Goal: Contribute content: Contribute content

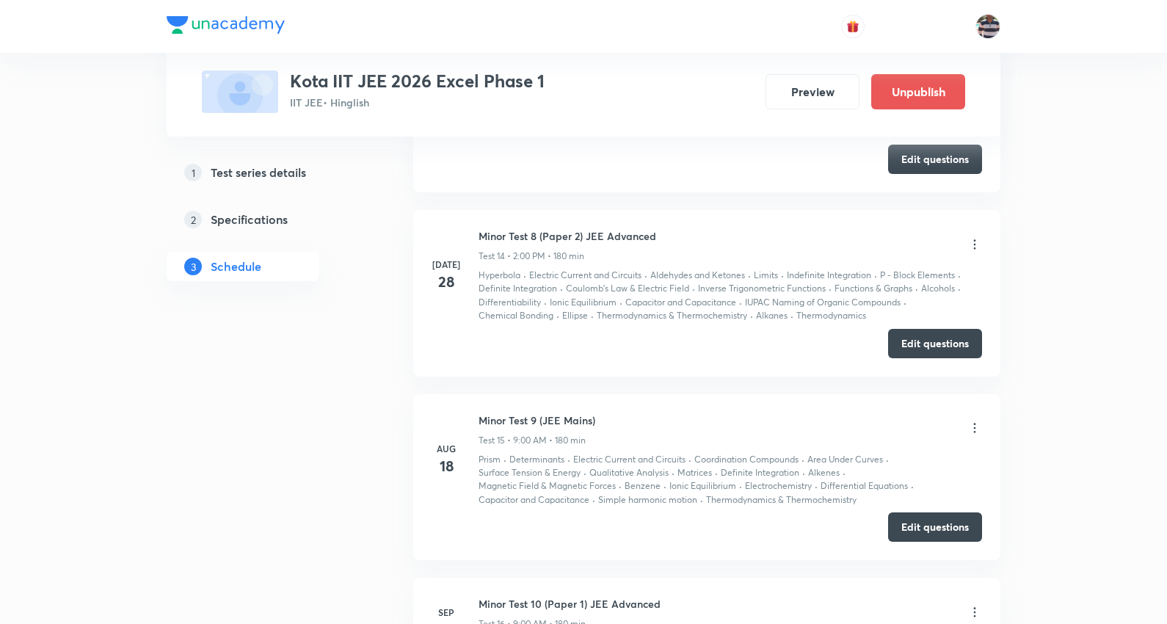
scroll to position [3637, 0]
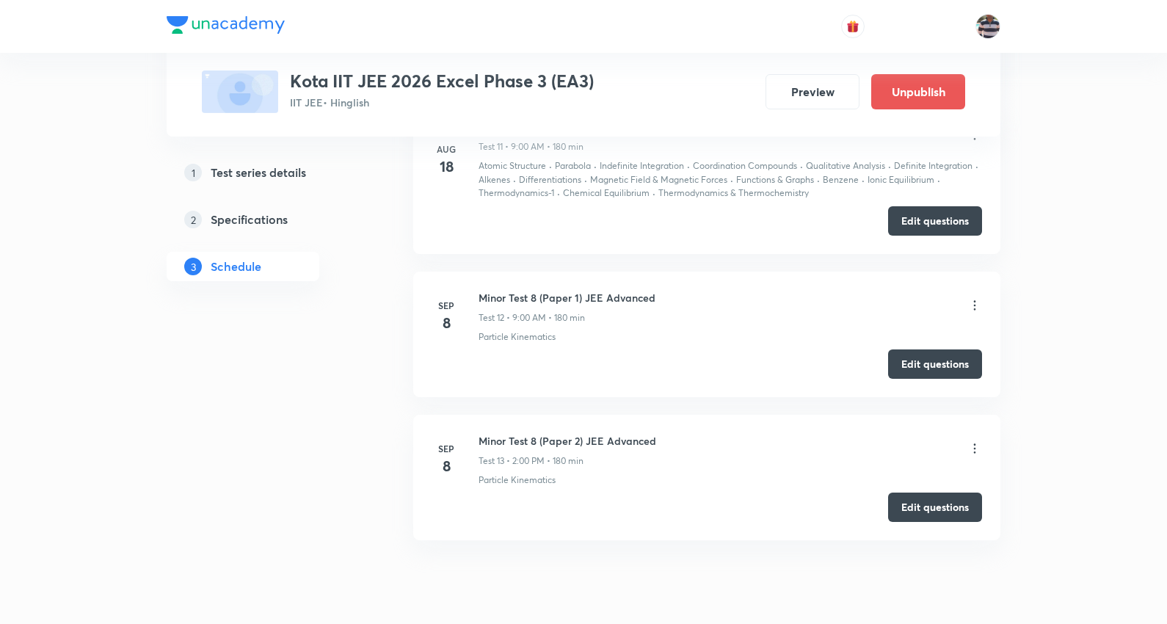
scroll to position [2820, 0]
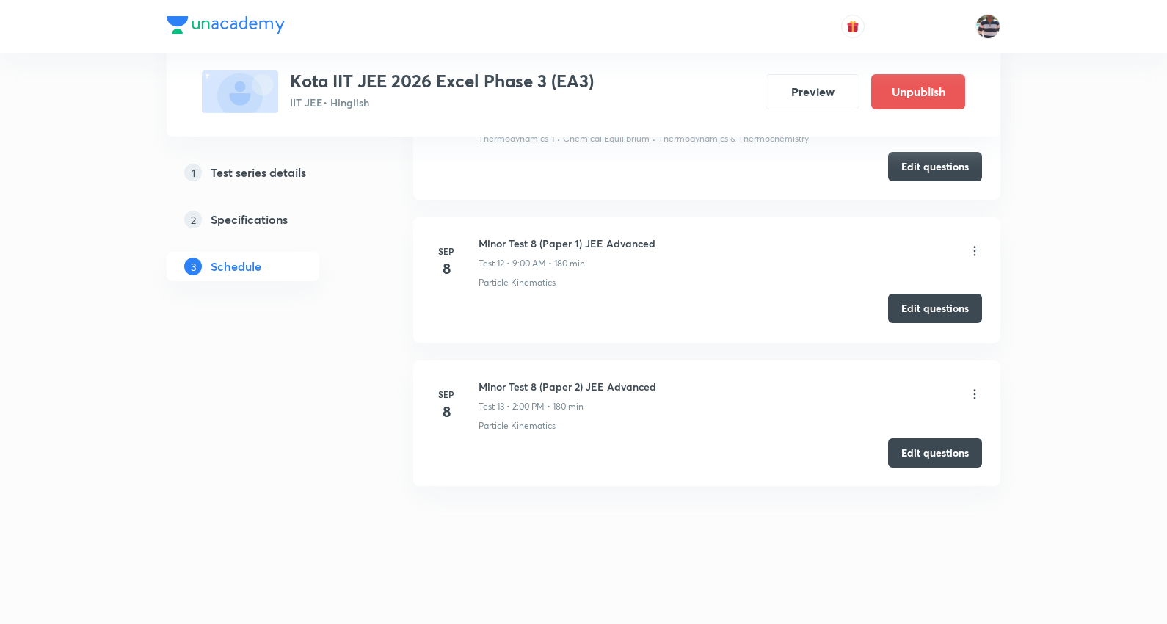
click at [939, 308] on button "Edit questions" at bounding box center [935, 308] width 94 height 29
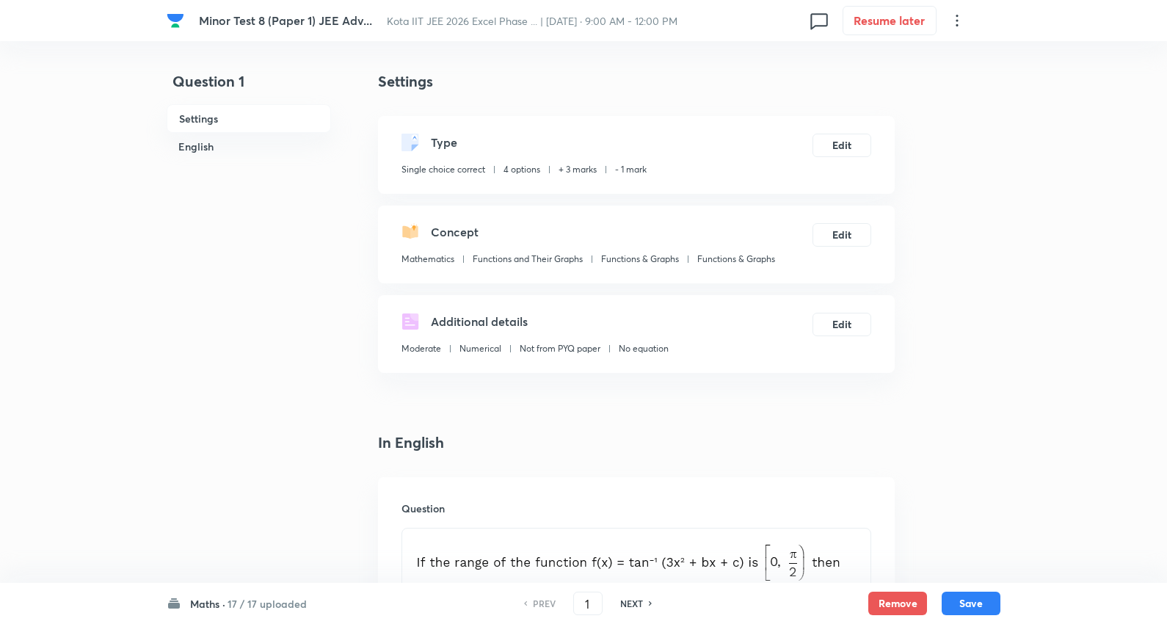
click at [285, 605] on h6 "17 / 17 uploaded" at bounding box center [267, 603] width 79 height 15
click at [267, 468] on div "Chem 0 / 17 uploaded" at bounding box center [258, 467] width 134 height 32
type input "35"
click at [255, 607] on h6 "17 / 17 uploaded" at bounding box center [267, 603] width 79 height 15
click at [268, 466] on h6 "Chem" at bounding box center [258, 458] width 134 height 15
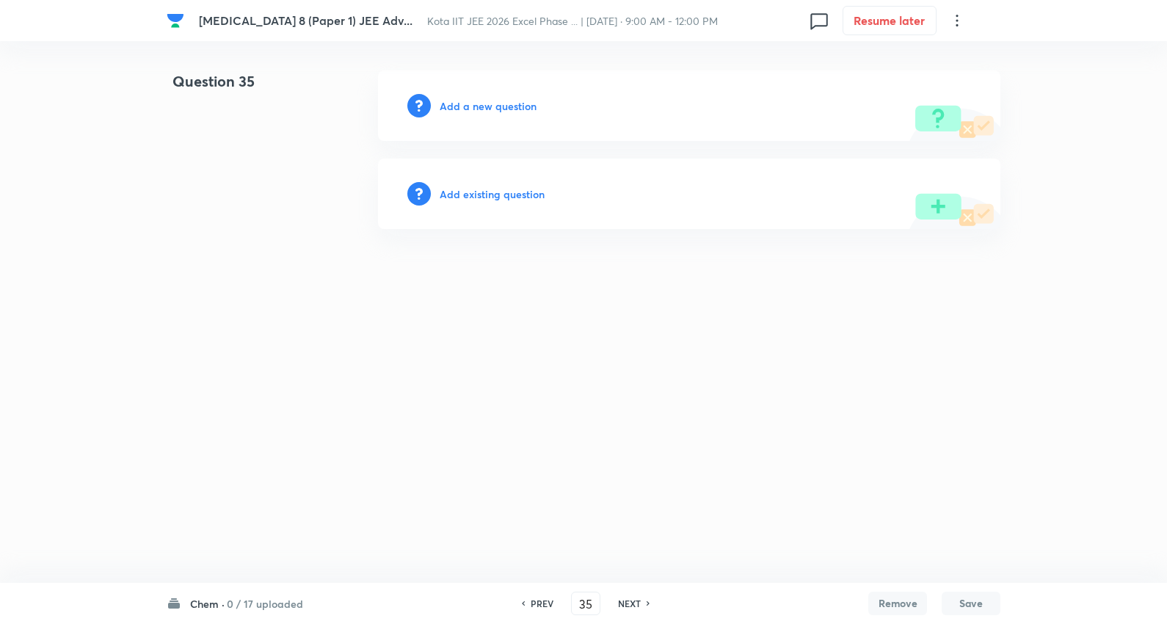
type input "35"
click at [483, 106] on h6 "Add a new question" at bounding box center [491, 105] width 97 height 15
click at [493, 106] on h6 "Choose a question type" at bounding box center [499, 105] width 113 height 15
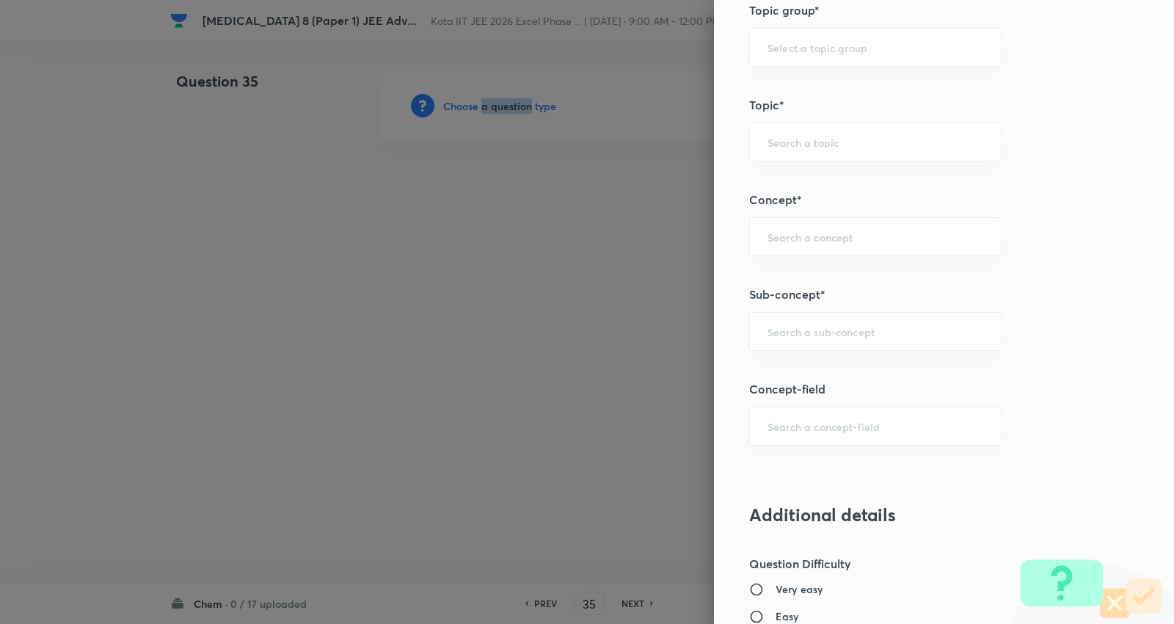
scroll to position [897, 0]
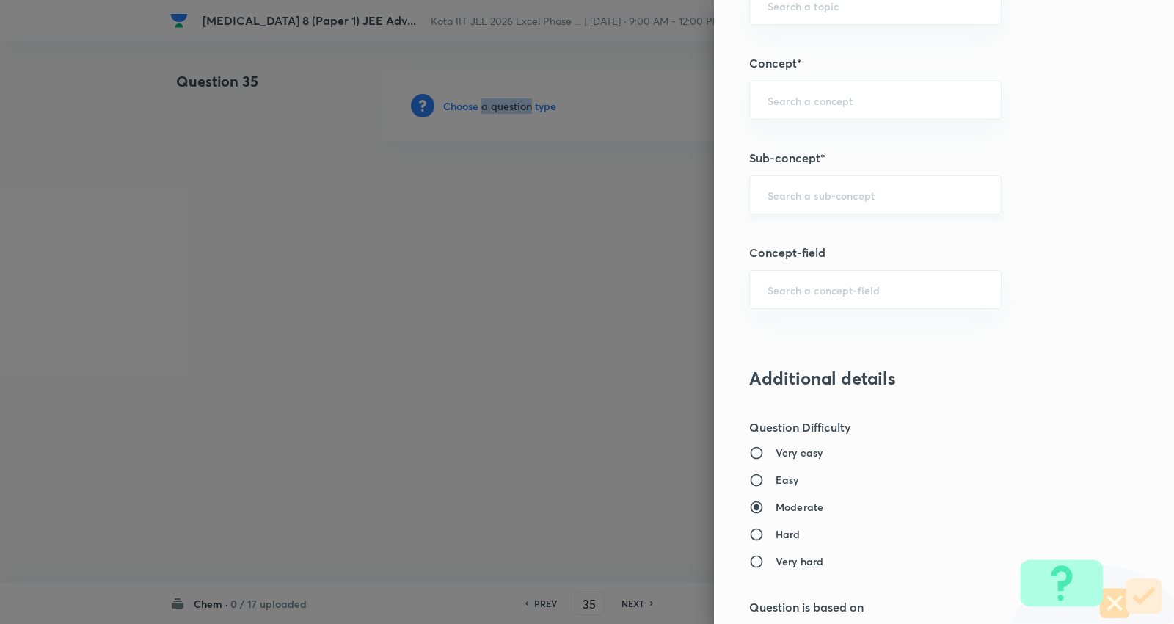
click at [820, 186] on div "​" at bounding box center [875, 194] width 252 height 39
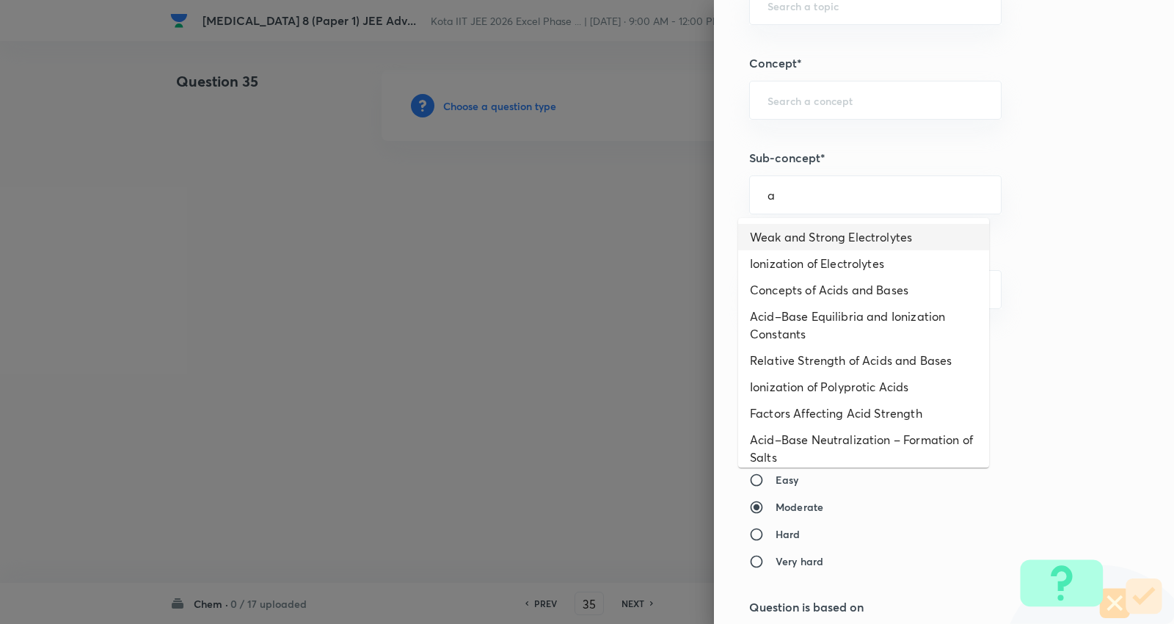
click at [811, 237] on li "Weak and Strong Electrolytes" at bounding box center [863, 237] width 251 height 26
type input "Weak and Strong Electrolytes"
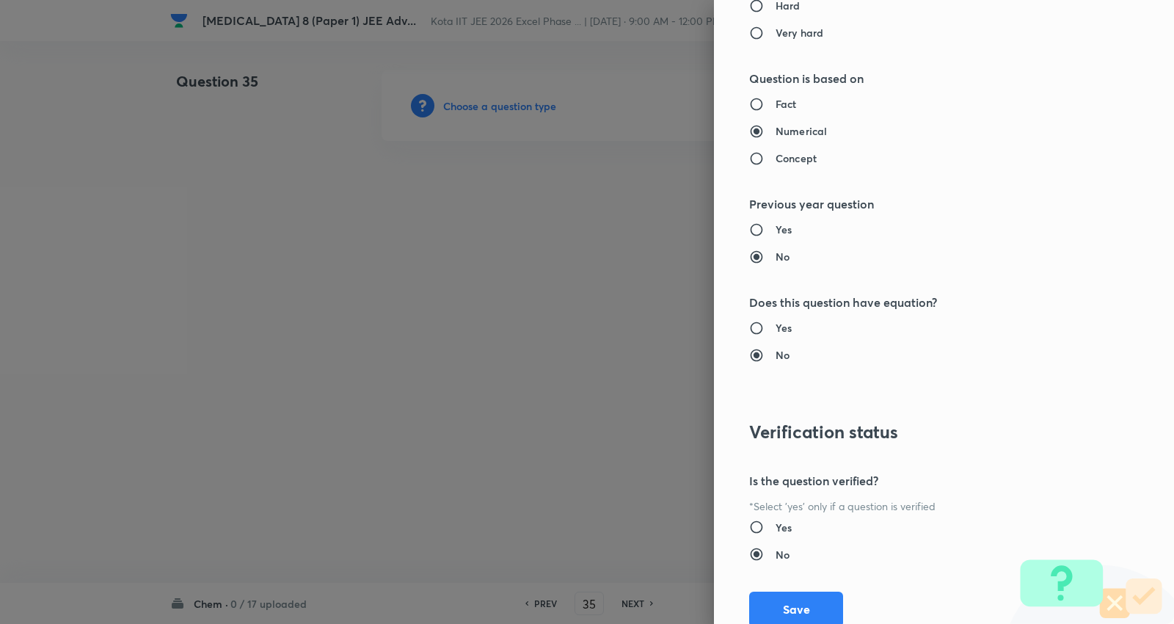
type input "Chemistry"
type input "Physical Chemistry"
type input "Ionic Equilibrium"
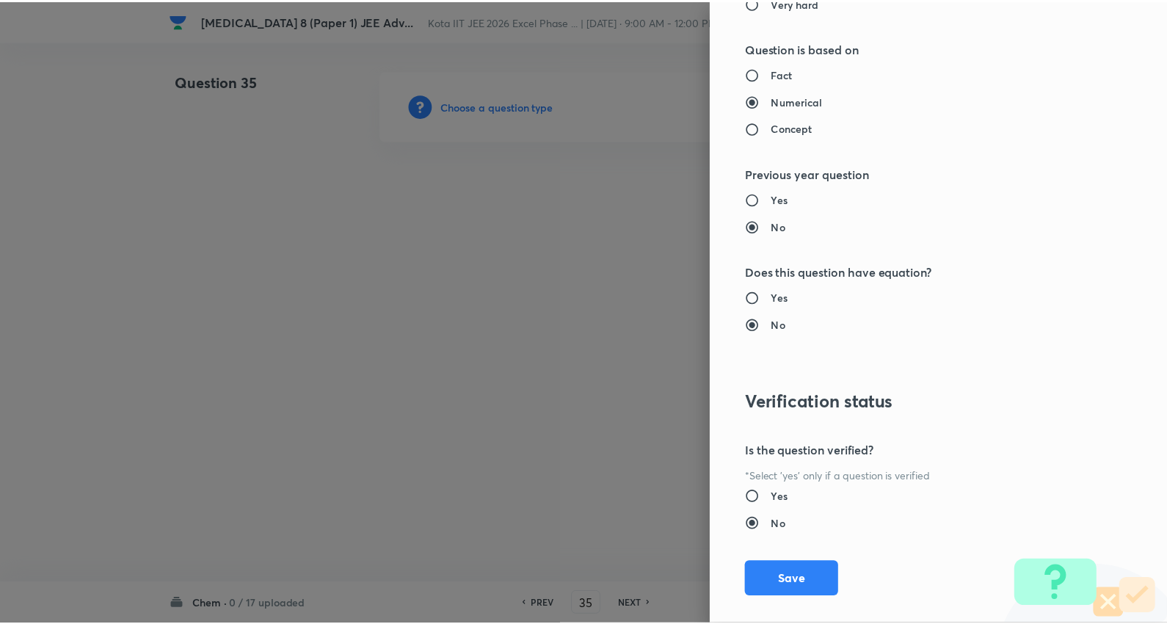
scroll to position [1476, 0]
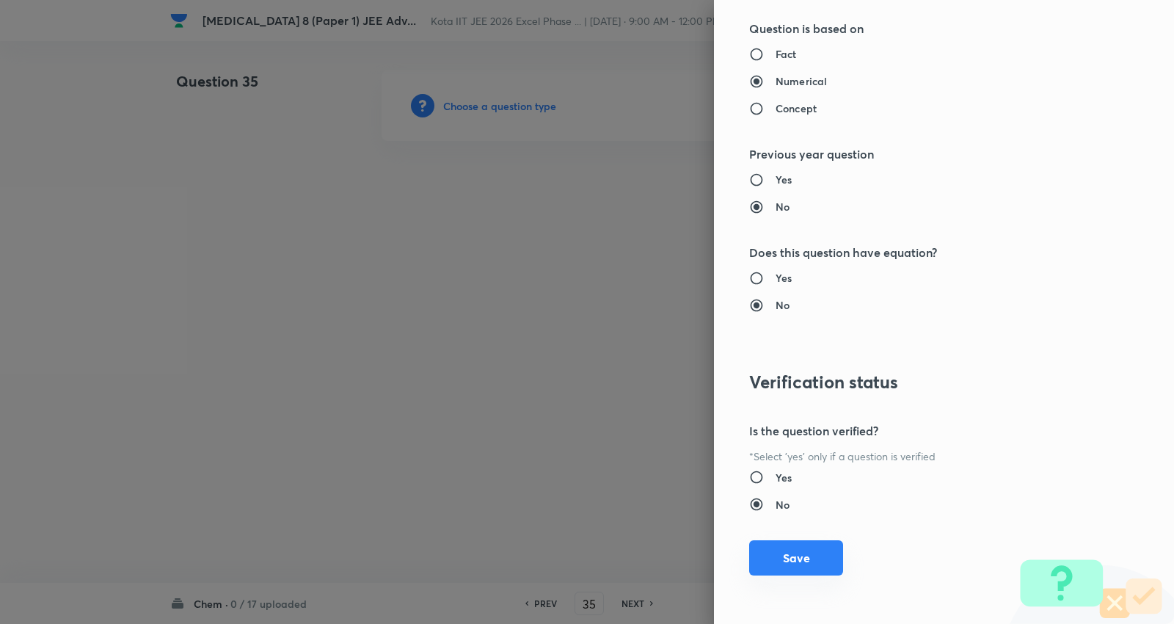
click at [795, 565] on button "Save" at bounding box center [796, 557] width 94 height 35
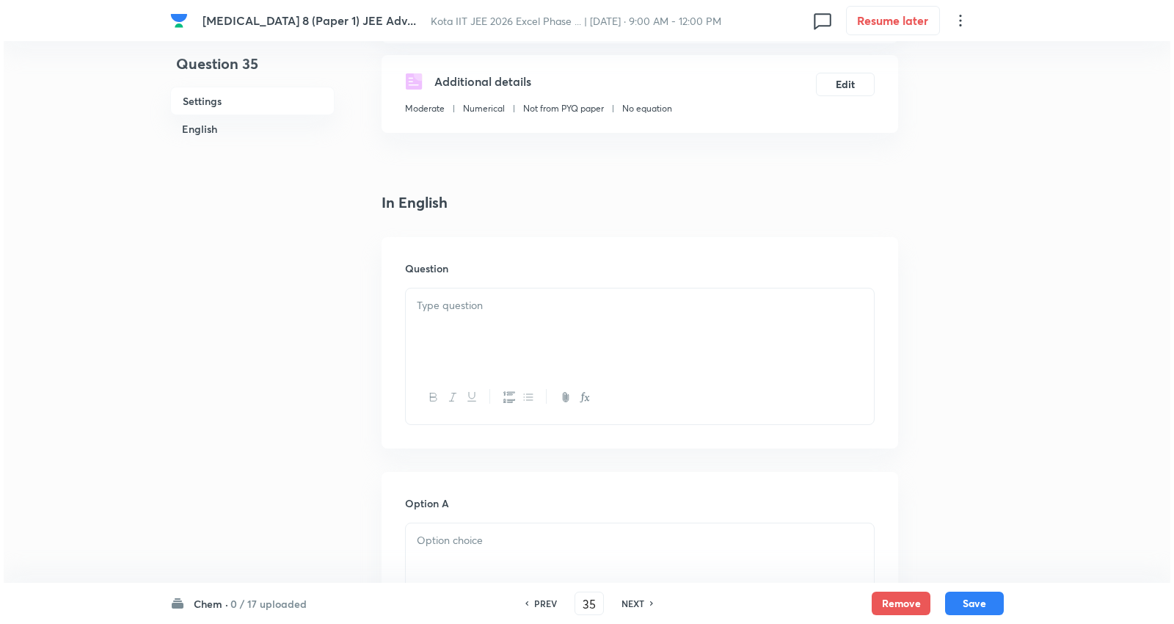
scroll to position [244, 0]
drag, startPoint x: 489, startPoint y: 323, endPoint x: 517, endPoint y: 321, distance: 28.0
click at [490, 321] on div at bounding box center [636, 325] width 468 height 82
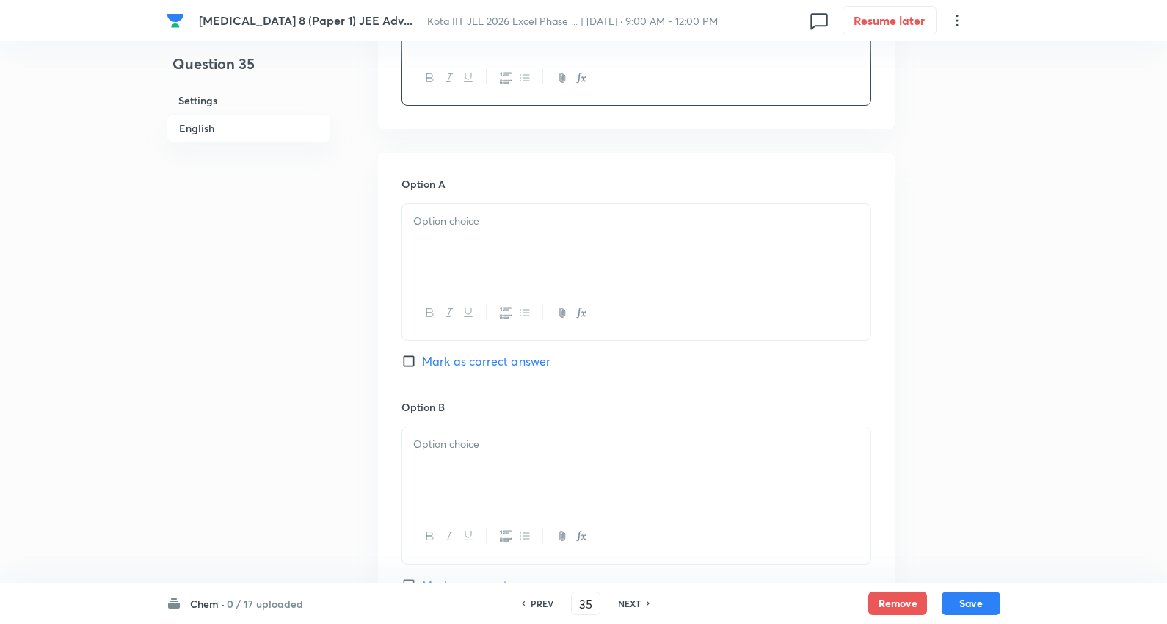
scroll to position [570, 0]
click at [504, 215] on p at bounding box center [636, 218] width 446 height 17
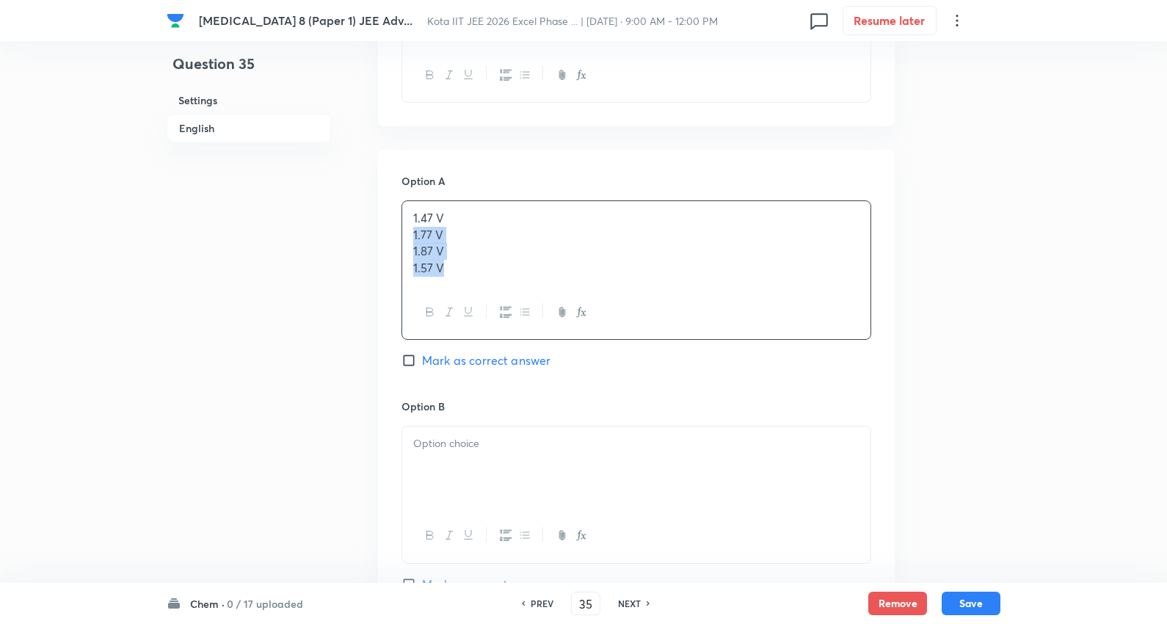
click at [672, 335] on div "1.47 V 1.77 V 1.87 V 1.57 V" at bounding box center [636, 269] width 470 height 139
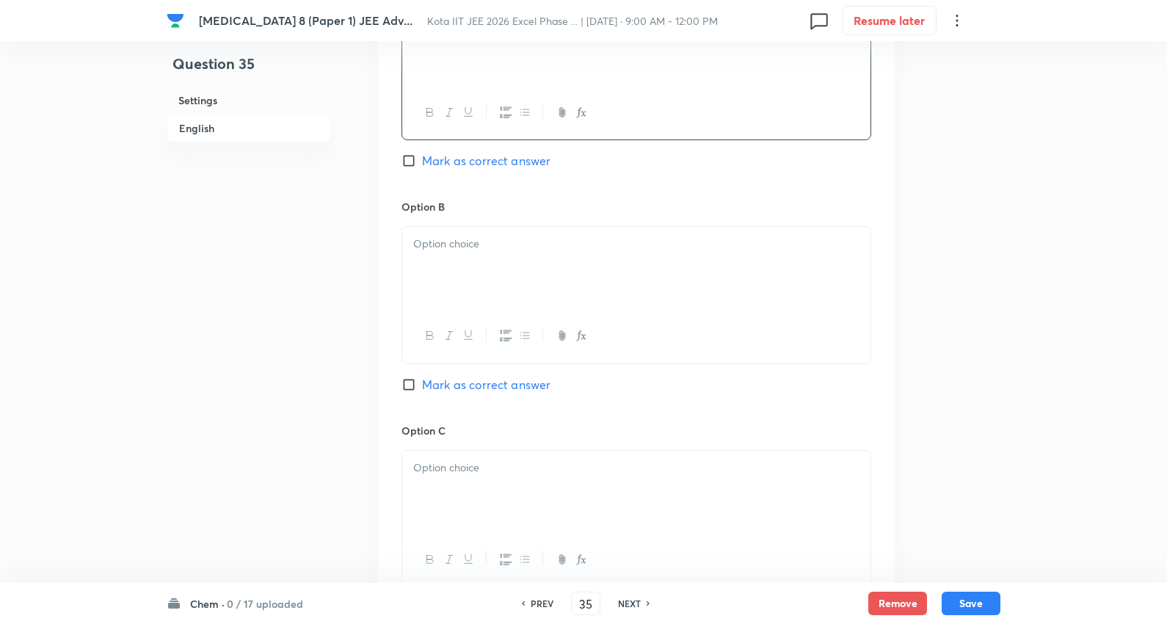
scroll to position [815, 0]
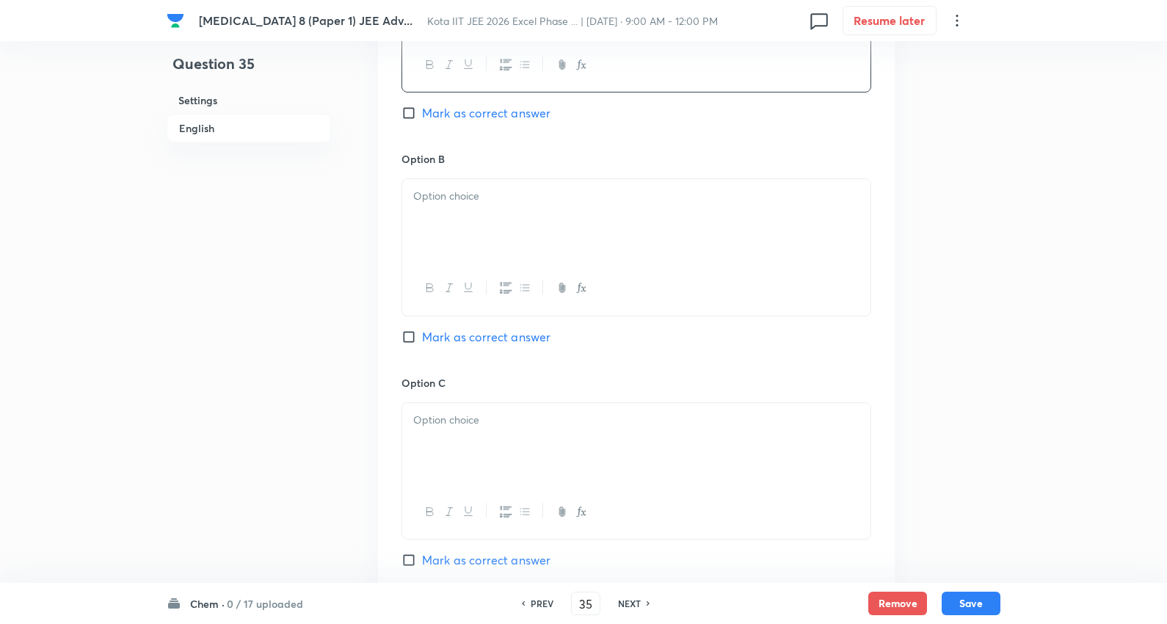
click at [473, 228] on div at bounding box center [636, 220] width 468 height 82
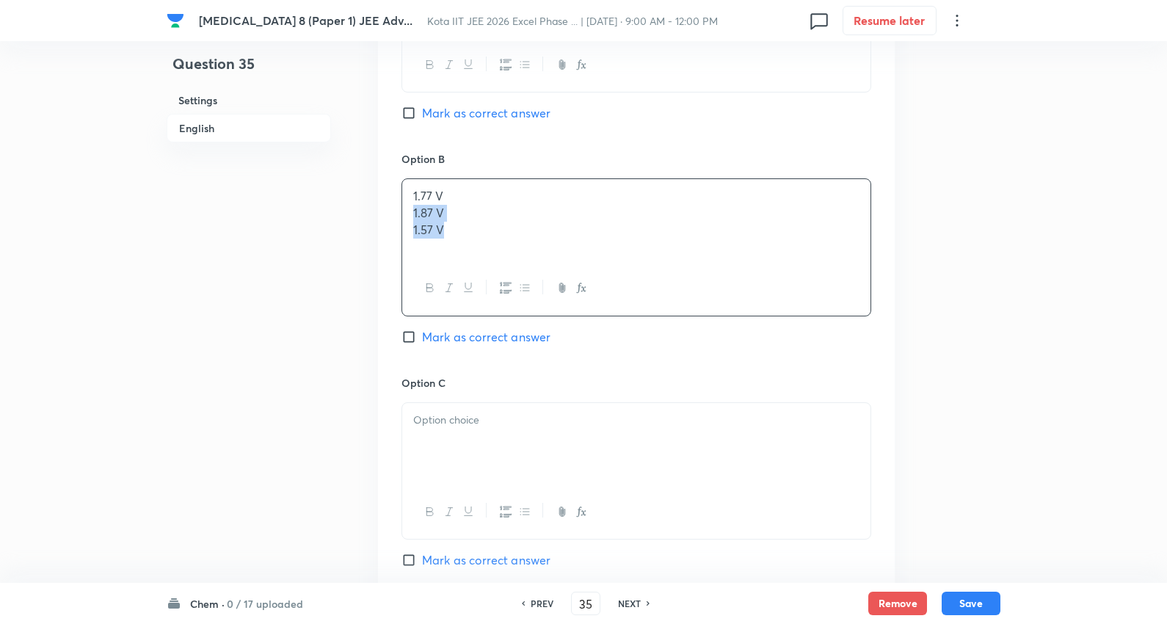
drag, startPoint x: 406, startPoint y: 211, endPoint x: 618, endPoint y: 275, distance: 221.5
click at [618, 275] on div "1.77 V 1.87 V 1.57 V" at bounding box center [636, 246] width 470 height 137
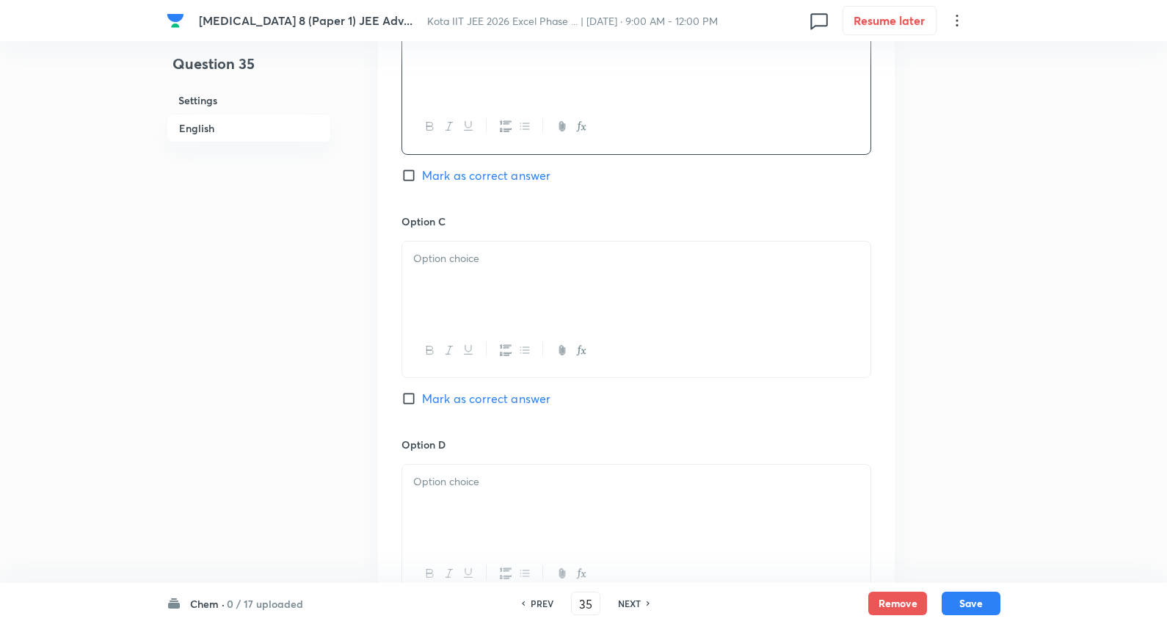
scroll to position [978, 0]
click at [448, 244] on div at bounding box center [636, 281] width 468 height 82
drag, startPoint x: 414, startPoint y: 272, endPoint x: 519, endPoint y: 281, distance: 105.3
click at [518, 280] on p "1.57 V" at bounding box center [636, 273] width 446 height 17
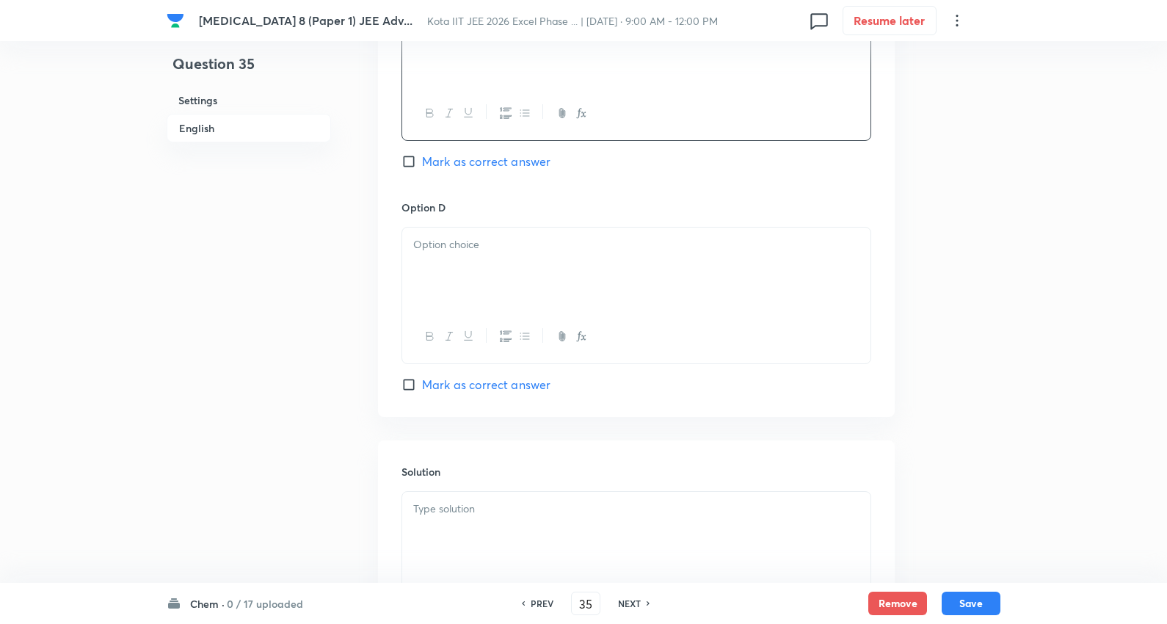
scroll to position [1223, 0]
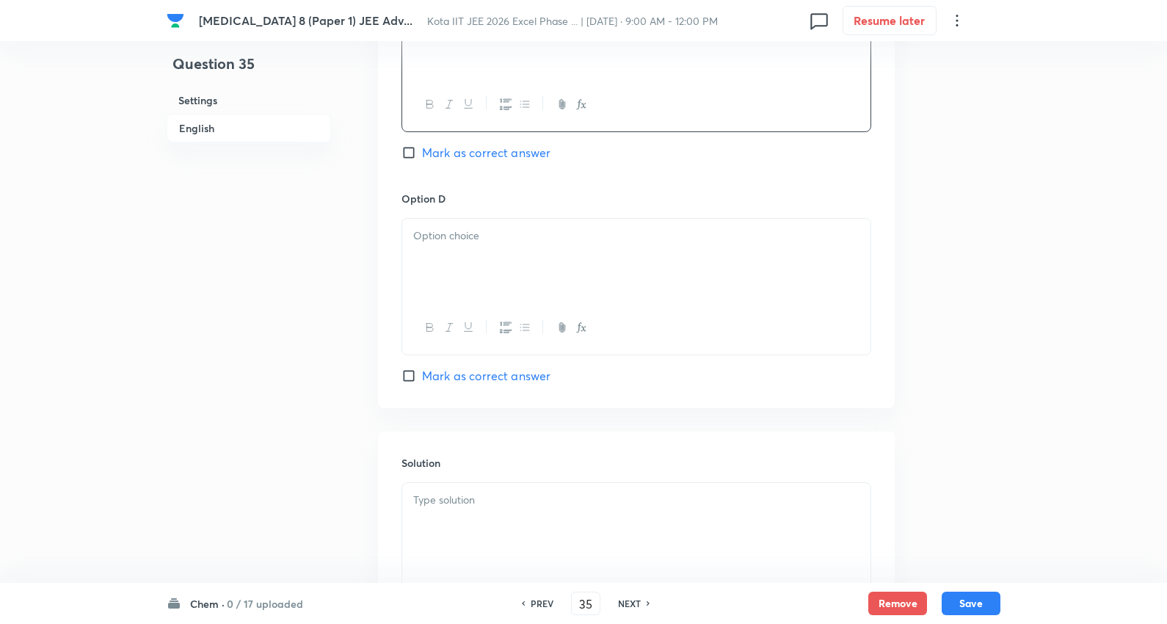
click at [468, 268] on div at bounding box center [636, 260] width 468 height 82
drag, startPoint x: 515, startPoint y: 522, endPoint x: 518, endPoint y: 495, distance: 27.4
click at [515, 518] on div at bounding box center [636, 524] width 468 height 82
click at [970, 596] on button "Save" at bounding box center [971, 601] width 59 height 23
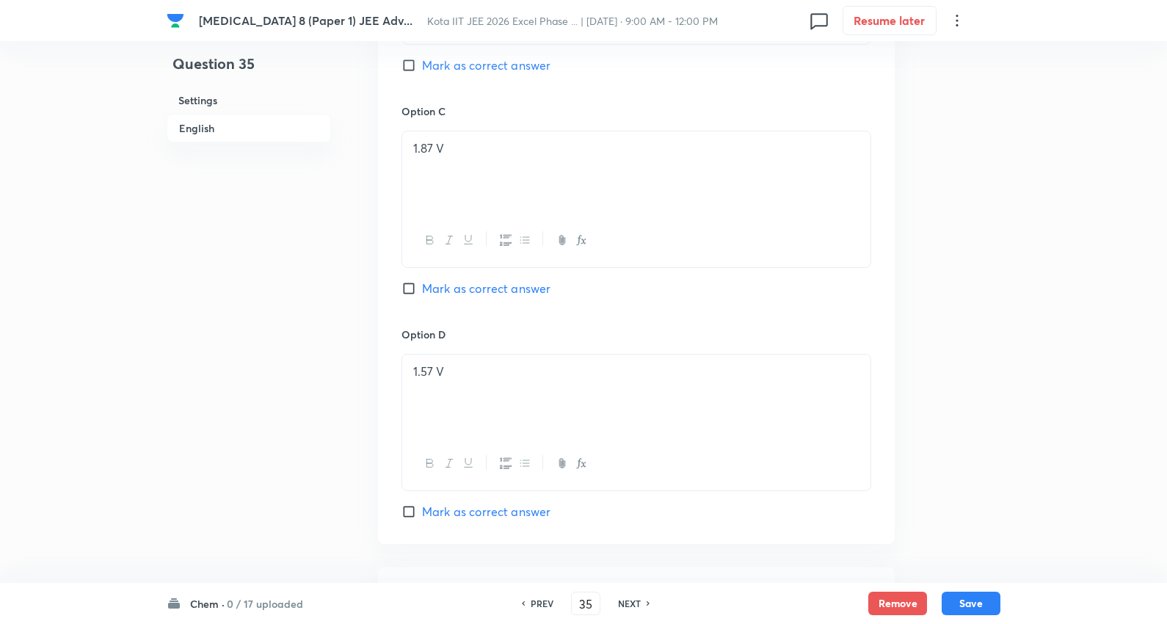
scroll to position [1130, 0]
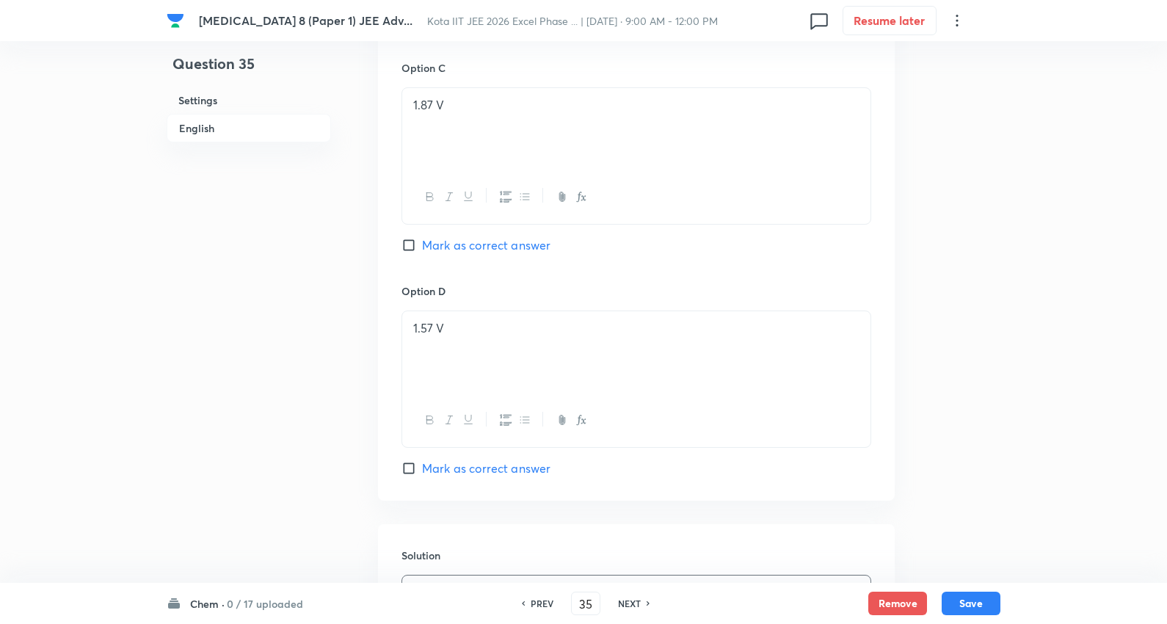
click at [478, 477] on span "Mark as correct answer" at bounding box center [486, 468] width 128 height 18
click at [422, 476] on input "Mark as correct answer" at bounding box center [411, 468] width 21 height 15
checkbox input "true"
click at [971, 603] on button "Save" at bounding box center [971, 601] width 59 height 23
type input "36"
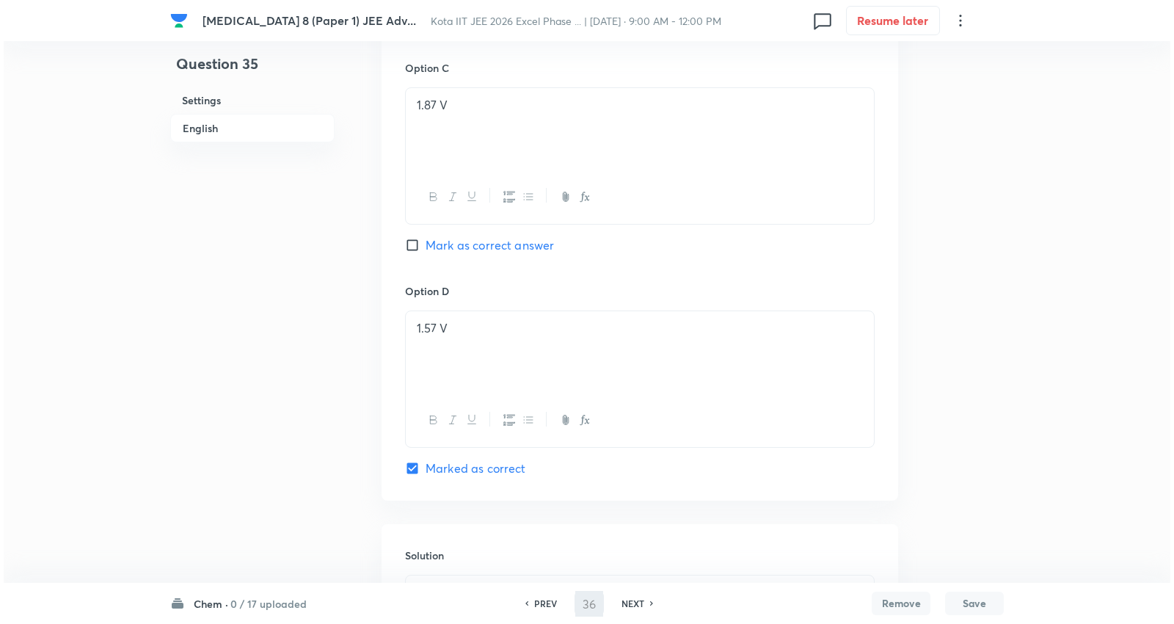
scroll to position [0, 0]
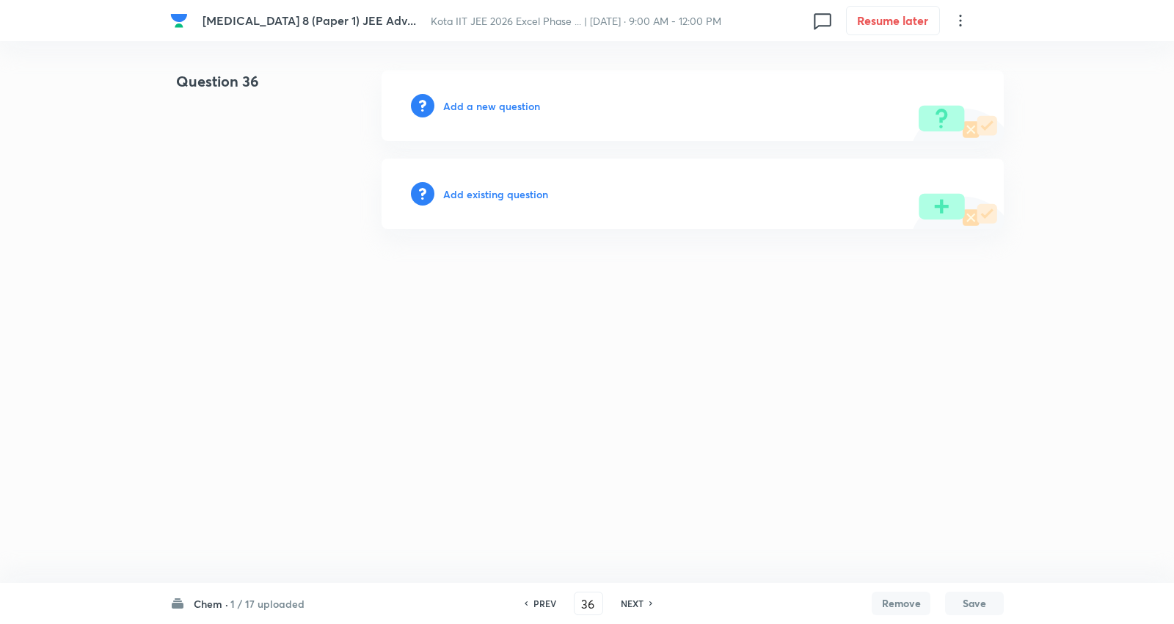
click at [493, 109] on h6 "Add a new question" at bounding box center [491, 105] width 97 height 15
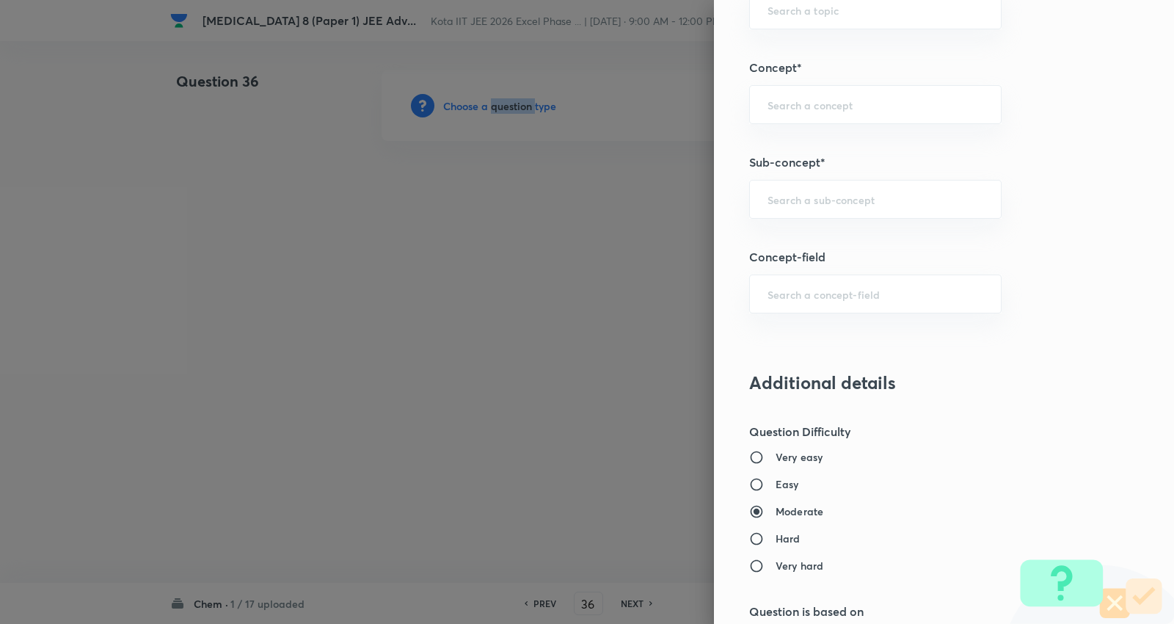
scroll to position [897, 0]
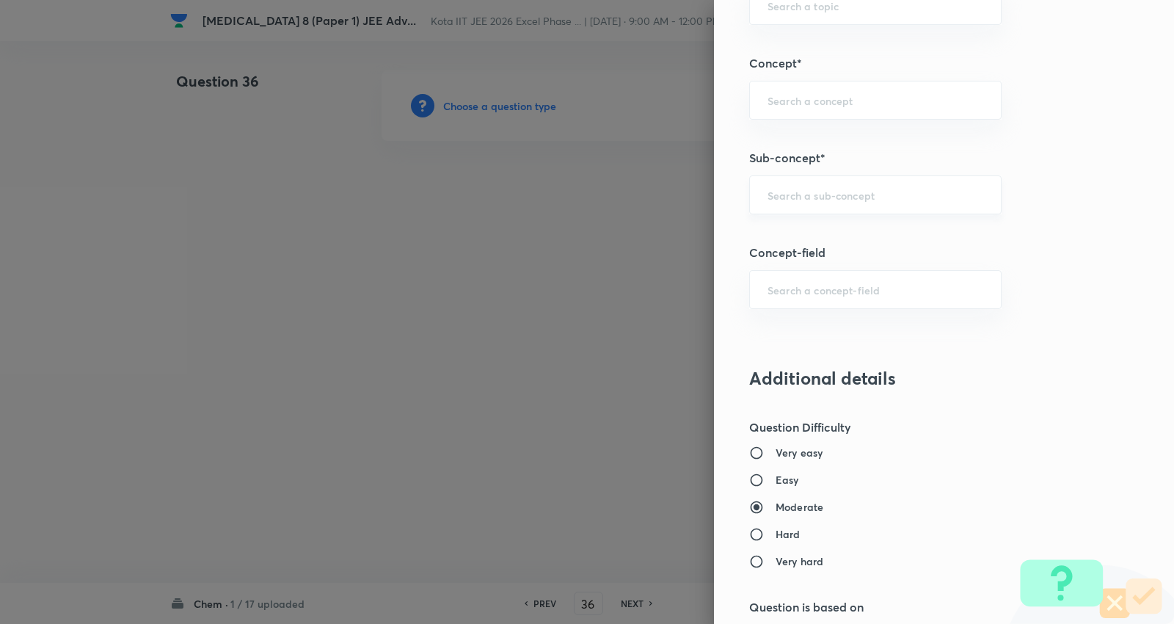
click at [821, 197] on input "text" at bounding box center [876, 195] width 216 height 14
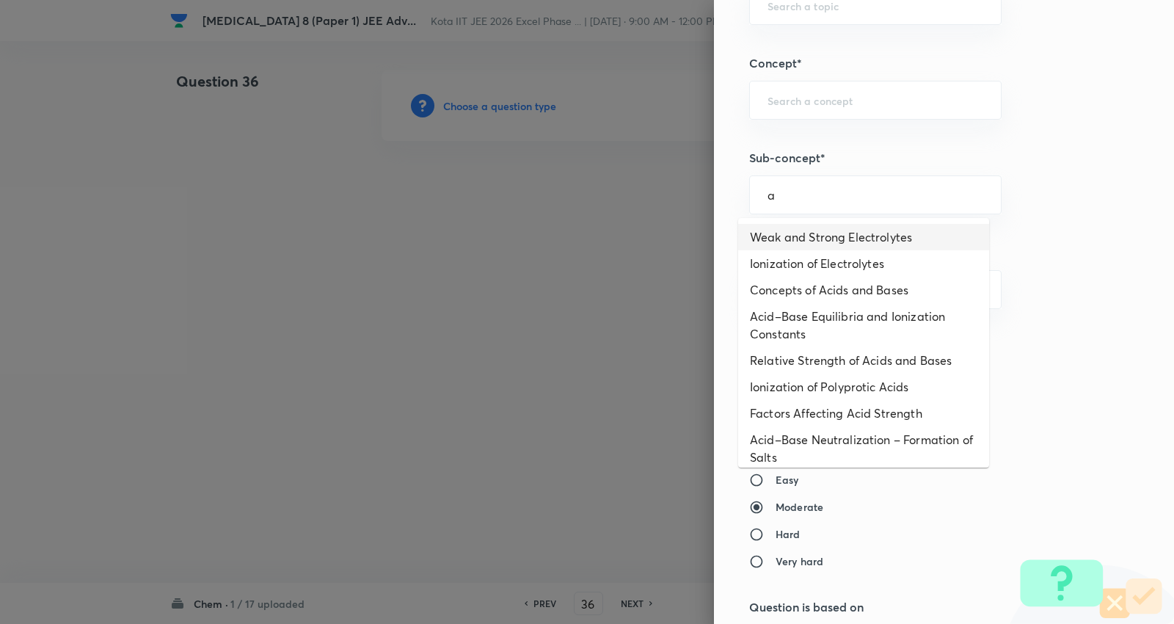
click at [815, 232] on li "Weak and Strong Electrolytes" at bounding box center [863, 237] width 251 height 26
type input "Weak and Strong Electrolytes"
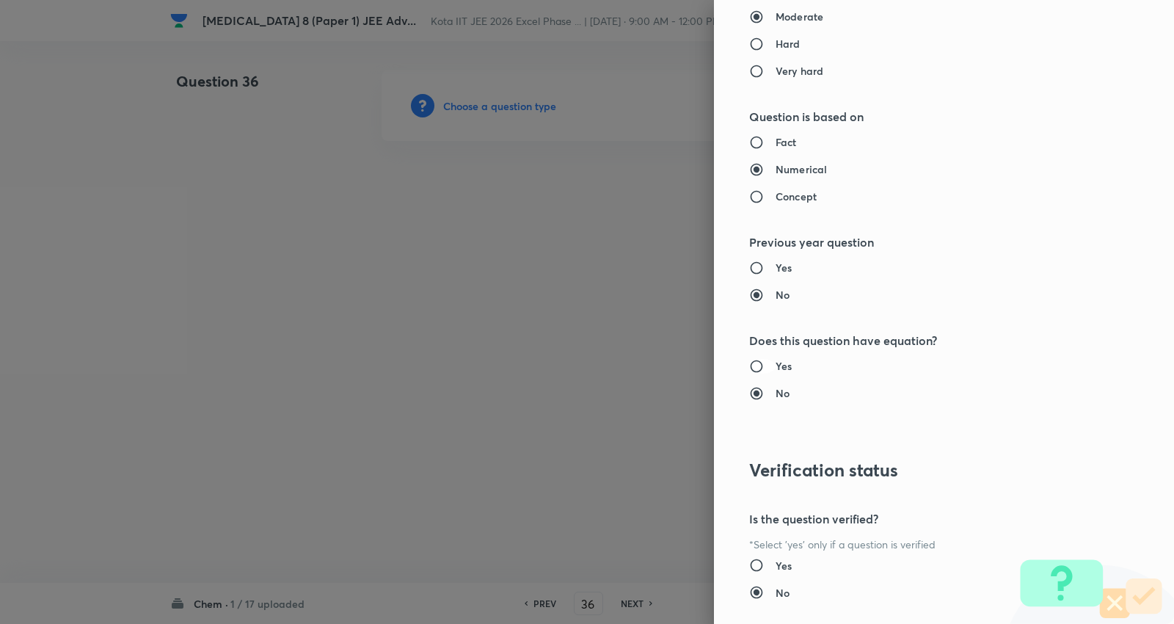
type input "Chemistry"
type input "Physical Chemistry"
type input "Ionic Equilibrium"
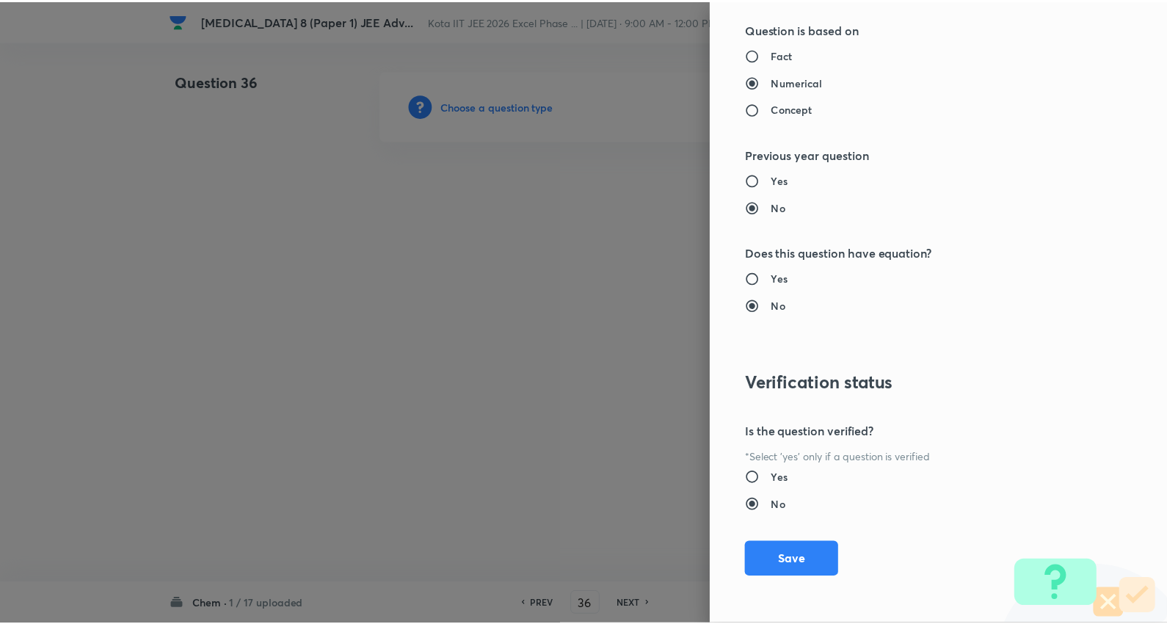
scroll to position [1476, 0]
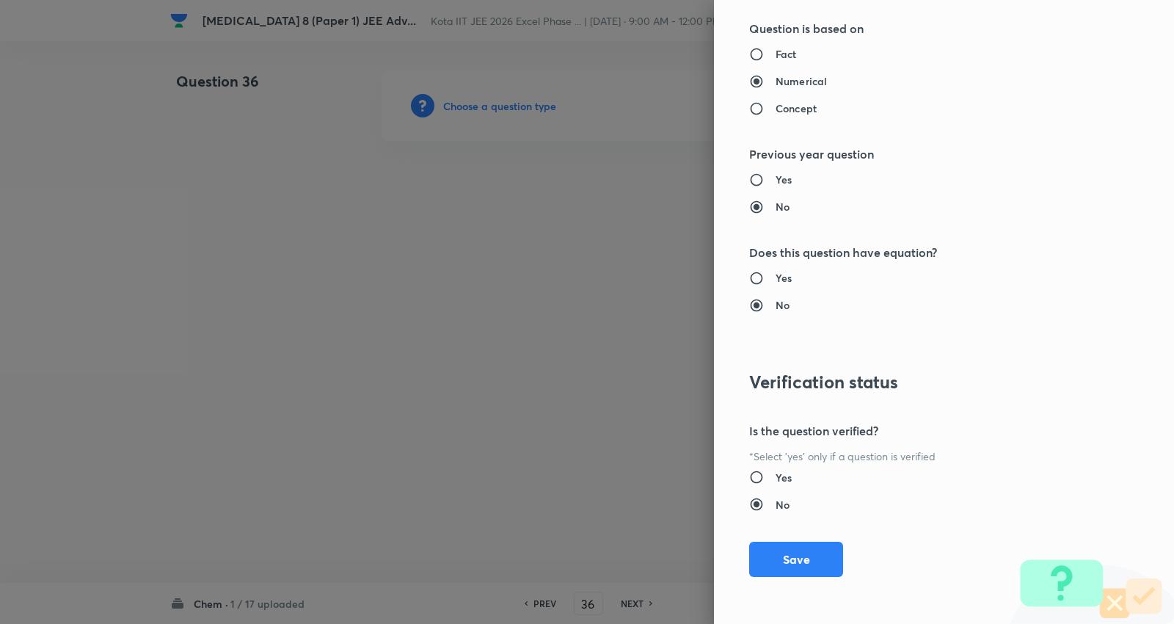
drag, startPoint x: 780, startPoint y: 552, endPoint x: 448, endPoint y: 266, distance: 438.7
click at [782, 552] on button "Save" at bounding box center [796, 559] width 94 height 35
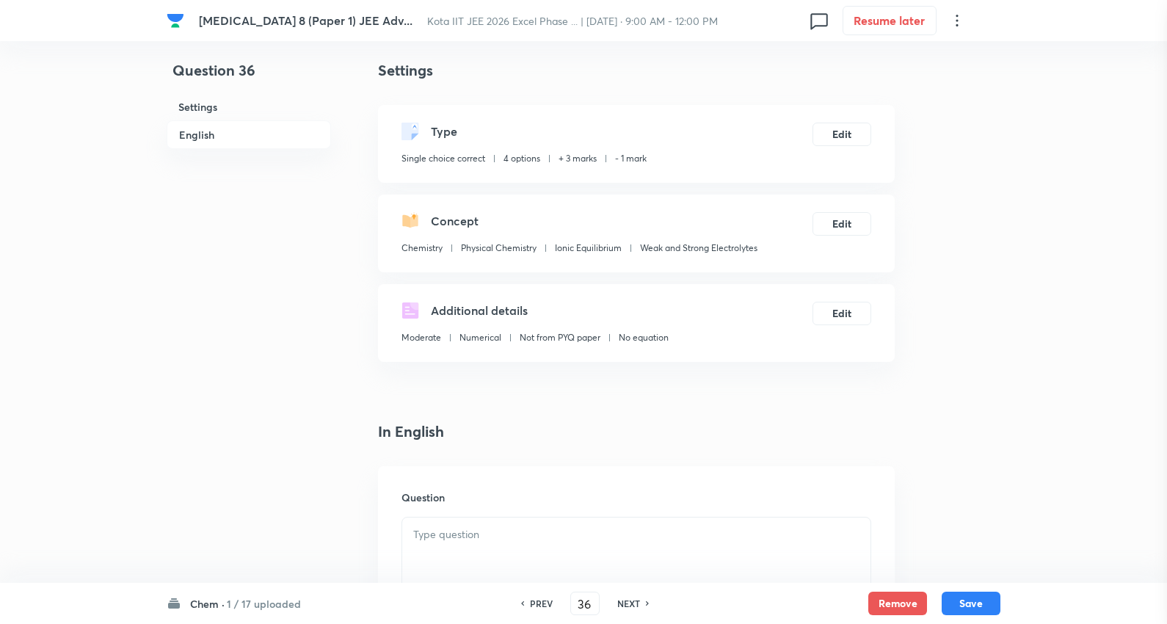
scroll to position [326, 0]
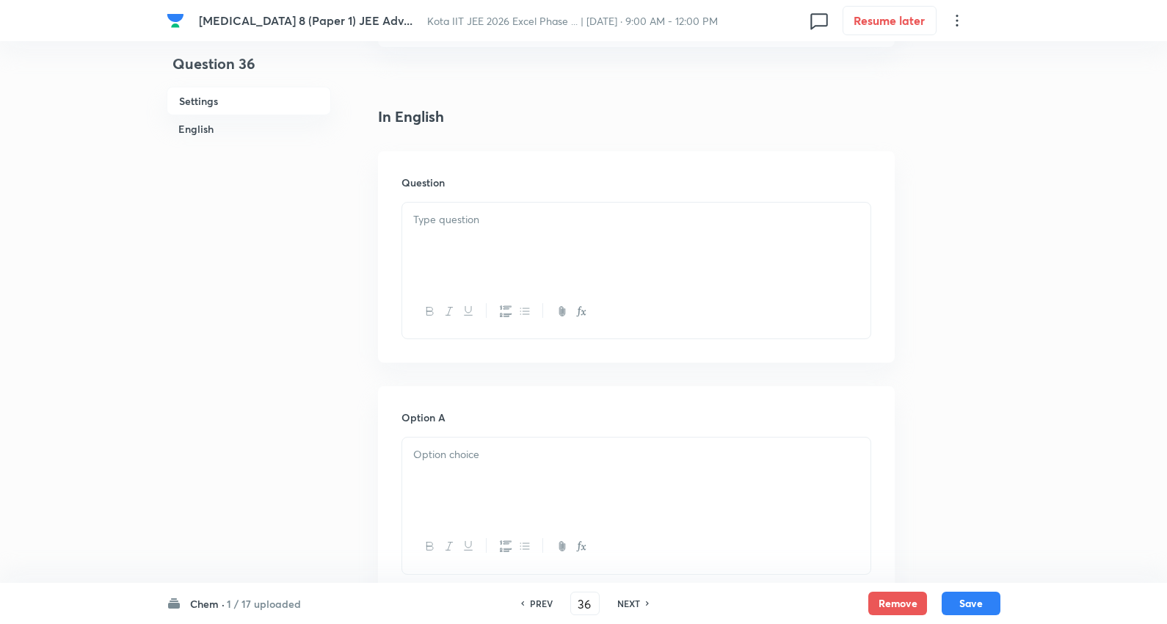
click at [523, 251] on div at bounding box center [636, 244] width 468 height 82
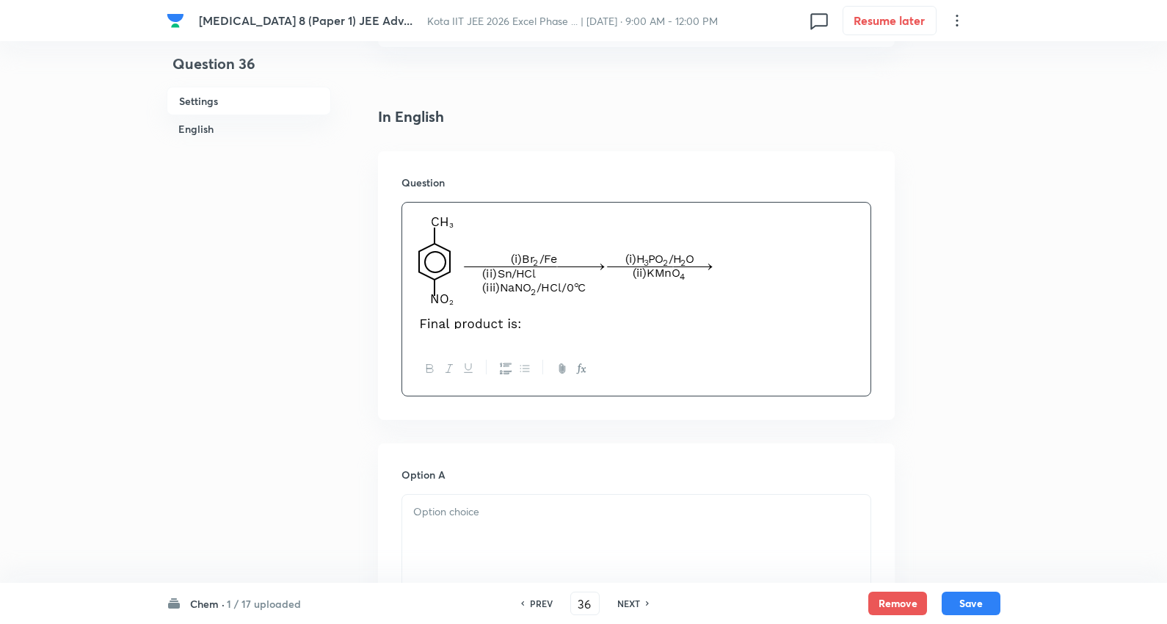
drag, startPoint x: 722, startPoint y: 262, endPoint x: 244, endPoint y: 255, distance: 478.6
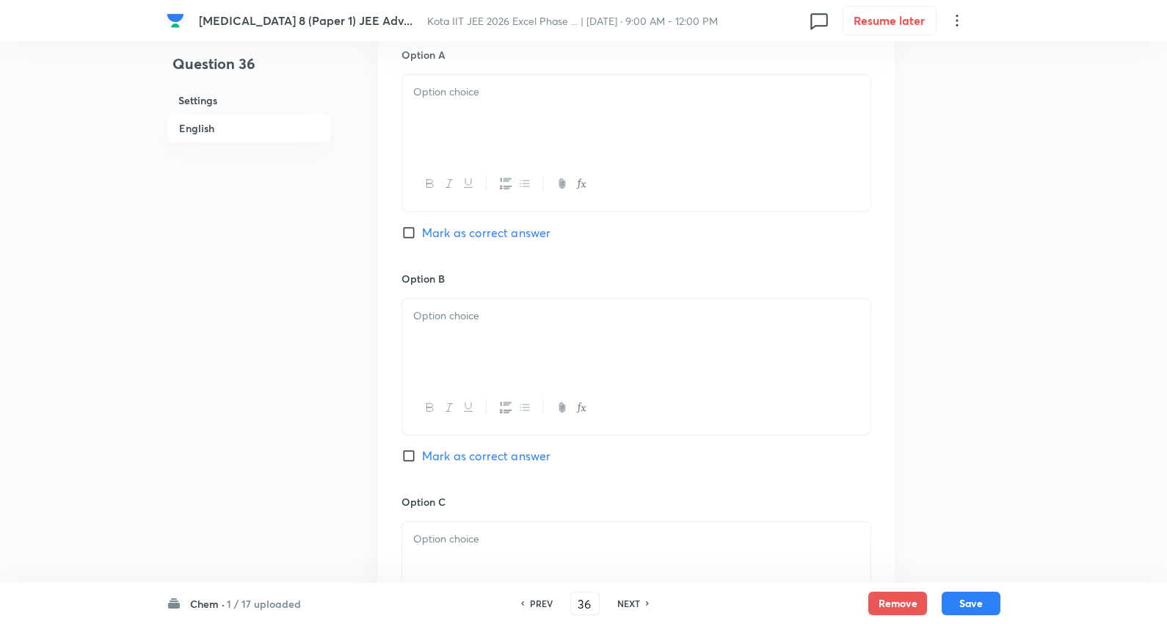
scroll to position [652, 0]
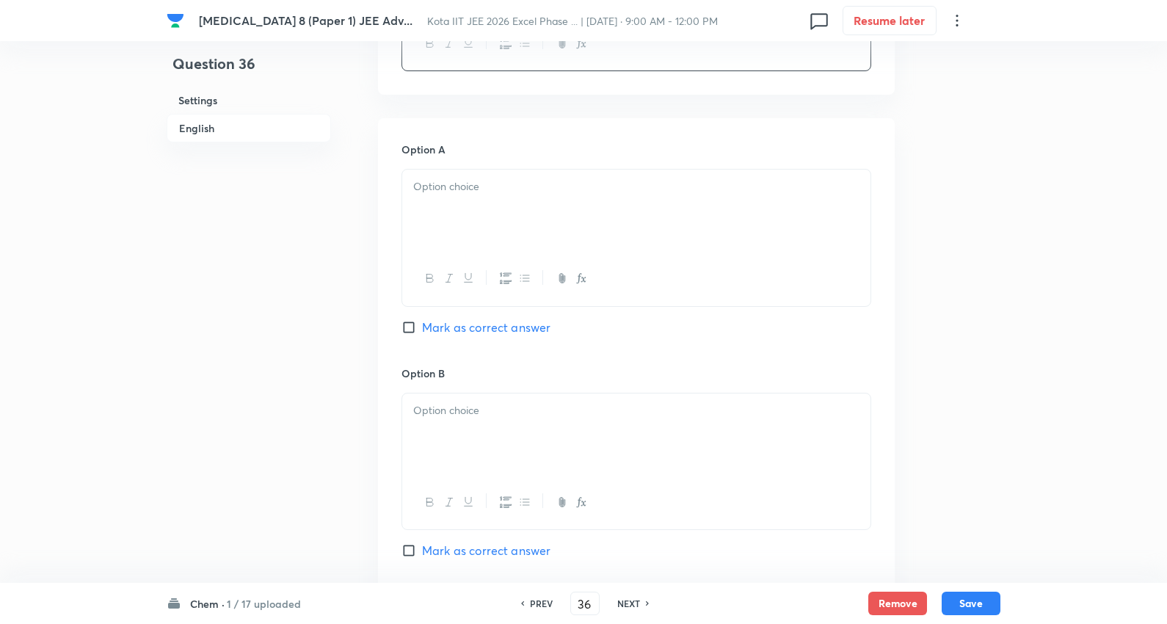
click at [457, 198] on div at bounding box center [636, 211] width 468 height 82
click at [481, 208] on div at bounding box center [636, 211] width 468 height 82
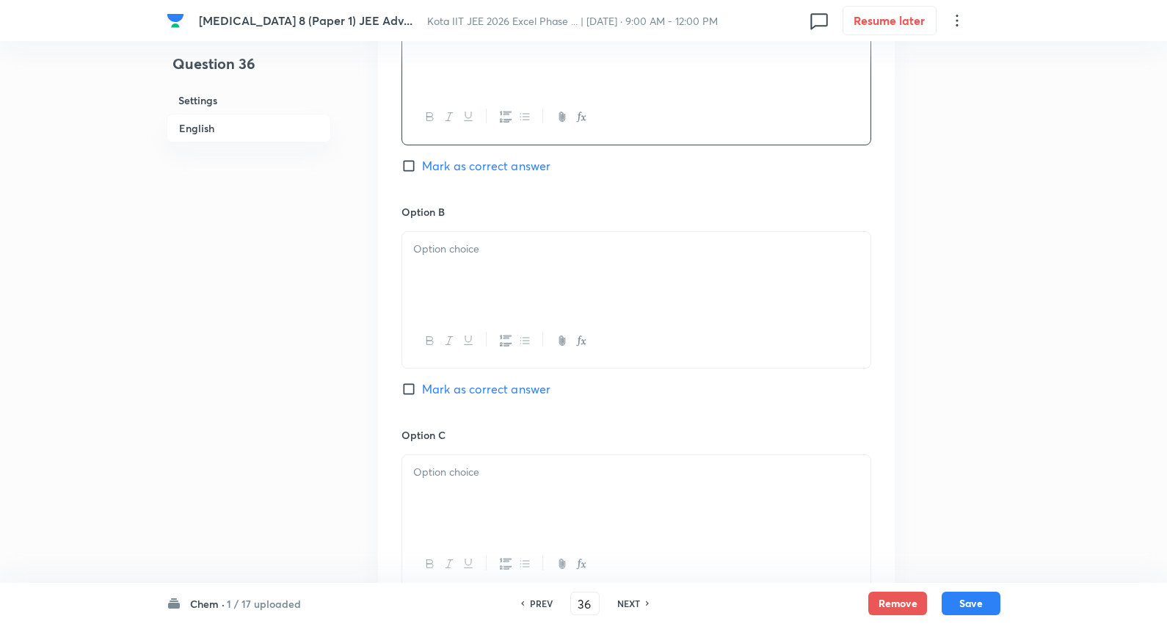
scroll to position [815, 0]
click at [486, 308] on div at bounding box center [636, 271] width 468 height 82
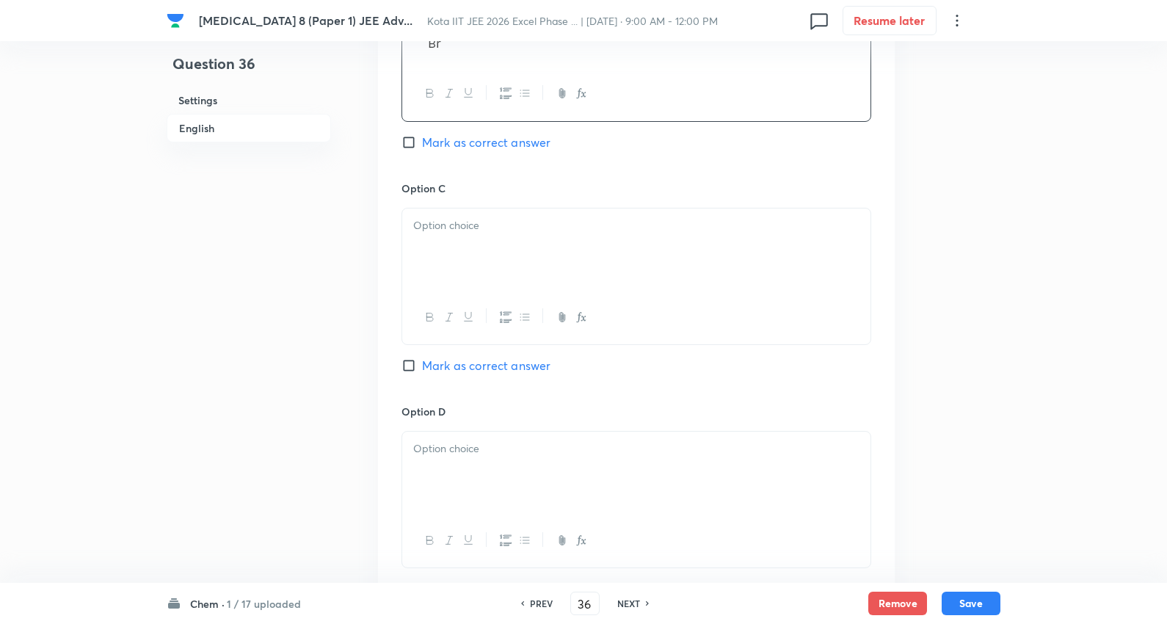
scroll to position [1223, 0]
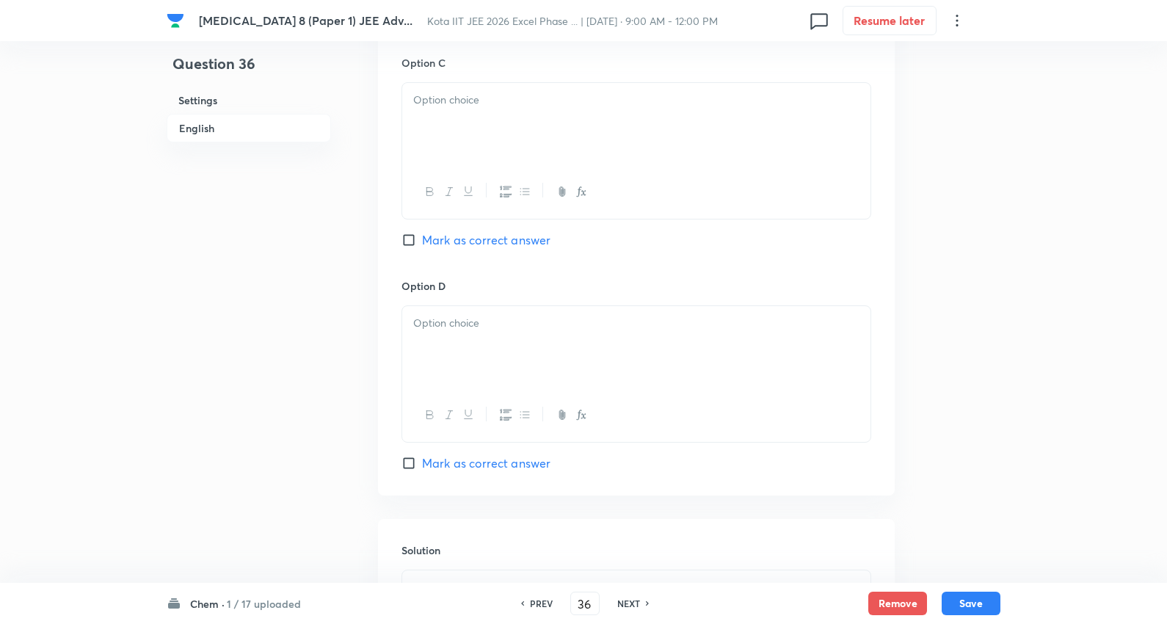
click at [489, 109] on p at bounding box center [636, 100] width 446 height 17
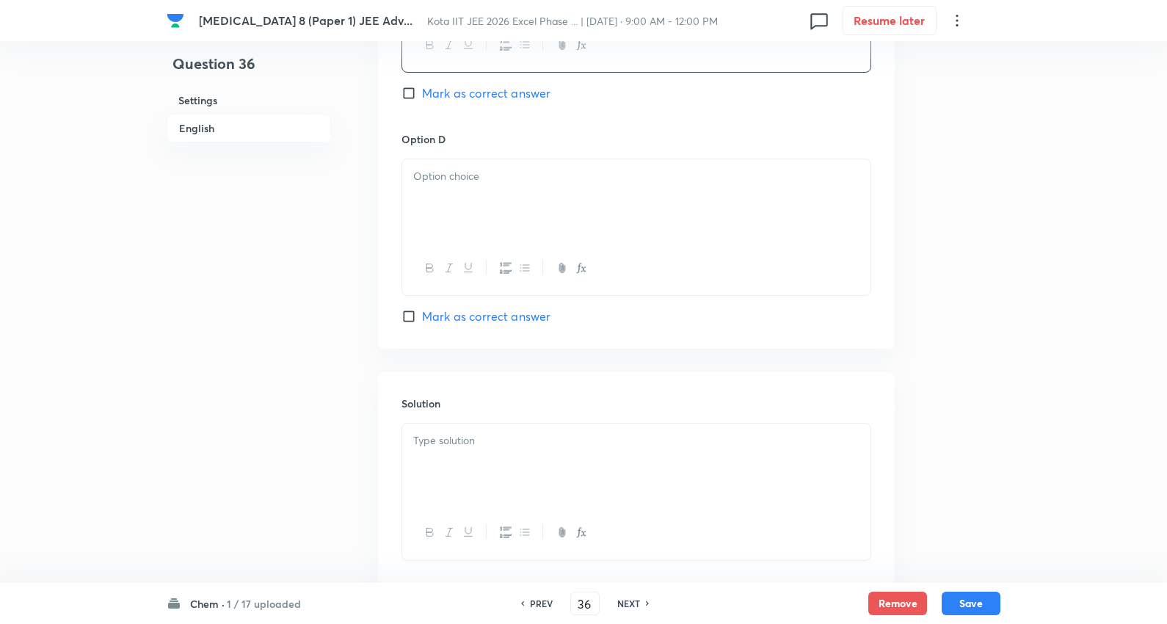
scroll to position [1386, 0]
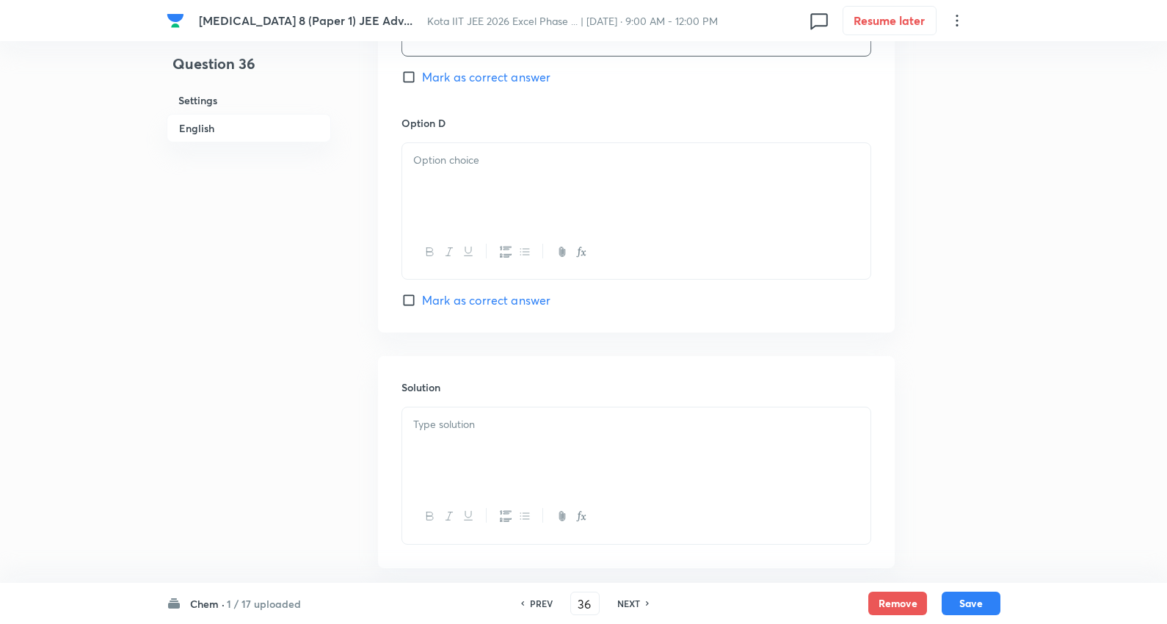
click at [486, 225] on div at bounding box center [636, 184] width 468 height 82
click at [495, 309] on span "Mark as correct answer" at bounding box center [486, 300] width 128 height 18
click at [422, 308] on input "Mark as correct answer" at bounding box center [411, 300] width 21 height 15
checkbox input "true"
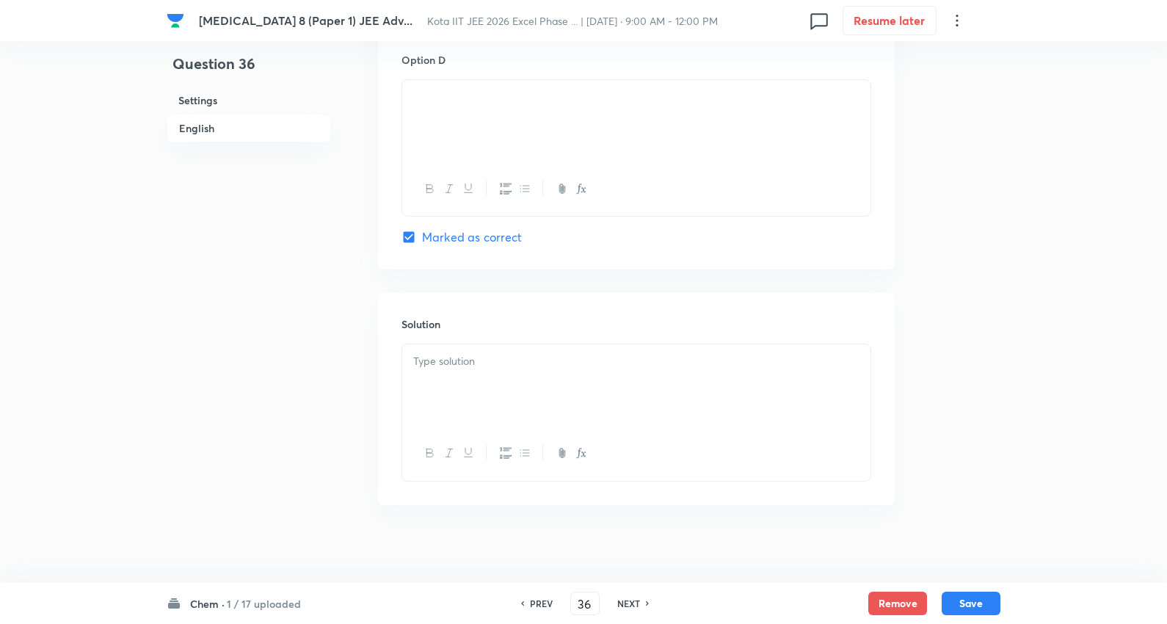
scroll to position [1530, 0]
click at [478, 365] on div at bounding box center [636, 375] width 468 height 82
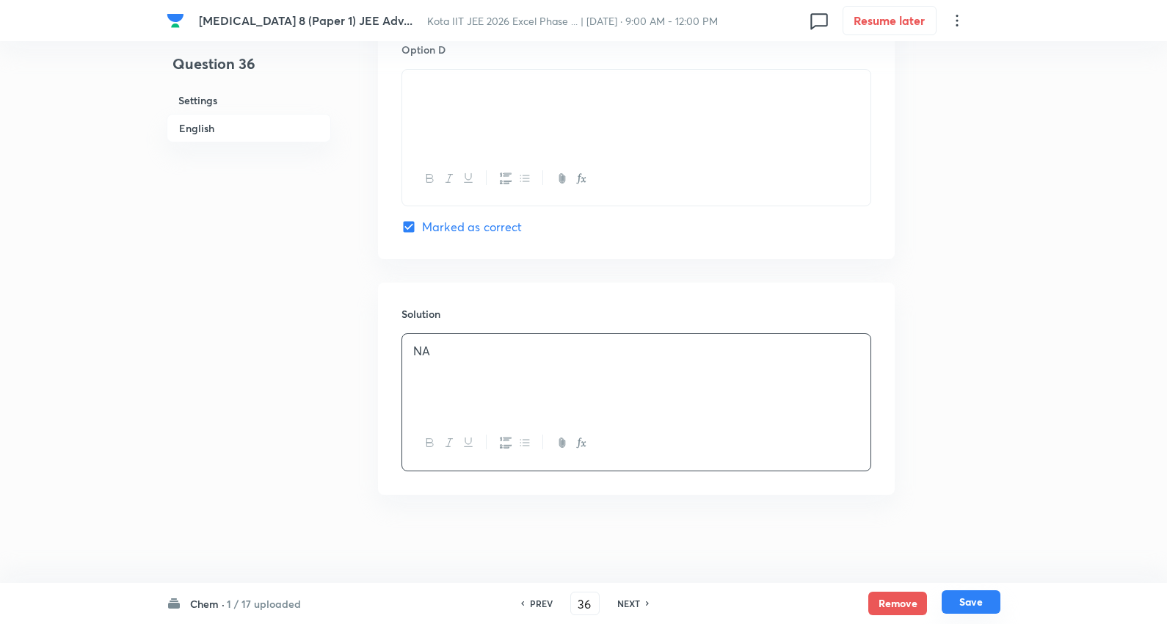
click at [972, 605] on button "Save" at bounding box center [971, 601] width 59 height 23
type input "37"
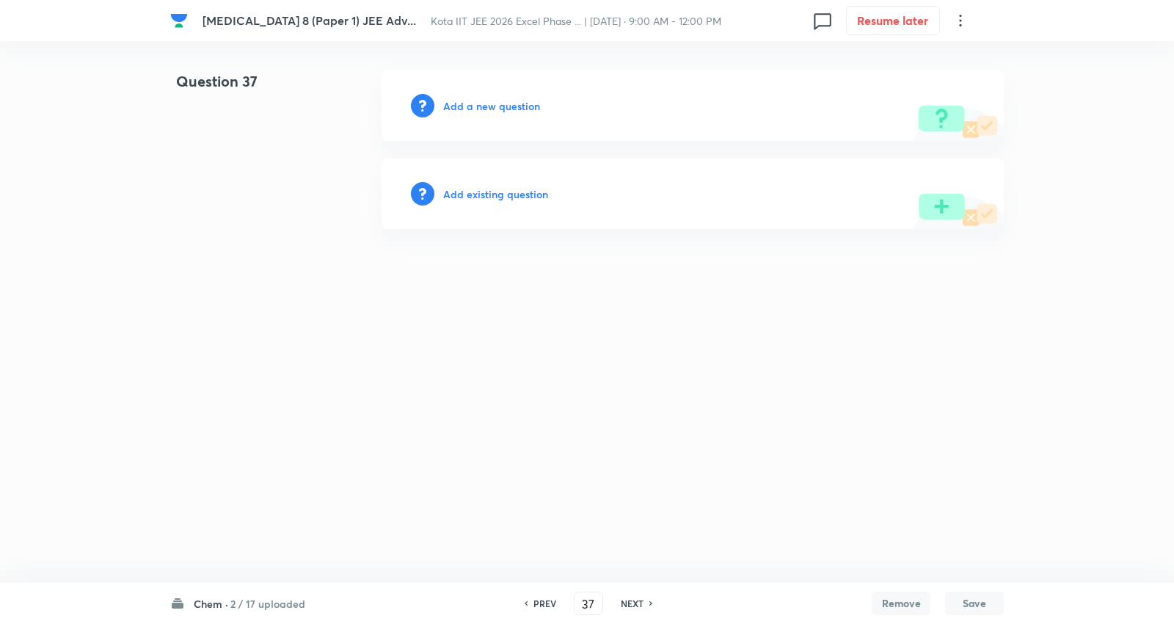
click at [512, 97] on div "Add a new question" at bounding box center [693, 105] width 622 height 70
click at [509, 97] on div "Add a new question" at bounding box center [693, 105] width 622 height 70
click at [509, 101] on h6 "Add a new question" at bounding box center [491, 105] width 97 height 15
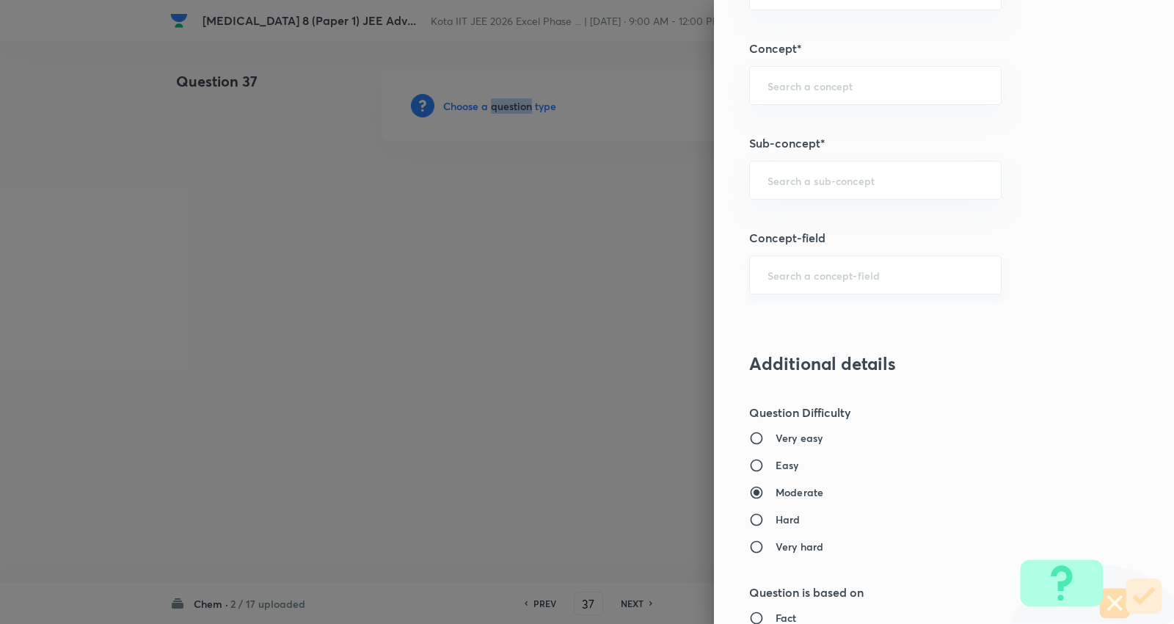
scroll to position [897, 0]
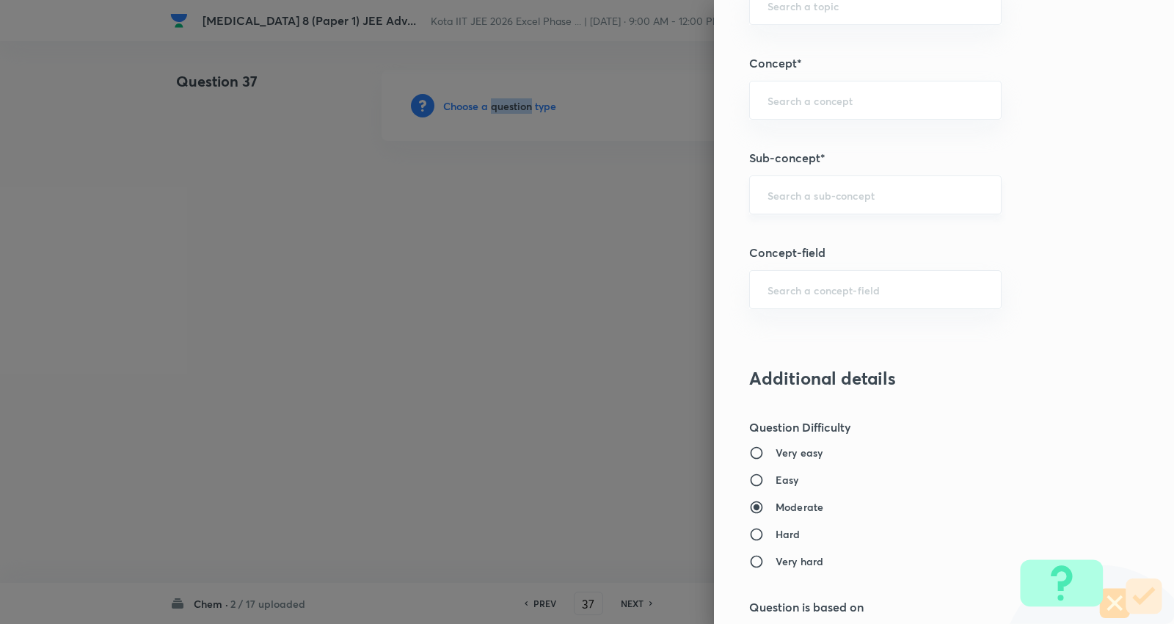
click at [804, 181] on div "​" at bounding box center [875, 194] width 252 height 39
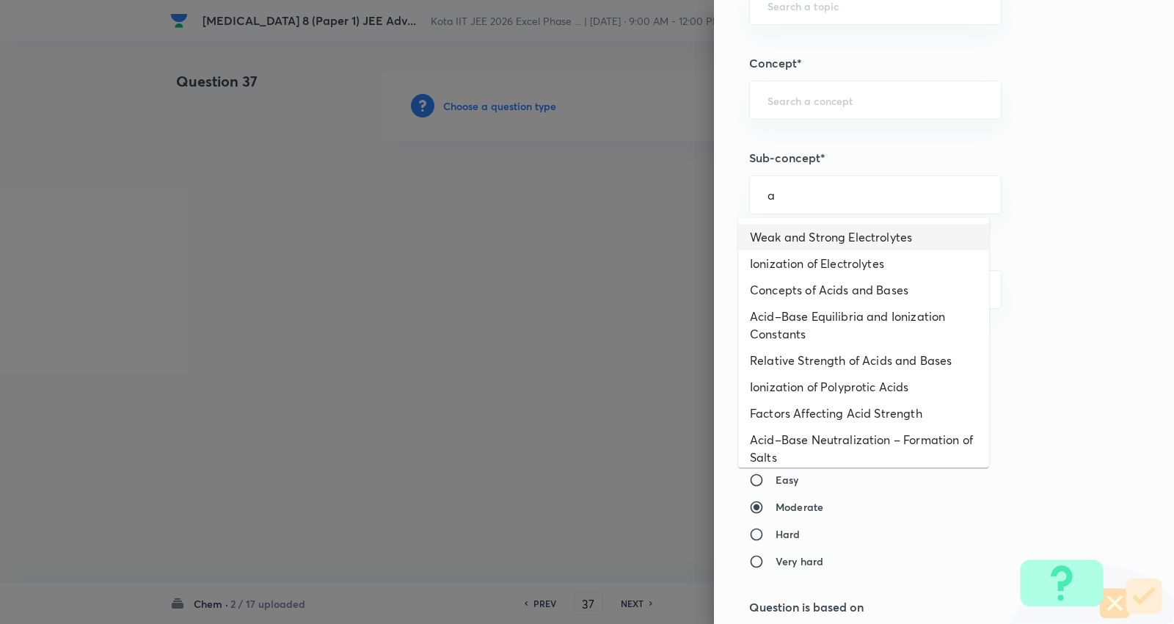
click at [824, 239] on li "Weak and Strong Electrolytes" at bounding box center [863, 237] width 251 height 26
type input "Weak and Strong Electrolytes"
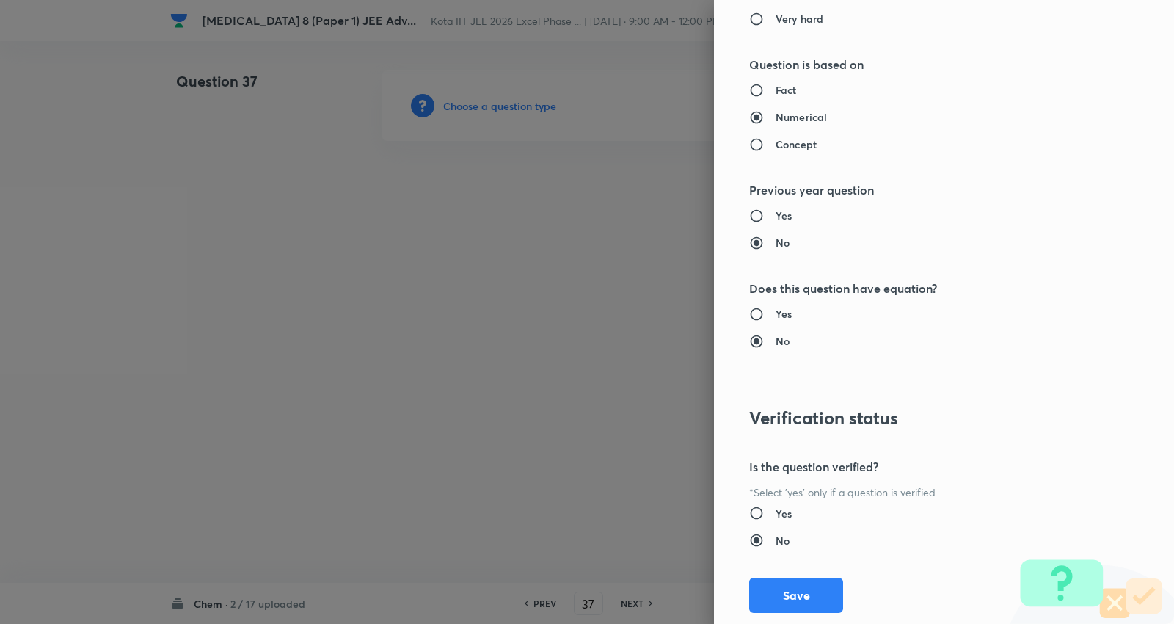
type input "Chemistry"
type input "Physical Chemistry"
type input "Ionic Equilibrium"
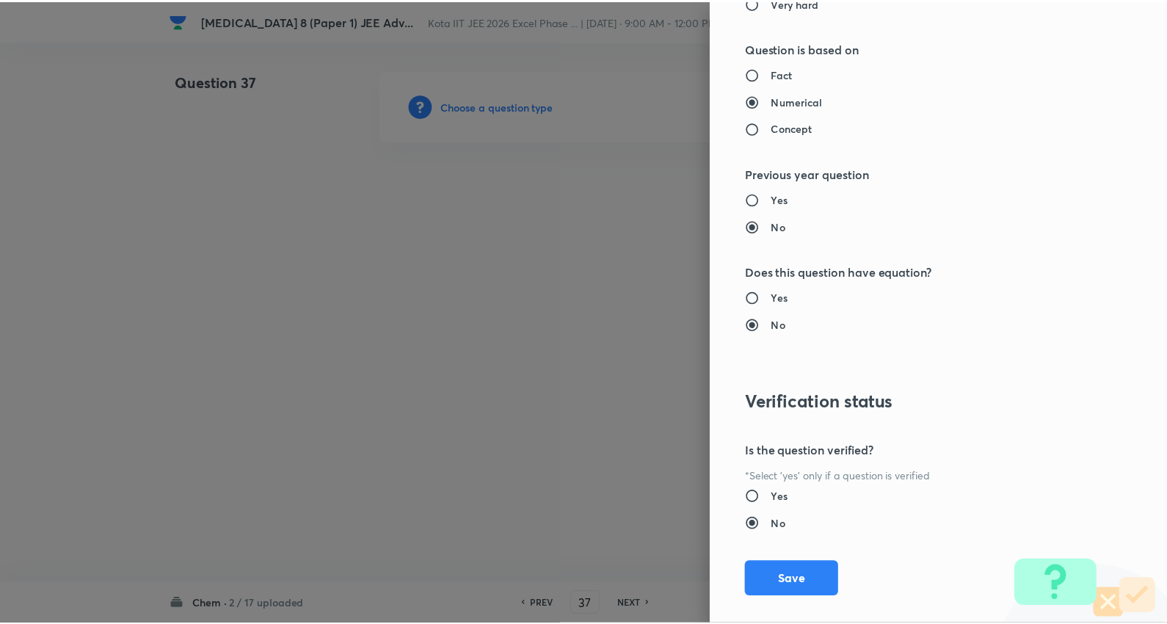
scroll to position [1476, 0]
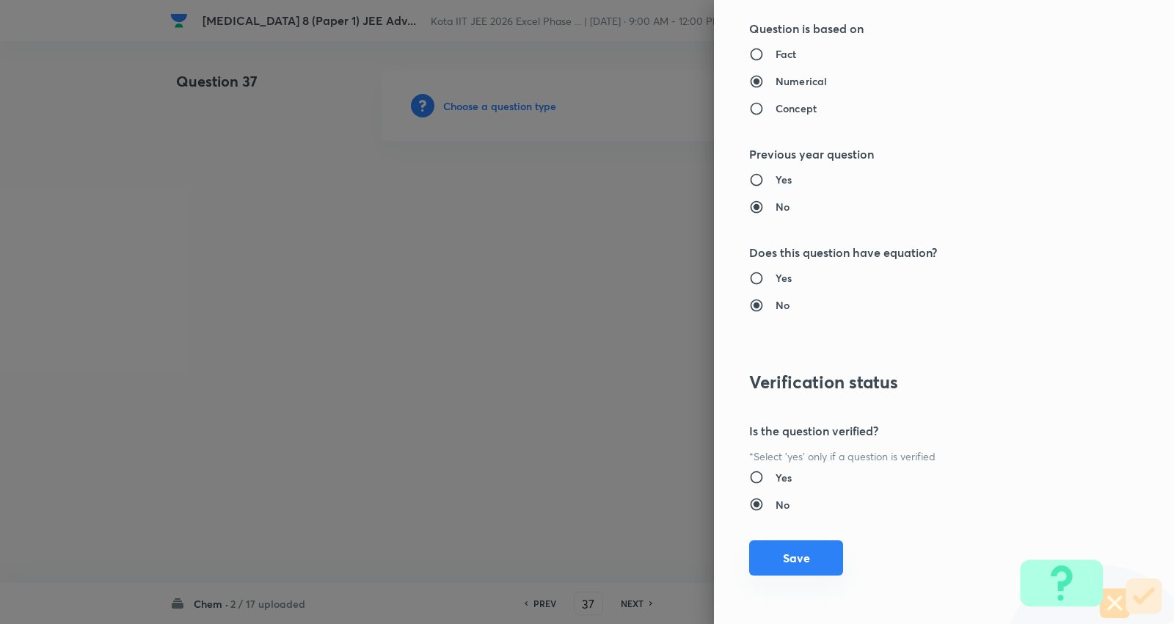
click at [804, 547] on button "Save" at bounding box center [796, 557] width 94 height 35
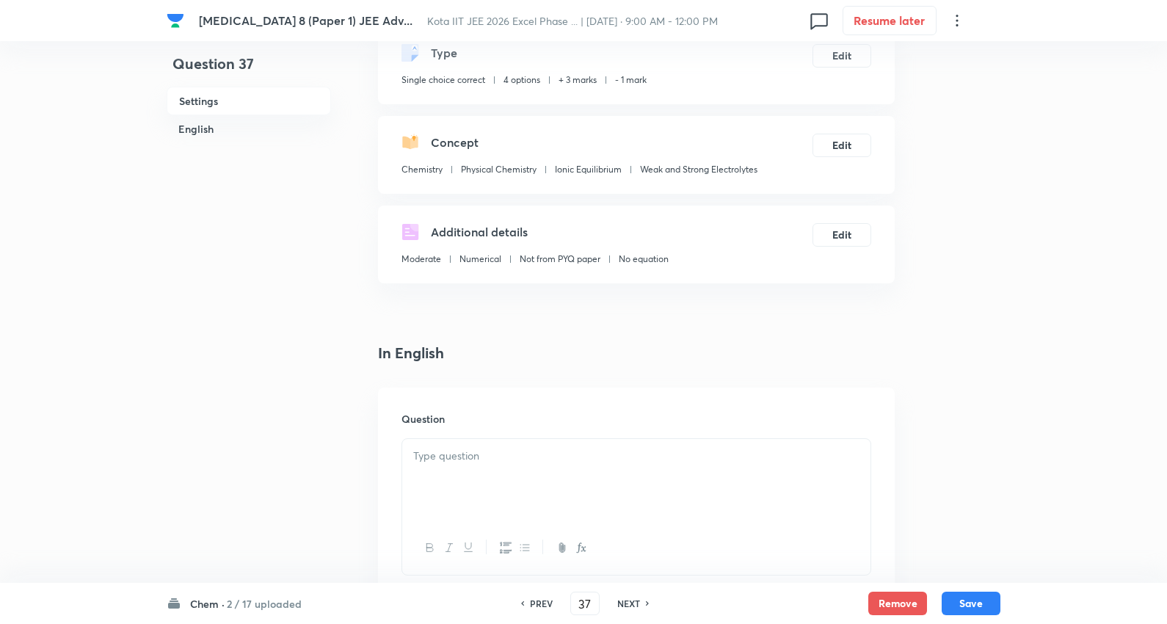
scroll to position [244, 0]
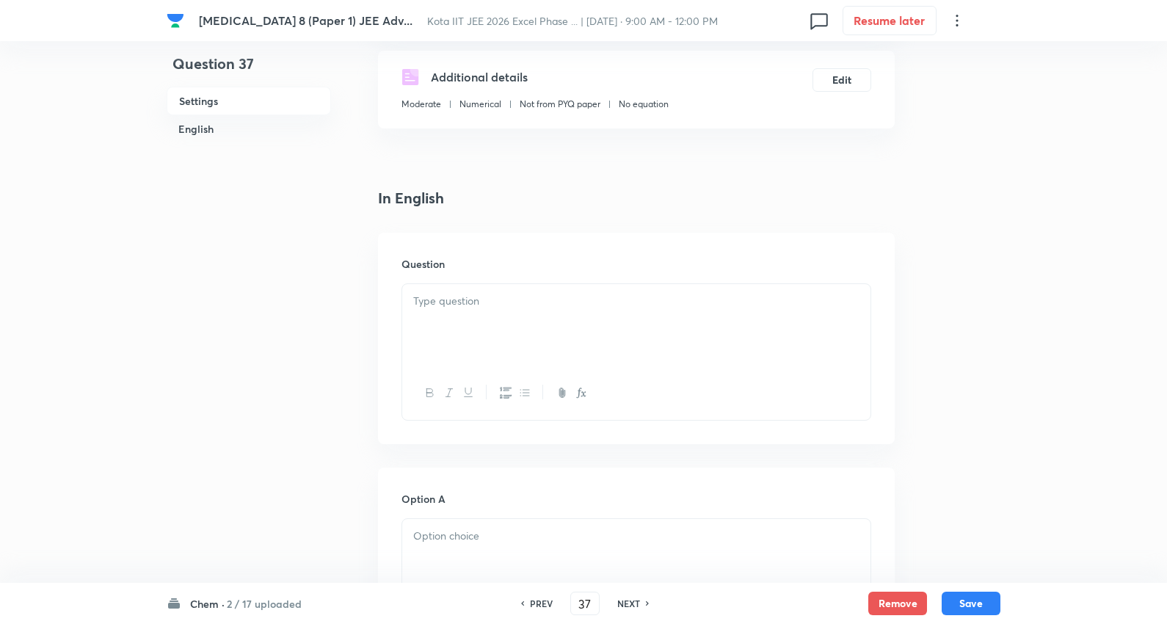
click at [501, 311] on div at bounding box center [636, 325] width 468 height 82
click at [487, 353] on div at bounding box center [636, 325] width 468 height 82
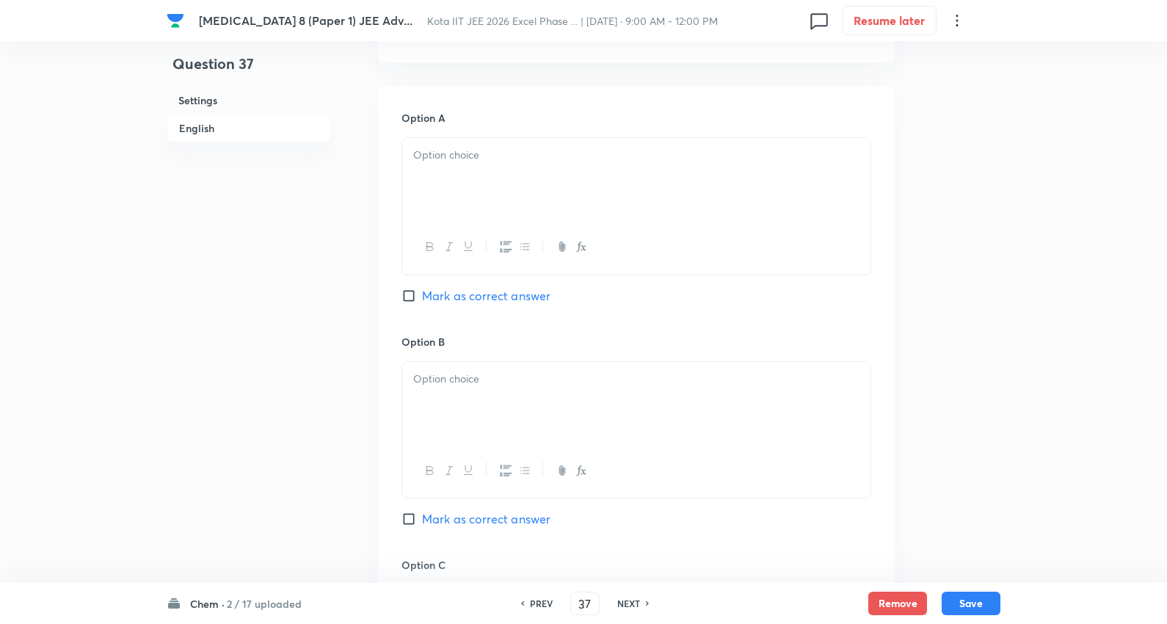
scroll to position [652, 0]
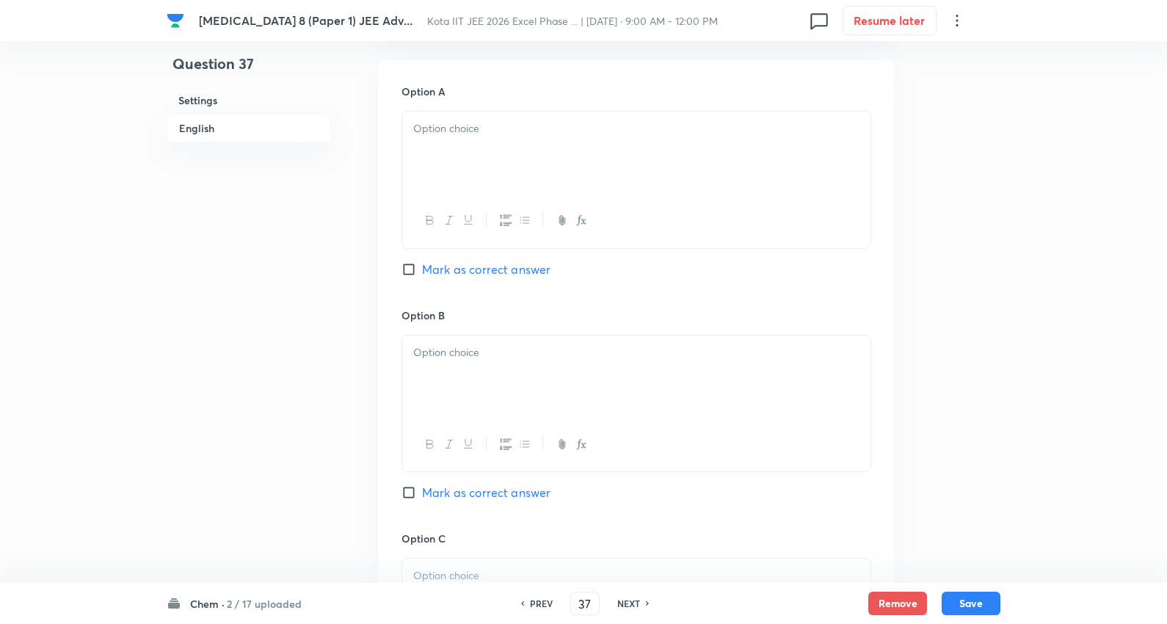
drag, startPoint x: 483, startPoint y: 142, endPoint x: 456, endPoint y: 145, distance: 27.4
click at [484, 142] on div at bounding box center [636, 153] width 468 height 82
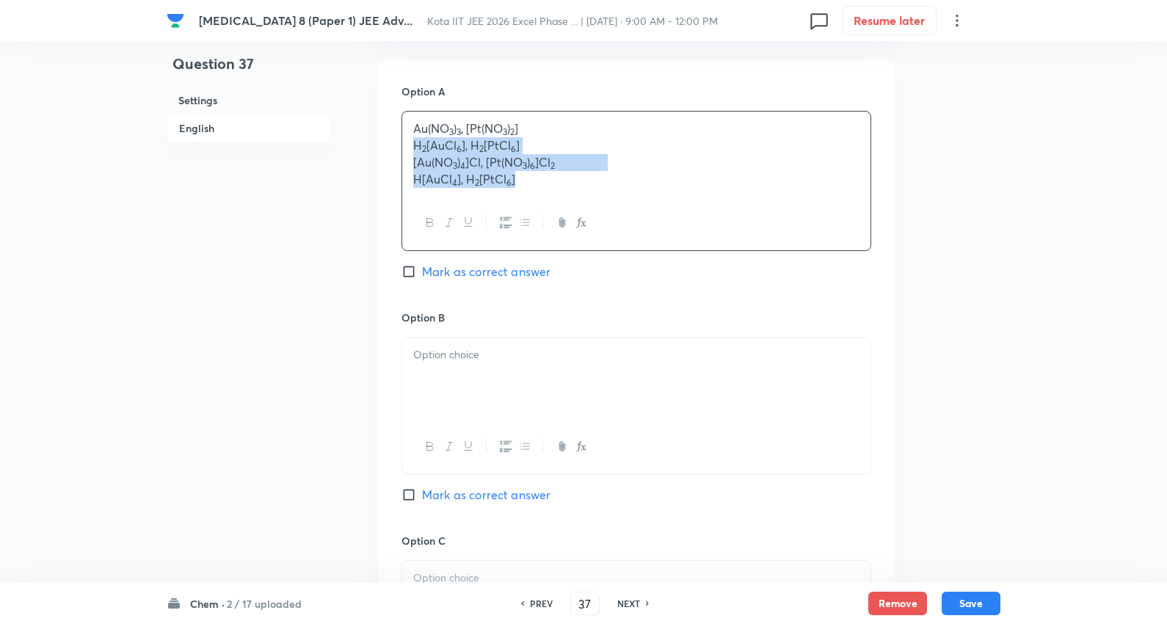
drag, startPoint x: 409, startPoint y: 147, endPoint x: 433, endPoint y: 206, distance: 63.5
click at [749, 213] on div "Au(NO 3 ) 3 , [Pt(NO 3 ) 2 ] H 2 [AuCl 6 ], H 2 [PtCl 6 ] [Au(NO 3 ) 4 ]Cl, [Pt…" at bounding box center [636, 180] width 470 height 139
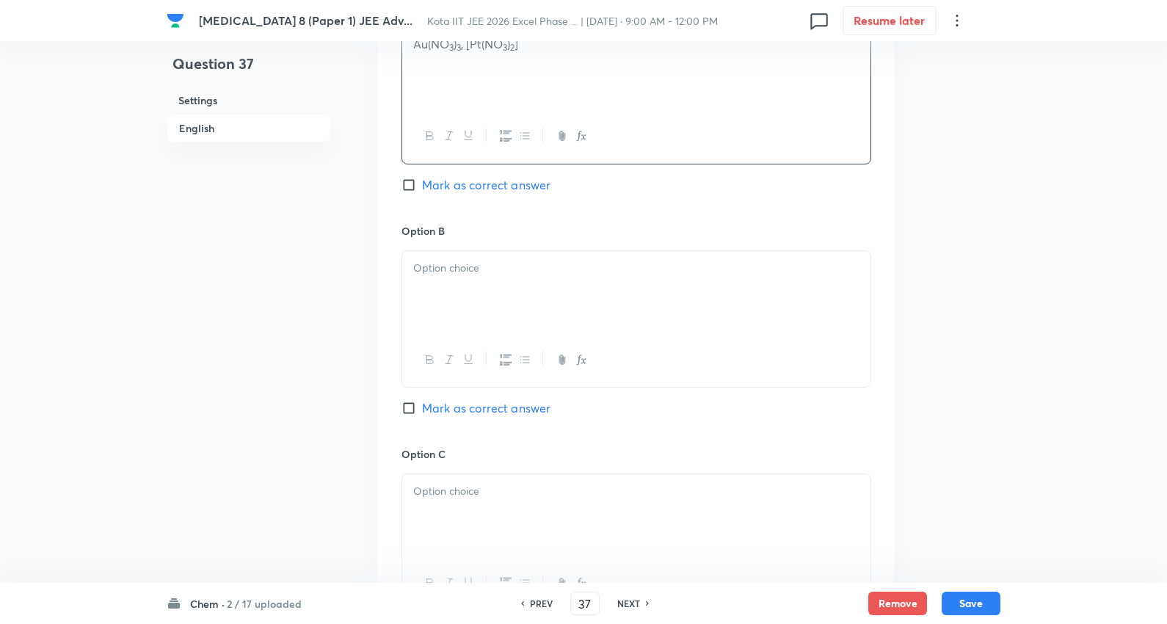
scroll to position [815, 0]
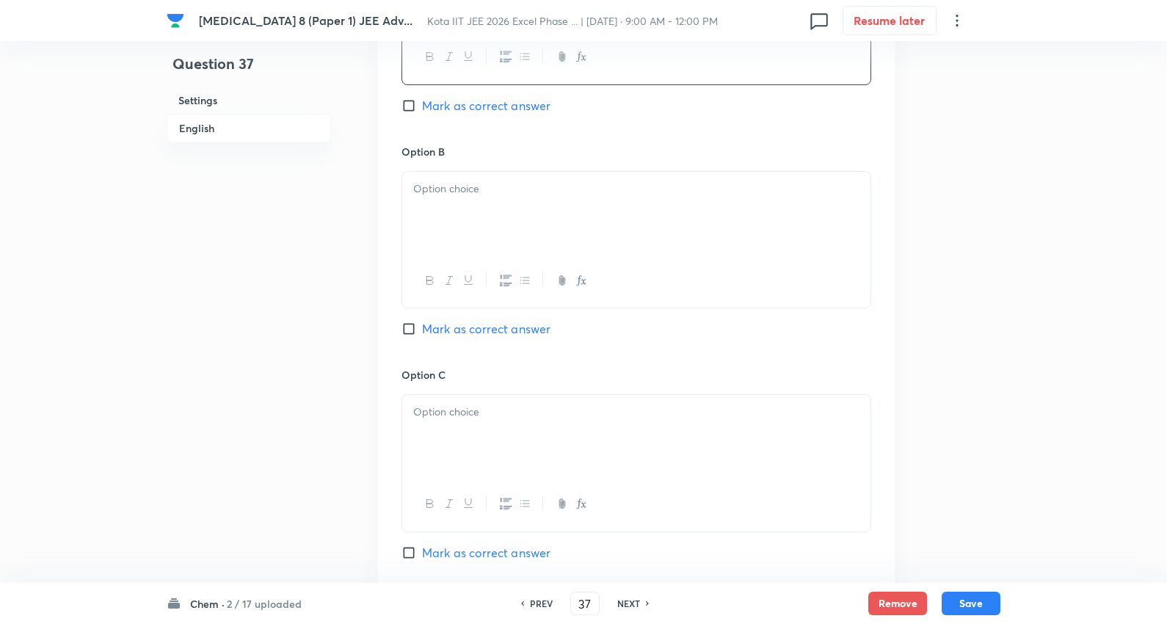
click at [473, 225] on div at bounding box center [636, 213] width 468 height 82
drag, startPoint x: 412, startPoint y: 209, endPoint x: 783, endPoint y: 244, distance: 373.0
click at [783, 244] on div "H 2 [AuCl 6 ], H 2 [PtCl 6 ] [Au(NO 3 ) 4 ]Cl, [Pt(NO 3 ) 6 ]Cl 2 H[AuCl 4 ], H…" at bounding box center [636, 213] width 468 height 82
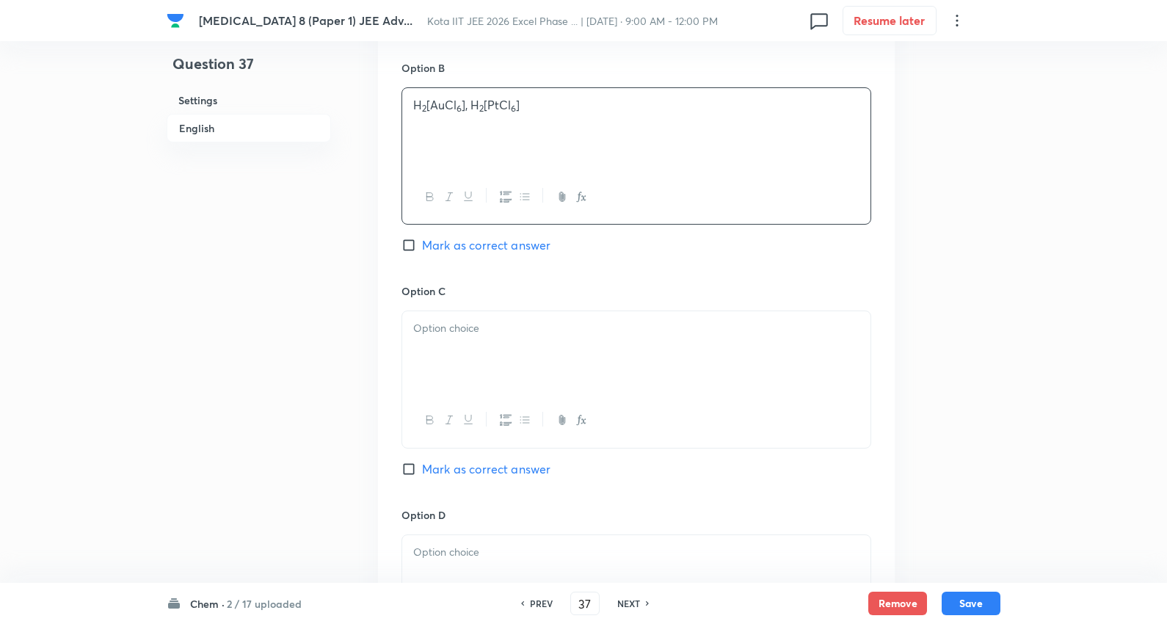
scroll to position [978, 0]
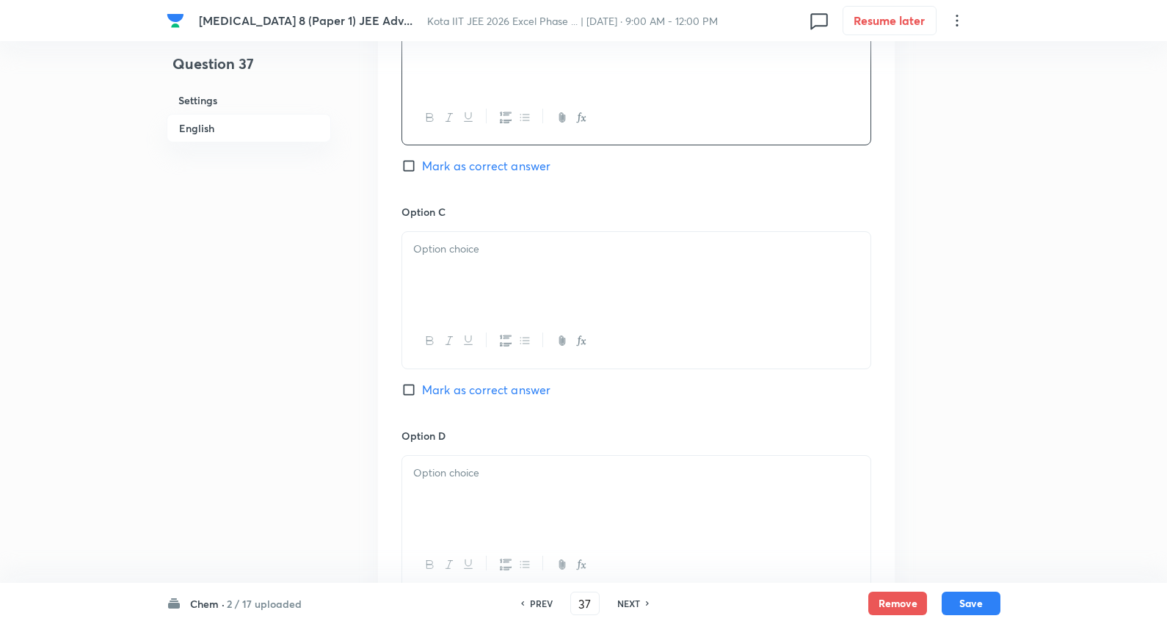
click at [455, 276] on div at bounding box center [636, 273] width 468 height 82
drag, startPoint x: 709, startPoint y: 270, endPoint x: 823, endPoint y: 270, distance: 113.8
click at [823, 270] on div "[Au(NO 3 ) 4 ]Cl, [Pt(NO 3 ) 6 ]Cl 2 H[AuCl 4 ], H 2 [PtCl 6 ]" at bounding box center [636, 273] width 468 height 82
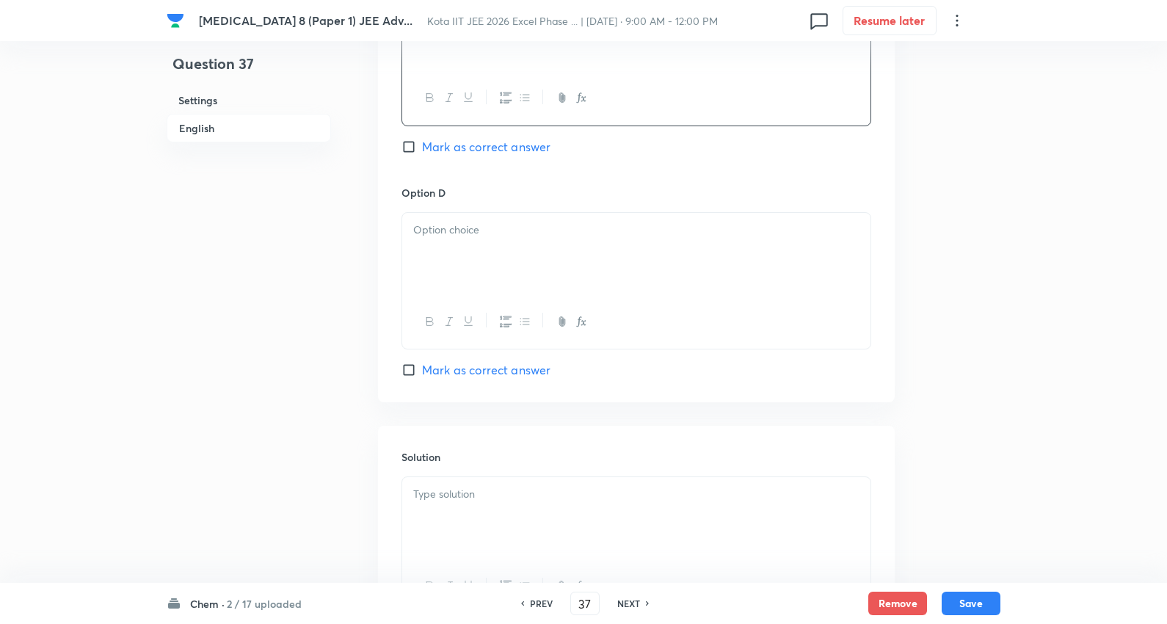
scroll to position [1223, 0]
click at [467, 242] on div at bounding box center [636, 252] width 468 height 82
click at [486, 377] on span "Mark as correct answer" at bounding box center [486, 369] width 128 height 18
click at [422, 376] on input "Mark as correct answer" at bounding box center [411, 368] width 21 height 15
checkbox input "true"
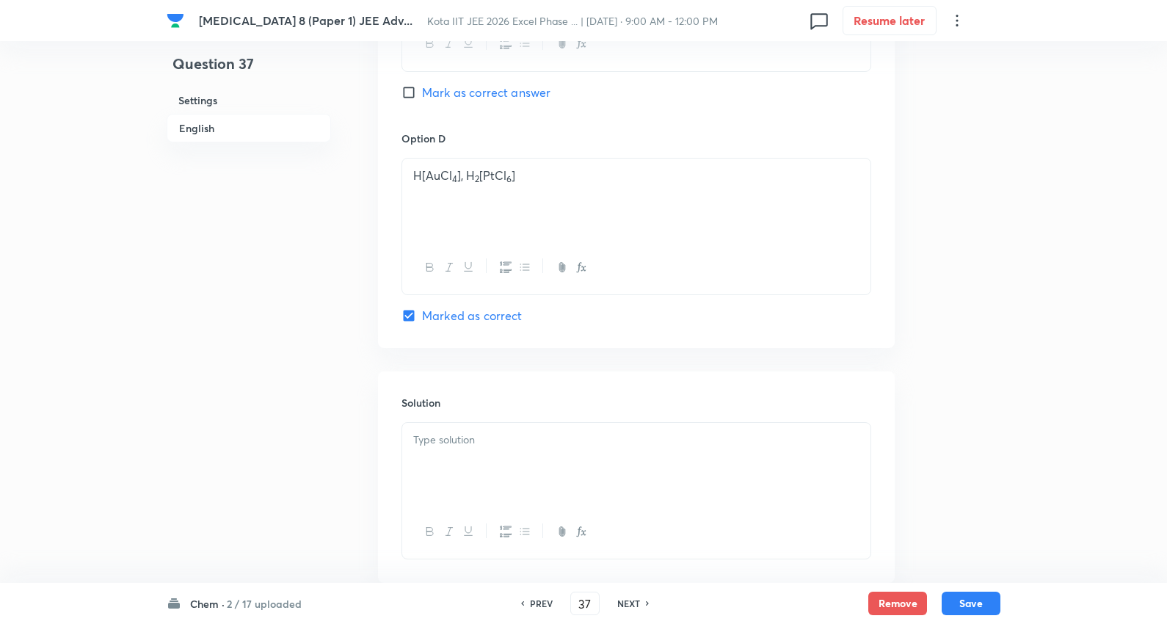
scroll to position [1367, 0]
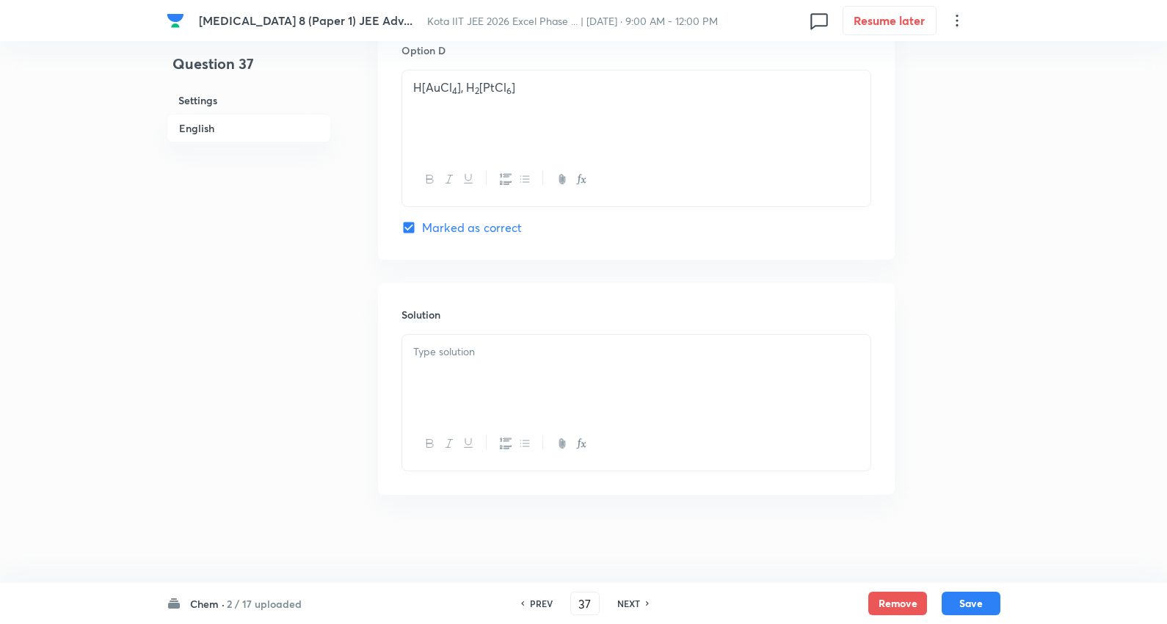
click at [461, 394] on div at bounding box center [636, 376] width 468 height 82
drag, startPoint x: 519, startPoint y: 362, endPoint x: 791, endPoint y: 408, distance: 276.2
click at [531, 362] on div at bounding box center [636, 376] width 468 height 82
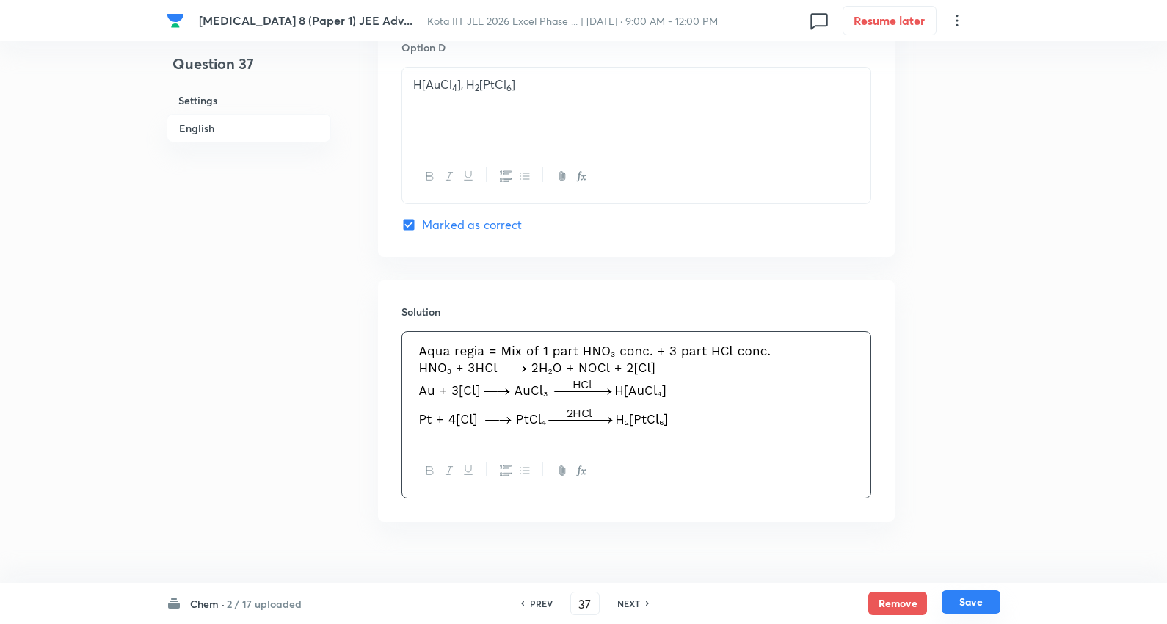
click at [978, 604] on button "Save" at bounding box center [971, 601] width 59 height 23
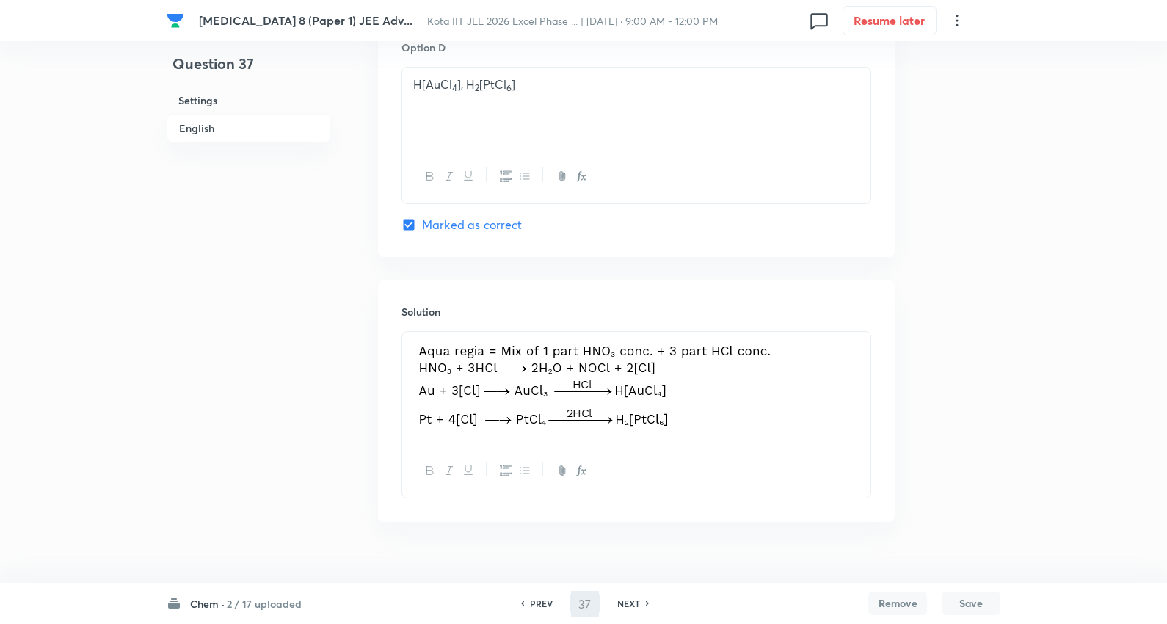
type input "38"
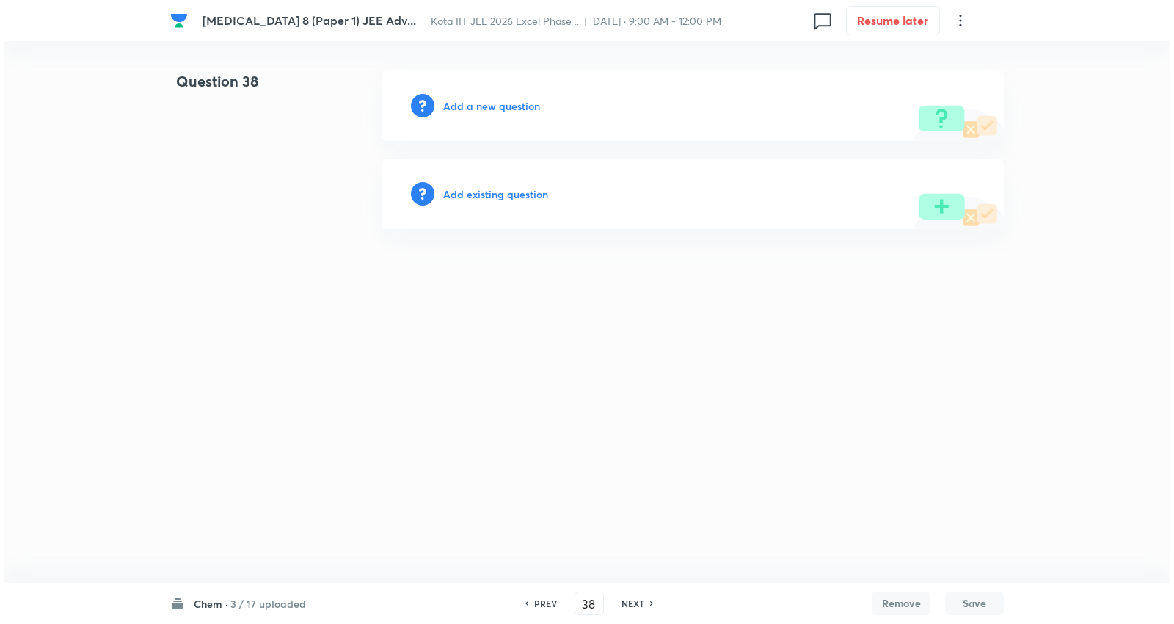
scroll to position [0, 0]
click at [490, 107] on h6 "Add a new question" at bounding box center [491, 105] width 97 height 15
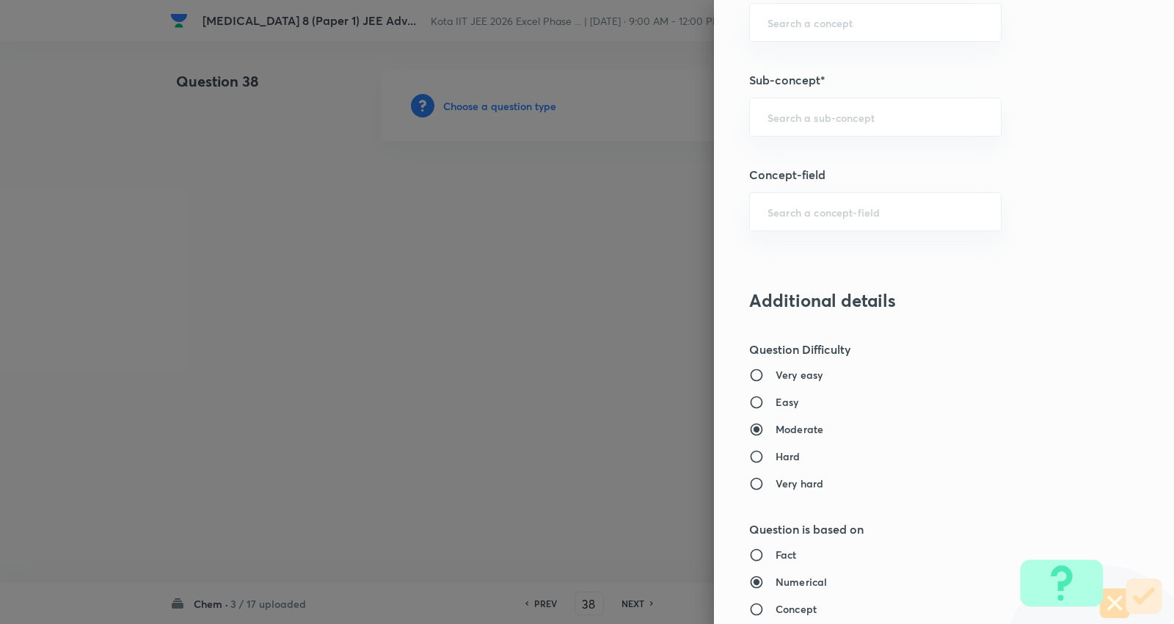
scroll to position [978, 0]
click at [825, 131] on div "​" at bounding box center [875, 113] width 252 height 39
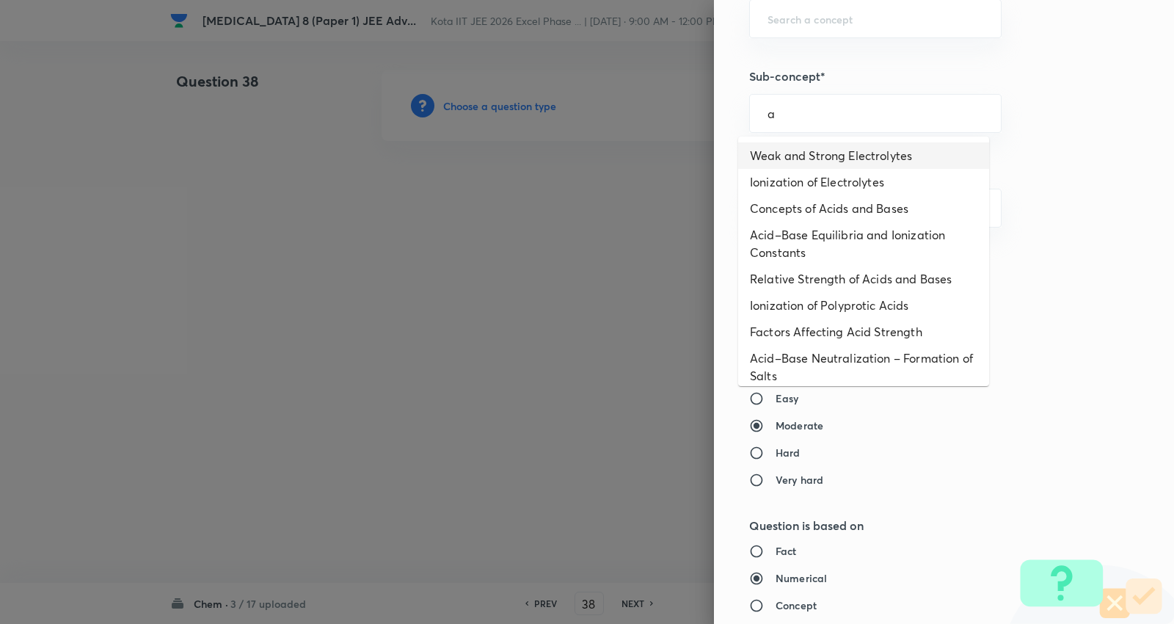
click at [818, 150] on li "Weak and Strong Electrolytes" at bounding box center [863, 155] width 251 height 26
type input "Weak and Strong Electrolytes"
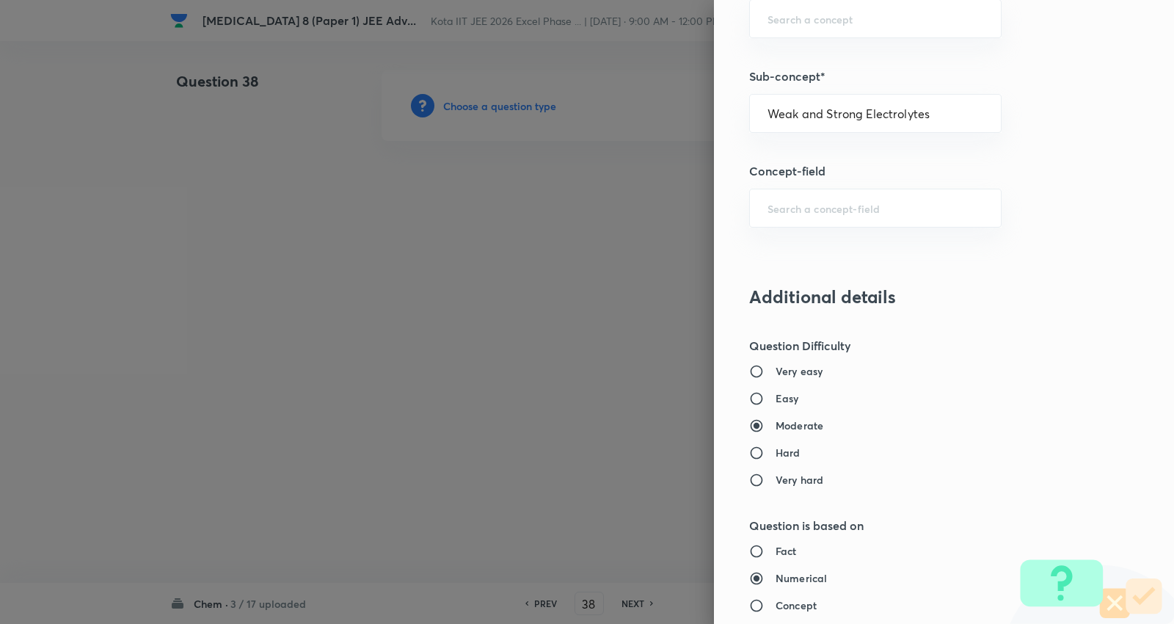
type input "Chemistry"
type input "Physical Chemistry"
type input "Ionic Equilibrium"
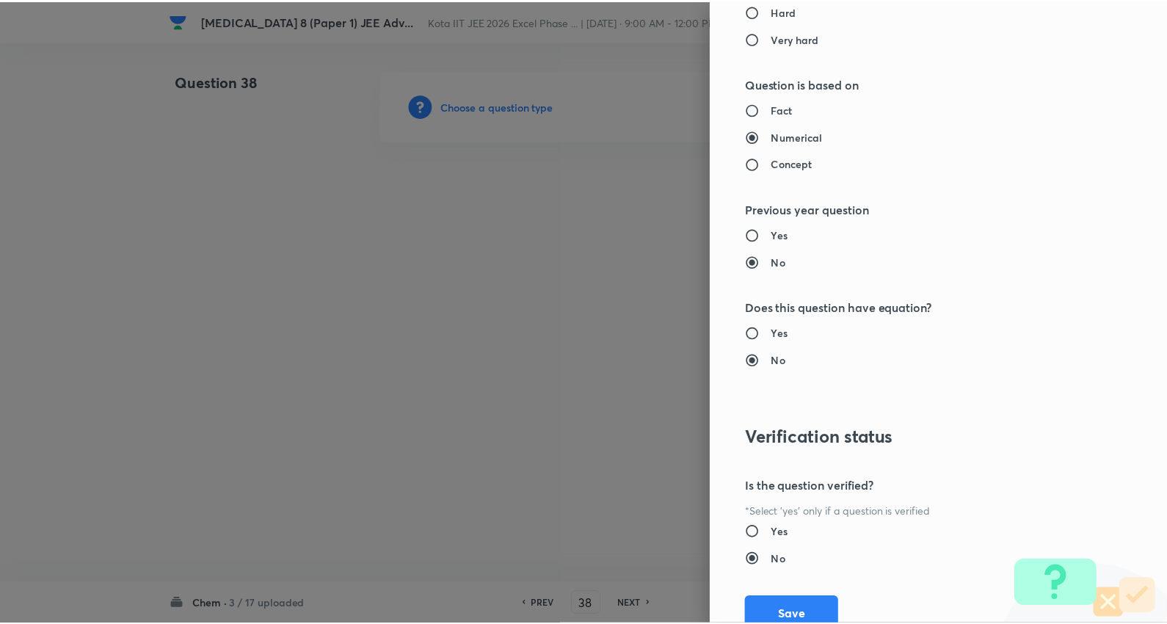
scroll to position [1476, 0]
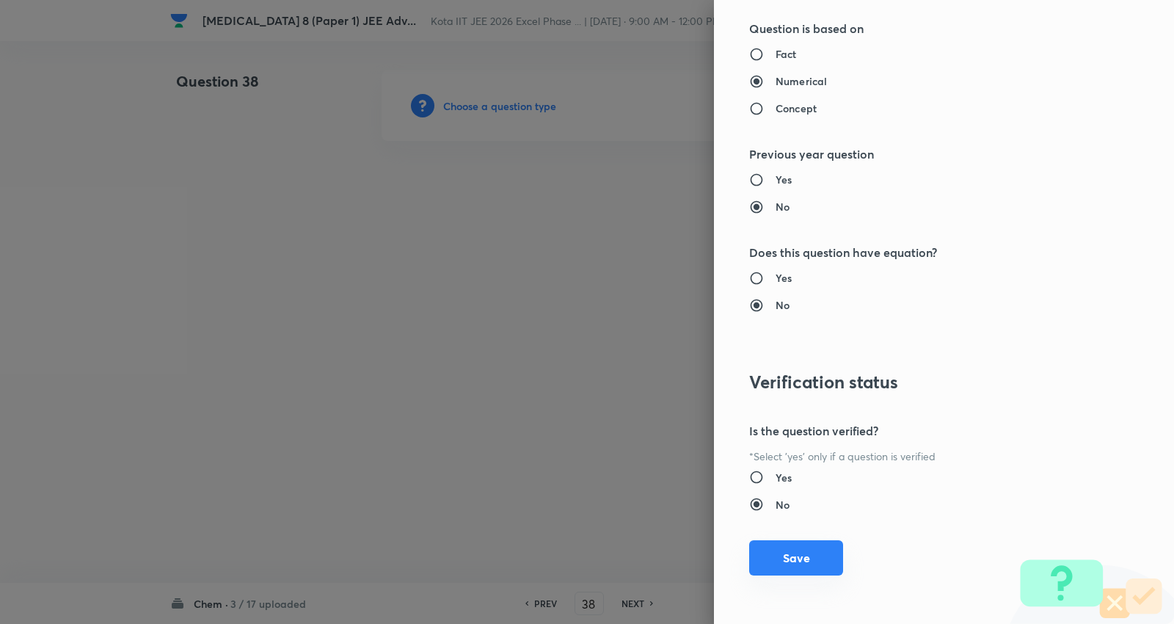
click at [800, 562] on button "Save" at bounding box center [796, 557] width 94 height 35
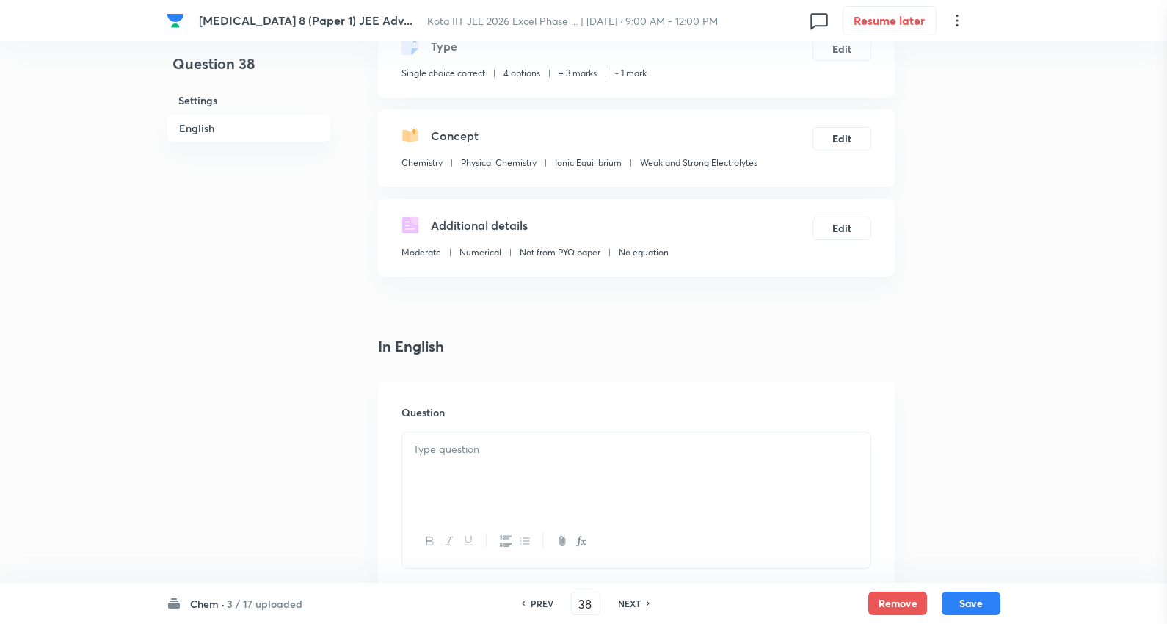
scroll to position [244, 0]
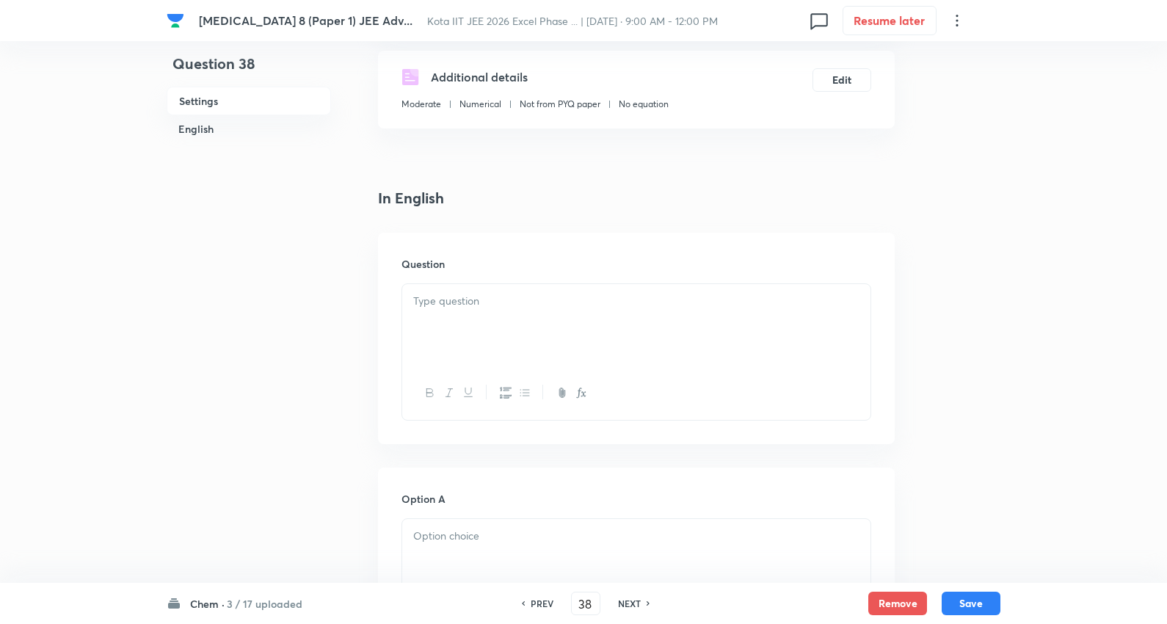
drag, startPoint x: 502, startPoint y: 321, endPoint x: 523, endPoint y: 317, distance: 21.0
click at [507, 323] on div at bounding box center [636, 325] width 468 height 82
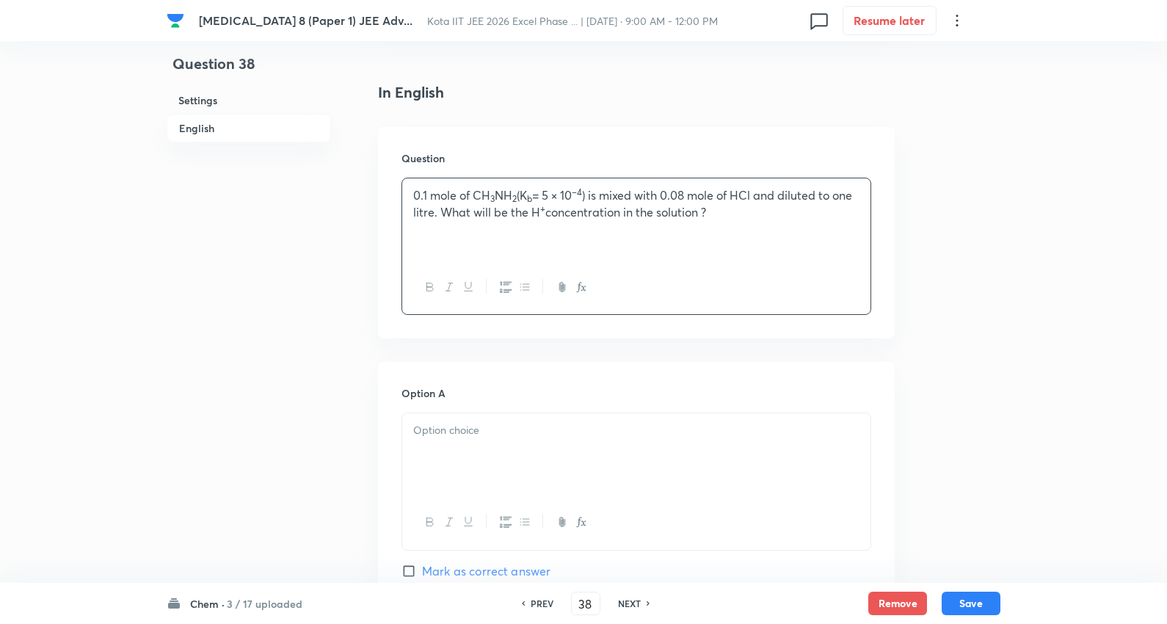
scroll to position [489, 0]
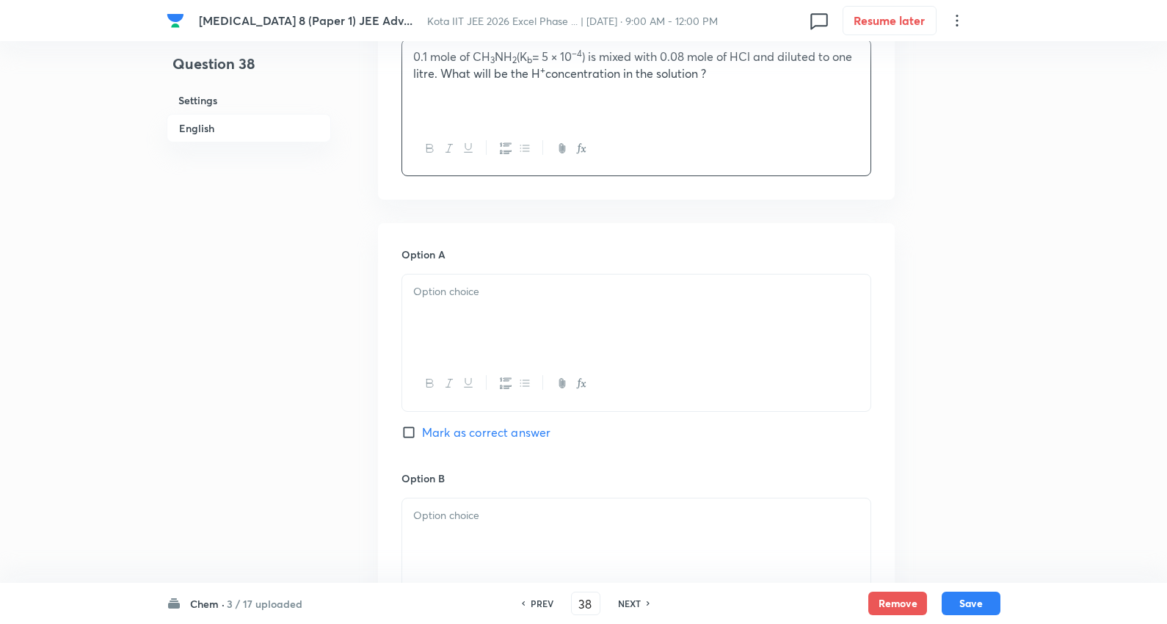
click at [464, 324] on div at bounding box center [636, 316] width 468 height 82
drag, startPoint x: 409, startPoint y: 311, endPoint x: 501, endPoint y: 357, distance: 103.4
click at [720, 399] on div "8 × 10 –2 M 8 × 10 –11 M 1.6 × 10 –11 M 8 × 10 –5 M" at bounding box center [636, 343] width 470 height 139
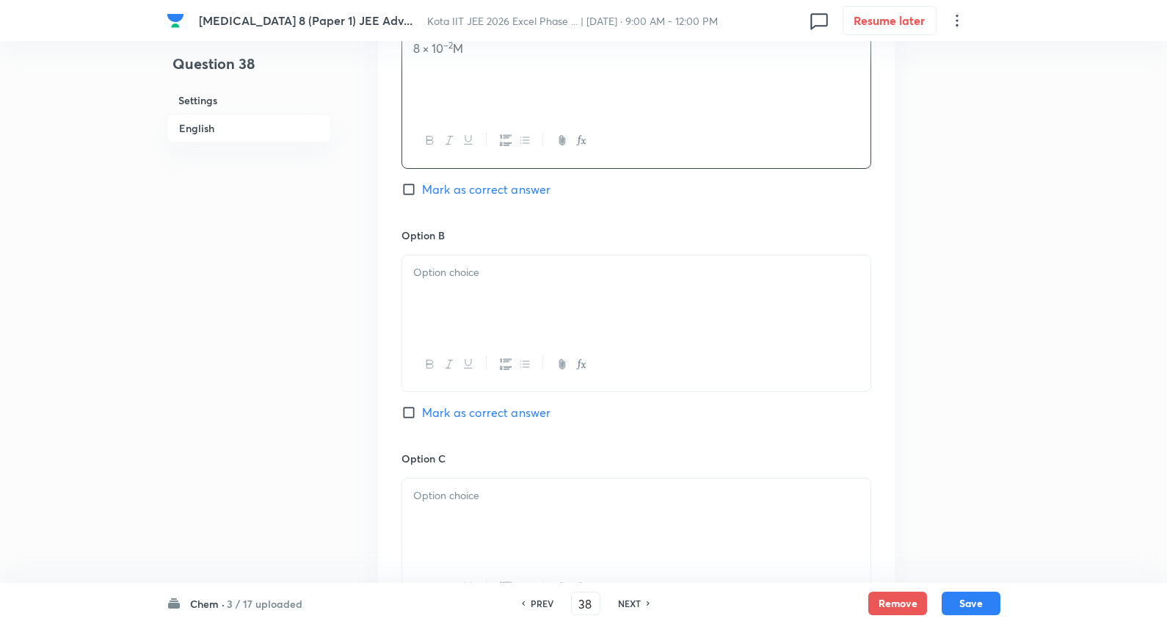
scroll to position [734, 0]
click at [487, 277] on p at bounding box center [636, 270] width 446 height 17
drag, startPoint x: 410, startPoint y: 291, endPoint x: 694, endPoint y: 339, distance: 288.0
click at [694, 339] on div "8 × 10 –11 M 1.6 × 10 –11 M 8 × 10 –5 M" at bounding box center [636, 320] width 470 height 137
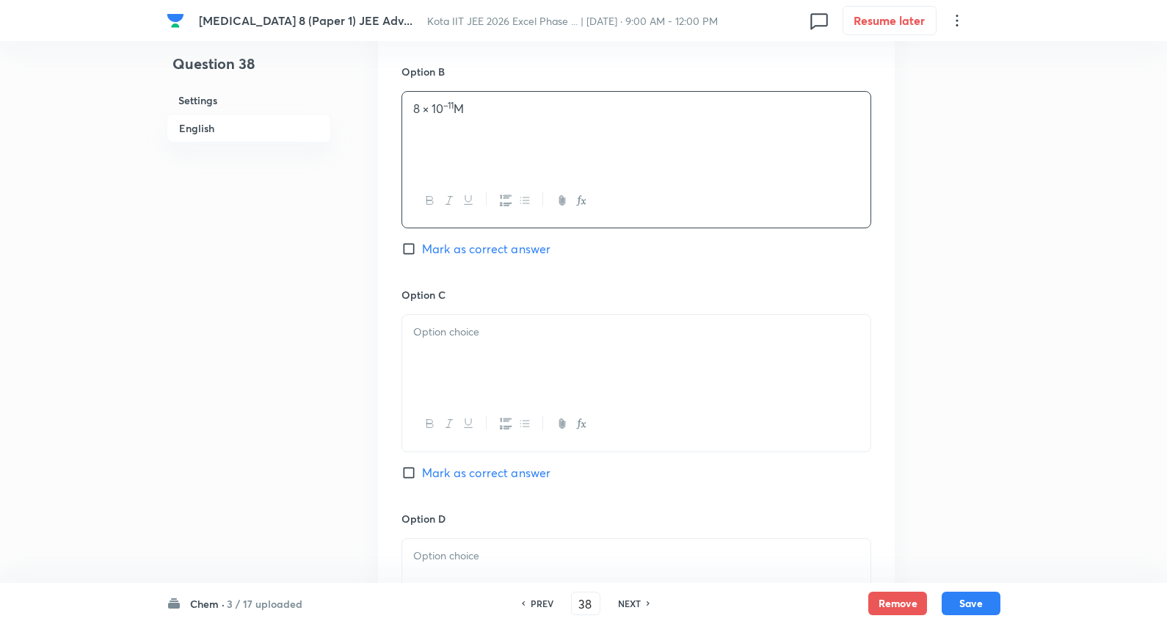
scroll to position [897, 0]
drag, startPoint x: 492, startPoint y: 342, endPoint x: 485, endPoint y: 341, distance: 7.4
click at [490, 341] on div at bounding box center [636, 354] width 468 height 82
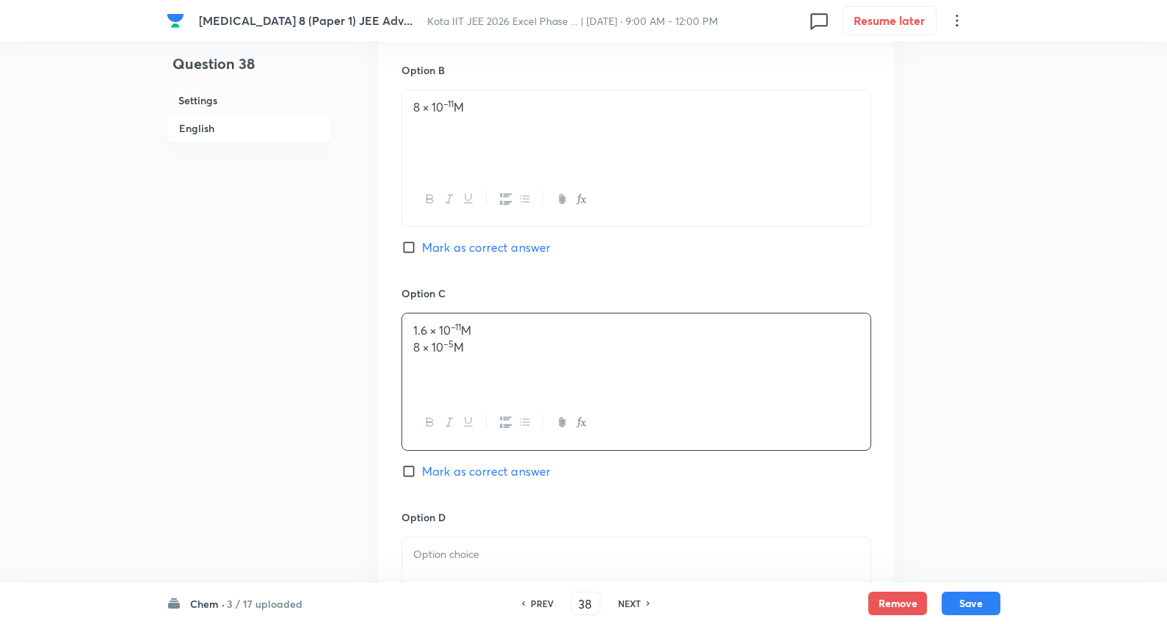
drag, startPoint x: 407, startPoint y: 348, endPoint x: 621, endPoint y: 382, distance: 216.2
click at [731, 373] on div "1.6 × 10 –11 M 8 × 10 –5 M" at bounding box center [636, 354] width 468 height 82
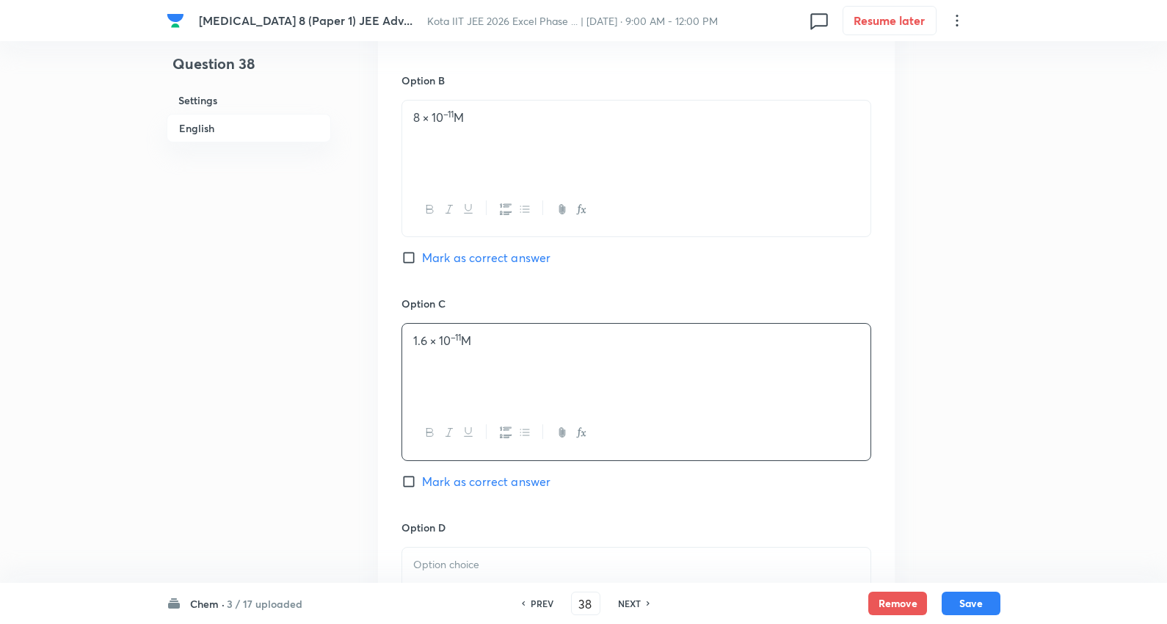
scroll to position [815, 0]
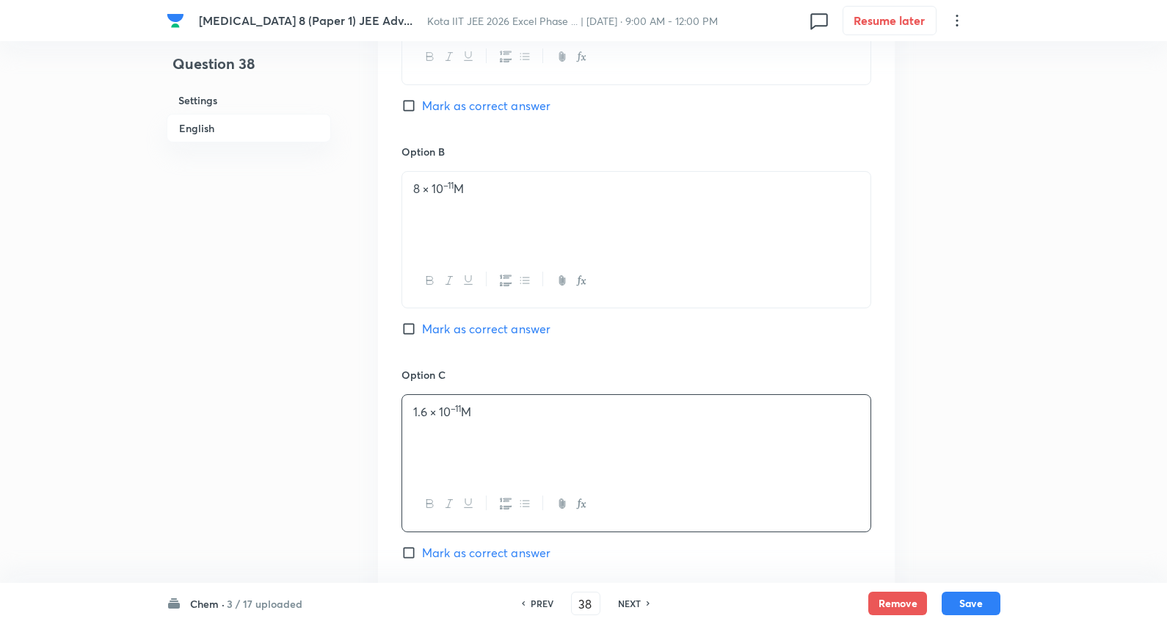
click at [495, 325] on span "Mark as correct answer" at bounding box center [486, 329] width 128 height 18
click at [422, 325] on input "Mark as correct answer" at bounding box center [411, 328] width 21 height 15
checkbox input "true"
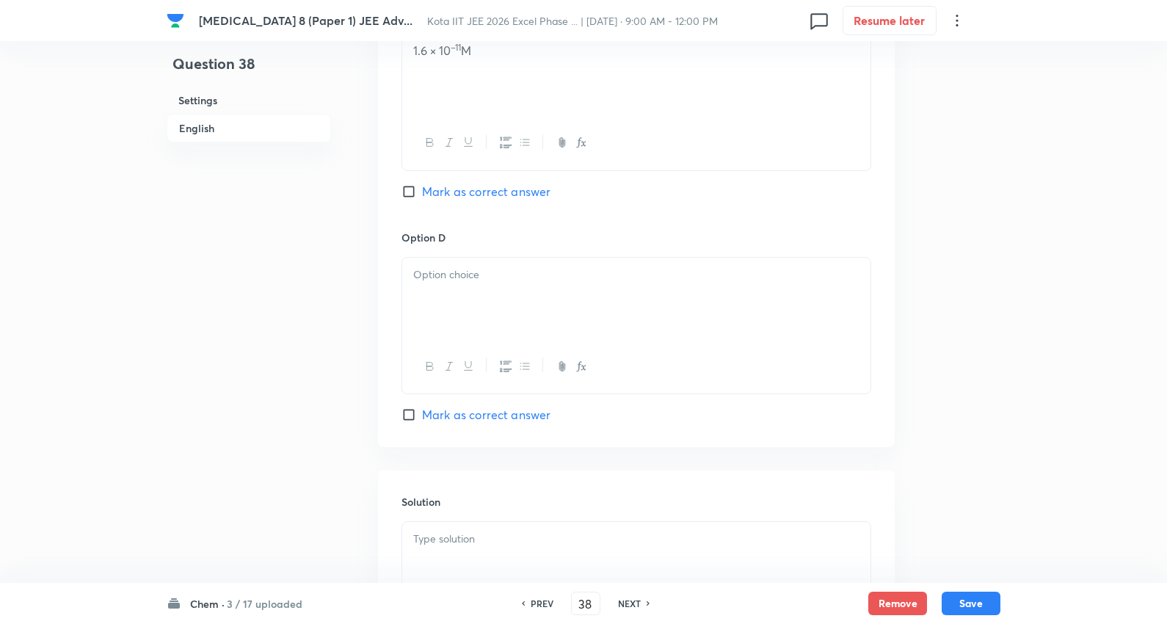
scroll to position [1223, 0]
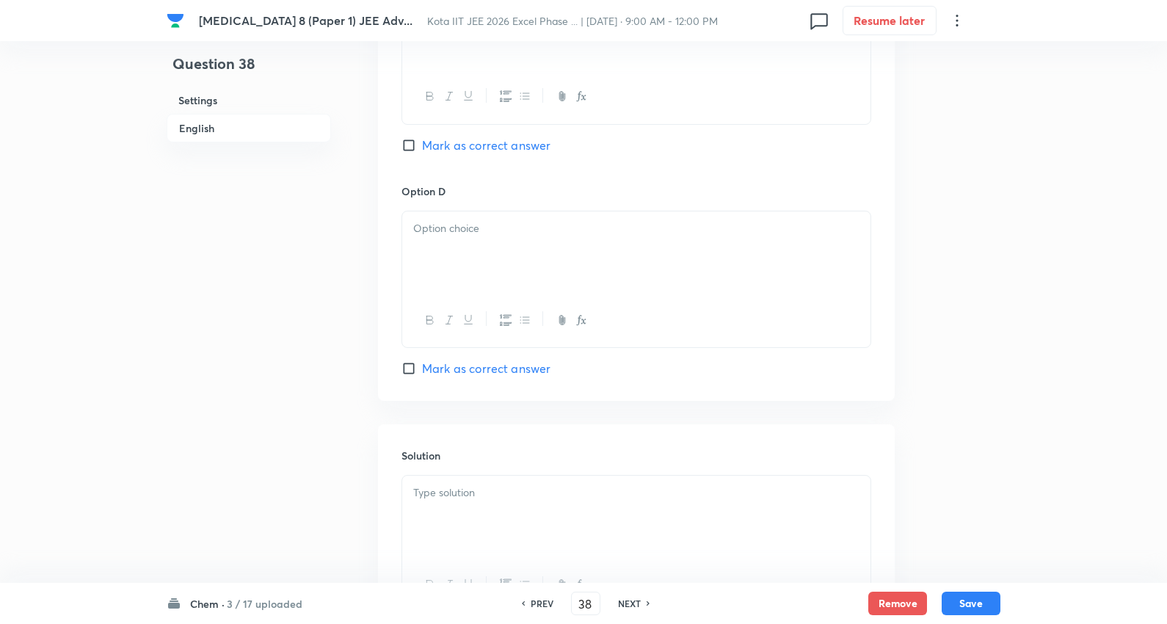
click at [490, 240] on div at bounding box center [636, 252] width 468 height 82
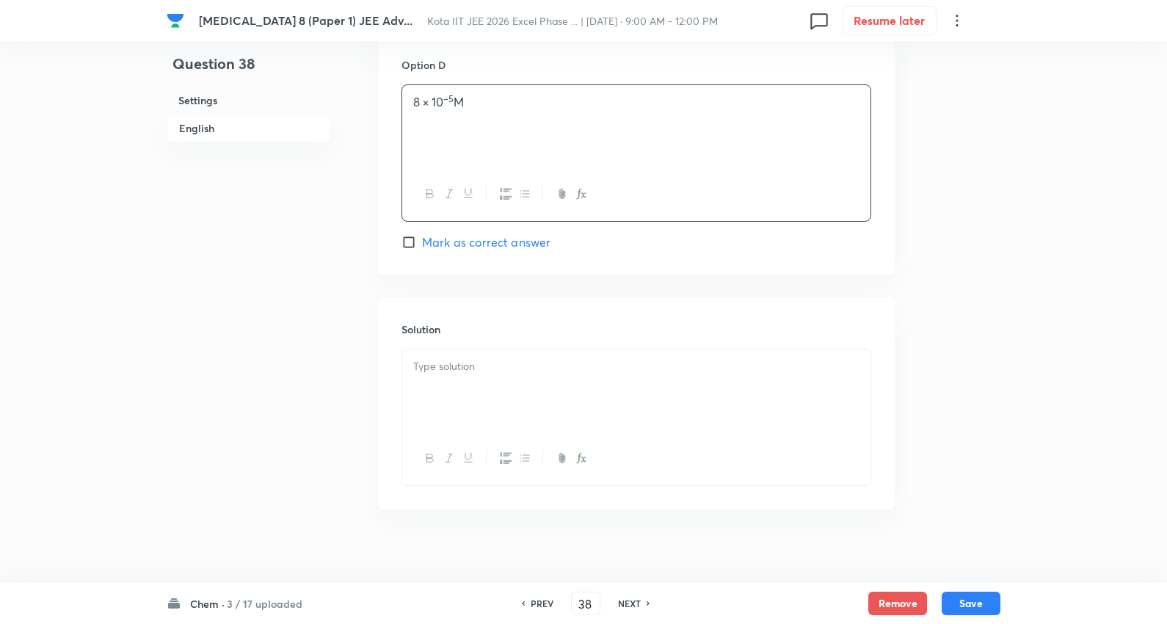
scroll to position [1367, 0]
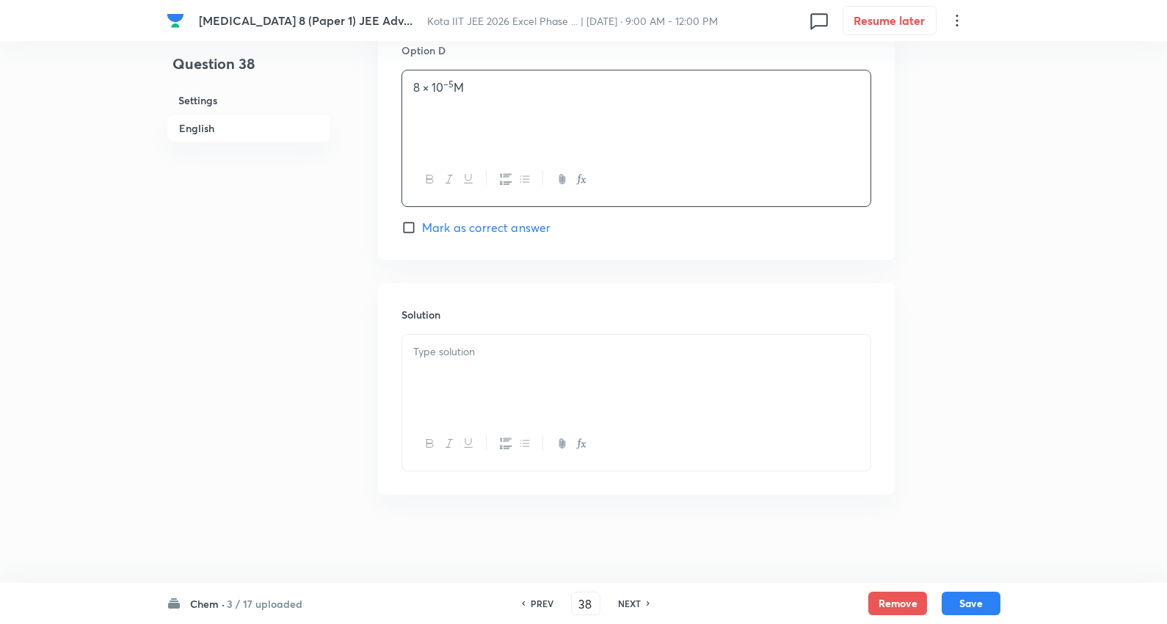
click at [466, 371] on div at bounding box center [636, 376] width 468 height 82
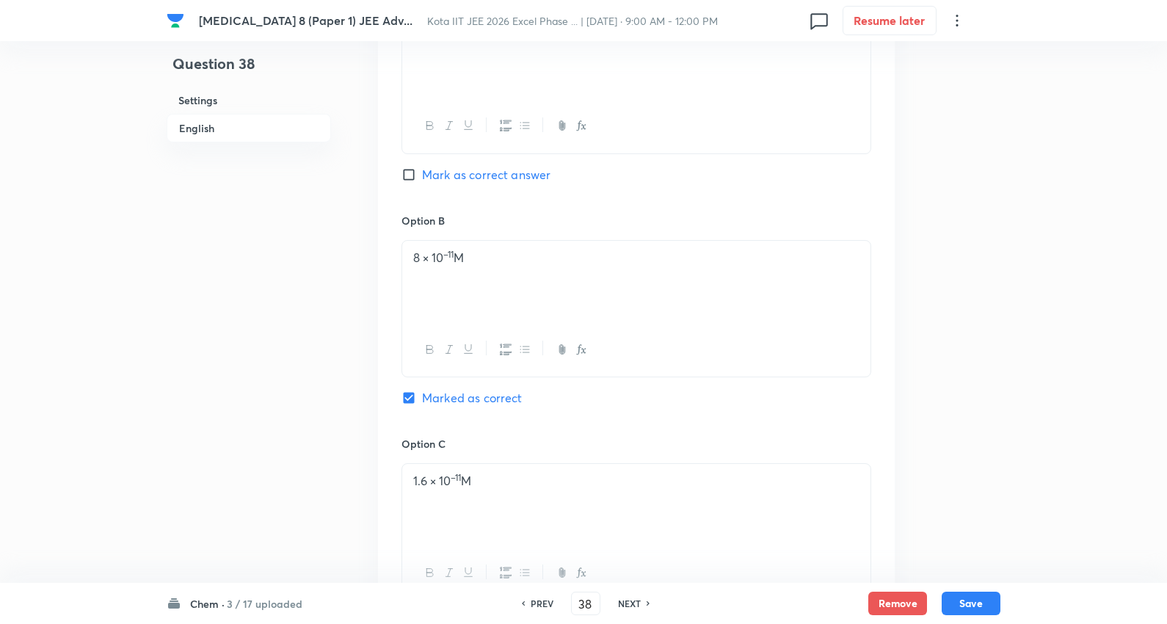
scroll to position [714, 0]
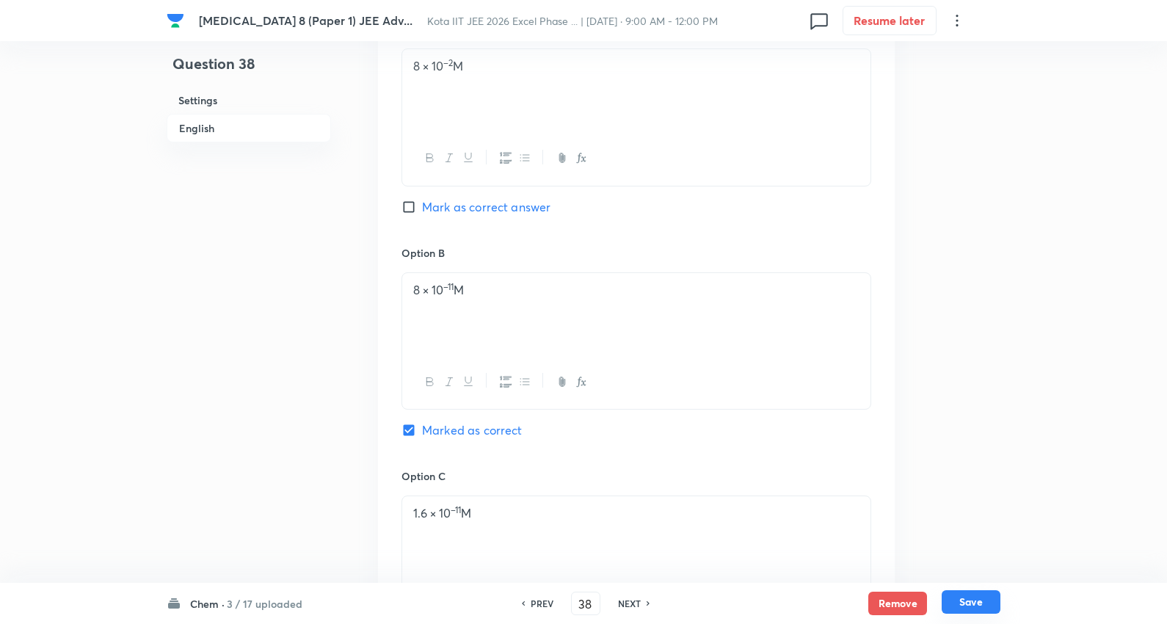
click at [969, 597] on button "Save" at bounding box center [971, 601] width 59 height 23
type input "39"
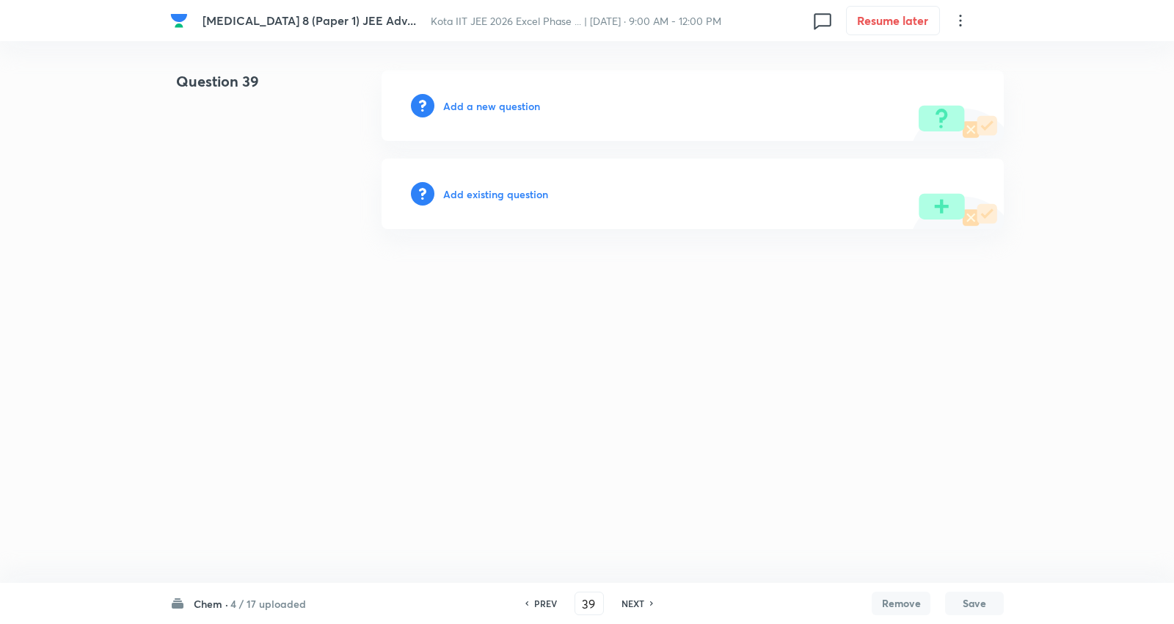
click at [511, 104] on h6 "Add a new question" at bounding box center [491, 105] width 97 height 15
click at [511, 104] on h6 "Choose a question type" at bounding box center [499, 105] width 113 height 15
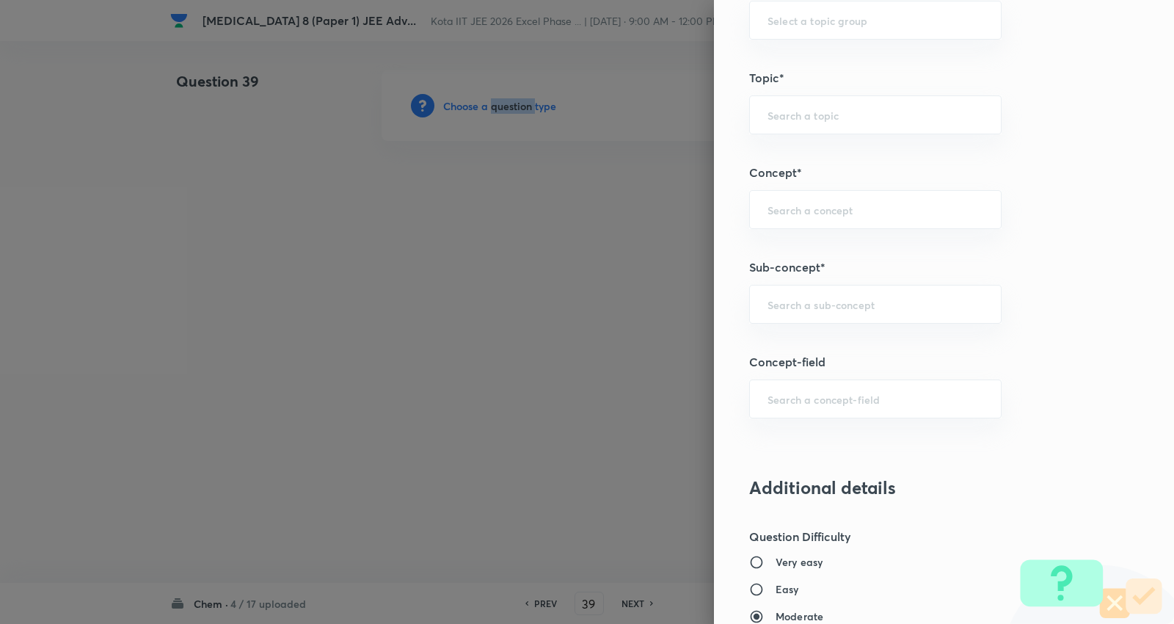
scroll to position [815, 0]
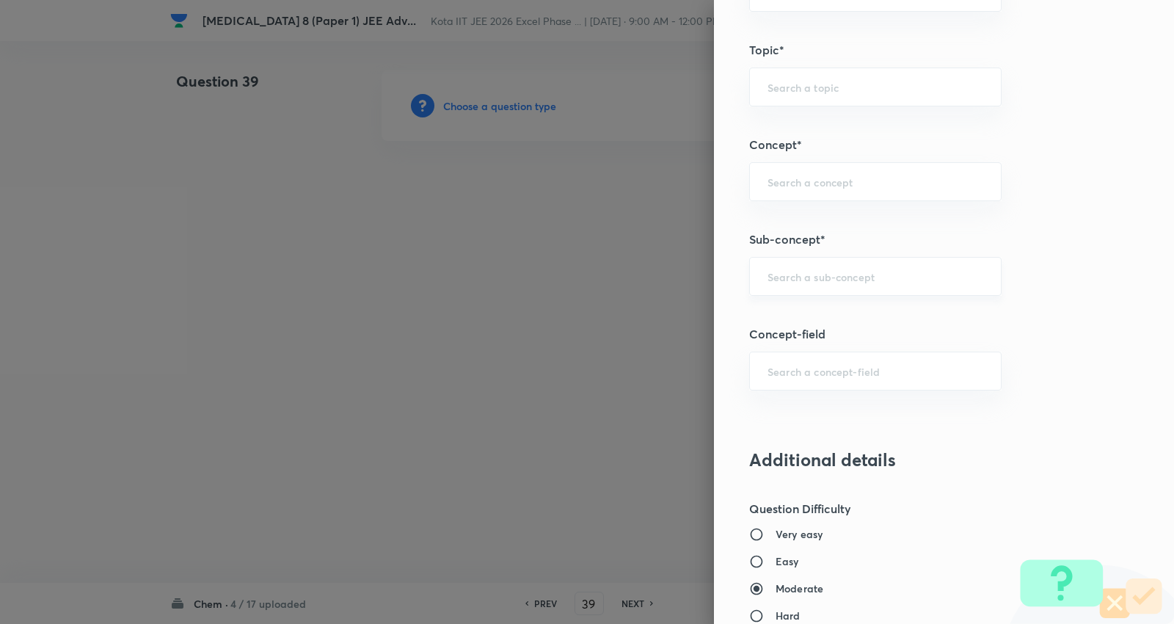
click at [830, 281] on input "text" at bounding box center [876, 276] width 216 height 14
type input "s"
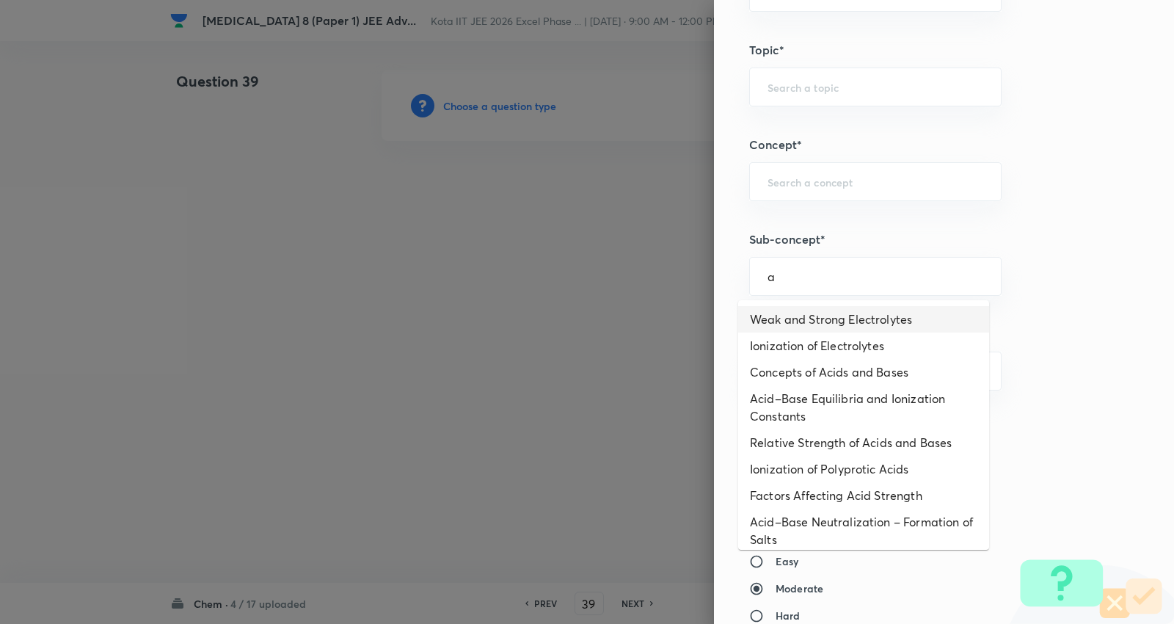
click at [835, 313] on li "Weak and Strong Electrolytes" at bounding box center [863, 319] width 251 height 26
type input "Weak and Strong Electrolytes"
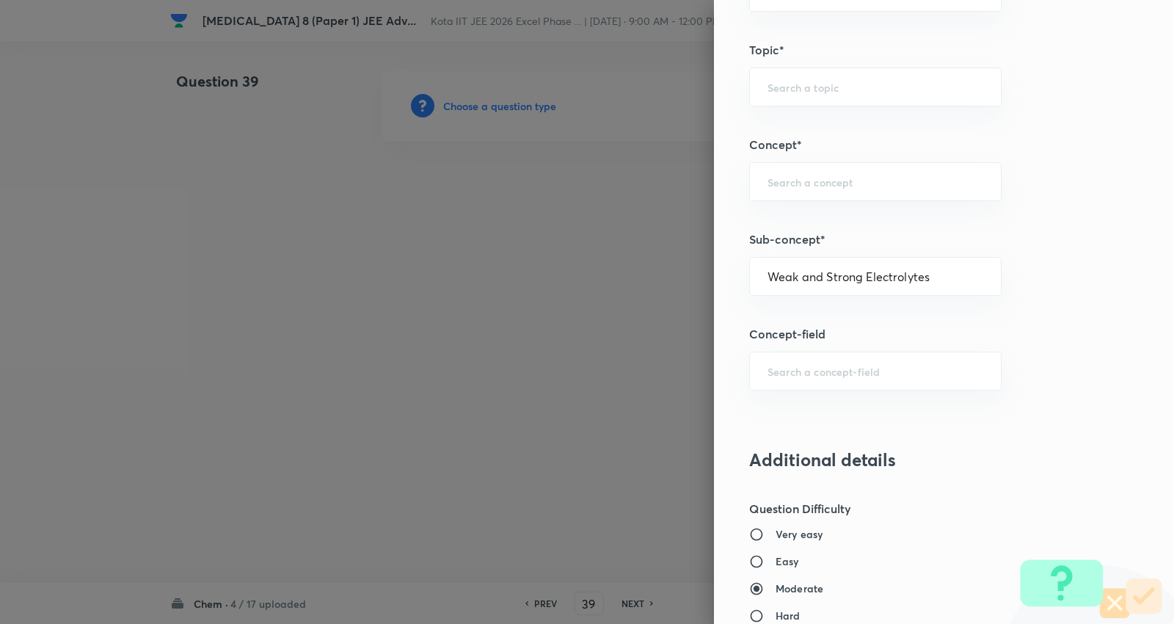
type input "Chemistry"
type input "Physical Chemistry"
type input "Ionic Equilibrium"
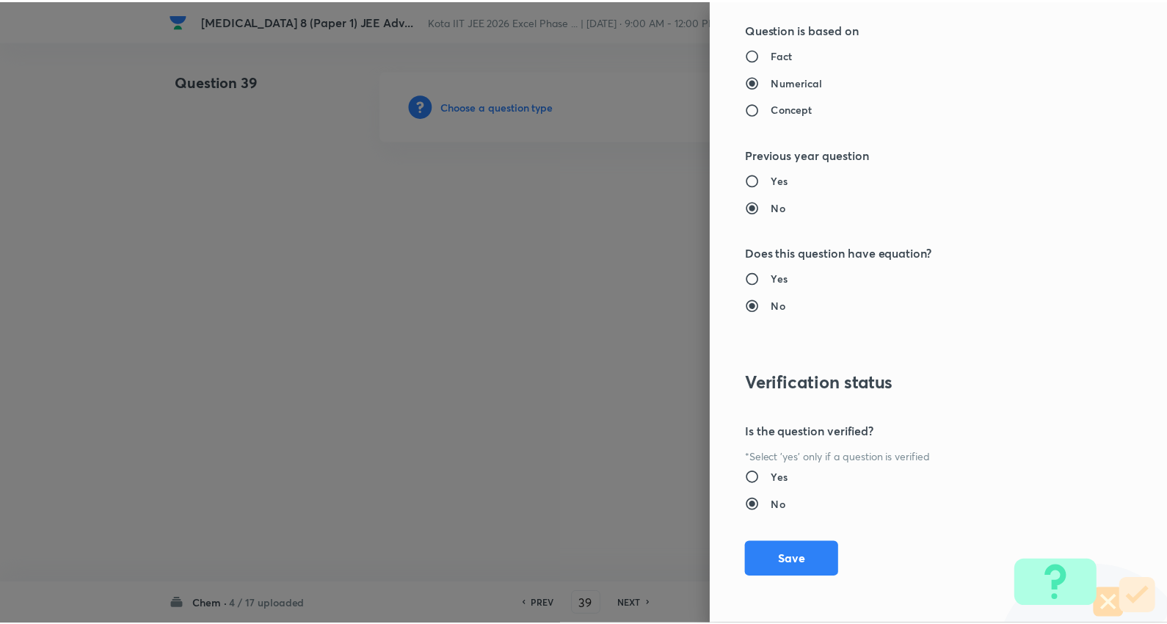
scroll to position [1476, 0]
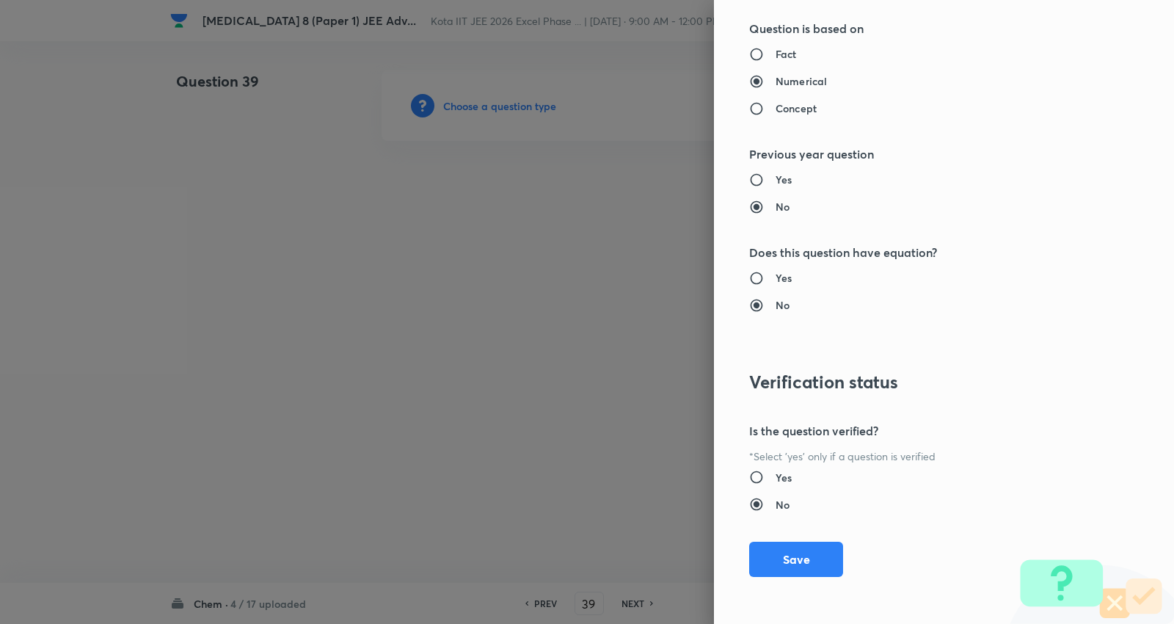
drag, startPoint x: 789, startPoint y: 555, endPoint x: 661, endPoint y: 431, distance: 178.0
click at [789, 553] on button "Save" at bounding box center [796, 559] width 94 height 35
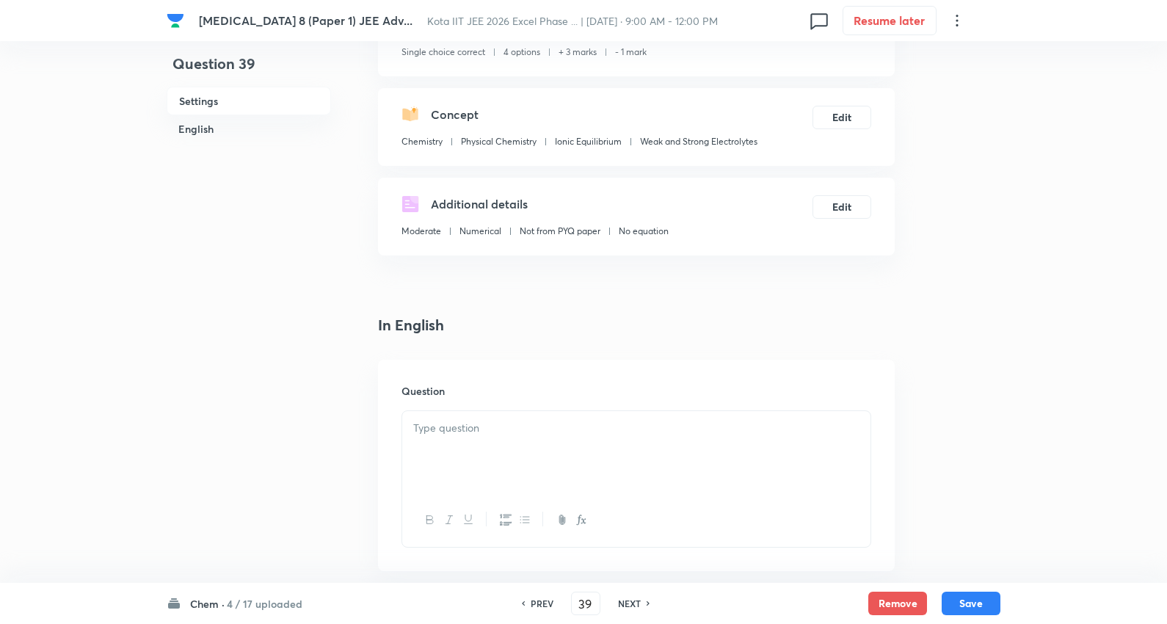
scroll to position [244, 0]
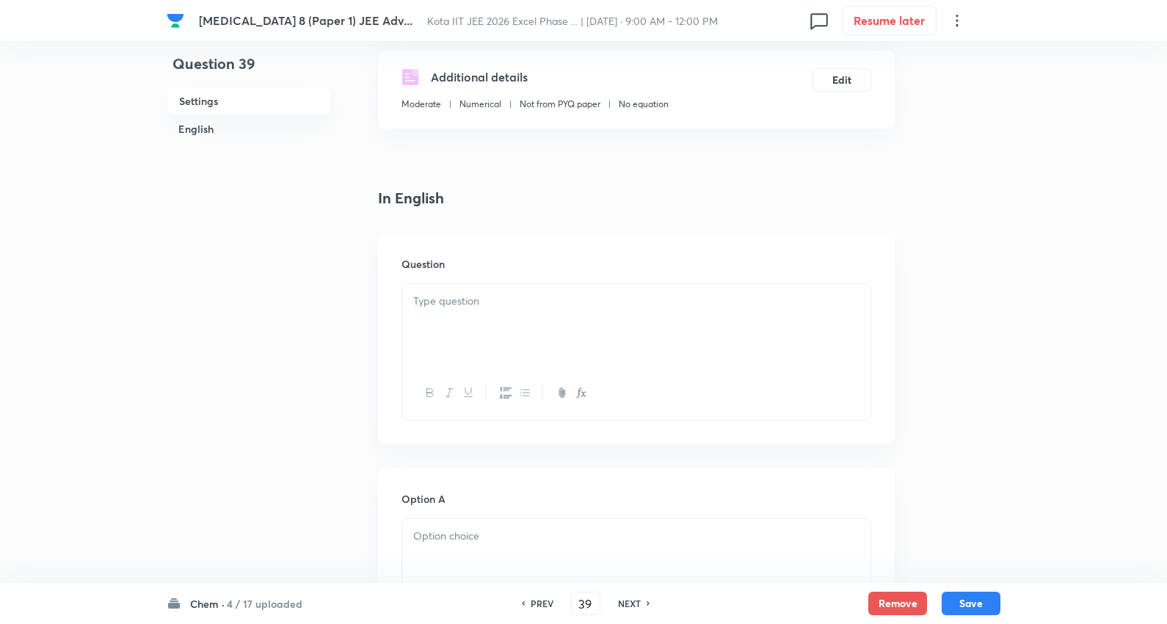
click at [465, 296] on p at bounding box center [636, 301] width 446 height 17
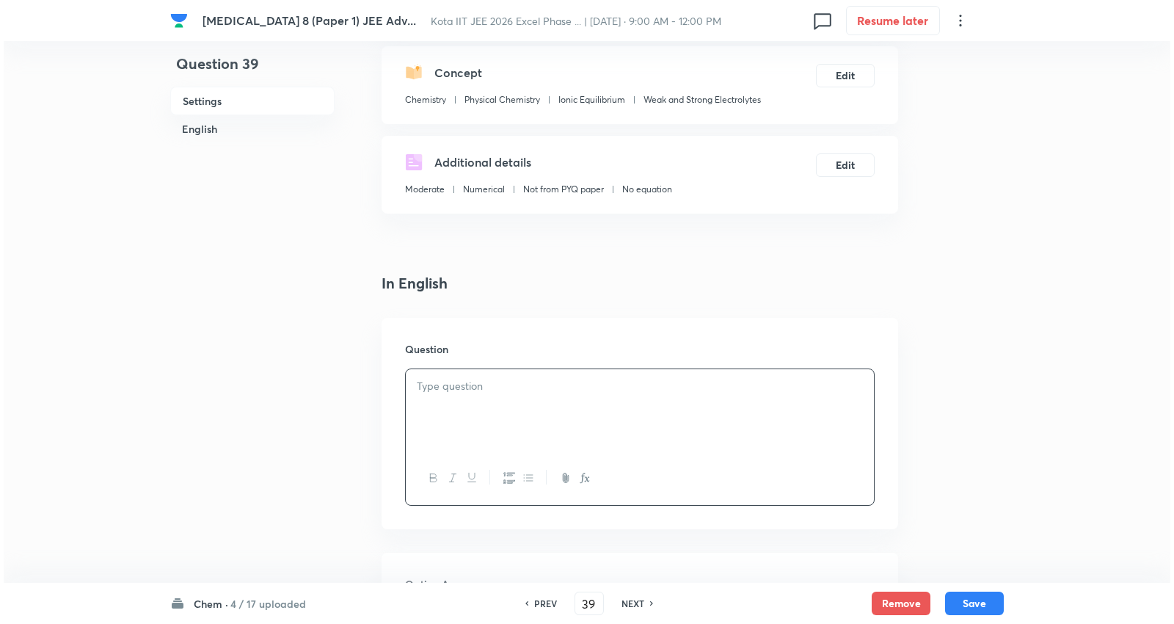
scroll to position [0, 0]
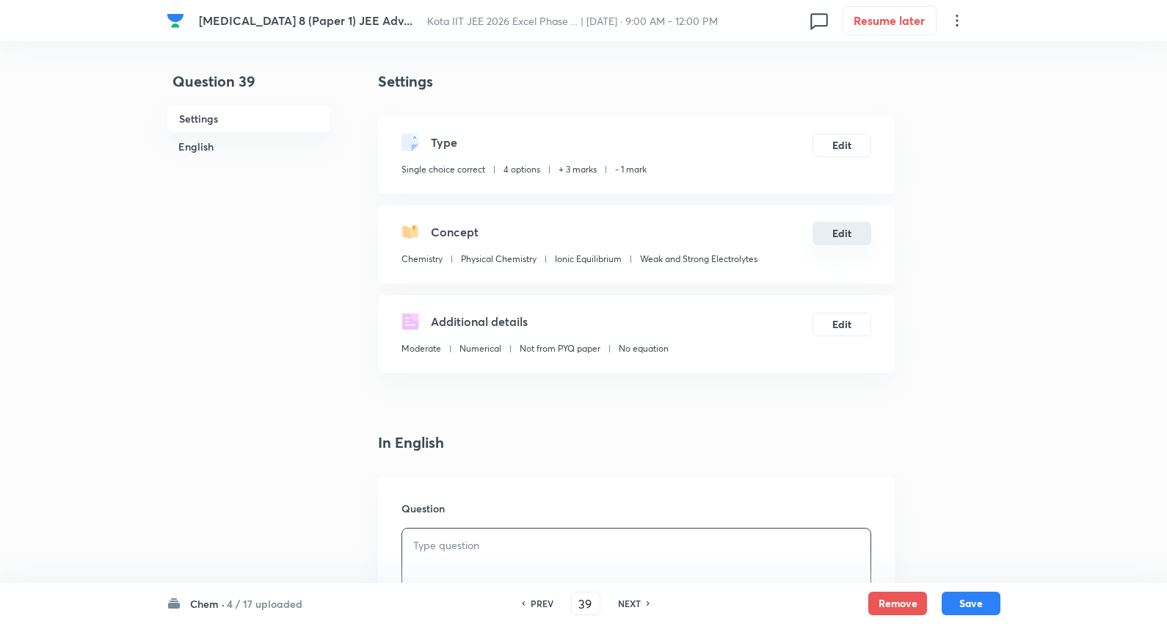
click at [854, 232] on button "Edit" at bounding box center [841, 233] width 59 height 23
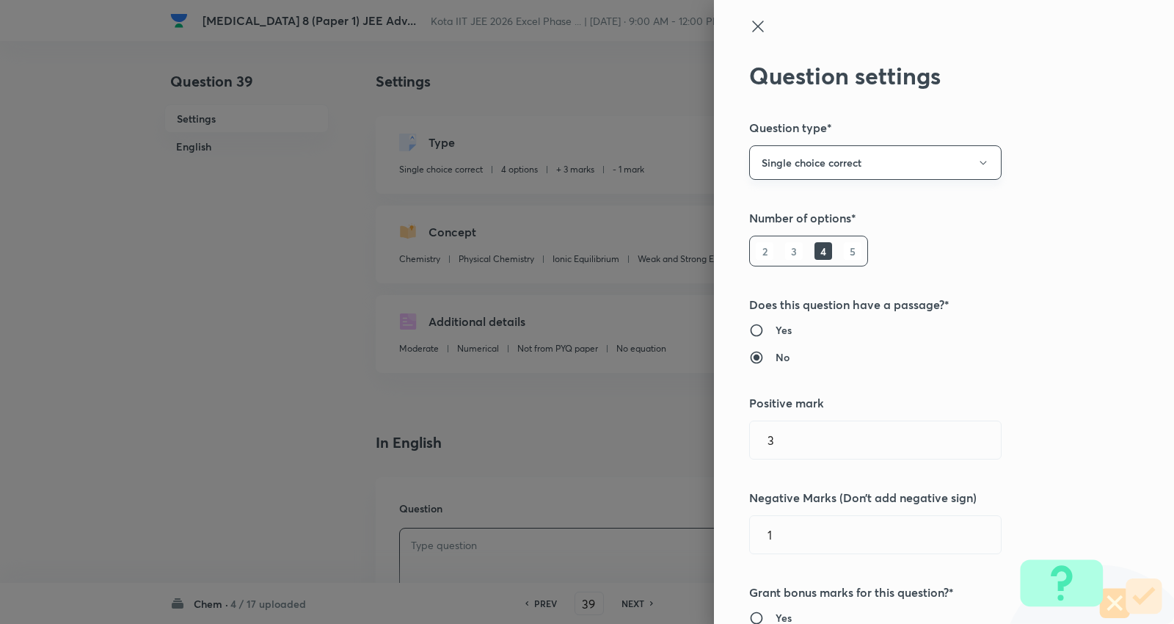
click at [824, 153] on button "Single choice correct" at bounding box center [875, 162] width 252 height 34
click at [775, 236] on span "Multiple choice correct" at bounding box center [862, 234] width 233 height 15
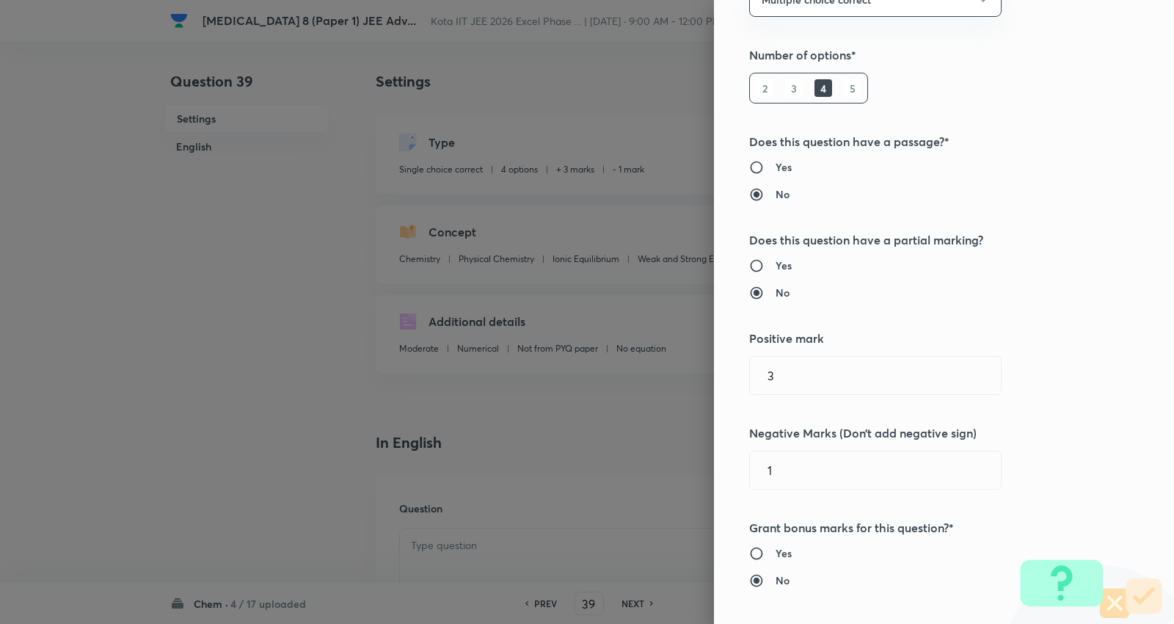
scroll to position [326, 0]
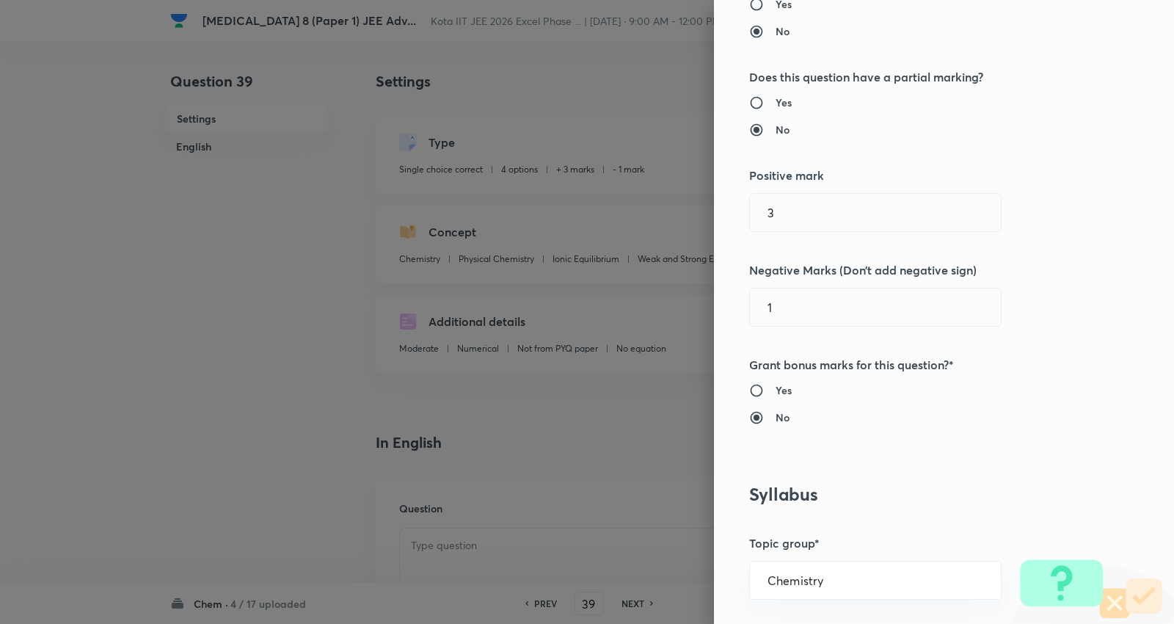
click at [776, 99] on h6 "Yes" at bounding box center [784, 102] width 16 height 15
click at [774, 99] on input "Yes" at bounding box center [762, 102] width 26 height 15
radio input "true"
radio input "false"
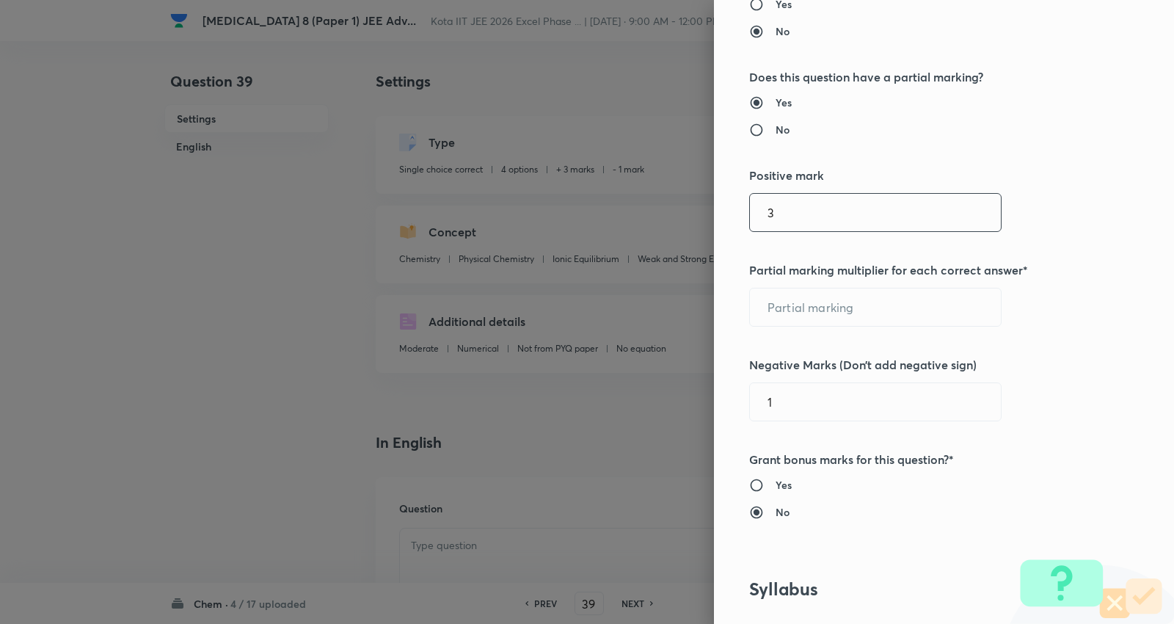
drag, startPoint x: 756, startPoint y: 214, endPoint x: 684, endPoint y: 211, distance: 72.0
click at [684, 211] on div "Question settings Question type* Multiple choice correct Number of options* 2 3…" at bounding box center [587, 312] width 1174 height 624
type input "4"
click at [440, 304] on div "Question settings Question type* Multiple choice correct Number of options* 2 3…" at bounding box center [587, 312] width 1174 height 624
type input "1"
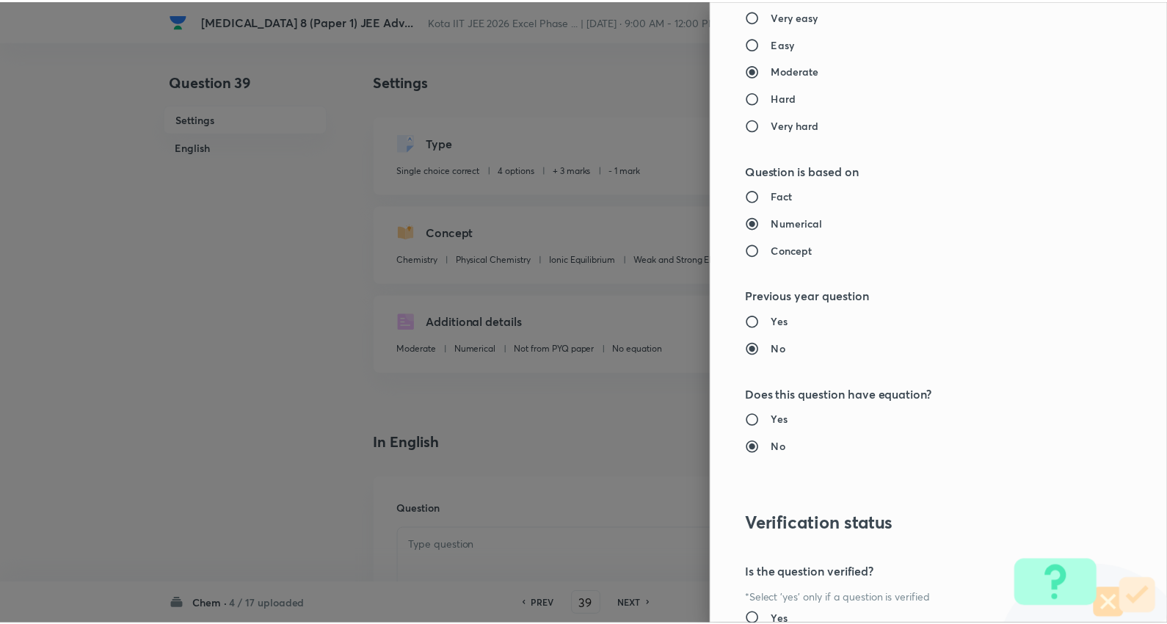
scroll to position [1669, 0]
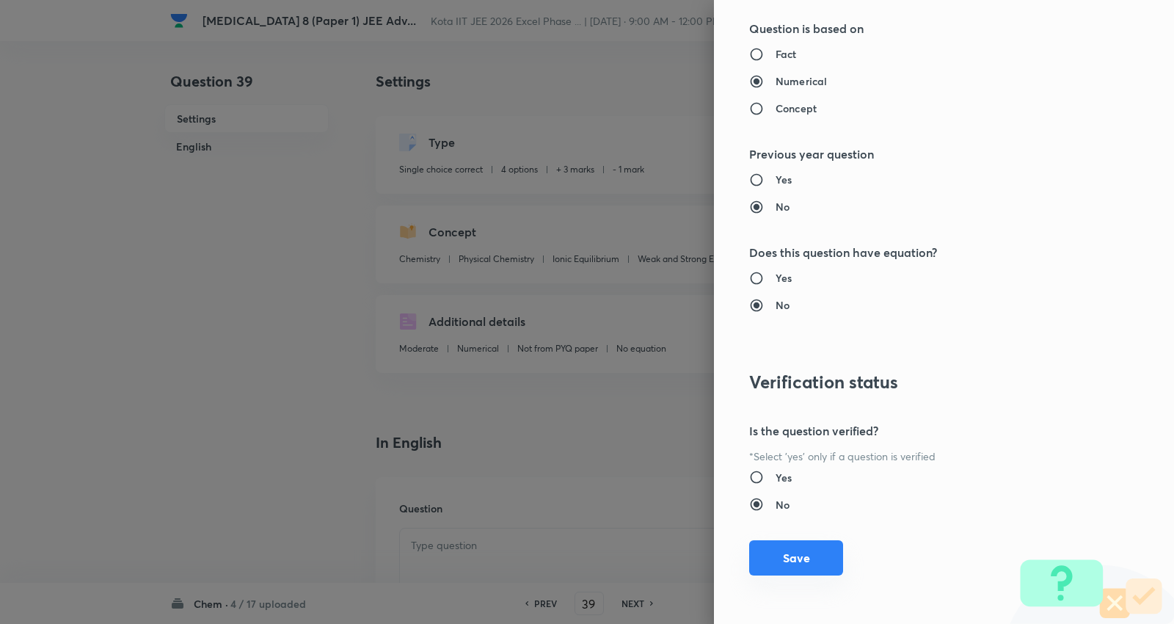
type input "2"
click at [788, 555] on button "Save" at bounding box center [796, 557] width 94 height 35
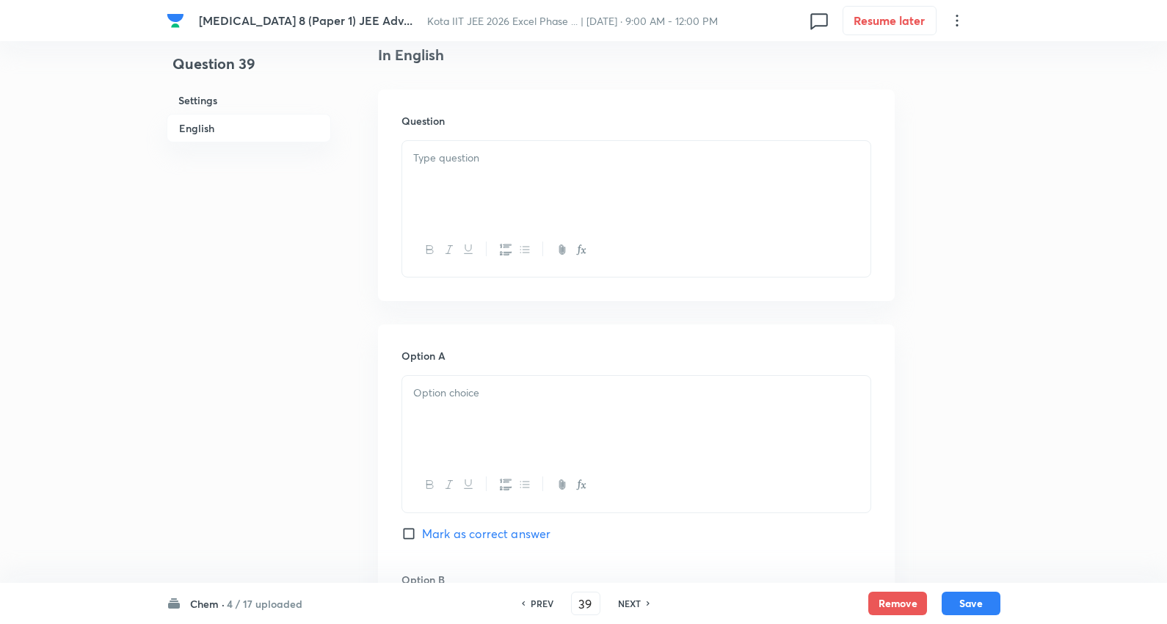
scroll to position [407, 0]
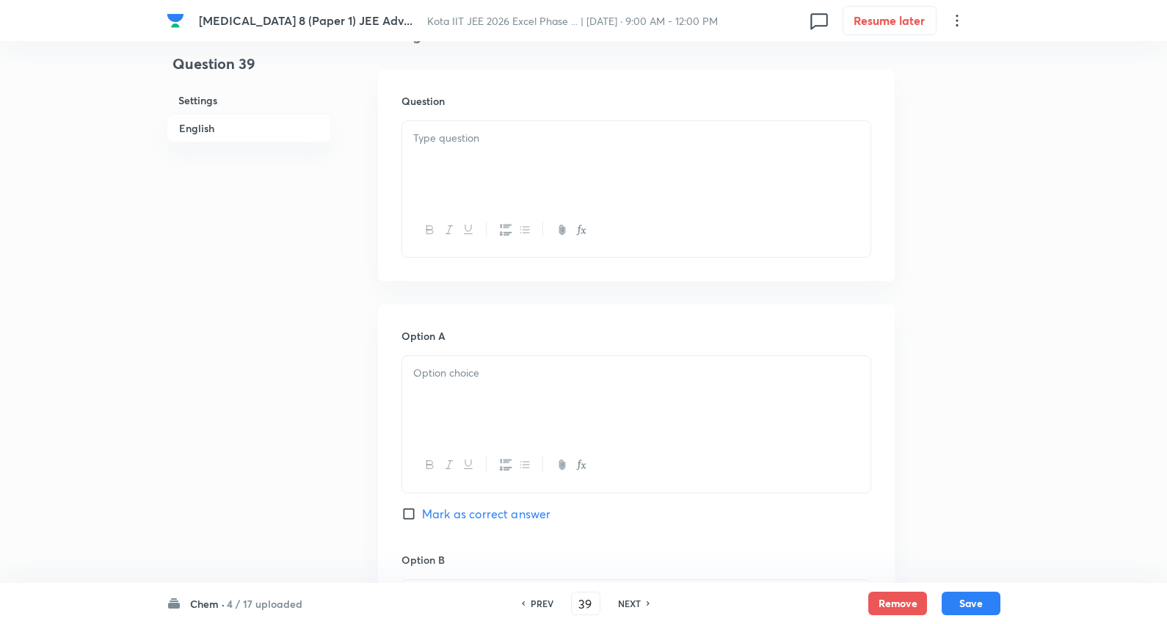
click at [473, 159] on div at bounding box center [636, 162] width 468 height 82
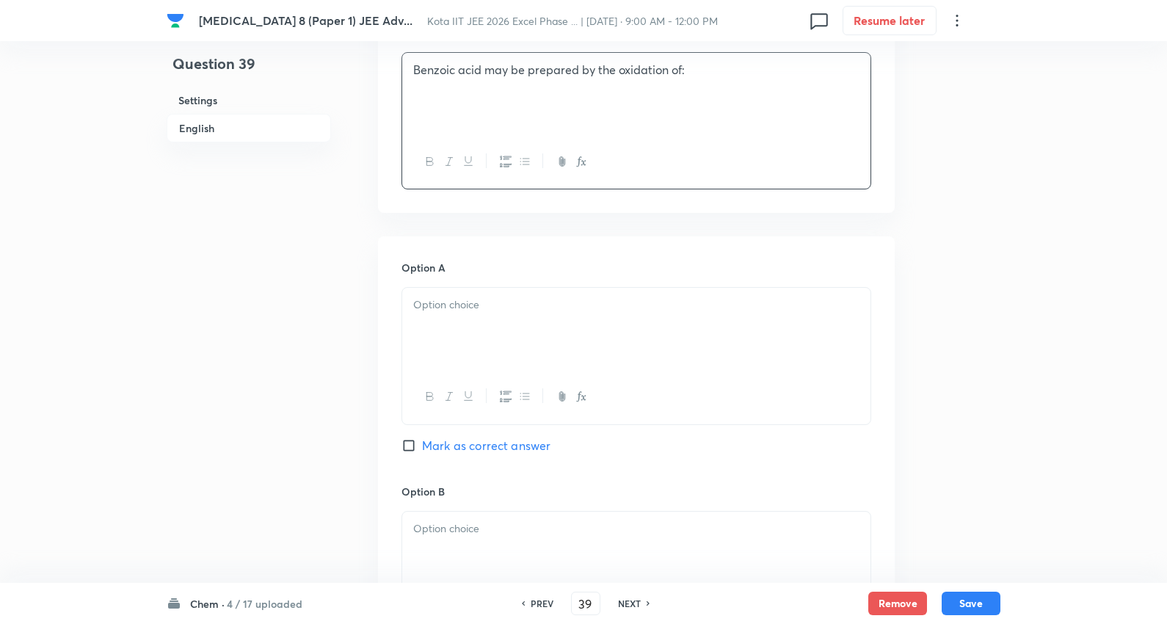
scroll to position [570, 0]
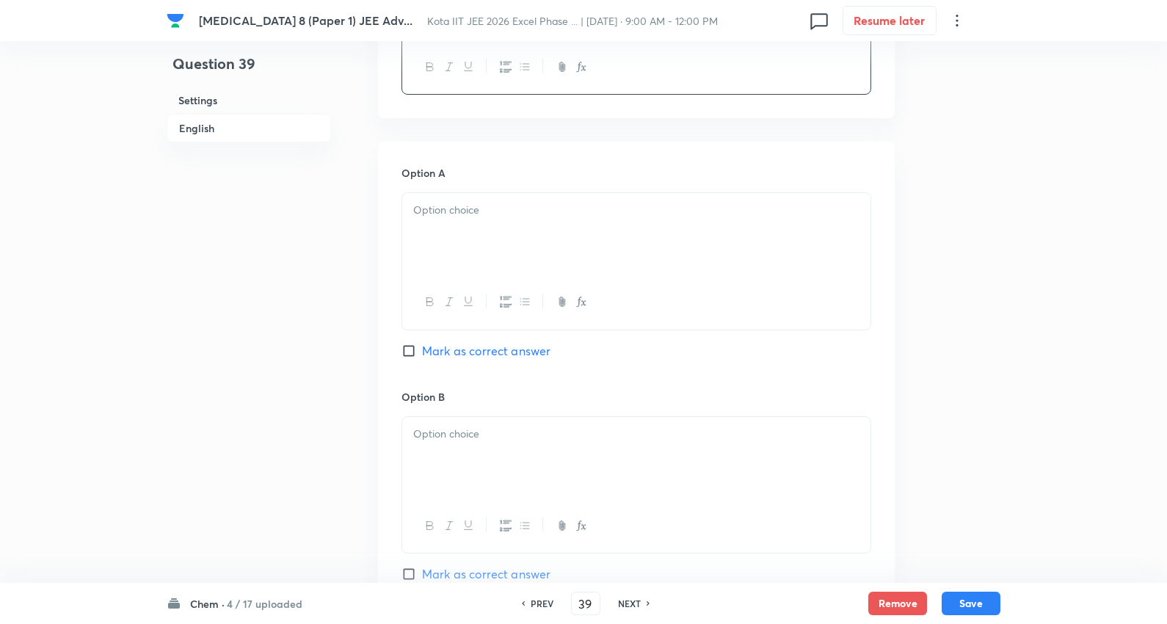
click at [468, 219] on div at bounding box center [636, 234] width 468 height 82
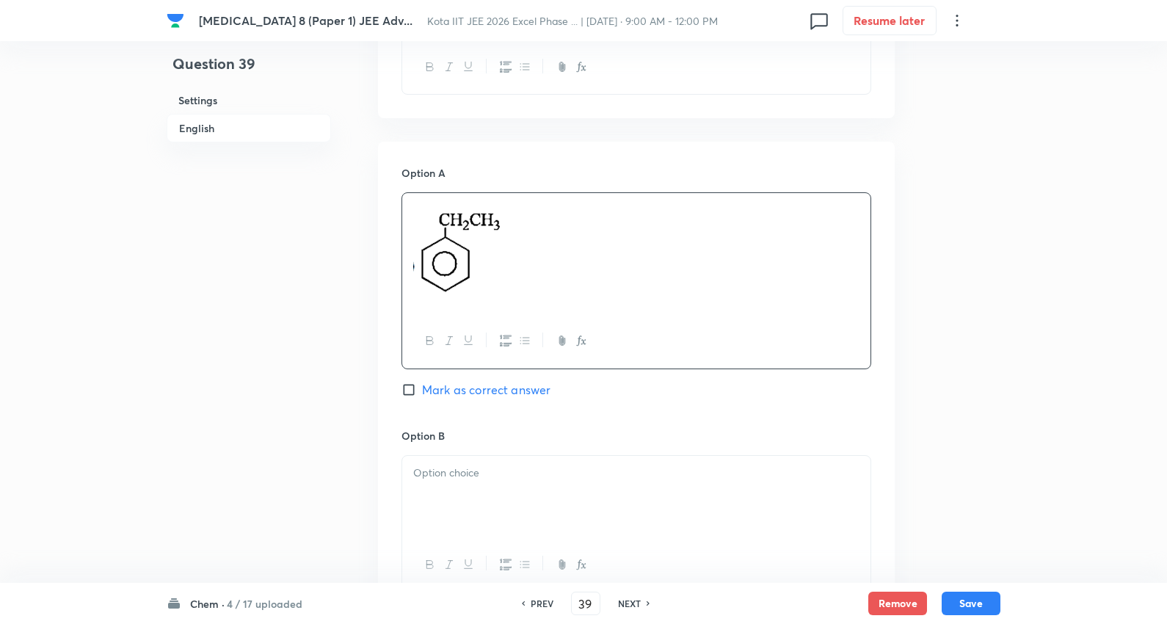
click at [509, 352] on div at bounding box center [636, 341] width 468 height 54
click at [506, 388] on span "Mark as correct answer" at bounding box center [486, 390] width 128 height 18
click at [422, 388] on input "Mark as correct answer" at bounding box center [411, 389] width 21 height 15
checkbox input "true"
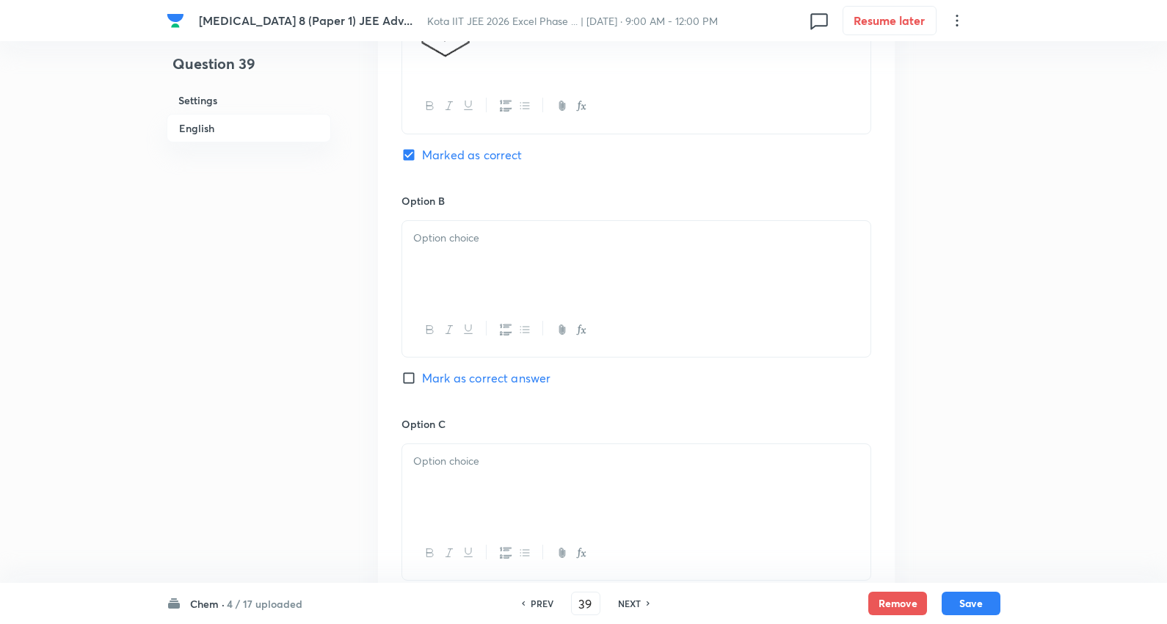
scroll to position [815, 0]
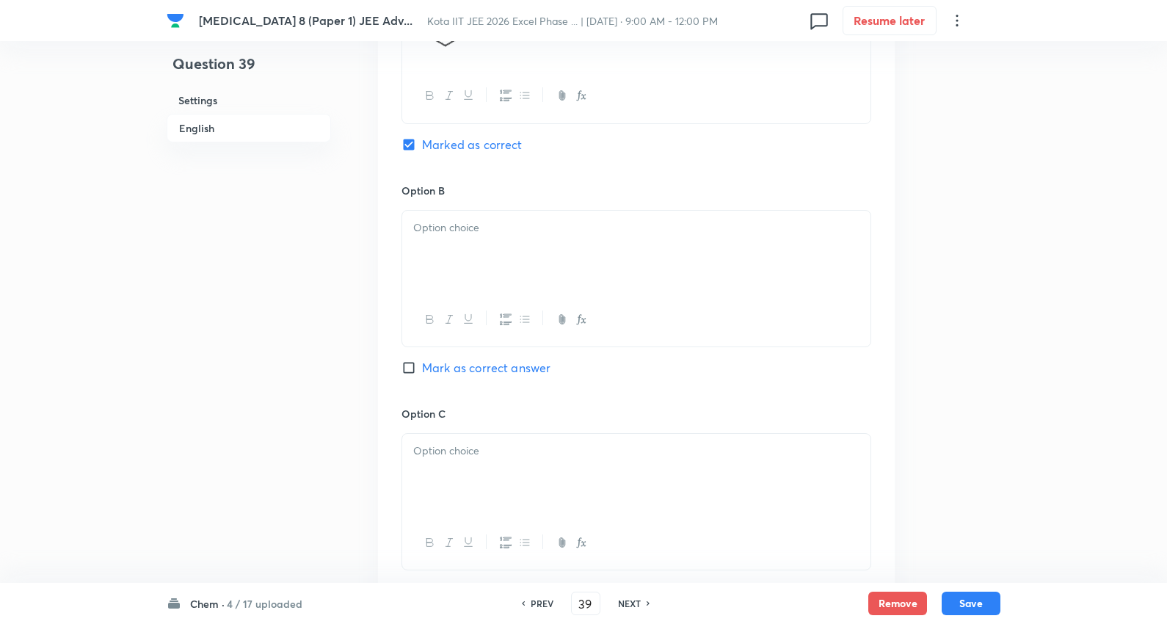
click at [505, 252] on div at bounding box center [636, 252] width 468 height 82
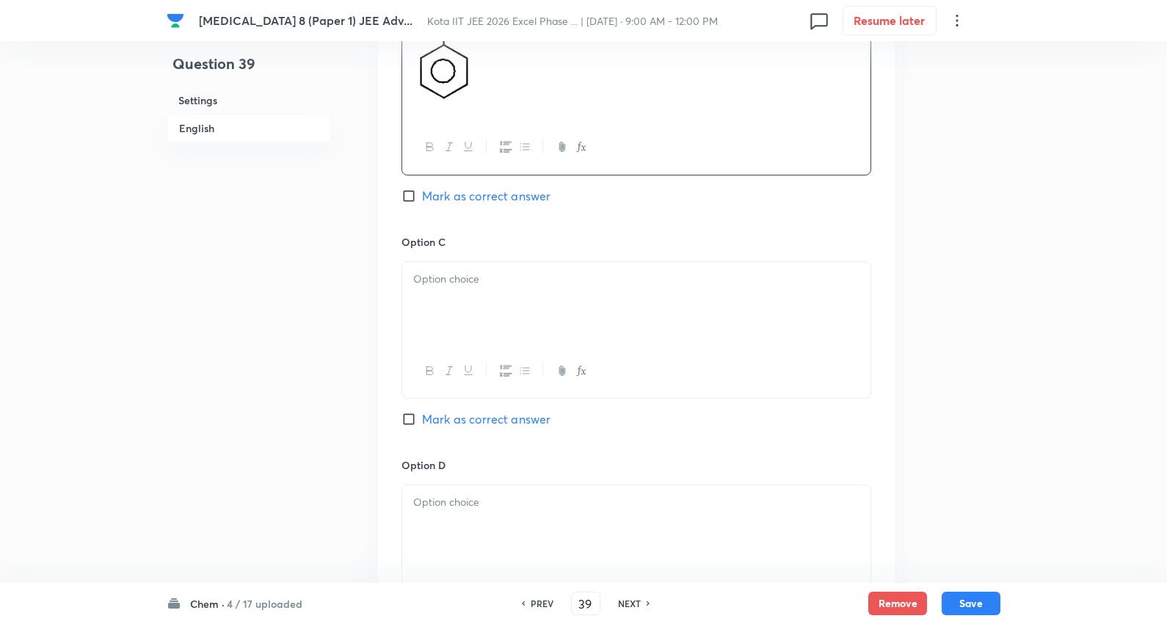
scroll to position [1060, 0]
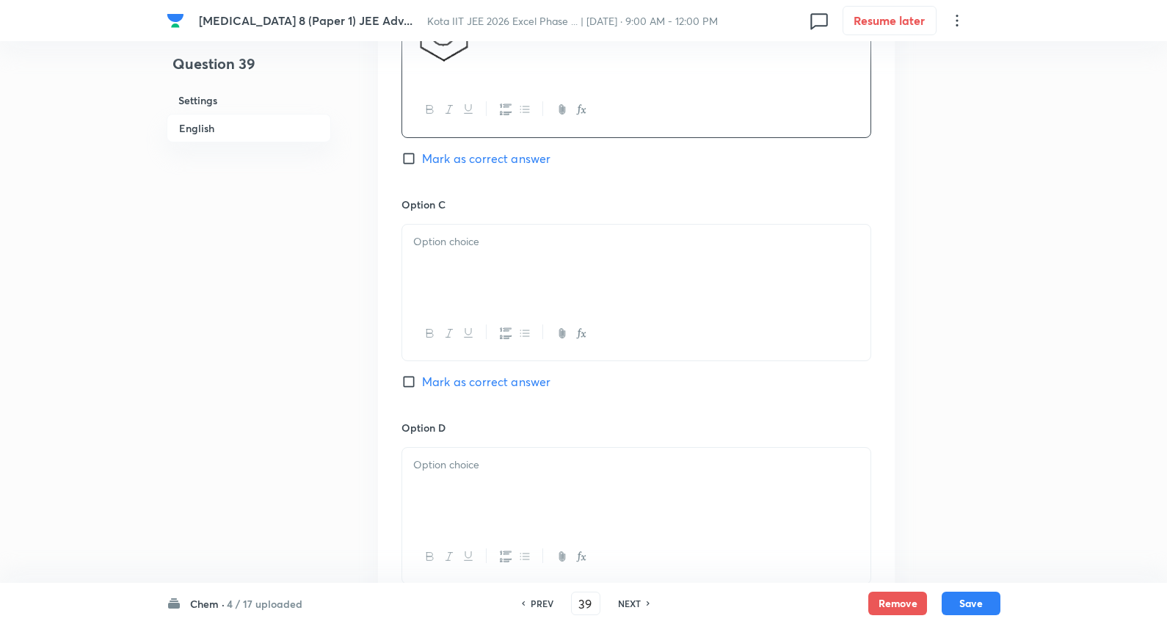
click at [519, 299] on div at bounding box center [636, 266] width 468 height 82
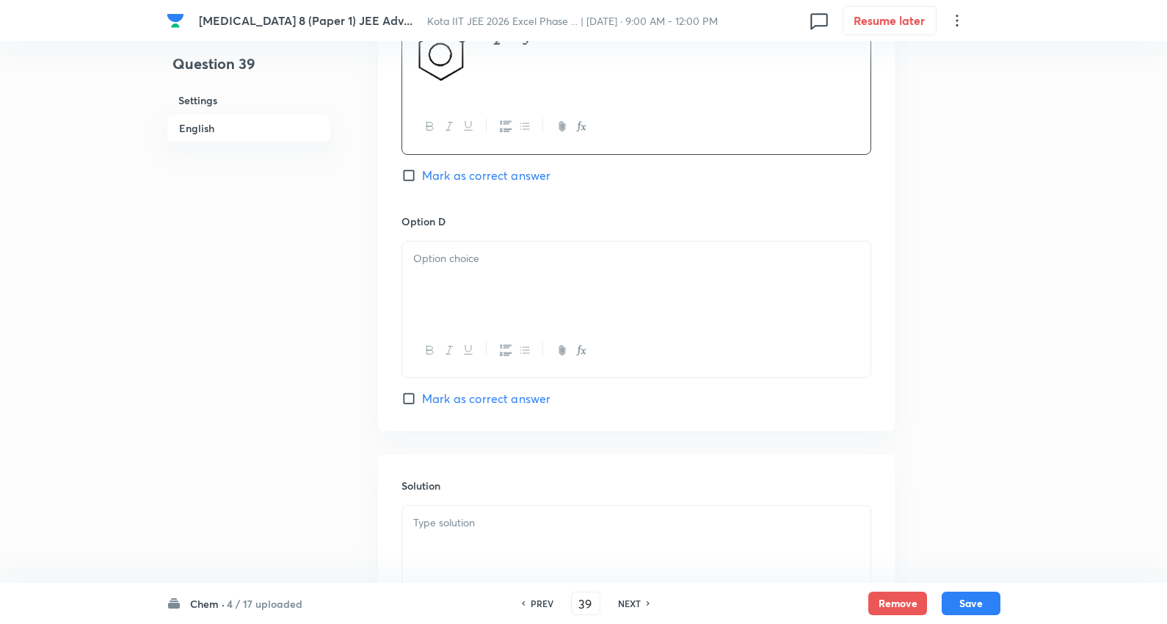
scroll to position [1304, 0]
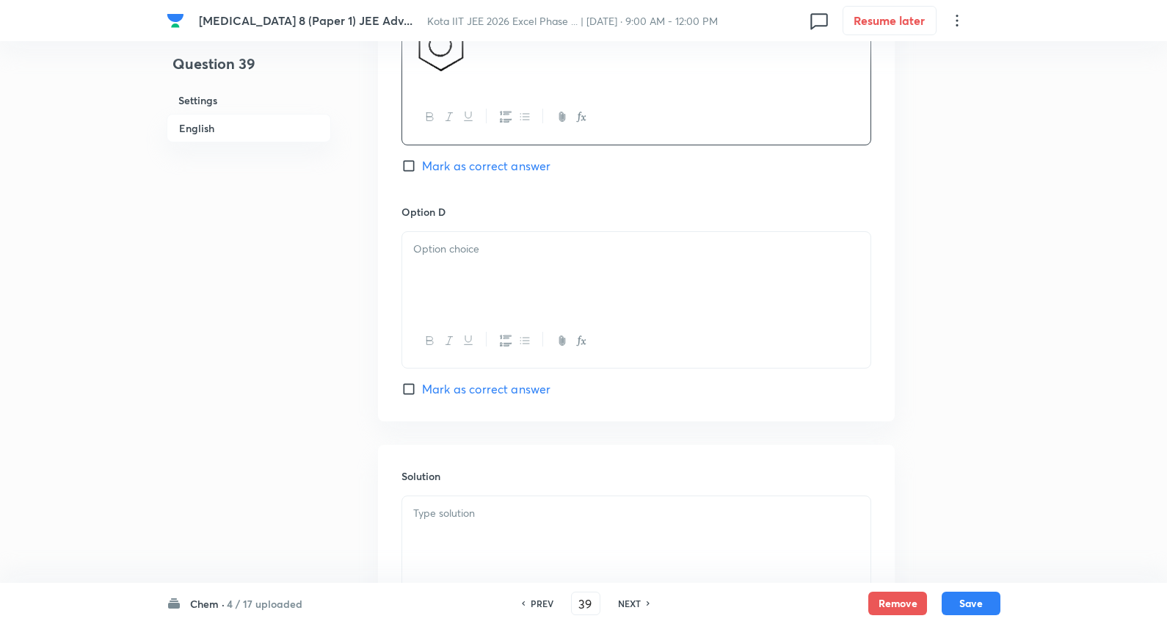
click at [506, 264] on div at bounding box center [636, 273] width 468 height 82
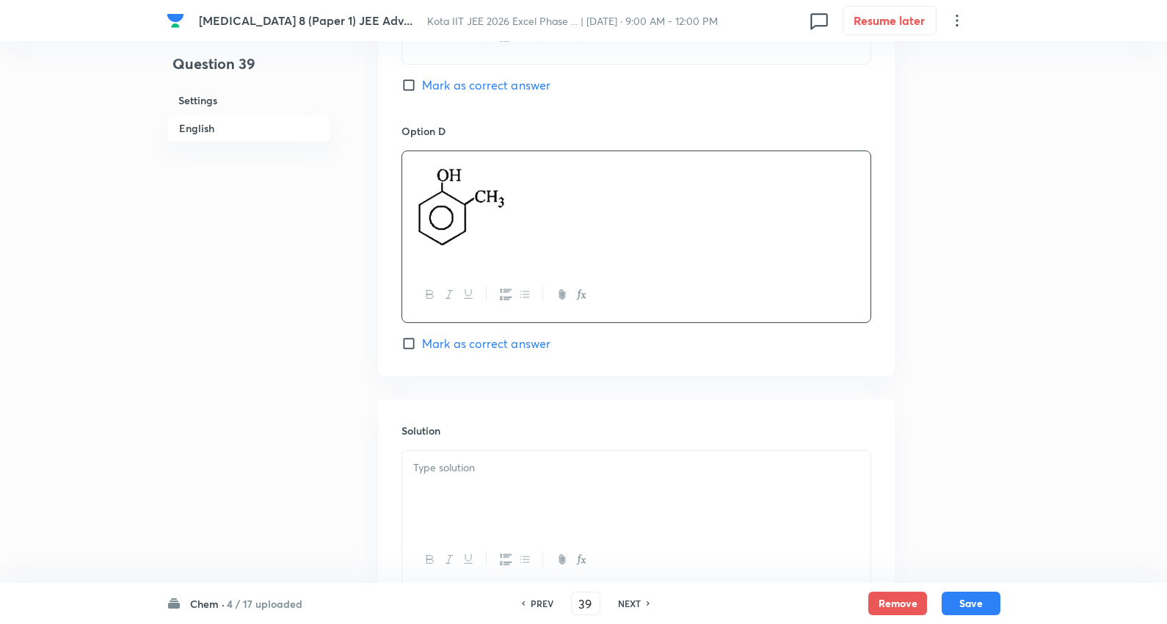
scroll to position [1505, 0]
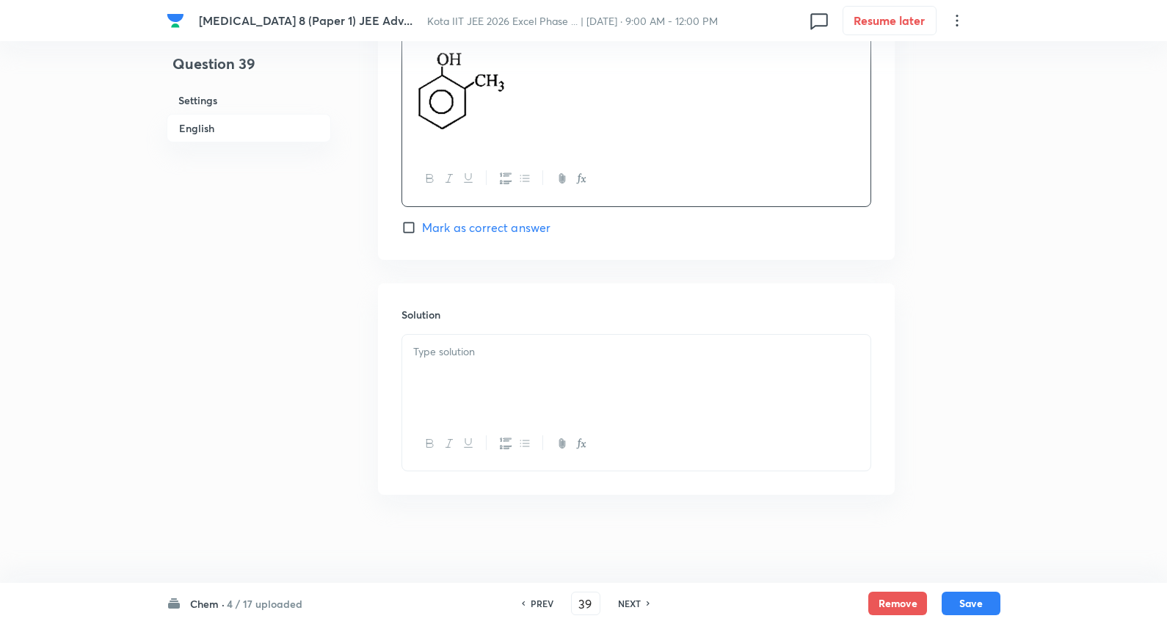
click at [531, 372] on div at bounding box center [636, 376] width 468 height 82
click at [976, 597] on button "Save" at bounding box center [971, 601] width 59 height 23
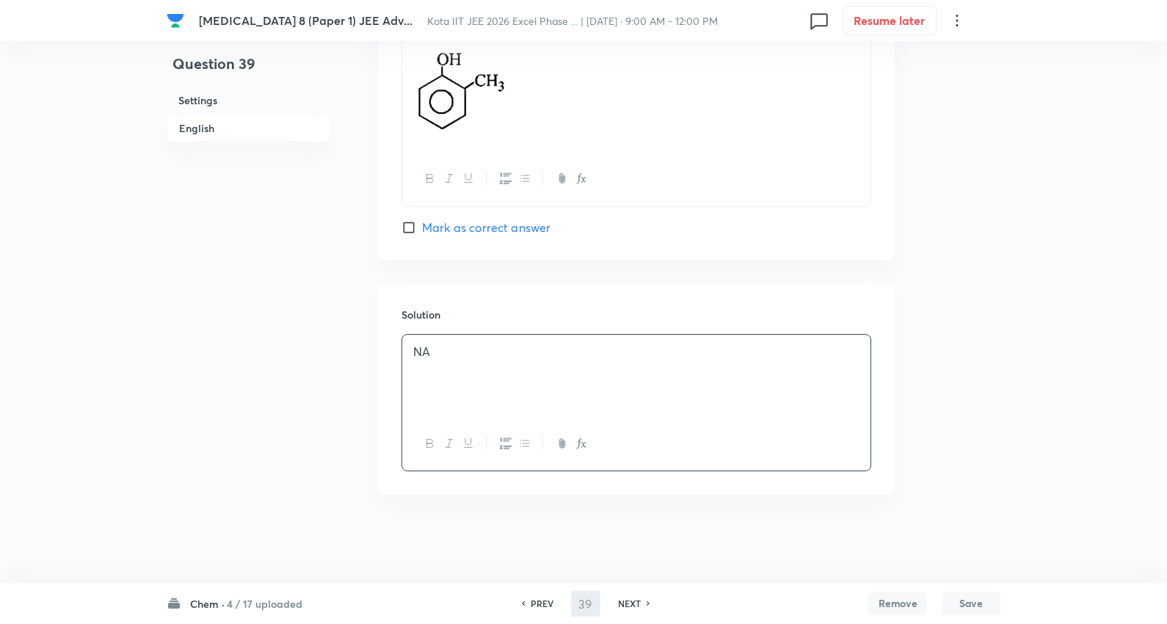
type input "40"
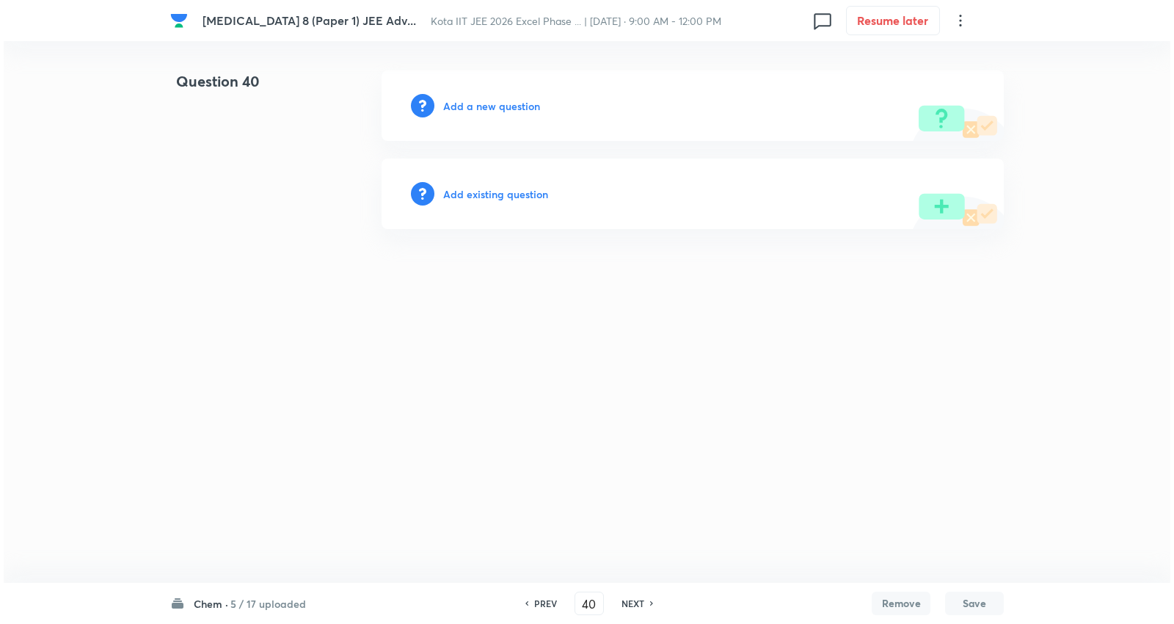
scroll to position [0, 0]
click at [502, 103] on h6 "Add a new question" at bounding box center [491, 105] width 97 height 15
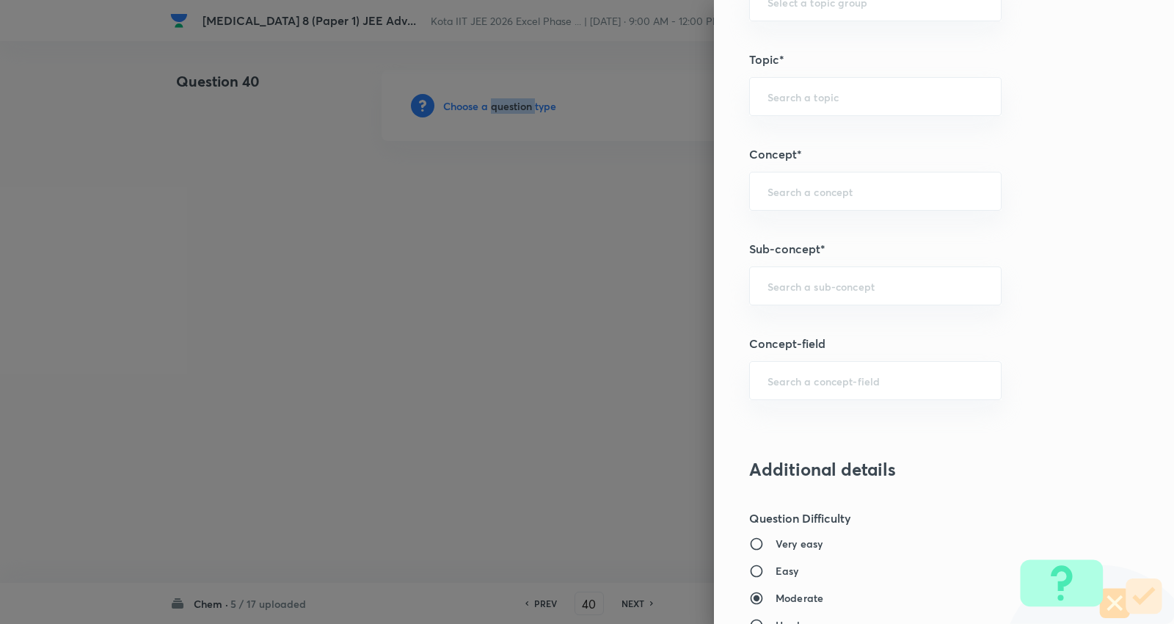
scroll to position [1141, 0]
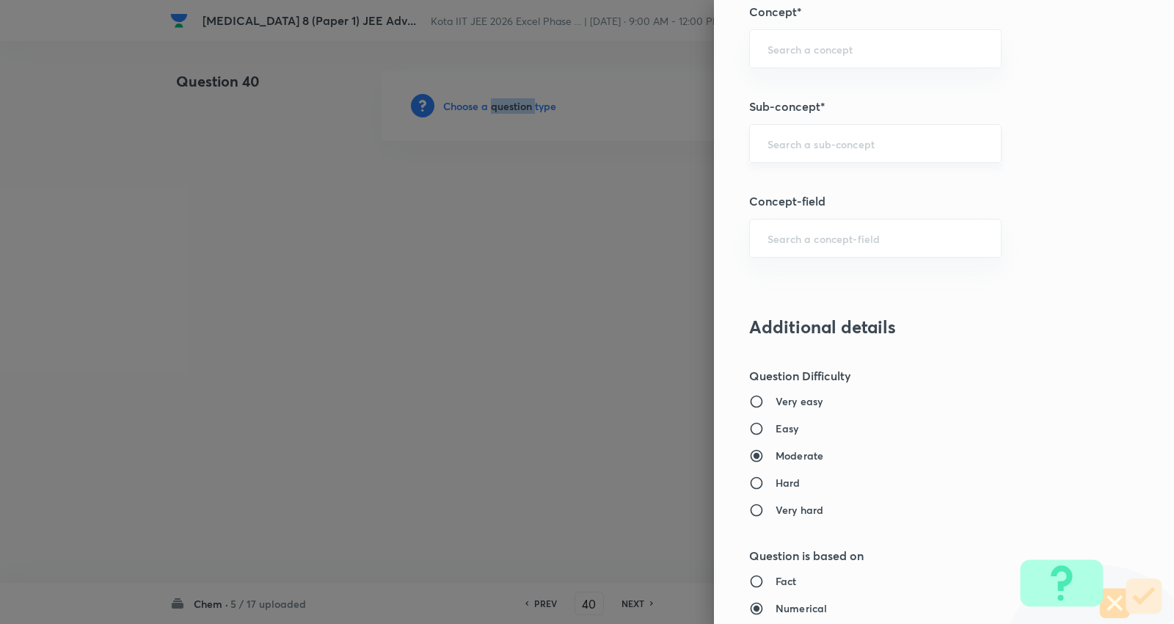
click at [827, 131] on div "​" at bounding box center [875, 143] width 252 height 39
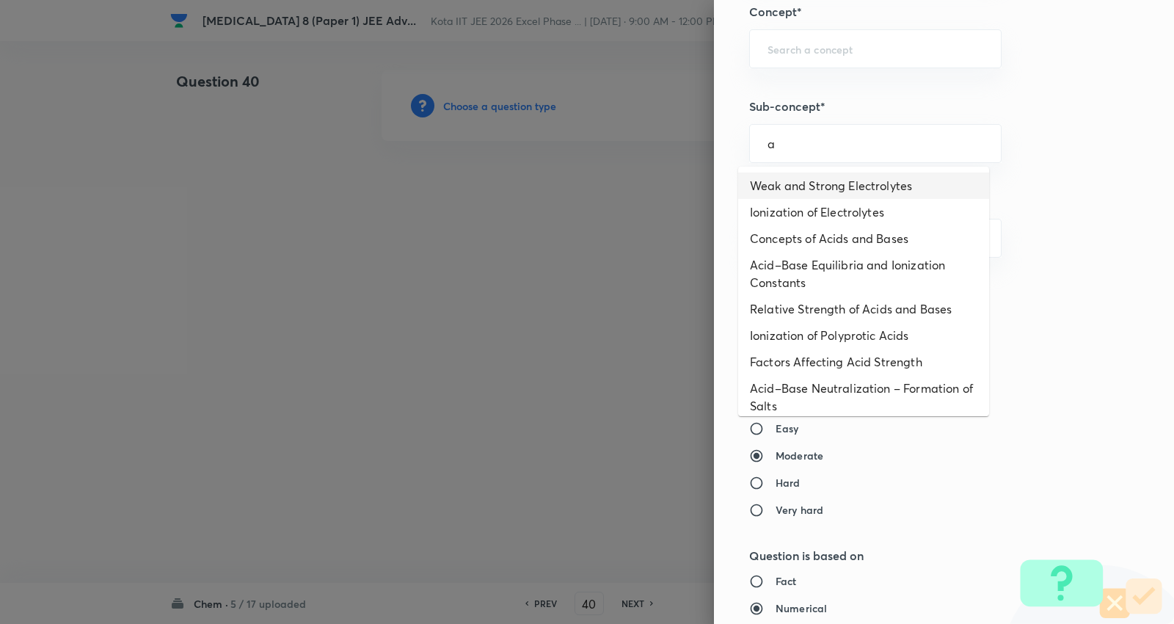
click at [810, 184] on li "Weak and Strong Electrolytes" at bounding box center [863, 185] width 251 height 26
type input "Weak and Strong Electrolytes"
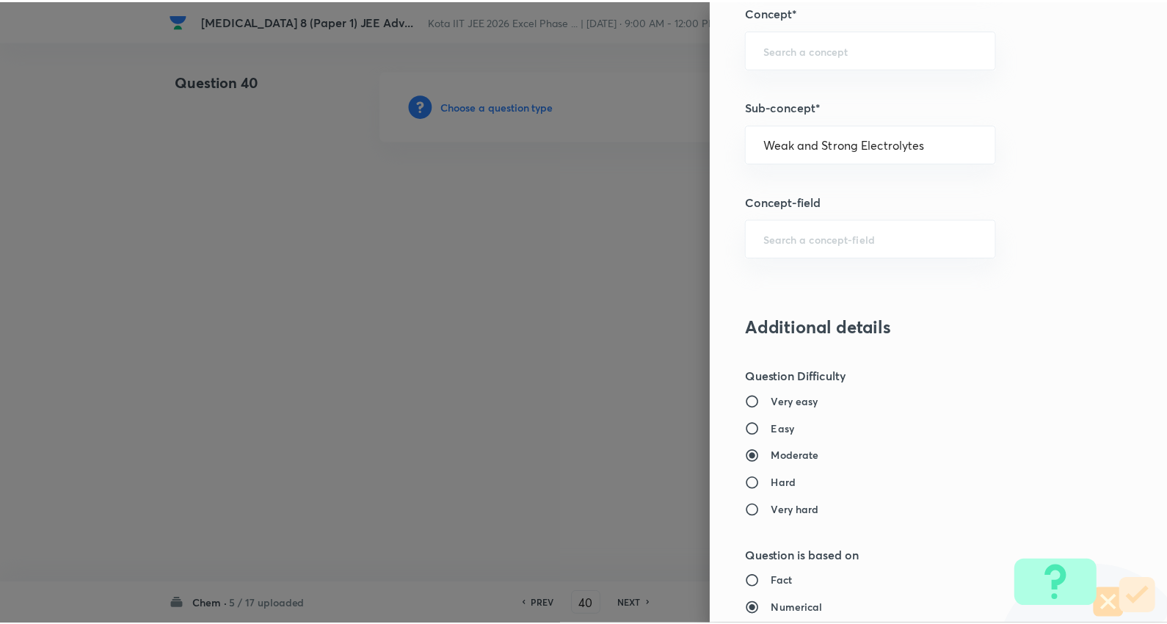
scroll to position [1669, 0]
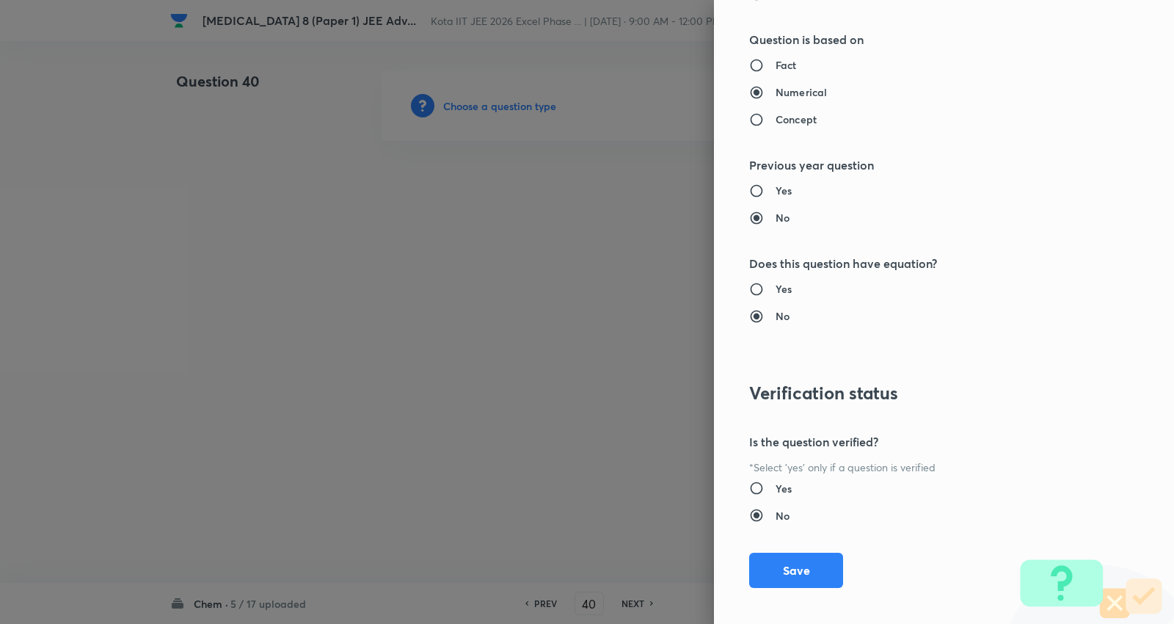
type input "Chemistry"
type input "Physical Chemistry"
type input "Ionic Equilibrium"
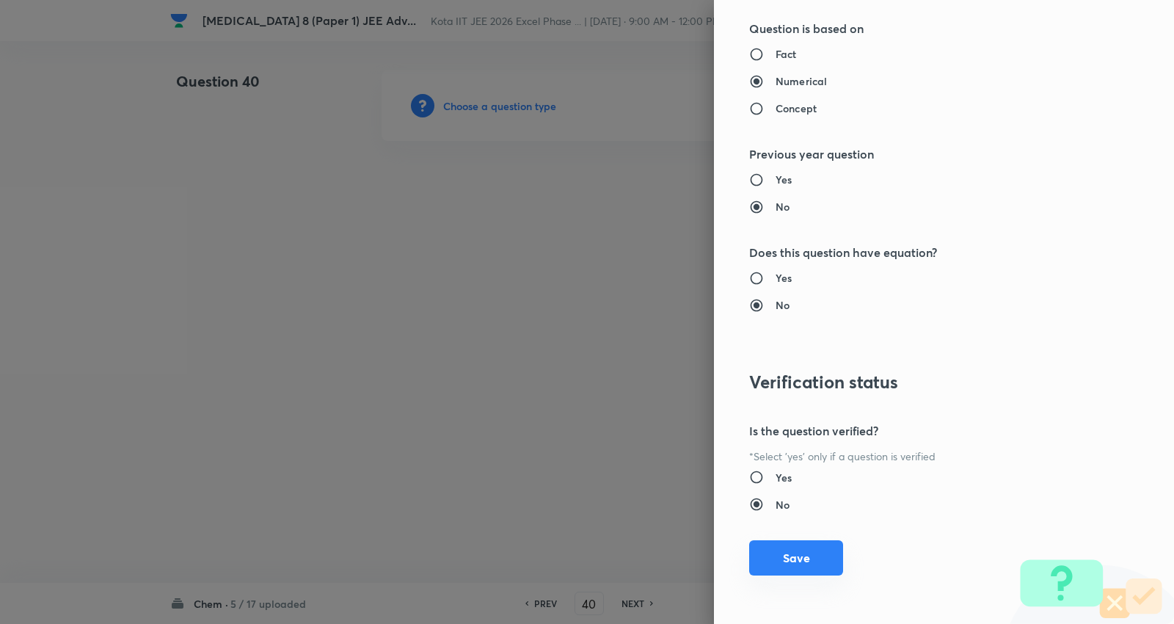
click at [796, 559] on button "Save" at bounding box center [796, 557] width 94 height 35
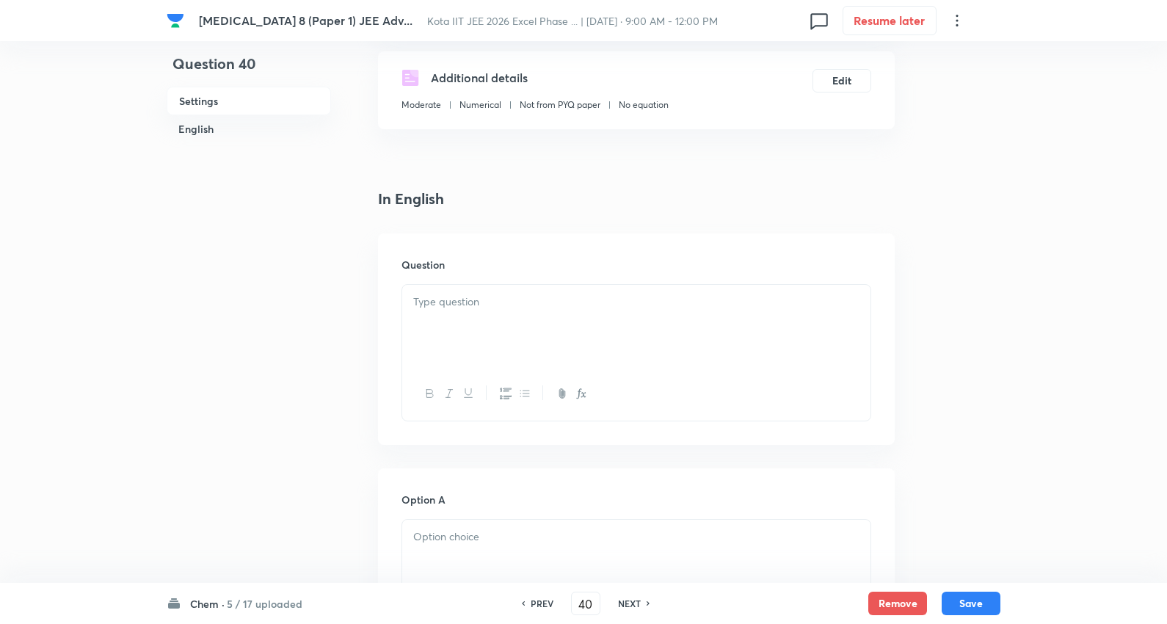
scroll to position [244, 0]
click at [496, 319] on div at bounding box center [636, 325] width 468 height 82
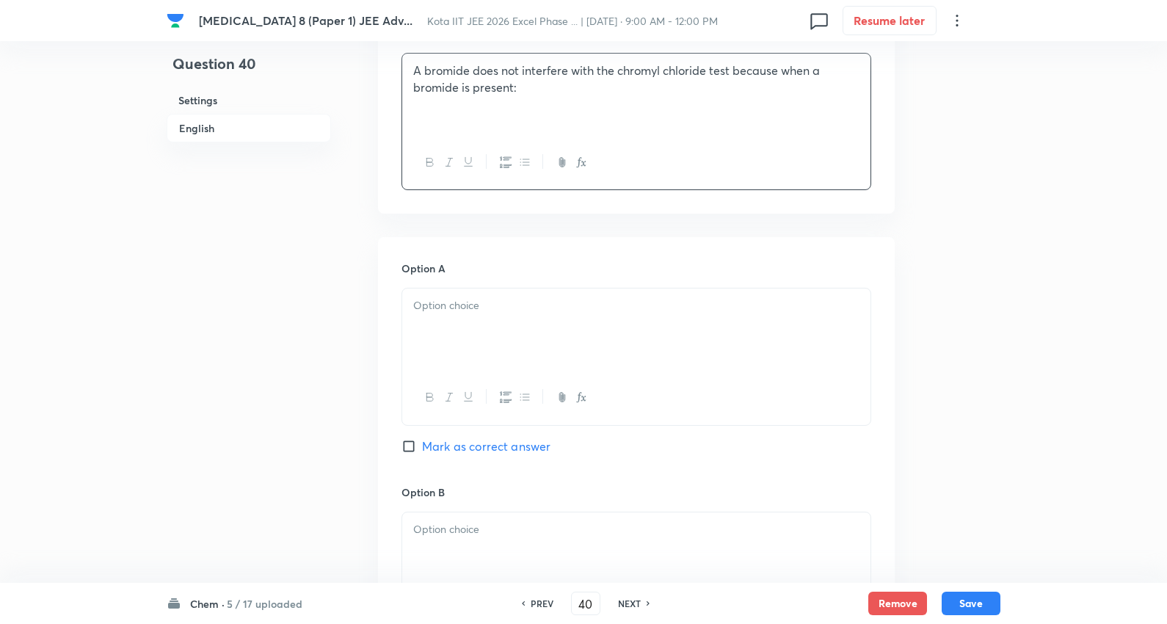
scroll to position [489, 0]
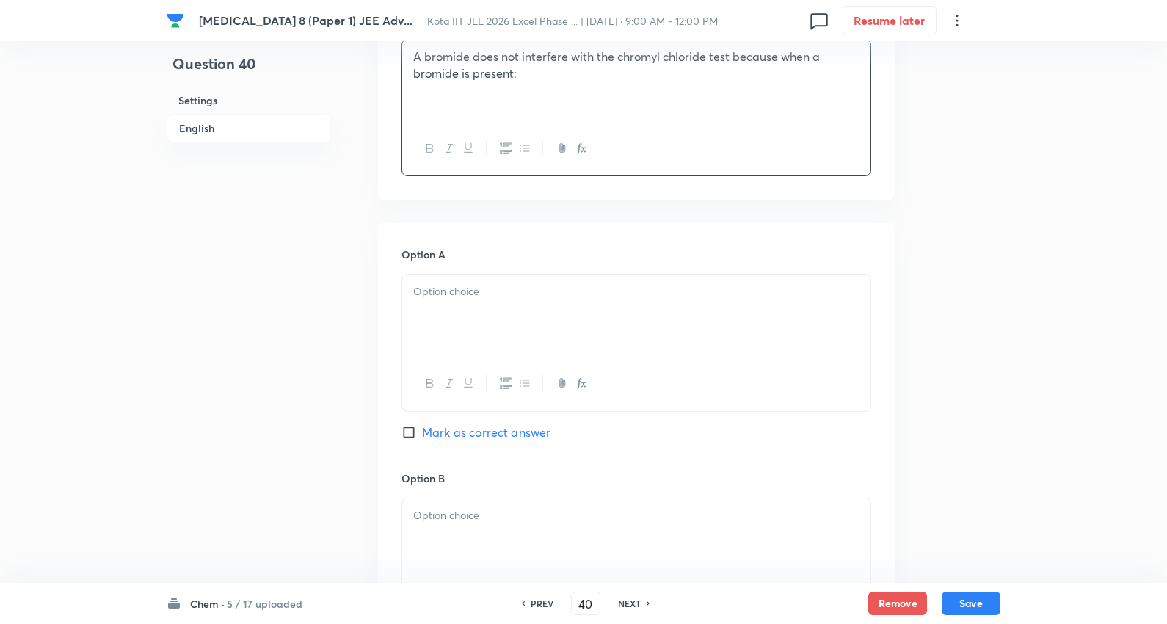
click at [512, 288] on p at bounding box center [636, 291] width 446 height 17
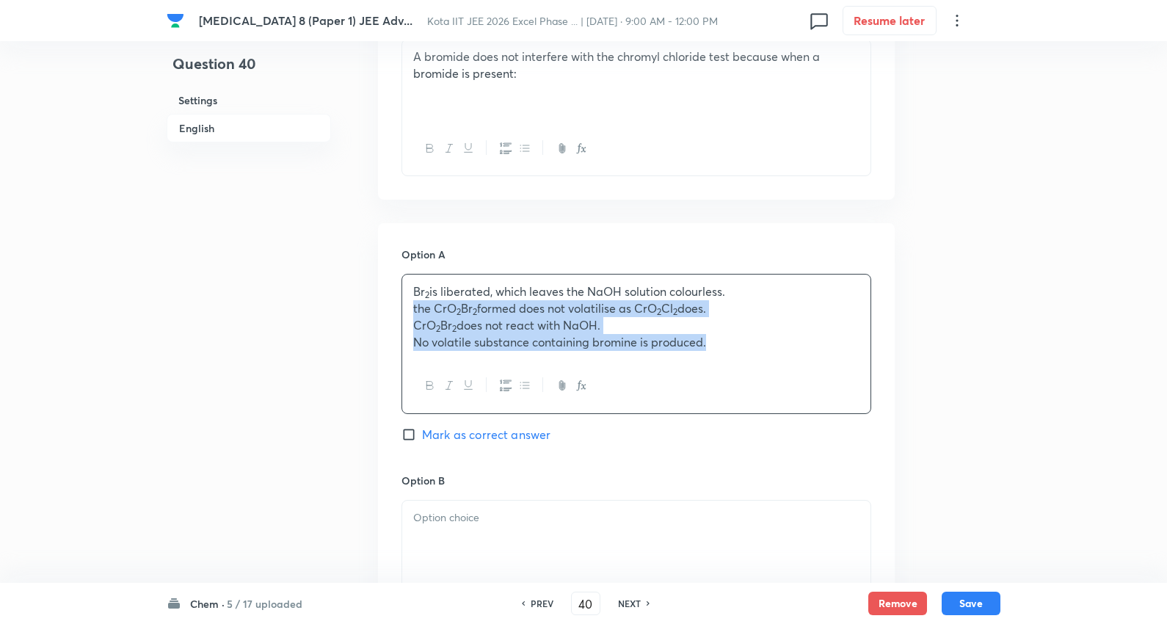
drag, startPoint x: 413, startPoint y: 308, endPoint x: 688, endPoint y: 397, distance: 288.5
click at [1064, 375] on div "Minor Test 8 (Paper 1) JEE Adv... Kota IIT JEE 2026 Excel Phase ... | Sep 8, 20…" at bounding box center [583, 506] width 1167 height 1849
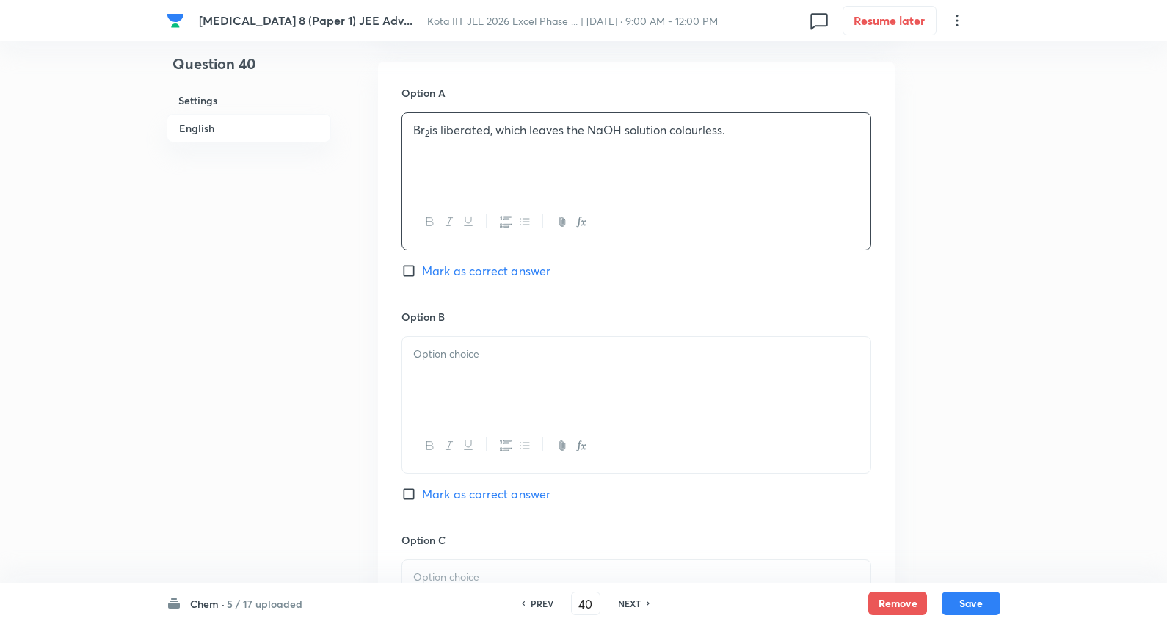
scroll to position [652, 0]
click at [515, 269] on span "Mark as correct answer" at bounding box center [486, 270] width 128 height 18
click at [422, 269] on input "Mark as correct answer" at bounding box center [411, 269] width 21 height 15
checkbox input "true"
click at [494, 336] on div at bounding box center [636, 376] width 468 height 82
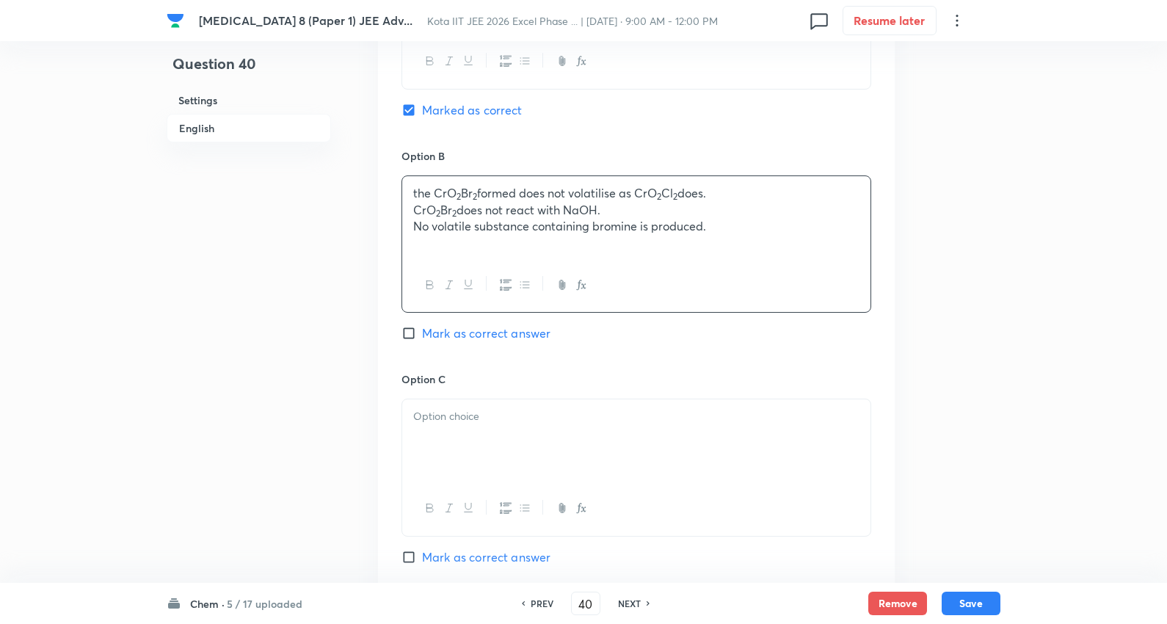
scroll to position [815, 0]
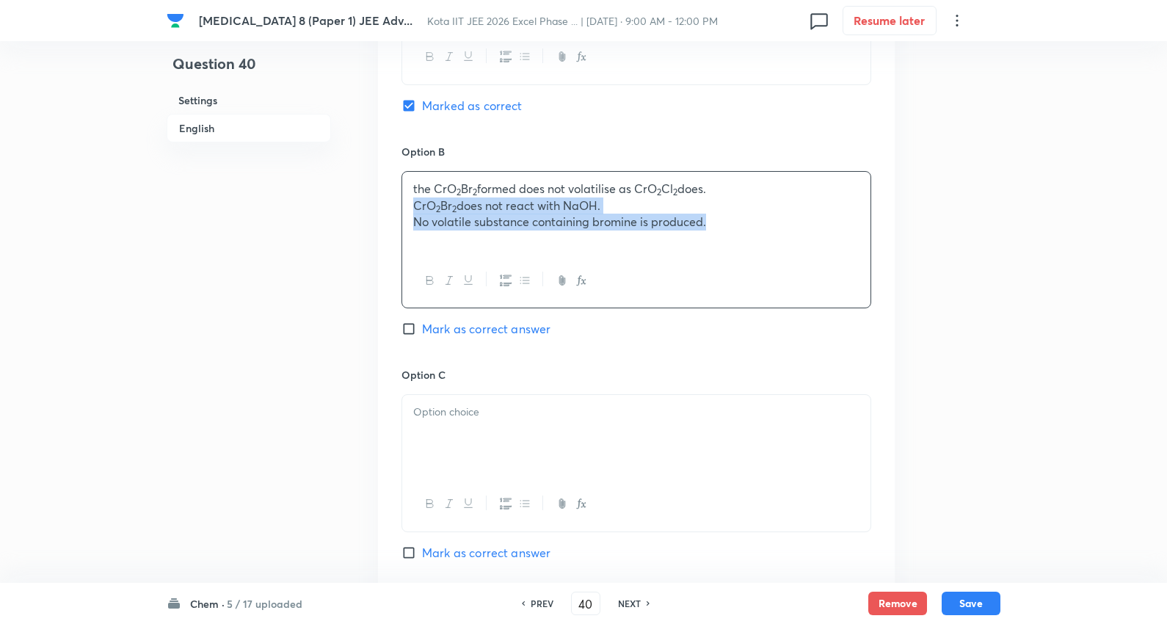
drag, startPoint x: 410, startPoint y: 208, endPoint x: 964, endPoint y: 236, distance: 555.6
click at [1017, 250] on div "Minor Test 8 (Paper 1) JEE Adv... Kota IIT JEE 2026 Excel Phase ... | Sep 8, 20…" at bounding box center [583, 178] width 1167 height 1847
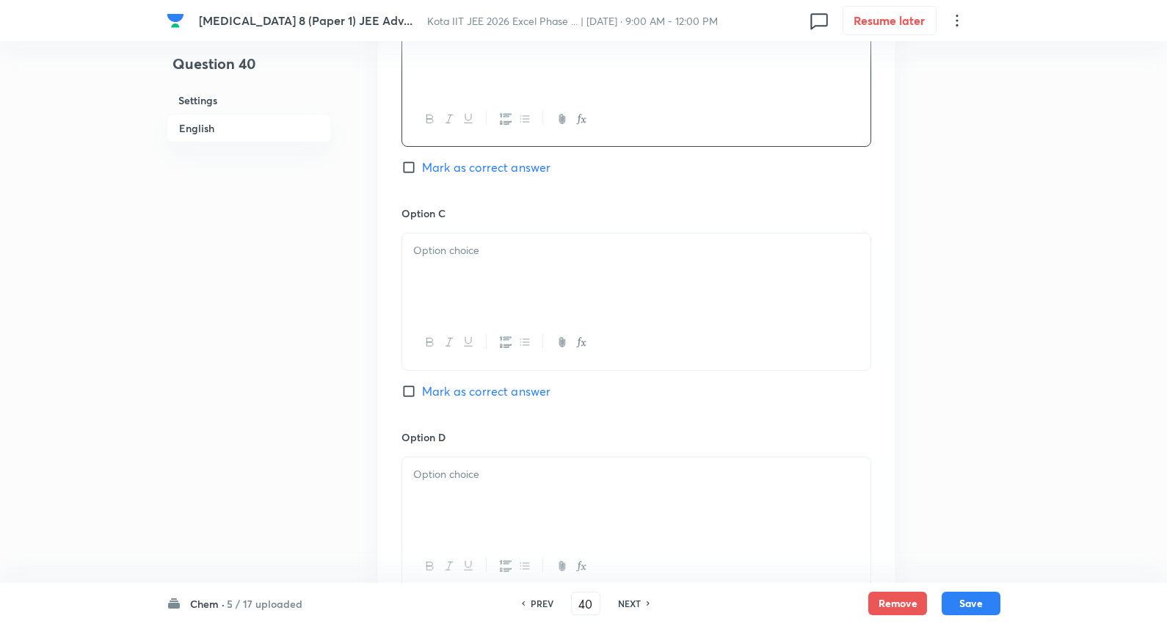
scroll to position [978, 0]
click at [493, 283] on div at bounding box center [636, 273] width 468 height 82
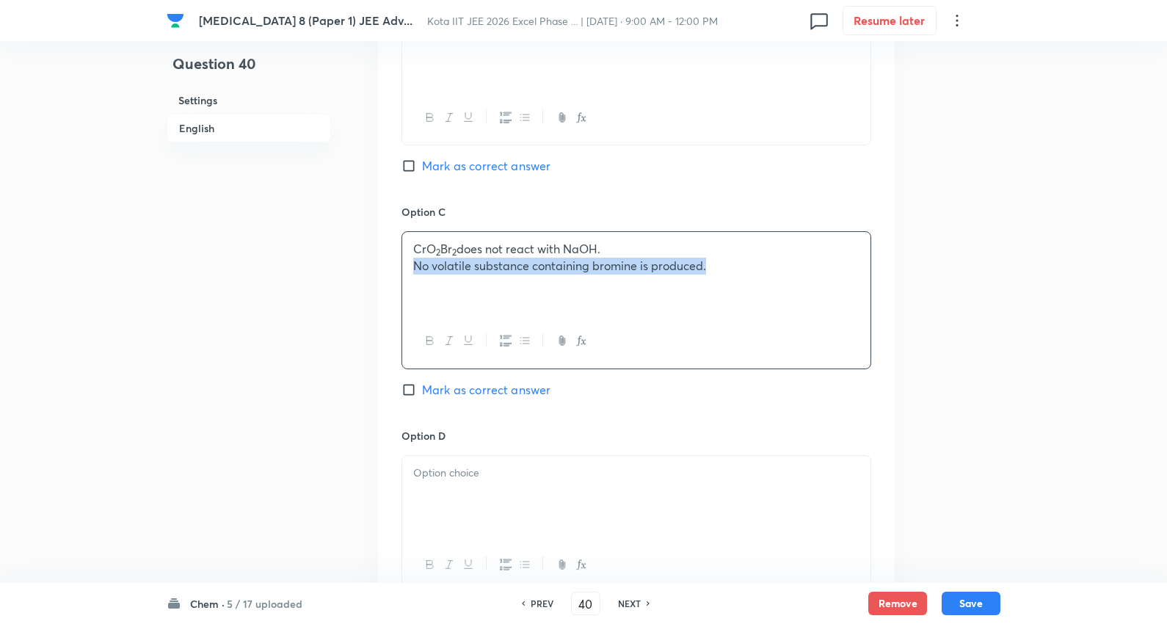
drag, startPoint x: 641, startPoint y: 272, endPoint x: 707, endPoint y: 302, distance: 71.6
click at [1164, 260] on div "Minor Test 8 (Paper 1) JEE Adv... Kota IIT JEE 2026 Excel Phase ... | Sep 8, 20…" at bounding box center [583, 15] width 1167 height 1847
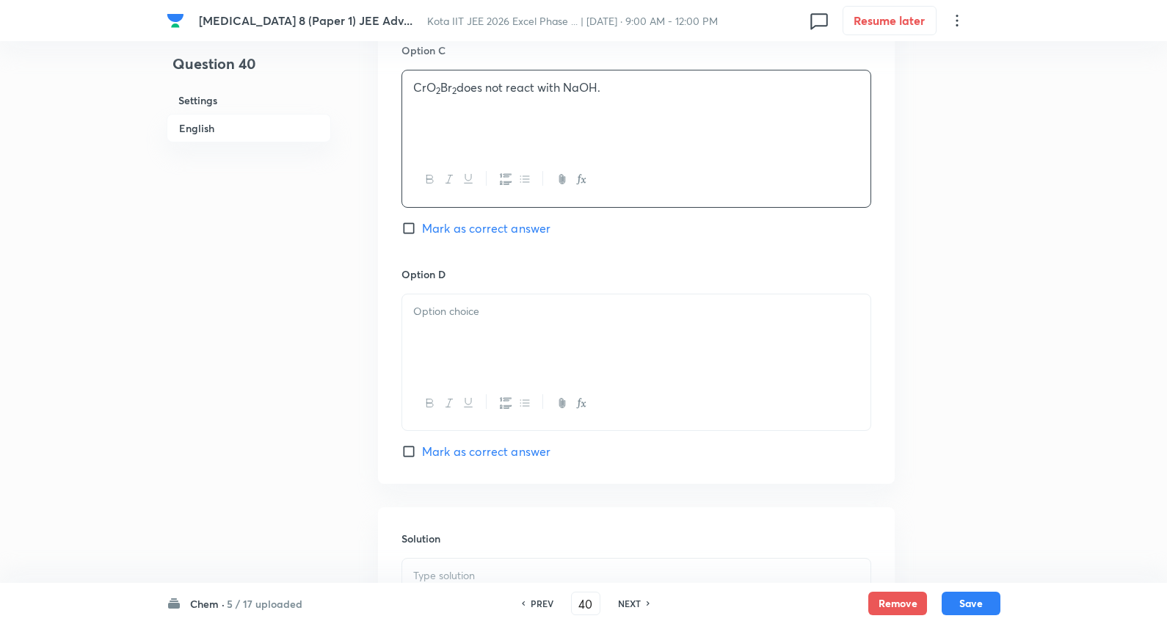
scroll to position [1141, 0]
click at [465, 316] on p at bounding box center [636, 310] width 446 height 17
click at [467, 361] on div at bounding box center [636, 376] width 468 height 82
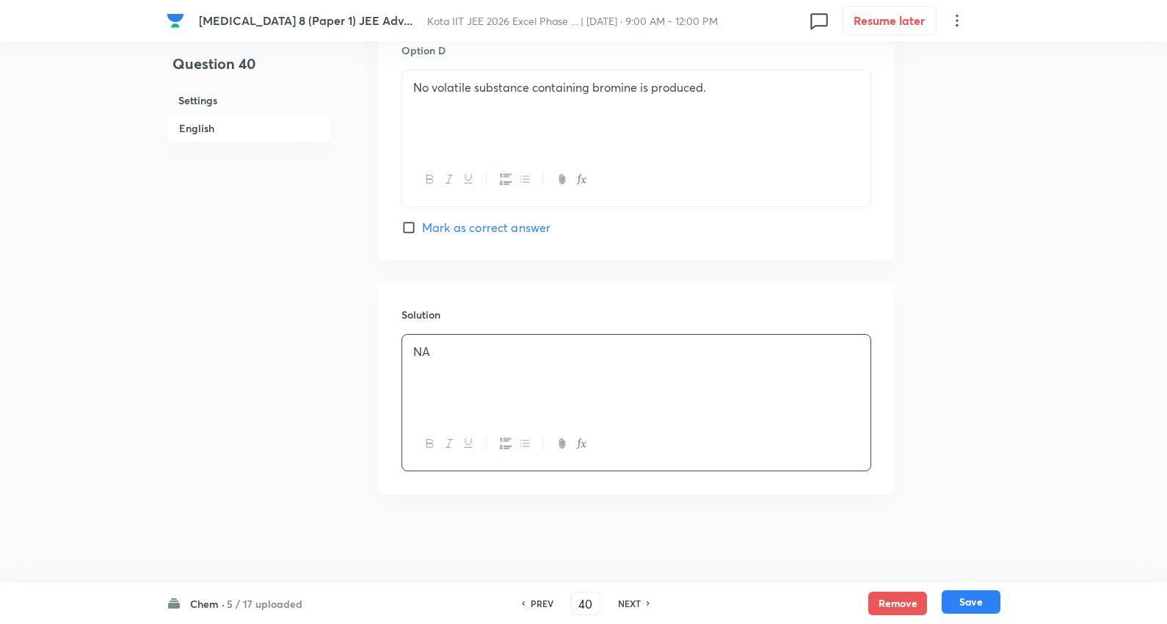
click at [978, 595] on button "Save" at bounding box center [971, 601] width 59 height 23
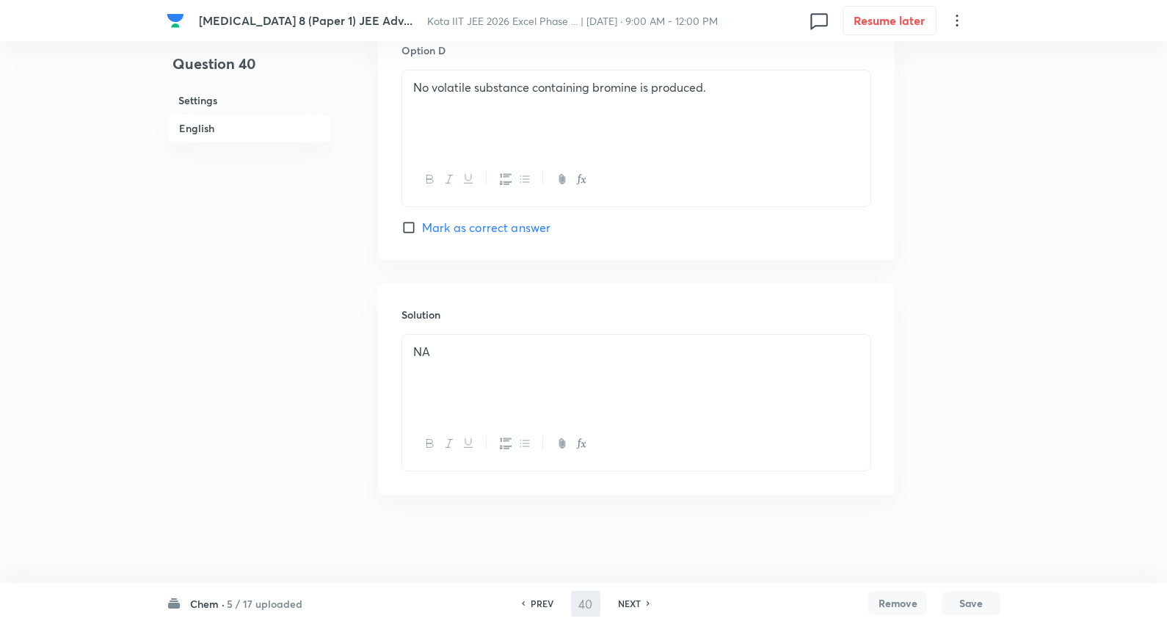
type input "41"
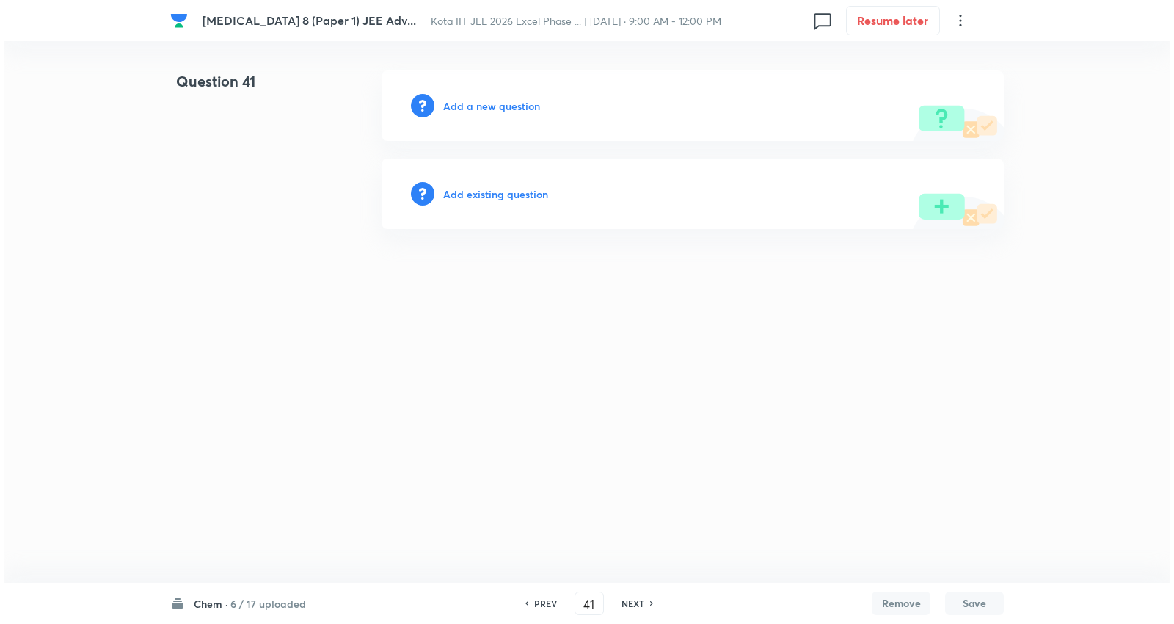
scroll to position [0, 0]
click at [503, 110] on h6 "Add a new question" at bounding box center [491, 105] width 97 height 15
click at [503, 110] on h6 "Choose a question type" at bounding box center [499, 105] width 113 height 15
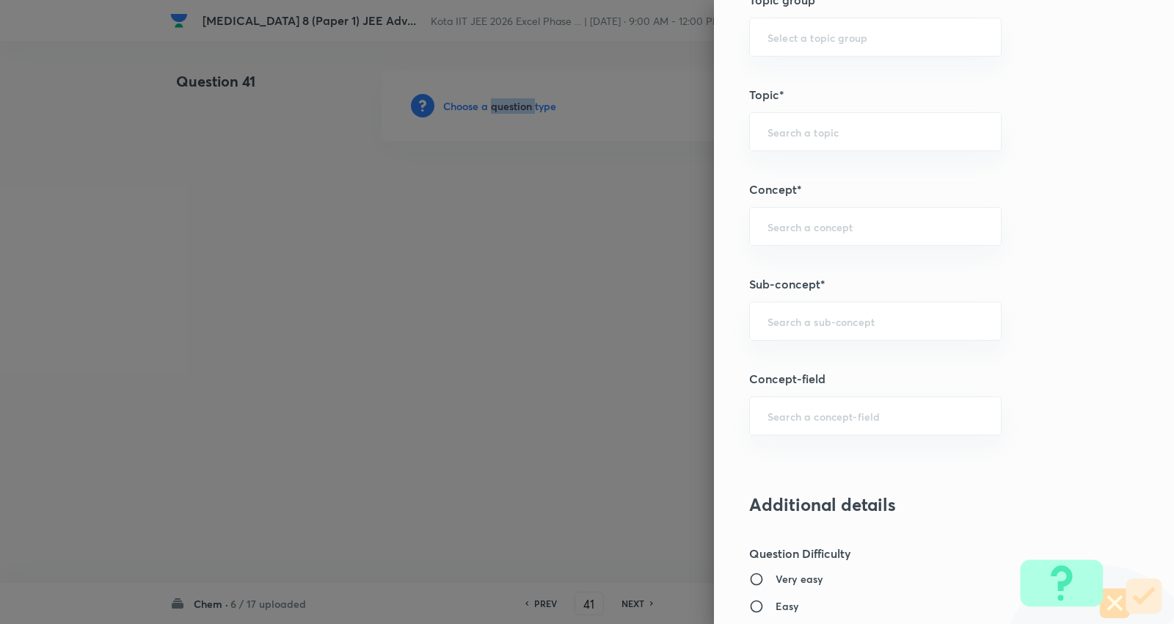
scroll to position [1060, 0]
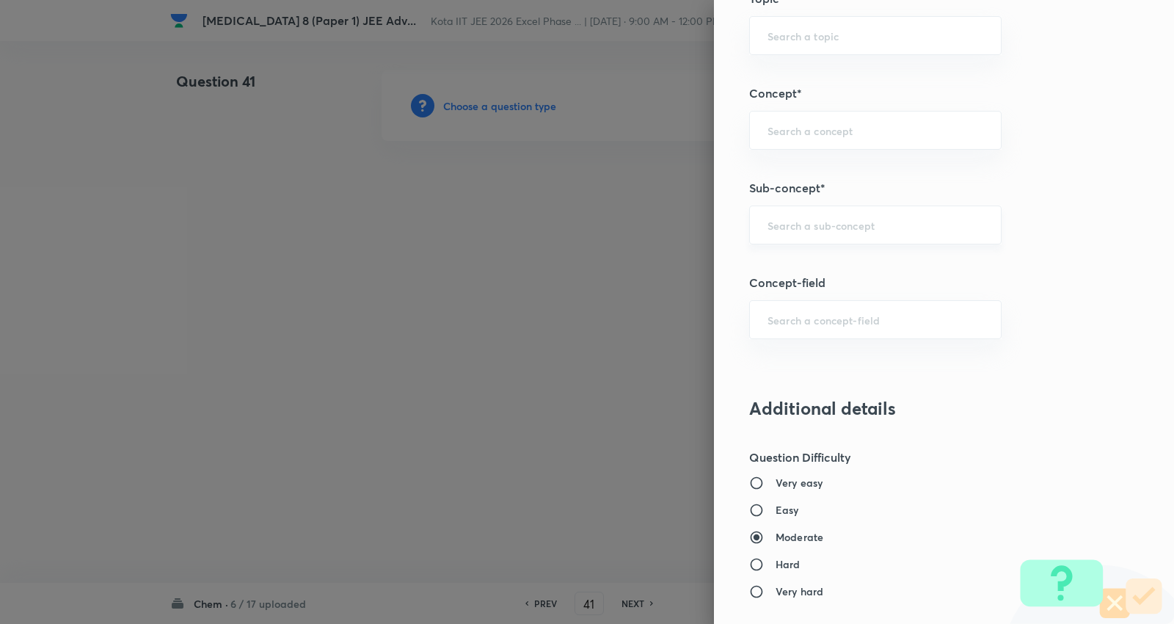
click at [837, 225] on input "text" at bounding box center [876, 225] width 216 height 14
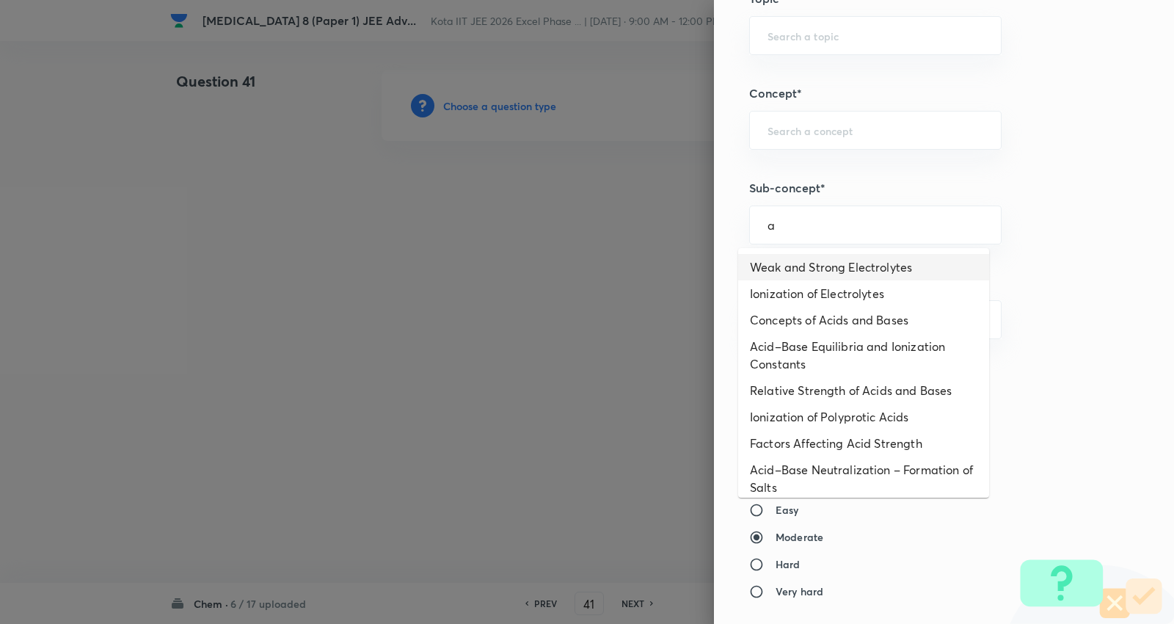
click at [821, 267] on li "Weak and Strong Electrolytes" at bounding box center [863, 267] width 251 height 26
type input "Weak and Strong Electrolytes"
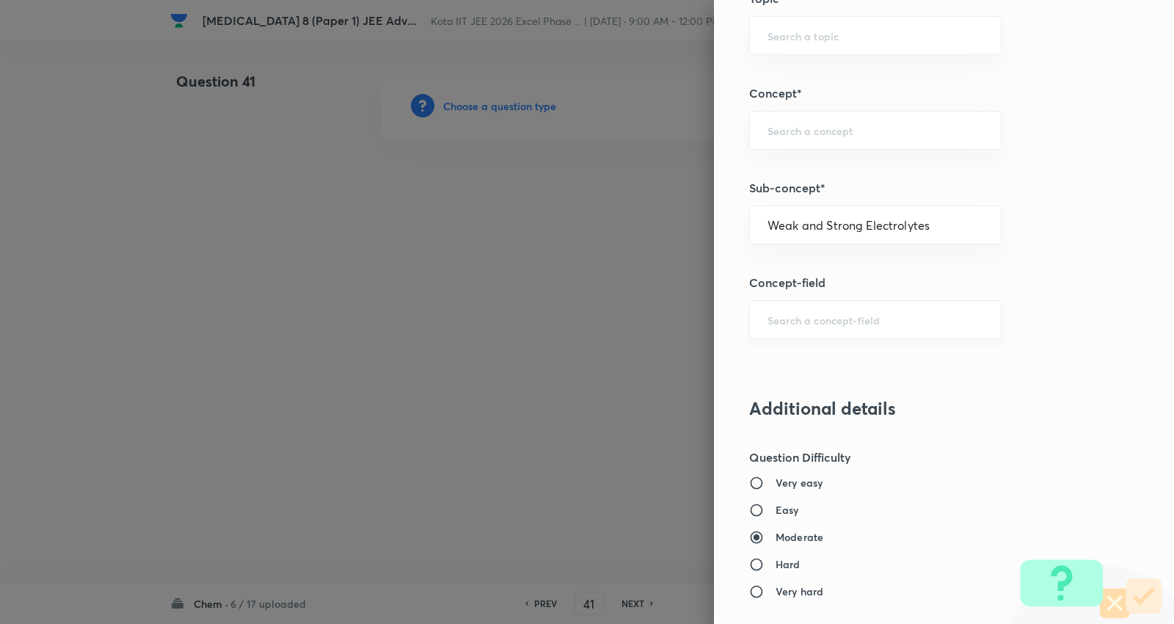
type input "Chemistry"
type input "Physical Chemistry"
type input "Ionic Equilibrium"
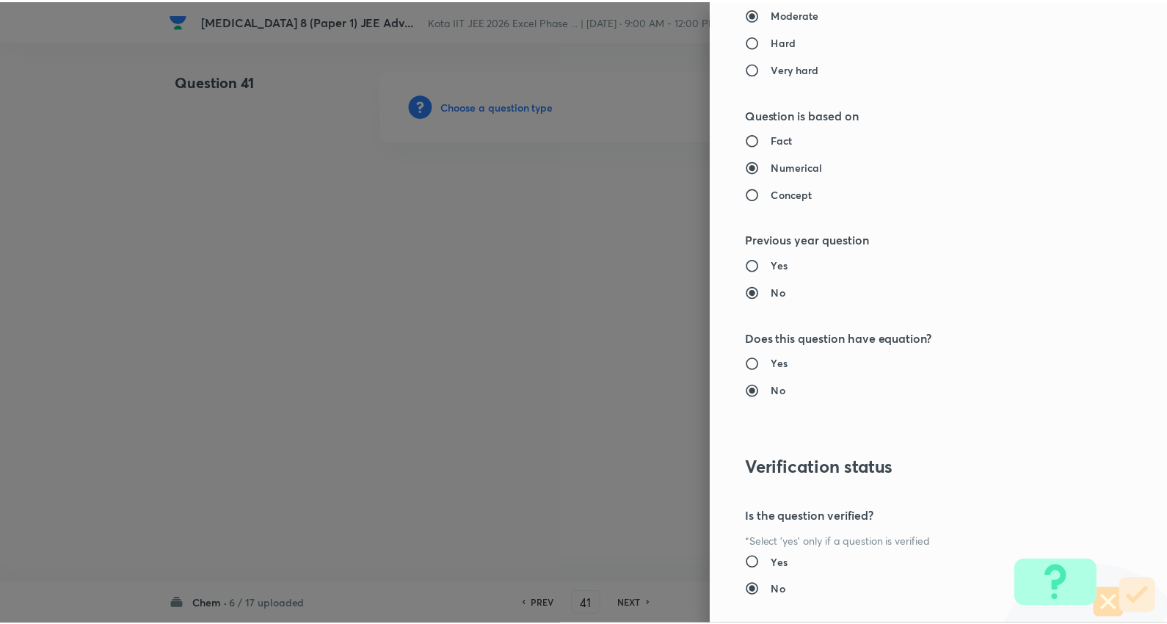
scroll to position [1669, 0]
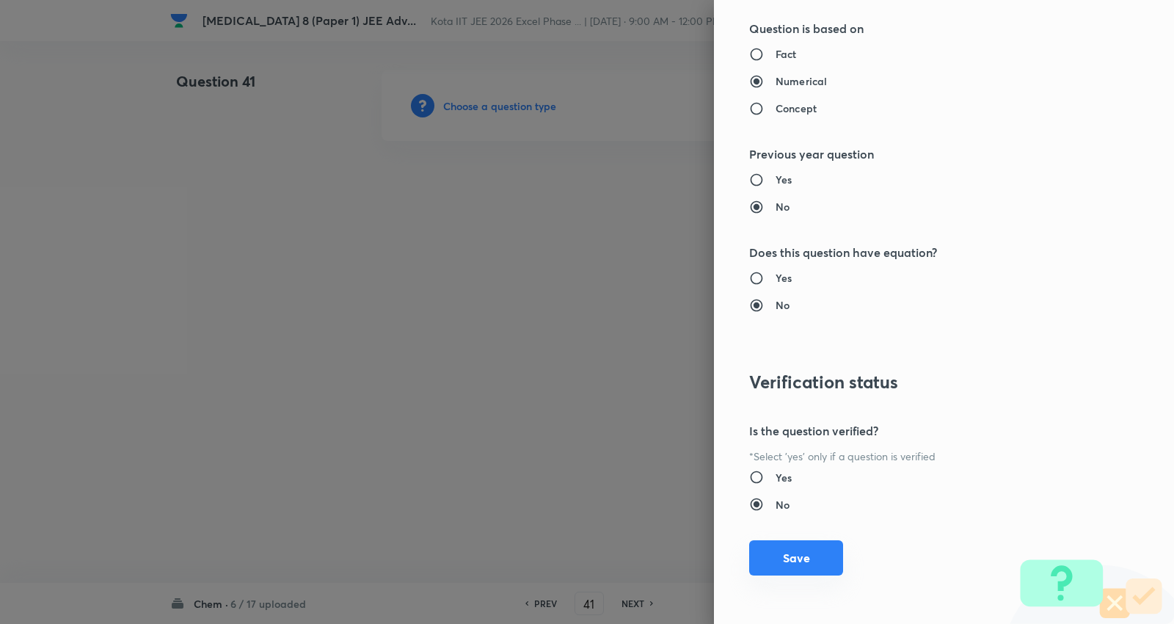
click at [790, 553] on button "Save" at bounding box center [796, 557] width 94 height 35
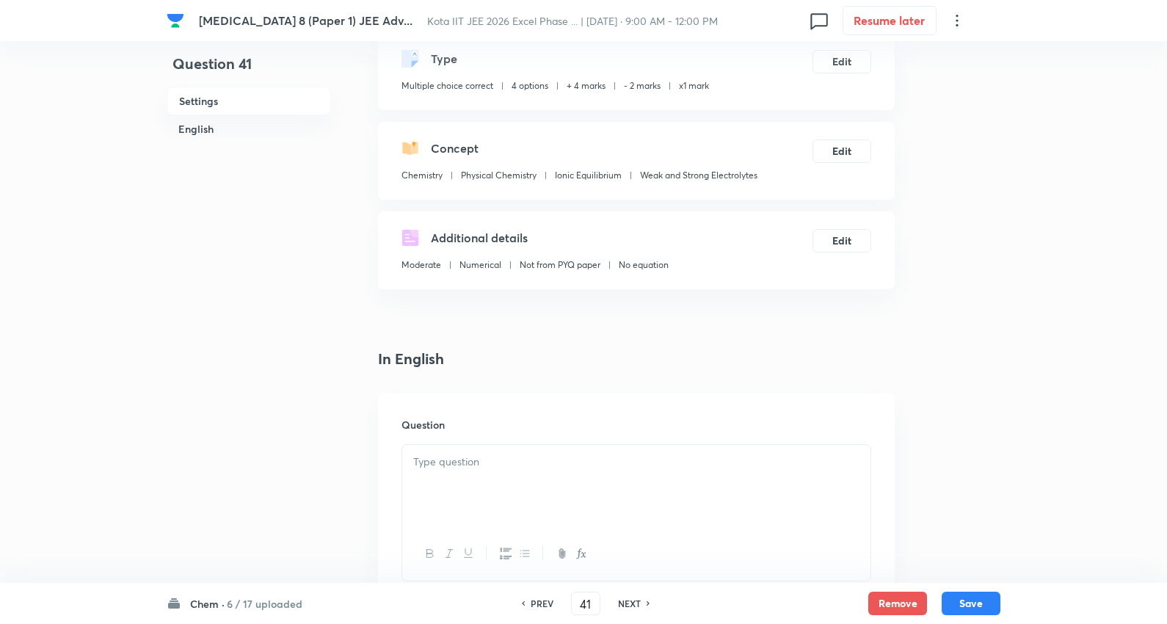
scroll to position [163, 0]
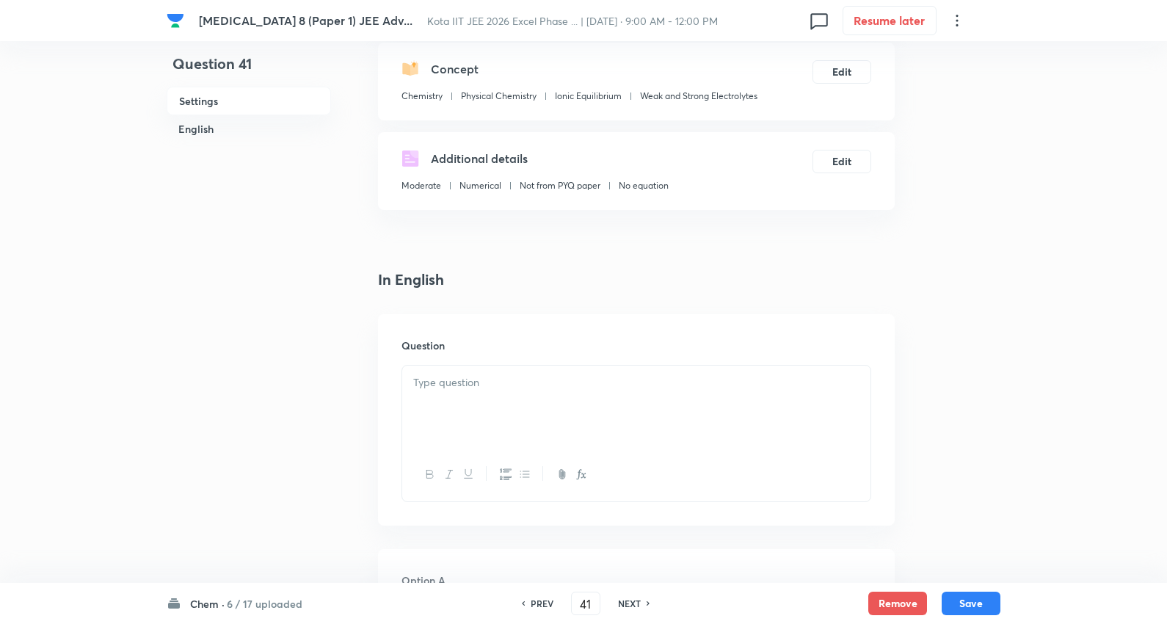
drag, startPoint x: 496, startPoint y: 392, endPoint x: 505, endPoint y: 392, distance: 8.8
click at [503, 392] on div at bounding box center [636, 407] width 468 height 82
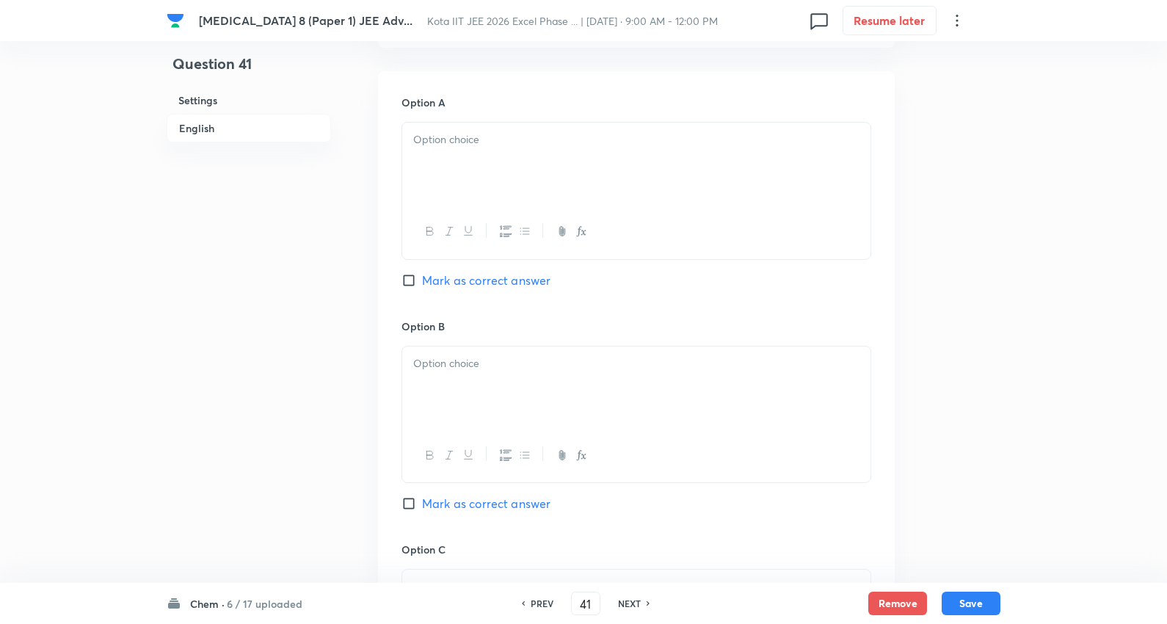
scroll to position [652, 0]
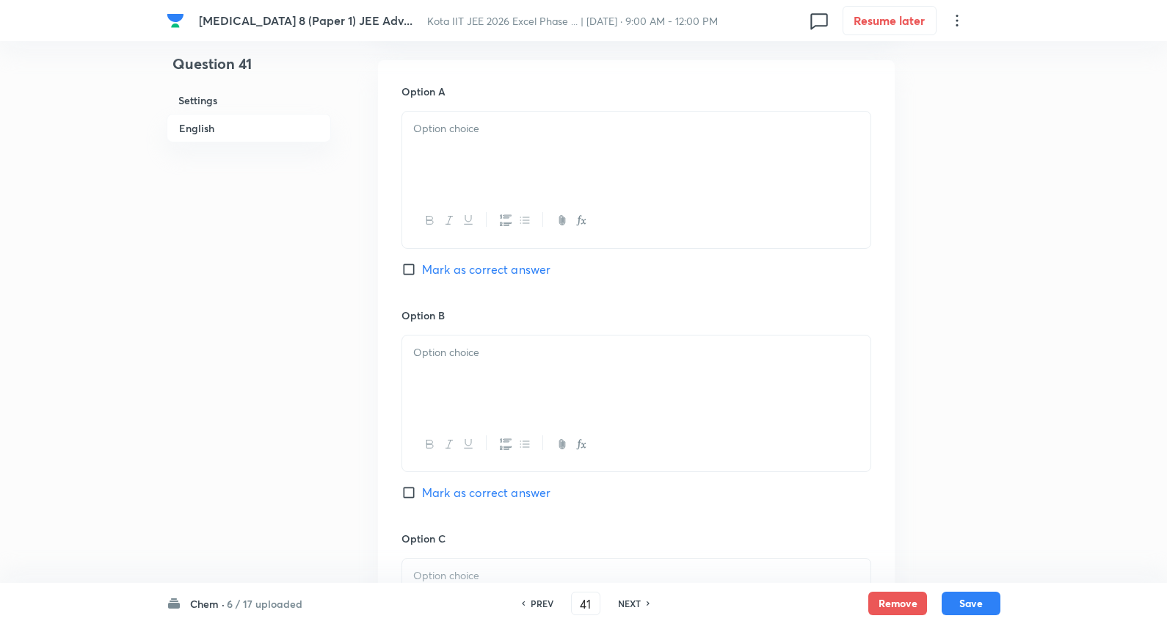
drag, startPoint x: 493, startPoint y: 139, endPoint x: 508, endPoint y: 159, distance: 24.7
click at [495, 138] on div at bounding box center [636, 153] width 468 height 82
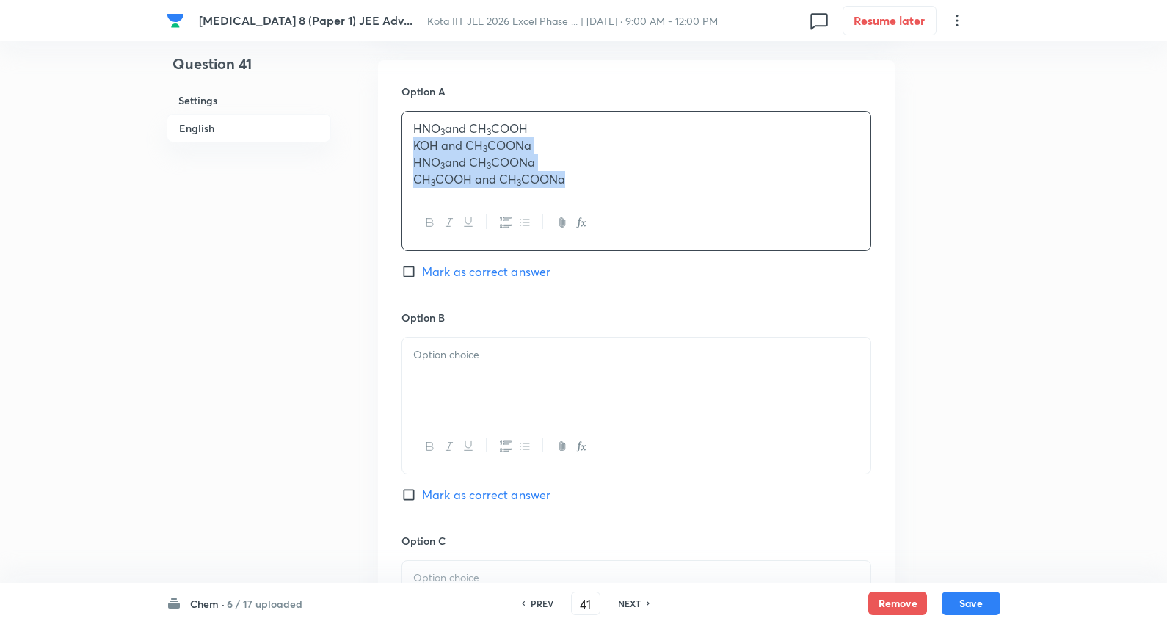
drag, startPoint x: 407, startPoint y: 152, endPoint x: 722, endPoint y: 201, distance: 318.7
click at [826, 218] on div "HNO 3 and CH 3 COOH KOH and CH 3 COONa HNO 3 and CH 3 COONa CH 3 COOH and CH 3 …" at bounding box center [636, 180] width 470 height 139
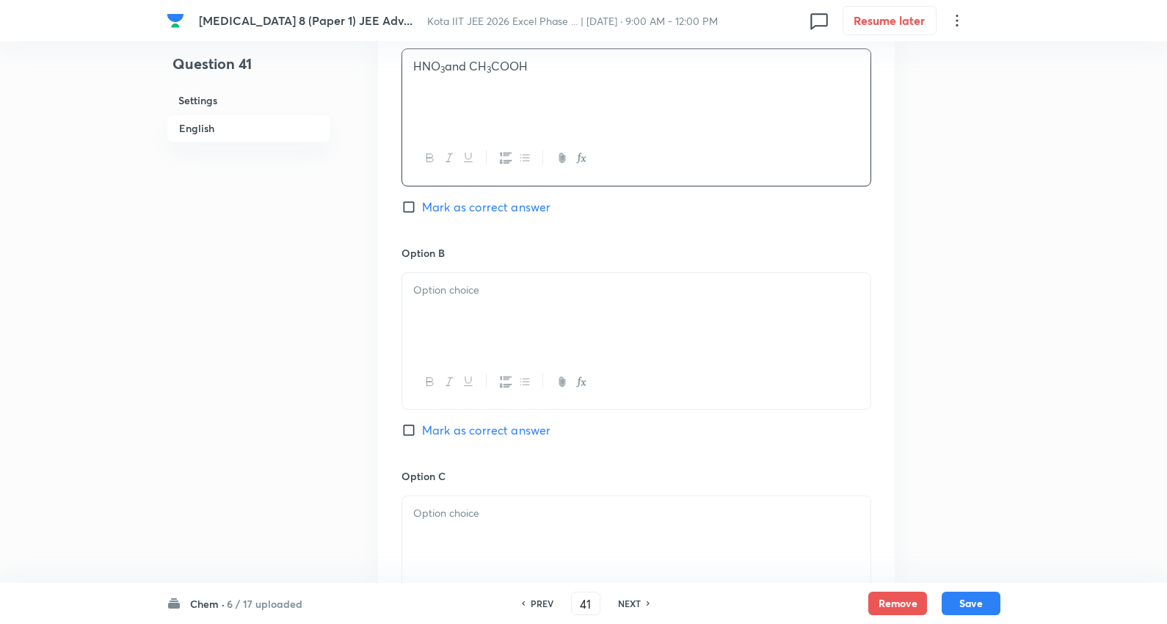
scroll to position [815, 0]
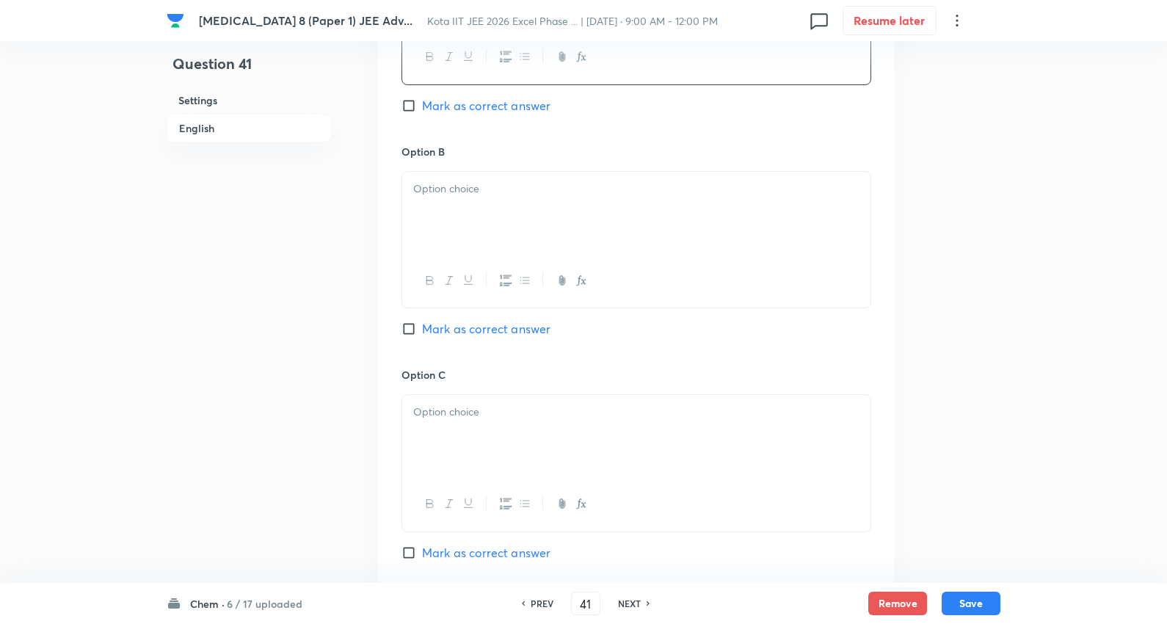
click at [507, 174] on div at bounding box center [636, 213] width 468 height 82
drag, startPoint x: 411, startPoint y: 210, endPoint x: 824, endPoint y: 241, distance: 413.6
click at [824, 241] on div "KOH and CH 3 COONa HNO 3 and CH 3 COONa CH 3 COOH and CH 3 COONa" at bounding box center [636, 213] width 468 height 82
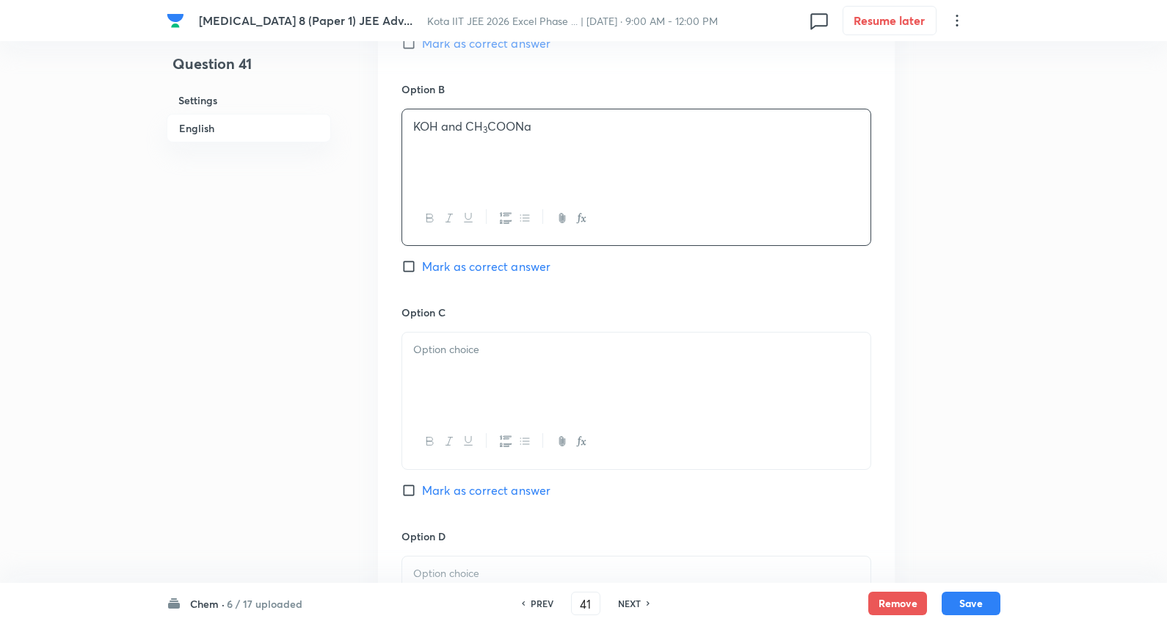
scroll to position [978, 0]
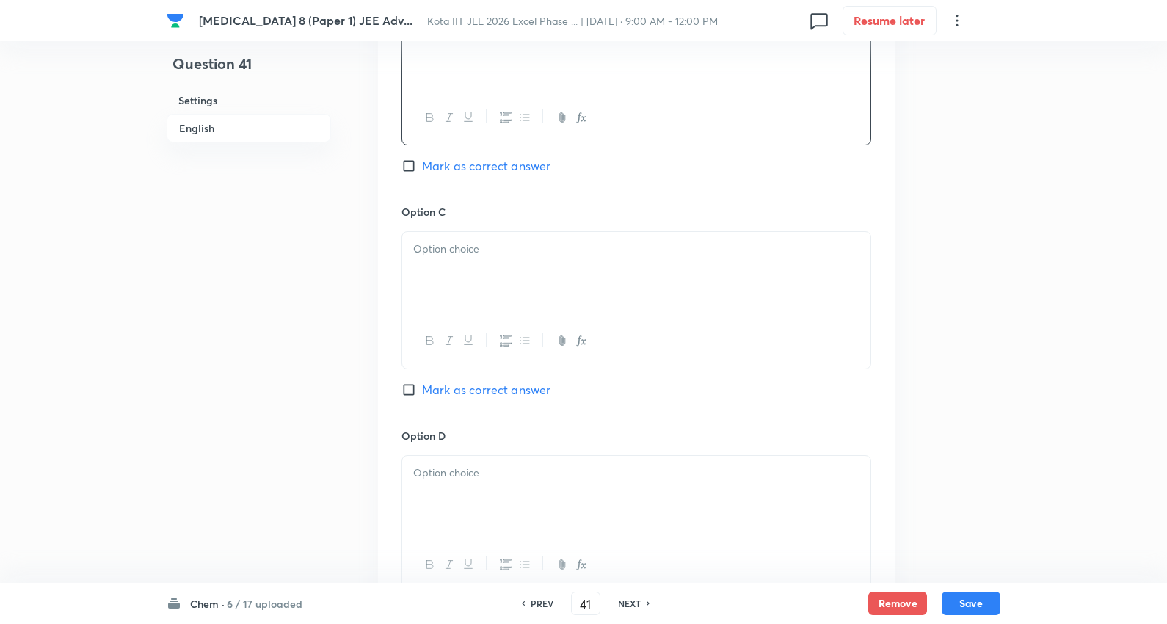
click at [466, 250] on p at bounding box center [636, 249] width 446 height 17
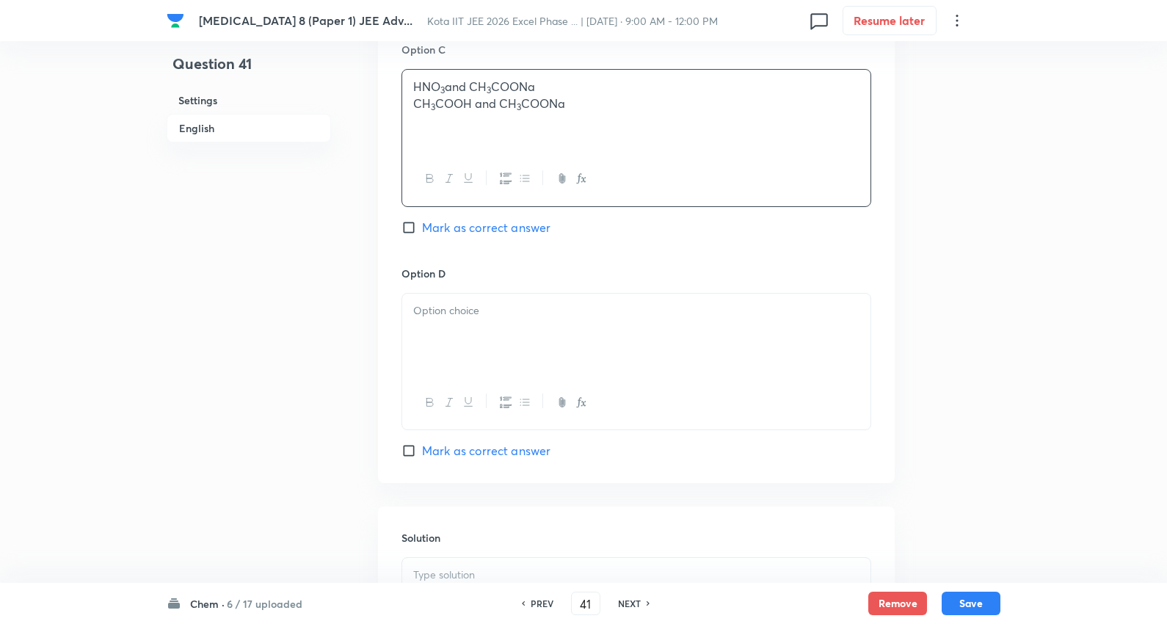
scroll to position [1141, 0]
drag, startPoint x: 410, startPoint y: 94, endPoint x: 1014, endPoint y: 131, distance: 605.2
click at [504, 126] on div at bounding box center [636, 110] width 468 height 82
drag, startPoint x: 426, startPoint y: 108, endPoint x: 973, endPoint y: 149, distance: 548.3
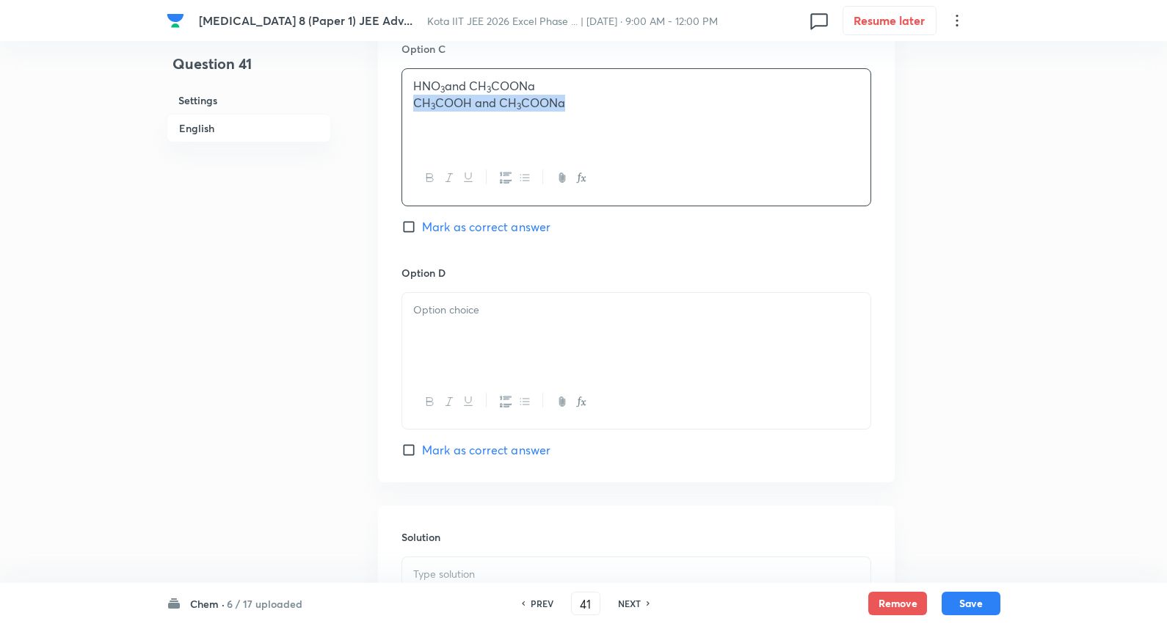
click at [465, 352] on div at bounding box center [636, 334] width 468 height 82
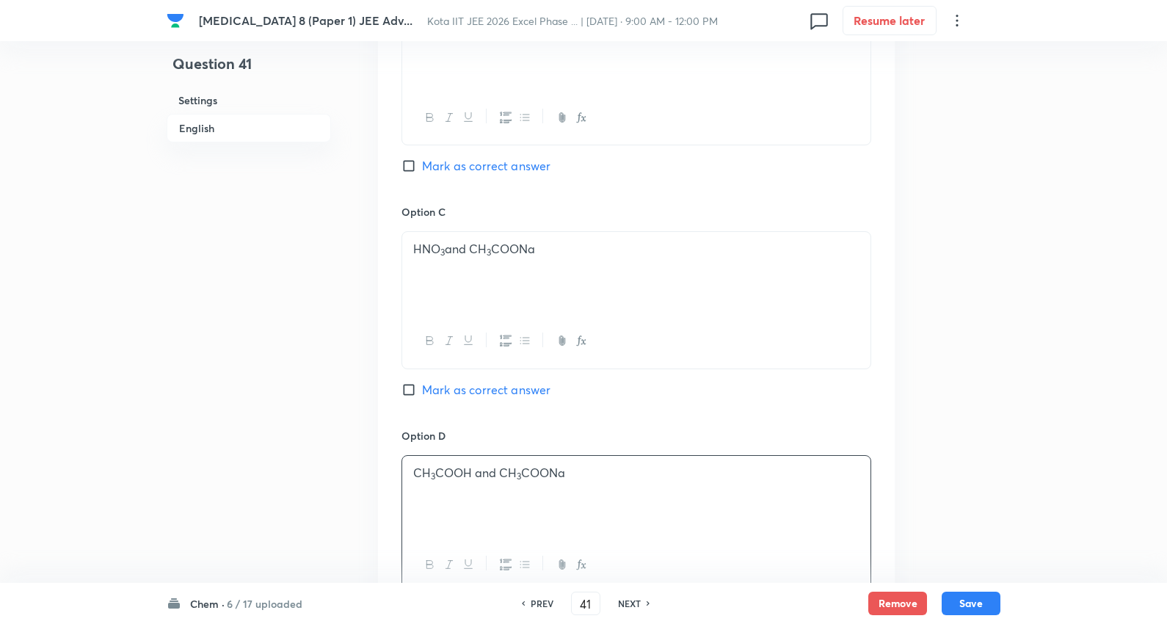
click at [519, 387] on span "Mark as correct answer" at bounding box center [486, 390] width 128 height 18
click at [422, 387] on input "Mark as correct answer" at bounding box center [411, 389] width 21 height 15
checkbox input "true"
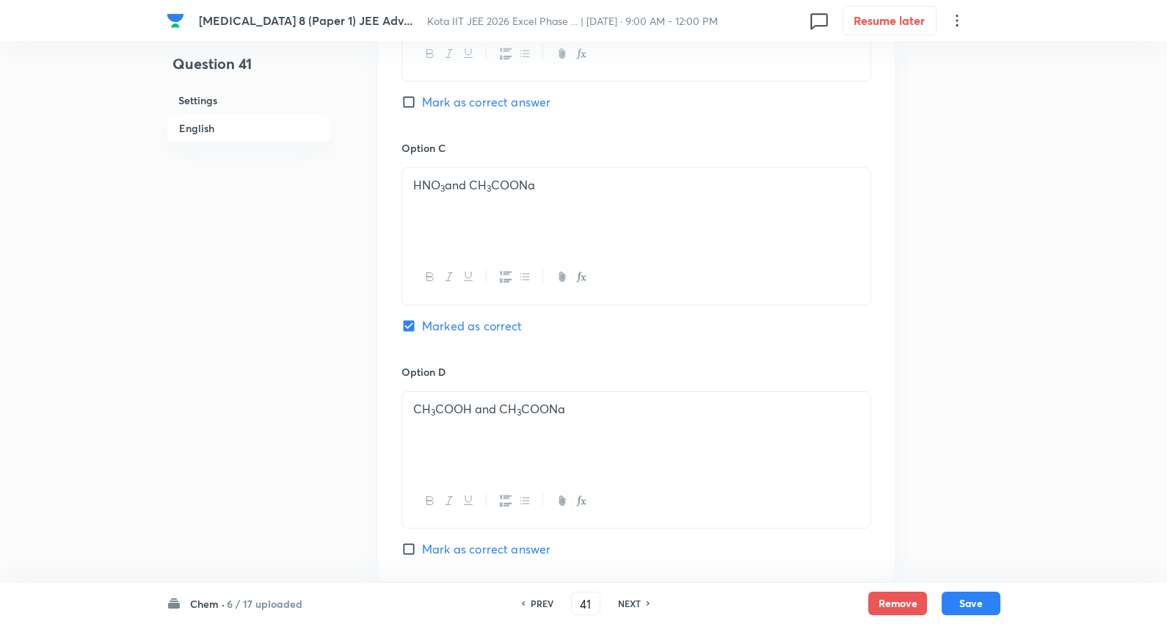
scroll to position [1304, 0]
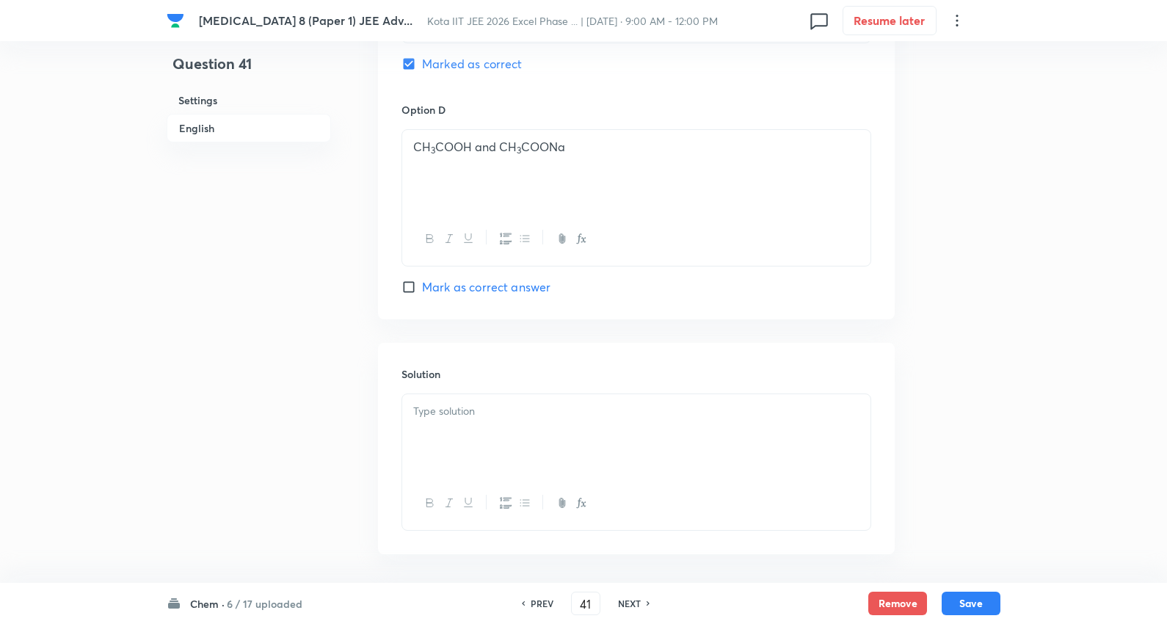
click at [492, 292] on span "Mark as correct answer" at bounding box center [486, 287] width 128 height 18
click at [422, 292] on input "Mark as correct answer" at bounding box center [411, 287] width 21 height 15
checkbox input "true"
click at [487, 436] on div at bounding box center [636, 435] width 468 height 82
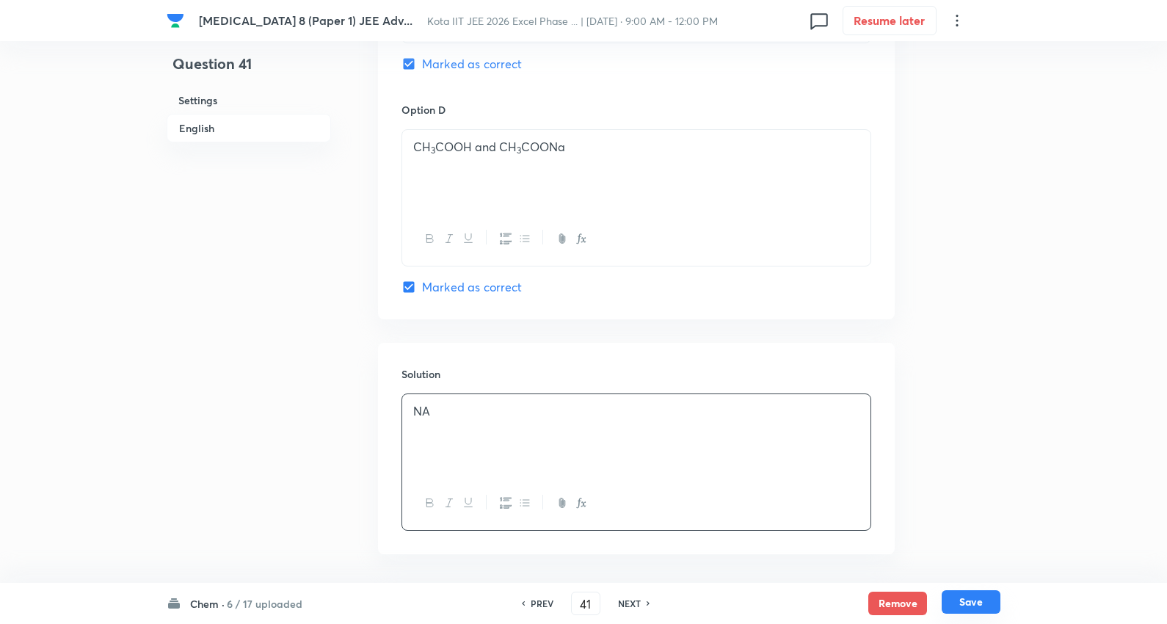
click at [948, 593] on button "Save" at bounding box center [971, 601] width 59 height 23
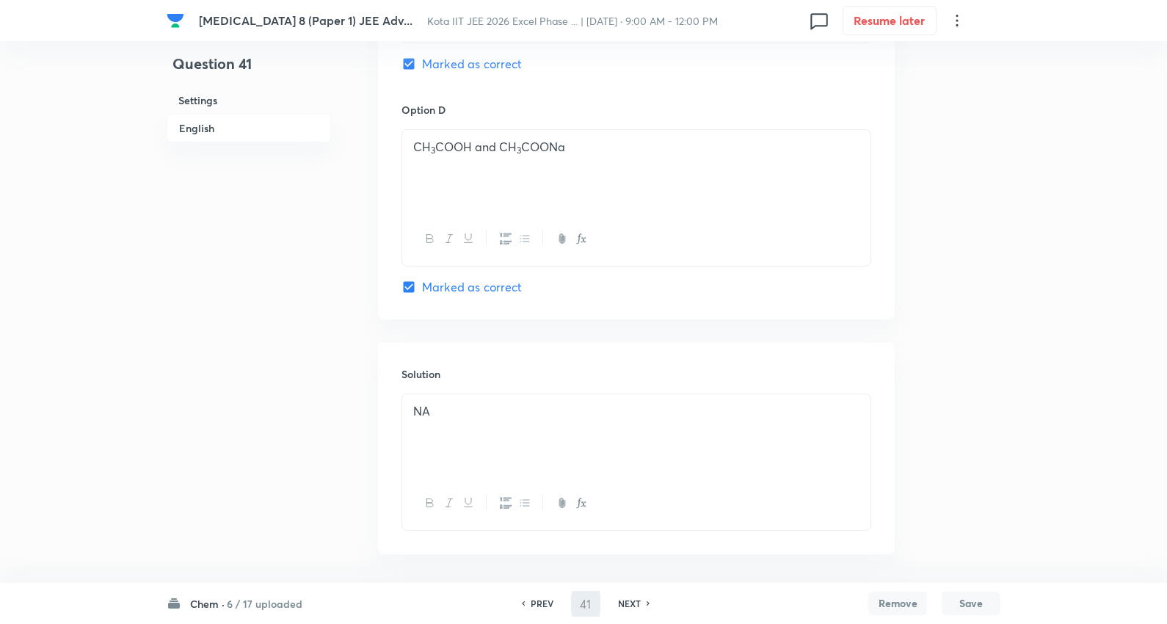
type input "42"
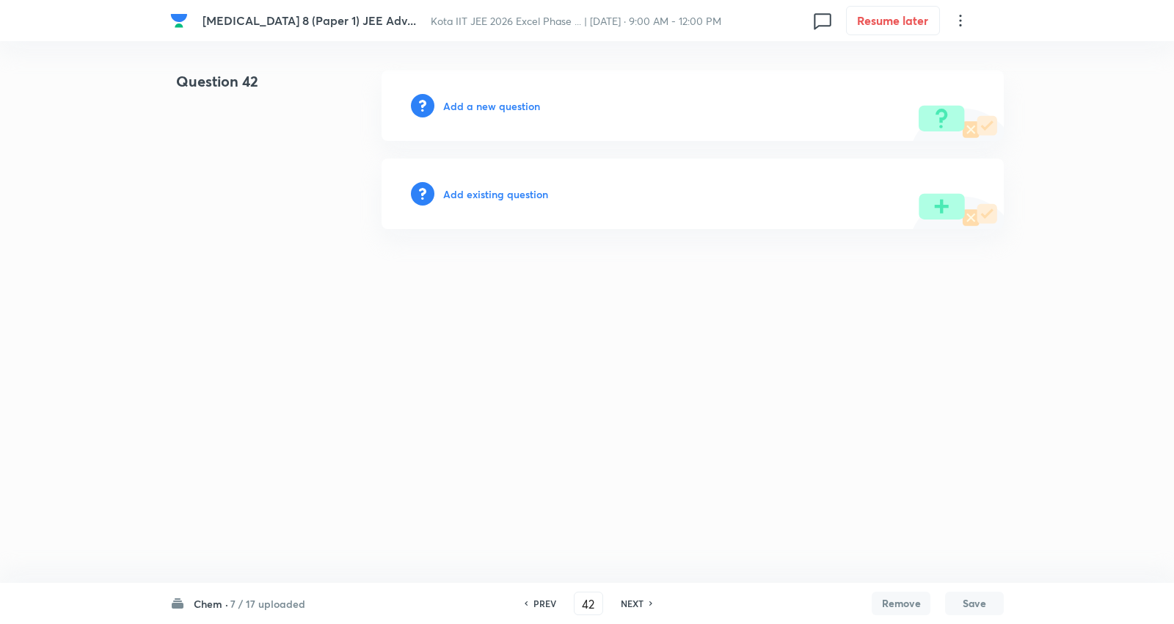
click at [522, 107] on h6 "Add a new question" at bounding box center [491, 105] width 97 height 15
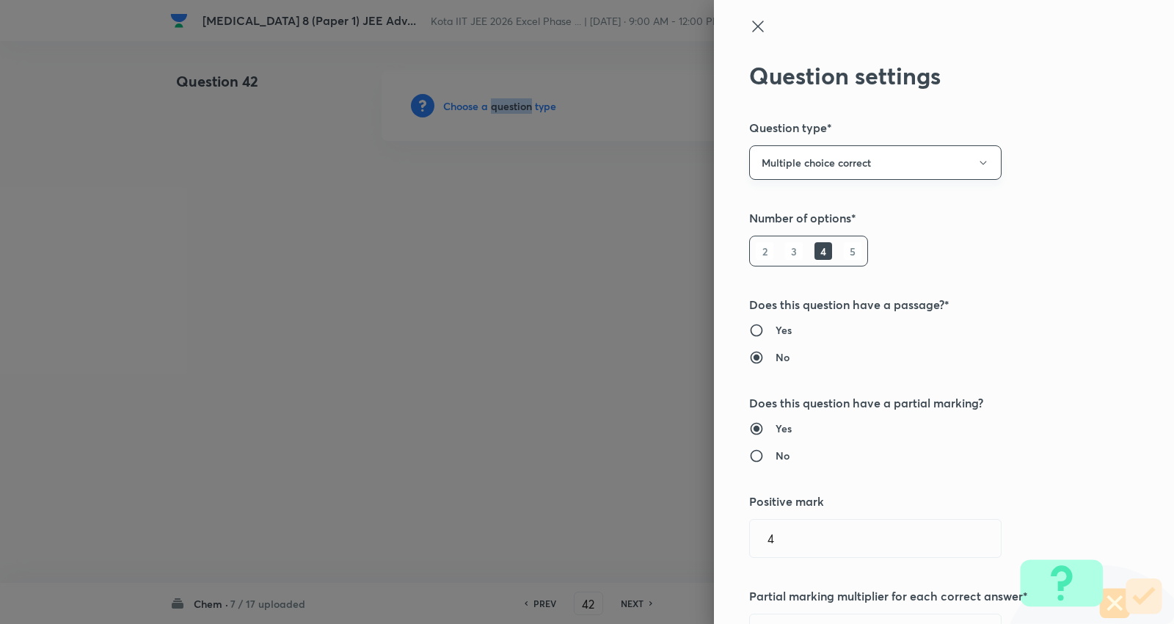
click at [862, 156] on button "Multiple choice correct" at bounding box center [875, 162] width 252 height 34
click at [785, 257] on span "Integer" at bounding box center [862, 261] width 233 height 15
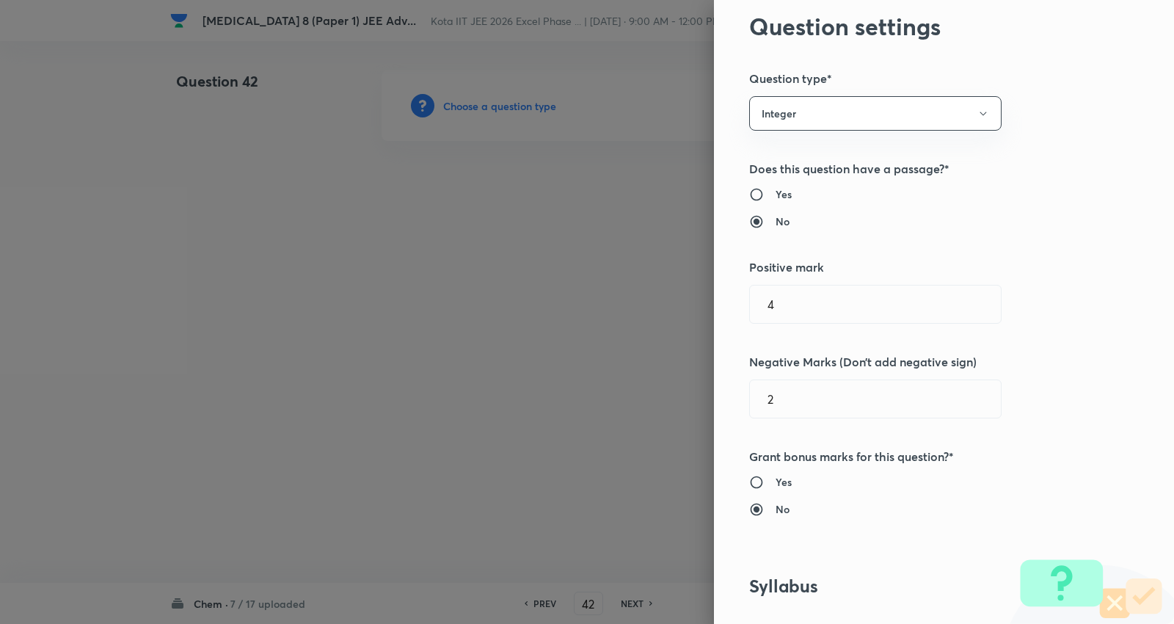
scroll to position [244, 0]
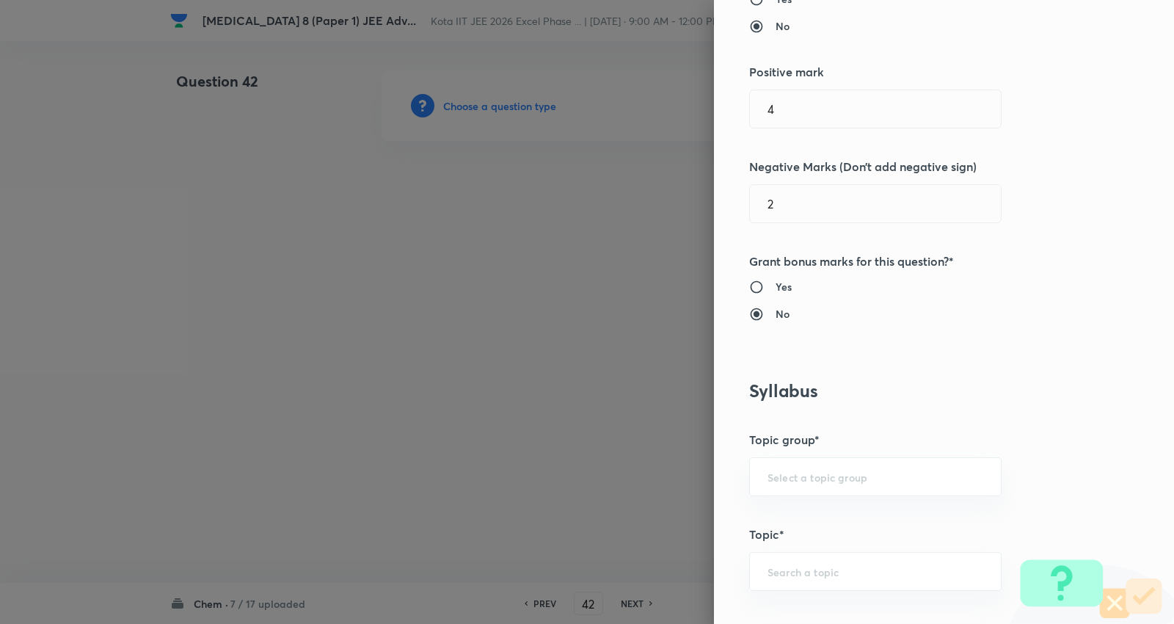
click at [653, 115] on div "Question settings Question type* Integer Does this question have a passage?* Ye…" at bounding box center [587, 312] width 1174 height 624
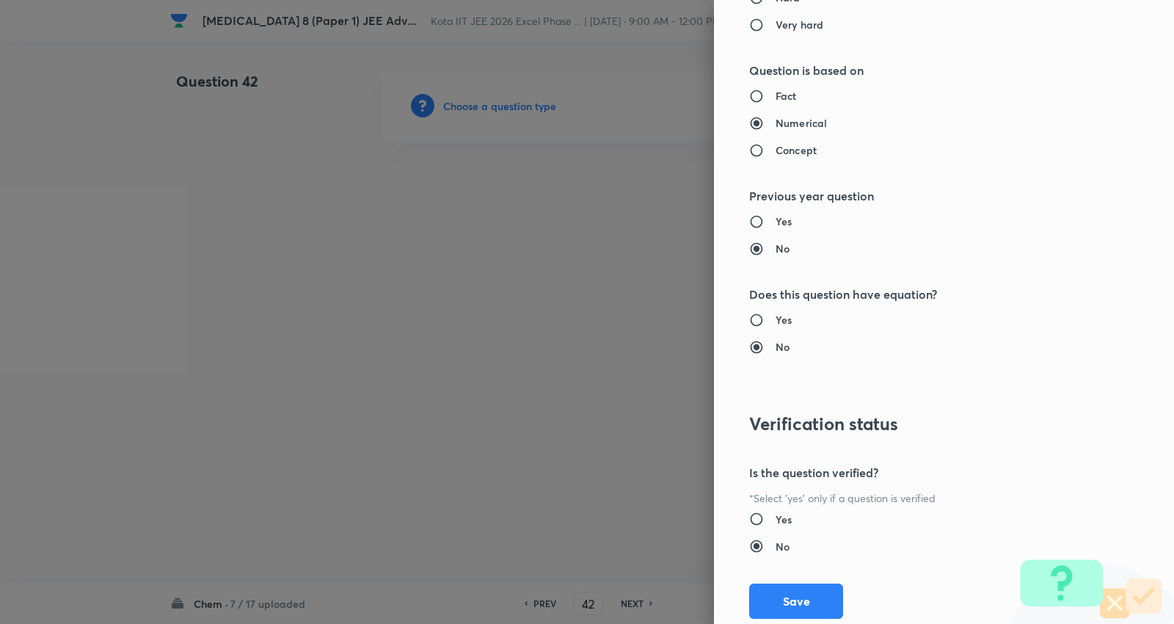
scroll to position [1389, 0]
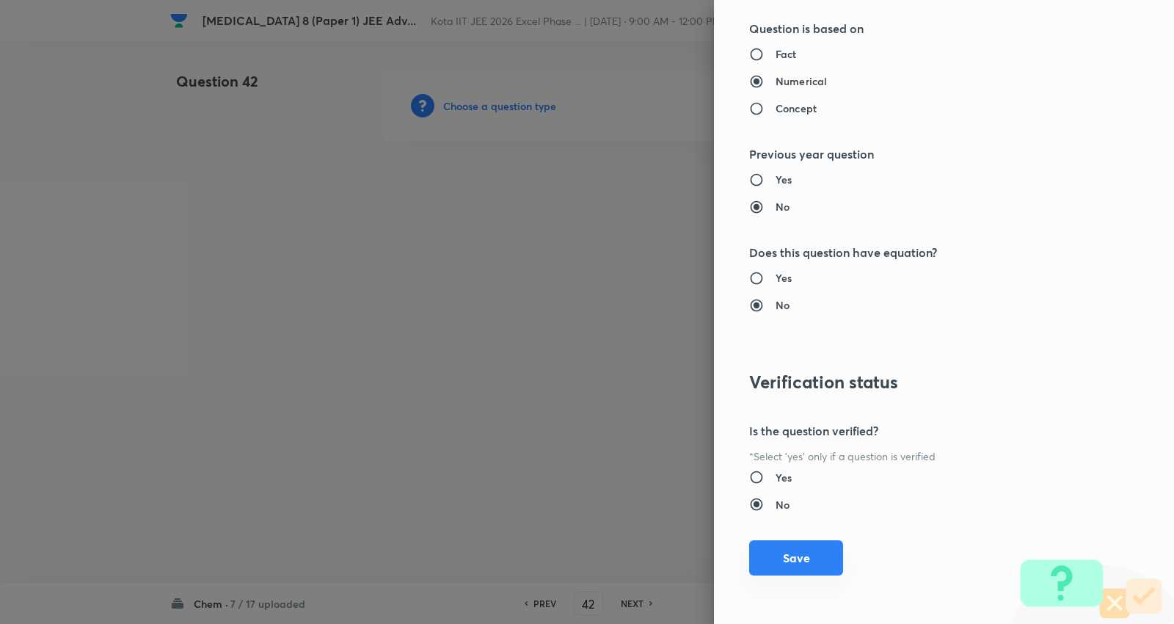
type input "0"
click at [796, 561] on button "Save" at bounding box center [796, 557] width 94 height 35
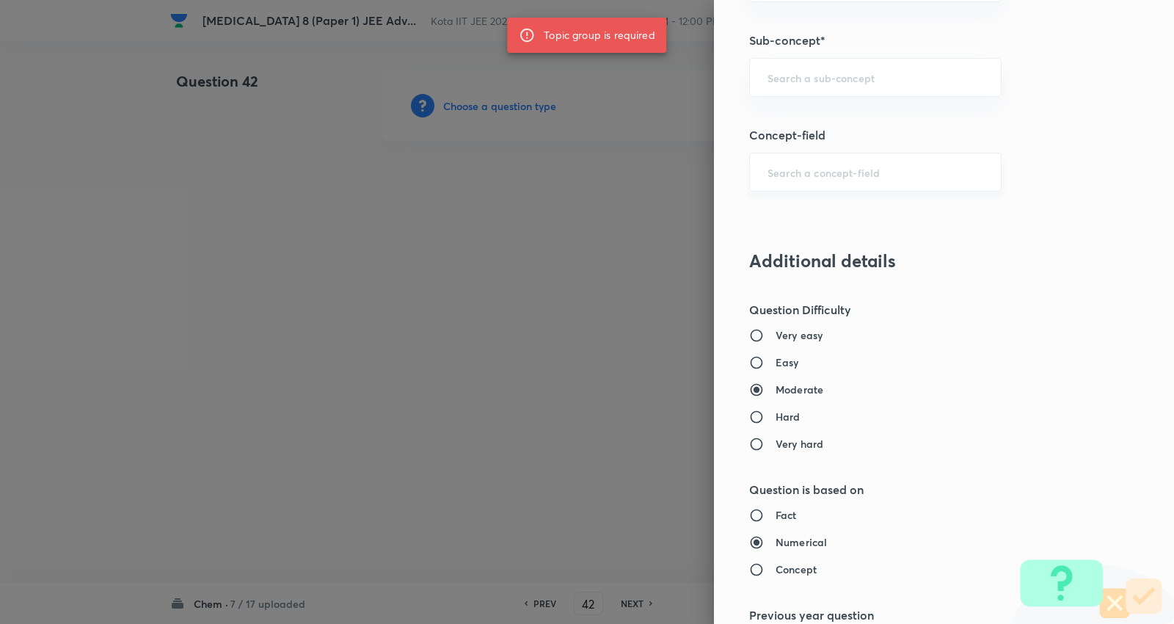
scroll to position [900, 0]
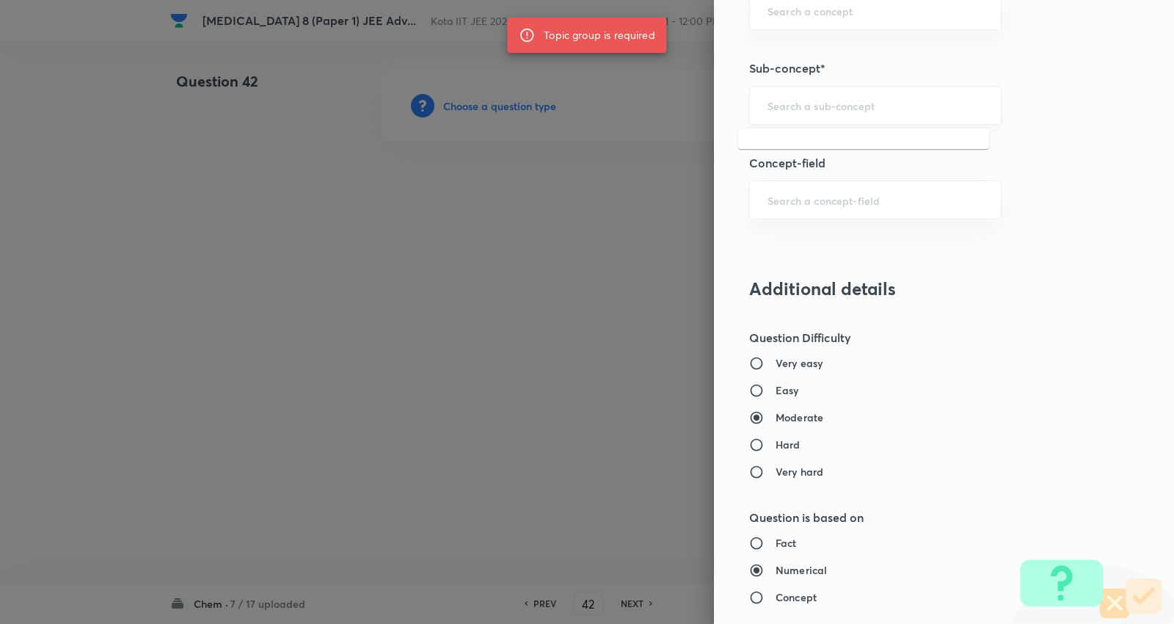
click at [824, 106] on input "text" at bounding box center [876, 105] width 216 height 14
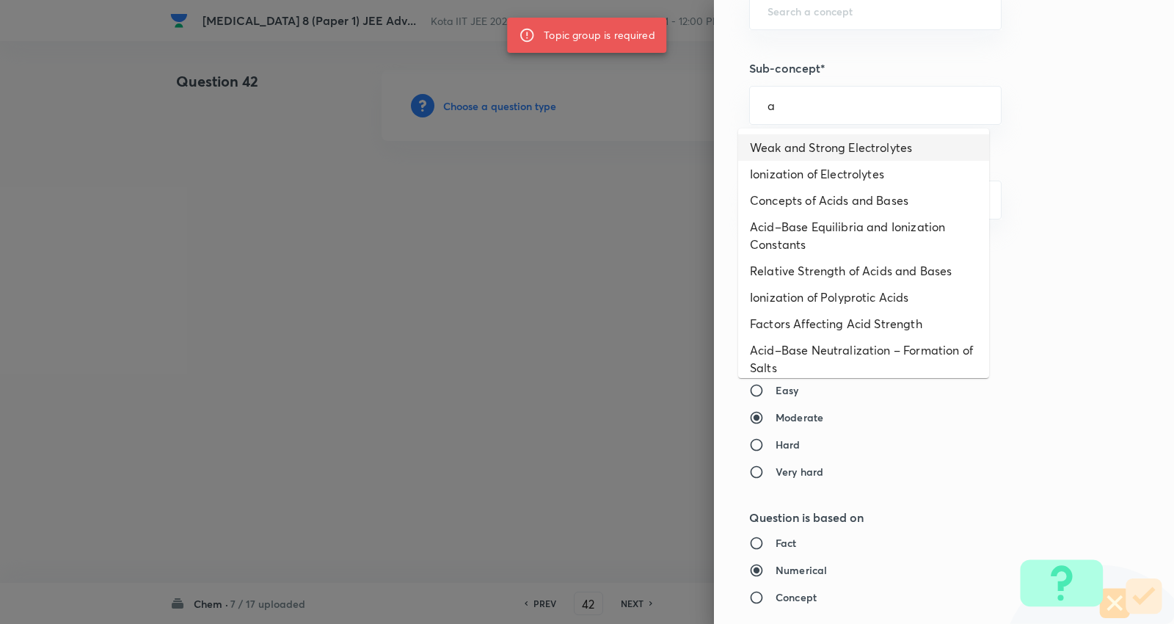
click at [825, 145] on li "Weak and Strong Electrolytes" at bounding box center [863, 147] width 251 height 26
type input "Weak and Strong Electrolytes"
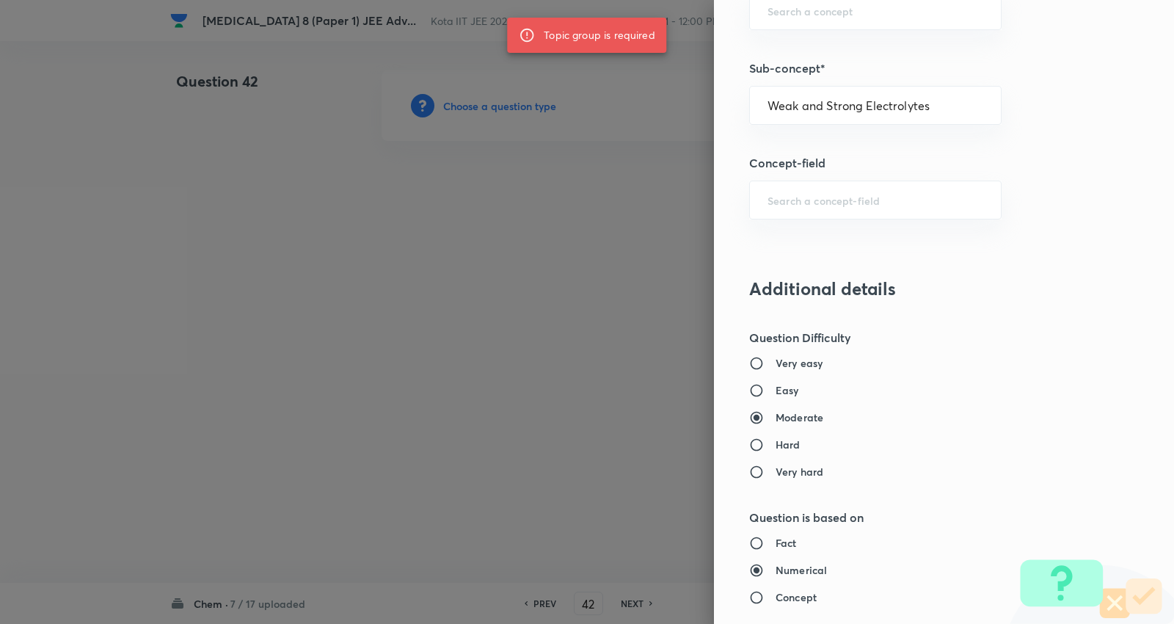
type input "Chemistry"
type input "Physical Chemistry"
type input "Ionic Equilibrium"
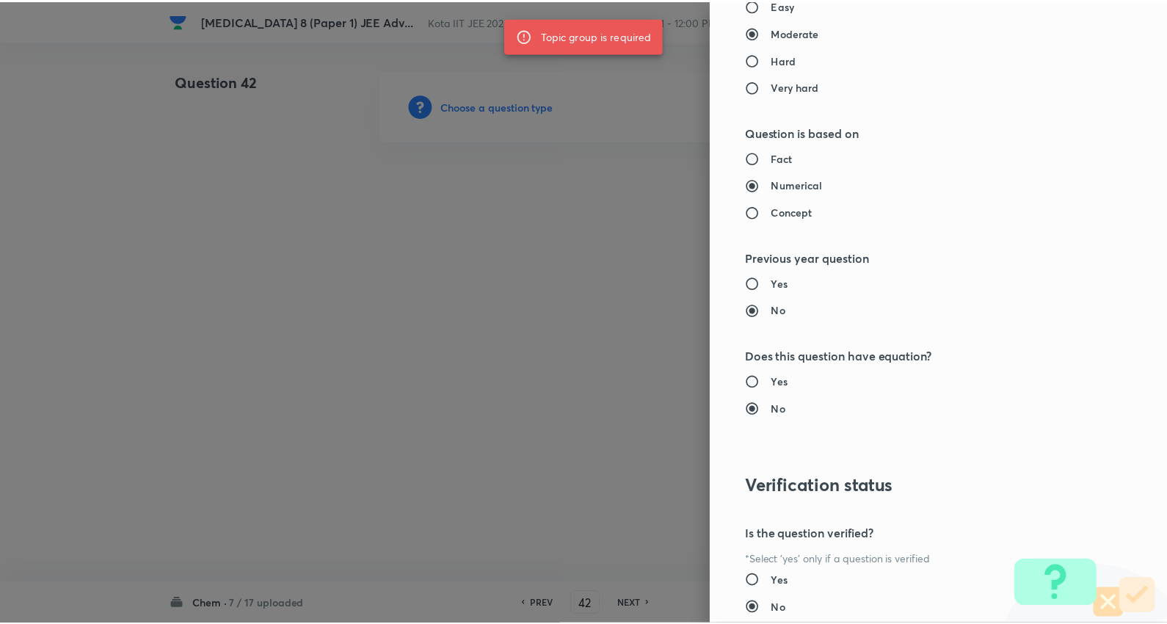
scroll to position [1389, 0]
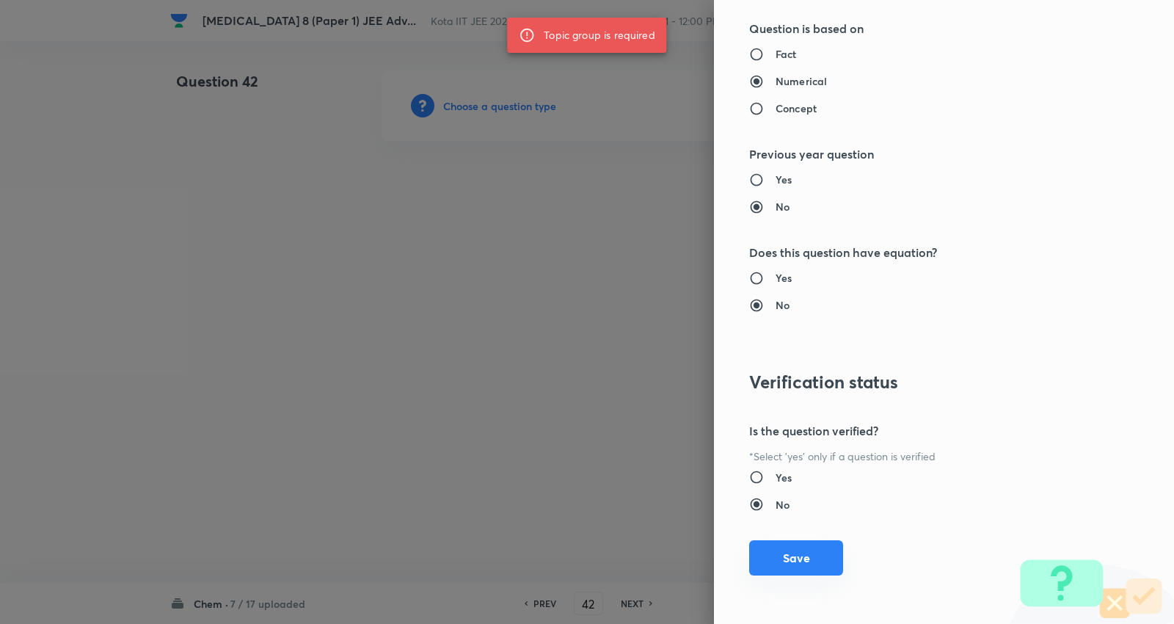
click at [797, 561] on button "Save" at bounding box center [796, 557] width 94 height 35
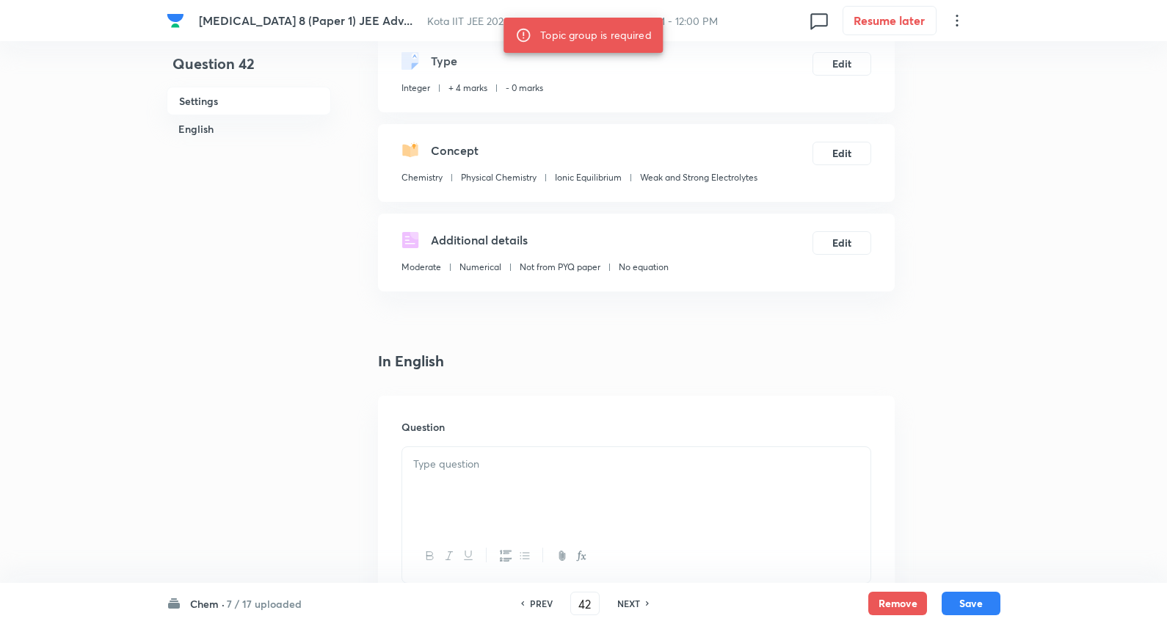
scroll to position [244, 0]
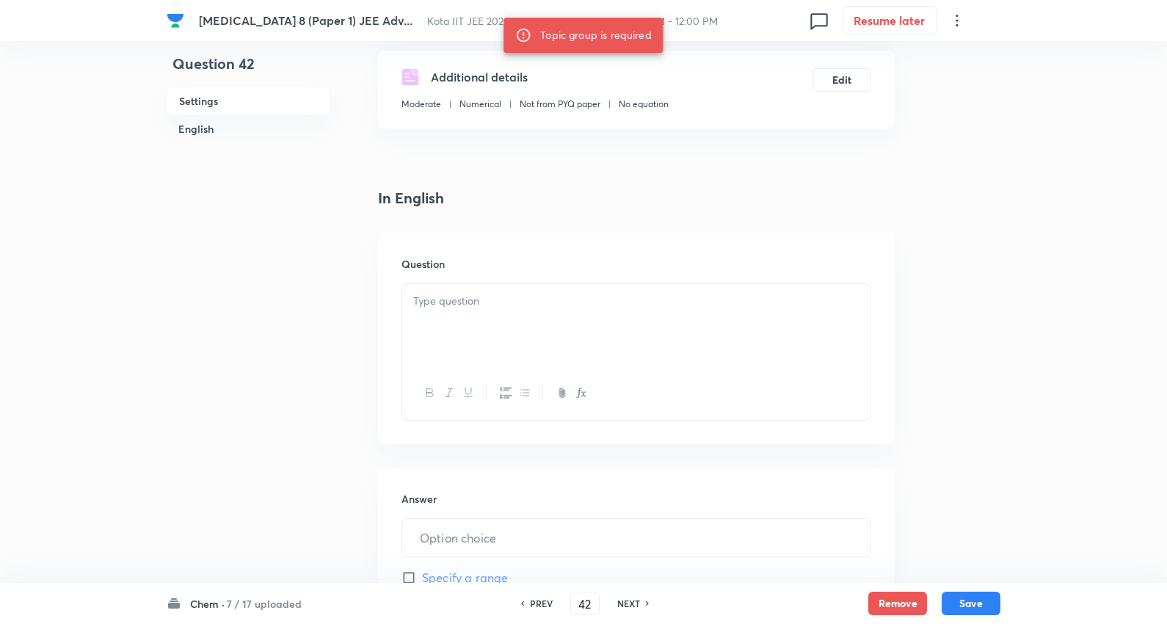
click at [460, 309] on p at bounding box center [636, 301] width 446 height 17
paste div
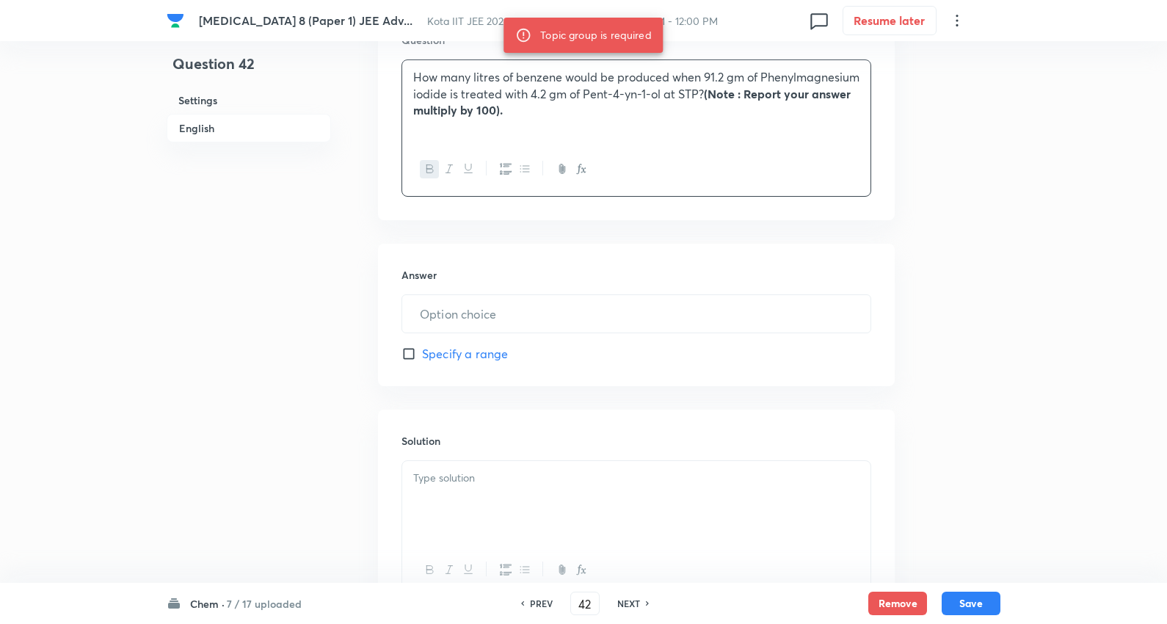
scroll to position [489, 0]
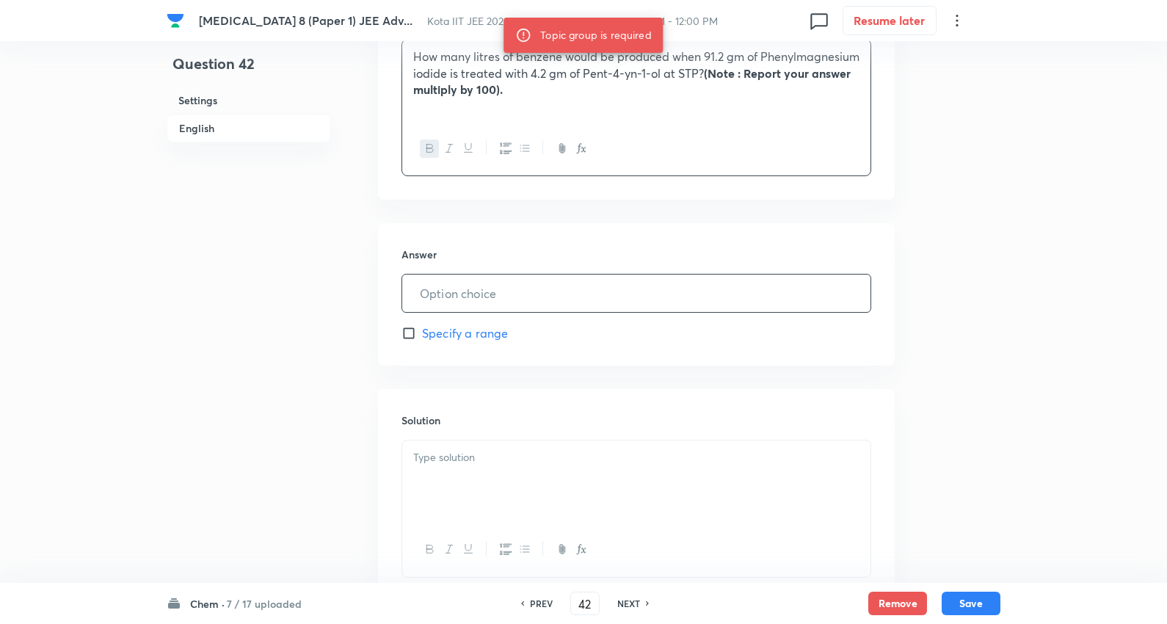
click at [496, 287] on input "text" at bounding box center [636, 293] width 468 height 37
type input "224"
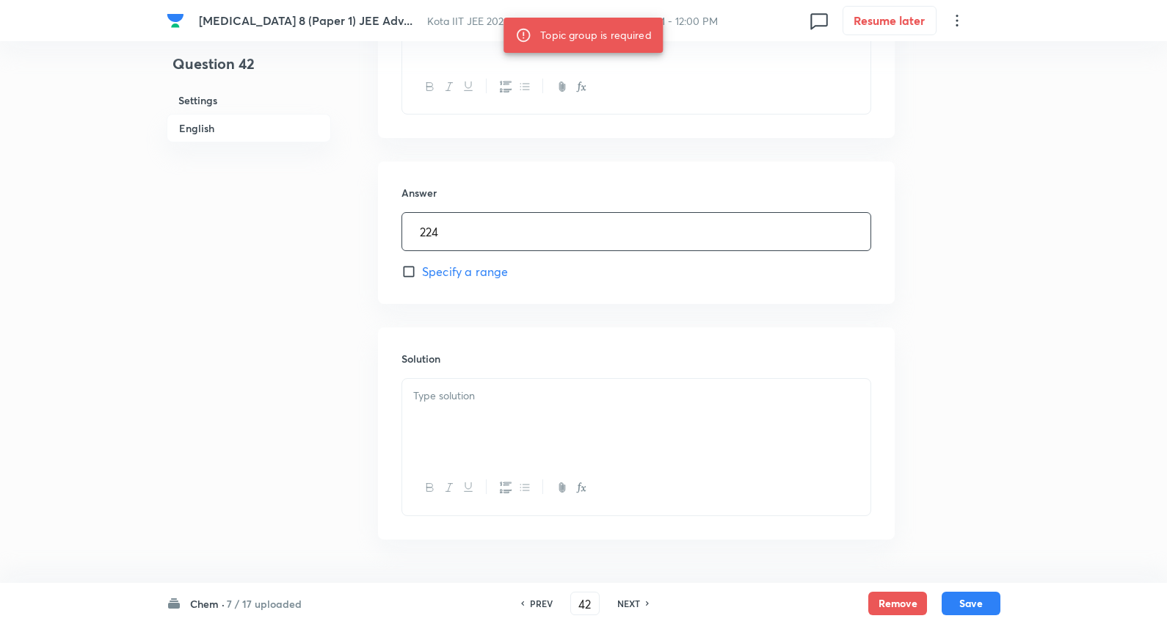
scroll to position [596, 0]
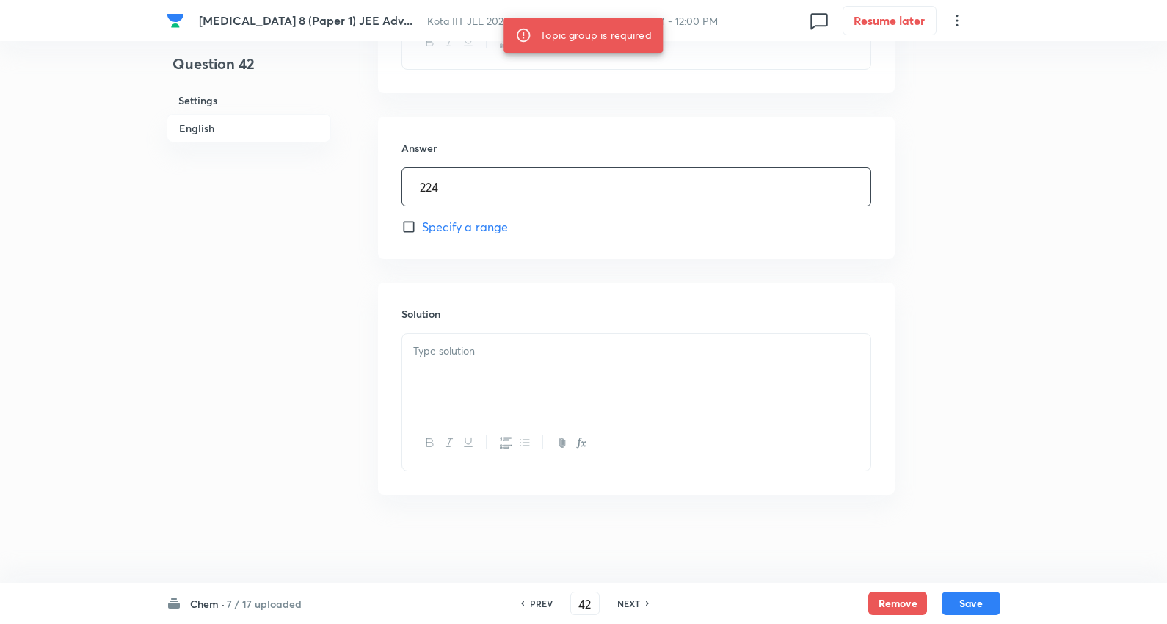
click at [523, 352] on p at bounding box center [636, 351] width 446 height 17
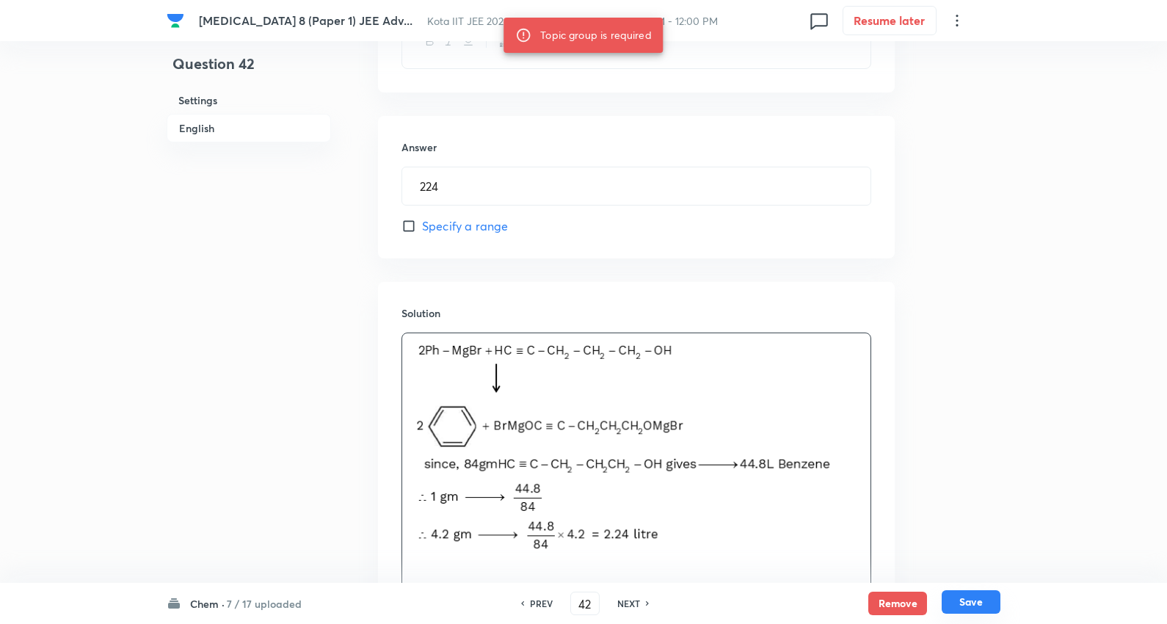
click at [964, 598] on button "Save" at bounding box center [971, 601] width 59 height 23
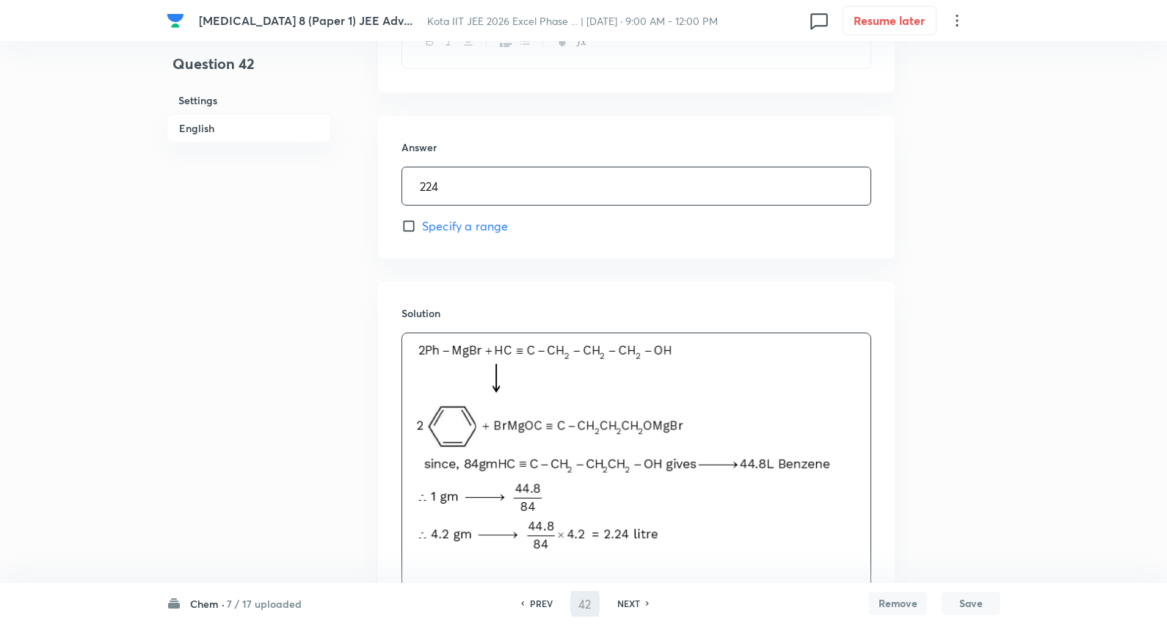
type input "43"
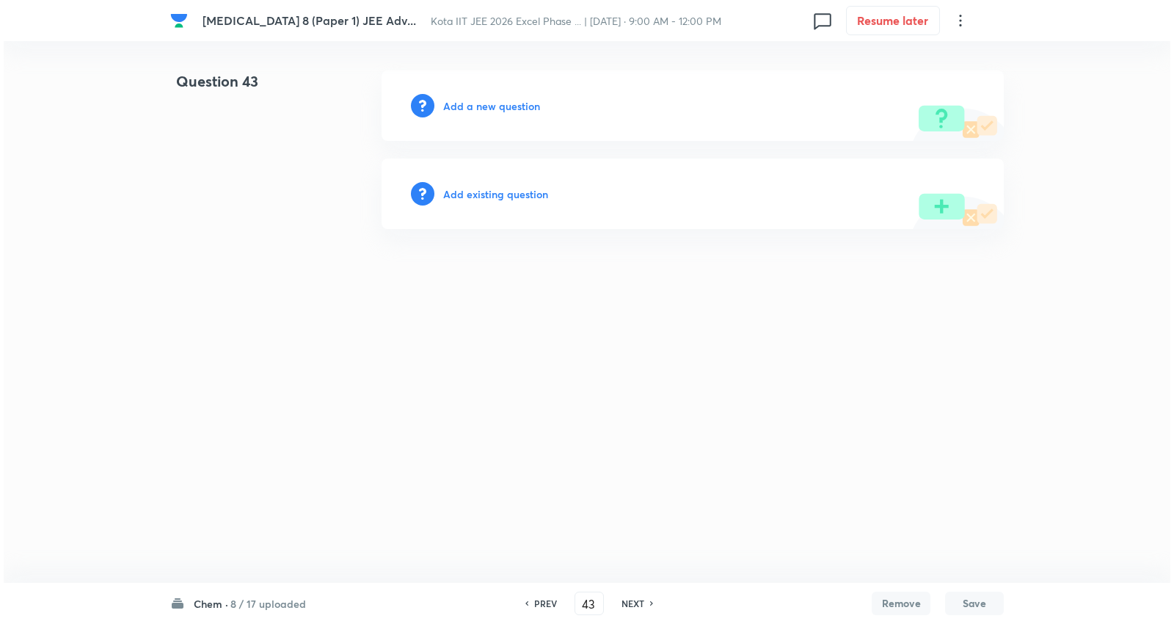
scroll to position [0, 0]
click at [517, 101] on h6 "Add a new question" at bounding box center [491, 105] width 97 height 15
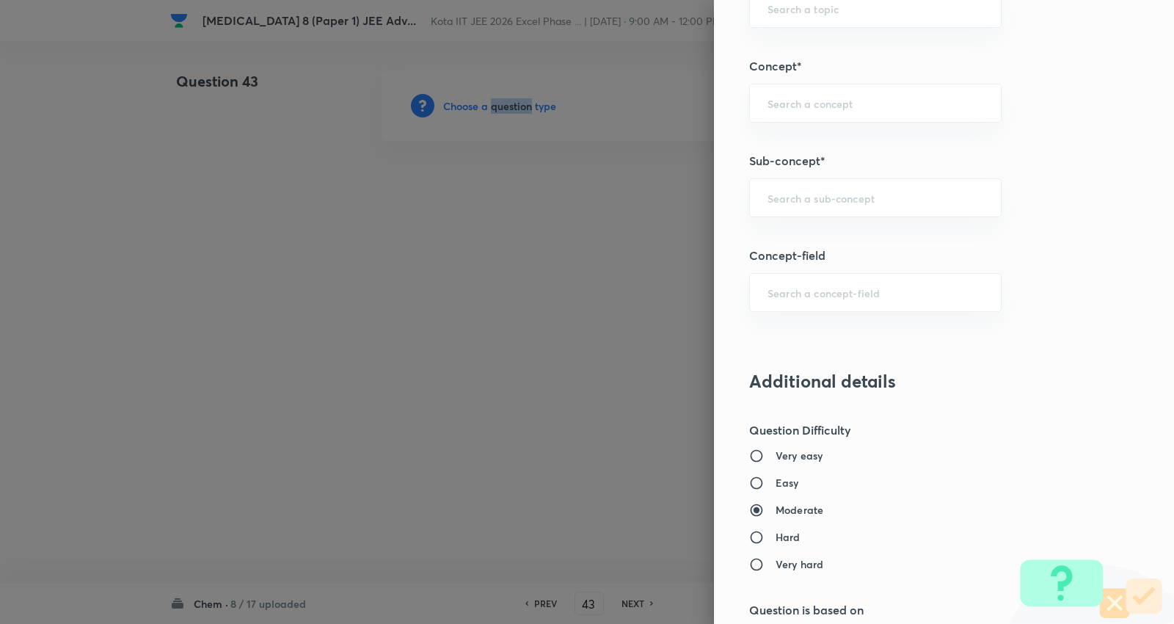
scroll to position [815, 0]
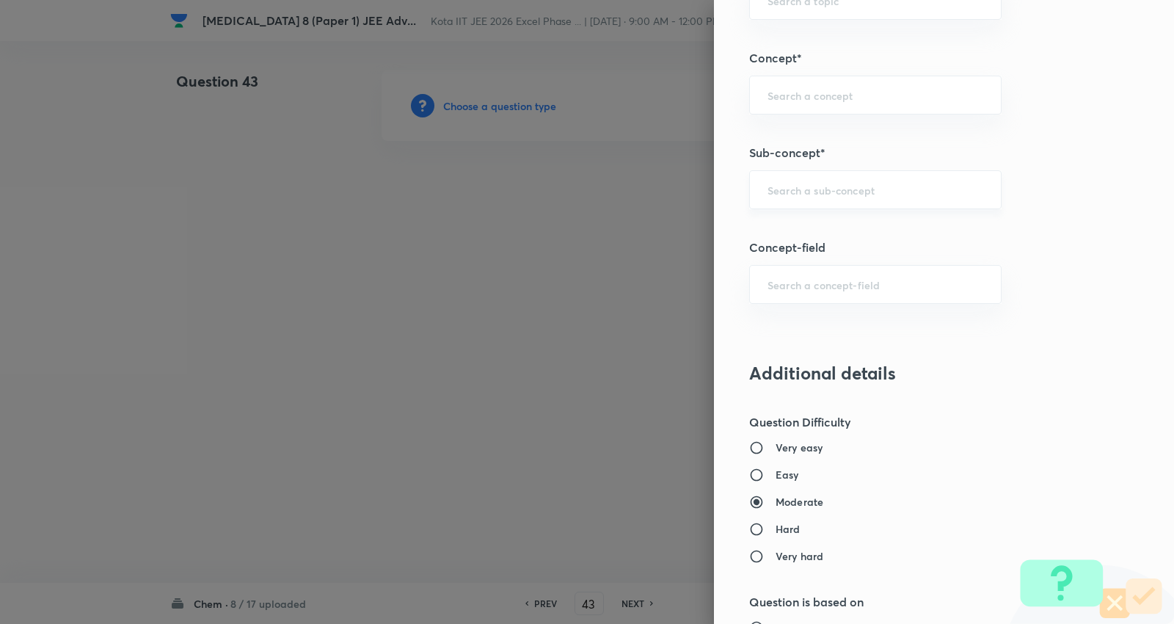
click at [832, 188] on input "text" at bounding box center [876, 190] width 216 height 14
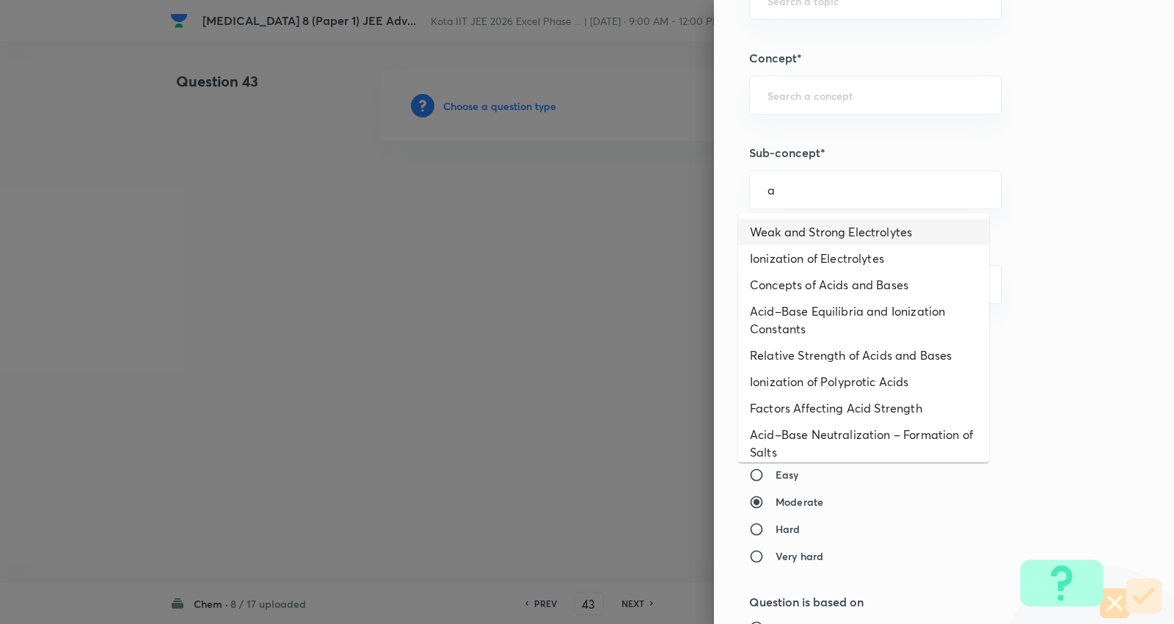
click at [839, 236] on li "Weak and Strong Electrolytes" at bounding box center [863, 232] width 251 height 26
type input "Weak and Strong Electrolytes"
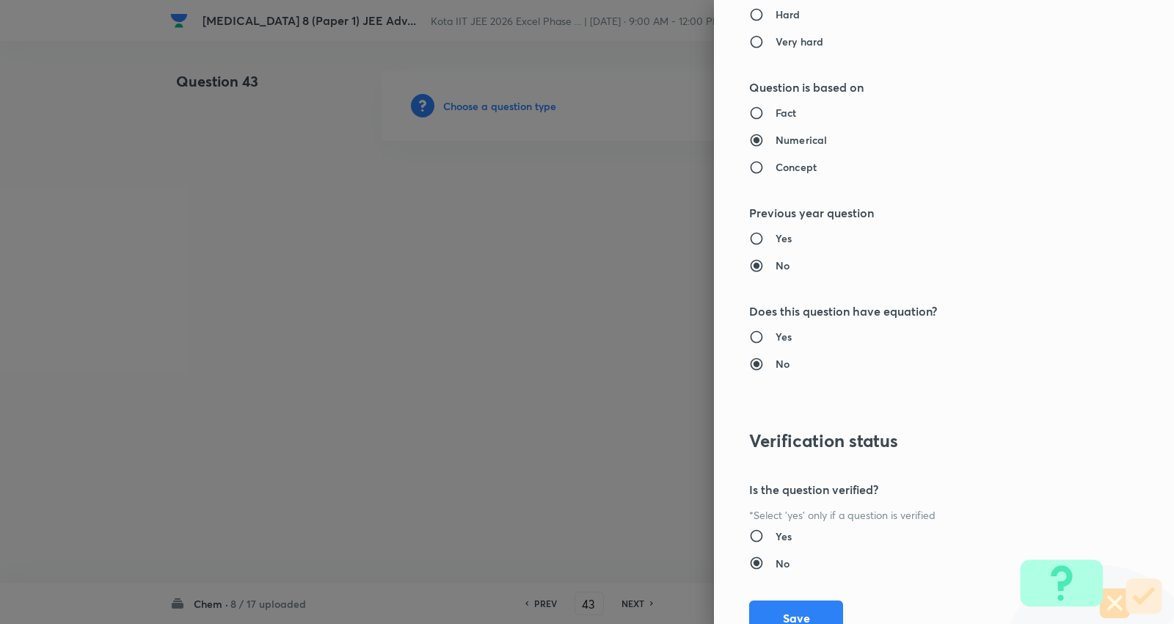
type input "Chemistry"
type input "Physical Chemistry"
type input "Ionic Equilibrium"
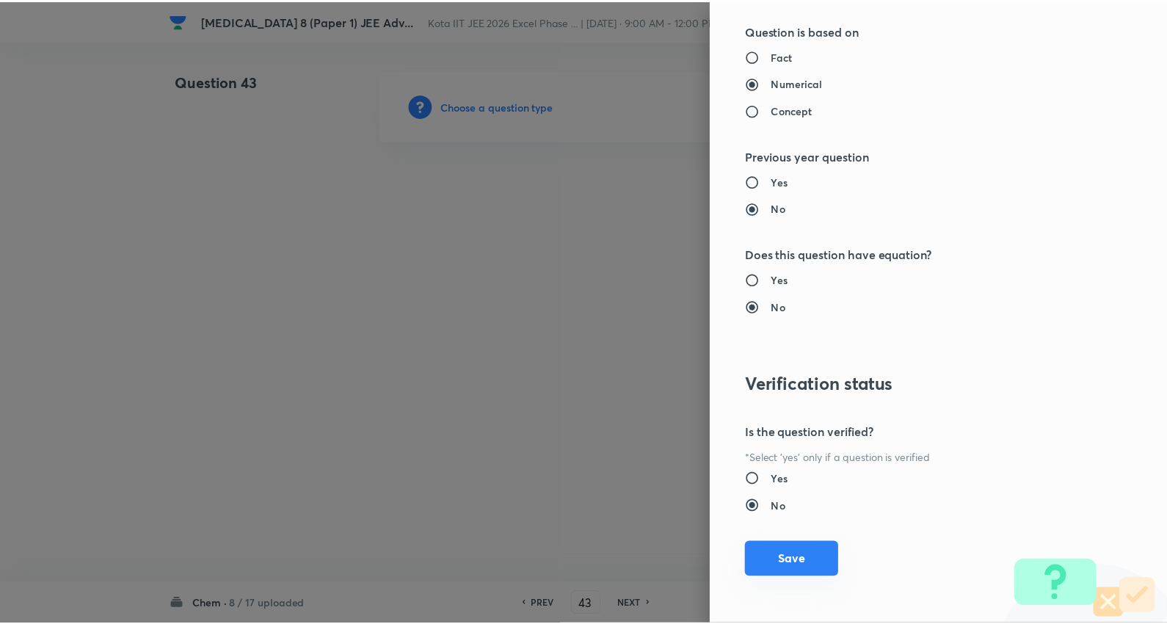
scroll to position [1389, 0]
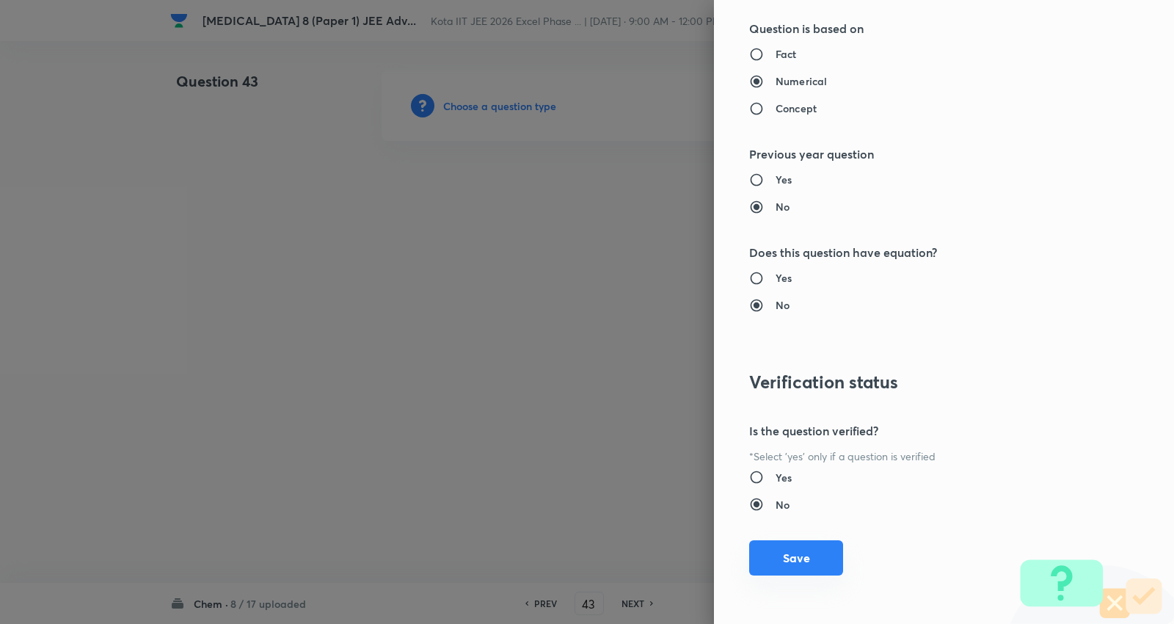
click at [776, 561] on button "Save" at bounding box center [796, 557] width 94 height 35
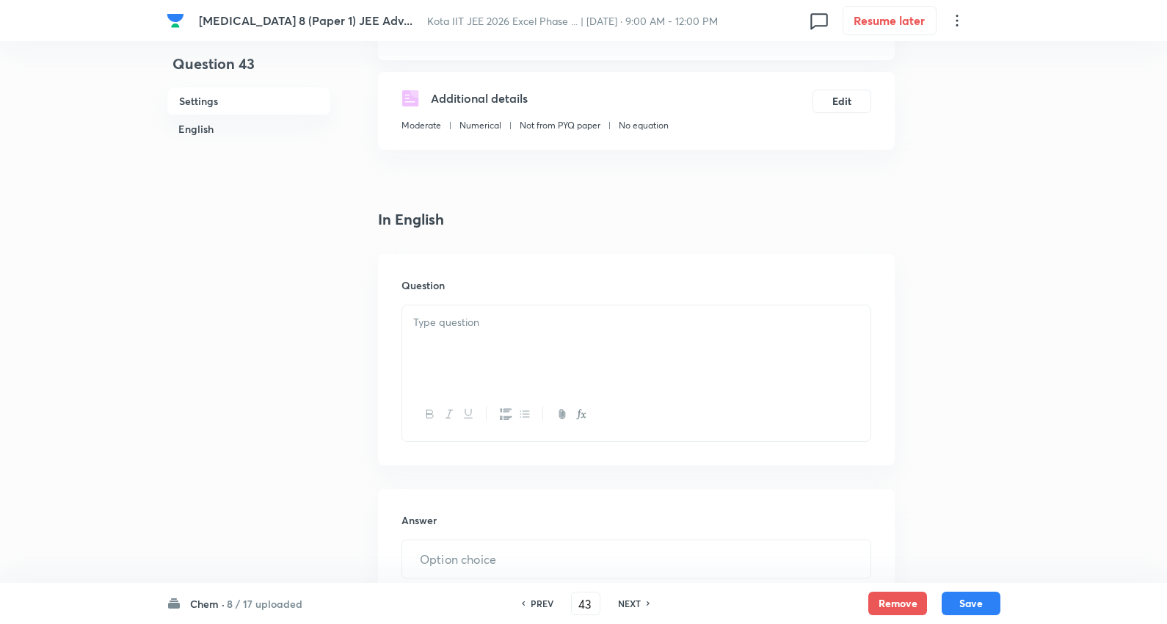
scroll to position [244, 0]
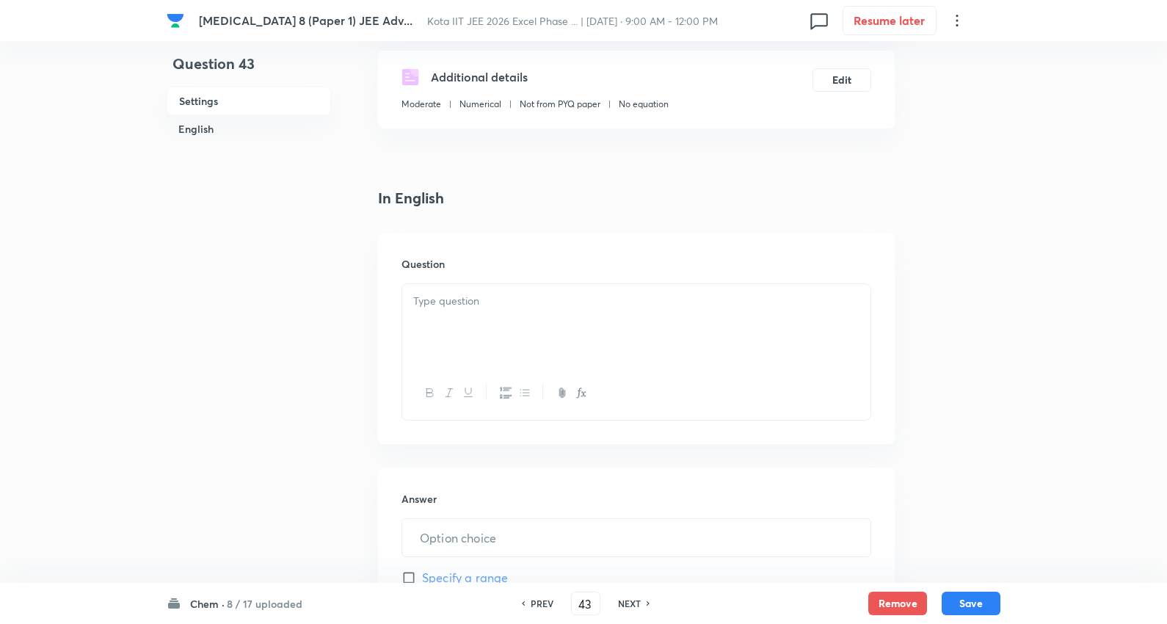
click at [479, 319] on div at bounding box center [636, 325] width 468 height 82
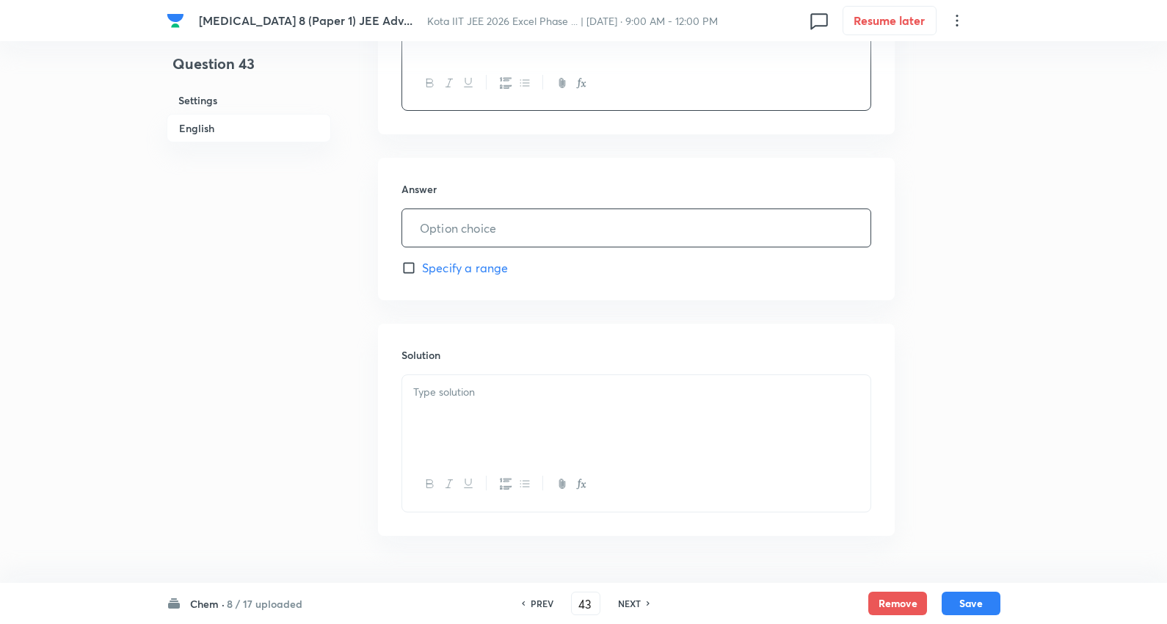
scroll to position [570, 0]
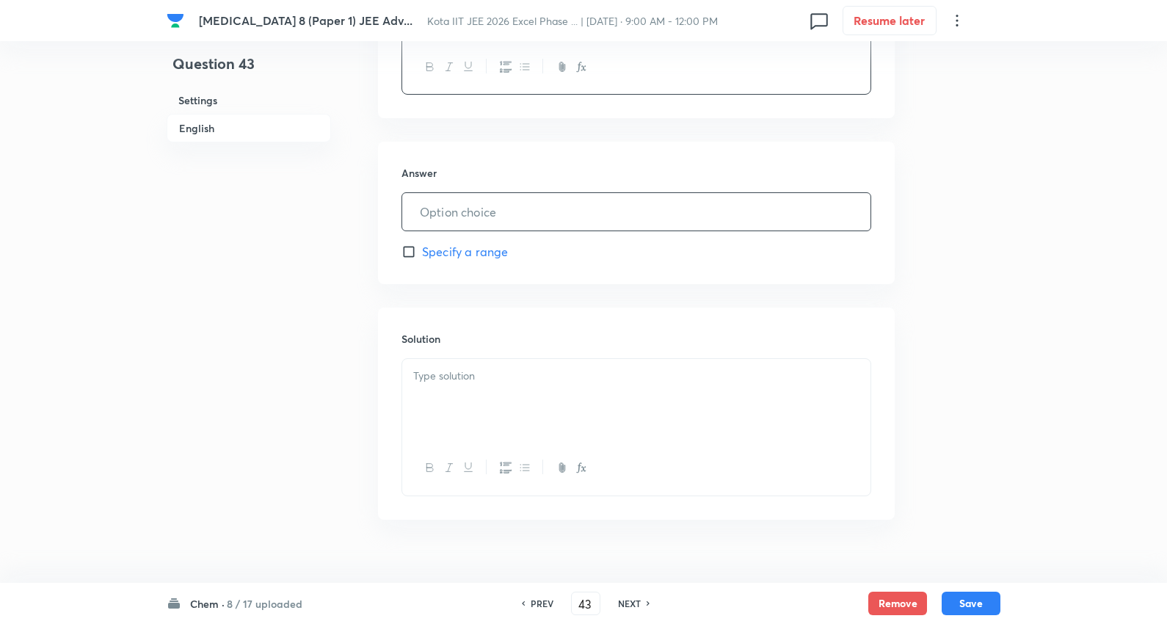
click at [494, 206] on input "text" at bounding box center [636, 211] width 468 height 37
type input "3"
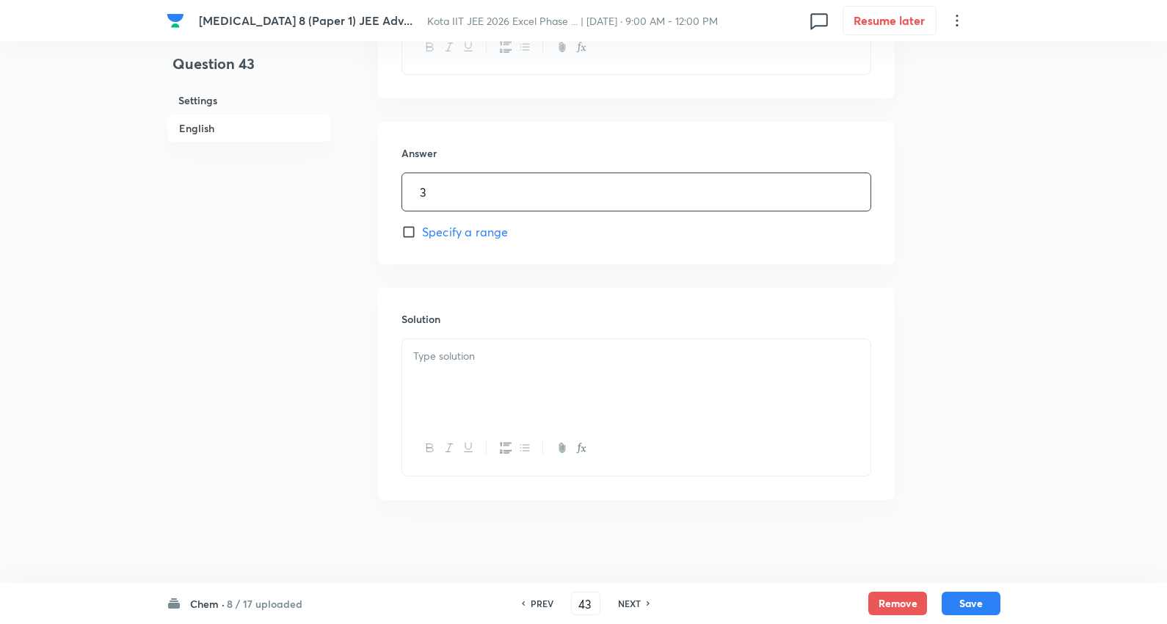
scroll to position [596, 0]
drag, startPoint x: 465, startPoint y: 365, endPoint x: 495, endPoint y: 360, distance: 29.8
click at [467, 365] on div at bounding box center [636, 375] width 468 height 82
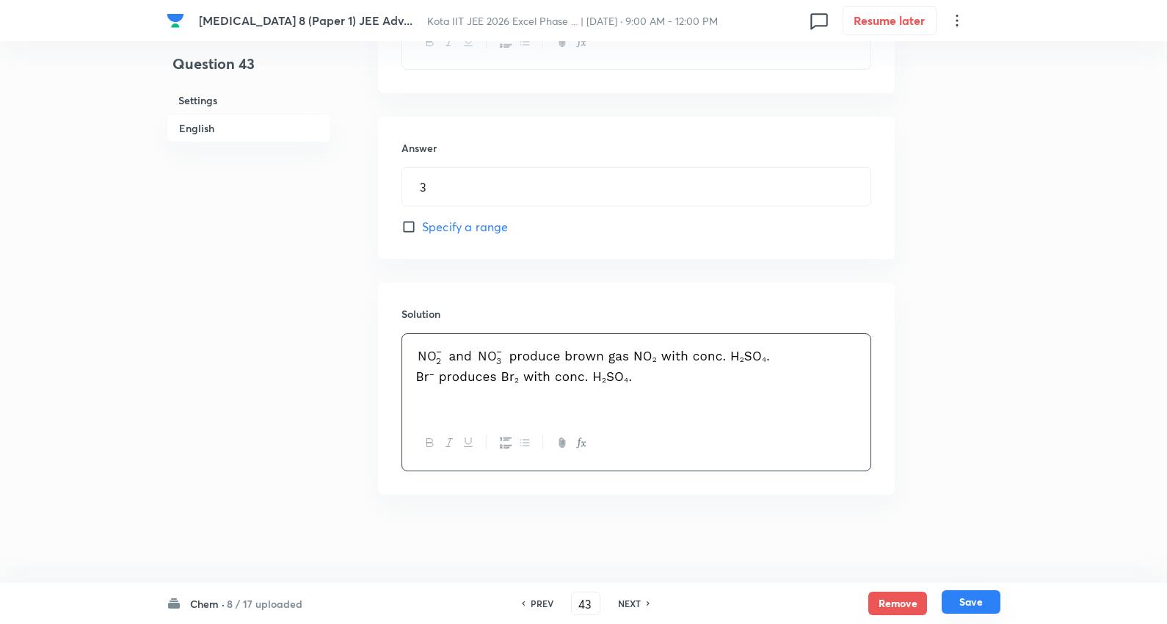
click at [971, 603] on button "Save" at bounding box center [971, 601] width 59 height 23
type input "44"
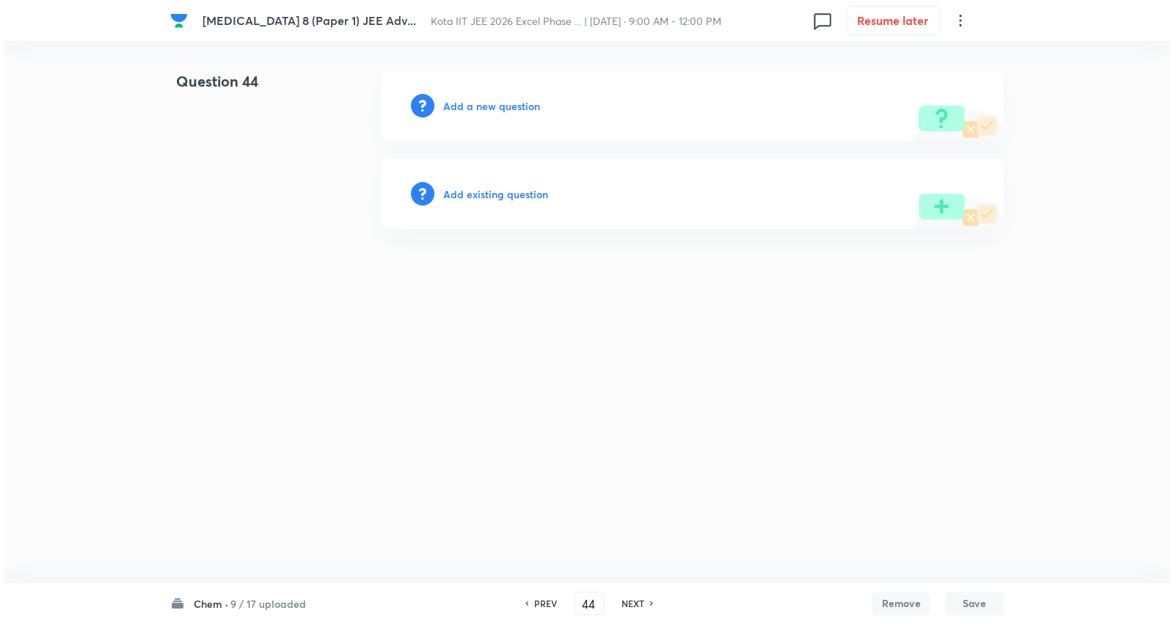
scroll to position [0, 0]
click at [515, 106] on h6 "Add a new question" at bounding box center [491, 105] width 97 height 15
click at [515, 106] on h6 "Choose a question type" at bounding box center [499, 105] width 113 height 15
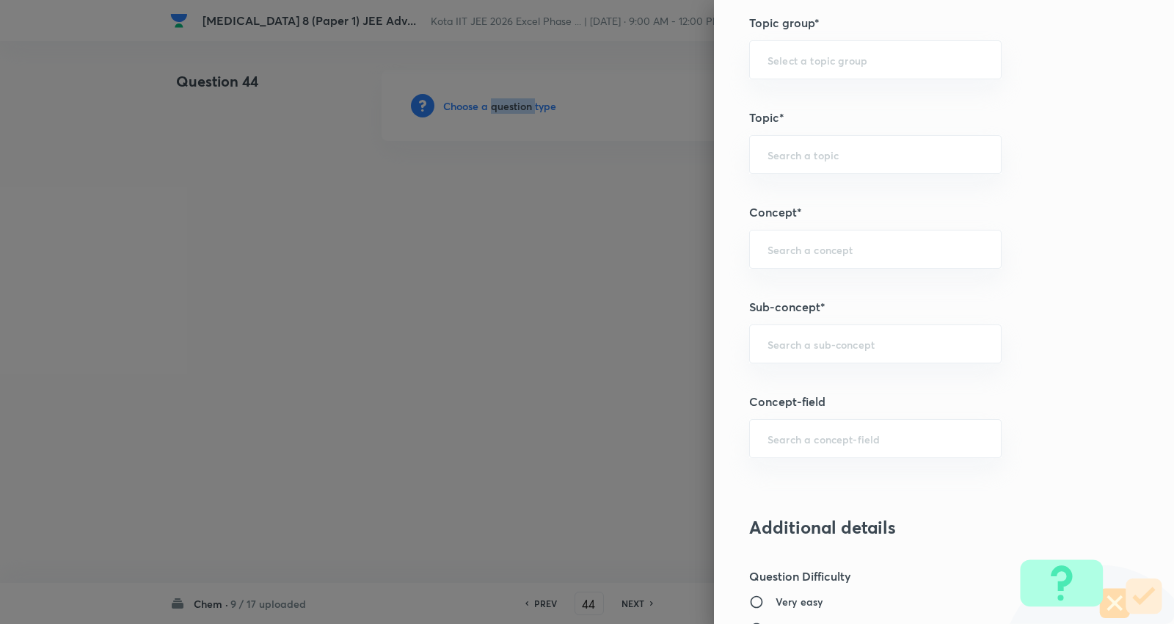
scroll to position [734, 0]
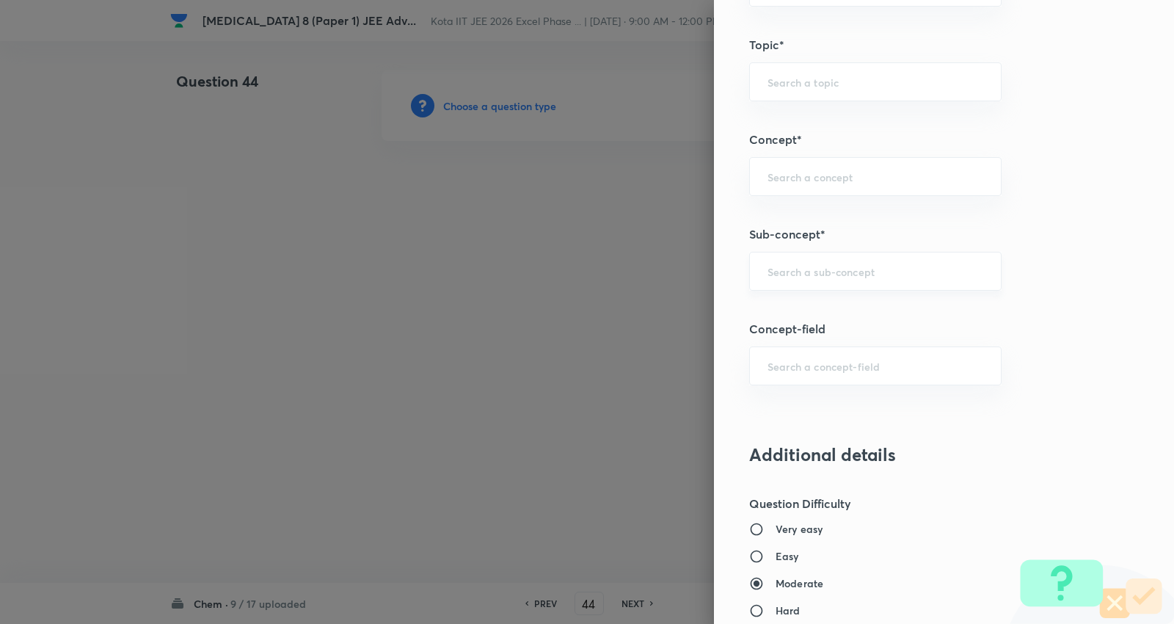
click at [812, 266] on input "text" at bounding box center [876, 271] width 216 height 14
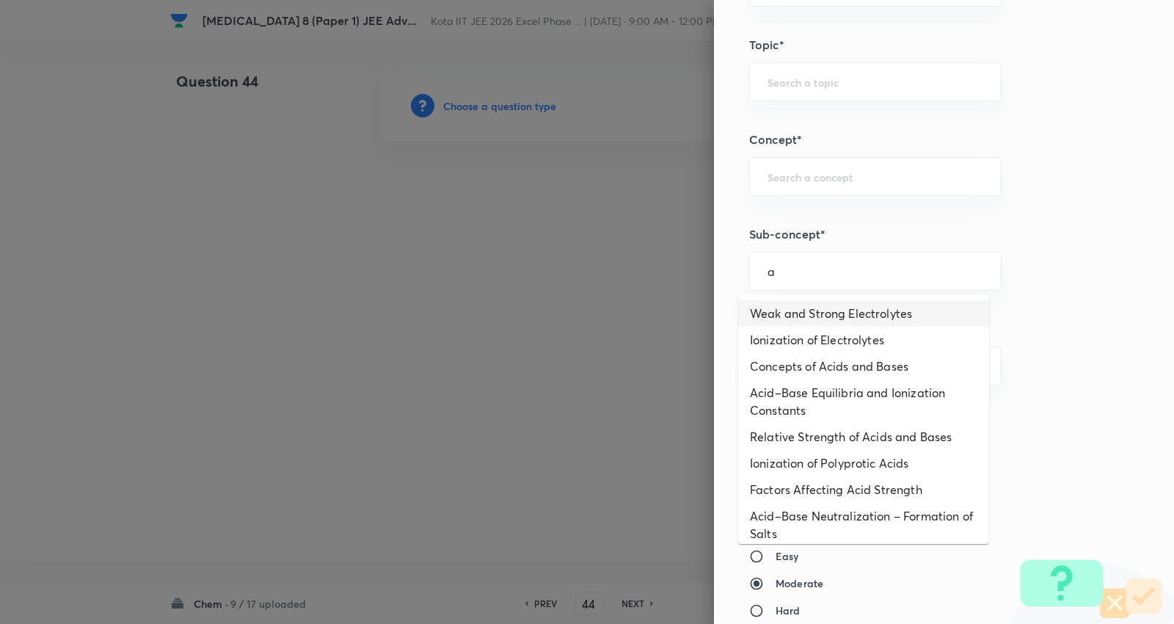
click at [835, 305] on li "Weak and Strong Electrolytes" at bounding box center [863, 313] width 251 height 26
type input "Weak and Strong Electrolytes"
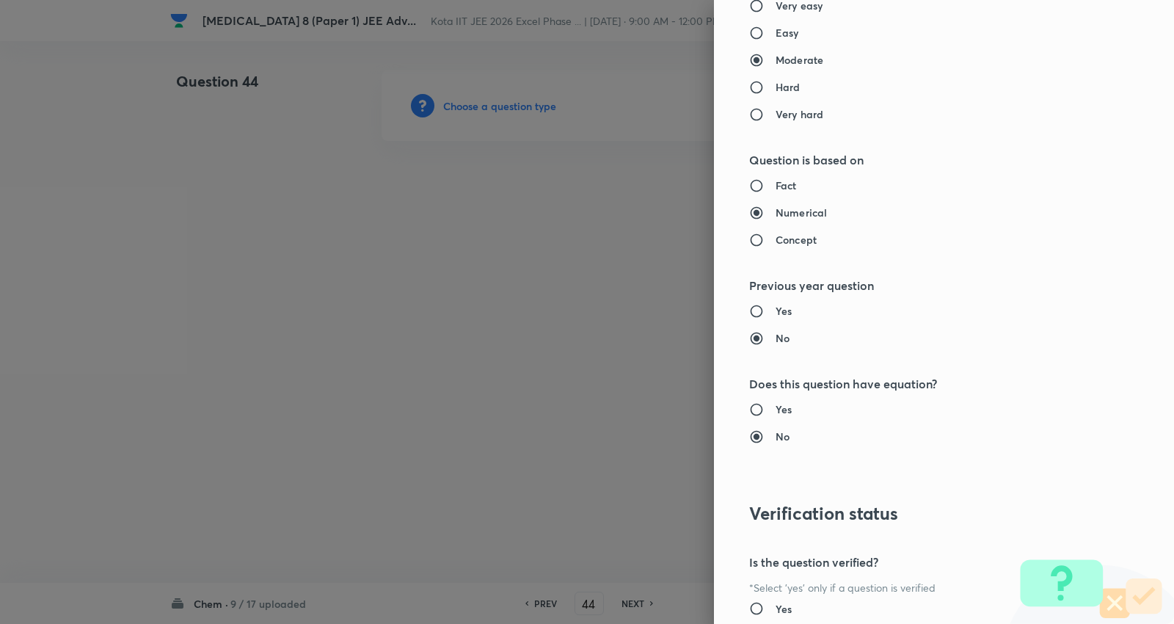
type input "Chemistry"
type input "Physical Chemistry"
type input "Ionic Equilibrium"
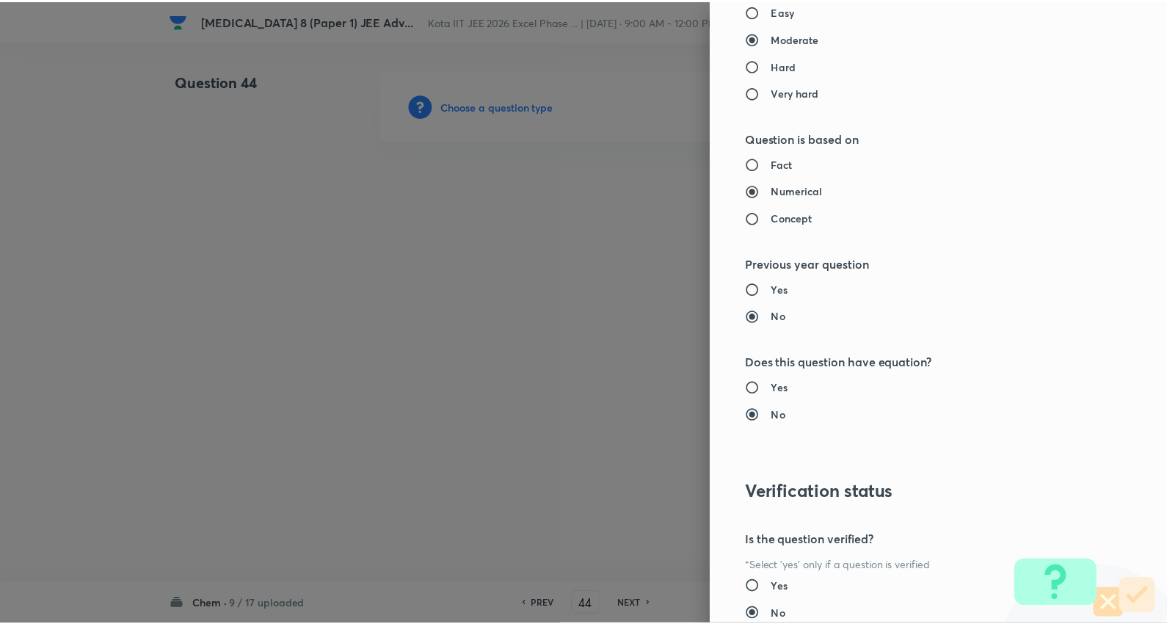
scroll to position [1389, 0]
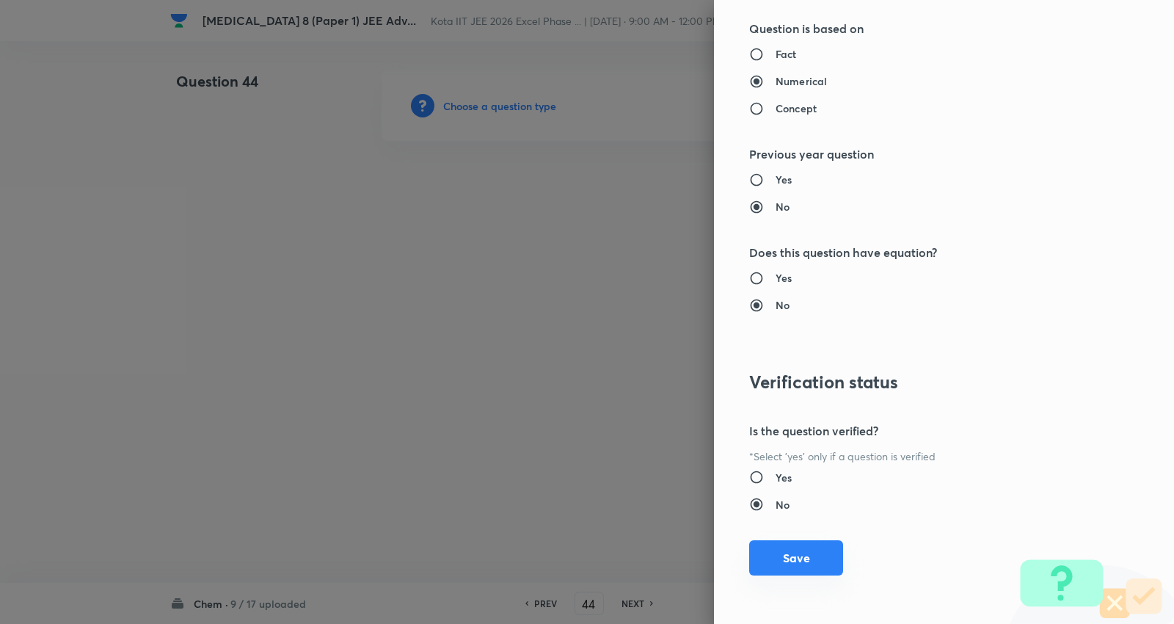
click at [779, 553] on button "Save" at bounding box center [796, 557] width 94 height 35
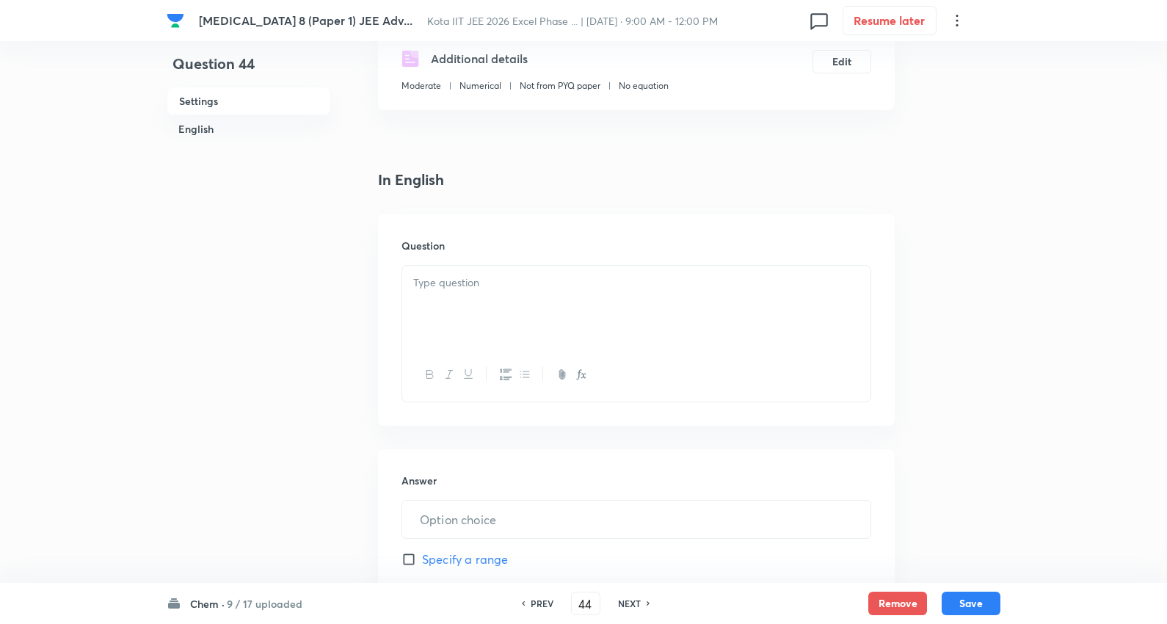
scroll to position [326, 0]
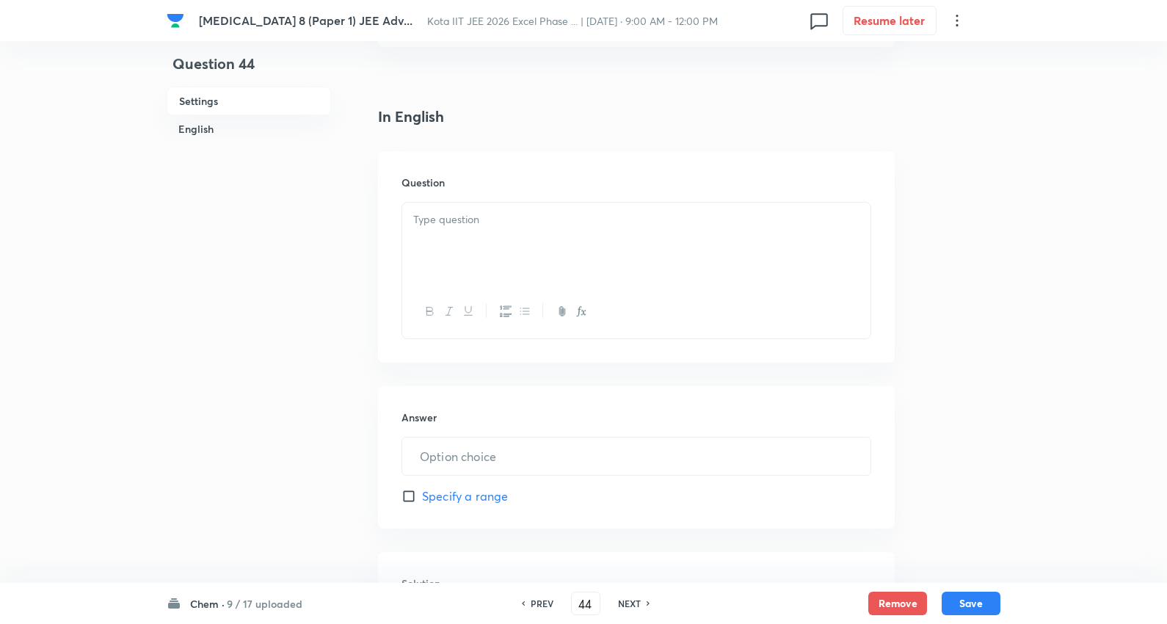
click at [482, 237] on div at bounding box center [636, 244] width 468 height 82
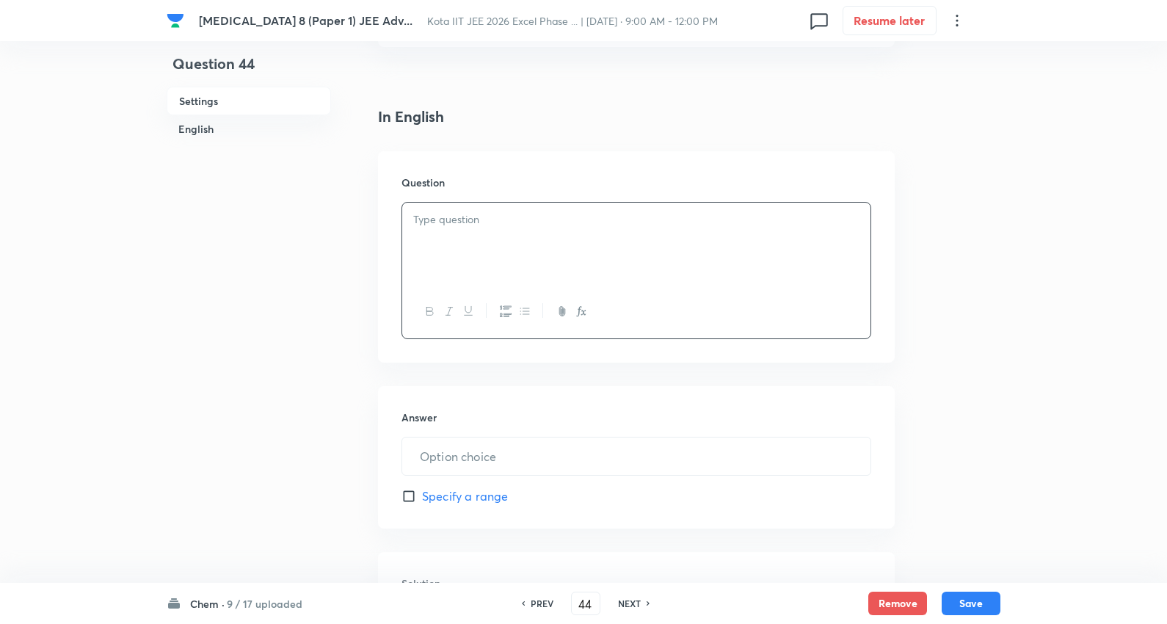
paste div
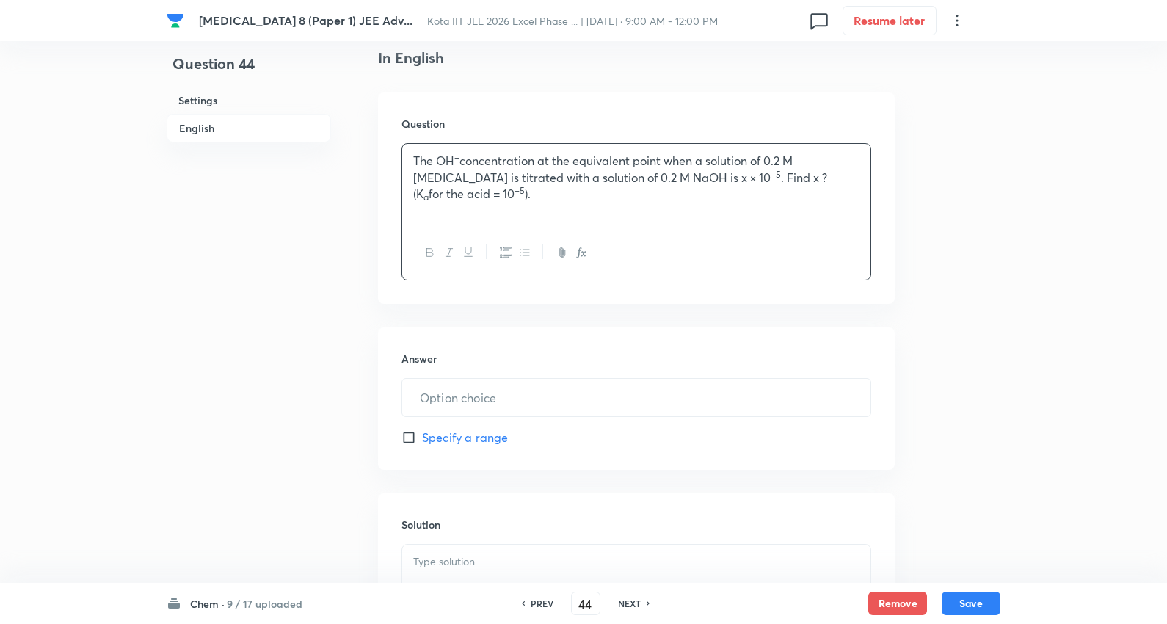
scroll to position [489, 0]
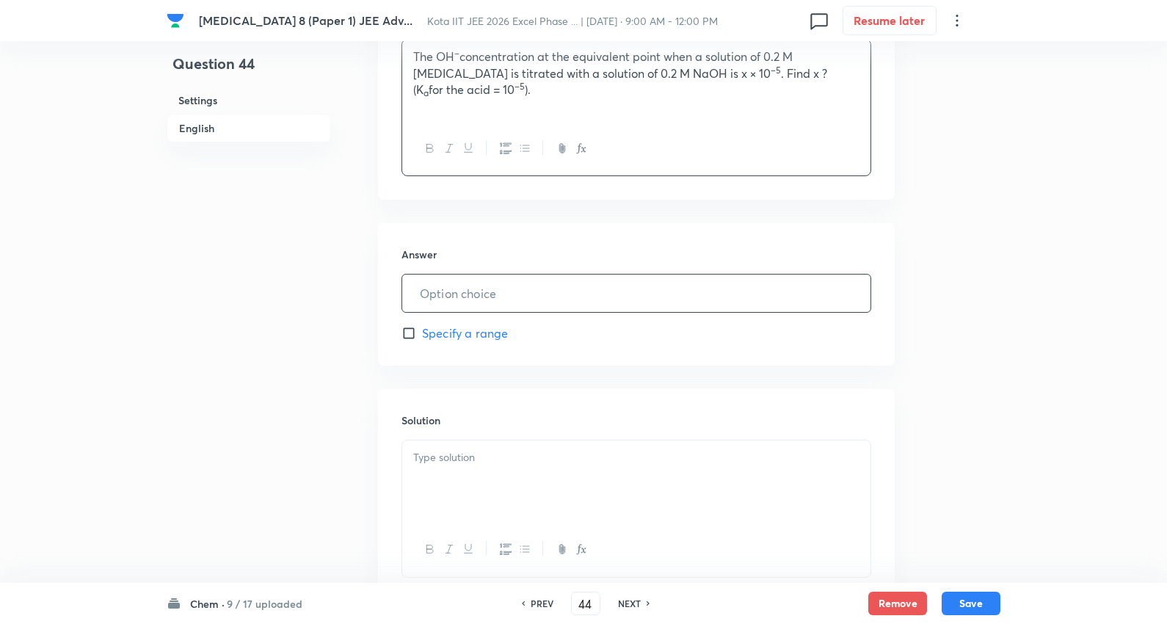
click at [468, 294] on input "text" at bounding box center [636, 293] width 468 height 37
type input "1"
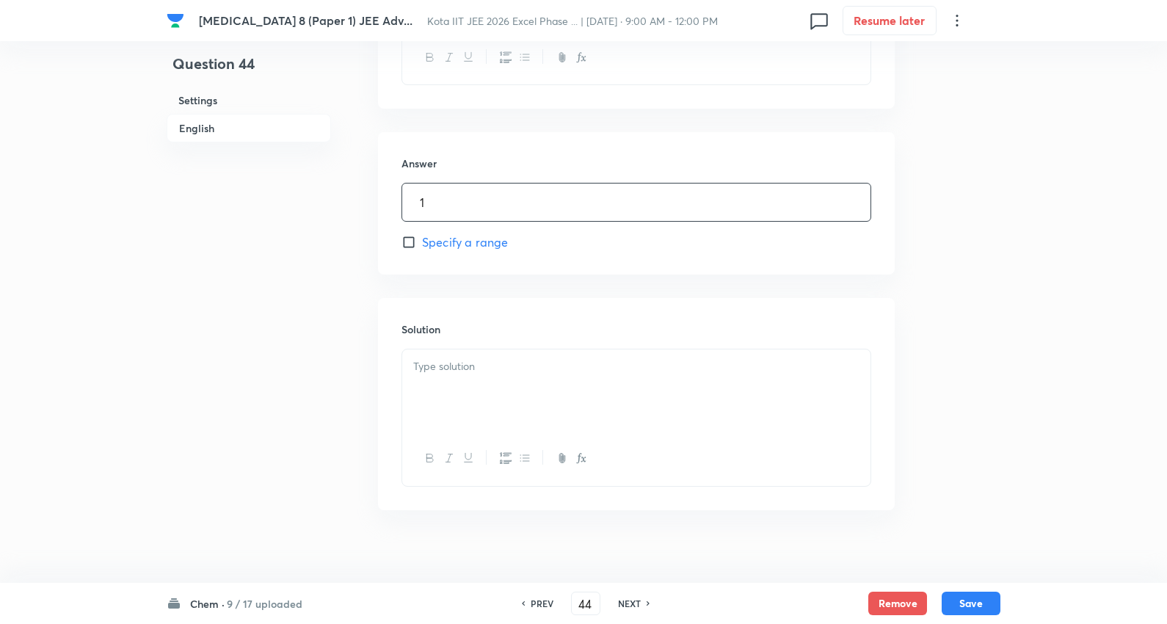
scroll to position [596, 0]
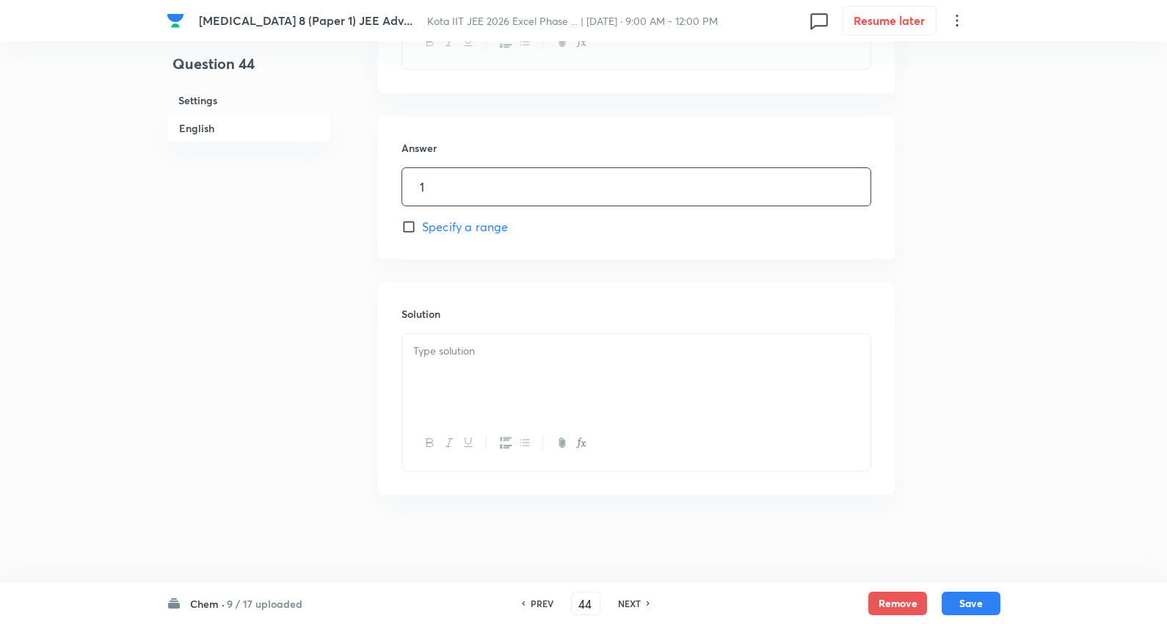
click at [490, 364] on div at bounding box center [636, 375] width 468 height 82
click at [976, 612] on button "Save" at bounding box center [971, 601] width 59 height 23
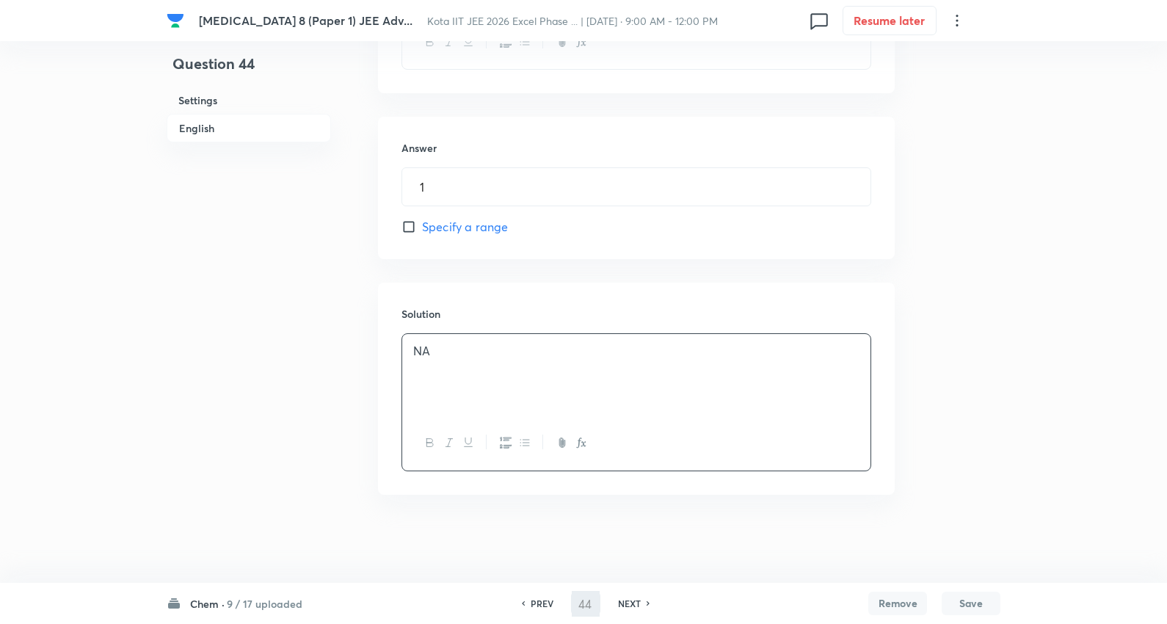
type input "45"
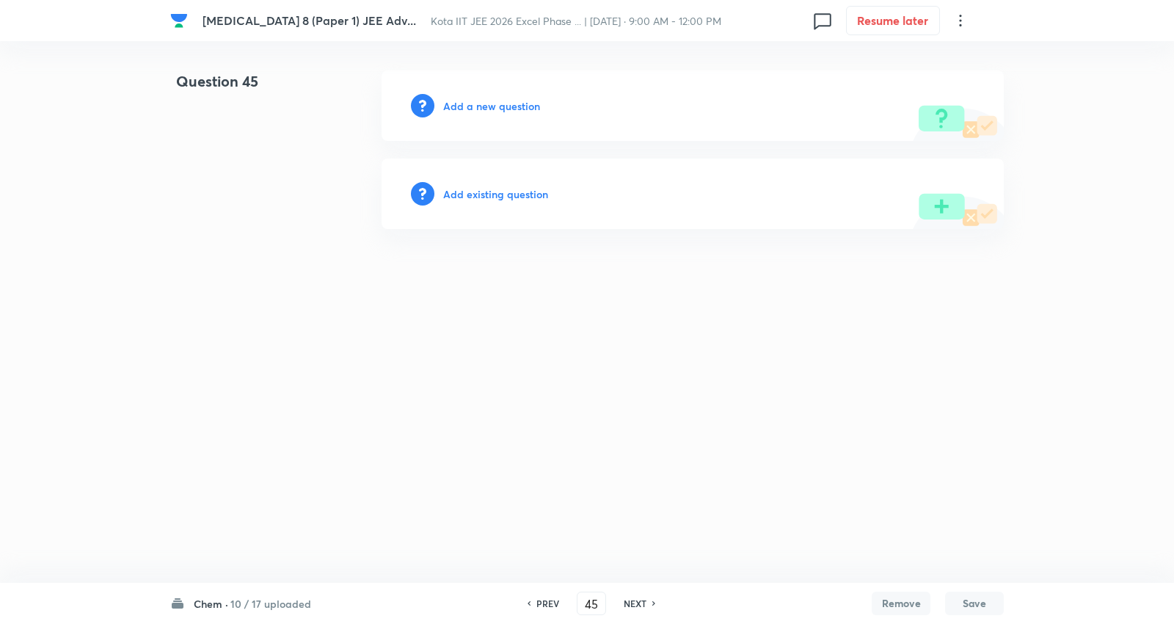
click at [494, 113] on h6 "Add a new question" at bounding box center [491, 105] width 97 height 15
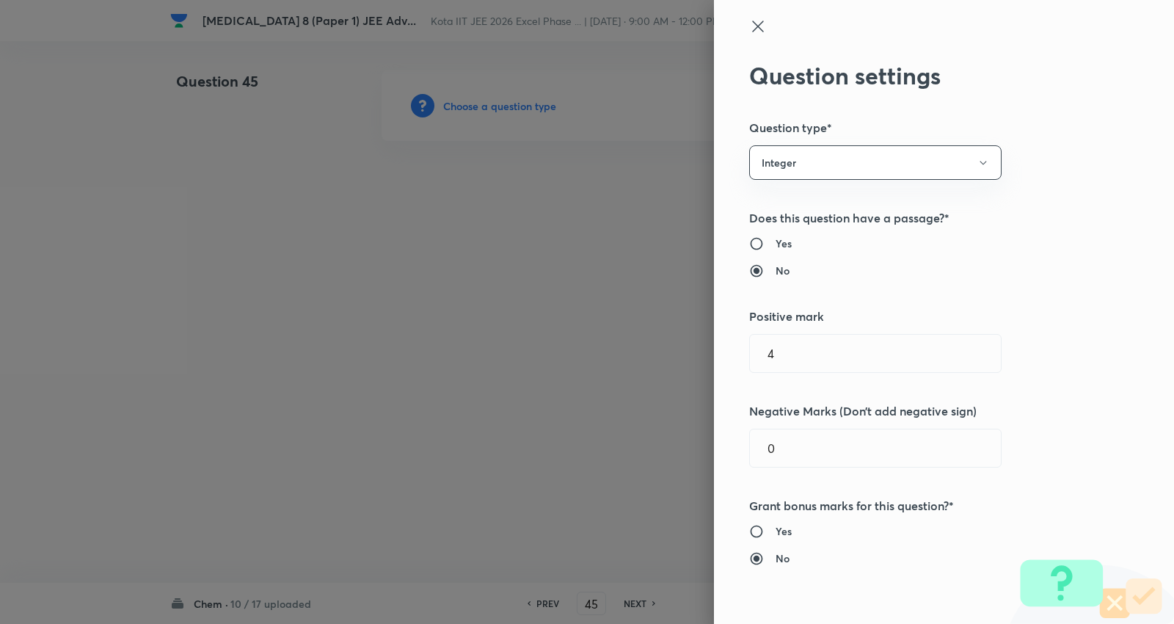
click at [492, 105] on div at bounding box center [587, 312] width 1174 height 624
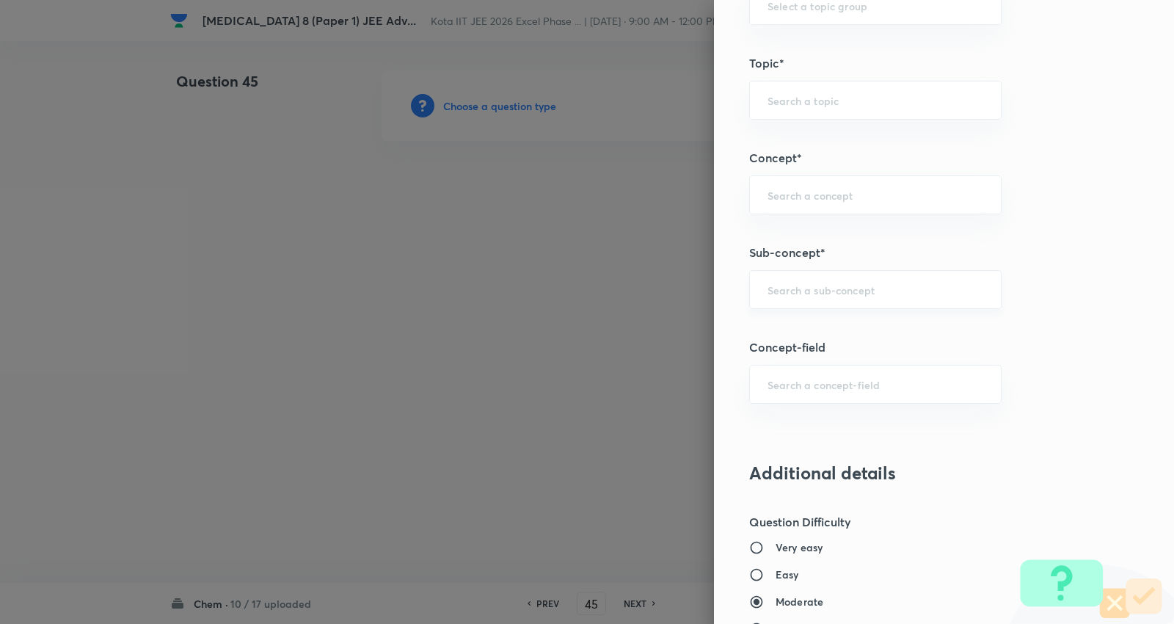
scroll to position [734, 0]
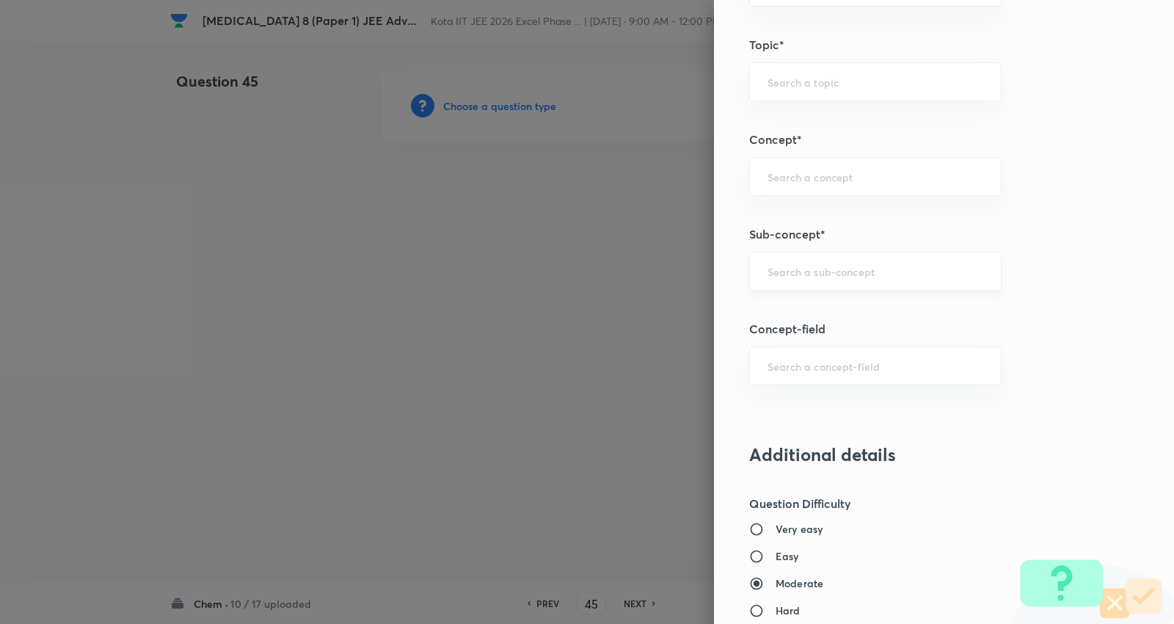
drag, startPoint x: 840, startPoint y: 252, endPoint x: 837, endPoint y: 262, distance: 9.8
click at [838, 252] on div "​" at bounding box center [875, 271] width 252 height 39
click at [837, 265] on input "text" at bounding box center [876, 271] width 216 height 14
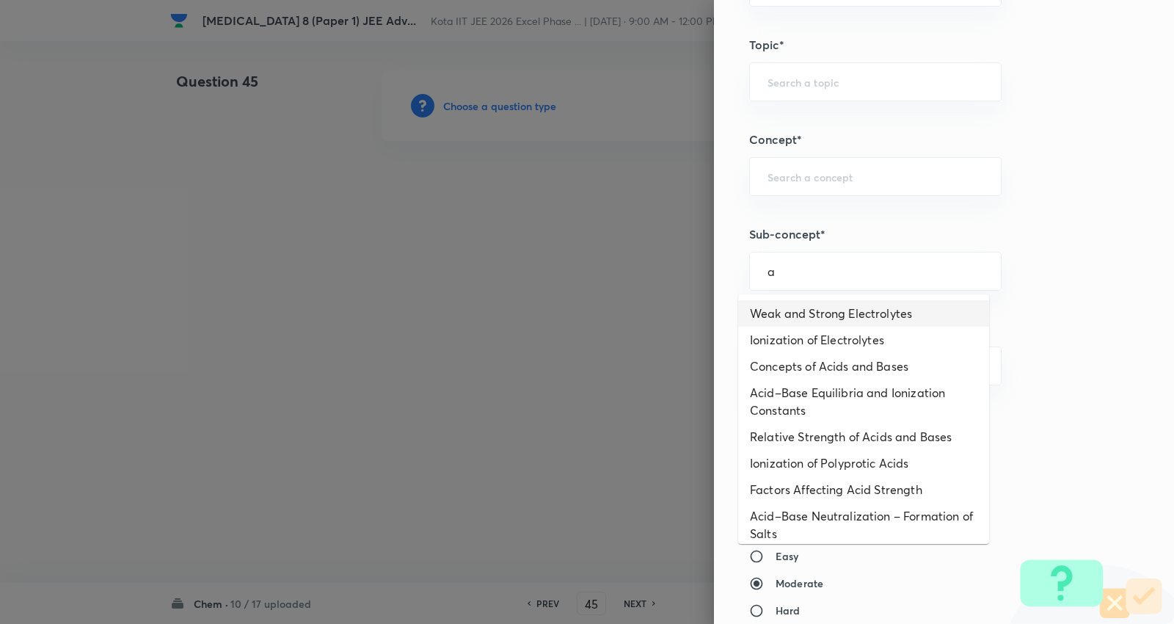
click at [821, 310] on li "Weak and Strong Electrolytes" at bounding box center [863, 313] width 251 height 26
type input "Weak and Strong Electrolytes"
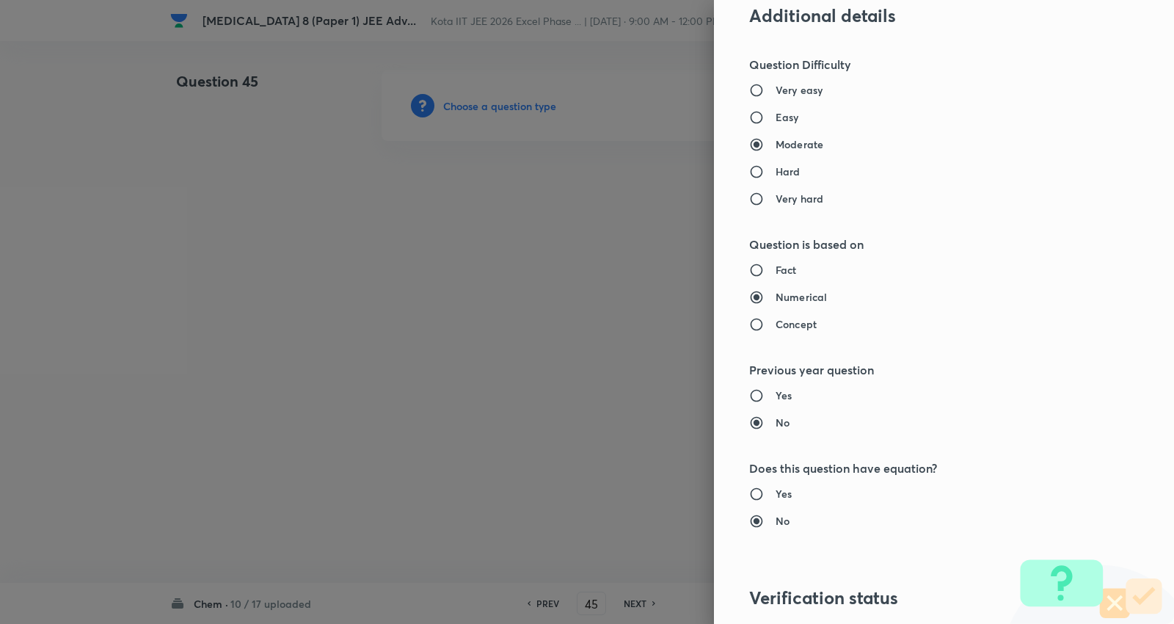
type input "Chemistry"
type input "Physical Chemistry"
type input "Ionic Equilibrium"
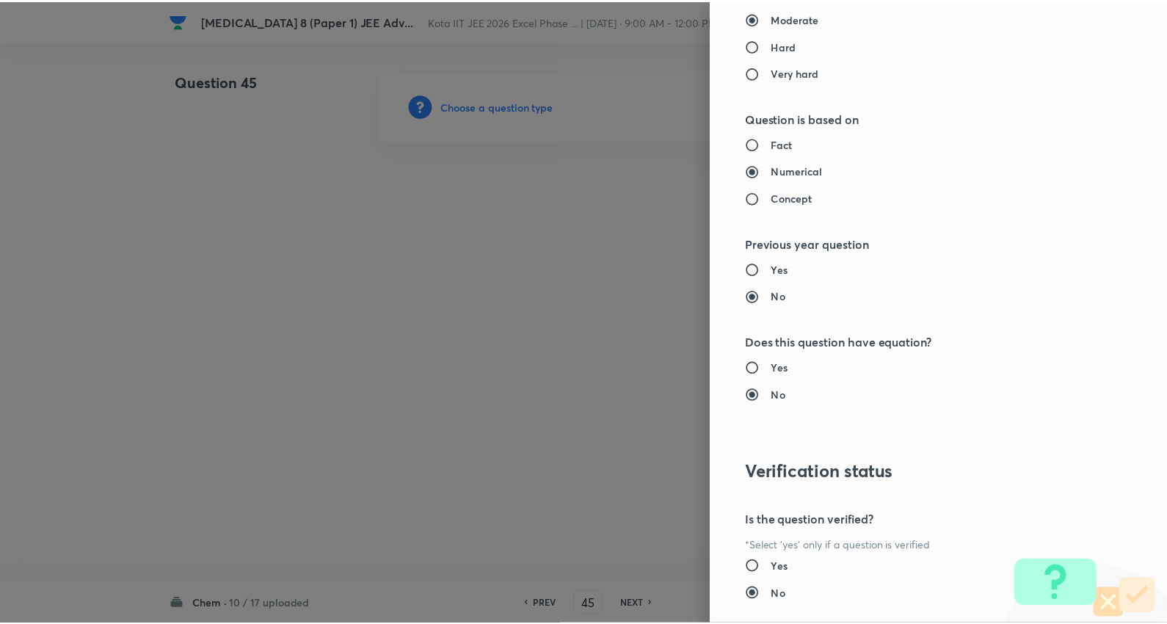
scroll to position [1389, 0]
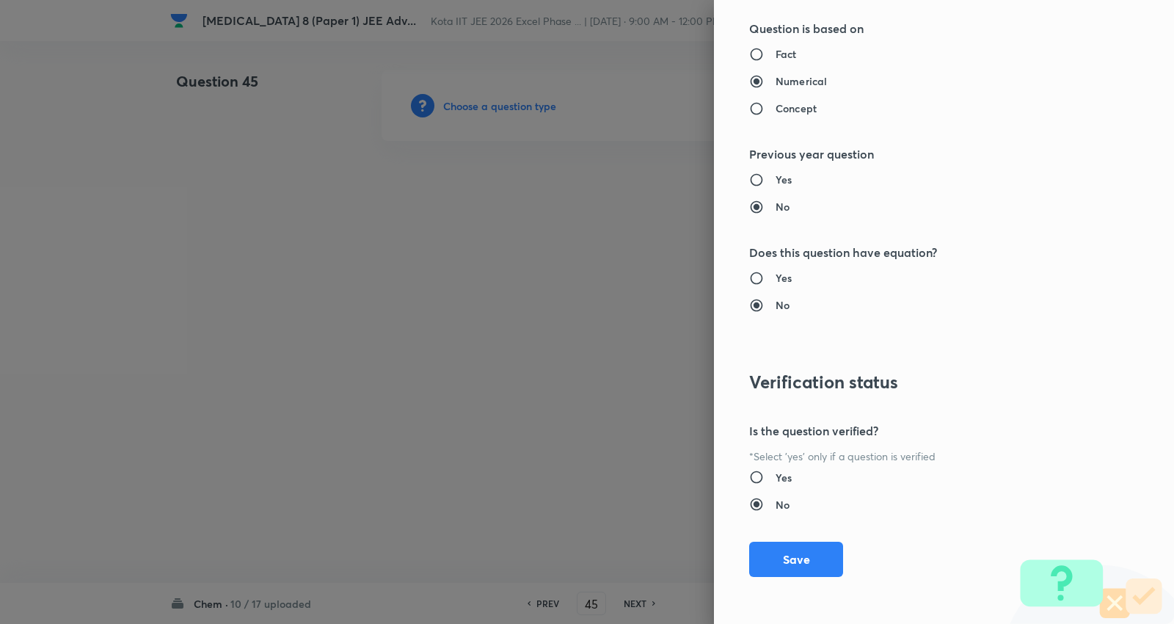
drag, startPoint x: 779, startPoint y: 561, endPoint x: 461, endPoint y: 379, distance: 366.9
click at [779, 560] on button "Save" at bounding box center [796, 559] width 94 height 35
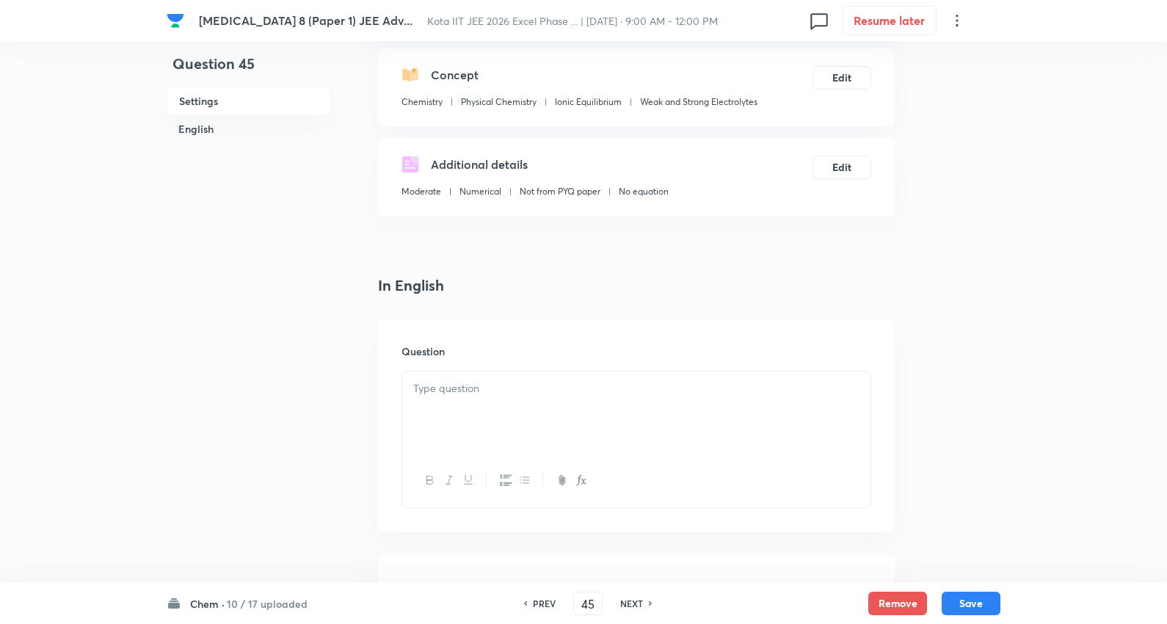
scroll to position [163, 0]
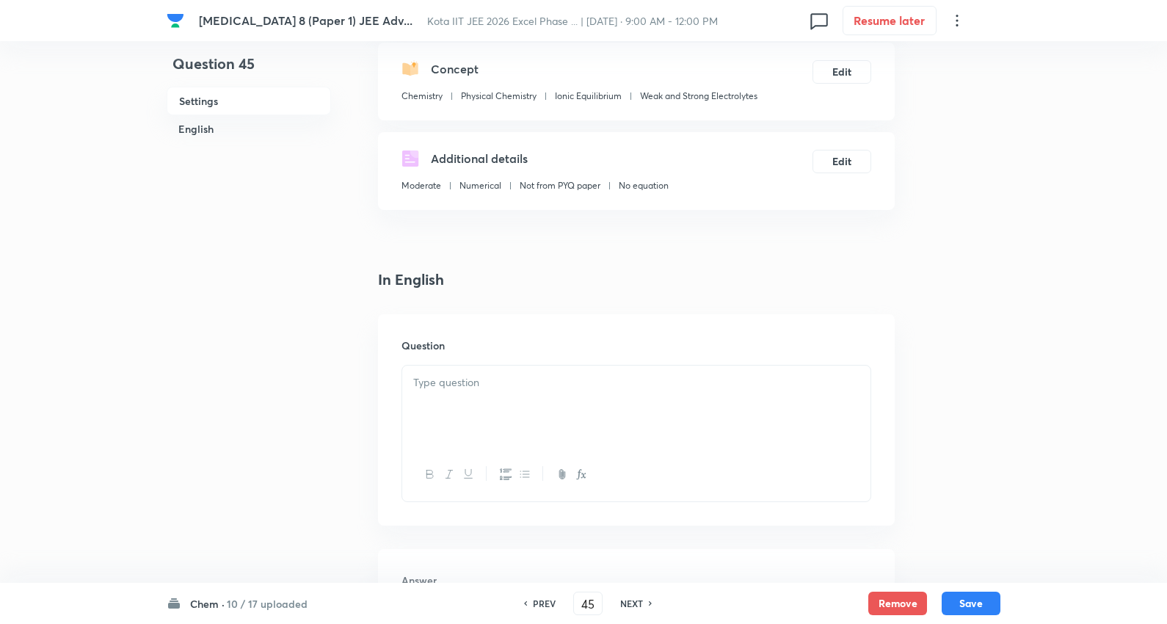
click at [461, 380] on p at bounding box center [636, 382] width 446 height 17
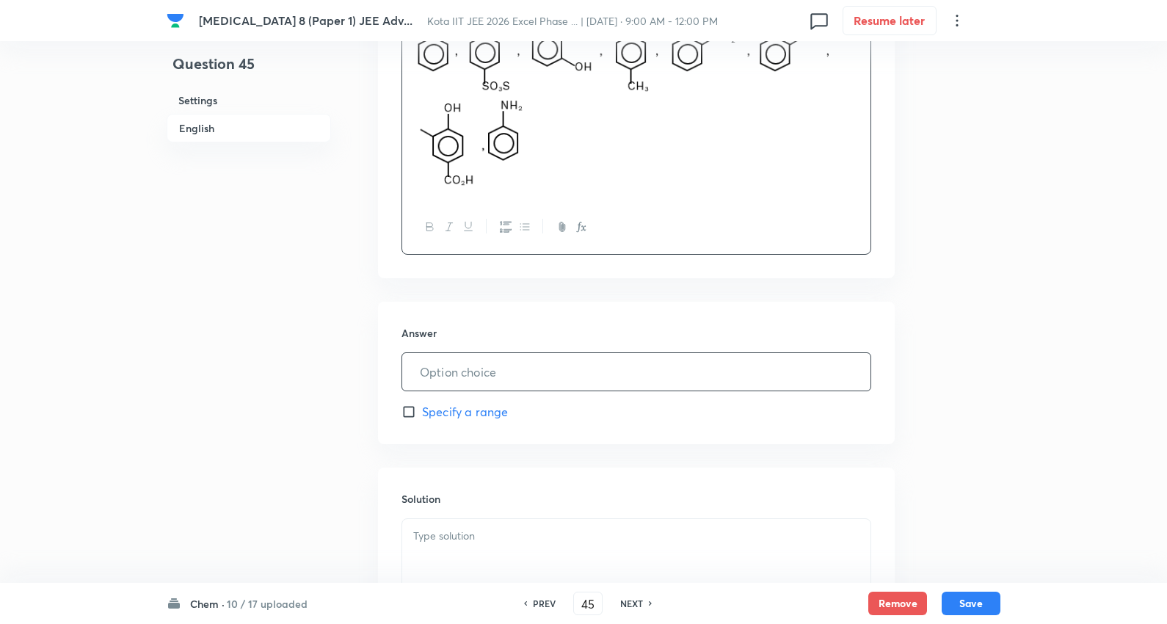
scroll to position [570, 0]
click at [506, 382] on input "text" at bounding box center [636, 370] width 468 height 37
type input "5"
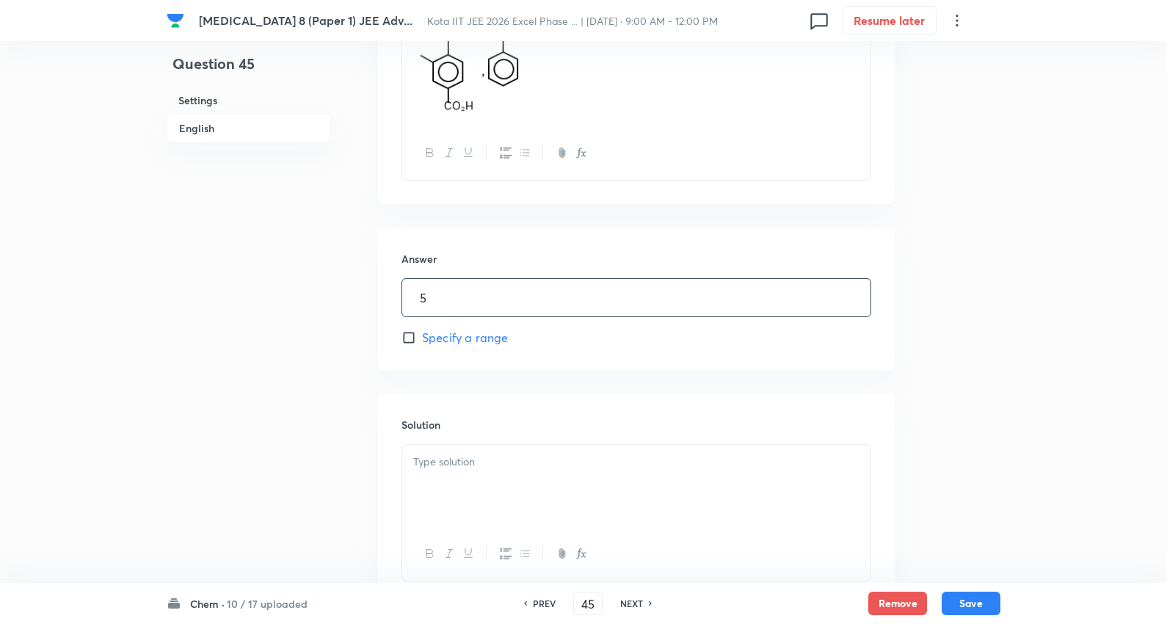
scroll to position [755, 0]
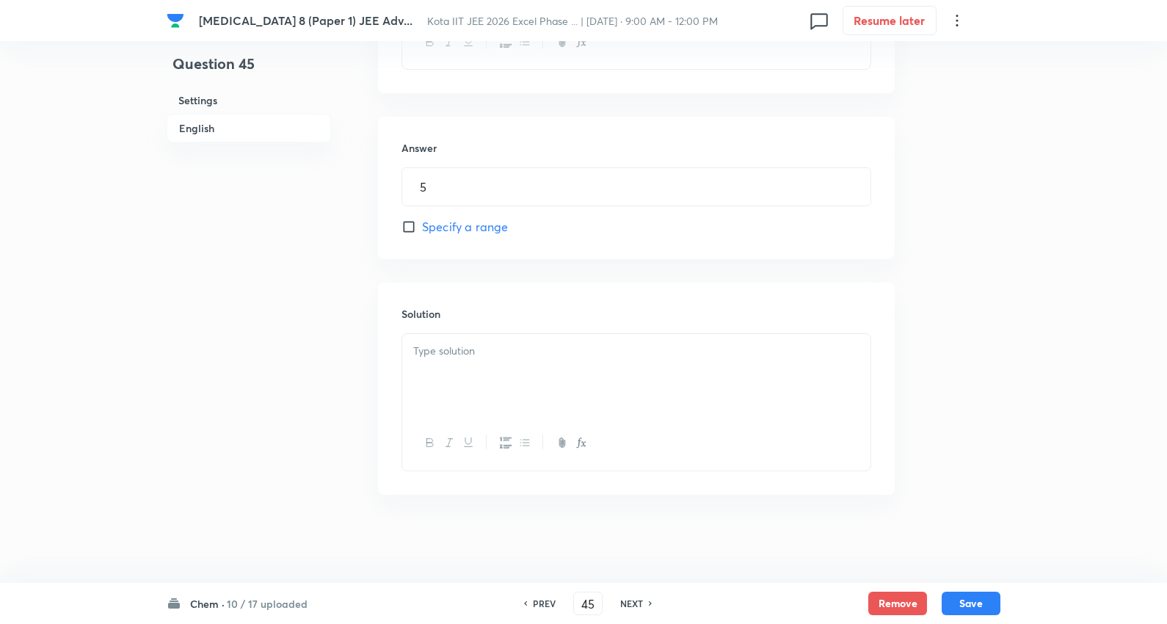
drag, startPoint x: 468, startPoint y: 374, endPoint x: 477, endPoint y: 369, distance: 10.2
click at [475, 370] on div at bounding box center [636, 375] width 468 height 82
click at [988, 584] on div "Chem · 10 / 17 uploaded PREV 45 ​ NEXT Remove Save" at bounding box center [584, 603] width 834 height 41
click at [963, 605] on button "Save" at bounding box center [971, 601] width 59 height 23
type input "46"
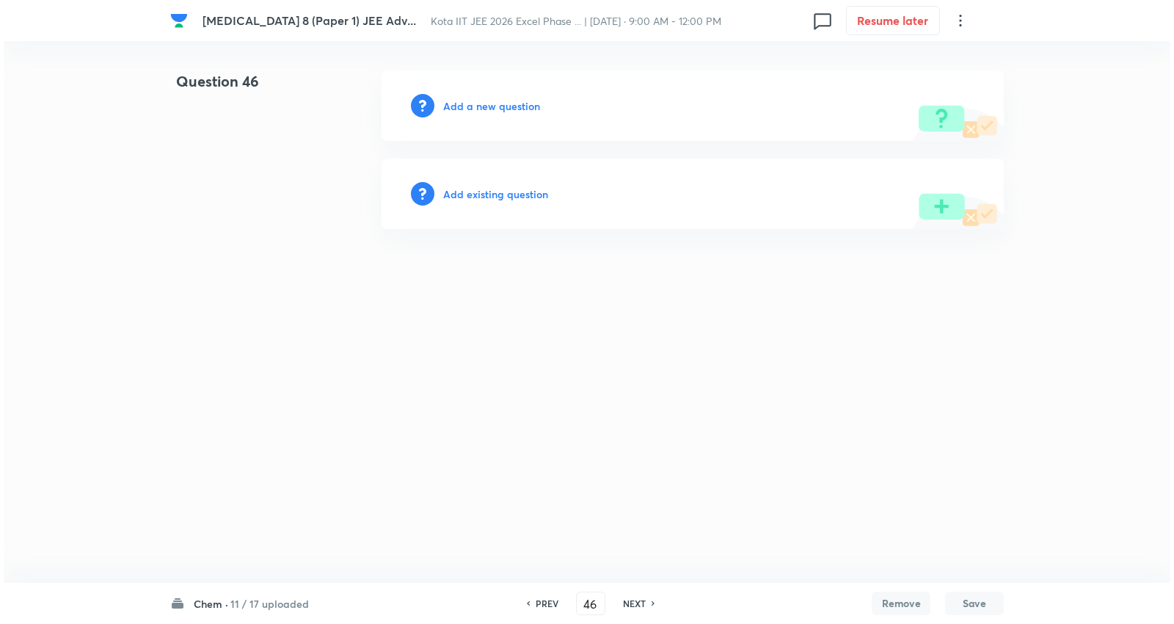
scroll to position [0, 0]
click at [525, 104] on h6 "Add a new question" at bounding box center [491, 105] width 97 height 15
click at [525, 104] on h6 "Choose a question type" at bounding box center [499, 105] width 113 height 15
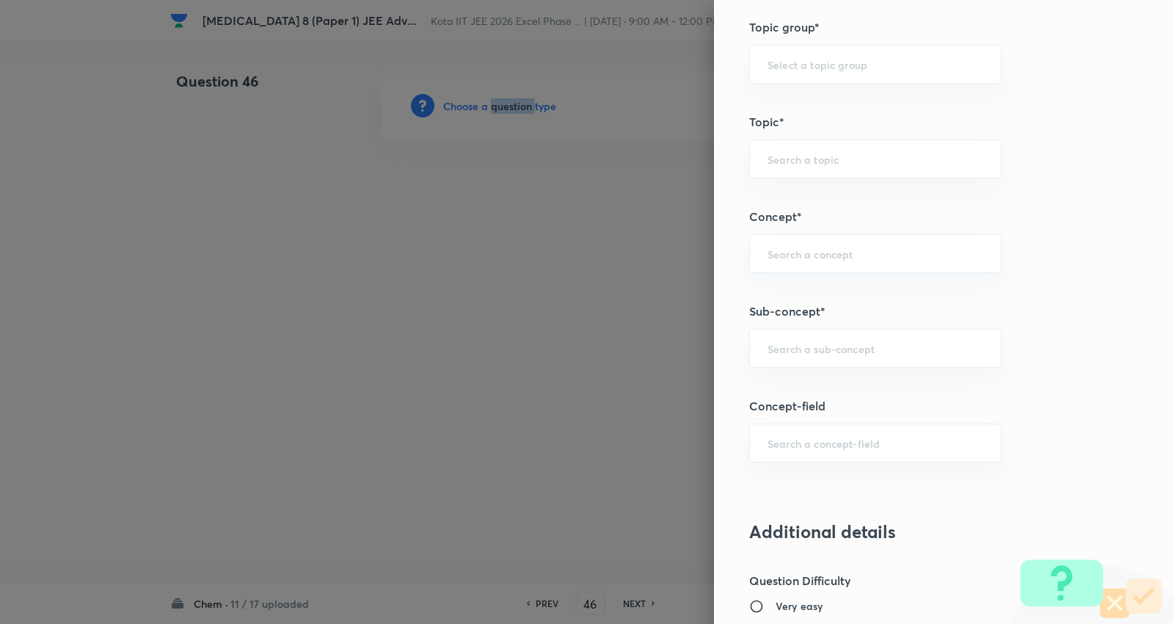
scroll to position [734, 0]
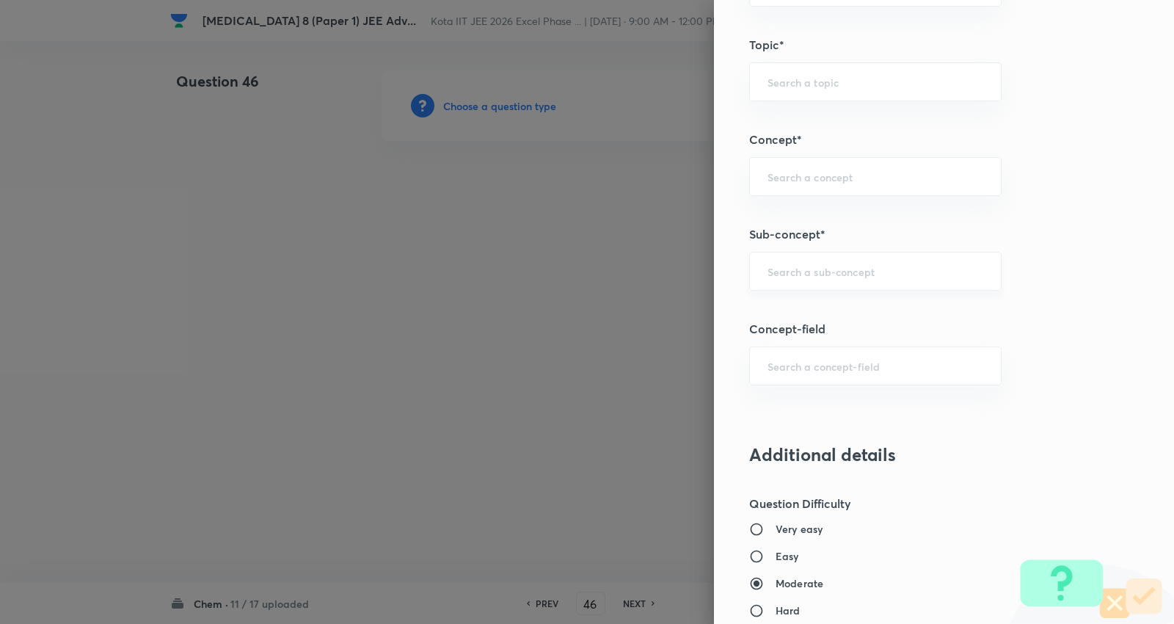
click at [826, 270] on input "text" at bounding box center [876, 271] width 216 height 14
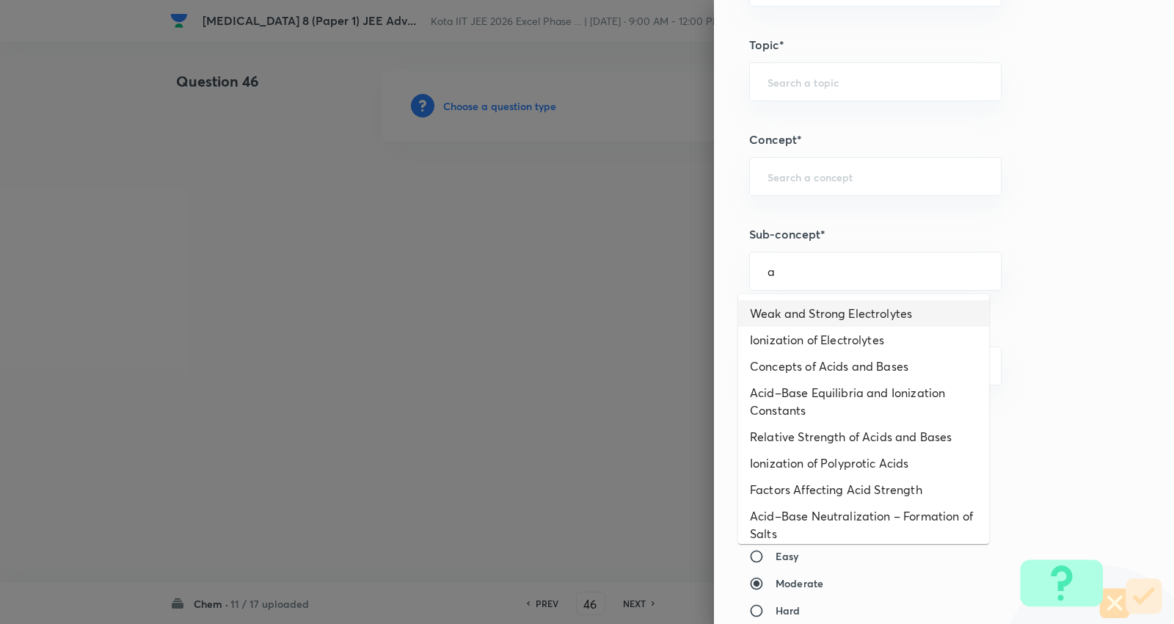
click at [835, 321] on li "Weak and Strong Electrolytes" at bounding box center [863, 313] width 251 height 26
type input "Weak and Strong Electrolytes"
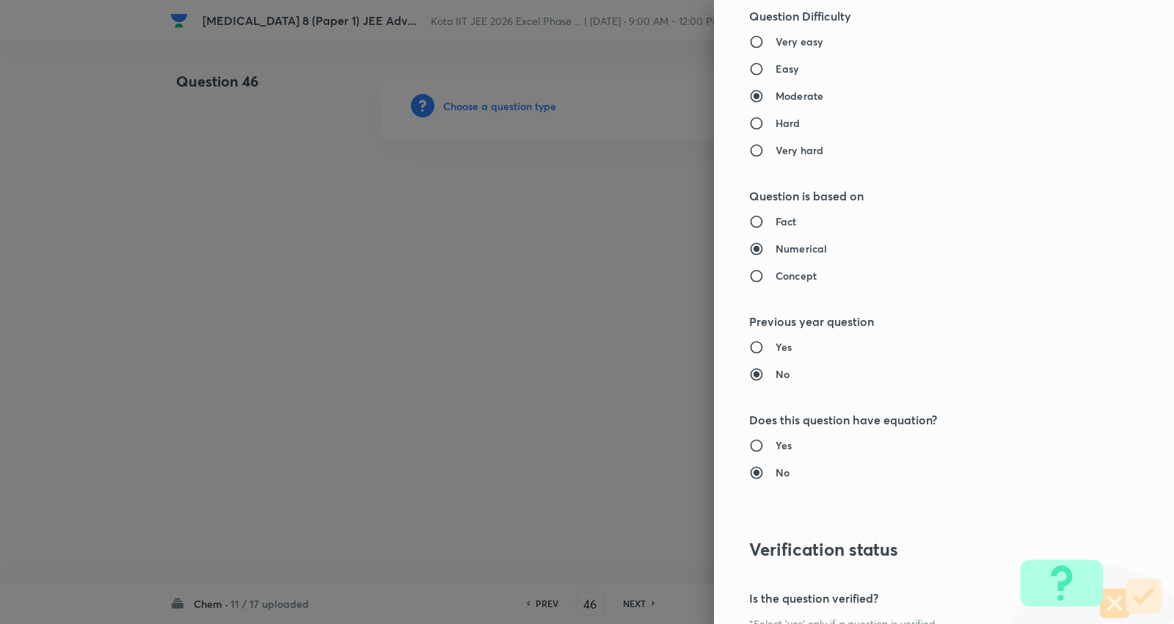
type input "Chemistry"
type input "Physical Chemistry"
type input "Ionic Equilibrium"
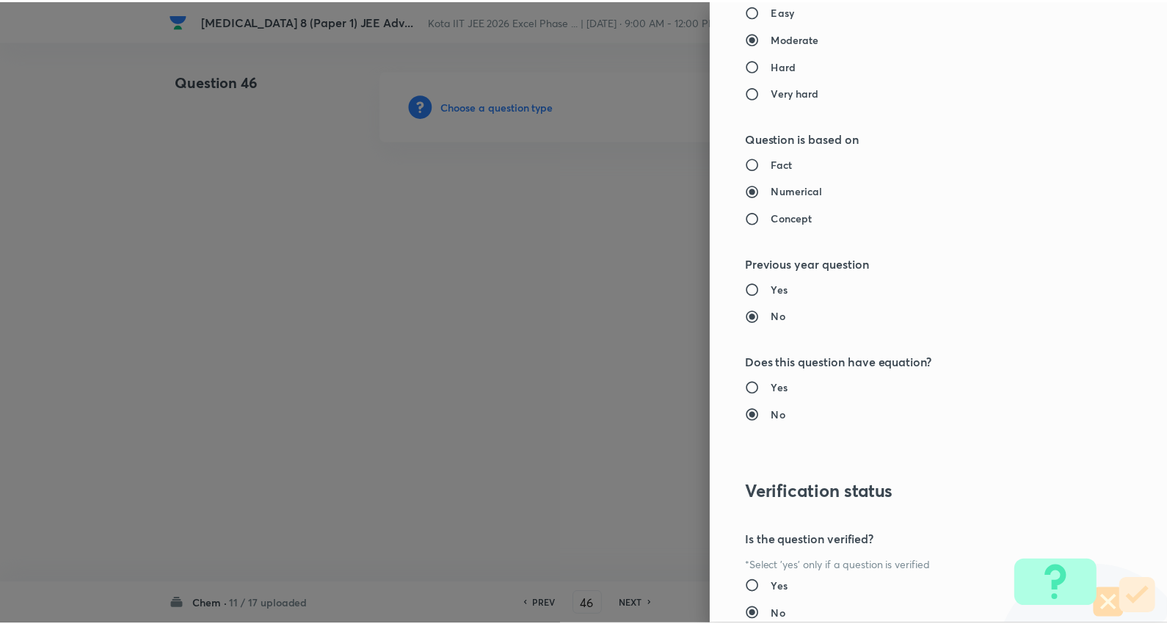
scroll to position [1389, 0]
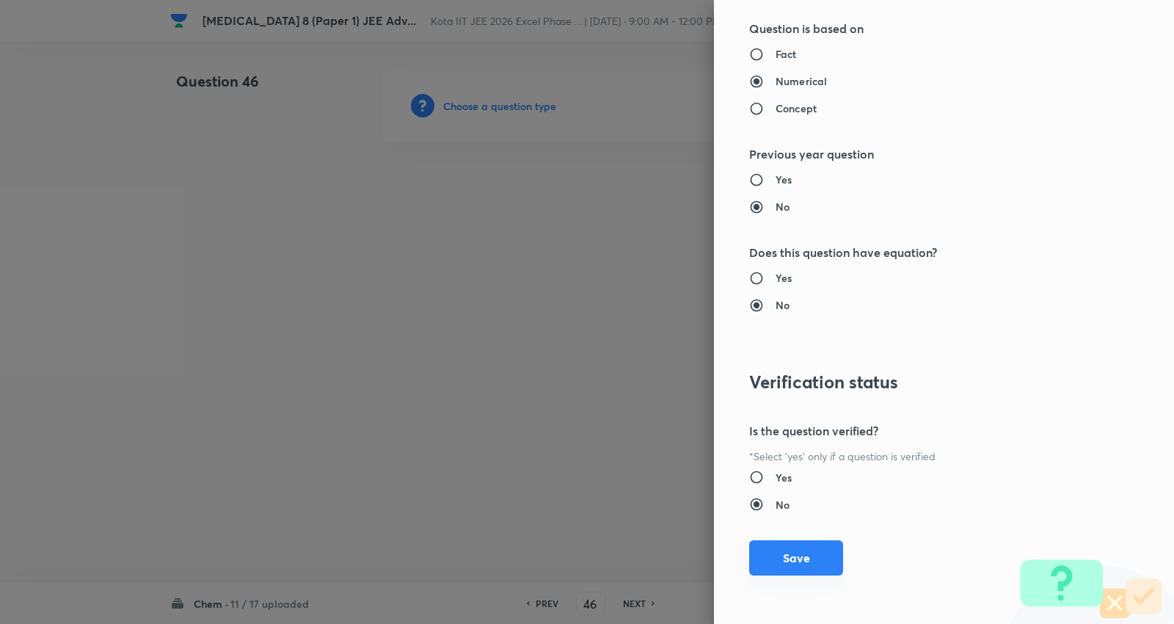
click at [803, 567] on button "Save" at bounding box center [796, 557] width 94 height 35
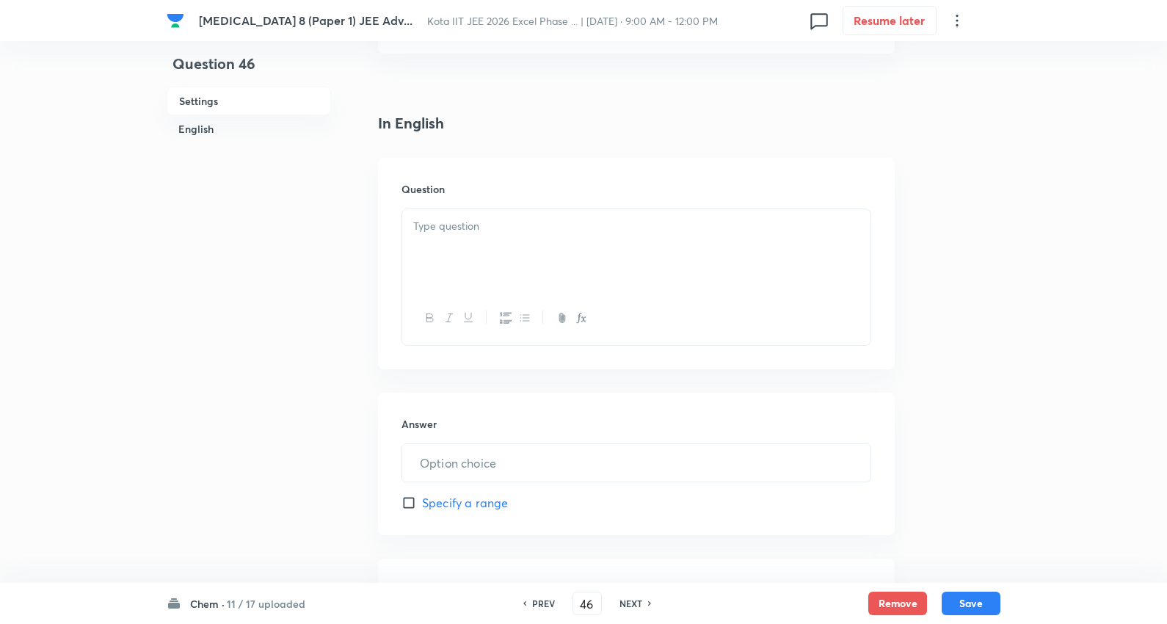
scroll to position [326, 0]
click at [530, 207] on div at bounding box center [636, 244] width 468 height 82
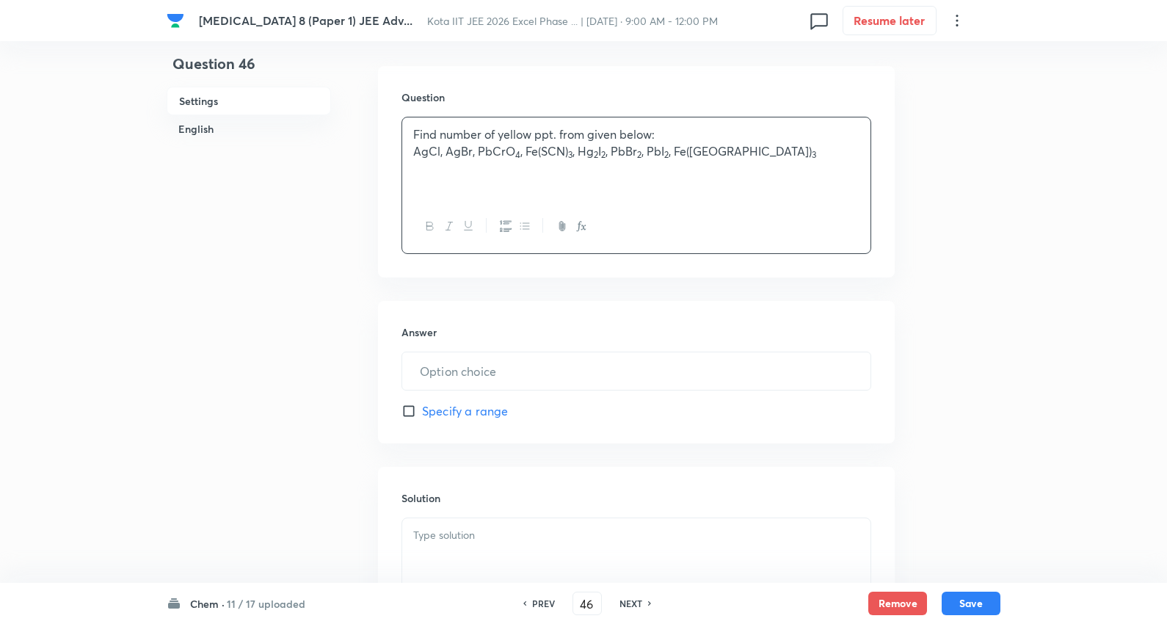
scroll to position [489, 0]
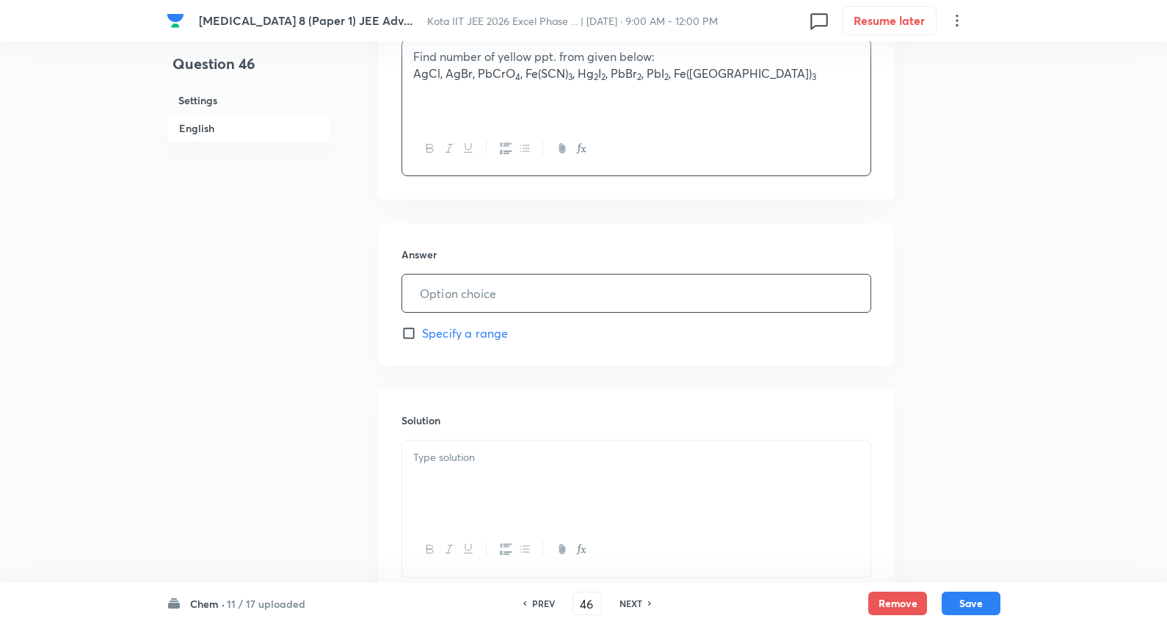
click at [501, 303] on input "text" at bounding box center [636, 293] width 468 height 37
type input "3"
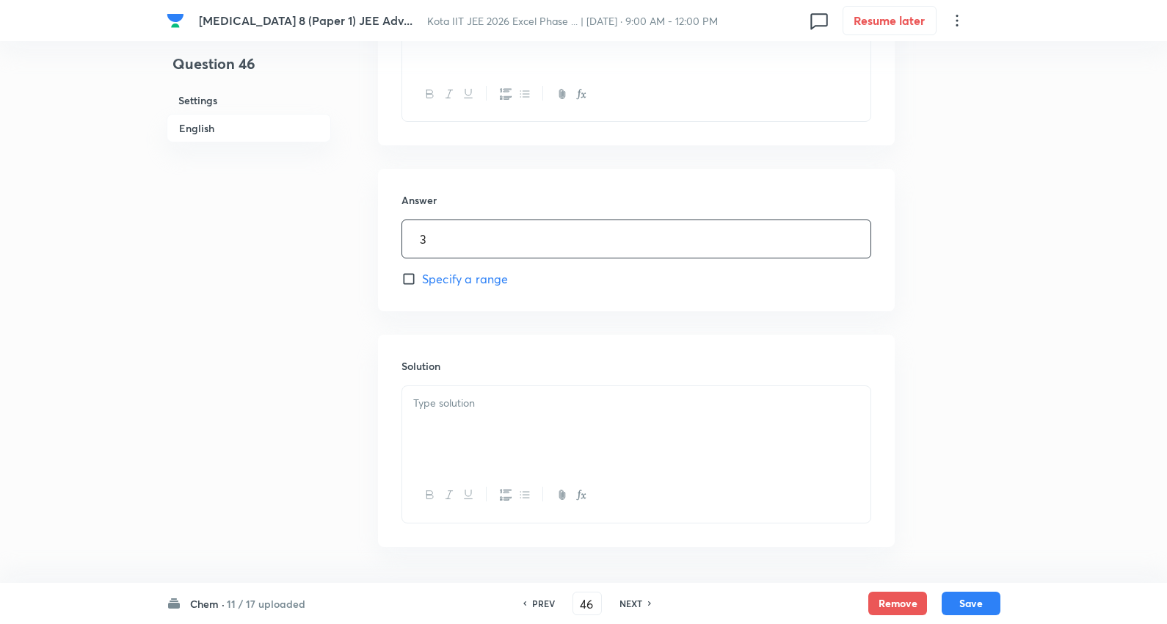
scroll to position [596, 0]
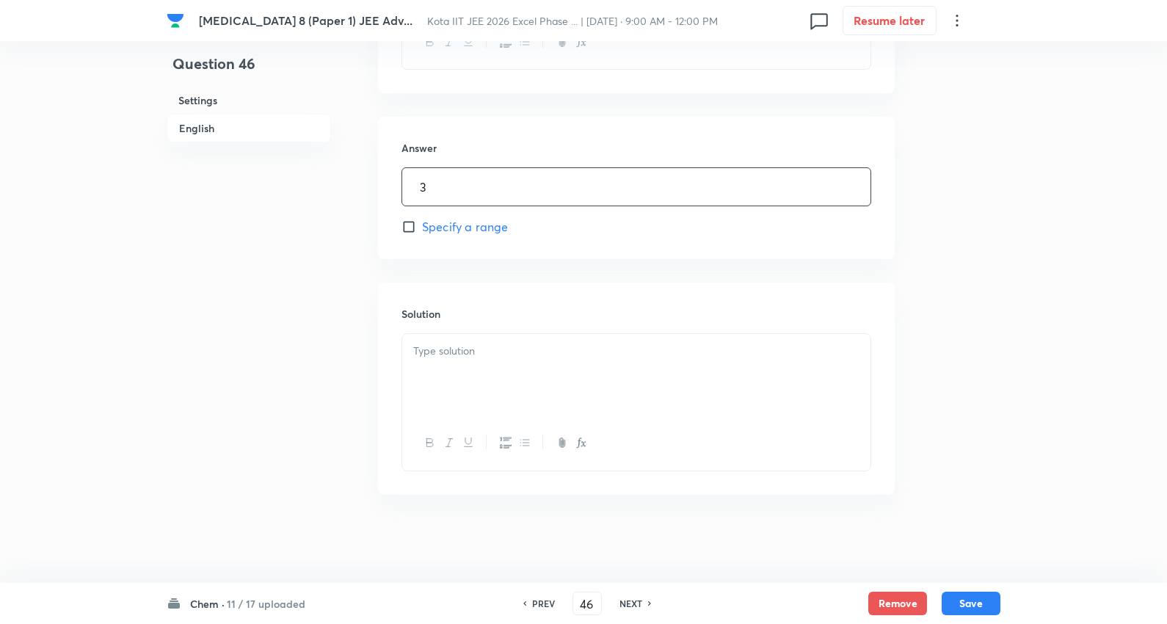
click at [507, 368] on div at bounding box center [636, 375] width 468 height 82
click at [979, 600] on button "Save" at bounding box center [971, 601] width 59 height 23
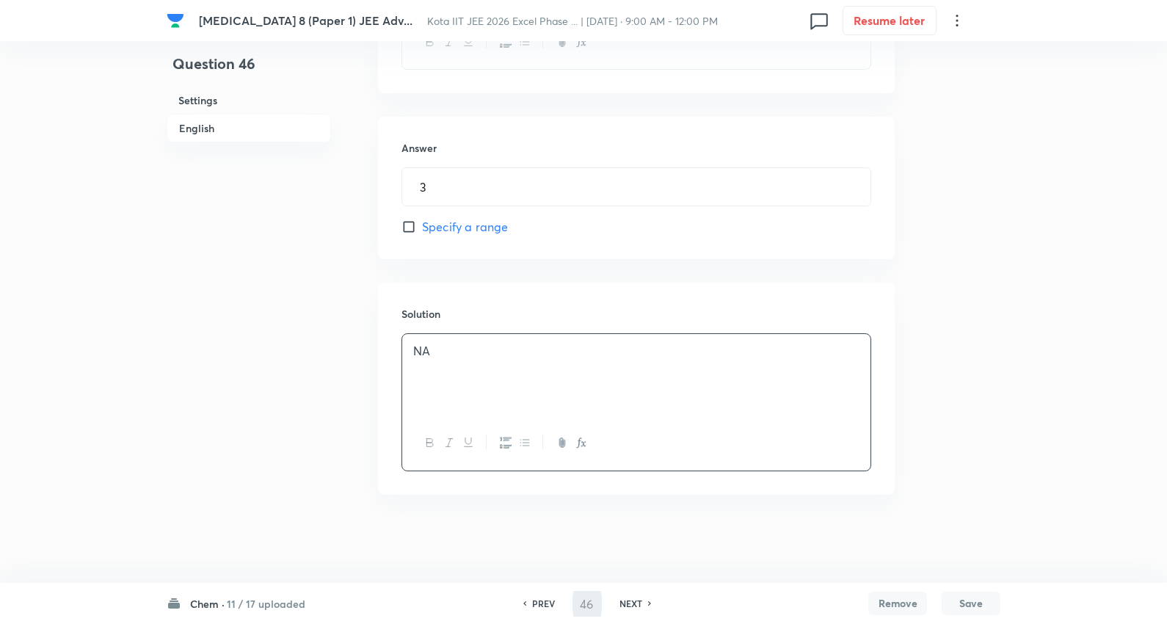
type input "47"
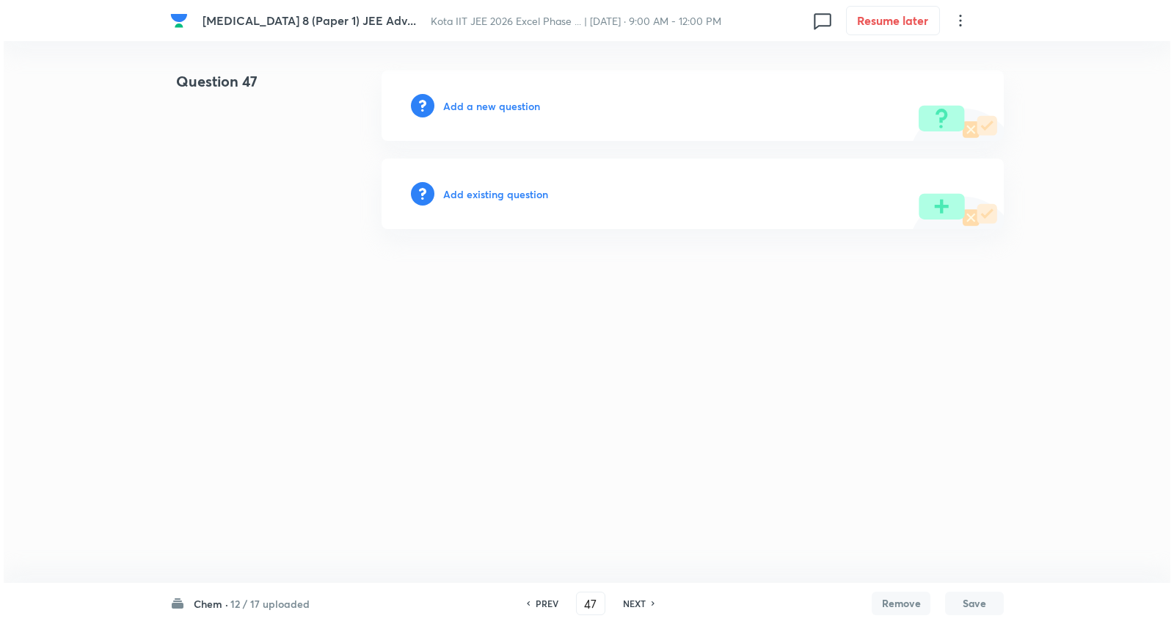
scroll to position [0, 0]
click at [480, 101] on h6 "Add a new question" at bounding box center [491, 105] width 97 height 15
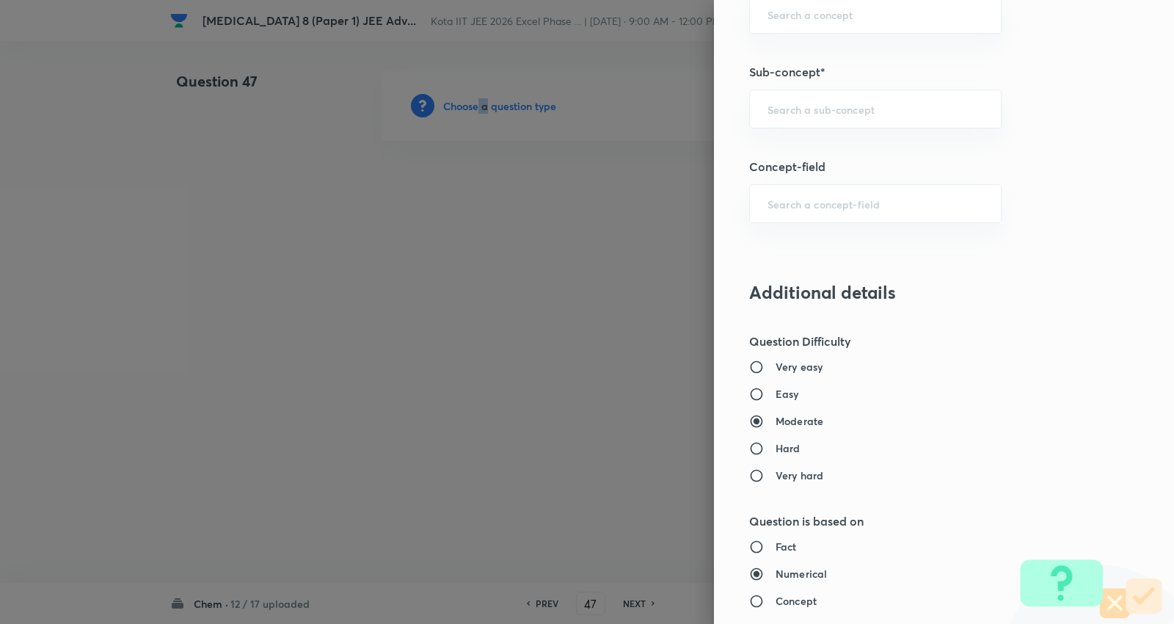
scroll to position [897, 0]
click at [818, 105] on input "text" at bounding box center [876, 108] width 216 height 14
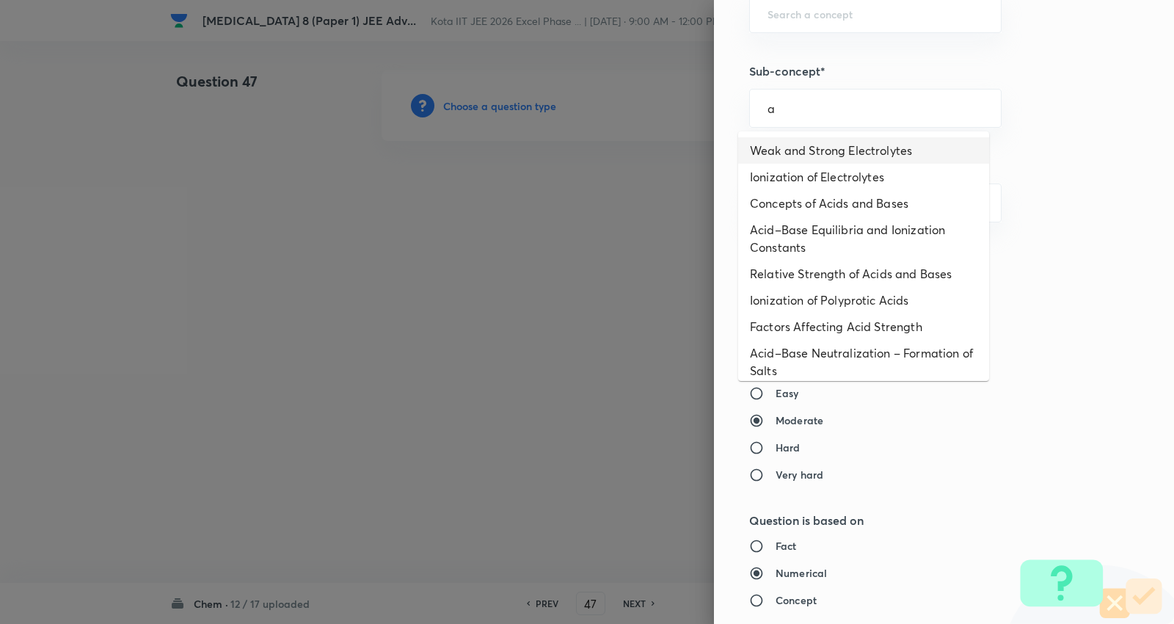
click at [818, 145] on li "Weak and Strong Electrolytes" at bounding box center [863, 150] width 251 height 26
type input "Weak and Strong Electrolytes"
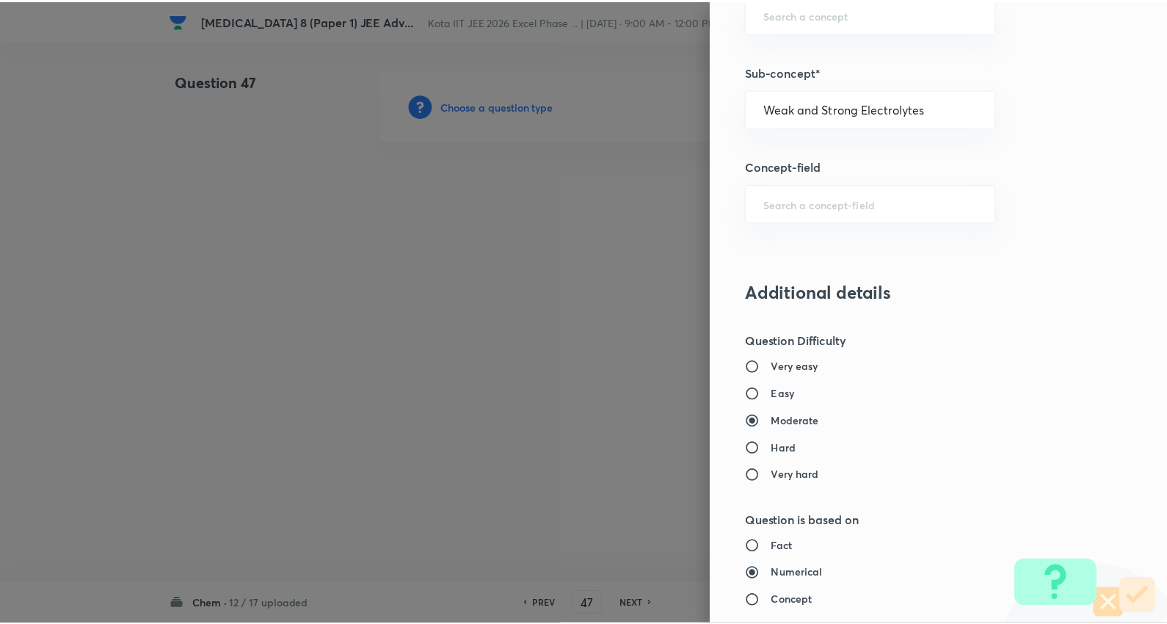
scroll to position [1389, 0]
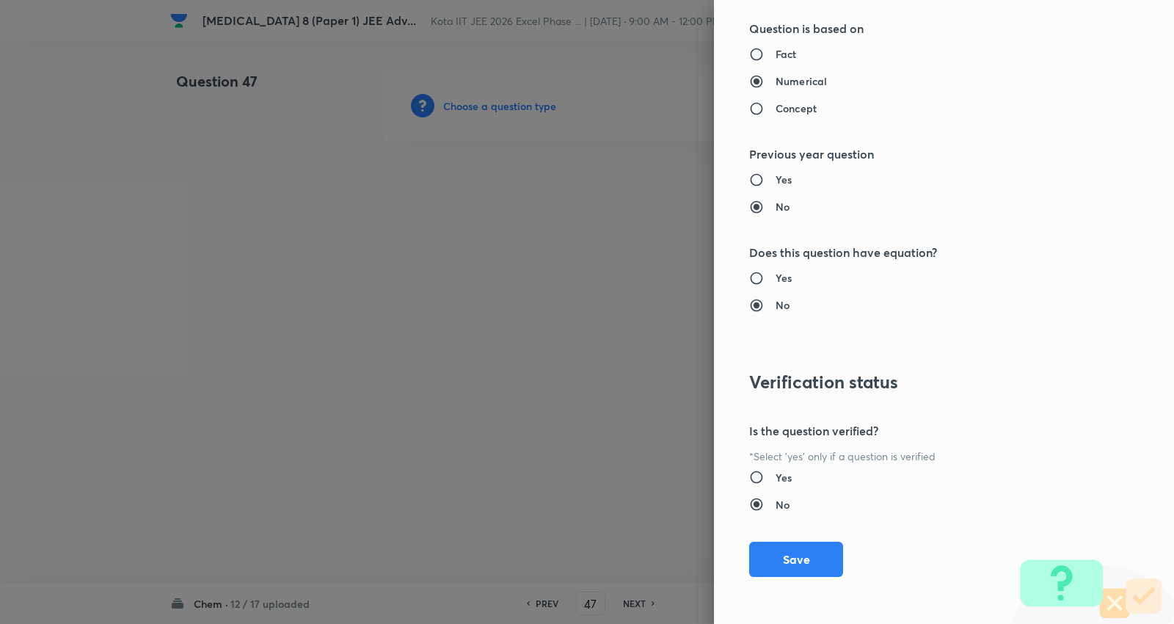
type input "Chemistry"
type input "Physical Chemistry"
type input "Ionic Equilibrium"
click at [787, 555] on button "Save" at bounding box center [796, 557] width 94 height 35
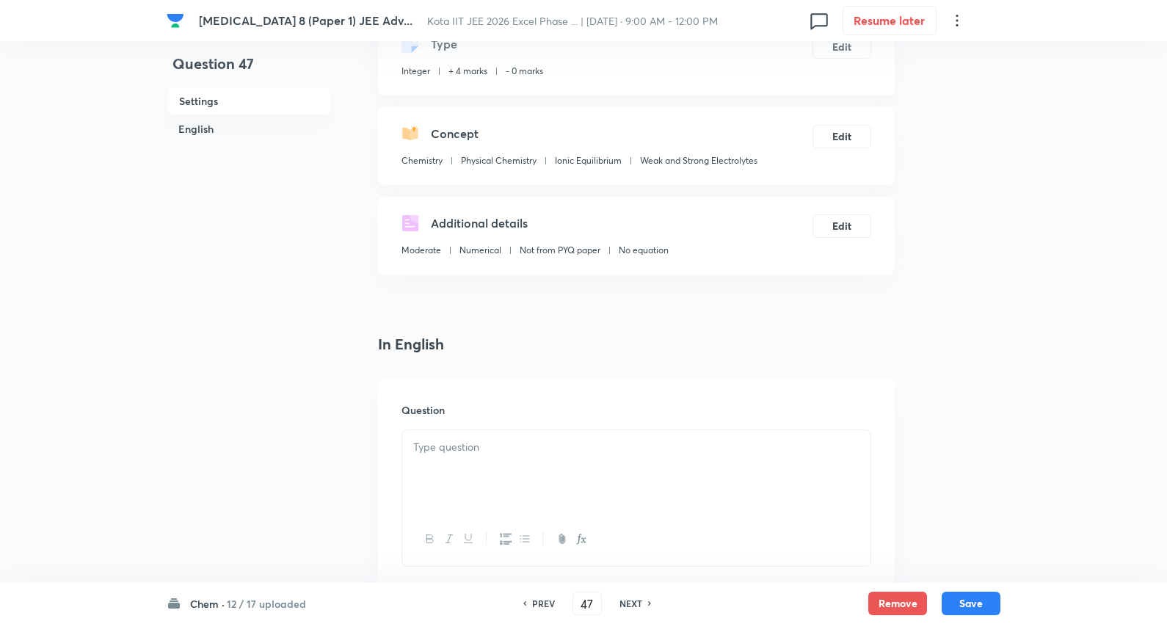
scroll to position [326, 0]
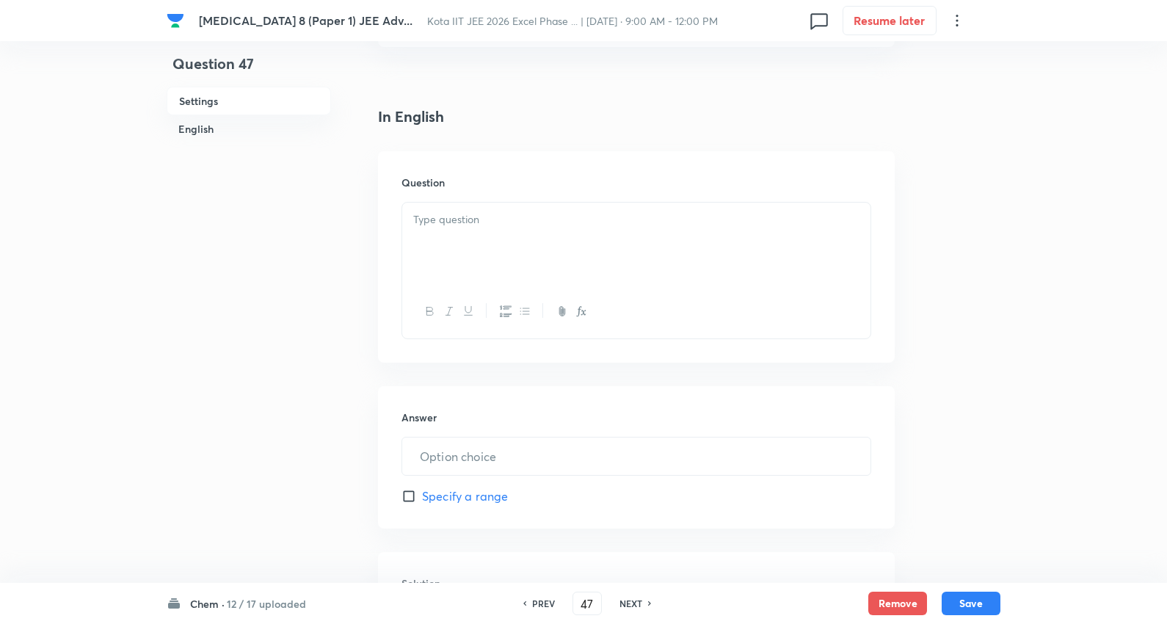
click at [464, 225] on p at bounding box center [636, 219] width 446 height 17
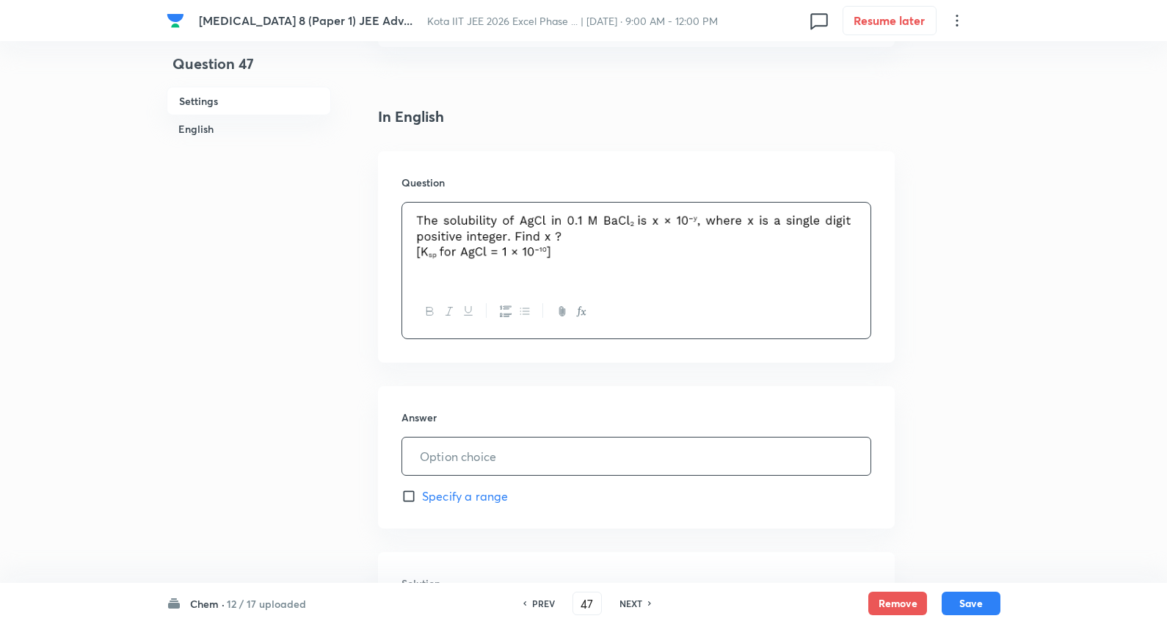
click at [502, 458] on input "text" at bounding box center [636, 455] width 468 height 37
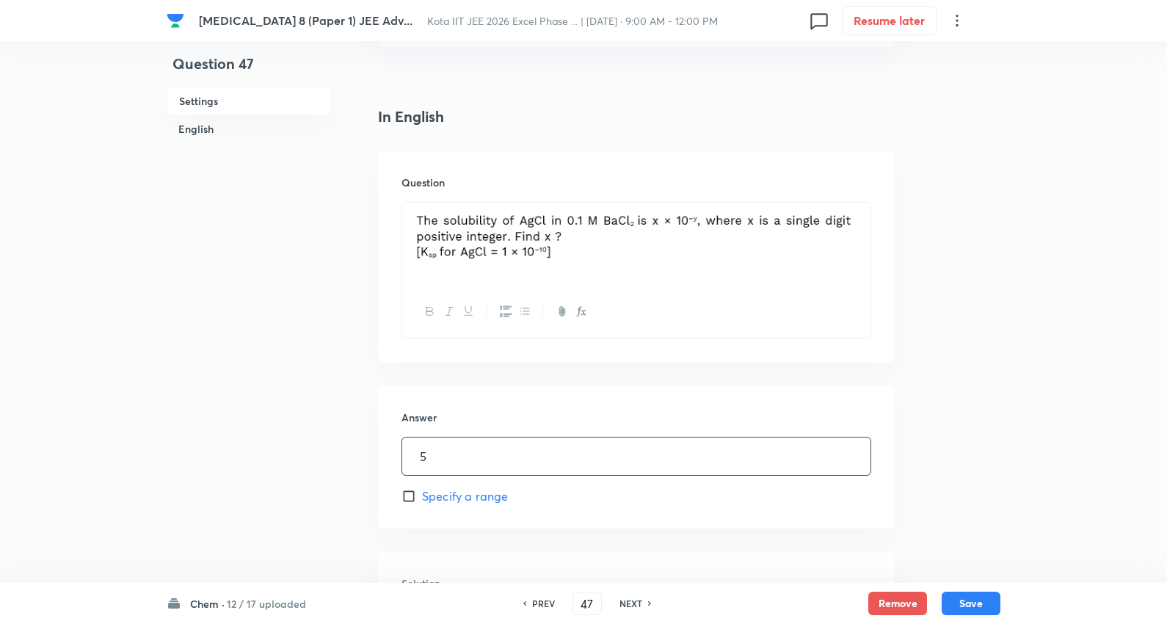
type input "5"
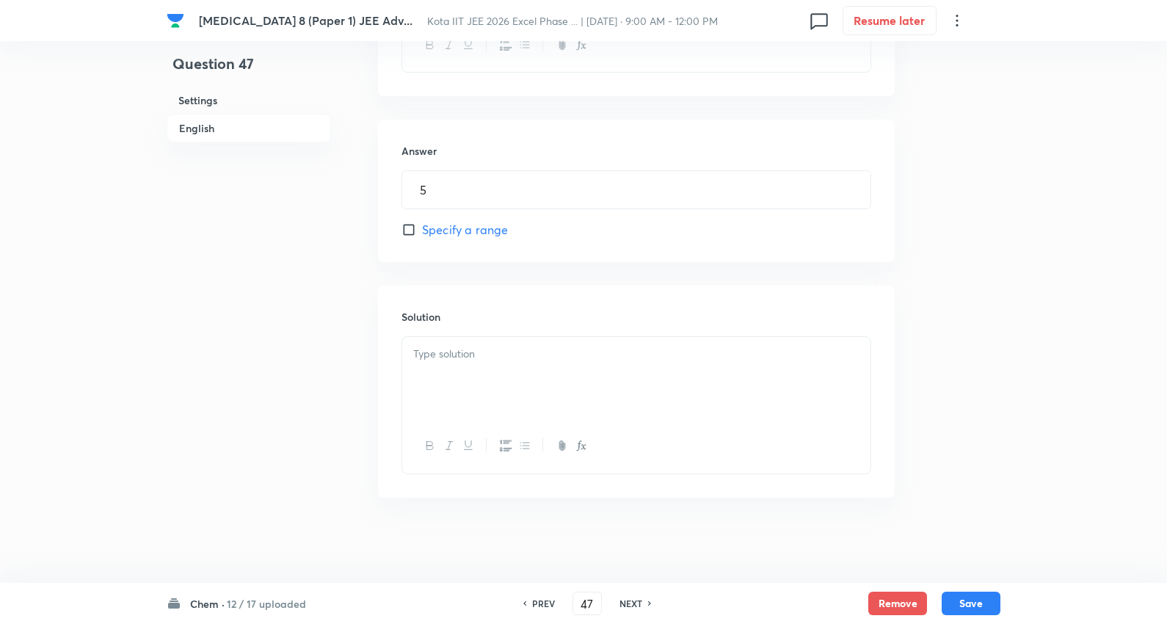
scroll to position [596, 0]
drag, startPoint x: 478, startPoint y: 357, endPoint x: 492, endPoint y: 355, distance: 14.8
click at [481, 355] on p at bounding box center [636, 351] width 446 height 17
click at [978, 603] on button "Save" at bounding box center [971, 601] width 59 height 23
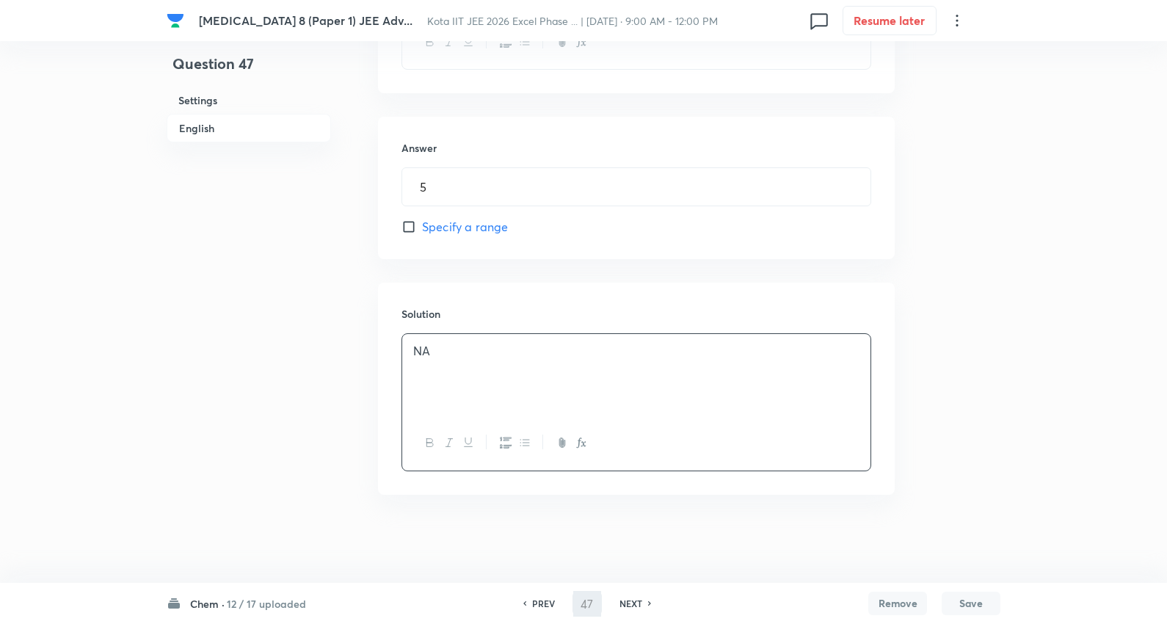
type input "48"
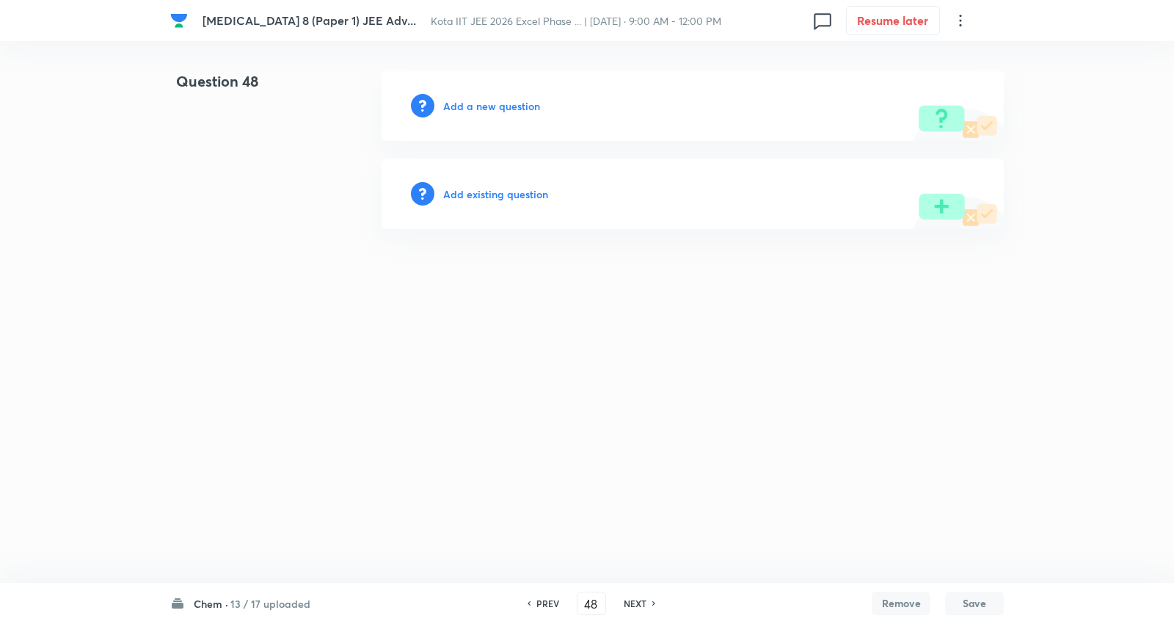
click at [508, 101] on h6 "Add a new question" at bounding box center [491, 105] width 97 height 15
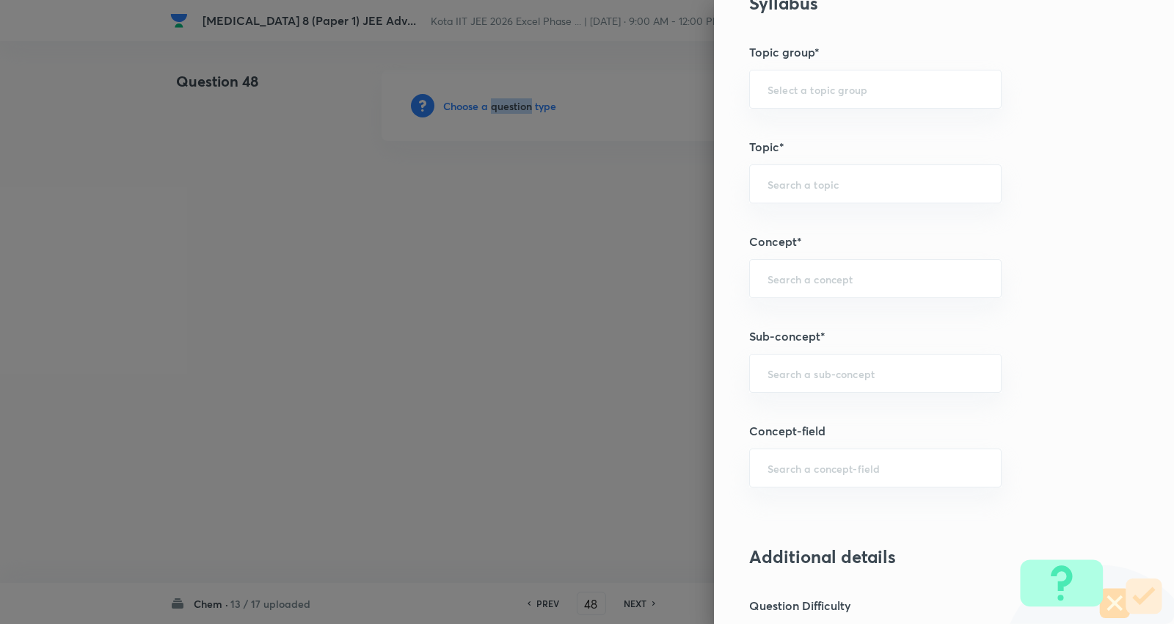
scroll to position [734, 0]
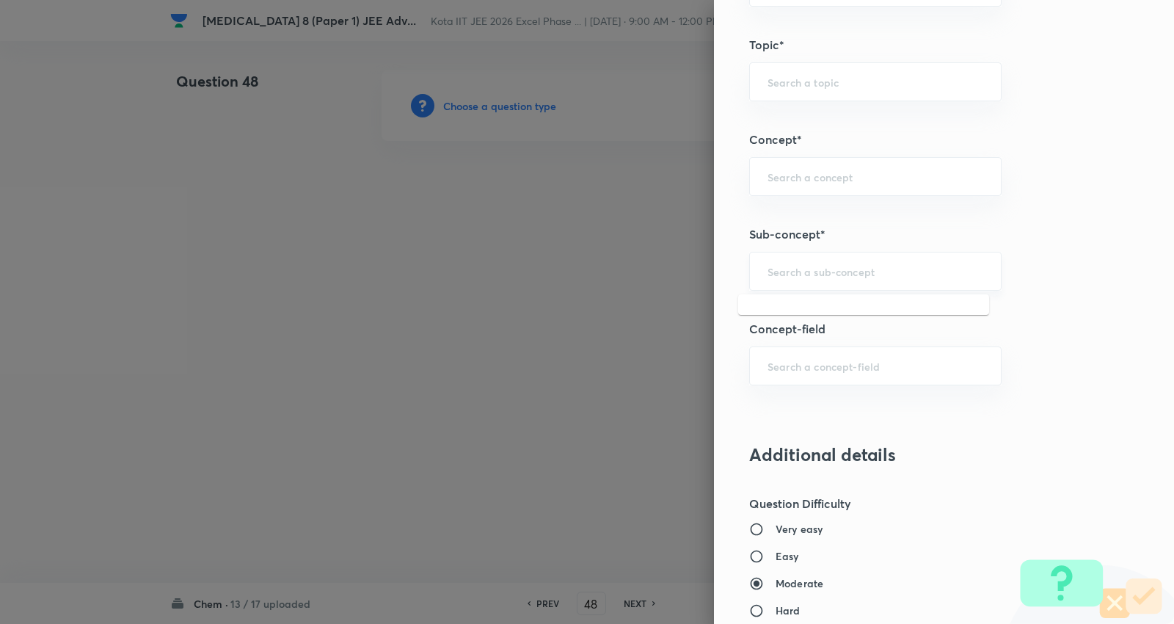
click at [817, 277] on input "text" at bounding box center [876, 271] width 216 height 14
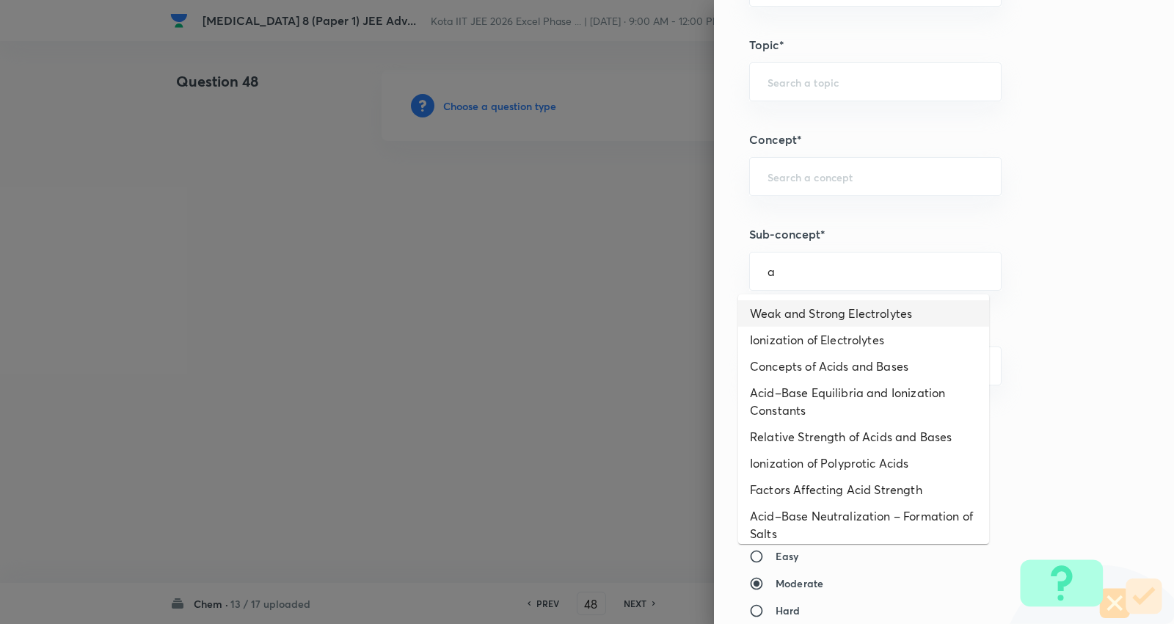
click at [810, 308] on li "Weak and Strong Electrolytes" at bounding box center [863, 313] width 251 height 26
type input "Weak and Strong Electrolytes"
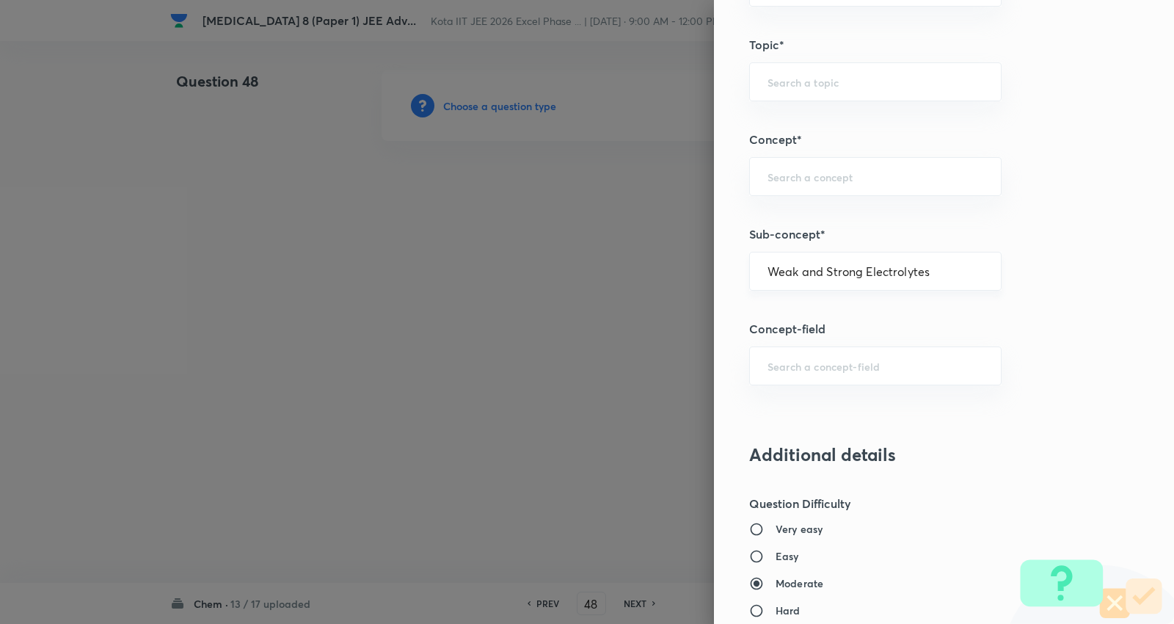
type input "Chemistry"
type input "Physical Chemistry"
type input "Ionic Equilibrium"
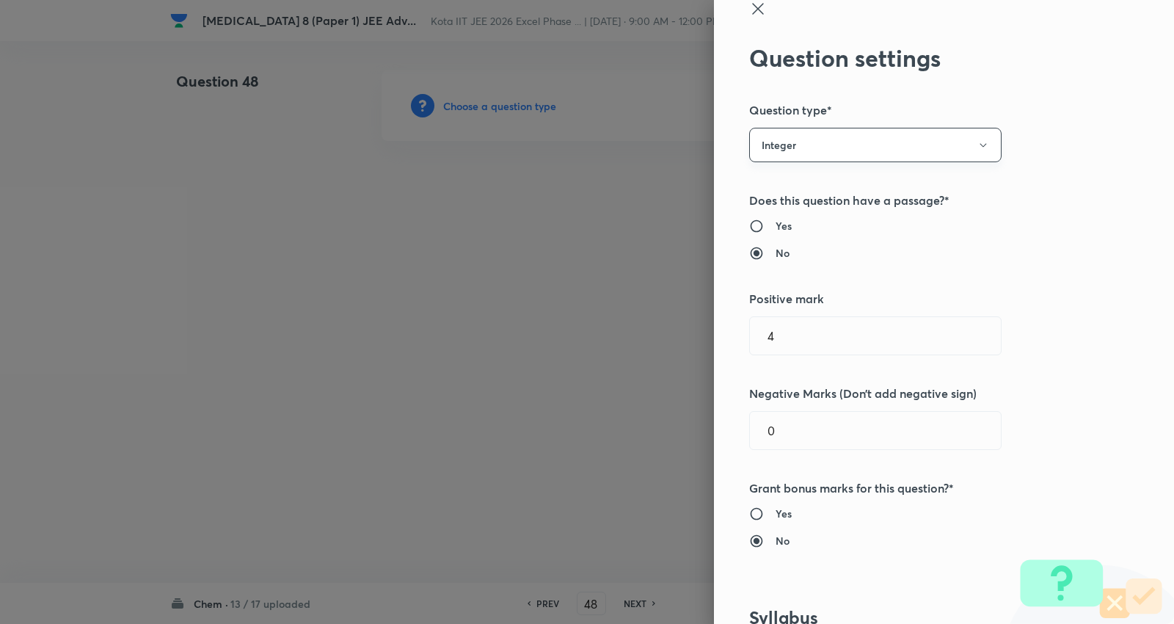
scroll to position [0, 0]
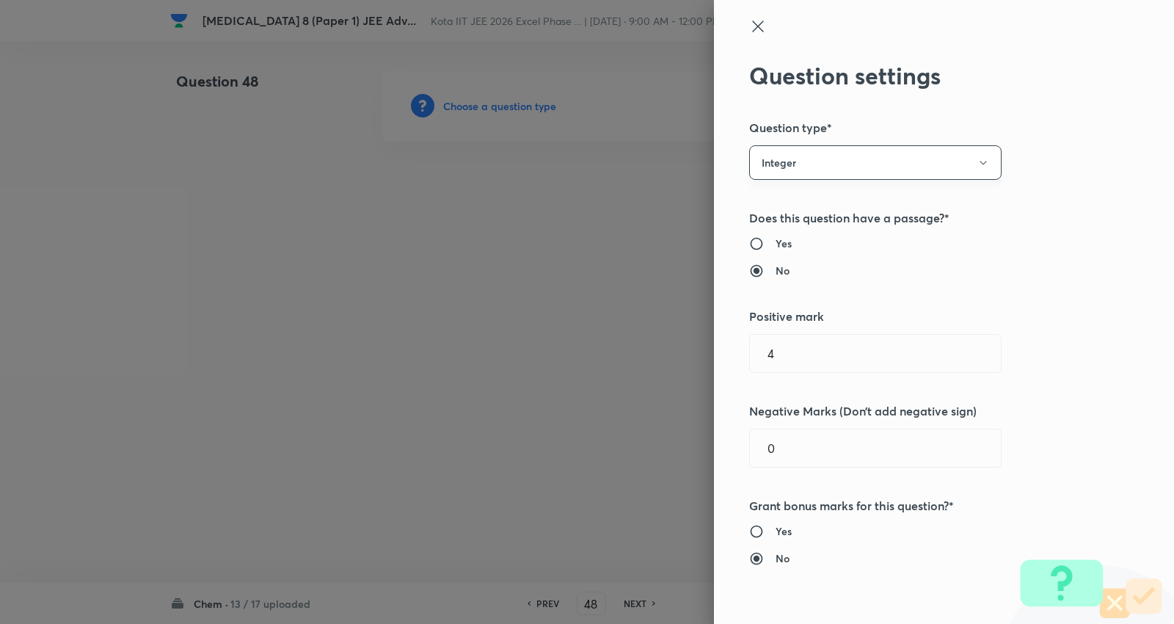
click at [801, 155] on button "Integer" at bounding box center [875, 162] width 252 height 34
click at [793, 209] on span "Single choice correct" at bounding box center [862, 207] width 233 height 15
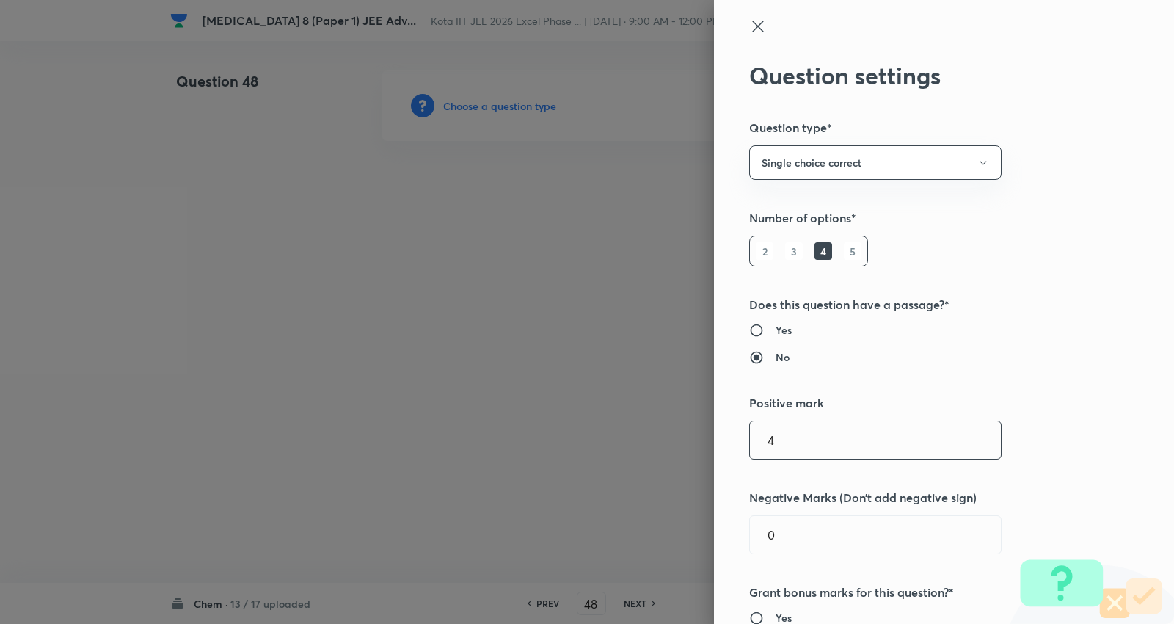
drag, startPoint x: 815, startPoint y: 424, endPoint x: 589, endPoint y: 422, distance: 226.1
click at [589, 422] on div "Question settings Question type* Single choice correct Number of options* 2 3 4…" at bounding box center [587, 312] width 1174 height 624
type input "3"
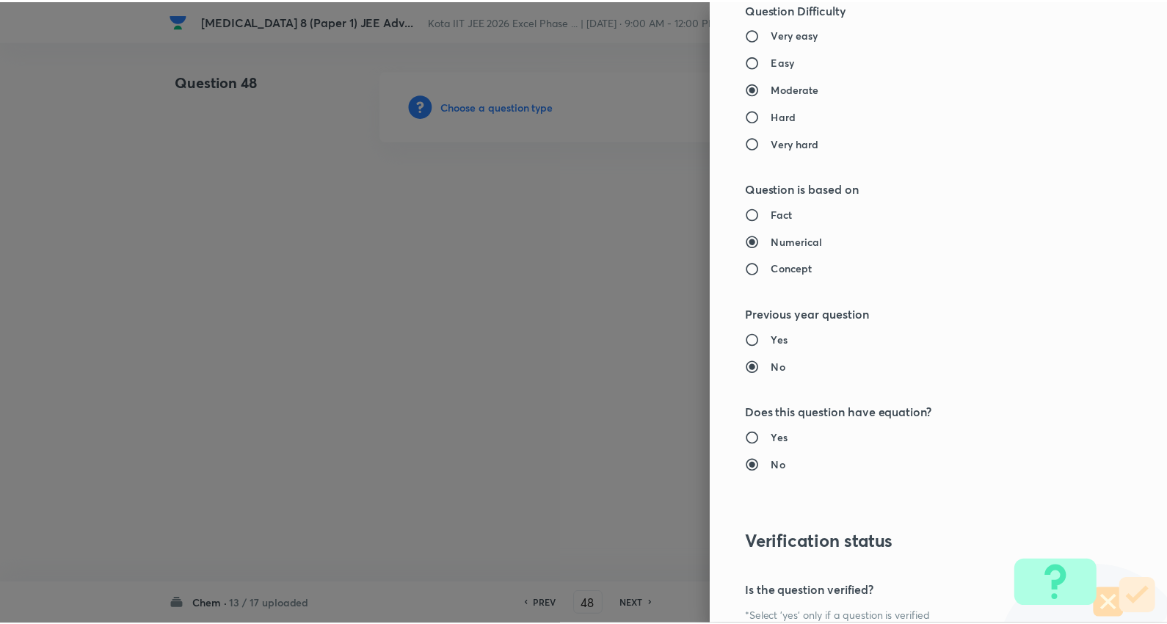
scroll to position [1476, 0]
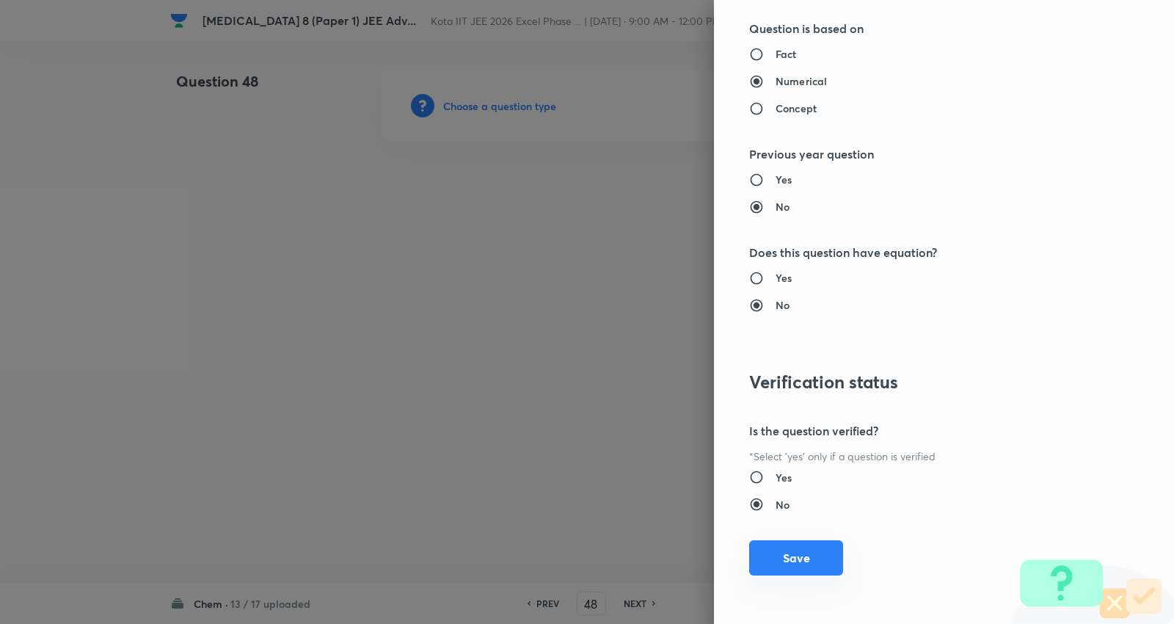
type input "1"
click at [798, 564] on button "Save" at bounding box center [796, 557] width 94 height 35
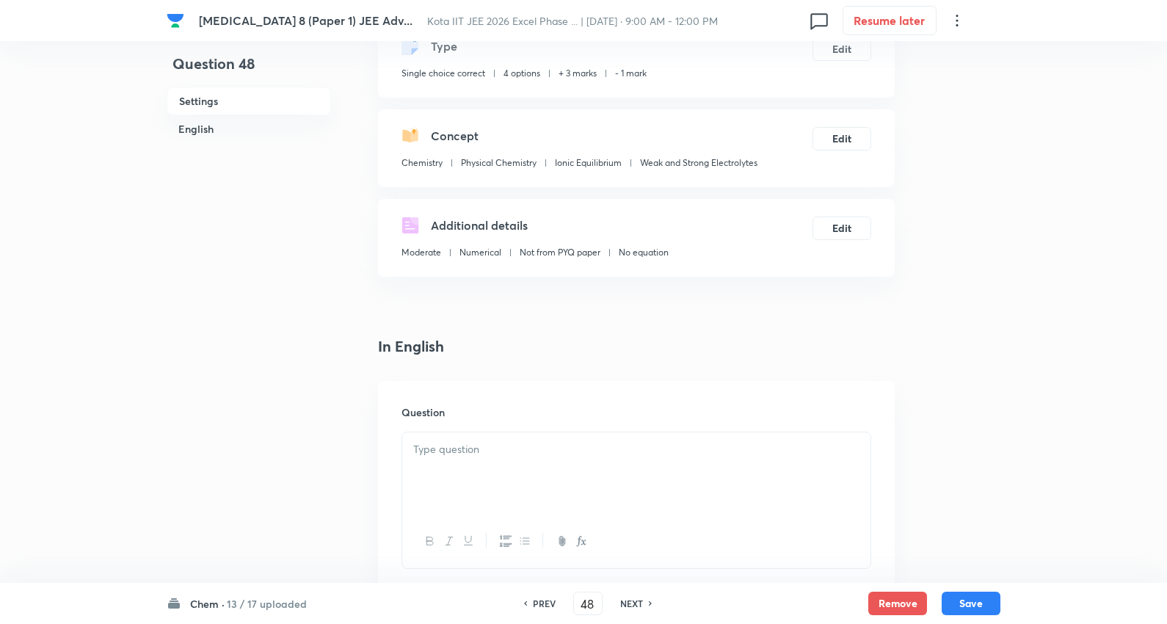
scroll to position [326, 0]
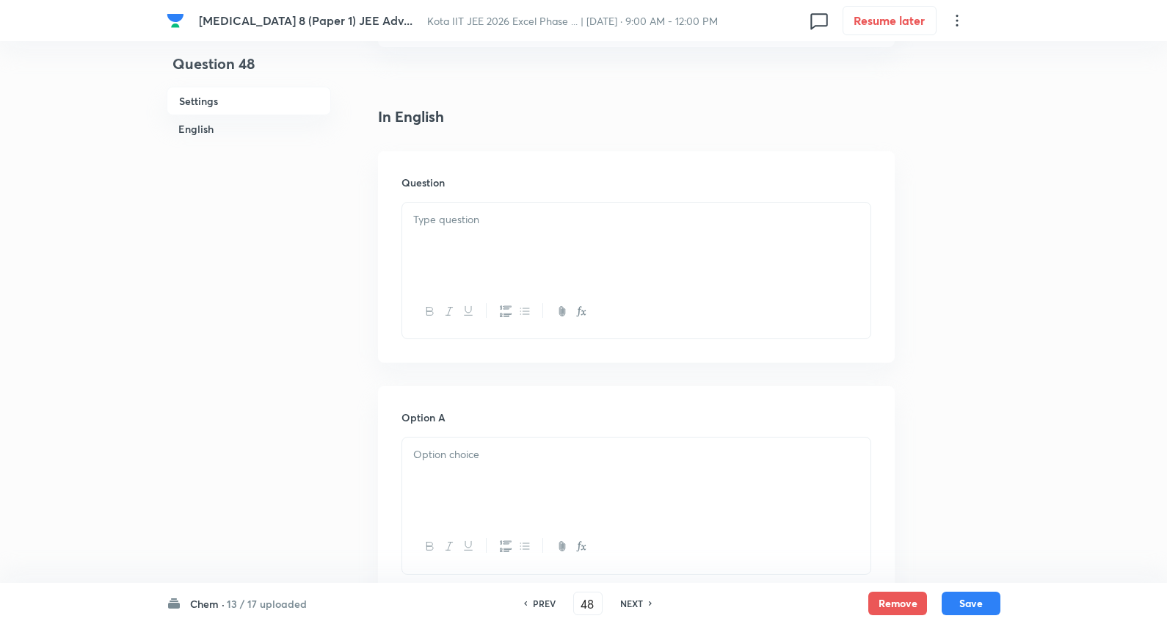
click at [459, 222] on p at bounding box center [636, 219] width 446 height 17
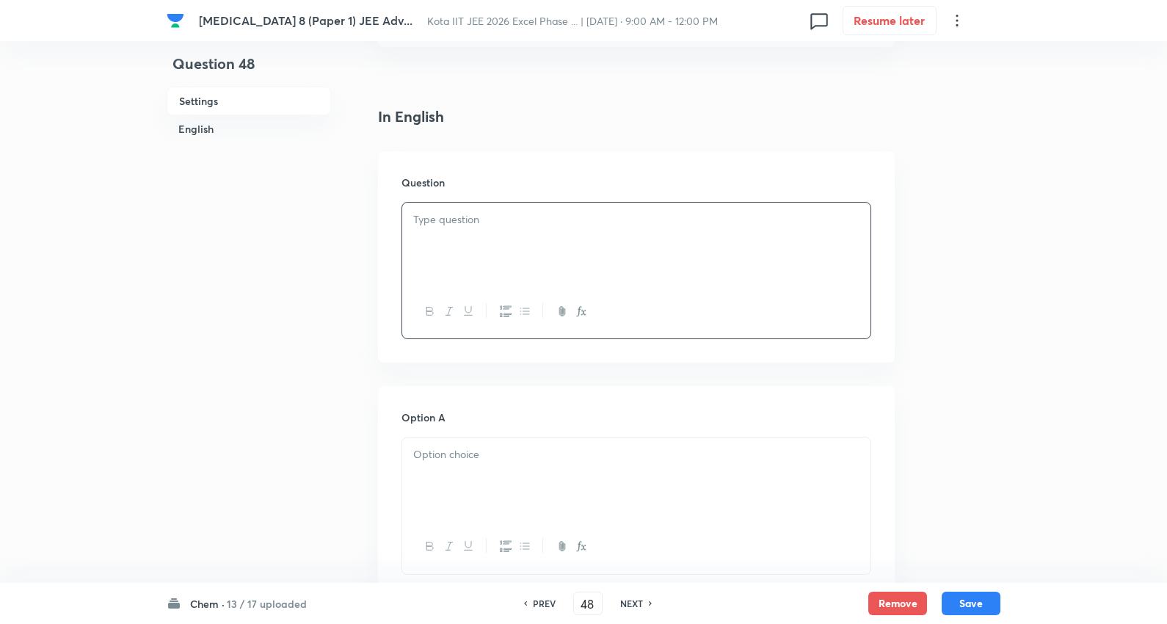
click at [492, 245] on div at bounding box center [636, 244] width 468 height 82
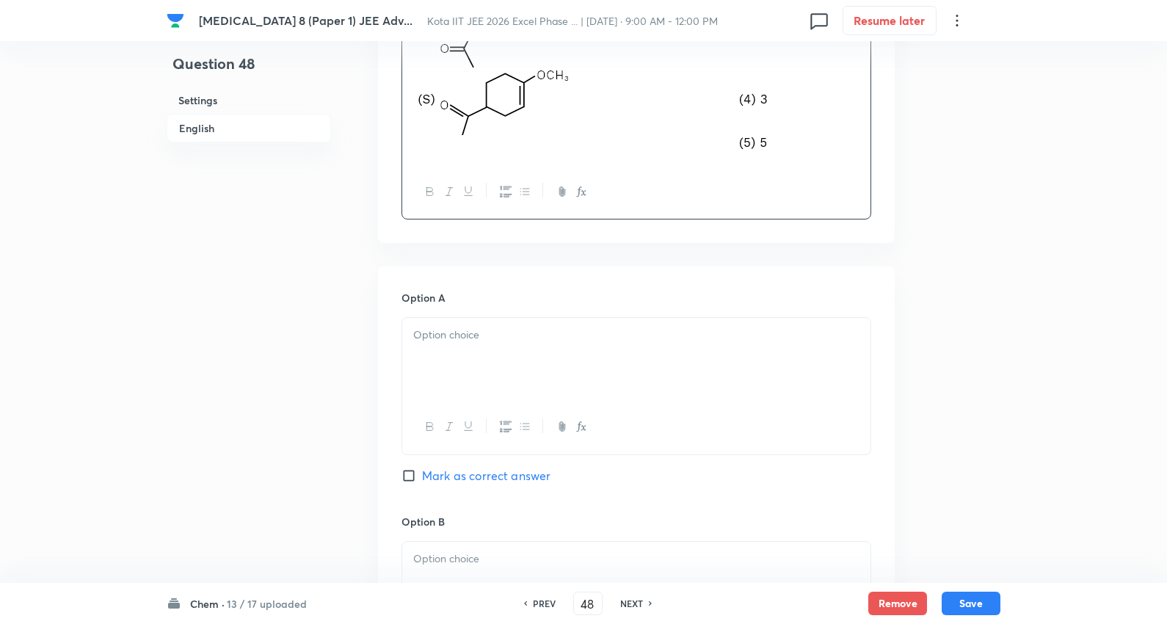
scroll to position [897, 0]
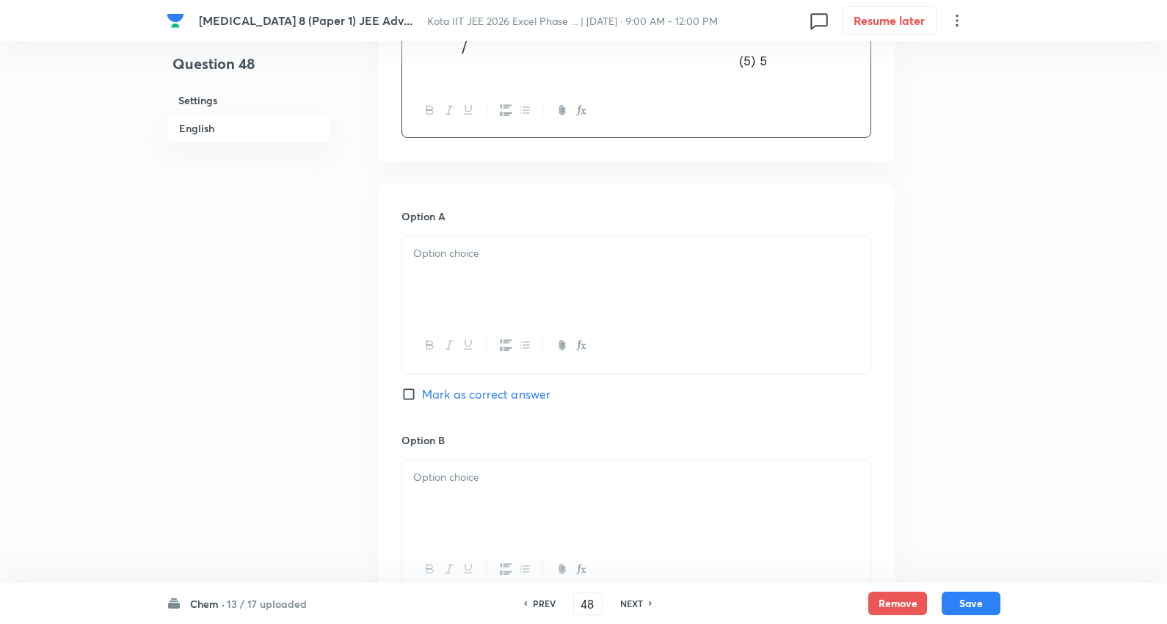
drag, startPoint x: 504, startPoint y: 258, endPoint x: 496, endPoint y: 258, distance: 8.1
click at [506, 255] on p at bounding box center [636, 253] width 446 height 17
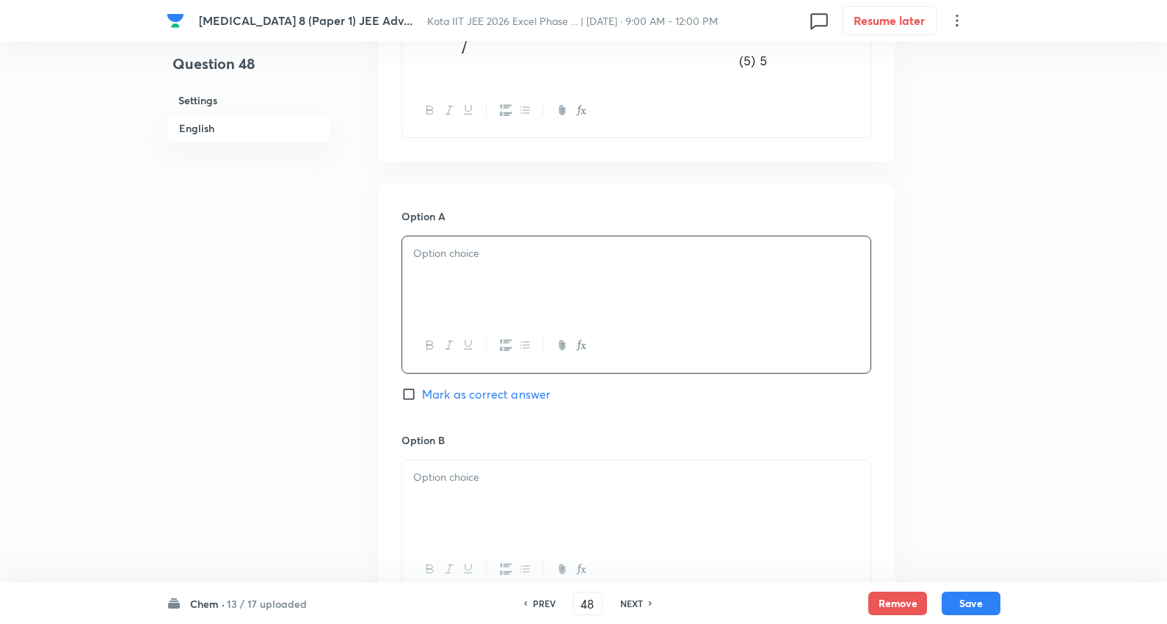
click at [421, 261] on p at bounding box center [636, 253] width 446 height 17
drag, startPoint x: 728, startPoint y: 349, endPoint x: 903, endPoint y: 399, distance: 181.5
click at [903, 399] on div "Question 48 Settings English Settings Type Single choice correct 4 options + 3 …" at bounding box center [584, 283] width 834 height 2219
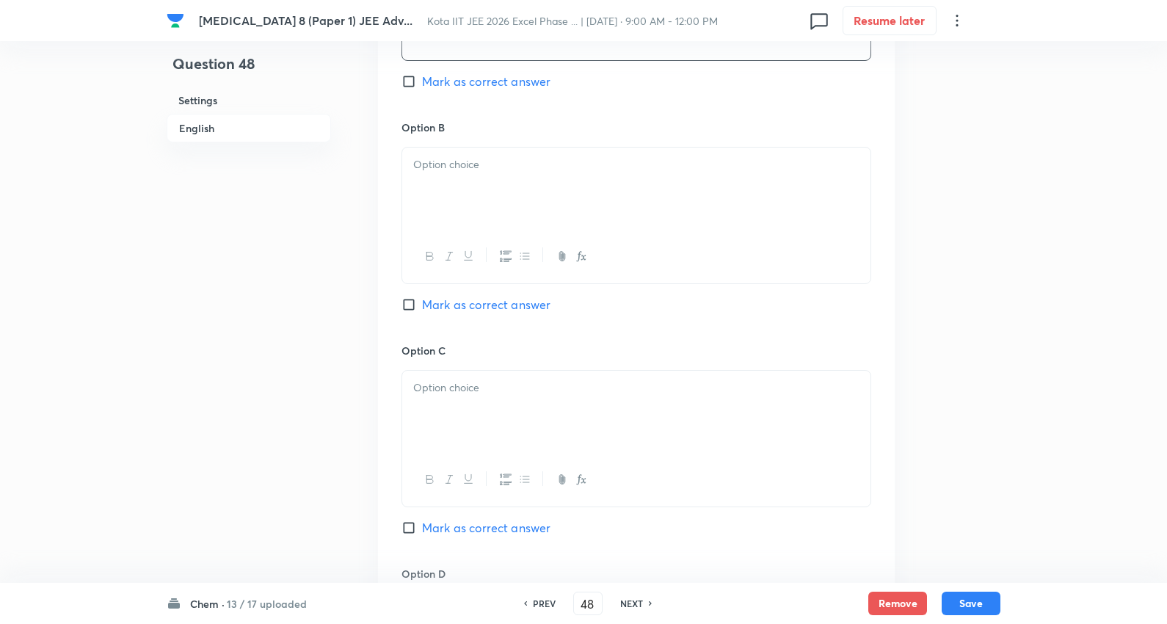
scroll to position [1304, 0]
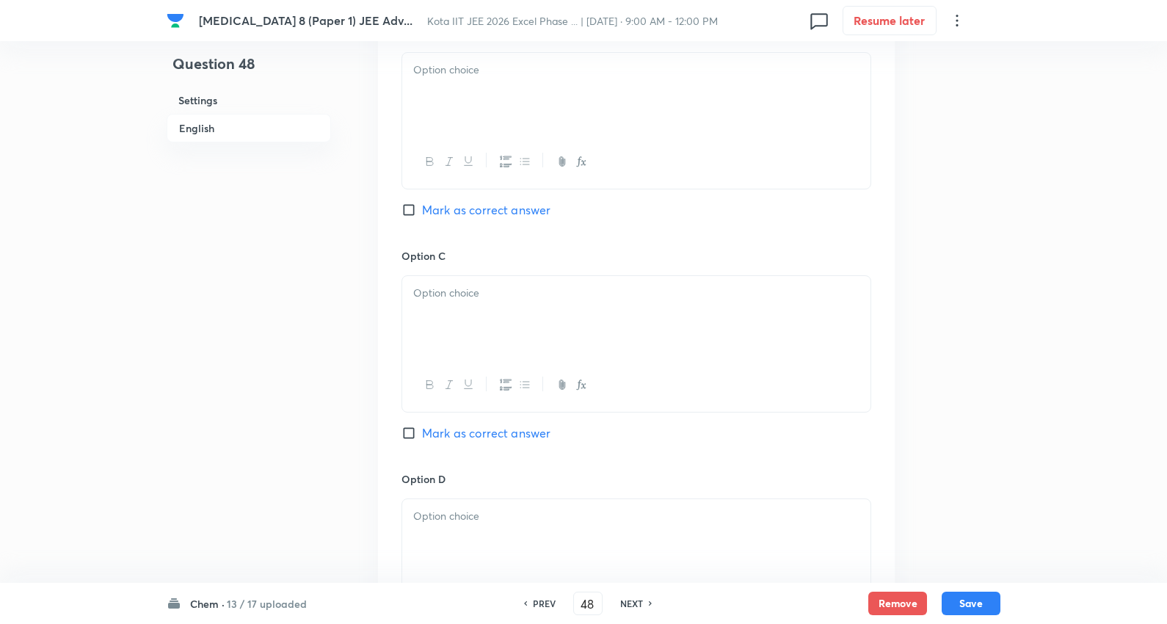
click at [456, 94] on div at bounding box center [636, 94] width 468 height 82
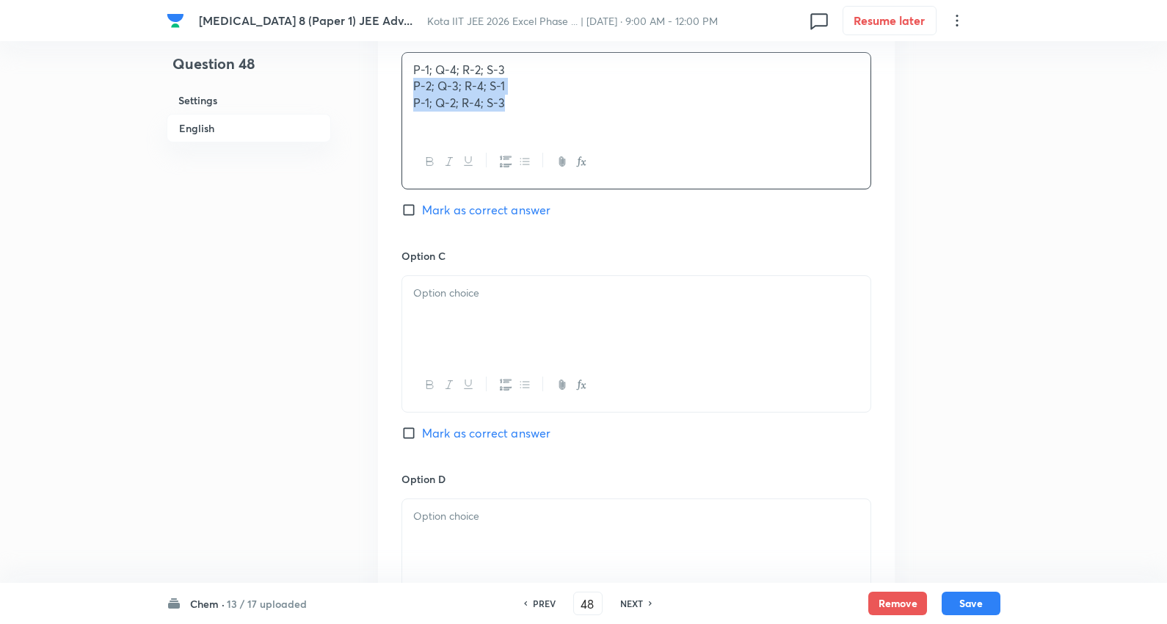
drag, startPoint x: 416, startPoint y: 91, endPoint x: 727, endPoint y: 132, distance: 313.2
click at [868, 115] on div "P-1; Q-4; R-2; S-3 P-2; Q-3; R-4; S-1 P-1; Q-2; R-4; S-3" at bounding box center [636, 94] width 468 height 82
click at [479, 319] on div at bounding box center [636, 317] width 468 height 82
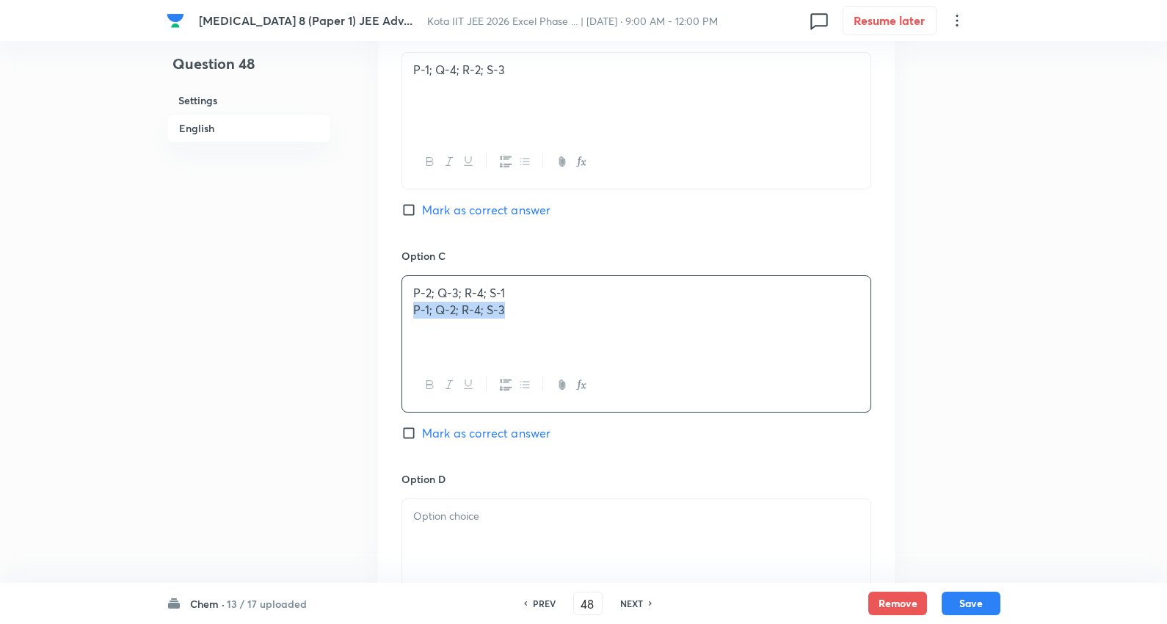
drag, startPoint x: 414, startPoint y: 310, endPoint x: 855, endPoint y: 341, distance: 442.2
click at [855, 341] on div "P-2; Q-3; R-4; S-1 P-1; Q-2; R-4; S-3" at bounding box center [636, 317] width 468 height 82
click at [438, 208] on span "Mark as correct answer" at bounding box center [486, 210] width 128 height 18
click at [422, 208] on input "Mark as correct answer" at bounding box center [411, 210] width 21 height 15
checkbox input "true"
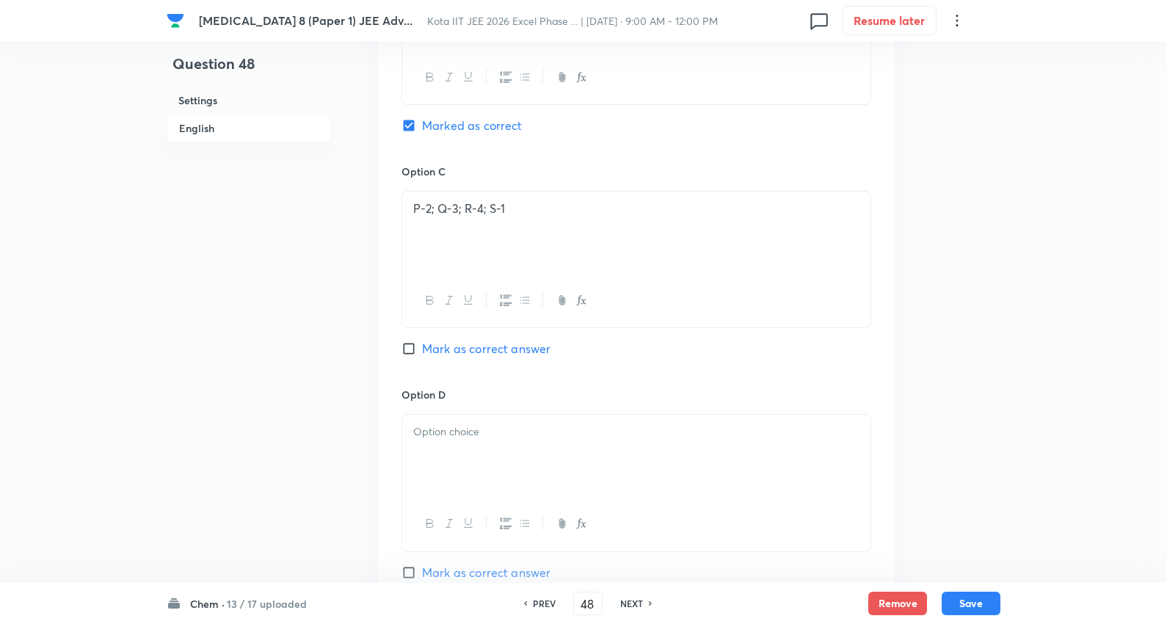
scroll to position [1468, 0]
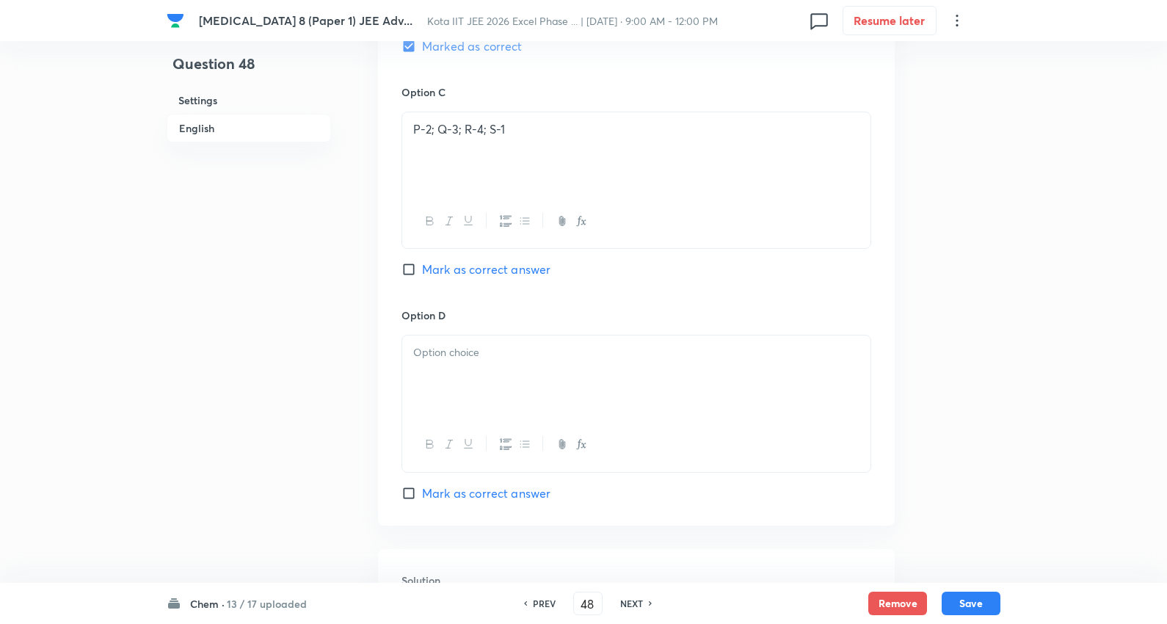
click at [492, 377] on div at bounding box center [636, 376] width 468 height 82
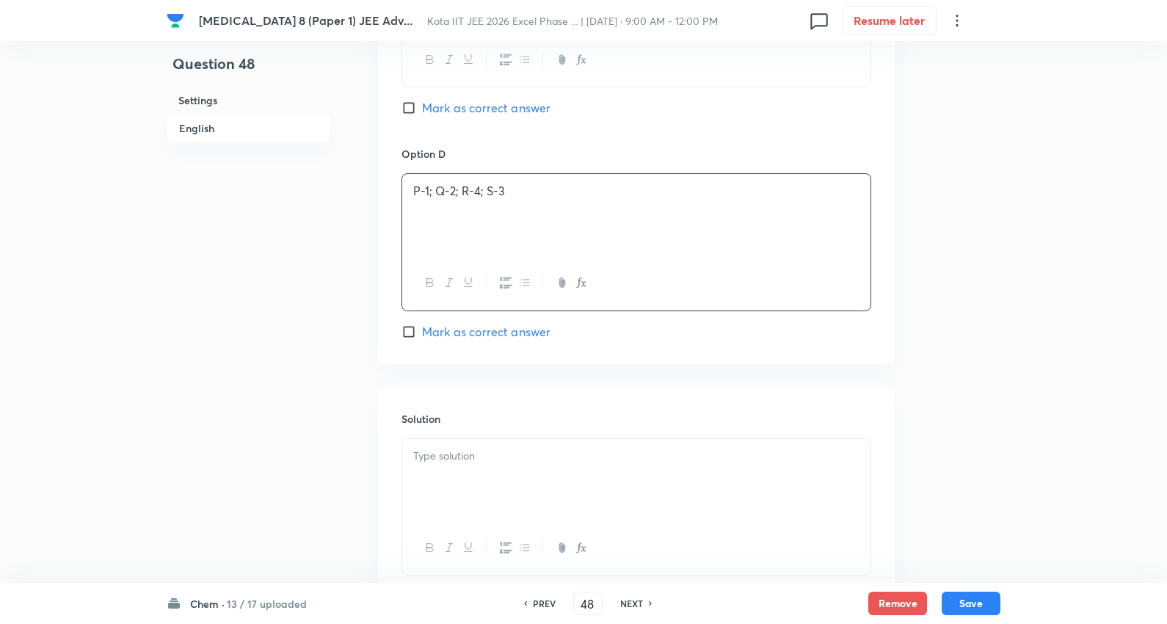
scroll to position [1631, 0]
click at [497, 437] on div "Solution" at bounding box center [636, 491] width 517 height 211
click at [488, 456] on p at bounding box center [636, 454] width 446 height 17
click at [987, 603] on button "Save" at bounding box center [971, 601] width 59 height 23
type input "49"
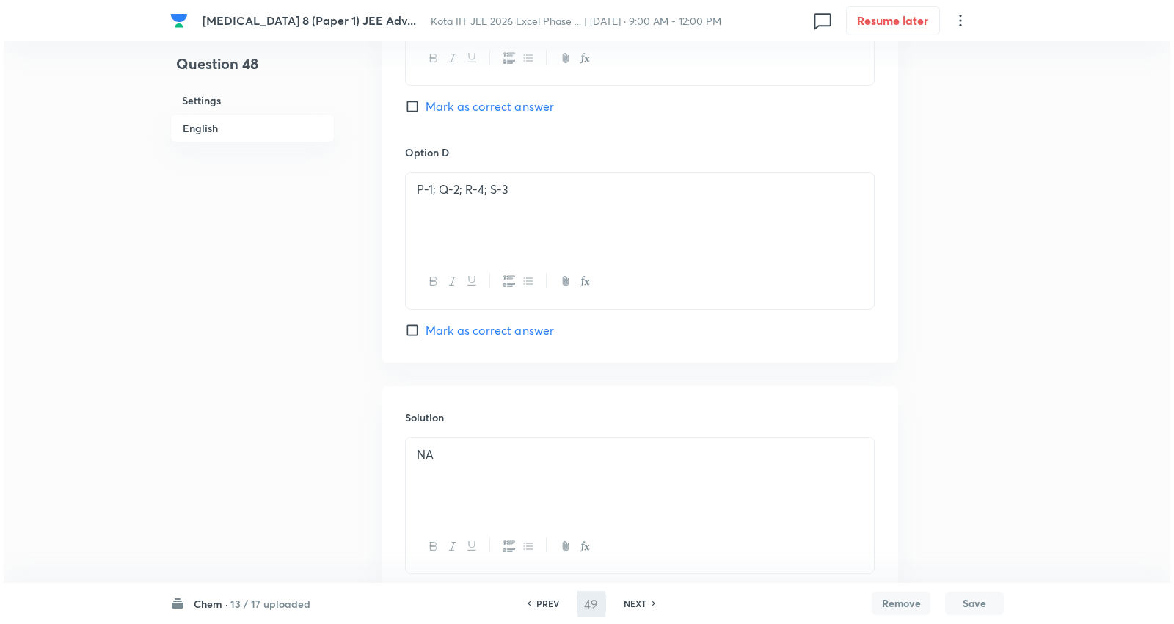
scroll to position [0, 0]
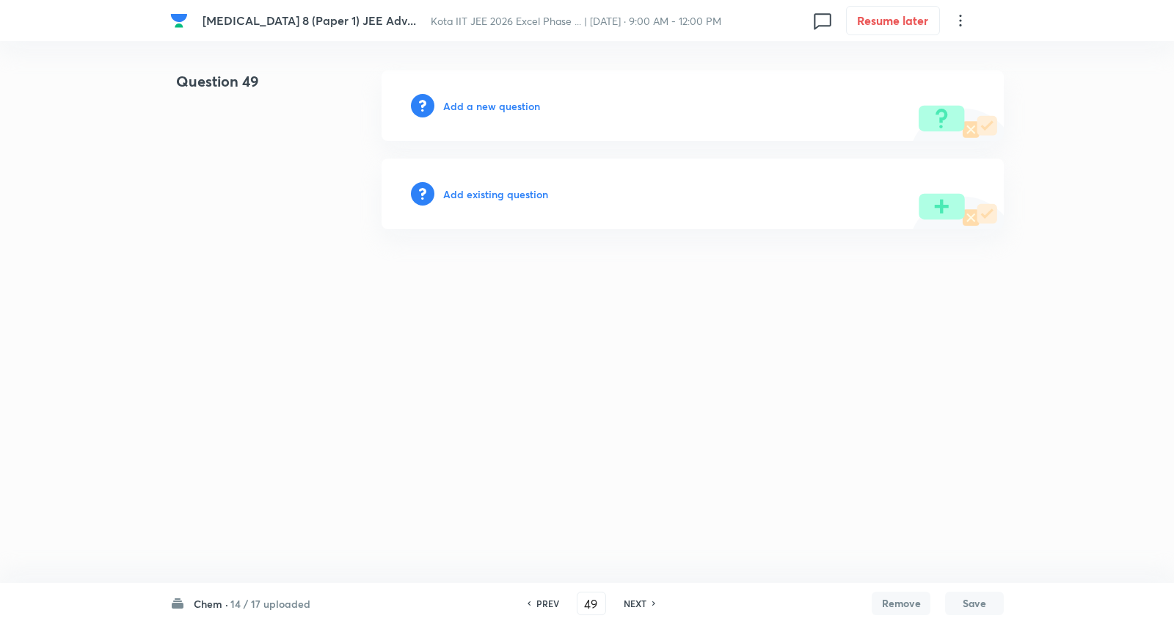
click at [496, 104] on h6 "Add a new question" at bounding box center [491, 105] width 97 height 15
click at [496, 104] on h6 "Choose a question type" at bounding box center [499, 105] width 113 height 15
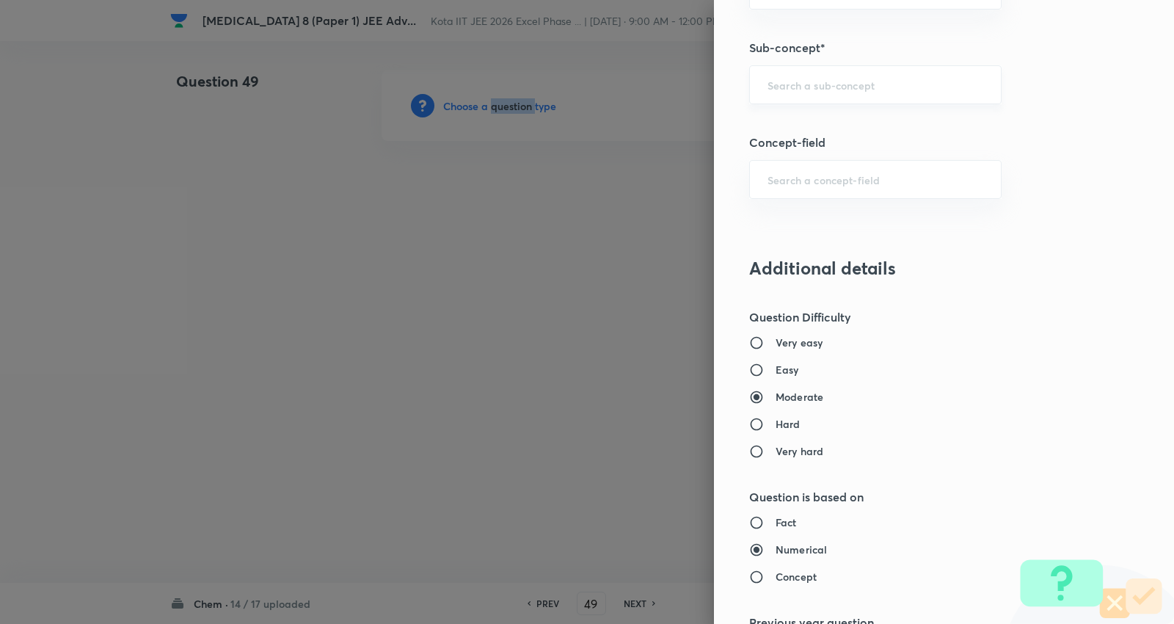
scroll to position [978, 0]
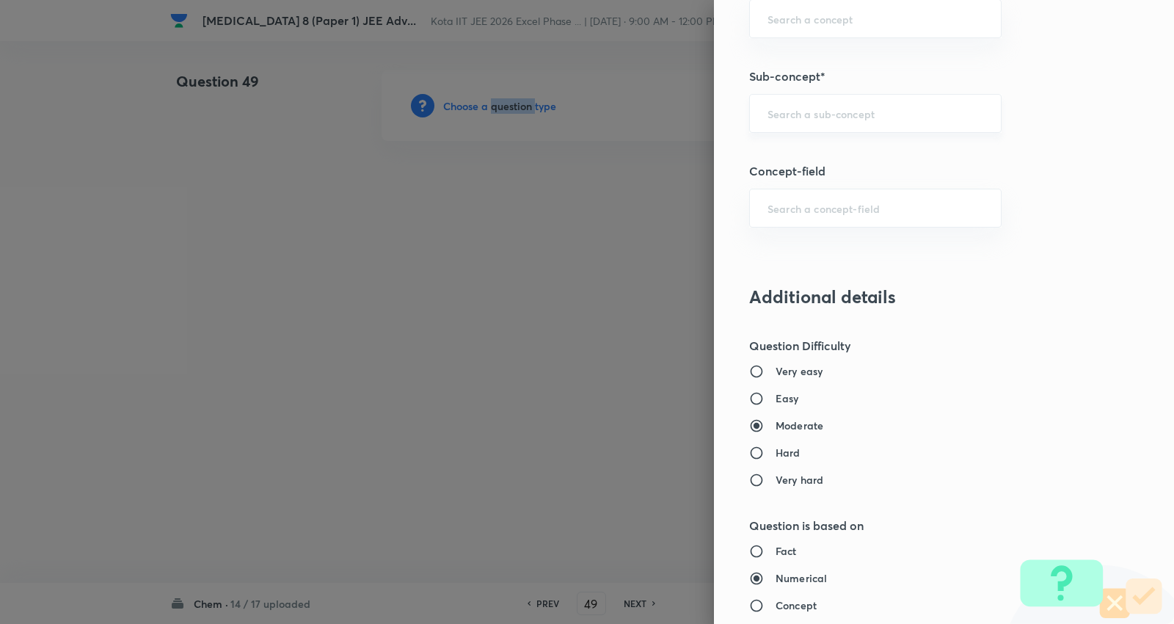
click at [853, 101] on div "​" at bounding box center [875, 113] width 252 height 39
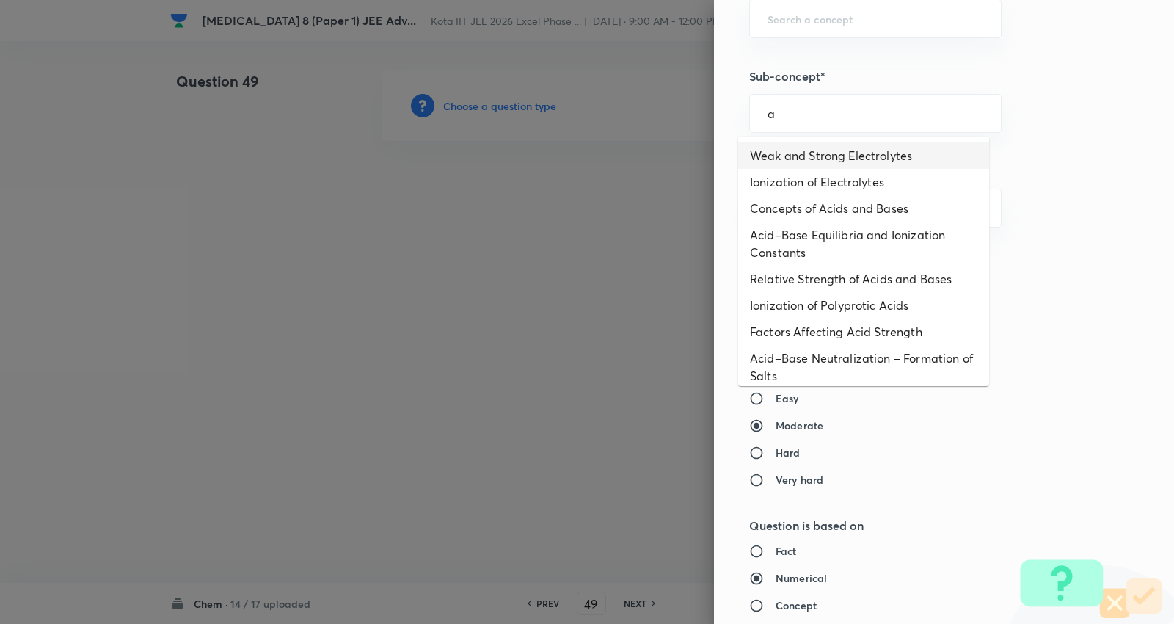
click at [844, 154] on li "Weak and Strong Electrolytes" at bounding box center [863, 155] width 251 height 26
type input "Weak and Strong Electrolytes"
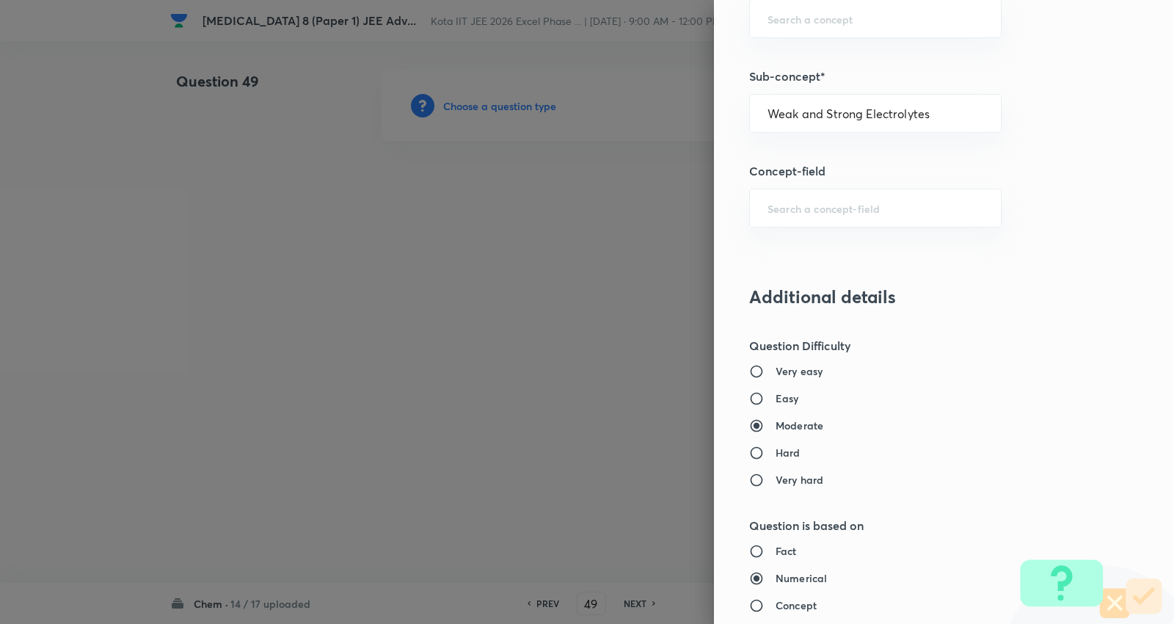
type input "Chemistry"
type input "Physical Chemistry"
type input "Ionic Equilibrium"
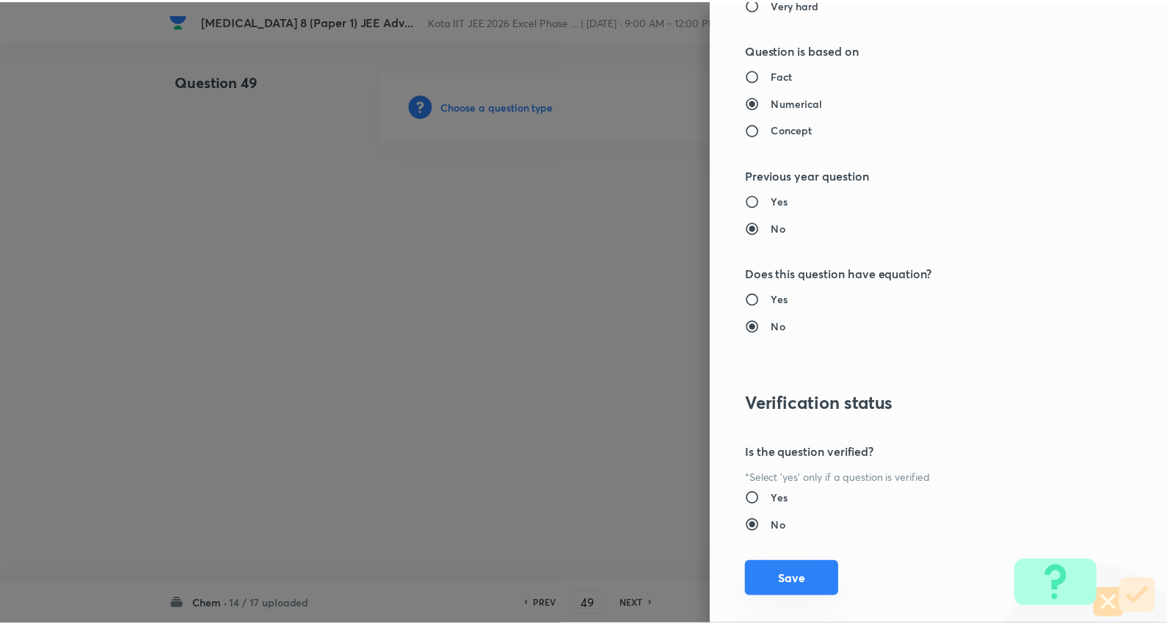
scroll to position [1476, 0]
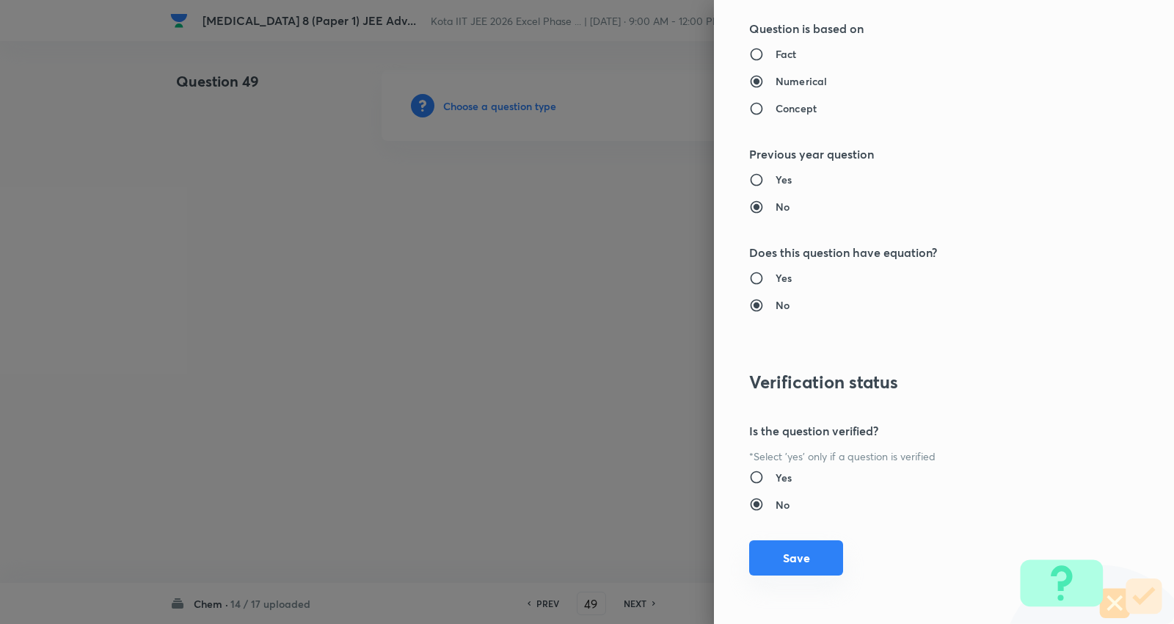
click at [811, 564] on button "Save" at bounding box center [796, 557] width 94 height 35
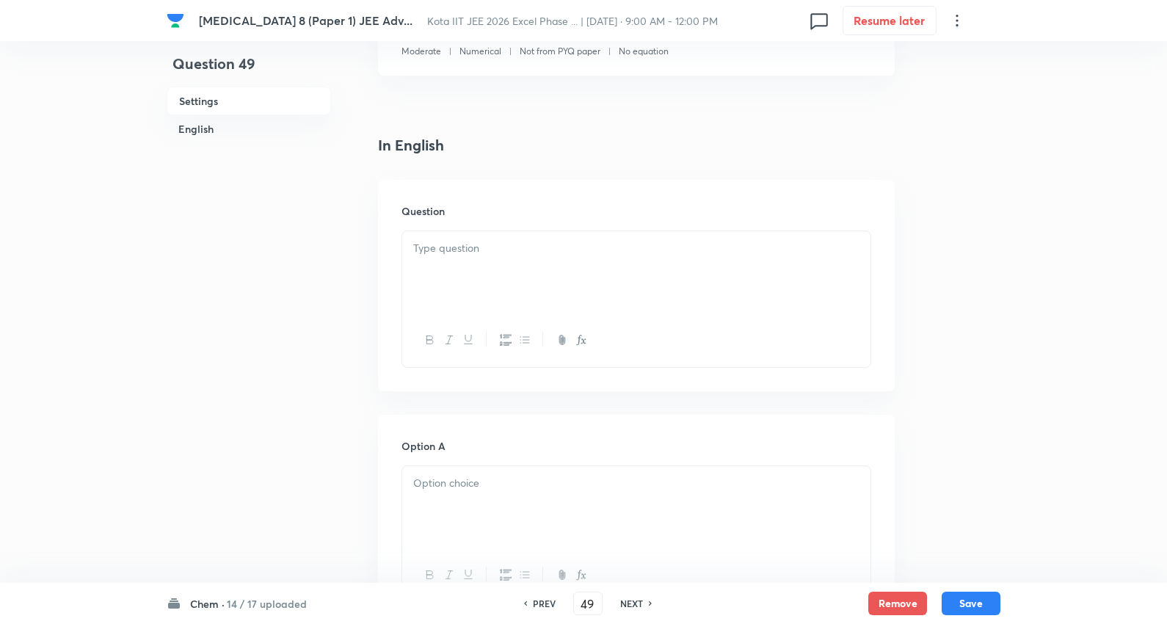
scroll to position [326, 0]
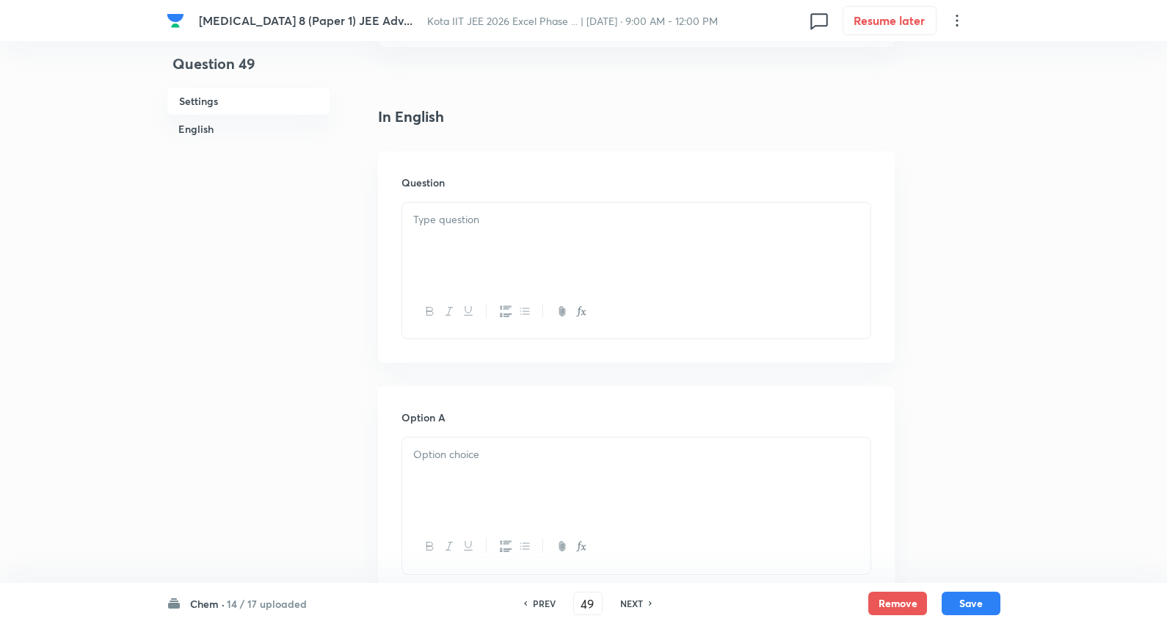
click at [466, 236] on div at bounding box center [636, 244] width 468 height 82
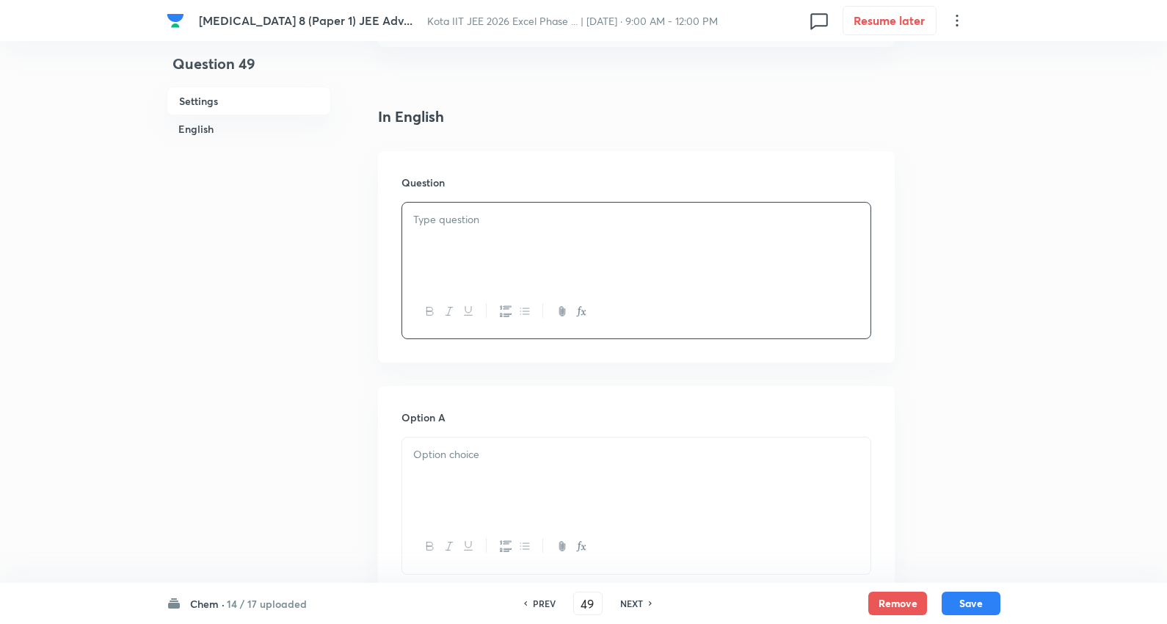
click at [506, 258] on div at bounding box center [636, 244] width 468 height 82
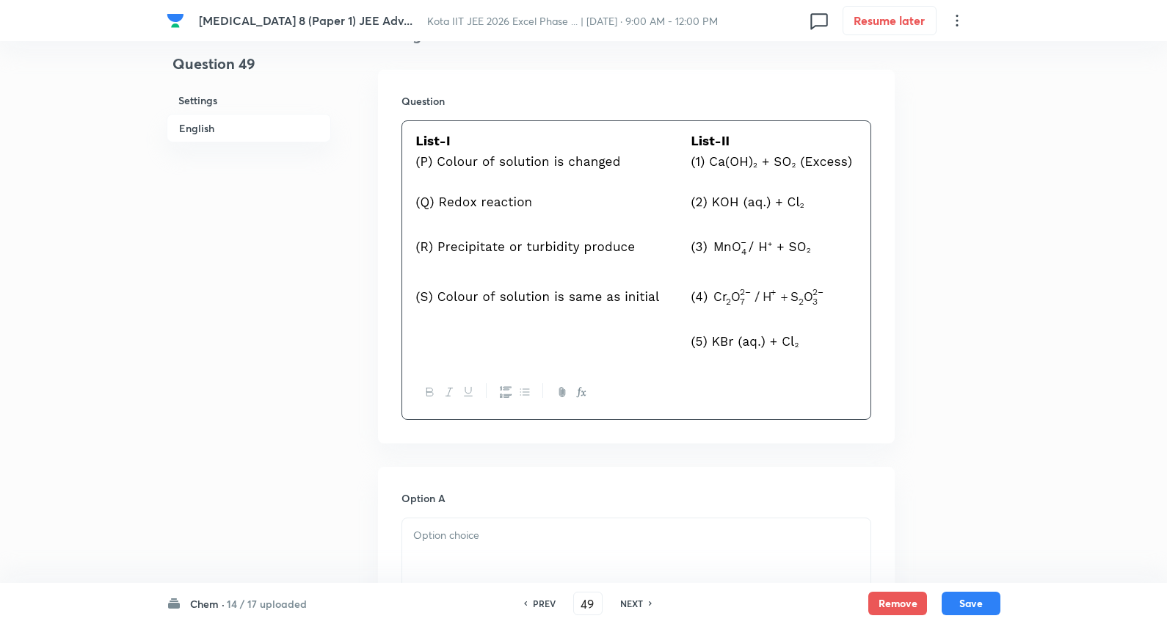
scroll to position [734, 0]
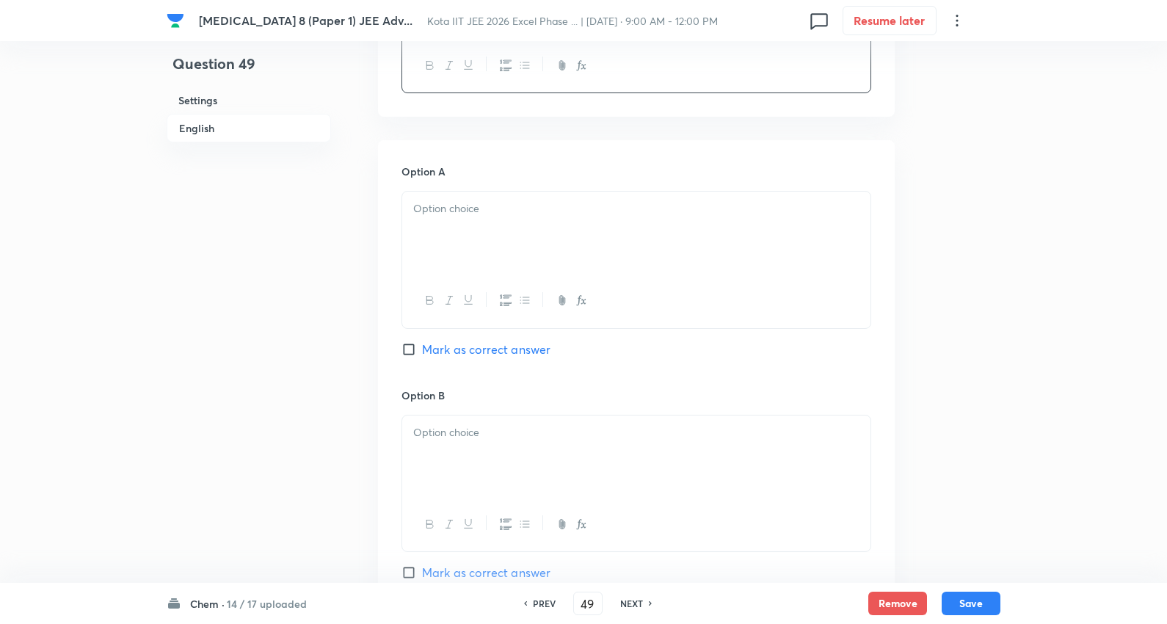
click at [482, 228] on div at bounding box center [636, 233] width 468 height 82
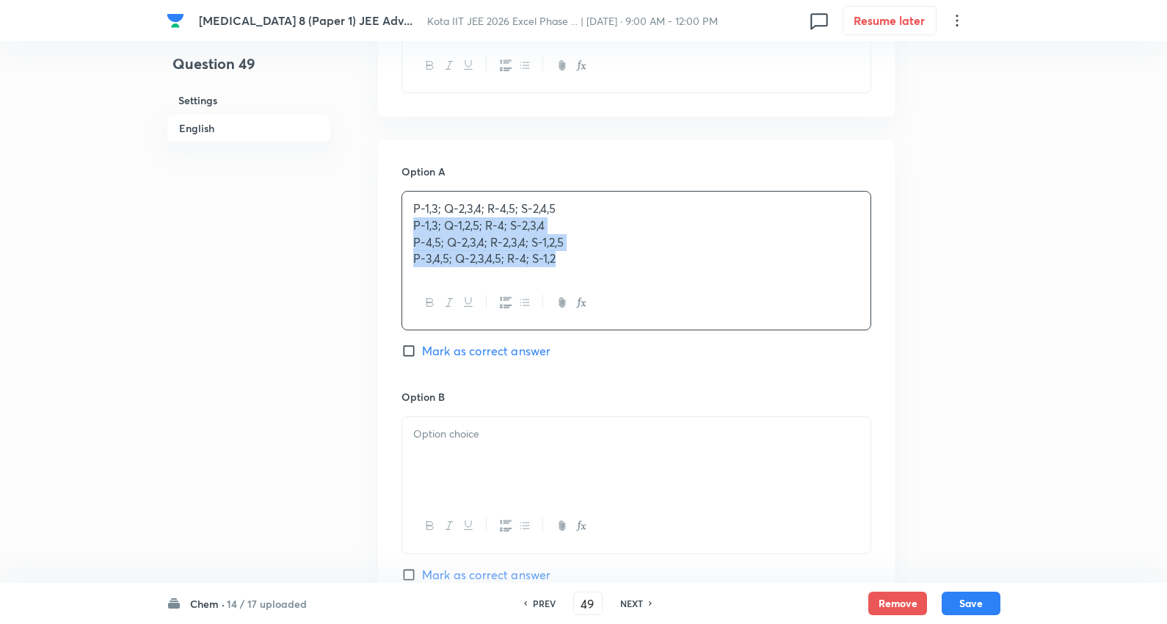
drag, startPoint x: 408, startPoint y: 225, endPoint x: 456, endPoint y: 266, distance: 63.5
click at [944, 294] on div "Question 49 Settings English Settings Type Single choice correct 4 options + 3 …" at bounding box center [584, 342] width 834 height 2011
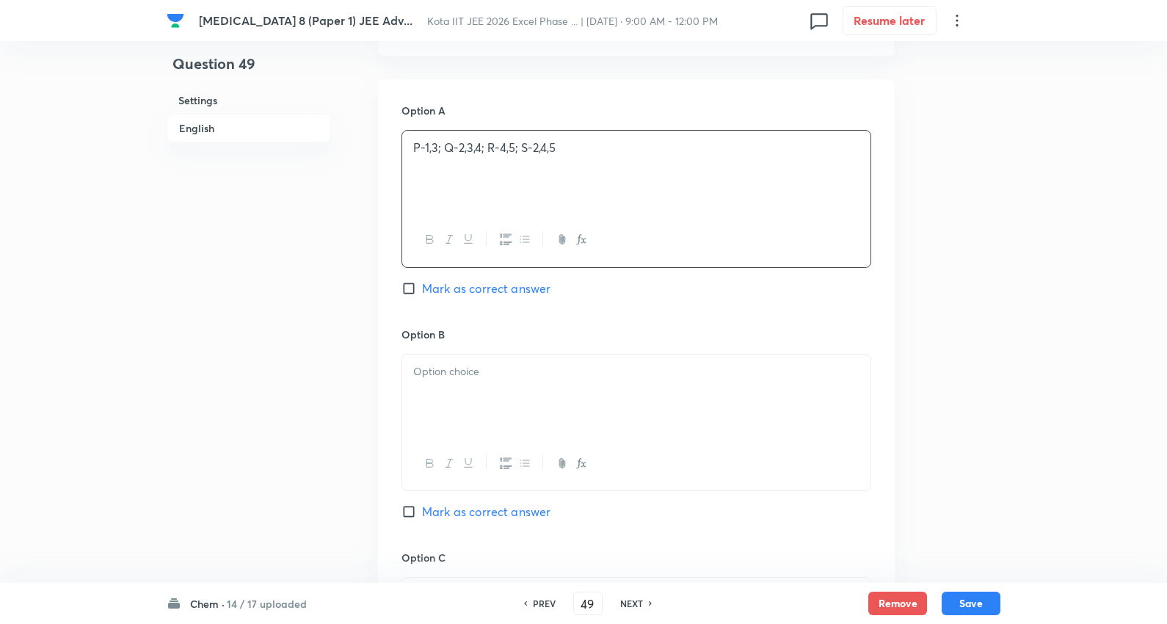
scroll to position [897, 0]
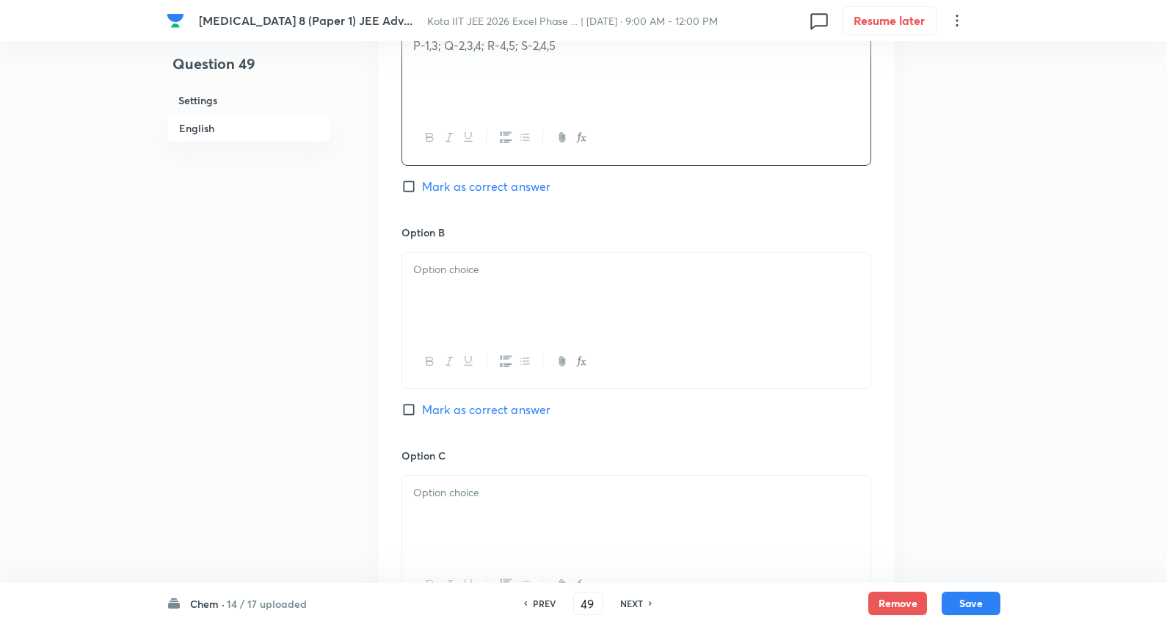
click at [450, 276] on p at bounding box center [636, 269] width 446 height 17
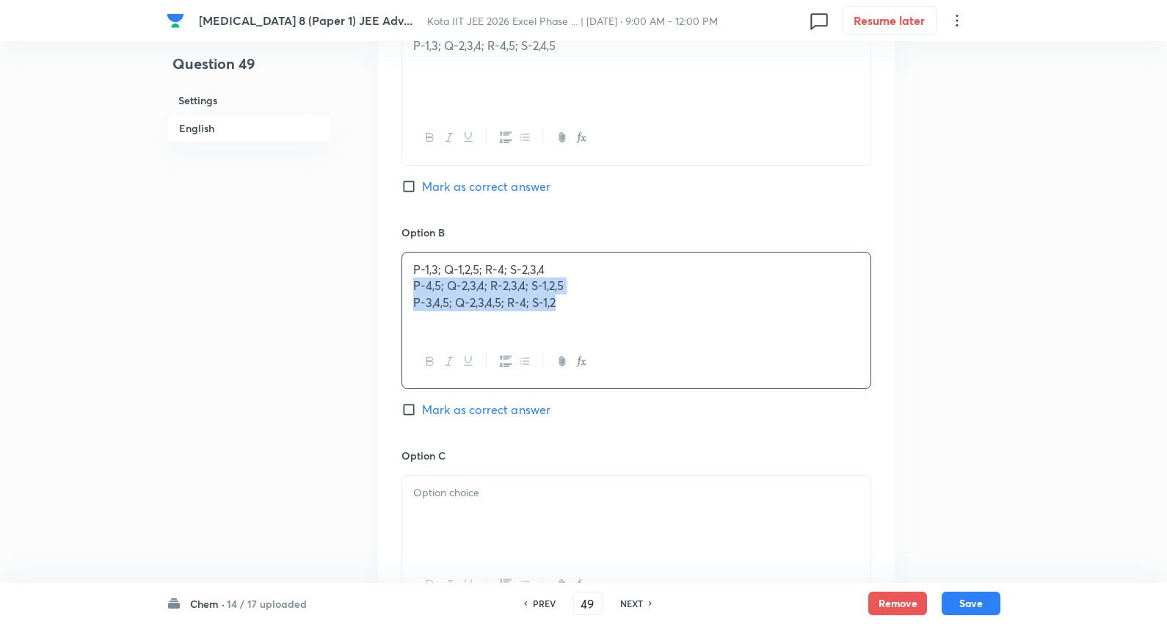
drag, startPoint x: 412, startPoint y: 284, endPoint x: 893, endPoint y: 351, distance: 486.1
click at [893, 351] on div "Option A P-1,3; Q-2,3,4; R-4,5; S-2,4,5 Mark as correct answer Option B P-1,3; …" at bounding box center [636, 433] width 517 height 912
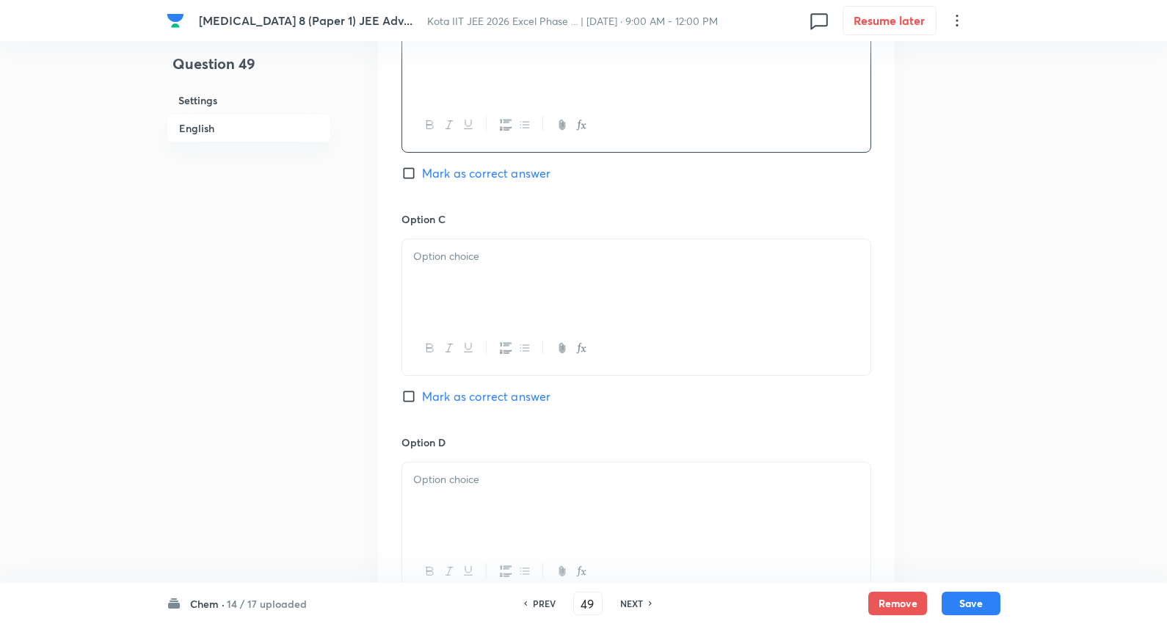
scroll to position [1141, 0]
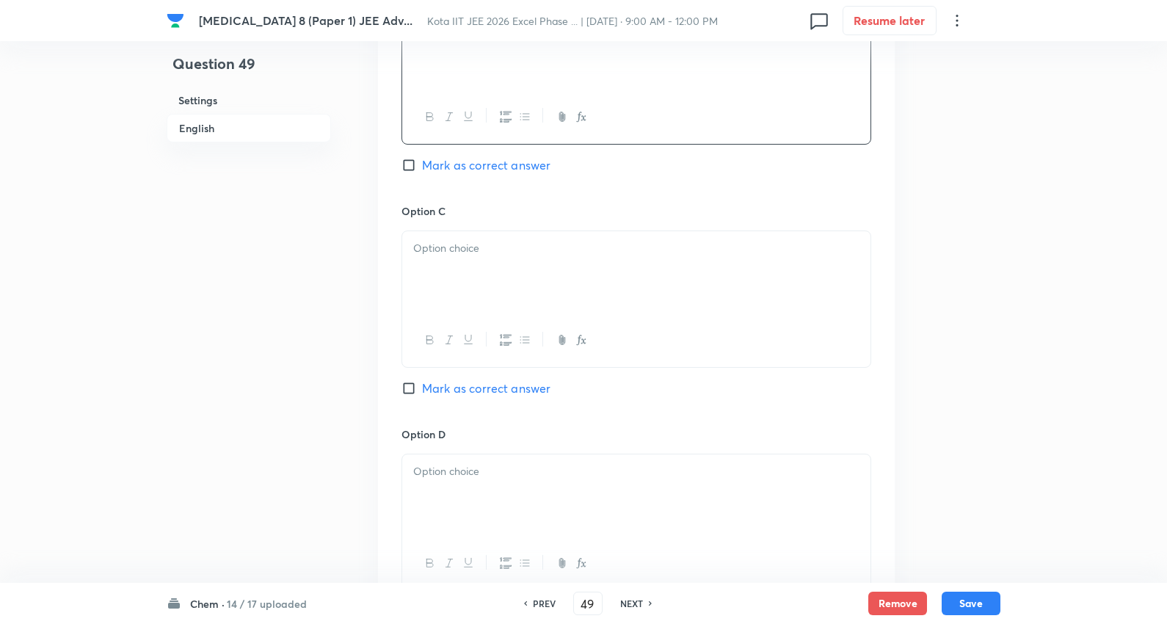
click at [486, 265] on div at bounding box center [636, 272] width 468 height 82
drag, startPoint x: 407, startPoint y: 264, endPoint x: 800, endPoint y: 291, distance: 393.6
click at [854, 283] on div "P-4,5; Q-2,3,4; R-2,3,4; S-1,2,5 P-3,4,5; Q-2,3,4,5; R-4; S-1,2" at bounding box center [636, 272] width 468 height 82
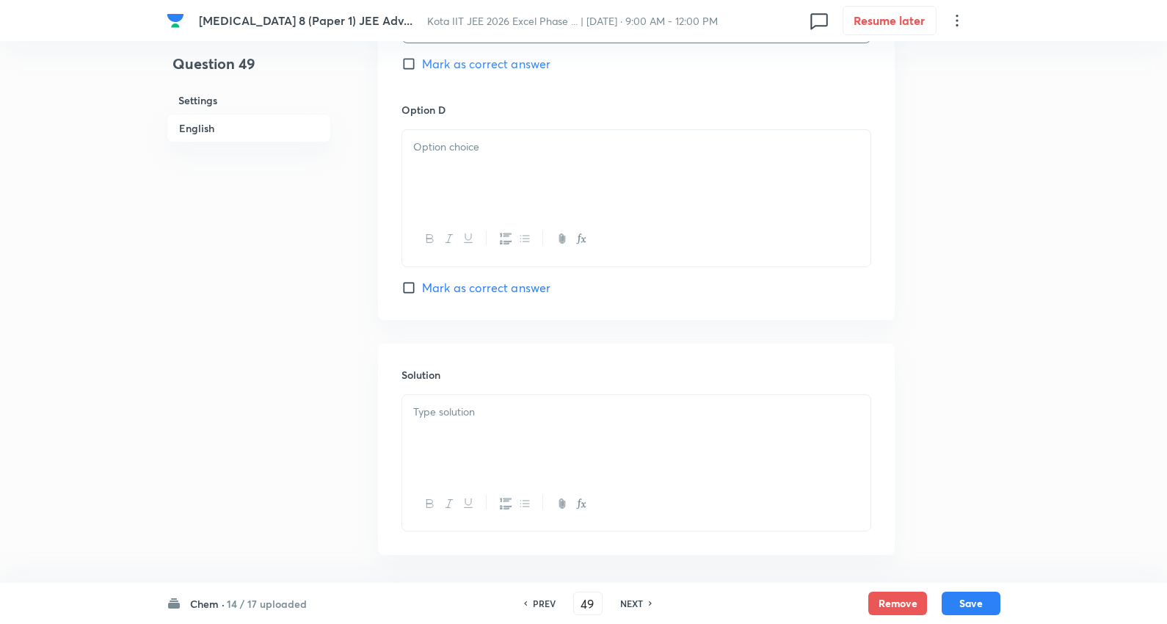
scroll to position [1468, 0]
click at [435, 144] on p at bounding box center [636, 145] width 446 height 17
click at [478, 288] on span "Mark as correct answer" at bounding box center [486, 286] width 128 height 18
click at [422, 288] on input "Mark as correct answer" at bounding box center [411, 285] width 21 height 15
checkbox input "true"
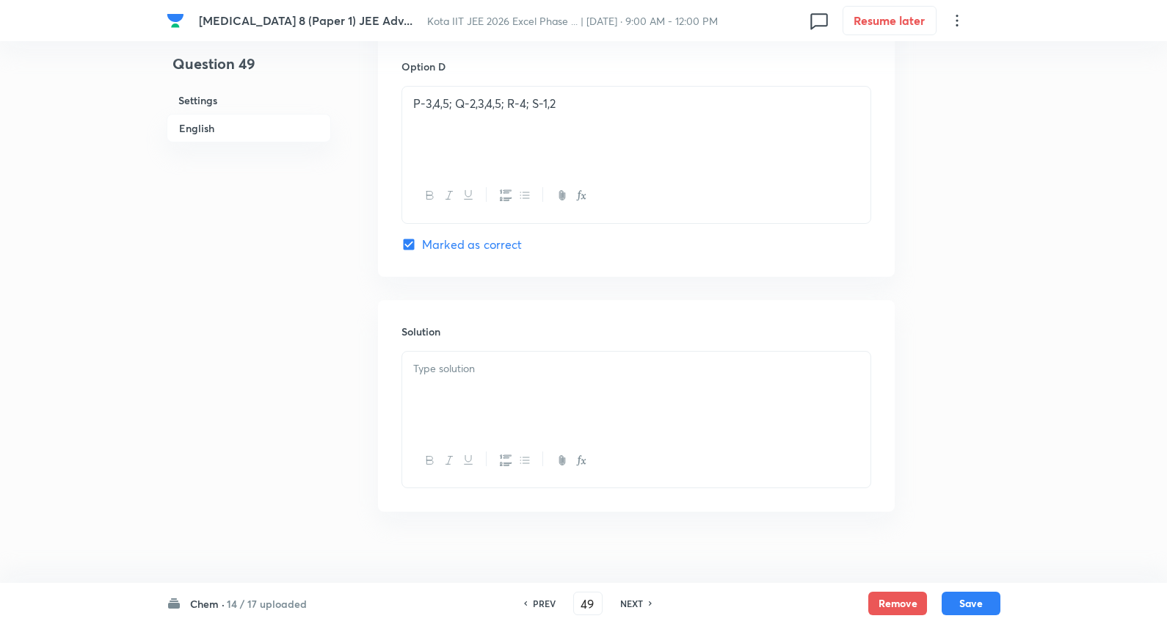
scroll to position [1529, 0]
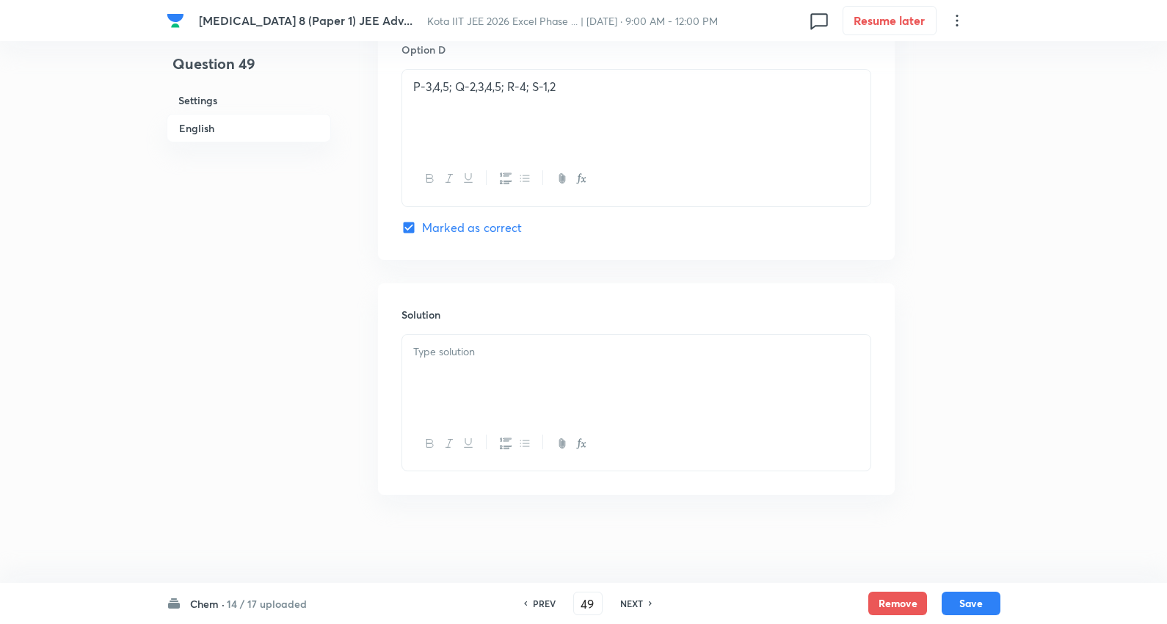
drag, startPoint x: 512, startPoint y: 368, endPoint x: 783, endPoint y: 407, distance: 274.4
click at [514, 368] on div at bounding box center [636, 376] width 468 height 82
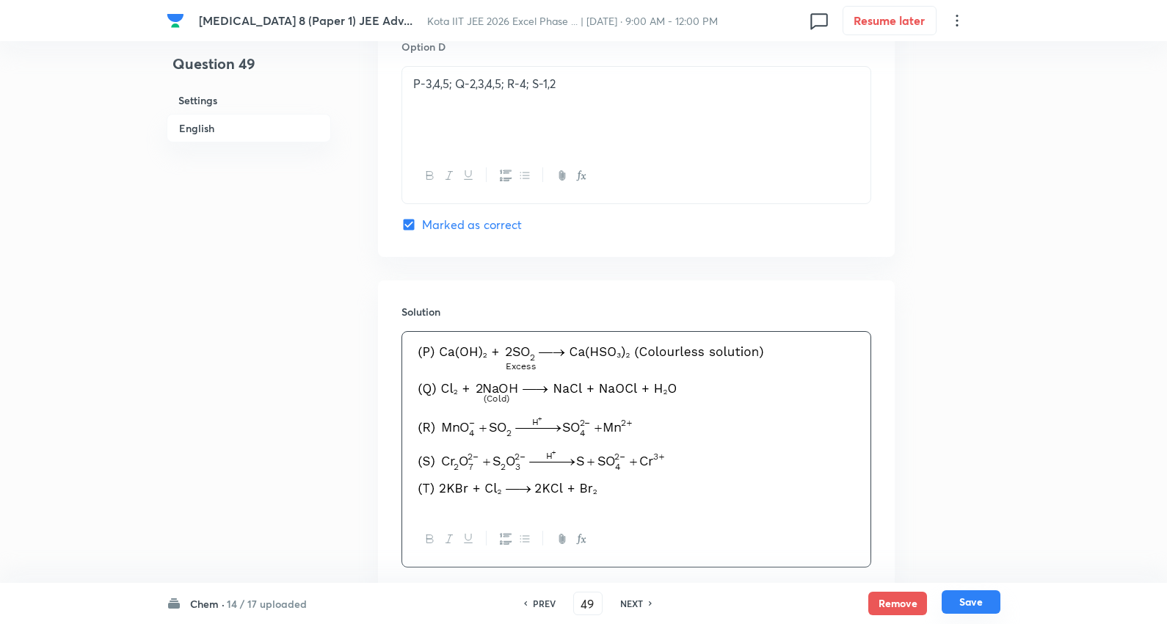
click at [970, 602] on button "Save" at bounding box center [971, 601] width 59 height 23
type input "50"
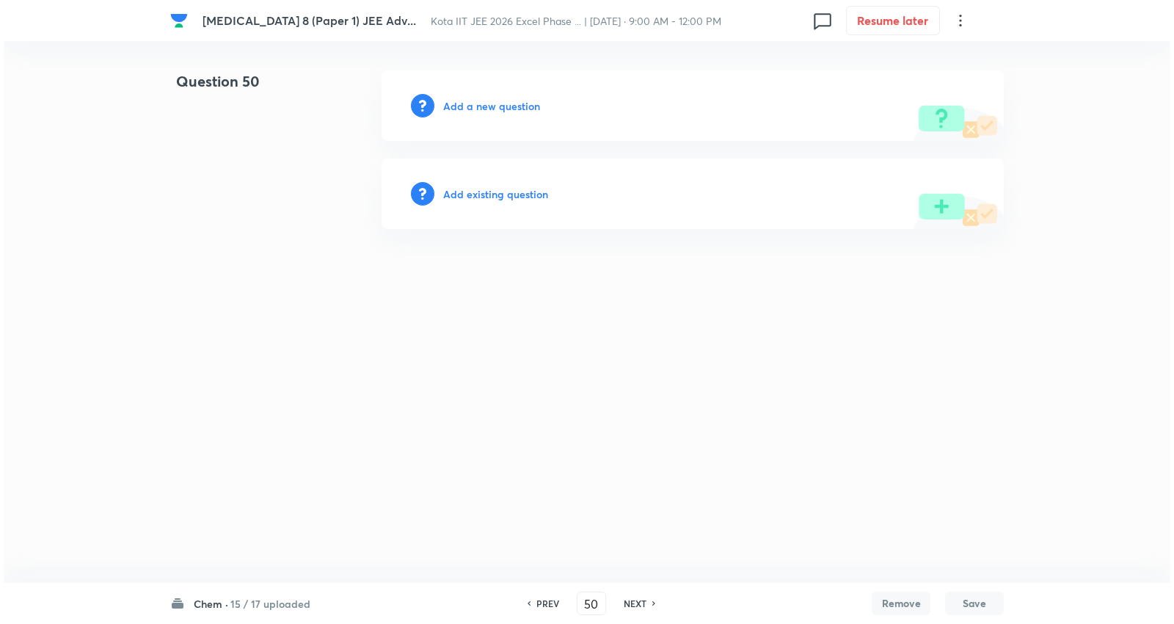
scroll to position [0, 0]
click at [505, 106] on h6 "Add a new question" at bounding box center [491, 105] width 97 height 15
click at [505, 104] on h6 "Choose a question type" at bounding box center [499, 105] width 113 height 15
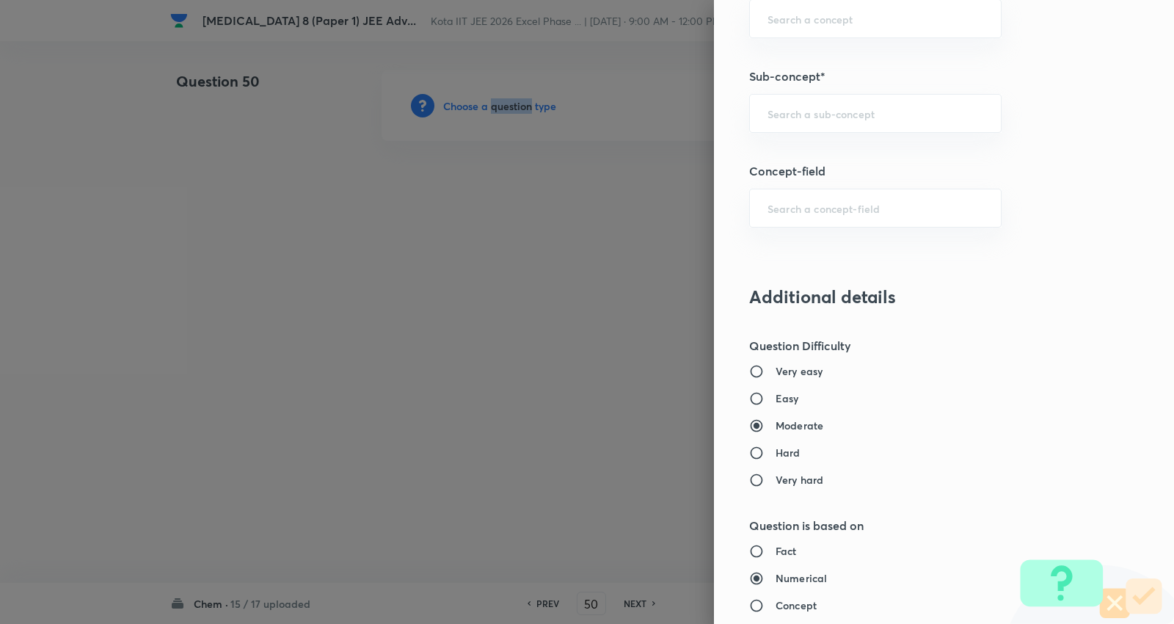
scroll to position [897, 0]
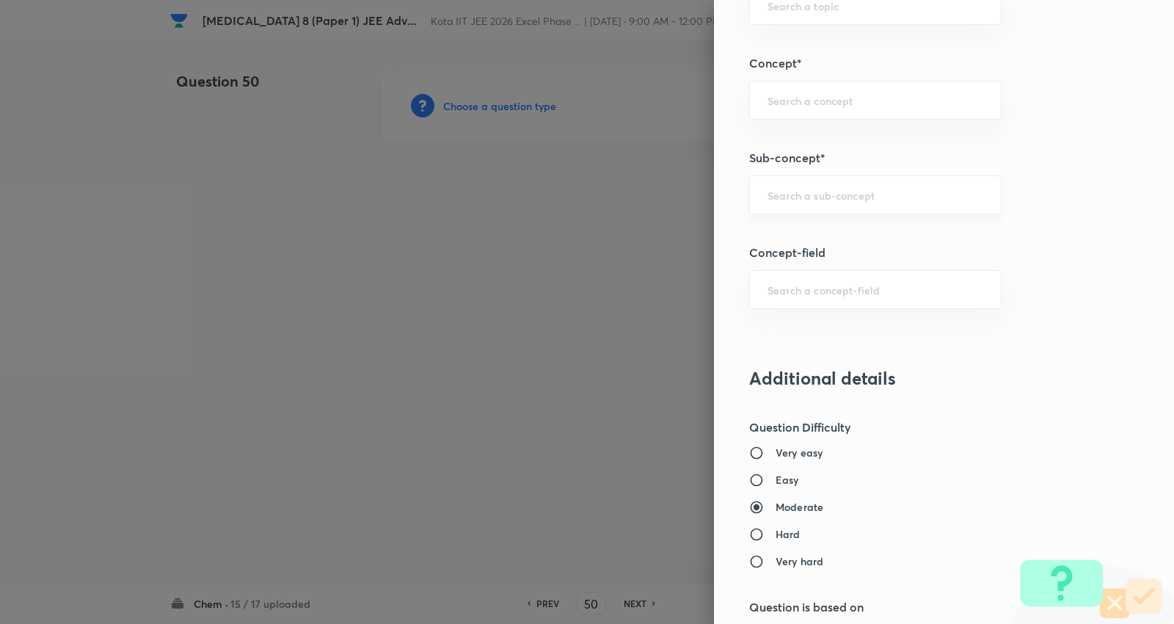
drag, startPoint x: 863, startPoint y: 189, endPoint x: 870, endPoint y: 193, distance: 7.9
click at [867, 189] on input "text" at bounding box center [876, 195] width 216 height 14
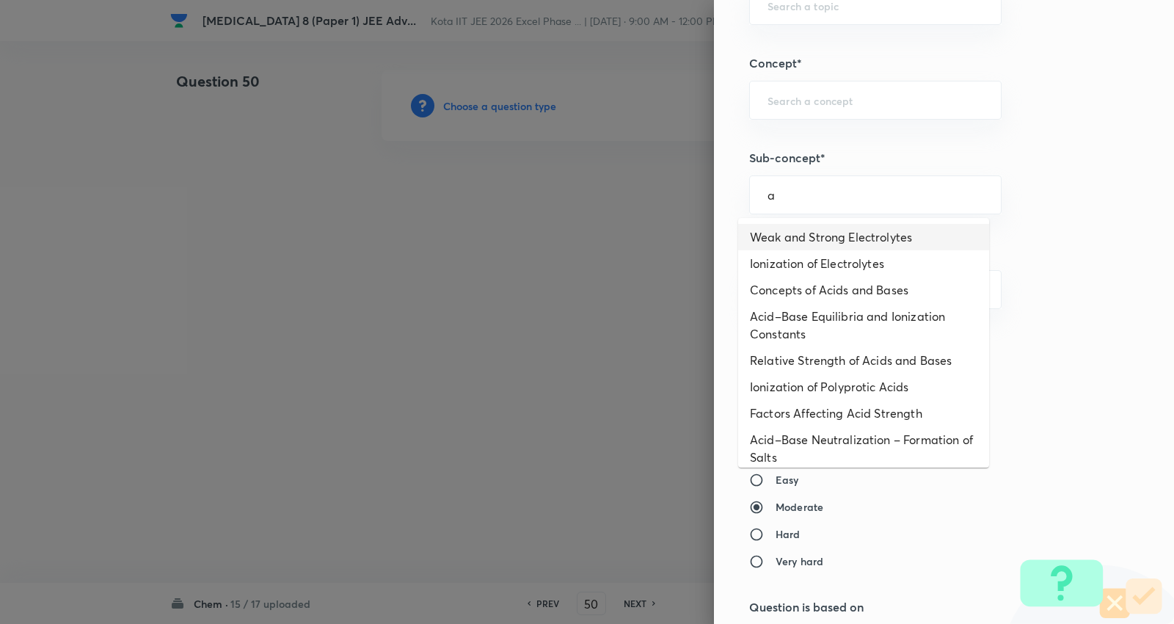
click at [840, 235] on li "Weak and Strong Electrolytes" at bounding box center [863, 237] width 251 height 26
type input "Weak and Strong Electrolytes"
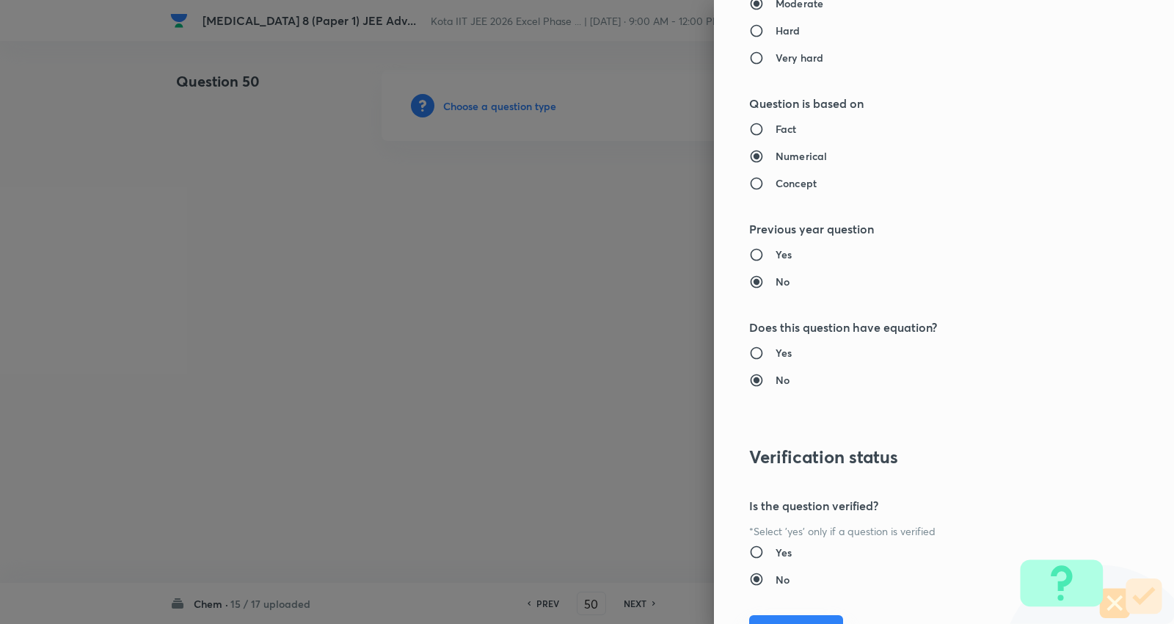
type input "Chemistry"
type input "Physical Chemistry"
type input "Ionic Equilibrium"
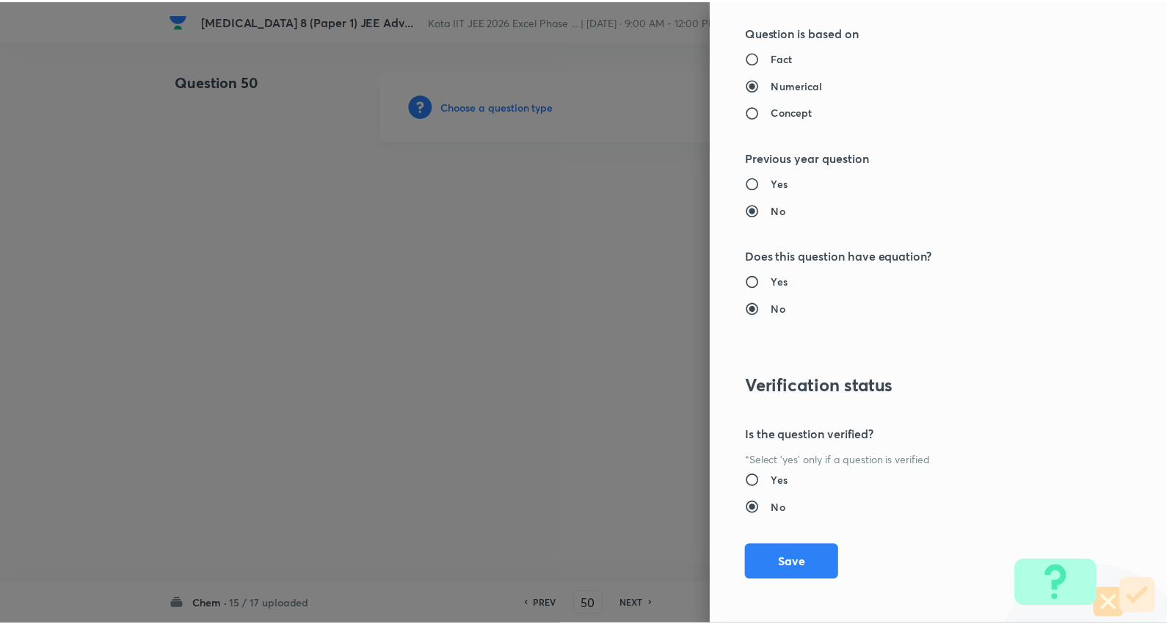
scroll to position [1476, 0]
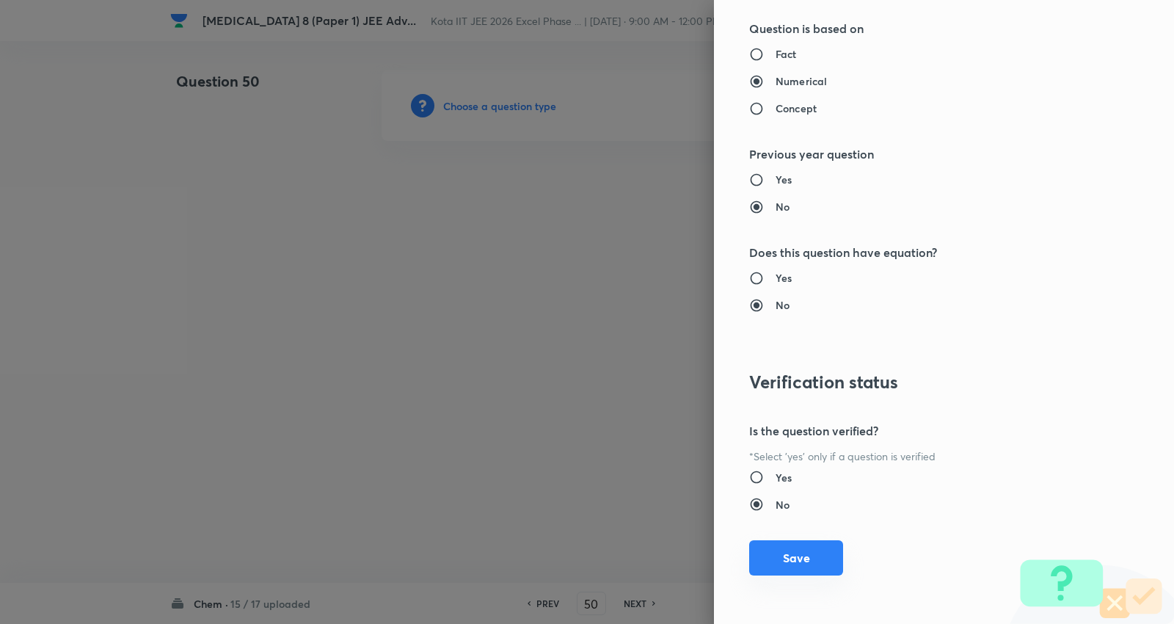
click at [795, 572] on button "Save" at bounding box center [796, 557] width 94 height 35
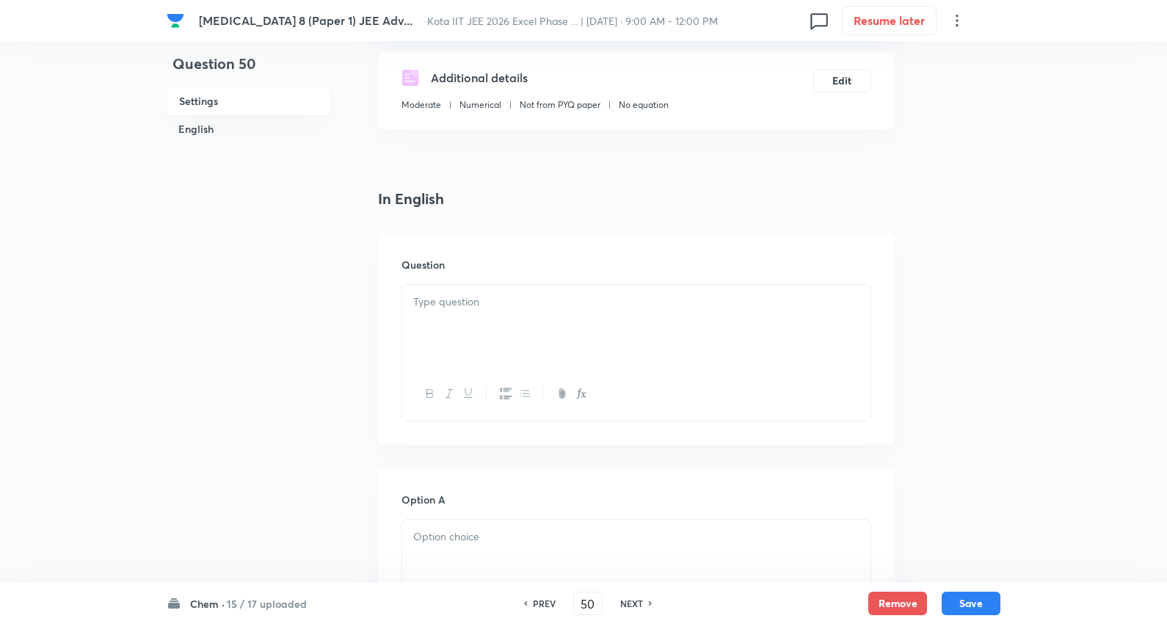
scroll to position [244, 0]
click at [580, 333] on div at bounding box center [636, 325] width 468 height 82
click at [561, 347] on div at bounding box center [636, 325] width 468 height 82
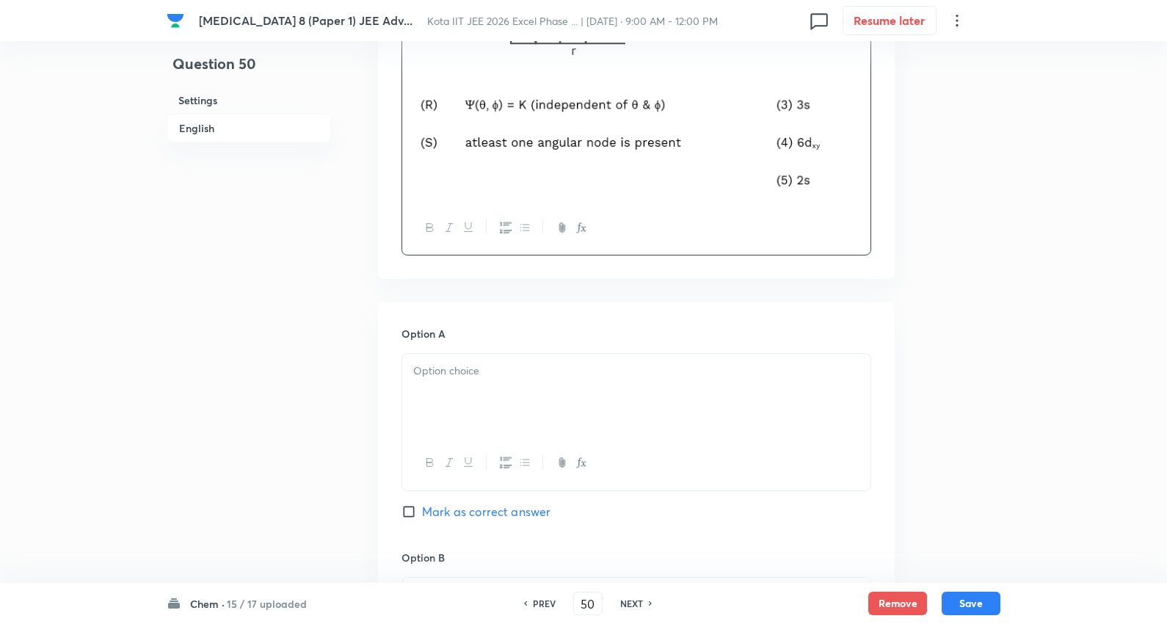
scroll to position [815, 0]
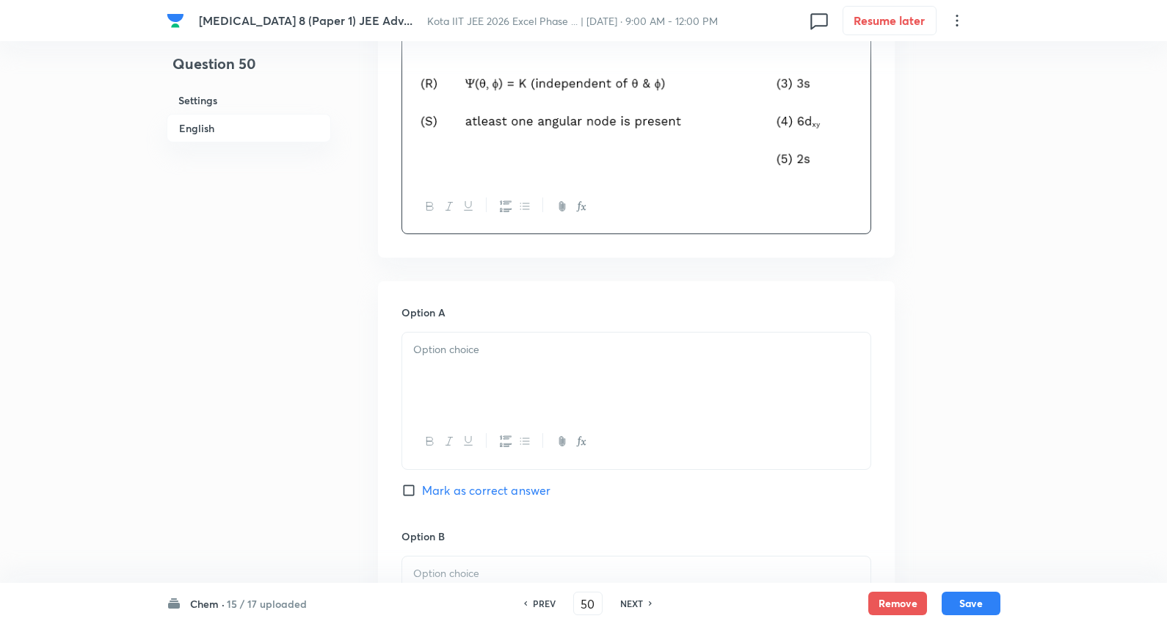
click at [490, 378] on div at bounding box center [636, 373] width 468 height 82
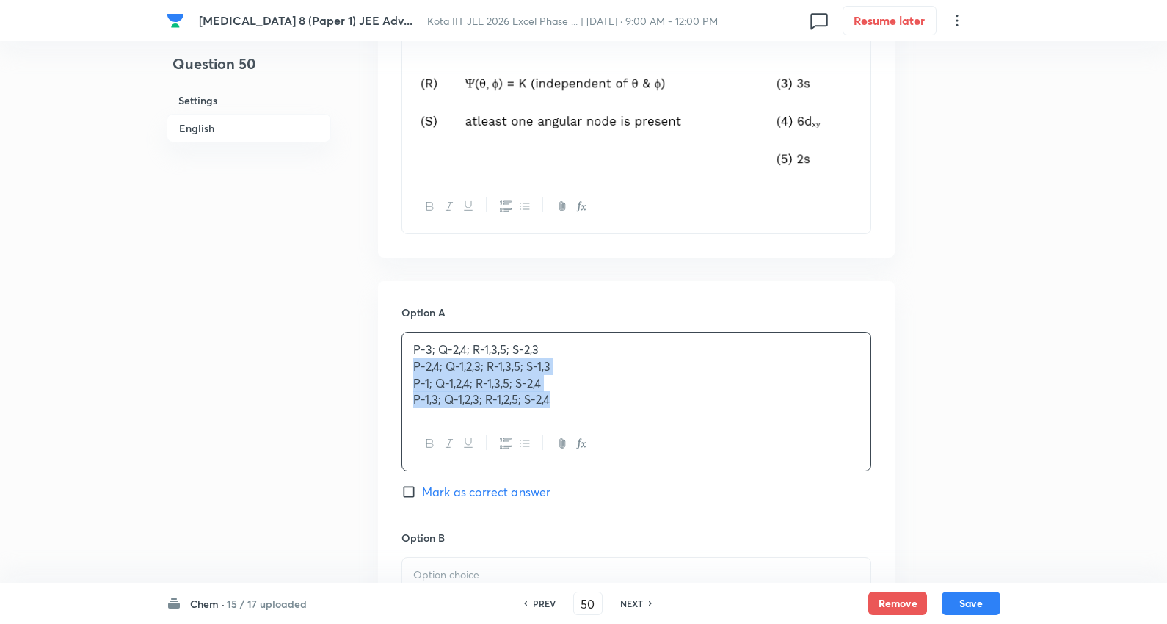
drag, startPoint x: 412, startPoint y: 369, endPoint x: 437, endPoint y: 361, distance: 26.2
click at [948, 494] on div "Question 50 Settings English Settings Type Single choice correct 4 options + 3 …" at bounding box center [584, 371] width 834 height 2233
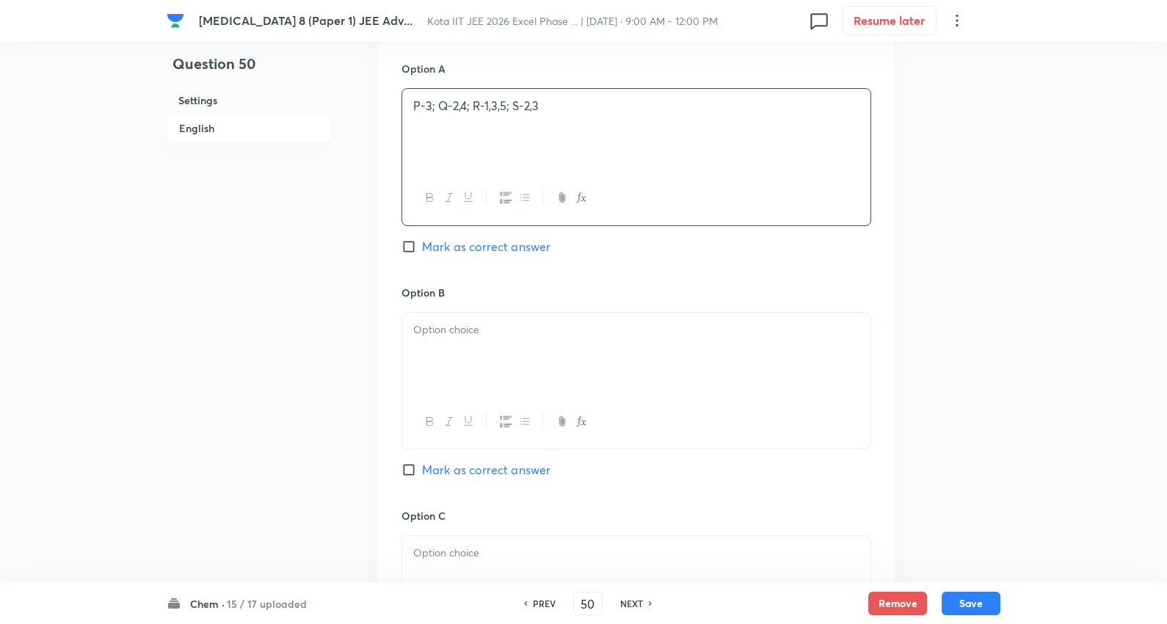
scroll to position [1060, 0]
drag, startPoint x: 490, startPoint y: 355, endPoint x: 457, endPoint y: 350, distance: 34.2
click at [488, 355] on div at bounding box center [636, 353] width 468 height 82
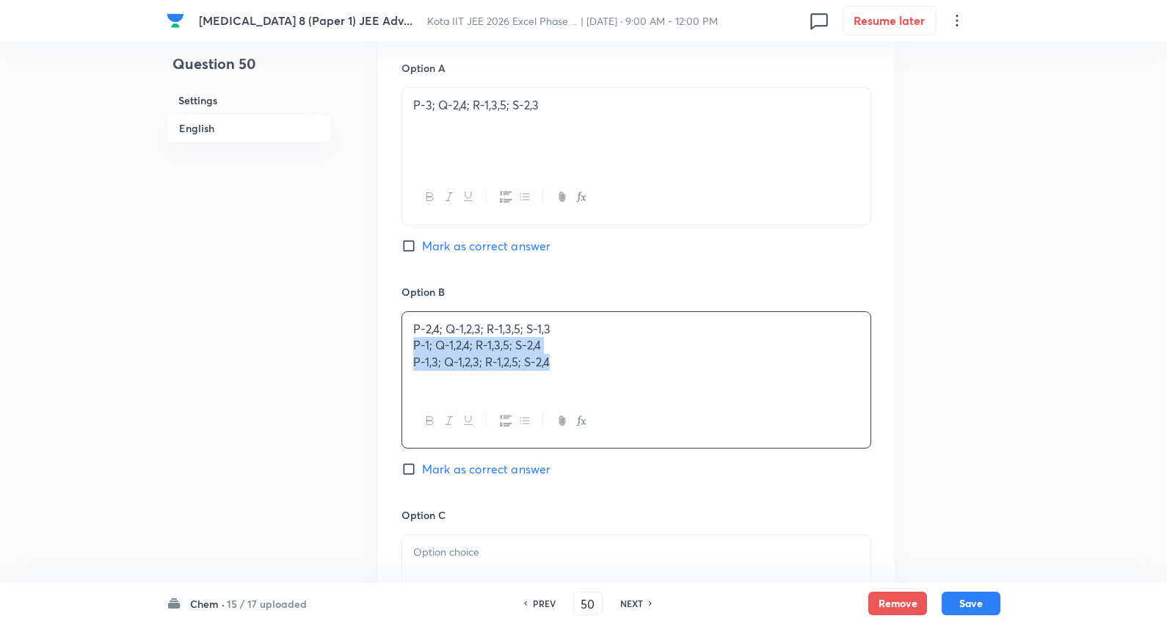
drag, startPoint x: 411, startPoint y: 343, endPoint x: 923, endPoint y: 383, distance: 513.8
click at [923, 383] on div "Question 50 Settings English Settings Type Single choice correct 4 options + 3 …" at bounding box center [584, 126] width 834 height 2231
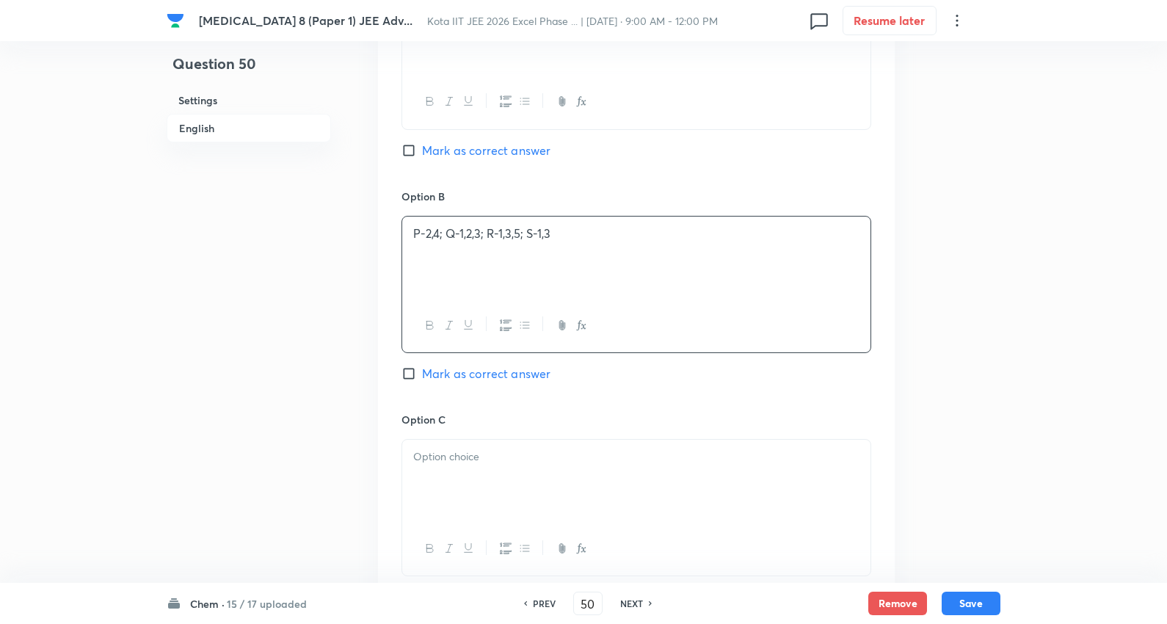
scroll to position [1304, 0]
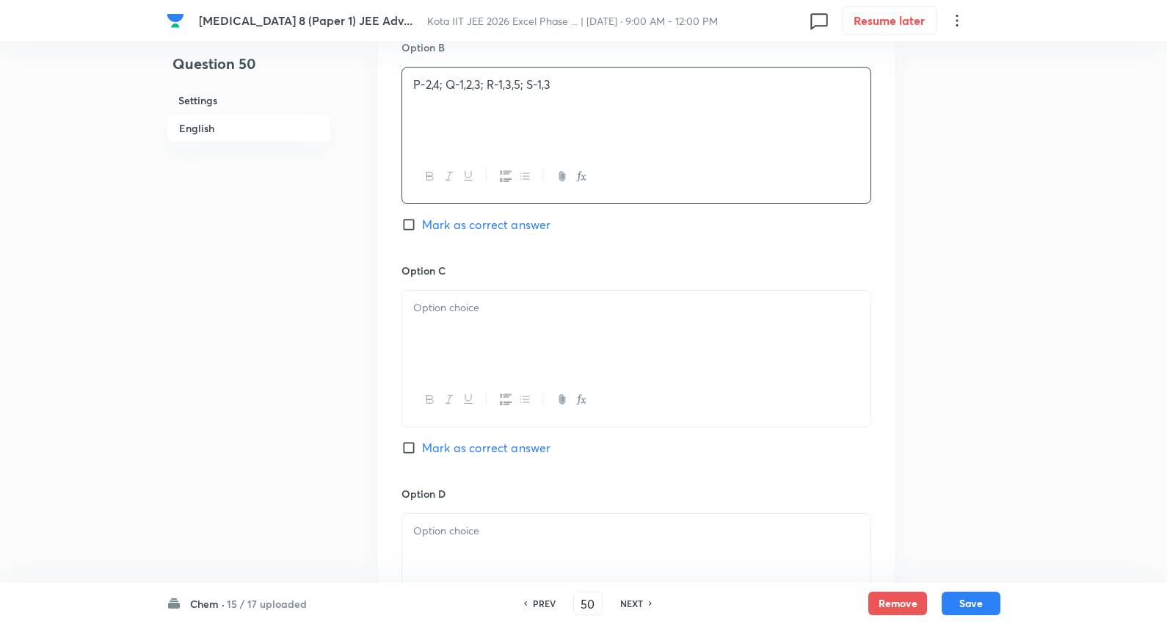
click at [446, 319] on div at bounding box center [636, 332] width 468 height 82
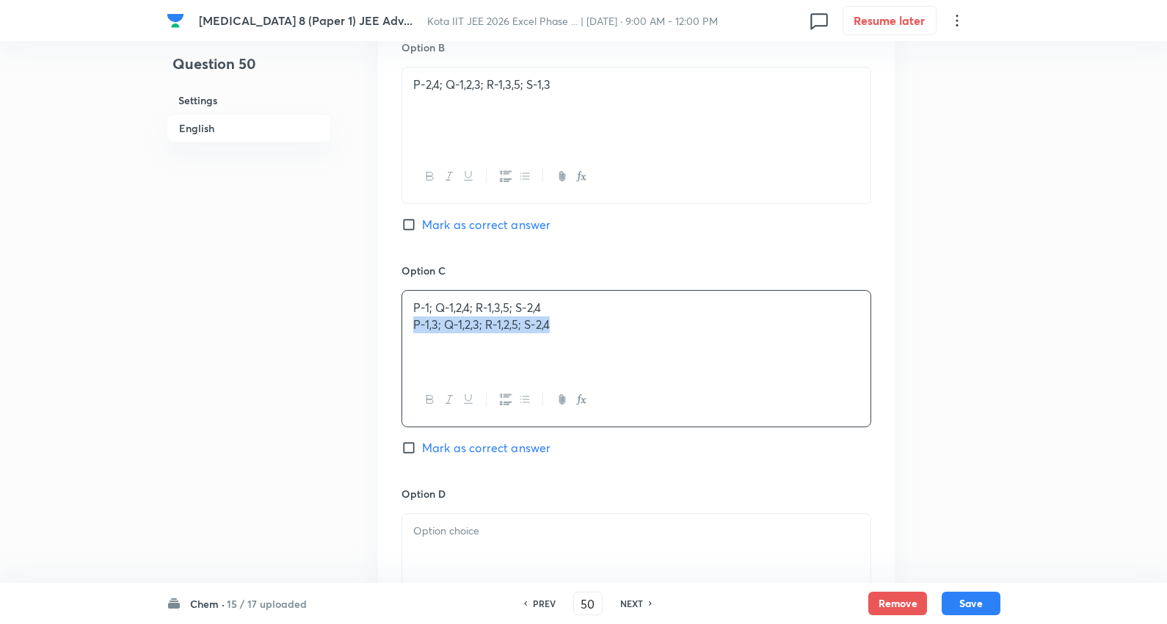
drag, startPoint x: 799, startPoint y: 366, endPoint x: 986, endPoint y: 368, distance: 187.9
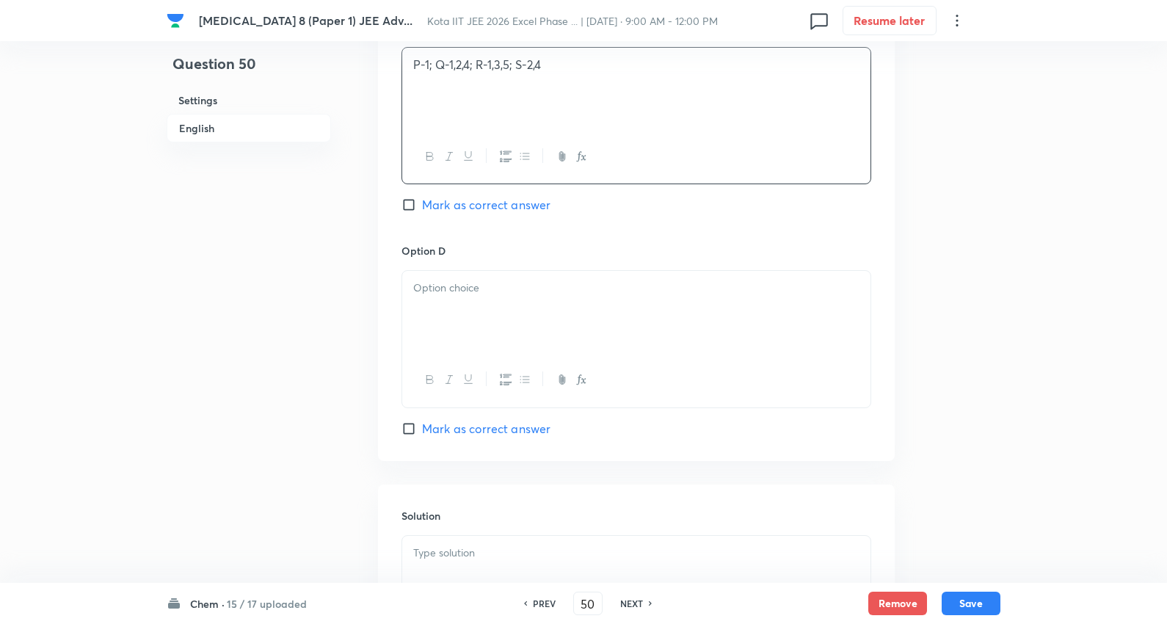
scroll to position [1549, 0]
click at [504, 323] on div at bounding box center [636, 310] width 468 height 82
click at [517, 211] on span "Mark as correct answer" at bounding box center [486, 203] width 128 height 18
click at [422, 210] on input "Mark as correct answer" at bounding box center [411, 202] width 21 height 15
checkbox input "true"
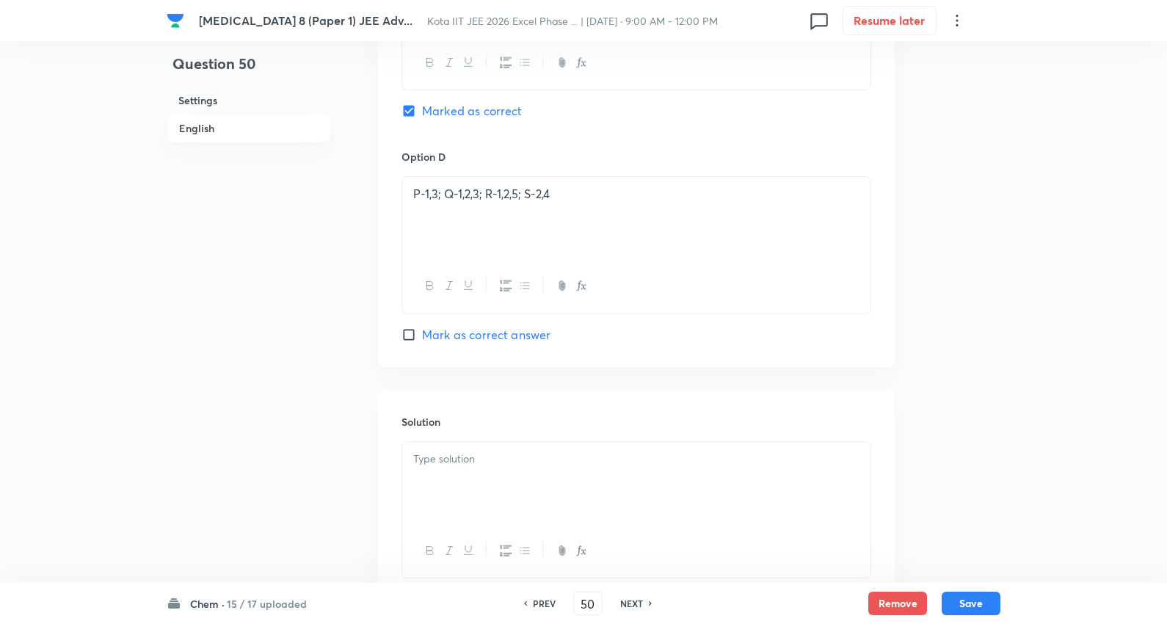
scroll to position [1751, 0]
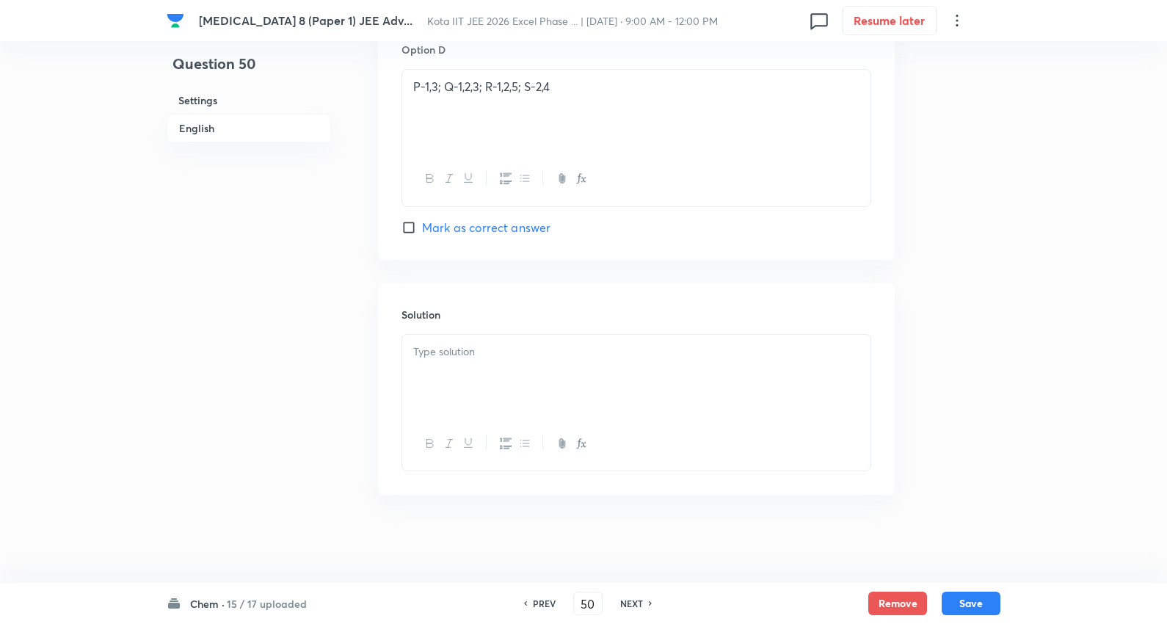
click at [458, 355] on p at bounding box center [636, 351] width 446 height 17
drag, startPoint x: 966, startPoint y: 603, endPoint x: 949, endPoint y: 590, distance: 21.0
click at [966, 600] on button "Save" at bounding box center [971, 601] width 59 height 23
type input "51"
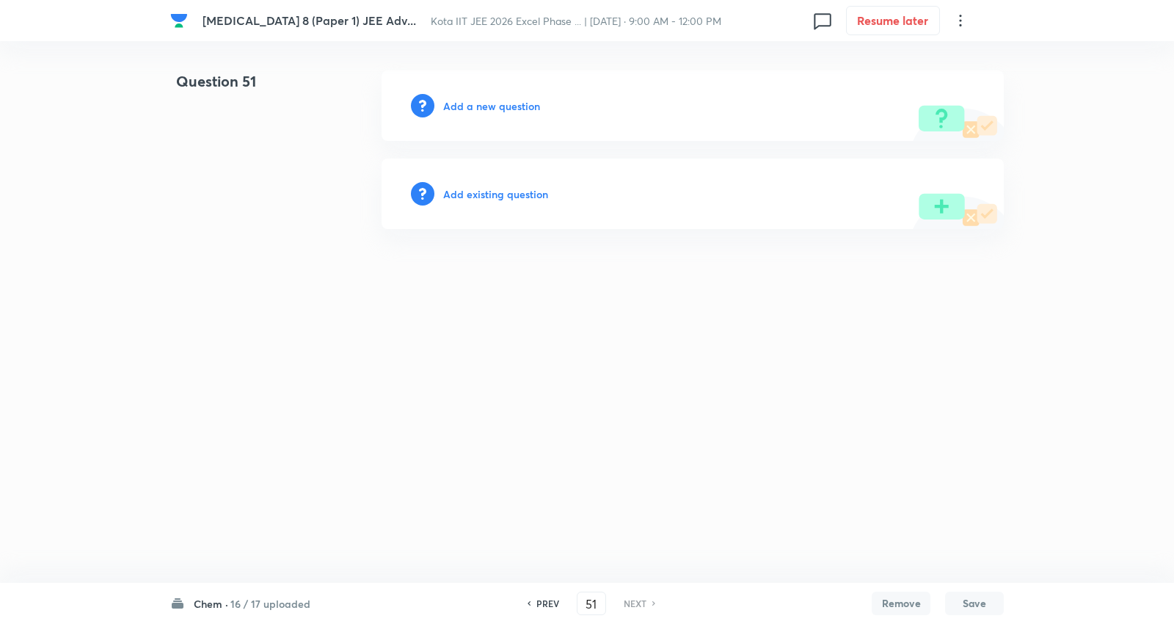
click at [498, 114] on div "Add a new question" at bounding box center [693, 105] width 622 height 70
drag, startPoint x: 498, startPoint y: 114, endPoint x: 721, endPoint y: 137, distance: 224.4
click at [499, 113] on div "Add a new question" at bounding box center [693, 105] width 622 height 70
click at [495, 106] on h6 "Add a new question" at bounding box center [491, 105] width 97 height 15
click at [487, 105] on h6 "Choose a question type" at bounding box center [499, 105] width 113 height 15
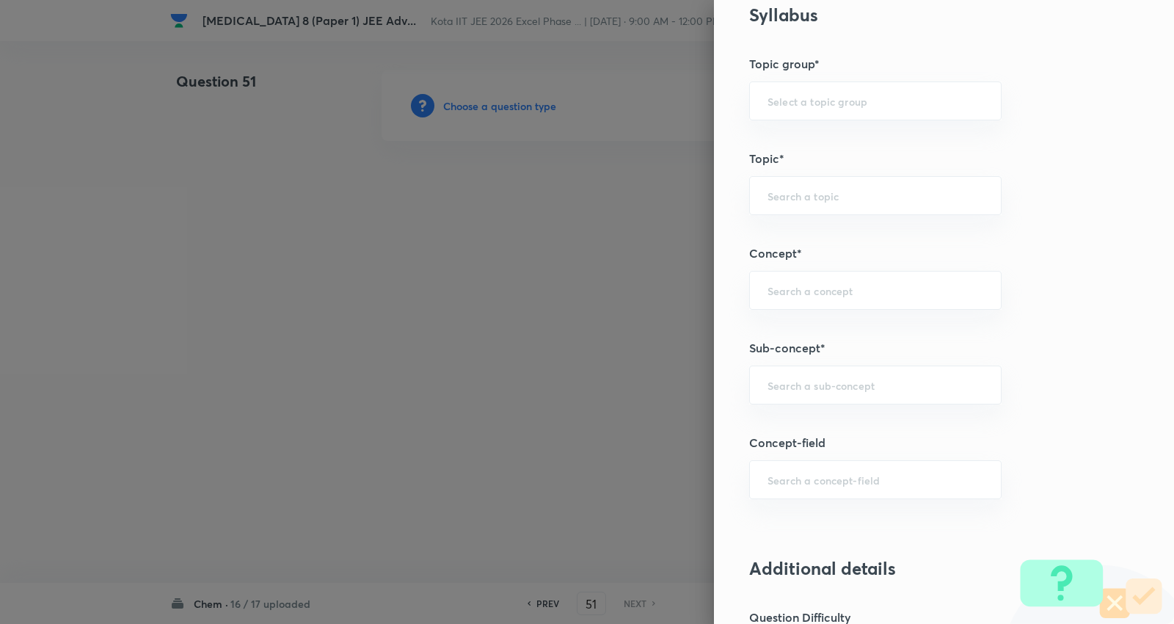
scroll to position [815, 0]
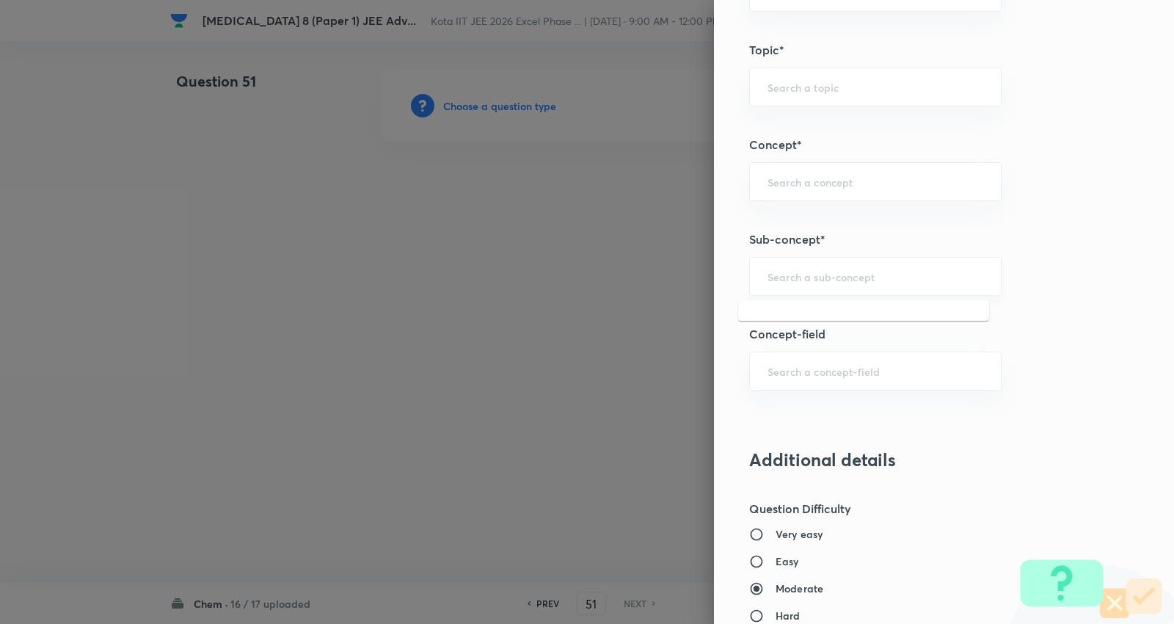
click at [818, 274] on input "text" at bounding box center [876, 276] width 216 height 14
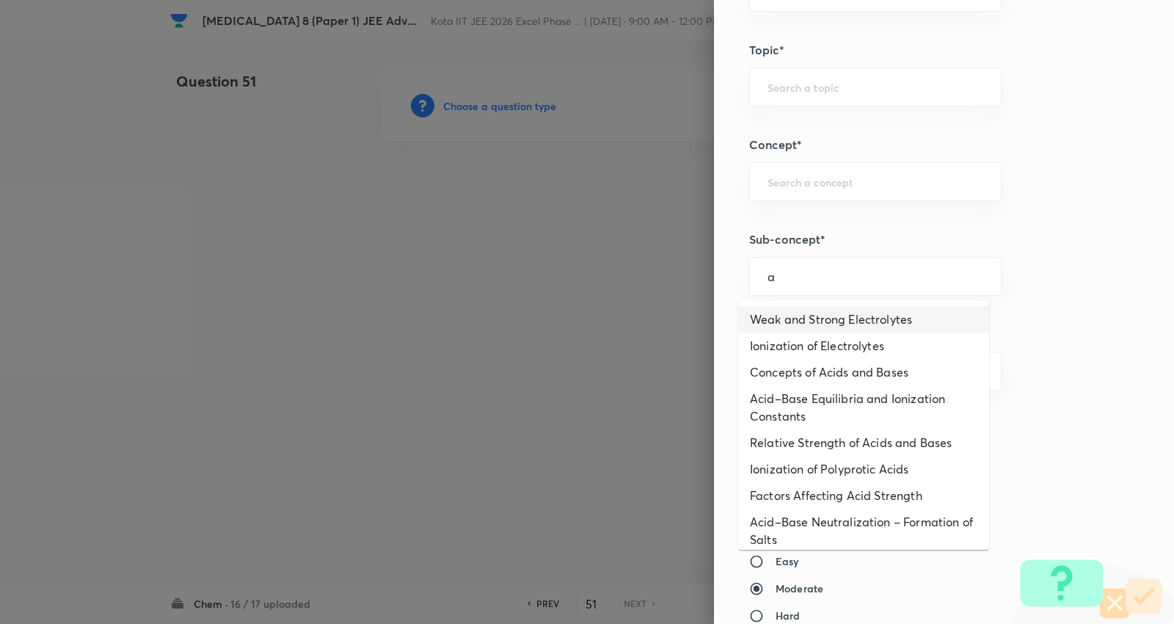
click at [825, 319] on li "Weak and Strong Electrolytes" at bounding box center [863, 319] width 251 height 26
type input "Weak and Strong Electrolytes"
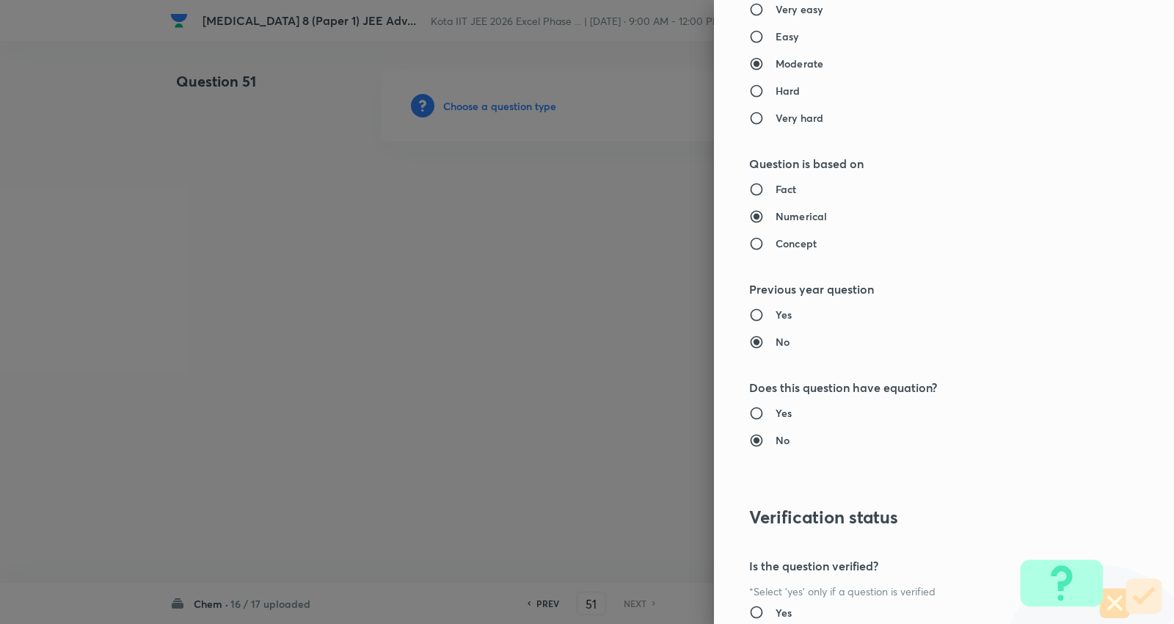
type input "Chemistry"
type input "Physical Chemistry"
type input "Ionic Equilibrium"
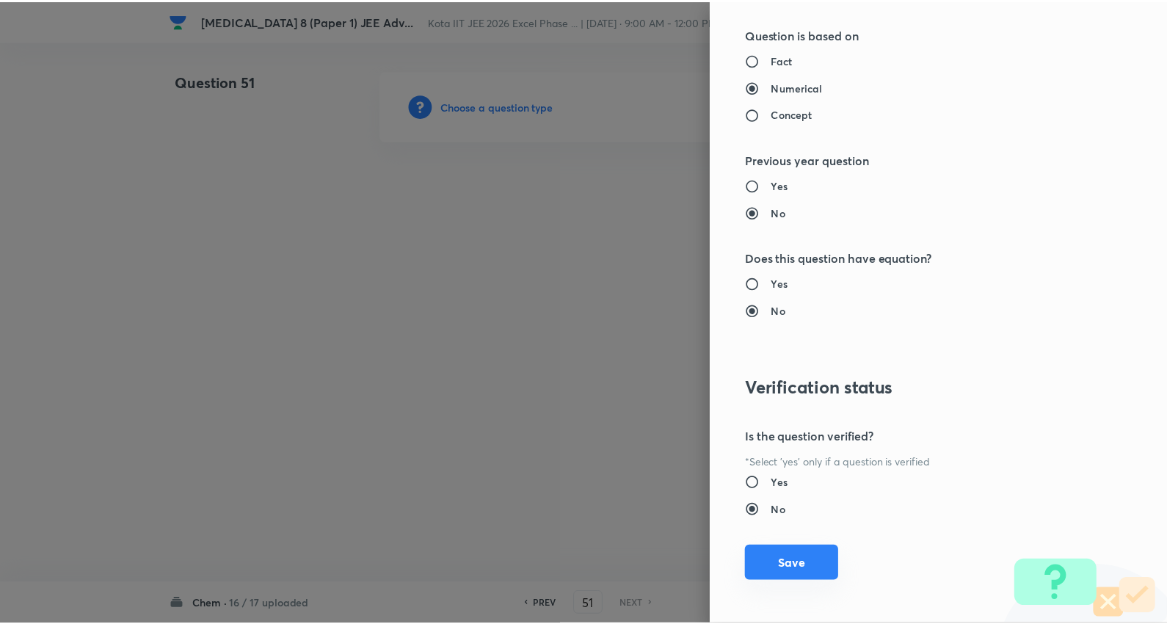
scroll to position [1476, 0]
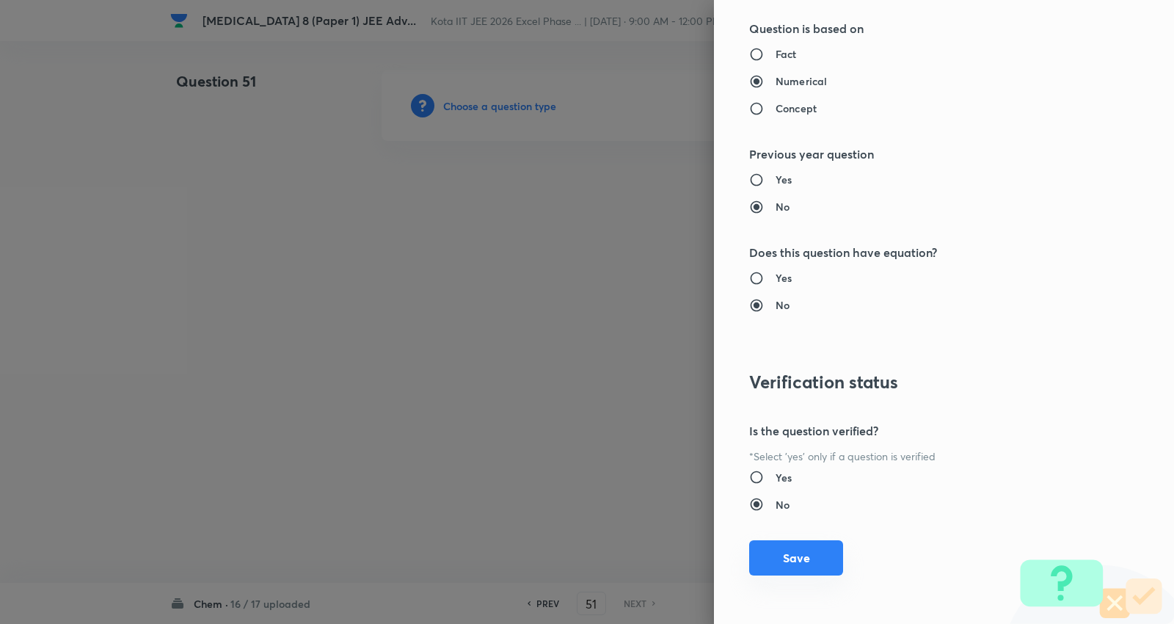
click at [784, 543] on button "Save" at bounding box center [796, 557] width 94 height 35
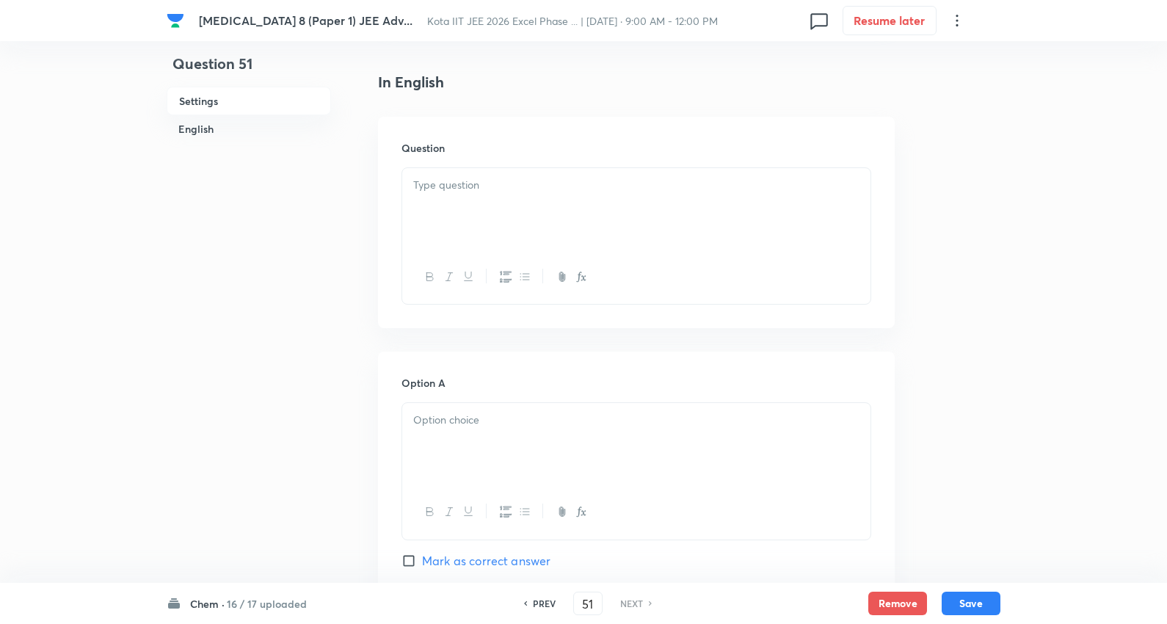
scroll to position [407, 0]
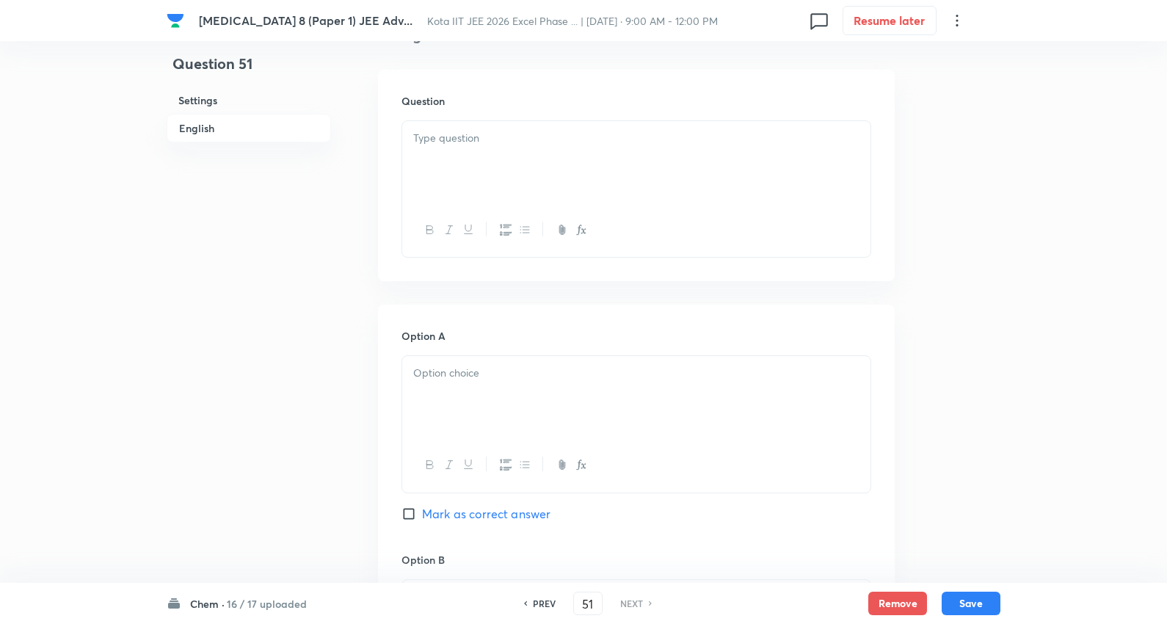
click at [459, 137] on p at bounding box center [636, 138] width 446 height 17
click at [478, 151] on div at bounding box center [636, 162] width 468 height 82
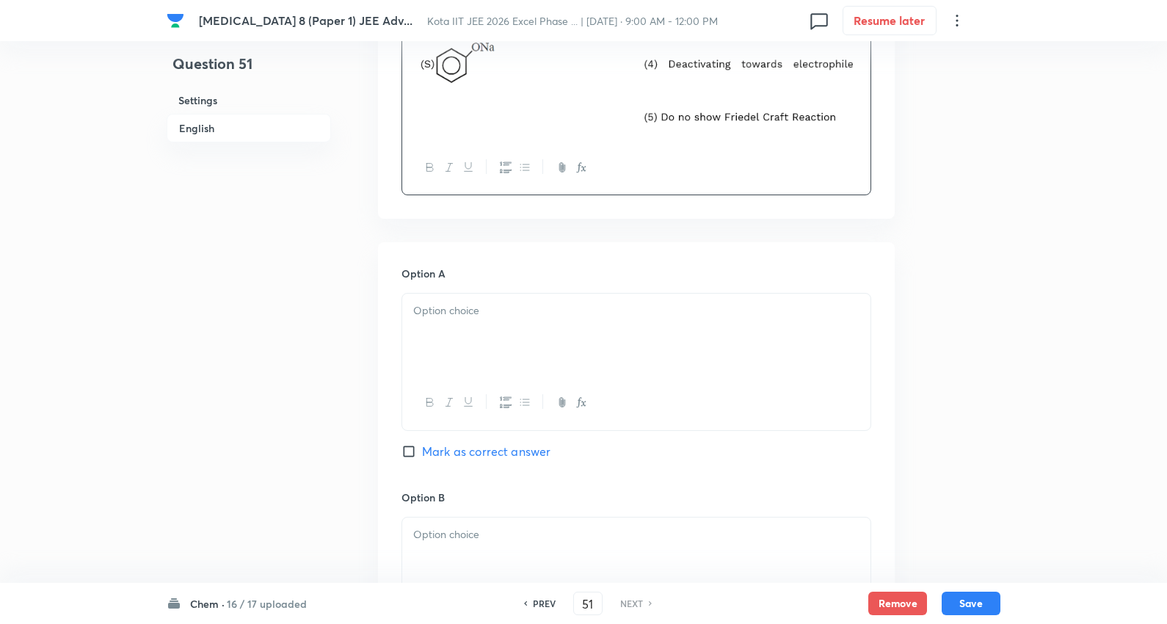
scroll to position [815, 0]
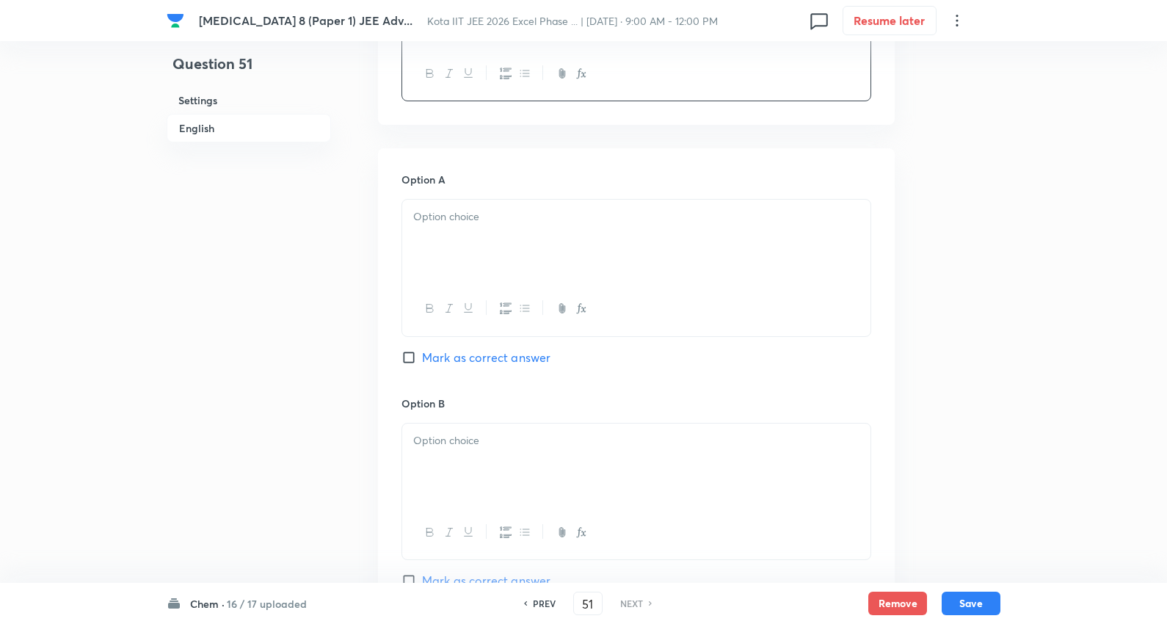
drag, startPoint x: 478, startPoint y: 241, endPoint x: 428, endPoint y: 224, distance: 52.7
click at [475, 239] on div at bounding box center [636, 241] width 468 height 82
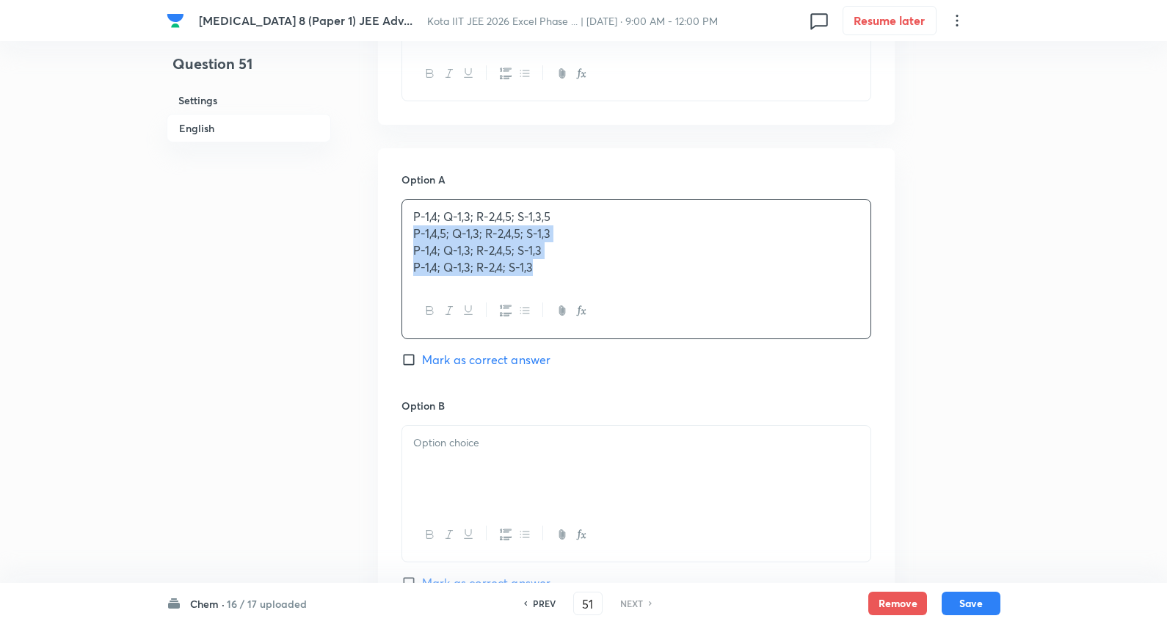
drag, startPoint x: 408, startPoint y: 241, endPoint x: 1000, endPoint y: 371, distance: 605.7
click at [1000, 371] on div "Question 51 Settings English Settings Type Single choice correct 4 options + 3 …" at bounding box center [584, 305] width 834 height 2101
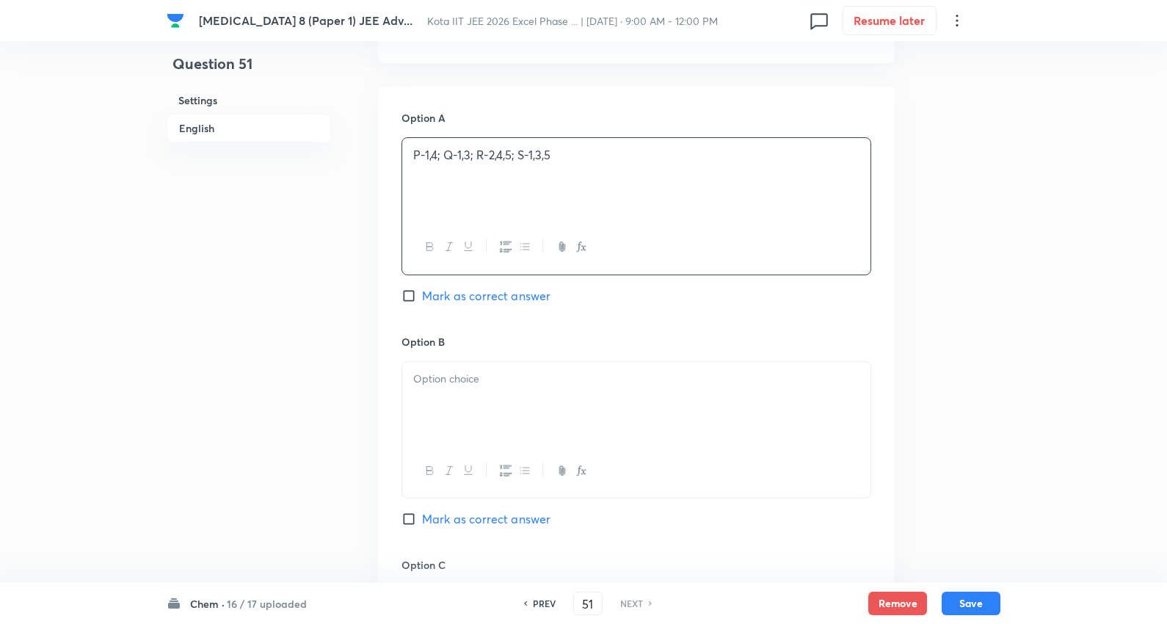
scroll to position [978, 0]
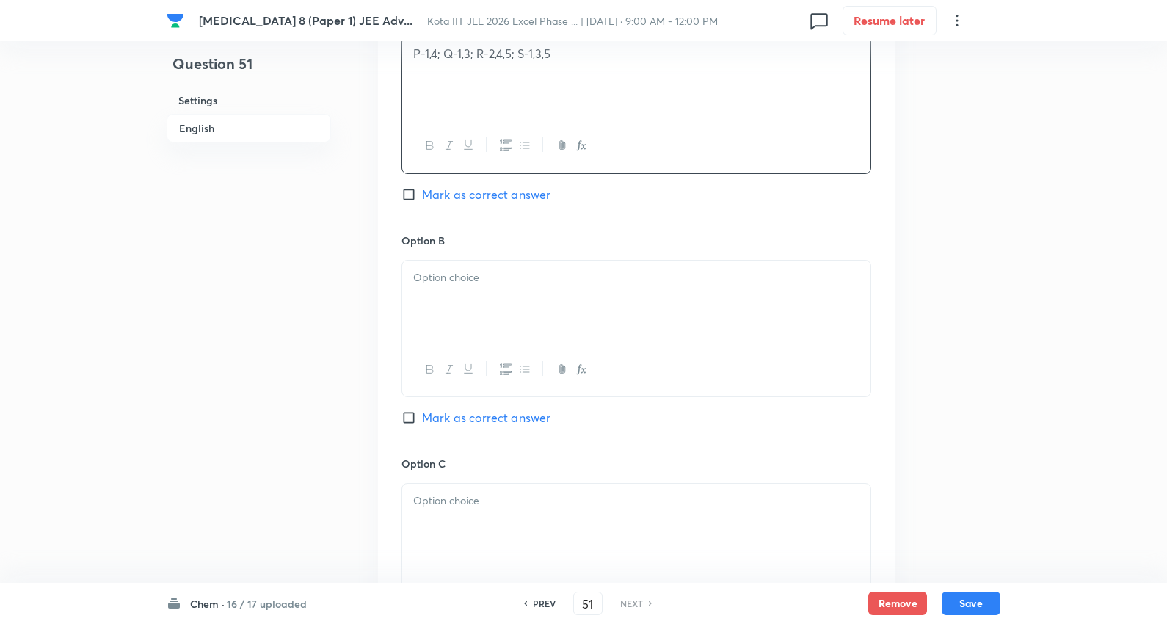
click at [474, 266] on div at bounding box center [636, 302] width 468 height 82
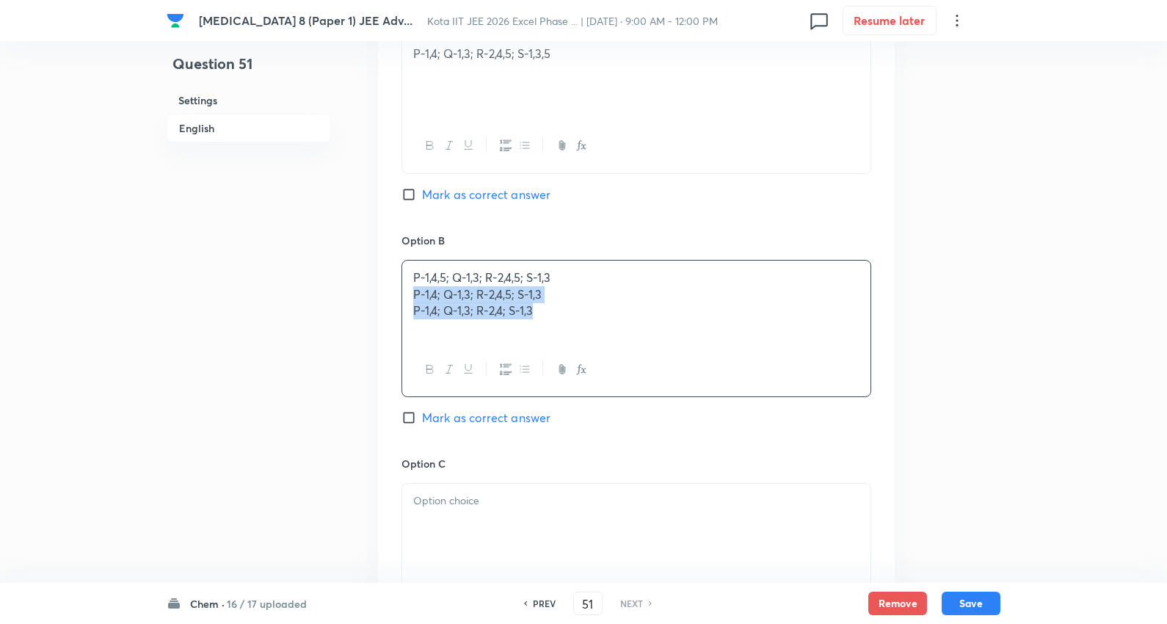
drag, startPoint x: 409, startPoint y: 297, endPoint x: 936, endPoint y: 375, distance: 532.7
click at [936, 375] on div "Question 51 Settings English Settings Type Single choice correct 4 options + 3 …" at bounding box center [584, 141] width 834 height 2098
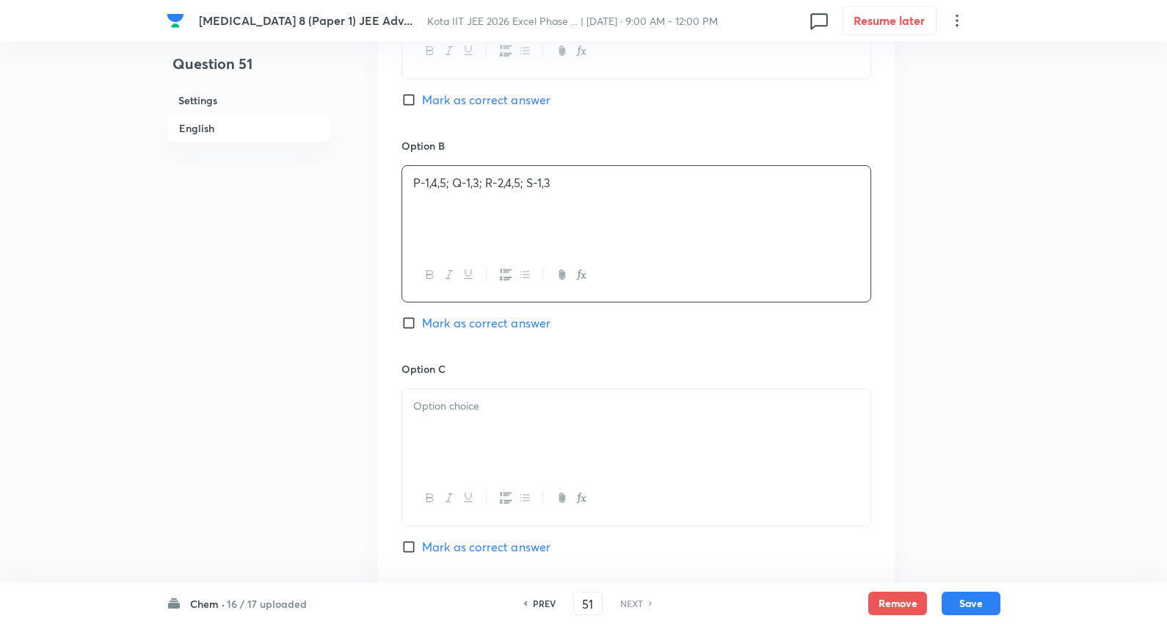
scroll to position [1223, 0]
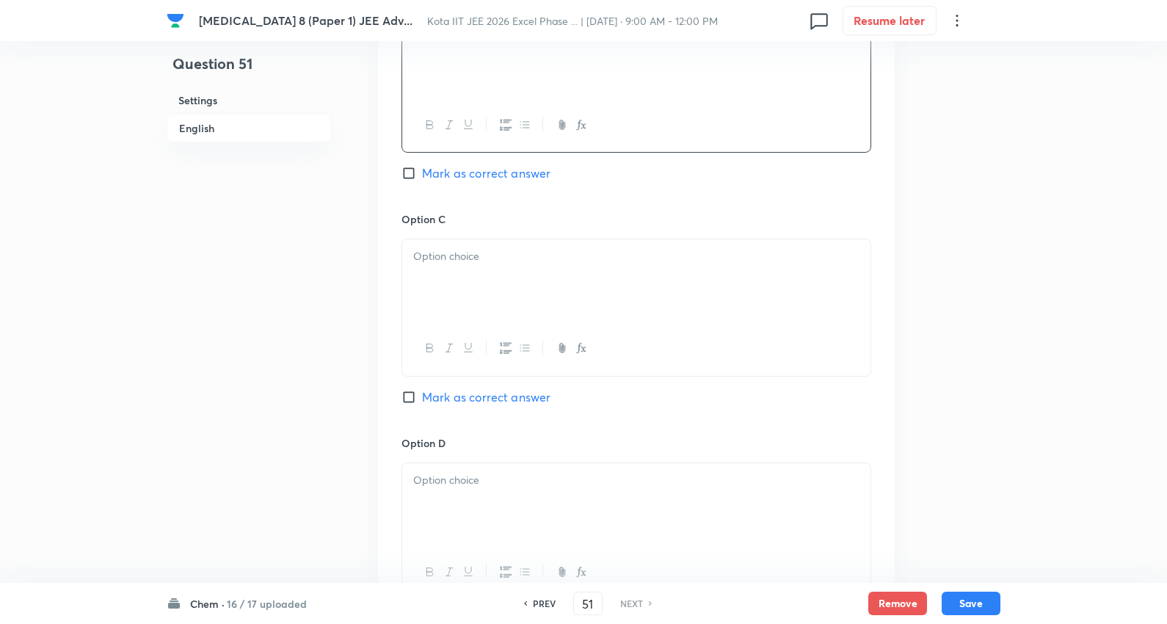
drag, startPoint x: 477, startPoint y: 274, endPoint x: 436, endPoint y: 255, distance: 45.0
click at [477, 273] on div at bounding box center [636, 280] width 468 height 82
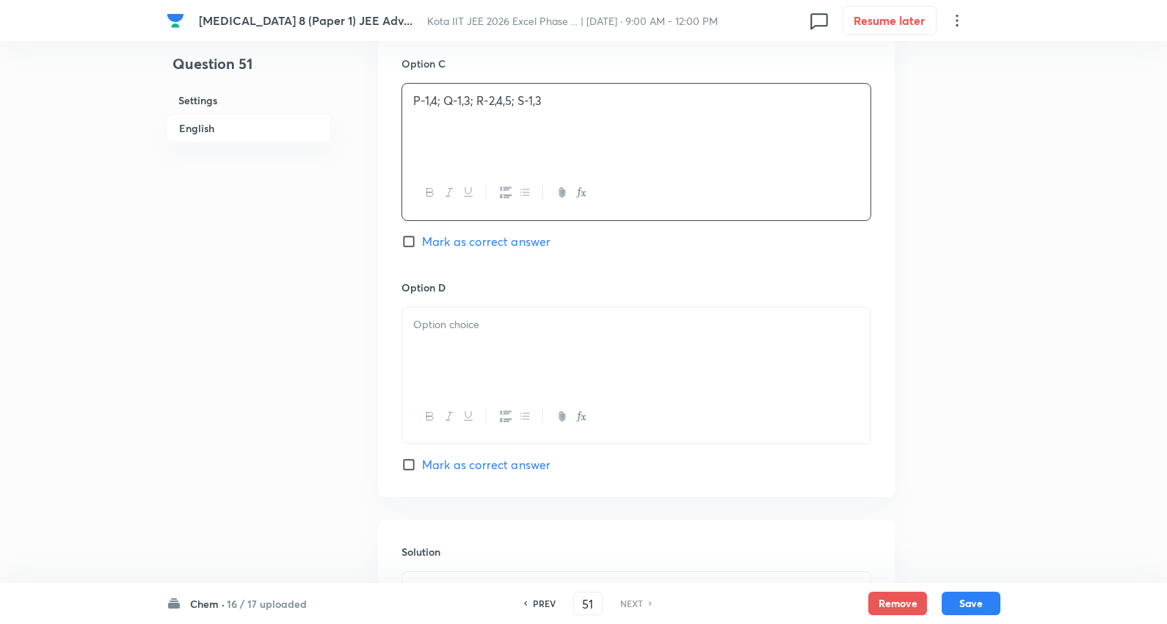
scroll to position [1386, 0]
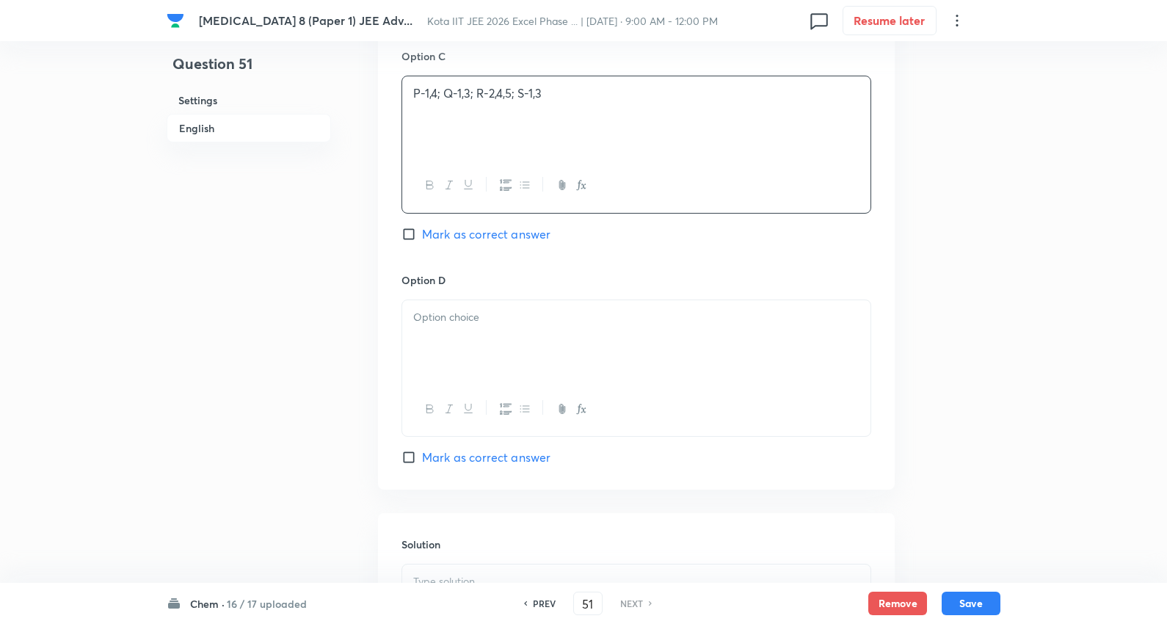
click at [446, 329] on div at bounding box center [636, 341] width 468 height 82
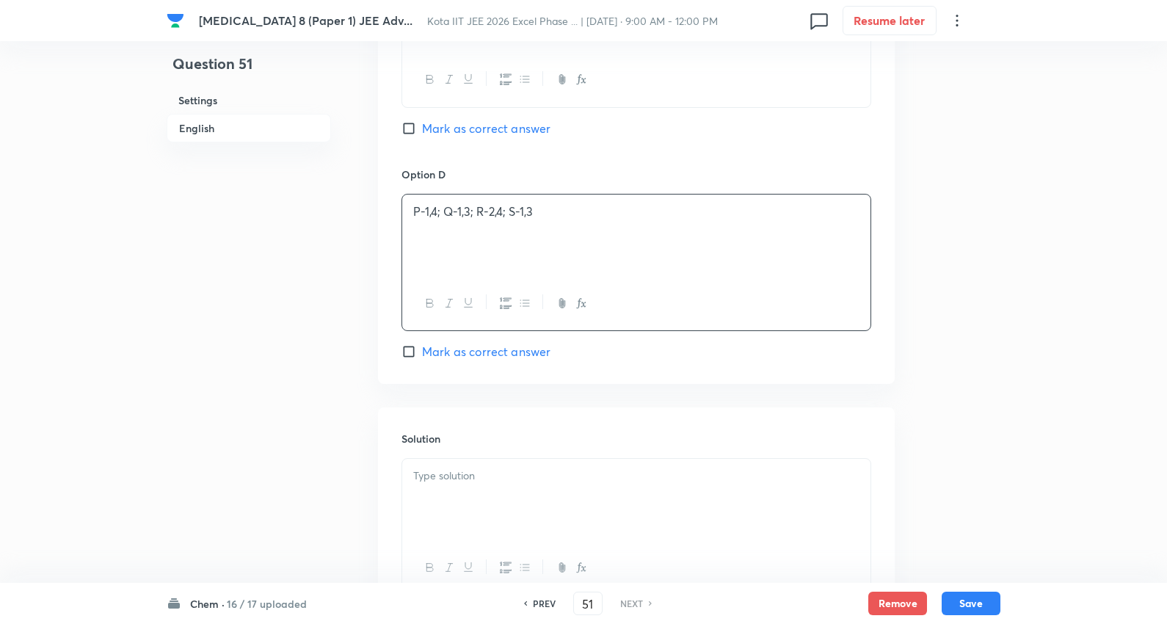
scroll to position [1618, 0]
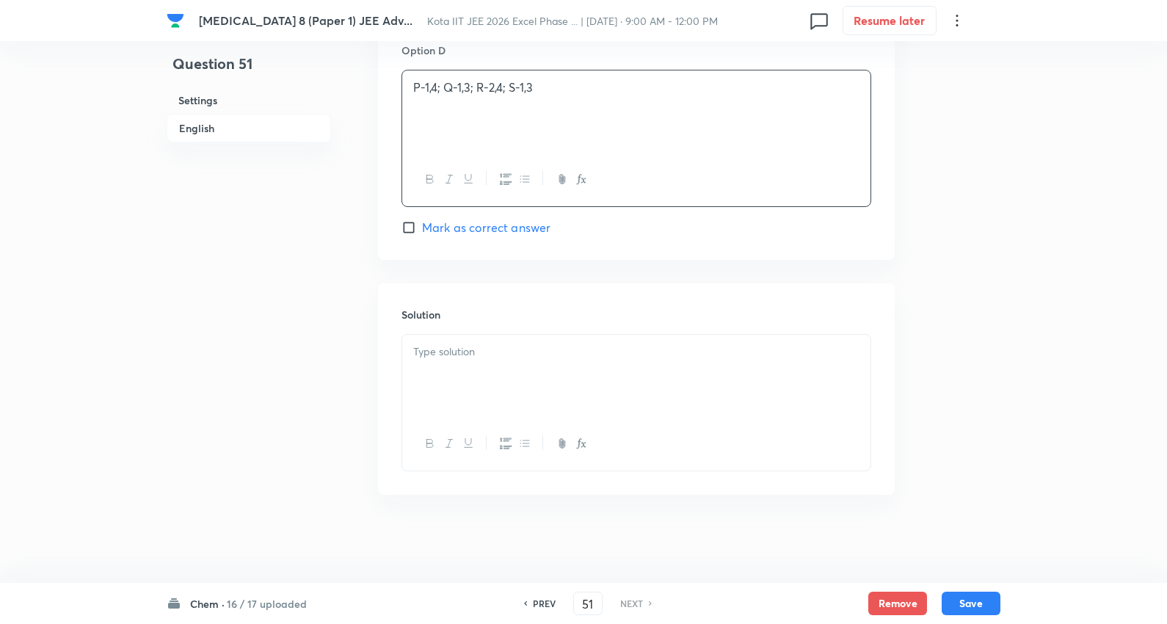
click at [497, 373] on div at bounding box center [636, 376] width 468 height 82
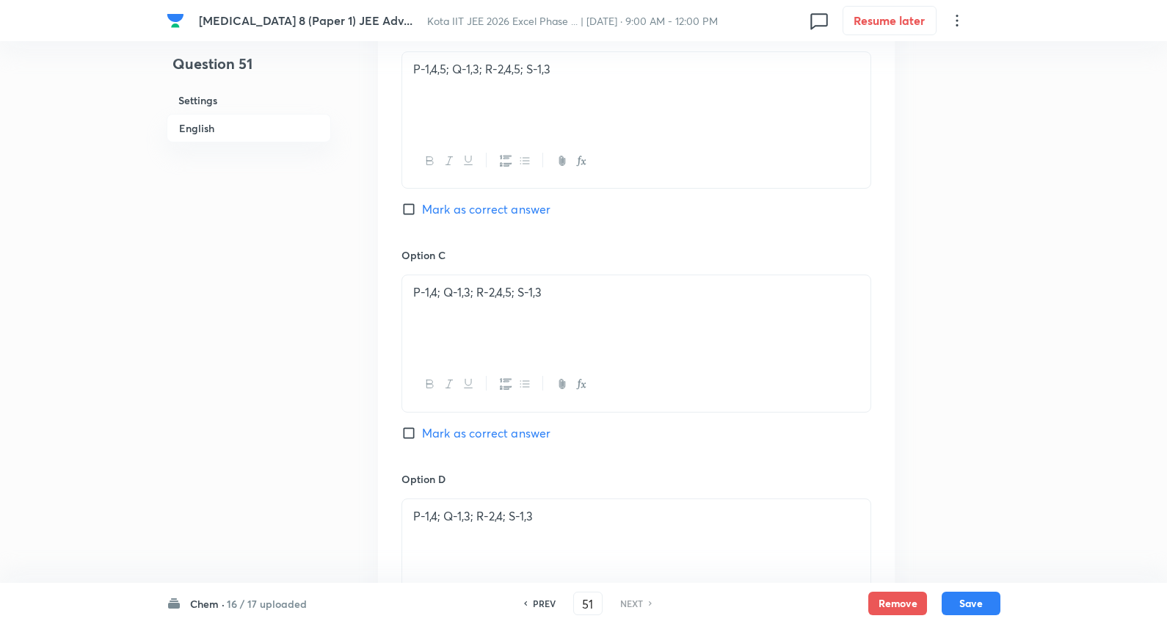
scroll to position [1211, 0]
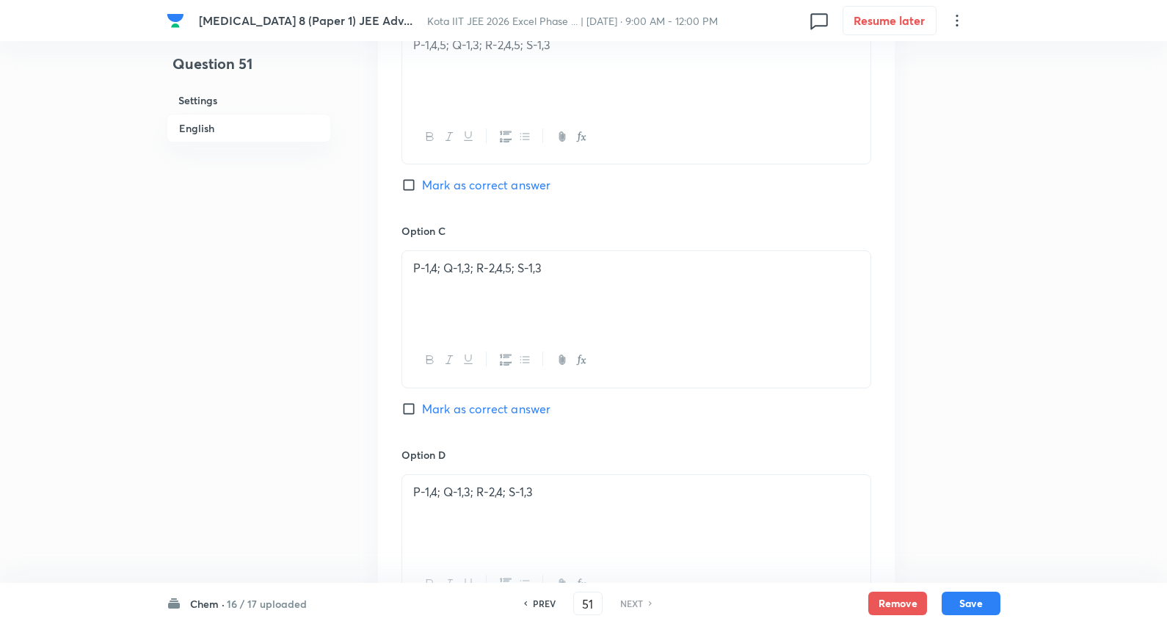
click at [517, 409] on span "Mark as correct answer" at bounding box center [486, 409] width 128 height 18
click at [422, 409] on input "Mark as correct answer" at bounding box center [411, 408] width 21 height 15
drag, startPoint x: 977, startPoint y: 606, endPoint x: 832, endPoint y: 314, distance: 326.3
click at [979, 605] on button "Save" at bounding box center [971, 603] width 59 height 23
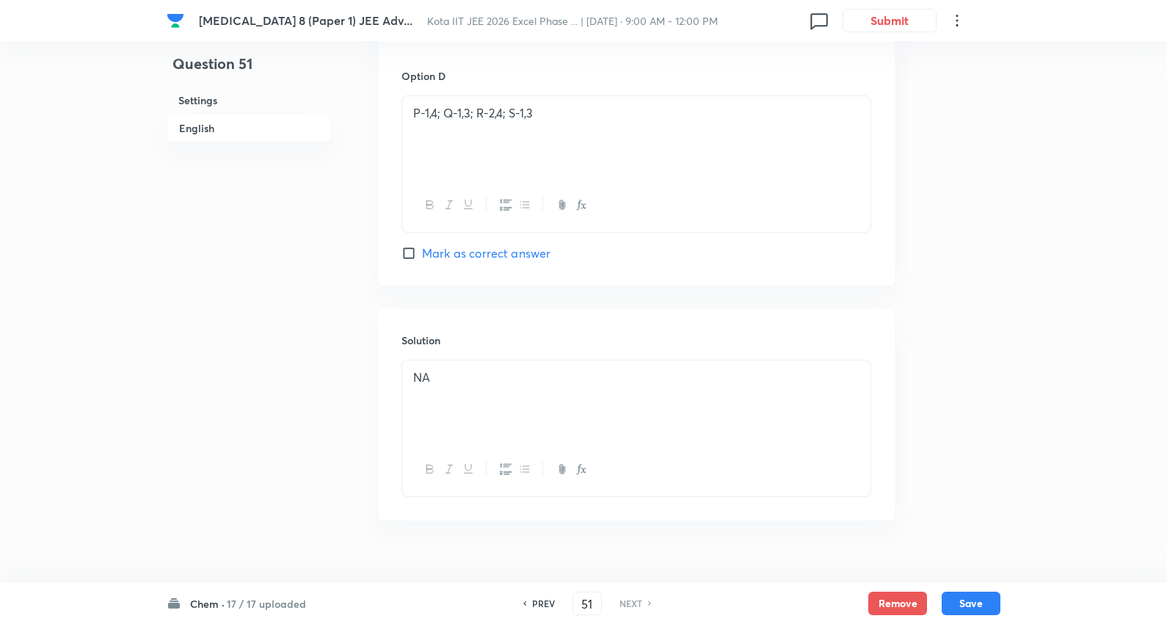
scroll to position [1618, 0]
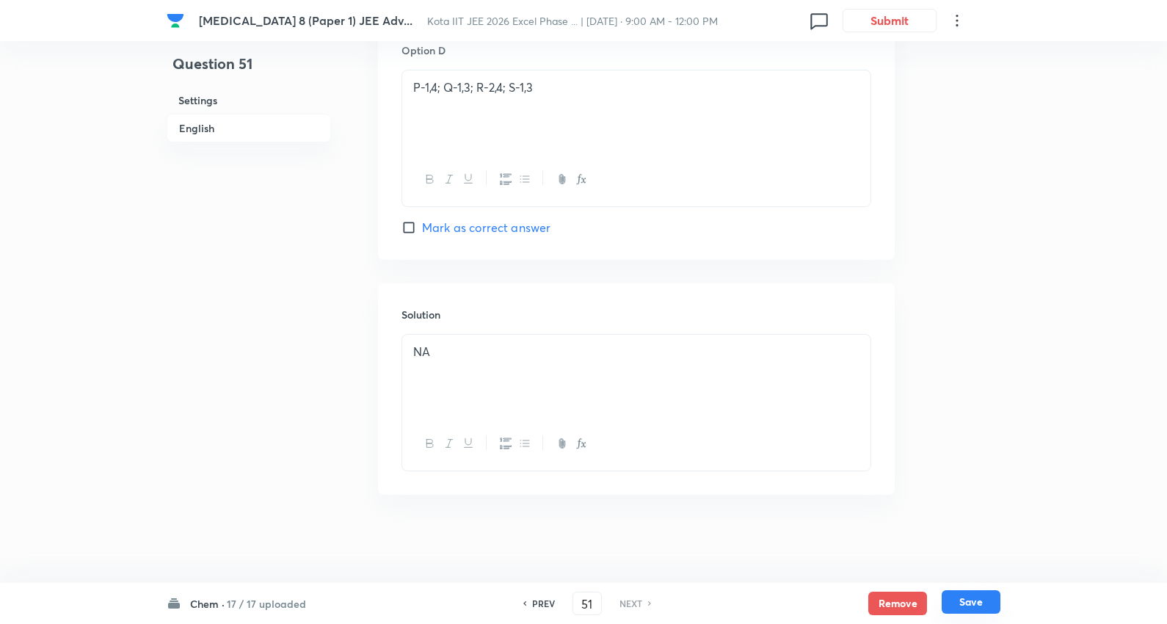
click at [986, 597] on button "Save" at bounding box center [971, 601] width 59 height 23
checkbox input "true"
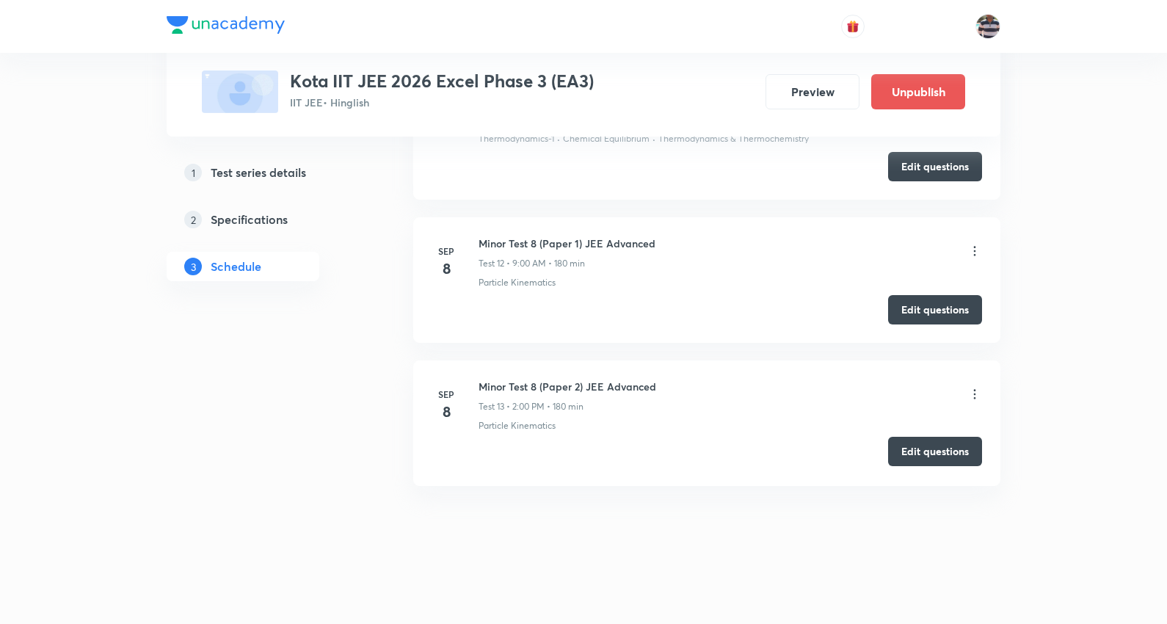
click at [934, 446] on button "Edit questions" at bounding box center [935, 451] width 94 height 29
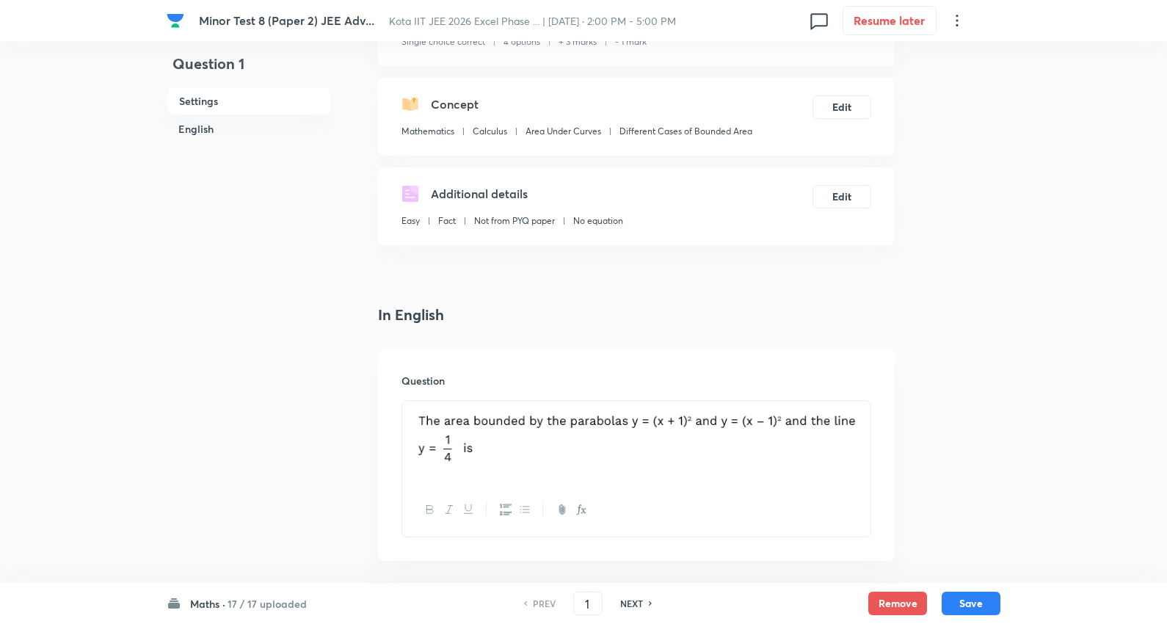
scroll to position [244, 0]
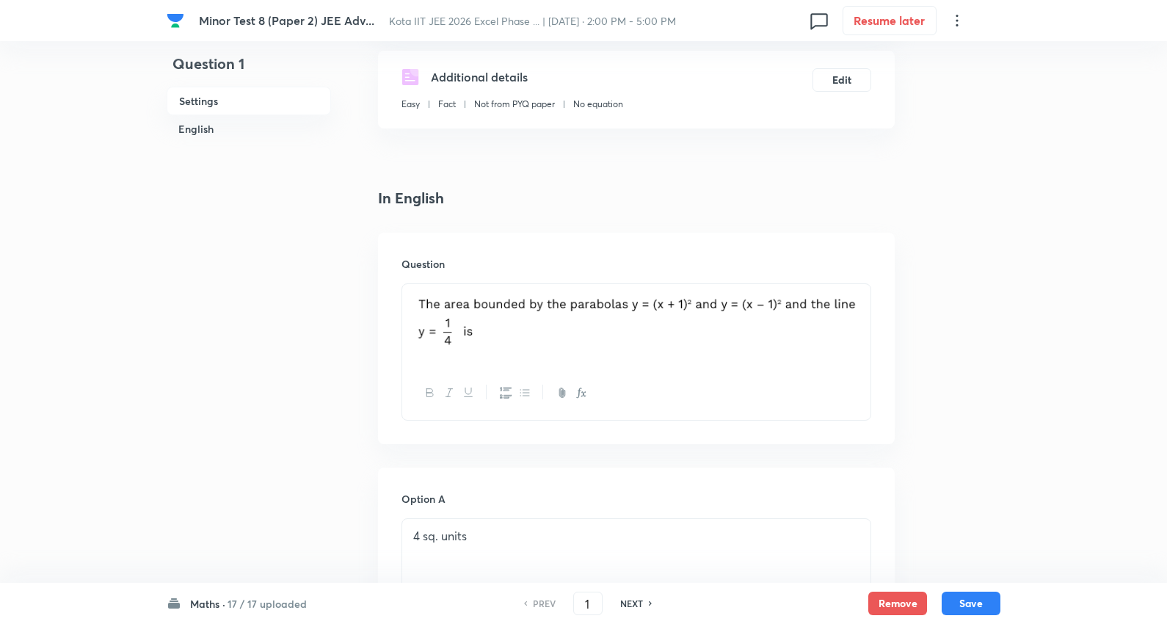
click at [262, 605] on h6 "17 / 17 uploaded" at bounding box center [267, 603] width 79 height 15
click at [253, 464] on h6 "Chem" at bounding box center [258, 458] width 134 height 15
type input "35"
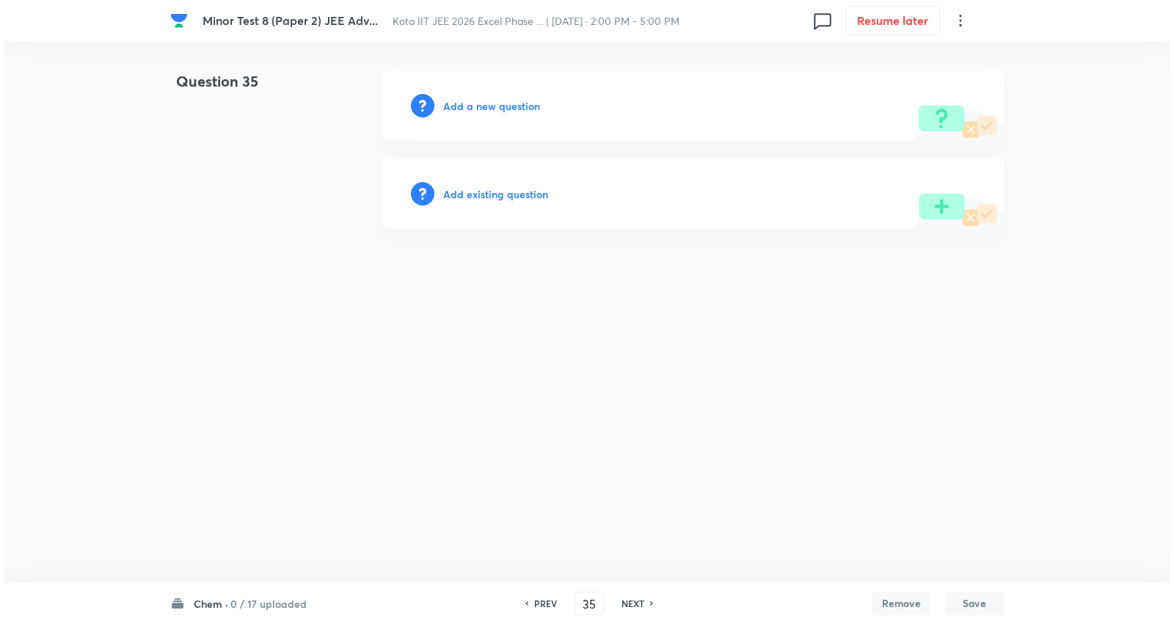
scroll to position [0, 0]
click at [515, 109] on h6 "Add a new question" at bounding box center [491, 105] width 97 height 15
click at [515, 109] on h6 "Choose a question type" at bounding box center [499, 105] width 113 height 15
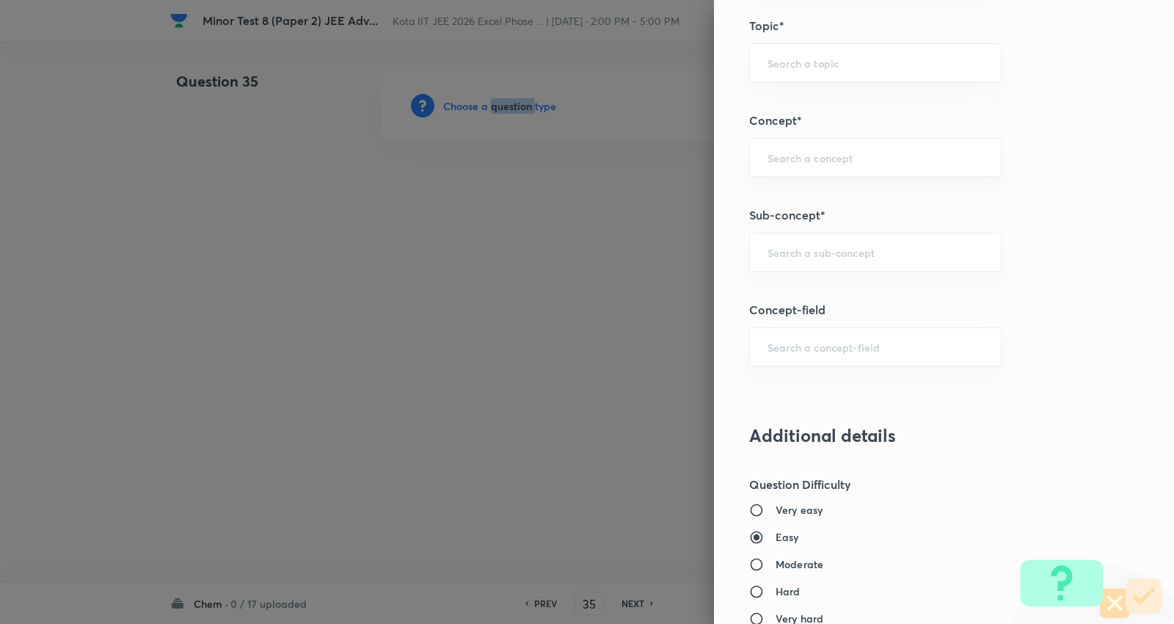
scroll to position [978, 0]
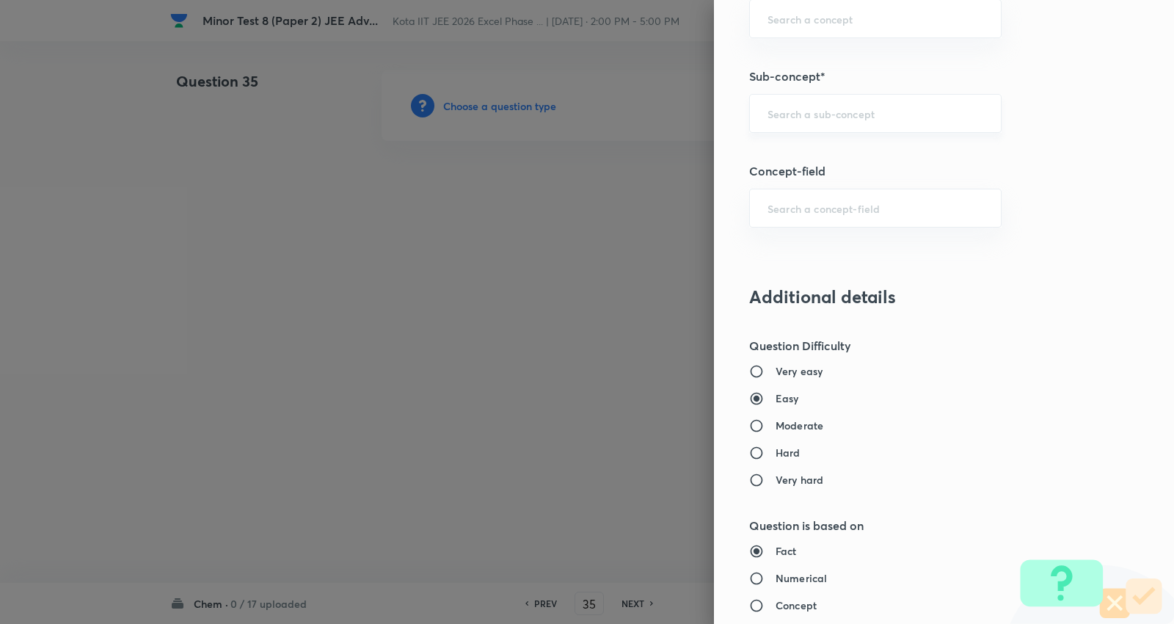
click at [848, 114] on input "text" at bounding box center [876, 113] width 216 height 14
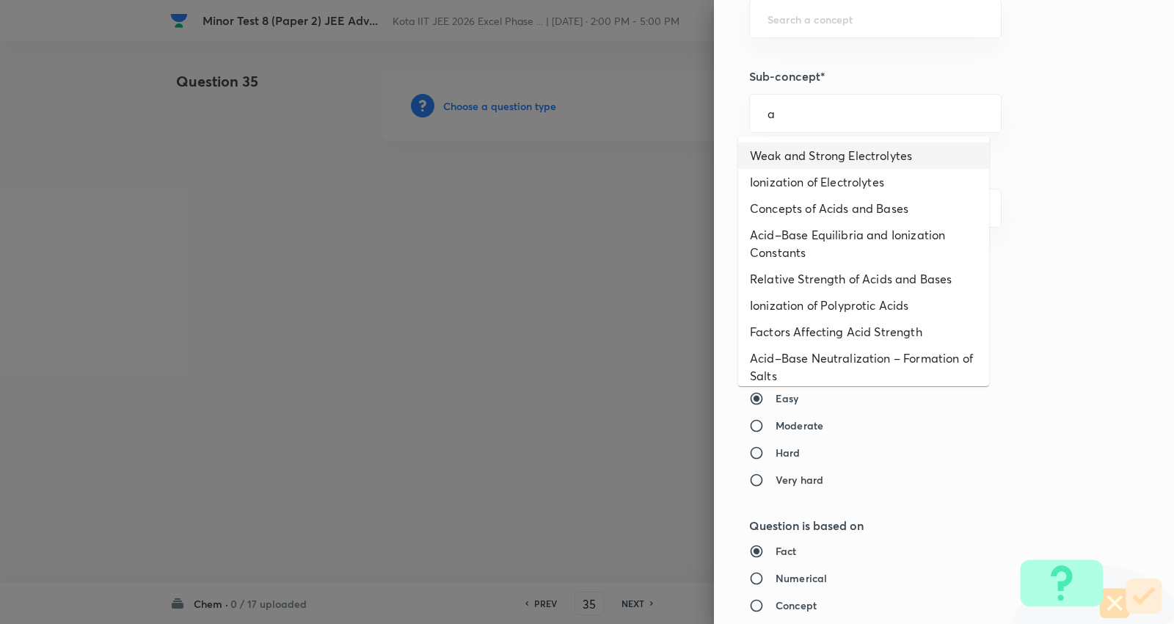
click at [811, 148] on li "Weak and Strong Electrolytes" at bounding box center [863, 155] width 251 height 26
type input "Weak and Strong Electrolytes"
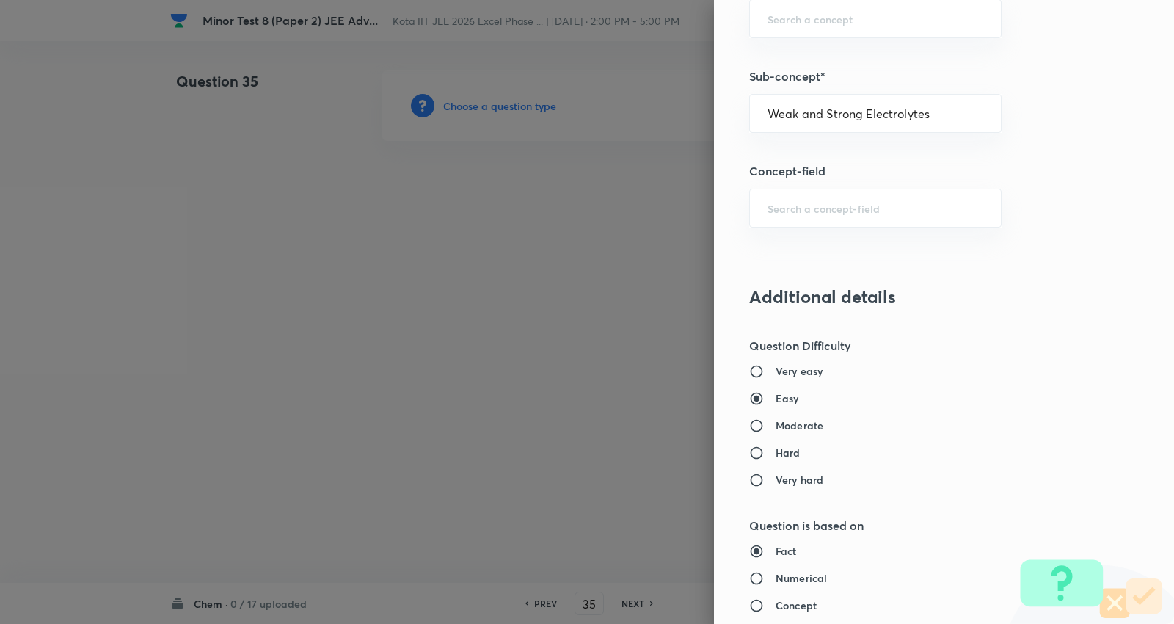
type input "Chemistry"
type input "Physical Chemistry"
type input "Ionic Equilibrium"
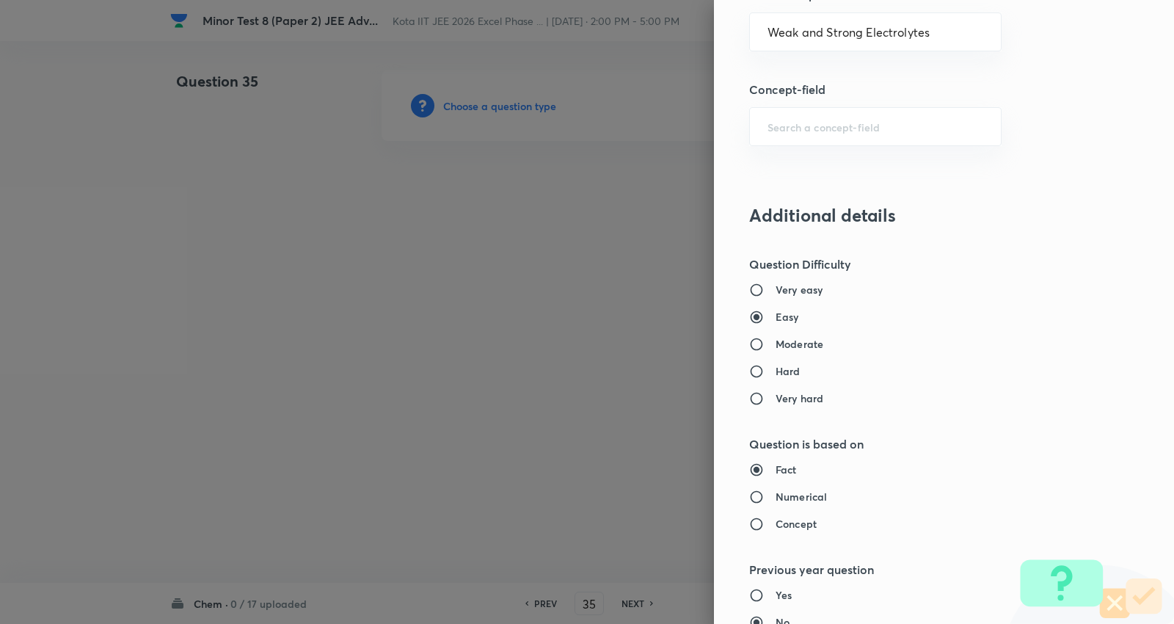
click at [788, 338] on h6 "Moderate" at bounding box center [800, 343] width 48 height 15
click at [776, 338] on input "Moderate" at bounding box center [762, 344] width 26 height 15
radio input "true"
radio input "false"
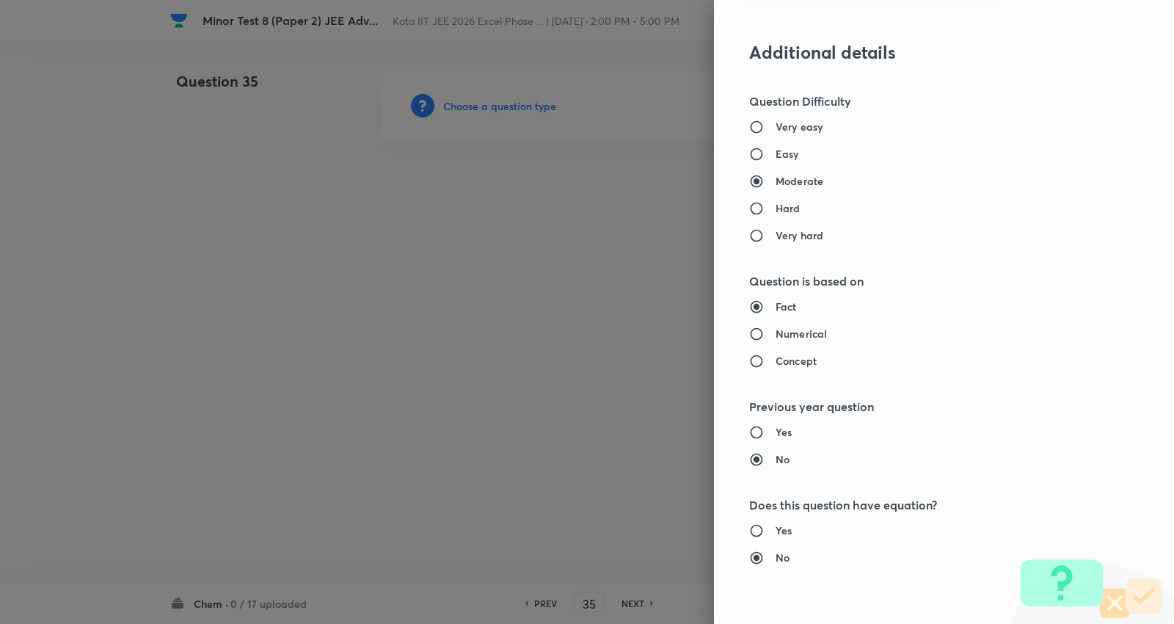
click at [802, 333] on h6 "Numerical" at bounding box center [801, 333] width 51 height 15
click at [776, 333] on input "Numerical" at bounding box center [762, 334] width 26 height 15
radio input "true"
radio input "false"
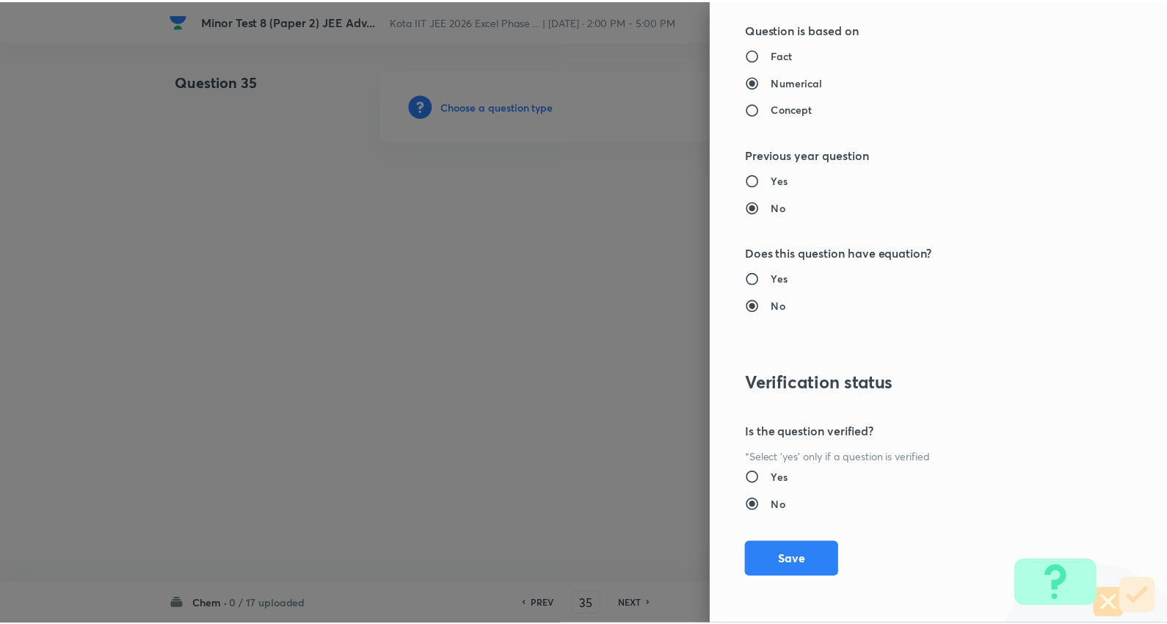
scroll to position [1476, 0]
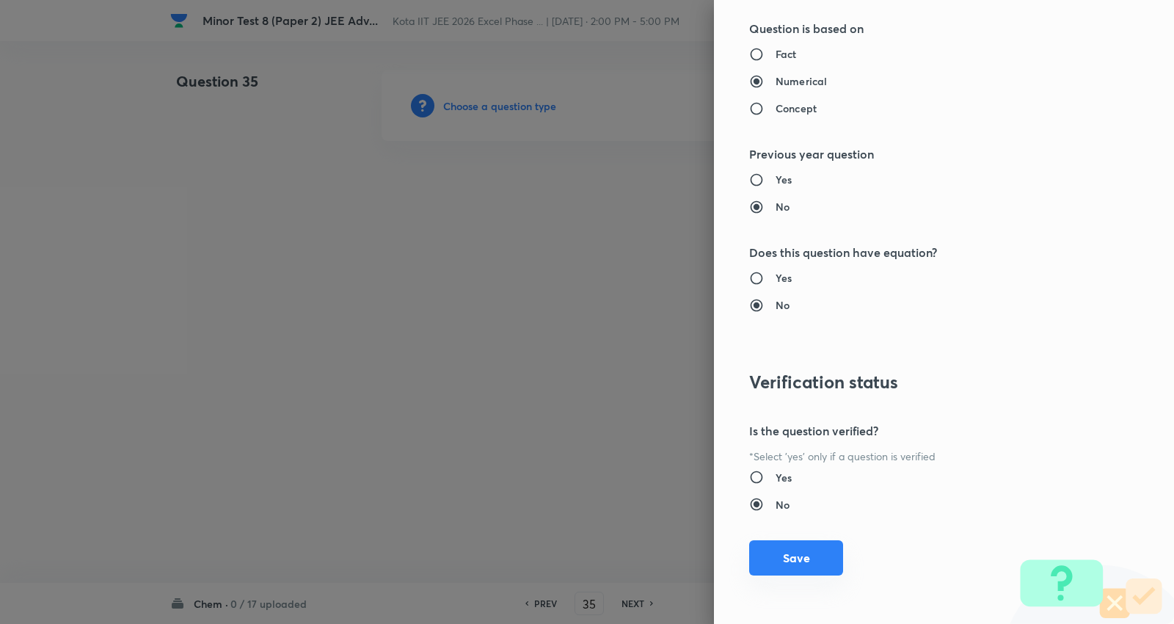
click at [795, 560] on button "Save" at bounding box center [796, 557] width 94 height 35
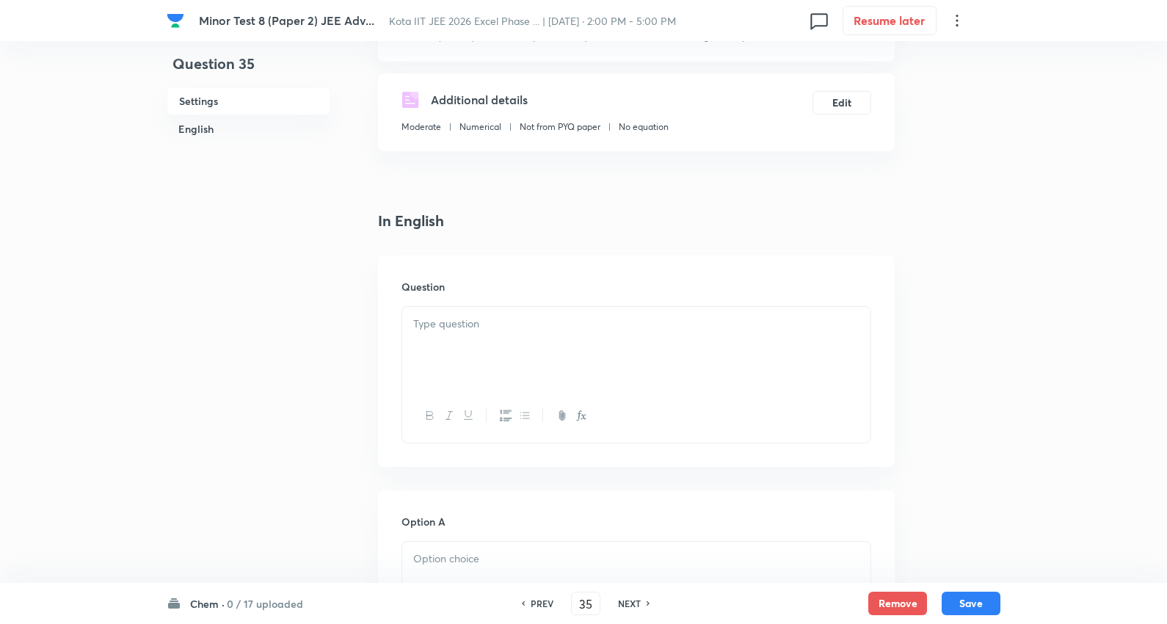
scroll to position [244, 0]
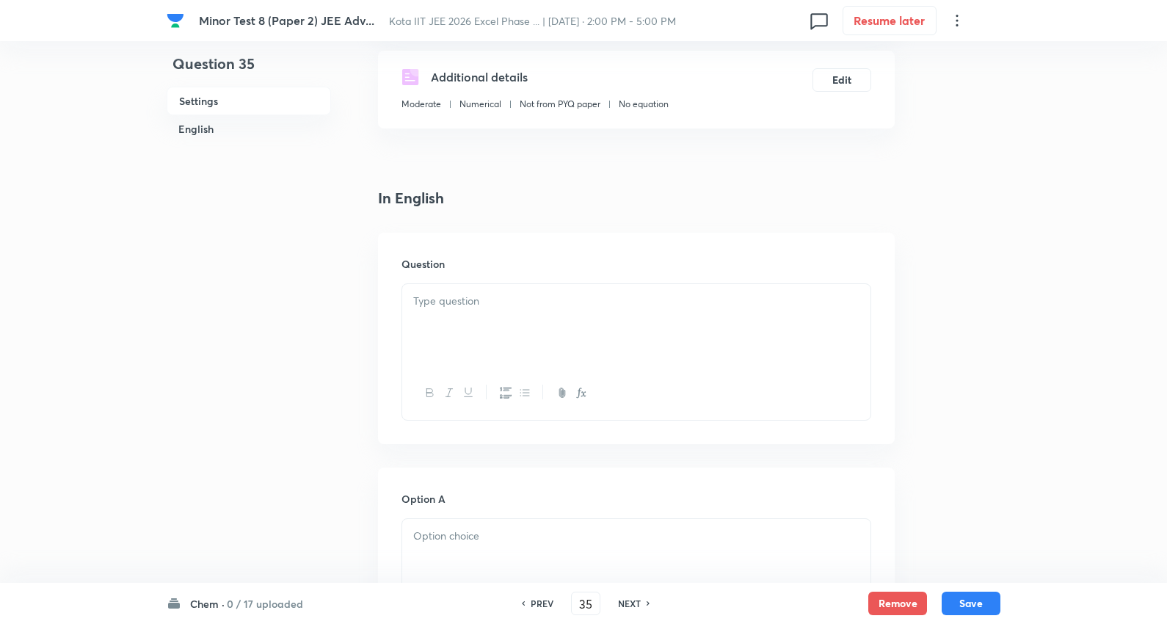
click at [470, 297] on p at bounding box center [636, 301] width 446 height 17
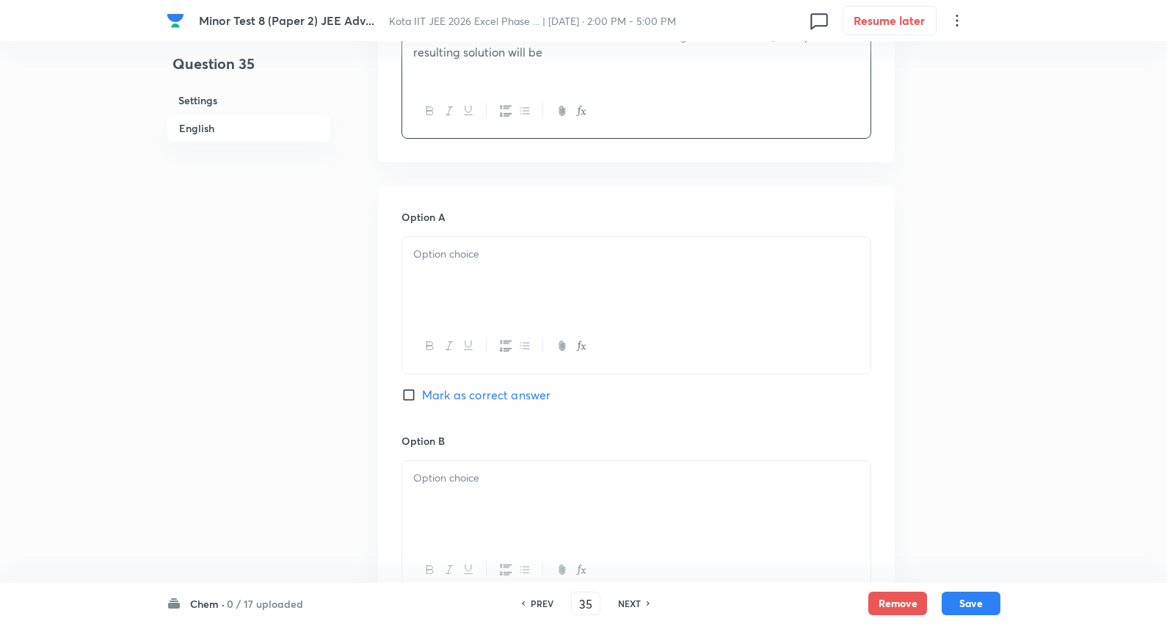
scroll to position [570, 0]
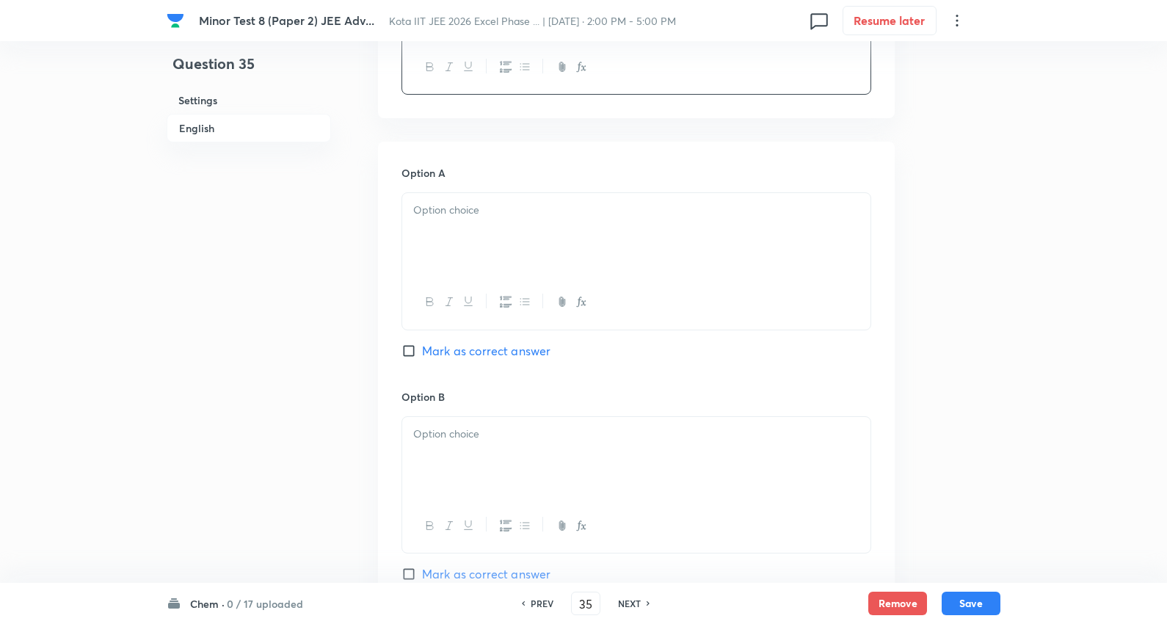
click at [473, 217] on p at bounding box center [636, 210] width 446 height 17
drag, startPoint x: 411, startPoint y: 226, endPoint x: 653, endPoint y: 358, distance: 275.9
click at [653, 358] on div "Option A 7.0 6.0 8.0 0.85 Mark as correct answer" at bounding box center [636, 277] width 470 height 225
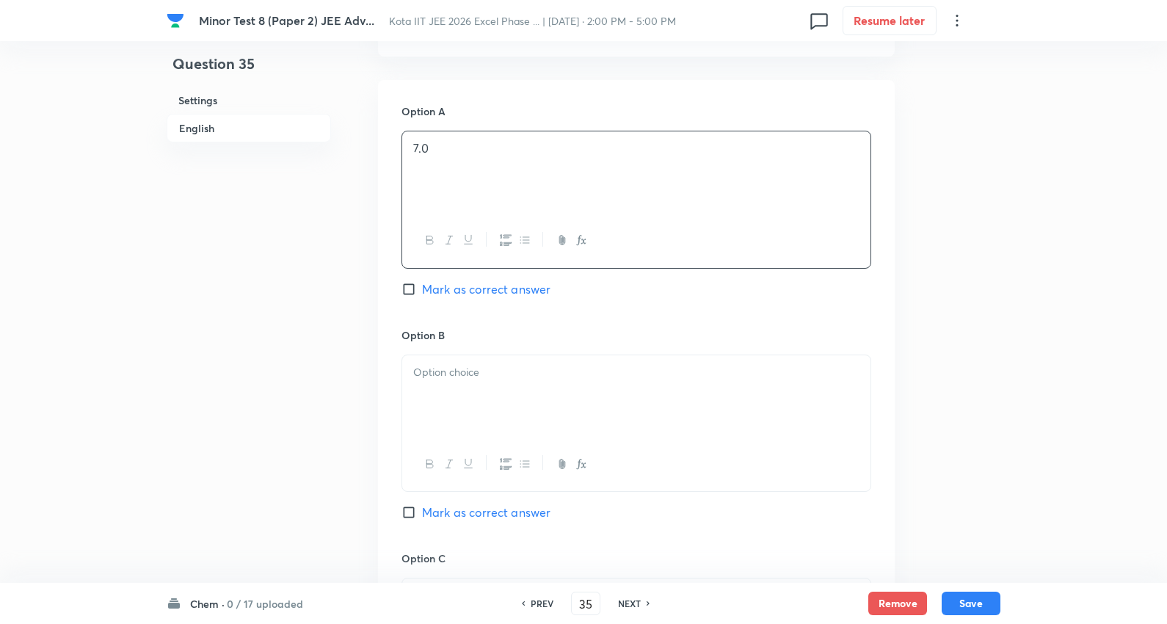
scroll to position [734, 0]
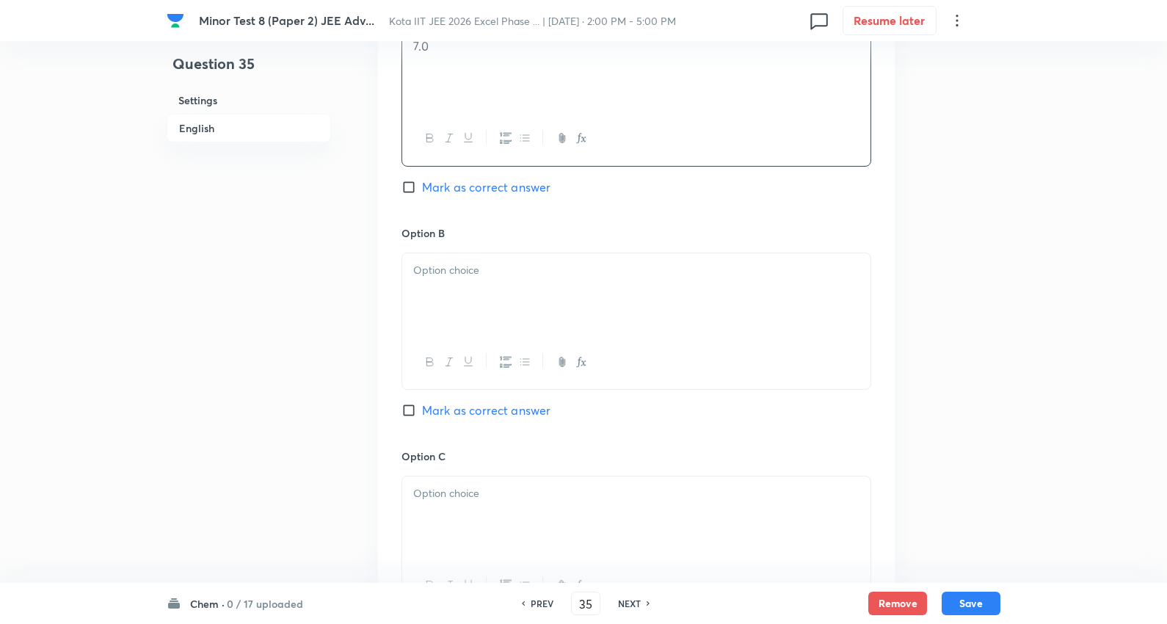
drag, startPoint x: 479, startPoint y: 279, endPoint x: 470, endPoint y: 277, distance: 8.2
click at [479, 277] on p at bounding box center [636, 270] width 446 height 17
drag, startPoint x: 410, startPoint y: 288, endPoint x: 773, endPoint y: 324, distance: 365.1
click at [773, 324] on div "6.0 8.0 0.85" at bounding box center [636, 294] width 468 height 82
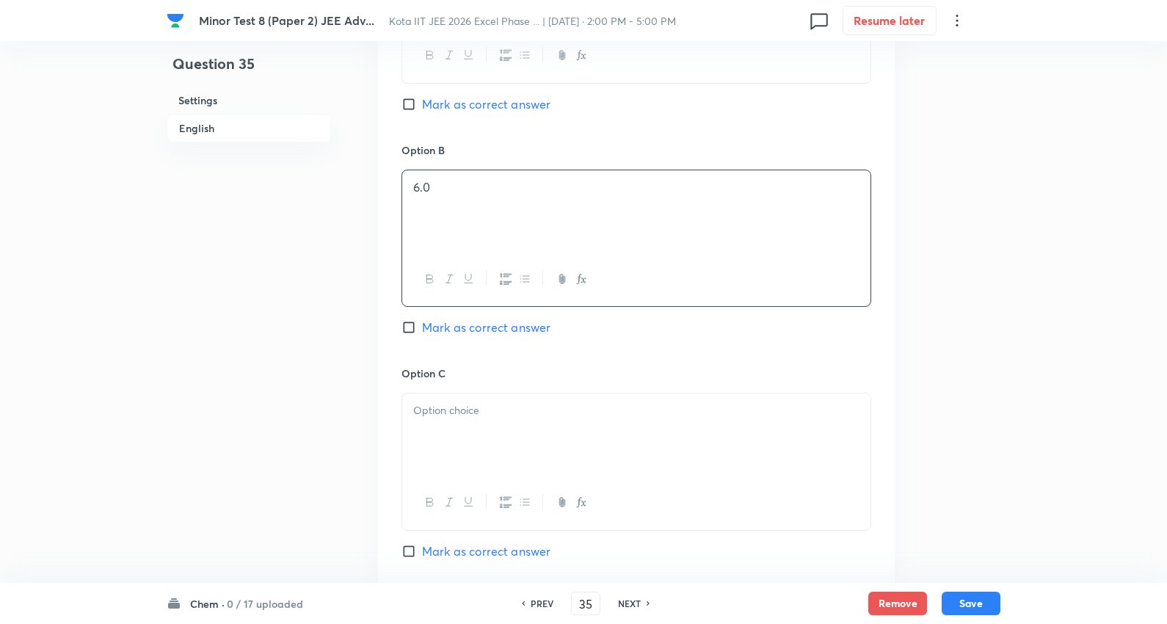
scroll to position [897, 0]
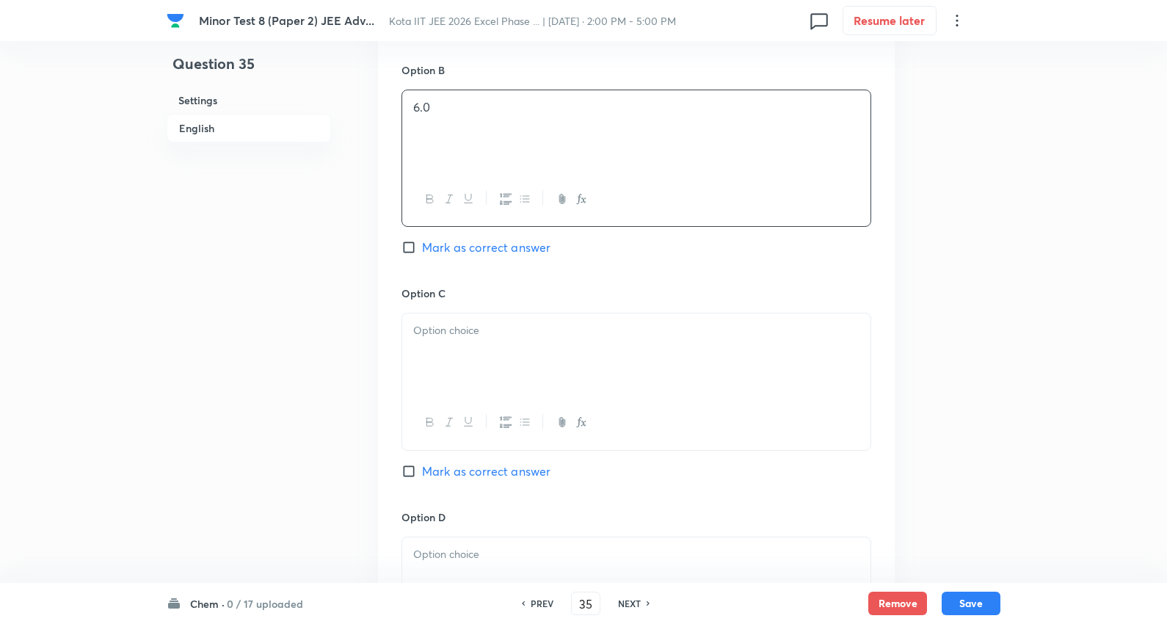
click at [473, 338] on p at bounding box center [636, 330] width 446 height 17
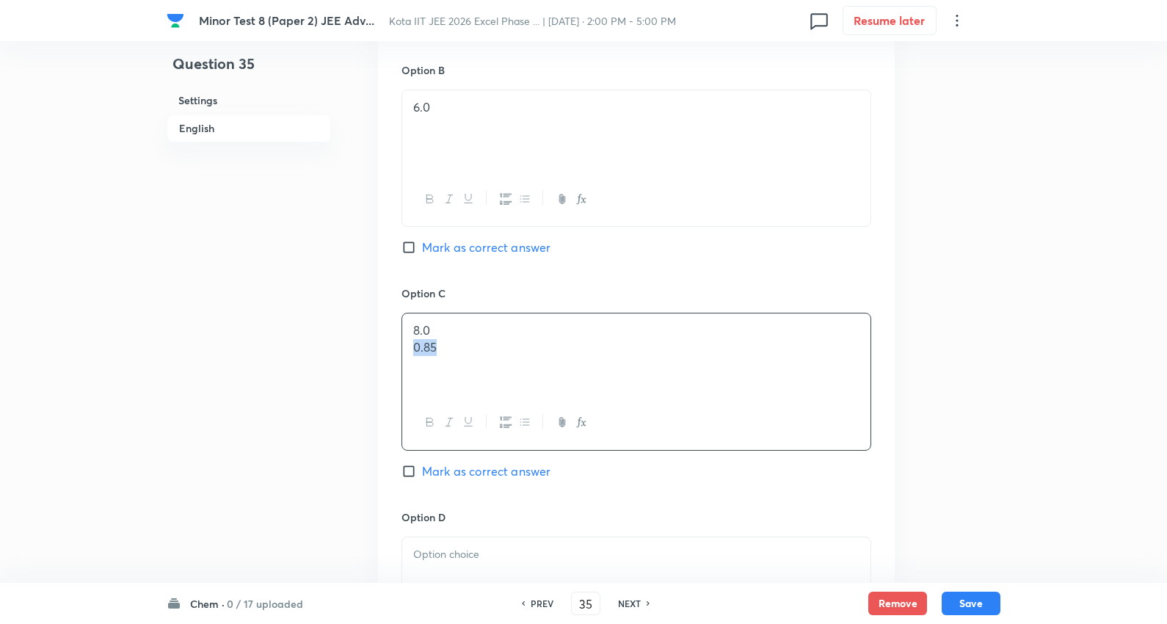
drag, startPoint x: 402, startPoint y: 349, endPoint x: 680, endPoint y: 370, distance: 279.0
click at [680, 370] on div "8.0 0.85" at bounding box center [636, 354] width 468 height 82
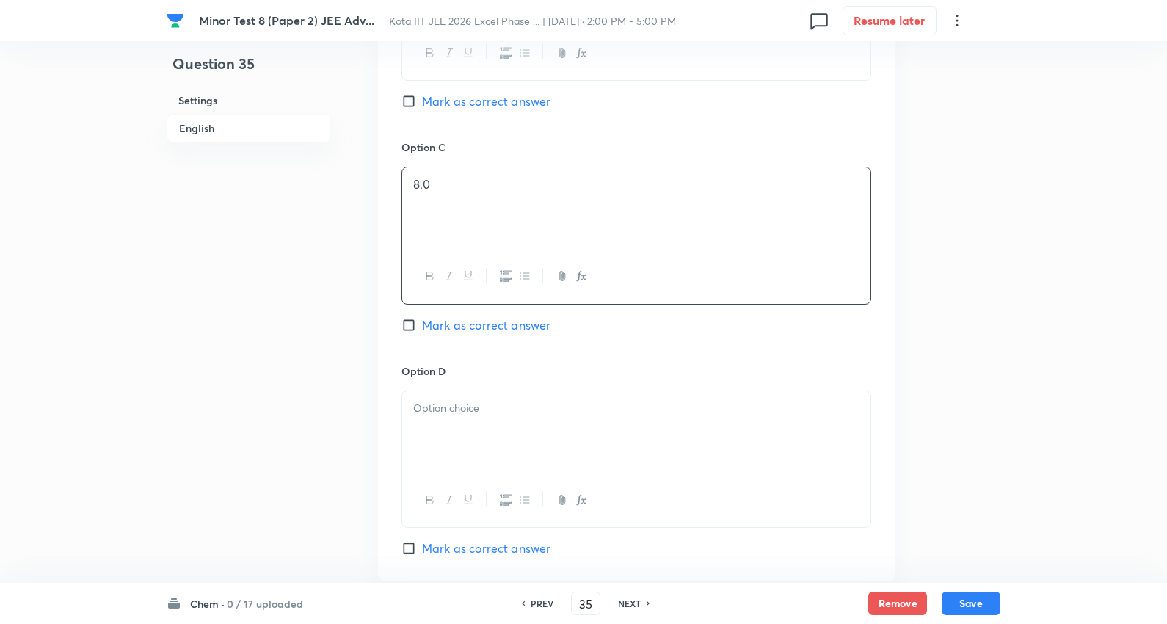
scroll to position [1060, 0]
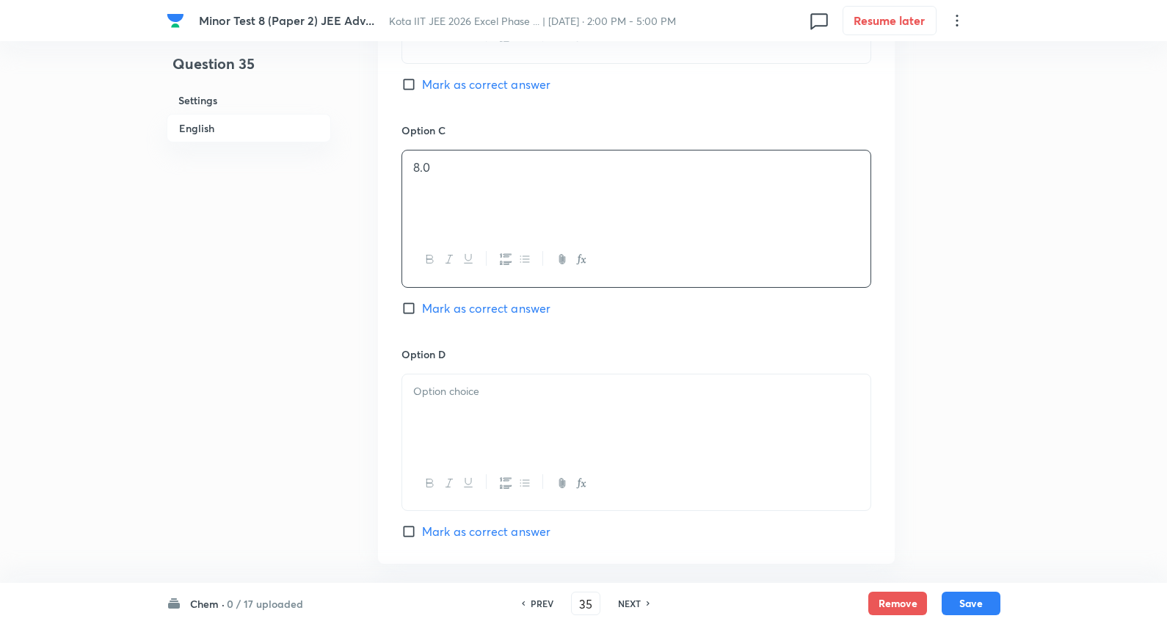
click at [454, 391] on p at bounding box center [636, 391] width 446 height 17
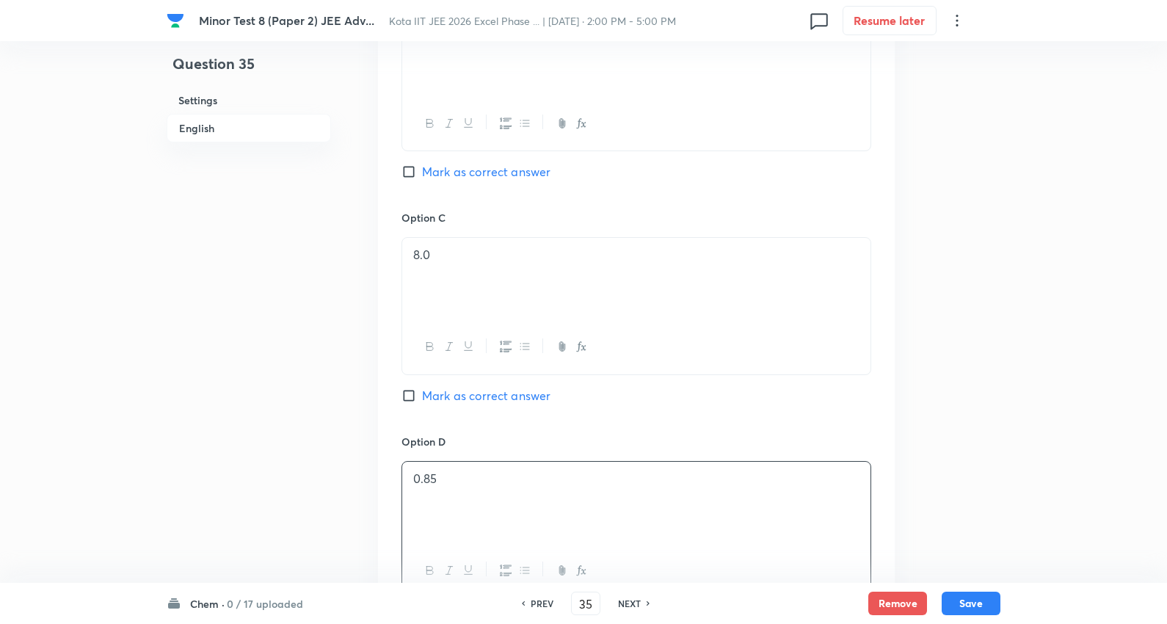
scroll to position [815, 0]
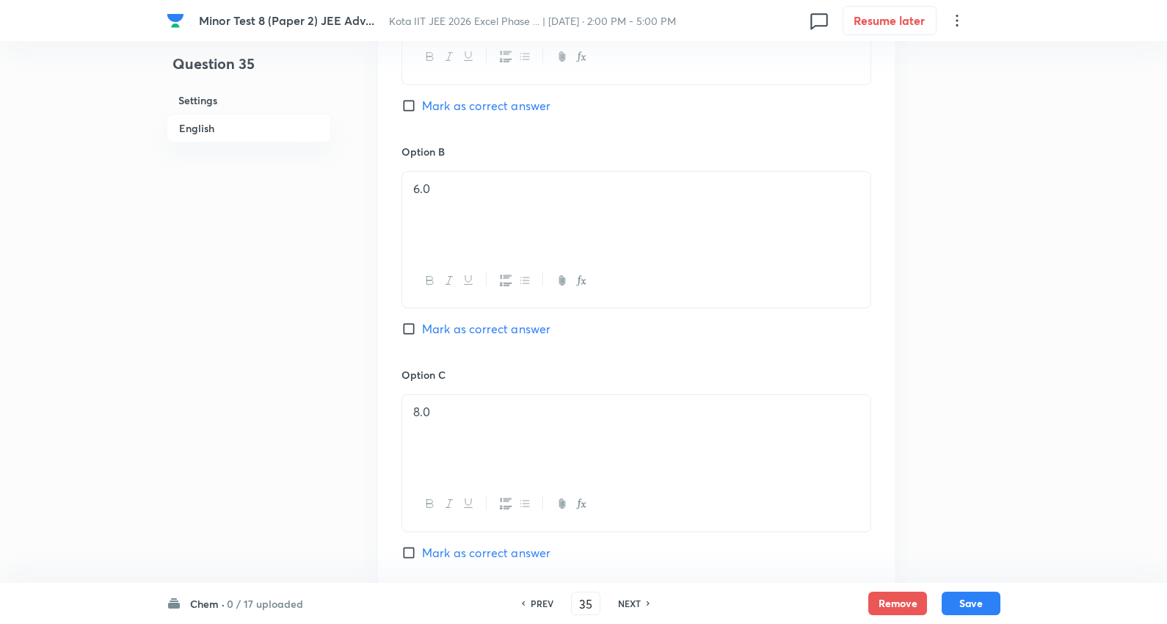
drag, startPoint x: 503, startPoint y: 333, endPoint x: 517, endPoint y: 327, distance: 15.4
click at [503, 334] on span "Mark as correct answer" at bounding box center [486, 329] width 128 height 18
click at [422, 334] on input "Mark as correct answer" at bounding box center [411, 328] width 21 height 15
checkbox input "true"
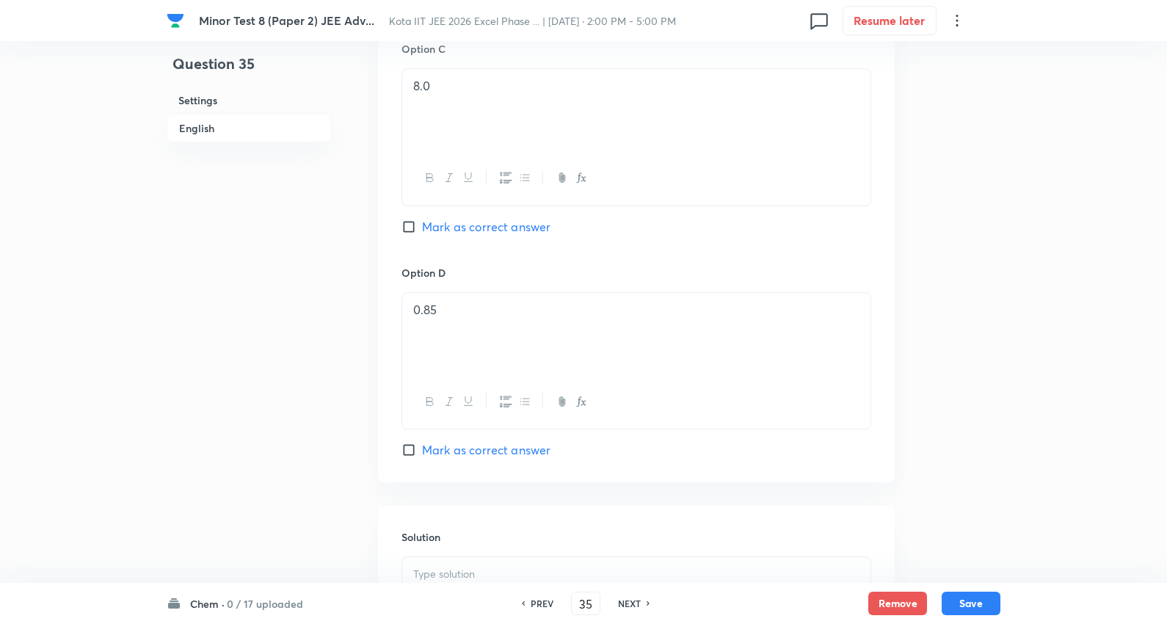
scroll to position [1367, 0]
drag, startPoint x: 515, startPoint y: 352, endPoint x: 536, endPoint y: 329, distance: 31.2
click at [515, 349] on p at bounding box center [636, 351] width 446 height 17
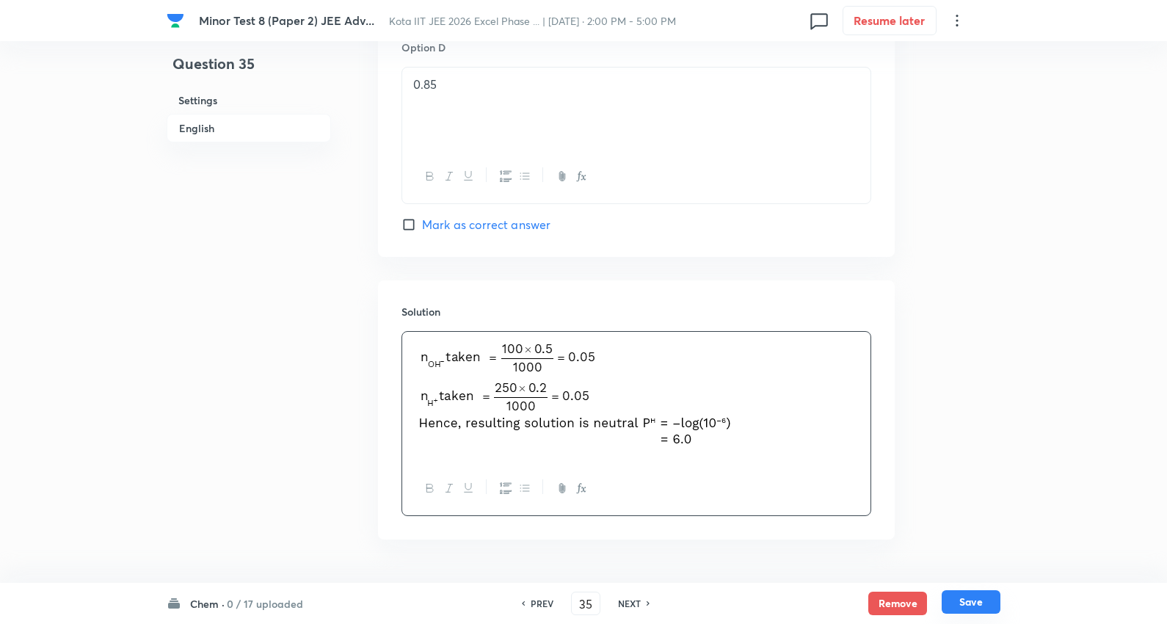
click at [976, 600] on button "Save" at bounding box center [971, 601] width 59 height 23
type input "36"
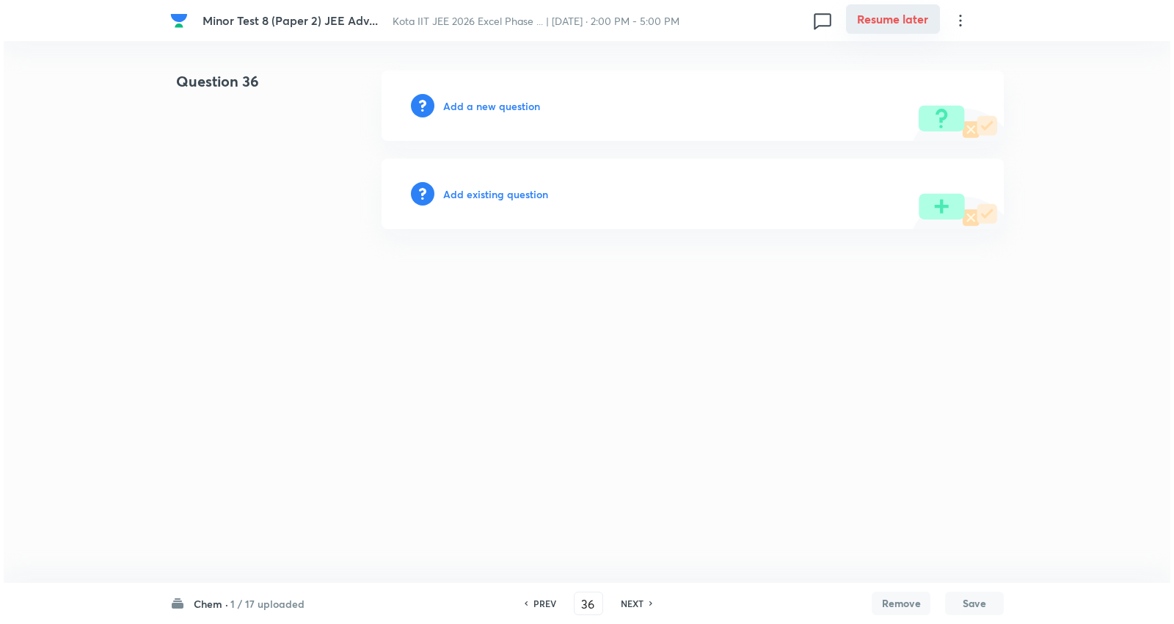
scroll to position [0, 0]
click at [501, 96] on div "Add a new question" at bounding box center [693, 105] width 622 height 70
click at [501, 104] on h6 "Add a new question" at bounding box center [491, 105] width 97 height 15
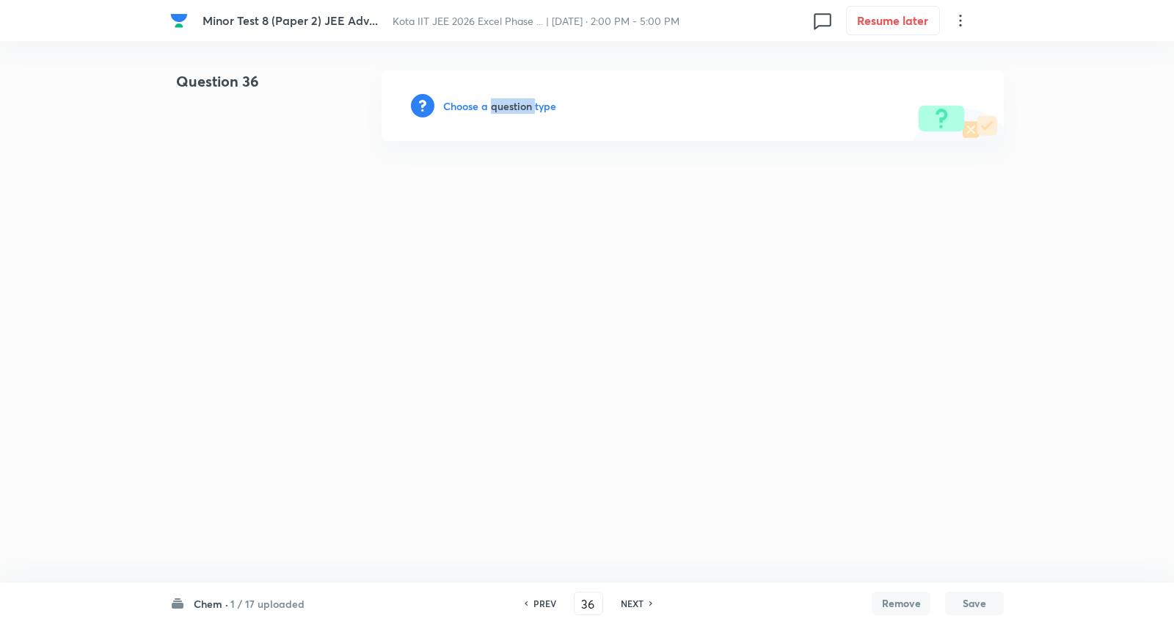
click at [501, 104] on h6 "Choose a question type" at bounding box center [499, 105] width 113 height 15
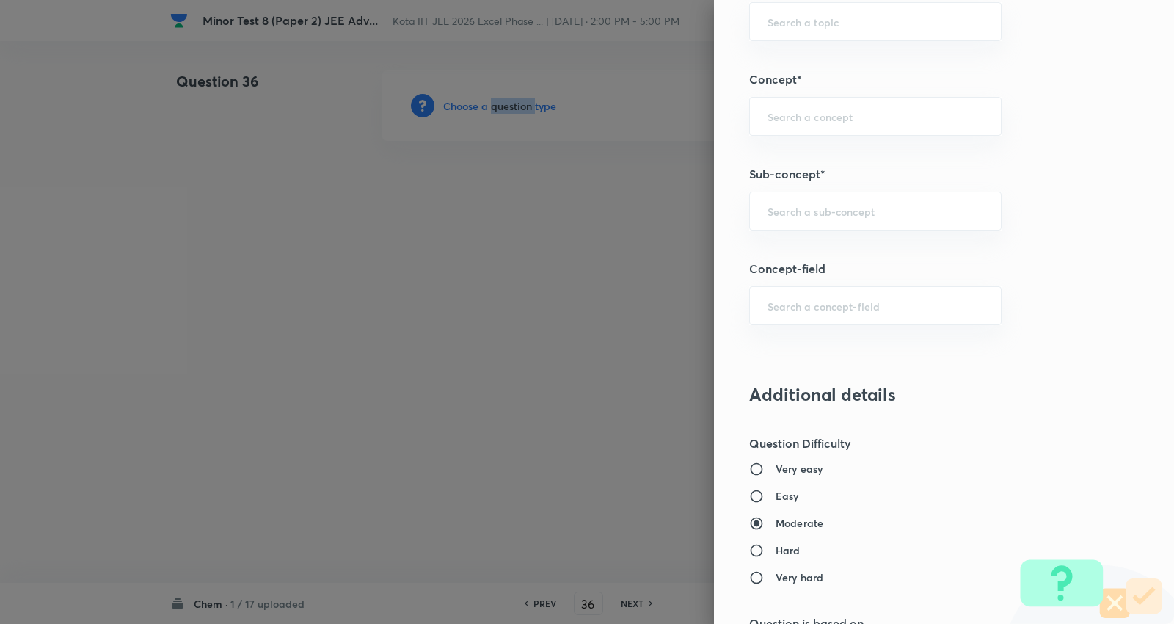
scroll to position [978, 0]
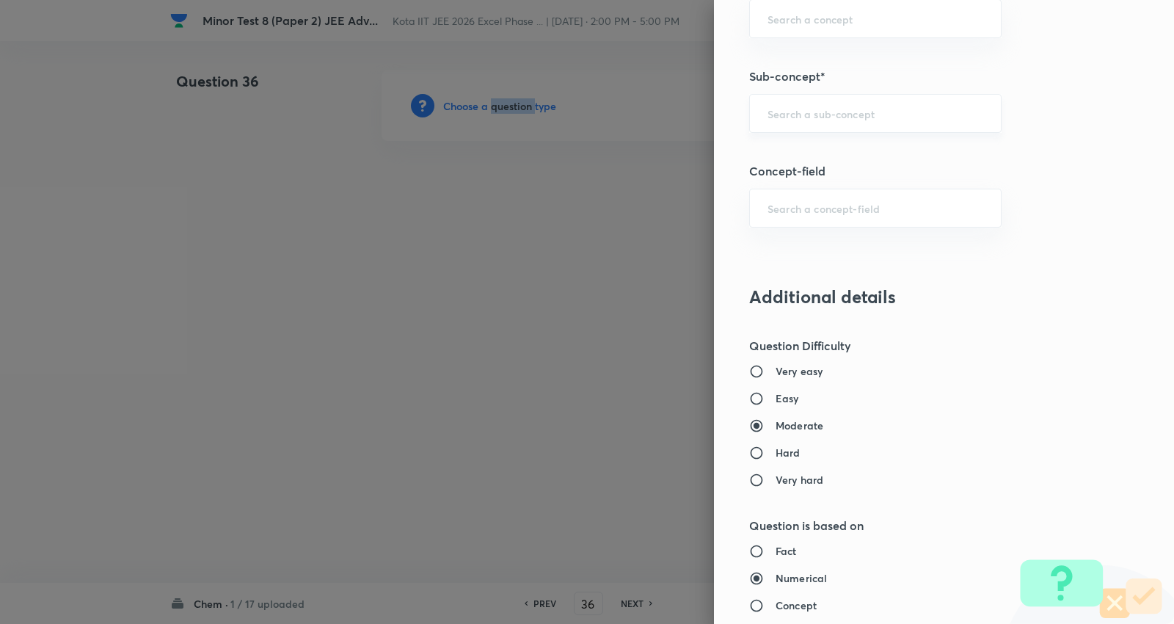
click at [833, 103] on div "​" at bounding box center [875, 113] width 252 height 39
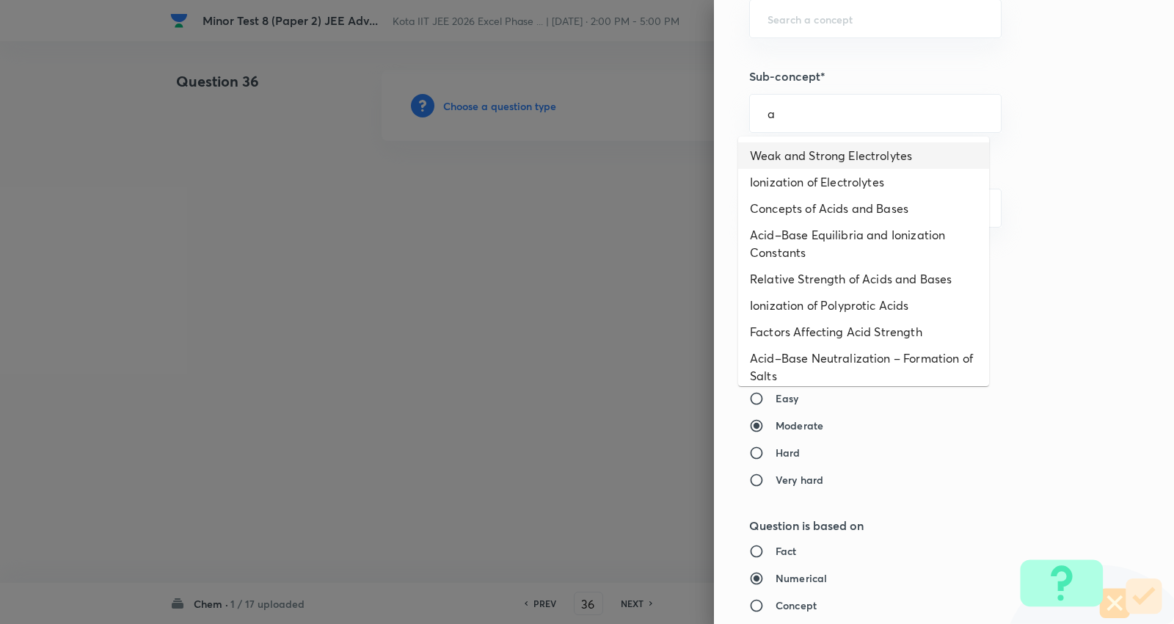
click at [812, 164] on li "Weak and Strong Electrolytes" at bounding box center [863, 155] width 251 height 26
type input "Weak and Strong Electrolytes"
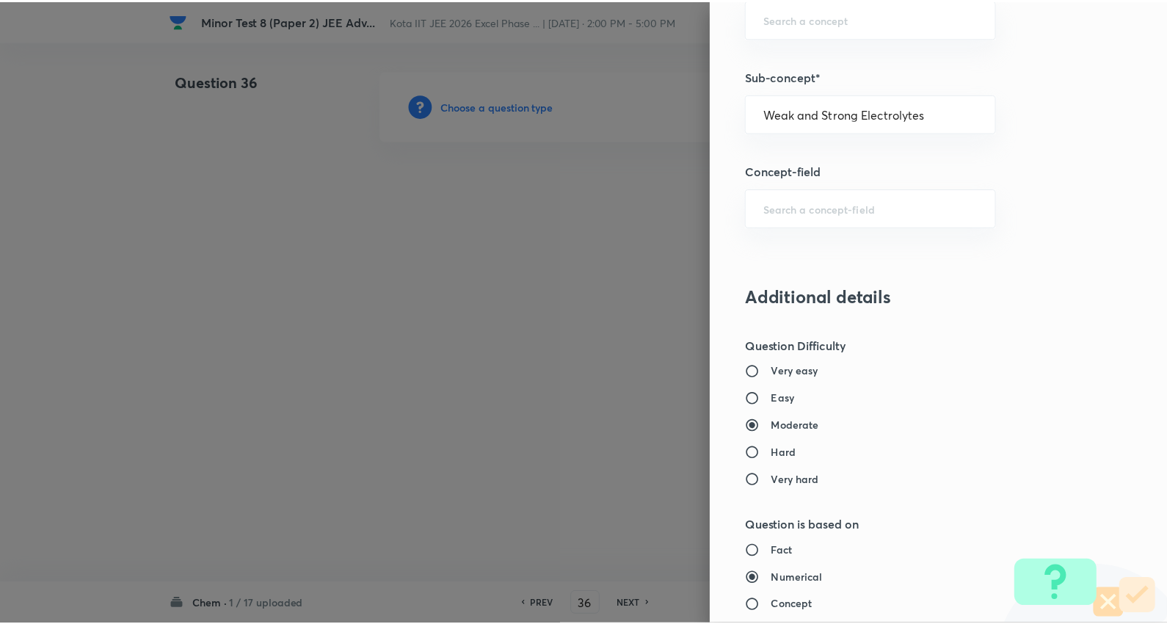
scroll to position [1476, 0]
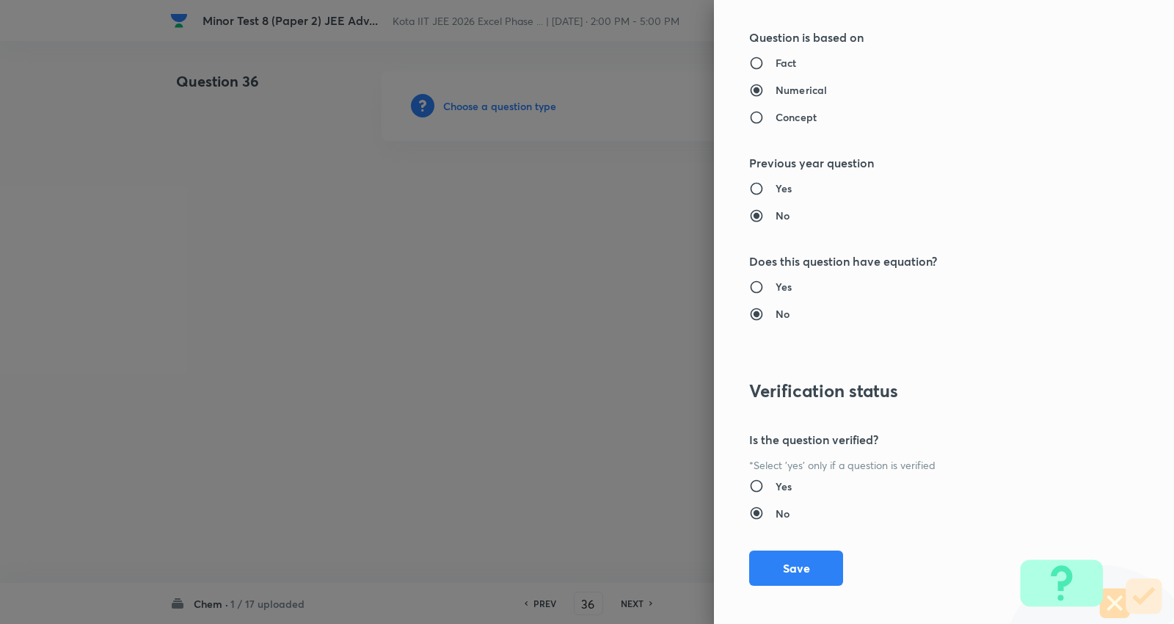
type input "Chemistry"
type input "Physical Chemistry"
type input "Ionic Equilibrium"
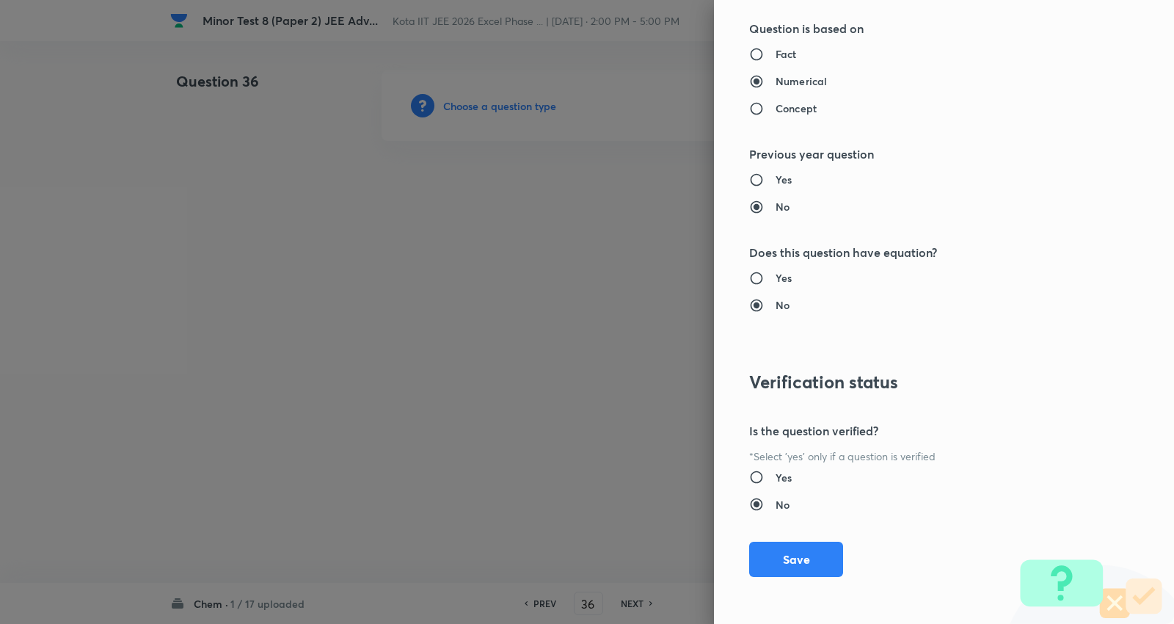
click at [777, 559] on button "Save" at bounding box center [796, 559] width 94 height 35
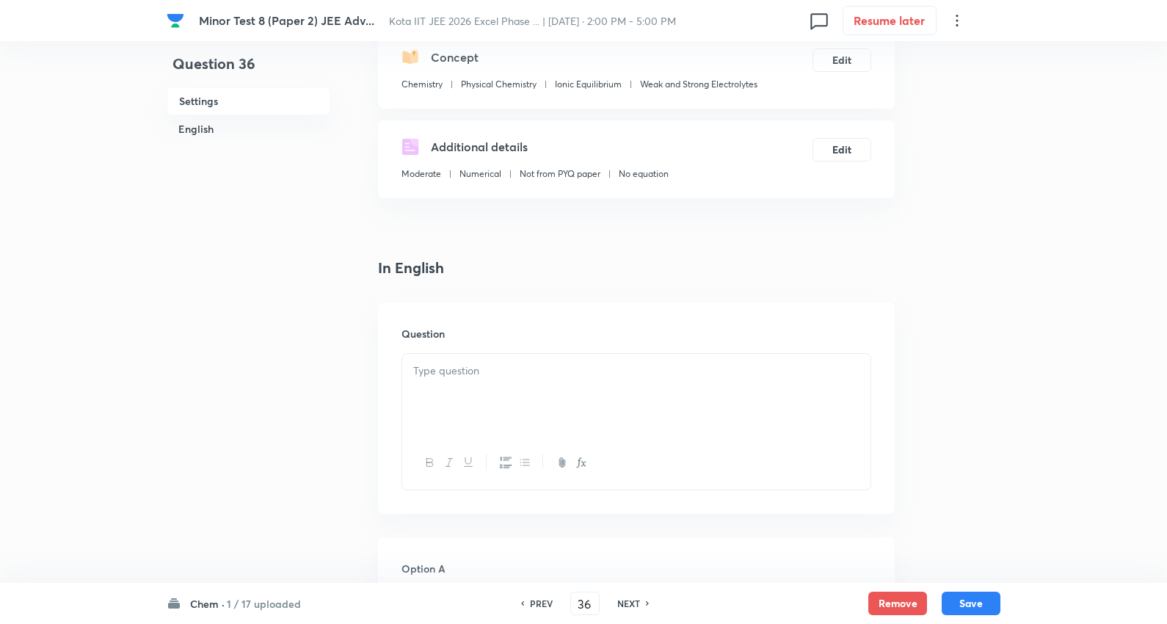
scroll to position [407, 0]
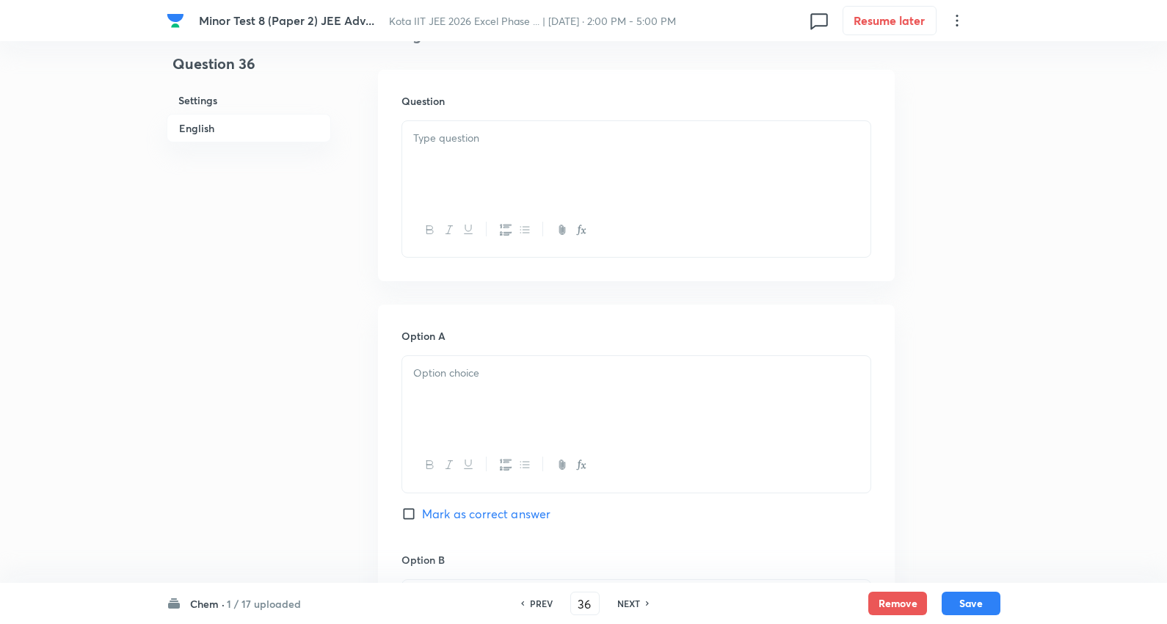
click at [488, 145] on p at bounding box center [636, 138] width 446 height 17
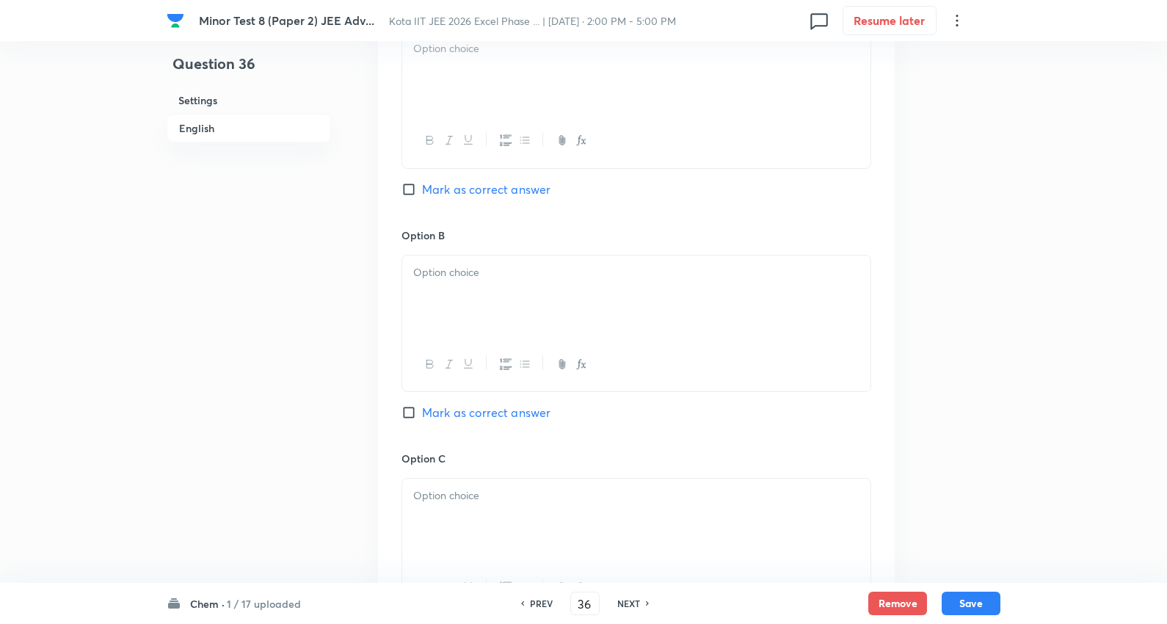
scroll to position [652, 0]
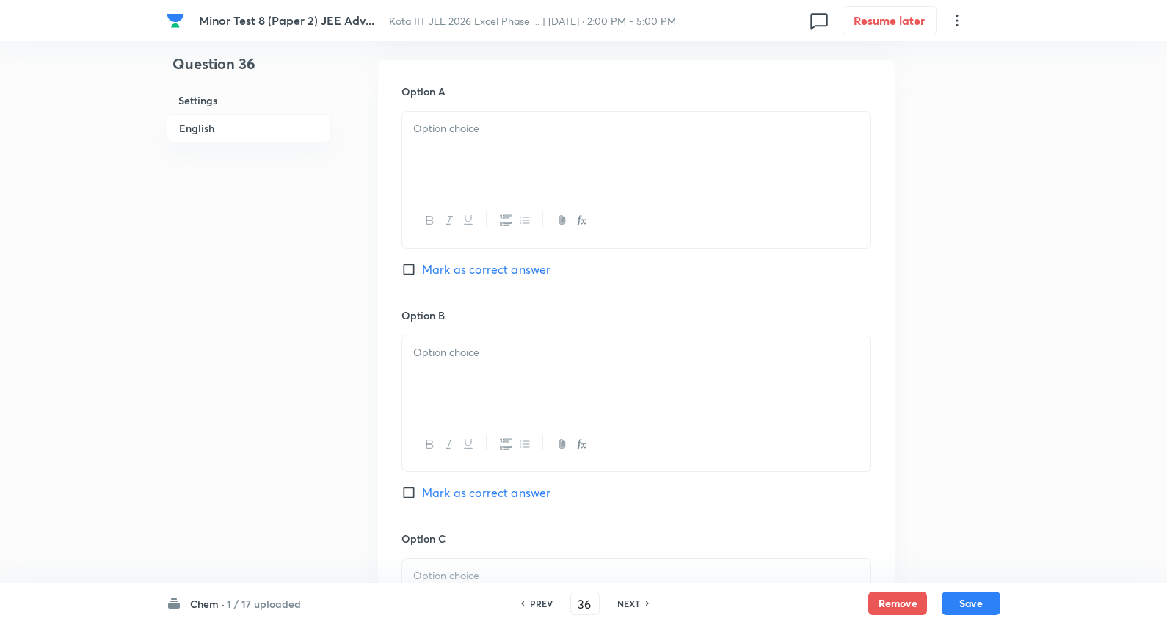
click at [457, 150] on div at bounding box center [636, 153] width 468 height 82
drag, startPoint x: 406, startPoint y: 145, endPoint x: 545, endPoint y: 199, distance: 149.4
click at [721, 192] on div "Option A Fe 3+ Na 2 S Mark as correct answer Option B Mark as correct answer Op…" at bounding box center [636, 516] width 517 height 912
drag, startPoint x: 414, startPoint y: 151, endPoint x: 642, endPoint y: 155, distance: 228.3
click at [642, 155] on div "Fe 3+ Na 2 S" at bounding box center [636, 153] width 468 height 82
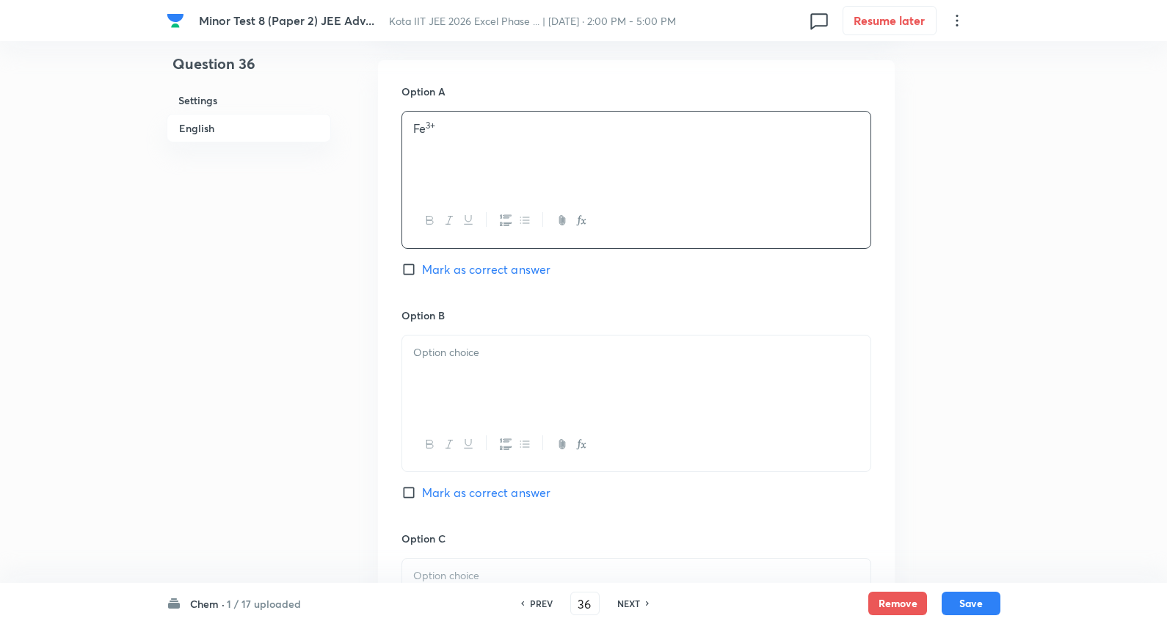
click at [481, 363] on div at bounding box center [636, 376] width 468 height 82
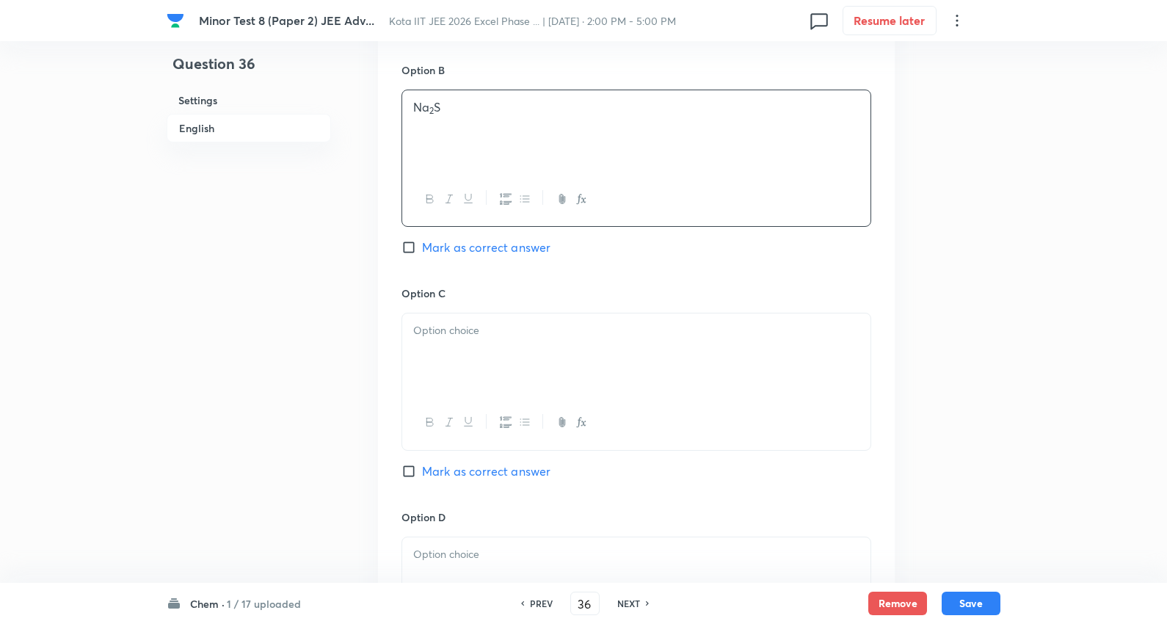
click at [492, 324] on p at bounding box center [636, 330] width 446 height 17
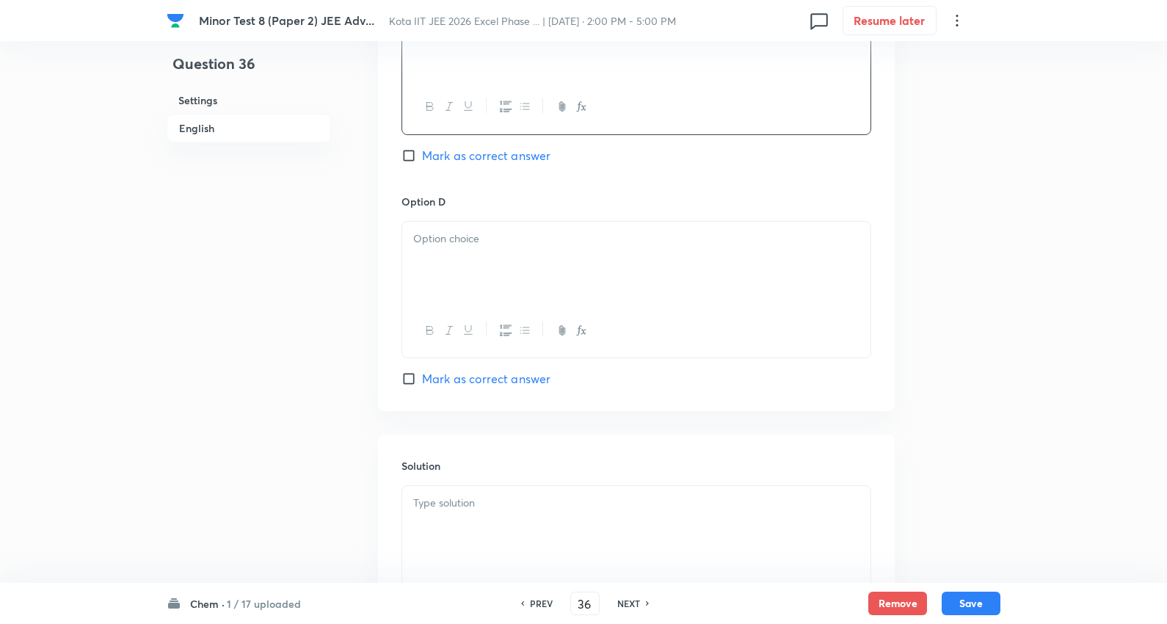
scroll to position [1223, 0]
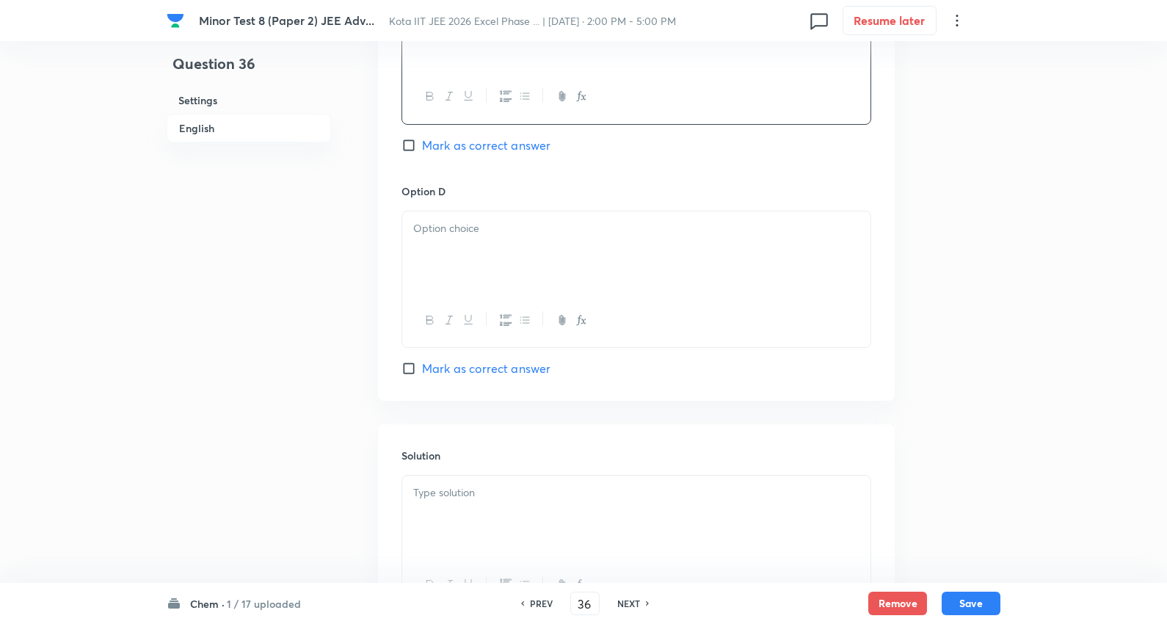
drag, startPoint x: 487, startPoint y: 283, endPoint x: 450, endPoint y: 312, distance: 46.5
click at [487, 283] on div at bounding box center [636, 252] width 468 height 82
click at [464, 377] on span "Mark as correct answer" at bounding box center [486, 369] width 128 height 18
click at [422, 376] on input "Mark as correct answer" at bounding box center [411, 368] width 21 height 15
checkbox input "true"
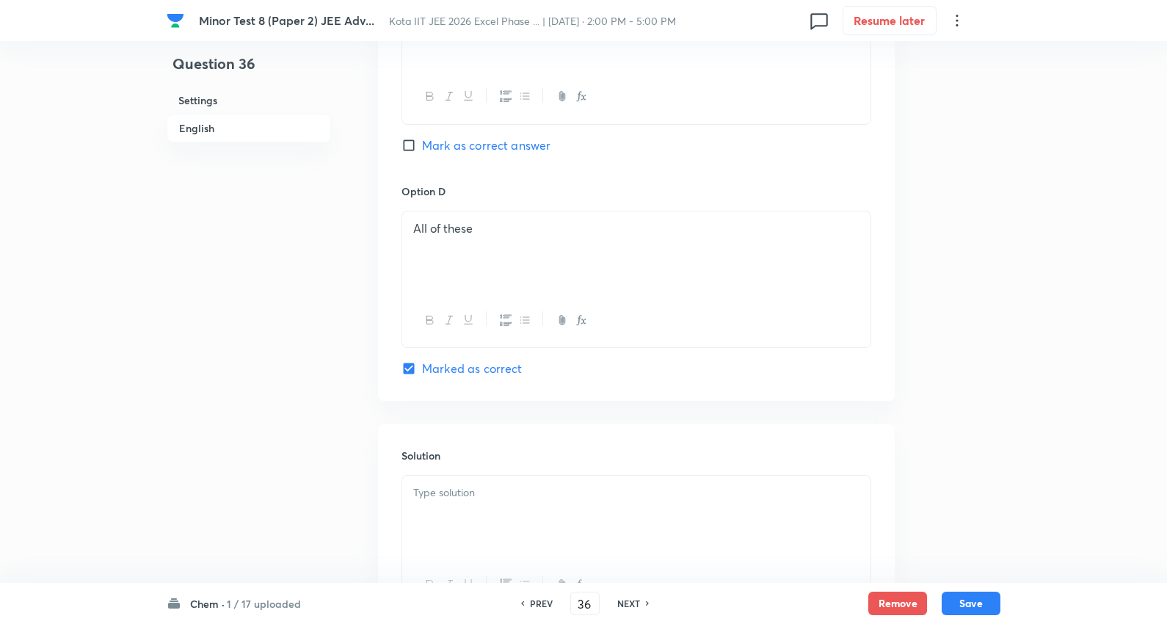
click at [490, 291] on div "All of these" at bounding box center [636, 252] width 468 height 82
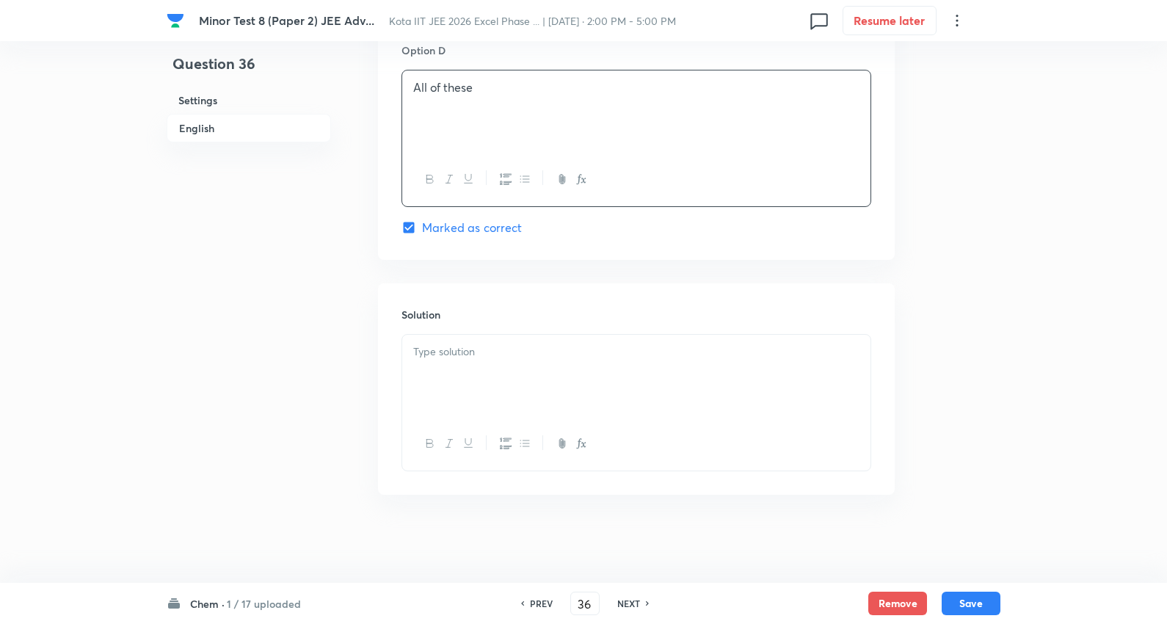
scroll to position [1400, 0]
click at [486, 351] on p at bounding box center [636, 351] width 446 height 17
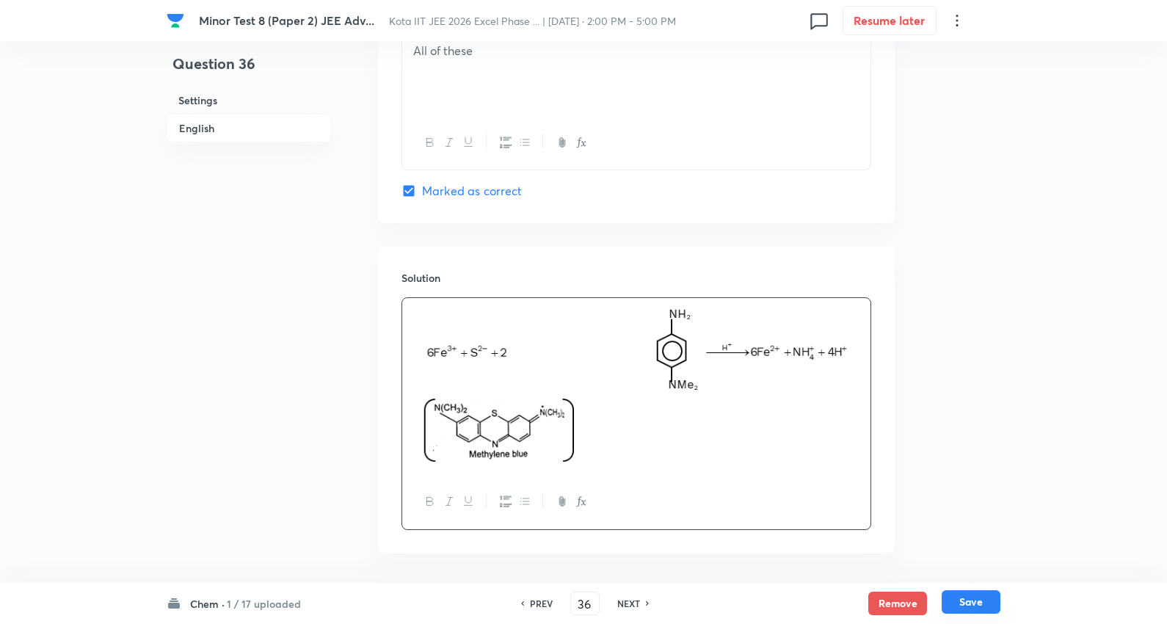
click at [970, 593] on button "Save" at bounding box center [971, 601] width 59 height 23
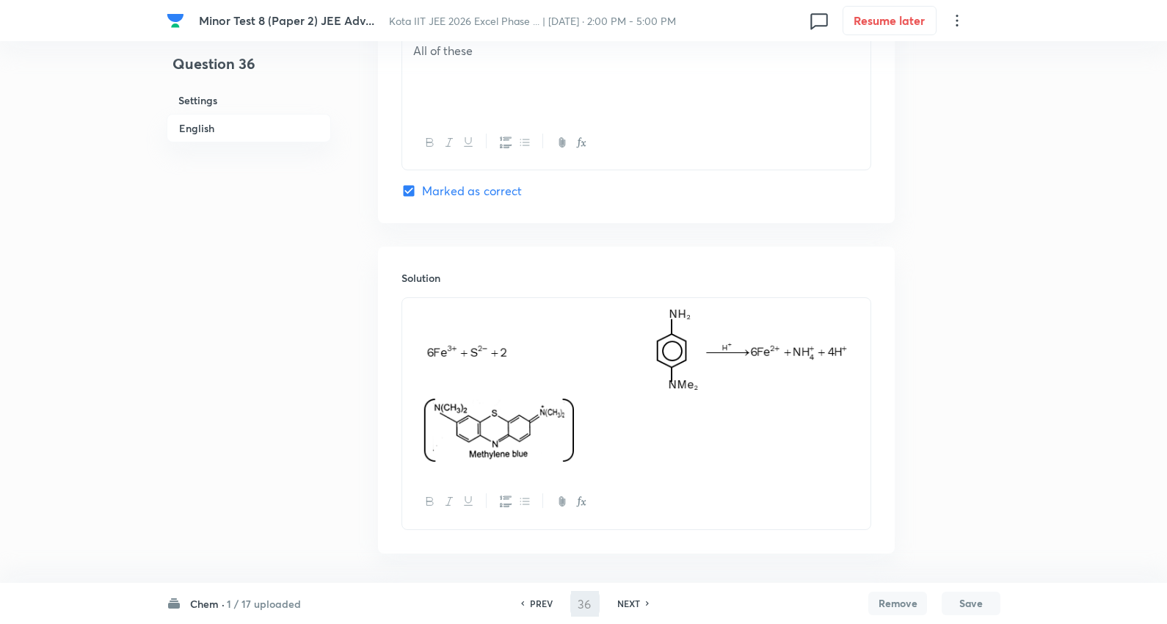
type input "37"
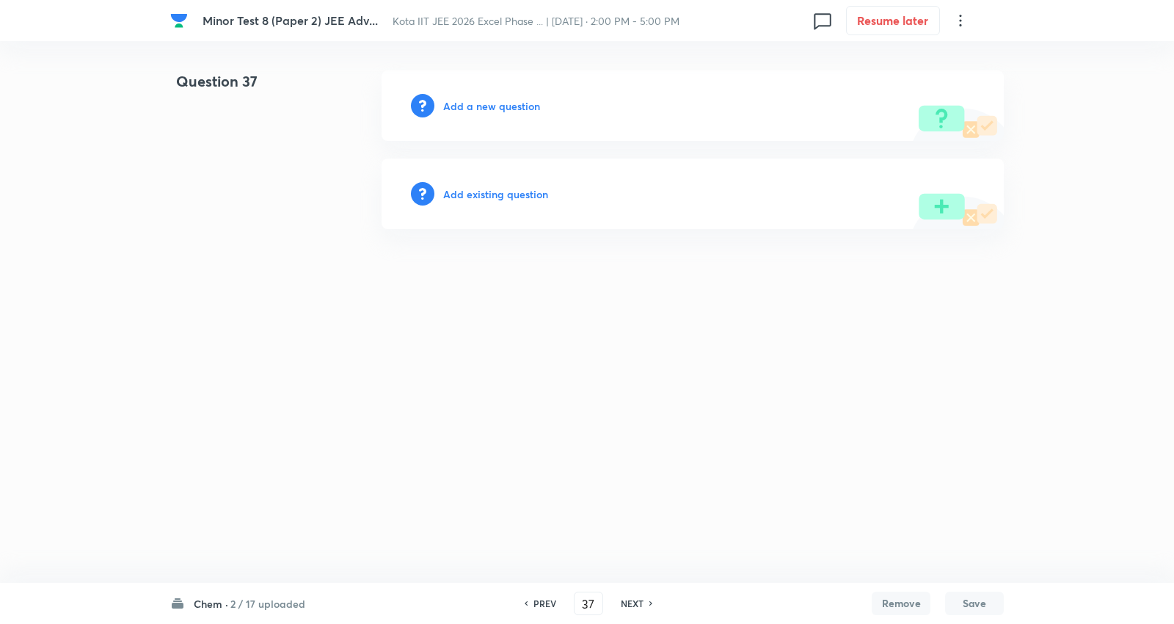
click at [526, 105] on h6 "Add a new question" at bounding box center [491, 105] width 97 height 15
click at [526, 105] on h6 "Choose a question type" at bounding box center [499, 105] width 113 height 15
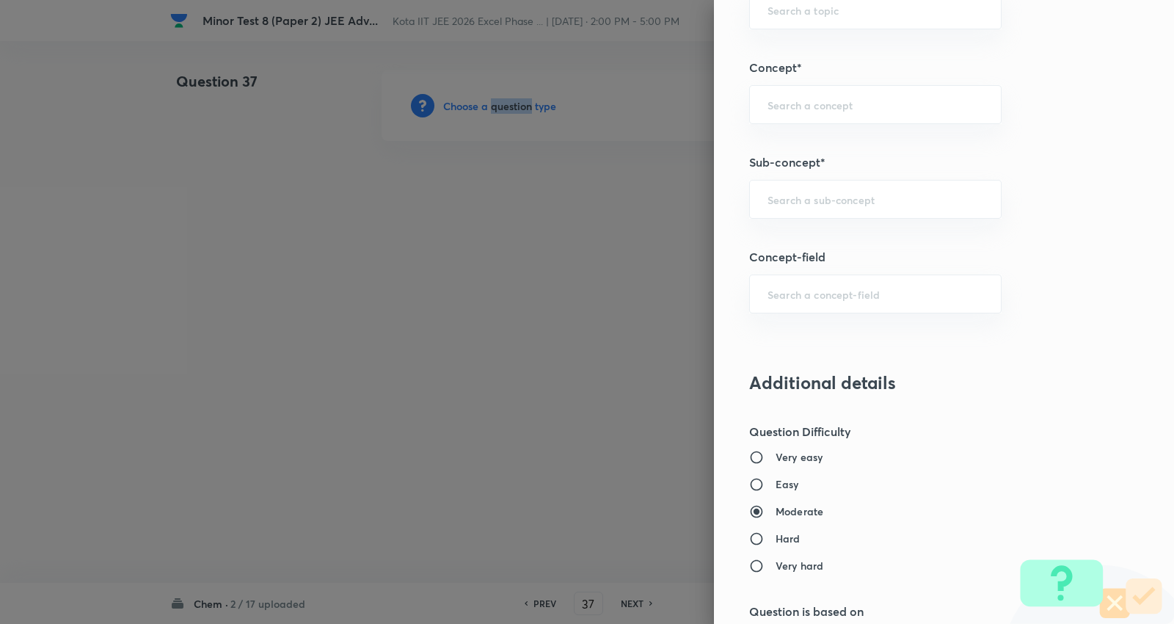
scroll to position [897, 0]
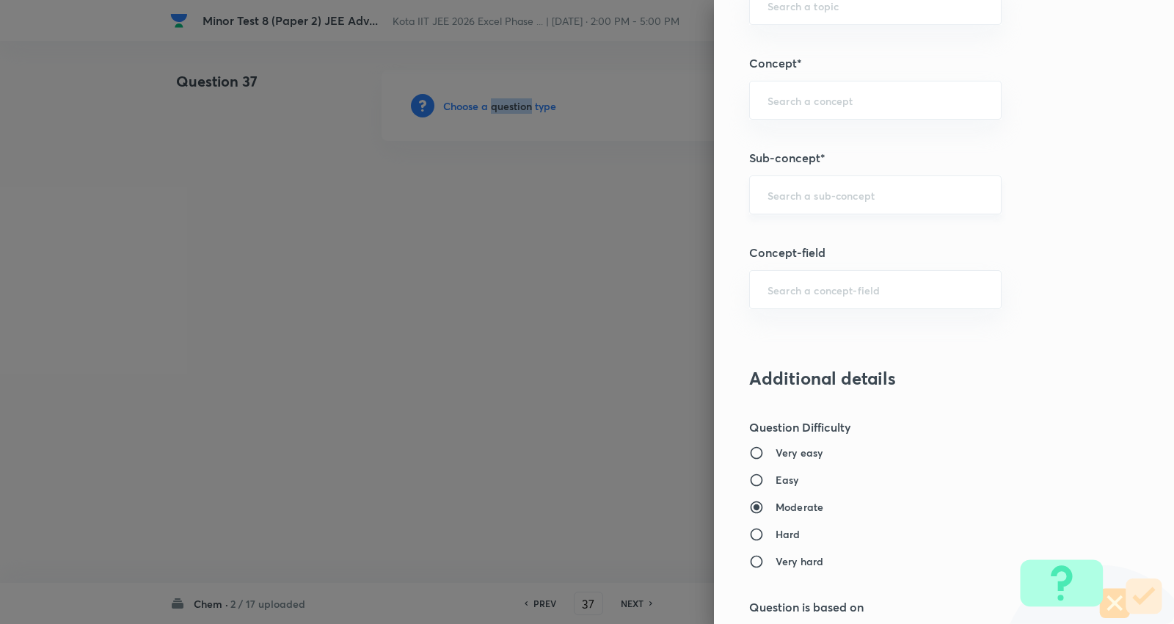
click at [830, 186] on div "​" at bounding box center [875, 194] width 252 height 39
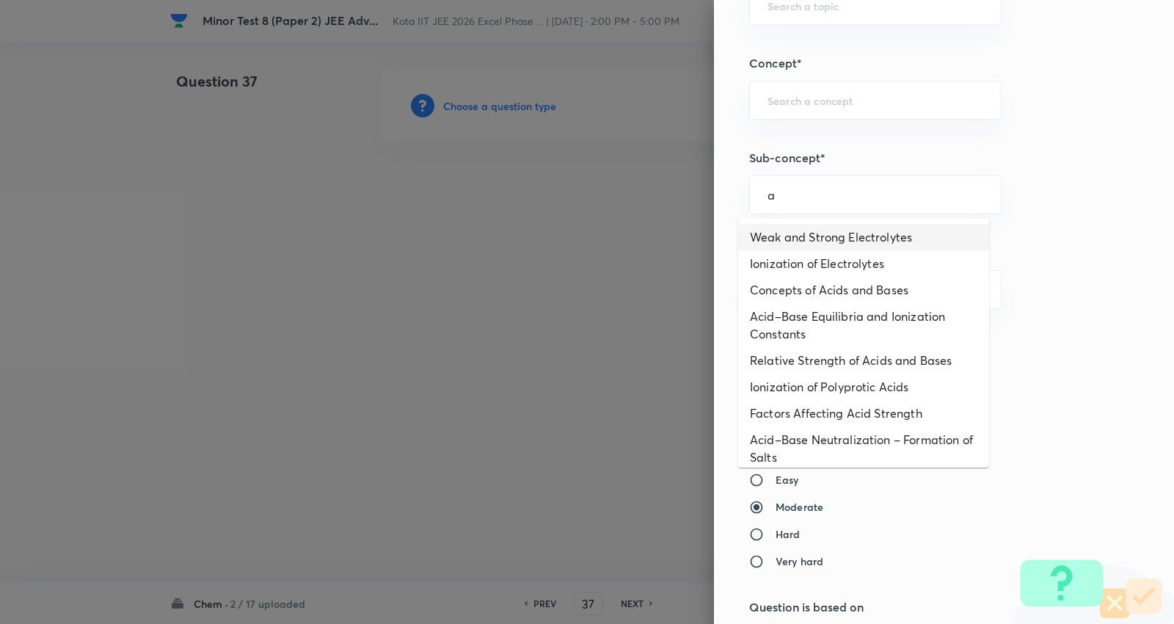
click at [815, 230] on li "Weak and Strong Electrolytes" at bounding box center [863, 237] width 251 height 26
type input "Weak and Strong Electrolytes"
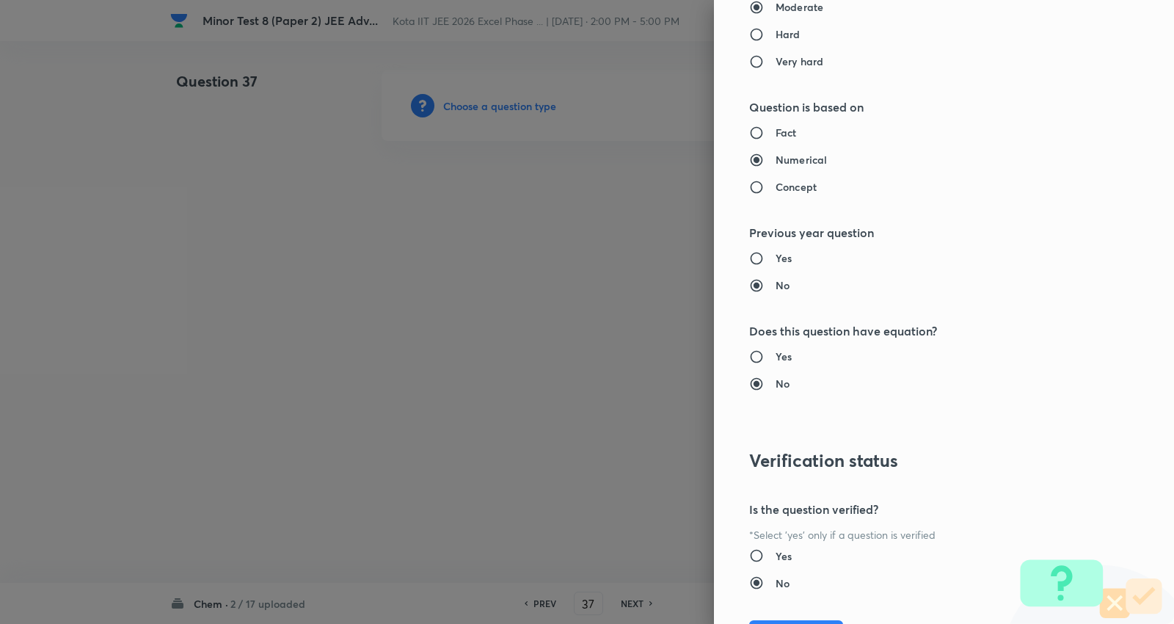
type input "Chemistry"
type input "Physical Chemistry"
type input "Ionic Equilibrium"
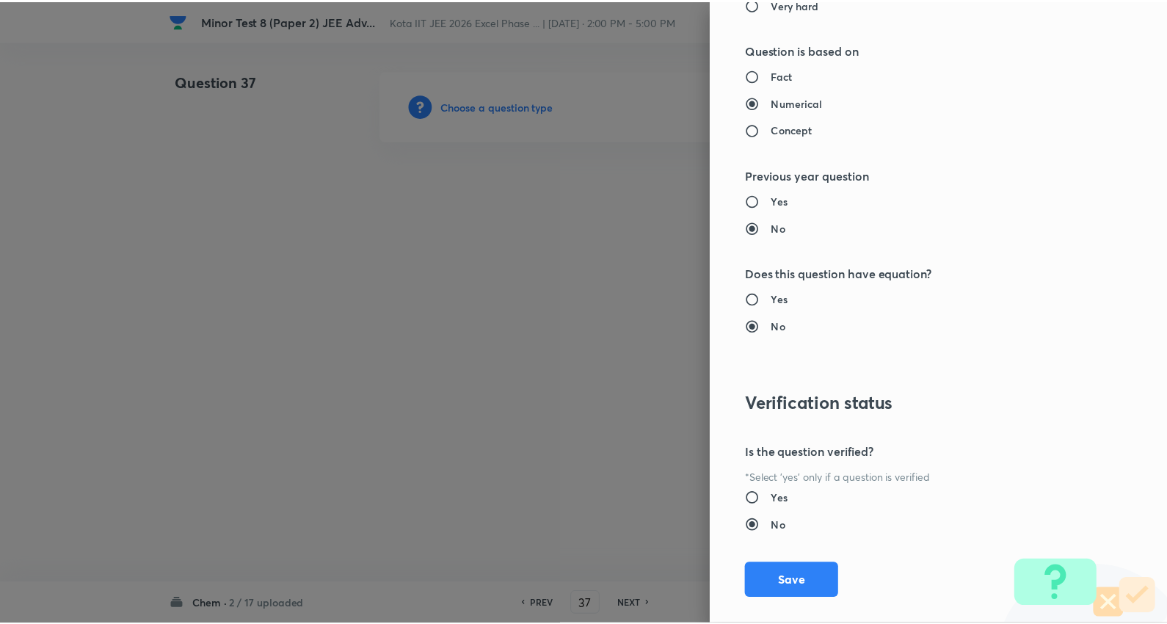
scroll to position [1476, 0]
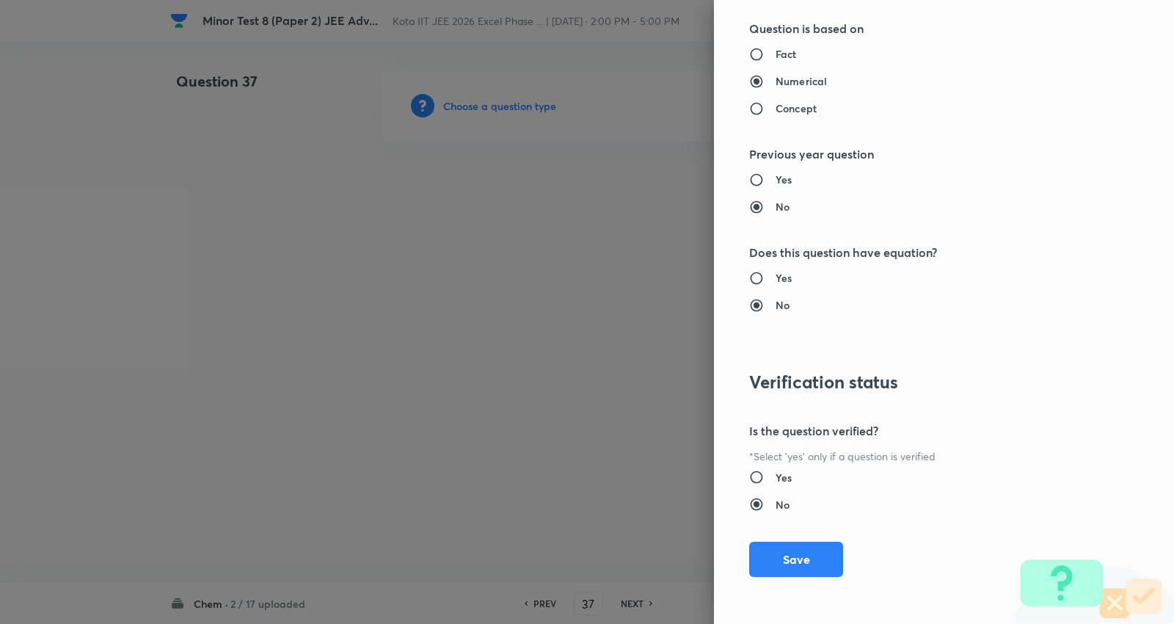
click at [812, 551] on button "Save" at bounding box center [796, 559] width 94 height 35
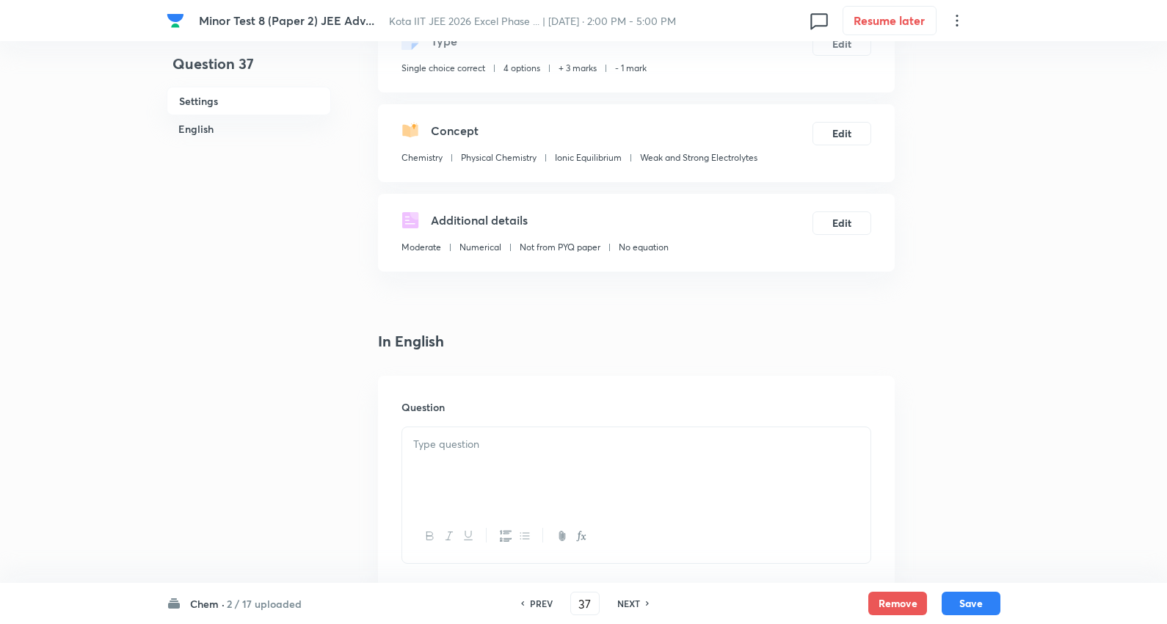
scroll to position [326, 0]
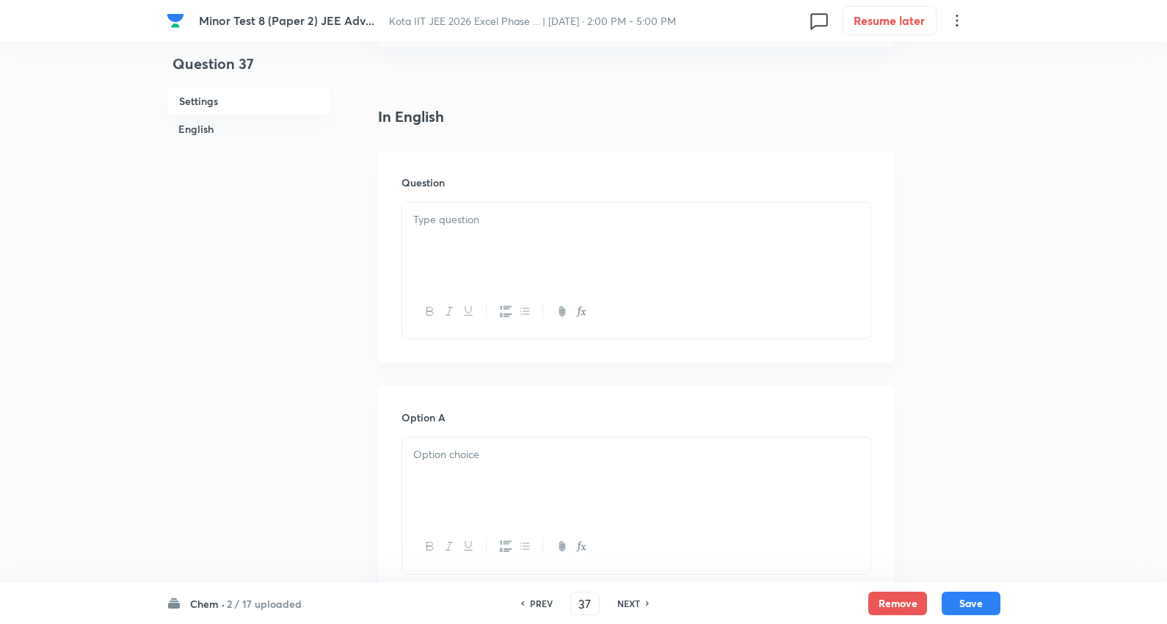
click at [481, 230] on div at bounding box center [636, 244] width 468 height 82
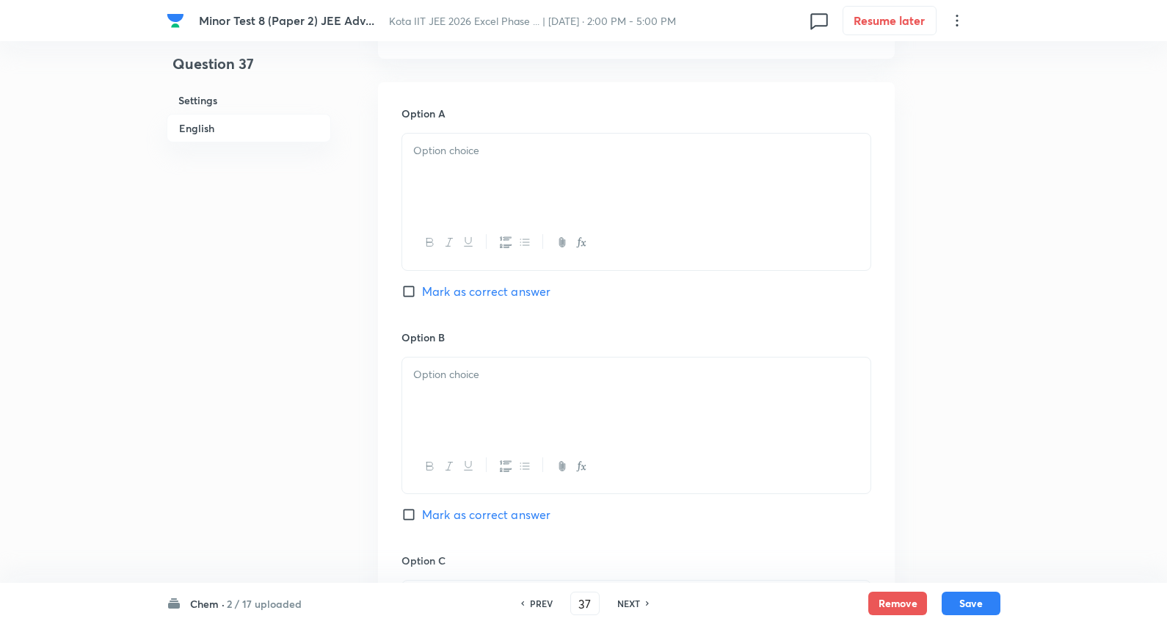
scroll to position [652, 0]
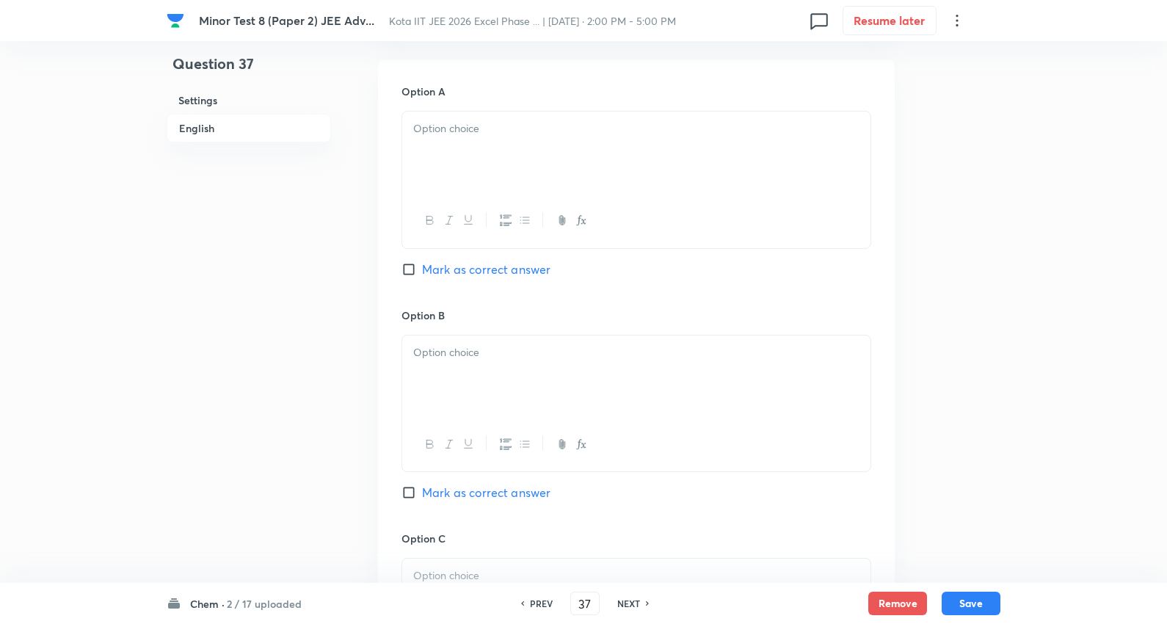
click at [460, 156] on div at bounding box center [636, 153] width 468 height 82
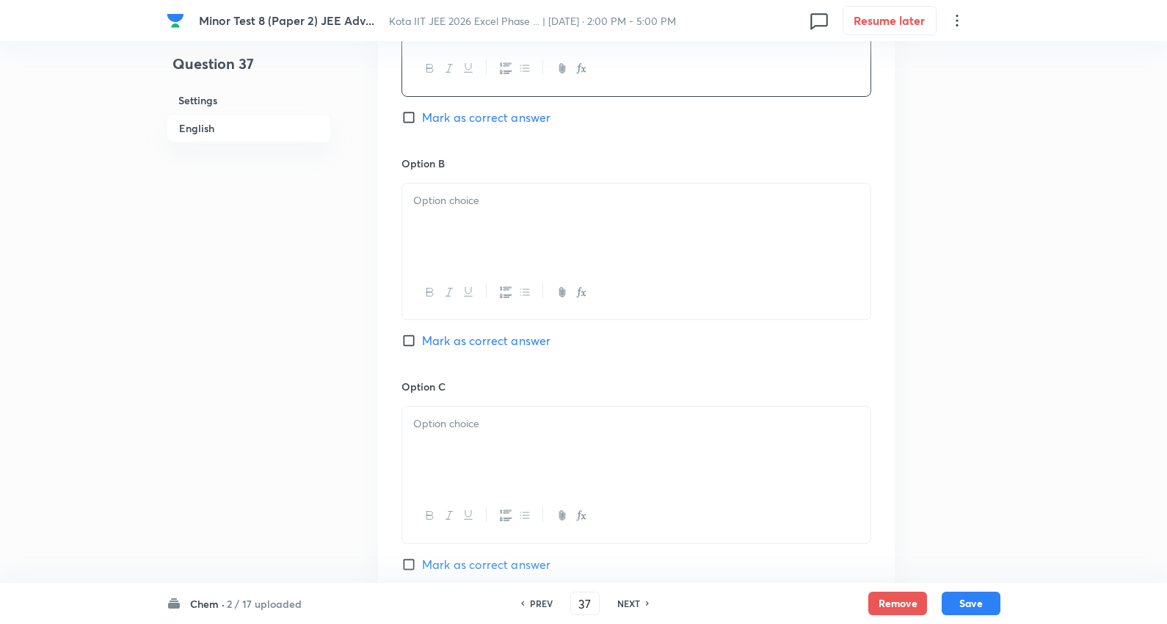
scroll to position [815, 0]
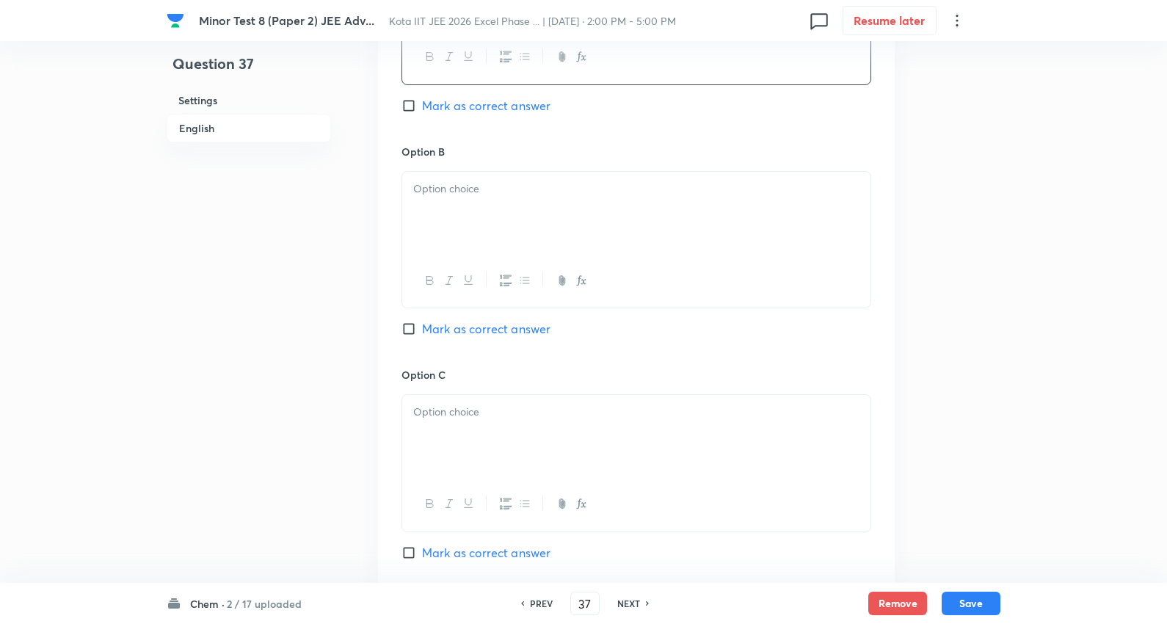
click at [474, 189] on p at bounding box center [636, 189] width 446 height 17
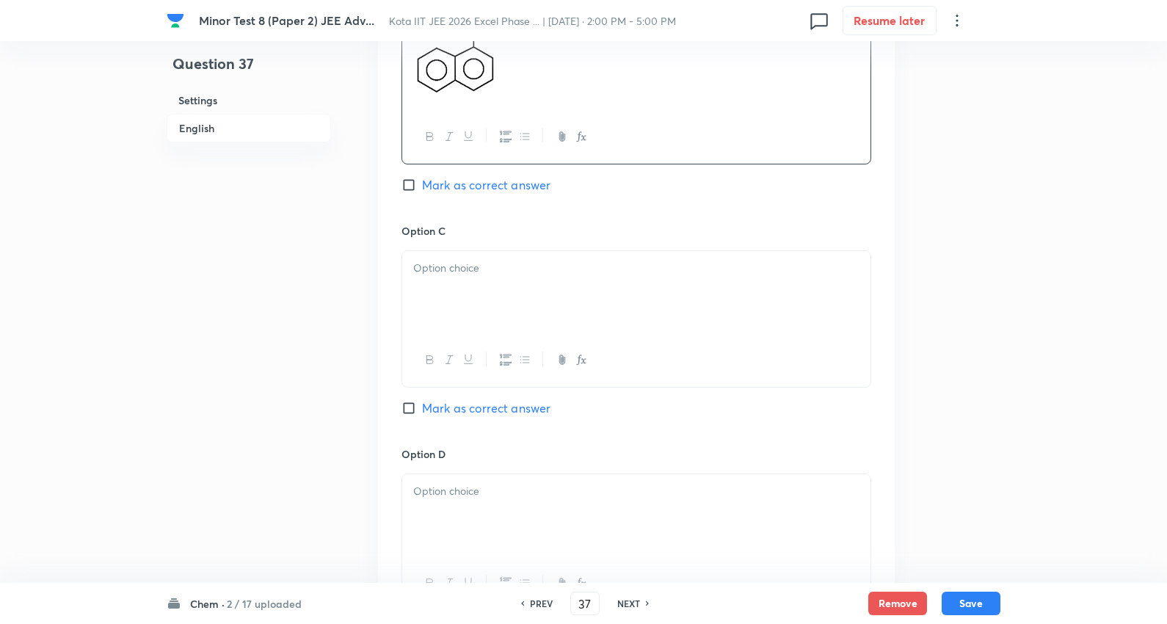
scroll to position [998, 0]
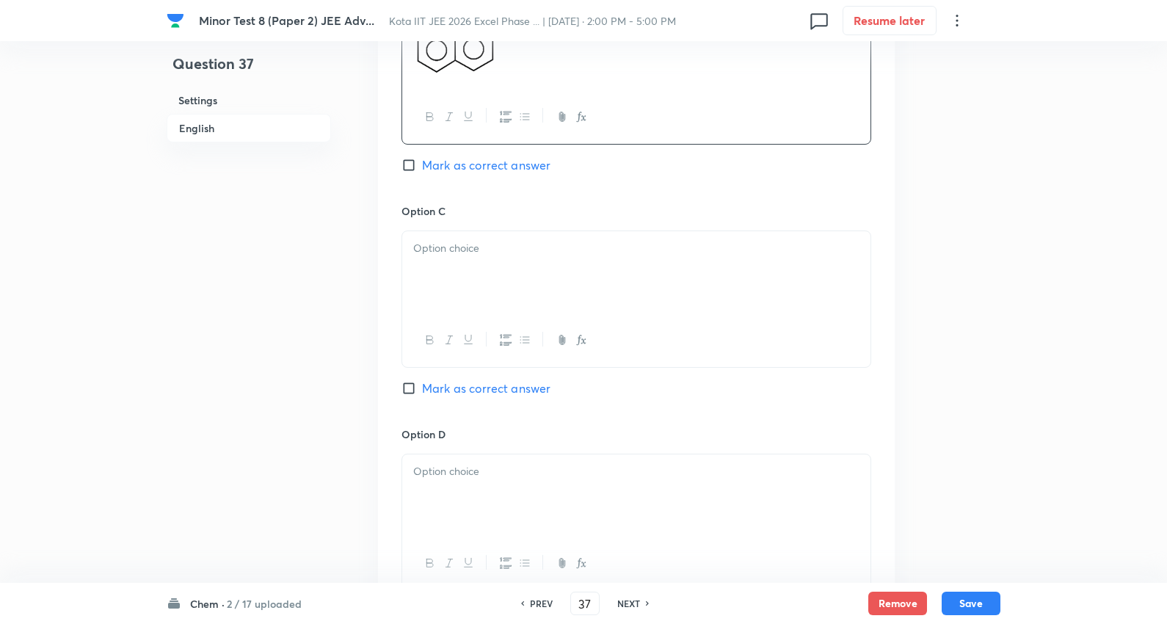
click at [486, 250] on p at bounding box center [636, 248] width 446 height 17
click at [495, 390] on span "Mark as correct answer" at bounding box center [486, 388] width 128 height 18
click at [422, 390] on input "Mark as correct answer" at bounding box center [411, 388] width 21 height 15
checkbox input "true"
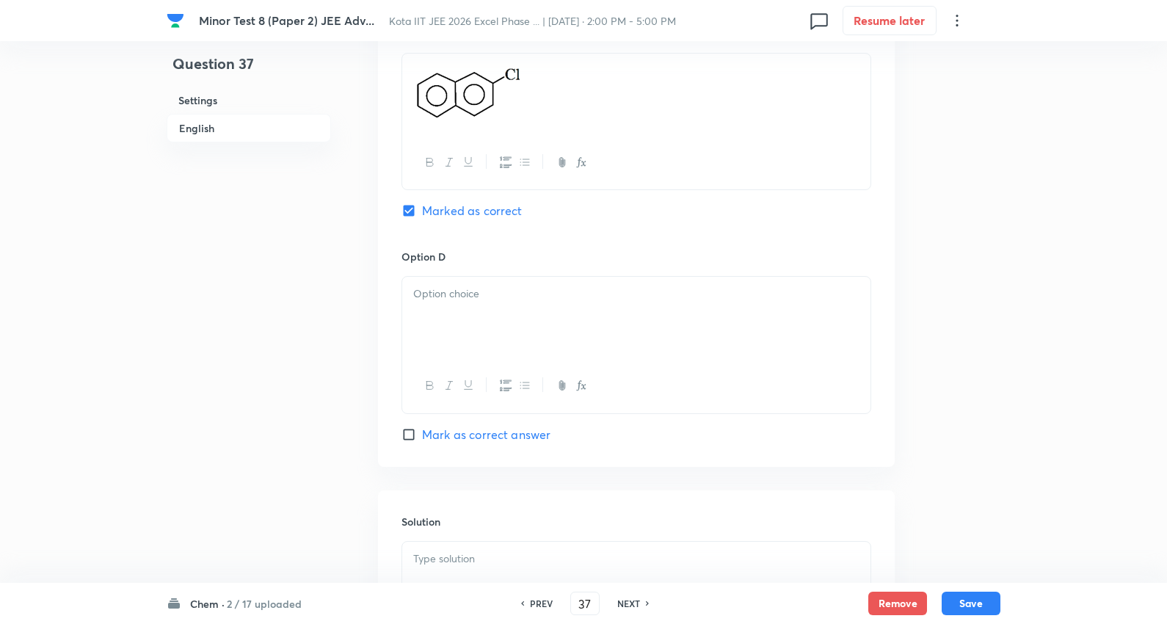
scroll to position [1243, 0]
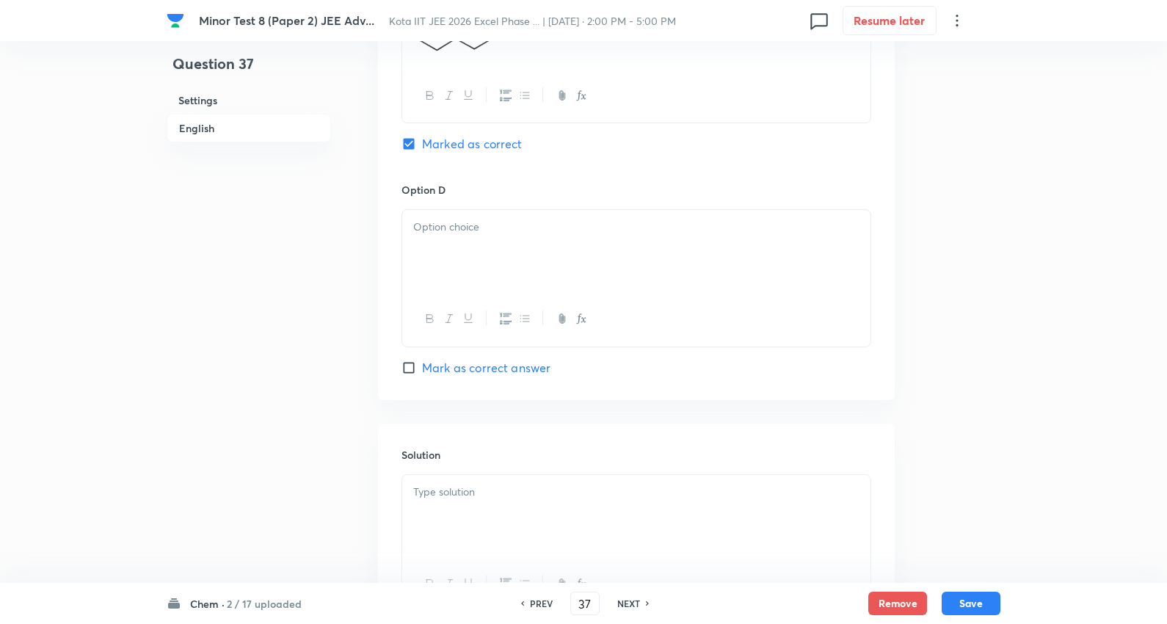
click at [510, 241] on div at bounding box center [636, 251] width 468 height 82
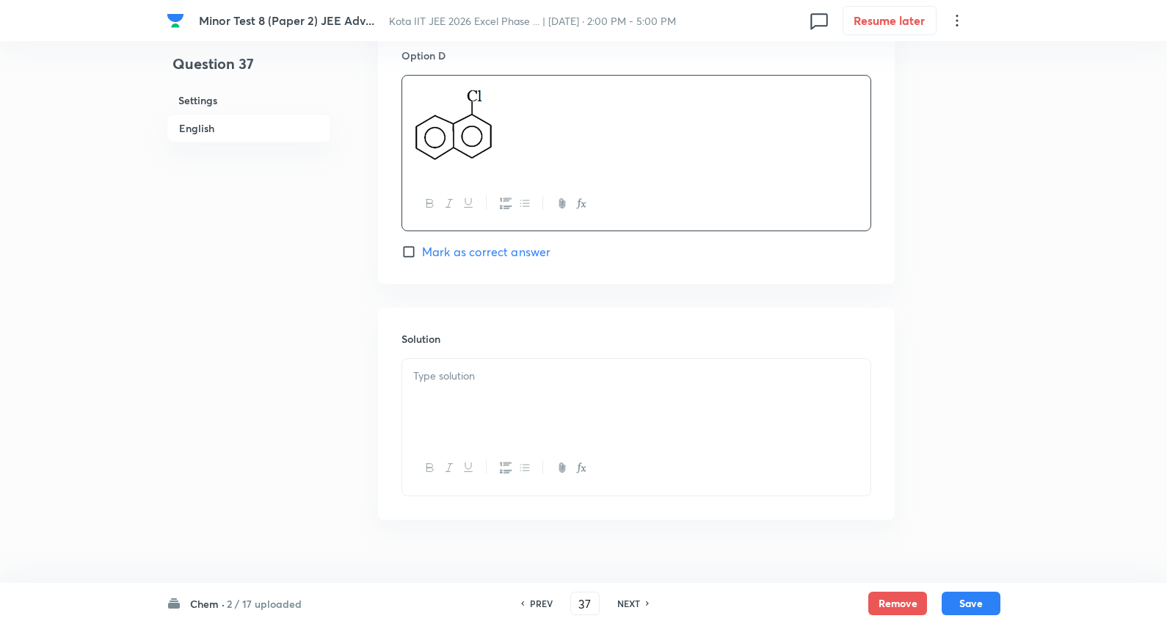
scroll to position [1405, 0]
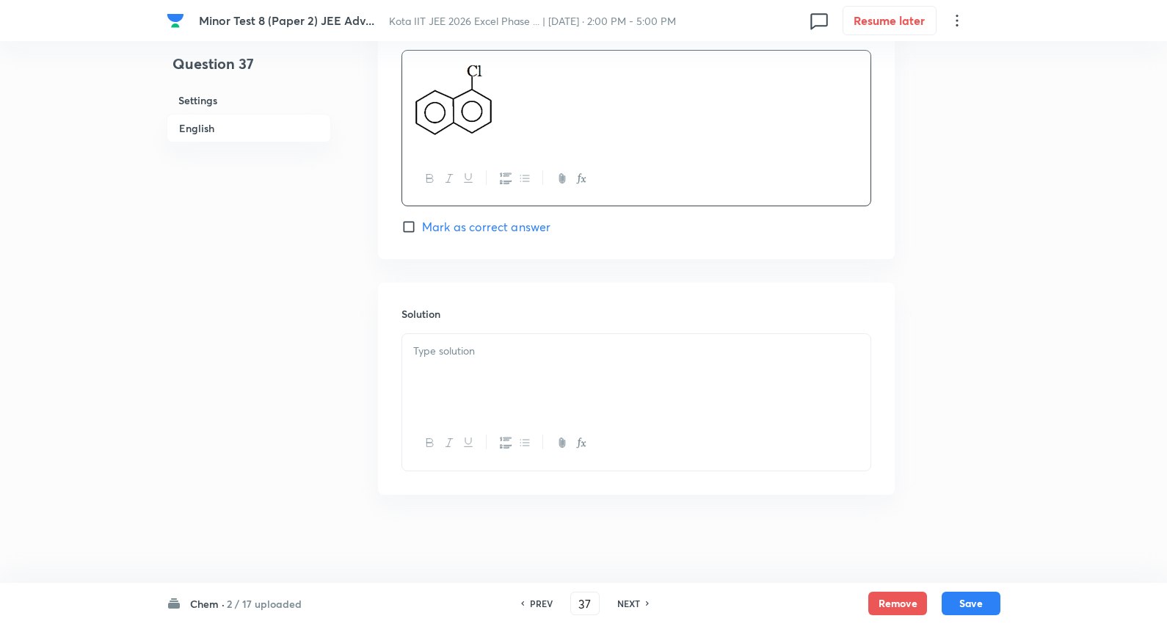
click at [488, 347] on p at bounding box center [636, 351] width 446 height 17
click at [972, 590] on button "Save" at bounding box center [971, 601] width 59 height 23
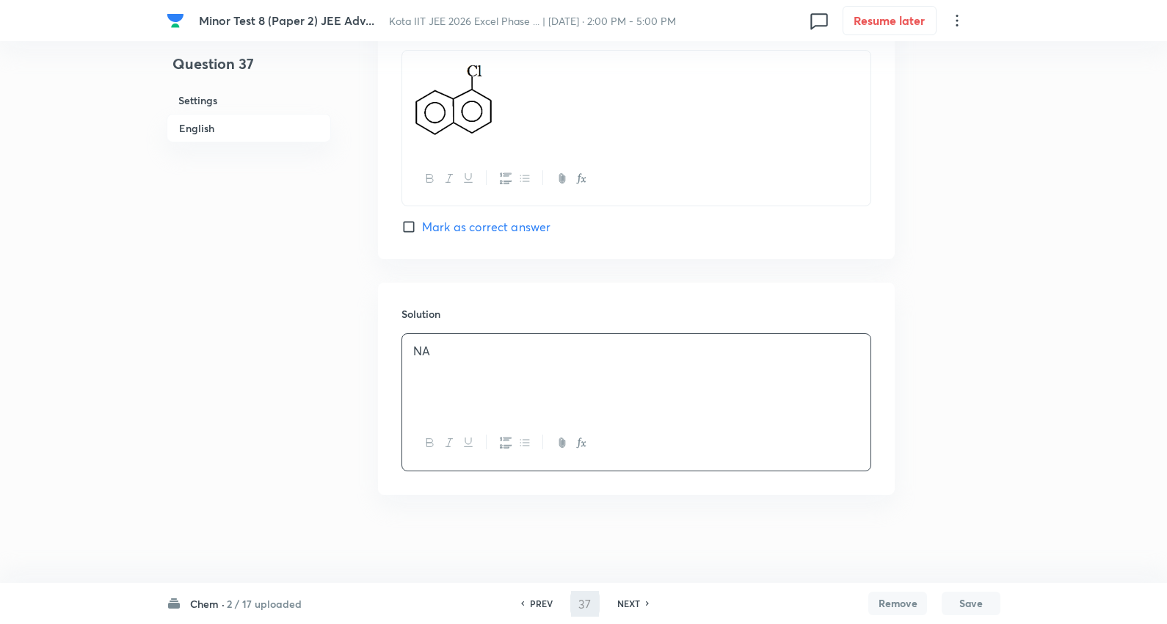
type input "38"
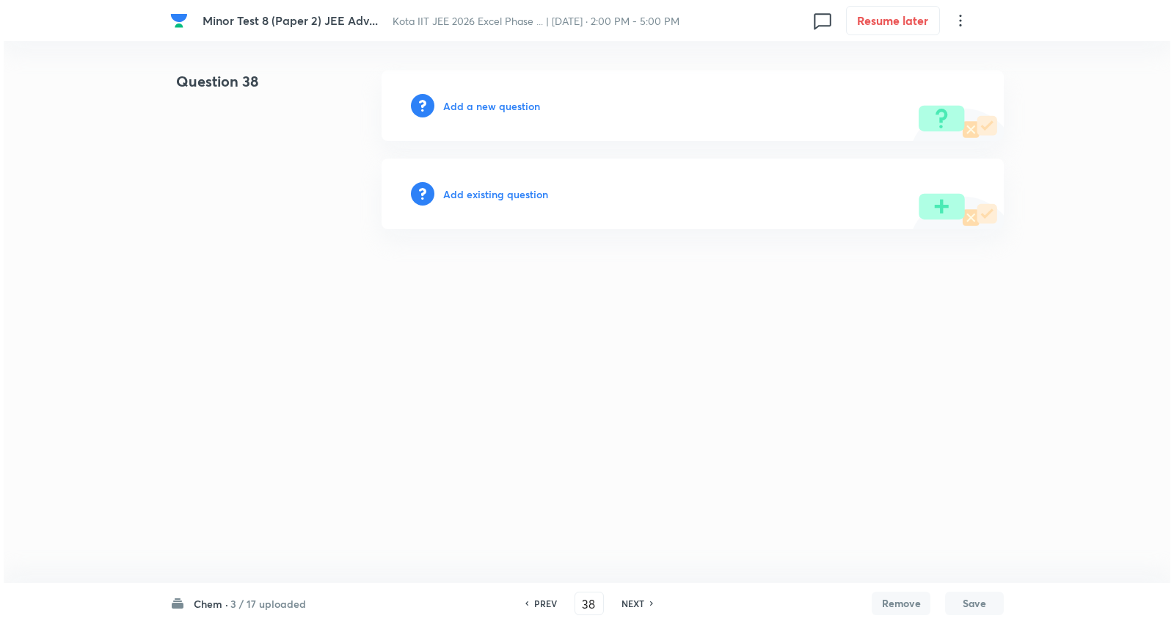
scroll to position [0, 0]
click at [481, 105] on h6 "Add a new question" at bounding box center [491, 105] width 97 height 15
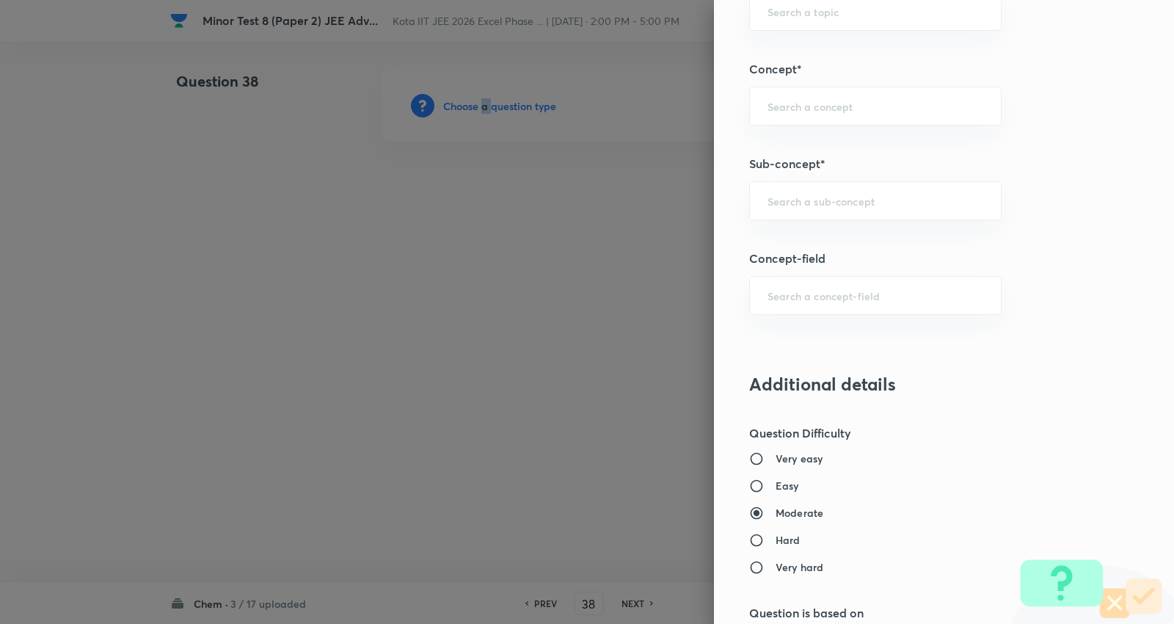
scroll to position [978, 0]
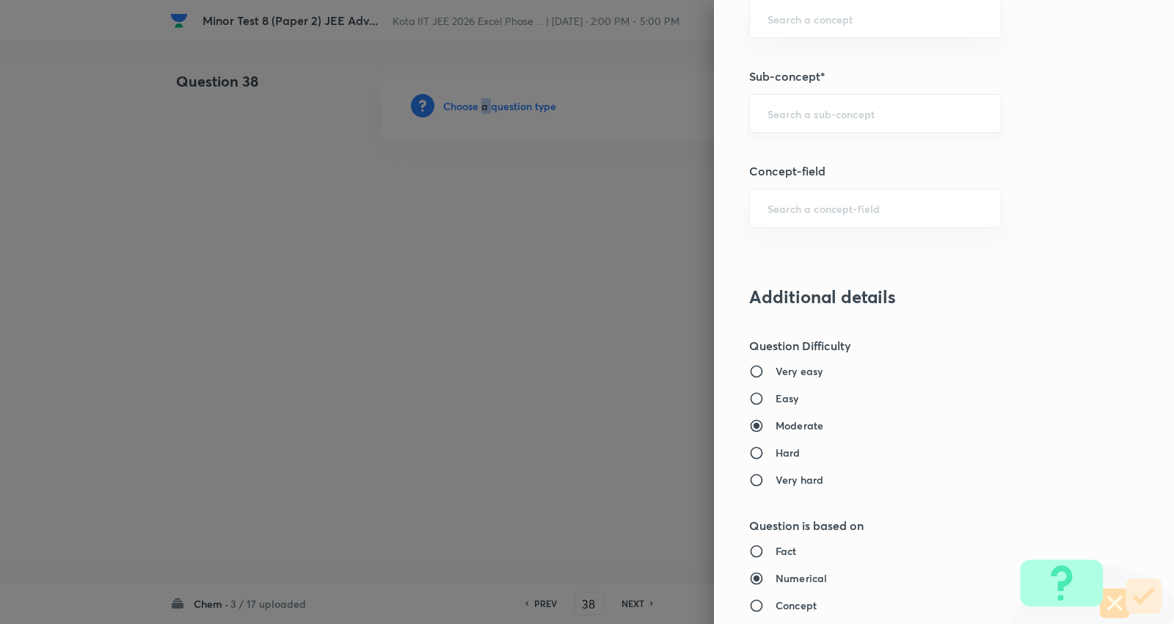
click at [821, 103] on div "​" at bounding box center [875, 113] width 252 height 39
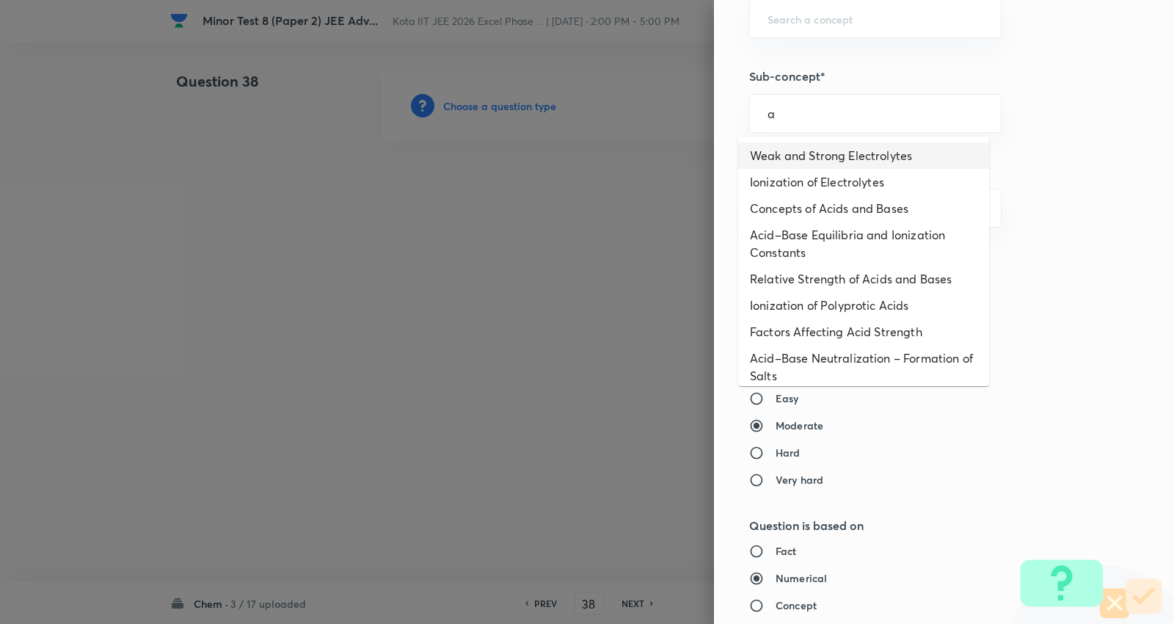
click at [818, 151] on li "Weak and Strong Electrolytes" at bounding box center [863, 155] width 251 height 26
type input "Weak and Strong Electrolytes"
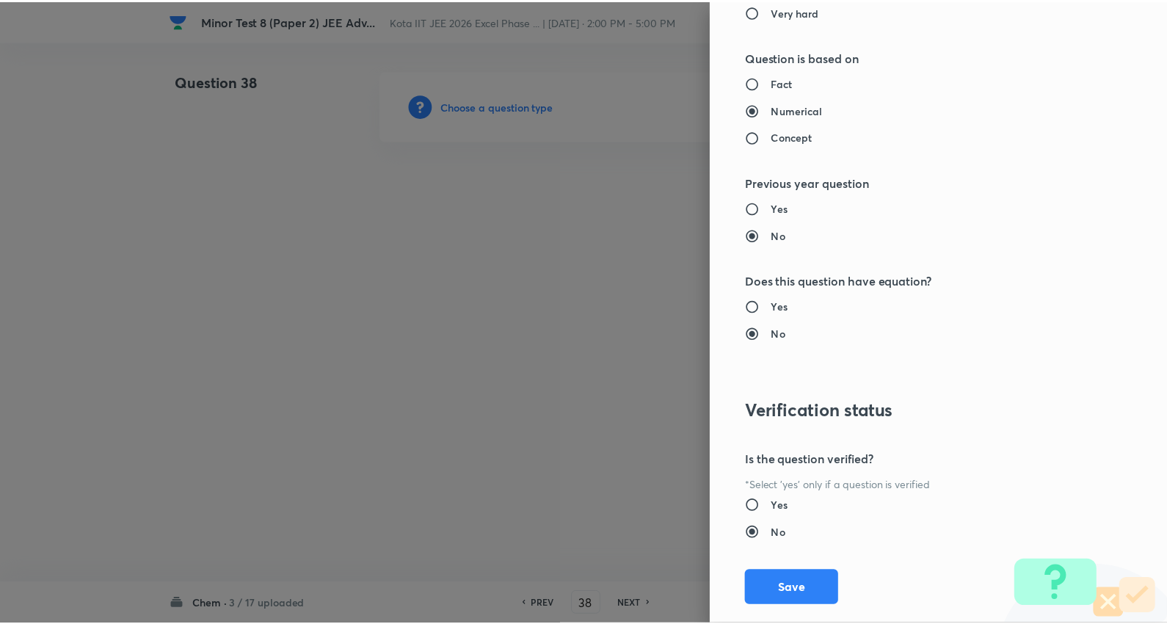
scroll to position [1476, 0]
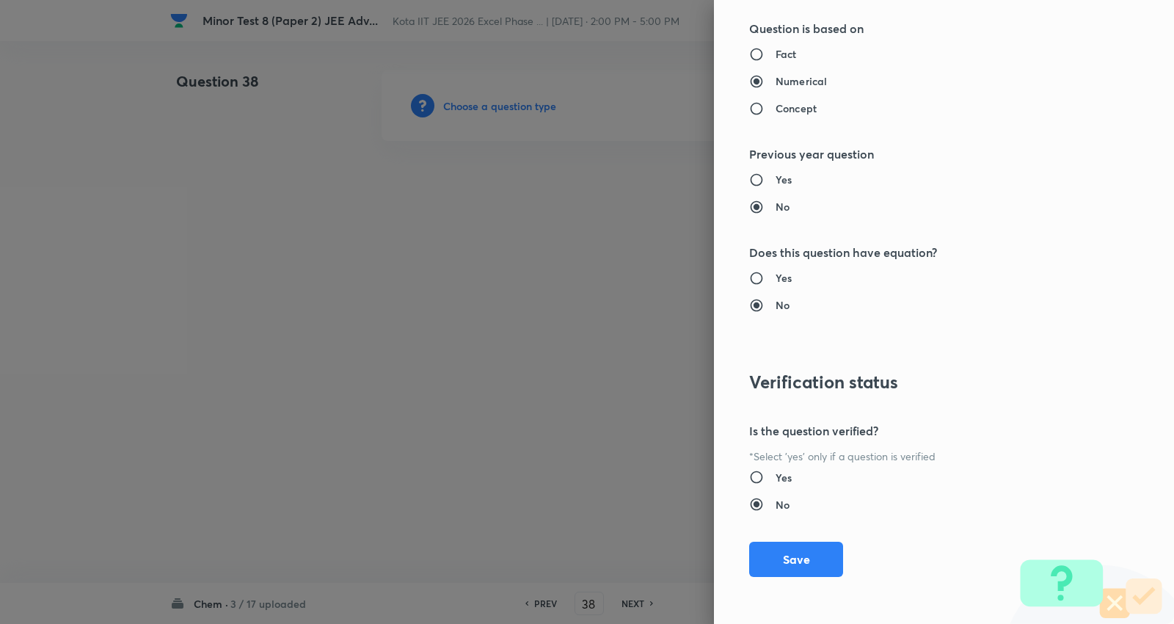
type input "Chemistry"
type input "Physical Chemistry"
type input "Ionic Equilibrium"
drag, startPoint x: 789, startPoint y: 556, endPoint x: 727, endPoint y: 518, distance: 72.5
click at [790, 555] on button "Save" at bounding box center [796, 559] width 94 height 35
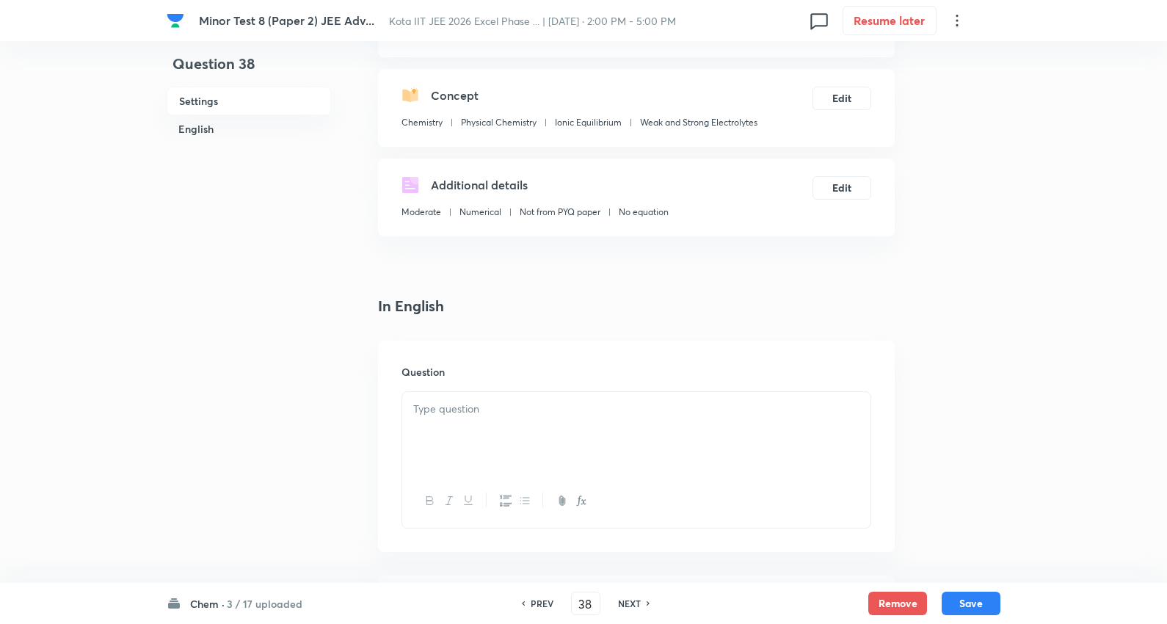
scroll to position [326, 0]
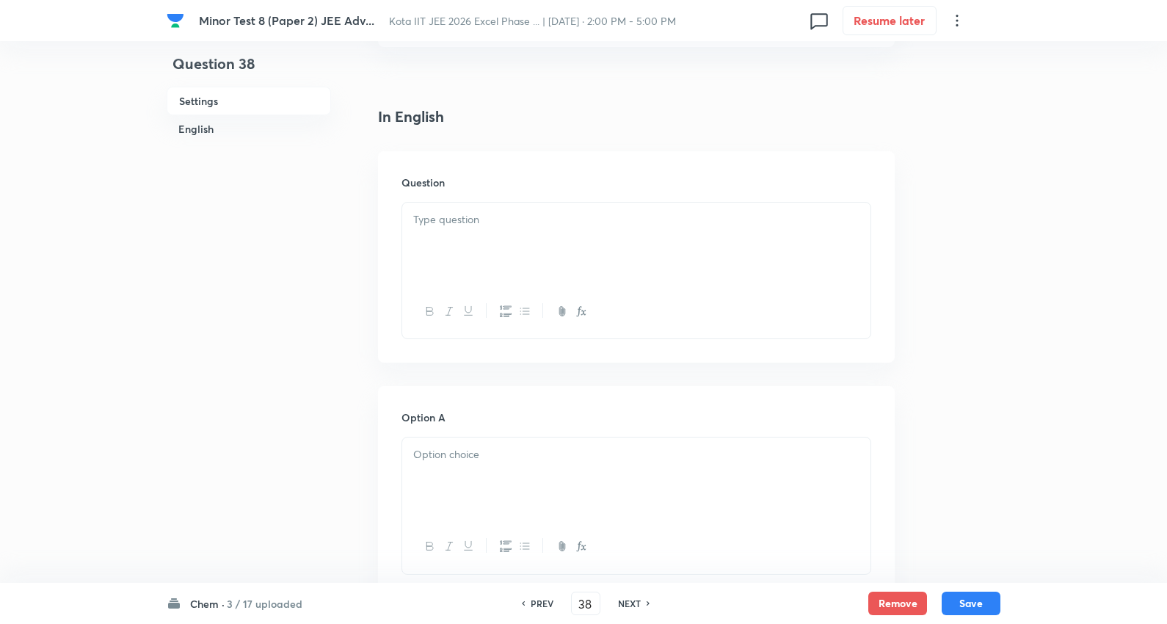
click at [475, 244] on div at bounding box center [636, 244] width 468 height 82
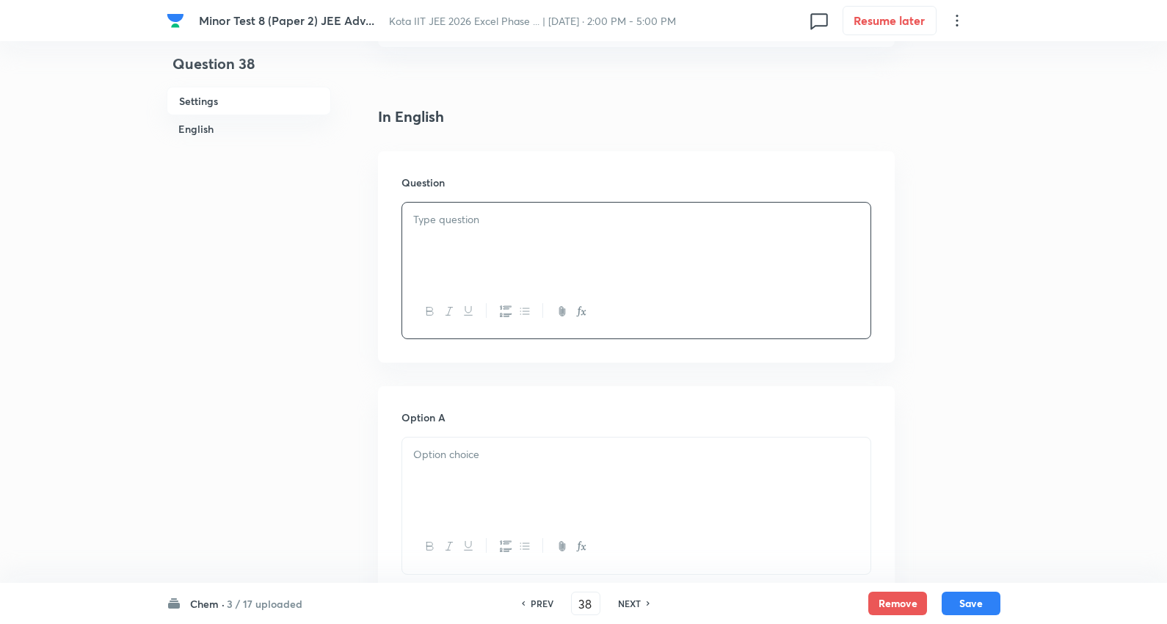
click at [457, 265] on div at bounding box center [636, 244] width 468 height 82
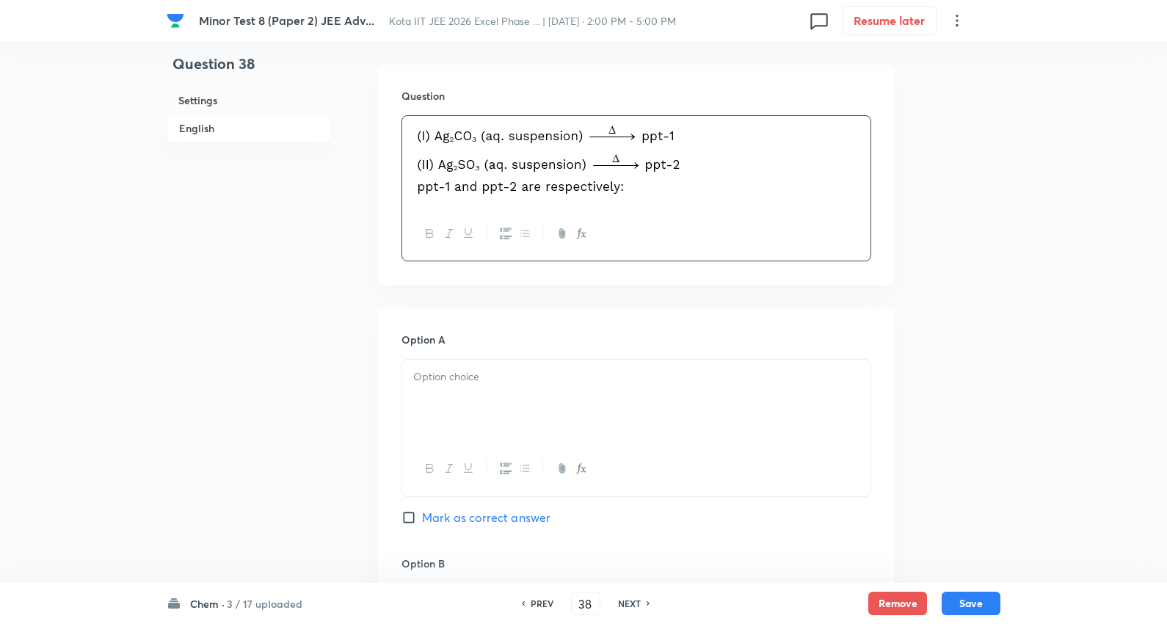
scroll to position [570, 0]
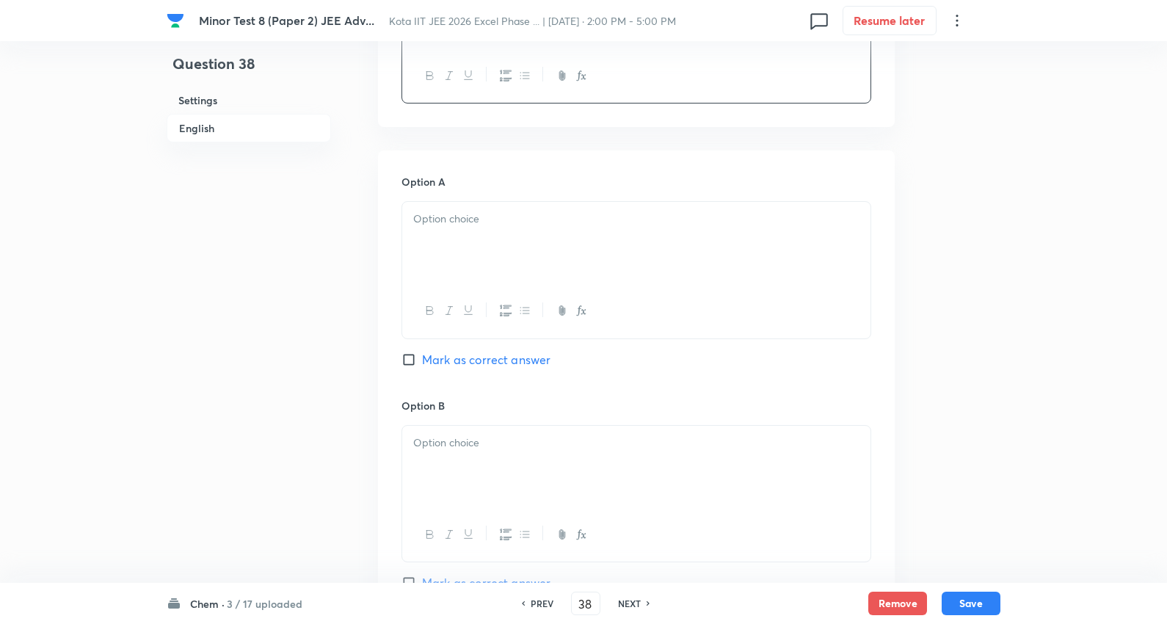
drag, startPoint x: 501, startPoint y: 242, endPoint x: 427, endPoint y: 226, distance: 75.2
click at [501, 241] on div at bounding box center [636, 243] width 468 height 82
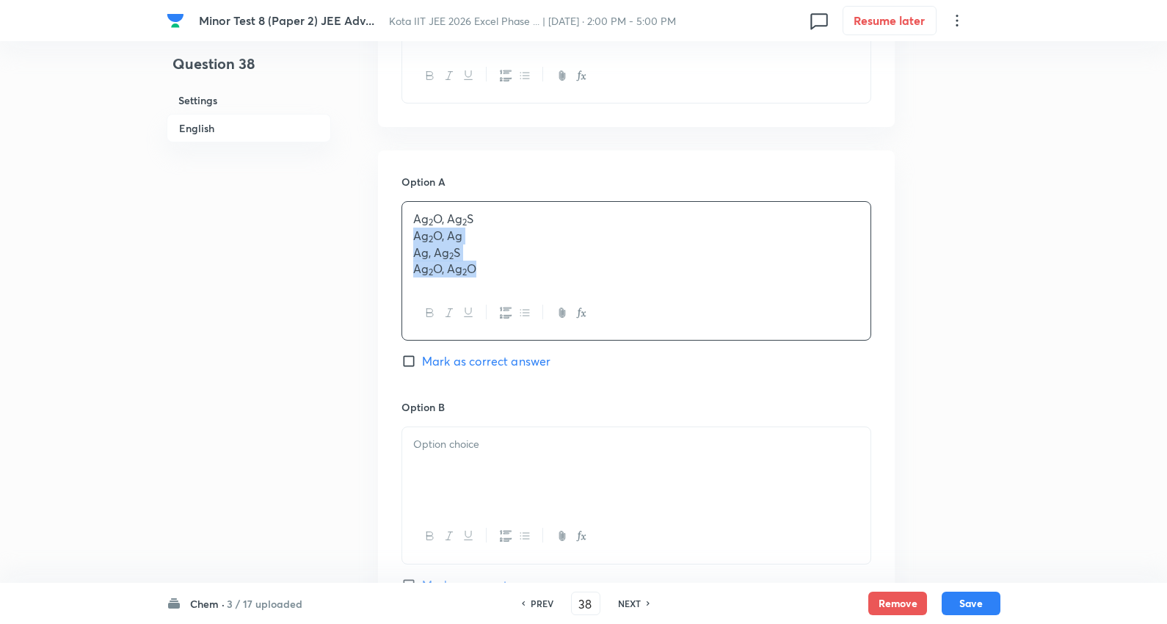
drag, startPoint x: 407, startPoint y: 239, endPoint x: 753, endPoint y: 346, distance: 361.9
click at [753, 346] on div "Option A Ag 2 O, Ag 2 S Ag 2 O, Ag Ag, Ag 2 S Ag 2 O, Ag 2 O Mark as correct an…" at bounding box center [636, 286] width 470 height 225
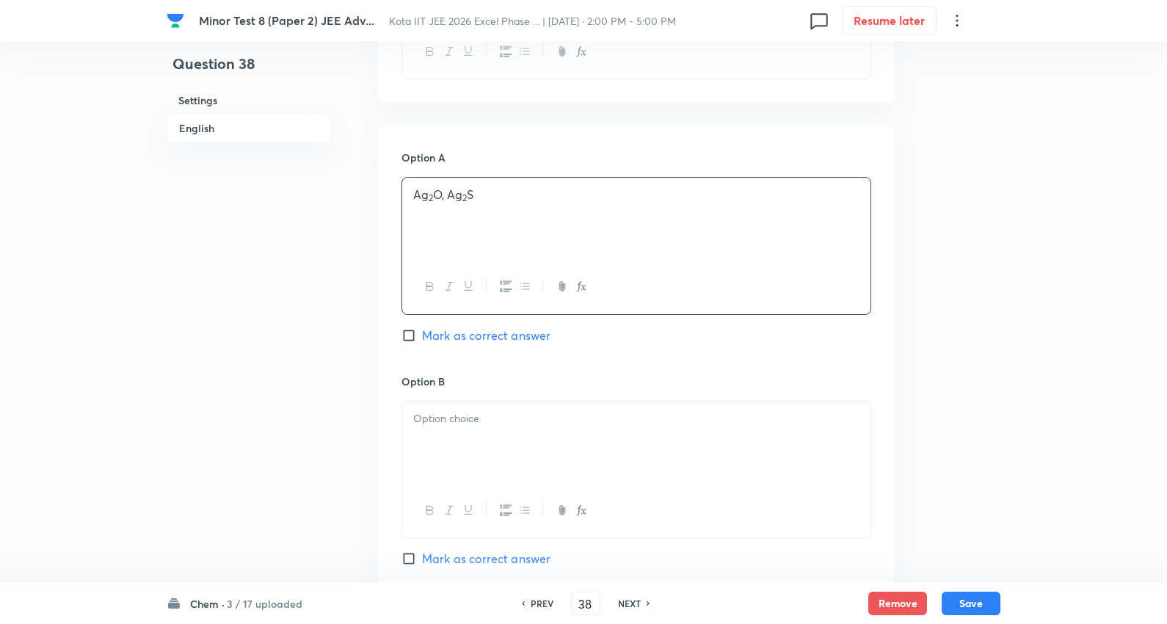
scroll to position [734, 0]
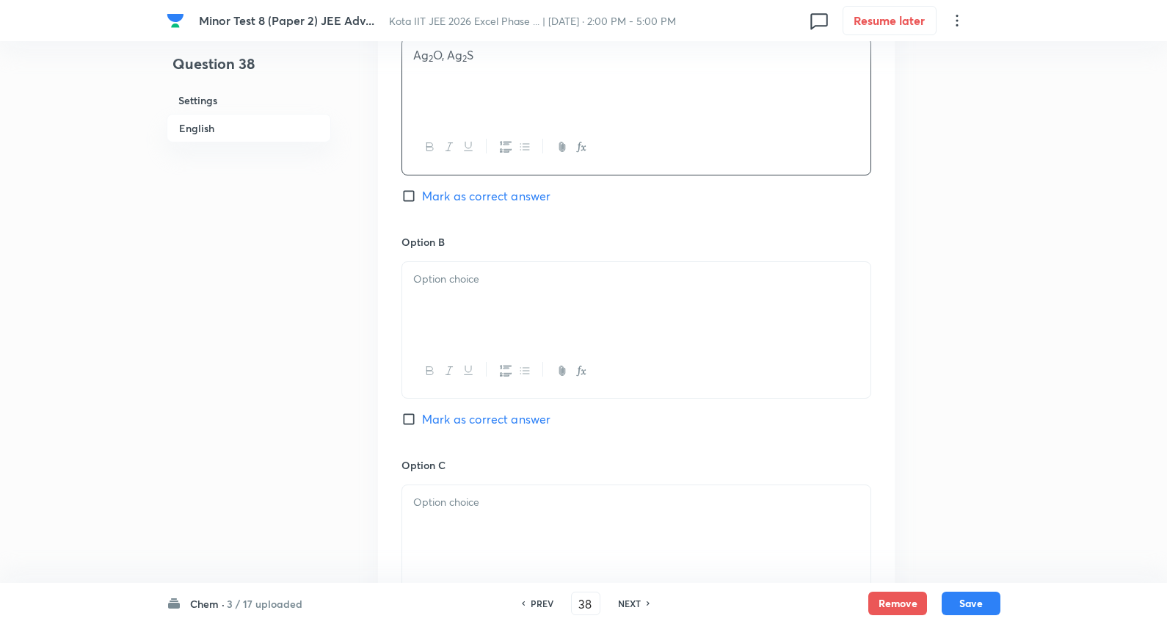
click at [459, 279] on p at bounding box center [636, 279] width 446 height 17
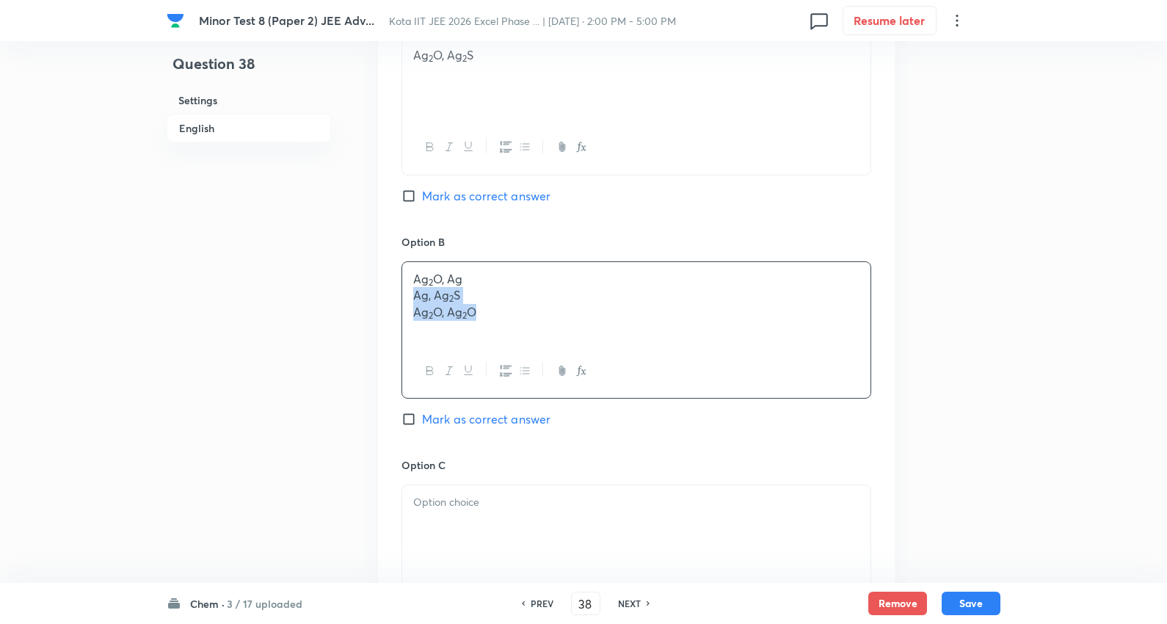
drag, startPoint x: 666, startPoint y: 363, endPoint x: 708, endPoint y: 370, distance: 42.5
click at [804, 382] on div "Ag 2 O, Ag Ag, Ag 2 S Ag 2 O, Ag 2 O" at bounding box center [636, 329] width 470 height 137
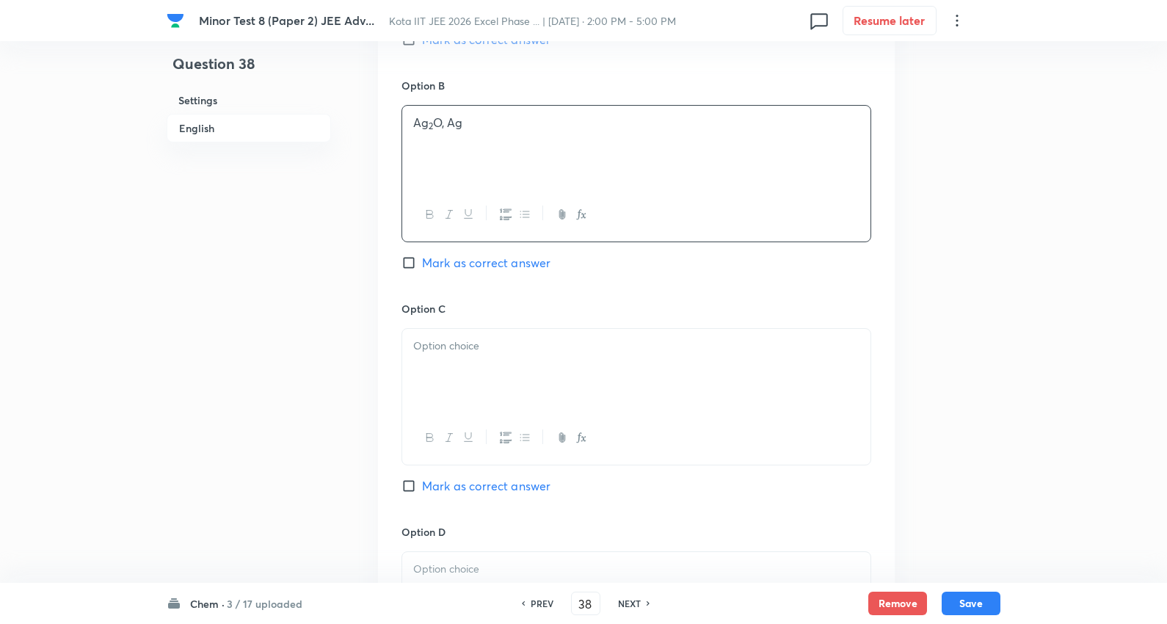
scroll to position [897, 0]
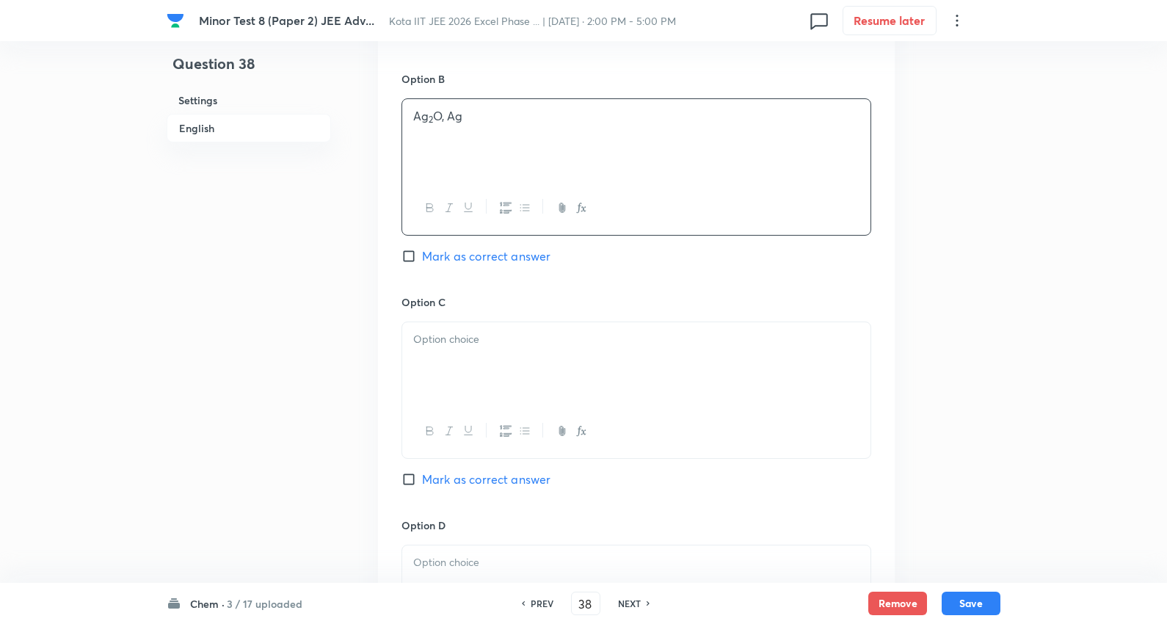
click at [517, 257] on span "Mark as correct answer" at bounding box center [486, 256] width 128 height 18
click at [422, 257] on input "Mark as correct answer" at bounding box center [411, 256] width 21 height 15
checkbox input "true"
click at [467, 387] on div at bounding box center [636, 363] width 468 height 82
drag, startPoint x: 411, startPoint y: 364, endPoint x: 575, endPoint y: 399, distance: 168.1
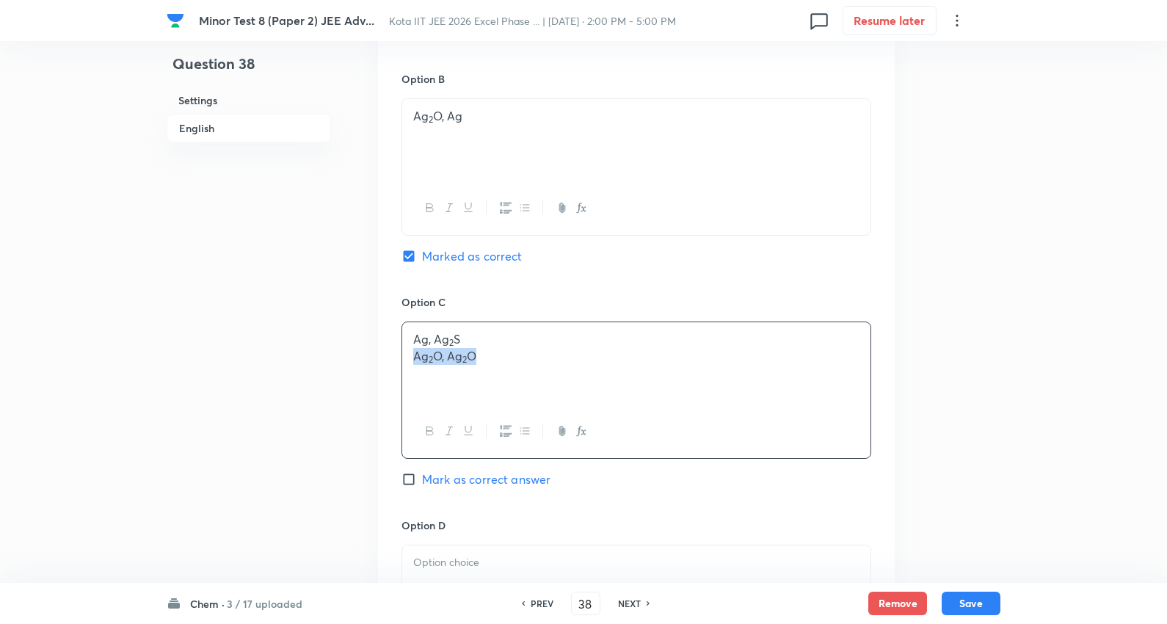
click at [600, 404] on div "Ag, Ag 2 S Ag 2 O, Ag 2 O" at bounding box center [636, 363] width 468 height 82
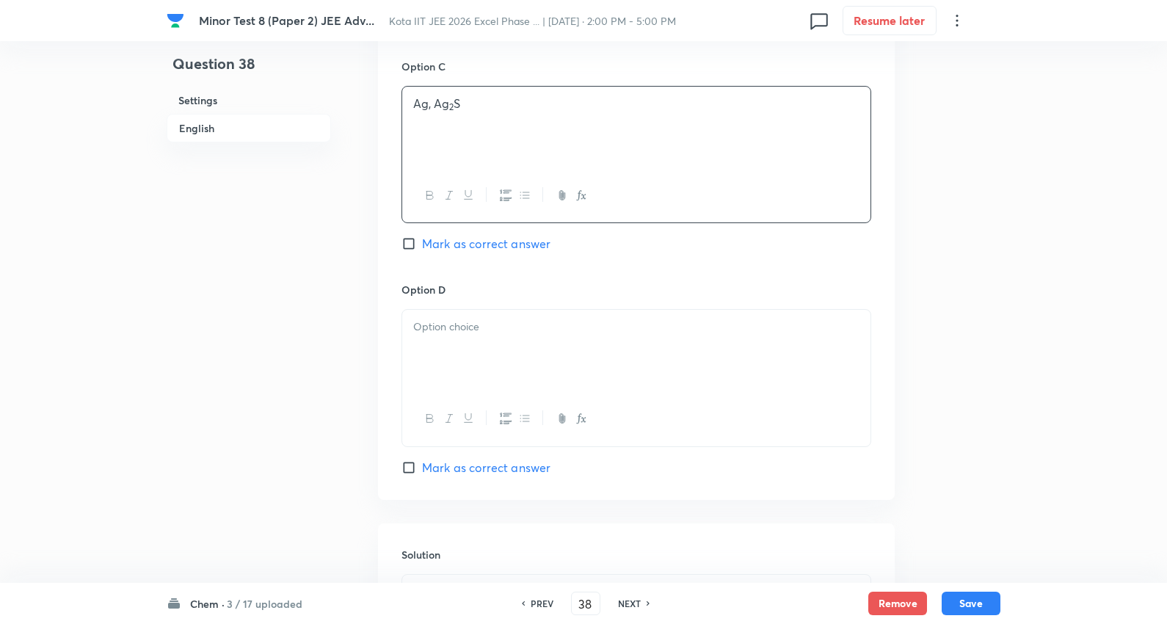
scroll to position [1141, 0]
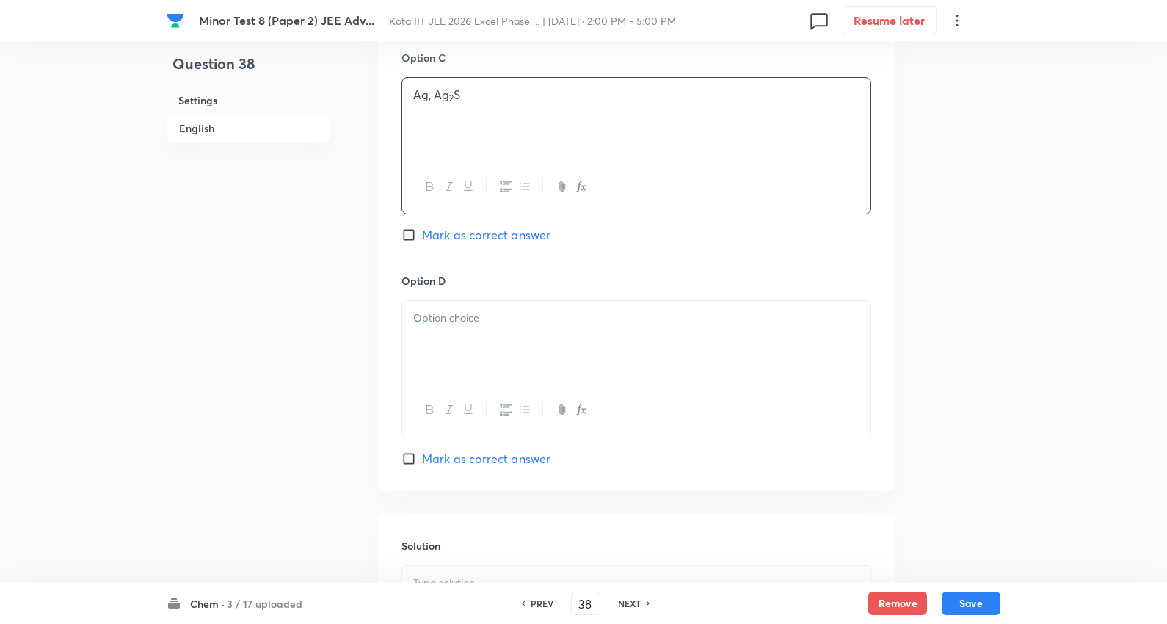
click at [471, 349] on div at bounding box center [636, 342] width 468 height 82
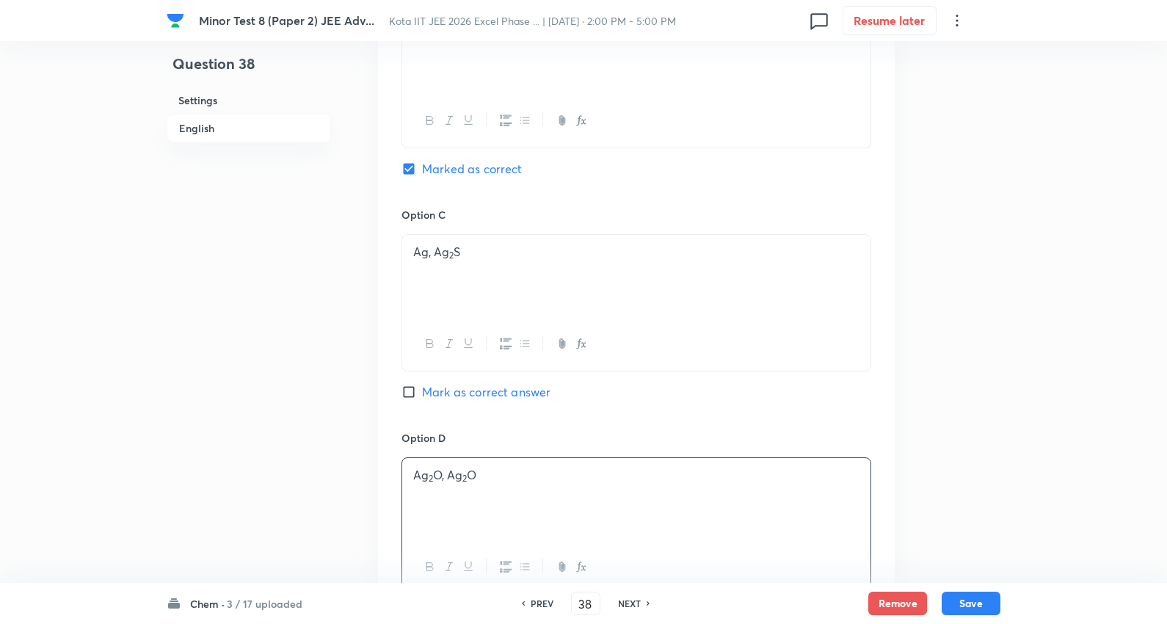
scroll to position [1375, 0]
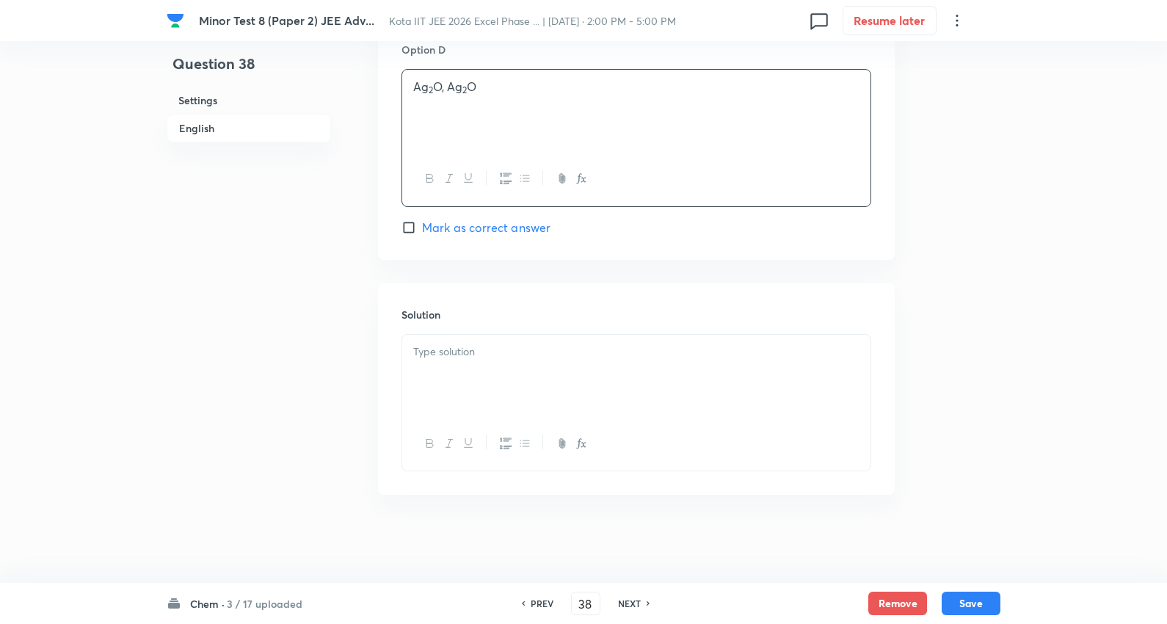
drag, startPoint x: 464, startPoint y: 346, endPoint x: 796, endPoint y: 416, distance: 339.1
click at [465, 346] on p at bounding box center [636, 351] width 446 height 17
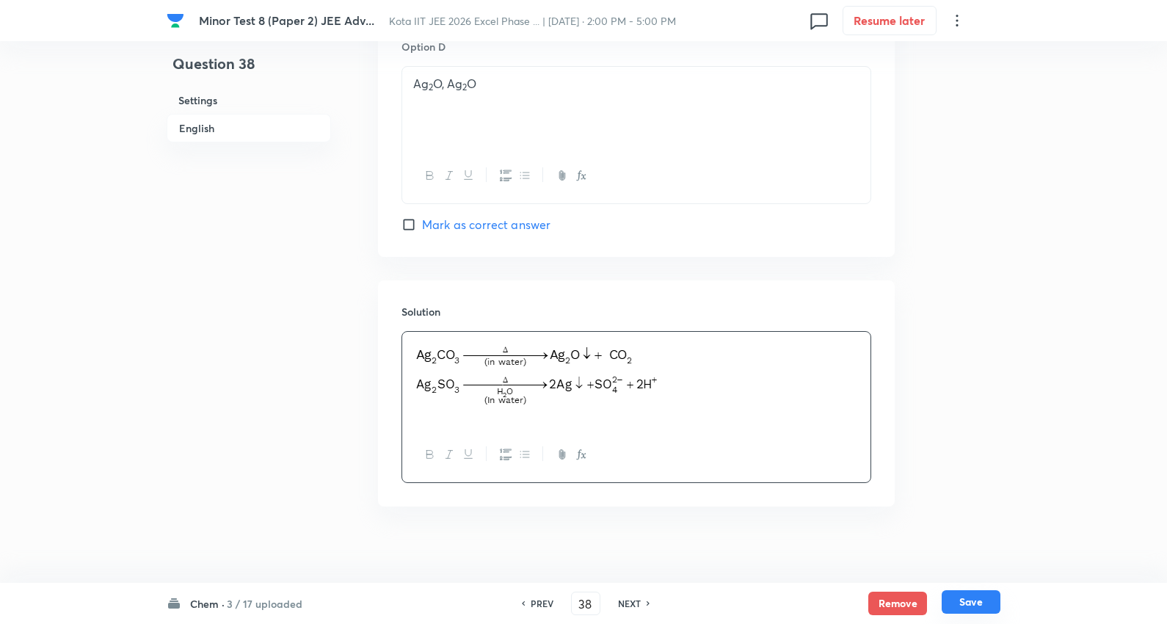
click at [992, 602] on button "Save" at bounding box center [971, 601] width 59 height 23
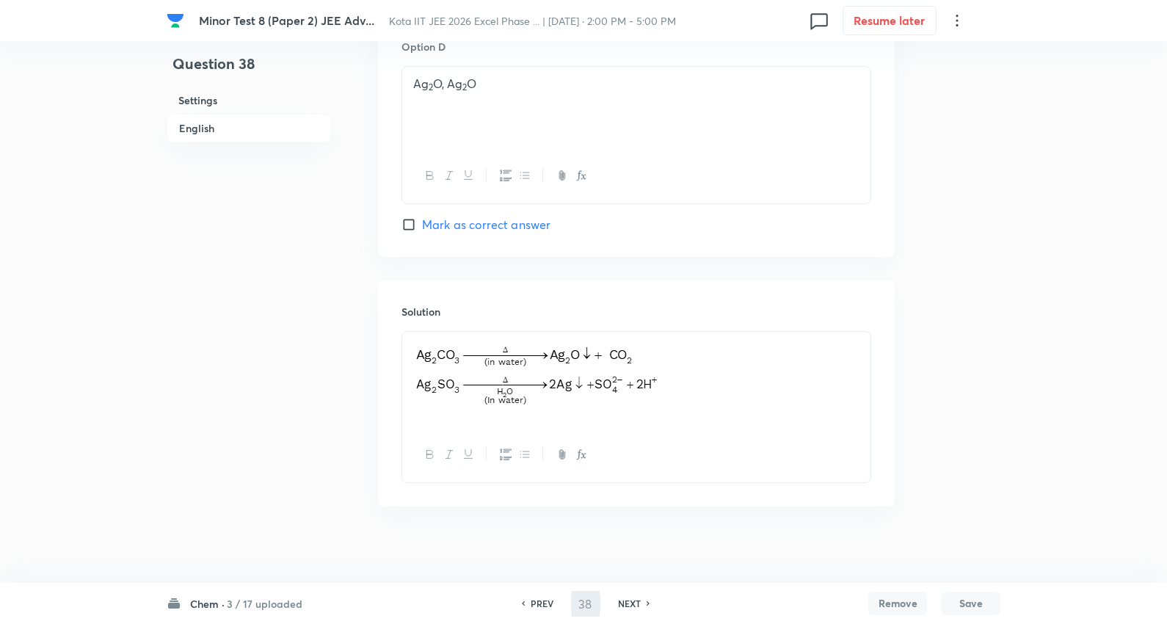
type input "39"
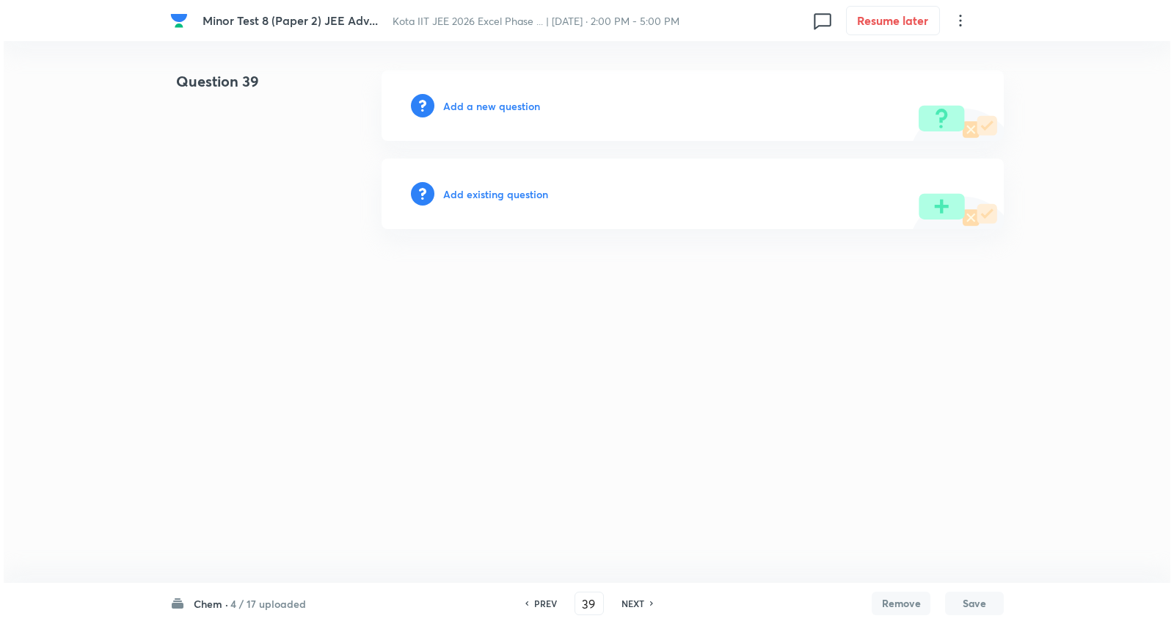
scroll to position [0, 0]
click at [509, 101] on h6 "Add a new question" at bounding box center [491, 105] width 97 height 15
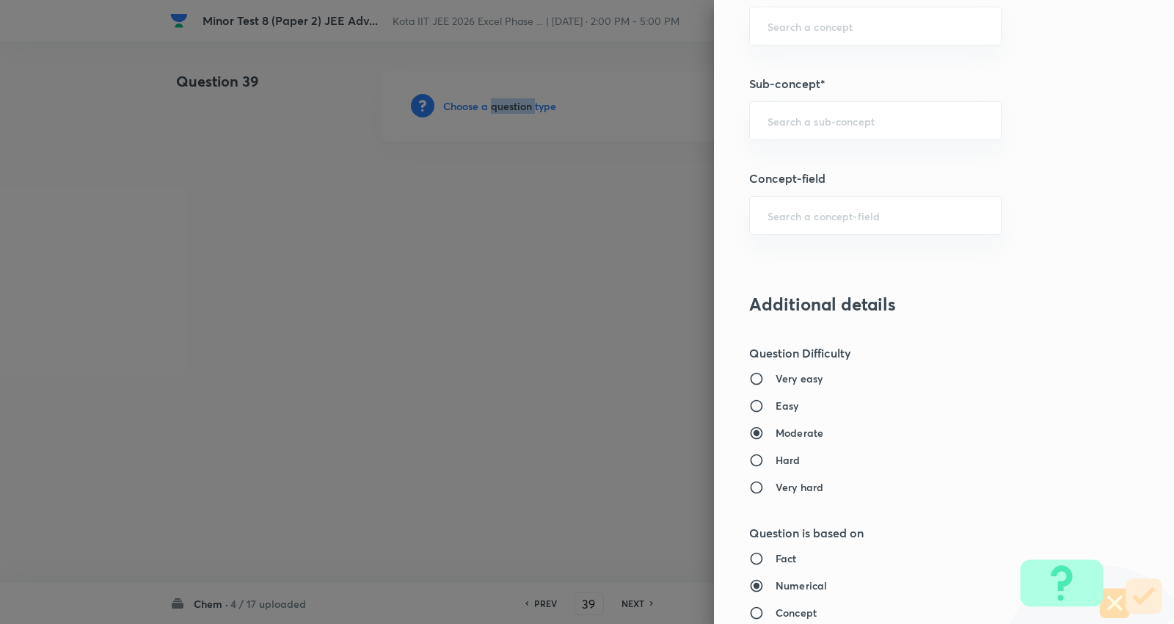
scroll to position [897, 0]
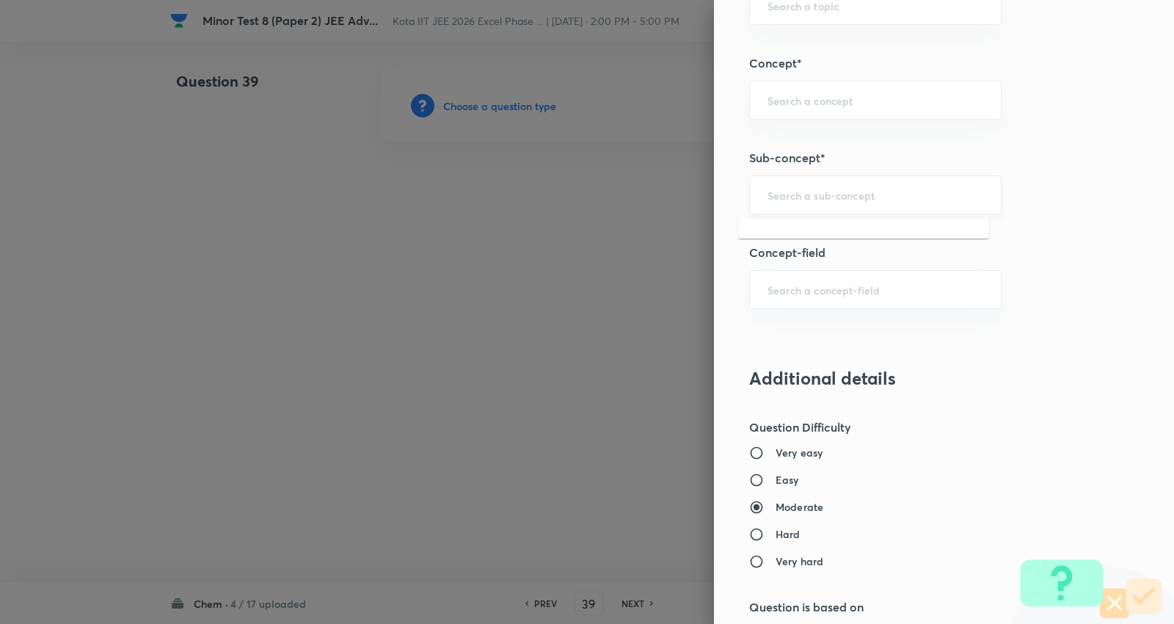
click at [822, 196] on input "text" at bounding box center [876, 195] width 216 height 14
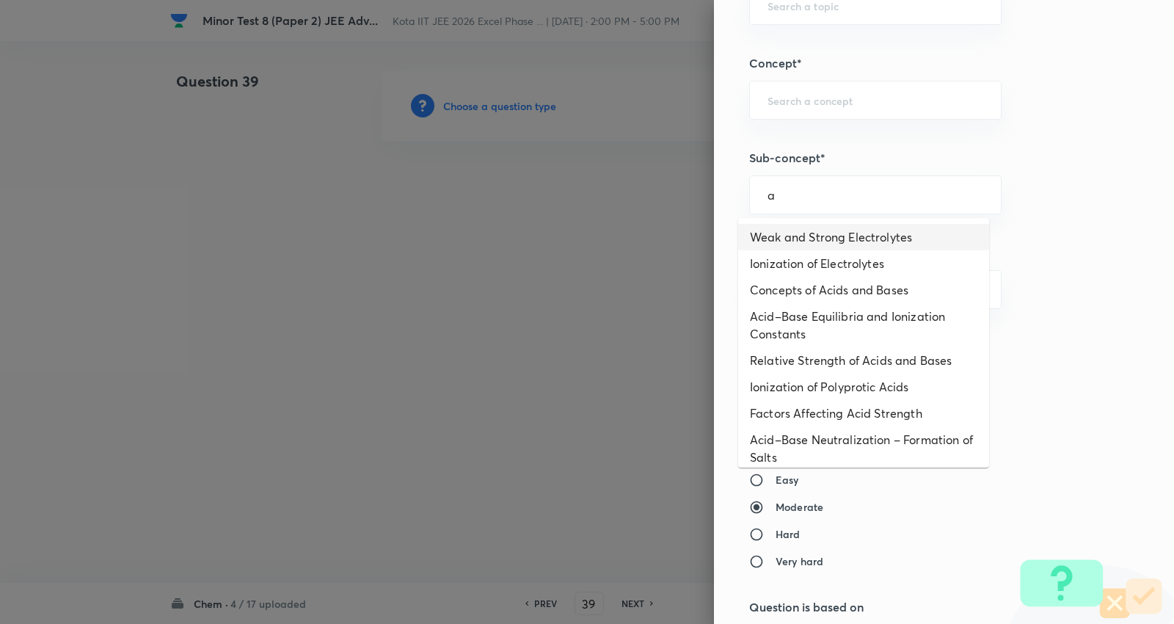
click at [828, 226] on li "Weak and Strong Electrolytes" at bounding box center [863, 237] width 251 height 26
type input "Weak and Strong Electrolytes"
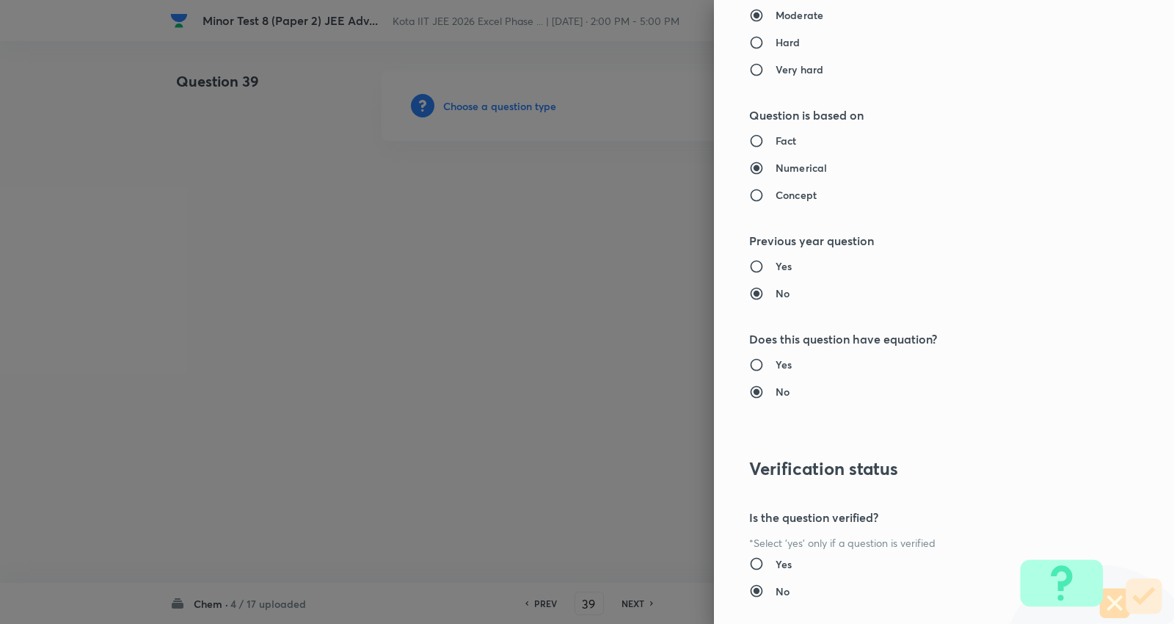
type input "Chemistry"
type input "Physical Chemistry"
type input "Ionic Equilibrium"
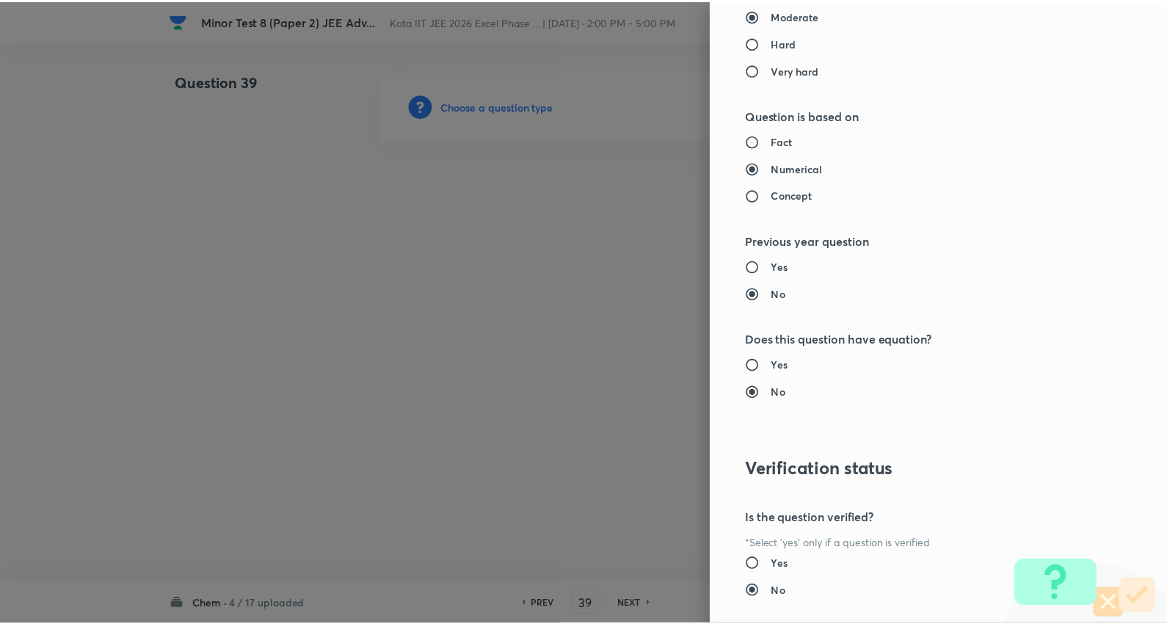
scroll to position [1476, 0]
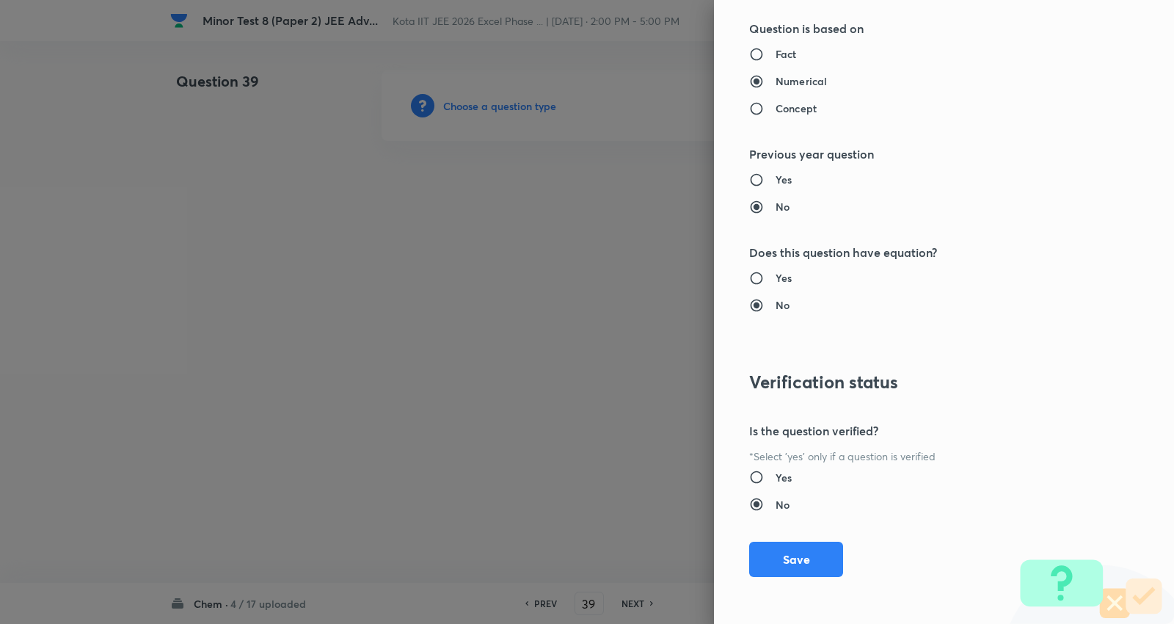
drag, startPoint x: 793, startPoint y: 558, endPoint x: 650, endPoint y: 407, distance: 208.7
click at [793, 558] on button "Save" at bounding box center [796, 559] width 94 height 35
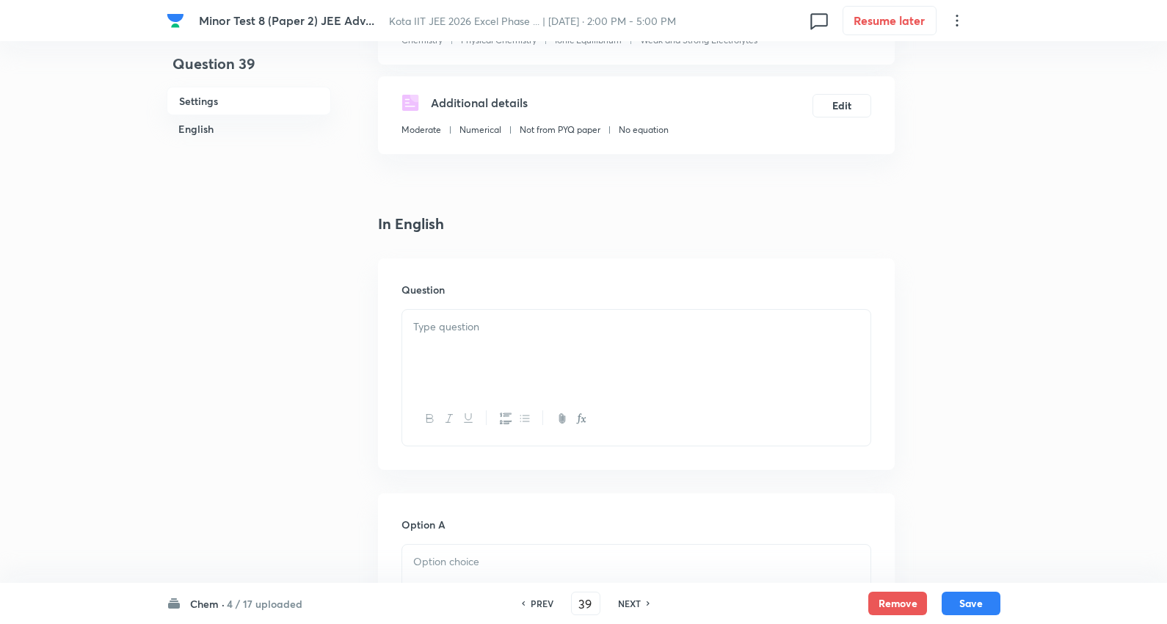
scroll to position [244, 0]
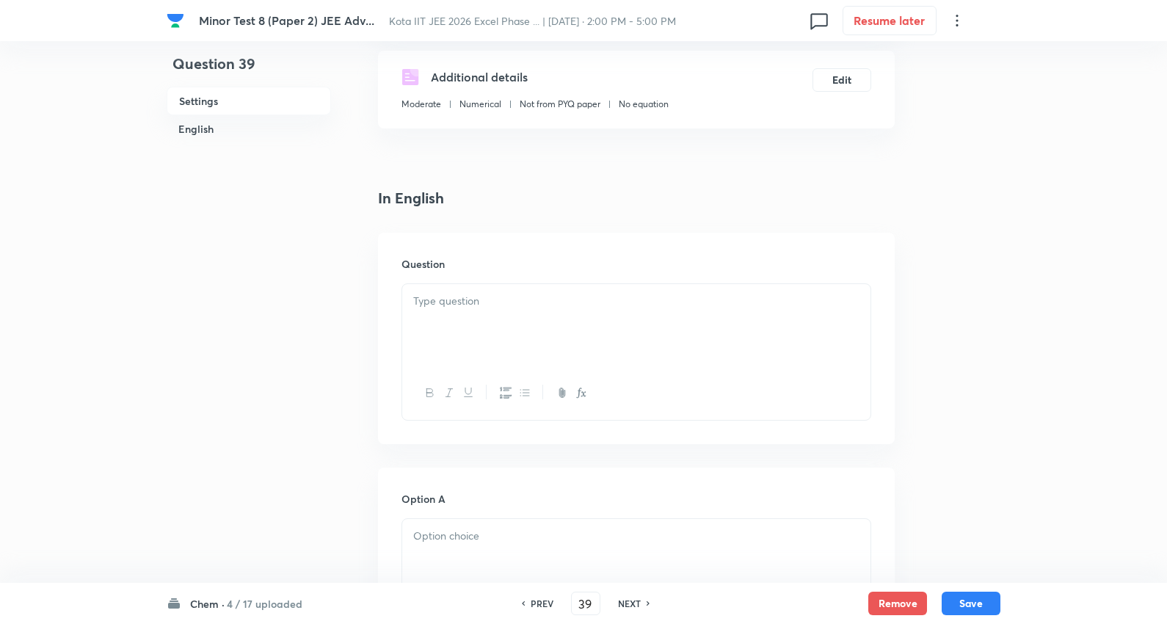
drag, startPoint x: 482, startPoint y: 301, endPoint x: 492, endPoint y: 294, distance: 12.6
click at [472, 301] on p at bounding box center [636, 301] width 446 height 17
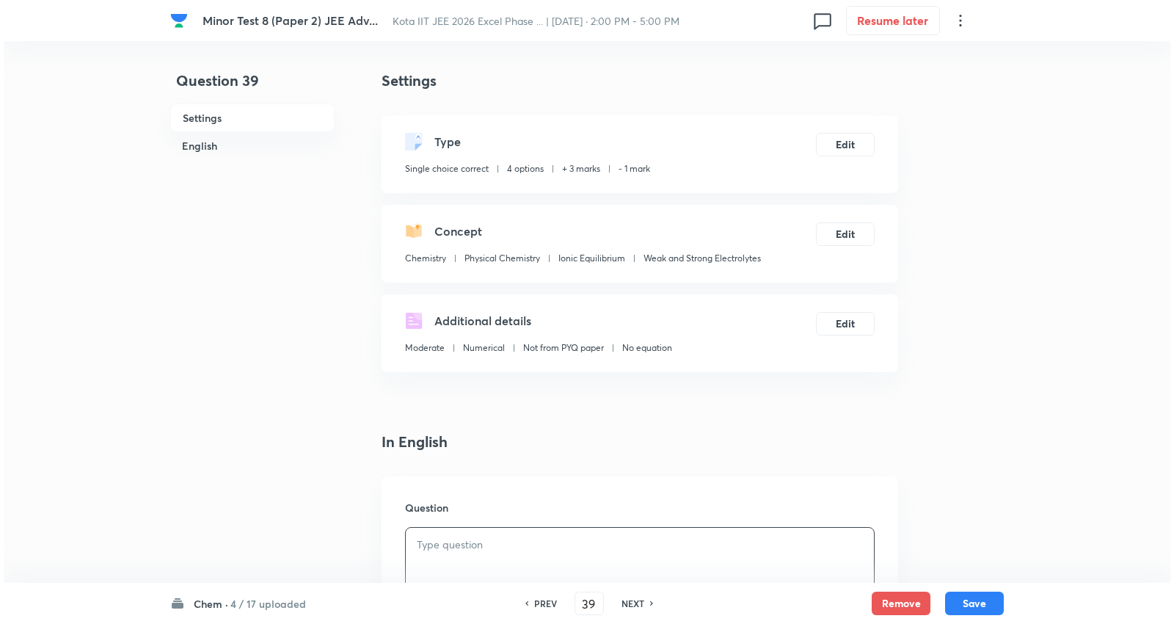
scroll to position [0, 0]
click at [841, 225] on button "Edit" at bounding box center [841, 233] width 59 height 23
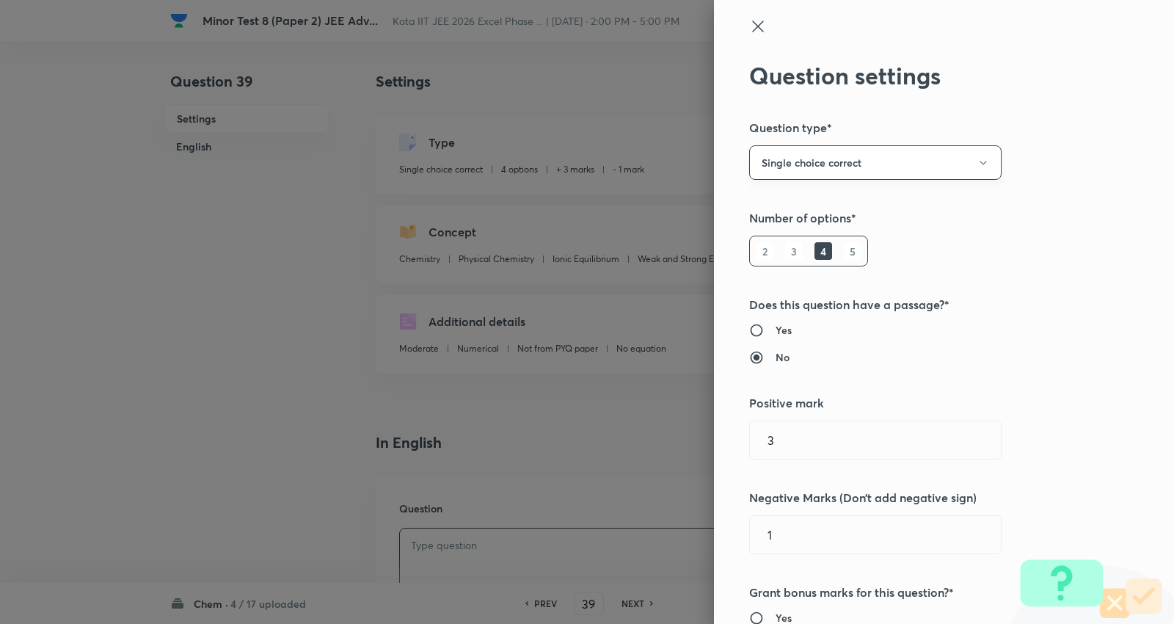
click at [843, 156] on button "Single choice correct" at bounding box center [875, 162] width 252 height 34
click at [784, 242] on span "Multiple choice correct" at bounding box center [862, 234] width 233 height 15
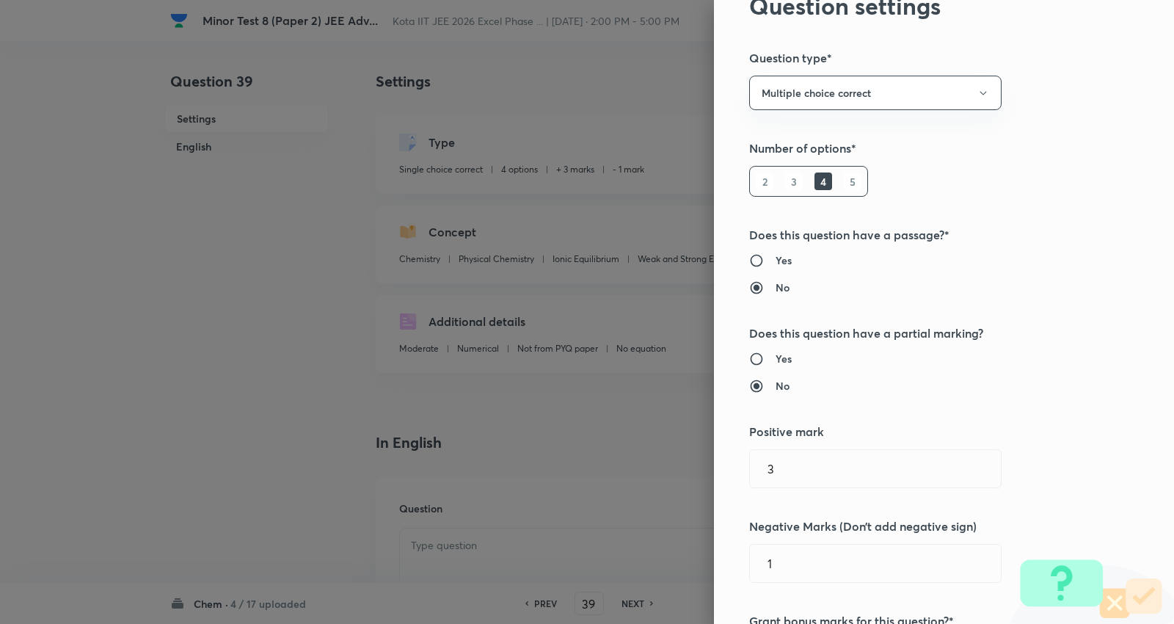
scroll to position [244, 0]
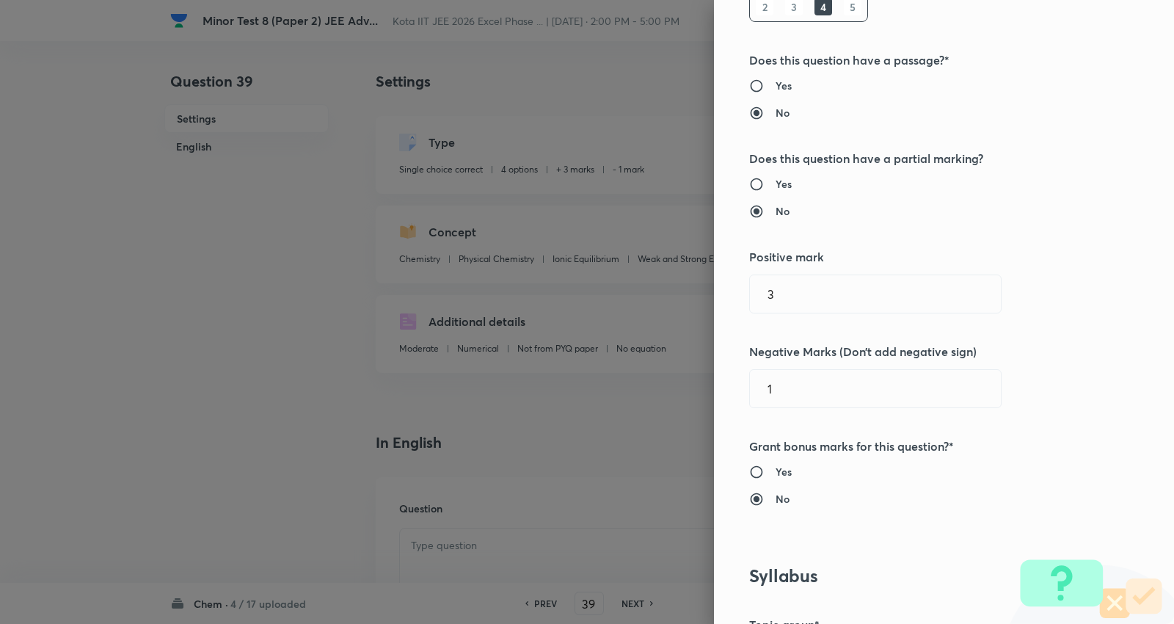
click at [776, 184] on h6 "Yes" at bounding box center [784, 183] width 16 height 15
click at [774, 184] on input "Yes" at bounding box center [762, 184] width 26 height 15
radio input "true"
radio input "false"
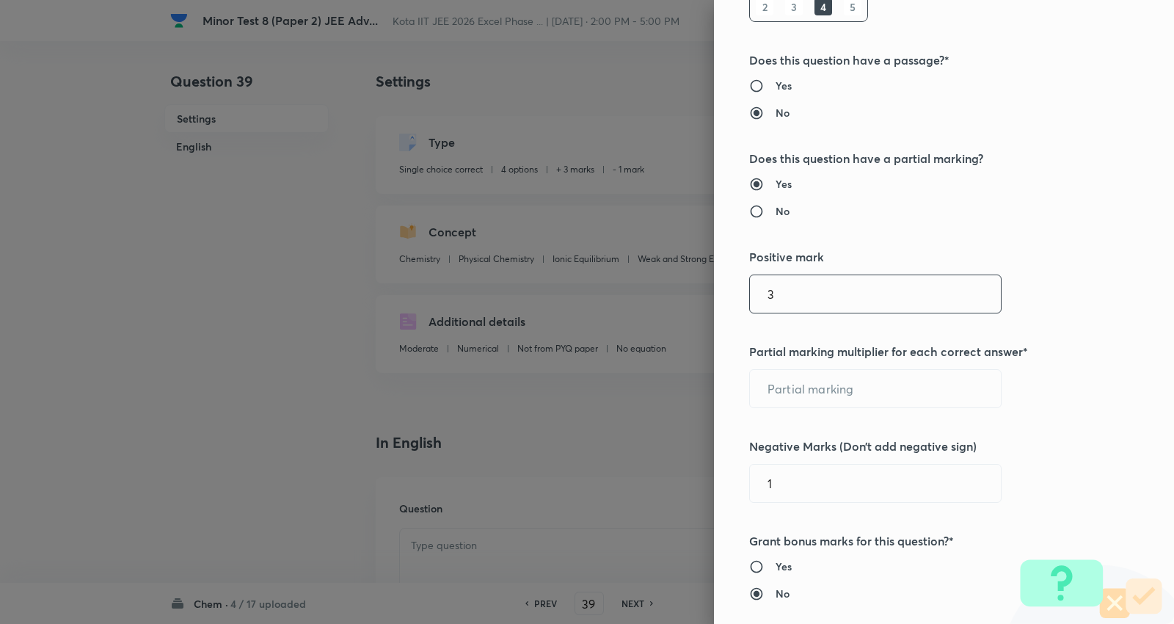
drag, startPoint x: 796, startPoint y: 298, endPoint x: 596, endPoint y: 280, distance: 201.1
click at [596, 280] on div "Question settings Question type* Multiple choice correct Number of options* 2 3…" at bounding box center [587, 312] width 1174 height 624
type input "4"
type input "1"
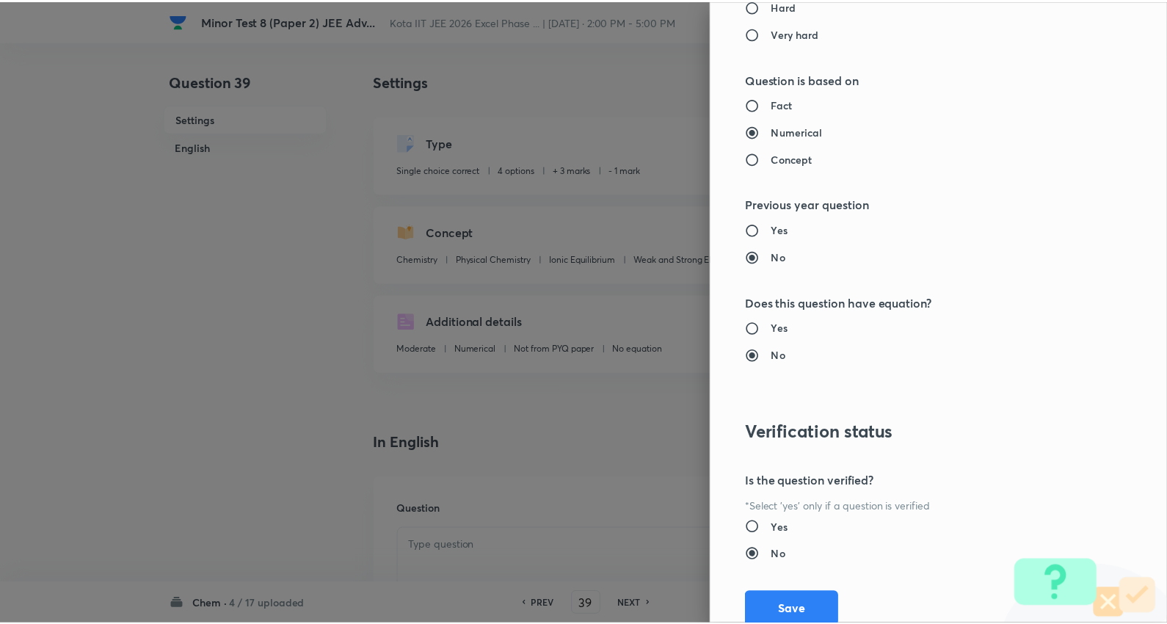
scroll to position [1669, 0]
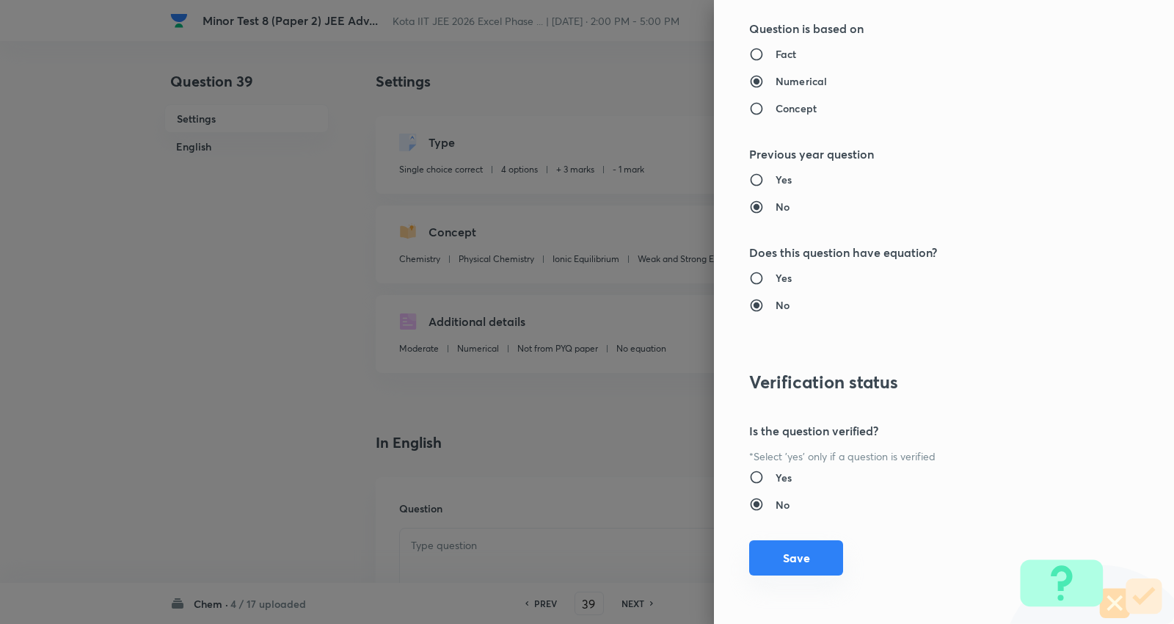
type input "2"
click at [787, 547] on button "Save" at bounding box center [796, 557] width 94 height 35
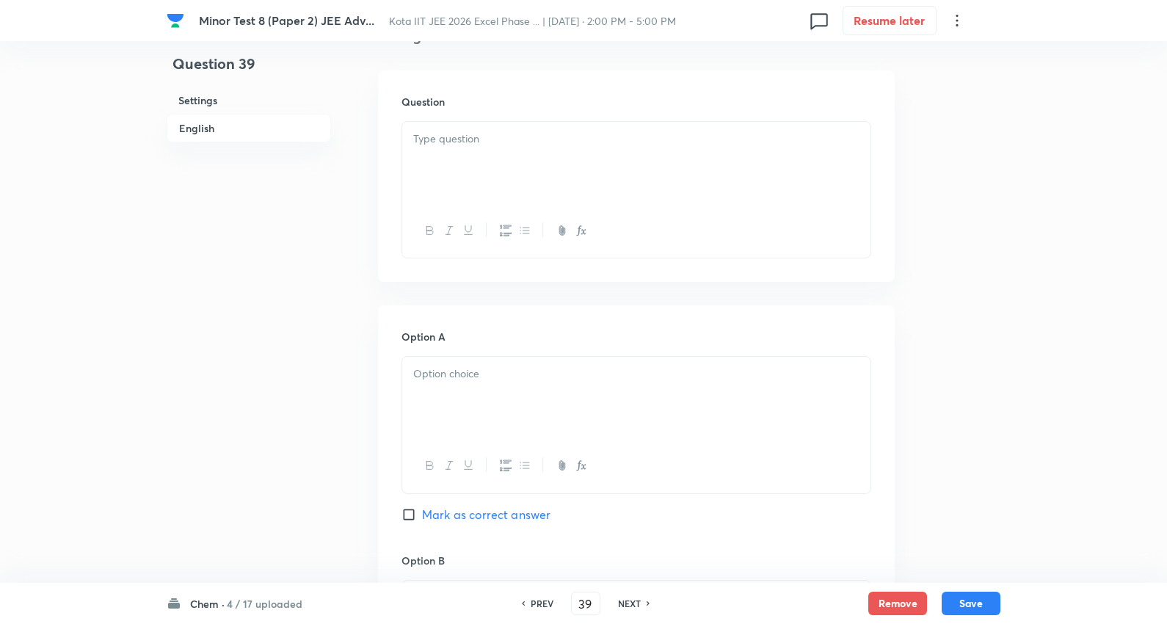
scroll to position [407, 0]
drag, startPoint x: 474, startPoint y: 135, endPoint x: 477, endPoint y: 148, distance: 12.8
click at [476, 135] on p at bounding box center [636, 138] width 446 height 17
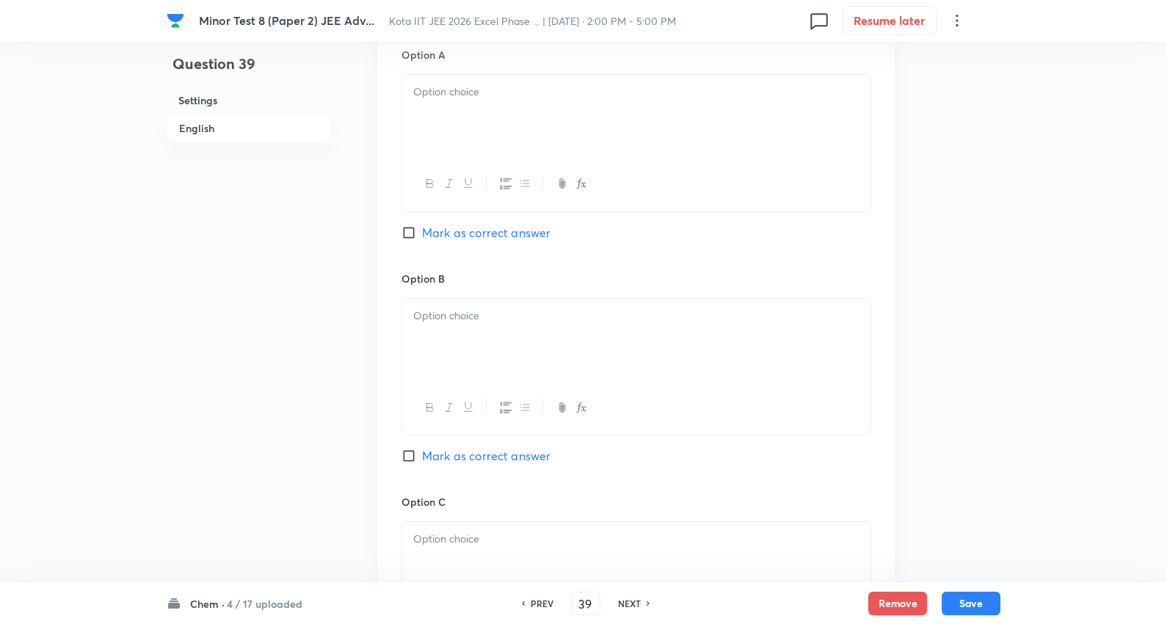
scroll to position [652, 0]
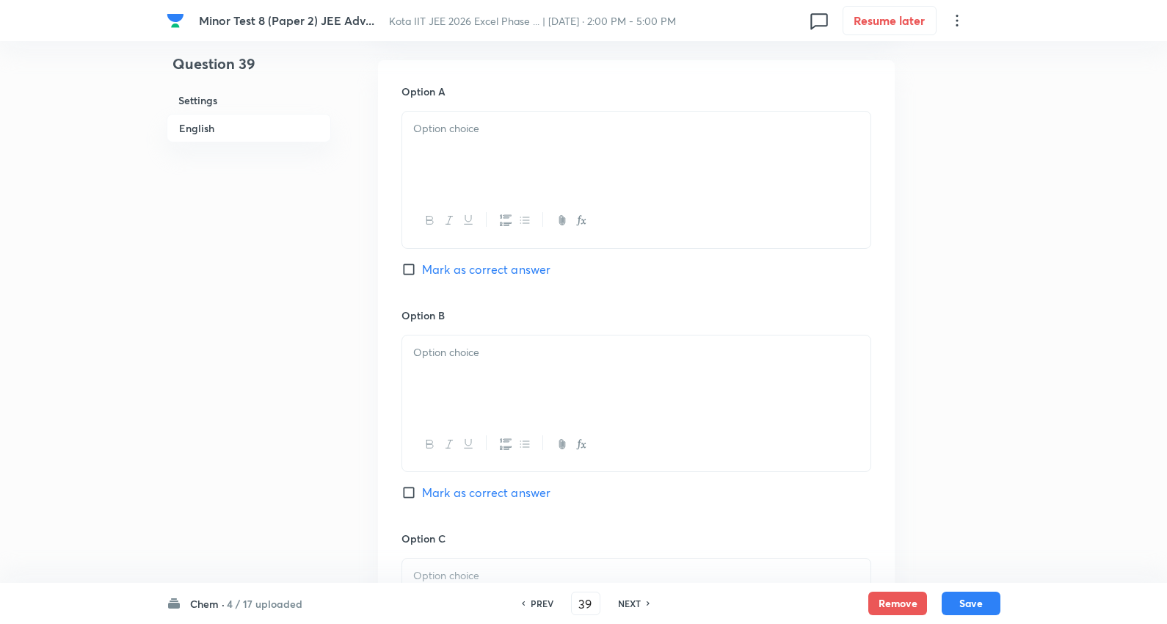
click at [489, 163] on div at bounding box center [636, 153] width 468 height 82
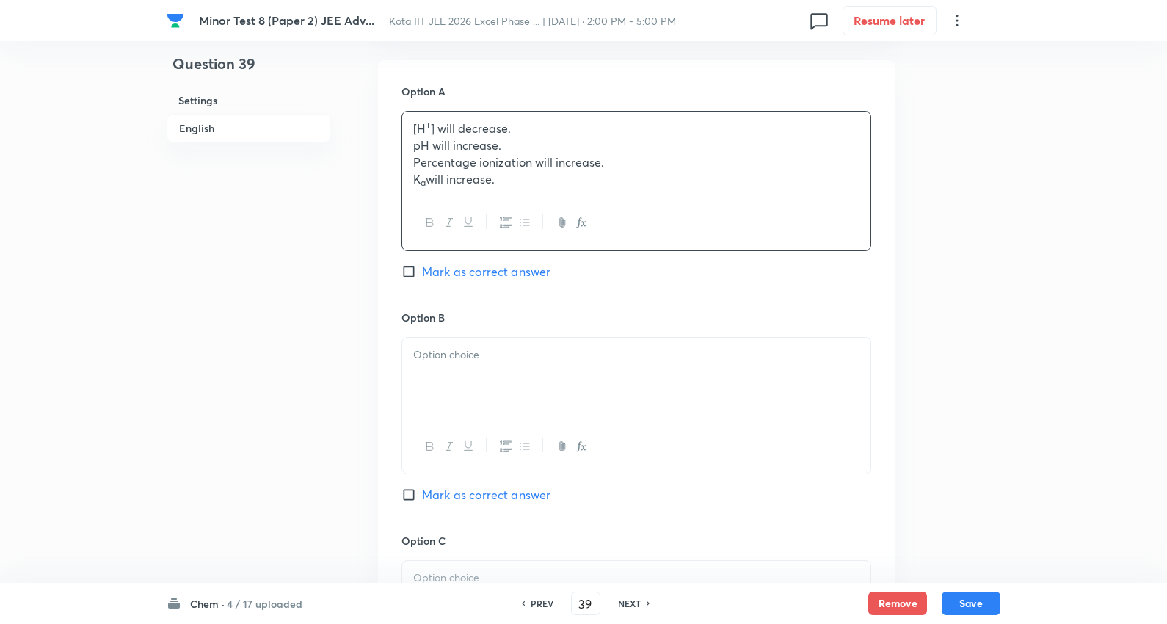
drag, startPoint x: 412, startPoint y: 148, endPoint x: 1133, endPoint y: 242, distance: 726.8
click at [1167, 244] on html "Minor Test 8 (Paper 2) JEE Adv... Kota IIT JEE 2026 Excel Phase ... | Sep 8, 20…" at bounding box center [583, 343] width 1167 height 1990
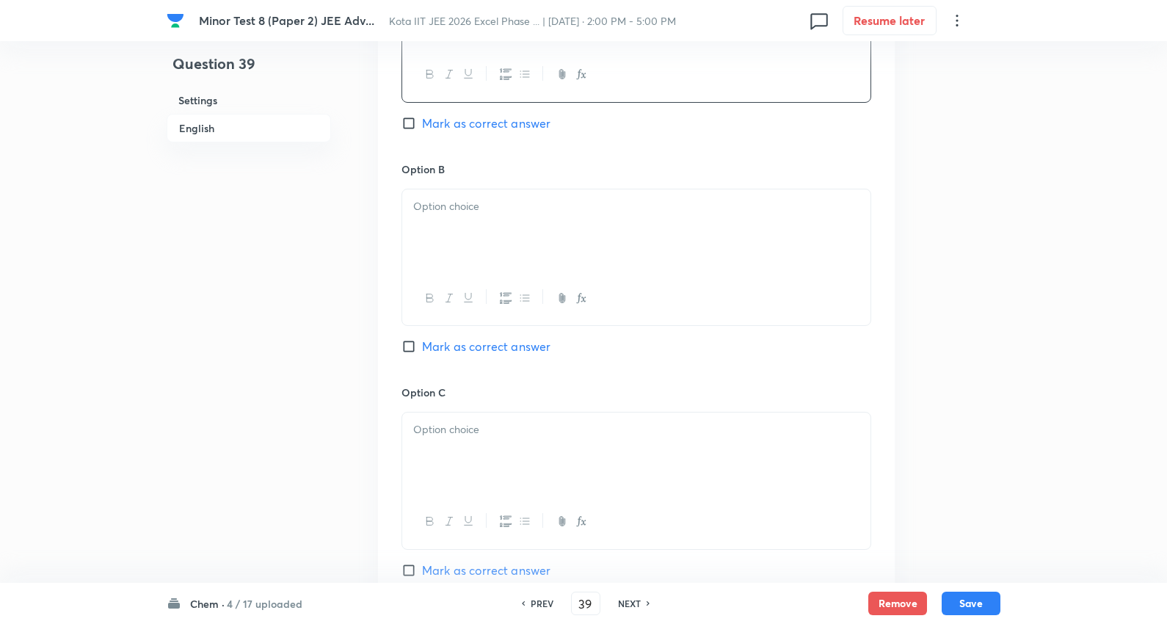
scroll to position [815, 0]
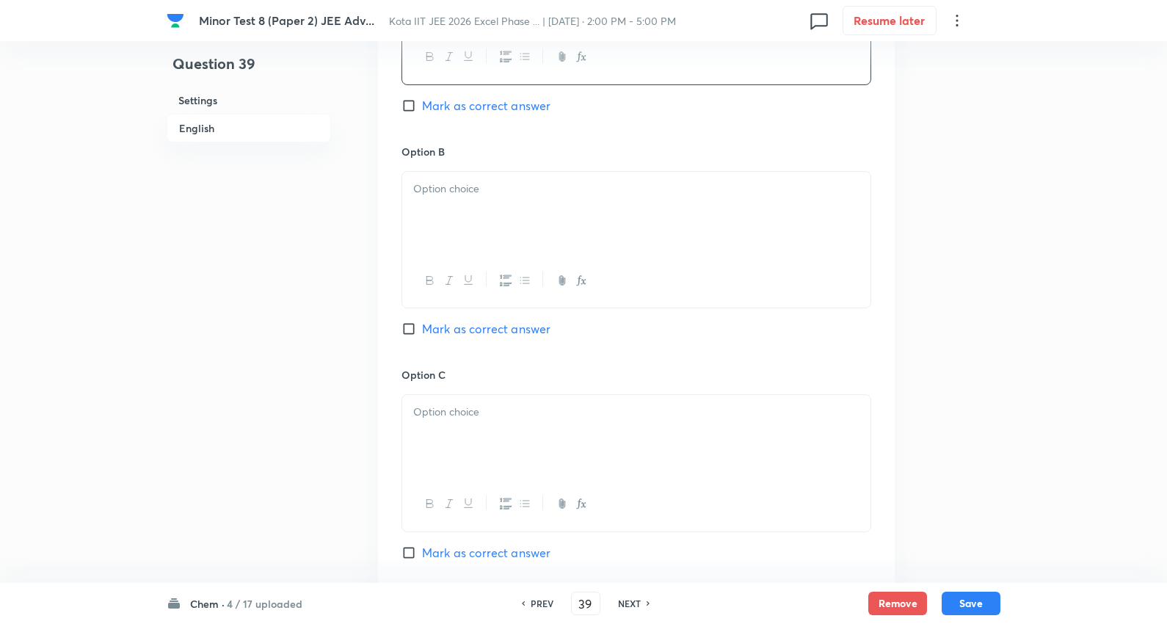
click at [475, 178] on div at bounding box center [636, 213] width 468 height 82
drag, startPoint x: 454, startPoint y: 245, endPoint x: 933, endPoint y: 267, distance: 479.8
click at [933, 267] on div "Question 39 Settings English Settings Type Multiple choice correct 4 options + …" at bounding box center [584, 178] width 834 height 1847
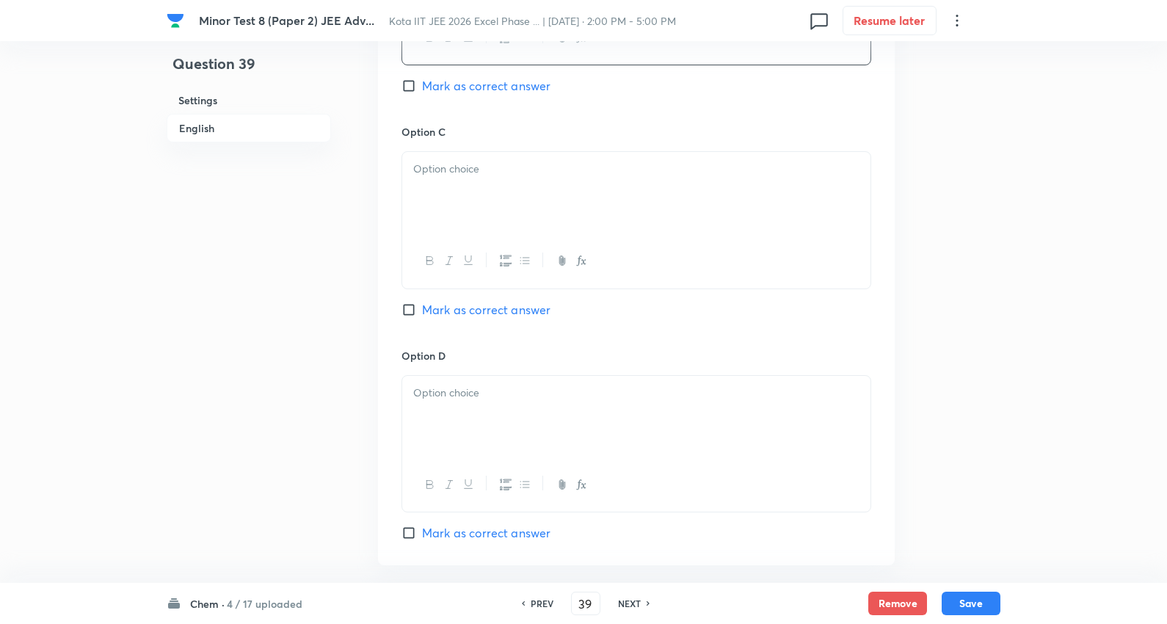
scroll to position [1060, 0]
drag, startPoint x: 458, startPoint y: 189, endPoint x: 429, endPoint y: 177, distance: 31.2
click at [457, 186] on div at bounding box center [636, 191] width 468 height 82
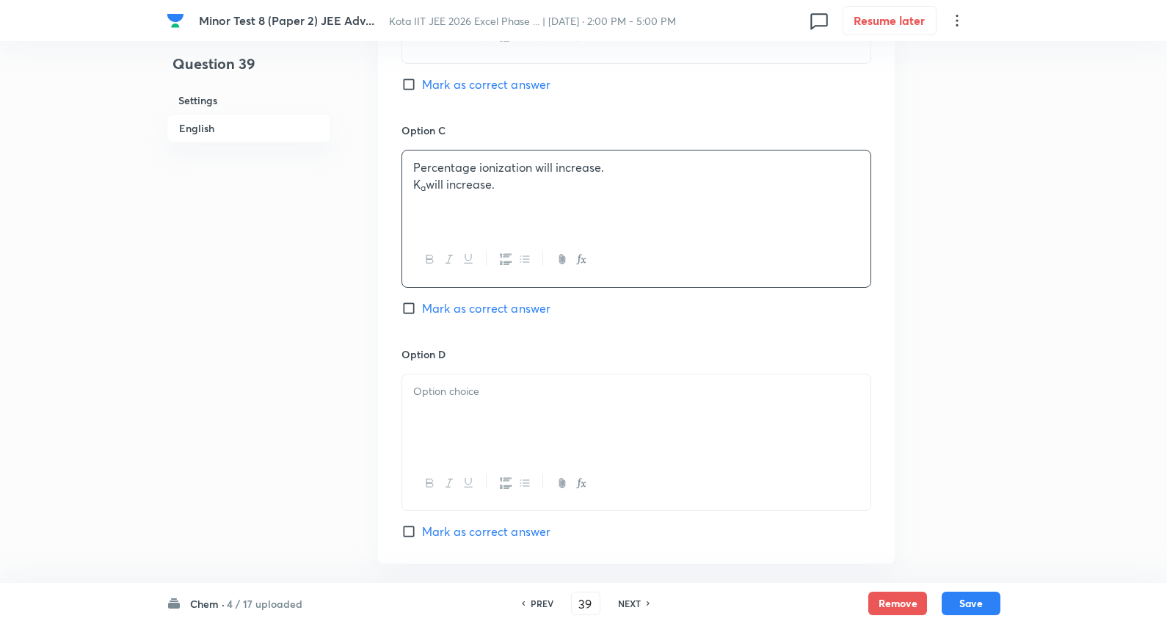
drag, startPoint x: 406, startPoint y: 188, endPoint x: 622, endPoint y: 203, distance: 216.3
click at [806, 225] on div "Percentage ionization will increase. K a will increase." at bounding box center [636, 191] width 468 height 82
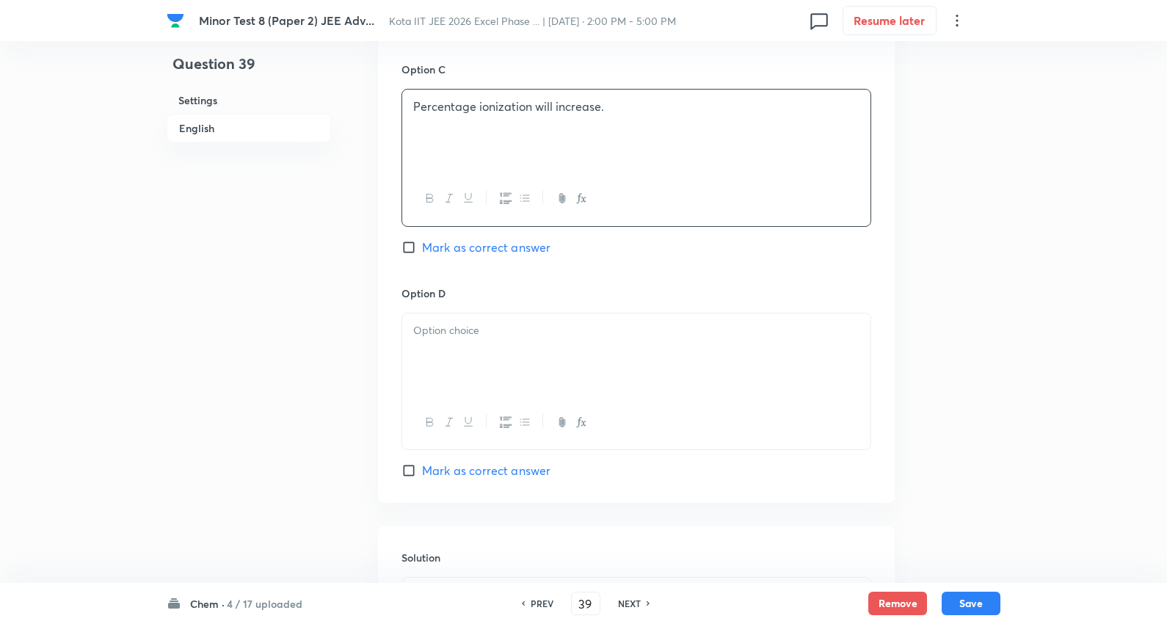
scroll to position [1223, 0]
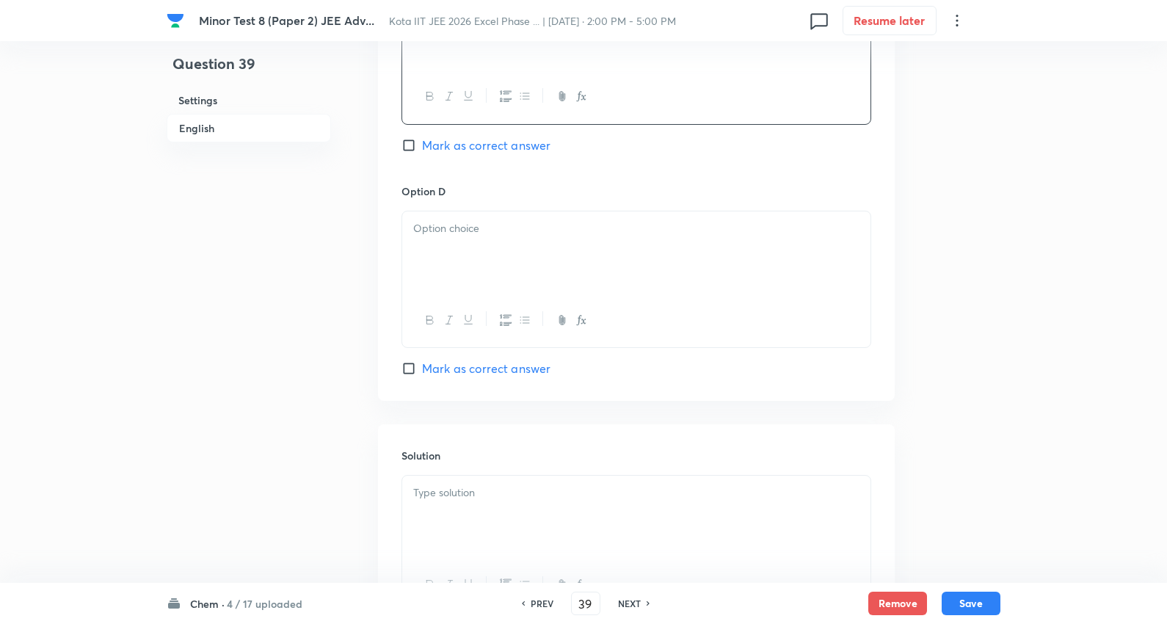
drag, startPoint x: 440, startPoint y: 223, endPoint x: 537, endPoint y: 228, distance: 97.0
click at [442, 223] on p at bounding box center [636, 228] width 446 height 17
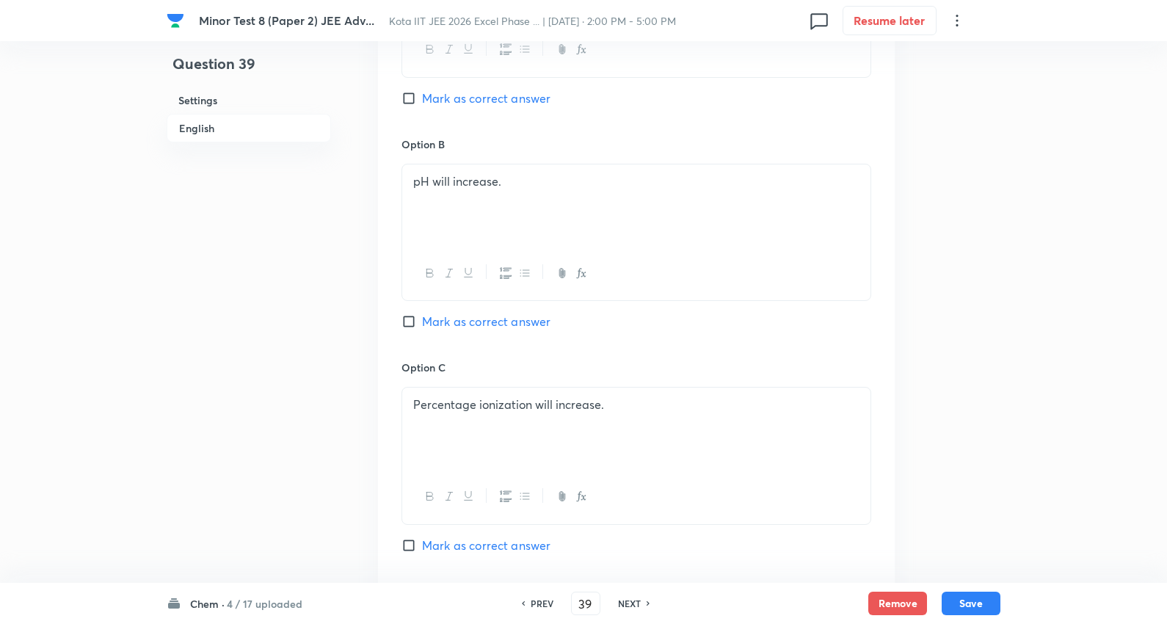
scroll to position [815, 0]
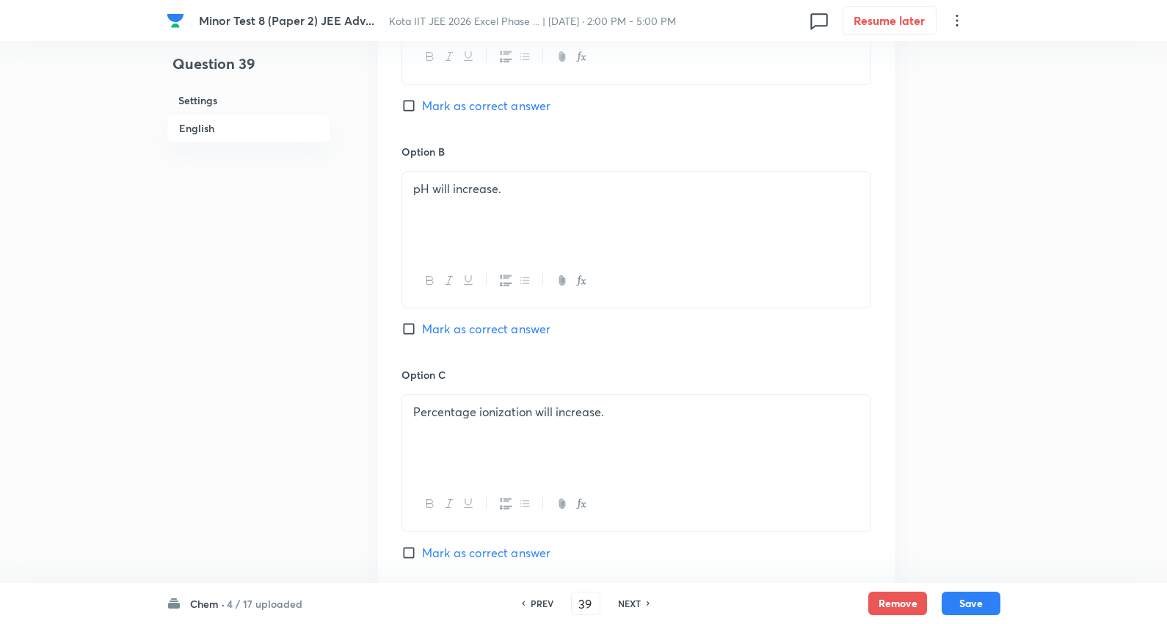
click at [495, 113] on span "Mark as correct answer" at bounding box center [486, 106] width 128 height 18
click at [422, 113] on input "Mark as correct answer" at bounding box center [411, 105] width 21 height 15
click at [498, 106] on span "Marked as correct" at bounding box center [472, 106] width 101 height 18
click at [422, 106] on input "Marked as correct" at bounding box center [411, 105] width 21 height 15
click at [519, 103] on span "Mark as correct answer" at bounding box center [486, 106] width 128 height 18
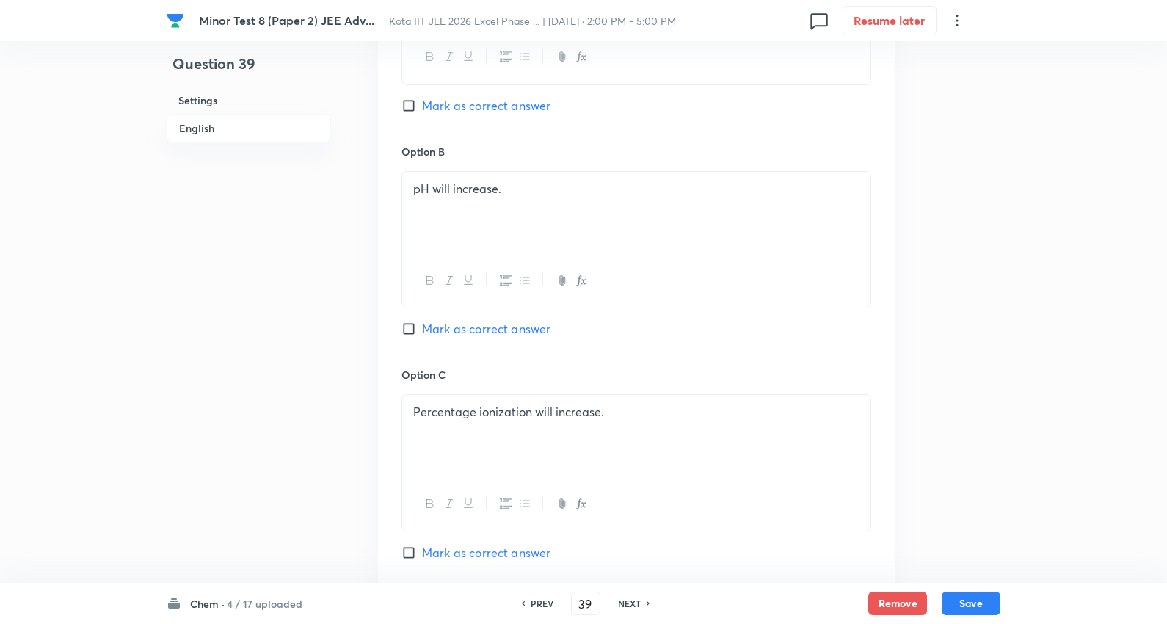
click at [422, 103] on input "Mark as correct answer" at bounding box center [411, 105] width 21 height 15
checkbox input "true"
click at [515, 334] on span "Mark as correct answer" at bounding box center [486, 329] width 128 height 18
click at [422, 334] on input "Mark as correct answer" at bounding box center [411, 328] width 21 height 15
checkbox input "true"
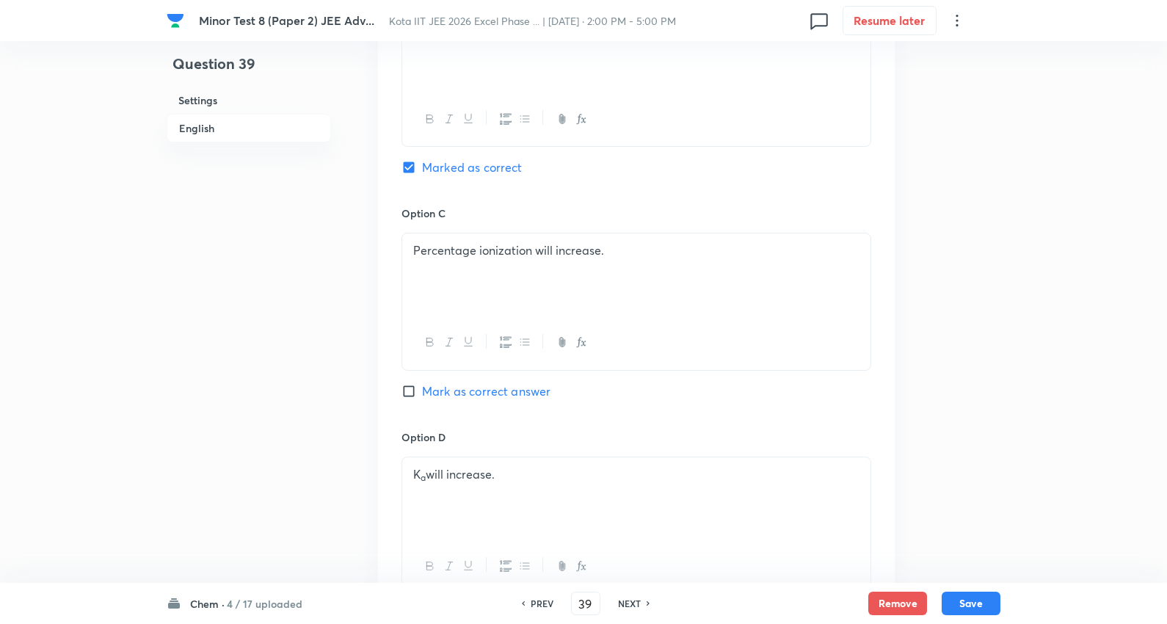
scroll to position [978, 0]
click at [515, 392] on span "Mark as correct answer" at bounding box center [486, 390] width 128 height 18
click at [422, 392] on input "Mark as correct answer" at bounding box center [411, 389] width 21 height 15
checkbox input "true"
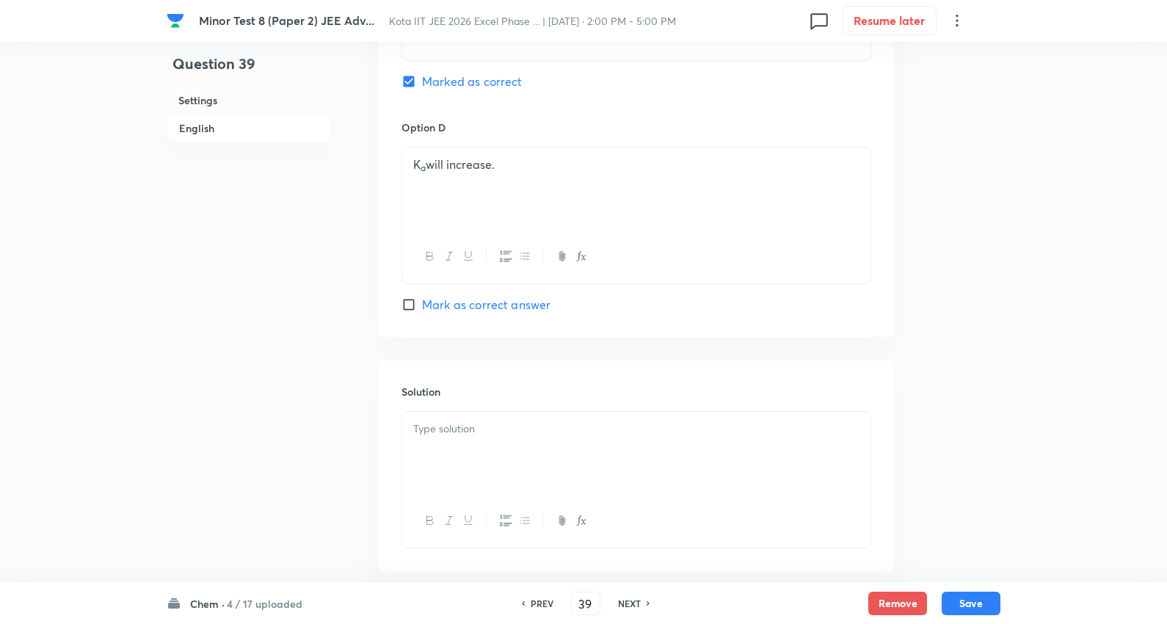
scroll to position [1367, 0]
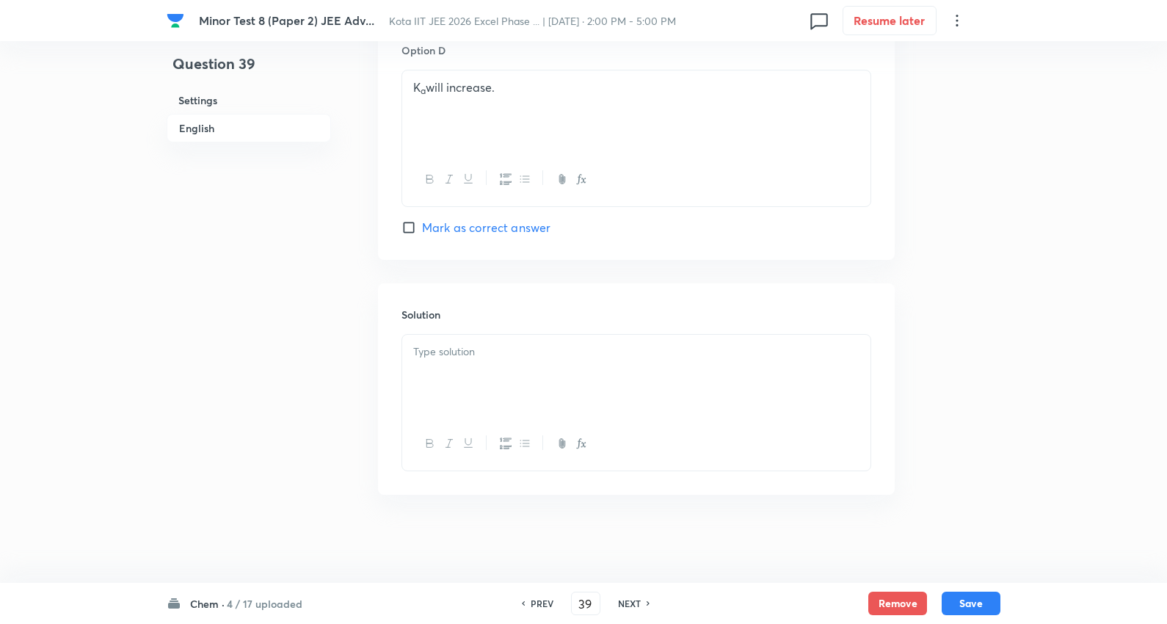
click at [496, 373] on div at bounding box center [636, 376] width 468 height 82
drag, startPoint x: 978, startPoint y: 608, endPoint x: 961, endPoint y: 595, distance: 21.4
click at [978, 607] on button "Save" at bounding box center [971, 601] width 59 height 23
type input "40"
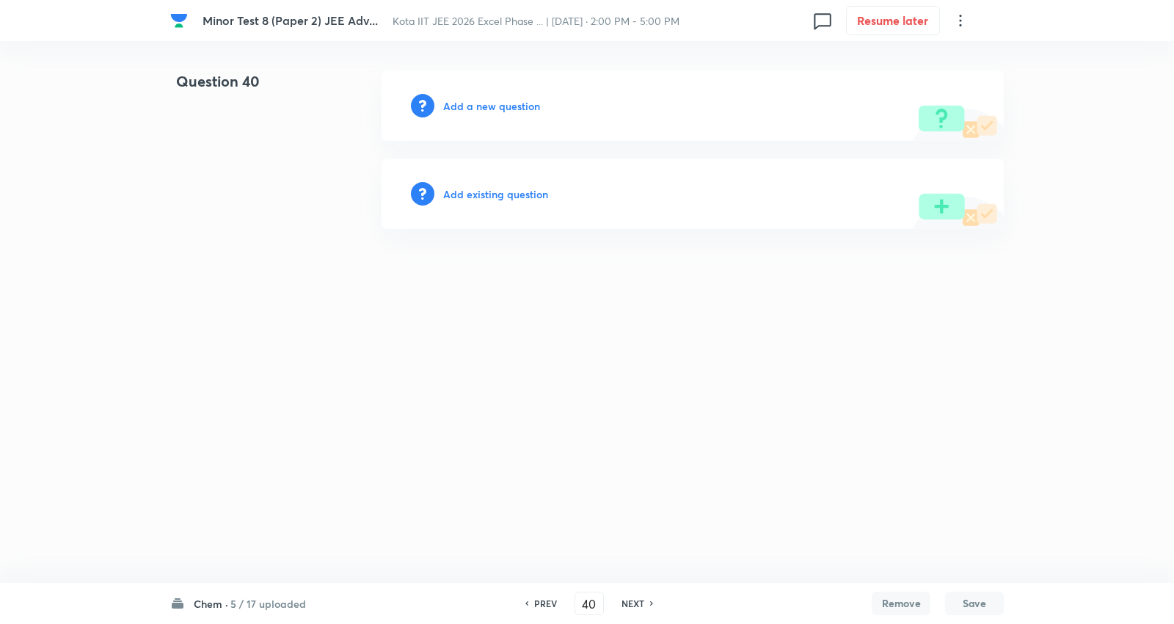
click at [506, 101] on h6 "Add a new question" at bounding box center [491, 105] width 97 height 15
click at [506, 101] on h6 "Choose a question type" at bounding box center [499, 105] width 113 height 15
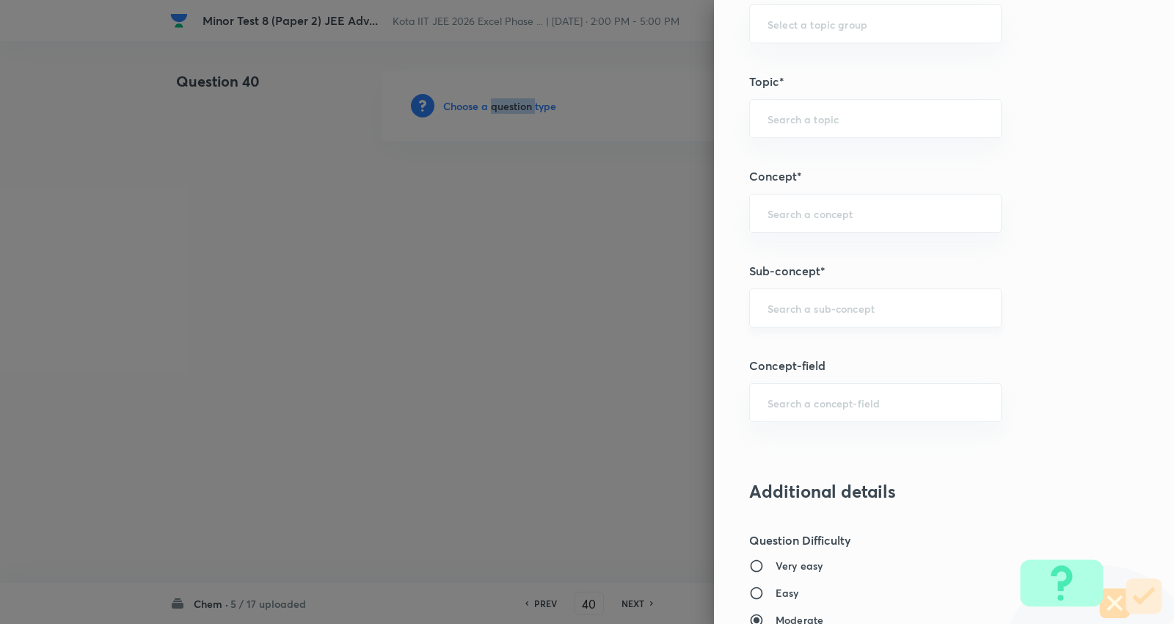
scroll to position [978, 0]
click at [823, 292] on div "​" at bounding box center [875, 306] width 252 height 39
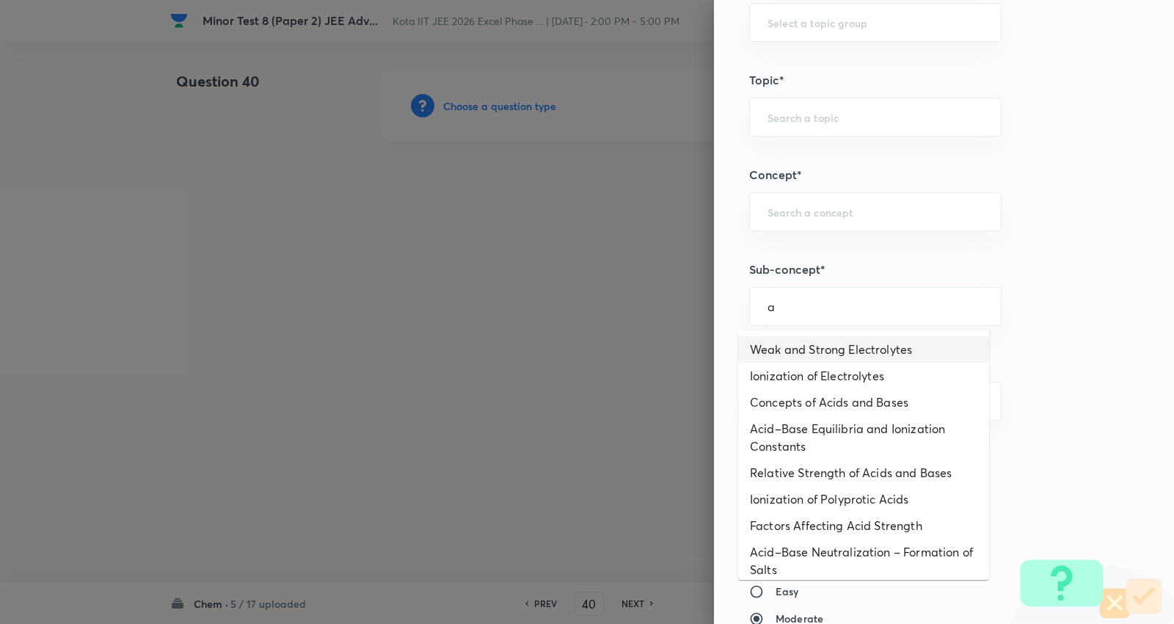
click at [823, 357] on li "Weak and Strong Electrolytes" at bounding box center [863, 349] width 251 height 26
type input "Weak and Strong Electrolytes"
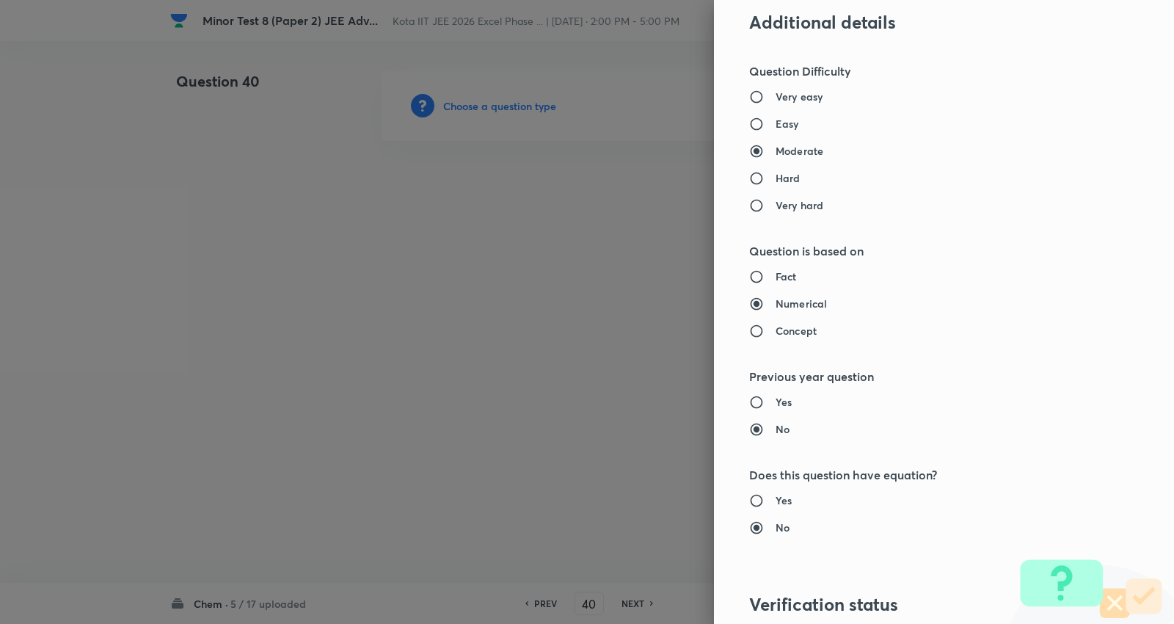
type input "Chemistry"
type input "Physical Chemistry"
type input "Ionic Equilibrium"
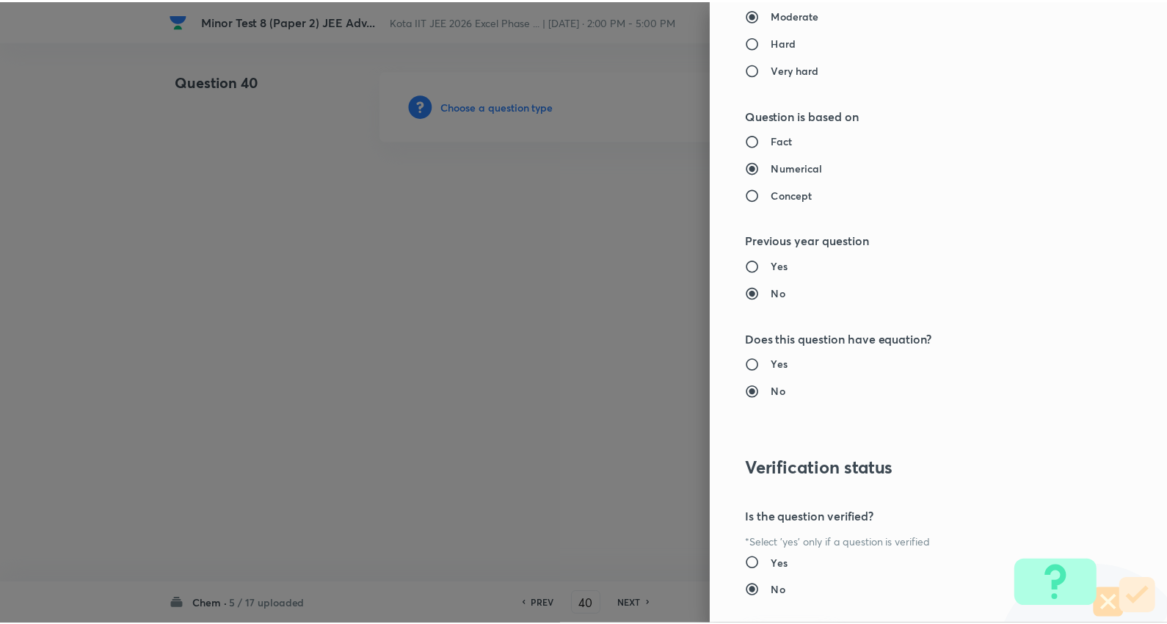
scroll to position [1669, 0]
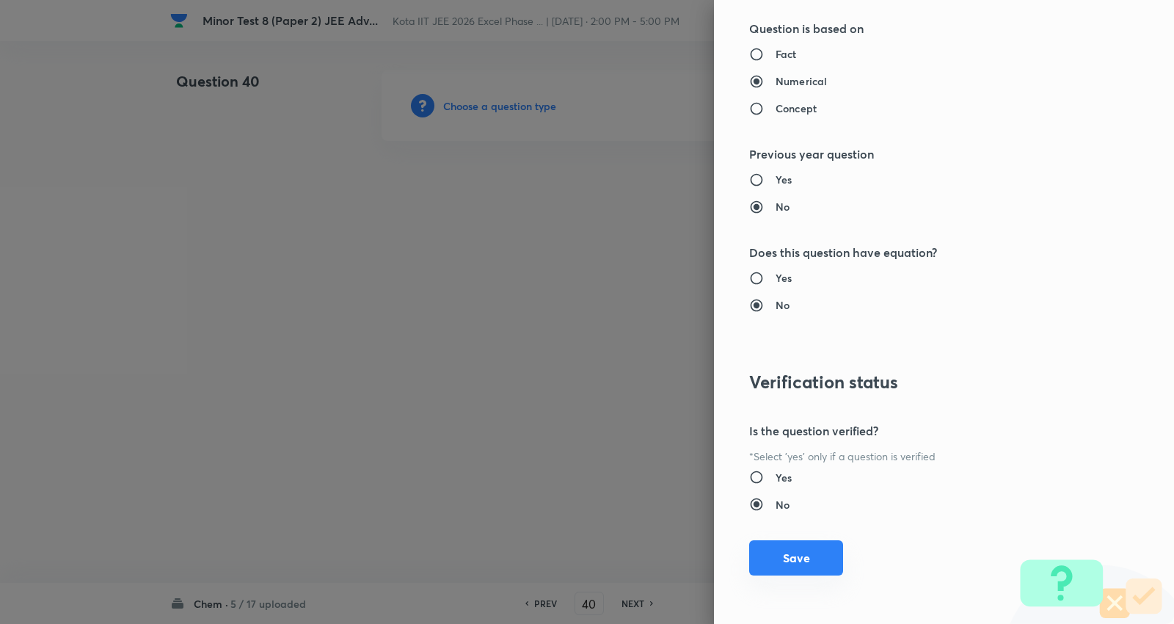
click at [778, 547] on button "Save" at bounding box center [796, 557] width 94 height 35
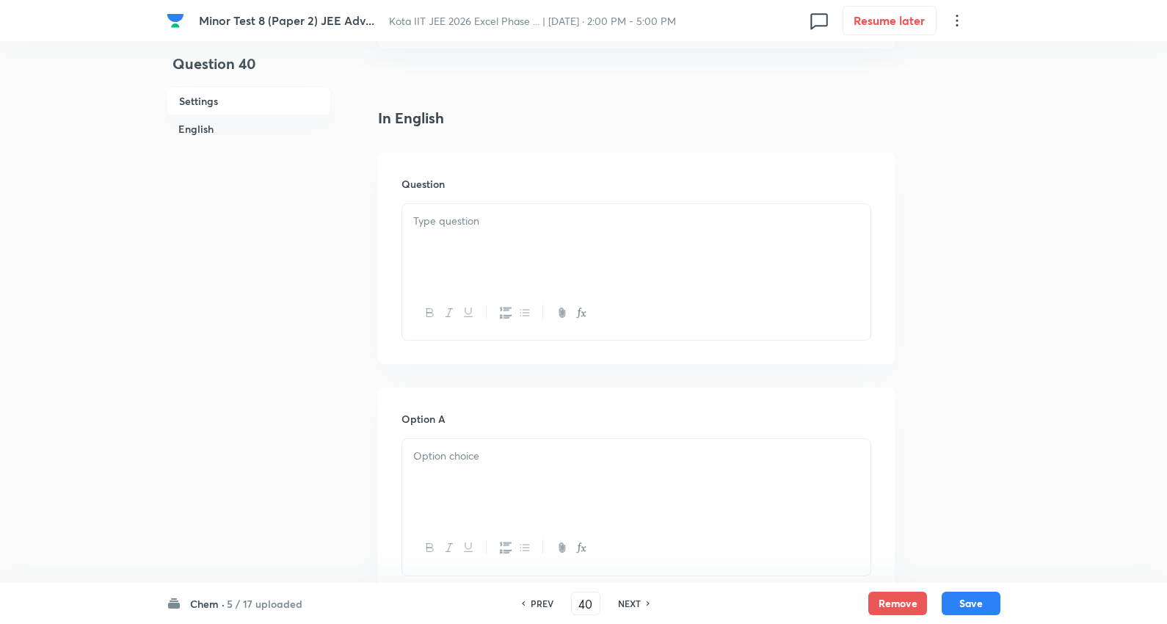
scroll to position [326, 0]
click at [468, 211] on p at bounding box center [636, 219] width 446 height 17
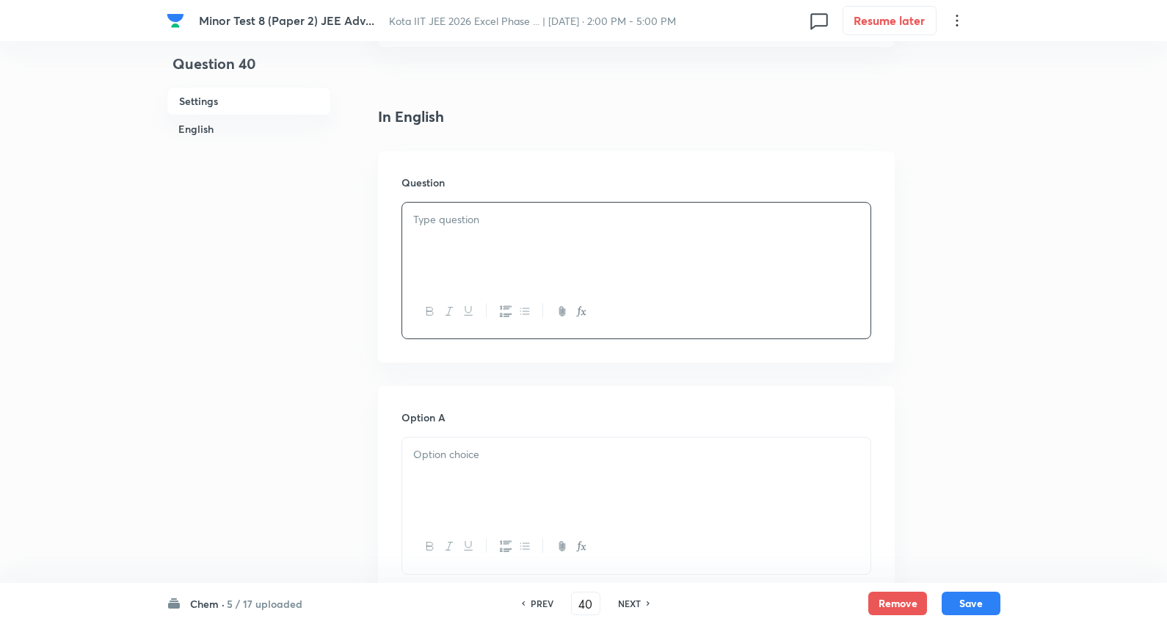
click at [512, 258] on div at bounding box center [636, 244] width 468 height 82
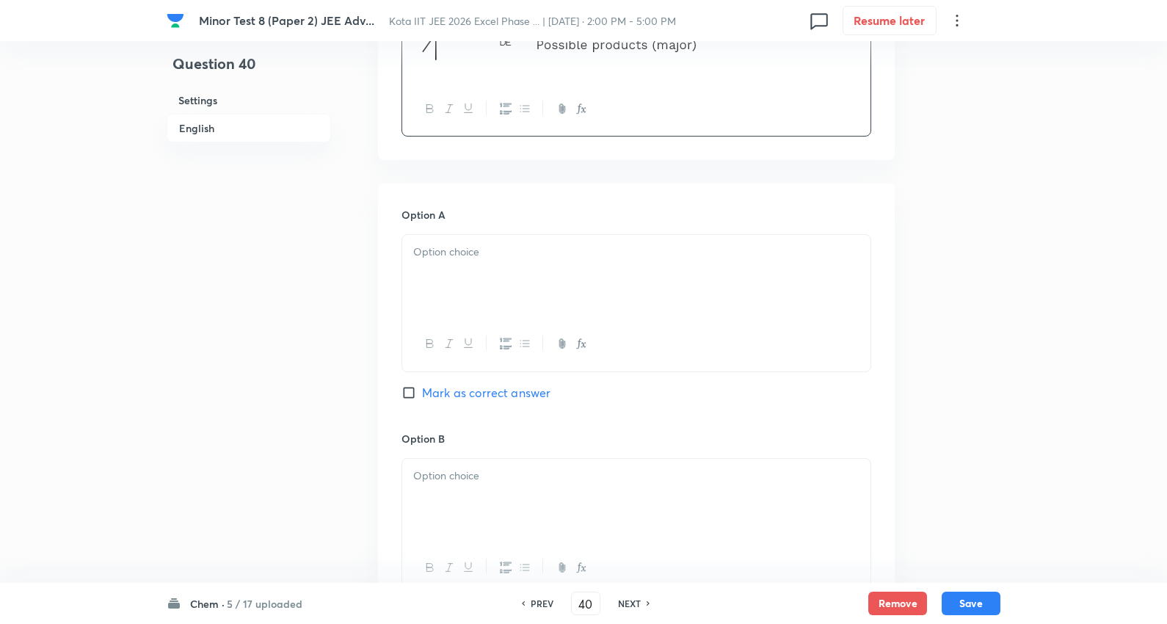
scroll to position [570, 0]
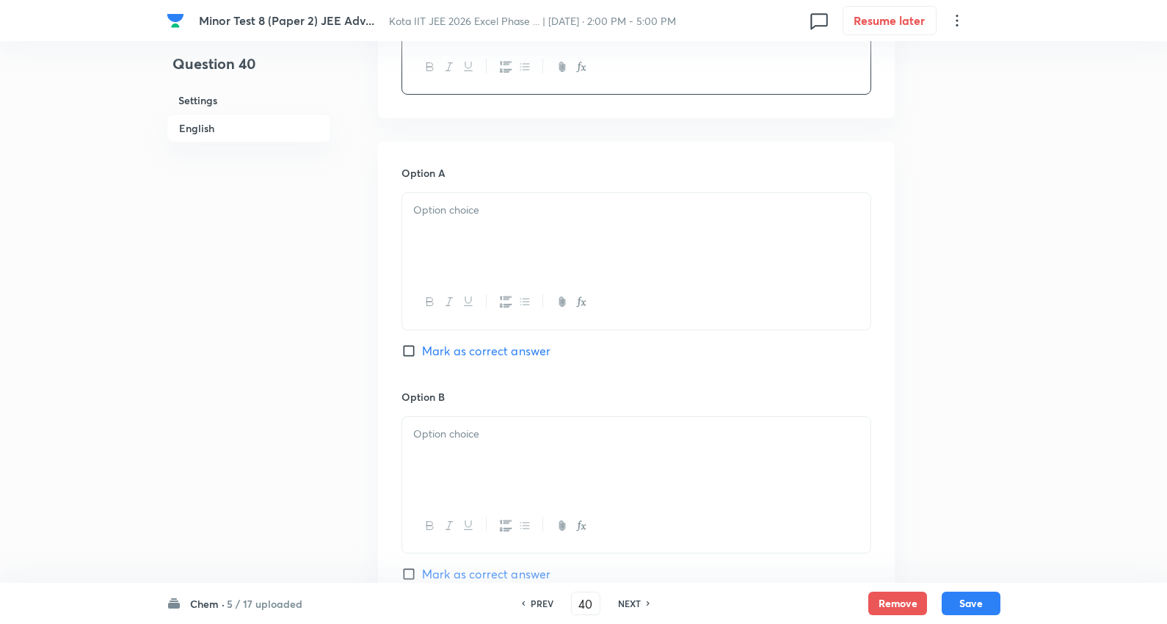
click at [490, 183] on div "Option A Mark as correct answer" at bounding box center [636, 276] width 470 height 223
click at [464, 216] on p at bounding box center [636, 210] width 446 height 17
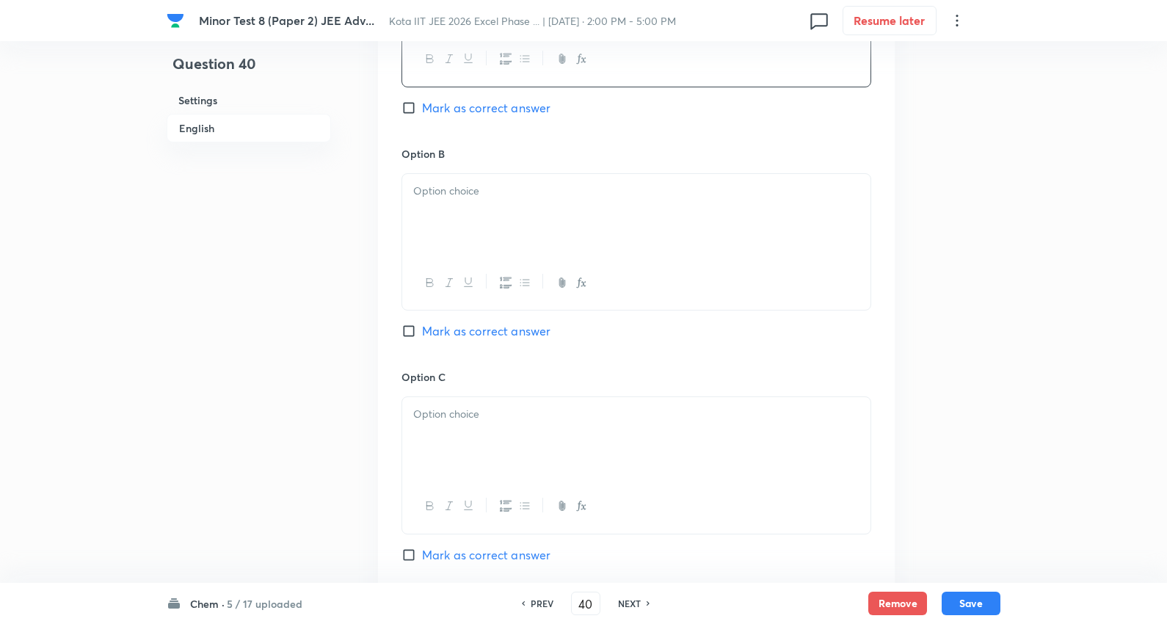
scroll to position [815, 0]
click at [497, 222] on div at bounding box center [636, 213] width 468 height 82
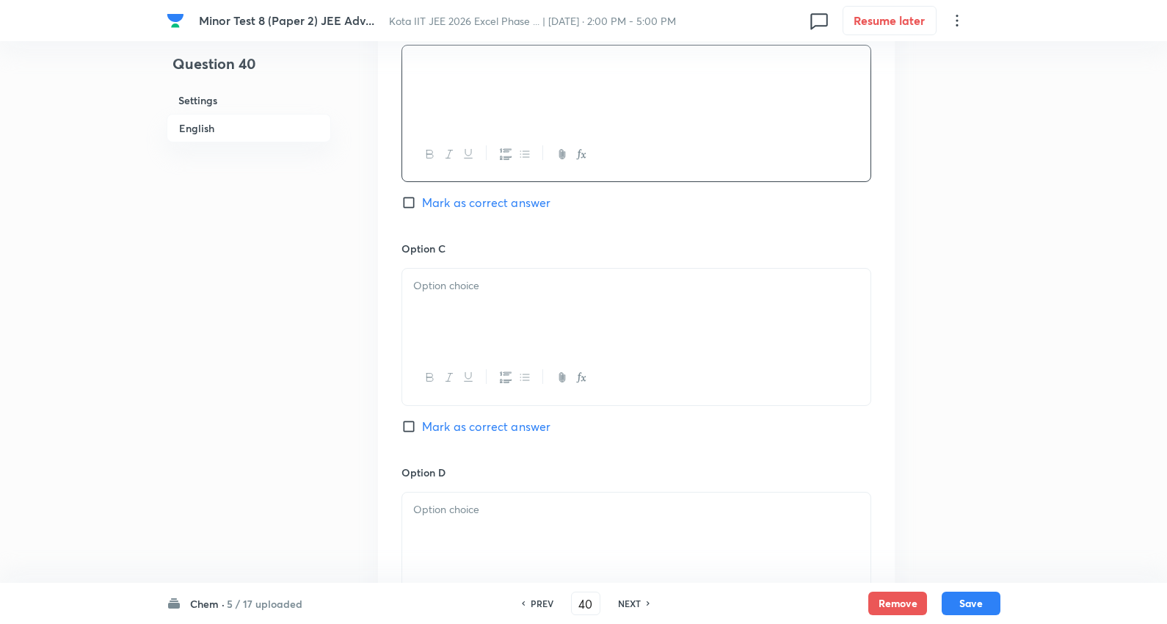
scroll to position [1060, 0]
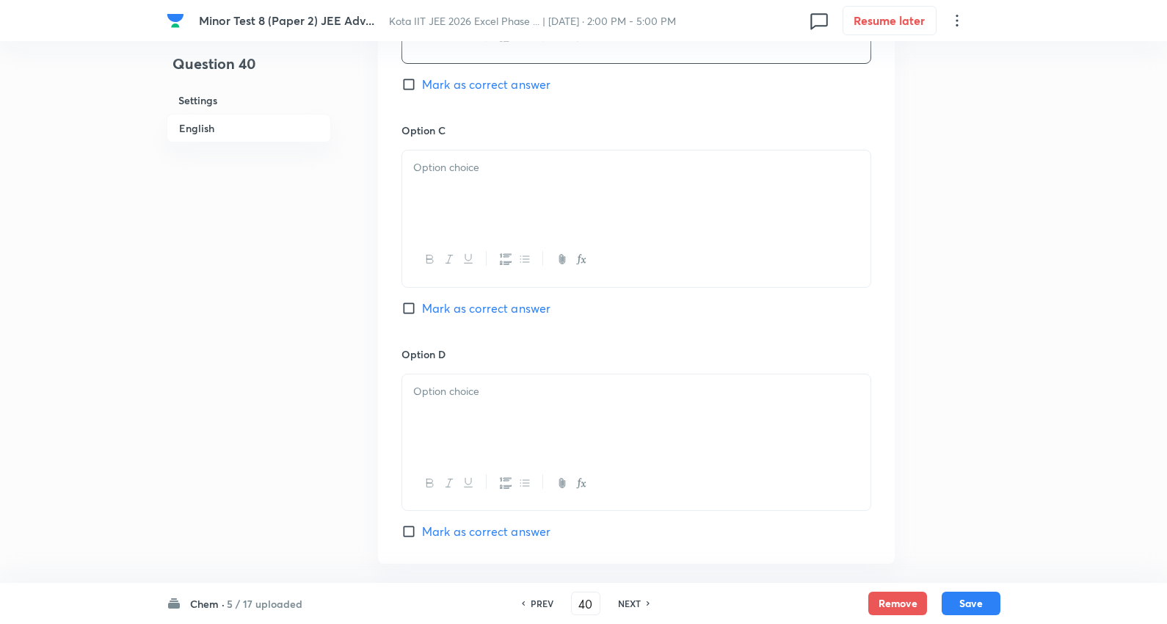
click at [500, 171] on p at bounding box center [636, 167] width 446 height 17
drag, startPoint x: 478, startPoint y: 404, endPoint x: 800, endPoint y: 453, distance: 325.9
click at [490, 405] on div at bounding box center [636, 415] width 468 height 82
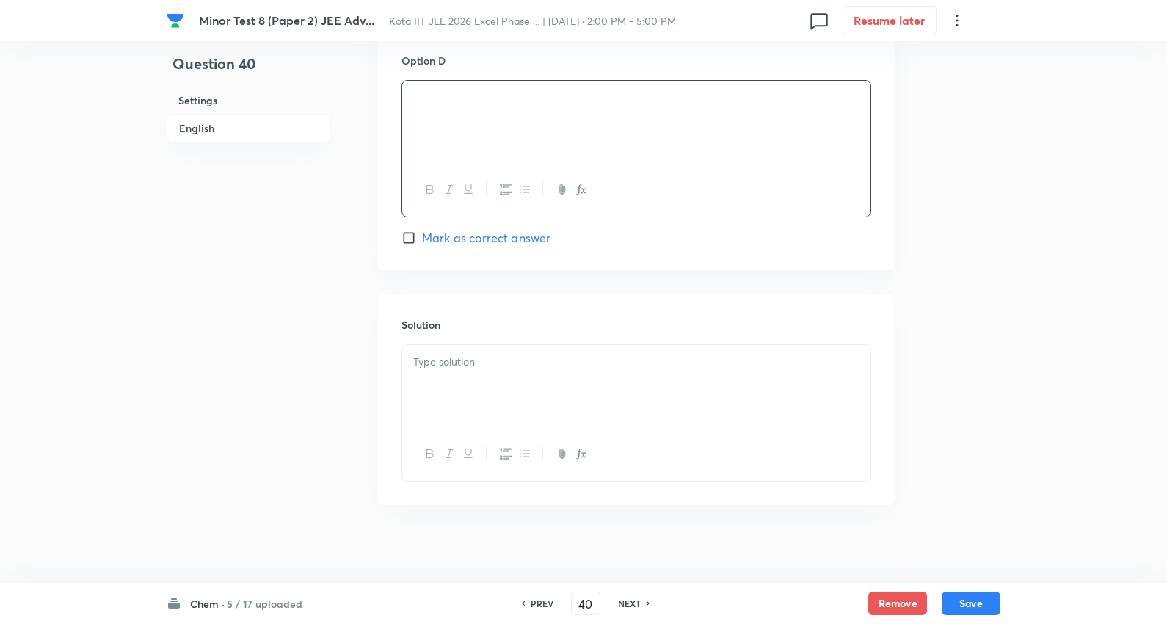
scroll to position [1367, 0]
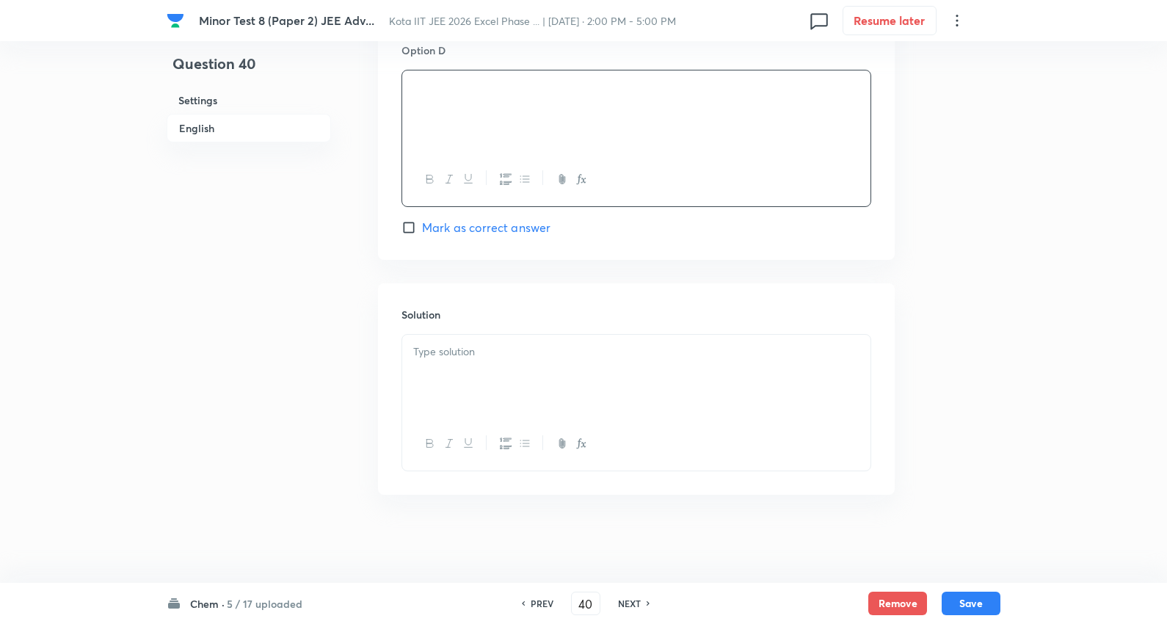
click at [476, 349] on p at bounding box center [636, 351] width 446 height 17
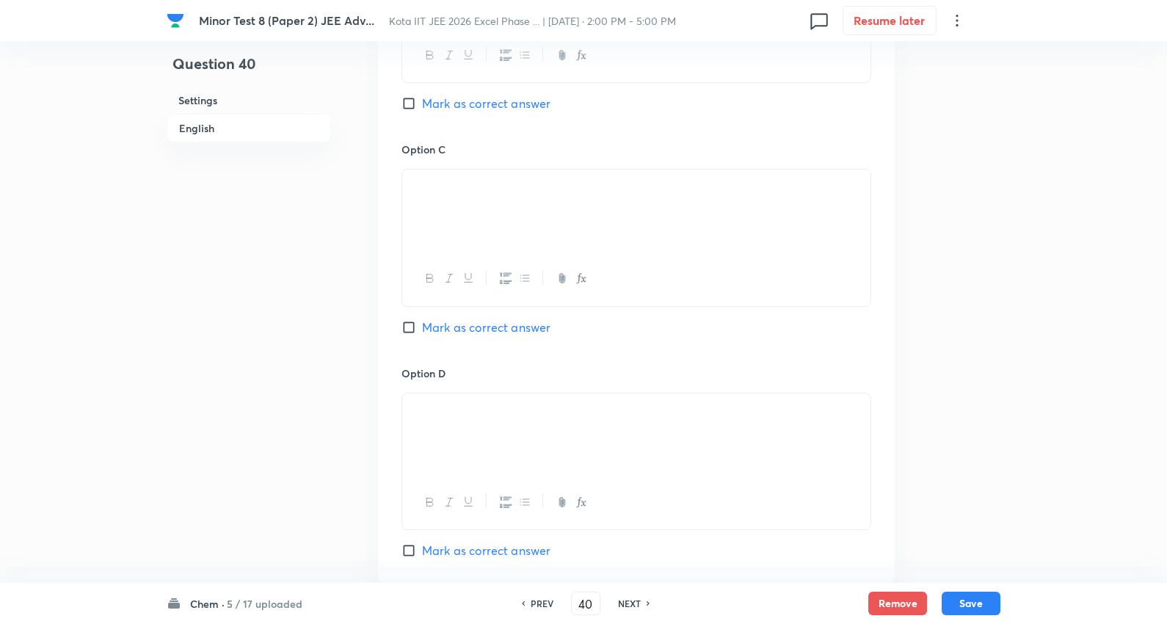
scroll to position [1040, 0]
click at [488, 101] on span "Mark as correct answer" at bounding box center [486, 104] width 128 height 18
click at [422, 101] on input "Mark as correct answer" at bounding box center [411, 104] width 21 height 15
checkbox input "true"
click at [499, 341] on div "Option C Mark as correct answer" at bounding box center [636, 253] width 470 height 223
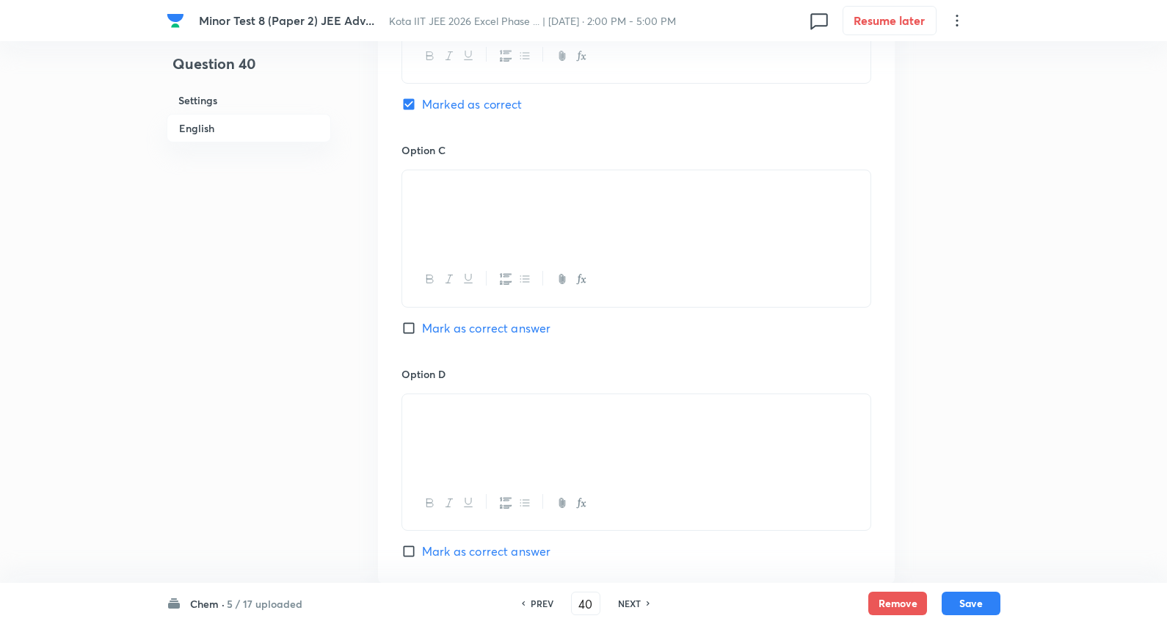
click at [507, 325] on span "Mark as correct answer" at bounding box center [486, 328] width 128 height 18
click at [422, 325] on input "Mark as correct answer" at bounding box center [411, 328] width 21 height 15
checkbox input "true"
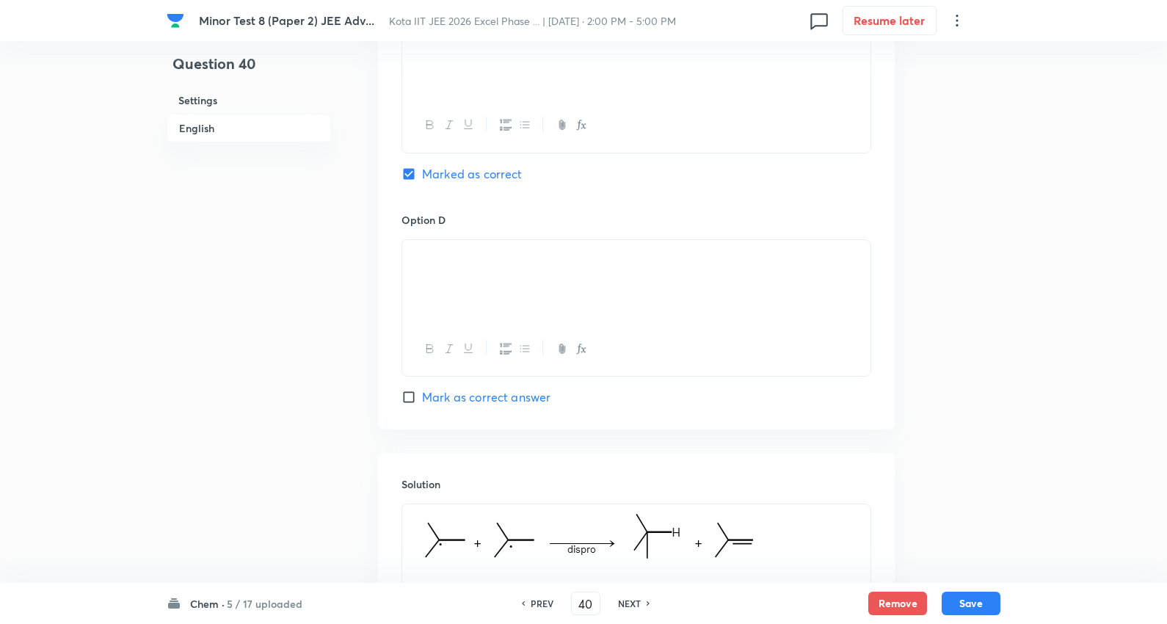
scroll to position [1367, 0]
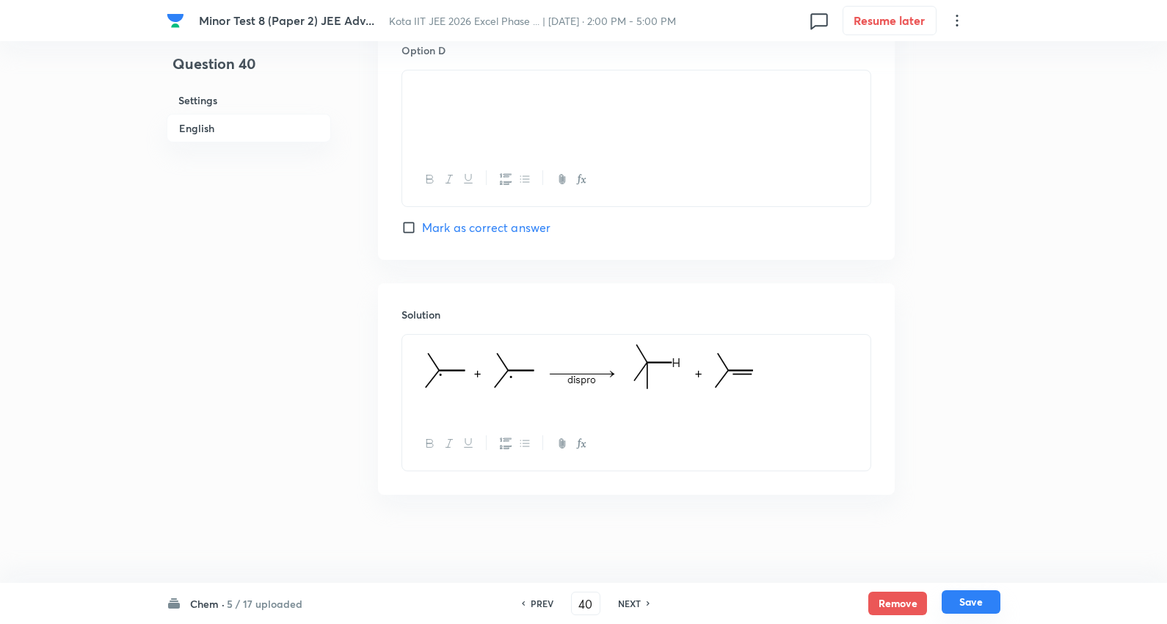
click at [970, 604] on button "Save" at bounding box center [971, 601] width 59 height 23
type input "41"
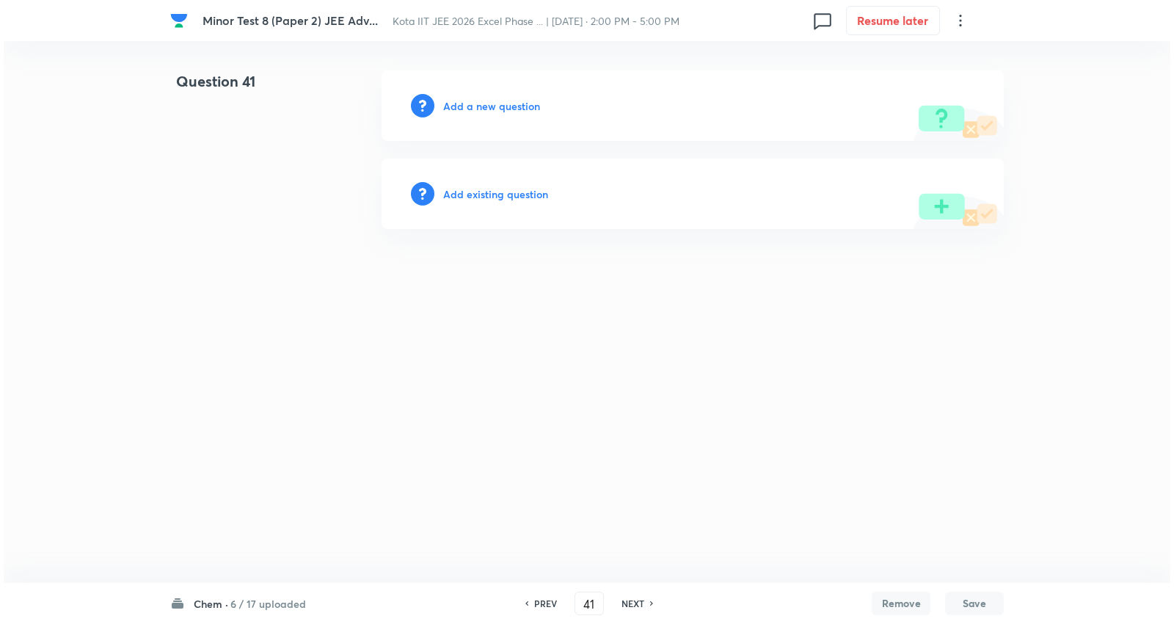
scroll to position [0, 0]
click at [493, 111] on h6 "Add a new question" at bounding box center [491, 105] width 97 height 15
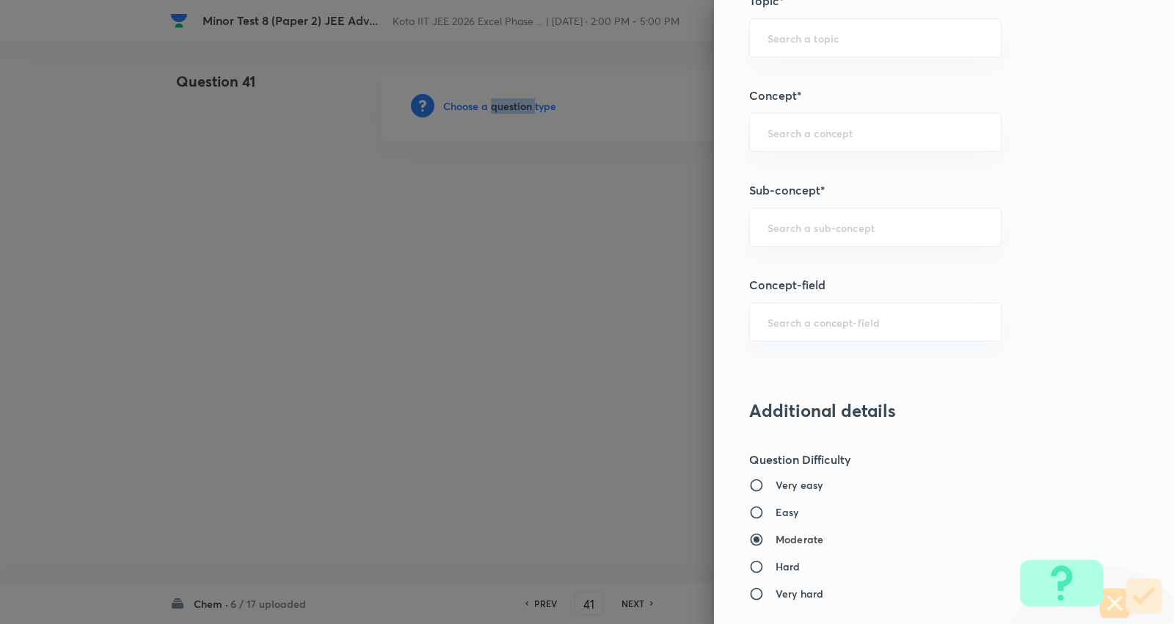
scroll to position [1060, 0]
click at [820, 230] on input "text" at bounding box center [876, 225] width 216 height 14
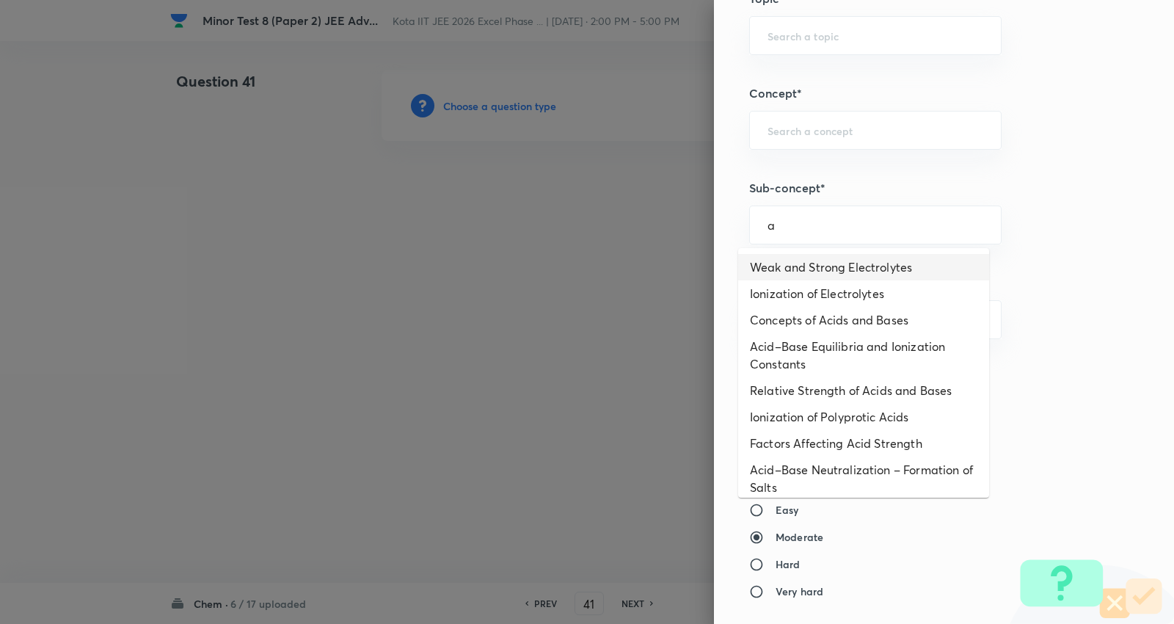
click at [822, 265] on li "Weak and Strong Electrolytes" at bounding box center [863, 267] width 251 height 26
type input "Weak and Strong Electrolytes"
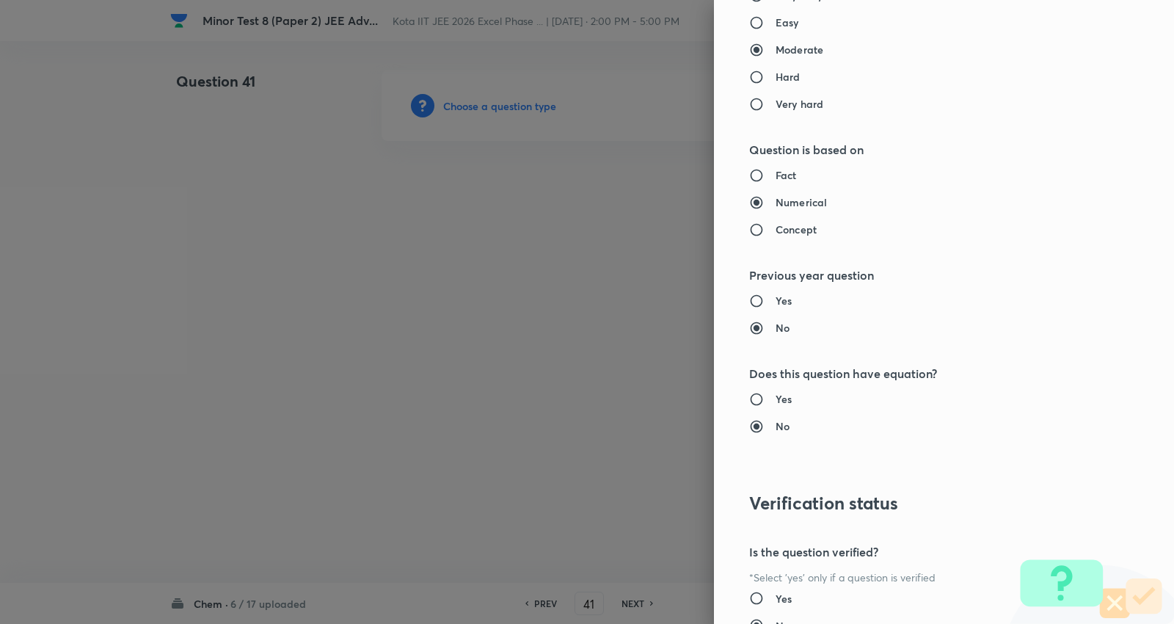
type input "Chemistry"
type input "Physical Chemistry"
type input "Ionic Equilibrium"
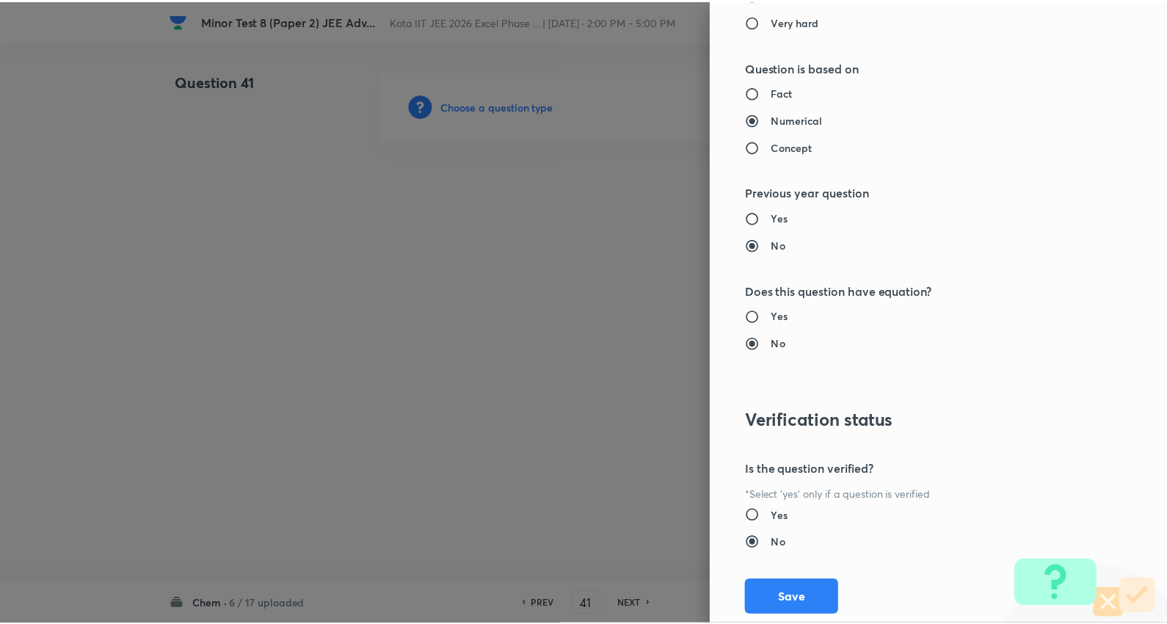
scroll to position [1669, 0]
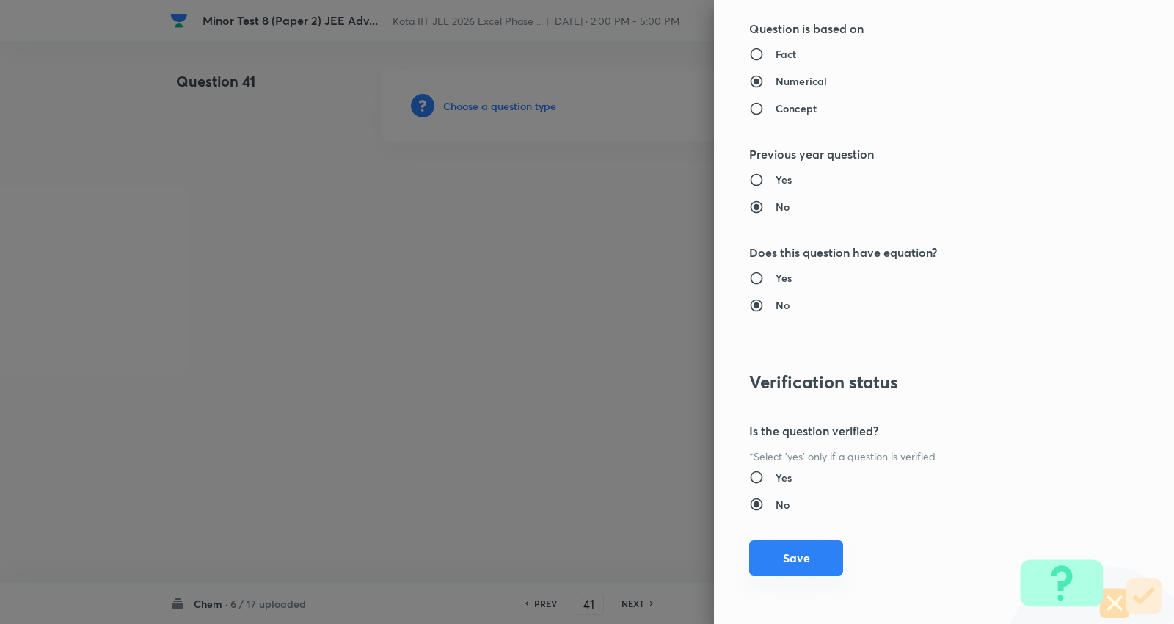
click at [793, 560] on button "Save" at bounding box center [796, 557] width 94 height 35
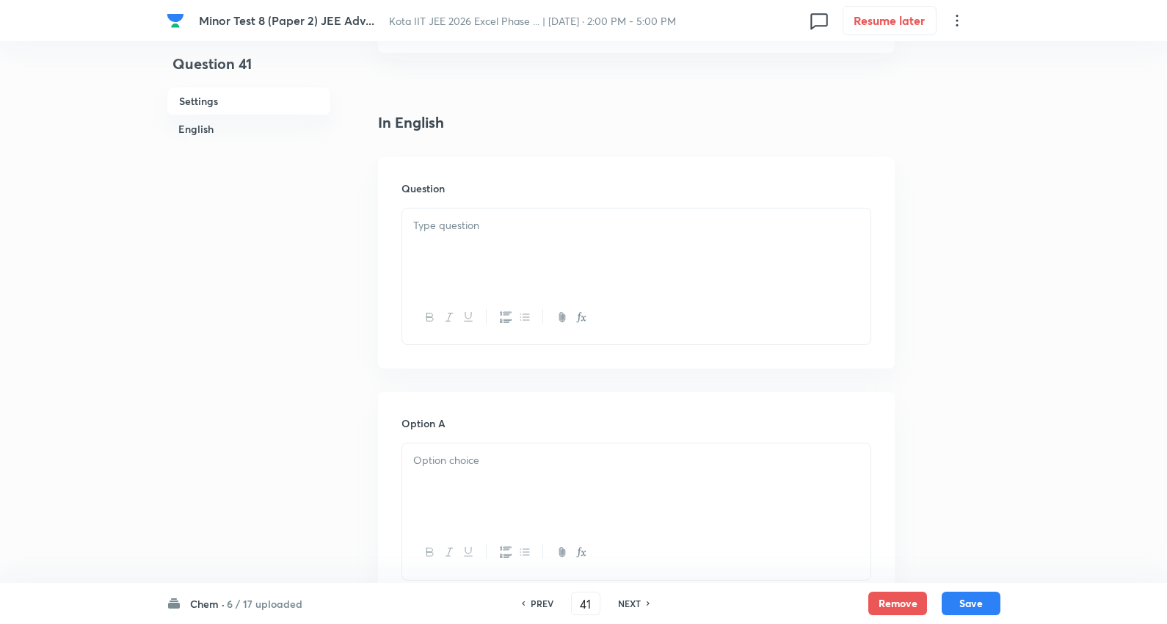
scroll to position [326, 0]
click at [467, 247] on div at bounding box center [636, 244] width 468 height 82
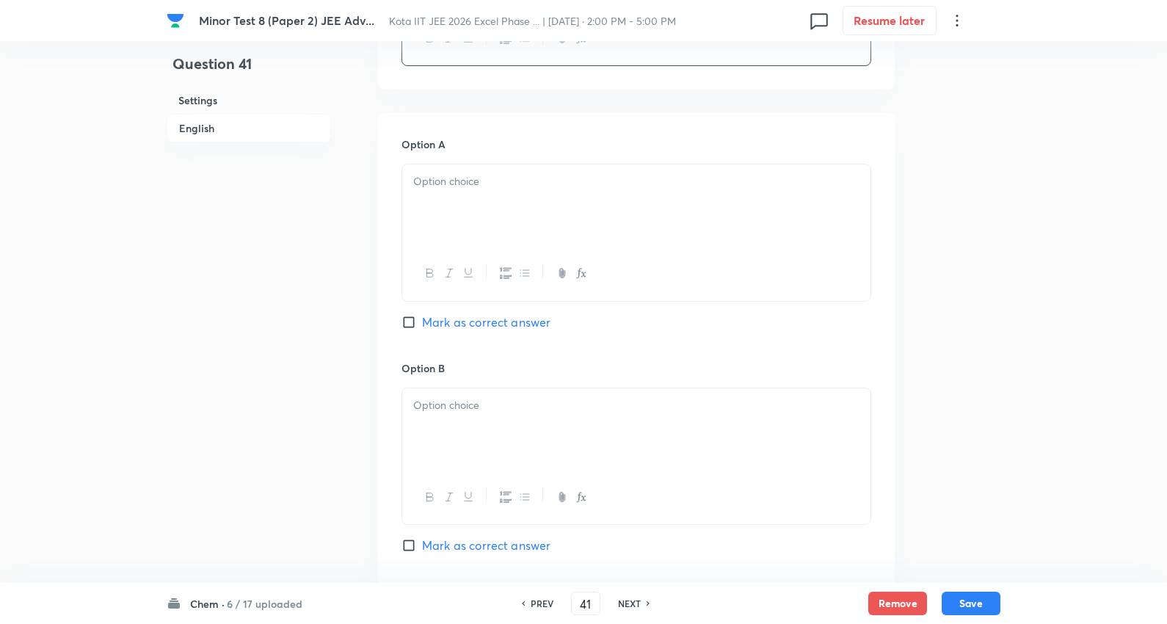
scroll to position [570, 0]
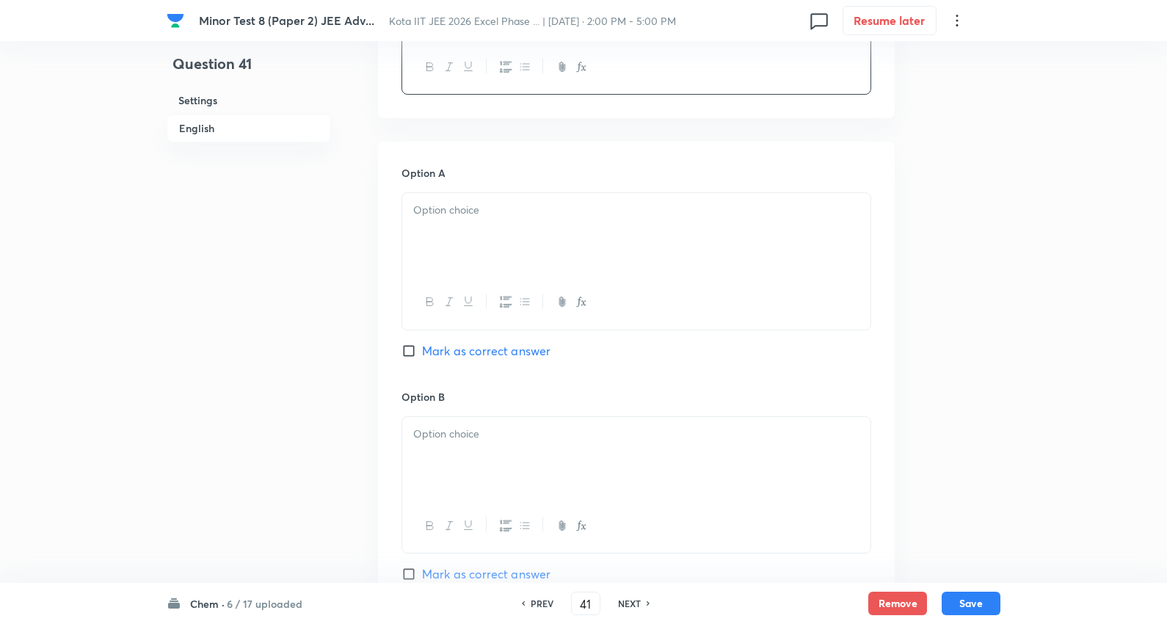
click at [455, 222] on div at bounding box center [636, 234] width 468 height 82
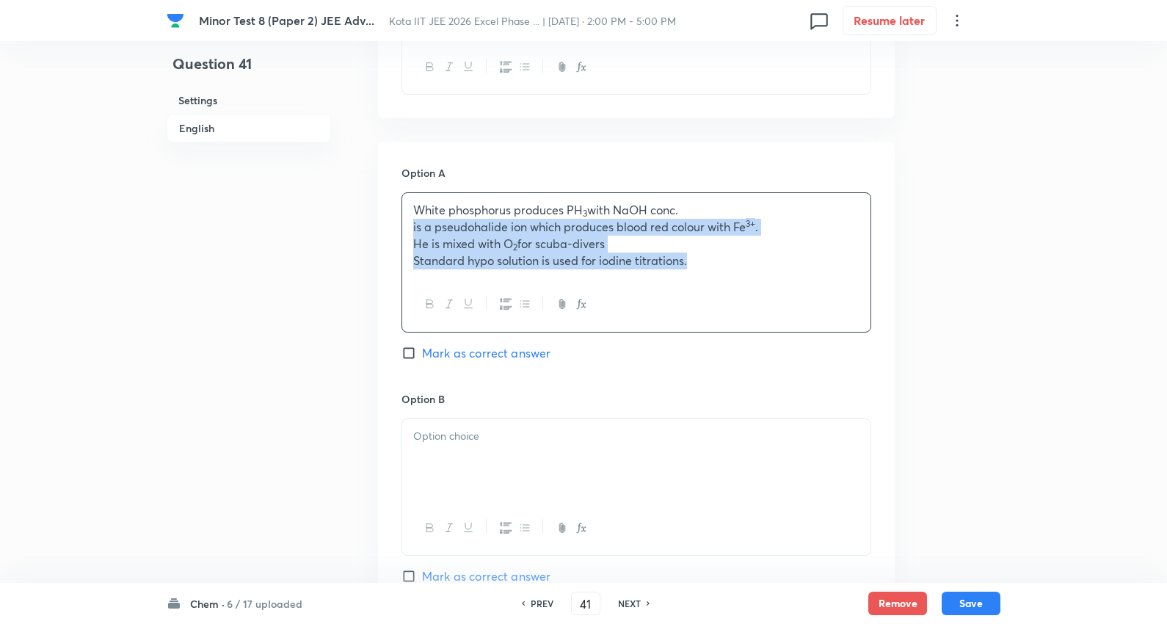
drag, startPoint x: 407, startPoint y: 225, endPoint x: 646, endPoint y: 287, distance: 247.3
click at [1000, 291] on div "Minor Test 8 (Paper 2) JEE Adv... Kota IIT JEE 2026 Excel Phase ... | Sep 8, 20…" at bounding box center [583, 424] width 1167 height 1849
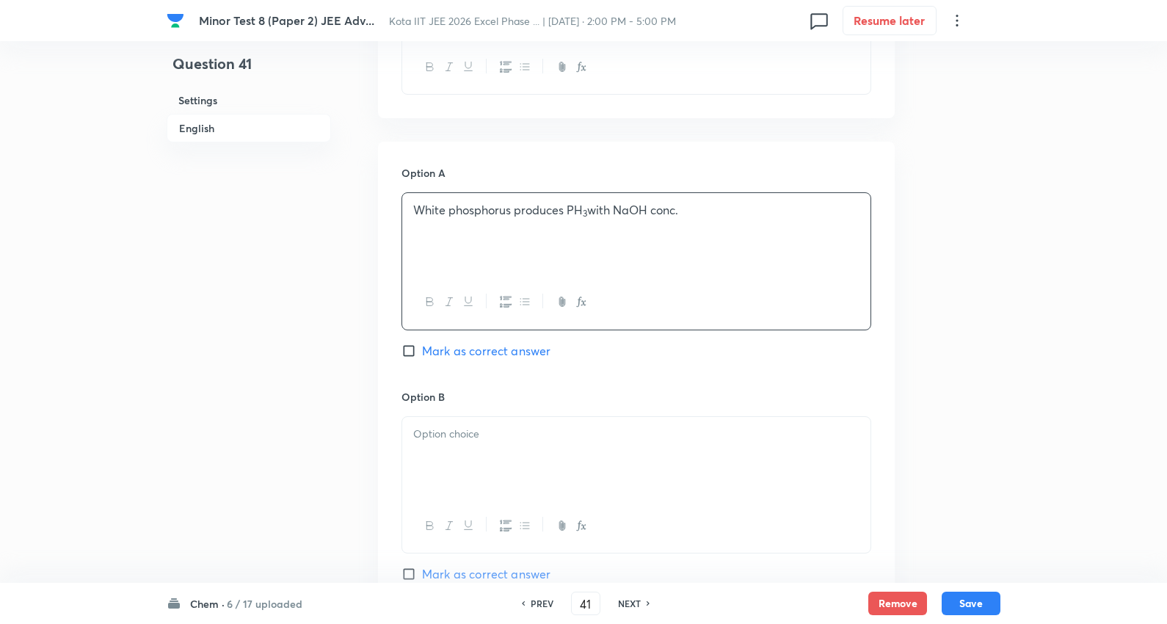
click at [461, 427] on div at bounding box center [636, 458] width 468 height 82
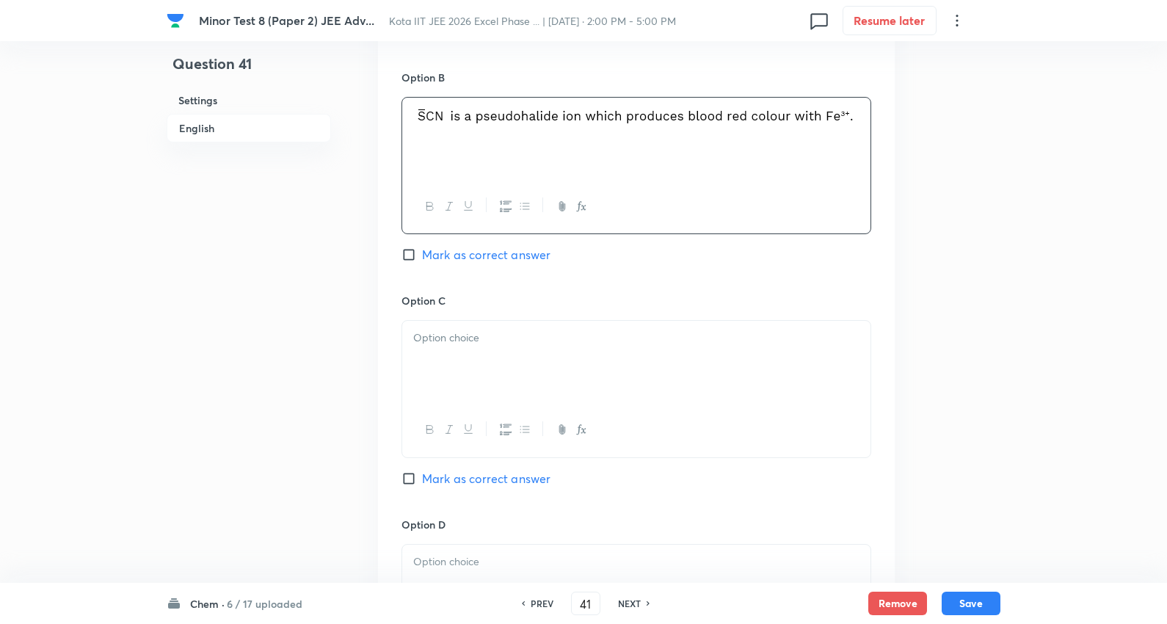
scroll to position [1060, 0]
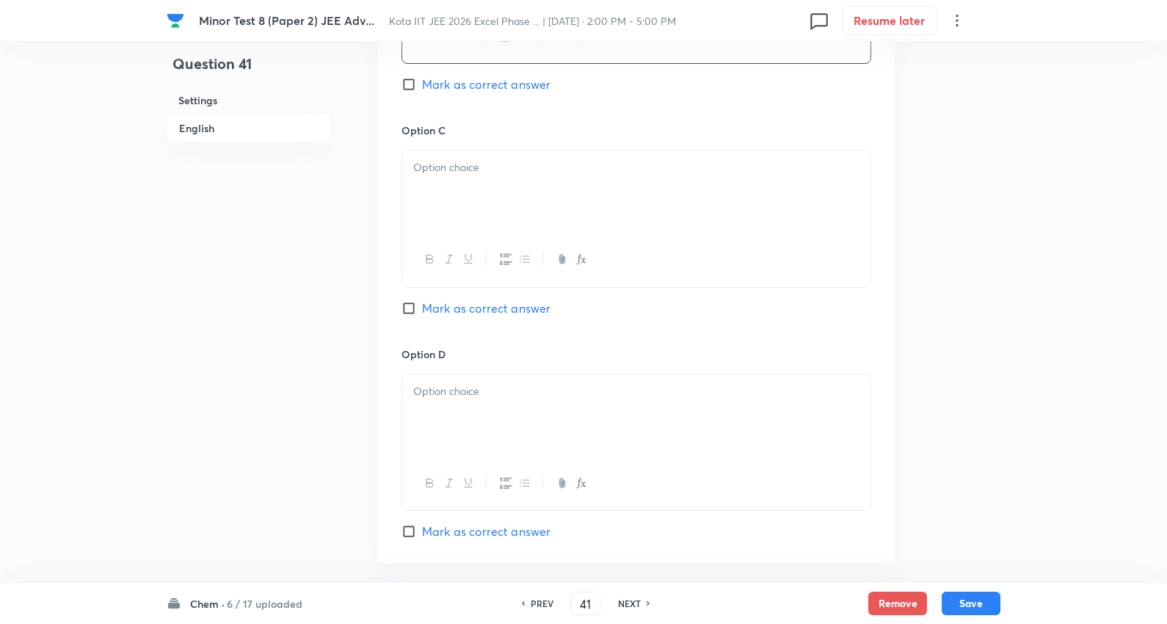
click at [483, 163] on p at bounding box center [636, 167] width 446 height 17
drag, startPoint x: 406, startPoint y: 188, endPoint x: 692, endPoint y: 206, distance: 286.8
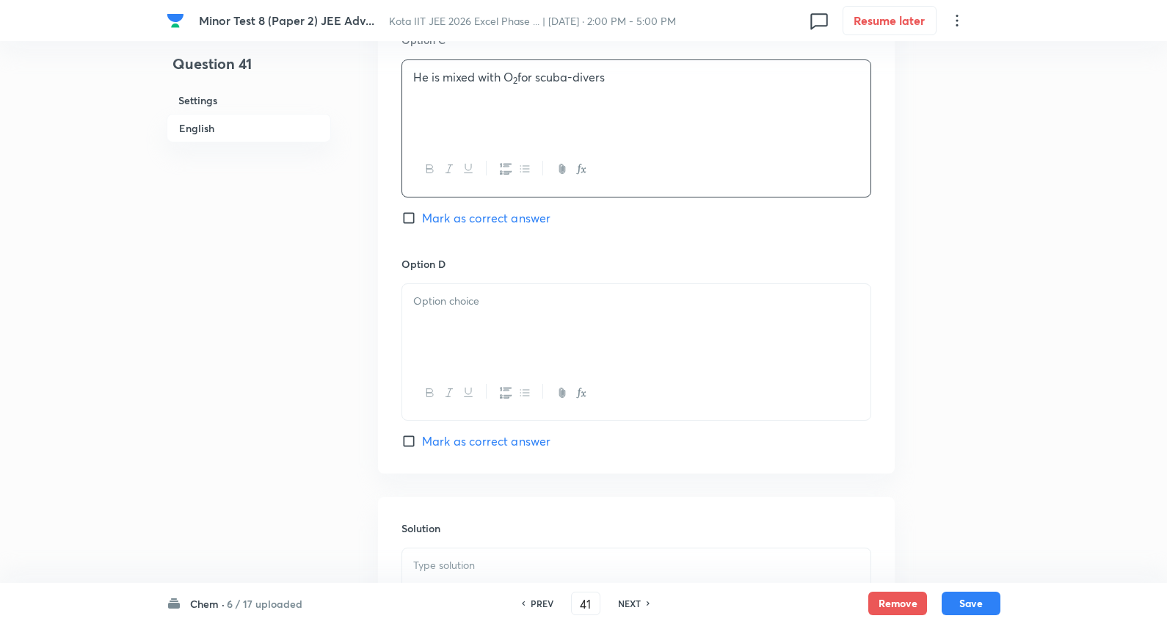
scroll to position [1304, 0]
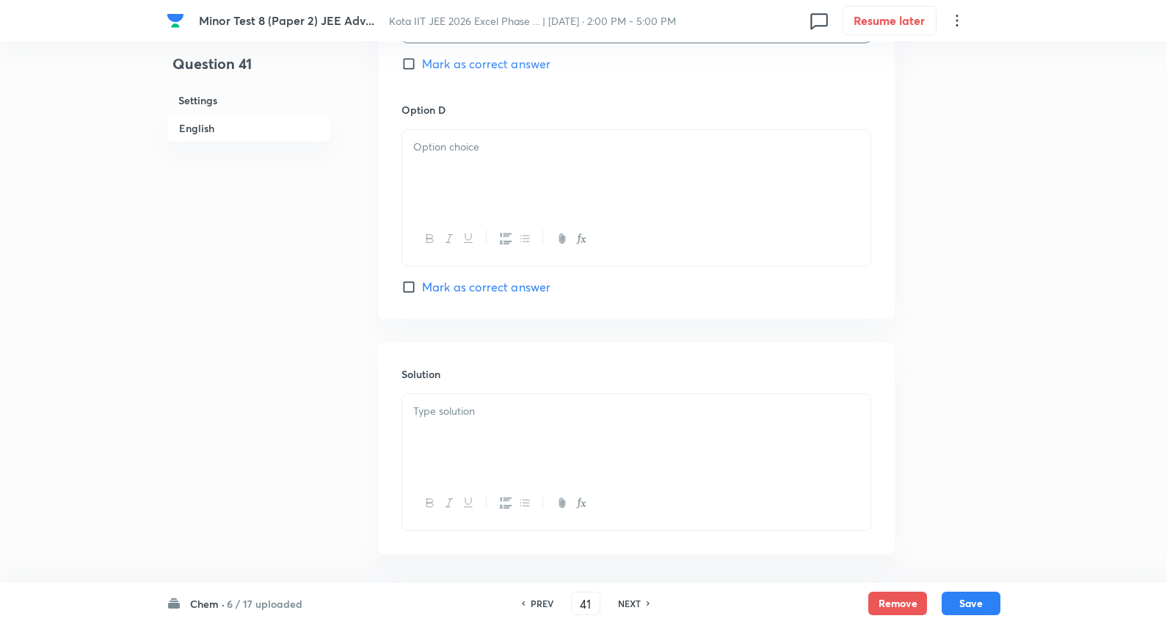
click at [480, 174] on div at bounding box center [636, 171] width 468 height 82
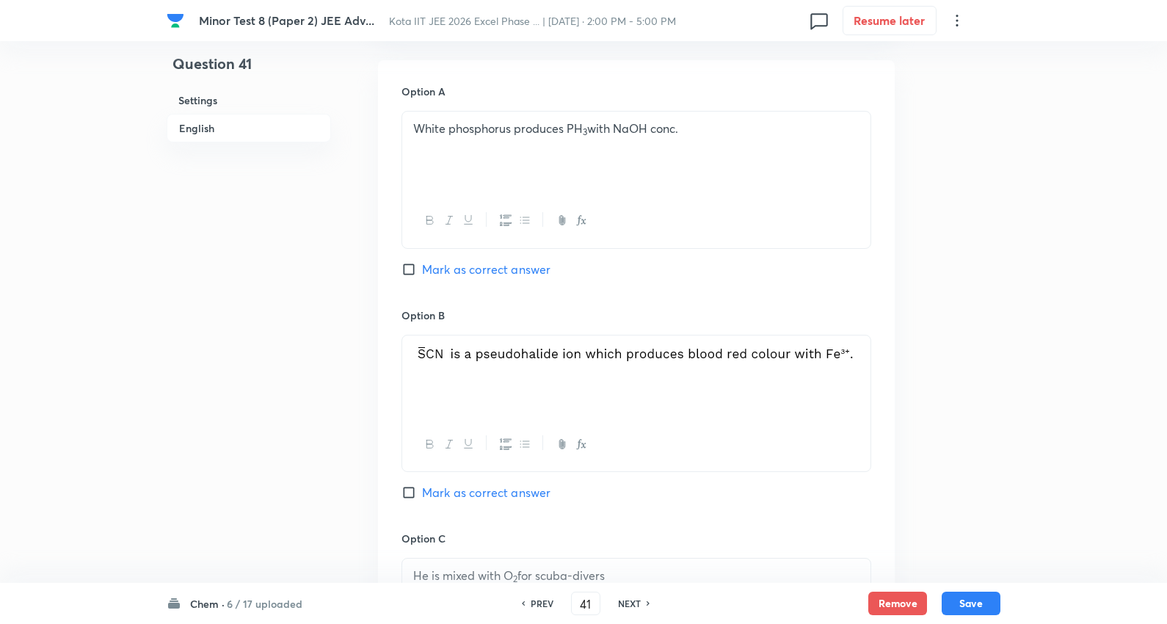
click at [519, 270] on span "Mark as correct answer" at bounding box center [486, 270] width 128 height 18
click at [422, 270] on input "Mark as correct answer" at bounding box center [411, 269] width 21 height 15
checkbox input "true"
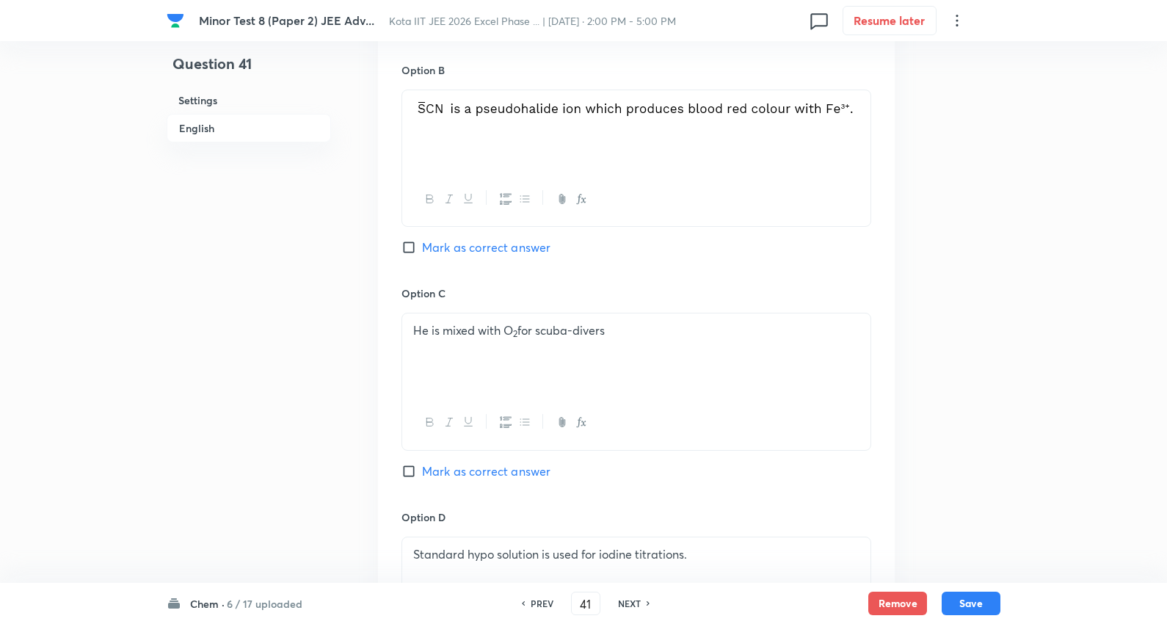
click at [501, 248] on span "Mark as correct answer" at bounding box center [486, 248] width 128 height 18
click at [422, 248] on input "Mark as correct answer" at bounding box center [411, 247] width 21 height 15
checkbox input "true"
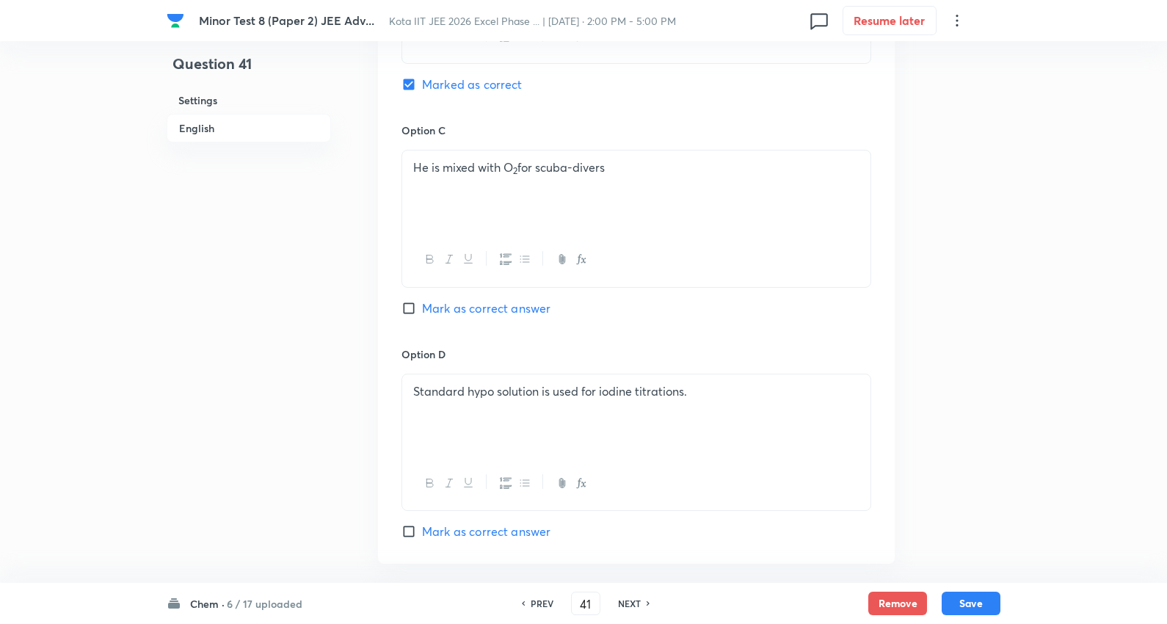
click at [475, 305] on span "Mark as correct answer" at bounding box center [486, 308] width 128 height 18
click at [422, 305] on input "Mark as correct answer" at bounding box center [411, 308] width 21 height 15
checkbox input "true"
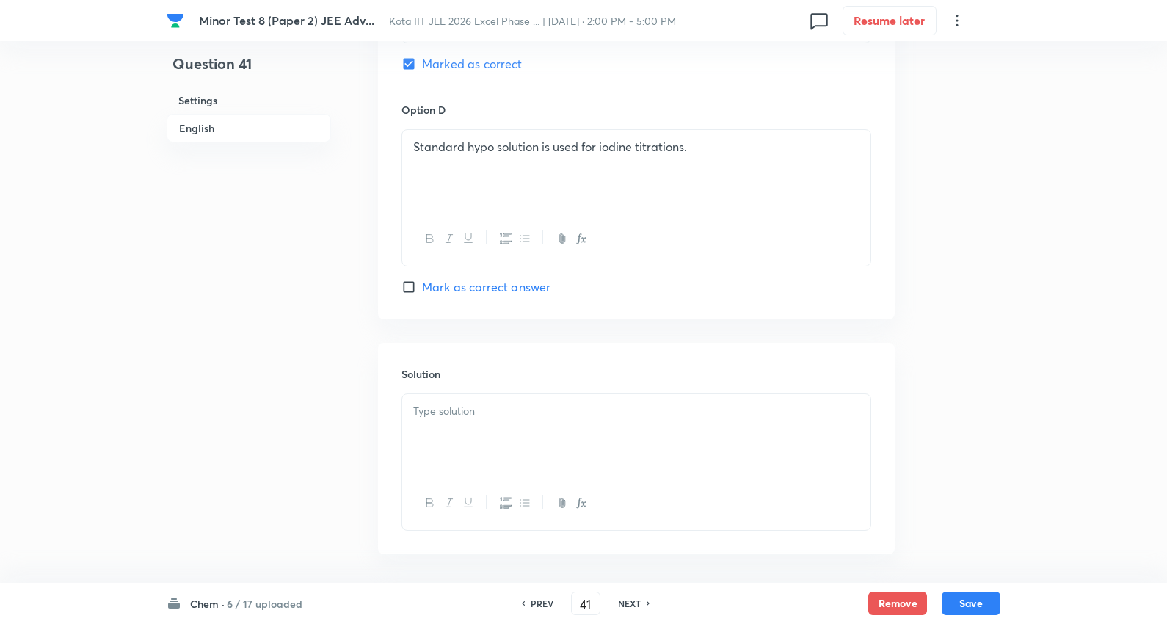
drag, startPoint x: 473, startPoint y: 298, endPoint x: 498, endPoint y: 296, distance: 25.1
click at [472, 288] on span "Mark as correct answer" at bounding box center [486, 287] width 128 height 18
click at [422, 288] on input "Mark as correct answer" at bounding box center [411, 287] width 21 height 15
checkbox input "true"
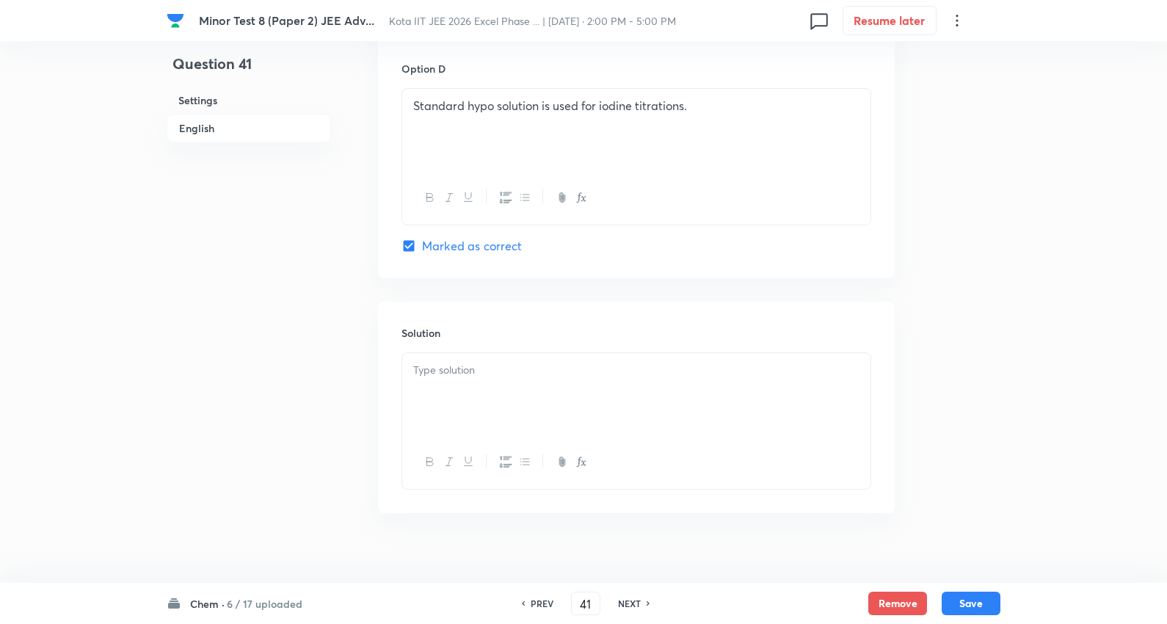
scroll to position [1367, 0]
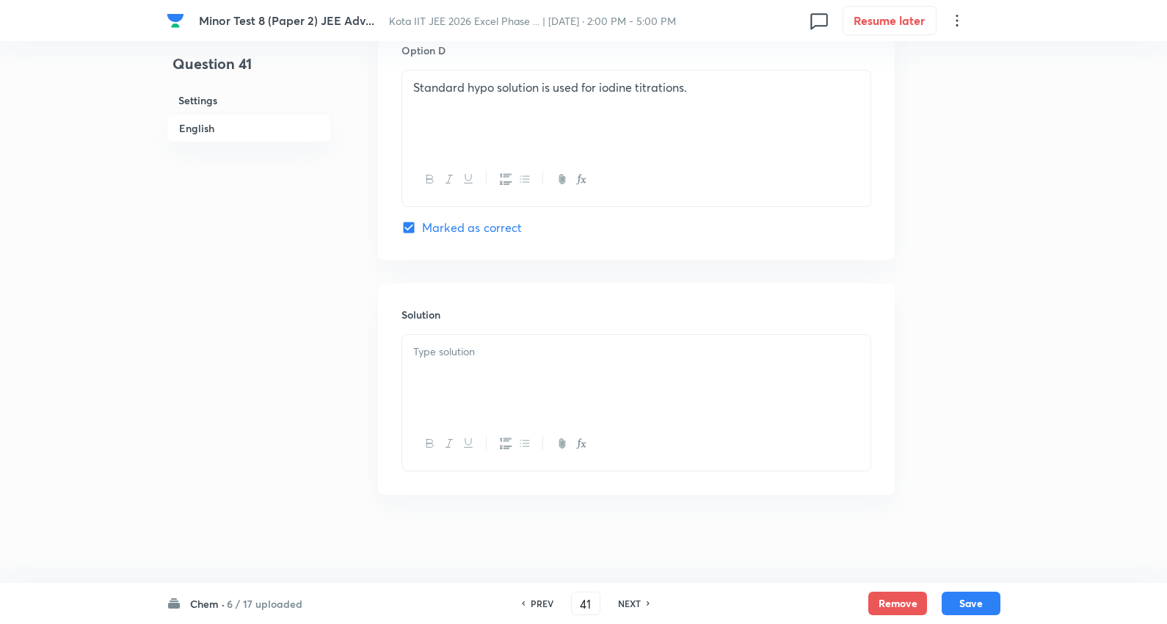
click at [489, 364] on div at bounding box center [636, 376] width 468 height 82
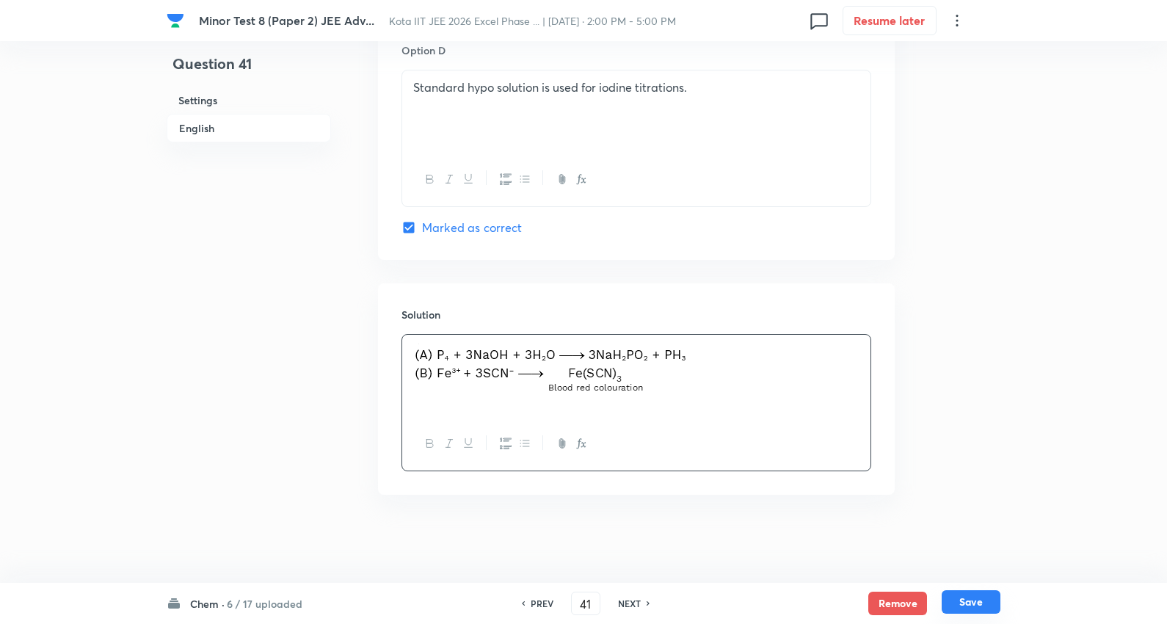
click at [989, 603] on button "Save" at bounding box center [971, 601] width 59 height 23
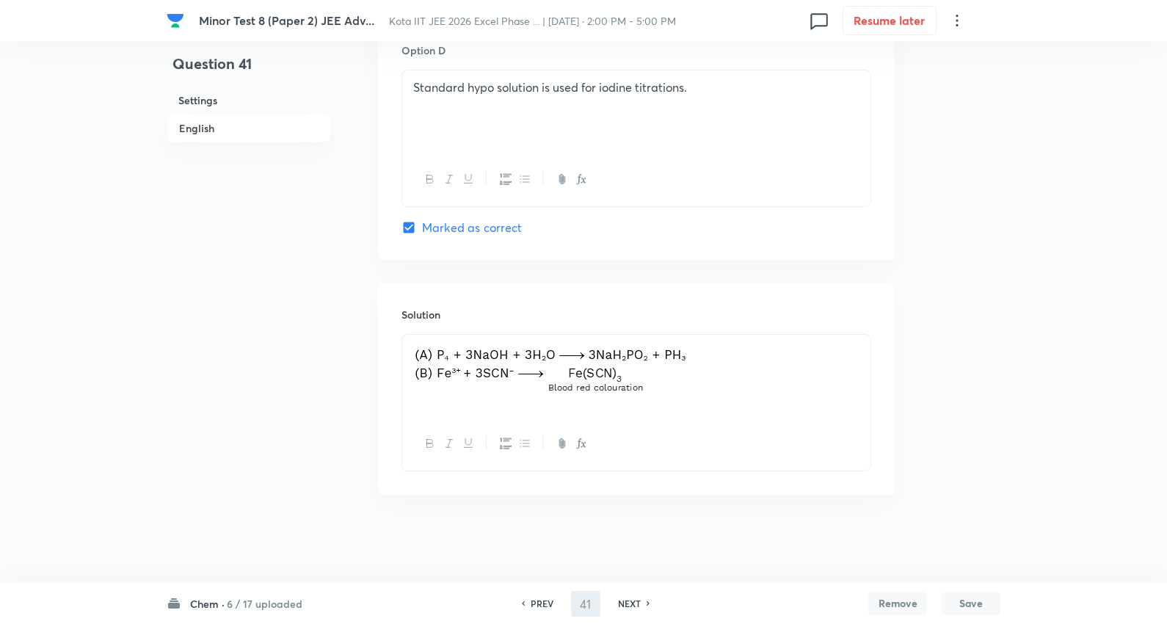
type input "42"
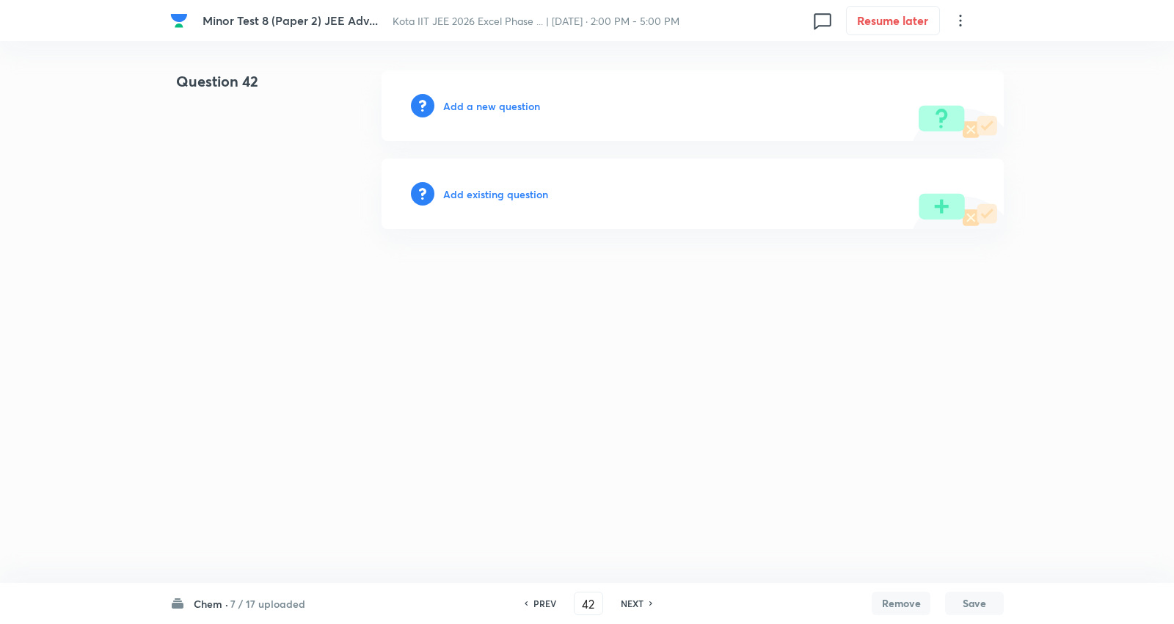
click at [501, 106] on h6 "Add a new question" at bounding box center [491, 105] width 97 height 15
click at [502, 106] on h6 "Choose a question type" at bounding box center [499, 105] width 113 height 15
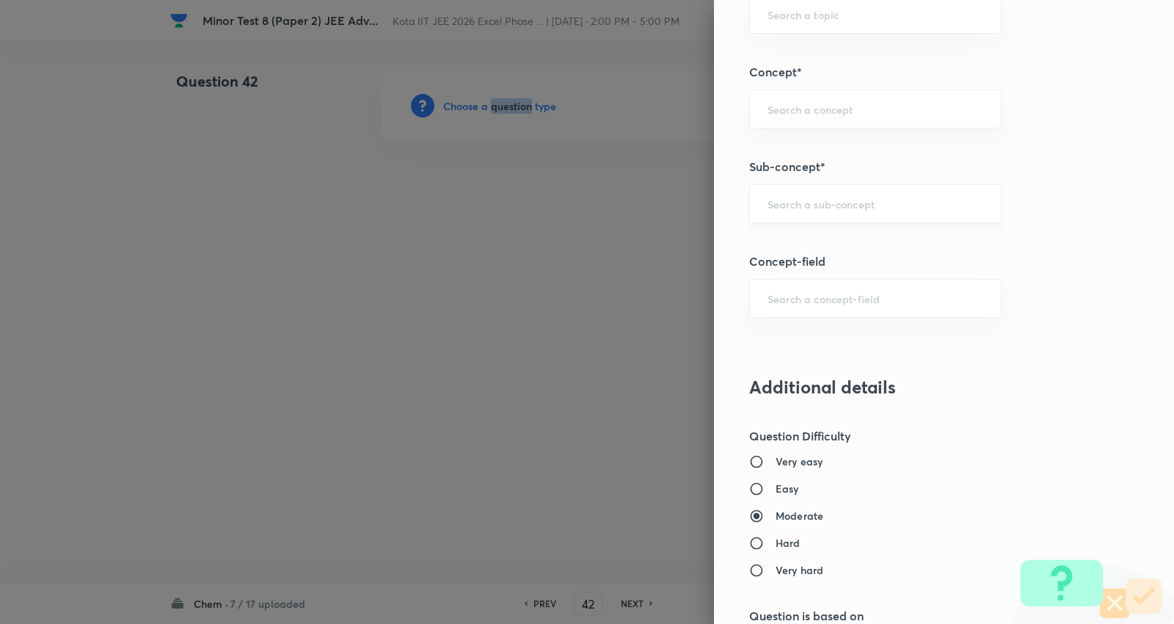
scroll to position [1141, 0]
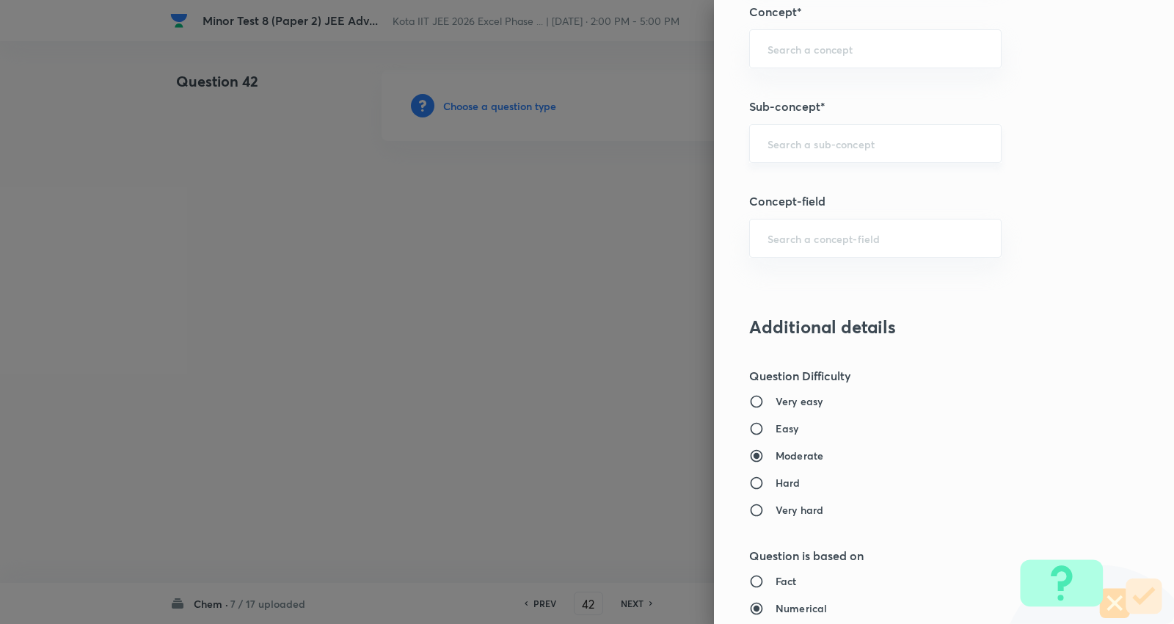
click at [808, 142] on input "text" at bounding box center [876, 144] width 216 height 14
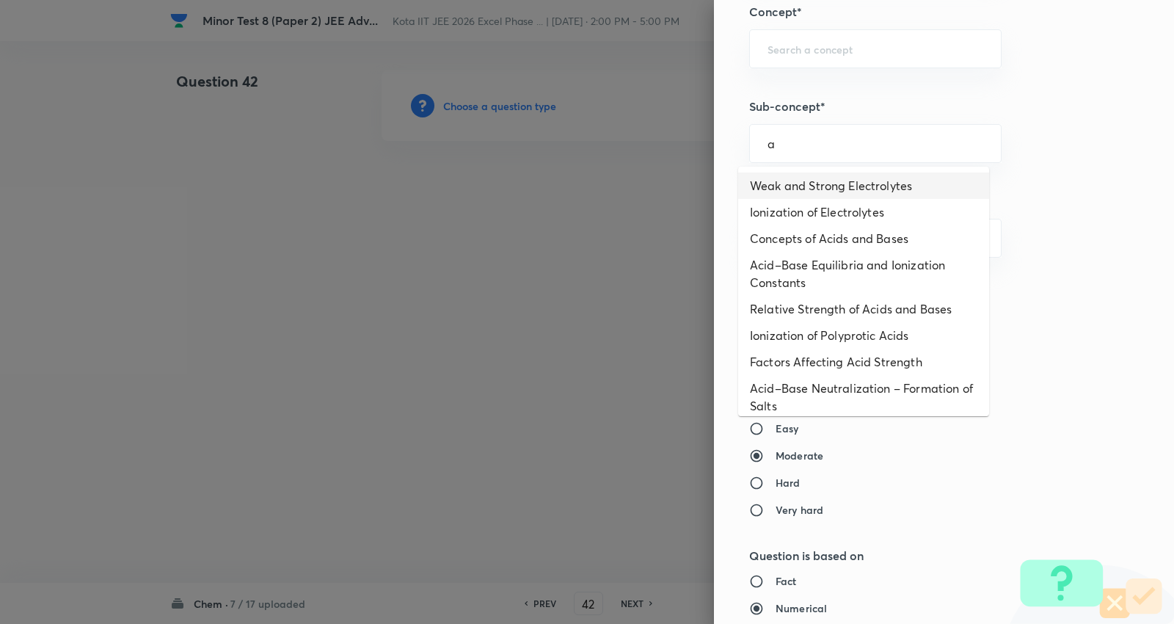
click at [800, 177] on li "Weak and Strong Electrolytes" at bounding box center [863, 185] width 251 height 26
type input "Weak and Strong Electrolytes"
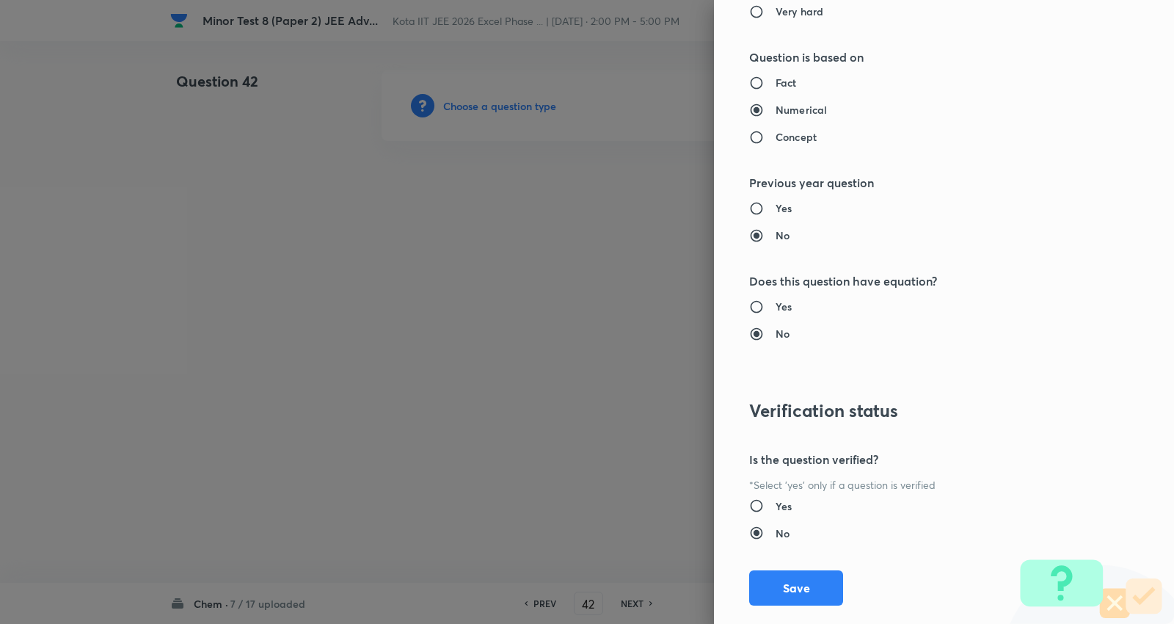
type input "Chemistry"
type input "Physical Chemistry"
type input "Ionic Equilibrium"
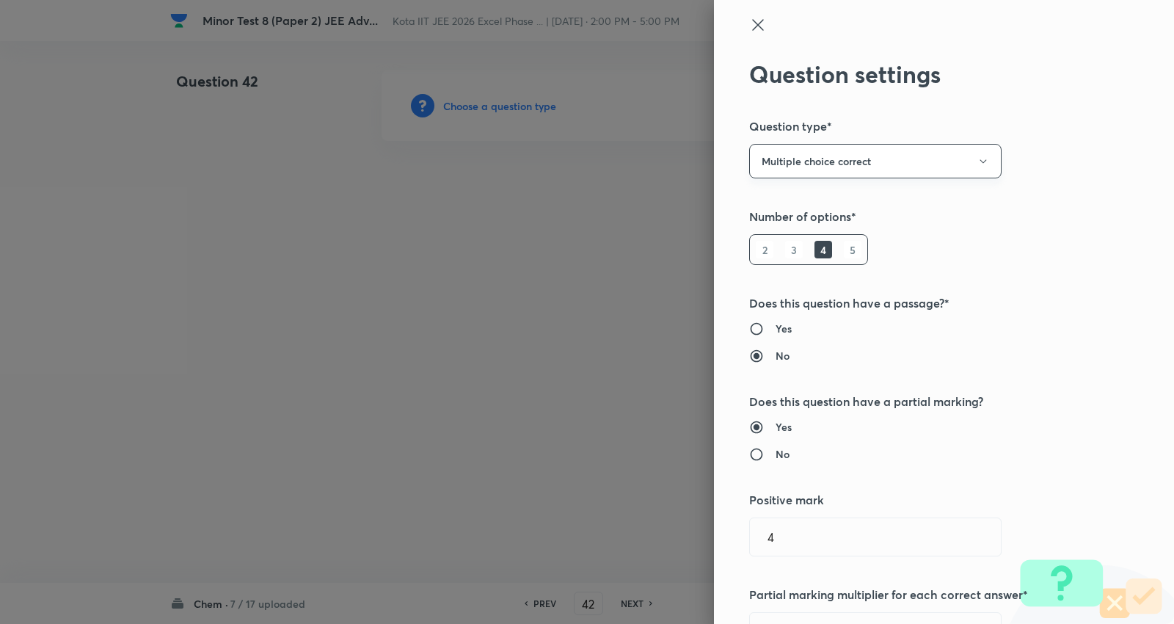
scroll to position [0, 0]
click at [824, 156] on button "Multiple choice correct" at bounding box center [875, 162] width 252 height 34
click at [773, 260] on span "Integer" at bounding box center [862, 261] width 233 height 15
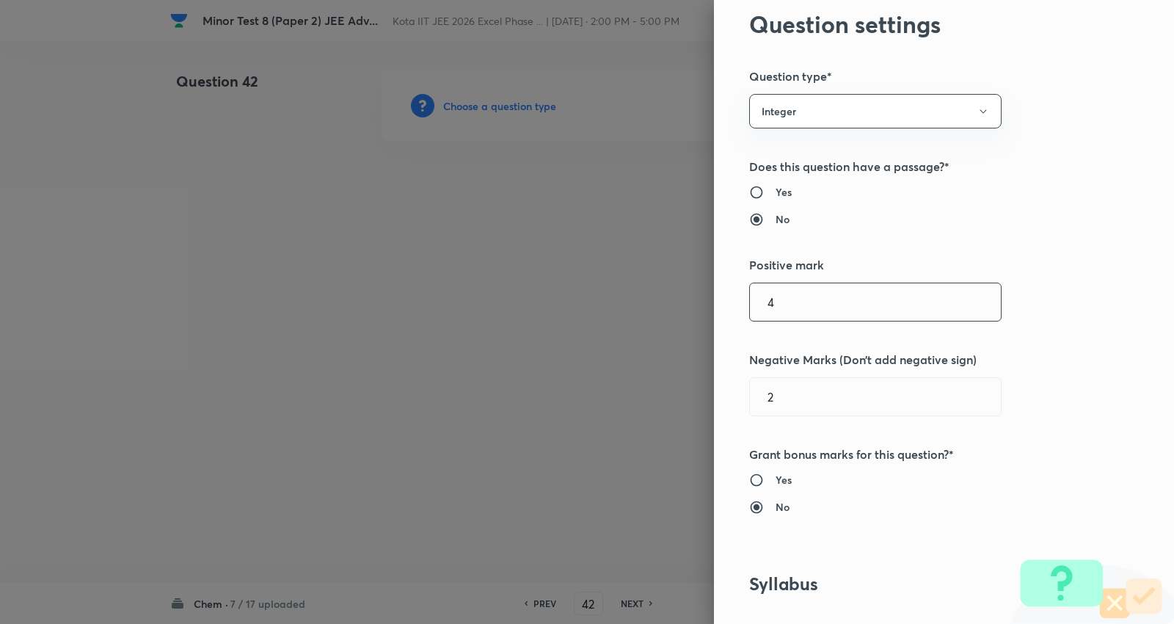
scroll to position [244, 0]
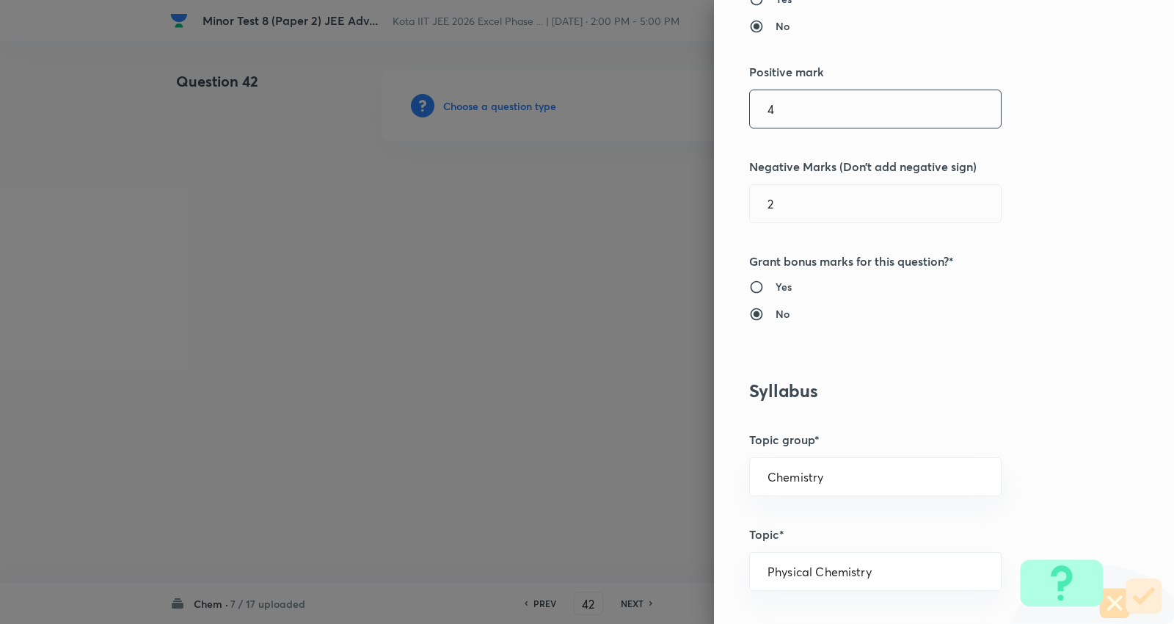
drag, startPoint x: 809, startPoint y: 103, endPoint x: 587, endPoint y: 96, distance: 221.8
click at [532, 91] on div "Question settings Question type* Integer Does this question have a passage?* Ye…" at bounding box center [587, 312] width 1174 height 624
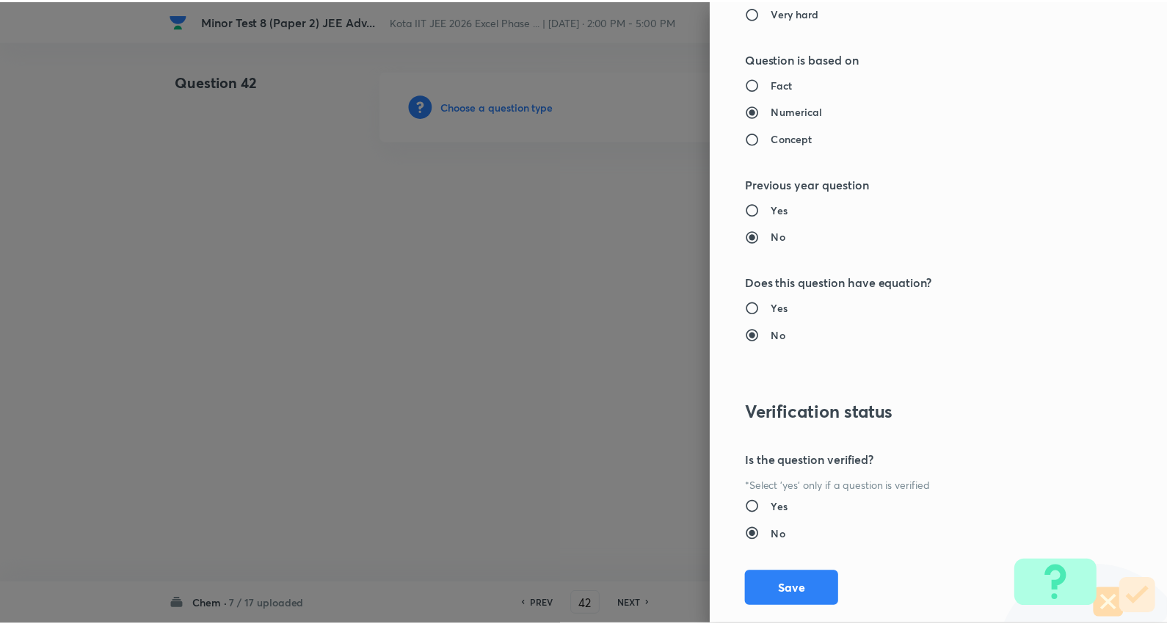
scroll to position [1389, 0]
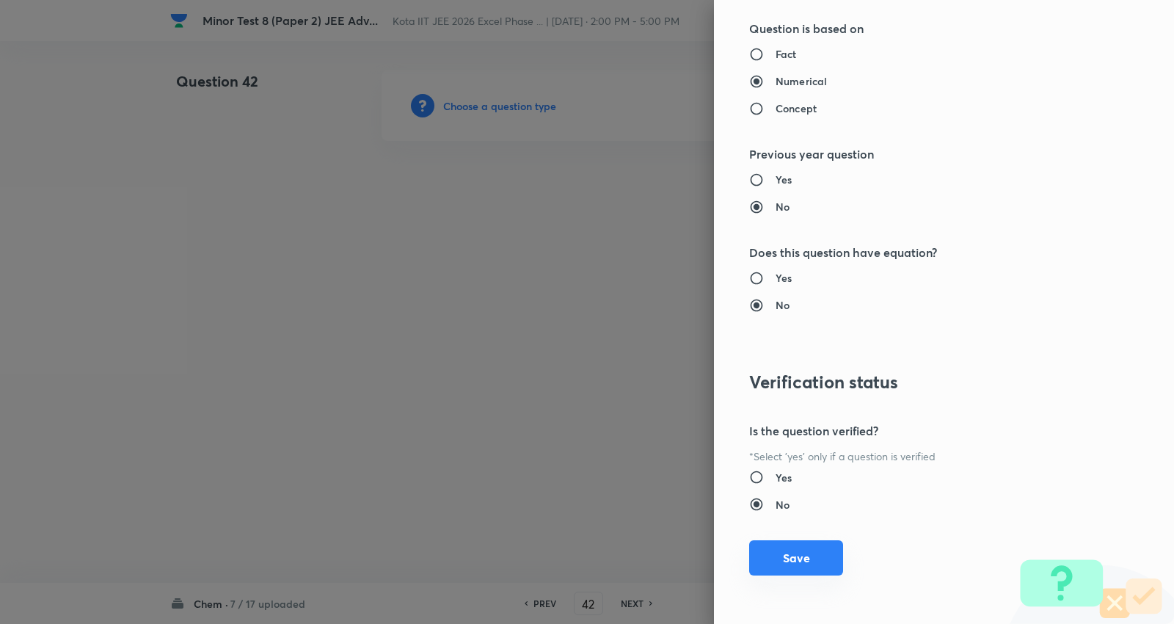
type input "0"
click at [803, 567] on button "Save" at bounding box center [796, 557] width 94 height 35
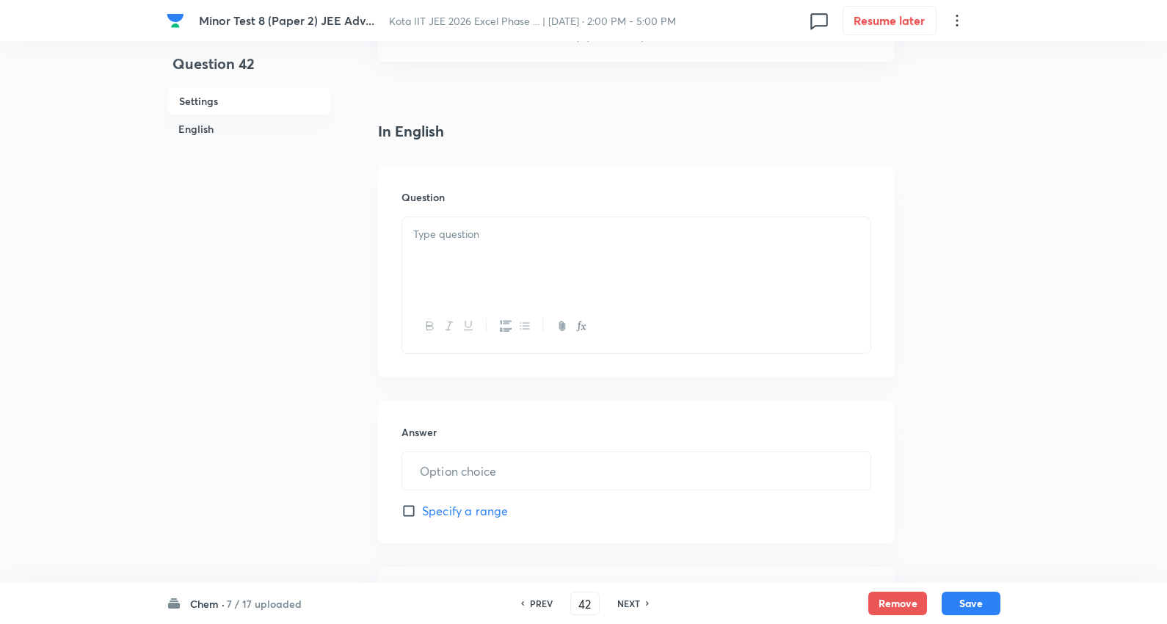
scroll to position [326, 0]
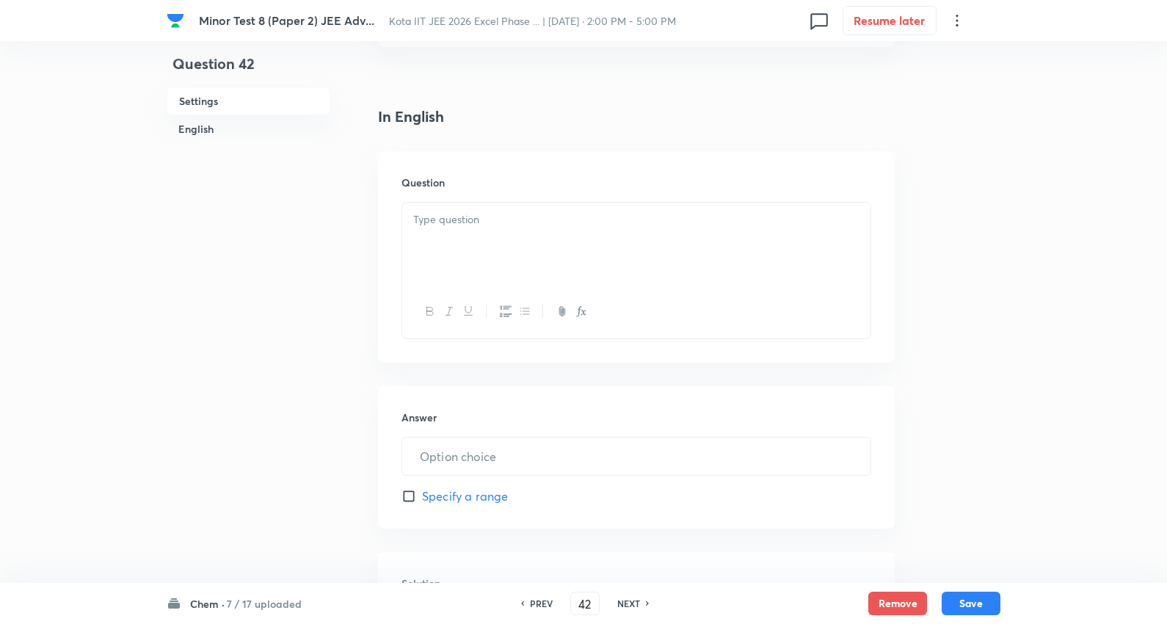
drag, startPoint x: 512, startPoint y: 204, endPoint x: 501, endPoint y: 211, distance: 13.8
click at [495, 207] on div at bounding box center [636, 244] width 468 height 82
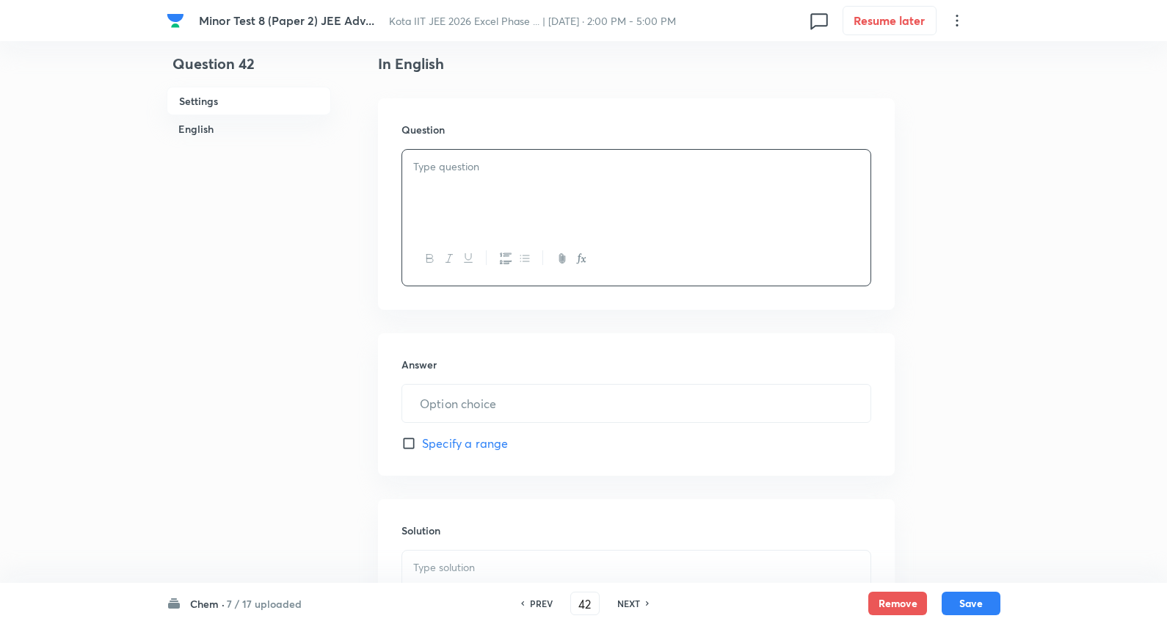
scroll to position [407, 0]
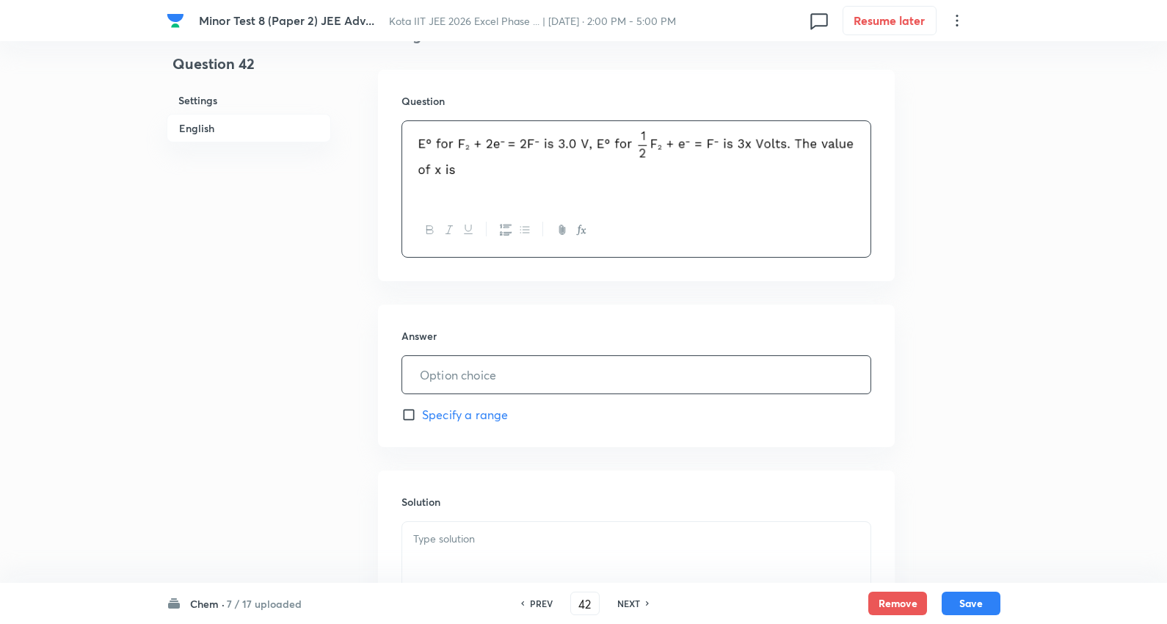
click at [515, 380] on input "text" at bounding box center [636, 374] width 468 height 37
type input "1"
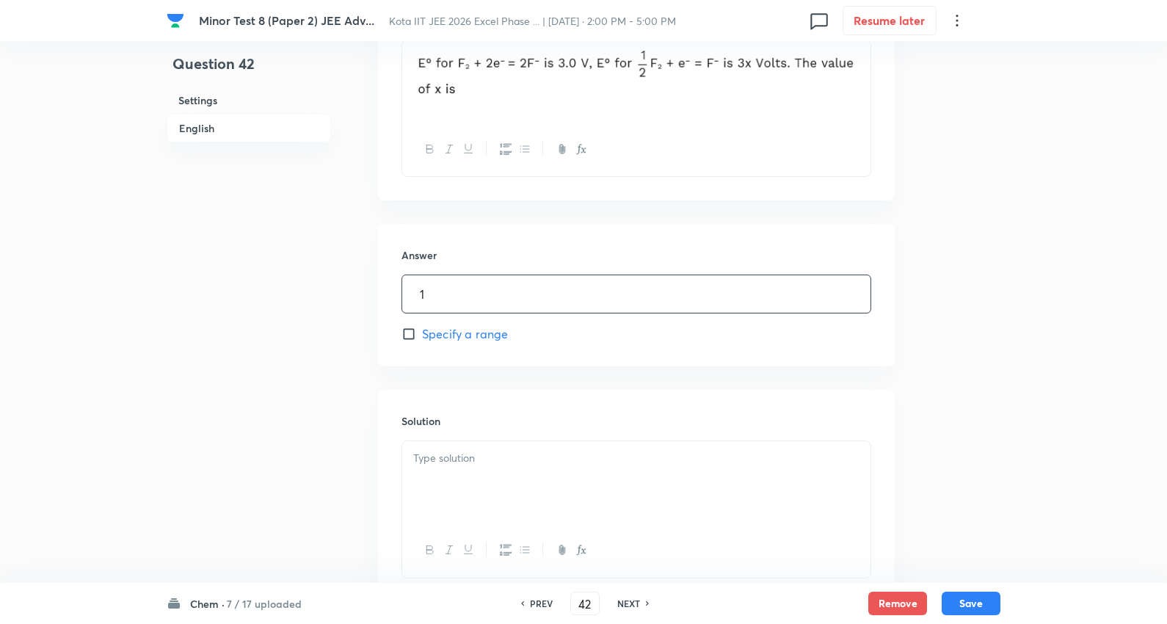
scroll to position [596, 0]
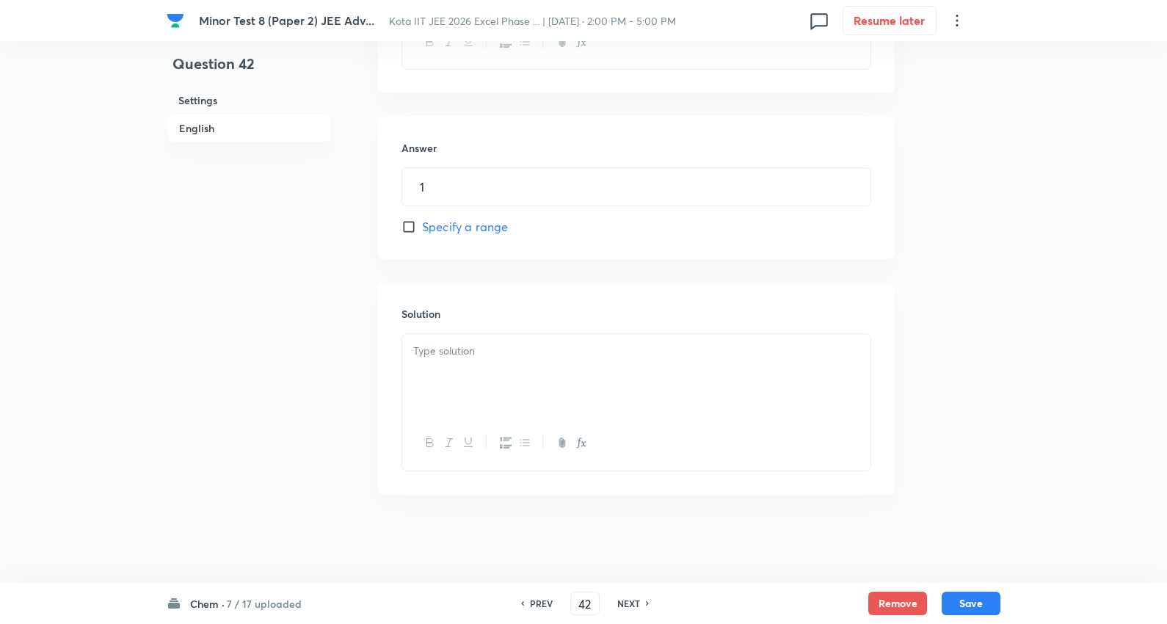
click at [470, 368] on div at bounding box center [636, 375] width 468 height 82
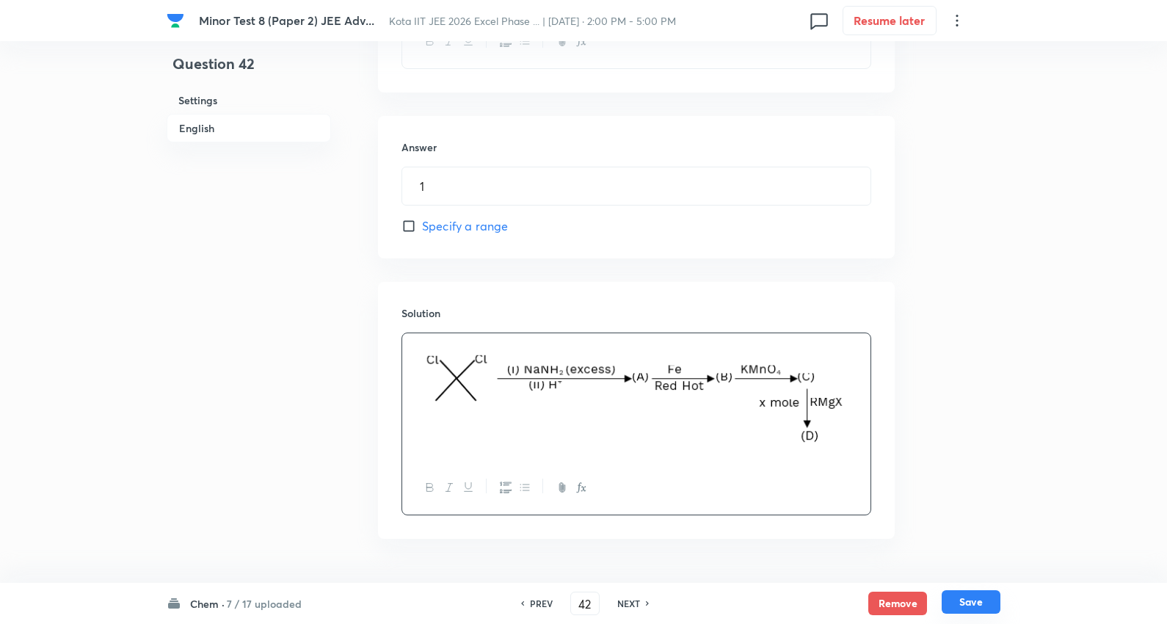
click at [952, 595] on button "Save" at bounding box center [971, 601] width 59 height 23
type input "43"
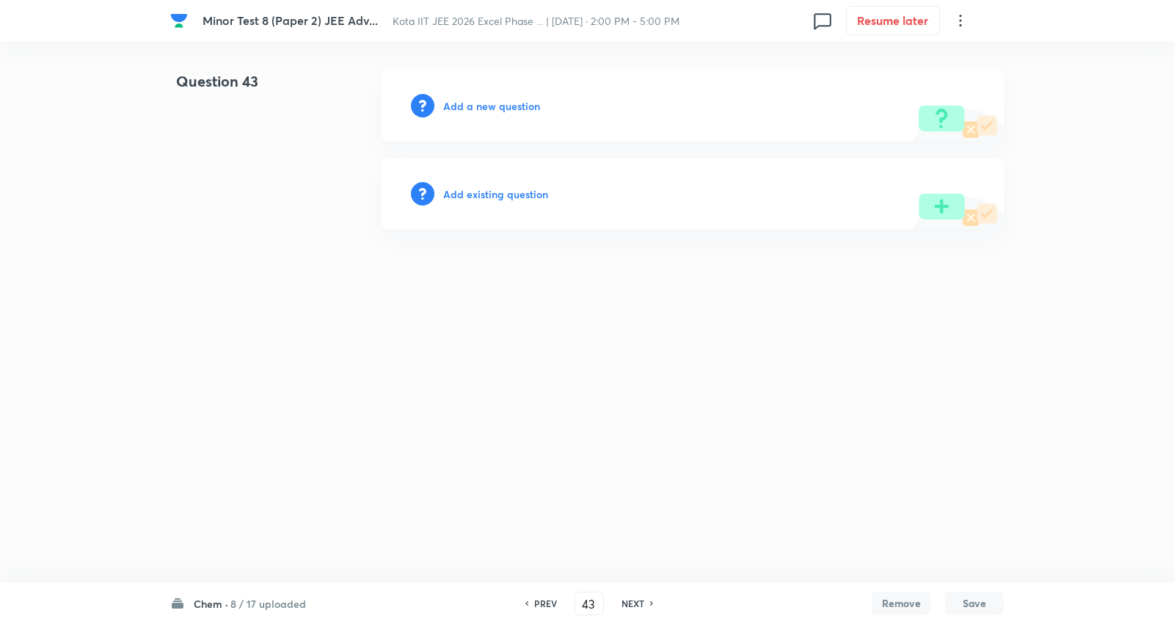
click at [504, 103] on h6 "Add a new question" at bounding box center [491, 105] width 97 height 15
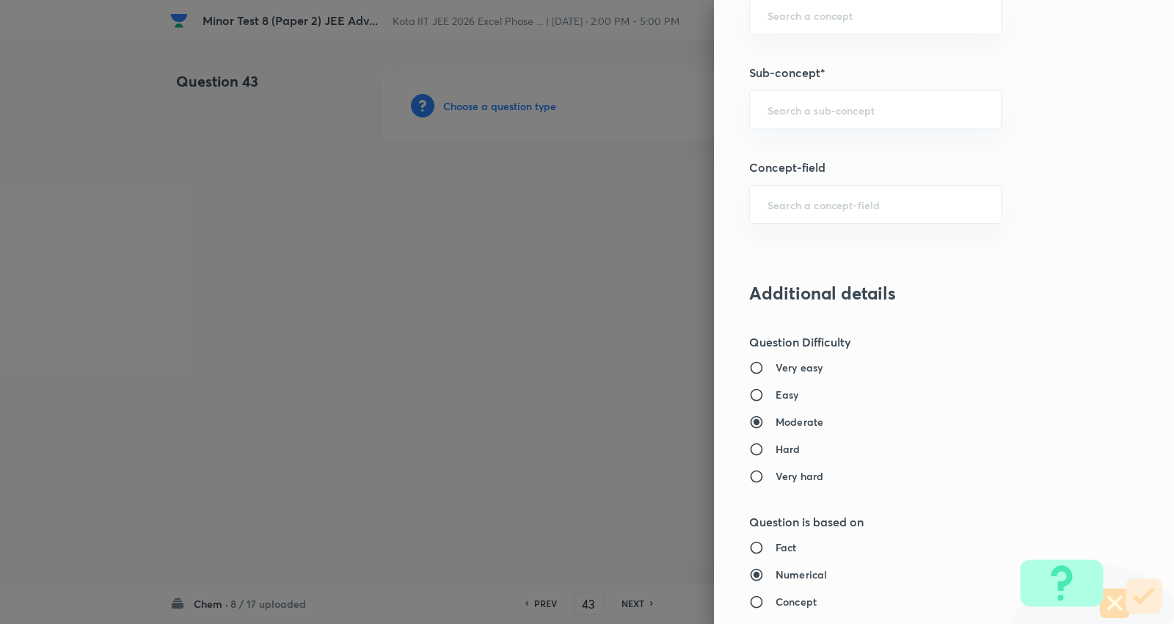
scroll to position [897, 0]
click at [781, 108] on input "text" at bounding box center [876, 108] width 216 height 14
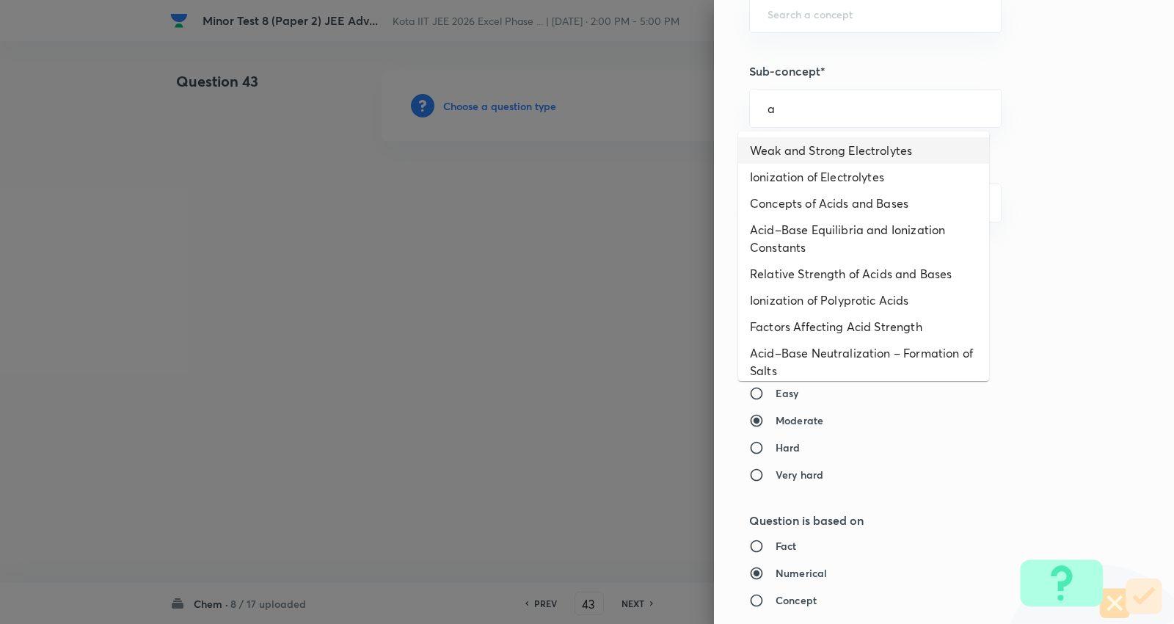
click at [831, 140] on li "Weak and Strong Electrolytes" at bounding box center [863, 150] width 251 height 26
type input "Weak and Strong Electrolytes"
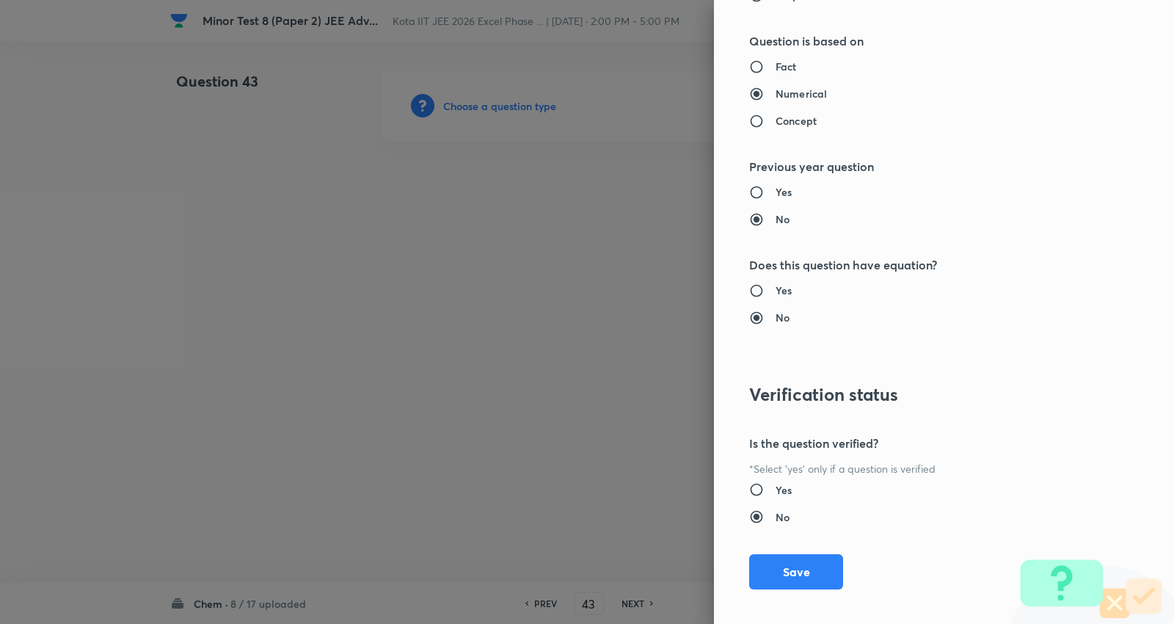
type input "Chemistry"
type input "Physical Chemistry"
type input "Ionic Equilibrium"
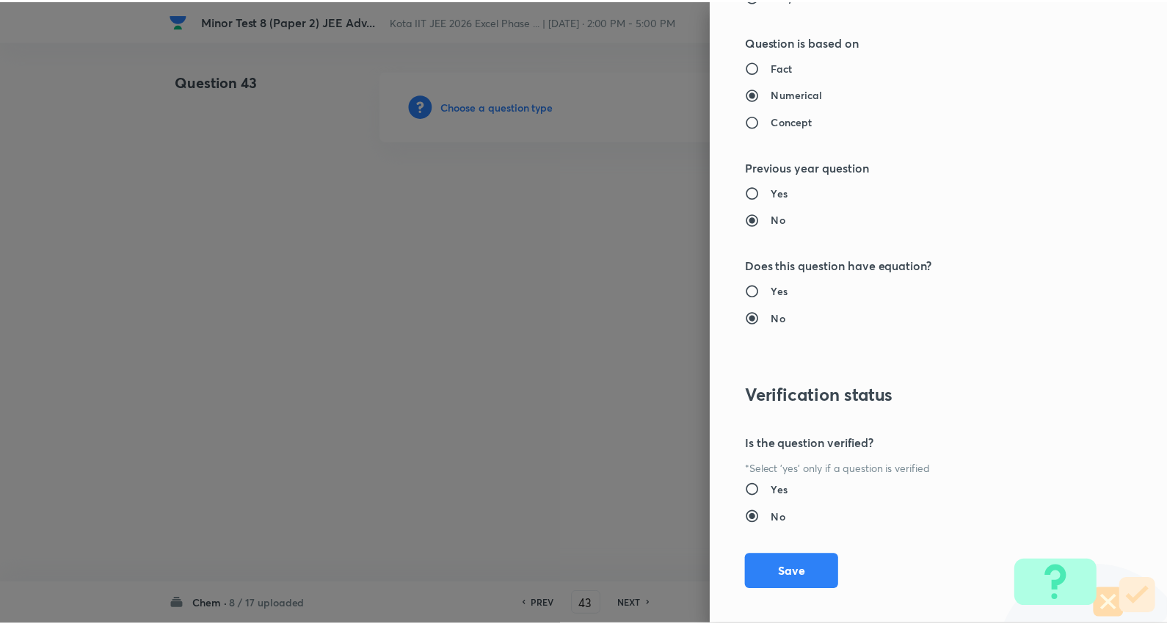
scroll to position [1389, 0]
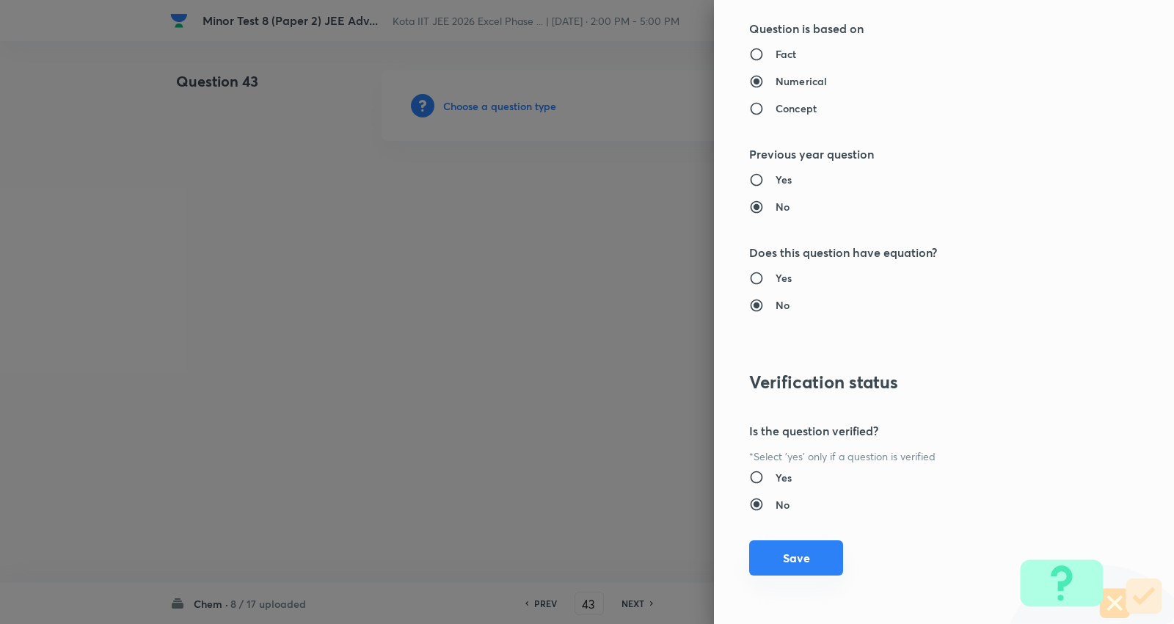
drag, startPoint x: 804, startPoint y: 560, endPoint x: 523, endPoint y: 357, distance: 345.9
click at [803, 559] on button "Save" at bounding box center [796, 559] width 94 height 35
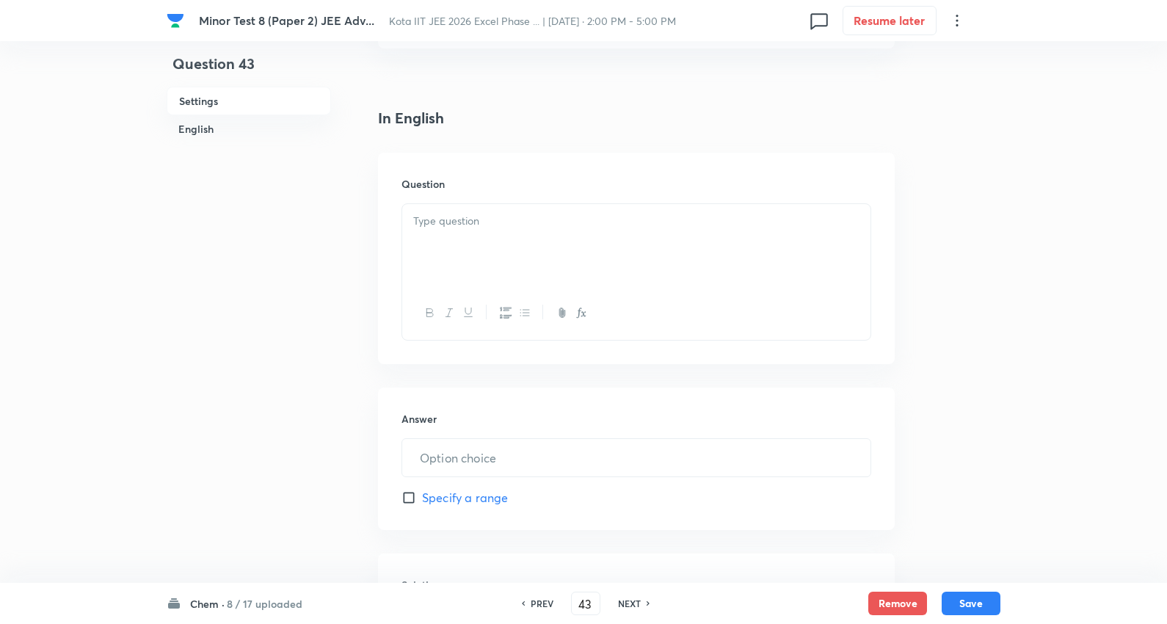
scroll to position [326, 0]
click at [487, 245] on div at bounding box center [636, 244] width 468 height 82
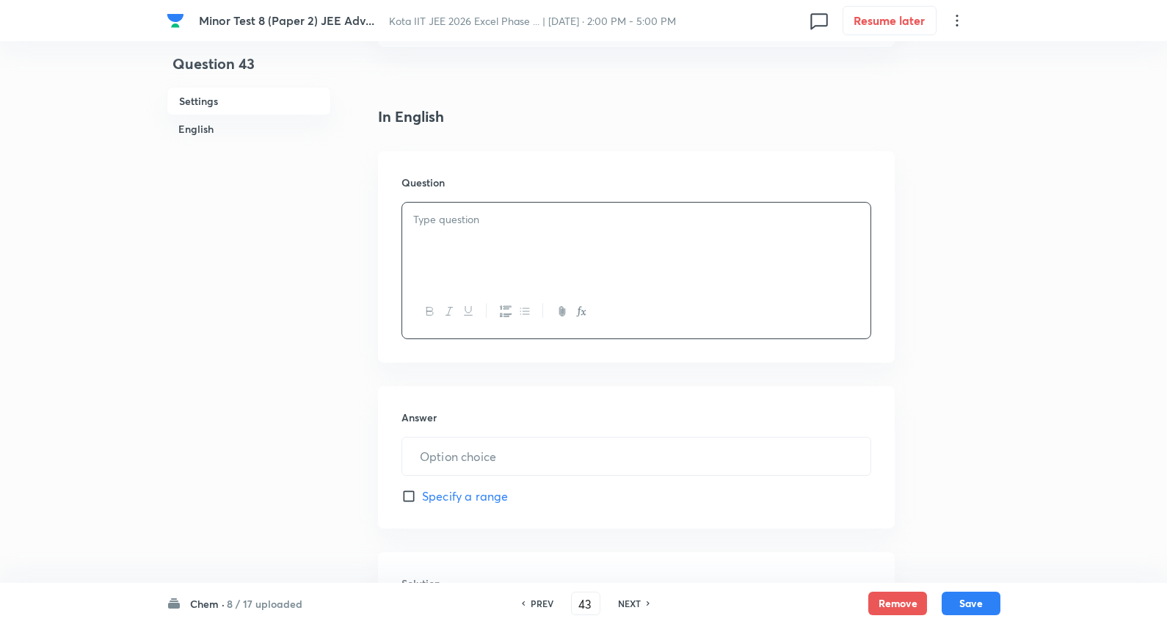
click at [532, 600] on h6 "PREV" at bounding box center [542, 603] width 23 height 13
type input "42"
type input "1"
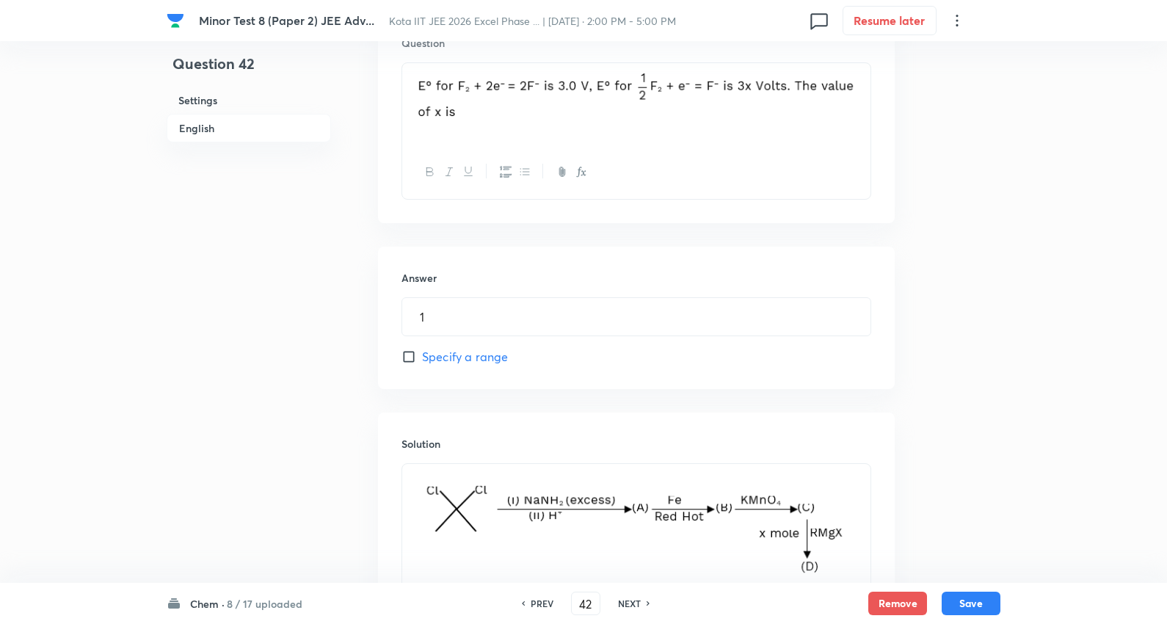
scroll to position [641, 0]
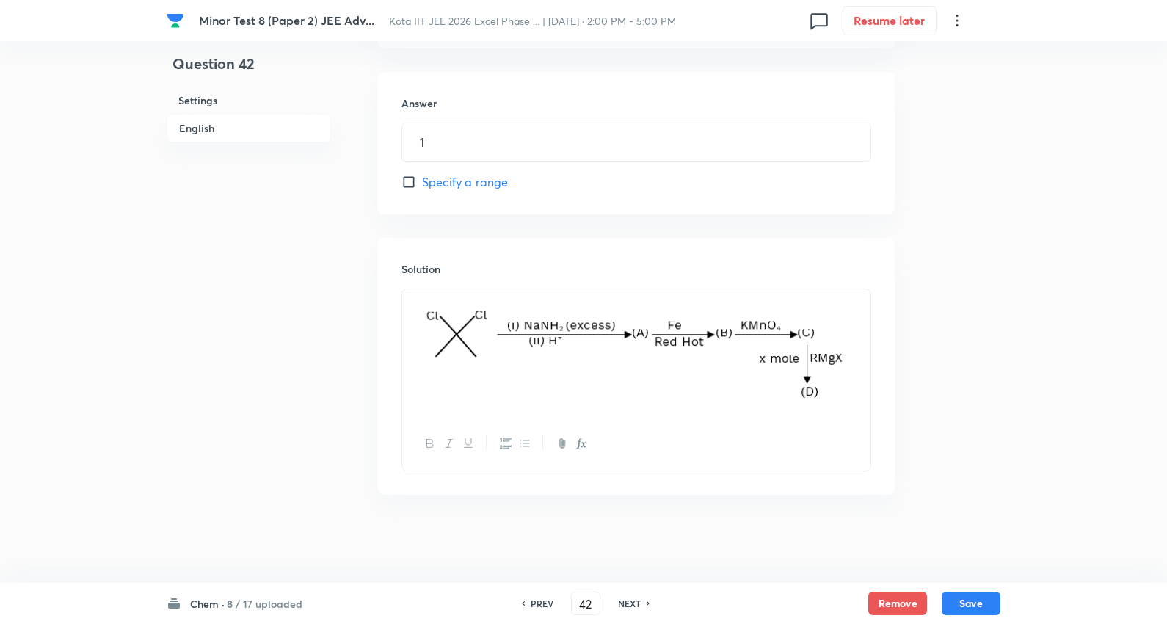
drag, startPoint x: 377, startPoint y: 281, endPoint x: 185, endPoint y: 252, distance: 194.4
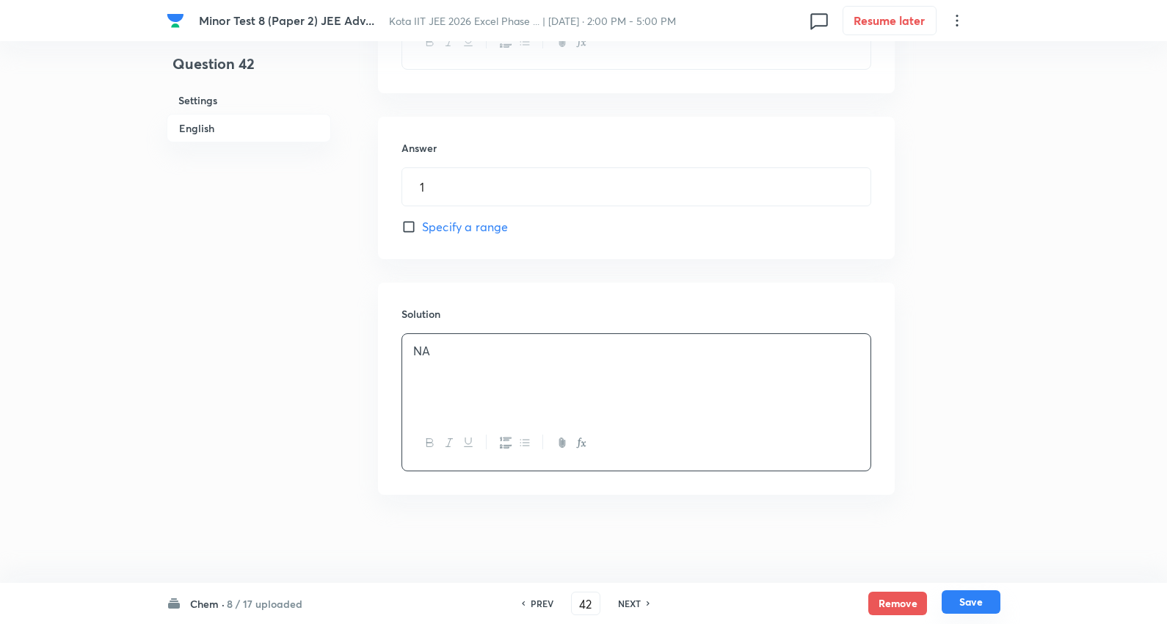
click at [981, 605] on button "Save" at bounding box center [971, 601] width 59 height 23
type input "43"
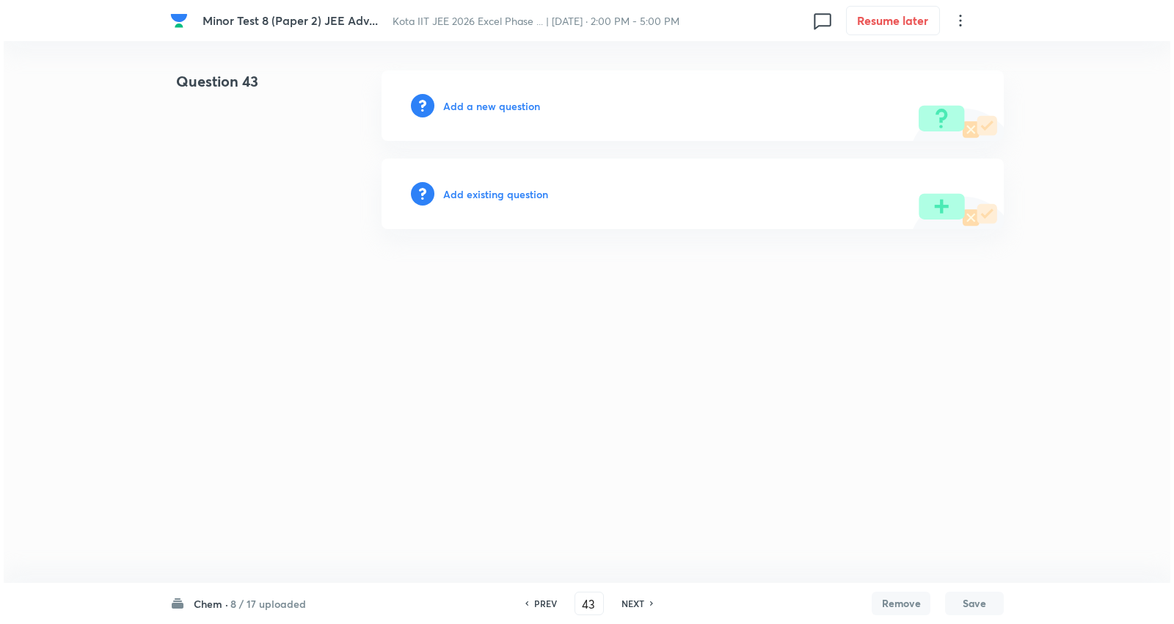
scroll to position [0, 0]
click at [486, 100] on h6 "Add a new question" at bounding box center [491, 105] width 97 height 15
click at [486, 100] on h6 "Choose a question type" at bounding box center [499, 105] width 113 height 15
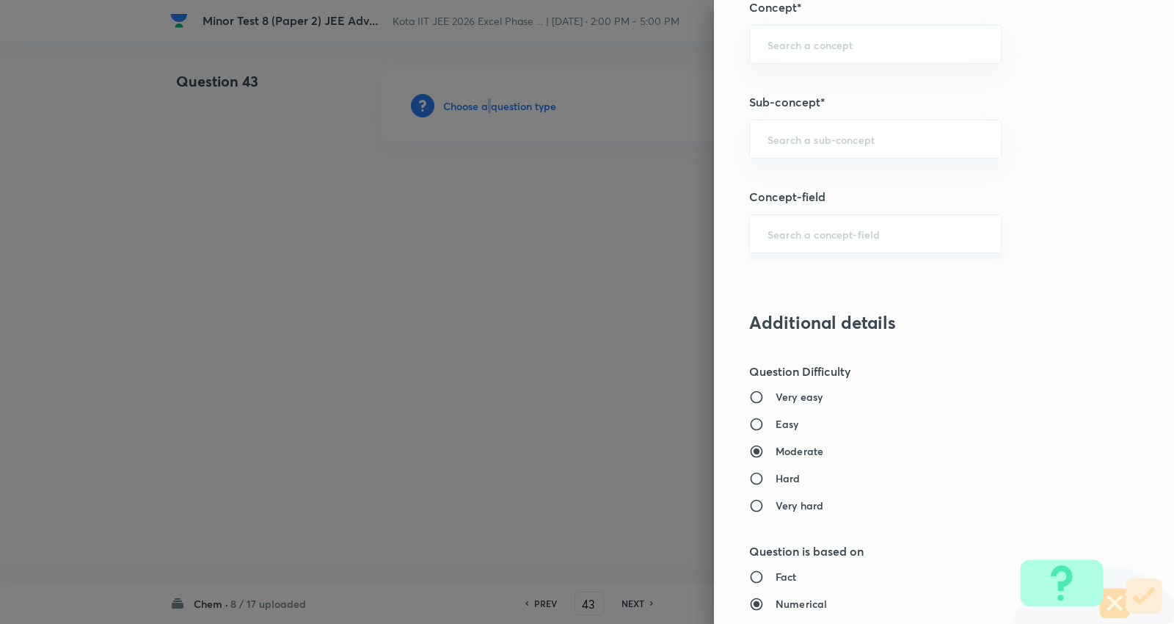
scroll to position [897, 0]
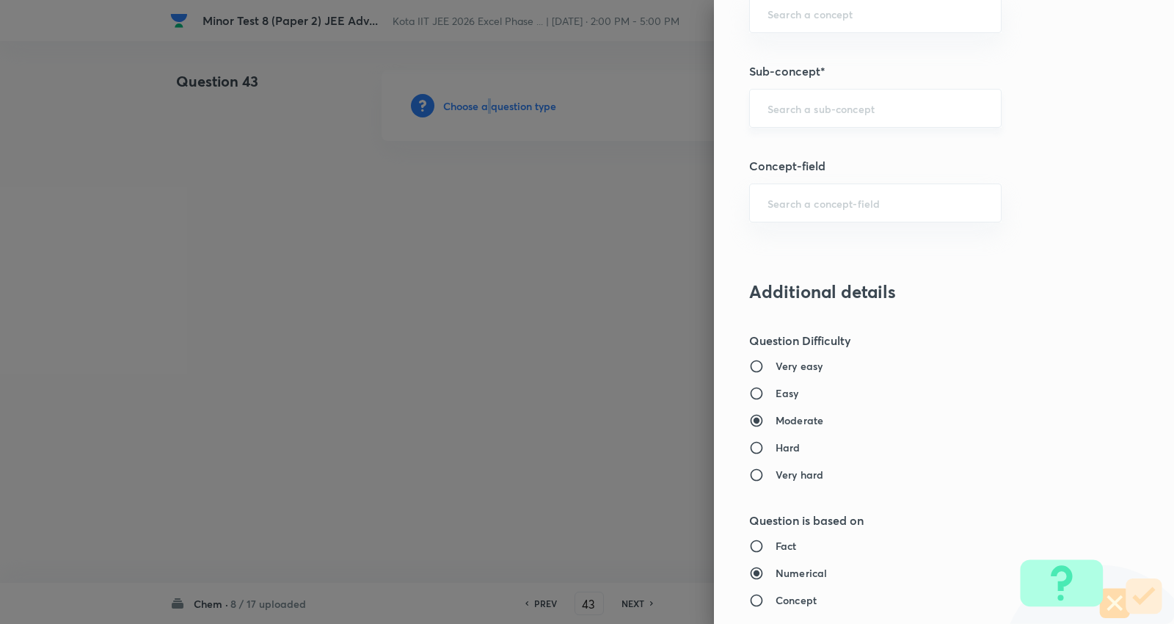
click at [857, 92] on div "​" at bounding box center [875, 108] width 252 height 39
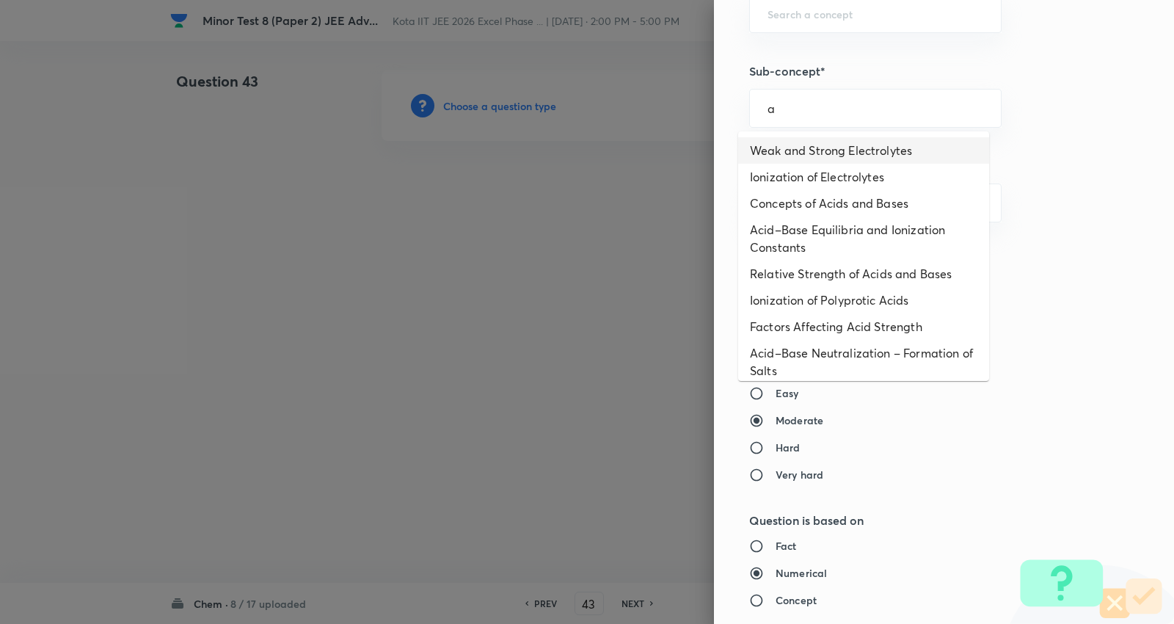
drag, startPoint x: 826, startPoint y: 155, endPoint x: 833, endPoint y: 157, distance: 7.7
click at [828, 157] on li "Weak and Strong Electrolytes" at bounding box center [863, 150] width 251 height 26
type input "Weak and Strong Electrolytes"
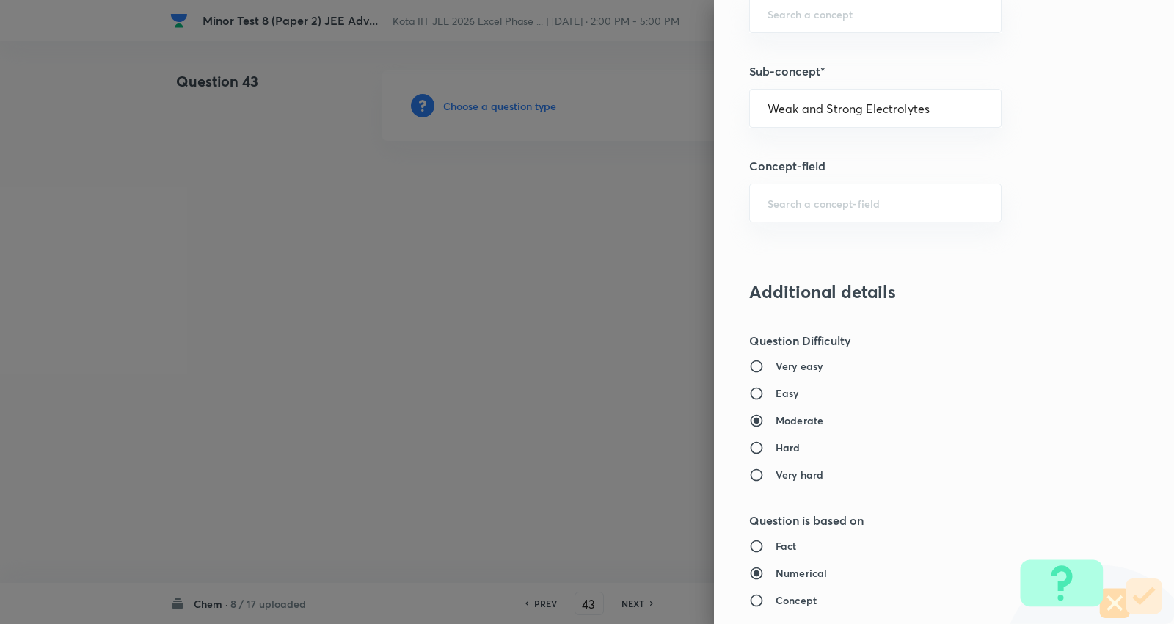
type input "Chemistry"
type input "Physical Chemistry"
type input "Ionic Equilibrium"
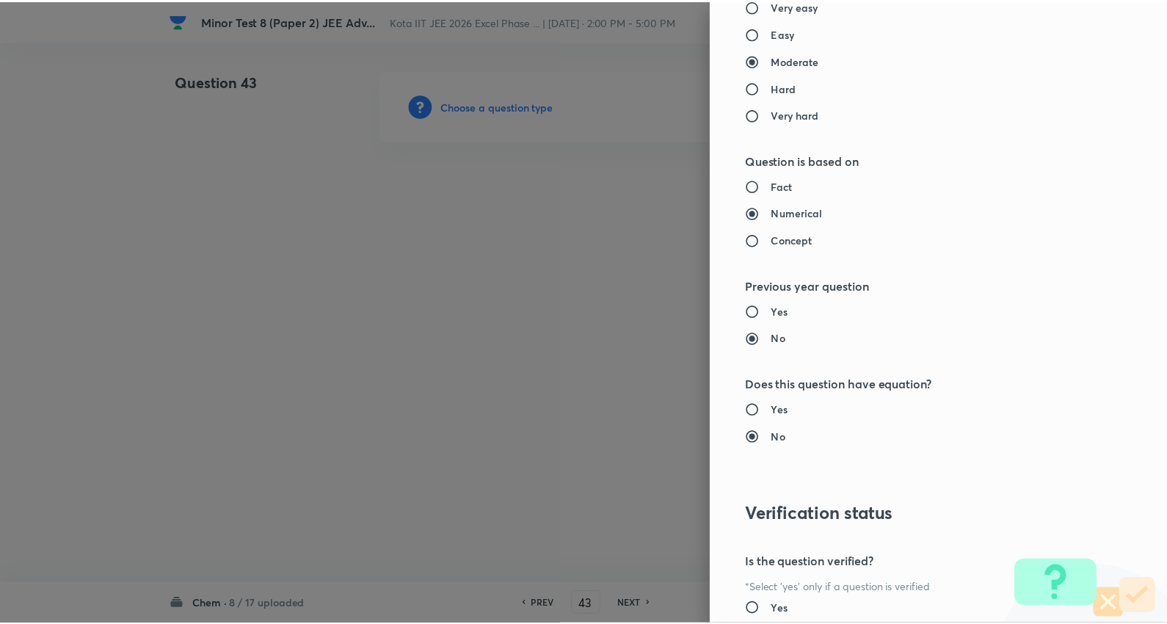
scroll to position [1389, 0]
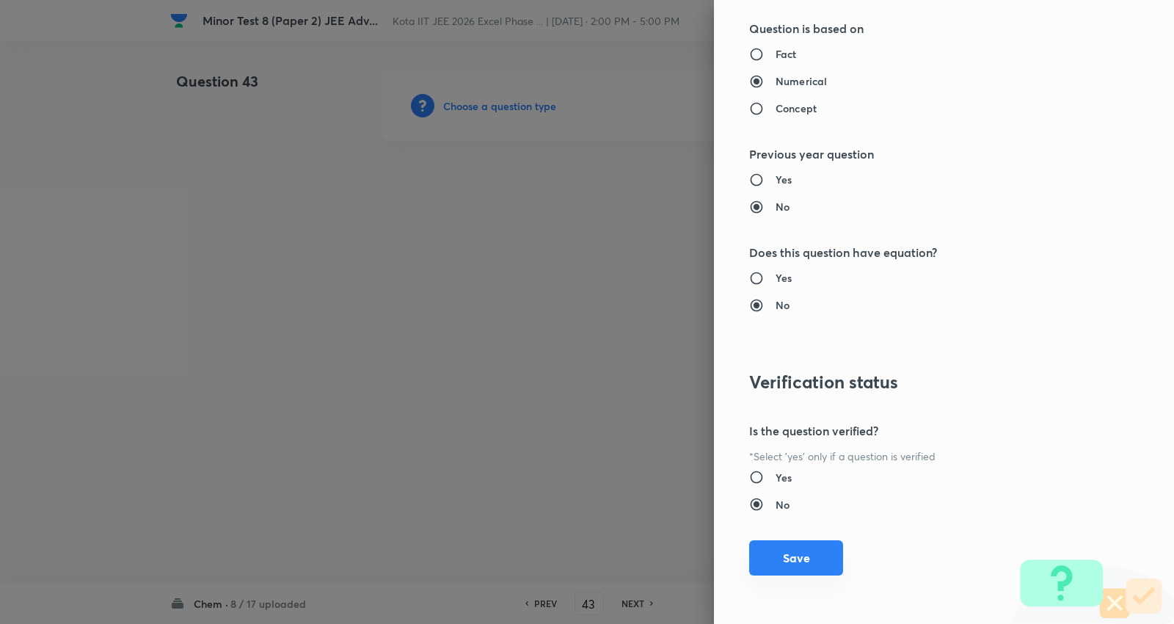
click at [785, 558] on button "Save" at bounding box center [796, 557] width 94 height 35
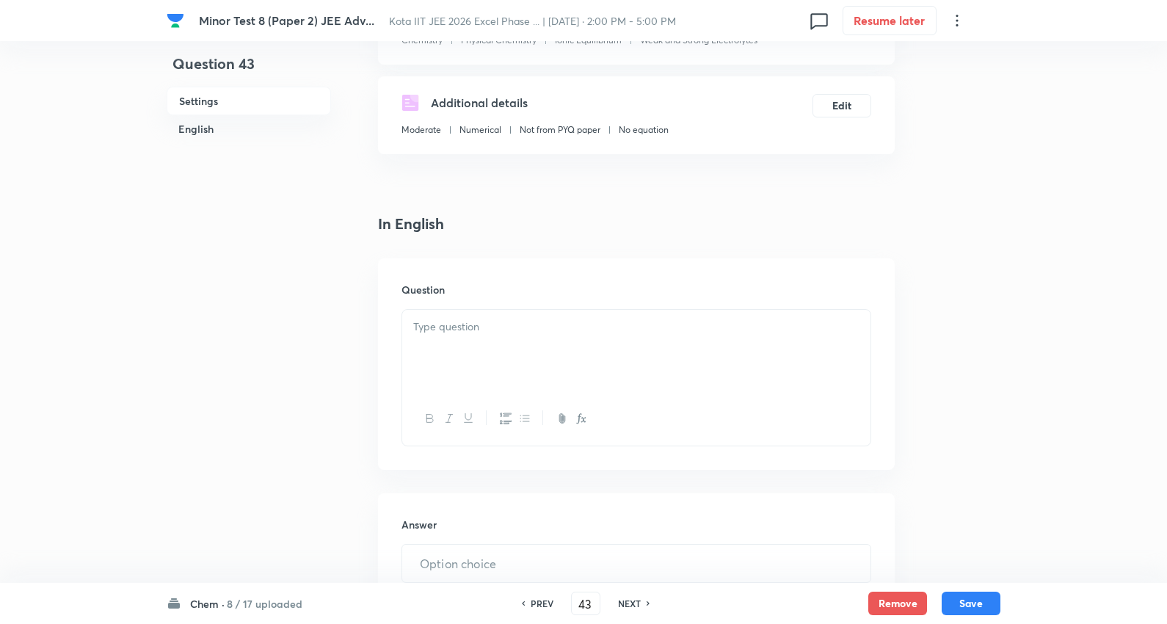
scroll to position [244, 0]
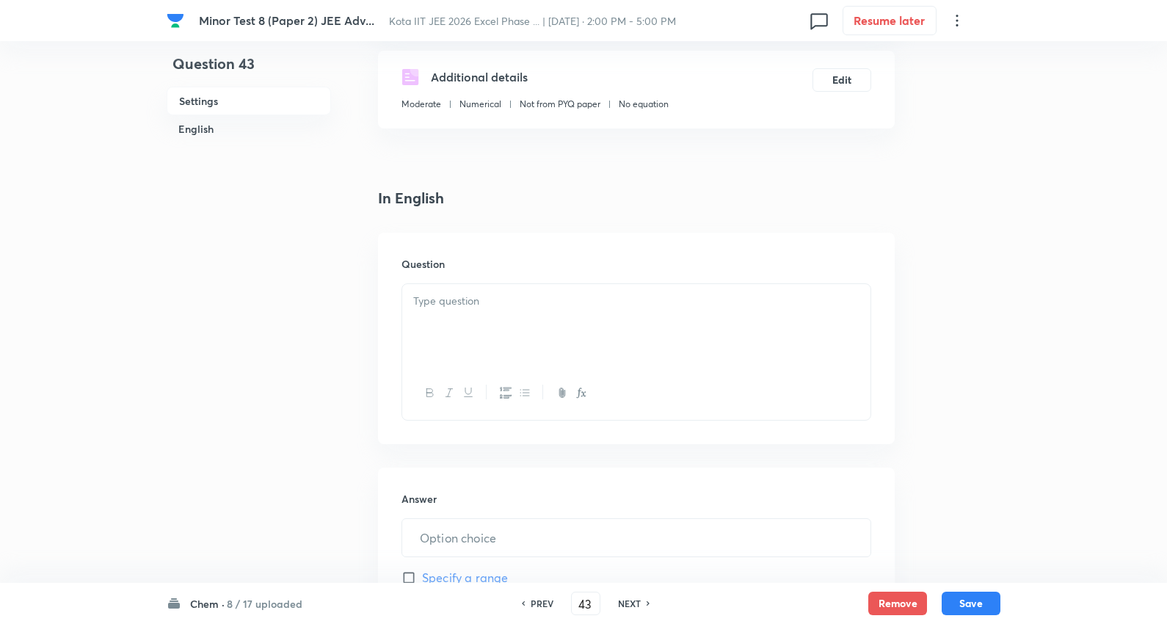
click at [488, 303] on p at bounding box center [636, 301] width 446 height 17
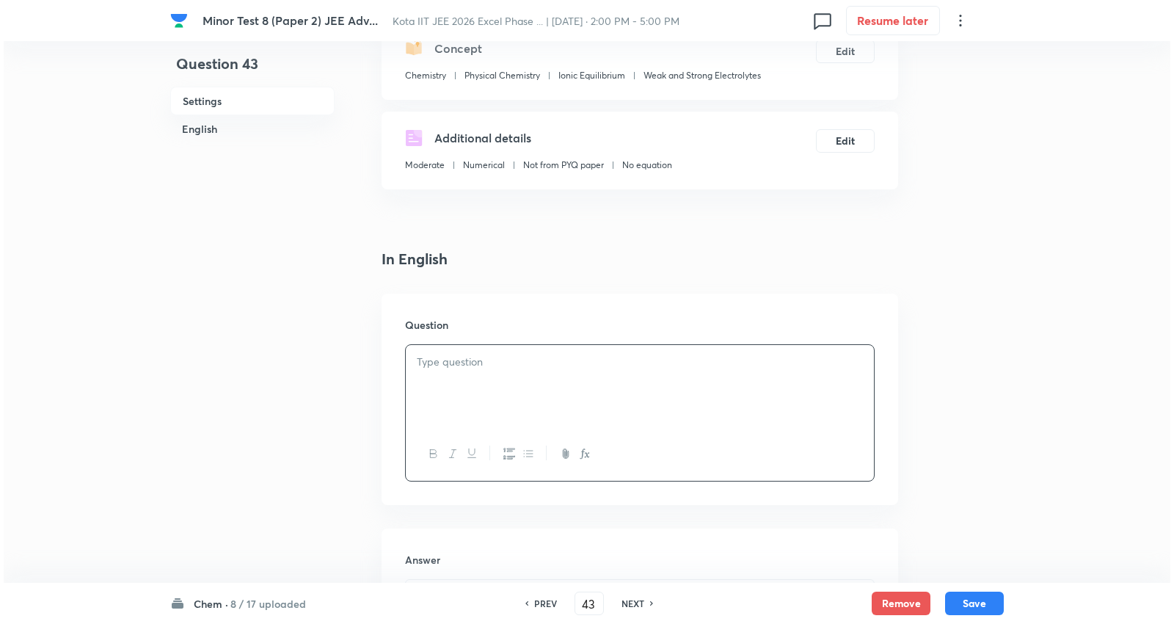
scroll to position [81, 0]
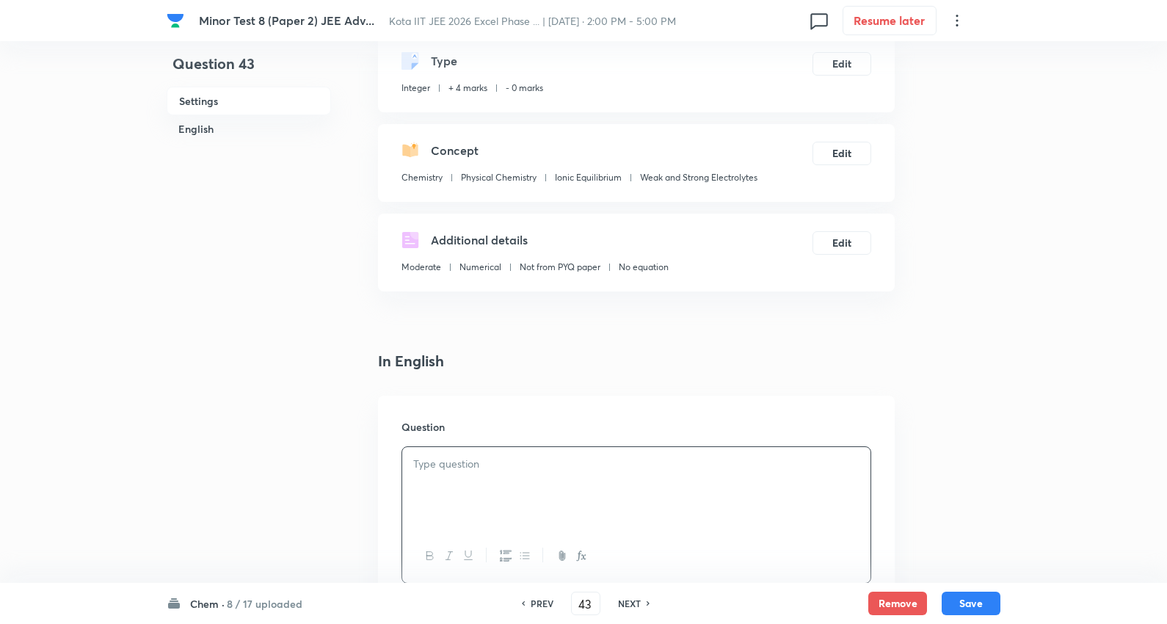
click at [512, 453] on div at bounding box center [636, 488] width 468 height 82
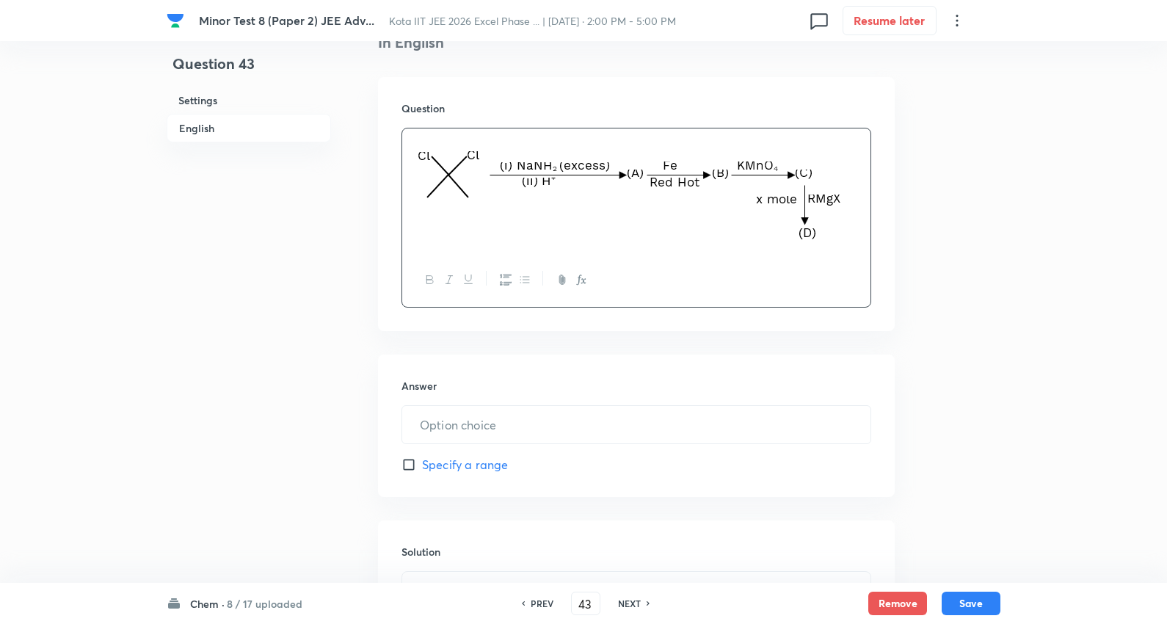
scroll to position [407, 0]
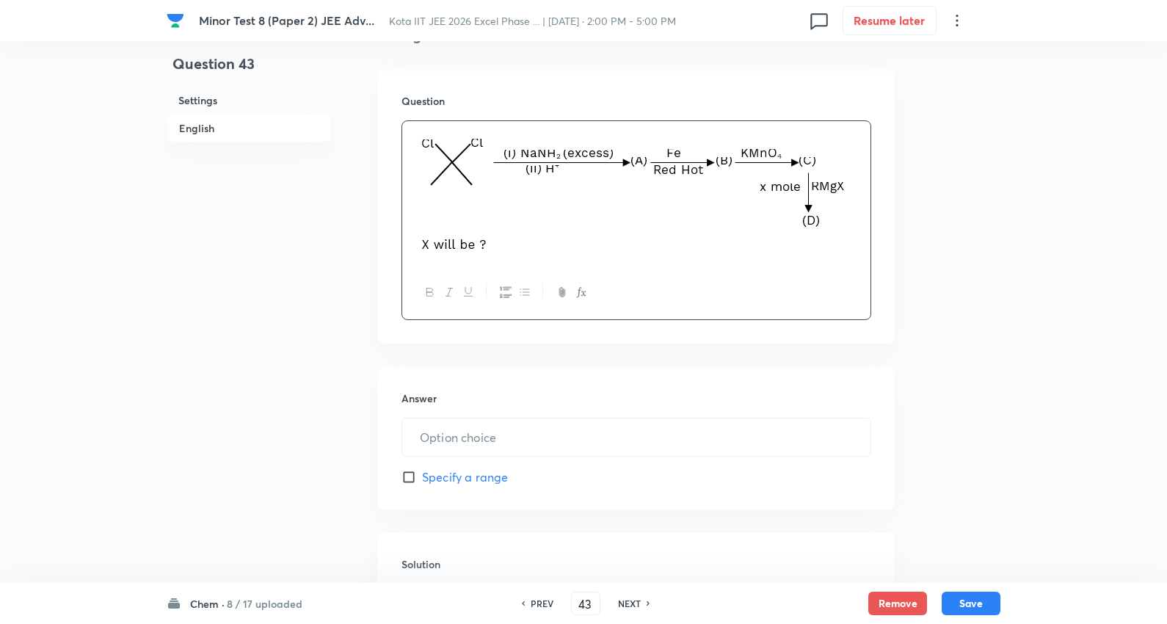
drag, startPoint x: 497, startPoint y: 412, endPoint x: 490, endPoint y: 416, distance: 7.6
click at [492, 412] on div "Answer ​ Specify a range" at bounding box center [636, 438] width 517 height 142
click at [477, 444] on input "text" at bounding box center [636, 436] width 468 height 37
type input "3"
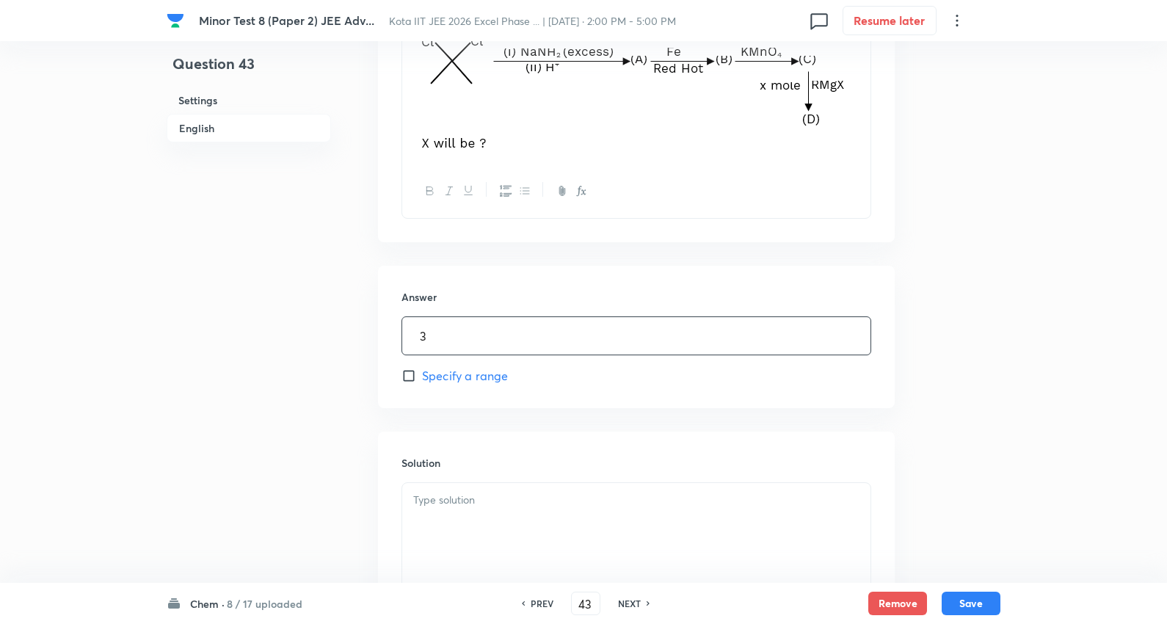
scroll to position [658, 0]
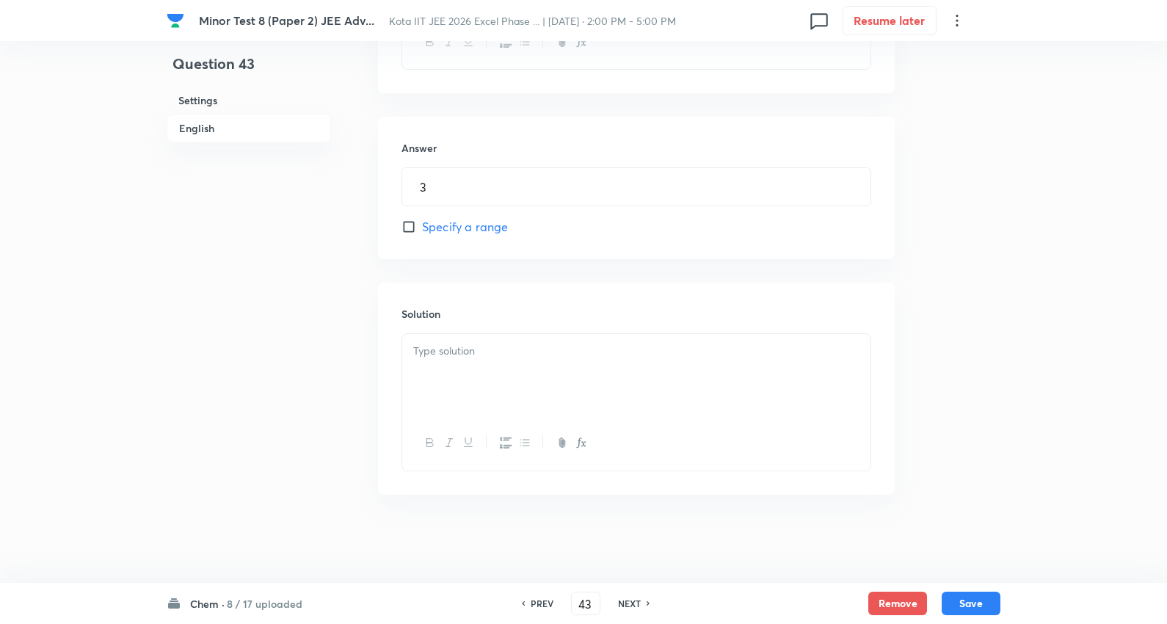
drag, startPoint x: 465, startPoint y: 343, endPoint x: 790, endPoint y: 414, distance: 332.8
click at [465, 343] on p at bounding box center [636, 351] width 446 height 17
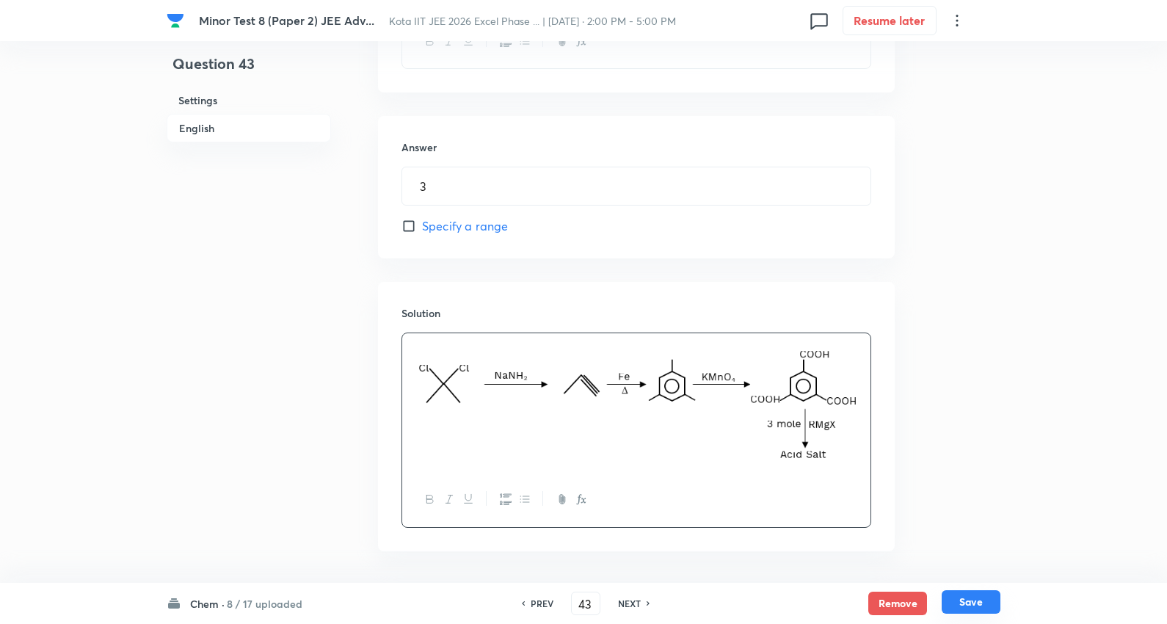
click at [972, 595] on button "Save" at bounding box center [971, 601] width 59 height 23
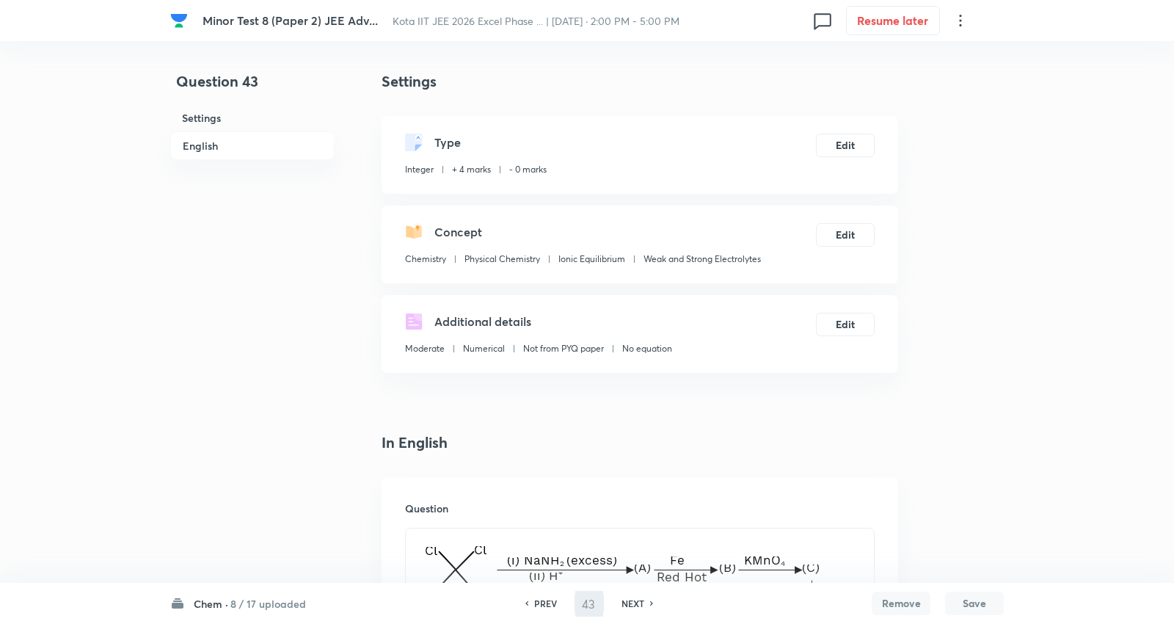
type input "44"
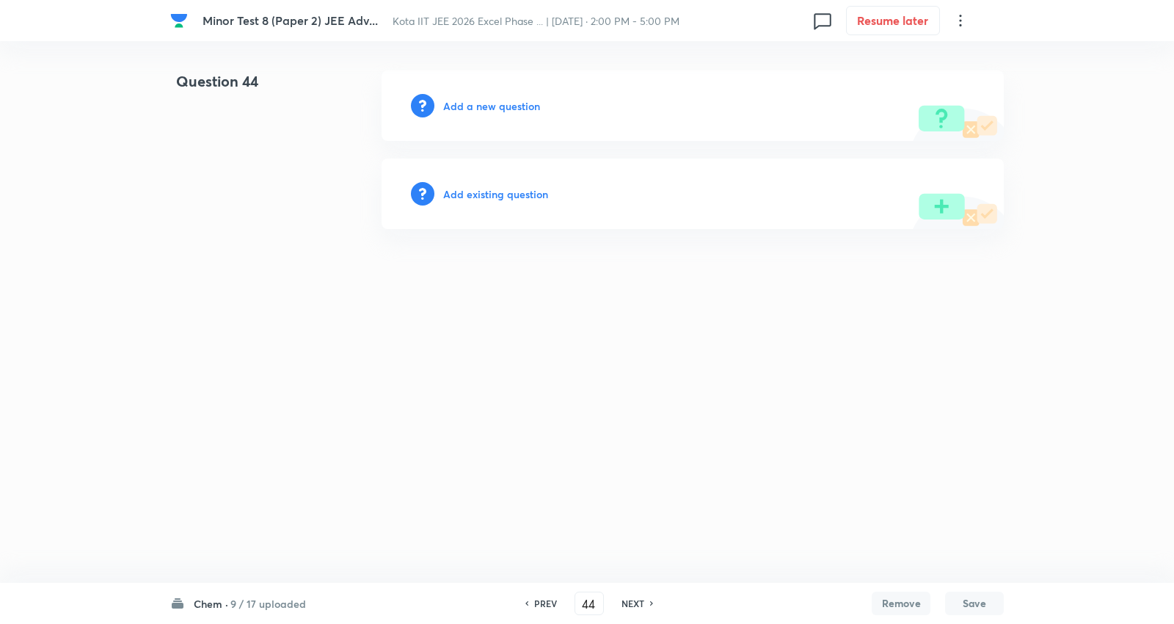
click at [504, 103] on h6 "Add a new question" at bounding box center [491, 105] width 97 height 15
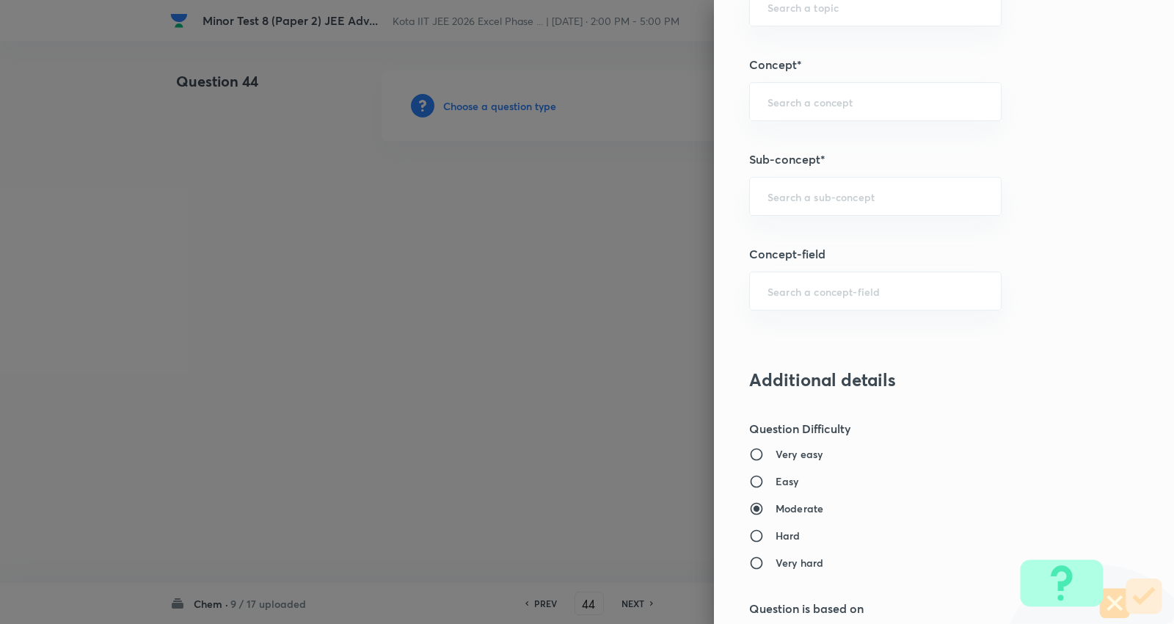
scroll to position [815, 0]
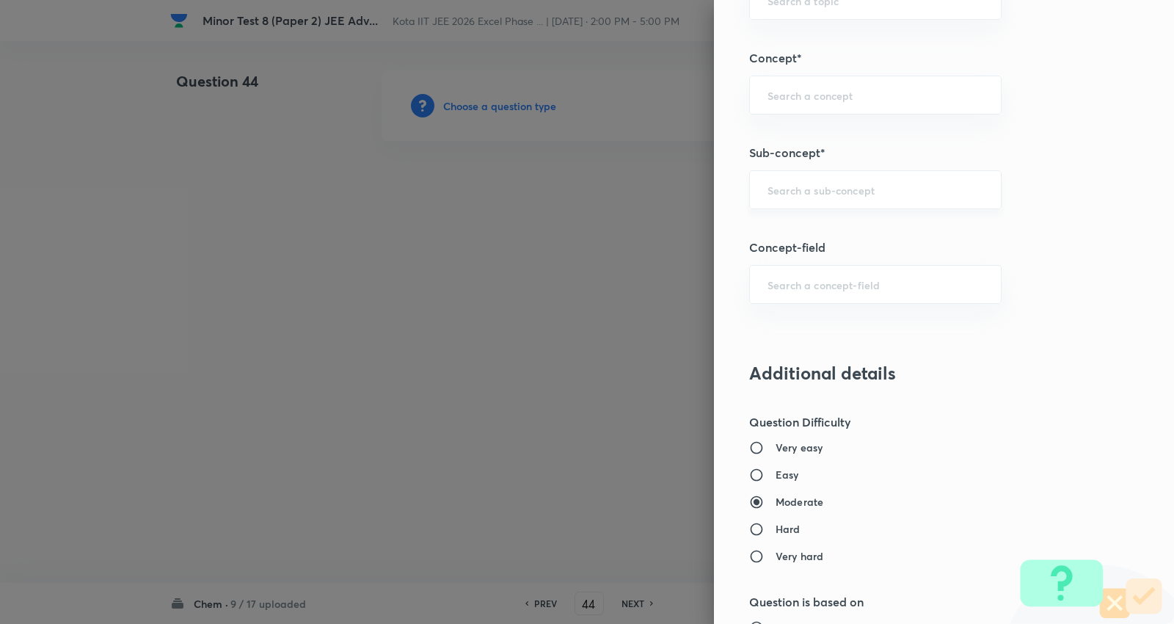
click at [808, 187] on input "text" at bounding box center [876, 190] width 216 height 14
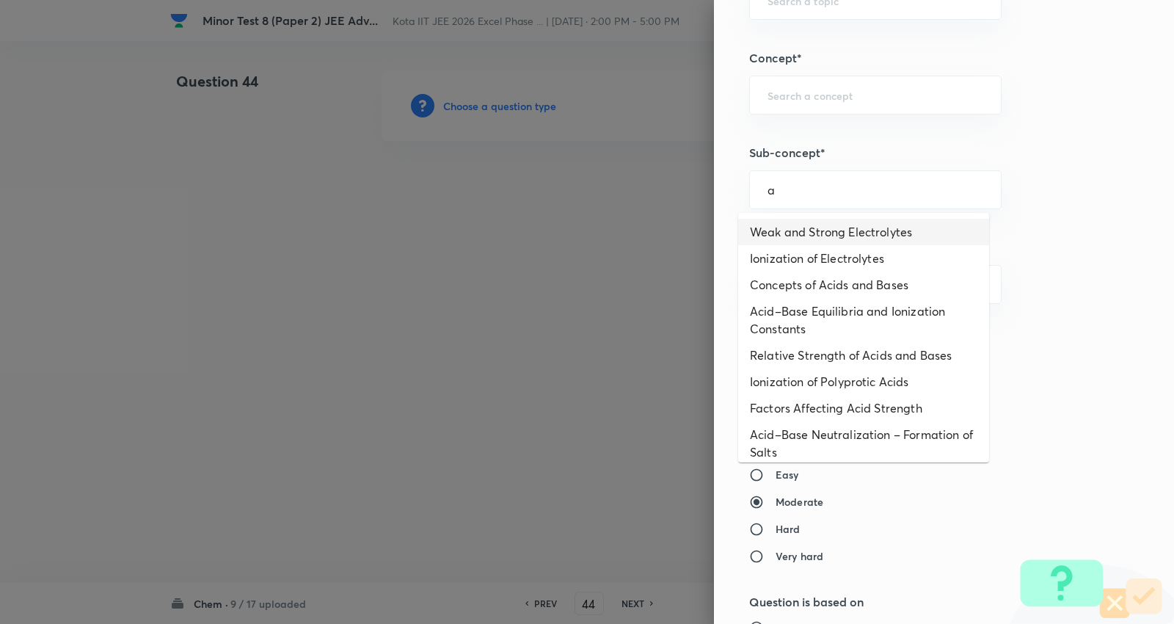
click at [812, 236] on li "Weak and Strong Electrolytes" at bounding box center [863, 232] width 251 height 26
type input "Weak and Strong Electrolytes"
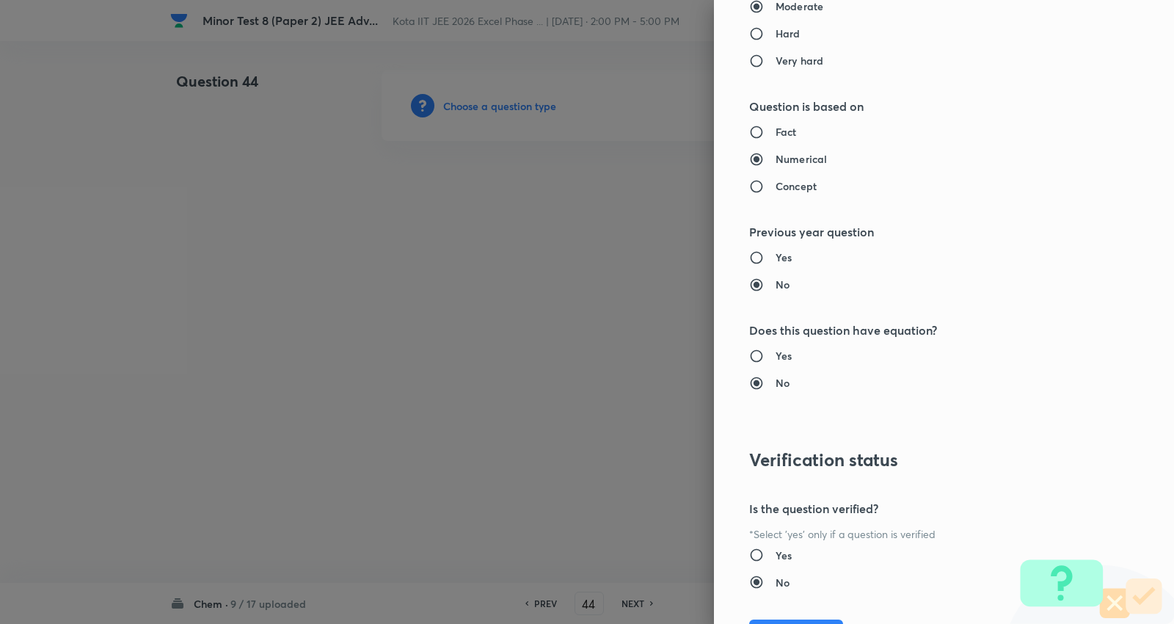
type input "Chemistry"
type input "Physical Chemistry"
type input "Ionic Equilibrium"
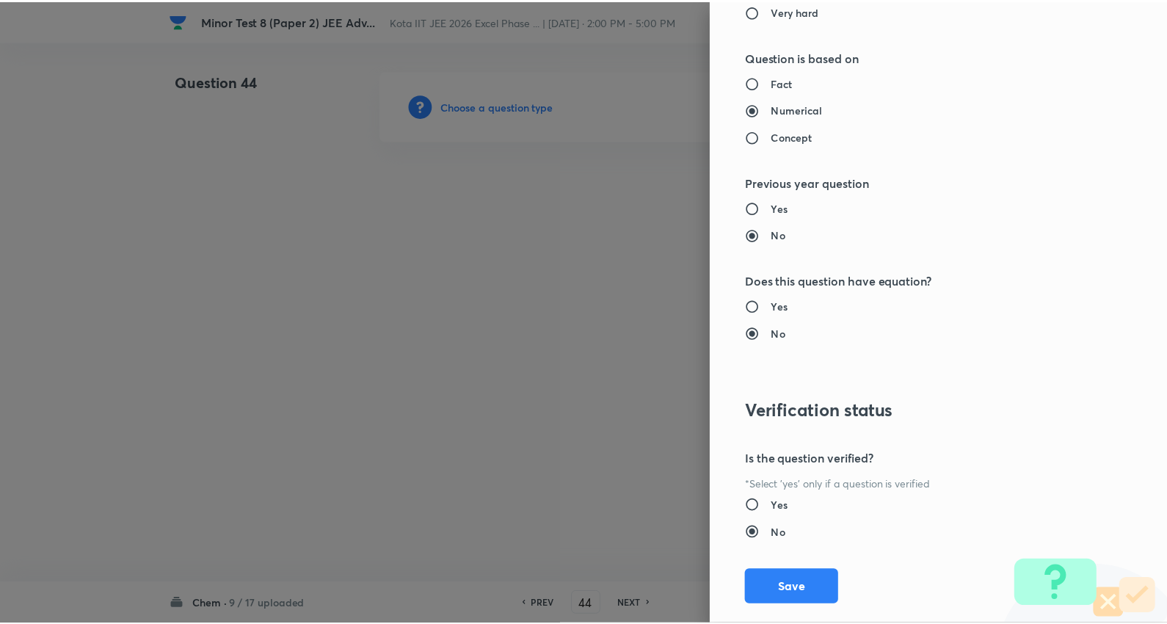
scroll to position [1389, 0]
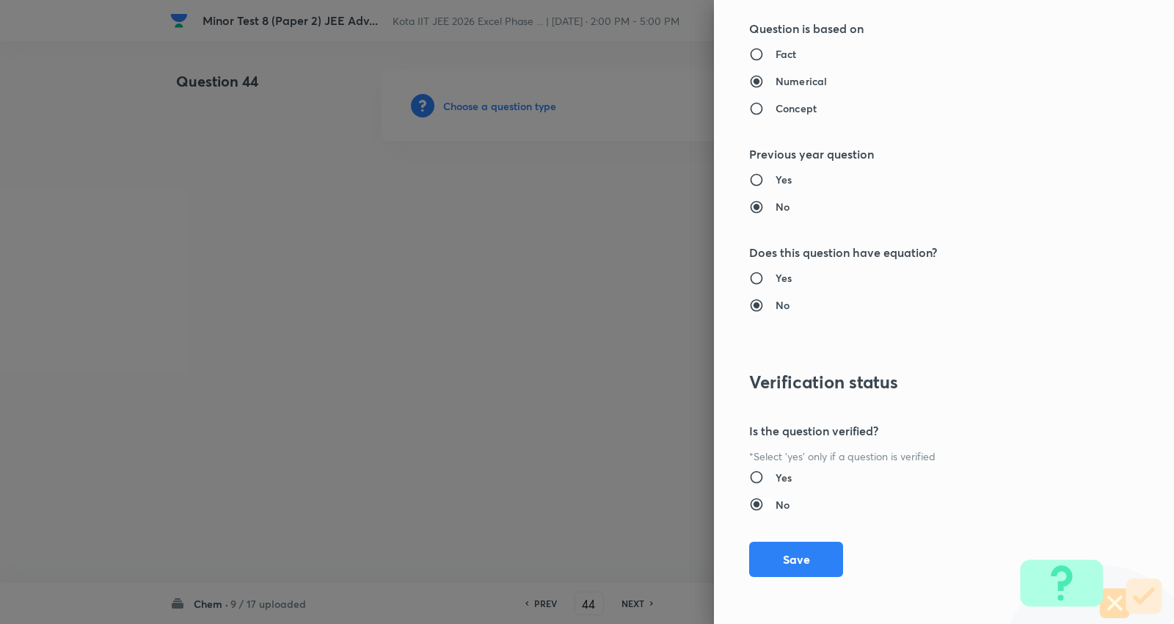
click at [799, 556] on button "Save" at bounding box center [796, 559] width 94 height 35
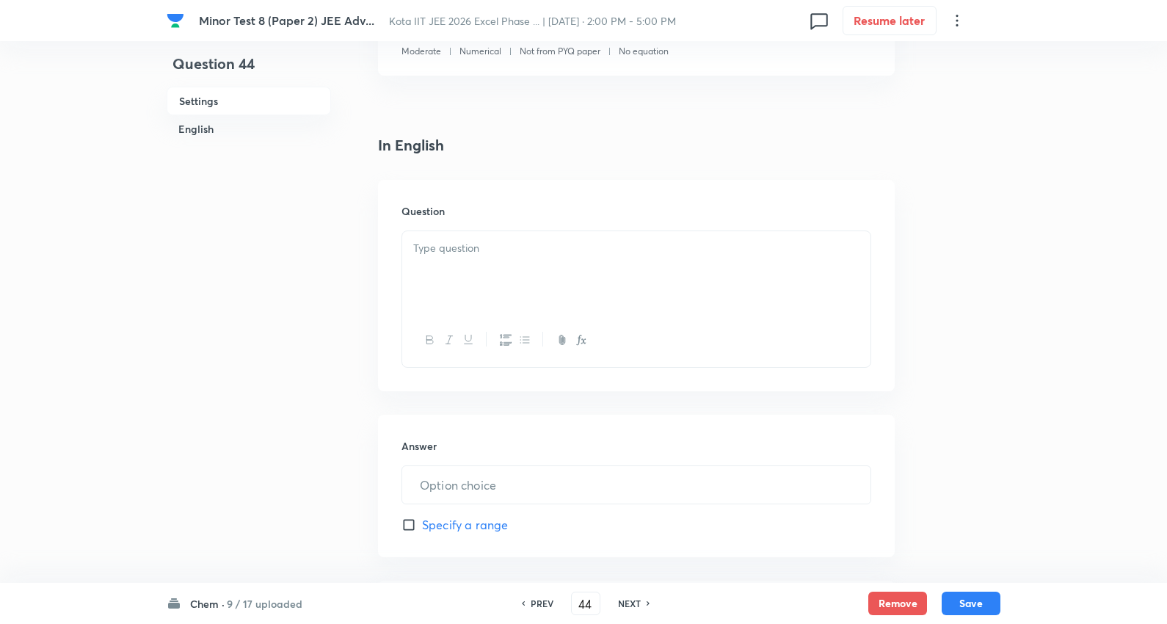
scroll to position [326, 0]
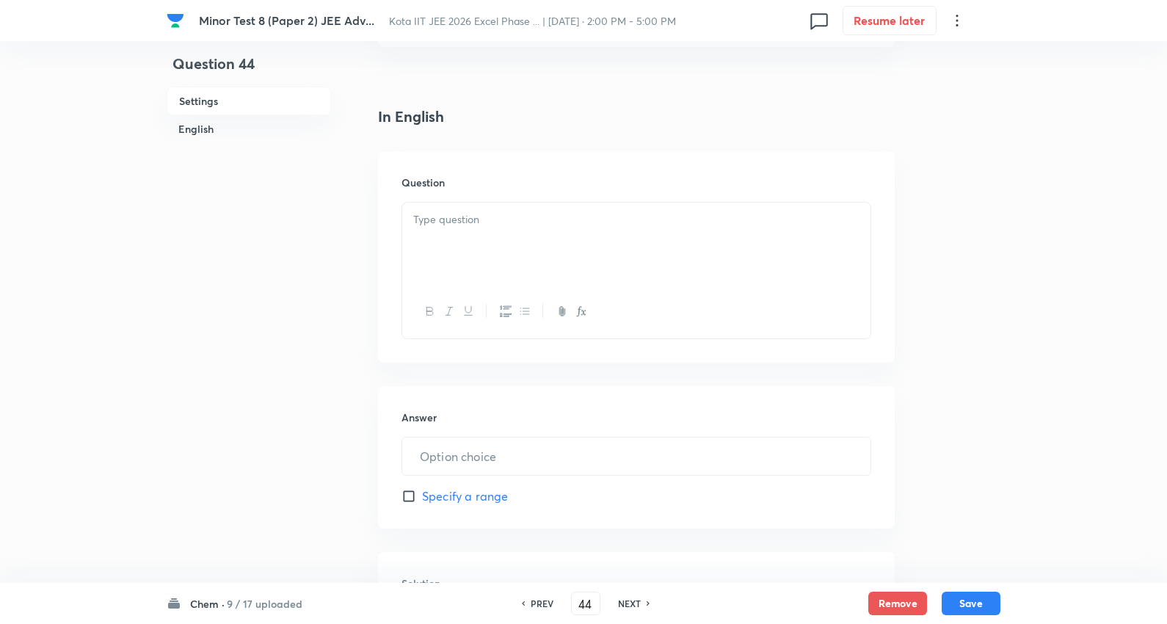
click at [470, 217] on p at bounding box center [636, 219] width 446 height 17
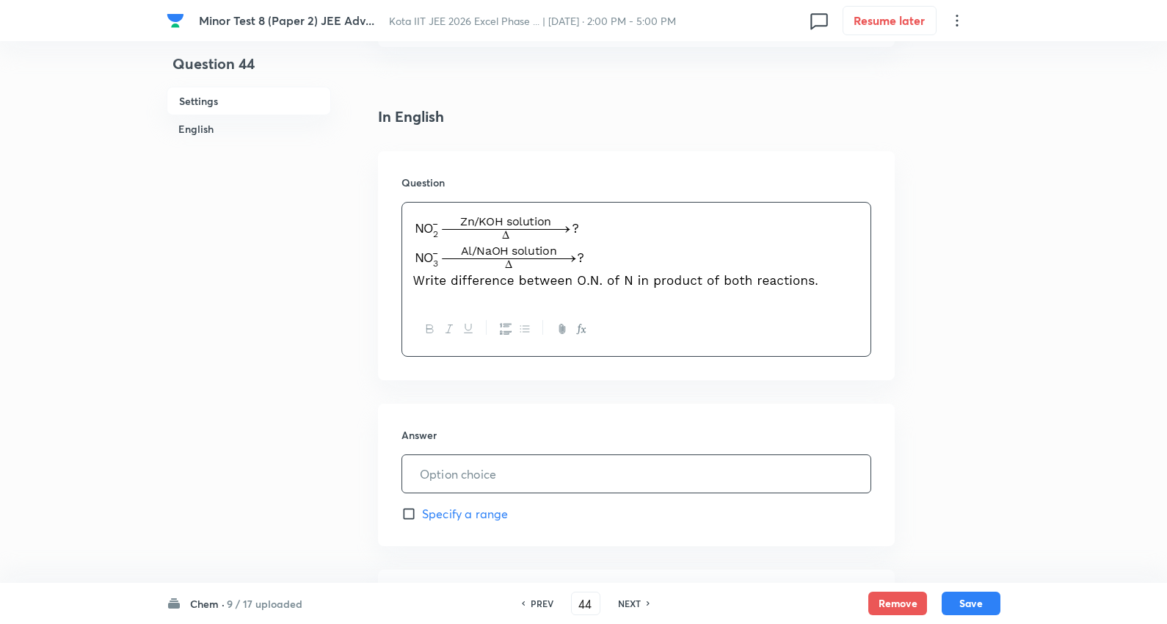
click at [473, 460] on input "text" at bounding box center [636, 473] width 468 height 37
type input "0"
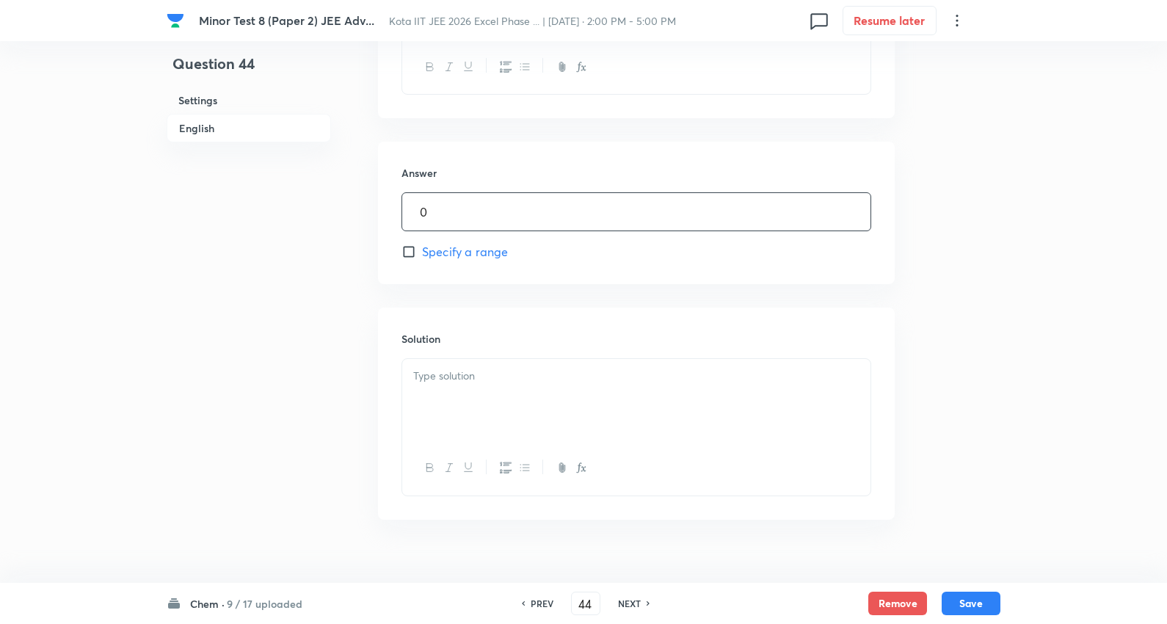
scroll to position [614, 0]
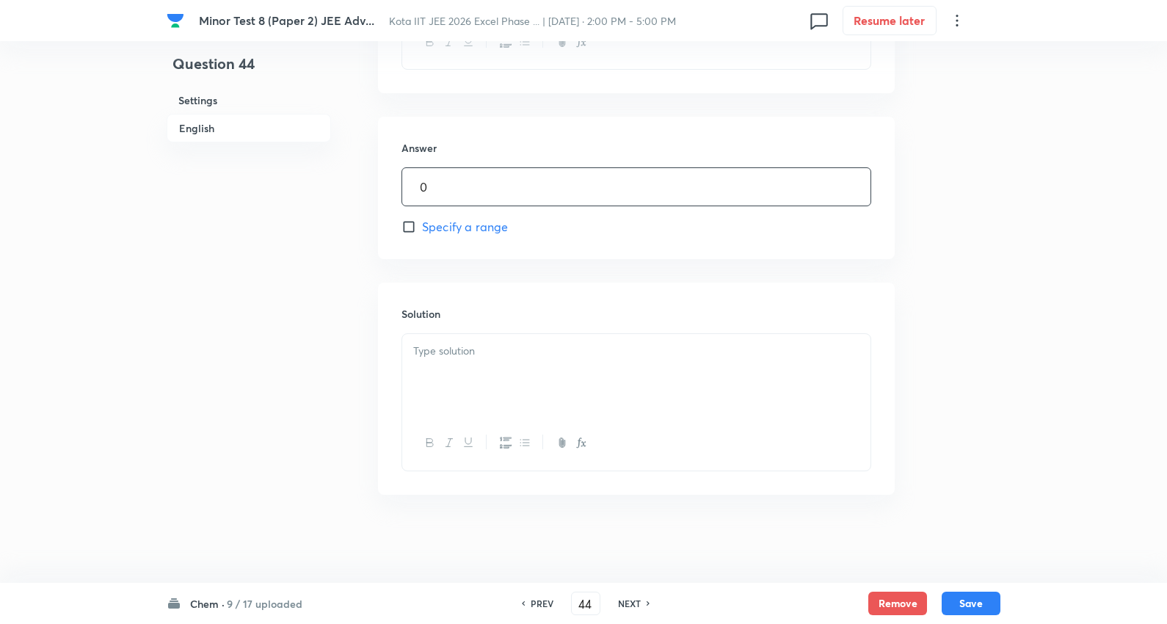
drag, startPoint x: 493, startPoint y: 367, endPoint x: 501, endPoint y: 363, distance: 8.2
click at [495, 366] on div at bounding box center [636, 375] width 468 height 82
drag, startPoint x: 984, startPoint y: 603, endPoint x: 928, endPoint y: 533, distance: 89.9
click at [982, 602] on button "Save" at bounding box center [971, 603] width 59 height 23
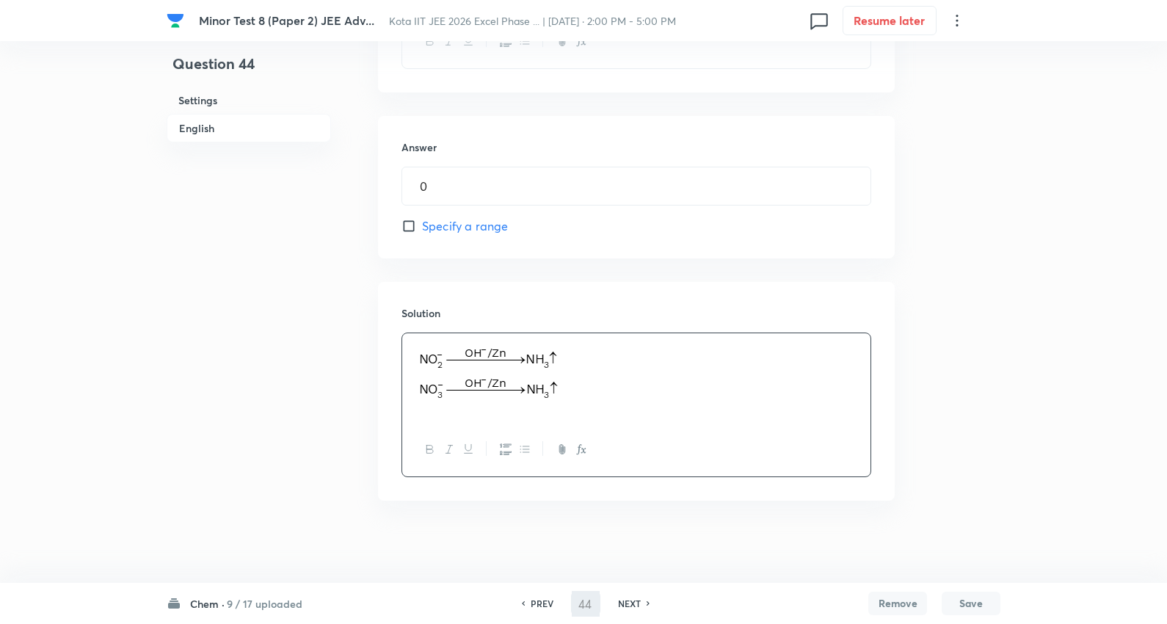
type input "45"
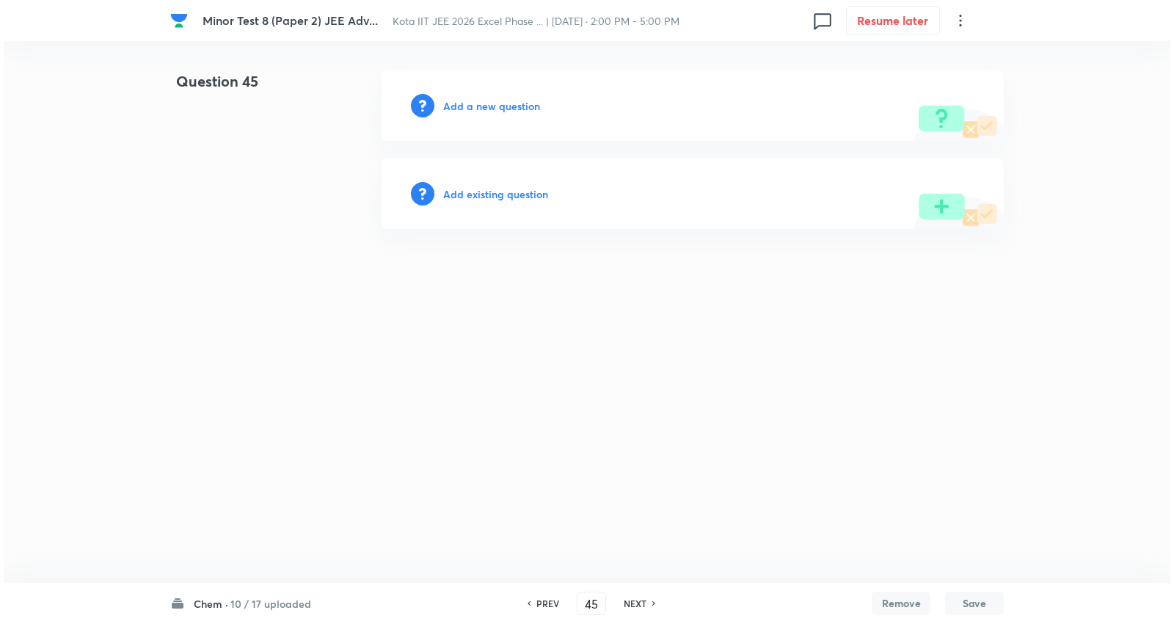
scroll to position [0, 0]
click at [502, 109] on h6 "Add a new question" at bounding box center [491, 105] width 97 height 15
click at [501, 109] on h6 "Choose a question type" at bounding box center [499, 105] width 113 height 15
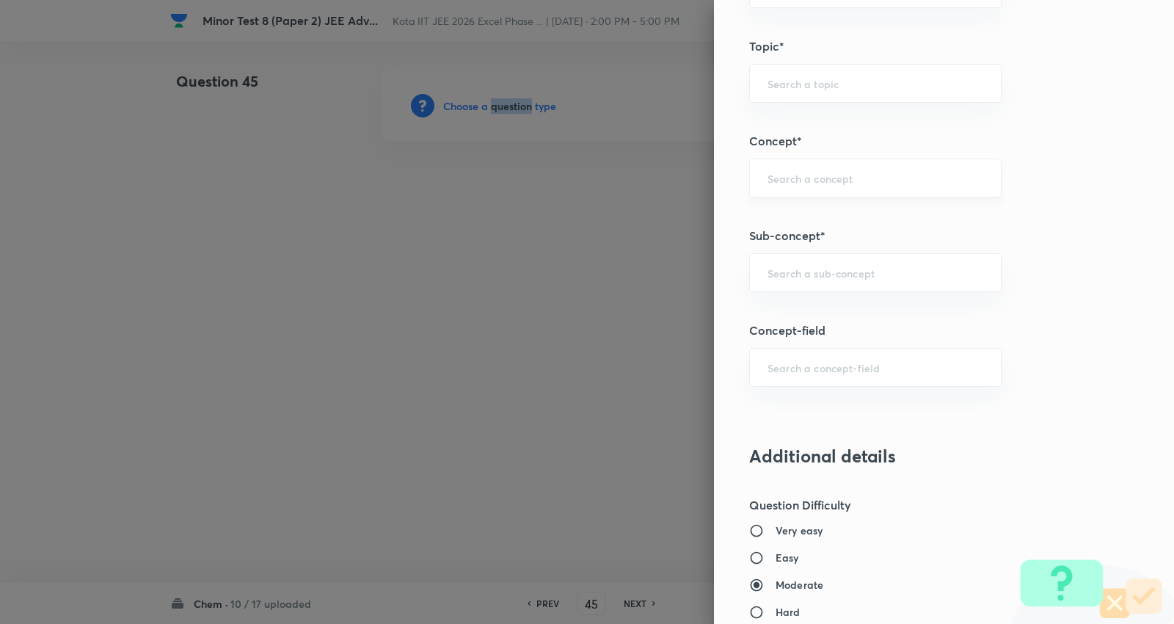
scroll to position [734, 0]
click at [824, 274] on input "text" at bounding box center [876, 271] width 216 height 14
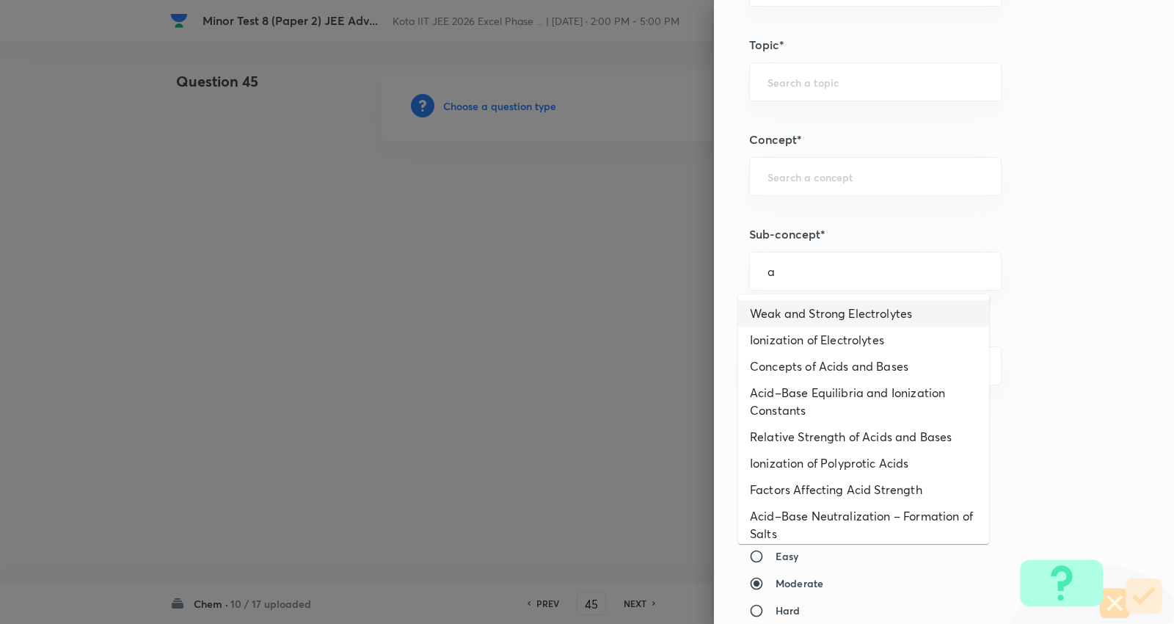
click at [828, 316] on li "Weak and Strong Electrolytes" at bounding box center [863, 313] width 251 height 26
type input "Weak and Strong Electrolytes"
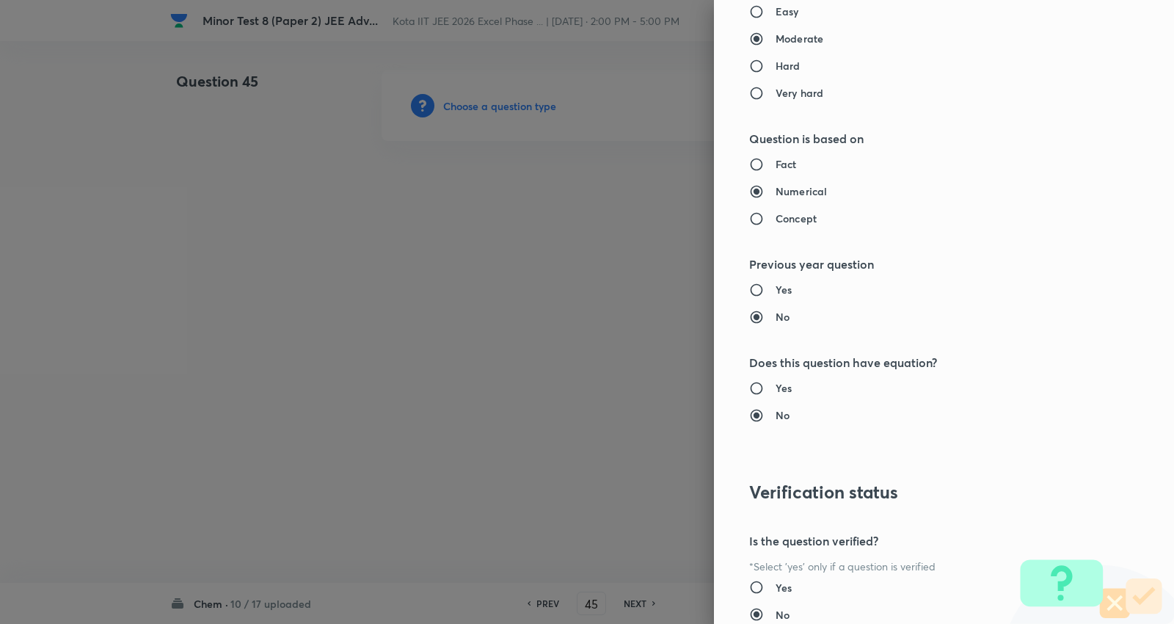
type input "Chemistry"
type input "Physical Chemistry"
type input "Ionic Equilibrium"
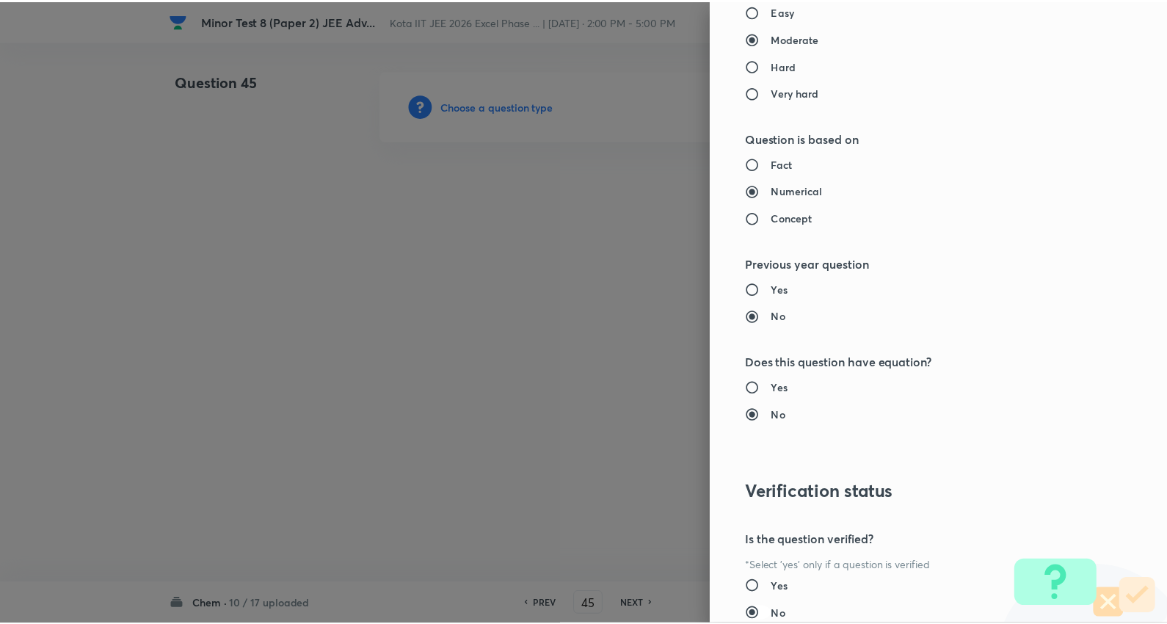
scroll to position [1389, 0]
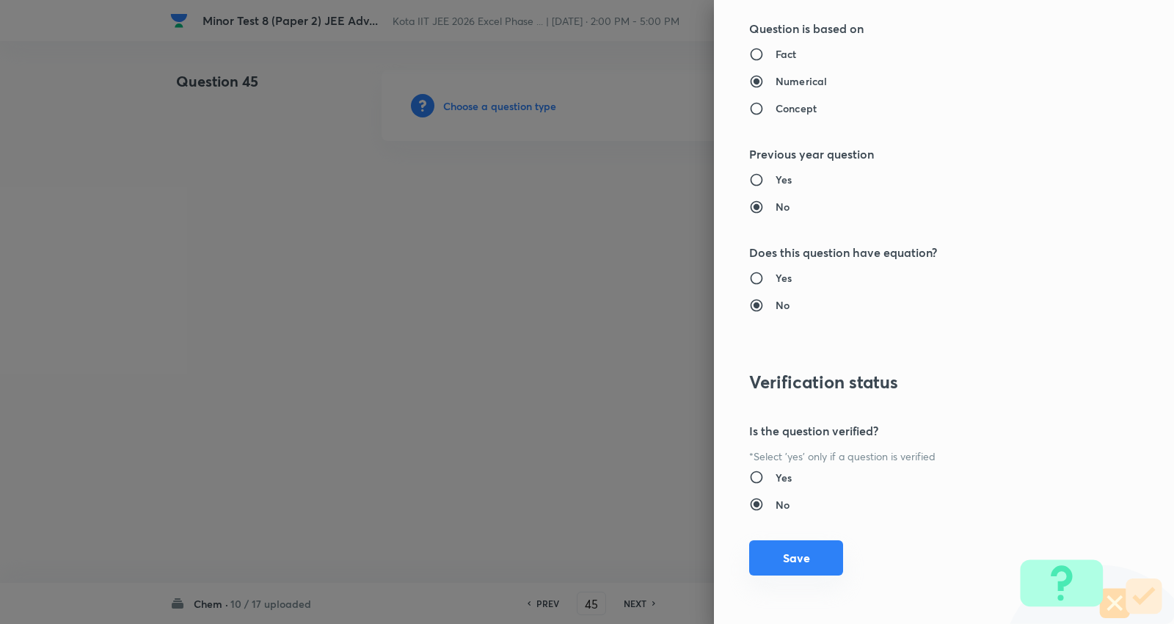
click at [788, 547] on button "Save" at bounding box center [796, 557] width 94 height 35
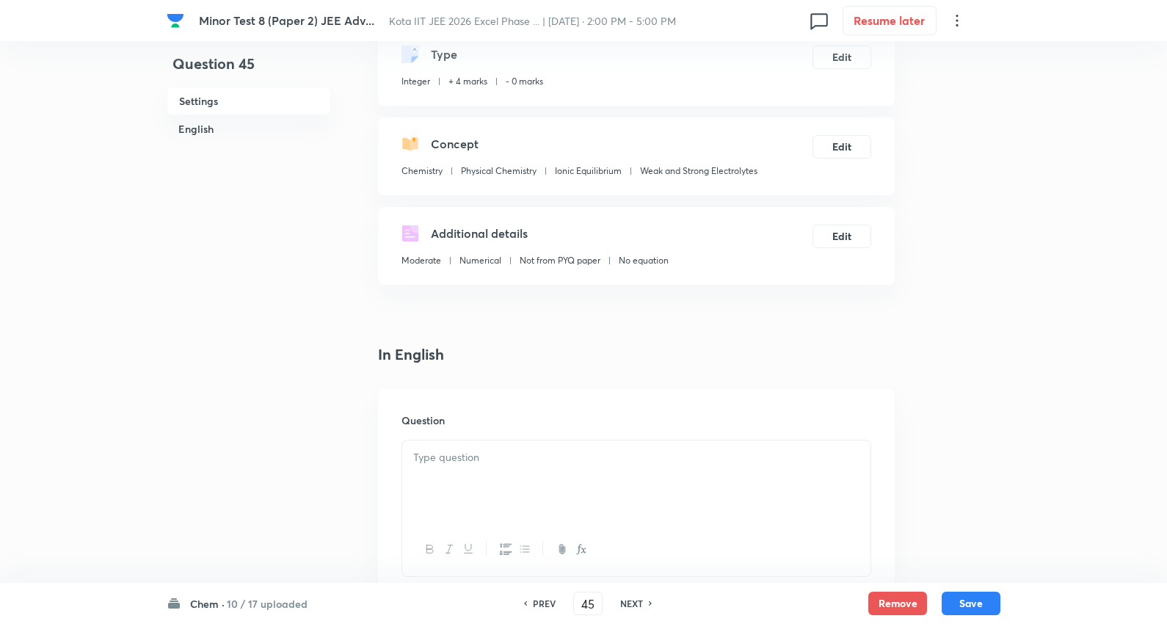
scroll to position [407, 0]
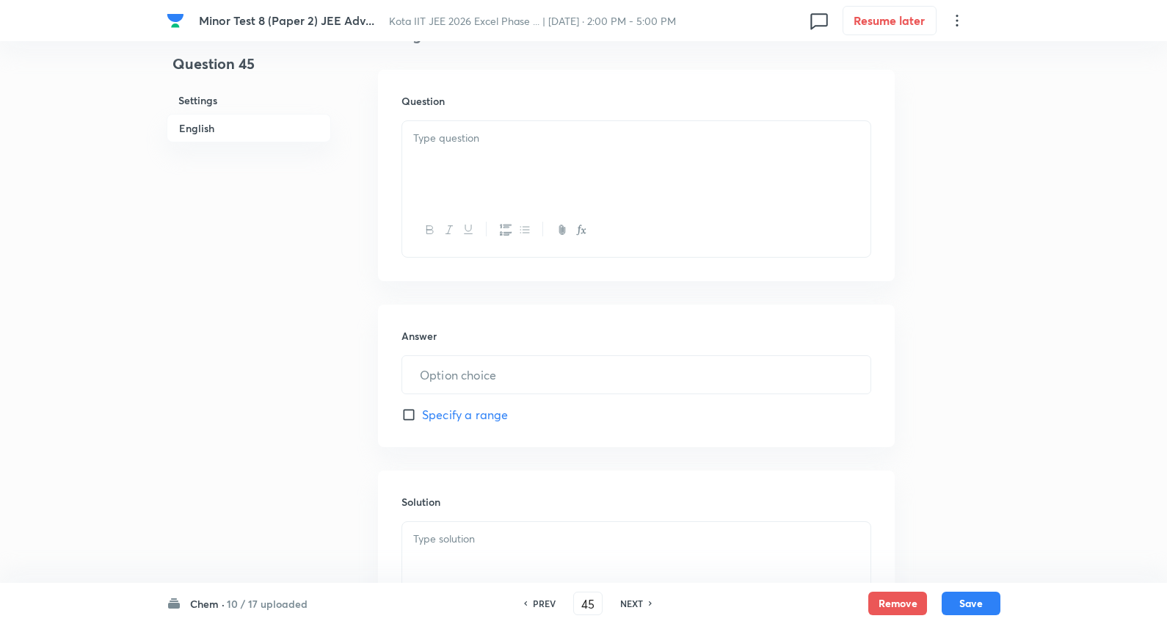
click at [455, 149] on div at bounding box center [636, 162] width 468 height 82
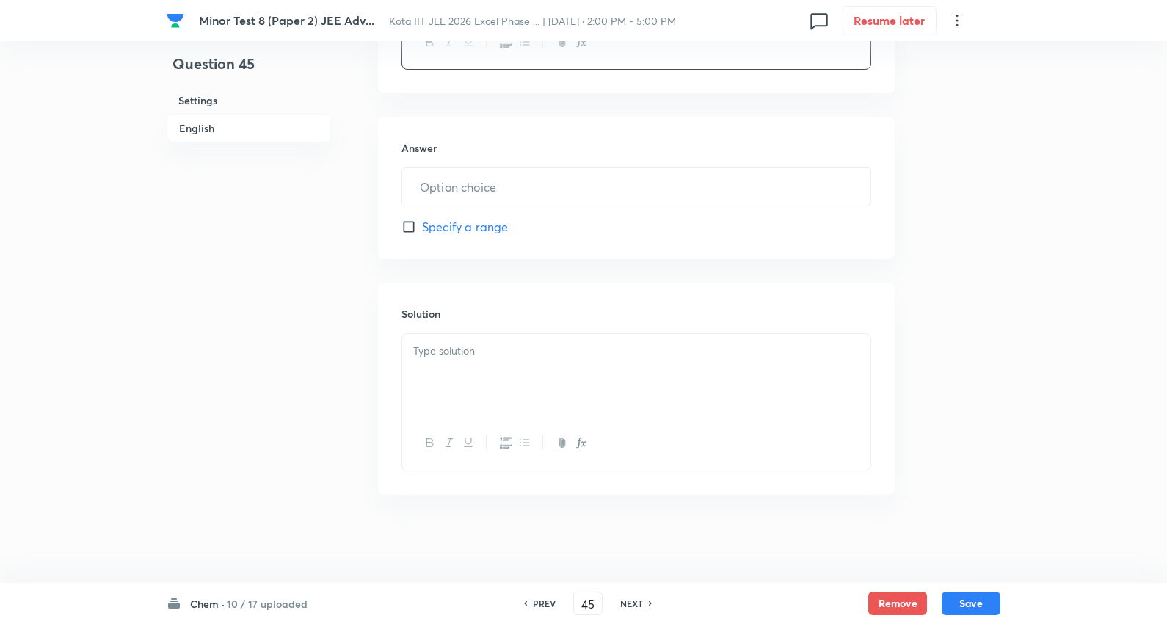
scroll to position [351, 0]
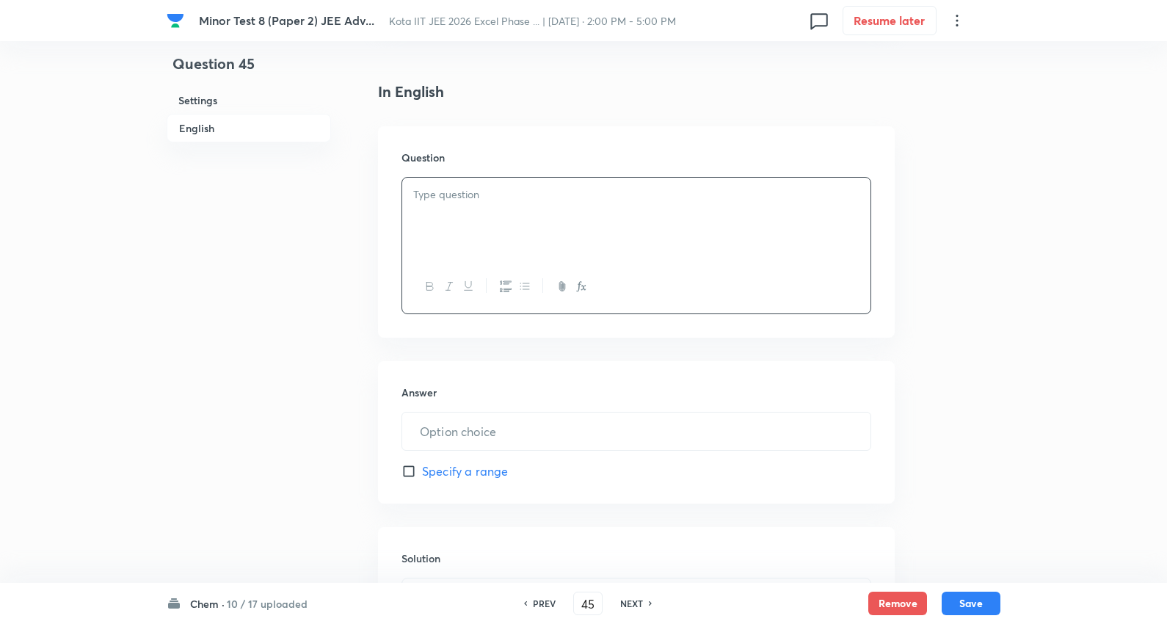
click at [480, 192] on p at bounding box center [636, 194] width 446 height 17
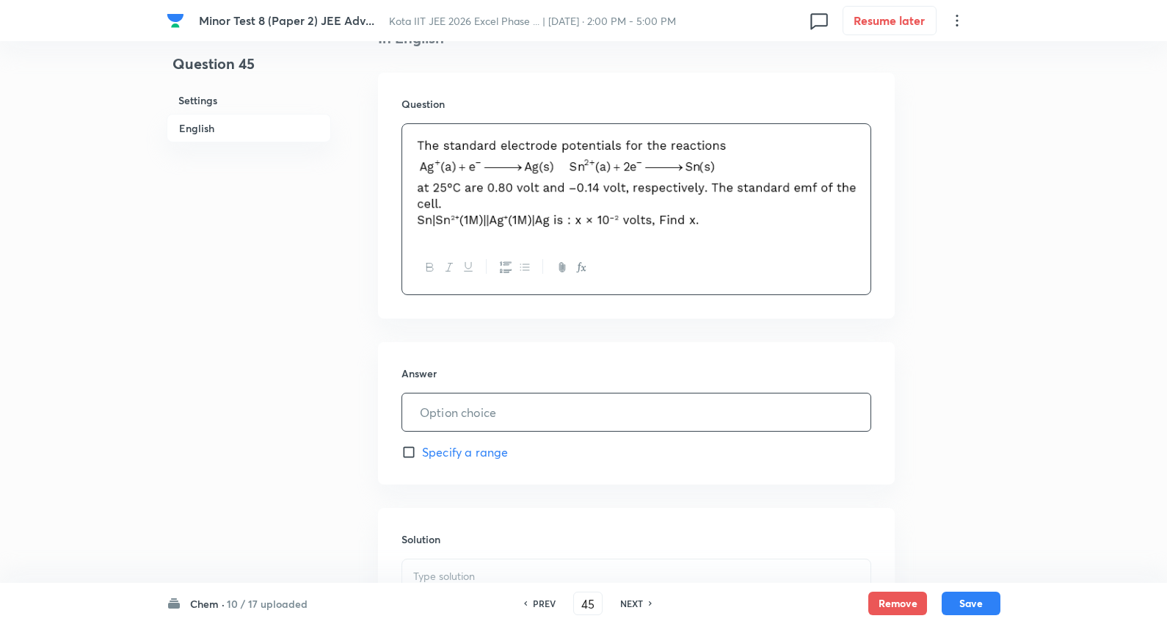
scroll to position [433, 0]
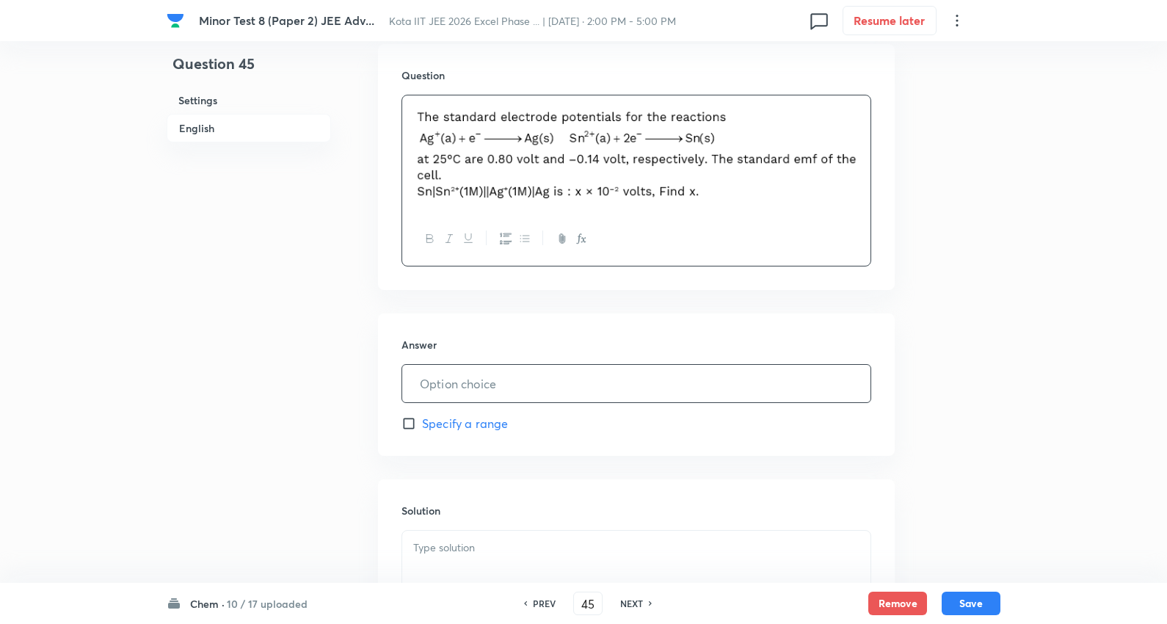
drag, startPoint x: 488, startPoint y: 377, endPoint x: 553, endPoint y: 369, distance: 65.8
click at [490, 377] on input "text" at bounding box center [636, 383] width 468 height 37
type input "94"
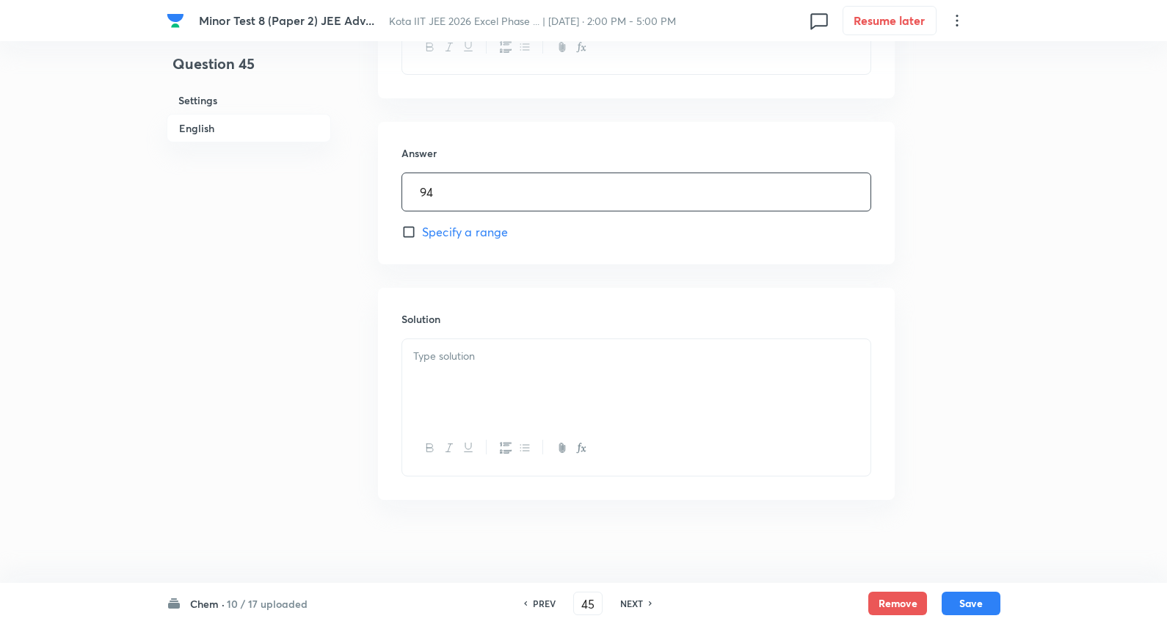
scroll to position [631, 0]
click at [506, 370] on div at bounding box center [636, 375] width 468 height 82
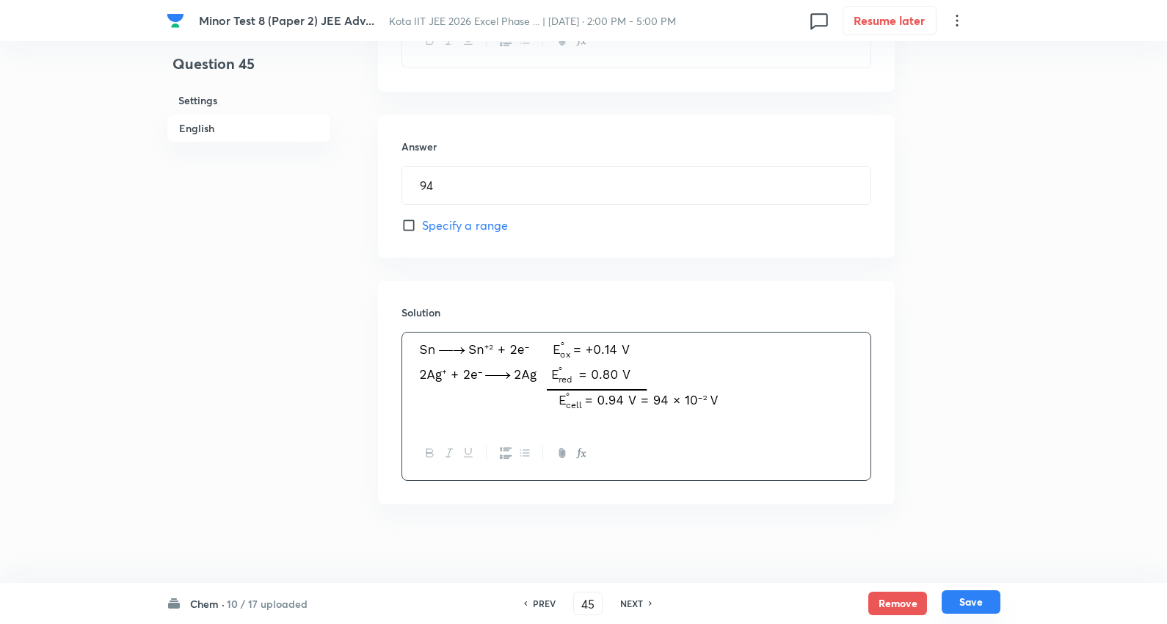
click at [969, 598] on button "Save" at bounding box center [971, 601] width 59 height 23
type input "46"
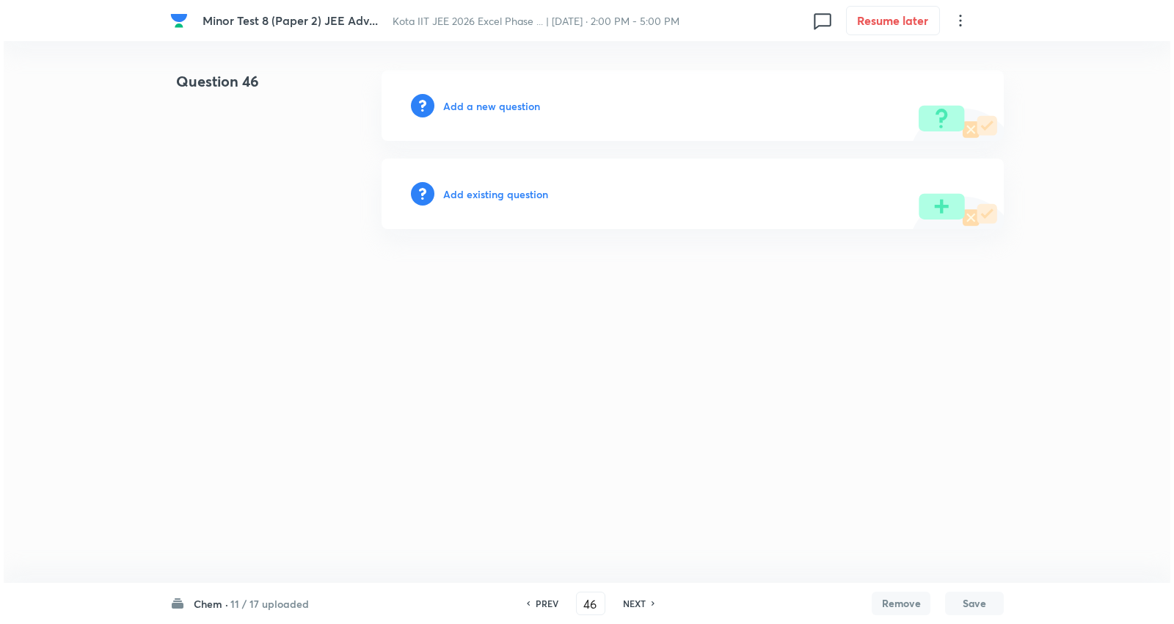
scroll to position [0, 0]
click at [490, 106] on h6 "Add a new question" at bounding box center [491, 105] width 97 height 15
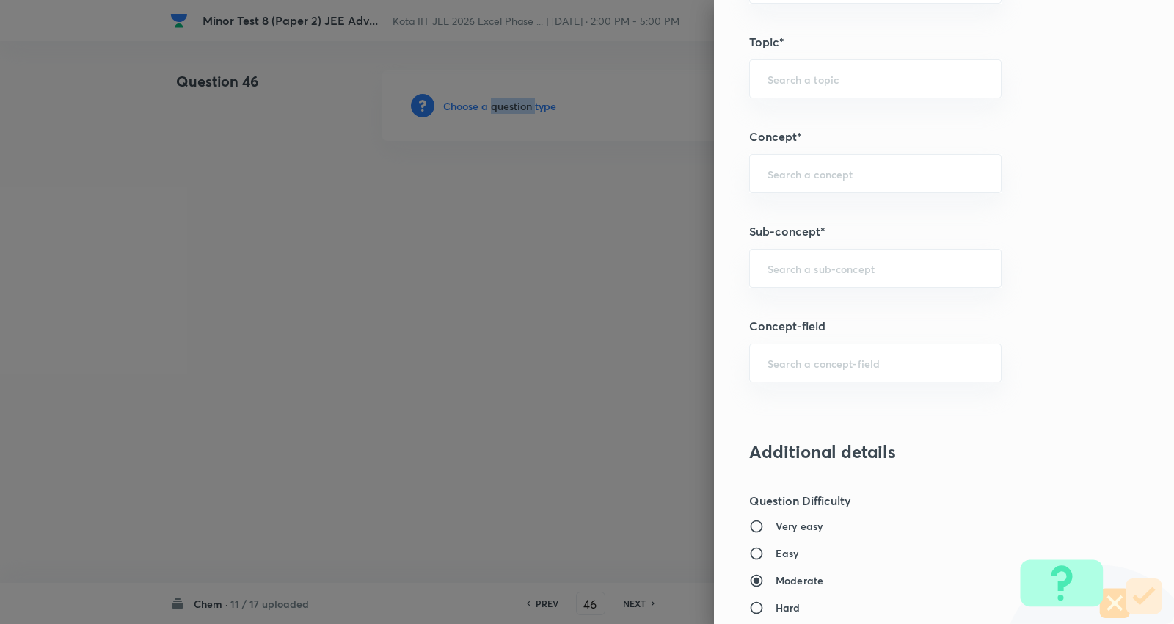
scroll to position [815, 0]
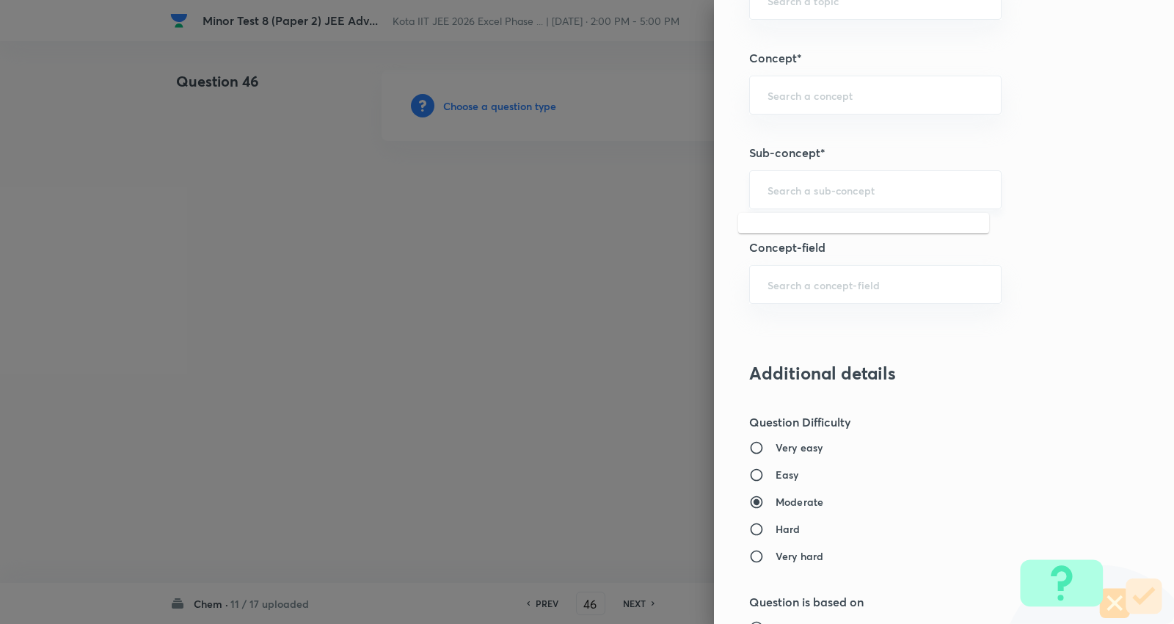
click at [804, 194] on input "text" at bounding box center [876, 190] width 216 height 14
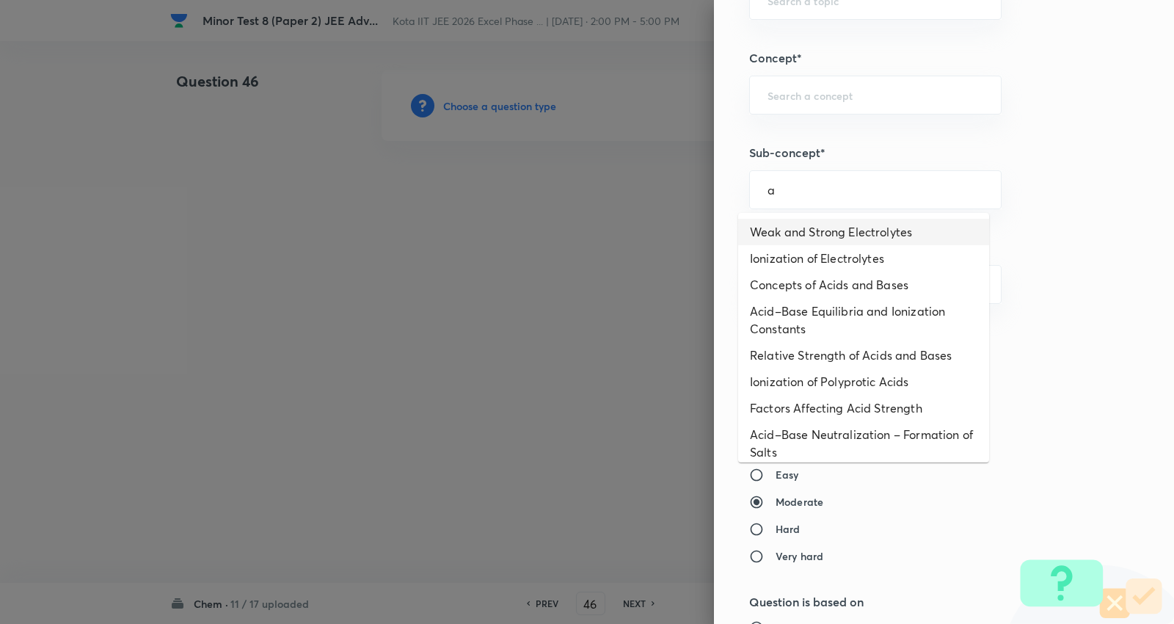
drag, startPoint x: 788, startPoint y: 206, endPoint x: 823, endPoint y: 236, distance: 46.3
click at [812, 236] on li "Weak and Strong Electrolytes" at bounding box center [863, 232] width 251 height 26
type input "Weak and Strong Electrolytes"
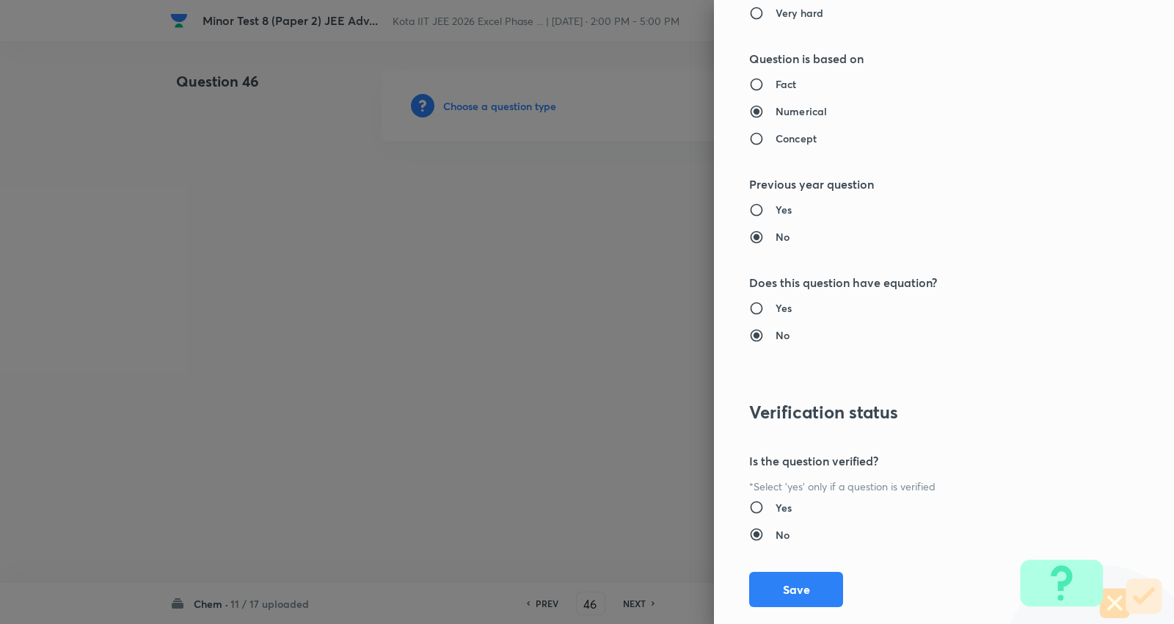
type input "Chemistry"
type input "Physical Chemistry"
type input "Ionic Equilibrium"
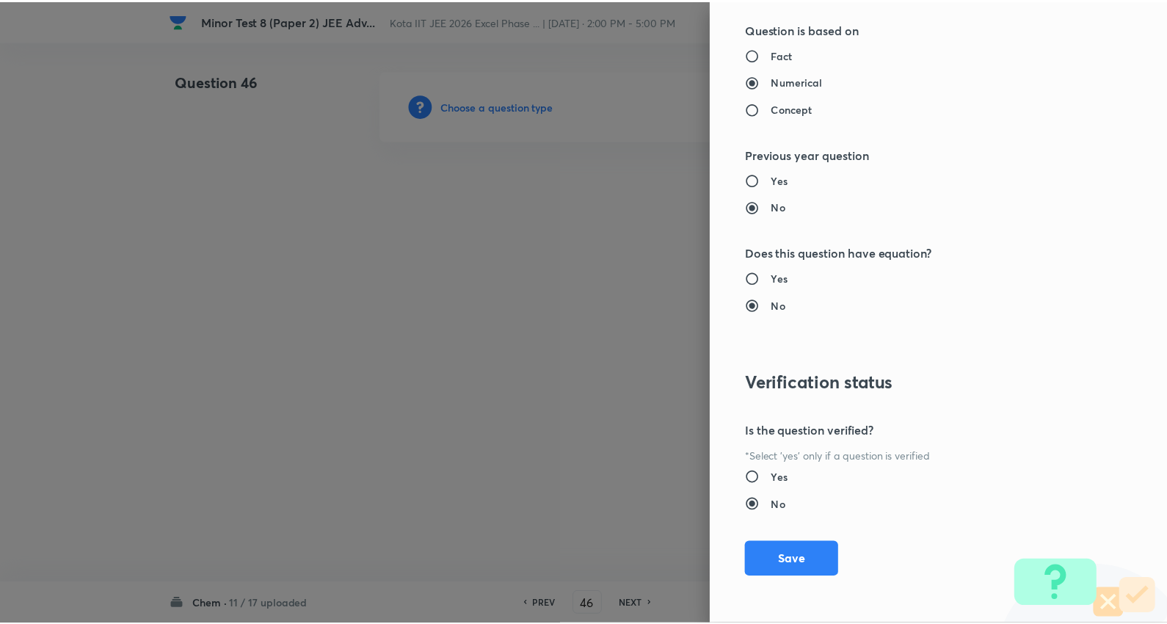
scroll to position [1389, 0]
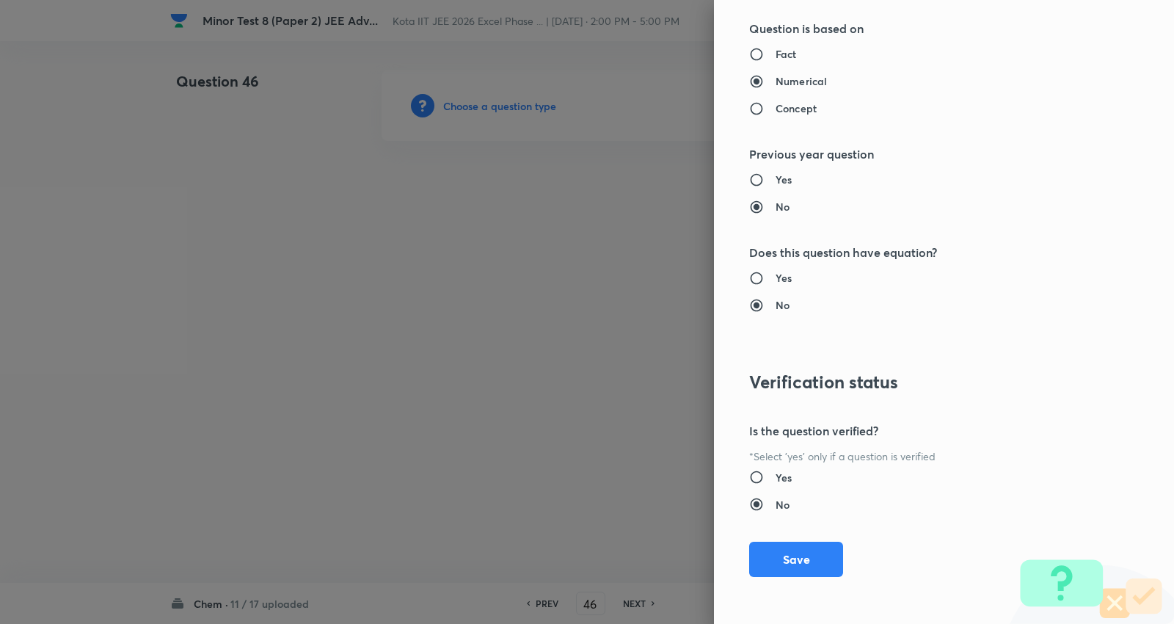
click at [801, 538] on div "Question settings Question type* Integer Does this question have a passage?* Ye…" at bounding box center [944, 312] width 460 height 624
click at [812, 556] on button "Save" at bounding box center [796, 557] width 94 height 35
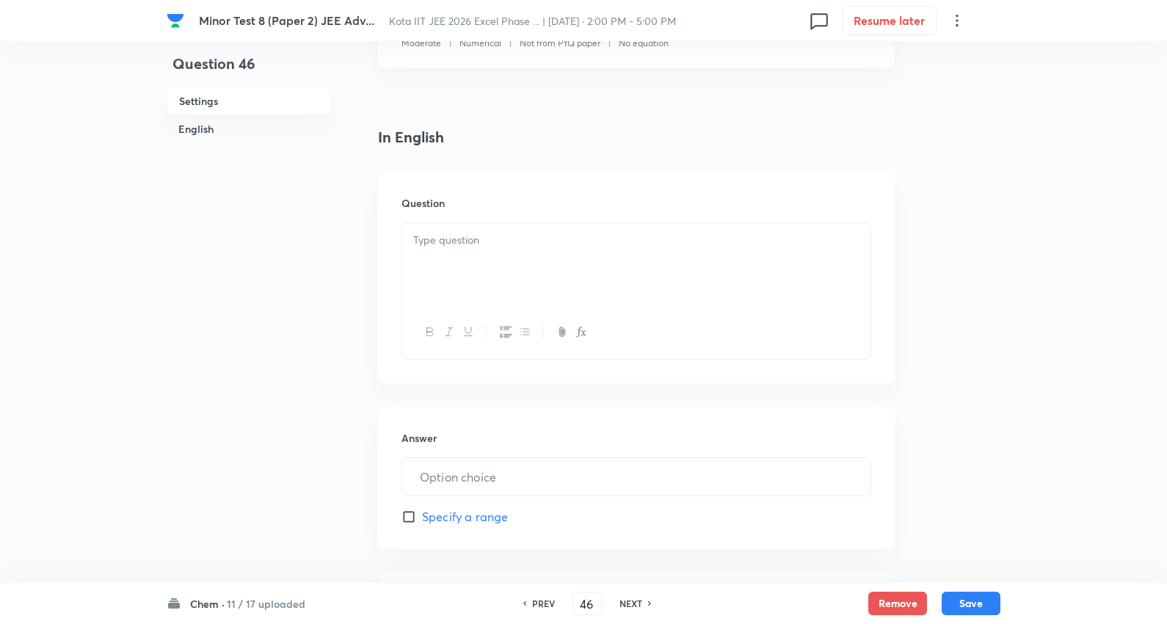
scroll to position [326, 0]
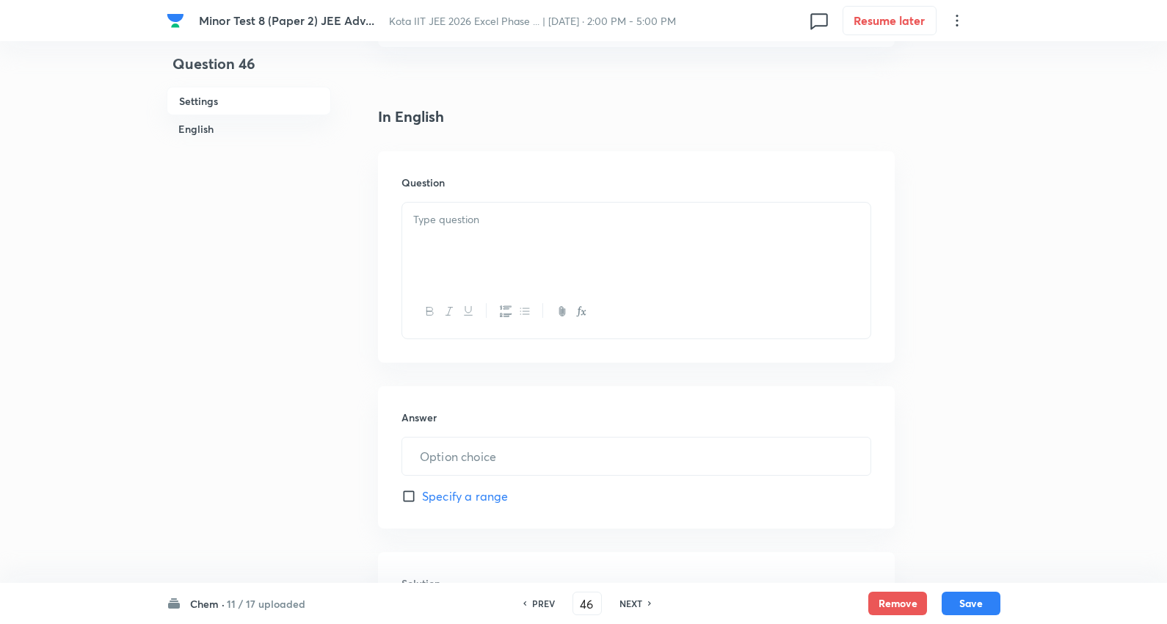
click at [474, 203] on div at bounding box center [636, 244] width 468 height 82
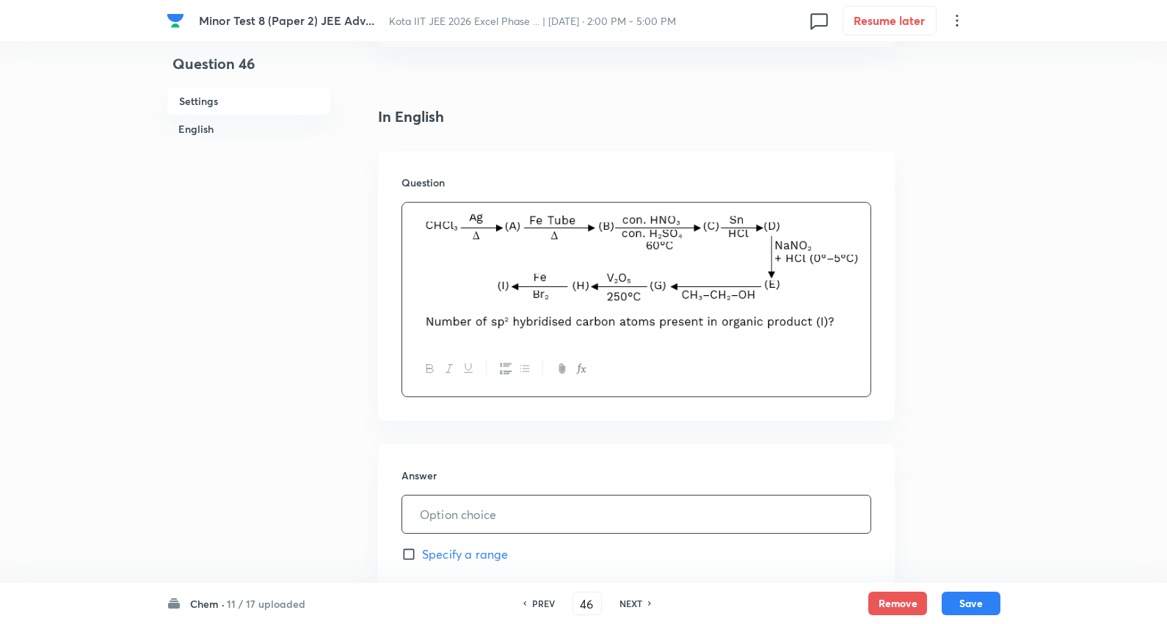
click at [497, 495] on input "text" at bounding box center [636, 513] width 468 height 37
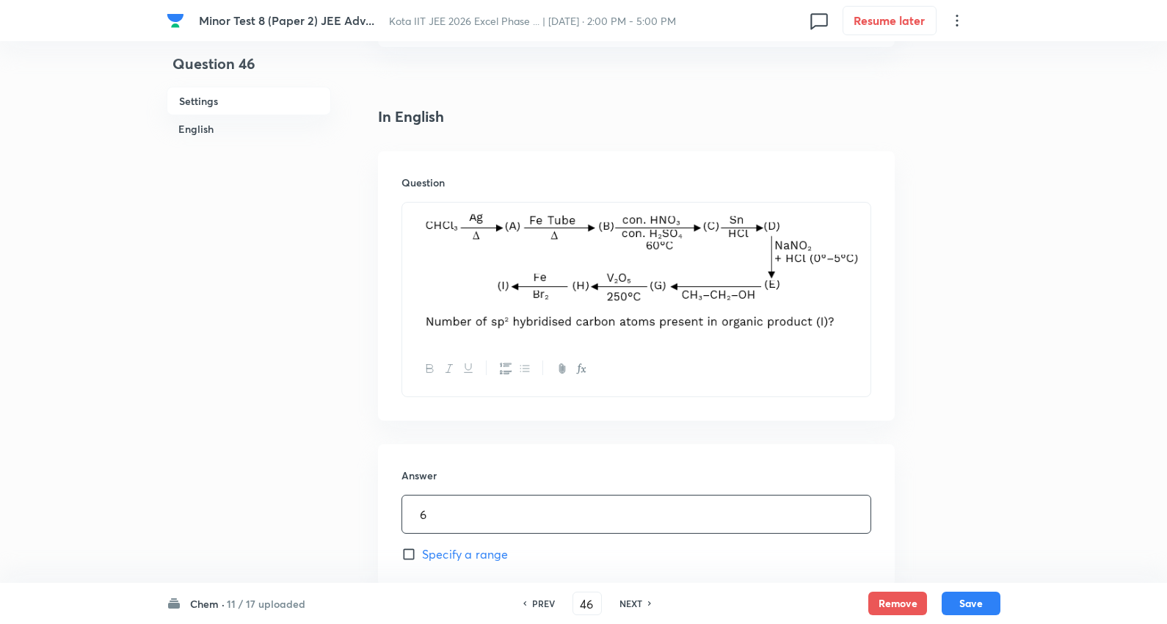
type input "6"
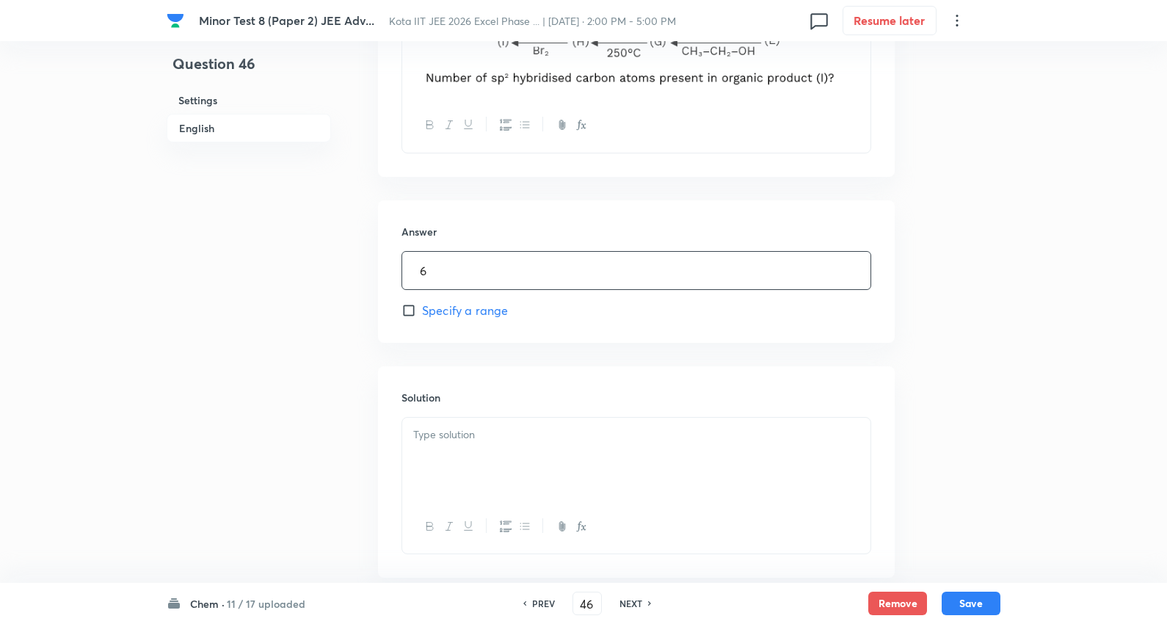
scroll to position [570, 0]
click at [497, 448] on div at bounding box center [636, 458] width 468 height 82
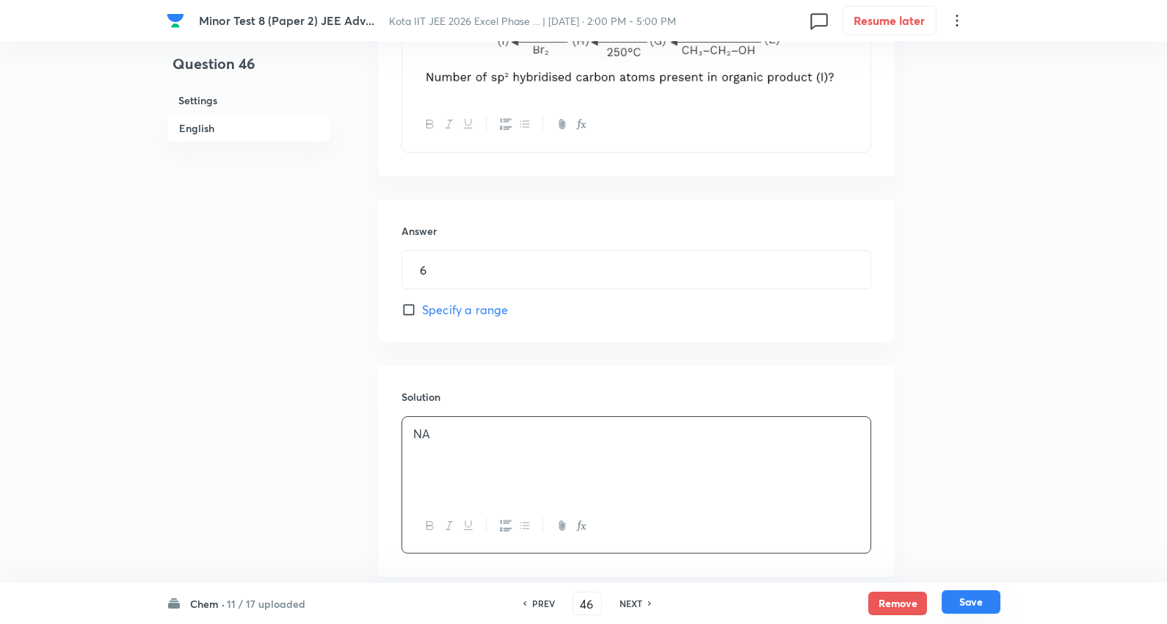
click at [979, 603] on button "Save" at bounding box center [971, 601] width 59 height 23
type input "47"
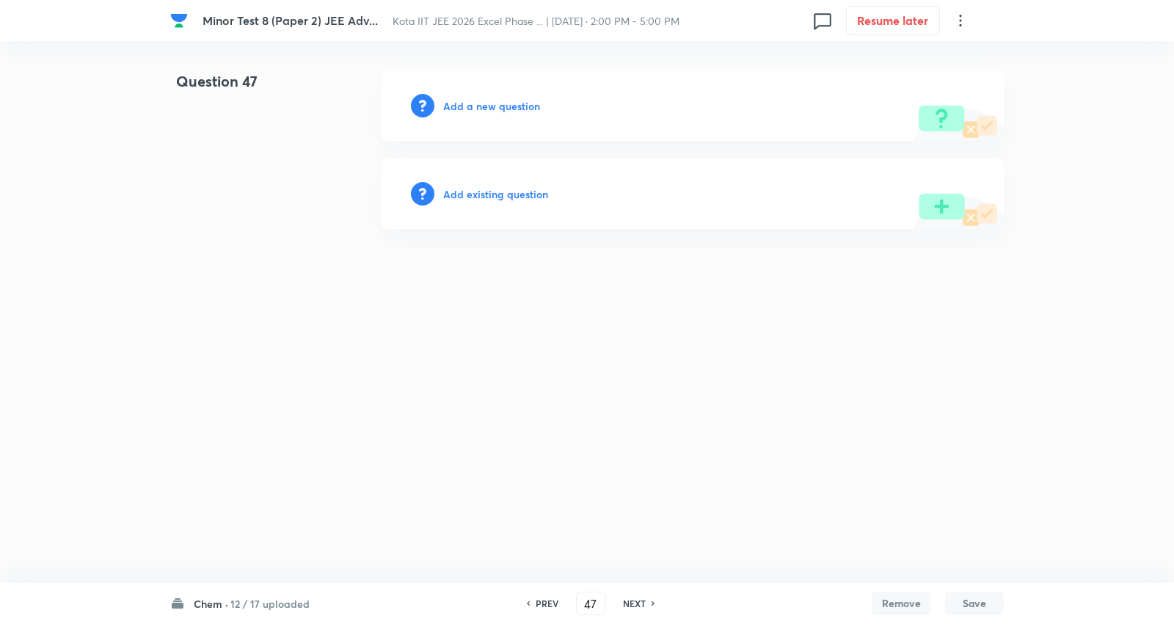
click at [503, 106] on h6 "Add a new question" at bounding box center [491, 105] width 97 height 15
click at [503, 106] on h6 "Choose a question type" at bounding box center [499, 105] width 113 height 15
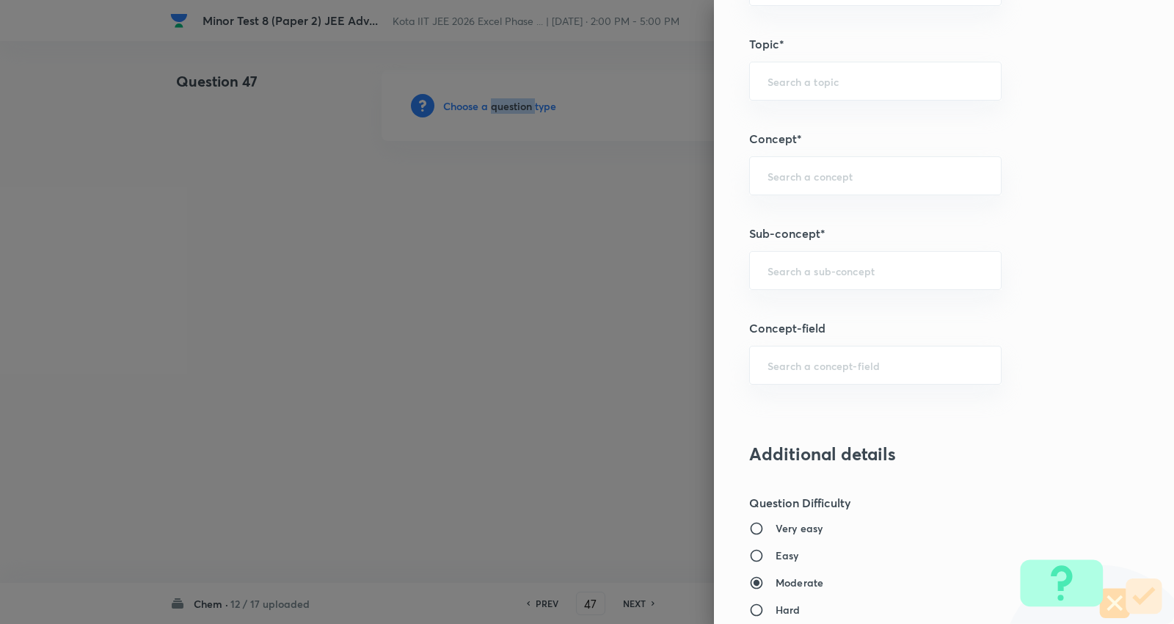
scroll to position [897, 0]
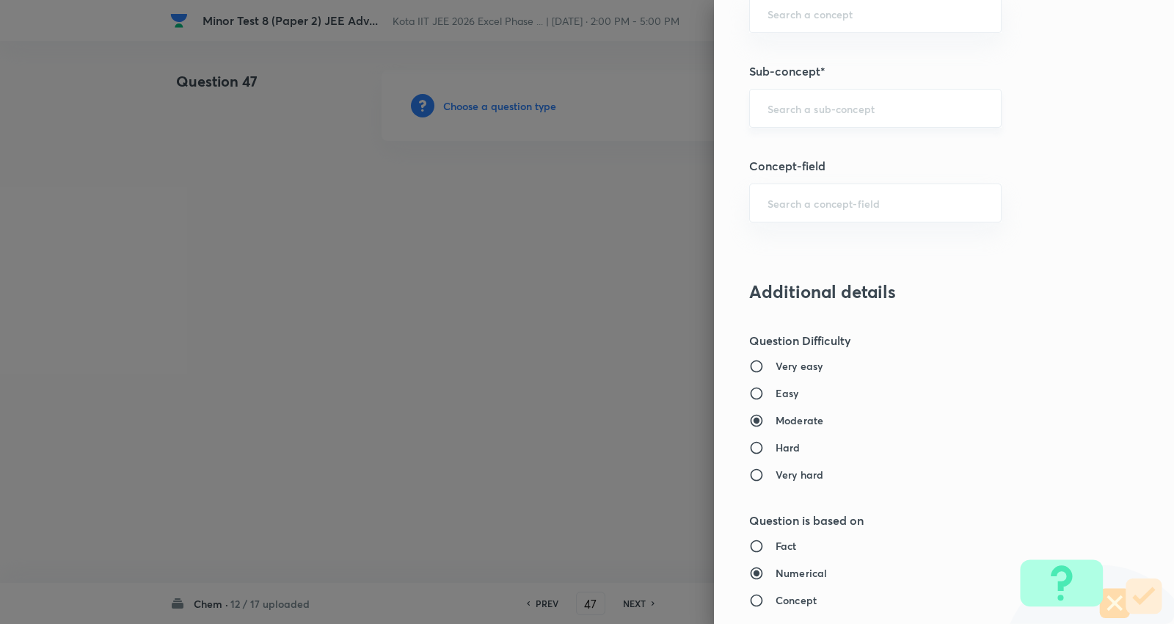
click at [815, 109] on input "text" at bounding box center [876, 108] width 216 height 14
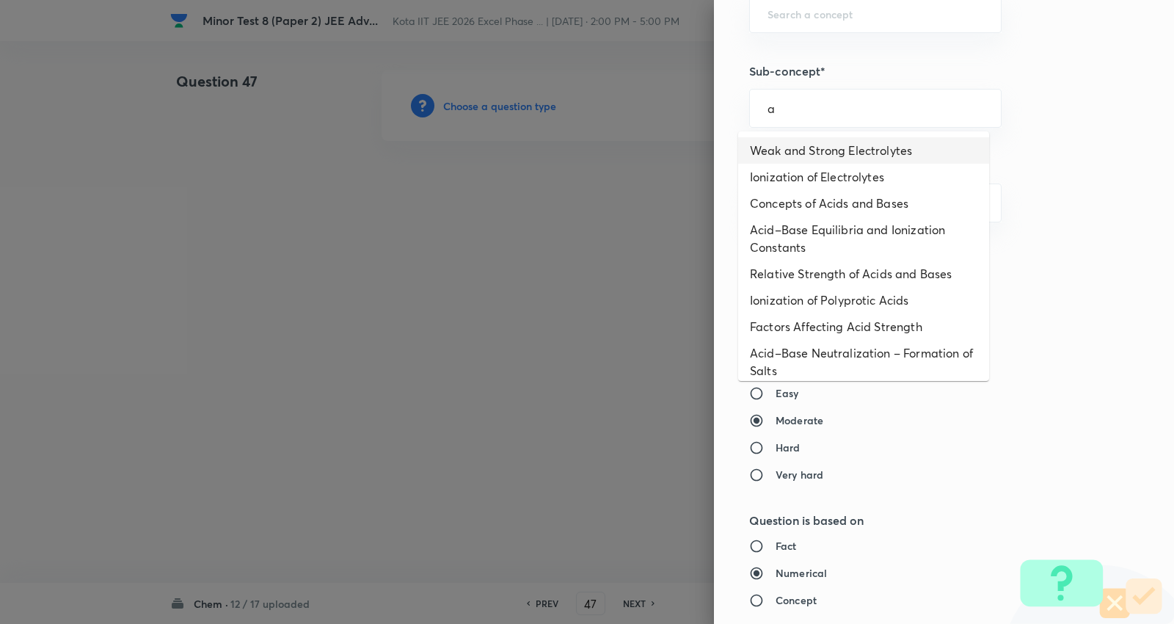
click at [825, 148] on li "Weak and Strong Electrolytes" at bounding box center [863, 150] width 251 height 26
type input "Weak and Strong Electrolytes"
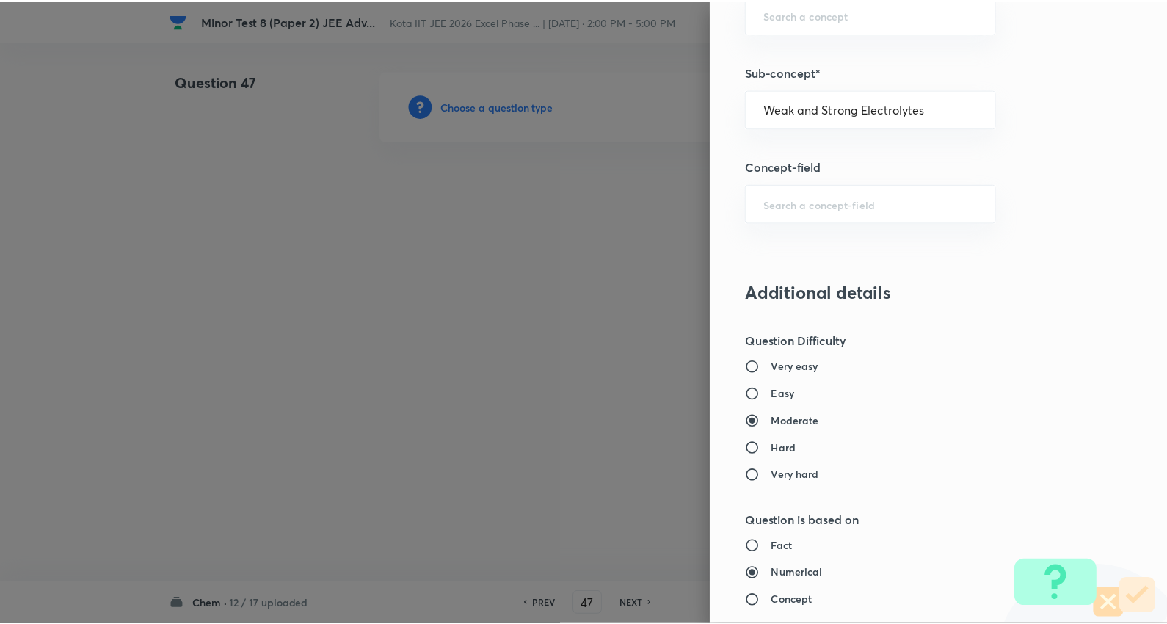
scroll to position [1389, 0]
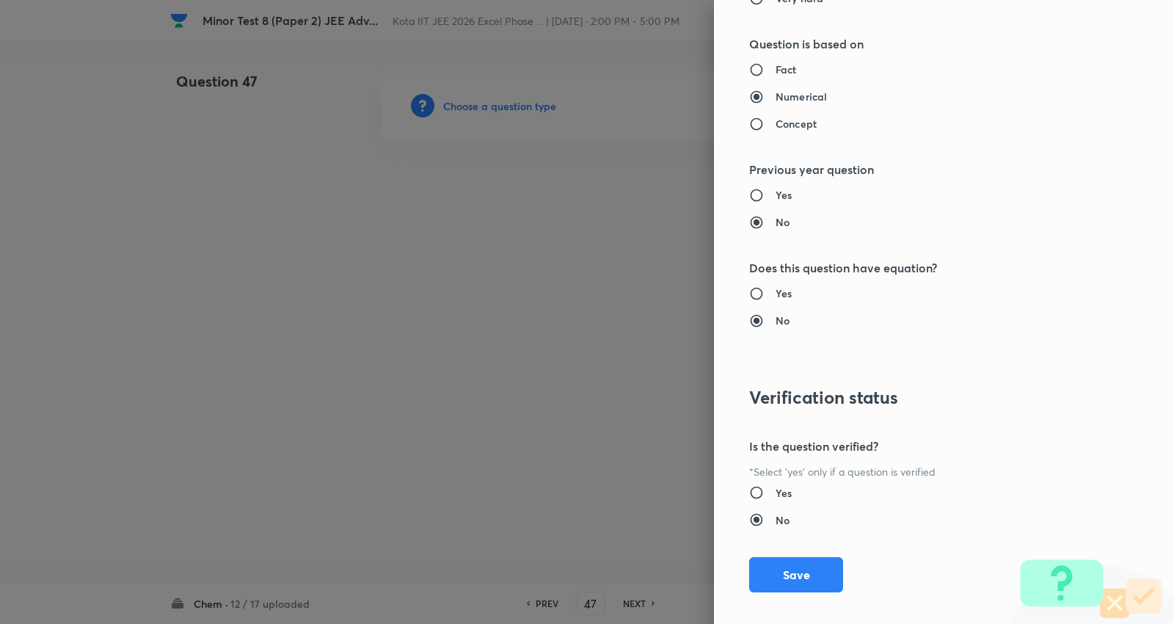
type input "Chemistry"
type input "Physical Chemistry"
type input "Ionic Equilibrium"
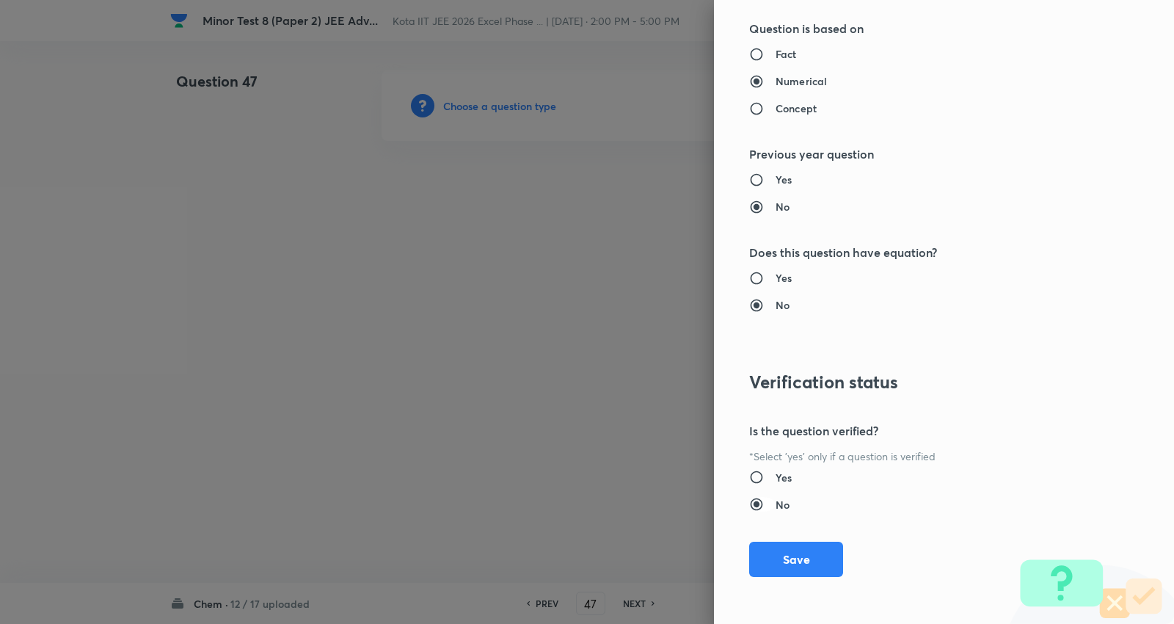
drag, startPoint x: 799, startPoint y: 559, endPoint x: 752, endPoint y: 503, distance: 72.9
click at [799, 559] on button "Save" at bounding box center [796, 559] width 94 height 35
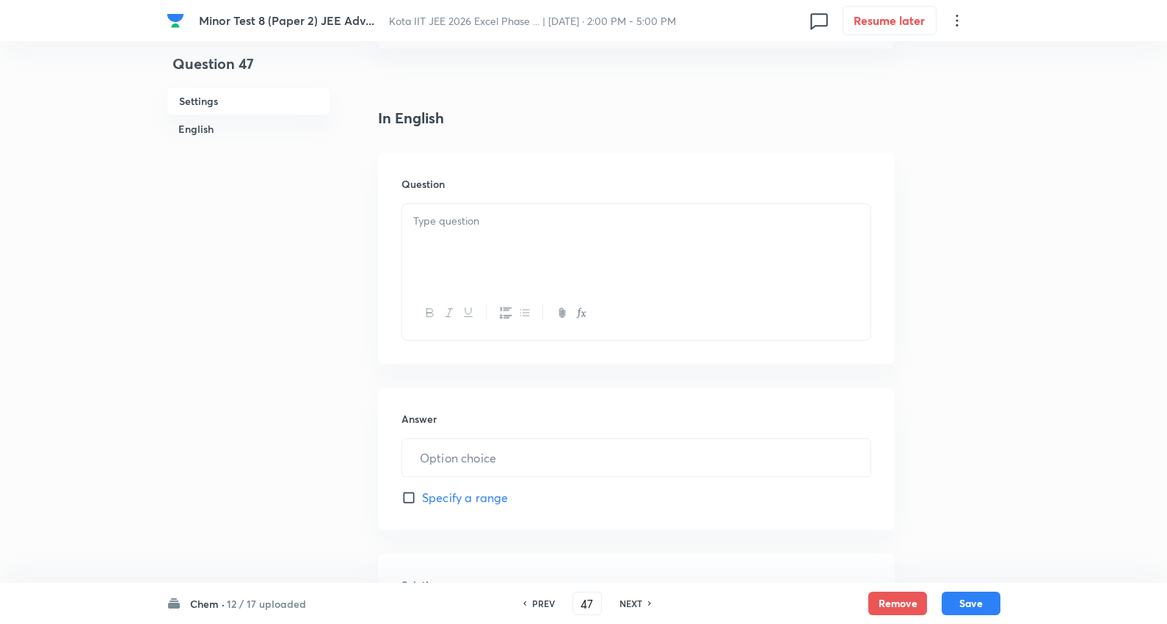
scroll to position [326, 0]
click at [465, 228] on div at bounding box center [636, 244] width 468 height 82
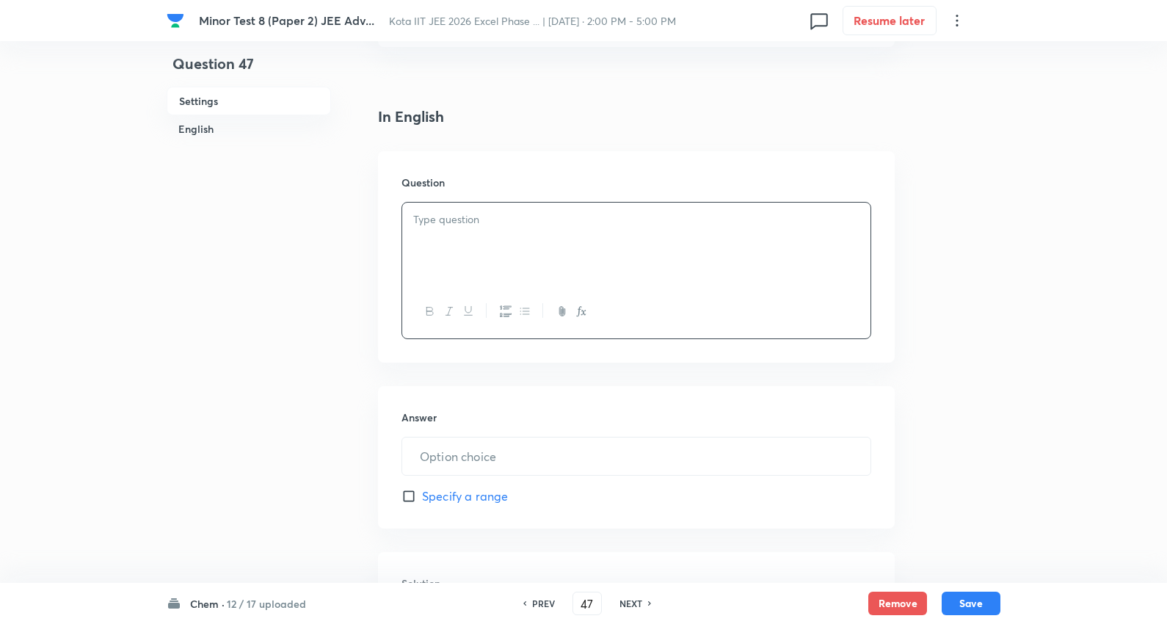
click at [510, 259] on div at bounding box center [636, 244] width 468 height 82
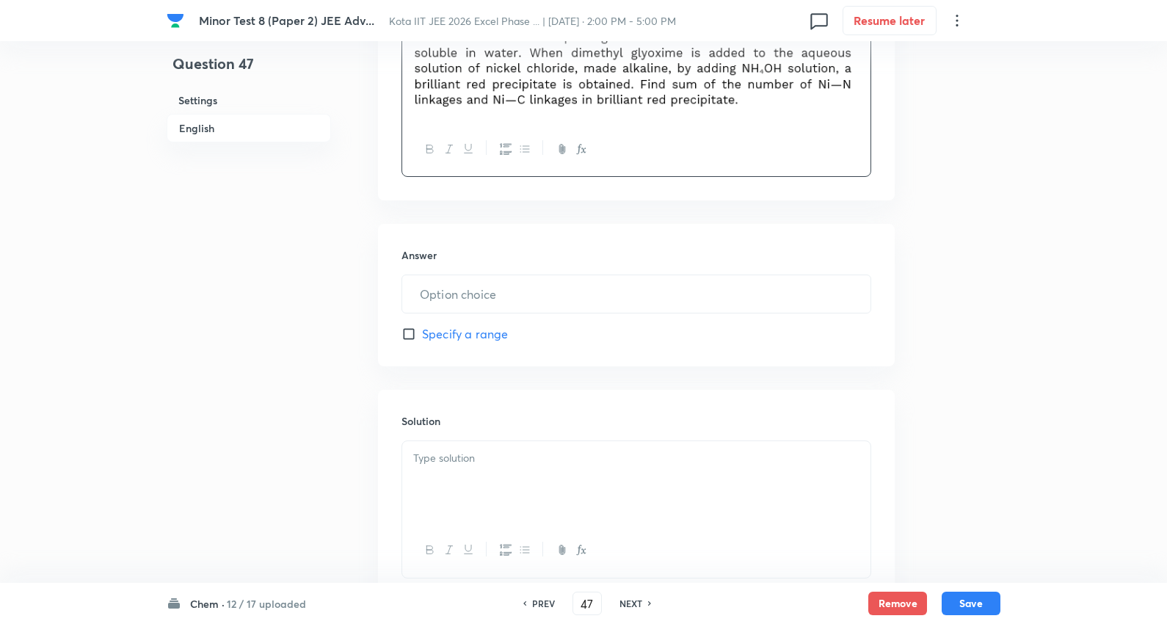
scroll to position [570, 0]
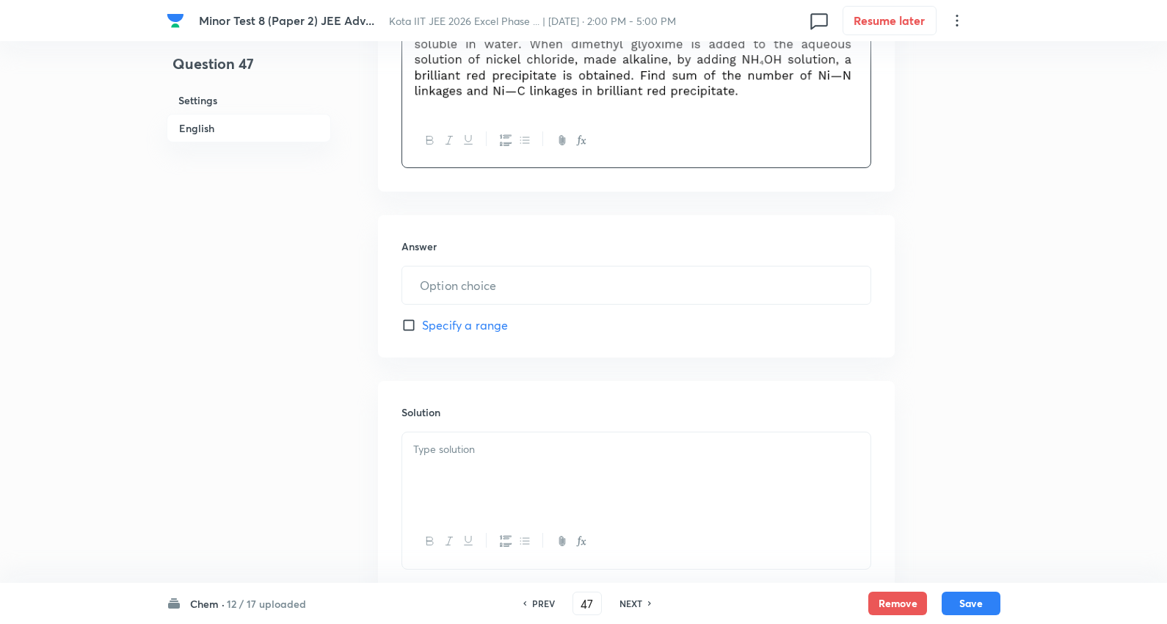
drag, startPoint x: 480, startPoint y: 272, endPoint x: 510, endPoint y: 264, distance: 31.0
click at [481, 273] on input "text" at bounding box center [636, 284] width 468 height 37
type input "4"
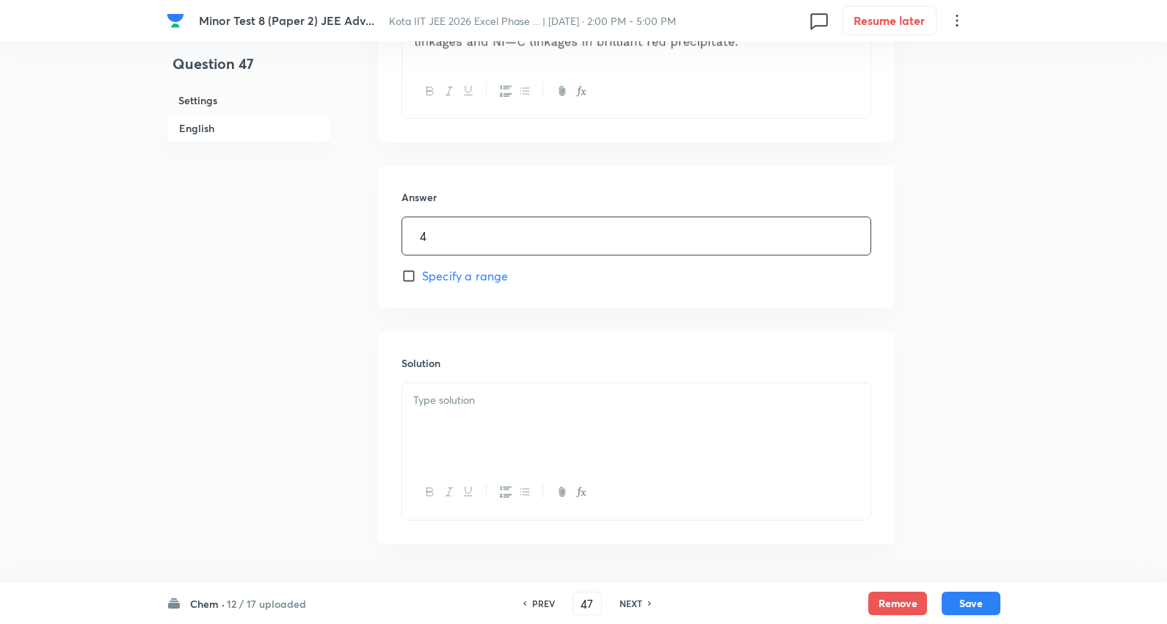
scroll to position [669, 0]
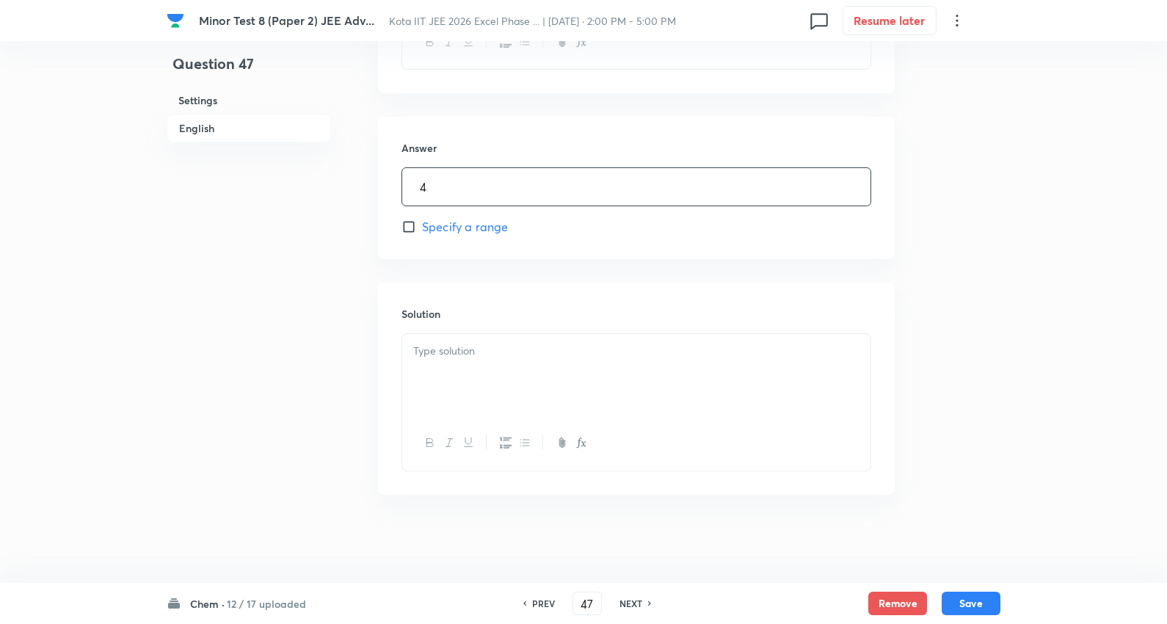
click at [507, 339] on div at bounding box center [636, 375] width 468 height 82
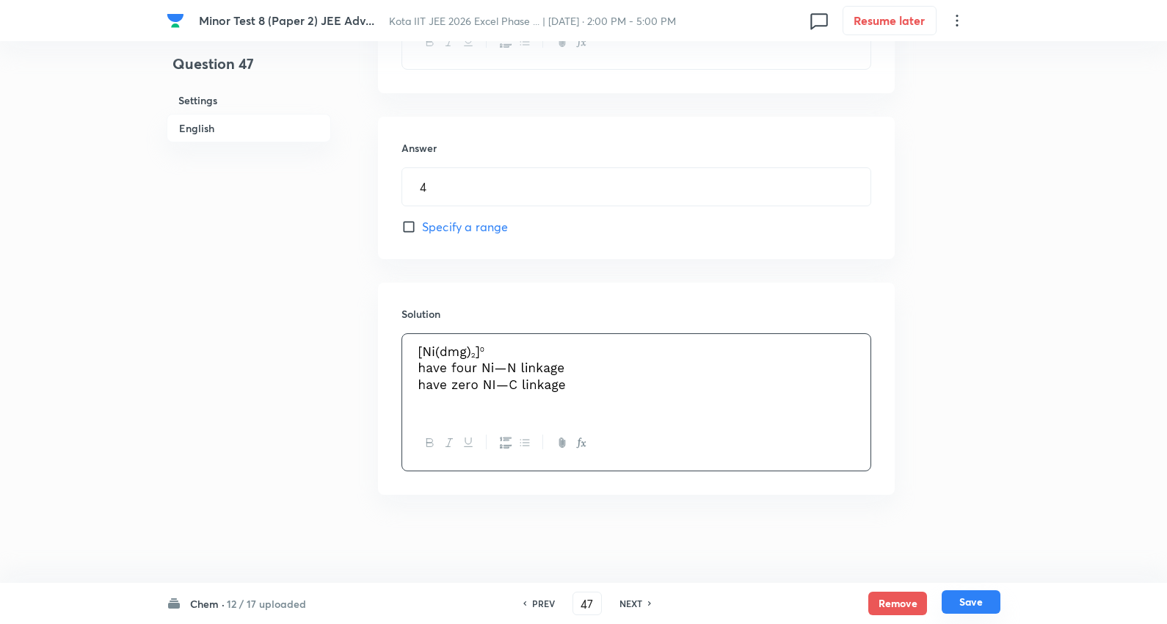
click at [970, 600] on button "Save" at bounding box center [971, 601] width 59 height 23
type input "48"
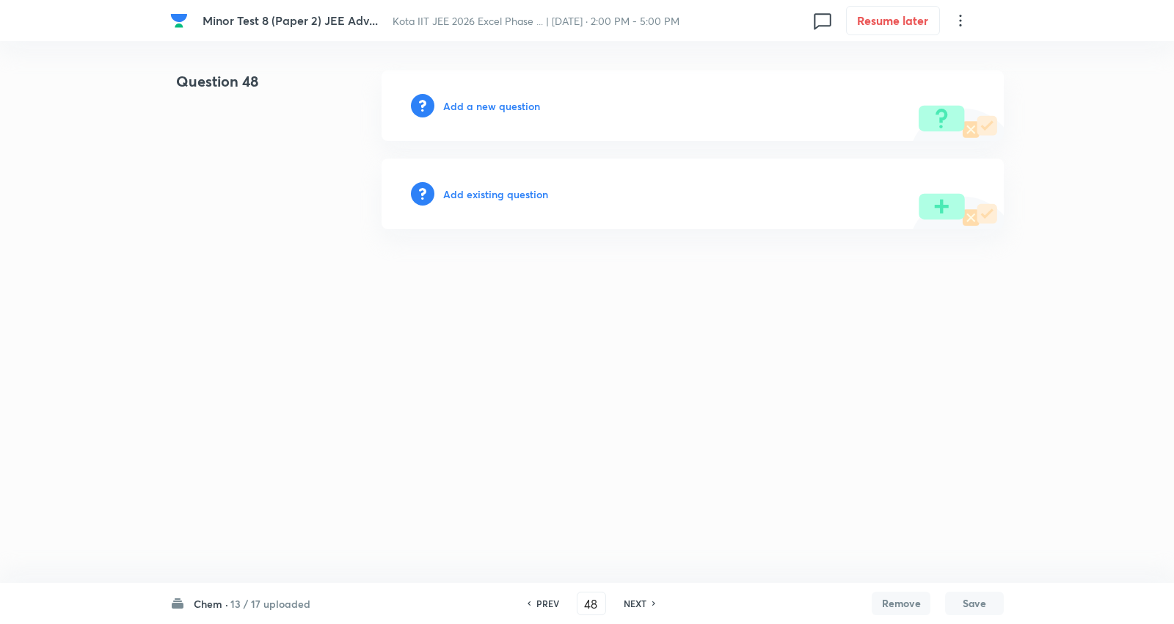
click at [501, 112] on h6 "Add a new question" at bounding box center [491, 105] width 97 height 15
click at [501, 112] on h6 "Choose a question type" at bounding box center [499, 105] width 113 height 15
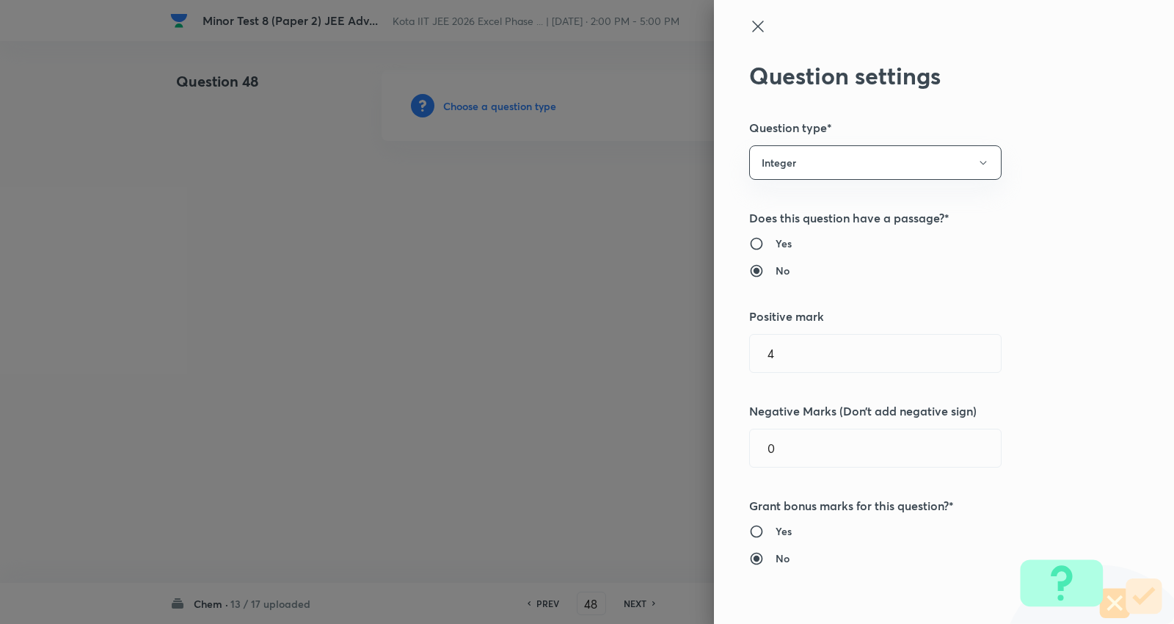
click at [776, 241] on h6 "Yes" at bounding box center [784, 243] width 16 height 15
click at [773, 241] on input "Yes" at bounding box center [762, 243] width 26 height 15
radio input "true"
radio input "false"
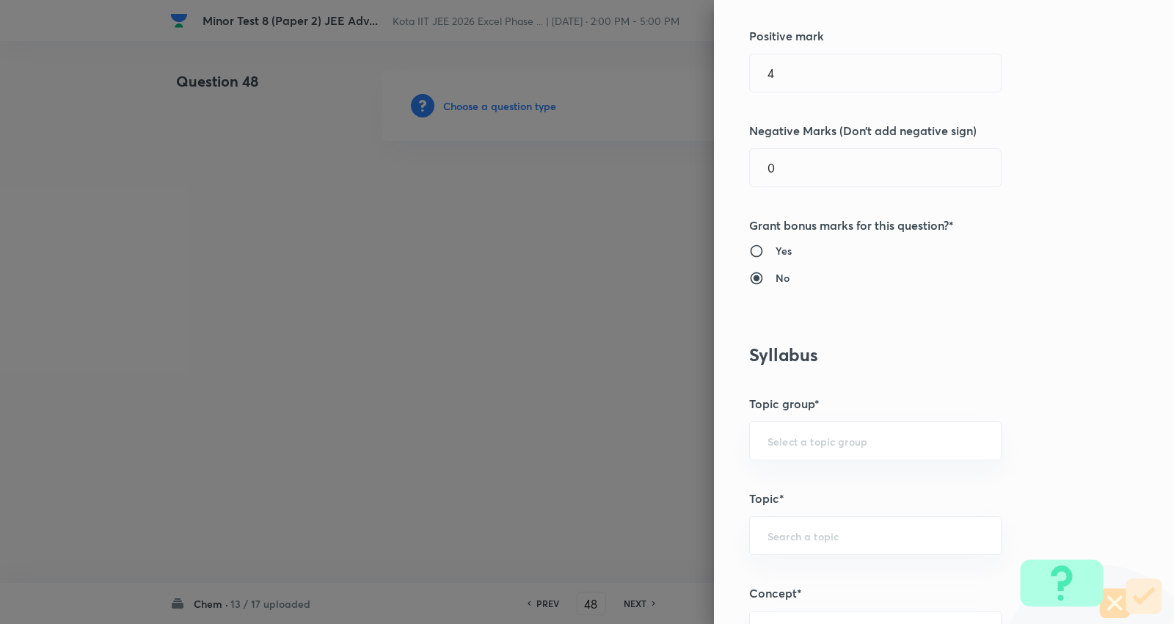
scroll to position [163, 0]
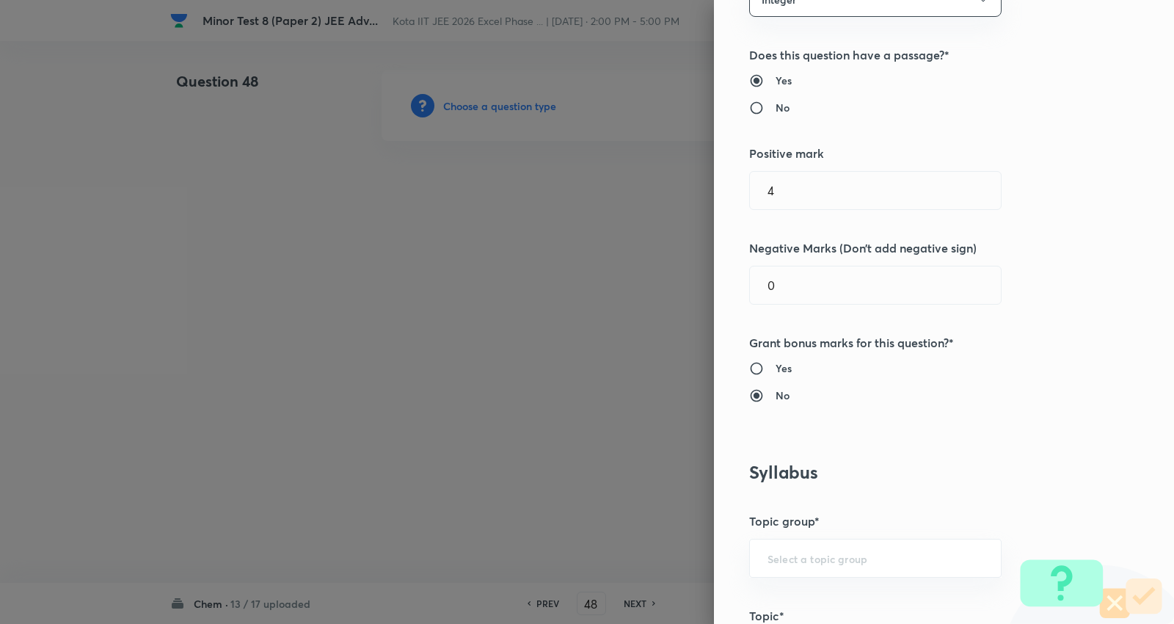
drag, startPoint x: 789, startPoint y: 195, endPoint x: 483, endPoint y: 189, distance: 306.1
click at [483, 189] on div "Question settings Question type* Integer Does this question have a passage?* Ye…" at bounding box center [587, 312] width 1174 height 624
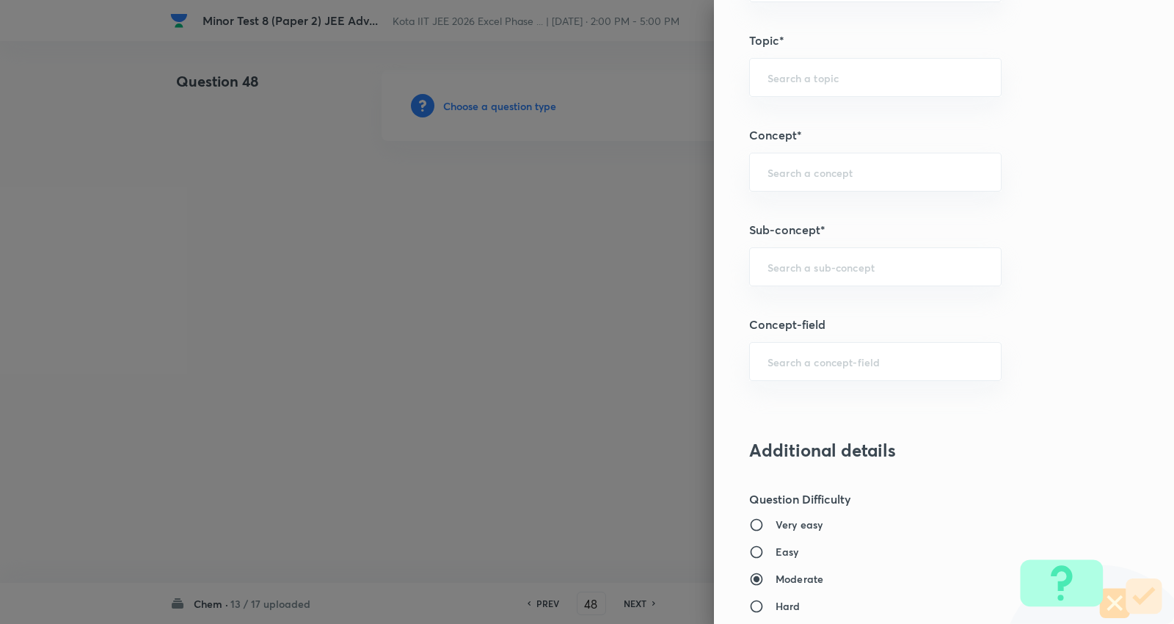
scroll to position [737, 0]
type input "3"
click at [810, 264] on input "text" at bounding box center [876, 268] width 216 height 14
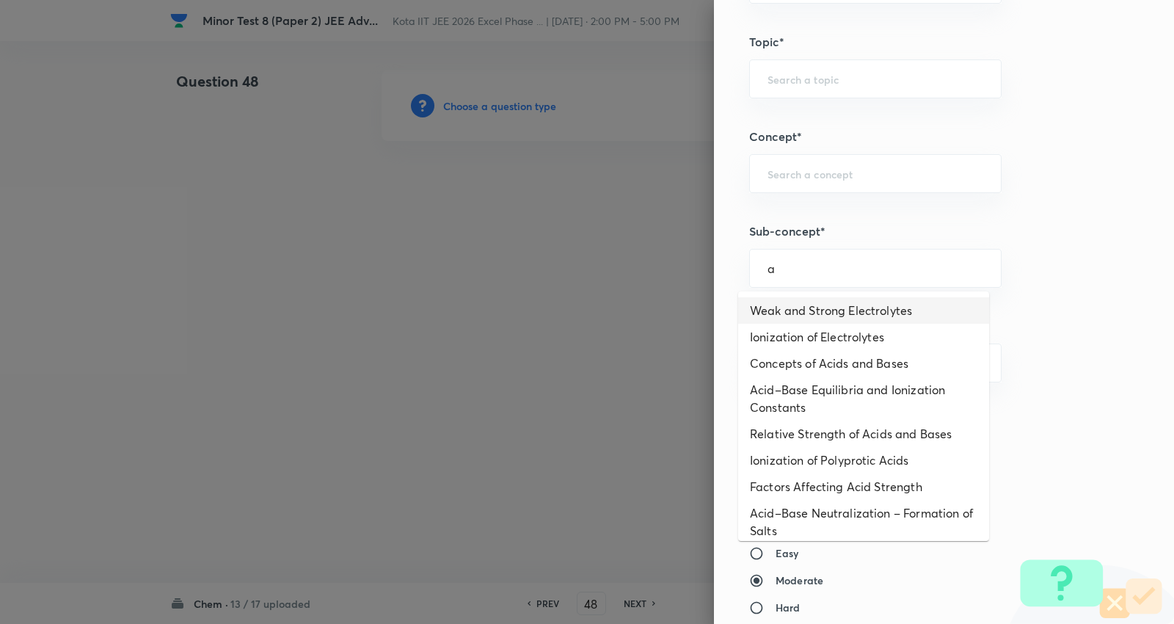
click at [825, 319] on li "Weak and Strong Electrolytes" at bounding box center [863, 310] width 251 height 26
type input "Weak and Strong Electrolytes"
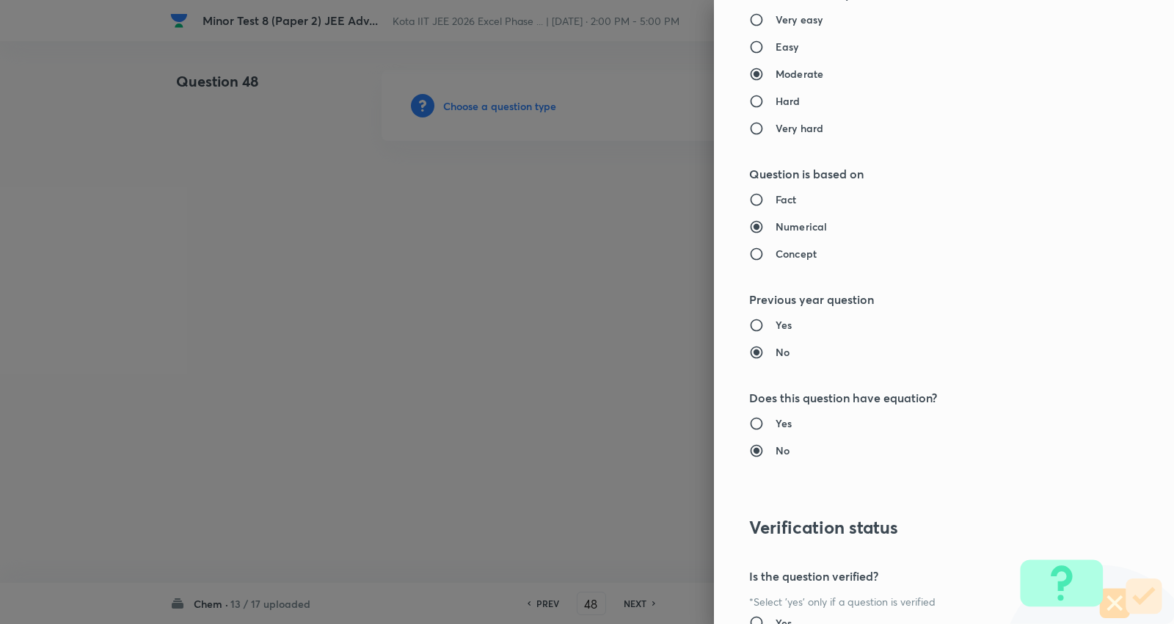
type input "Chemistry"
type input "Physical Chemistry"
type input "Ionic Equilibrium"
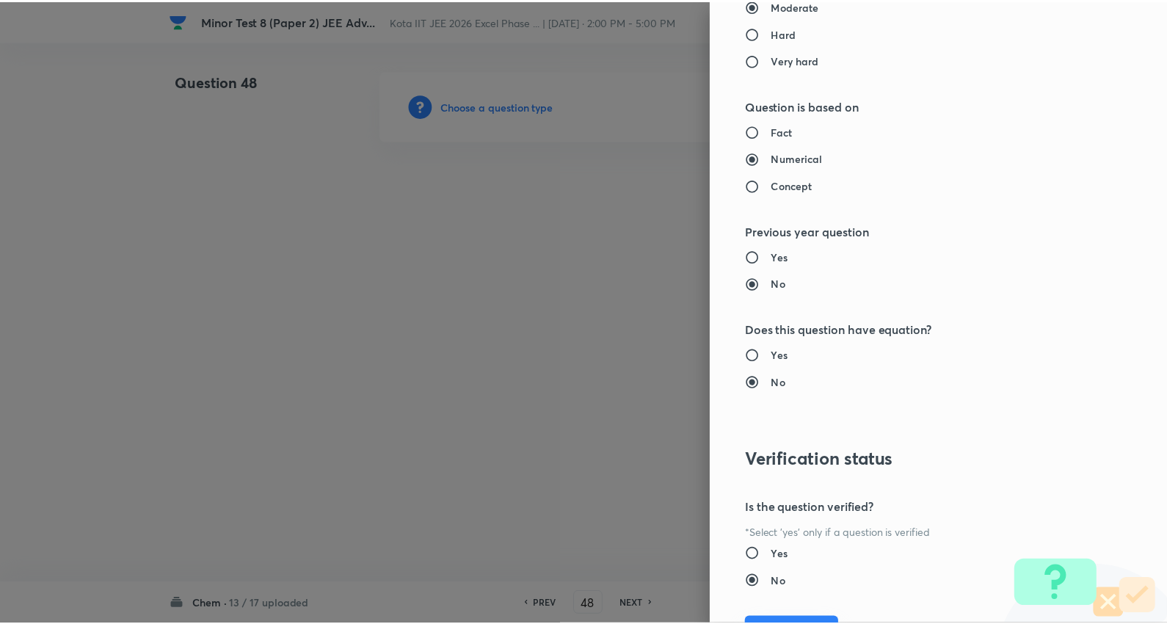
scroll to position [1389, 0]
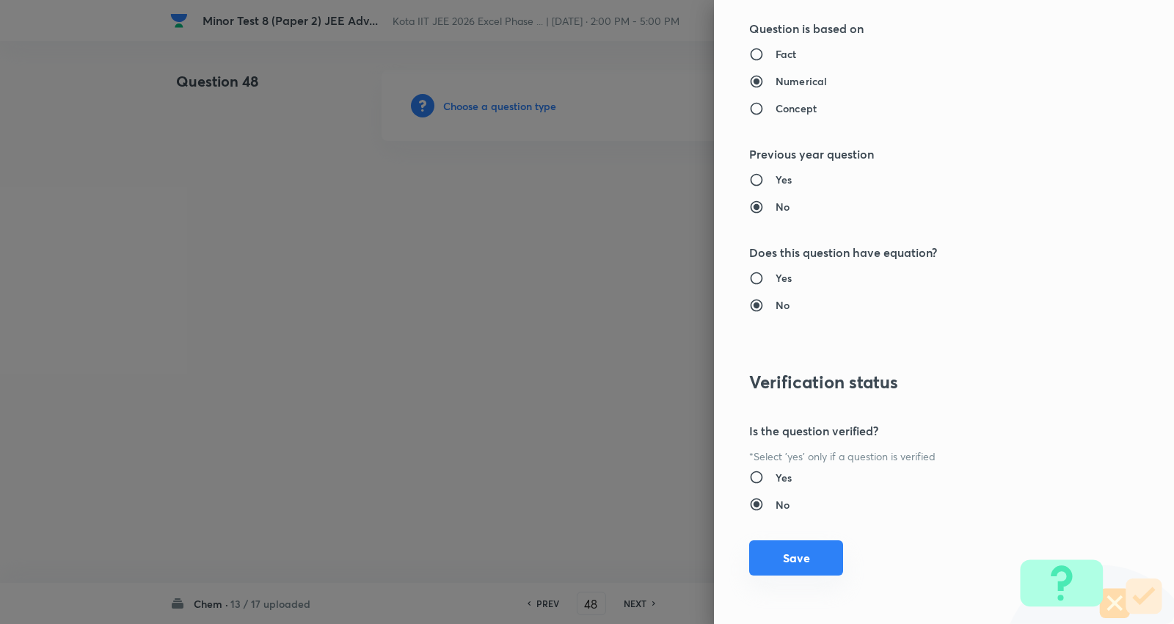
click at [788, 561] on button "Save" at bounding box center [796, 557] width 94 height 35
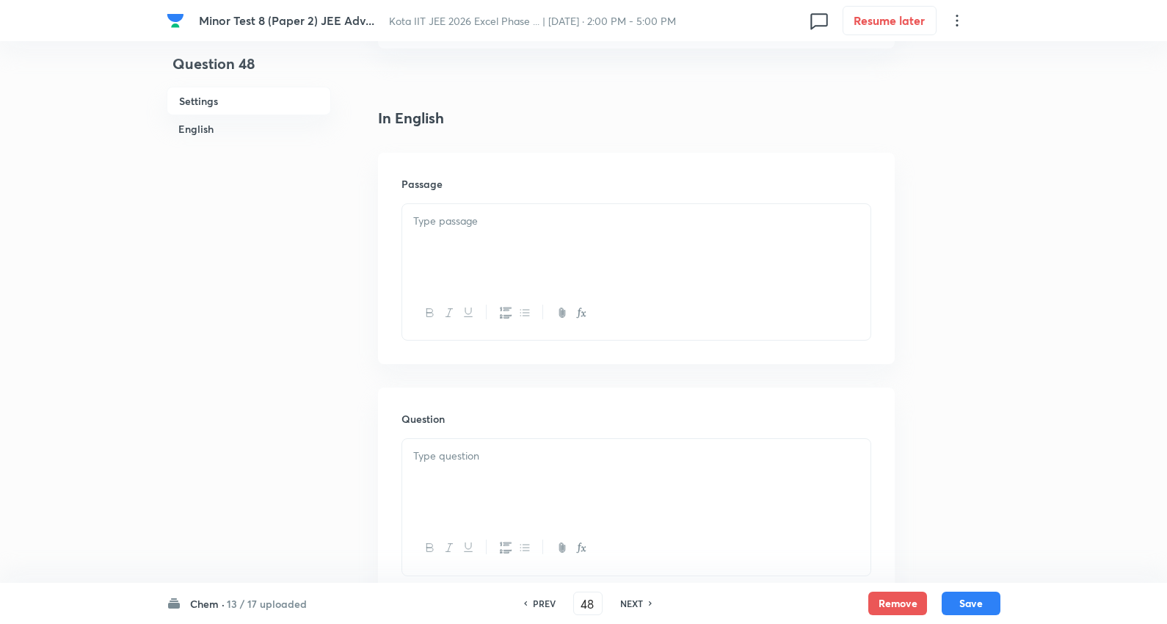
scroll to position [326, 0]
click at [470, 248] on div at bounding box center [636, 244] width 468 height 82
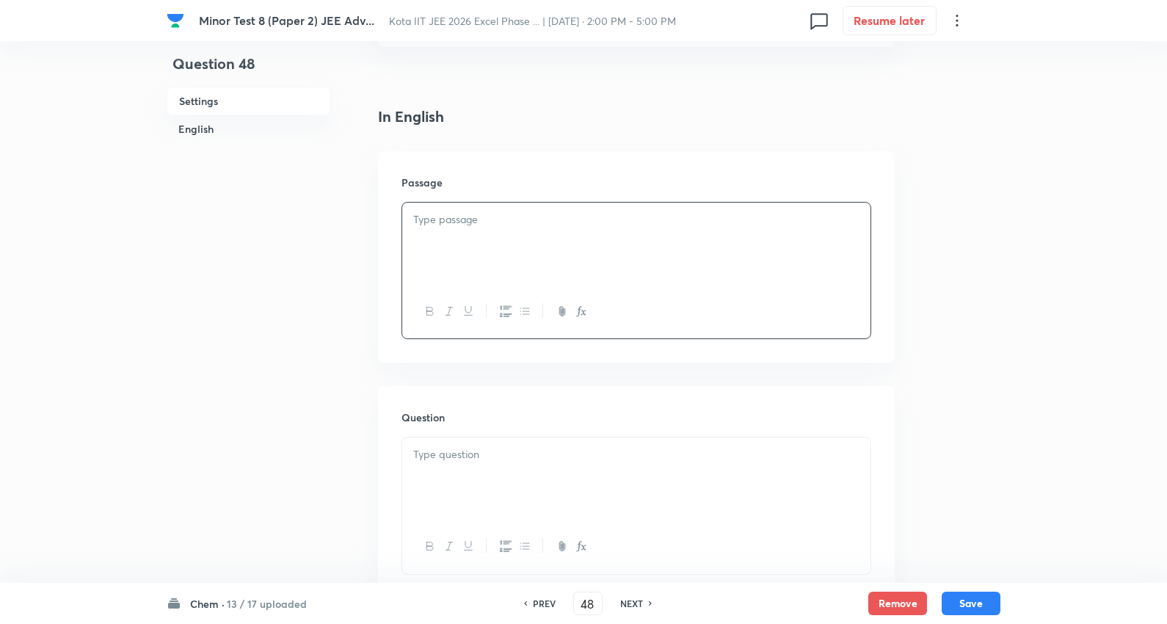
drag, startPoint x: 459, startPoint y: 225, endPoint x: 504, endPoint y: 216, distance: 46.5
click at [459, 224] on p at bounding box center [636, 219] width 446 height 17
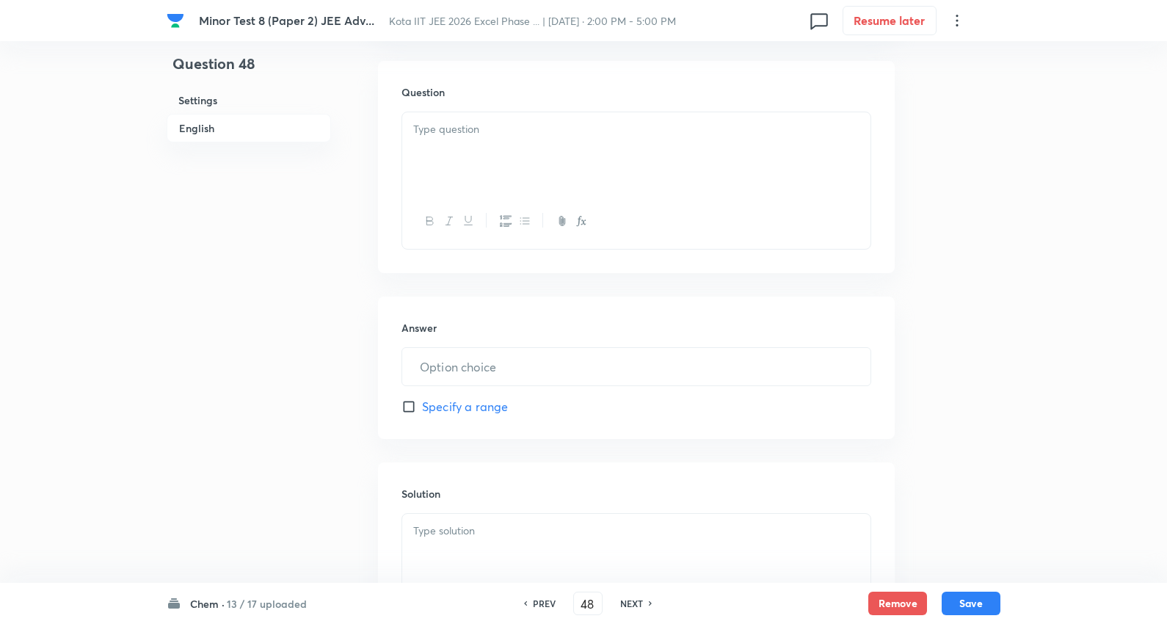
scroll to position [652, 0]
click at [496, 170] on div at bounding box center [636, 153] width 468 height 82
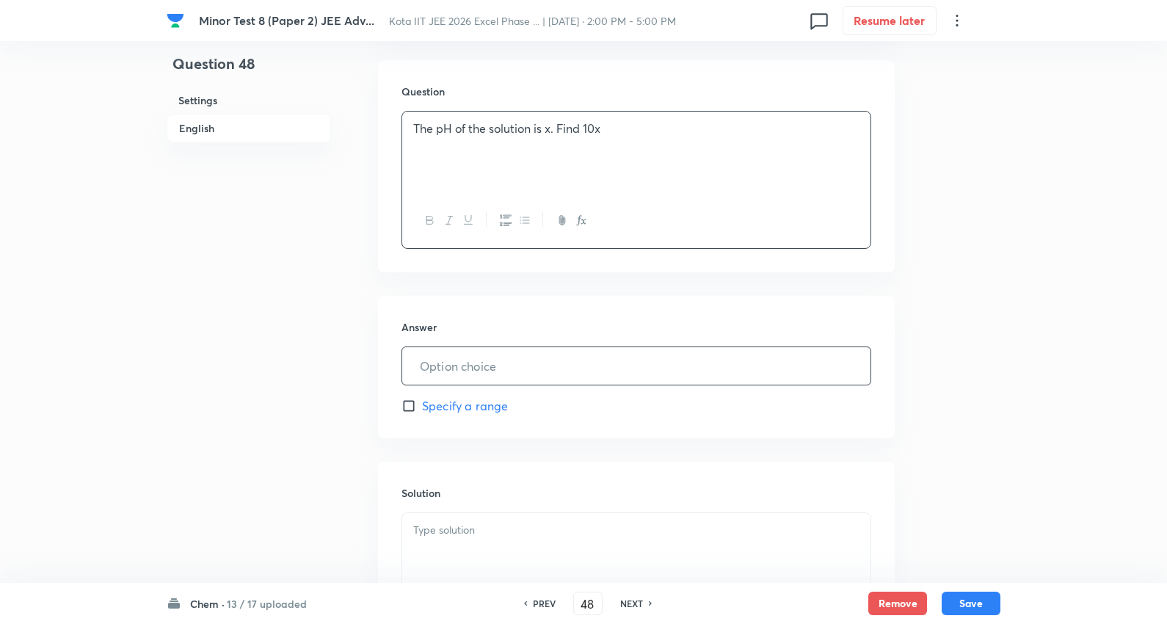
drag, startPoint x: 485, startPoint y: 370, endPoint x: 529, endPoint y: 355, distance: 46.7
click at [503, 361] on input "text" at bounding box center [636, 365] width 468 height 37
click at [463, 360] on input "9" at bounding box center [636, 365] width 468 height 37
click at [465, 361] on input "9" at bounding box center [636, 365] width 468 height 37
type input "99"
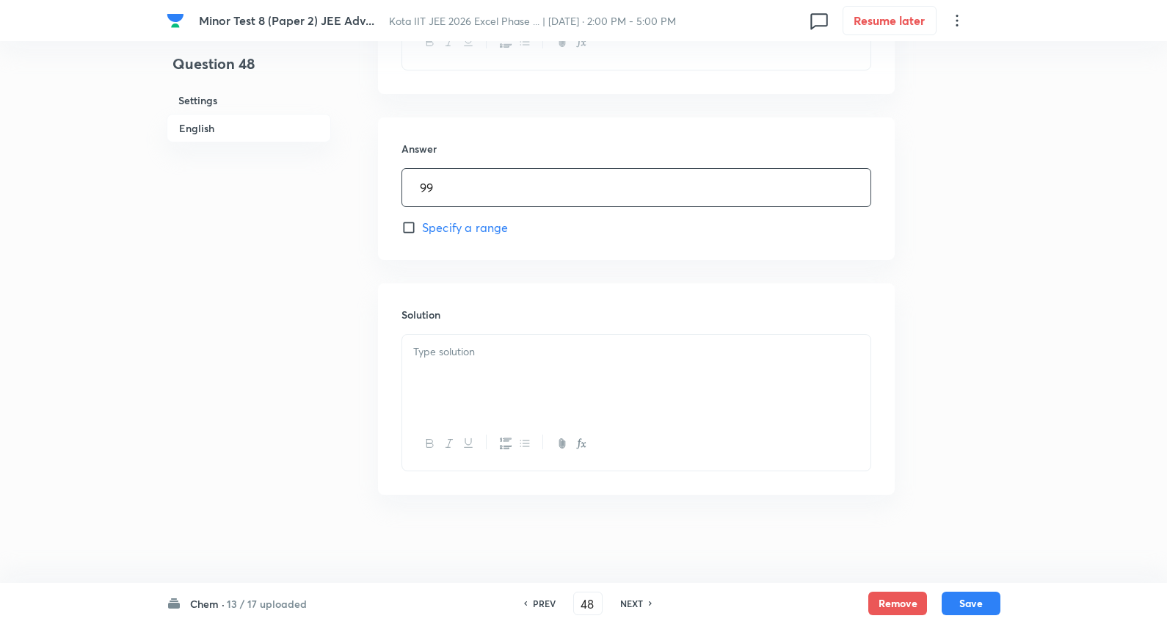
scroll to position [832, 0]
click at [486, 357] on p at bounding box center [636, 351] width 446 height 17
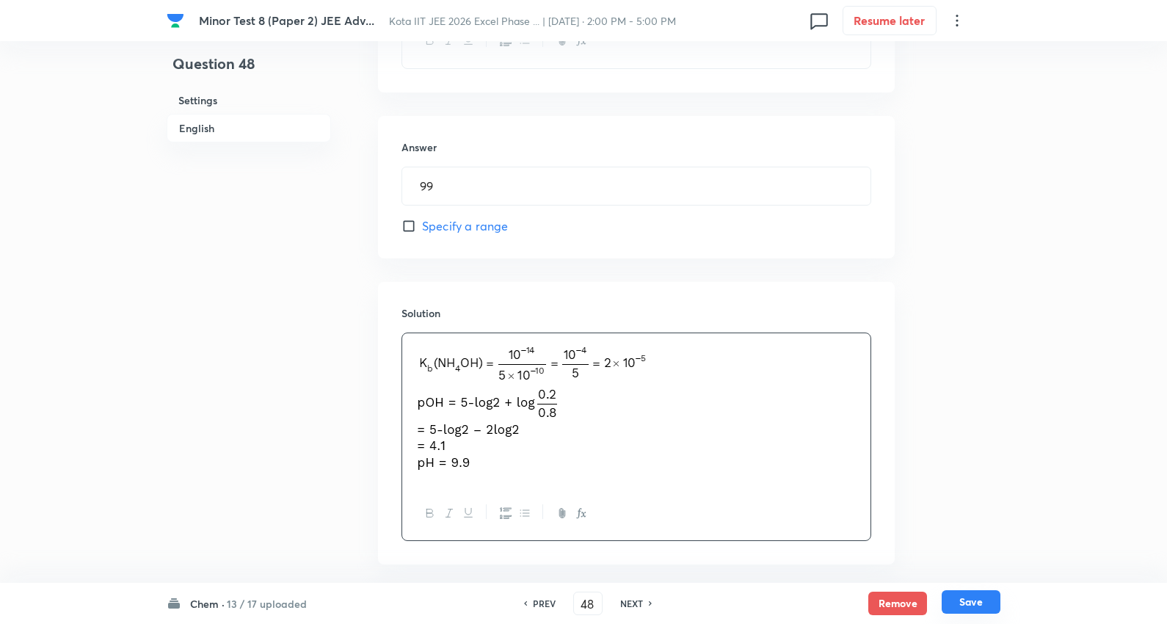
drag, startPoint x: 970, startPoint y: 603, endPoint x: 788, endPoint y: 445, distance: 241.4
click at [971, 603] on button "Save" at bounding box center [971, 603] width 59 height 23
type input "49"
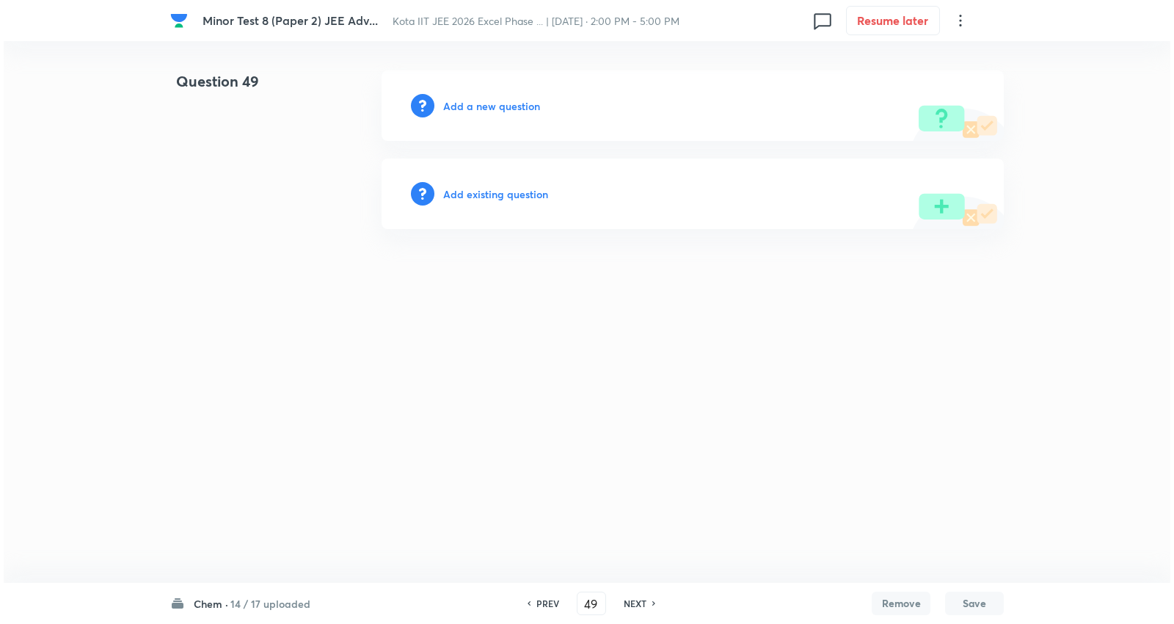
scroll to position [0, 0]
click at [482, 107] on h6 "Add a new question" at bounding box center [491, 105] width 97 height 15
click at [482, 107] on h6 "Choose a question type" at bounding box center [499, 105] width 113 height 15
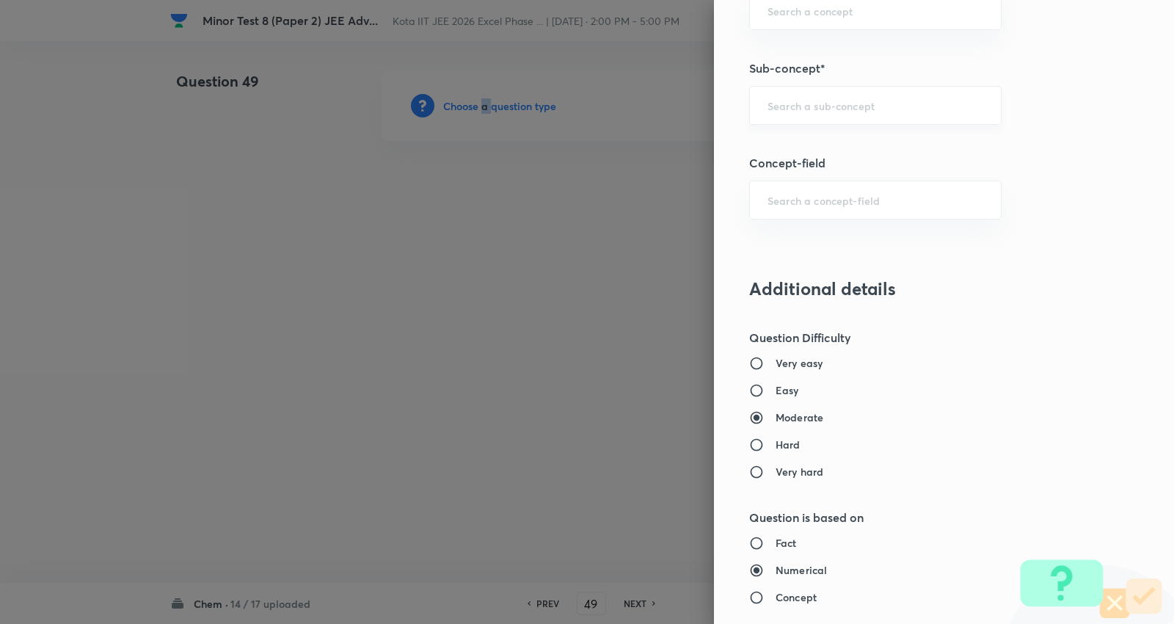
scroll to position [815, 0]
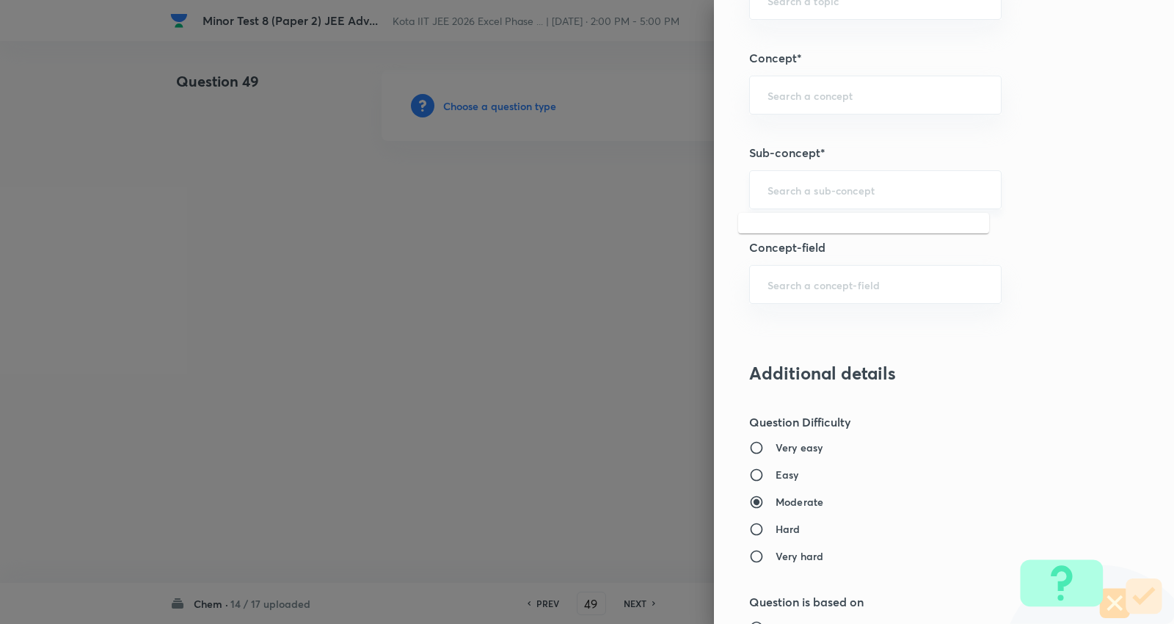
click at [833, 196] on input "text" at bounding box center [876, 190] width 216 height 14
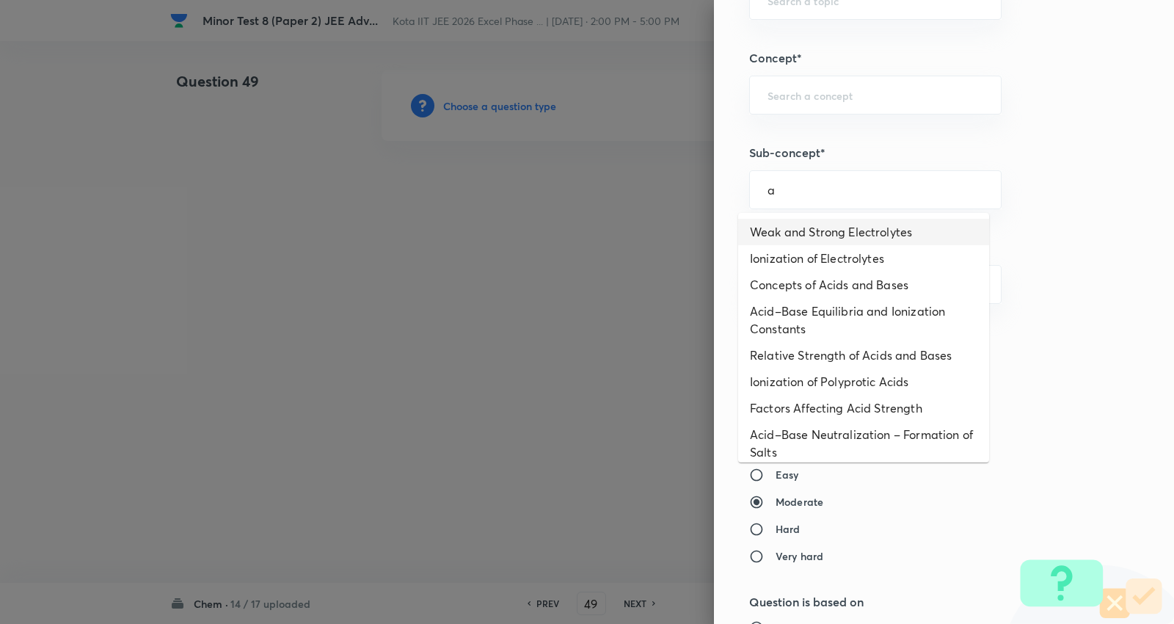
click at [813, 229] on li "Weak and Strong Electrolytes" at bounding box center [863, 232] width 251 height 26
type input "Weak and Strong Electrolytes"
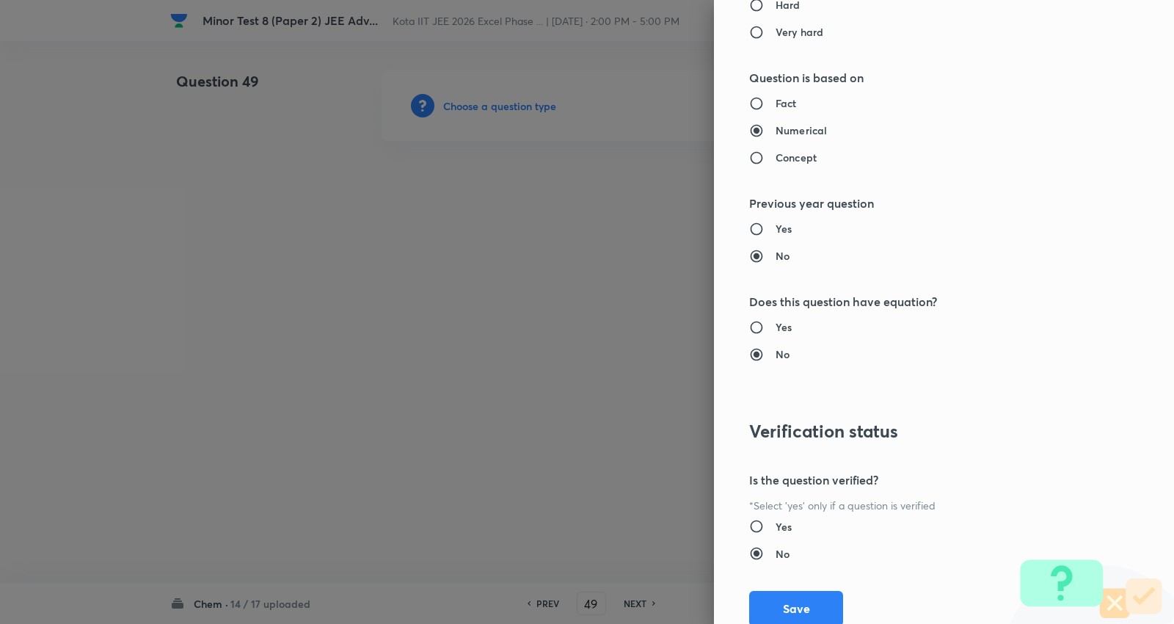
type input "Chemistry"
type input "Physical Chemistry"
type input "Ionic Equilibrium"
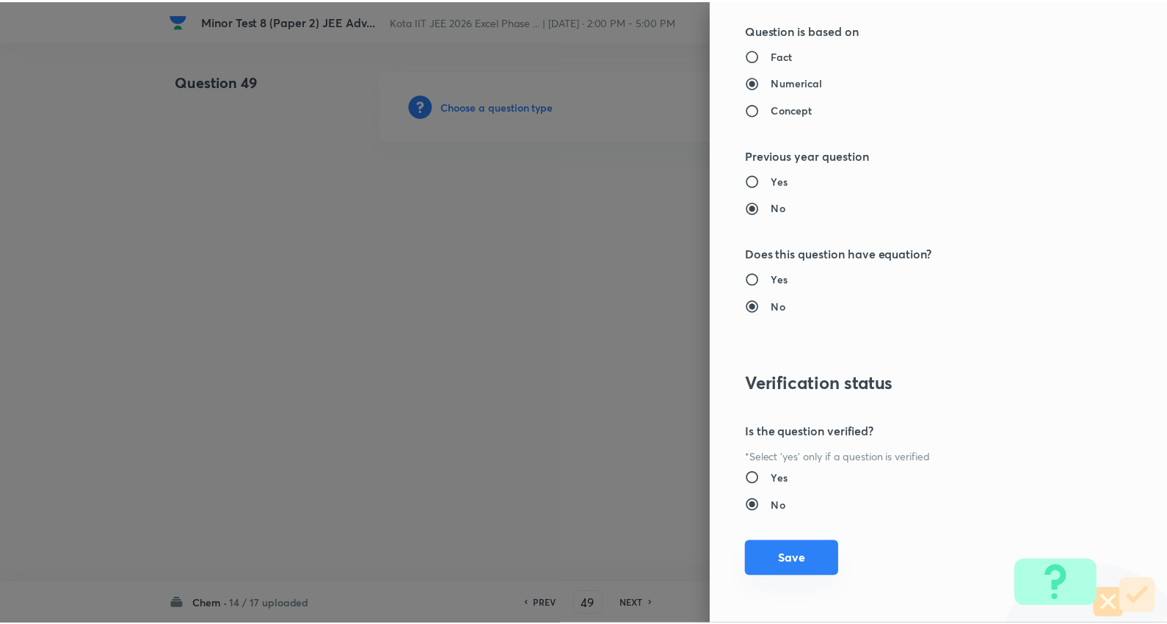
scroll to position [1389, 0]
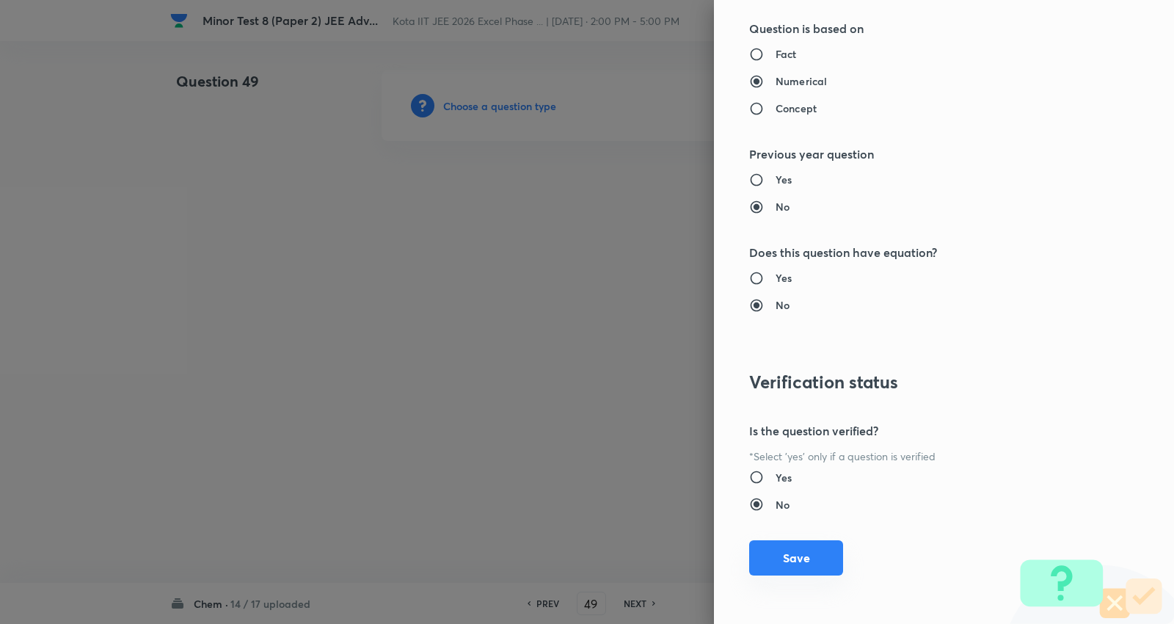
click at [796, 552] on button "Save" at bounding box center [796, 557] width 94 height 35
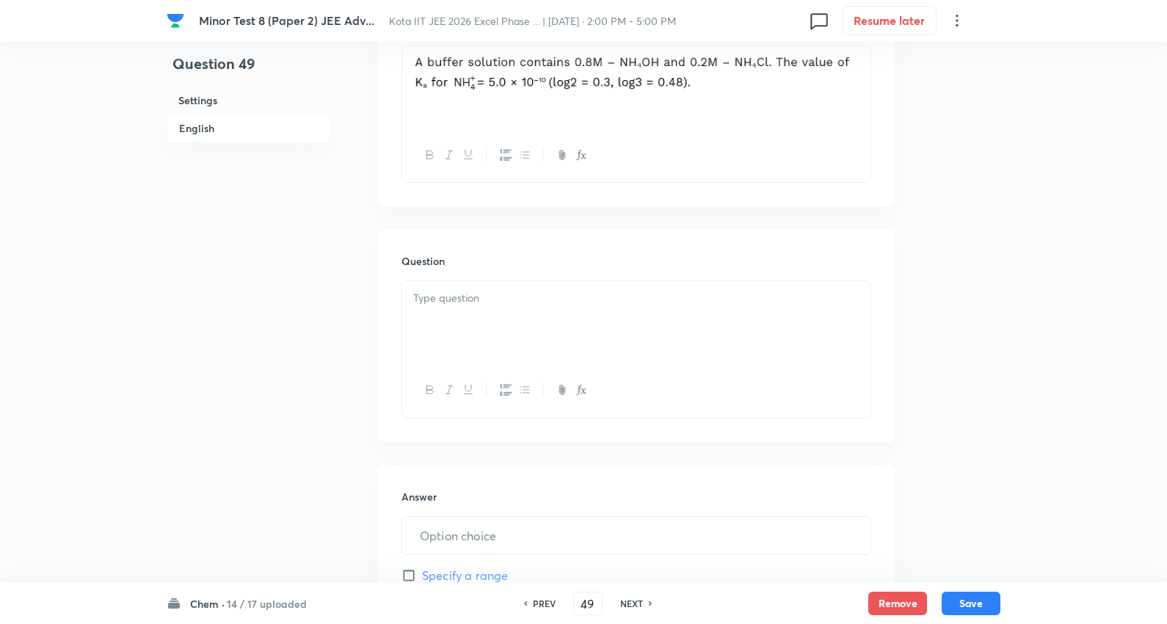
scroll to position [489, 0]
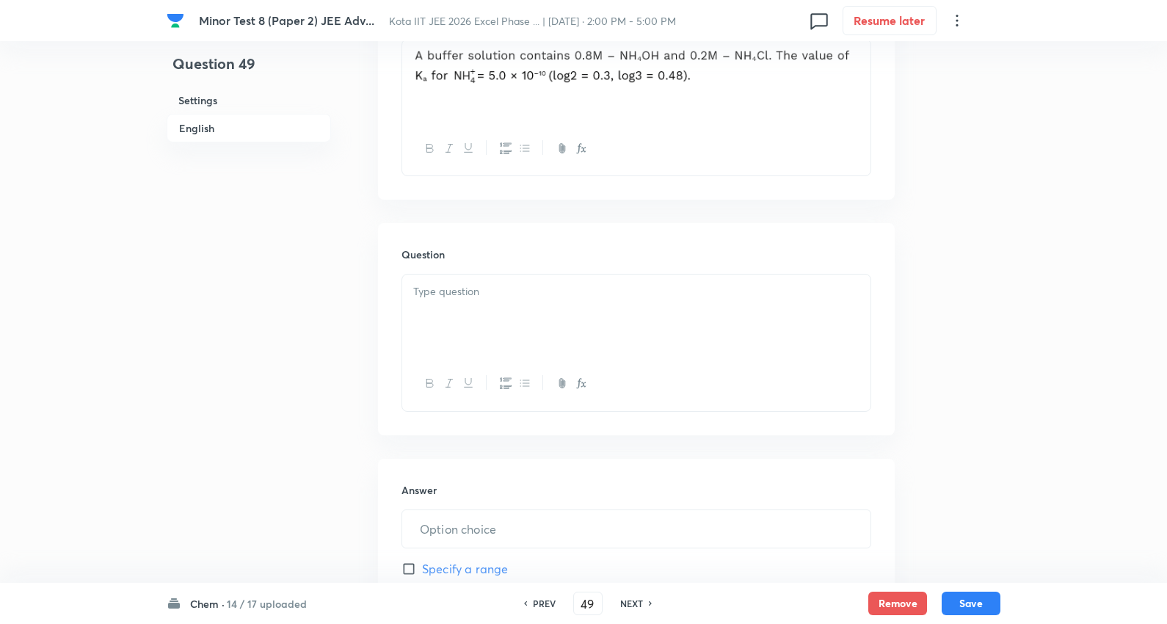
click at [459, 318] on div at bounding box center [636, 316] width 468 height 82
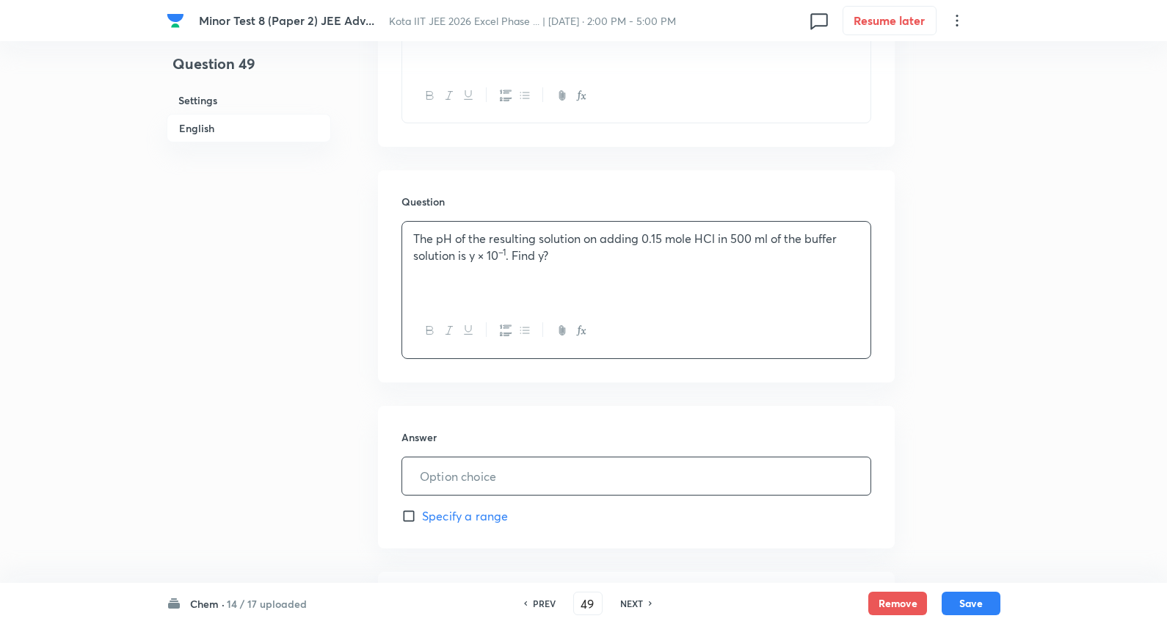
scroll to position [570, 0]
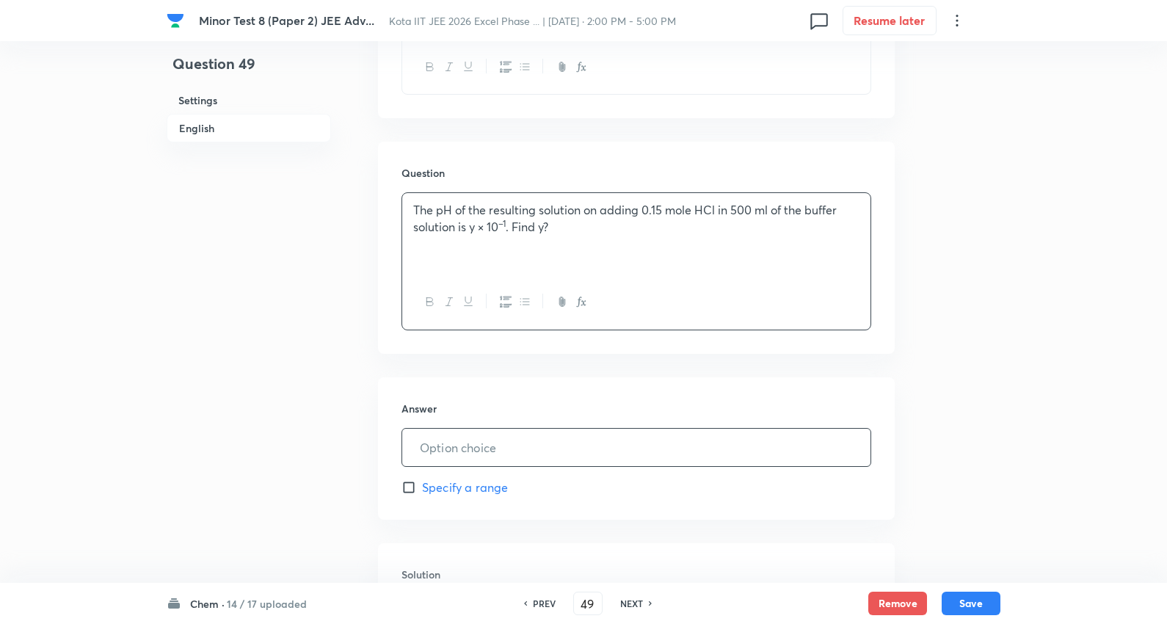
click at [483, 435] on input "text" at bounding box center [636, 447] width 468 height 37
click at [478, 450] on input "text" at bounding box center [636, 447] width 468 height 37
type input "93"
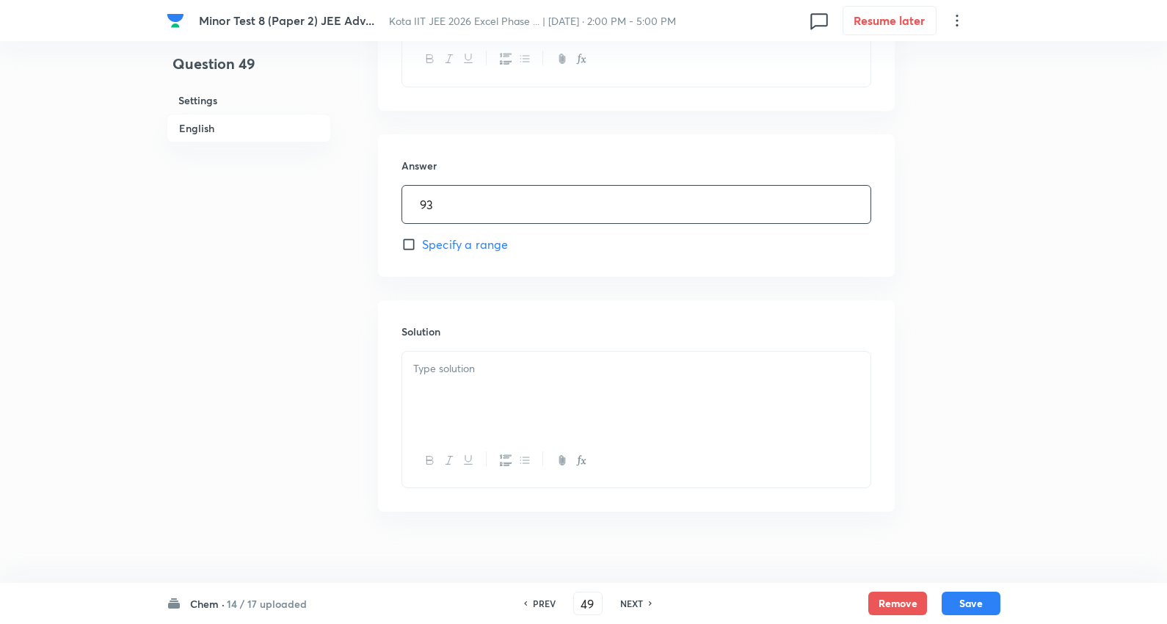
scroll to position [815, 0]
click at [478, 367] on p at bounding box center [636, 366] width 446 height 17
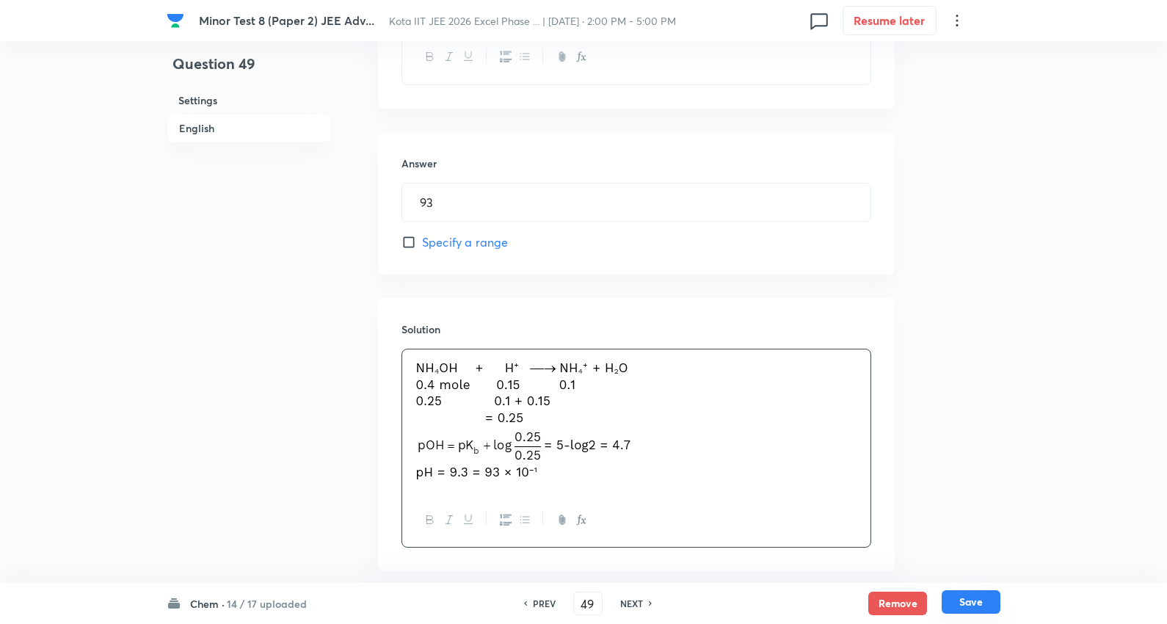
click at [980, 595] on button "Save" at bounding box center [971, 601] width 59 height 23
type input "50"
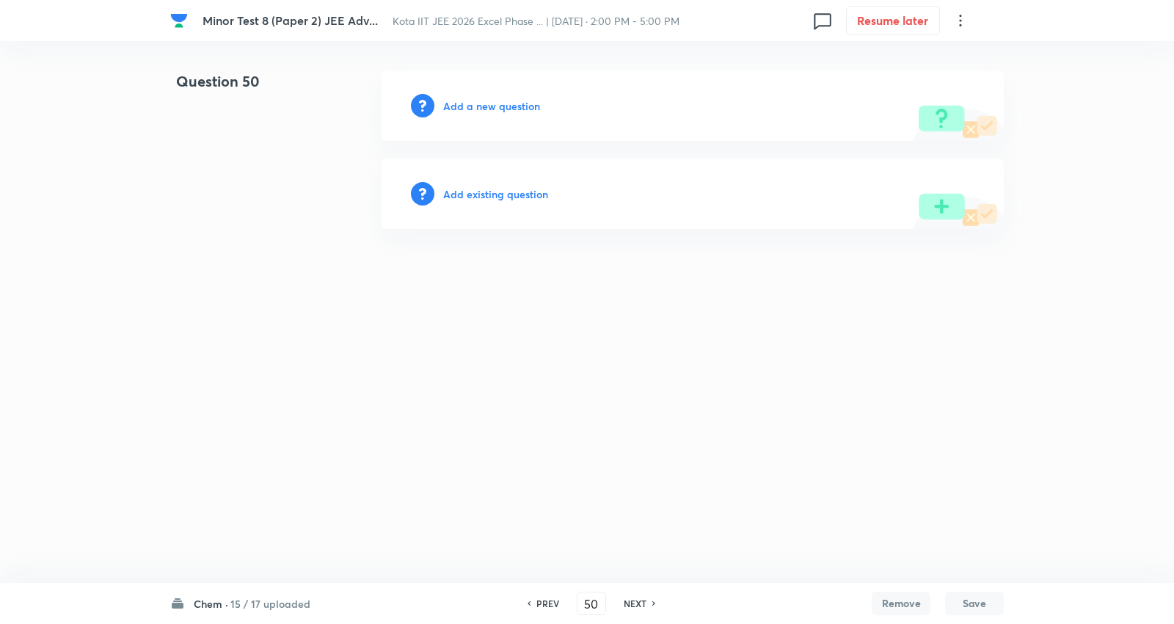
click at [494, 107] on h6 "Add a new question" at bounding box center [491, 105] width 97 height 15
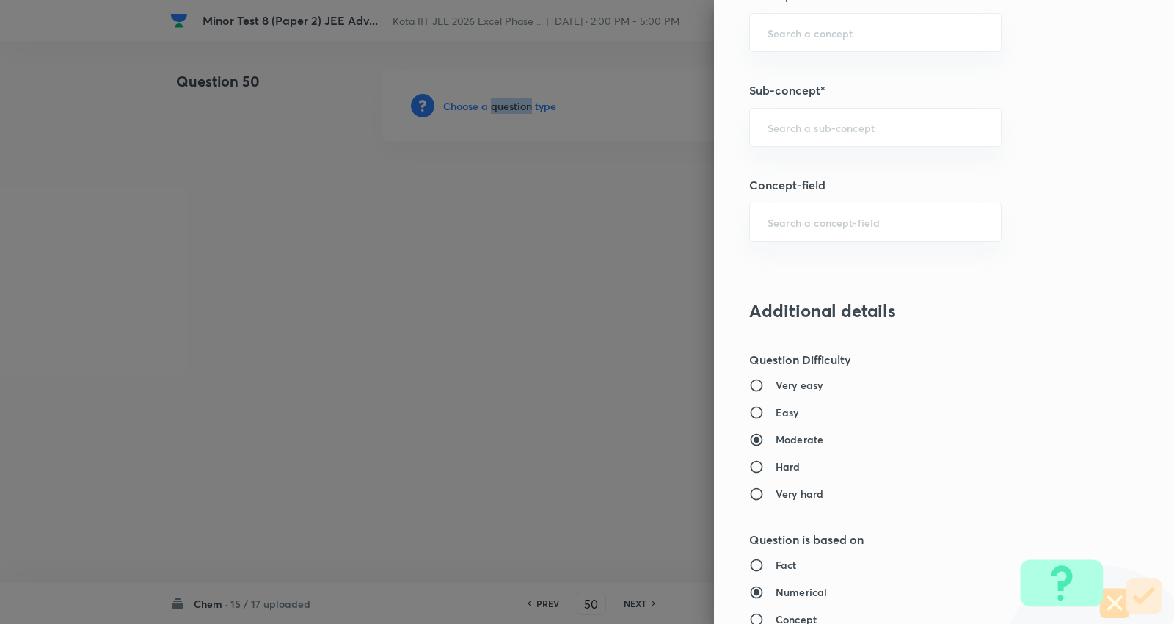
scroll to position [897, 0]
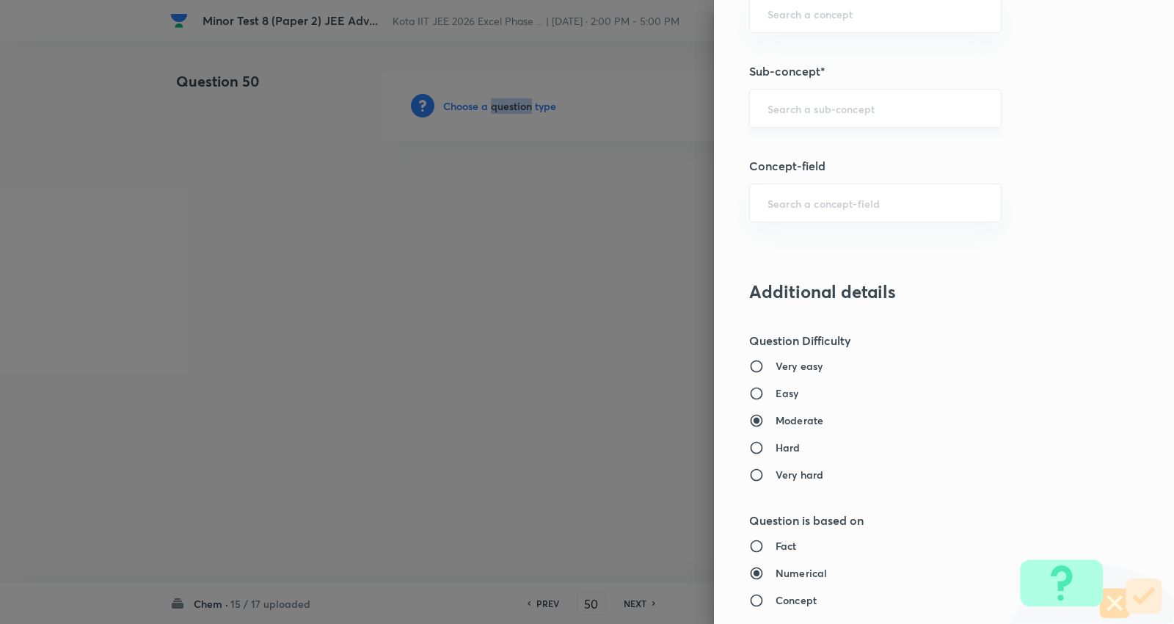
click at [865, 116] on div "​" at bounding box center [875, 108] width 252 height 39
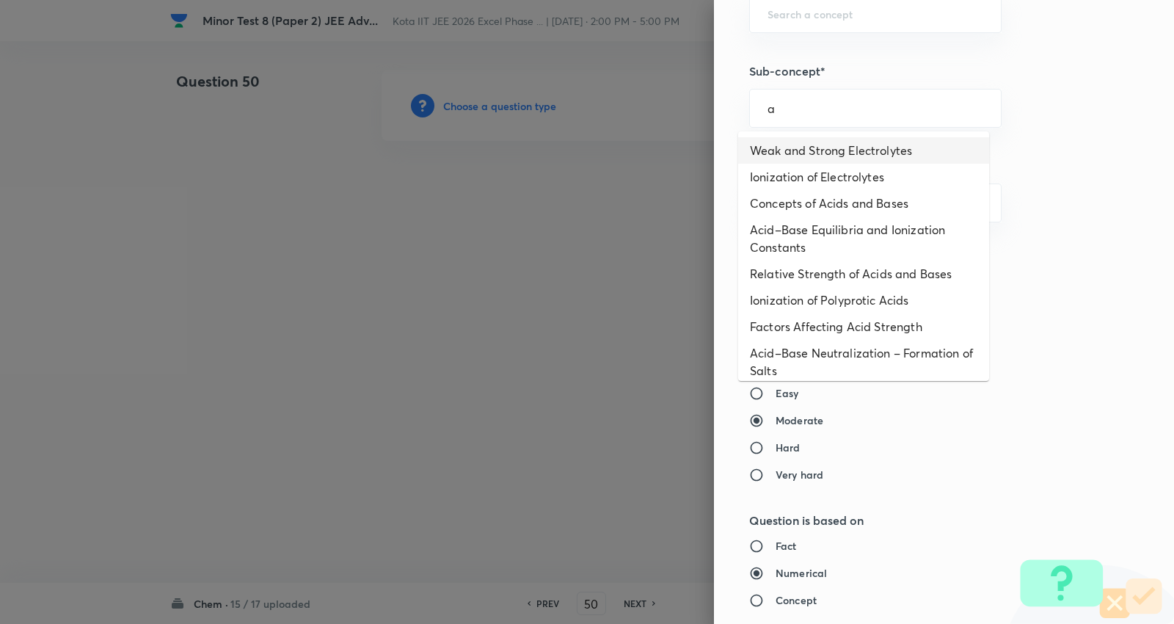
drag, startPoint x: 829, startPoint y: 149, endPoint x: 821, endPoint y: 152, distance: 9.3
click at [830, 150] on li "Weak and Strong Electrolytes" at bounding box center [863, 150] width 251 height 26
type input "Weak and Strong Electrolytes"
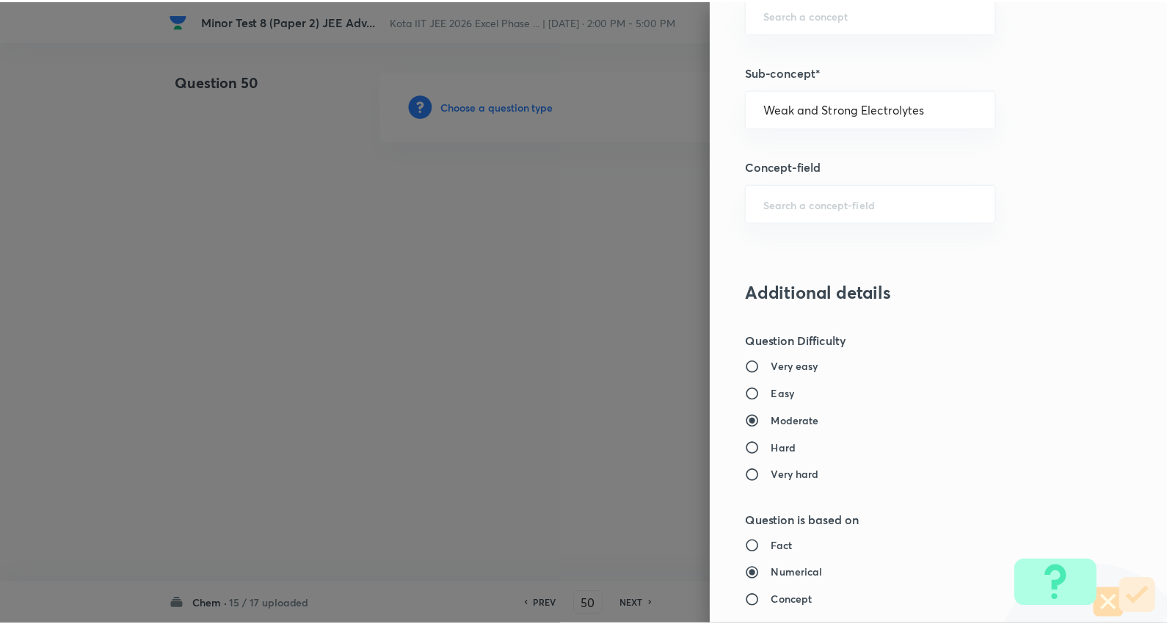
scroll to position [1389, 0]
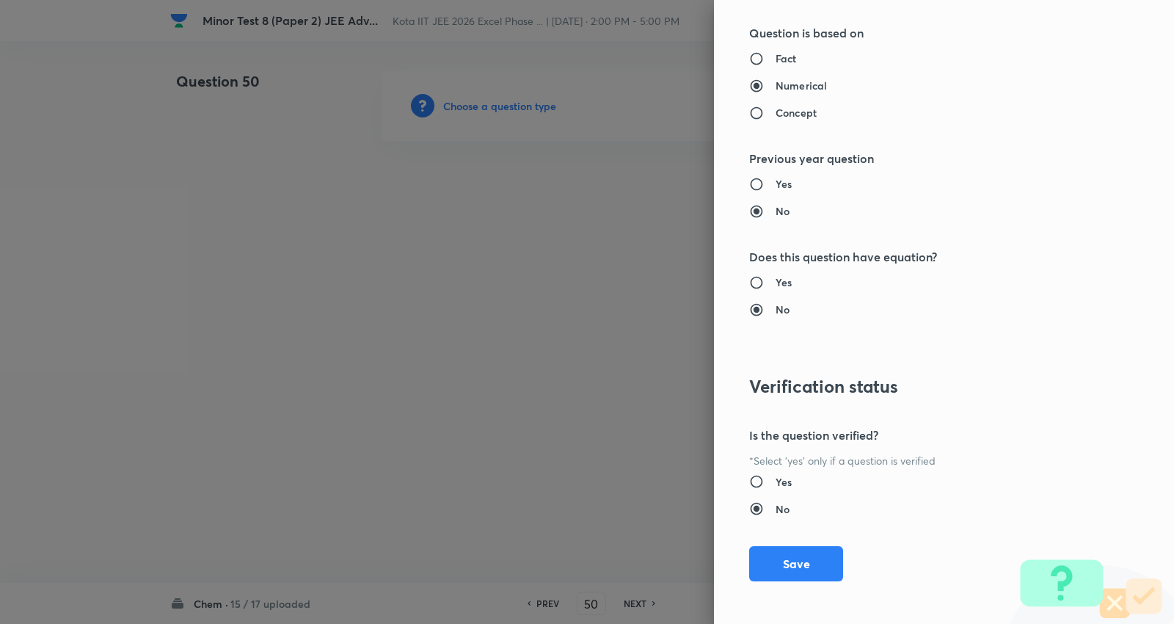
type input "Chemistry"
type input "Physical Chemistry"
type input "Ionic Equilibrium"
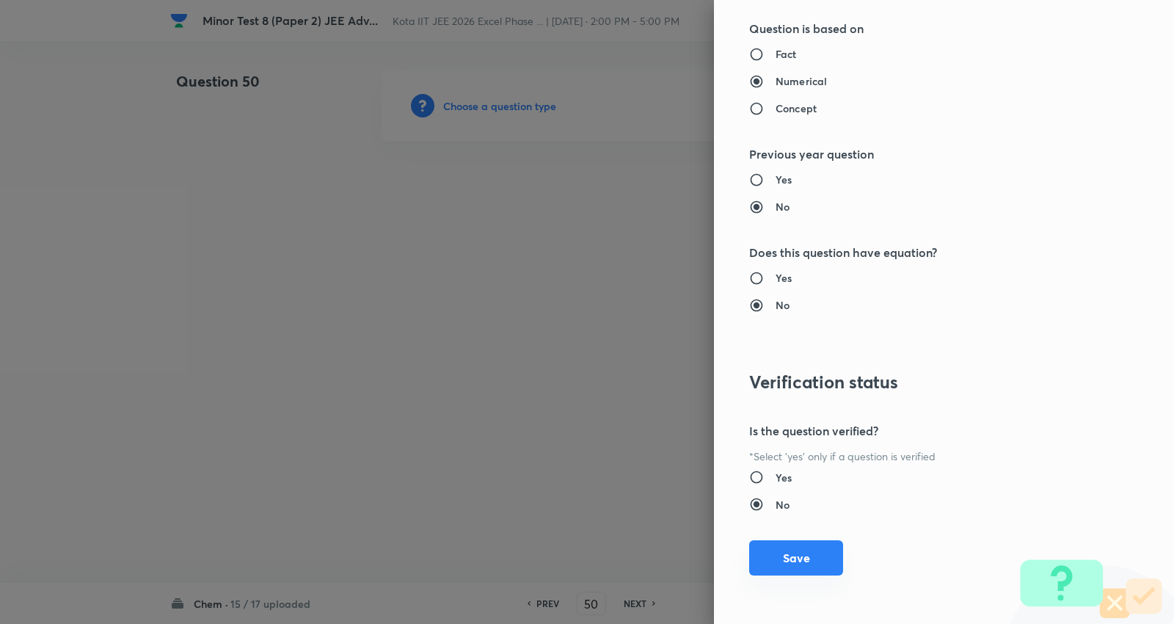
click at [774, 546] on button "Save" at bounding box center [796, 557] width 94 height 35
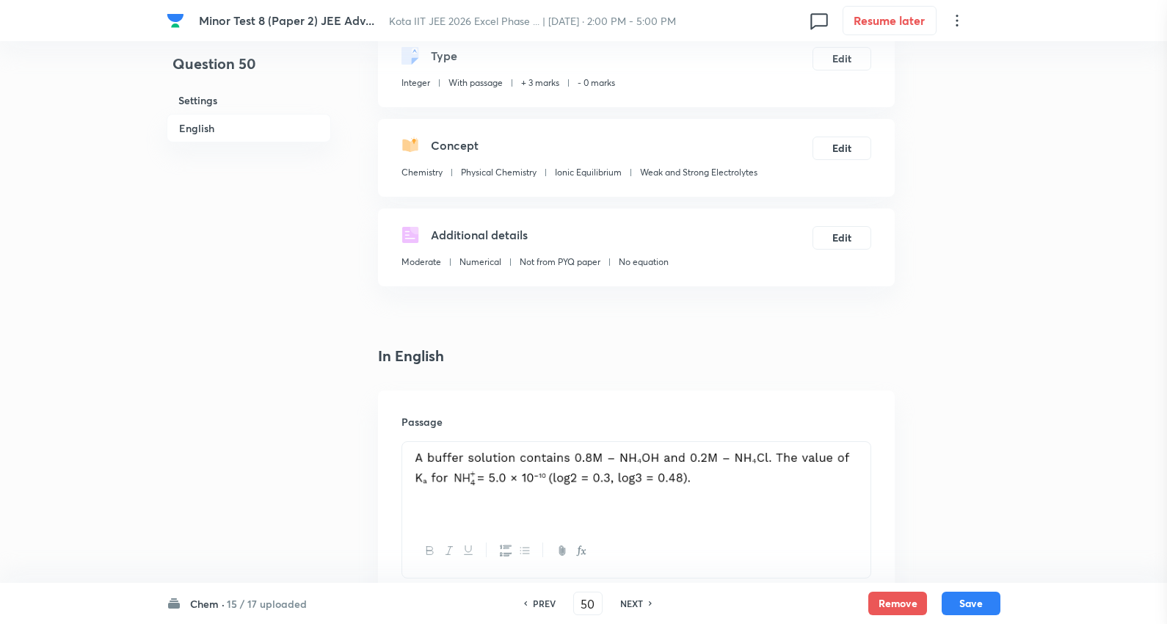
scroll to position [244, 0]
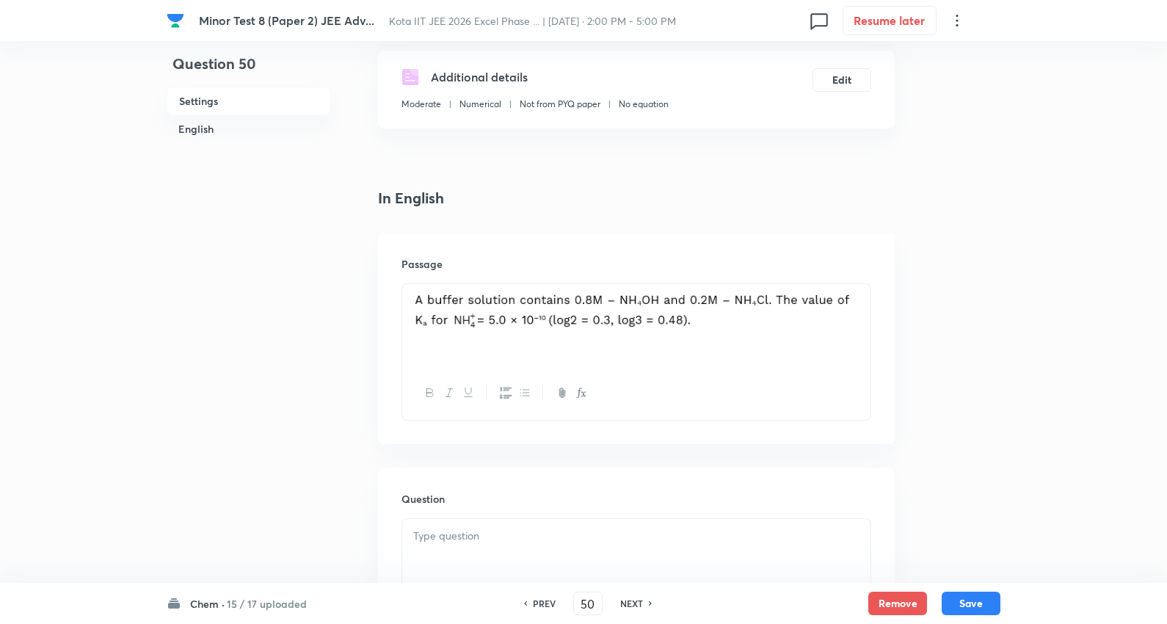
drag, startPoint x: 845, startPoint y: 299, endPoint x: 408, endPoint y: 294, distance: 436.7
click at [408, 294] on div at bounding box center [636, 325] width 468 height 82
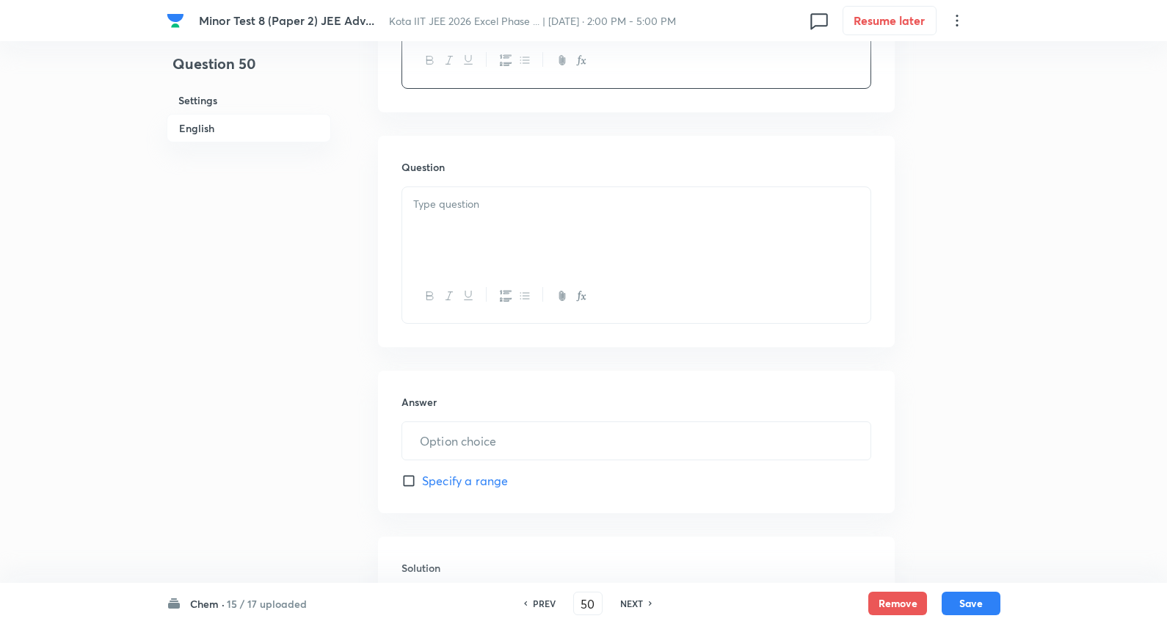
scroll to position [652, 0]
click at [488, 170] on div at bounding box center [636, 189] width 468 height 82
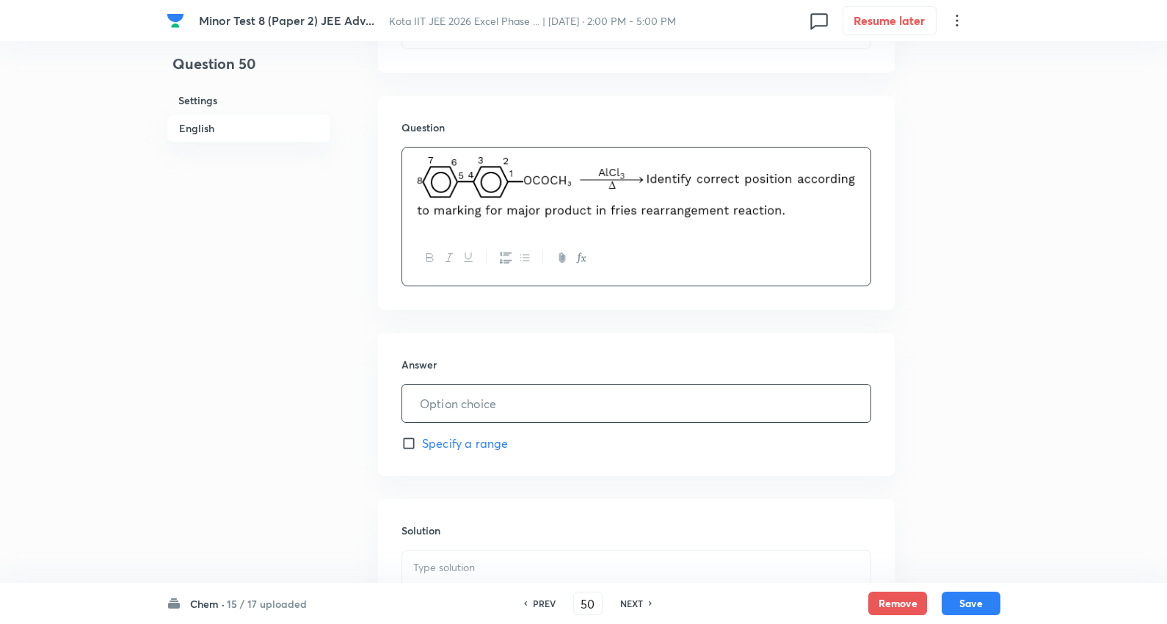
click at [484, 385] on input "text" at bounding box center [636, 403] width 468 height 37
type input "2"
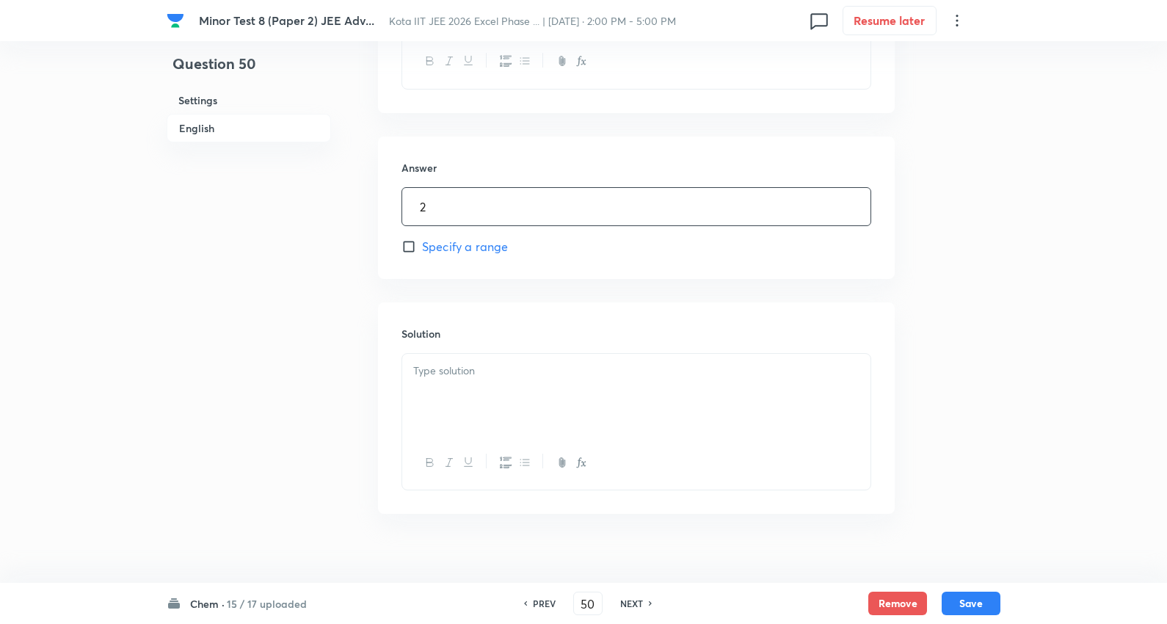
scroll to position [853, 0]
click at [467, 367] on div at bounding box center [636, 390] width 468 height 82
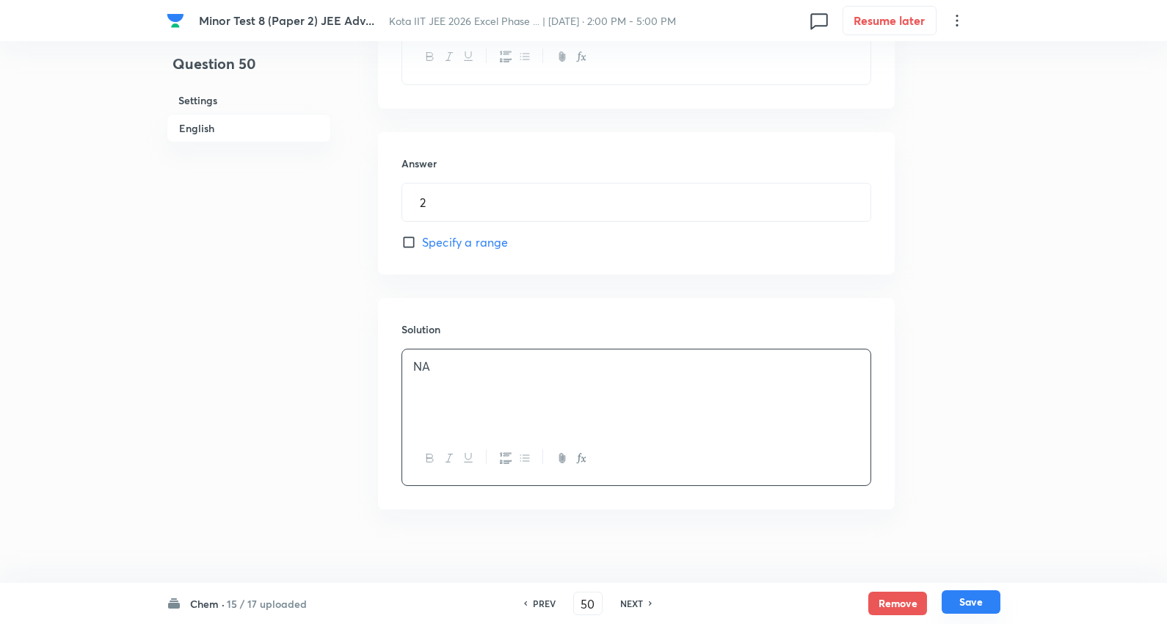
click at [962, 592] on button "Save" at bounding box center [971, 601] width 59 height 23
type input "51"
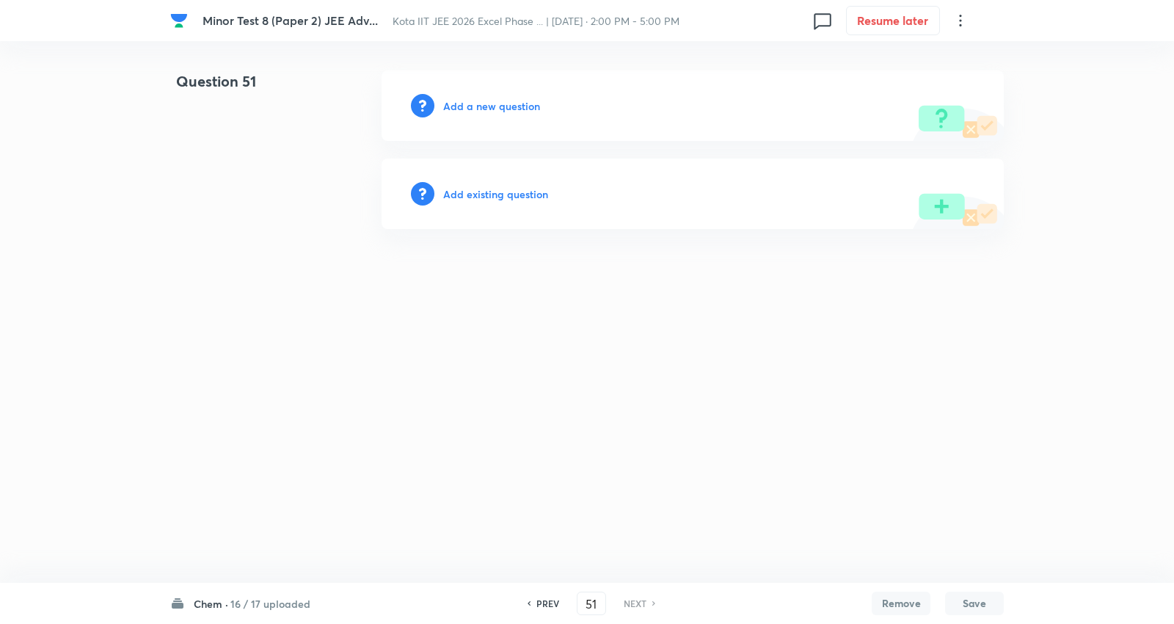
click at [518, 101] on h6 "Add a new question" at bounding box center [491, 105] width 97 height 15
click at [521, 101] on h6 "Choose a question type" at bounding box center [499, 105] width 113 height 15
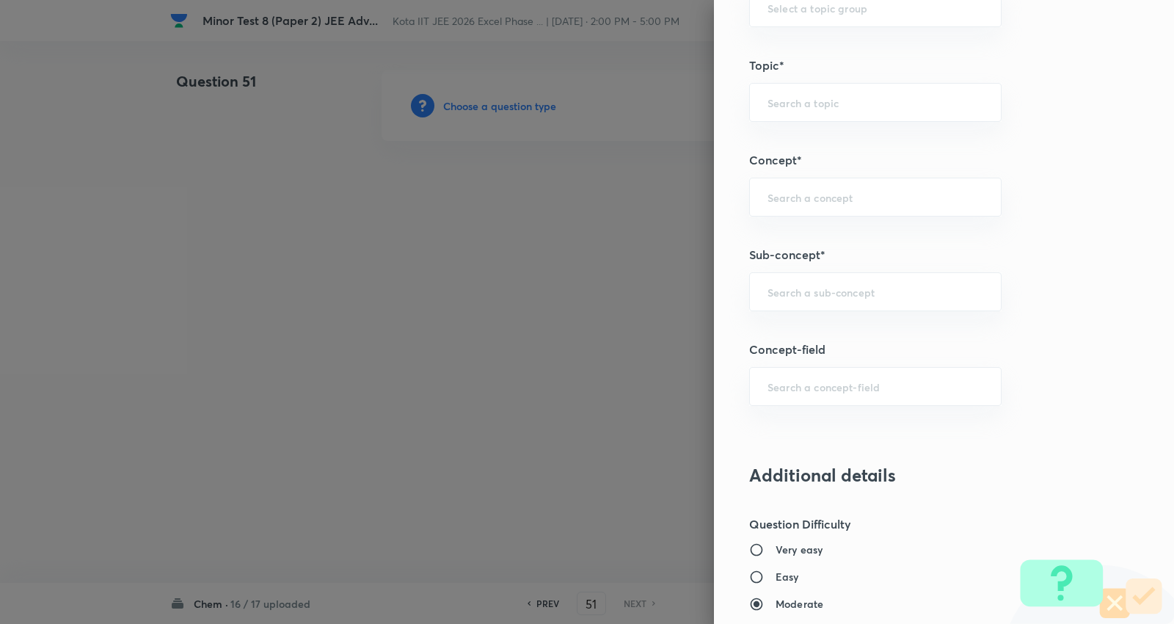
scroll to position [815, 0]
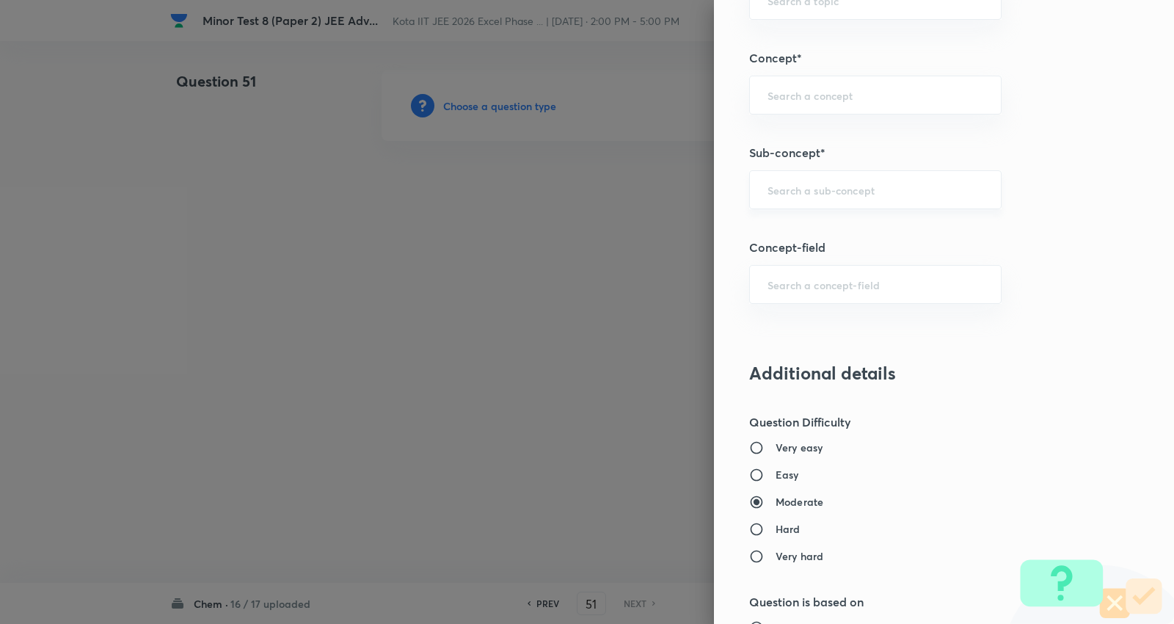
click at [825, 176] on div "​" at bounding box center [875, 189] width 252 height 39
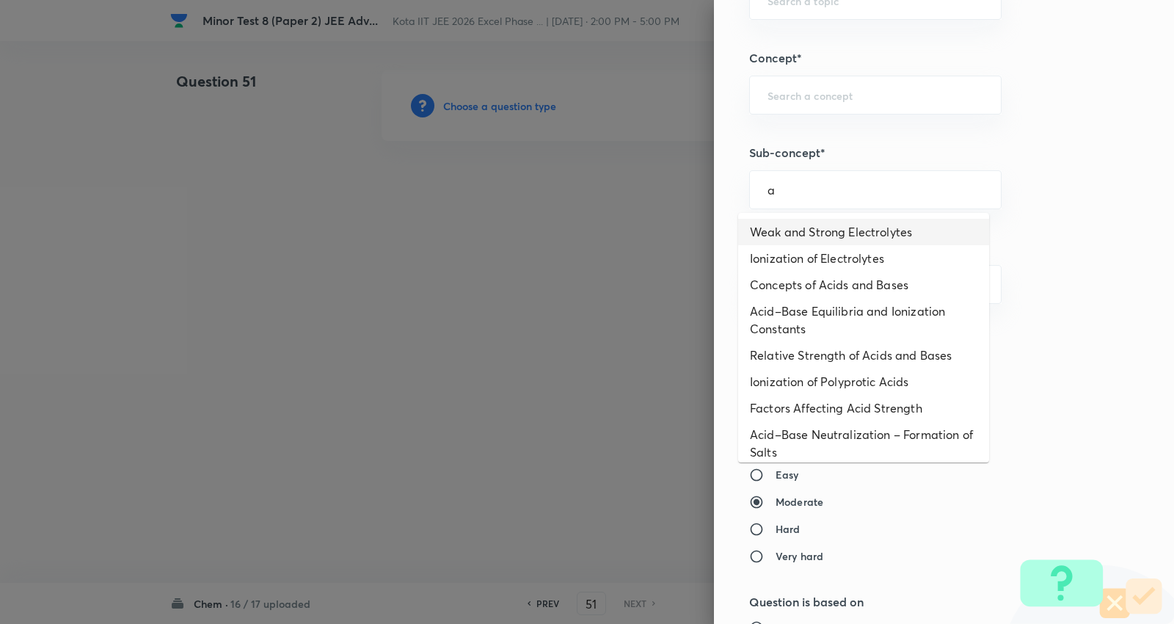
click at [826, 228] on li "Weak and Strong Electrolytes" at bounding box center [863, 232] width 251 height 26
type input "Weak and Strong Electrolytes"
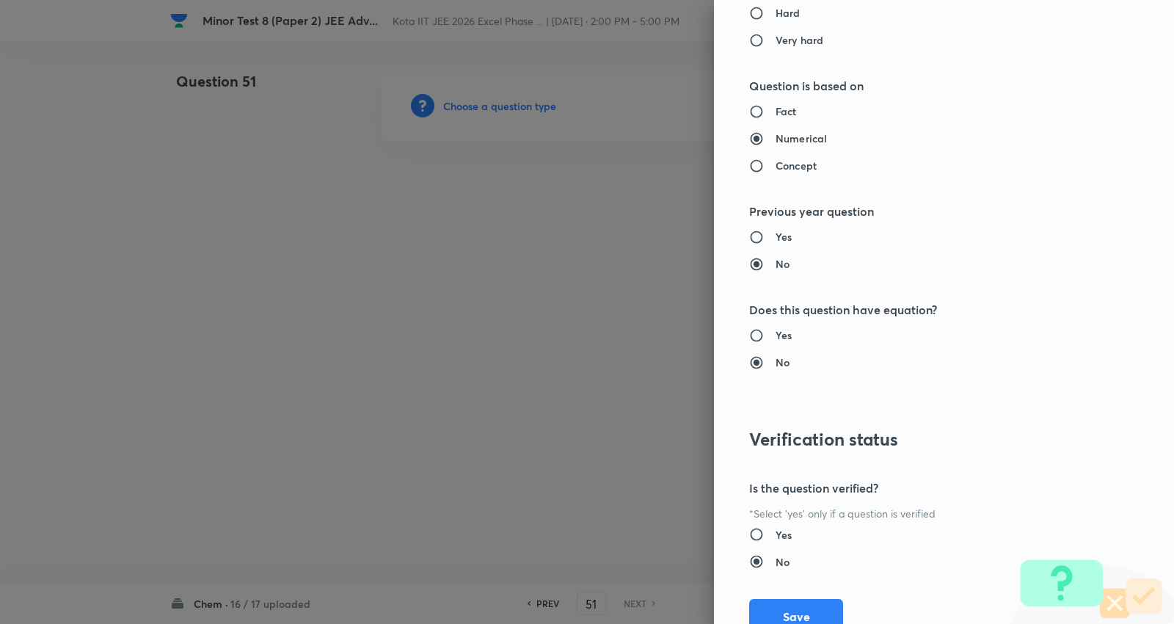
type input "Chemistry"
type input "Physical Chemistry"
type input "Ionic Equilibrium"
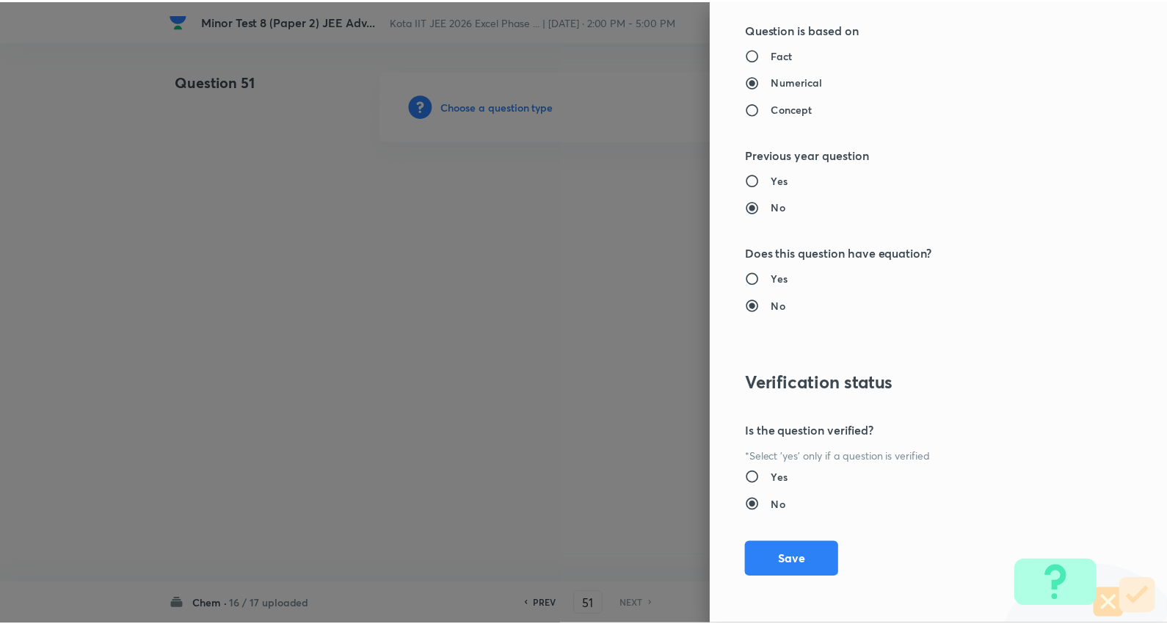
scroll to position [1389, 0]
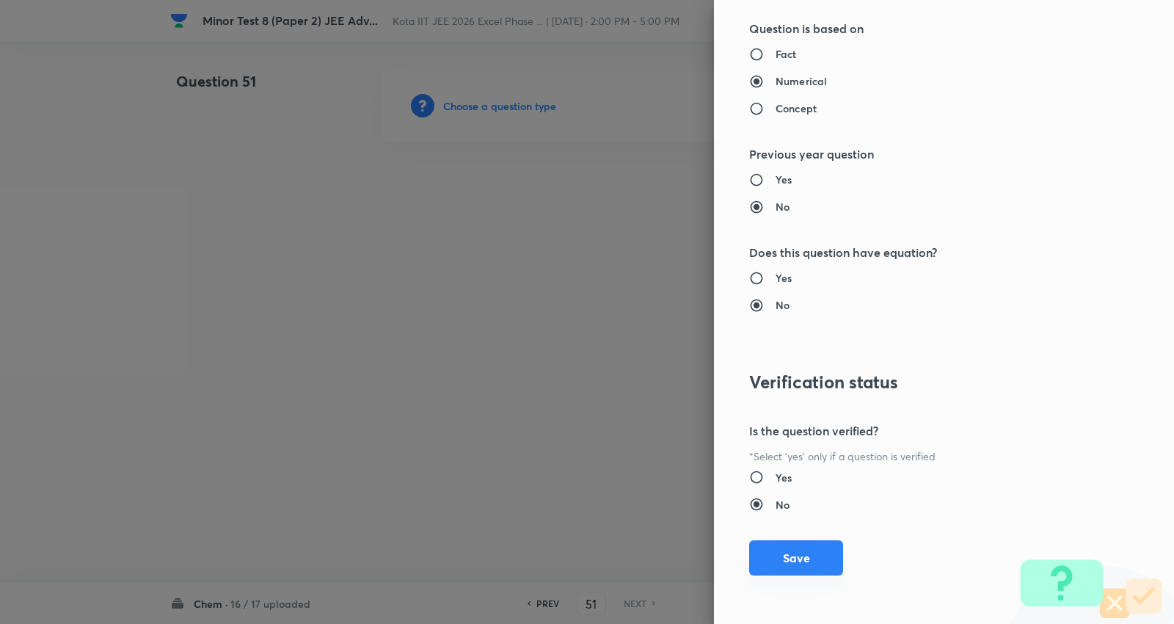
click at [793, 562] on button "Save" at bounding box center [796, 557] width 94 height 35
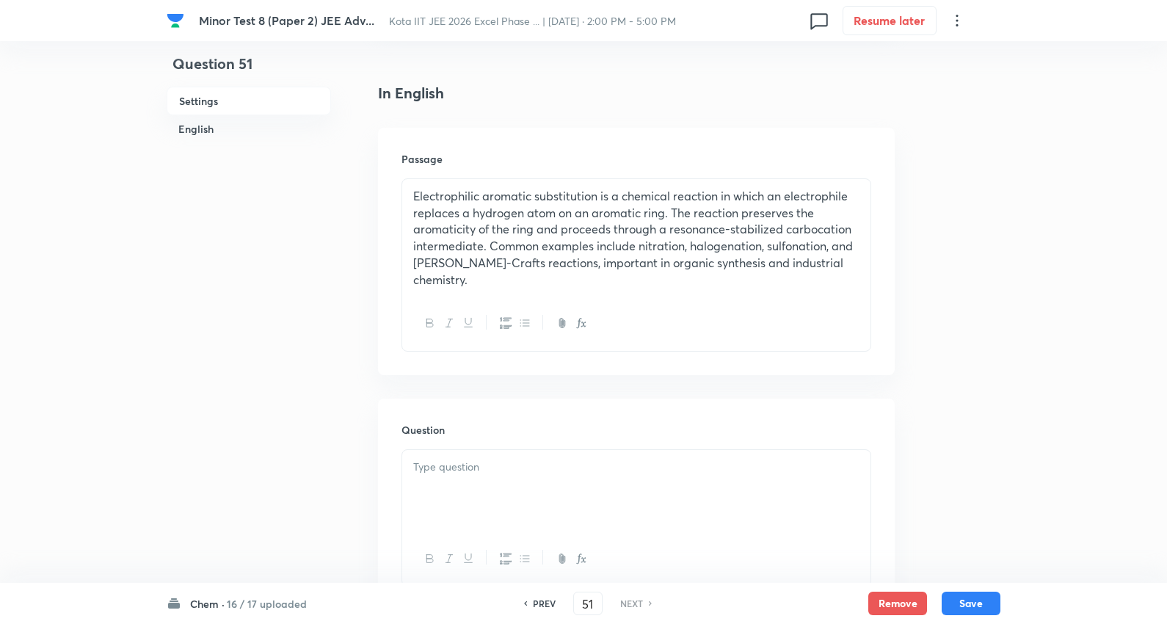
scroll to position [489, 0]
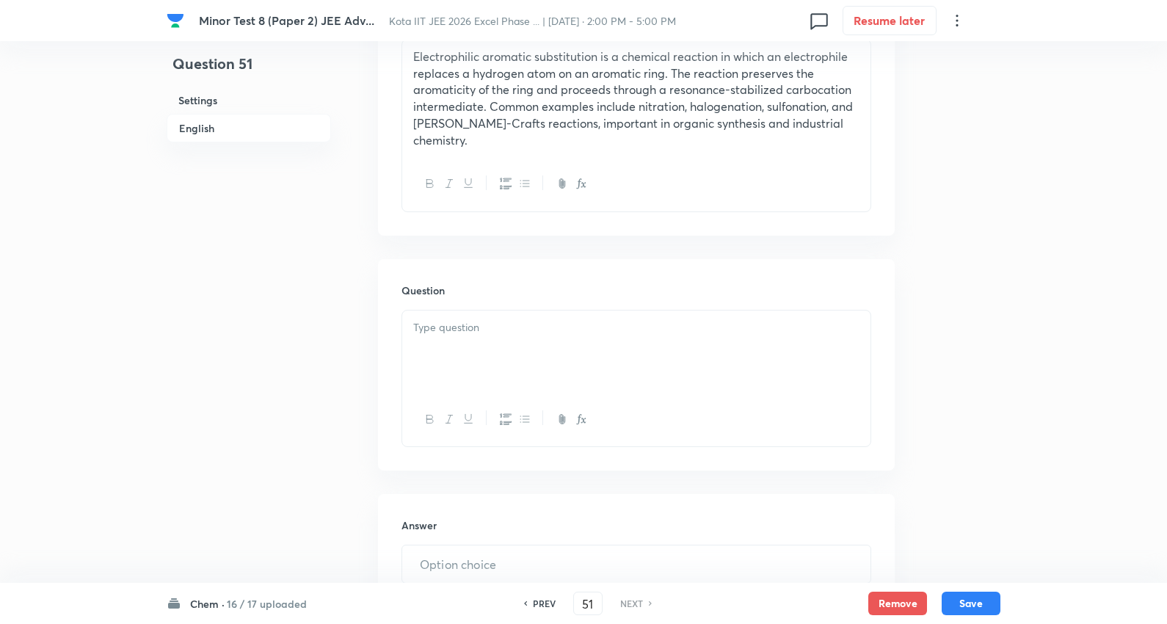
drag, startPoint x: 503, startPoint y: 349, endPoint x: 519, endPoint y: 333, distance: 22.3
click at [505, 346] on div at bounding box center [636, 351] width 468 height 82
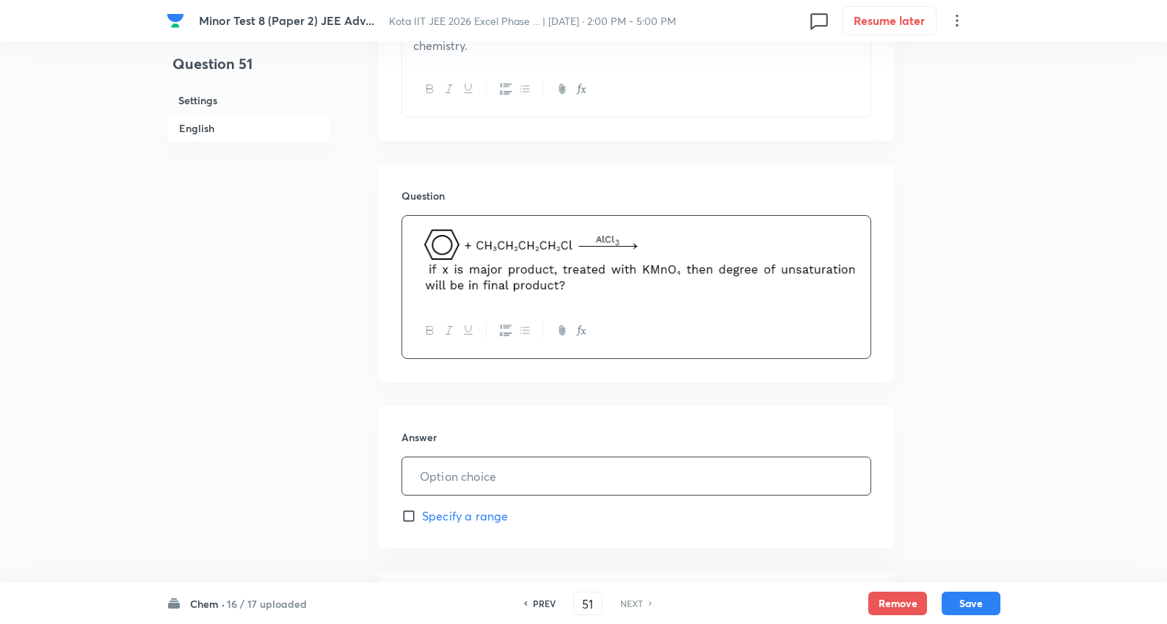
scroll to position [734, 0]
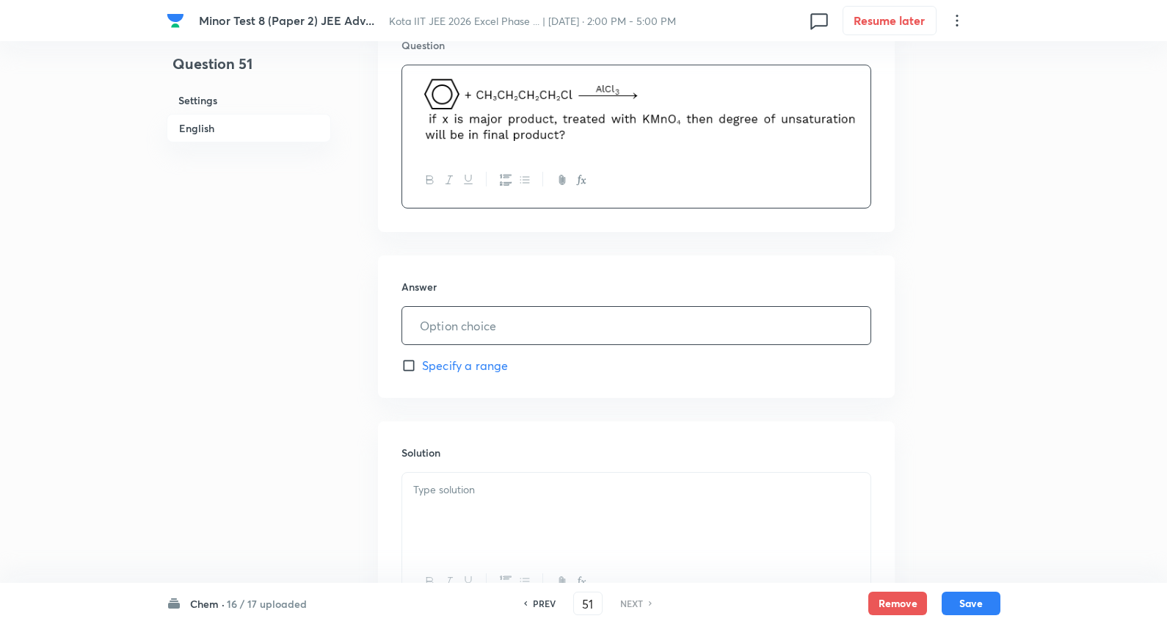
click at [479, 307] on input "text" at bounding box center [636, 325] width 468 height 37
type input "5"
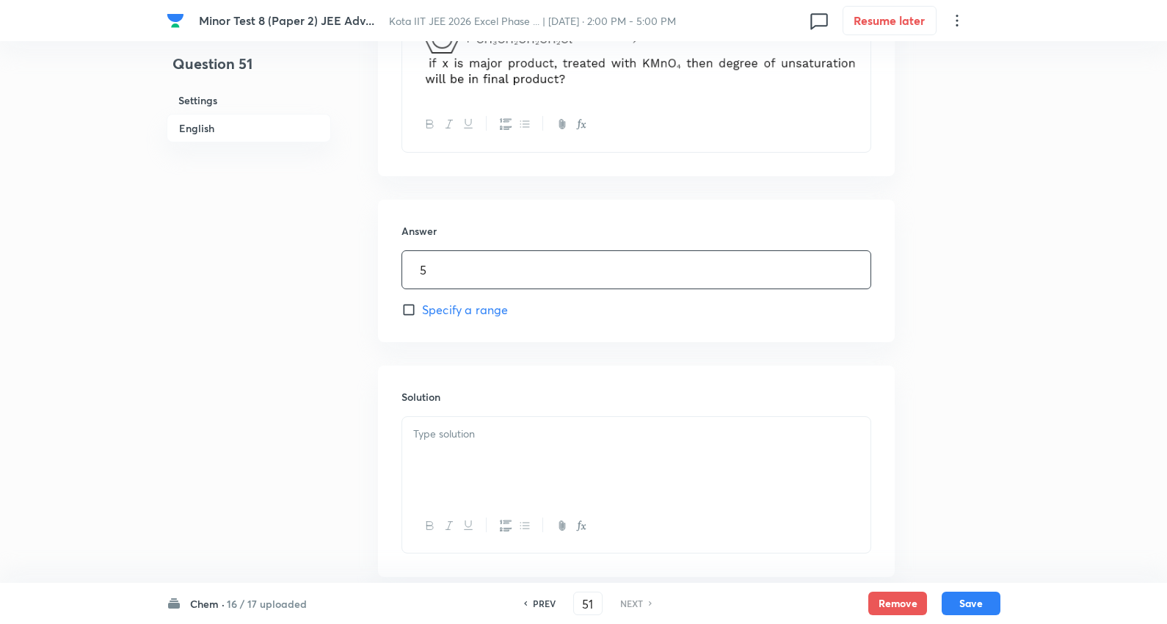
scroll to position [815, 0]
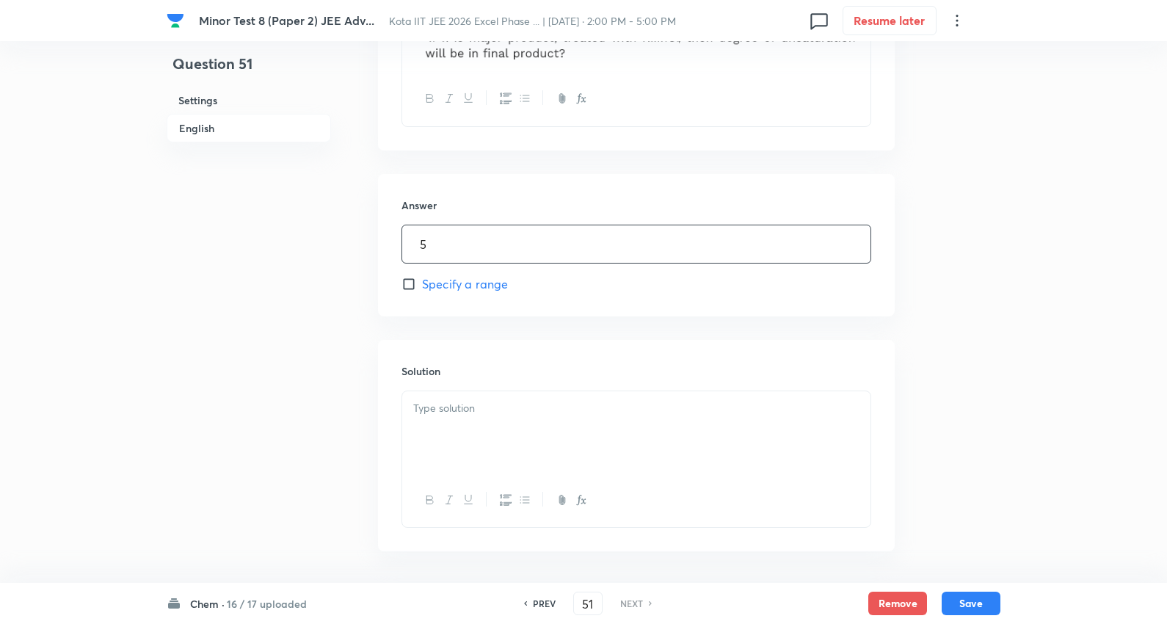
click at [493, 426] on div at bounding box center [636, 432] width 468 height 82
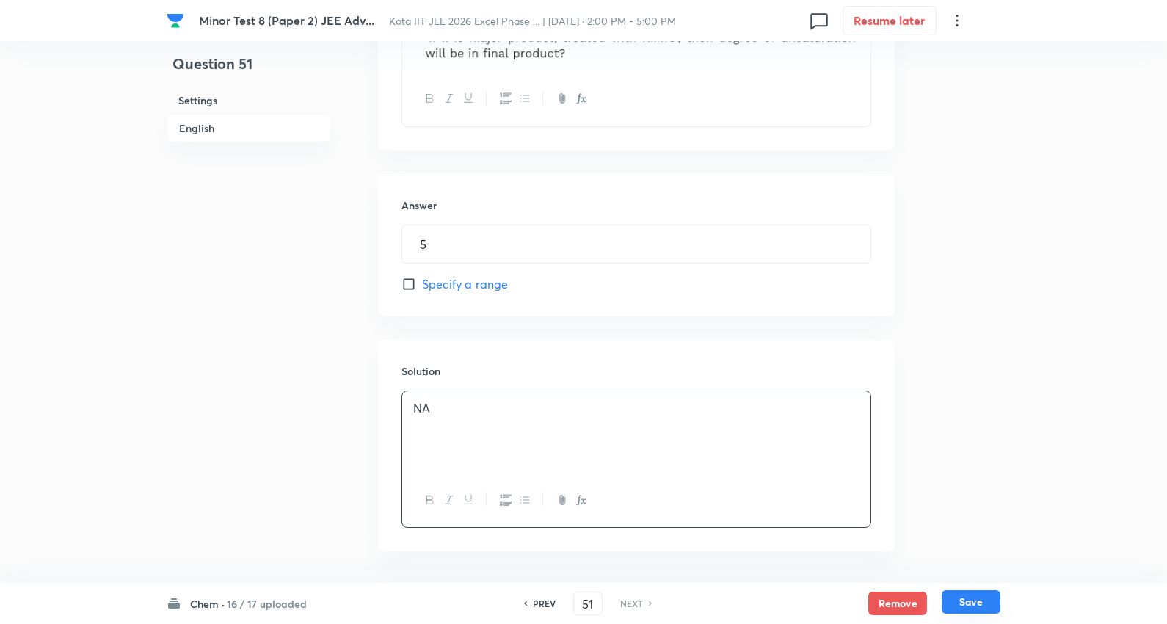
drag, startPoint x: 967, startPoint y: 597, endPoint x: 978, endPoint y: 592, distance: 11.5
click at [967, 596] on button "Save" at bounding box center [971, 601] width 59 height 23
type input "5"
click at [247, 595] on div "Chem · 17 / 17 uploaded PREV 51 ​ NEXT Remove Save" at bounding box center [584, 603] width 834 height 41
click at [247, 606] on h6 "17 / 17 uploaded" at bounding box center [266, 603] width 79 height 15
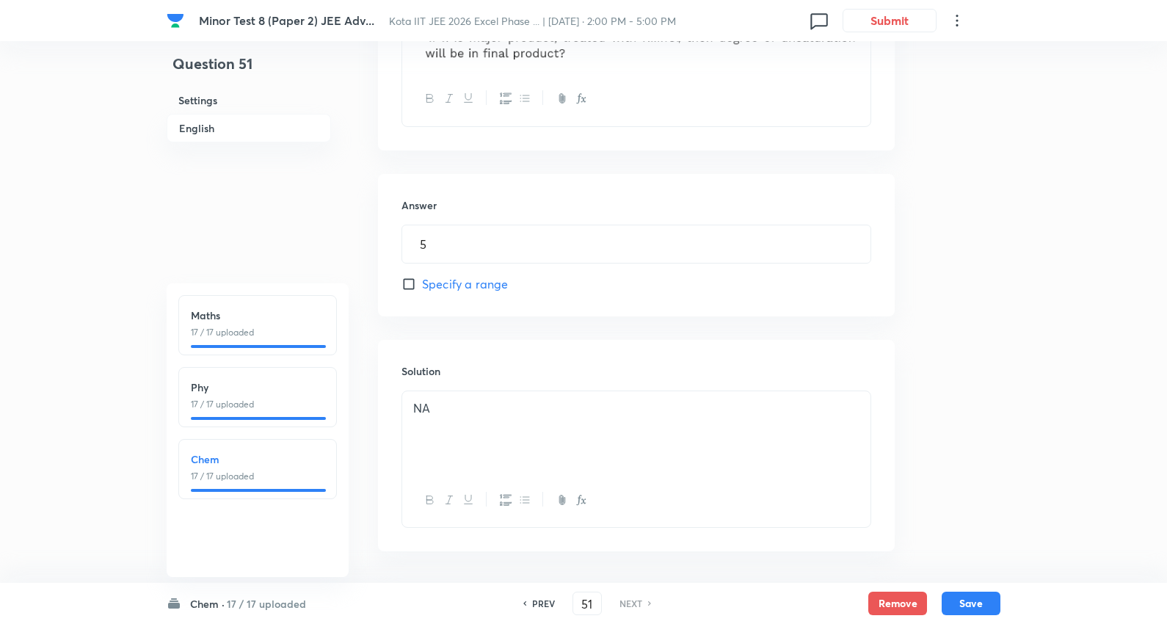
click at [247, 606] on h6 "17 / 17 uploaded" at bounding box center [266, 603] width 79 height 15
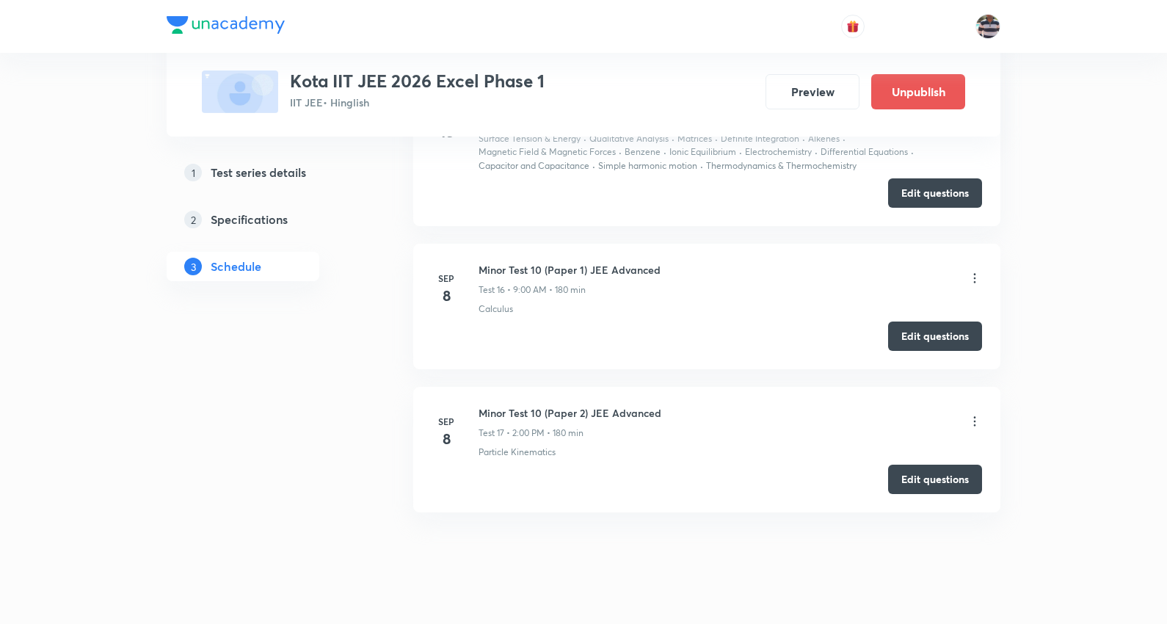
scroll to position [3637, 0]
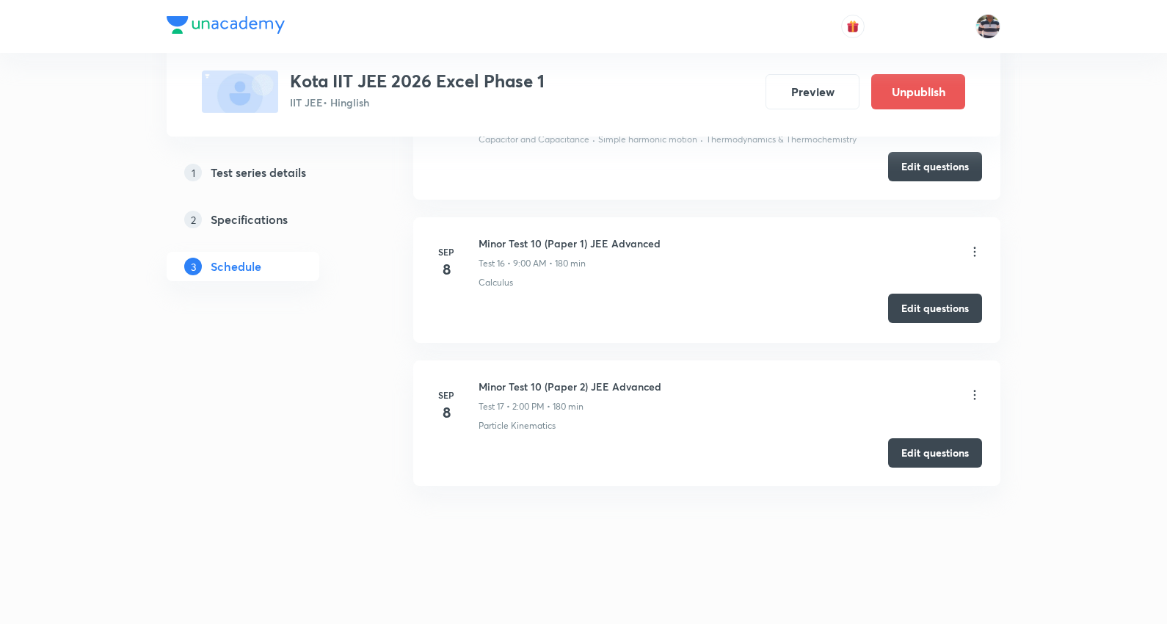
click at [934, 302] on button "Edit questions" at bounding box center [935, 308] width 94 height 29
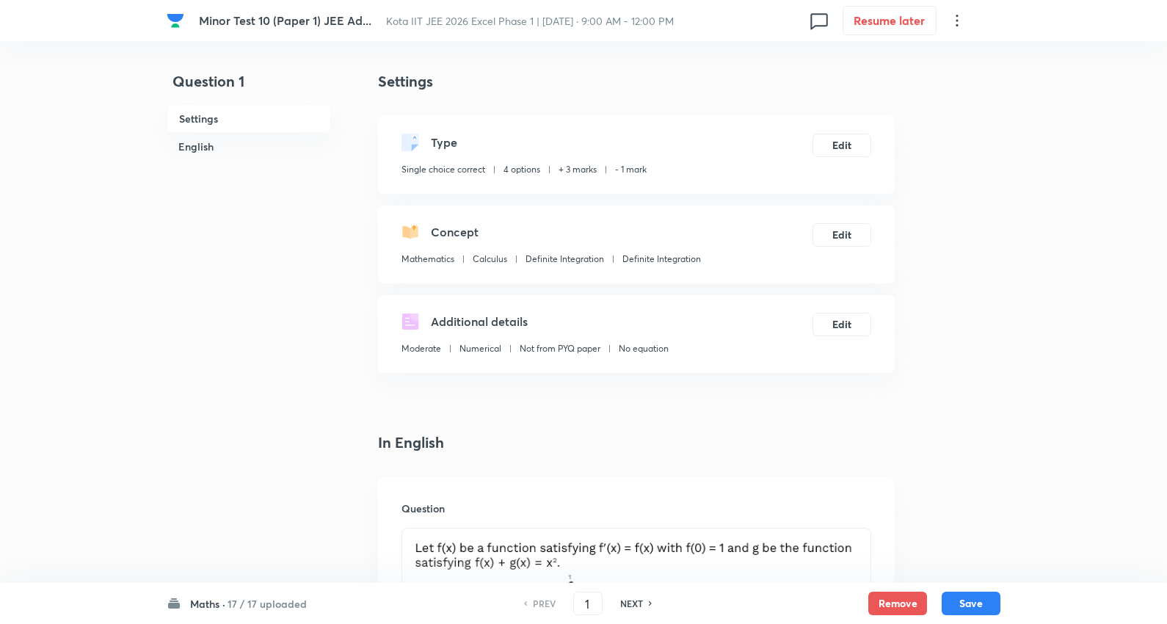
click at [225, 602] on div "Maths · 17 / 17 uploaded" at bounding box center [237, 603] width 140 height 15
drag, startPoint x: 250, startPoint y: 383, endPoint x: 541, endPoint y: 382, distance: 291.4
click at [254, 384] on h6 "PHy" at bounding box center [258, 386] width 134 height 15
type input "18"
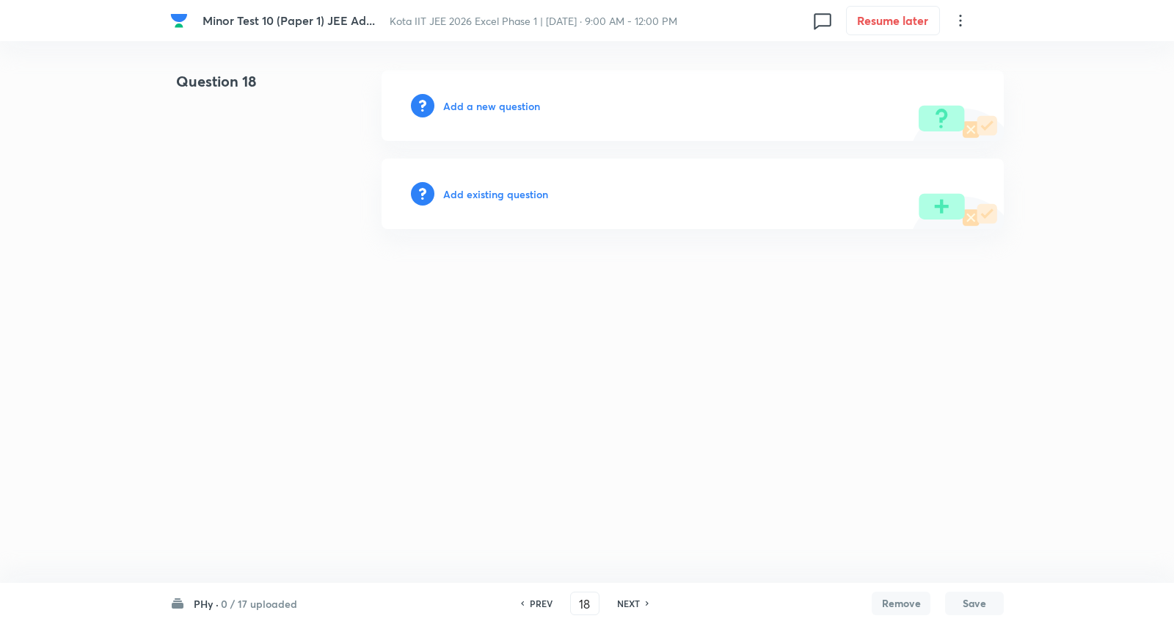
click at [515, 98] on h6 "Add a new question" at bounding box center [491, 105] width 97 height 15
click at [548, 106] on h6 "Choose a question type" at bounding box center [499, 105] width 113 height 15
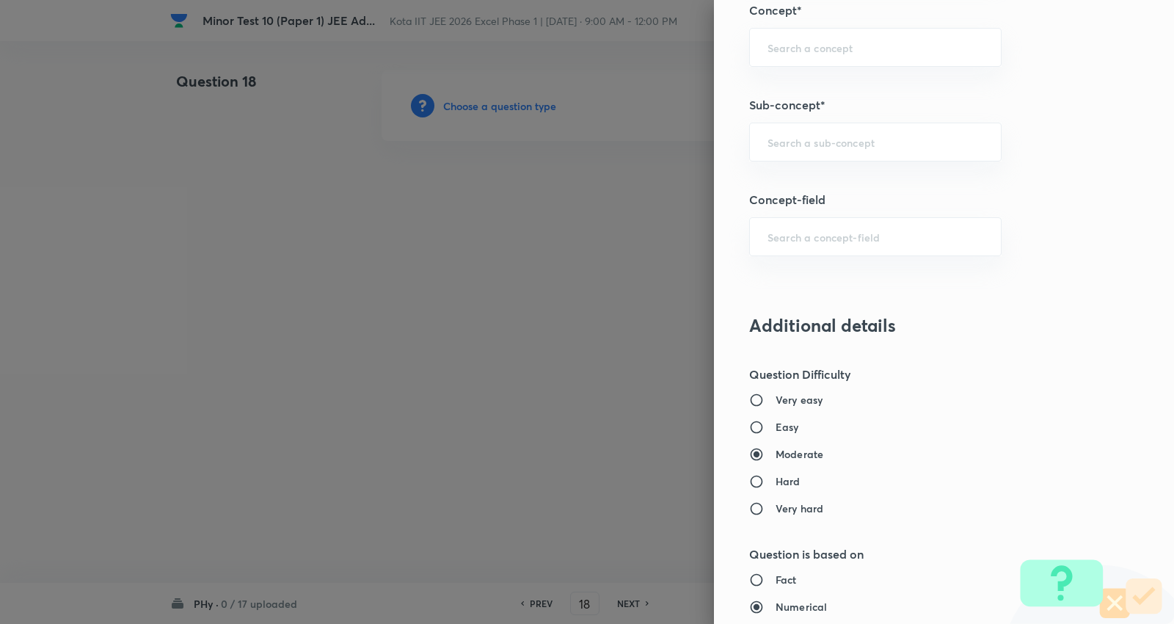
scroll to position [978, 0]
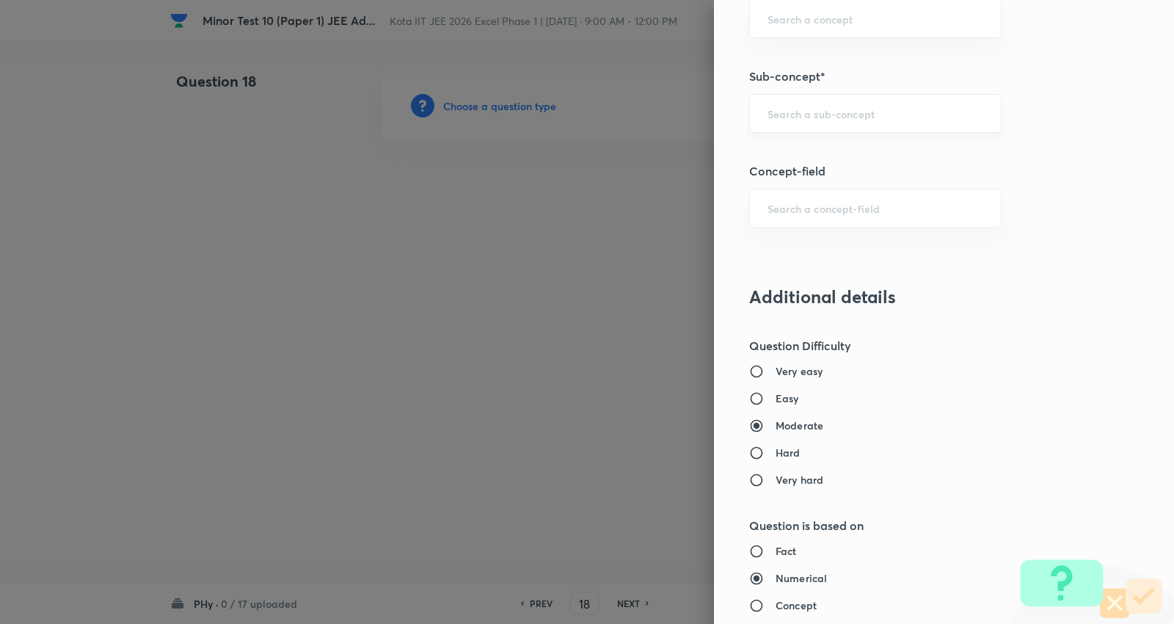
click at [818, 107] on input "text" at bounding box center [876, 113] width 216 height 14
paste input "Electric Current and Ohm's law"
type input "Electric Current and Ohm's law"
click at [818, 152] on li "Electric Current and Ohm's law" at bounding box center [863, 155] width 251 height 26
type input "Electric Current and Ohm's law"
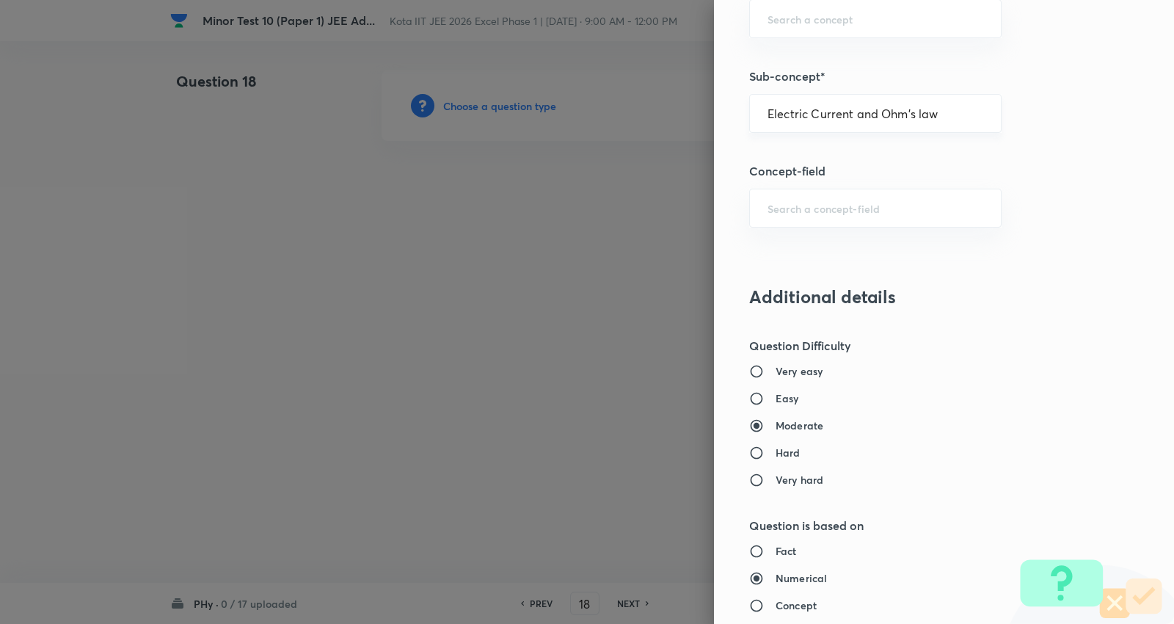
type input "Physics"
type input "Electricity & Magnetism"
type input "Electric Current and Circuits"
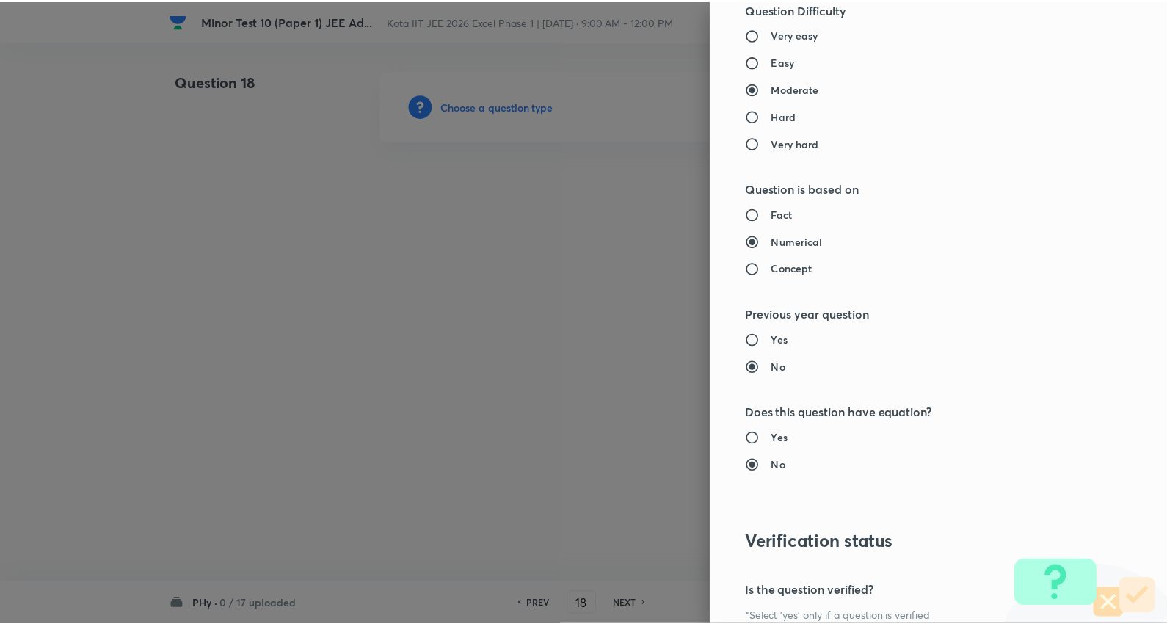
scroll to position [1476, 0]
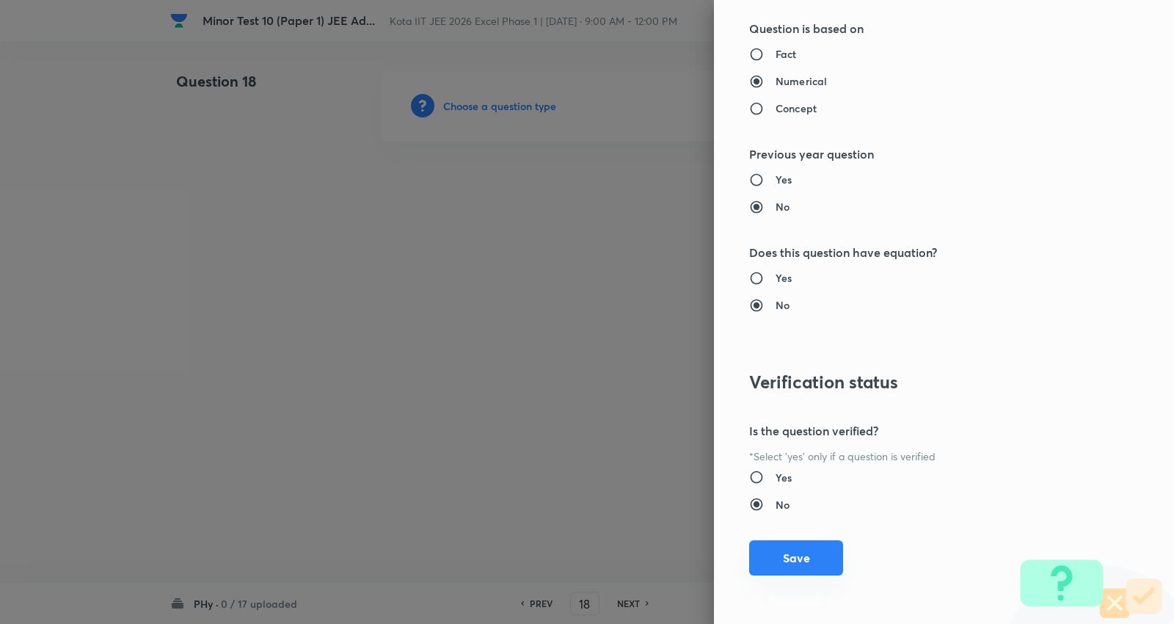
click at [788, 548] on button "Save" at bounding box center [796, 557] width 94 height 35
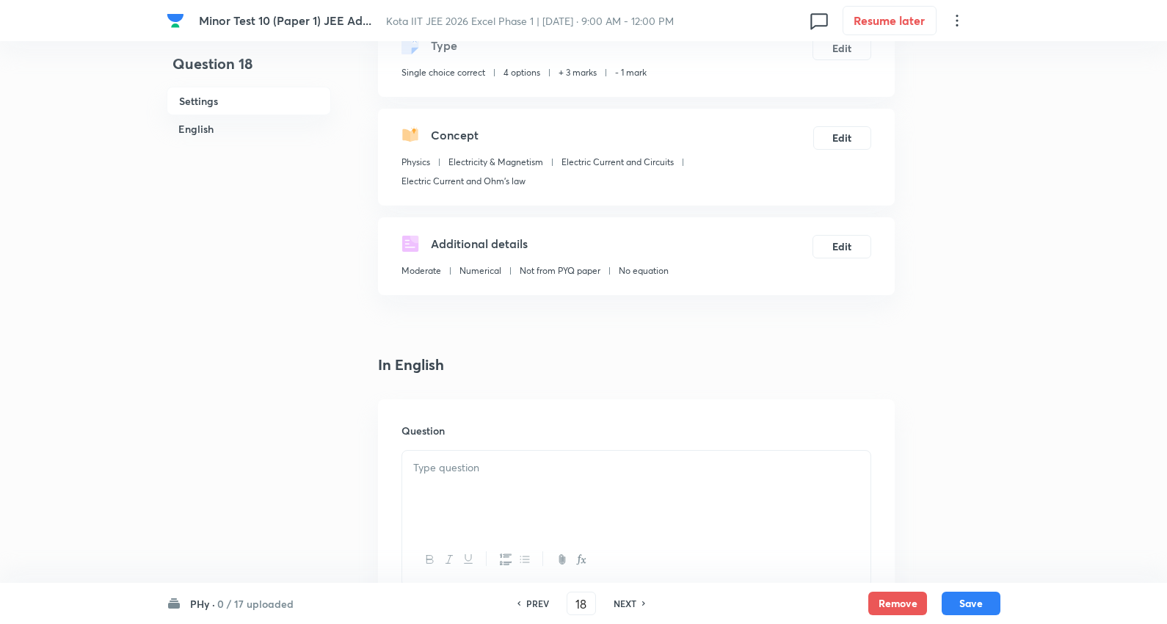
scroll to position [244, 0]
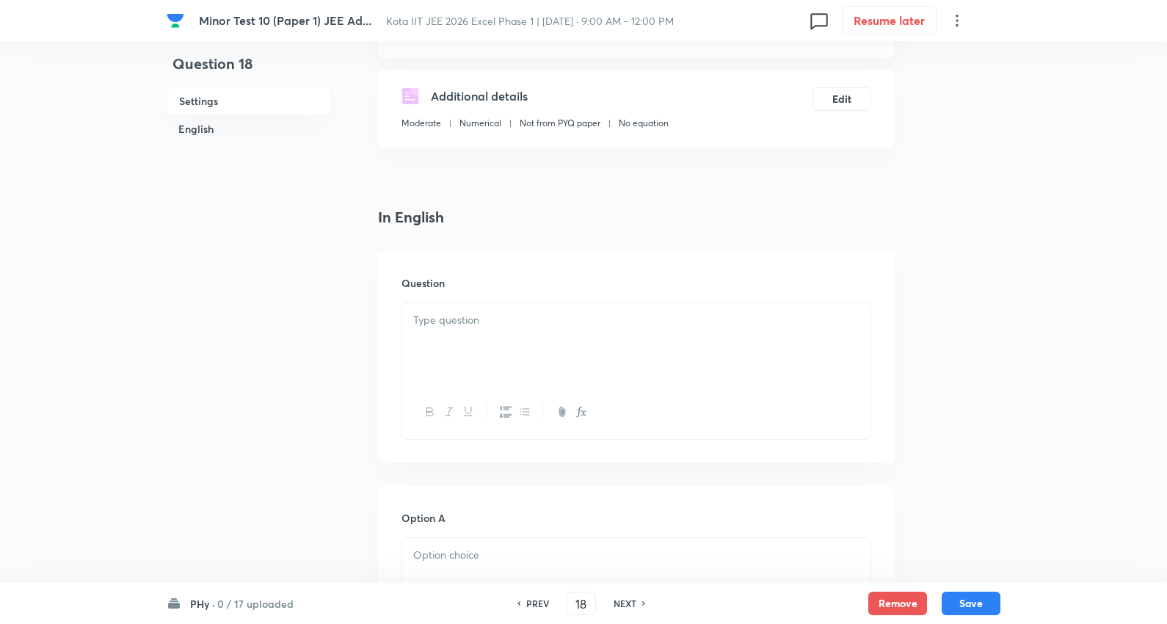
click at [528, 324] on div at bounding box center [636, 344] width 468 height 82
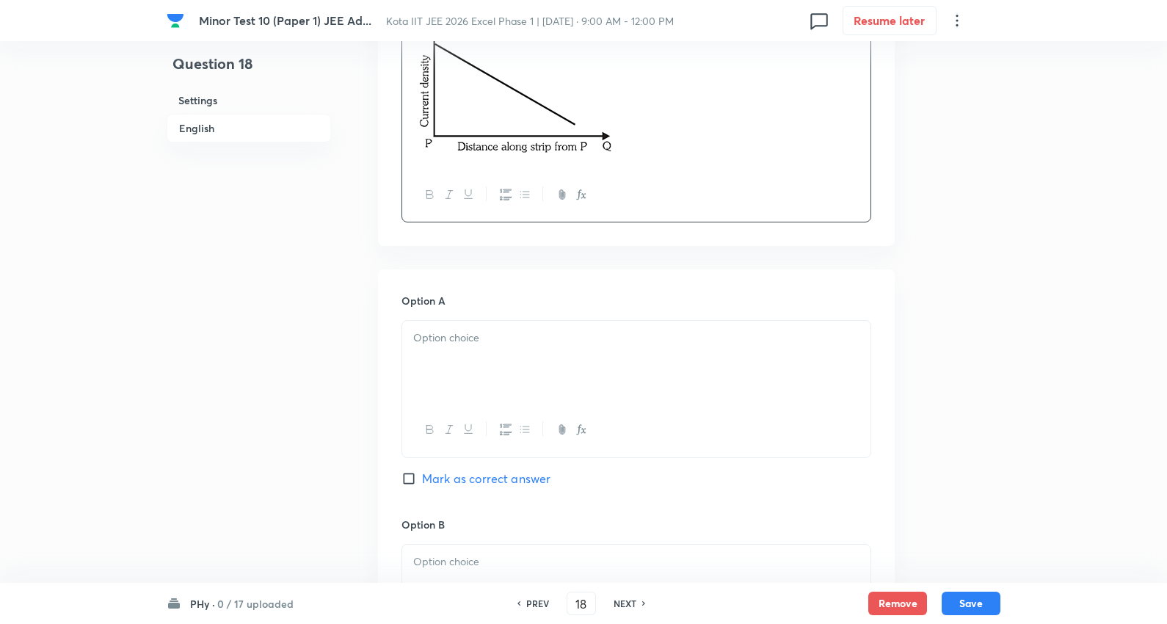
scroll to position [734, 0]
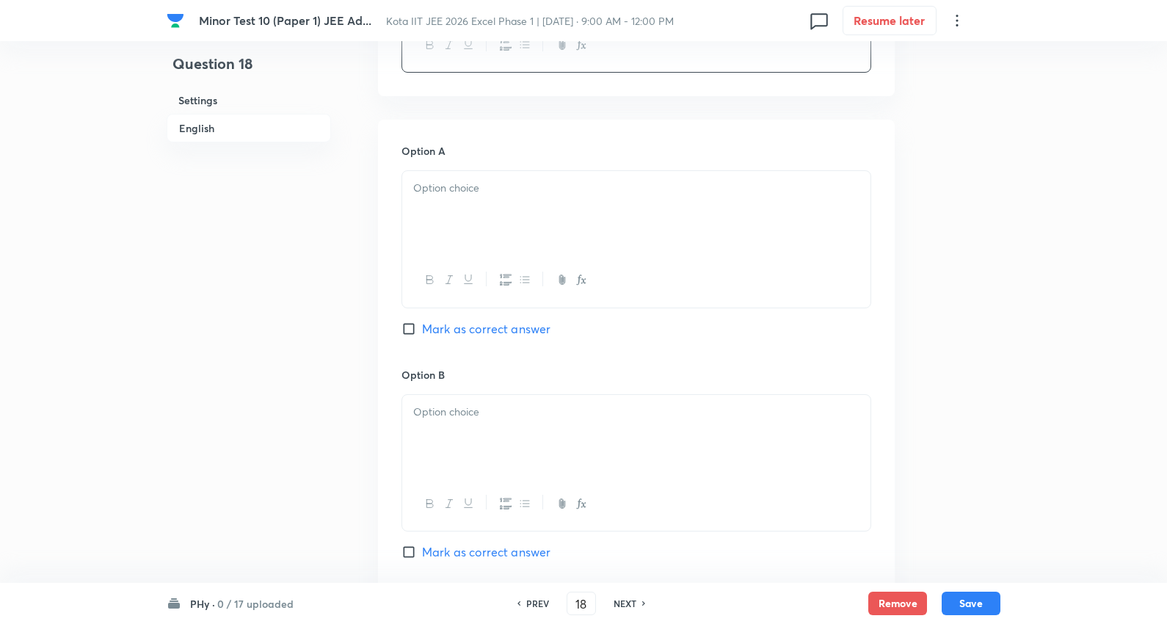
click at [481, 186] on p at bounding box center [636, 188] width 446 height 17
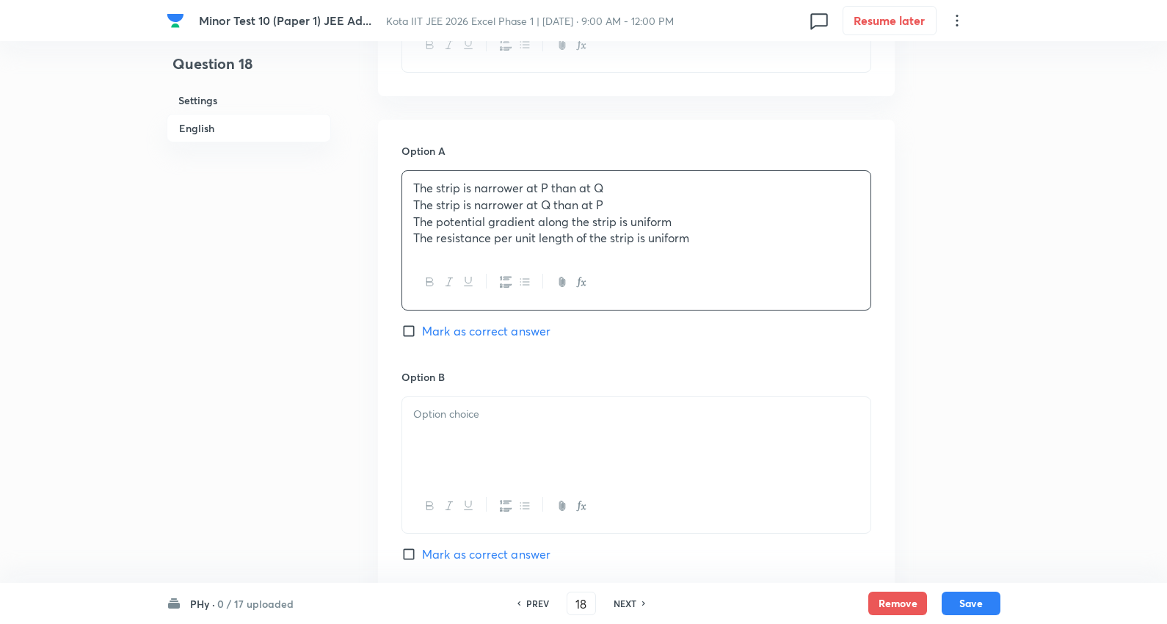
click at [443, 193] on p "The strip is narrower at P than at Q" at bounding box center [636, 188] width 446 height 17
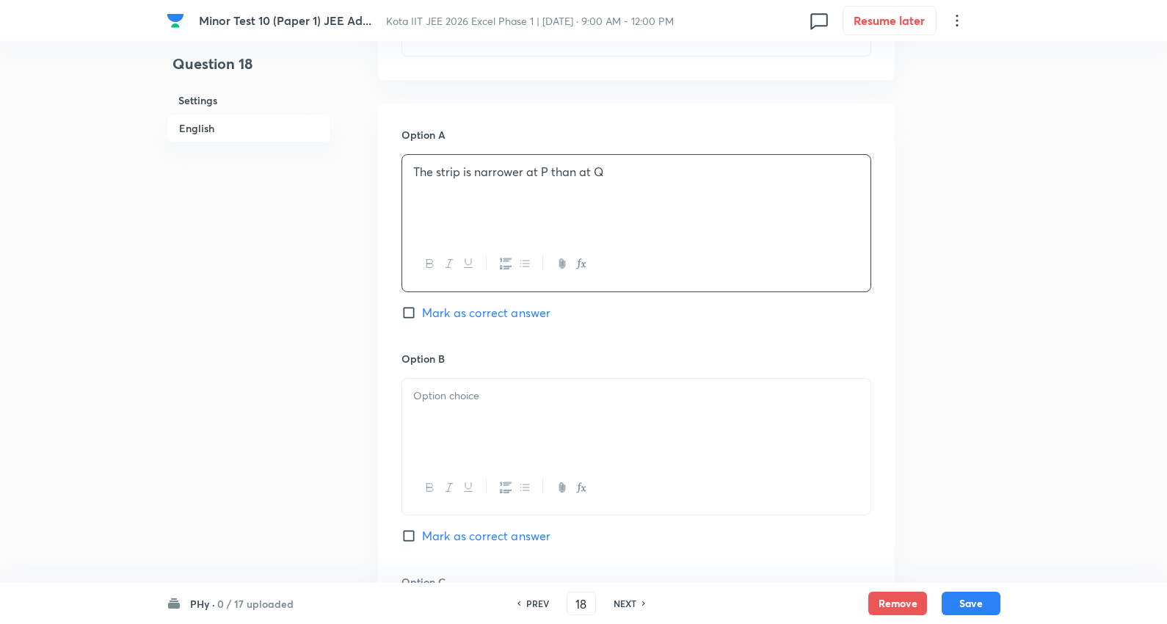
scroll to position [978, 0]
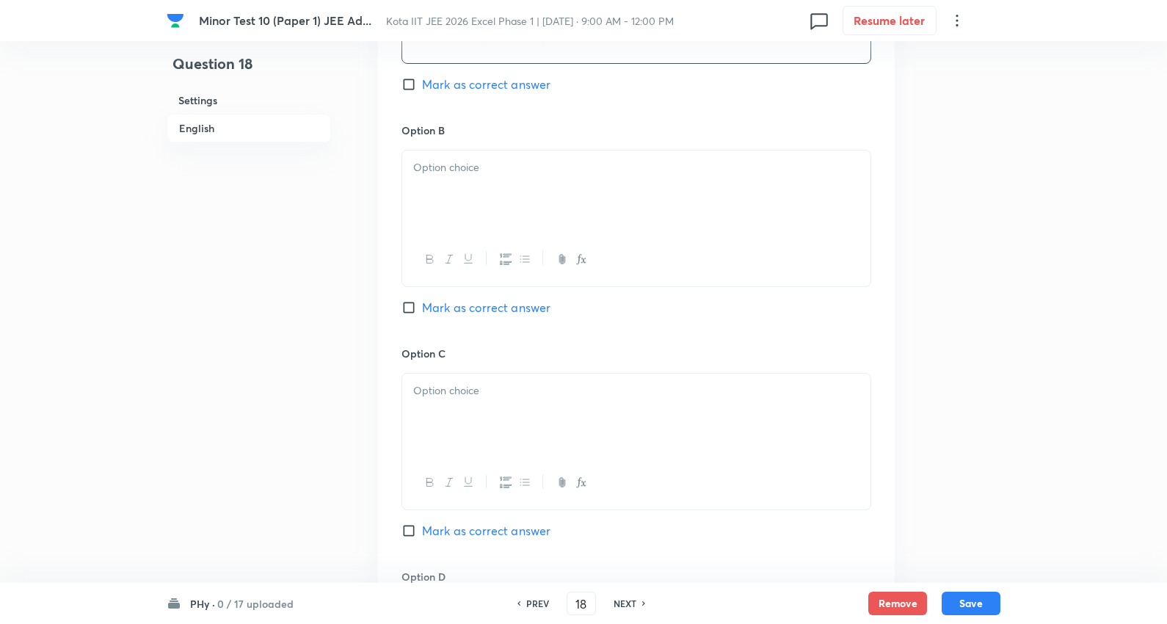
click at [481, 180] on div at bounding box center [636, 191] width 468 height 82
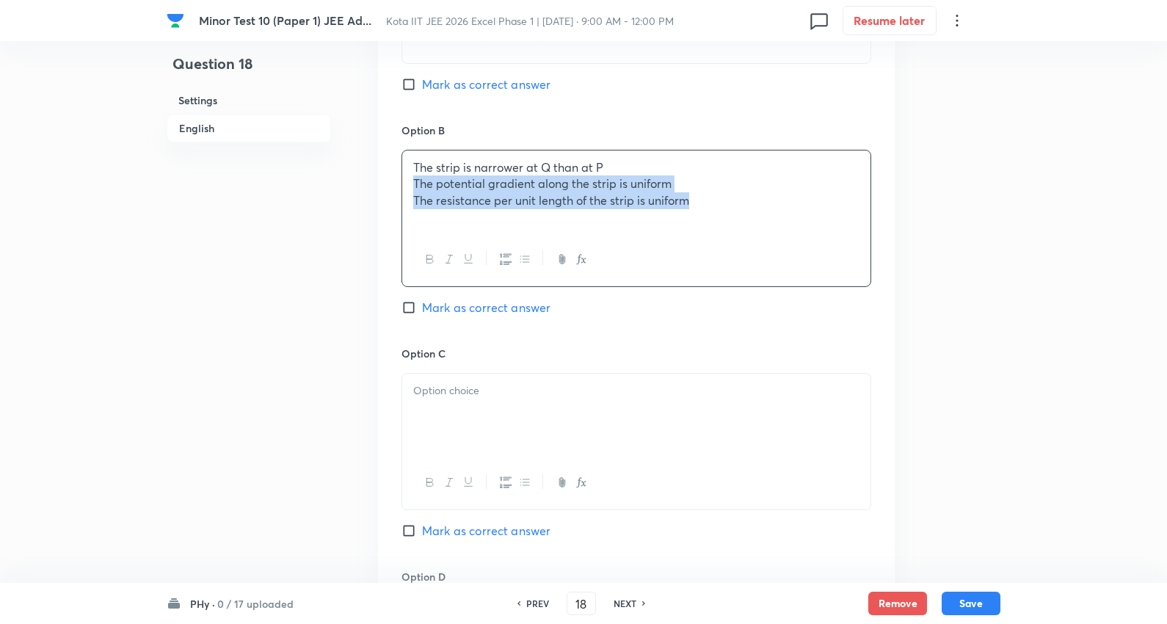
drag, startPoint x: 407, startPoint y: 184, endPoint x: 695, endPoint y: 258, distance: 296.9
click at [911, 260] on div "Question 18 Settings English Settings Type Single choice correct 4 options + 3 …" at bounding box center [584, 86] width 834 height 1988
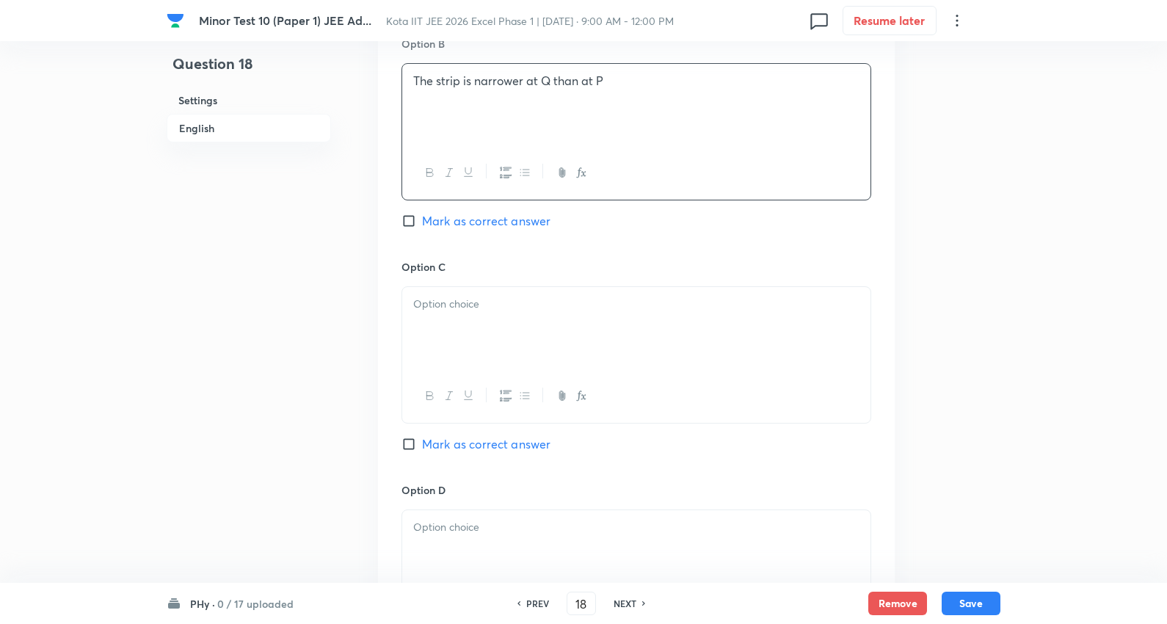
scroll to position [1141, 0]
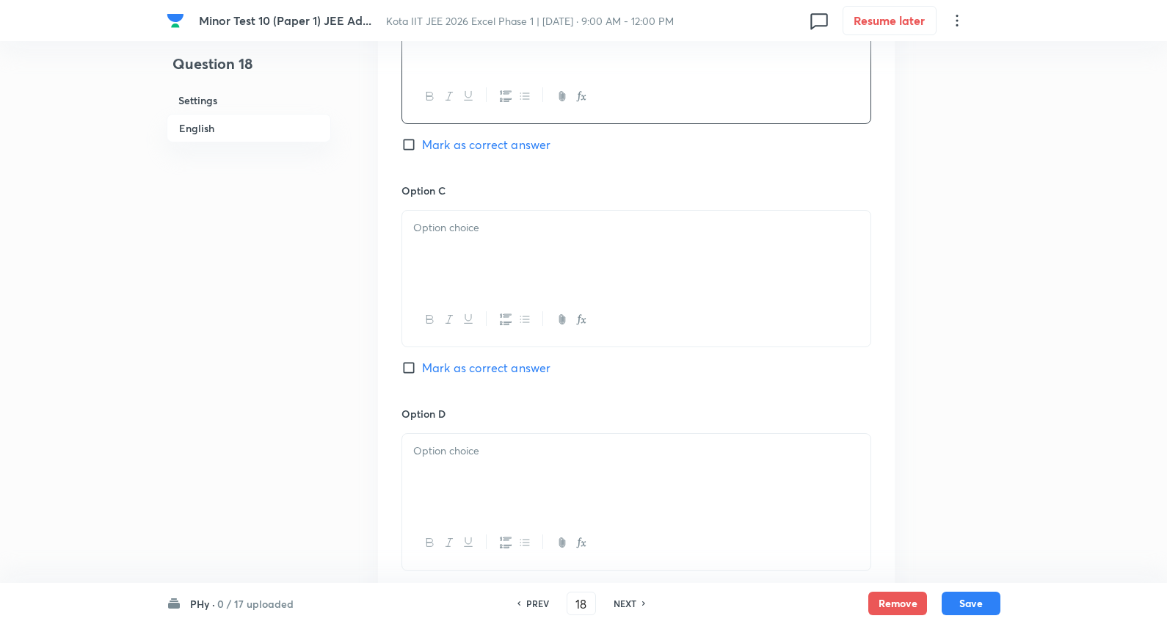
click at [479, 235] on p at bounding box center [636, 227] width 446 height 17
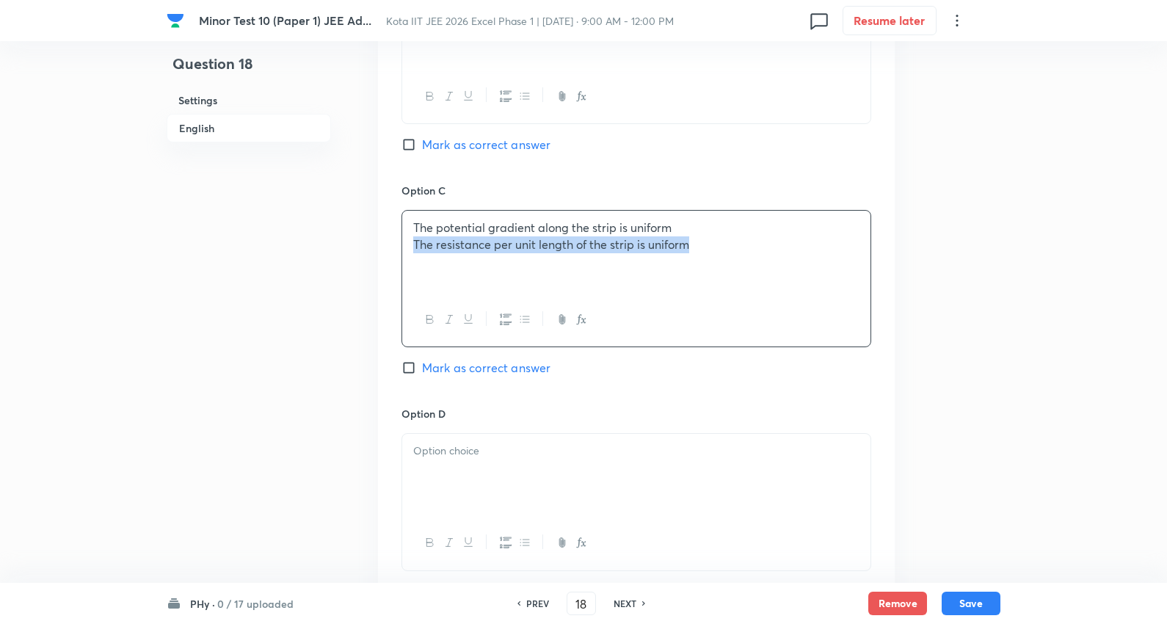
drag, startPoint x: 415, startPoint y: 243, endPoint x: 397, endPoint y: 255, distance: 21.8
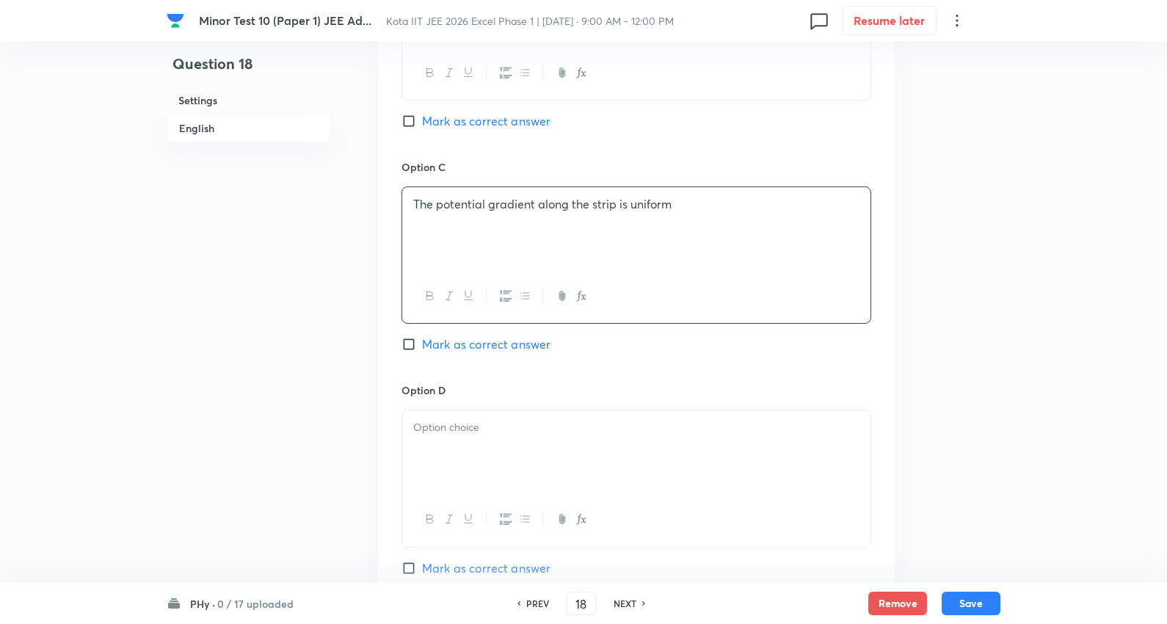
scroll to position [1304, 0]
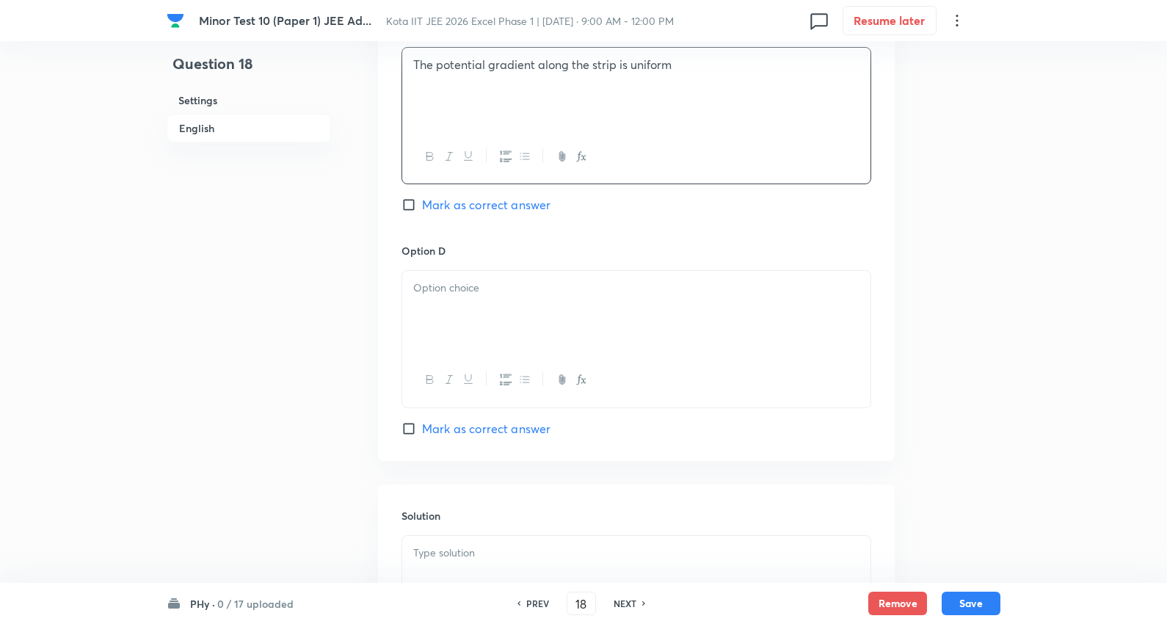
click at [458, 289] on p at bounding box center [636, 288] width 446 height 17
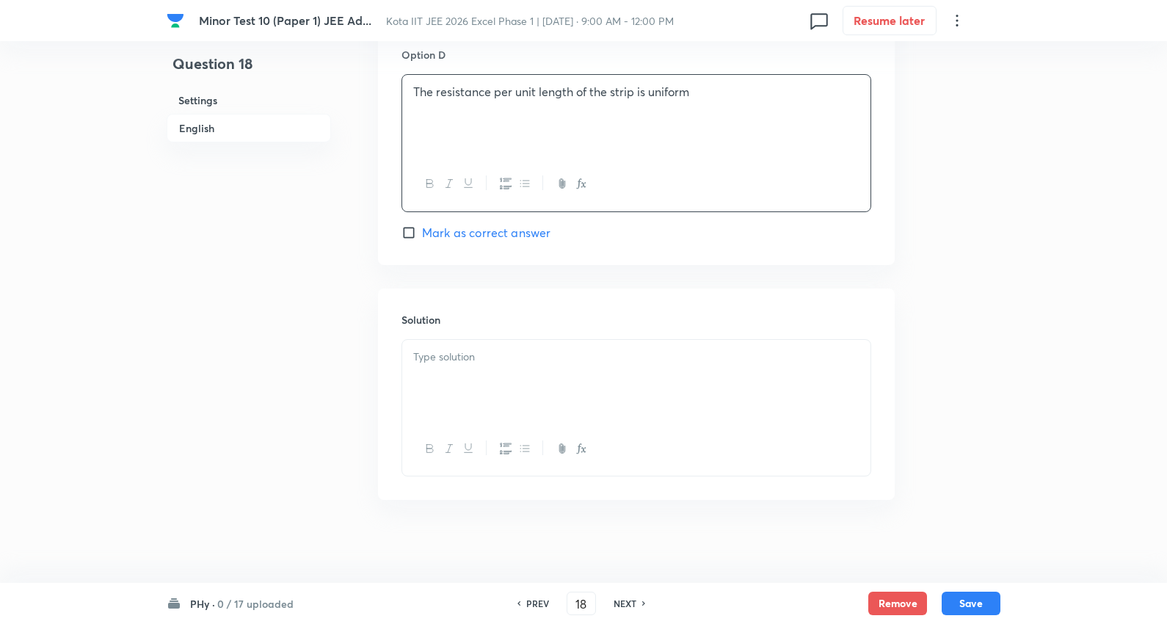
scroll to position [1508, 0]
click at [492, 376] on div at bounding box center [636, 376] width 468 height 82
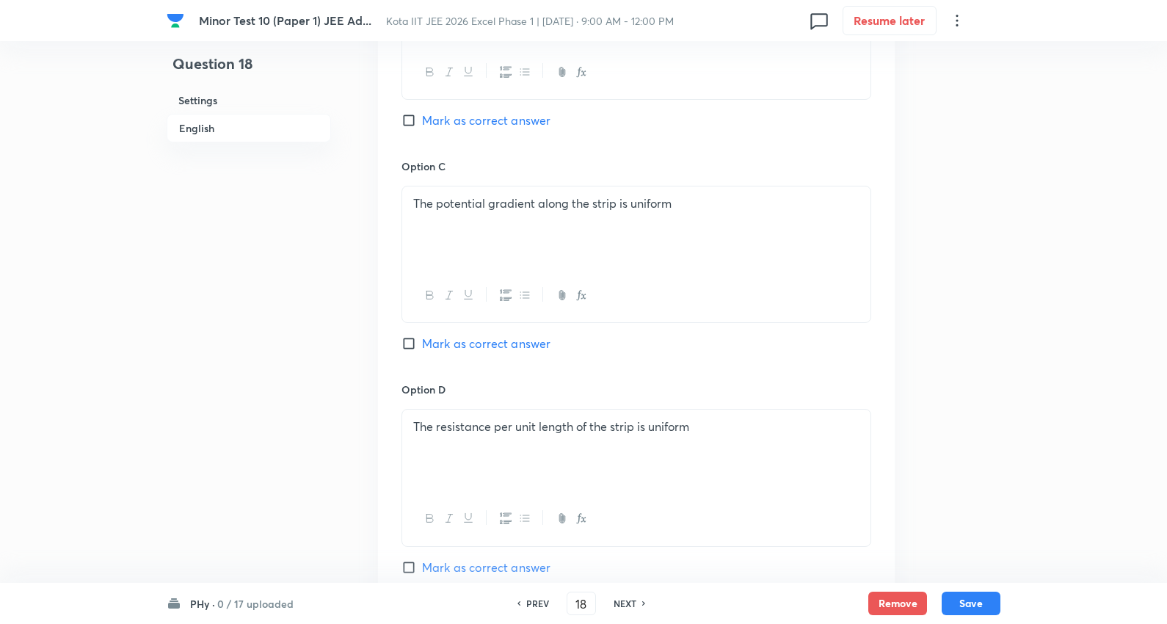
scroll to position [937, 0]
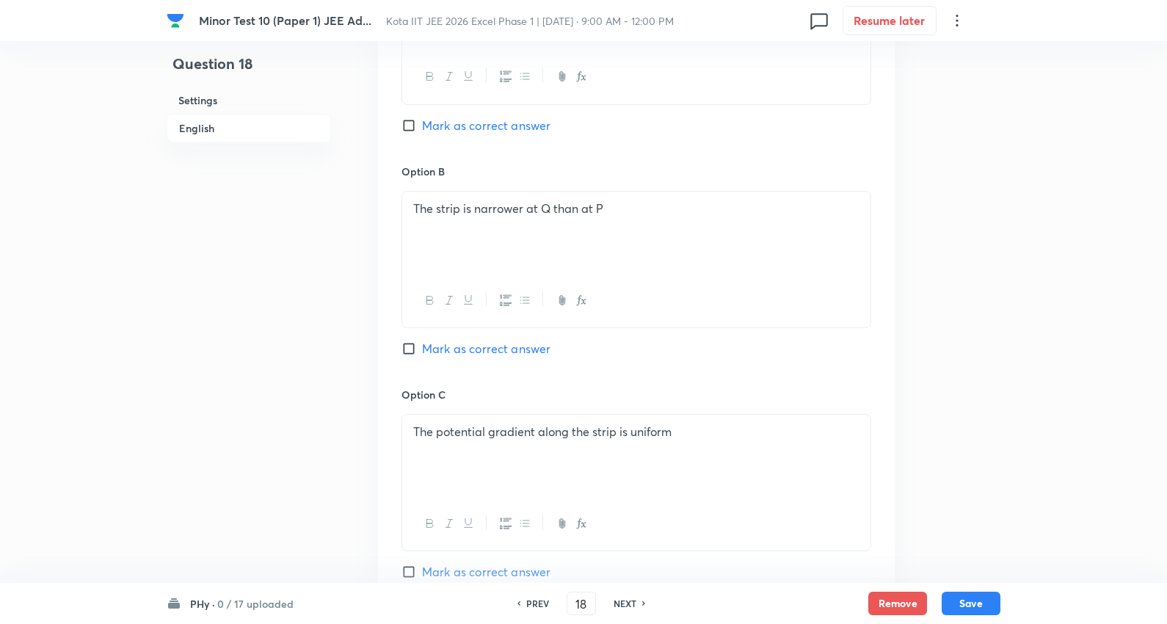
drag, startPoint x: 490, startPoint y: 125, endPoint x: 545, endPoint y: 230, distance: 118.8
click at [492, 126] on span "Mark as correct answer" at bounding box center [486, 126] width 128 height 18
click at [422, 126] on input "Mark as correct answer" at bounding box center [411, 125] width 21 height 15
checkbox input "true"
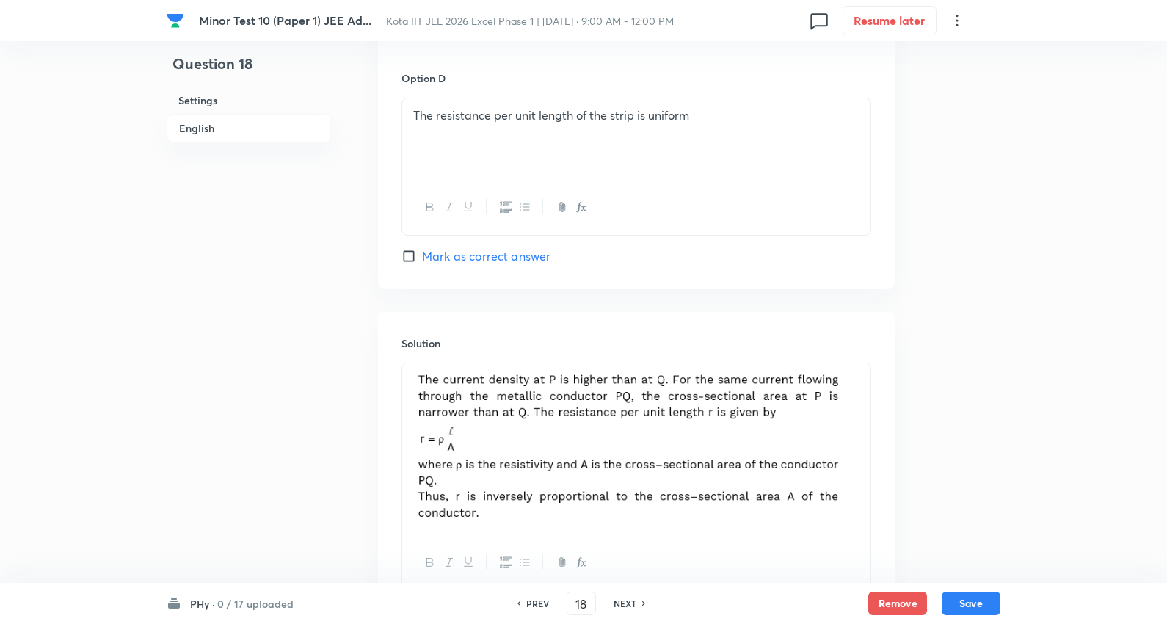
scroll to position [1599, 0]
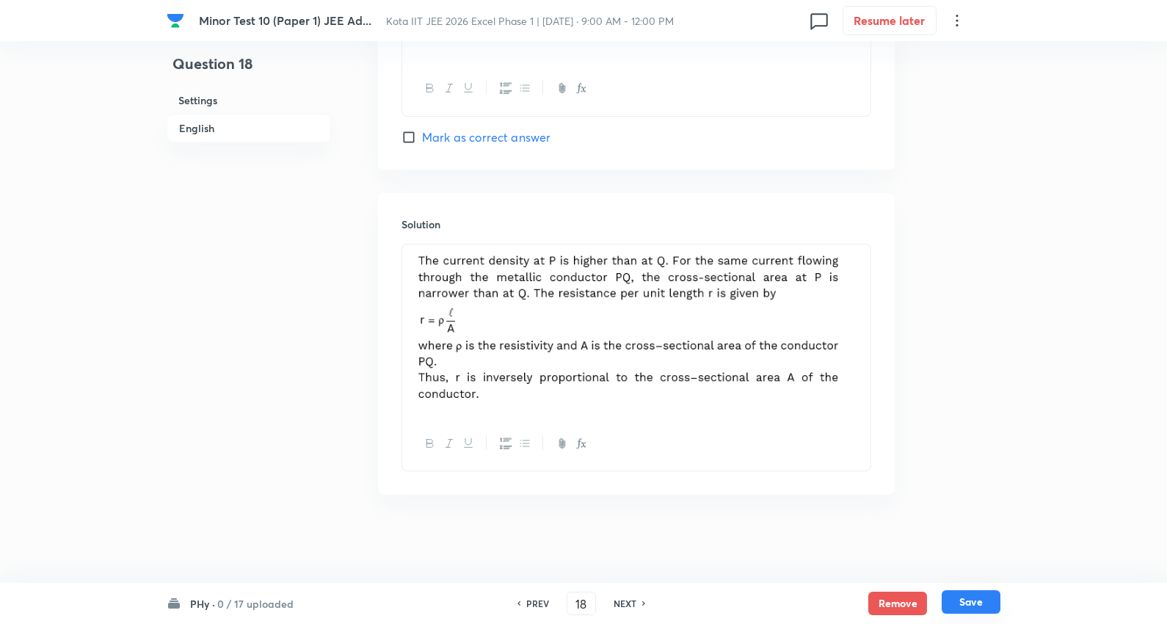
drag, startPoint x: 967, startPoint y: 600, endPoint x: 559, endPoint y: 274, distance: 522.1
click at [967, 602] on button "Save" at bounding box center [971, 601] width 59 height 23
type input "19"
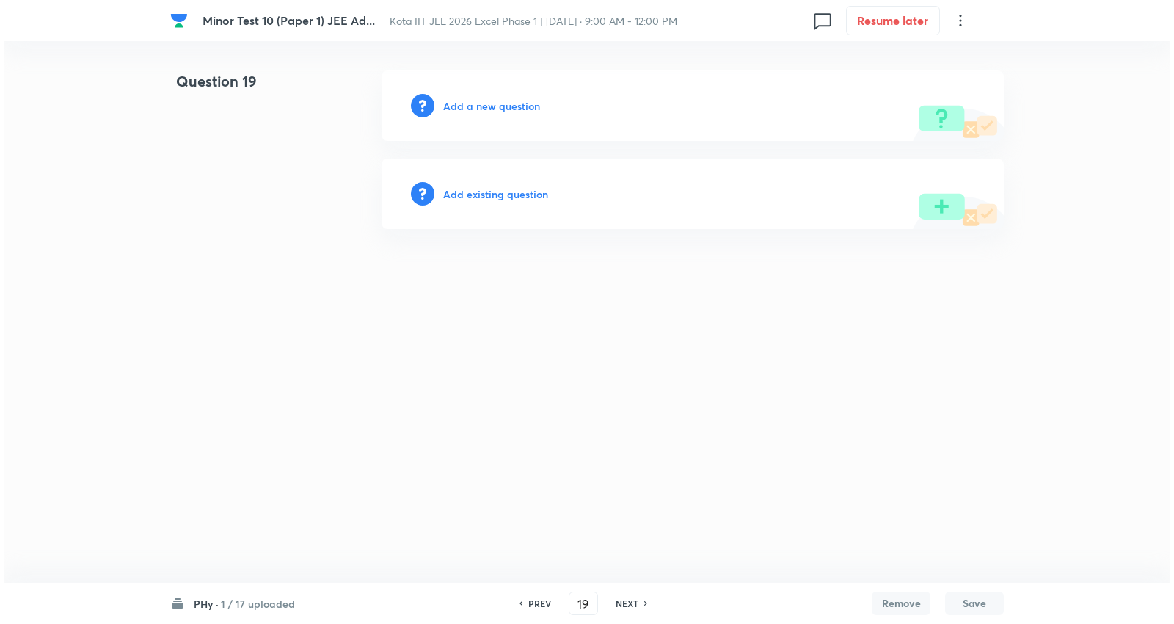
scroll to position [0, 0]
click at [509, 110] on h6 "Add a new question" at bounding box center [491, 105] width 97 height 15
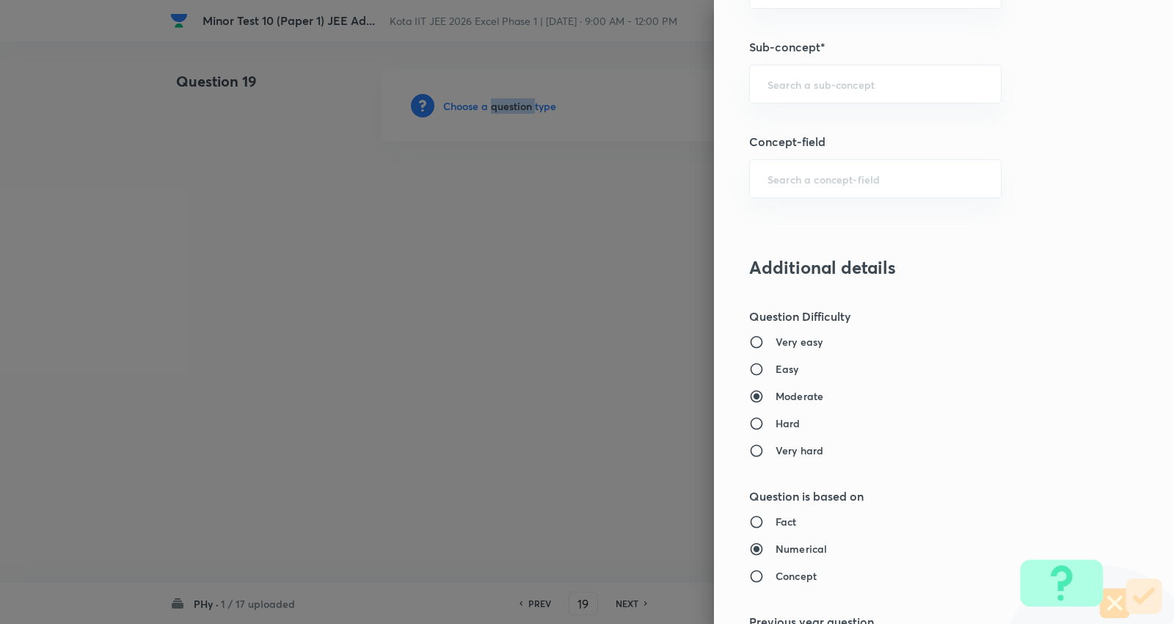
scroll to position [897, 0]
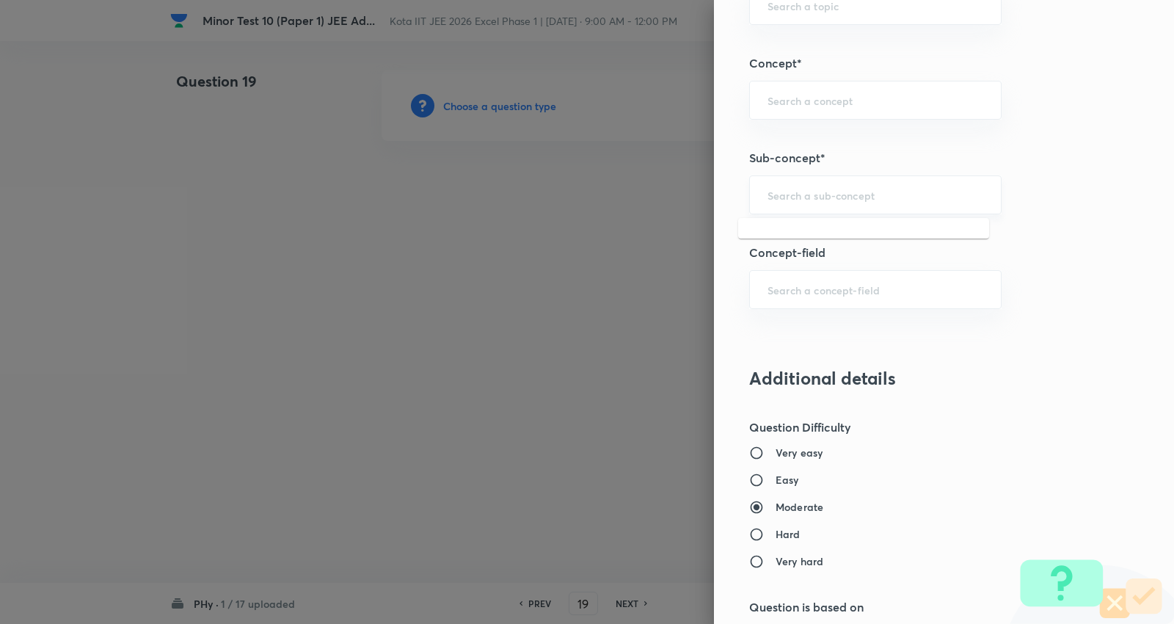
click at [805, 192] on input "text" at bounding box center [876, 195] width 216 height 14
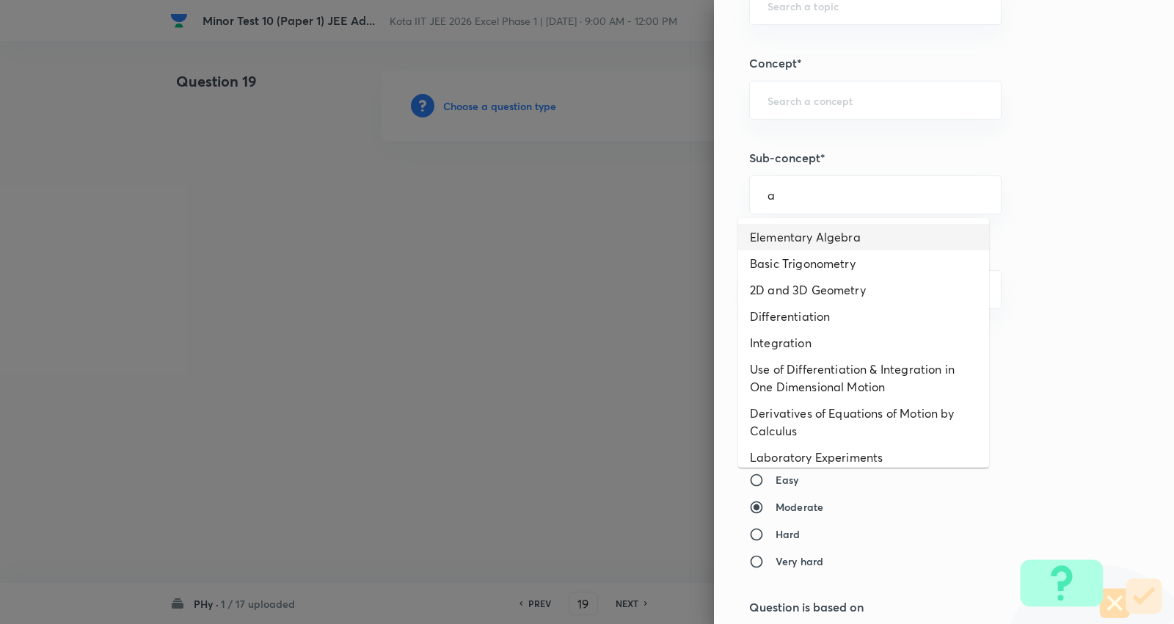
click at [813, 228] on li "Elementary Algebra" at bounding box center [863, 237] width 251 height 26
type input "Elementary Algebra"
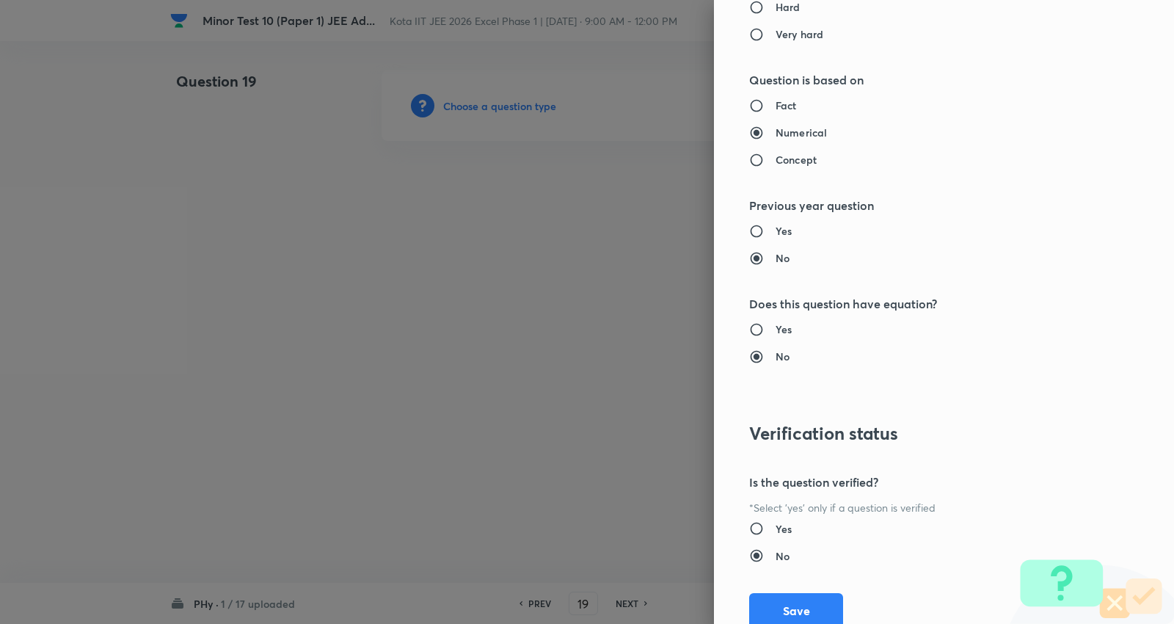
type input "Physics"
type input "Basics & Laboratory"
type input "Mathematical Tools"
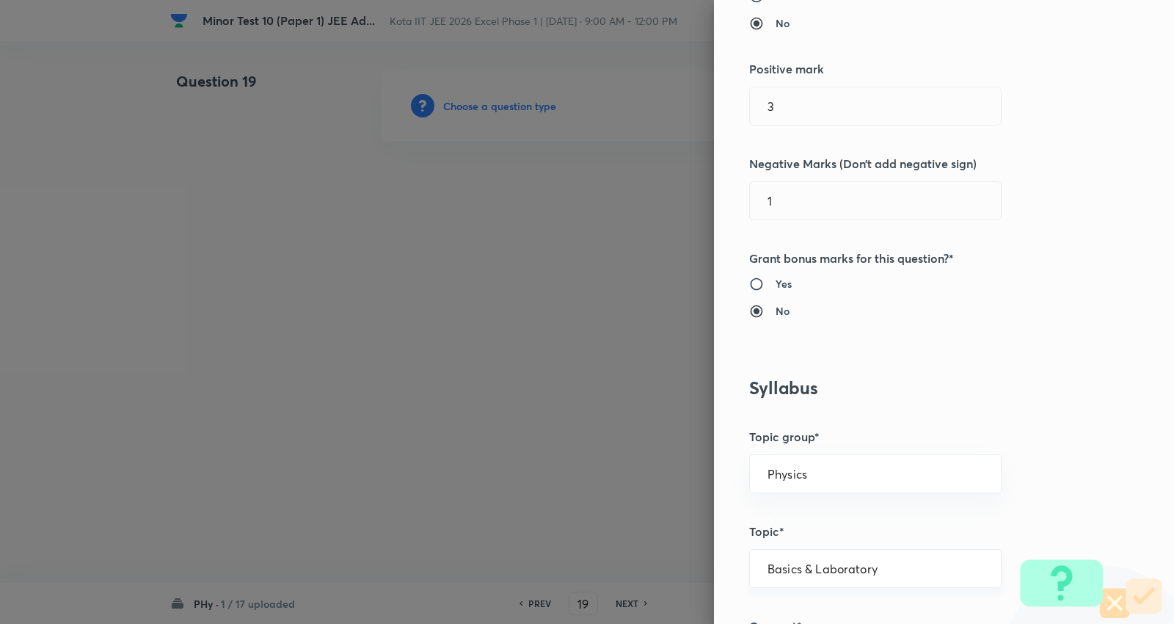
scroll to position [578, 0]
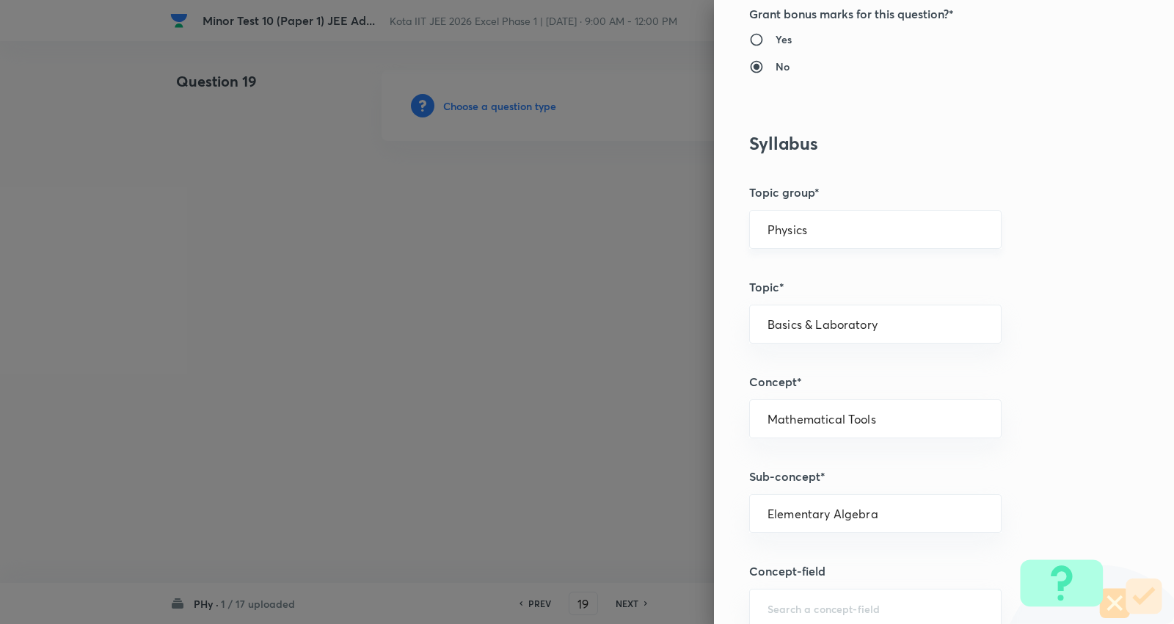
click at [822, 224] on input "Physics" at bounding box center [876, 229] width 216 height 14
click at [791, 265] on li "Physics" at bounding box center [863, 271] width 251 height 26
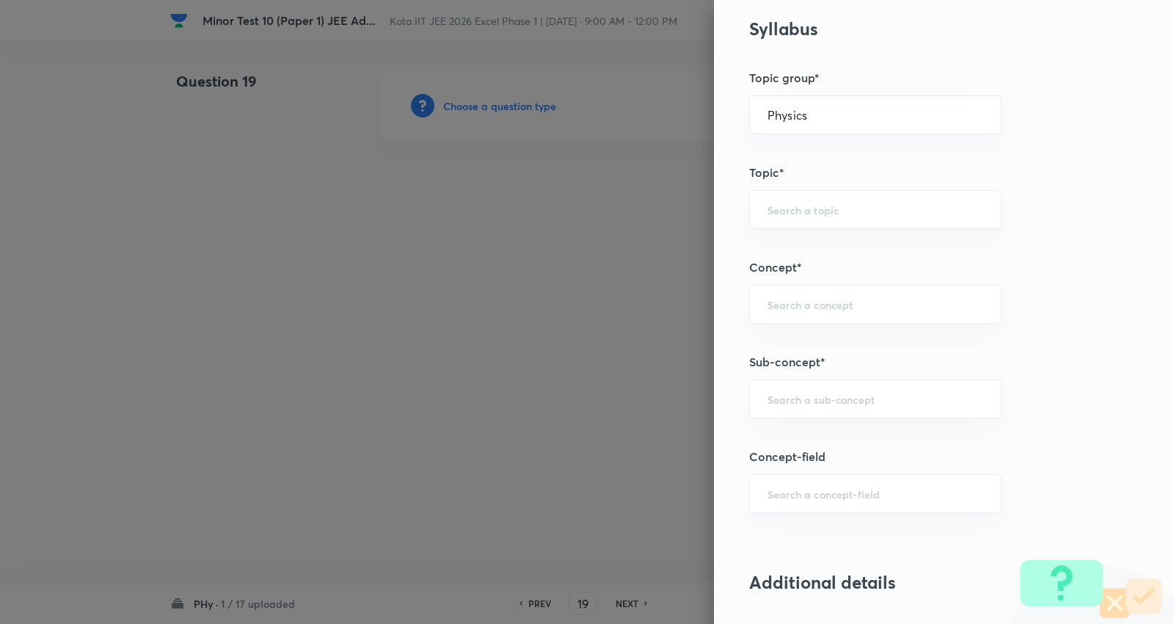
scroll to position [742, 0]
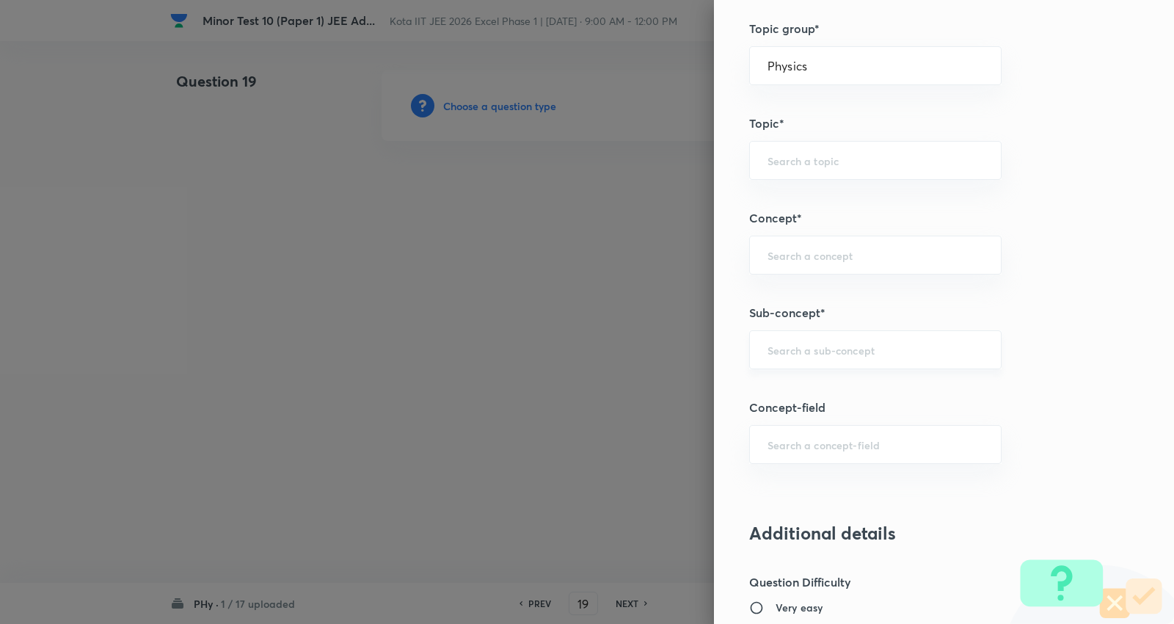
click at [809, 367] on div "​" at bounding box center [875, 349] width 252 height 39
click at [816, 346] on input "text" at bounding box center [876, 350] width 216 height 14
paste input "Force on a Moving Charge in Magnetic Field"
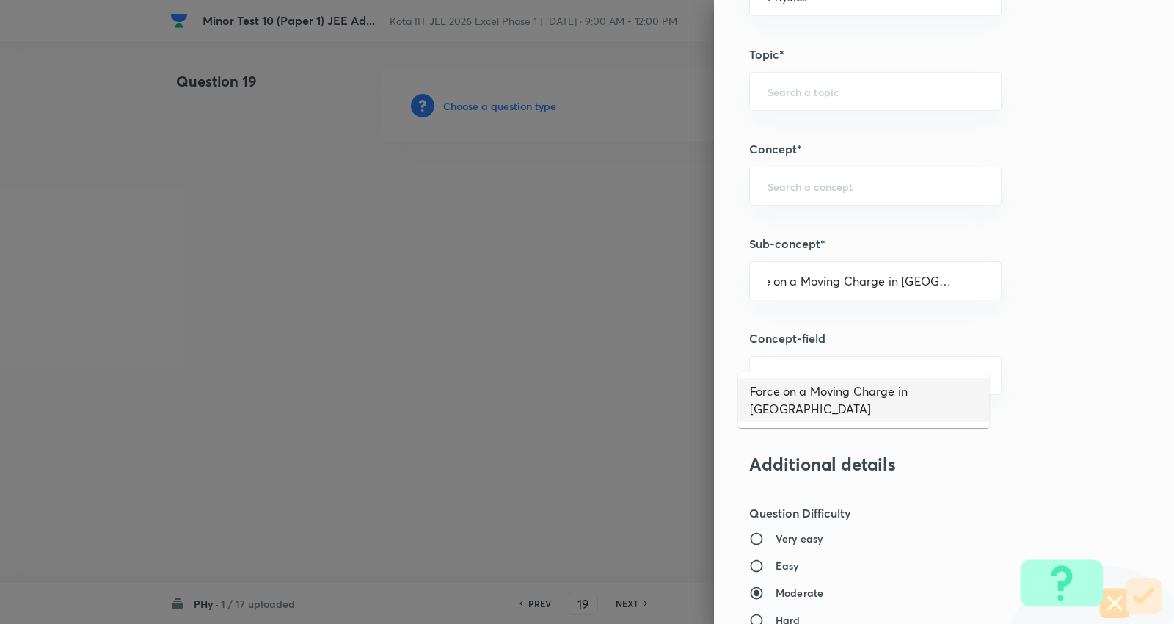
scroll to position [905, 0]
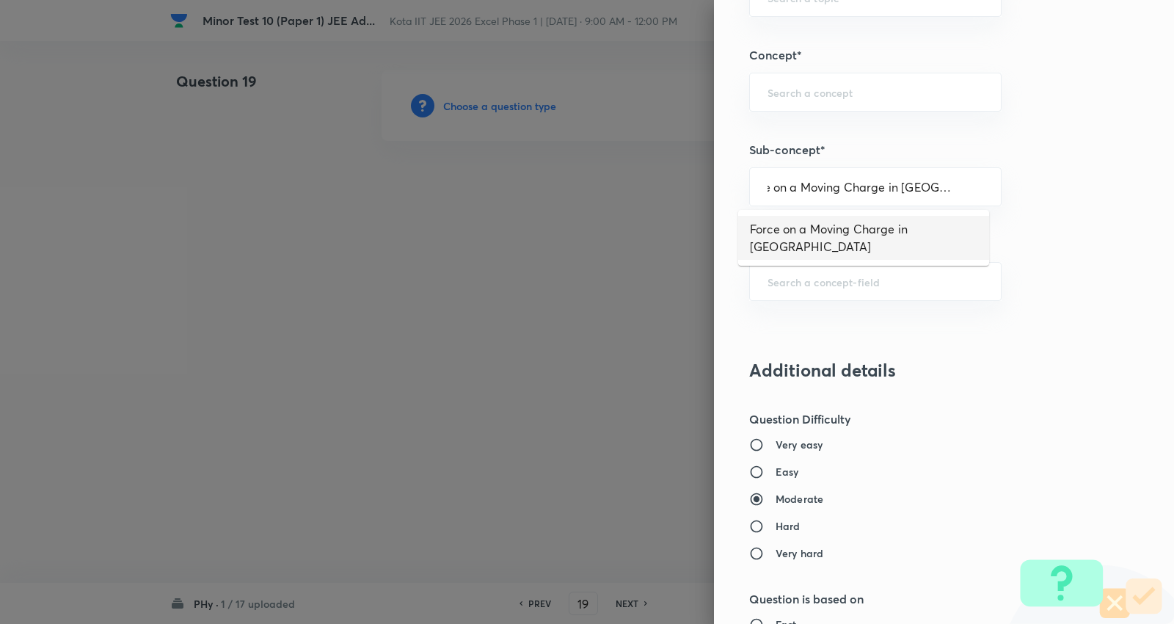
click at [846, 239] on li "Force on a Moving Charge in Magnetic Field" at bounding box center [863, 238] width 251 height 44
type input "Force on a Moving Charge in Magnetic Field"
type input "Electricity & Magnetism"
type input "Magnetic Field & Magnetic Forces"
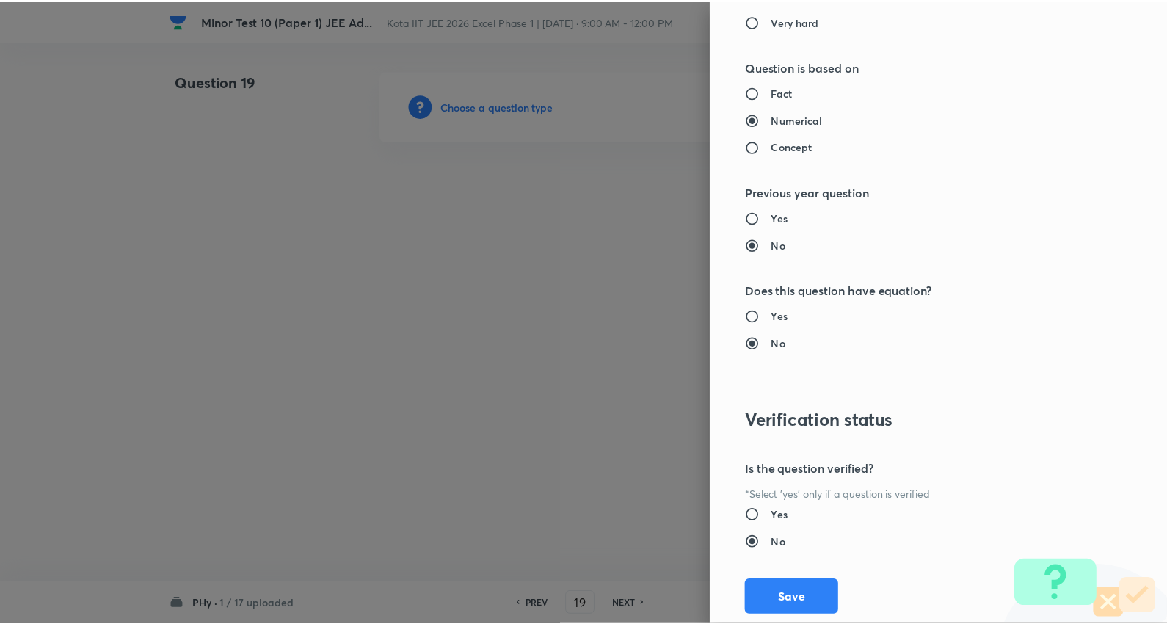
scroll to position [1476, 0]
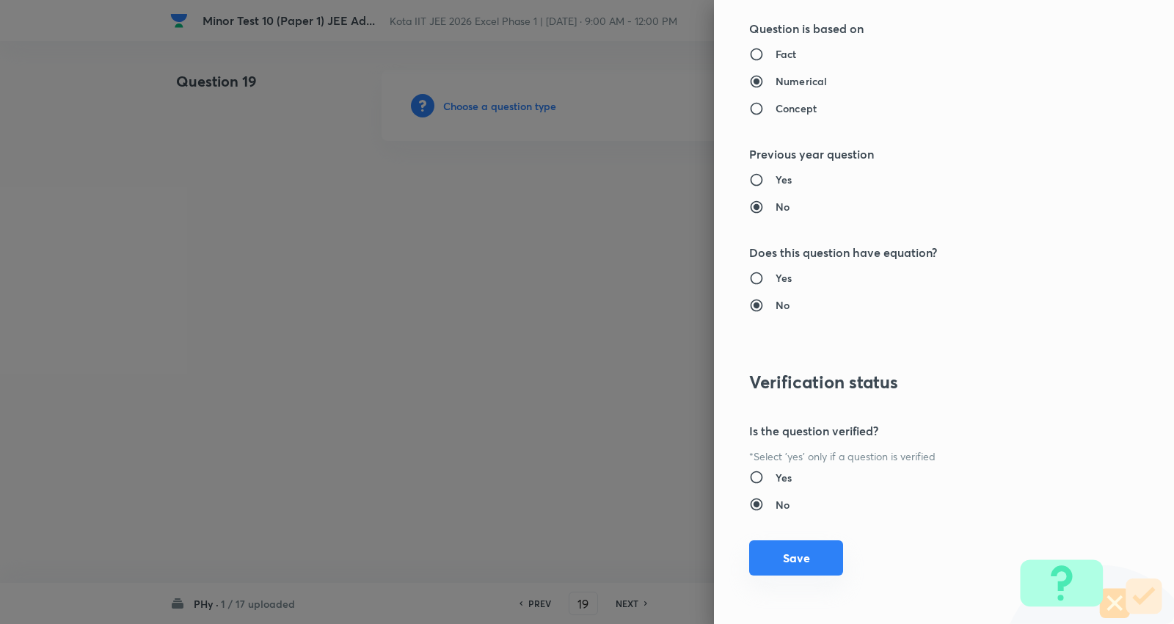
click at [790, 555] on button "Save" at bounding box center [796, 557] width 94 height 35
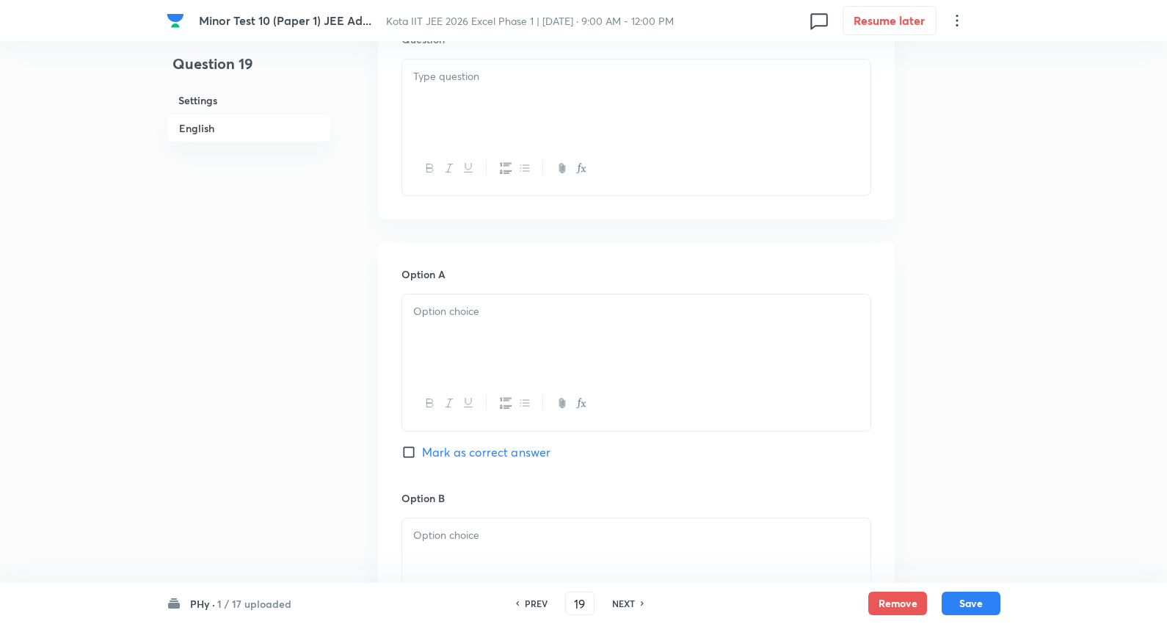
scroll to position [326, 0]
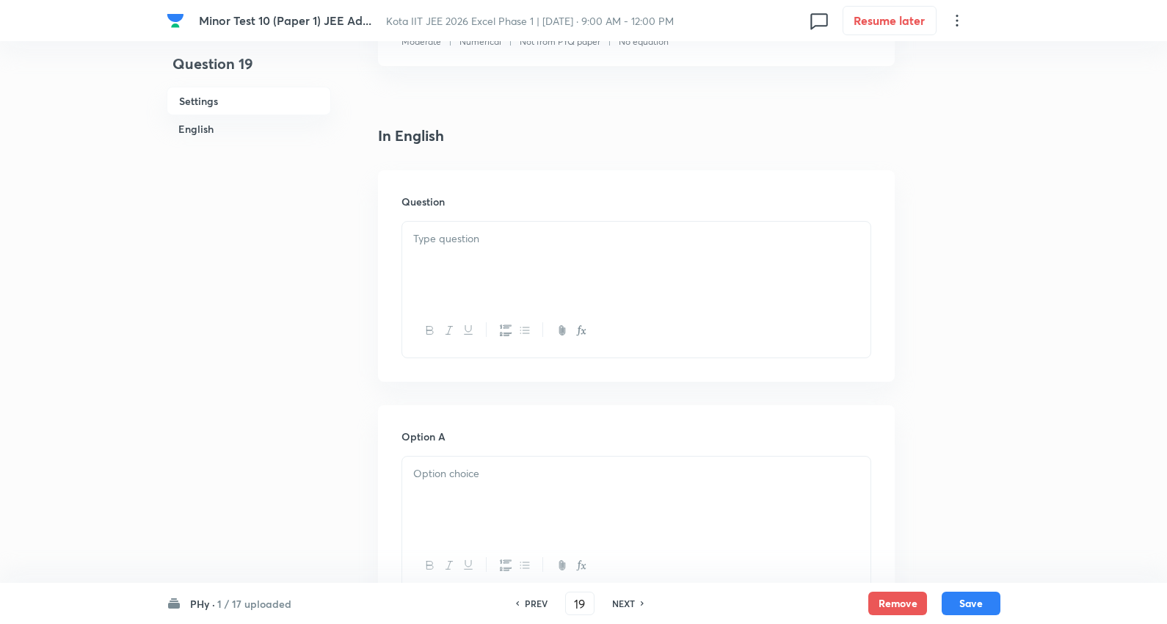
click at [458, 250] on div at bounding box center [636, 263] width 468 height 82
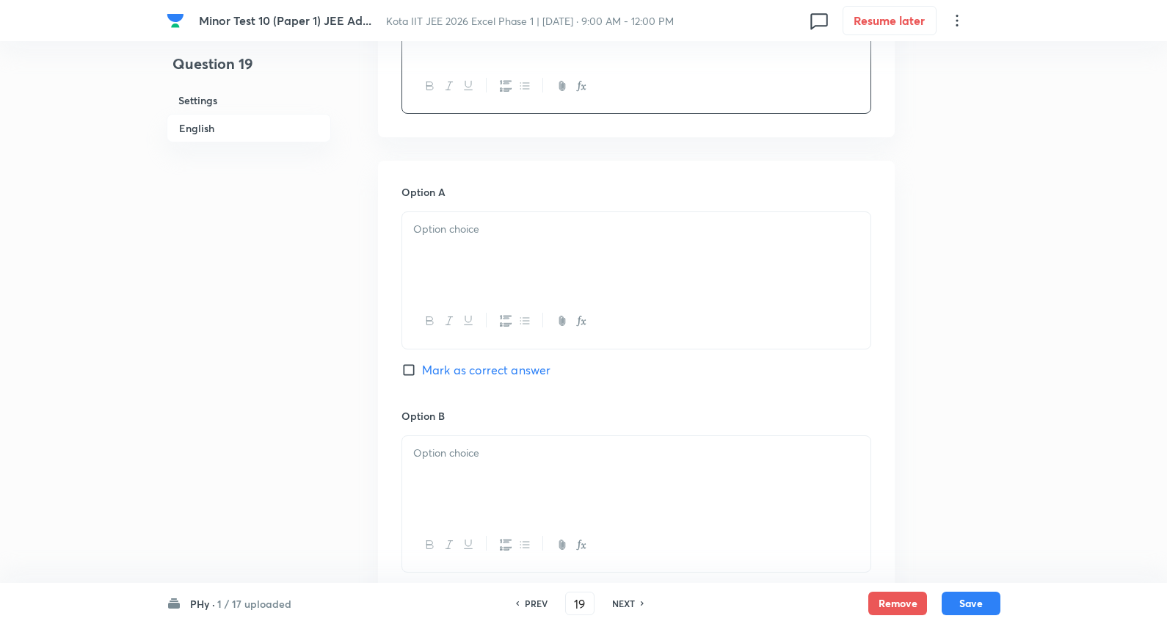
click at [459, 218] on div at bounding box center [636, 253] width 468 height 82
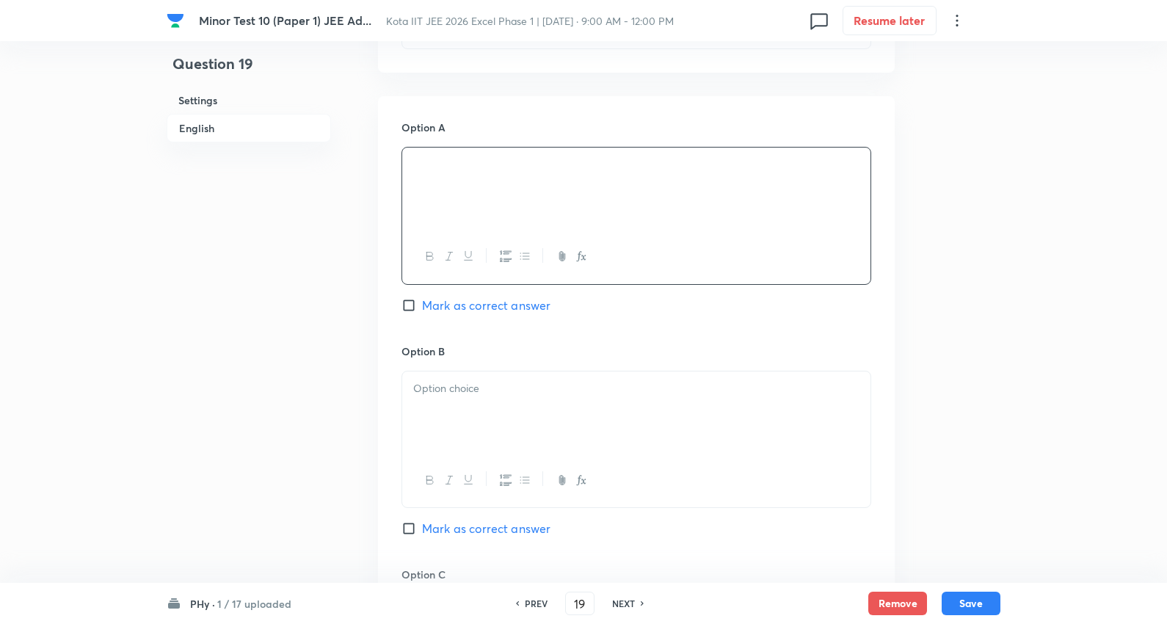
scroll to position [815, 0]
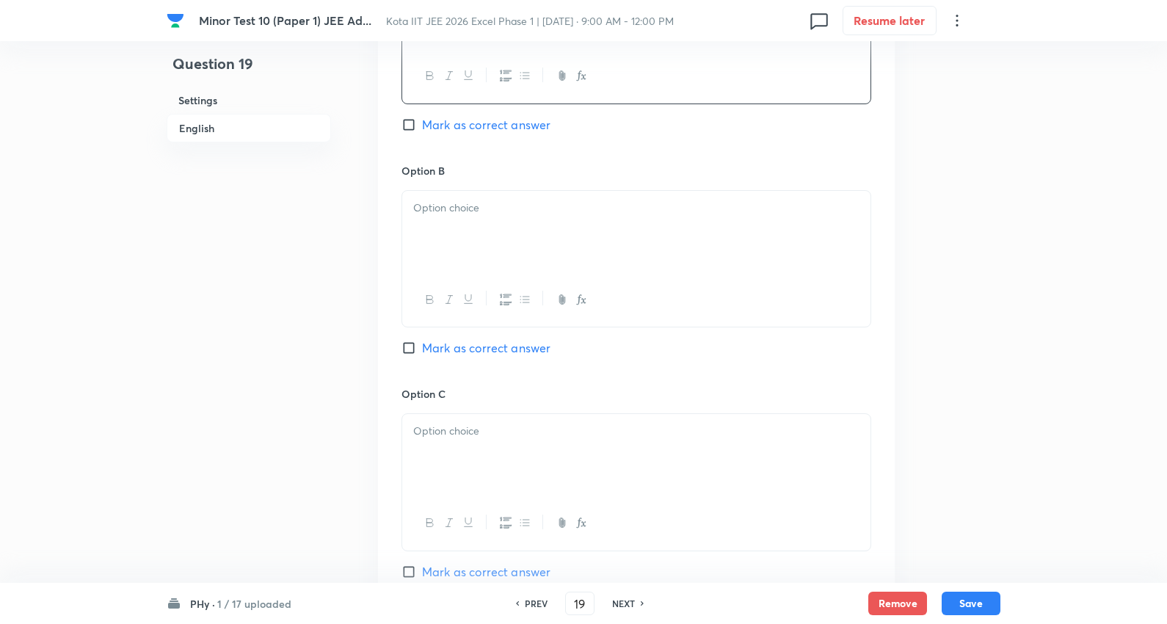
click at [471, 222] on div at bounding box center [636, 232] width 468 height 82
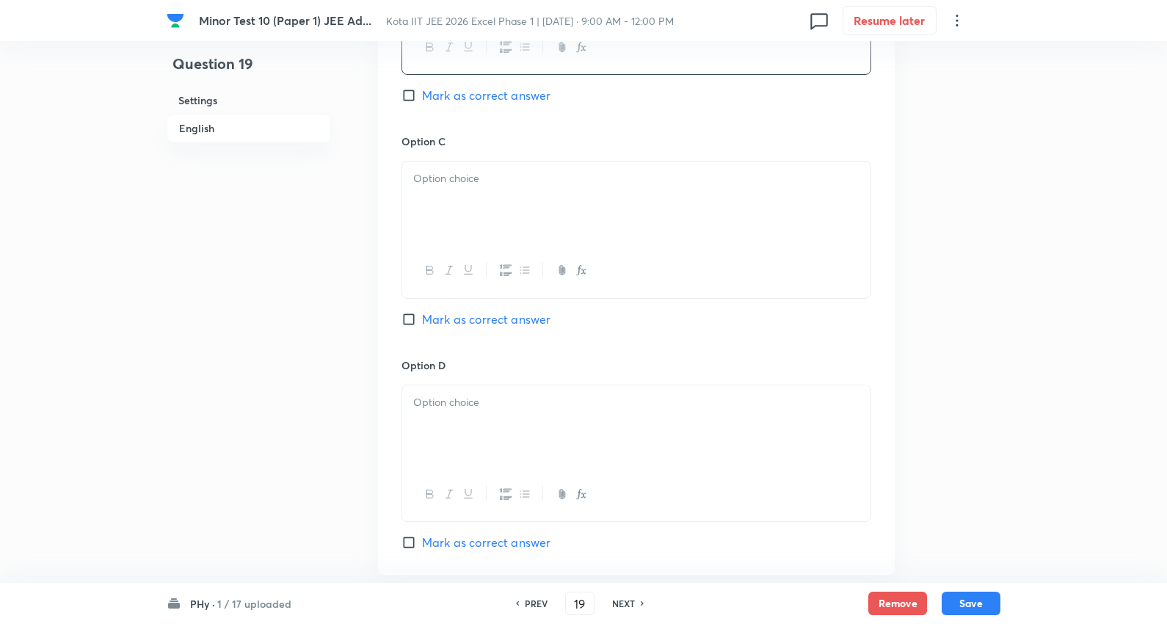
scroll to position [1141, 0]
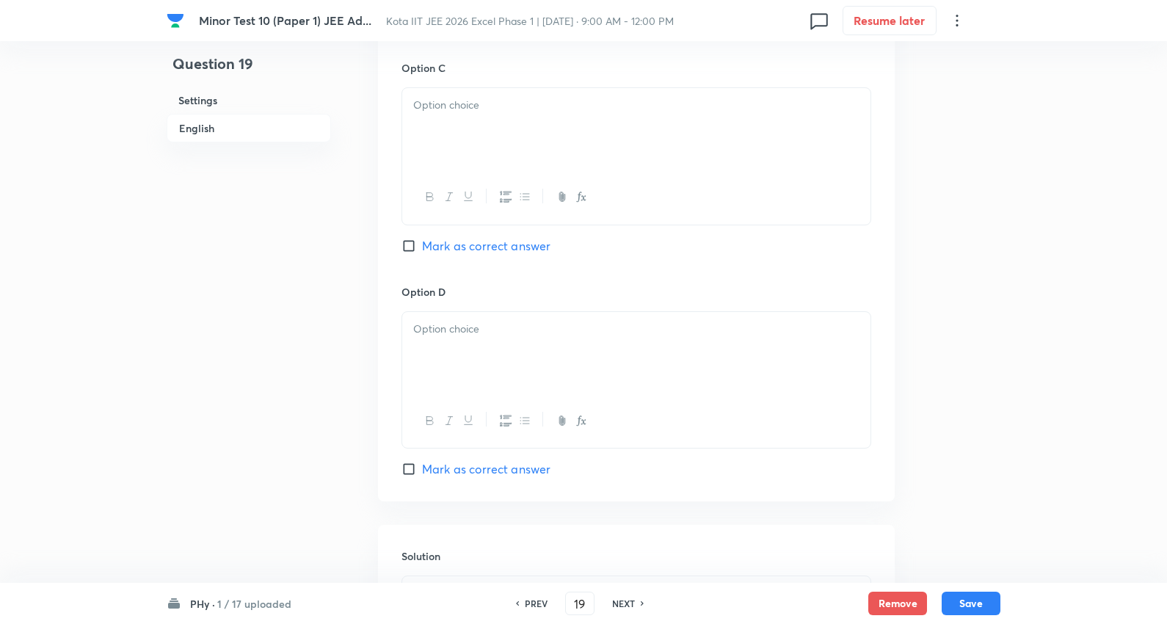
drag, startPoint x: 471, startPoint y: 145, endPoint x: 458, endPoint y: 155, distance: 16.7
click at [471, 144] on div at bounding box center [636, 129] width 468 height 82
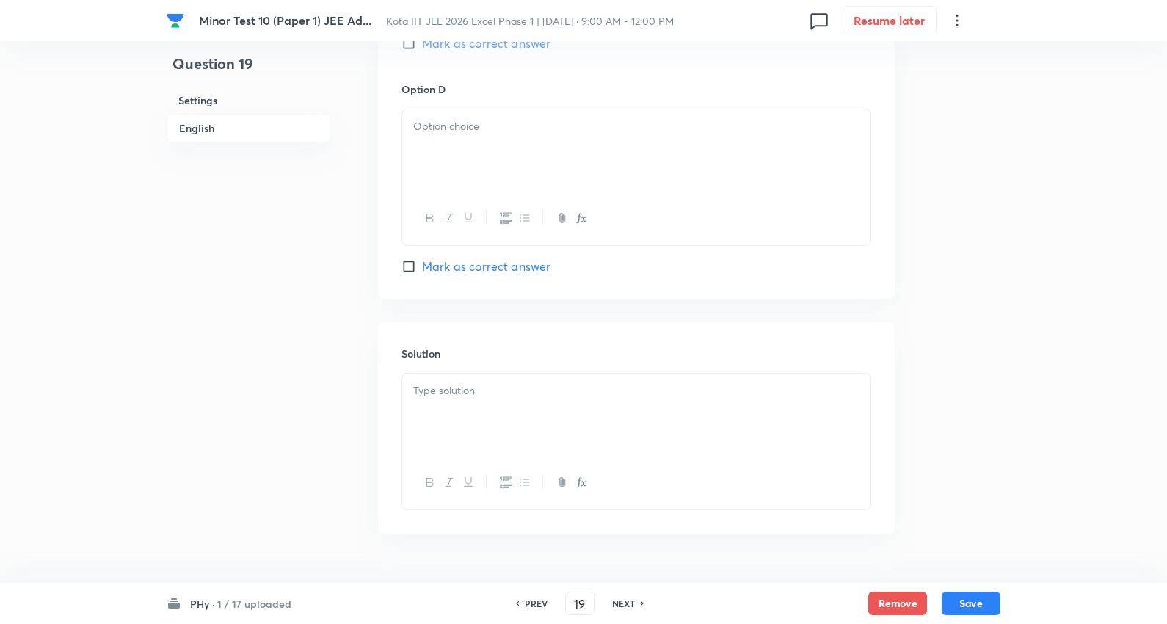
scroll to position [1386, 0]
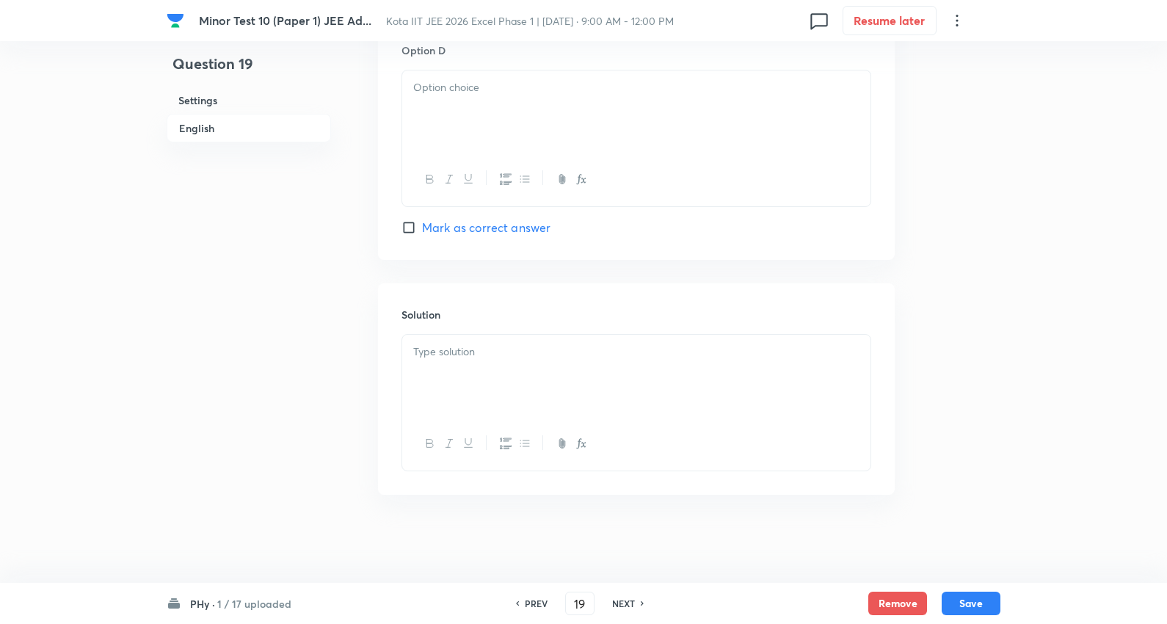
click at [473, 112] on div at bounding box center [636, 111] width 468 height 82
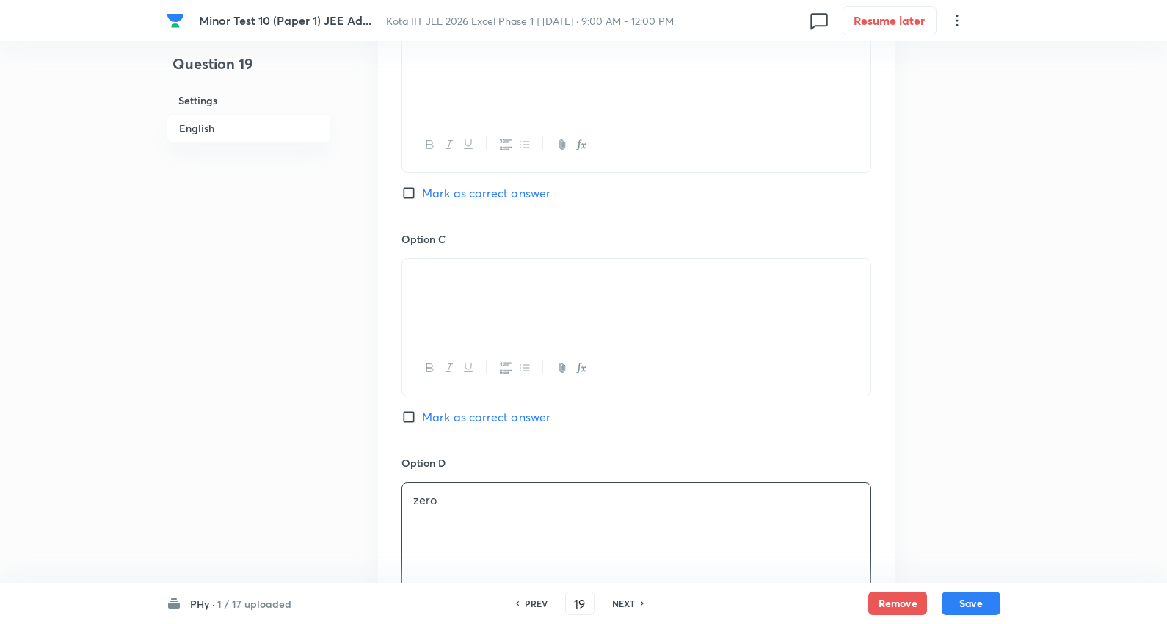
scroll to position [897, 0]
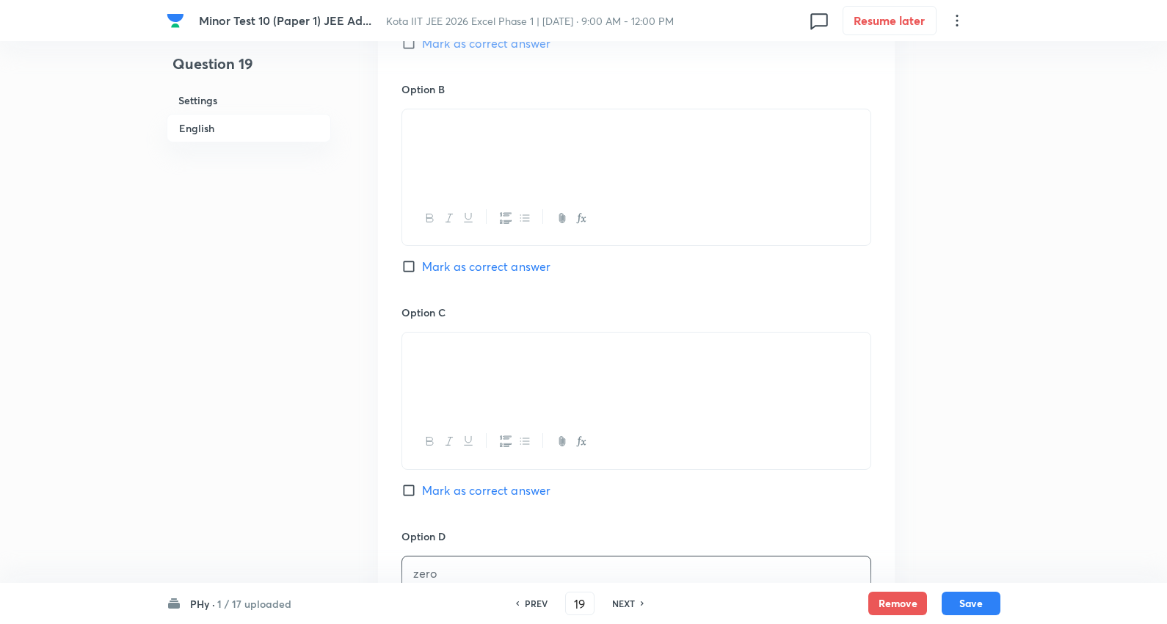
click at [486, 266] on span "Mark as correct answer" at bounding box center [486, 267] width 128 height 18
click at [422, 266] on input "Mark as correct answer" at bounding box center [411, 266] width 21 height 15
checkbox input "true"
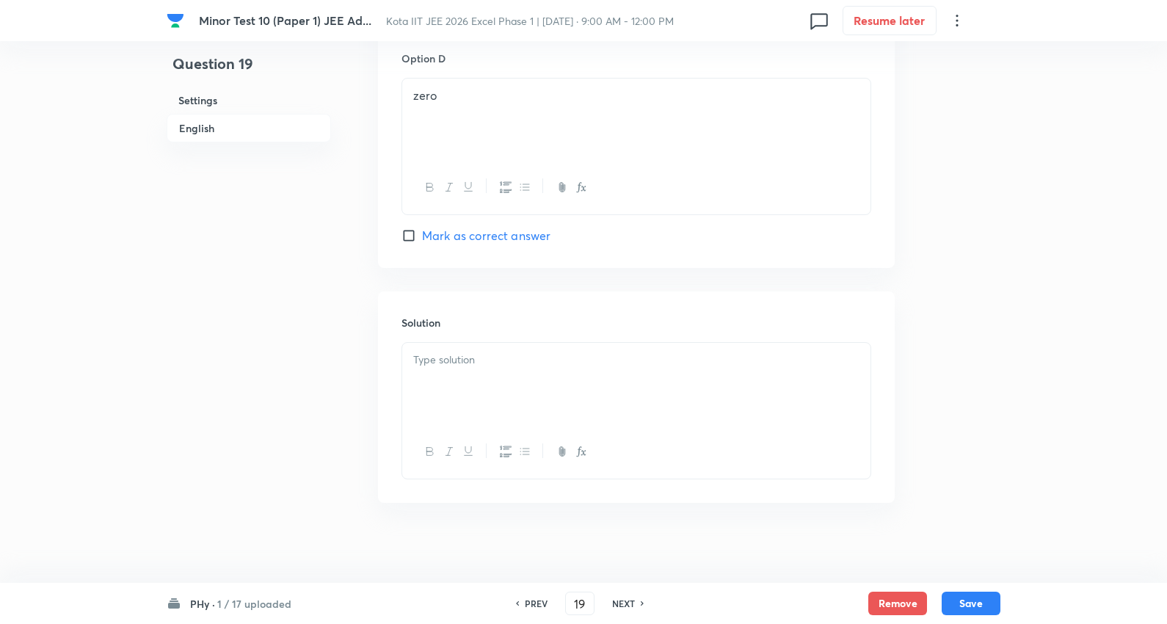
scroll to position [1386, 0]
drag, startPoint x: 473, startPoint y: 360, endPoint x: 835, endPoint y: 423, distance: 368.0
click at [501, 365] on div at bounding box center [636, 376] width 468 height 82
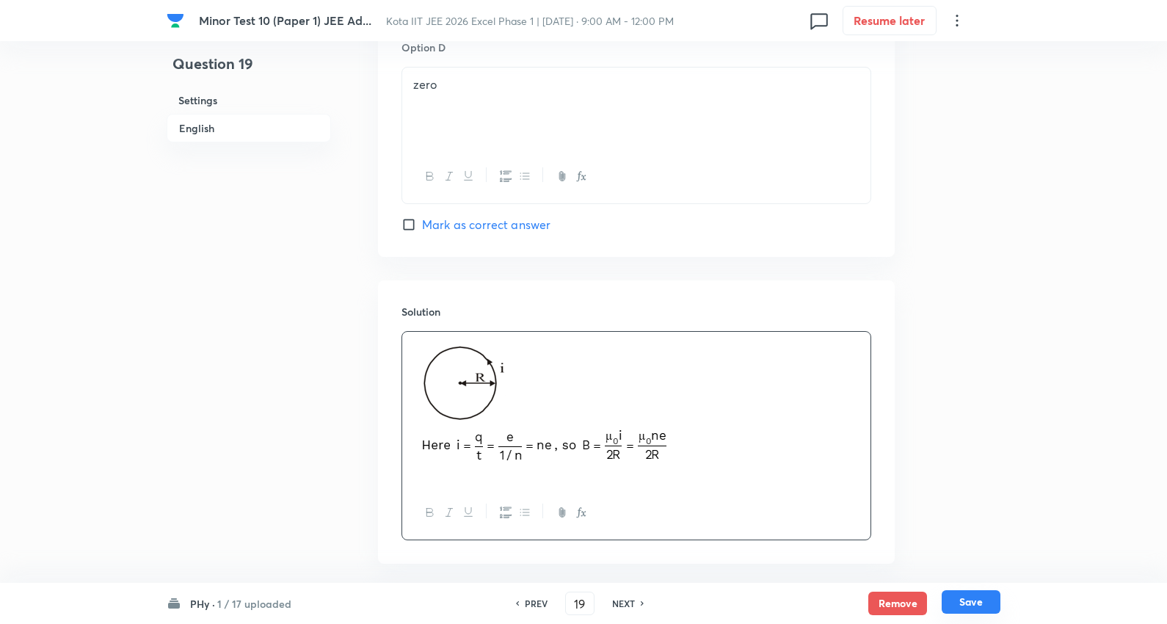
click at [964, 597] on button "Save" at bounding box center [971, 601] width 59 height 23
type input "20"
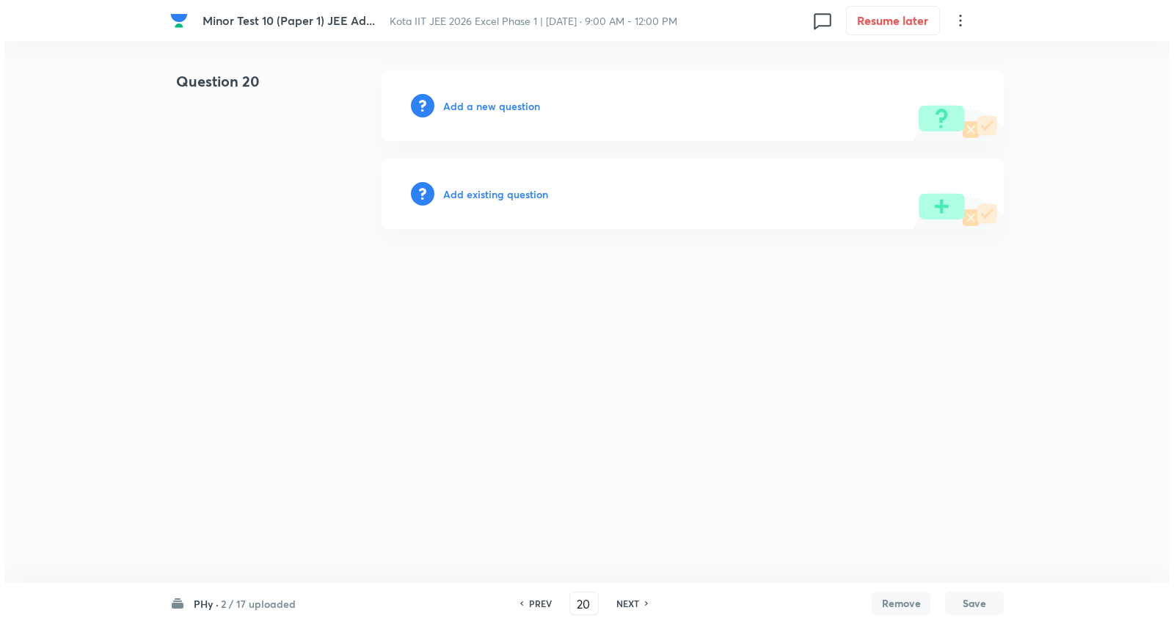
scroll to position [0, 0]
click at [514, 101] on h6 "Add a new question" at bounding box center [491, 105] width 97 height 15
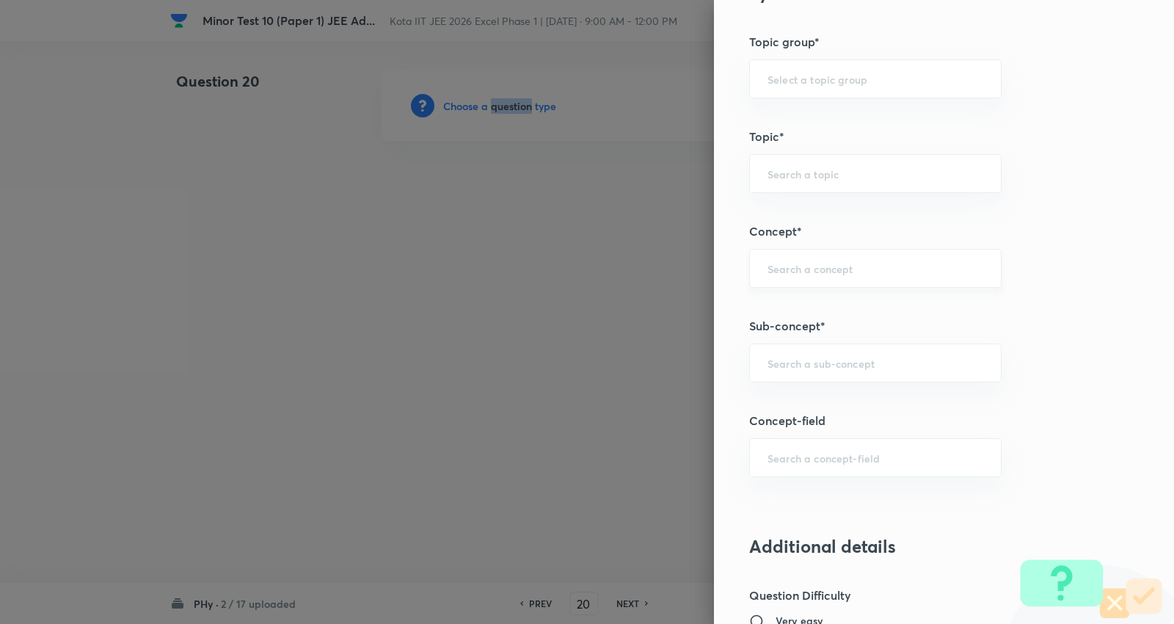
scroll to position [734, 0]
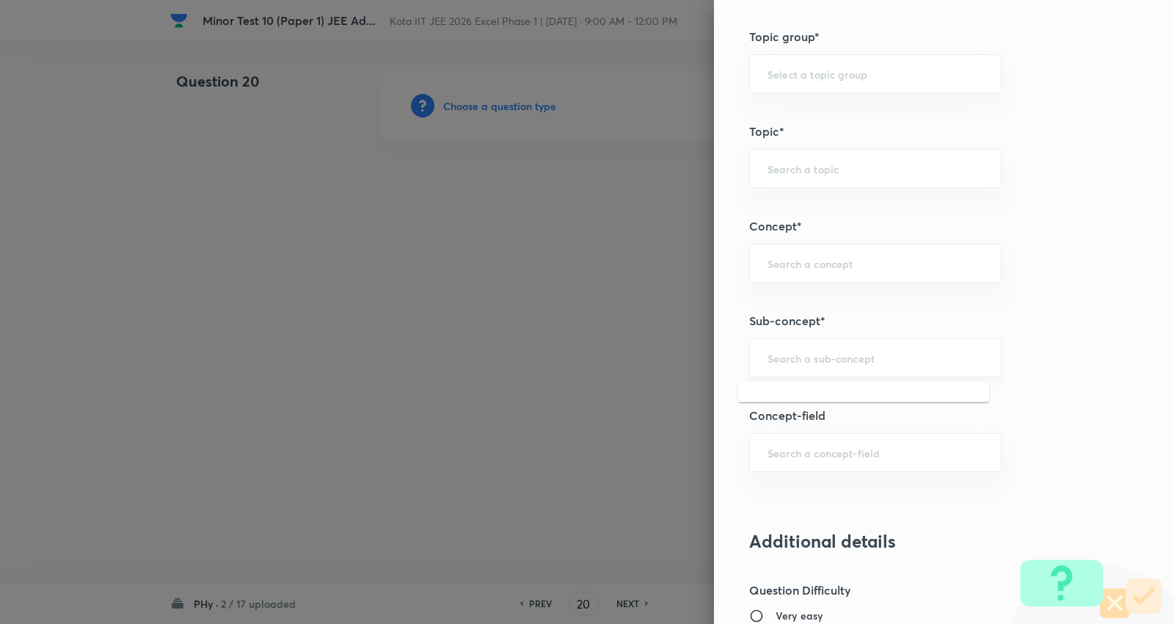
click at [819, 360] on input "text" at bounding box center [876, 358] width 216 height 14
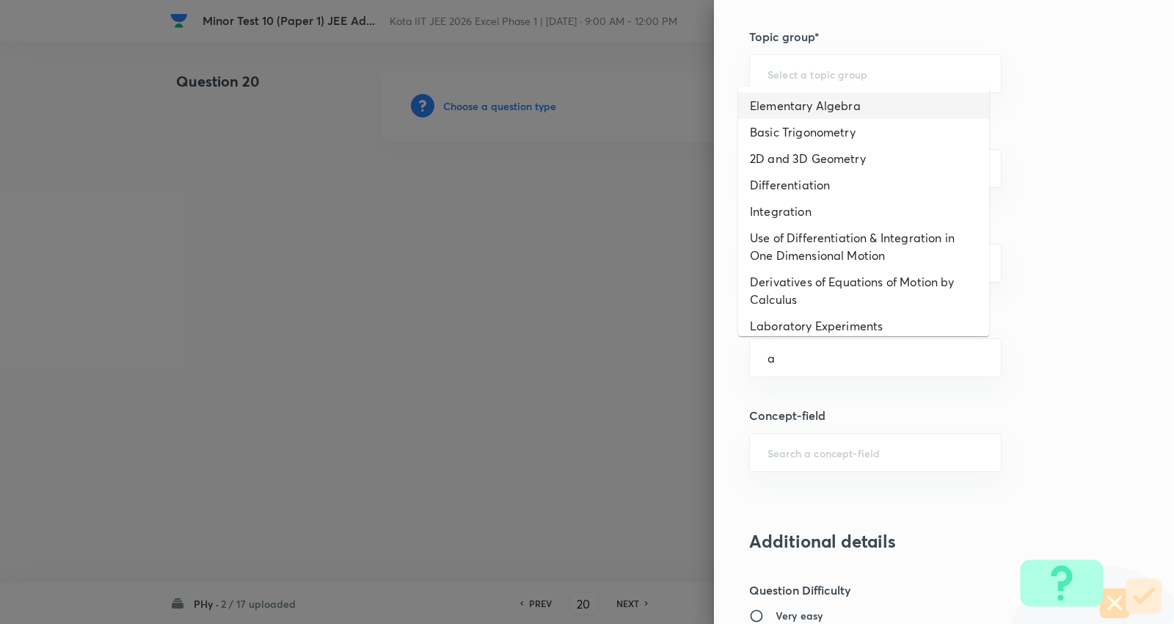
click at [816, 109] on li "Elementary Algebra" at bounding box center [863, 105] width 251 height 26
type input "Elementary Algebra"
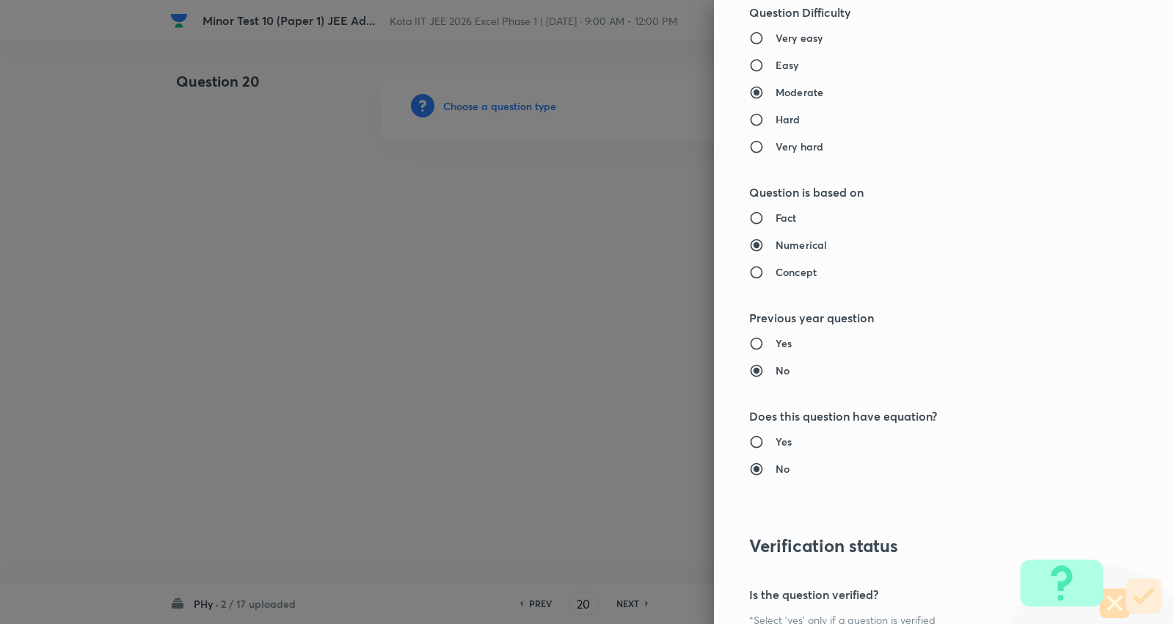
type input "Physics"
type input "Basics & Laboratory"
type input "Mathematical Tools"
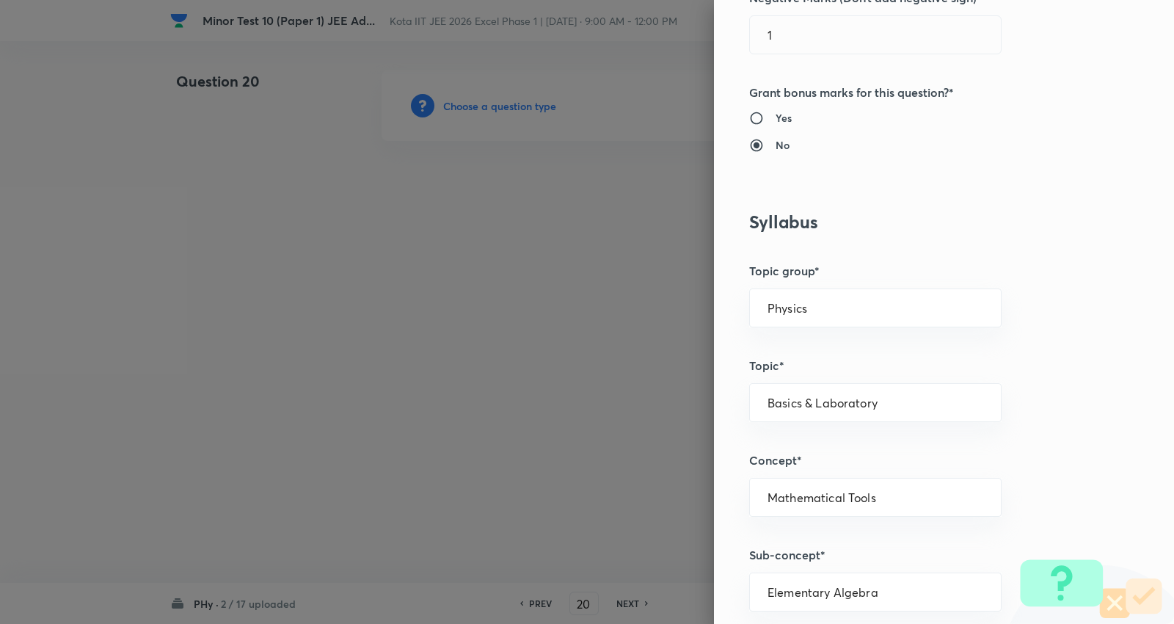
scroll to position [497, 0]
click at [802, 311] on input "Physics" at bounding box center [876, 311] width 216 height 14
click at [788, 343] on li "Physics" at bounding box center [863, 352] width 251 height 26
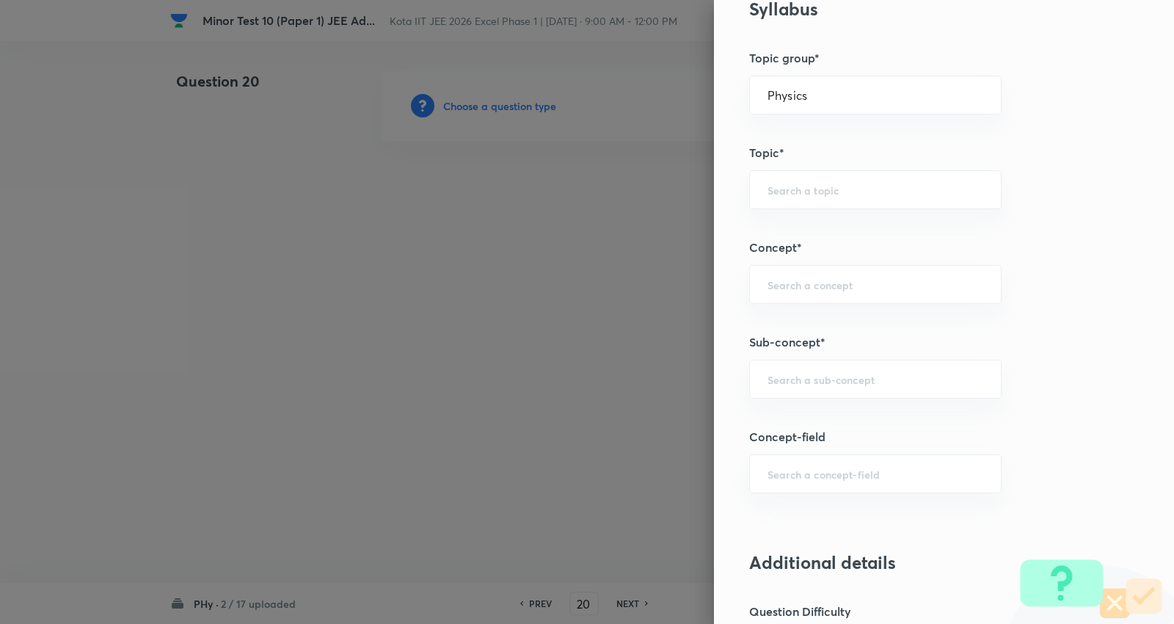
scroll to position [742, 0]
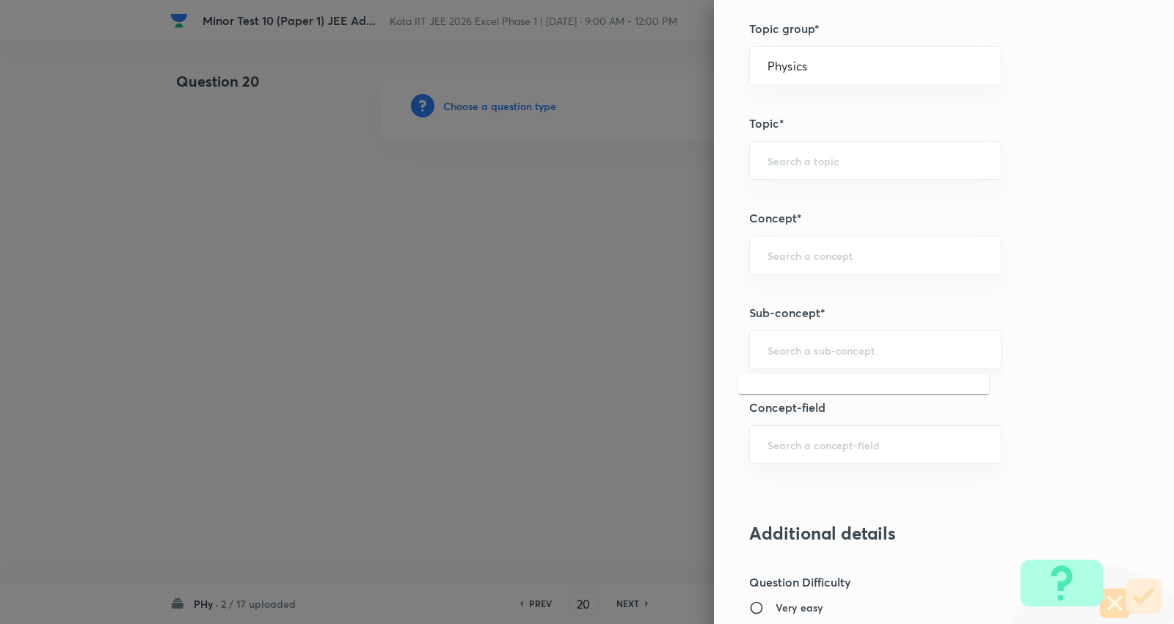
click at [832, 343] on input "text" at bounding box center [876, 350] width 216 height 14
paste input "Force on a Moving Charge in Magnetic Field"
click at [866, 400] on li "Force on a Moving Charge in Magnetic Field" at bounding box center [863, 401] width 251 height 44
type input "Force on a Moving Charge in Magnetic Field"
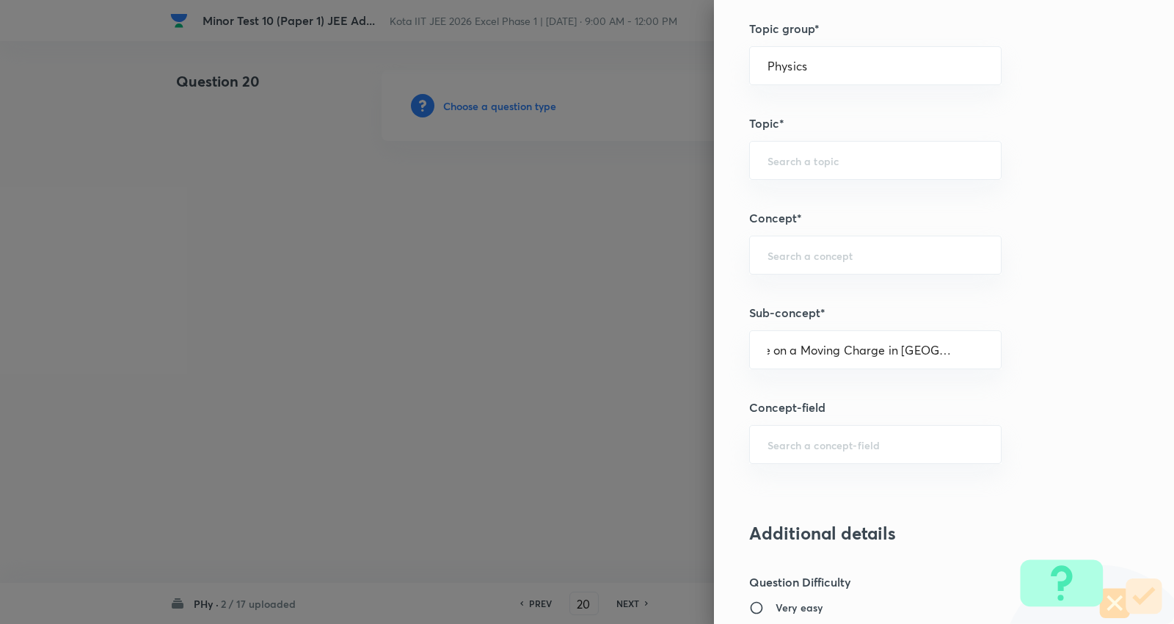
scroll to position [0, 0]
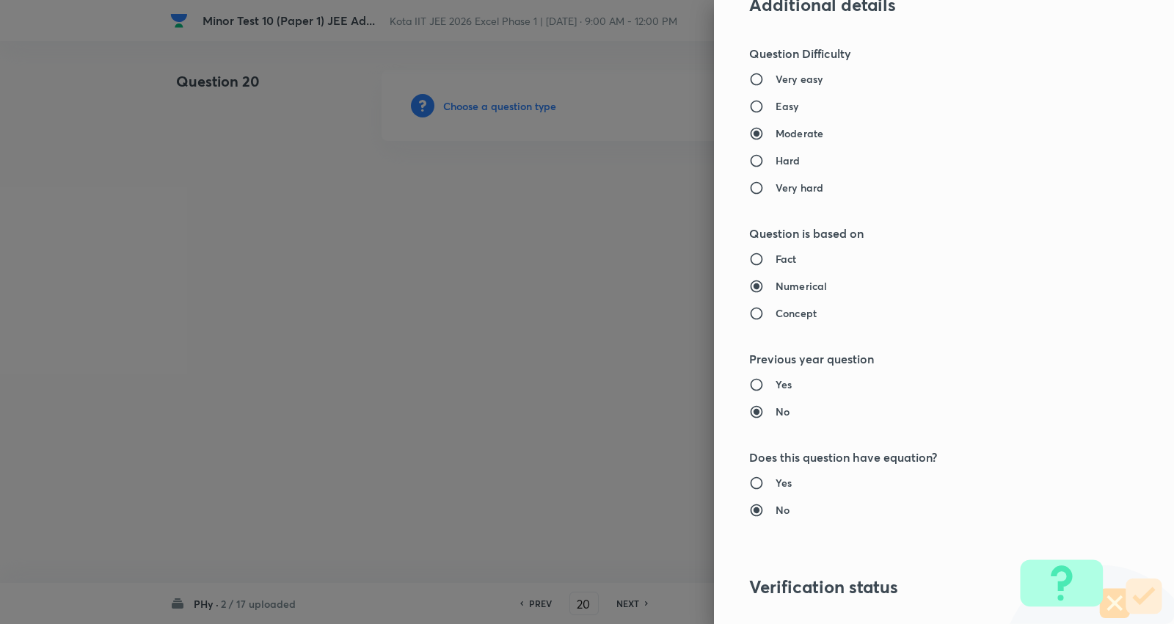
type input "Electricity & Magnetism"
type input "Magnetic Field & Magnetic Forces"
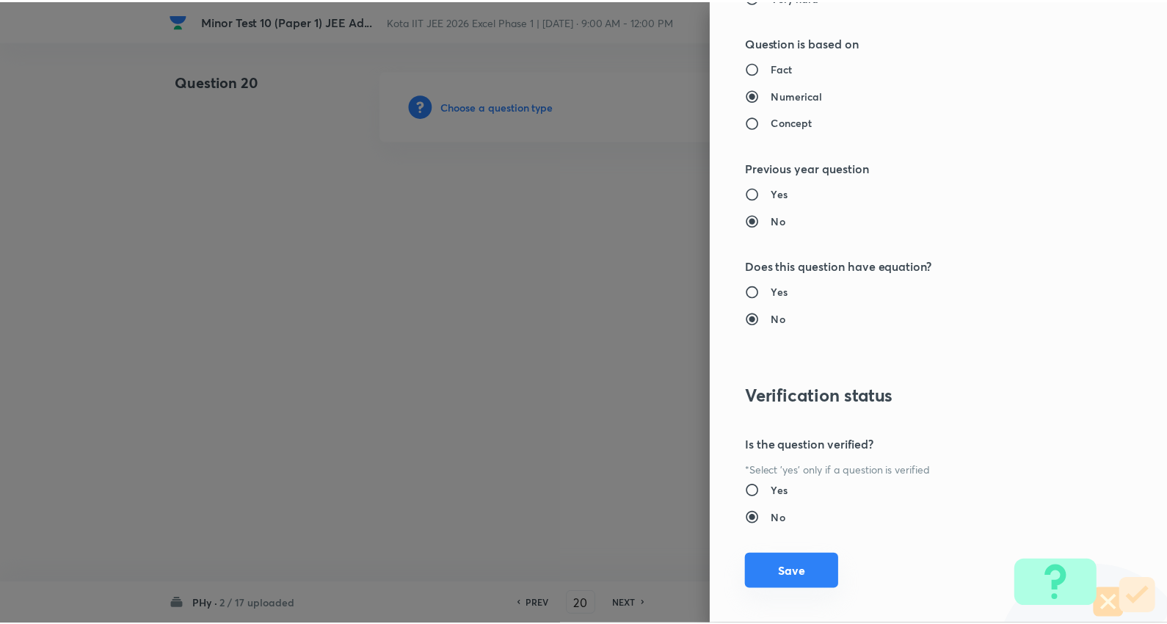
scroll to position [1476, 0]
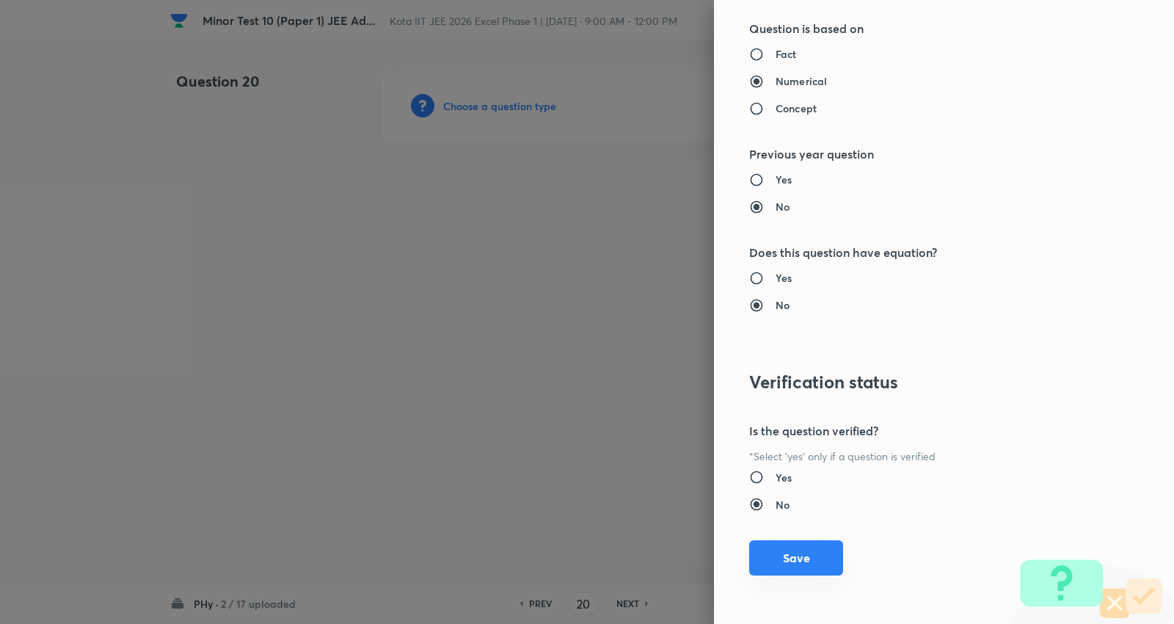
click at [793, 564] on button "Save" at bounding box center [796, 557] width 94 height 35
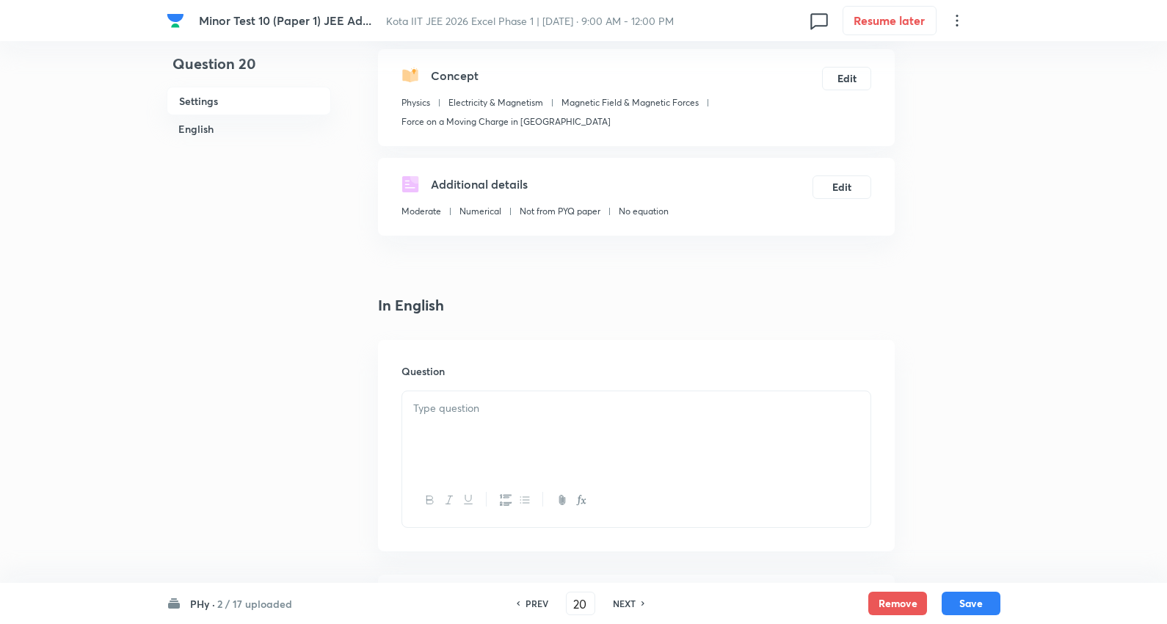
scroll to position [163, 0]
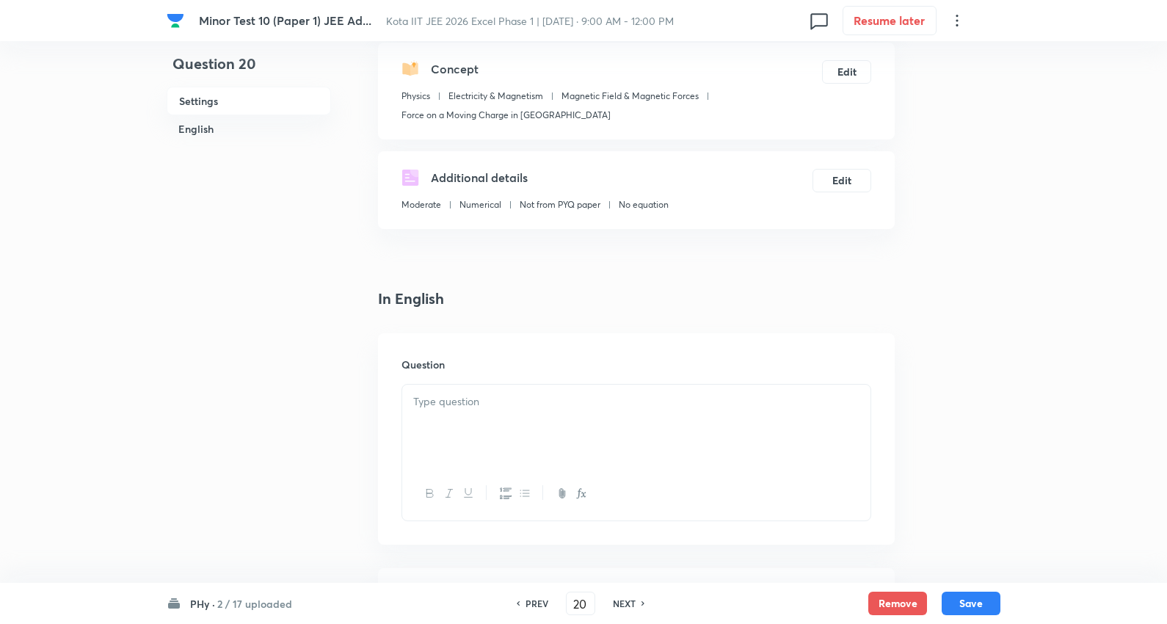
drag, startPoint x: 459, startPoint y: 377, endPoint x: 465, endPoint y: 410, distance: 33.7
click at [459, 387] on div "Question" at bounding box center [636, 438] width 517 height 211
click at [465, 411] on div at bounding box center [636, 426] width 468 height 82
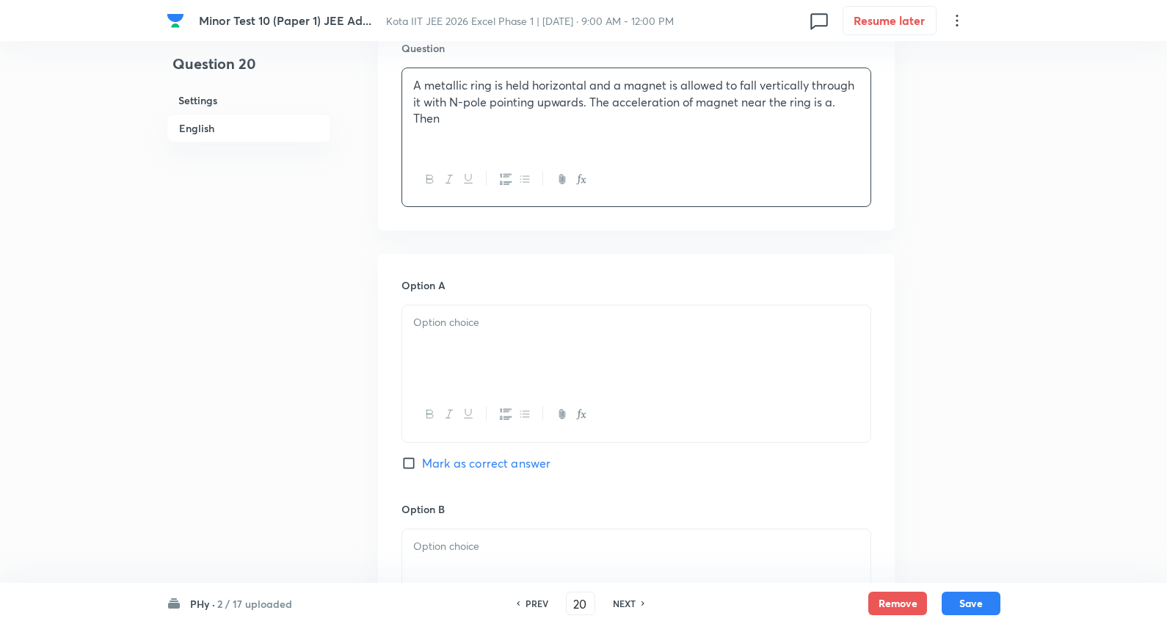
scroll to position [489, 0]
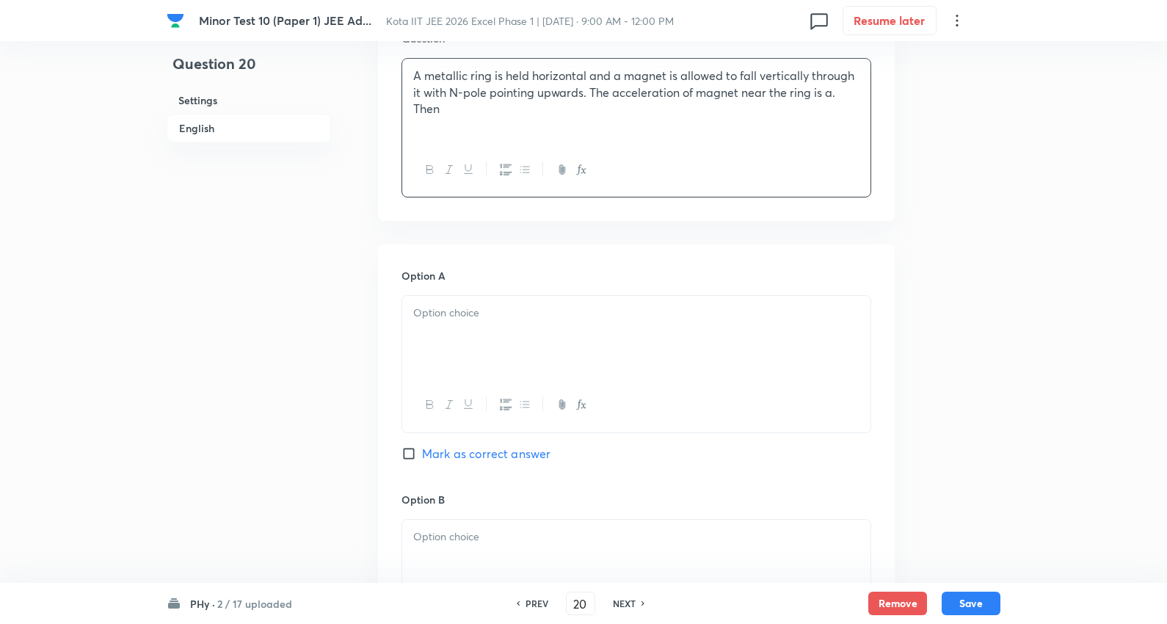
click at [470, 332] on div at bounding box center [636, 337] width 468 height 82
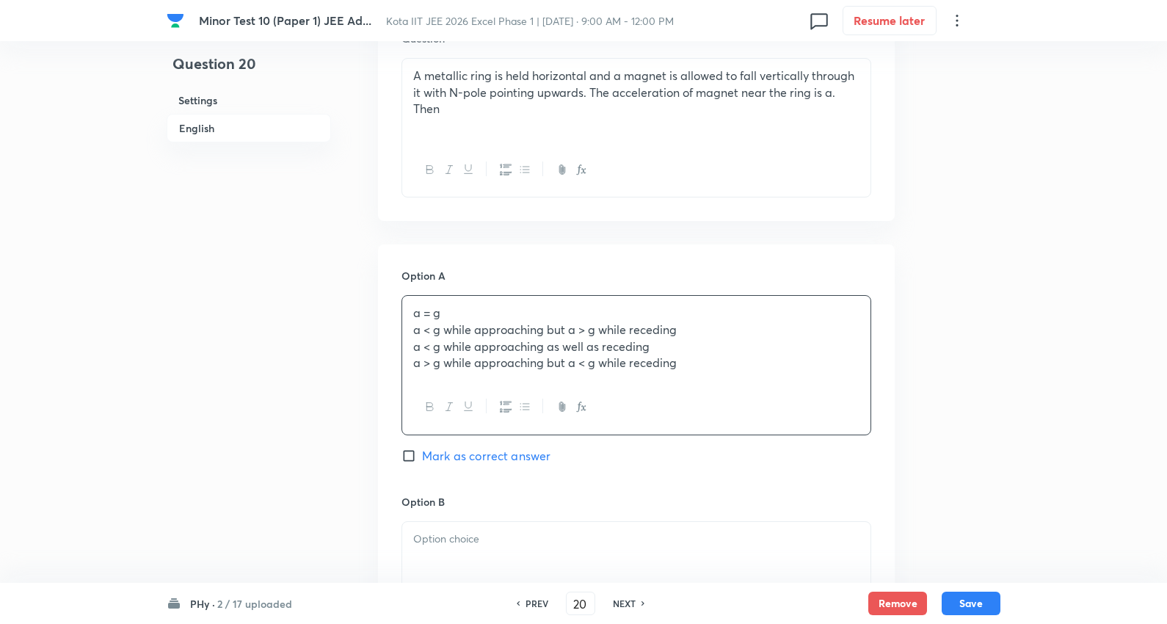
scroll to position [734, 0]
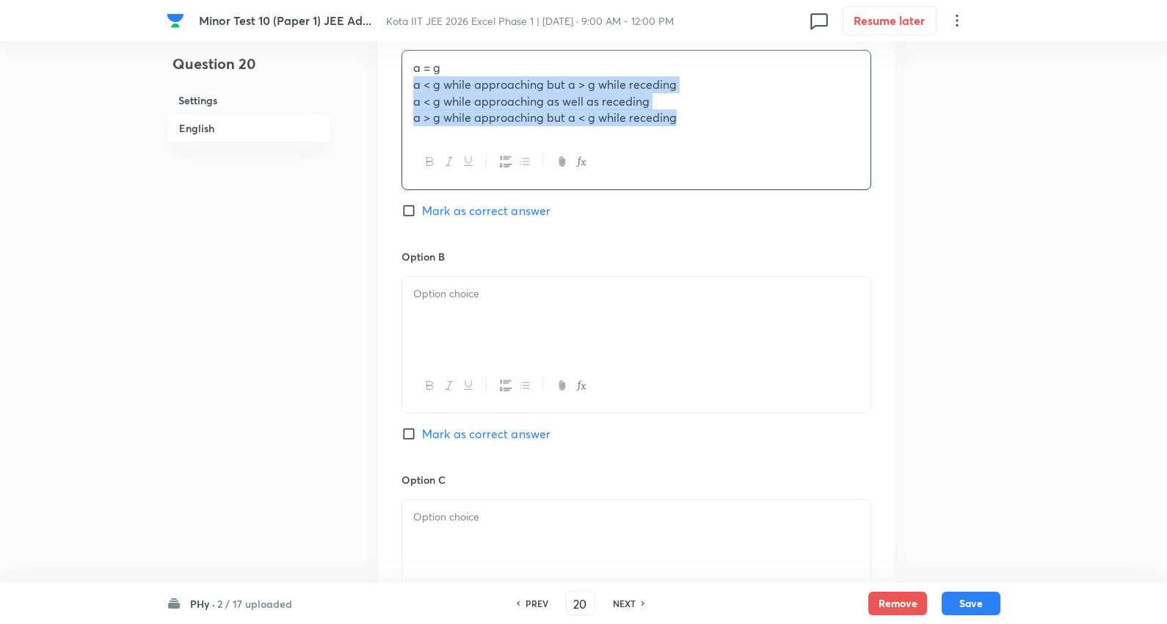
drag, startPoint x: 796, startPoint y: 148, endPoint x: 826, endPoint y: 152, distance: 31.0
click at [826, 152] on div "a = g a < g while approaching but a > g while receding a < g while approaching …" at bounding box center [636, 119] width 470 height 139
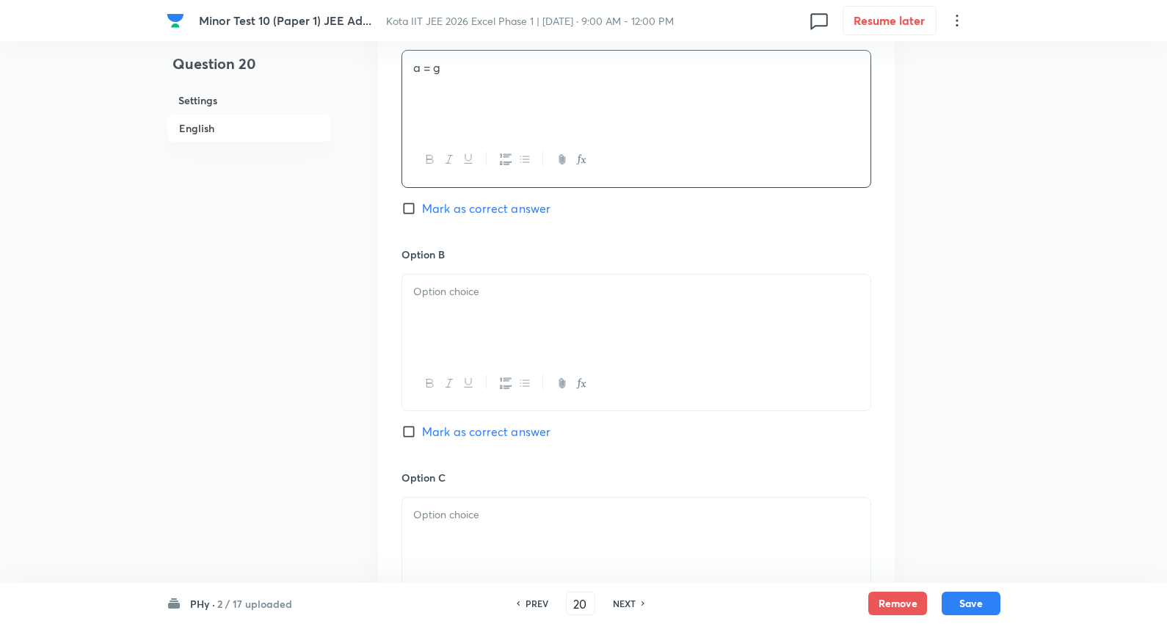
click at [465, 311] on div at bounding box center [636, 316] width 468 height 82
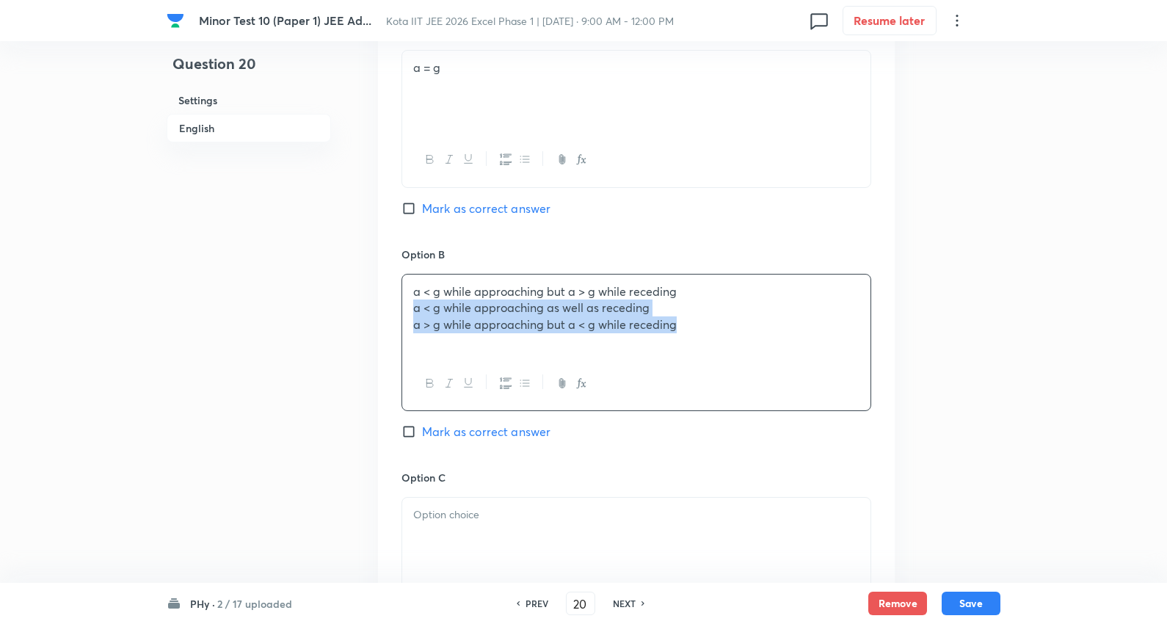
drag, startPoint x: 409, startPoint y: 306, endPoint x: 584, endPoint y: 290, distance: 176.2
click at [882, 332] on div "Option A a = g Mark as correct answer Option B a < g while approaching but a > …" at bounding box center [636, 455] width 517 height 912
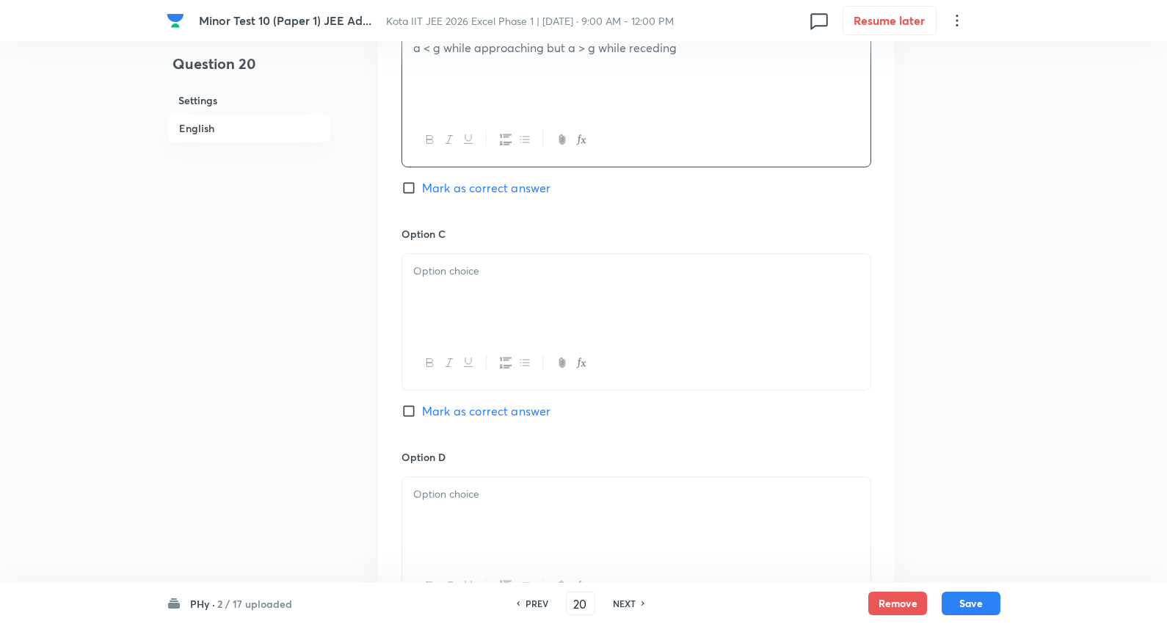
scroll to position [978, 0]
click at [456, 286] on div at bounding box center [636, 294] width 468 height 82
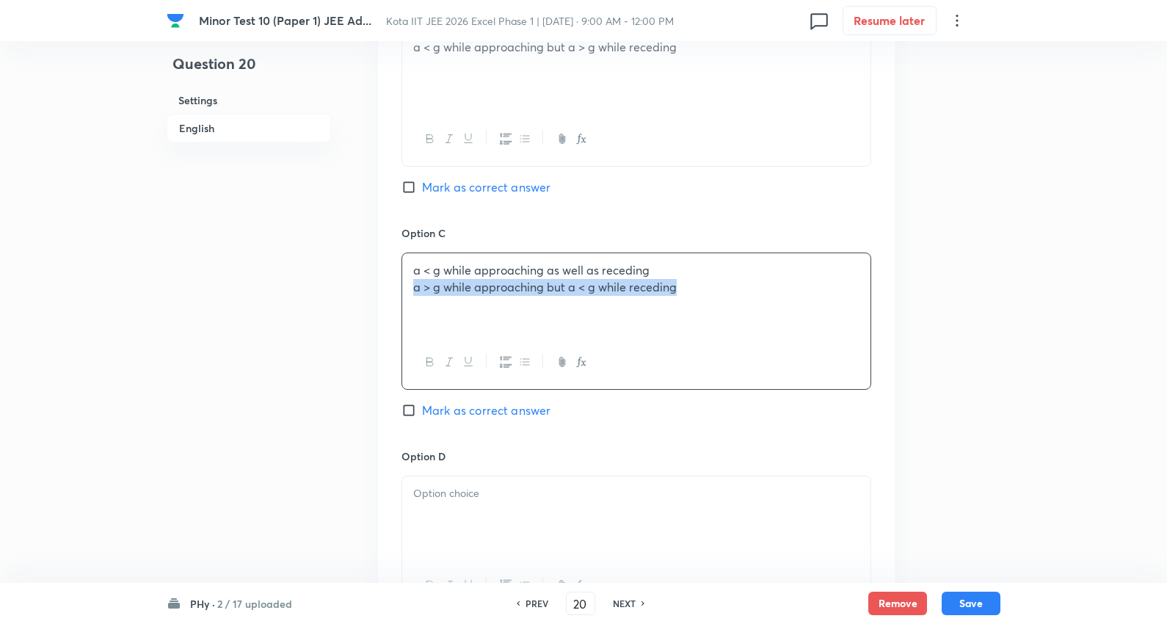
drag, startPoint x: 411, startPoint y: 291, endPoint x: 818, endPoint y: 297, distance: 406.6
click at [892, 297] on div "Option A a = g Mark as correct answer Option B a < g while approaching but a > …" at bounding box center [636, 211] width 517 height 912
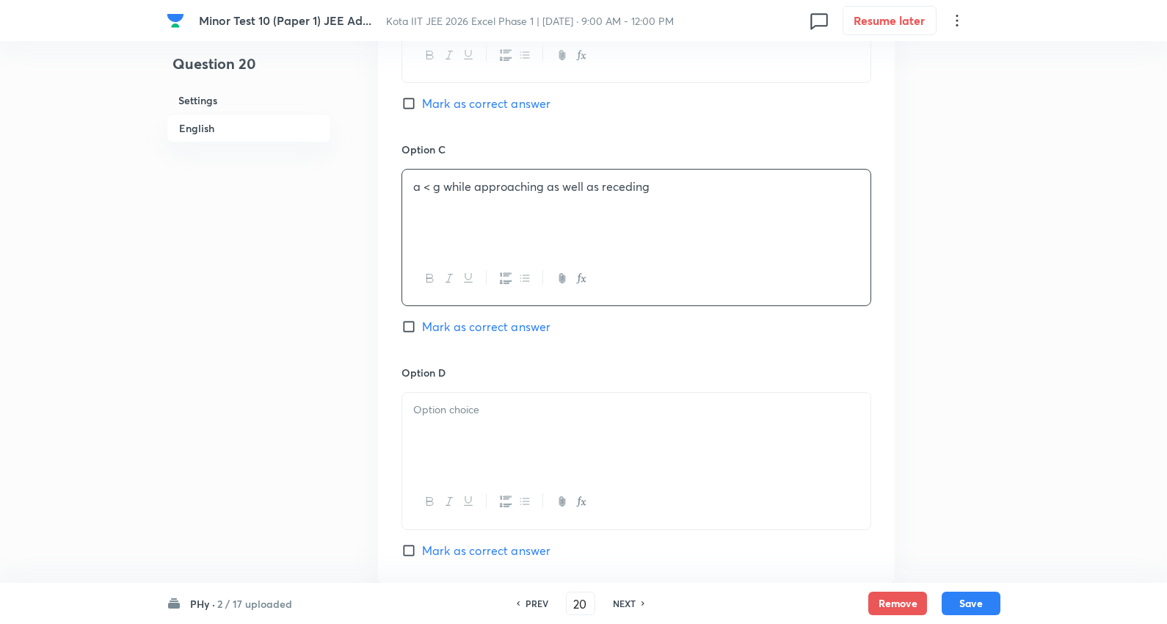
scroll to position [1141, 0]
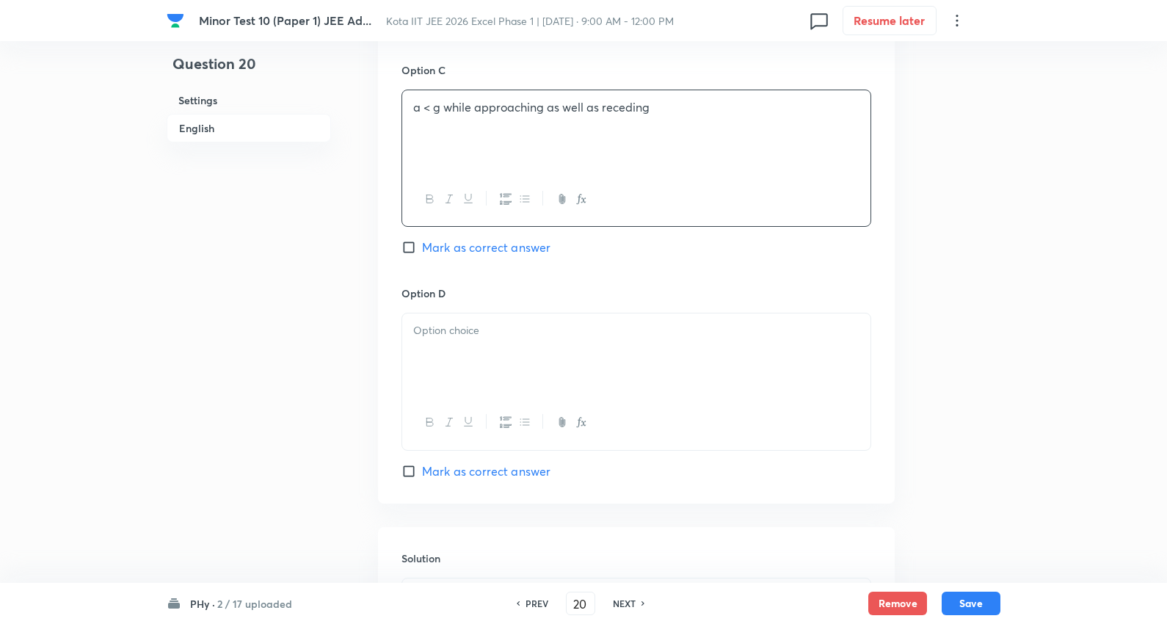
drag, startPoint x: 473, startPoint y: 316, endPoint x: 468, endPoint y: 346, distance: 30.4
click at [472, 321] on div at bounding box center [636, 381] width 470 height 137
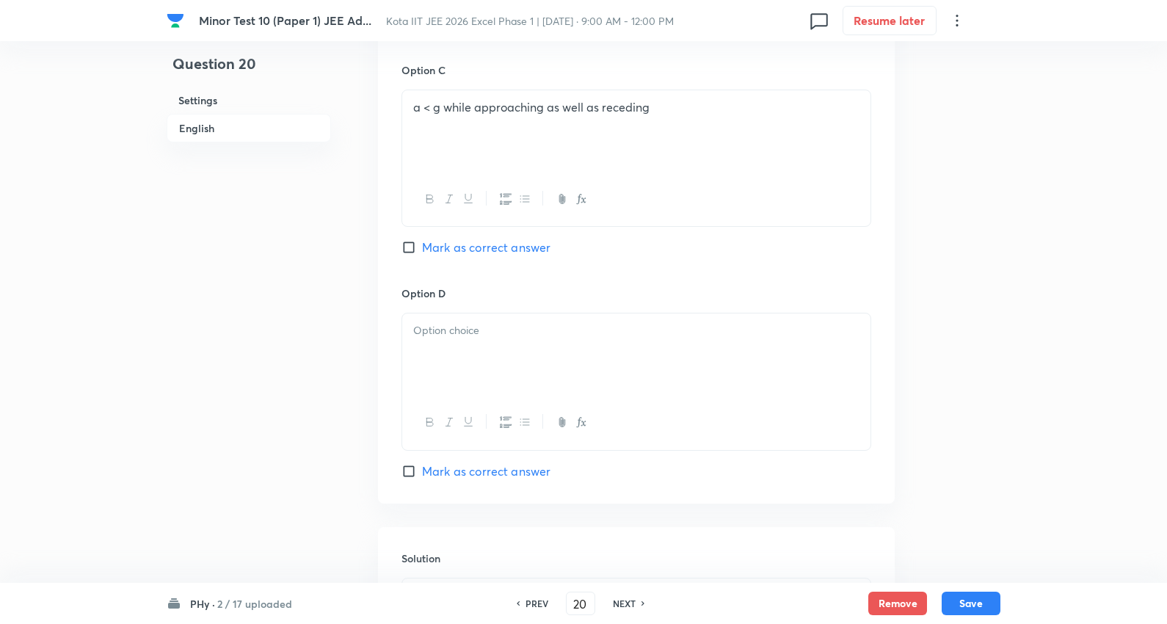
click at [468, 346] on div at bounding box center [636, 354] width 468 height 82
click at [483, 250] on span "Mark as correct answer" at bounding box center [486, 248] width 128 height 18
click at [422, 250] on input "Mark as correct answer" at bounding box center [411, 247] width 21 height 15
checkbox input "true"
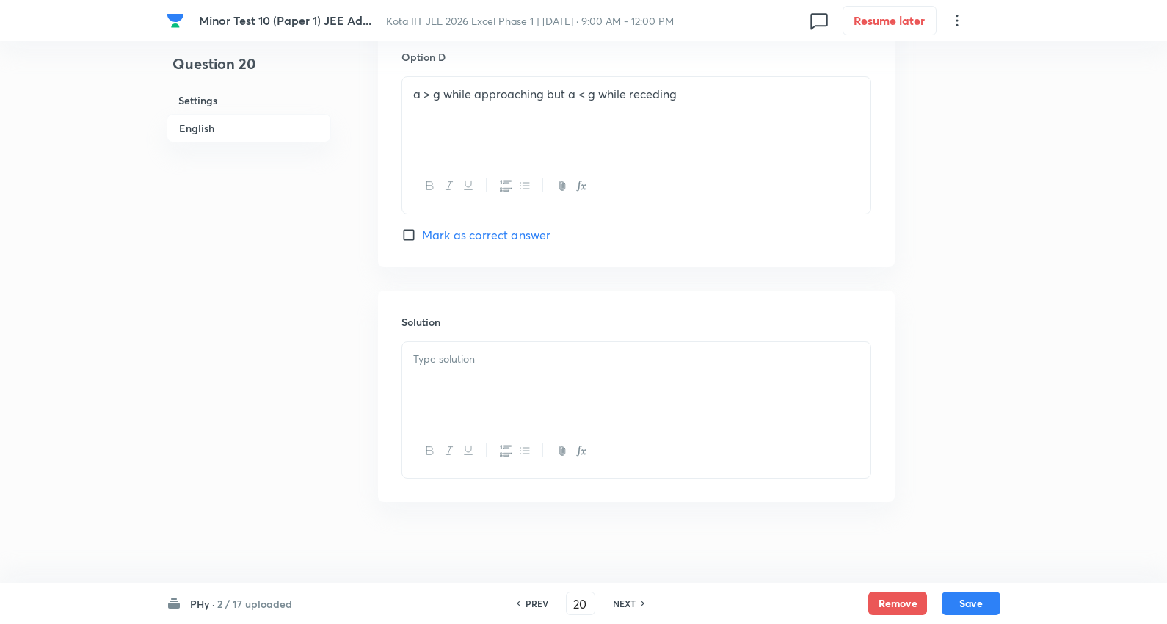
scroll to position [1388, 0]
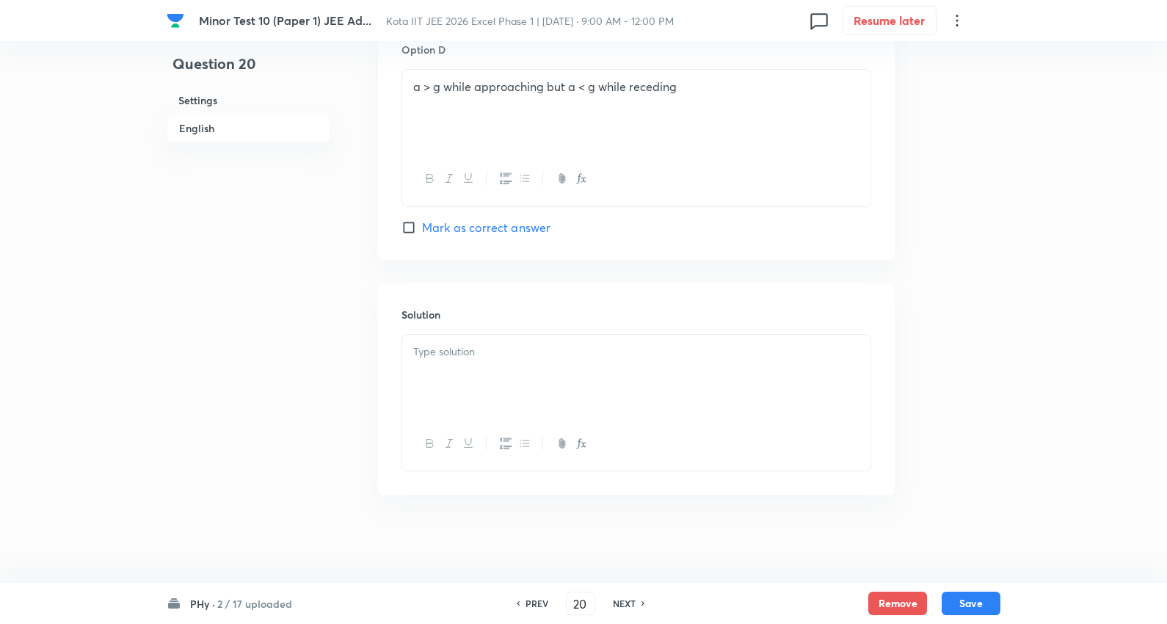
click at [492, 383] on div at bounding box center [636, 376] width 468 height 82
click at [972, 597] on button "Save" at bounding box center [971, 601] width 59 height 23
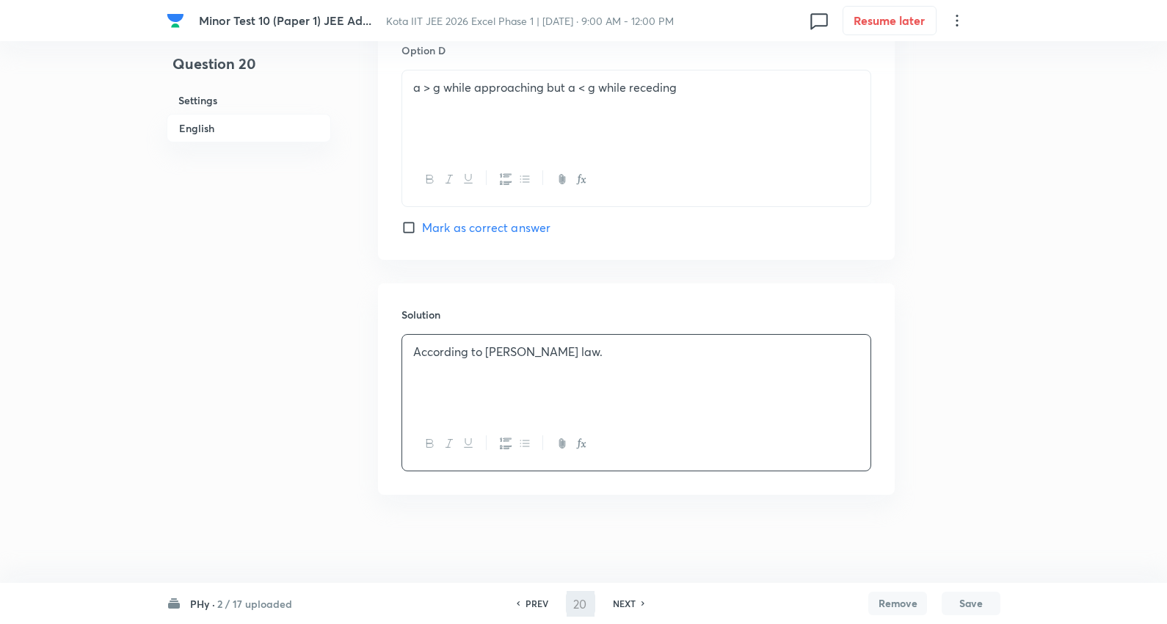
type input "21"
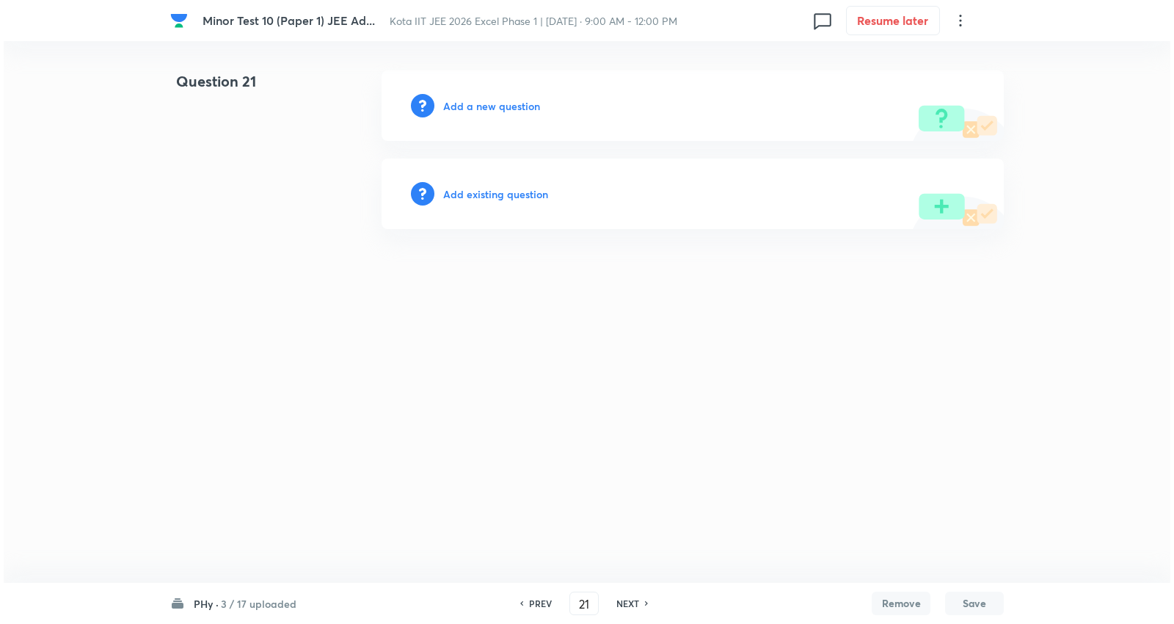
scroll to position [0, 0]
click at [501, 107] on h6 "Add a new question" at bounding box center [491, 105] width 97 height 15
click at [498, 107] on h6 "Choose a question type" at bounding box center [499, 105] width 113 height 15
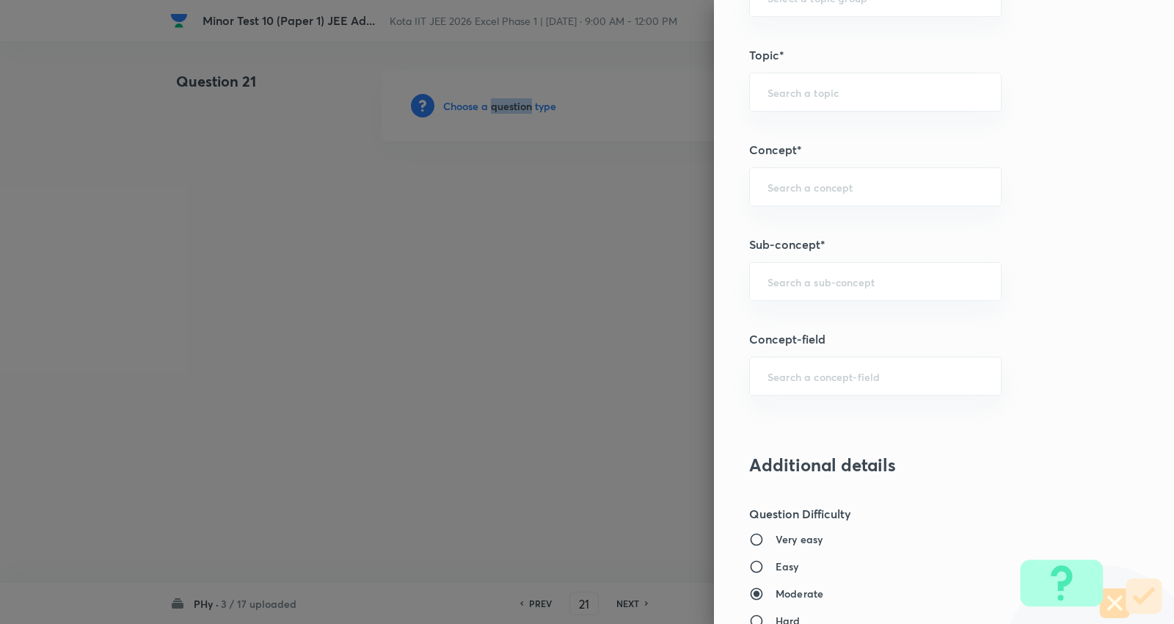
scroll to position [815, 0]
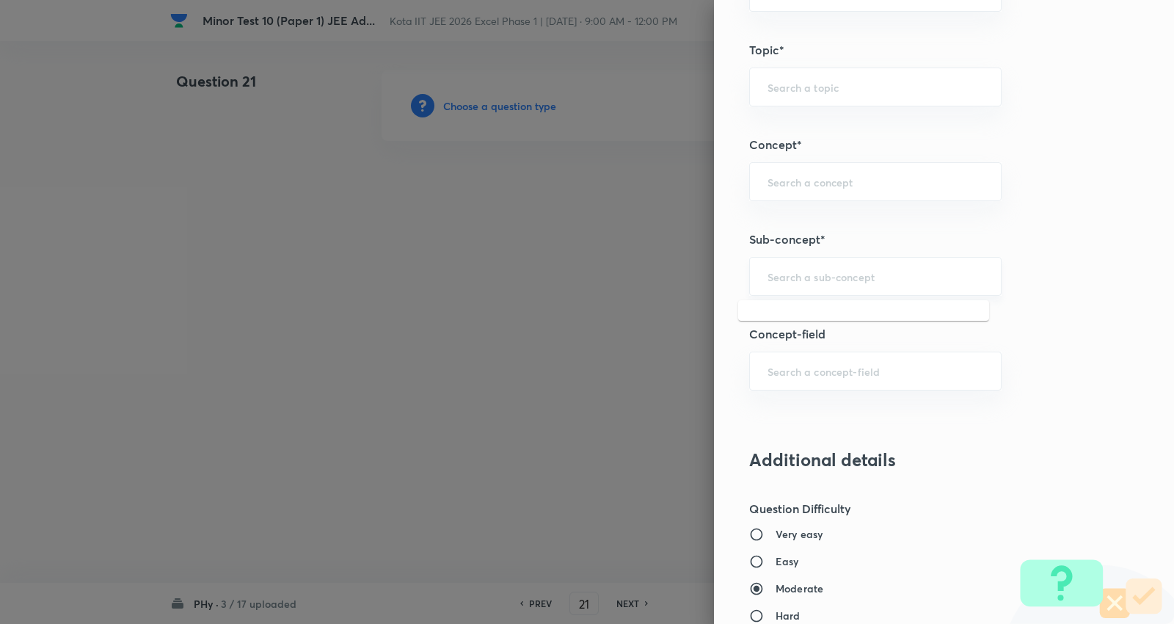
click at [840, 277] on input "text" at bounding box center [876, 276] width 216 height 14
type input "a"
paste input "Power in Series LCR Circuit"
click at [862, 317] on li "Power in Series LCR Circuit" at bounding box center [863, 319] width 251 height 26
type input "Power in Series LCR Circuit"
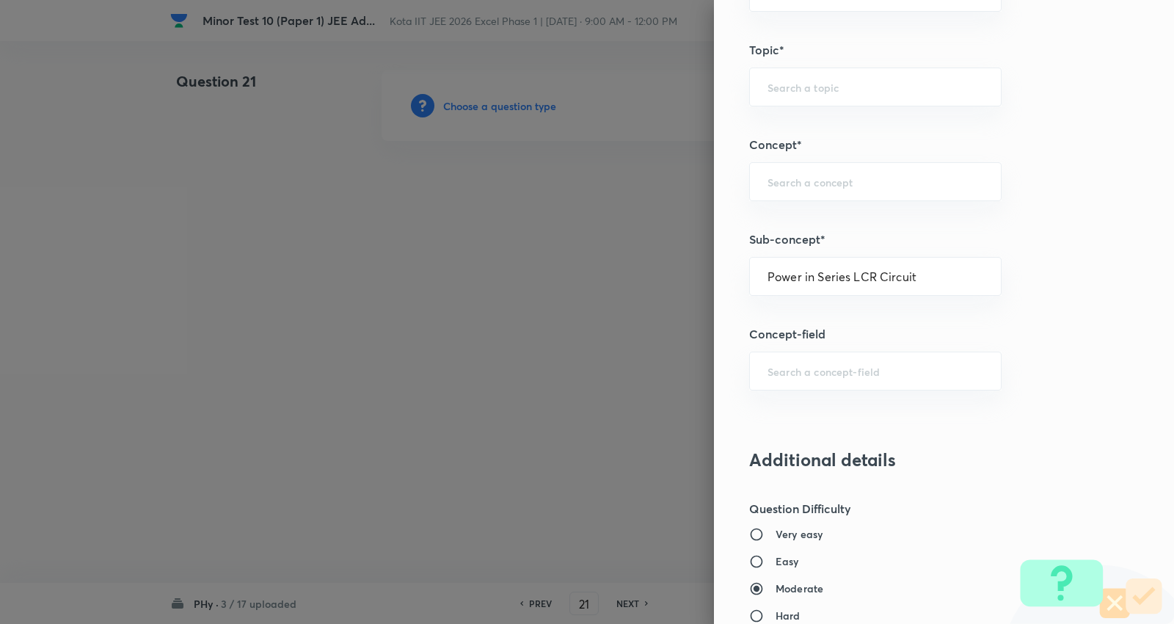
type input "Physics"
type input "Electricity & Magnetism"
type input "Alternating Current"
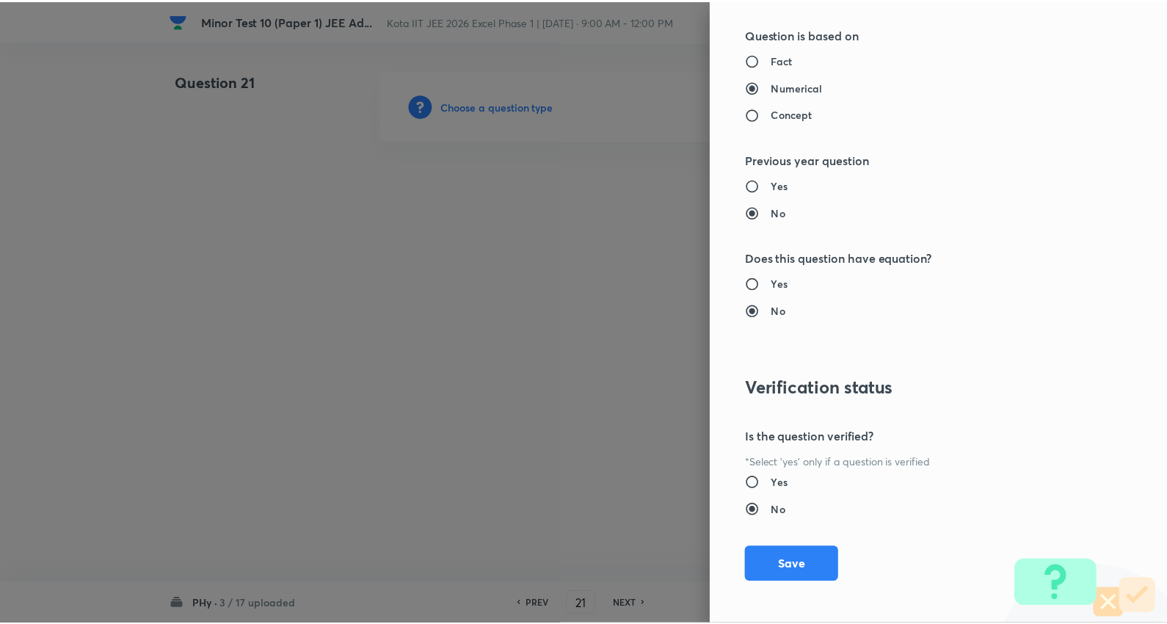
scroll to position [1476, 0]
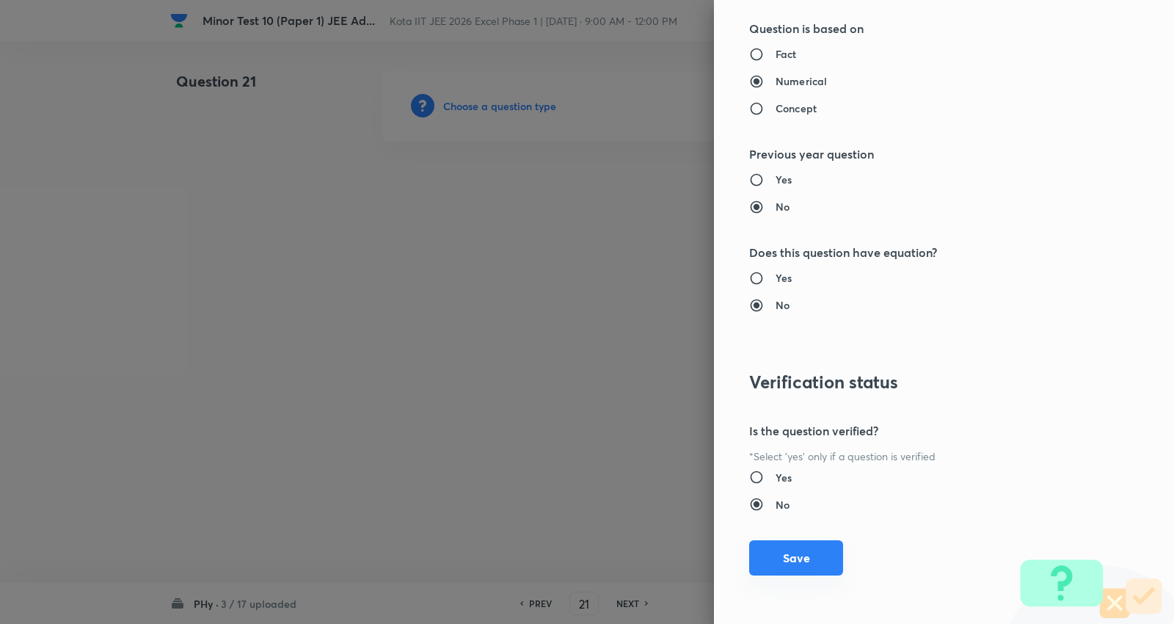
drag, startPoint x: 805, startPoint y: 553, endPoint x: 821, endPoint y: 504, distance: 51.5
click at [806, 553] on button "Save" at bounding box center [796, 557] width 94 height 35
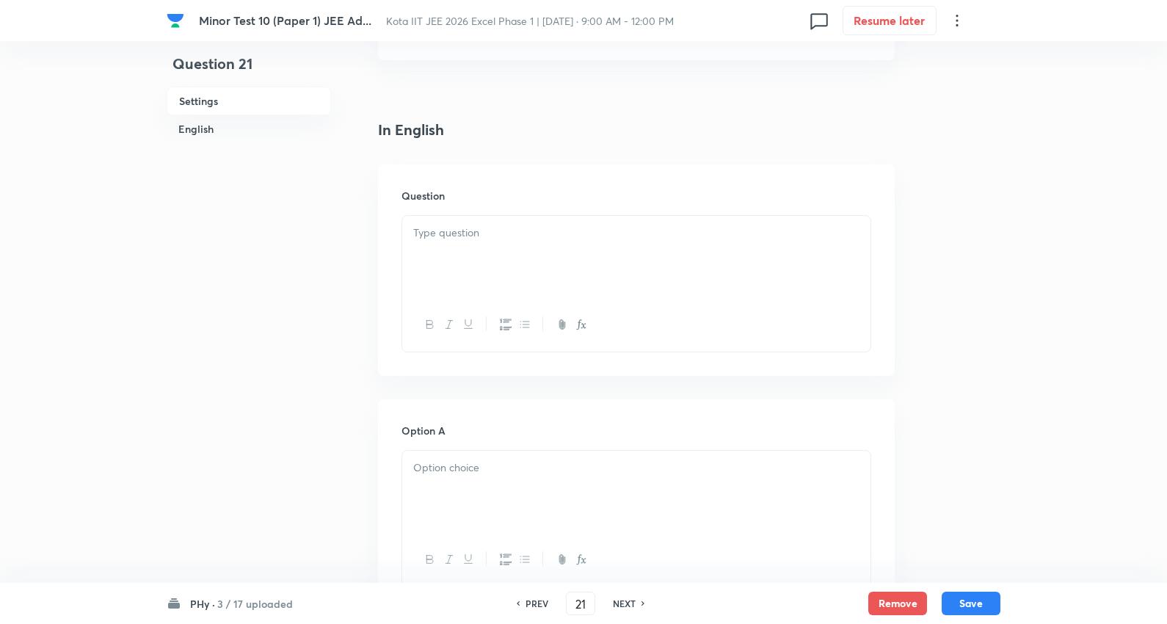
scroll to position [326, 0]
click at [511, 238] on div at bounding box center [636, 244] width 468 height 82
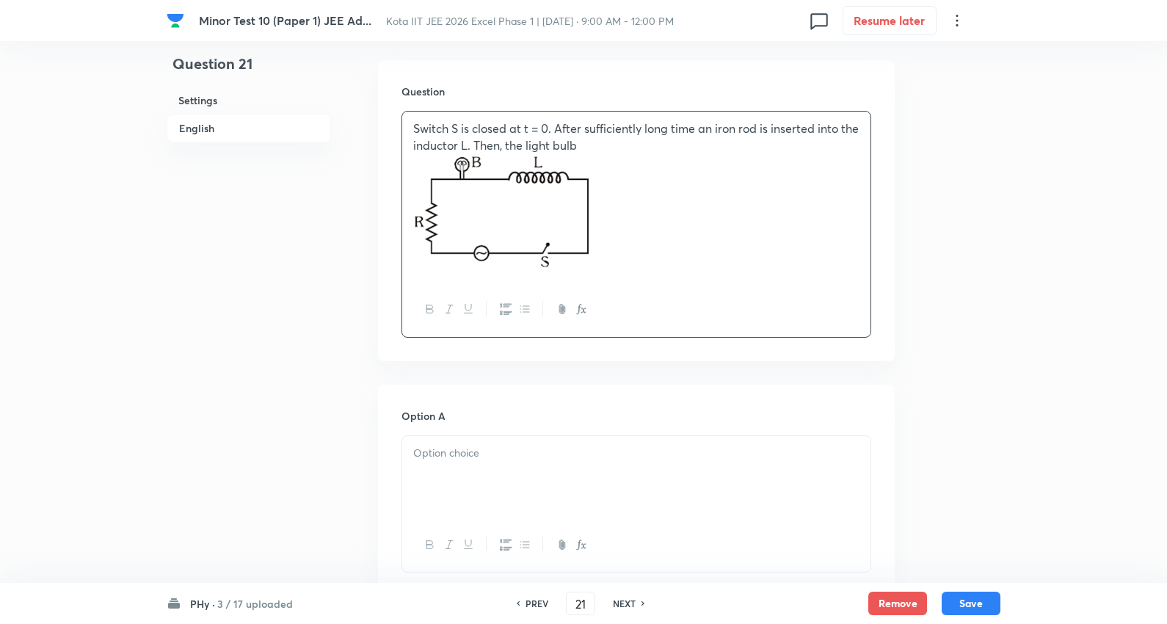
scroll to position [570, 0]
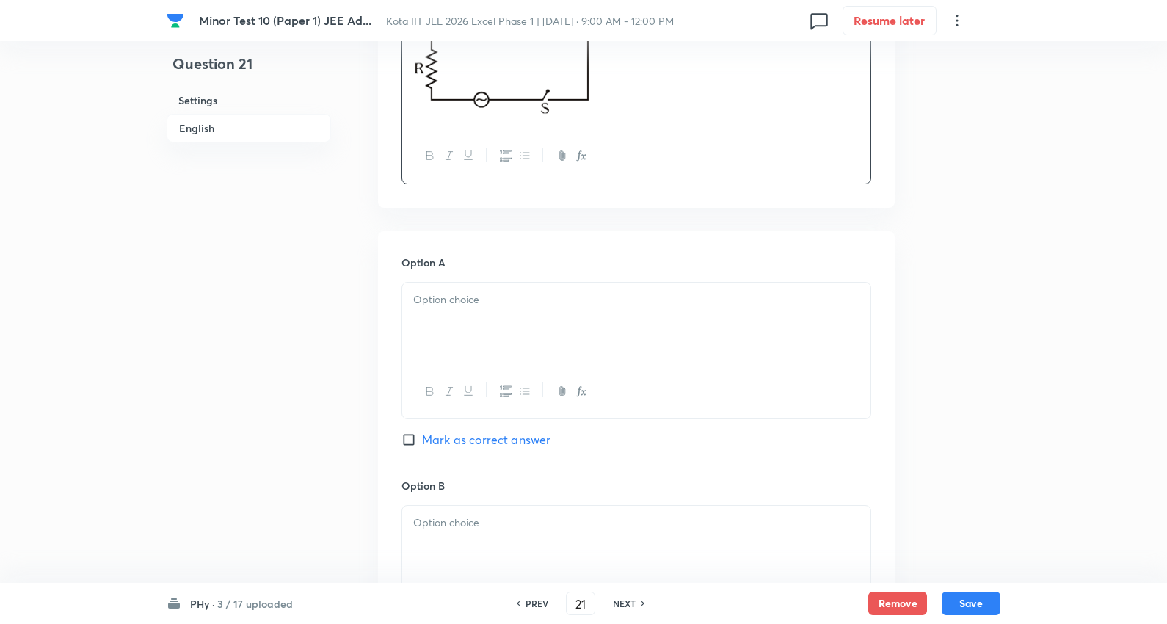
drag, startPoint x: 473, startPoint y: 313, endPoint x: 484, endPoint y: 302, distance: 15.6
click at [473, 312] on div at bounding box center [636, 324] width 468 height 82
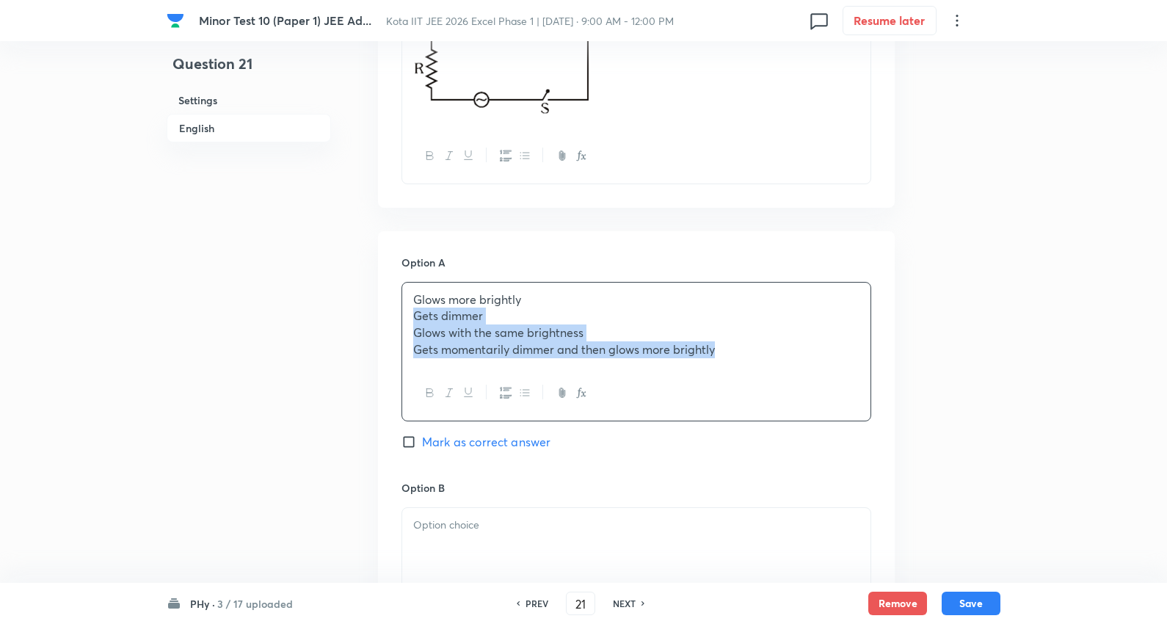
drag, startPoint x: 409, startPoint y: 318, endPoint x: 794, endPoint y: 330, distance: 385.5
click at [1011, 360] on div "Minor Test 10 (Paper 1) JEE Ad... Kota IIT JEE 2026 Excel Phase 1 | Sep 8, 2025…" at bounding box center [583, 469] width 1167 height 1938
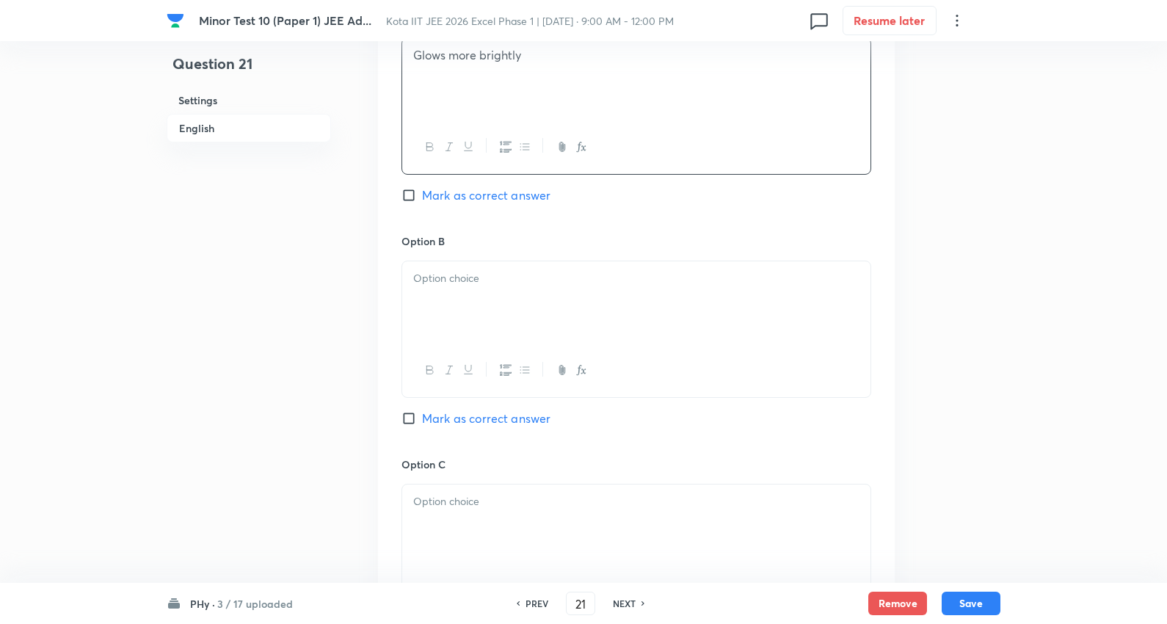
scroll to position [815, 0]
click at [477, 303] on div at bounding box center [636, 302] width 468 height 82
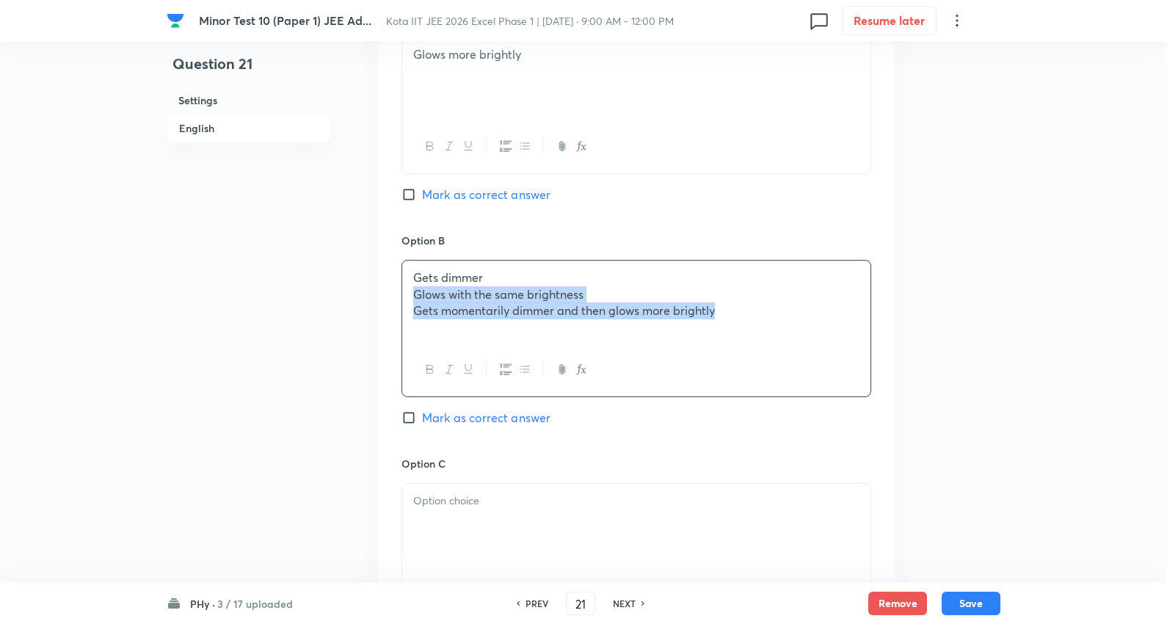
drag, startPoint x: 628, startPoint y: 319, endPoint x: 1003, endPoint y: 330, distance: 376.0
click at [1003, 330] on div "Minor Test 10 (Paper 1) JEE Ad... Kota IIT JEE 2026 Excel Phase 1 | Sep 8, 2025…" at bounding box center [583, 223] width 1167 height 1936
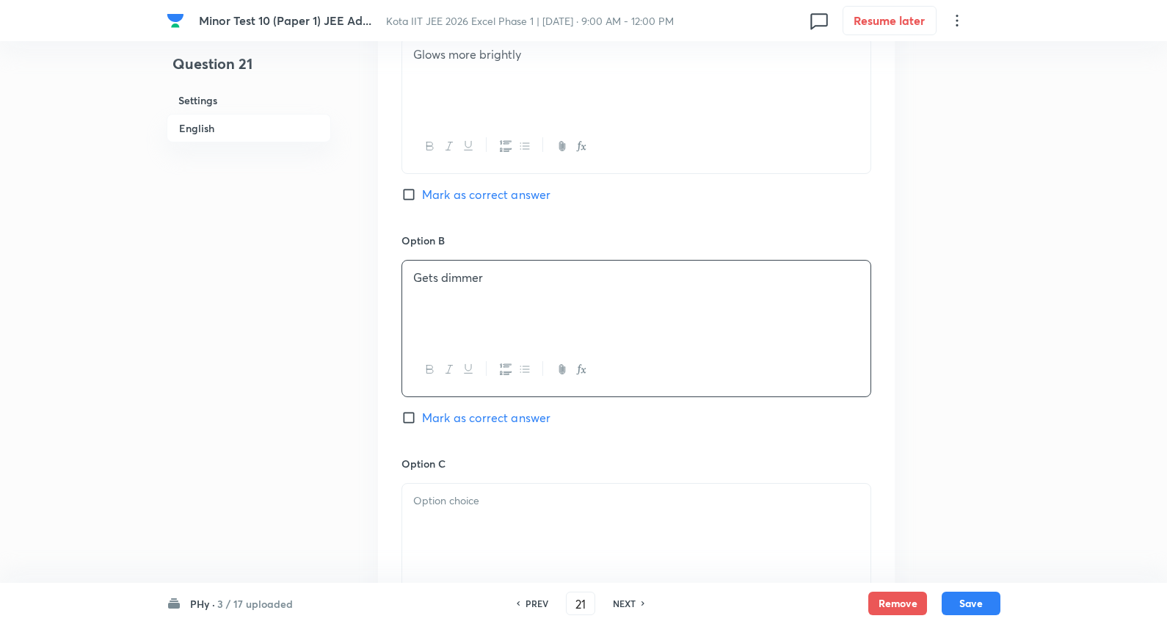
click at [504, 415] on span "Mark as correct answer" at bounding box center [486, 418] width 128 height 18
click at [422, 415] on input "Mark as correct answer" at bounding box center [411, 417] width 21 height 15
checkbox input "true"
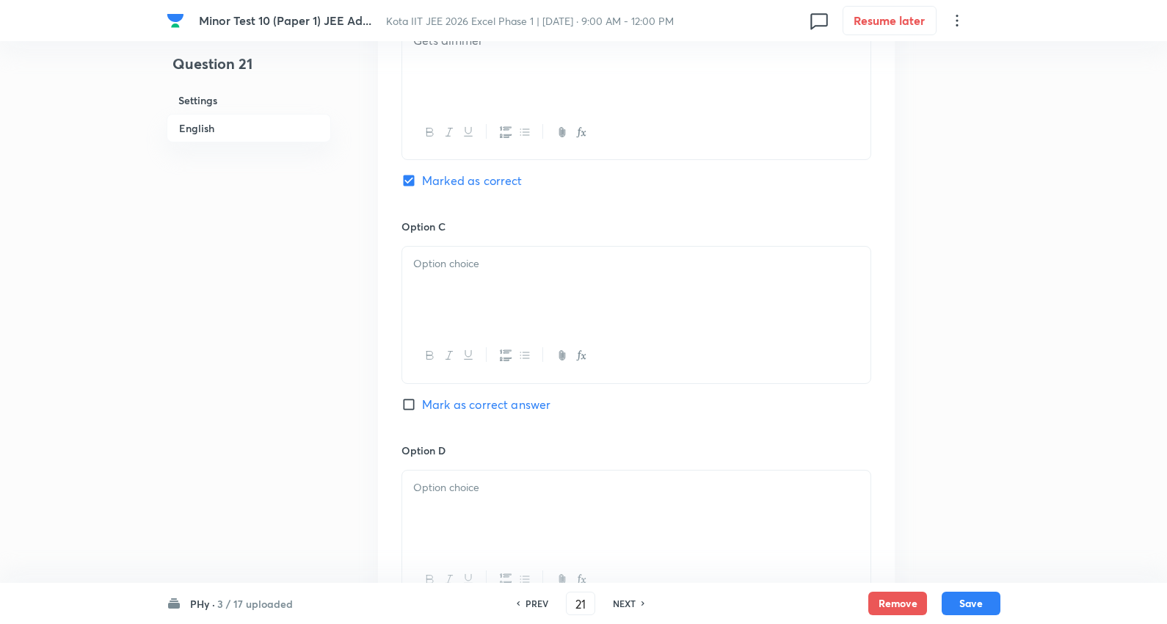
scroll to position [1060, 0]
click at [472, 280] on div at bounding box center [636, 280] width 468 height 82
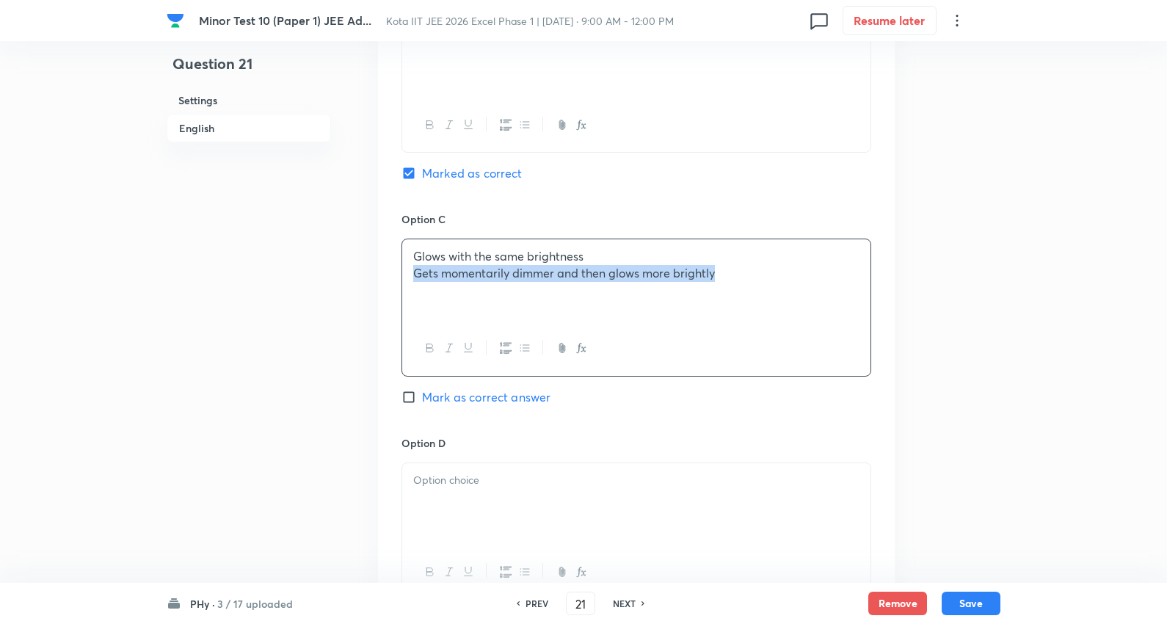
drag, startPoint x: 437, startPoint y: 275, endPoint x: 981, endPoint y: 291, distance: 544.1
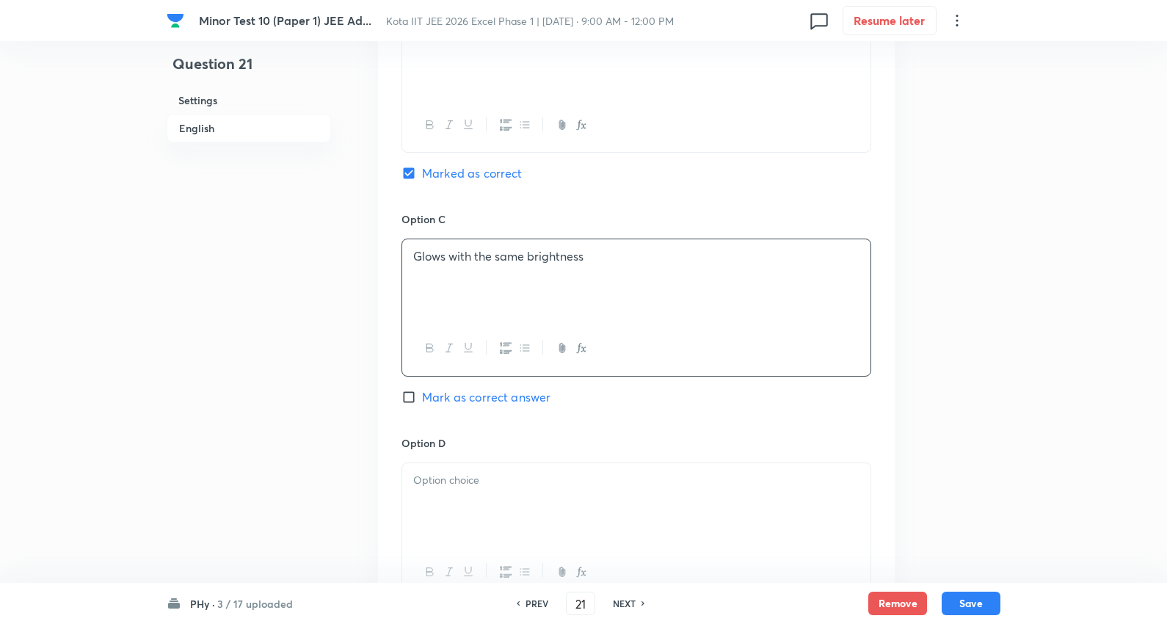
scroll to position [1223, 0]
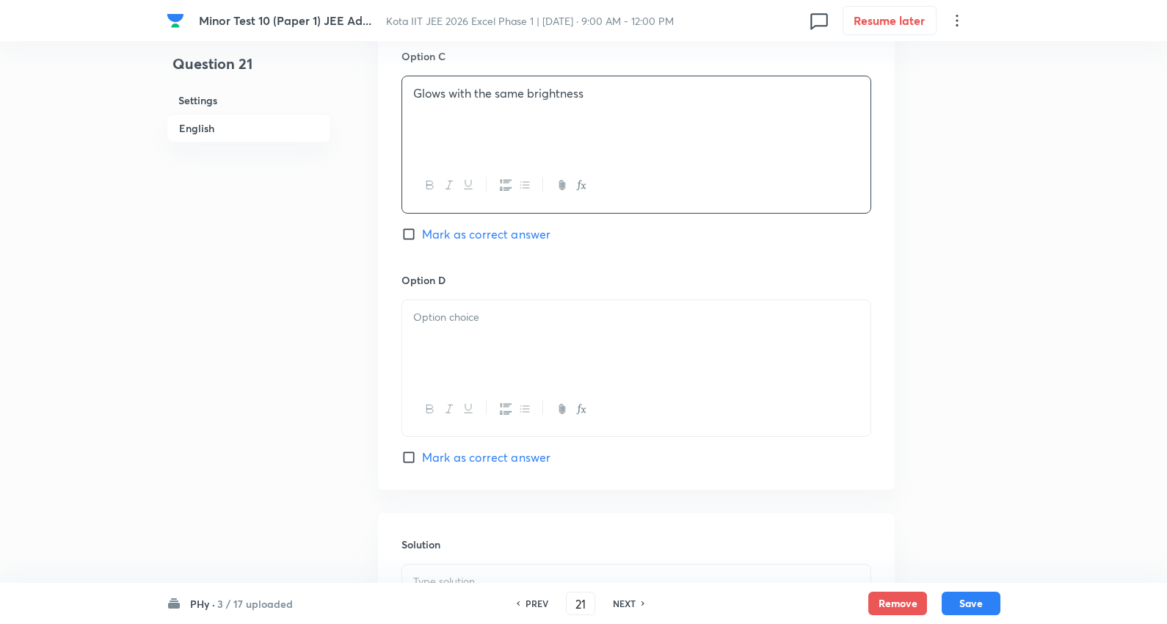
drag, startPoint x: 442, startPoint y: 319, endPoint x: 401, endPoint y: 305, distance: 43.4
click at [443, 319] on p at bounding box center [636, 317] width 446 height 17
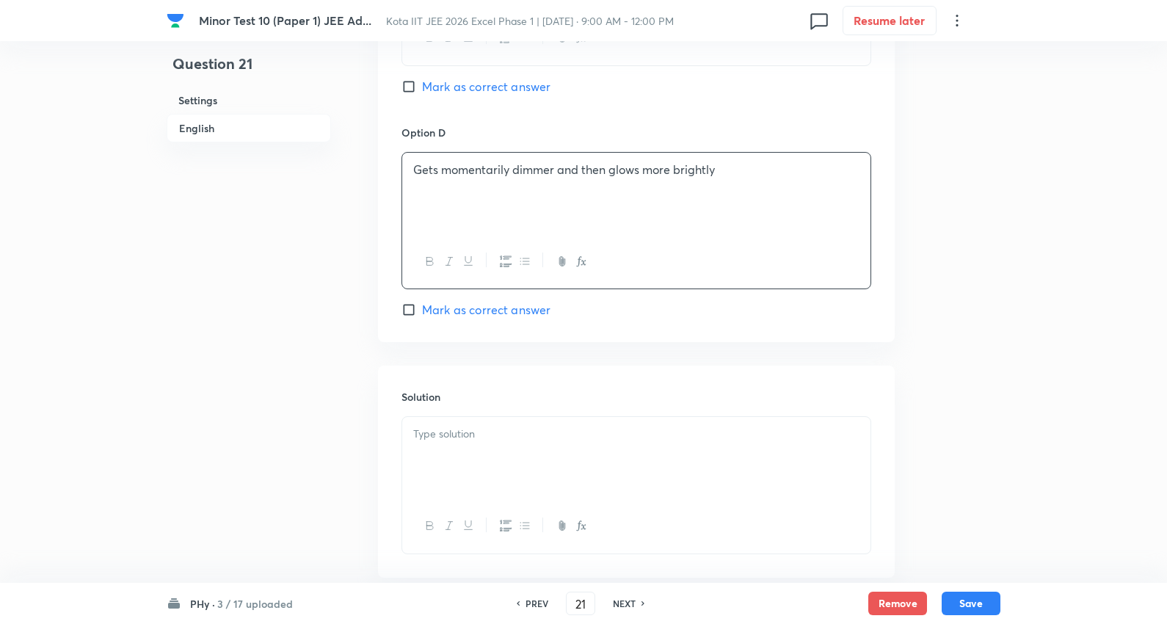
scroll to position [1386, 0]
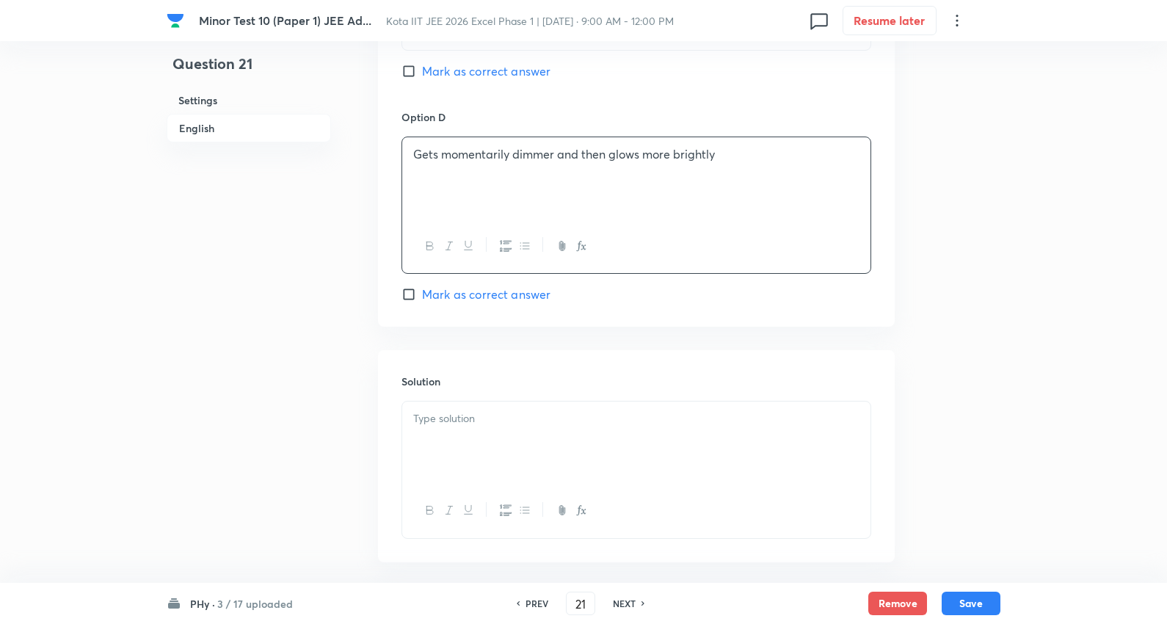
drag, startPoint x: 481, startPoint y: 401, endPoint x: 486, endPoint y: 433, distance: 32.6
click at [481, 404] on div "Solution" at bounding box center [636, 455] width 517 height 211
click at [494, 443] on div at bounding box center [636, 442] width 468 height 82
click at [523, 418] on p at bounding box center [636, 418] width 446 height 17
click at [458, 405] on div at bounding box center [636, 442] width 468 height 82
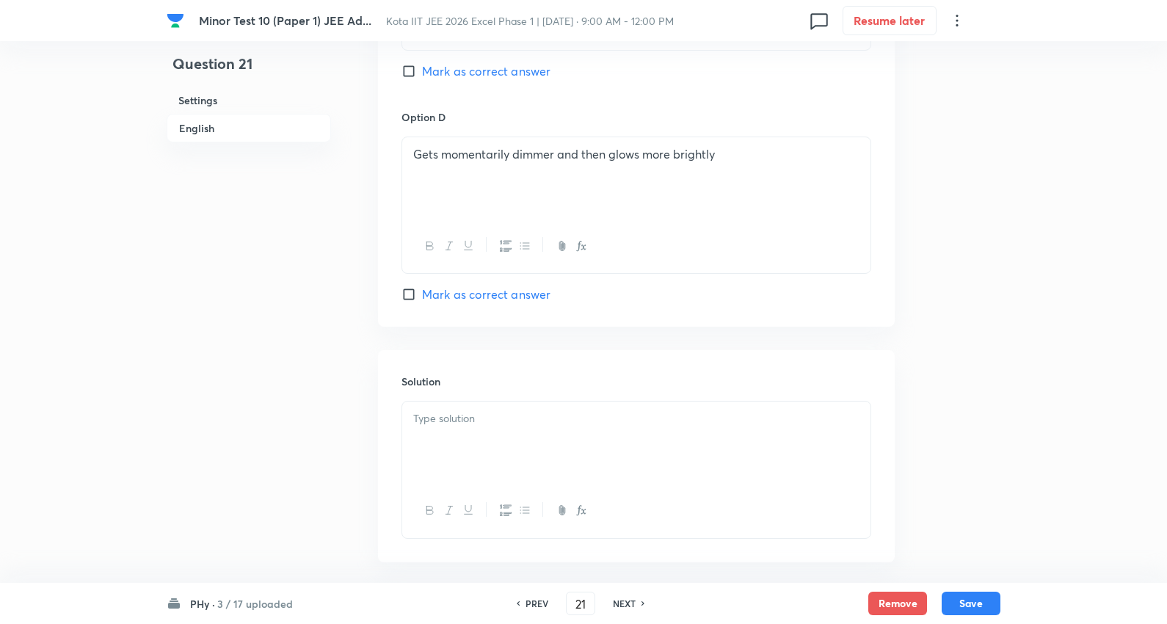
drag, startPoint x: 487, startPoint y: 444, endPoint x: 795, endPoint y: 435, distance: 307.7
click at [487, 443] on div at bounding box center [636, 442] width 468 height 82
drag, startPoint x: 490, startPoint y: 444, endPoint x: 523, endPoint y: 443, distance: 32.3
click at [490, 443] on div at bounding box center [636, 442] width 468 height 82
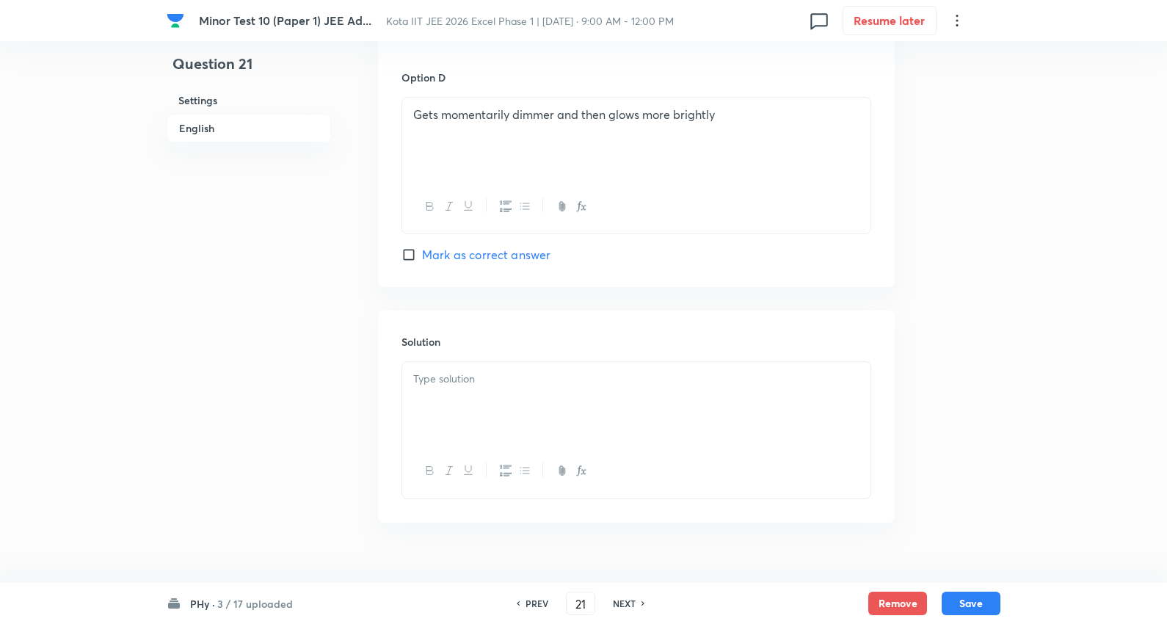
scroll to position [1456, 0]
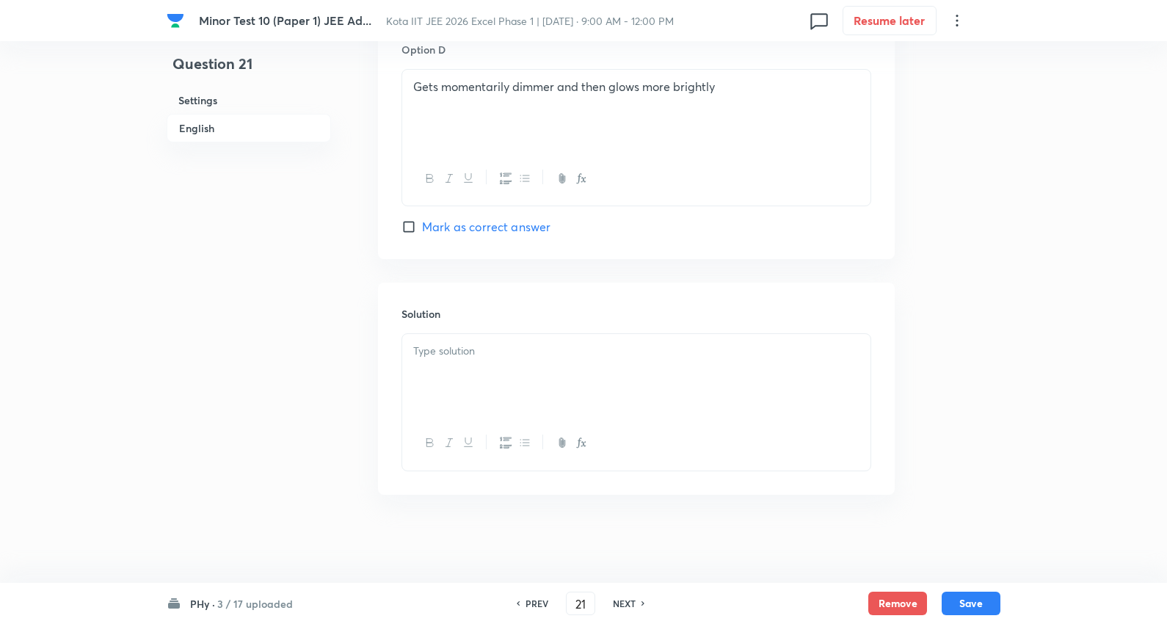
click at [527, 349] on p at bounding box center [636, 351] width 446 height 17
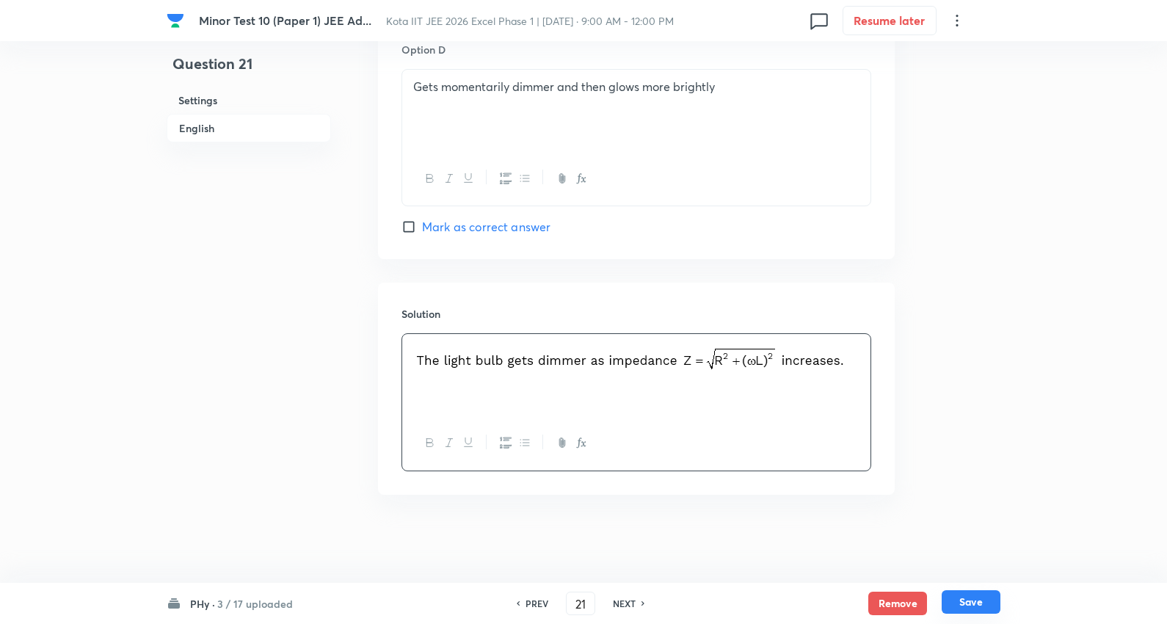
click at [974, 604] on button "Save" at bounding box center [971, 601] width 59 height 23
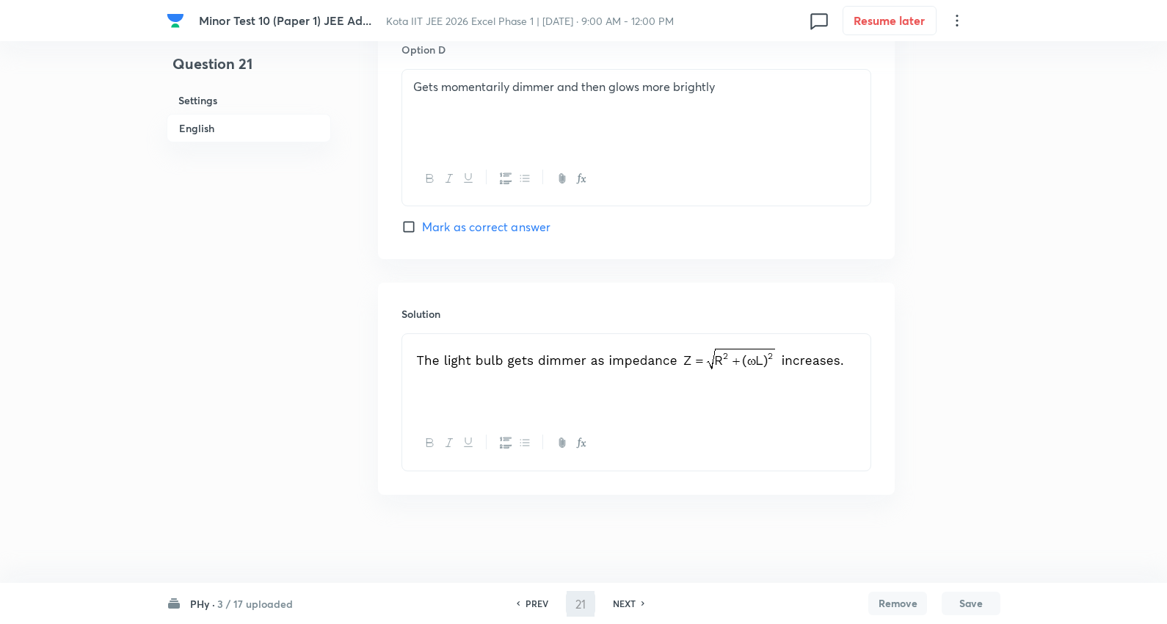
type input "22"
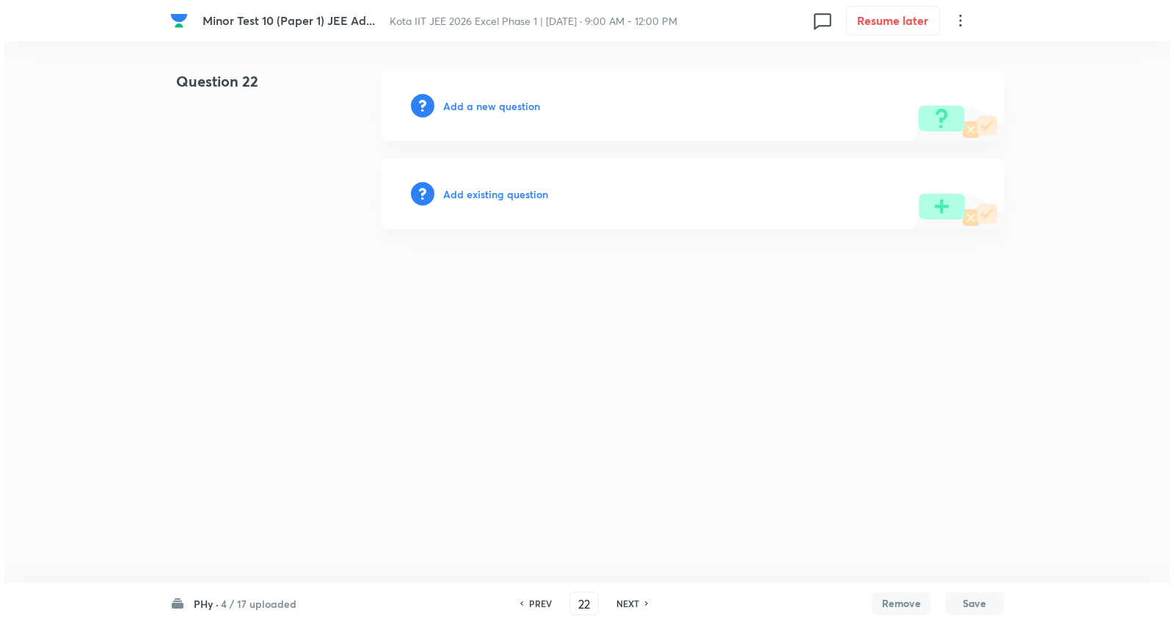
scroll to position [0, 0]
click at [516, 98] on h6 "Add a new question" at bounding box center [491, 105] width 97 height 15
click at [512, 99] on h6 "Choose a question type" at bounding box center [499, 105] width 113 height 15
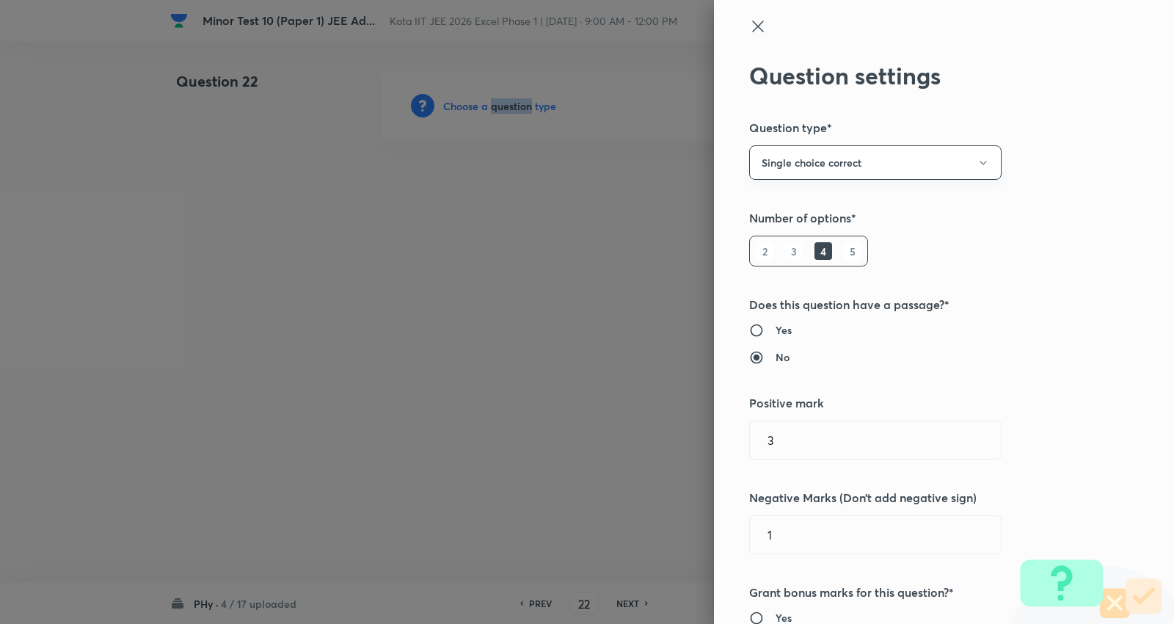
click at [829, 159] on button "Single choice correct" at bounding box center [875, 162] width 252 height 34
click at [796, 236] on span "Multiple choice correct" at bounding box center [862, 234] width 233 height 15
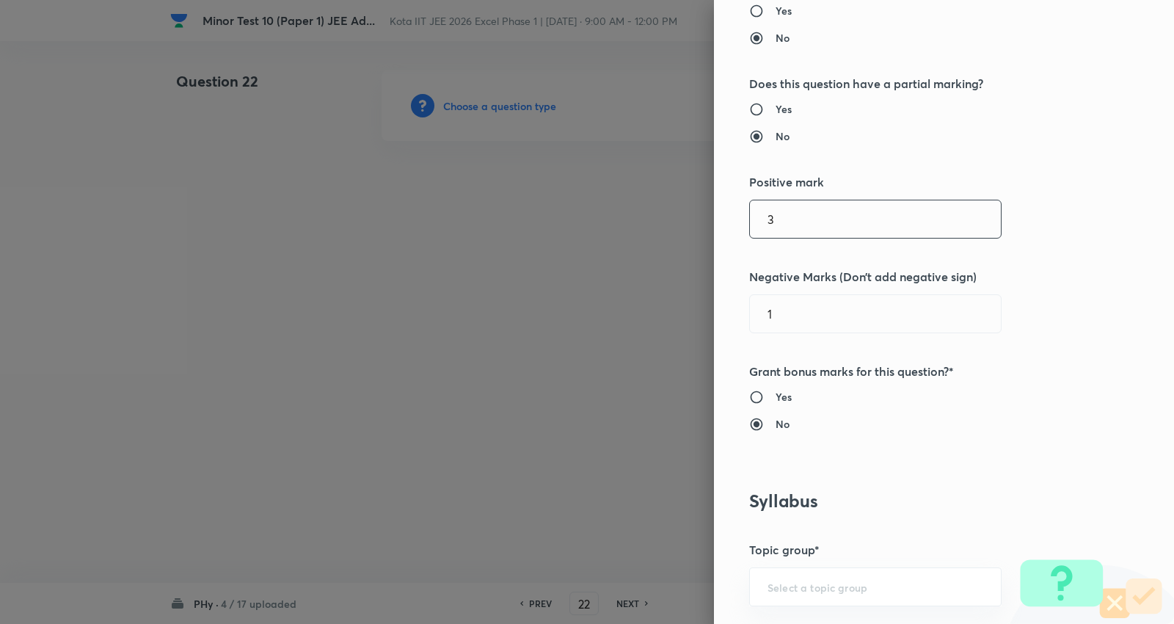
scroll to position [326, 0]
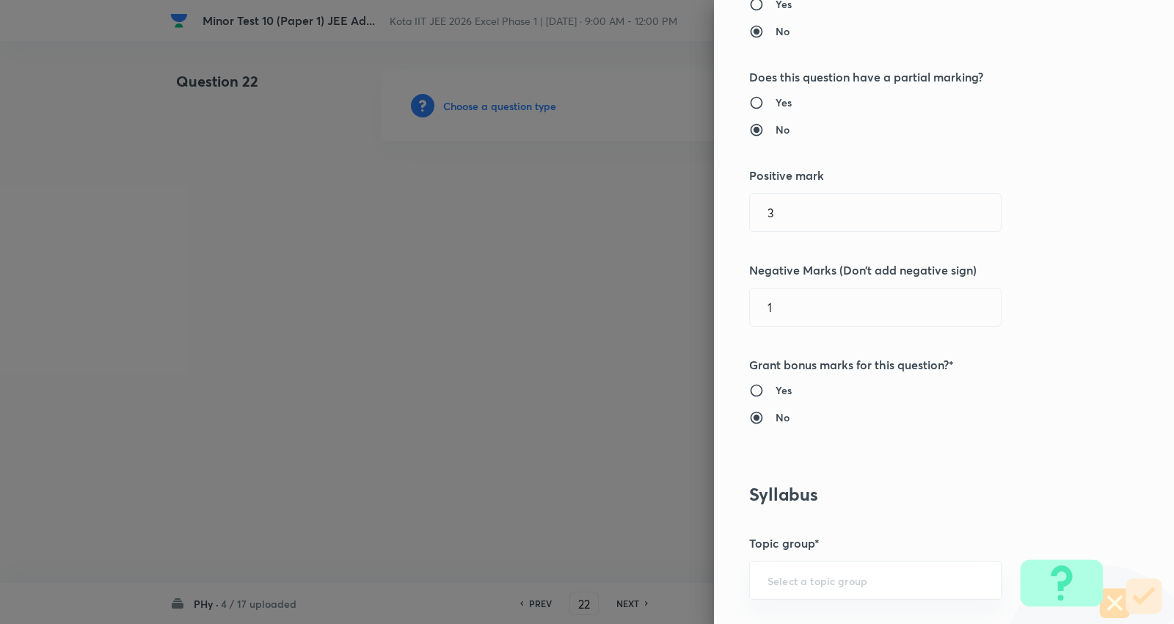
click at [776, 99] on h6 "Yes" at bounding box center [784, 102] width 16 height 15
click at [768, 99] on input "Yes" at bounding box center [762, 102] width 26 height 15
radio input "true"
radio input "false"
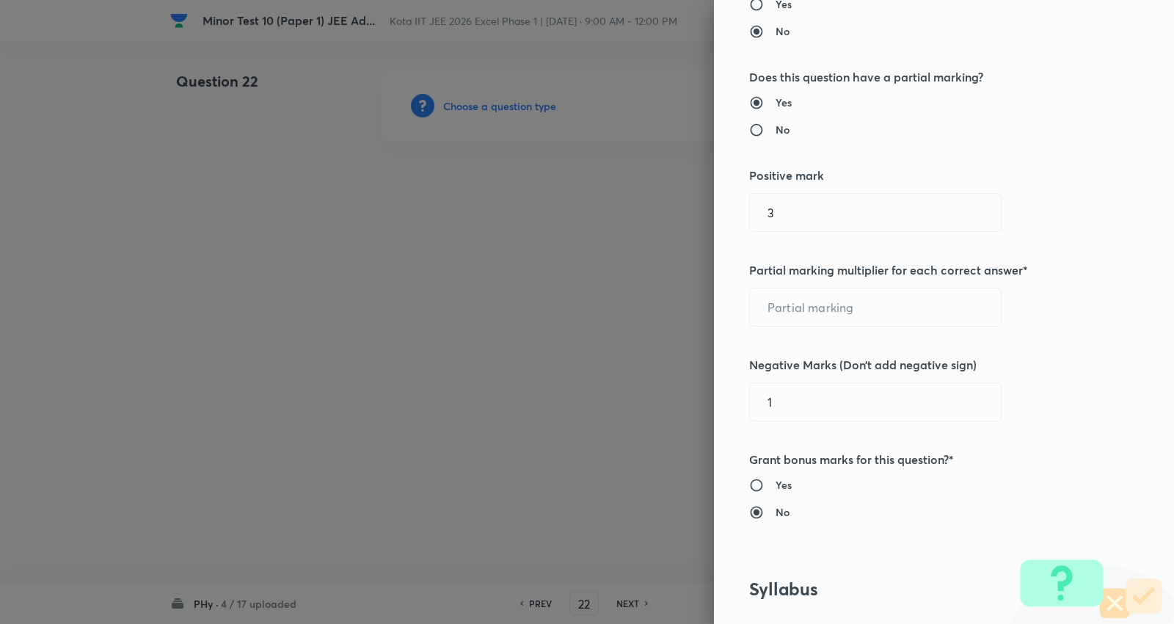
drag, startPoint x: 788, startPoint y: 216, endPoint x: 639, endPoint y: 226, distance: 150.1
click at [639, 226] on div "Question settings Question type* Multiple choice correct Number of options* 2 3…" at bounding box center [587, 312] width 1174 height 624
type input "4"
type input "1"
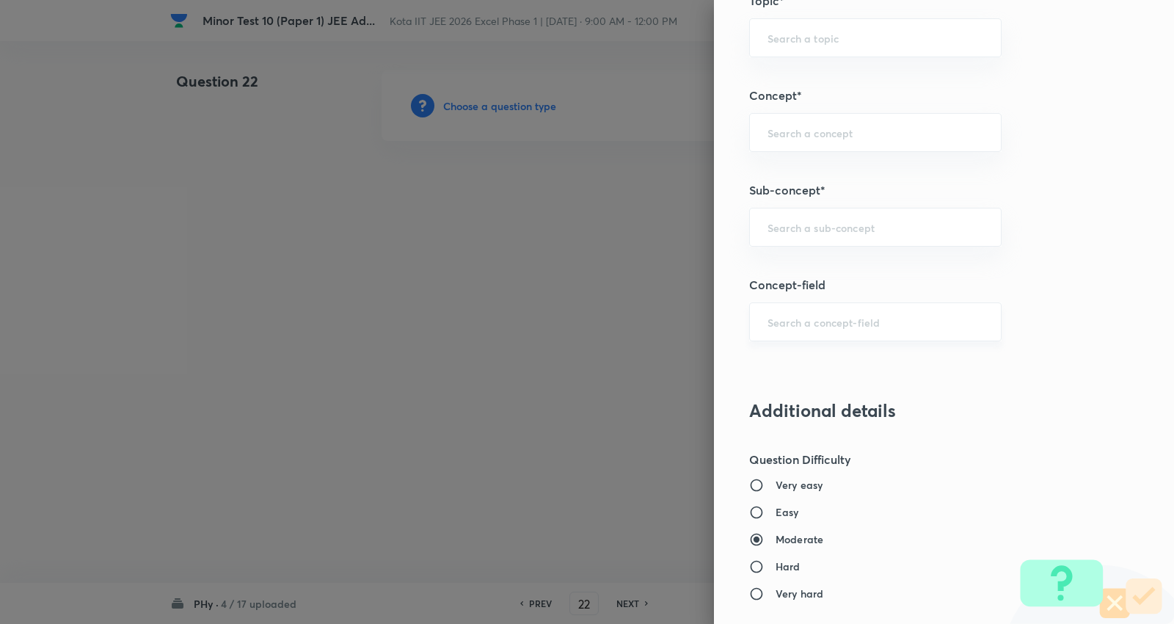
scroll to position [1060, 0]
click at [832, 236] on div "​" at bounding box center [875, 225] width 252 height 39
type input "2"
click at [835, 228] on input "text" at bounding box center [876, 225] width 216 height 14
paste input "Force on a Moving Charge in Magnetic Field"
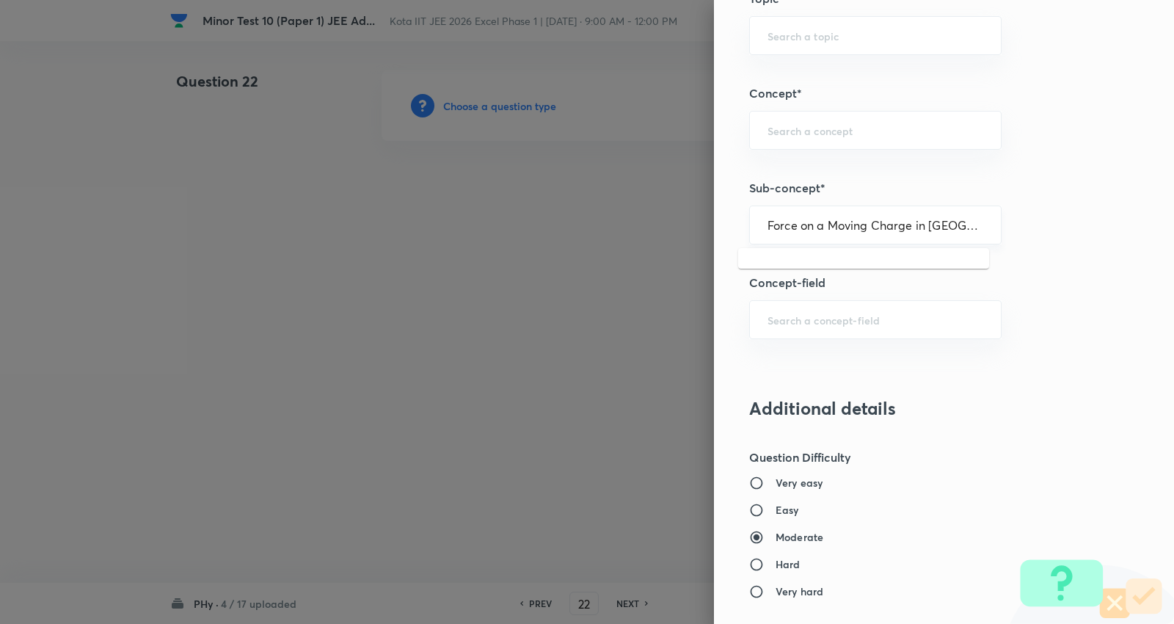
scroll to position [0, 27]
click at [840, 281] on li "Force on a Moving Charge in Magnetic Field" at bounding box center [863, 276] width 251 height 44
type input "Force on a Moving Charge in Magnetic Field"
type input "Physics"
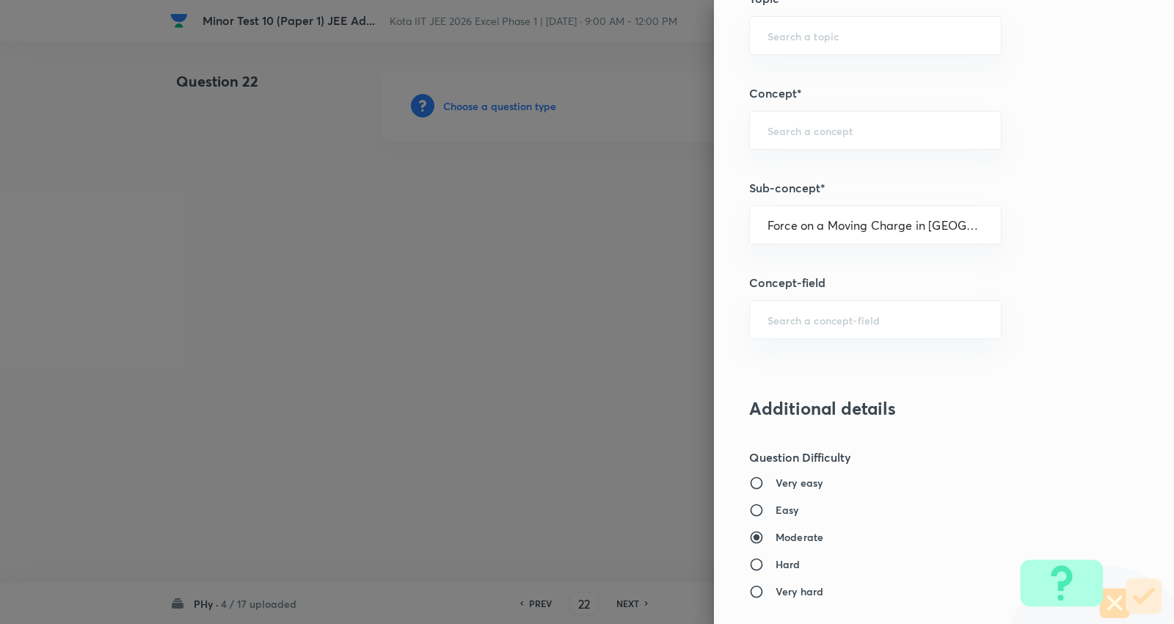
type input "Electricity & Magnetism"
type input "Magnetic Field & Magnetic Forces"
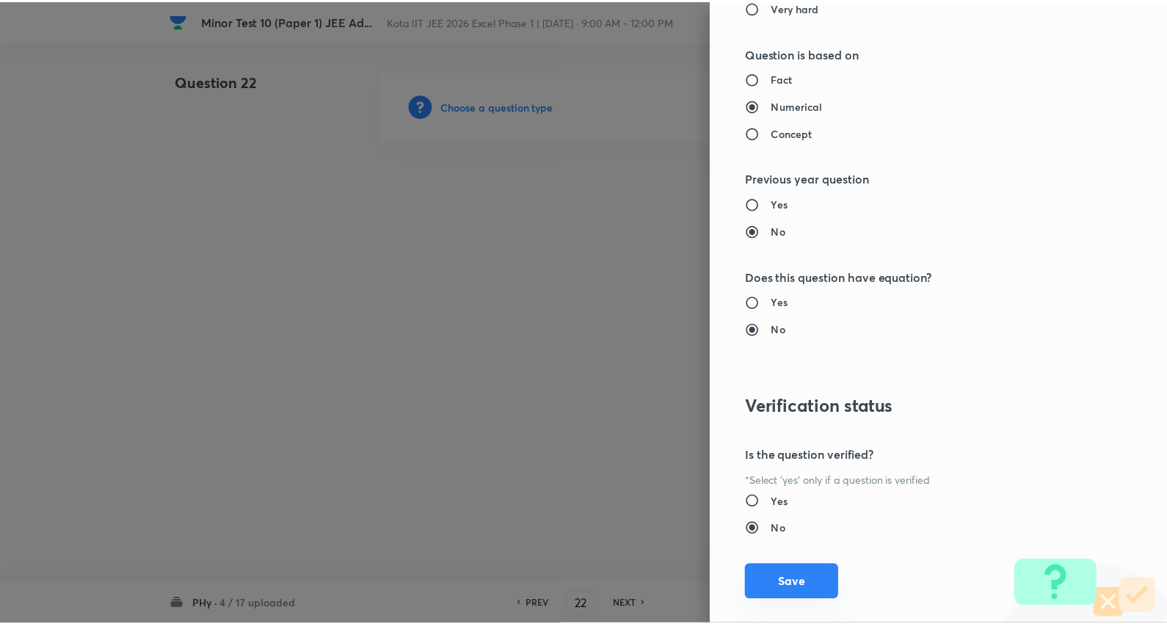
scroll to position [1669, 0]
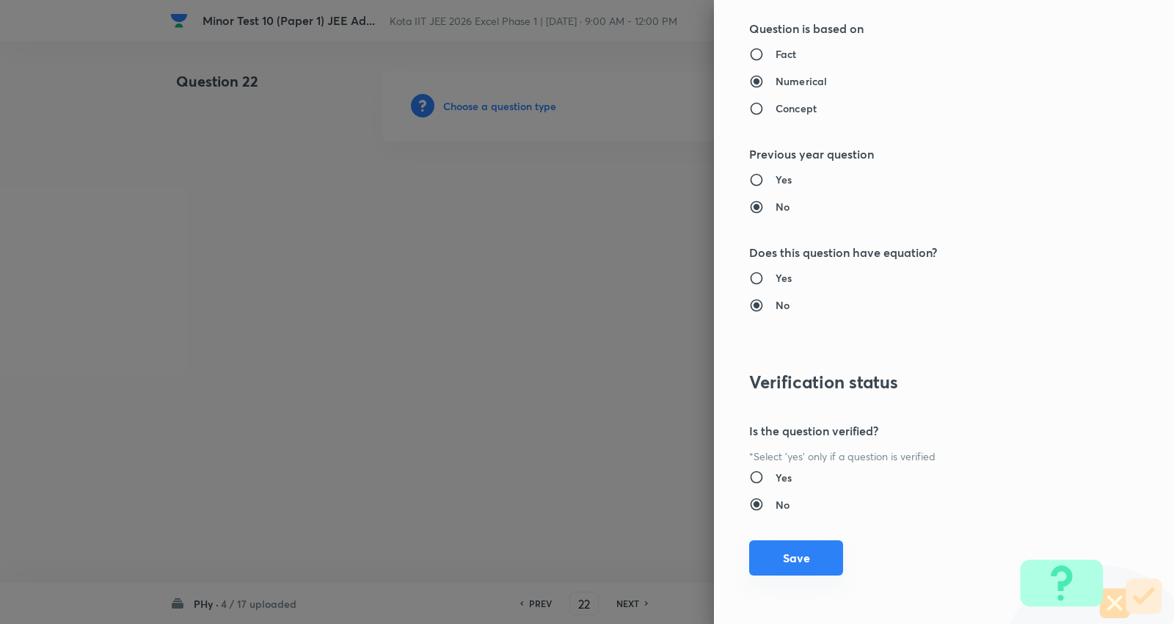
click at [779, 556] on button "Save" at bounding box center [796, 557] width 94 height 35
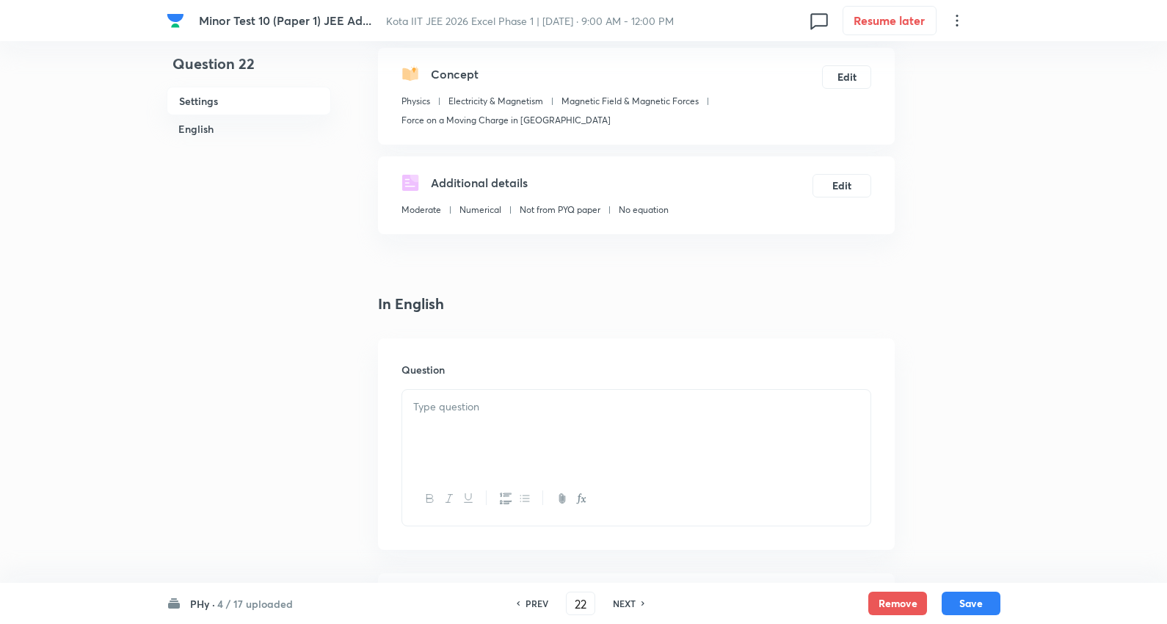
scroll to position [163, 0]
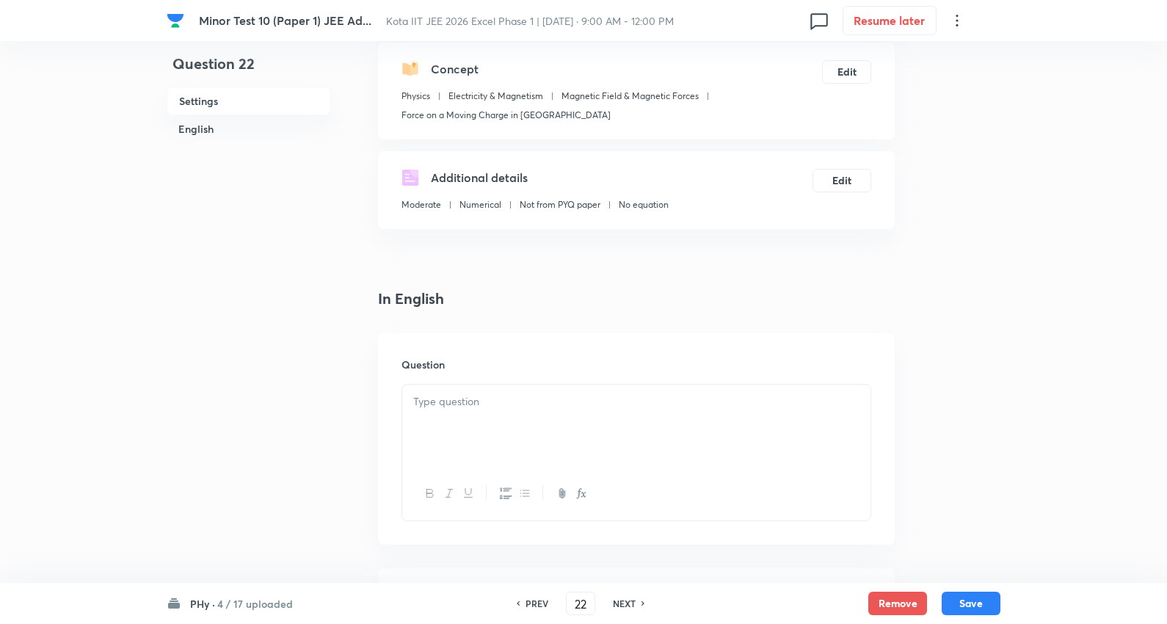
click at [474, 417] on div at bounding box center [636, 426] width 468 height 82
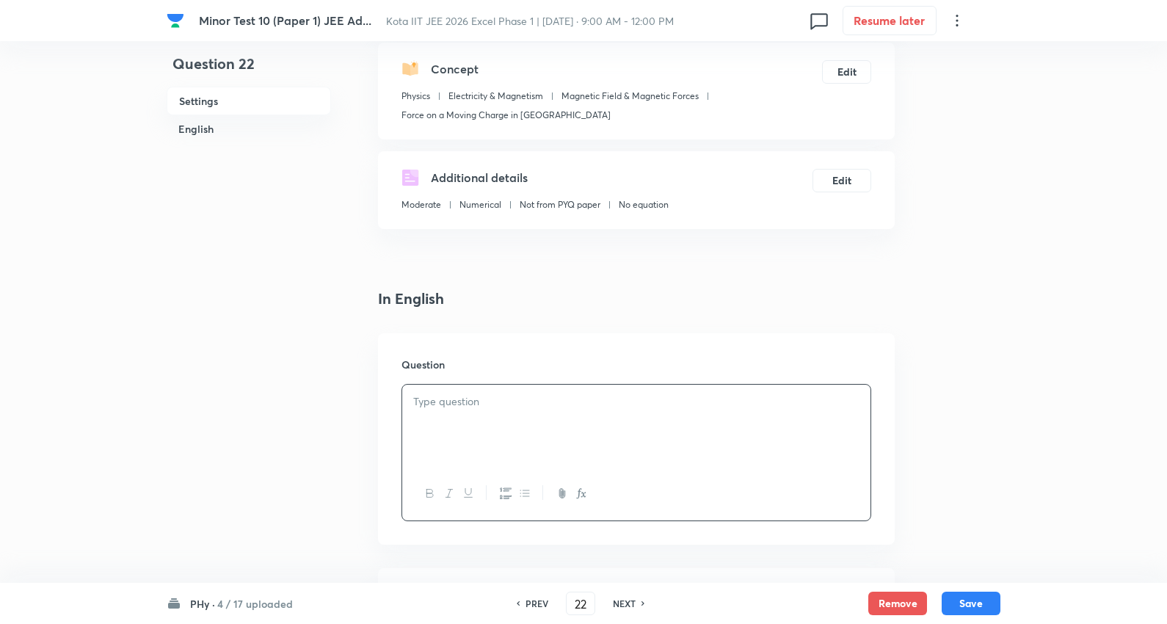
click at [465, 390] on div at bounding box center [636, 426] width 468 height 82
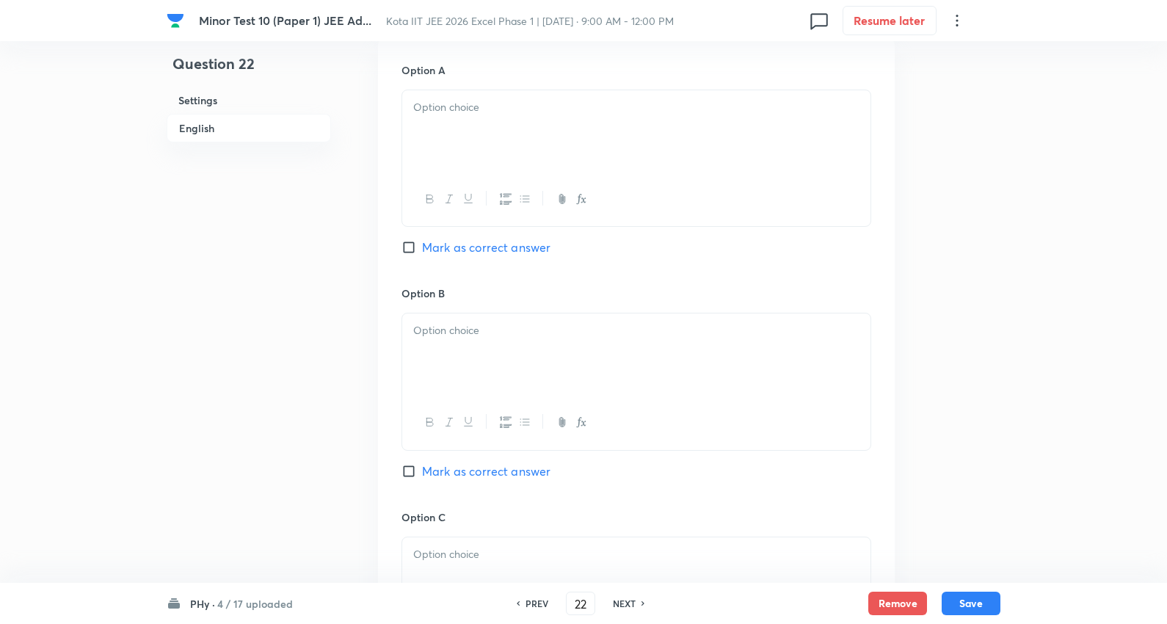
scroll to position [734, 0]
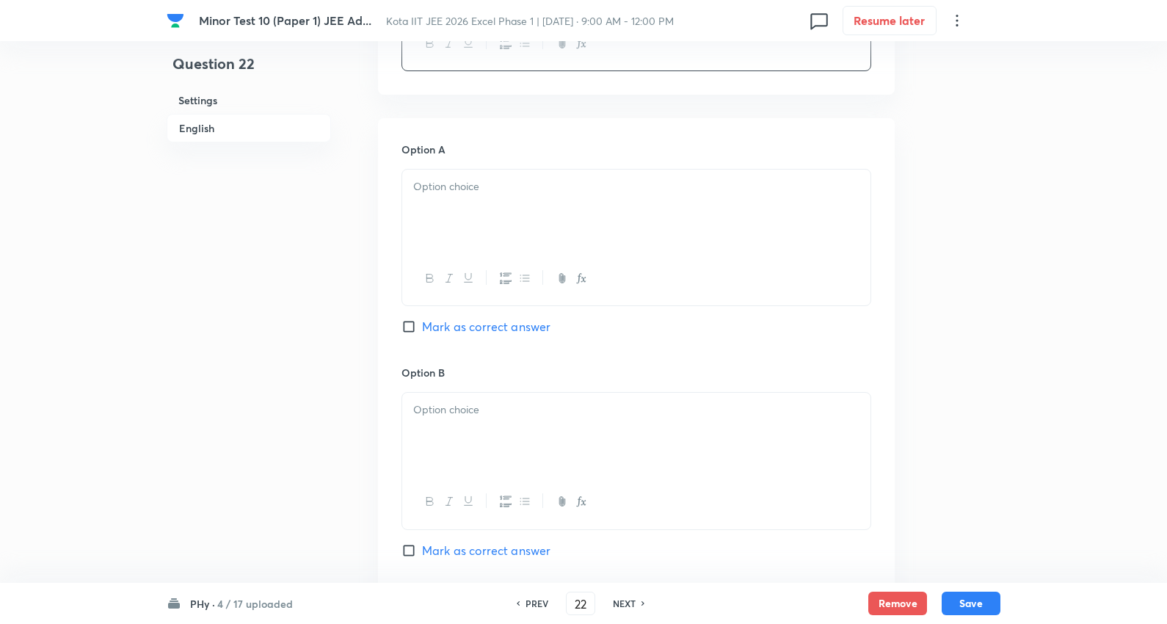
click at [468, 216] on div at bounding box center [636, 211] width 468 height 82
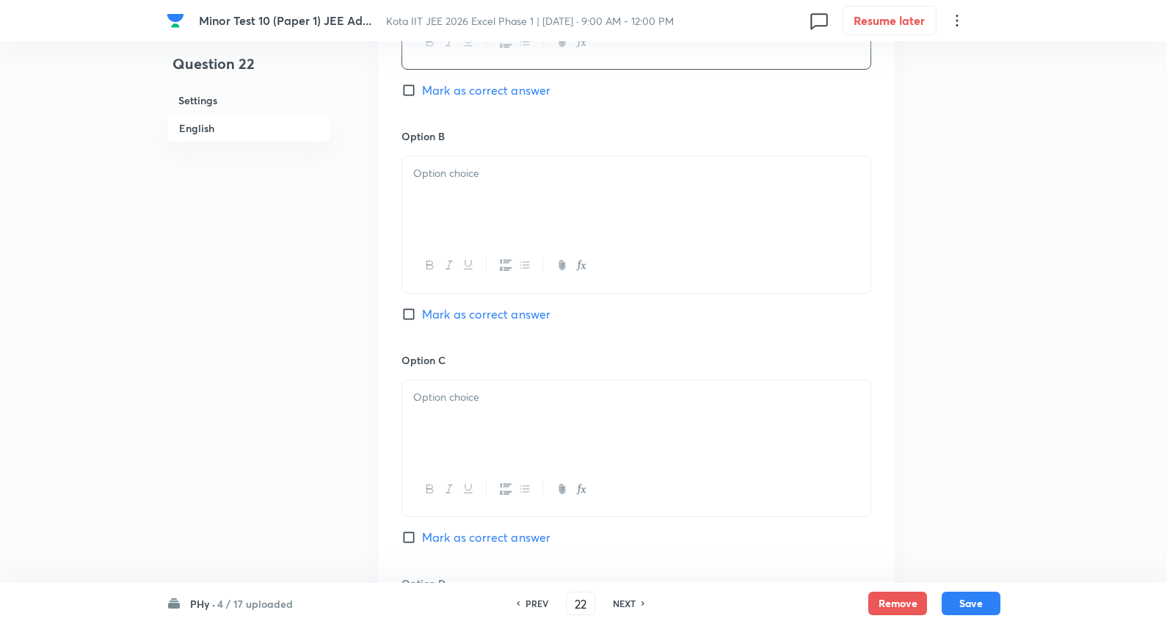
scroll to position [1060, 0]
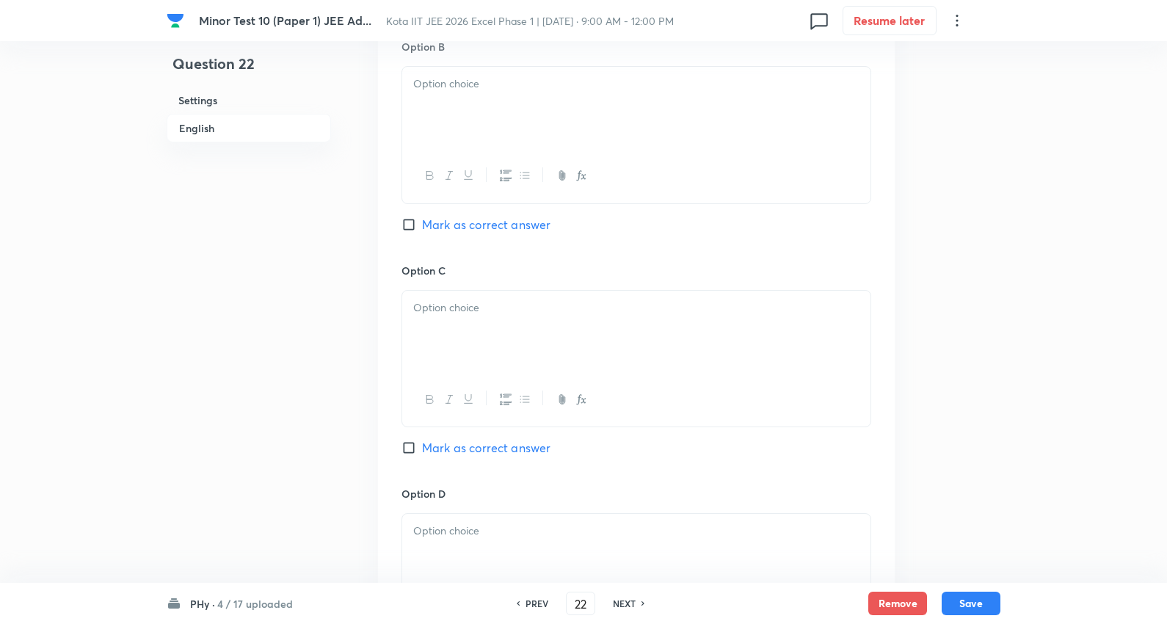
click at [486, 101] on div at bounding box center [636, 108] width 468 height 82
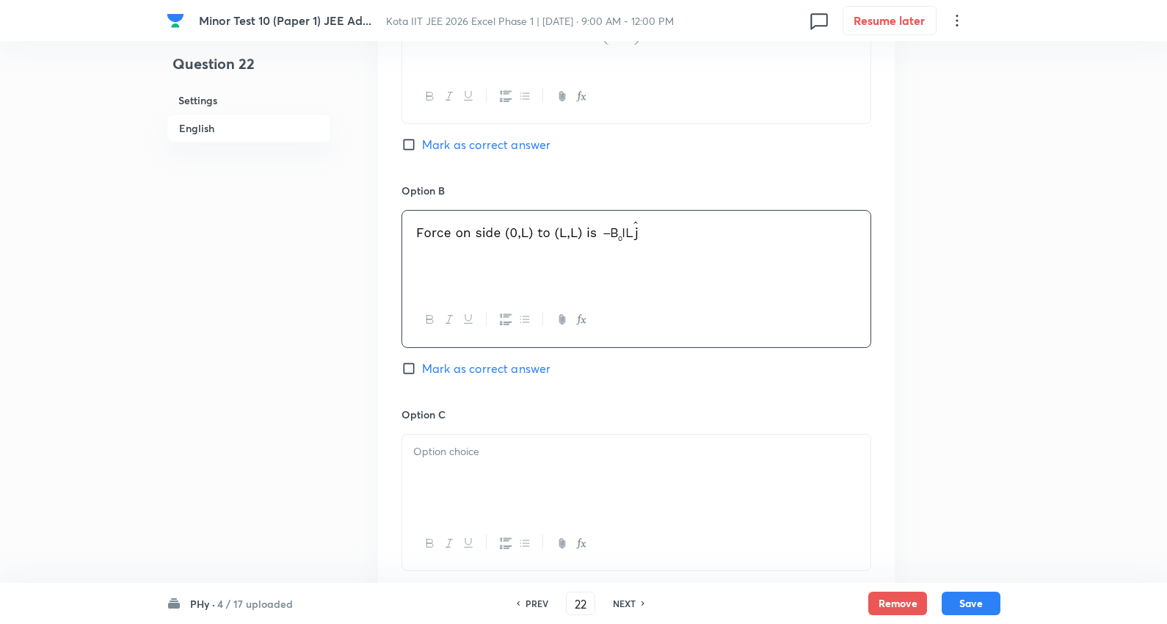
scroll to position [897, 0]
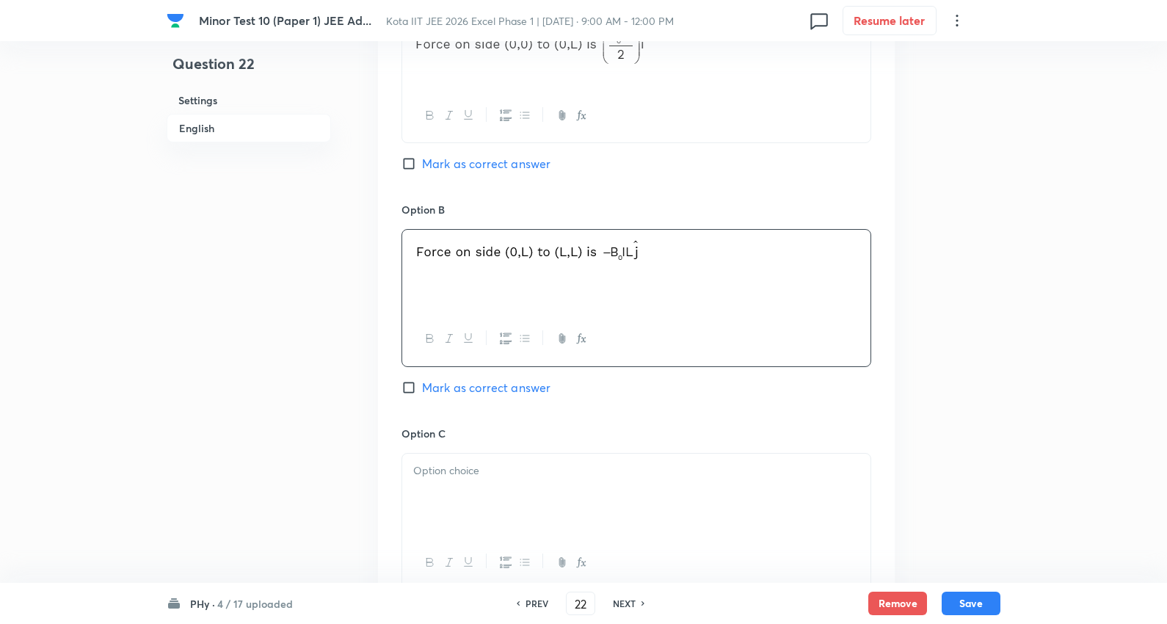
click at [500, 164] on span "Mark as correct answer" at bounding box center [486, 164] width 128 height 18
click at [422, 164] on input "Mark as correct answer" at bounding box center [411, 163] width 21 height 15
checkbox input "true"
click at [487, 390] on span "Mark as correct answer" at bounding box center [486, 388] width 128 height 18
click at [422, 390] on input "Mark as correct answer" at bounding box center [411, 387] width 21 height 15
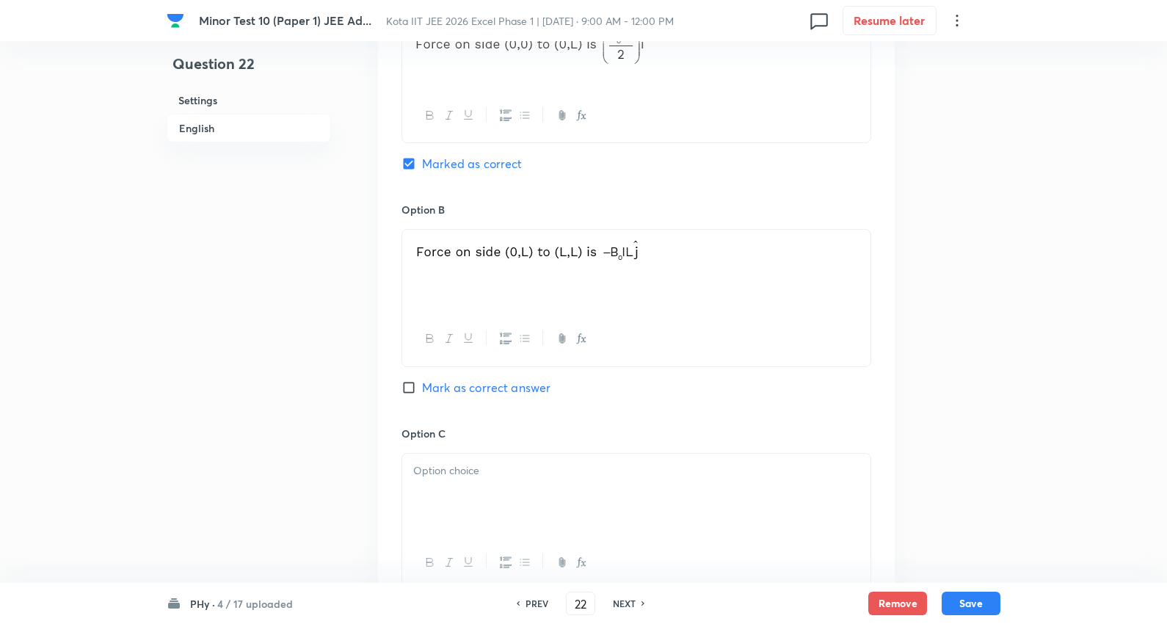
checkbox input "true"
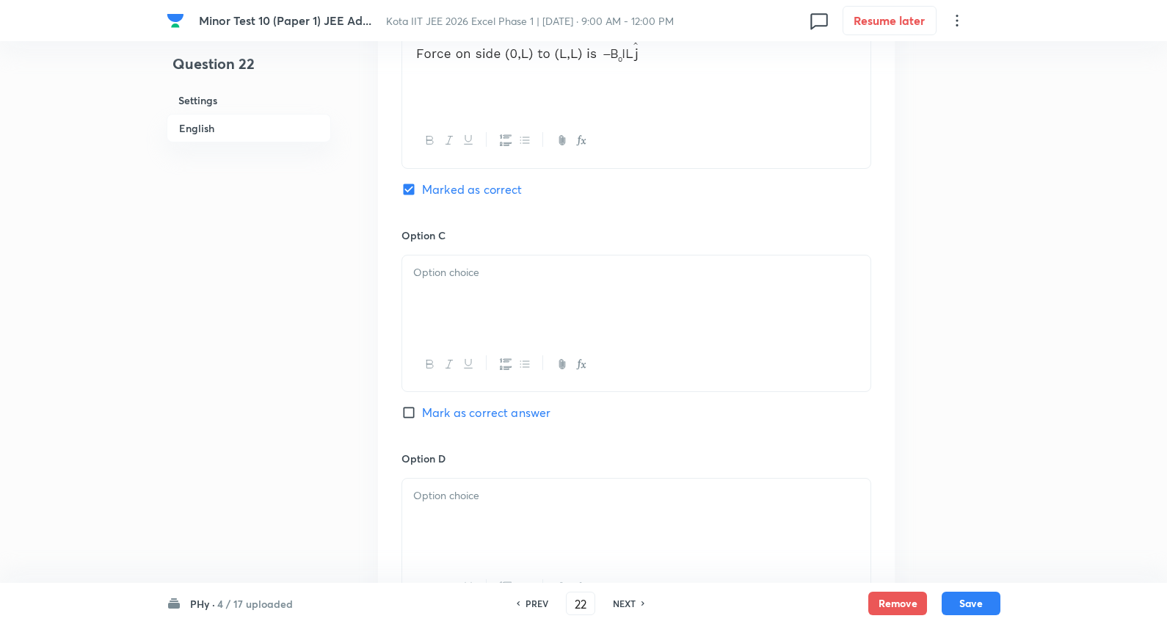
scroll to position [1141, 0]
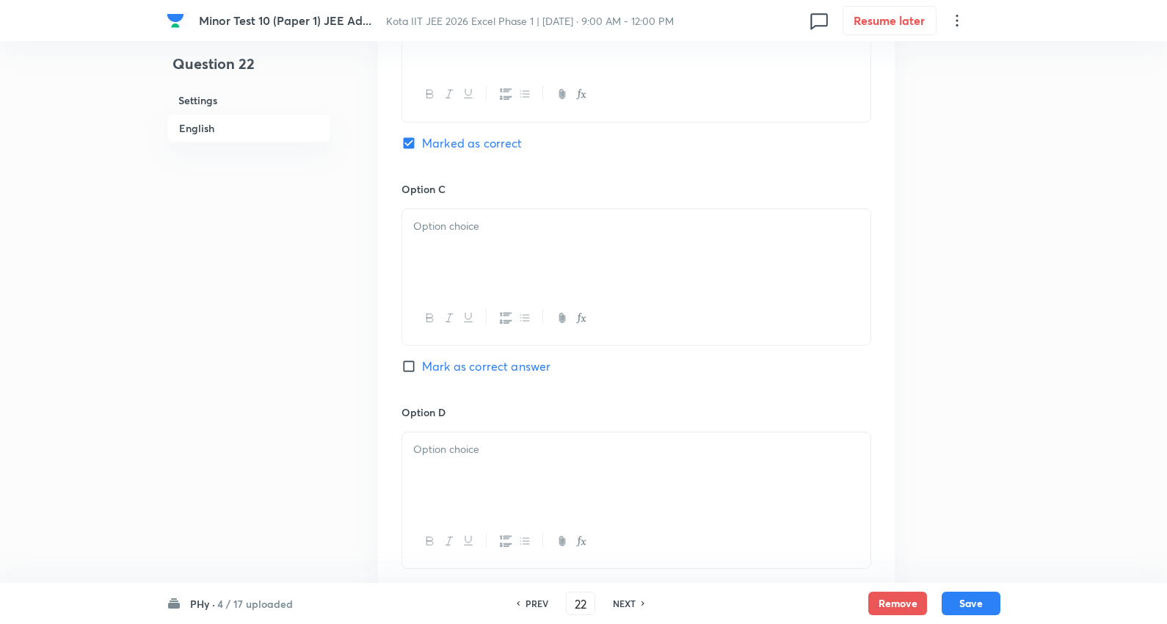
click at [459, 242] on div at bounding box center [636, 250] width 468 height 82
drag, startPoint x: 412, startPoint y: 243, endPoint x: 941, endPoint y: 252, distance: 529.3
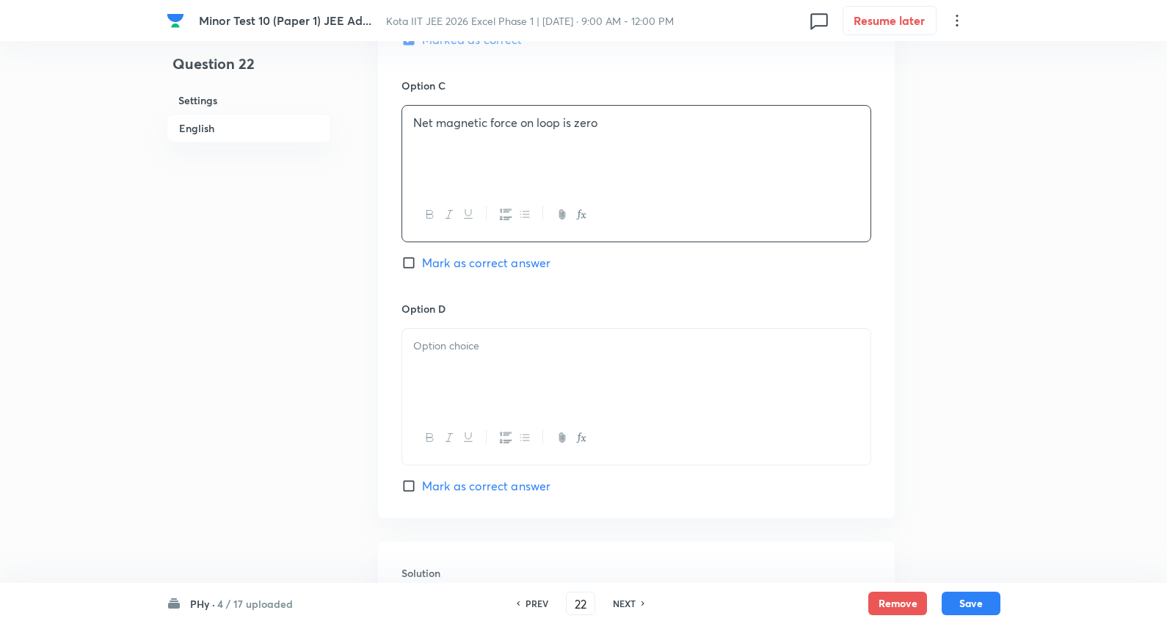
scroll to position [1304, 0]
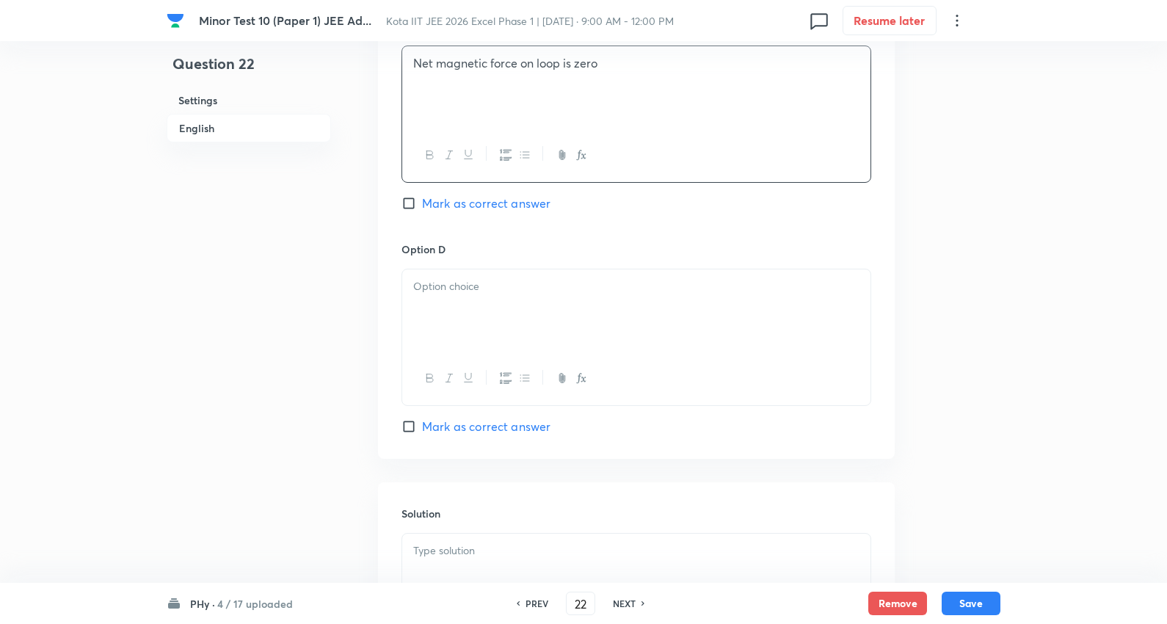
click at [473, 305] on div at bounding box center [636, 310] width 468 height 82
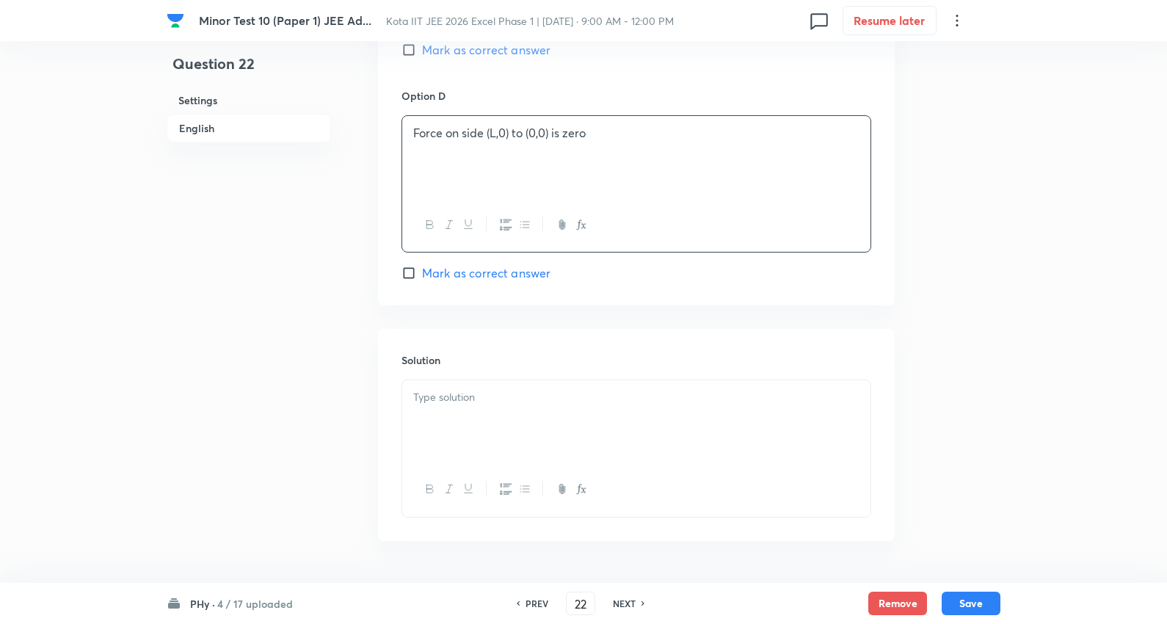
scroll to position [1507, 0]
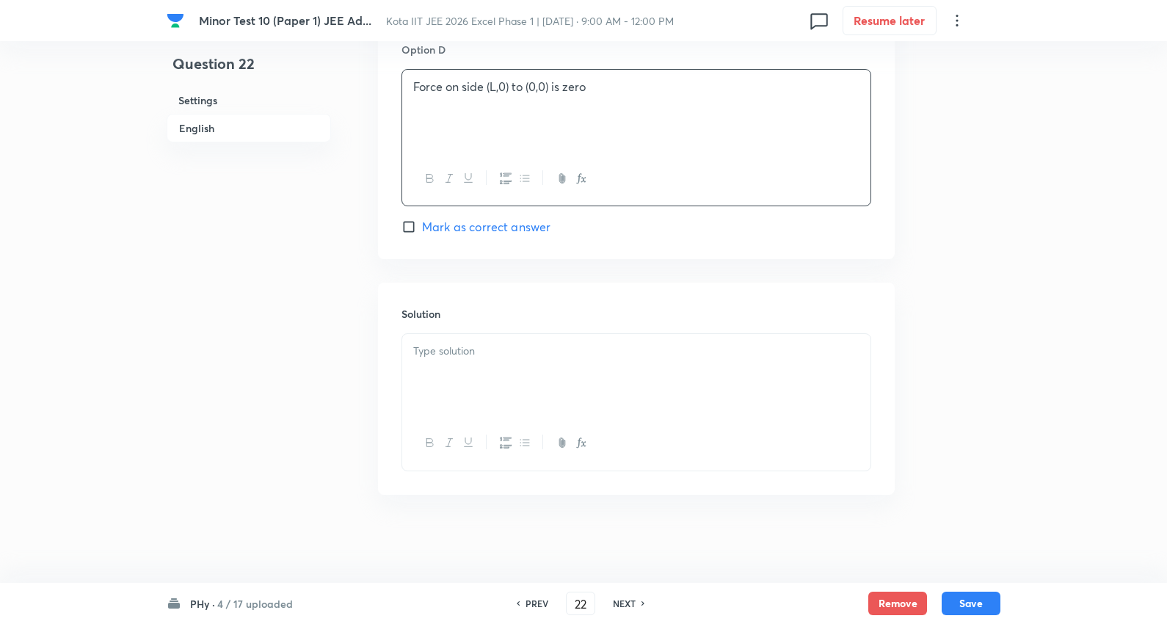
click at [503, 225] on span "Mark as correct answer" at bounding box center [486, 227] width 128 height 18
click at [422, 225] on input "Mark as correct answer" at bounding box center [411, 226] width 21 height 15
checkbox input "true"
click at [490, 354] on p at bounding box center [636, 351] width 446 height 17
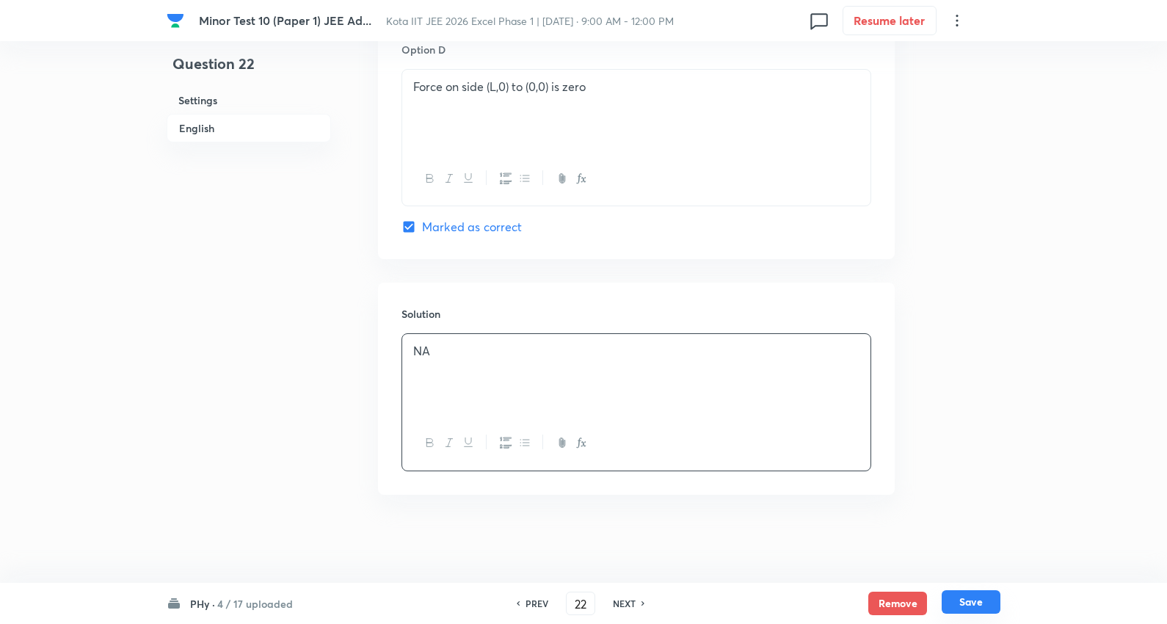
click at [965, 593] on button "Save" at bounding box center [971, 601] width 59 height 23
type input "23"
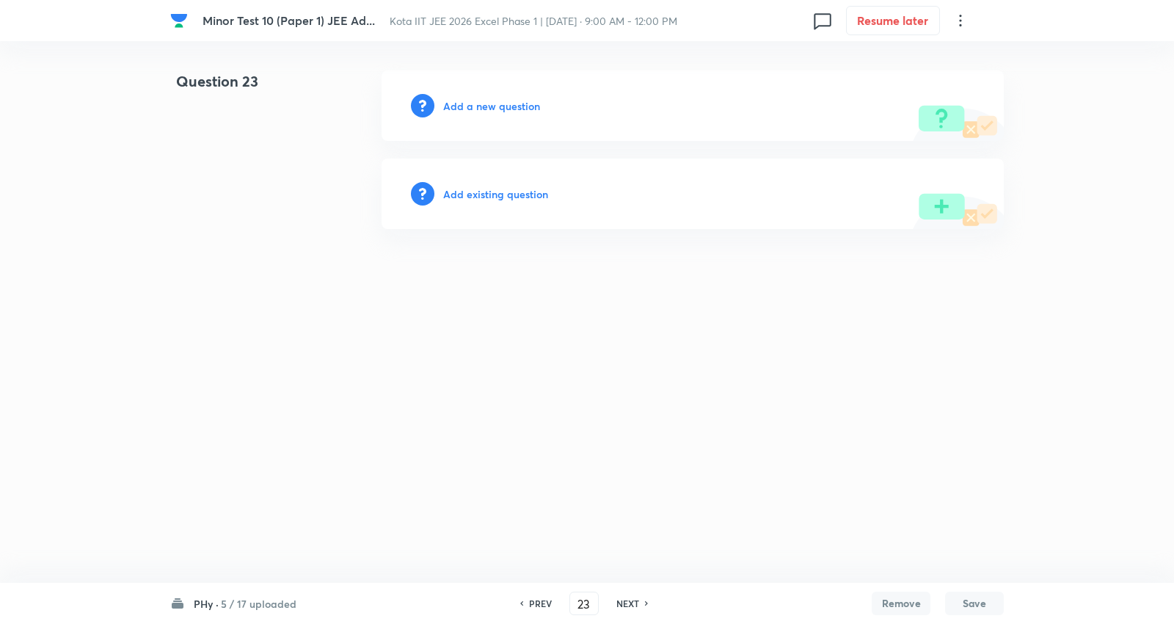
click at [517, 106] on h6 "Add a new question" at bounding box center [491, 105] width 97 height 15
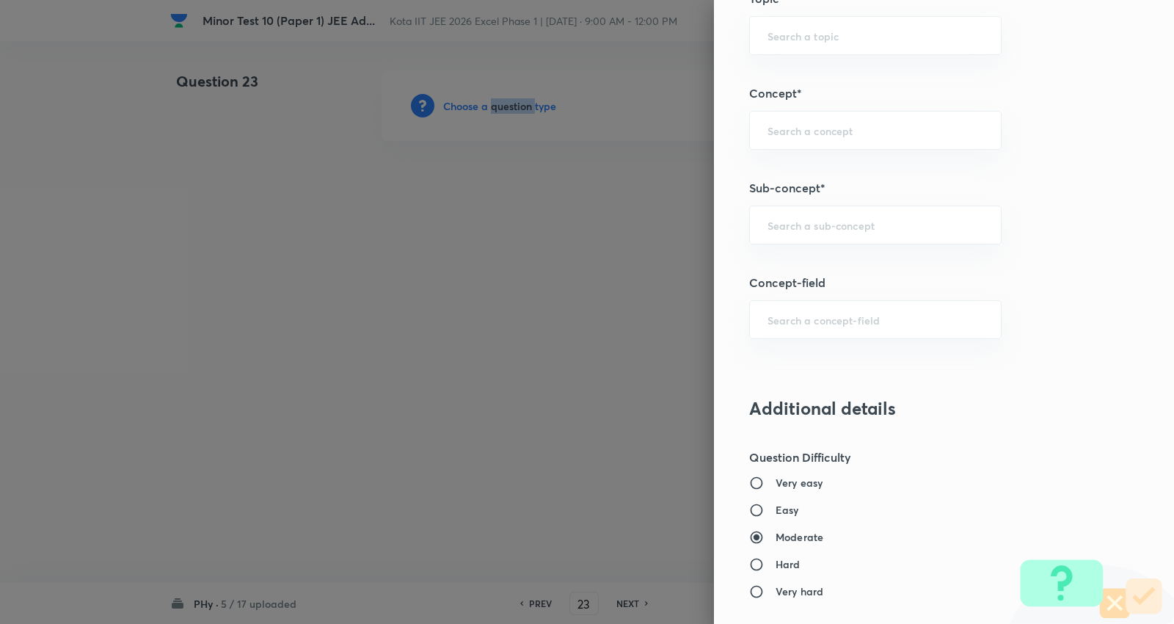
scroll to position [1141, 0]
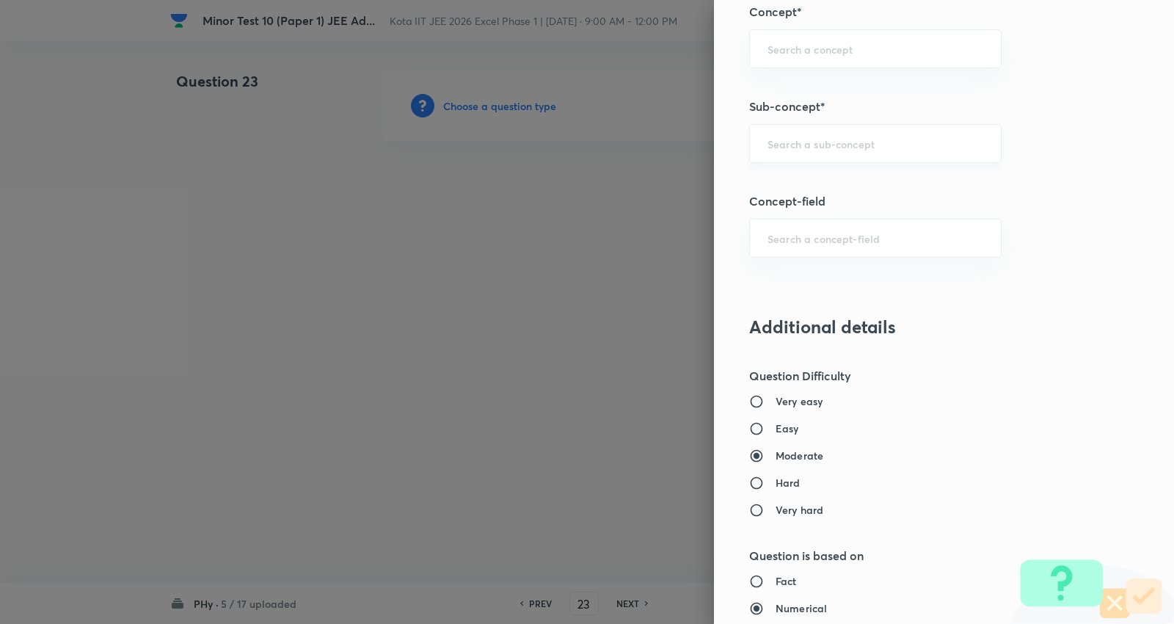
click at [819, 139] on input "text" at bounding box center [876, 144] width 216 height 14
paste input "Force on a Moving Charge in Magnetic Field"
click at [827, 183] on li "Force on a Moving Charge in Magnetic Field" at bounding box center [863, 194] width 251 height 44
type input "Force on a Moving Charge in Magnetic Field"
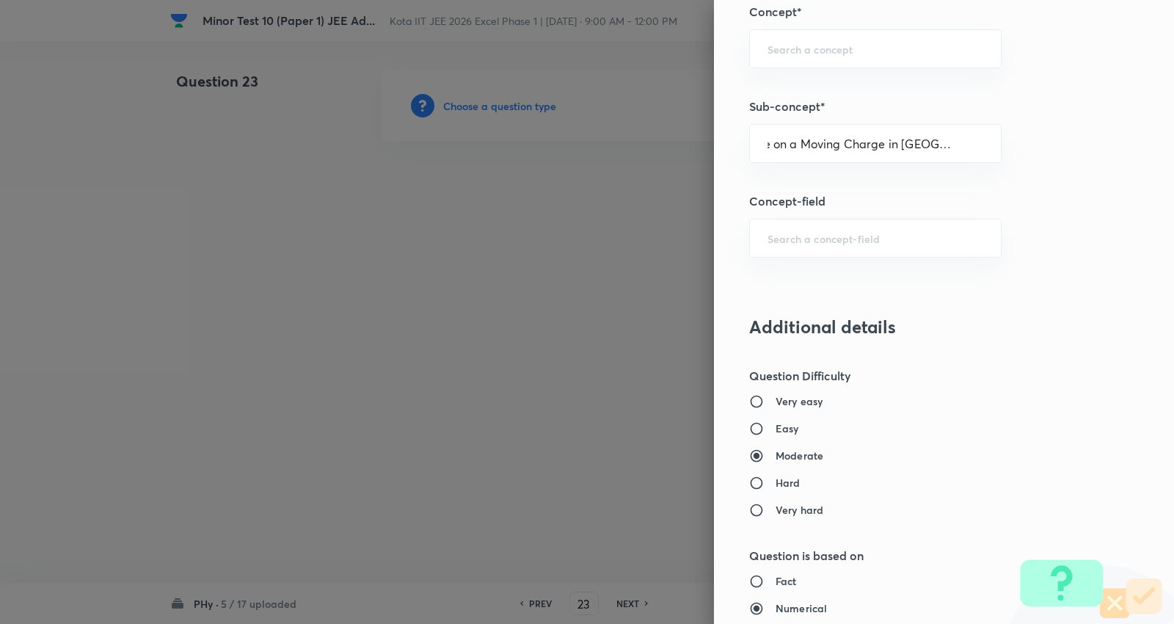
scroll to position [0, 0]
type input "Physics"
type input "Electricity & Magnetism"
type input "Magnetic Field & Magnetic Forces"
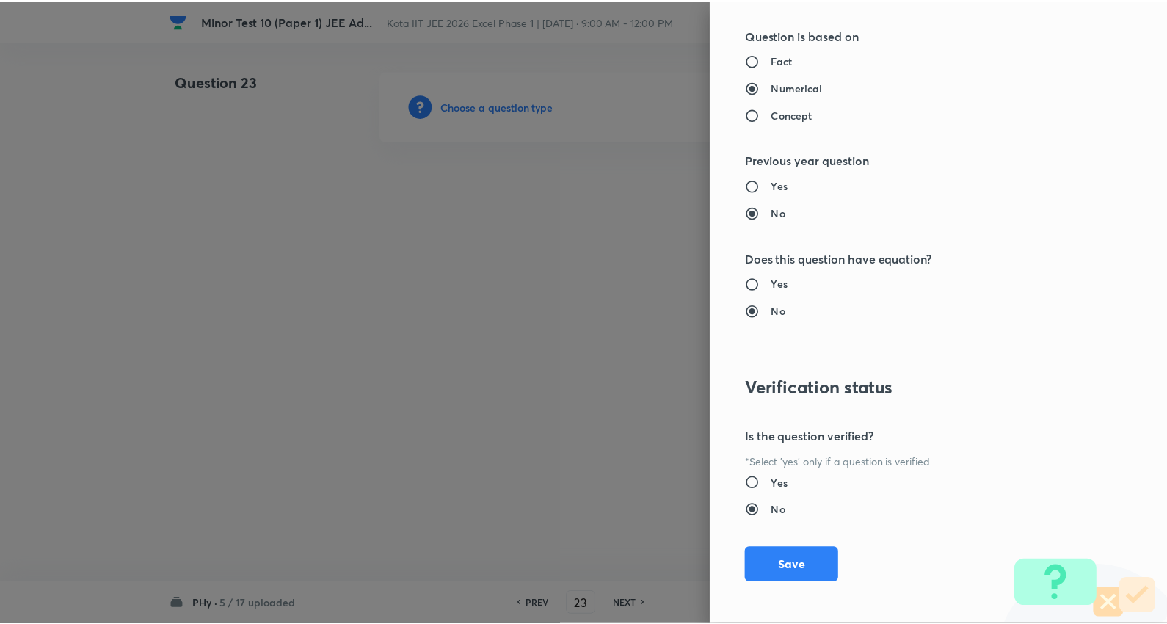
scroll to position [1669, 0]
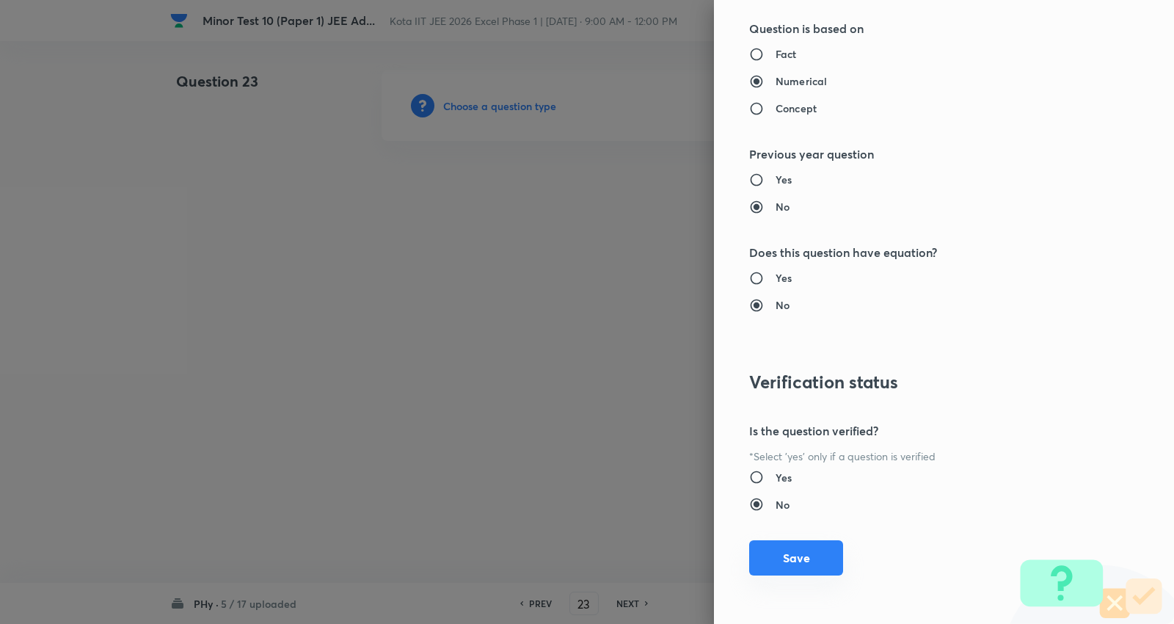
drag, startPoint x: 802, startPoint y: 559, endPoint x: 478, endPoint y: 304, distance: 412.9
click at [803, 559] on button "Save" at bounding box center [796, 559] width 94 height 35
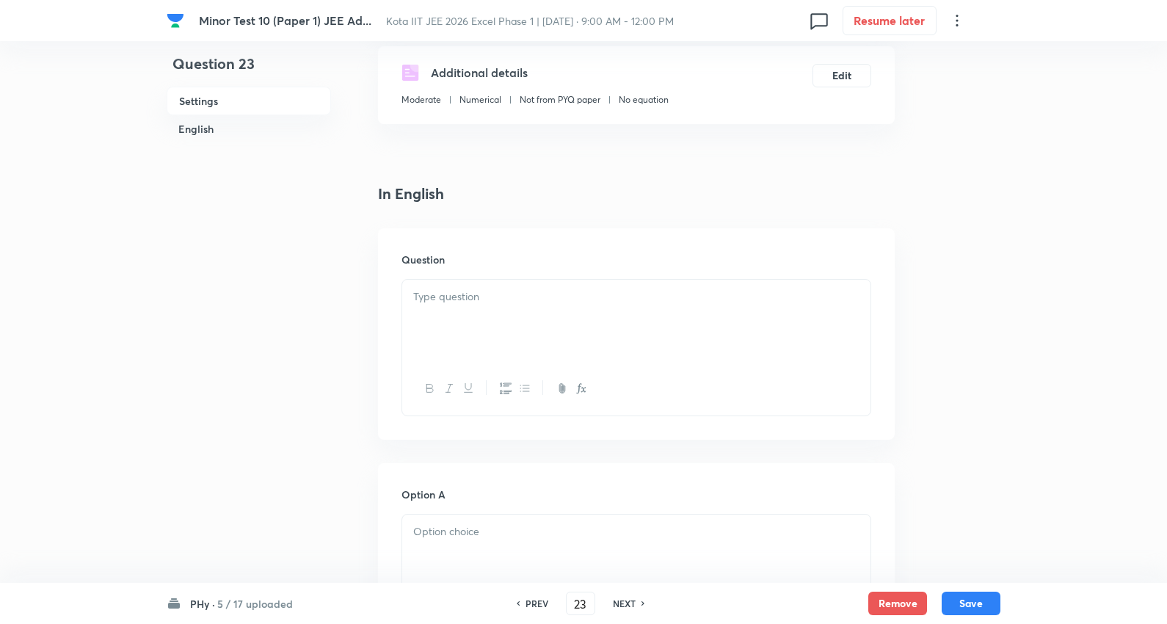
scroll to position [326, 0]
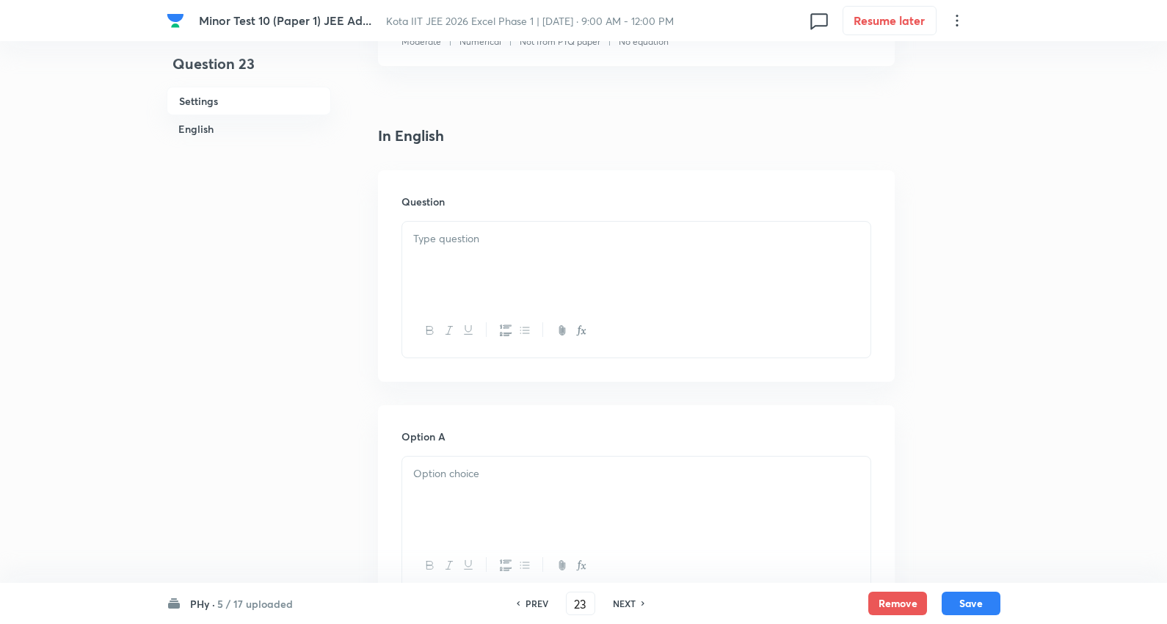
click at [466, 244] on p at bounding box center [636, 238] width 446 height 17
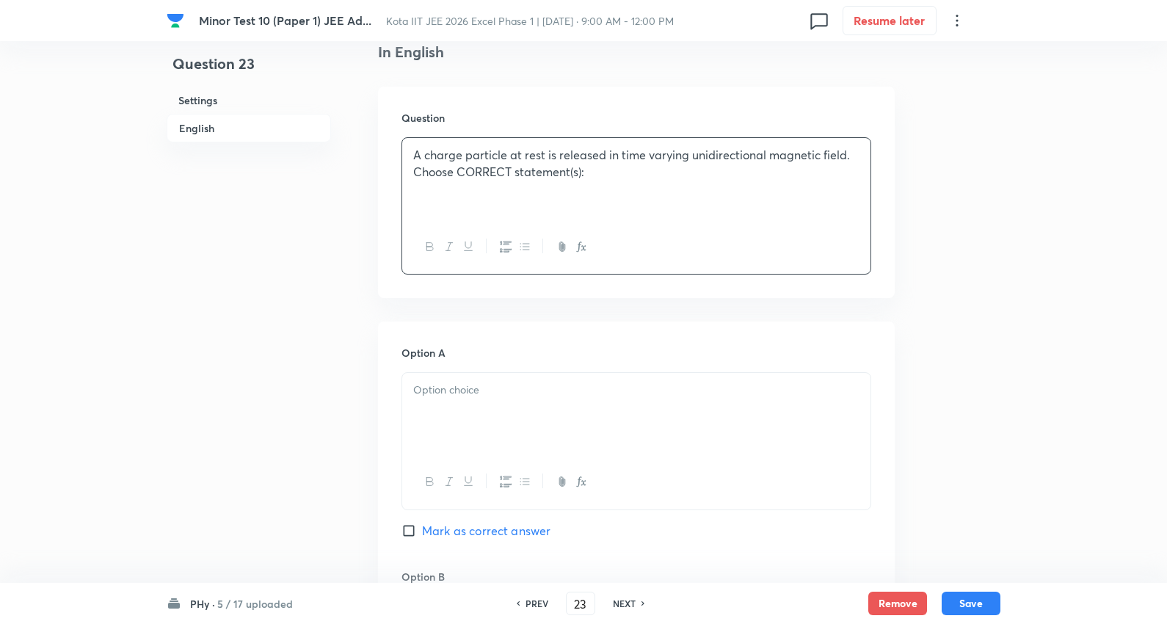
scroll to position [489, 0]
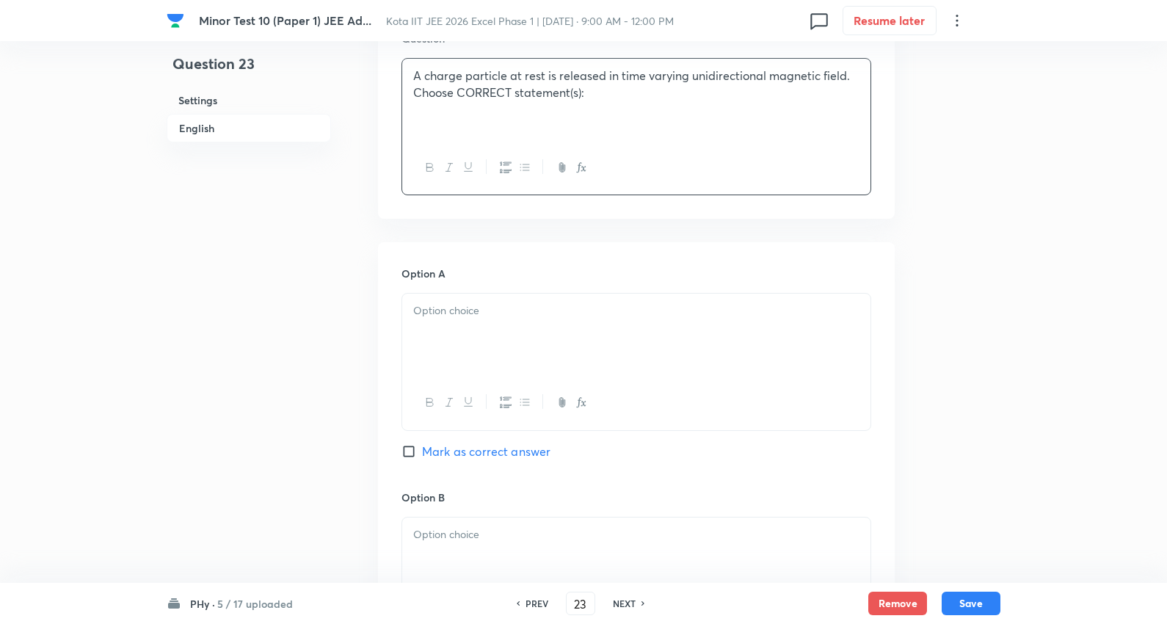
click at [477, 320] on div at bounding box center [636, 335] width 468 height 82
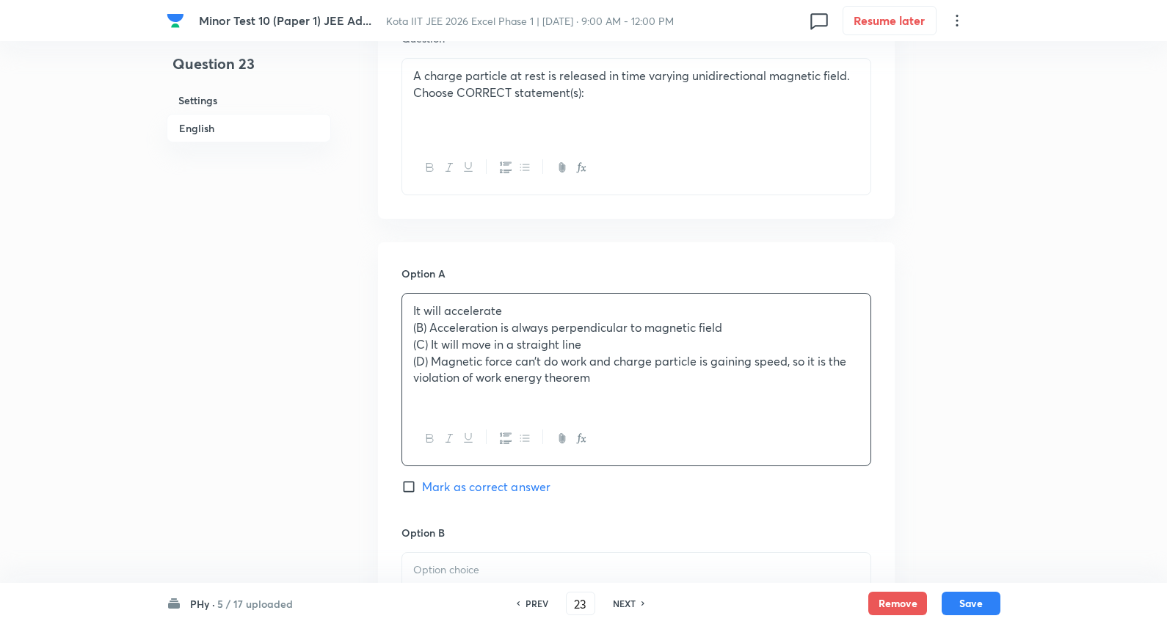
click at [464, 327] on p "(B) Acceleration is always perpendicular to magnetic field" at bounding box center [636, 327] width 446 height 17
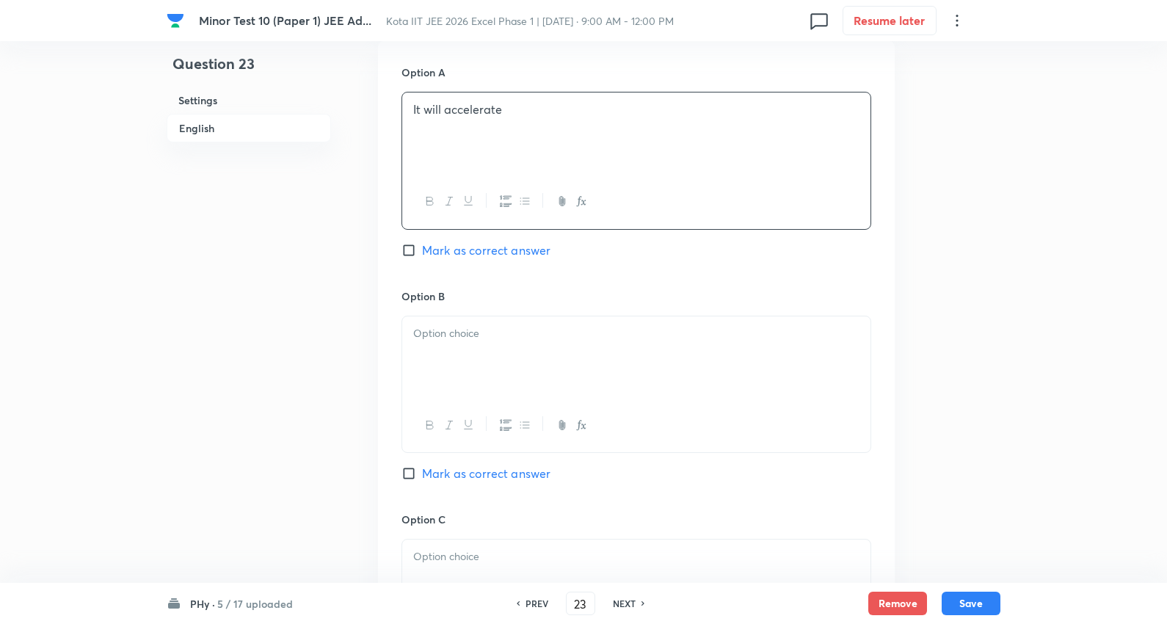
scroll to position [734, 0]
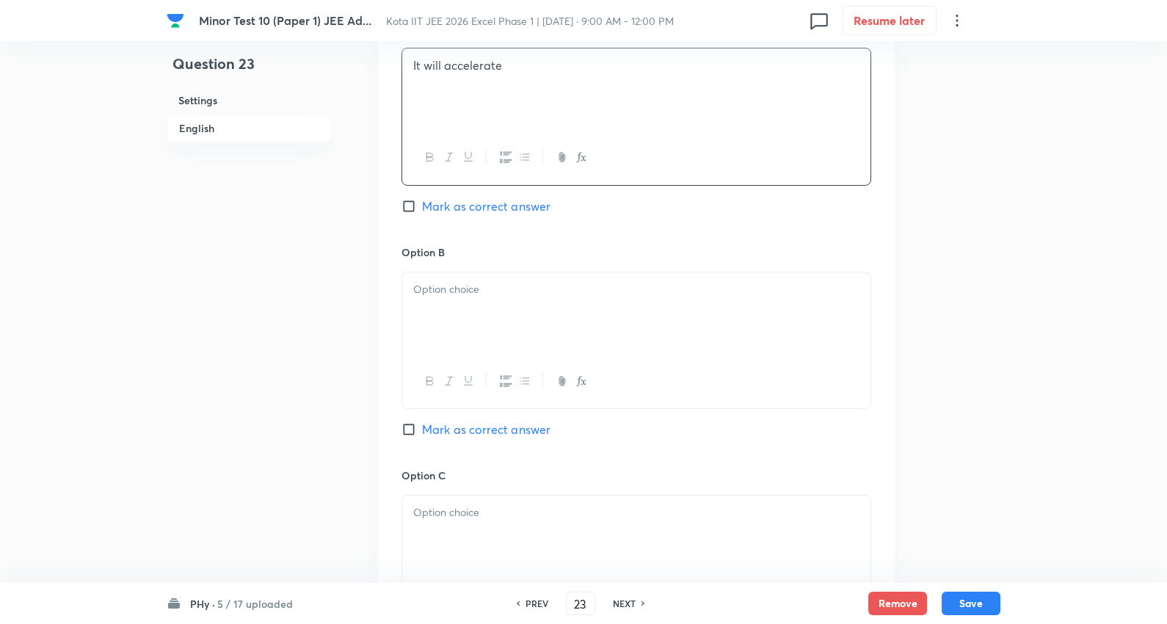
click at [457, 302] on div at bounding box center [636, 313] width 468 height 82
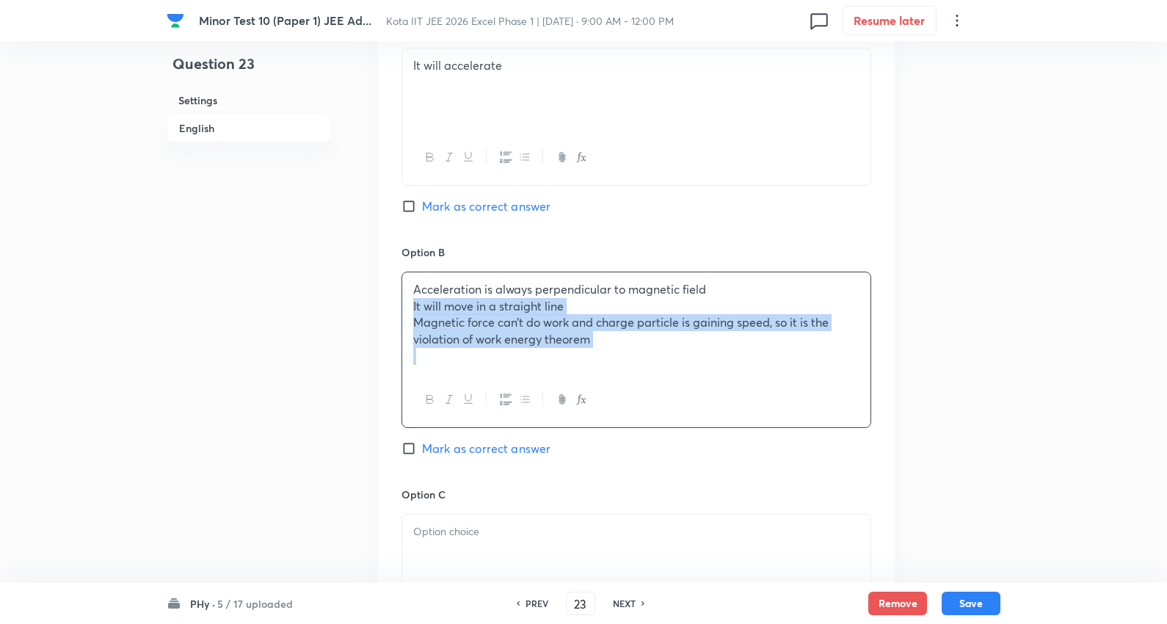
drag, startPoint x: 406, startPoint y: 309, endPoint x: 848, endPoint y: 394, distance: 450.0
click at [848, 394] on div "Acceleration is always perpendicular to magnetic field It will move in a straig…" at bounding box center [636, 350] width 470 height 156
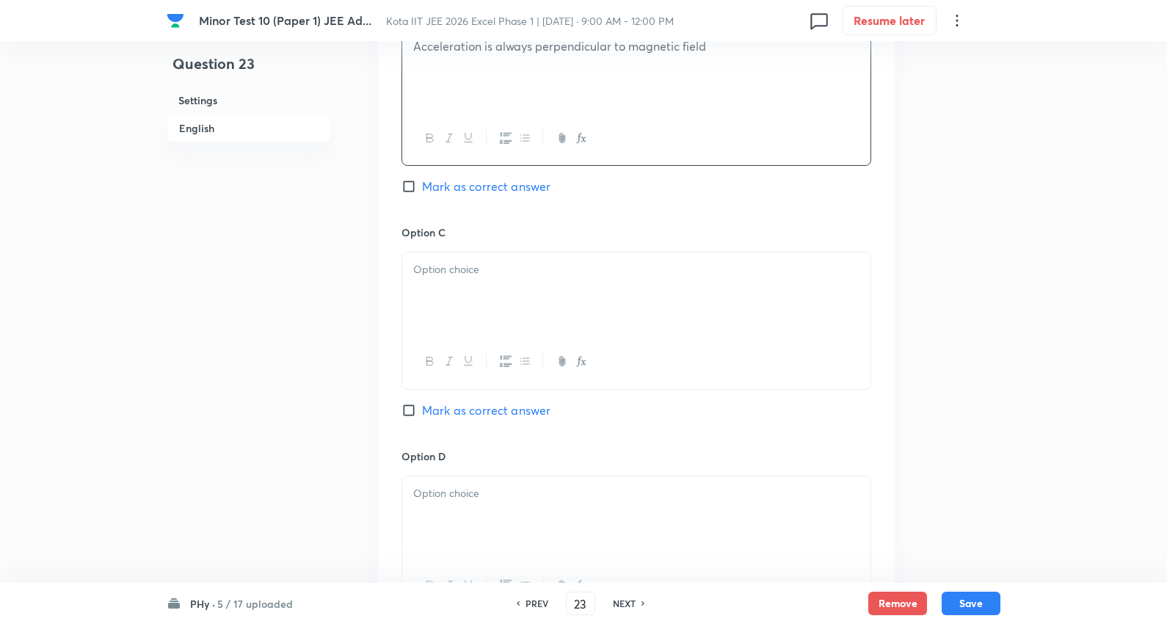
scroll to position [978, 0]
click at [454, 288] on div at bounding box center [636, 292] width 468 height 82
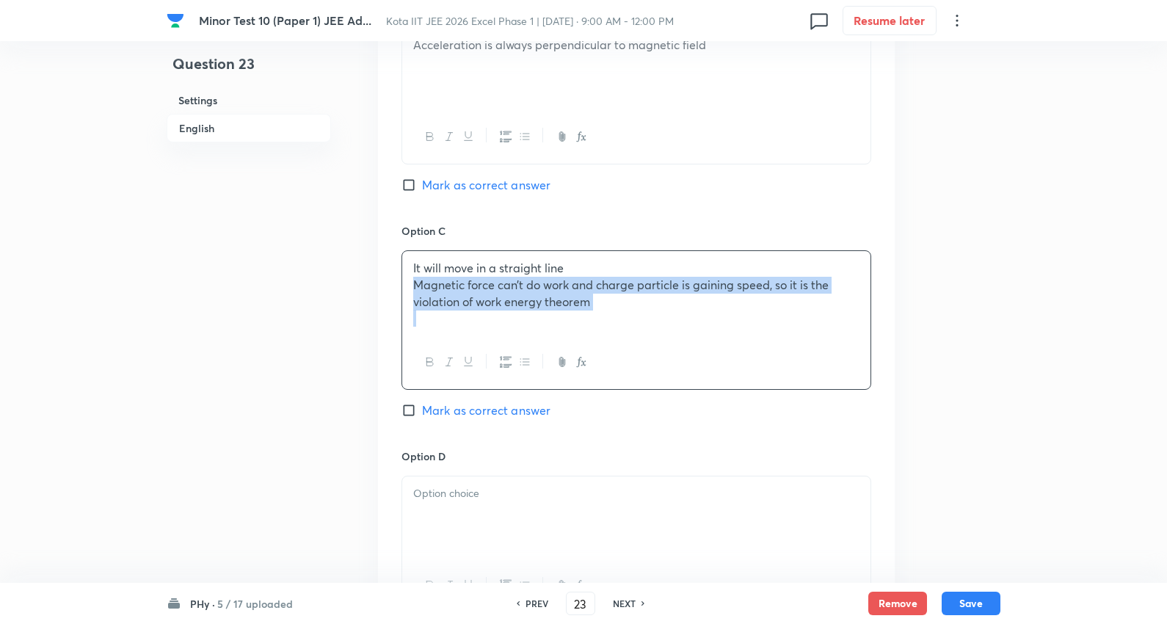
drag, startPoint x: 412, startPoint y: 291, endPoint x: 766, endPoint y: 356, distance: 360.3
click at [766, 356] on div "It will move in a straight line Magnetic force can’t do work and charge particl…" at bounding box center [636, 319] width 470 height 139
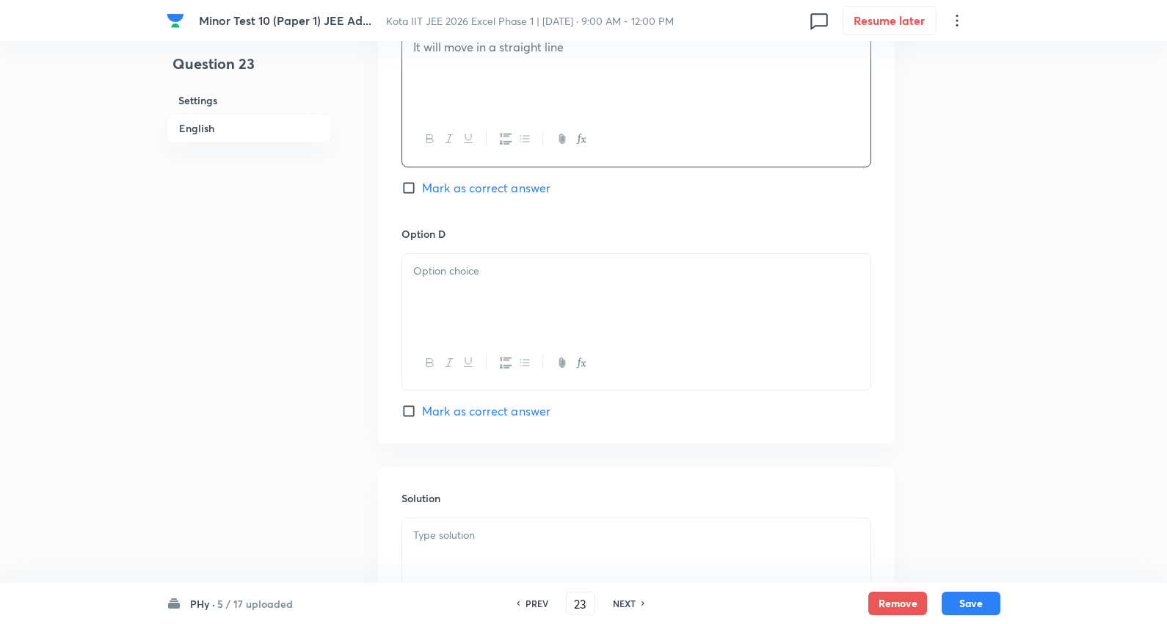
scroll to position [1223, 0]
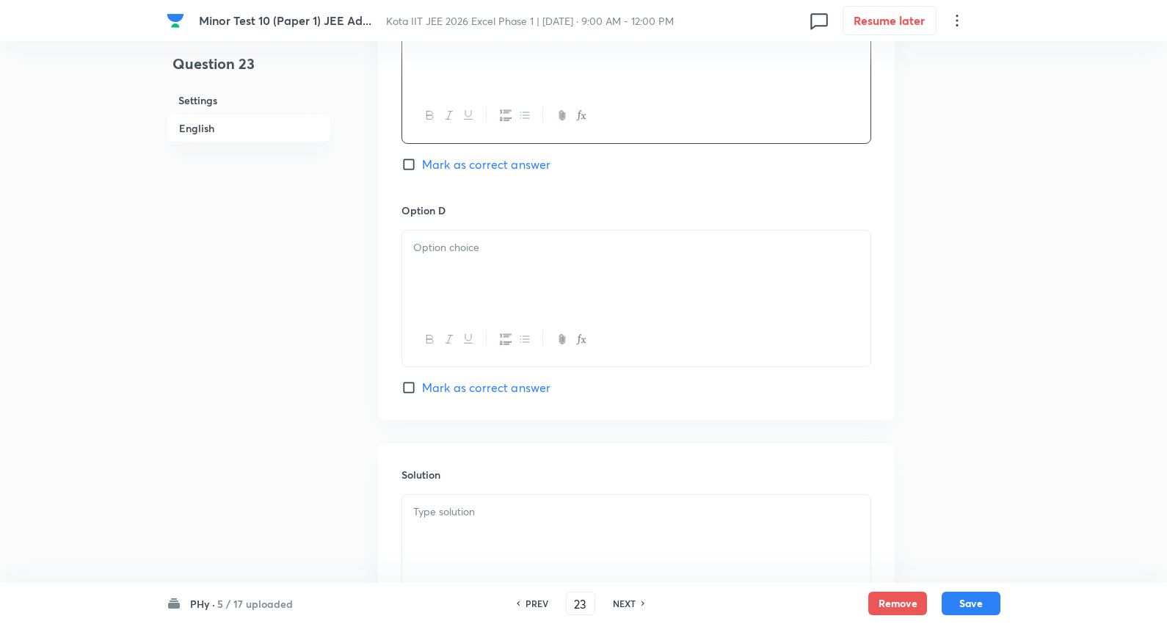
click at [454, 275] on div at bounding box center [636, 271] width 468 height 82
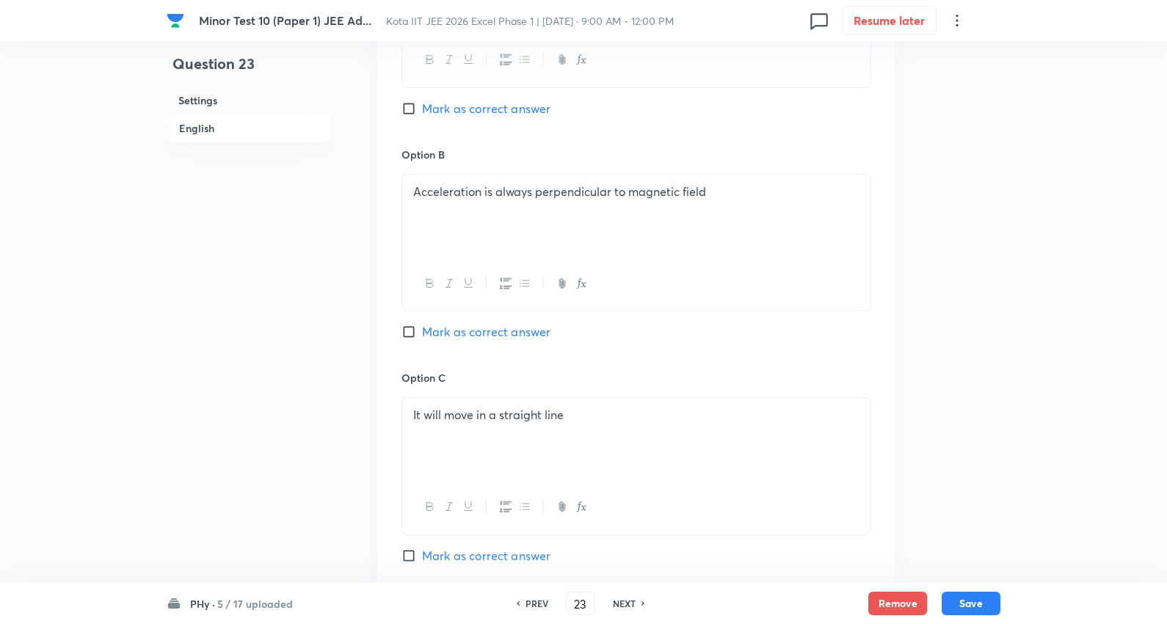
scroll to position [734, 0]
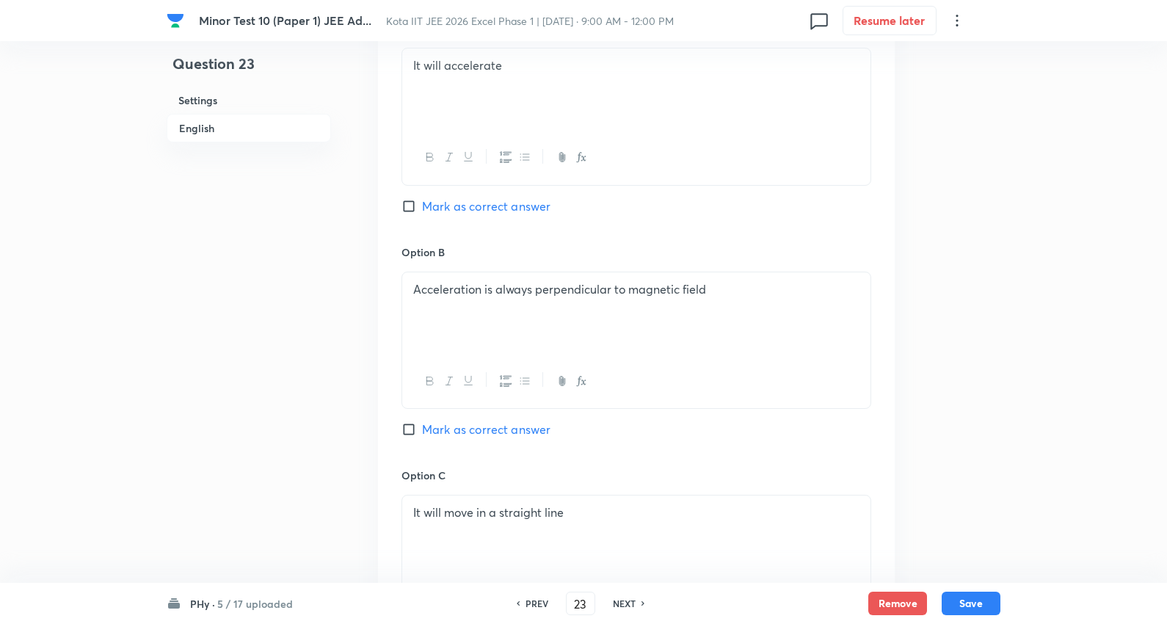
click at [473, 207] on span "Mark as correct answer" at bounding box center [486, 206] width 128 height 18
click at [422, 207] on input "Mark as correct answer" at bounding box center [411, 206] width 21 height 15
checkbox input "true"
click at [485, 427] on span "Mark as correct answer" at bounding box center [486, 430] width 128 height 18
click at [422, 427] on input "Mark as correct answer" at bounding box center [411, 429] width 21 height 15
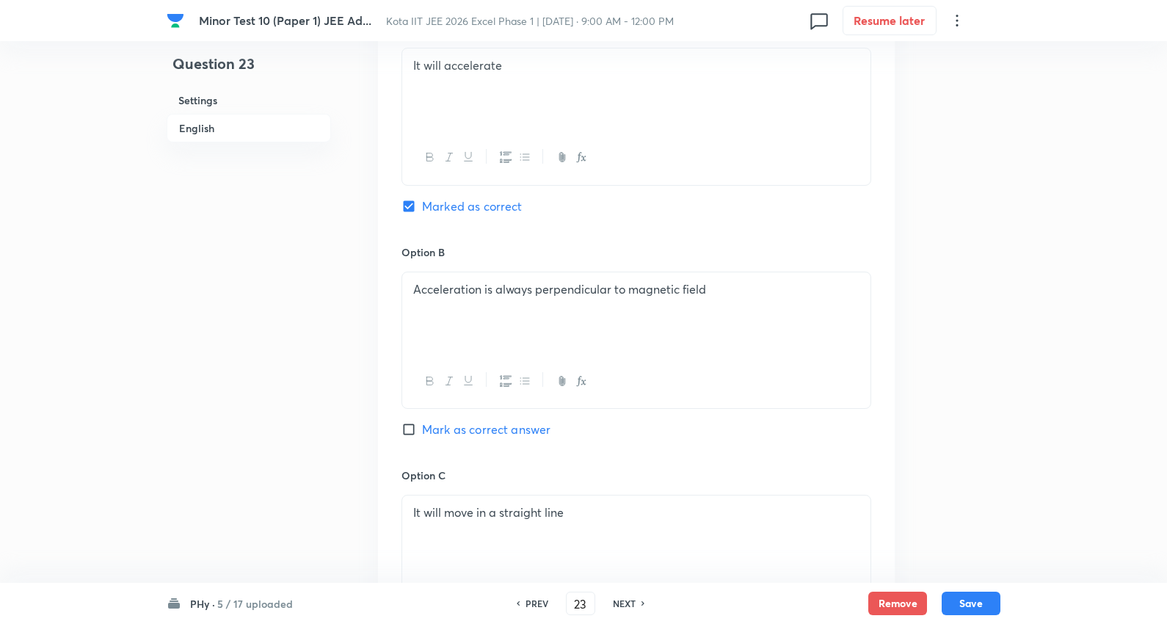
checkbox input "true"
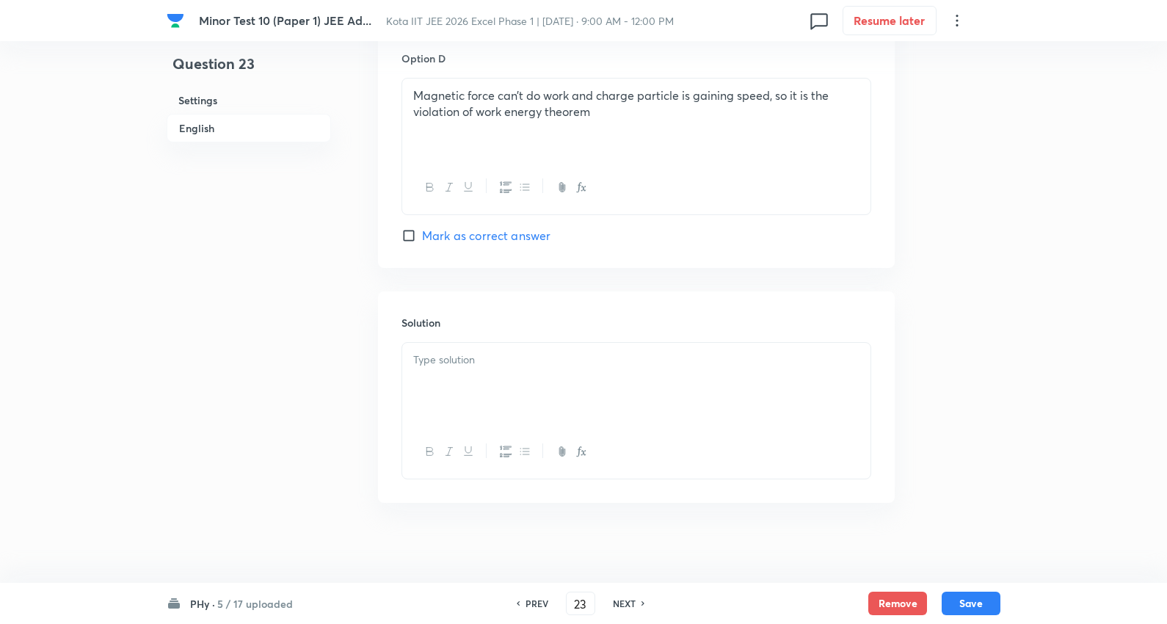
scroll to position [1386, 0]
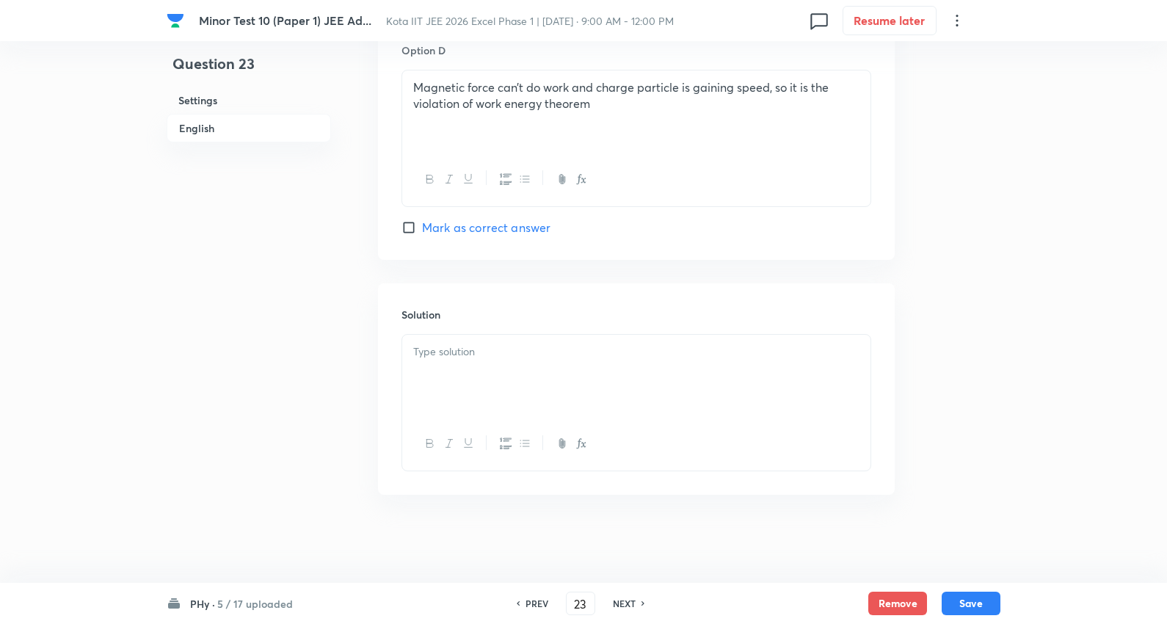
drag, startPoint x: 488, startPoint y: 363, endPoint x: 503, endPoint y: 356, distance: 16.8
click at [488, 360] on div at bounding box center [636, 376] width 468 height 82
click at [972, 599] on div "PHy · 5 / 17 uploaded PREV 23 ​ NEXT Remove Save" at bounding box center [584, 603] width 834 height 41
click at [973, 599] on button "Save" at bounding box center [971, 601] width 59 height 23
type input "24"
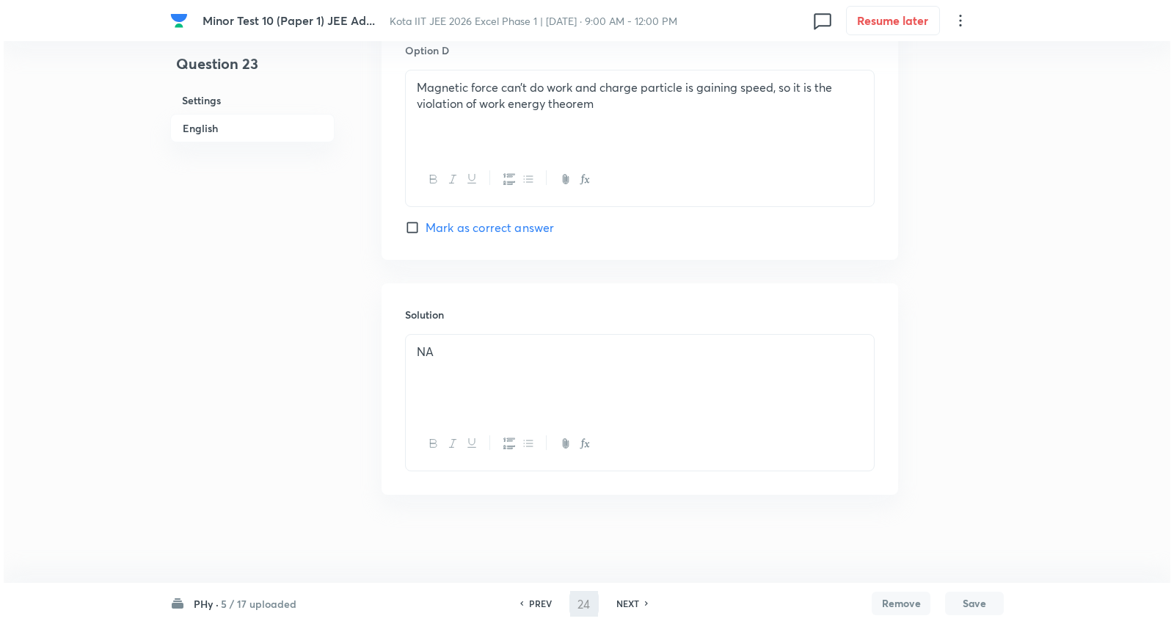
scroll to position [0, 0]
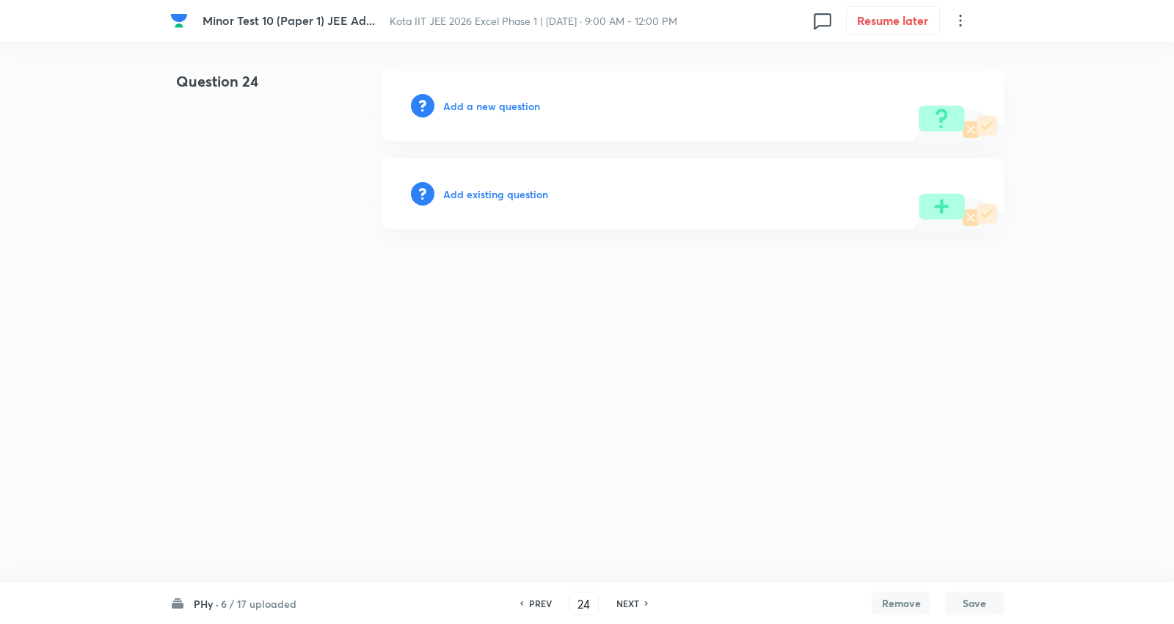
click at [510, 106] on h6 "Add a new question" at bounding box center [491, 105] width 97 height 15
click at [510, 106] on h6 "Choose a question type" at bounding box center [499, 105] width 113 height 15
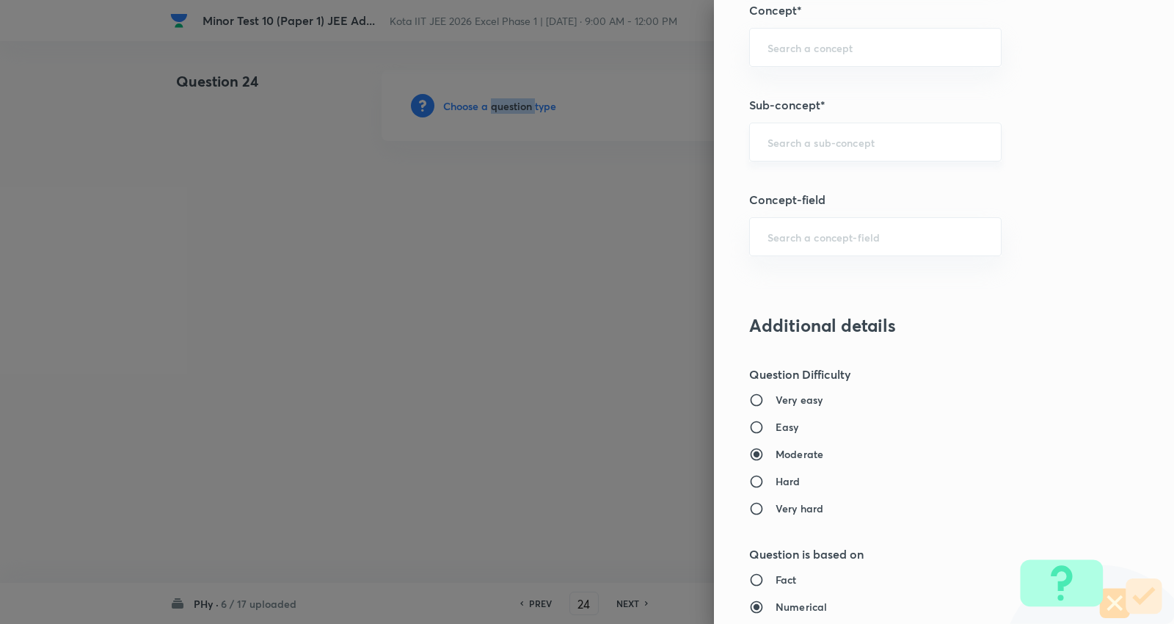
scroll to position [1141, 0]
click at [824, 148] on input "text" at bounding box center [876, 144] width 216 height 14
type input "a"
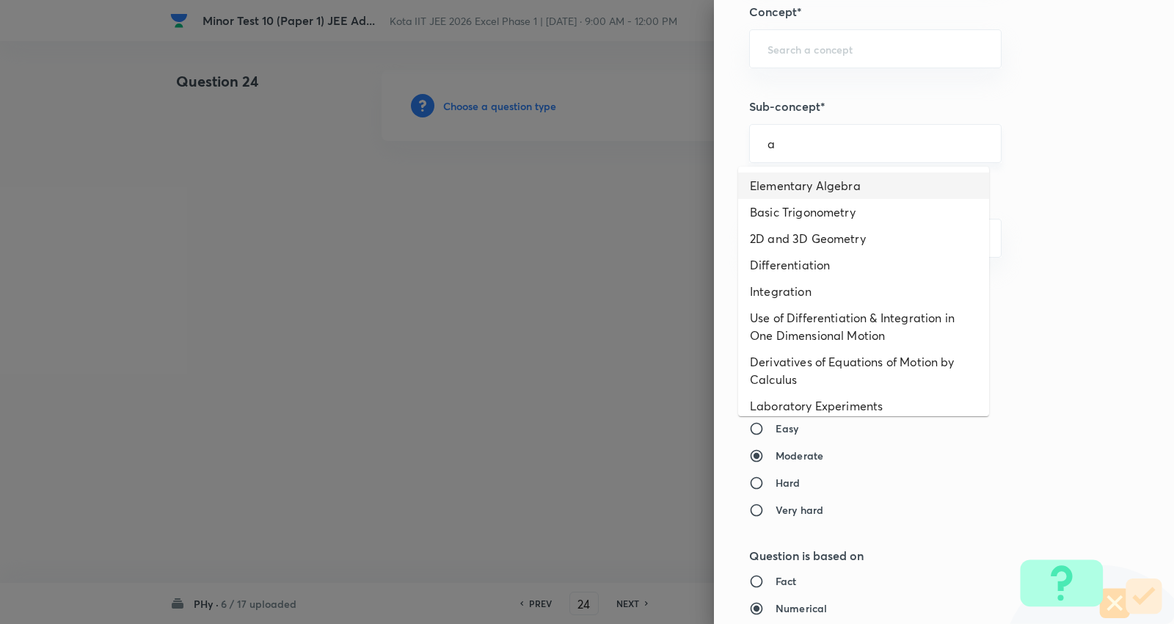
click at [808, 148] on input "a" at bounding box center [876, 144] width 216 height 14
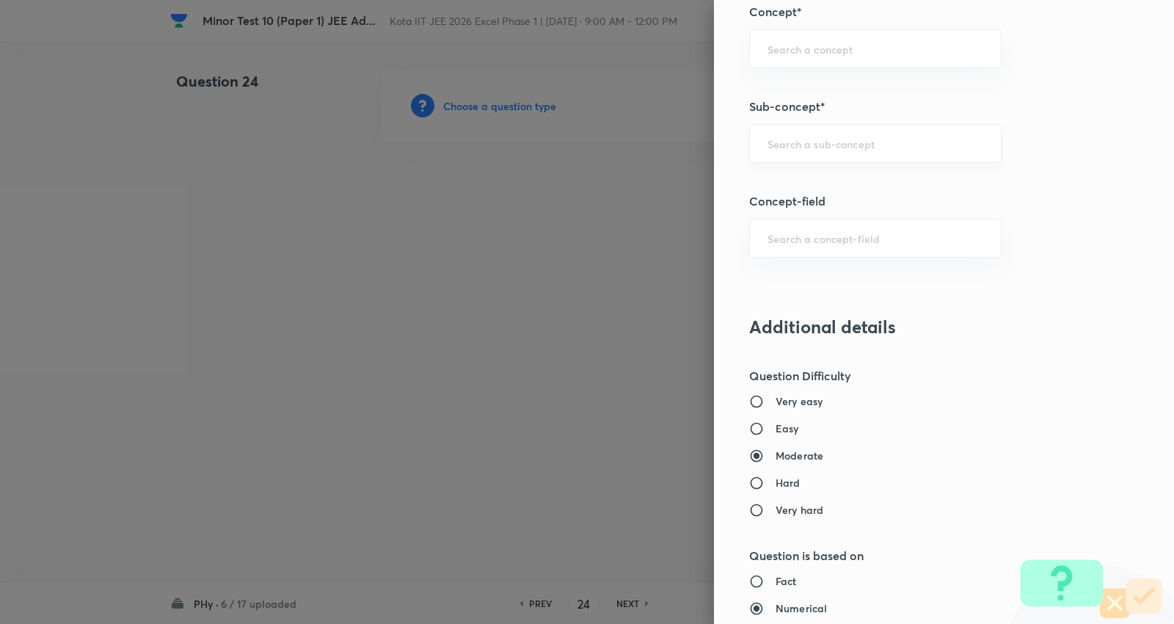
paste input "Elasticity and Plasticity"
click at [856, 184] on li "Elasticity and Plasticity" at bounding box center [863, 185] width 251 height 26
type input "Elasticity and Plasticity"
type input "Physics"
type input "Solid & Fluid Mechanics"
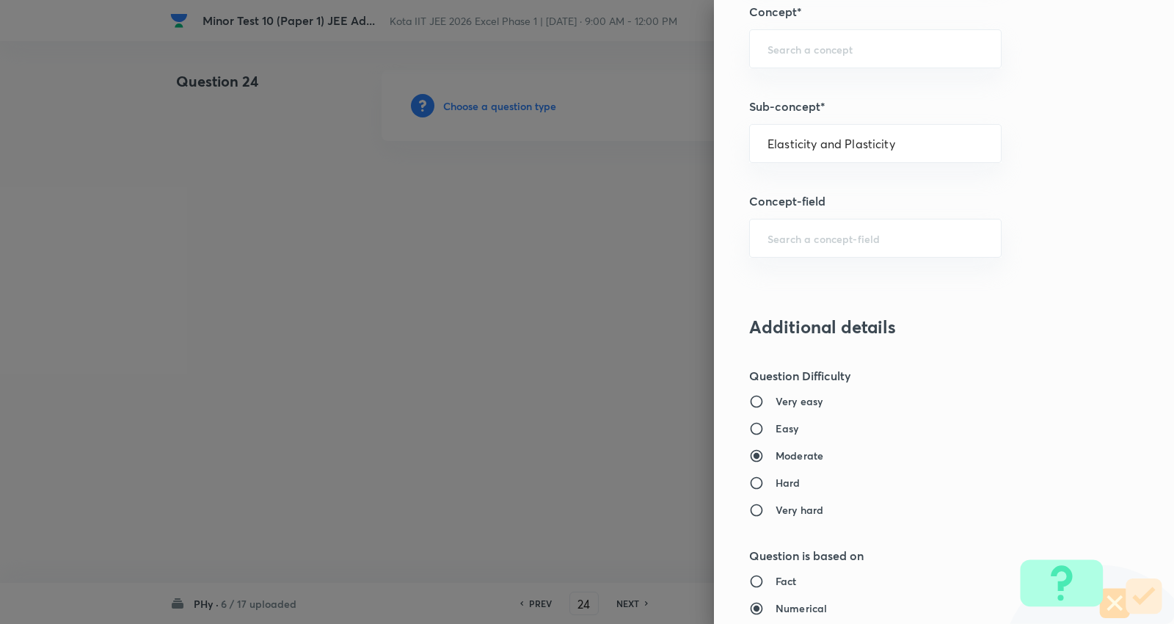
type input "Solids"
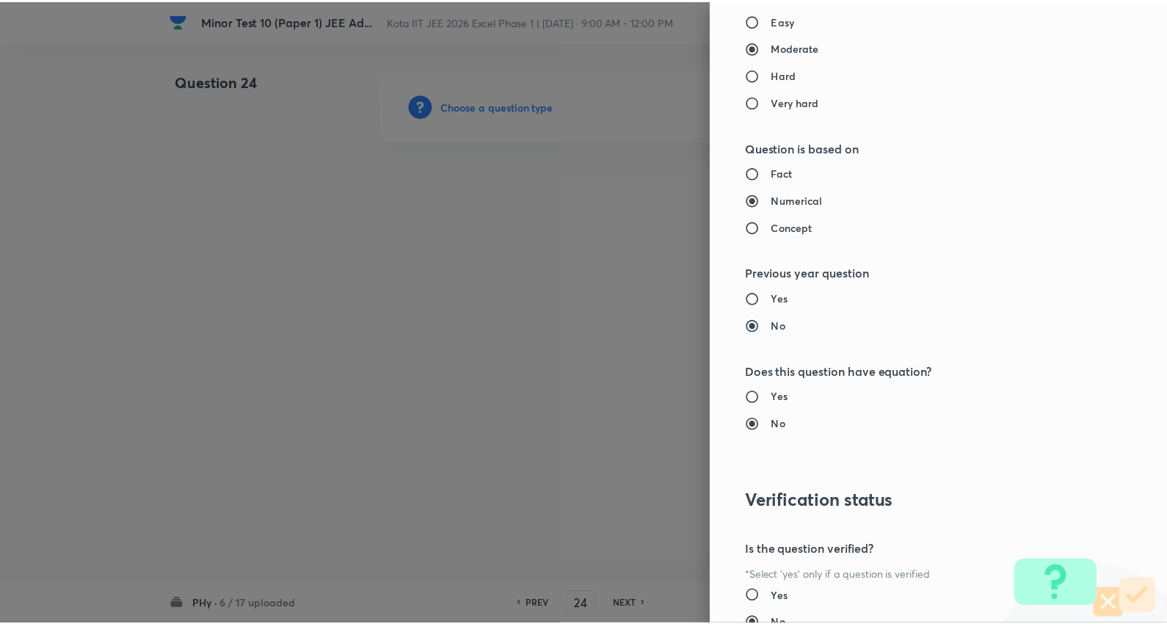
scroll to position [1669, 0]
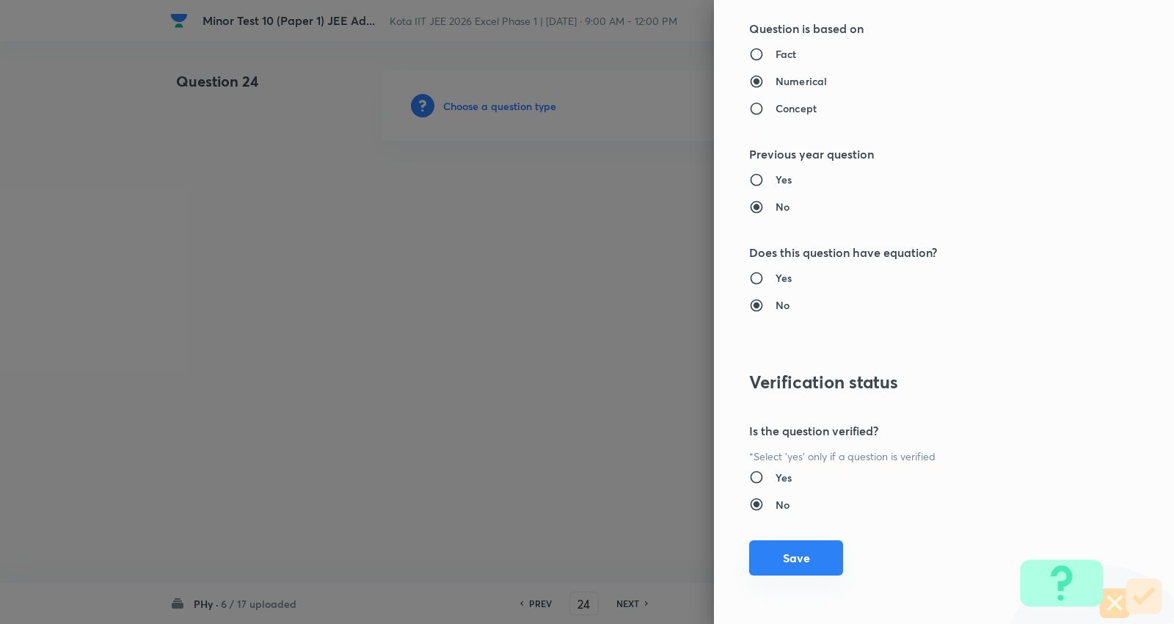
click at [797, 553] on button "Save" at bounding box center [796, 557] width 94 height 35
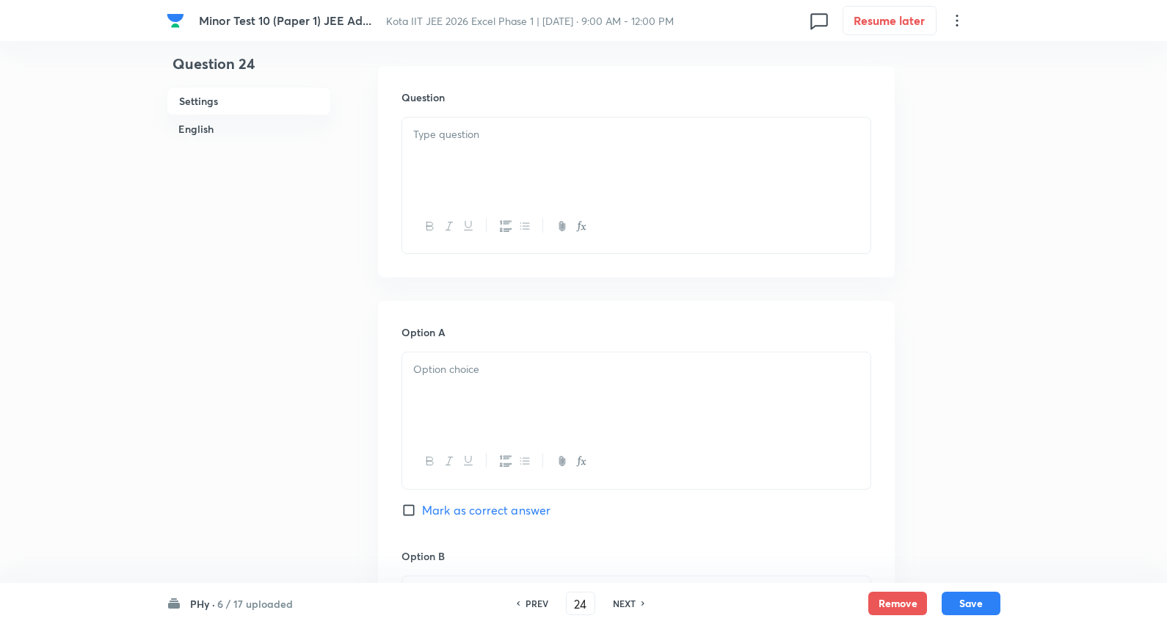
scroll to position [244, 0]
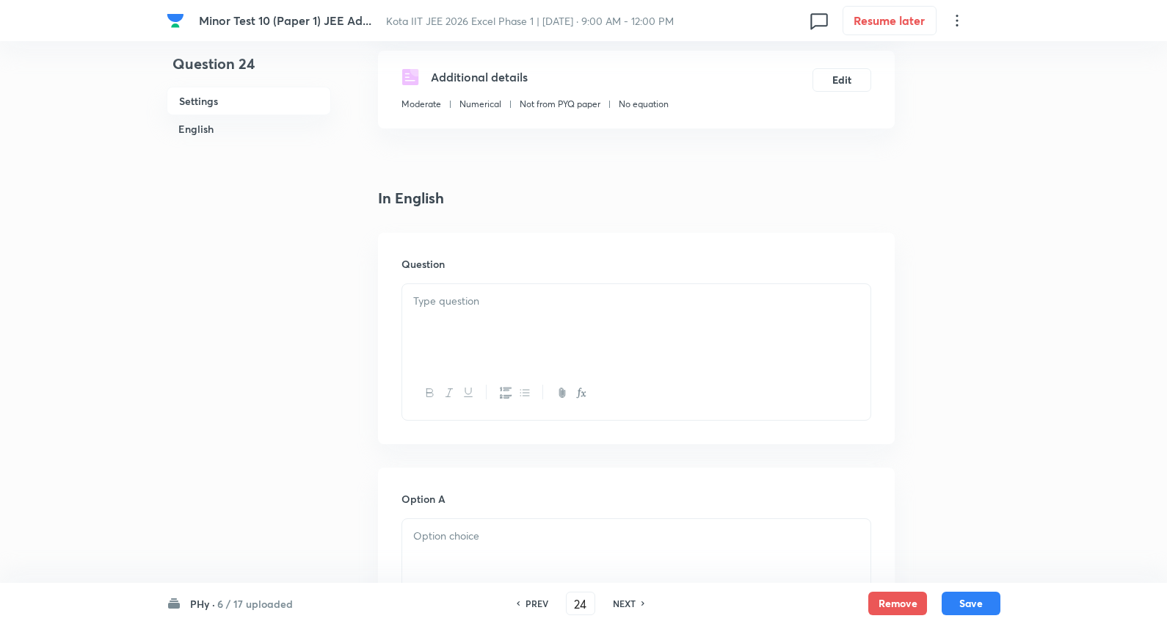
click at [479, 323] on div at bounding box center [636, 325] width 468 height 82
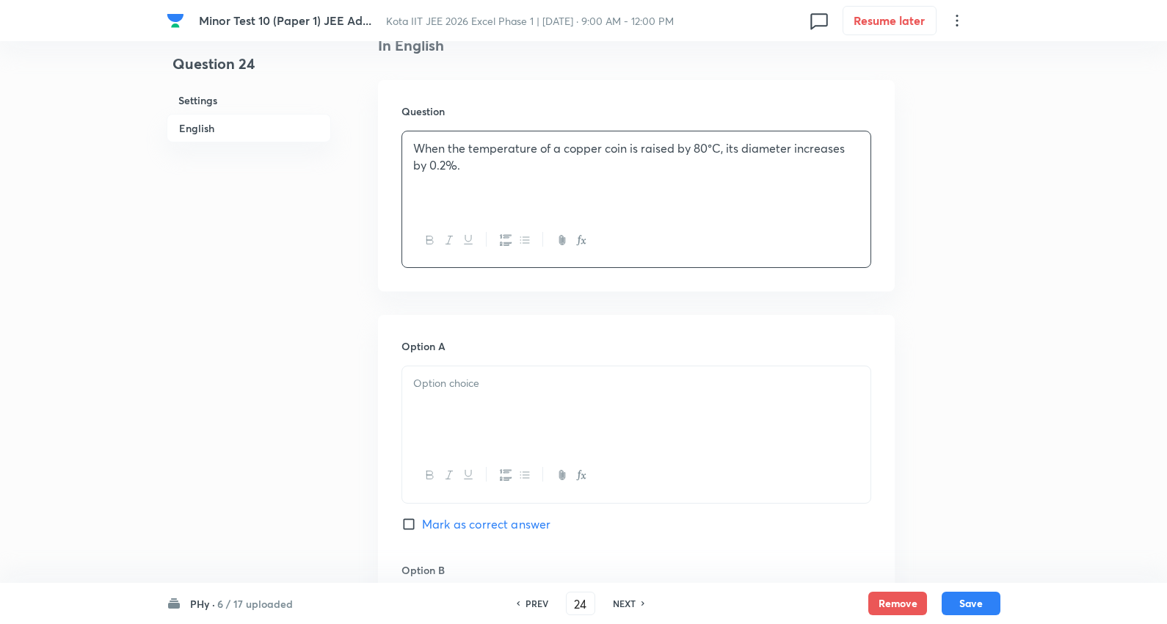
scroll to position [407, 0]
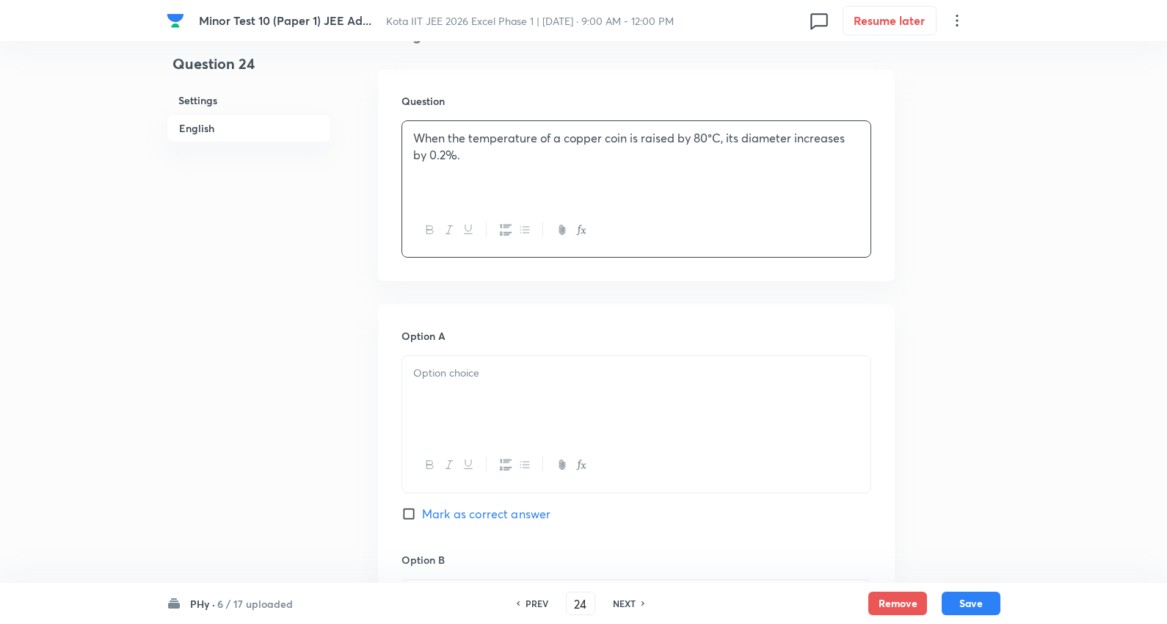
click at [269, 324] on div "Question 24 Settings English" at bounding box center [249, 586] width 164 height 1847
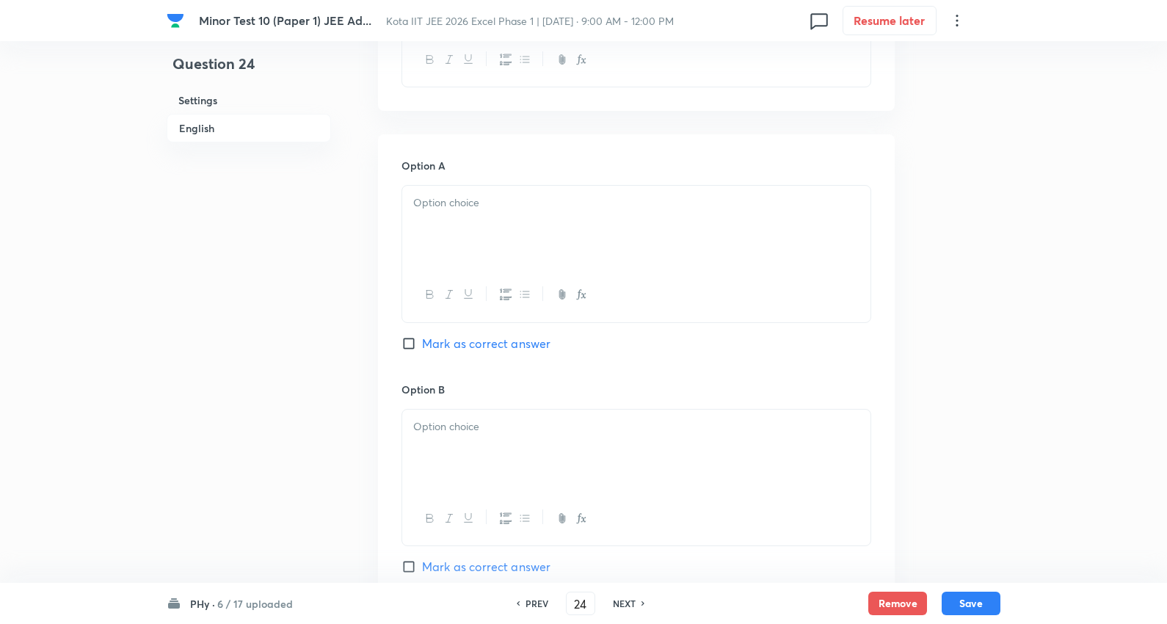
scroll to position [570, 0]
drag, startPoint x: 465, startPoint y: 210, endPoint x: 457, endPoint y: 217, distance: 10.4
click at [465, 211] on p at bounding box center [636, 210] width 446 height 17
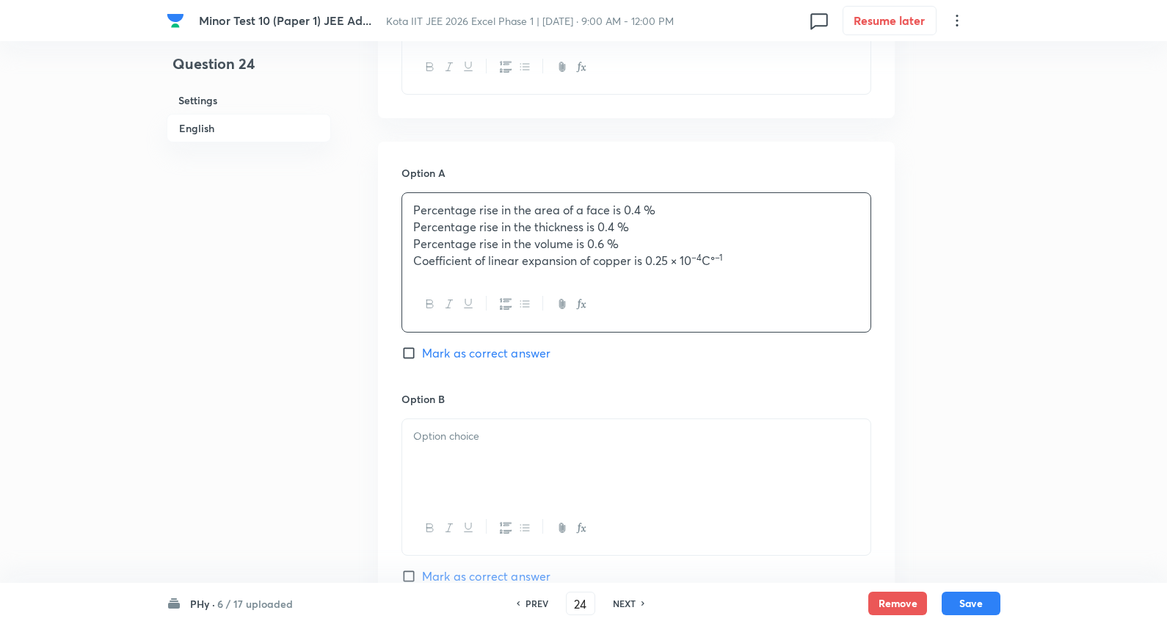
drag, startPoint x: 412, startPoint y: 228, endPoint x: 920, endPoint y: 297, distance: 512.6
click at [928, 299] on div "Question 24 Settings English Settings Type Multiple choice correct 4 options + …" at bounding box center [584, 424] width 834 height 1849
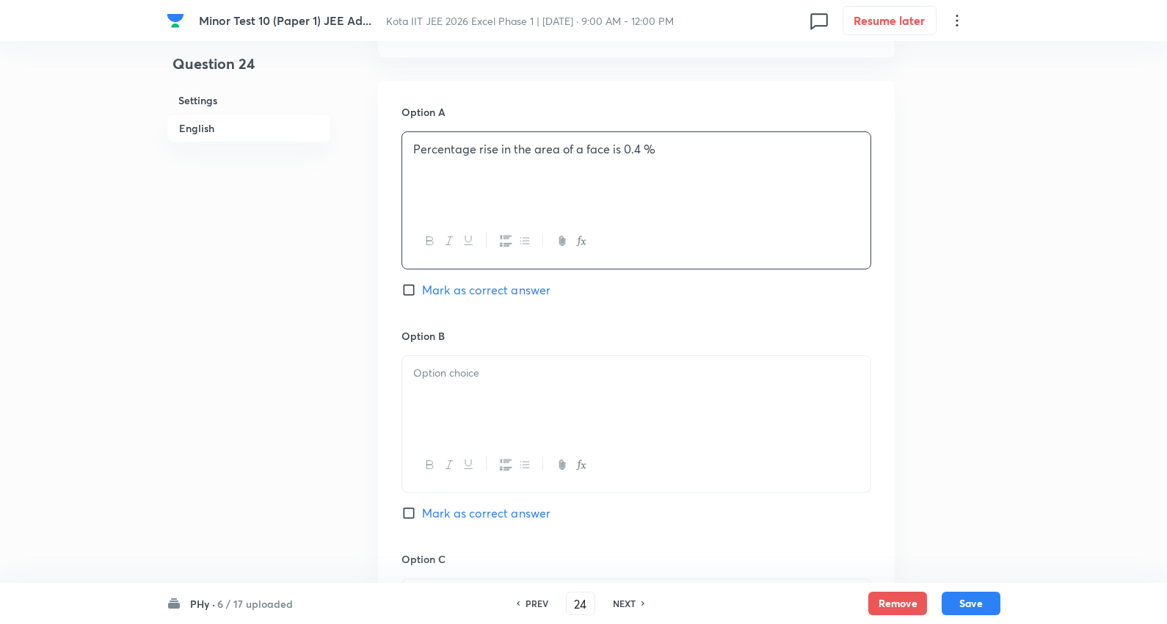
scroll to position [734, 0]
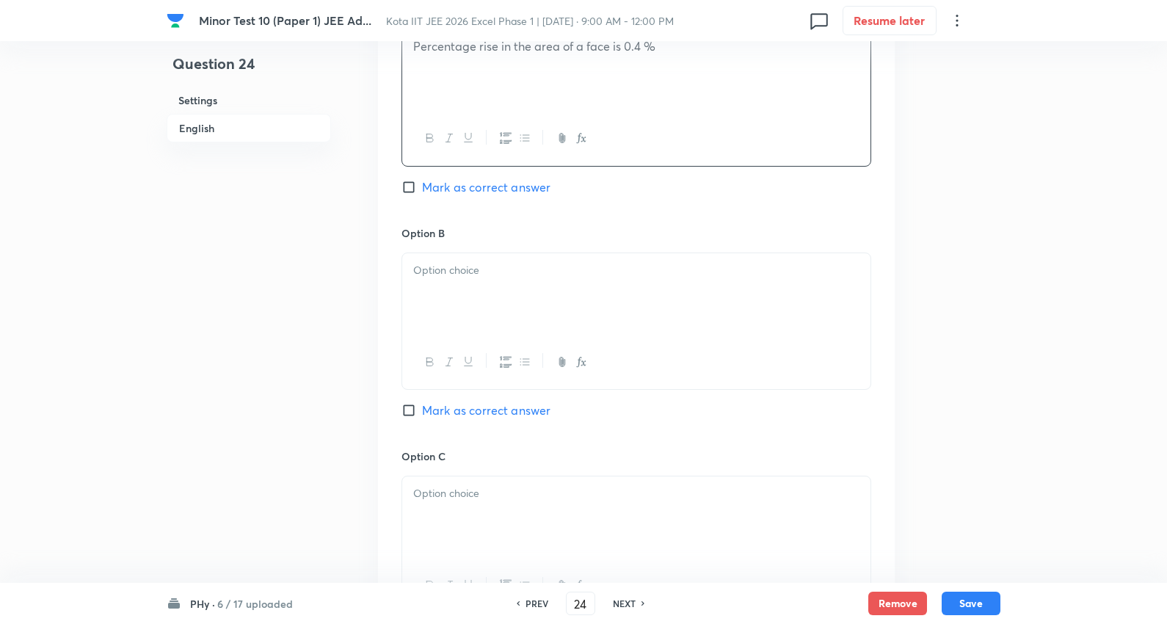
click at [465, 276] on p at bounding box center [636, 270] width 446 height 17
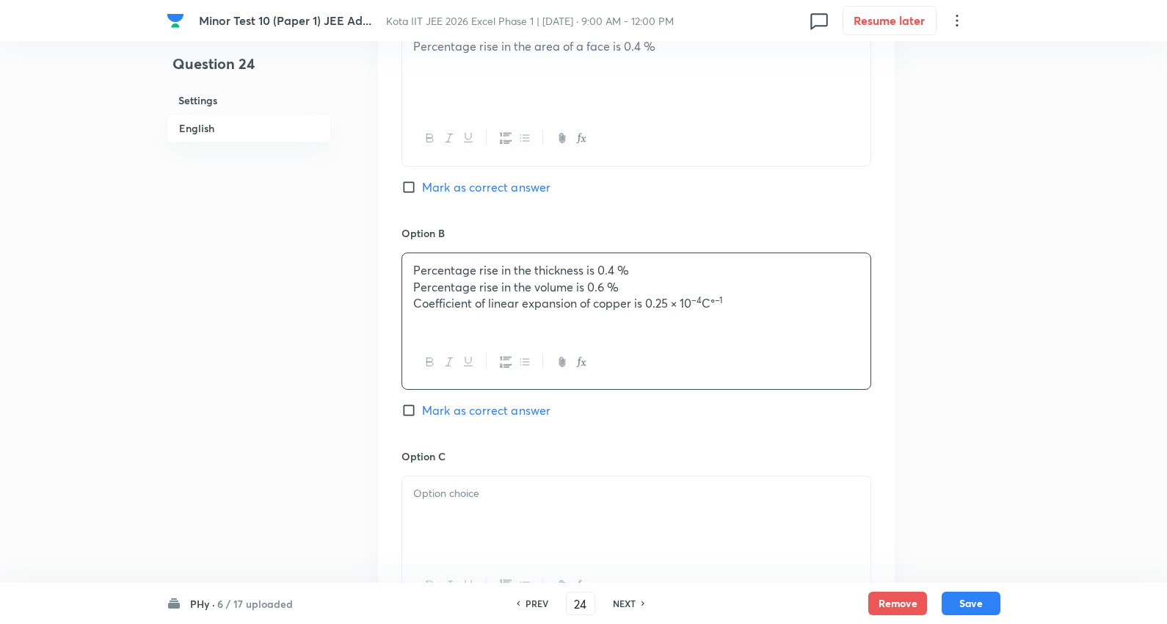
drag, startPoint x: 413, startPoint y: 290, endPoint x: 619, endPoint y: 299, distance: 205.7
click at [972, 341] on div "Question 24 Settings English Settings Type Multiple choice correct 4 options + …" at bounding box center [584, 260] width 834 height 1847
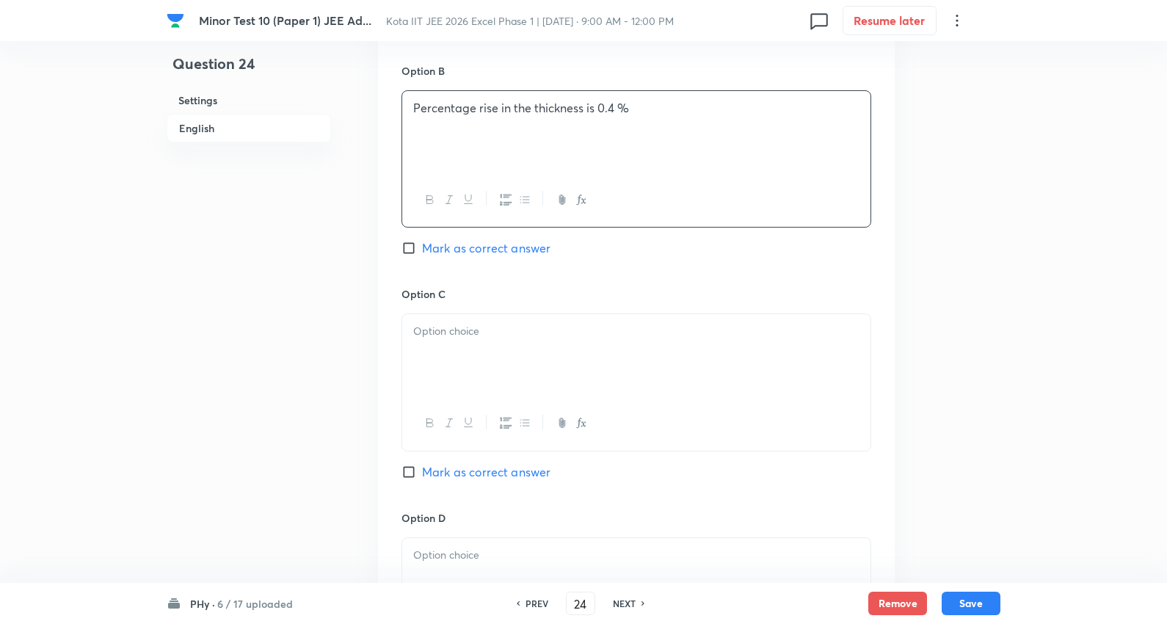
scroll to position [897, 0]
click at [454, 338] on p at bounding box center [636, 330] width 446 height 17
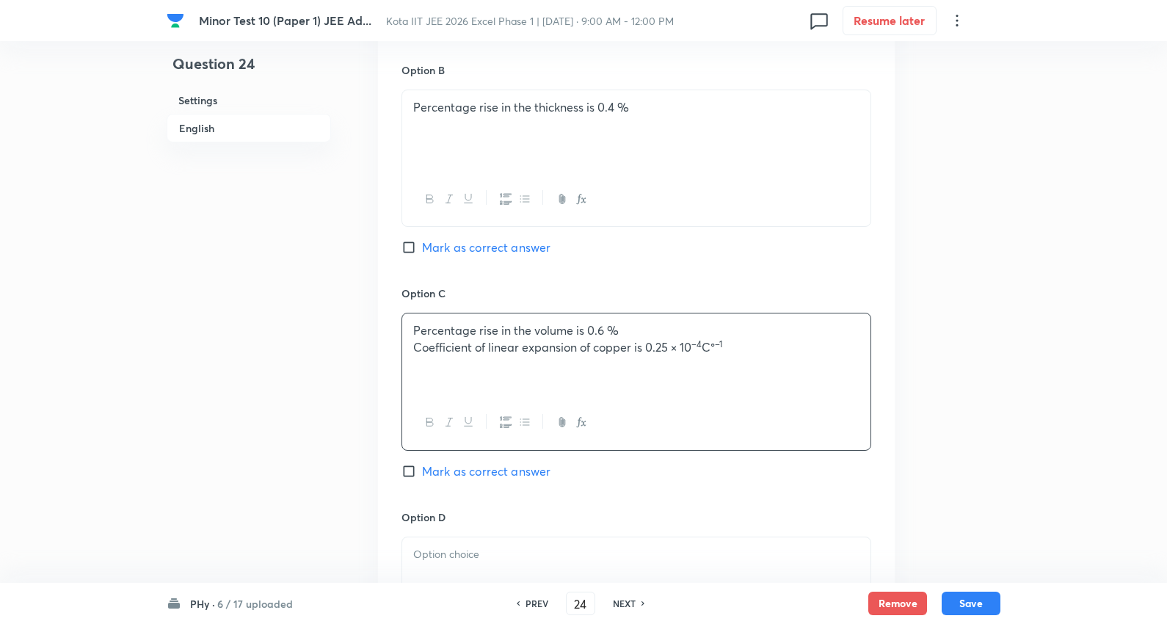
drag, startPoint x: 412, startPoint y: 349, endPoint x: 1038, endPoint y: 373, distance: 626.5
click at [1060, 376] on div "Minor Test 10 (Paper 1) JEE Ad... Kota IIT JEE 2026 Excel Phase 1 | Sep 8, 2025…" at bounding box center [583, 97] width 1167 height 1847
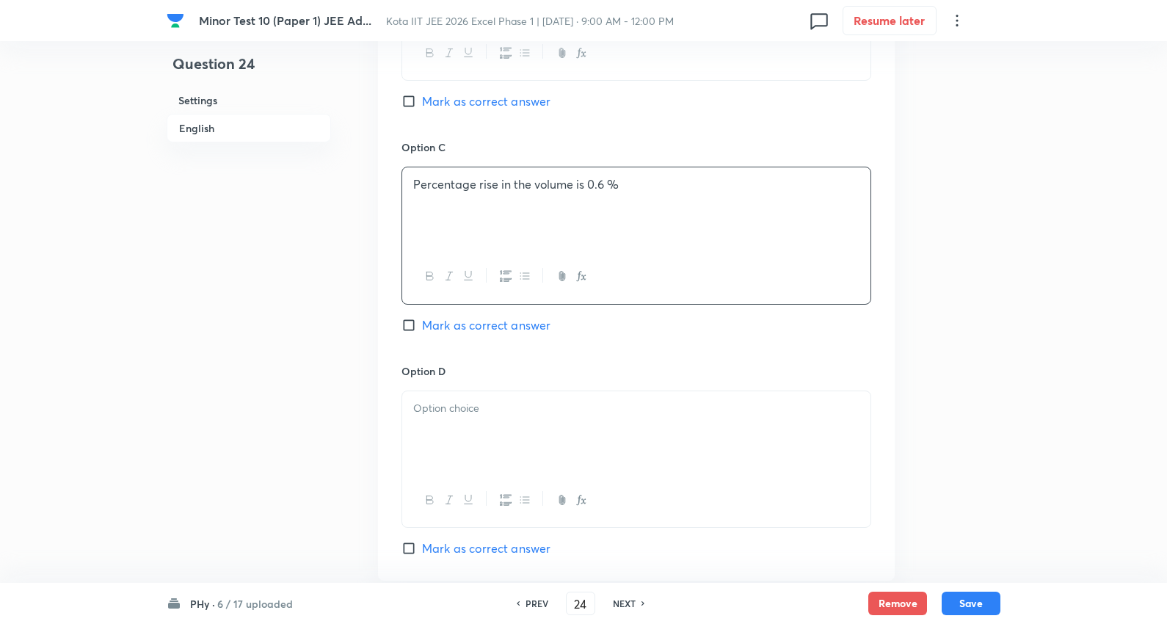
scroll to position [1060, 0]
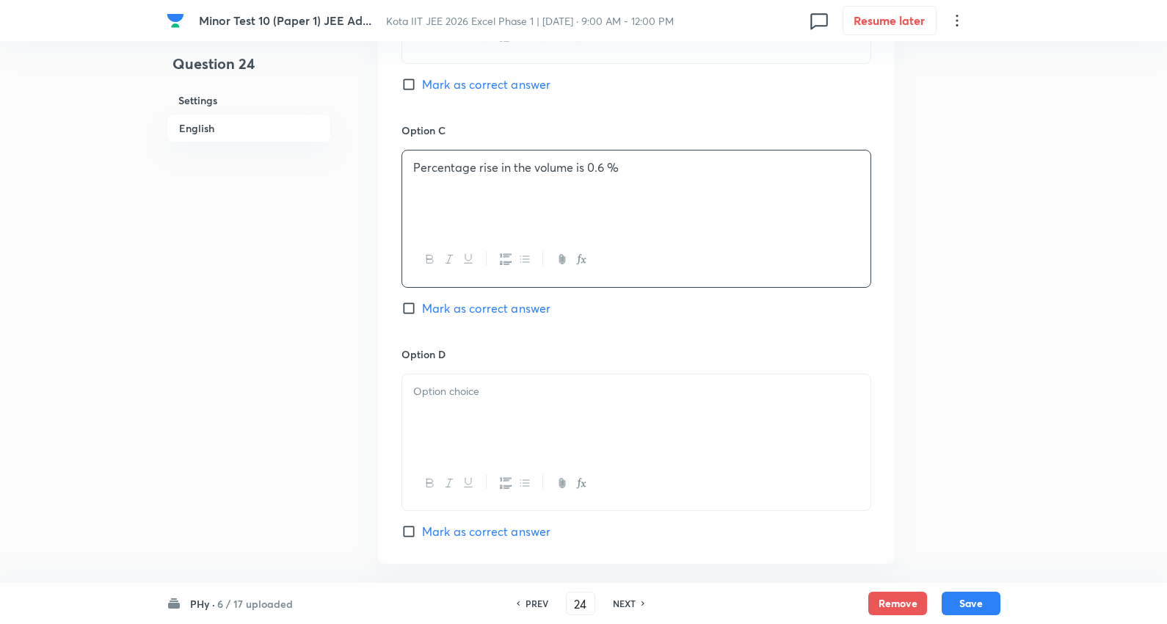
drag, startPoint x: 480, startPoint y: 404, endPoint x: 487, endPoint y: 391, distance: 14.8
click at [481, 404] on div at bounding box center [636, 415] width 468 height 82
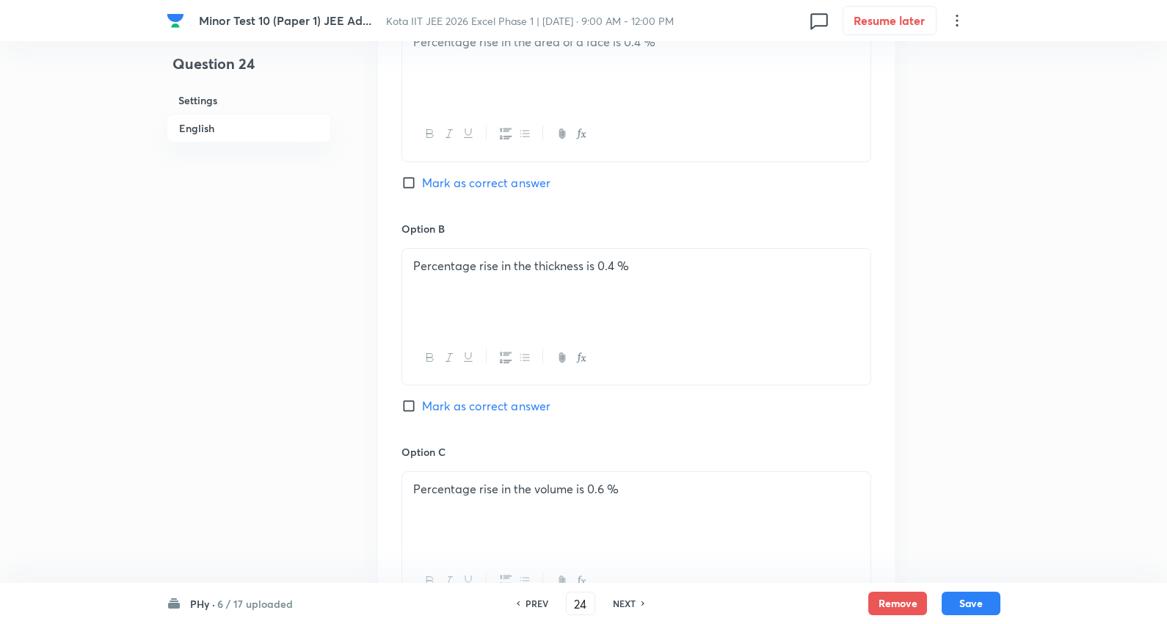
scroll to position [734, 0]
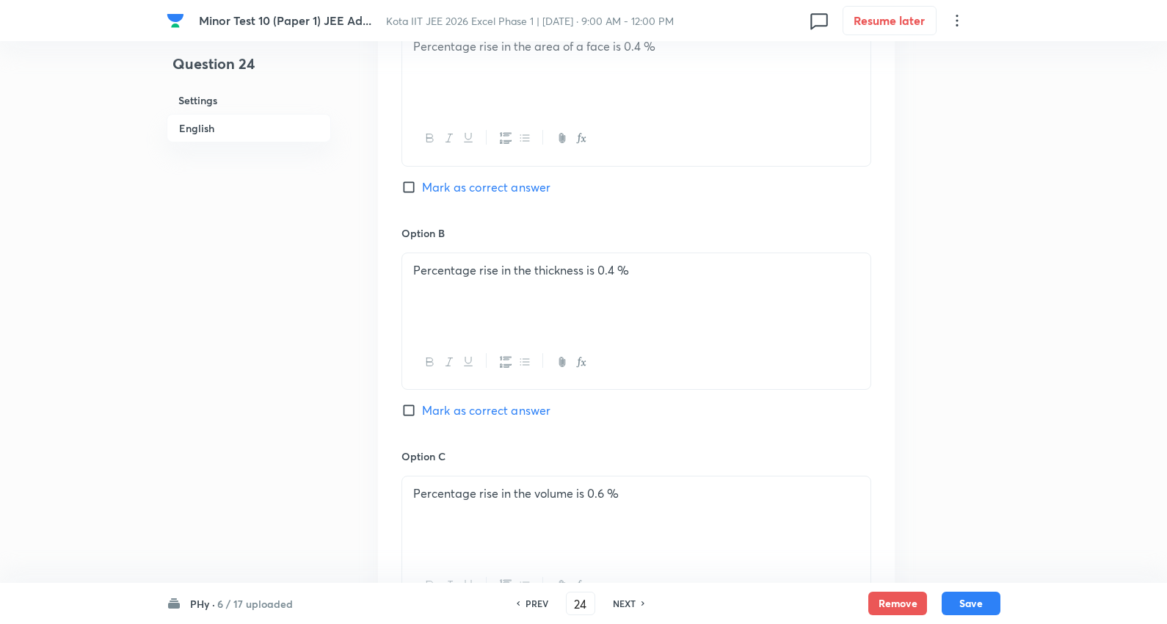
click at [482, 185] on span "Mark as correct answer" at bounding box center [486, 187] width 128 height 18
click at [422, 185] on input "Mark as correct answer" at bounding box center [411, 187] width 21 height 15
checkbox input "true"
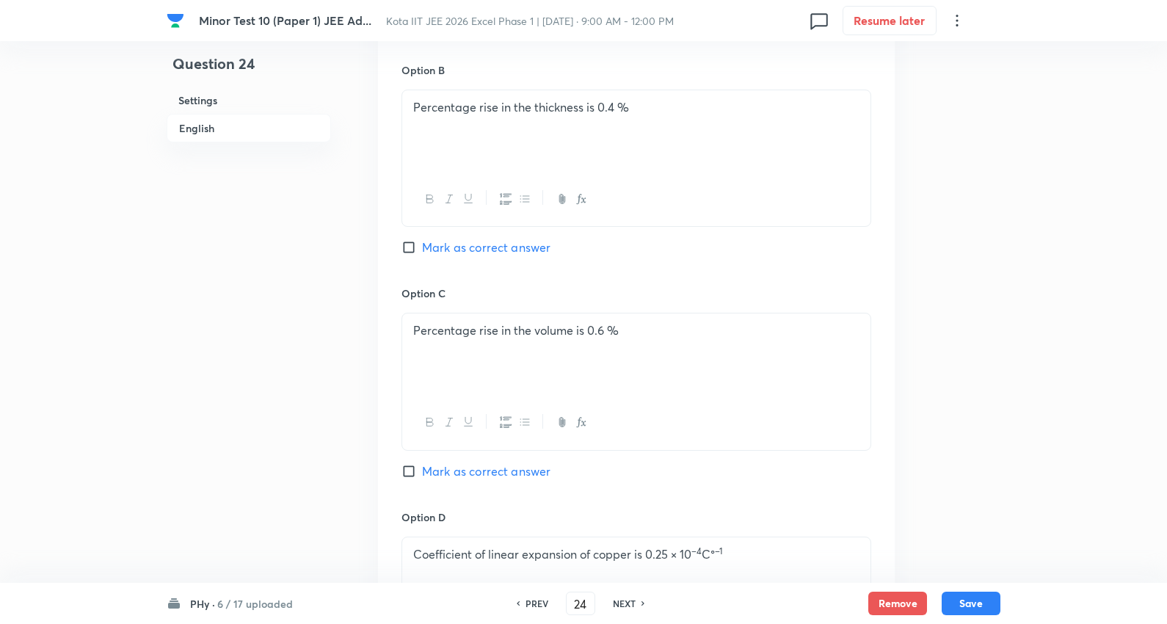
click at [480, 473] on span "Mark as correct answer" at bounding box center [486, 471] width 128 height 18
click at [422, 473] on input "Mark as correct answer" at bounding box center [411, 471] width 21 height 15
checkbox input "true"
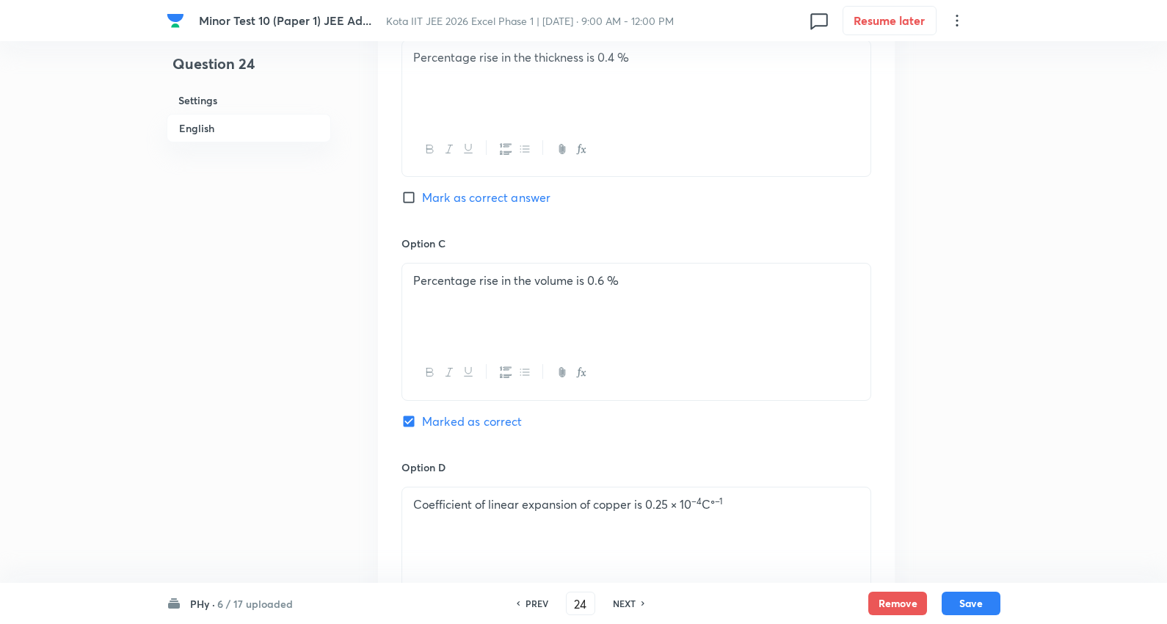
scroll to position [1141, 0]
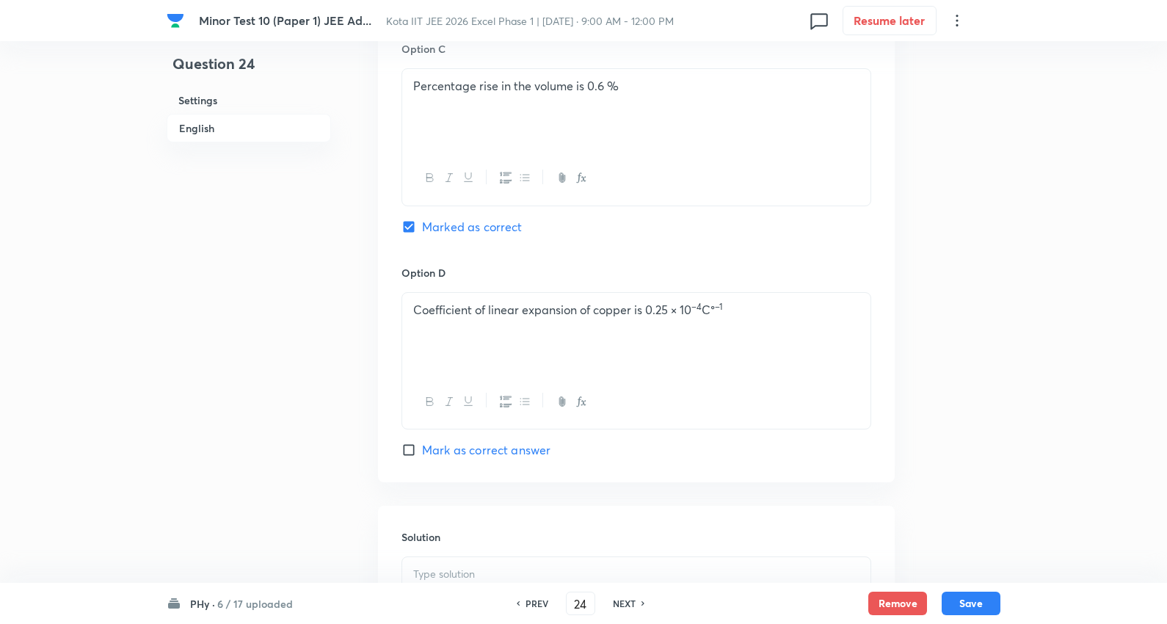
click at [486, 448] on span "Mark as correct answer" at bounding box center [486, 450] width 128 height 18
click at [422, 448] on input "Mark as correct answer" at bounding box center [411, 450] width 21 height 15
checkbox input "true"
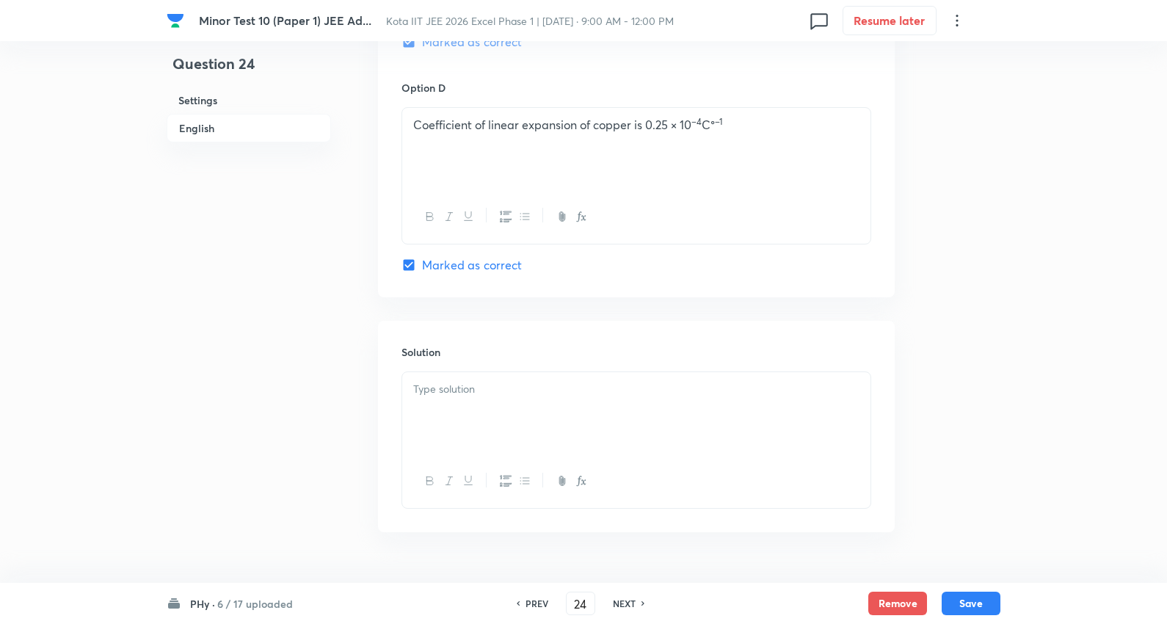
scroll to position [1367, 0]
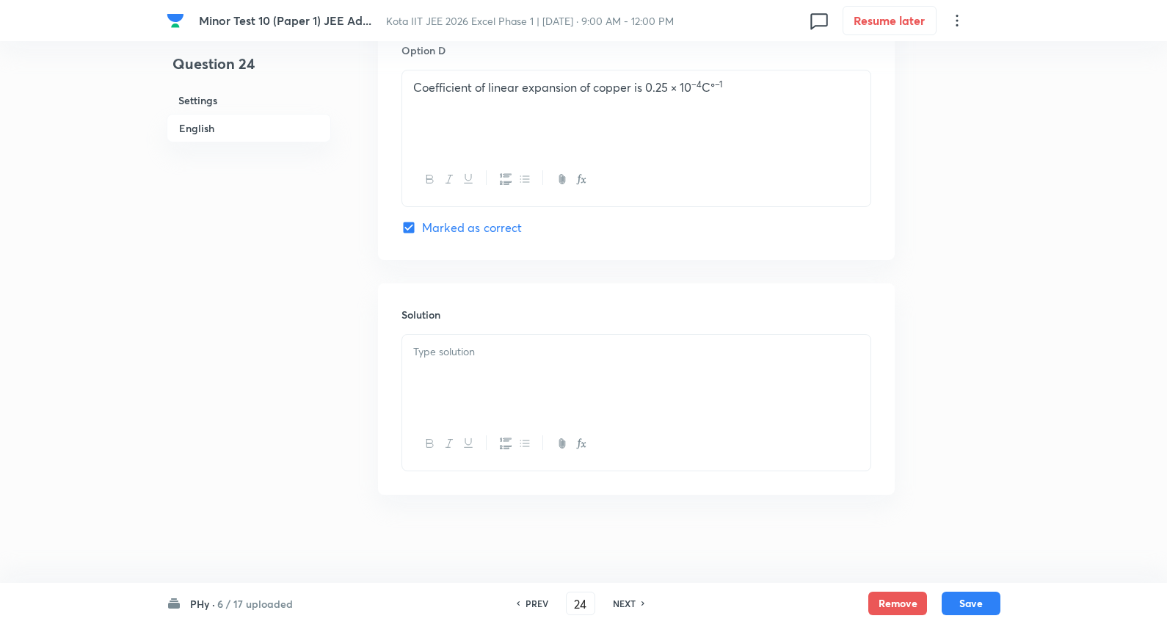
click at [462, 356] on p at bounding box center [636, 351] width 446 height 17
click at [969, 600] on button "Save" at bounding box center [971, 601] width 59 height 23
type input "25"
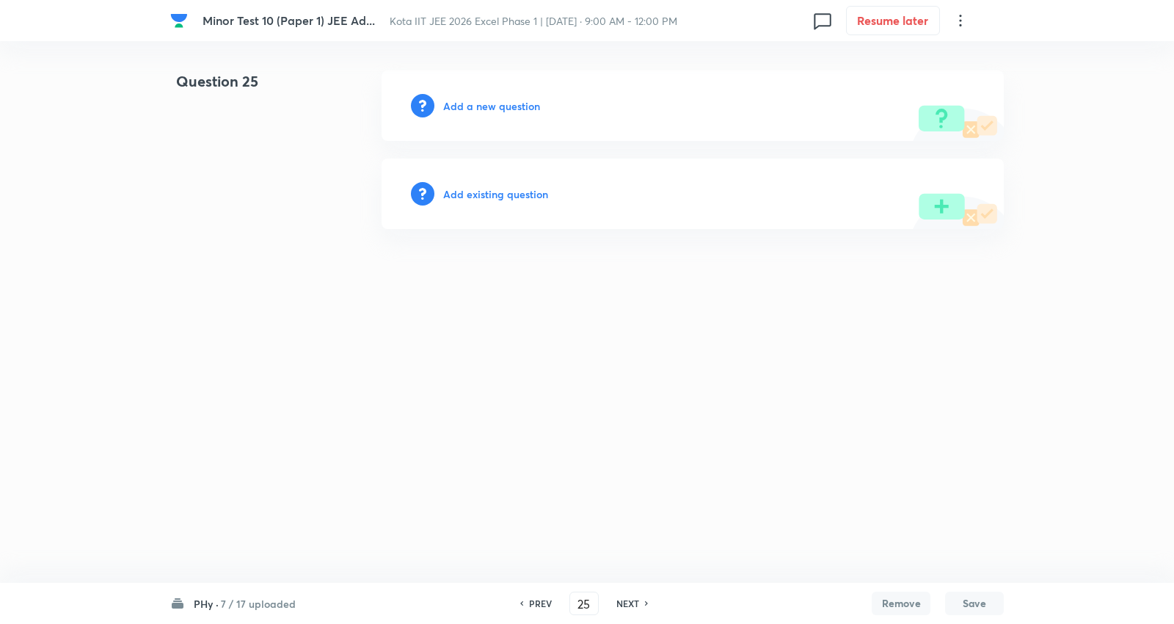
click at [484, 104] on h6 "Add a new question" at bounding box center [491, 105] width 97 height 15
click at [484, 104] on h6 "Choose a question type" at bounding box center [499, 105] width 113 height 15
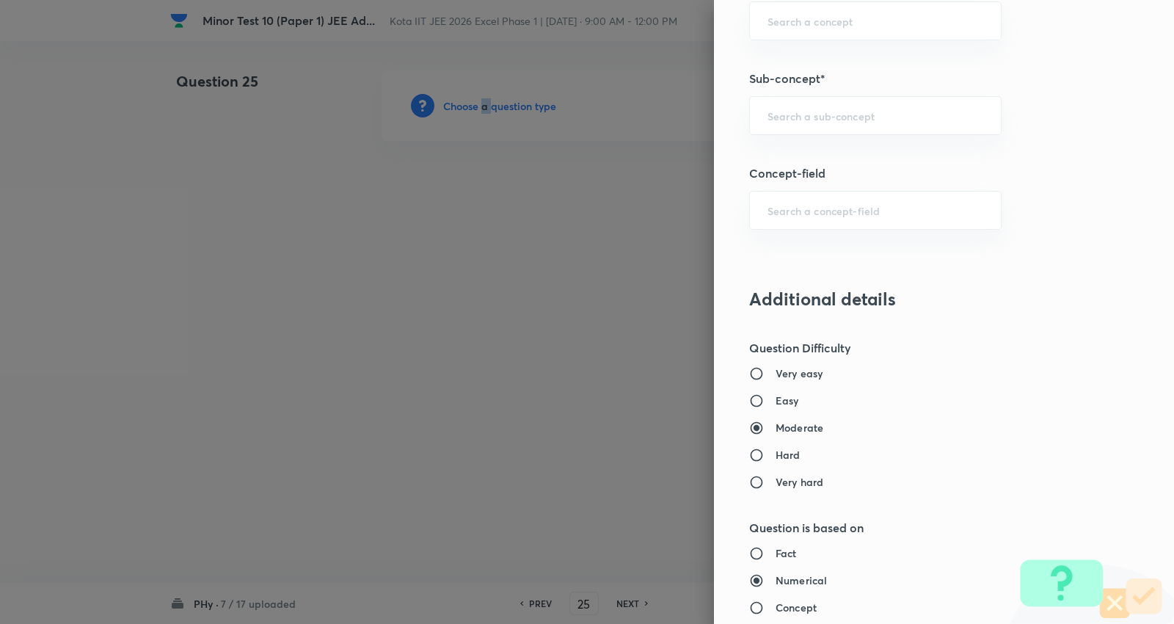
scroll to position [1141, 0]
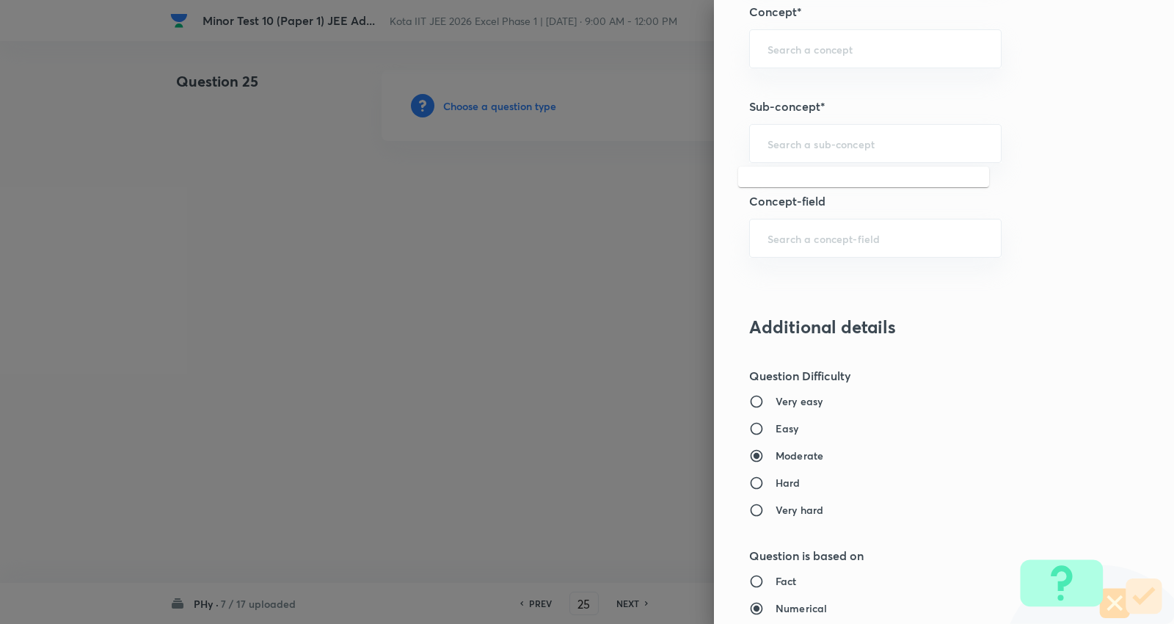
drag, startPoint x: 815, startPoint y: 137, endPoint x: 1173, endPoint y: 192, distance: 362.4
click at [817, 137] on input "text" at bounding box center [876, 144] width 216 height 14
paste input "Electric Current and Ohm's law"
drag, startPoint x: 824, startPoint y: 184, endPoint x: 851, endPoint y: 182, distance: 27.2
click at [826, 182] on li "Electric Current and Ohm's law" at bounding box center [863, 185] width 251 height 26
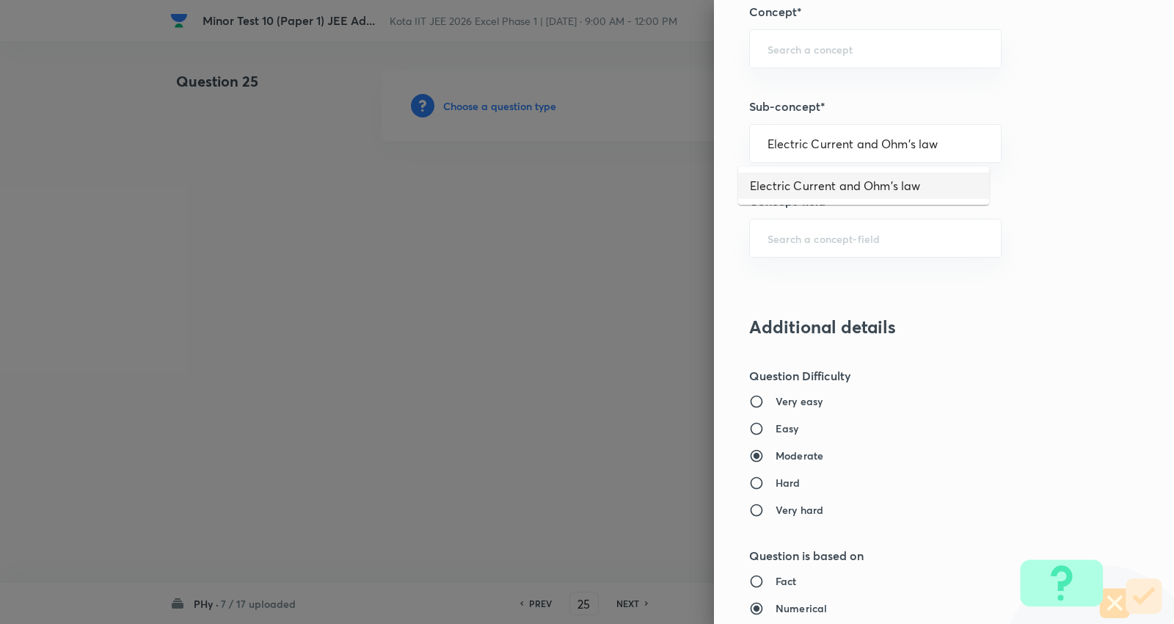
type input "Electric Current and Ohm's law"
type input "Physics"
type input "Electricity & Magnetism"
type input "Electric Current and Circuits"
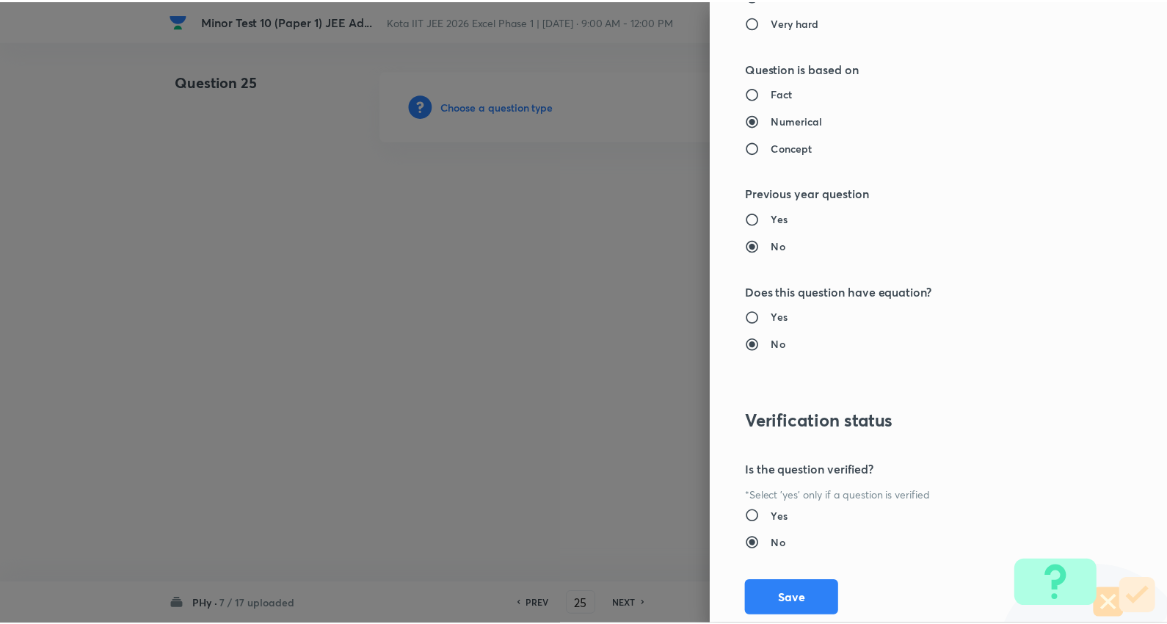
scroll to position [1669, 0]
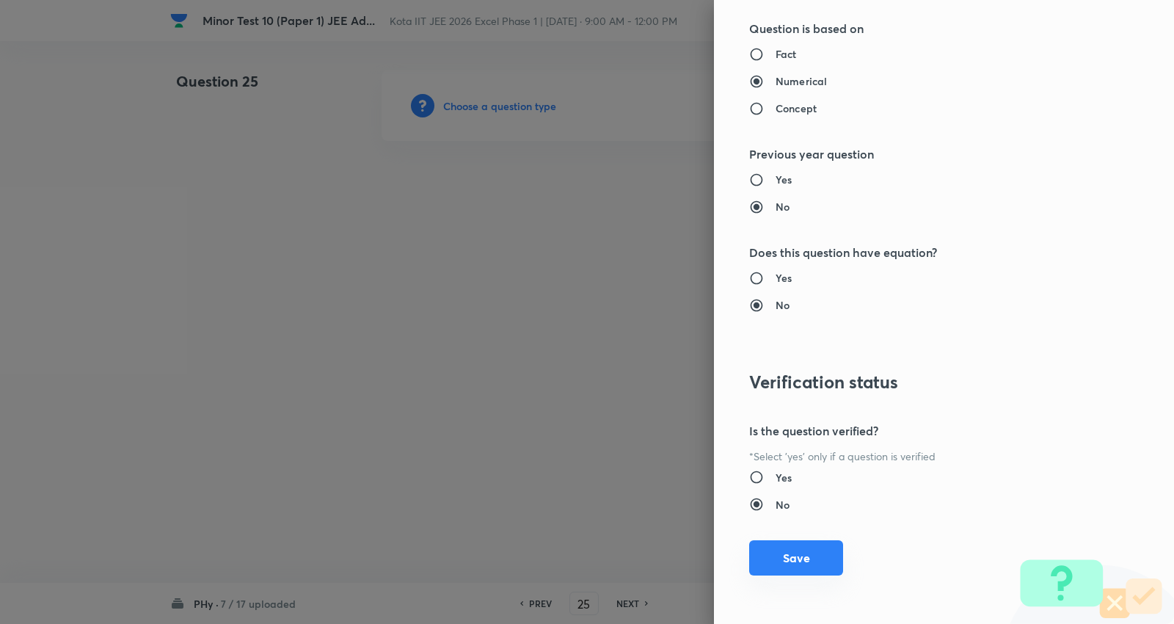
click at [808, 561] on button "Save" at bounding box center [796, 557] width 94 height 35
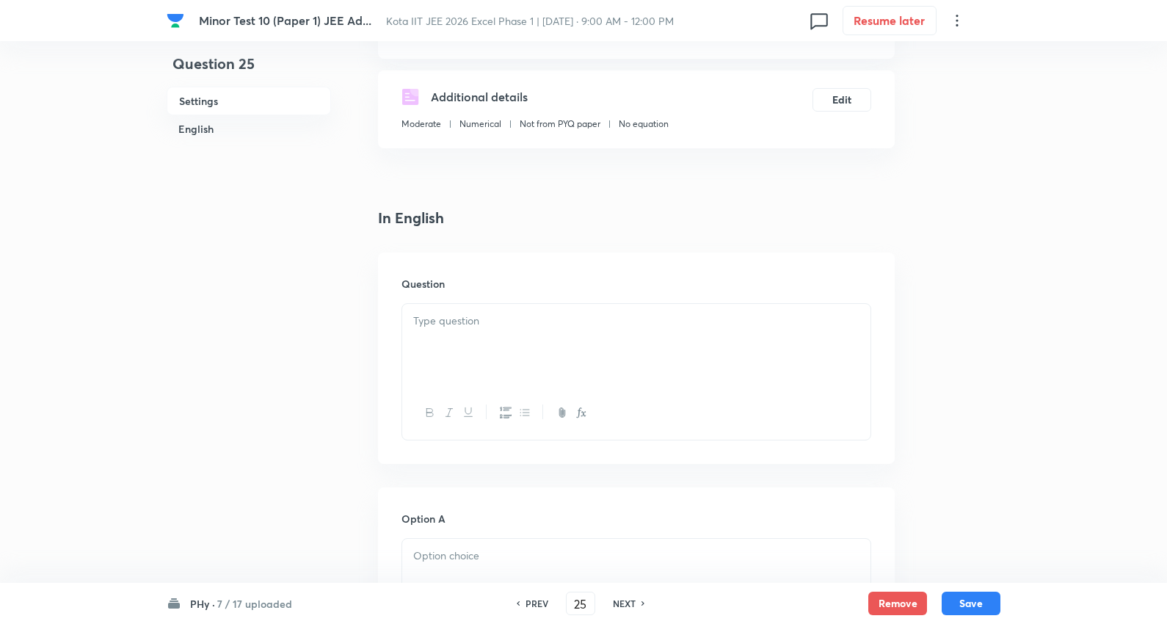
scroll to position [244, 0]
click at [481, 327] on p at bounding box center [636, 320] width 446 height 17
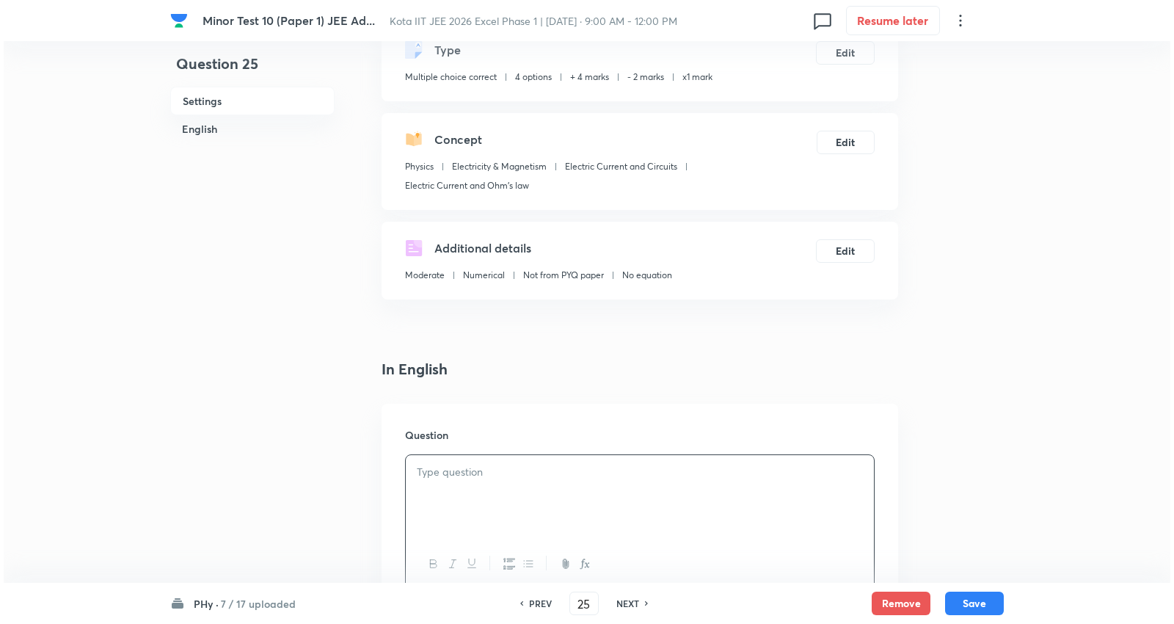
scroll to position [0, 0]
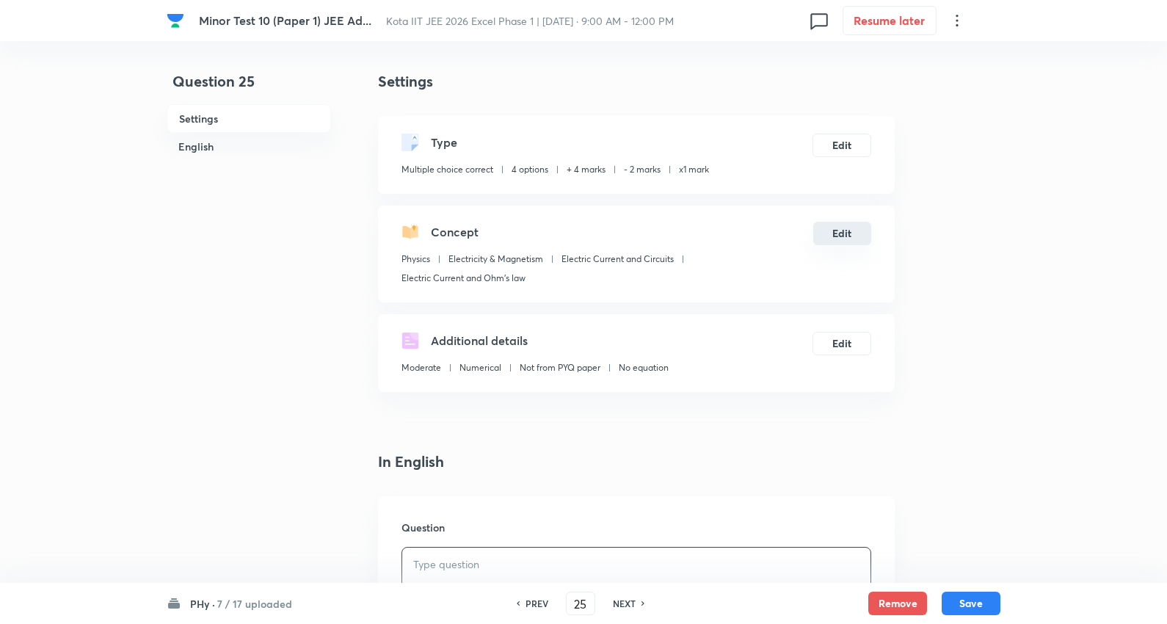
click at [840, 236] on button "Edit" at bounding box center [842, 233] width 58 height 23
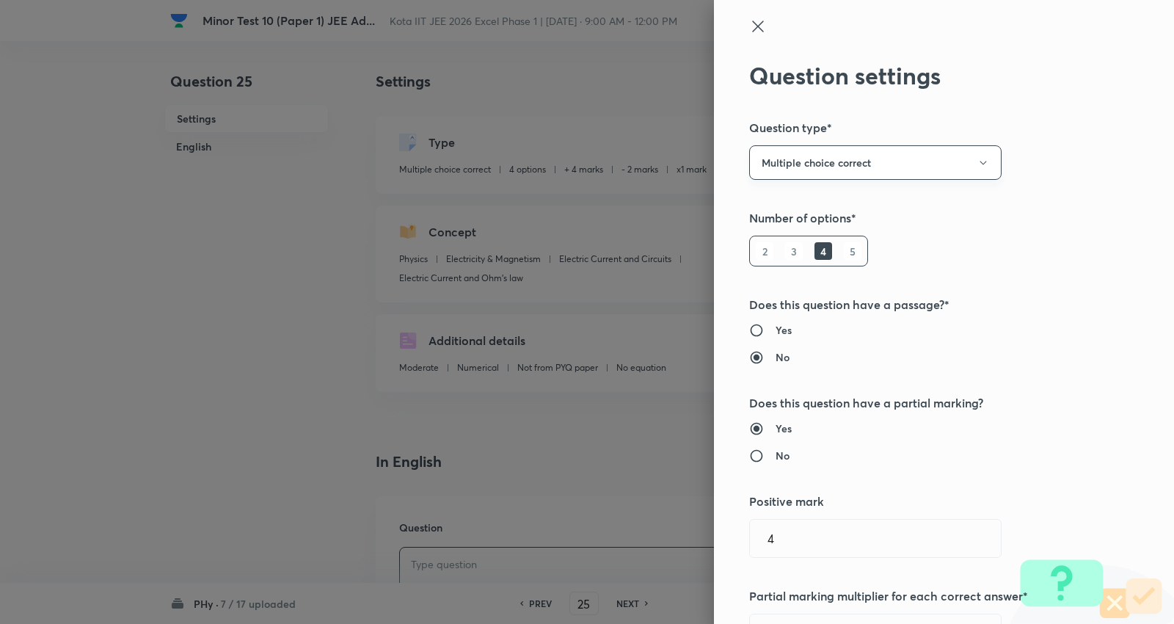
click at [843, 154] on button "Multiple choice correct" at bounding box center [875, 162] width 252 height 34
click at [773, 264] on span "Integer" at bounding box center [862, 261] width 233 height 15
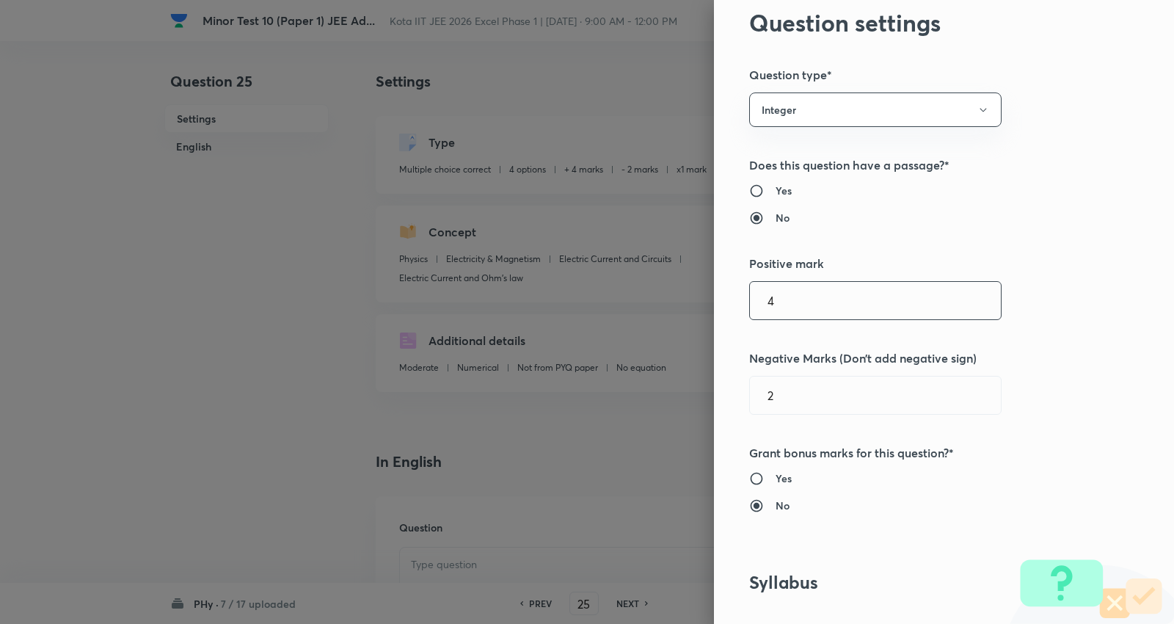
scroll to position [81, 0]
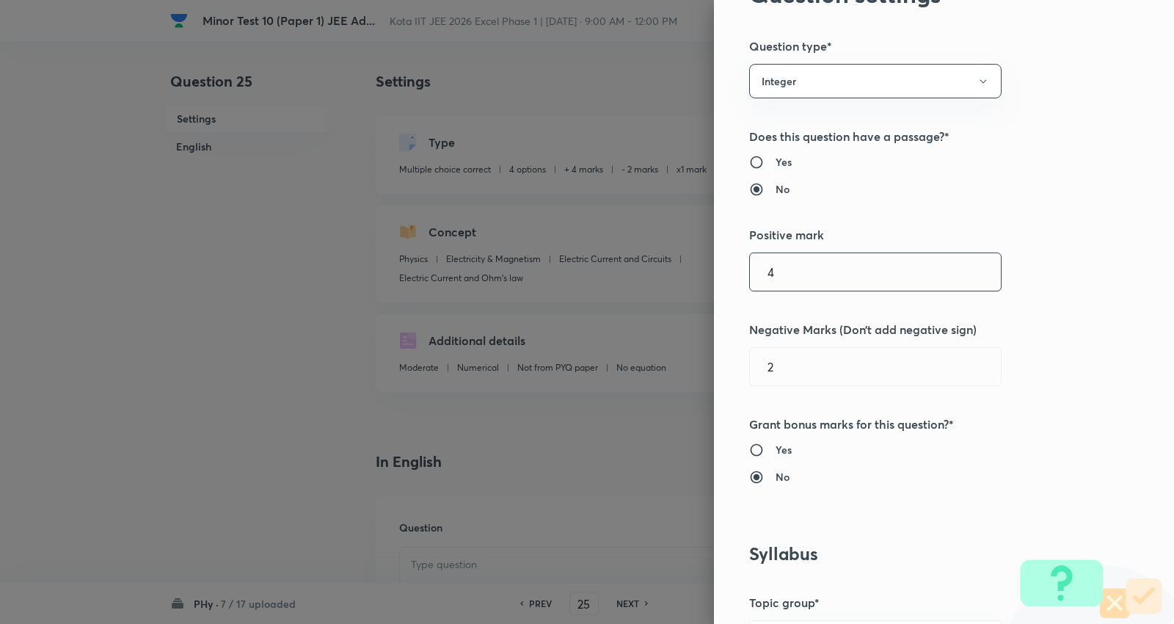
drag, startPoint x: 701, startPoint y: 273, endPoint x: 612, endPoint y: 266, distance: 89.1
click at [611, 269] on div "Question settings Question type* Integer Does this question have a passage?* Ye…" at bounding box center [587, 312] width 1174 height 624
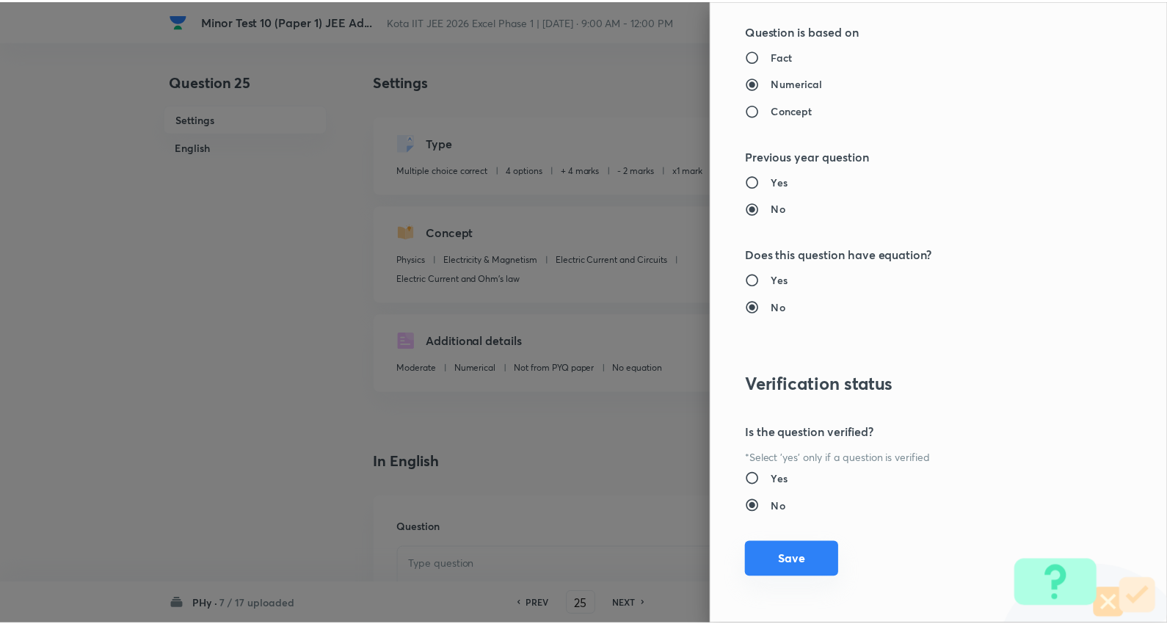
scroll to position [1389, 0]
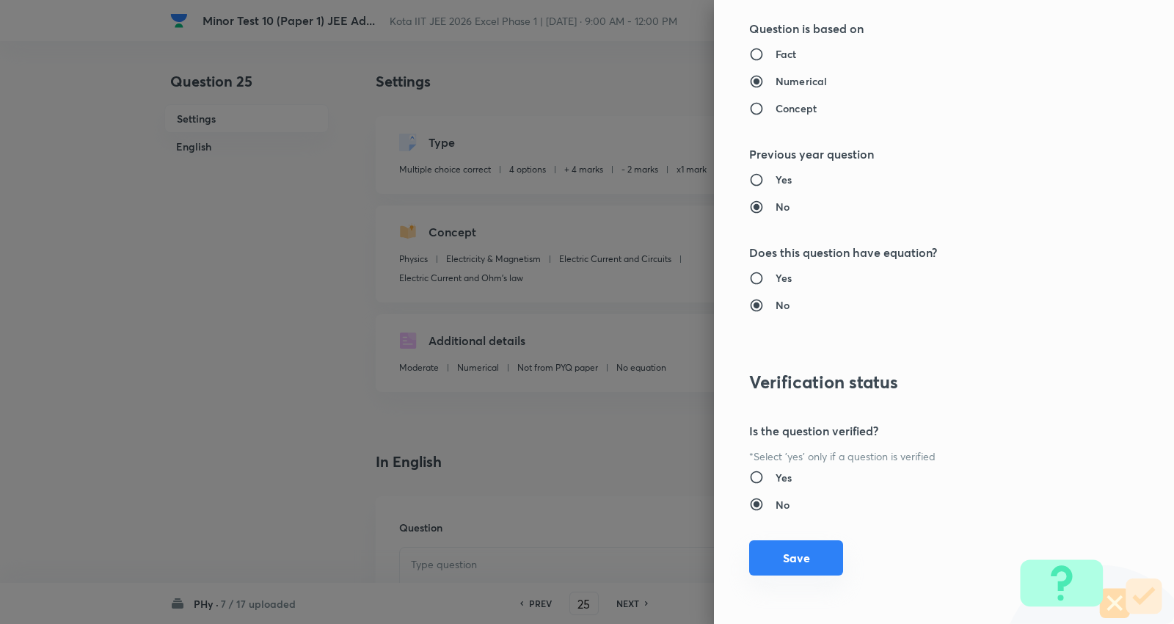
type input "0"
click at [803, 551] on button "Save" at bounding box center [796, 557] width 94 height 35
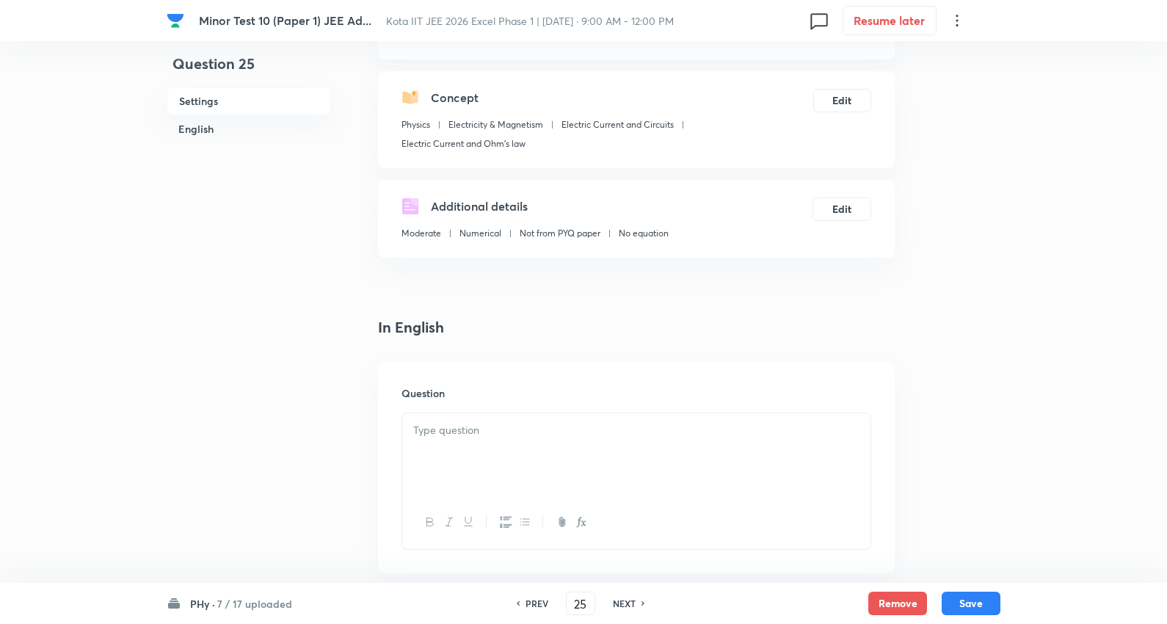
scroll to position [163, 0]
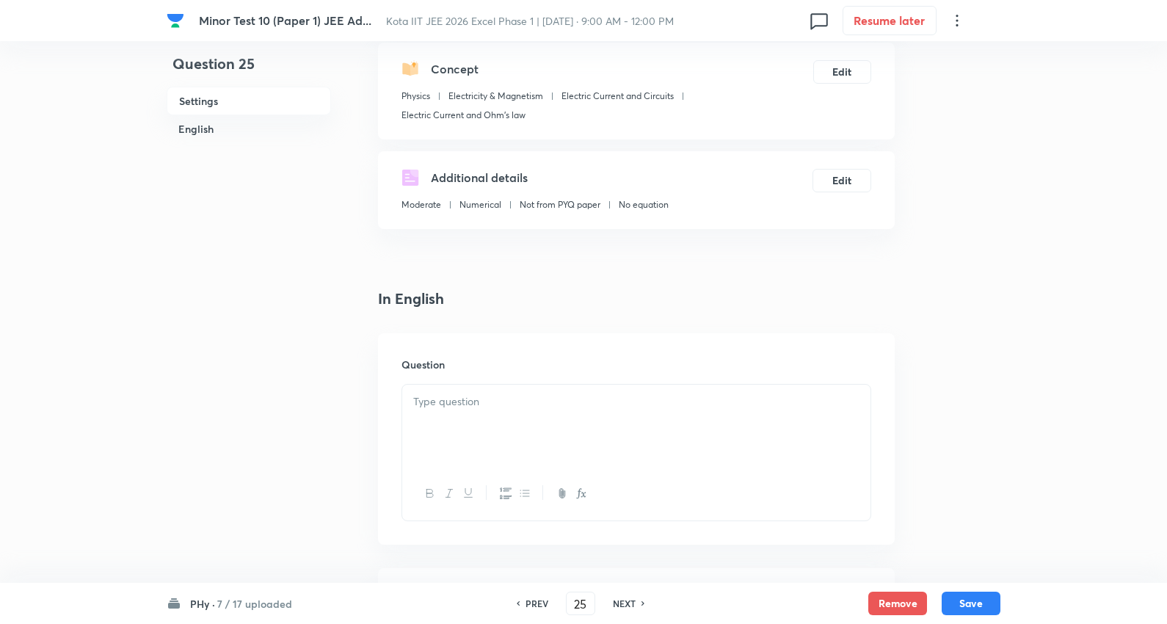
drag, startPoint x: 473, startPoint y: 415, endPoint x: 481, endPoint y: 411, distance: 8.6
click at [474, 413] on div at bounding box center [636, 426] width 468 height 82
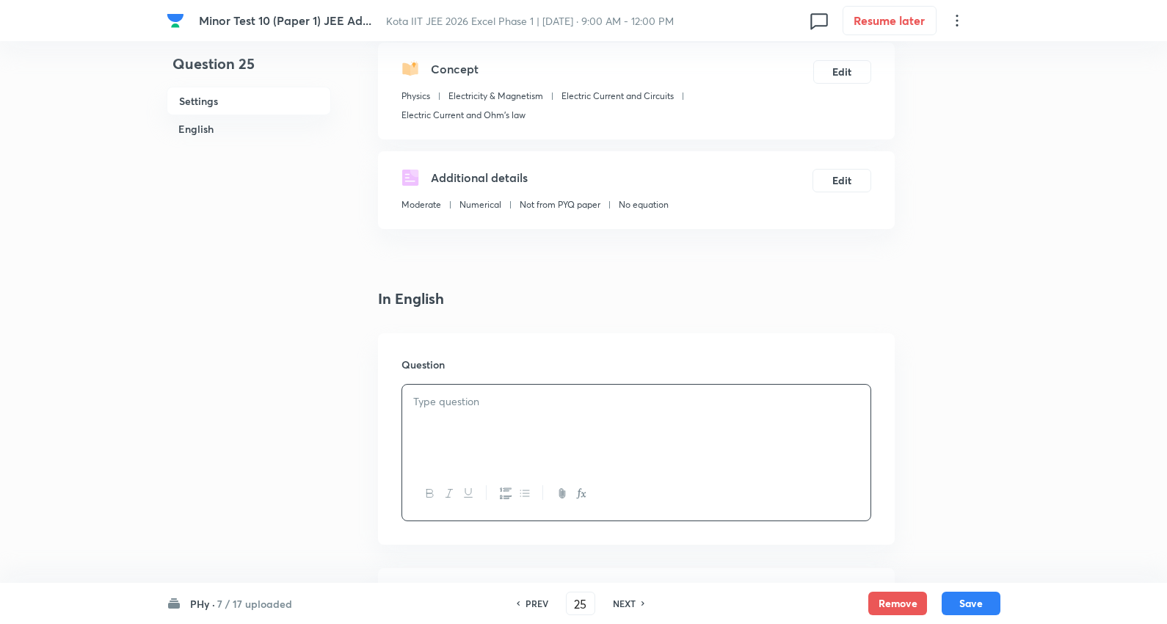
click at [500, 450] on div at bounding box center [636, 426] width 468 height 82
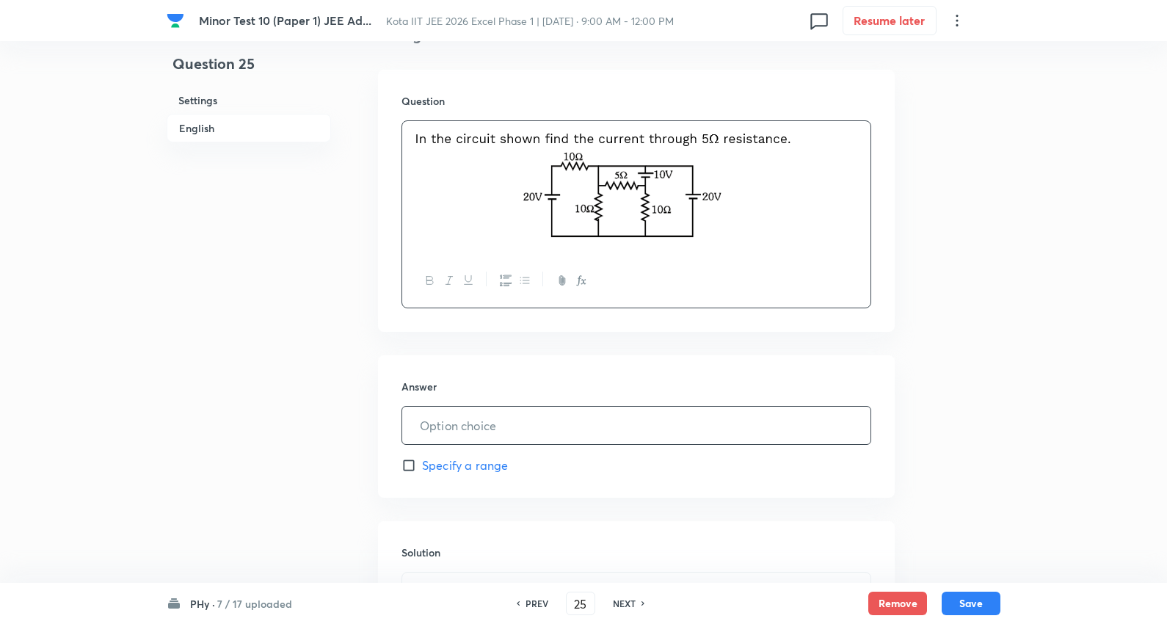
scroll to position [570, 0]
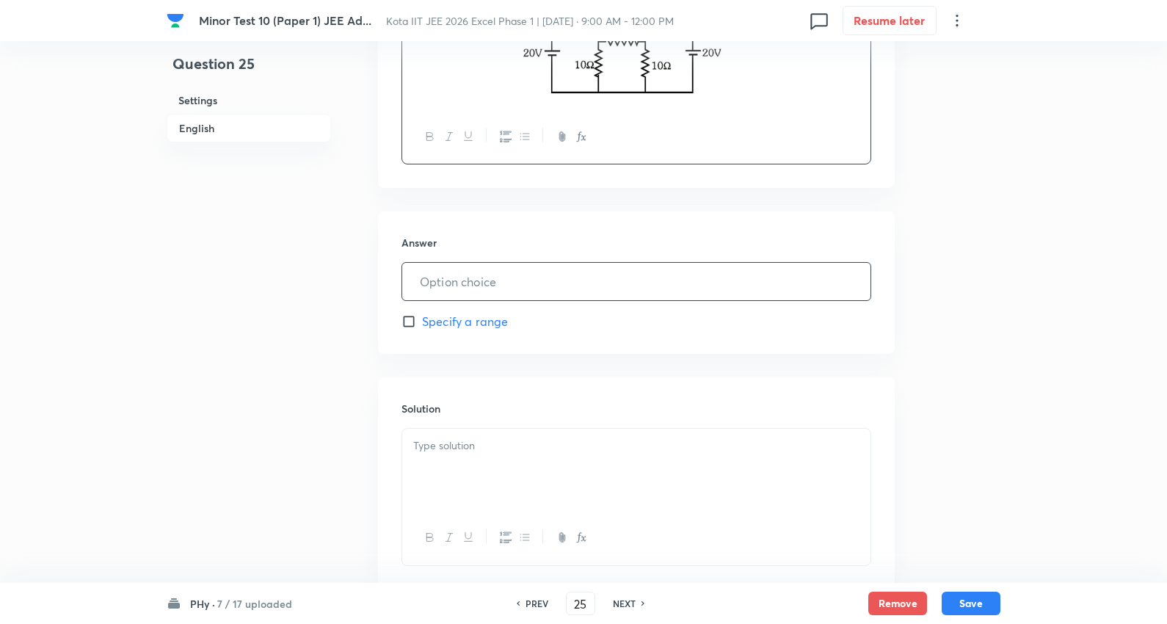
drag, startPoint x: 493, startPoint y: 222, endPoint x: 509, endPoint y: 222, distance: 16.2
click at [489, 263] on input "text" at bounding box center [636, 281] width 468 height 37
type input "2"
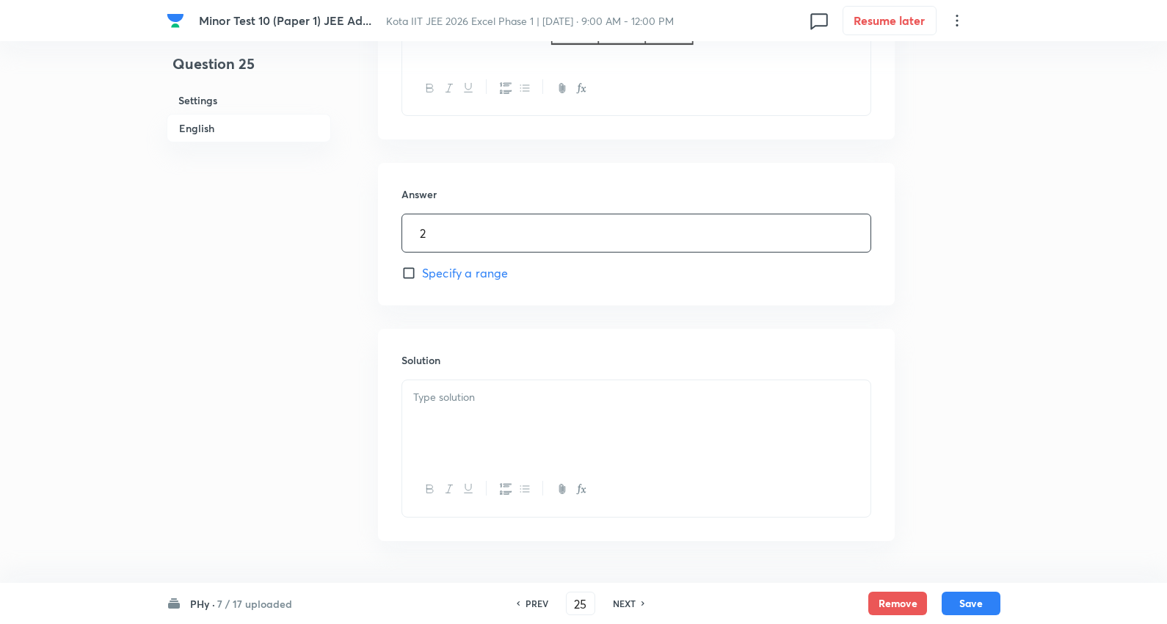
scroll to position [666, 0]
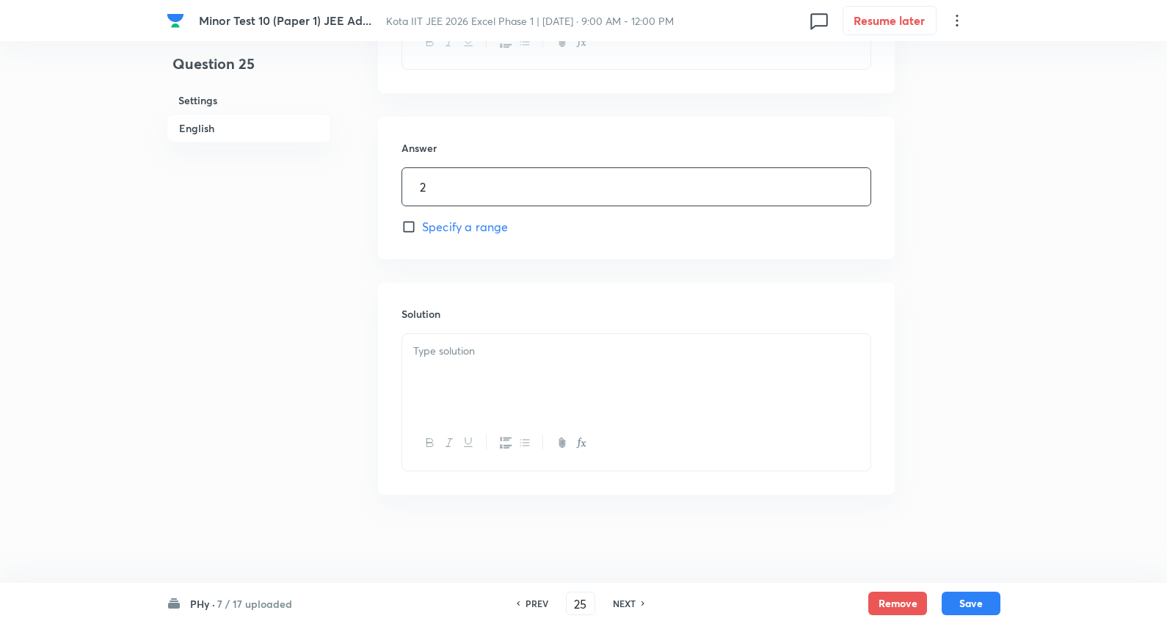
click at [486, 358] on p at bounding box center [636, 351] width 446 height 17
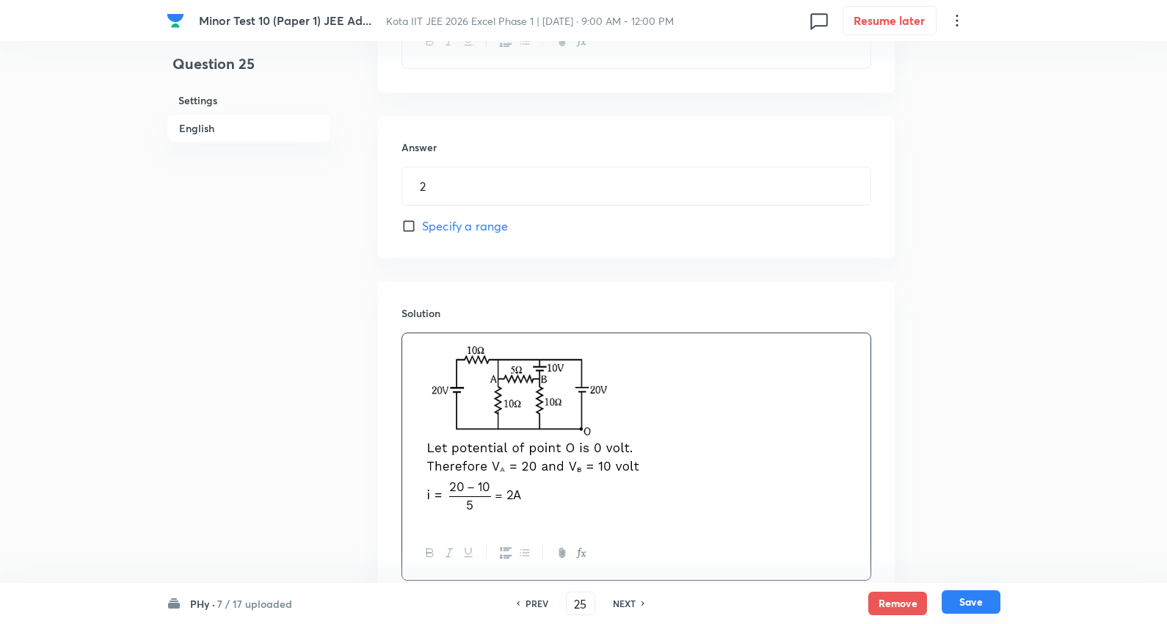
click at [984, 597] on button "Save" at bounding box center [971, 601] width 59 height 23
type input "26"
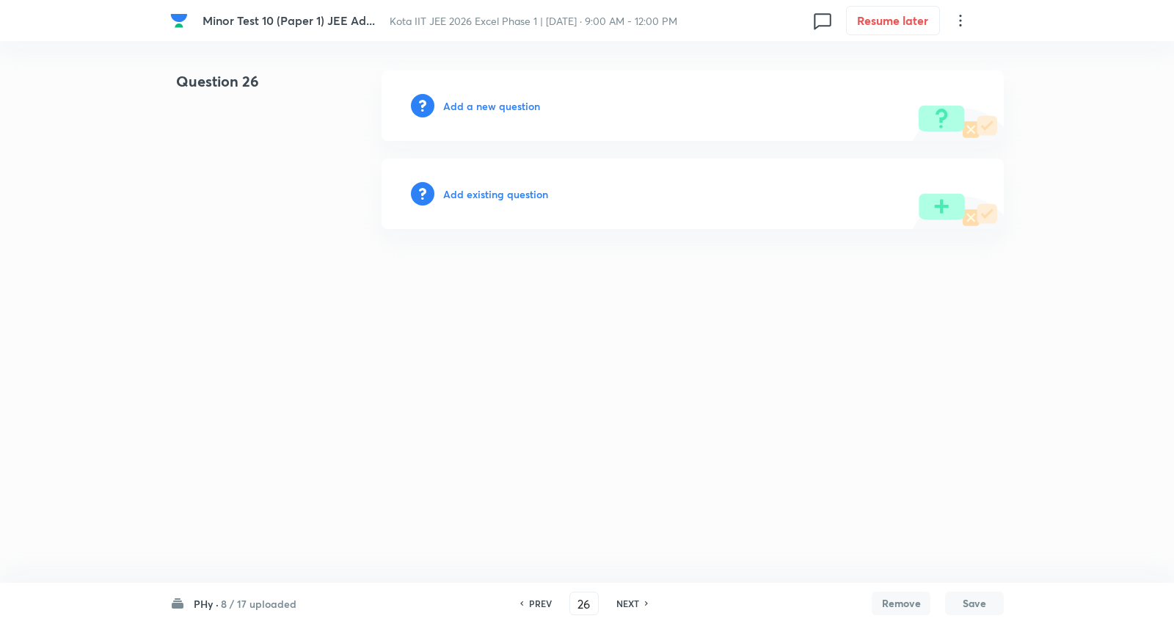
click at [501, 104] on h6 "Add a new question" at bounding box center [491, 105] width 97 height 15
click at [501, 104] on h6 "Choose a question type" at bounding box center [499, 105] width 113 height 15
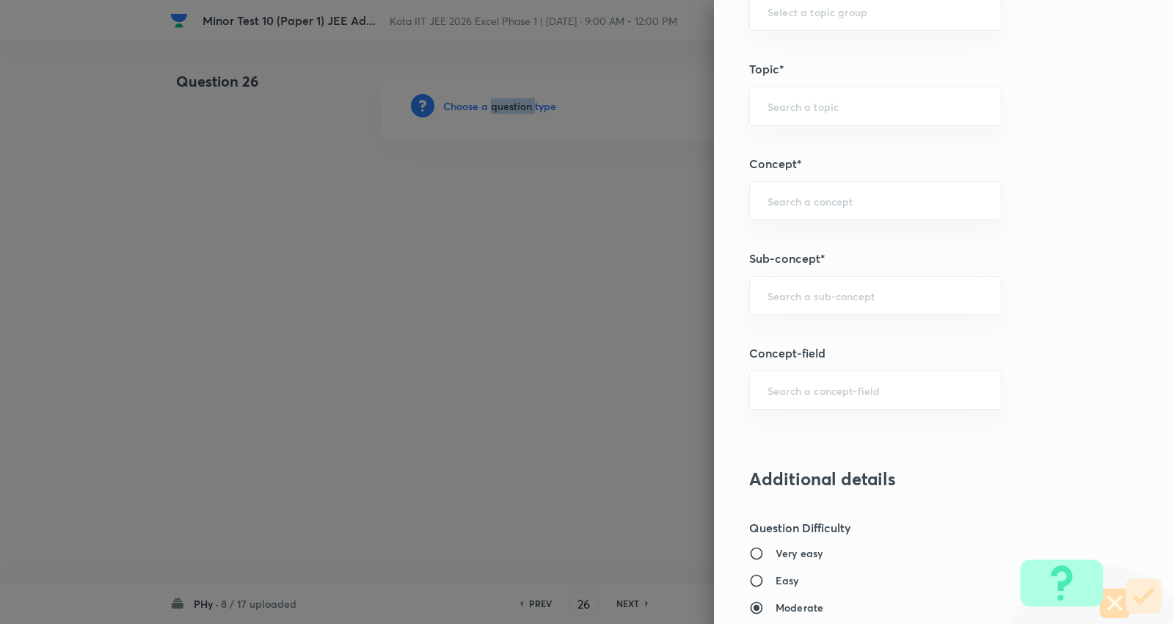
scroll to position [734, 0]
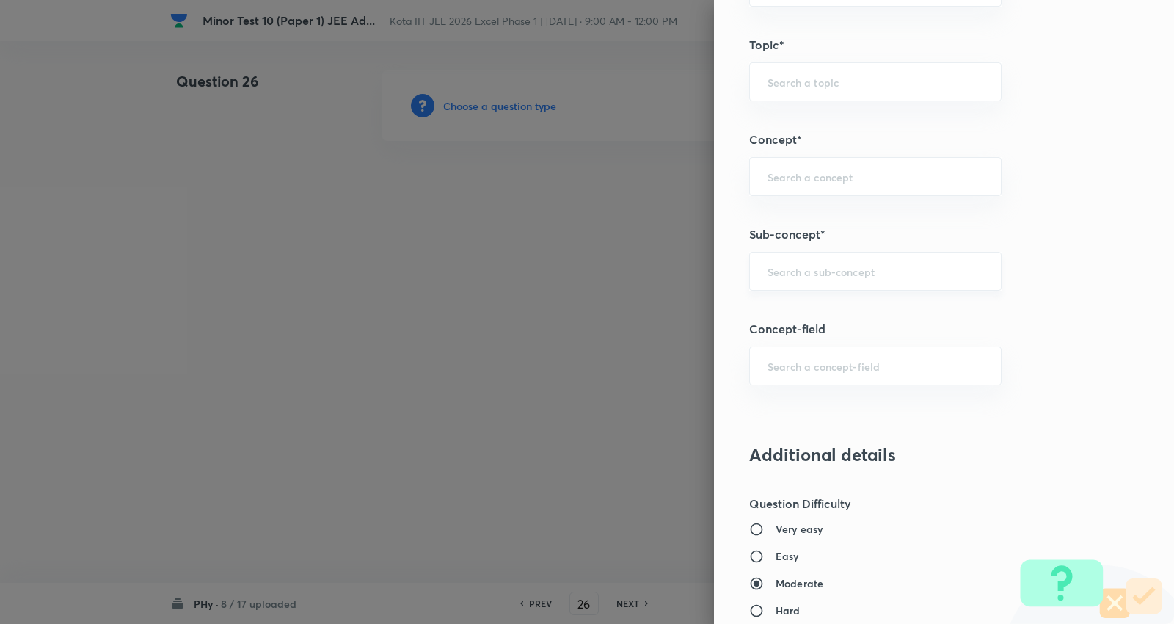
click at [849, 269] on input "text" at bounding box center [876, 271] width 216 height 14
paste input "Capacitance"
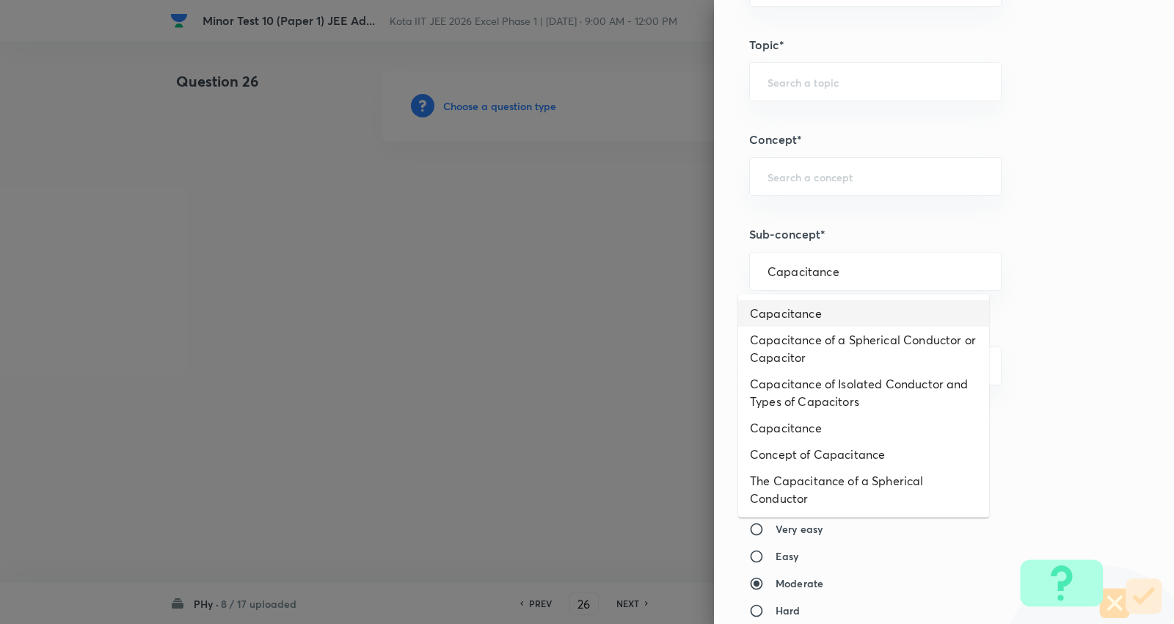
click at [800, 310] on li "Capacitance" at bounding box center [863, 313] width 251 height 26
type input "Capacitance"
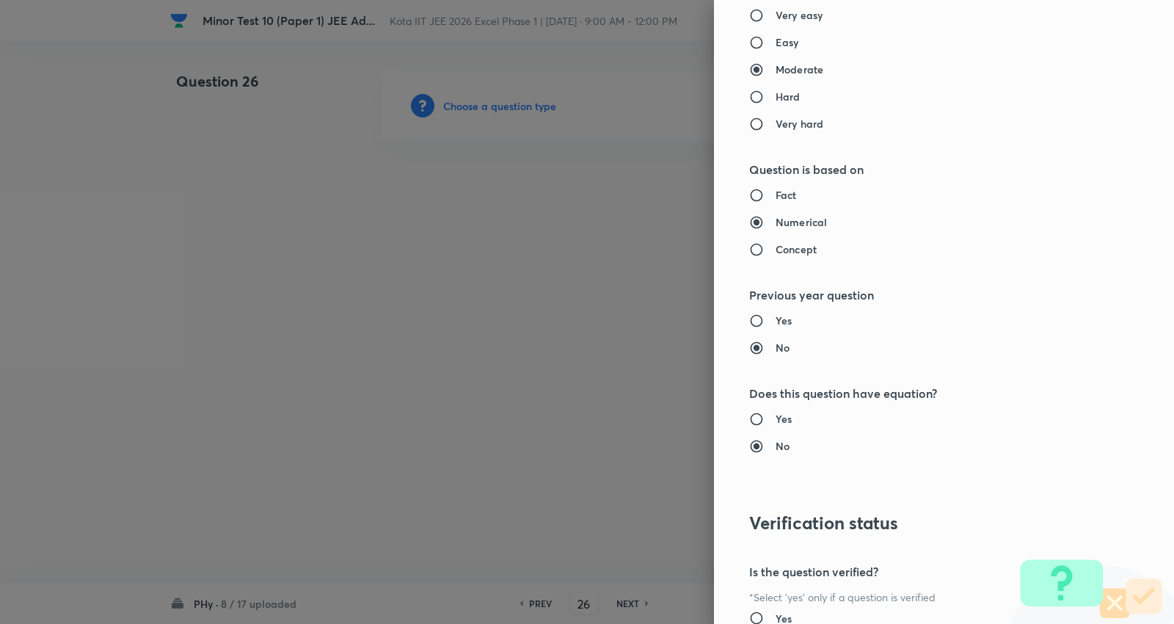
type input "Physics"
type input "Electricity & Magnetism"
type input "Capacitor and Capacitance"
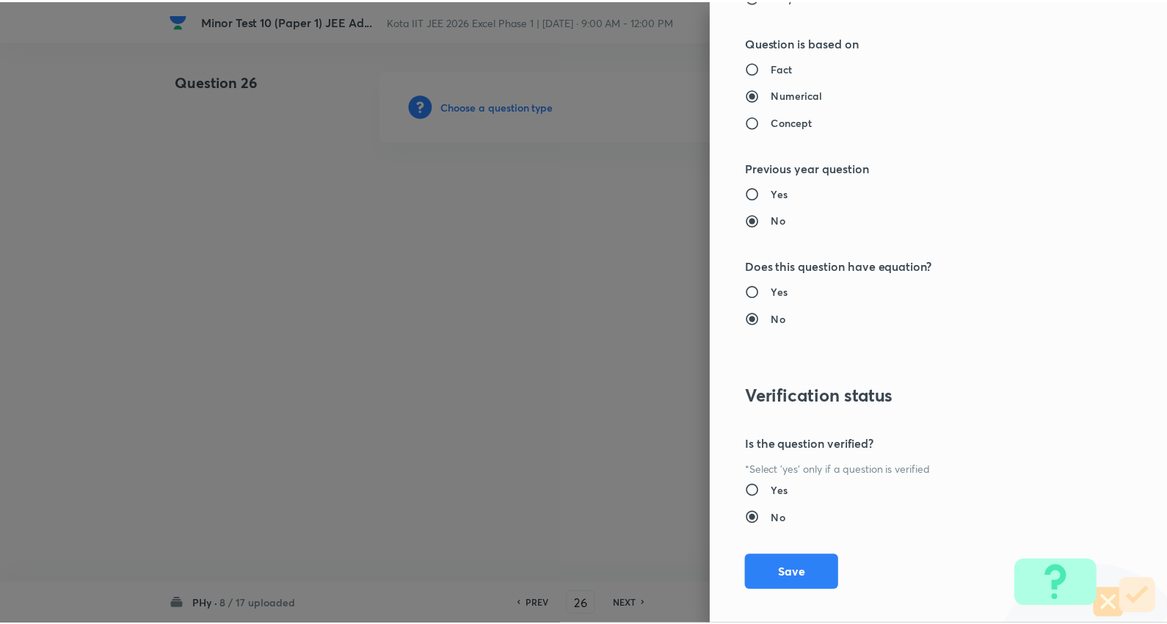
scroll to position [1389, 0]
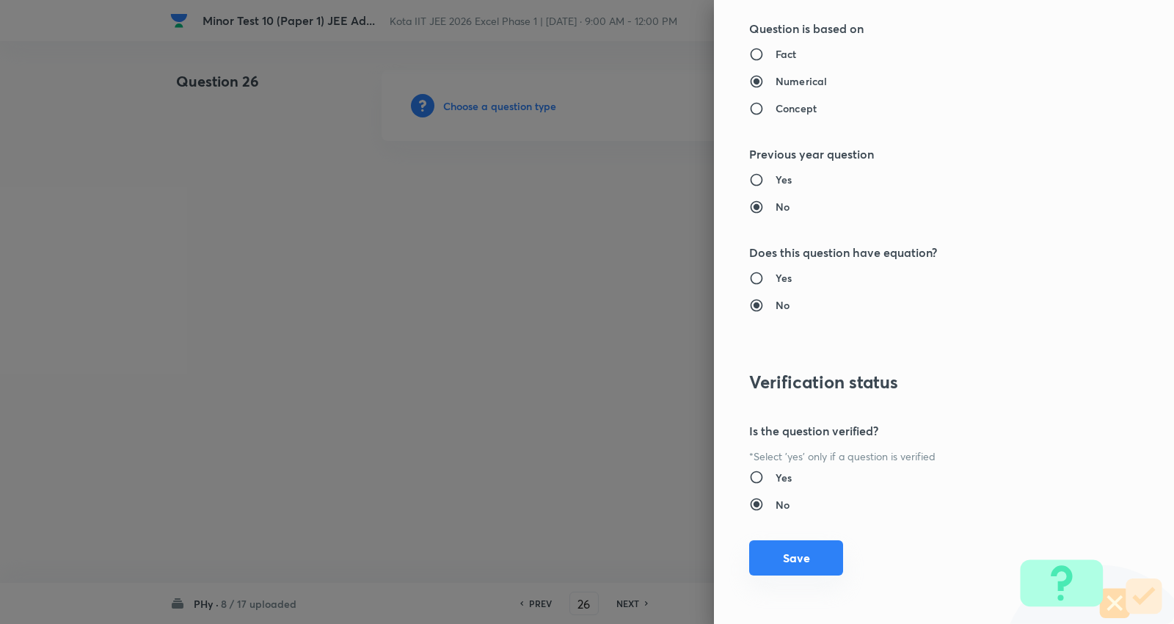
click at [790, 559] on button "Save" at bounding box center [796, 557] width 94 height 35
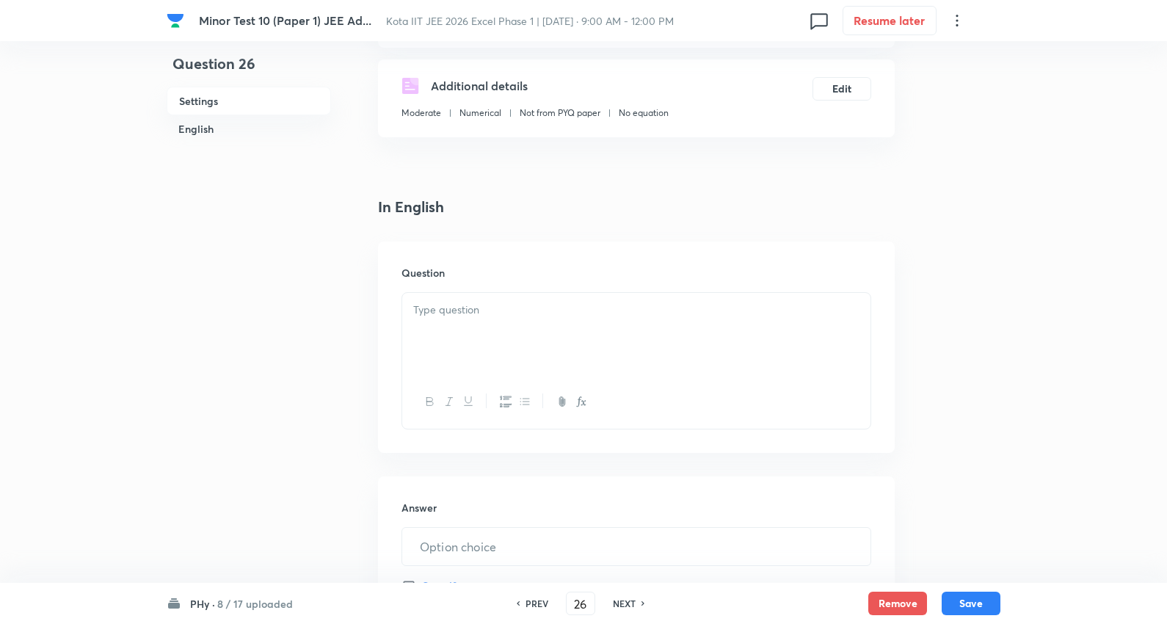
scroll to position [244, 0]
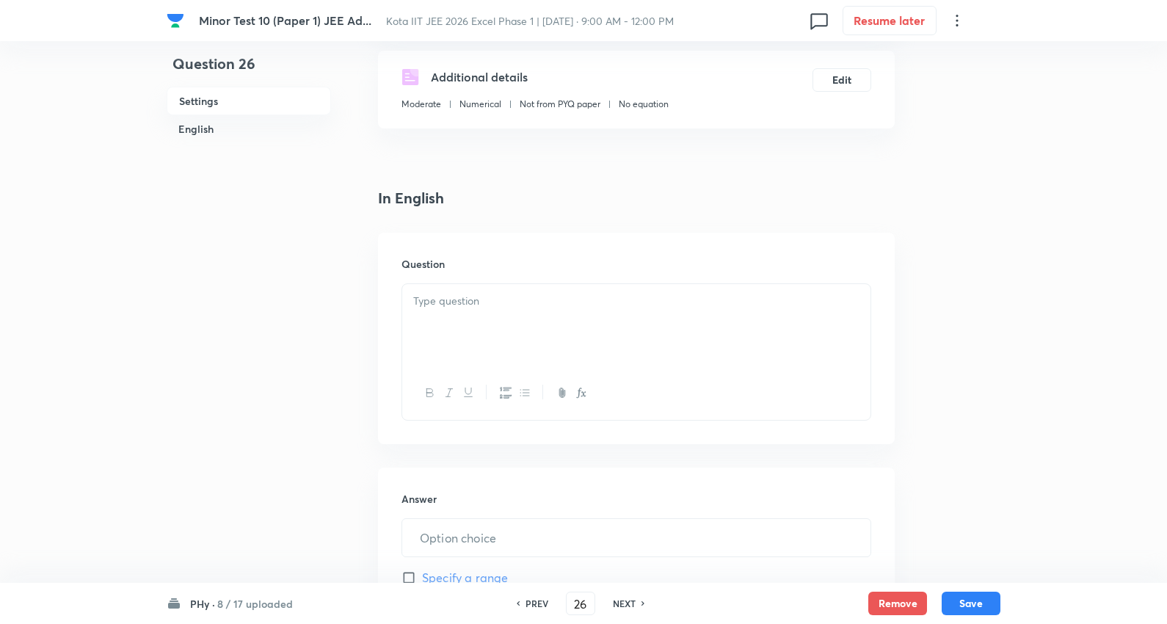
drag, startPoint x: 448, startPoint y: 313, endPoint x: 489, endPoint y: 303, distance: 42.2
click at [448, 313] on div at bounding box center [636, 325] width 468 height 82
drag, startPoint x: 507, startPoint y: 333, endPoint x: 534, endPoint y: 324, distance: 28.5
click at [509, 332] on div at bounding box center [636, 325] width 468 height 82
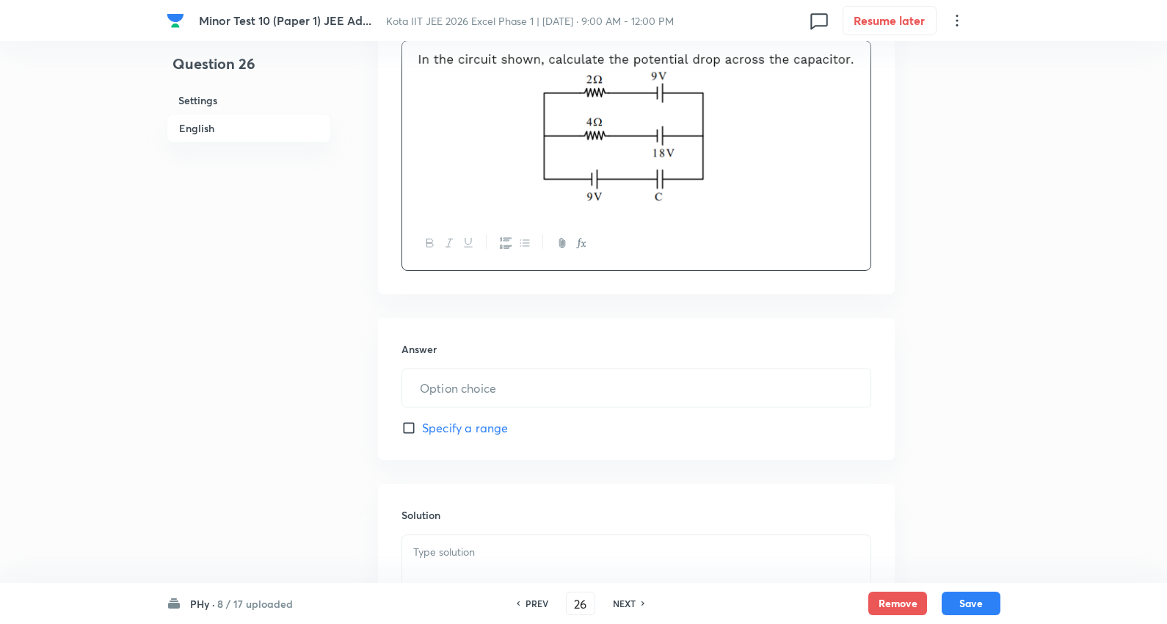
scroll to position [570, 0]
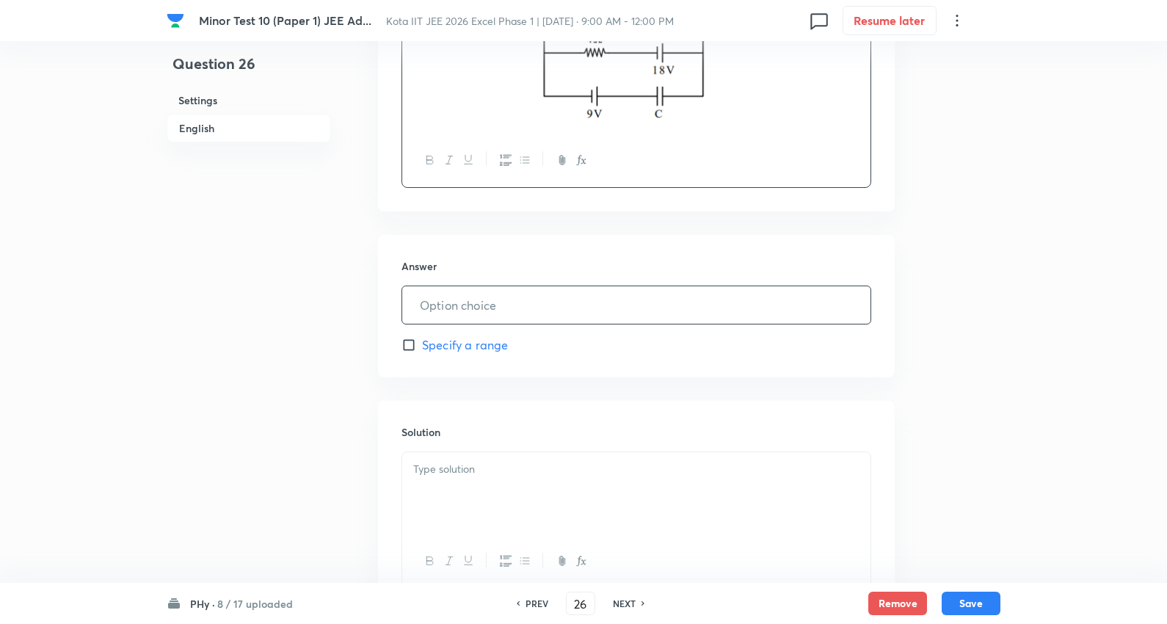
drag, startPoint x: 465, startPoint y: 287, endPoint x: 470, endPoint y: 307, distance: 20.5
click at [465, 288] on input "text" at bounding box center [636, 304] width 468 height 37
click at [470, 306] on input "text" at bounding box center [636, 304] width 468 height 37
type input "3"
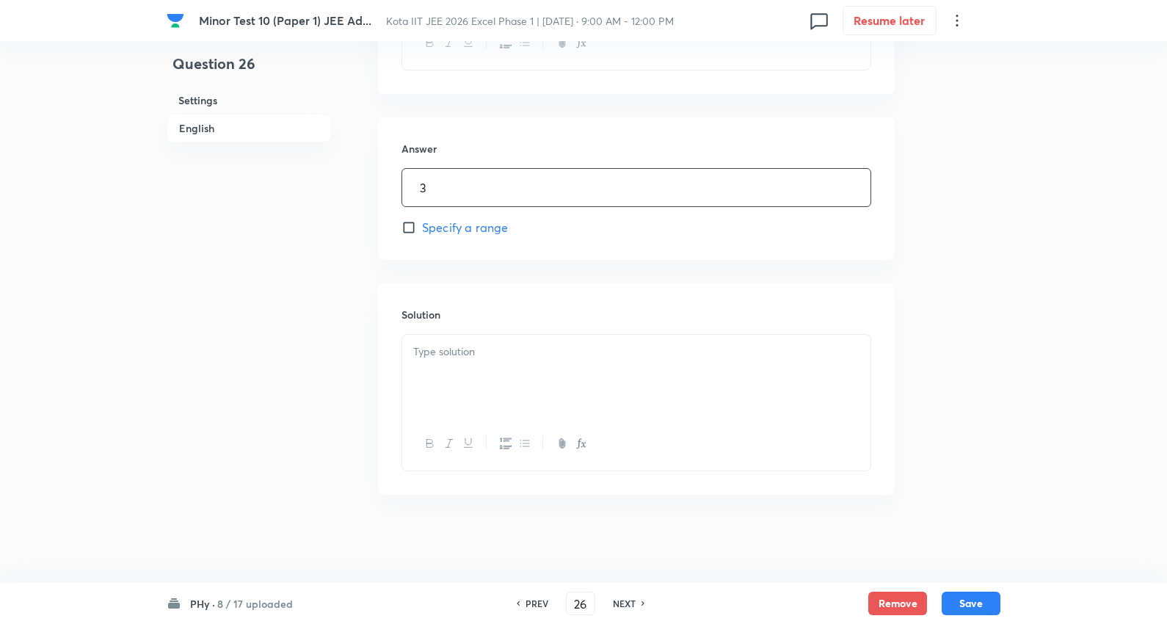
scroll to position [688, 0]
drag, startPoint x: 481, startPoint y: 361, endPoint x: 829, endPoint y: 401, distance: 350.1
click at [481, 362] on div at bounding box center [636, 376] width 468 height 82
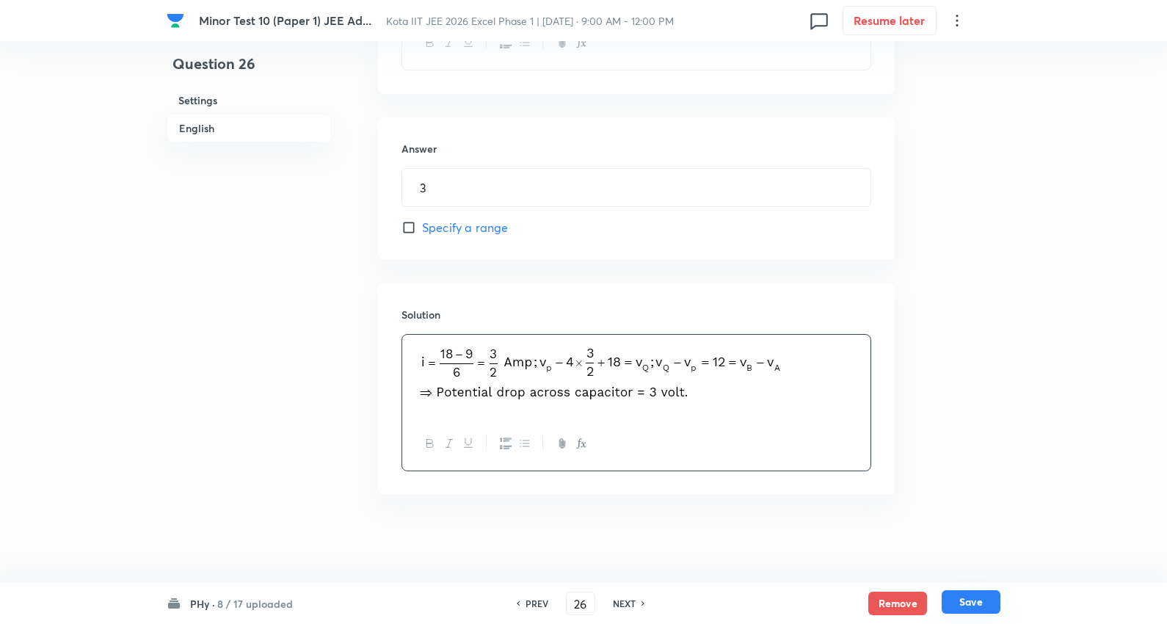
click at [971, 603] on button "Save" at bounding box center [971, 601] width 59 height 23
type input "27"
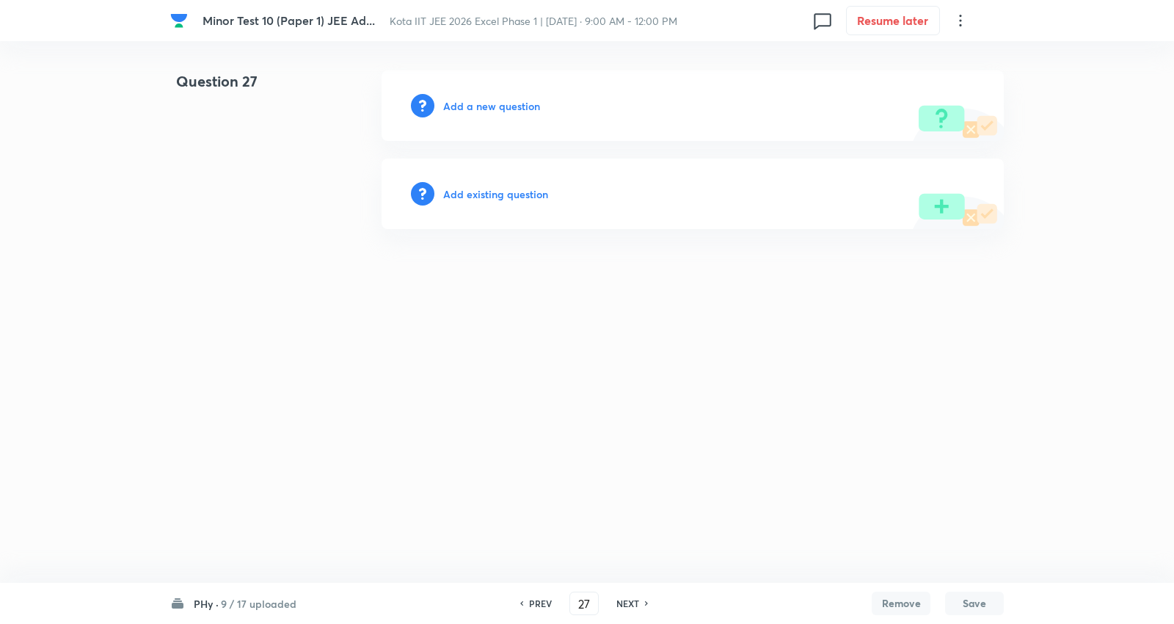
click at [499, 106] on h6 "Add a new question" at bounding box center [491, 105] width 97 height 15
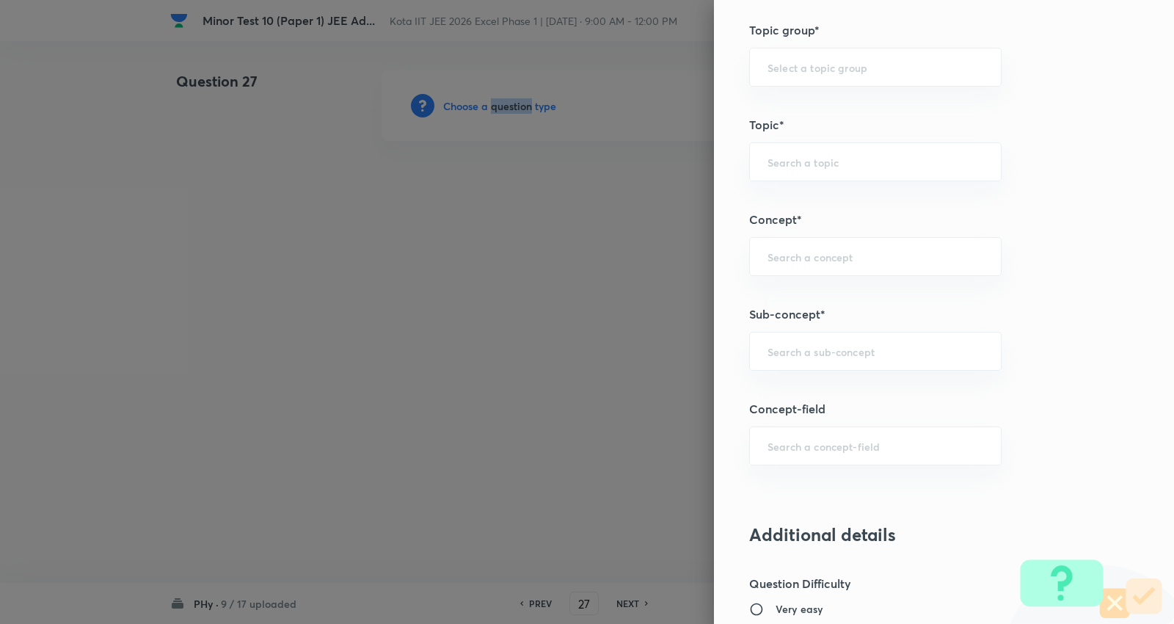
scroll to position [815, 0]
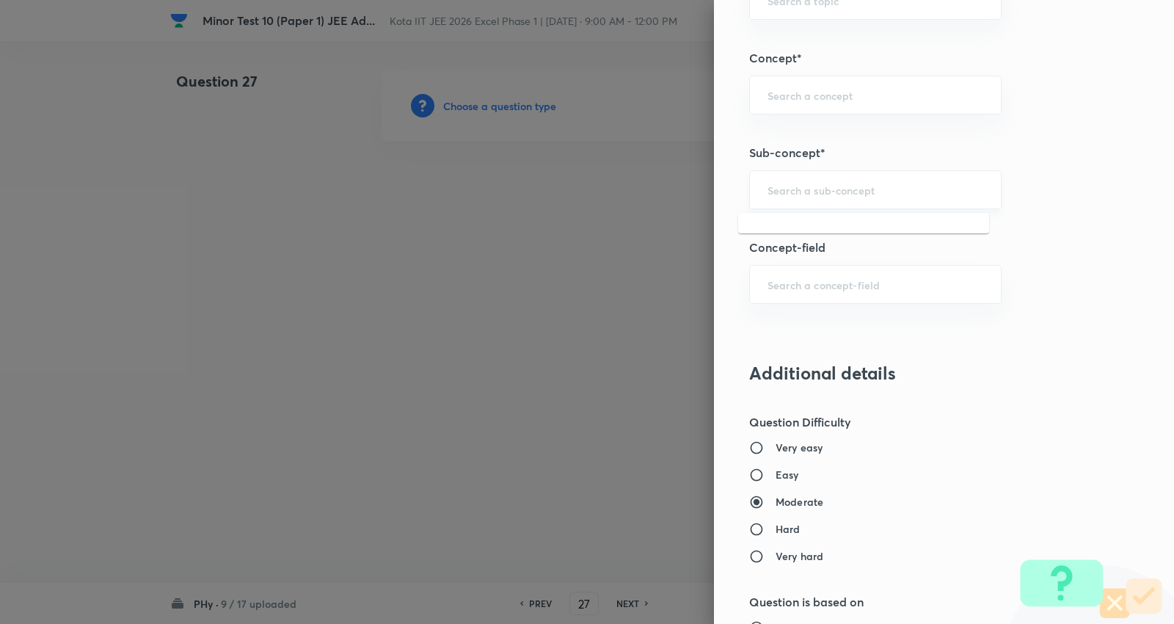
click at [832, 193] on input "text" at bounding box center [876, 190] width 216 height 14
paste input "Force on a Moving Charge in Magnetic Field"
click at [853, 236] on li "Force on a Moving Charge in Magnetic Field" at bounding box center [863, 241] width 251 height 44
type input "Force on a Moving Charge in Magnetic Field"
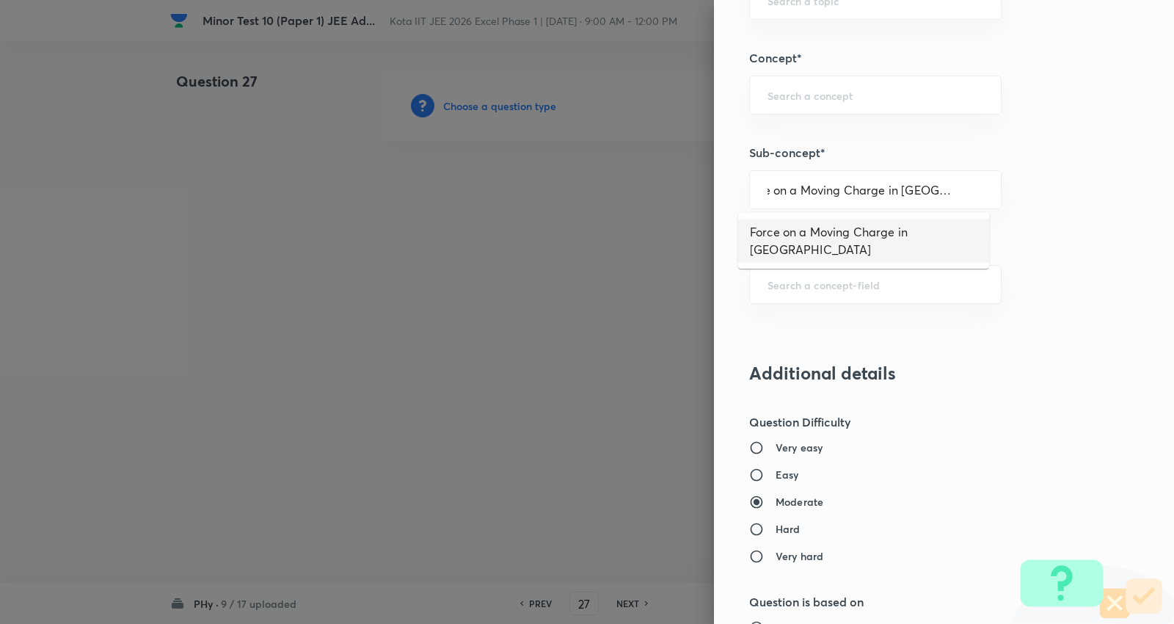
scroll to position [0, 0]
type input "Physics"
type input "Electricity & Magnetism"
type input "Magnetic Field & Magnetic Forces"
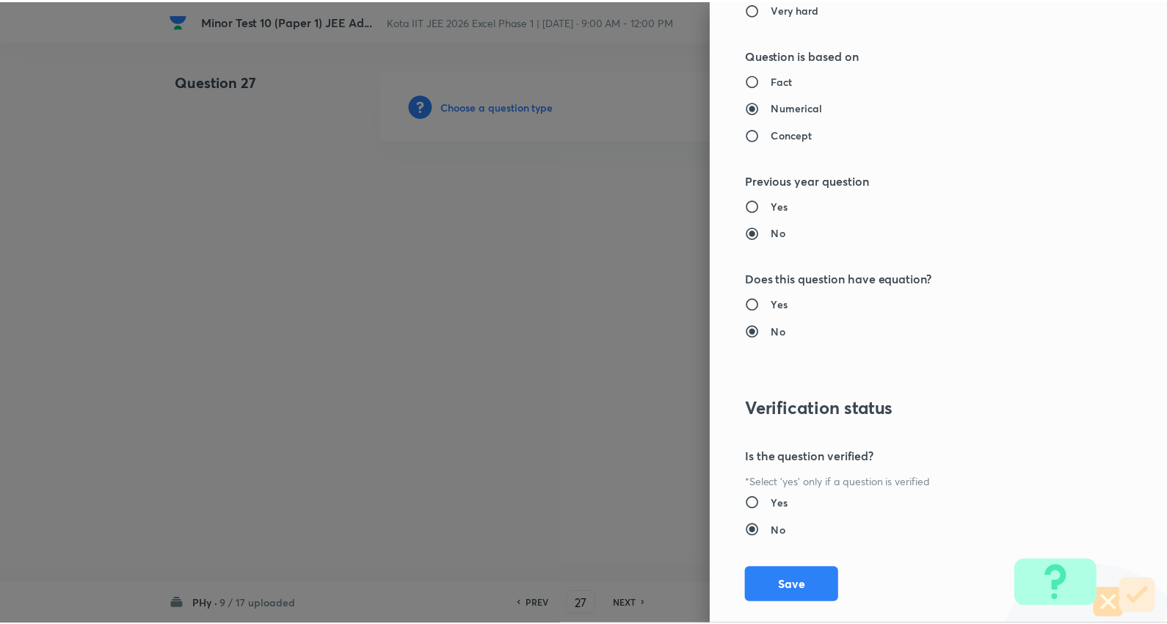
scroll to position [1389, 0]
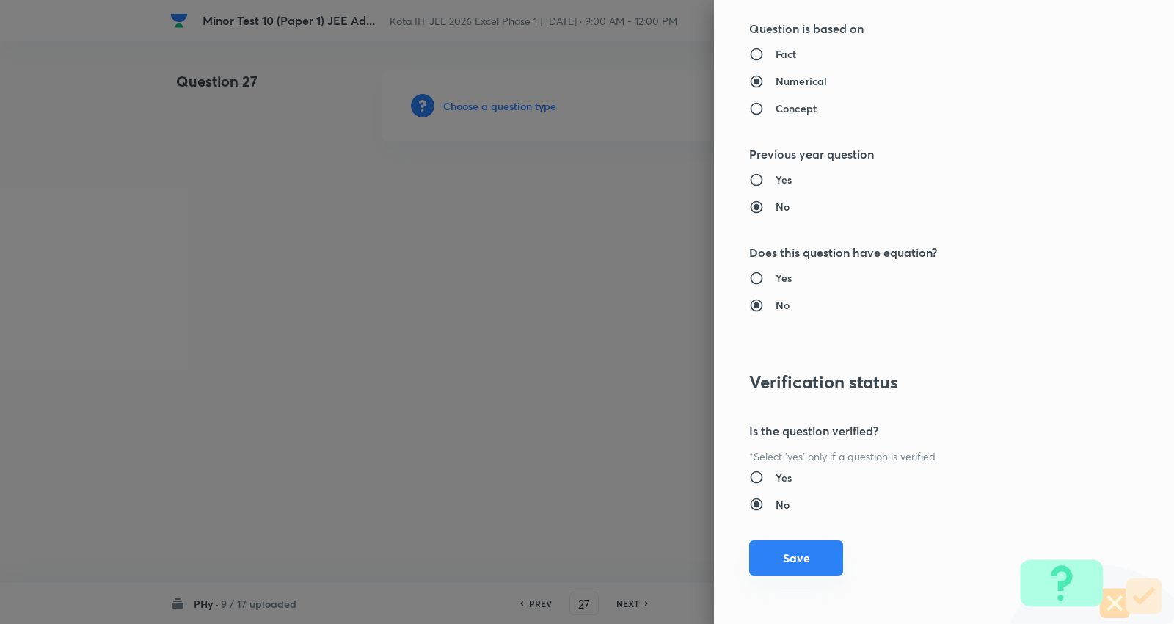
click at [796, 556] on button "Save" at bounding box center [796, 557] width 94 height 35
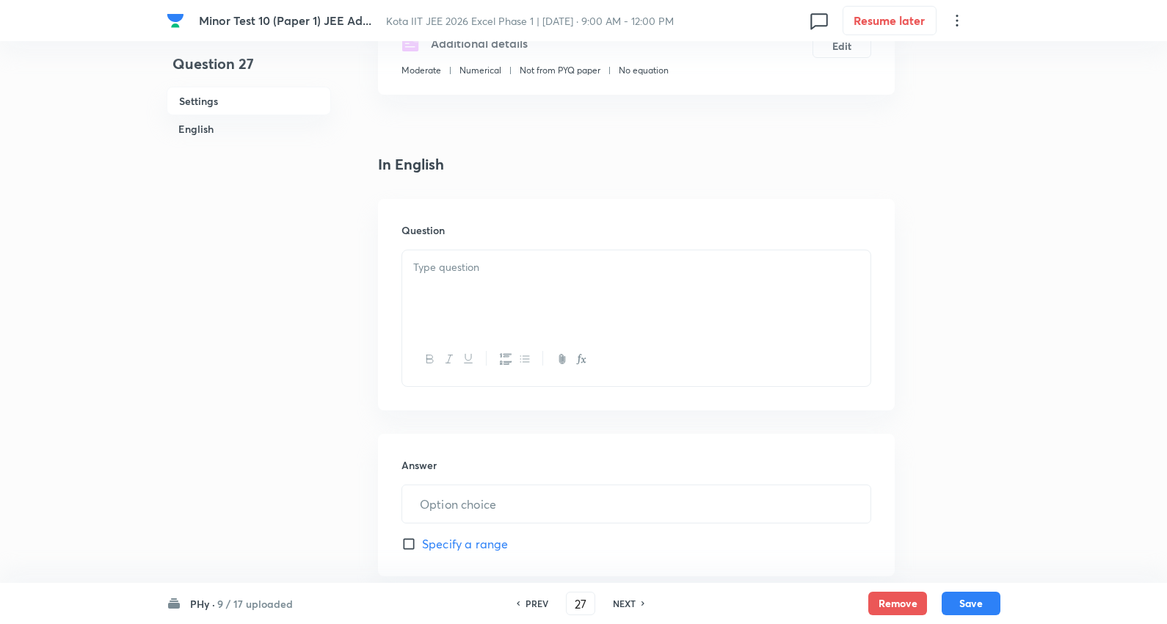
scroll to position [326, 0]
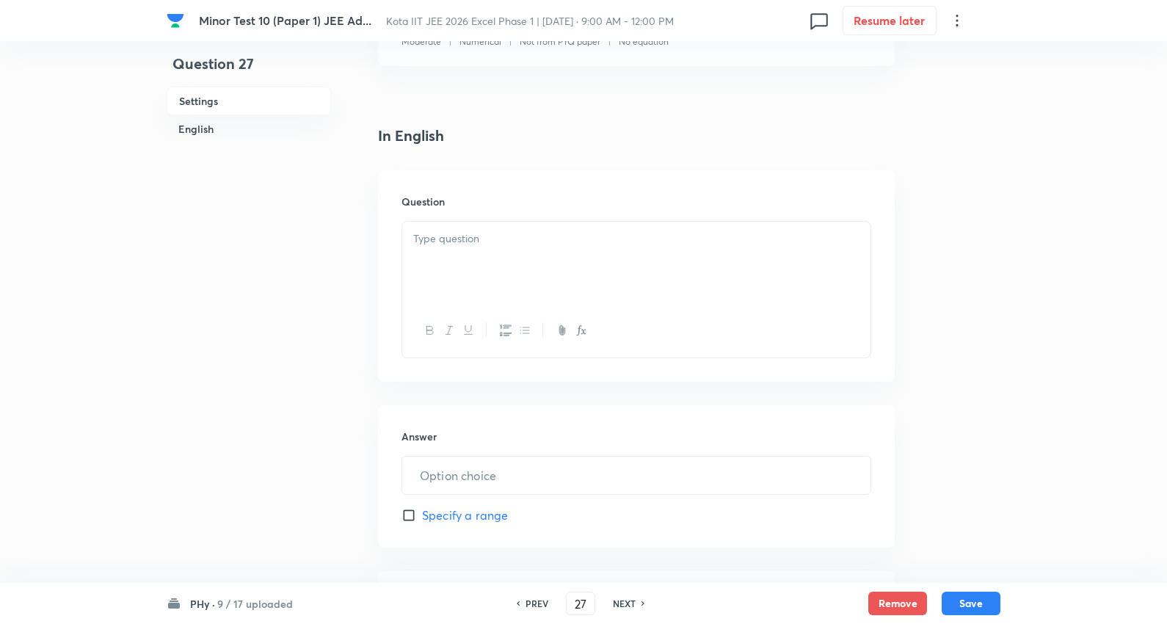
click at [478, 247] on div at bounding box center [636, 263] width 468 height 82
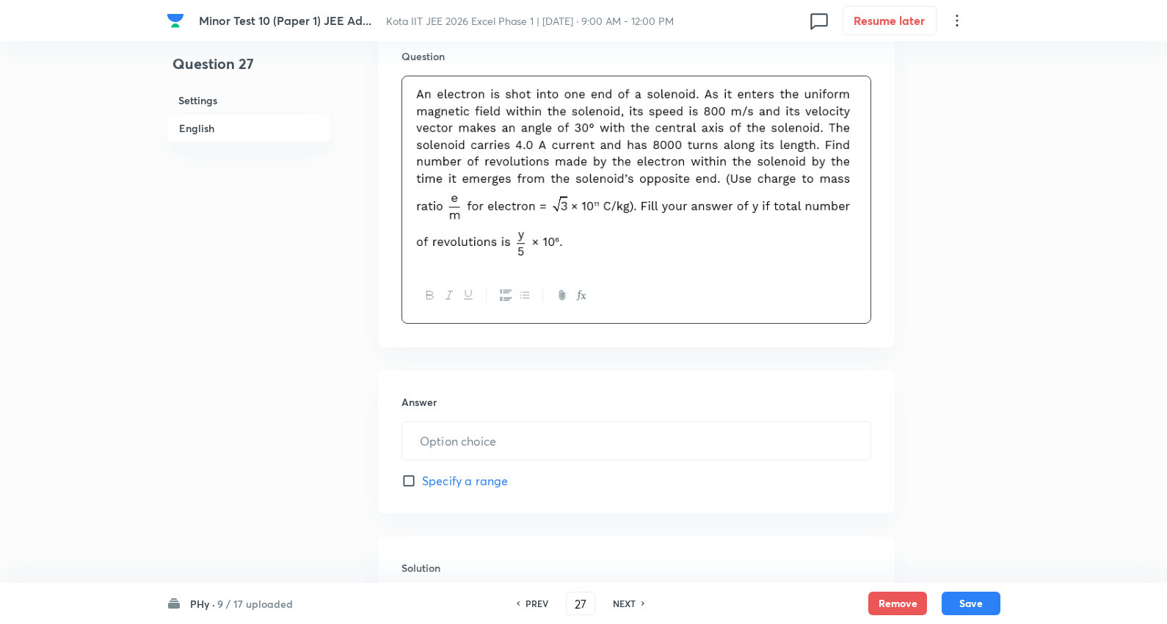
scroll to position [489, 0]
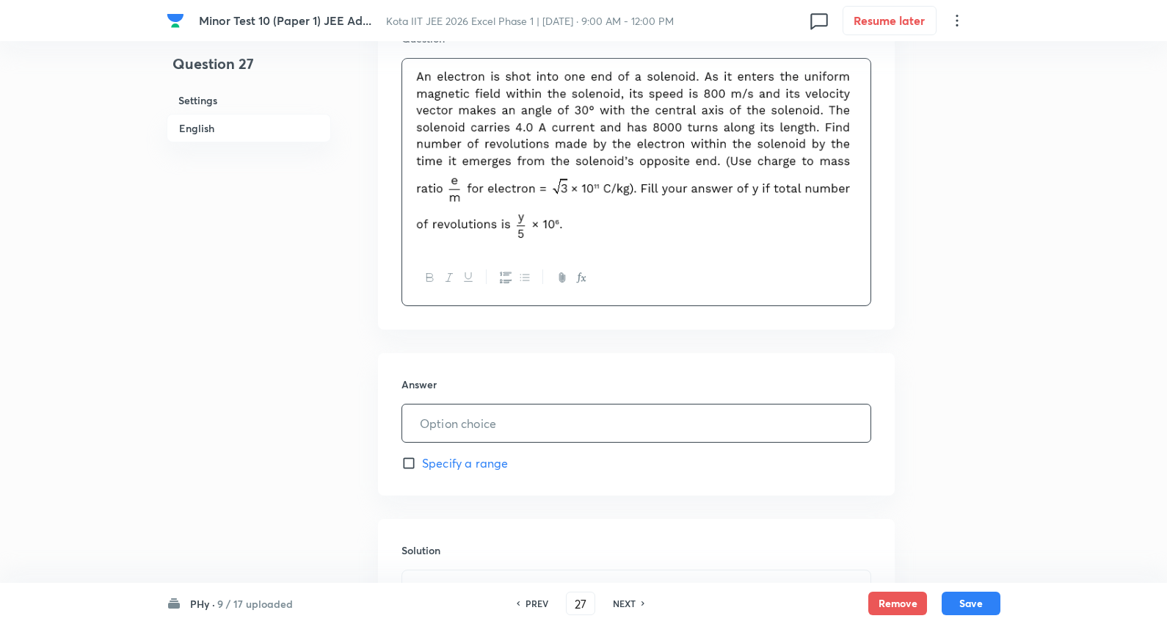
click at [481, 415] on input "text" at bounding box center [636, 422] width 468 height 37
type input "8"
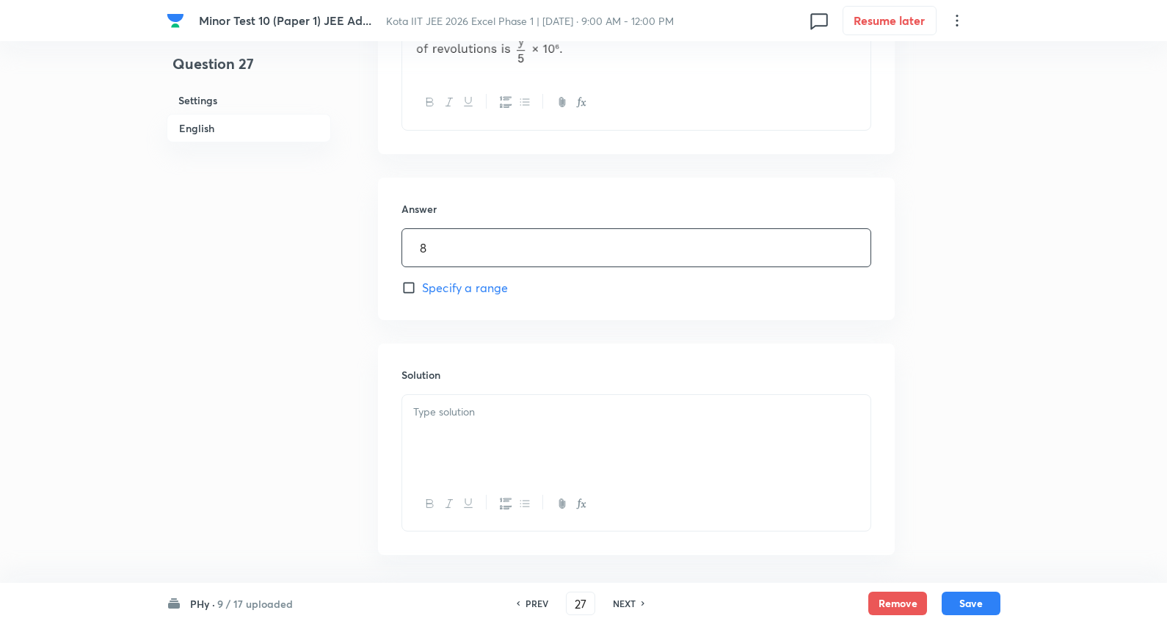
scroll to position [725, 0]
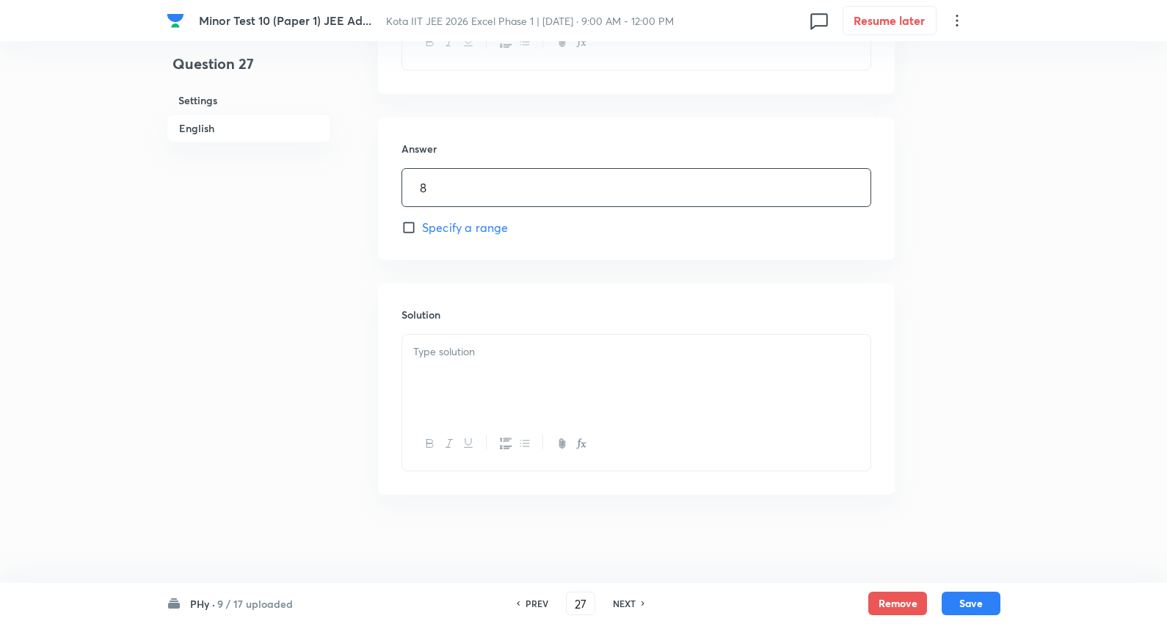
click at [486, 379] on div at bounding box center [636, 376] width 468 height 82
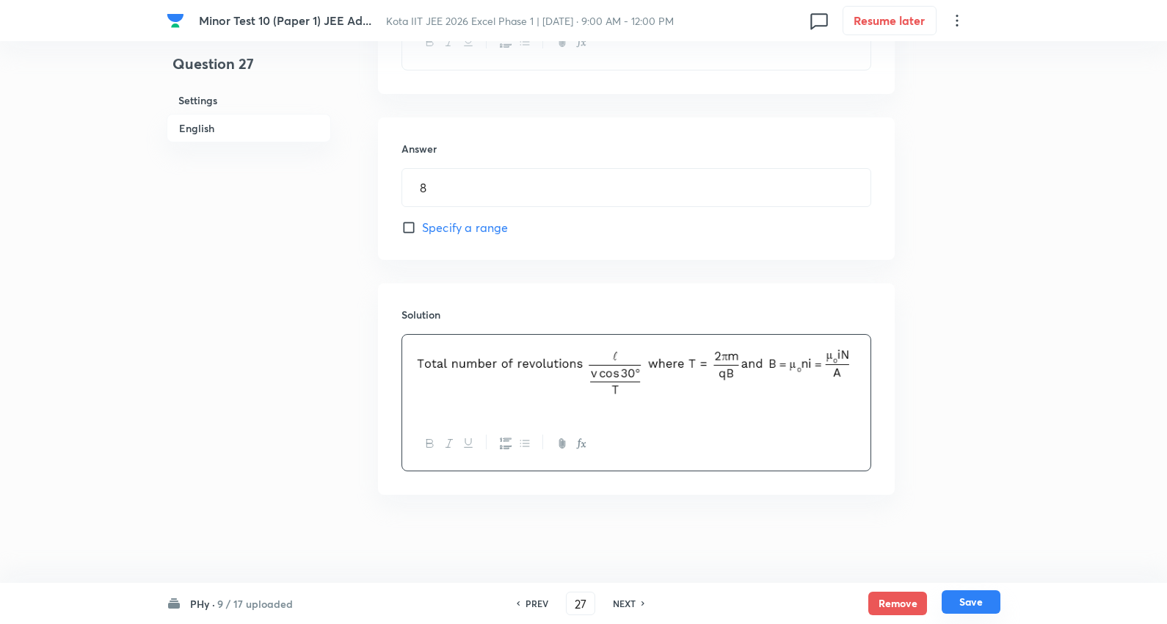
click at [991, 598] on button "Save" at bounding box center [971, 601] width 59 height 23
type input "28"
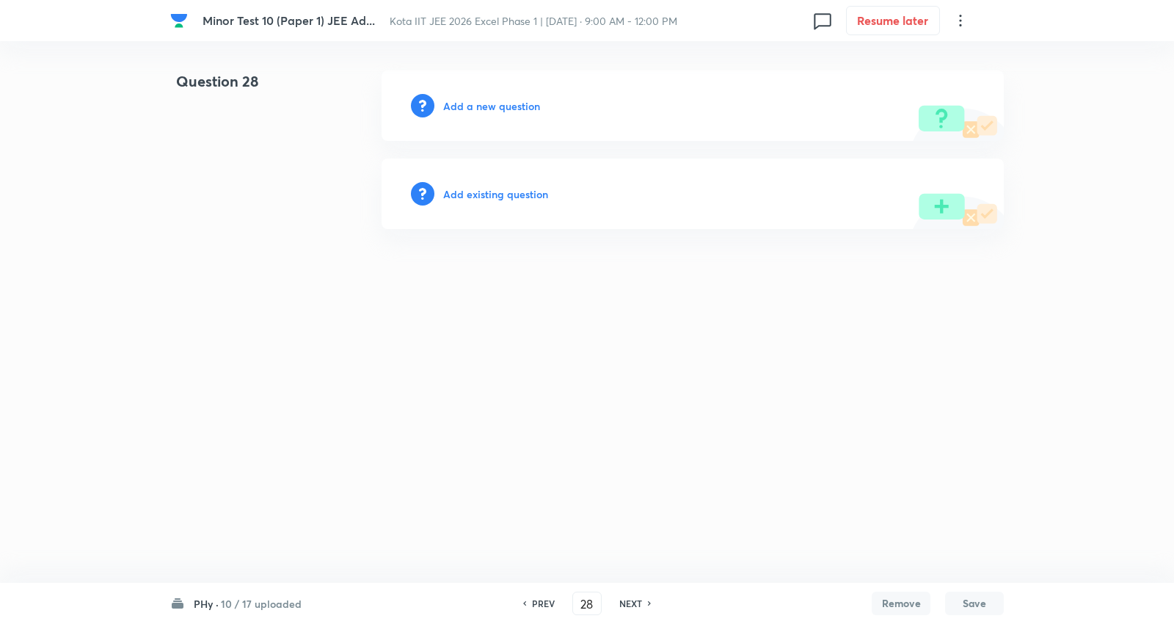
click at [503, 106] on h6 "Add a new question" at bounding box center [491, 105] width 97 height 15
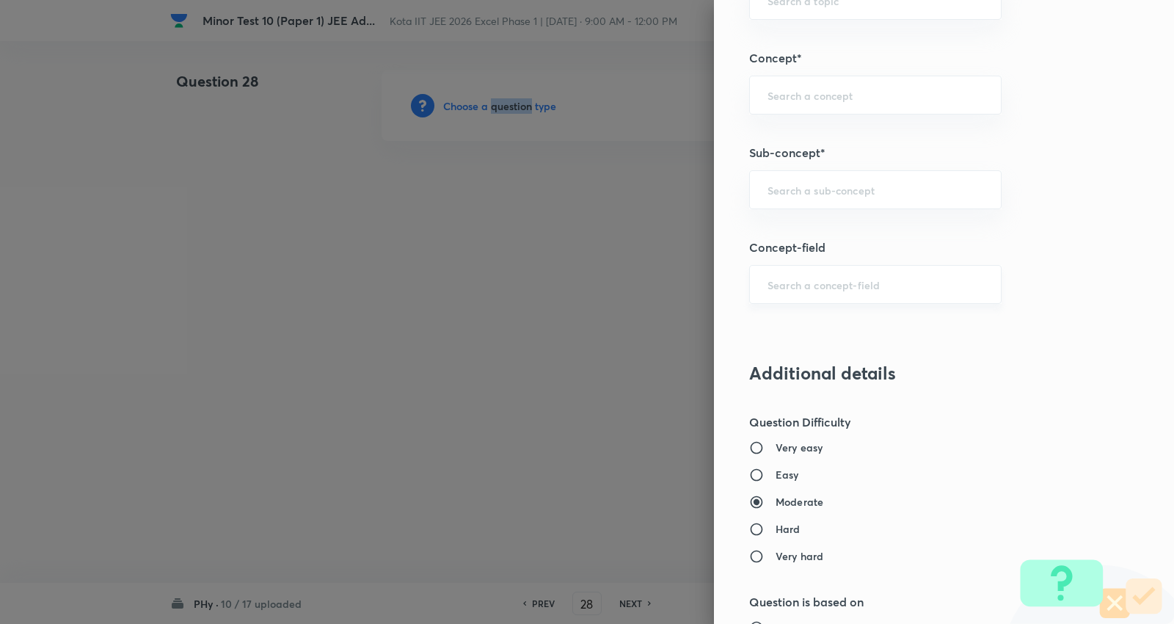
scroll to position [897, 0]
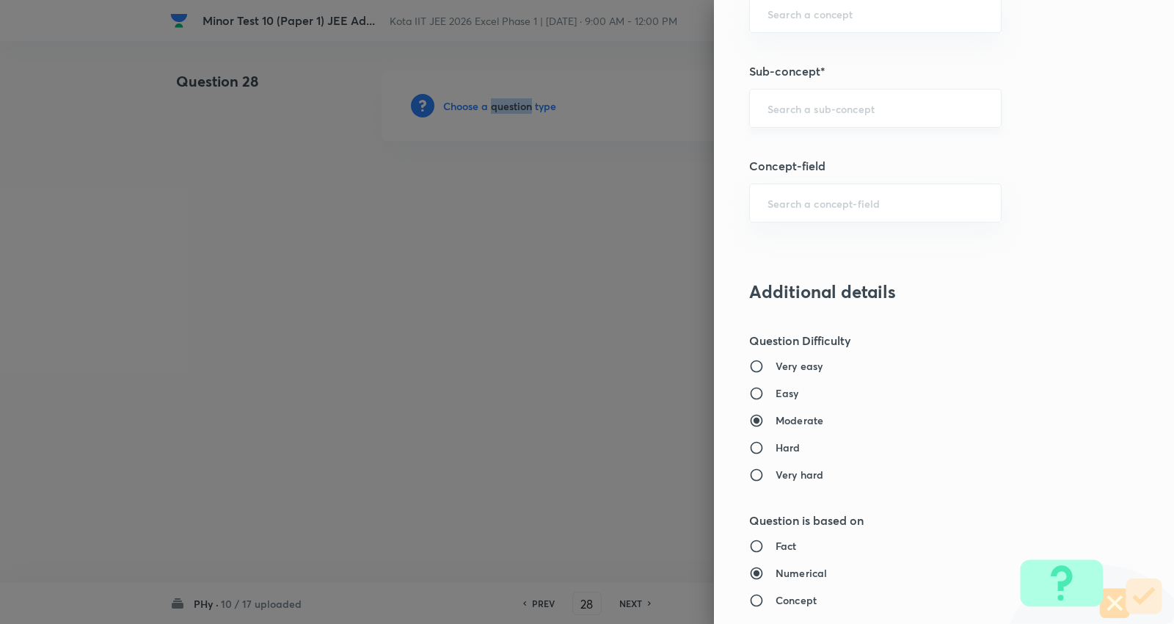
click at [835, 126] on div "​" at bounding box center [875, 108] width 252 height 39
paste input "Power in Series LCR Circuit"
click at [827, 150] on li "Power in Series LCR Circuit" at bounding box center [863, 150] width 251 height 26
type input "Power in Series LCR Circuit"
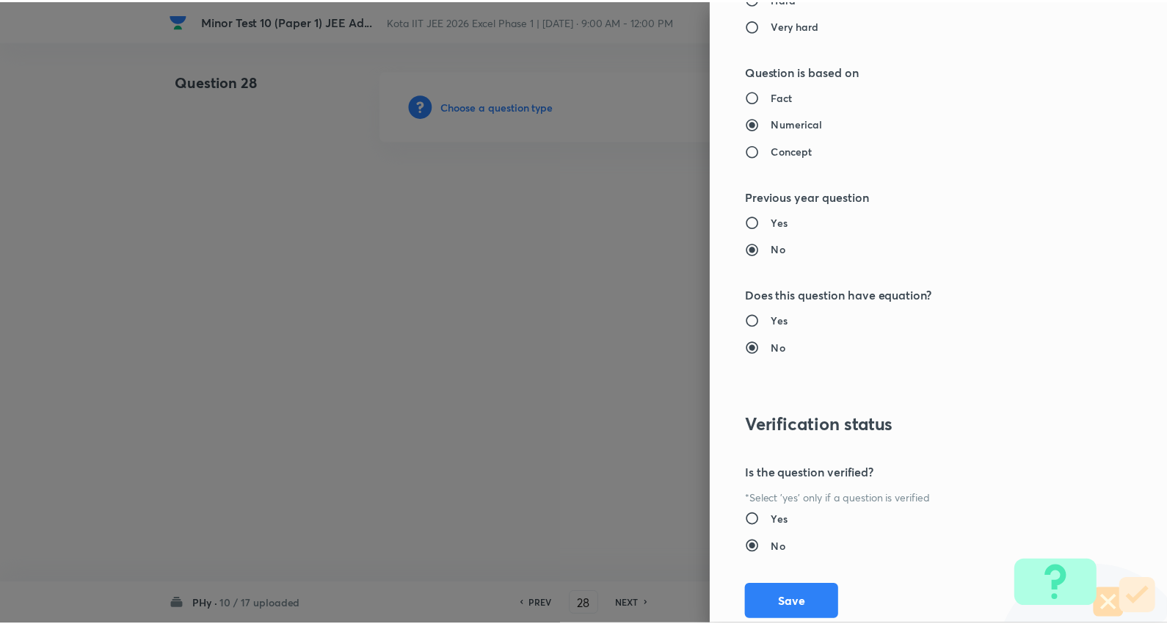
scroll to position [1389, 0]
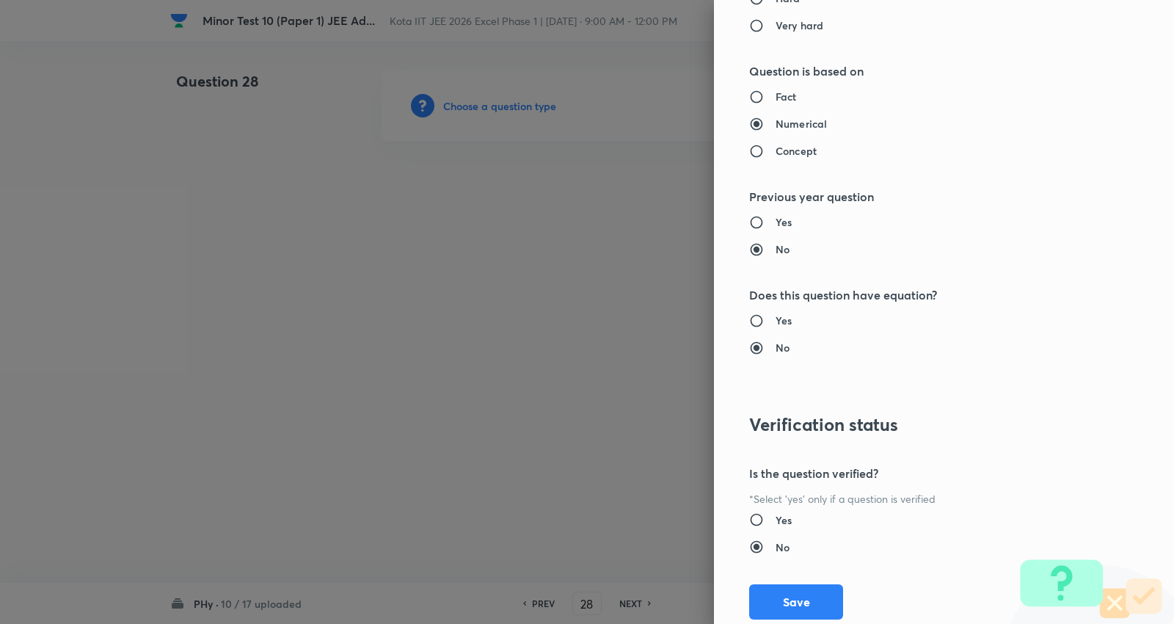
type input "Physics"
type input "Electricity & Magnetism"
type input "Alternating Current"
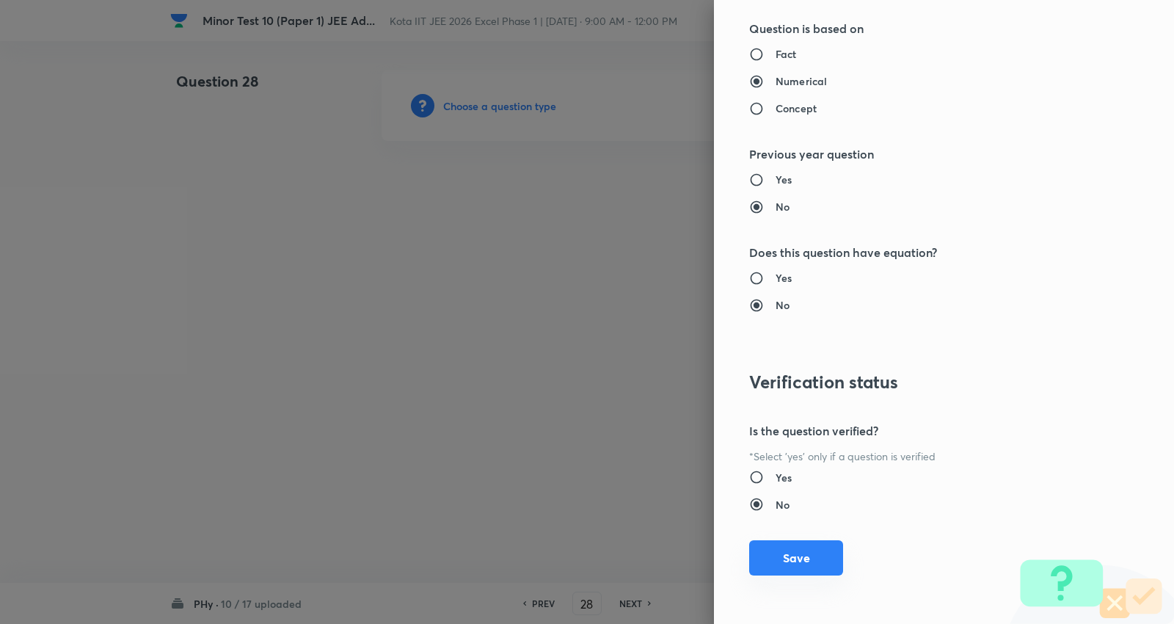
click at [802, 561] on button "Save" at bounding box center [796, 557] width 94 height 35
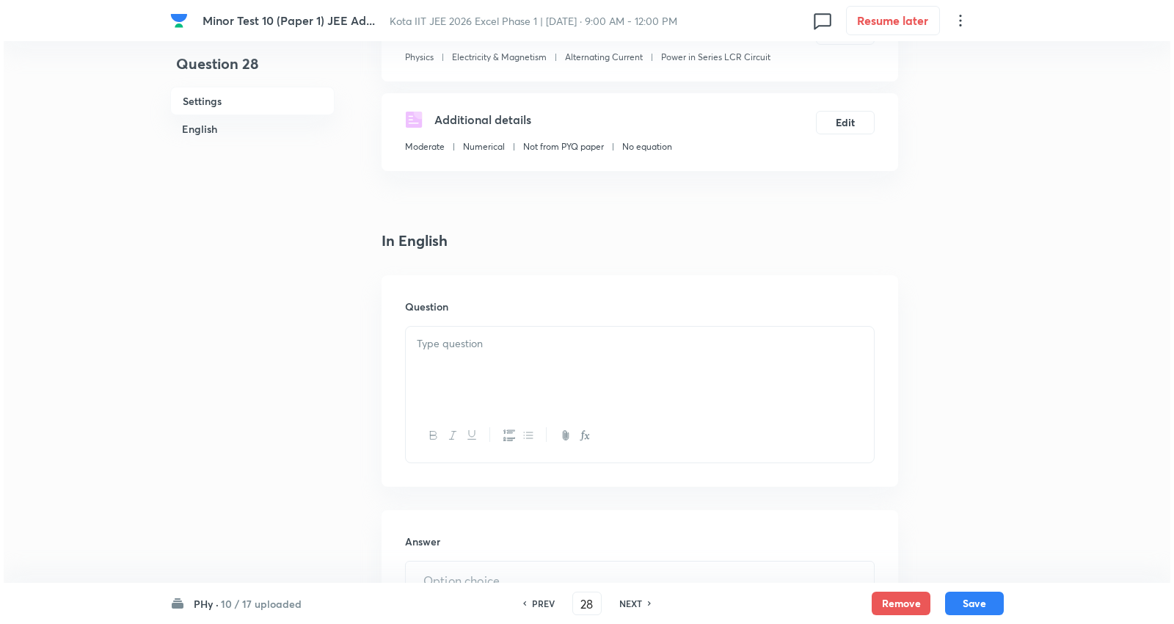
scroll to position [244, 0]
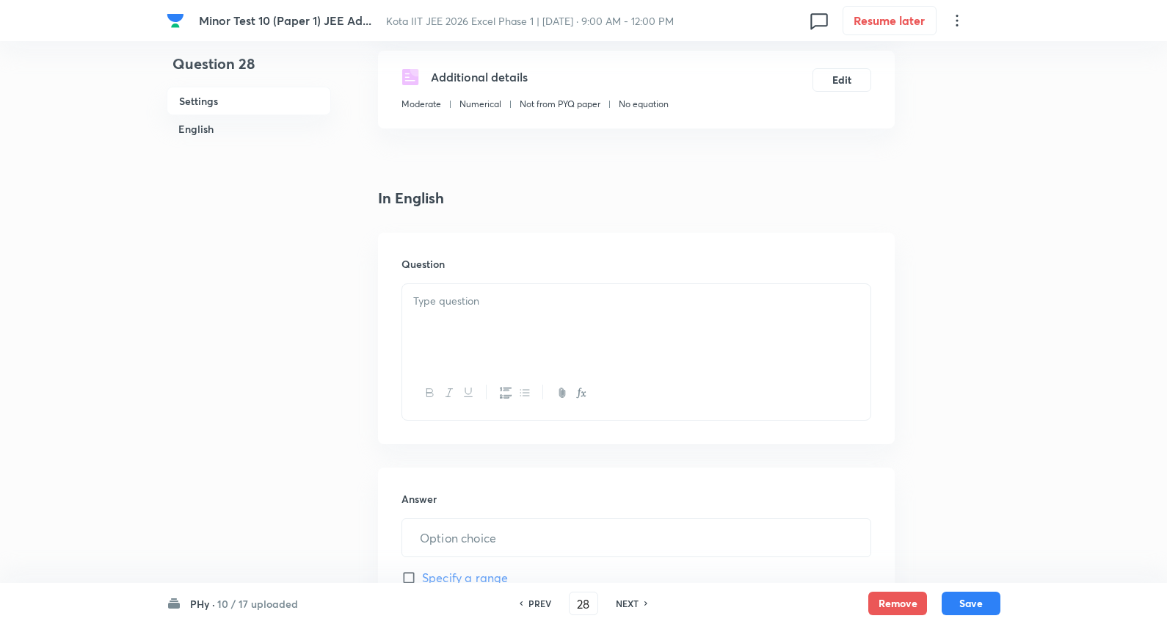
click at [501, 321] on div at bounding box center [636, 325] width 468 height 82
click at [499, 299] on p at bounding box center [636, 301] width 446 height 17
click at [487, 312] on div at bounding box center [636, 325] width 468 height 82
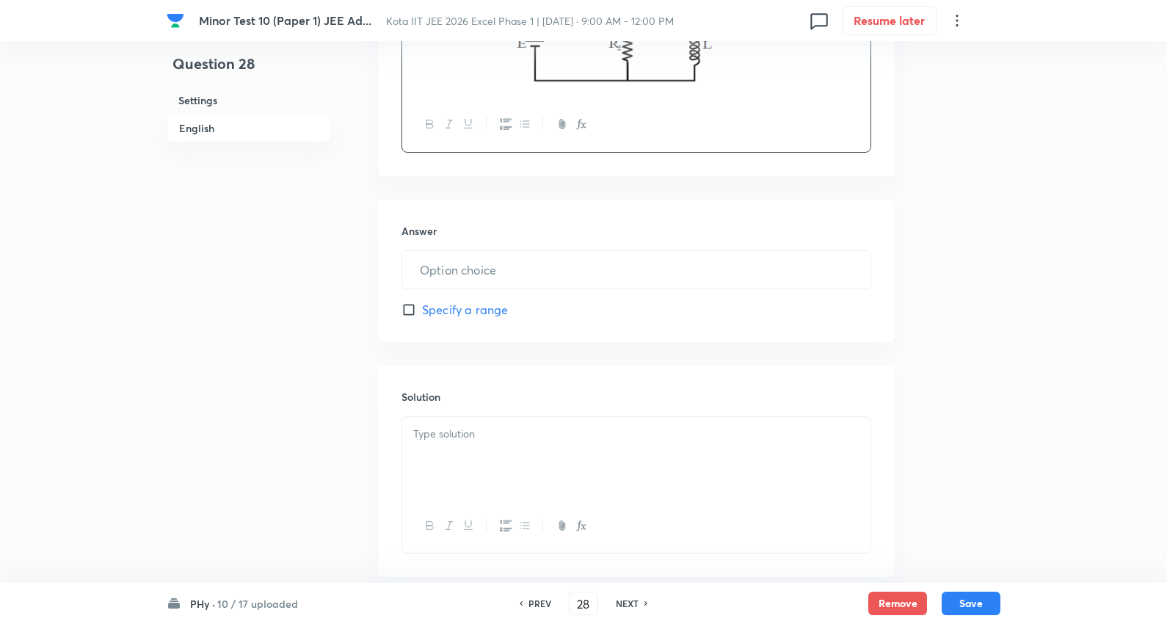
scroll to position [596, 0]
click at [473, 266] on input "text" at bounding box center [636, 268] width 468 height 37
type input "8"
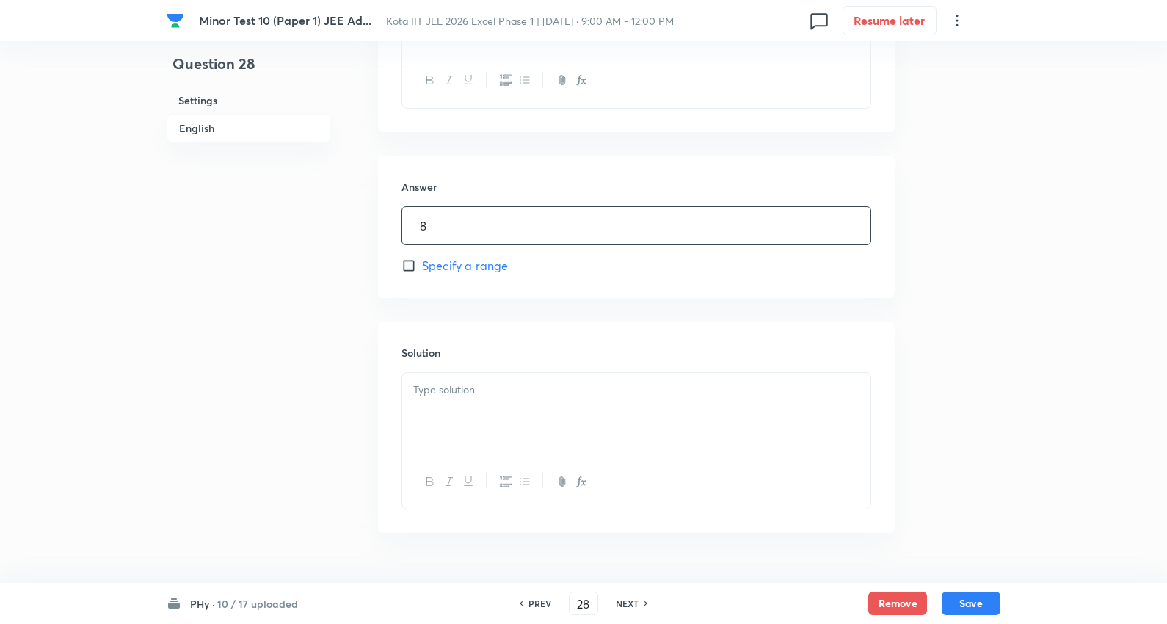
scroll to position [678, 0]
click at [468, 360] on div at bounding box center [636, 376] width 468 height 82
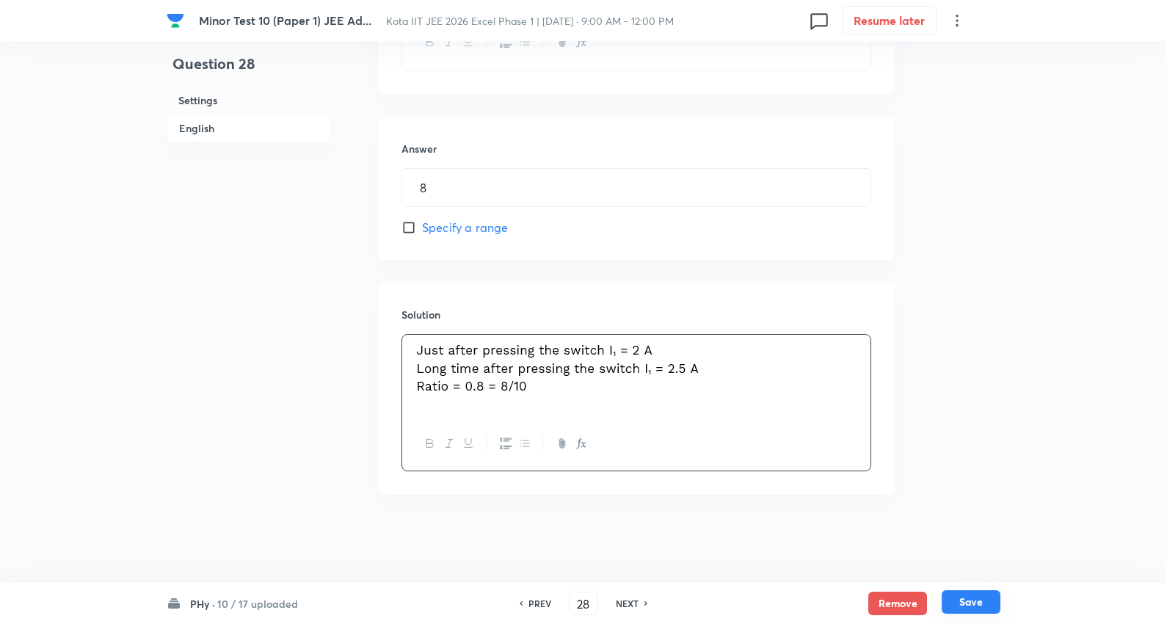
click at [970, 602] on button "Save" at bounding box center [971, 601] width 59 height 23
type input "29"
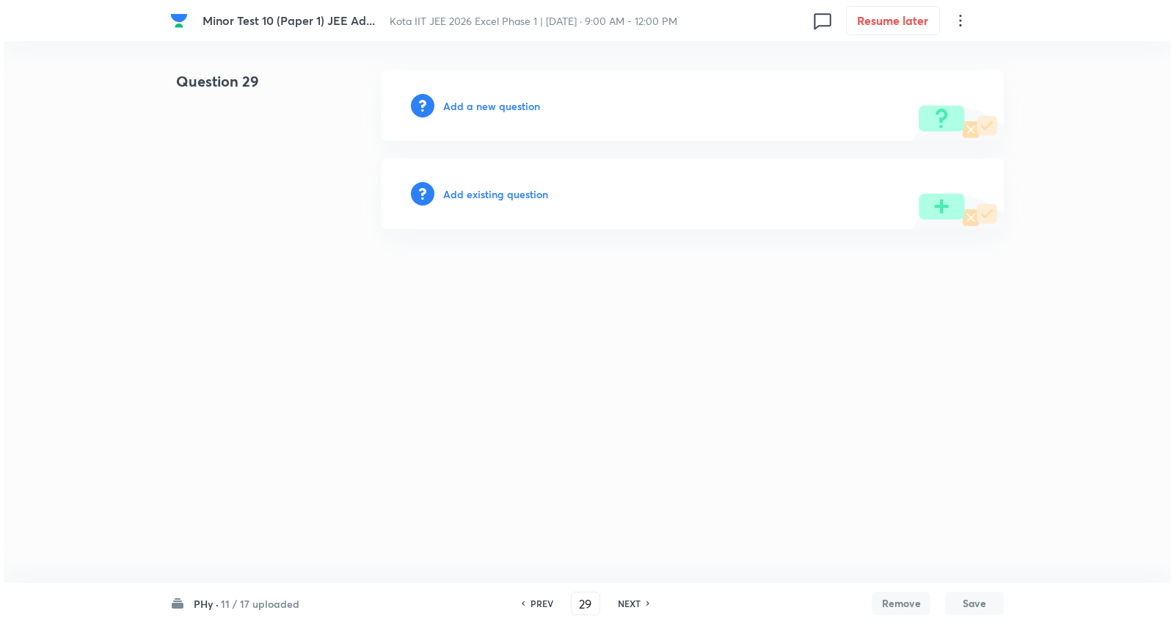
scroll to position [0, 0]
click at [492, 103] on h6 "Add a new question" at bounding box center [491, 105] width 97 height 15
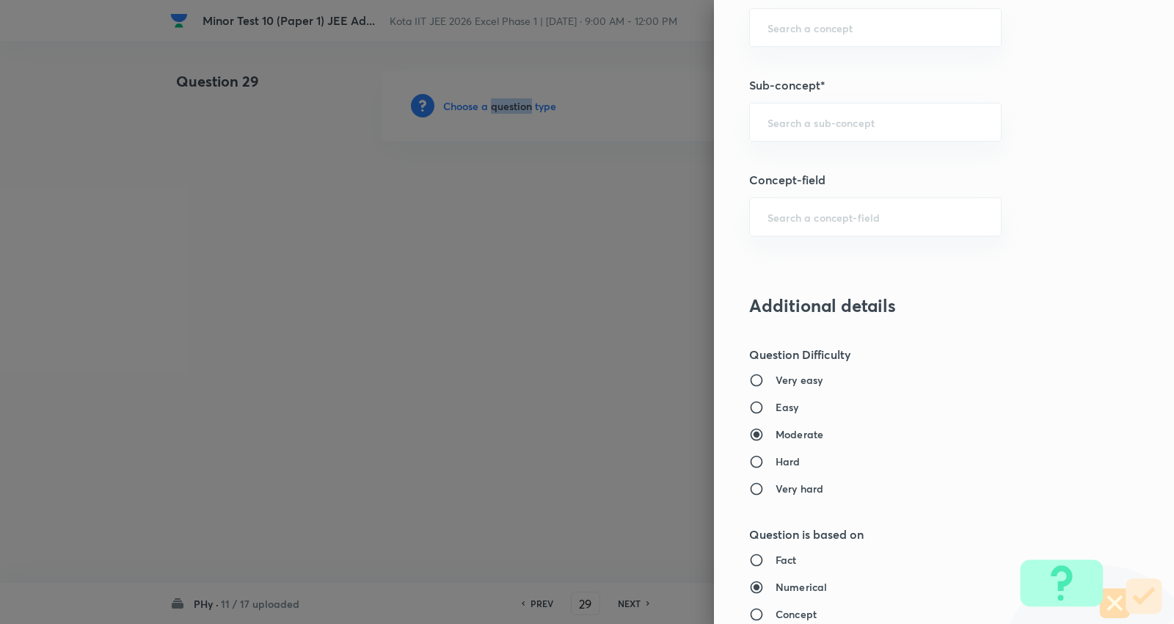
scroll to position [897, 0]
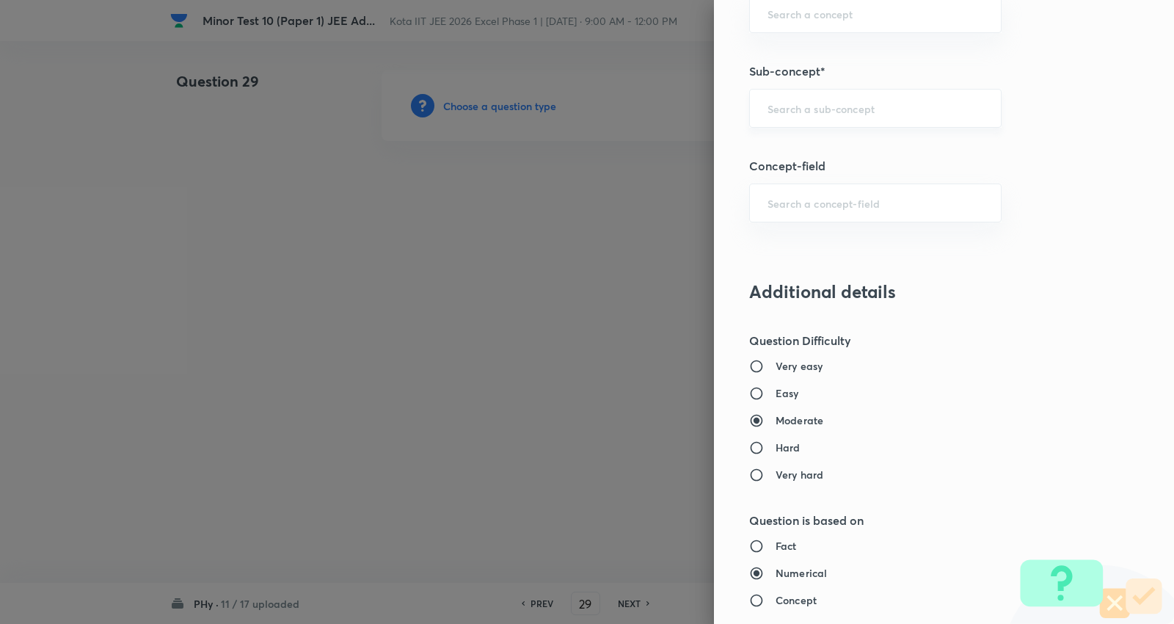
click at [837, 115] on input "text" at bounding box center [876, 108] width 216 height 14
paste input "Power in Series LCR Circuit"
click at [806, 147] on li "Power in Series LCR Circuit" at bounding box center [863, 150] width 251 height 26
type input "Power in Series LCR Circuit"
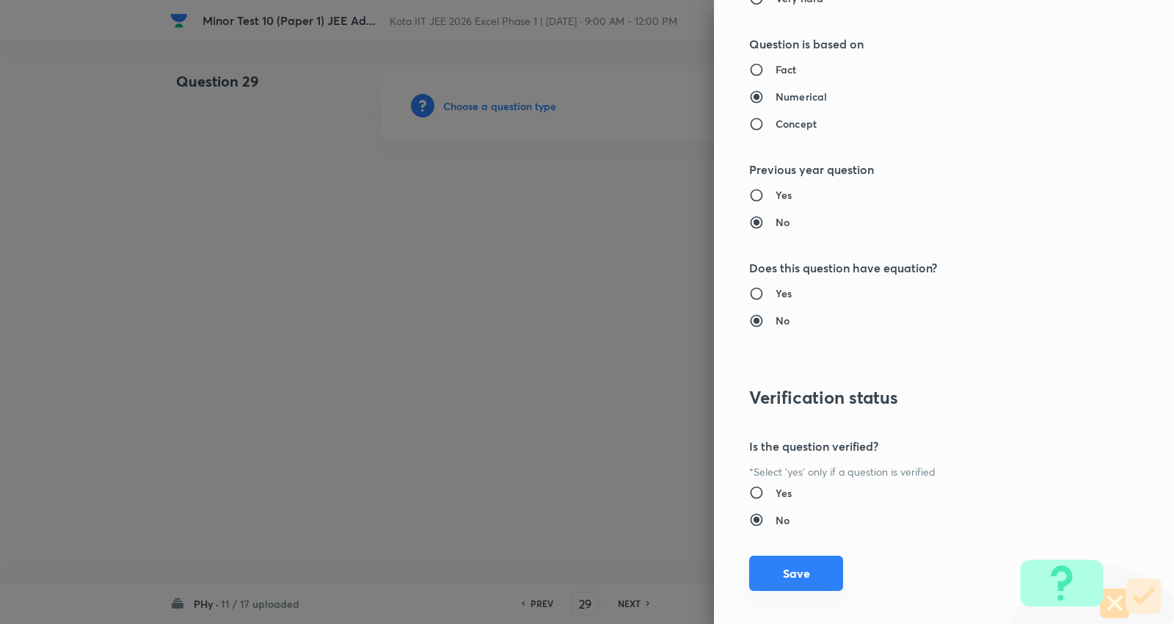
type input "Physics"
type input "Electricity & Magnetism"
type input "Alternating Current"
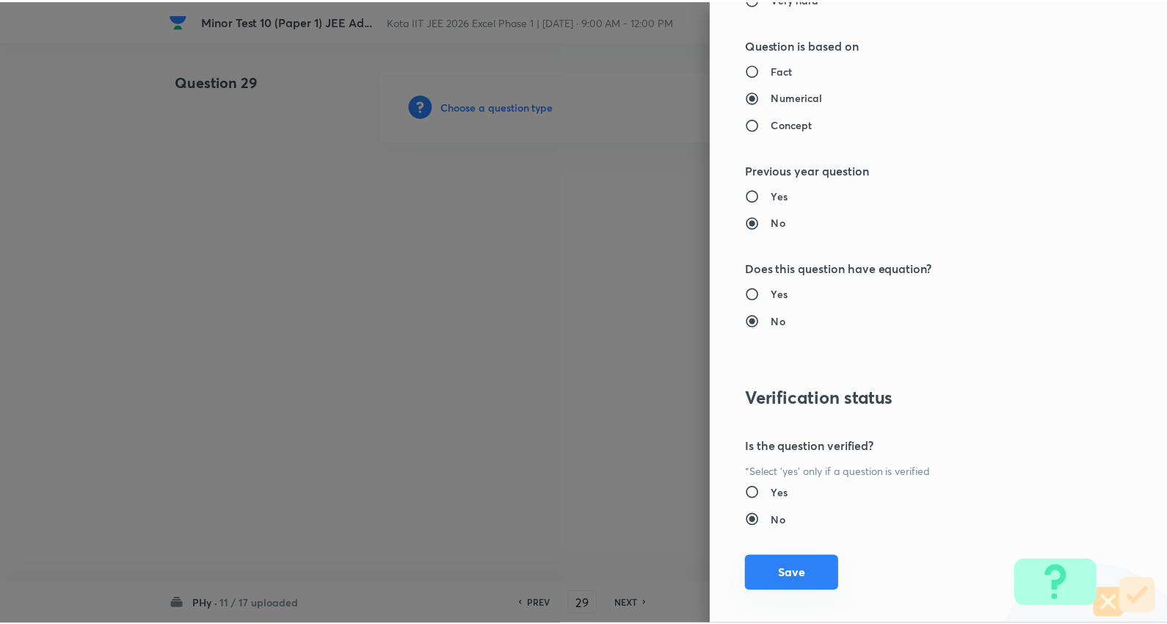
scroll to position [1389, 0]
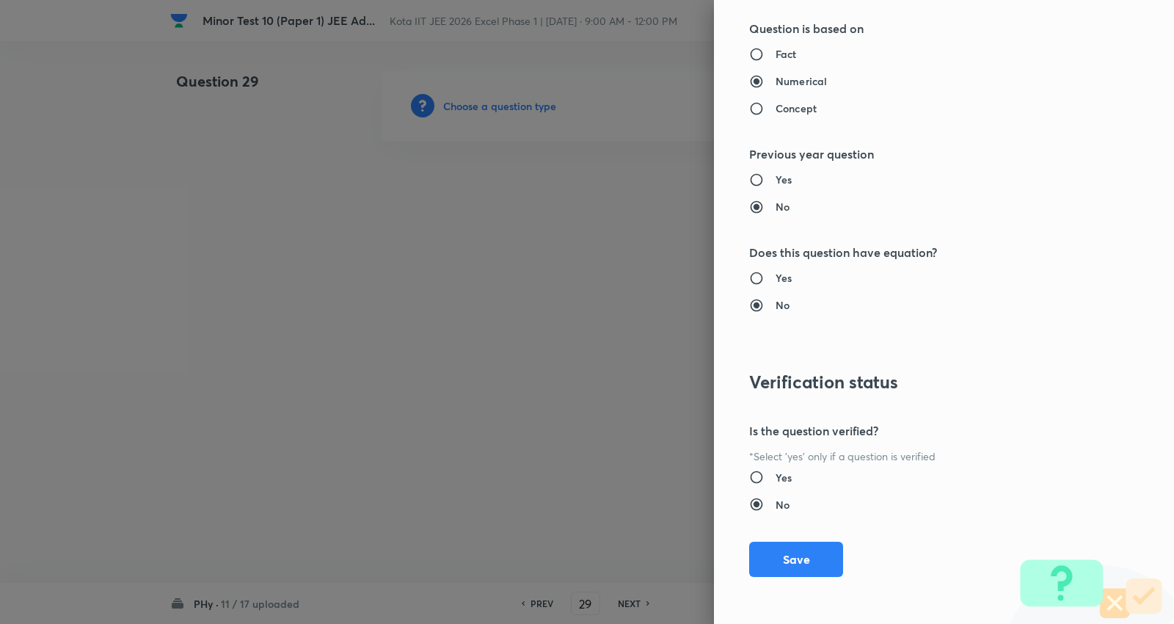
click at [793, 567] on button "Save" at bounding box center [796, 559] width 94 height 35
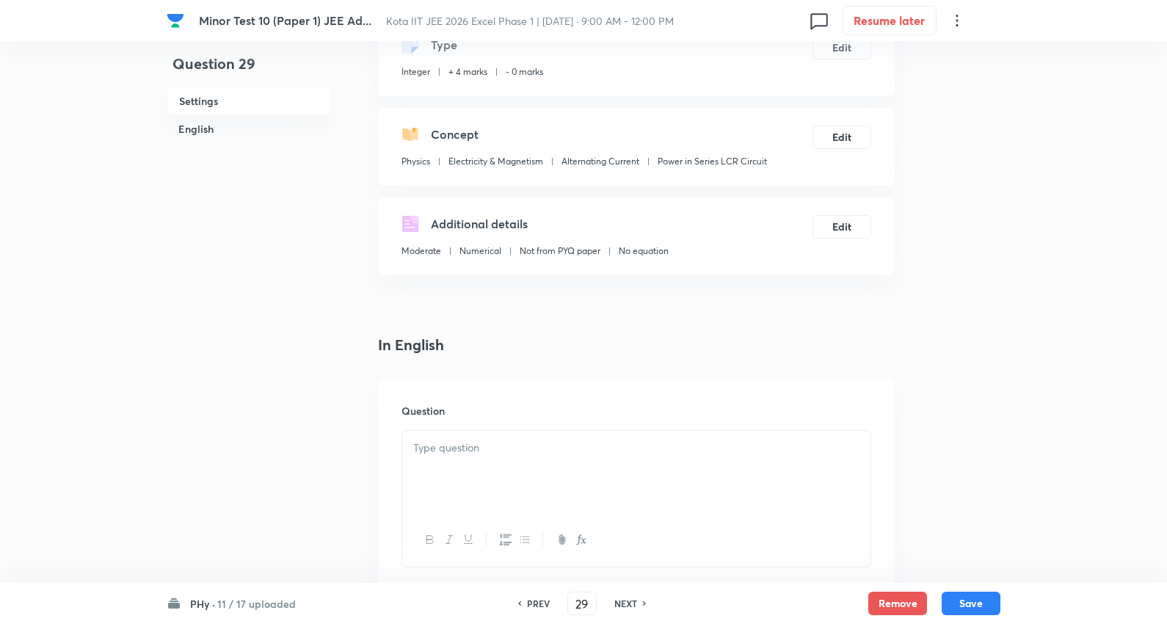
scroll to position [326, 0]
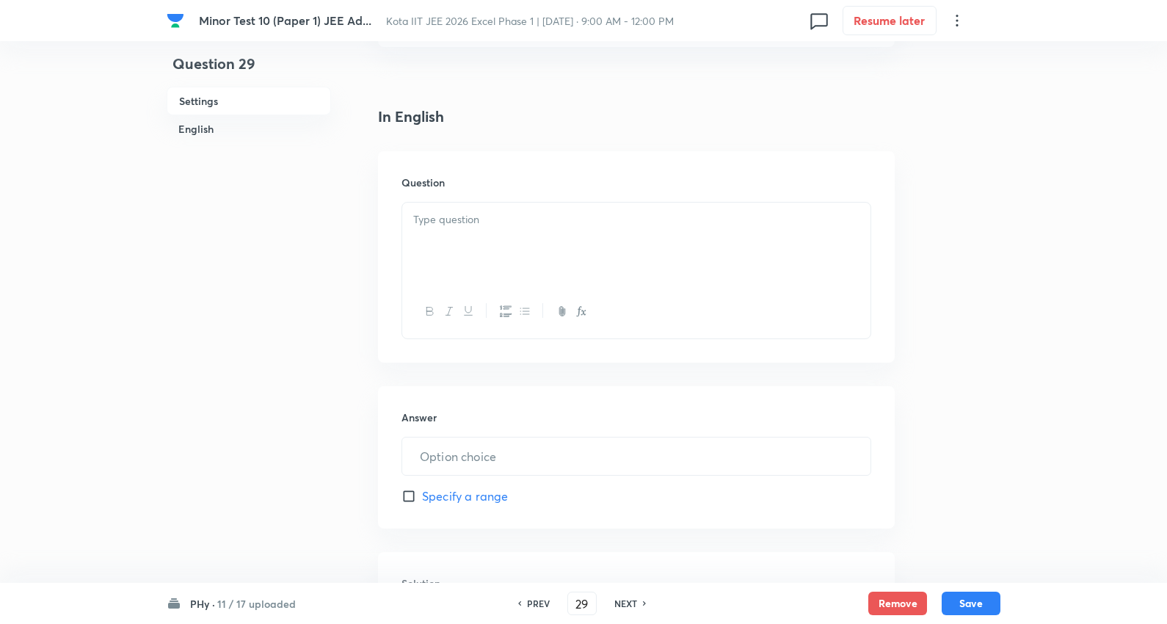
drag, startPoint x: 473, startPoint y: 243, endPoint x: 502, endPoint y: 236, distance: 29.4
click at [477, 243] on div at bounding box center [636, 244] width 468 height 82
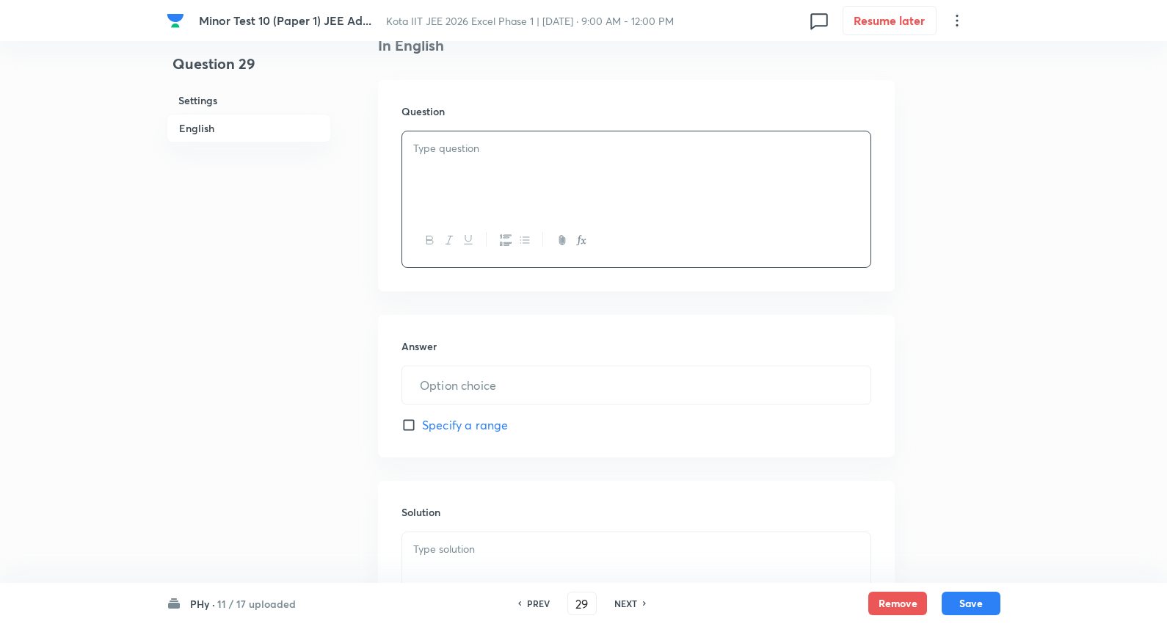
scroll to position [489, 0]
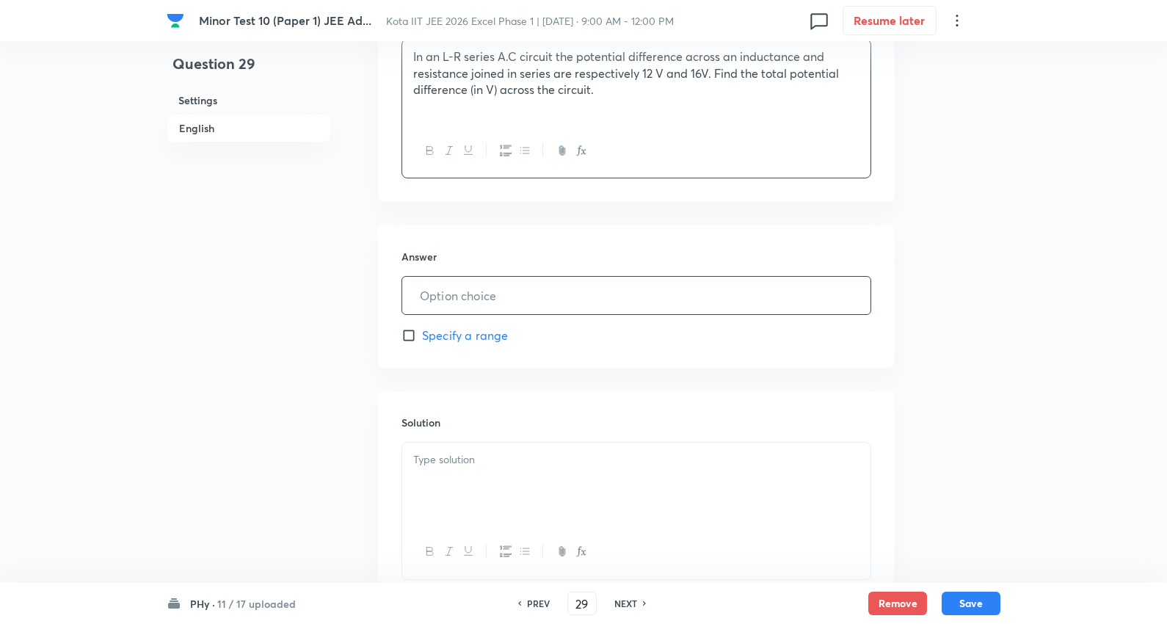
click at [479, 301] on input "text" at bounding box center [636, 295] width 468 height 37
type input "20"
drag, startPoint x: 446, startPoint y: 476, endPoint x: 472, endPoint y: 463, distance: 28.6
click at [448, 470] on div at bounding box center [636, 484] width 468 height 82
click at [970, 603] on button "Save" at bounding box center [971, 601] width 59 height 23
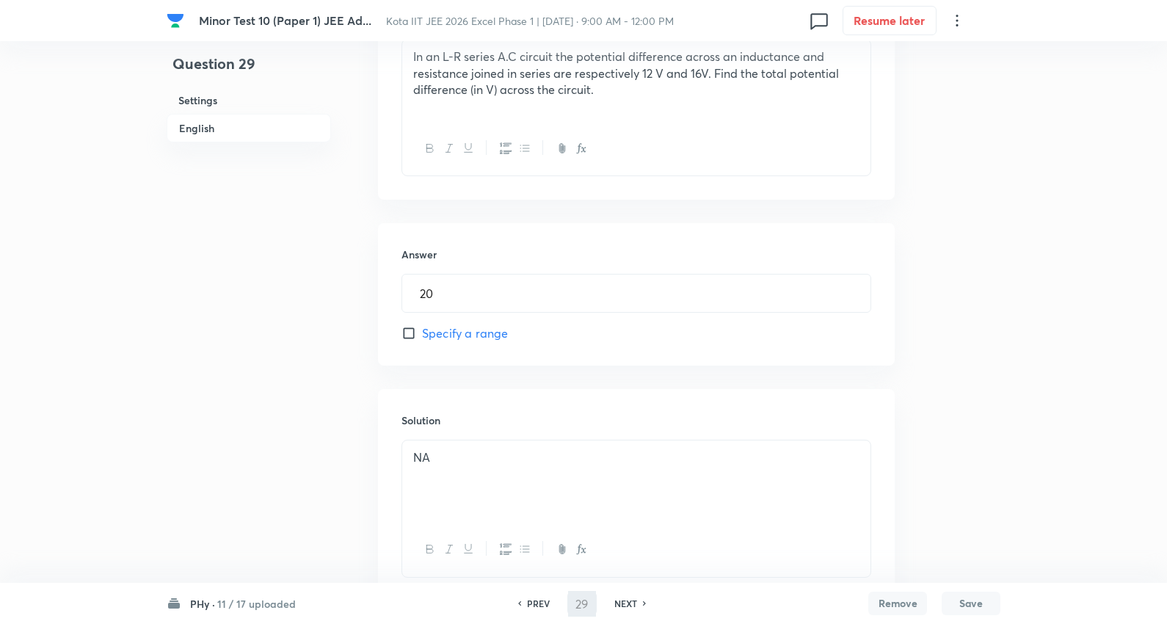
type input "30"
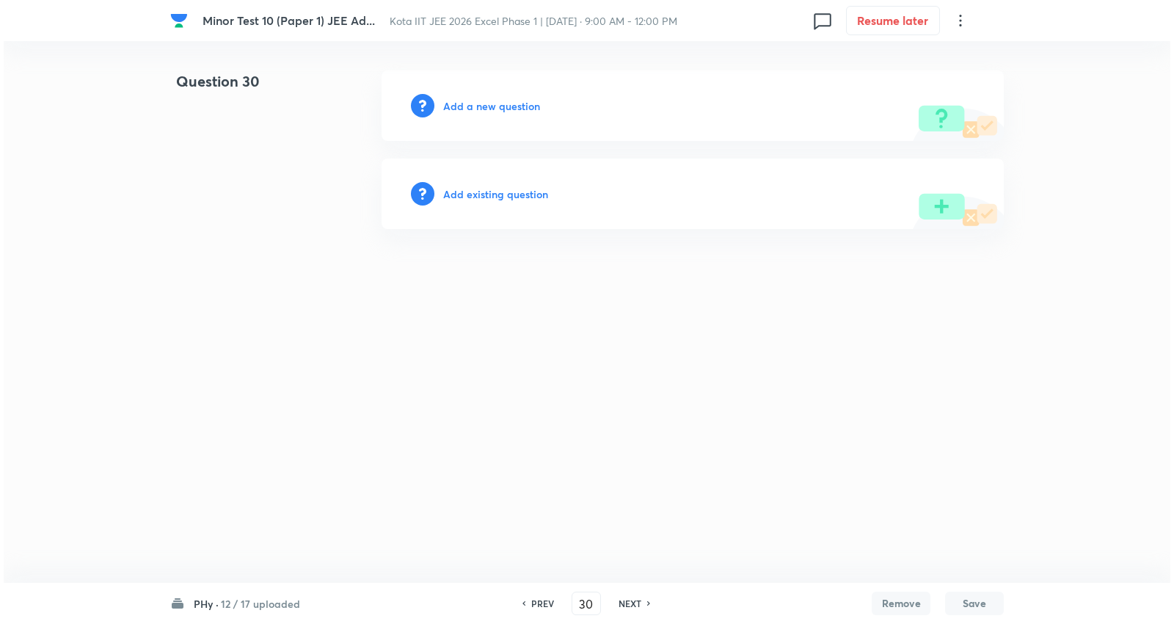
scroll to position [0, 0]
click at [500, 101] on h6 "Add a new question" at bounding box center [491, 105] width 97 height 15
click at [500, 101] on h6 "Choose a question type" at bounding box center [499, 105] width 113 height 15
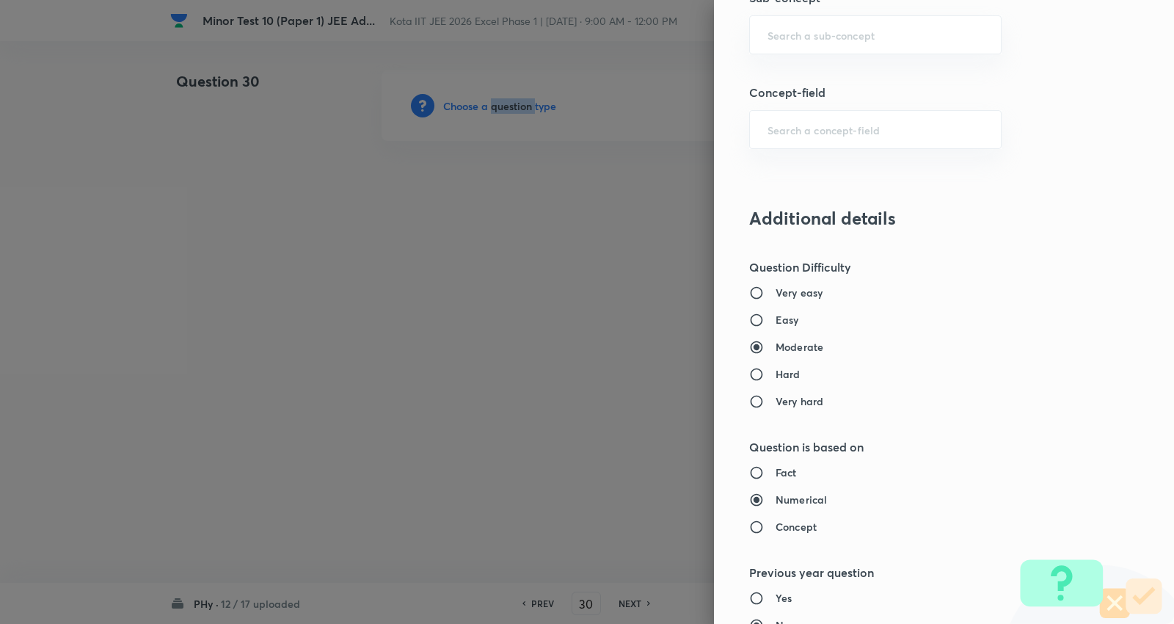
scroll to position [978, 0]
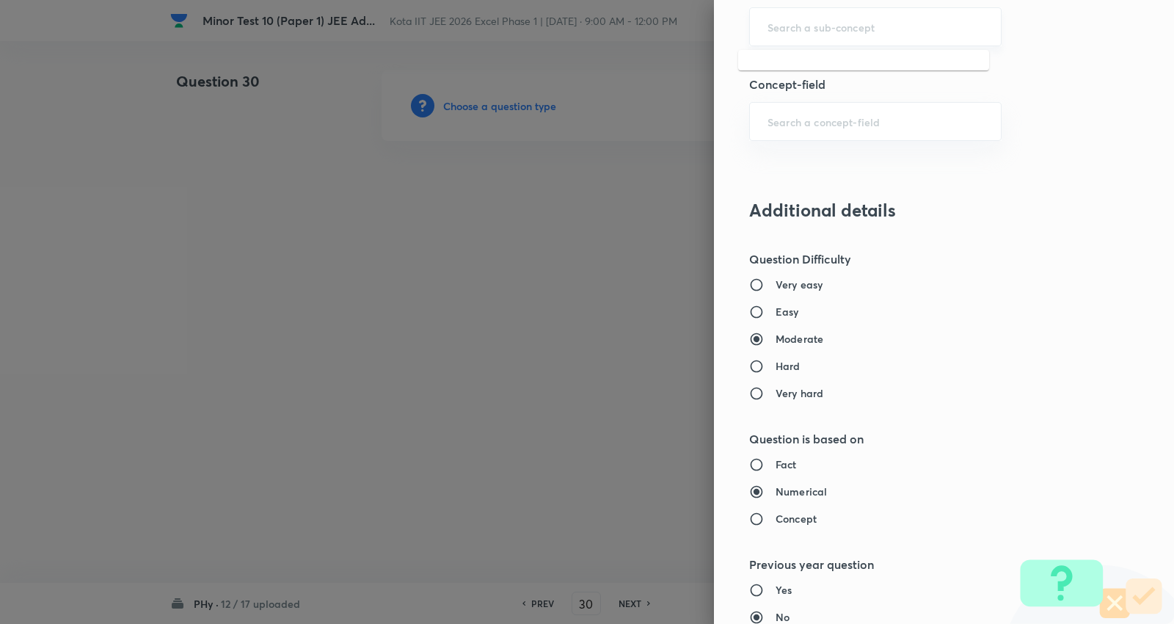
click at [833, 27] on input "text" at bounding box center [876, 27] width 216 height 14
paste input "First Law of Thermodynamics"
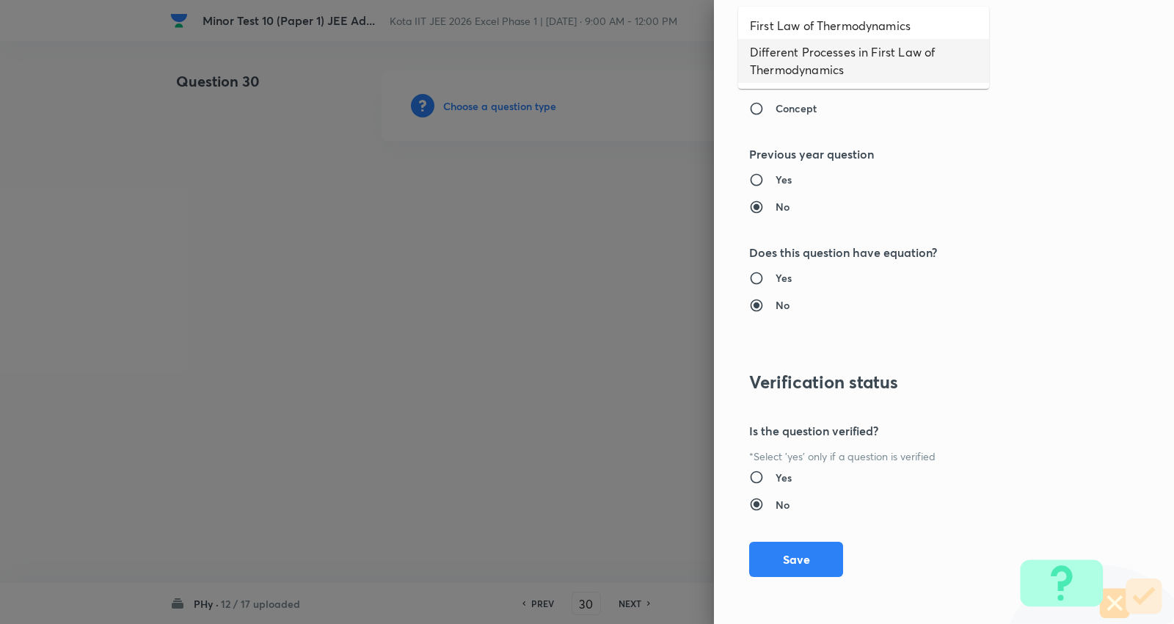
scroll to position [1226, 0]
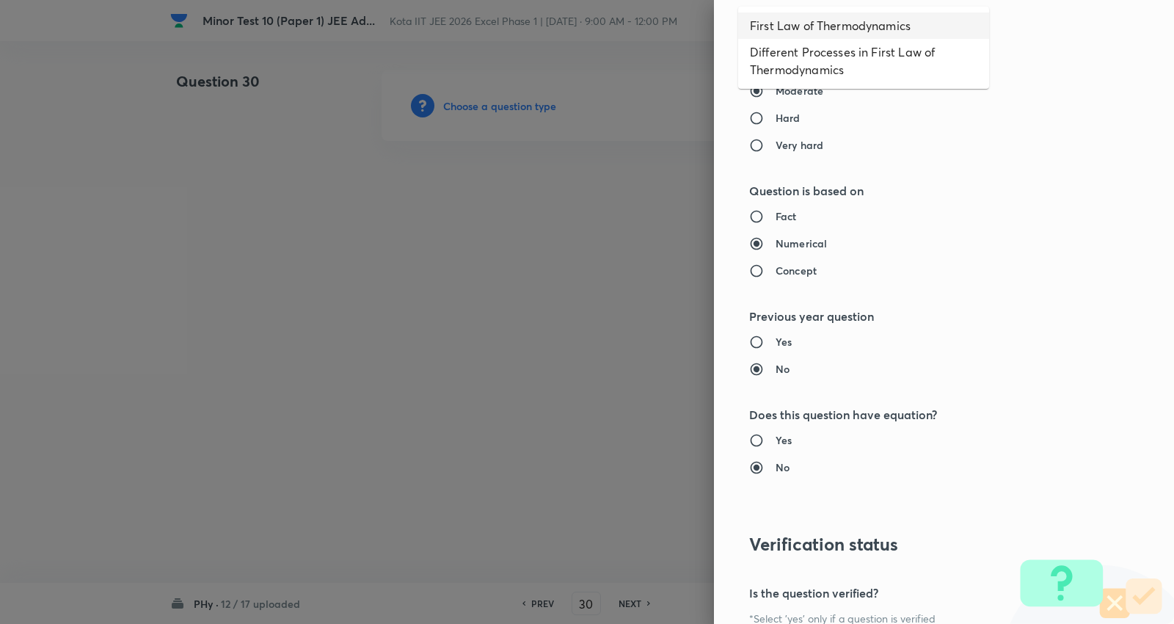
click at [850, 20] on li "First Law of Thermodynamics" at bounding box center [863, 25] width 251 height 26
type input "First Law of Thermodynamics"
type input "Physics"
type input "Thermal Physics"
type input "Thermodynamics"
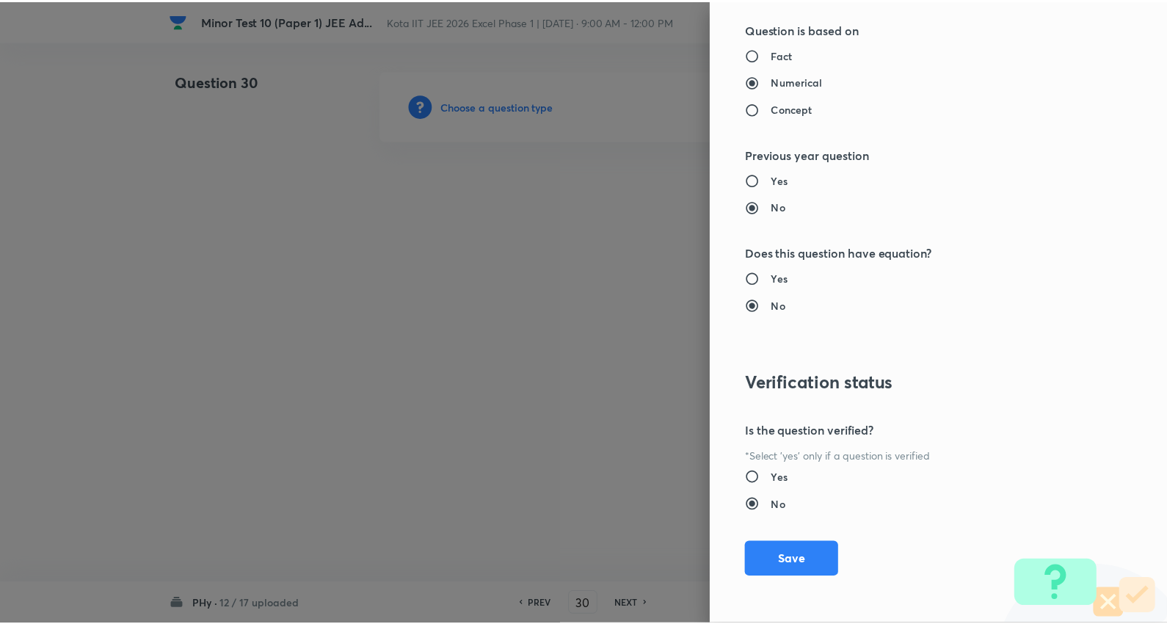
scroll to position [1389, 0]
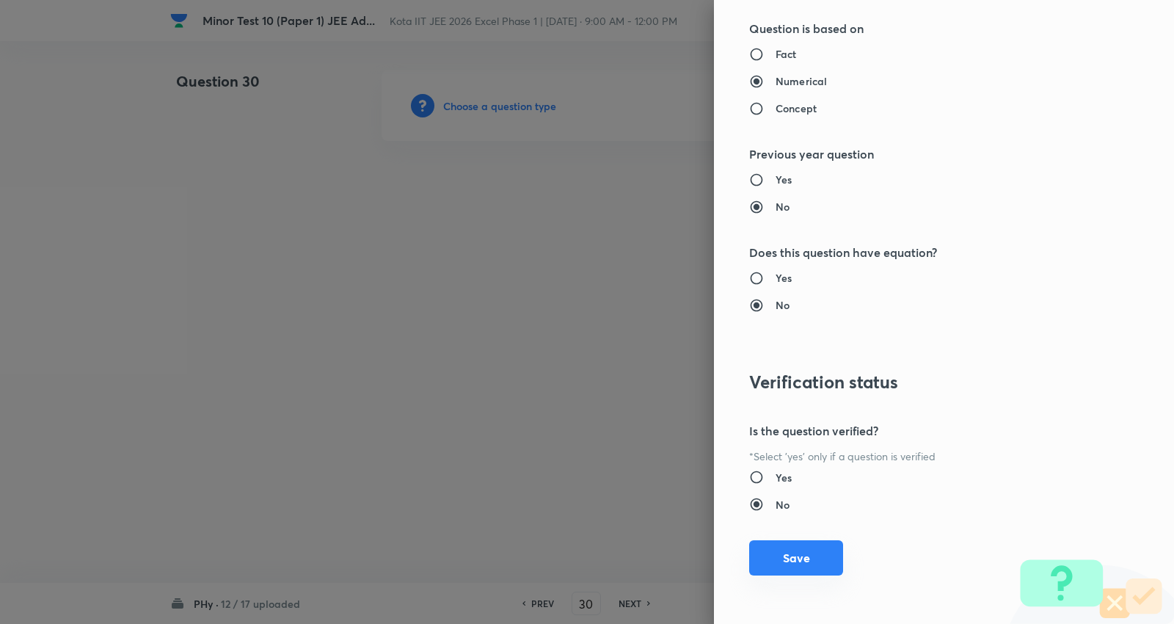
click at [794, 555] on button "Save" at bounding box center [796, 557] width 94 height 35
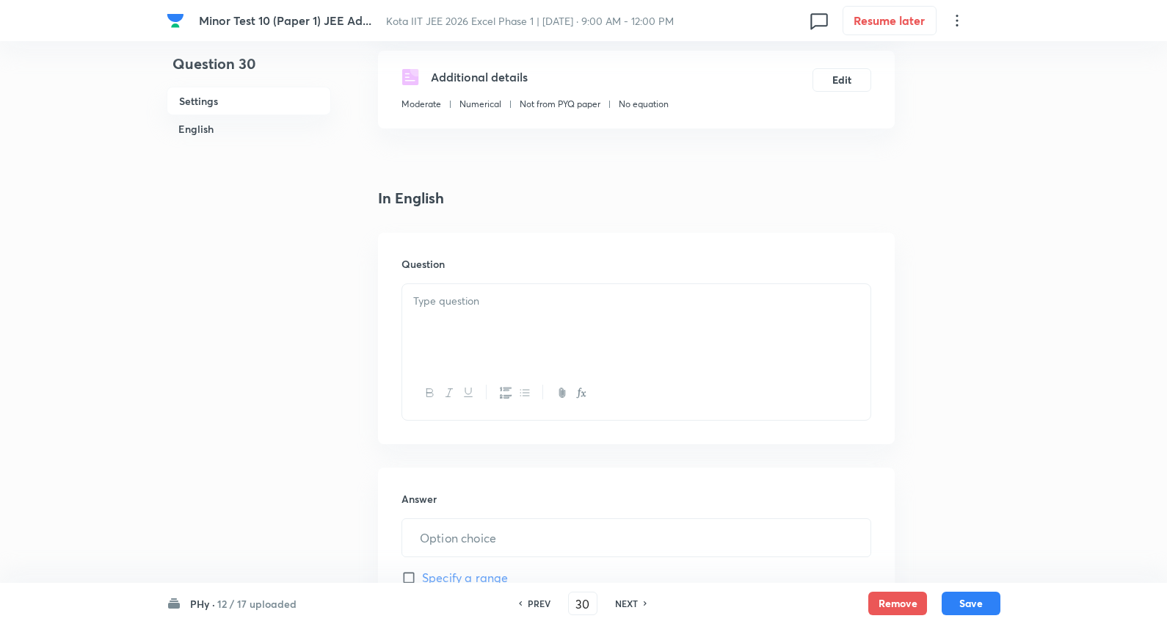
scroll to position [326, 0]
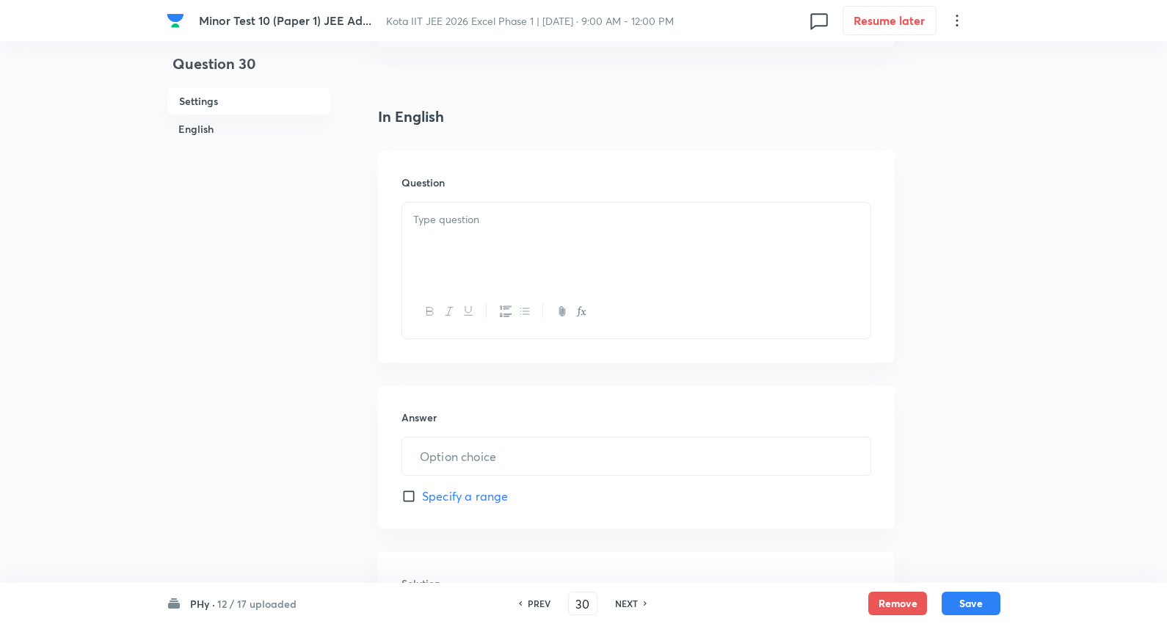
click at [478, 214] on p at bounding box center [636, 219] width 446 height 17
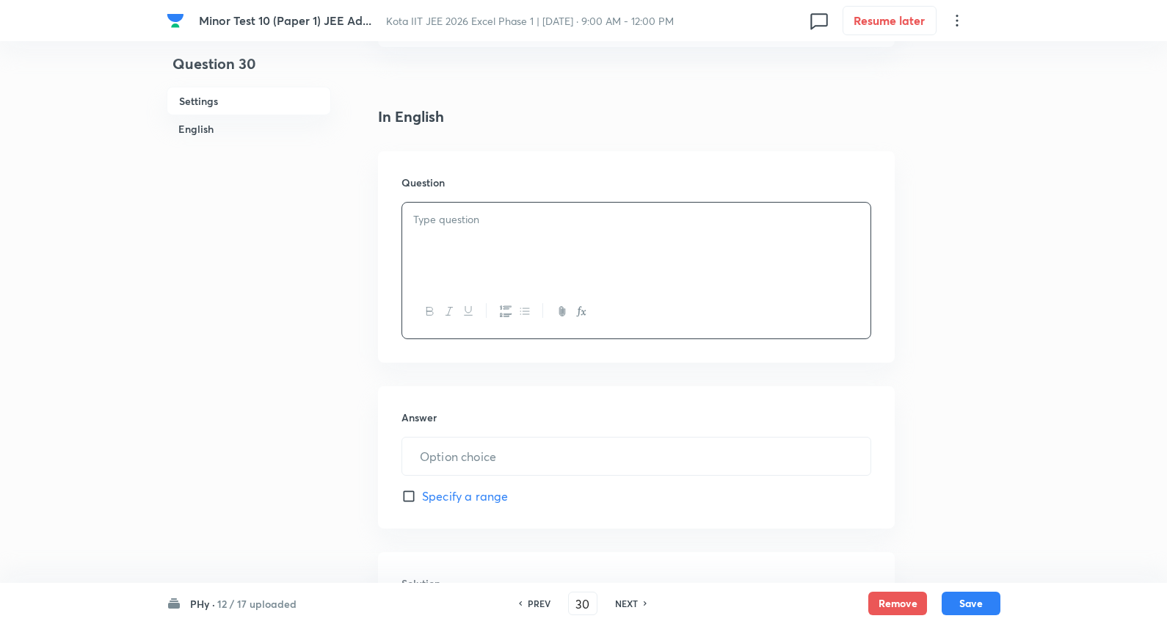
click at [466, 222] on p at bounding box center [636, 219] width 446 height 17
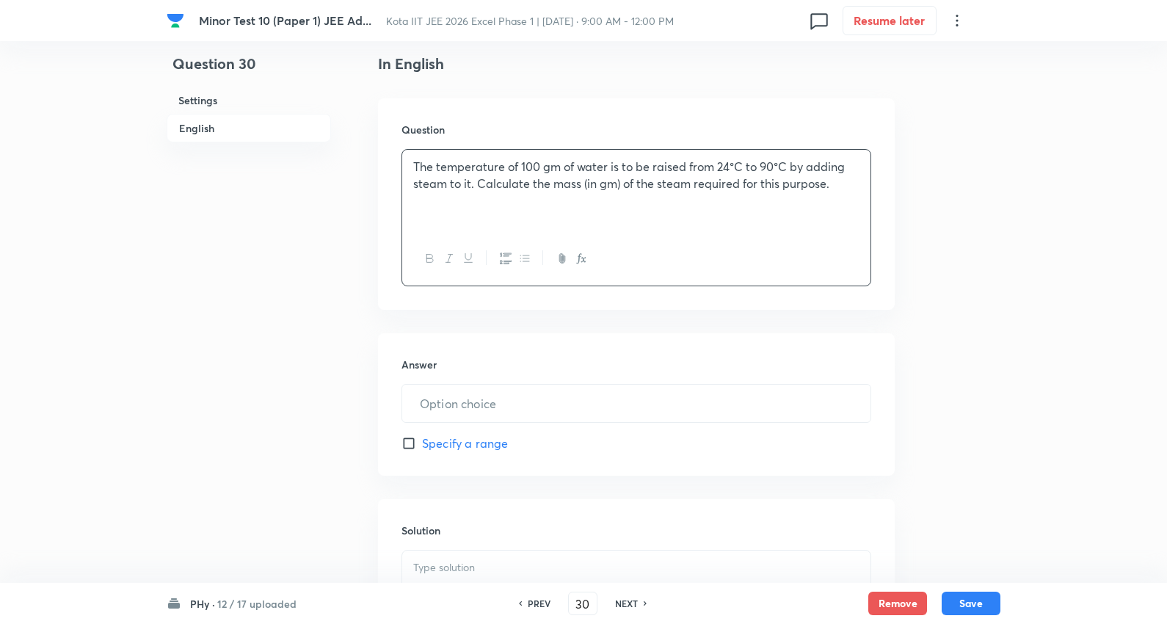
scroll to position [407, 0]
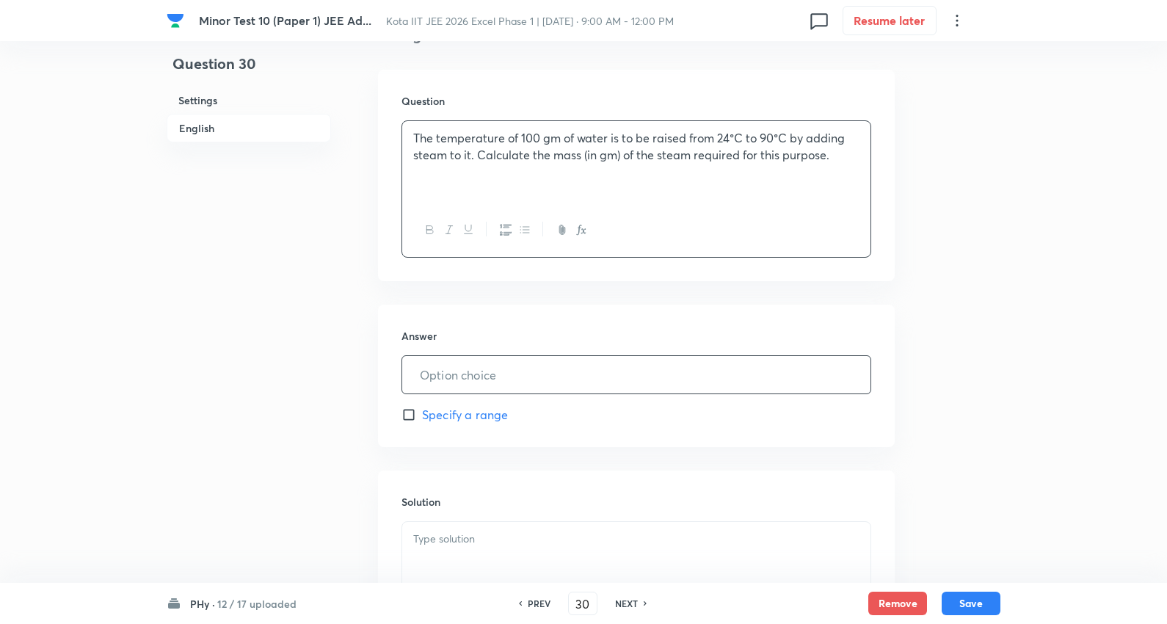
click at [470, 379] on input "text" at bounding box center [636, 374] width 468 height 37
type input "12"
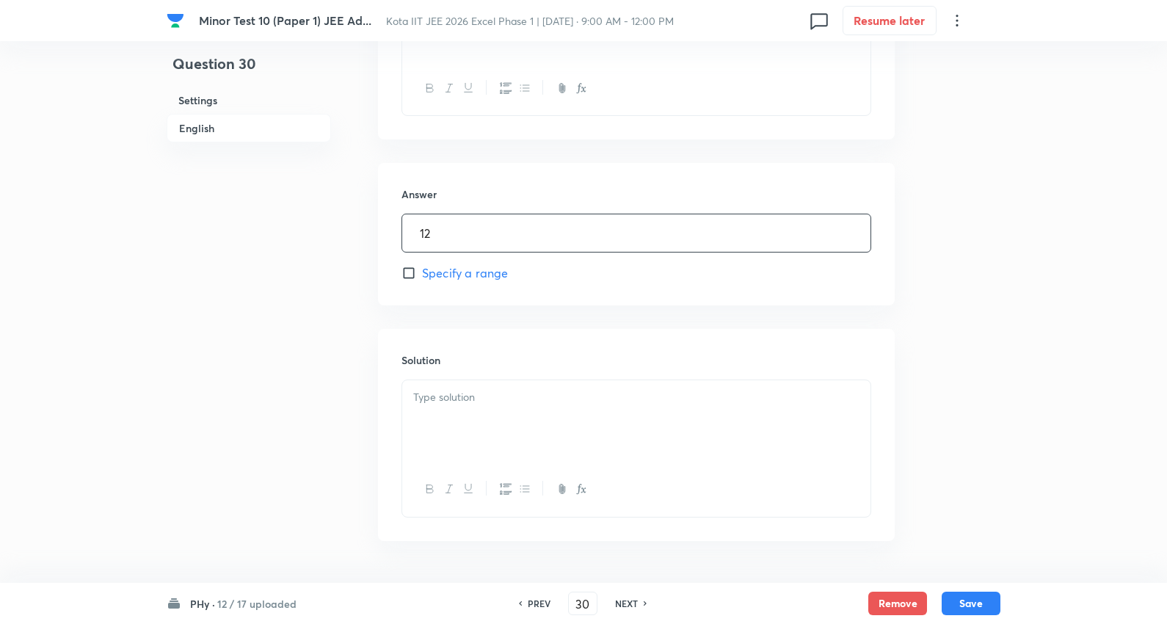
scroll to position [596, 0]
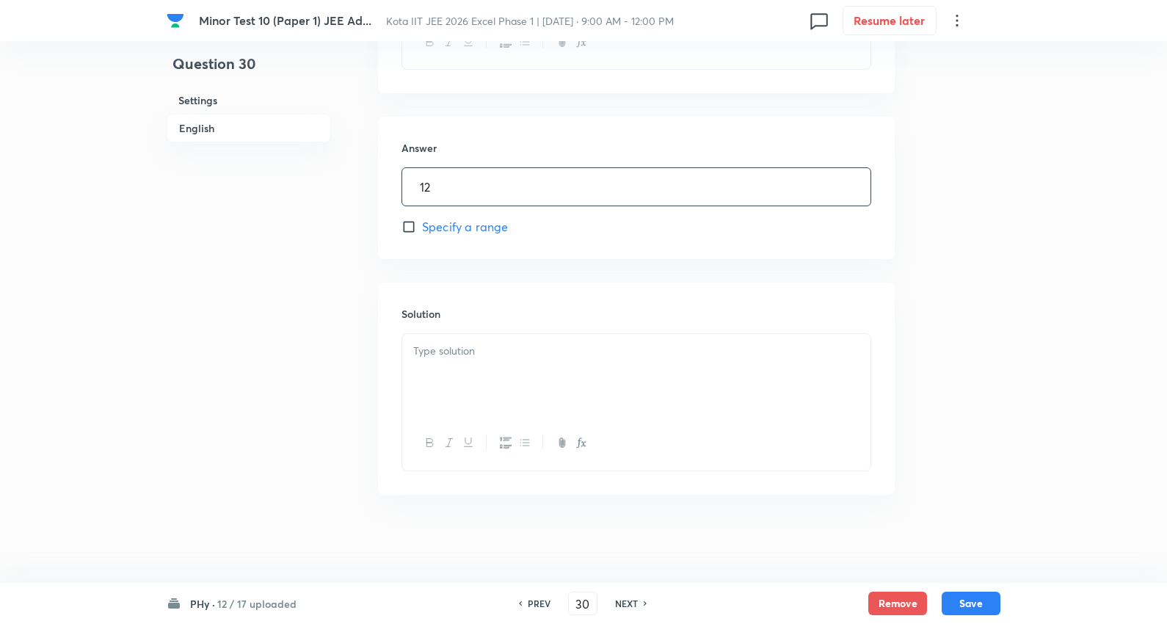
click at [489, 336] on div at bounding box center [636, 375] width 468 height 82
click at [975, 606] on button "Save" at bounding box center [971, 601] width 59 height 23
type input "31"
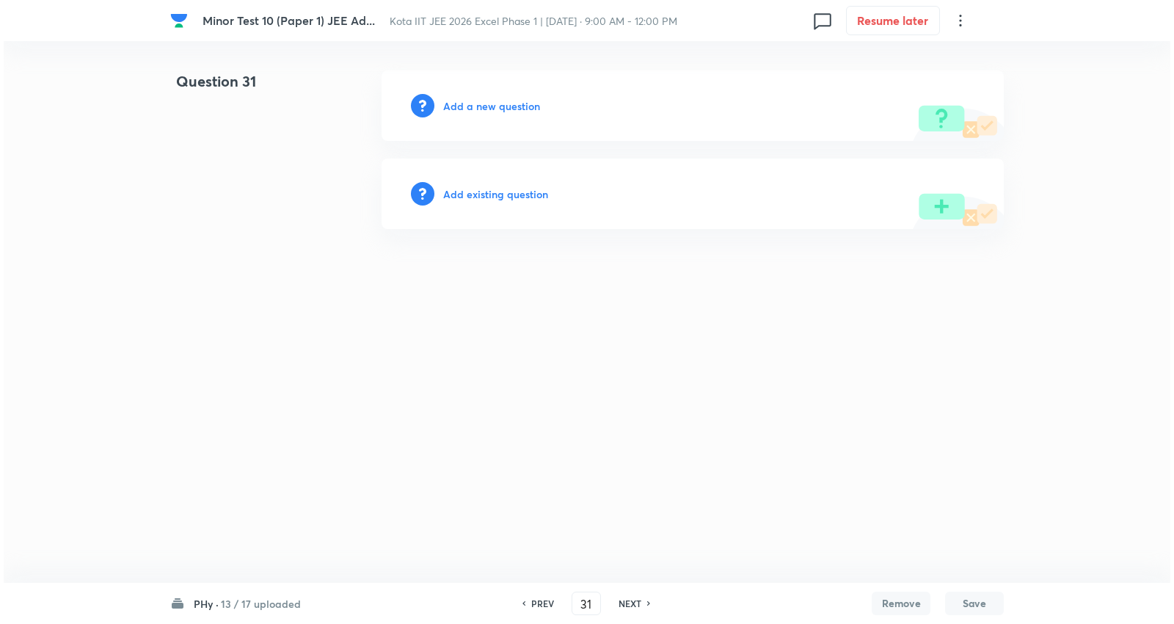
scroll to position [0, 0]
click at [495, 103] on h6 "Add a new question" at bounding box center [491, 105] width 97 height 15
click at [492, 101] on h6 "Choose a question type" at bounding box center [499, 105] width 113 height 15
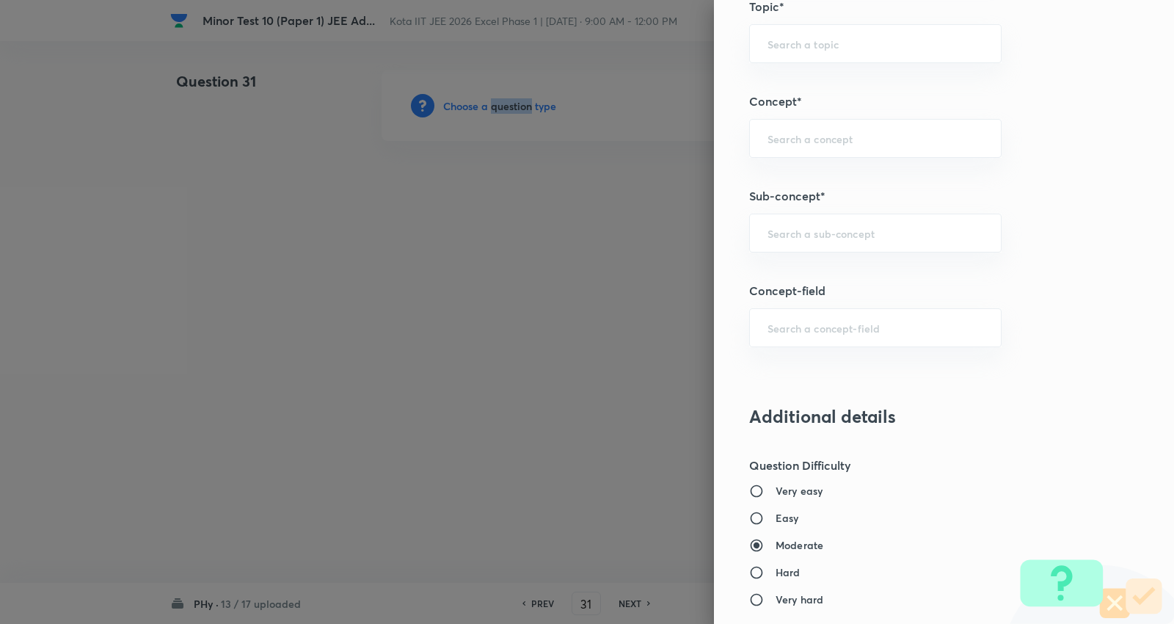
scroll to position [652, 0]
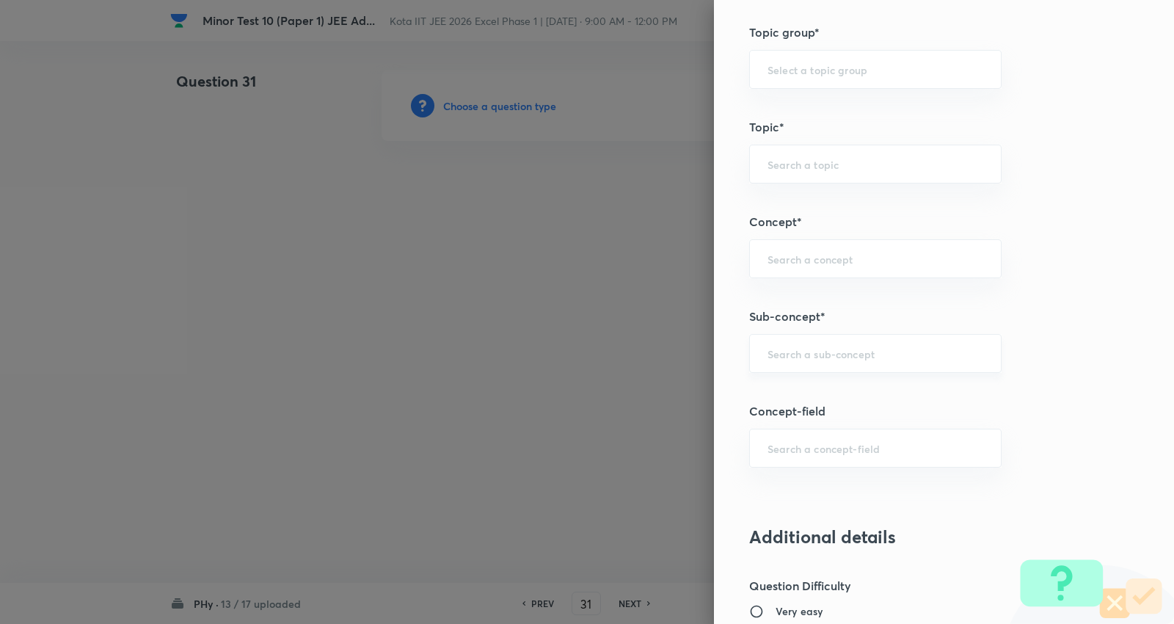
click at [826, 355] on input "text" at bounding box center [876, 353] width 216 height 14
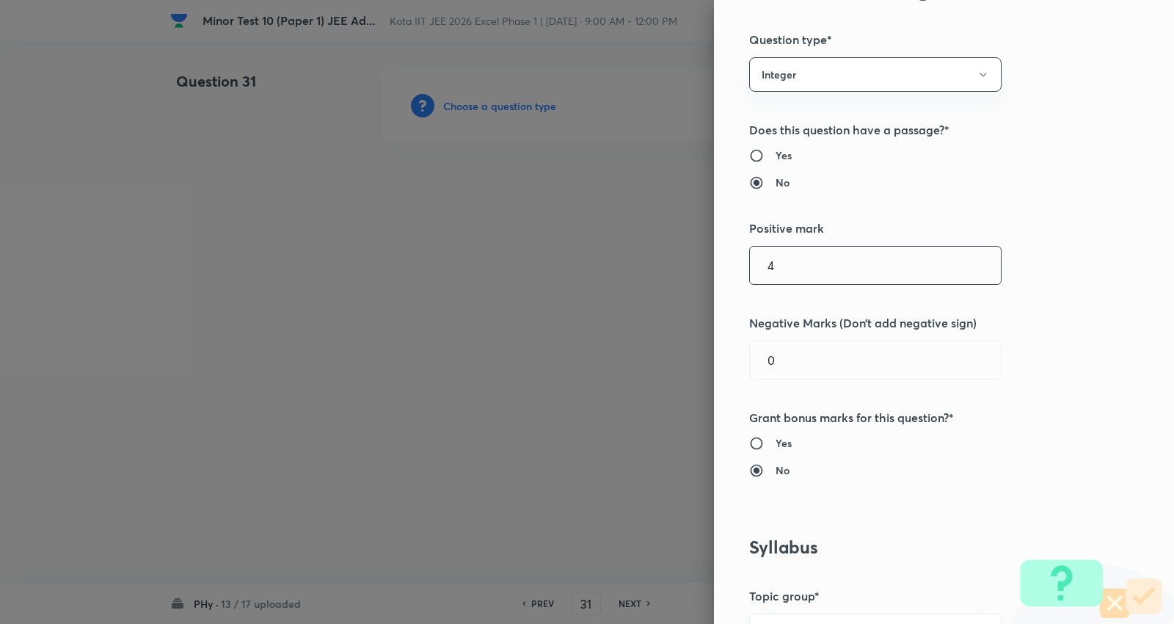
scroll to position [81, 0]
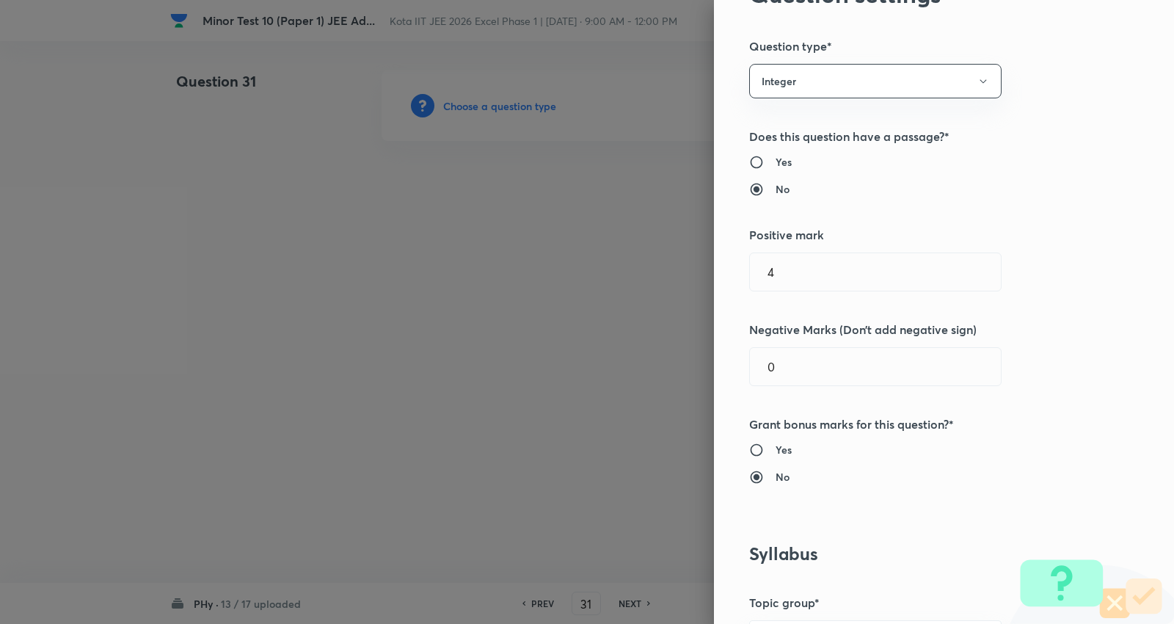
click at [776, 159] on h6 "Yes" at bounding box center [784, 161] width 16 height 15
click at [774, 159] on input "Yes" at bounding box center [762, 162] width 26 height 15
radio input "true"
radio input "false"
drag, startPoint x: 661, startPoint y: 360, endPoint x: 643, endPoint y: 360, distance: 17.6
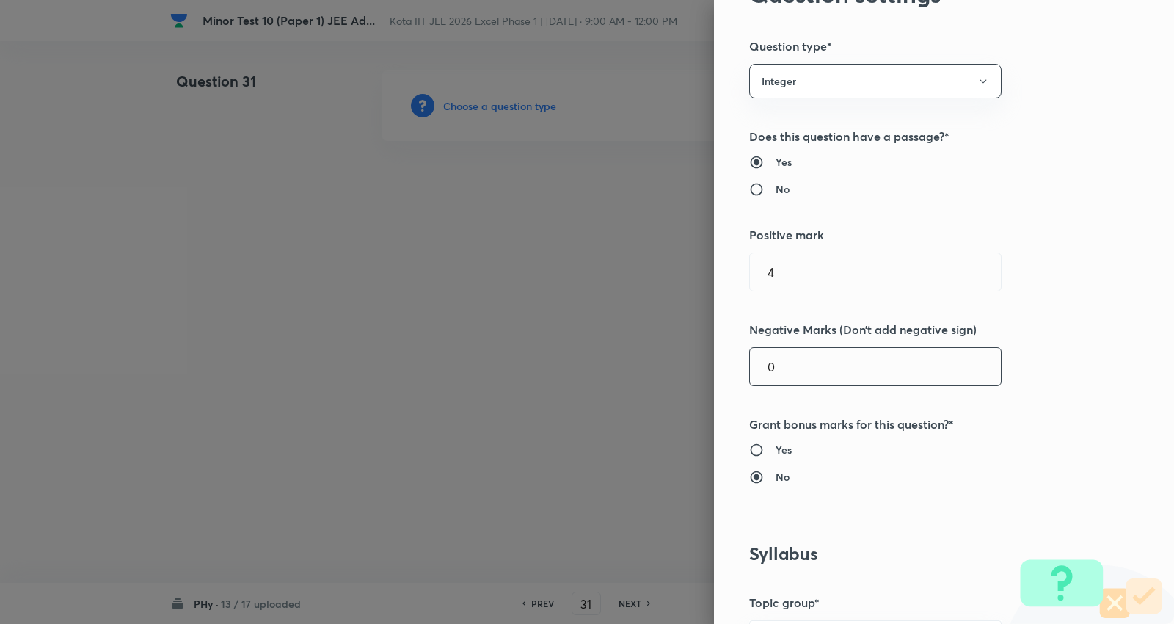
click at [643, 360] on div "Question settings Question type* Integer Does this question have a passage?* Ye…" at bounding box center [587, 312] width 1174 height 624
drag, startPoint x: 796, startPoint y: 274, endPoint x: 593, endPoint y: 262, distance: 203.6
click at [597, 266] on div "Question settings Question type* Integer Does this question have a passage?* Ye…" at bounding box center [587, 312] width 1174 height 624
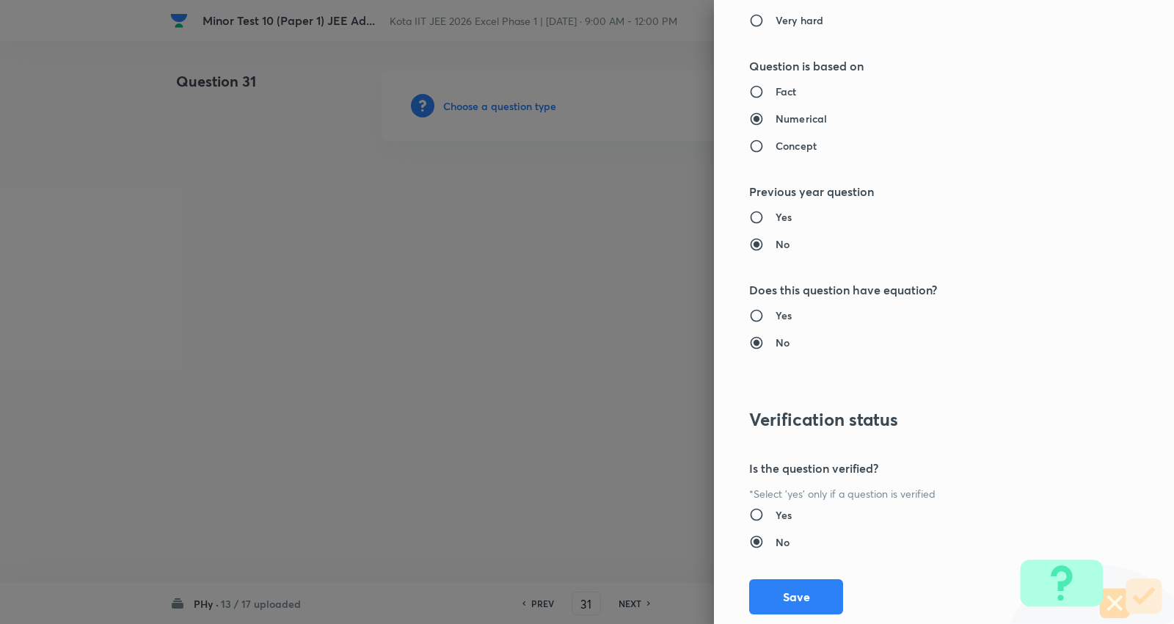
scroll to position [1389, 0]
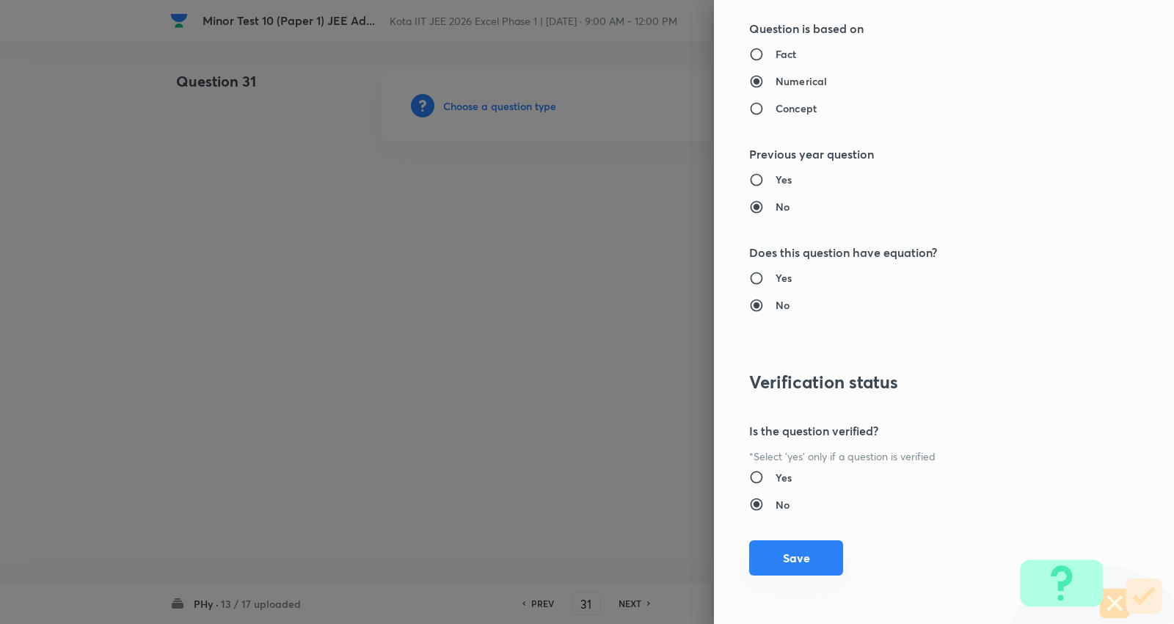
type input "3"
click at [797, 553] on button "Save" at bounding box center [796, 557] width 94 height 35
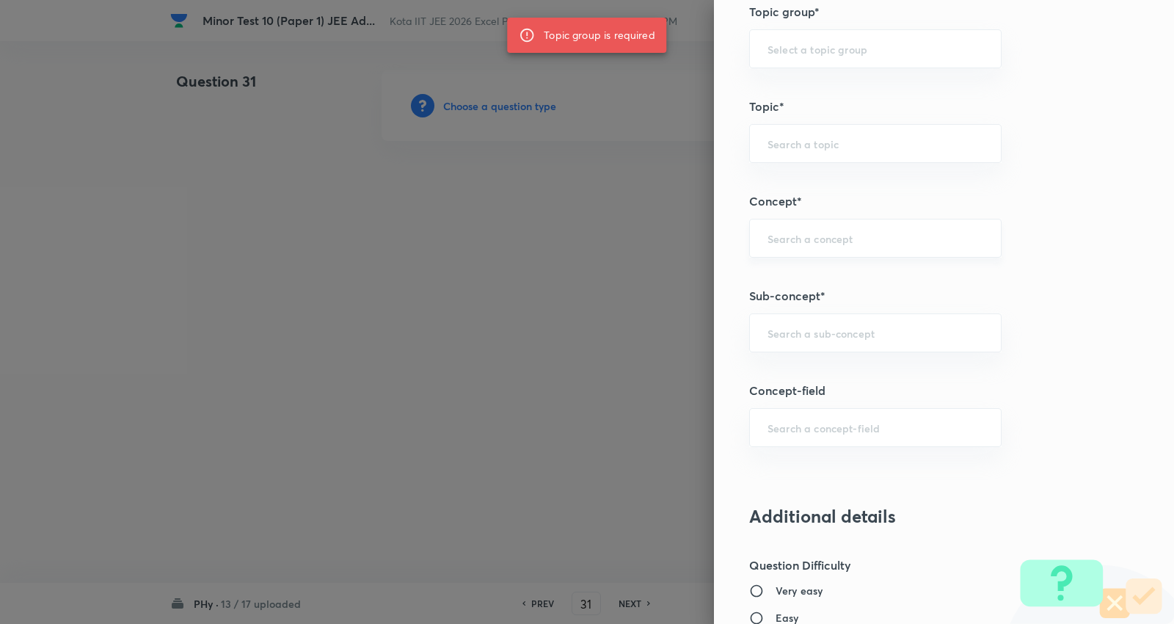
scroll to position [574, 0]
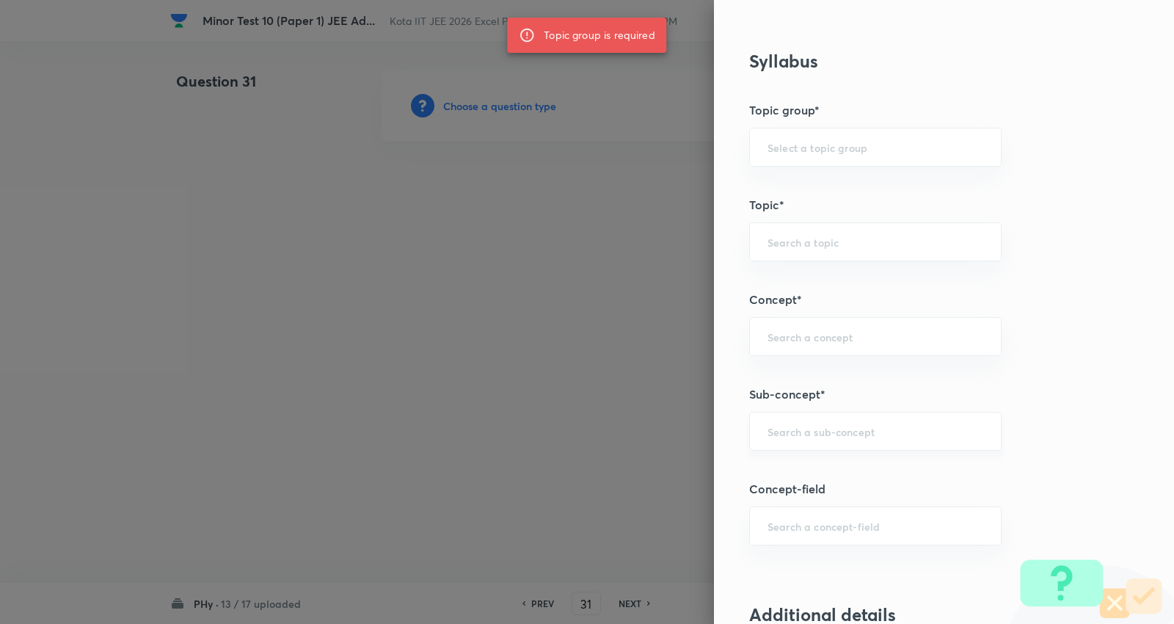
click at [818, 440] on div "​" at bounding box center [875, 431] width 252 height 39
paste input "Force on a Moving Charge in Magnetic Field"
type input "Force on a Moving Charge in Magnetic Field"
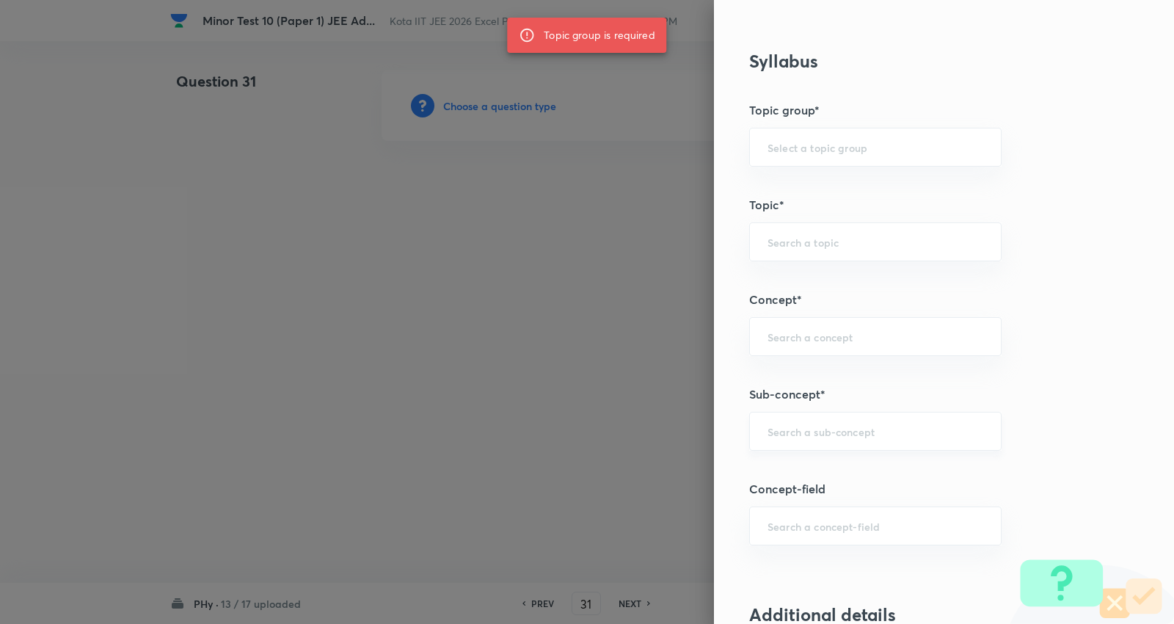
paste input "Force on a Moving Charge in Magnetic Field"
click at [895, 467] on li "Force on a Moving Charge in Magnetic Field" at bounding box center [863, 482] width 251 height 44
type input "Force on a Moving Charge in Magnetic Field"
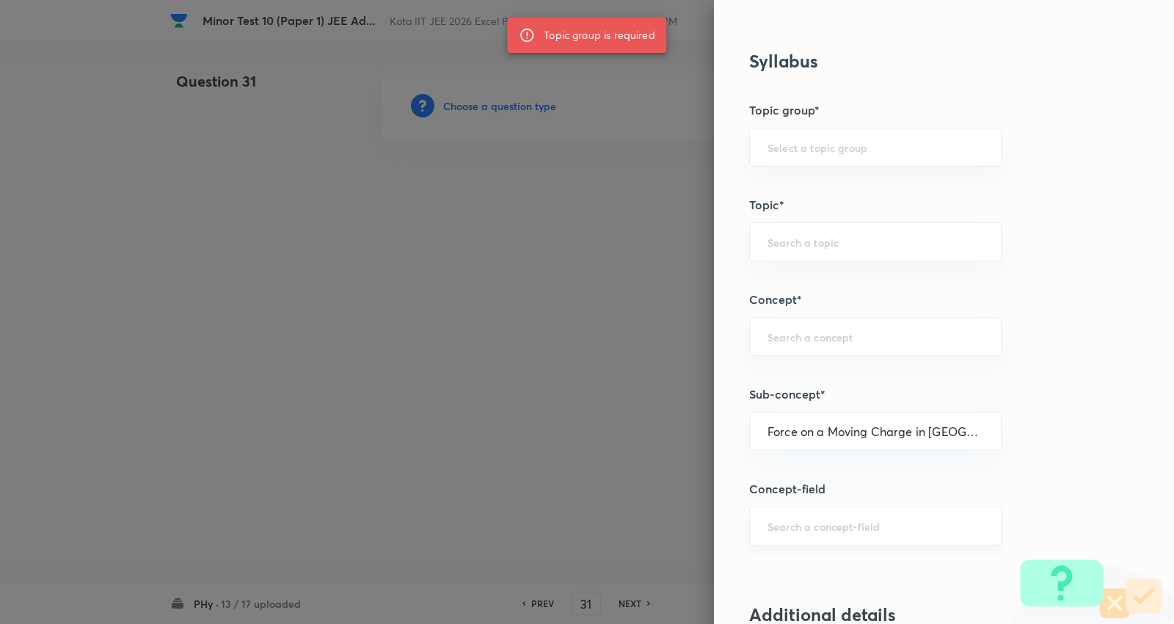
type input "Physics"
type input "Electricity & Magnetism"
type input "Magnetic Field & Magnetic Forces"
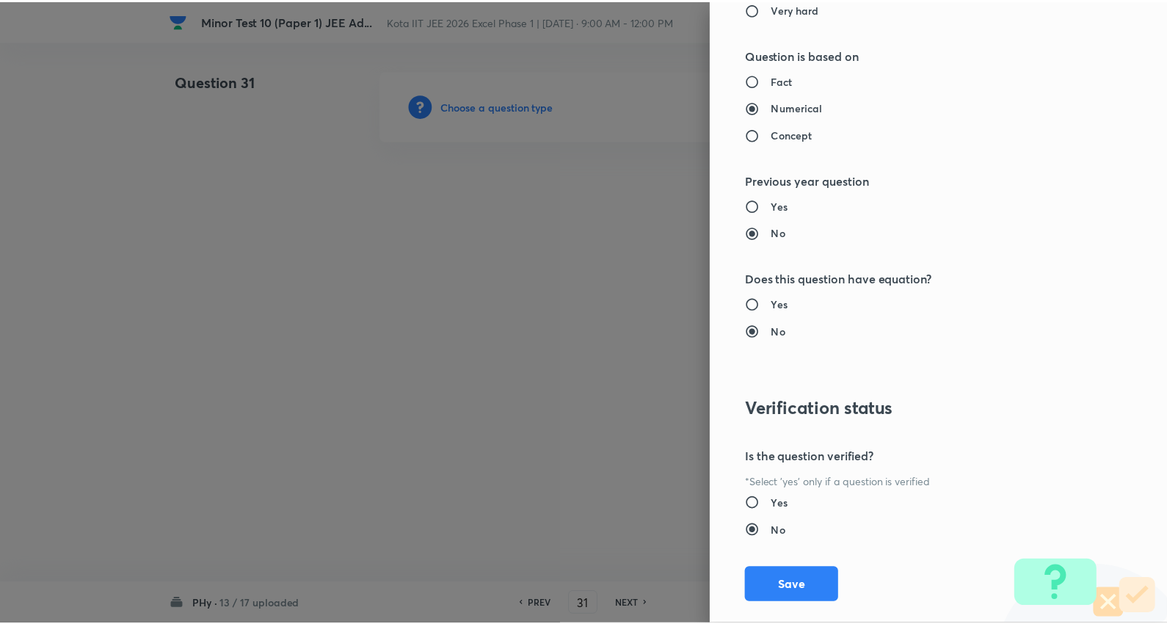
scroll to position [1389, 0]
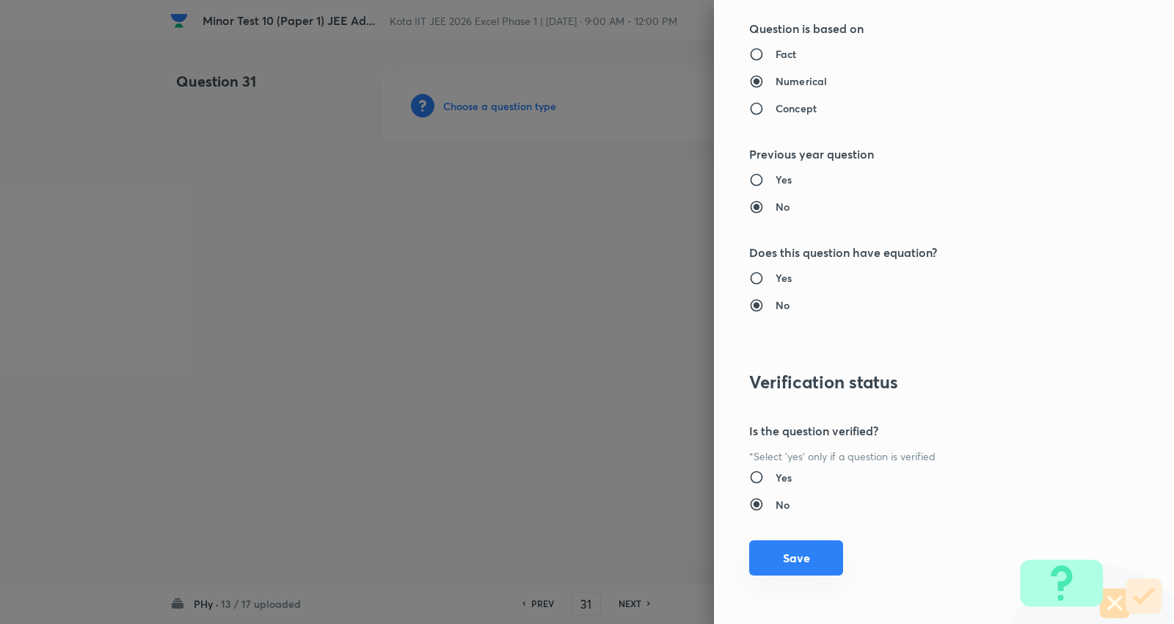
click at [774, 550] on button "Save" at bounding box center [796, 557] width 94 height 35
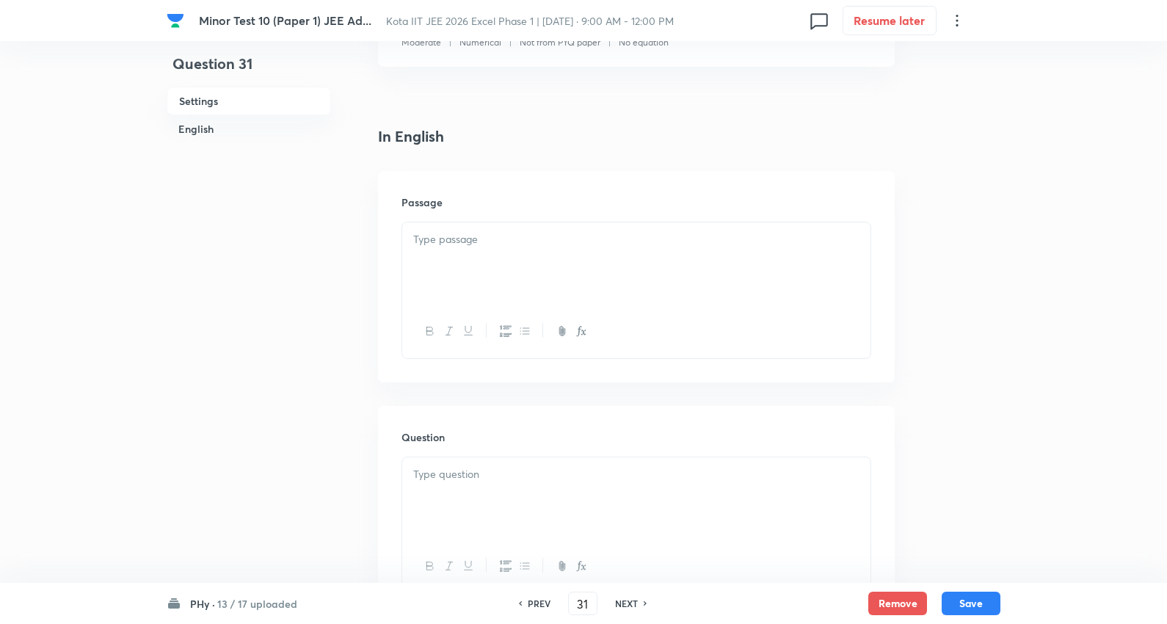
scroll to position [326, 0]
drag, startPoint x: 458, startPoint y: 259, endPoint x: 468, endPoint y: 253, distance: 11.8
click at [458, 258] on div at bounding box center [636, 263] width 468 height 82
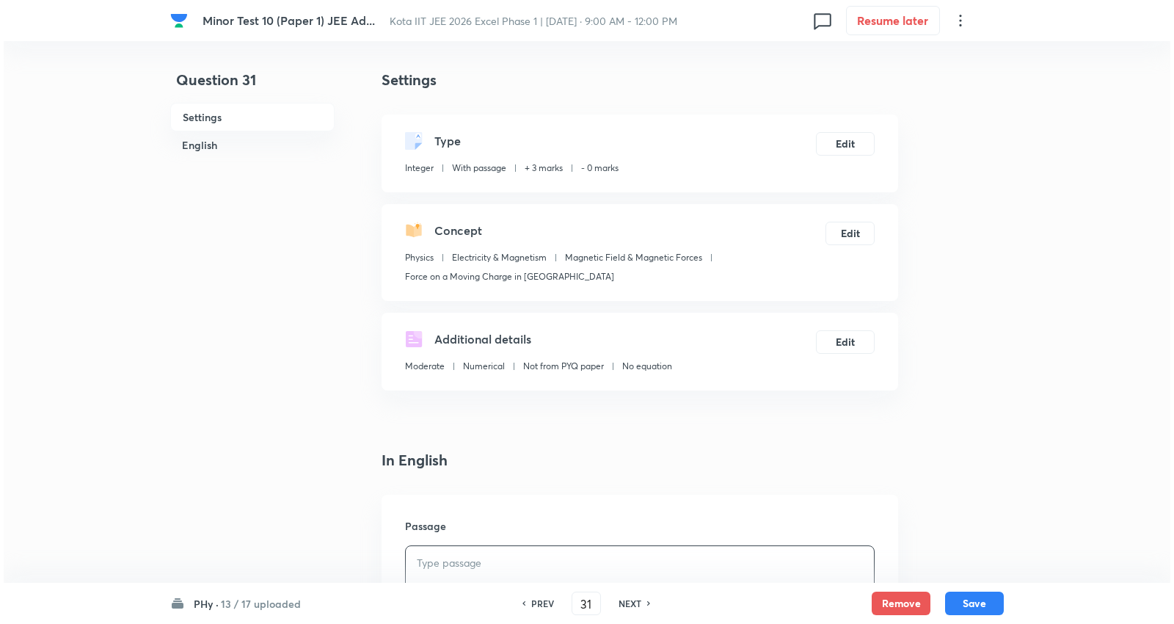
scroll to position [0, 0]
click at [850, 229] on button "Edit" at bounding box center [846, 233] width 49 height 23
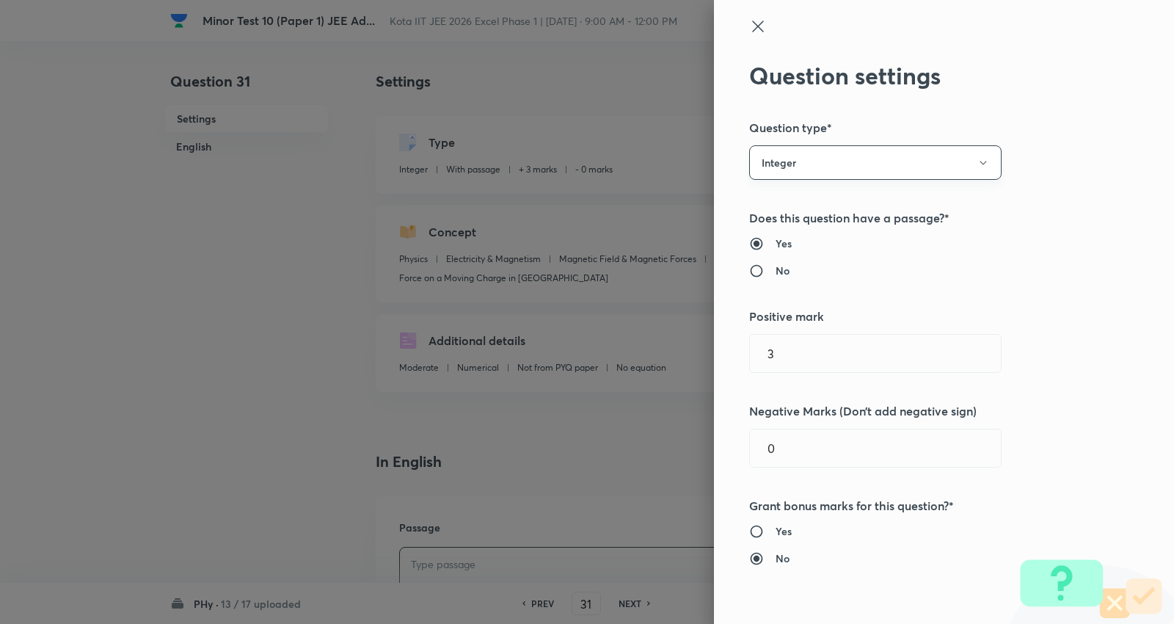
click at [797, 150] on button "Integer" at bounding box center [875, 162] width 252 height 34
click at [779, 201] on span "Single choice correct" at bounding box center [862, 207] width 233 height 15
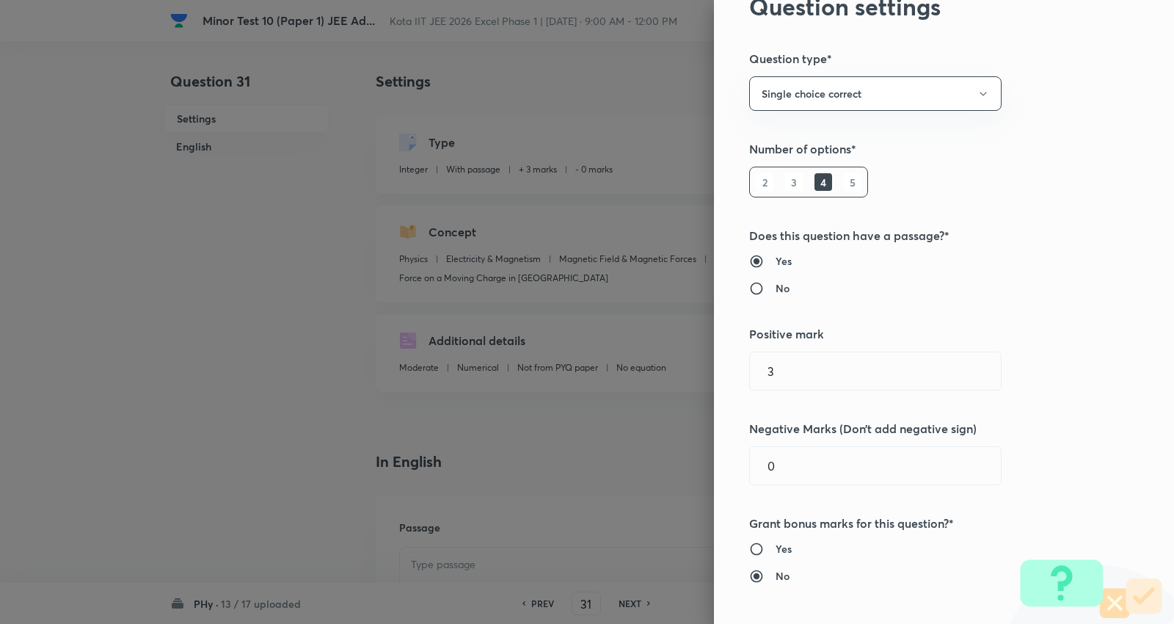
scroll to position [163, 0]
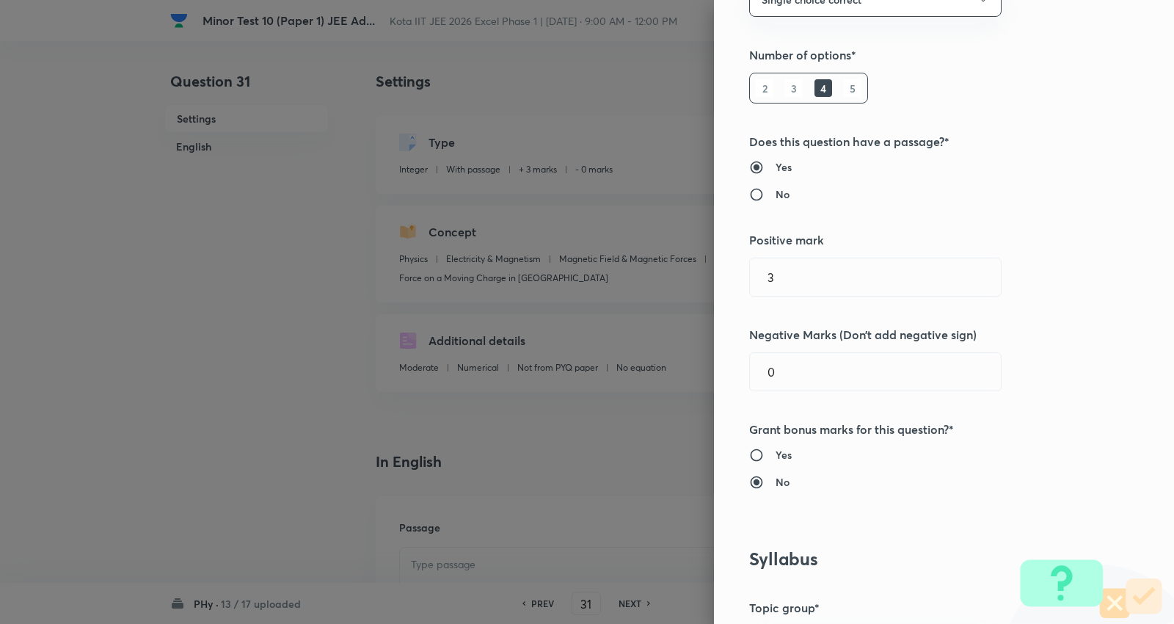
drag, startPoint x: 778, startPoint y: 280, endPoint x: 683, endPoint y: 279, distance: 94.7
click at [681, 280] on div "Question settings Question type* Single choice correct Number of options* 2 3 4…" at bounding box center [587, 312] width 1174 height 624
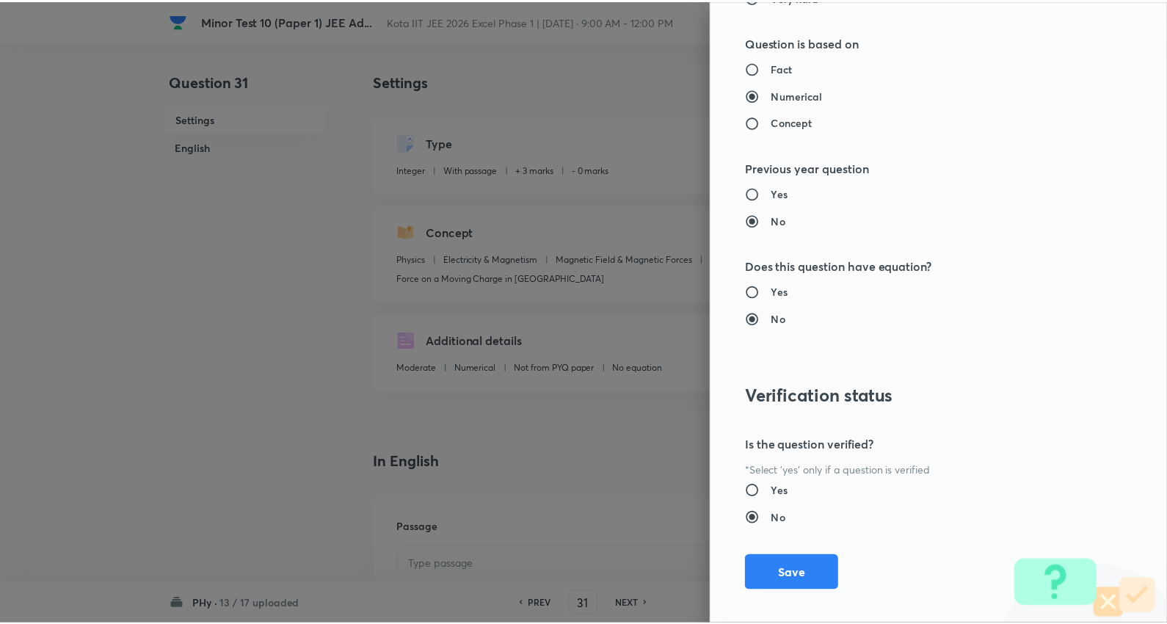
scroll to position [1476, 0]
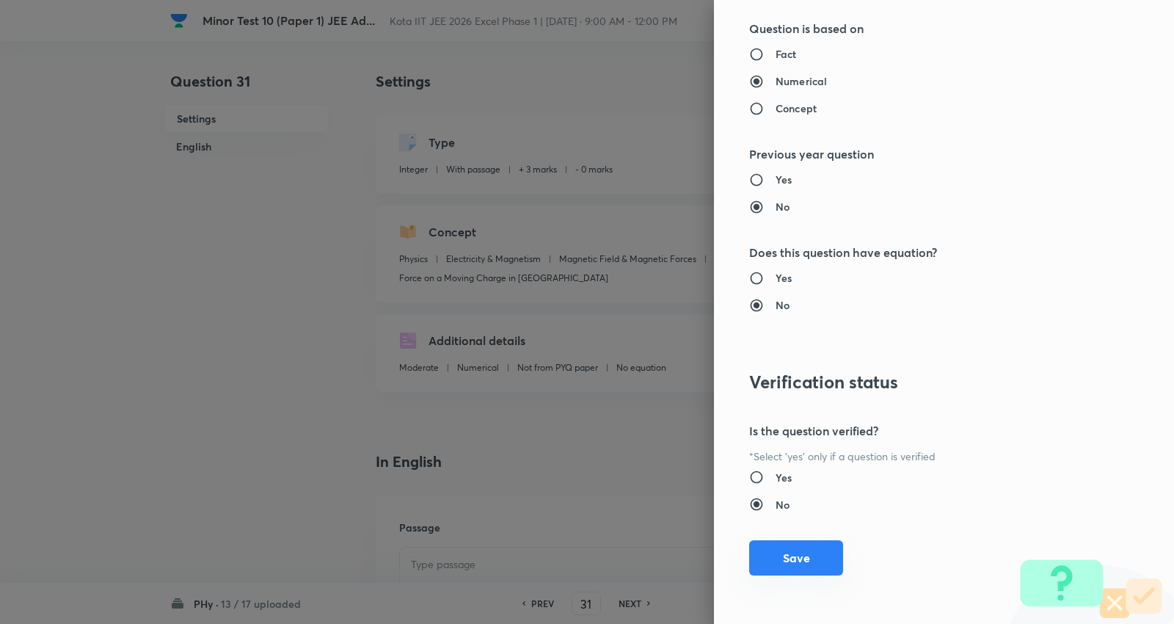
type input "1"
click at [794, 556] on button "Save" at bounding box center [796, 557] width 94 height 35
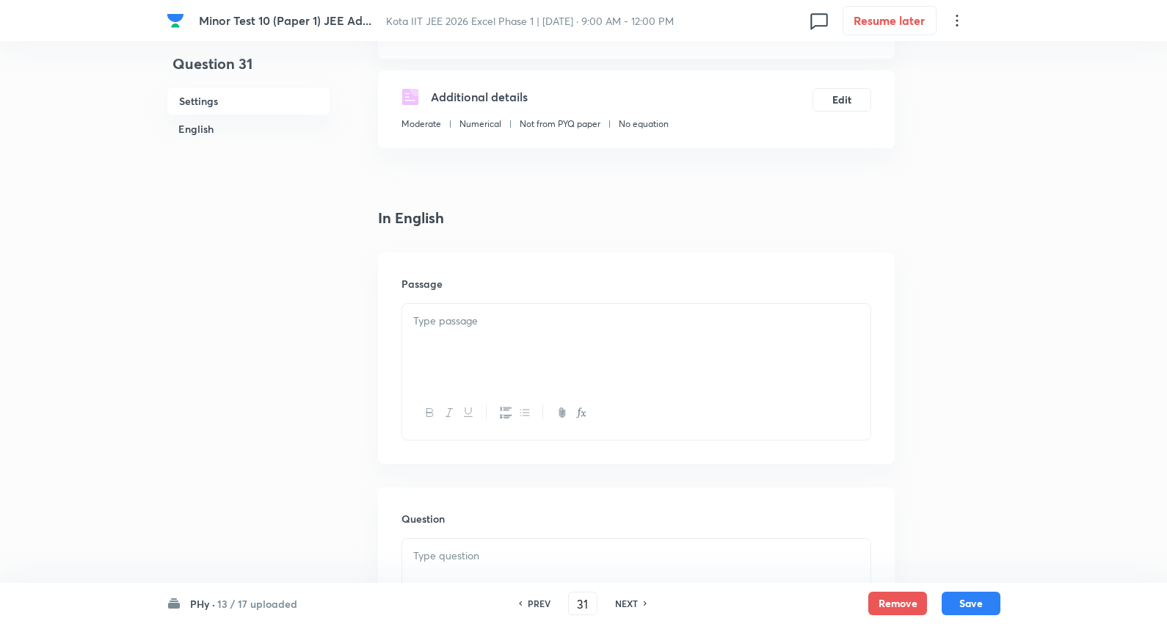
scroll to position [244, 0]
click at [473, 316] on p at bounding box center [636, 320] width 446 height 17
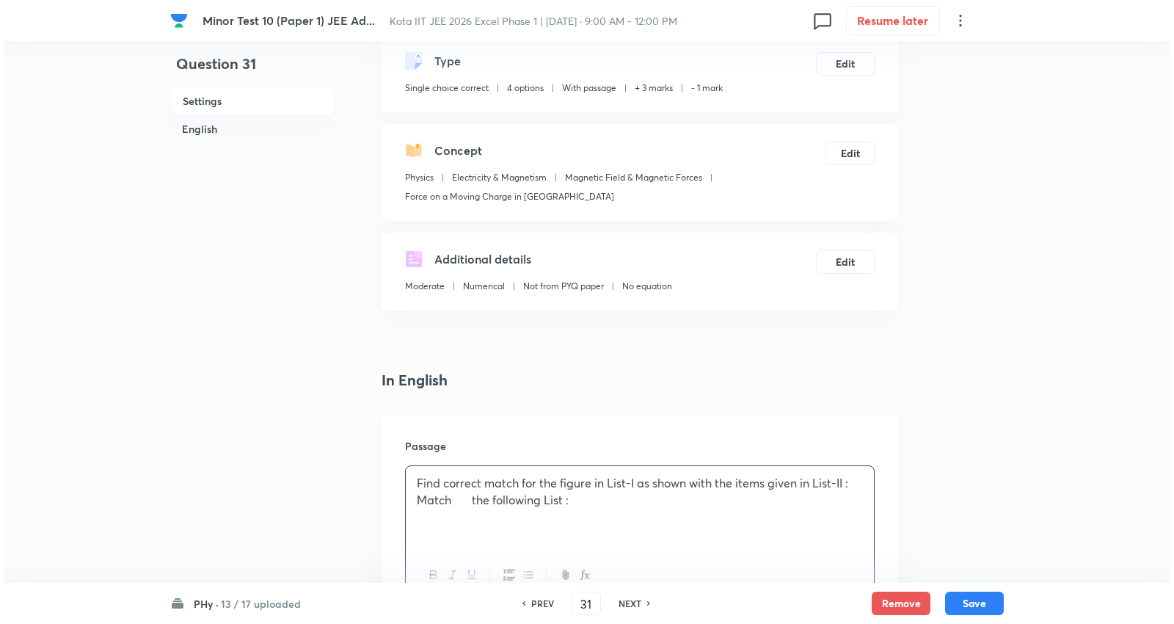
scroll to position [0, 0]
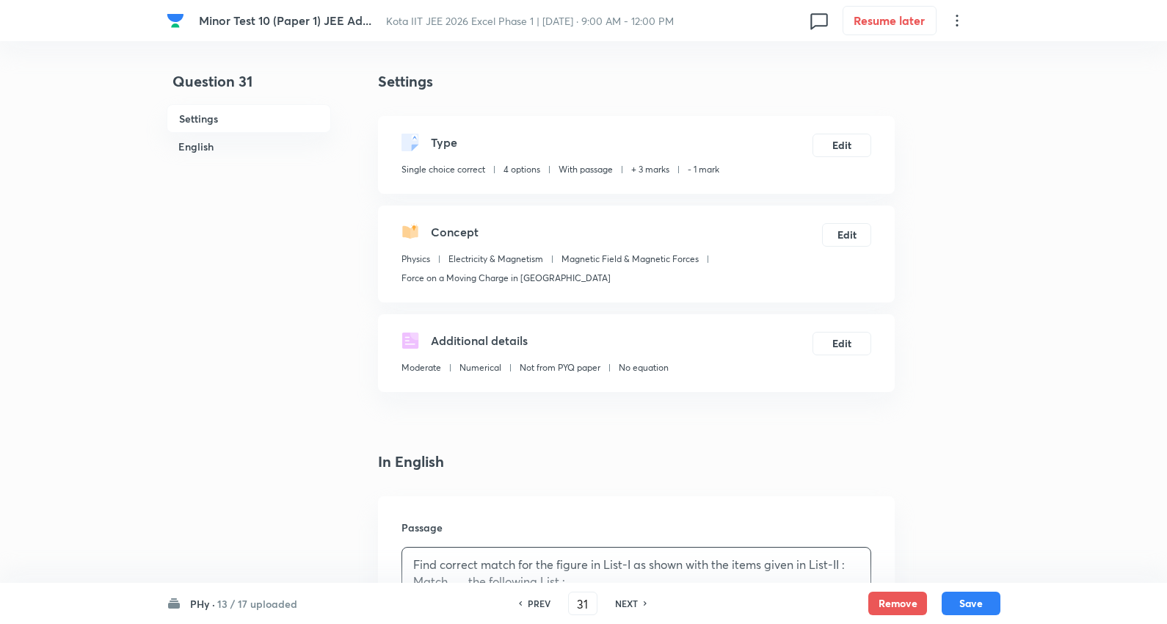
click at [840, 217] on div "Concept Physics Electricity & Magnetism Magnetic Field & Magnetic Forces Force …" at bounding box center [636, 254] width 517 height 97
click at [847, 237] on button "Edit" at bounding box center [846, 233] width 49 height 23
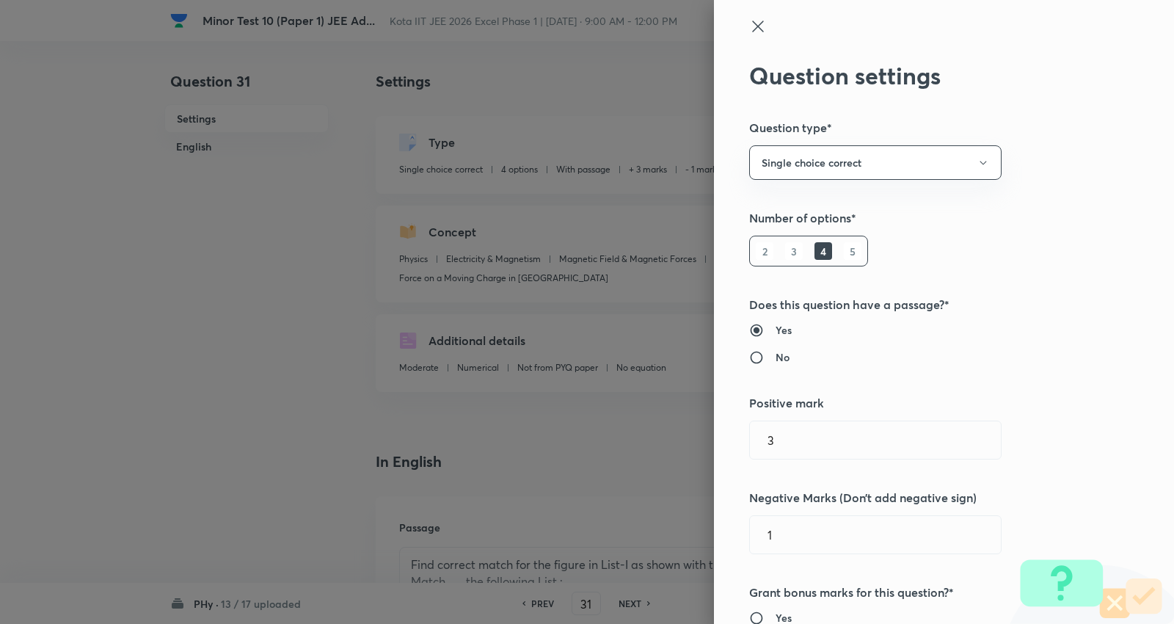
click at [776, 355] on h6 "No" at bounding box center [783, 356] width 14 height 15
click at [768, 355] on input "No" at bounding box center [762, 357] width 26 height 15
radio input "true"
radio input "false"
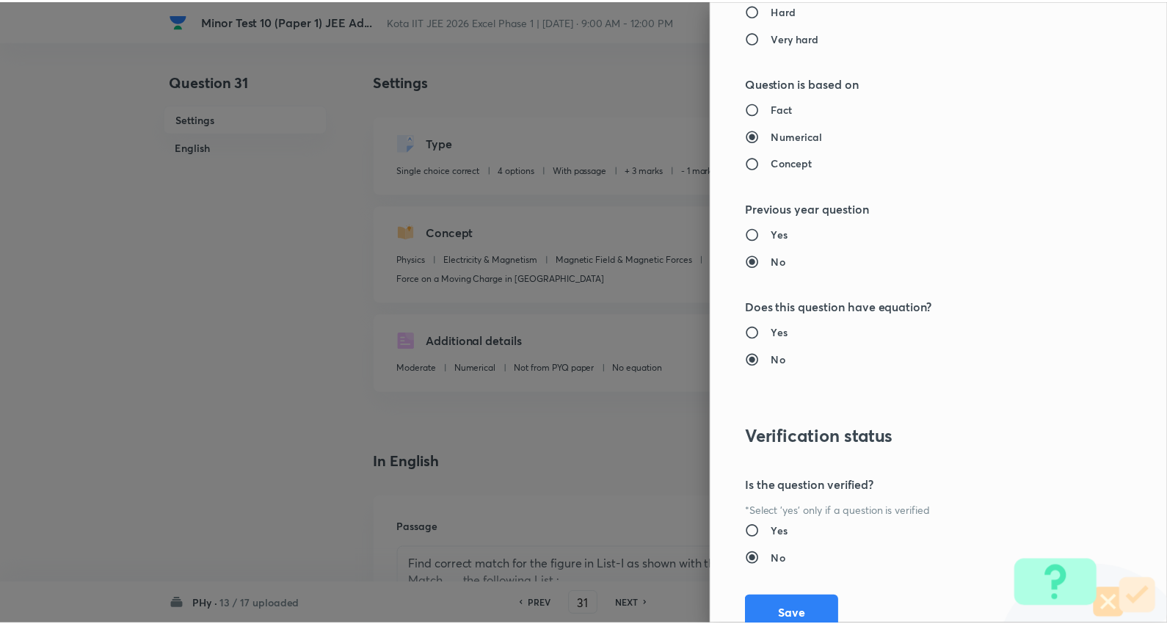
scroll to position [1476, 0]
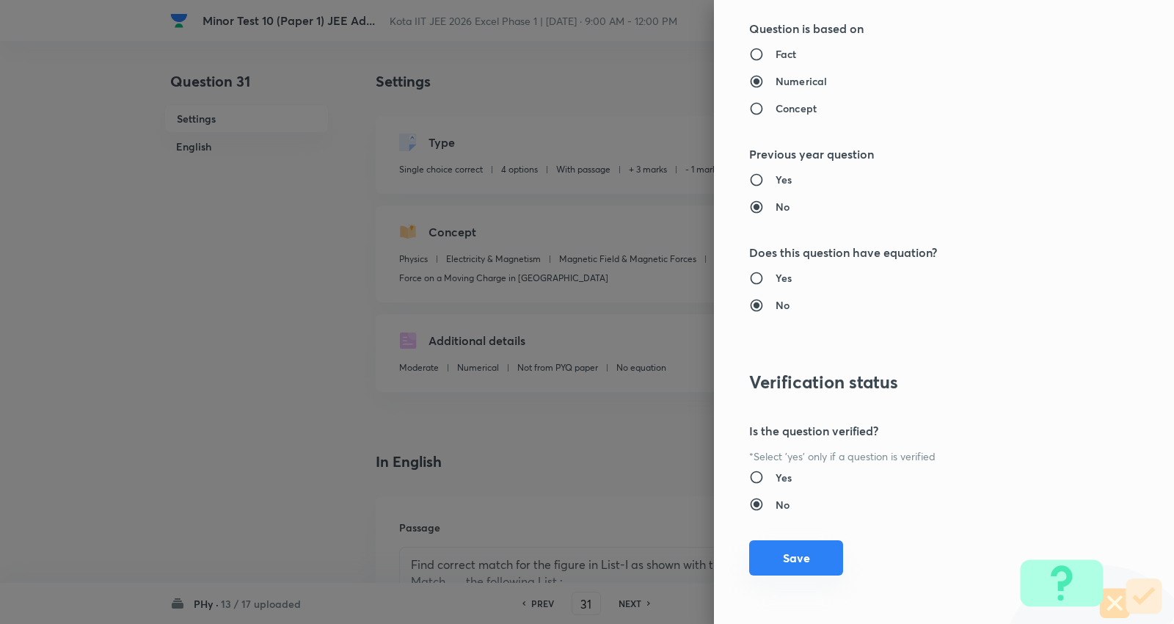
click at [775, 560] on button "Save" at bounding box center [796, 557] width 94 height 35
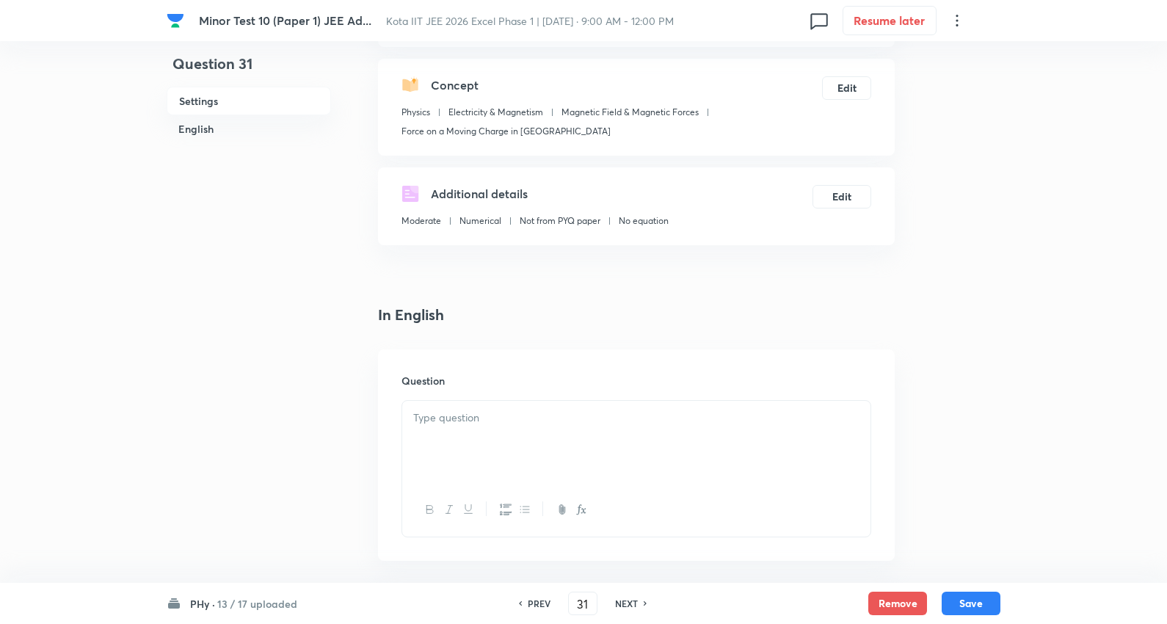
scroll to position [163, 0]
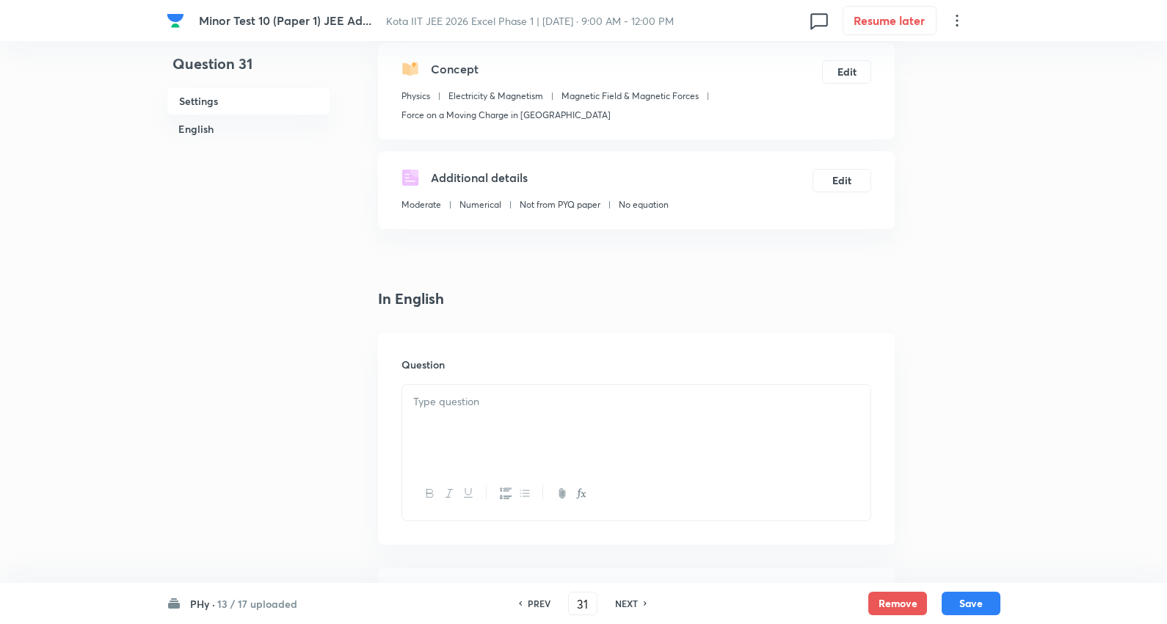
click at [470, 420] on div at bounding box center [636, 426] width 468 height 82
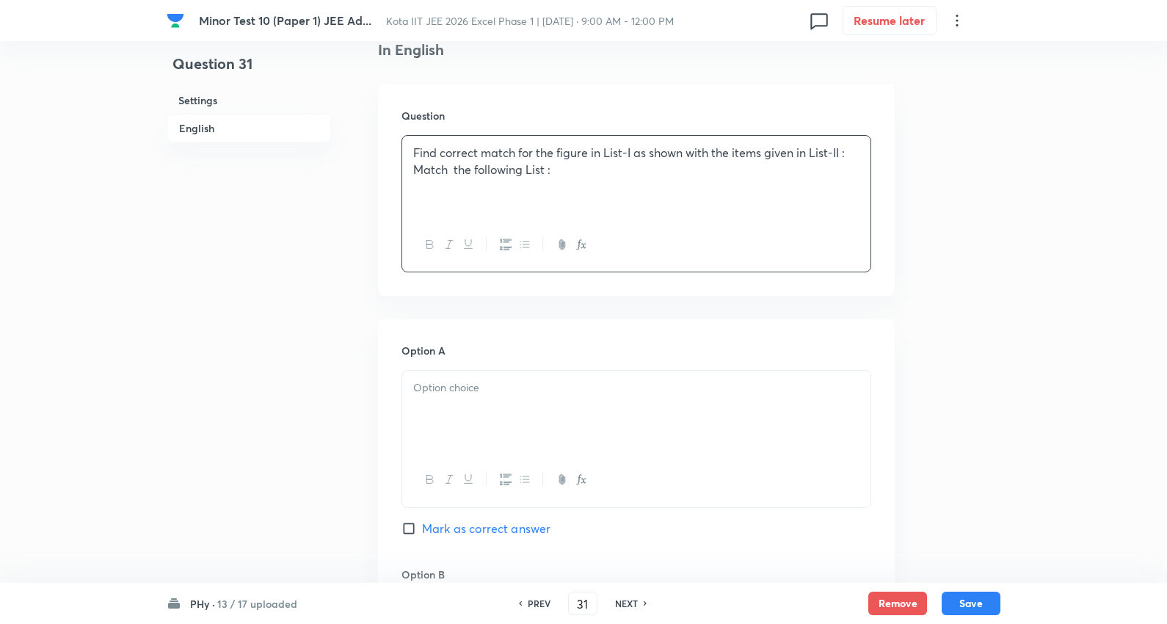
scroll to position [489, 0]
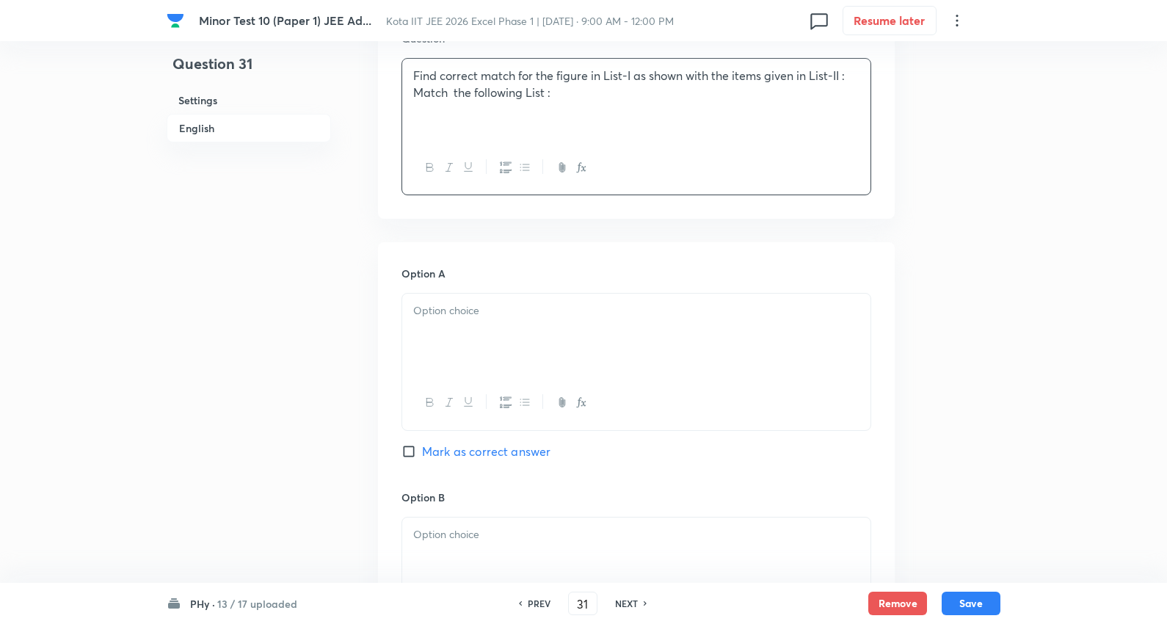
click at [487, 335] on div at bounding box center [636, 335] width 468 height 82
drag, startPoint x: 578, startPoint y: 95, endPoint x: 592, endPoint y: 87, distance: 16.5
click at [577, 93] on p "Find correct match for the figure in List-I as shown with the items given in Li…" at bounding box center [636, 84] width 446 height 33
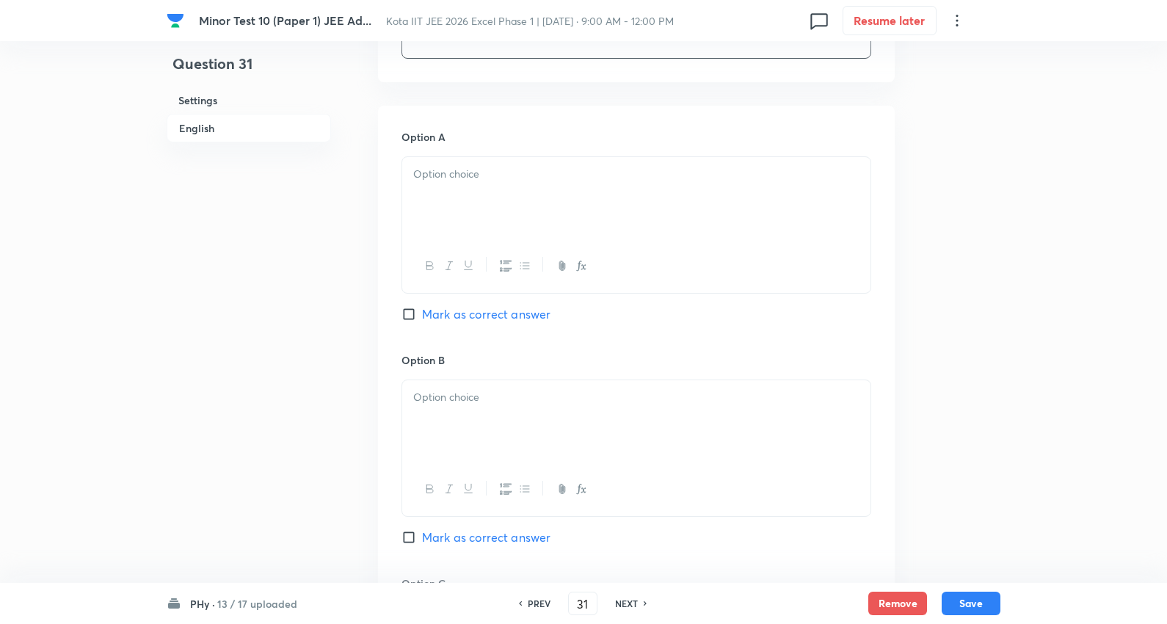
scroll to position [978, 0]
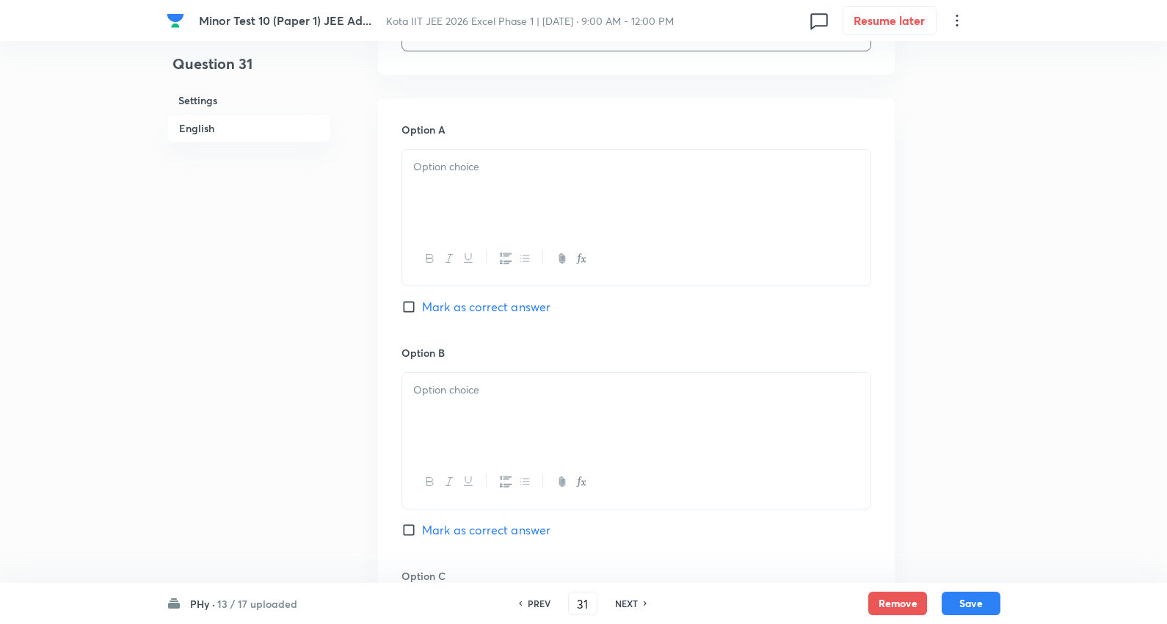
click at [478, 182] on div at bounding box center [636, 191] width 468 height 82
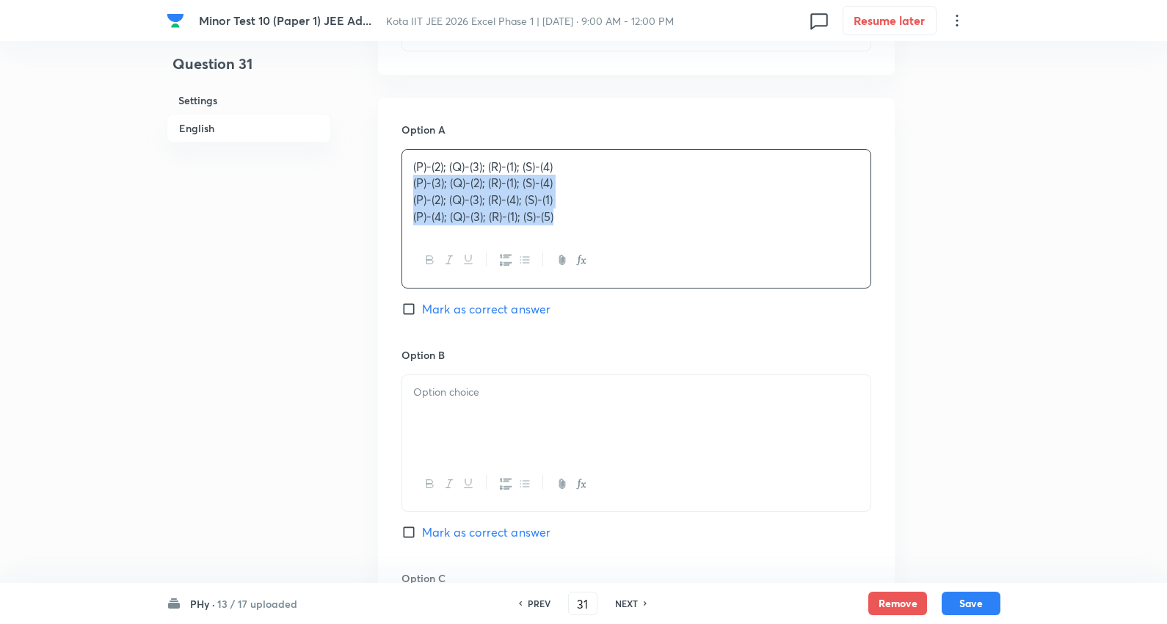
drag, startPoint x: 556, startPoint y: 229, endPoint x: 743, endPoint y: 269, distance: 191.5
click at [743, 269] on div "(P)-(2); (Q)-(3); (R)-(1); (S)-(4) (P)-(3); (Q)-(2); (R)-(1); (S)-(4) (P)-(2); …" at bounding box center [636, 218] width 470 height 139
click at [479, 310] on span "Mark as correct answer" at bounding box center [486, 307] width 128 height 18
click at [437, 399] on p at bounding box center [636, 390] width 446 height 17
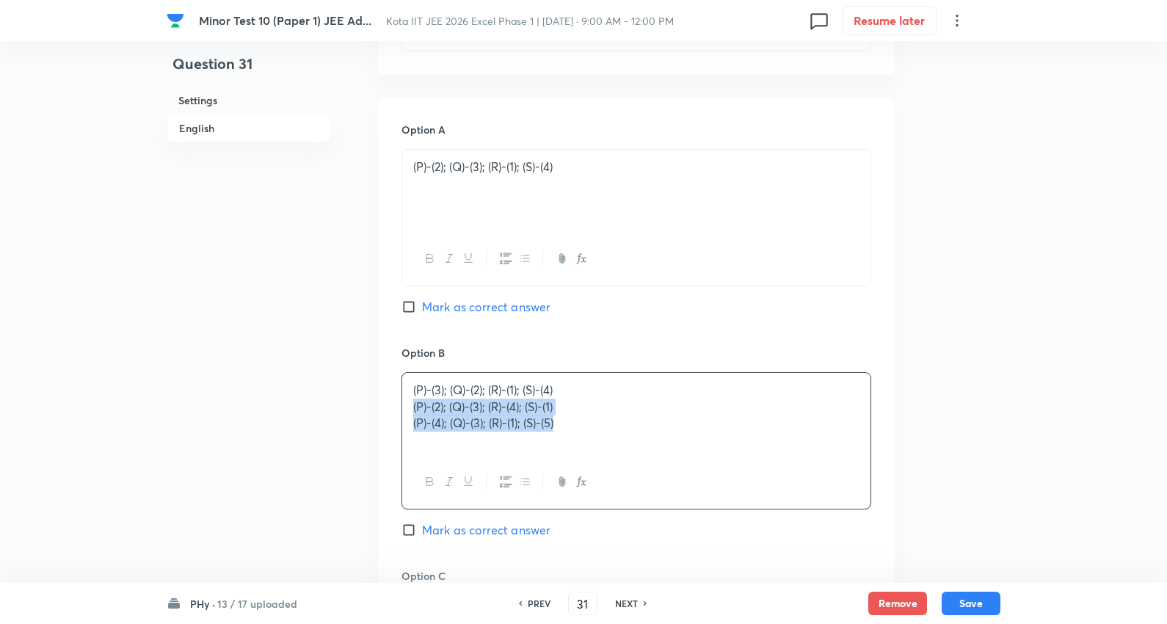
drag, startPoint x: 410, startPoint y: 401, endPoint x: 464, endPoint y: 395, distance: 54.7
click at [898, 440] on div "Question 31 Settings English Settings Type Single choice correct 4 options + 3 …" at bounding box center [584, 197] width 834 height 2211
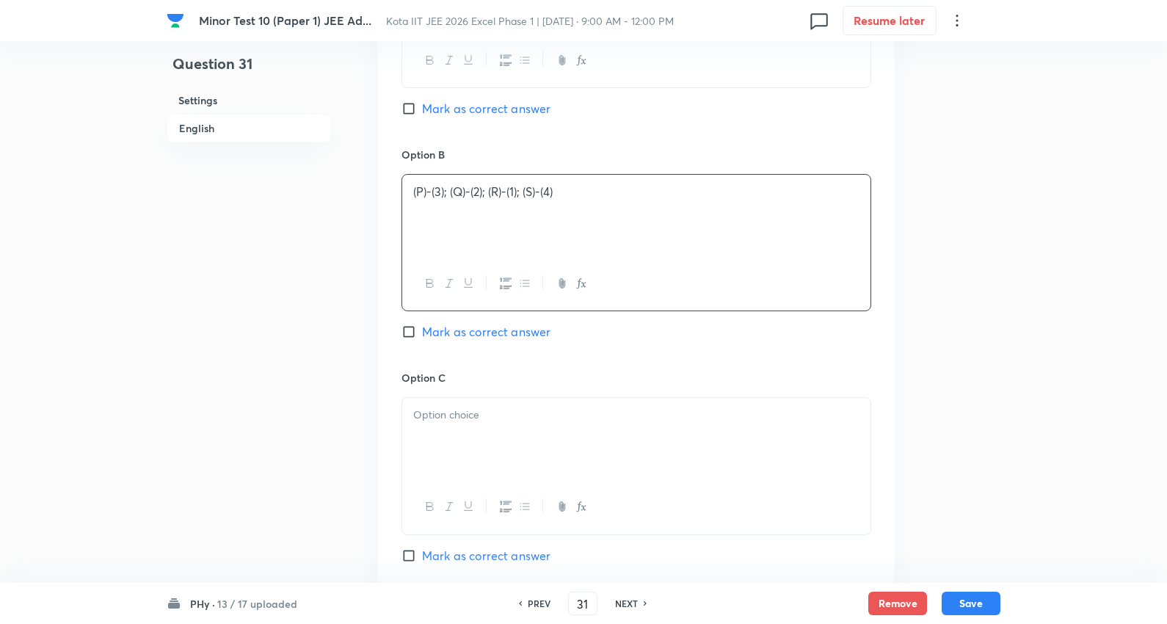
scroll to position [1304, 0]
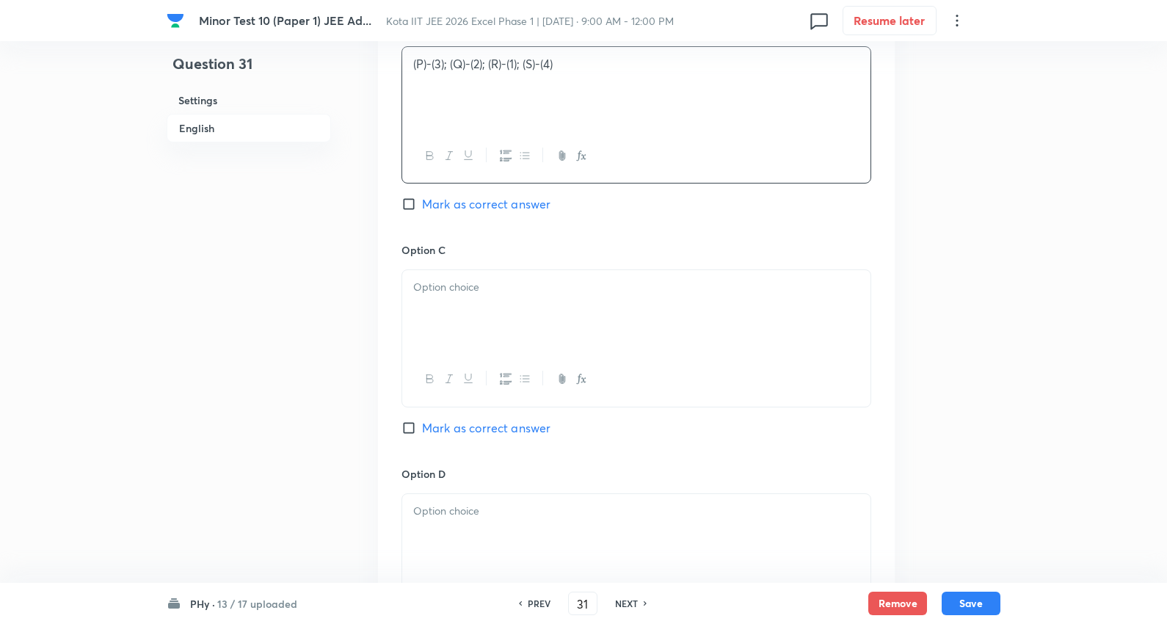
click at [465, 294] on p at bounding box center [636, 287] width 446 height 17
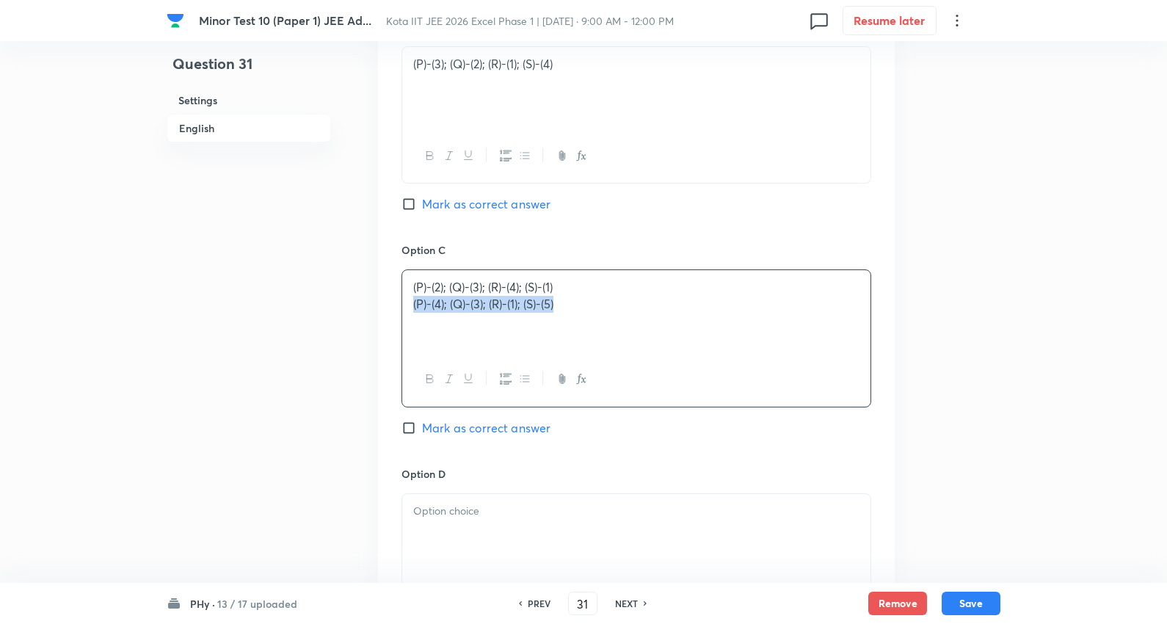
drag, startPoint x: 413, startPoint y: 303, endPoint x: 933, endPoint y: 327, distance: 520.2
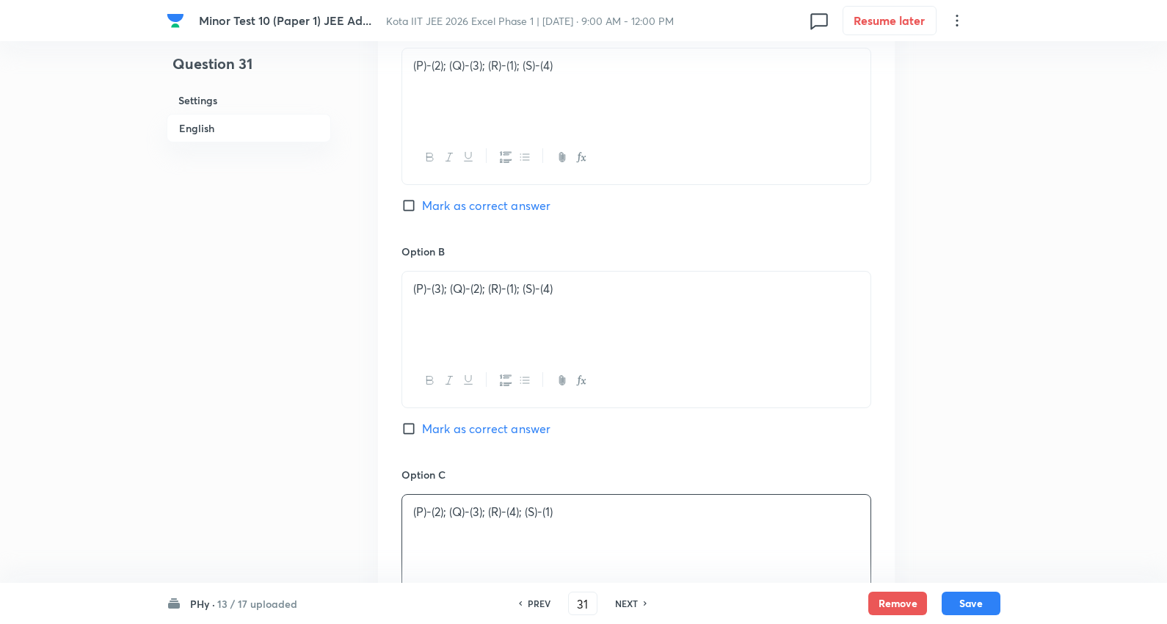
scroll to position [1060, 0]
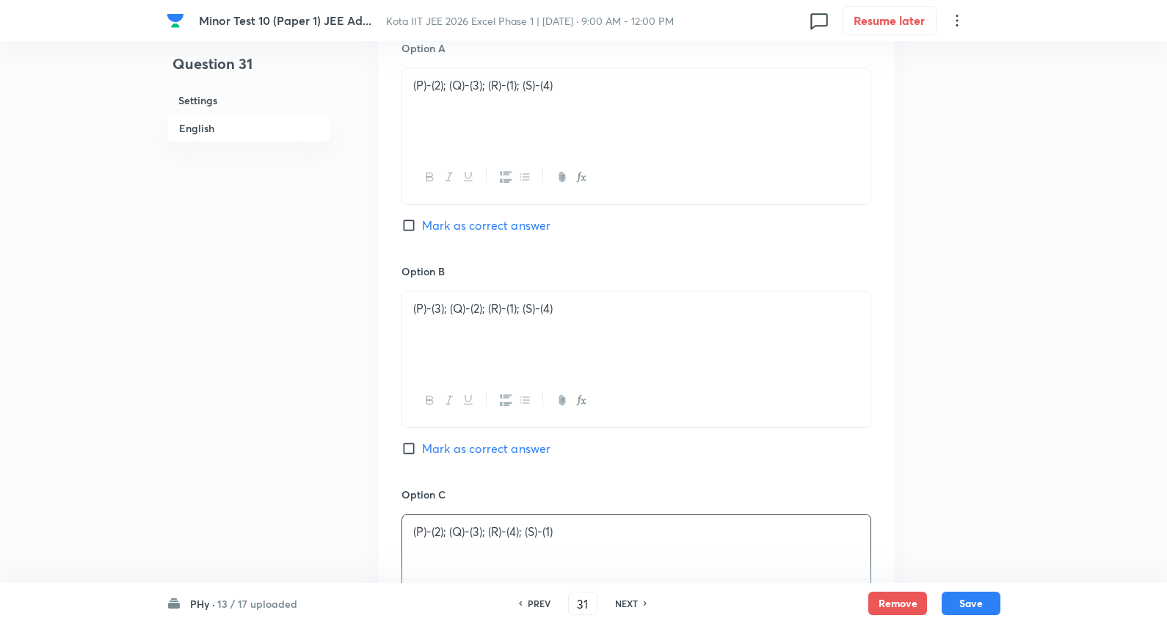
click at [487, 221] on span "Mark as correct answer" at bounding box center [486, 226] width 128 height 18
click at [422, 221] on input "Mark as correct answer" at bounding box center [411, 225] width 21 height 15
checkbox input "true"
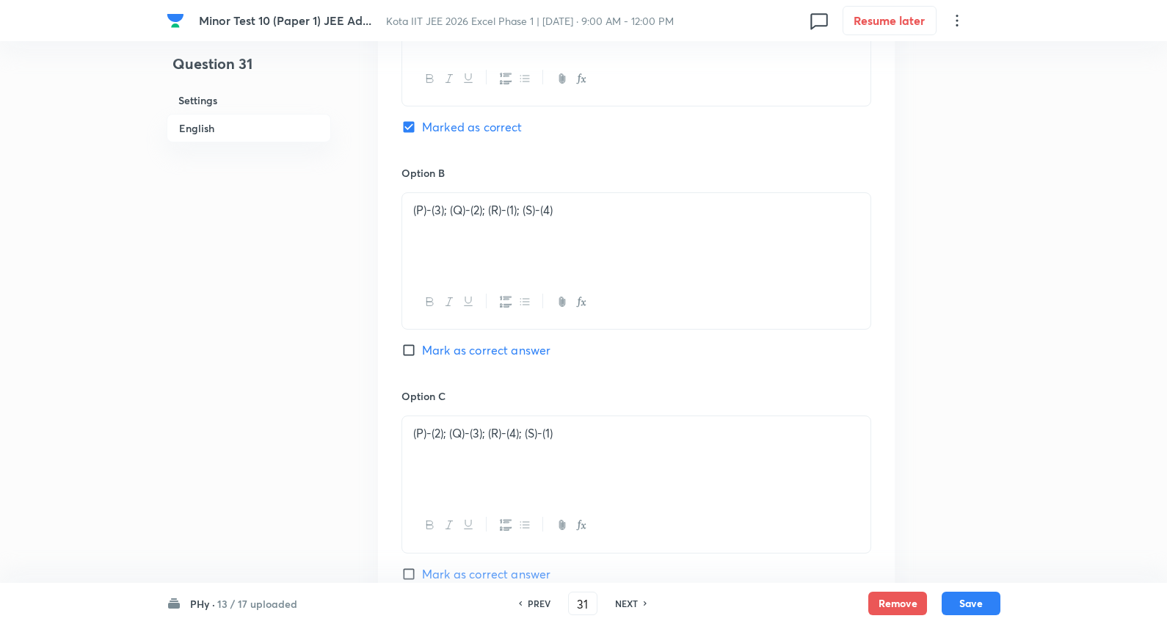
scroll to position [1549, 0]
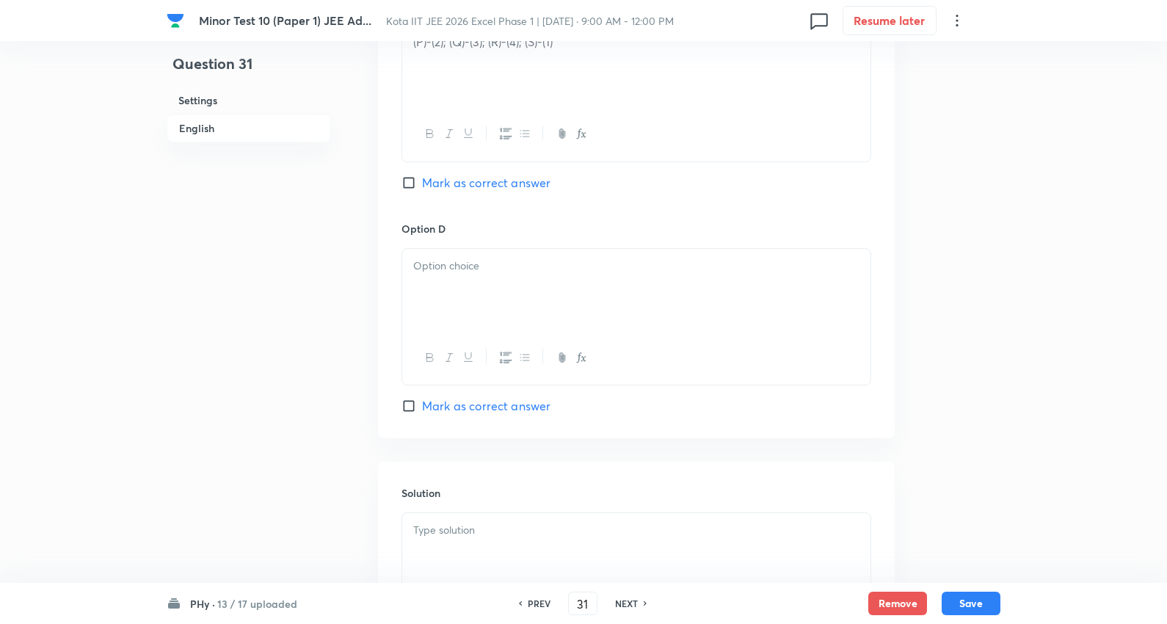
click at [455, 276] on div at bounding box center [636, 290] width 468 height 82
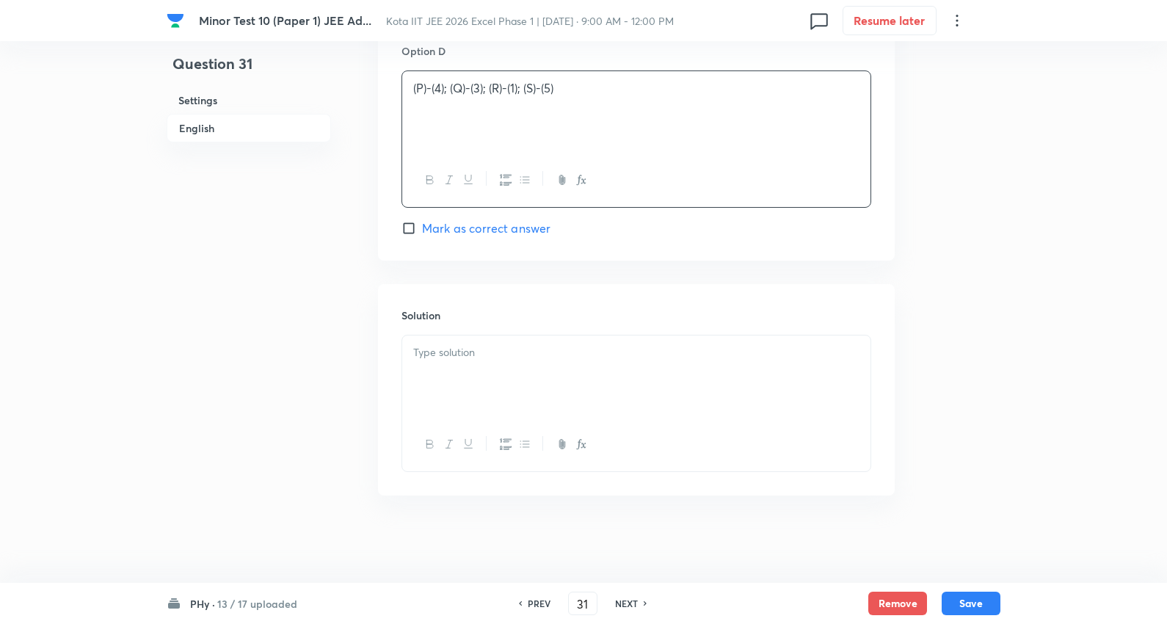
scroll to position [1731, 0]
click at [463, 360] on div at bounding box center [636, 376] width 468 height 82
click at [977, 598] on button "Save" at bounding box center [971, 601] width 59 height 23
type input "32"
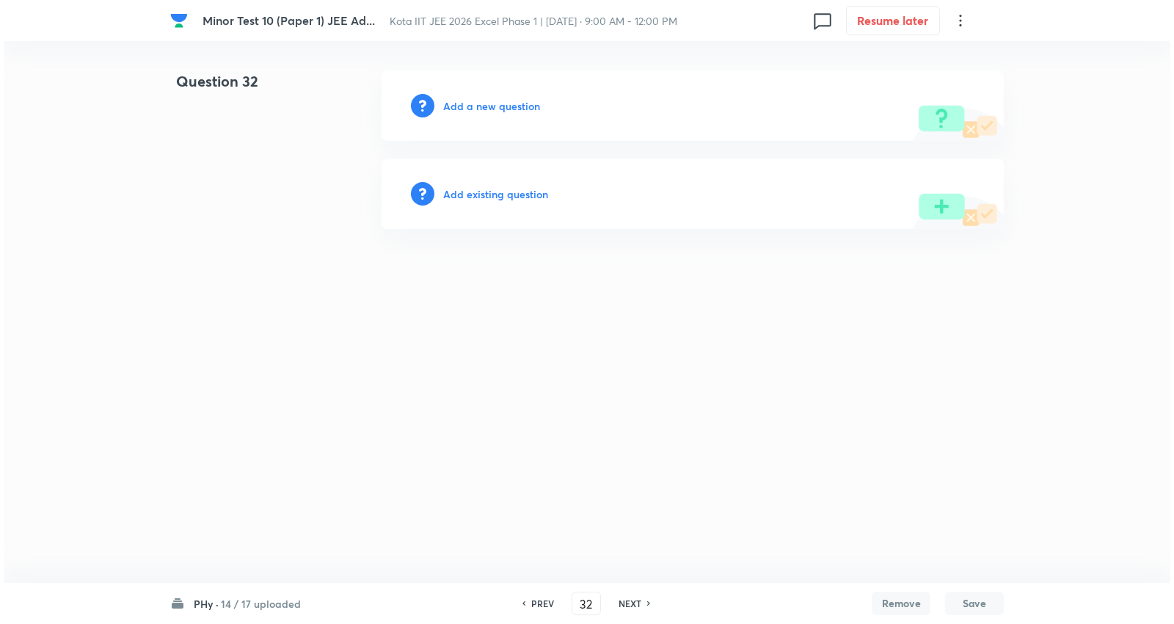
scroll to position [0, 0]
click at [506, 106] on h6 "Add a new question" at bounding box center [491, 105] width 97 height 15
click at [506, 106] on h6 "Choose a question type" at bounding box center [499, 105] width 113 height 15
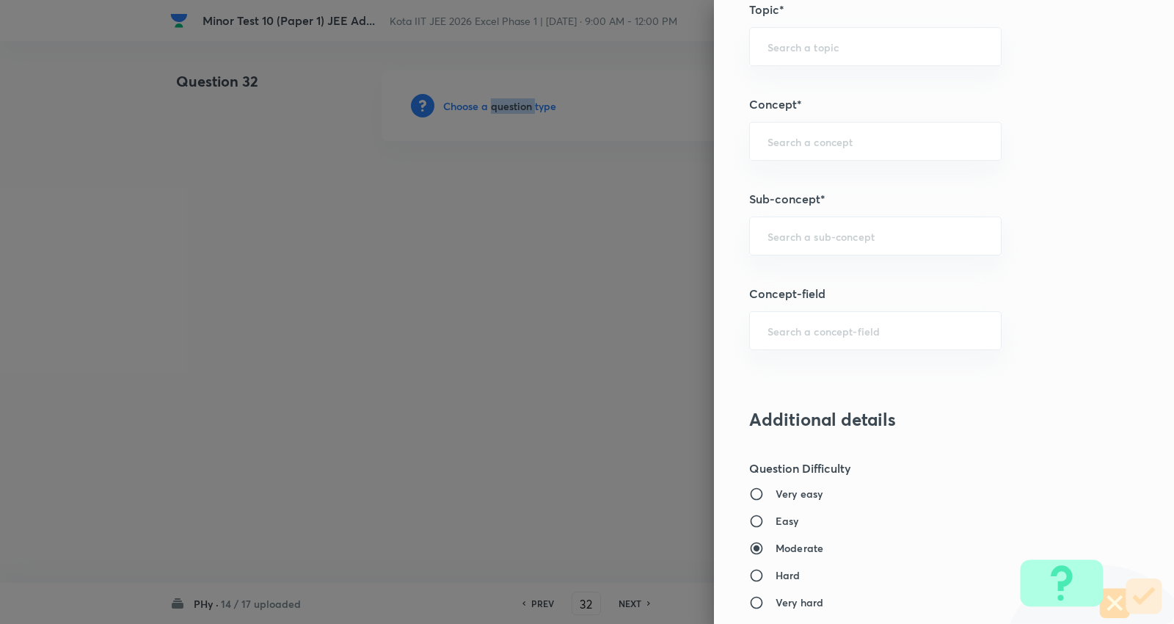
scroll to position [897, 0]
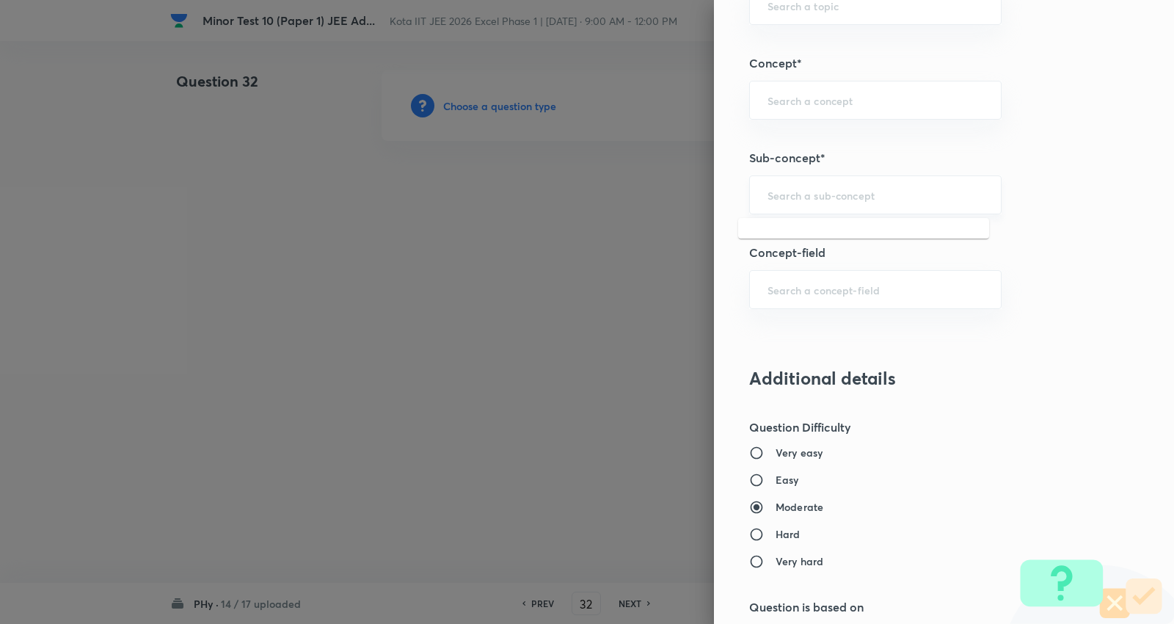
click at [846, 192] on input "text" at bounding box center [876, 195] width 216 height 14
paste input "Power in Series LCR Circuit"
drag, startPoint x: 831, startPoint y: 236, endPoint x: 823, endPoint y: 224, distance: 14.3
click at [832, 236] on li "Power in Series LCR Circuit" at bounding box center [863, 237] width 251 height 26
type input "Power in Series LCR Circuit"
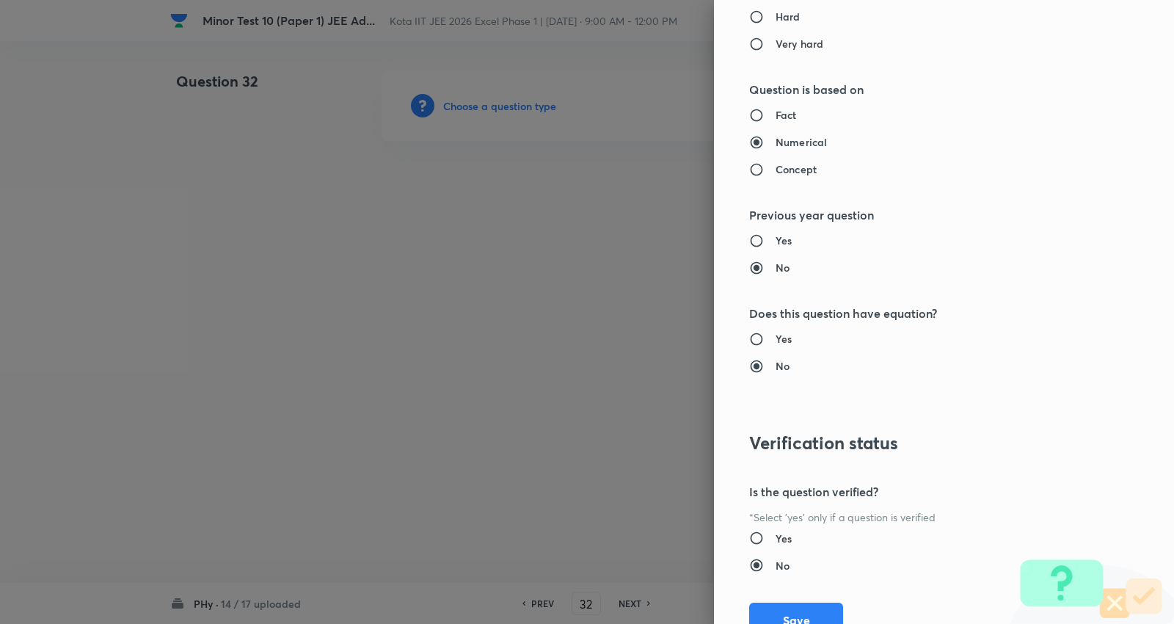
type input "Physics"
type input "Electricity & Magnetism"
type input "Alternating Current"
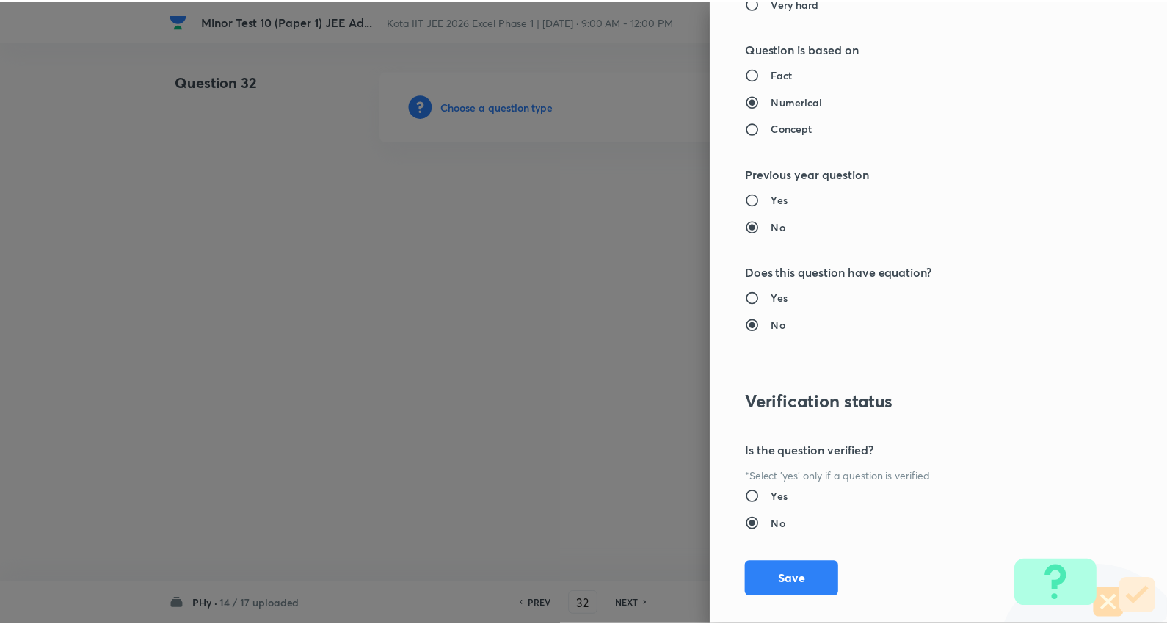
scroll to position [1476, 0]
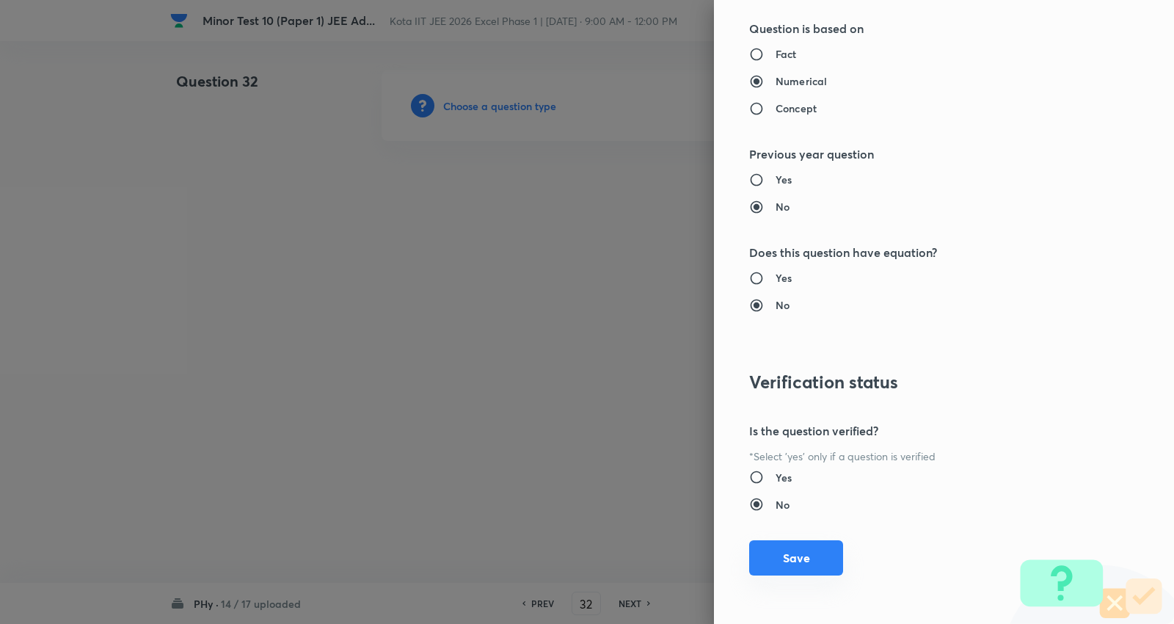
click at [799, 556] on button "Save" at bounding box center [796, 557] width 94 height 35
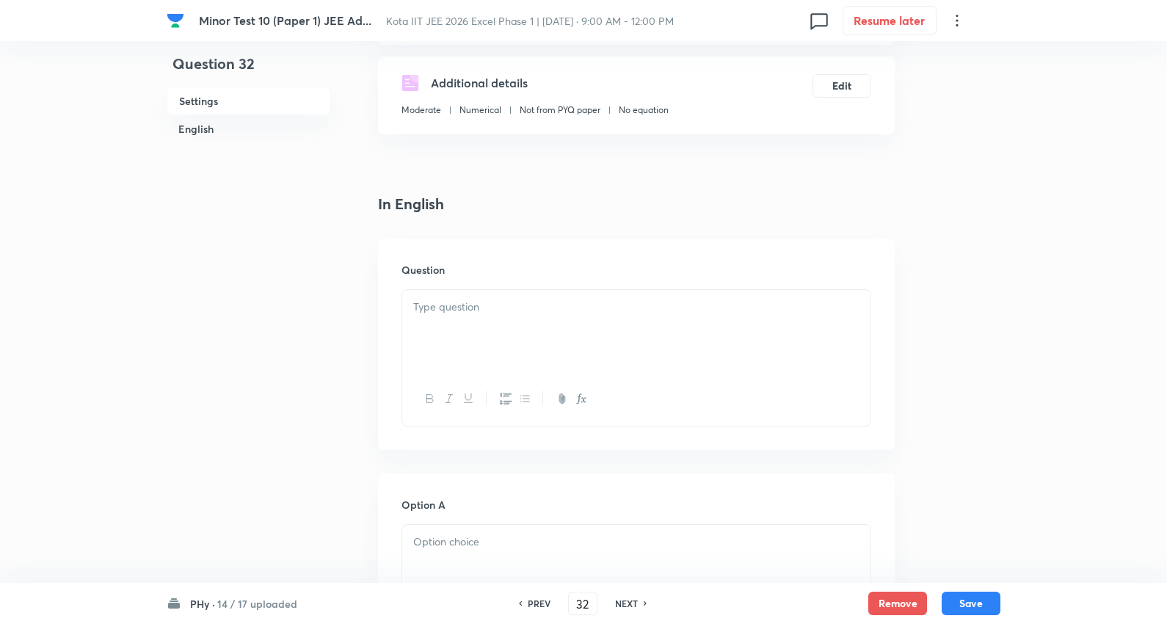
scroll to position [244, 0]
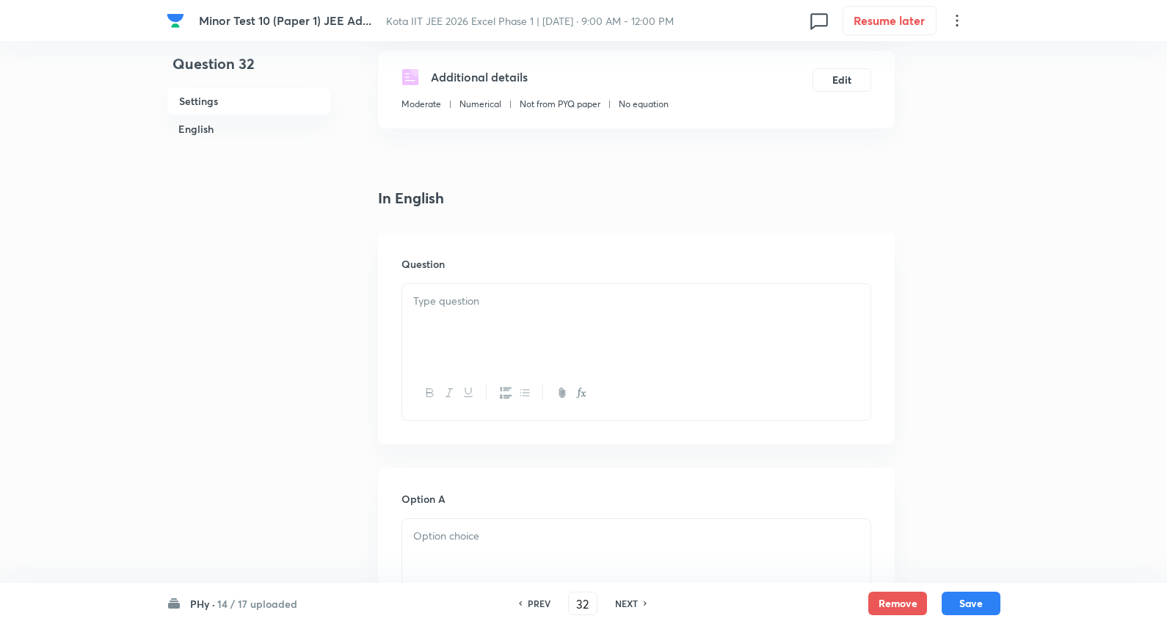
click at [489, 313] on div at bounding box center [636, 325] width 468 height 82
click at [614, 302] on p at bounding box center [636, 301] width 446 height 17
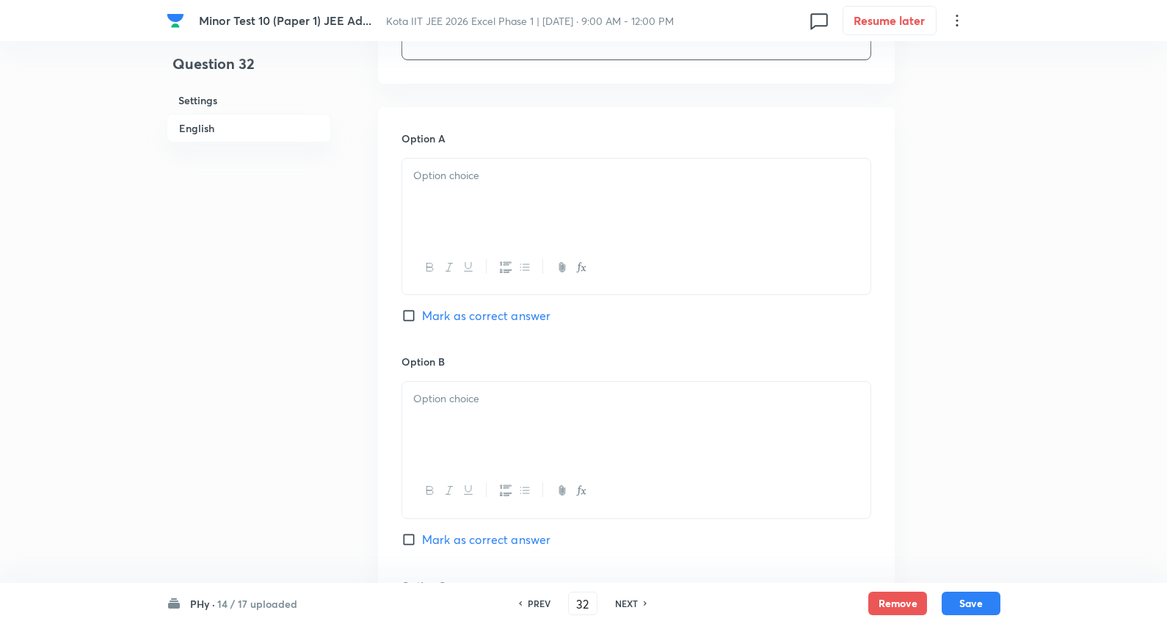
scroll to position [897, 0]
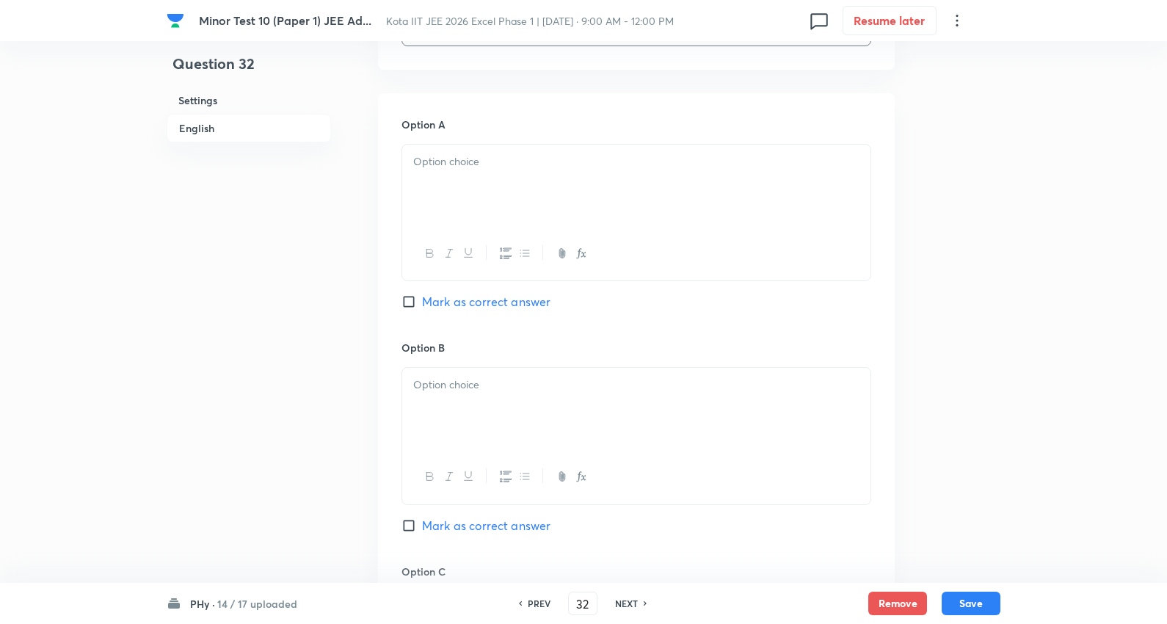
click at [477, 172] on div at bounding box center [636, 186] width 468 height 82
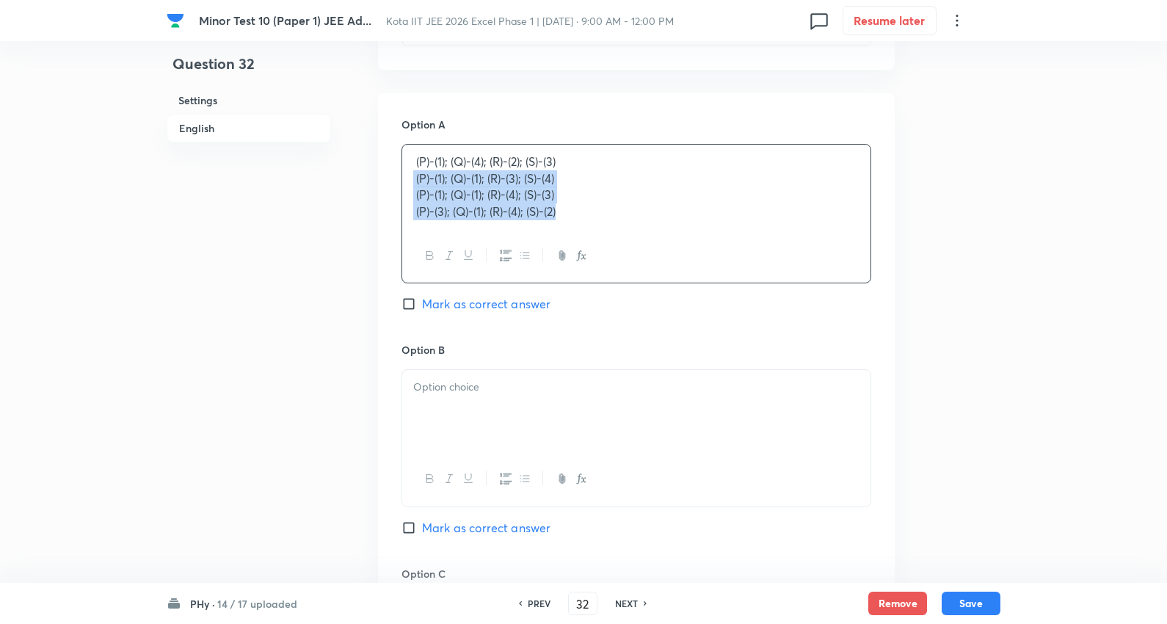
drag, startPoint x: 412, startPoint y: 176, endPoint x: 470, endPoint y: 252, distance: 95.3
click at [898, 269] on div "Question 32 Settings English Settings Type Single choice correct 4 options + 3 …" at bounding box center [584, 237] width 834 height 2127
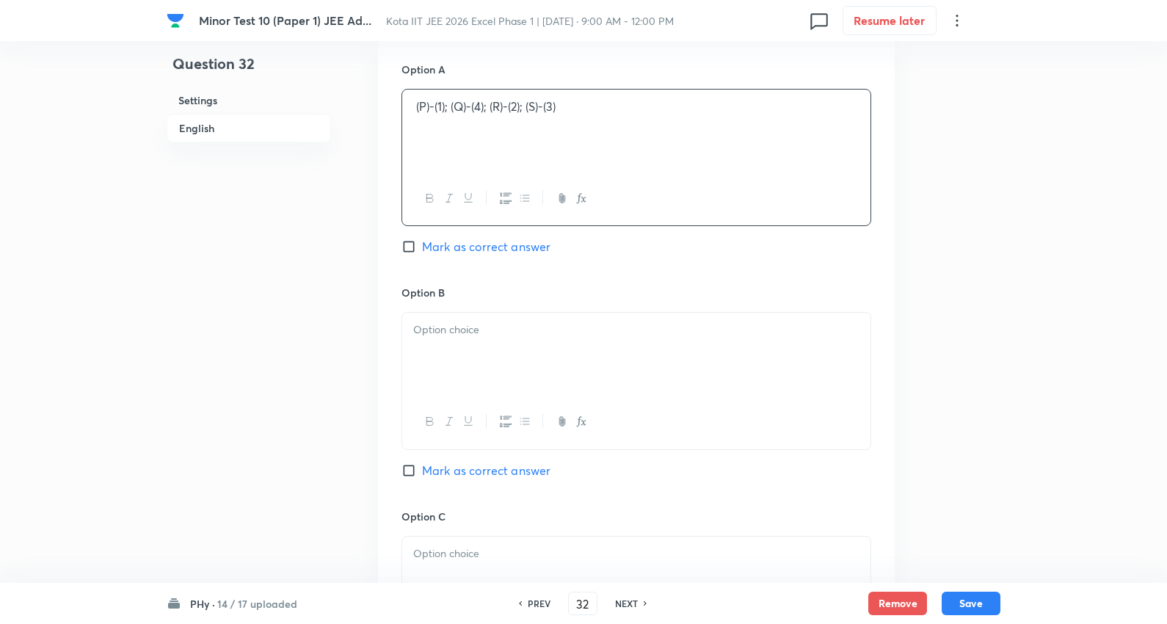
scroll to position [978, 0]
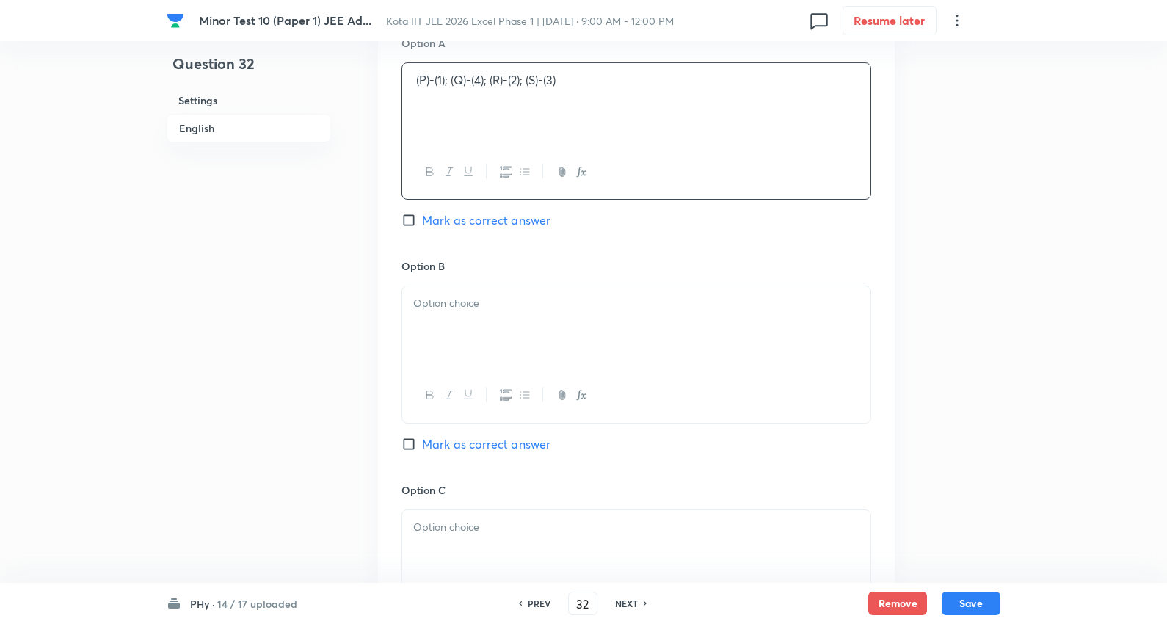
drag, startPoint x: 478, startPoint y: 312, endPoint x: 423, endPoint y: 304, distance: 54.9
click at [478, 311] on p at bounding box center [636, 303] width 446 height 17
drag, startPoint x: 409, startPoint y: 319, endPoint x: 572, endPoint y: 331, distance: 164.1
click at [873, 390] on div "Option A (P)-(1); (Q)-(4); (R)-(2); (S)-(3) Mark as correct answer Option B (P)…" at bounding box center [636, 468] width 517 height 912
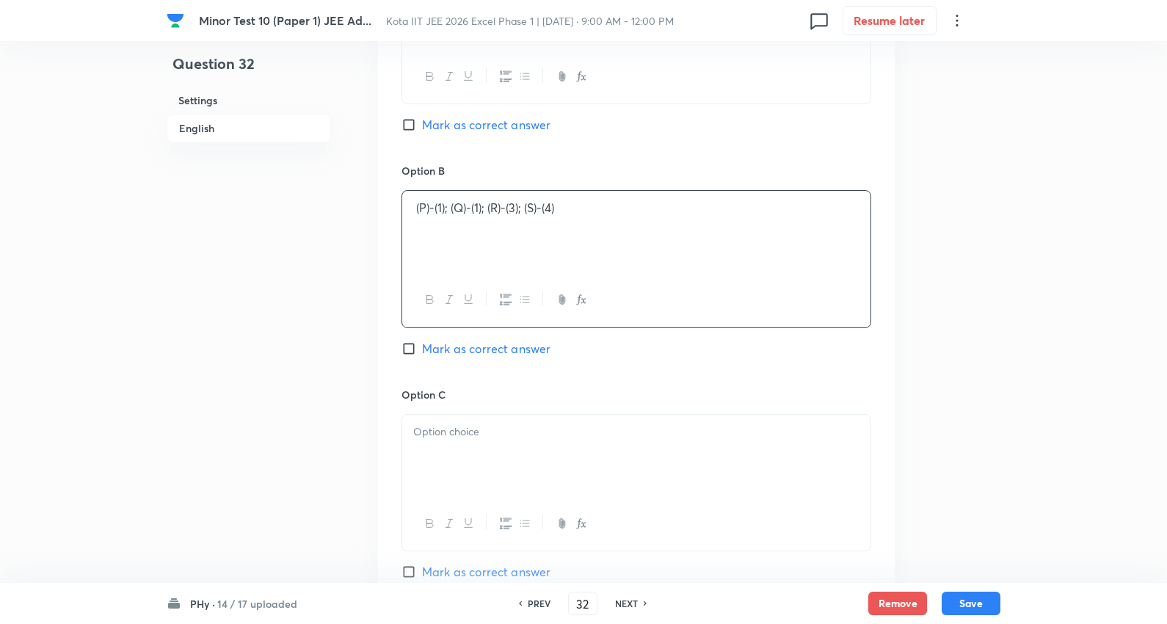
scroll to position [1223, 0]
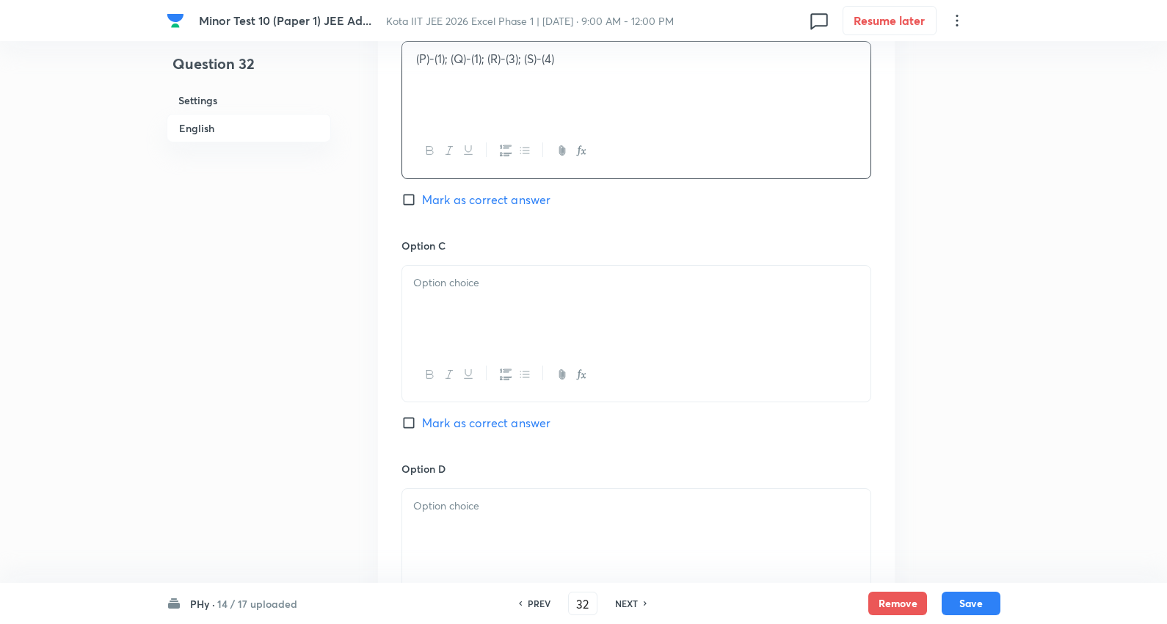
click at [471, 305] on div at bounding box center [636, 307] width 468 height 82
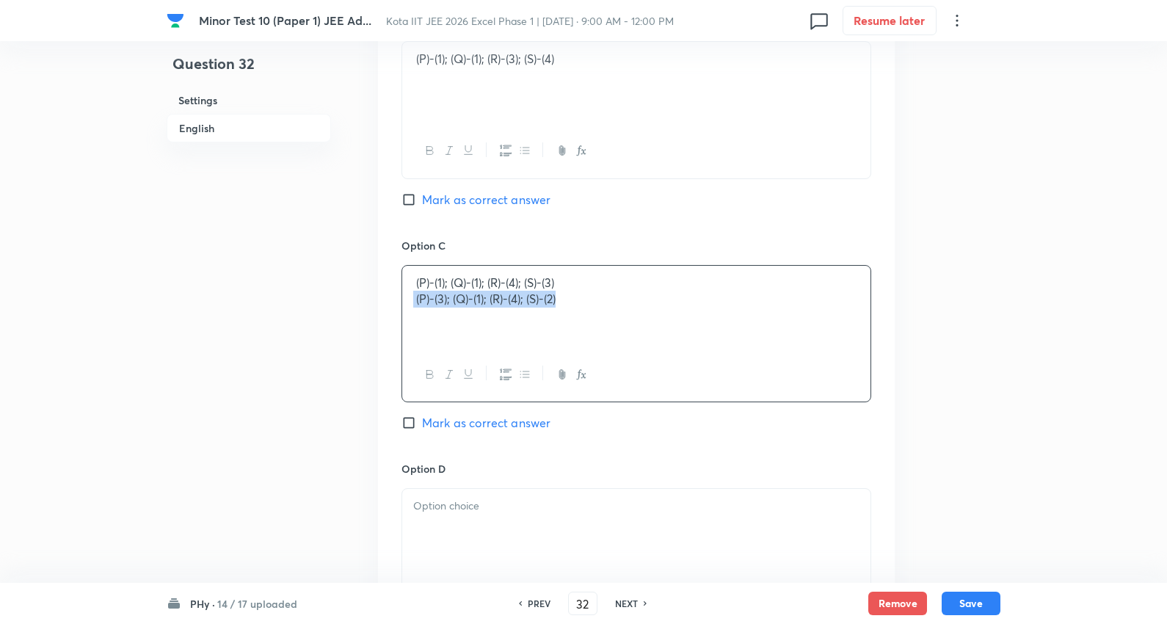
drag, startPoint x: 415, startPoint y: 302, endPoint x: 950, endPoint y: 329, distance: 535.0
click at [464, 426] on span "Mark as correct answer" at bounding box center [486, 423] width 128 height 18
click at [475, 515] on p at bounding box center [636, 506] width 446 height 17
click at [515, 417] on span "Mark as correct answer" at bounding box center [486, 423] width 128 height 18
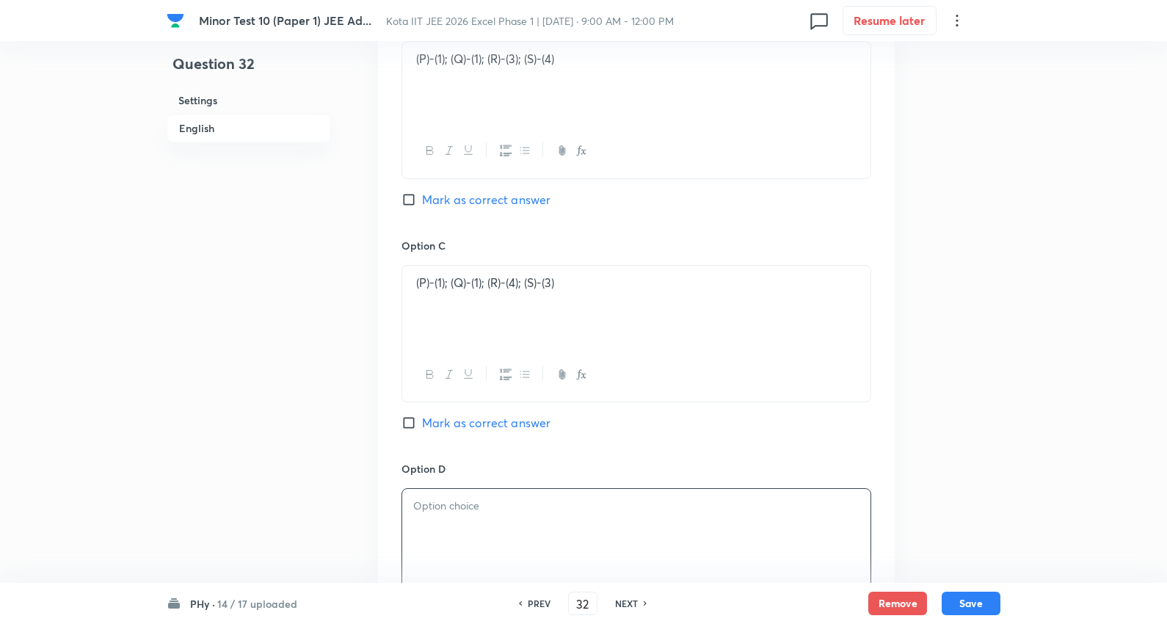
click at [422, 417] on input "Mark as correct answer" at bounding box center [411, 422] width 21 height 15
checkbox input "true"
drag, startPoint x: 502, startPoint y: 533, endPoint x: 467, endPoint y: 516, distance: 39.1
click at [501, 534] on div at bounding box center [636, 530] width 468 height 82
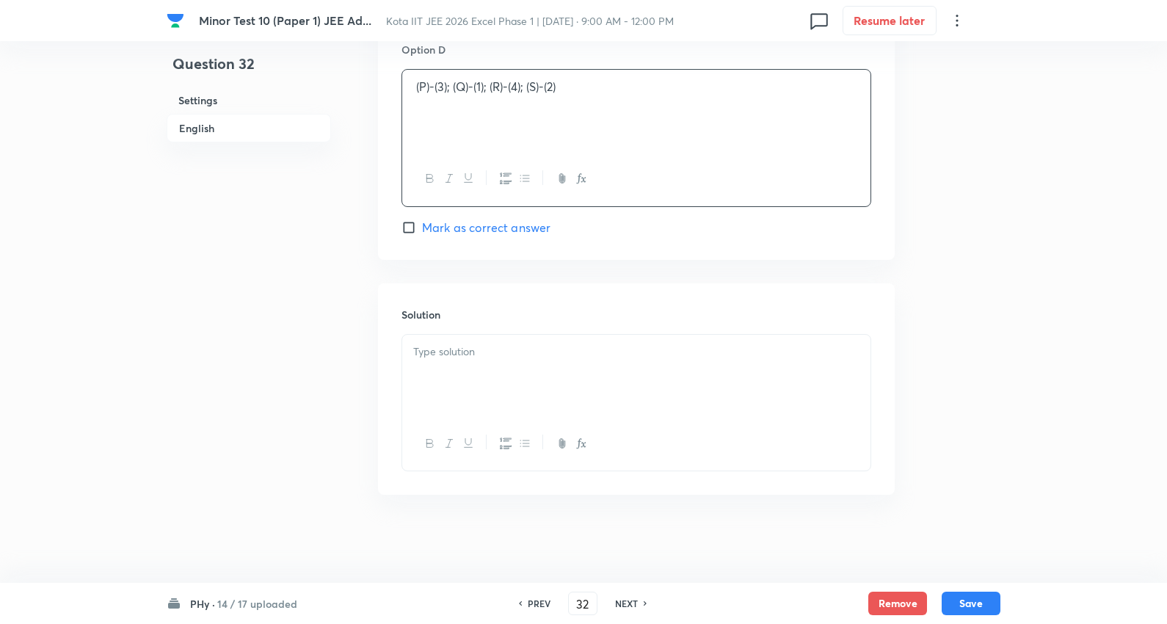
scroll to position [1646, 0]
click at [484, 369] on div at bounding box center [636, 376] width 468 height 82
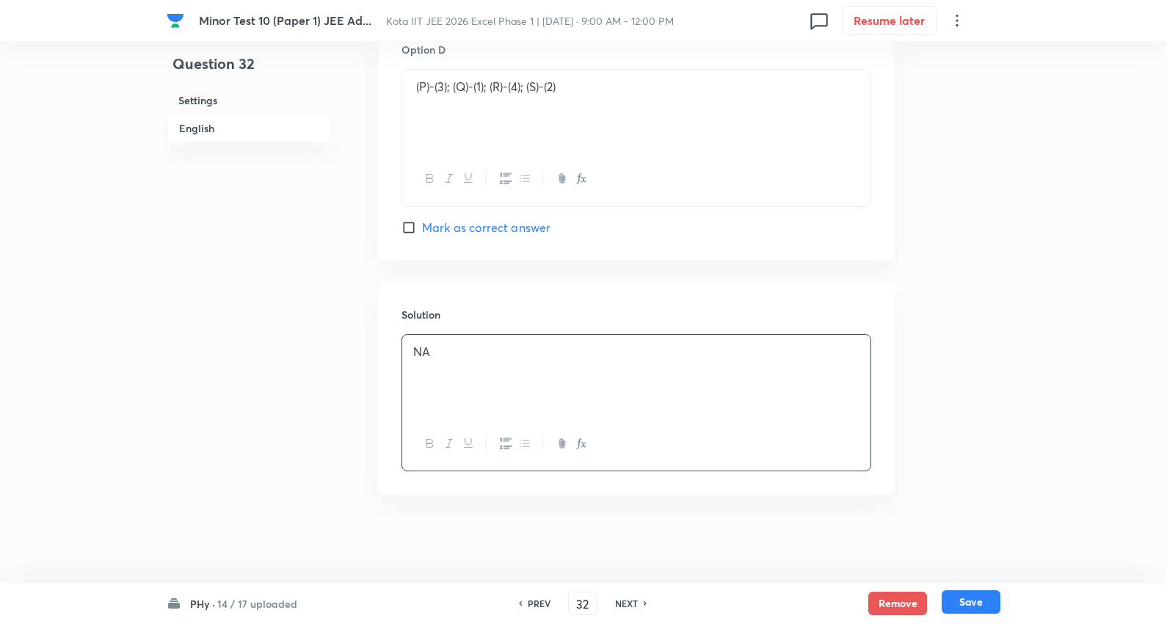
click at [963, 597] on button "Save" at bounding box center [971, 601] width 59 height 23
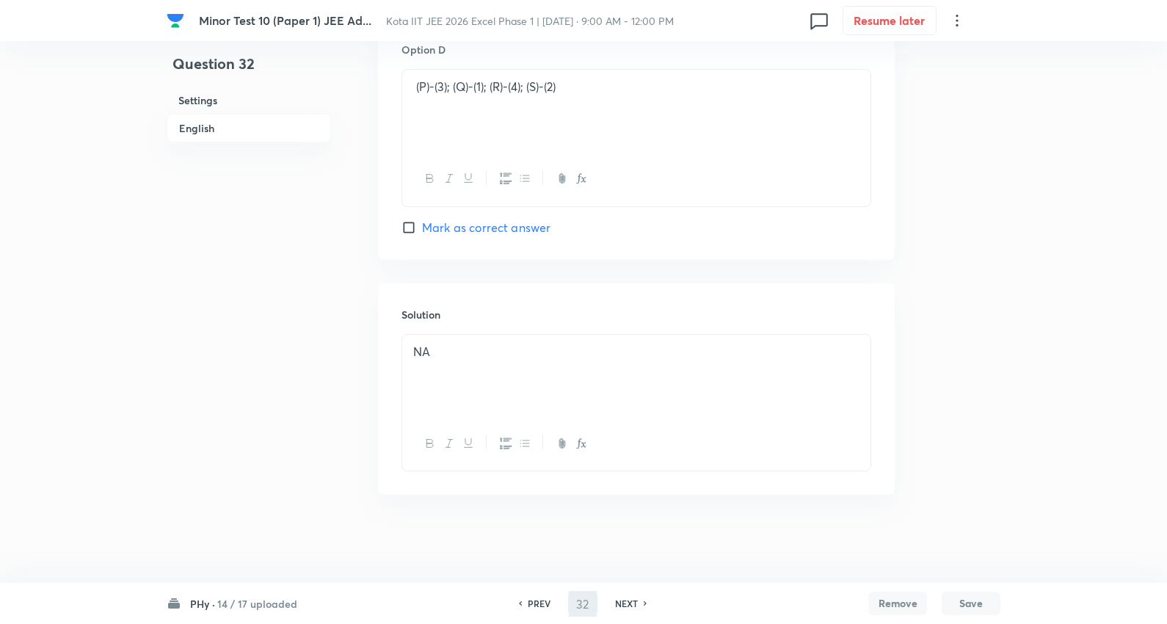
type input "33"
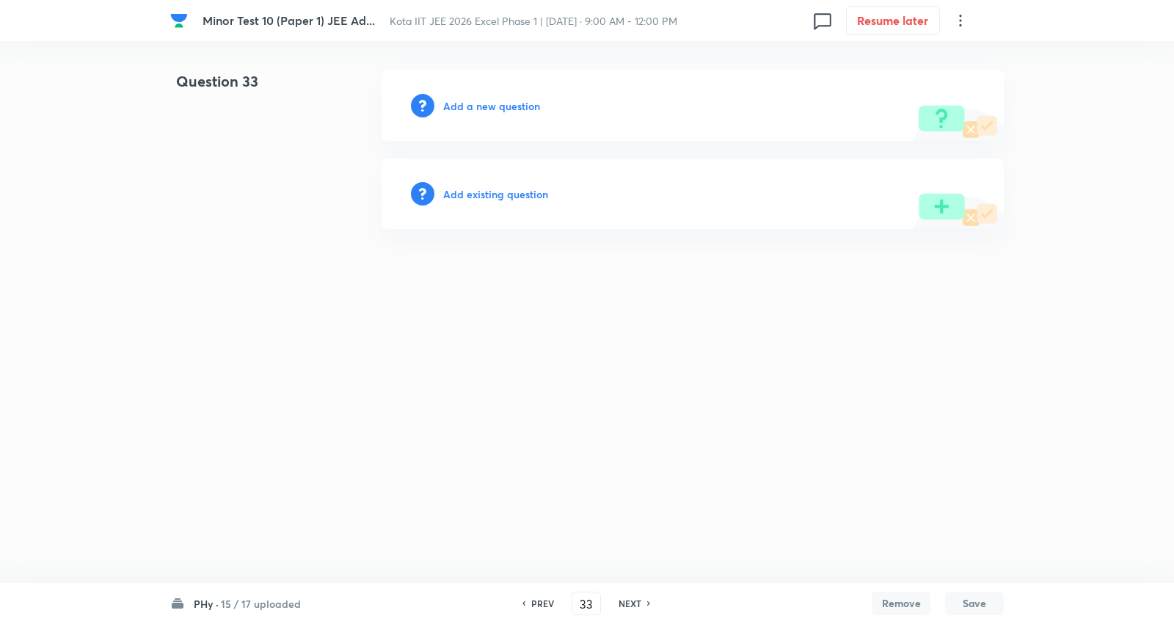
click at [530, 97] on div "Add a new question" at bounding box center [693, 105] width 622 height 70
click at [518, 111] on h6 "Add a new question" at bounding box center [491, 105] width 97 height 15
click at [518, 111] on h6 "Choose a question type" at bounding box center [499, 105] width 113 height 15
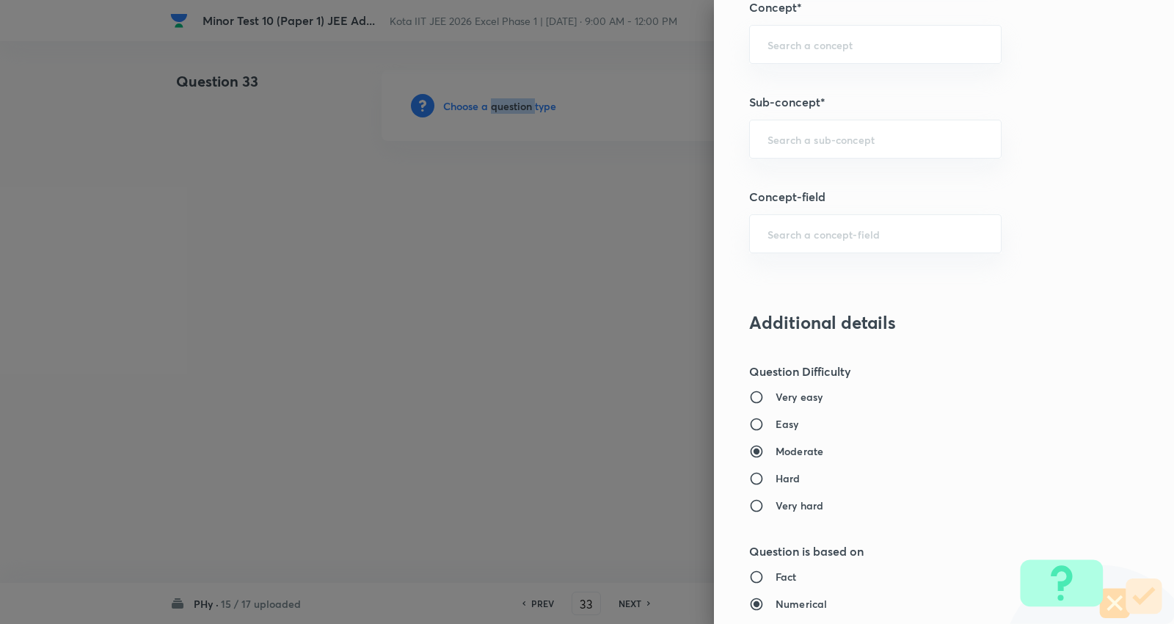
scroll to position [978, 0]
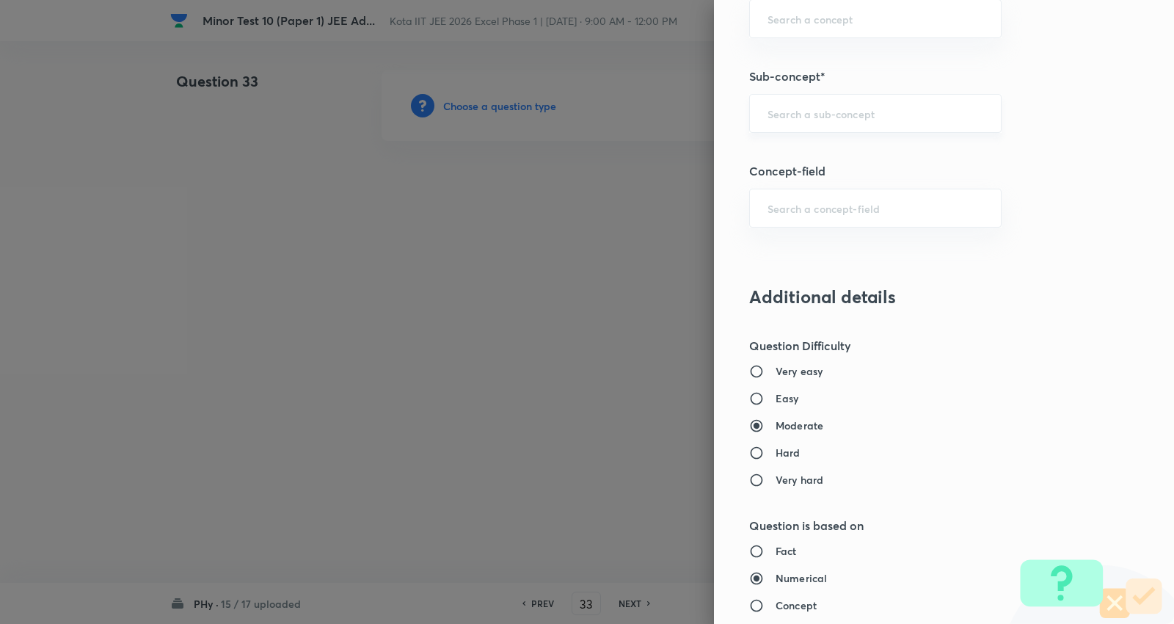
click at [837, 115] on input "text" at bounding box center [876, 113] width 216 height 14
paste input "Power in Series LCR Circuit"
click at [850, 148] on li "Power in Series LCR Circuit" at bounding box center [863, 155] width 251 height 26
type input "Power in Series LCR Circuit"
type input "Physics"
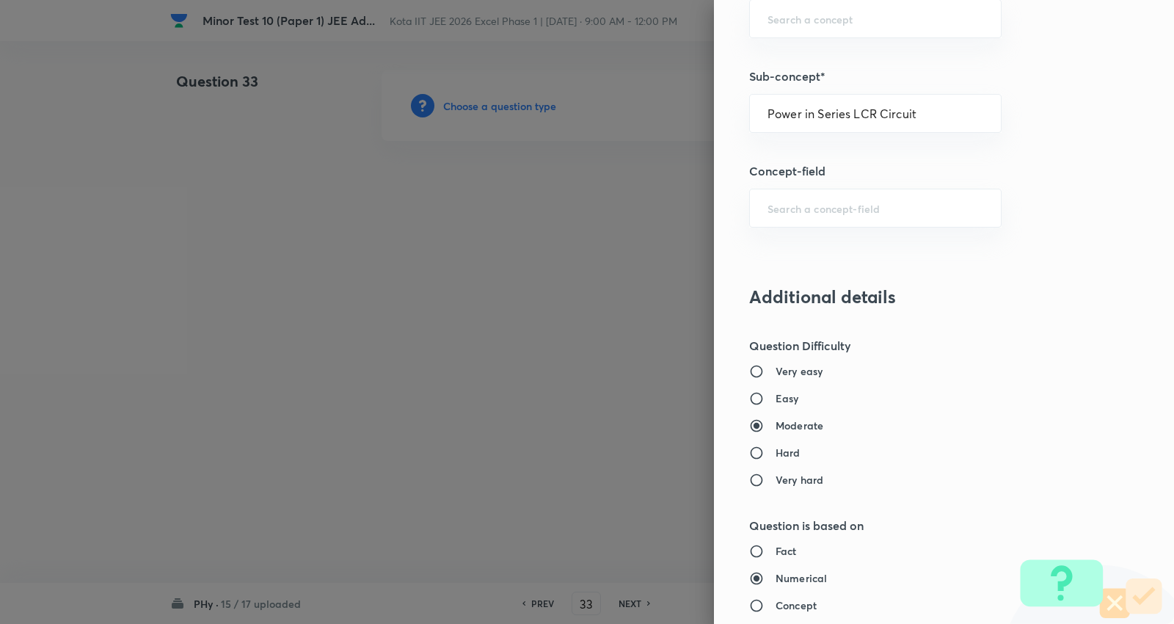
type input "Electricity & Magnetism"
type input "Alternating Current"
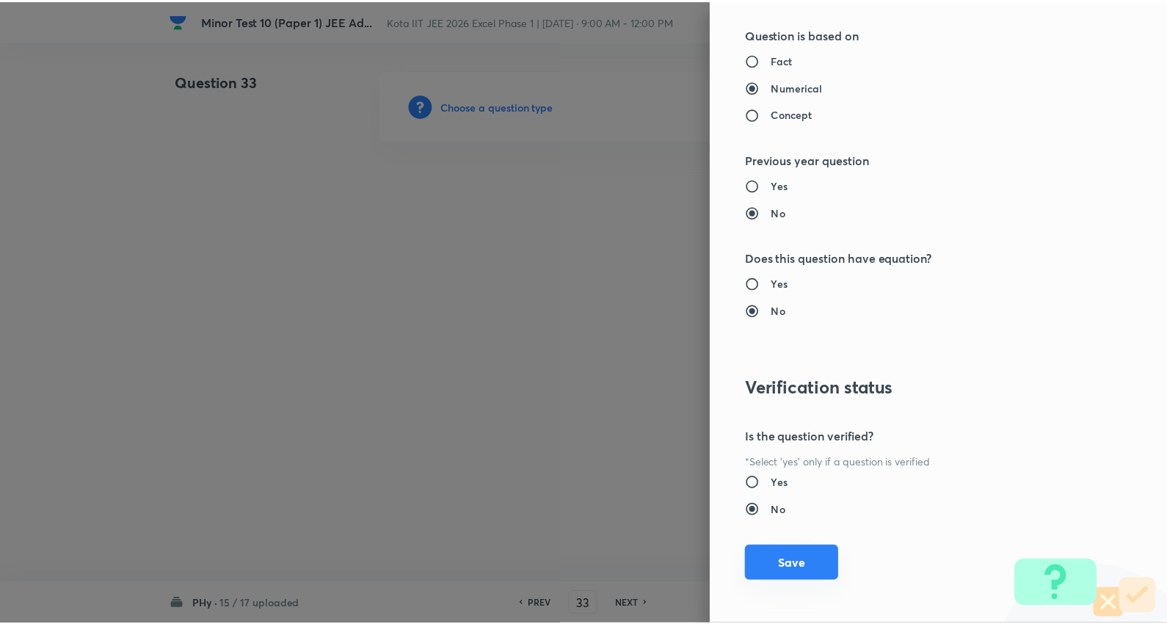
scroll to position [1476, 0]
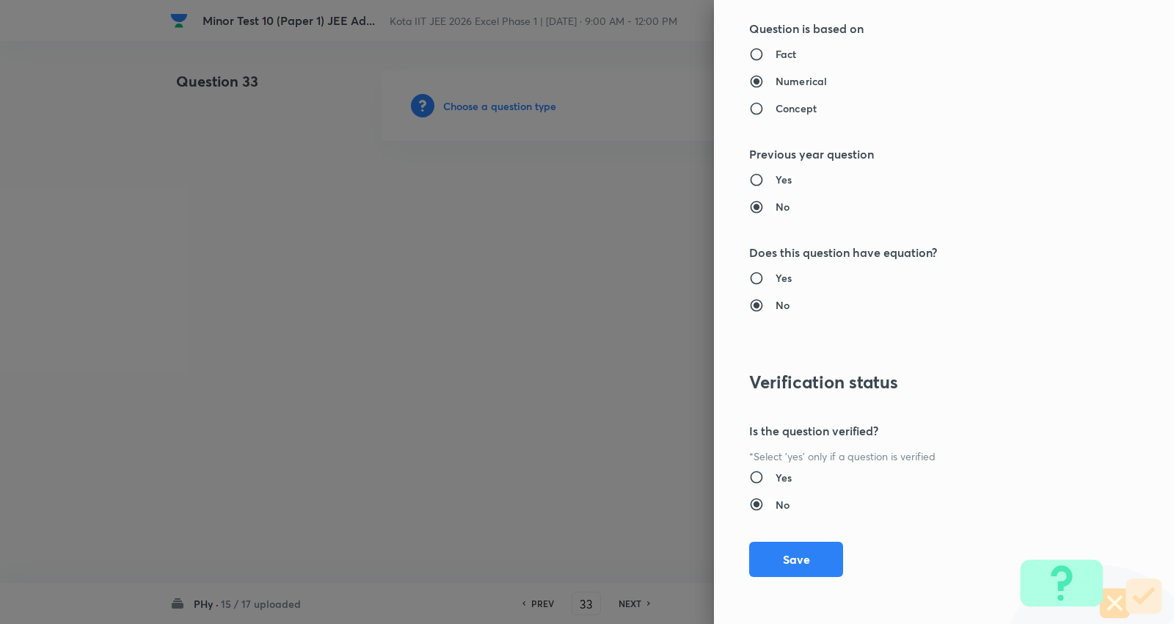
drag, startPoint x: 783, startPoint y: 556, endPoint x: 752, endPoint y: 499, distance: 65.4
click at [784, 556] on button "Save" at bounding box center [796, 559] width 94 height 35
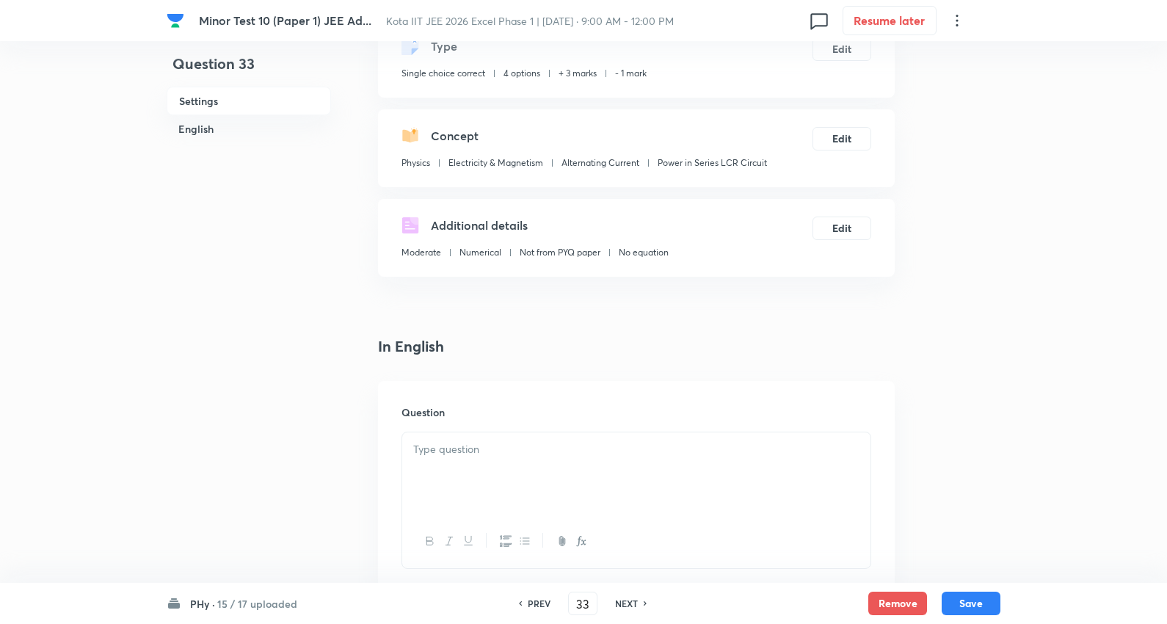
scroll to position [244, 0]
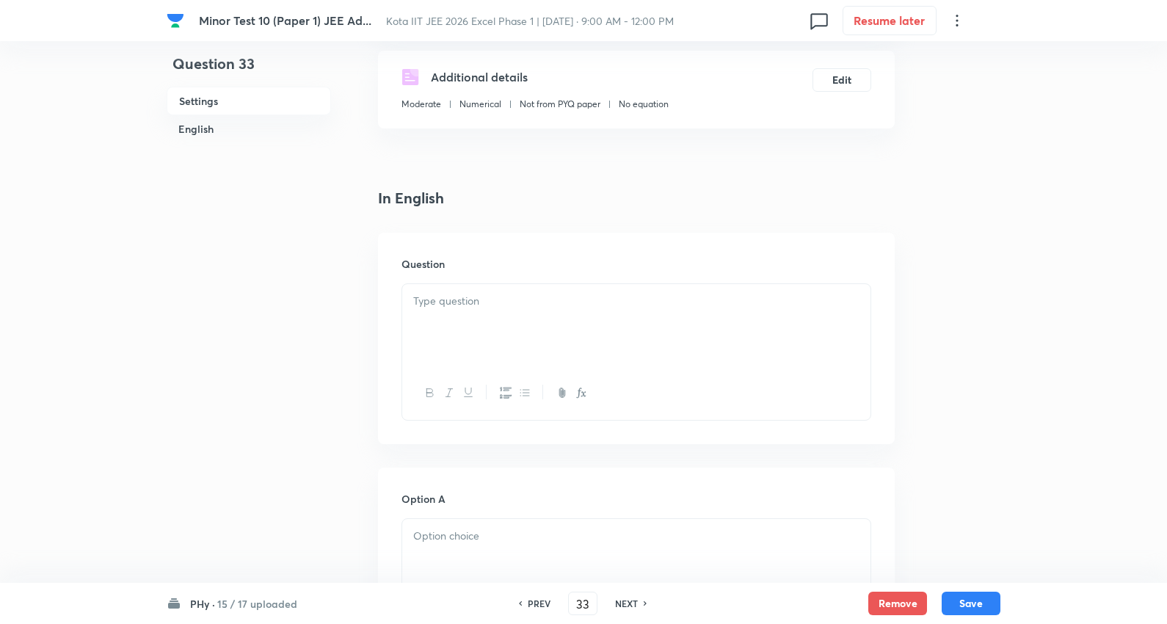
drag, startPoint x: 470, startPoint y: 306, endPoint x: 478, endPoint y: 297, distance: 11.5
click at [470, 305] on p at bounding box center [636, 301] width 446 height 17
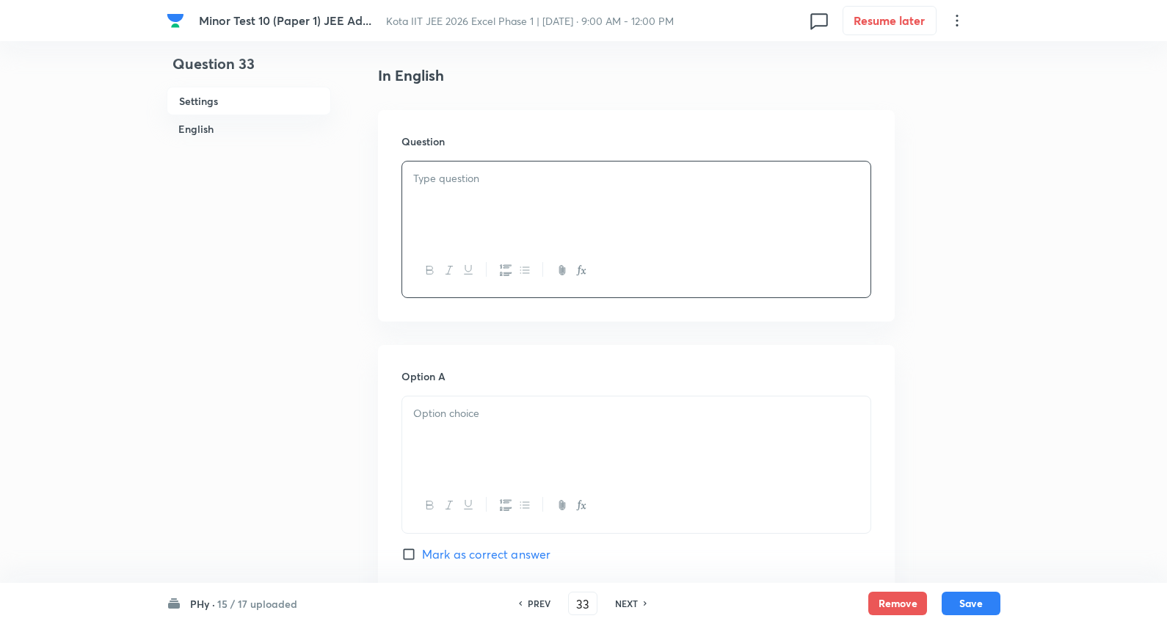
scroll to position [407, 0]
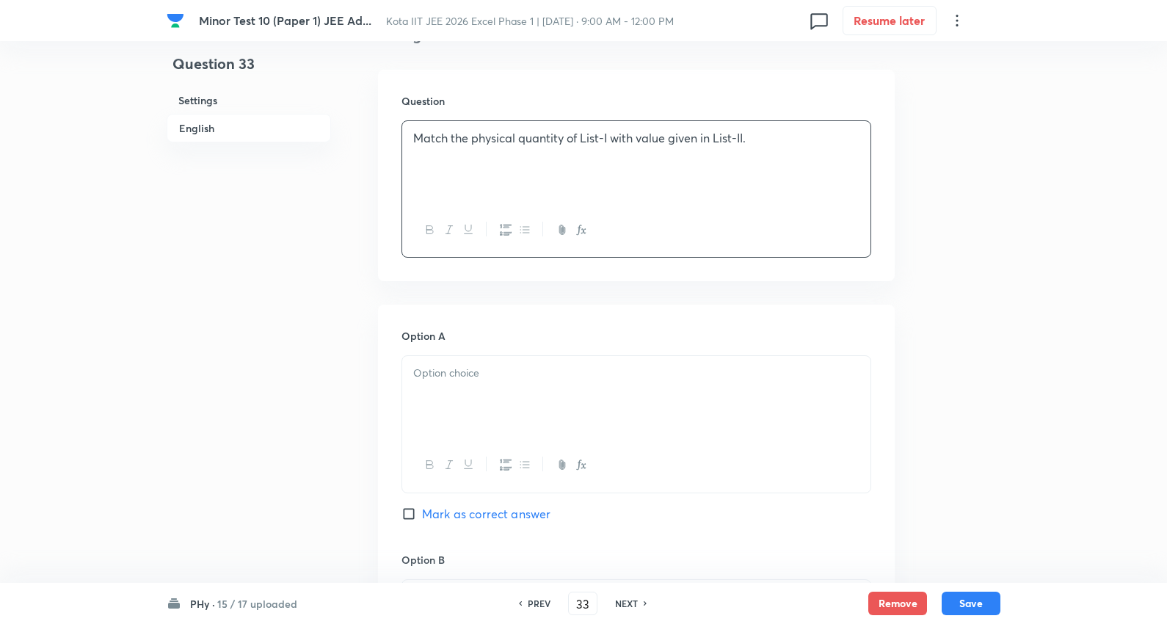
drag, startPoint x: 760, startPoint y: 139, endPoint x: 774, endPoint y: 138, distance: 13.3
click at [762, 139] on p "Match the physical quantity of List-I with value given in List-II." at bounding box center [636, 138] width 446 height 17
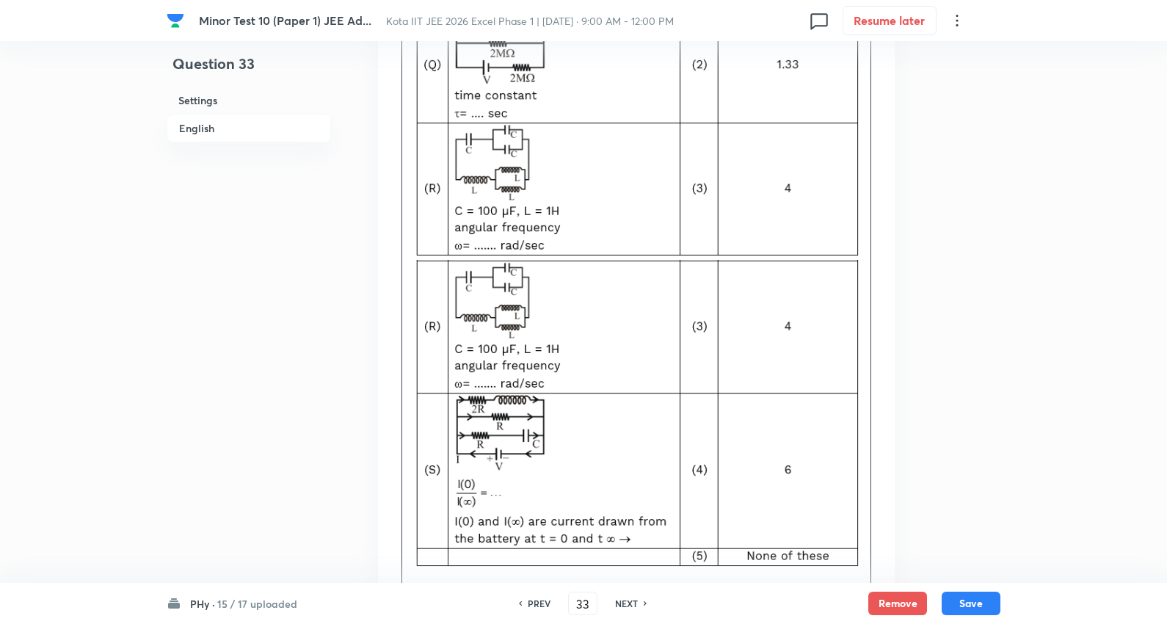
scroll to position [652, 0]
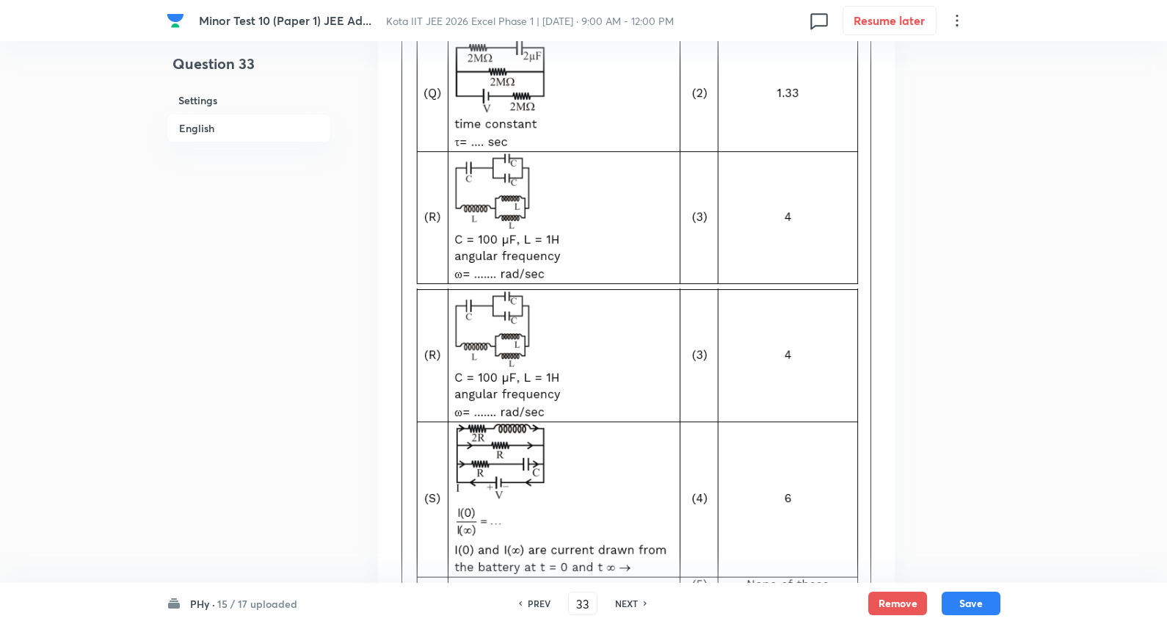
click at [862, 313] on div "Match the physical quantity of List-I with value given in List-II." at bounding box center [636, 242] width 468 height 731
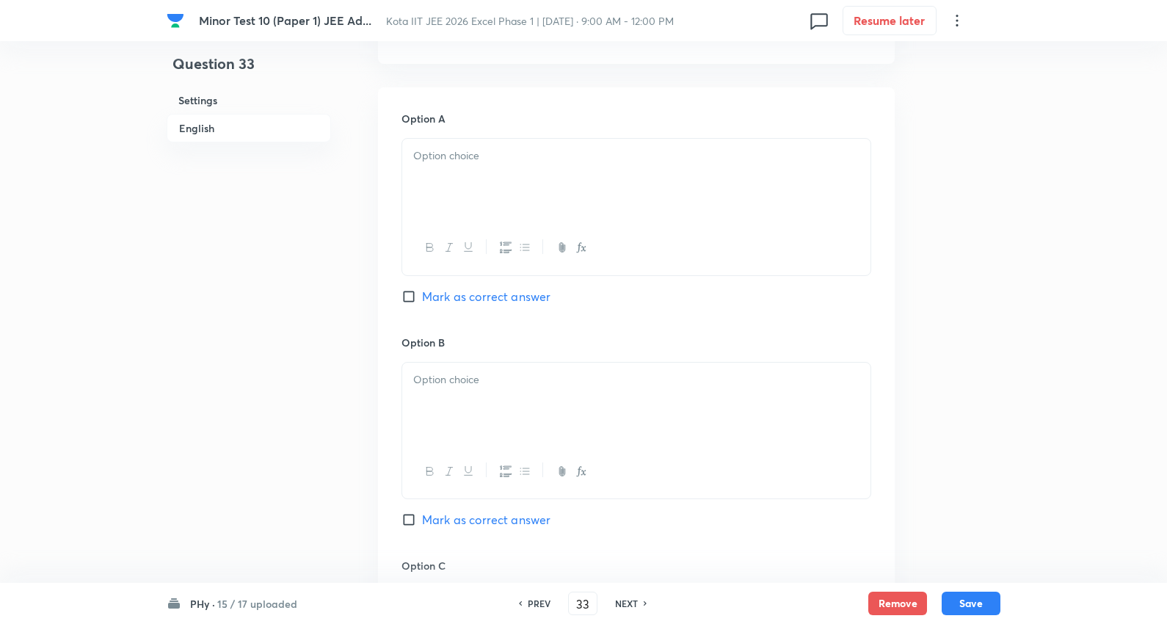
scroll to position [1141, 0]
click at [468, 166] on div at bounding box center [636, 179] width 468 height 82
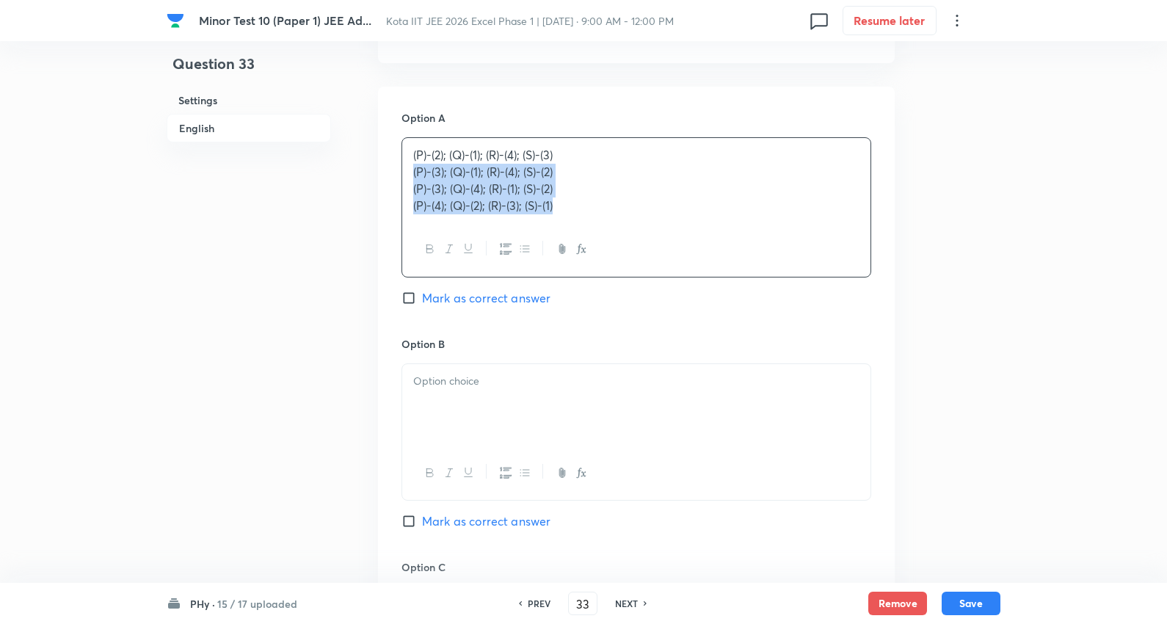
drag, startPoint x: 411, startPoint y: 170, endPoint x: 448, endPoint y: 217, distance: 60.1
click at [891, 284] on div "Option A (P)-(2); (Q)-(1); (R)-(4); (S)-(3) (P)-(3); (Q)-(1); (R)-(4); (S)-(2) …" at bounding box center [636, 543] width 517 height 913
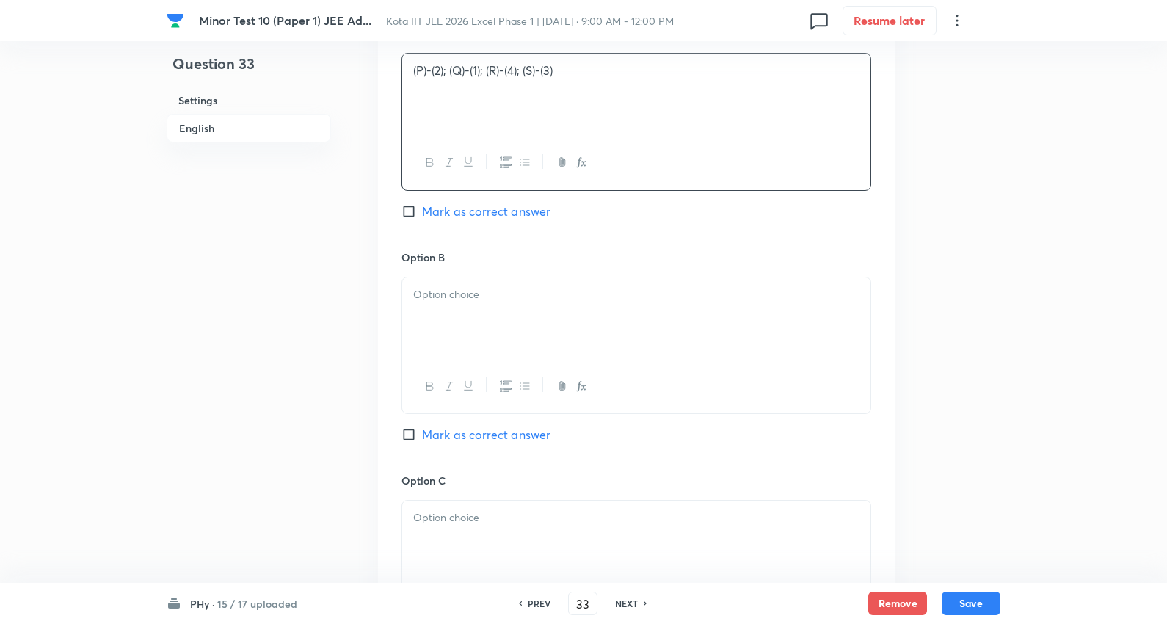
scroll to position [1304, 0]
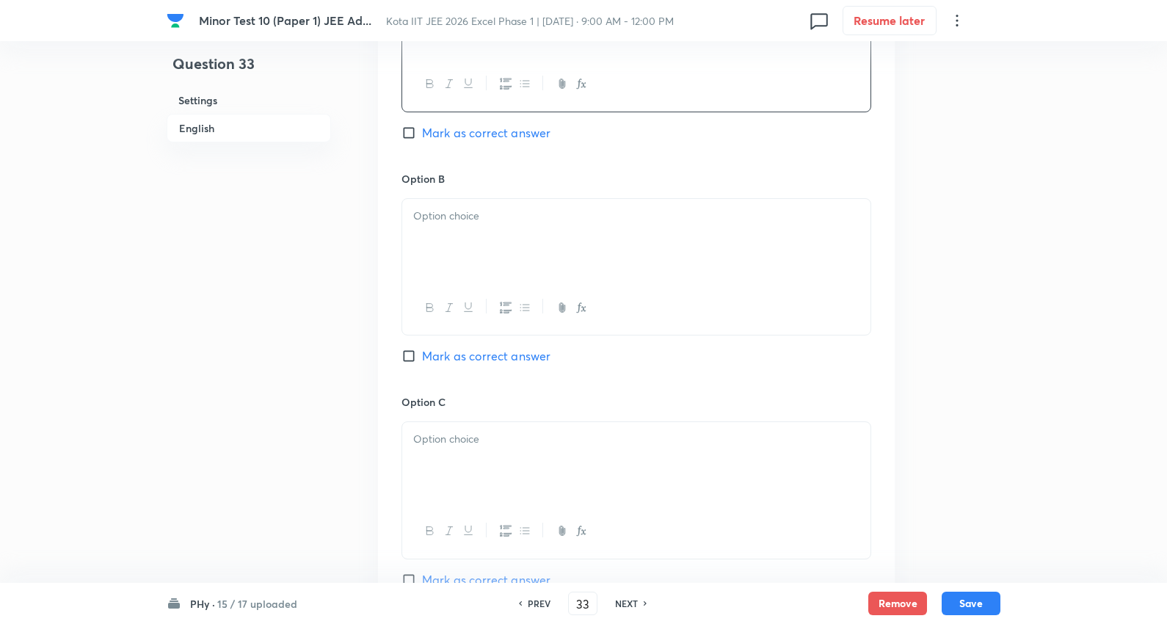
click at [465, 242] on div at bounding box center [636, 240] width 468 height 82
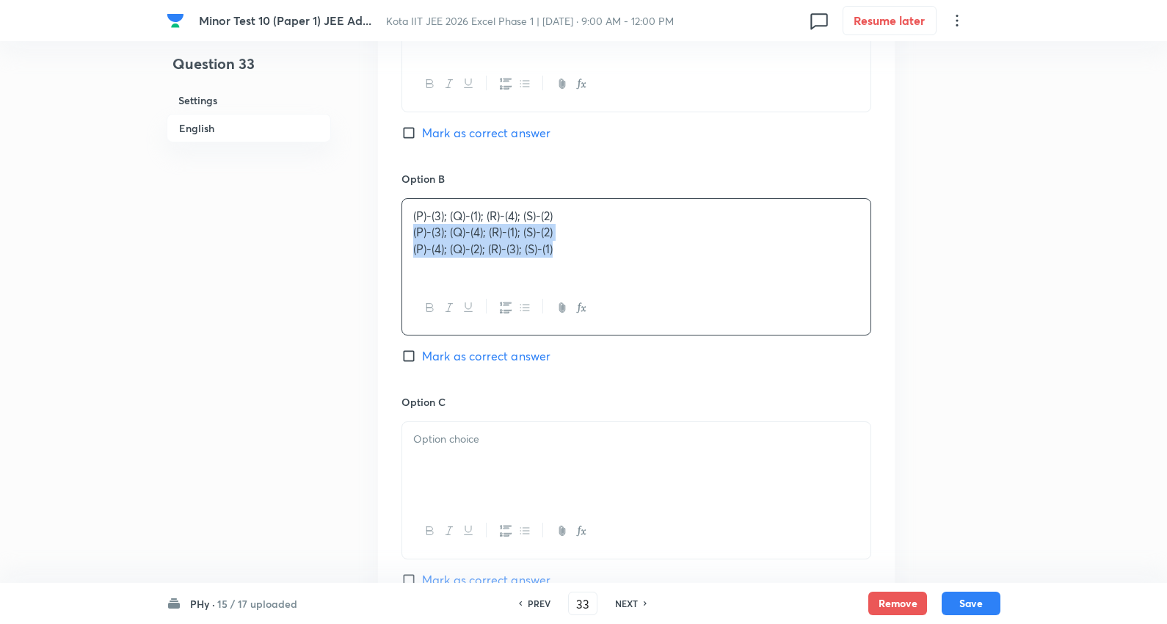
click at [818, 289] on div "(P)-(3); (Q)-(1); (R)-(4); (S)-(2) (P)-(3); (Q)-(4); (R)-(1); (S)-(2) (P)-(4); …" at bounding box center [636, 266] width 470 height 137
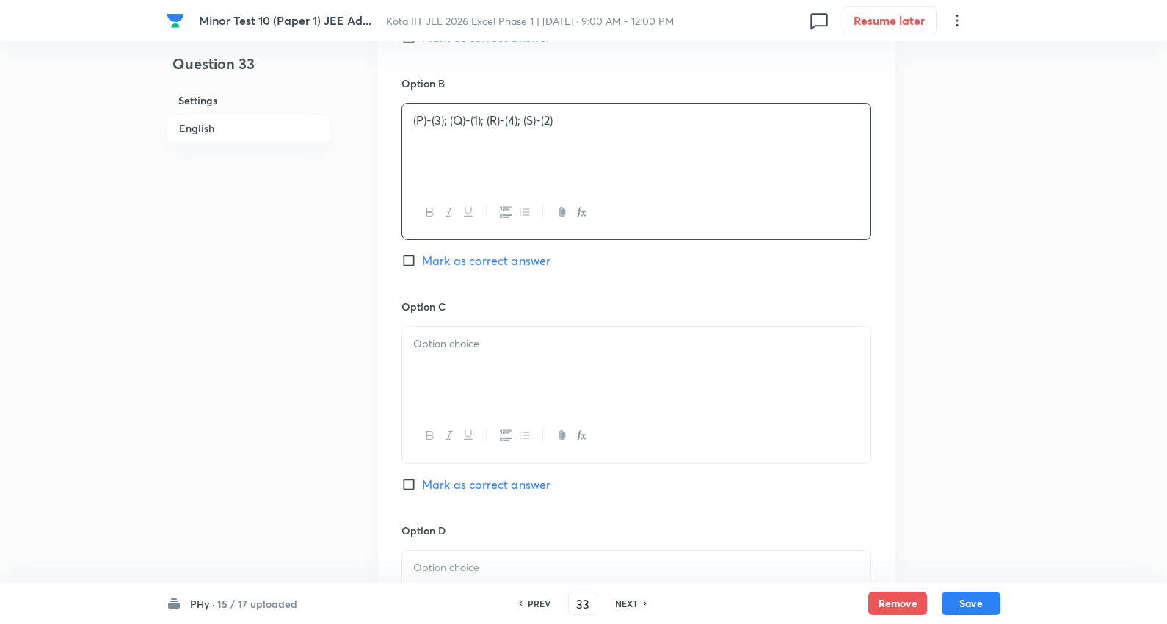
scroll to position [1549, 0]
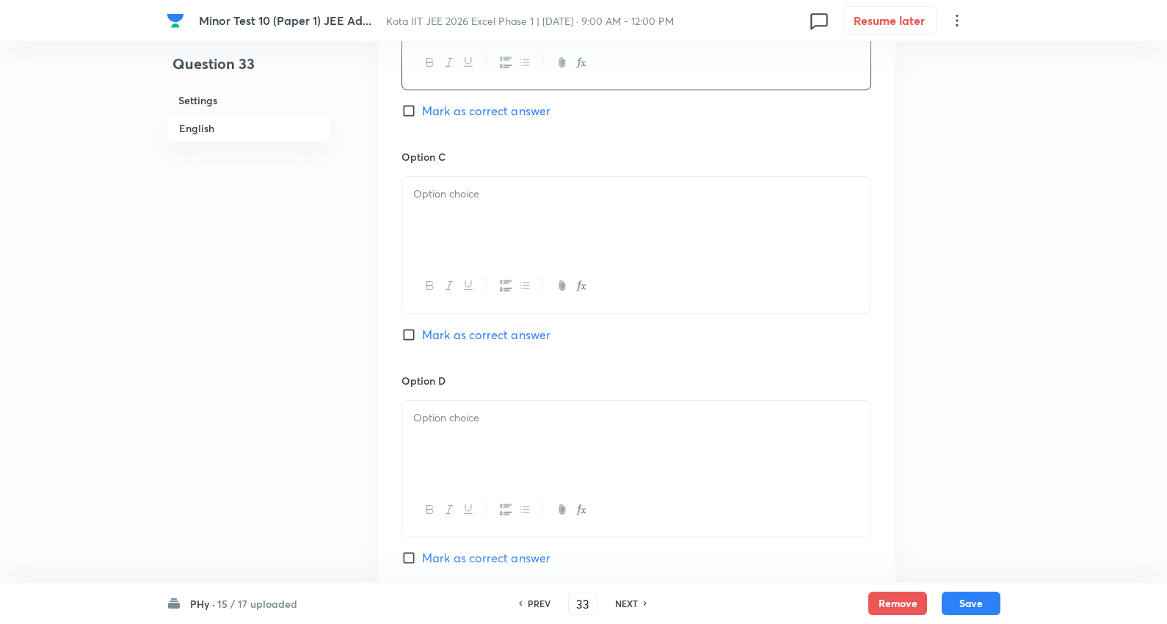
click at [473, 225] on div at bounding box center [636, 218] width 468 height 82
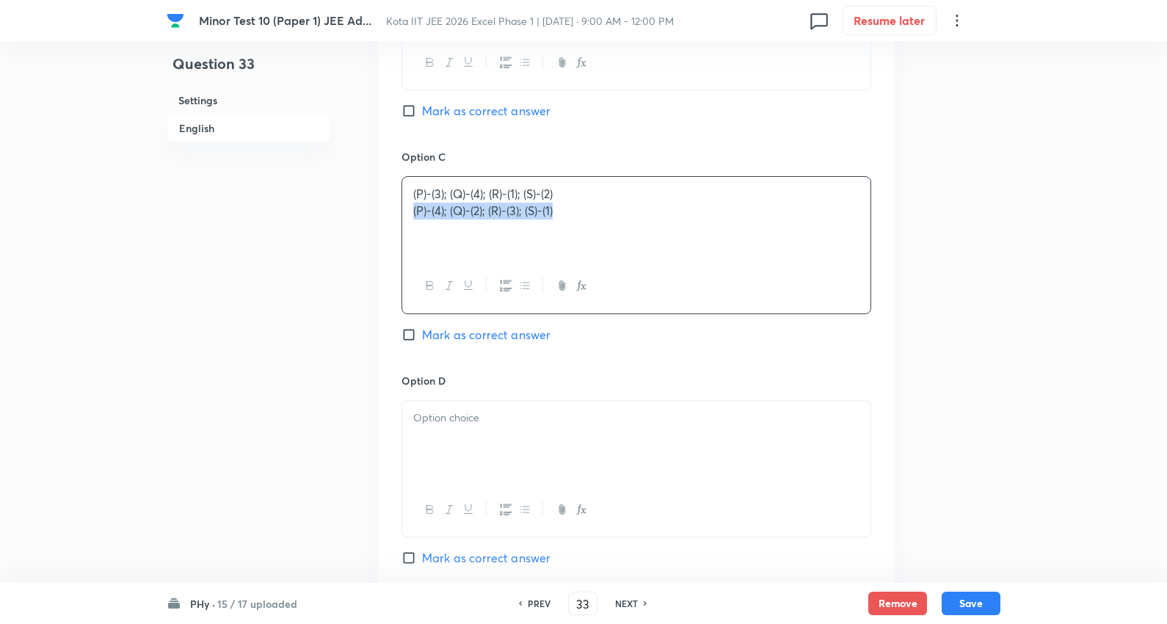
drag, startPoint x: 411, startPoint y: 213, endPoint x: 807, endPoint y: 236, distance: 397.0
click at [807, 236] on div "(P)-(3); (Q)-(4); (R)-(1); (S)-(2) (P)-(4); (Q)-(2); (R)-(3); (S)-(1)" at bounding box center [636, 218] width 468 height 82
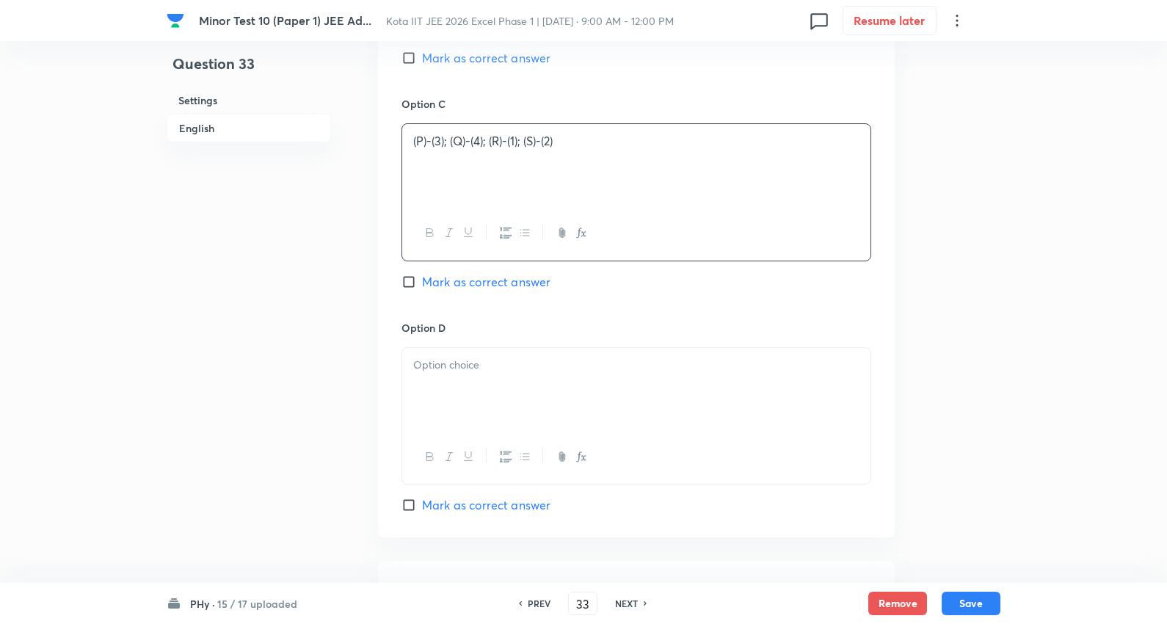
scroll to position [1631, 0]
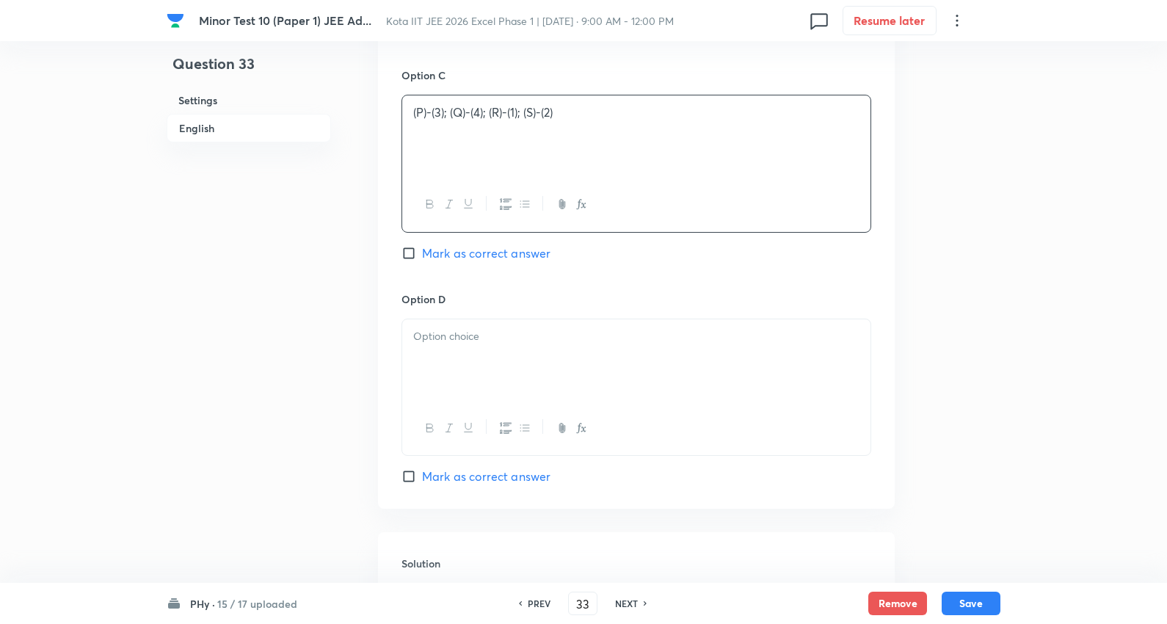
drag, startPoint x: 489, startPoint y: 331, endPoint x: 415, endPoint y: 358, distance: 78.9
click at [489, 332] on p at bounding box center [636, 336] width 446 height 17
click at [484, 253] on span "Mark as correct answer" at bounding box center [486, 253] width 128 height 18
click at [422, 253] on input "Mark as correct answer" at bounding box center [411, 253] width 21 height 15
checkbox input "true"
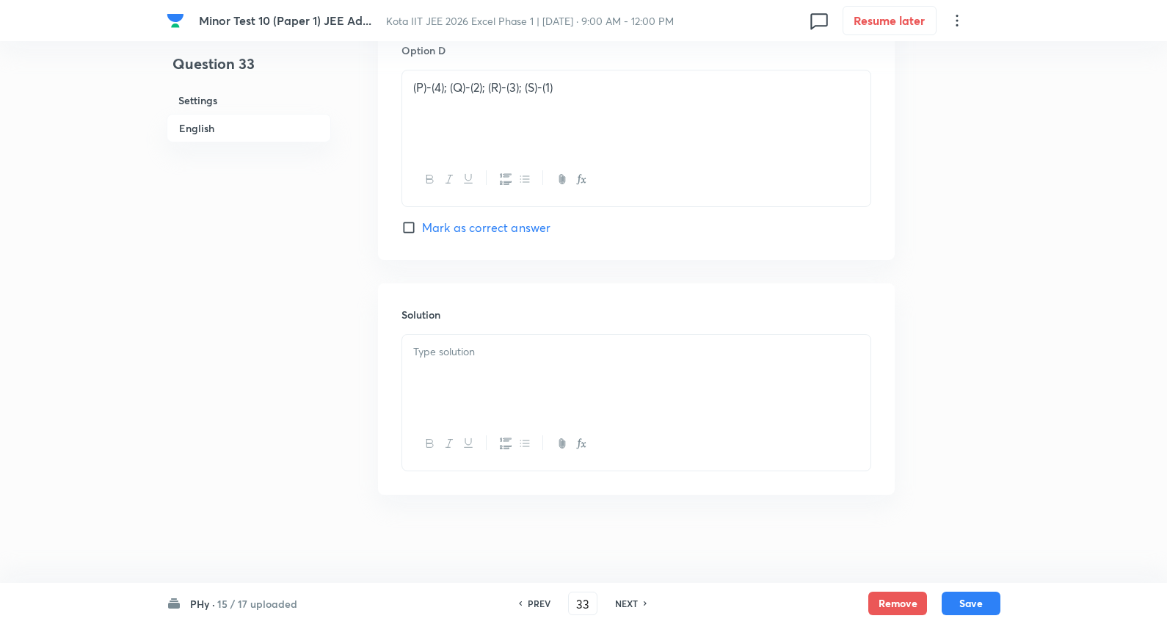
scroll to position [1883, 0]
click at [463, 363] on div at bounding box center [636, 376] width 468 height 82
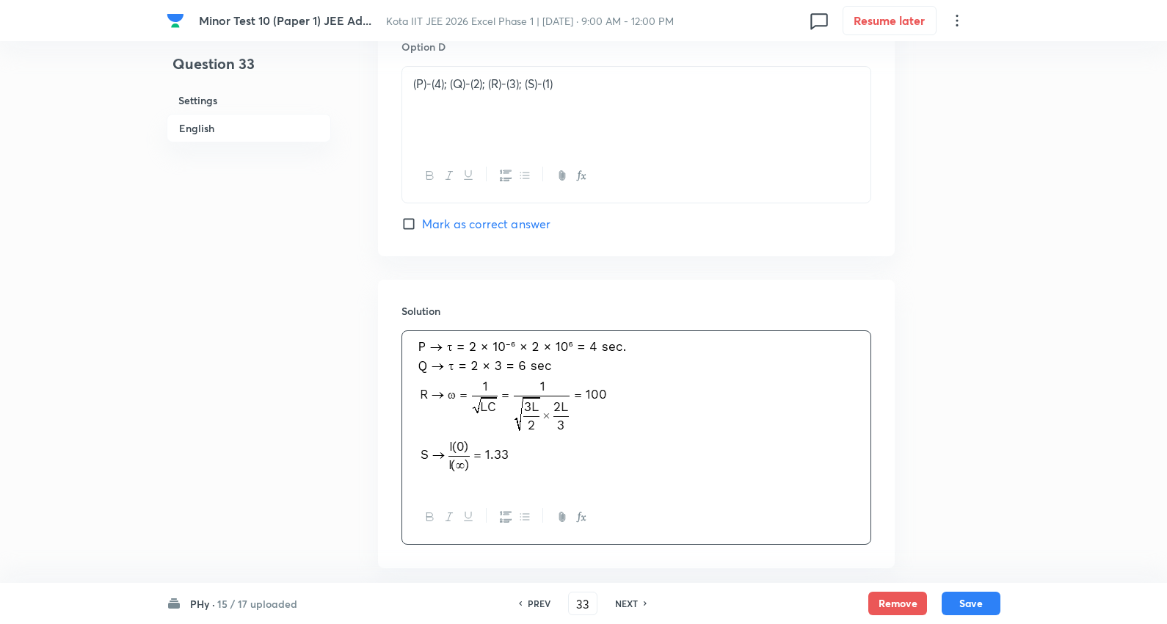
drag, startPoint x: 959, startPoint y: 603, endPoint x: 959, endPoint y: 620, distance: 16.9
click at [959, 604] on button "Save" at bounding box center [971, 603] width 59 height 23
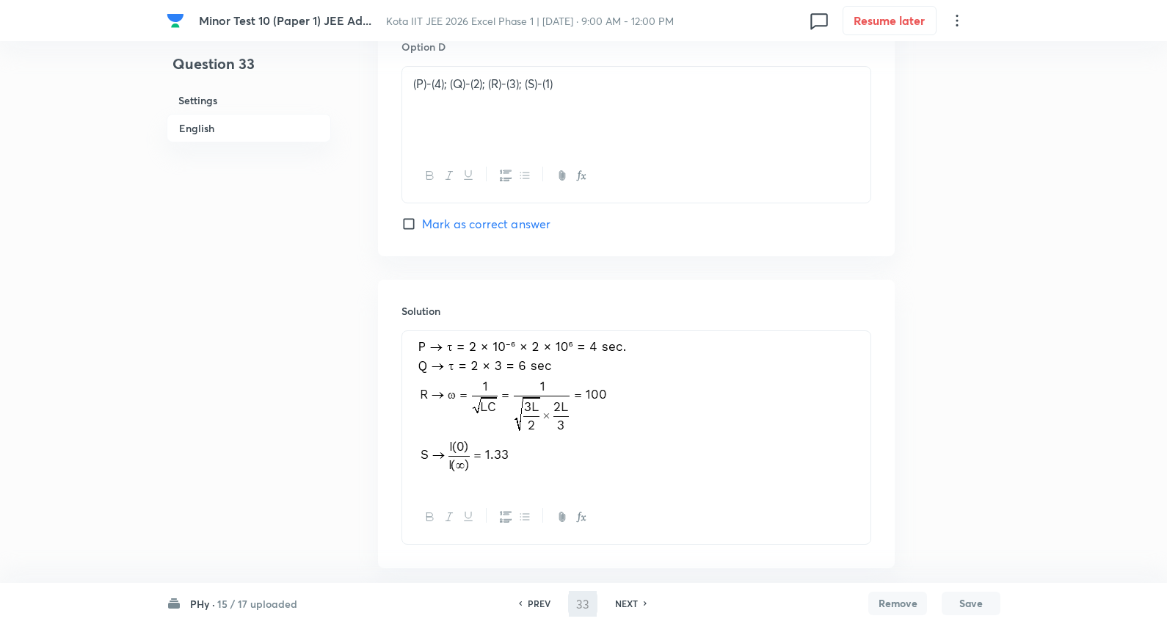
type input "34"
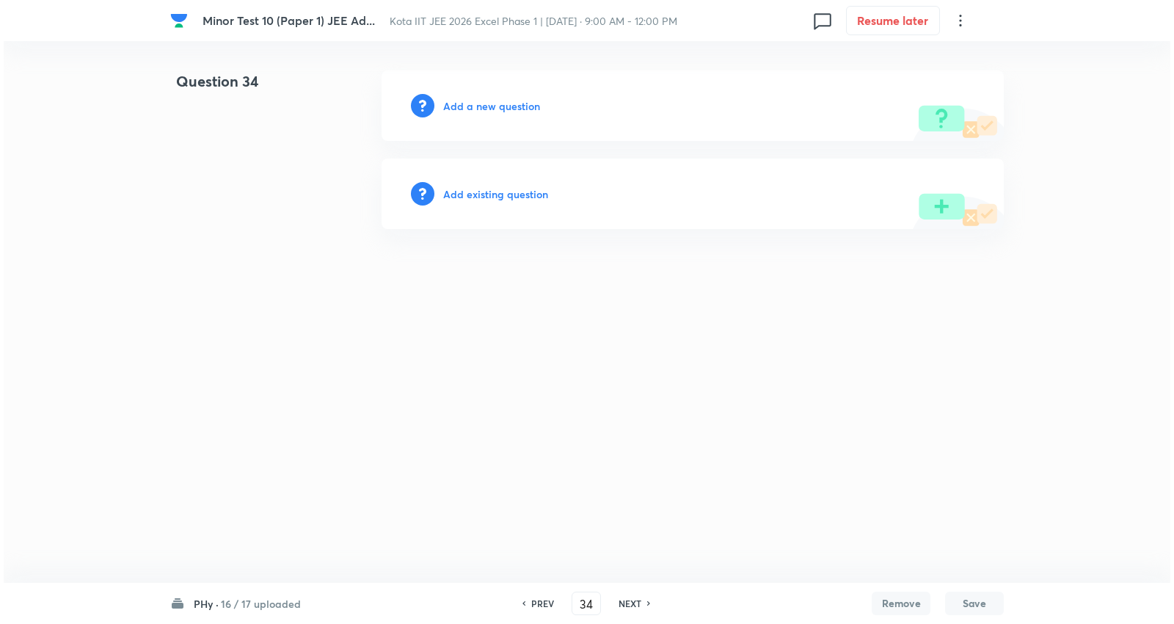
scroll to position [0, 0]
click at [474, 112] on h6 "Add a new question" at bounding box center [491, 105] width 97 height 15
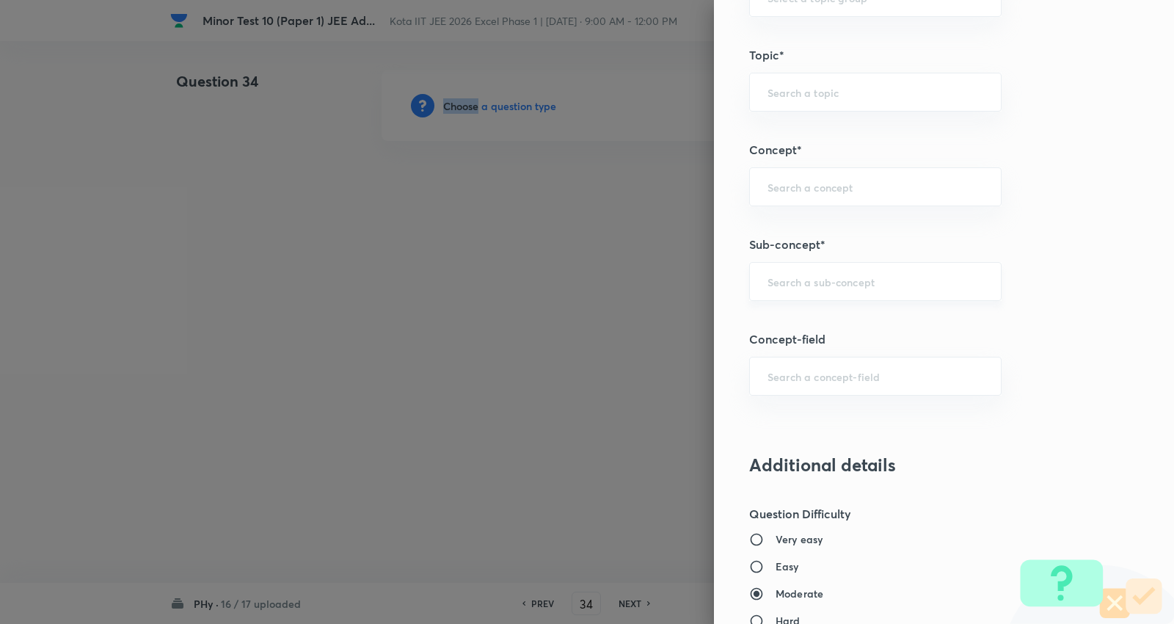
scroll to position [815, 0]
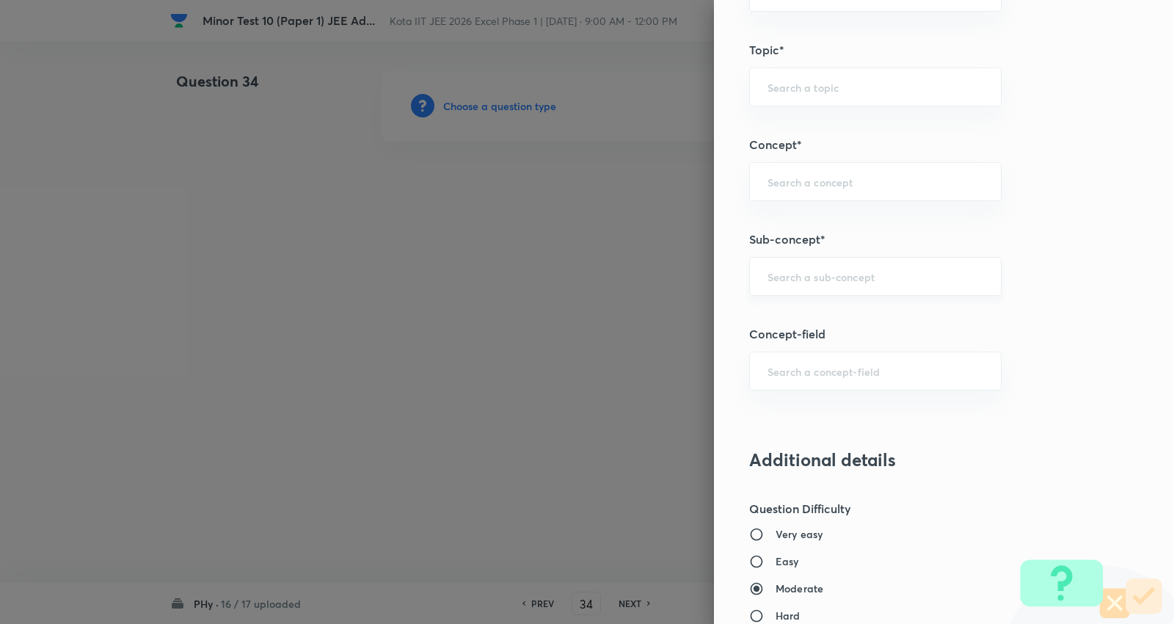
click at [801, 270] on input "text" at bounding box center [876, 276] width 216 height 14
paste input "Strain"
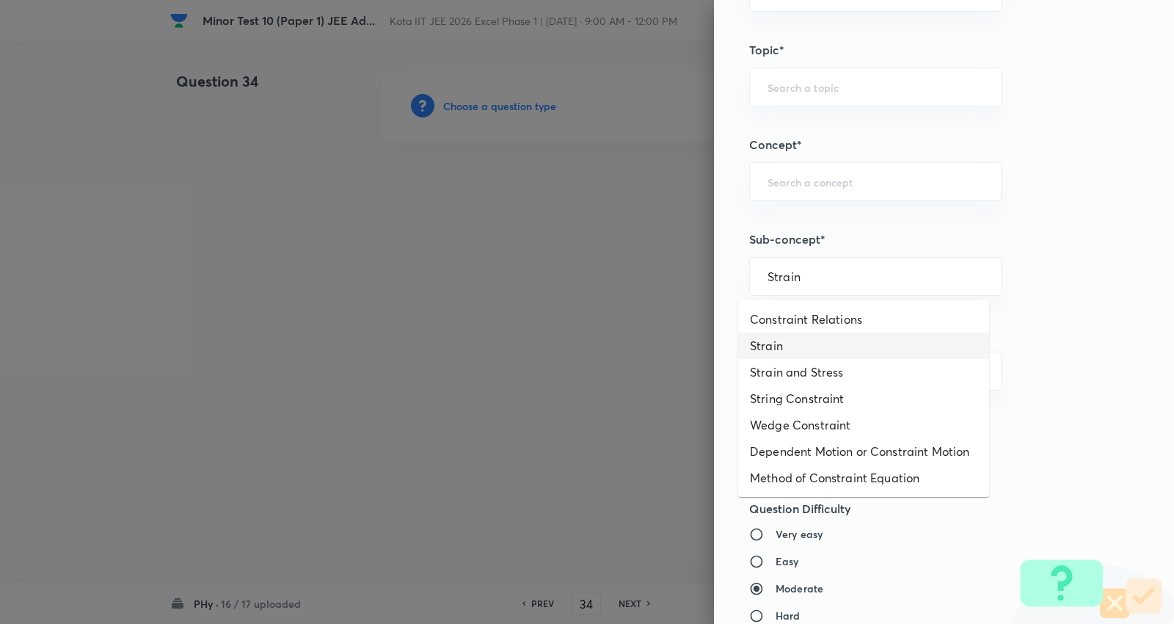
click at [781, 345] on li "Strain" at bounding box center [863, 345] width 251 height 26
type input "Strain"
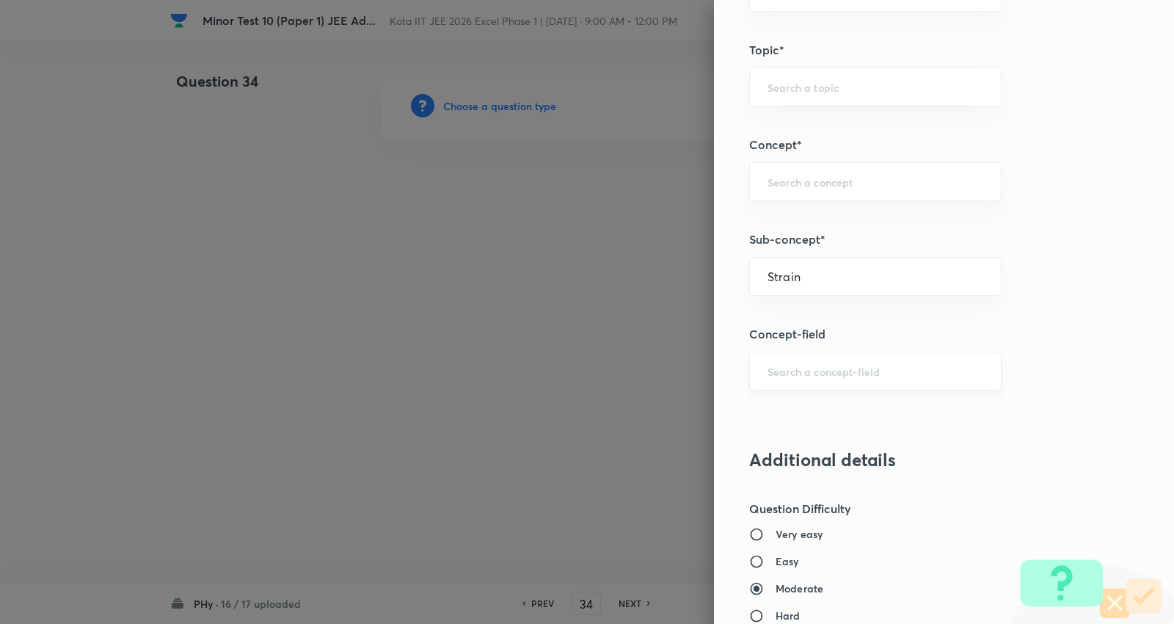
type input "Physics"
type input "Solid & Fluid Mechanics"
type input "Solids"
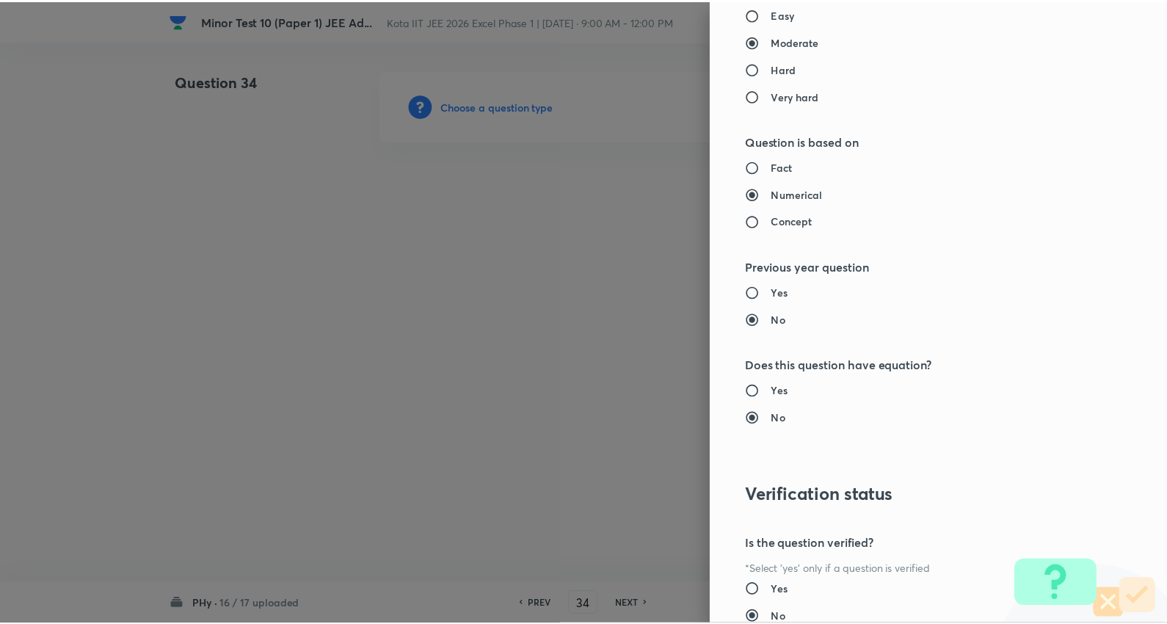
scroll to position [1476, 0]
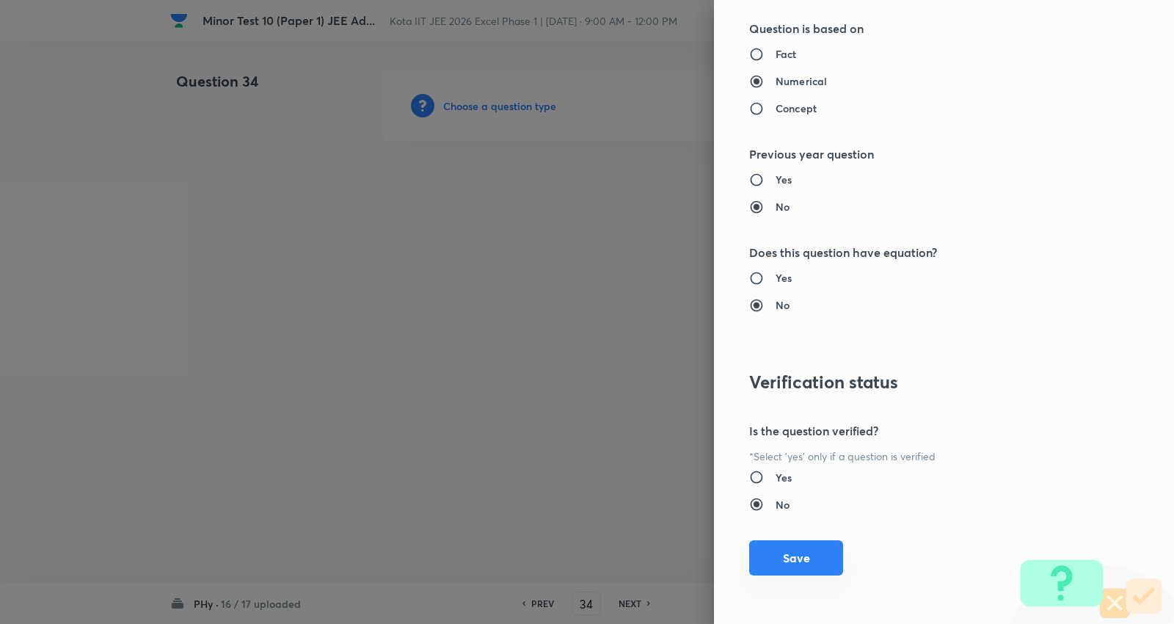
drag, startPoint x: 789, startPoint y: 549, endPoint x: 782, endPoint y: 548, distance: 7.5
click at [788, 549] on button "Save" at bounding box center [796, 557] width 94 height 35
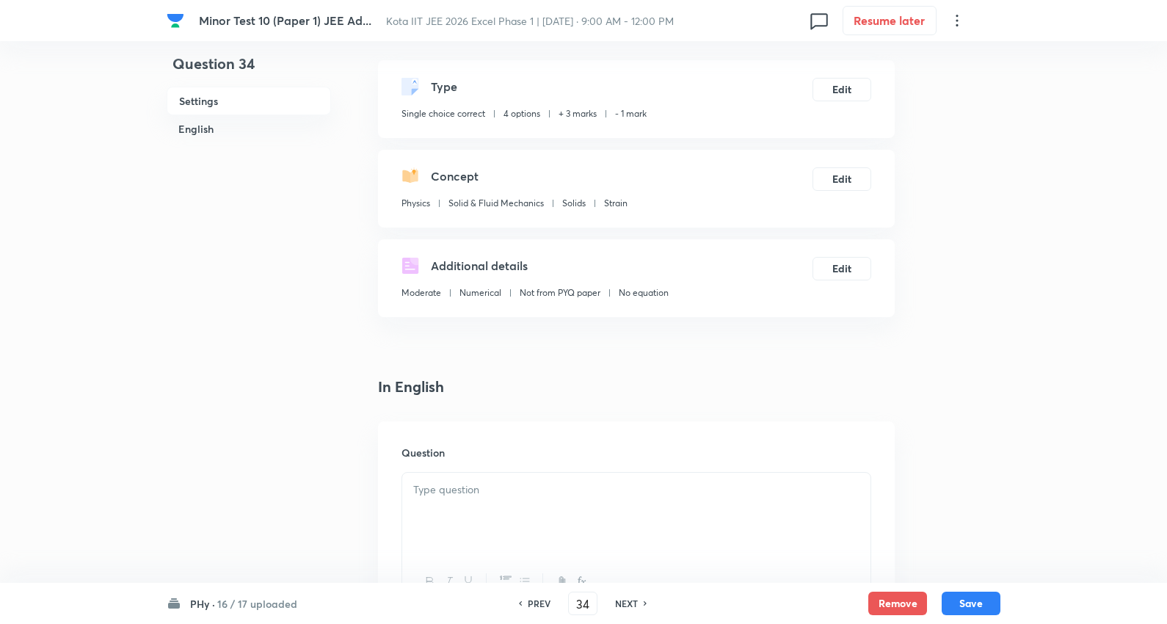
scroll to position [326, 0]
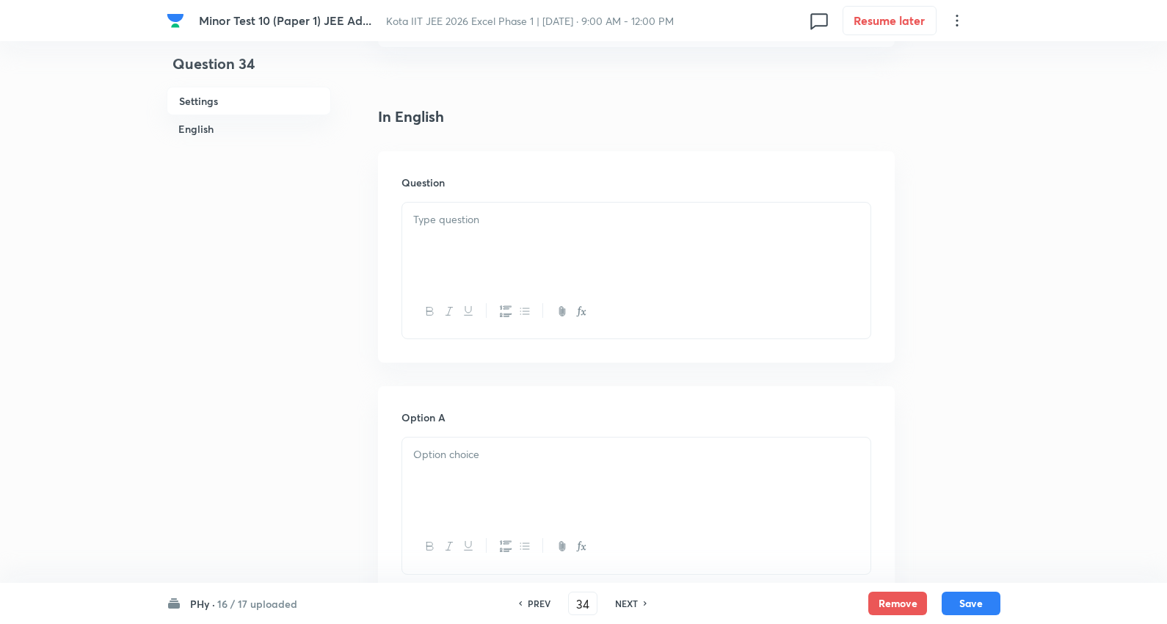
click at [474, 214] on p at bounding box center [636, 219] width 446 height 17
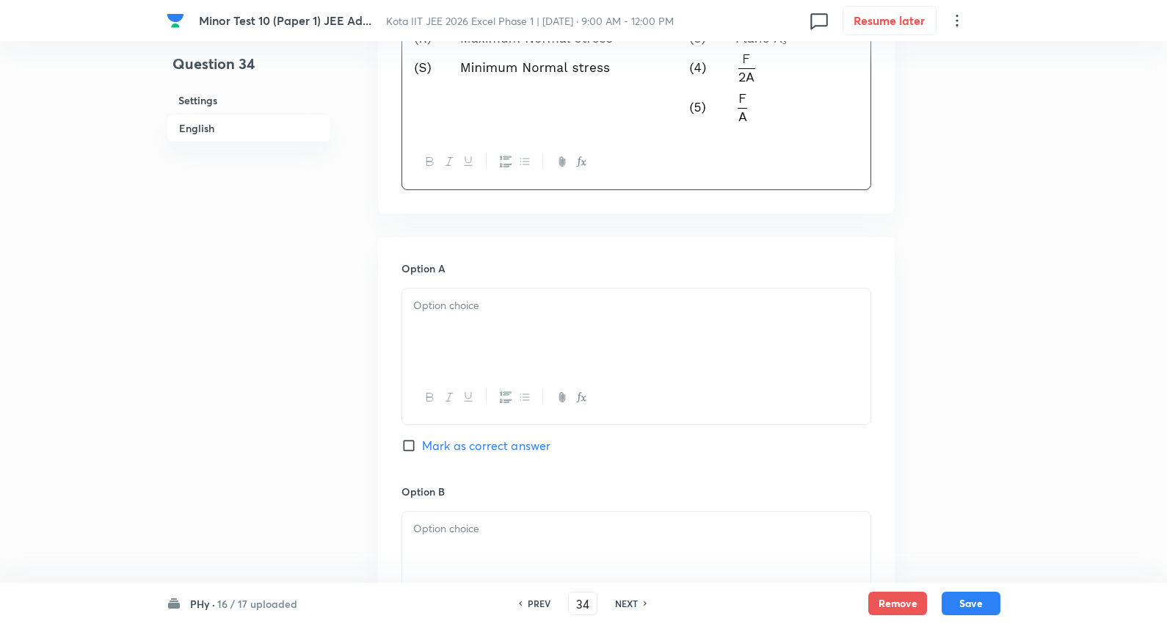
scroll to position [897, 0]
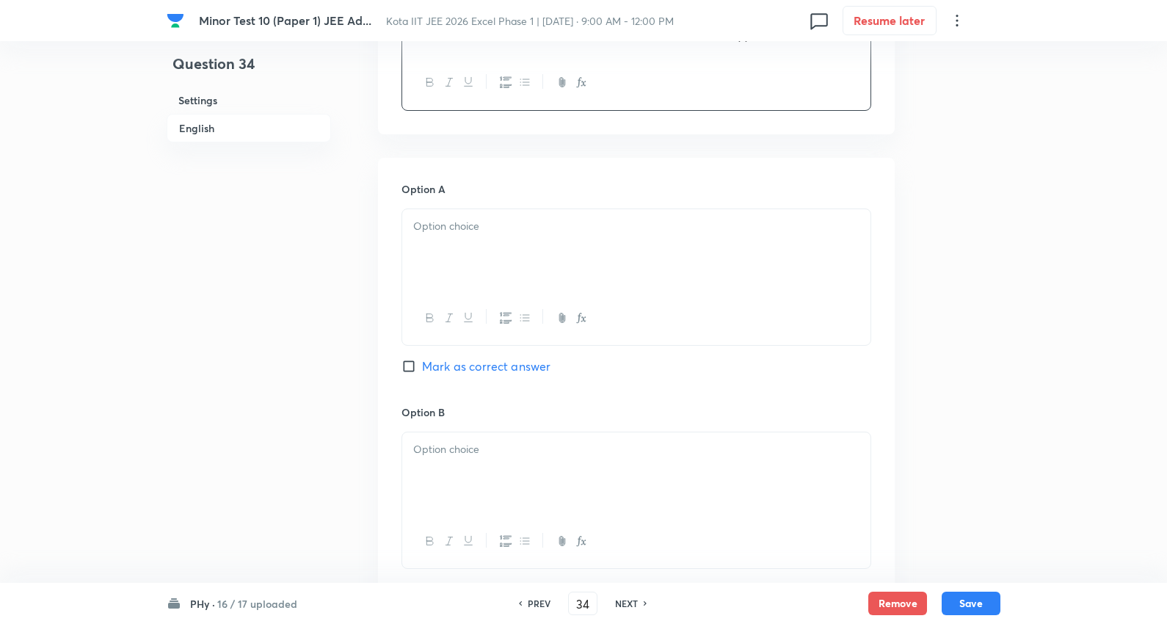
click at [459, 220] on p at bounding box center [636, 226] width 446 height 17
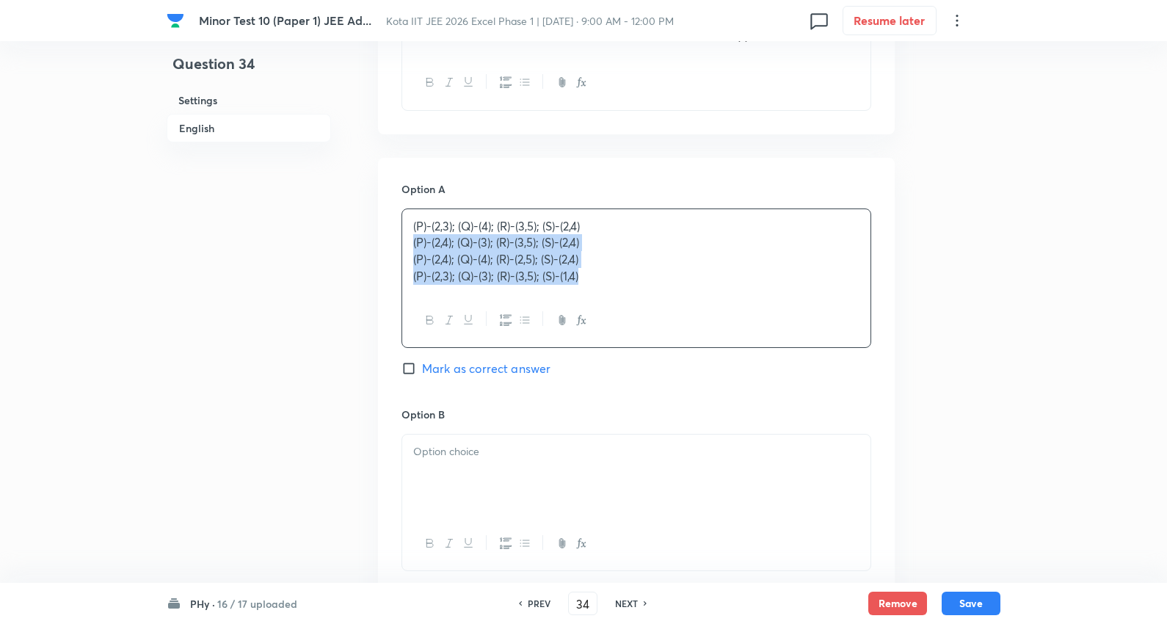
drag, startPoint x: 410, startPoint y: 248, endPoint x: 680, endPoint y: 332, distance: 283.0
click at [960, 335] on div "Question 34 Settings English Settings Type Single choice correct 4 options + 3 …" at bounding box center [584, 270] width 834 height 2192
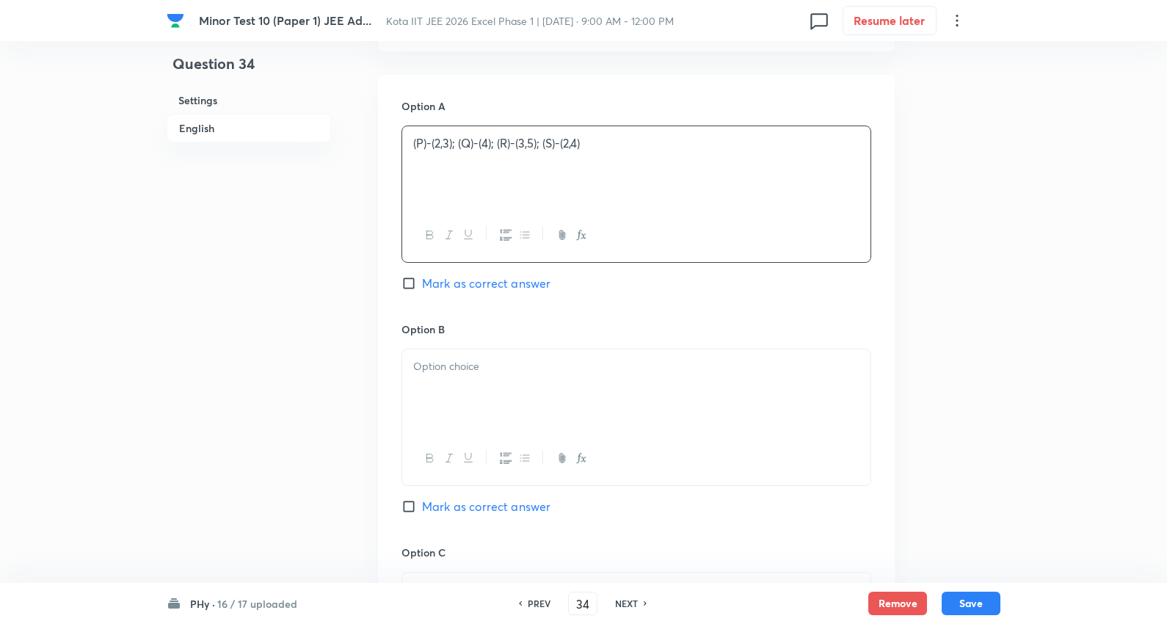
scroll to position [1060, 0]
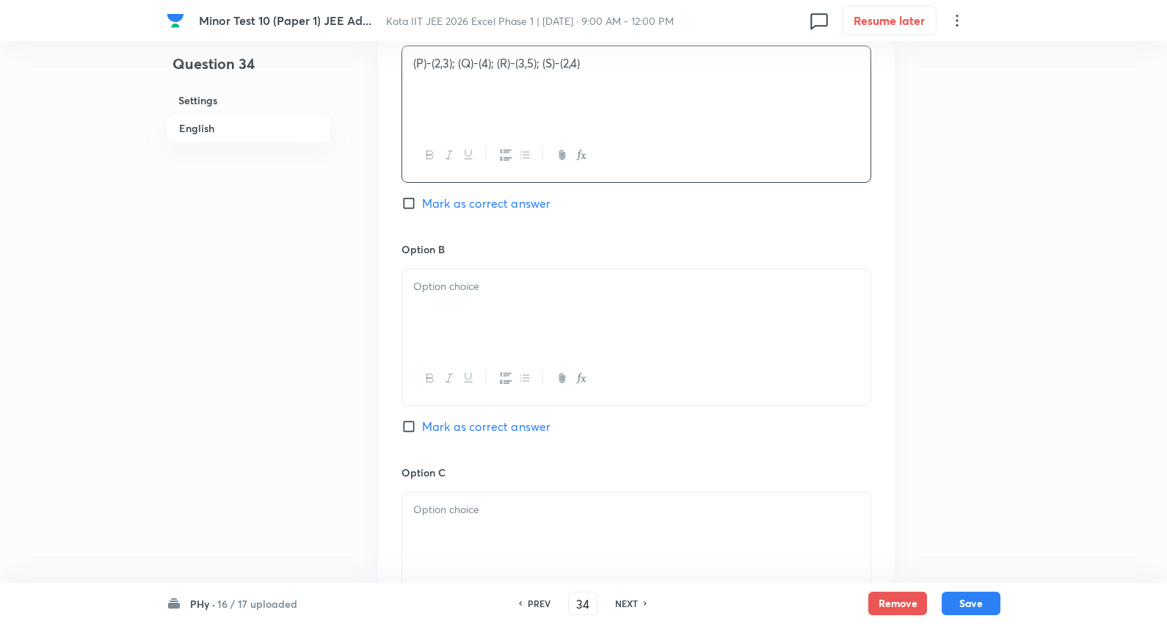
click at [474, 338] on div at bounding box center [636, 310] width 468 height 82
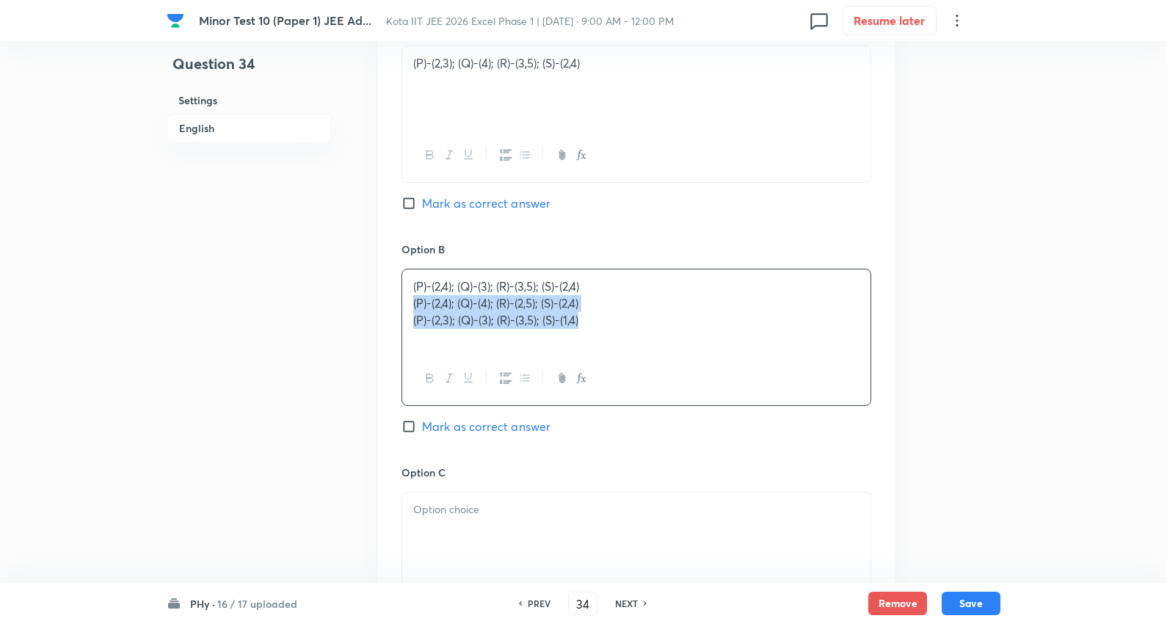
drag, startPoint x: 412, startPoint y: 298, endPoint x: 567, endPoint y: 311, distance: 155.4
click at [917, 334] on div "Question 34 Settings English Settings Type Single choice correct 4 options + 3 …" at bounding box center [584, 105] width 834 height 2189
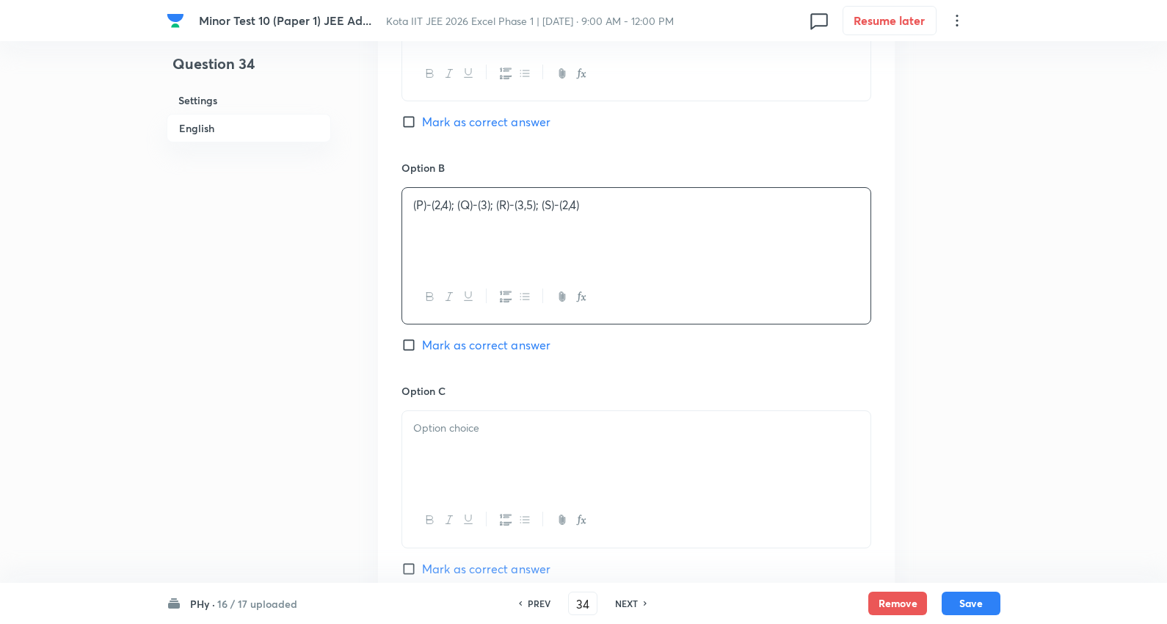
click at [492, 448] on div at bounding box center [636, 452] width 468 height 82
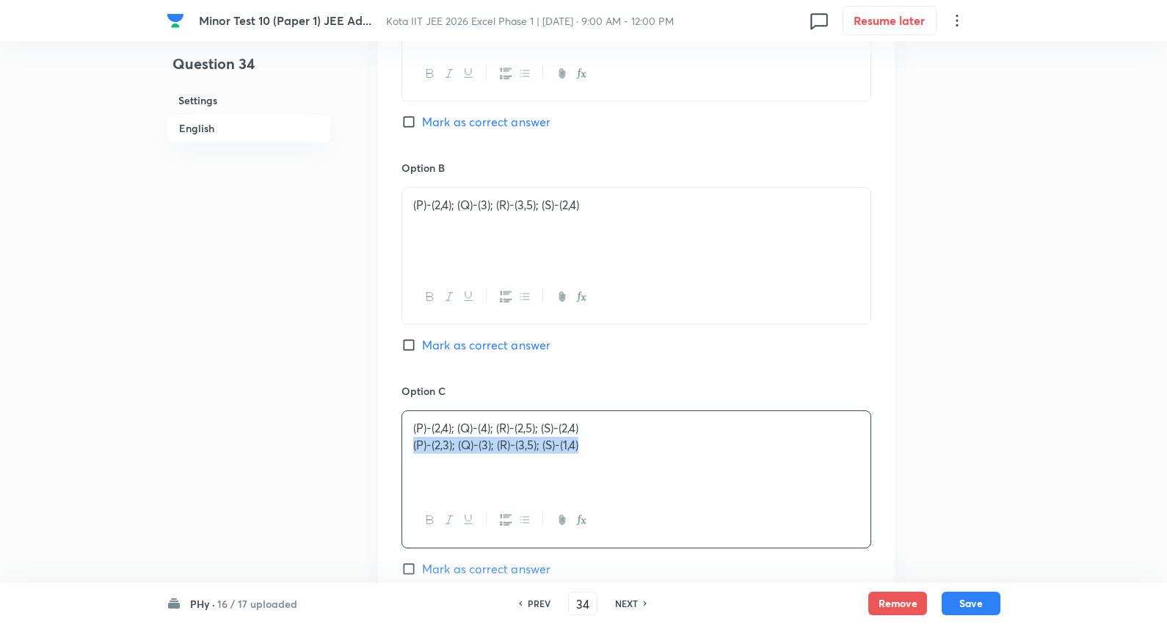
drag, startPoint x: 406, startPoint y: 445, endPoint x: 932, endPoint y: 459, distance: 526.4
click at [932, 459] on div "Question 34 Settings English Settings Type Single choice correct 4 options + 3 …" at bounding box center [584, 23] width 834 height 2189
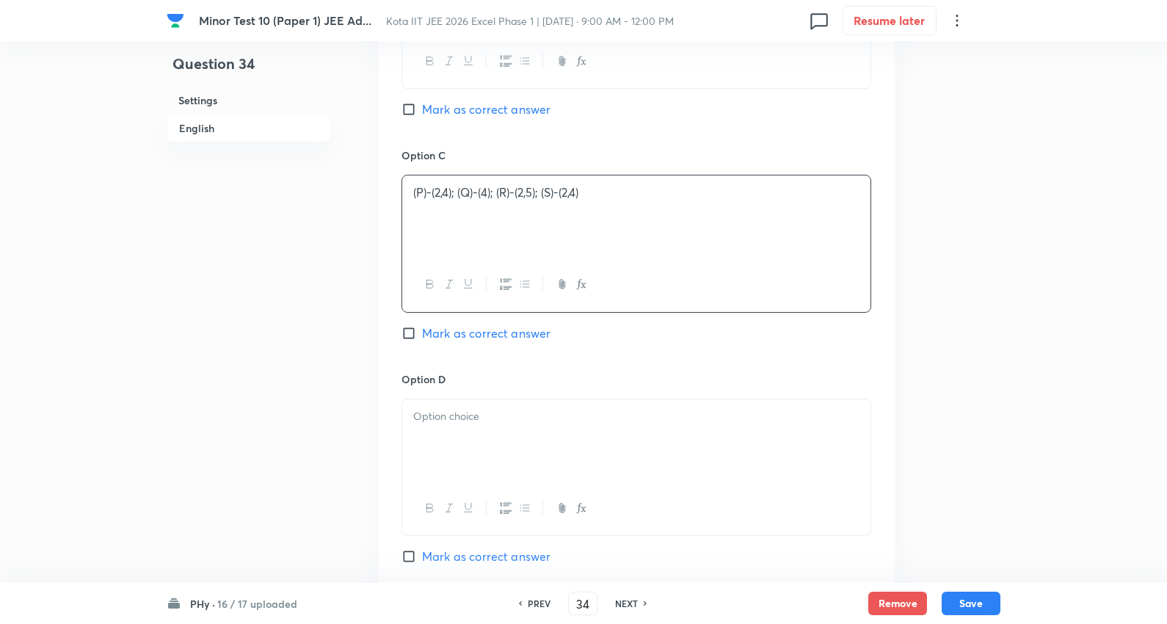
scroll to position [1386, 0]
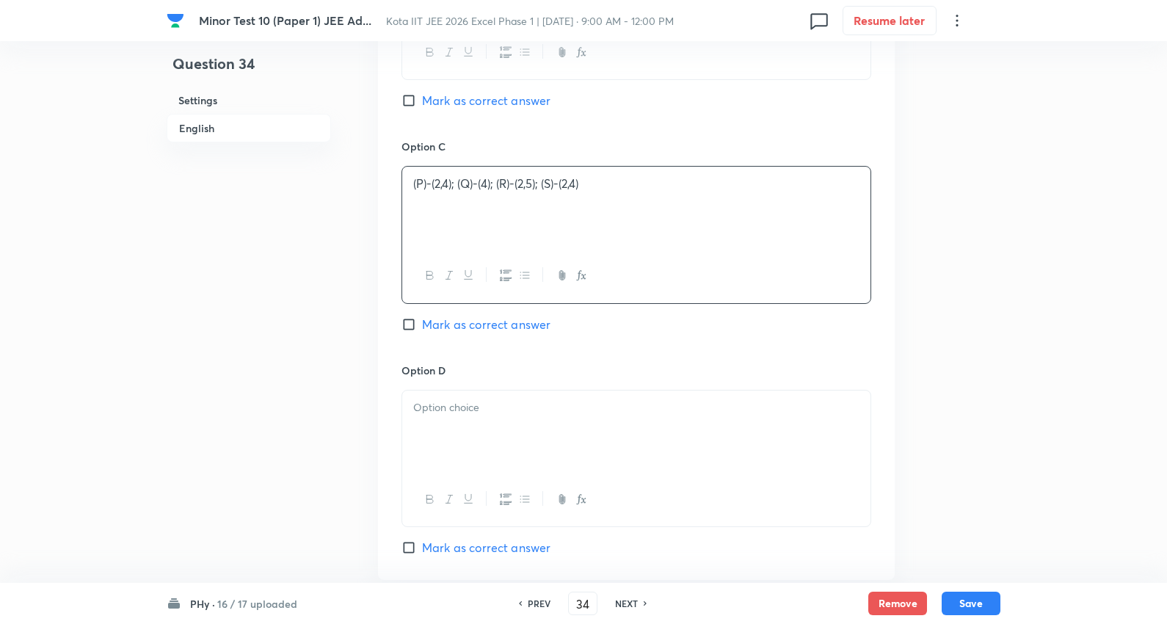
click at [501, 435] on div at bounding box center [636, 431] width 468 height 82
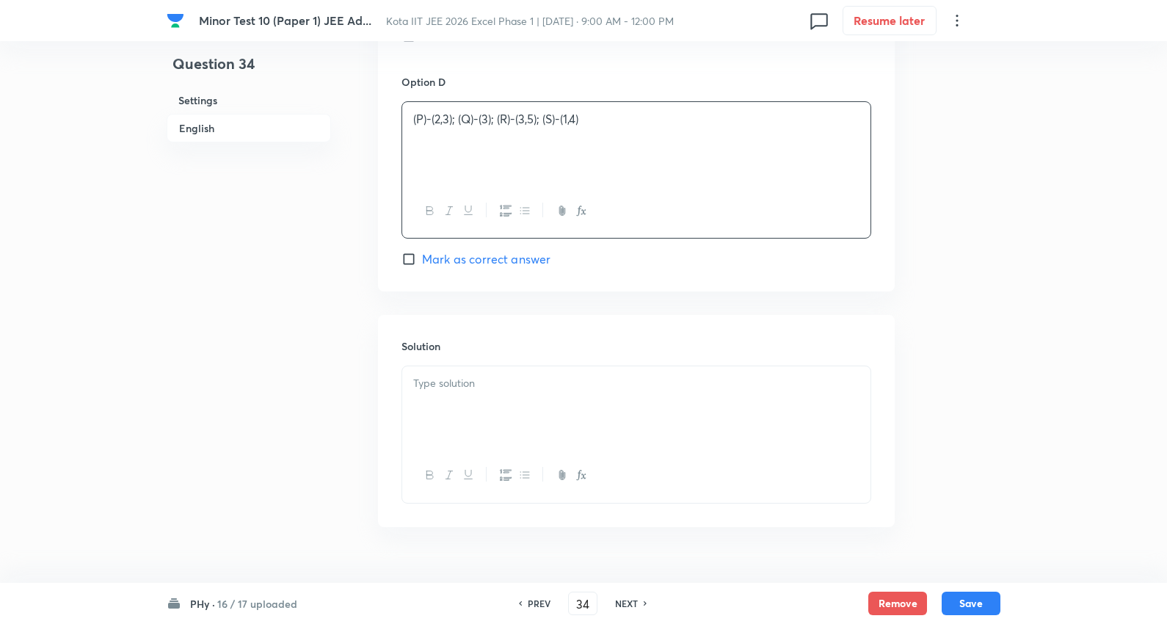
scroll to position [1710, 0]
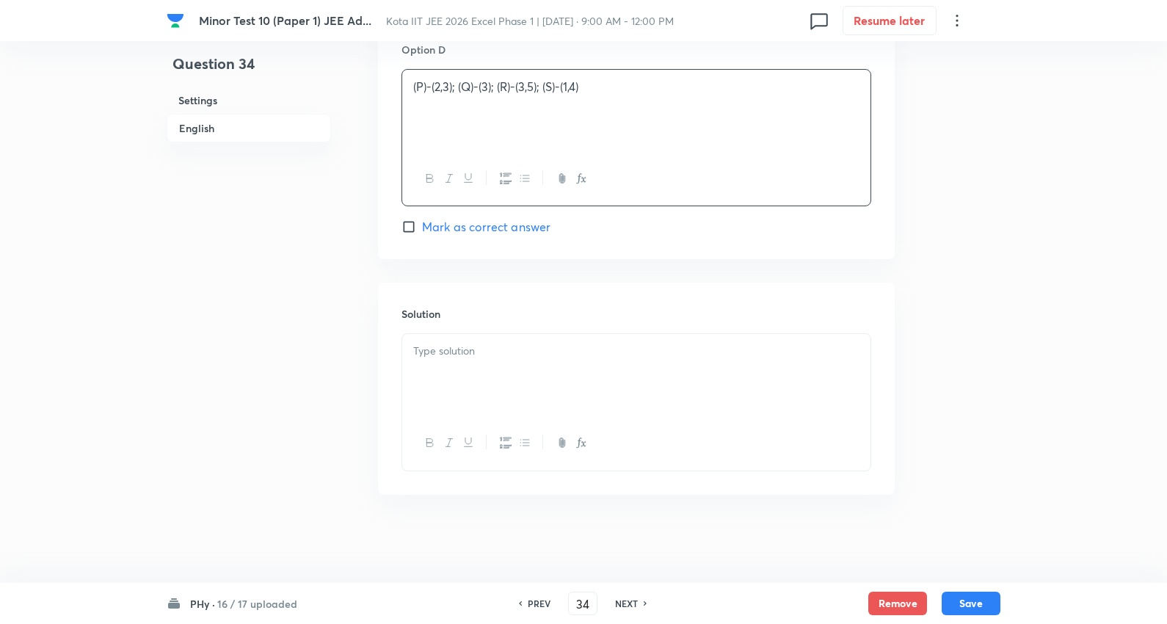
drag, startPoint x: 502, startPoint y: 367, endPoint x: 522, endPoint y: 360, distance: 20.9
click at [503, 367] on div at bounding box center [636, 375] width 468 height 82
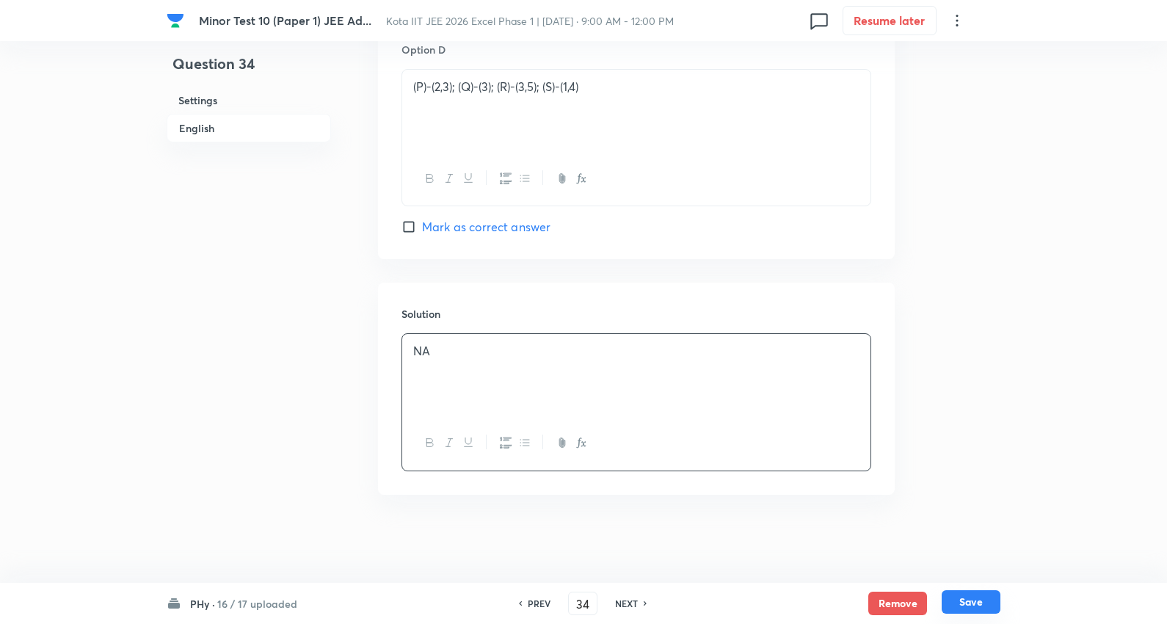
click at [972, 596] on button "Save" at bounding box center [971, 601] width 59 height 23
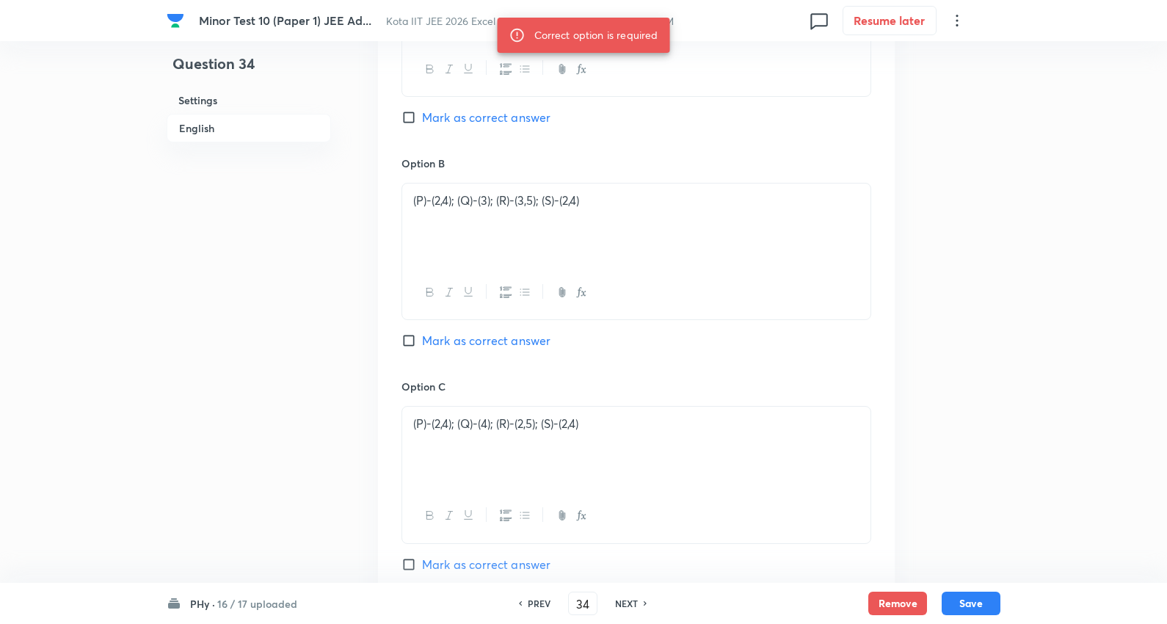
scroll to position [1139, 0]
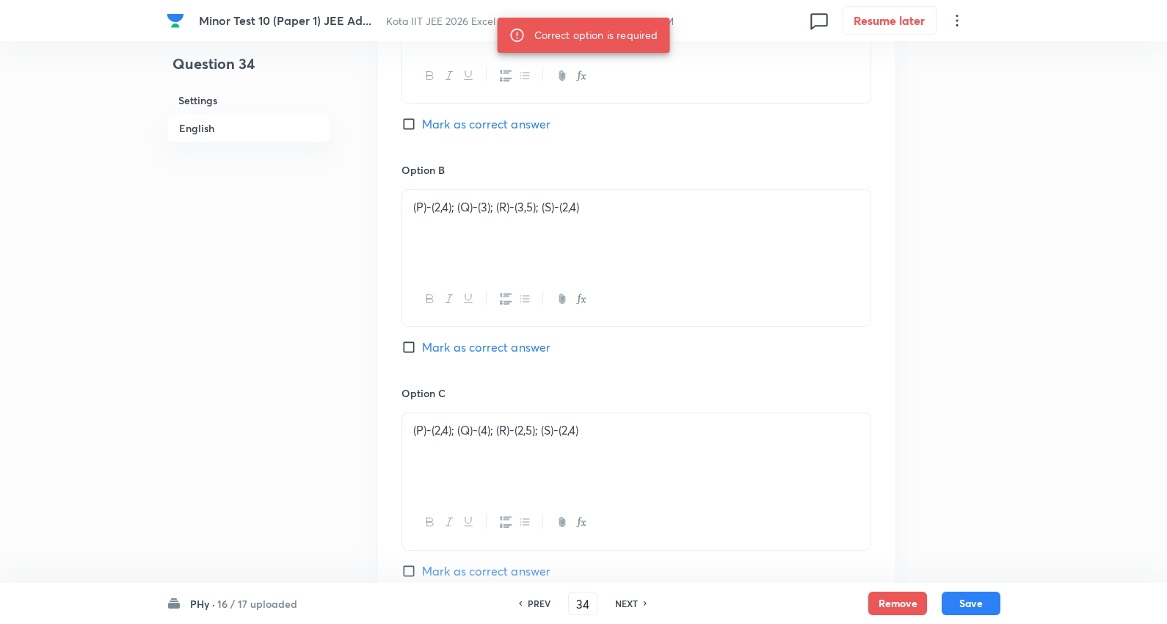
drag, startPoint x: 503, startPoint y: 349, endPoint x: 502, endPoint y: 363, distance: 13.3
click at [500, 350] on span "Mark as correct answer" at bounding box center [486, 347] width 128 height 18
click at [481, 346] on span "Mark as correct answer" at bounding box center [486, 347] width 128 height 18
click at [422, 346] on input "Mark as correct answer" at bounding box center [411, 347] width 21 height 15
checkbox input "true"
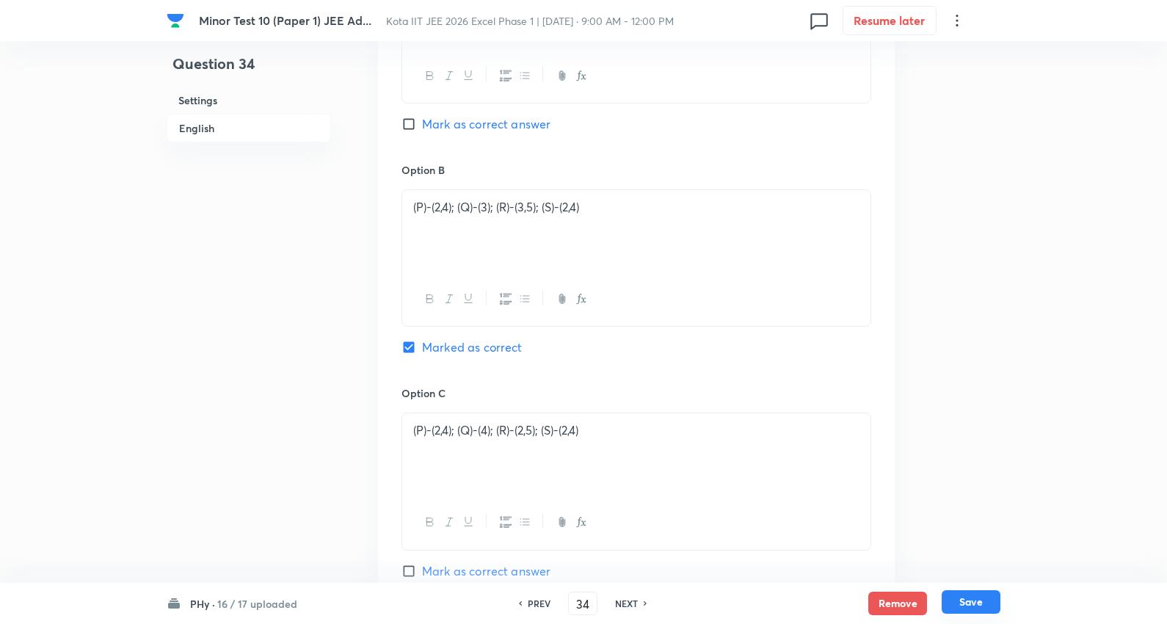
click at [987, 604] on button "Save" at bounding box center [971, 601] width 59 height 23
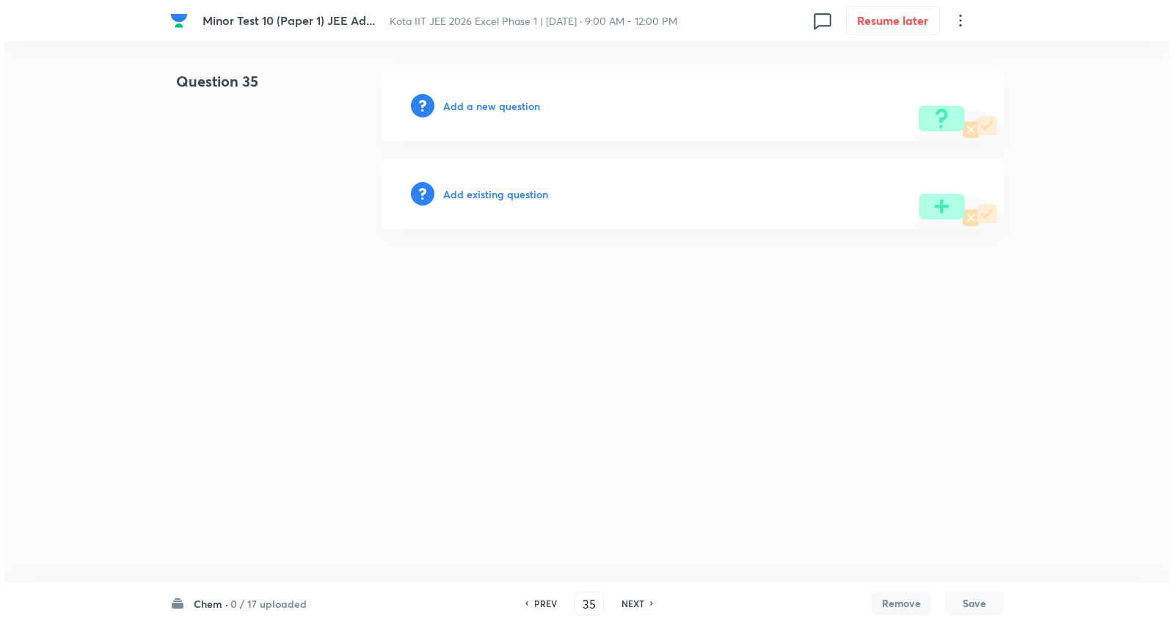
scroll to position [0, 0]
click at [243, 596] on h6 "0 / 17 uploaded" at bounding box center [268, 603] width 76 height 15
click at [247, 332] on p "17 / 17 uploaded" at bounding box center [261, 332] width 134 height 13
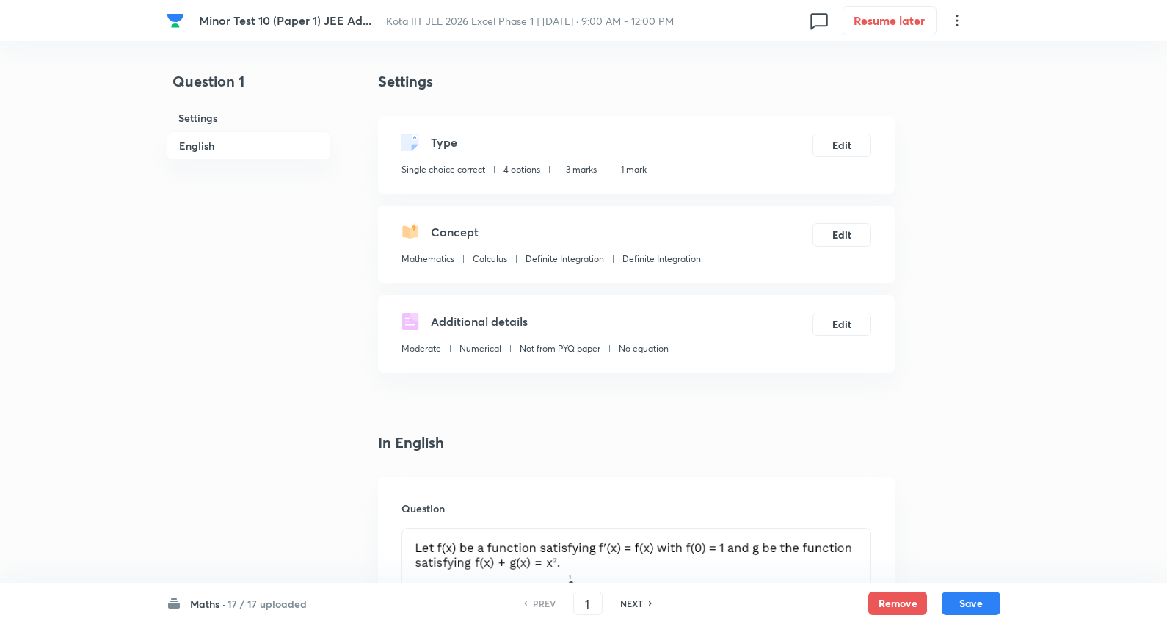
click at [261, 604] on h6 "17 / 17 uploaded" at bounding box center [267, 603] width 79 height 15
click at [245, 468] on div "Chem 0 / 17 uploaded" at bounding box center [258, 467] width 134 height 32
type input "35"
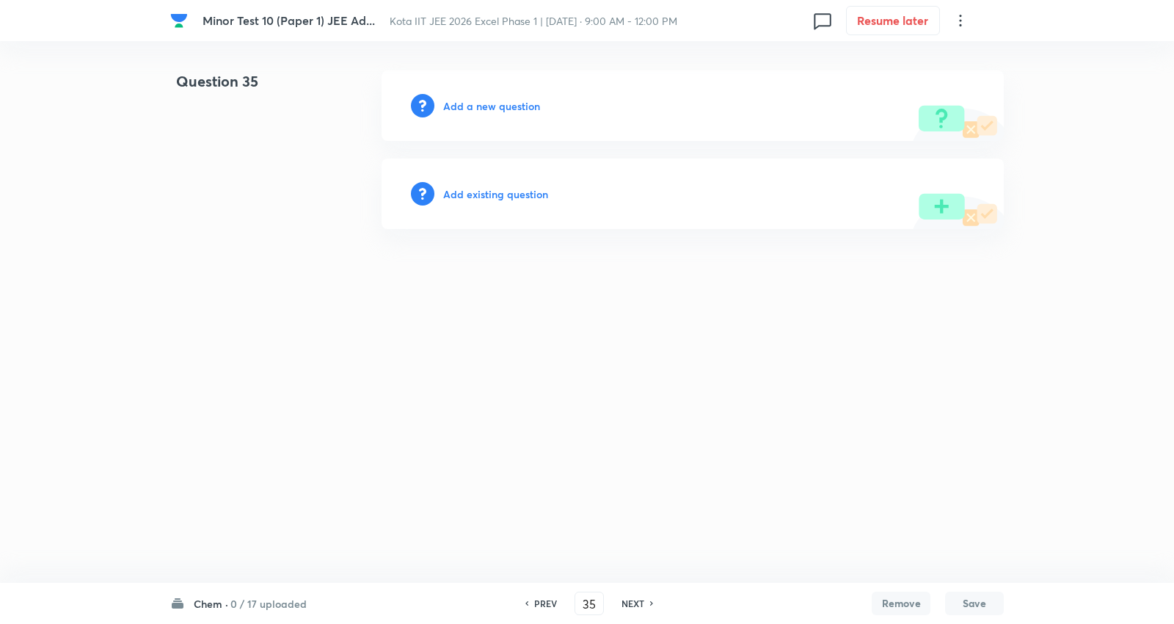
click at [495, 105] on h6 "Add a new question" at bounding box center [491, 105] width 97 height 15
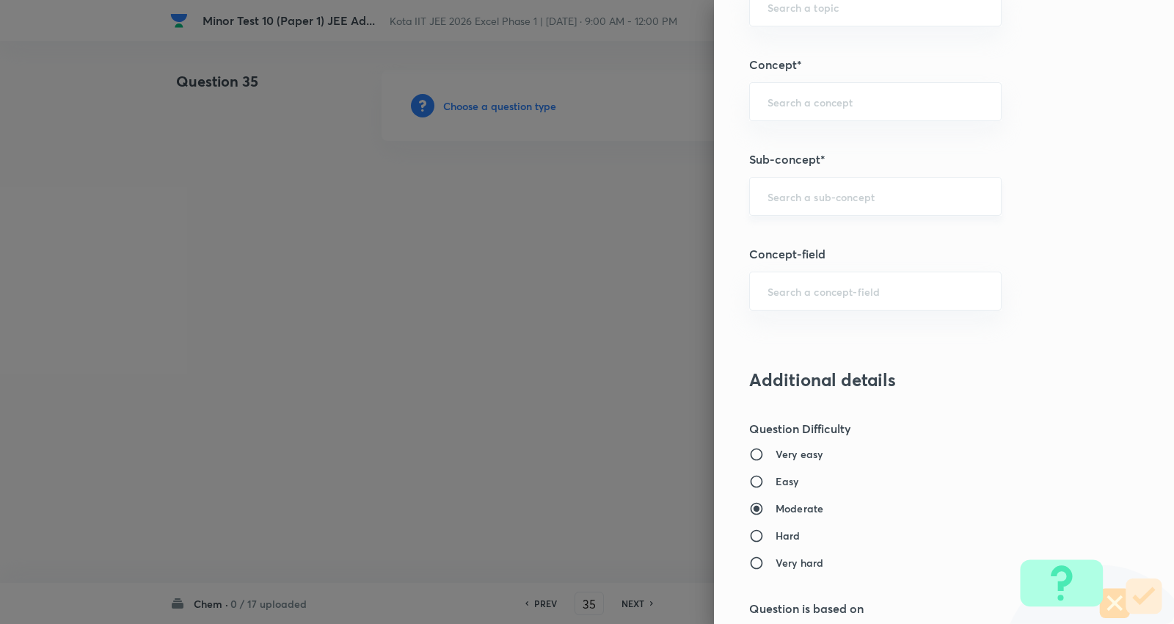
scroll to position [897, 0]
click at [832, 194] on input "text" at bounding box center [876, 195] width 216 height 14
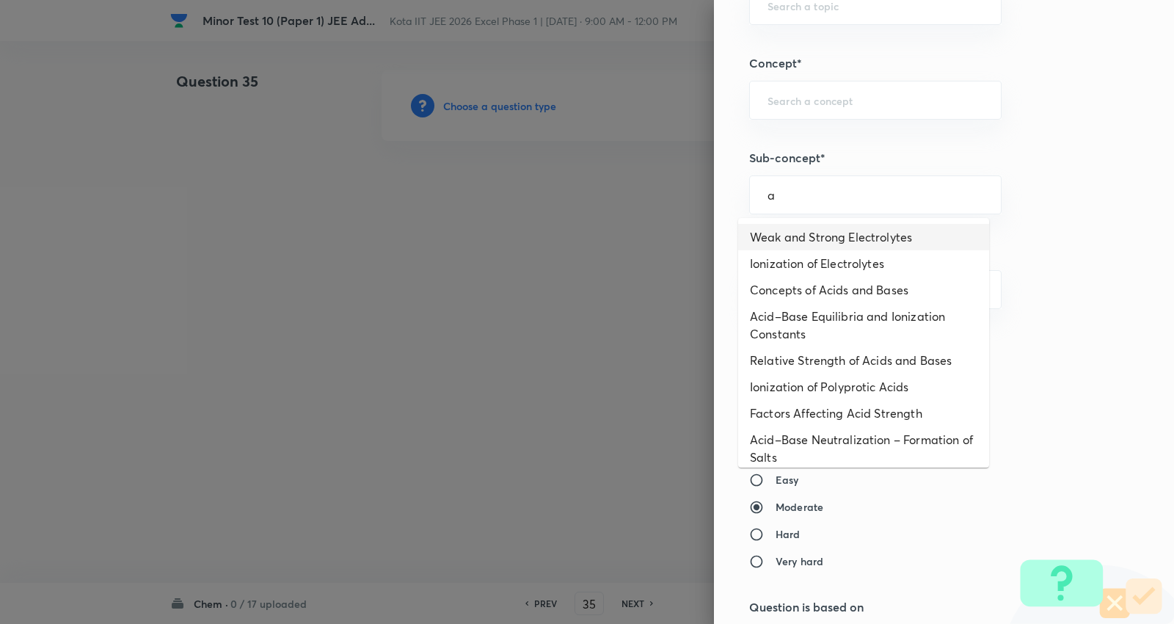
click at [826, 231] on li "Weak and Strong Electrolytes" at bounding box center [863, 237] width 251 height 26
type input "Weak and Strong Electrolytes"
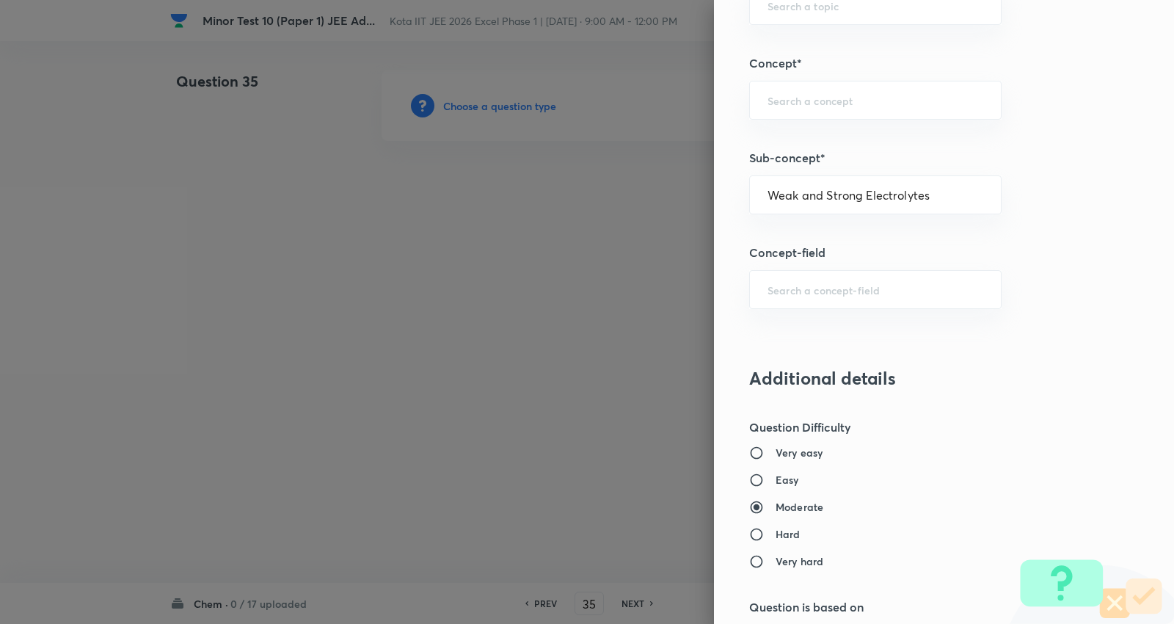
type input "Chemistry"
type input "Physical Chemistry"
type input "Ionic Equilibrium"
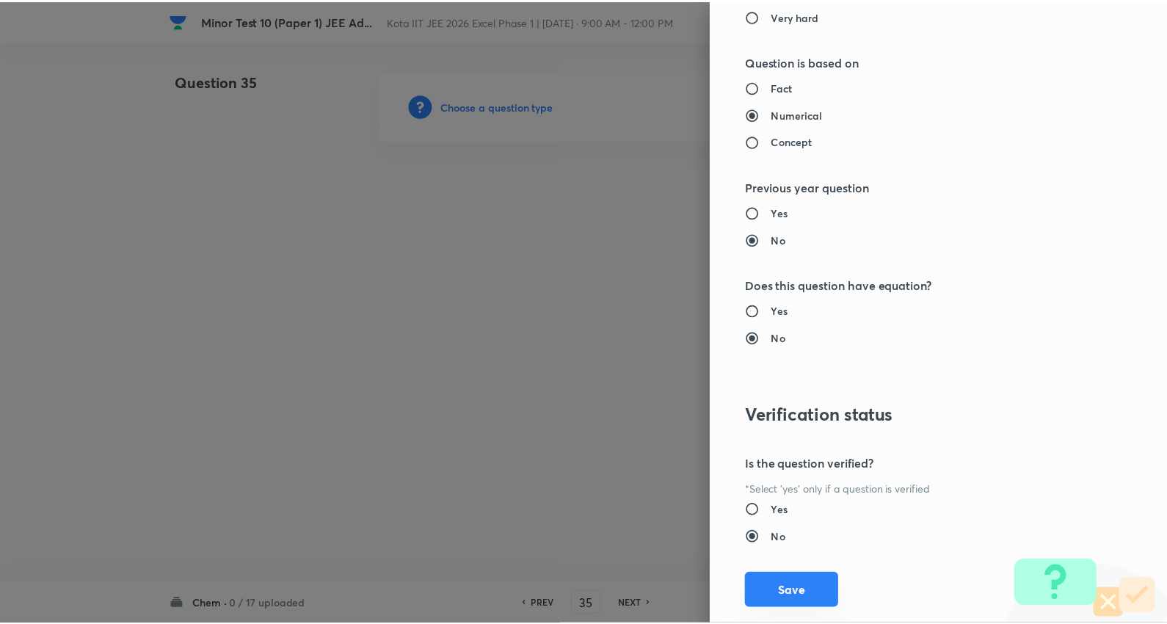
scroll to position [1476, 0]
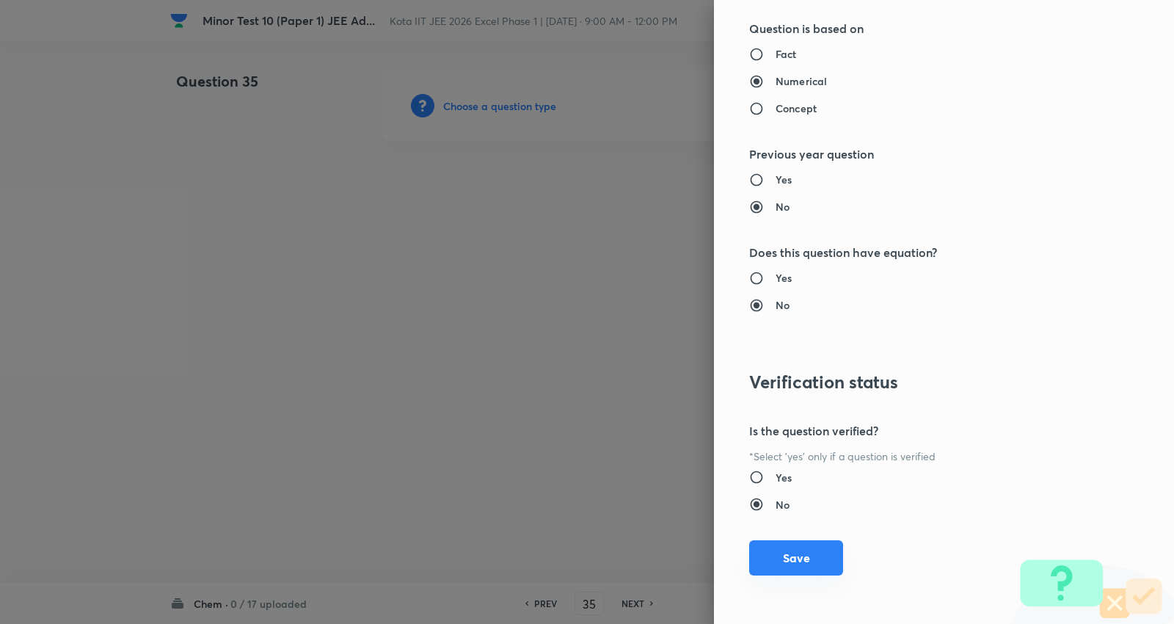
click at [810, 556] on button "Save" at bounding box center [796, 557] width 94 height 35
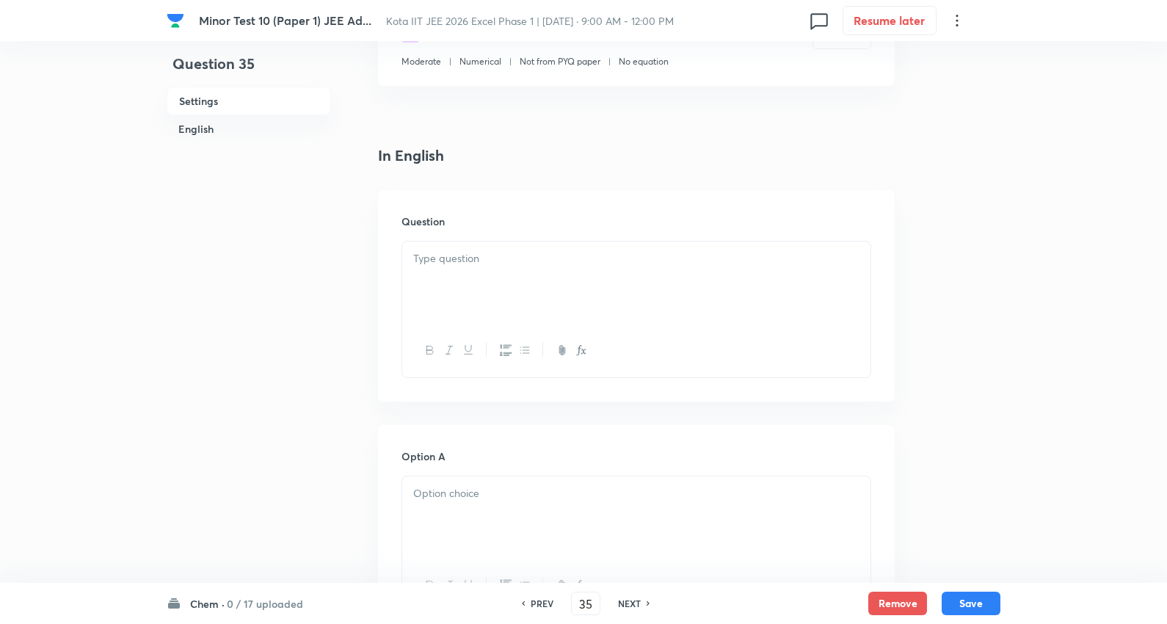
scroll to position [326, 0]
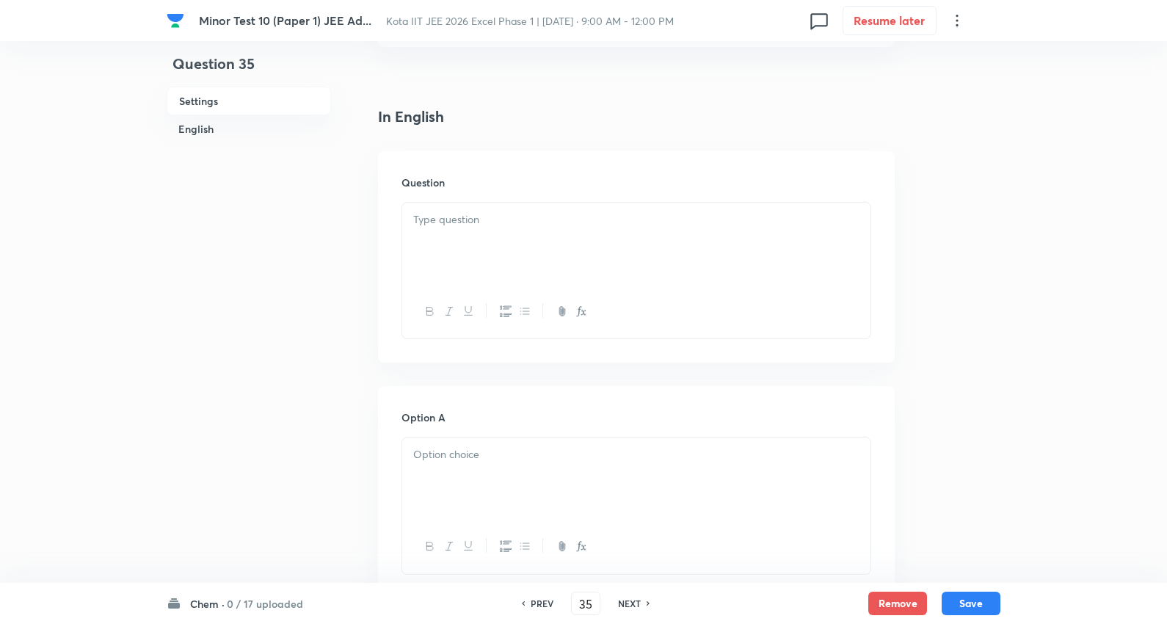
click at [452, 207] on div at bounding box center [636, 244] width 468 height 82
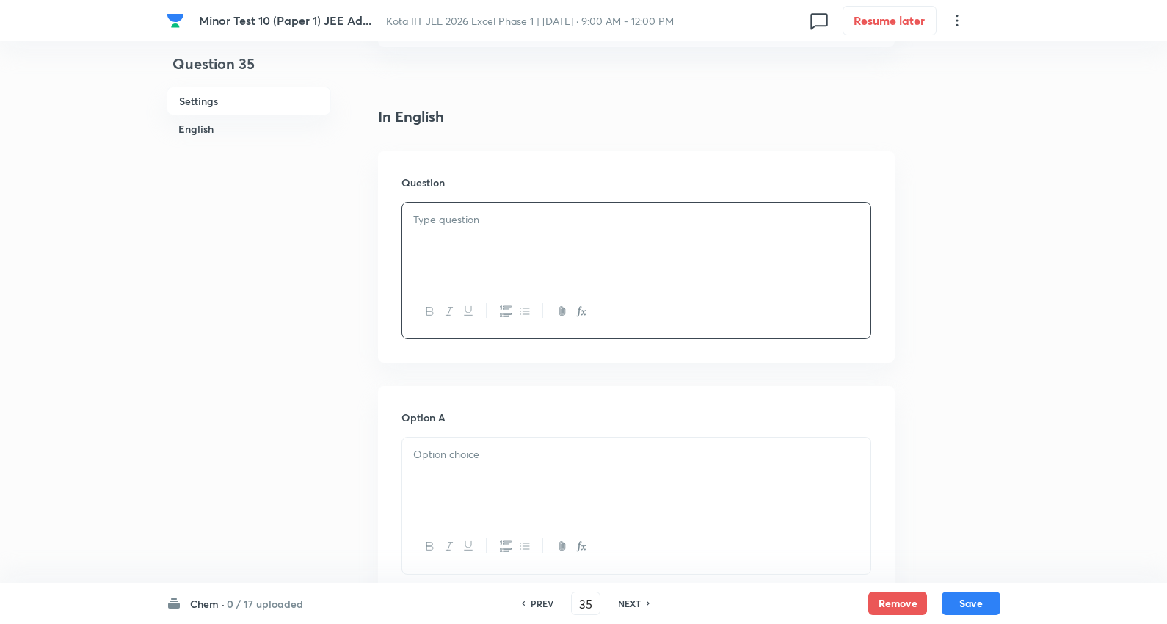
click at [485, 248] on div at bounding box center [636, 244] width 468 height 82
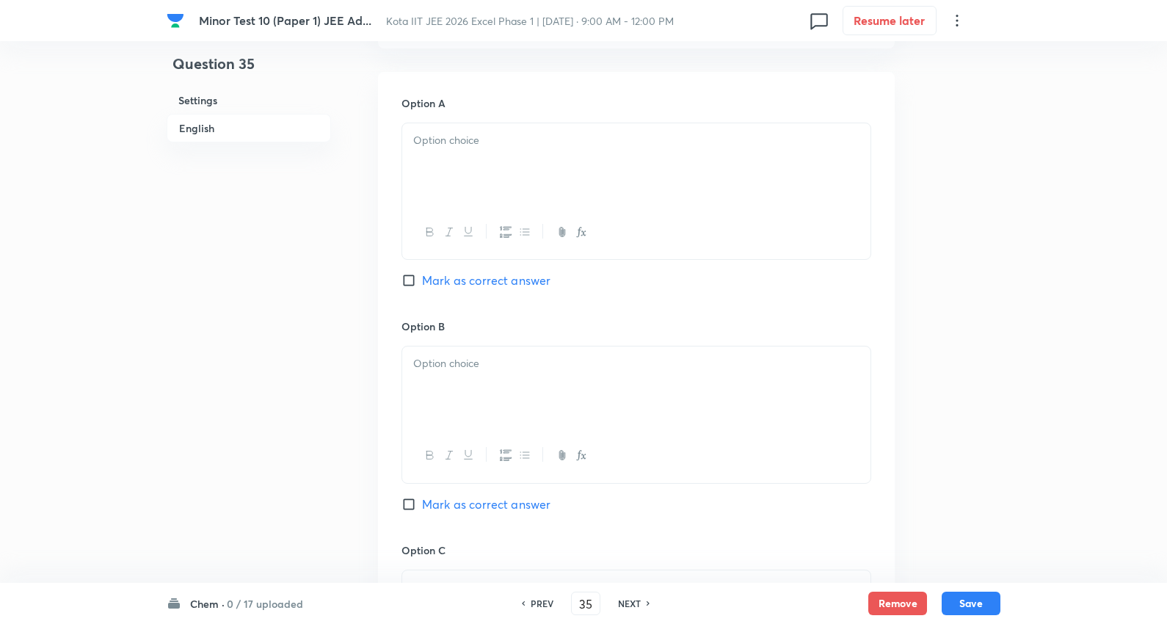
scroll to position [652, 0]
click at [485, 145] on p at bounding box center [636, 137] width 446 height 17
drag, startPoint x: 500, startPoint y: 203, endPoint x: 520, endPoint y: 211, distance: 21.4
click at [520, 211] on div "1.47 V 1.77 V 1.87 V 1.57 V" at bounding box center [636, 189] width 470 height 139
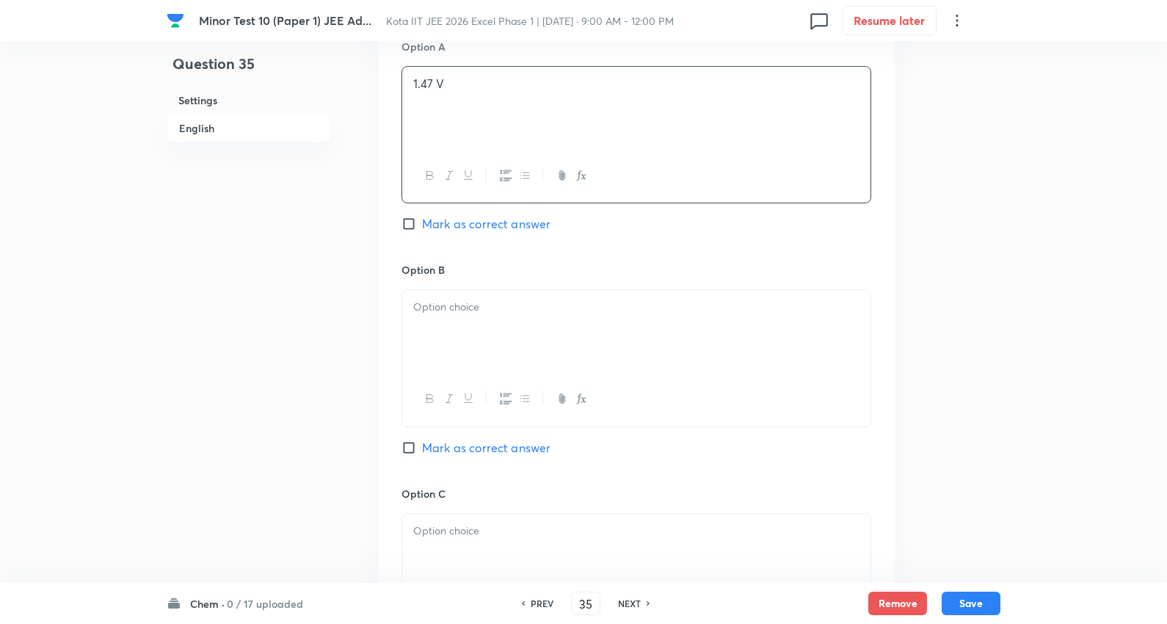
scroll to position [734, 0]
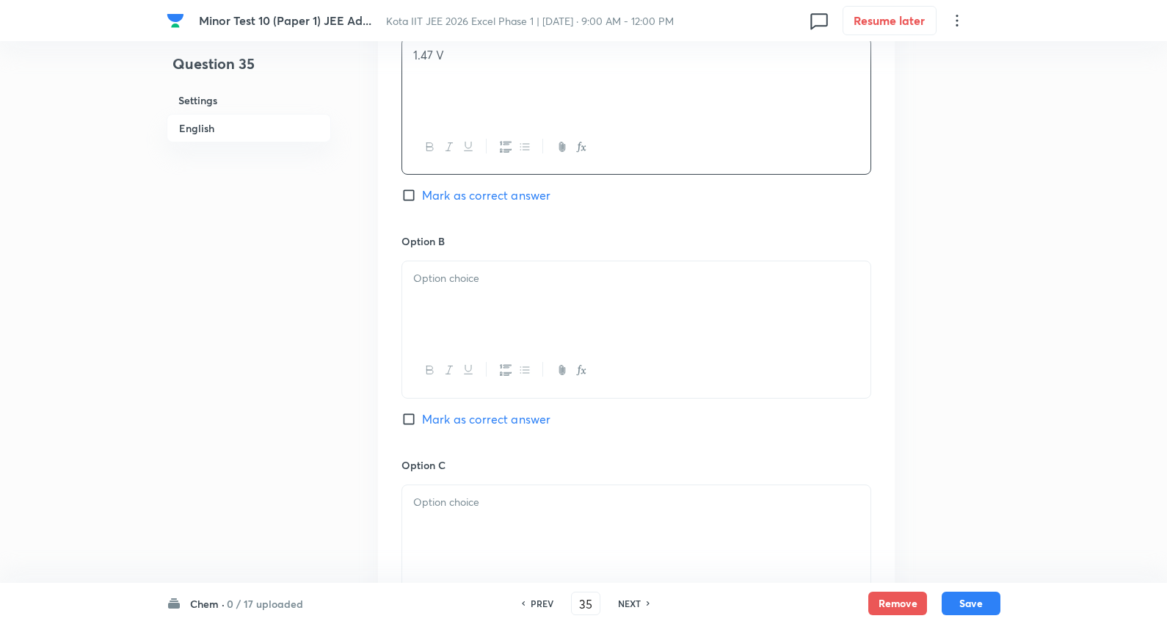
click at [466, 273] on p at bounding box center [636, 278] width 446 height 17
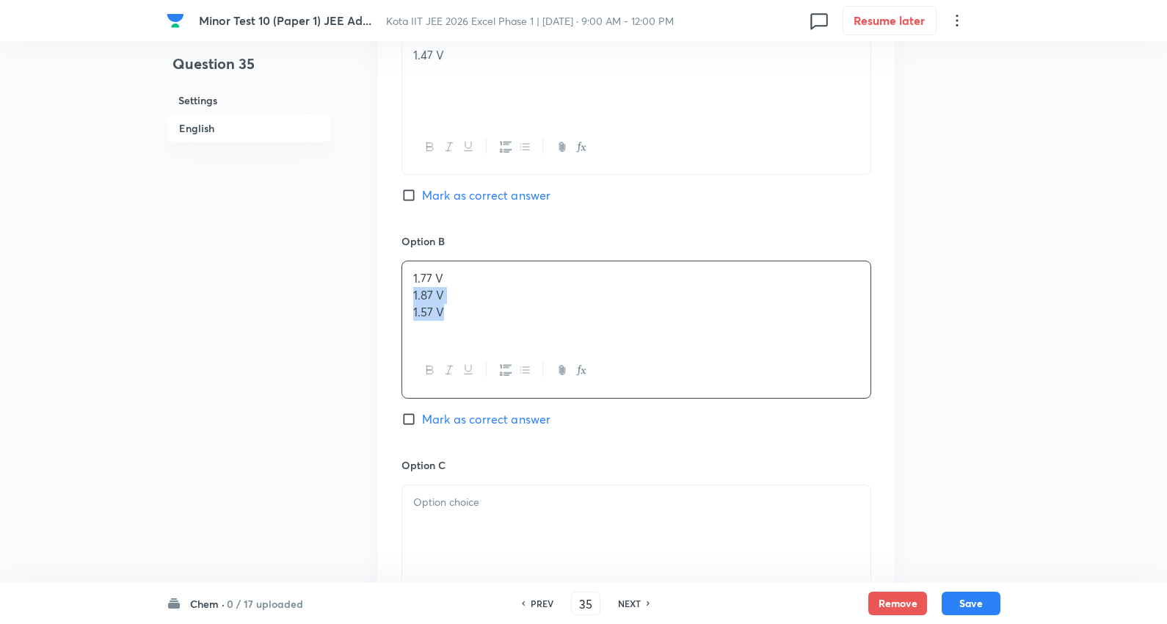
drag, startPoint x: 407, startPoint y: 297, endPoint x: 354, endPoint y: 312, distance: 55.8
click at [580, 335] on div "1.77 V 1.87 V 1.57 V" at bounding box center [636, 302] width 468 height 82
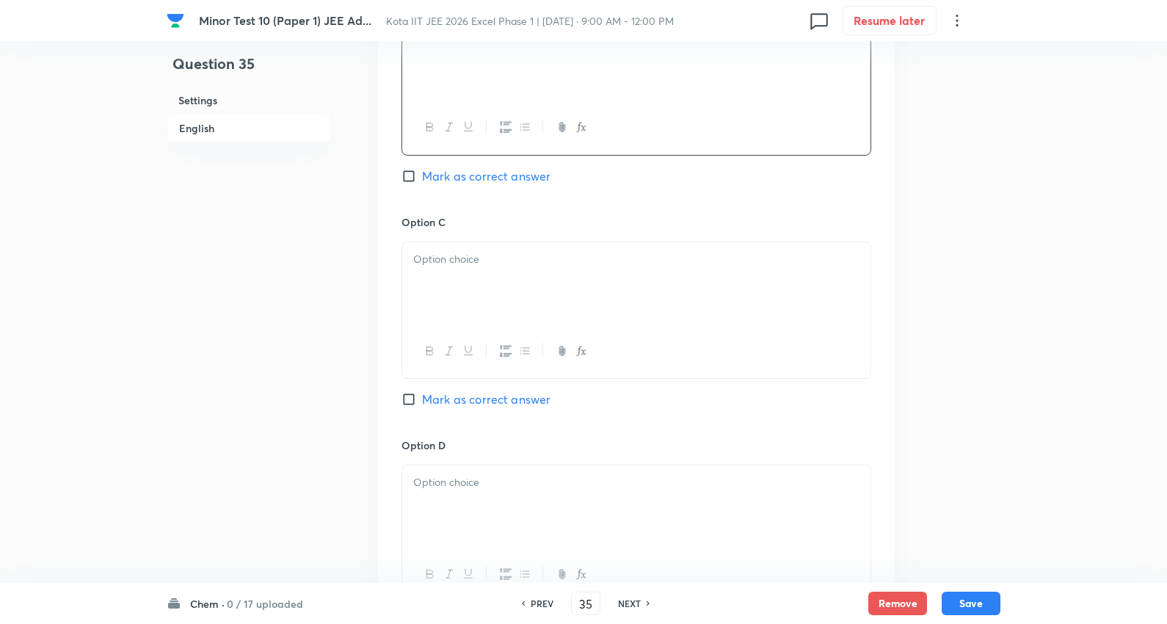
scroll to position [978, 0]
click at [444, 269] on div at bounding box center [636, 282] width 468 height 82
drag, startPoint x: 409, startPoint y: 280, endPoint x: 674, endPoint y: 306, distance: 266.3
click at [677, 306] on div "1.87 V 1.57 V" at bounding box center [636, 282] width 468 height 82
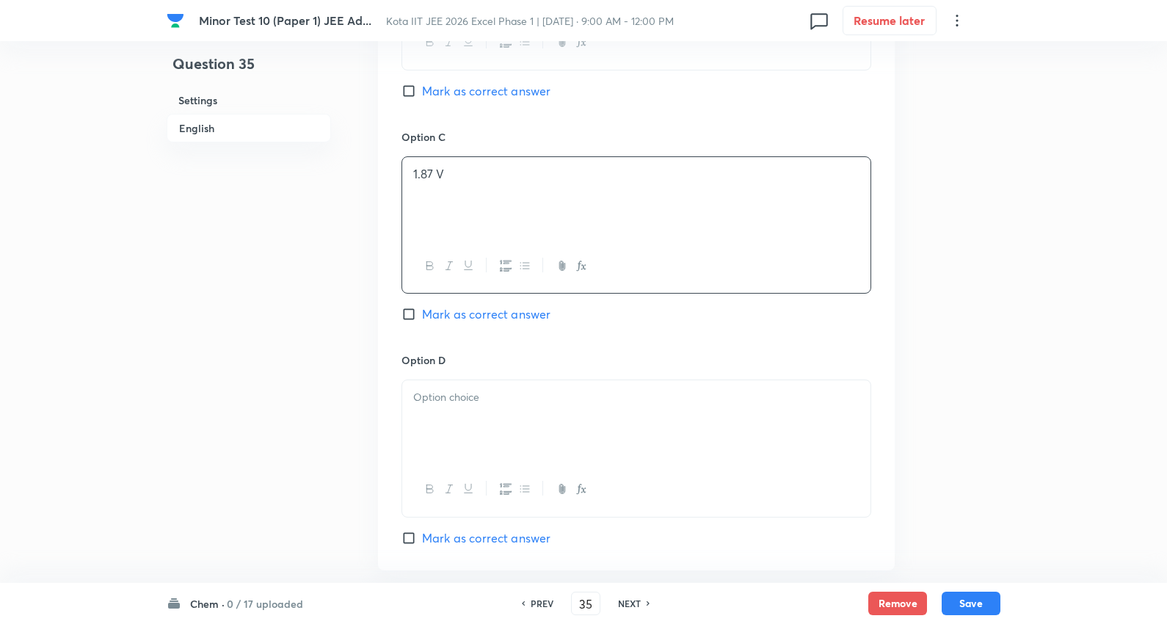
scroll to position [1141, 0]
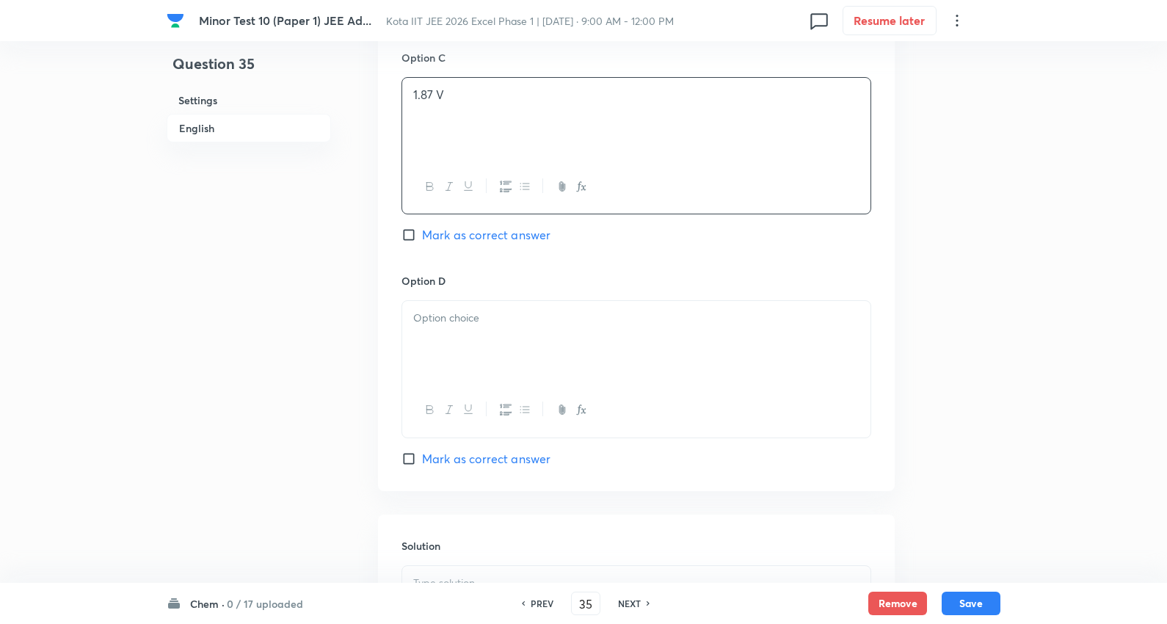
click at [478, 319] on p at bounding box center [636, 318] width 446 height 17
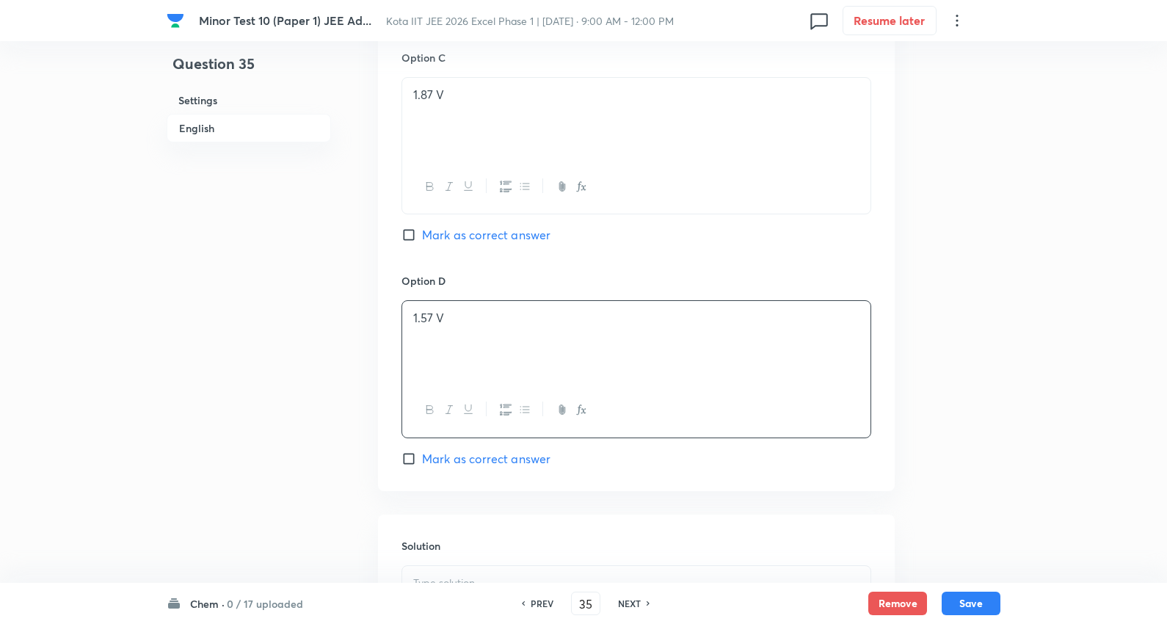
click at [489, 457] on span "Mark as correct answer" at bounding box center [486, 459] width 128 height 18
click at [422, 457] on input "Mark as correct answer" at bounding box center [411, 458] width 21 height 15
checkbox input "true"
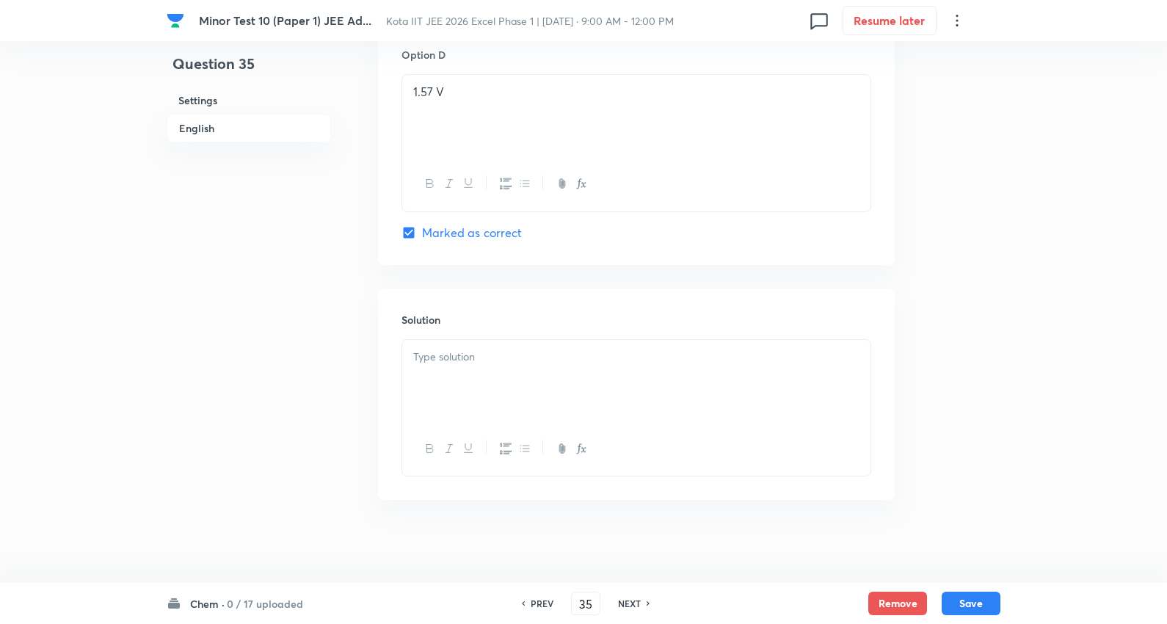
scroll to position [1375, 0]
drag, startPoint x: 466, startPoint y: 367, endPoint x: 520, endPoint y: 352, distance: 55.6
click at [468, 366] on div at bounding box center [636, 376] width 468 height 82
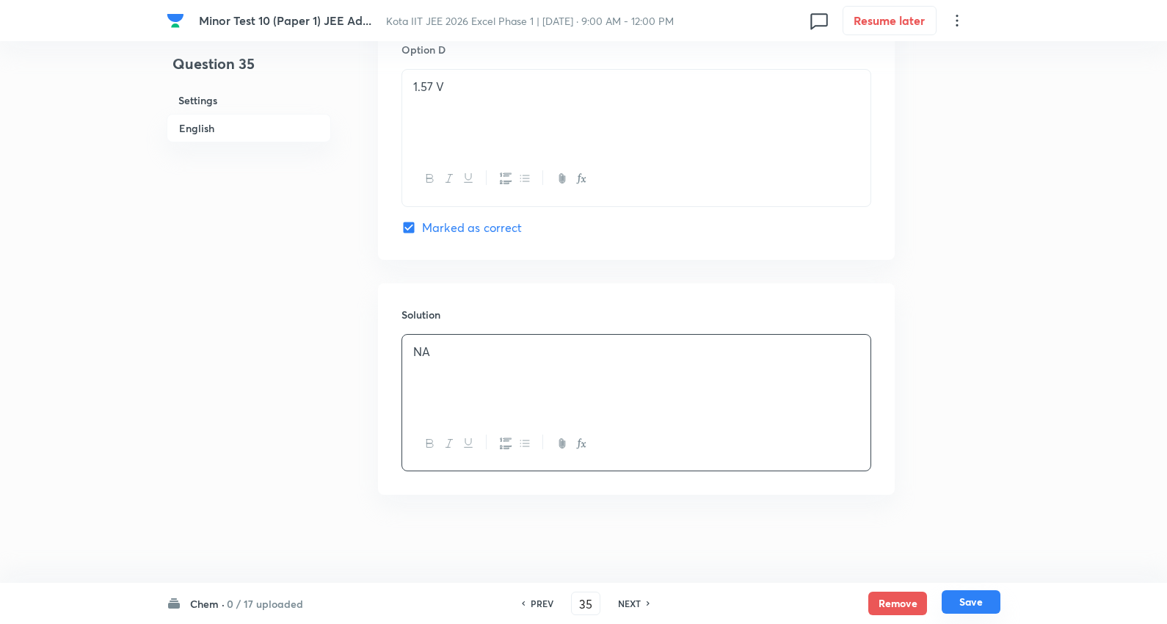
click at [955, 607] on button "Save" at bounding box center [971, 601] width 59 height 23
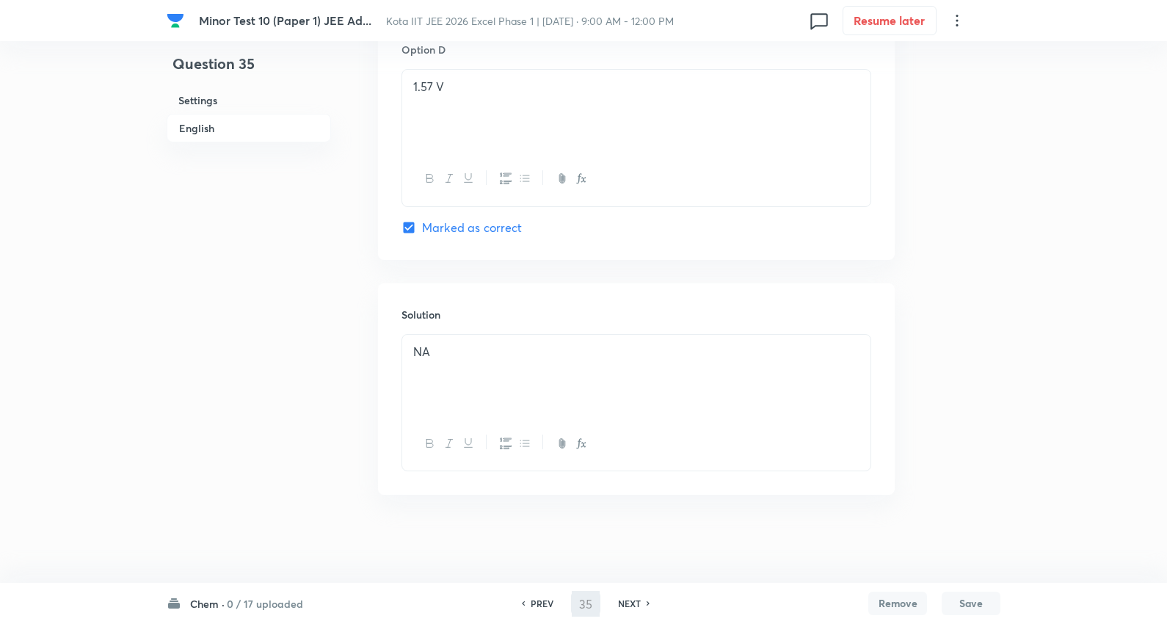
type input "36"
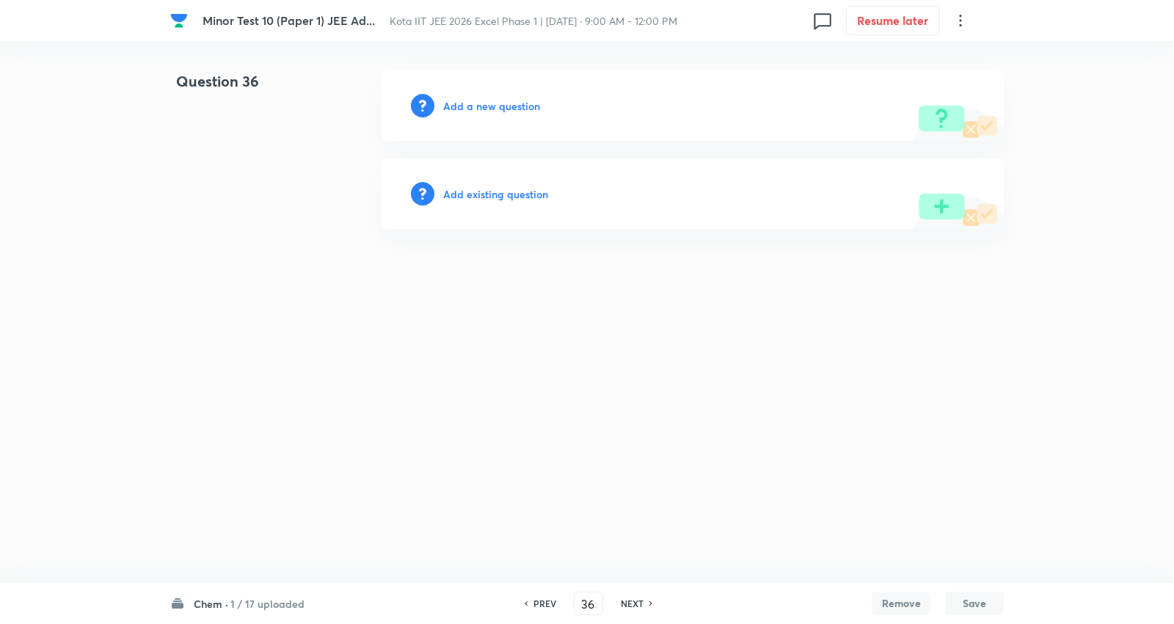
click at [508, 103] on h6 "Add a new question" at bounding box center [491, 105] width 97 height 15
click at [523, 104] on h6 "Choose a question type" at bounding box center [499, 105] width 113 height 15
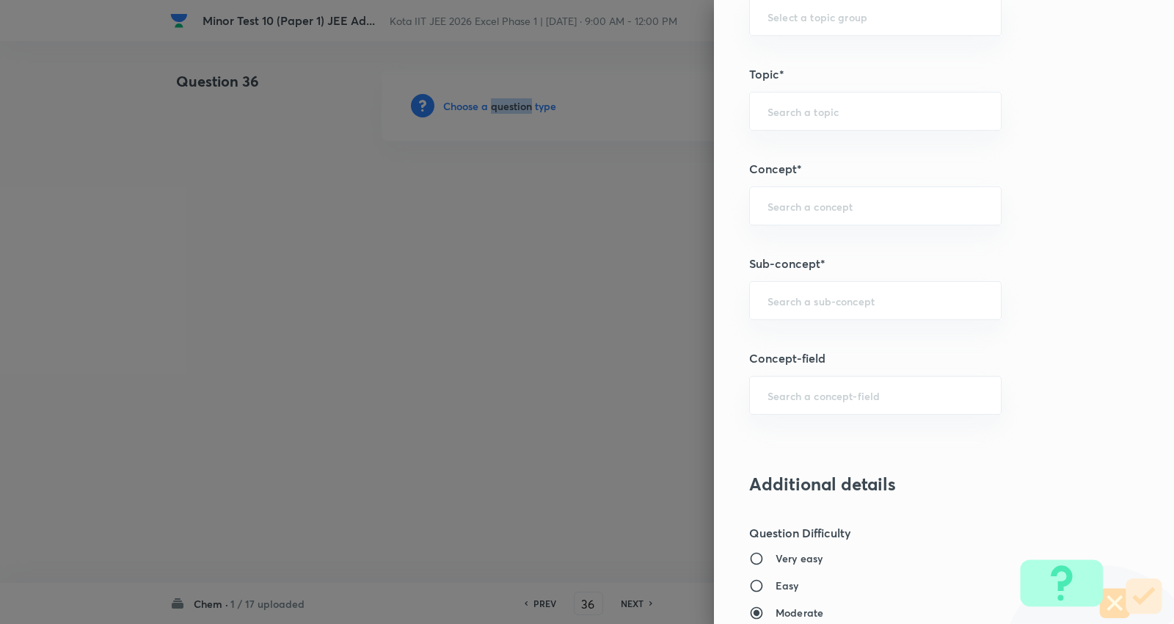
scroll to position [815, 0]
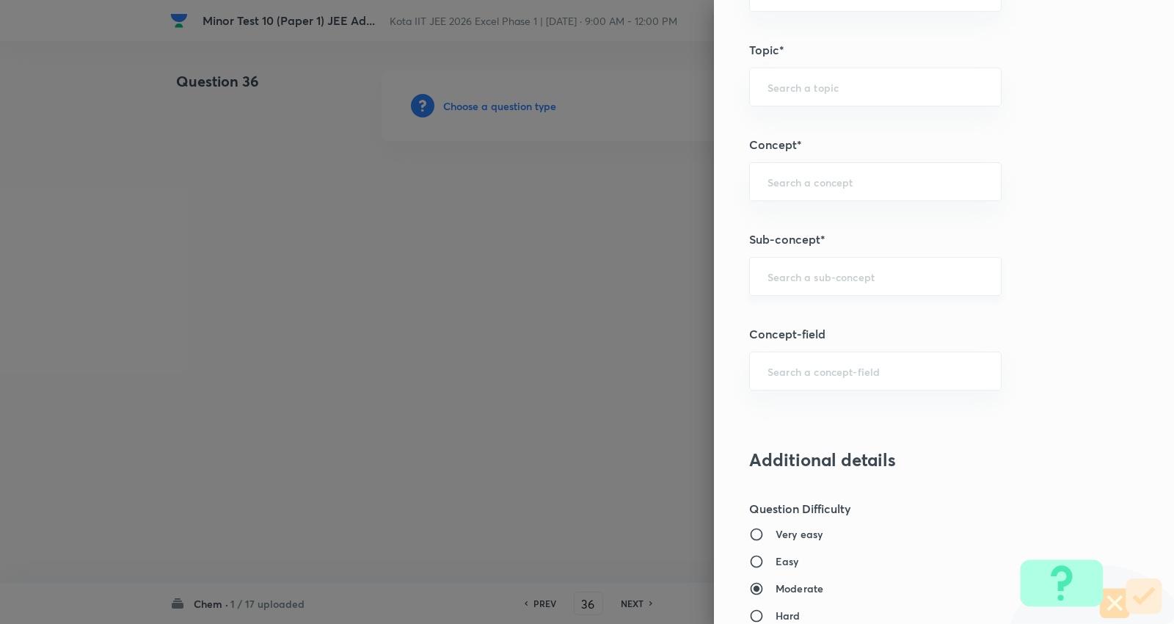
click at [852, 274] on input "text" at bounding box center [876, 276] width 216 height 14
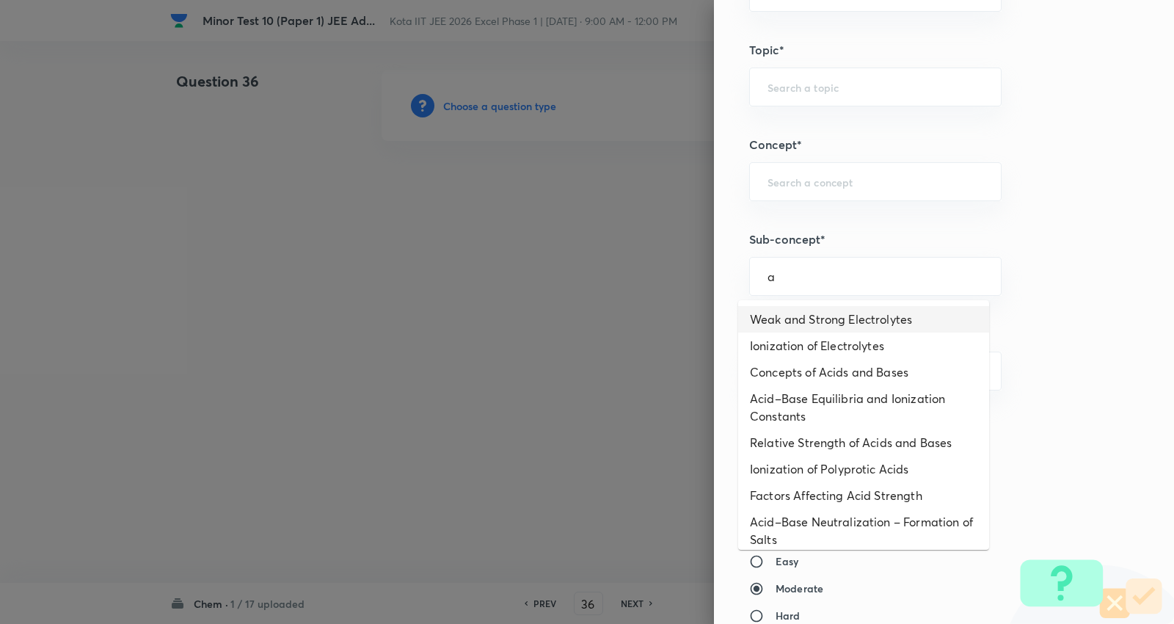
click at [826, 313] on li "Weak and Strong Electrolytes" at bounding box center [863, 319] width 251 height 26
type input "Weak and Strong Electrolytes"
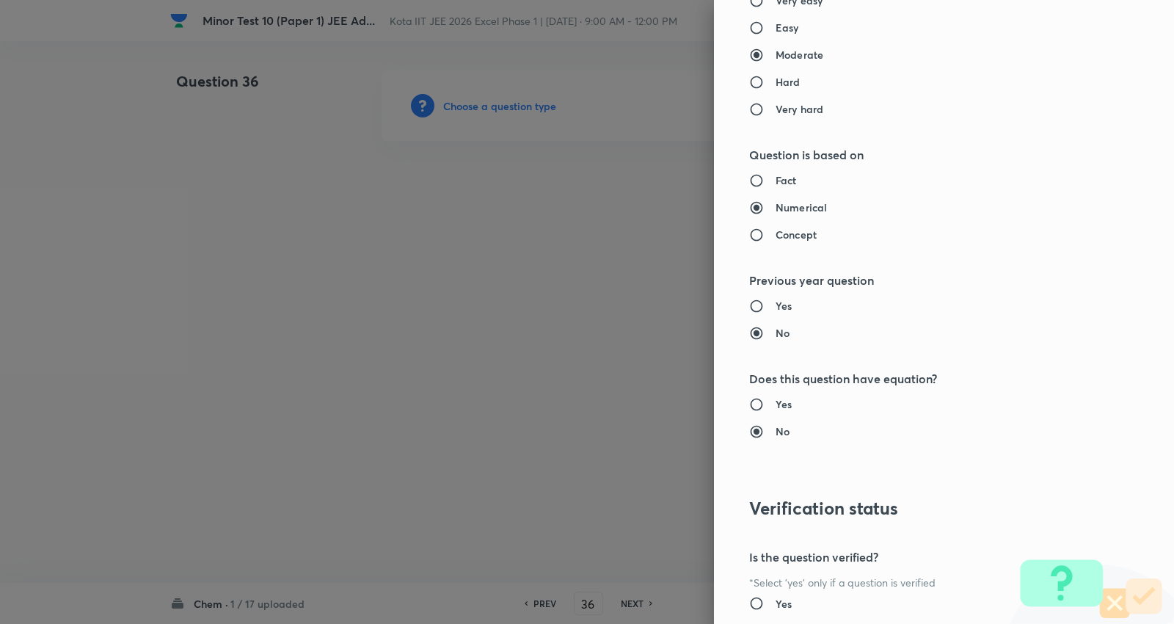
type input "Chemistry"
type input "Physical Chemistry"
type input "Ionic Equilibrium"
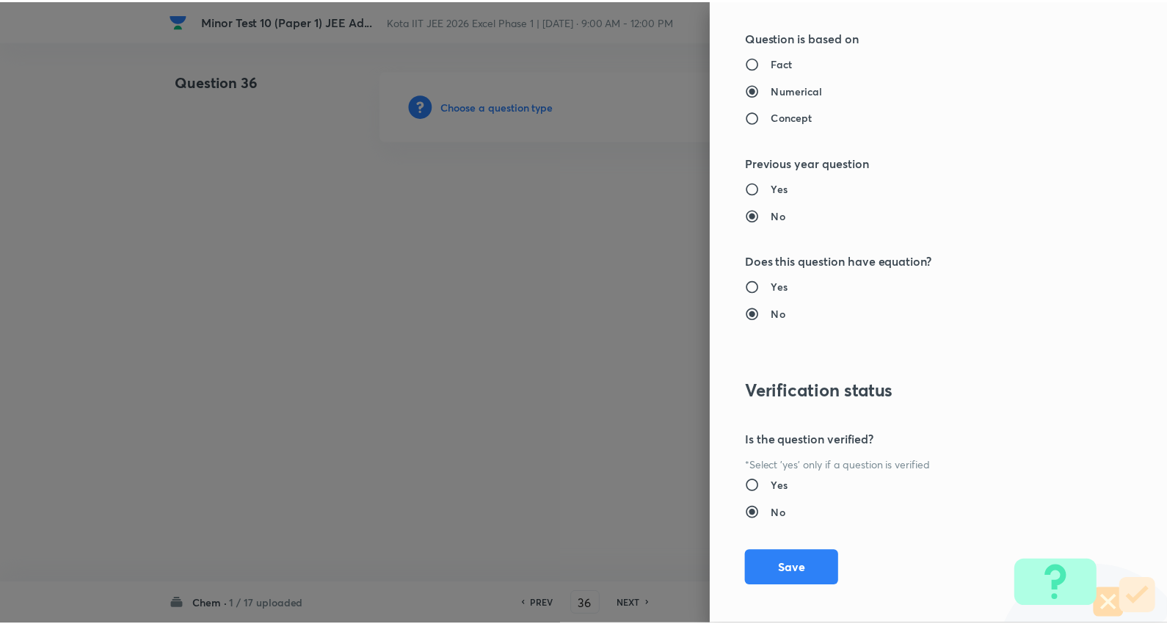
scroll to position [1476, 0]
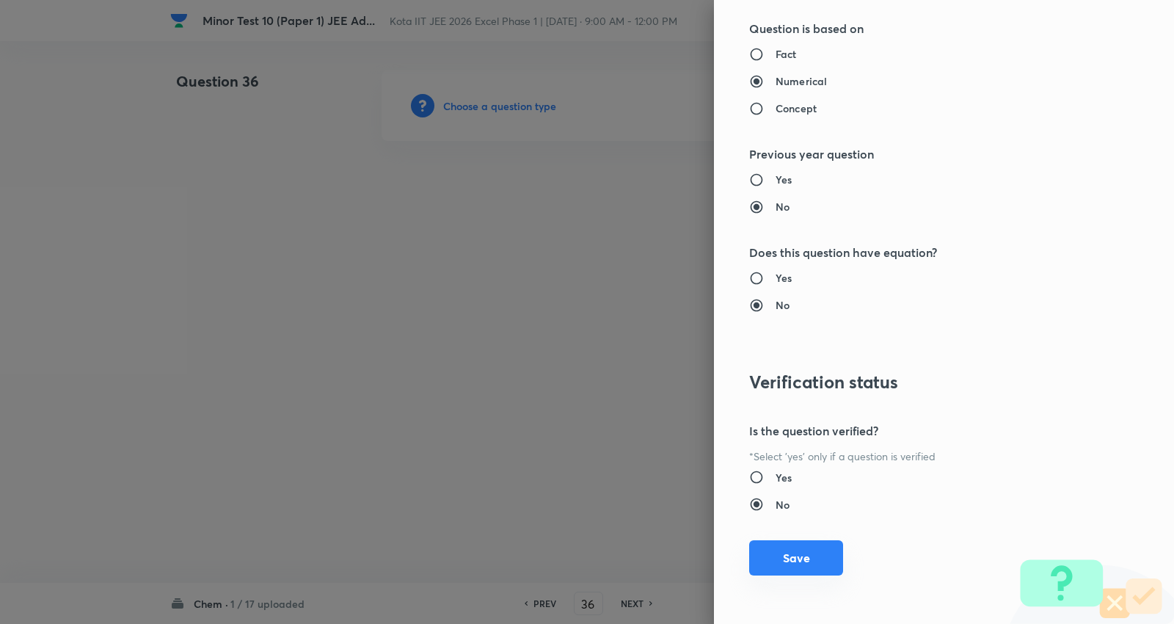
click at [795, 545] on button "Save" at bounding box center [796, 557] width 94 height 35
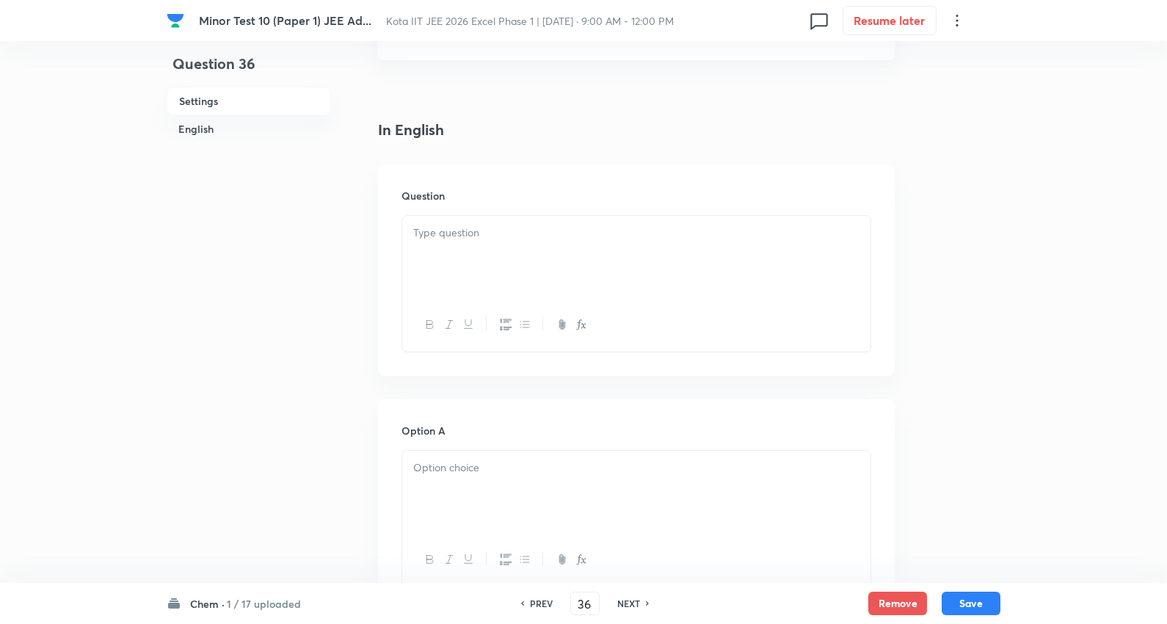
scroll to position [326, 0]
click at [466, 233] on div at bounding box center [636, 244] width 468 height 82
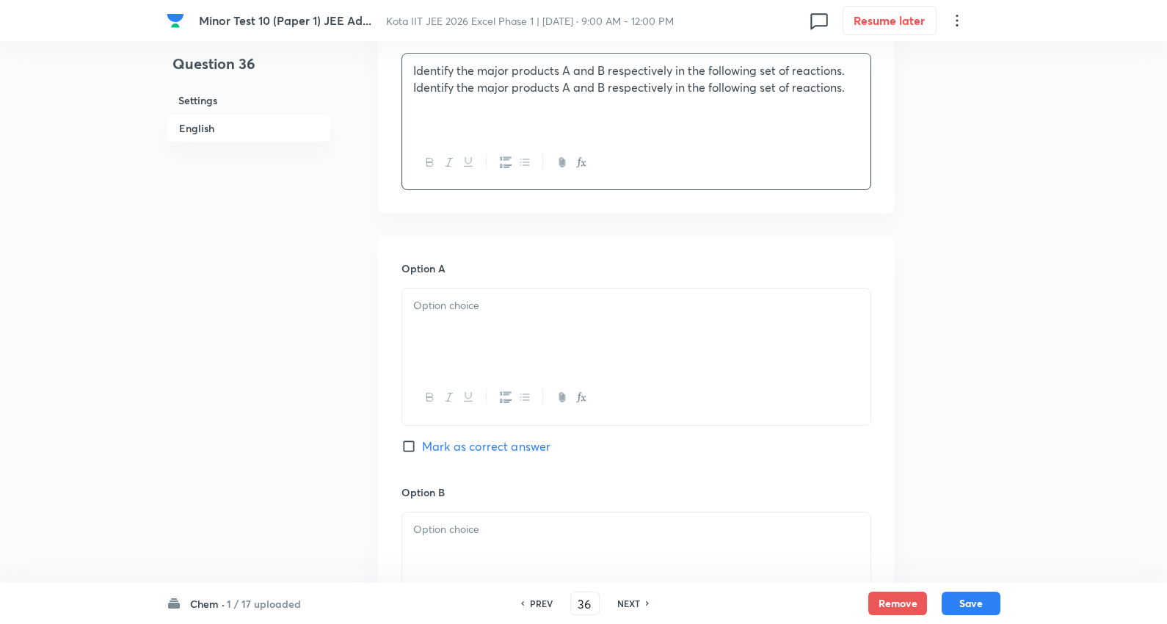
scroll to position [489, 0]
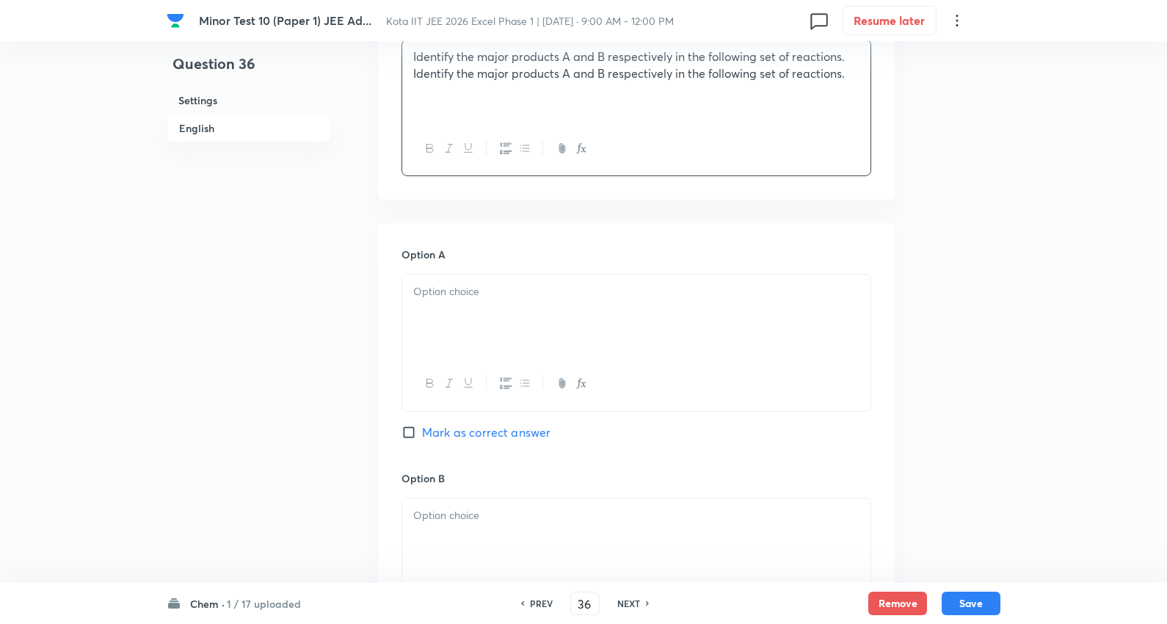
drag, startPoint x: 472, startPoint y: 314, endPoint x: 457, endPoint y: 307, distance: 17.1
click at [475, 314] on div at bounding box center [636, 316] width 468 height 82
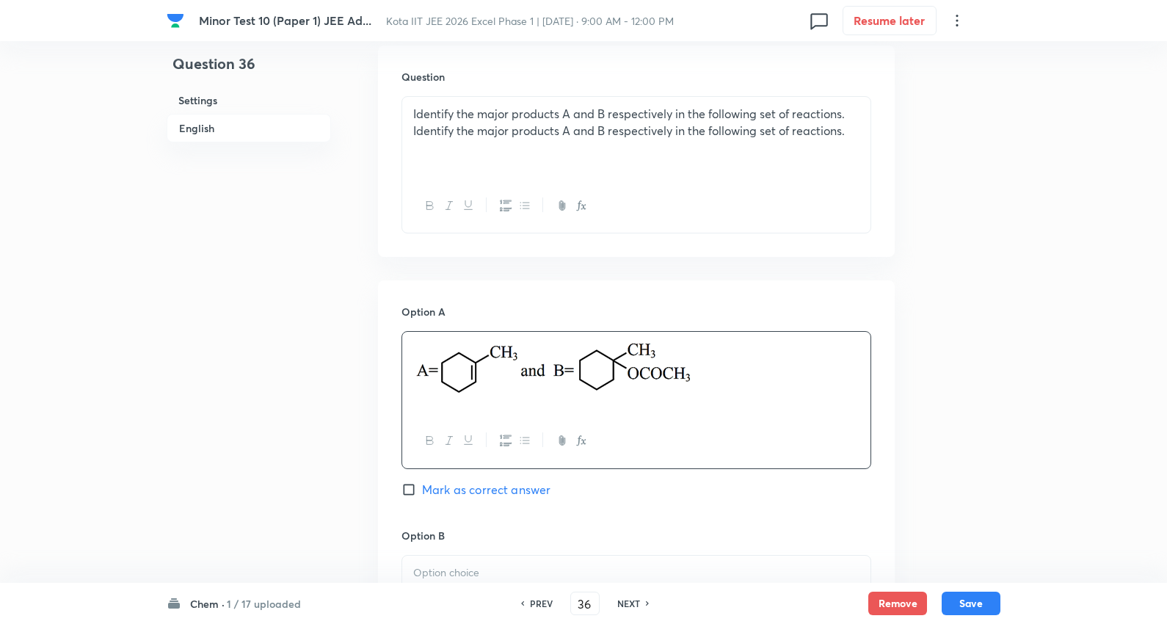
scroll to position [407, 0]
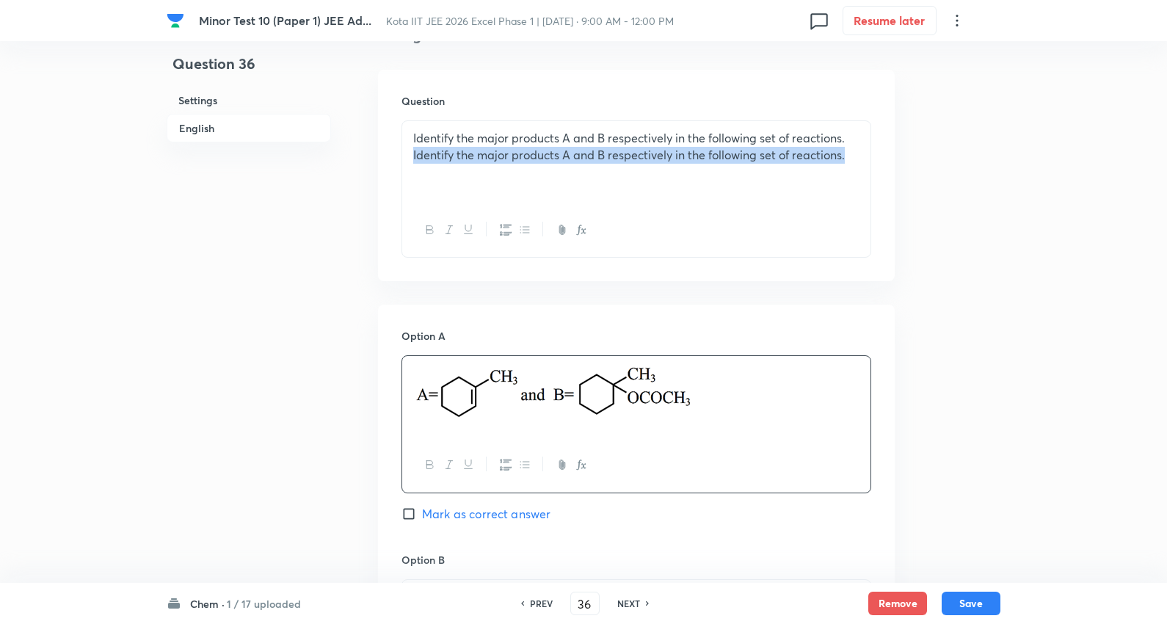
drag, startPoint x: 839, startPoint y: 156, endPoint x: 388, endPoint y: 157, distance: 451.4
click at [368, 164] on div "Question 36 Settings English Settings Type Single choice correct 4 options + 3 …" at bounding box center [584, 586] width 834 height 1847
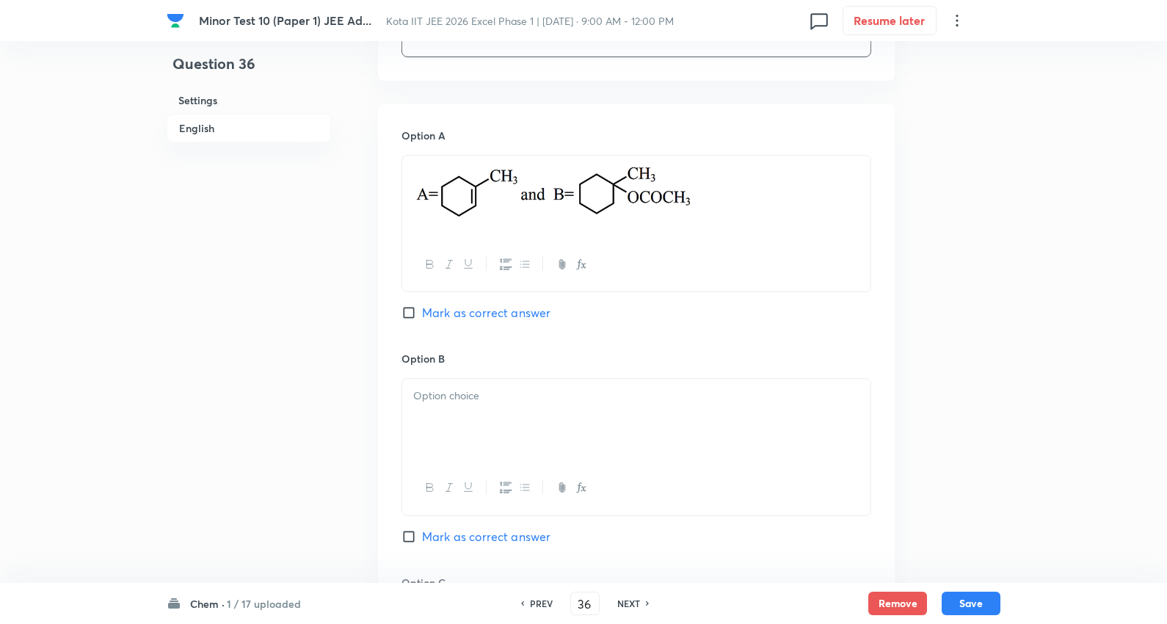
scroll to position [652, 0]
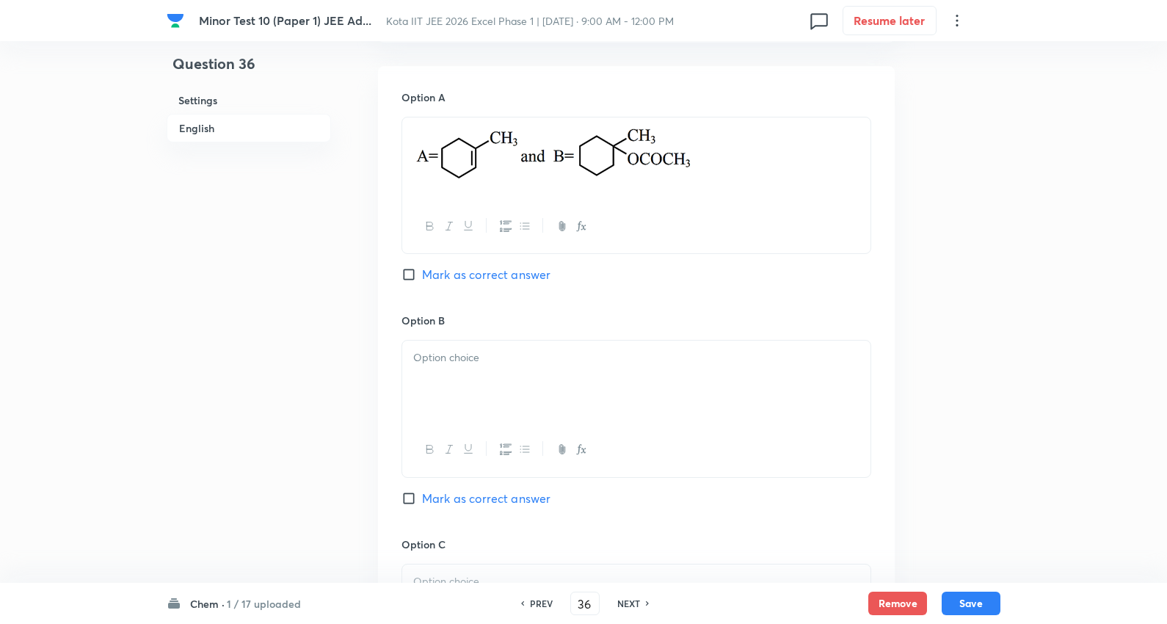
click at [499, 272] on span "Mark as correct answer" at bounding box center [486, 275] width 128 height 18
click at [422, 272] on input "Mark as correct answer" at bounding box center [411, 274] width 21 height 15
checkbox input "true"
click at [490, 372] on div at bounding box center [636, 382] width 468 height 82
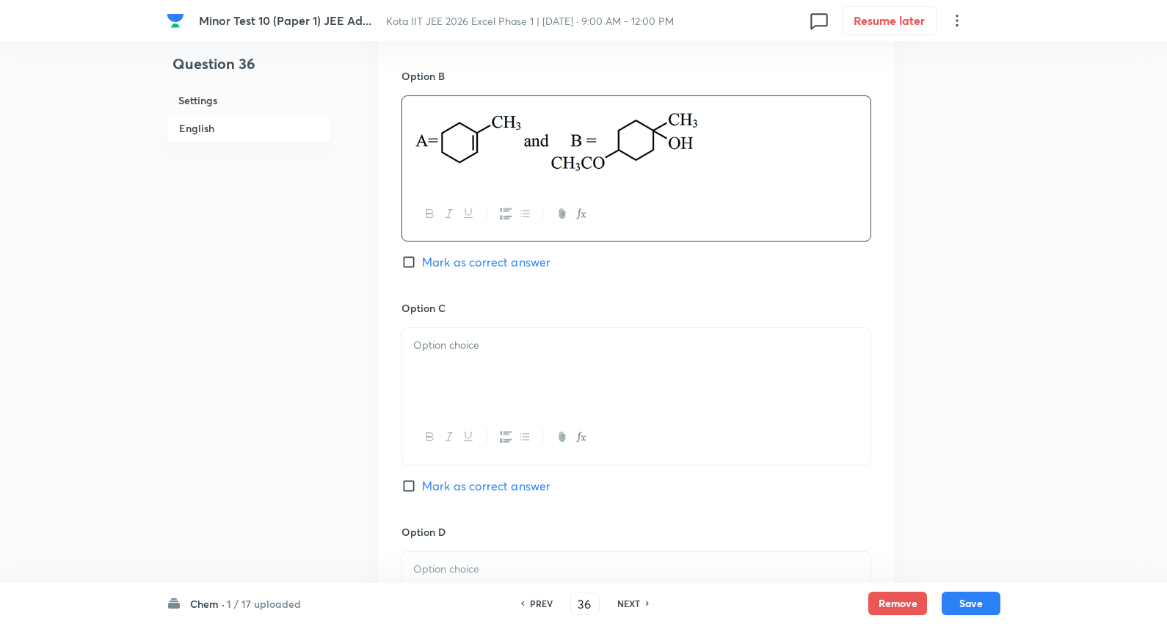
scroll to position [897, 0]
click at [463, 363] on div at bounding box center [636, 368] width 468 height 82
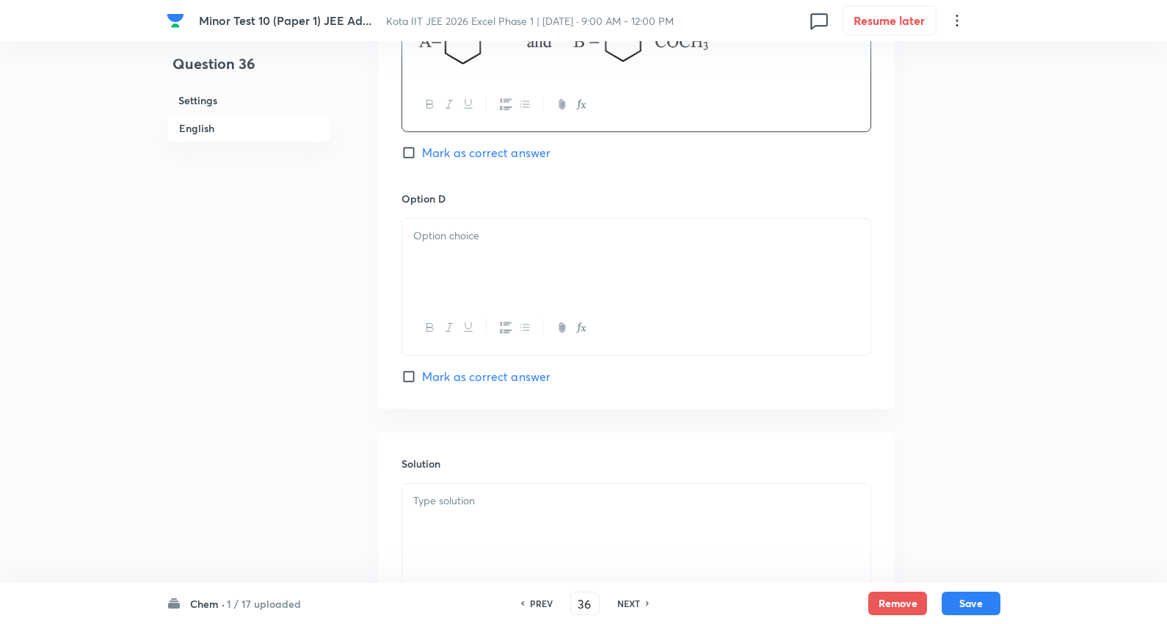
scroll to position [1304, 0]
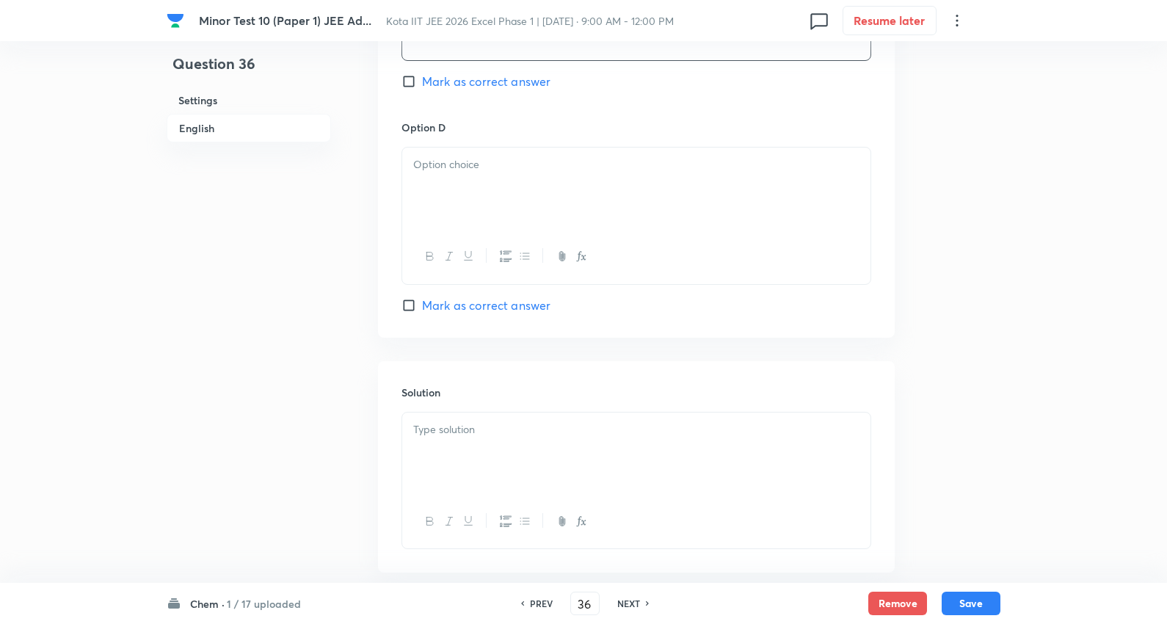
click at [472, 200] on div at bounding box center [636, 189] width 468 height 82
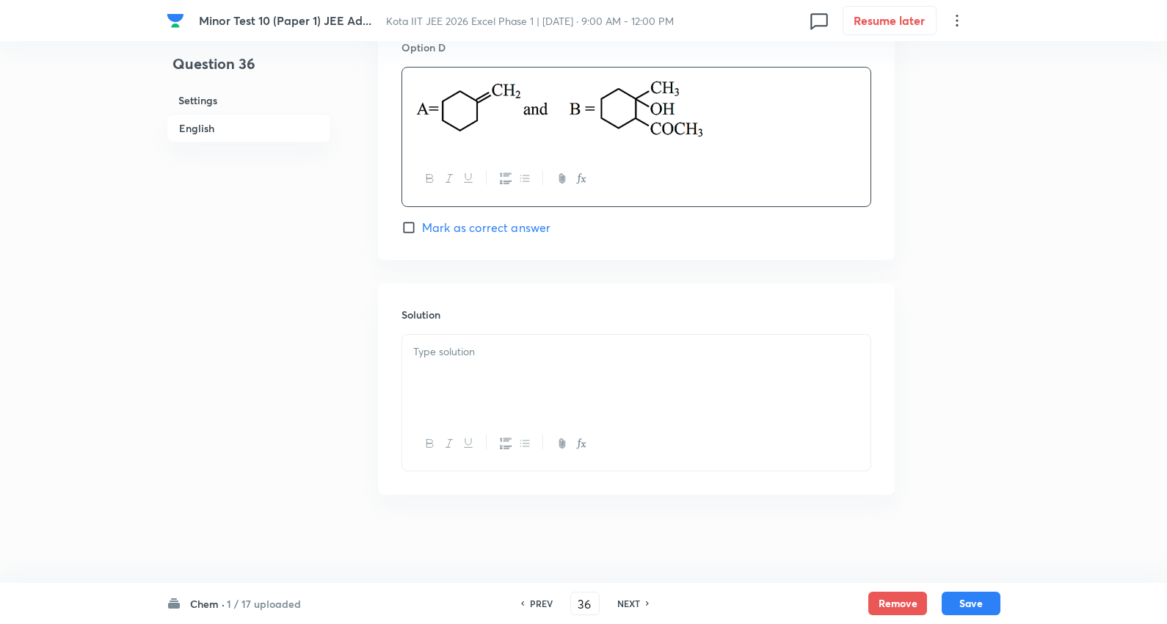
scroll to position [1388, 0]
drag, startPoint x: 472, startPoint y: 349, endPoint x: 1173, endPoint y: 529, distance: 723.6
click at [473, 350] on p at bounding box center [636, 351] width 446 height 17
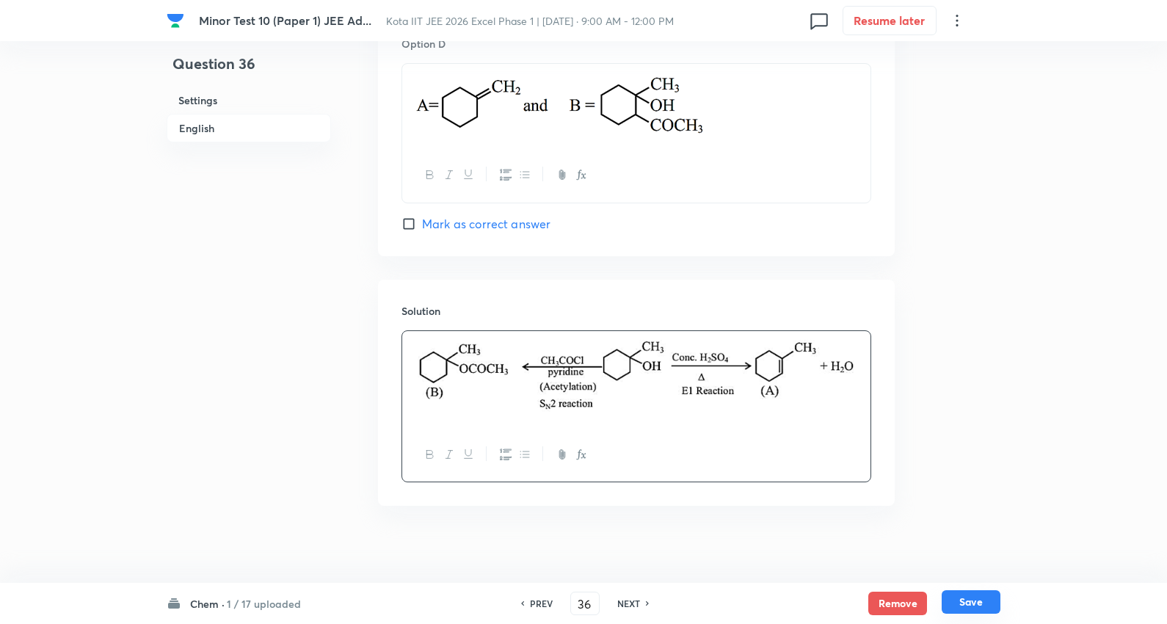
click at [977, 597] on button "Save" at bounding box center [971, 601] width 59 height 23
type input "37"
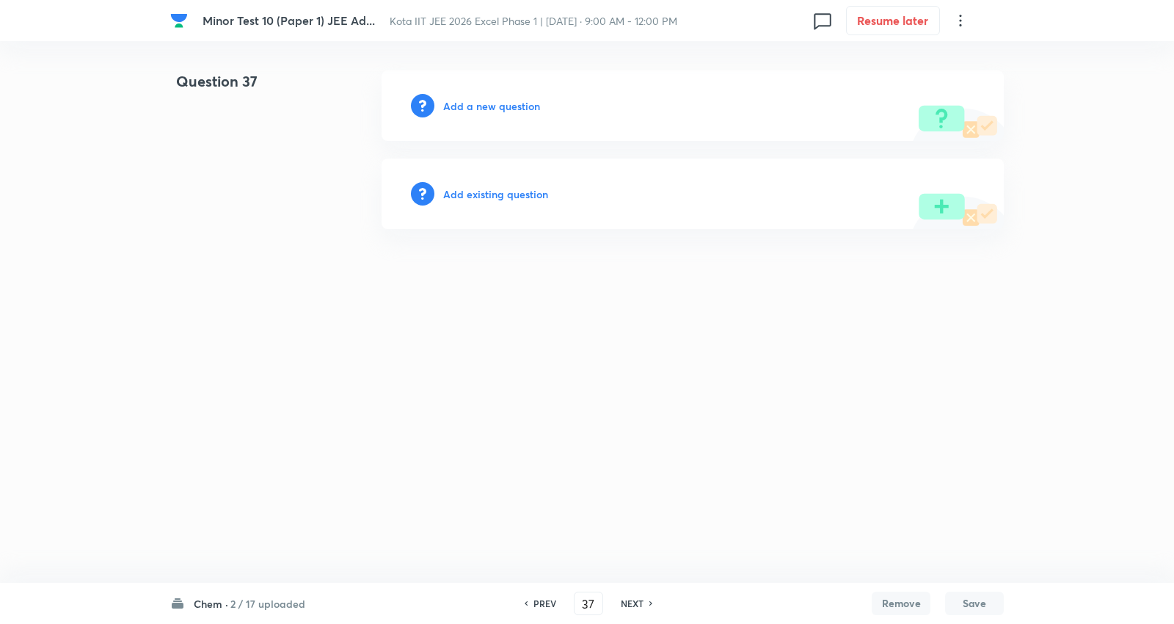
click at [529, 98] on h6 "Add a new question" at bounding box center [491, 105] width 97 height 15
click at [529, 99] on h6 "Choose a question type" at bounding box center [499, 105] width 113 height 15
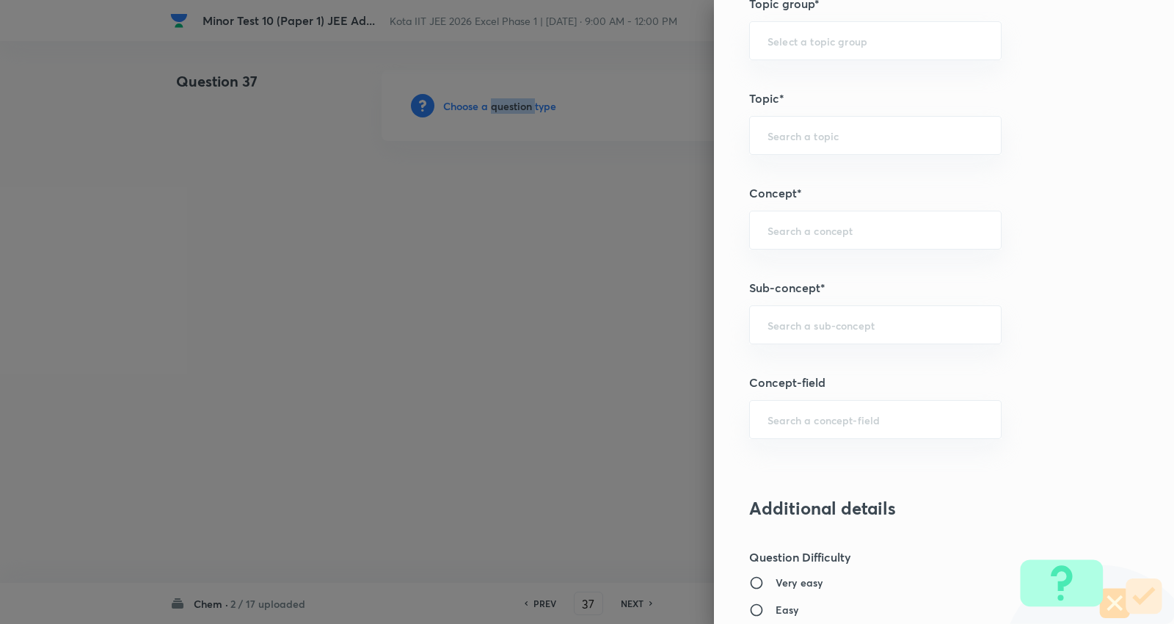
scroll to position [815, 0]
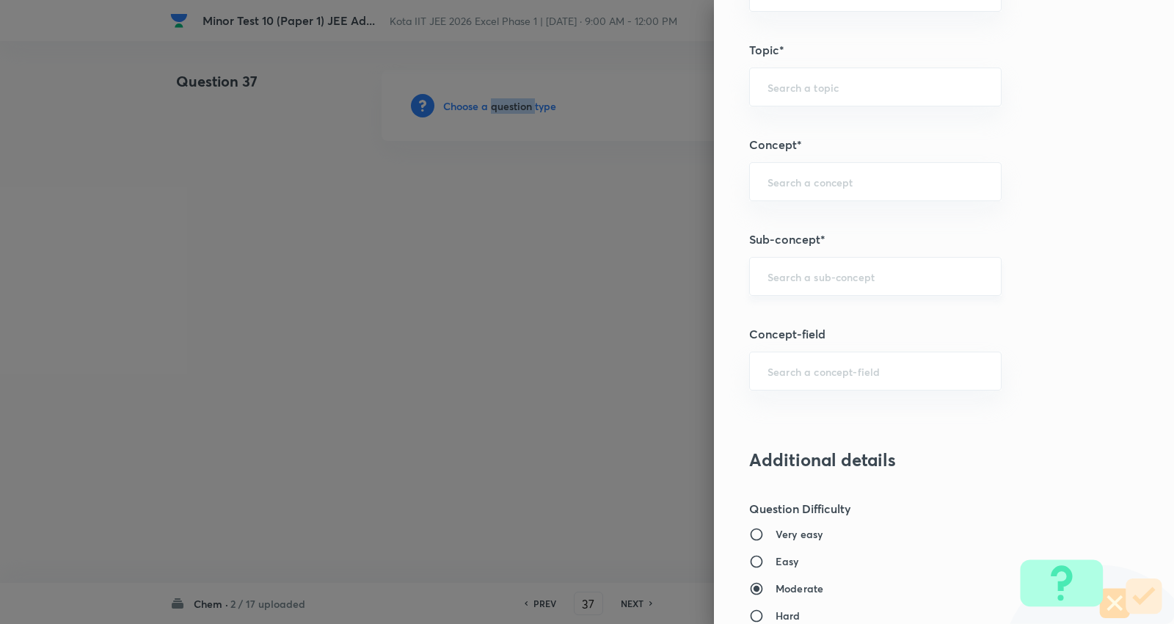
click at [822, 284] on div "​" at bounding box center [875, 276] width 252 height 39
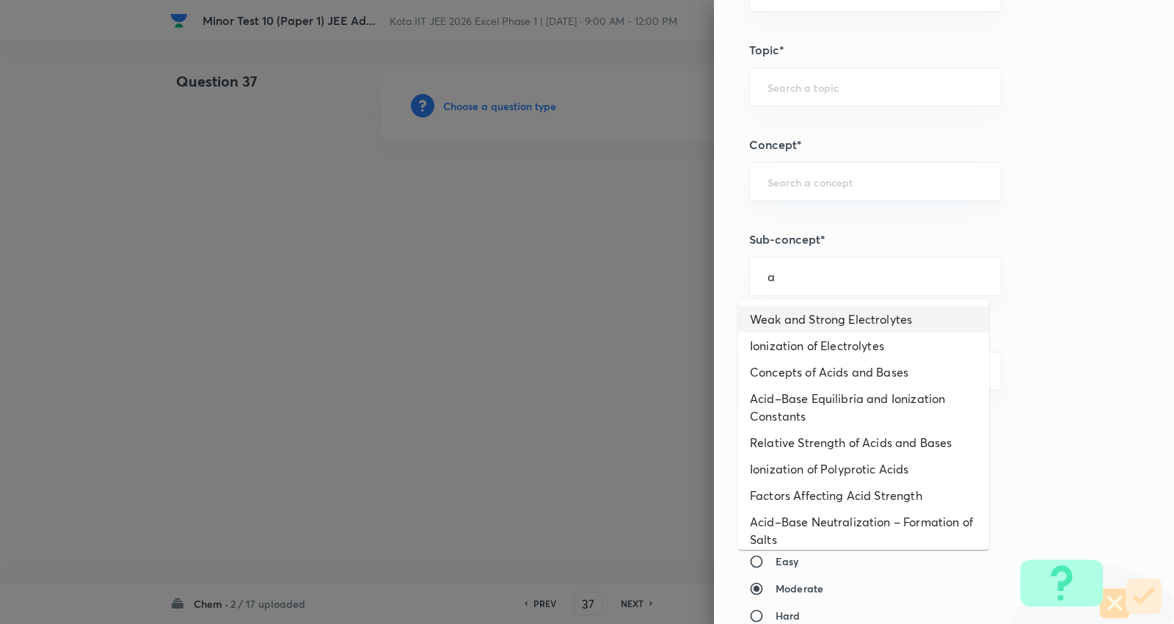
click at [854, 312] on li "Weak and Strong Electrolytes" at bounding box center [863, 319] width 251 height 26
type input "Weak and Strong Electrolytes"
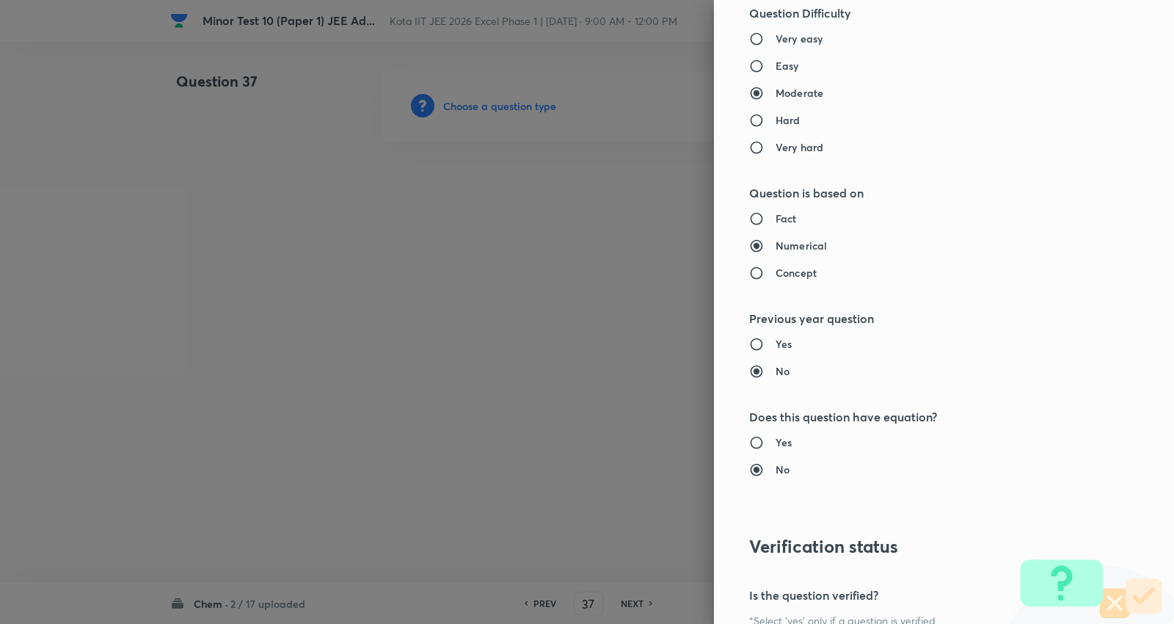
type input "Chemistry"
type input "Physical Chemistry"
type input "Ionic Equilibrium"
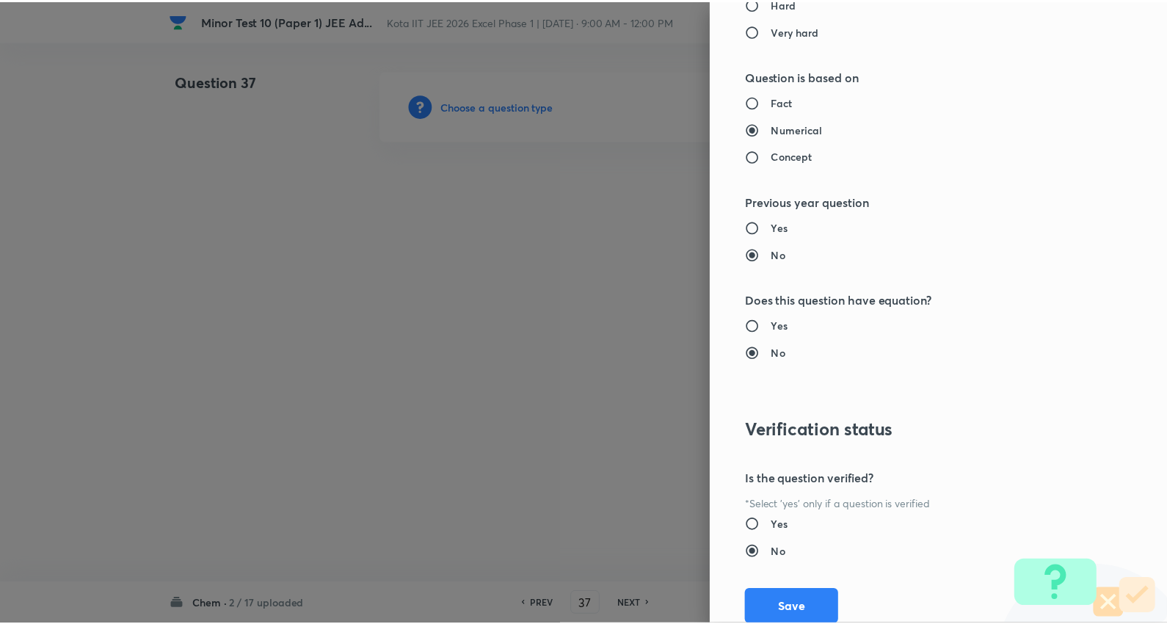
scroll to position [1476, 0]
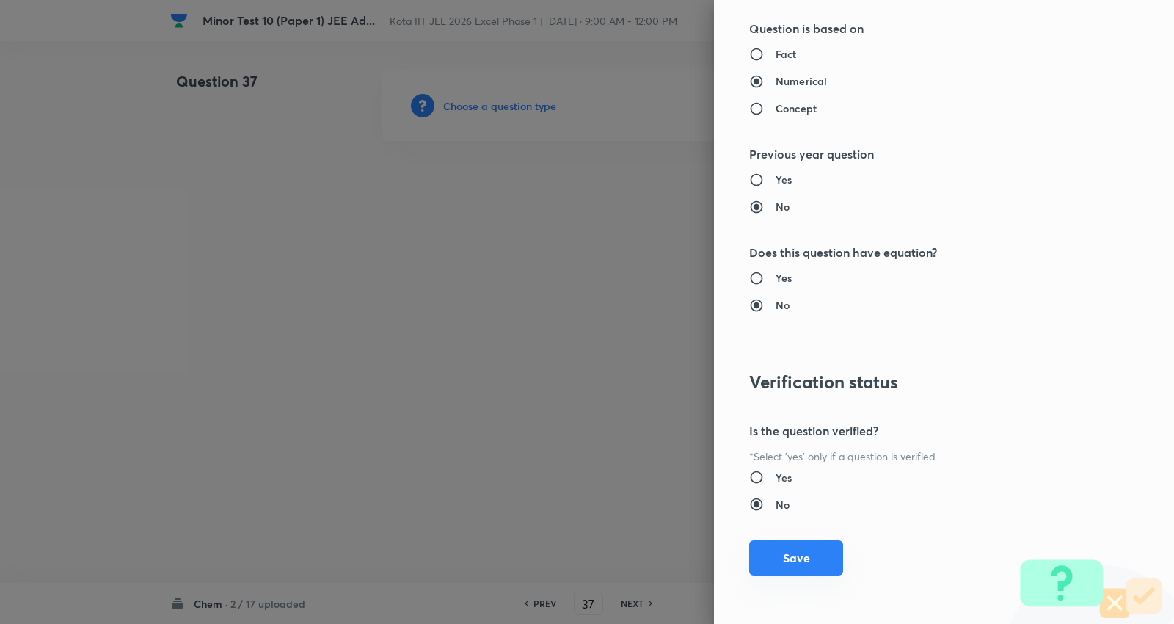
click at [801, 561] on button "Save" at bounding box center [796, 557] width 94 height 35
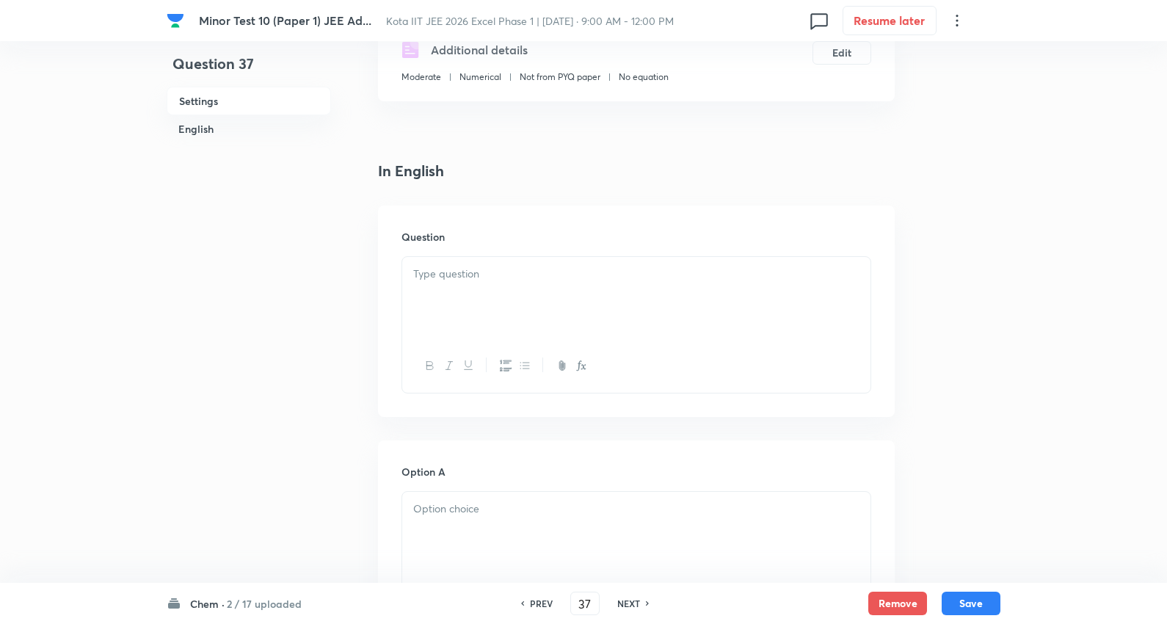
scroll to position [326, 0]
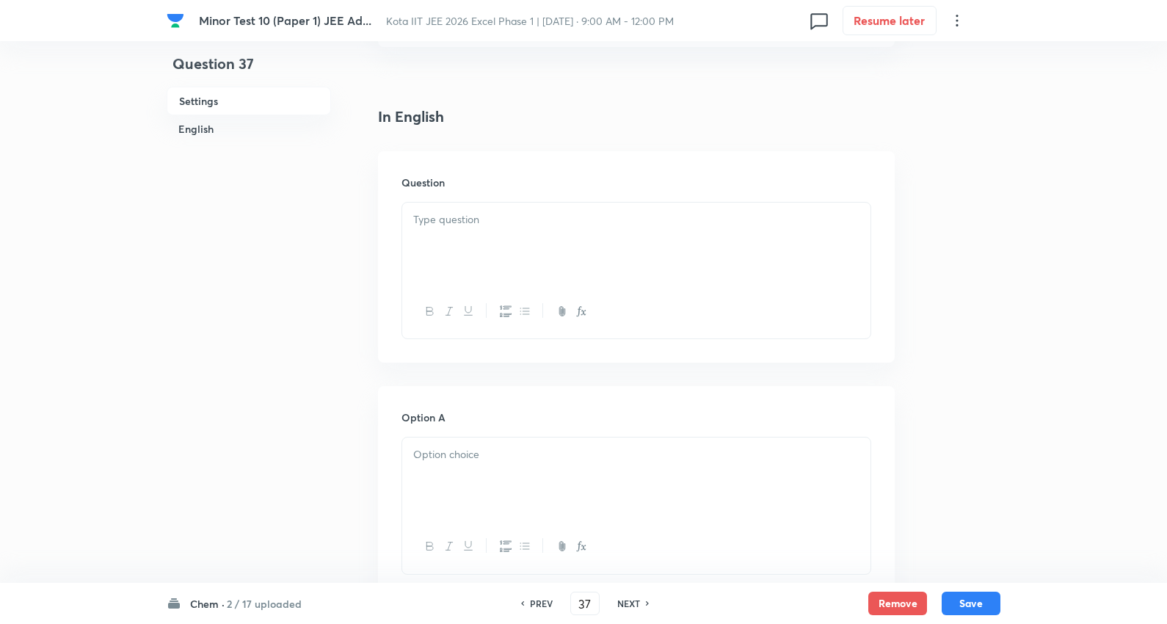
drag, startPoint x: 455, startPoint y: 245, endPoint x: 468, endPoint y: 239, distance: 13.8
click at [459, 244] on div at bounding box center [636, 244] width 468 height 82
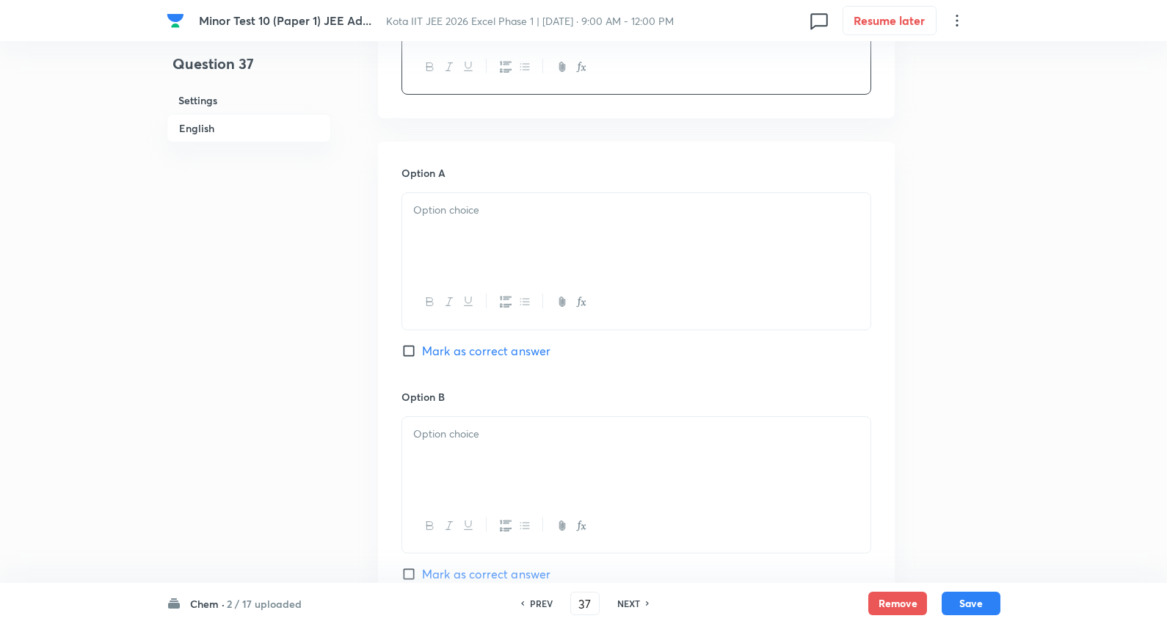
click at [486, 233] on div at bounding box center [636, 234] width 468 height 82
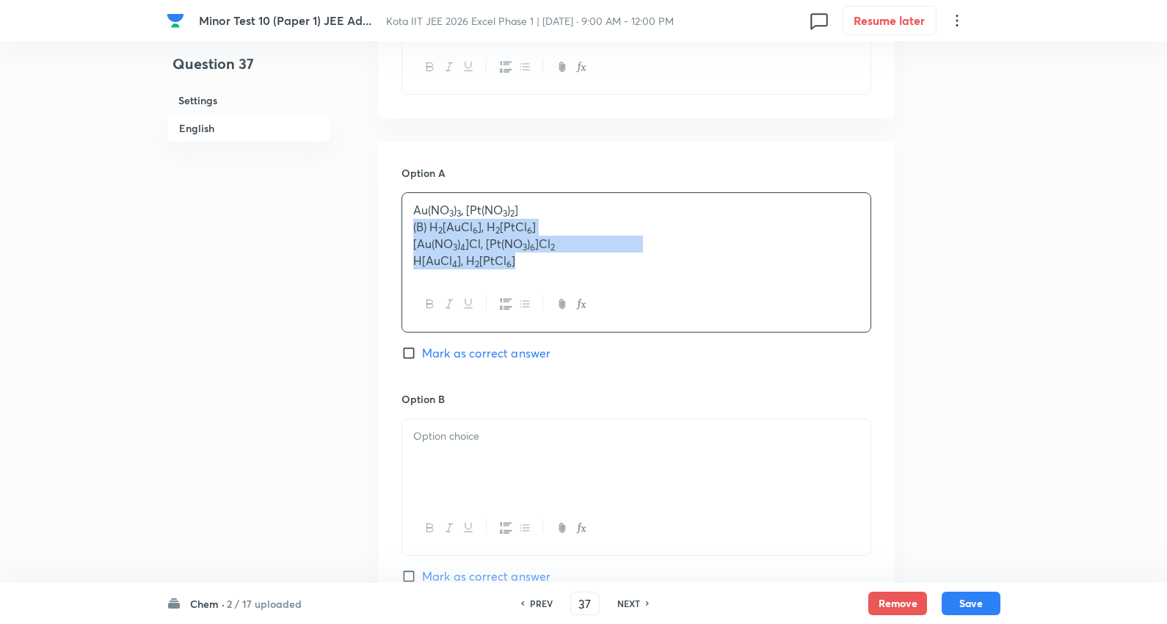
drag, startPoint x: 722, startPoint y: 282, endPoint x: 771, endPoint y: 288, distance: 48.9
click at [780, 288] on div "Au(NO 3 ) 3 , [Pt(NO 3 ) 2 ] (B) H 2 [AuCl 6 ], H 2 [PtCl 6 ] [Au(NO 3 ) 4 ]Cl,…" at bounding box center [636, 261] width 470 height 139
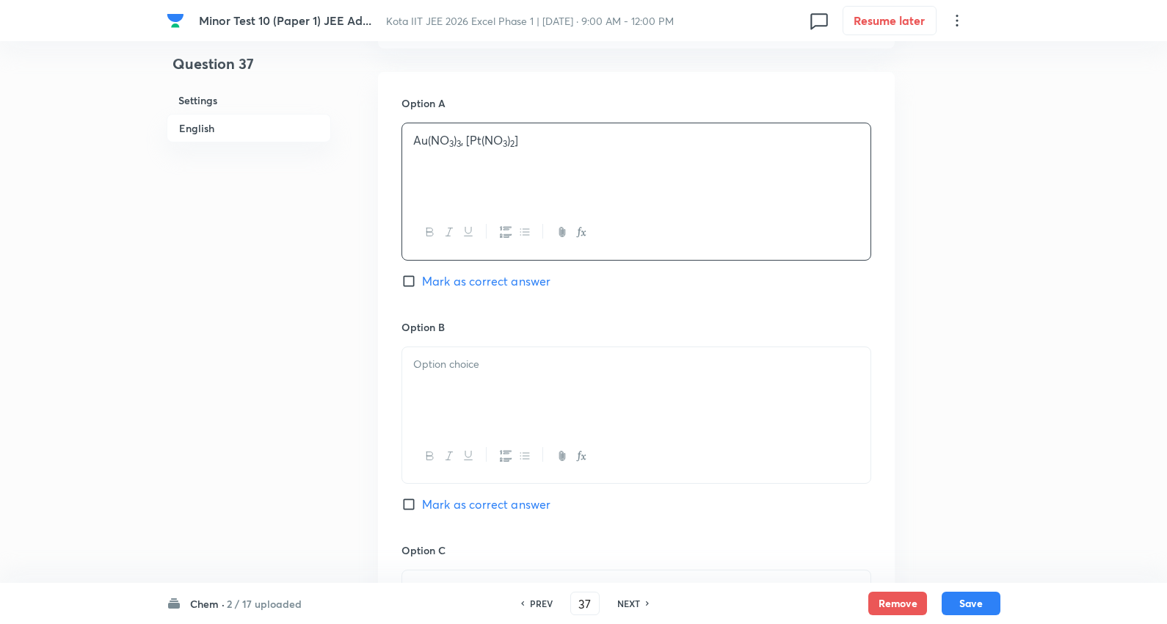
scroll to position [734, 0]
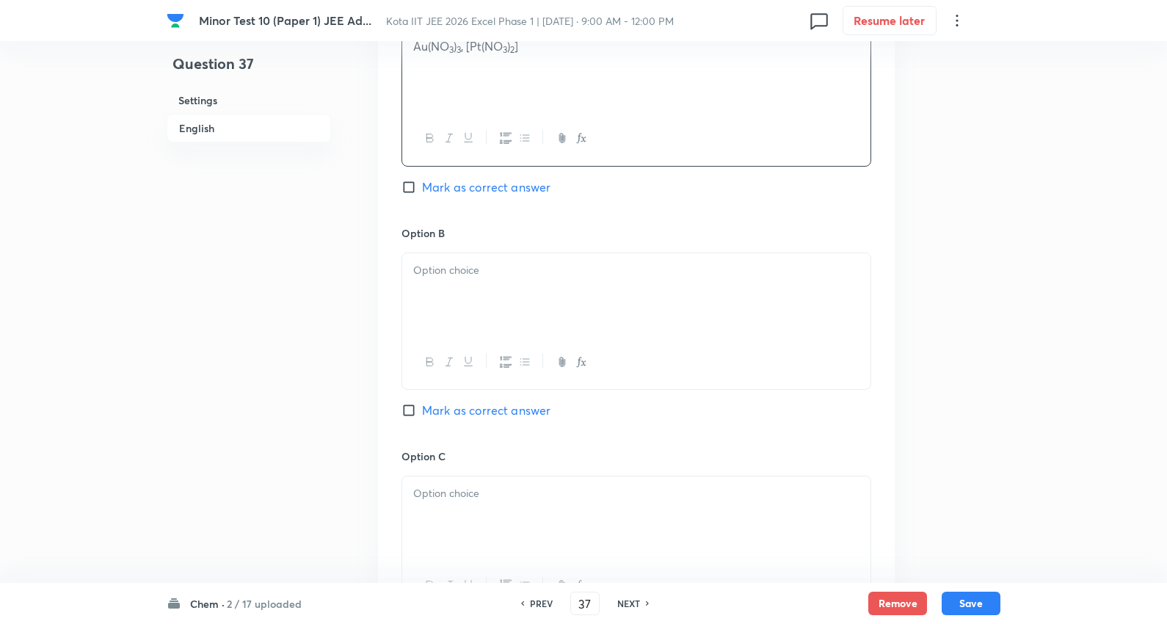
click at [455, 280] on div at bounding box center [636, 294] width 468 height 82
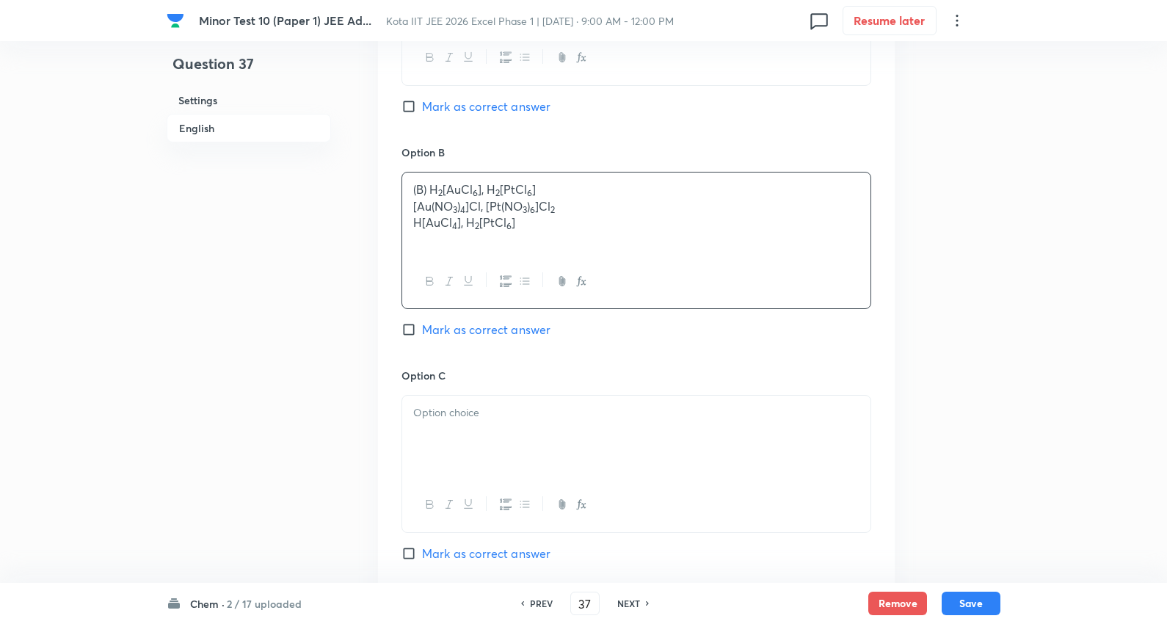
scroll to position [815, 0]
click at [577, 231] on div "(B) H 2 [AuCl 6 ], H 2 [PtCl 6 ] [Au(NO 3 ) 4 ]Cl, [Pt(NO 3 ) 6 ]Cl 2 H[AuCl 4 …" at bounding box center [636, 213] width 468 height 82
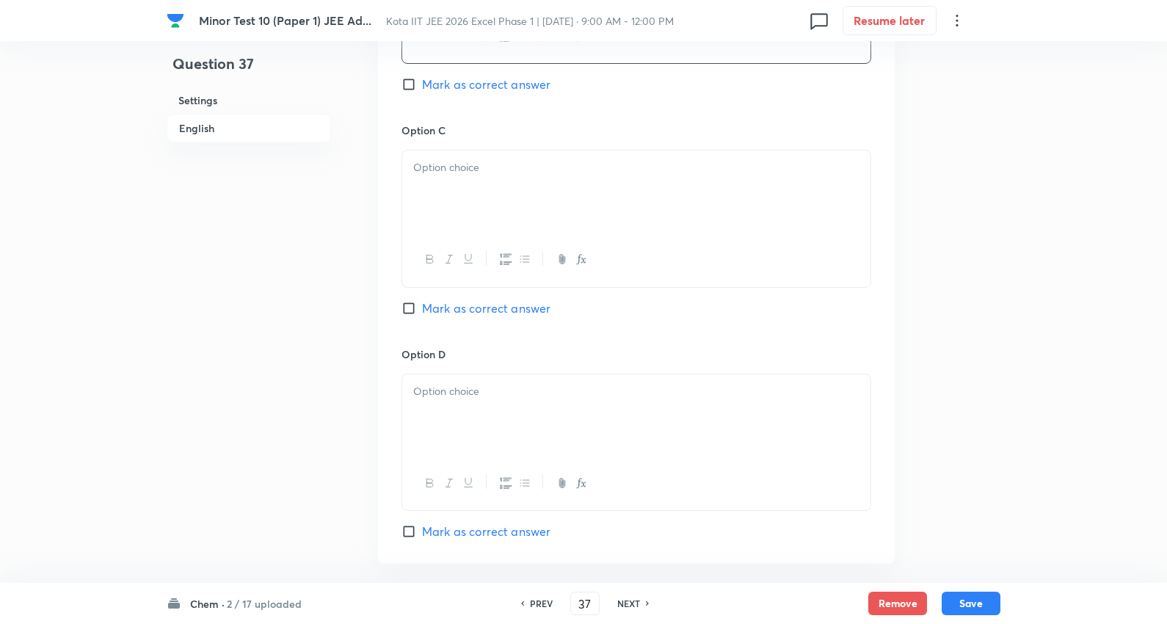
click at [472, 171] on p at bounding box center [636, 167] width 446 height 17
drag, startPoint x: 422, startPoint y: 186, endPoint x: 724, endPoint y: 214, distance: 303.7
click at [724, 214] on div "[Au(NO 3 ) 4 ]Cl, [Pt(NO 3 ) 6 ]Cl 2 H[AuCl 4 ], H 2 [PtCl 6 ]" at bounding box center [636, 191] width 468 height 82
click at [487, 405] on div at bounding box center [636, 415] width 468 height 82
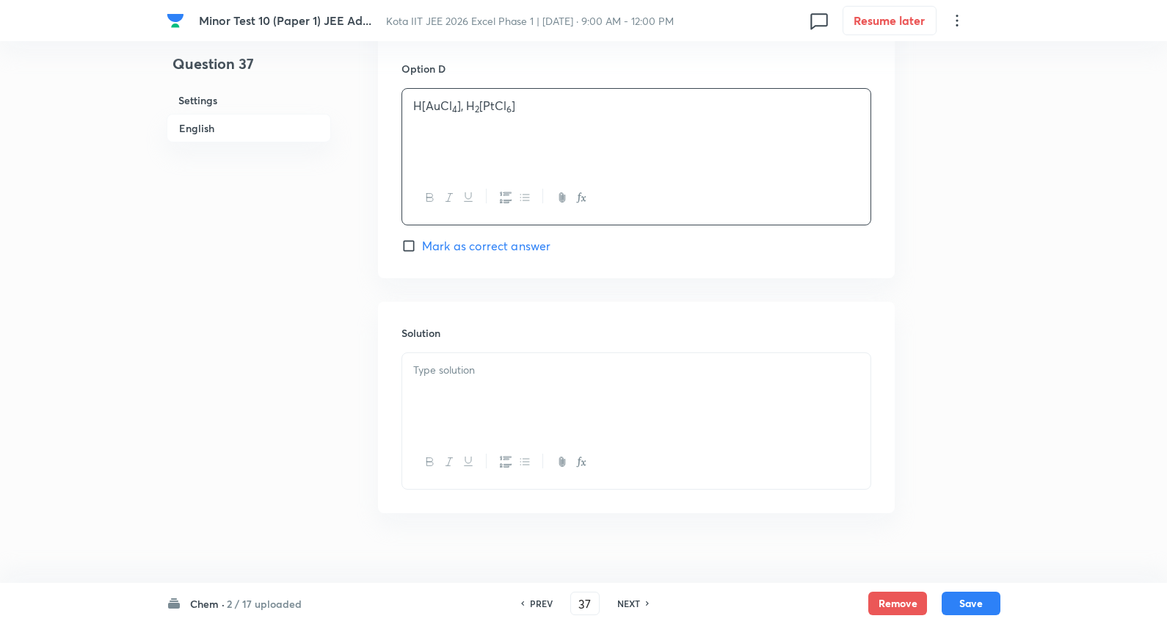
scroll to position [1367, 0]
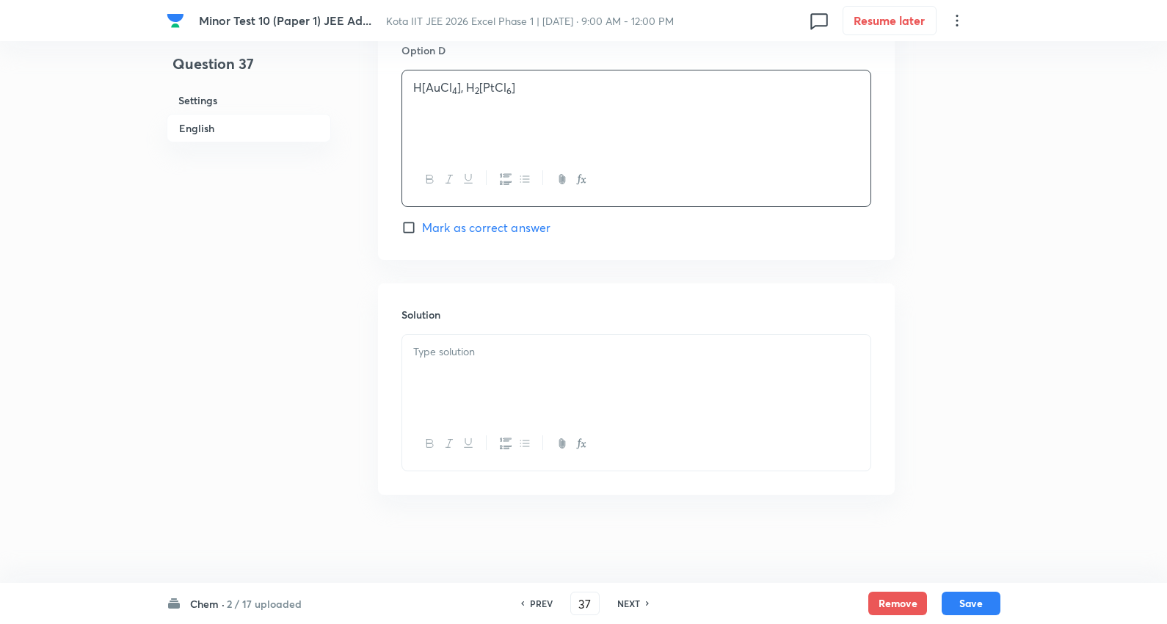
drag, startPoint x: 502, startPoint y: 357, endPoint x: 788, endPoint y: 393, distance: 287.9
click at [506, 356] on p at bounding box center [636, 351] width 446 height 17
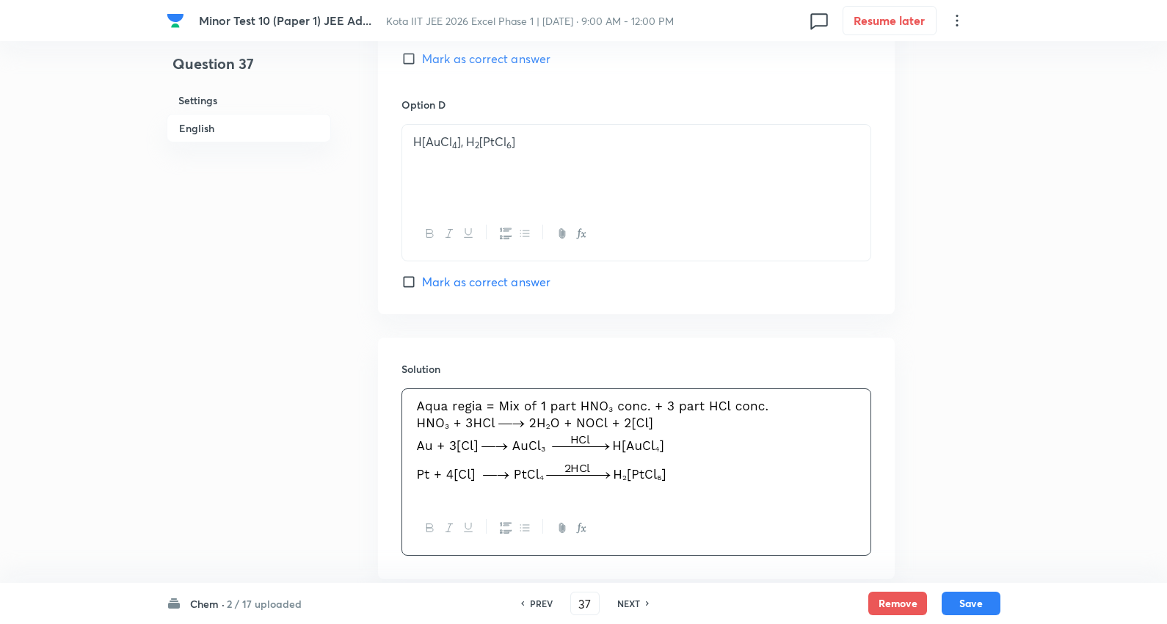
scroll to position [1234, 0]
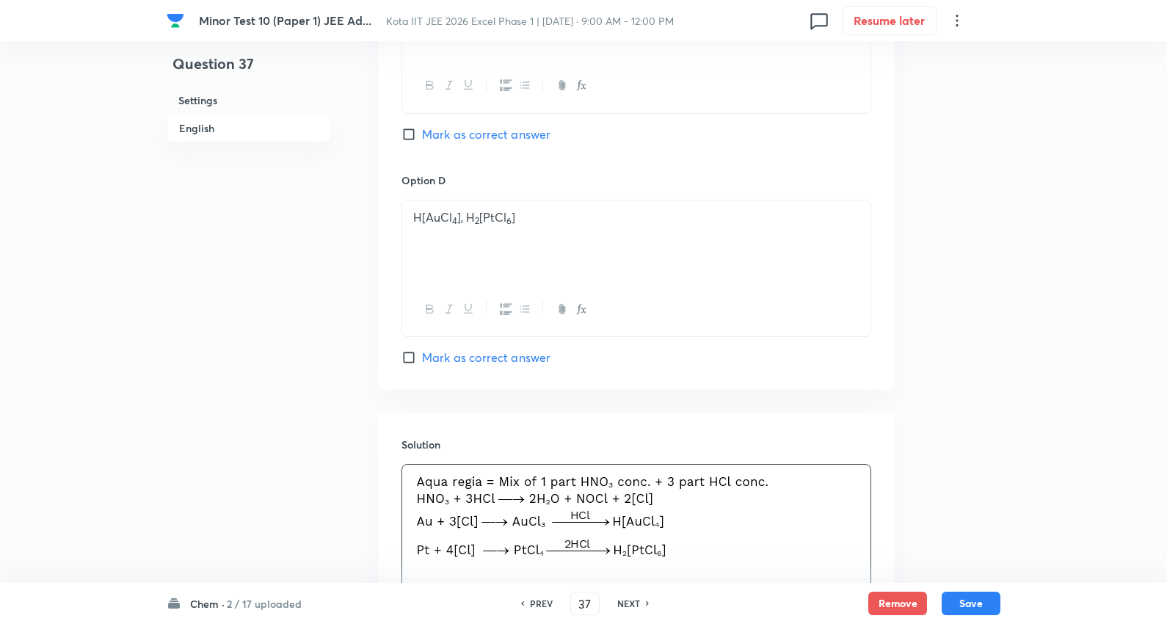
drag, startPoint x: 504, startPoint y: 360, endPoint x: 633, endPoint y: 399, distance: 134.9
click at [504, 358] on span "Mark as correct answer" at bounding box center [486, 358] width 128 height 18
click at [422, 358] on input "Mark as correct answer" at bounding box center [411, 357] width 21 height 15
checkbox input "true"
click at [976, 595] on button "Save" at bounding box center [971, 601] width 59 height 23
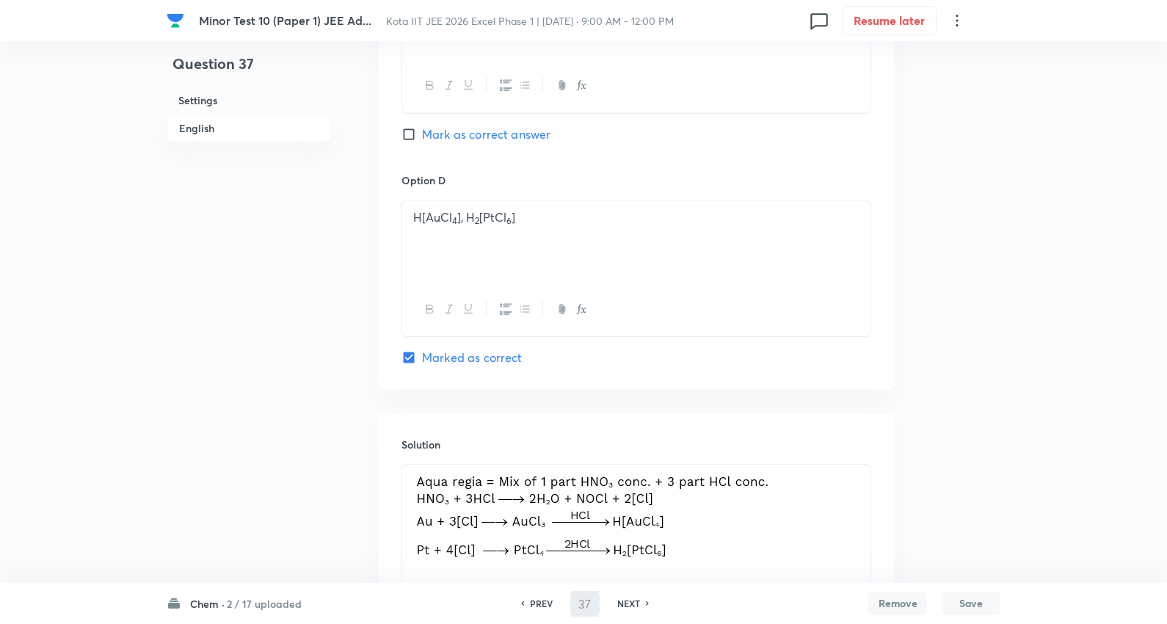
type input "38"
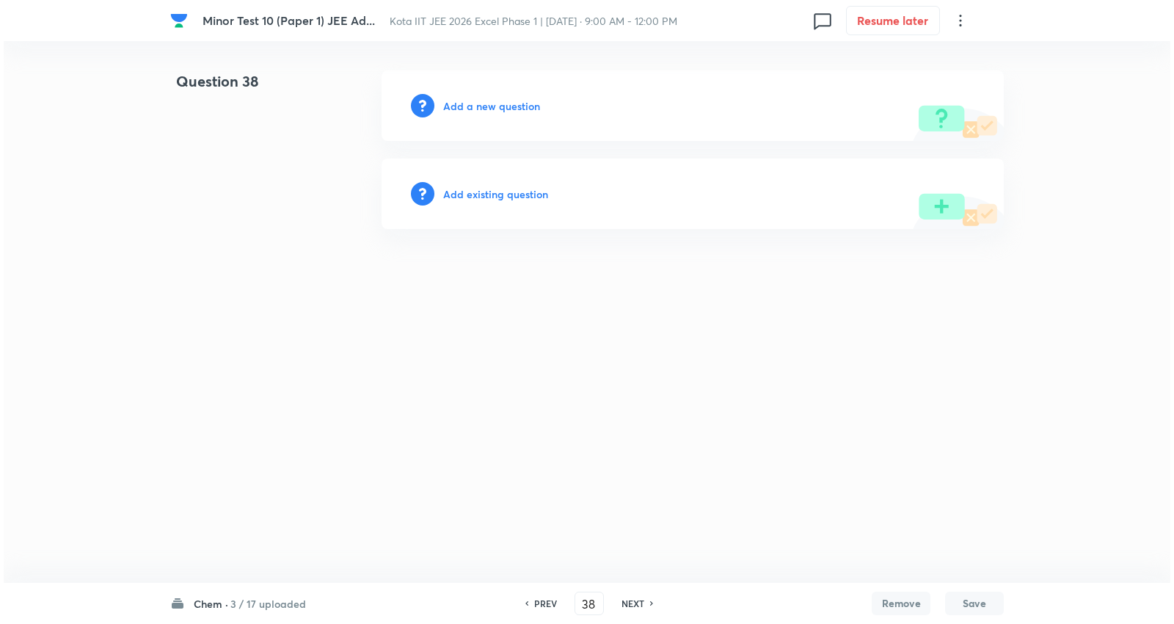
scroll to position [0, 0]
click at [500, 107] on h6 "Add a new question" at bounding box center [491, 105] width 97 height 15
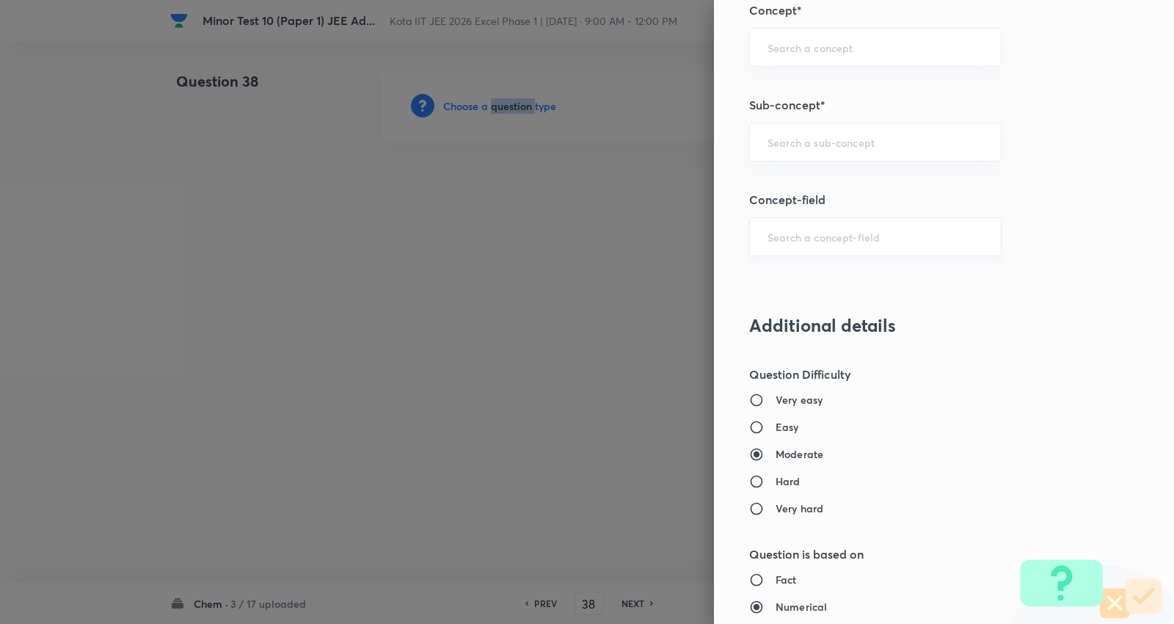
scroll to position [978, 0]
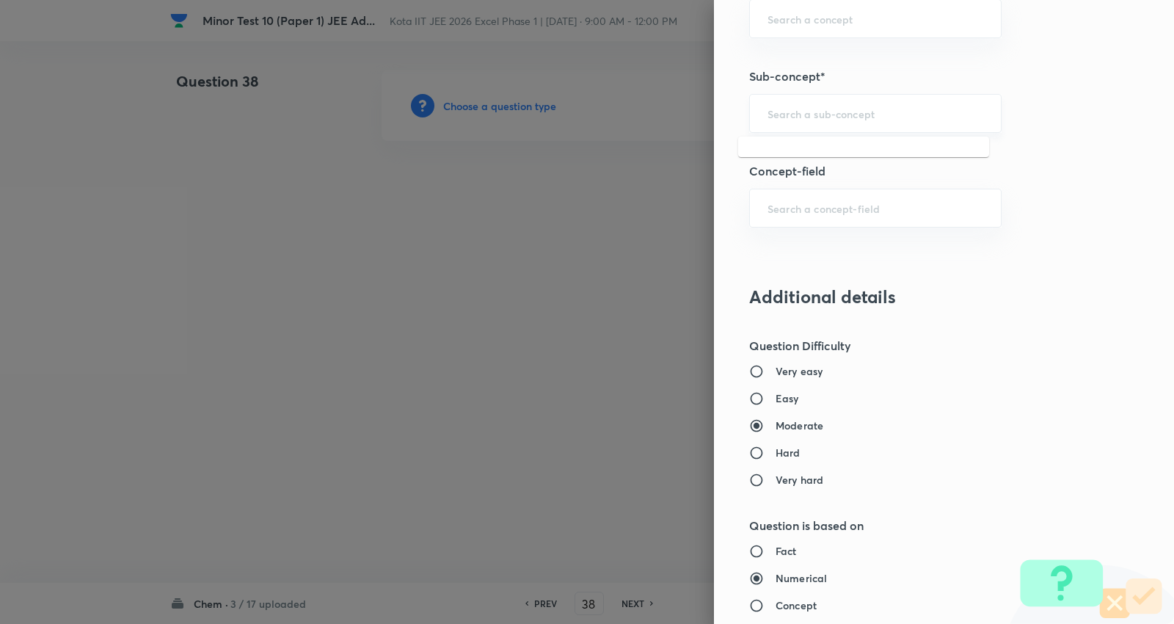
click at [794, 117] on input "text" at bounding box center [876, 113] width 216 height 14
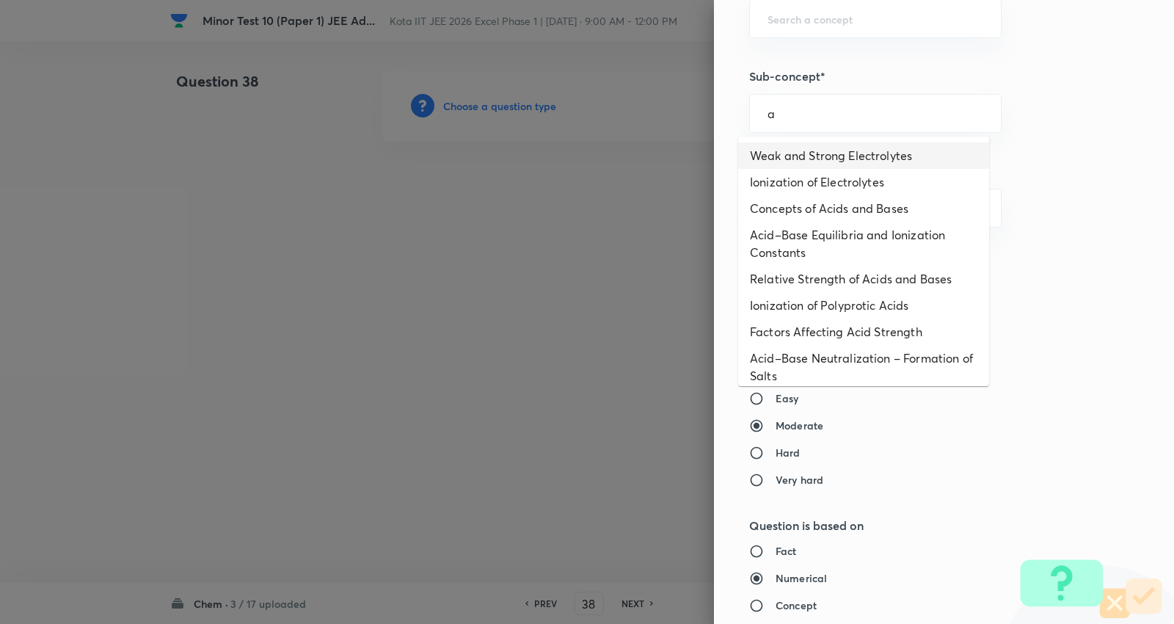
drag, startPoint x: 804, startPoint y: 148, endPoint x: 799, endPoint y: 134, distance: 15.6
click at [805, 148] on li "Weak and Strong Electrolytes" at bounding box center [863, 155] width 251 height 26
type input "Weak and Strong Electrolytes"
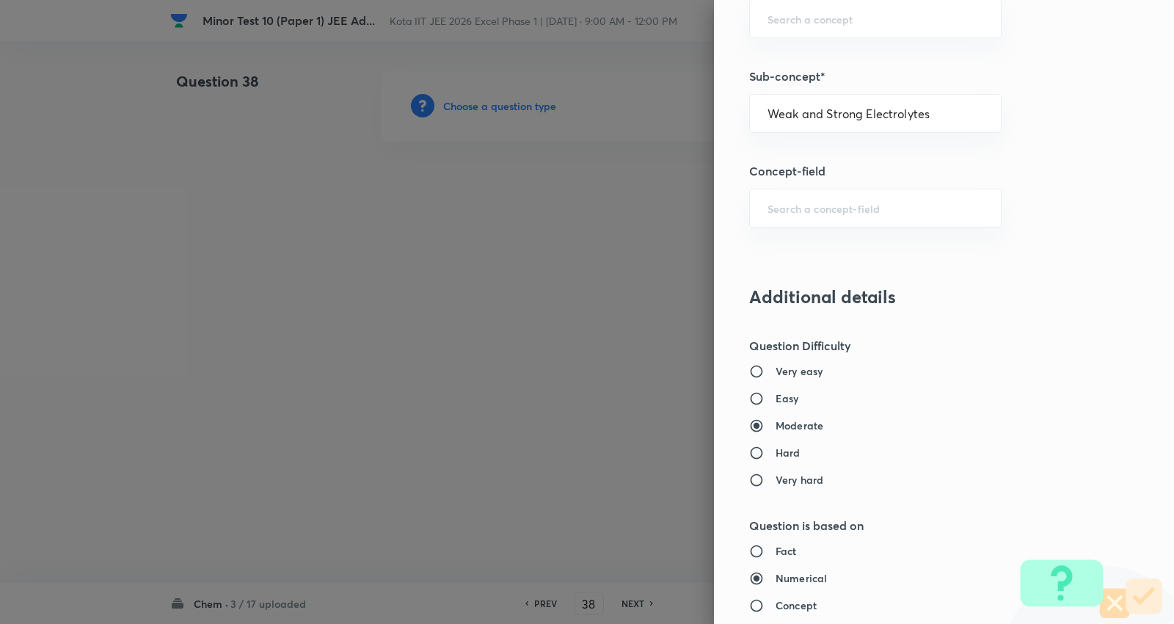
type input "Chemistry"
type input "Physical Chemistry"
type input "Ionic Equilibrium"
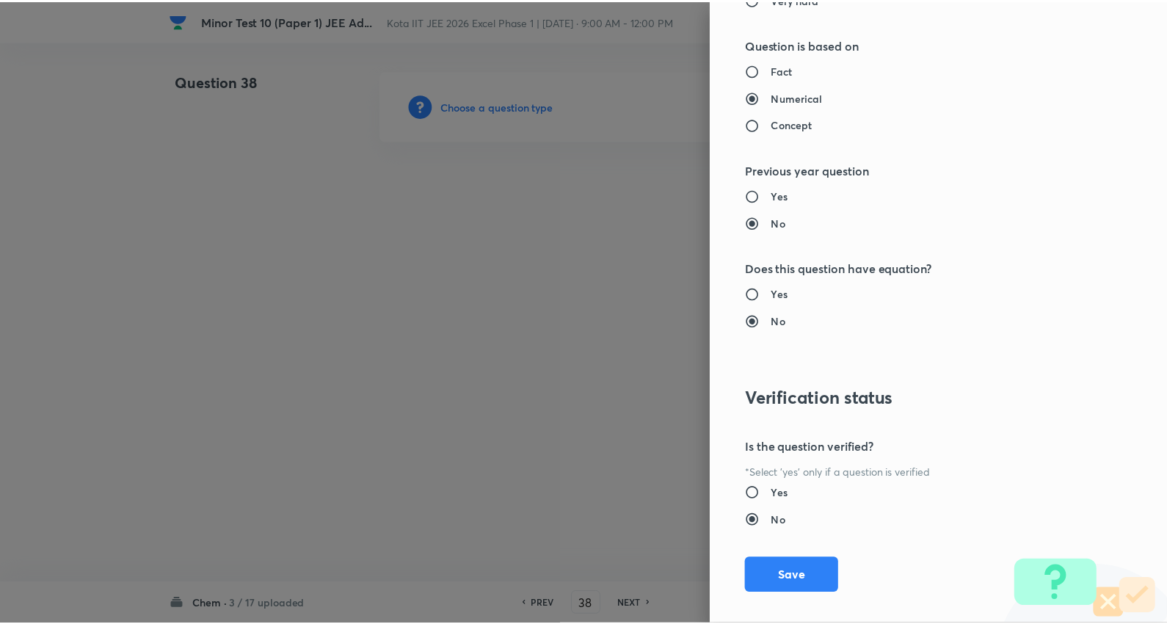
scroll to position [1476, 0]
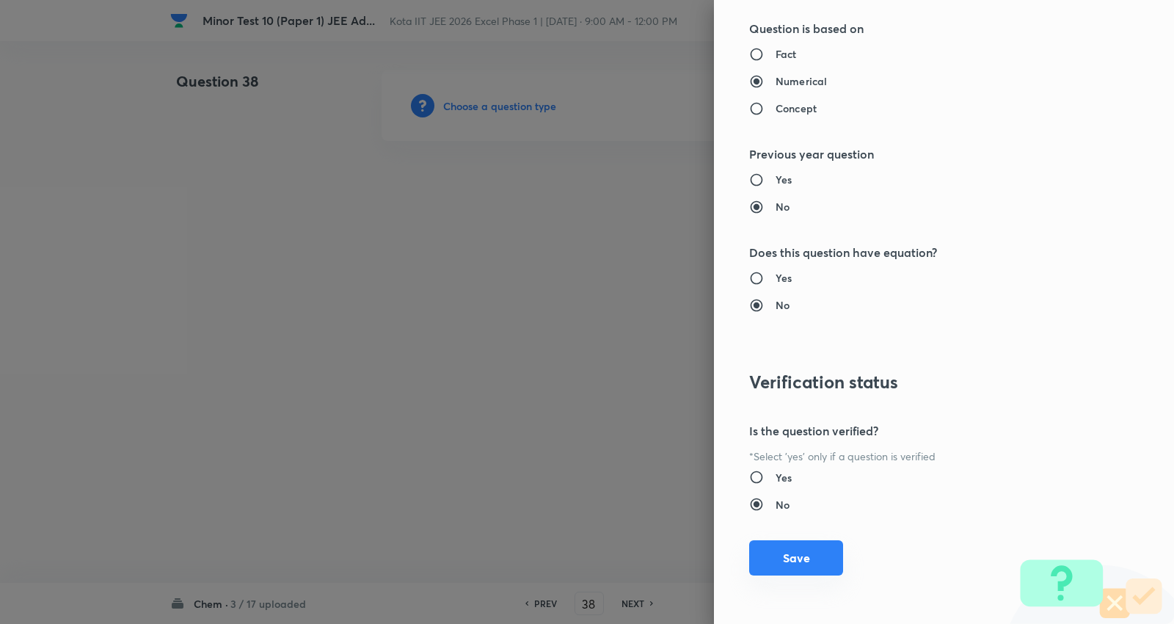
click at [795, 556] on button "Save" at bounding box center [796, 557] width 94 height 35
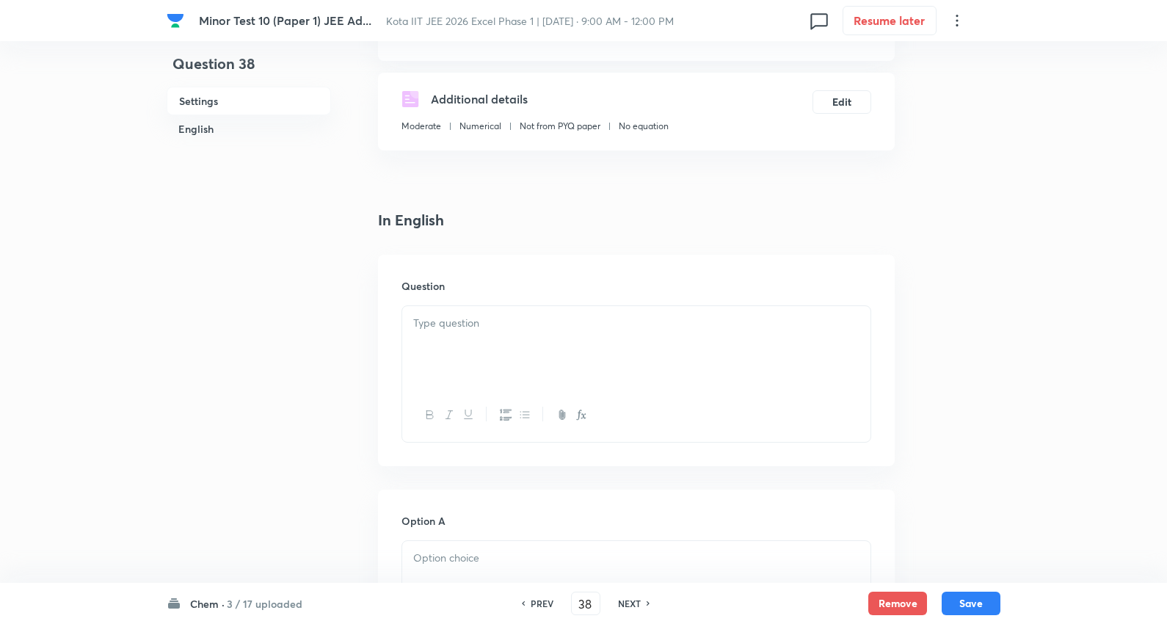
scroll to position [244, 0]
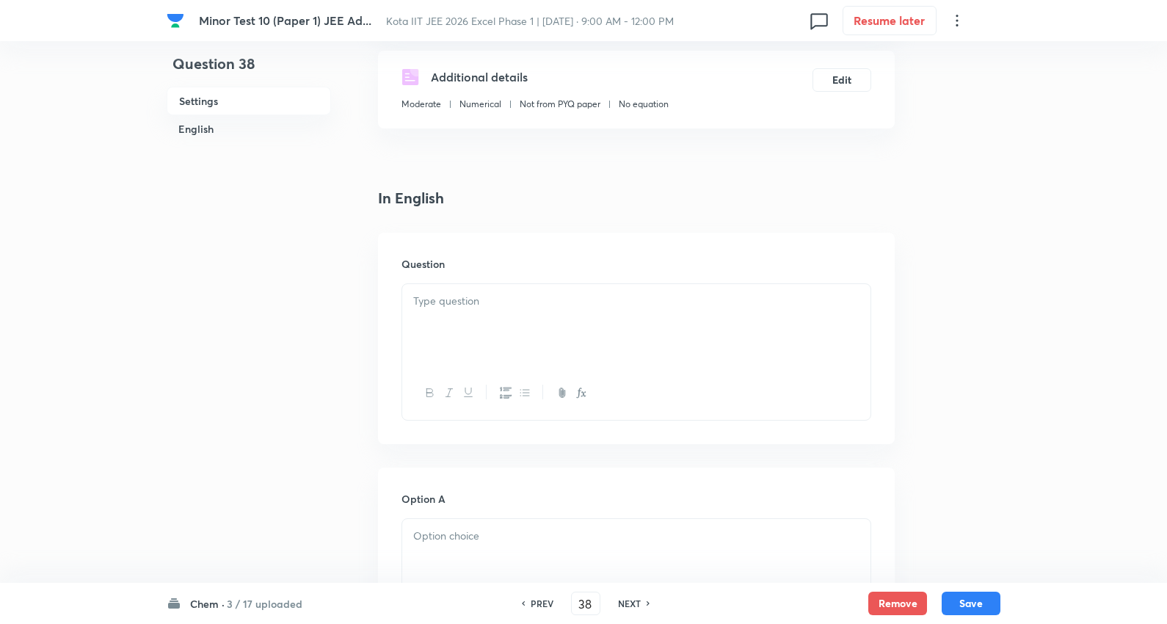
click at [459, 314] on div at bounding box center [636, 325] width 468 height 82
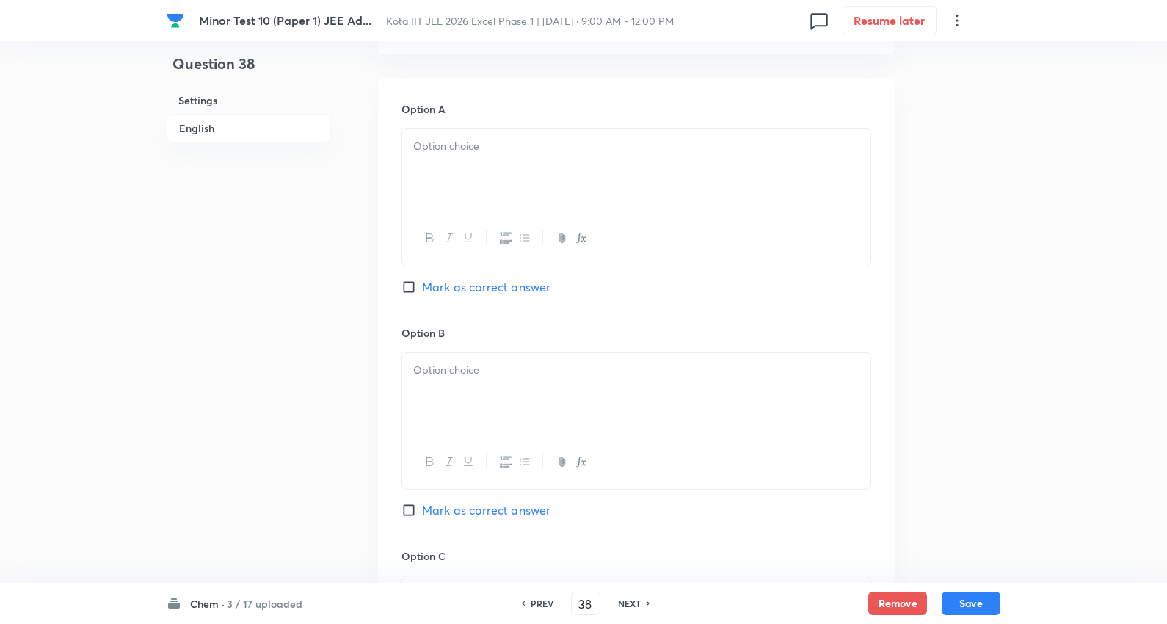
scroll to position [652, 0]
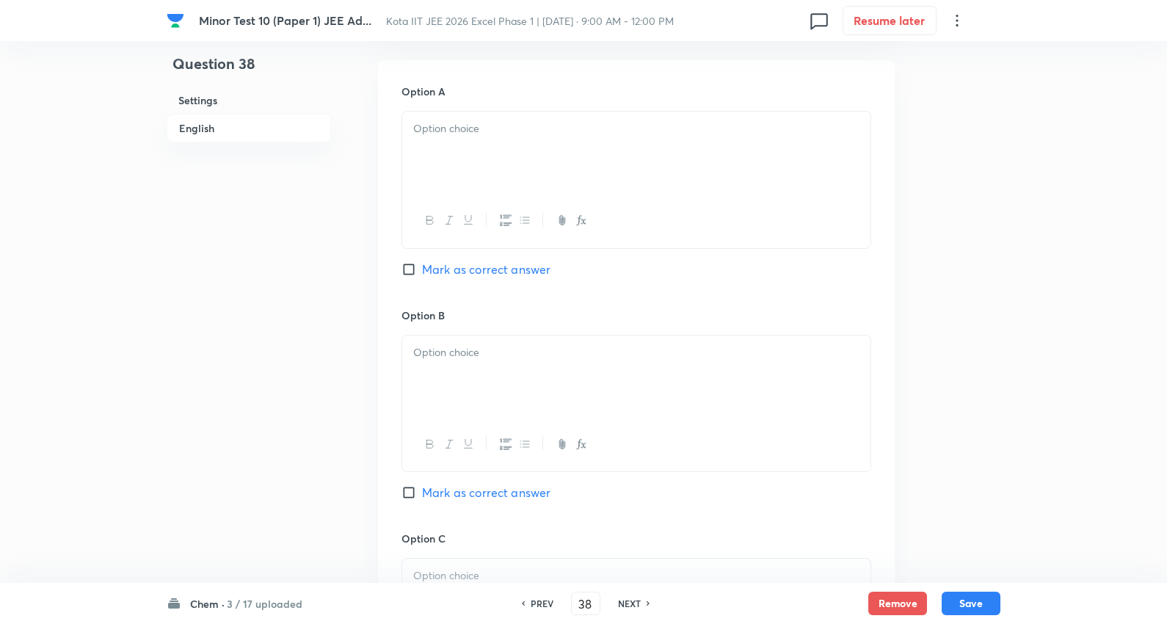
click at [480, 154] on div at bounding box center [636, 153] width 468 height 82
drag, startPoint x: 437, startPoint y: 156, endPoint x: 749, endPoint y: 241, distance: 323.9
click at [749, 241] on div "8 × 10 –2 M 8 × 10 –11 M 1.6 × 10 –11 M 8 × 10 –5 M" at bounding box center [636, 180] width 470 height 139
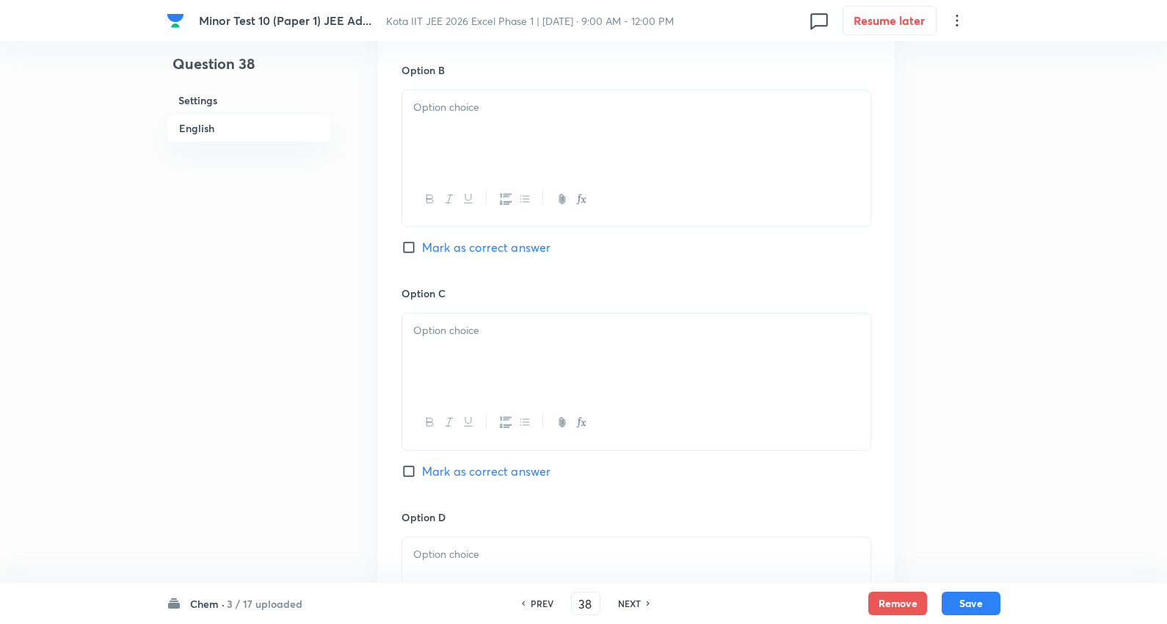
click at [460, 126] on div at bounding box center [636, 131] width 468 height 82
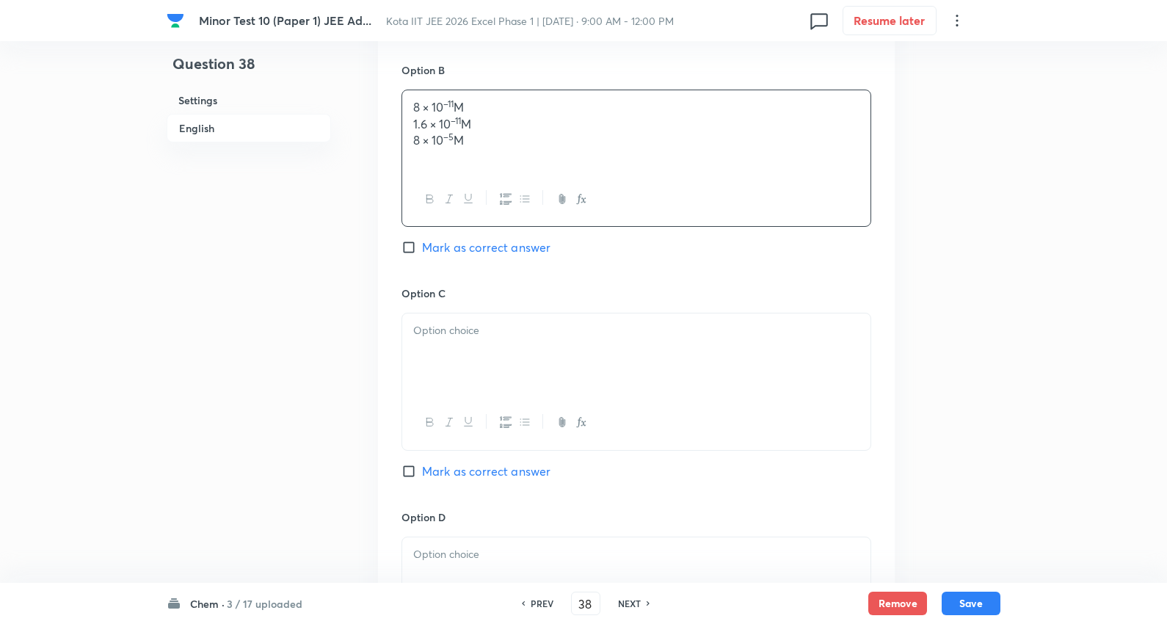
drag, startPoint x: 415, startPoint y: 123, endPoint x: 680, endPoint y: 169, distance: 269.6
click at [685, 170] on div "8 × 10 –11 M 1.6 × 10 –11 M 8 × 10 –5 M" at bounding box center [636, 131] width 468 height 82
click at [482, 247] on span "Mark as correct answer" at bounding box center [486, 248] width 128 height 18
click at [422, 247] on input "Mark as correct answer" at bounding box center [411, 247] width 21 height 15
checkbox input "true"
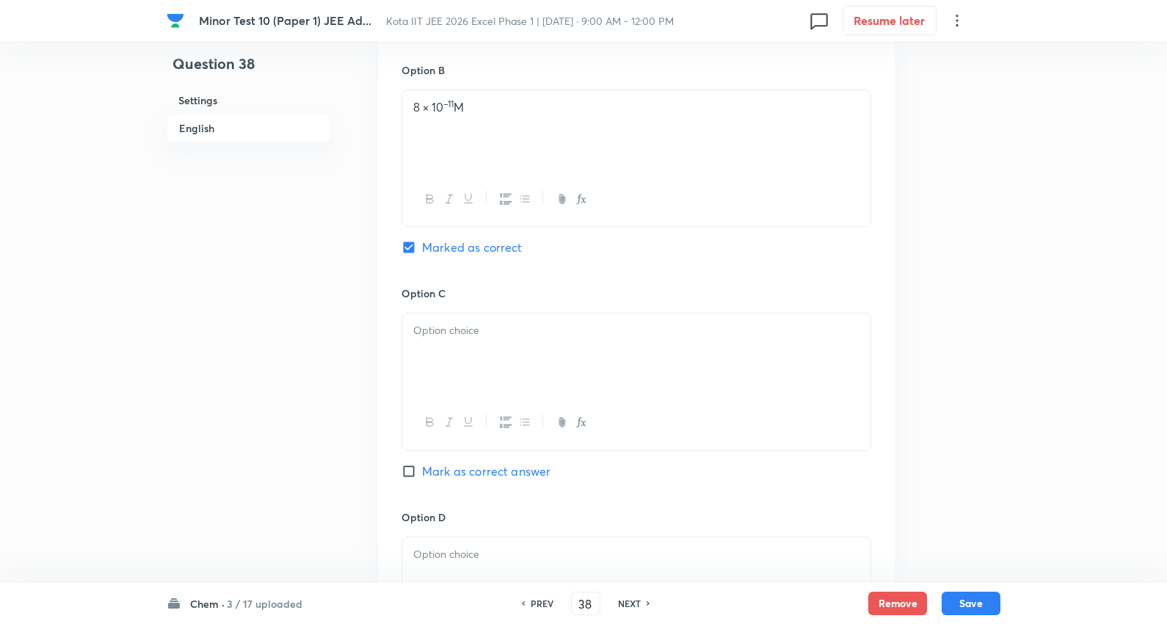
click at [471, 343] on div at bounding box center [636, 354] width 468 height 82
drag, startPoint x: 492, startPoint y: 357, endPoint x: 705, endPoint y: 357, distance: 212.8
click at [705, 357] on div "1.6 × 10 –11 M 8 × 10 –5 M" at bounding box center [636, 354] width 468 height 82
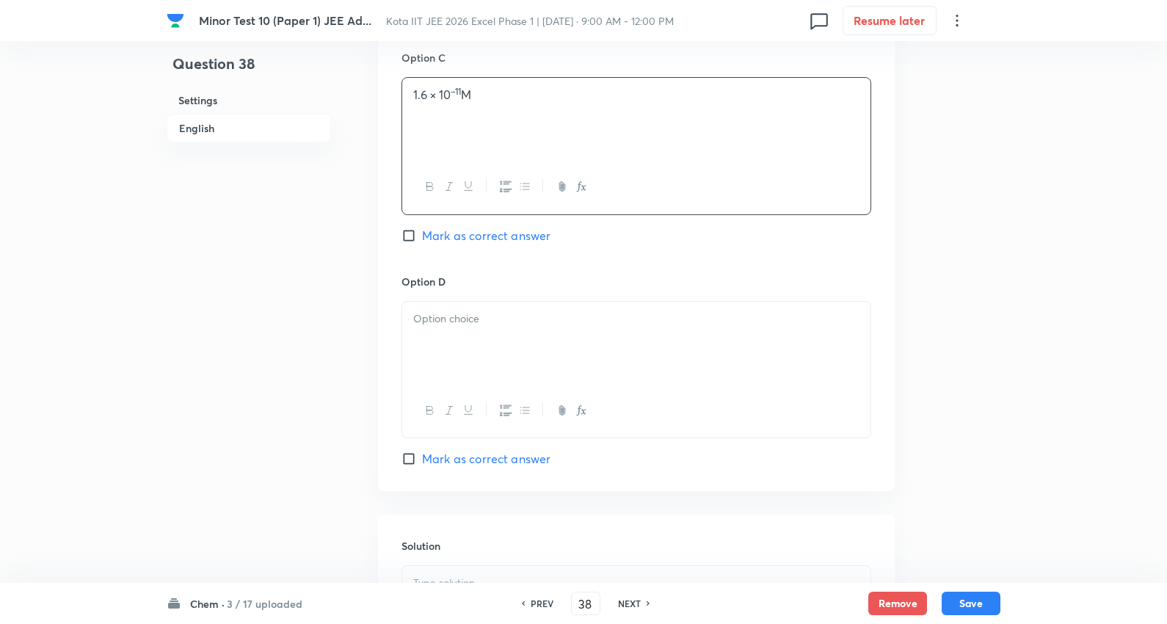
scroll to position [1141, 0]
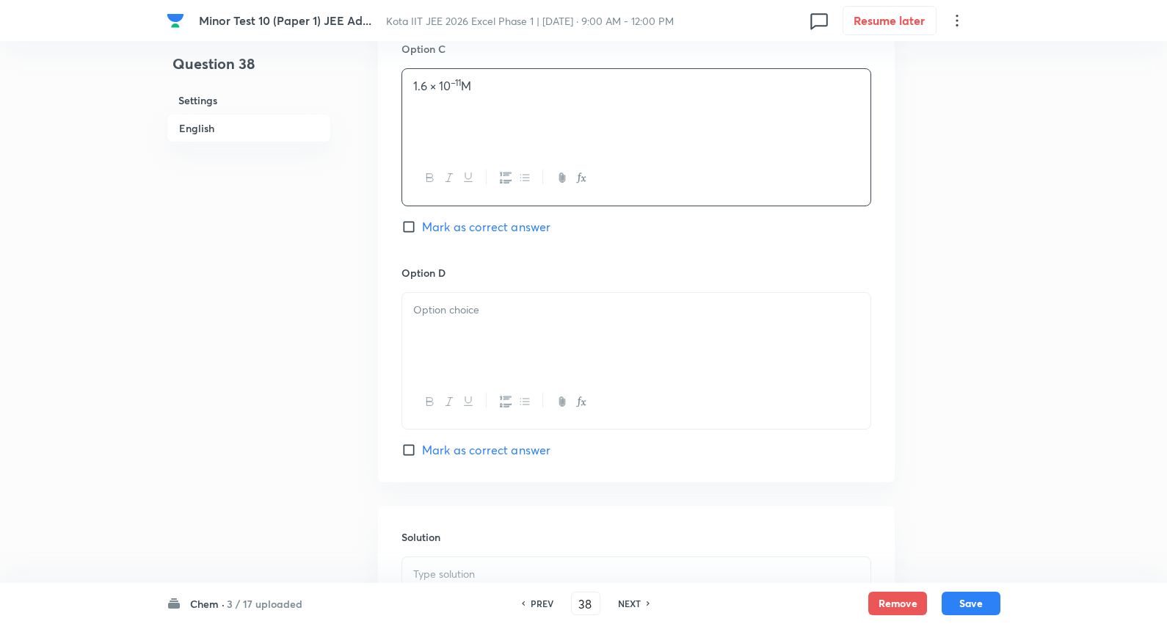
click at [466, 332] on div at bounding box center [636, 334] width 468 height 82
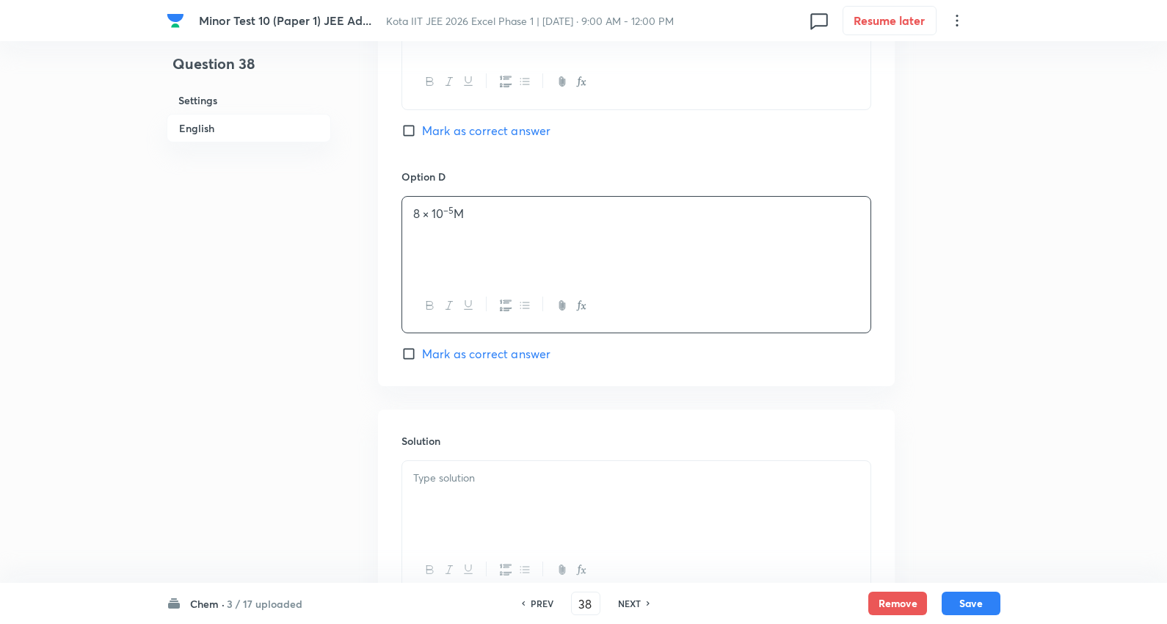
scroll to position [1367, 0]
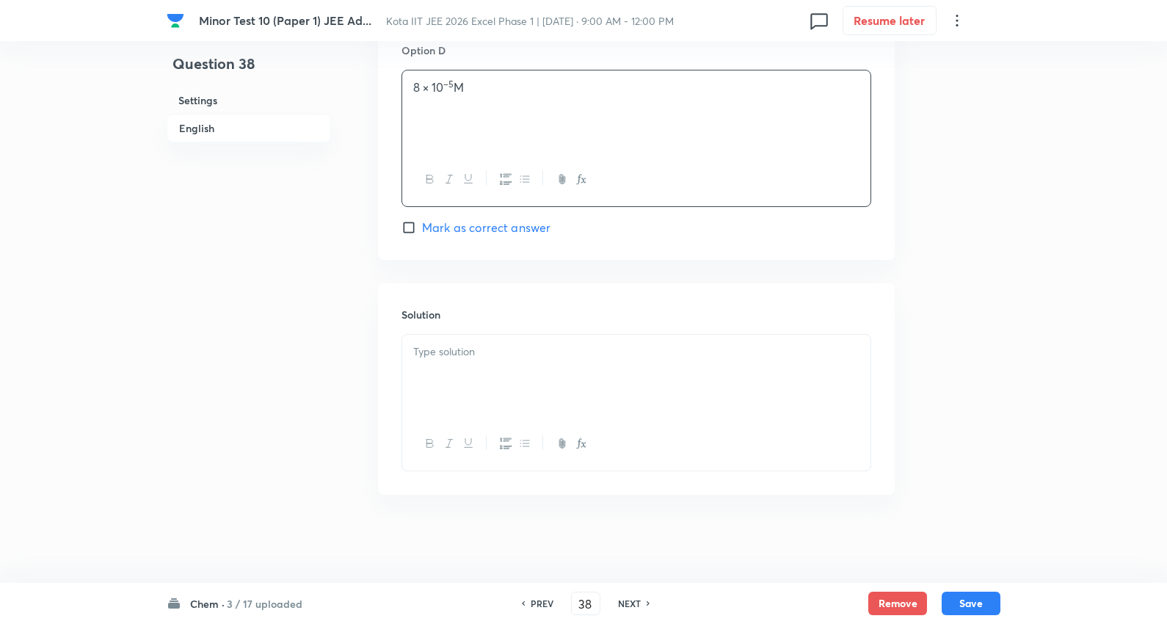
click at [473, 346] on p at bounding box center [636, 351] width 446 height 17
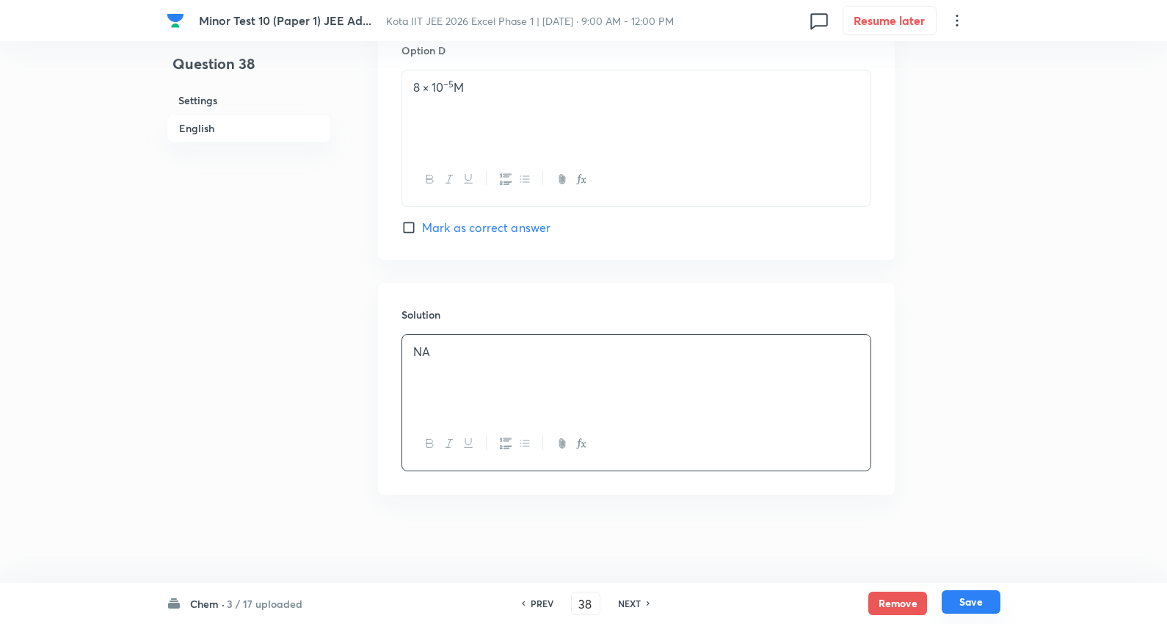
click at [959, 600] on button "Save" at bounding box center [971, 601] width 59 height 23
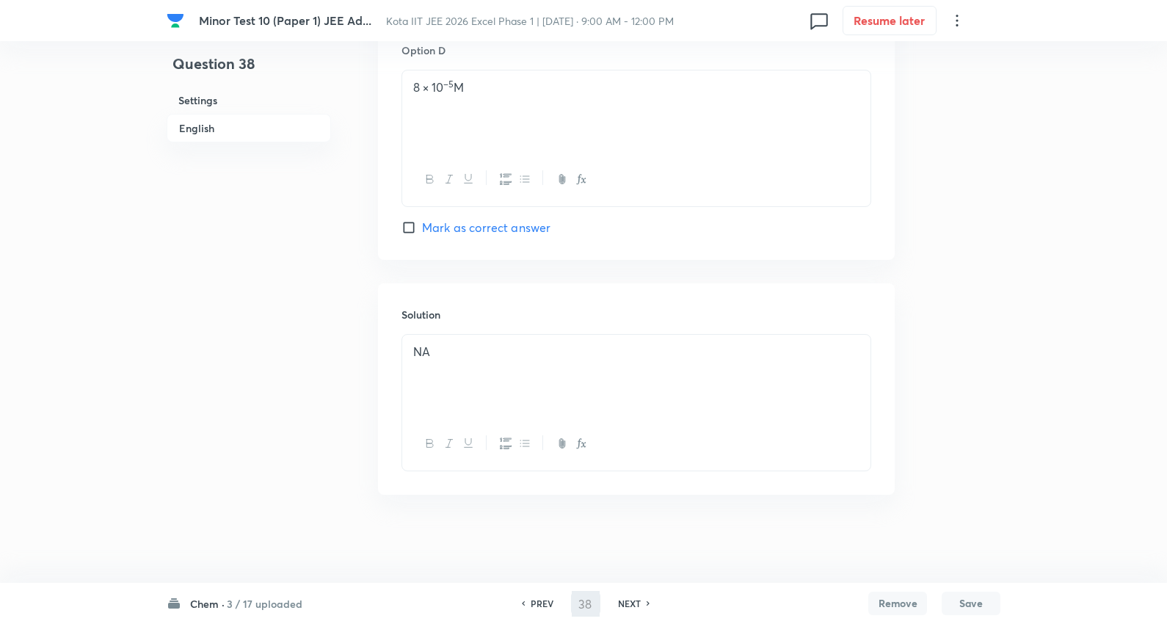
type input "39"
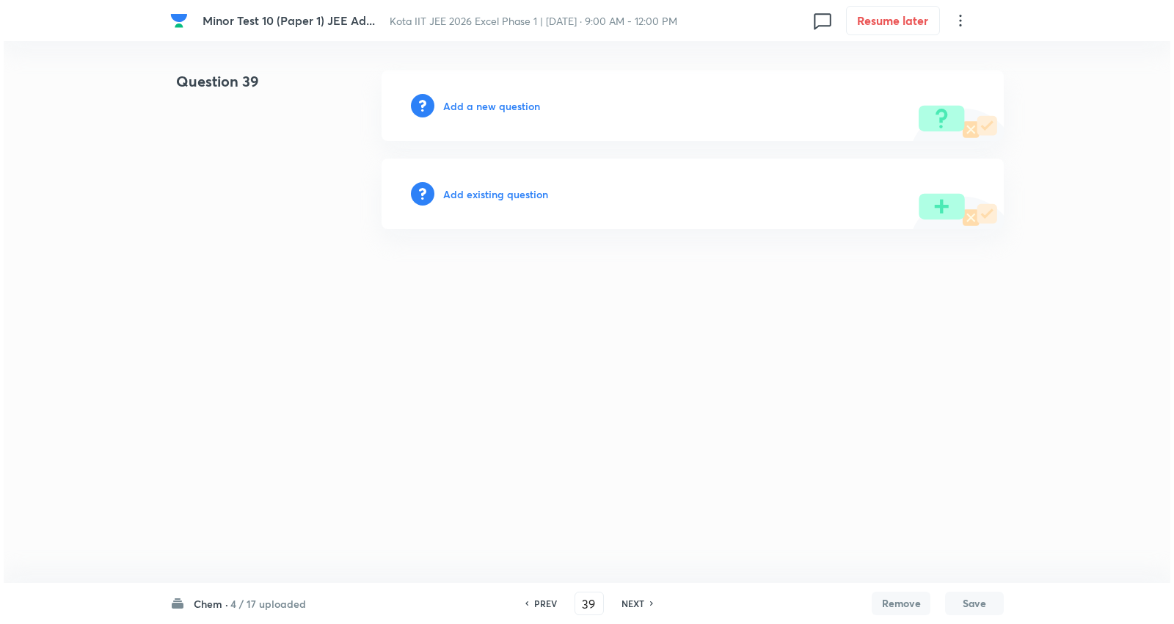
scroll to position [0, 0]
click at [496, 107] on h6 "Add a new question" at bounding box center [491, 105] width 97 height 15
click at [496, 106] on h6 "Choose a question type" at bounding box center [499, 105] width 113 height 15
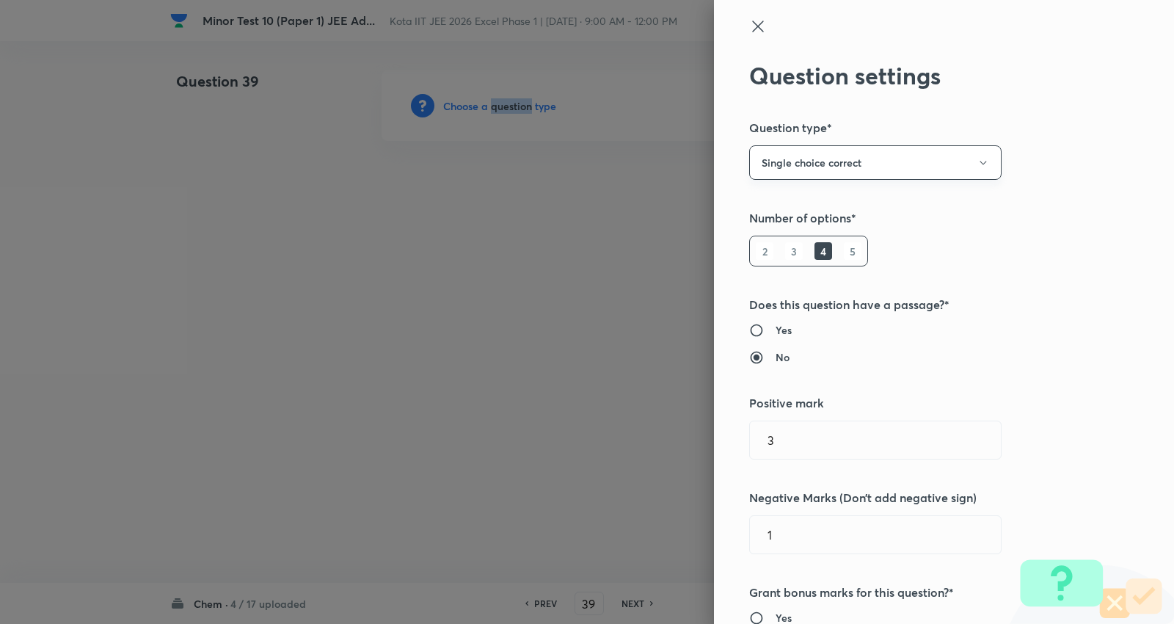
click at [841, 157] on button "Single choice correct" at bounding box center [875, 162] width 252 height 34
click at [781, 231] on span "Multiple choice correct" at bounding box center [862, 234] width 233 height 15
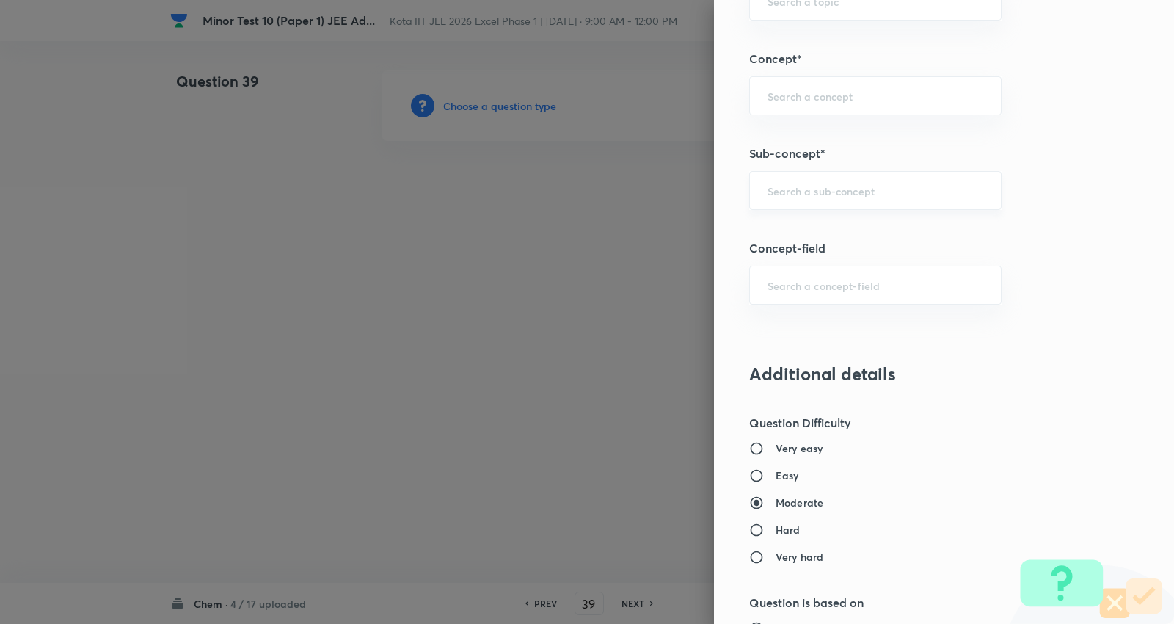
scroll to position [1060, 0]
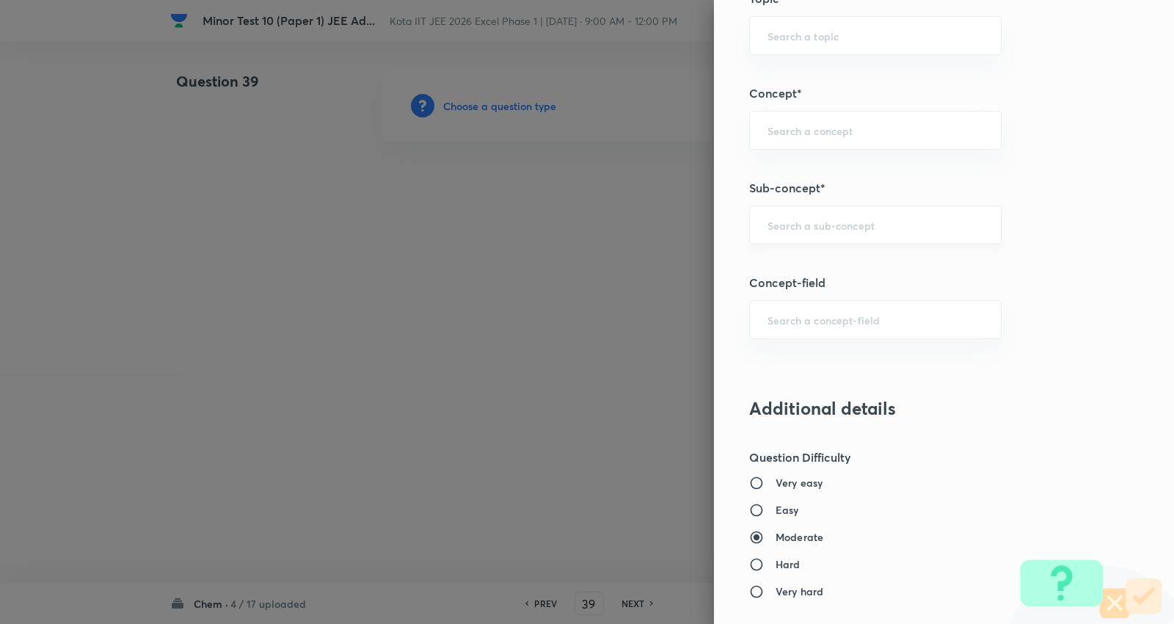
click at [820, 225] on input "text" at bounding box center [876, 225] width 216 height 14
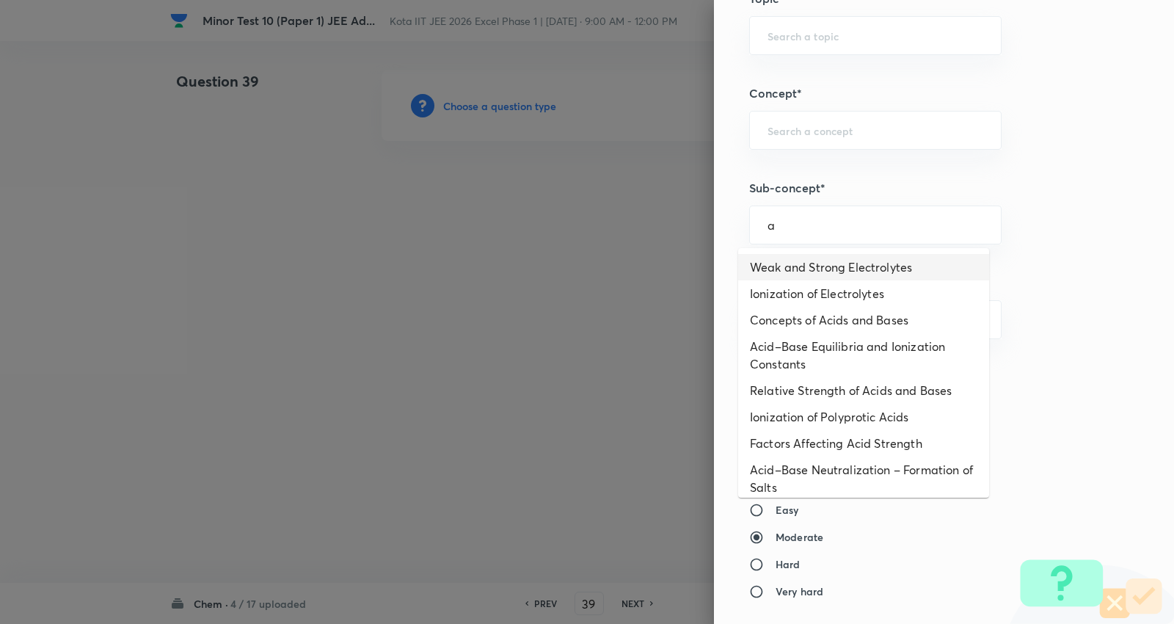
click at [834, 264] on li "Weak and Strong Electrolytes" at bounding box center [863, 267] width 251 height 26
type input "Weak and Strong Electrolytes"
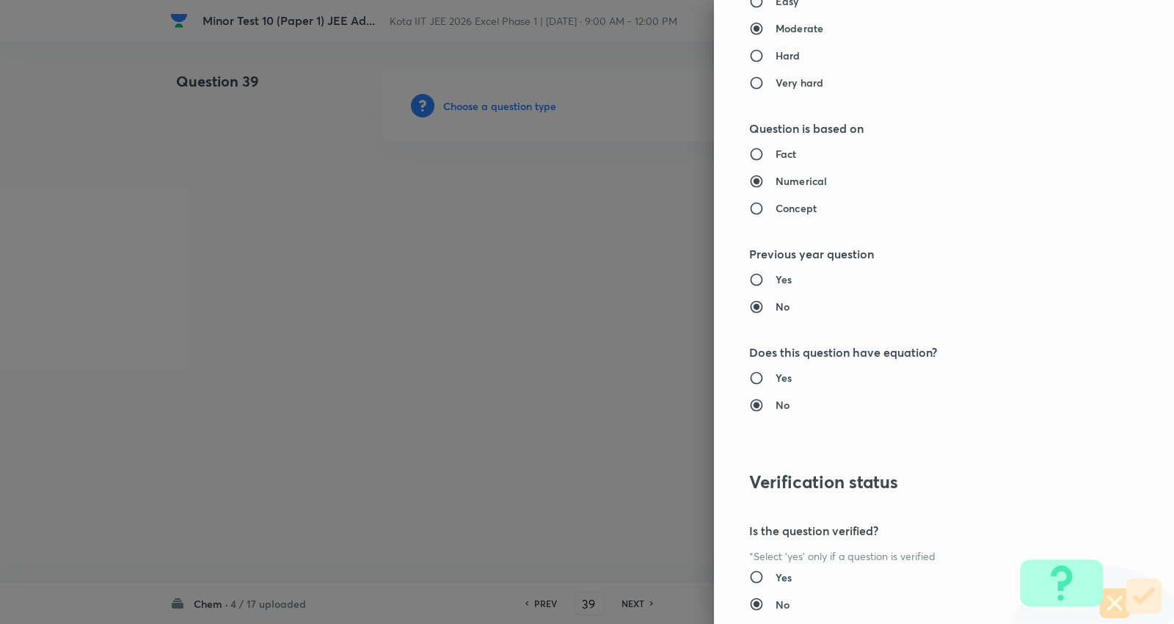
type input "Chemistry"
type input "Physical Chemistry"
type input "Ionic Equilibrium"
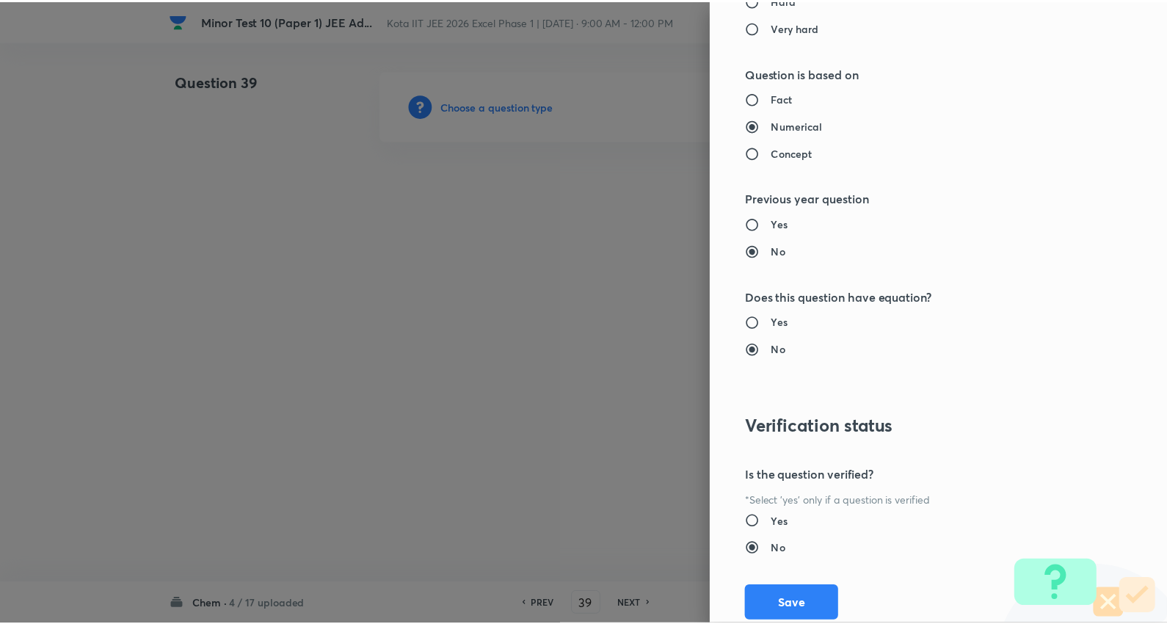
scroll to position [1669, 0]
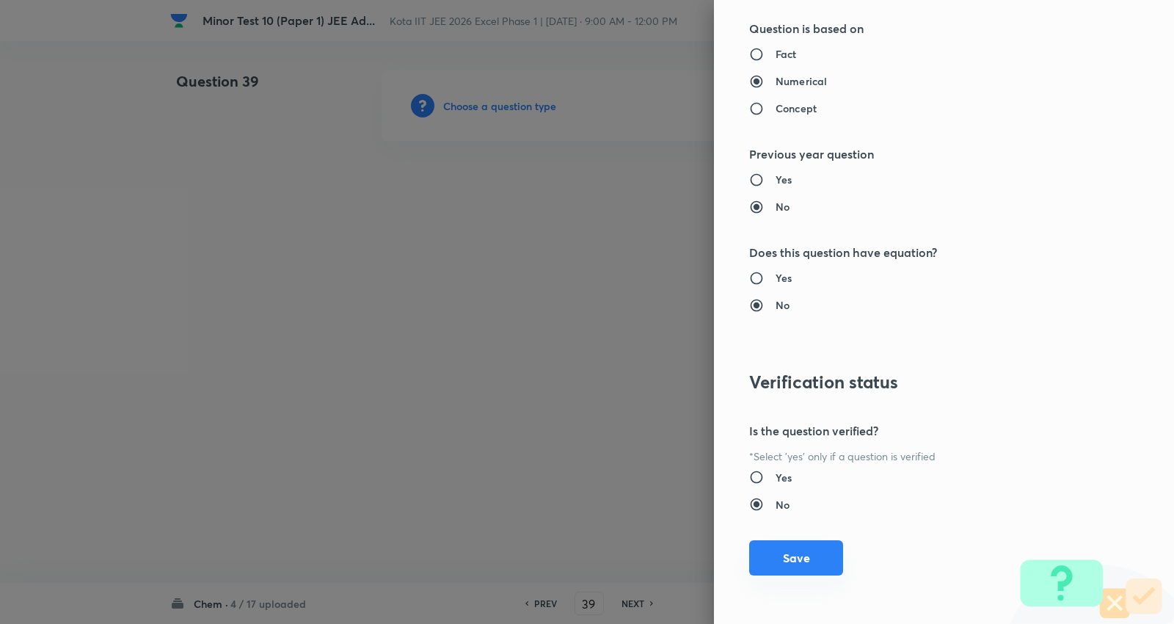
click at [796, 556] on button "Save" at bounding box center [796, 557] width 94 height 35
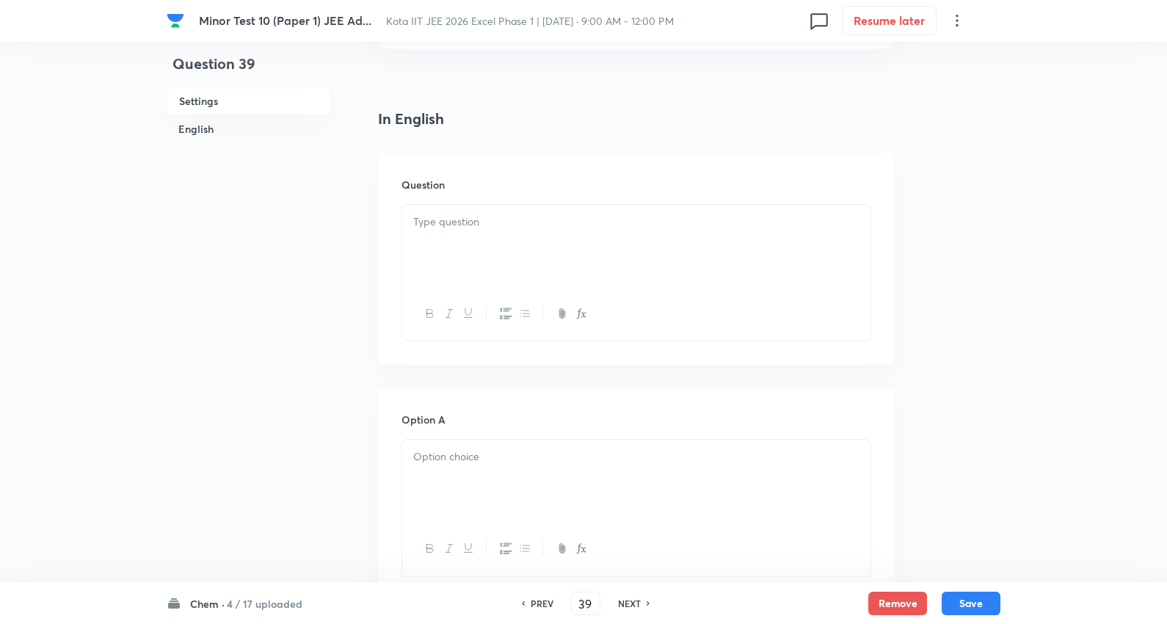
scroll to position [244, 0]
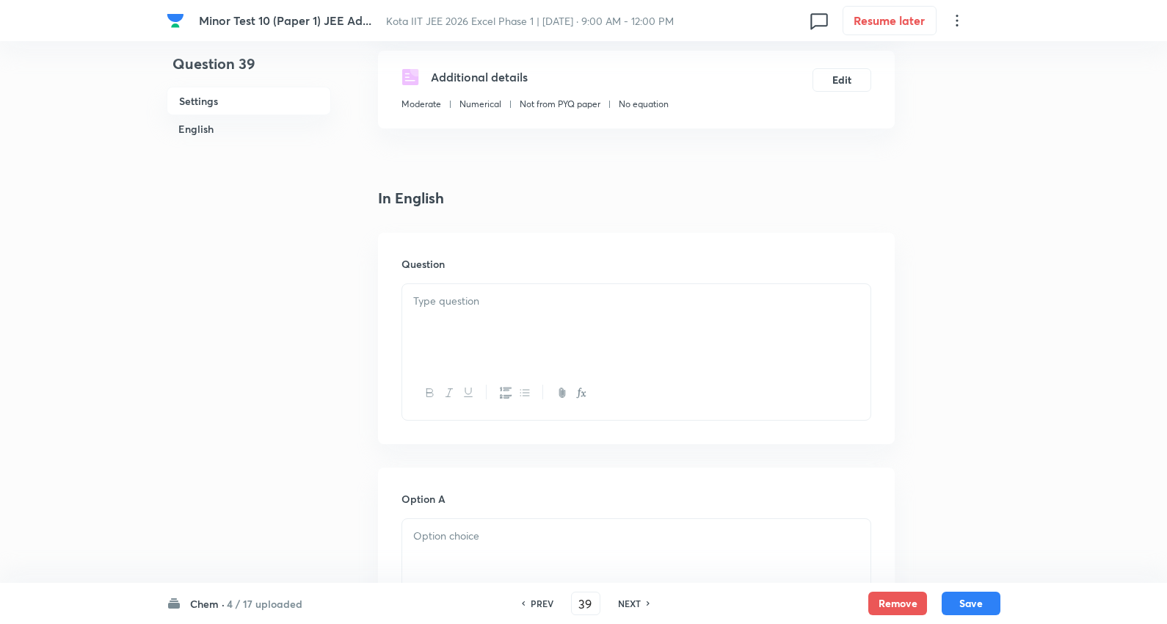
click at [489, 317] on div at bounding box center [636, 325] width 468 height 82
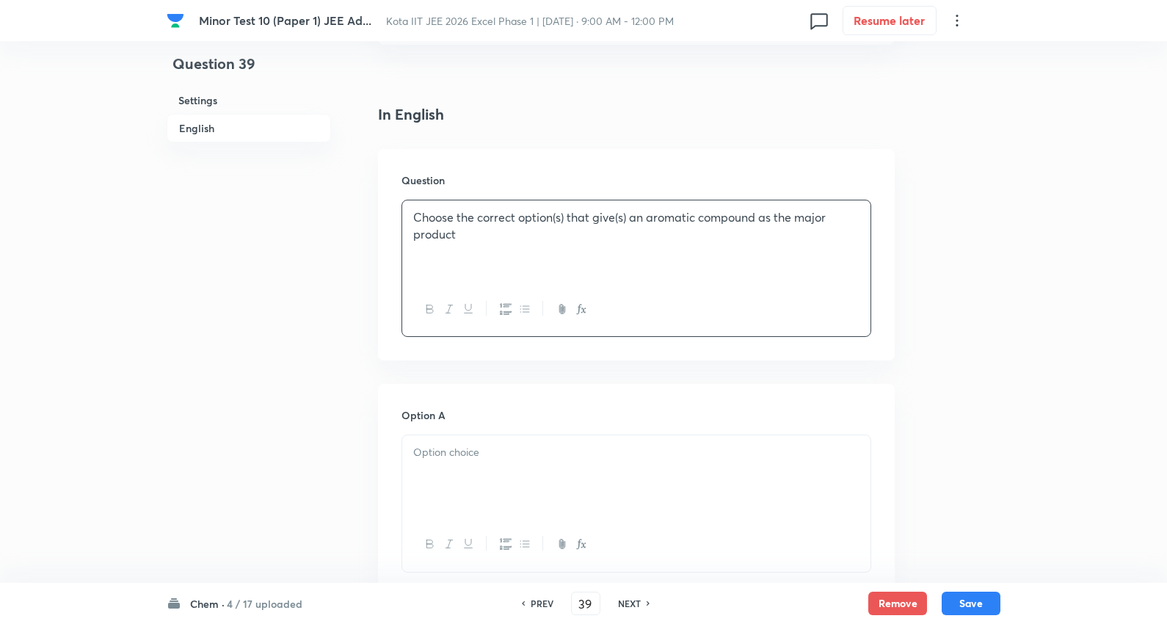
scroll to position [407, 0]
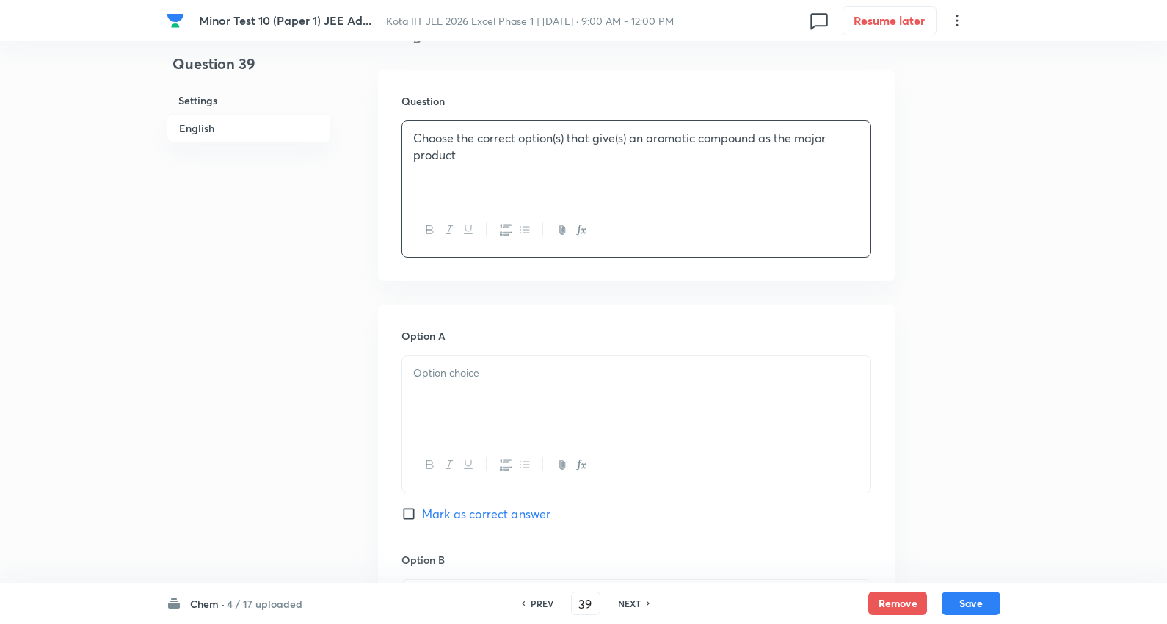
click at [465, 370] on p at bounding box center [636, 373] width 446 height 17
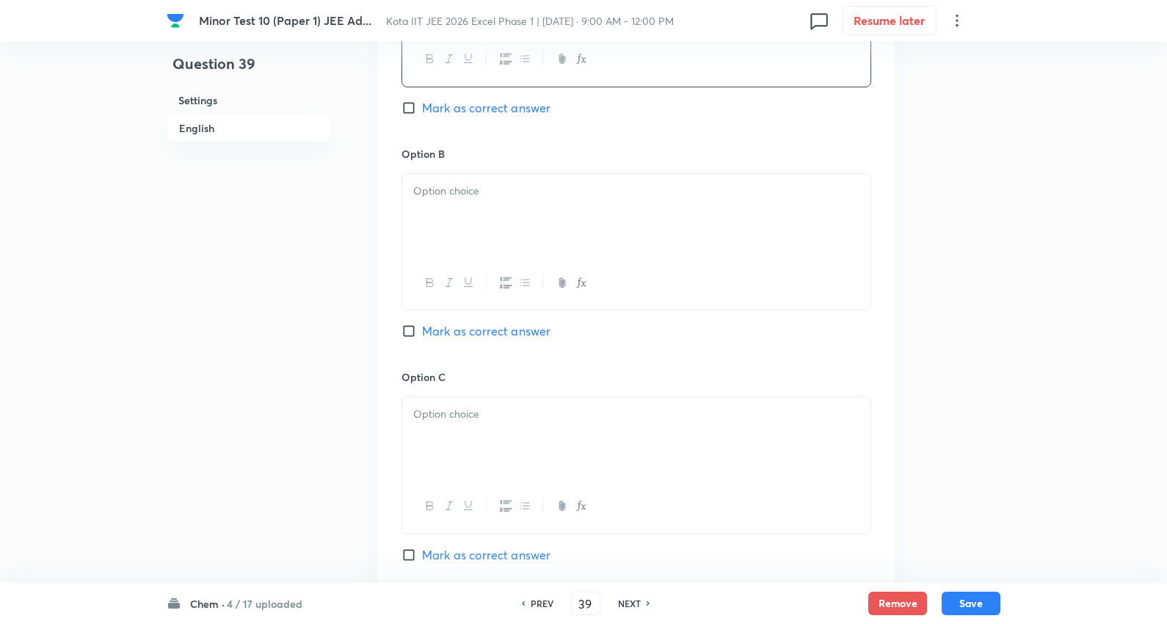
scroll to position [815, 0]
drag, startPoint x: 475, startPoint y: 189, endPoint x: 466, endPoint y: 204, distance: 17.8
click at [473, 189] on p at bounding box center [636, 189] width 446 height 17
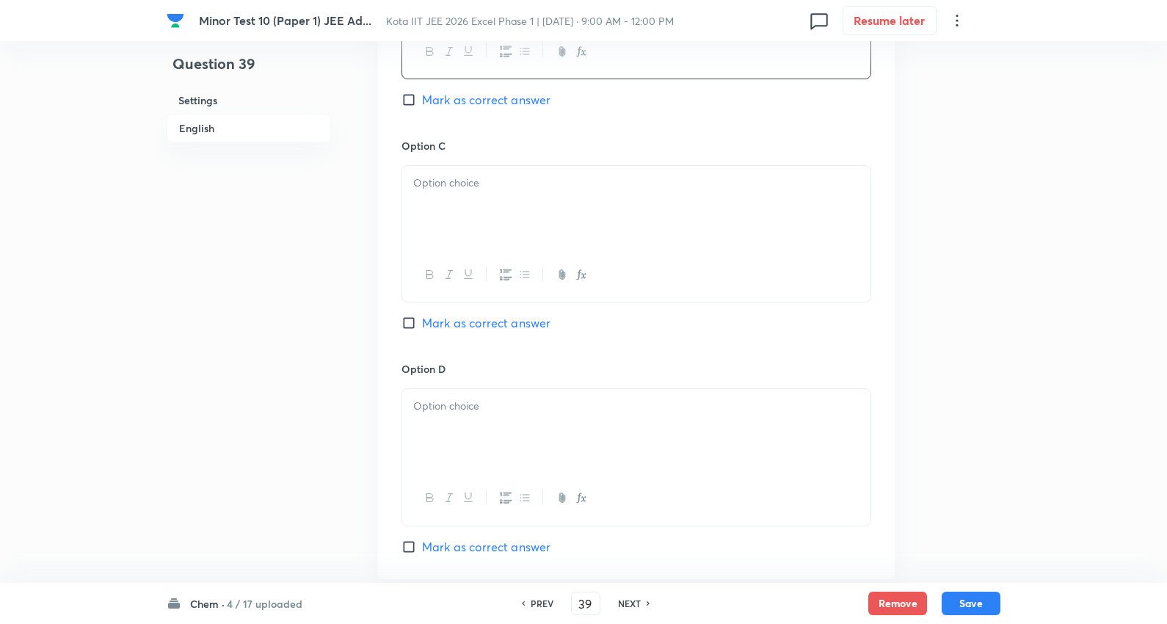
scroll to position [1060, 0]
click at [481, 199] on div at bounding box center [636, 208] width 468 height 82
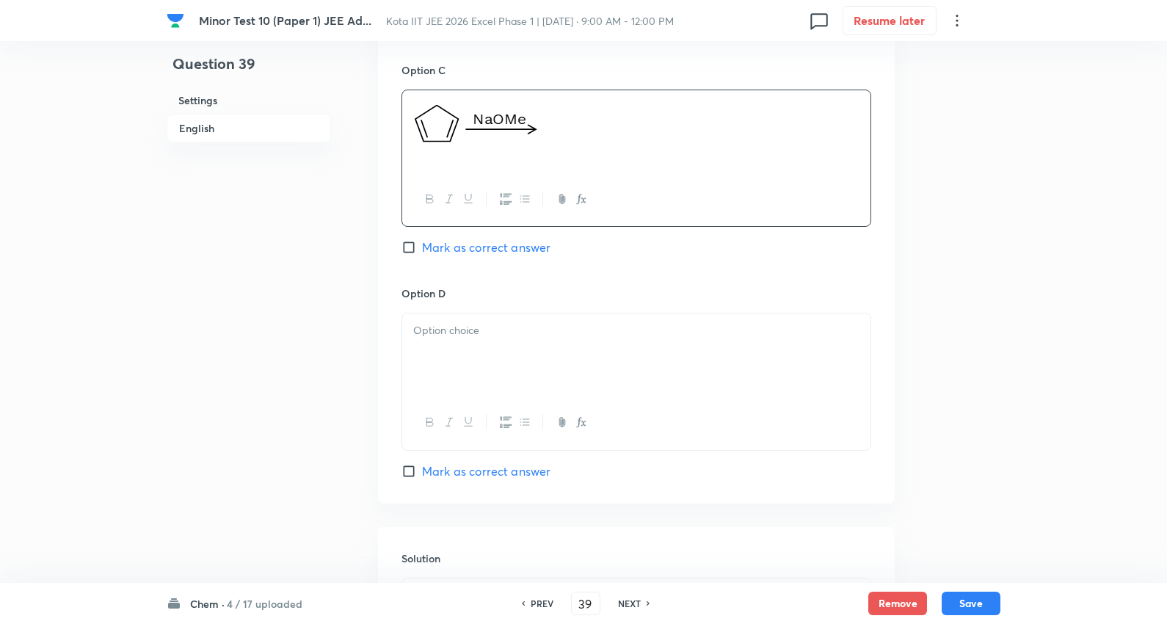
scroll to position [1304, 0]
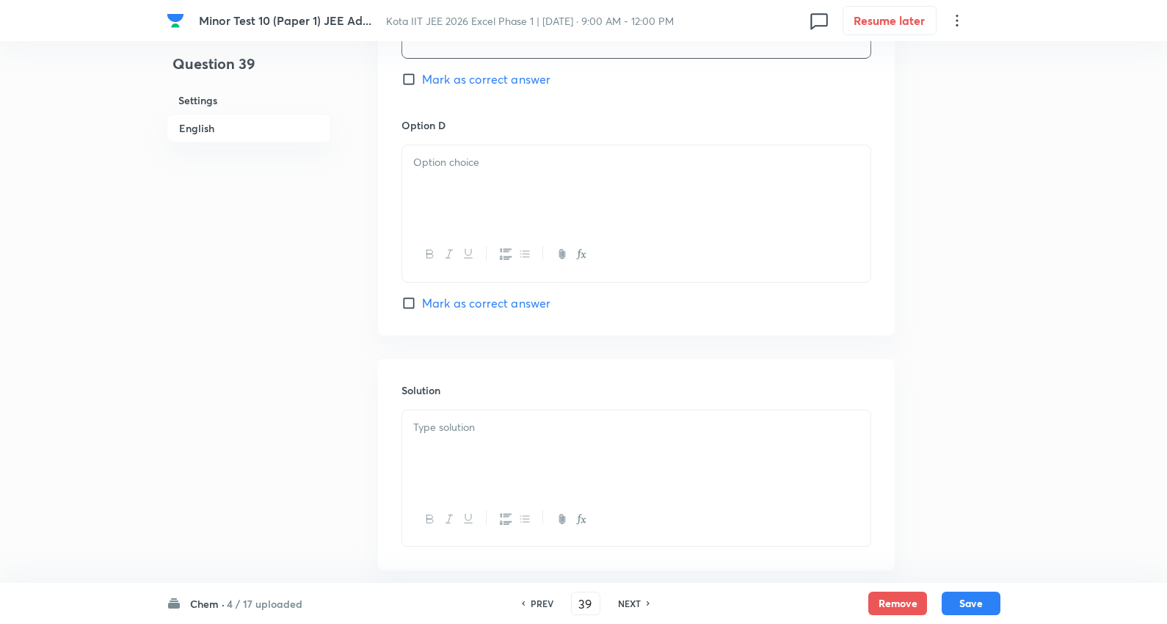
click at [483, 181] on div at bounding box center [636, 186] width 468 height 82
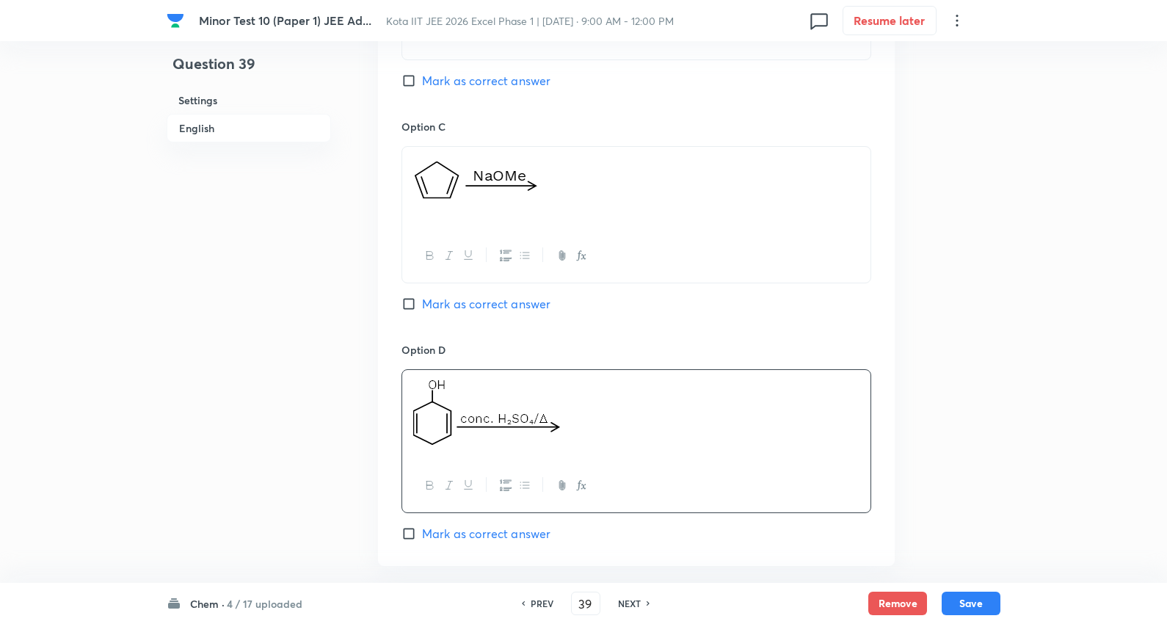
scroll to position [978, 0]
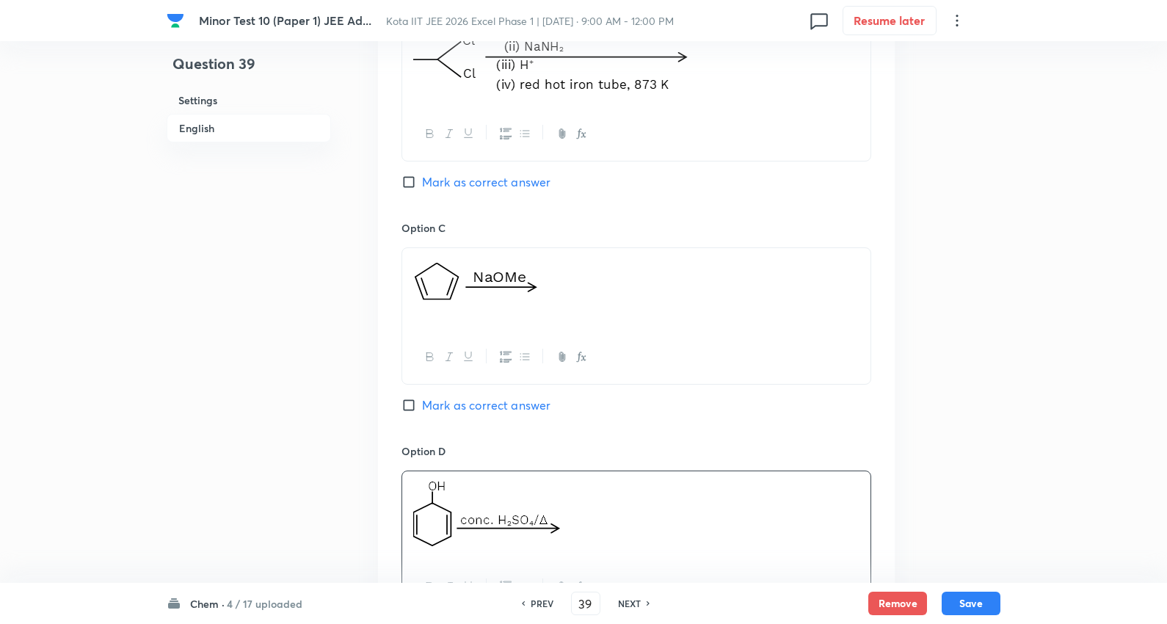
click at [508, 181] on span "Mark as correct answer" at bounding box center [486, 182] width 128 height 18
click at [422, 181] on input "Mark as correct answer" at bounding box center [411, 182] width 21 height 15
checkbox input "true"
drag, startPoint x: 508, startPoint y: 408, endPoint x: 526, endPoint y: 373, distance: 39.4
click at [508, 407] on span "Mark as correct answer" at bounding box center [486, 405] width 128 height 18
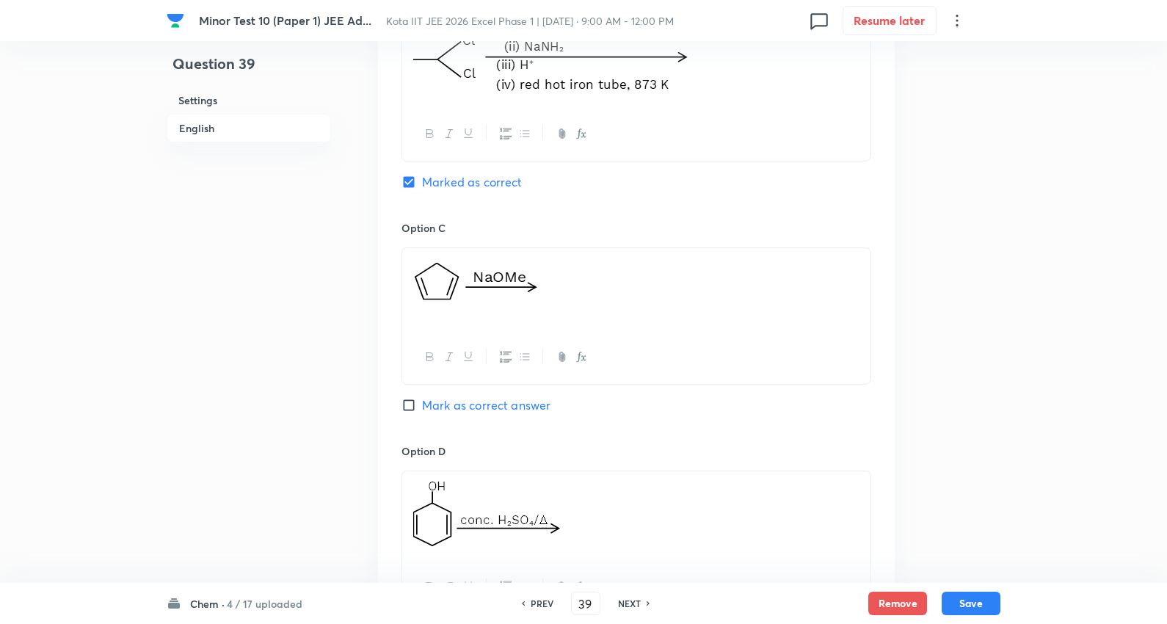
click at [422, 407] on input "Mark as correct answer" at bounding box center [411, 405] width 21 height 15
checkbox input "true"
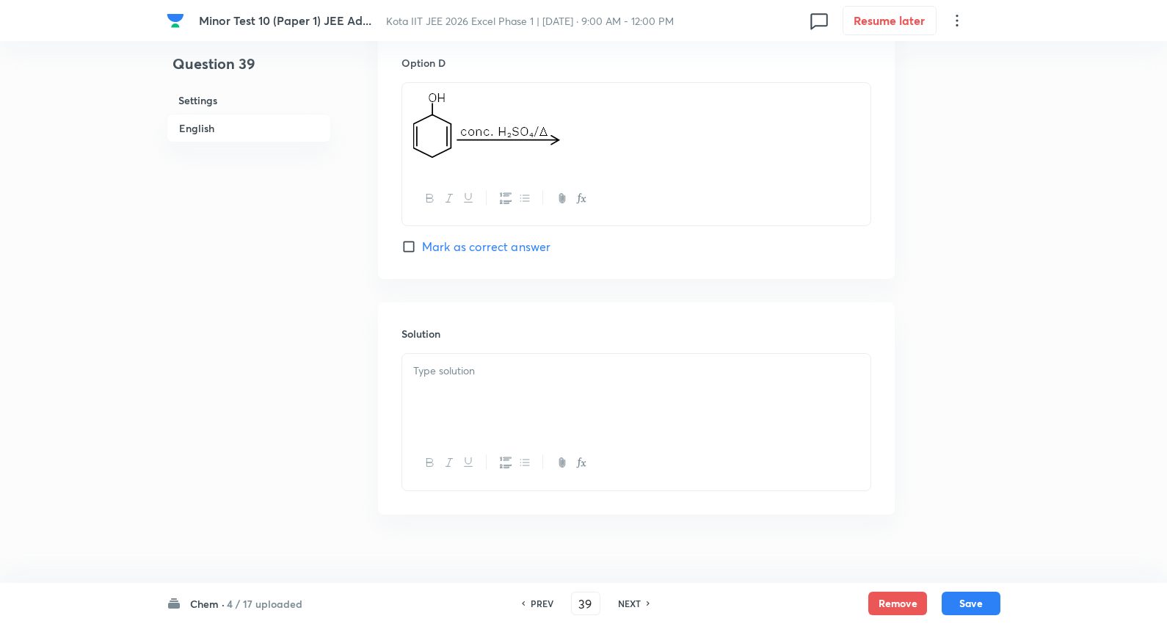
scroll to position [1389, 0]
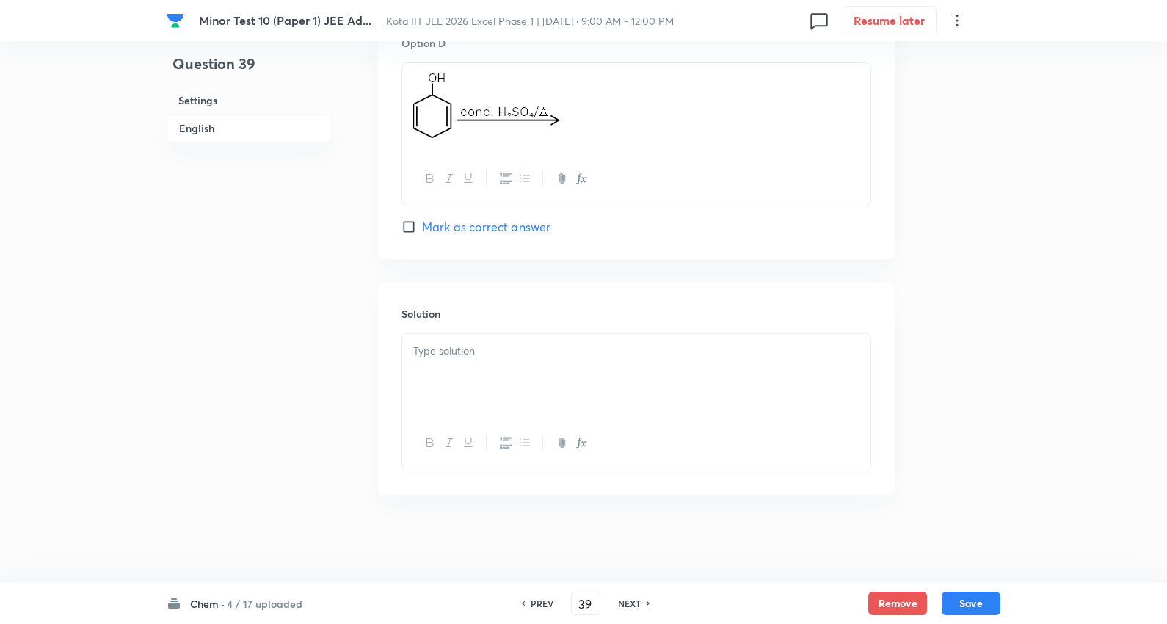
click at [496, 357] on p at bounding box center [636, 351] width 446 height 17
click at [975, 598] on button "Save" at bounding box center [971, 601] width 59 height 23
click at [486, 367] on div "NA" at bounding box center [636, 375] width 468 height 82
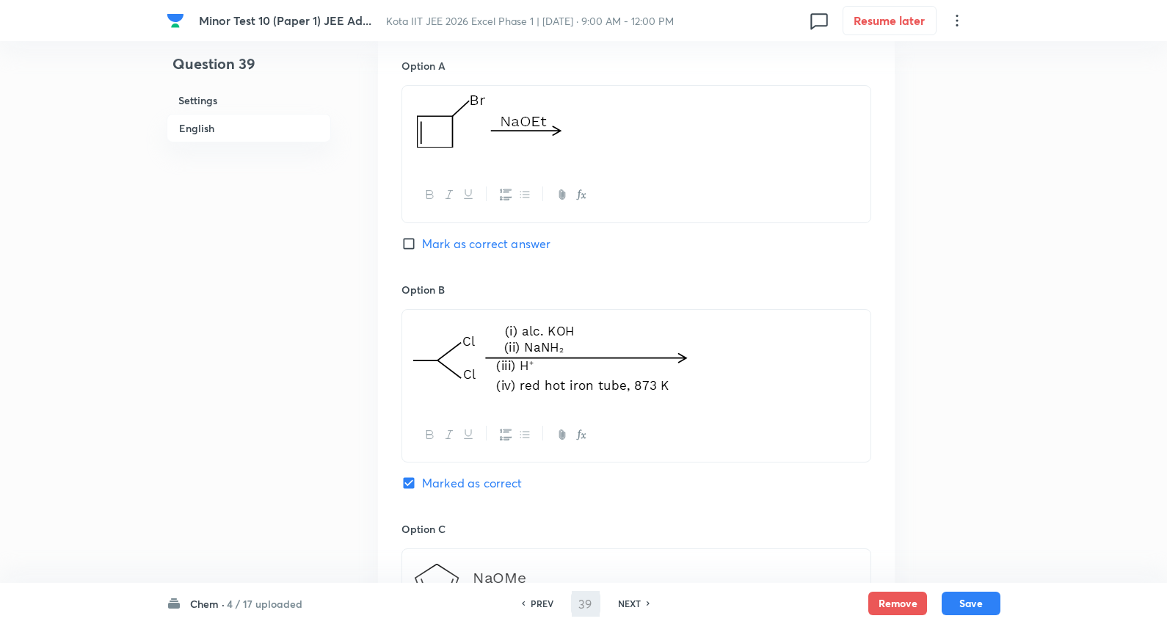
scroll to position [574, 0]
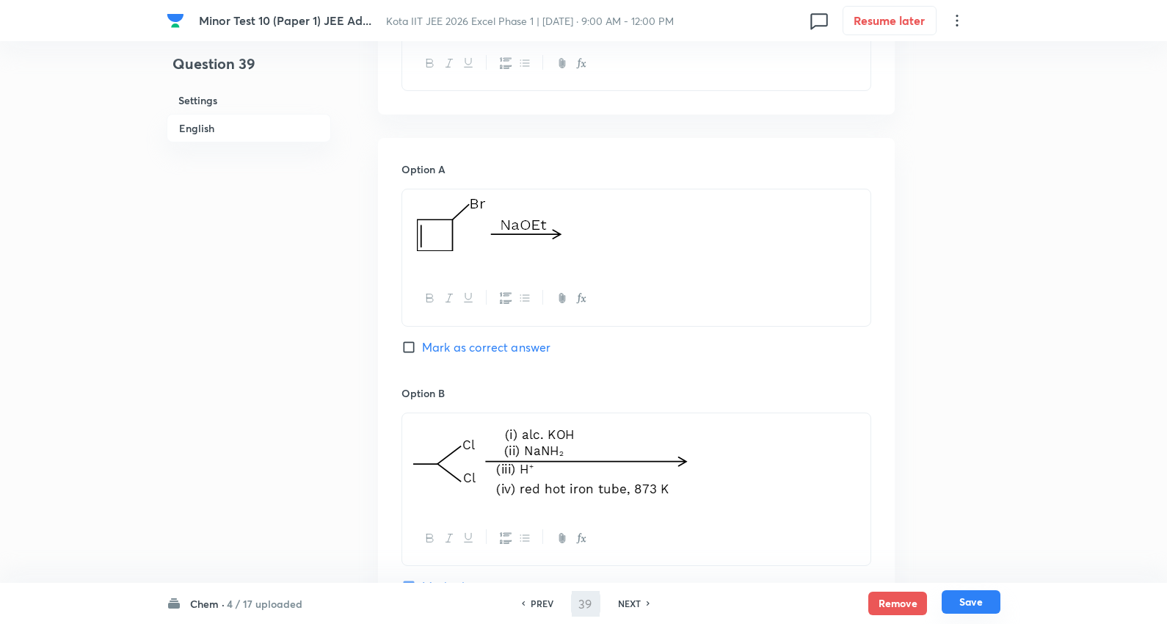
click at [967, 606] on button "Save" at bounding box center [971, 601] width 59 height 23
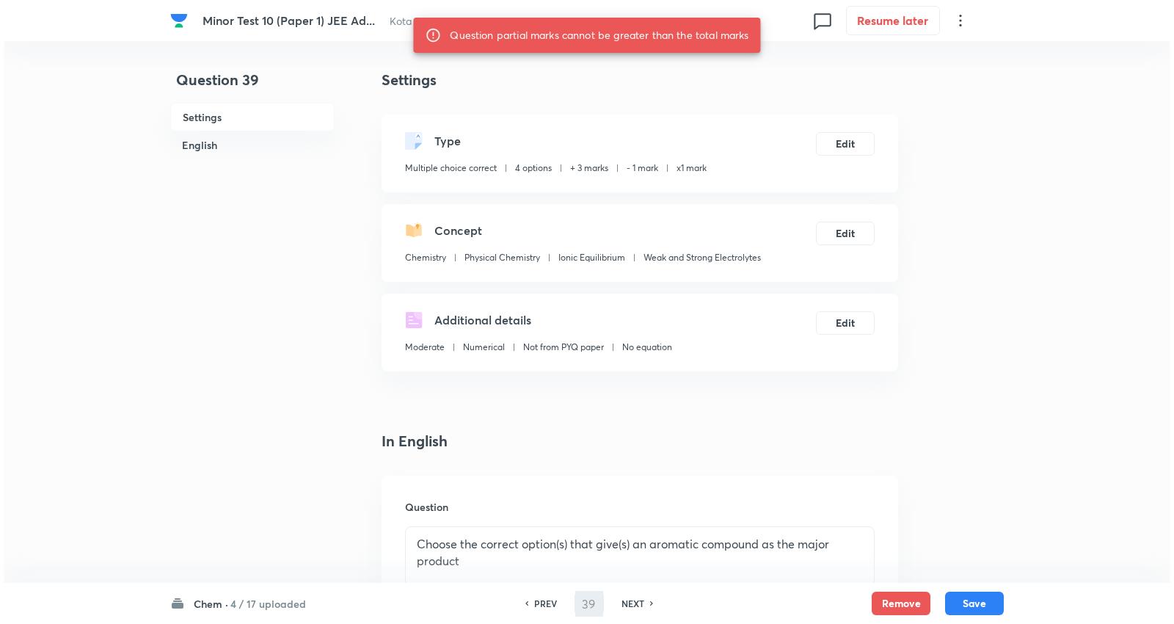
scroll to position [0, 0]
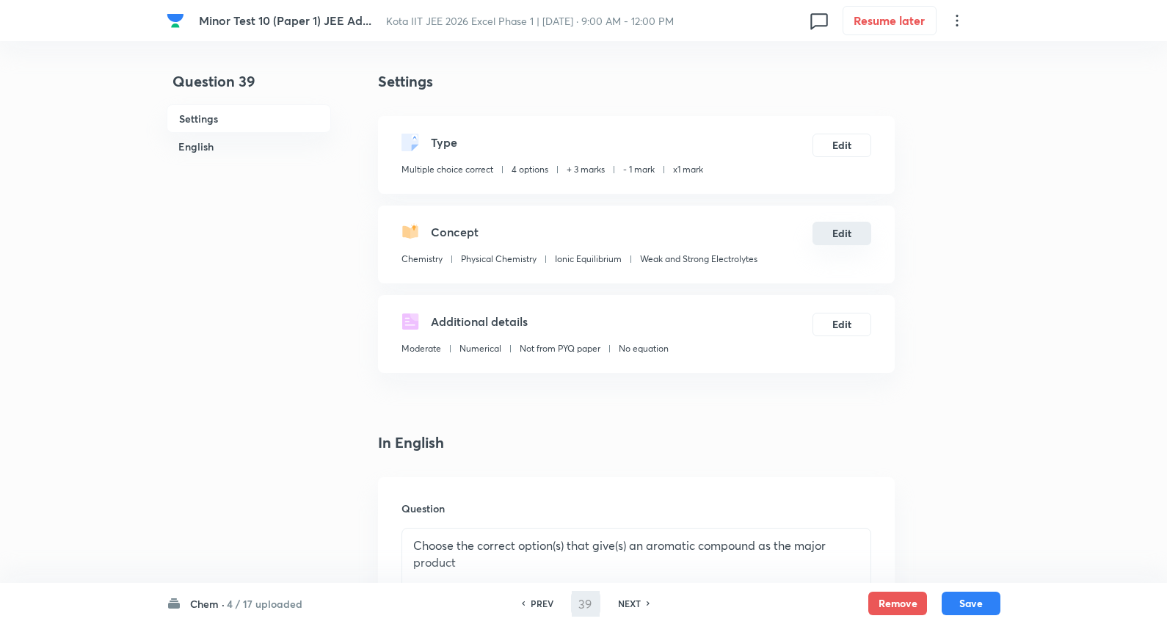
click at [841, 236] on button "Edit" at bounding box center [841, 233] width 59 height 23
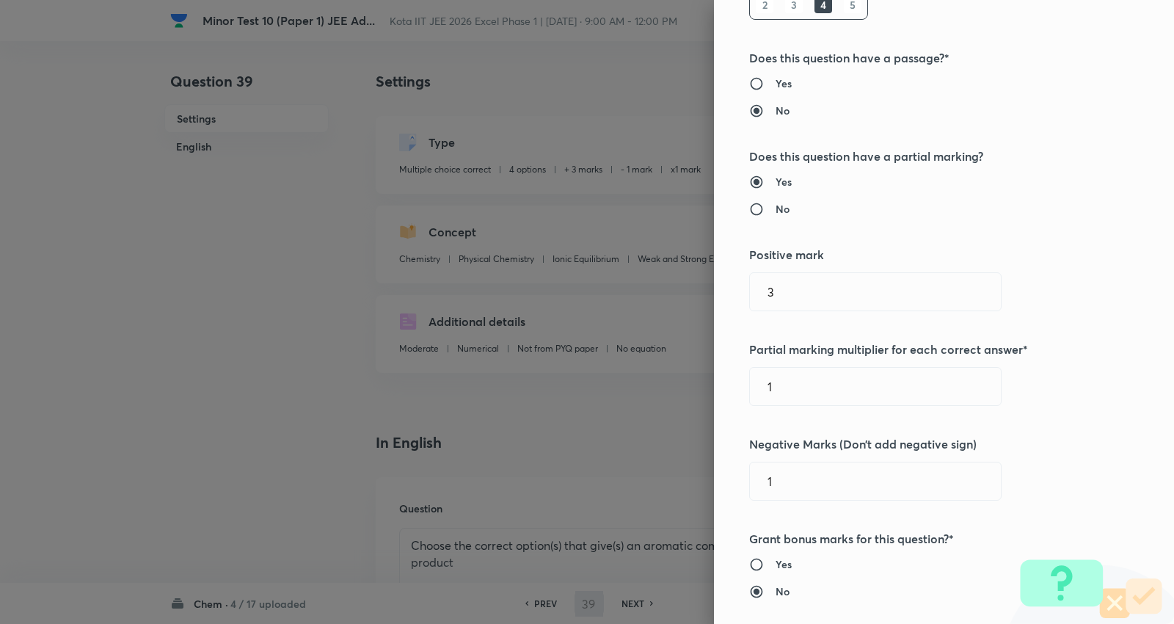
scroll to position [326, 0]
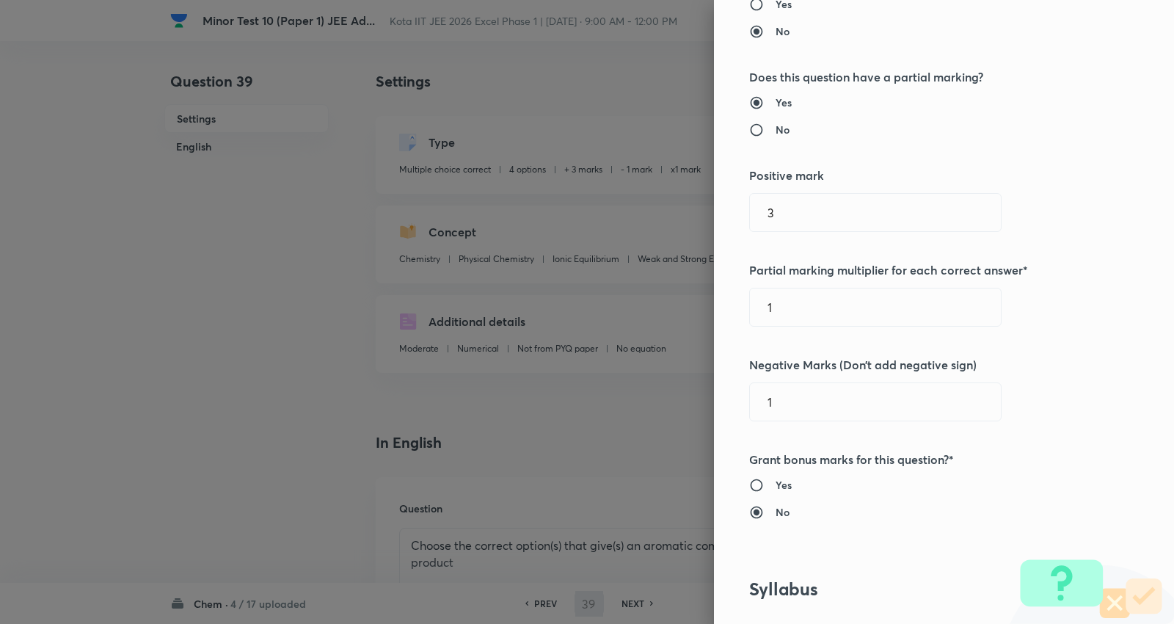
drag, startPoint x: 577, startPoint y: 222, endPoint x: 551, endPoint y: 221, distance: 25.7
click at [551, 221] on div "Question settings Question type* Multiple choice correct Number of options* 2 3…" at bounding box center [587, 312] width 1174 height 624
type input "4"
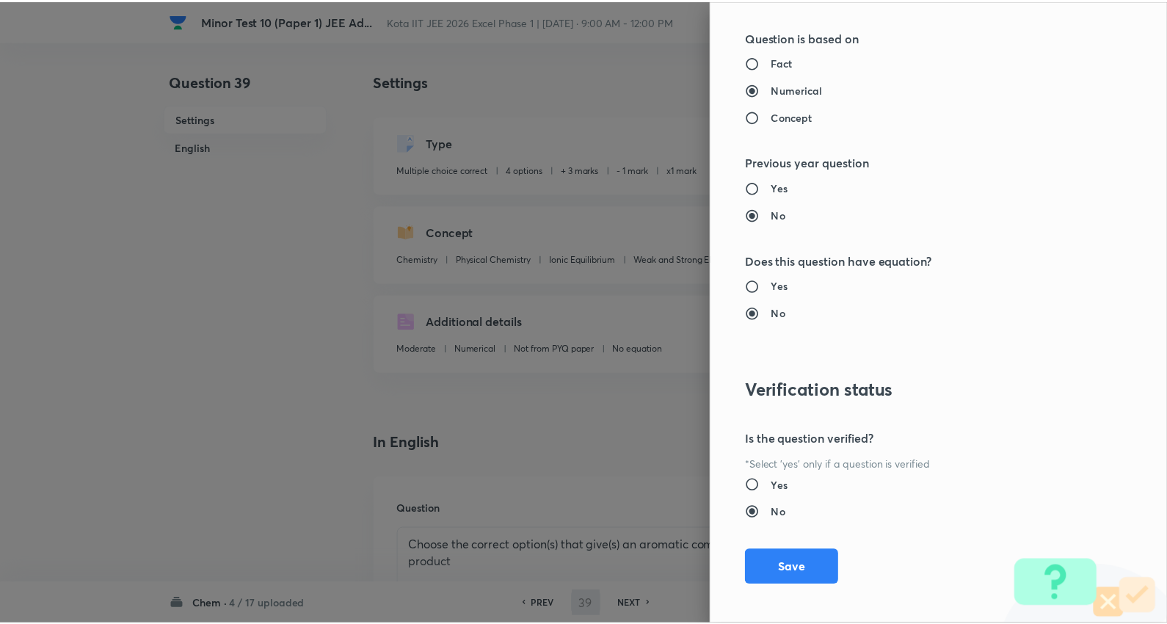
scroll to position [1669, 0]
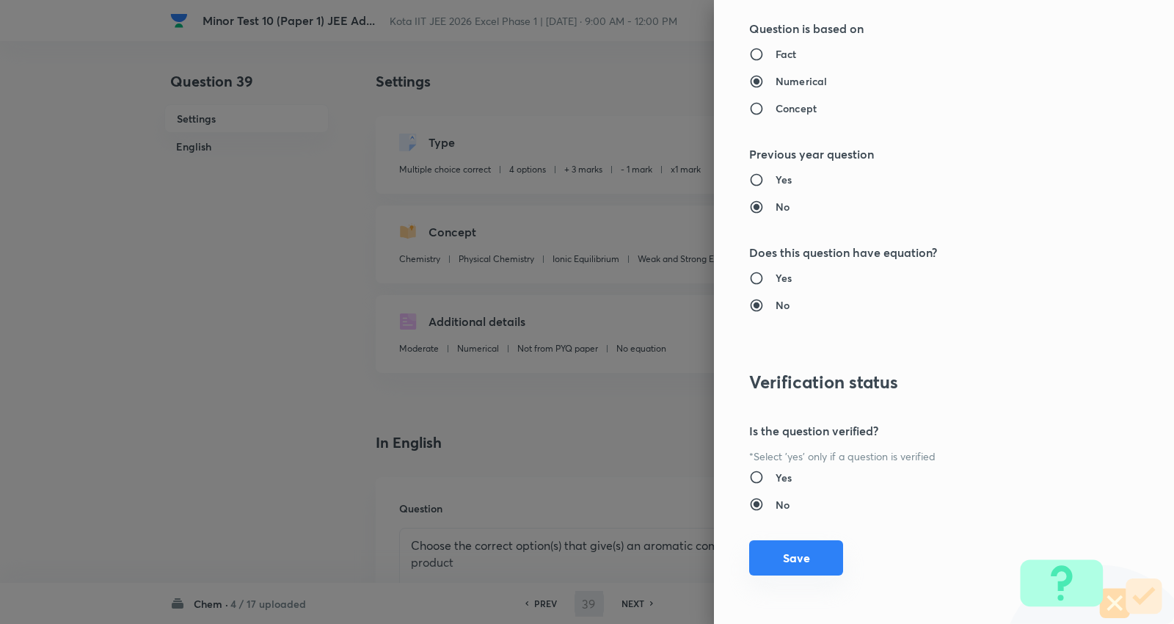
type input "2"
click at [765, 555] on button "Save" at bounding box center [796, 557] width 94 height 35
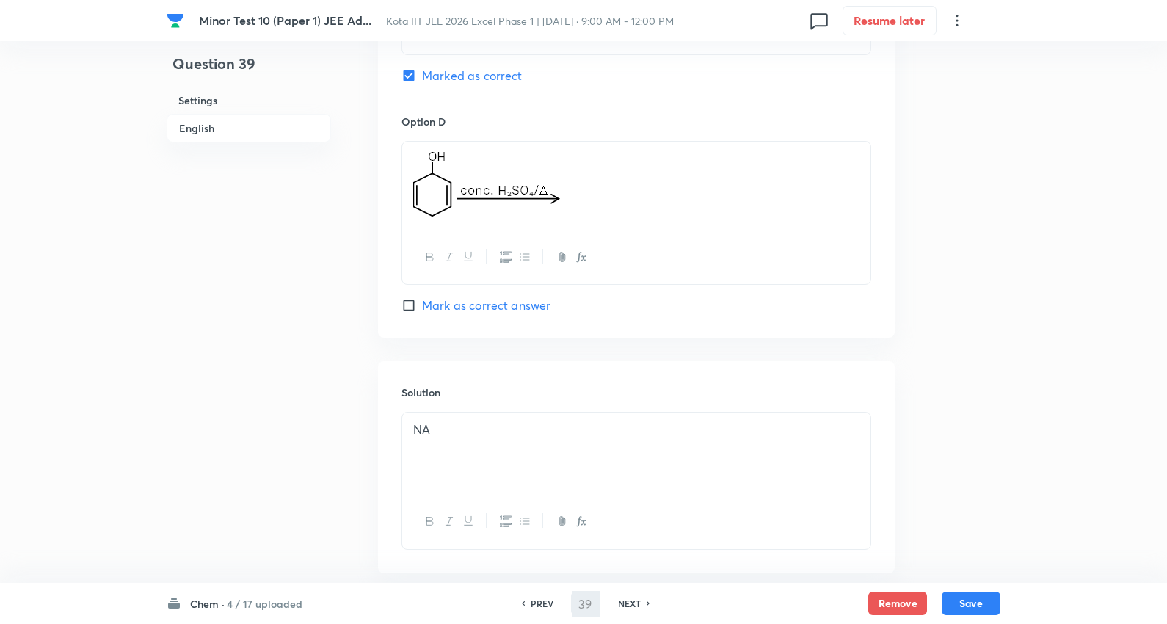
scroll to position [1389, 0]
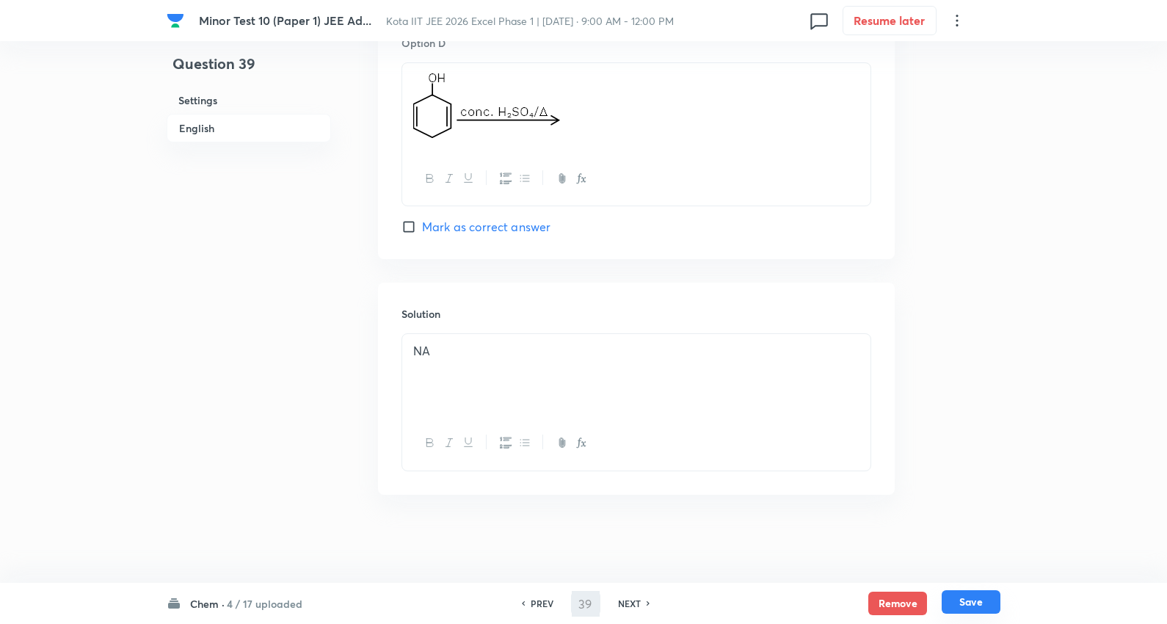
click at [977, 606] on button "Save" at bounding box center [971, 601] width 59 height 23
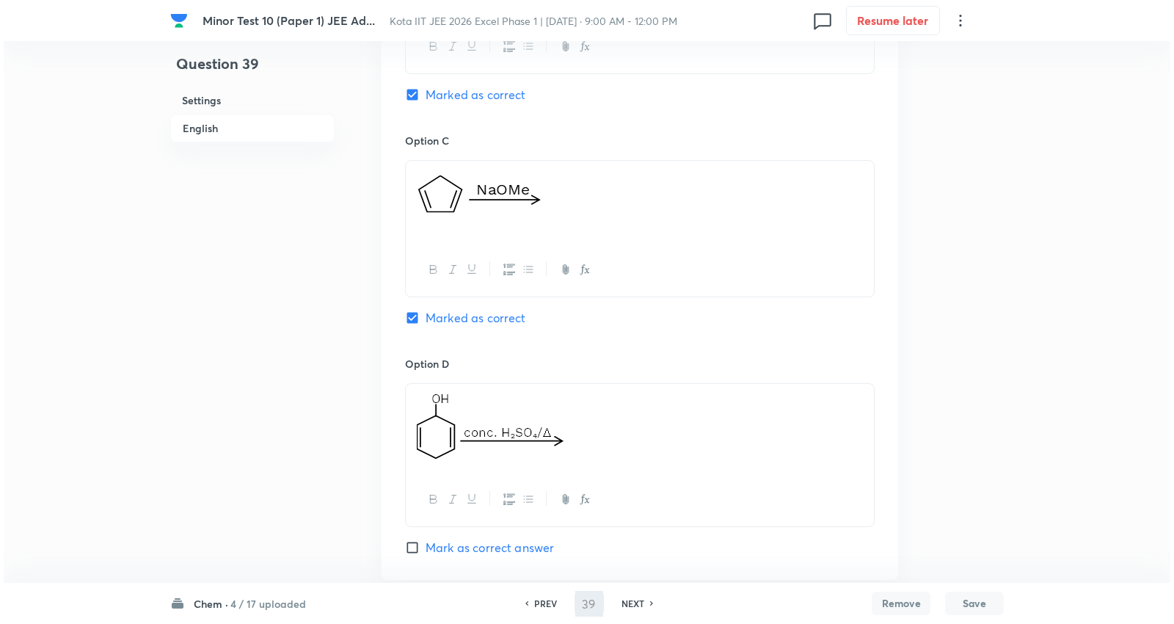
scroll to position [0, 0]
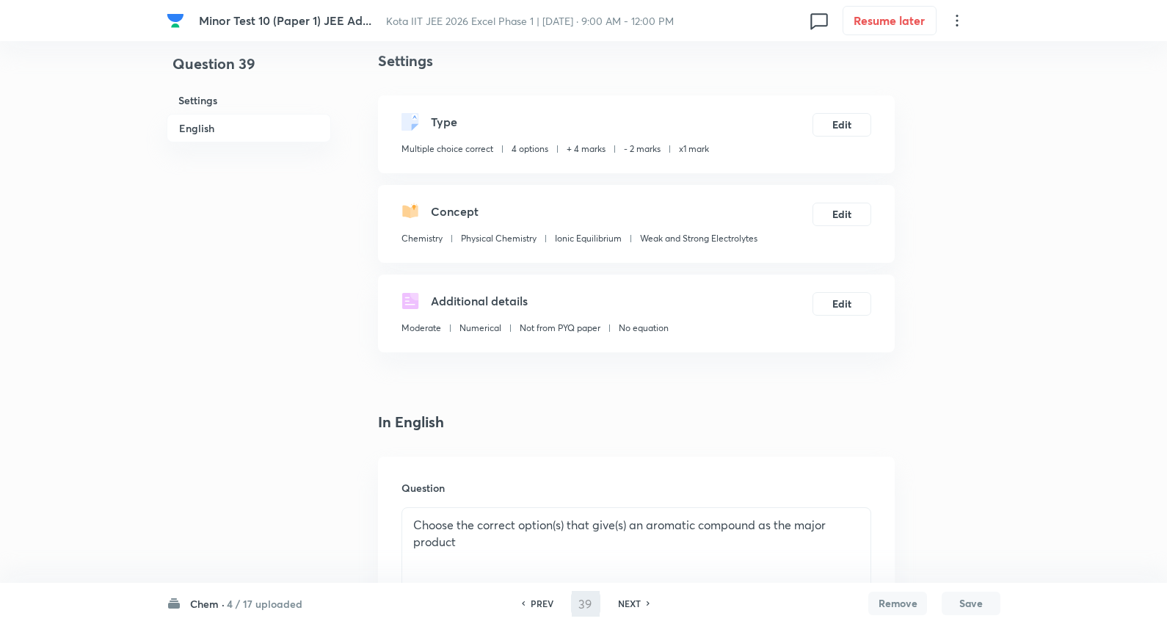
type input "40"
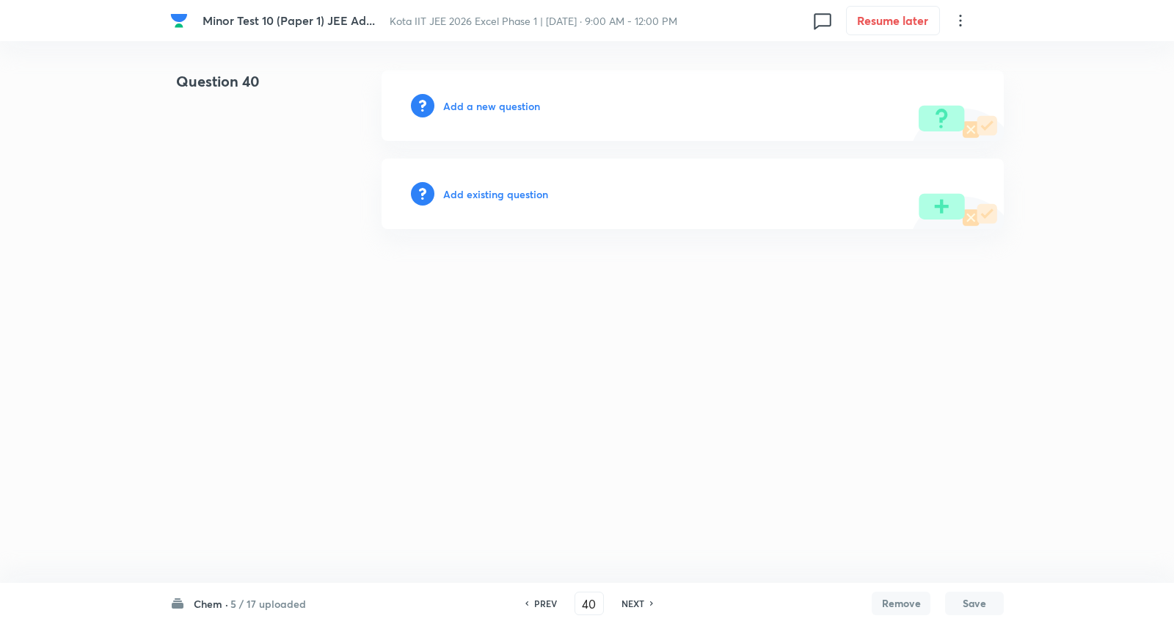
click at [501, 103] on h6 "Add a new question" at bounding box center [491, 105] width 97 height 15
click at [501, 103] on h6 "Choose a question type" at bounding box center [499, 105] width 113 height 15
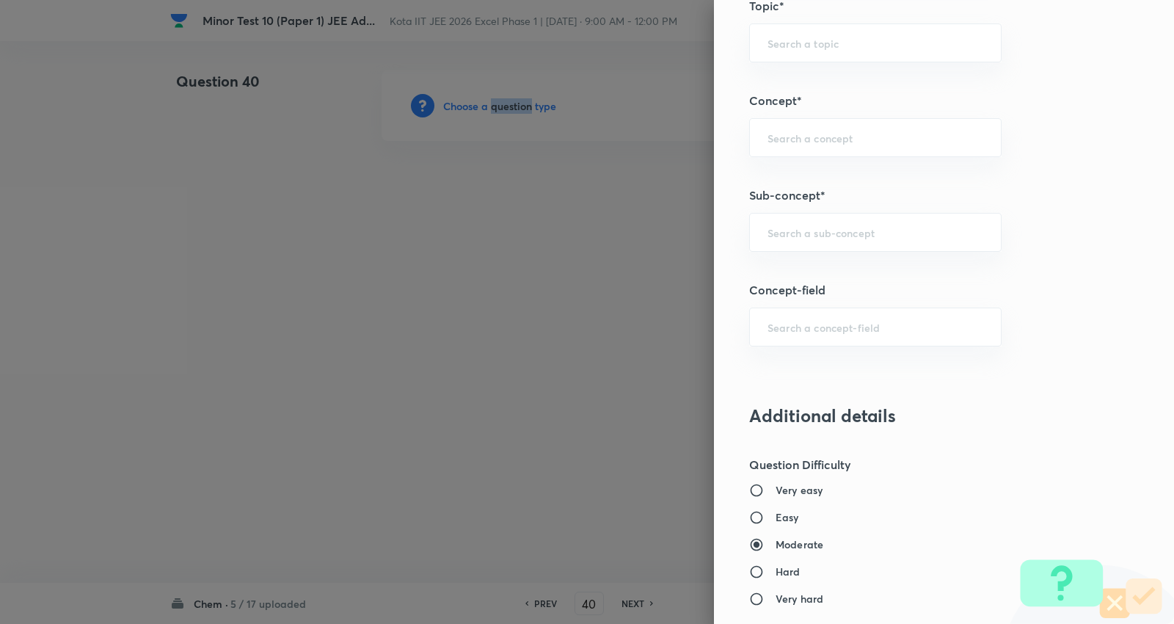
scroll to position [1141, 0]
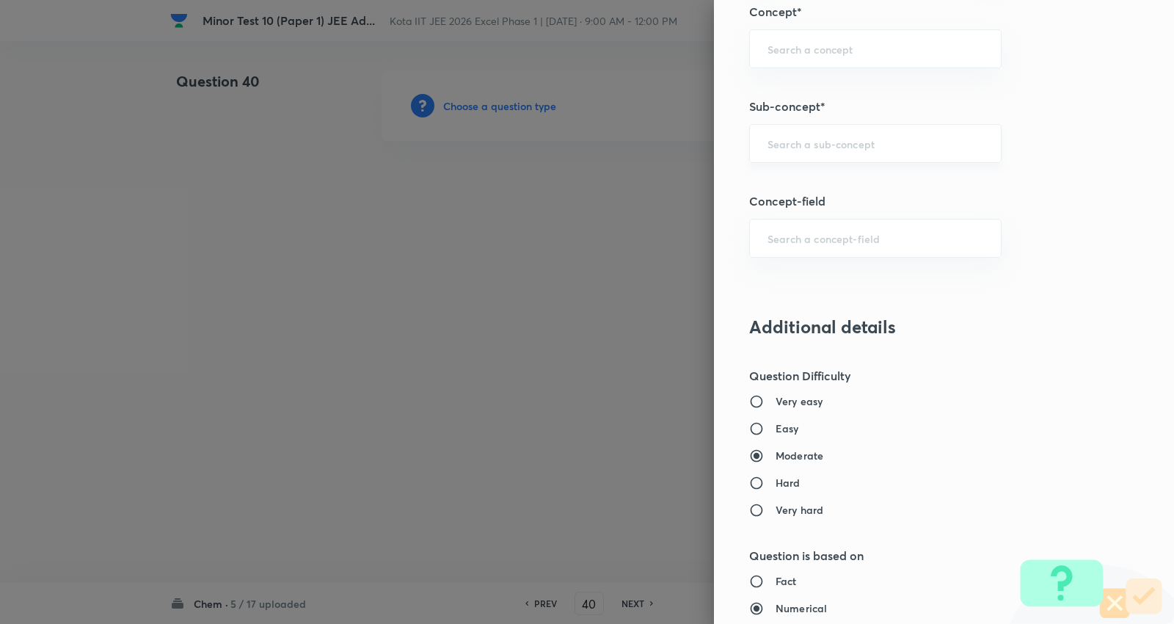
click at [823, 143] on input "text" at bounding box center [876, 144] width 216 height 14
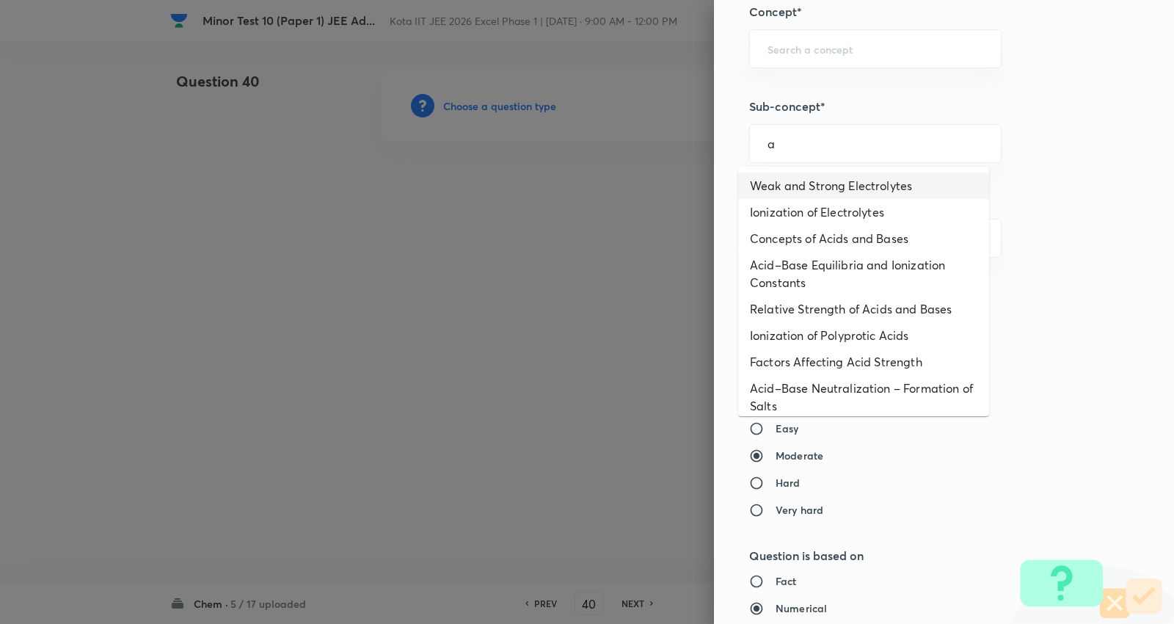
click at [826, 181] on li "Weak and Strong Electrolytes" at bounding box center [863, 185] width 251 height 26
type input "Weak and Strong Electrolytes"
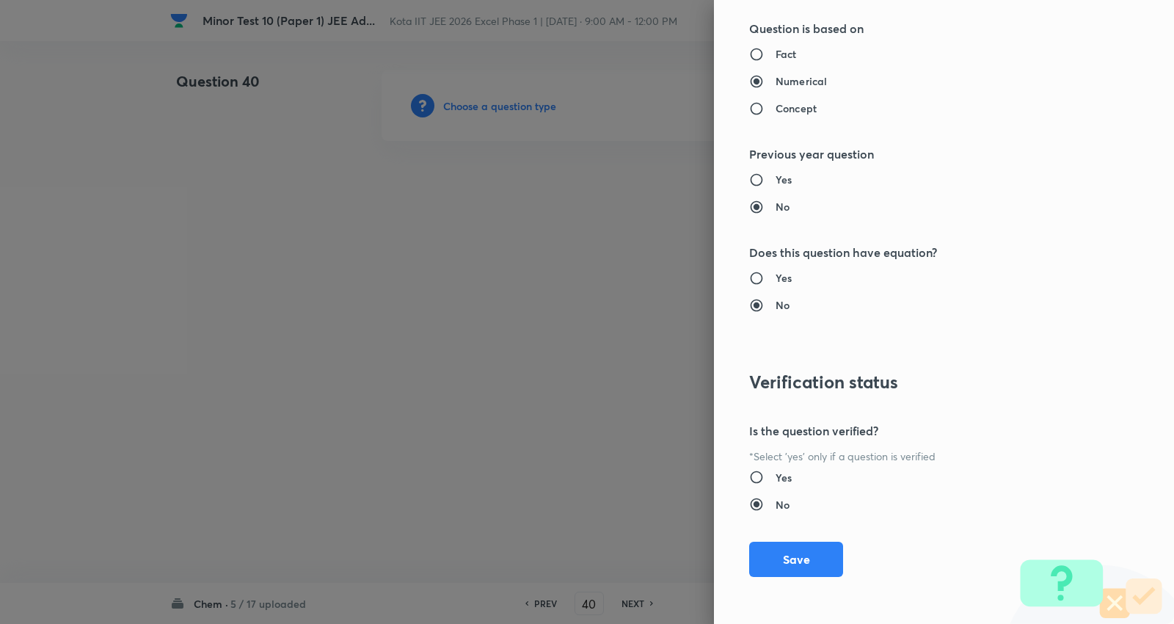
type input "Chemistry"
type input "Physical Chemistry"
type input "Ionic Equilibrium"
drag, startPoint x: 809, startPoint y: 553, endPoint x: 755, endPoint y: 531, distance: 58.6
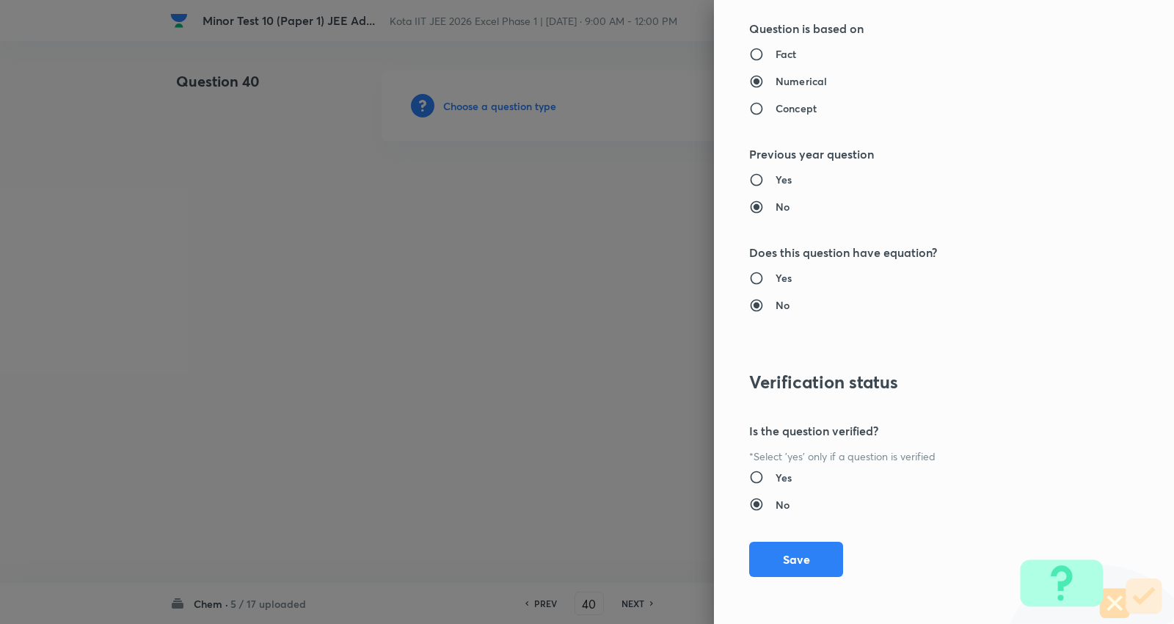
click at [809, 554] on button "Save" at bounding box center [796, 559] width 94 height 35
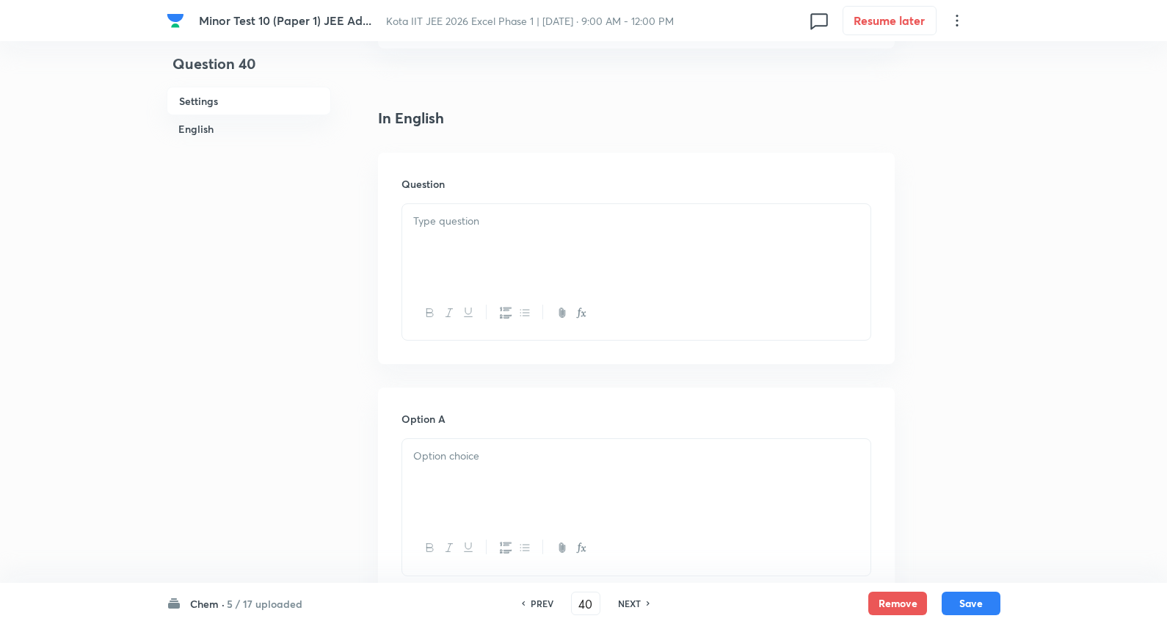
scroll to position [326, 0]
click at [456, 224] on p at bounding box center [636, 219] width 446 height 17
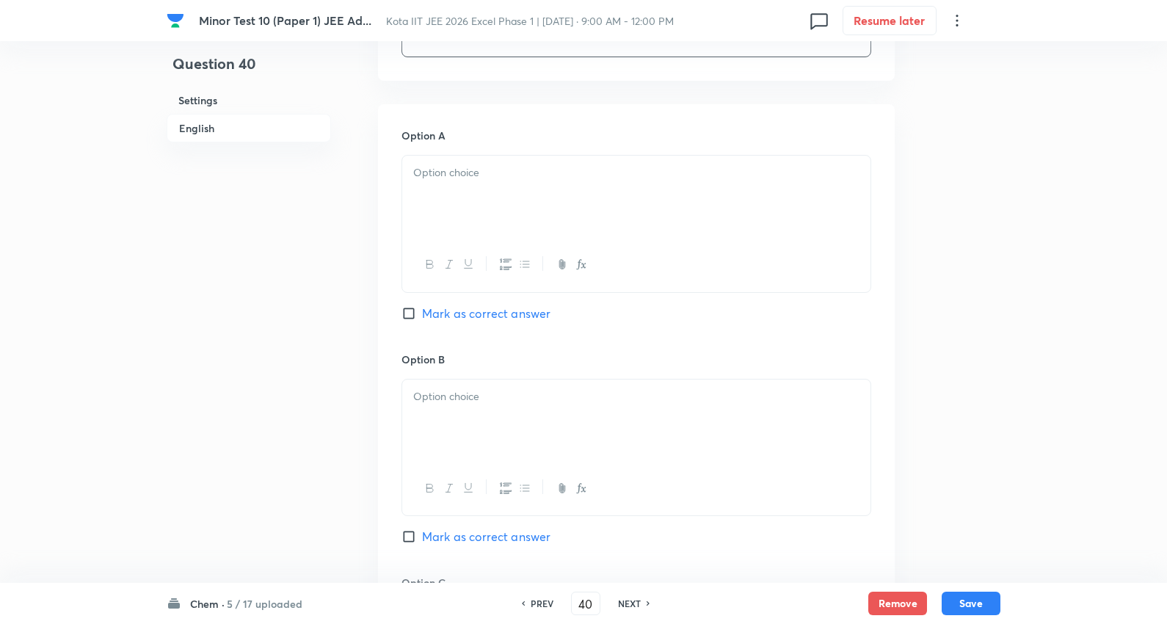
scroll to position [652, 0]
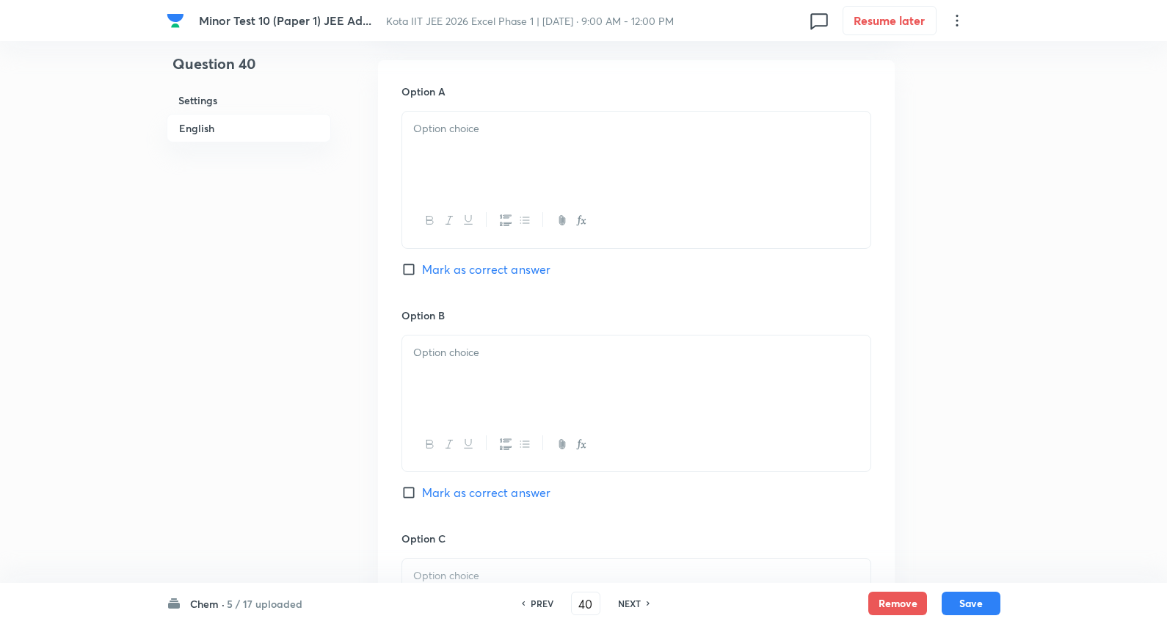
click at [479, 138] on div at bounding box center [636, 153] width 468 height 82
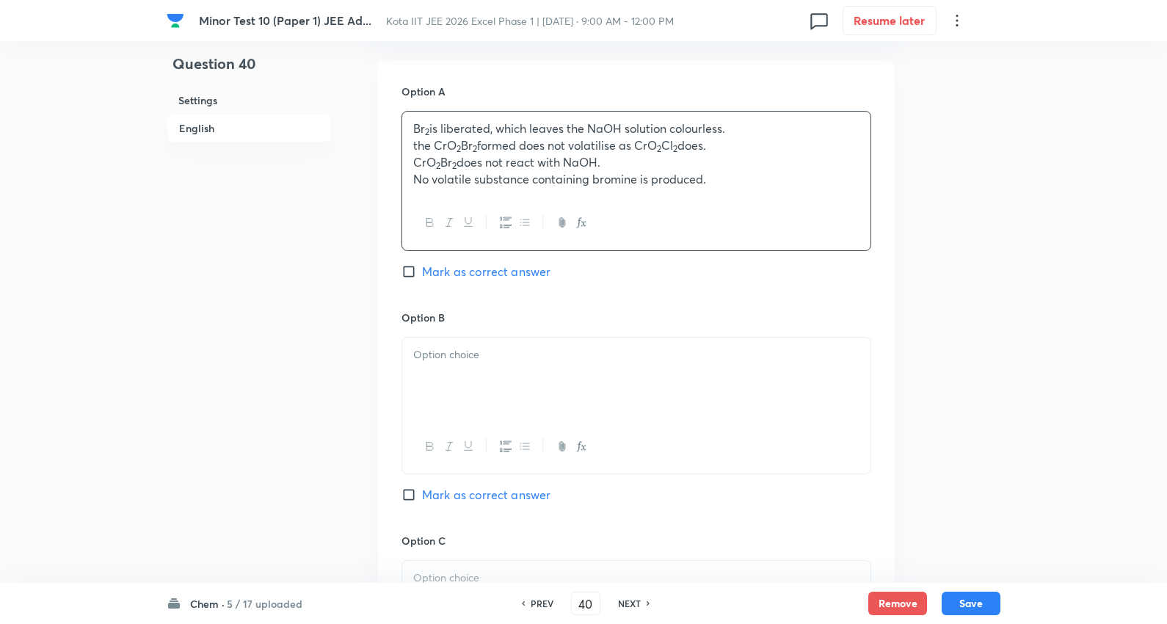
drag, startPoint x: 412, startPoint y: 148, endPoint x: 509, endPoint y: 117, distance: 101.4
click at [964, 142] on div "Question 40 Settings English Settings Type Multiple choice correct 4 options + …" at bounding box center [584, 343] width 834 height 1849
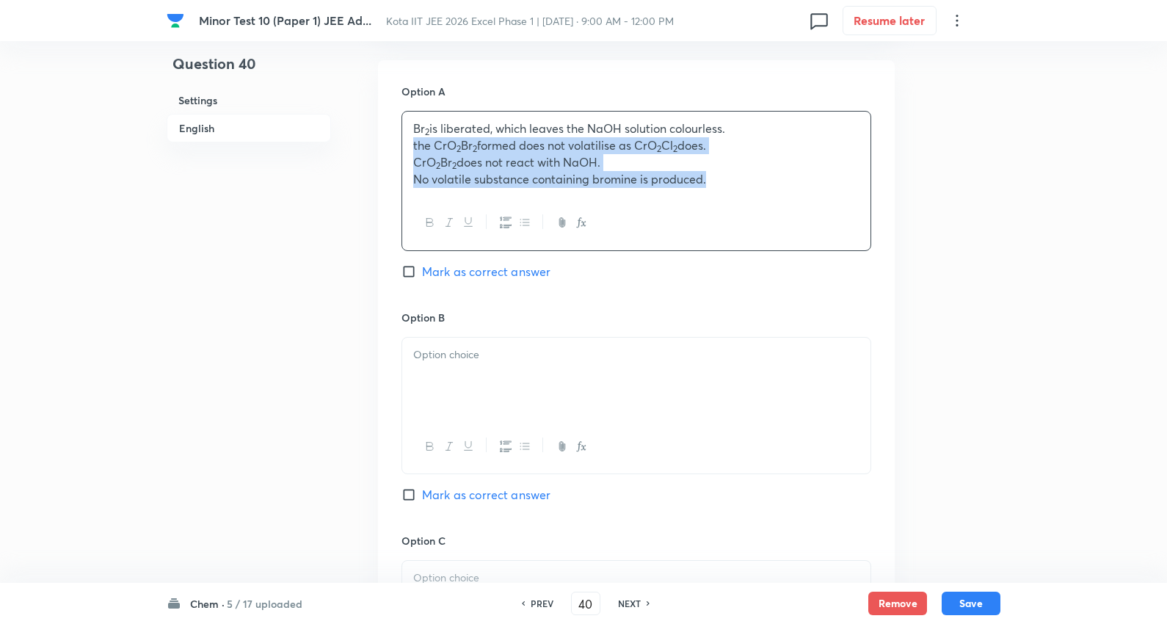
drag, startPoint x: 410, startPoint y: 148, endPoint x: 816, endPoint y: 206, distance: 410.7
click at [816, 206] on div "Br 2 is liberated, which leaves the NaOH solution colourless. the CrO 2 Br 2 fo…" at bounding box center [636, 180] width 470 height 139
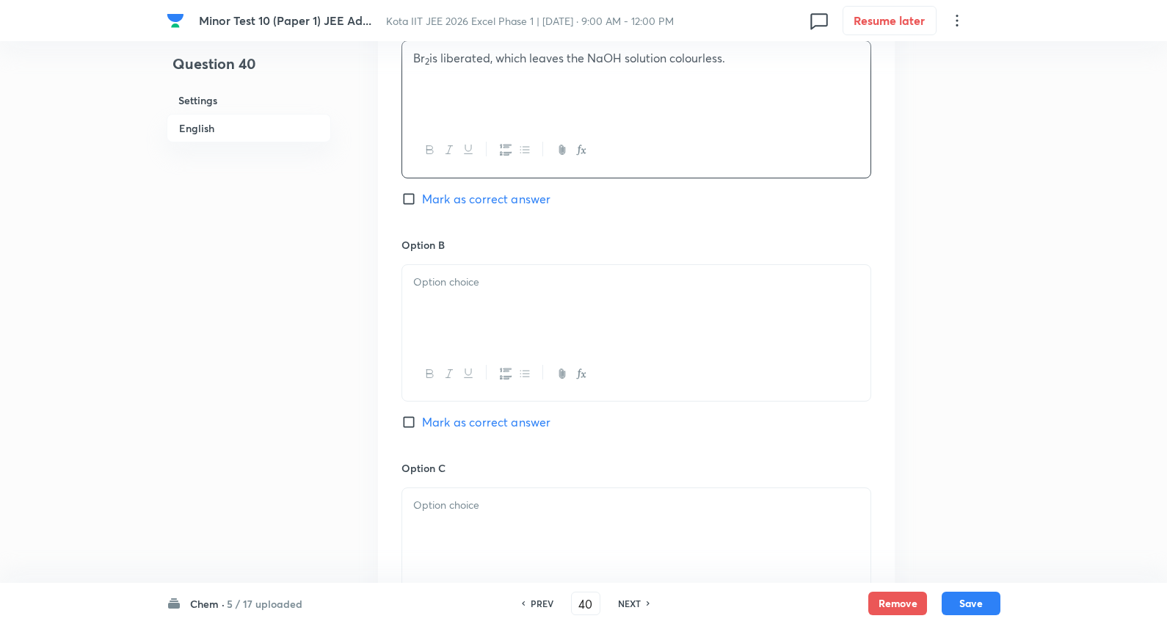
scroll to position [815, 0]
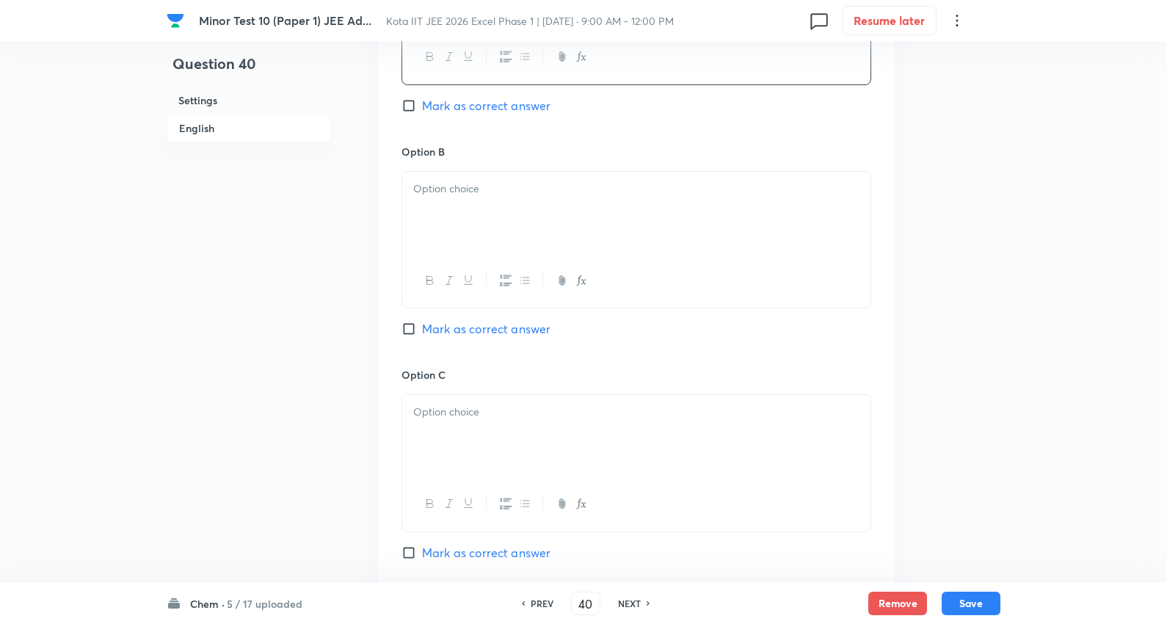
click at [454, 211] on div at bounding box center [636, 213] width 468 height 82
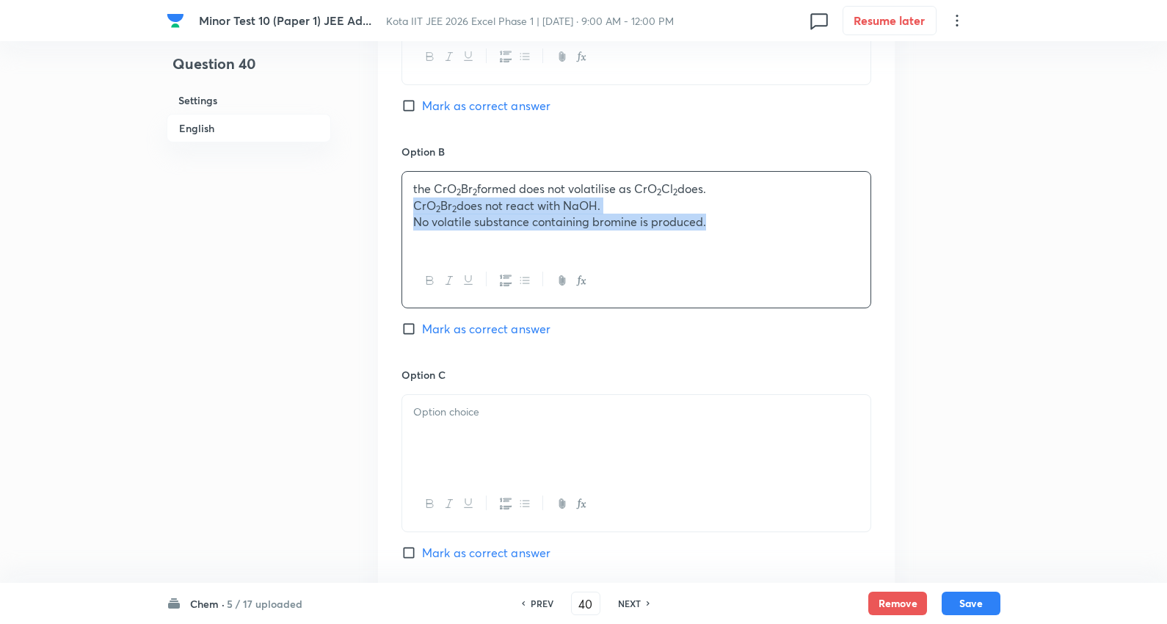
drag, startPoint x: 908, startPoint y: 245, endPoint x: 530, endPoint y: 202, distance: 380.5
click at [964, 245] on div "Question 40 Settings English Settings Type Multiple choice correct 4 options + …" at bounding box center [584, 178] width 834 height 1847
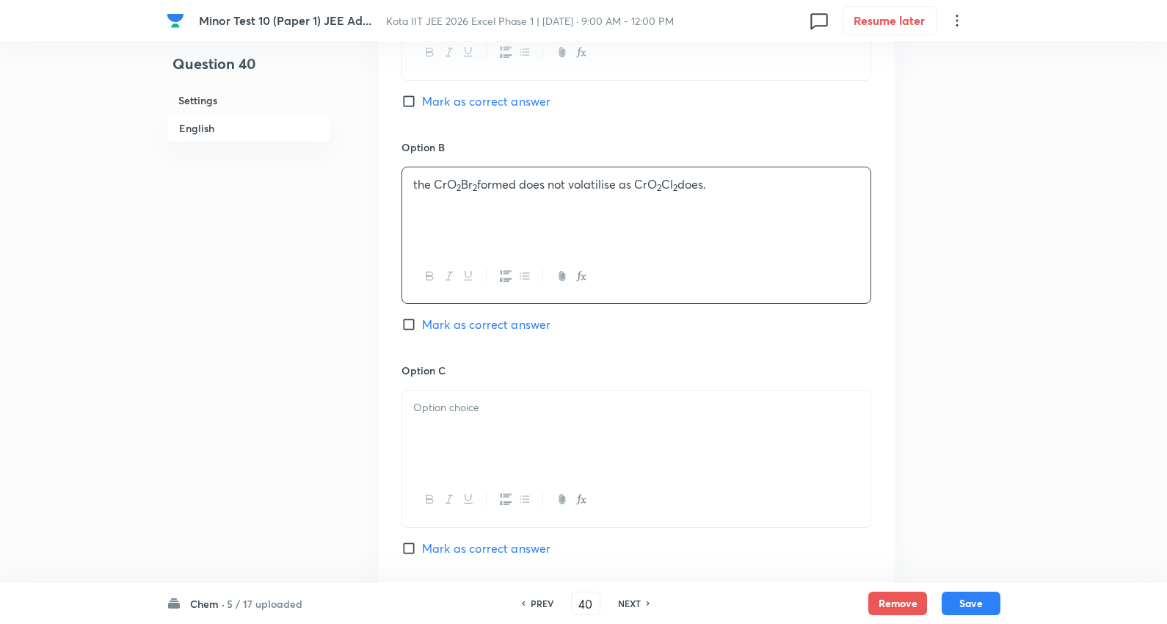
scroll to position [978, 0]
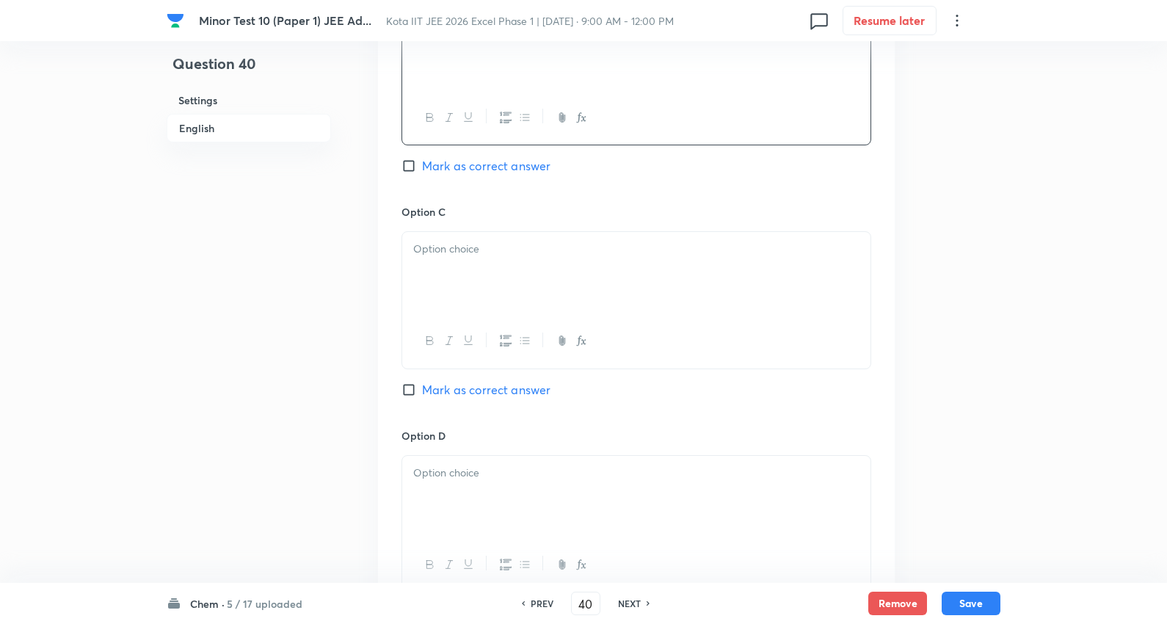
click at [475, 243] on p at bounding box center [636, 249] width 446 height 17
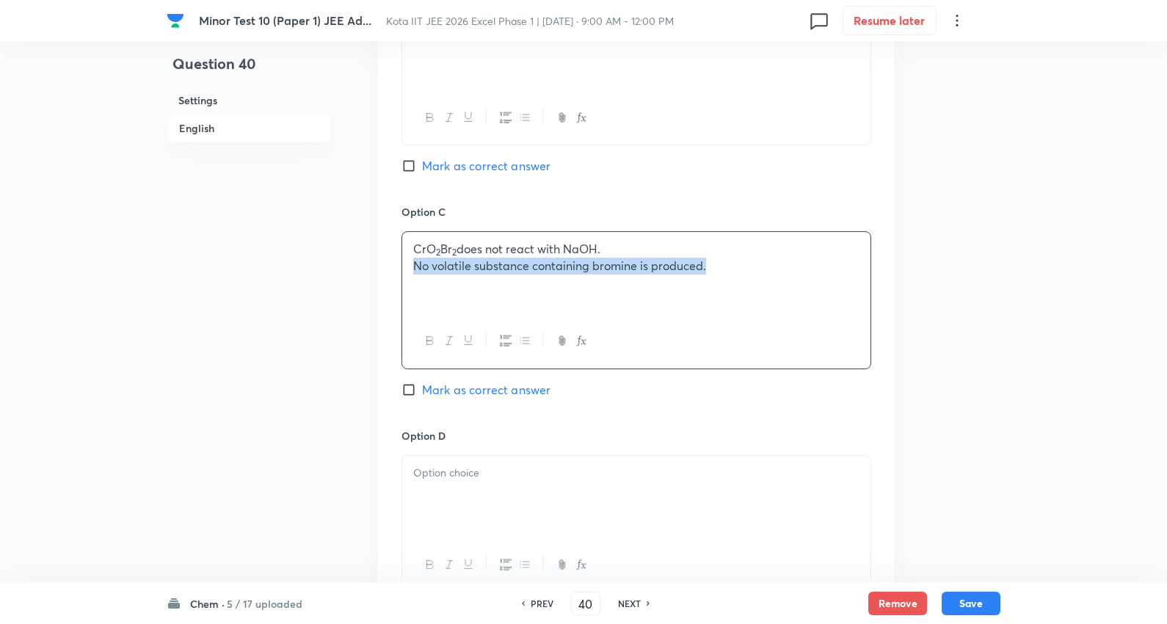
drag, startPoint x: 413, startPoint y: 269, endPoint x: 952, endPoint y: 289, distance: 539.1
click at [1004, 296] on div "Minor Test 10 (Paper 1) JEE Ad... Kota IIT JEE 2026 Excel Phase 1 | Sep 8, 2025…" at bounding box center [583, 15] width 1167 height 1847
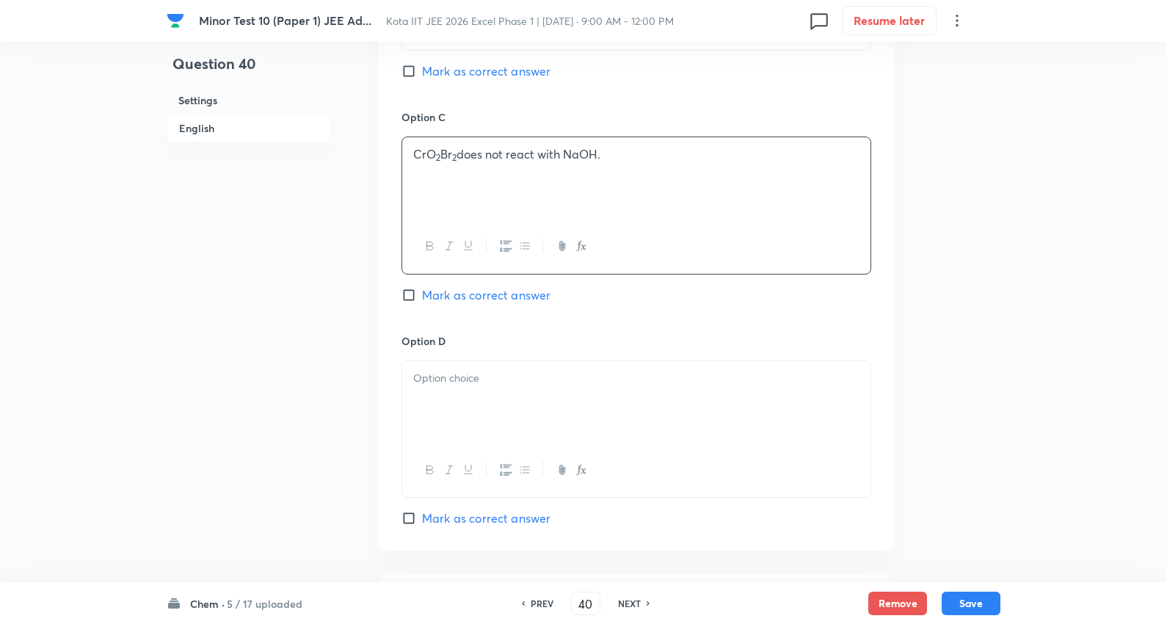
scroll to position [1223, 0]
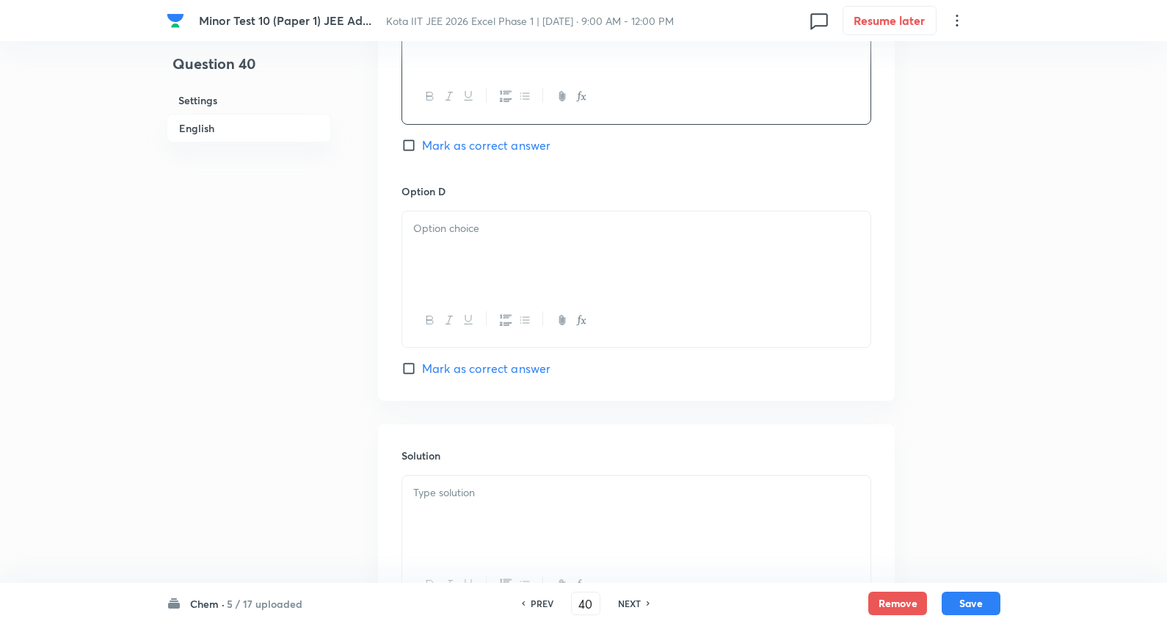
click at [452, 275] on div at bounding box center [636, 252] width 468 height 82
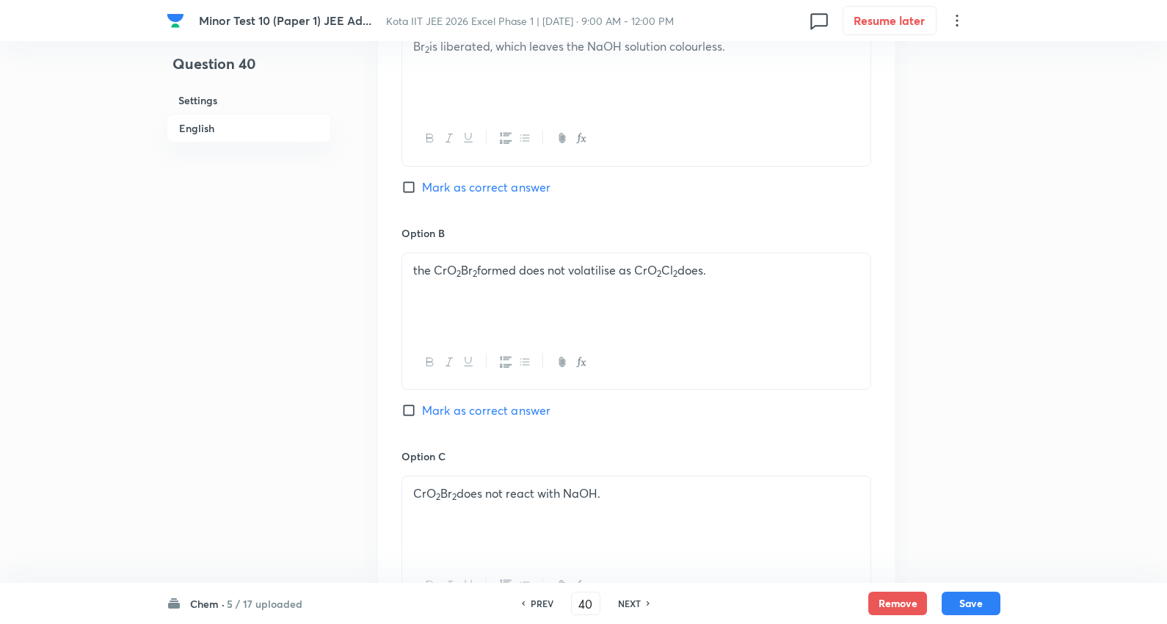
click at [487, 188] on span "Mark as correct answer" at bounding box center [486, 187] width 128 height 18
click at [422, 188] on input "Mark as correct answer" at bounding box center [411, 187] width 21 height 15
checkbox input "true"
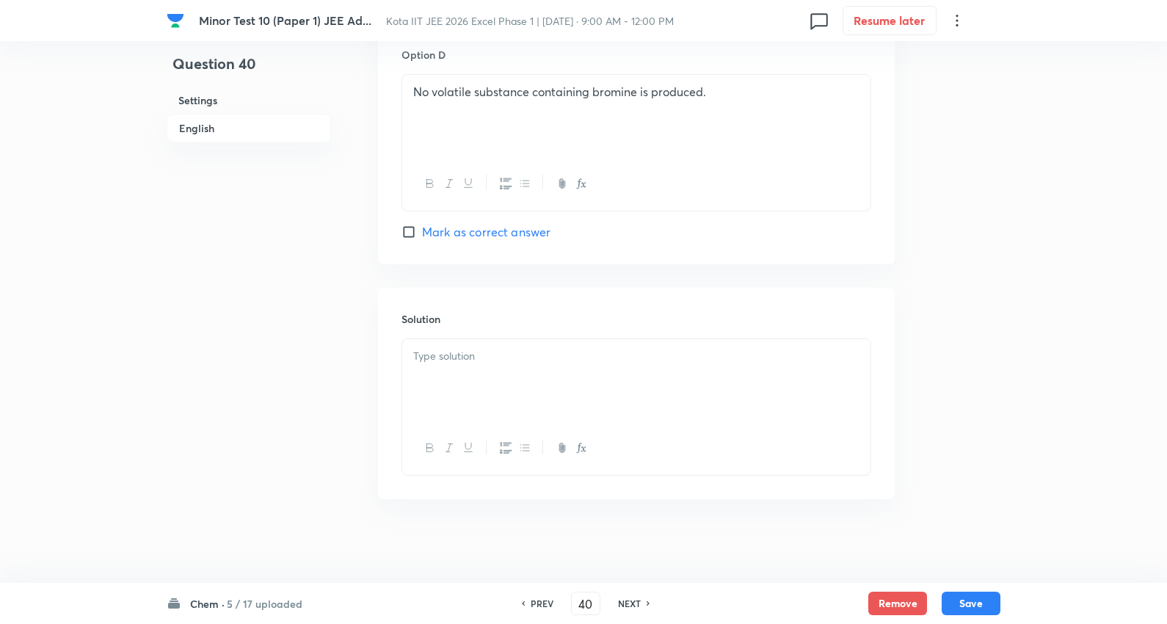
scroll to position [1367, 0]
drag, startPoint x: 483, startPoint y: 369, endPoint x: 517, endPoint y: 357, distance: 36.4
click at [492, 365] on div at bounding box center [636, 376] width 468 height 82
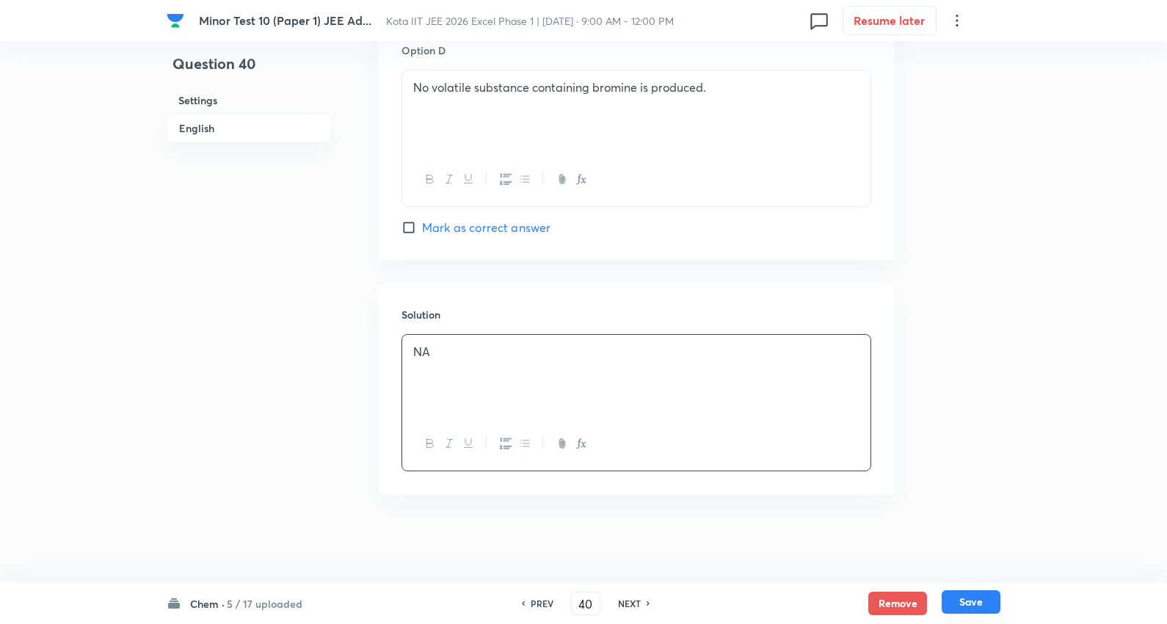
click at [972, 603] on button "Save" at bounding box center [971, 601] width 59 height 23
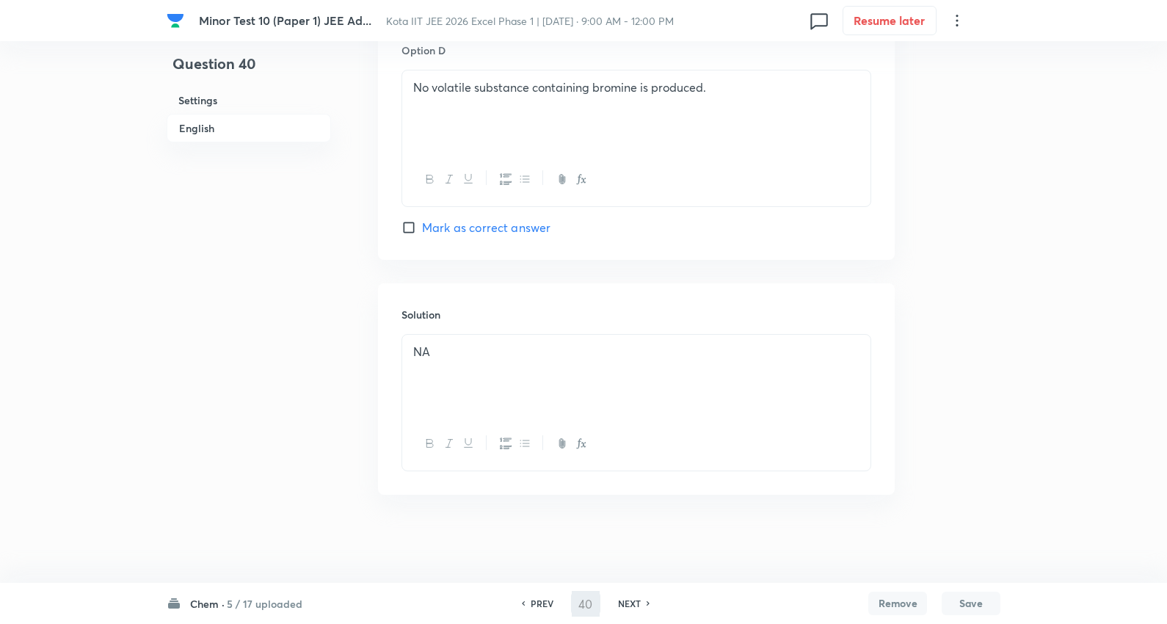
type input "41"
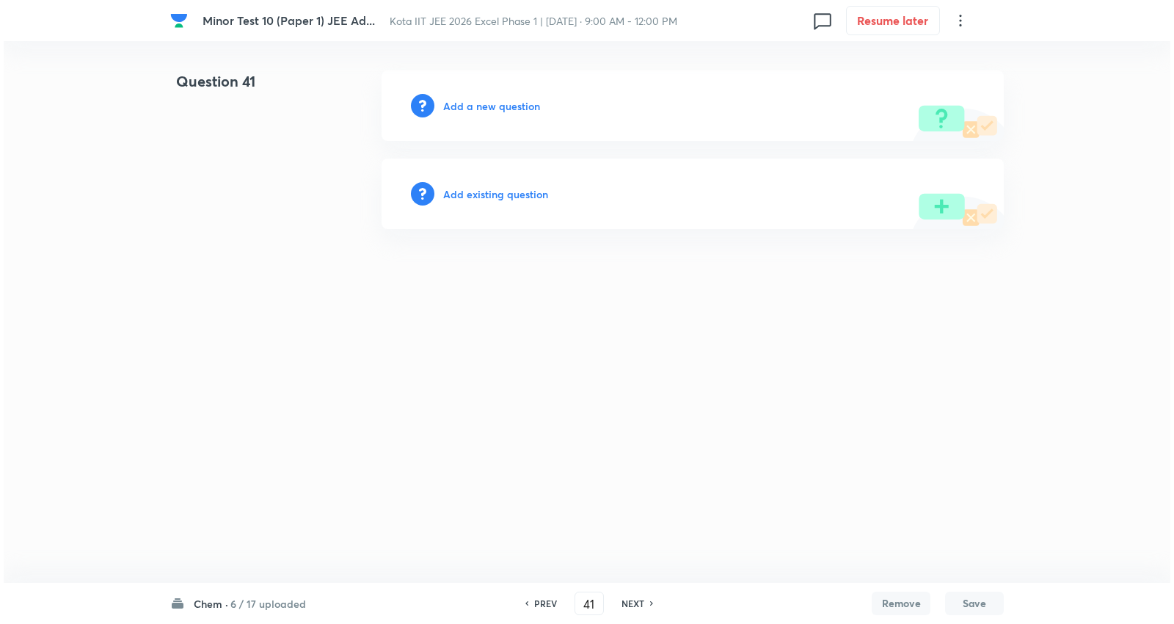
scroll to position [0, 0]
click at [517, 110] on h6 "Add a new question" at bounding box center [491, 105] width 97 height 15
click at [517, 110] on h6 "Choose a question type" at bounding box center [499, 105] width 113 height 15
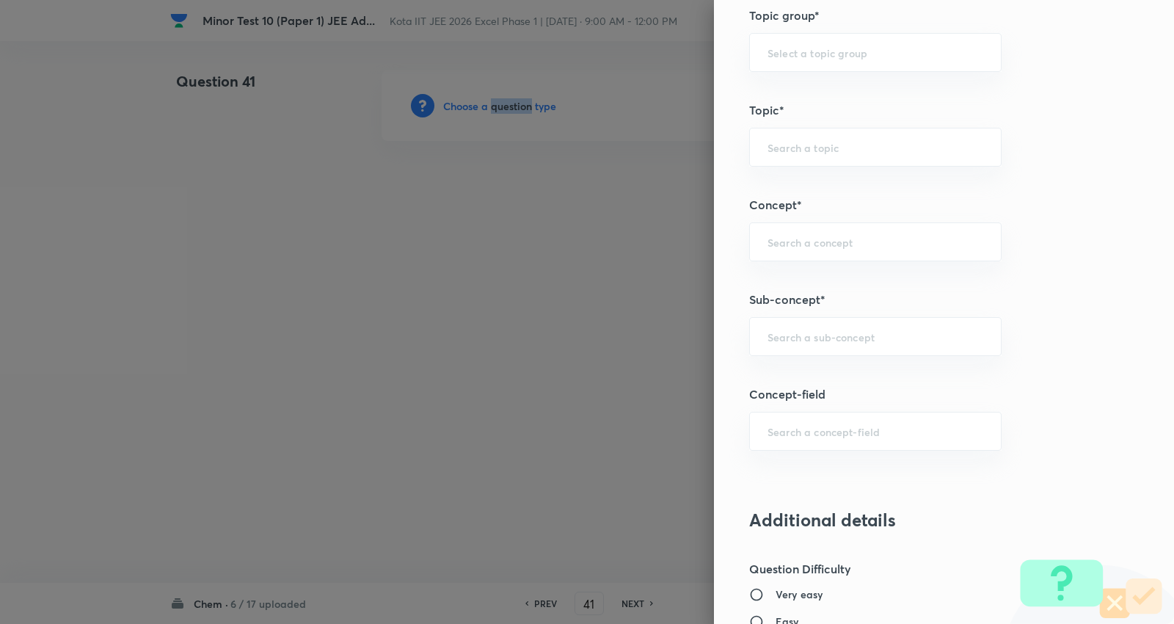
scroll to position [978, 0]
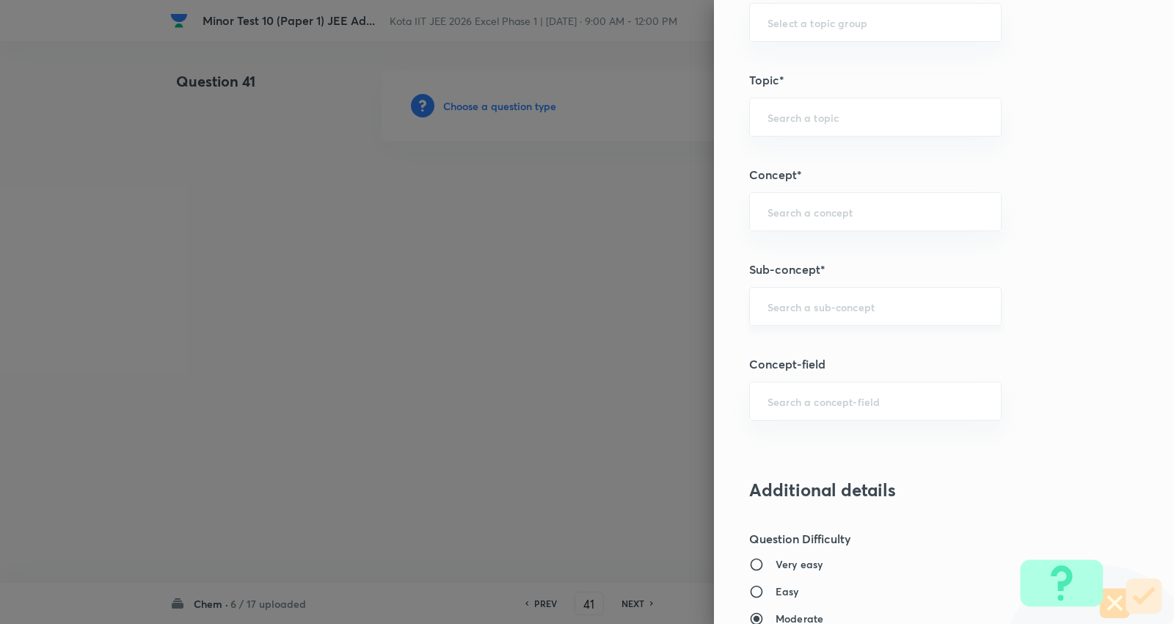
click at [837, 308] on input "text" at bounding box center [876, 306] width 216 height 14
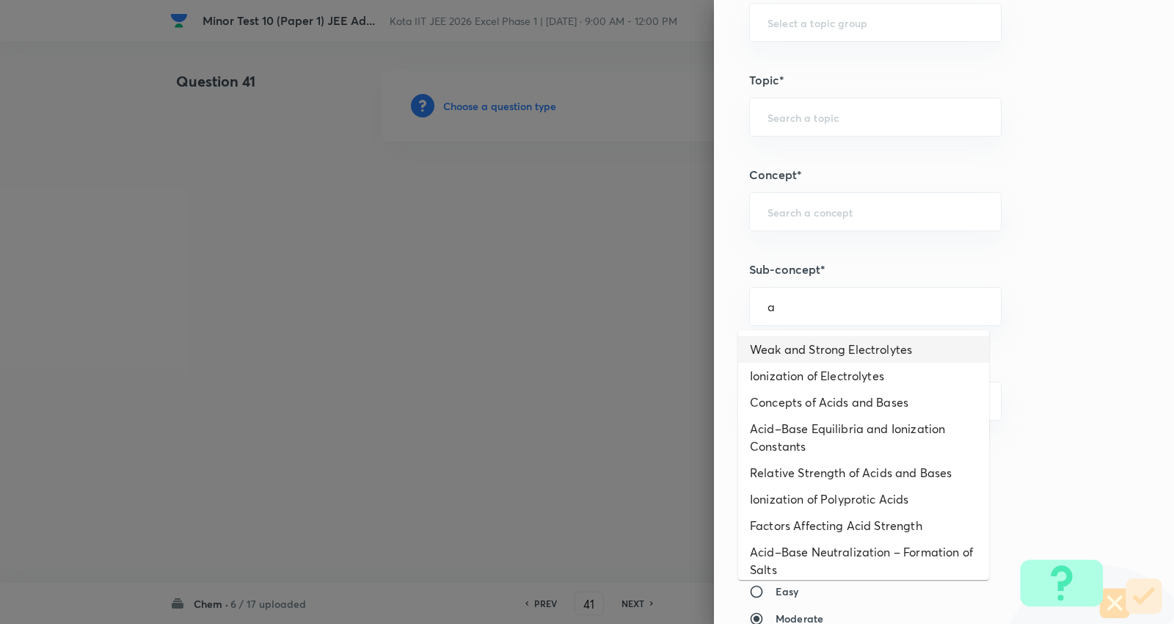
drag, startPoint x: 823, startPoint y: 340, endPoint x: 797, endPoint y: 338, distance: 25.8
click at [823, 341] on li "Weak and Strong Electrolytes" at bounding box center [863, 349] width 251 height 26
type input "Weak and Strong Electrolytes"
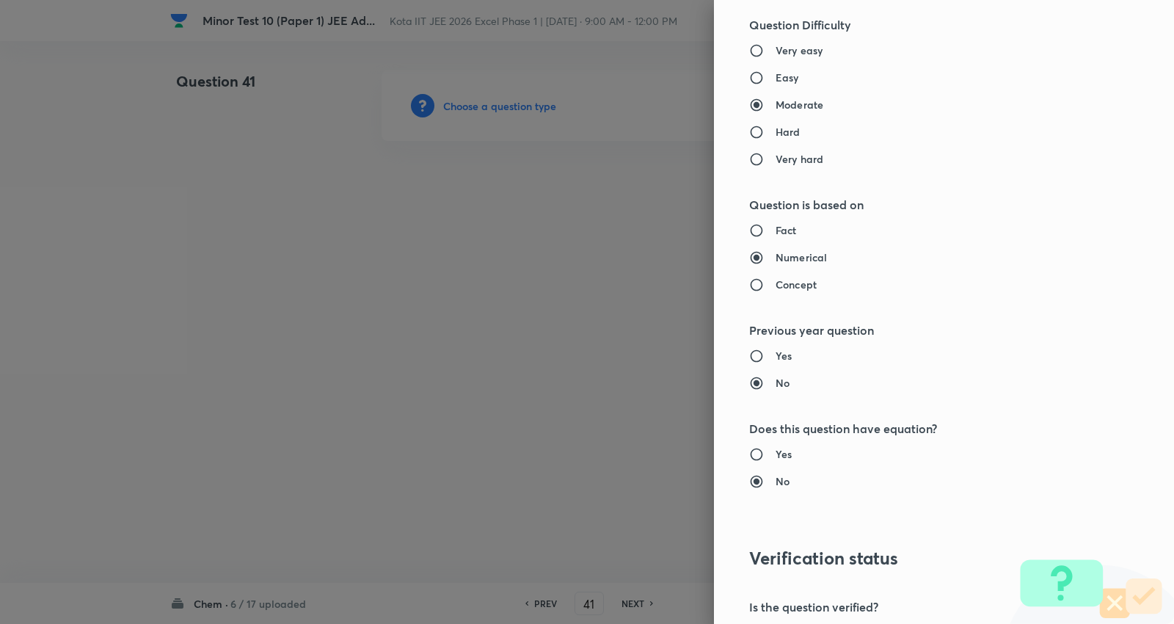
type input "Chemistry"
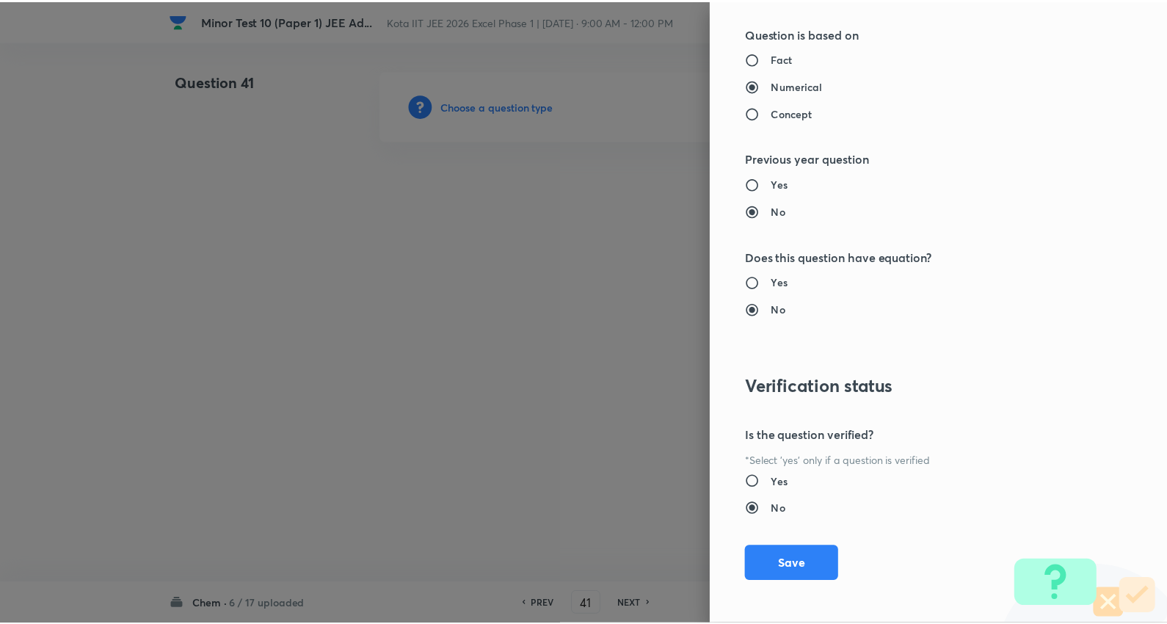
scroll to position [1669, 0]
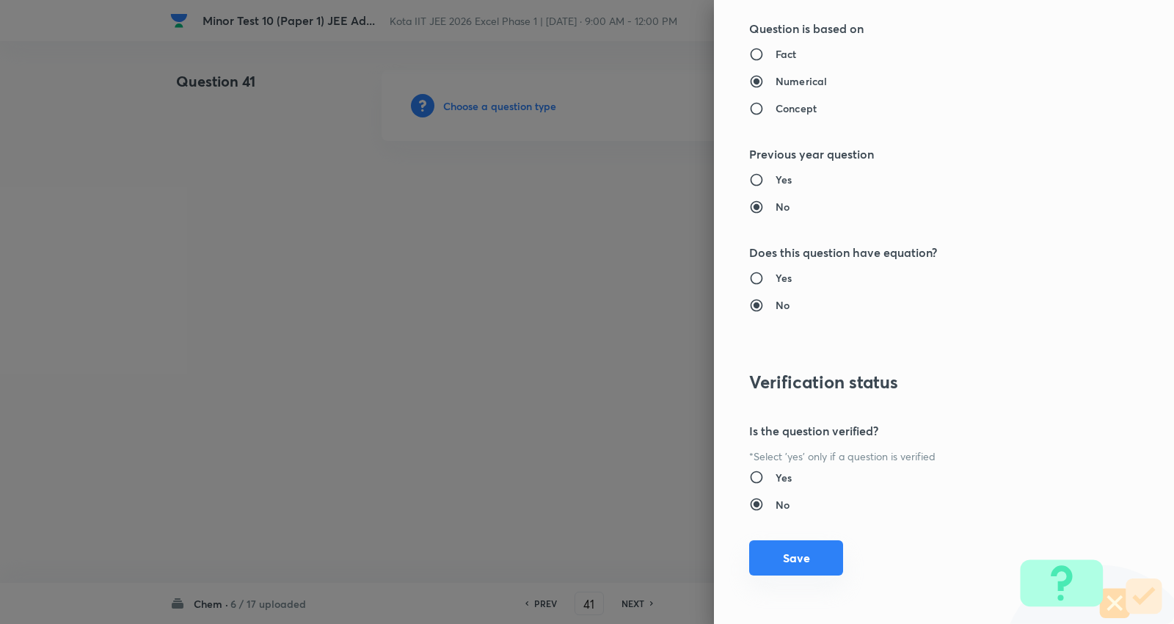
click at [799, 553] on button "Save" at bounding box center [796, 557] width 94 height 35
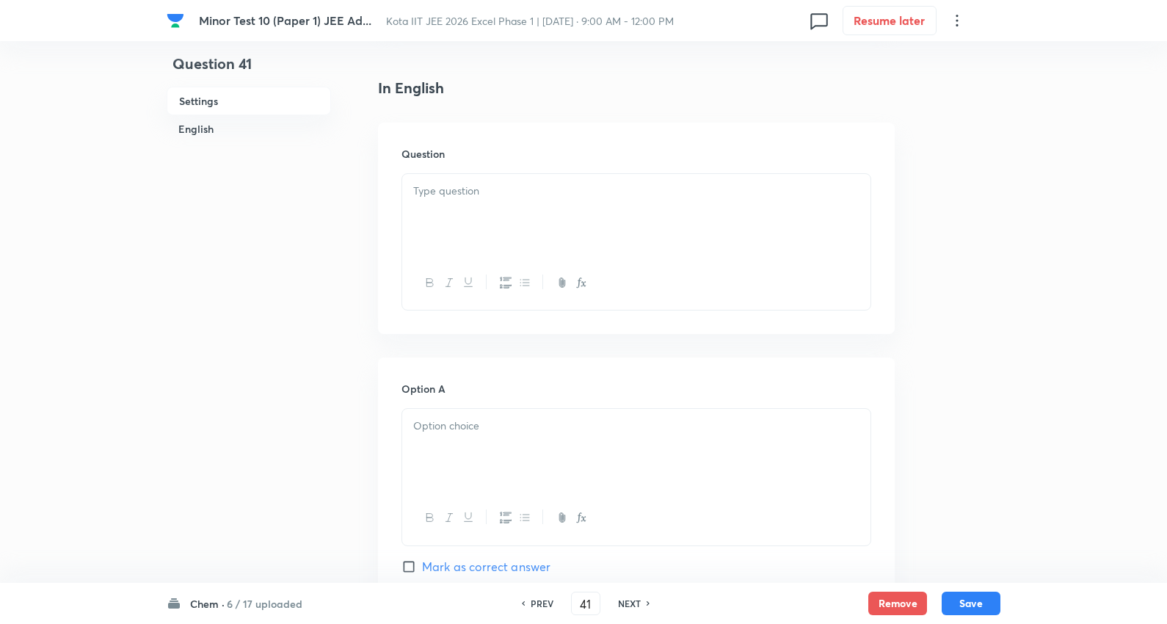
scroll to position [326, 0]
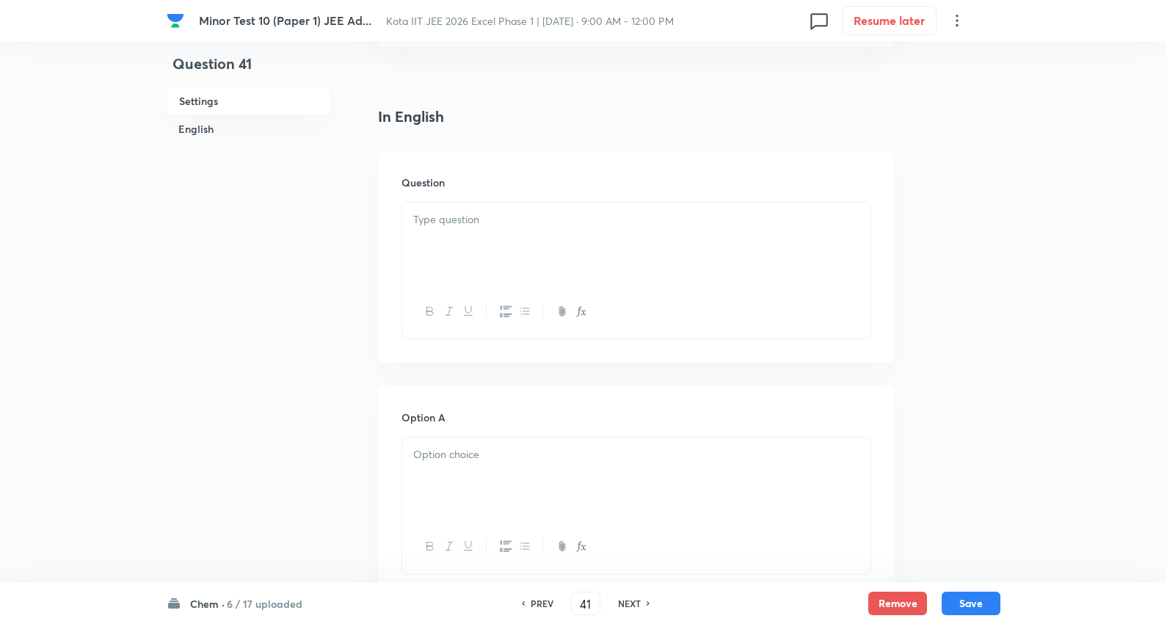
click at [486, 236] on div at bounding box center [636, 244] width 468 height 82
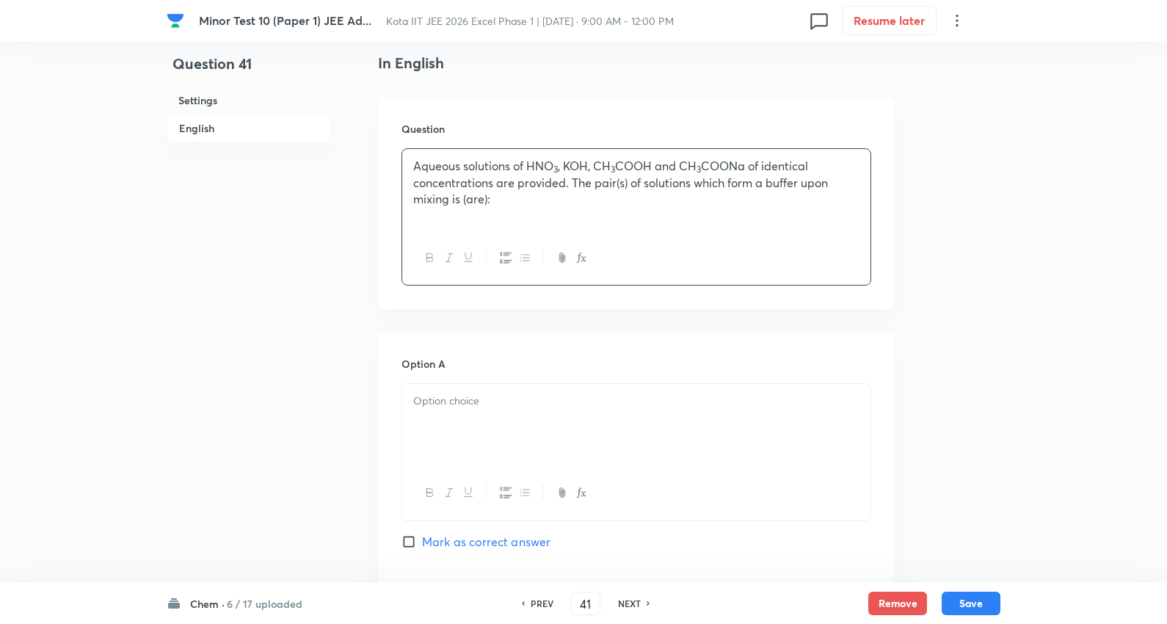
scroll to position [407, 0]
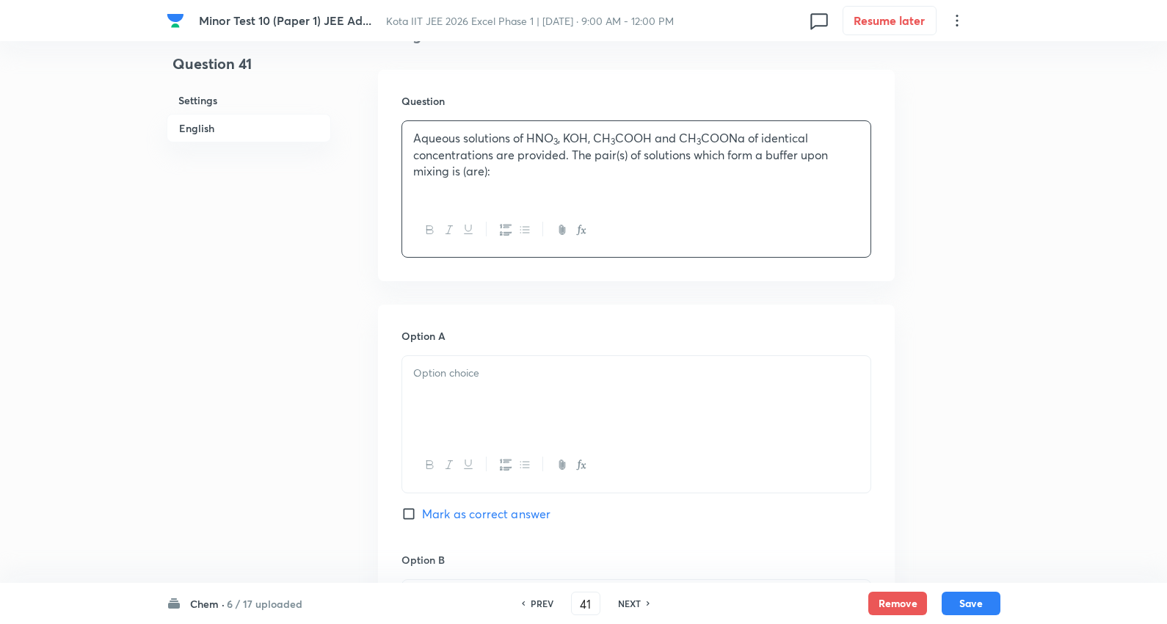
click at [493, 384] on div at bounding box center [636, 397] width 468 height 82
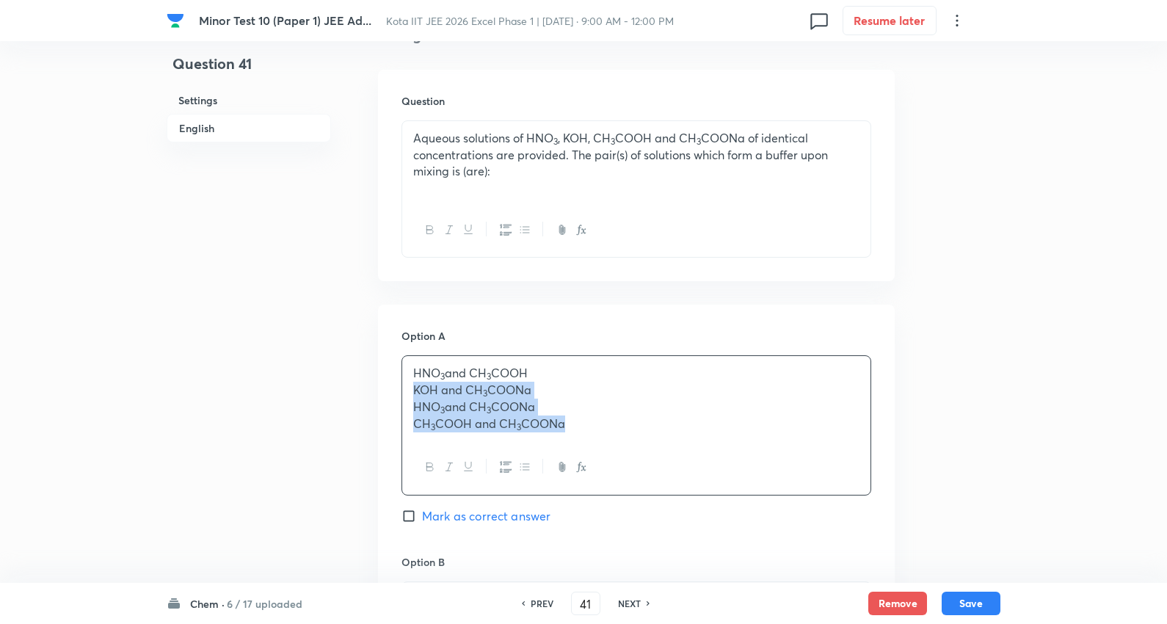
drag, startPoint x: 412, startPoint y: 389, endPoint x: 515, endPoint y: 367, distance: 105.8
click at [805, 435] on div "HNO 3 and CH 3 COOH KOH and CH 3 COONa HNO 3 and CH 3 COONa CH 3 COOH and CH 3 …" at bounding box center [636, 398] width 468 height 84
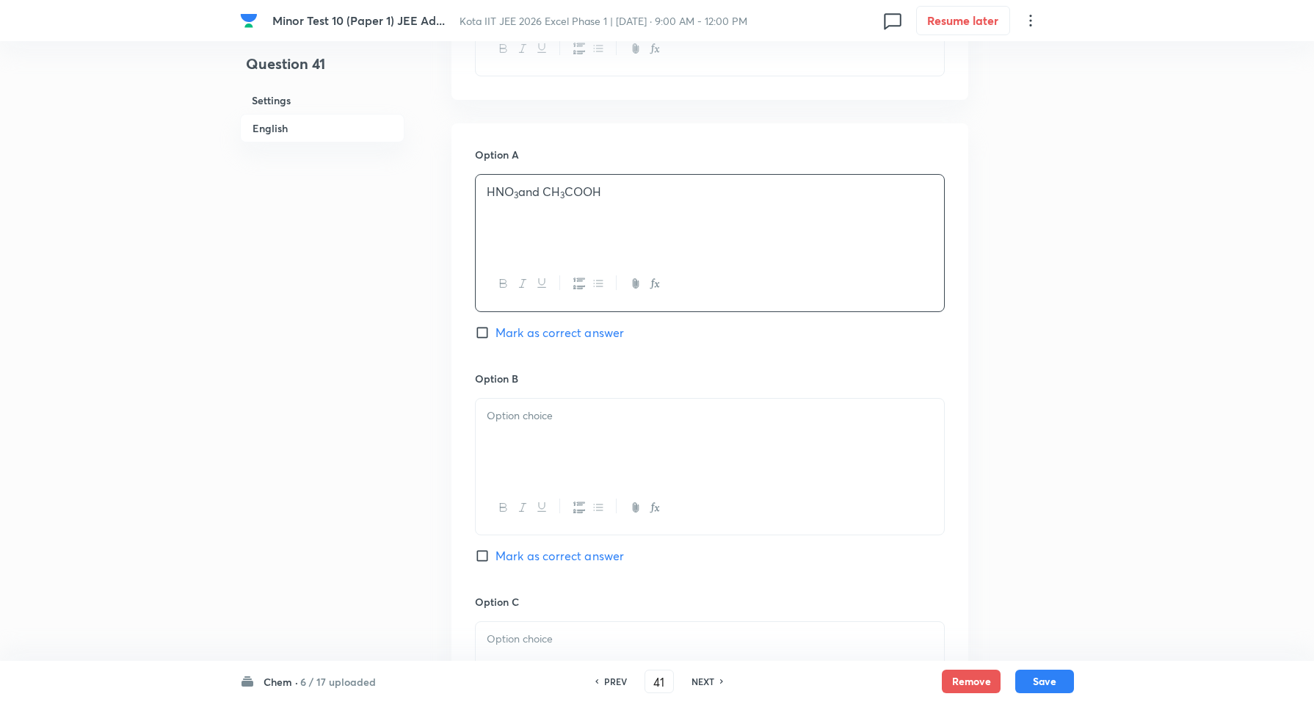
scroll to position [591, 0]
click at [522, 417] on p at bounding box center [710, 413] width 446 height 17
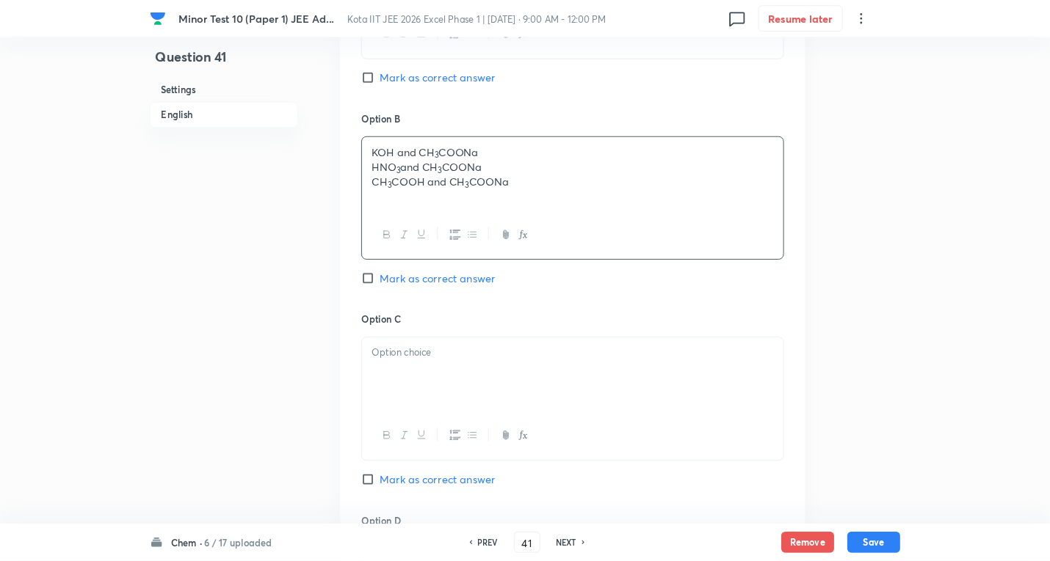
scroll to position [836, 0]
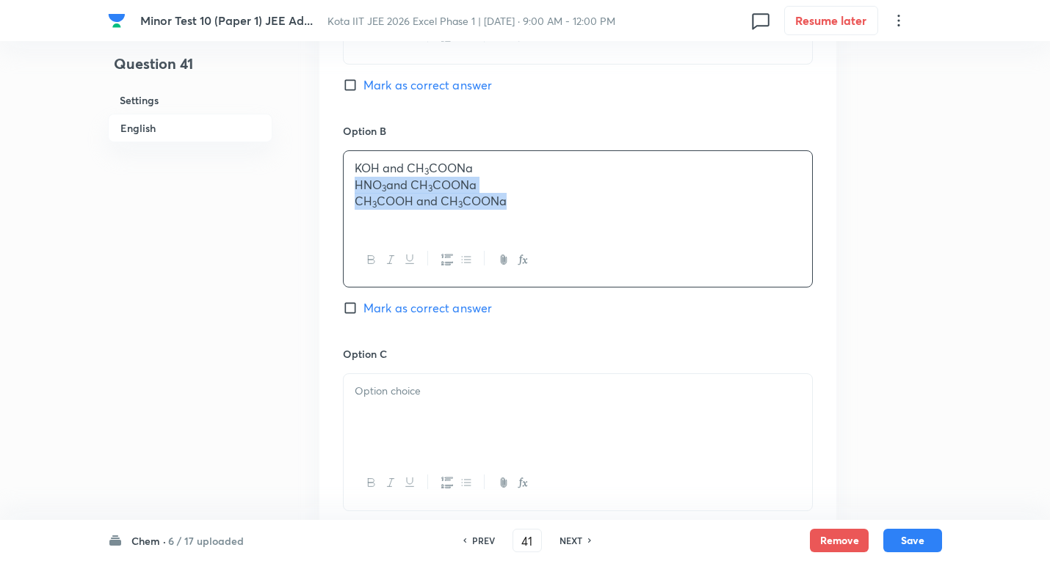
drag, startPoint x: 451, startPoint y: 200, endPoint x: 683, endPoint y: 212, distance: 232.2
click at [683, 212] on div "KOH and CH 3 COONa HNO 3 and CH 3 COONa CH 3 COOH and CH 3 COONa" at bounding box center [577, 192] width 468 height 82
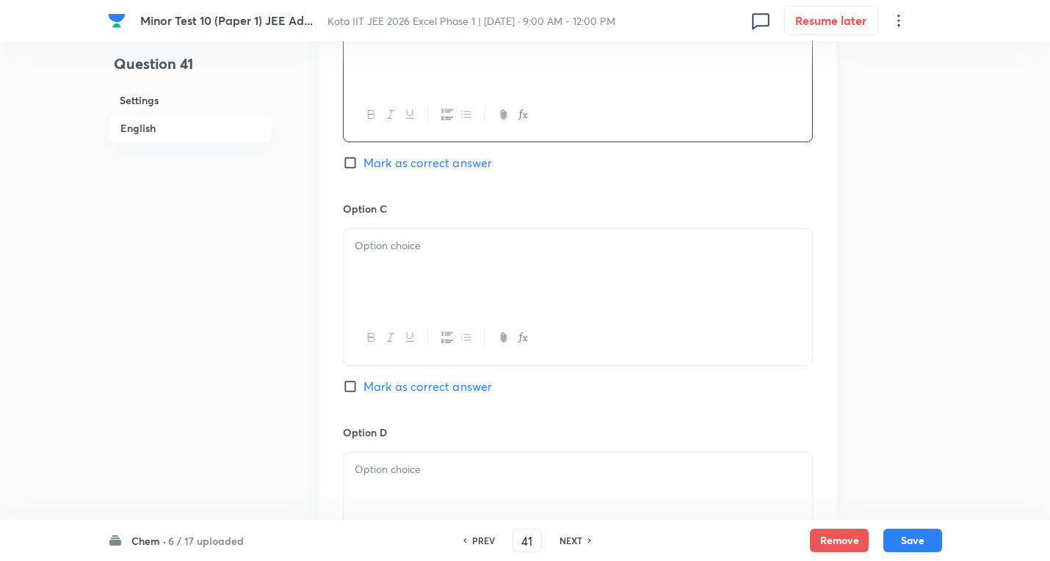
scroll to position [983, 0]
drag, startPoint x: 412, startPoint y: 273, endPoint x: 352, endPoint y: 252, distance: 64.5
click at [412, 270] on div at bounding box center [577, 269] width 468 height 82
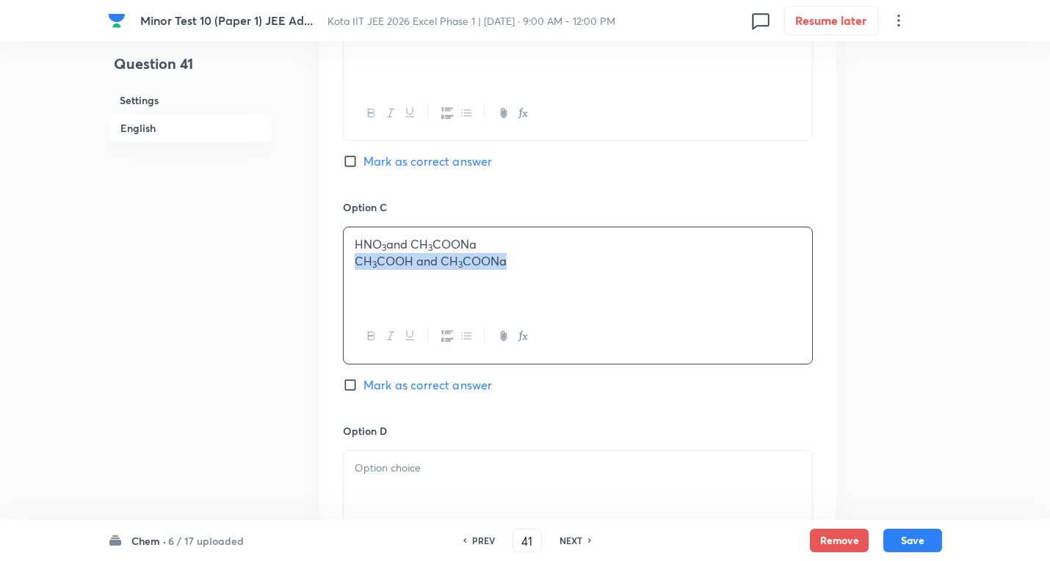
drag, startPoint x: 353, startPoint y: 258, endPoint x: 950, endPoint y: 277, distance: 597.7
click at [950, 277] on div "Minor Test 10 (Paper 1) JEE Ad... Kota IIT JEE 2026 Excel Phase 1 | Sep 8, 2025…" at bounding box center [525, 11] width 1050 height 1847
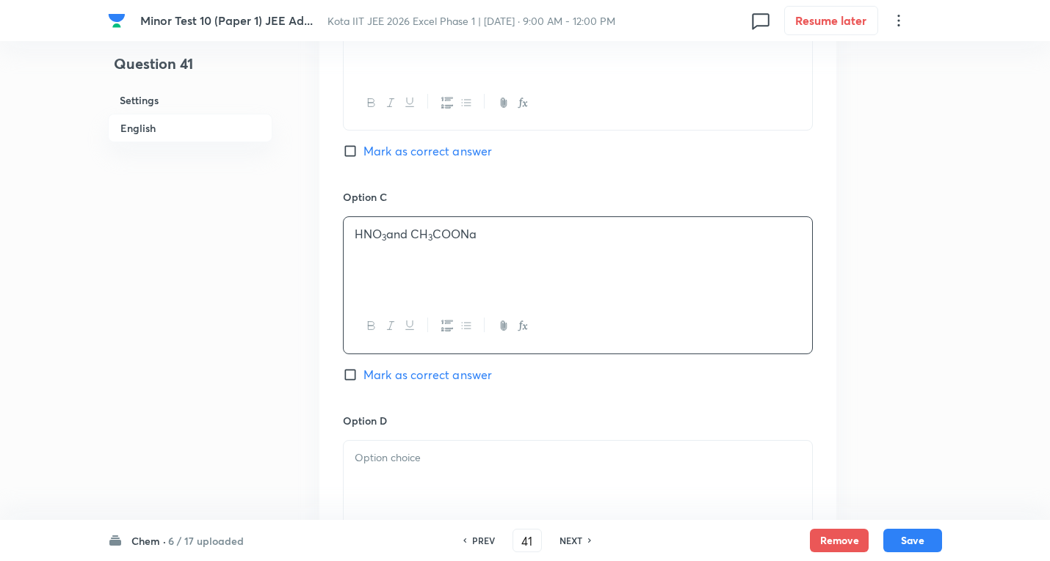
scroll to position [1130, 0]
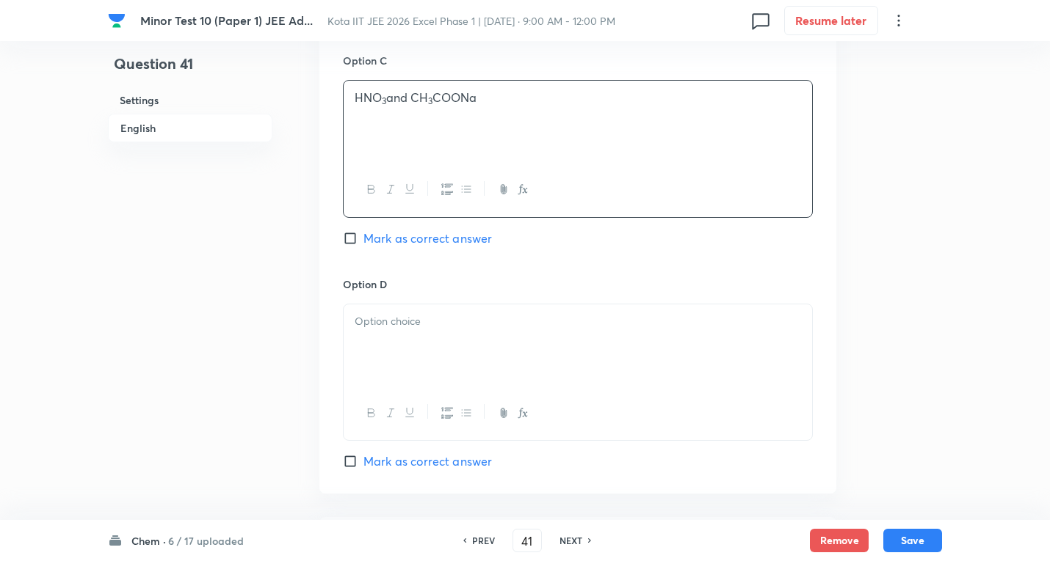
click at [460, 244] on span "Mark as correct answer" at bounding box center [427, 239] width 128 height 18
click at [363, 244] on input "Mark as correct answer" at bounding box center [353, 238] width 21 height 15
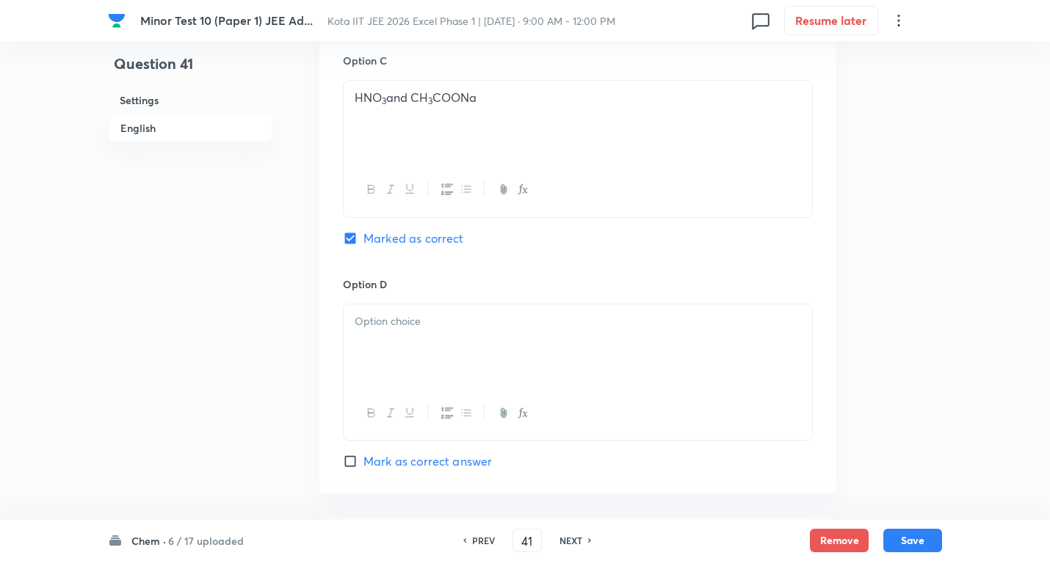
click at [441, 344] on div at bounding box center [577, 346] width 468 height 82
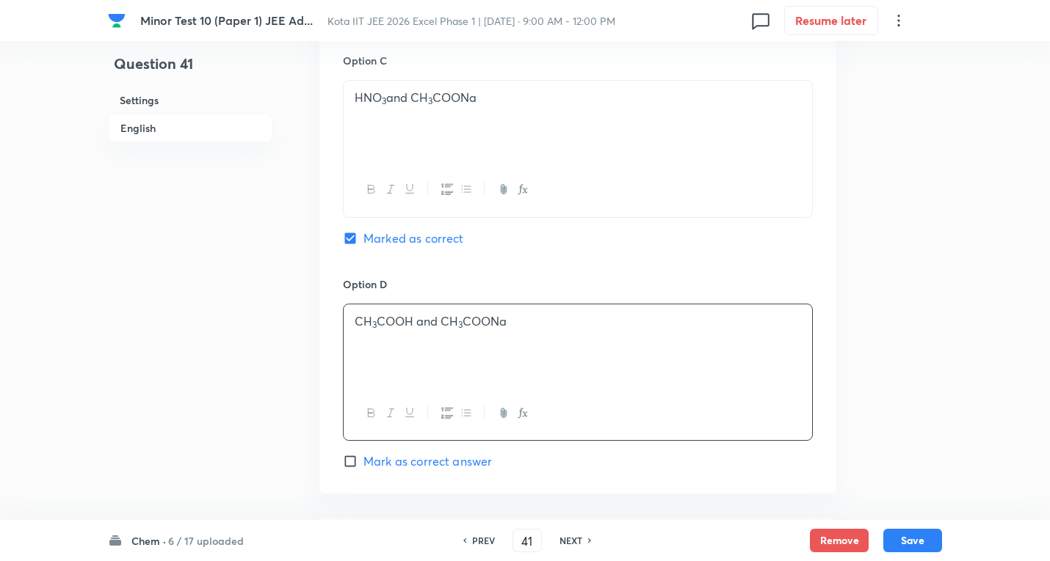
drag, startPoint x: 417, startPoint y: 462, endPoint x: 417, endPoint y: 453, distance: 9.5
click at [417, 462] on span "Mark as correct answer" at bounding box center [427, 462] width 128 height 18
click at [363, 462] on input "Mark as correct answer" at bounding box center [353, 461] width 21 height 15
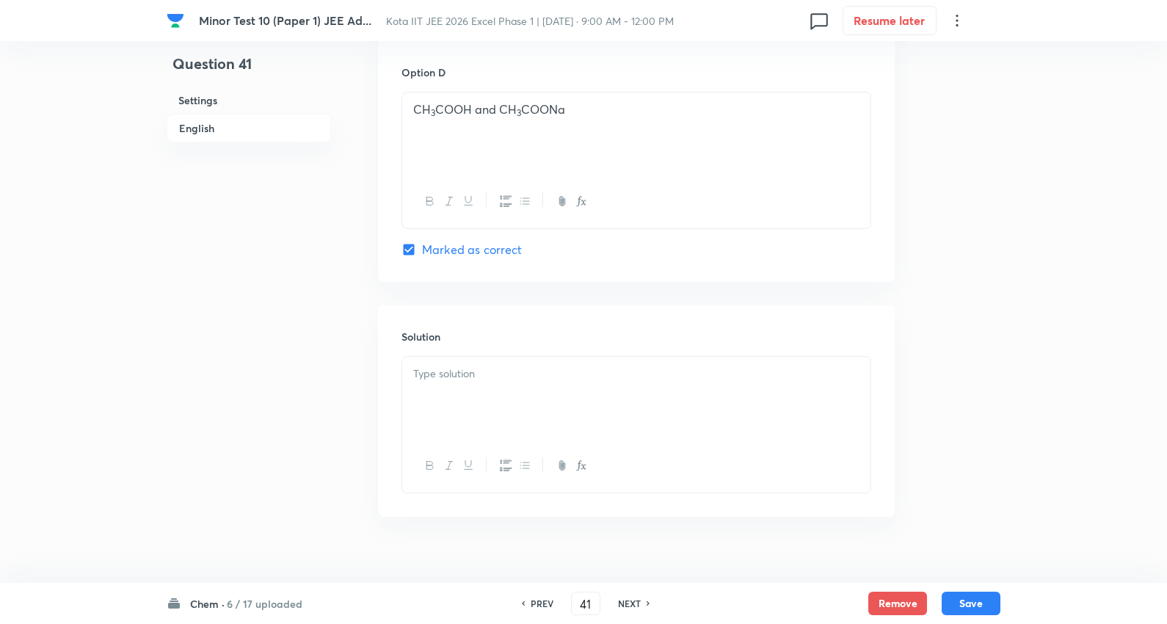
scroll to position [1367, 0]
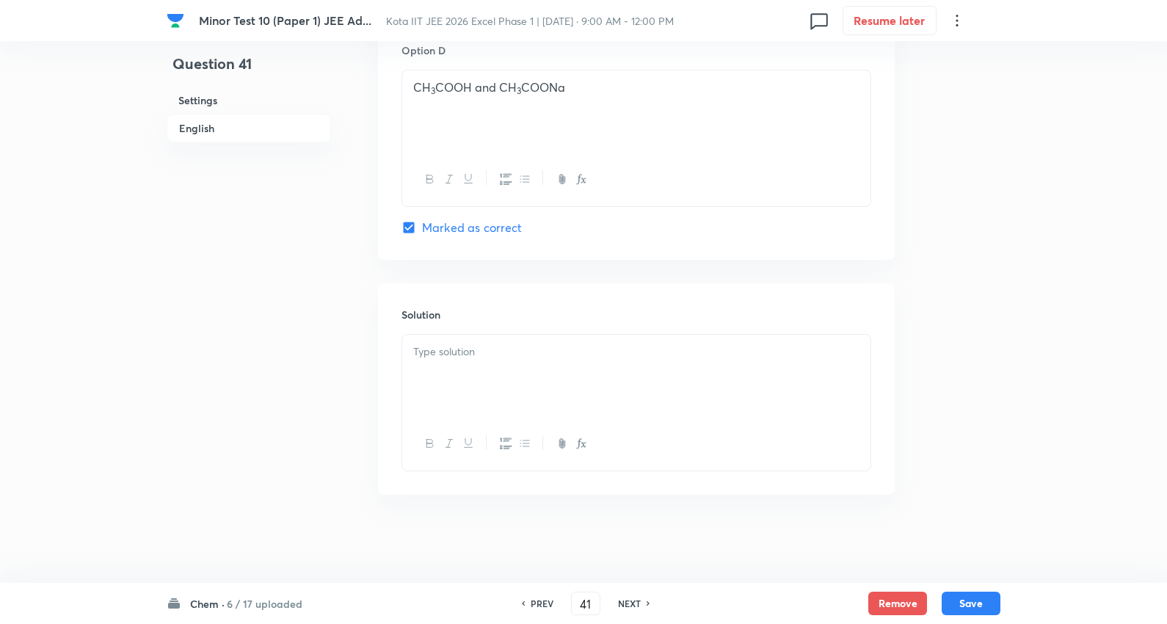
click at [506, 356] on p at bounding box center [636, 351] width 446 height 17
click at [967, 604] on button "Save" at bounding box center [971, 601] width 59 height 23
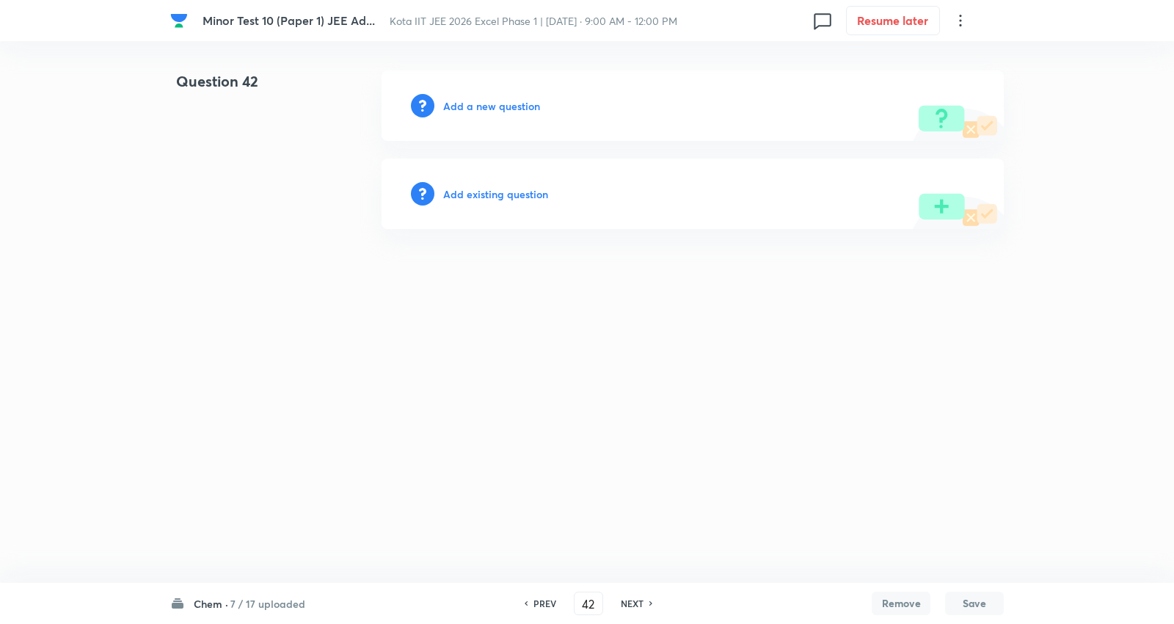
click at [519, 110] on h6 "Add a new question" at bounding box center [491, 105] width 97 height 15
click at [518, 111] on h6 "Choose a question type" at bounding box center [499, 105] width 113 height 15
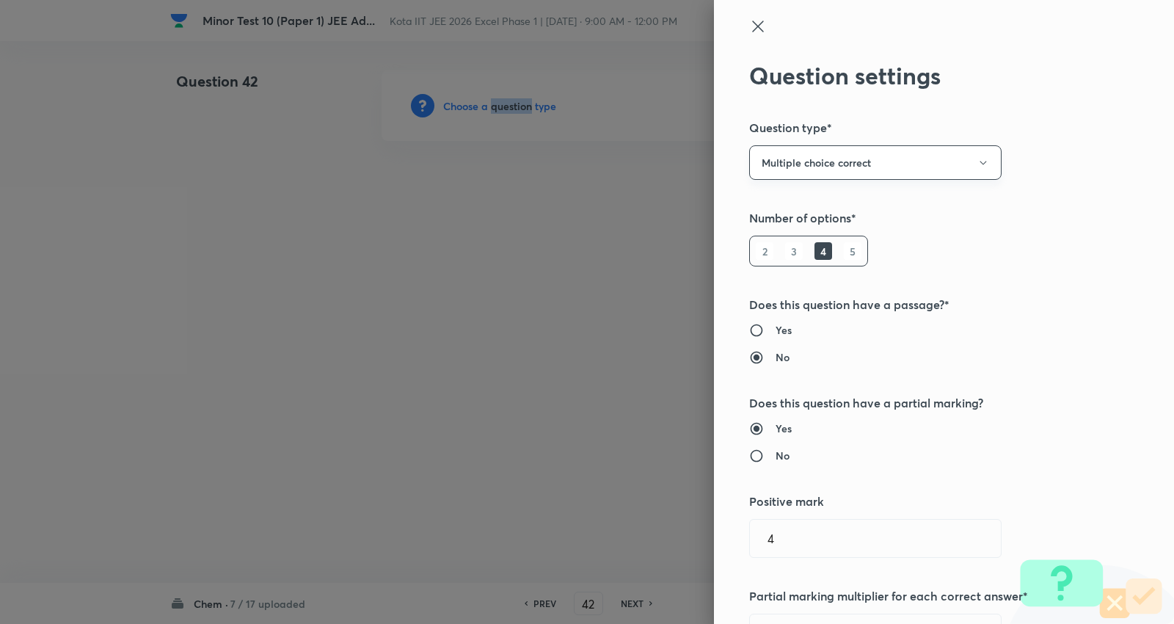
click at [798, 155] on button "Multiple choice correct" at bounding box center [875, 162] width 252 height 34
drag, startPoint x: 782, startPoint y: 258, endPoint x: 793, endPoint y: 252, distance: 12.5
click at [783, 259] on span "Integer" at bounding box center [862, 261] width 233 height 15
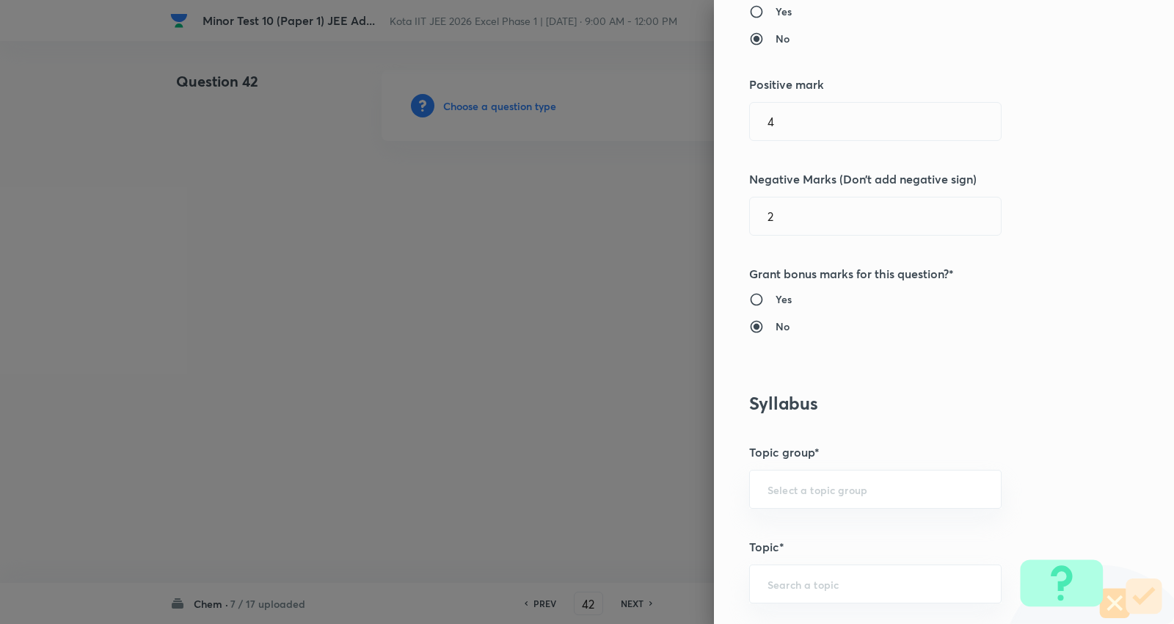
scroll to position [244, 0]
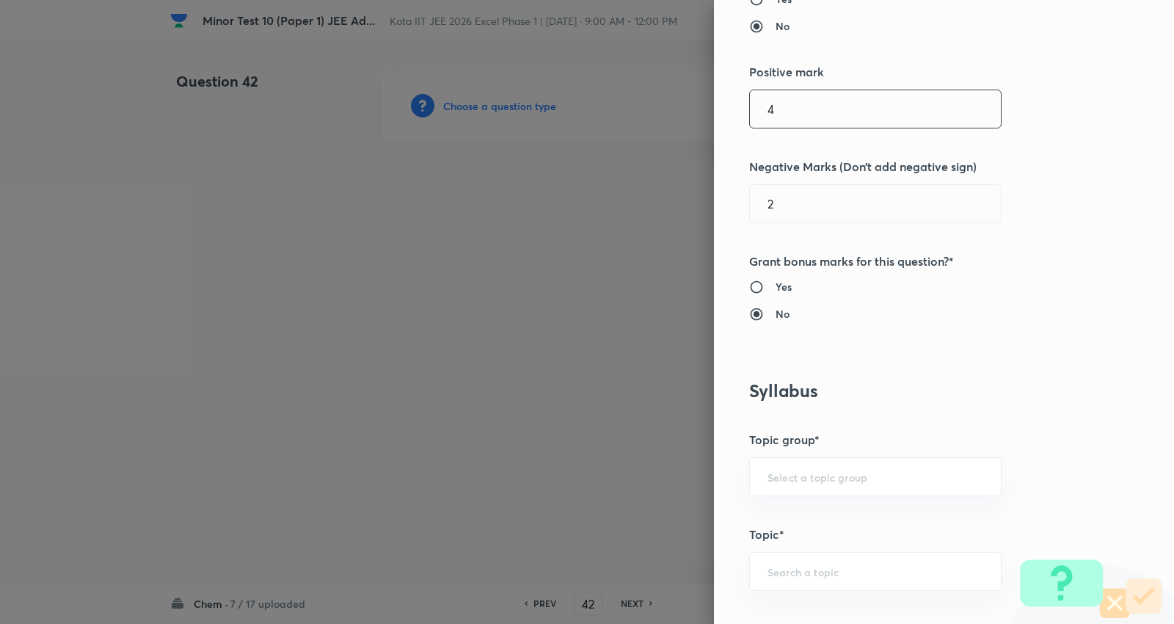
drag, startPoint x: 803, startPoint y: 114, endPoint x: 643, endPoint y: 114, distance: 160.0
click at [643, 114] on div "Question settings Question type* Integer Does this question have a passage?* Ye…" at bounding box center [587, 312] width 1174 height 624
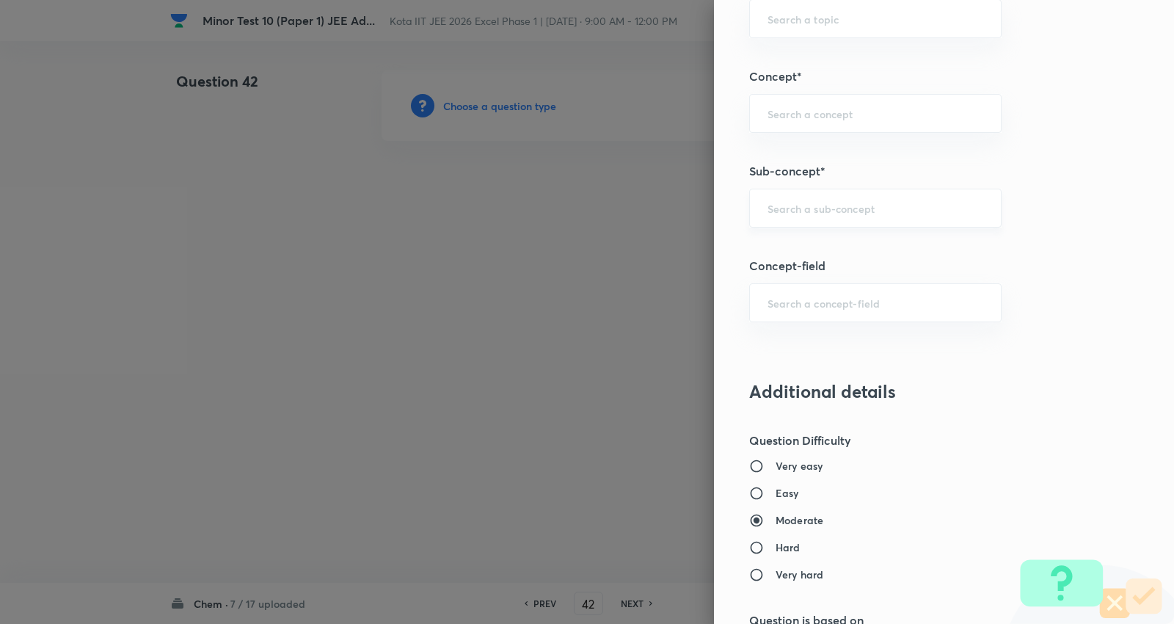
scroll to position [734, 0]
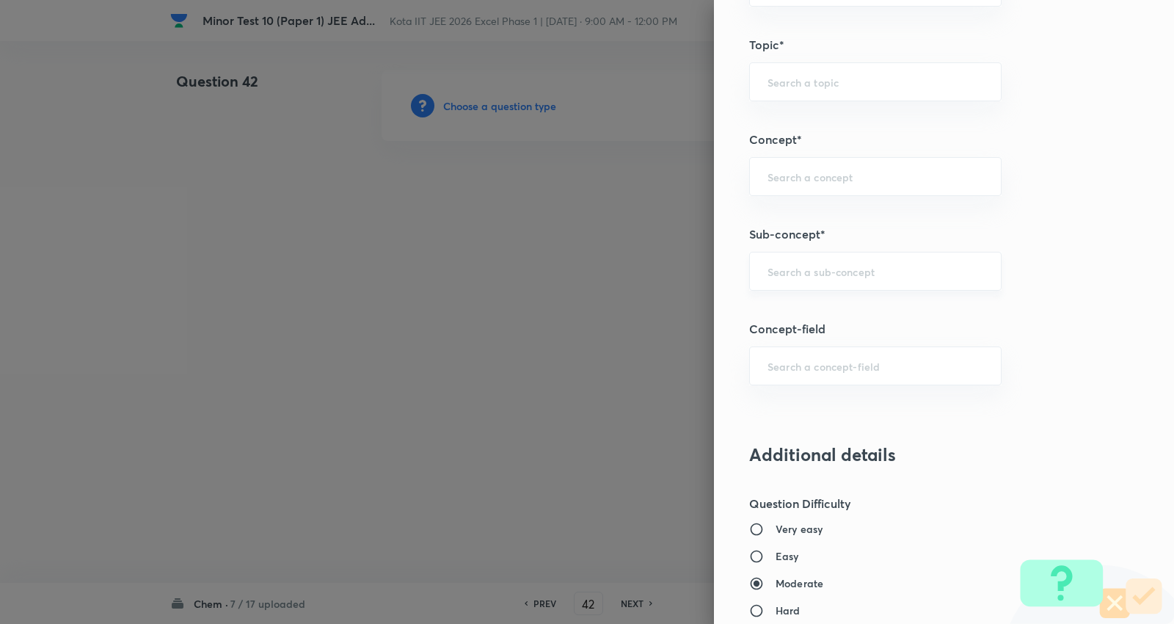
click at [824, 272] on input "text" at bounding box center [876, 271] width 216 height 14
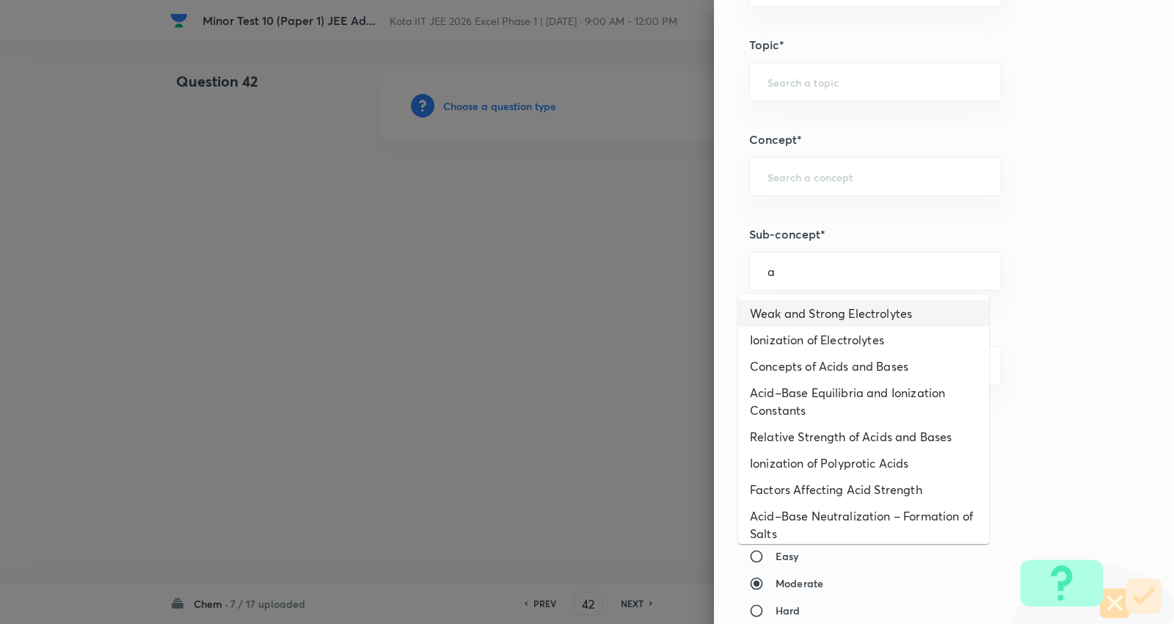
click at [838, 311] on li "Weak and Strong Electrolytes" at bounding box center [863, 313] width 251 height 26
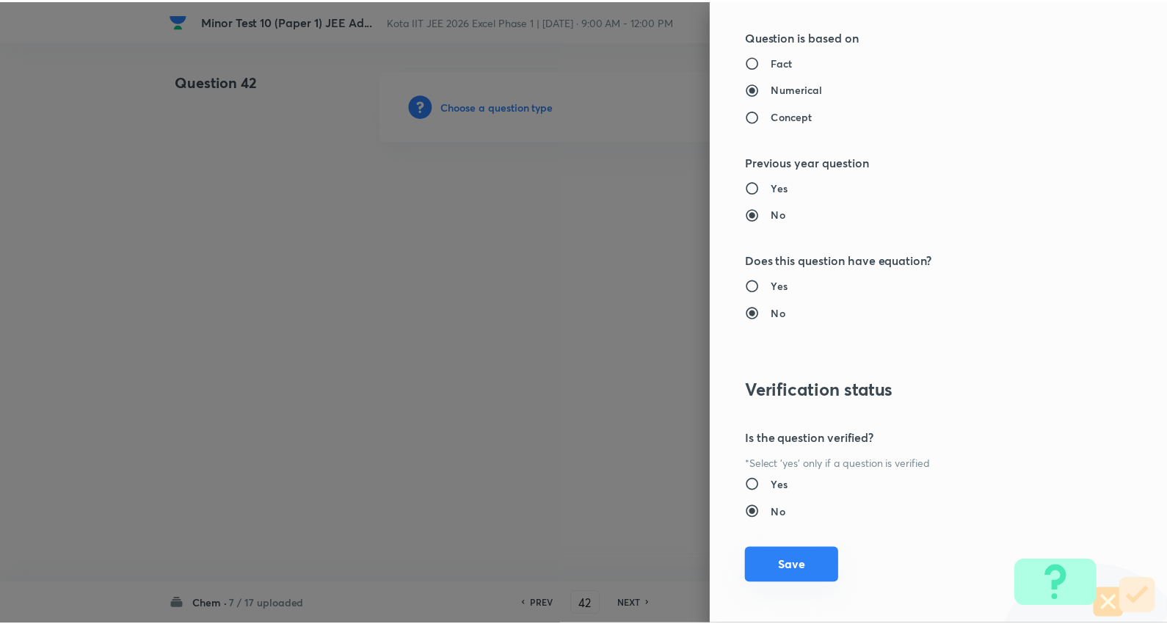
scroll to position [1389, 0]
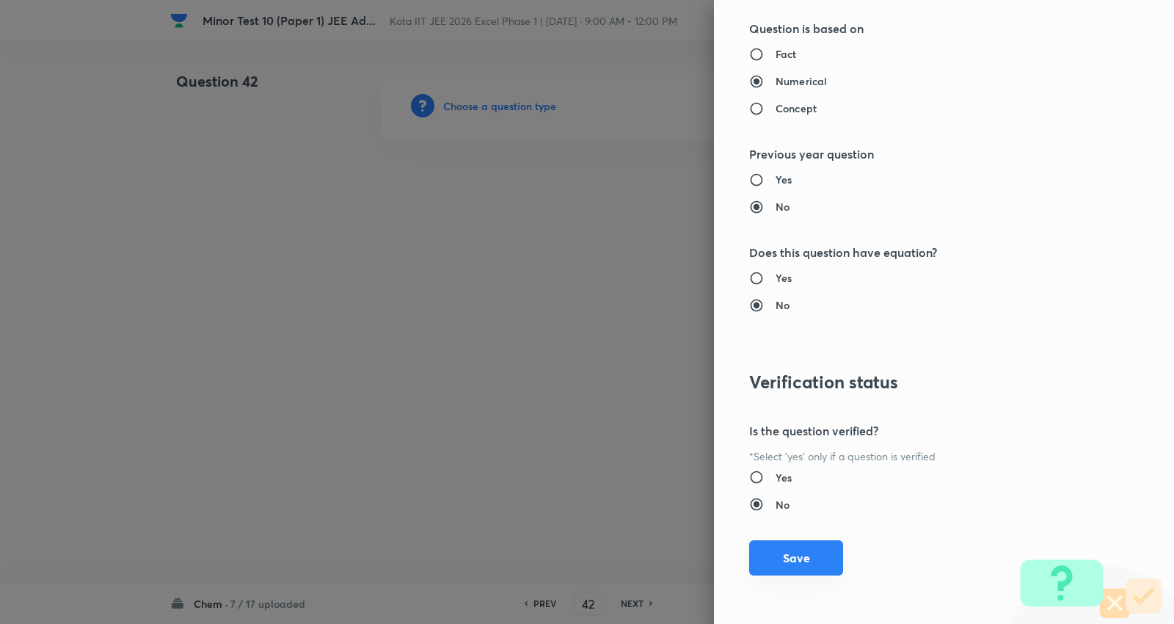
drag, startPoint x: 793, startPoint y: 562, endPoint x: 787, endPoint y: 553, distance: 11.2
click at [793, 561] on button "Save" at bounding box center [796, 557] width 94 height 35
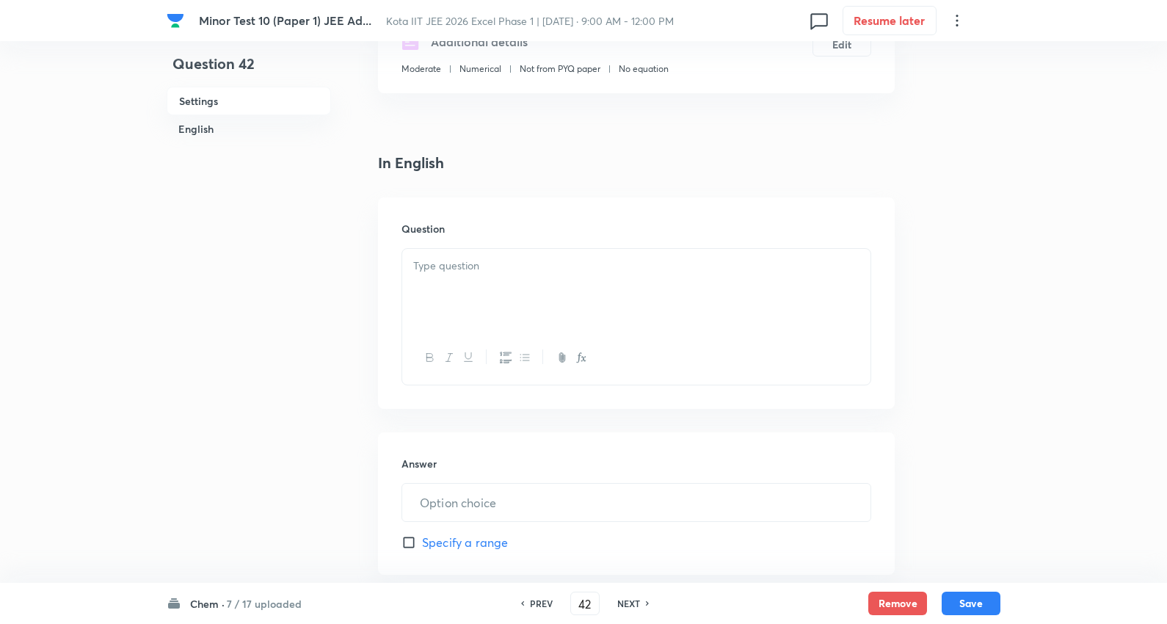
scroll to position [326, 0]
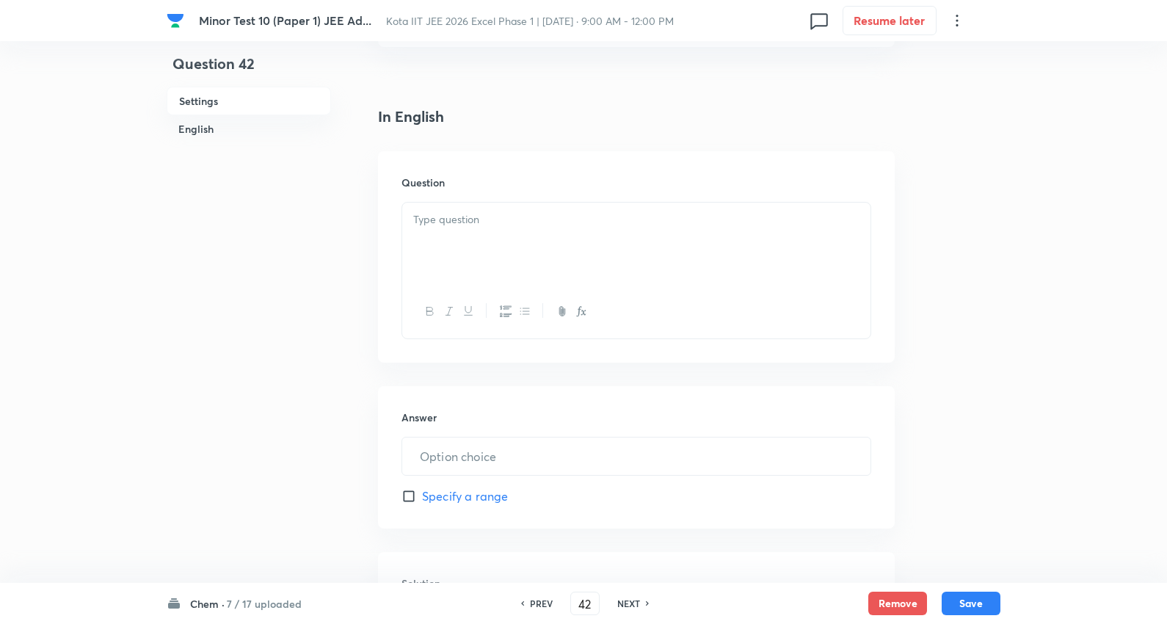
drag, startPoint x: 476, startPoint y: 231, endPoint x: 482, endPoint y: 246, distance: 16.1
click at [478, 230] on div at bounding box center [636, 244] width 468 height 82
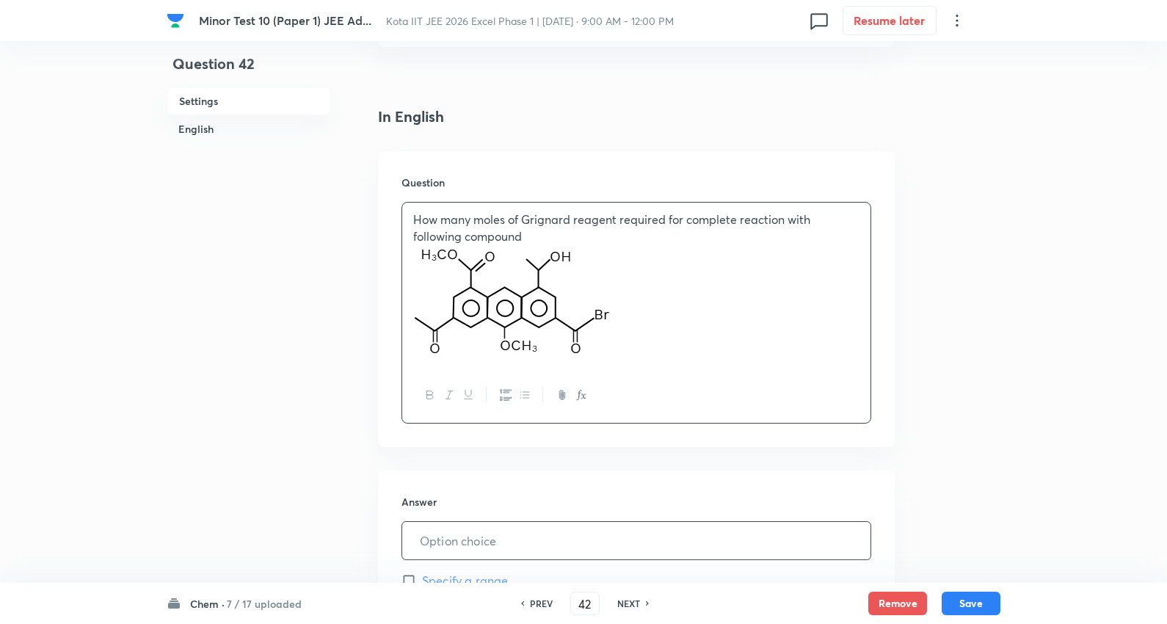
click at [477, 522] on input "text" at bounding box center [636, 540] width 468 height 37
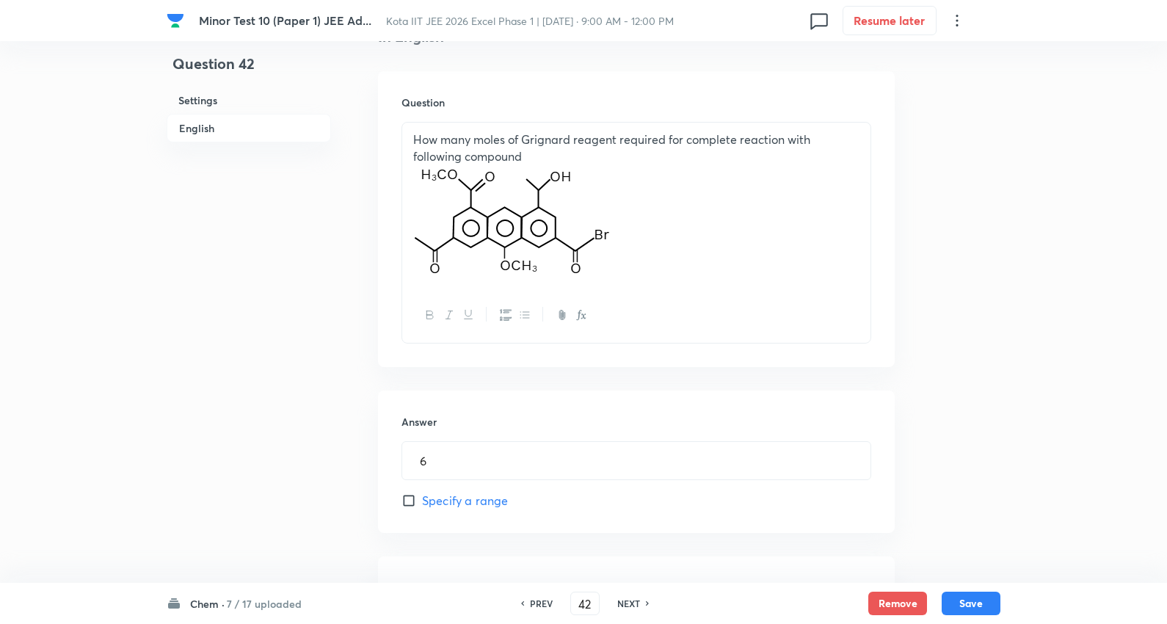
scroll to position [680, 0]
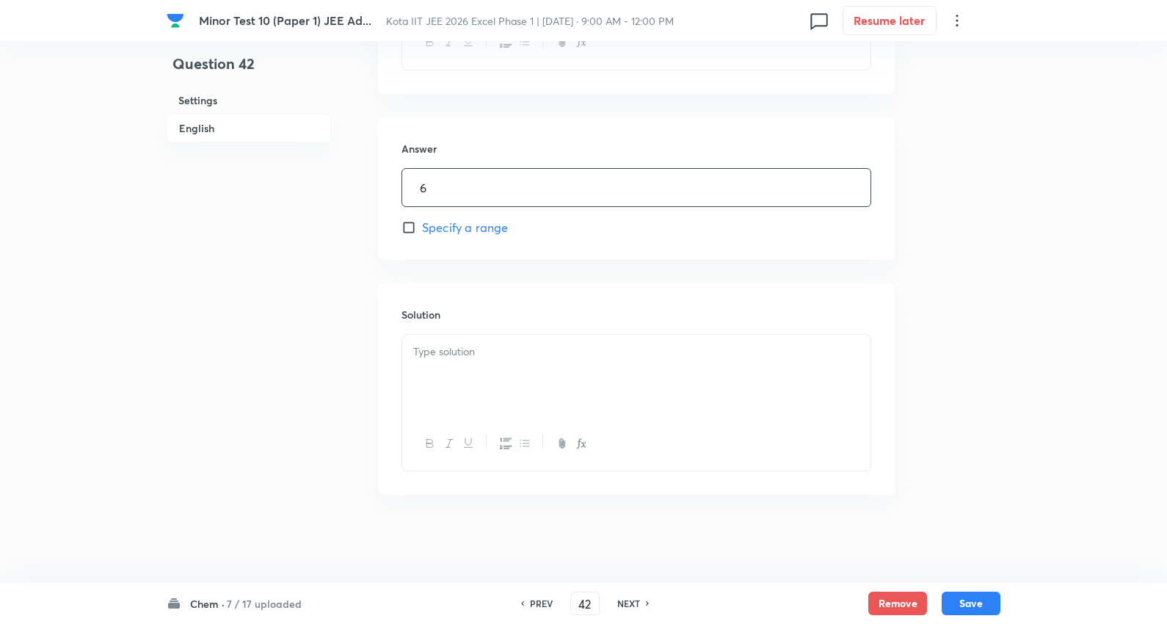
drag, startPoint x: 481, startPoint y: 357, endPoint x: 492, endPoint y: 351, distance: 12.2
click at [481, 357] on p at bounding box center [636, 351] width 446 height 17
click at [962, 602] on button "Save" at bounding box center [971, 601] width 59 height 23
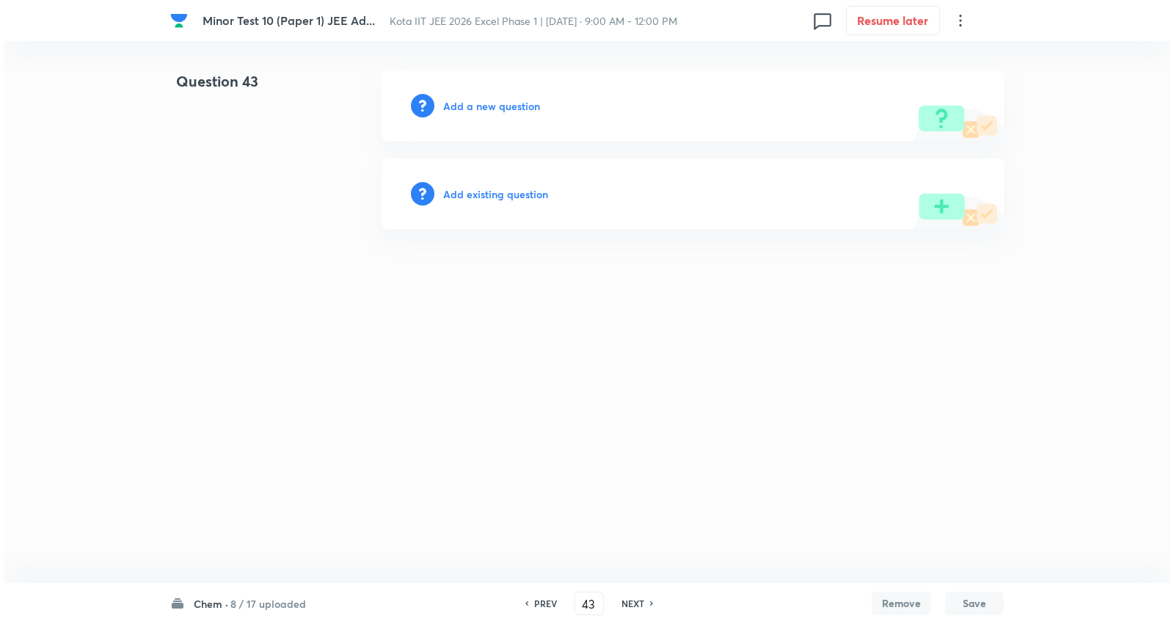
scroll to position [0, 0]
click at [490, 105] on h6 "Add a new question" at bounding box center [491, 105] width 97 height 15
click at [485, 105] on h6 "Choose a question type" at bounding box center [499, 105] width 113 height 15
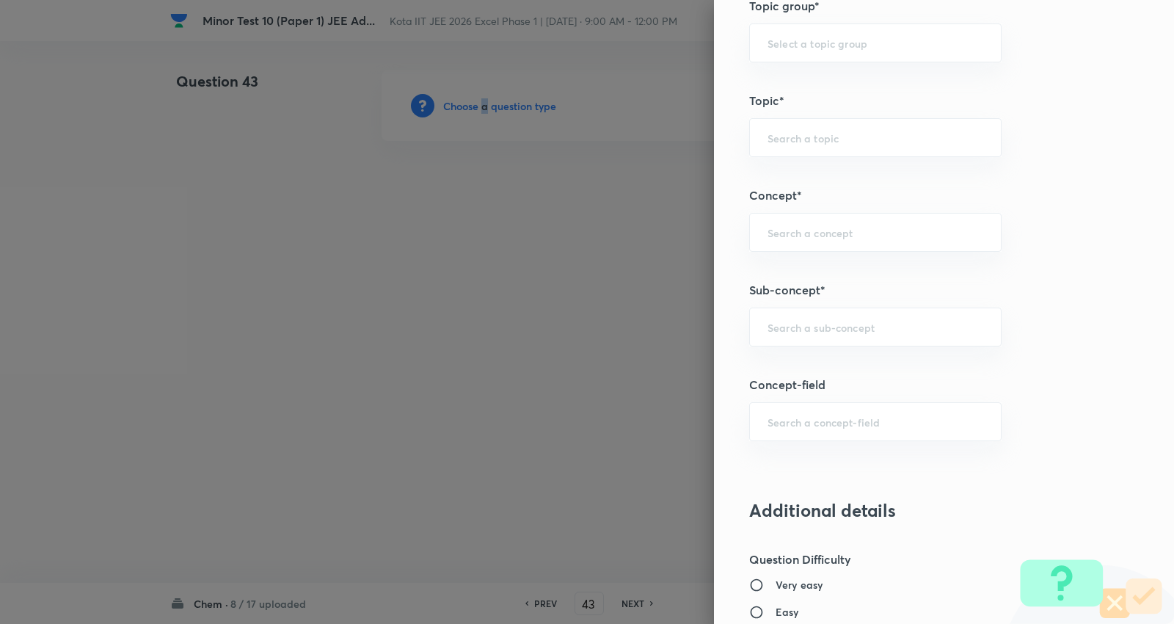
scroll to position [734, 0]
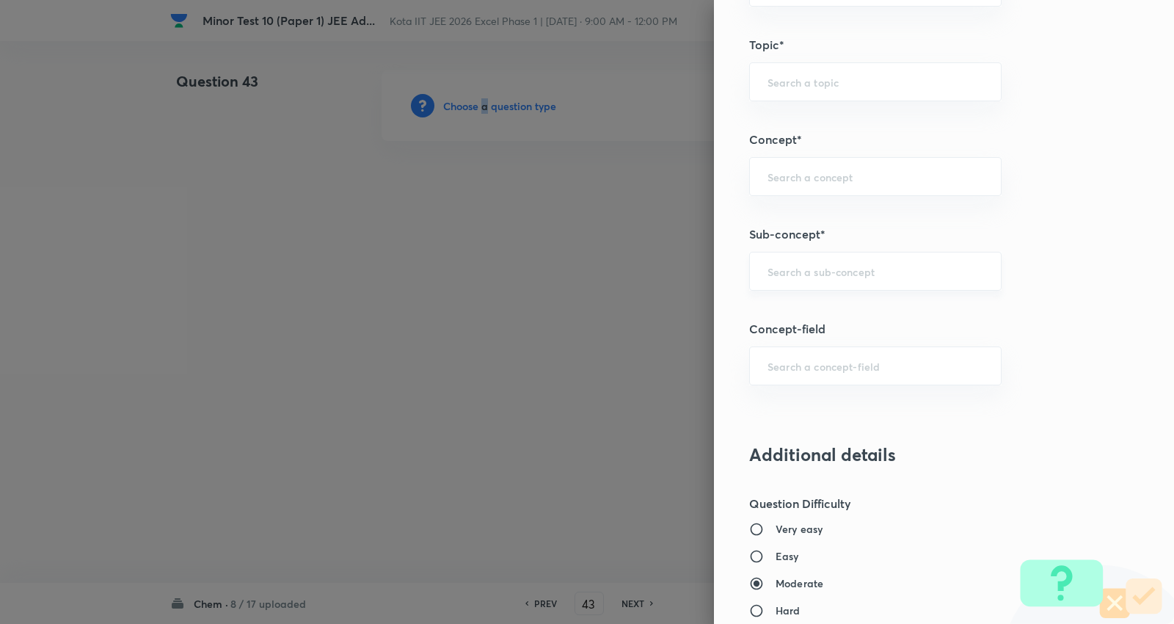
click at [830, 280] on div "​" at bounding box center [875, 271] width 252 height 39
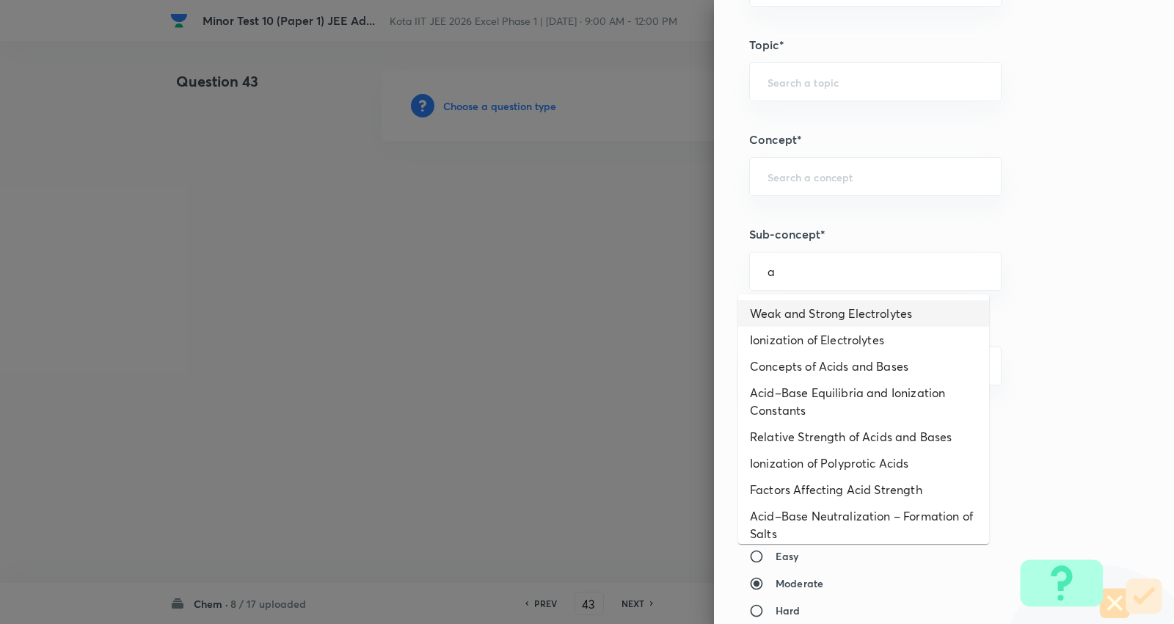
click at [813, 303] on li "Weak and Strong Electrolytes" at bounding box center [863, 313] width 251 height 26
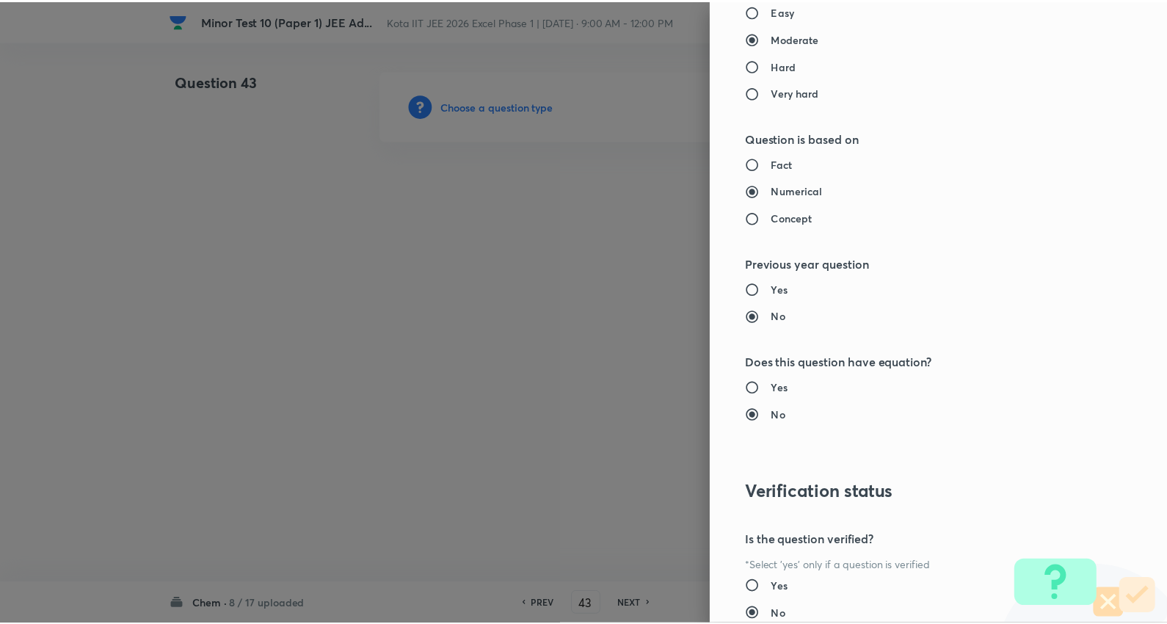
scroll to position [1389, 0]
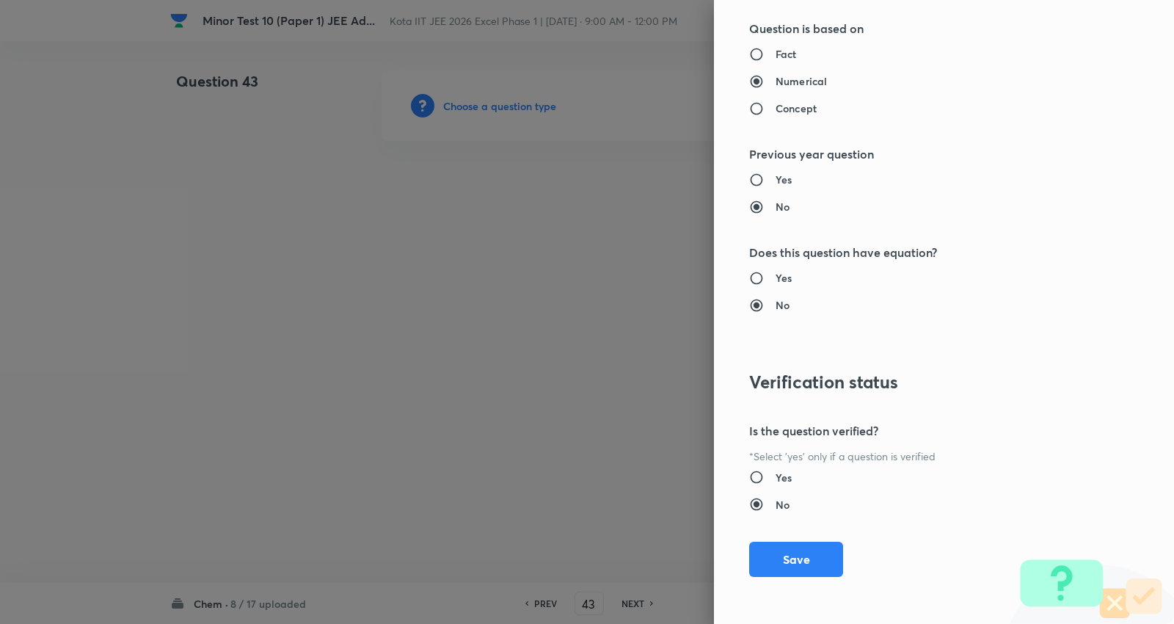
click at [797, 556] on button "Save" at bounding box center [796, 559] width 94 height 35
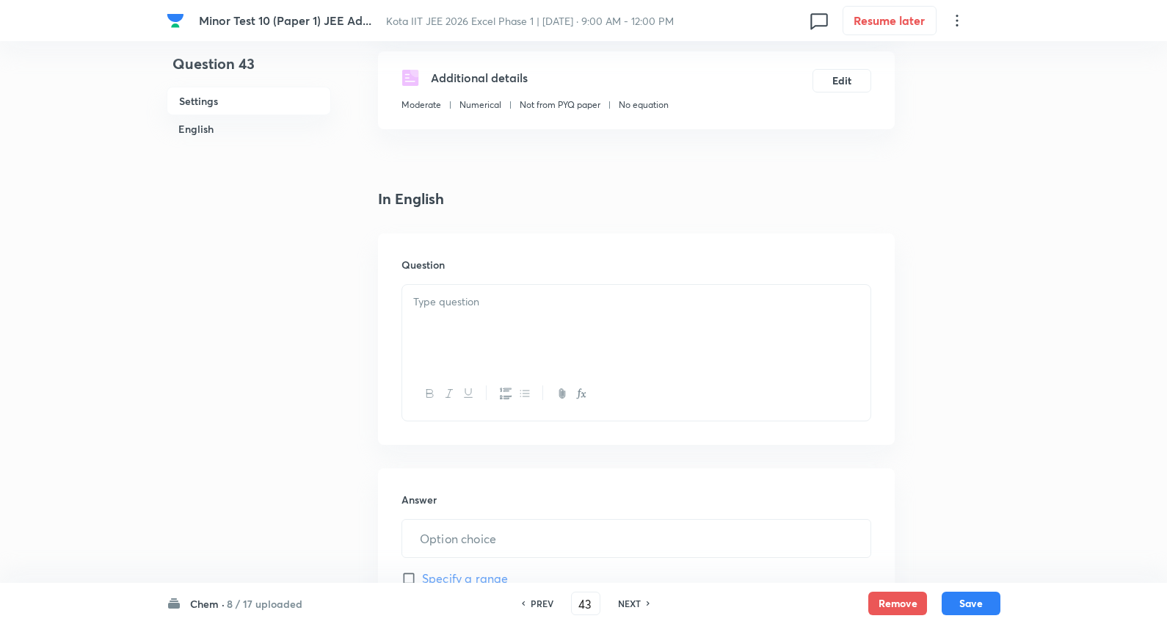
scroll to position [244, 0]
click at [492, 310] on div at bounding box center [636, 325] width 468 height 82
click at [495, 313] on div at bounding box center [636, 325] width 468 height 82
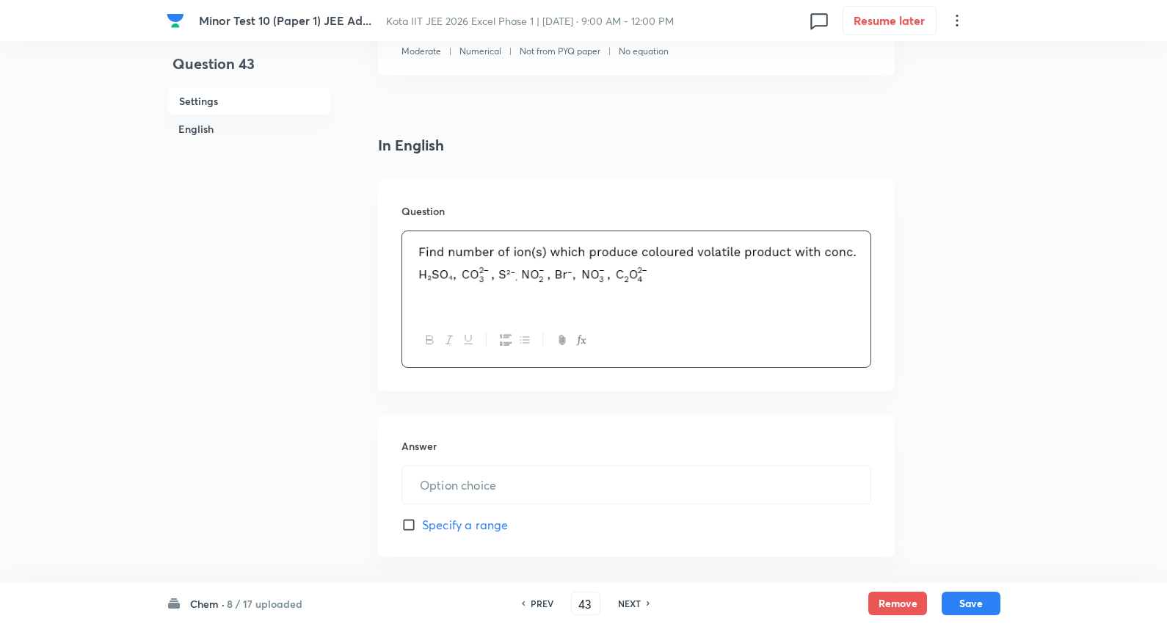
scroll to position [326, 0]
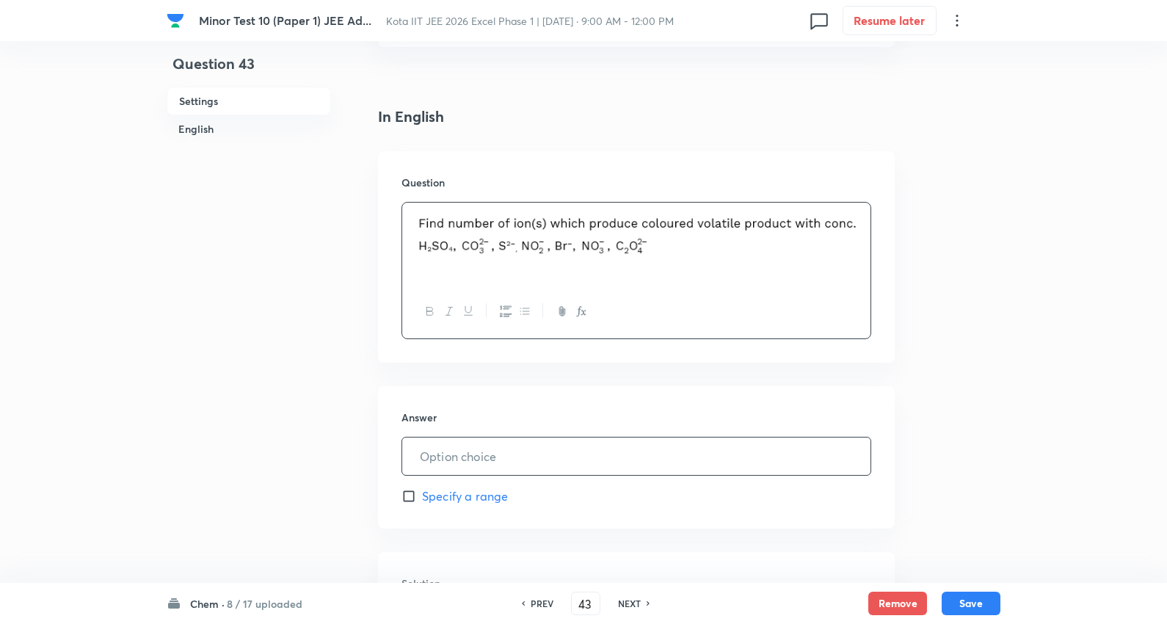
click at [486, 449] on input "text" at bounding box center [636, 455] width 468 height 37
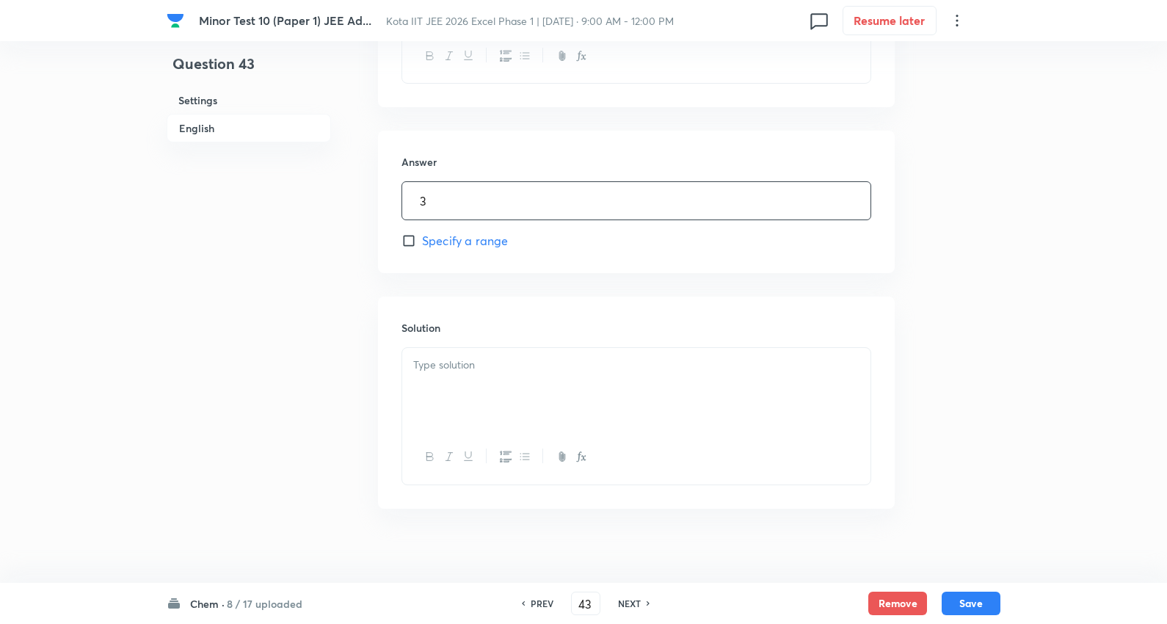
scroll to position [596, 0]
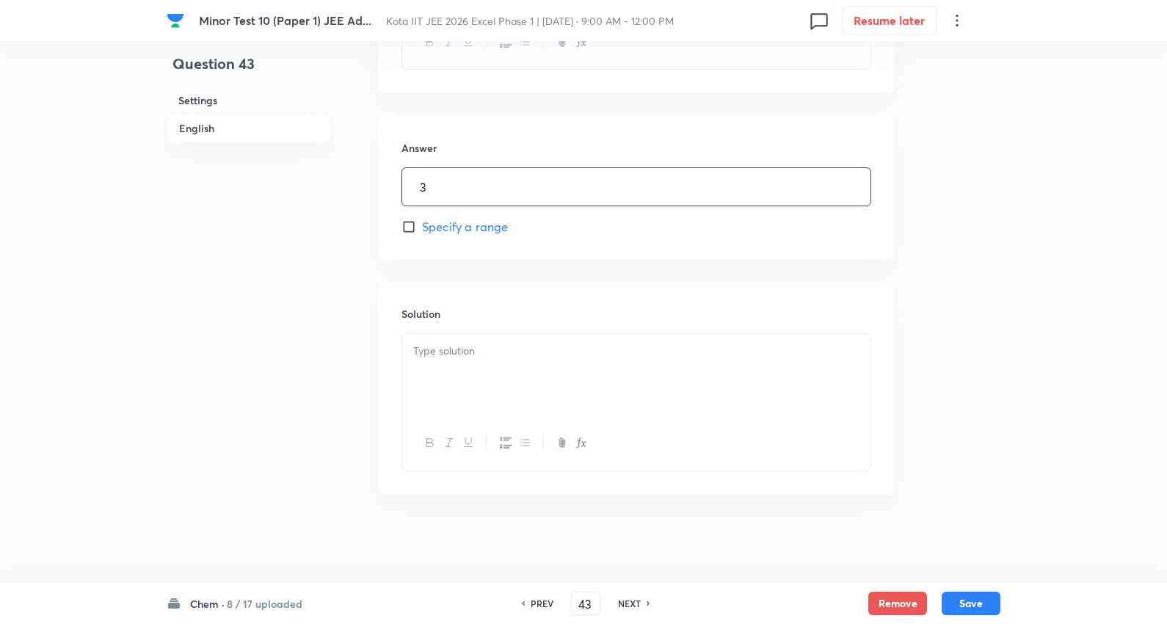
click at [467, 351] on p at bounding box center [636, 351] width 446 height 17
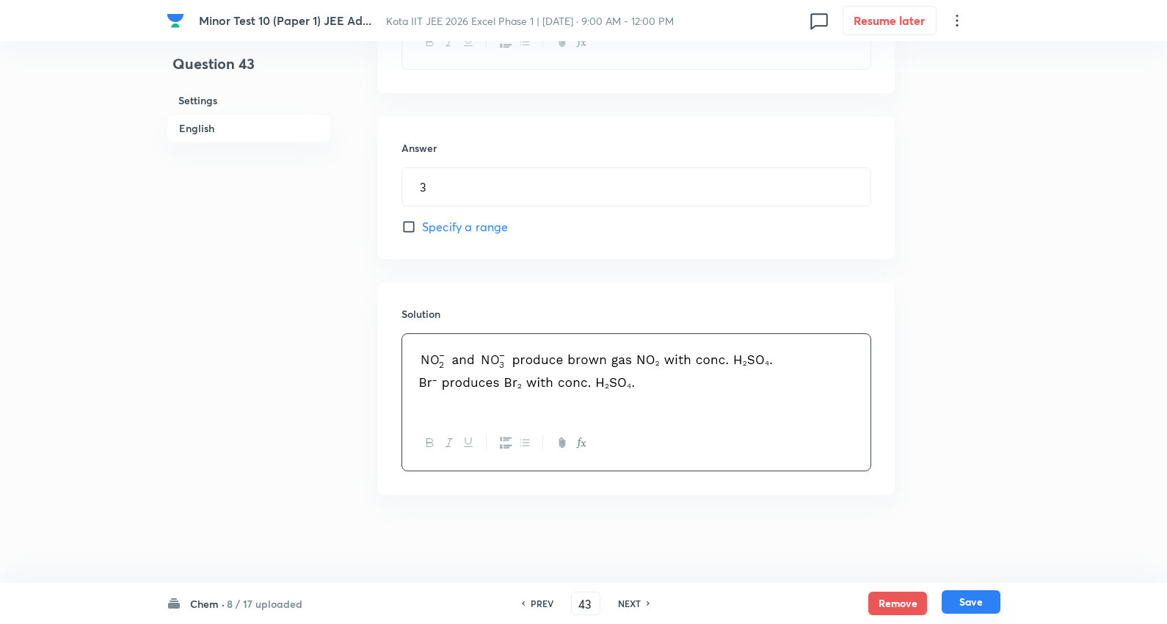
click at [974, 595] on button "Save" at bounding box center [971, 601] width 59 height 23
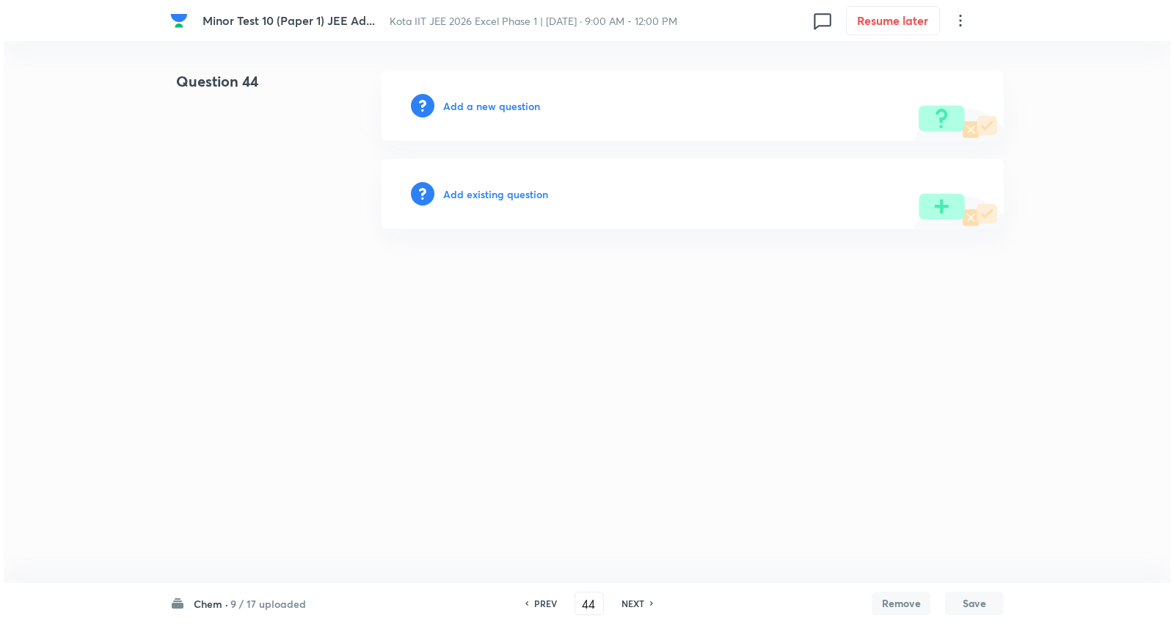
scroll to position [0, 0]
click at [517, 106] on h6 "Add a new question" at bounding box center [491, 105] width 97 height 15
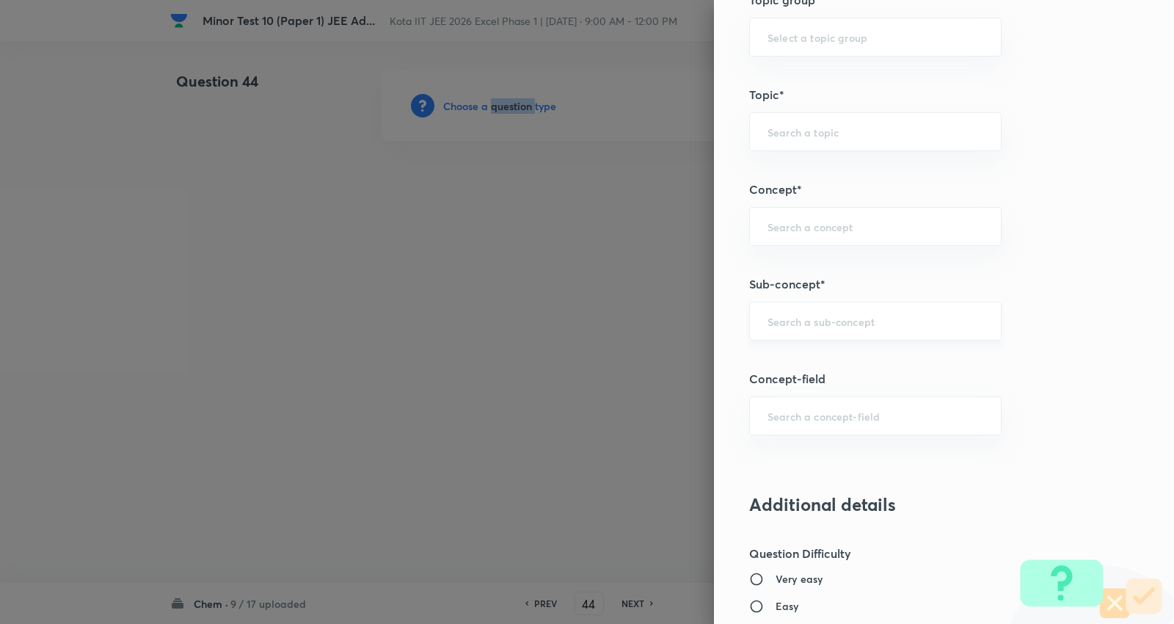
scroll to position [734, 0]
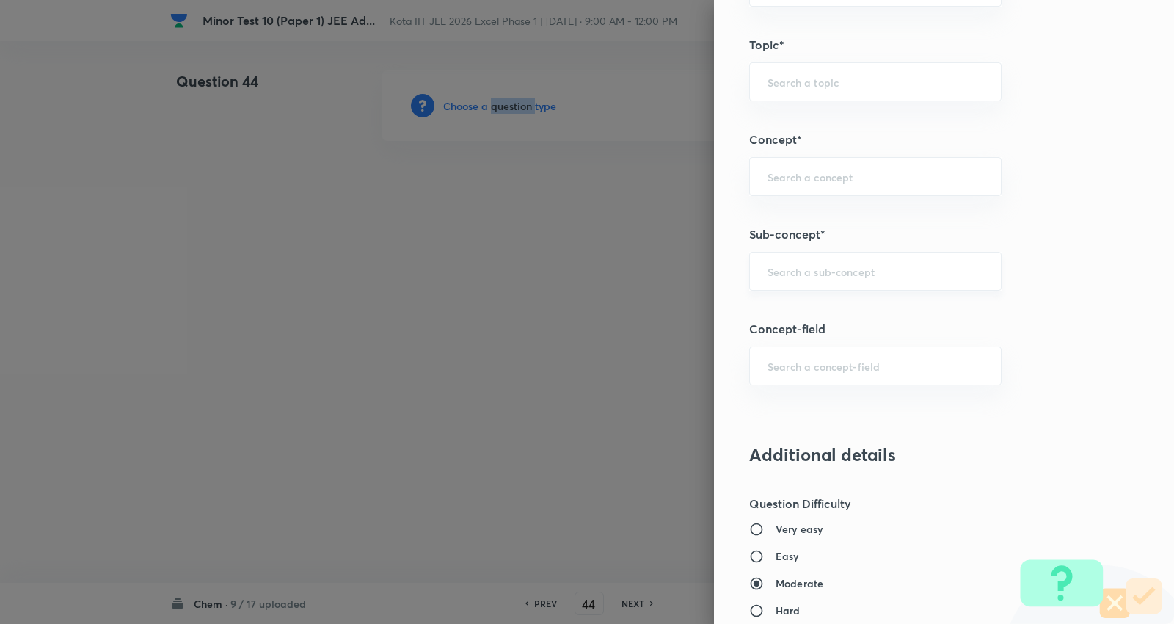
click at [824, 283] on div "​" at bounding box center [875, 271] width 252 height 39
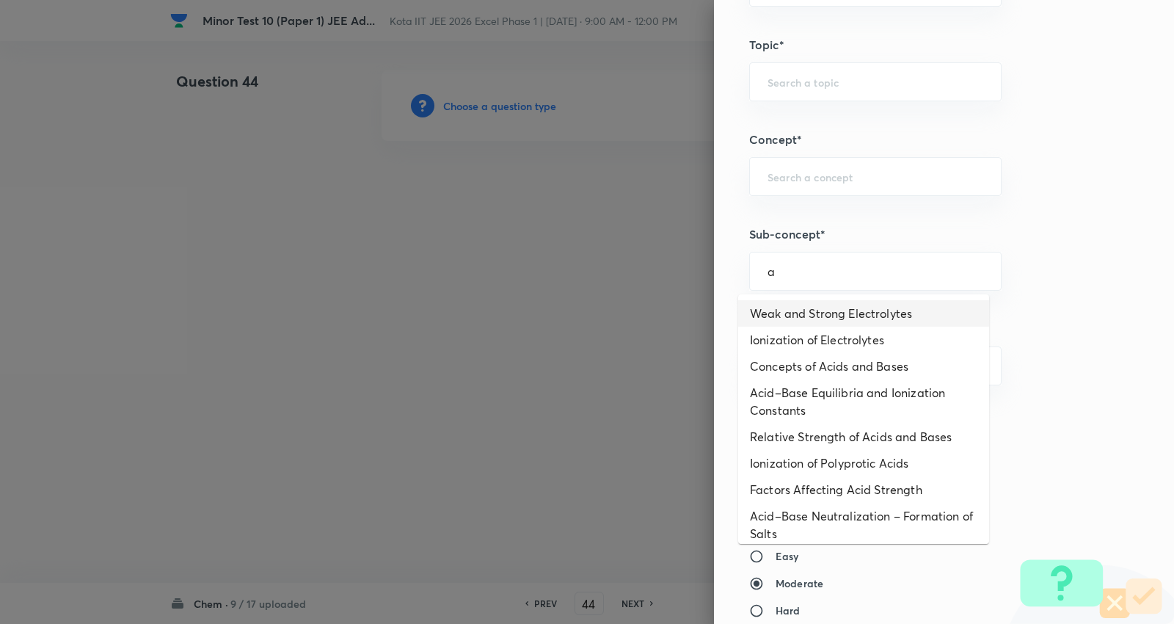
click at [835, 310] on li "Weak and Strong Electrolytes" at bounding box center [863, 313] width 251 height 26
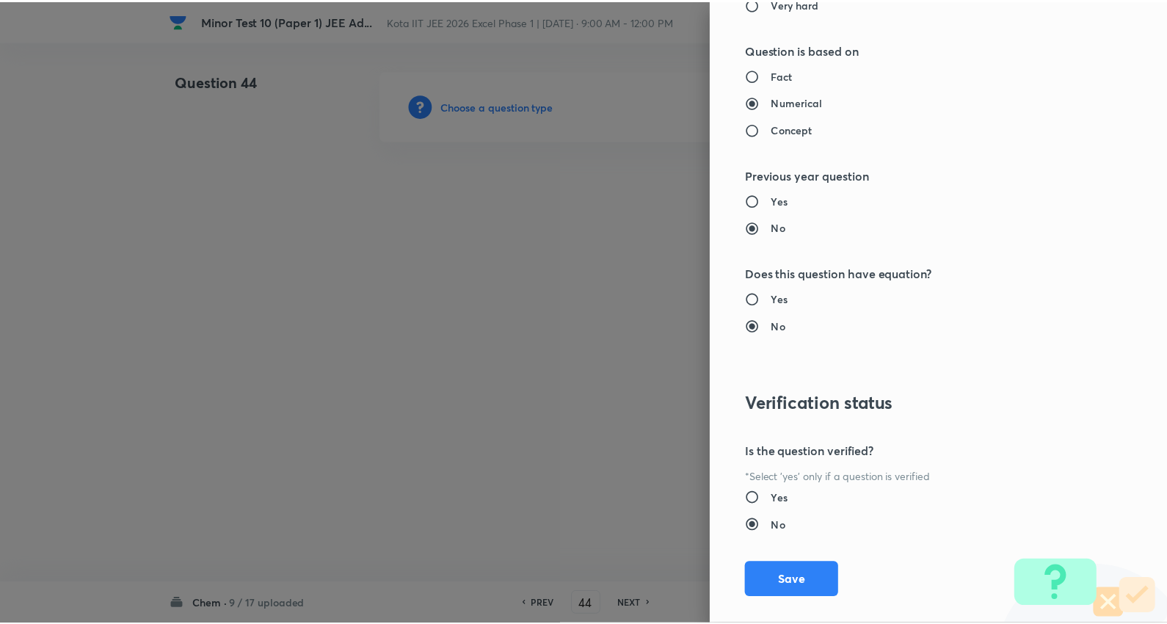
scroll to position [1389, 0]
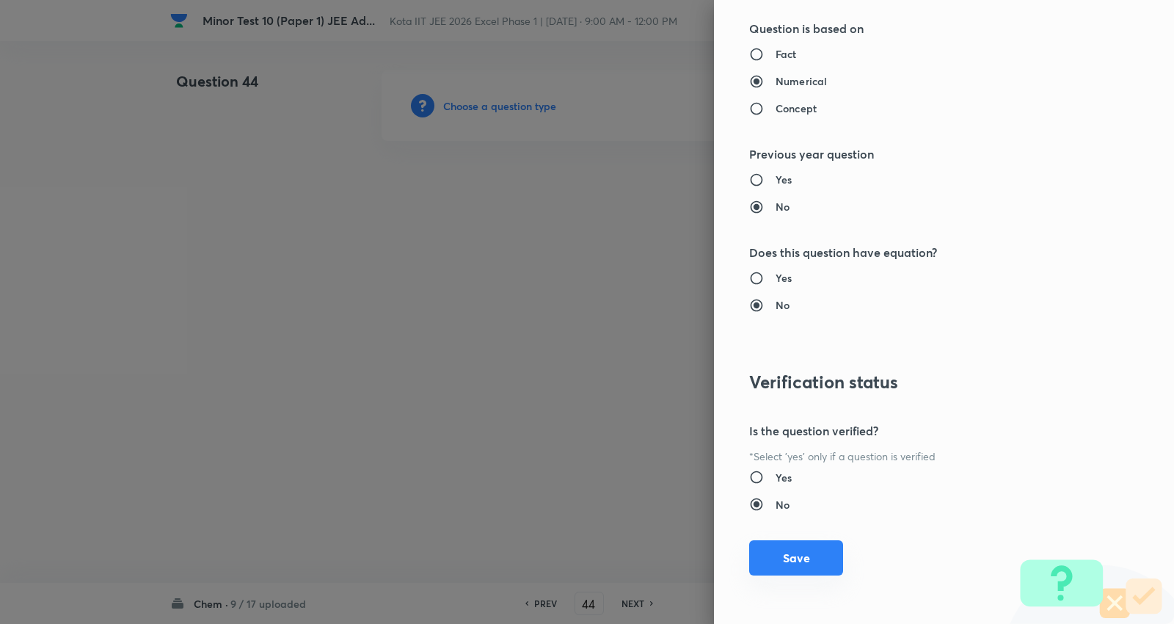
click at [796, 559] on button "Save" at bounding box center [796, 557] width 94 height 35
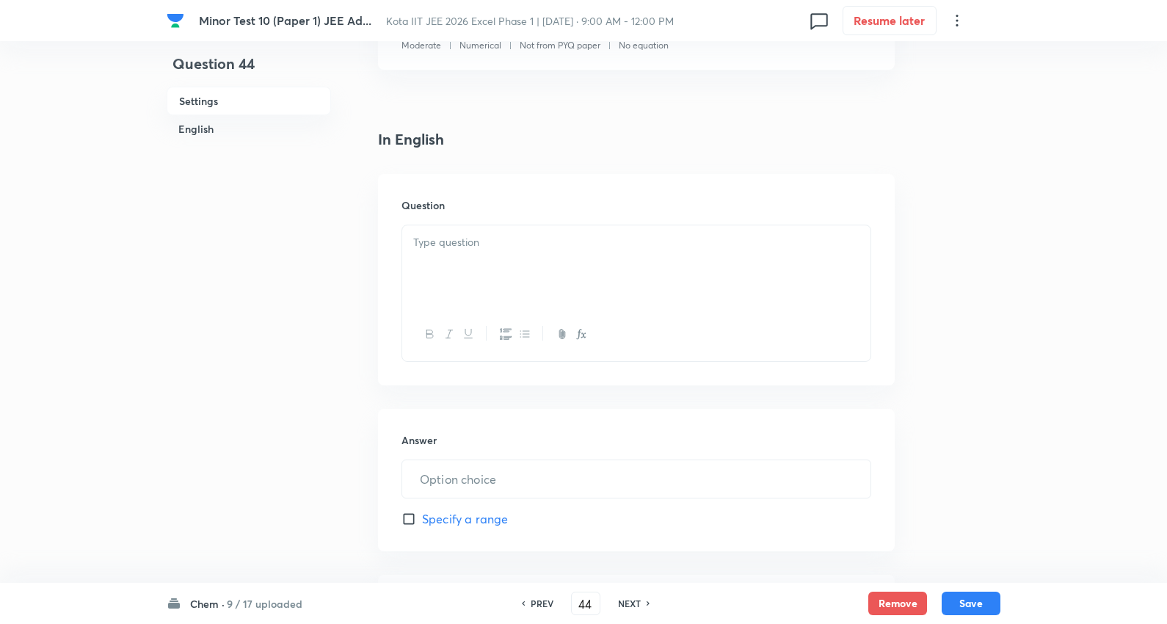
scroll to position [326, 0]
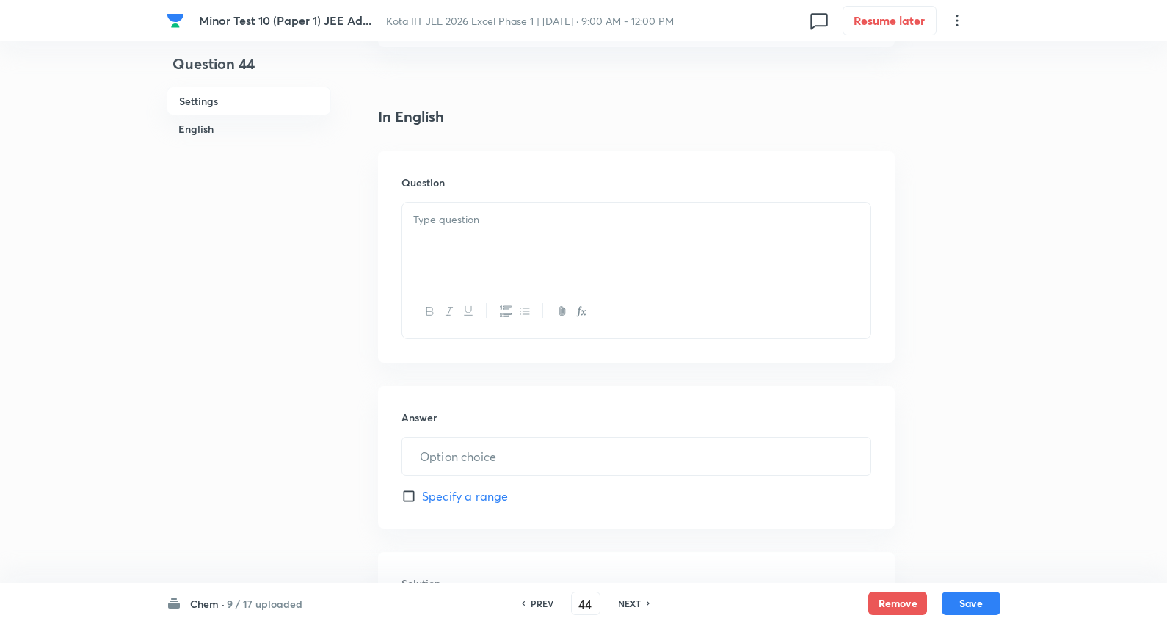
click at [455, 230] on div at bounding box center [636, 244] width 468 height 82
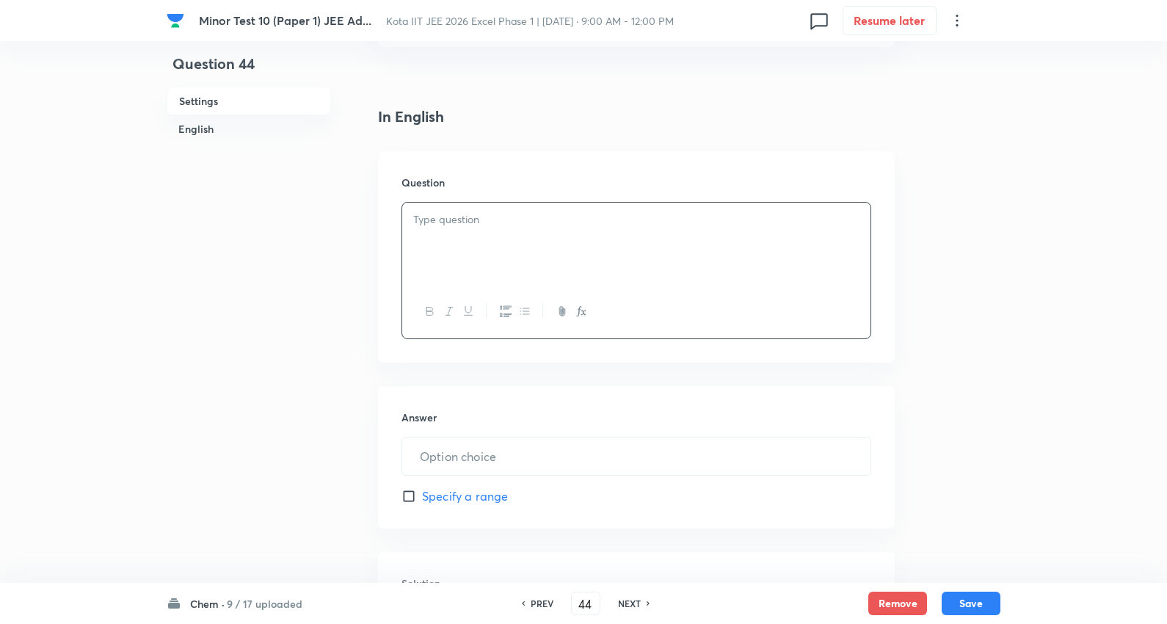
paste div
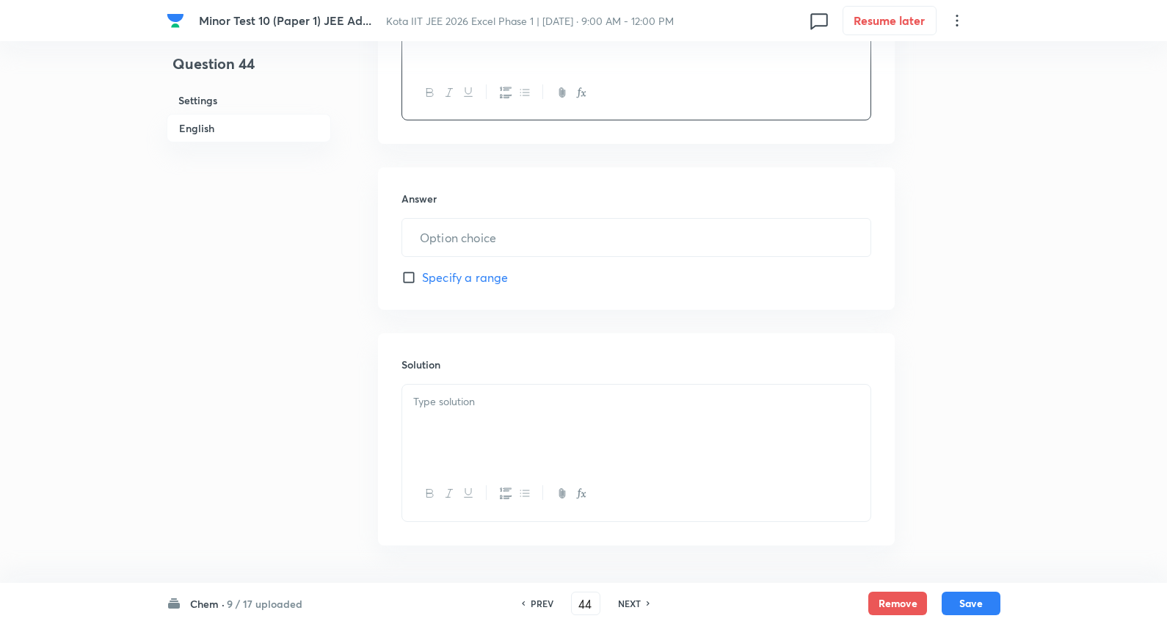
scroll to position [598, 0]
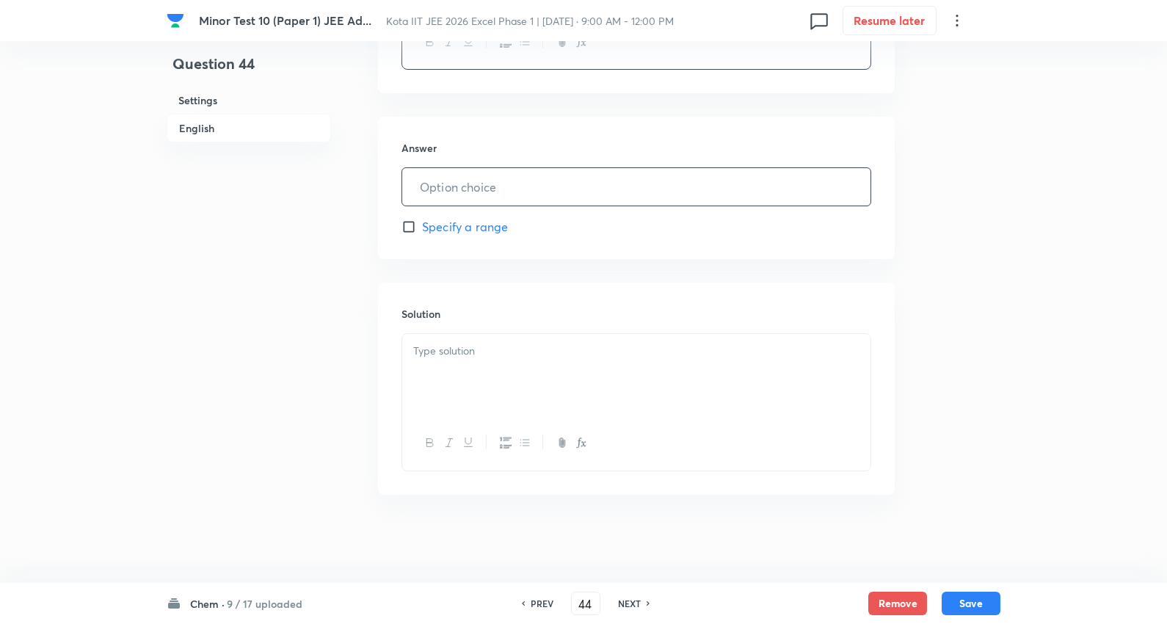
click at [487, 186] on input "text" at bounding box center [636, 186] width 468 height 37
click at [508, 346] on p at bounding box center [636, 351] width 446 height 17
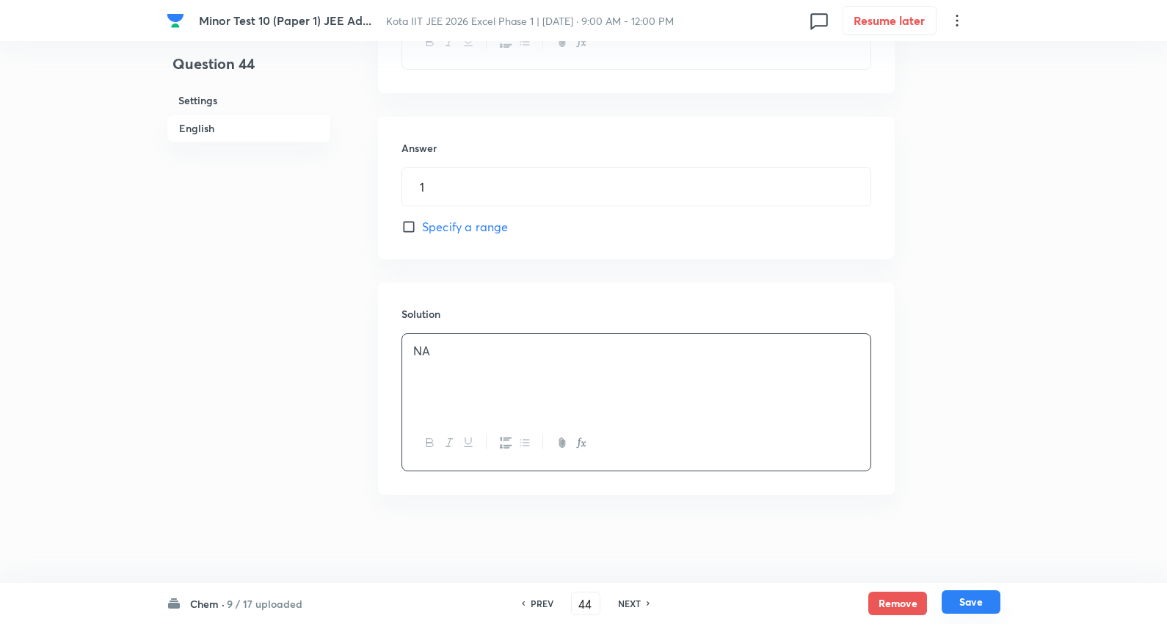
click at [972, 605] on button "Save" at bounding box center [971, 601] width 59 height 23
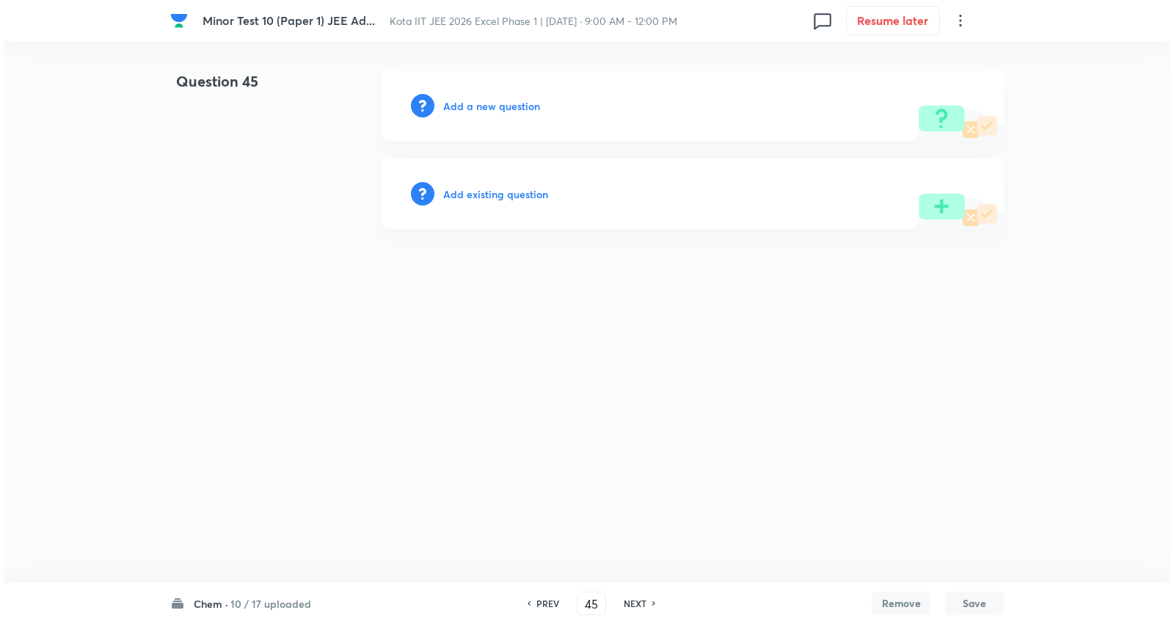
scroll to position [0, 0]
click at [497, 105] on h6 "Add a new question" at bounding box center [491, 105] width 97 height 15
click at [497, 104] on h6 "Choose a question type" at bounding box center [499, 105] width 113 height 15
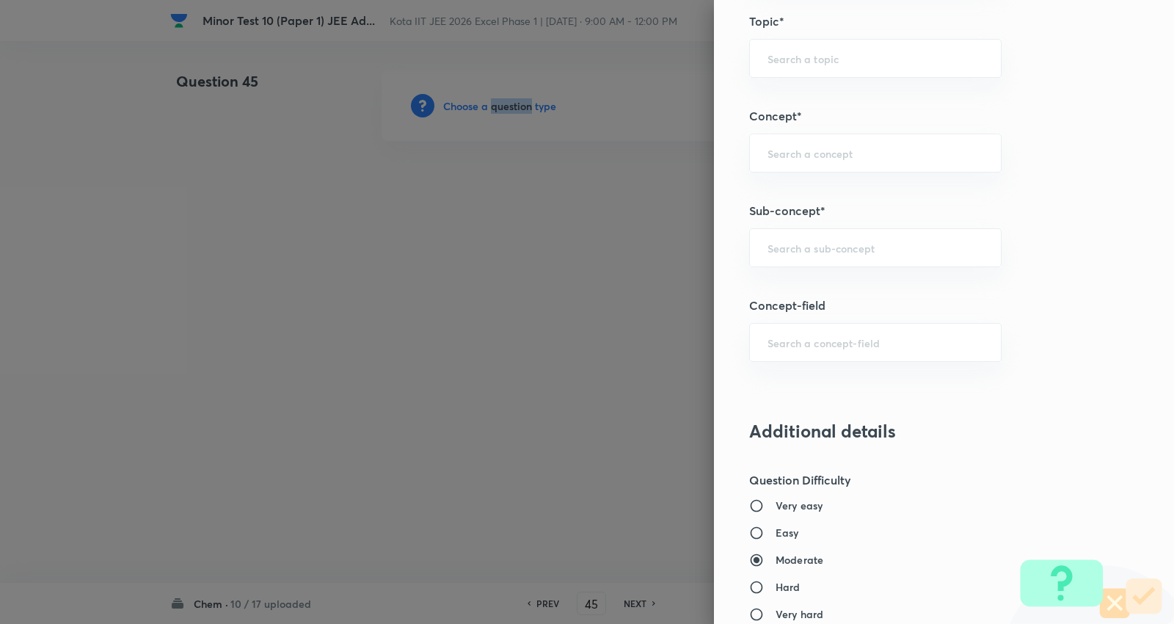
scroll to position [815, 0]
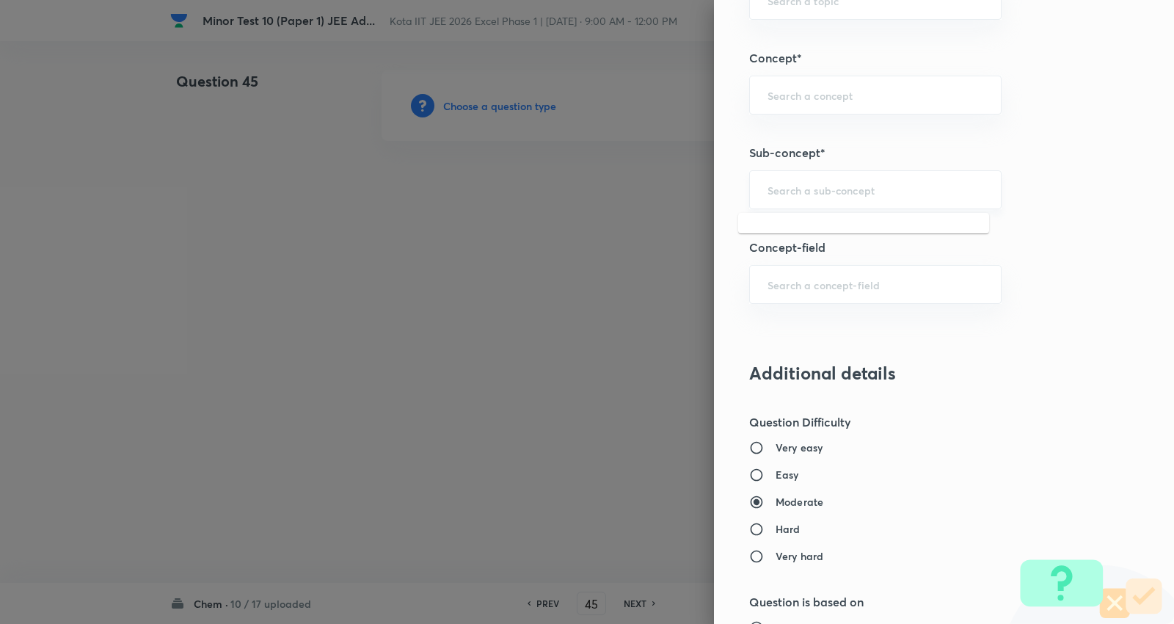
click at [835, 197] on input "text" at bounding box center [876, 190] width 216 height 14
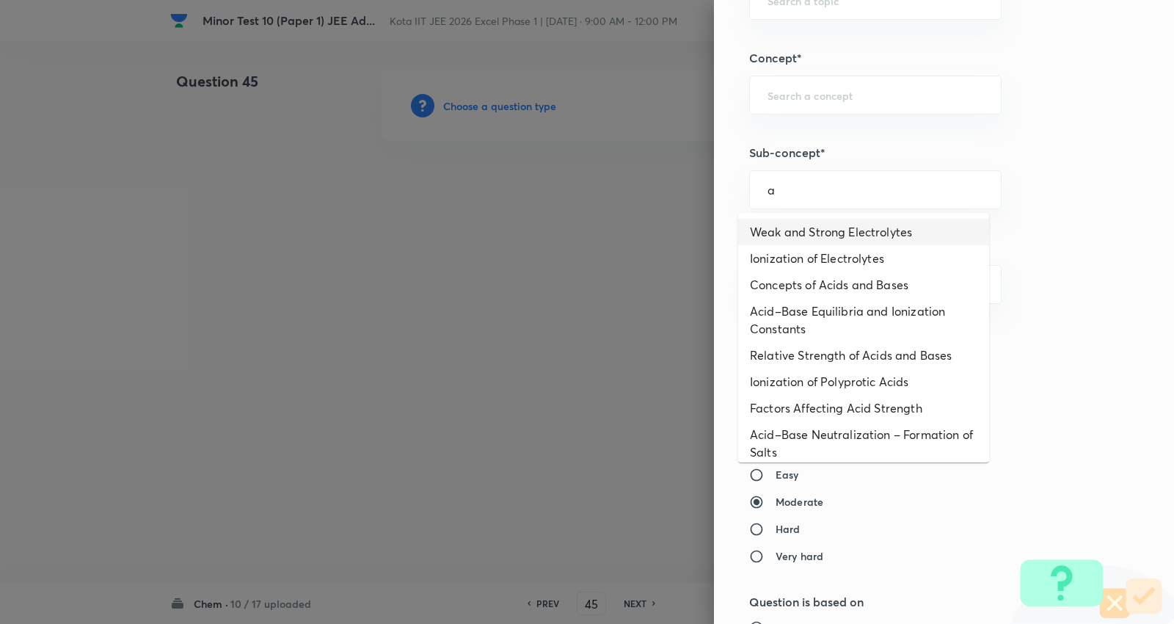
click at [825, 233] on li "Weak and Strong Electrolytes" at bounding box center [863, 232] width 251 height 26
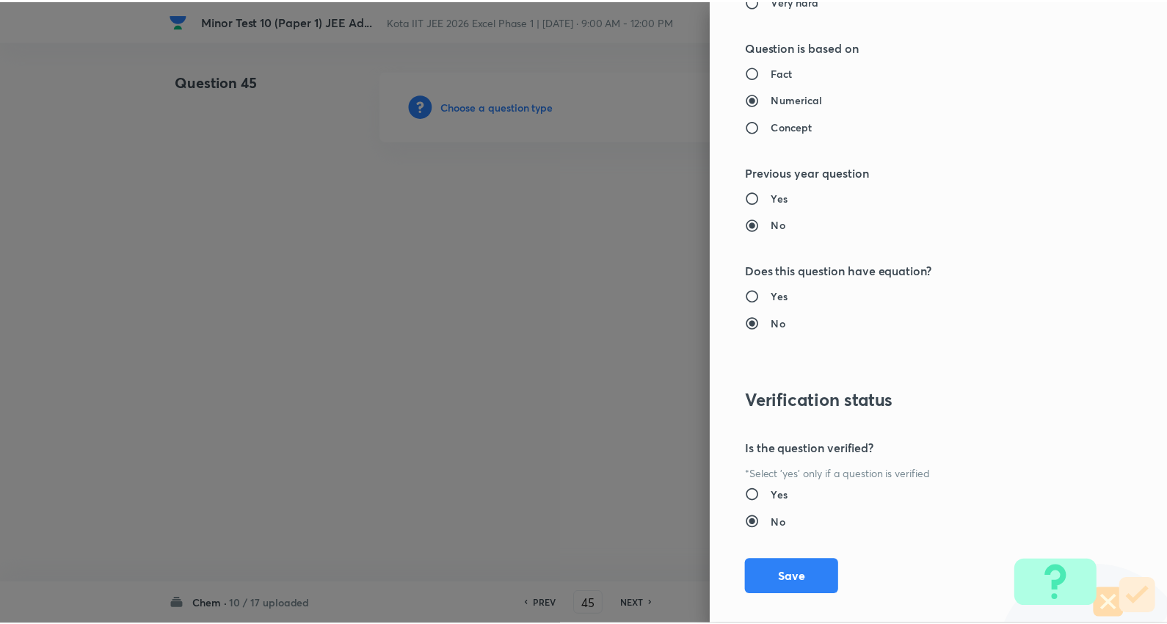
scroll to position [1389, 0]
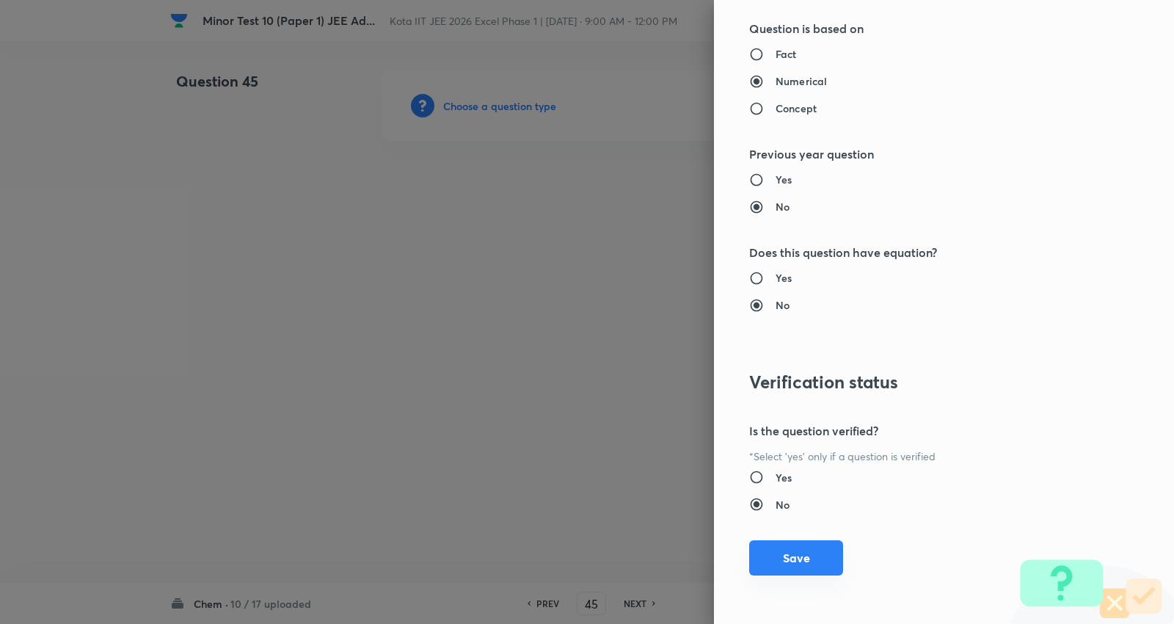
click at [793, 561] on button "Save" at bounding box center [796, 557] width 94 height 35
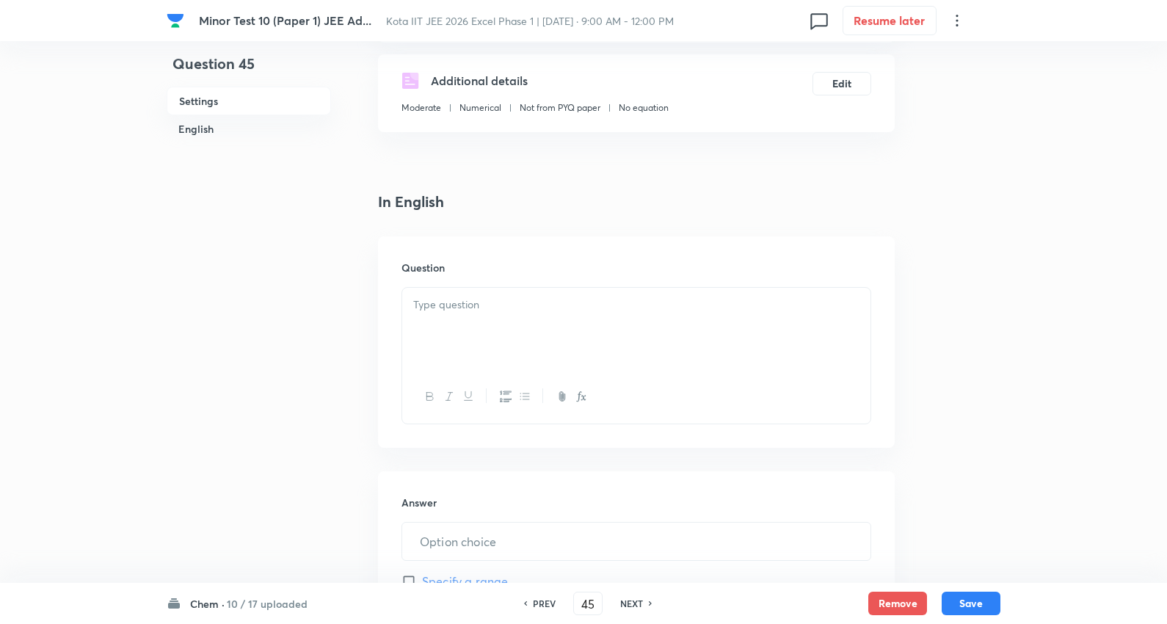
scroll to position [326, 0]
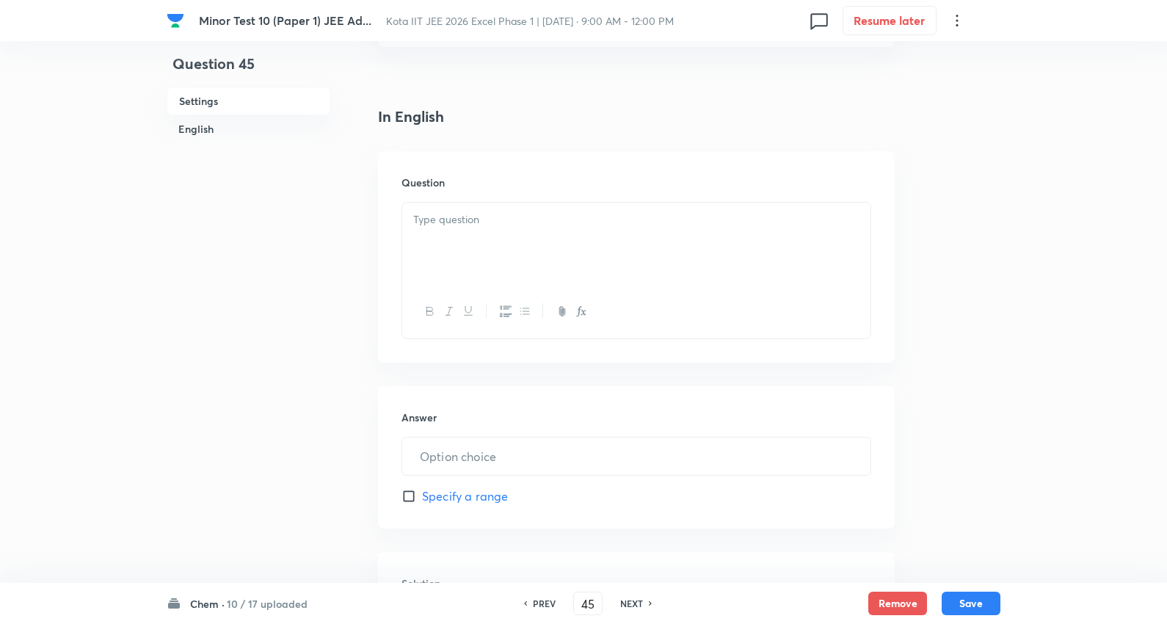
click at [495, 239] on div at bounding box center [636, 244] width 468 height 82
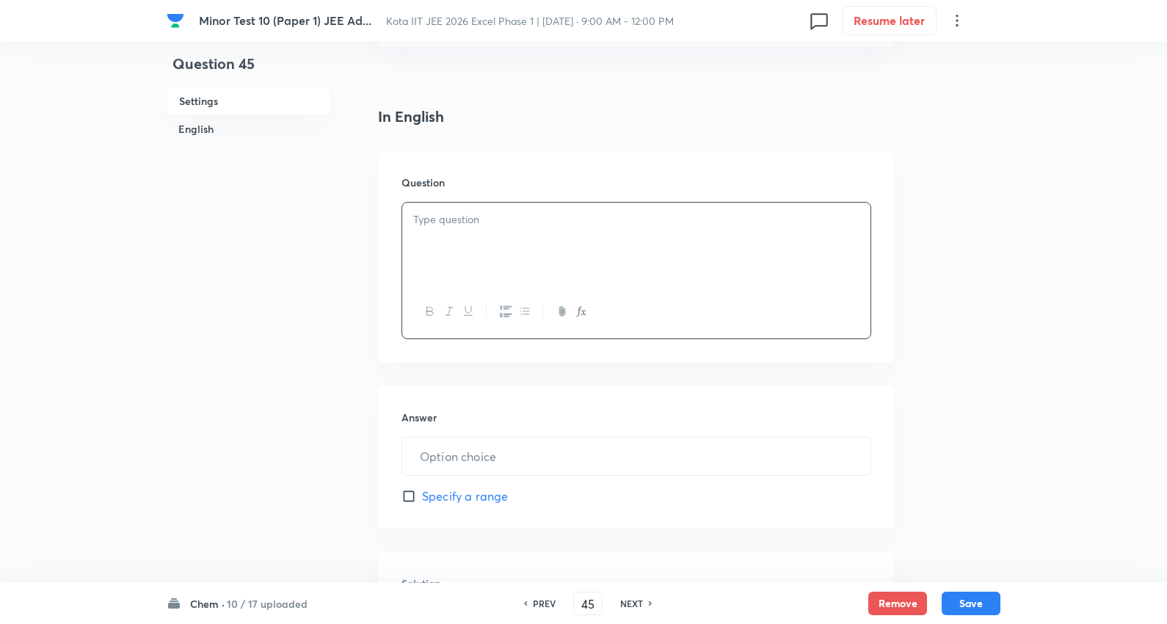
click at [452, 239] on div at bounding box center [636, 244] width 468 height 82
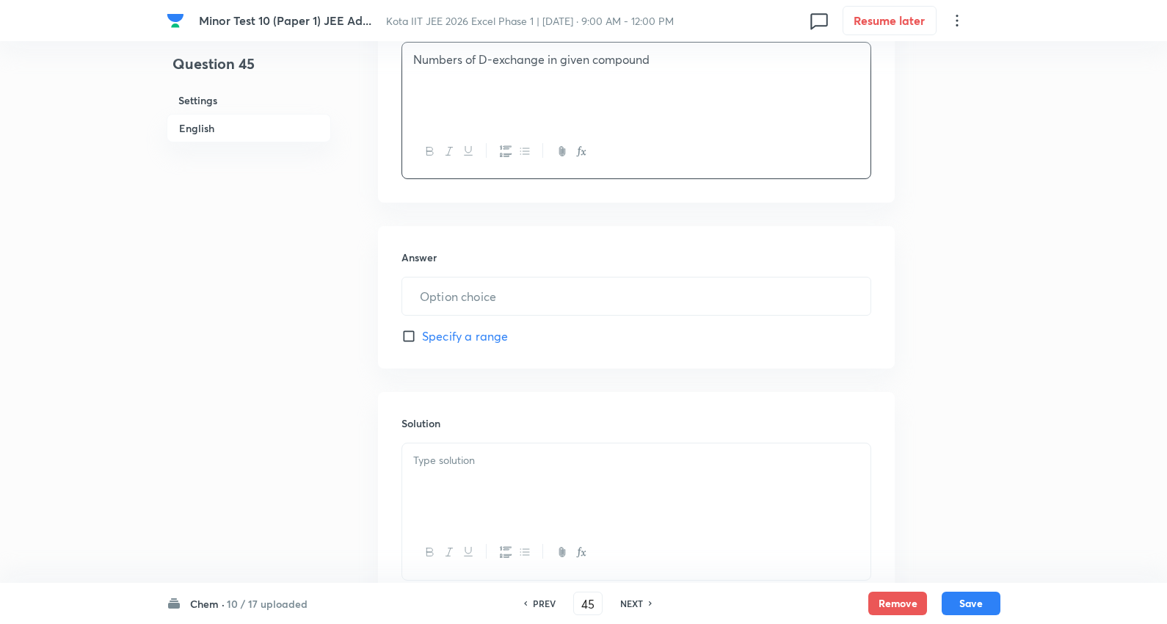
scroll to position [351, 0]
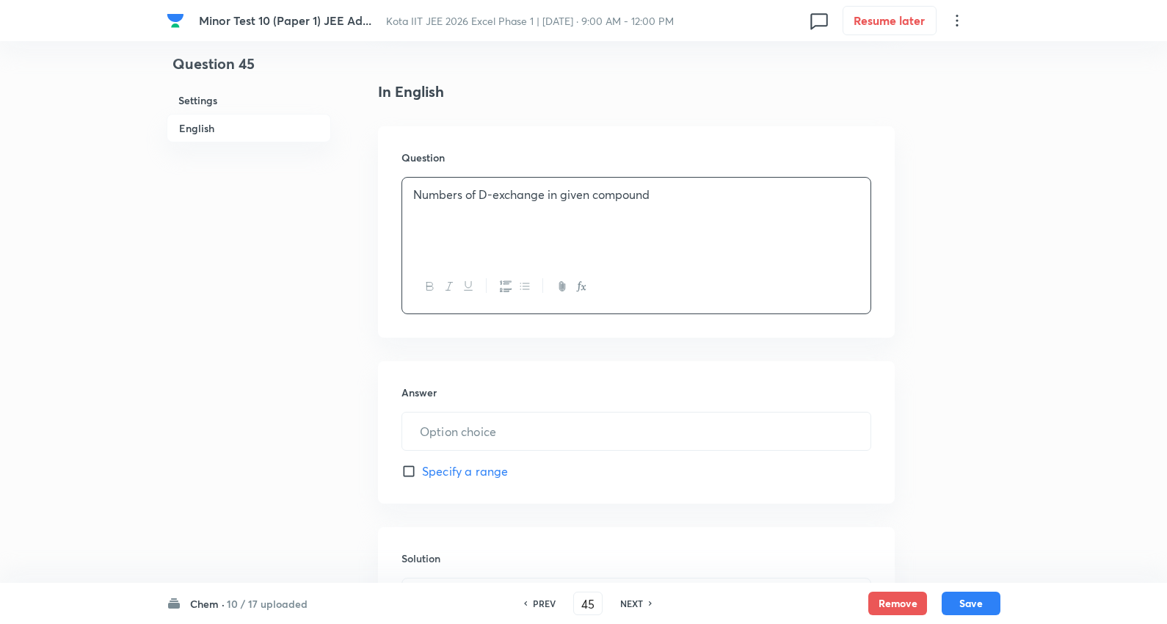
click at [694, 194] on p "Numbers of D-exchange in given compound" at bounding box center [636, 194] width 446 height 17
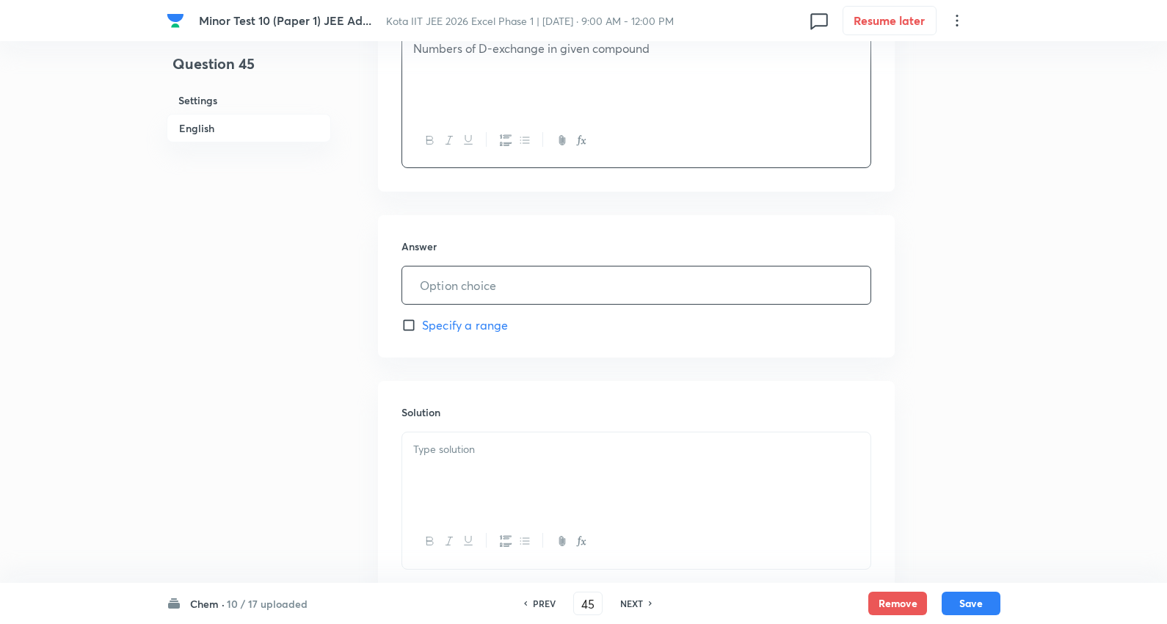
scroll to position [515, 0]
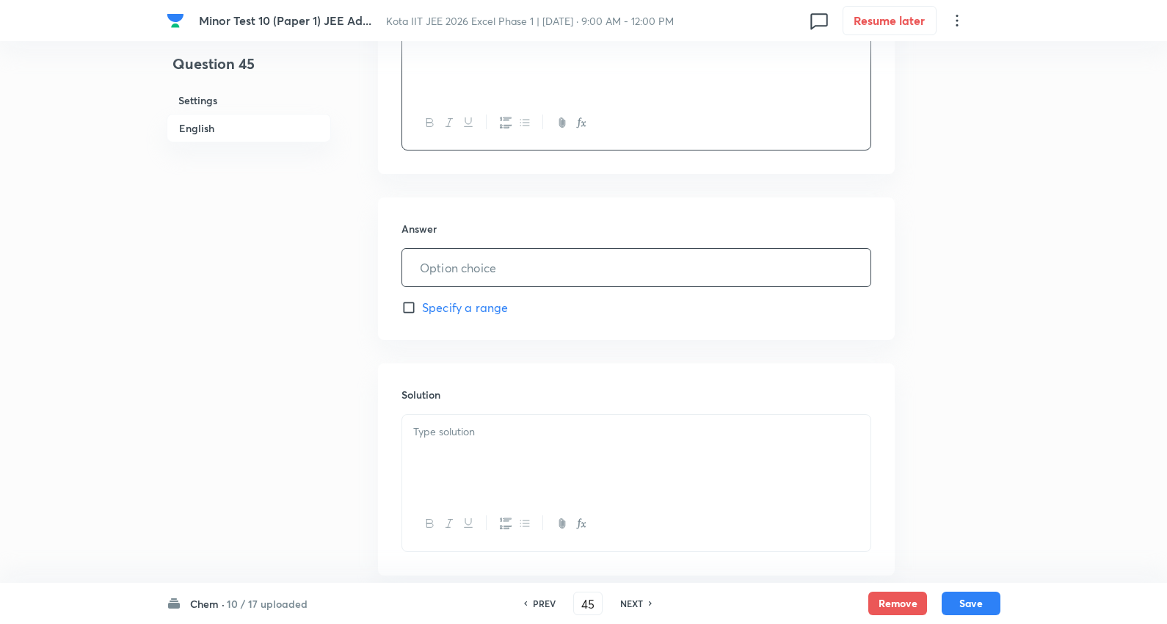
click at [473, 286] on input "text" at bounding box center [636, 267] width 468 height 37
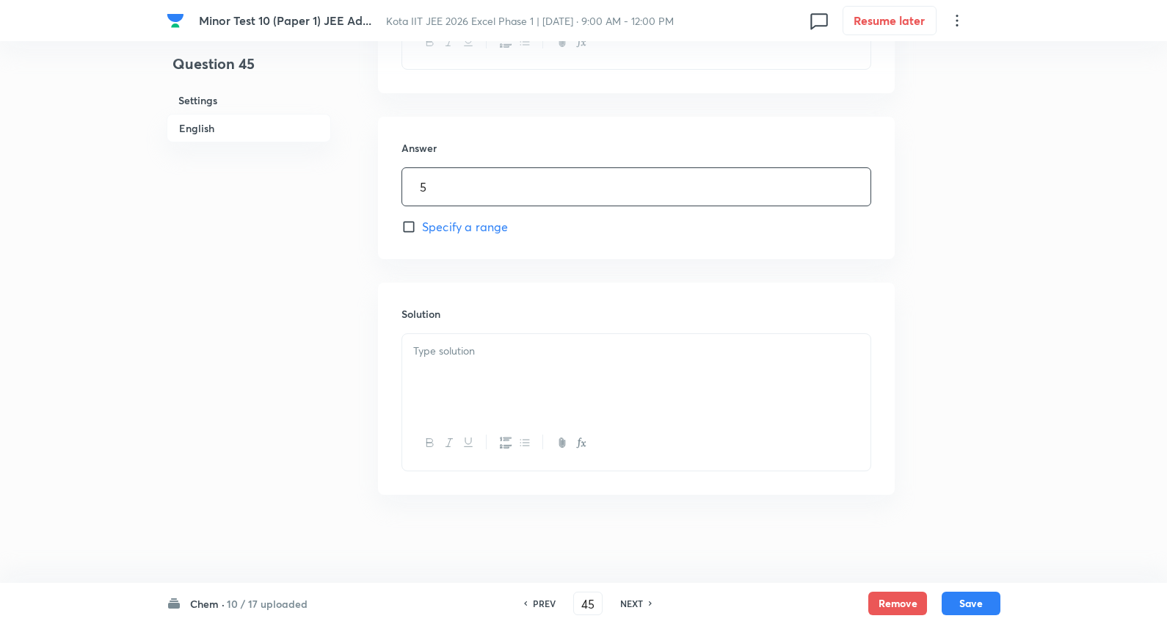
scroll to position [632, 0]
drag, startPoint x: 473, startPoint y: 354, endPoint x: 496, endPoint y: 345, distance: 25.1
click at [473, 353] on p at bounding box center [636, 351] width 446 height 17
click at [963, 595] on button "Save" at bounding box center [971, 601] width 59 height 23
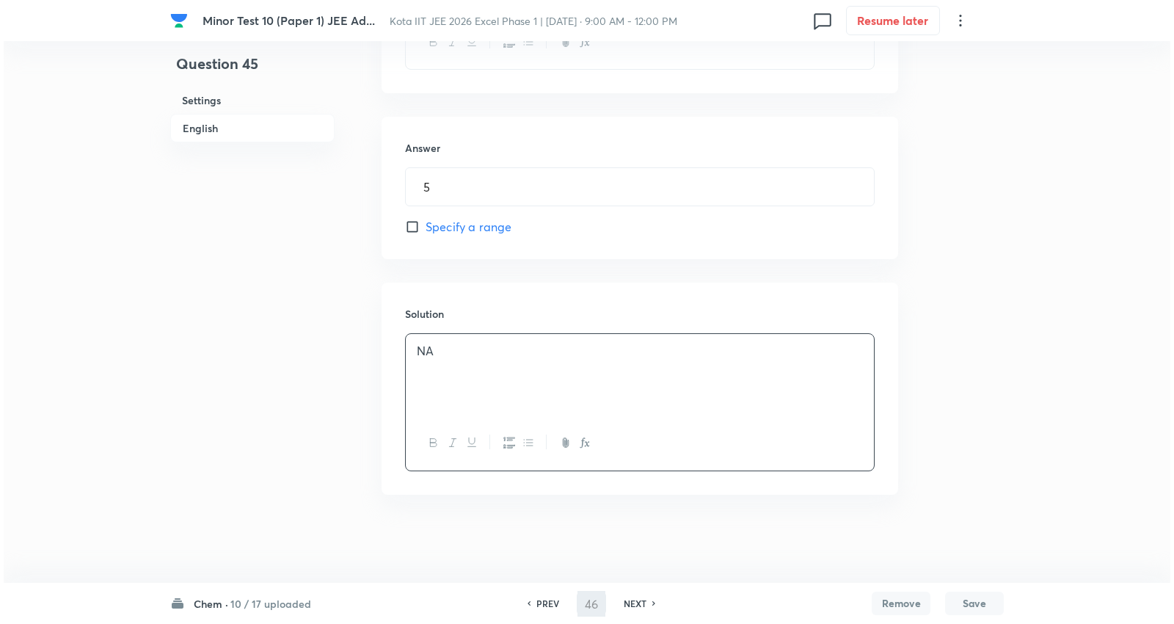
scroll to position [0, 0]
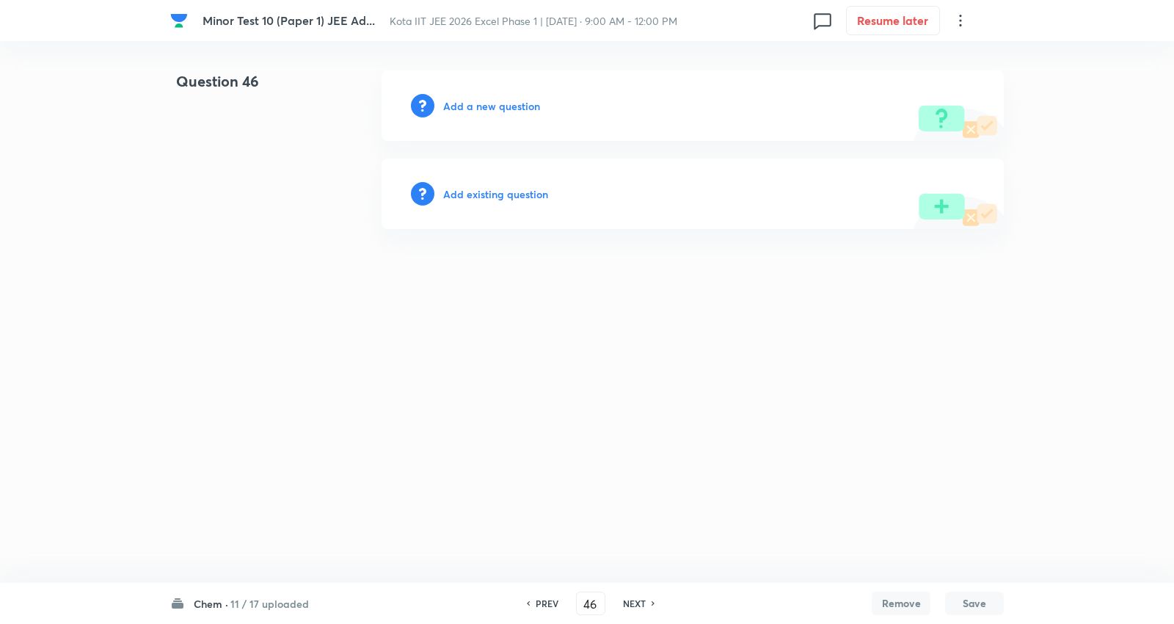
click at [503, 112] on h6 "Add a new question" at bounding box center [491, 105] width 97 height 15
click at [501, 112] on h6 "Choose a question type" at bounding box center [499, 105] width 113 height 15
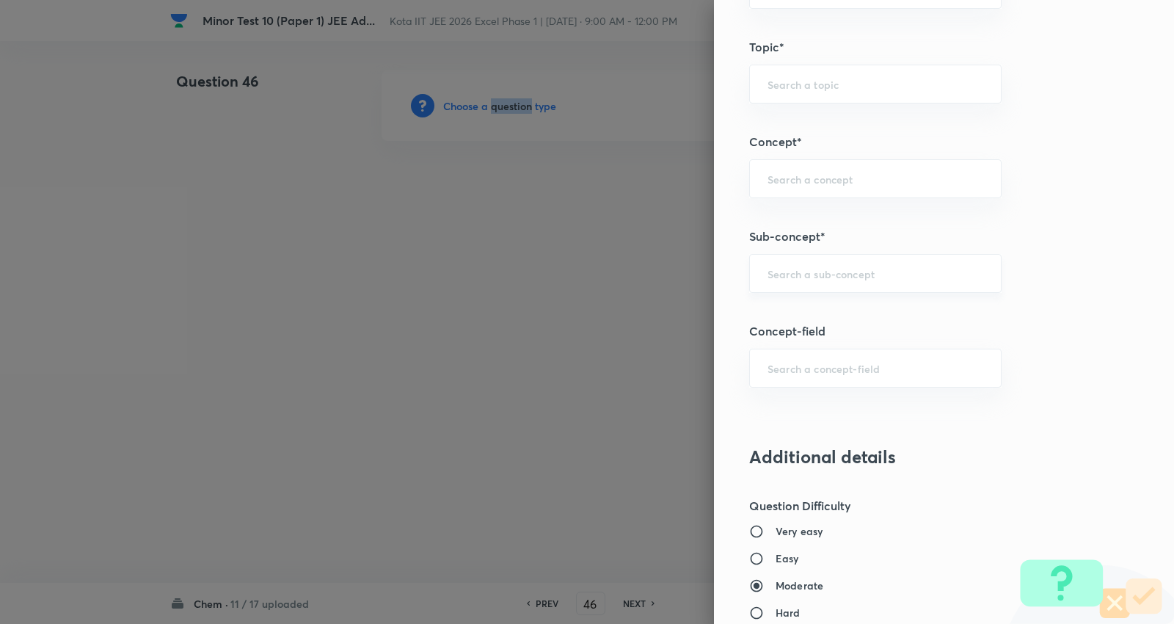
scroll to position [734, 0]
click at [846, 287] on div "​" at bounding box center [875, 271] width 252 height 39
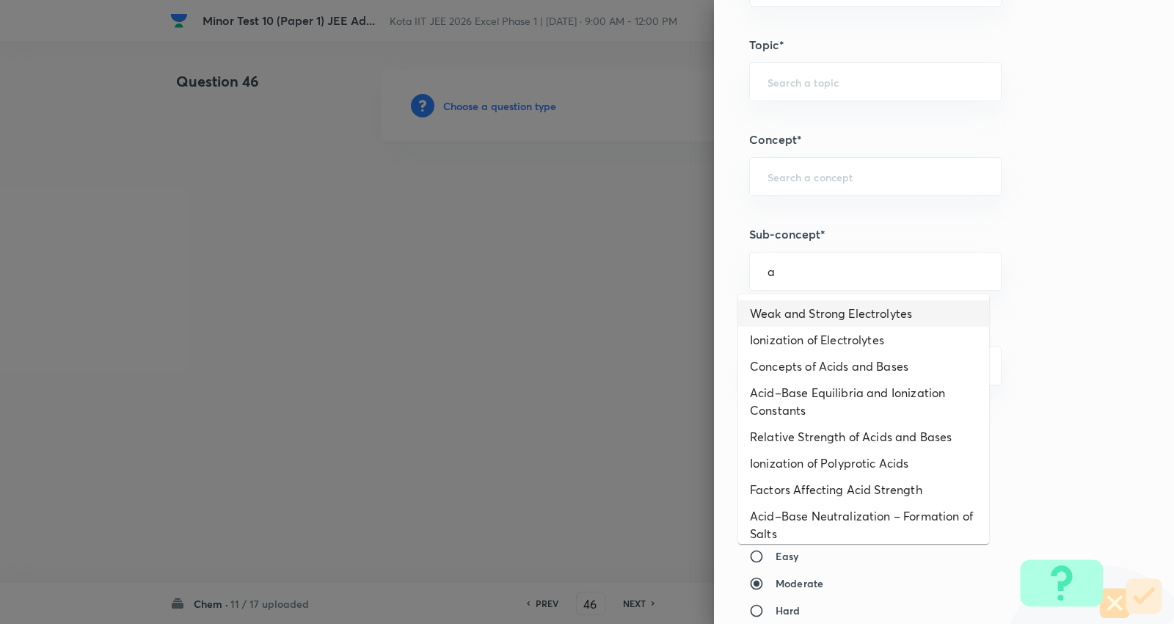
click at [823, 308] on li "Weak and Strong Electrolytes" at bounding box center [863, 313] width 251 height 26
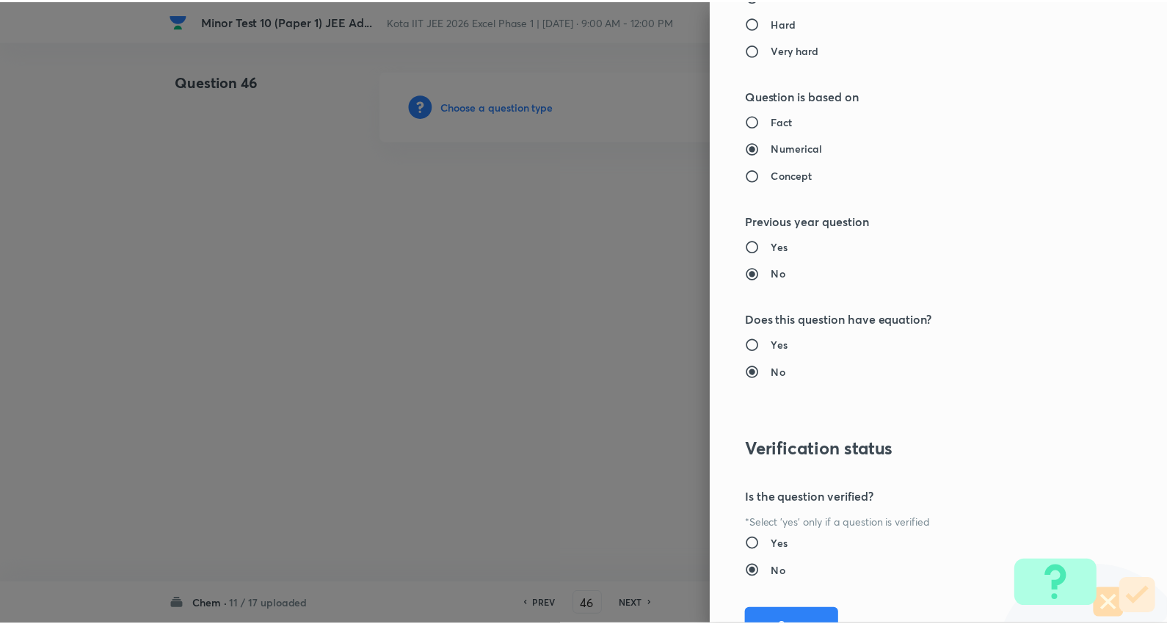
scroll to position [1389, 0]
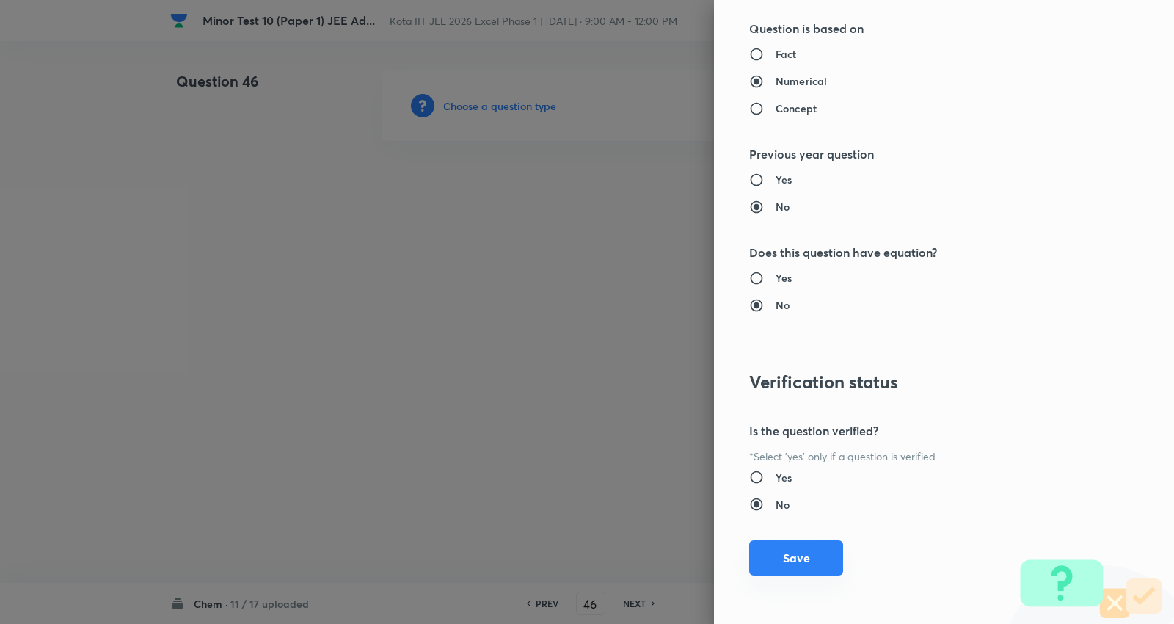
drag, startPoint x: 786, startPoint y: 553, endPoint x: 661, endPoint y: 477, distance: 146.3
click at [786, 552] on button "Save" at bounding box center [796, 557] width 94 height 35
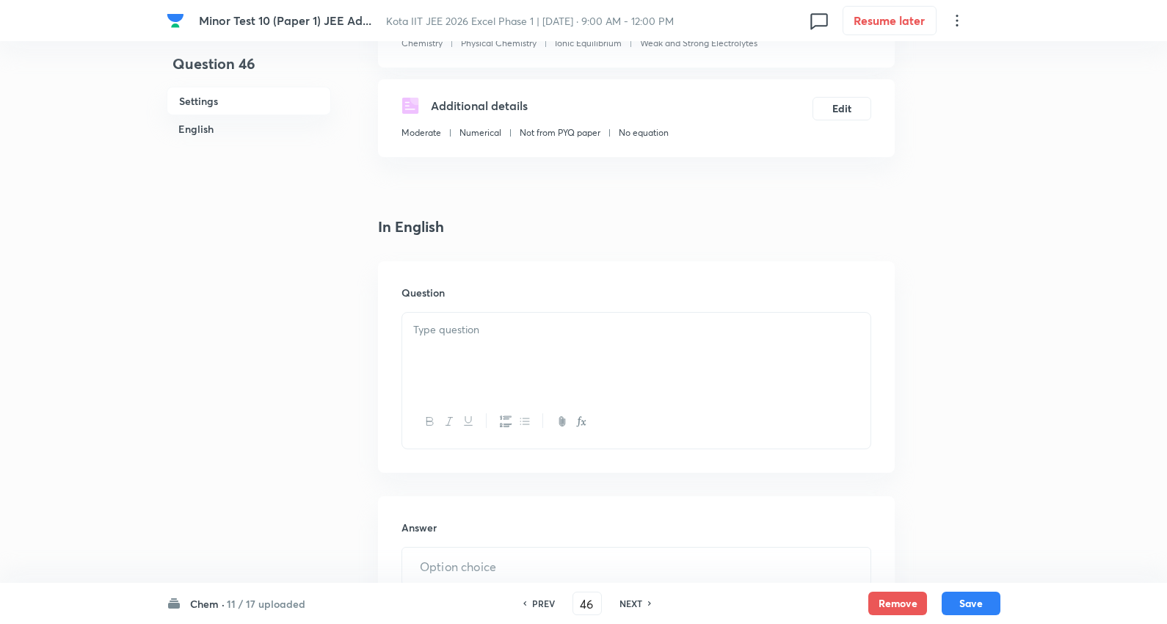
scroll to position [244, 0]
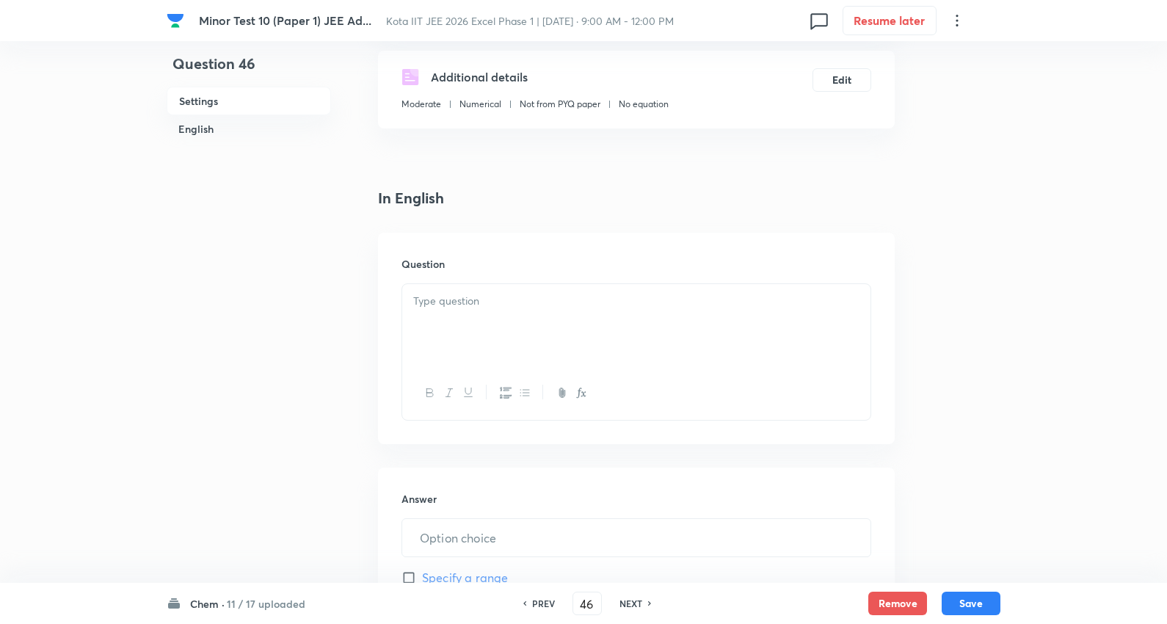
click at [483, 296] on p at bounding box center [636, 301] width 446 height 17
click at [530, 305] on p at bounding box center [636, 301] width 446 height 17
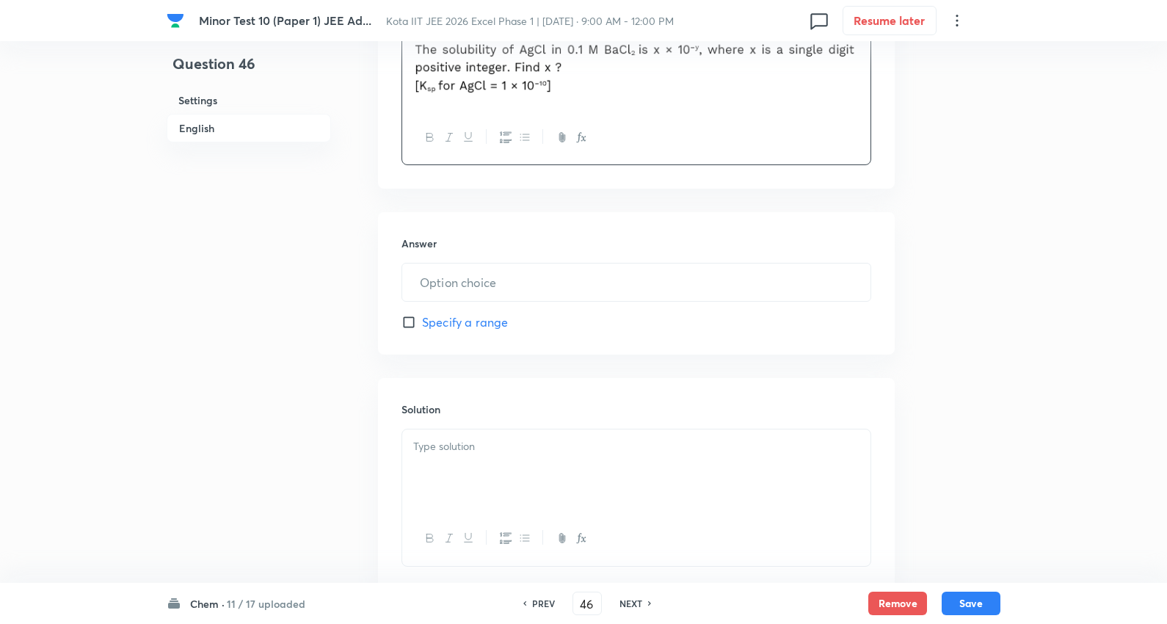
scroll to position [570, 0]
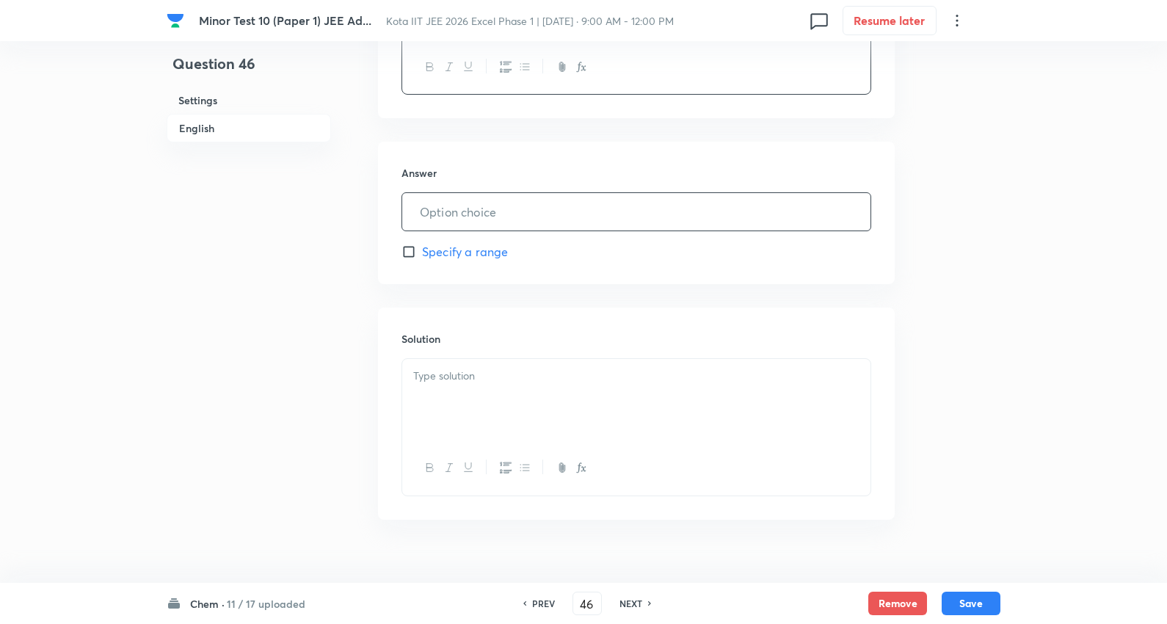
click at [487, 208] on input "text" at bounding box center [636, 211] width 468 height 37
click at [522, 385] on div at bounding box center [636, 400] width 468 height 82
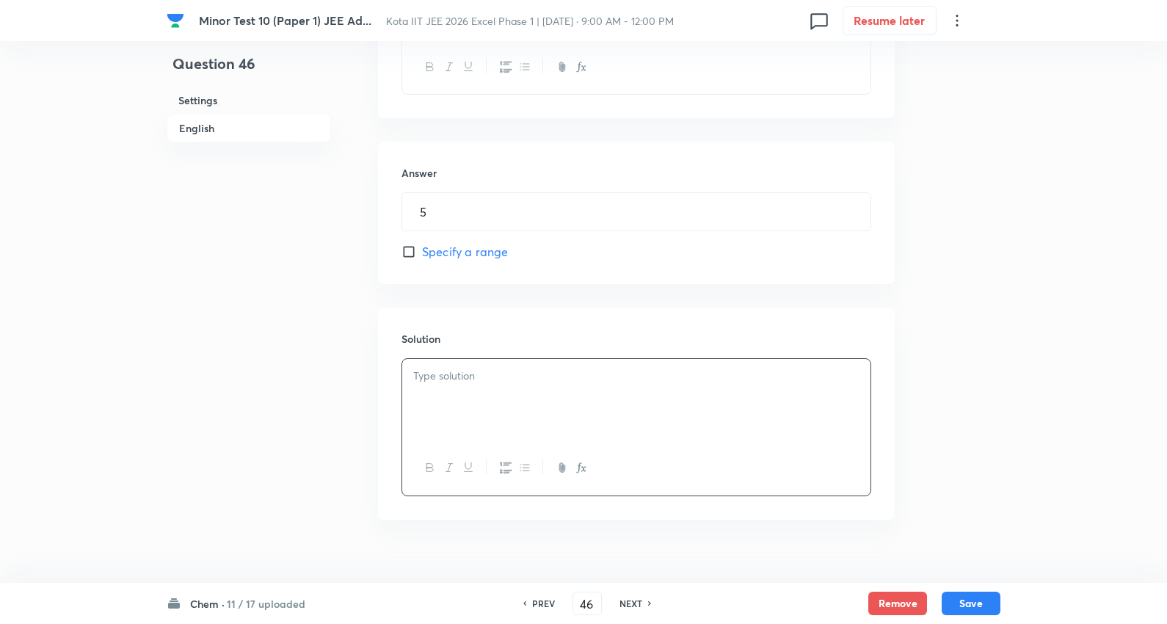
click at [507, 399] on div at bounding box center [636, 400] width 468 height 82
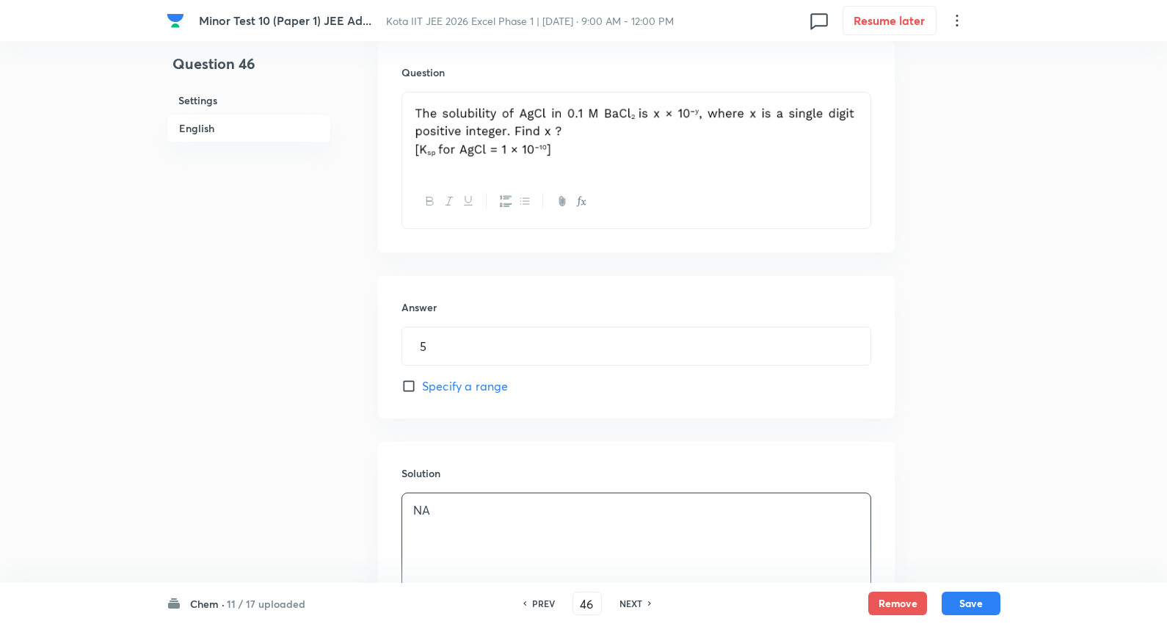
scroll to position [407, 0]
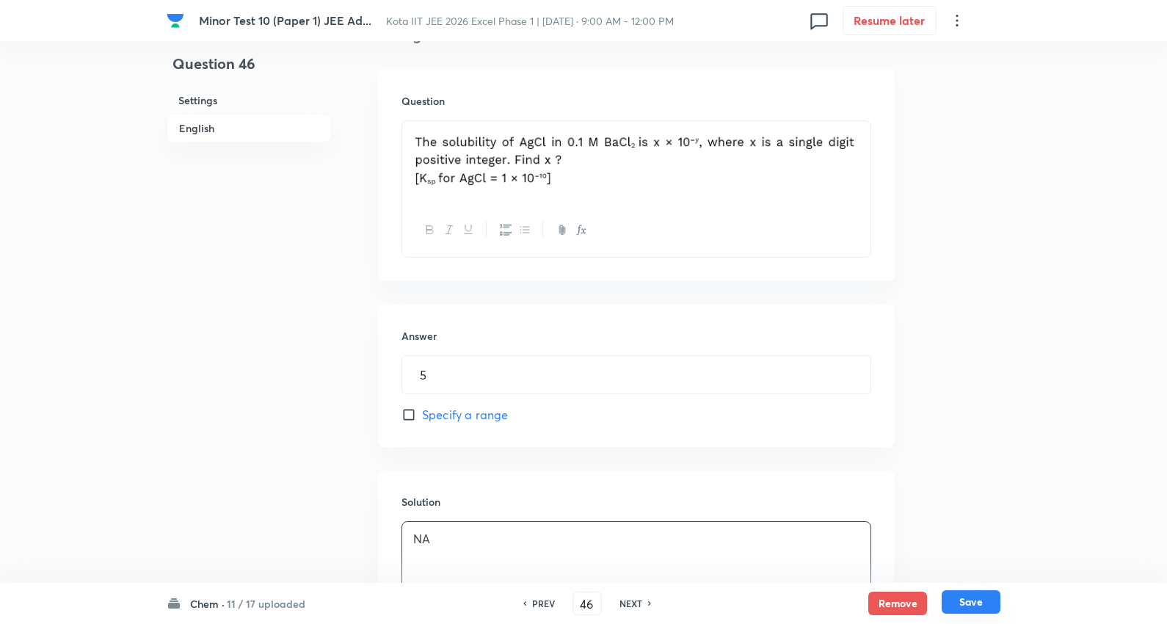
click at [965, 602] on button "Save" at bounding box center [971, 601] width 59 height 23
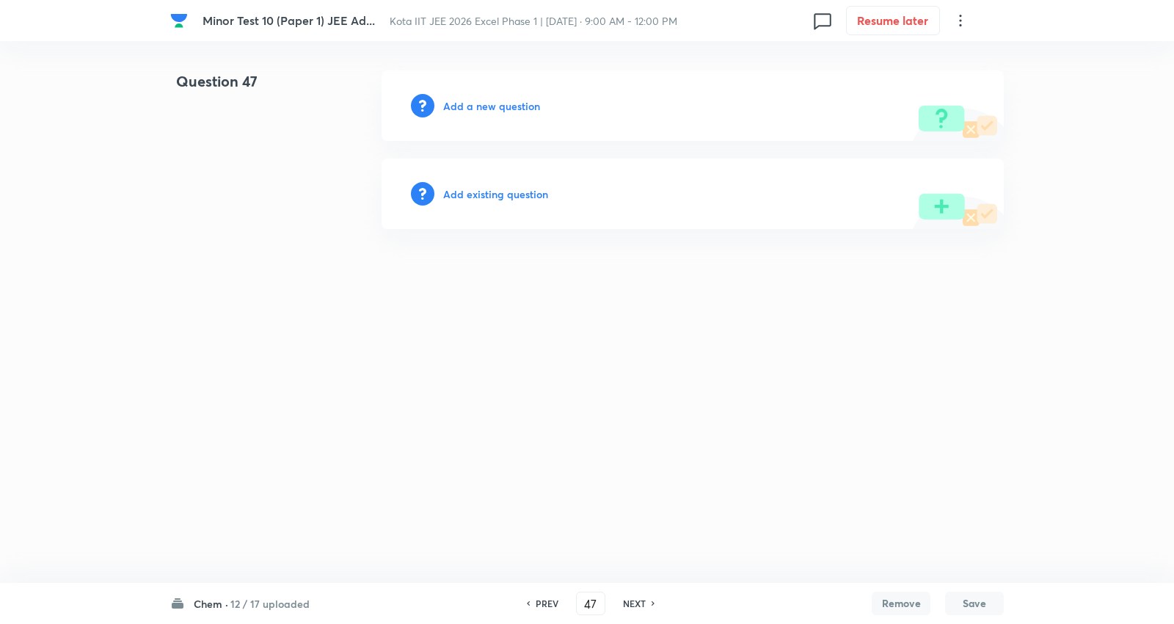
click at [518, 103] on h6 "Add a new question" at bounding box center [491, 105] width 97 height 15
click at [517, 103] on h6 "Choose a question type" at bounding box center [499, 105] width 113 height 15
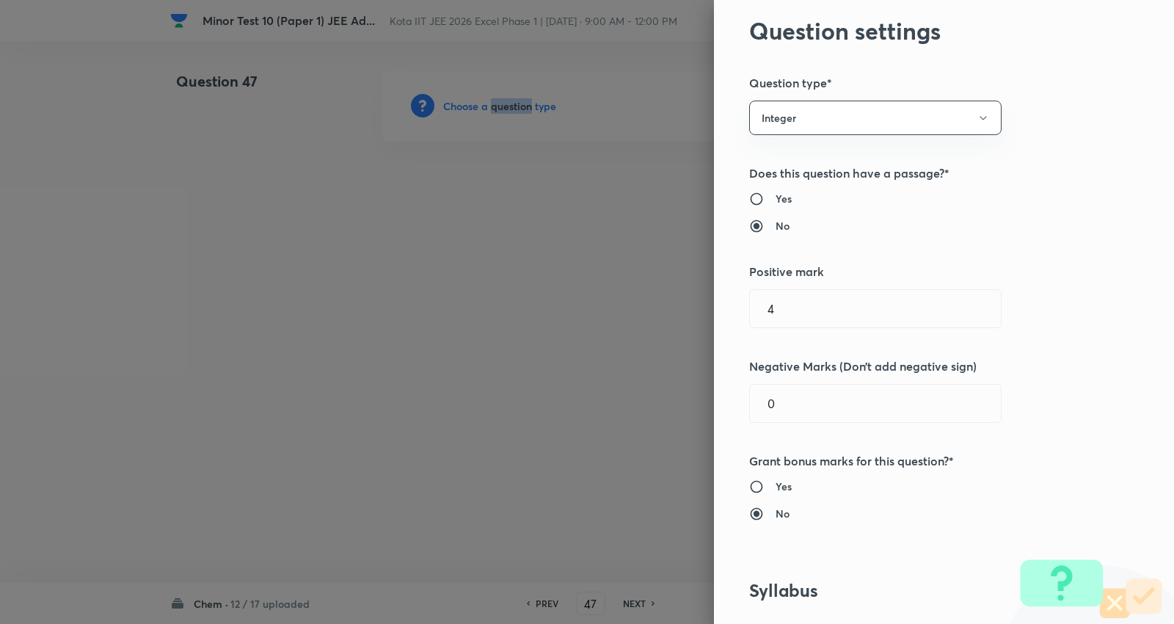
scroll to position [81, 0]
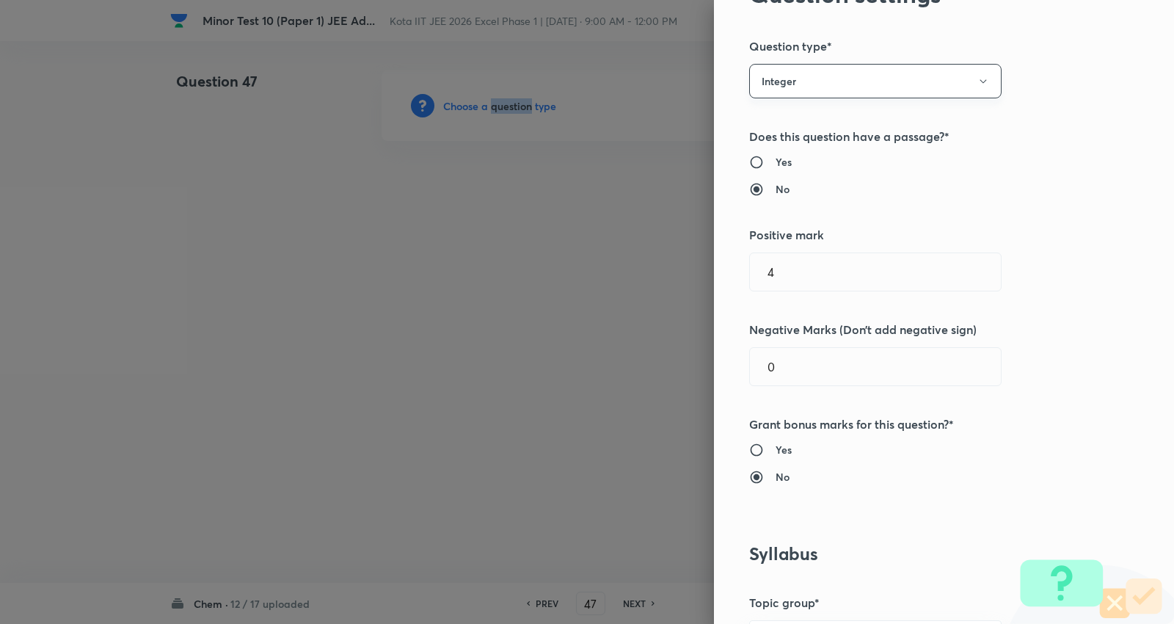
click at [804, 76] on button "Integer" at bounding box center [875, 81] width 252 height 34
click at [796, 122] on span "Single choice correct" at bounding box center [862, 125] width 233 height 15
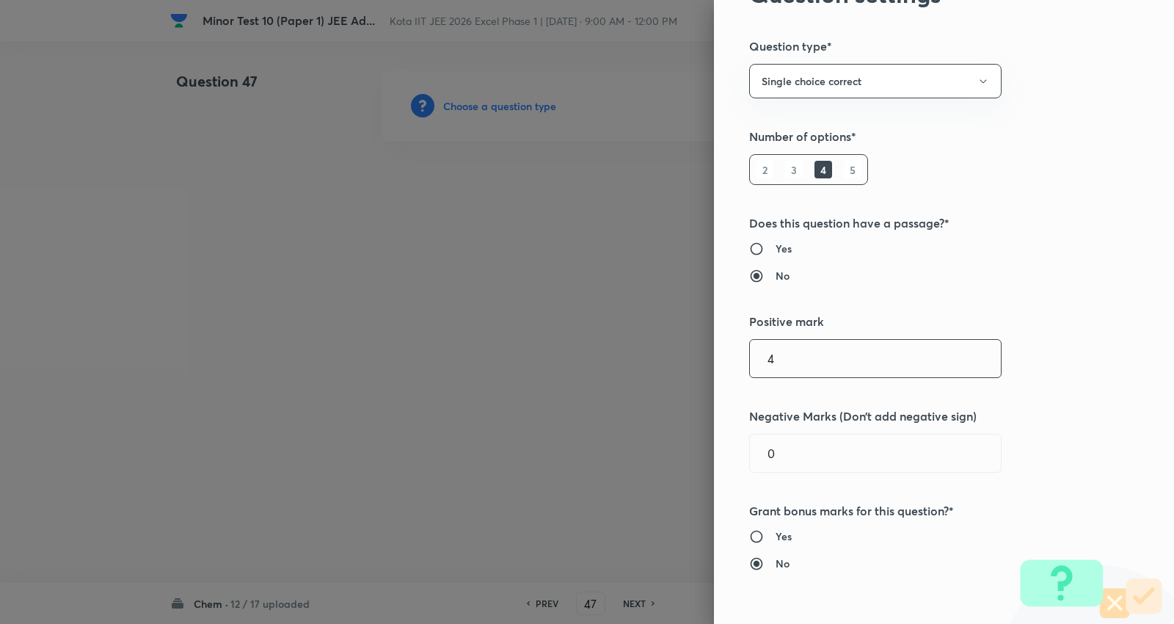
drag, startPoint x: 795, startPoint y: 364, endPoint x: 609, endPoint y: 341, distance: 187.2
click at [609, 341] on div "Question settings Question type* Single choice correct Number of options* 2 3 4…" at bounding box center [587, 312] width 1174 height 624
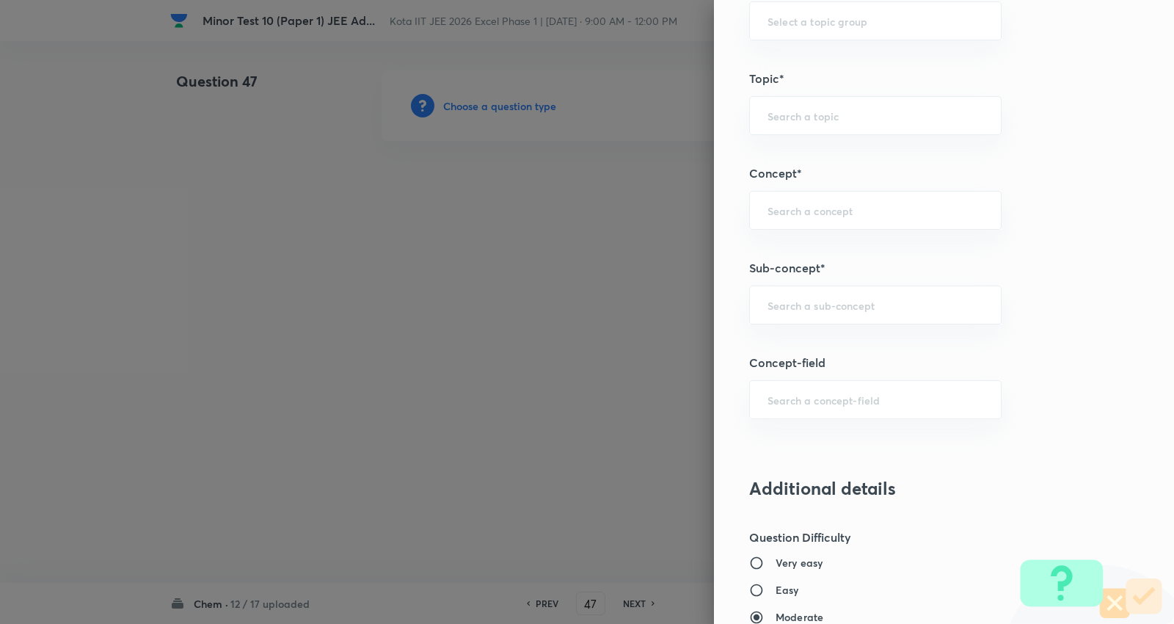
scroll to position [815, 0]
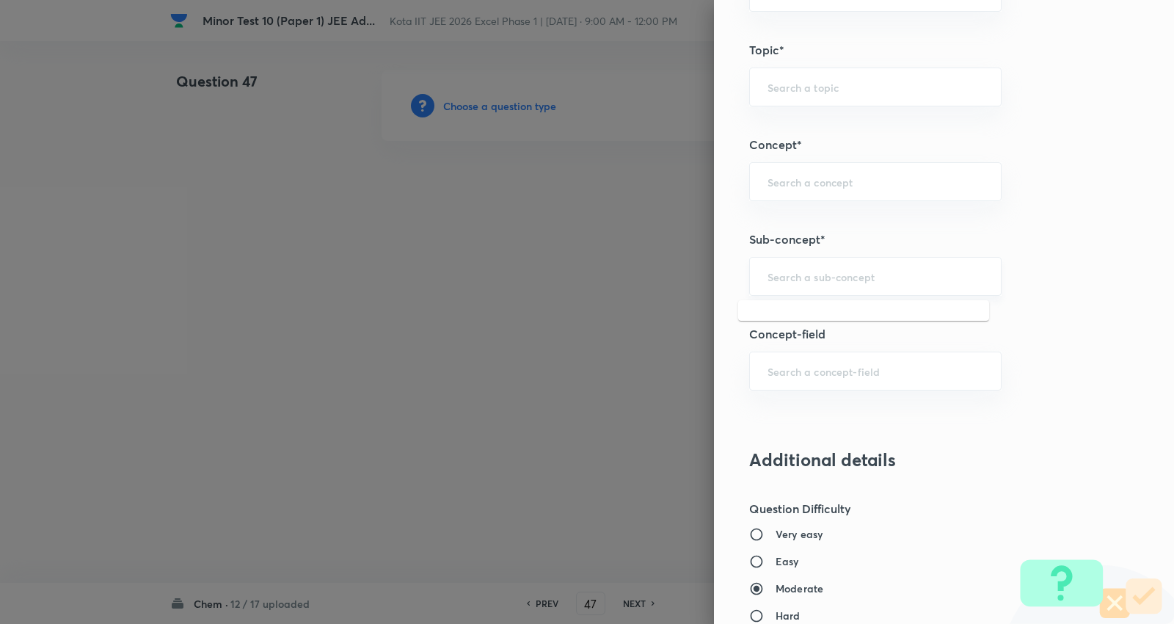
click at [825, 283] on input "text" at bounding box center [876, 276] width 216 height 14
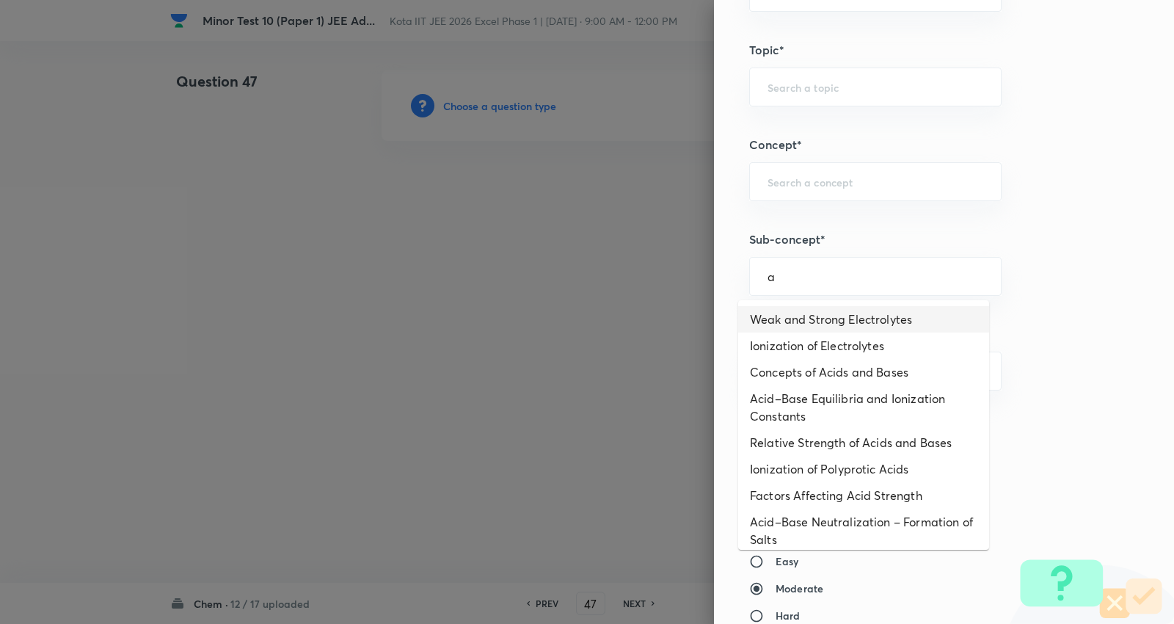
click at [822, 310] on li "Weak and Strong Electrolytes" at bounding box center [863, 319] width 251 height 26
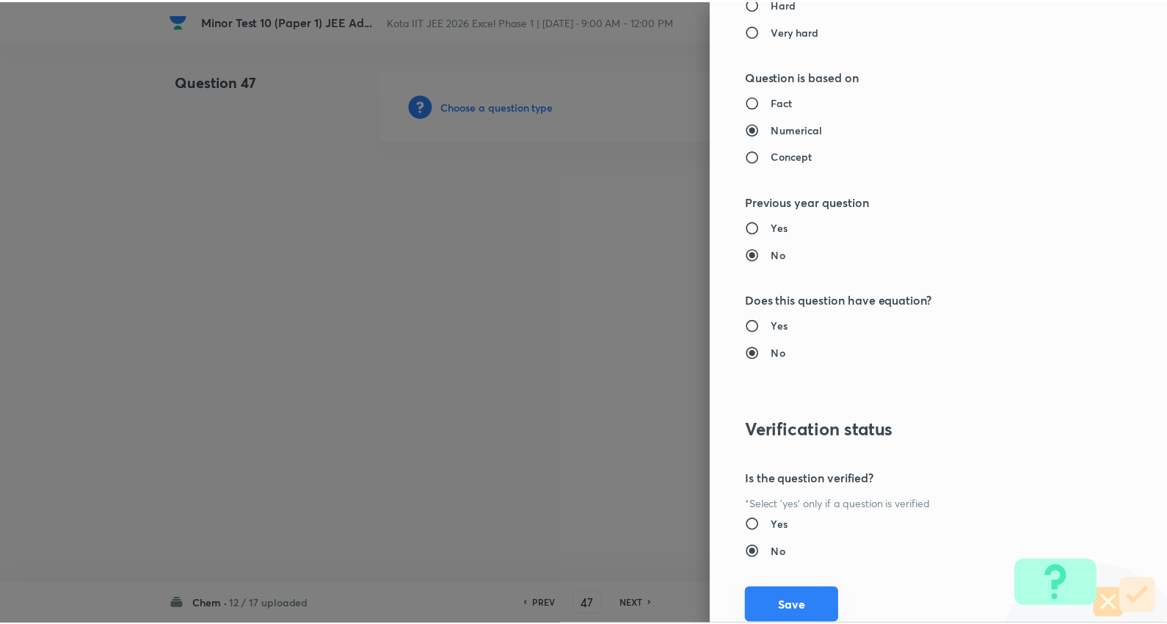
scroll to position [1476, 0]
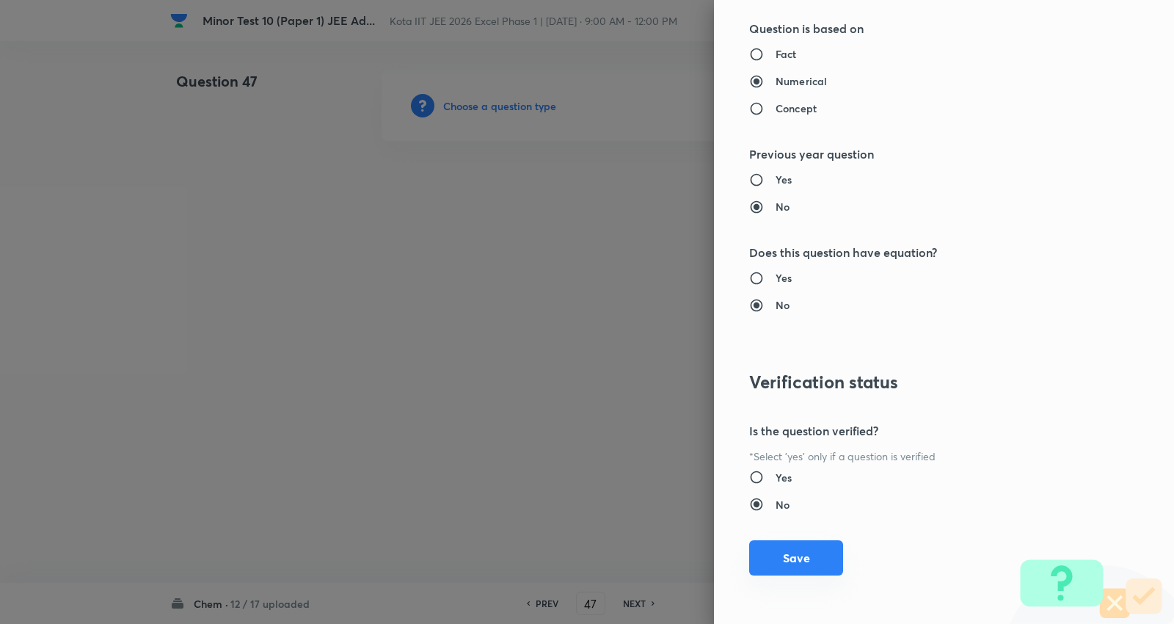
click at [815, 553] on button "Save" at bounding box center [796, 557] width 94 height 35
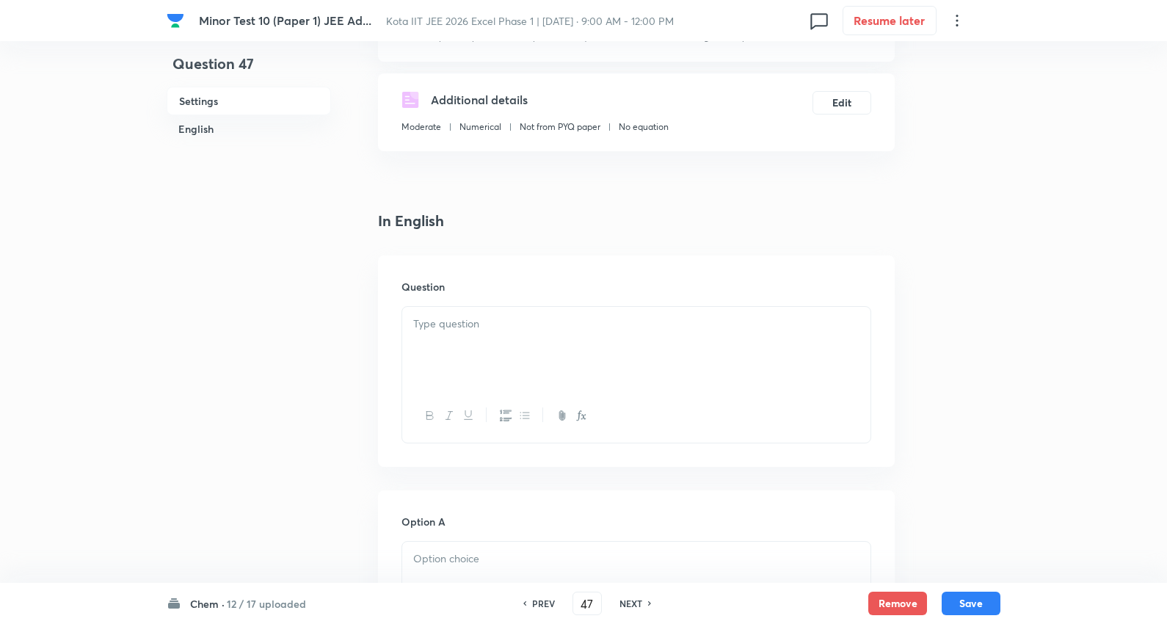
scroll to position [244, 0]
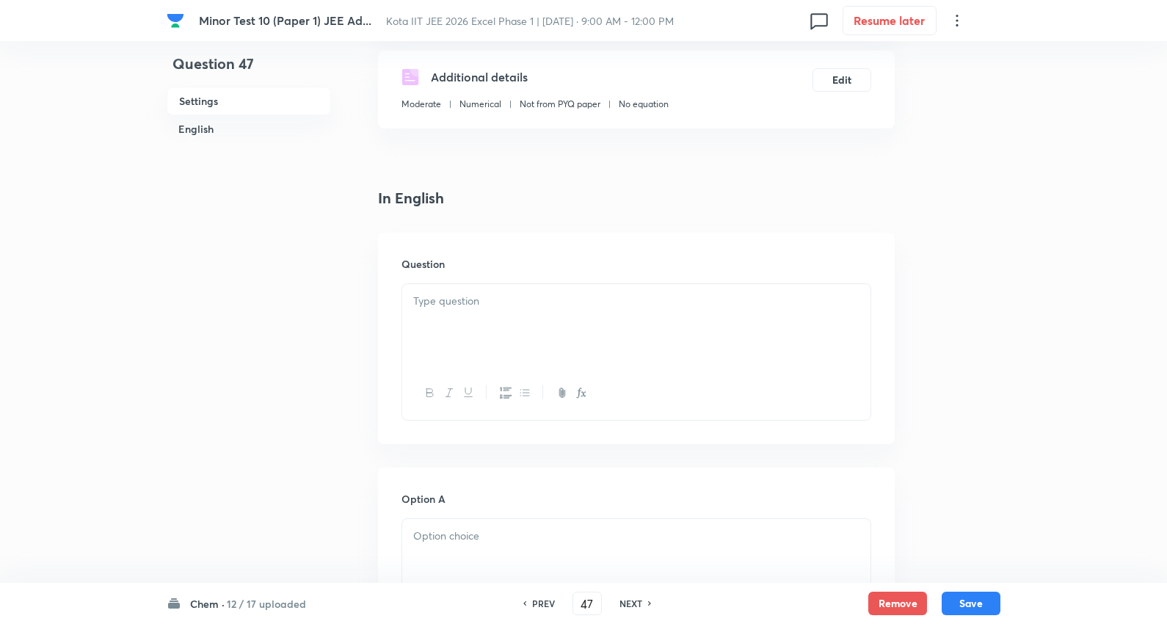
click at [470, 331] on div at bounding box center [636, 325] width 468 height 82
click at [485, 329] on div at bounding box center [636, 325] width 468 height 82
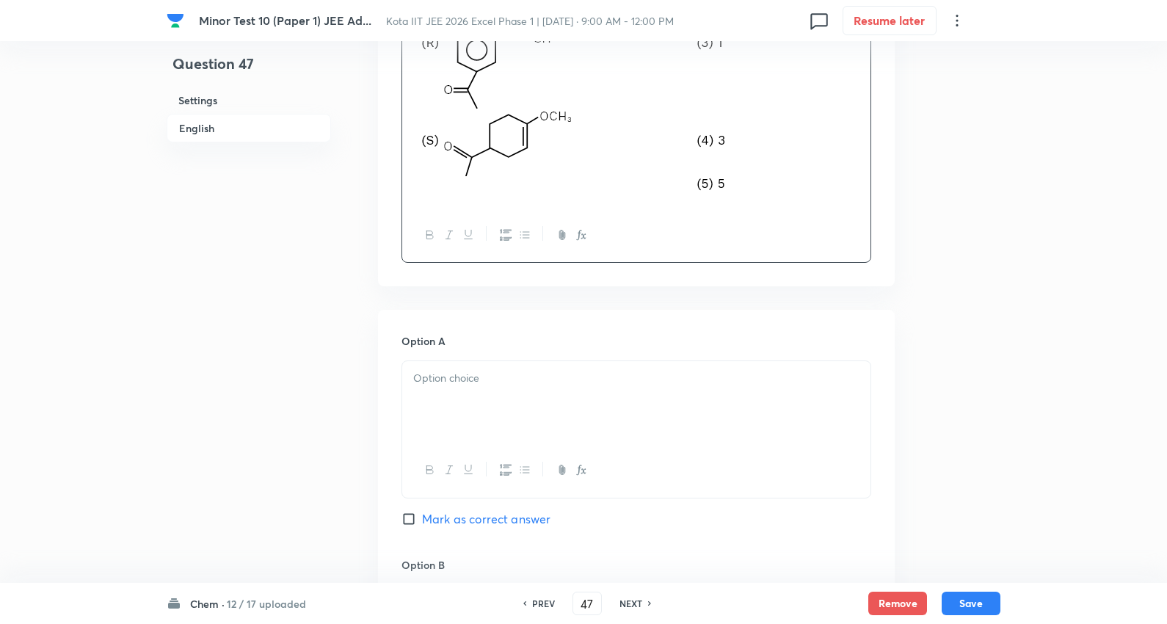
scroll to position [897, 0]
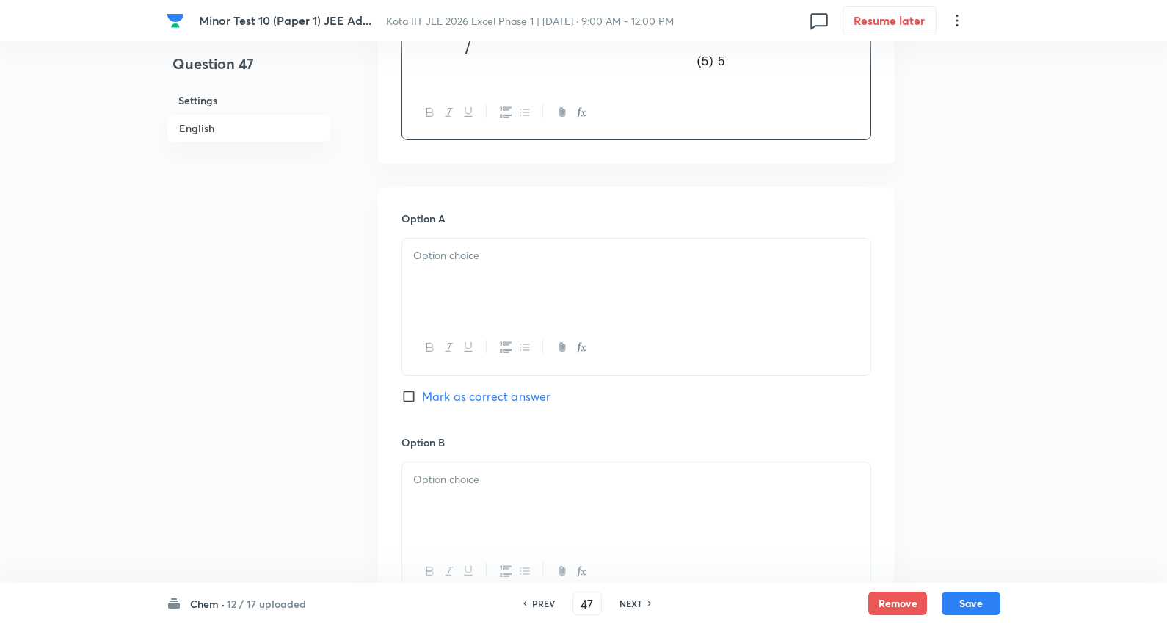
click at [470, 261] on p at bounding box center [636, 255] width 446 height 17
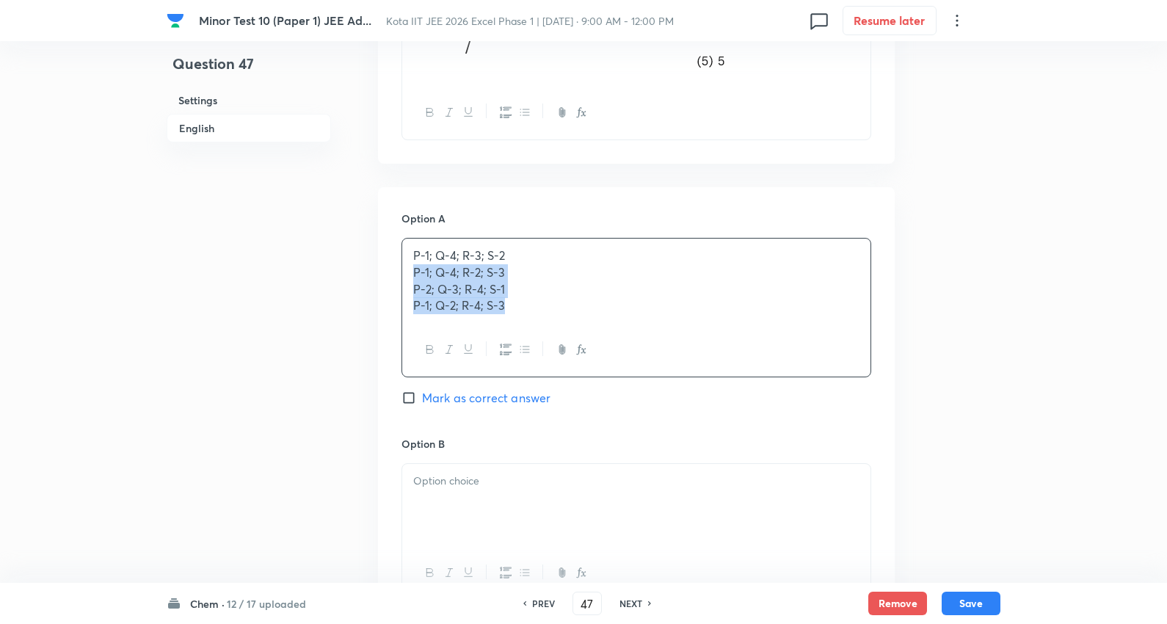
drag, startPoint x: 408, startPoint y: 272, endPoint x: 764, endPoint y: 354, distance: 365.2
click at [773, 358] on div "P-1; Q-4; R-3; S-2 P-1; Q-4; R-2; S-3 P-2; Q-3; R-4; S-1 P-1; Q-2; R-4; S-3" at bounding box center [636, 307] width 470 height 139
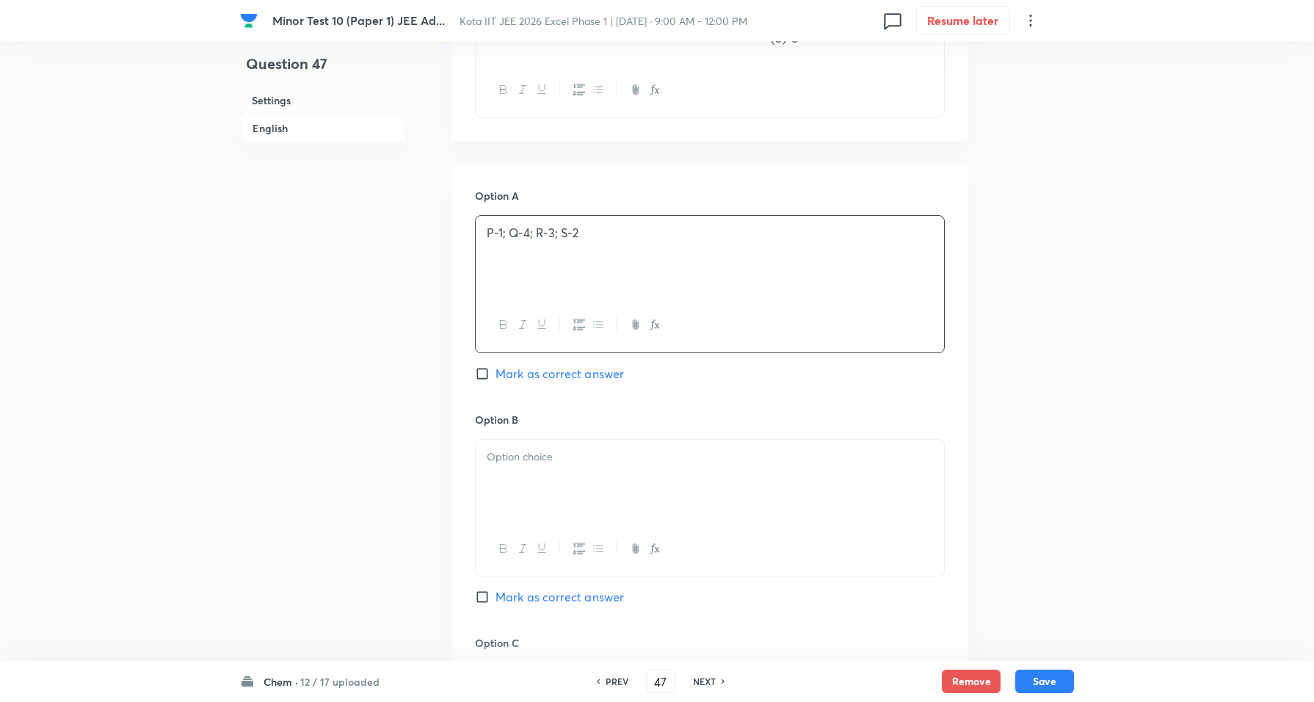
scroll to position [989, 0]
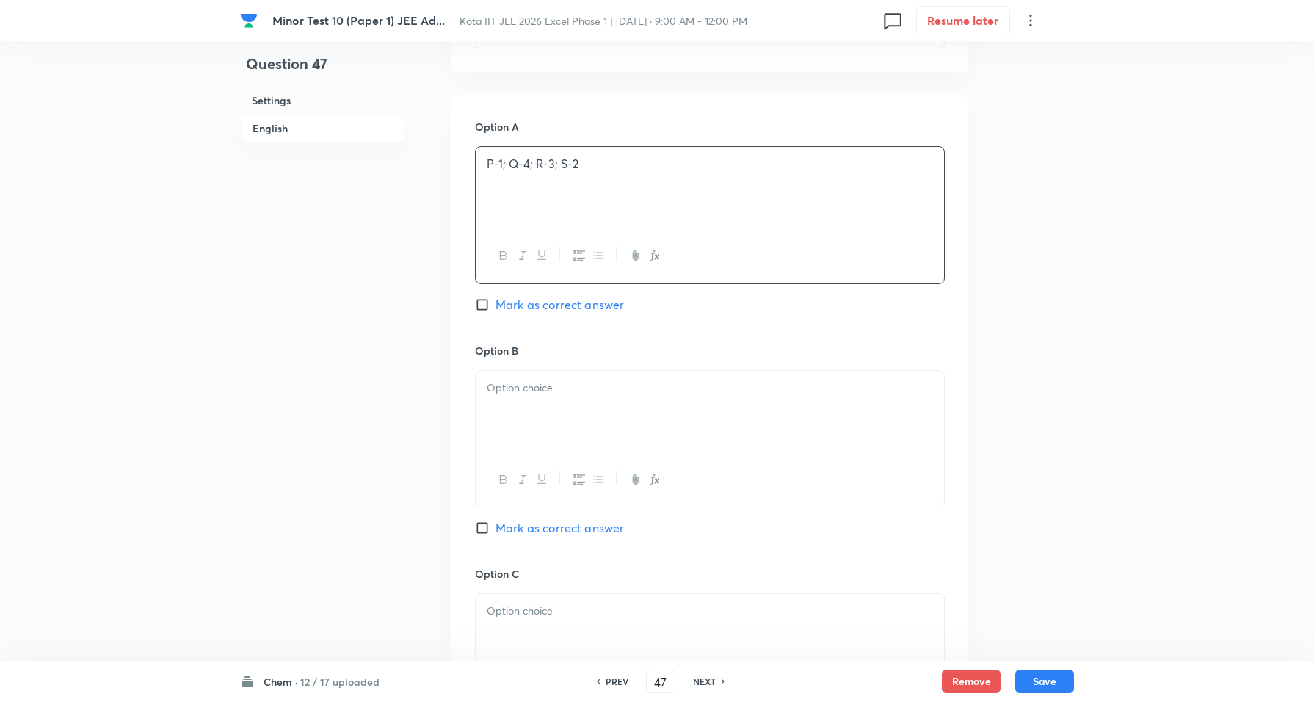
click at [512, 371] on div "Option B Mark as correct answer" at bounding box center [710, 454] width 470 height 223
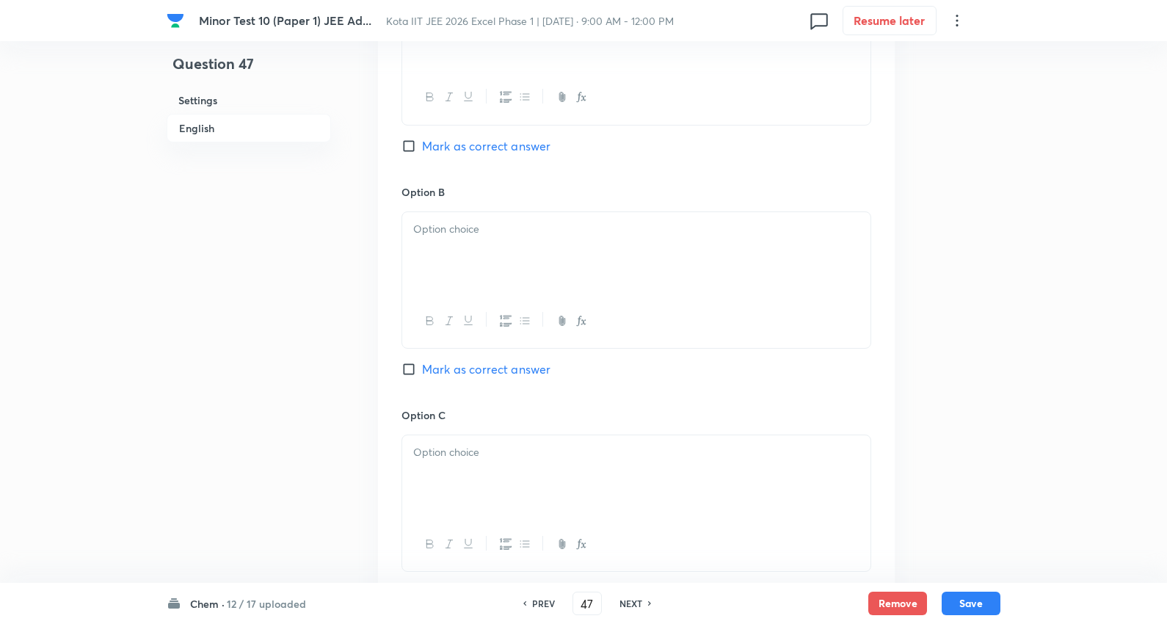
scroll to position [1152, 0]
click at [451, 229] on p at bounding box center [636, 224] width 446 height 17
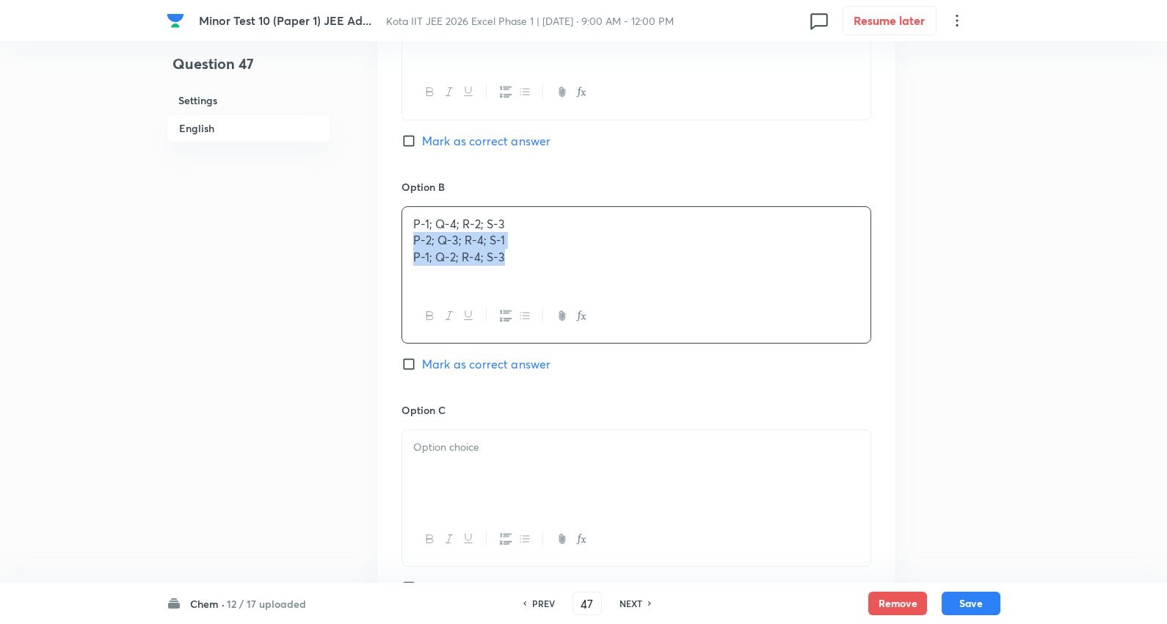
drag, startPoint x: 409, startPoint y: 238, endPoint x: 823, endPoint y: 297, distance: 418.2
click at [826, 297] on div "P-1; Q-4; R-2; S-3 P-2; Q-3; R-4; S-1 P-1; Q-2; R-4; S-3" at bounding box center [636, 274] width 470 height 137
click at [509, 369] on span "Mark as correct answer" at bounding box center [486, 364] width 128 height 18
click at [422, 369] on input "Mark as correct answer" at bounding box center [411, 364] width 21 height 15
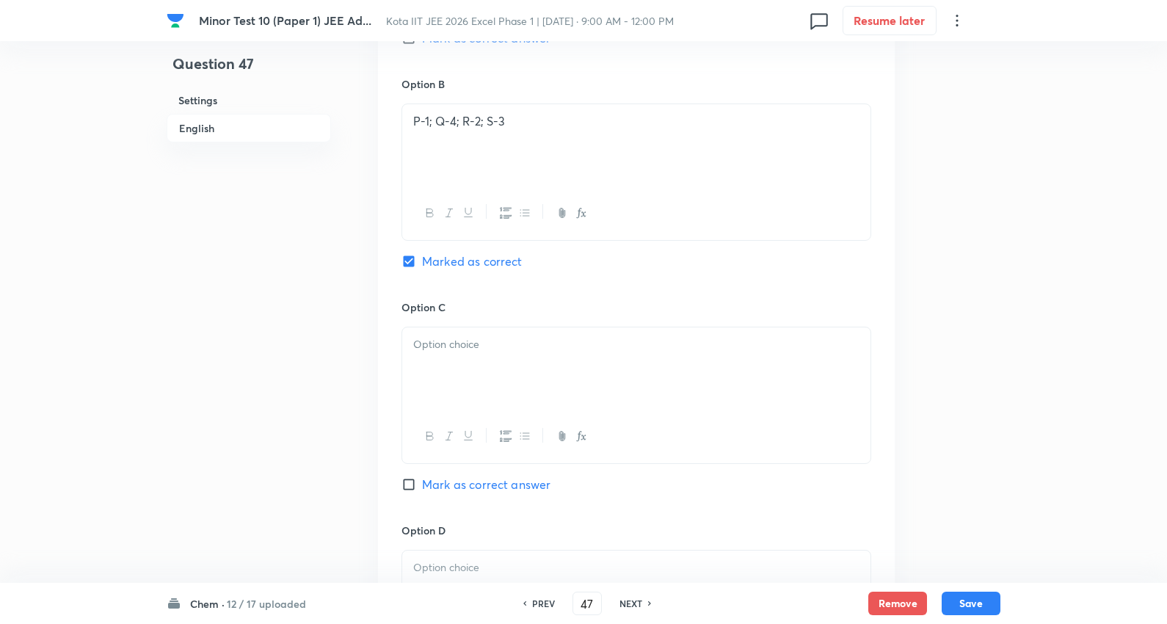
scroll to position [1397, 0]
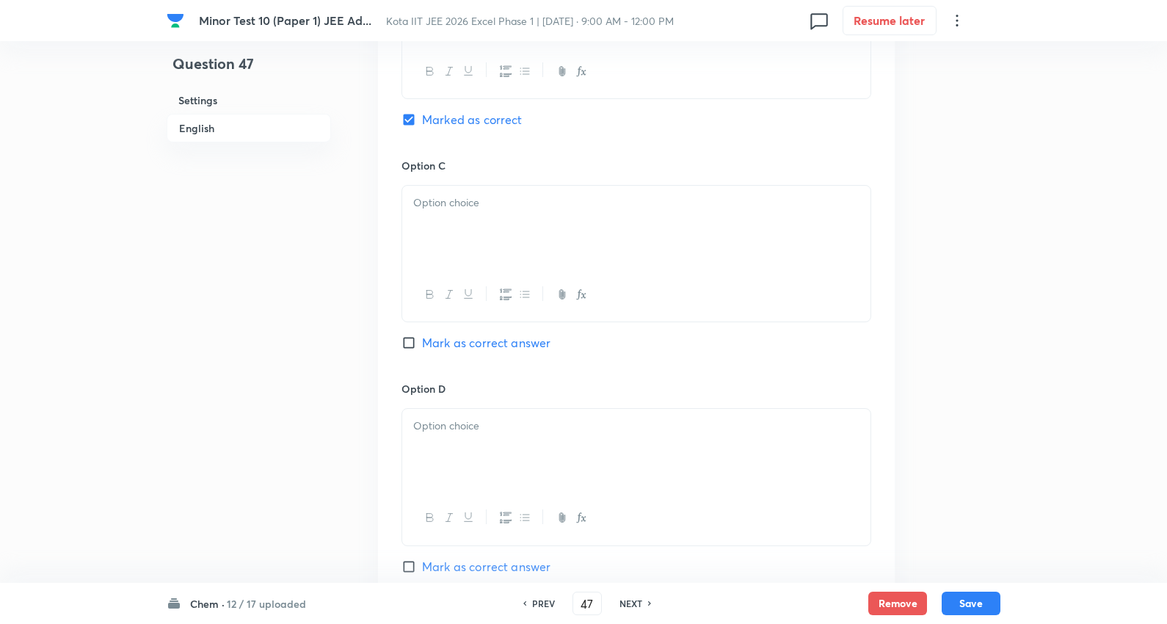
drag, startPoint x: 465, startPoint y: 201, endPoint x: 429, endPoint y: 210, distance: 37.0
click at [466, 202] on p at bounding box center [636, 202] width 446 height 17
drag, startPoint x: 407, startPoint y: 223, endPoint x: 255, endPoint y: 269, distance: 158.6
click at [743, 241] on div "P-2; Q-3; R-4; S-1 P-1; Q-2; R-4; S-3" at bounding box center [636, 227] width 468 height 82
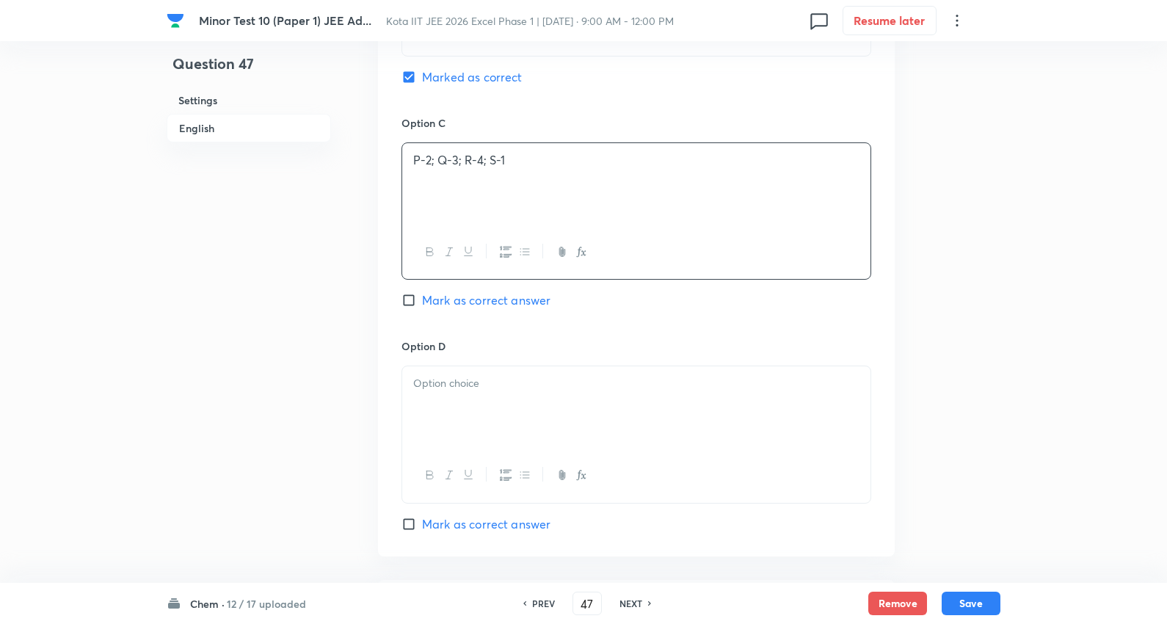
scroll to position [1478, 0]
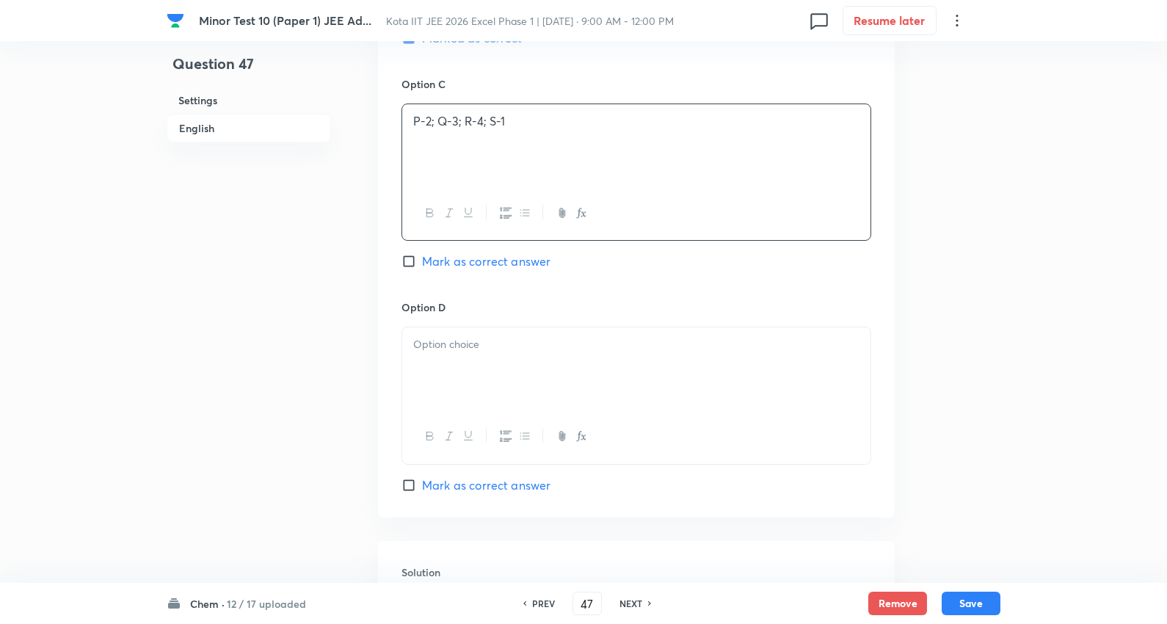
click at [449, 328] on div at bounding box center [636, 395] width 470 height 137
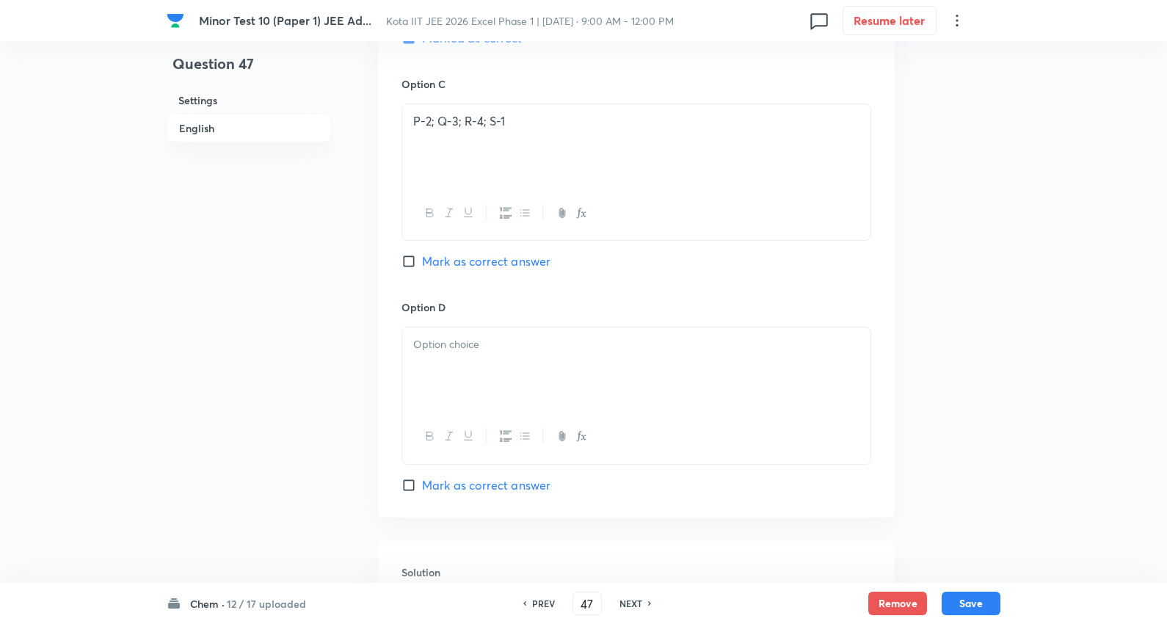
click at [429, 357] on div at bounding box center [636, 368] width 468 height 82
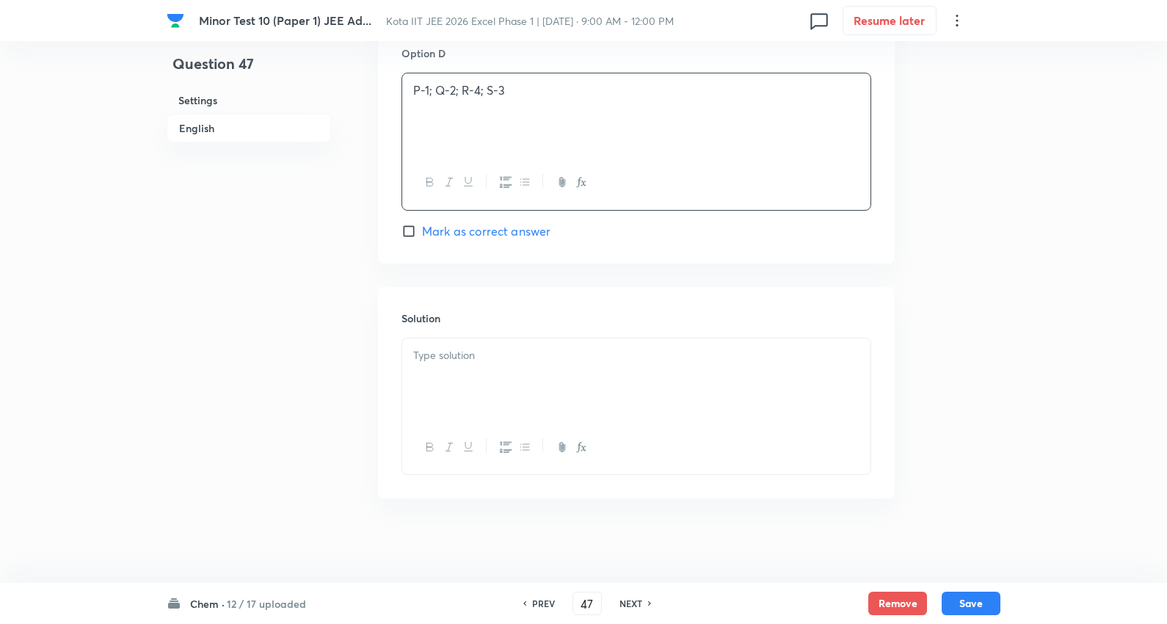
scroll to position [1739, 0]
drag, startPoint x: 487, startPoint y: 363, endPoint x: 508, endPoint y: 355, distance: 22.5
click at [487, 362] on div at bounding box center [636, 376] width 468 height 82
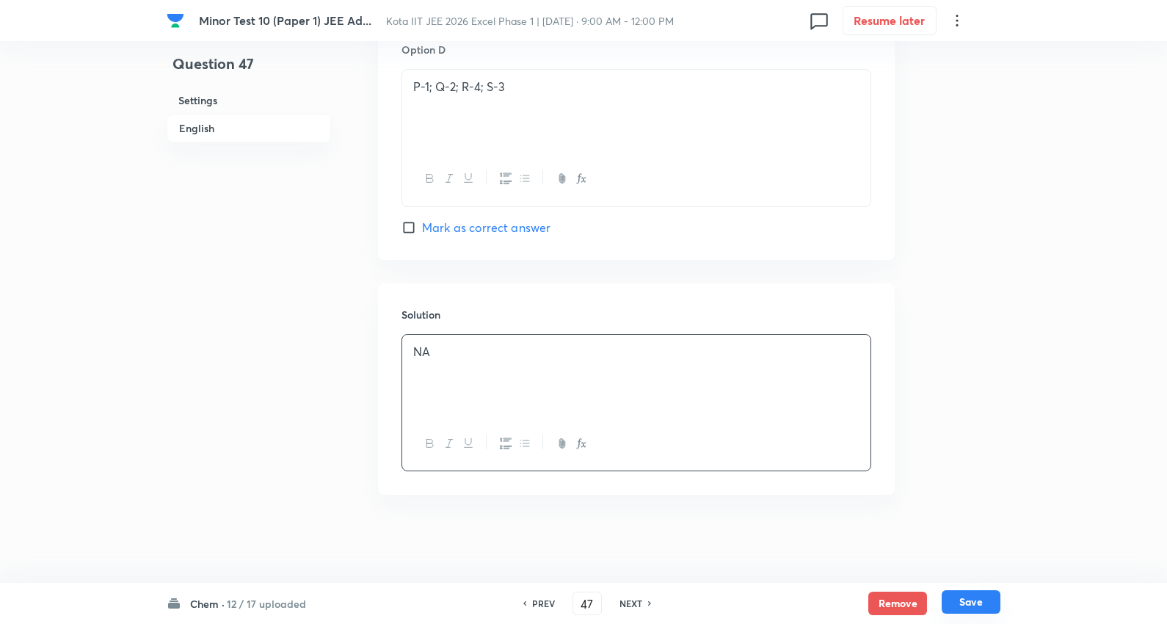
click at [969, 602] on button "Save" at bounding box center [971, 601] width 59 height 23
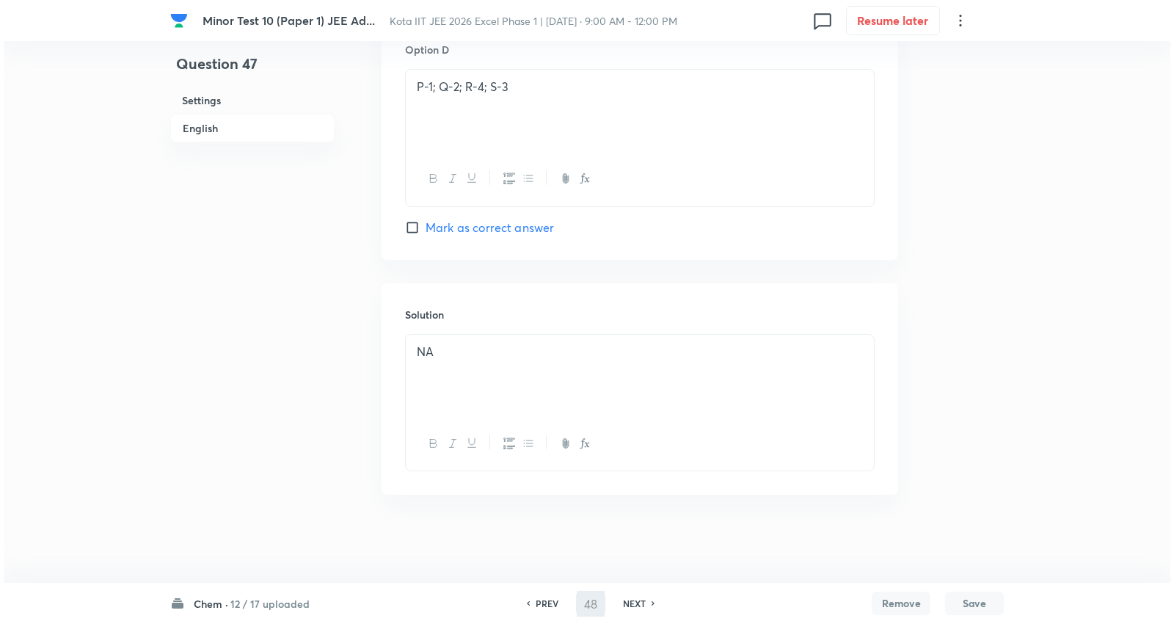
scroll to position [0, 0]
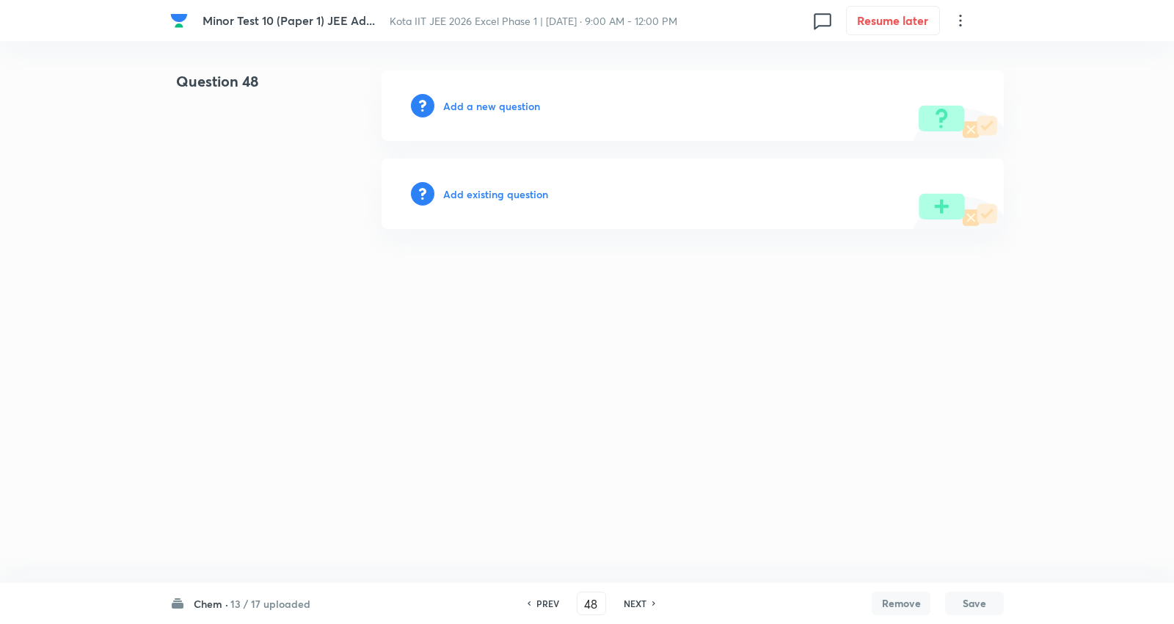
click at [511, 107] on h6 "Add a new question" at bounding box center [491, 105] width 97 height 15
click at [512, 107] on h6 "Choose a question type" at bounding box center [499, 105] width 113 height 15
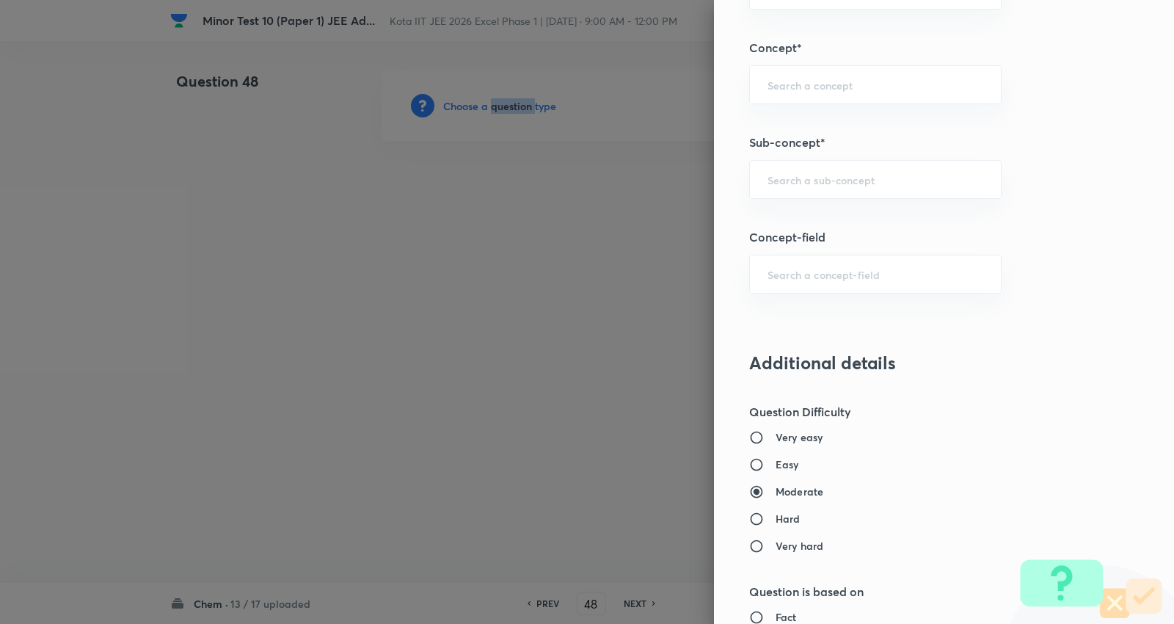
scroll to position [897, 0]
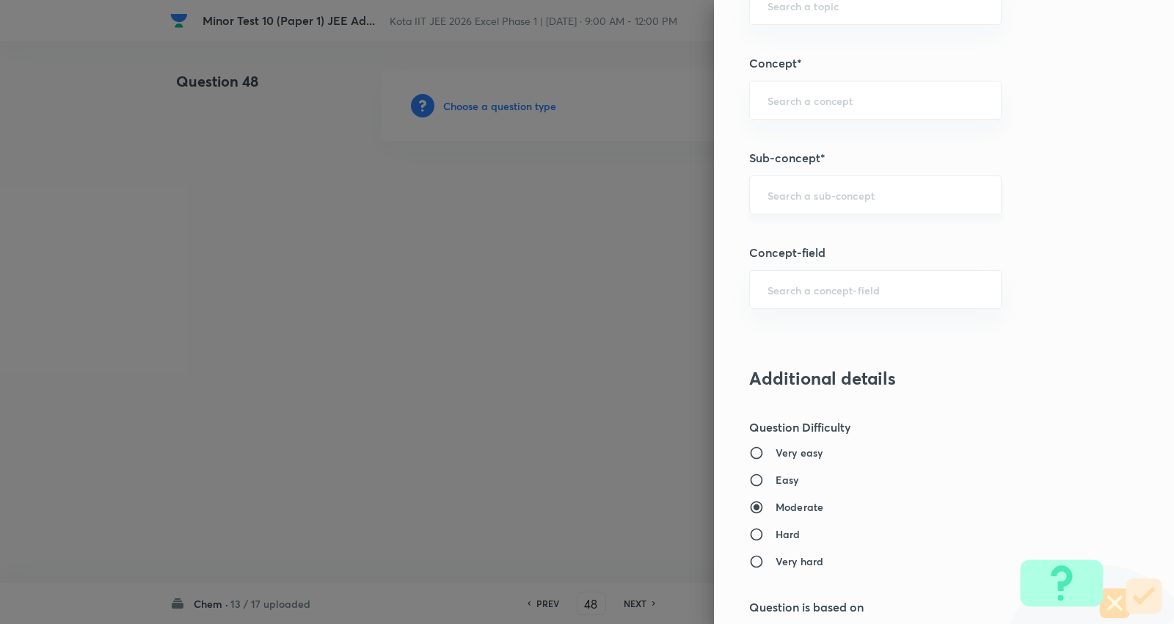
drag, startPoint x: 826, startPoint y: 171, endPoint x: 821, endPoint y: 189, distance: 19.1
click at [826, 173] on div "Question settings Question type* Single choice correct Number of options* 2 3 4…" at bounding box center [944, 312] width 460 height 624
click at [821, 189] on input "text" at bounding box center [876, 195] width 216 height 14
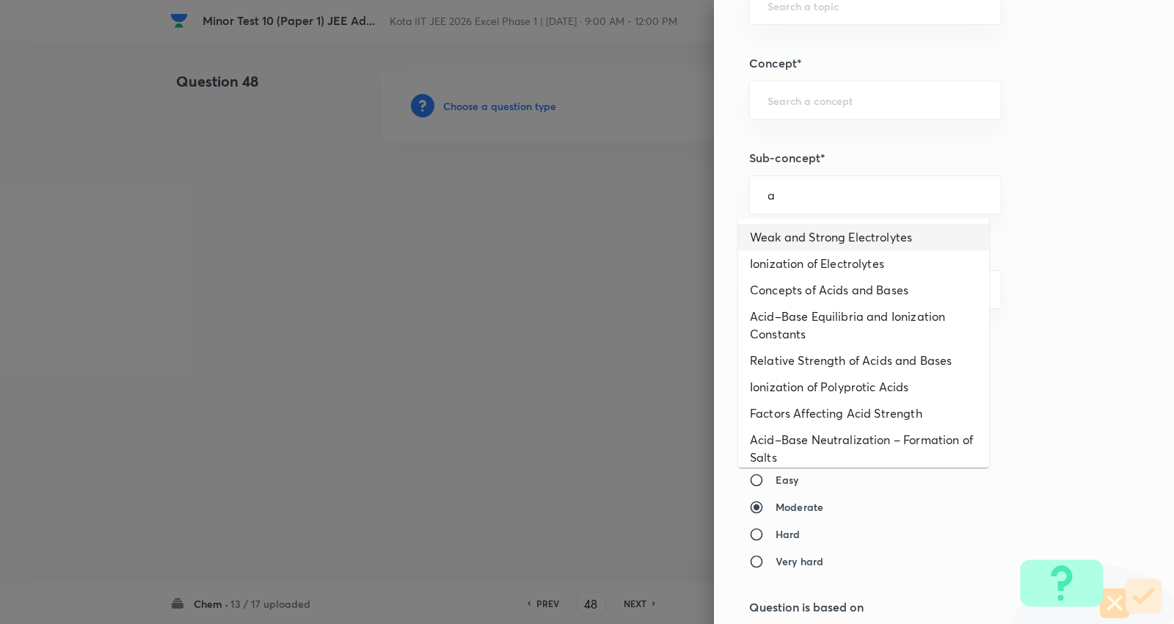
click at [817, 236] on li "Weak and Strong Electrolytes" at bounding box center [863, 237] width 251 height 26
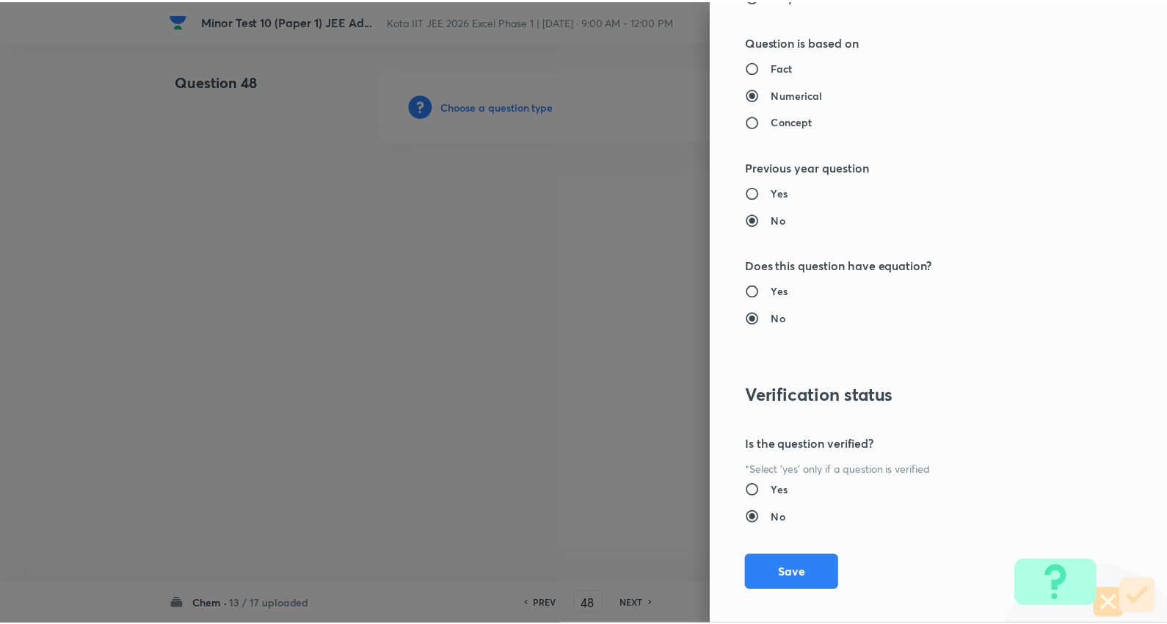
scroll to position [1476, 0]
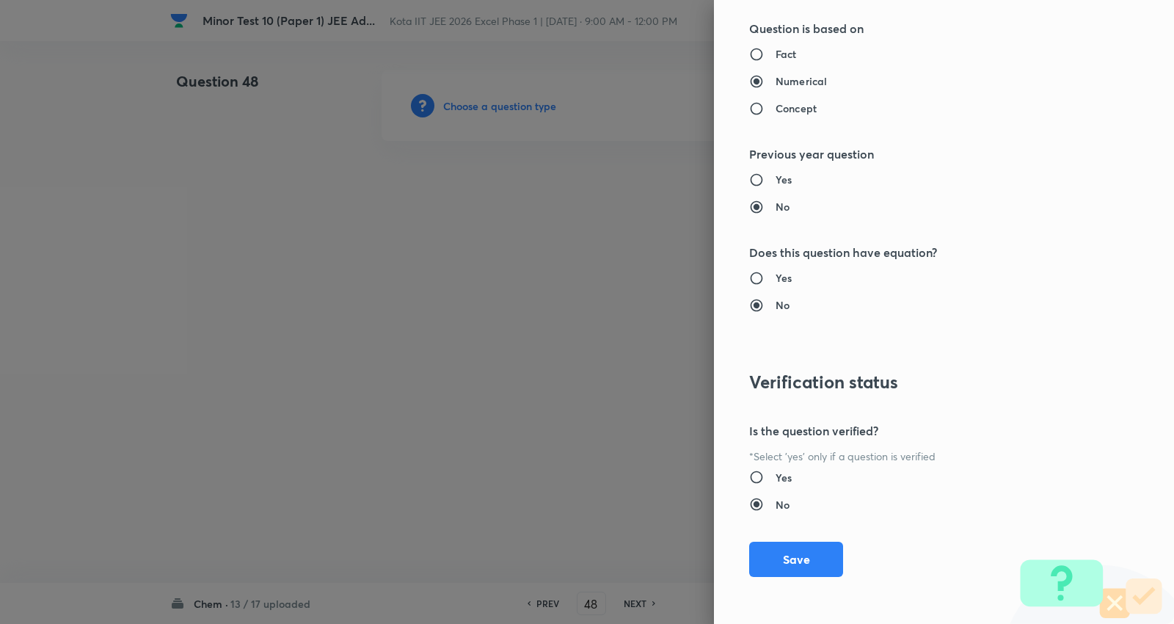
click at [802, 551] on button "Save" at bounding box center [796, 559] width 94 height 35
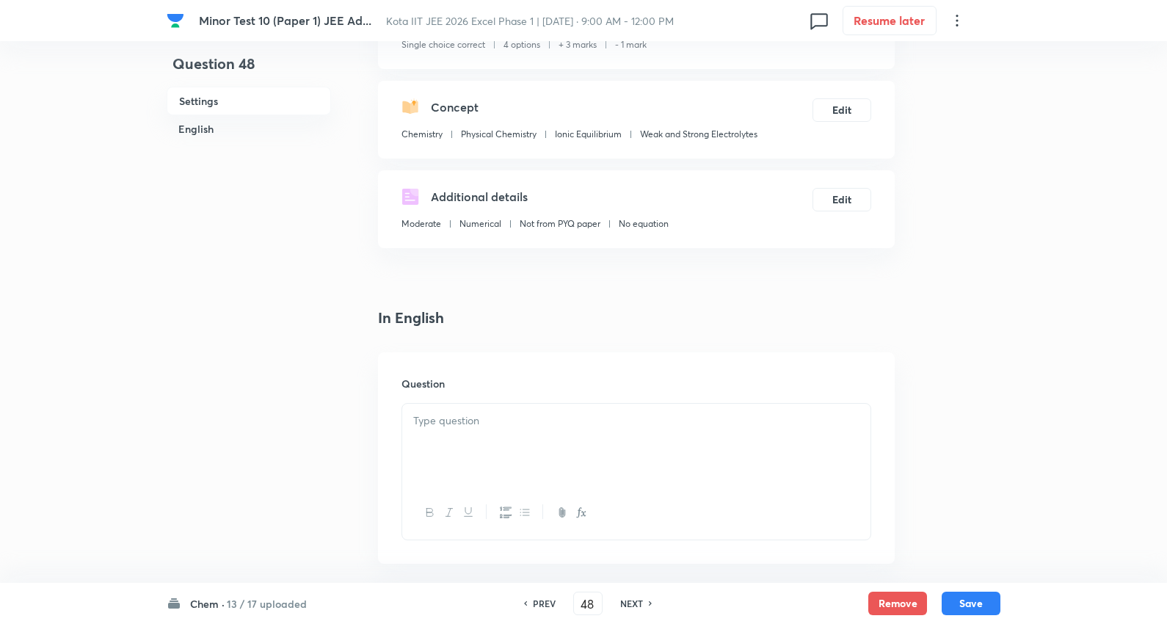
scroll to position [326, 0]
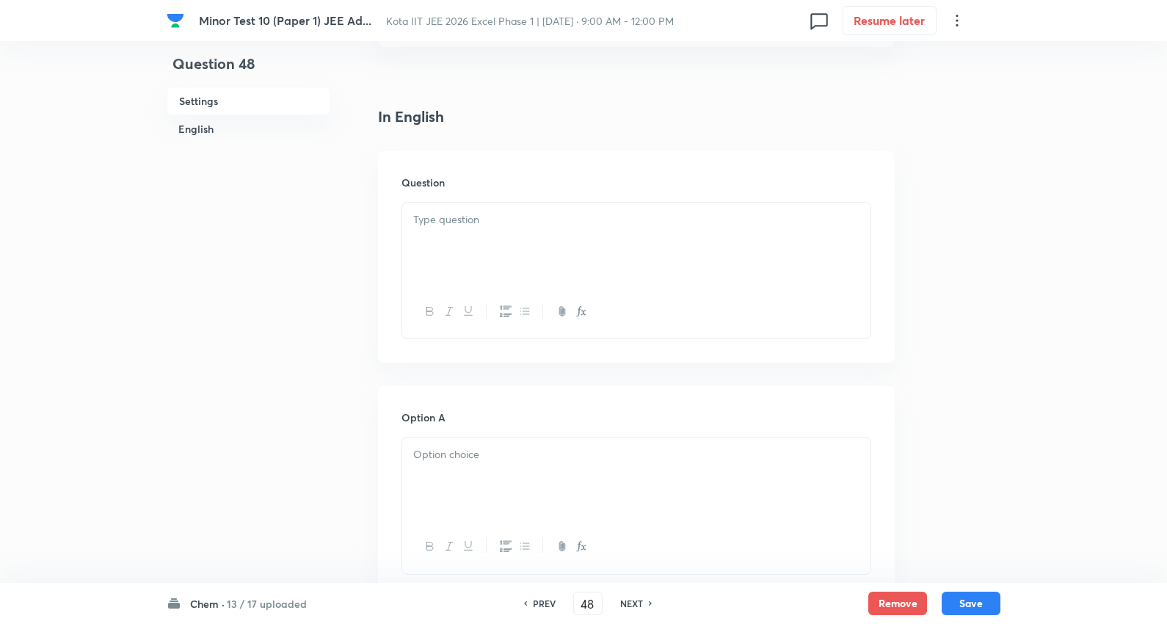
click at [456, 250] on div at bounding box center [636, 244] width 468 height 82
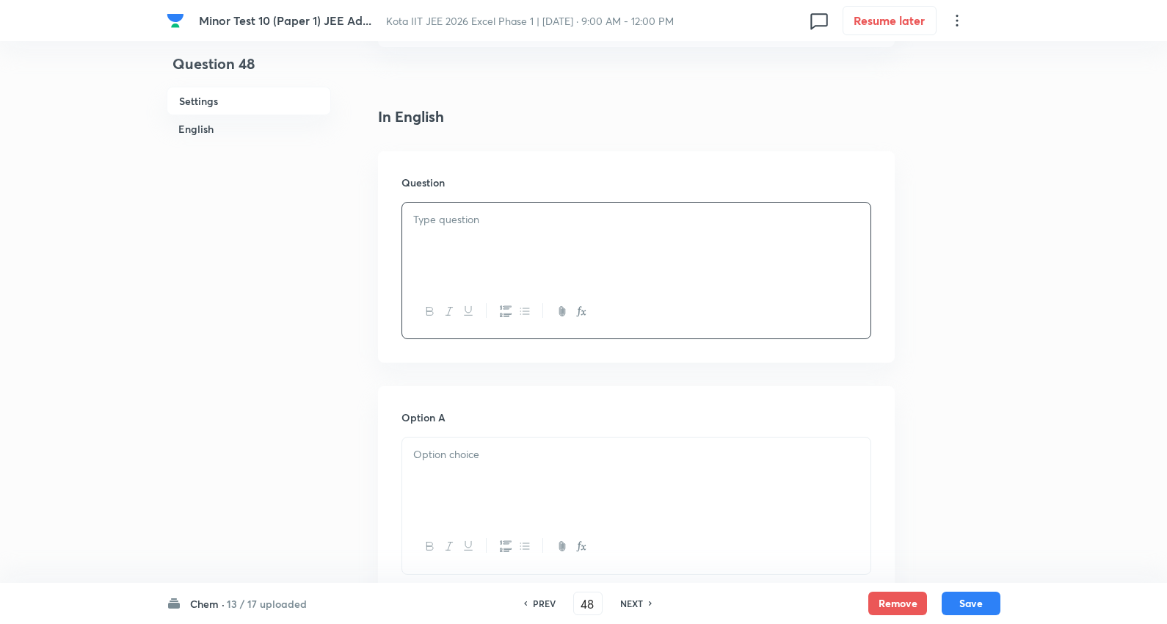
click at [433, 233] on div at bounding box center [636, 244] width 468 height 82
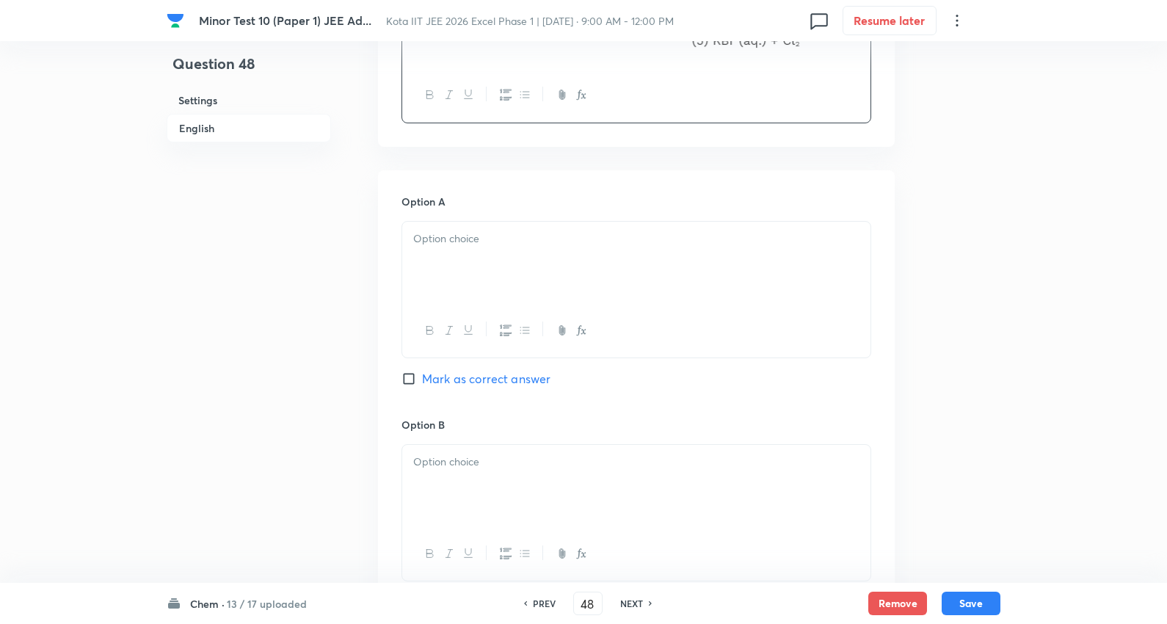
scroll to position [734, 0]
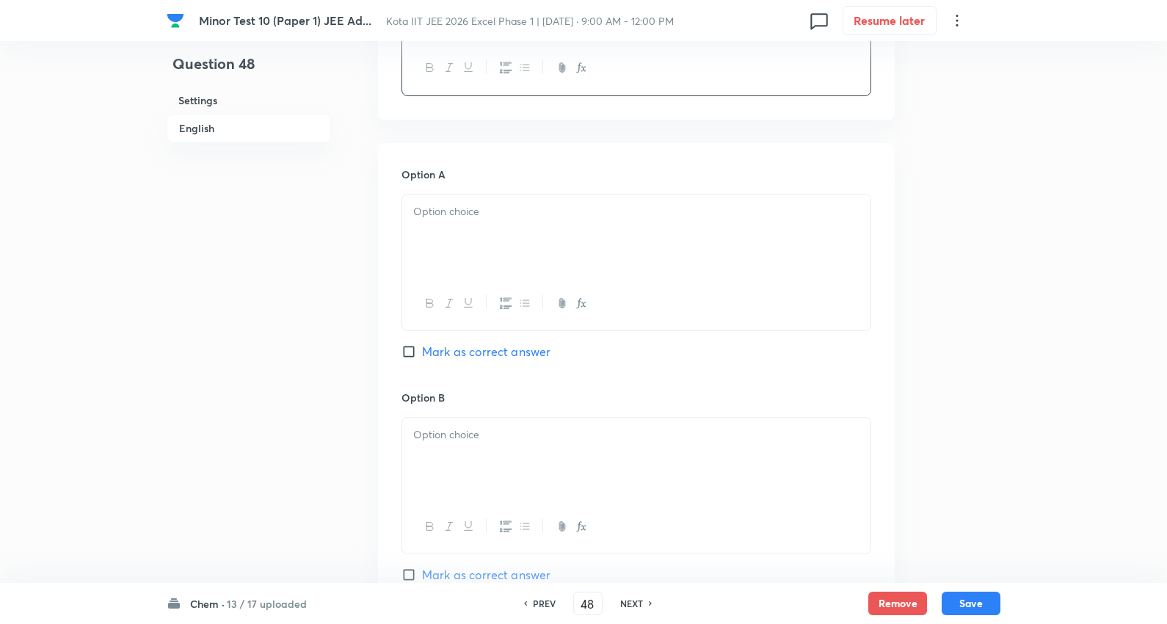
click at [508, 228] on div at bounding box center [636, 235] width 468 height 82
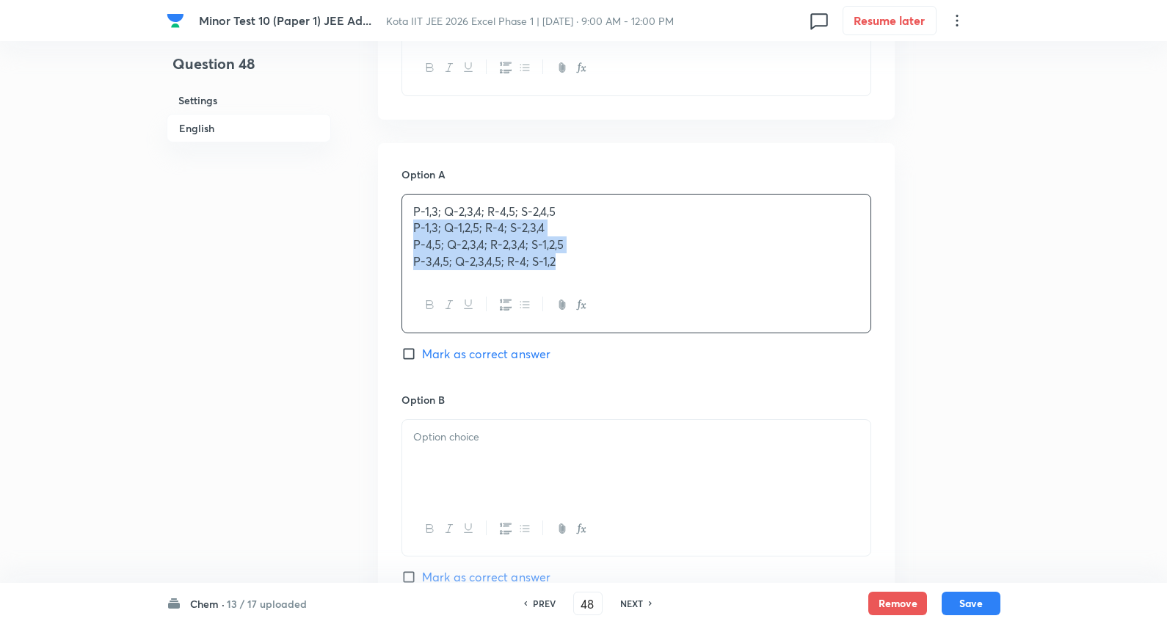
drag, startPoint x: 410, startPoint y: 229, endPoint x: 813, endPoint y: 299, distance: 409.7
click at [813, 299] on div "P-1,3; Q-2,3,4; R-4,5; S-2,4,5 P-1,3; Q-1,2,5; R-4; S-2,3,4 P-4,5; Q-2,3,4; R-2…" at bounding box center [636, 263] width 470 height 139
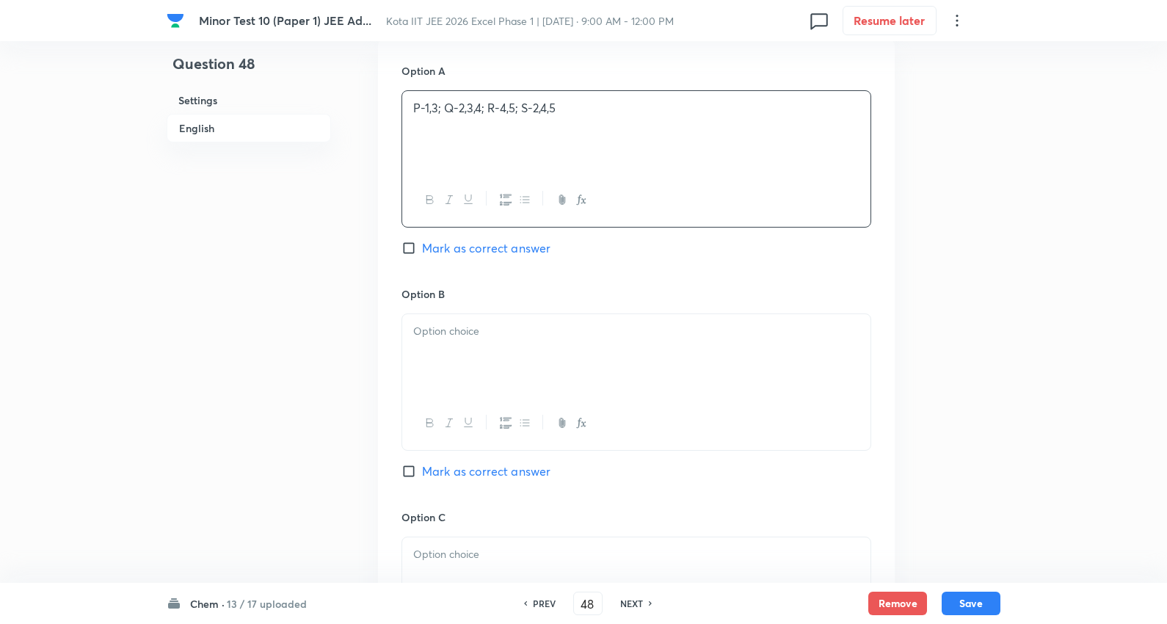
scroll to position [897, 0]
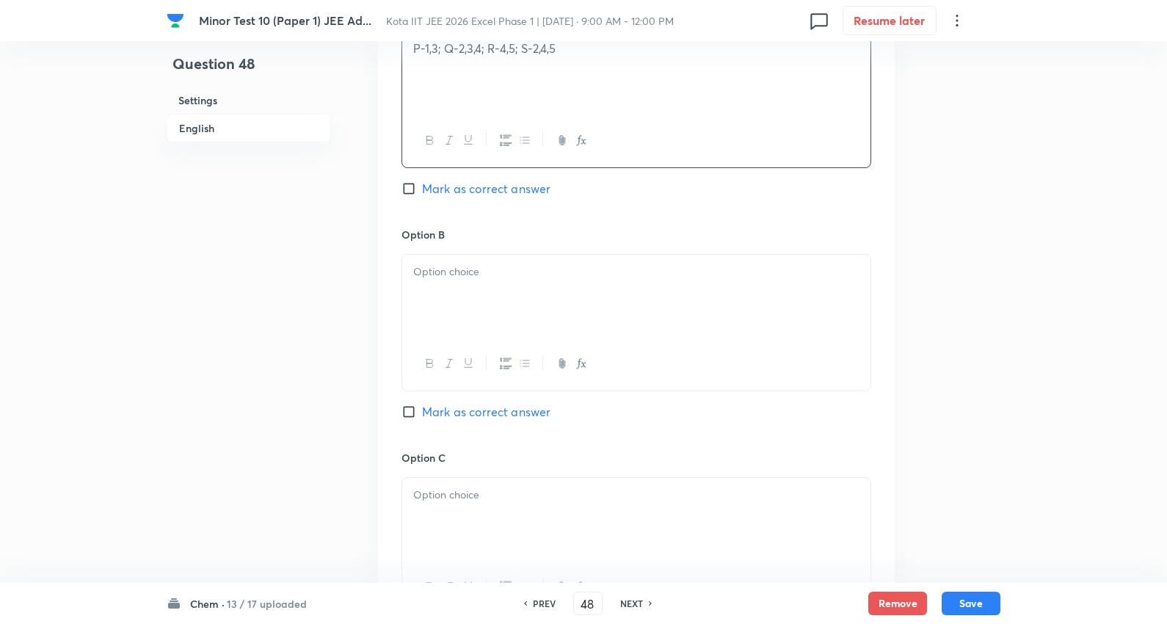
click at [487, 291] on div at bounding box center [636, 296] width 468 height 82
drag, startPoint x: 408, startPoint y: 290, endPoint x: 495, endPoint y: 275, distance: 88.0
click at [927, 340] on div "Question 48 Settings English Settings Type Single choice correct 4 options + 3 …" at bounding box center [584, 180] width 834 height 2012
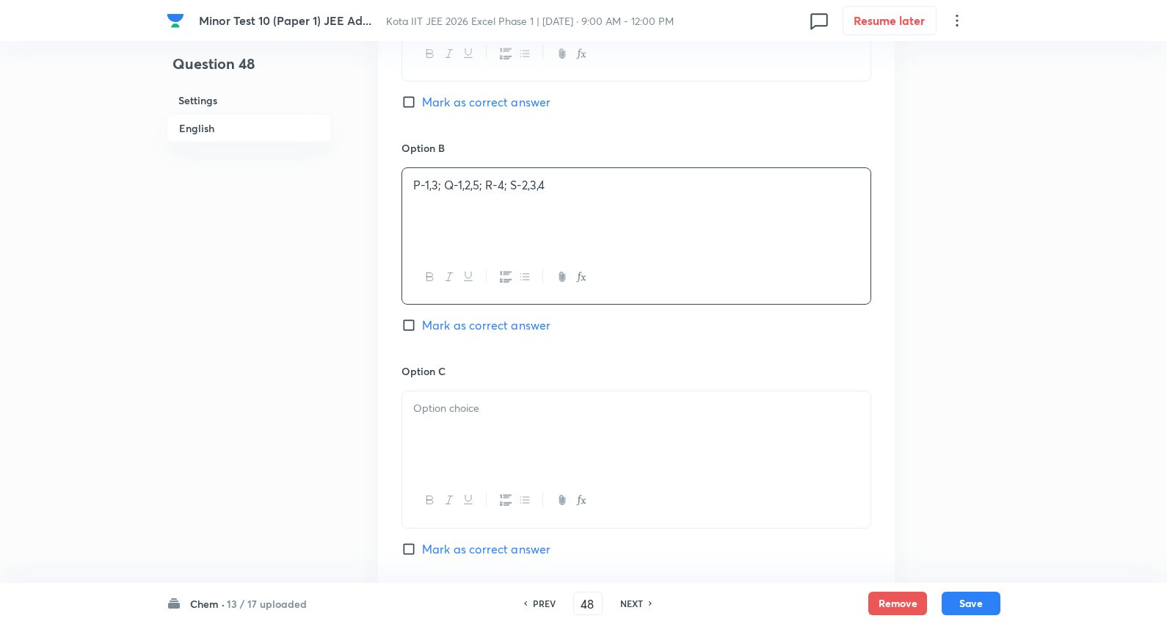
scroll to position [1141, 0]
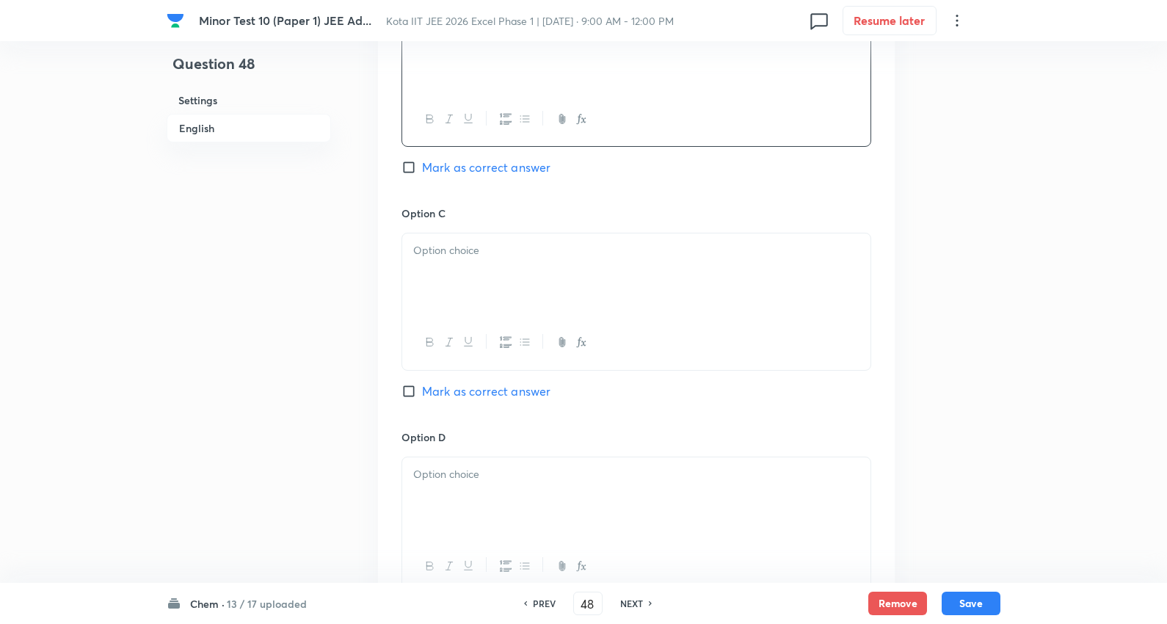
click at [464, 281] on div at bounding box center [636, 274] width 468 height 82
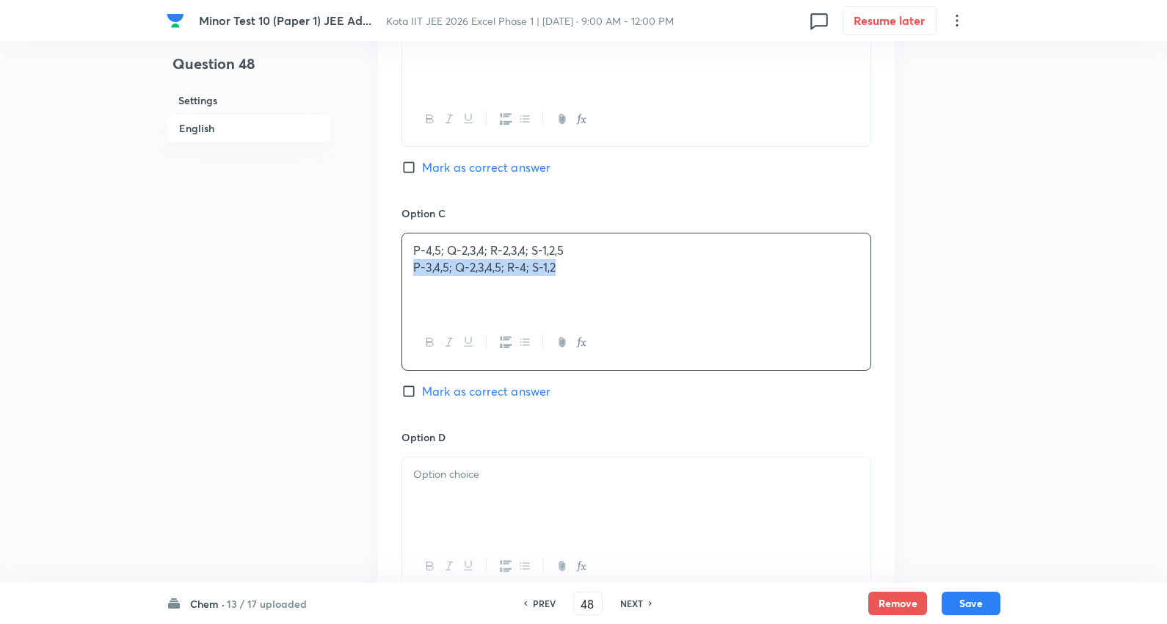
drag, startPoint x: 404, startPoint y: 269, endPoint x: 821, endPoint y: 279, distance: 416.3
click at [821, 279] on div "P-4,5; Q-2,3,4; R-2,3,4; S-1,2,5 P-3,4,5; Q-2,3,4,5; R-4; S-1,2" at bounding box center [636, 274] width 468 height 82
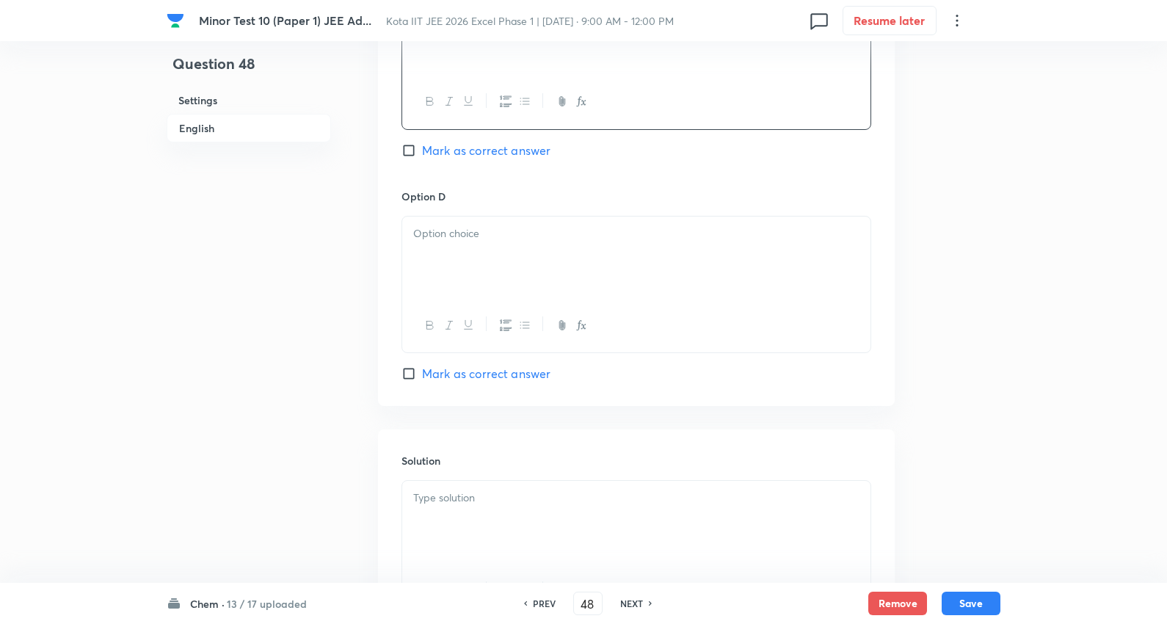
scroll to position [1386, 0]
click at [468, 269] on div at bounding box center [636, 254] width 468 height 82
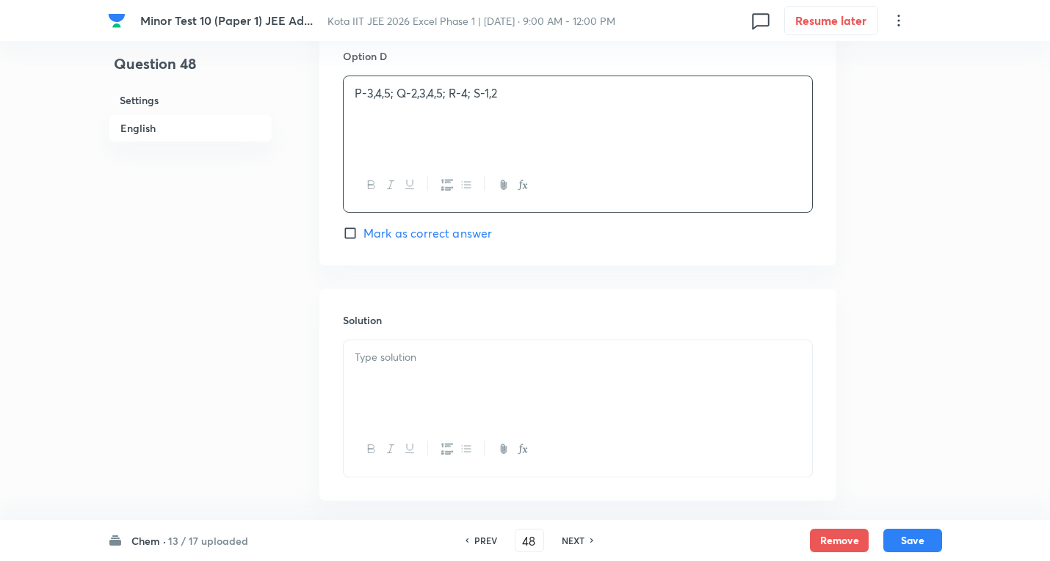
scroll to position [1533, 0]
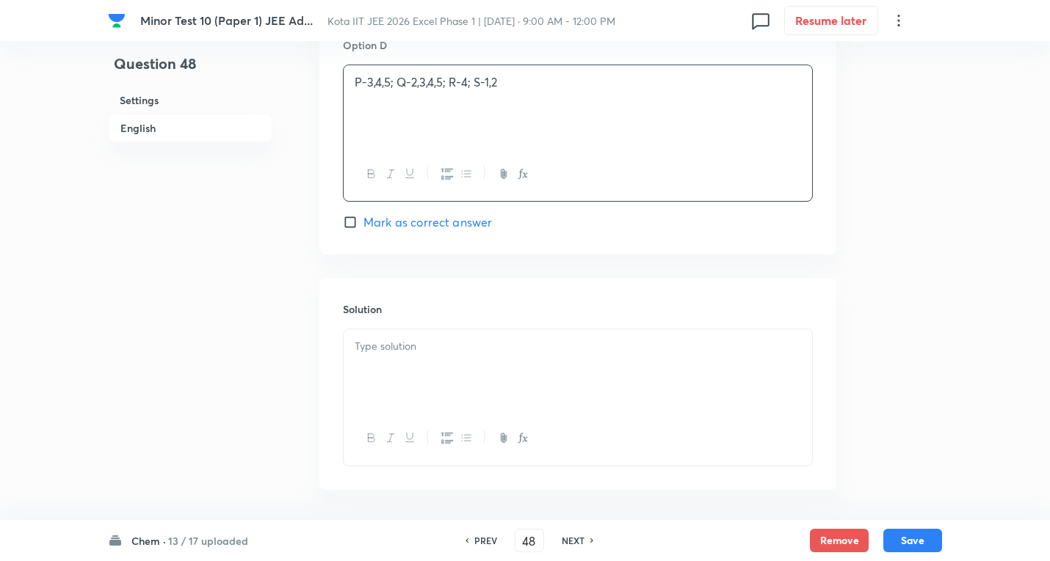
drag, startPoint x: 401, startPoint y: 364, endPoint x: 470, endPoint y: 365, distance: 69.7
click at [402, 365] on div at bounding box center [577, 371] width 468 height 82
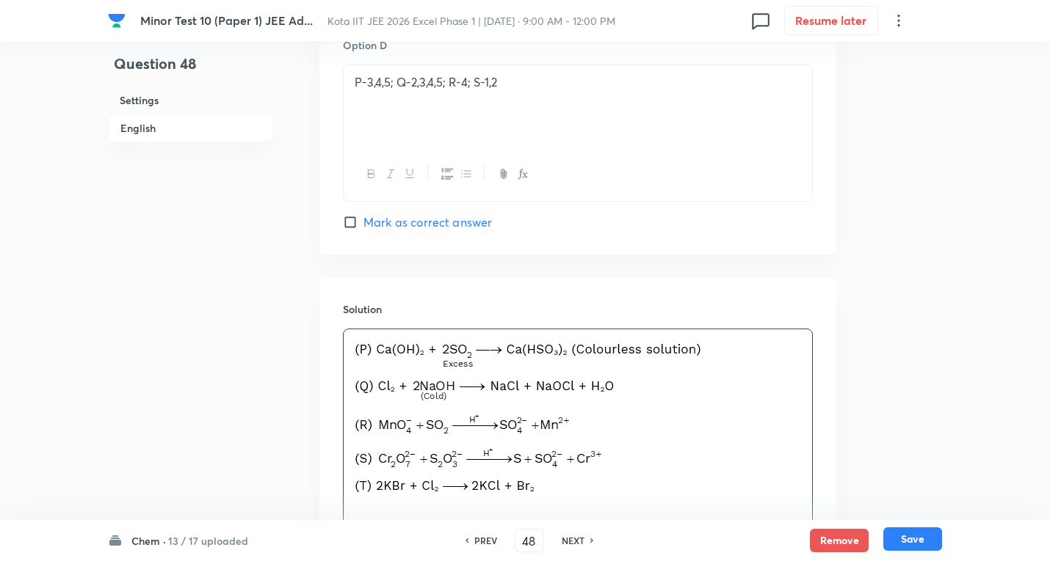
click at [902, 538] on button "Save" at bounding box center [912, 539] width 59 height 23
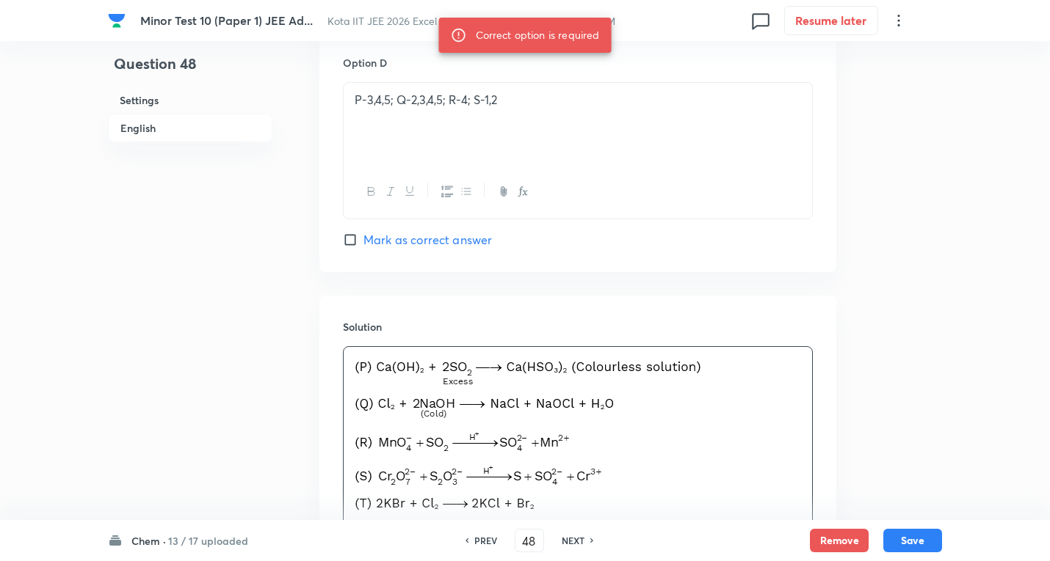
scroll to position [1460, 0]
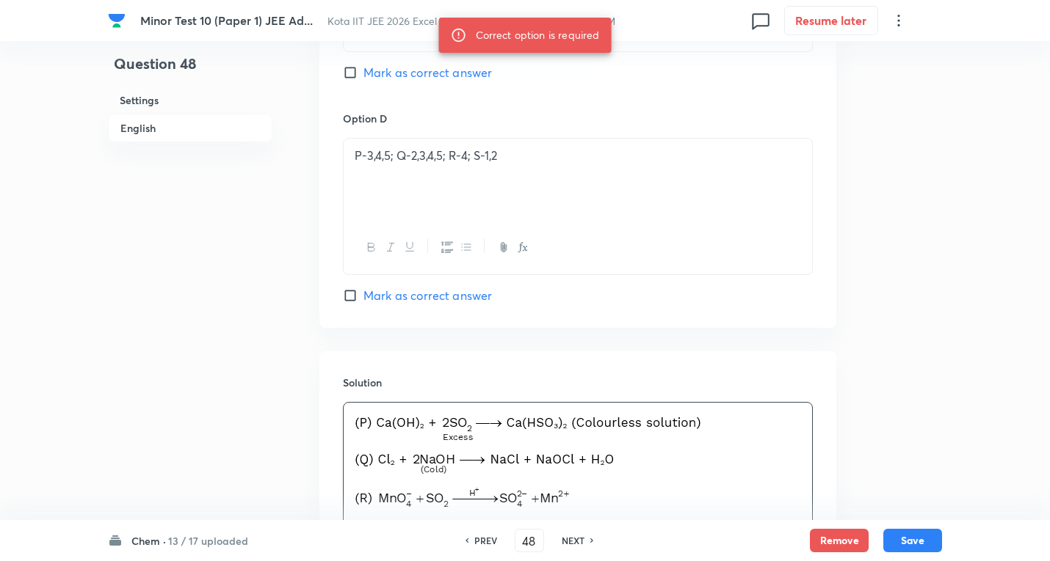
click at [434, 291] on span "Mark as correct answer" at bounding box center [427, 296] width 128 height 18
click at [363, 291] on input "Mark as correct answer" at bounding box center [353, 295] width 21 height 15
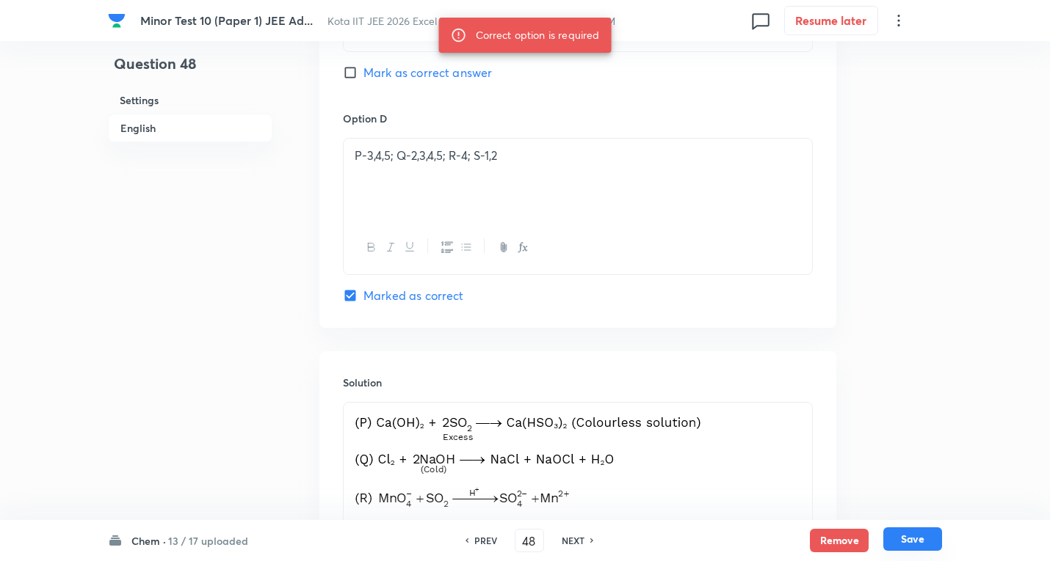
click at [920, 544] on button "Save" at bounding box center [912, 539] width 59 height 23
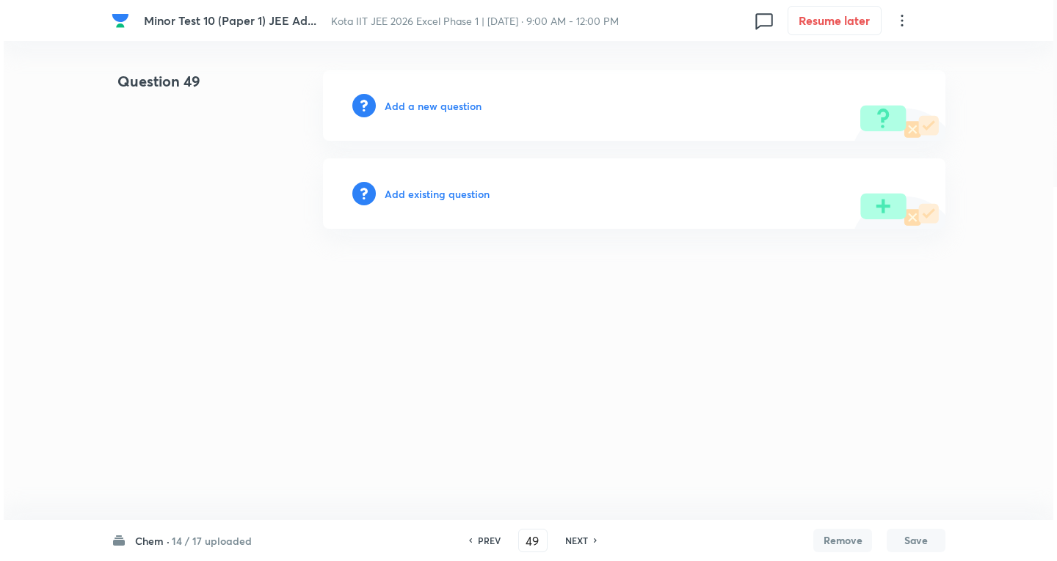
scroll to position [0, 0]
click at [431, 106] on h6 "Add a new question" at bounding box center [433, 105] width 97 height 15
click at [429, 106] on h6 "Choose a question type" at bounding box center [441, 105] width 113 height 15
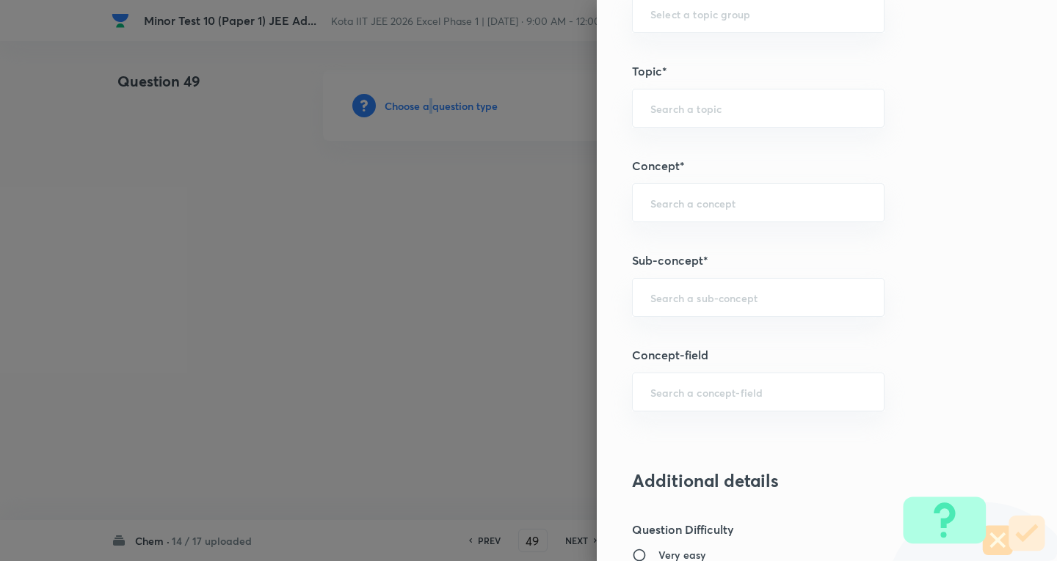
scroll to position [881, 0]
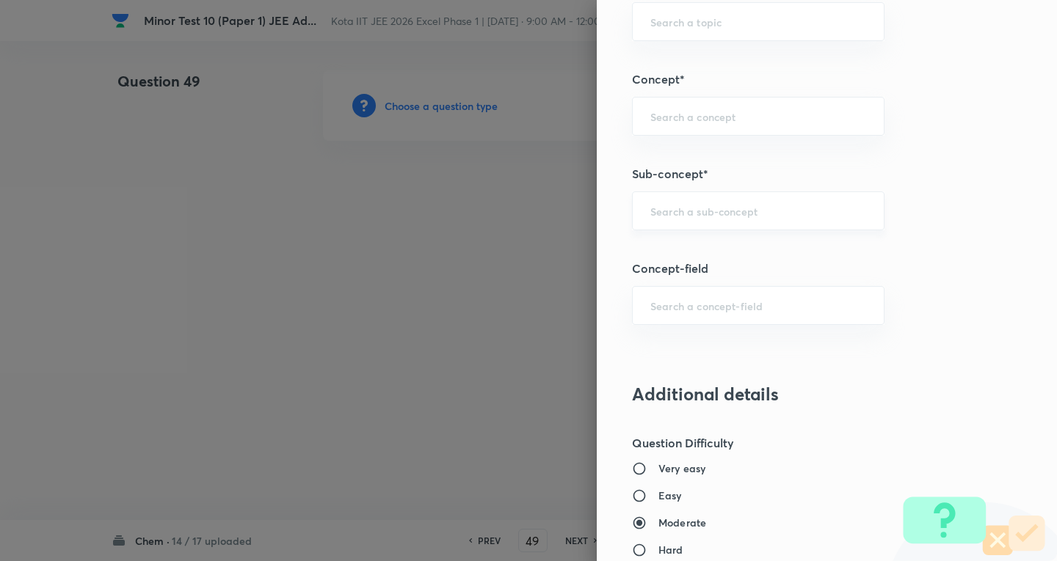
click at [708, 218] on input "text" at bounding box center [758, 211] width 216 height 14
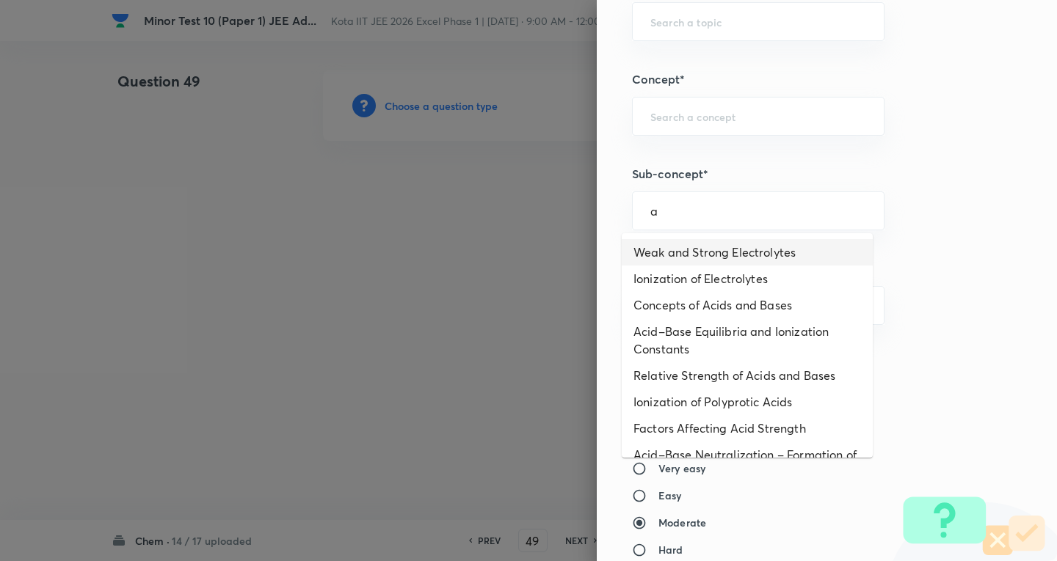
click at [690, 258] on li "Weak and Strong Electrolytes" at bounding box center [747, 252] width 251 height 26
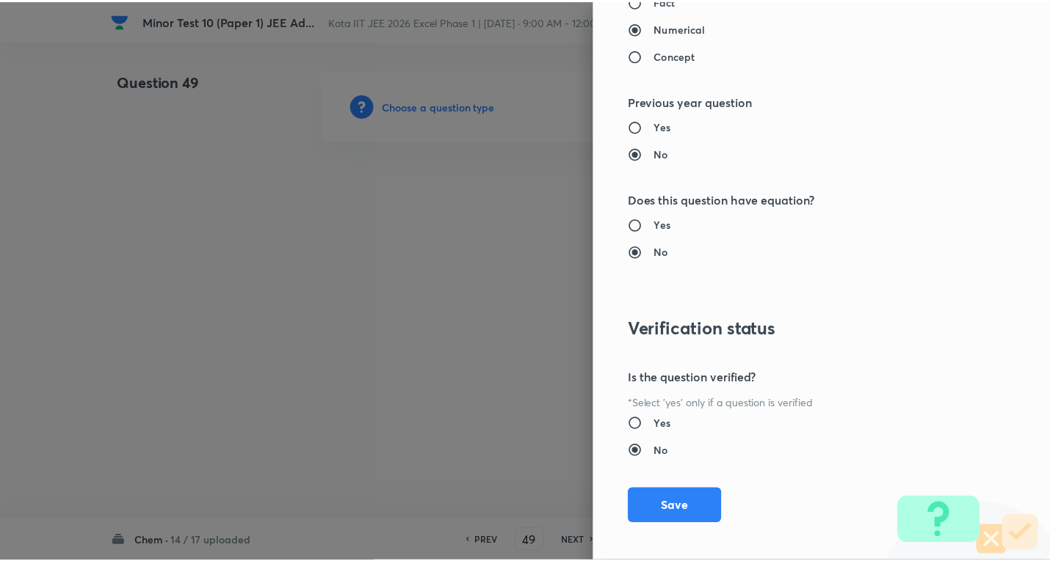
scroll to position [1538, 0]
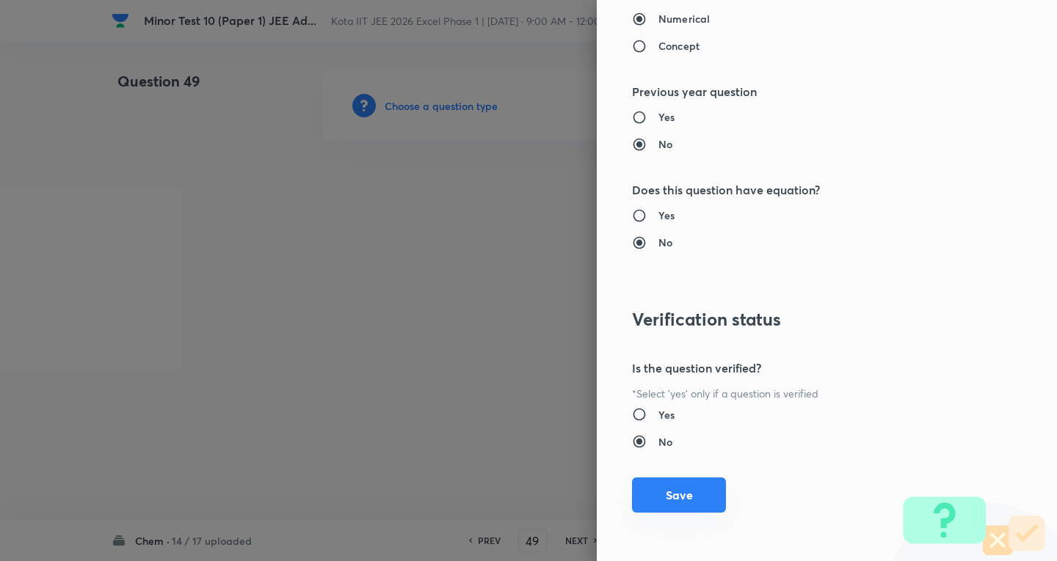
click at [684, 485] on button "Save" at bounding box center [679, 495] width 94 height 35
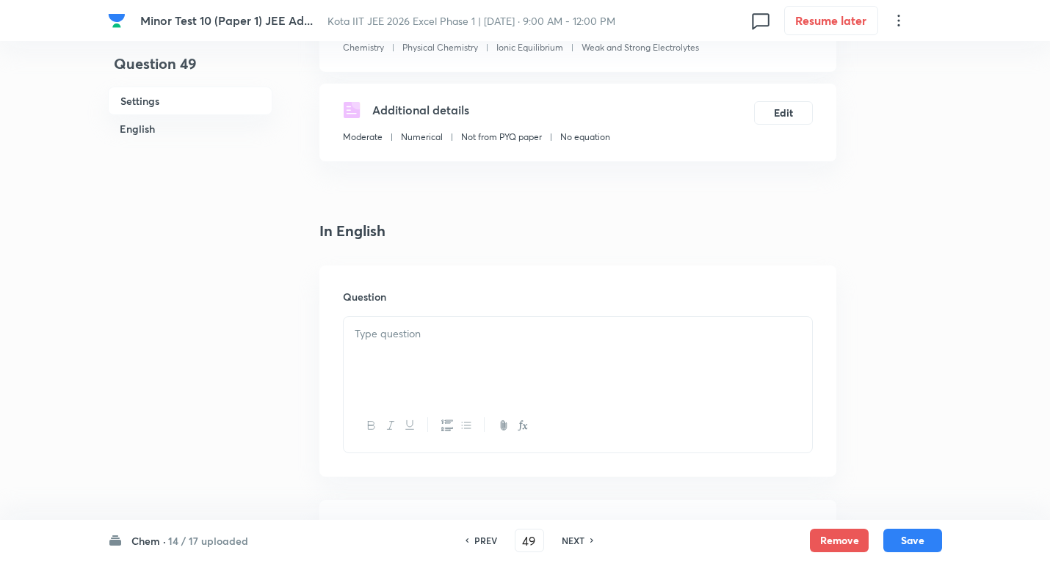
scroll to position [220, 0]
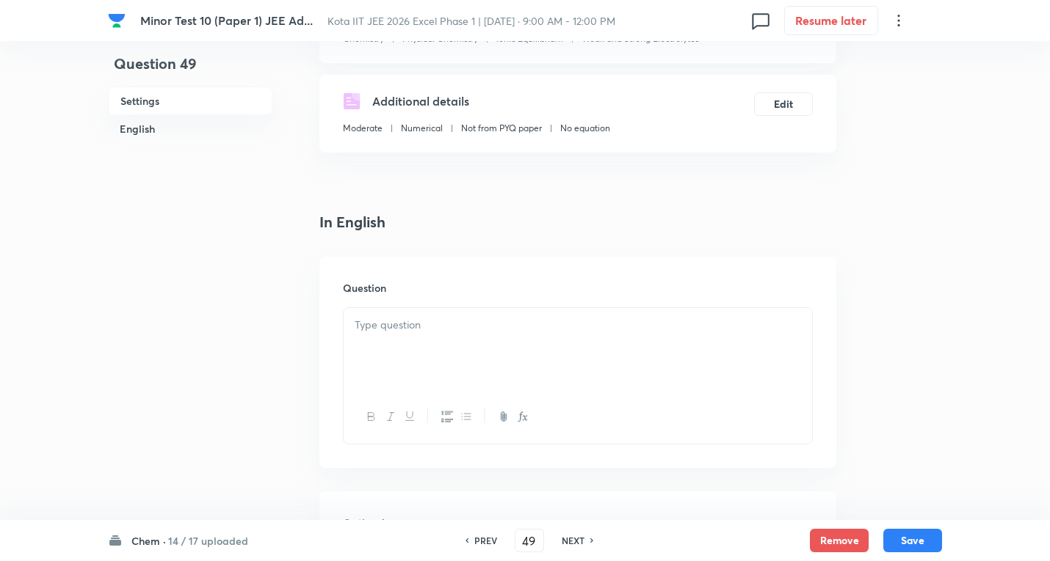
click at [414, 331] on p at bounding box center [578, 325] width 446 height 17
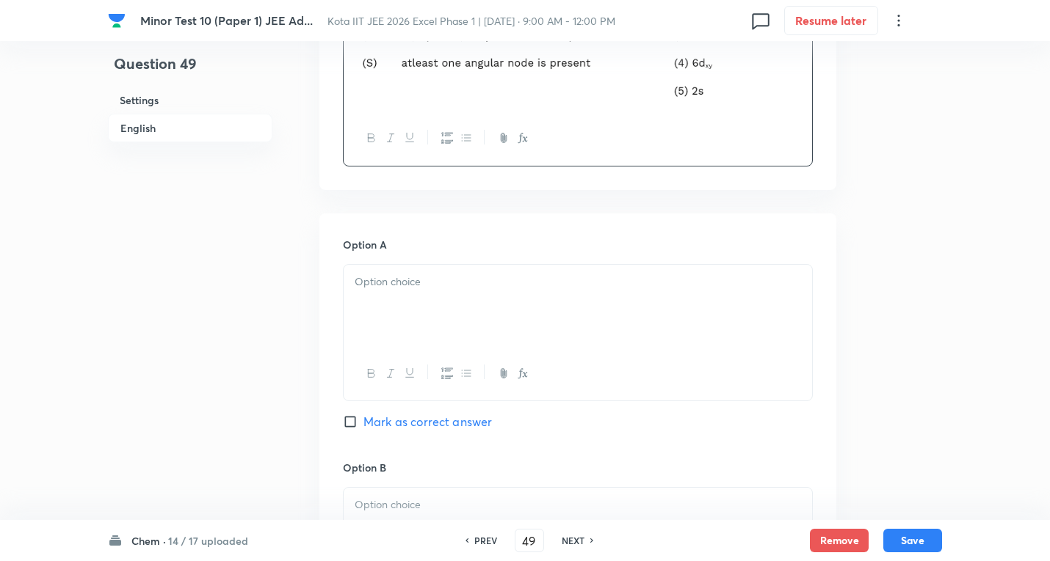
scroll to position [807, 0]
click at [411, 294] on div at bounding box center [577, 305] width 468 height 82
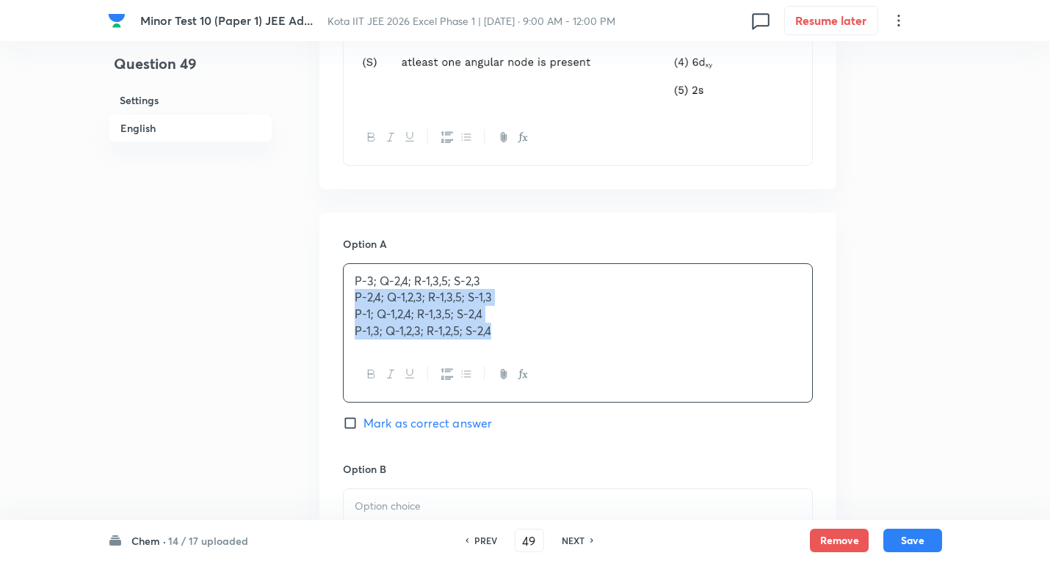
drag, startPoint x: 355, startPoint y: 296, endPoint x: 315, endPoint y: 368, distance: 82.8
click at [634, 368] on div "P-3; Q-2,4; R-1,3,5; S-2,3 P-2,4; Q-1,2,3; R-1,3,5; S-1,3 P-1; Q-1,2,4; R-1,3,5…" at bounding box center [578, 332] width 470 height 139
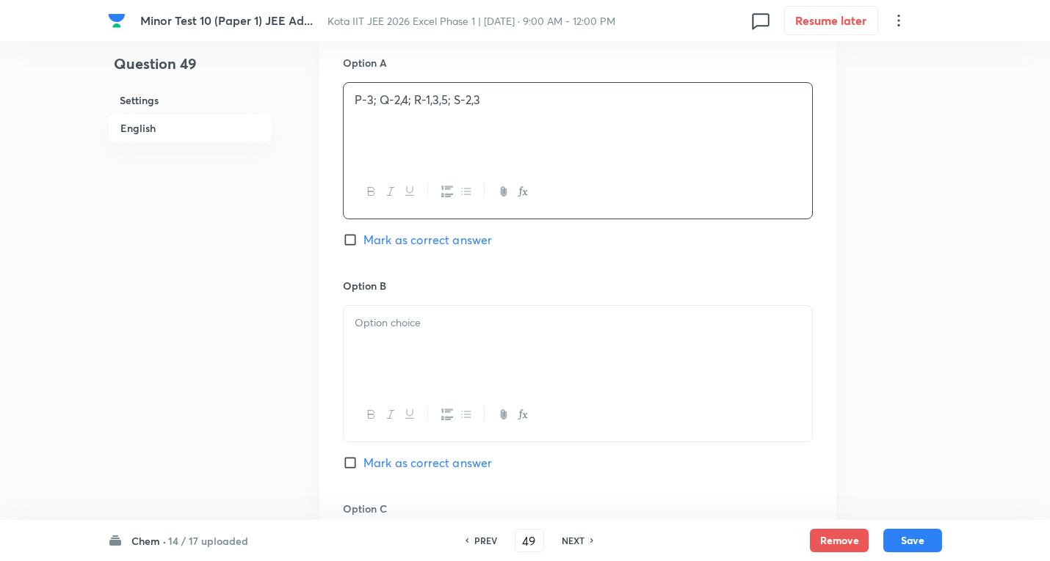
scroll to position [1028, 0]
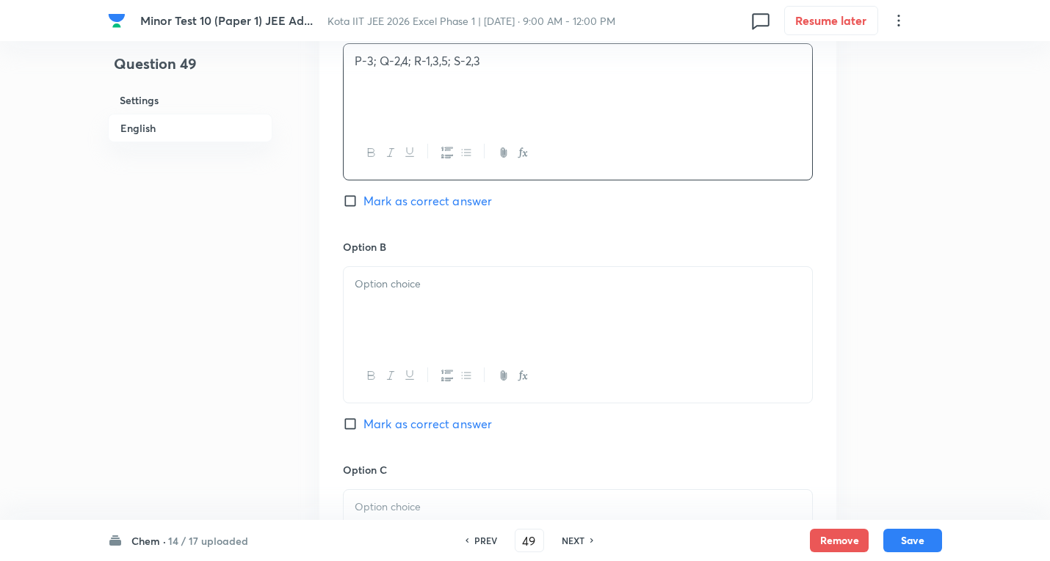
click at [429, 290] on p at bounding box center [578, 284] width 446 height 17
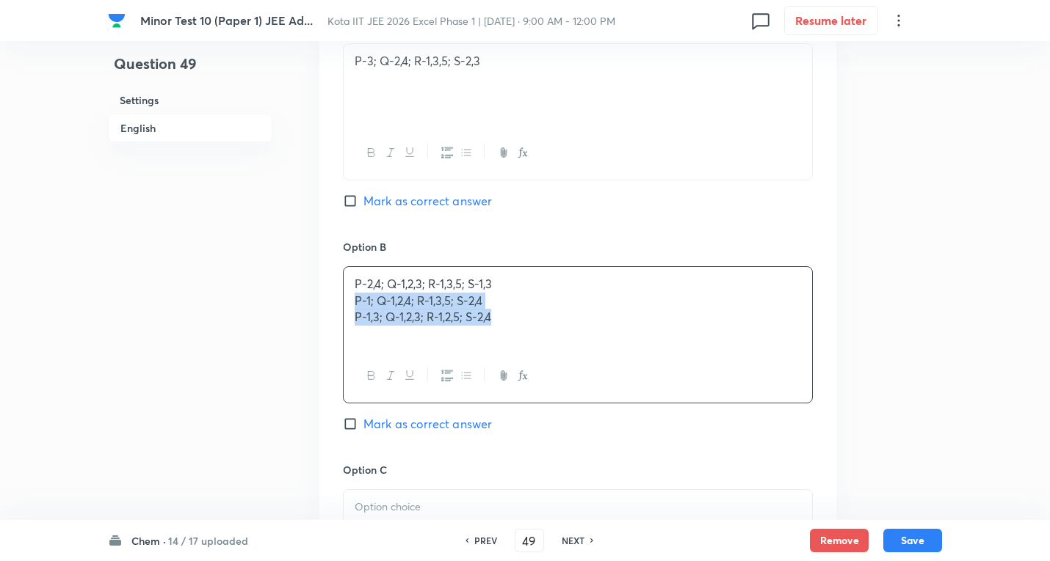
drag, startPoint x: 350, startPoint y: 299, endPoint x: 448, endPoint y: 303, distance: 97.7
click at [703, 339] on div "P-2,4; Q-1,2,3; R-1,3,5; S-1,3 P-1; Q-1,2,4; R-1,3,5; S-2,4 P-1,3; Q-1,2,3; R-1…" at bounding box center [577, 308] width 468 height 82
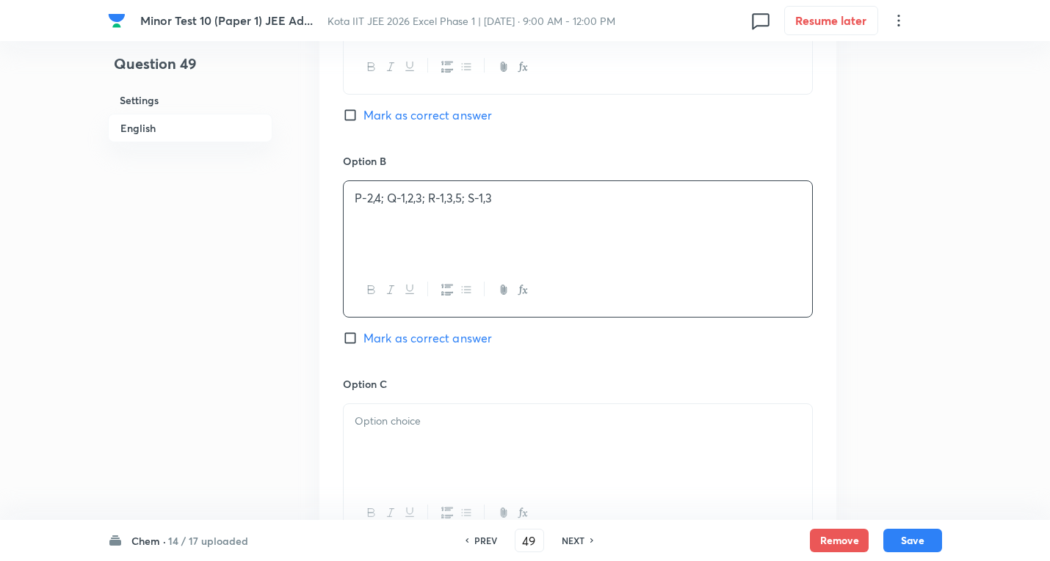
scroll to position [1248, 0]
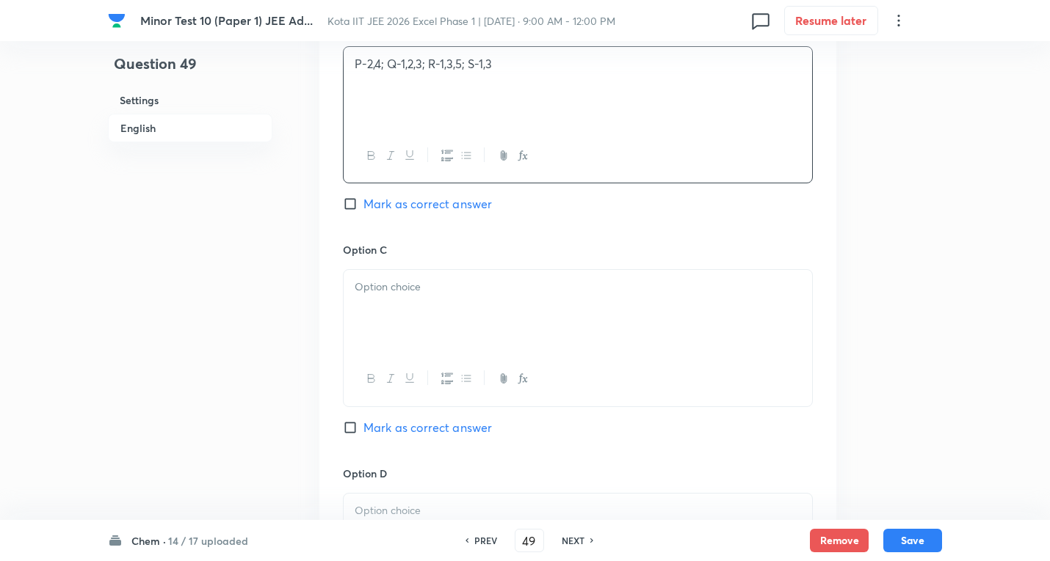
click at [399, 297] on div at bounding box center [577, 311] width 468 height 82
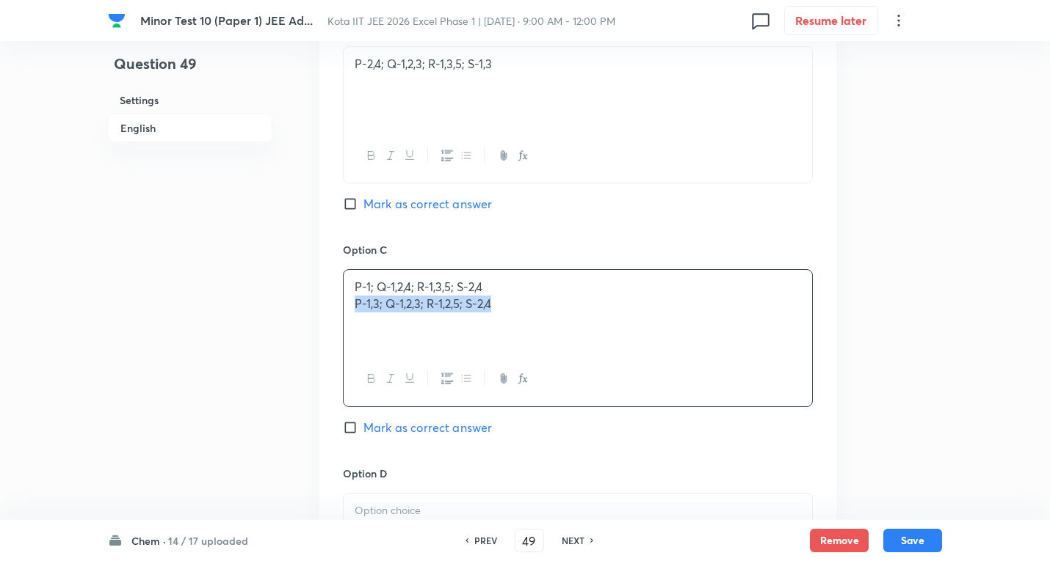
drag, startPoint x: 352, startPoint y: 305, endPoint x: 677, endPoint y: 308, distance: 325.2
click at [677, 308] on div "P-1; Q-1,2,4; R-1,3,5; S-2,4 P-1,3; Q-1,2,3; R-1,2,5; S-2,4" at bounding box center [577, 311] width 468 height 82
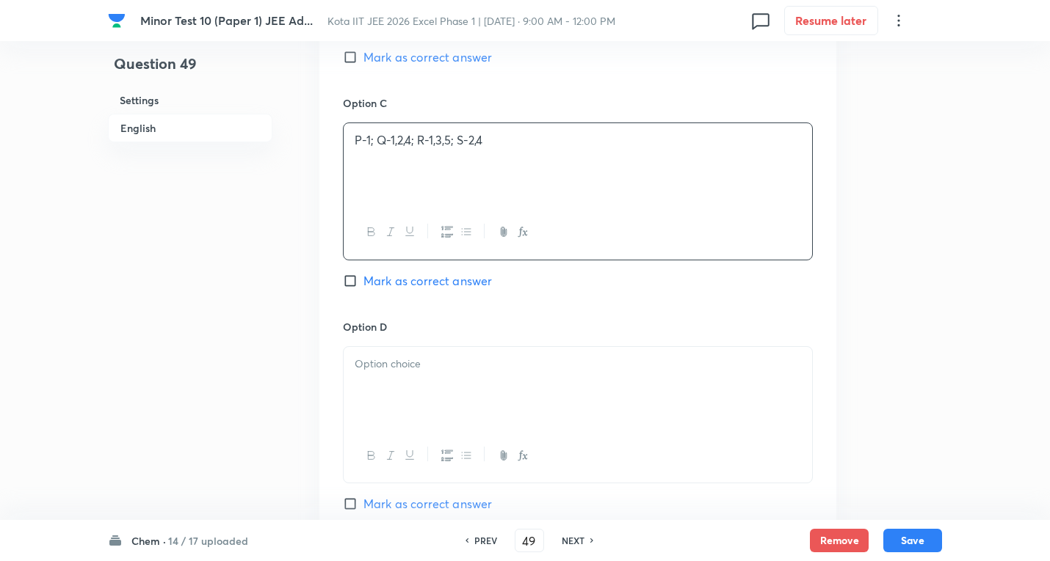
click at [451, 286] on span "Mark as correct answer" at bounding box center [427, 281] width 128 height 18
click at [363, 286] on input "Mark as correct answer" at bounding box center [353, 281] width 21 height 15
click at [423, 368] on p at bounding box center [578, 364] width 446 height 17
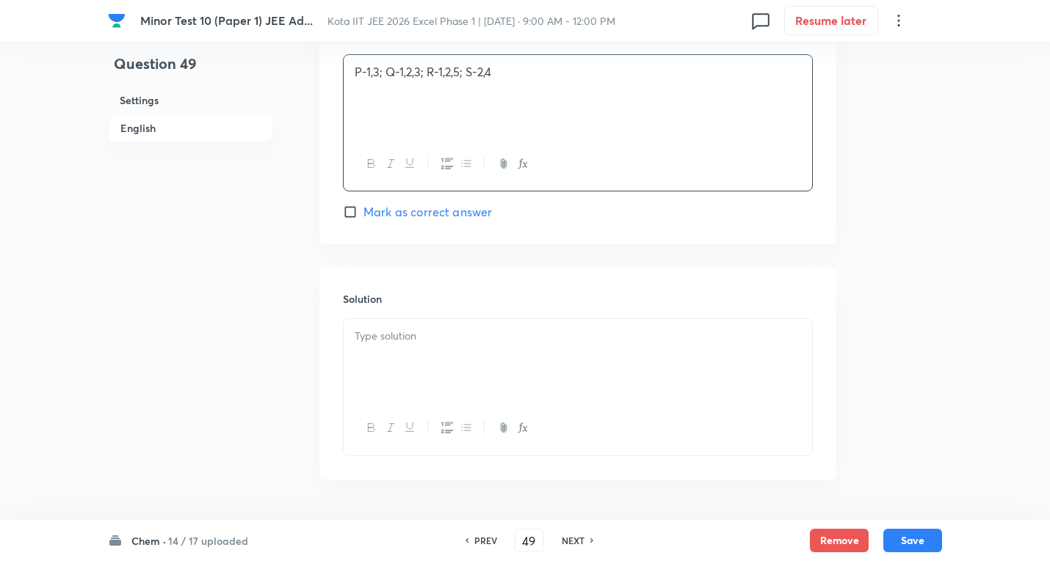
scroll to position [1688, 0]
drag, startPoint x: 419, startPoint y: 354, endPoint x: 432, endPoint y: 352, distance: 12.7
click at [420, 353] on div at bounding box center [577, 359] width 468 height 82
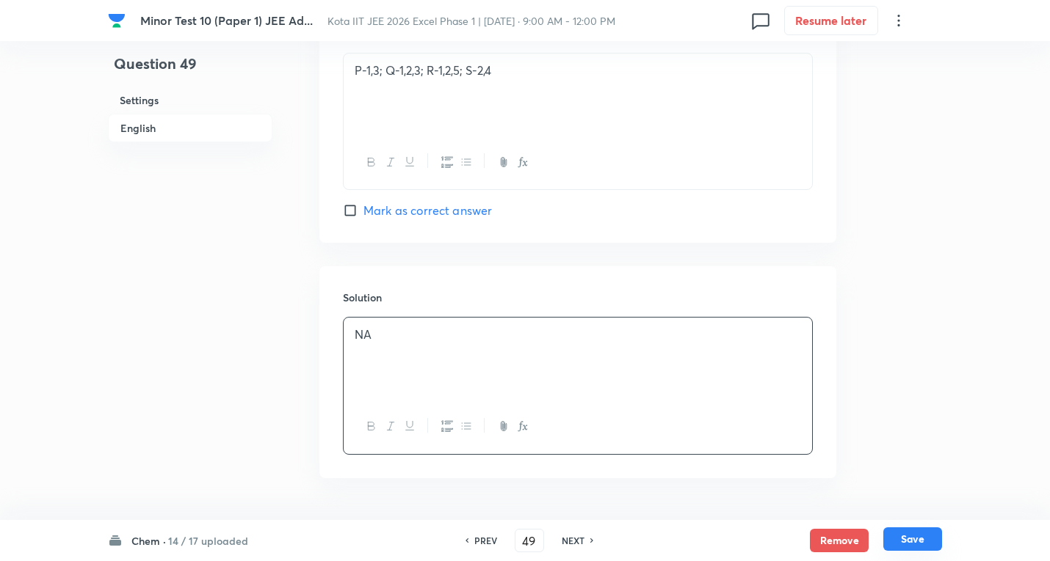
click at [920, 542] on button "Save" at bounding box center [912, 539] width 59 height 23
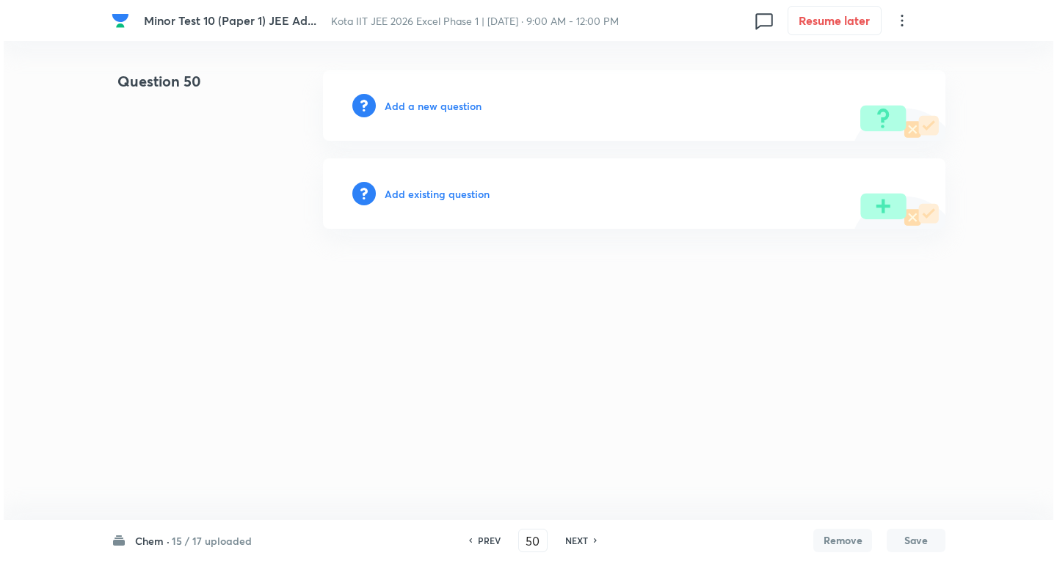
scroll to position [0, 0]
click at [448, 110] on h6 "Add a new question" at bounding box center [433, 105] width 97 height 15
click at [447, 109] on h6 "Choose a question type" at bounding box center [441, 105] width 113 height 15
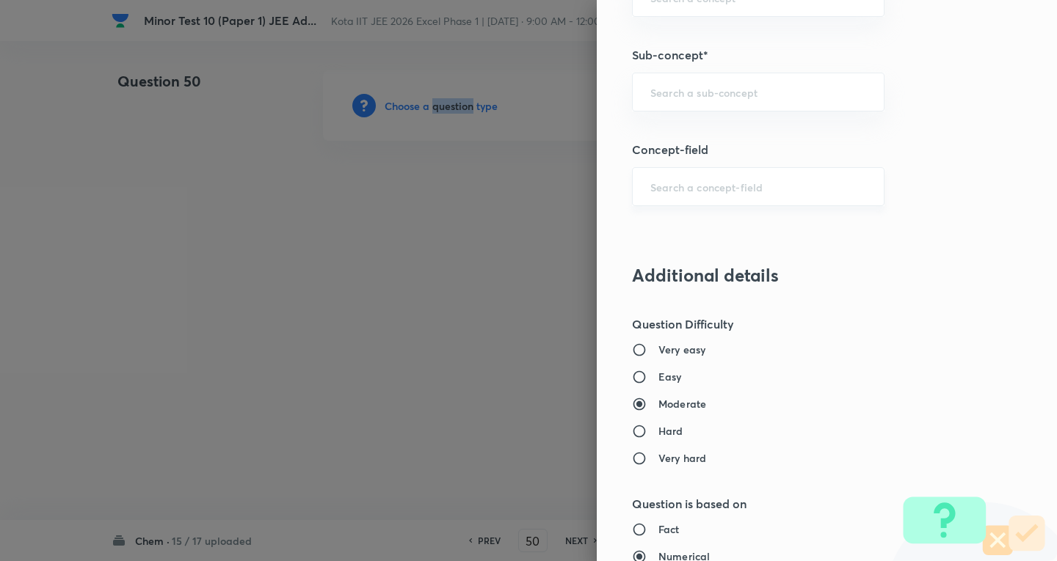
scroll to position [1028, 0]
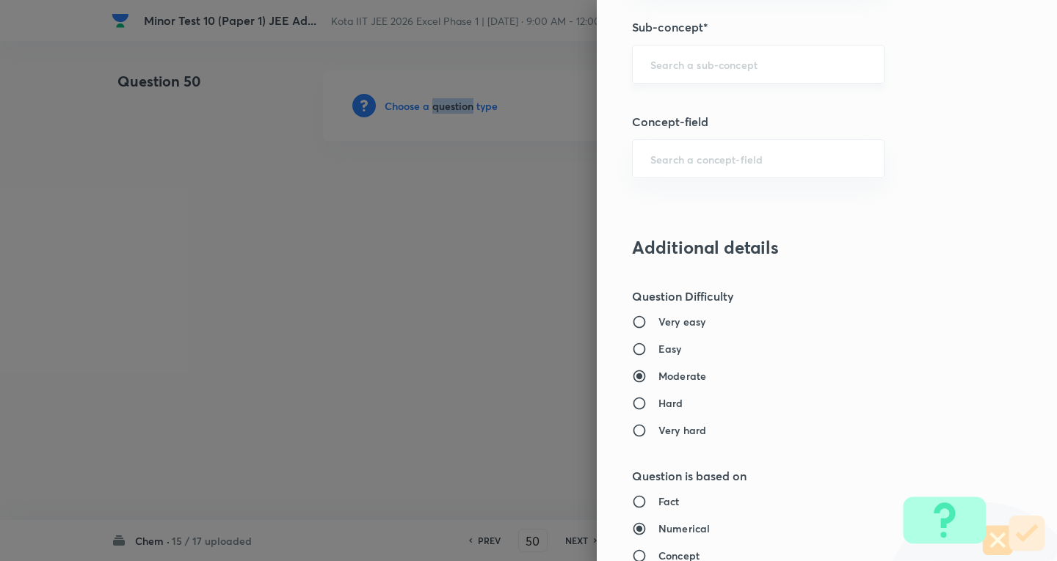
drag, startPoint x: 701, startPoint y: 49, endPoint x: 702, endPoint y: 65, distance: 16.2
click at [701, 50] on div "​" at bounding box center [758, 64] width 252 height 39
click at [703, 65] on input "text" at bounding box center [758, 64] width 216 height 14
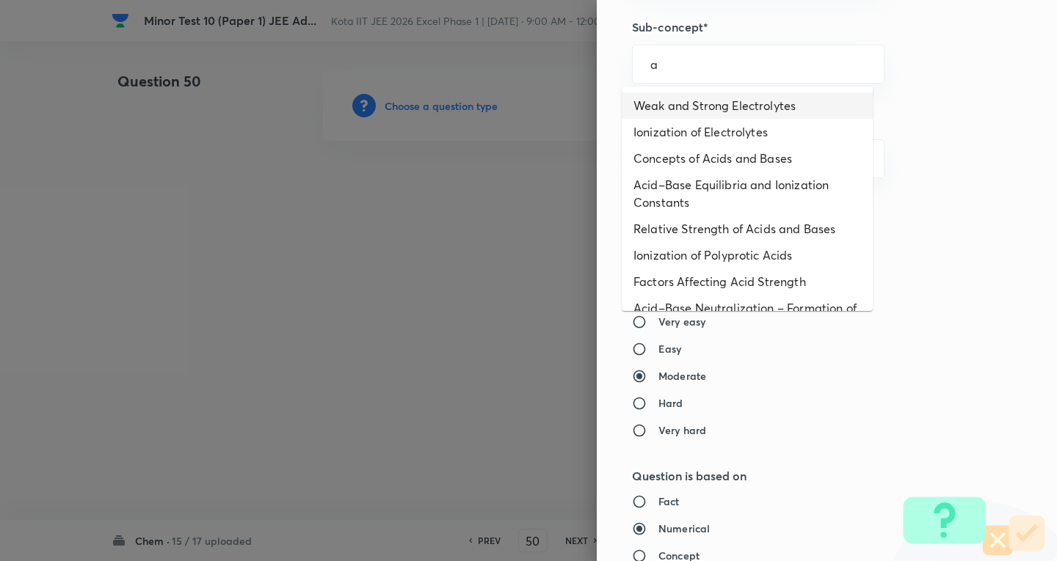
click at [690, 101] on li "Weak and Strong Electrolytes" at bounding box center [747, 105] width 251 height 26
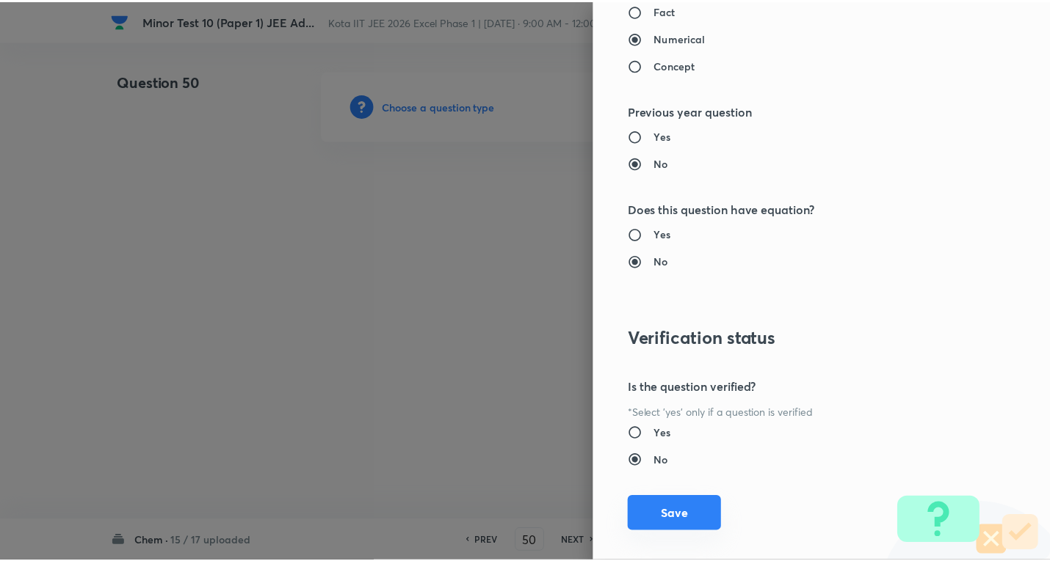
scroll to position [1538, 0]
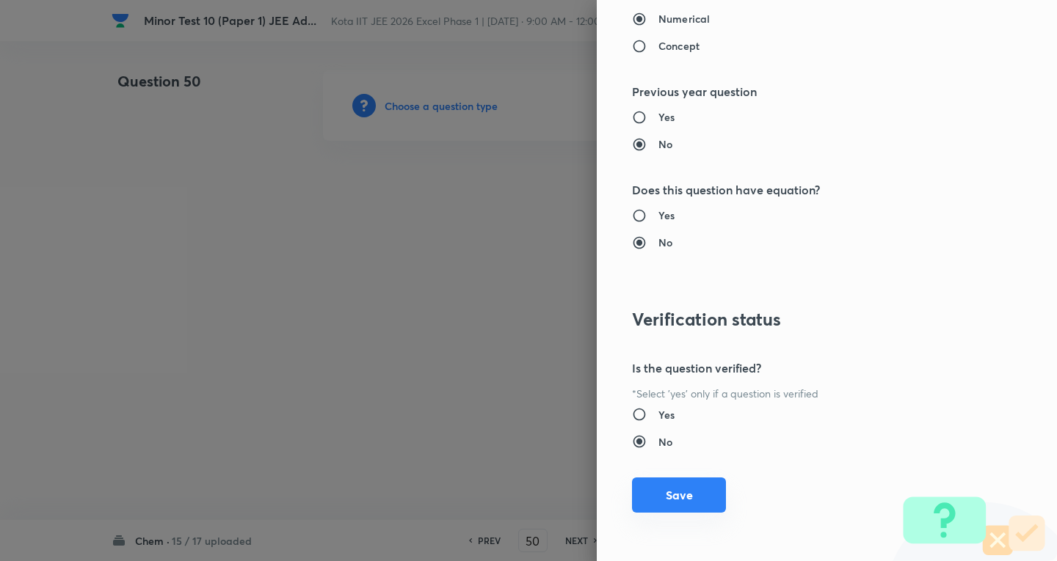
click at [659, 490] on button "Save" at bounding box center [679, 495] width 94 height 35
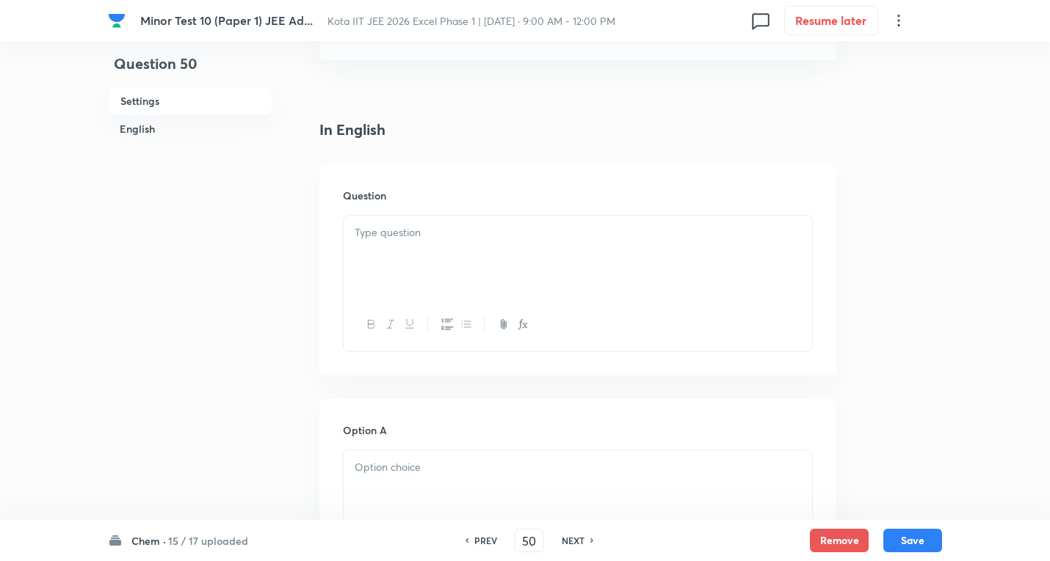
scroll to position [367, 0]
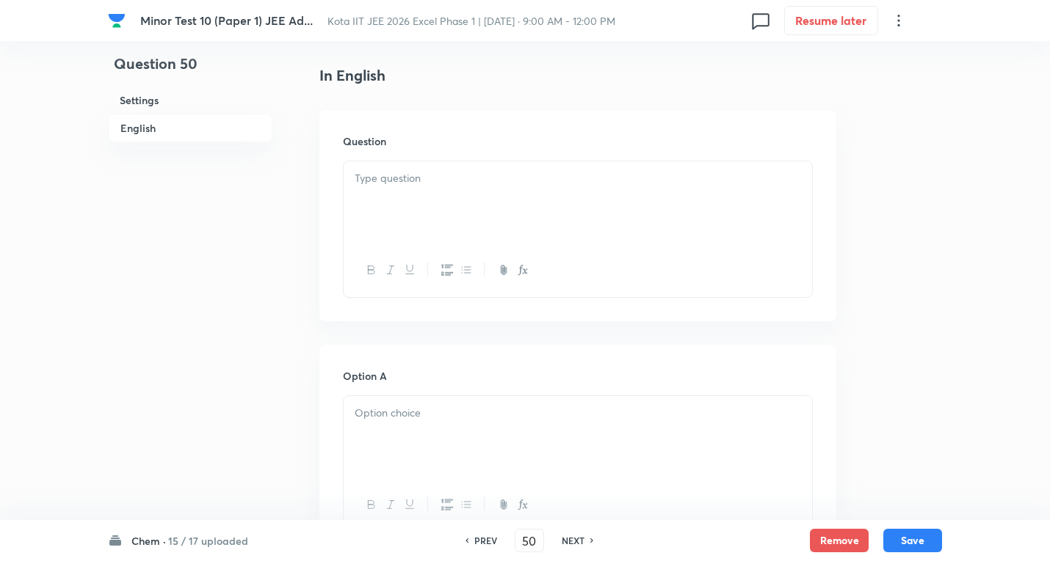
drag, startPoint x: 390, startPoint y: 206, endPoint x: 462, endPoint y: 197, distance: 71.7
click at [391, 203] on div at bounding box center [577, 202] width 468 height 82
click at [412, 167] on div at bounding box center [577, 202] width 468 height 82
click at [406, 189] on div at bounding box center [577, 202] width 468 height 82
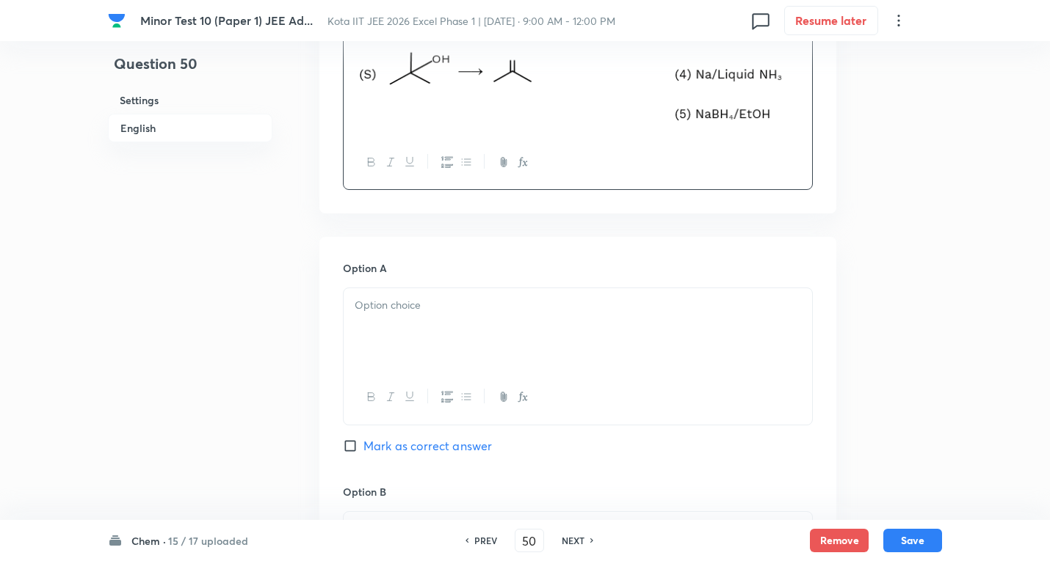
scroll to position [807, 0]
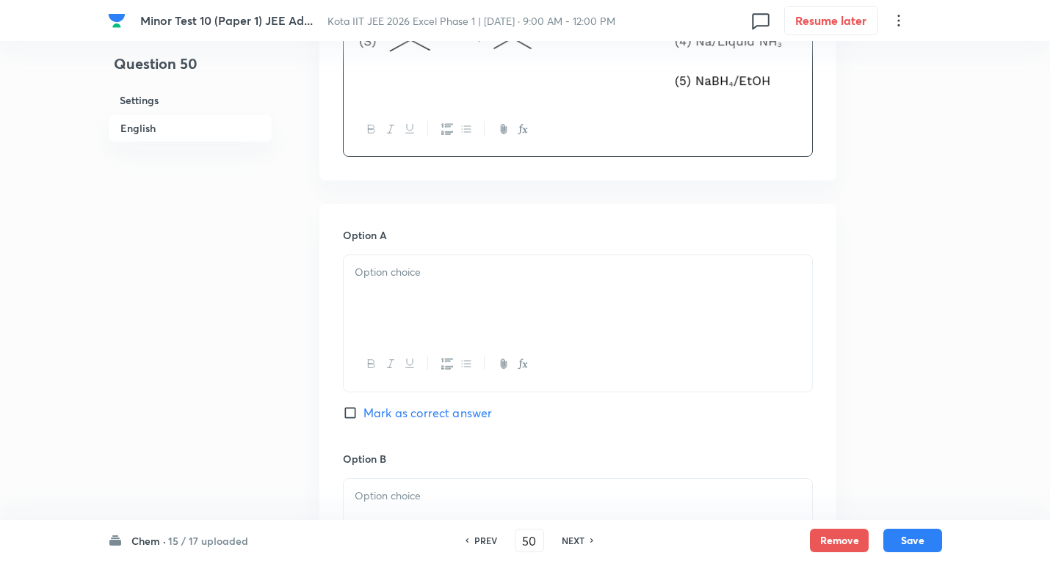
click at [437, 275] on p at bounding box center [578, 272] width 446 height 17
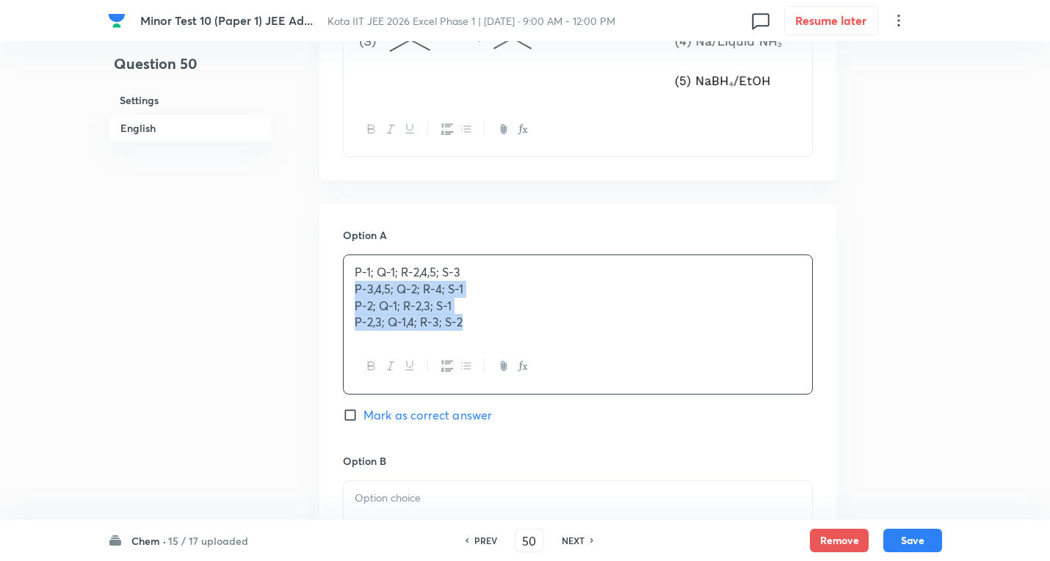
drag, startPoint x: 349, startPoint y: 289, endPoint x: 621, endPoint y: 327, distance: 274.1
click at [675, 337] on div "P-1; Q-1; R-2,4,5; S-3 P-3,4,5; Q-2; R-4; S-1 P-2; Q-1; R-2,3; S-1 P-2,3; Q-1,4…" at bounding box center [577, 297] width 468 height 84
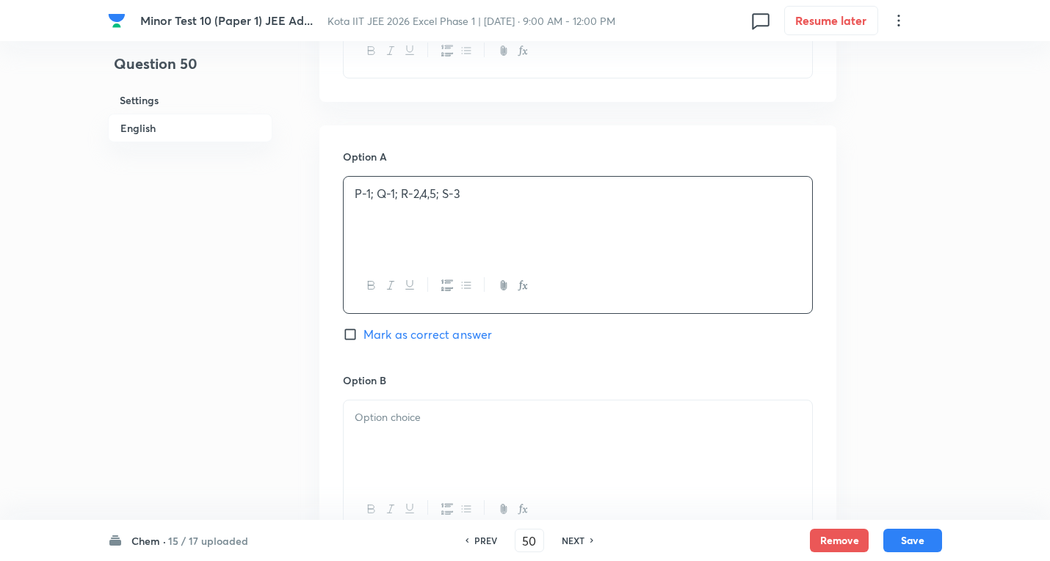
scroll to position [1028, 0]
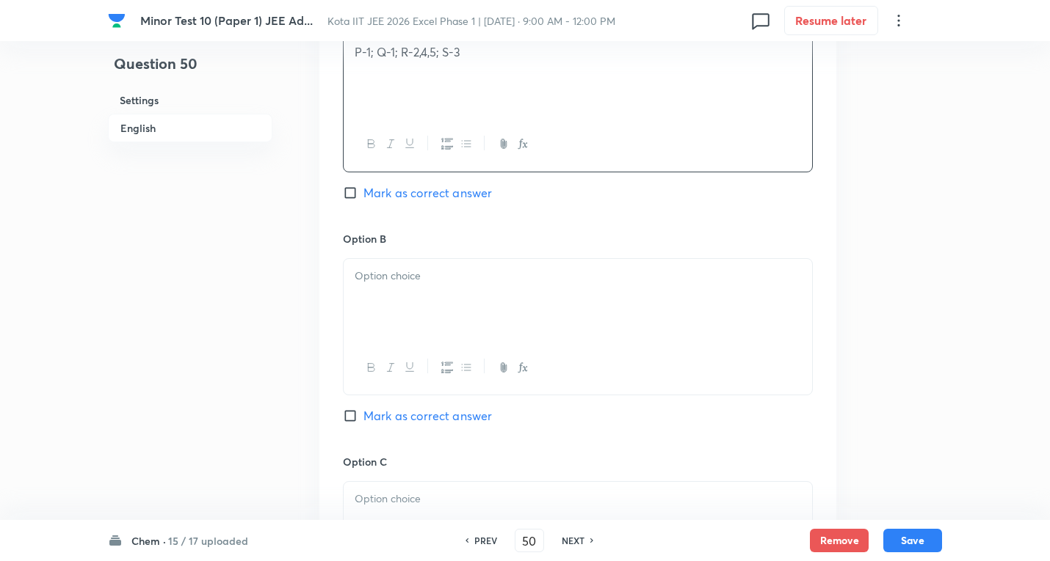
click at [389, 288] on div at bounding box center [577, 300] width 468 height 82
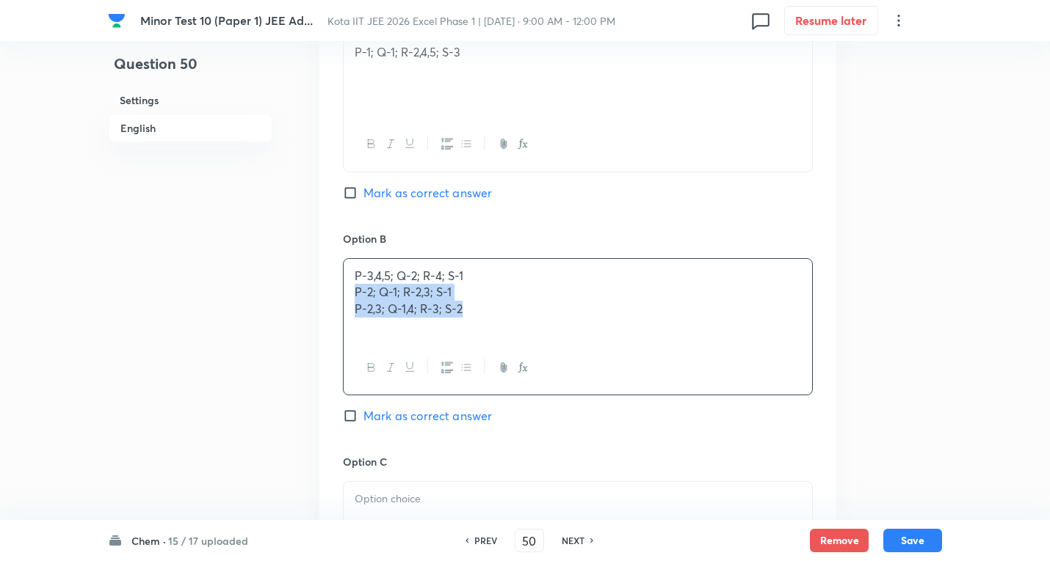
drag, startPoint x: 352, startPoint y: 290, endPoint x: 655, endPoint y: 317, distance: 304.3
click at [654, 318] on div "P-3,4,5; Q-2; R-4; S-1 P-2; Q-1; R-2,3; S-1 P-2,3; Q-1,4; R-3; S-2" at bounding box center [577, 300] width 468 height 82
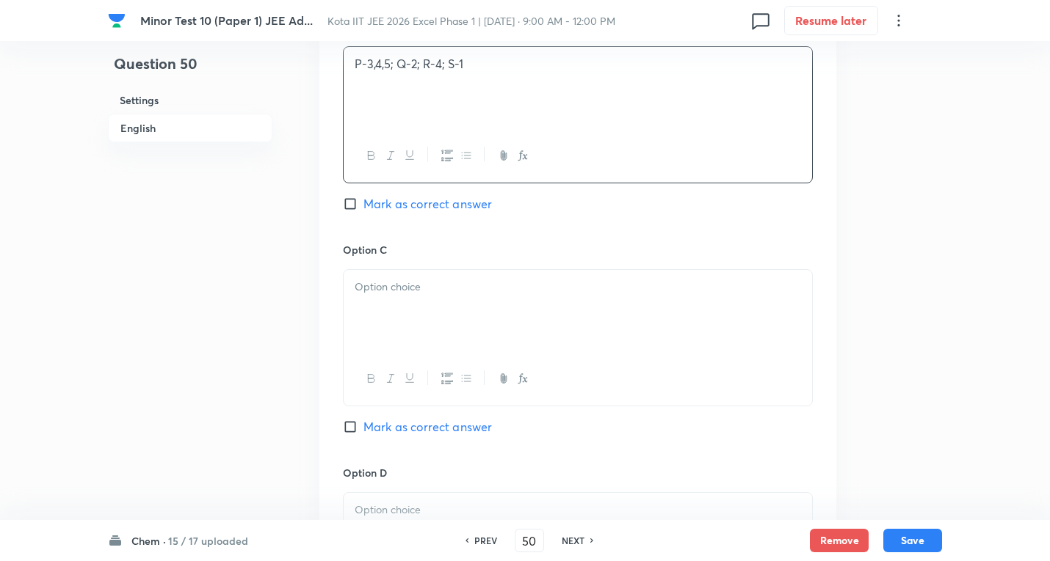
scroll to position [1248, 0]
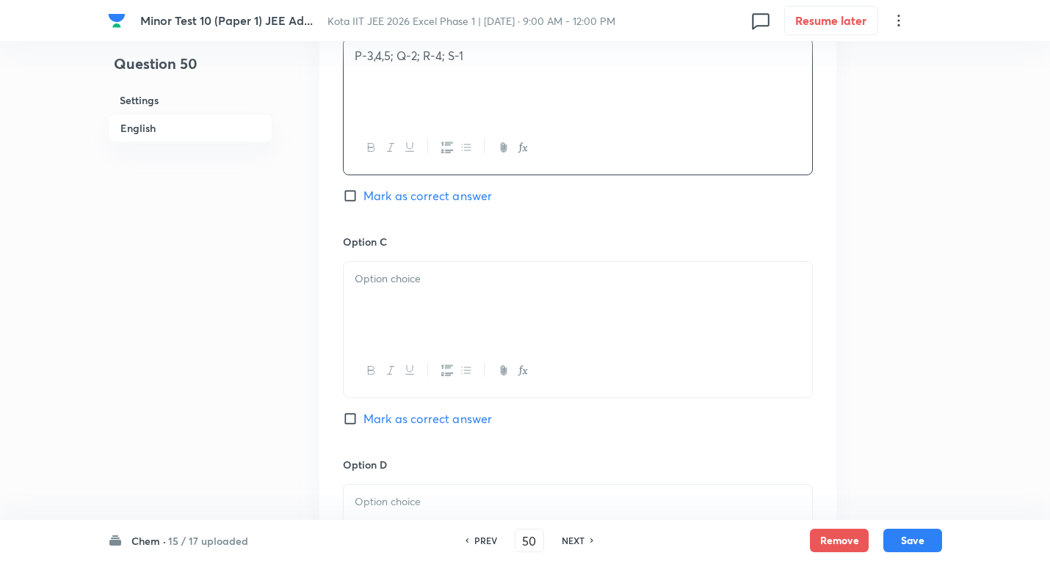
click at [417, 285] on p at bounding box center [578, 279] width 446 height 17
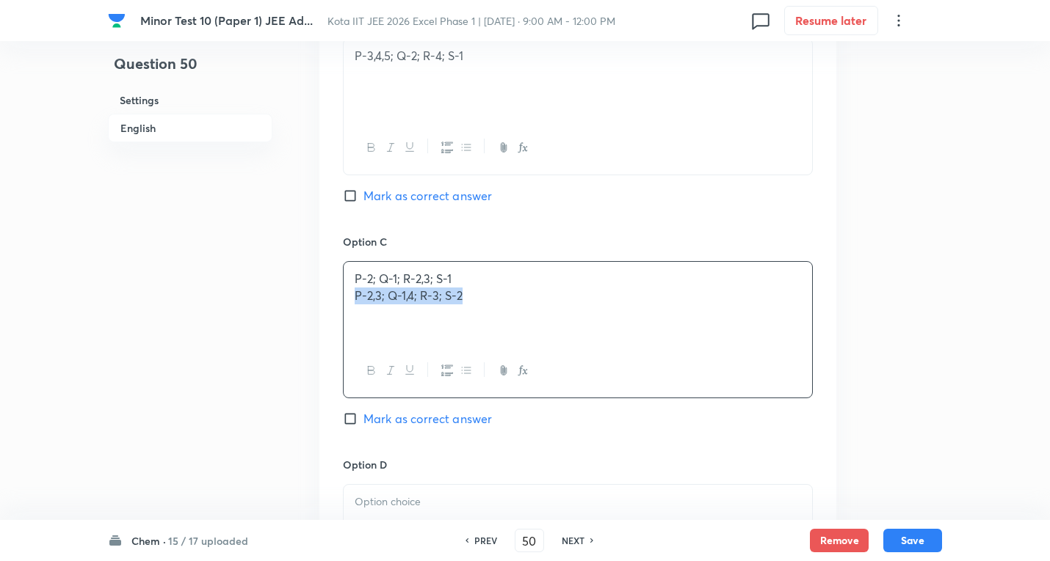
drag, startPoint x: 349, startPoint y: 297, endPoint x: 799, endPoint y: 316, distance: 451.0
click at [799, 316] on div "P-2; Q-1; R-2,3; S-1 P-2,3; Q-1,4; R-3; S-2" at bounding box center [577, 303] width 468 height 82
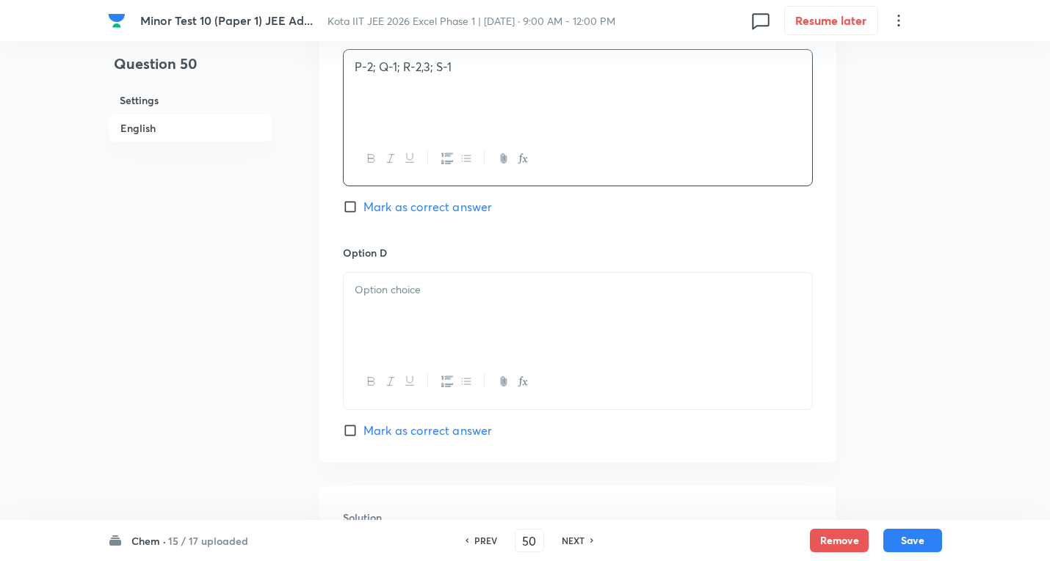
scroll to position [1468, 0]
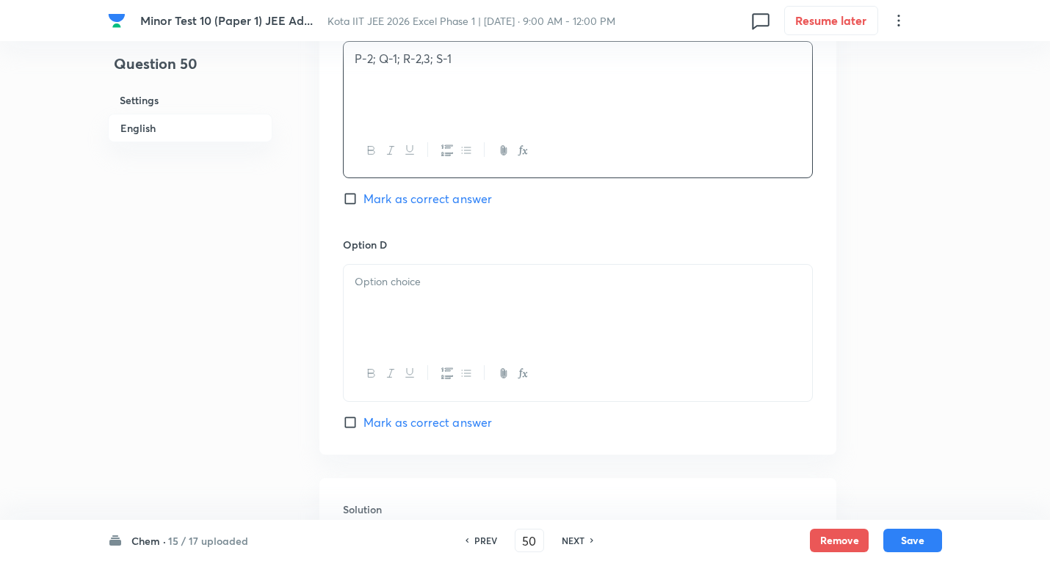
click at [404, 298] on div at bounding box center [577, 306] width 468 height 82
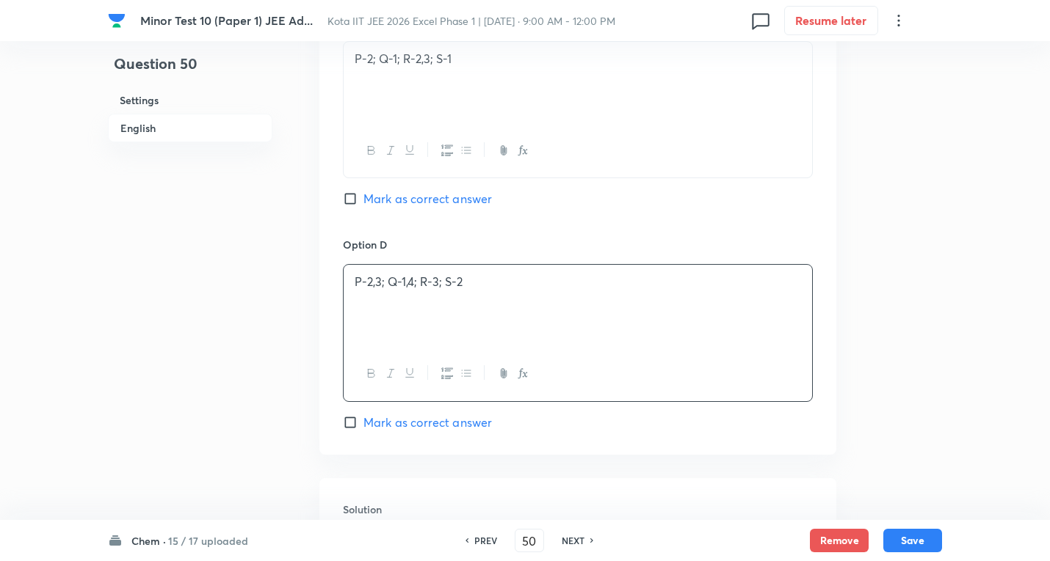
scroll to position [1395, 0]
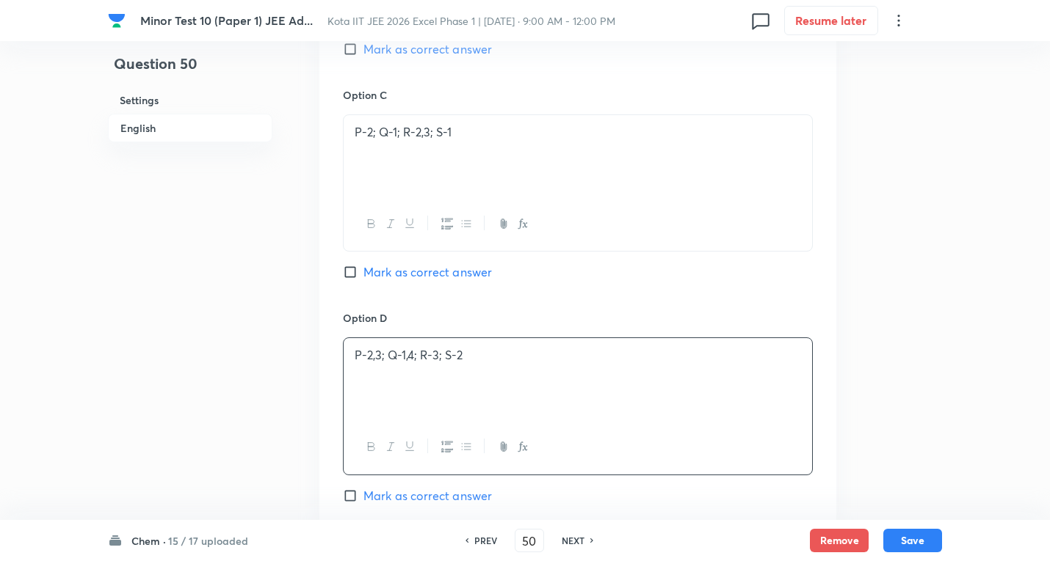
click at [426, 272] on span "Mark as correct answer" at bounding box center [427, 272] width 128 height 18
click at [363, 272] on input "Mark as correct answer" at bounding box center [353, 272] width 21 height 15
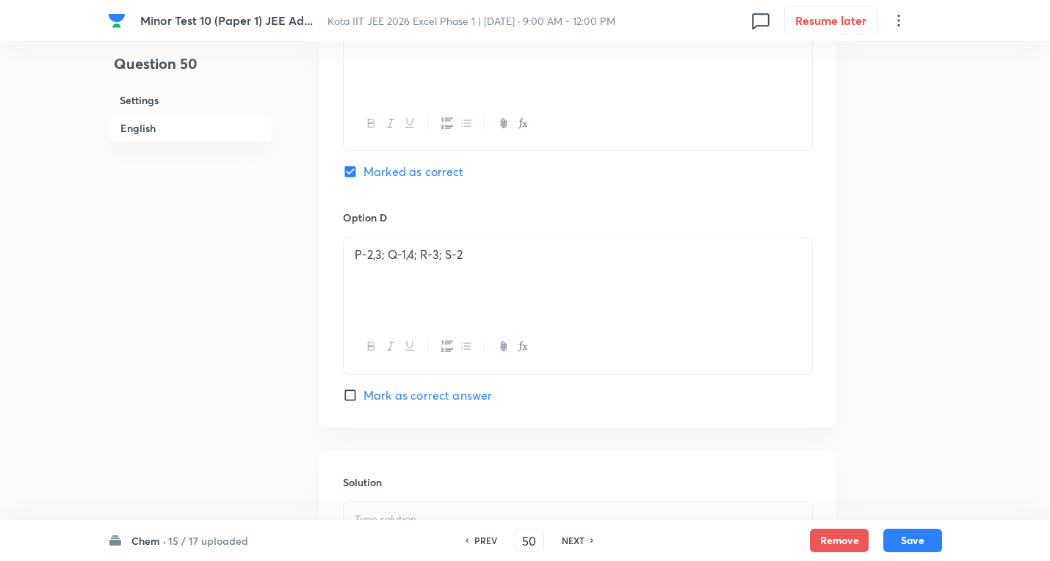
scroll to position [1726, 0]
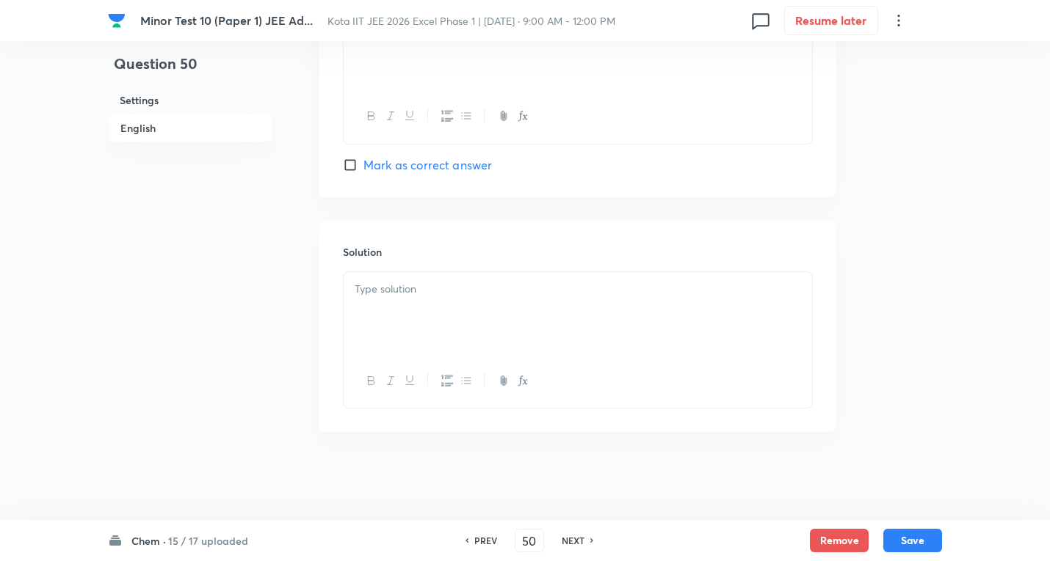
click at [415, 298] on div at bounding box center [577, 313] width 468 height 82
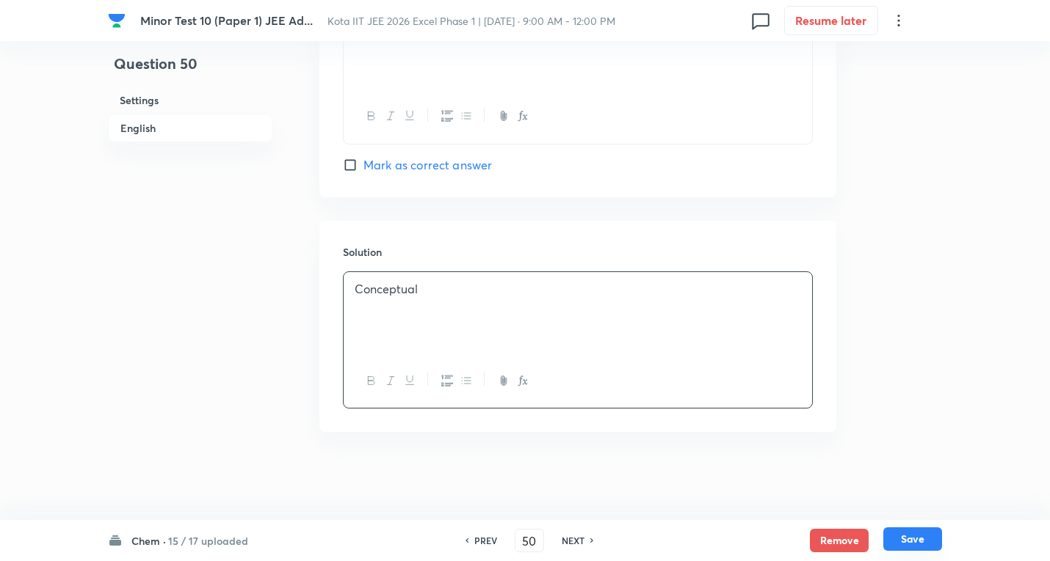
click at [904, 535] on button "Save" at bounding box center [912, 539] width 59 height 23
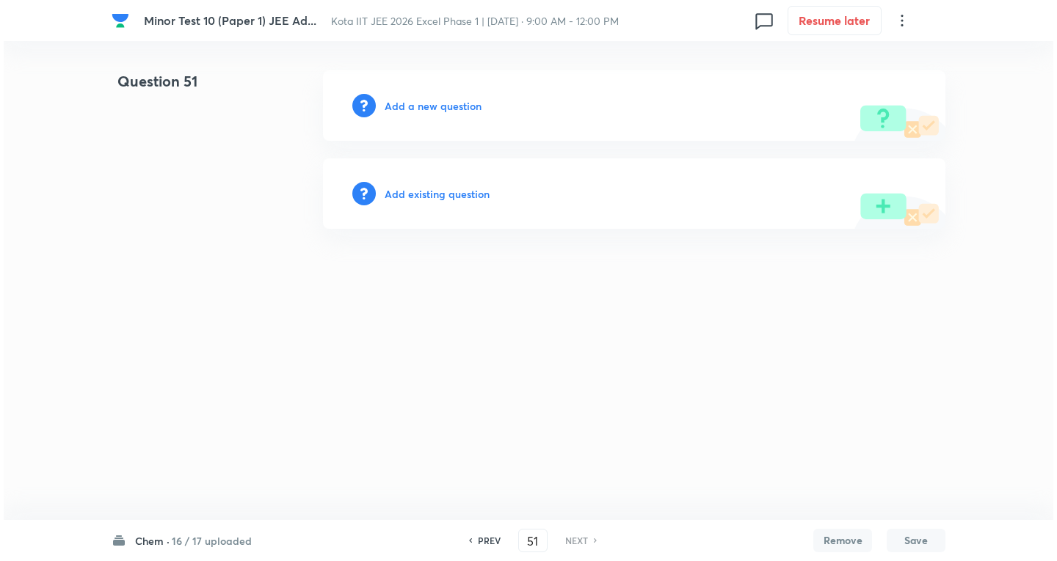
scroll to position [0, 0]
click at [442, 106] on h6 "Add a new question" at bounding box center [433, 105] width 97 height 15
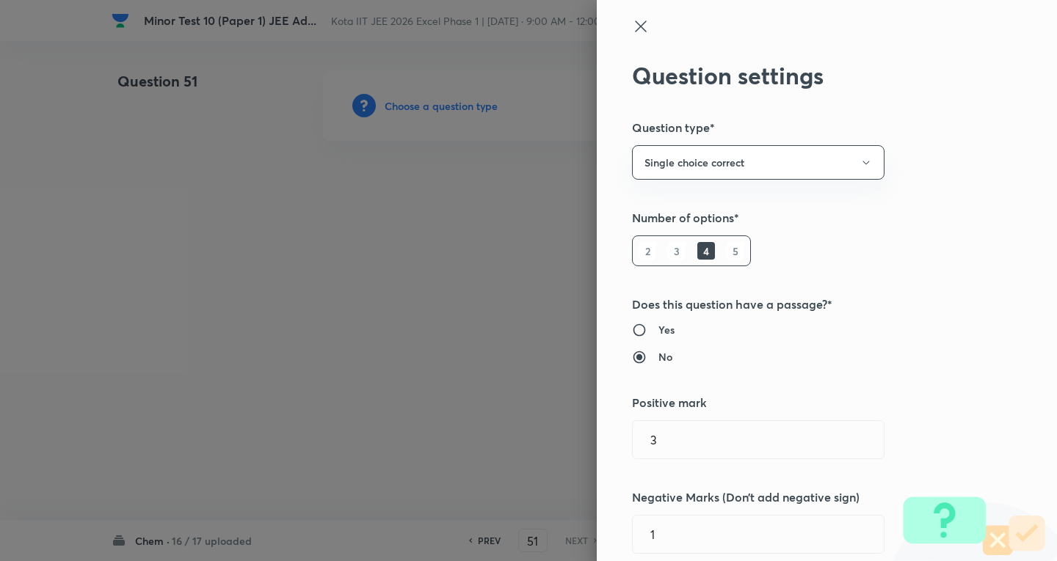
click at [635, 22] on icon at bounding box center [640, 26] width 11 height 11
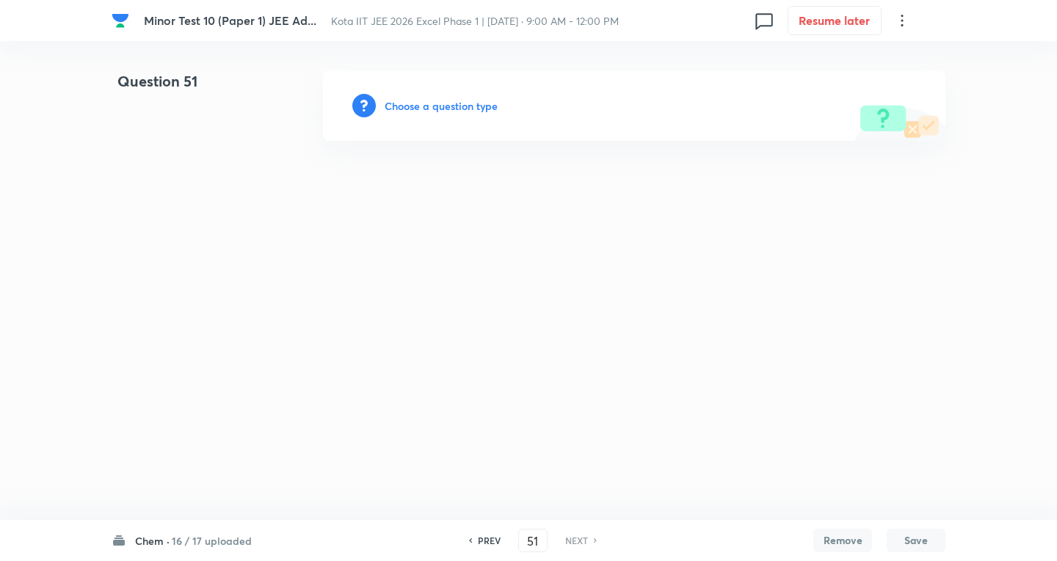
click at [482, 540] on h6 "PREV" at bounding box center [489, 540] width 23 height 13
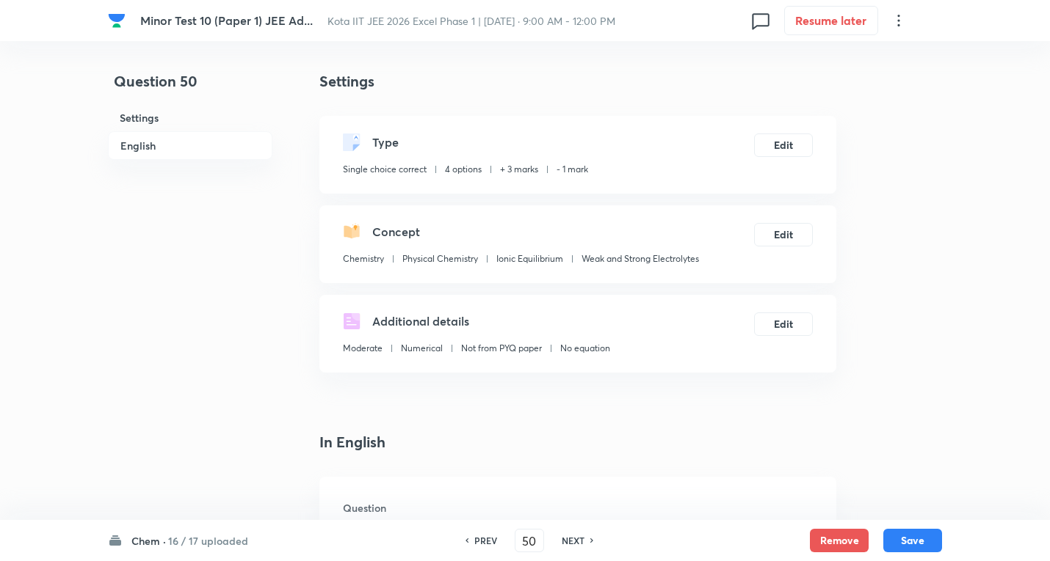
click at [482, 540] on h6 "PREV" at bounding box center [485, 540] width 23 height 13
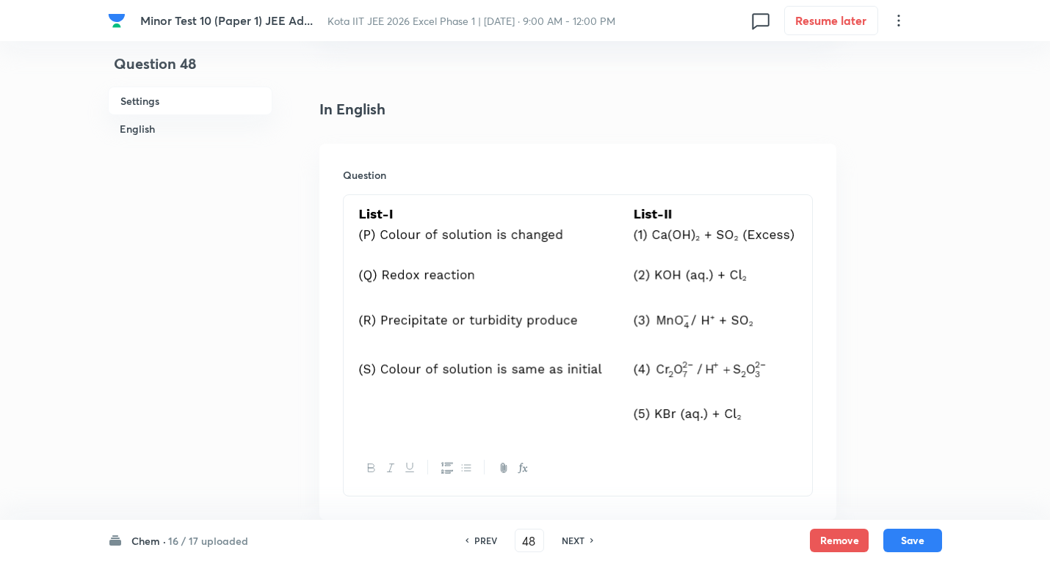
scroll to position [367, 0]
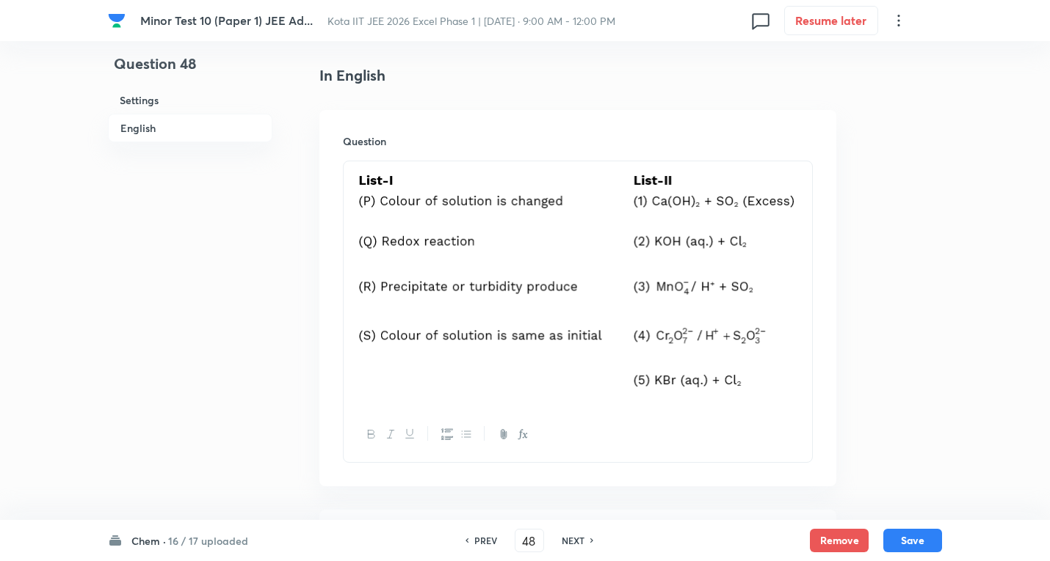
click at [490, 539] on h6 "PREV" at bounding box center [485, 540] width 23 height 13
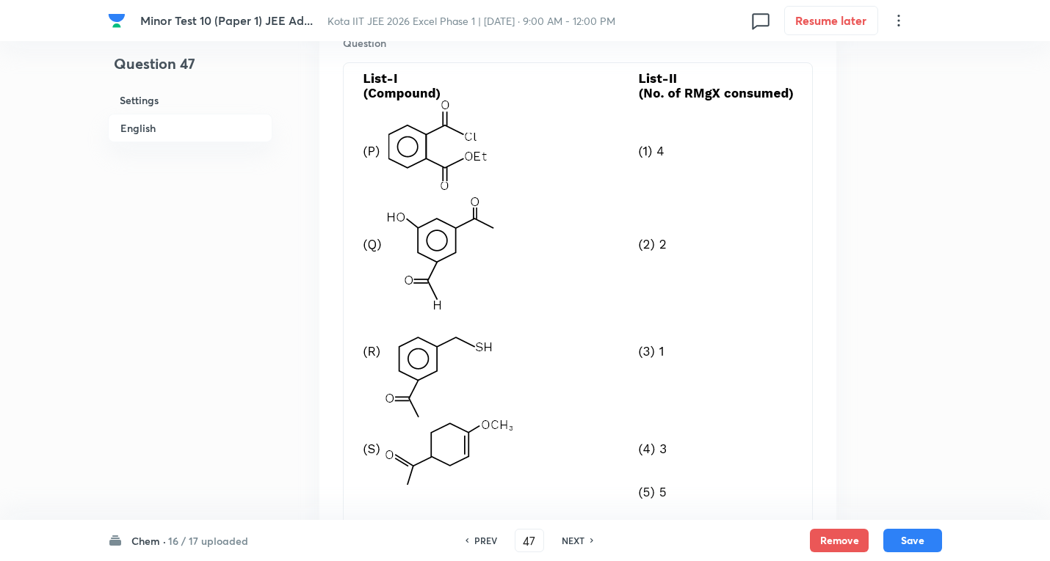
scroll to position [661, 0]
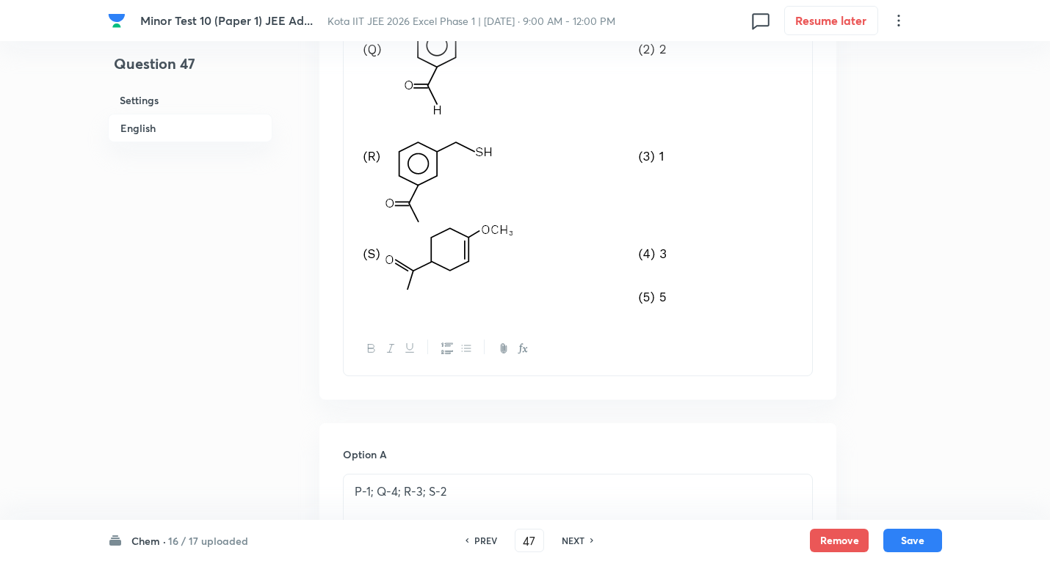
click at [481, 544] on h6 "PREV" at bounding box center [485, 540] width 23 height 13
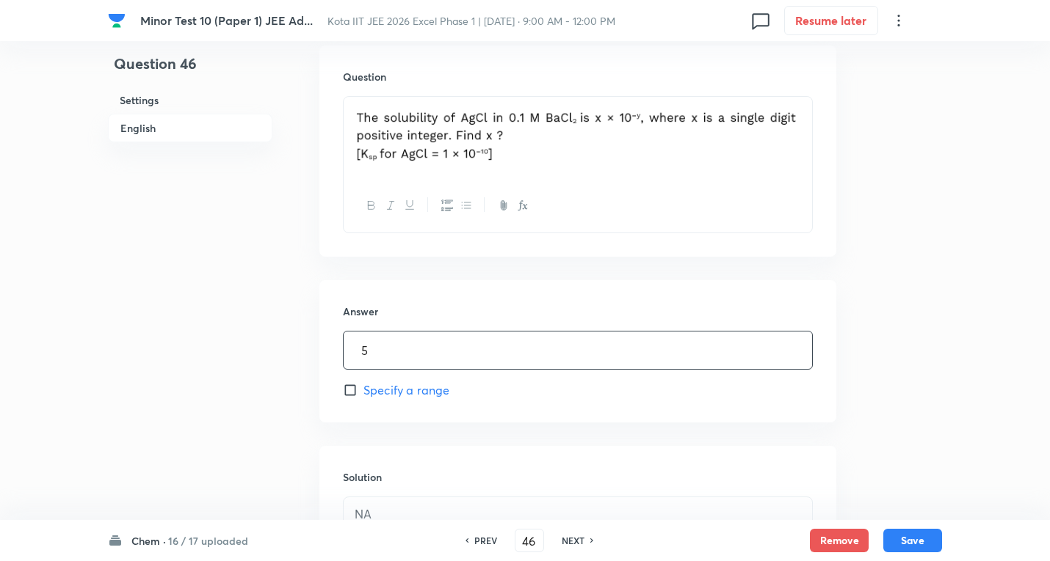
scroll to position [437, 0]
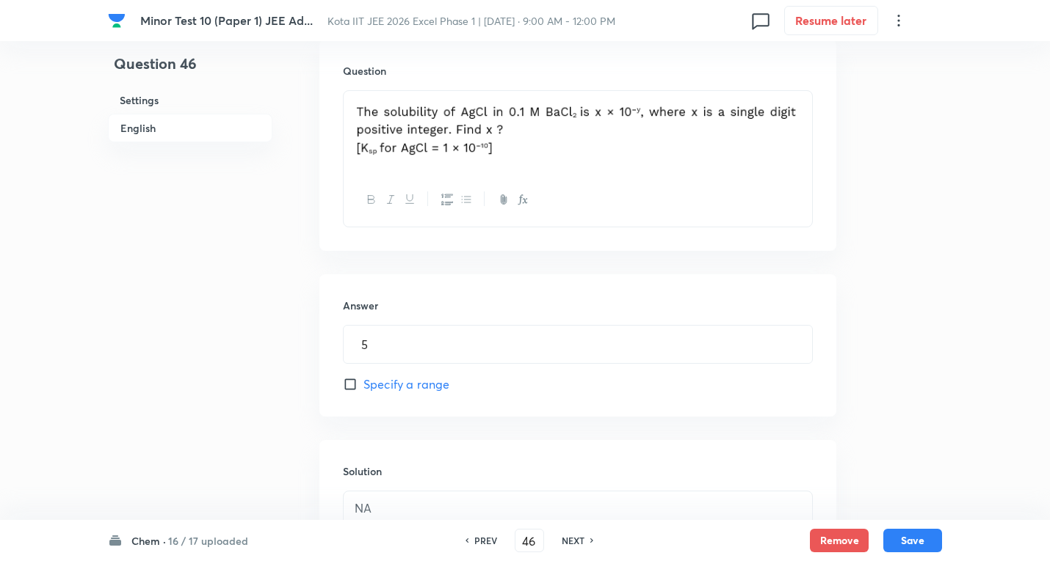
click at [482, 545] on h6 "PREV" at bounding box center [485, 540] width 23 height 13
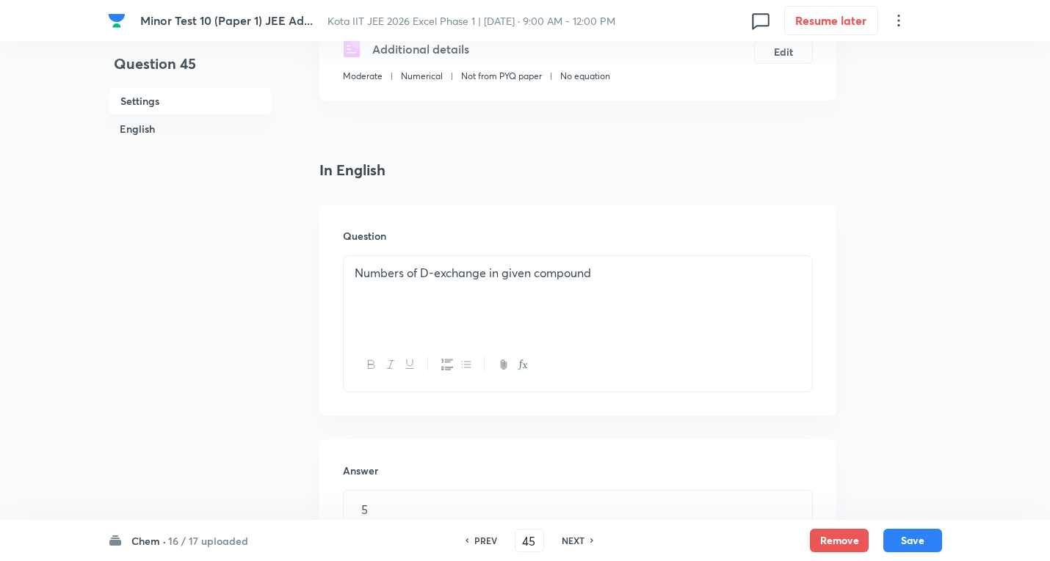
scroll to position [364, 0]
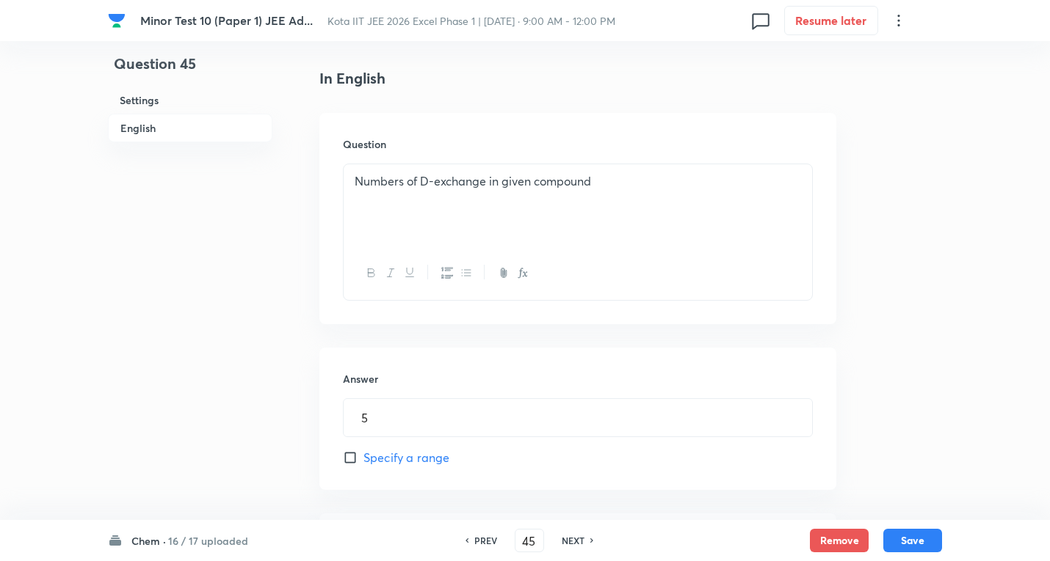
click at [482, 545] on h6 "PREV" at bounding box center [485, 540] width 23 height 13
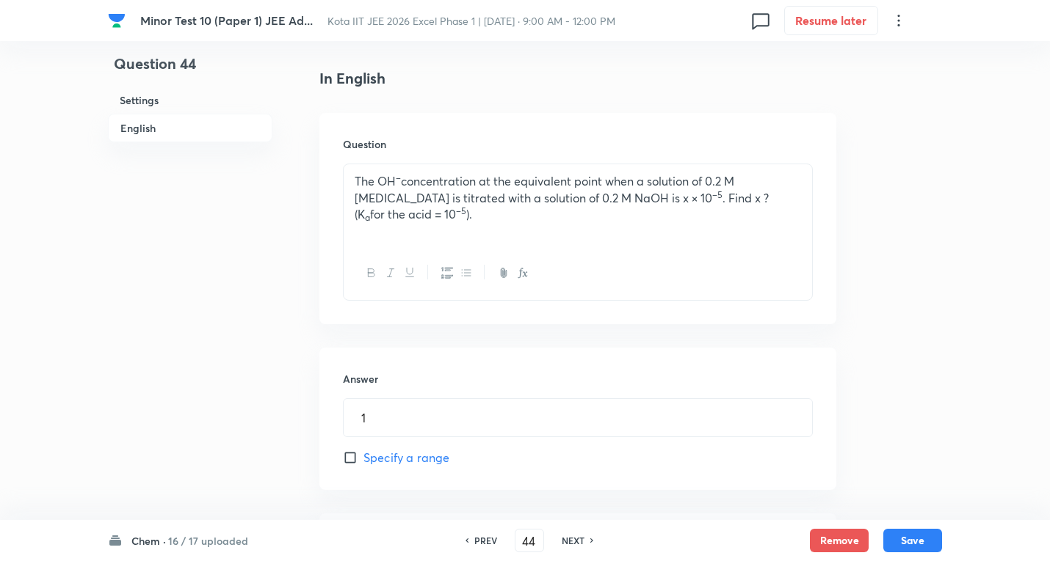
click at [580, 535] on h6 "NEXT" at bounding box center [572, 540] width 23 height 13
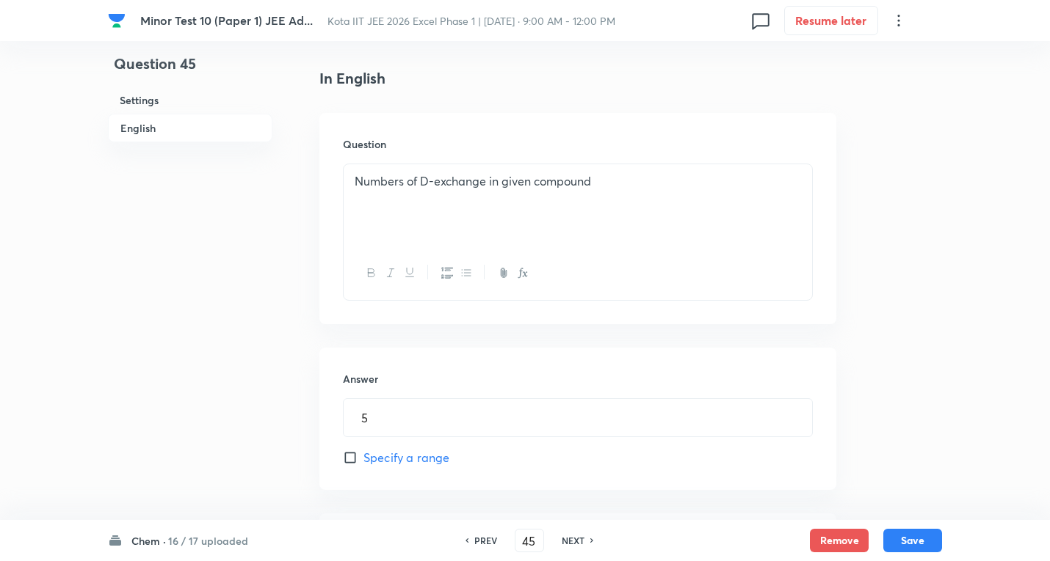
click at [575, 536] on h6 "NEXT" at bounding box center [572, 540] width 23 height 13
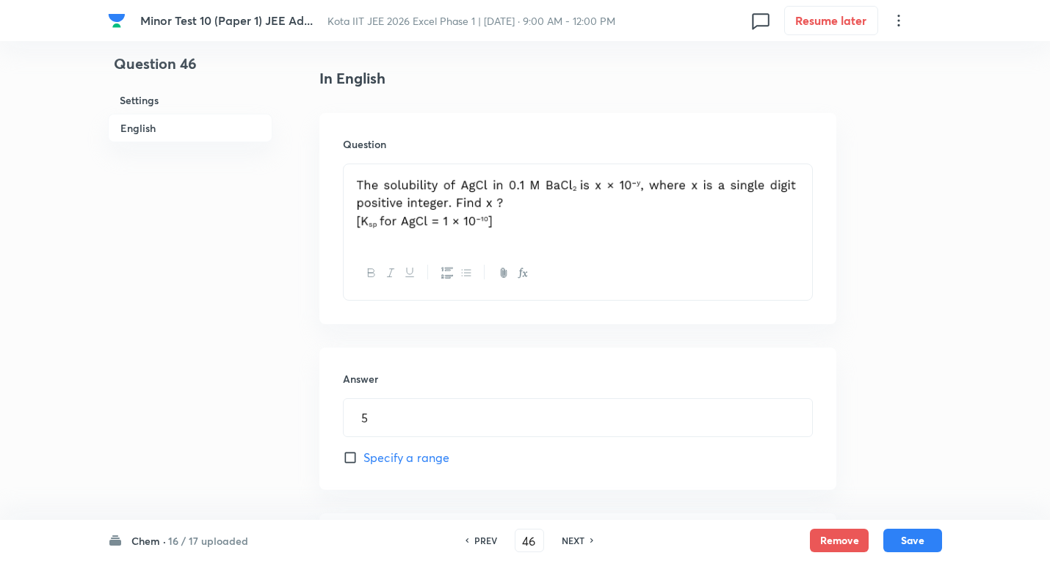
drag, startPoint x: 800, startPoint y: 185, endPoint x: 54, endPoint y: 194, distance: 745.8
click at [54, 194] on div "Minor Test 10 (Paper 1) JEE Ad... Kota IIT JEE 2026 Excel Phase 1 | Sep 8, 2025…" at bounding box center [525, 245] width 1050 height 1078
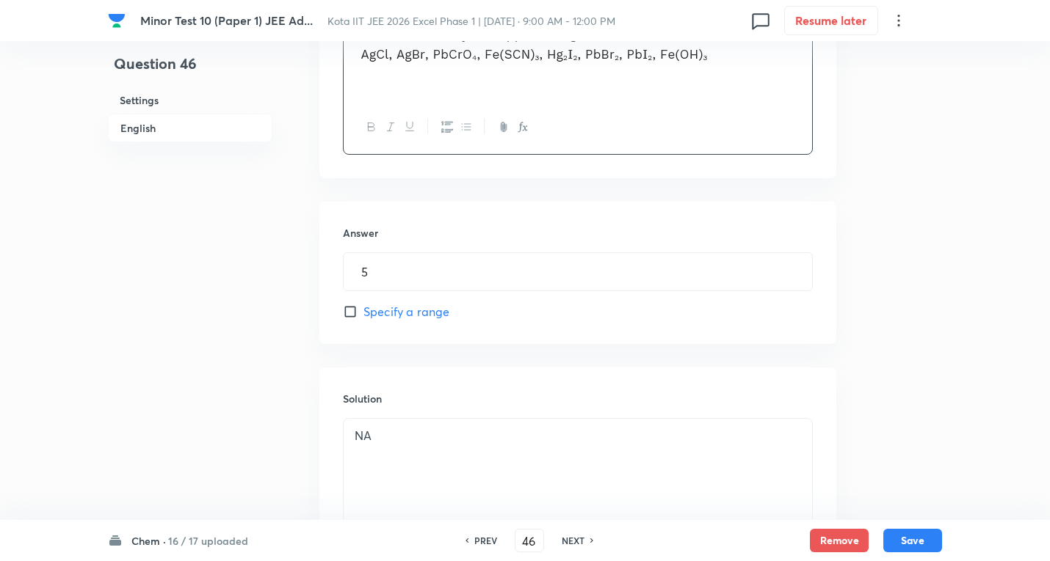
scroll to position [511, 0]
drag, startPoint x: 229, startPoint y: 278, endPoint x: 237, endPoint y: 272, distance: 10.4
click at [228, 275] on div "Question 46 Settings English Settings Type Integer + 4 marks - 0 marks Edit Con…" at bounding box center [525, 99] width 834 height 1078
drag, startPoint x: 913, startPoint y: 539, endPoint x: 796, endPoint y: 480, distance: 130.6
click at [913, 538] on button "Save" at bounding box center [912, 540] width 59 height 23
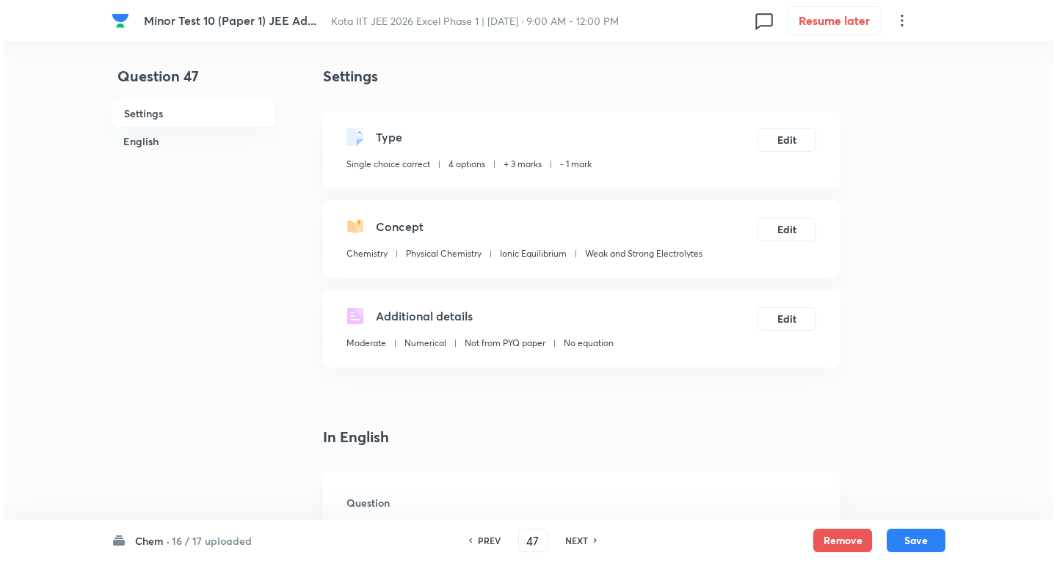
scroll to position [0, 0]
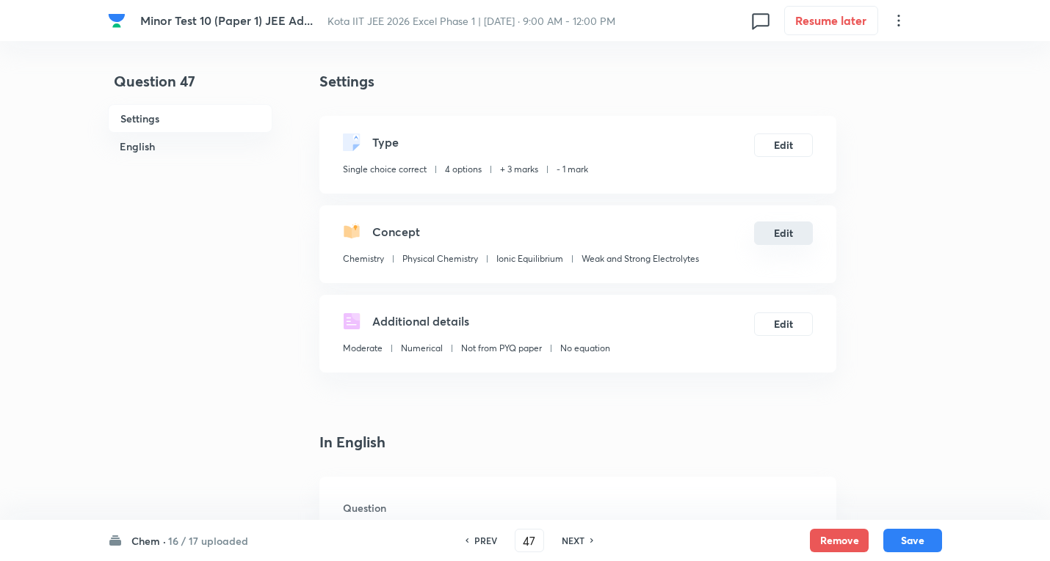
click at [787, 230] on button "Edit" at bounding box center [783, 233] width 59 height 23
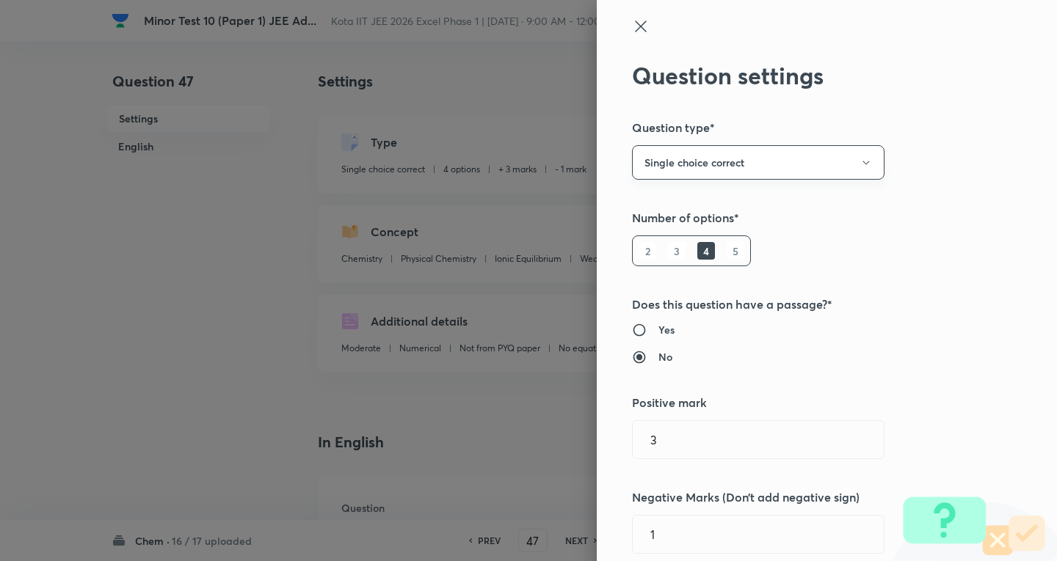
click at [722, 154] on button "Single choice correct" at bounding box center [758, 162] width 252 height 34
click at [669, 261] on span "Integer" at bounding box center [746, 261] width 233 height 15
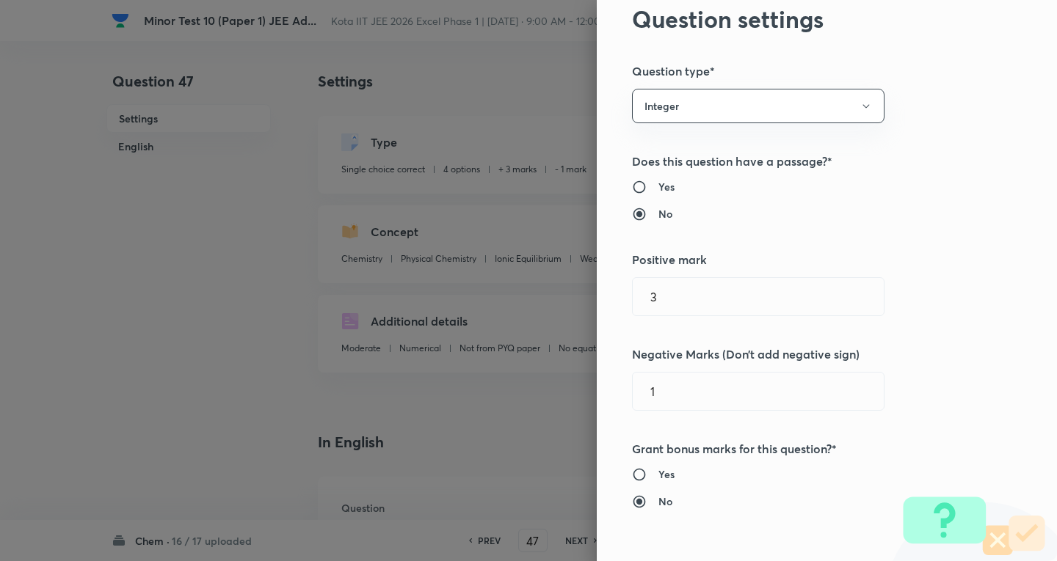
scroll to position [220, 0]
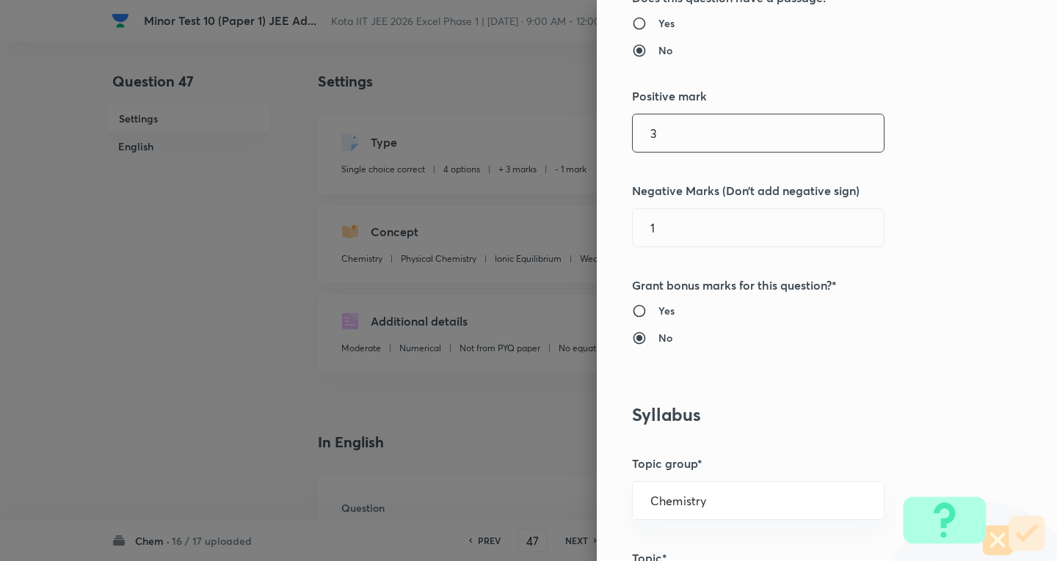
drag, startPoint x: 545, startPoint y: 135, endPoint x: 525, endPoint y: 135, distance: 20.6
click at [525, 135] on div "Question settings Question type* Integer Does this question have a passage?* Ye…" at bounding box center [528, 280] width 1057 height 561
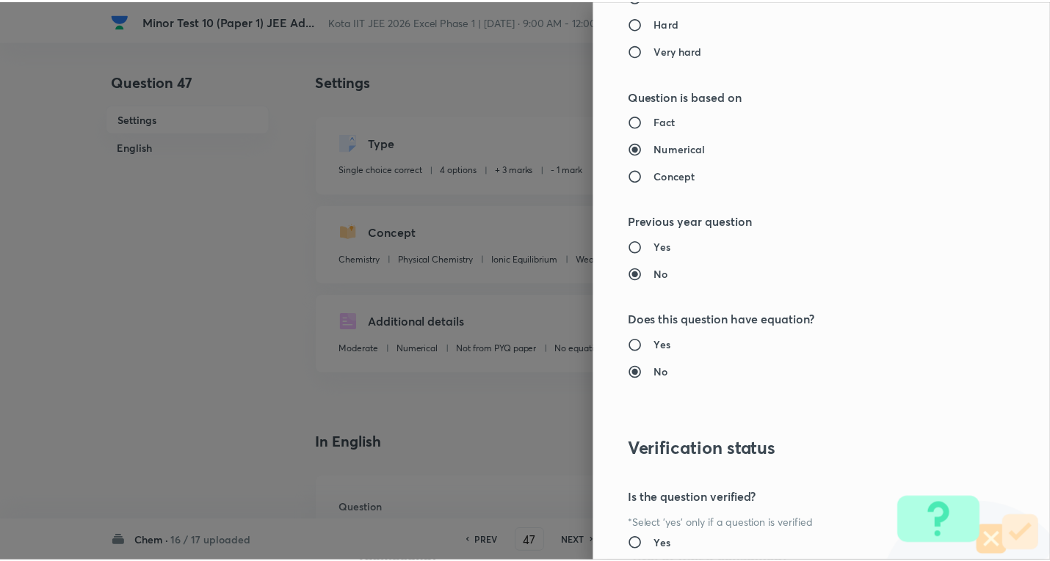
scroll to position [1451, 0]
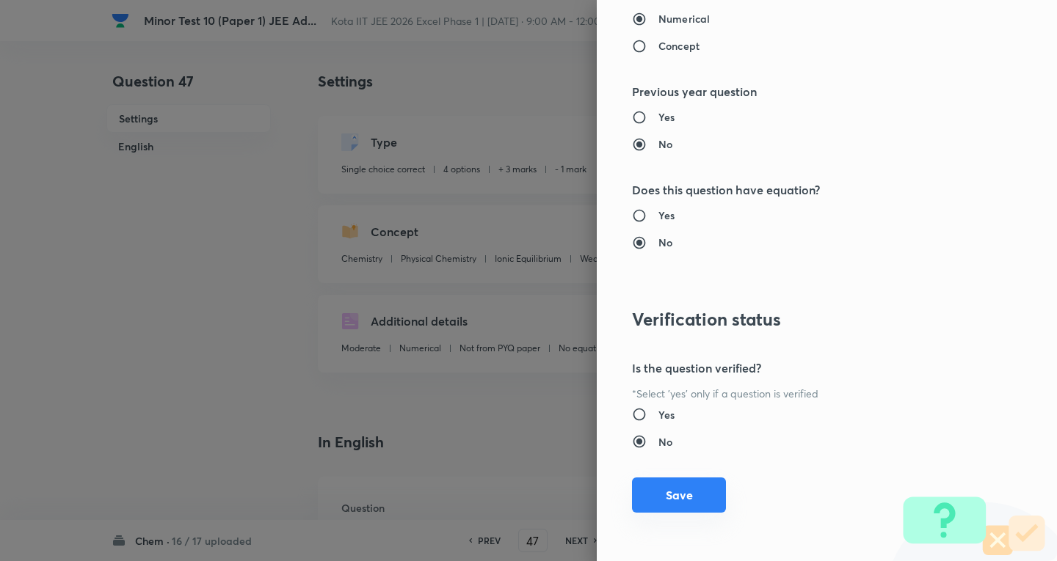
click at [682, 495] on button "Save" at bounding box center [679, 495] width 94 height 35
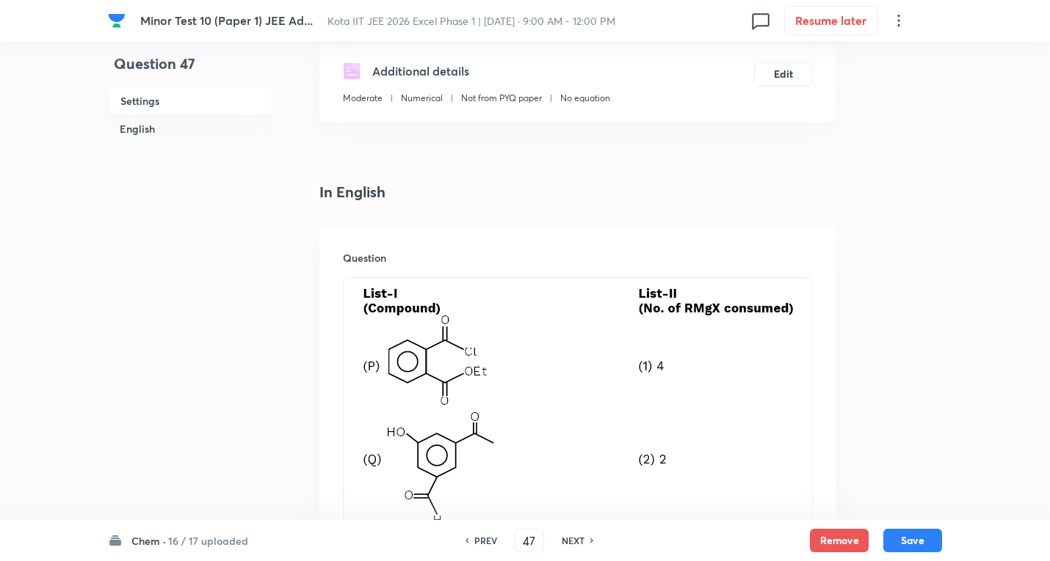
scroll to position [294, 0]
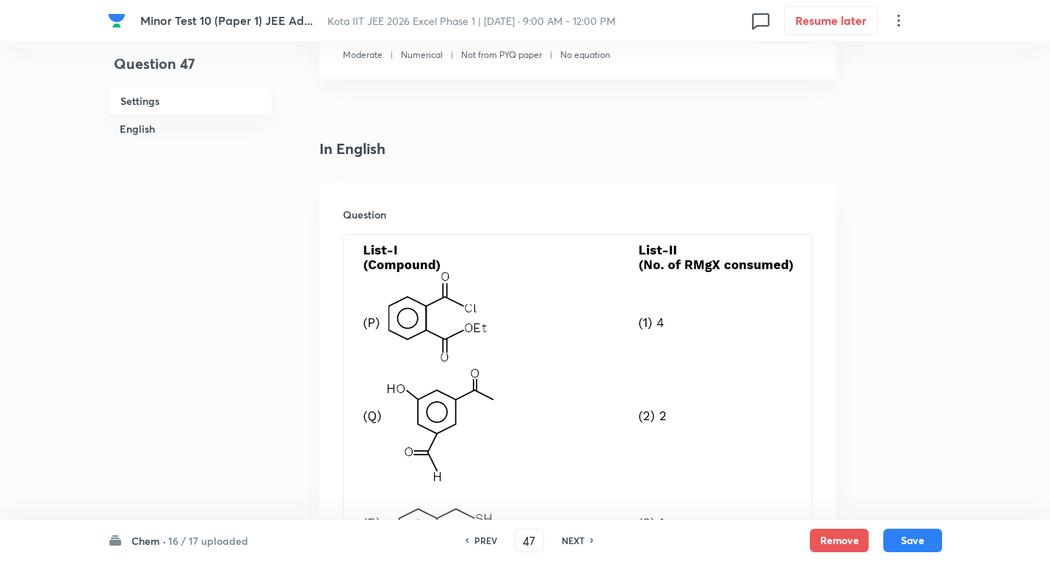
drag, startPoint x: 747, startPoint y: 263, endPoint x: 244, endPoint y: 246, distance: 503.8
click at [244, 246] on div "Question 47 Settings English Settings Type Integer + 4 marks - 0 marks Edit Con…" at bounding box center [525, 502] width 834 height 1450
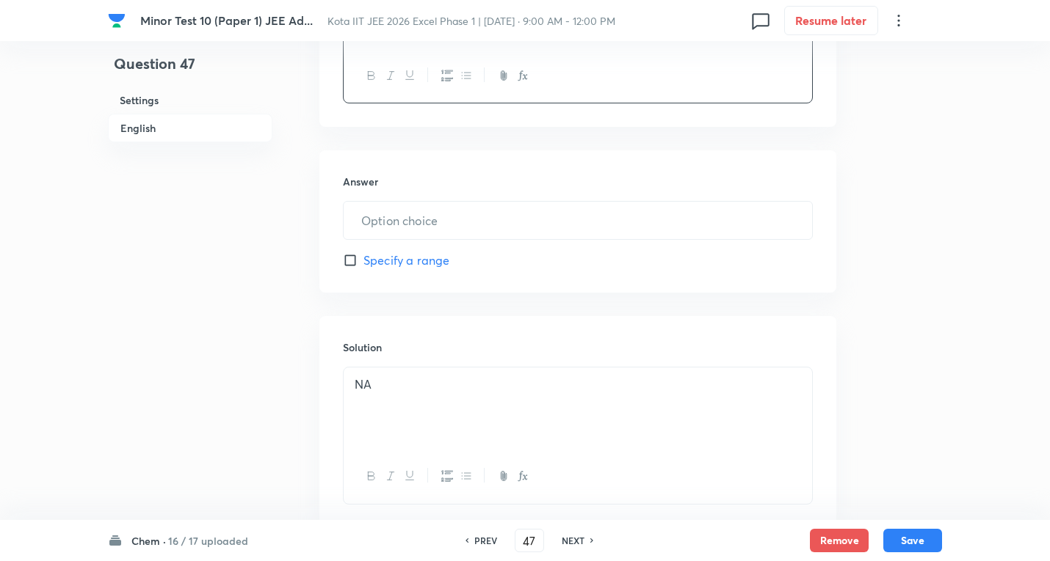
scroll to position [587, 0]
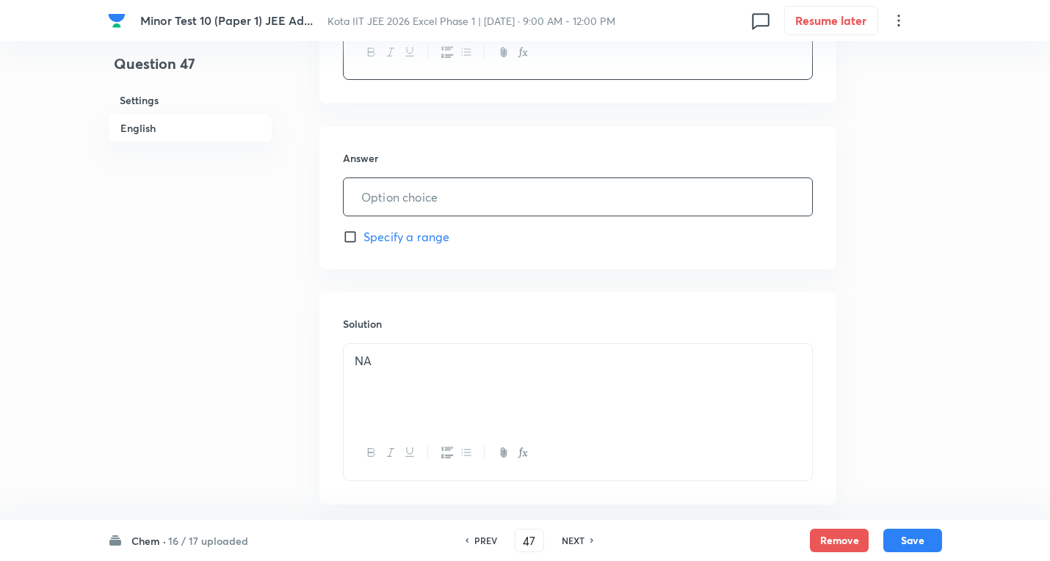
click at [422, 185] on input "text" at bounding box center [577, 196] width 468 height 37
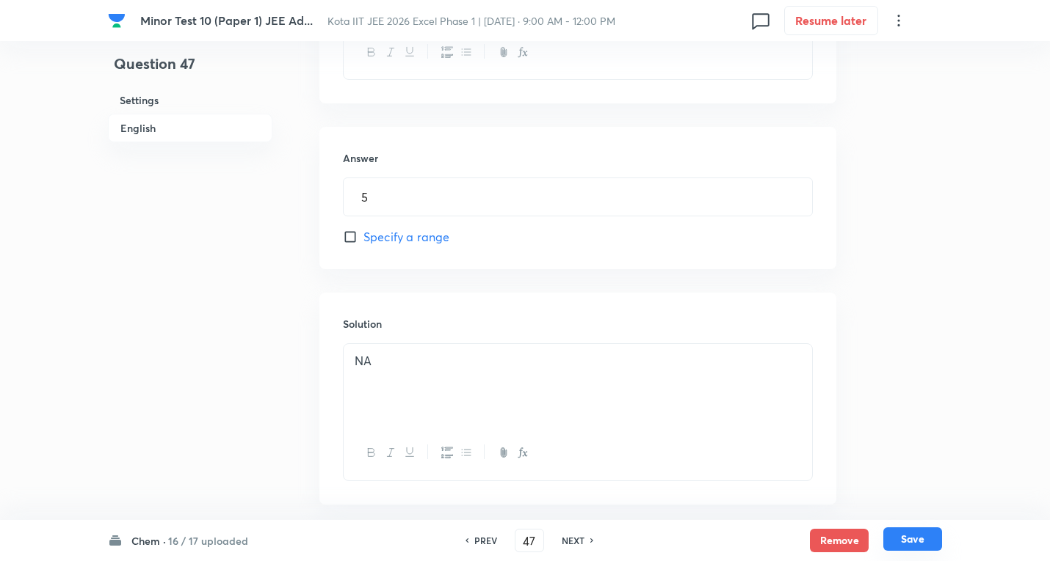
drag, startPoint x: 923, startPoint y: 544, endPoint x: 920, endPoint y: 537, distance: 8.2
click at [923, 542] on button "Save" at bounding box center [912, 539] width 59 height 23
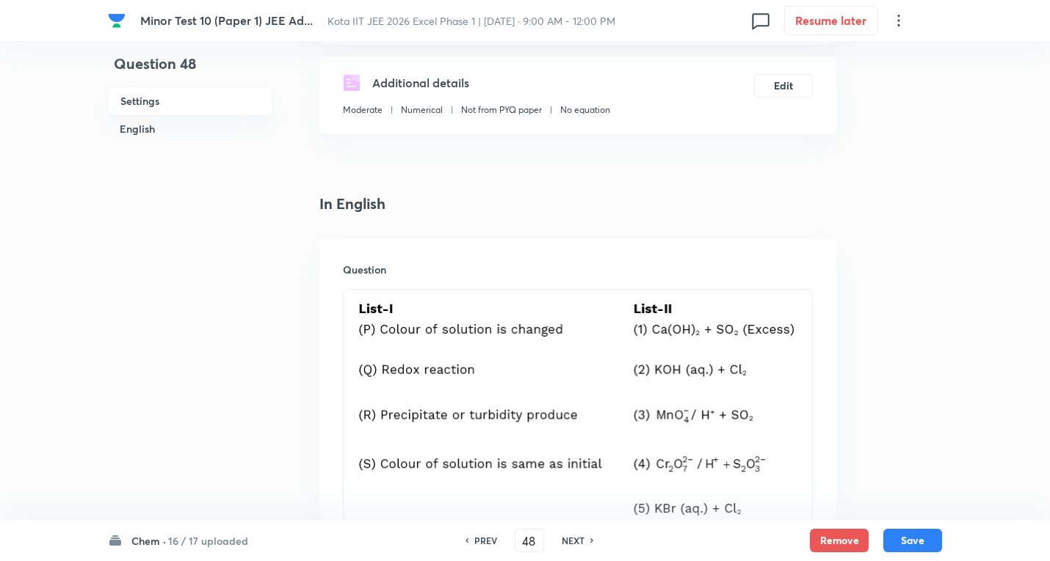
scroll to position [294, 0]
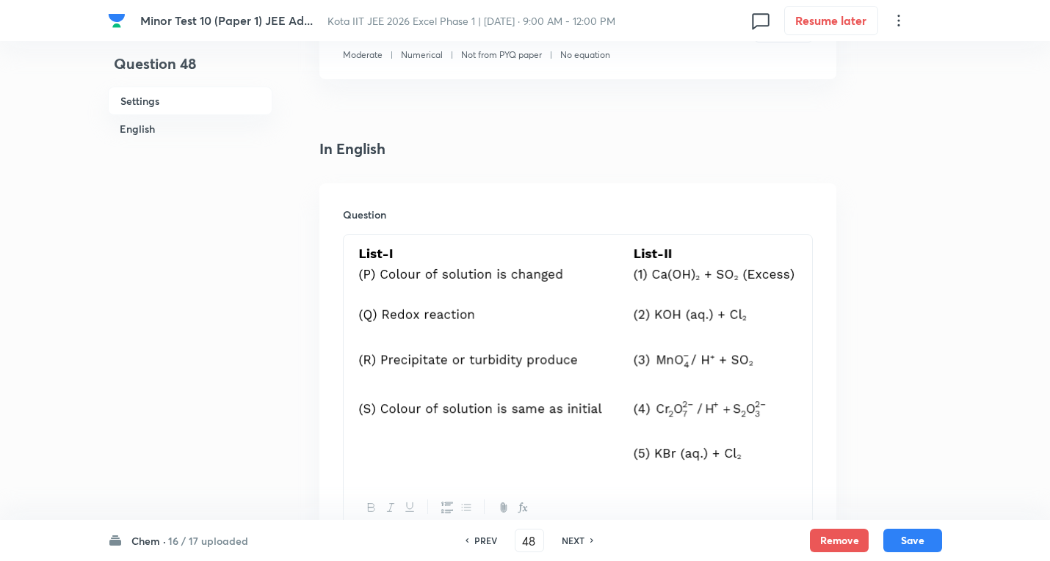
drag, startPoint x: 799, startPoint y: 277, endPoint x: 275, endPoint y: 272, distance: 524.1
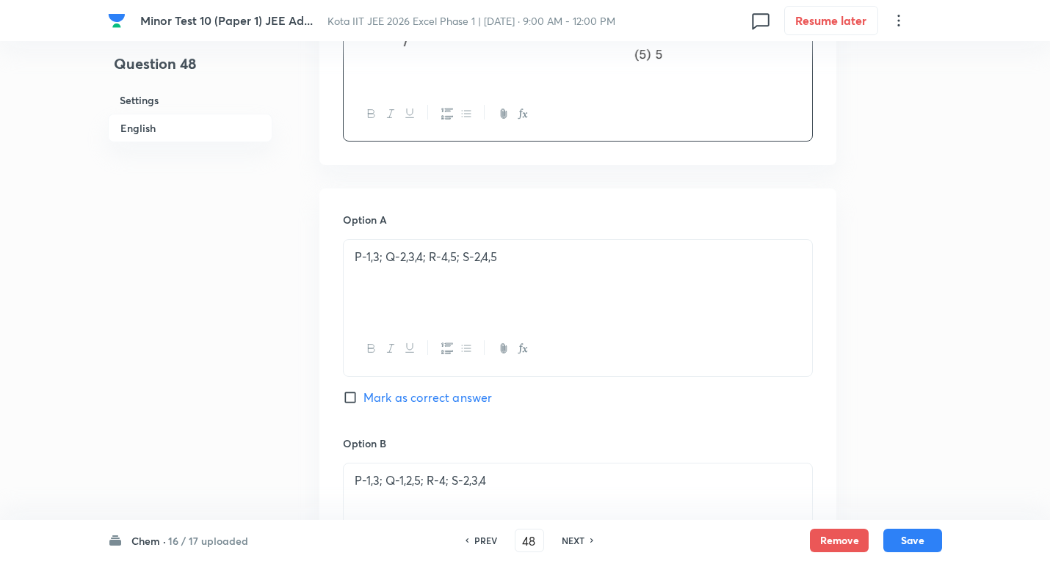
scroll to position [954, 0]
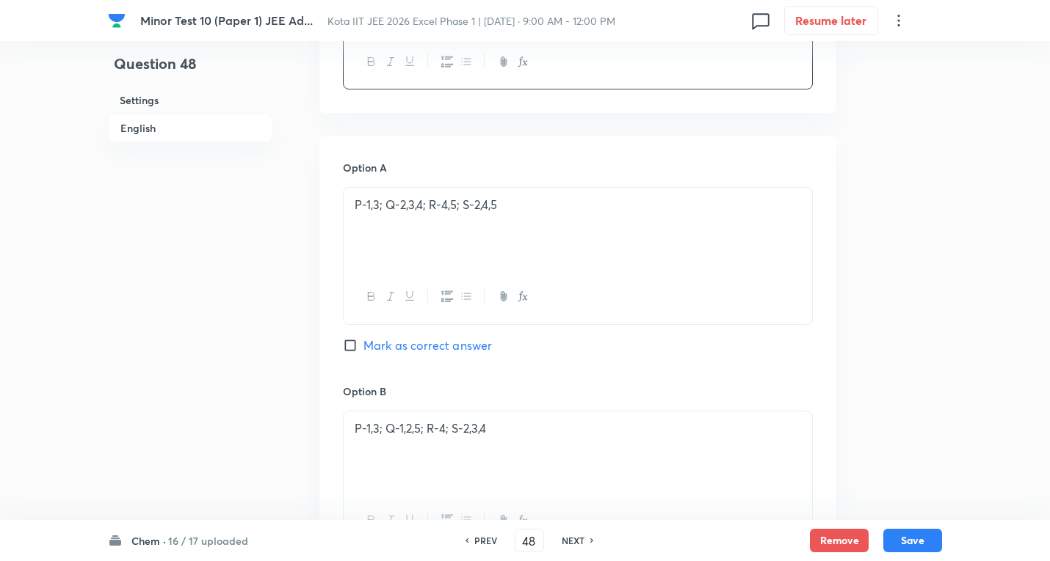
click at [542, 217] on div "P-1,3; Q-2,3,4; R-4,5; S-2,4,5" at bounding box center [577, 229] width 468 height 82
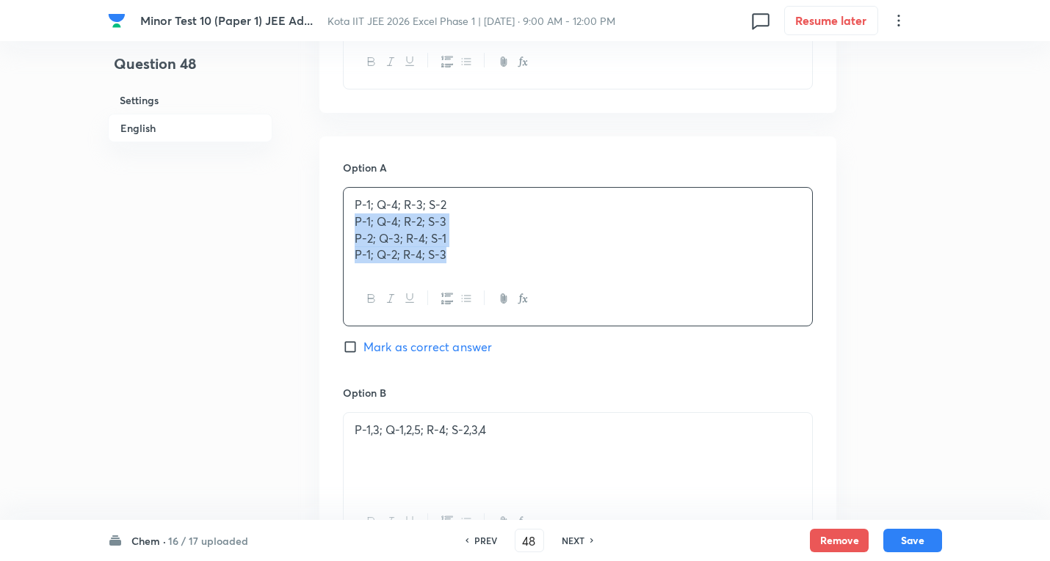
drag, startPoint x: 352, startPoint y: 222, endPoint x: 470, endPoint y: 264, distance: 126.0
click at [495, 262] on div "P-1; Q-4; R-3; S-2 P-1; Q-4; R-2; S-3 P-2; Q-3; R-4; S-1 P-1; Q-2; R-4; S-3" at bounding box center [577, 230] width 468 height 84
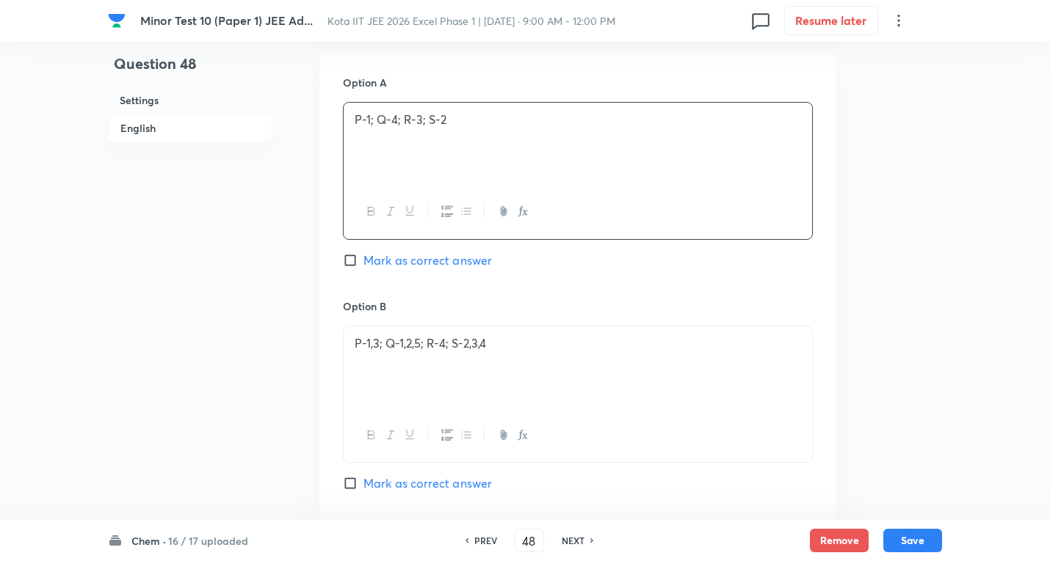
scroll to position [1174, 0]
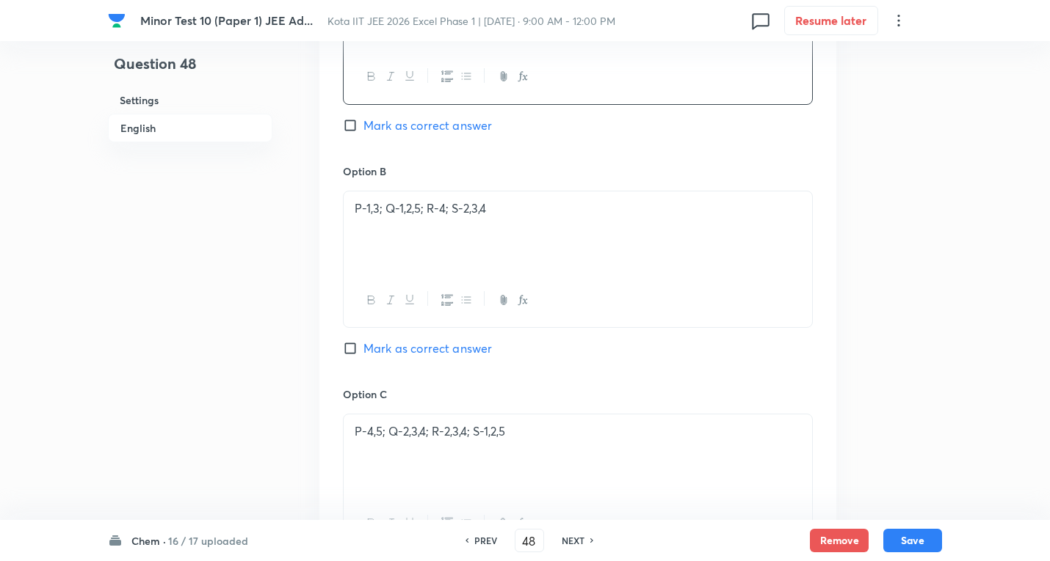
click at [512, 228] on div "P-1,3; Q-1,2,5; R-4; S-2,3,4" at bounding box center [577, 233] width 468 height 82
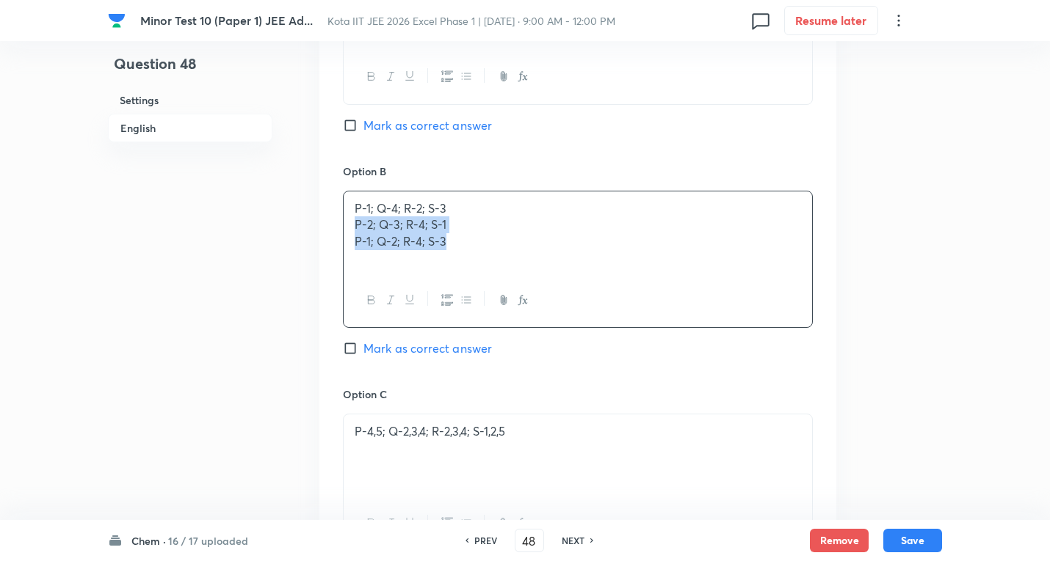
drag, startPoint x: 353, startPoint y: 222, endPoint x: 750, endPoint y: 282, distance: 401.5
click at [750, 282] on div "P-1; Q-4; R-2; S-3 P-2; Q-3; R-4; S-1 P-1; Q-2; R-4; S-3" at bounding box center [578, 259] width 470 height 137
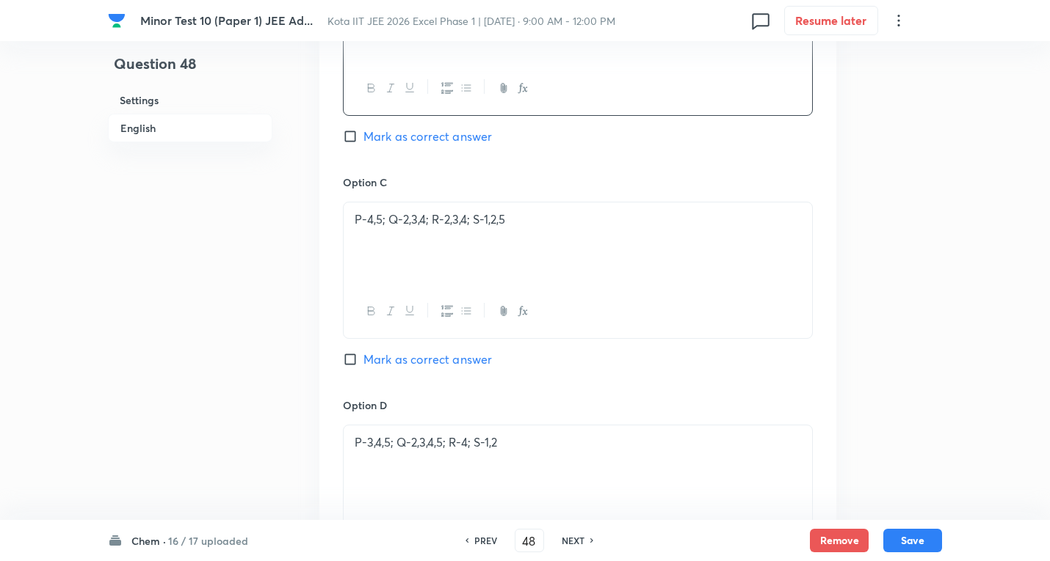
scroll to position [1395, 0]
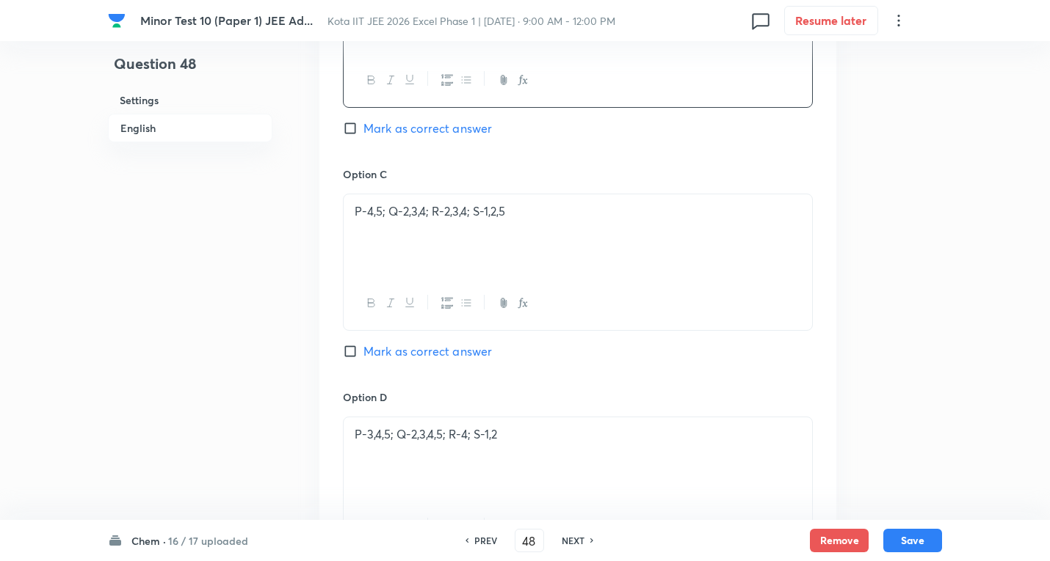
click at [545, 205] on p "P-4,5; Q-2,3,4; R-2,3,4; S-1,2,5" at bounding box center [578, 211] width 446 height 17
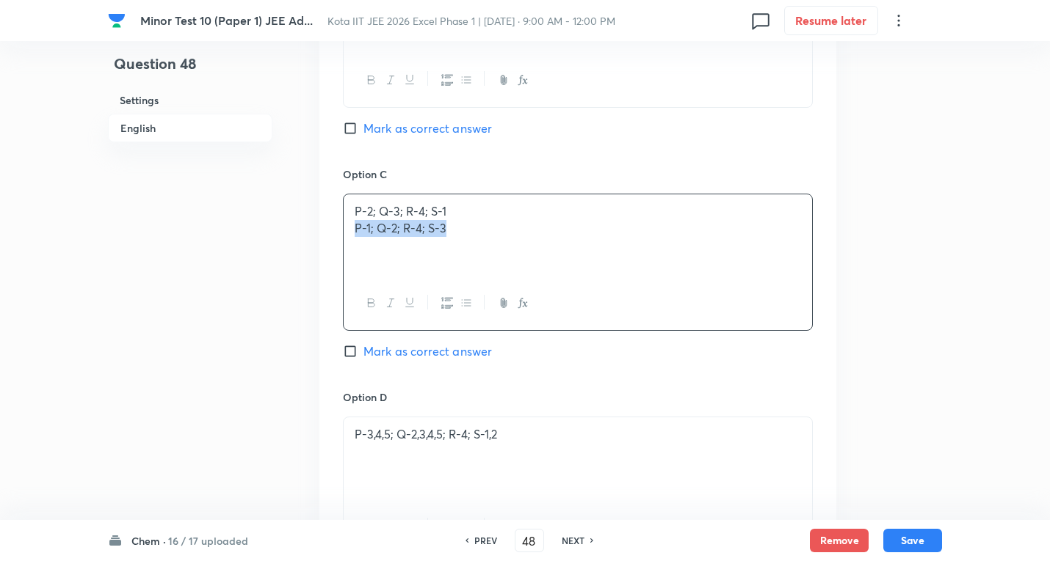
drag, startPoint x: 349, startPoint y: 230, endPoint x: 794, endPoint y: 224, distance: 444.8
click at [794, 224] on div "P-2; Q-3; R-4; S-1 P-1; Q-2; R-4; S-3" at bounding box center [577, 235] width 468 height 82
drag, startPoint x: 528, startPoint y: 425, endPoint x: 526, endPoint y: 436, distance: 11.1
click at [527, 426] on div "P-3,4,5; Q-2,3,4,5; R-4; S-1,2" at bounding box center [577, 459] width 468 height 82
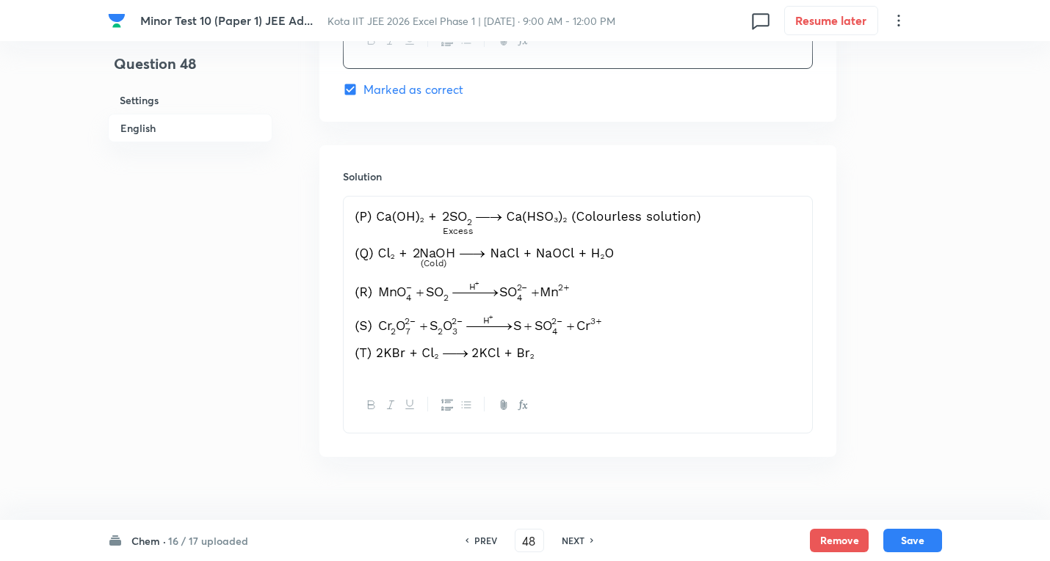
scroll to position [1905, 0]
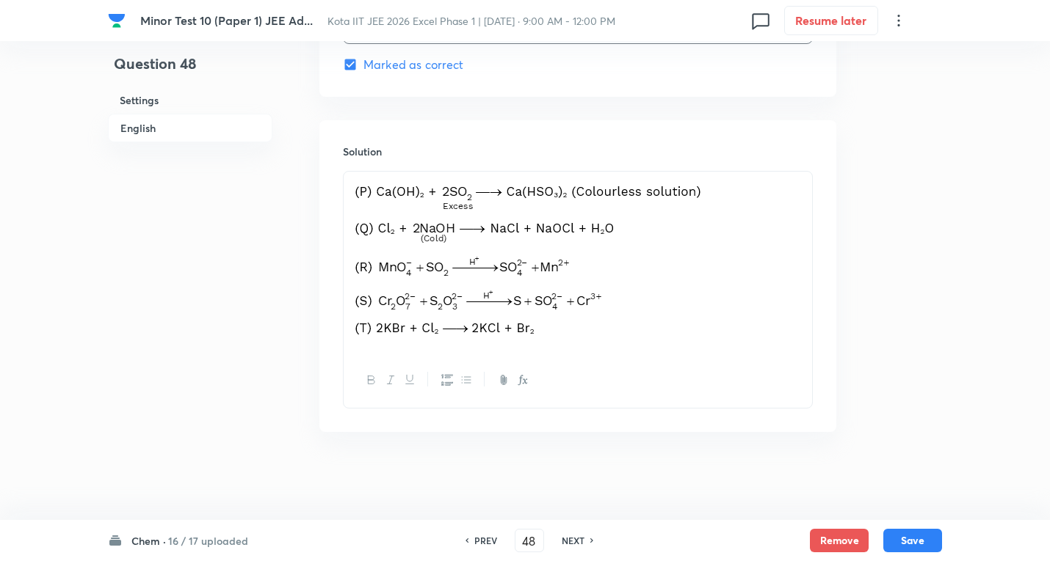
drag, startPoint x: 720, startPoint y: 207, endPoint x: 276, endPoint y: 208, distance: 444.0
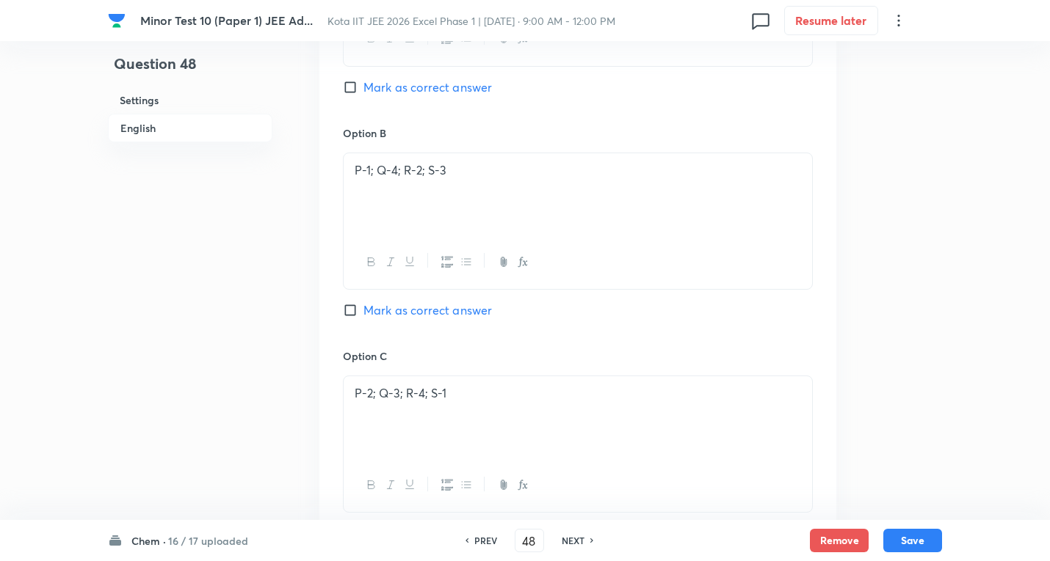
scroll to position [1364, 0]
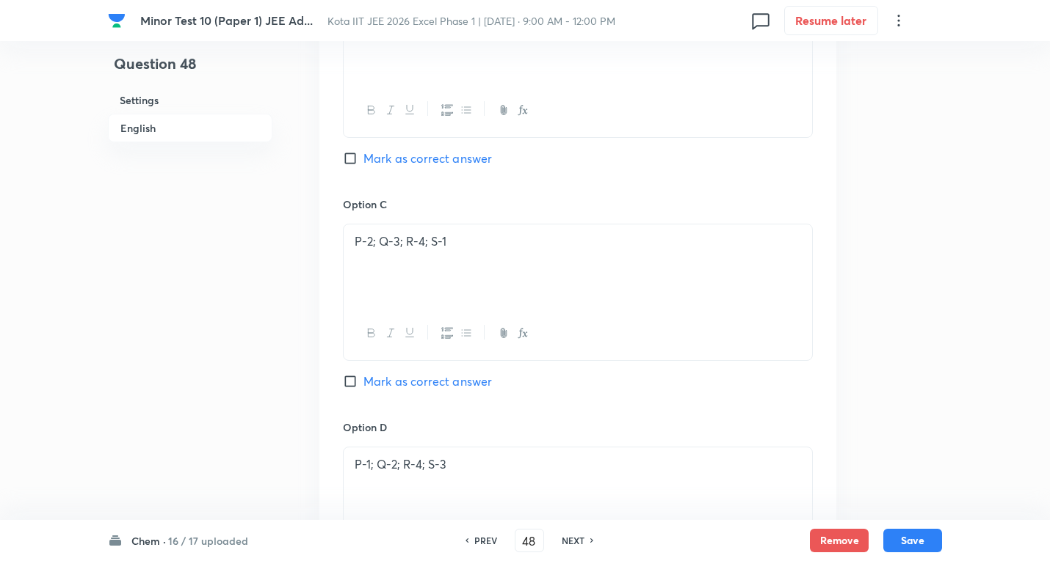
click at [460, 153] on span "Mark as correct answer" at bounding box center [427, 159] width 128 height 18
click at [363, 153] on input "Mark as correct answer" at bounding box center [353, 158] width 21 height 15
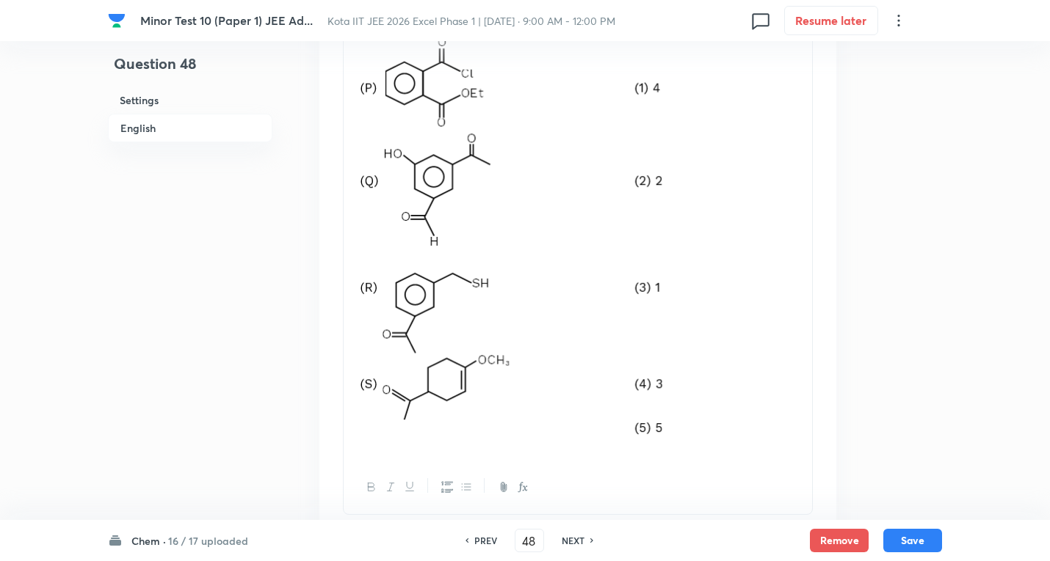
scroll to position [337, 0]
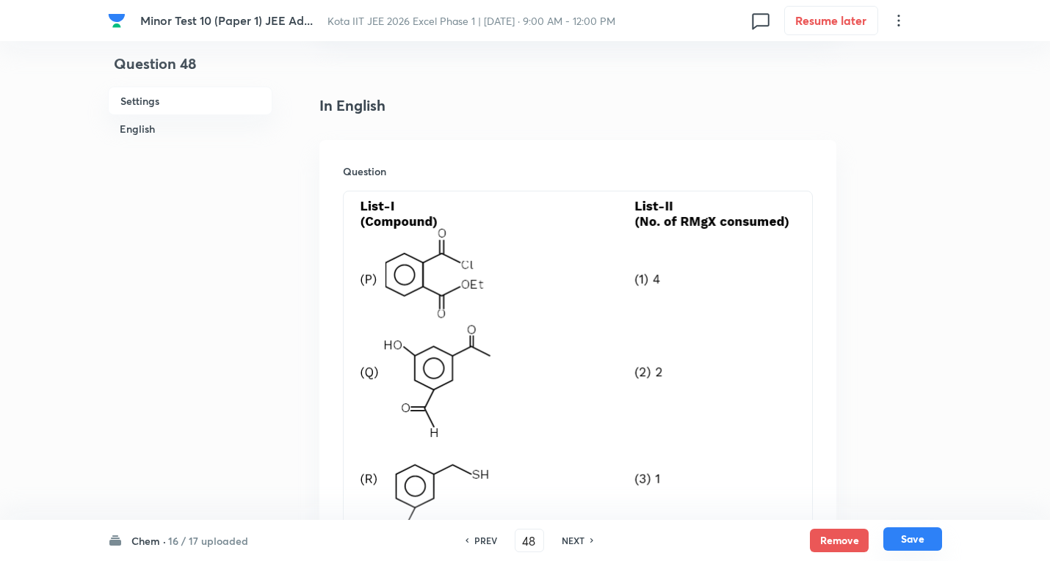
click at [916, 537] on button "Save" at bounding box center [912, 539] width 59 height 23
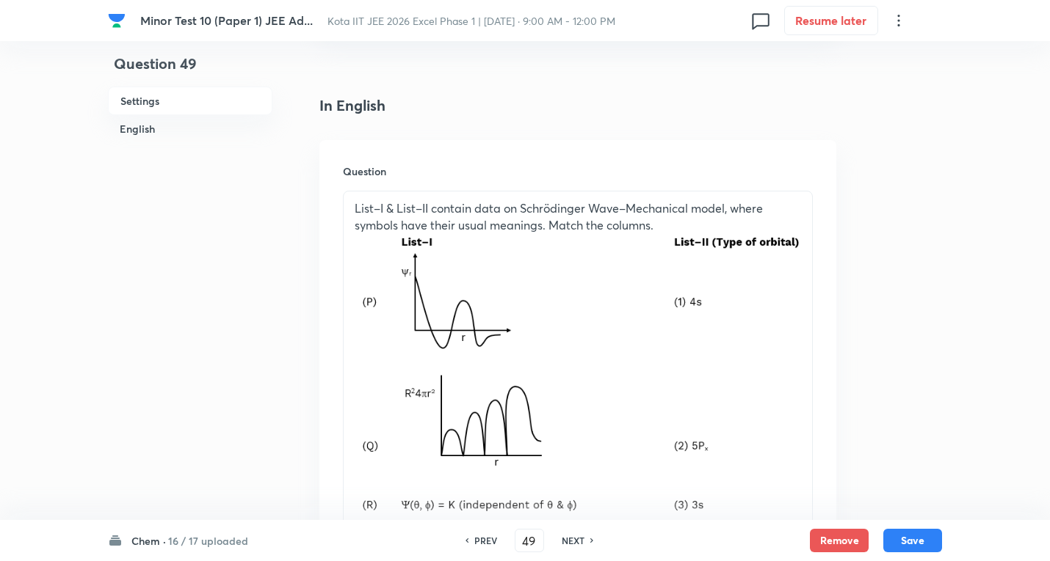
click at [799, 203] on p "List–I & List–II contain data on Schrödinger Wave–Mechanical model, where symbo…" at bounding box center [578, 216] width 446 height 33
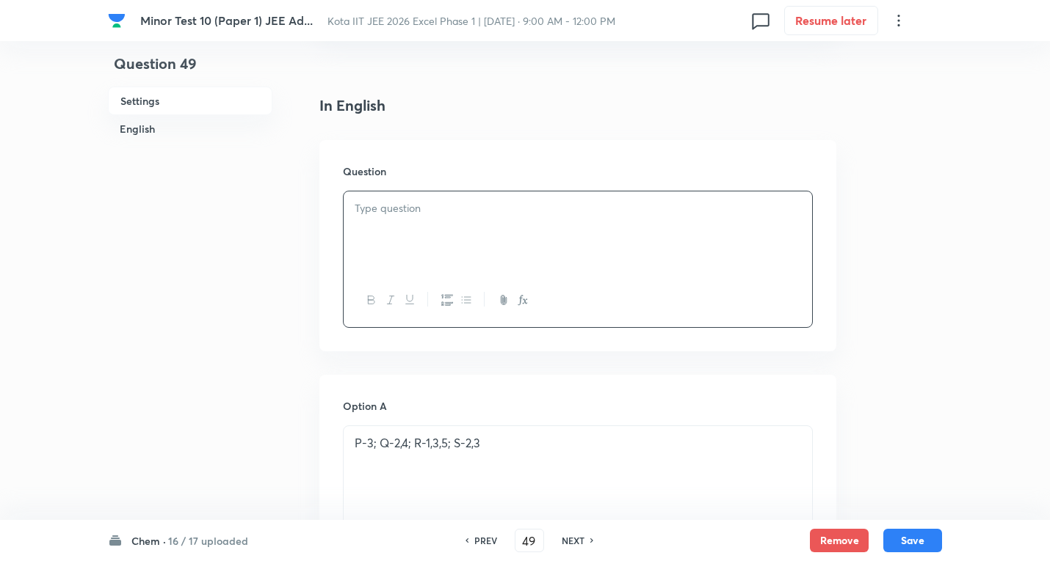
scroll to position [304, 0]
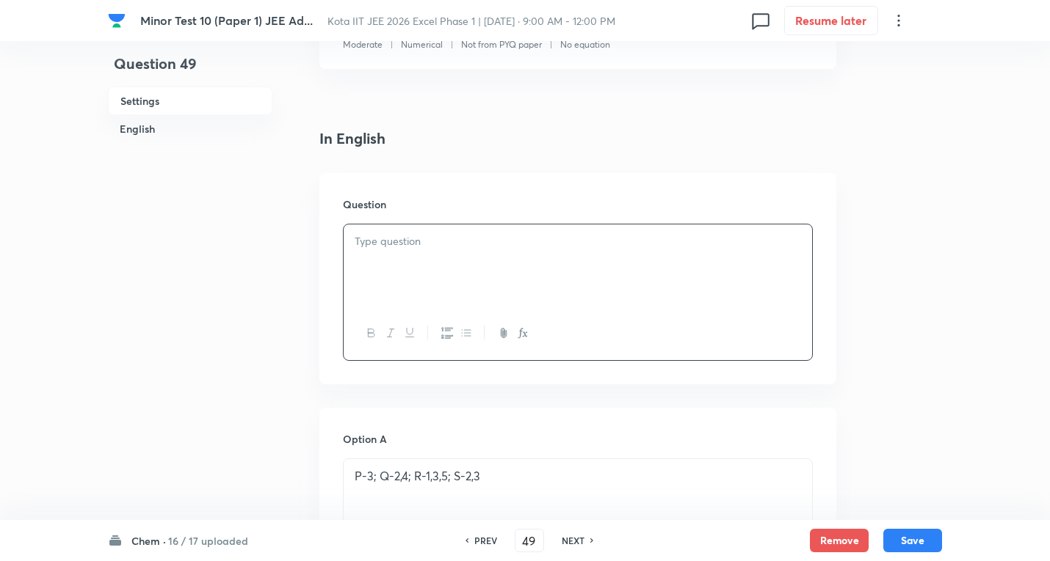
click at [559, 244] on p at bounding box center [578, 241] width 446 height 17
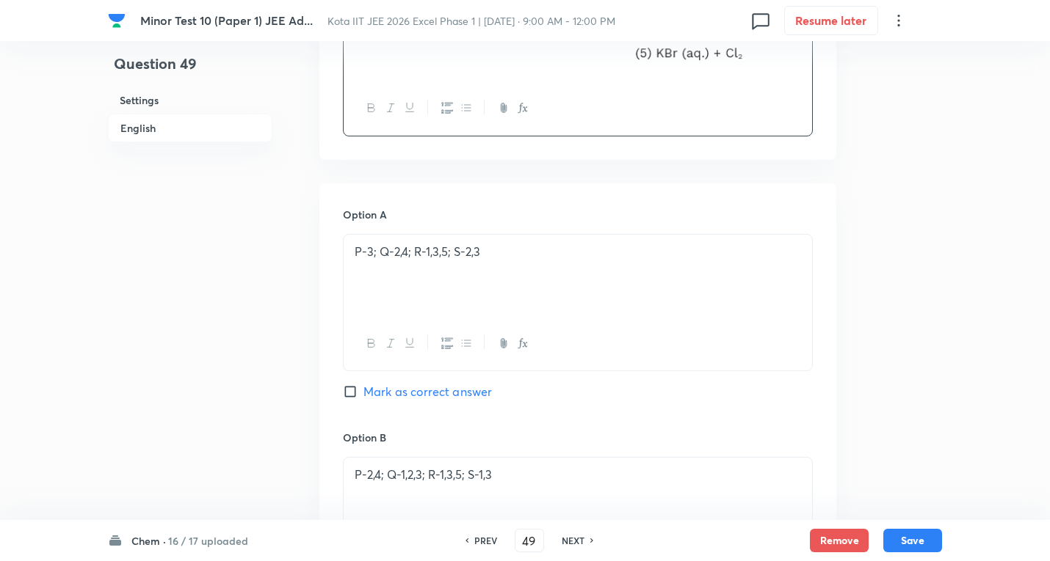
scroll to position [818, 0]
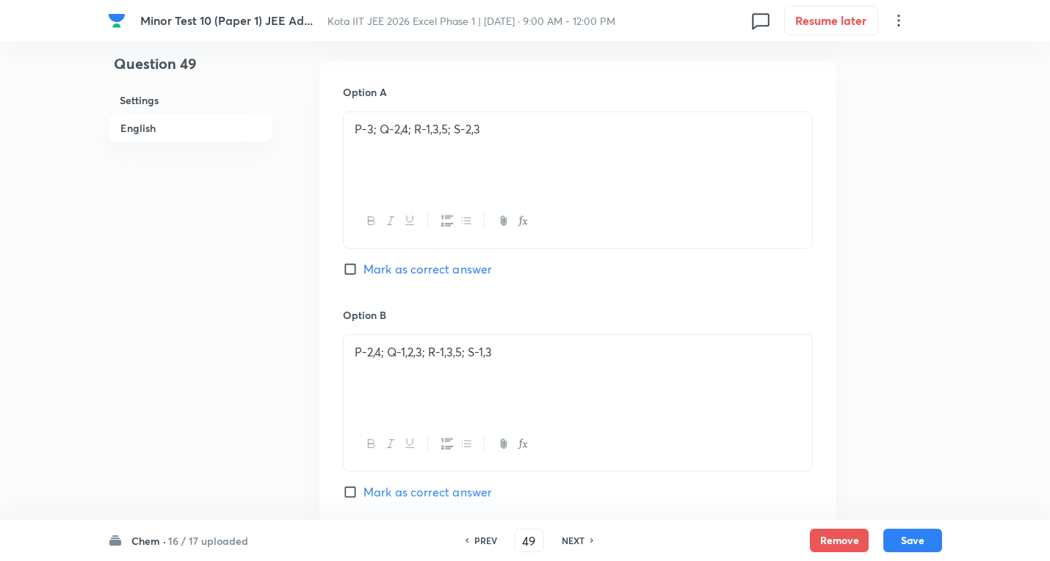
click at [512, 127] on p "P-3; Q-2,4; R-1,3,5; S-2,3" at bounding box center [578, 129] width 446 height 17
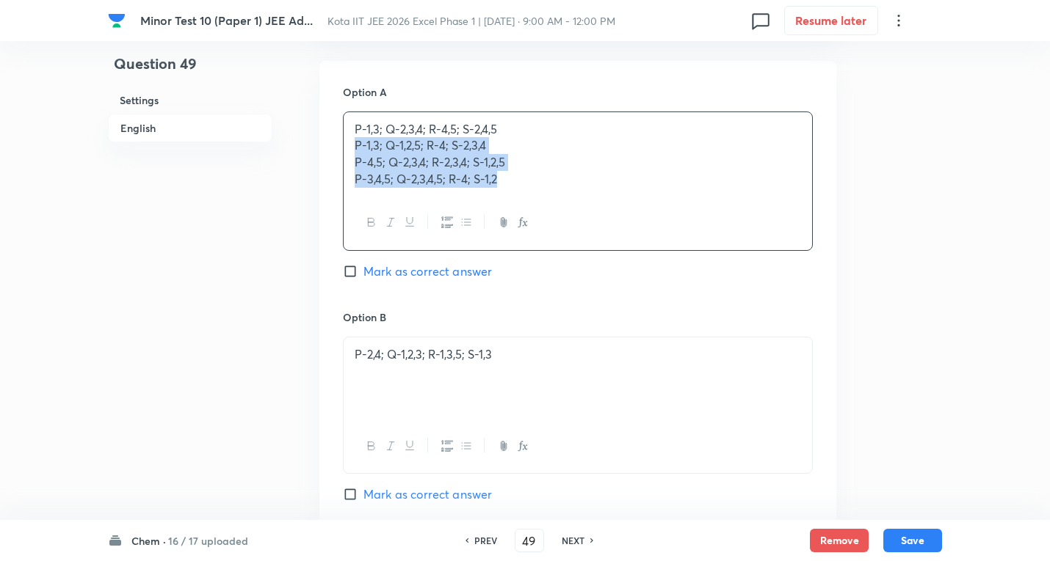
drag, startPoint x: 353, startPoint y: 145, endPoint x: 774, endPoint y: 245, distance: 432.4
click at [774, 247] on div "P-1,3; Q-2,3,4; R-4,5; S-2,4,5 P-1,3; Q-1,2,5; R-4; S-2,3,4 P-4,5; Q-2,3,4; R-2…" at bounding box center [578, 181] width 470 height 139
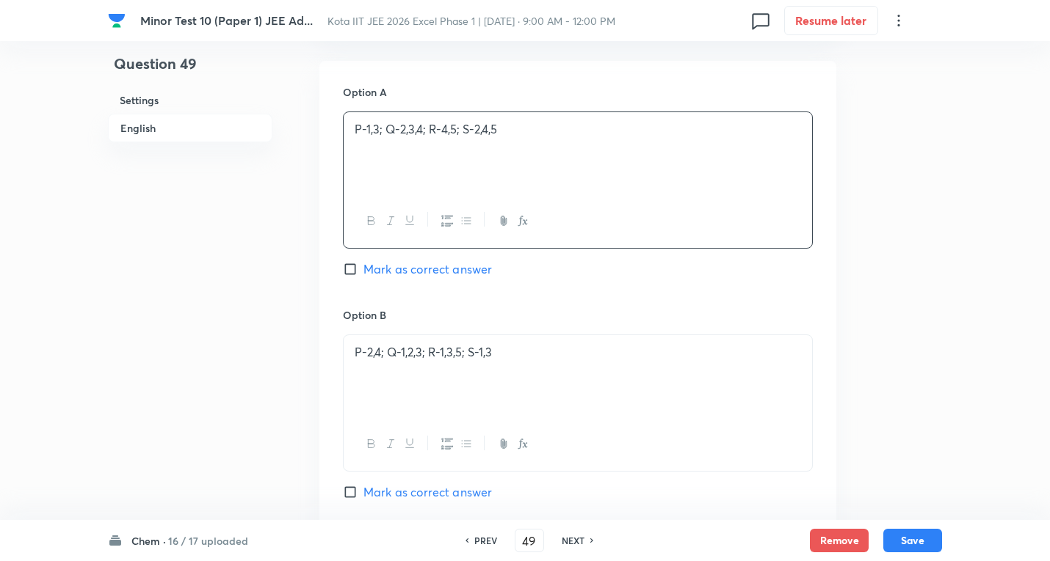
click at [528, 354] on p "P-2,4; Q-1,2,3; R-1,3,5; S-1,3" at bounding box center [578, 352] width 446 height 17
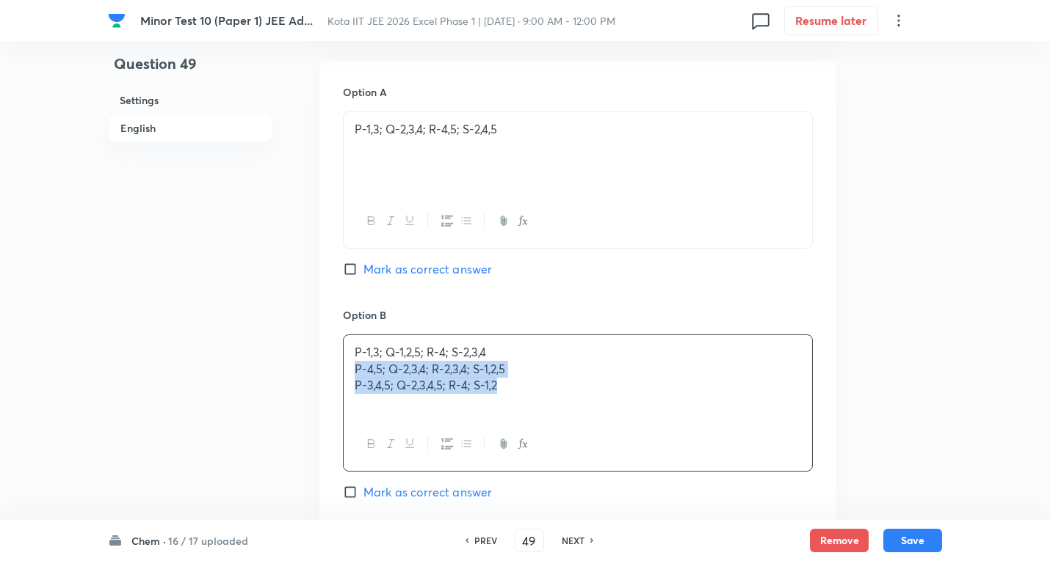
drag, startPoint x: 352, startPoint y: 373, endPoint x: 835, endPoint y: 460, distance: 490.8
click at [835, 460] on div "Option A P-1,3; Q-2,3,4; R-4,5; S-2,4,5 Mark as correct answer Option B P-1,3; …" at bounding box center [577, 517] width 517 height 912
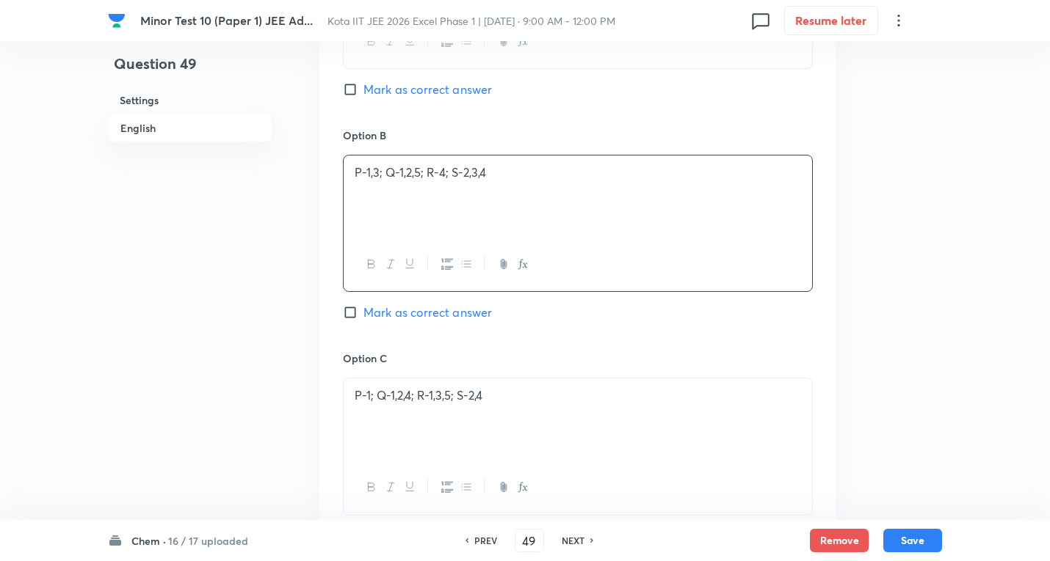
scroll to position [1111, 0]
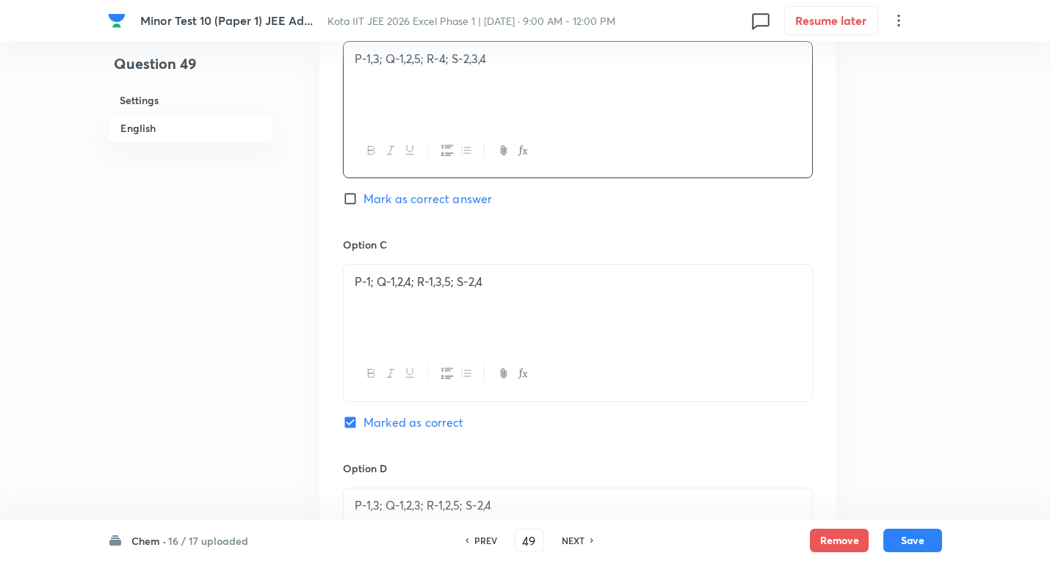
click at [525, 284] on p "P-1; Q-1,2,4; R-1,3,5; S-2,4" at bounding box center [578, 282] width 446 height 17
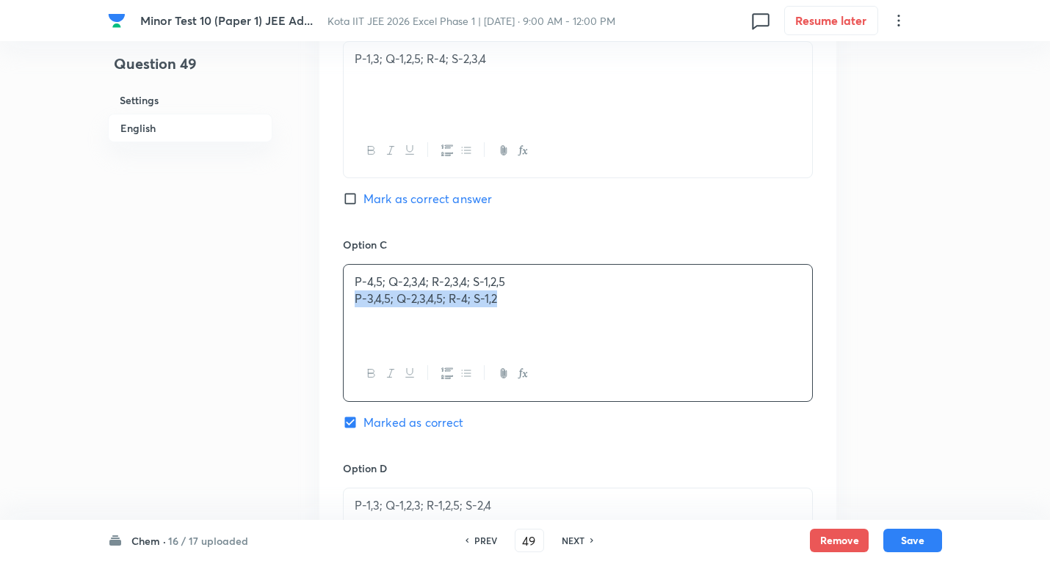
drag, startPoint x: 352, startPoint y: 301, endPoint x: 790, endPoint y: 354, distance: 440.6
click at [793, 354] on div "P-4,5; Q-2,3,4; R-2,3,4; S-1,2,5 P-3,4,5; Q-2,3,4,5; R-4; S-1,2" at bounding box center [578, 332] width 470 height 137
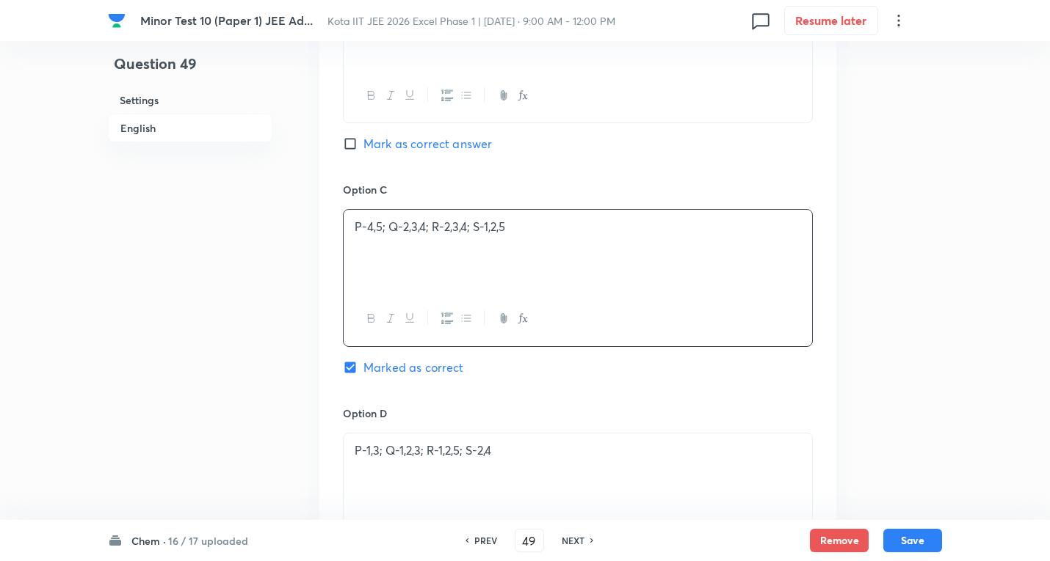
scroll to position [1258, 0]
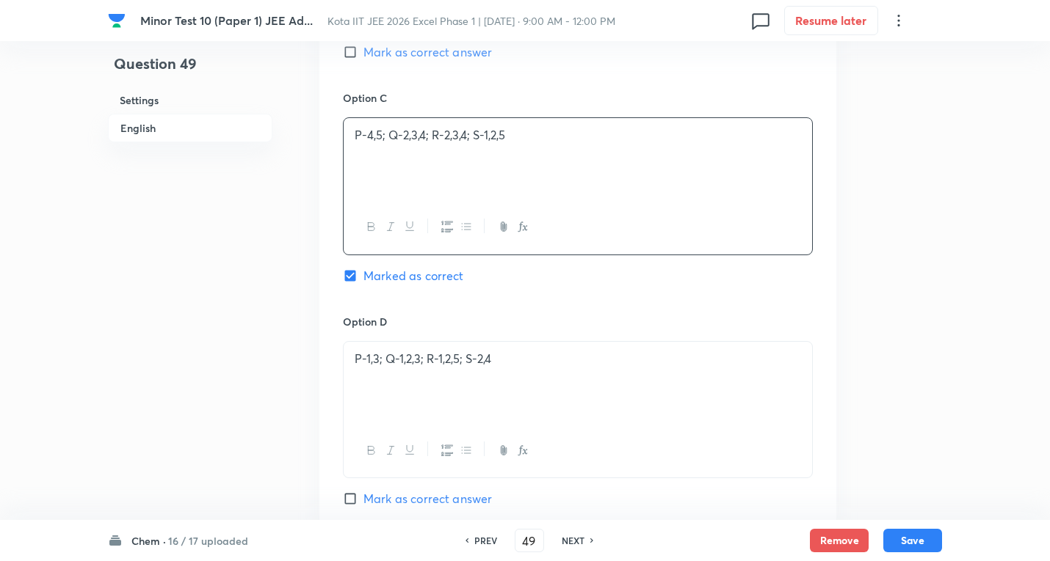
click at [526, 354] on p "P-1,3; Q-1,2,3; R-1,2,5; S-2,4" at bounding box center [578, 359] width 446 height 17
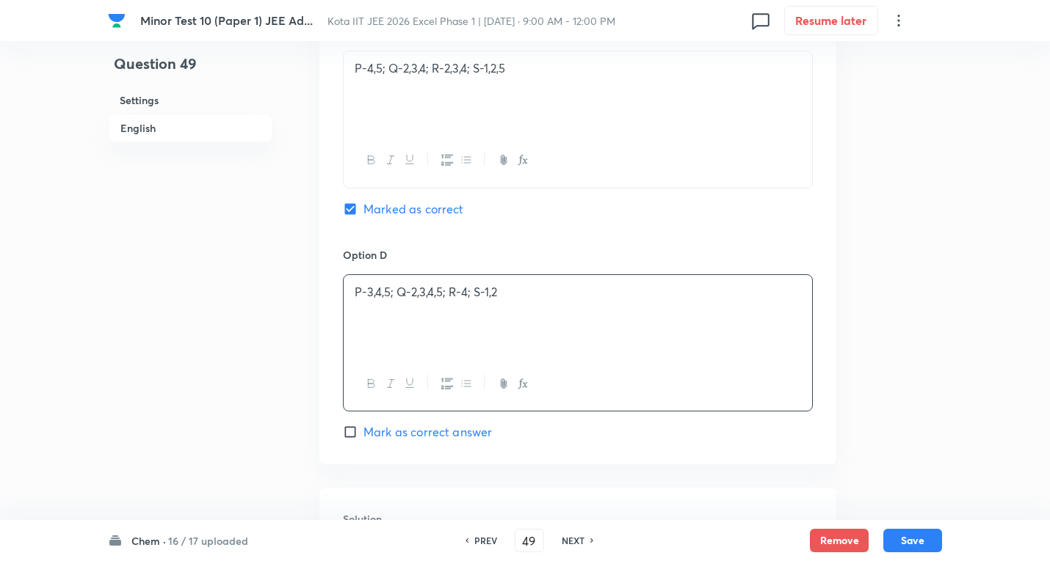
scroll to position [1478, 0]
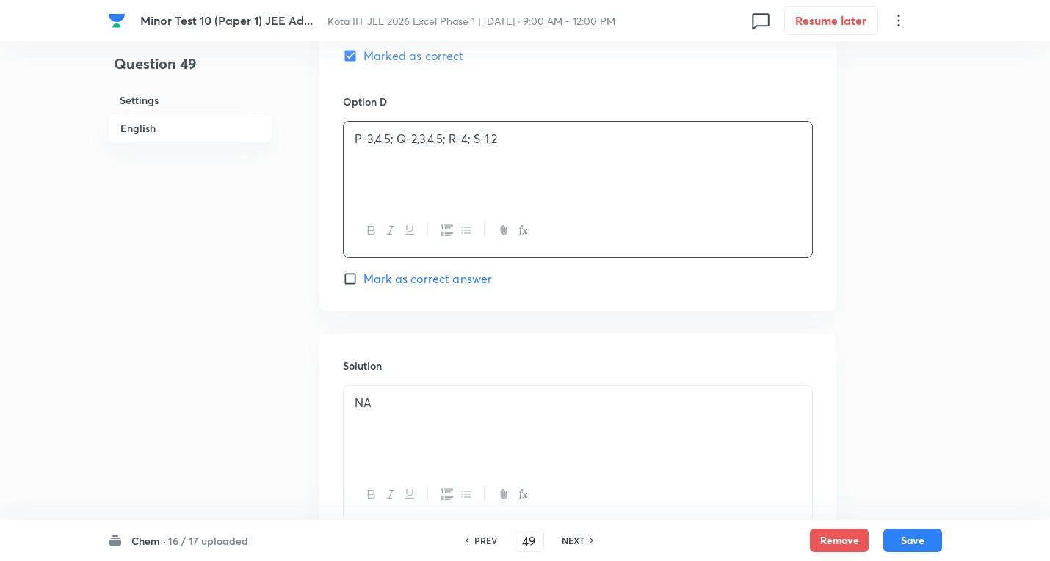
click at [439, 276] on span "Mark as correct answer" at bounding box center [427, 279] width 128 height 18
click at [363, 276] on input "Mark as correct answer" at bounding box center [353, 279] width 21 height 15
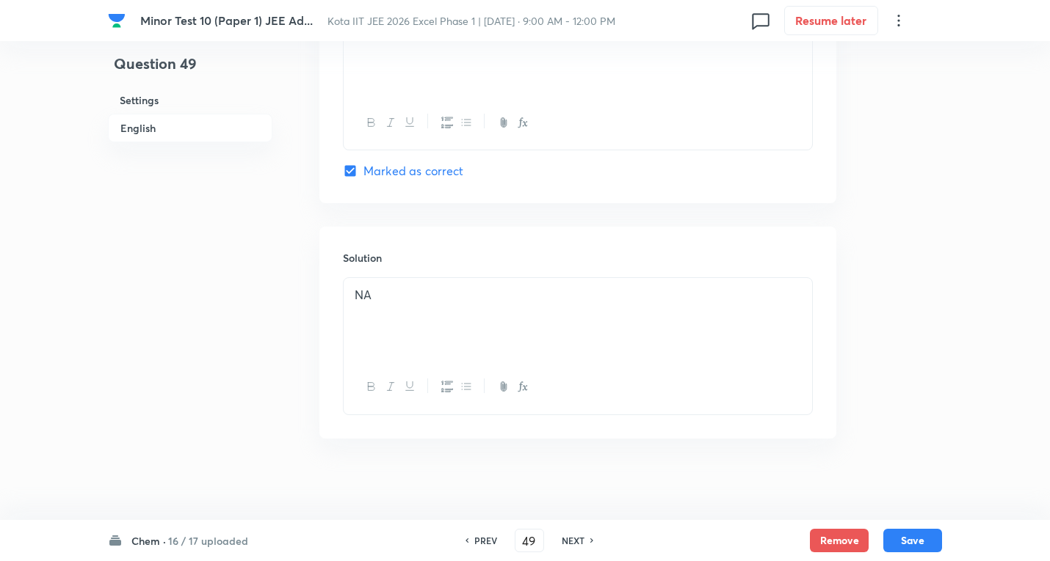
scroll to position [1593, 0]
drag, startPoint x: 443, startPoint y: 296, endPoint x: 187, endPoint y: 294, distance: 255.4
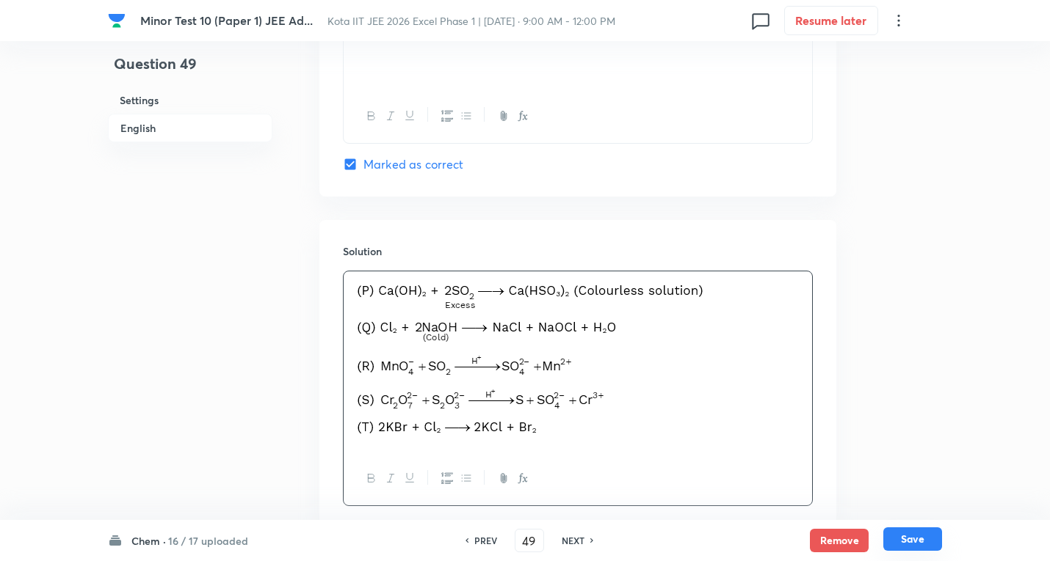
click at [925, 537] on button "Save" at bounding box center [912, 539] width 59 height 23
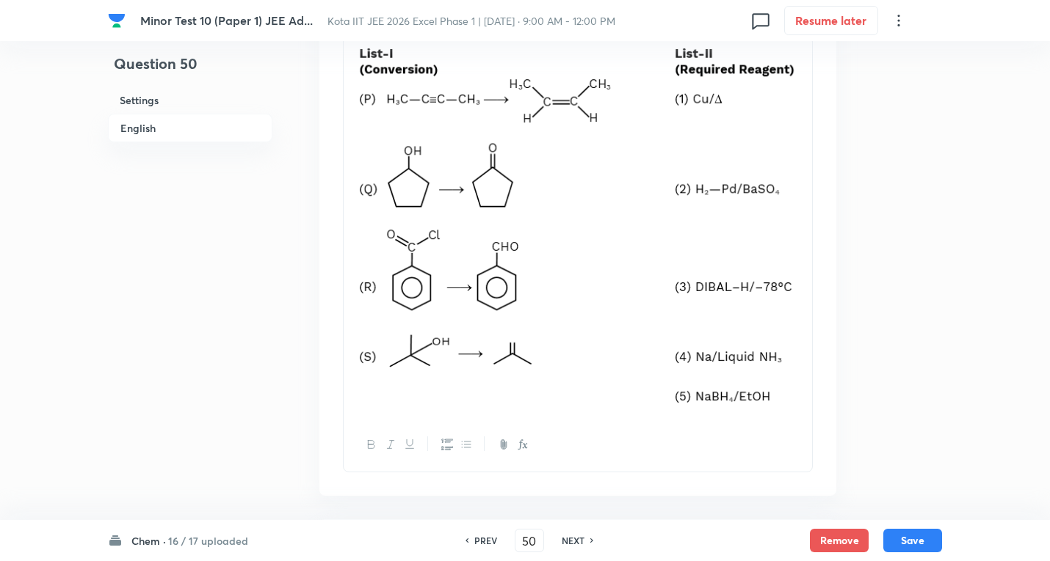
scroll to position [404, 0]
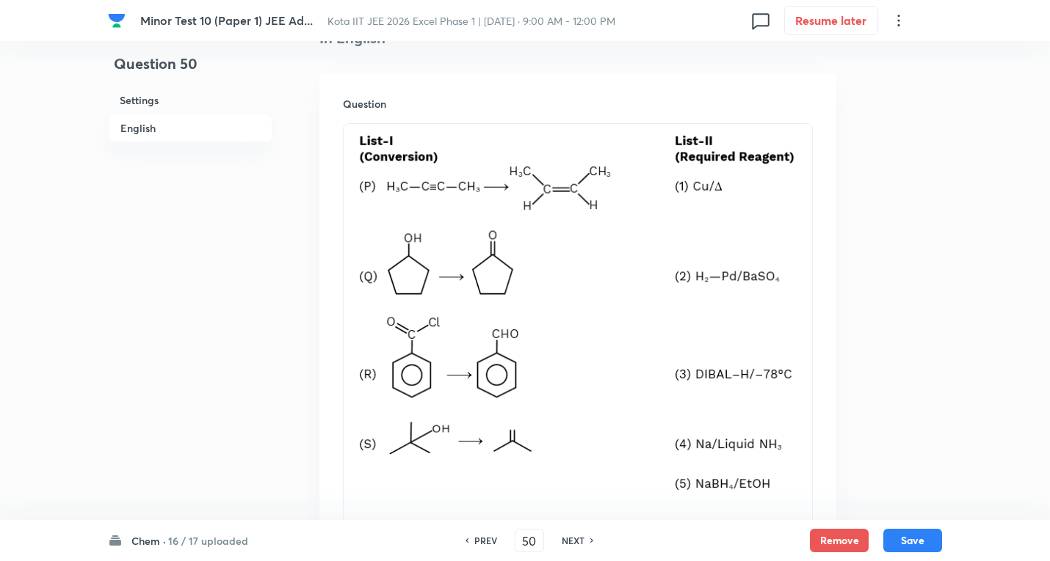
click at [480, 535] on h6 "PREV" at bounding box center [485, 540] width 23 height 13
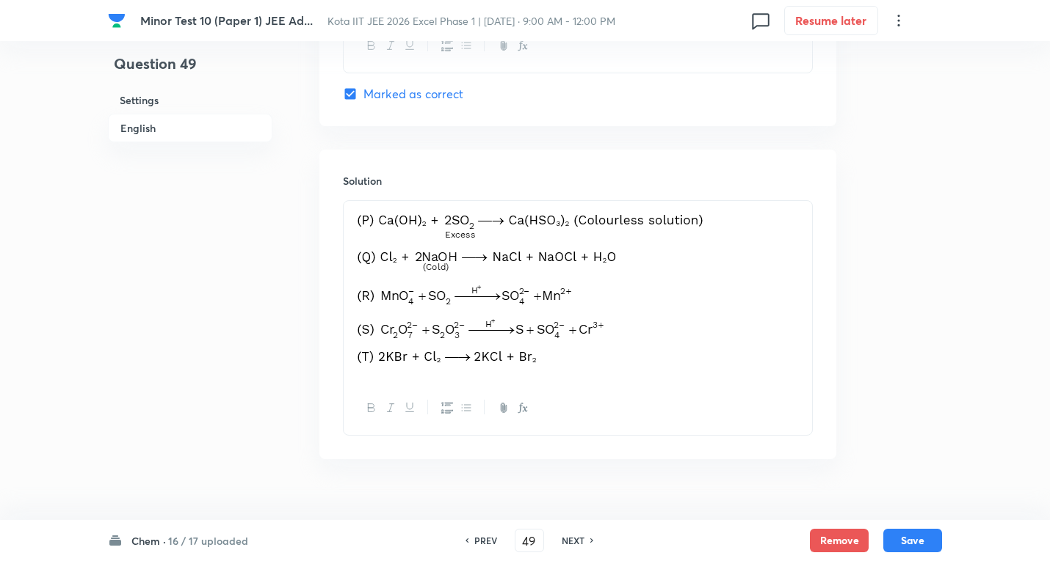
scroll to position [1690, 0]
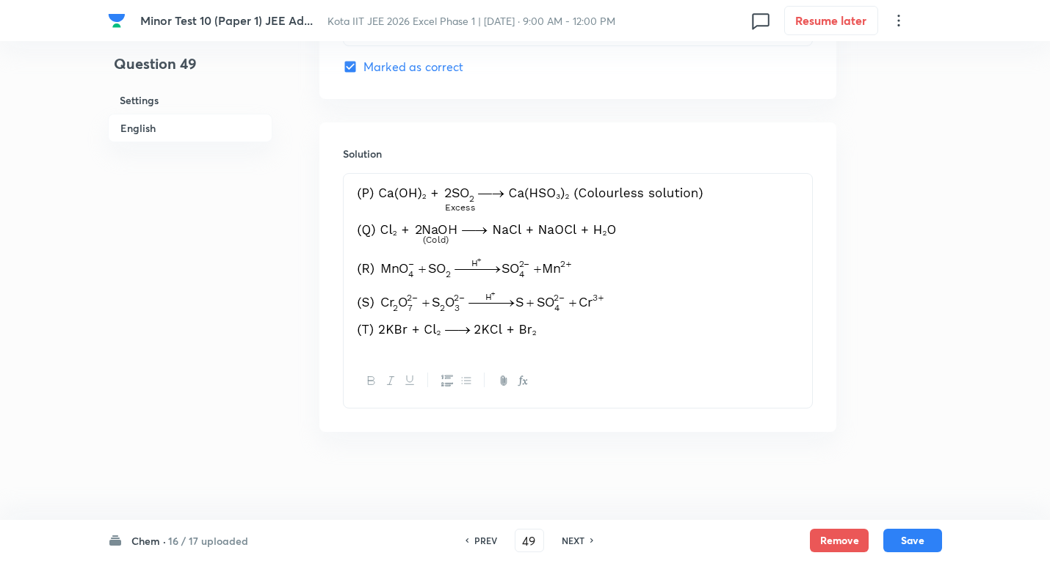
click at [580, 538] on h6 "NEXT" at bounding box center [572, 540] width 23 height 13
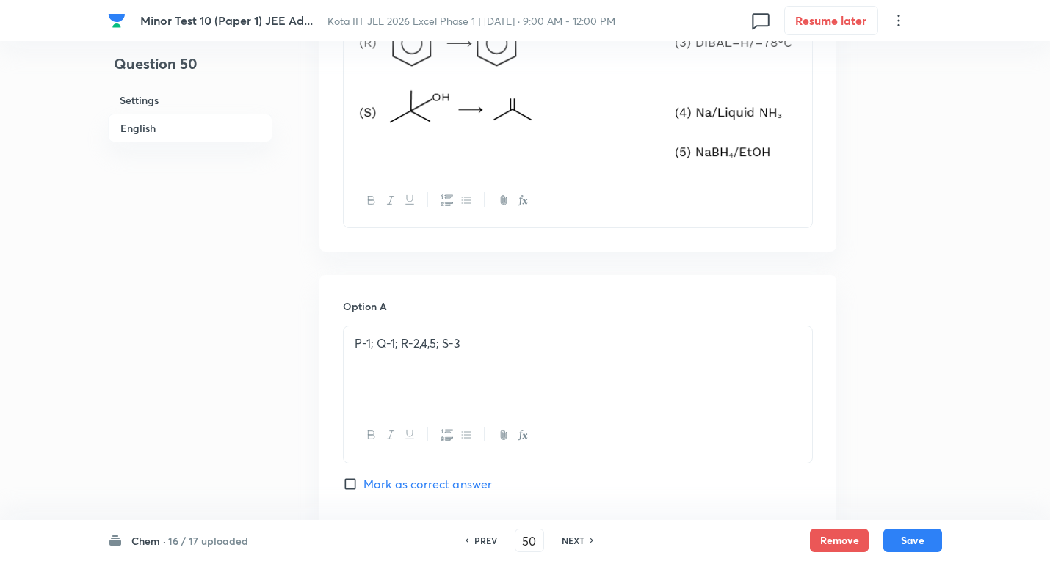
scroll to position [516, 0]
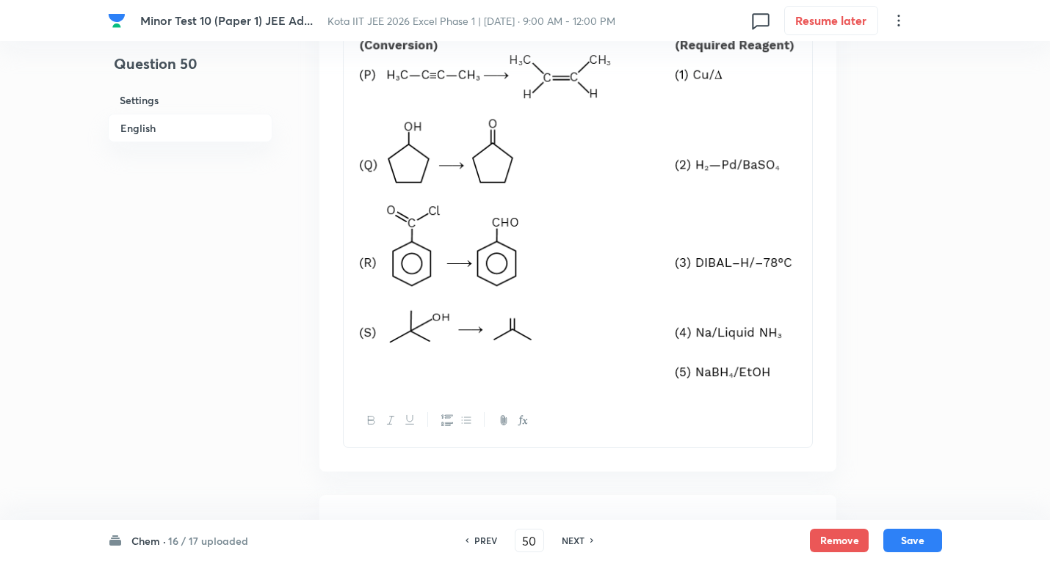
click at [803, 121] on div at bounding box center [577, 203] width 468 height 382
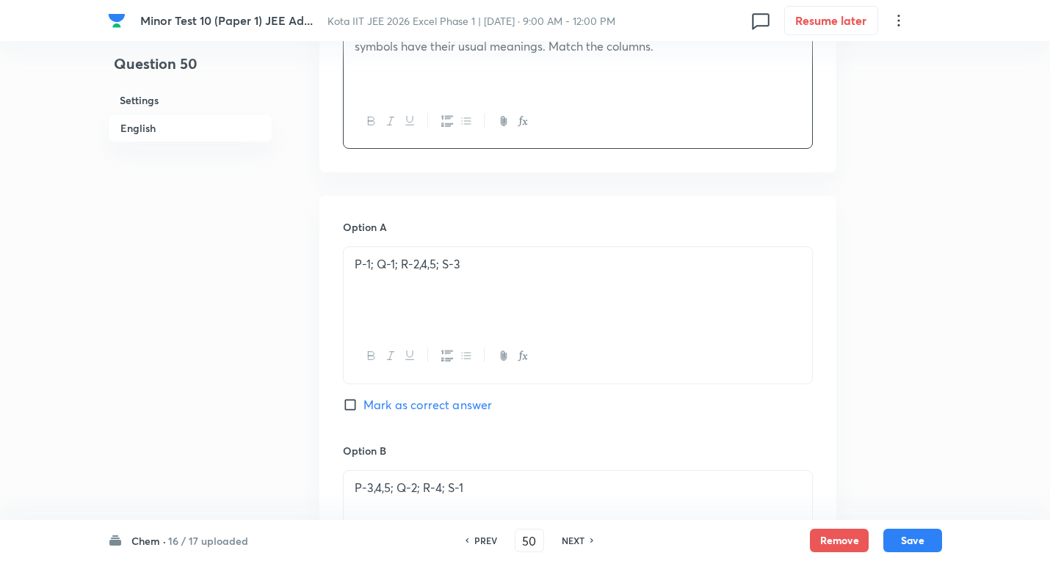
scroll to position [296, 0]
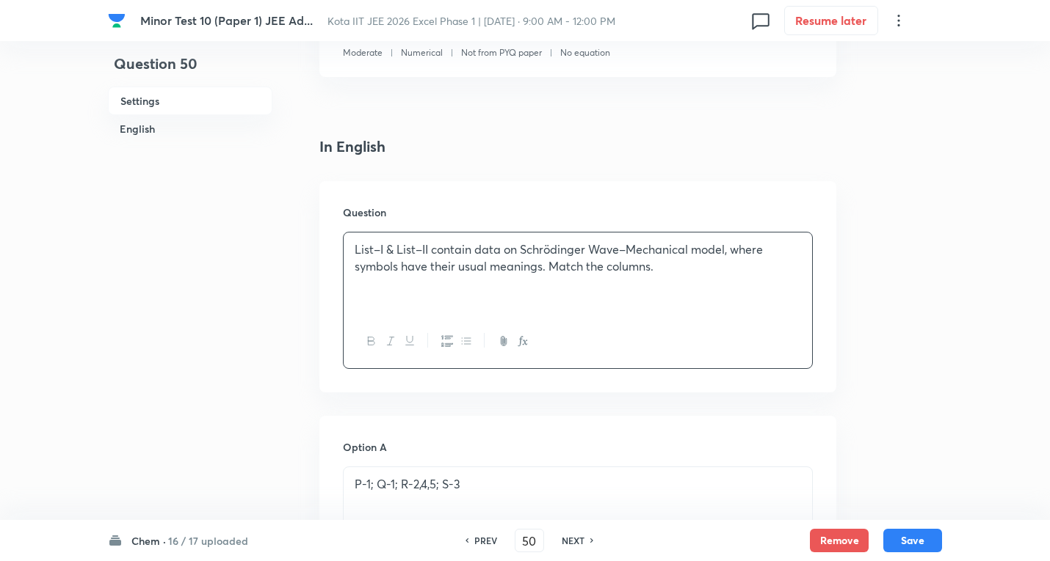
click at [680, 265] on p "List–I & List–II contain data on Schrödinger Wave–Mechanical model, where symbo…" at bounding box center [578, 257] width 446 height 33
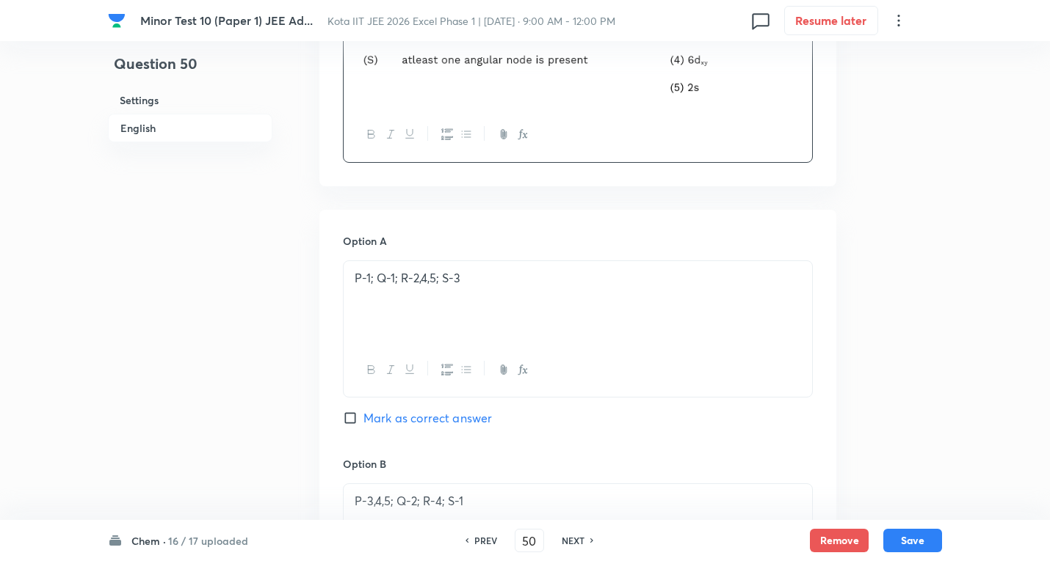
scroll to position [810, 0]
click at [509, 281] on p "P-1; Q-1; R-2,4,5; S-3" at bounding box center [578, 274] width 446 height 17
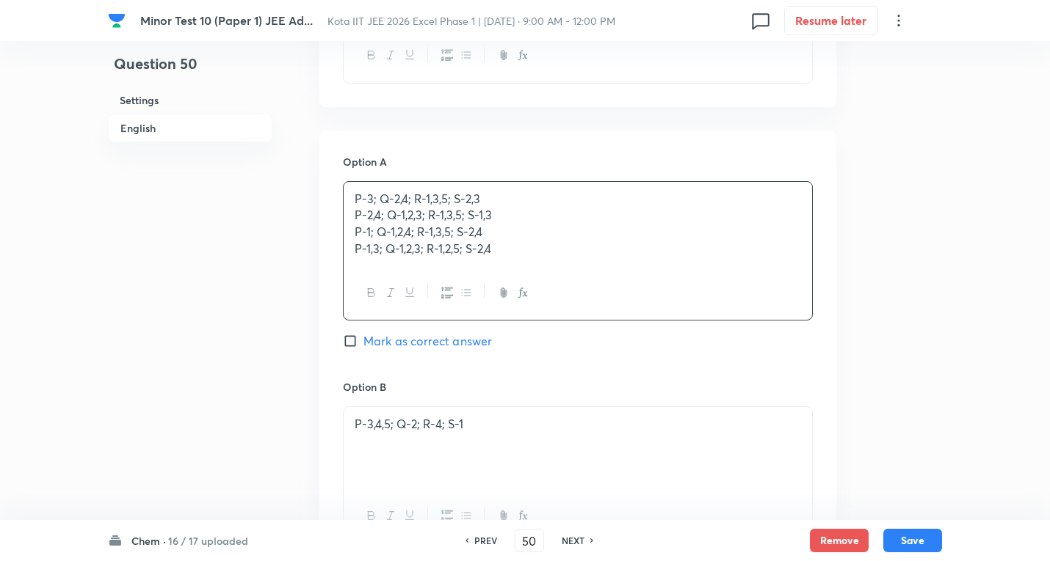
scroll to position [956, 0]
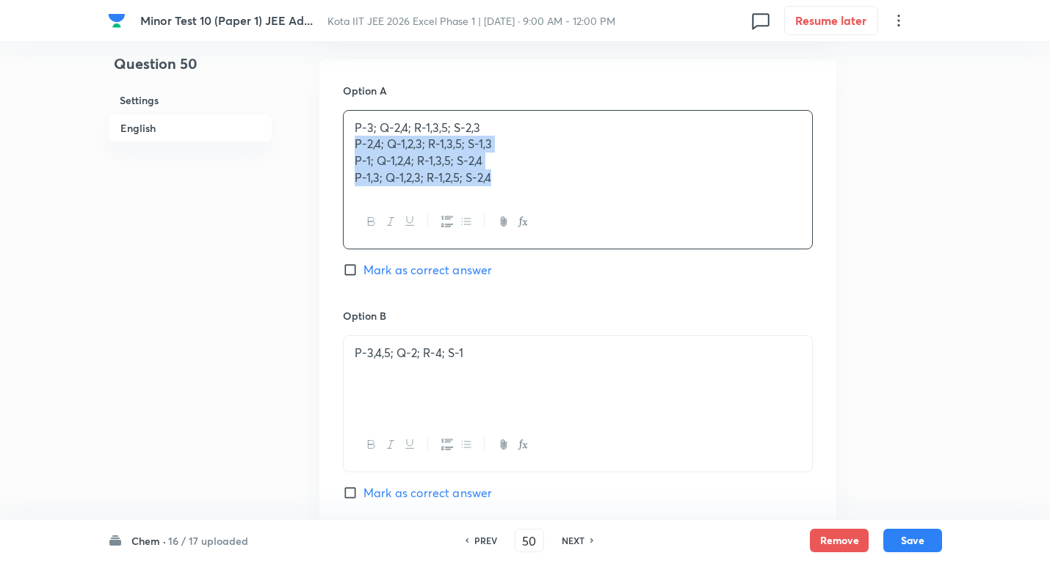
drag, startPoint x: 349, startPoint y: 144, endPoint x: 493, endPoint y: 225, distance: 165.3
click at [690, 197] on div "P-3; Q-2,4; R-1,3,5; S-2,3 P-2,4; Q-1,2,3; R-1,3,5; S-1,3 P-1; Q-1,2,4; R-1,3,5…" at bounding box center [578, 179] width 470 height 139
click at [493, 351] on p "P-3,4,5; Q-2; R-4; S-1" at bounding box center [578, 351] width 446 height 17
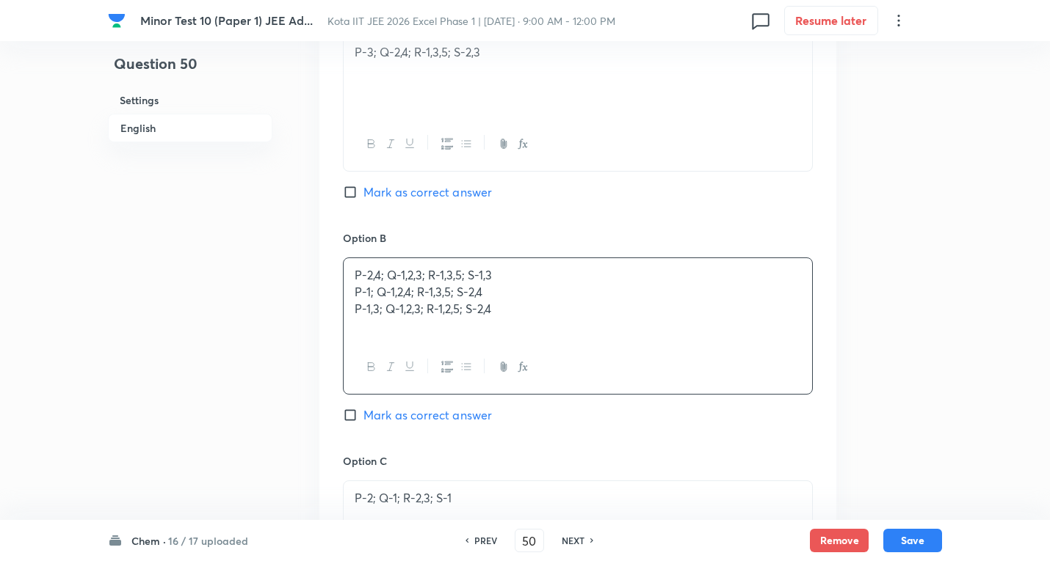
scroll to position [1103, 0]
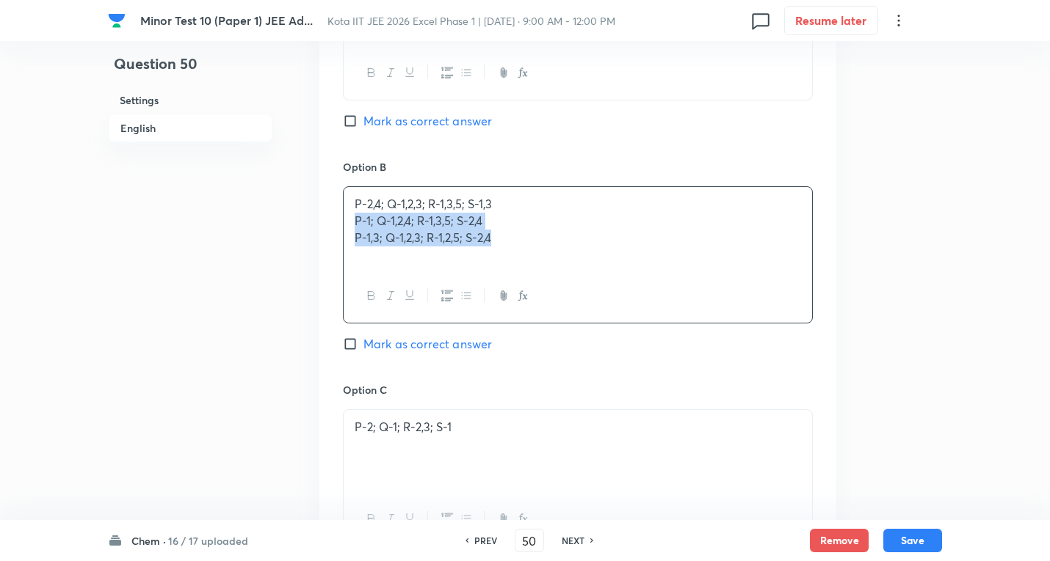
drag, startPoint x: 610, startPoint y: 284, endPoint x: 819, endPoint y: 299, distance: 209.7
click at [832, 301] on div "Option A P-3; Q-2,4; R-1,3,5; S-2,3 Mark as correct answer Option B P-2,4; Q-1,…" at bounding box center [577, 369] width 517 height 912
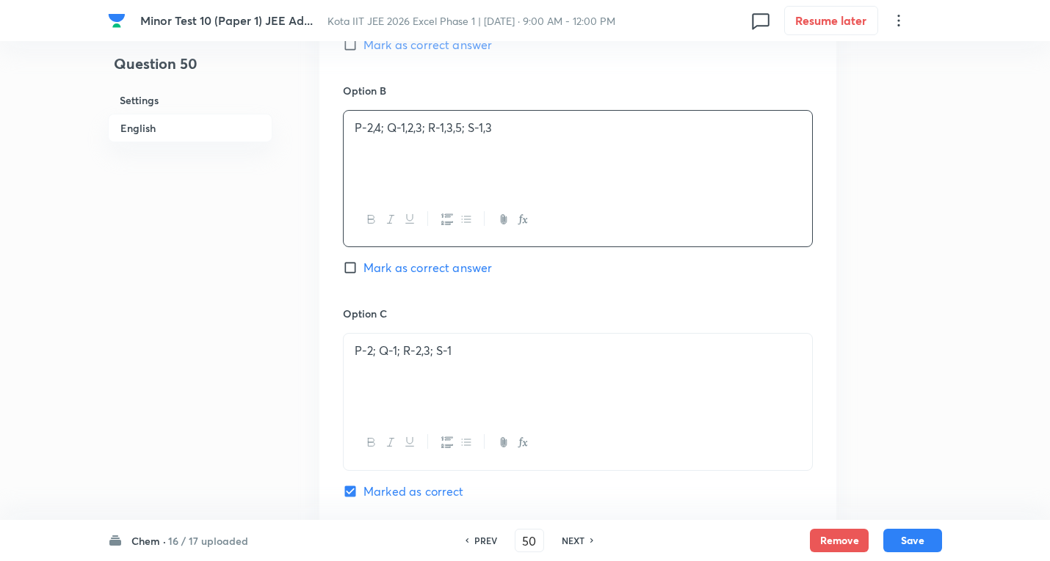
scroll to position [1250, 0]
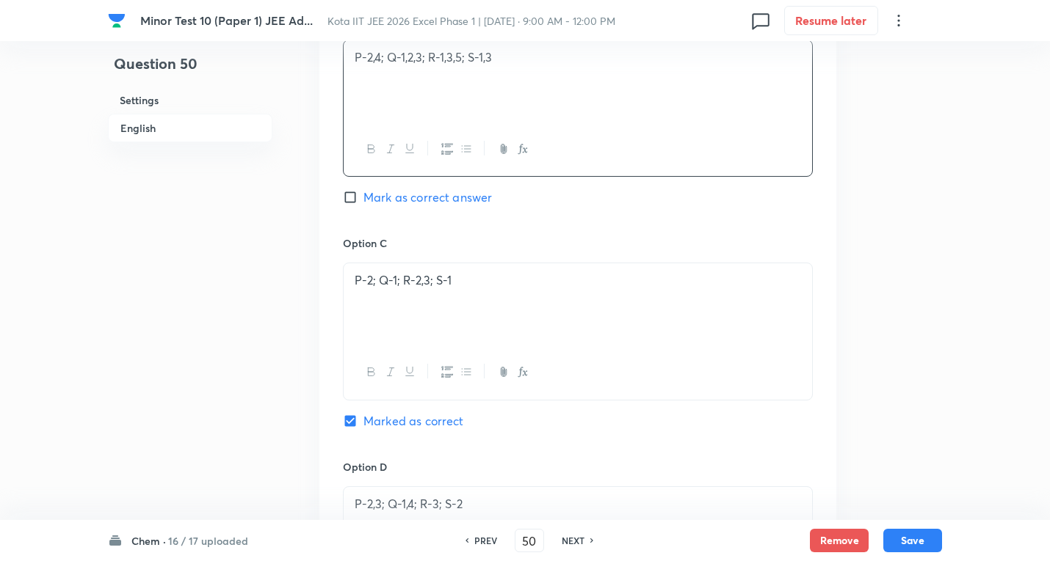
click at [479, 280] on p "P-2; Q-1; R-2,3; S-1" at bounding box center [578, 280] width 446 height 17
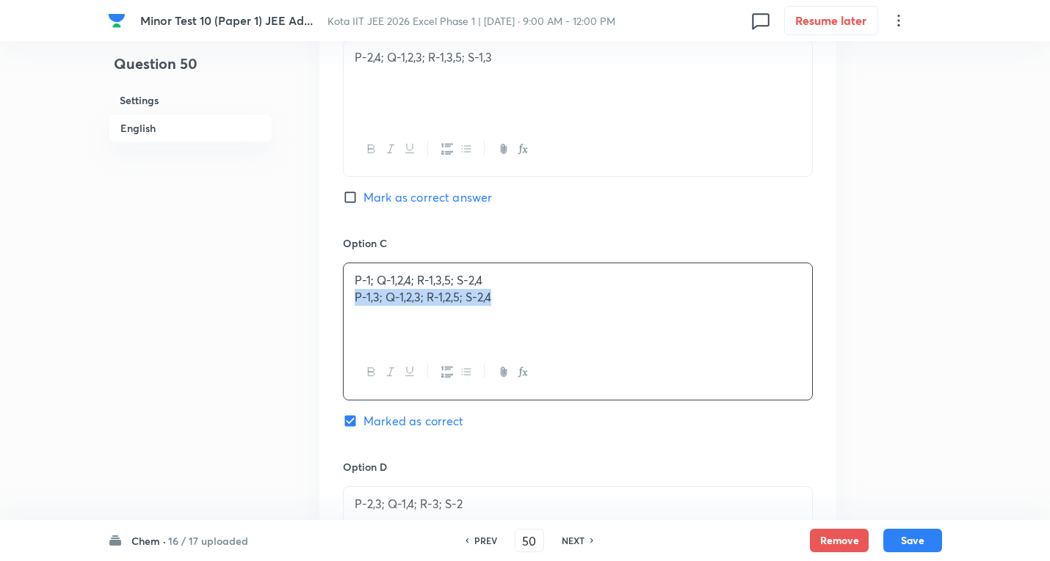
drag, startPoint x: 352, startPoint y: 297, endPoint x: 324, endPoint y: 374, distance: 82.6
click at [833, 327] on div "Option A P-3; Q-2,4; R-1,3,5; S-2,3 Mark as correct answer Option B P-2,4; Q-1,…" at bounding box center [577, 222] width 517 height 912
click at [501, 518] on div "P-2,3; Q-1,4; R-3; S-2" at bounding box center [577, 528] width 468 height 82
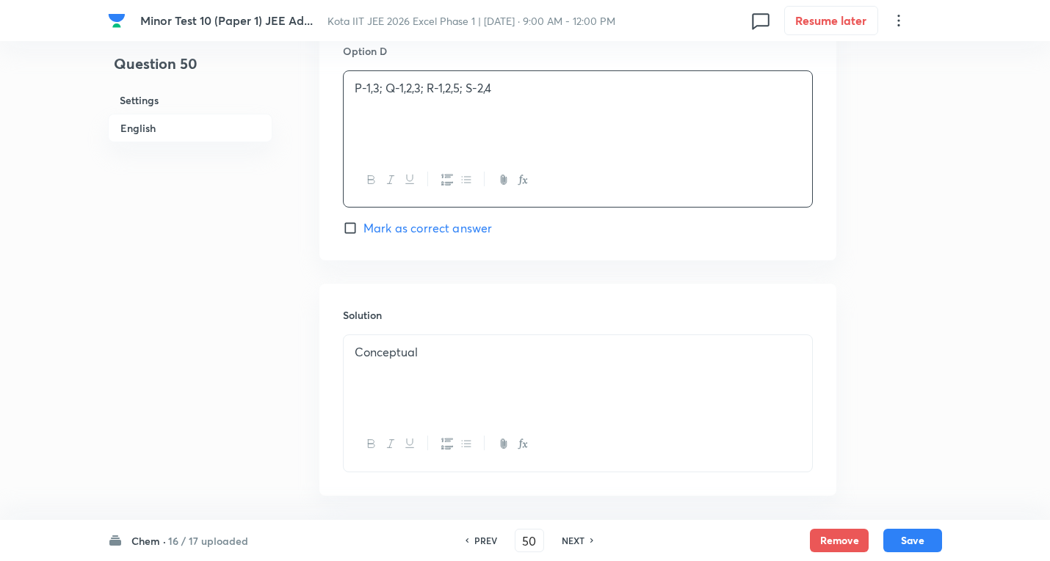
scroll to position [1730, 0]
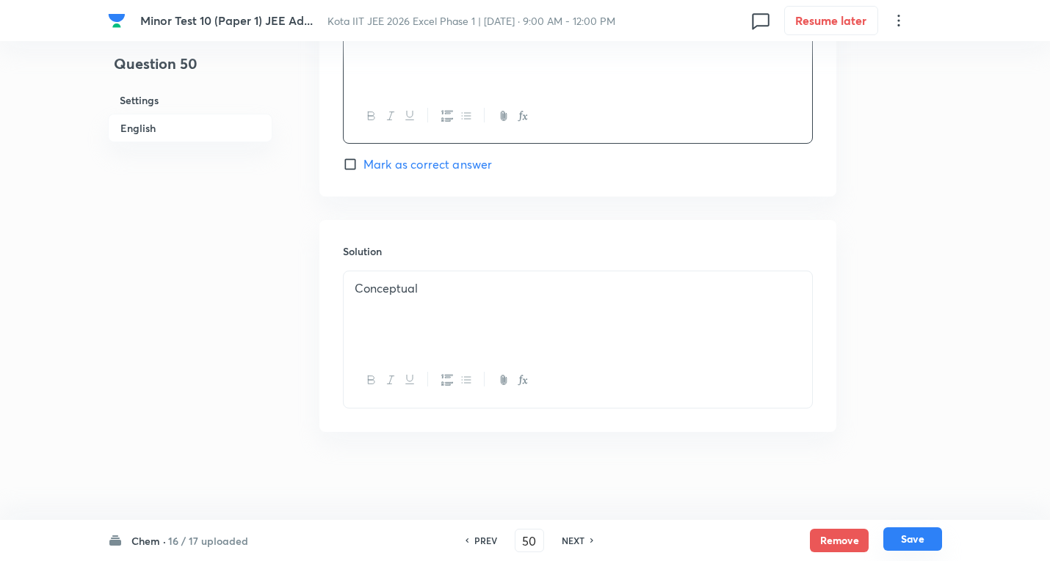
click at [898, 535] on button "Save" at bounding box center [912, 539] width 59 height 23
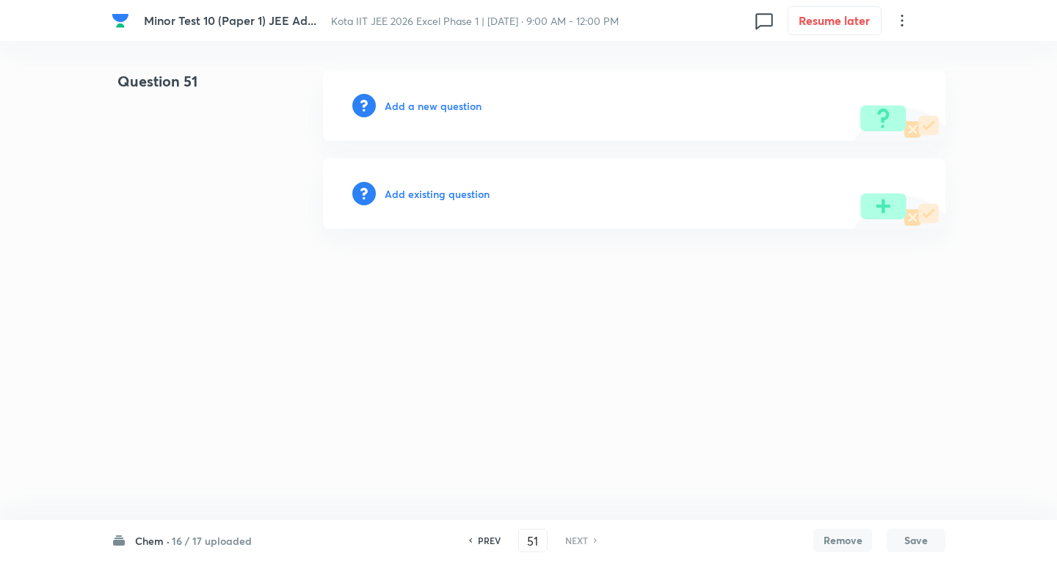
click at [485, 544] on h6 "PREV" at bounding box center [489, 540] width 23 height 13
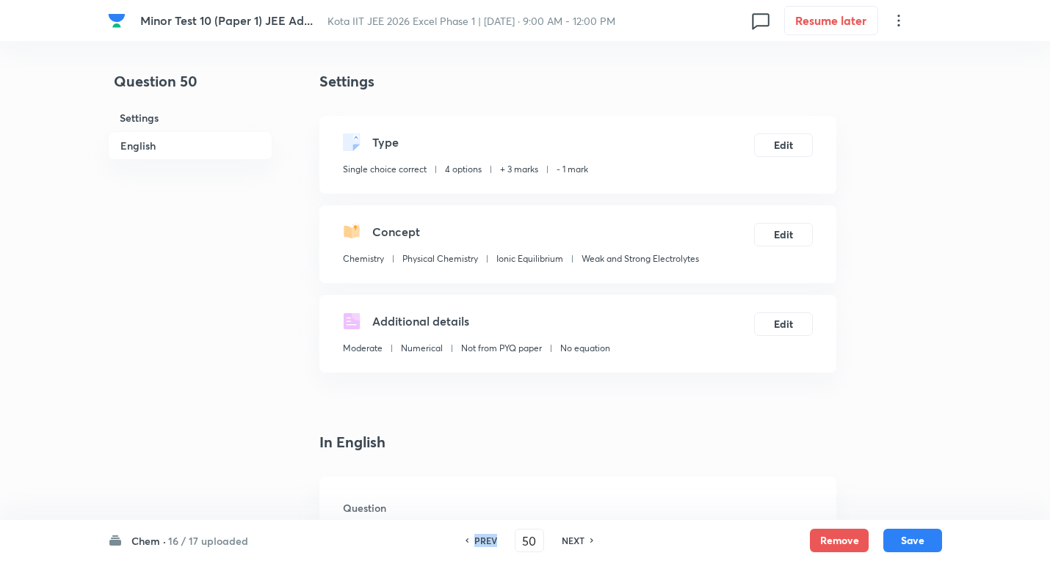
click at [485, 544] on h6 "PREV" at bounding box center [485, 540] width 23 height 13
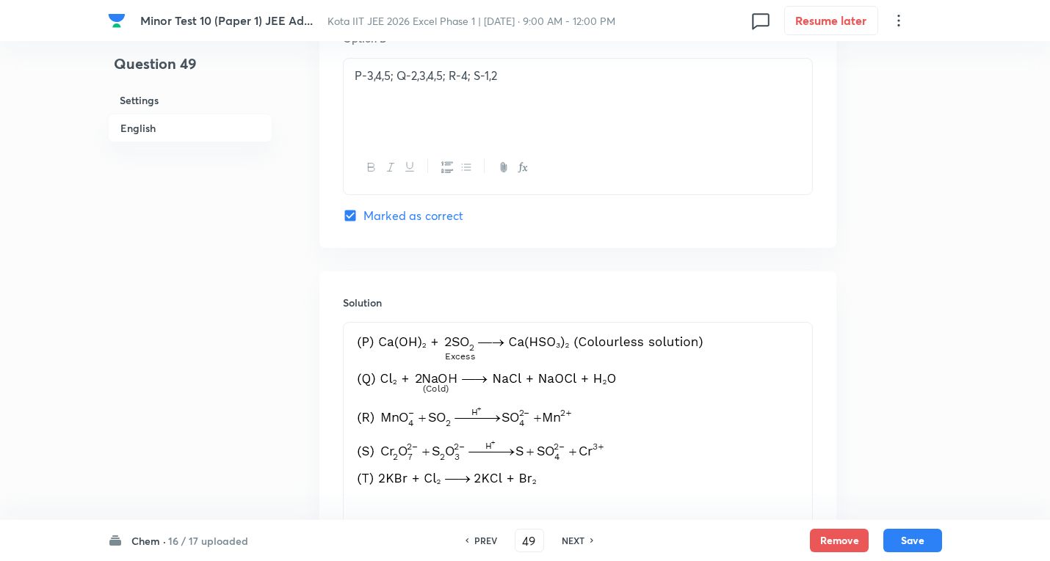
scroll to position [1468, 0]
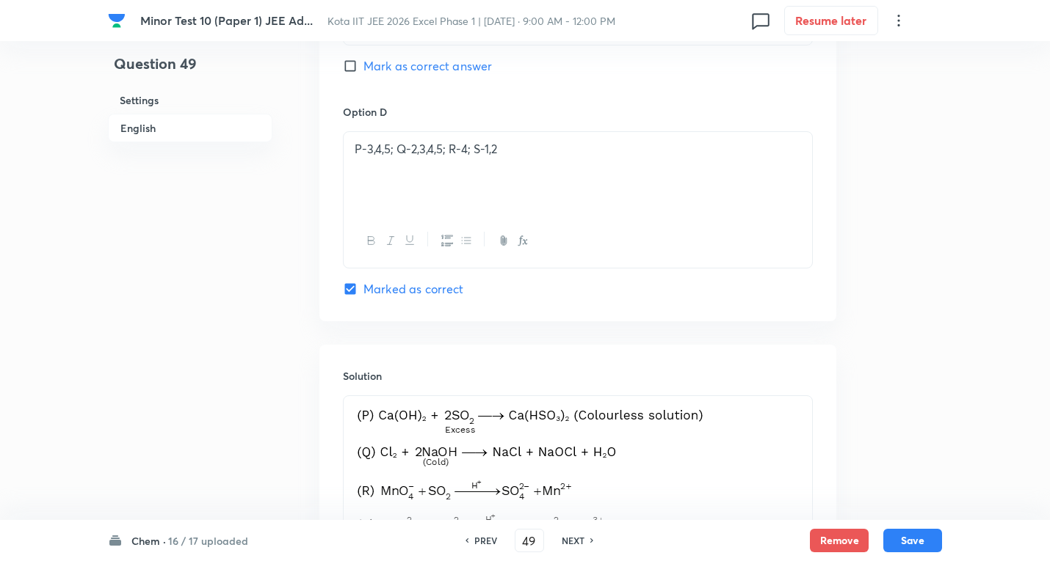
click at [572, 539] on h6 "NEXT" at bounding box center [572, 540] width 23 height 13
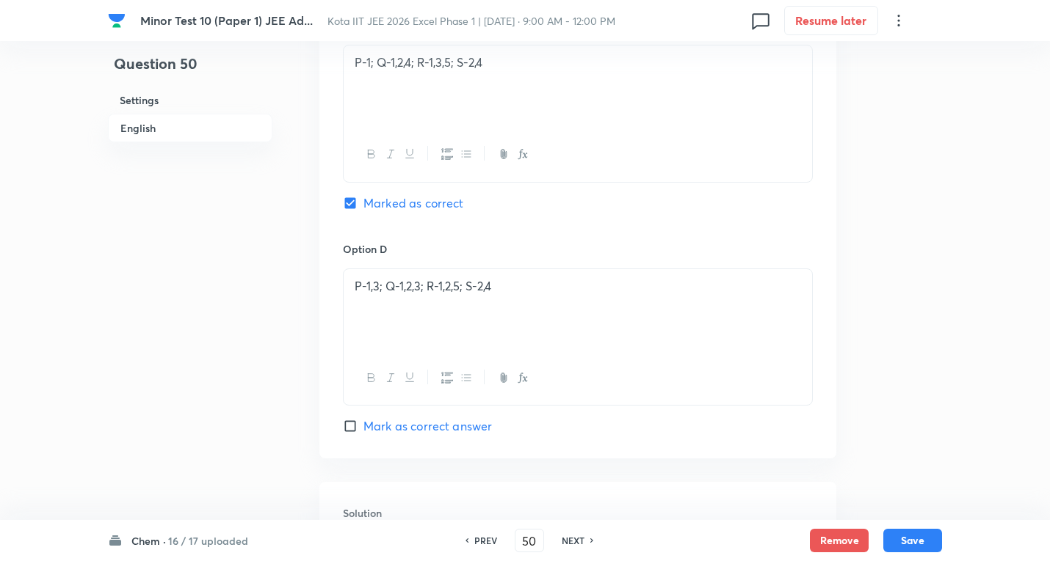
click at [572, 539] on h6 "NEXT" at bounding box center [572, 540] width 23 height 13
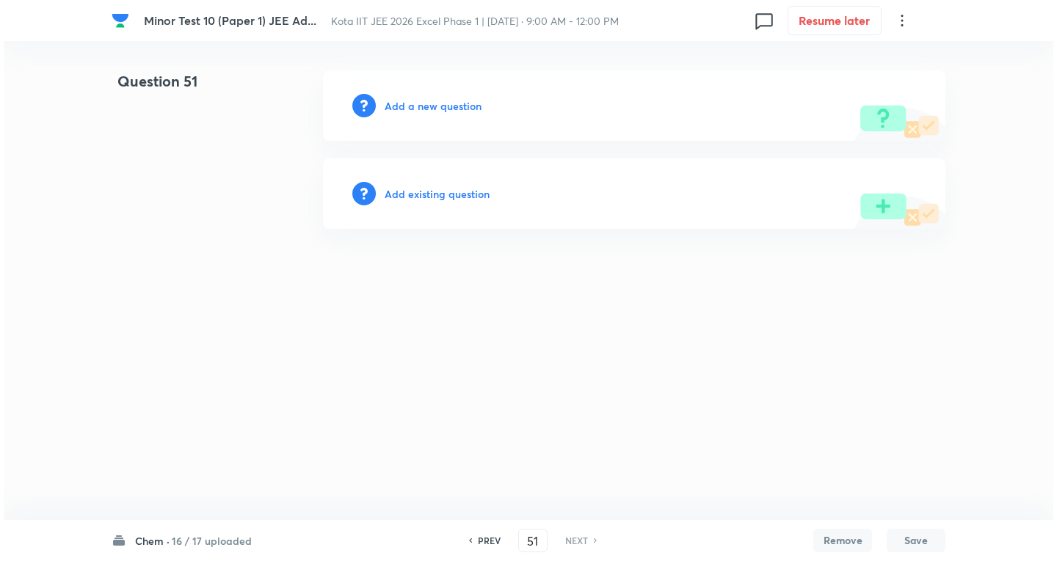
scroll to position [0, 0]
click at [440, 106] on h6 "Add a new question" at bounding box center [433, 105] width 97 height 15
click at [440, 106] on h6 "Choose a question type" at bounding box center [441, 105] width 113 height 15
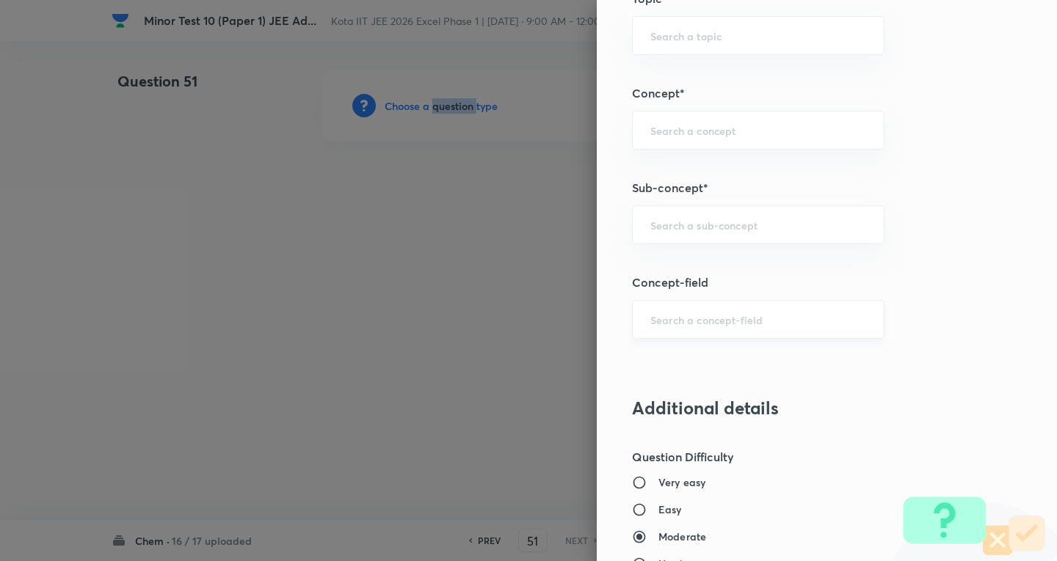
scroll to position [954, 0]
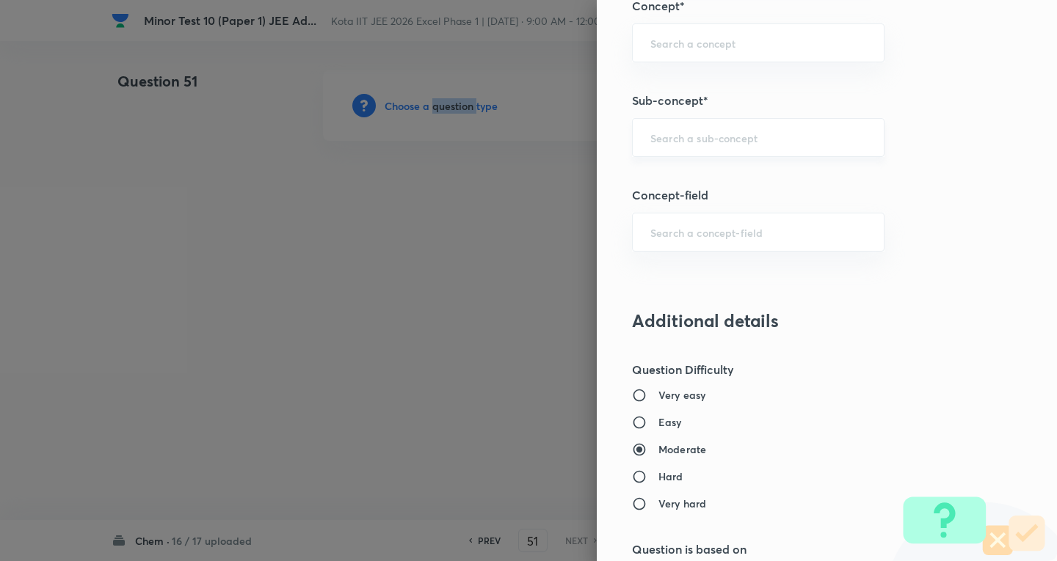
click at [729, 149] on div "​" at bounding box center [758, 137] width 252 height 39
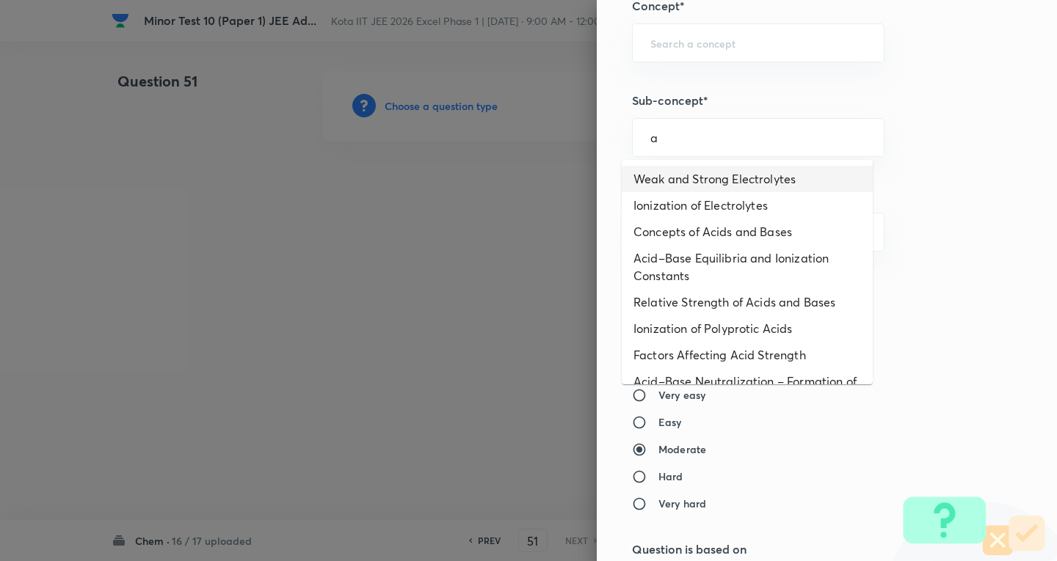
click at [700, 178] on li "Weak and Strong Electrolytes" at bounding box center [747, 179] width 251 height 26
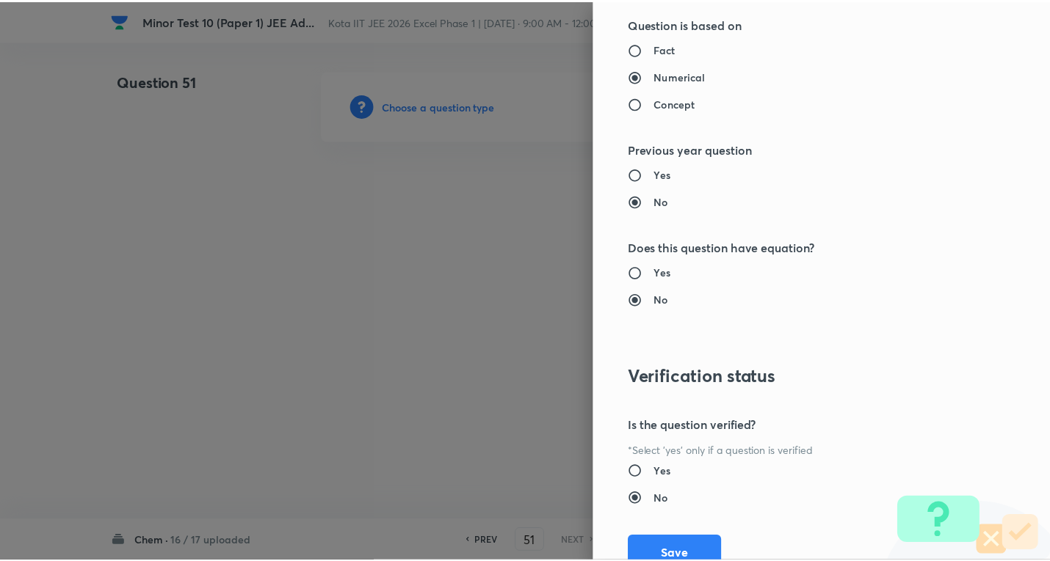
scroll to position [1538, 0]
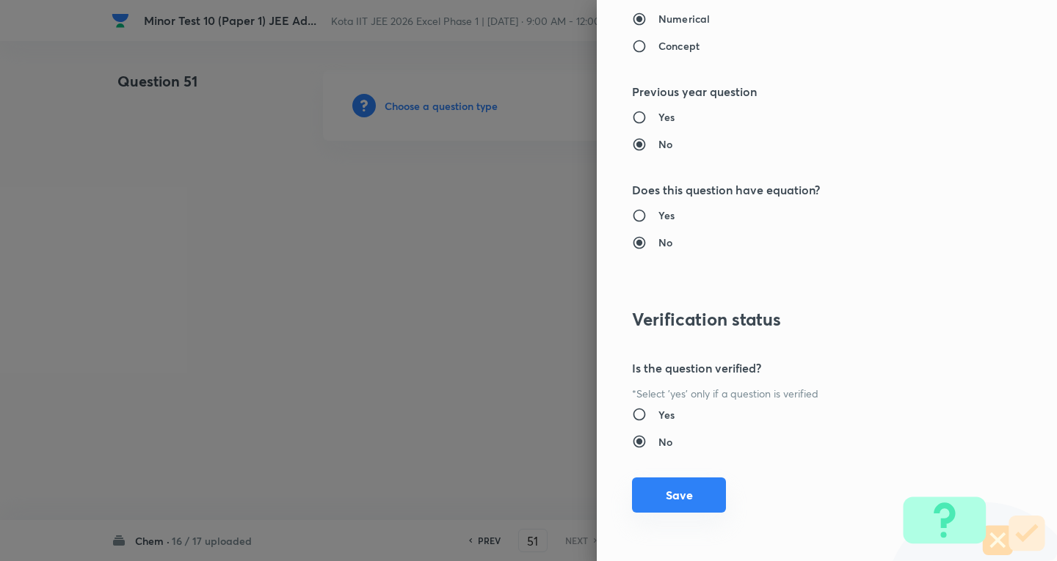
click at [675, 487] on button "Save" at bounding box center [679, 495] width 94 height 35
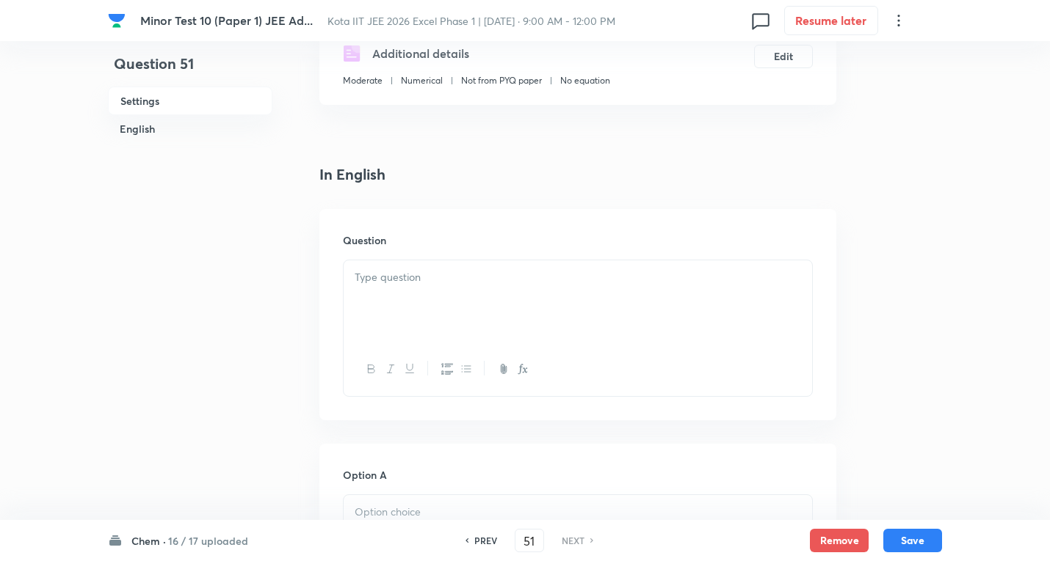
scroll to position [294, 0]
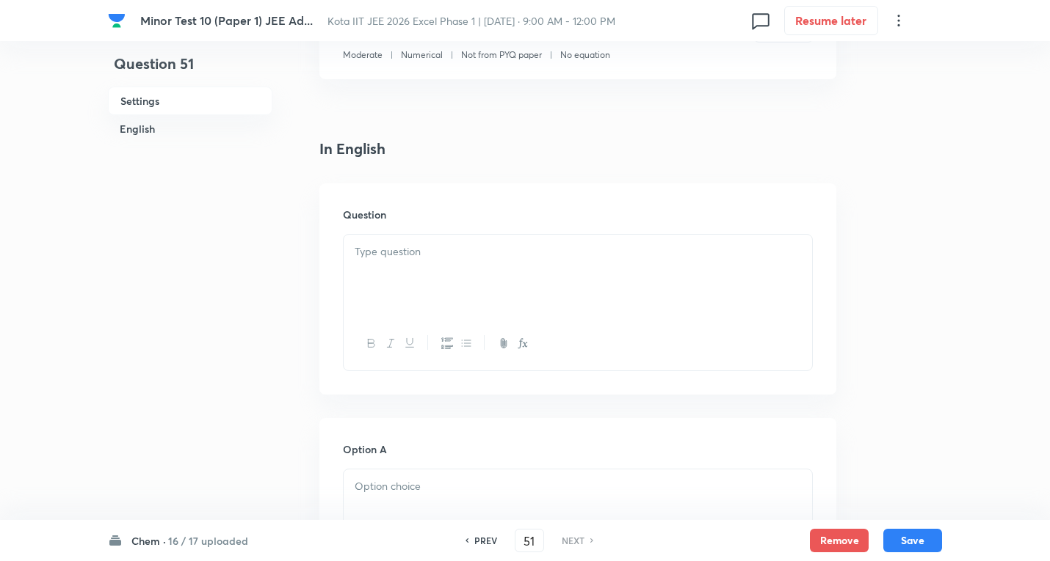
drag, startPoint x: 383, startPoint y: 209, endPoint x: 392, endPoint y: 254, distance: 45.6
click at [383, 223] on div "Question" at bounding box center [577, 288] width 517 height 211
drag, startPoint x: 393, startPoint y: 254, endPoint x: 451, endPoint y: 341, distance: 104.6
click at [395, 255] on p at bounding box center [578, 252] width 446 height 17
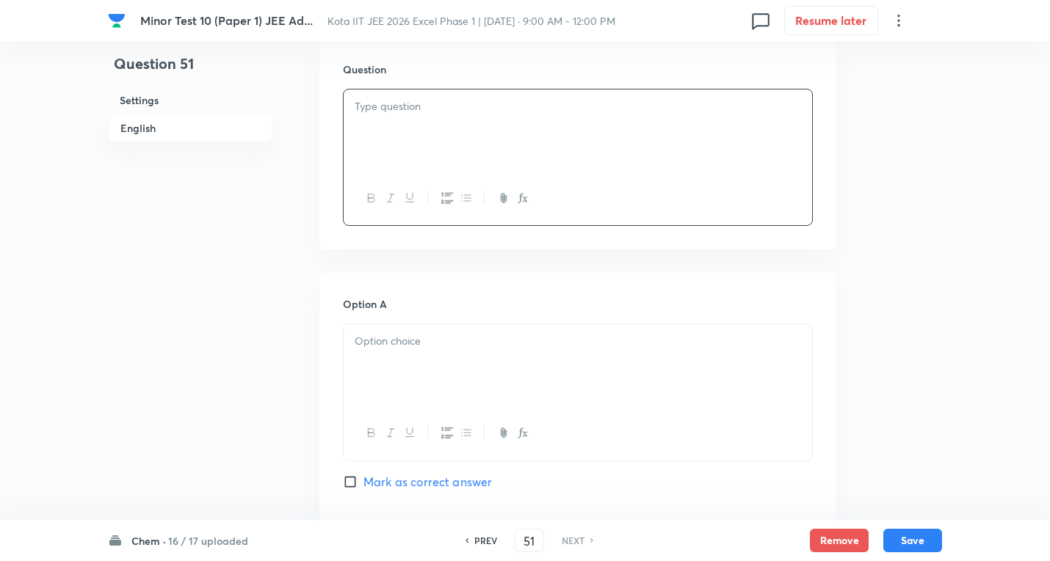
scroll to position [440, 0]
click at [407, 150] on div at bounding box center [577, 129] width 468 height 82
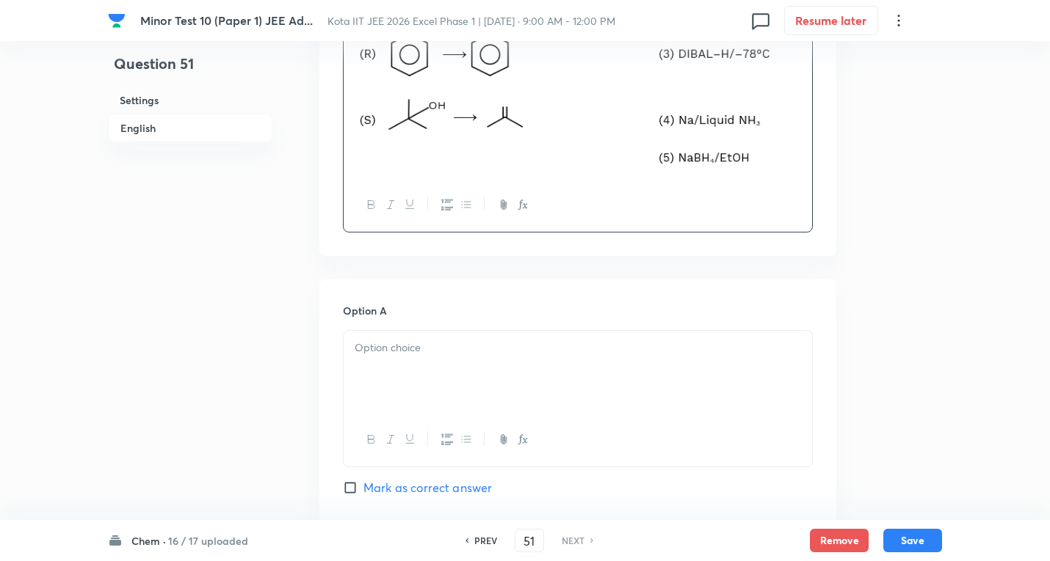
scroll to position [807, 0]
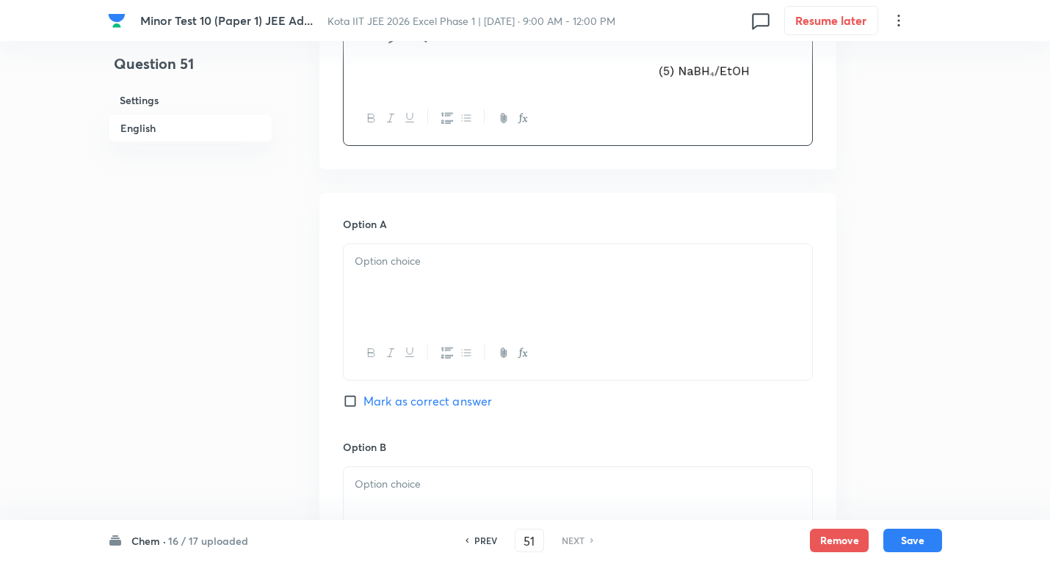
click at [468, 261] on p at bounding box center [578, 261] width 446 height 17
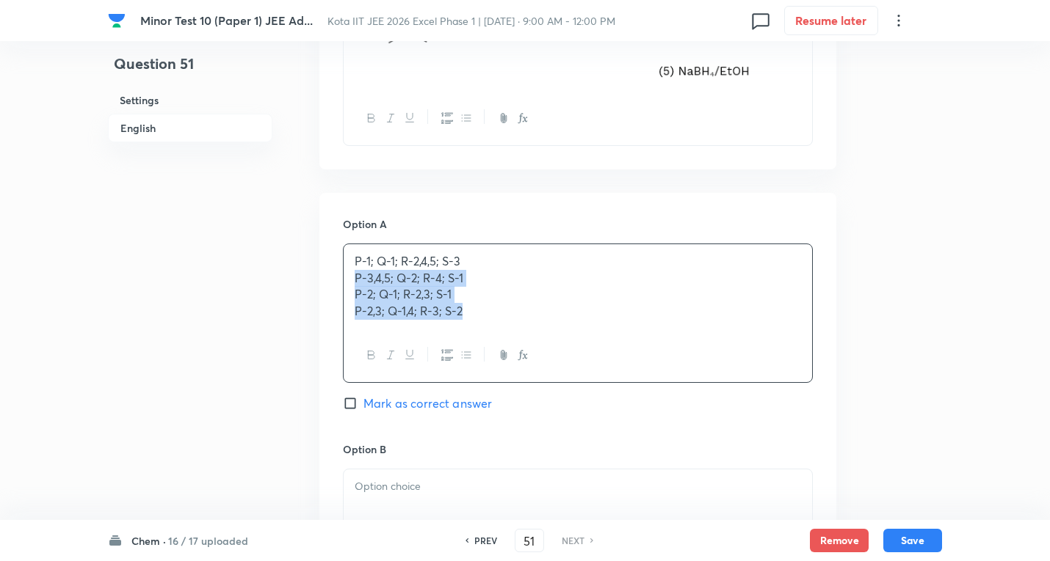
drag, startPoint x: 763, startPoint y: 393, endPoint x: 804, endPoint y: 383, distance: 42.2
click at [868, 410] on div "Question 51 Settings English Settings Type Single choice correct 4 options + 3 …" at bounding box center [525, 331] width 834 height 2137
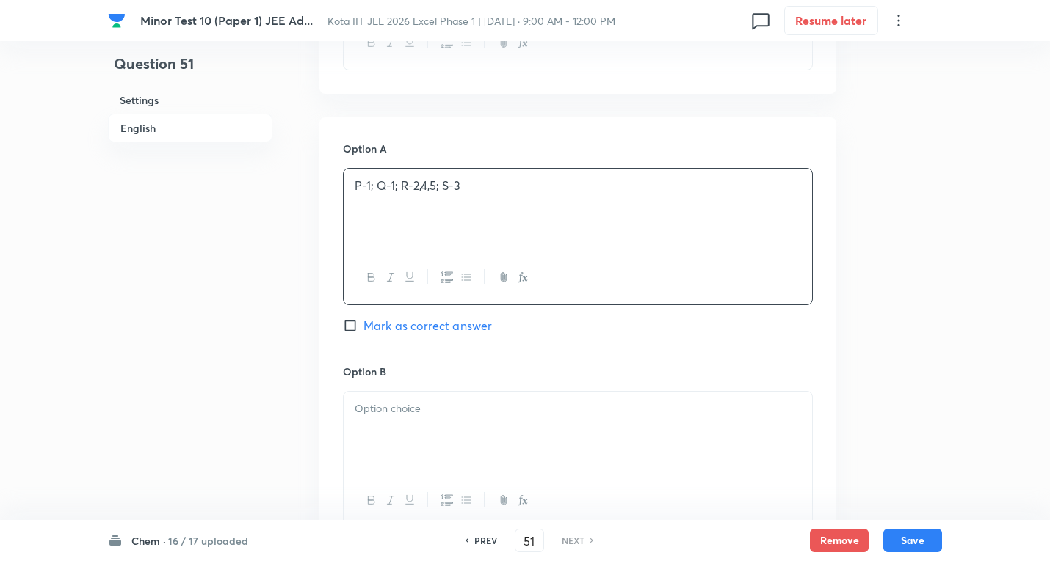
scroll to position [954, 0]
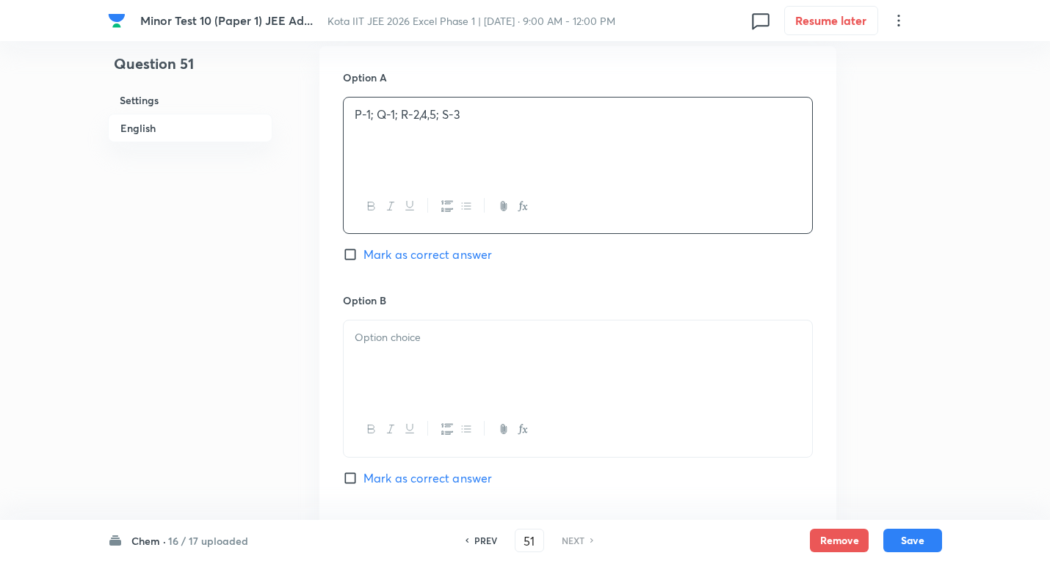
click at [426, 339] on p at bounding box center [578, 338] width 446 height 17
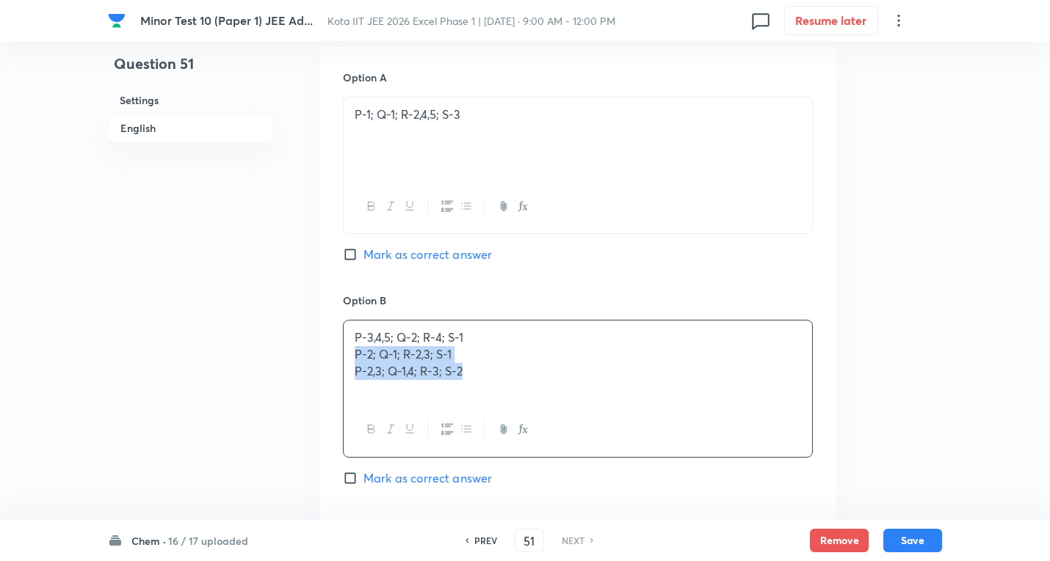
drag, startPoint x: 352, startPoint y: 354, endPoint x: 826, endPoint y: 421, distance: 478.9
click at [826, 421] on div "Option A P-1; Q-1; R-2,4,5; S-3 Mark as correct answer Option B P-3,4,5; Q-2; R…" at bounding box center [577, 502] width 517 height 912
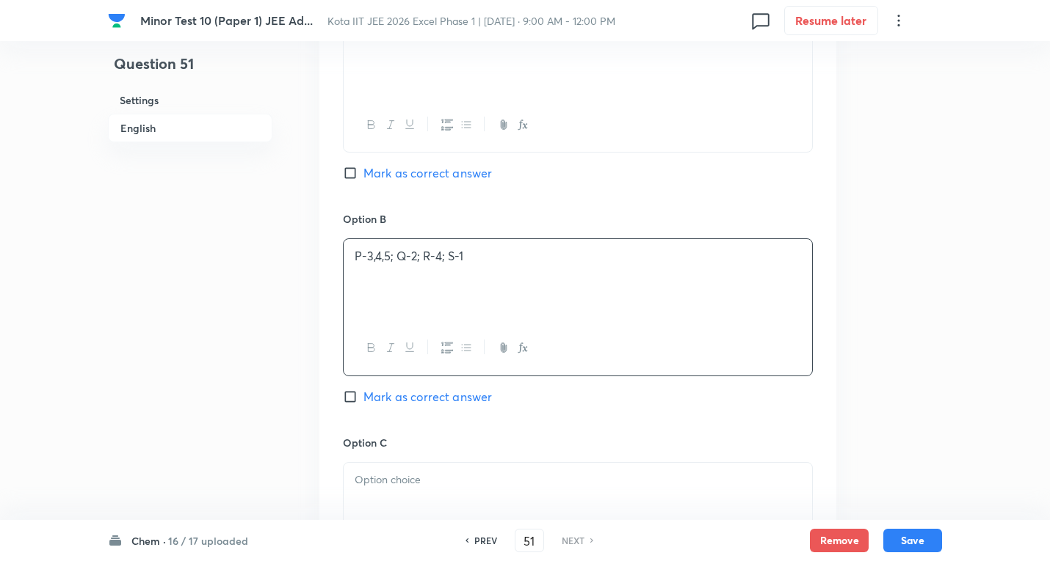
scroll to position [1174, 0]
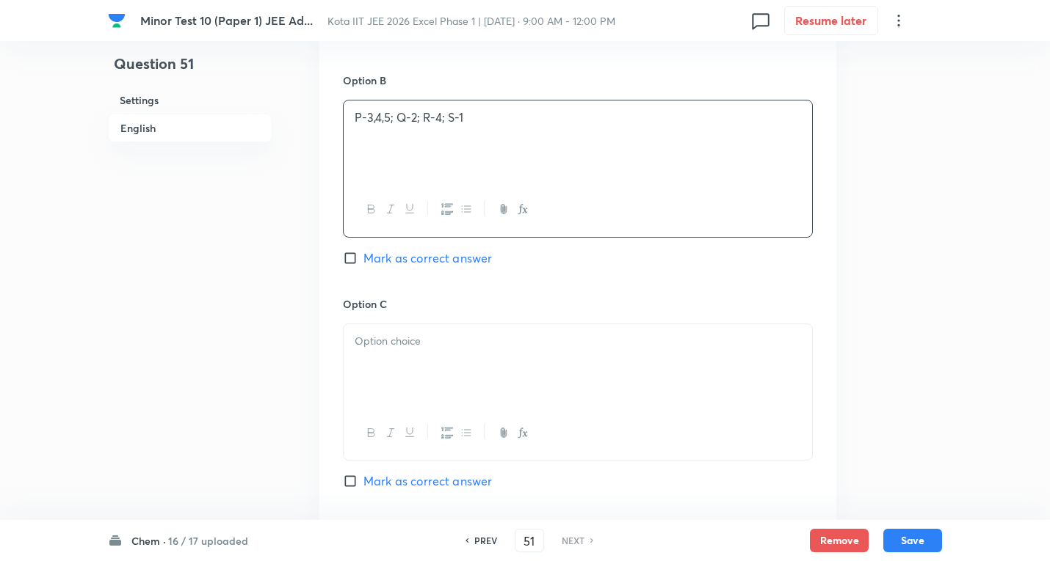
click at [445, 343] on p at bounding box center [578, 341] width 446 height 17
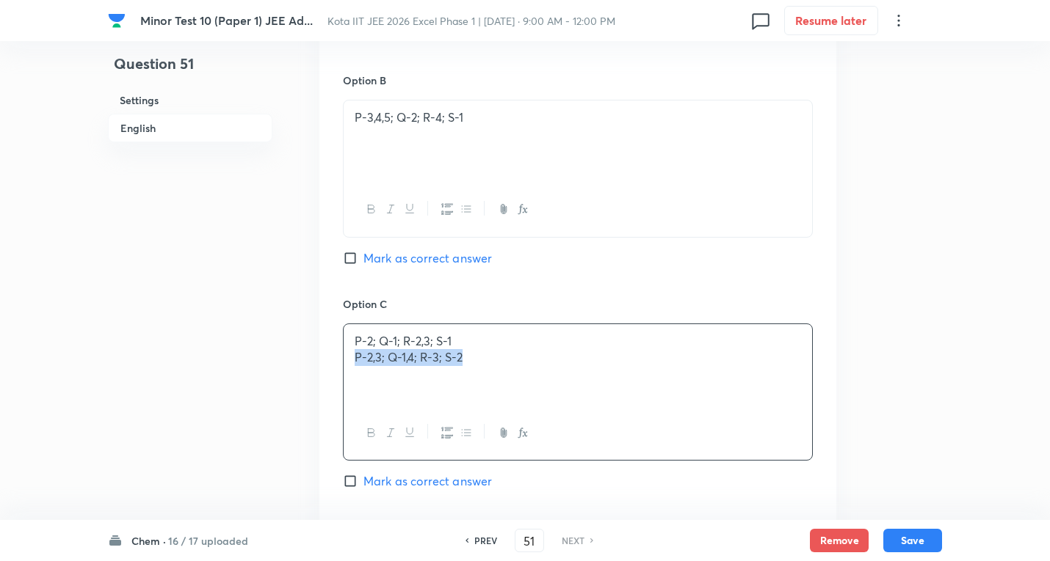
drag, startPoint x: 349, startPoint y: 357, endPoint x: 814, endPoint y: 387, distance: 465.6
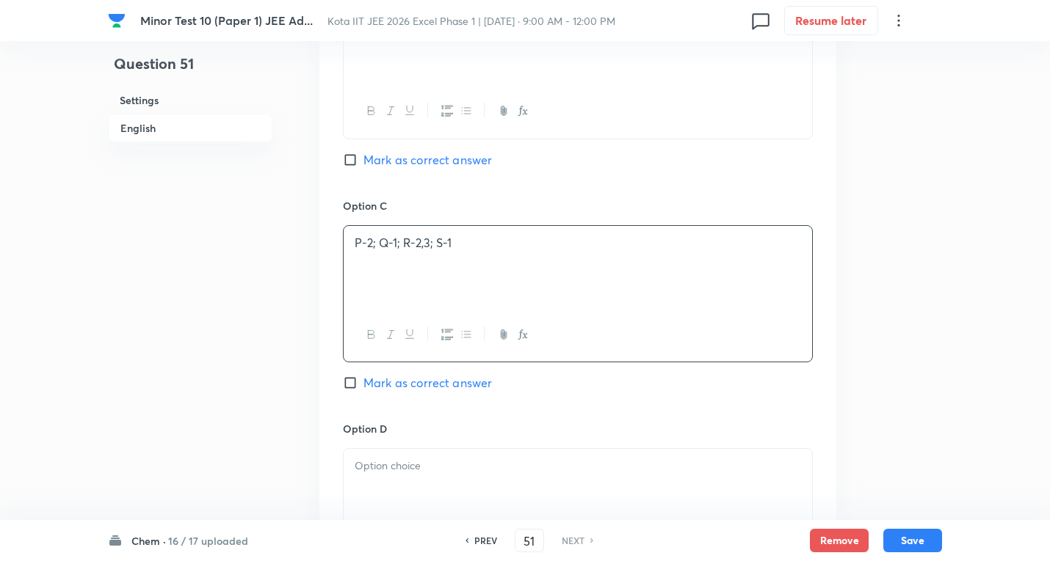
scroll to position [1395, 0]
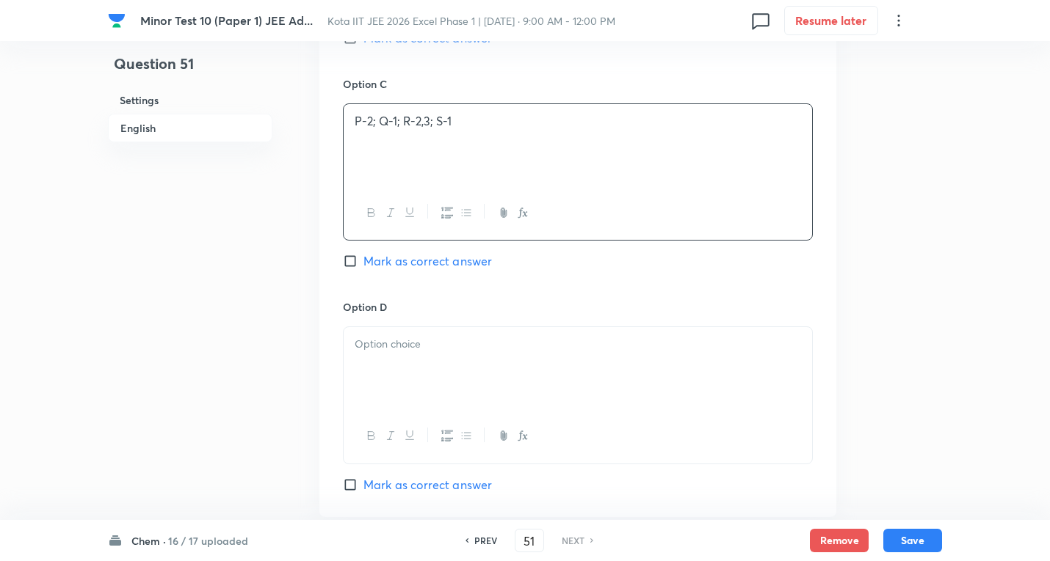
click at [402, 352] on p at bounding box center [578, 344] width 446 height 17
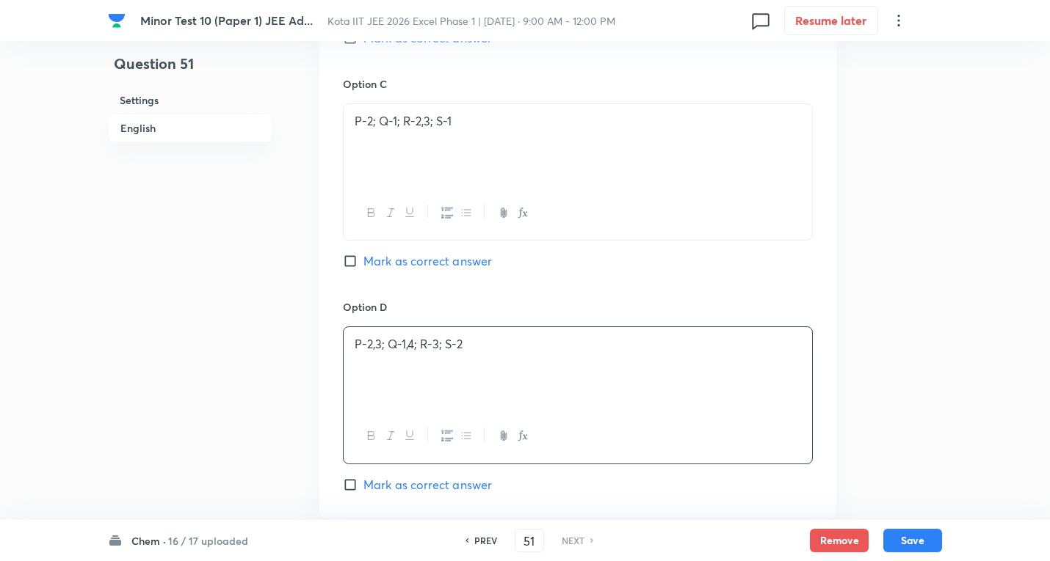
click at [432, 258] on span "Mark as correct answer" at bounding box center [427, 261] width 128 height 18
click at [363, 258] on input "Mark as correct answer" at bounding box center [353, 261] width 21 height 15
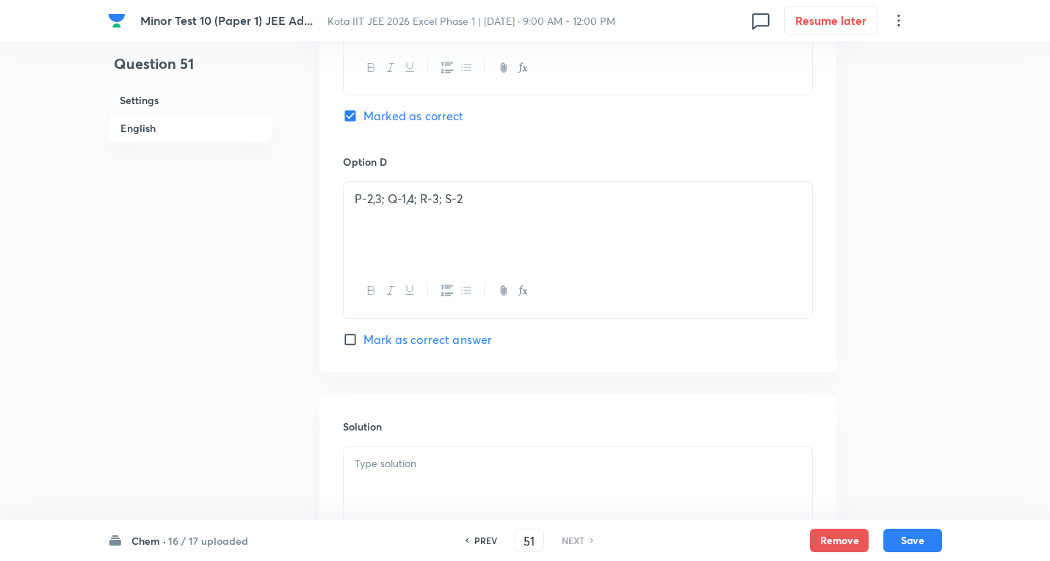
scroll to position [1541, 0]
click at [419, 485] on div at bounding box center [577, 487] width 468 height 82
click at [917, 534] on button "Save" at bounding box center [912, 539] width 59 height 23
click at [217, 539] on h6 "17 / 17 uploaded" at bounding box center [207, 541] width 79 height 15
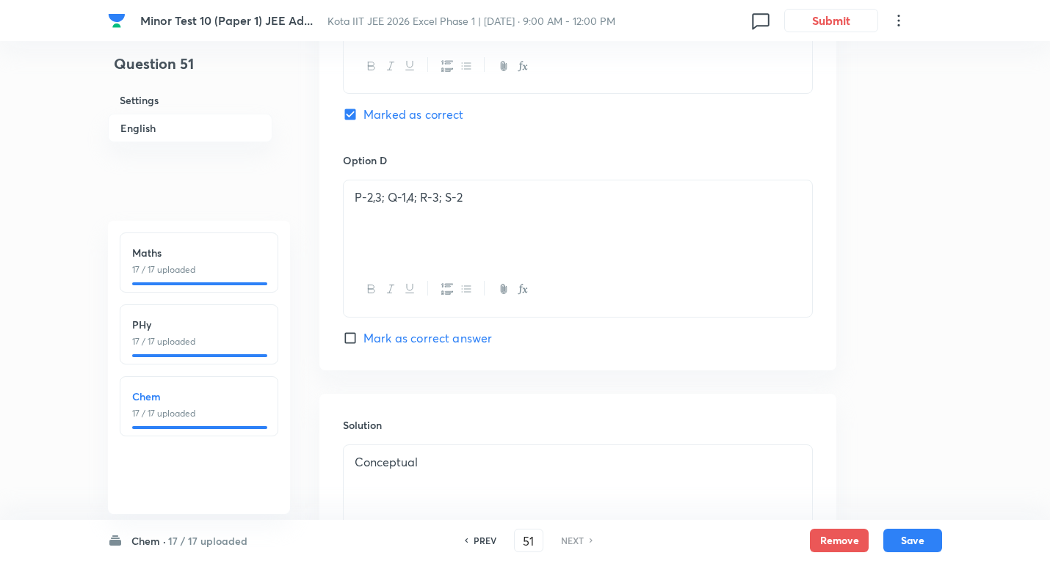
click at [217, 539] on h6 "17 / 17 uploaded" at bounding box center [207, 541] width 79 height 15
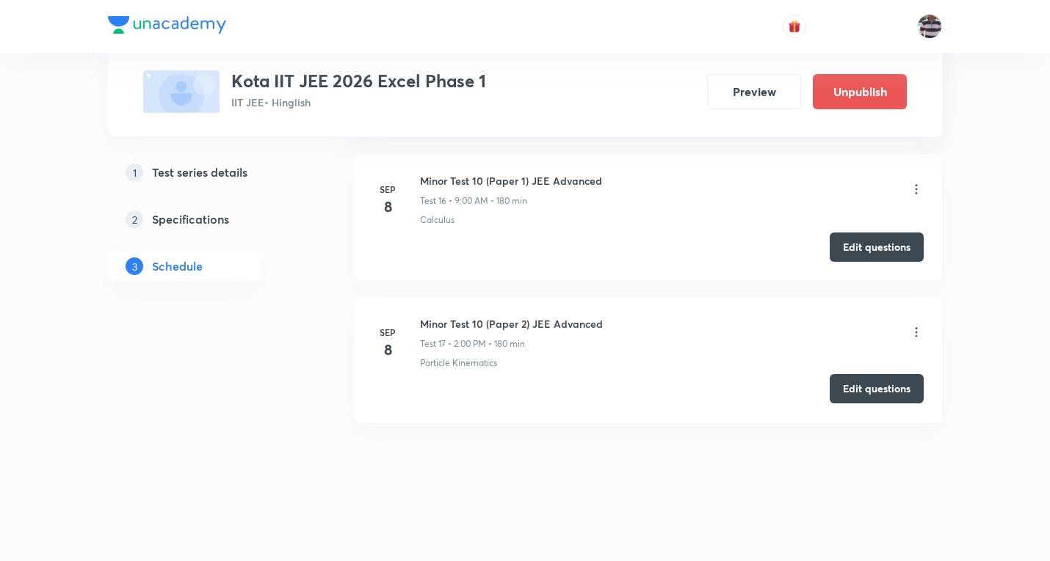
click at [917, 389] on button "Edit questions" at bounding box center [876, 388] width 94 height 29
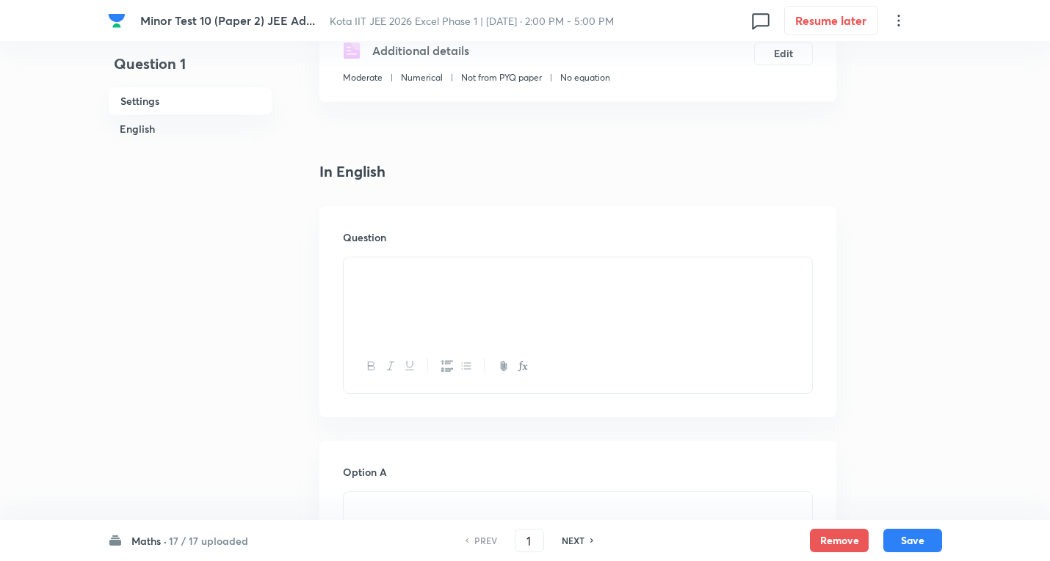
scroll to position [147, 0]
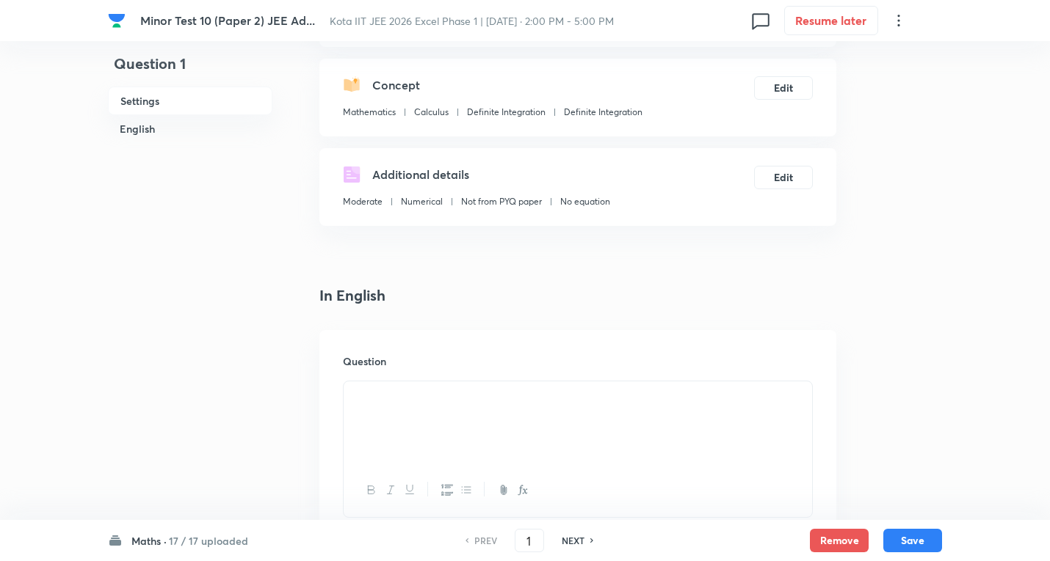
click at [212, 545] on h6 "17 / 17 uploaded" at bounding box center [208, 541] width 79 height 15
click at [195, 329] on h6 "Phy" at bounding box center [199, 324] width 134 height 15
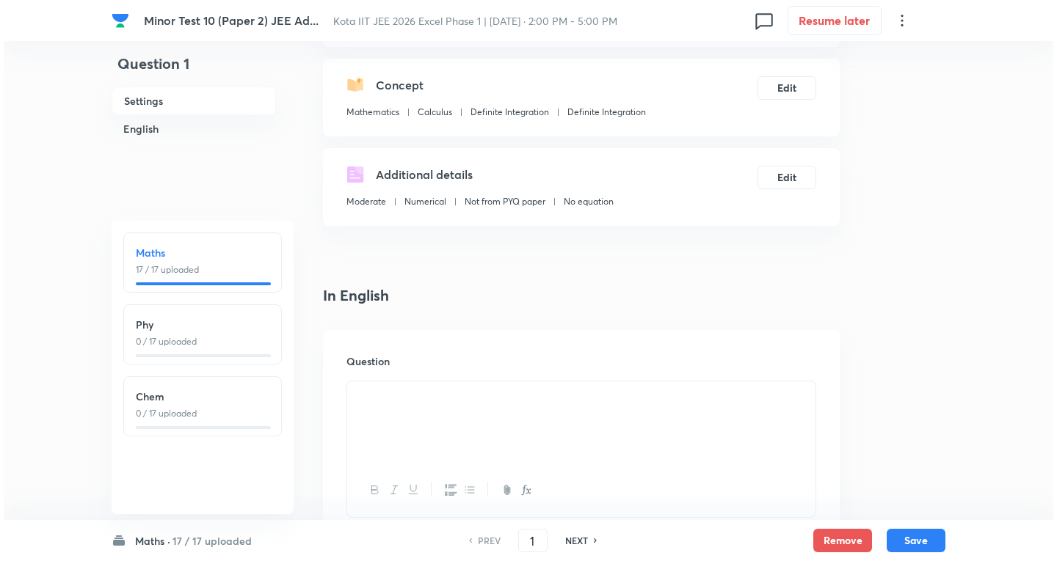
scroll to position [0, 0]
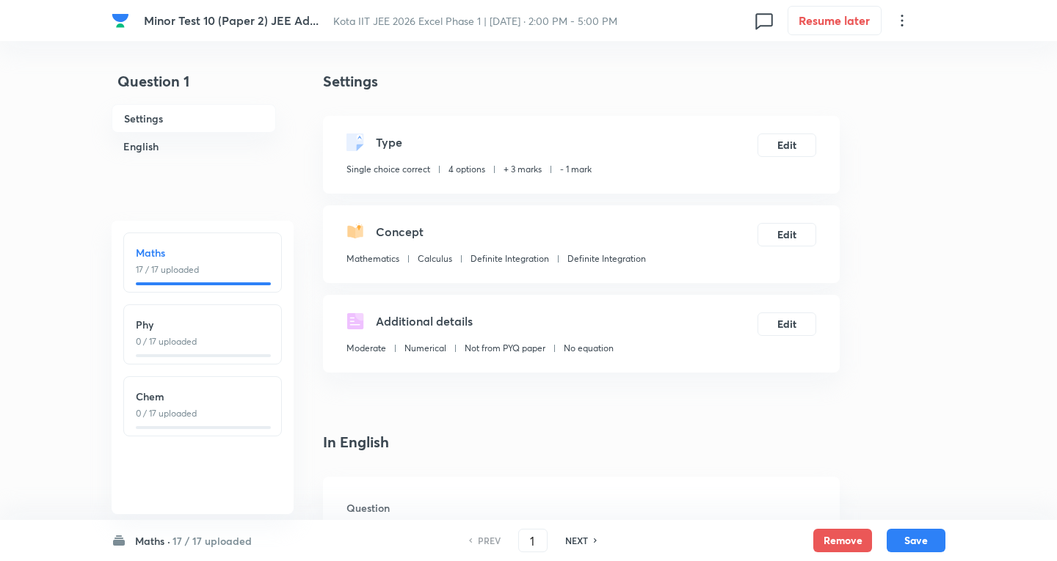
type input "18"
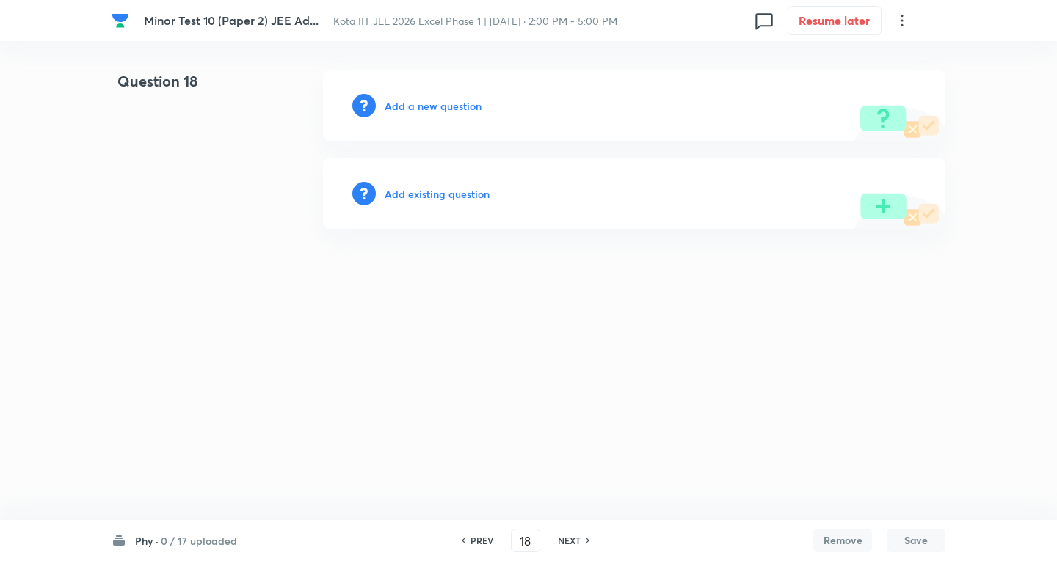
click at [454, 103] on h6 "Add a new question" at bounding box center [433, 105] width 97 height 15
click at [454, 103] on h6 "Choose a question type" at bounding box center [441, 105] width 113 height 15
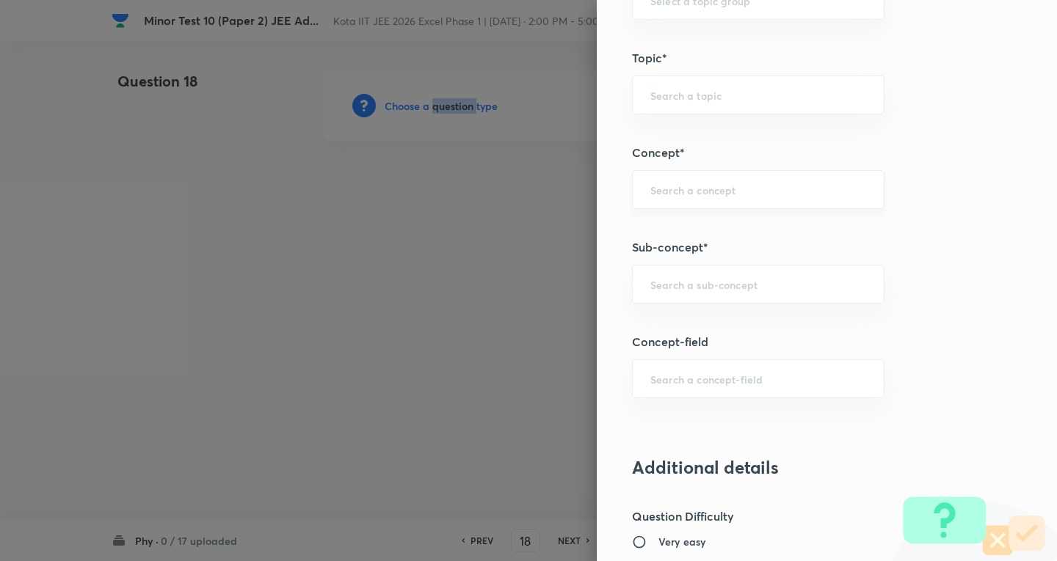
scroll to position [881, 0]
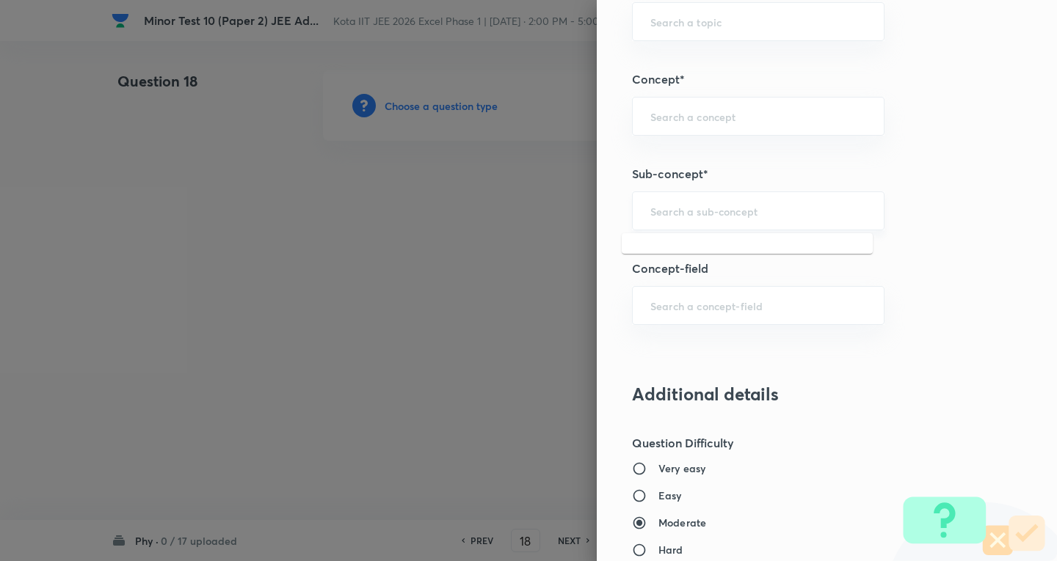
click at [739, 217] on input "text" at bounding box center [758, 211] width 216 height 14
paste input "Electric Charge"
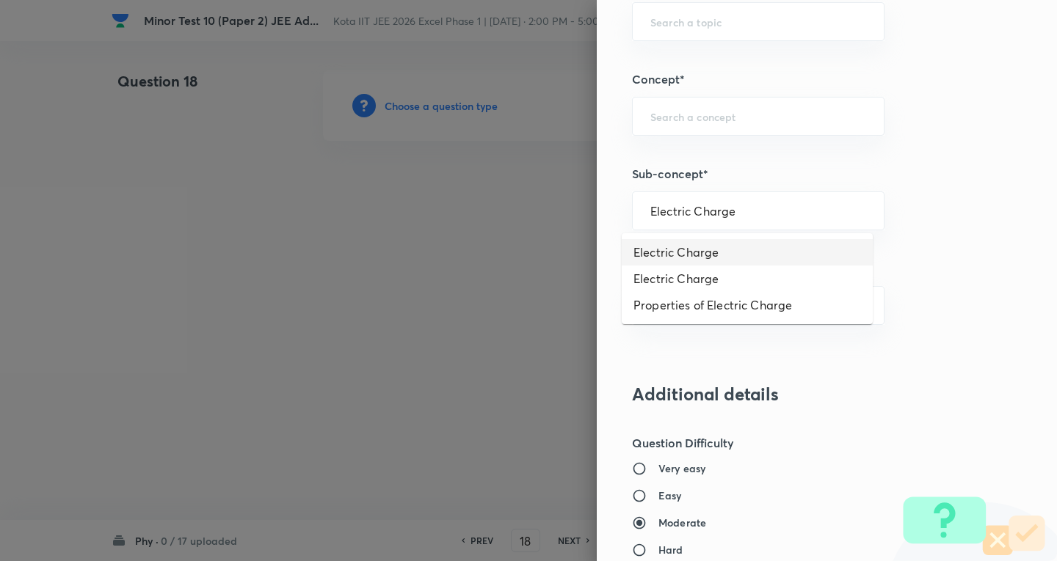
click at [727, 253] on li "Electric Charge" at bounding box center [747, 252] width 251 height 26
type input "Electric Charge"
type input "Physics"
type input "Electricity & Magnetism"
type input "Coulomb's Law & Electric Field"
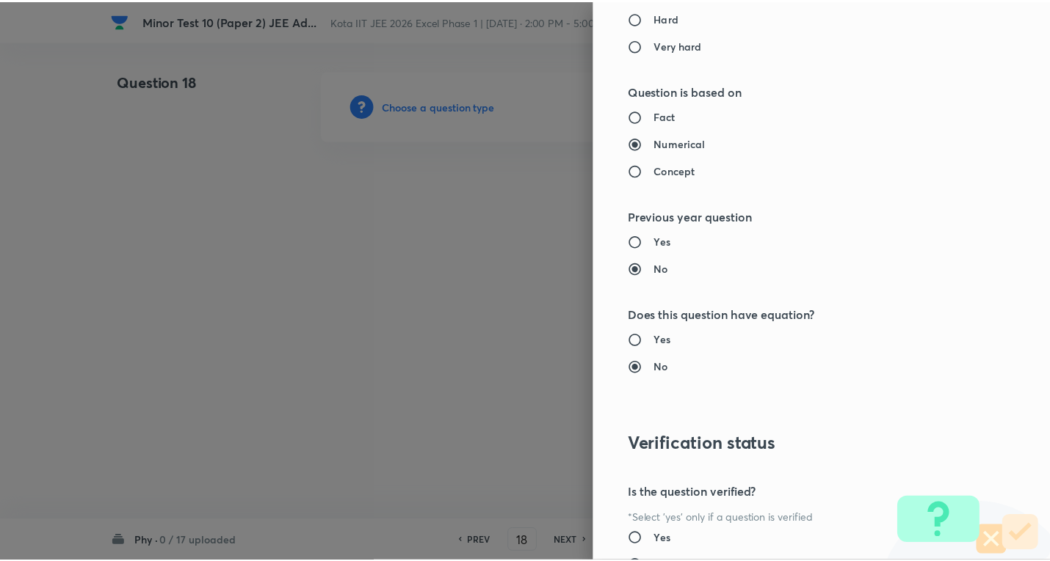
scroll to position [1538, 0]
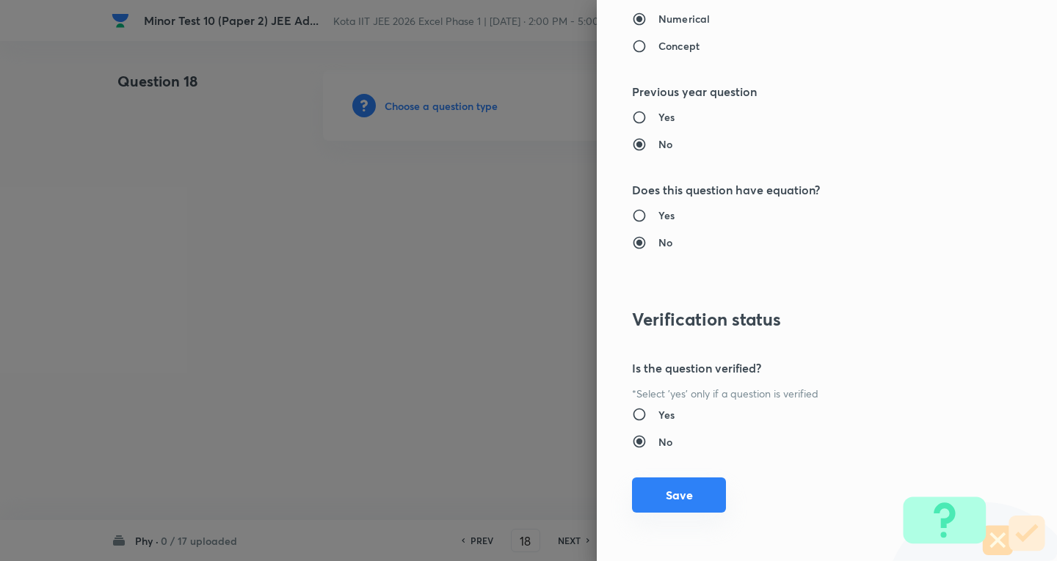
click at [690, 490] on button "Save" at bounding box center [679, 495] width 94 height 35
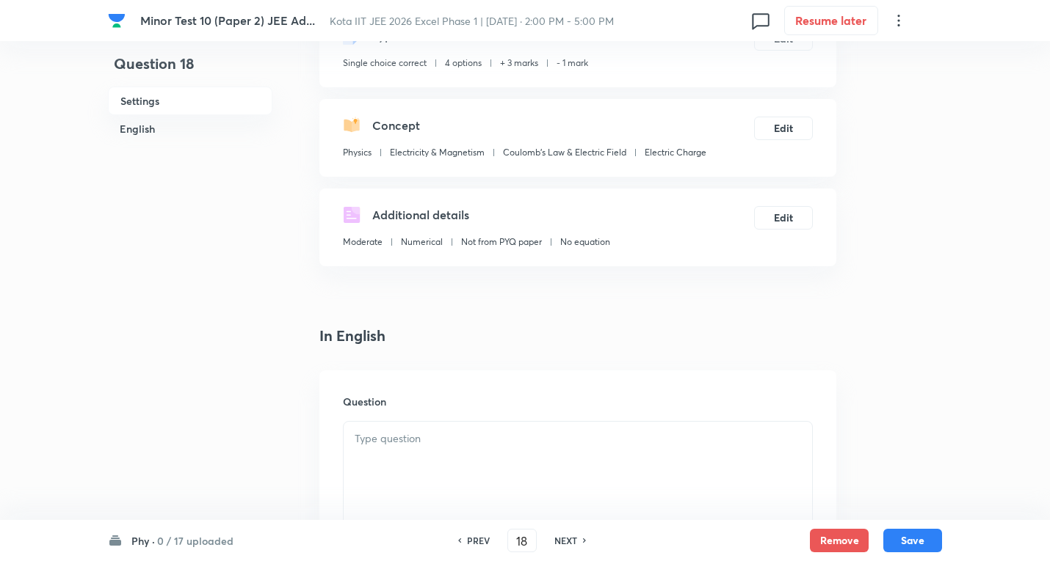
scroll to position [294, 0]
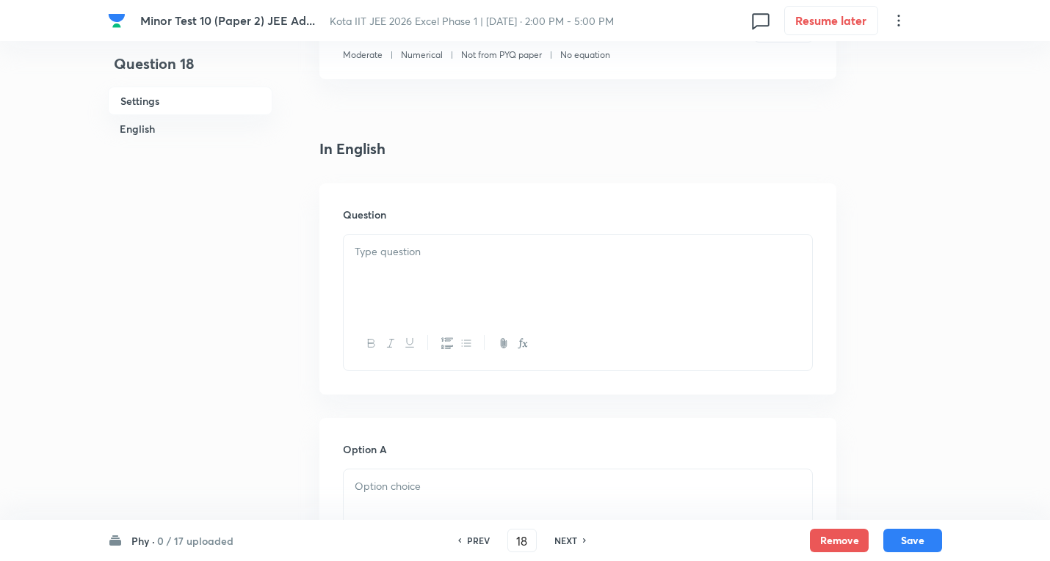
click at [459, 288] on div at bounding box center [577, 276] width 468 height 82
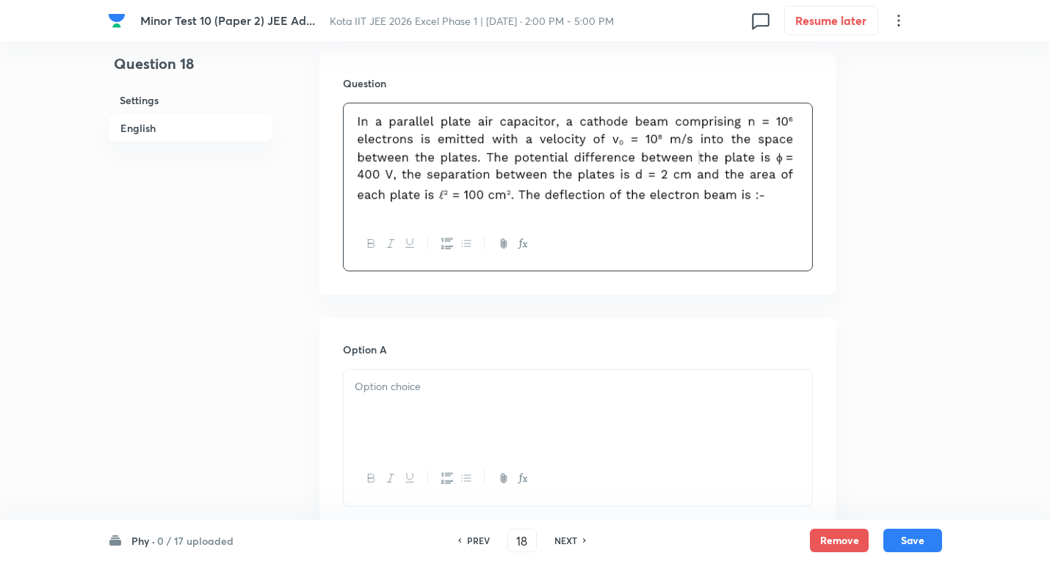
scroll to position [587, 0]
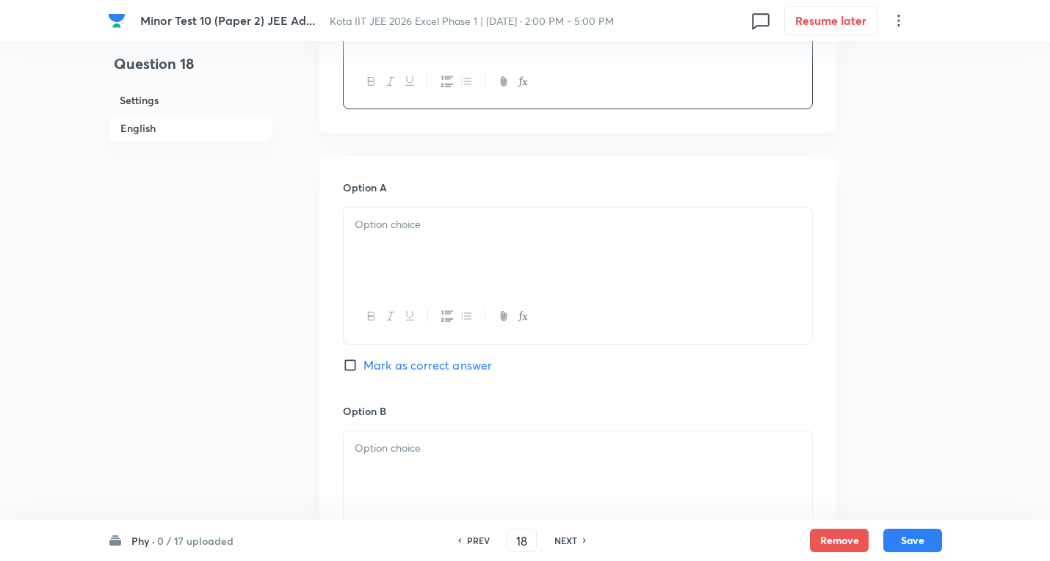
click at [421, 229] on p at bounding box center [578, 225] width 446 height 17
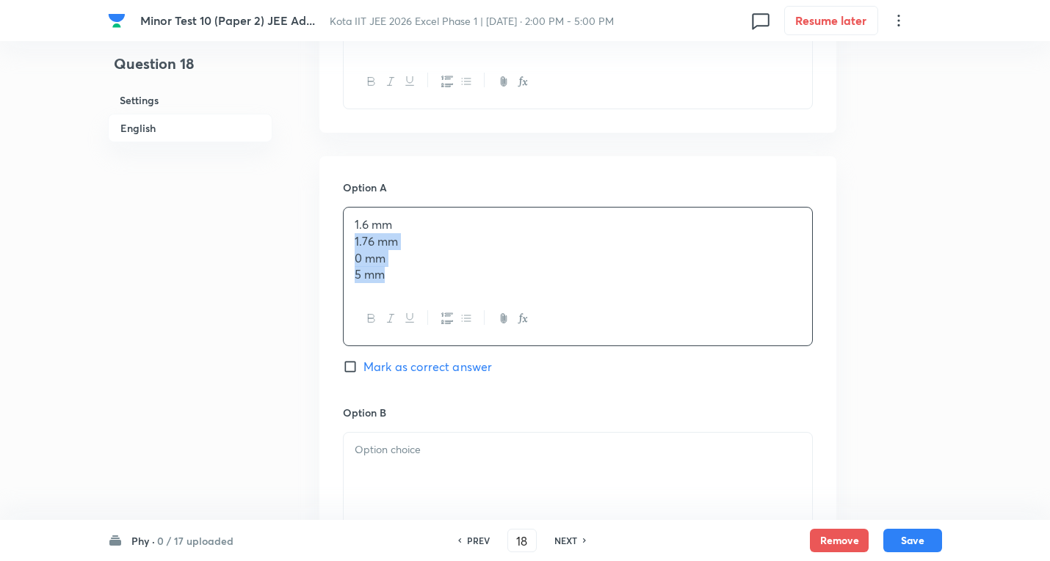
drag, startPoint x: 352, startPoint y: 244, endPoint x: 621, endPoint y: 346, distance: 287.3
click at [621, 346] on div "Option A 1.6 mm 1.76 mm 0 mm 5 mm Mark as correct answer" at bounding box center [578, 292] width 470 height 225
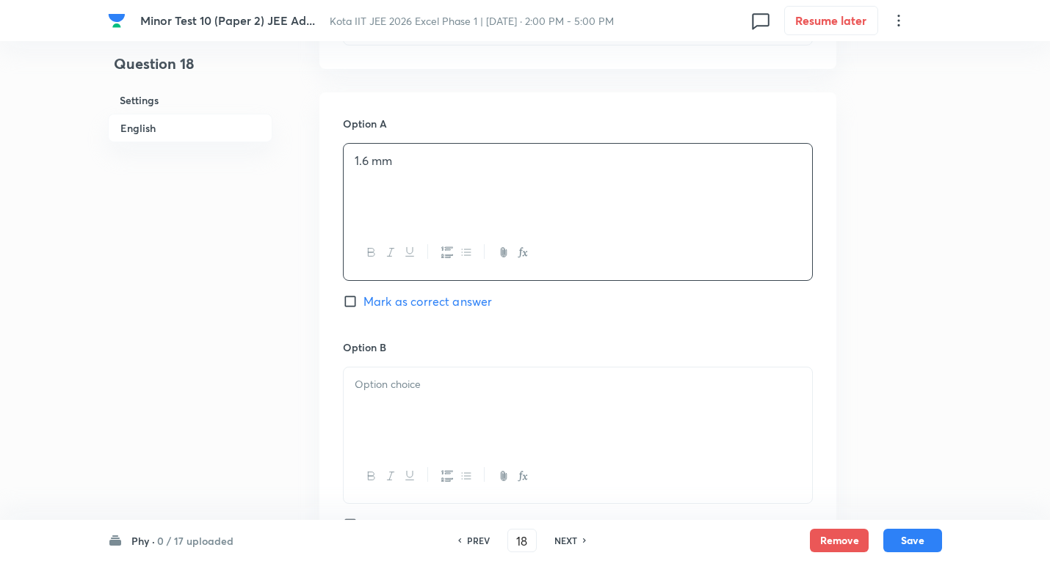
scroll to position [734, 0]
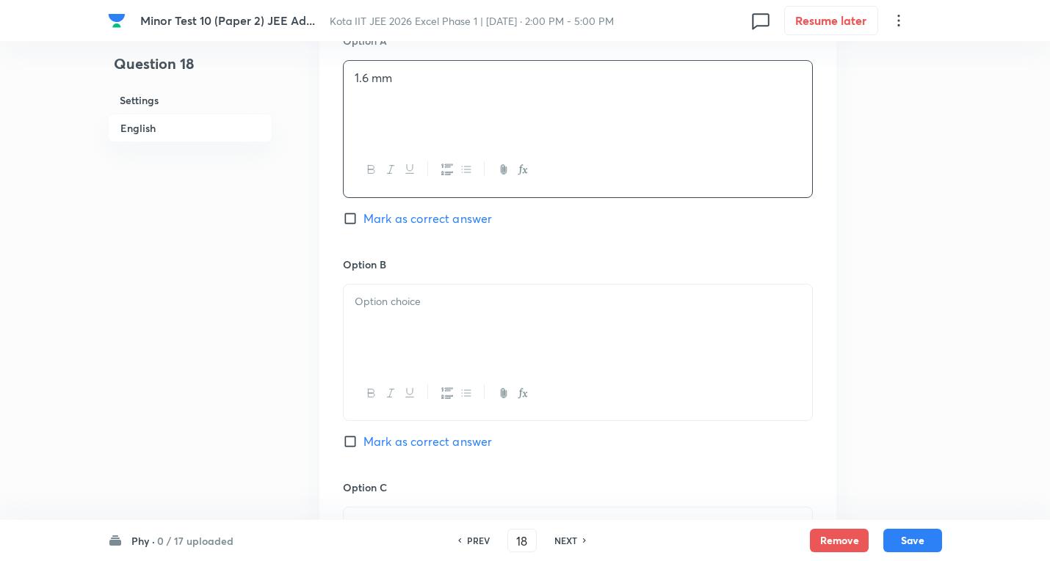
click at [394, 311] on div at bounding box center [577, 326] width 468 height 82
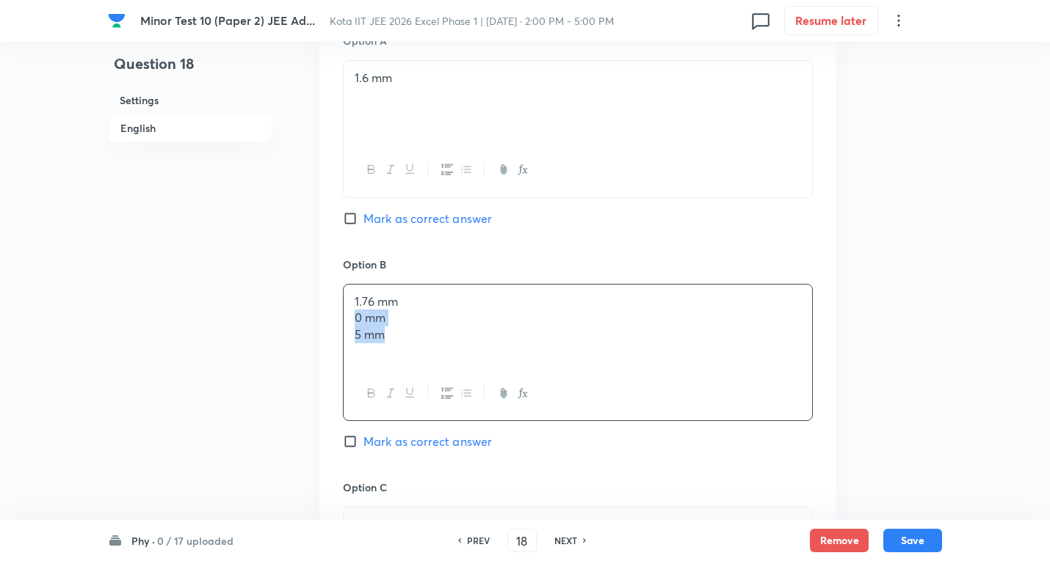
drag, startPoint x: 349, startPoint y: 319, endPoint x: 531, endPoint y: 324, distance: 182.8
click at [650, 360] on div "1.76 mm 0 mm 5 mm" at bounding box center [577, 326] width 468 height 82
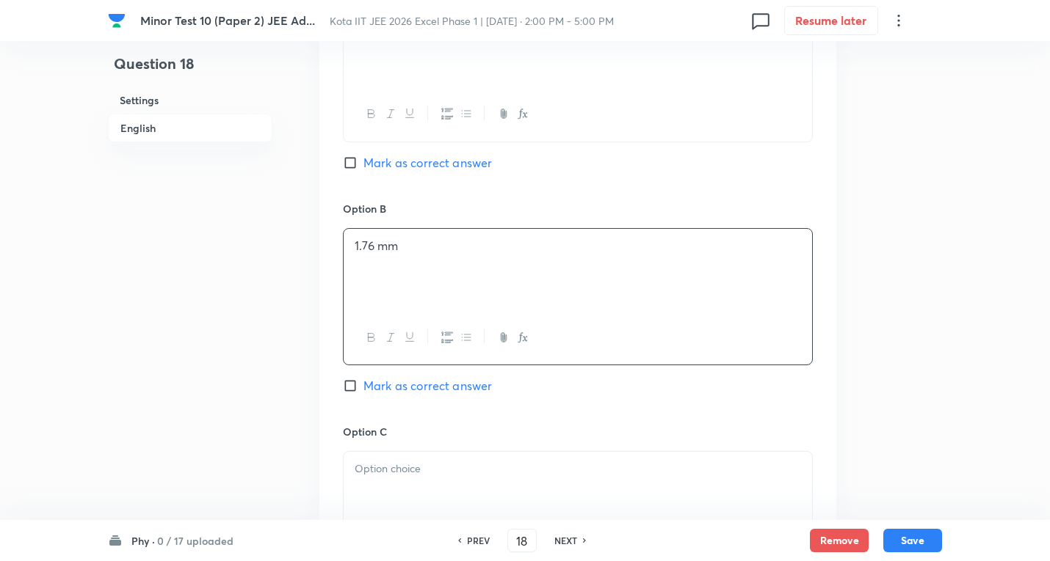
scroll to position [881, 0]
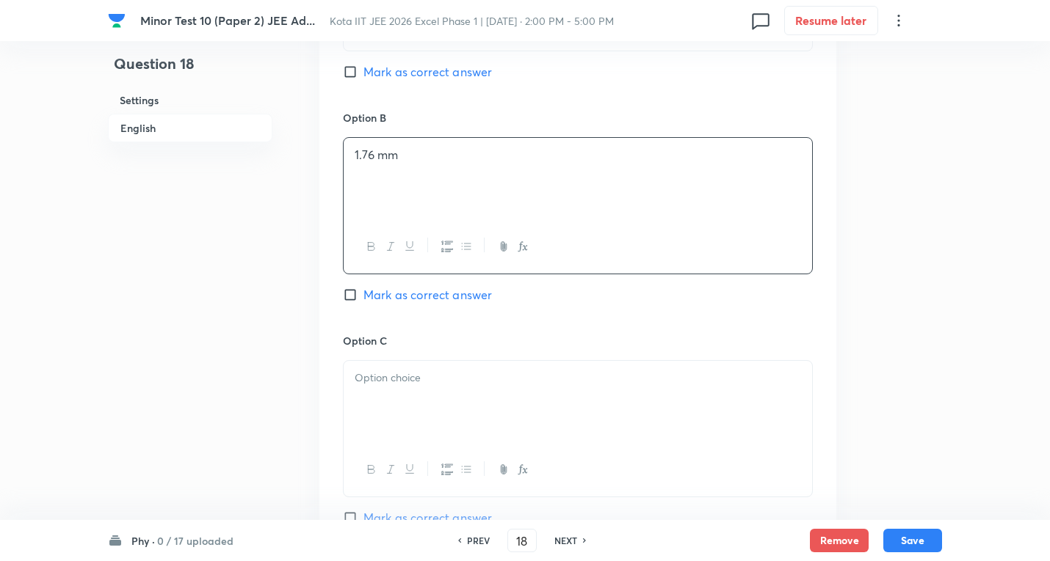
drag, startPoint x: 402, startPoint y: 360, endPoint x: 396, endPoint y: 391, distance: 31.5
click at [402, 363] on div at bounding box center [577, 402] width 468 height 82
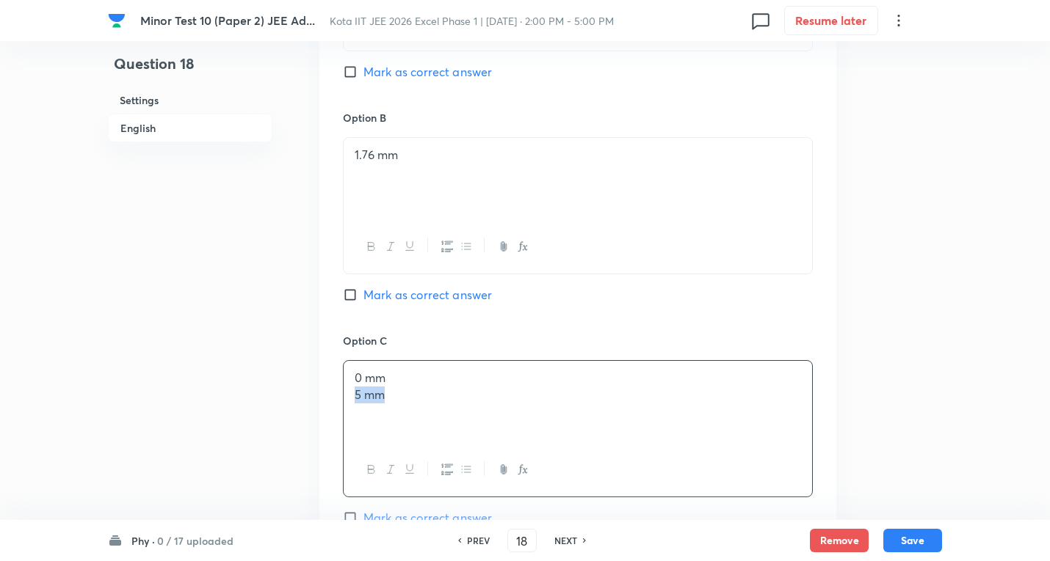
drag, startPoint x: 352, startPoint y: 396, endPoint x: 543, endPoint y: 418, distance: 192.7
click at [543, 418] on div "0 mm 5 mm" at bounding box center [577, 402] width 468 height 82
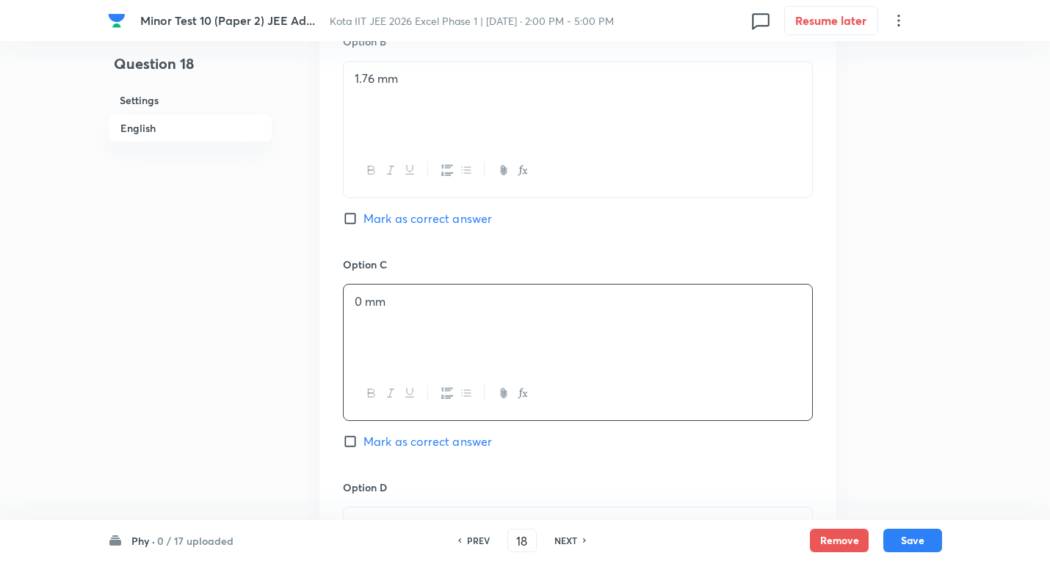
scroll to position [1028, 0]
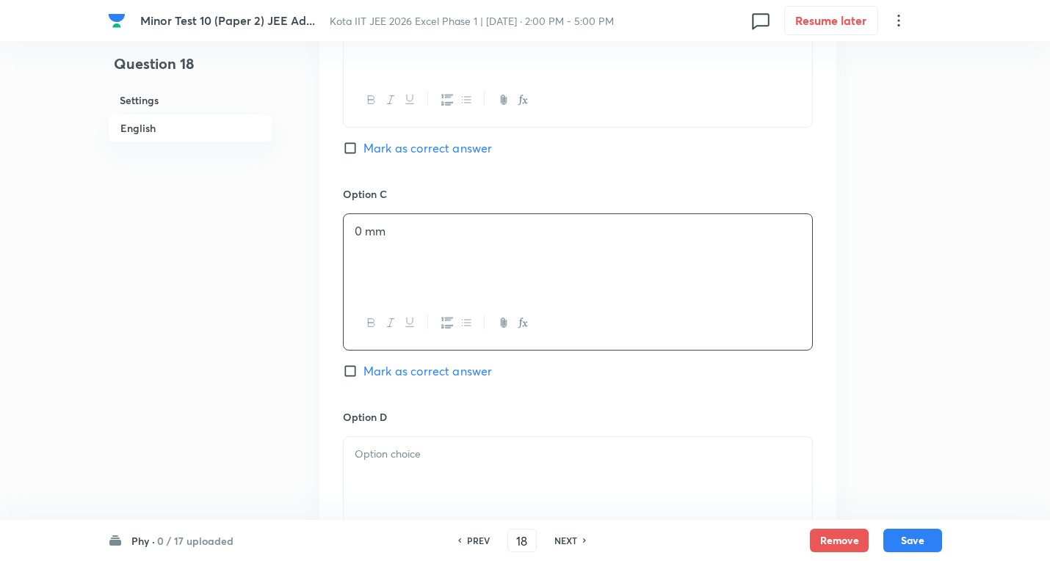
click at [388, 461] on p at bounding box center [578, 454] width 446 height 17
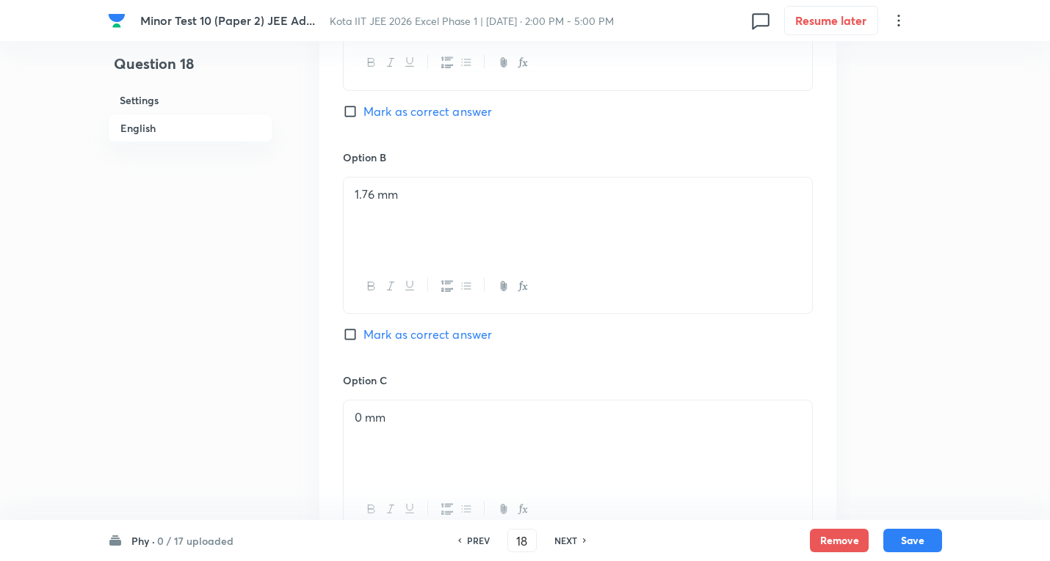
scroll to position [807, 0]
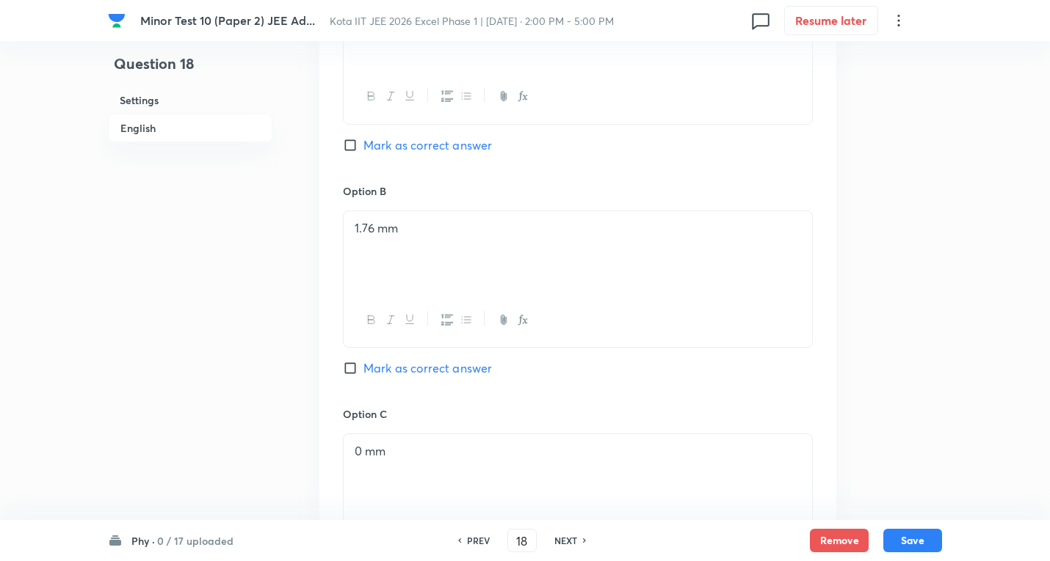
click at [448, 373] on span "Mark as correct answer" at bounding box center [427, 369] width 128 height 18
click at [363, 373] on input "Mark as correct answer" at bounding box center [353, 368] width 21 height 15
checkbox input "true"
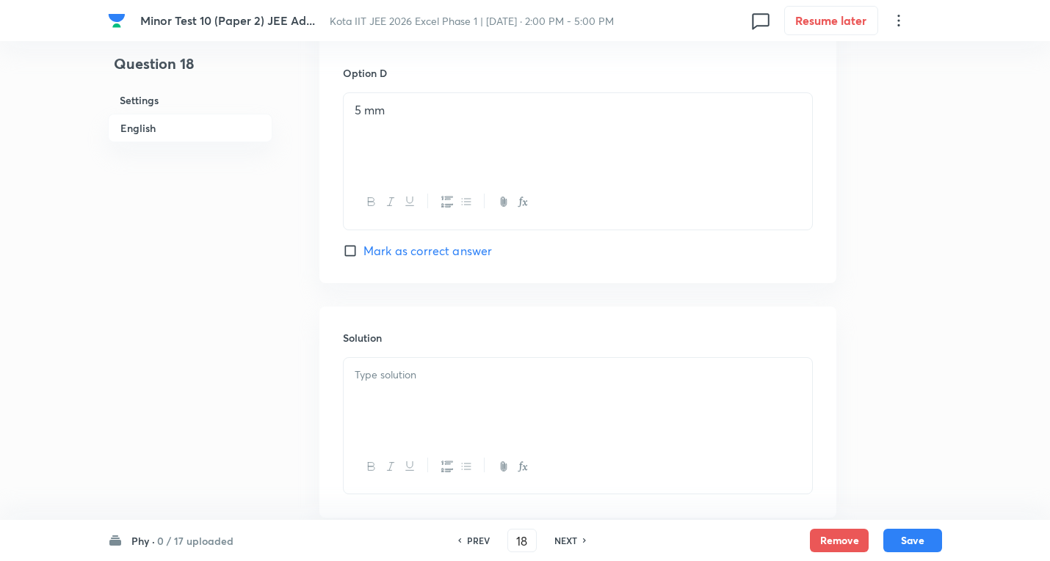
scroll to position [1458, 0]
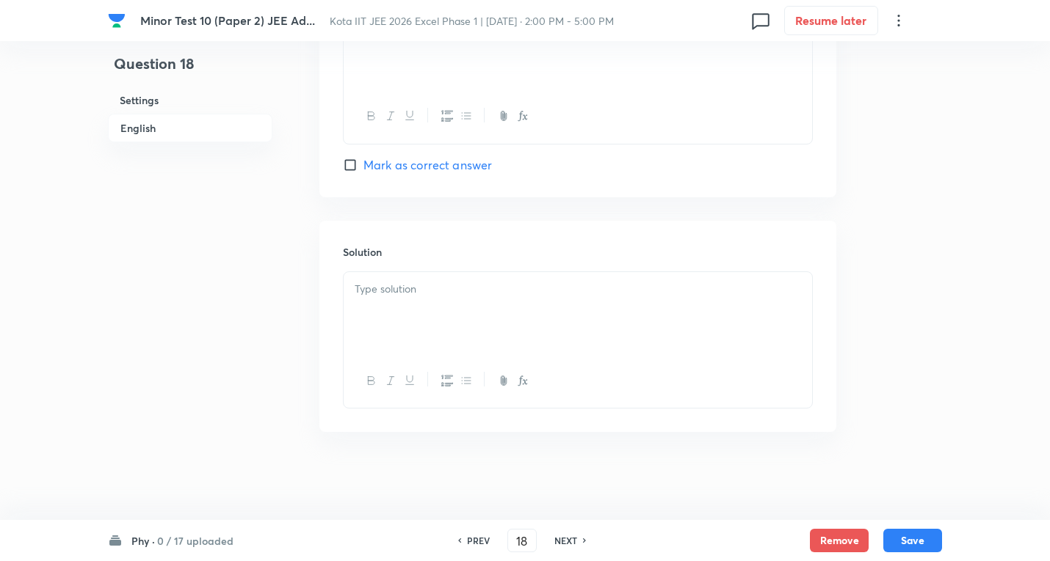
click at [408, 277] on div at bounding box center [577, 313] width 468 height 82
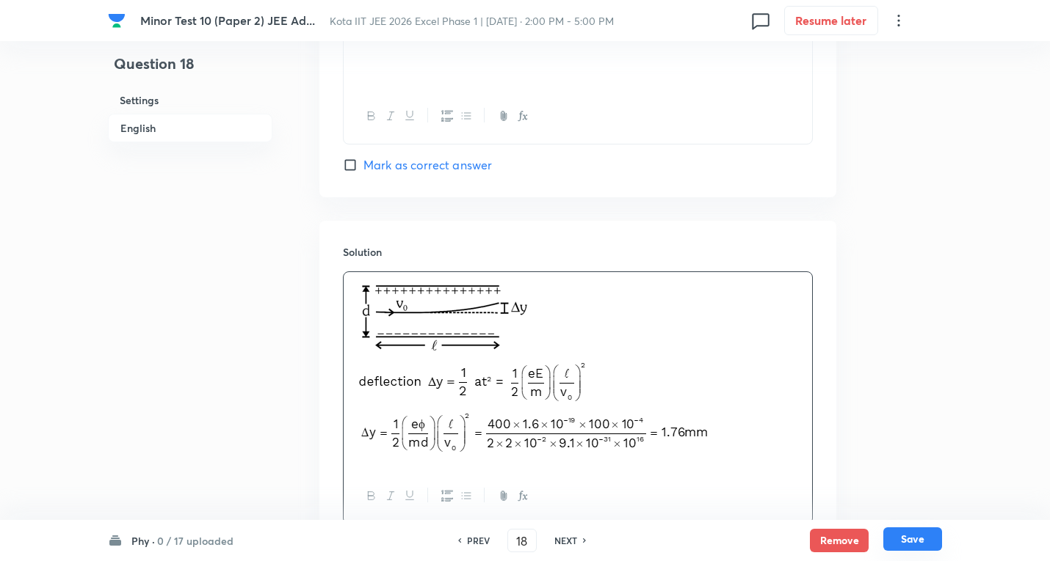
click at [925, 541] on button "Save" at bounding box center [912, 539] width 59 height 23
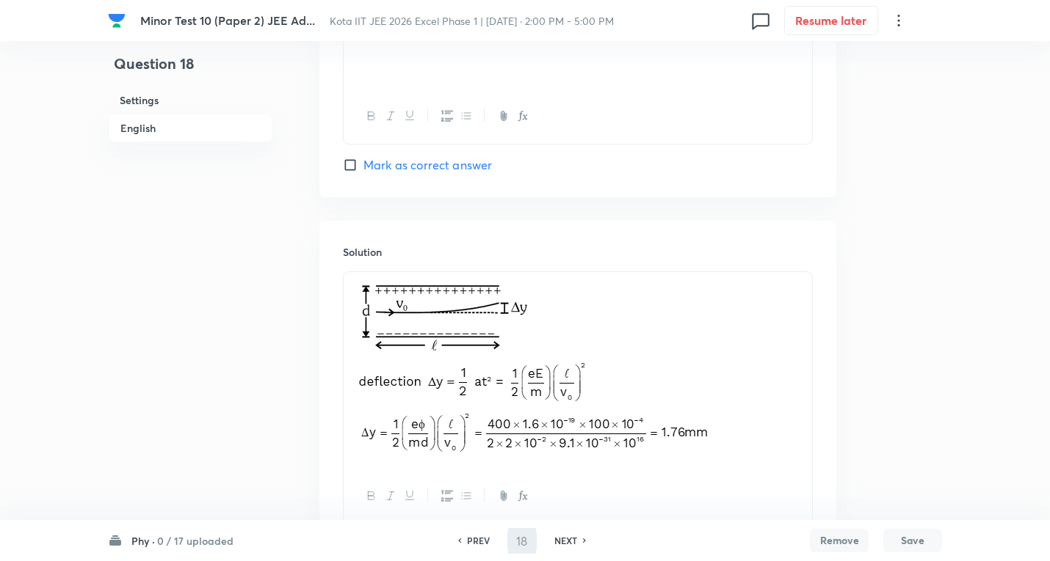
type input "19"
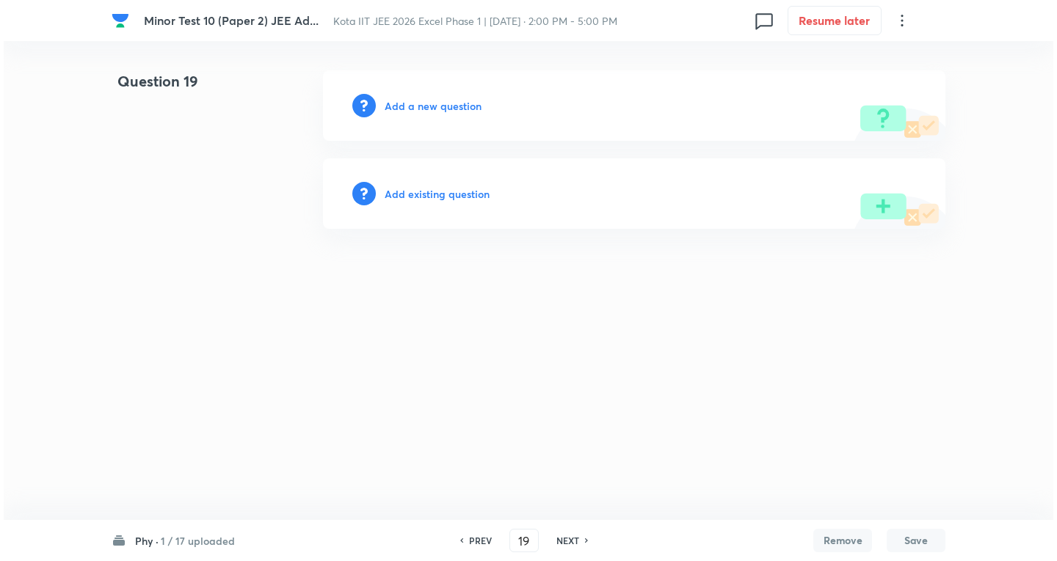
scroll to position [0, 0]
click at [449, 109] on h6 "Add a new question" at bounding box center [433, 105] width 97 height 15
click at [451, 109] on h6 "Choose a question type" at bounding box center [441, 105] width 113 height 15
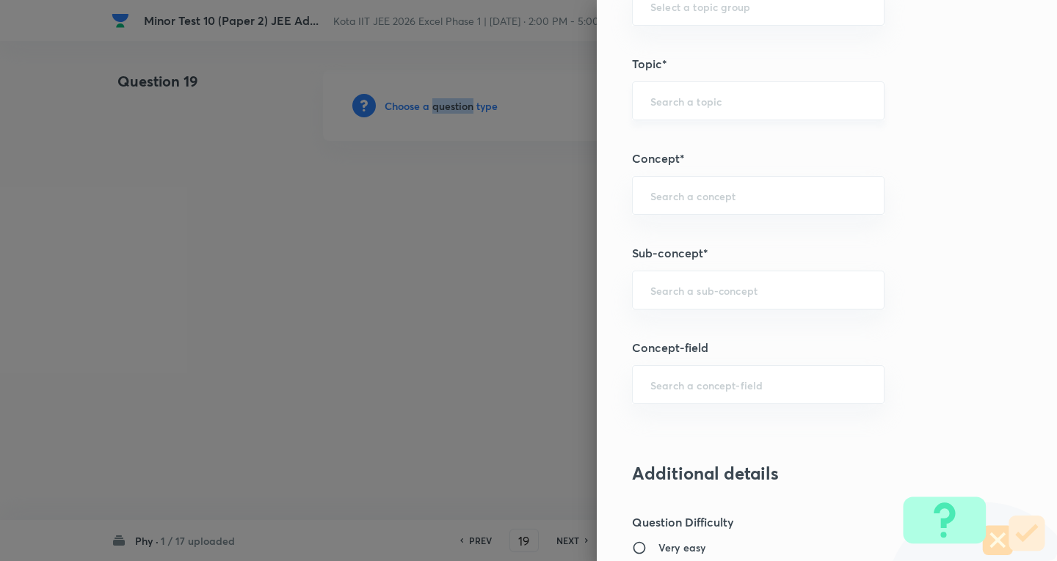
scroll to position [807, 0]
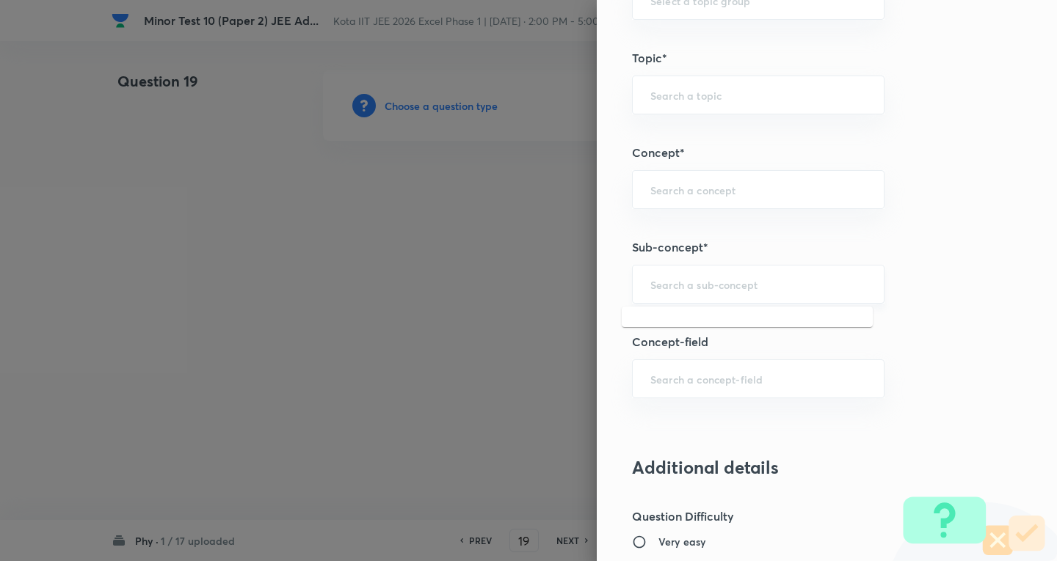
drag, startPoint x: 692, startPoint y: 290, endPoint x: 703, endPoint y: 266, distance: 25.9
click at [693, 290] on input "text" at bounding box center [758, 284] width 216 height 14
type input "a"
paste input "Phasor Diagrams"
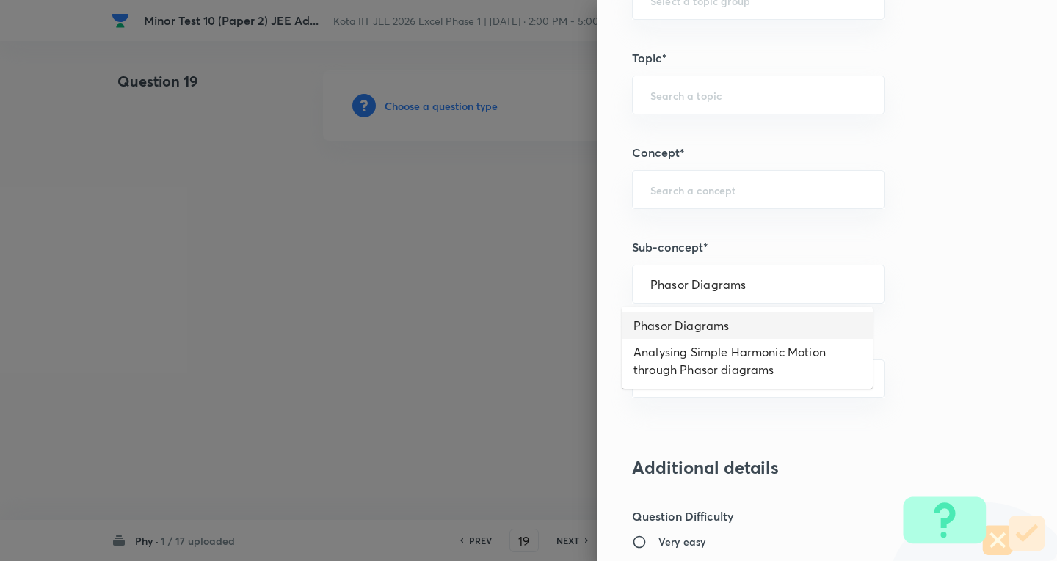
click at [705, 321] on li "Phasor Diagrams" at bounding box center [747, 326] width 251 height 26
type input "Phasor Diagrams"
type input "Physics"
type input "Electricity & Magnetism"
type input "Alternating Current"
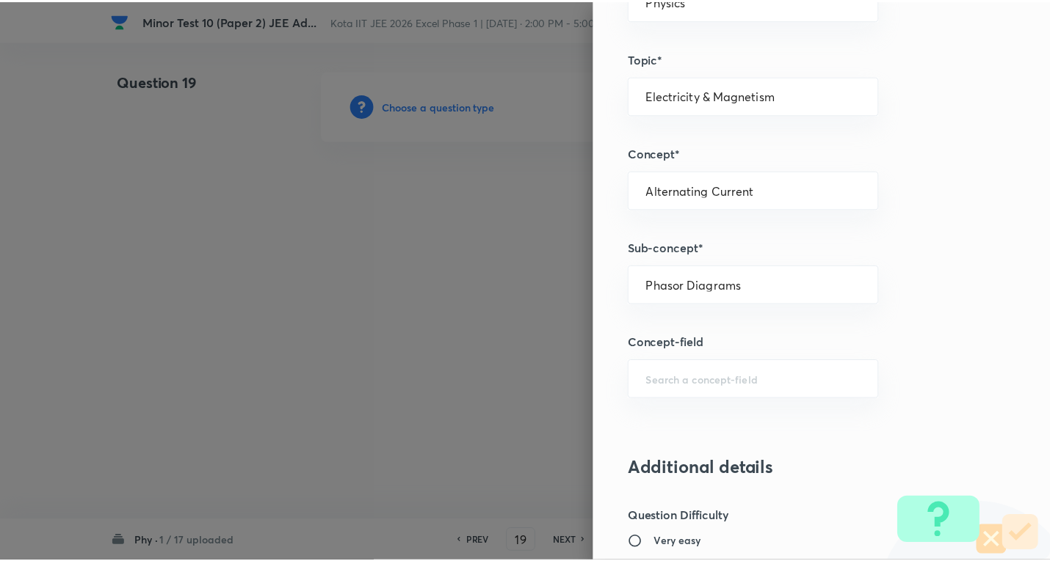
scroll to position [1538, 0]
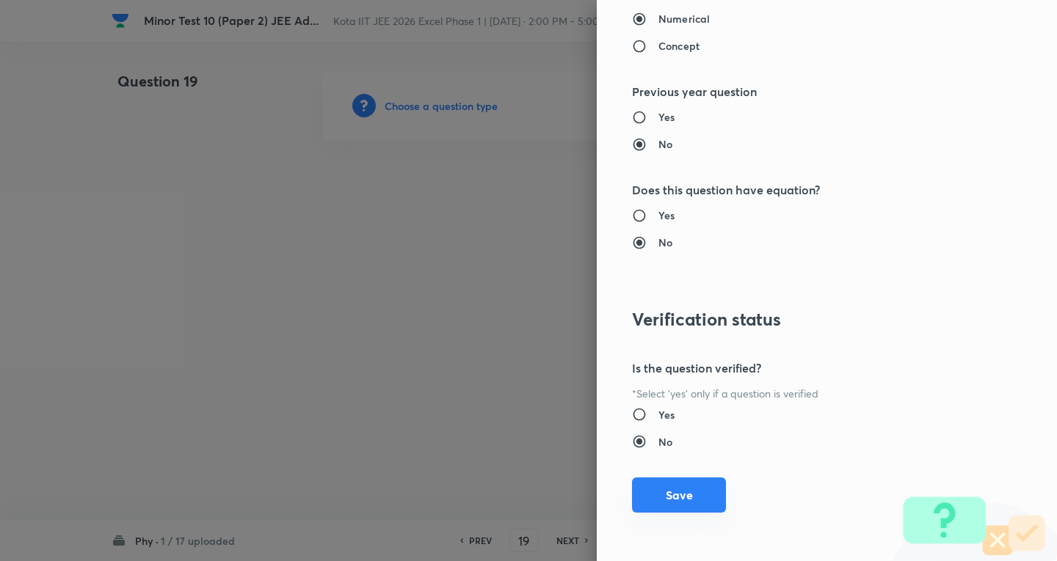
click at [693, 496] on button "Save" at bounding box center [679, 495] width 94 height 35
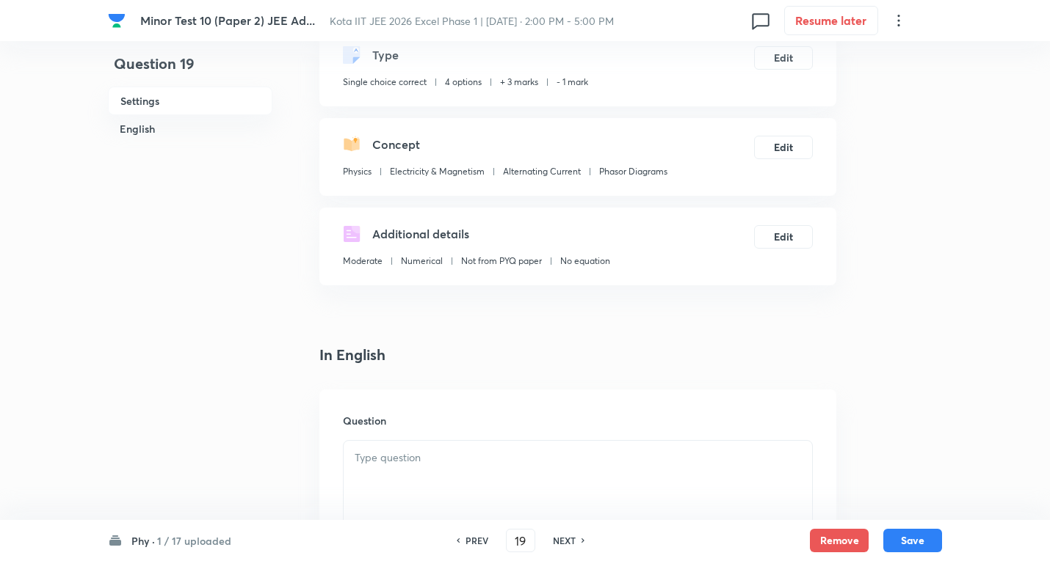
scroll to position [220, 0]
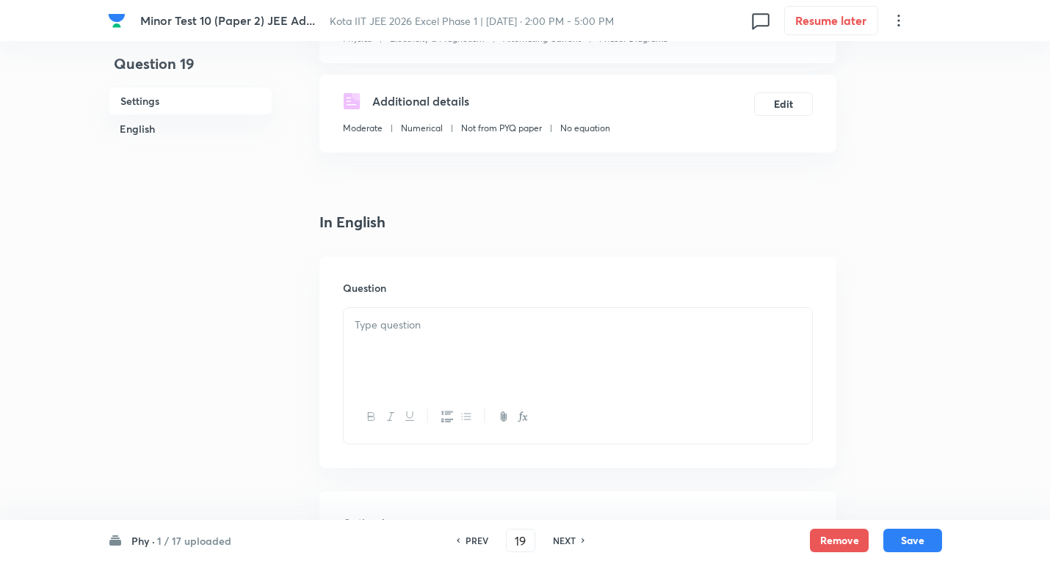
drag, startPoint x: 457, startPoint y: 330, endPoint x: 465, endPoint y: 331, distance: 8.1
click at [462, 331] on p at bounding box center [578, 325] width 446 height 17
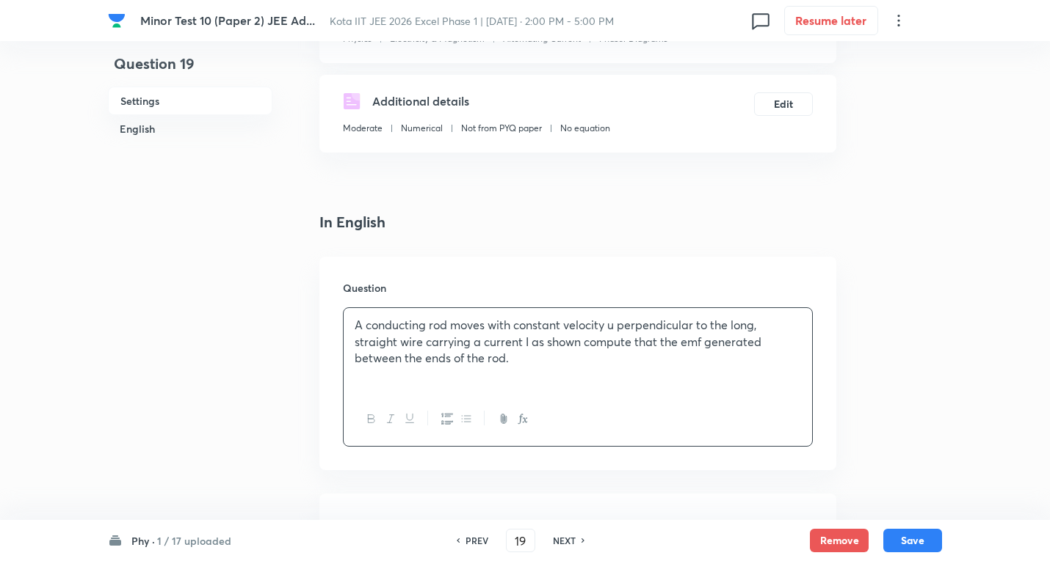
click at [528, 355] on p "A conducting rod moves with constant velocity u perpendicular to the long, stra…" at bounding box center [578, 342] width 446 height 50
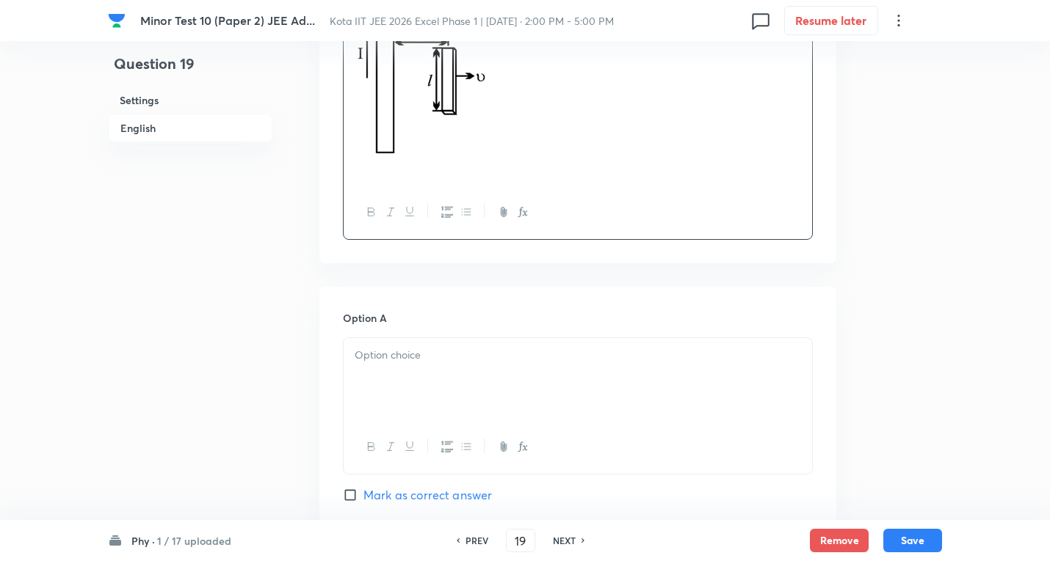
scroll to position [661, 0]
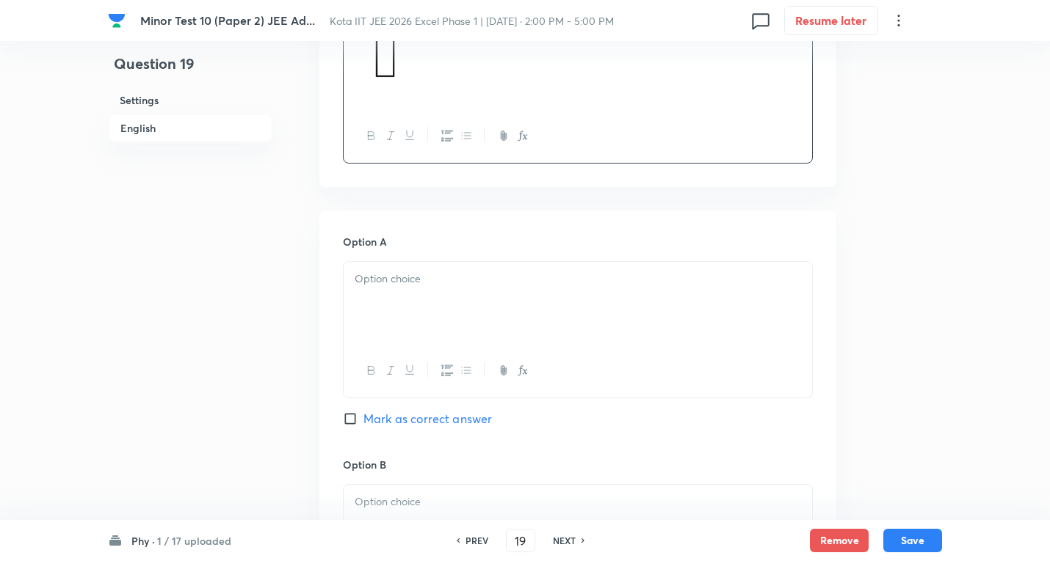
click at [418, 284] on p at bounding box center [578, 279] width 446 height 17
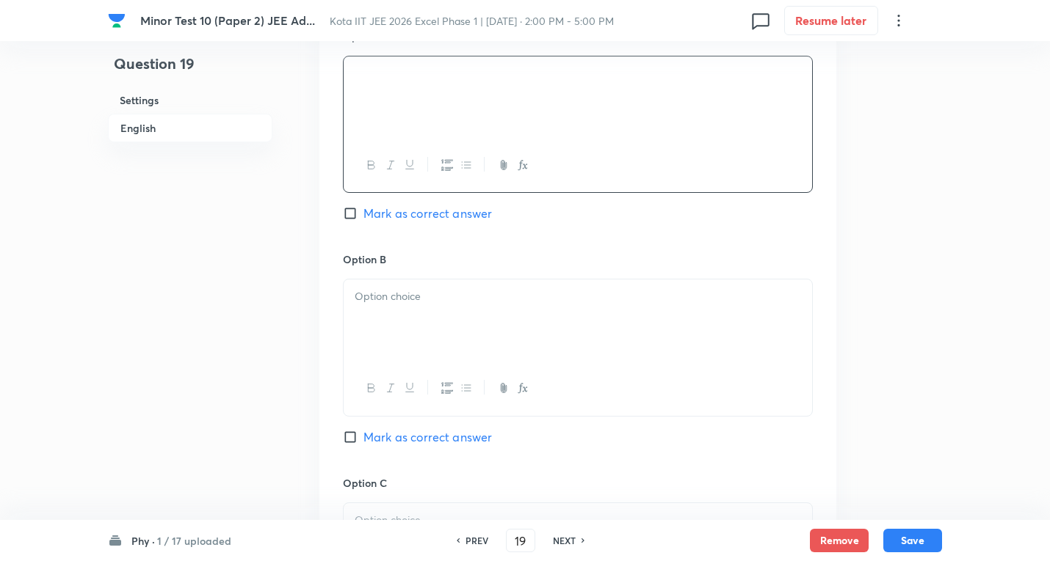
scroll to position [881, 0]
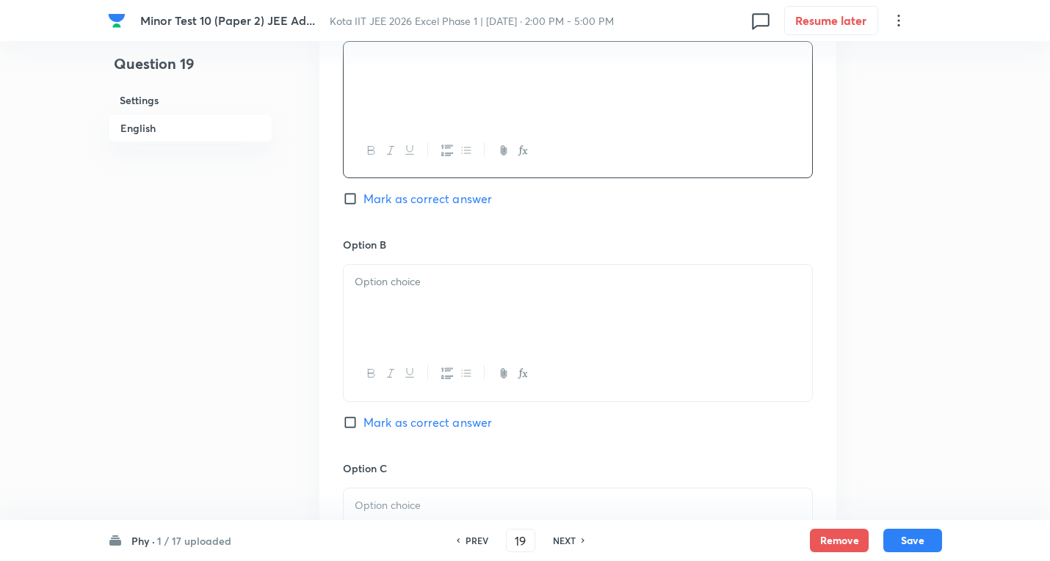
click at [422, 291] on div at bounding box center [577, 306] width 468 height 82
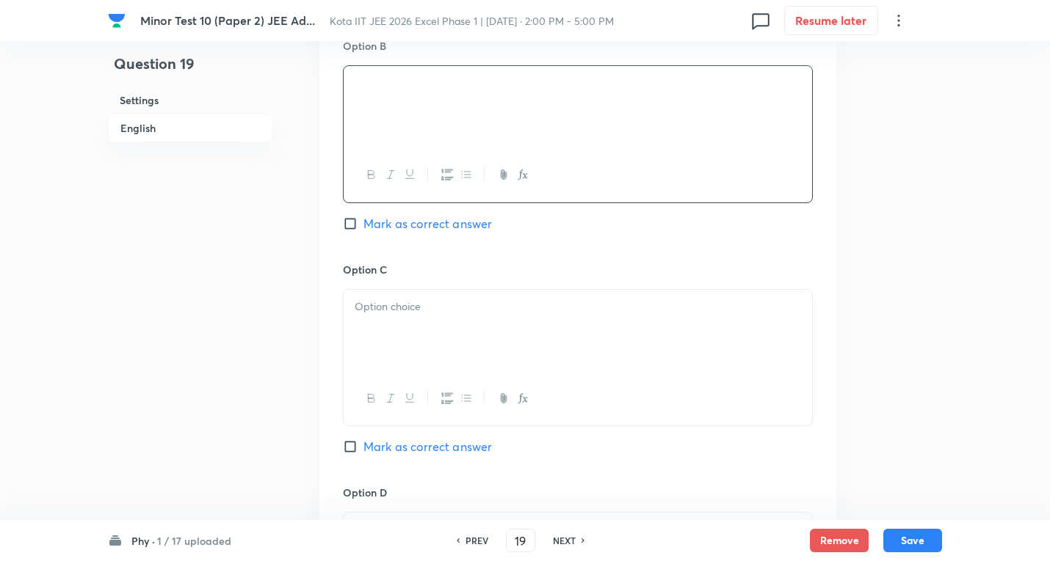
scroll to position [1101, 0]
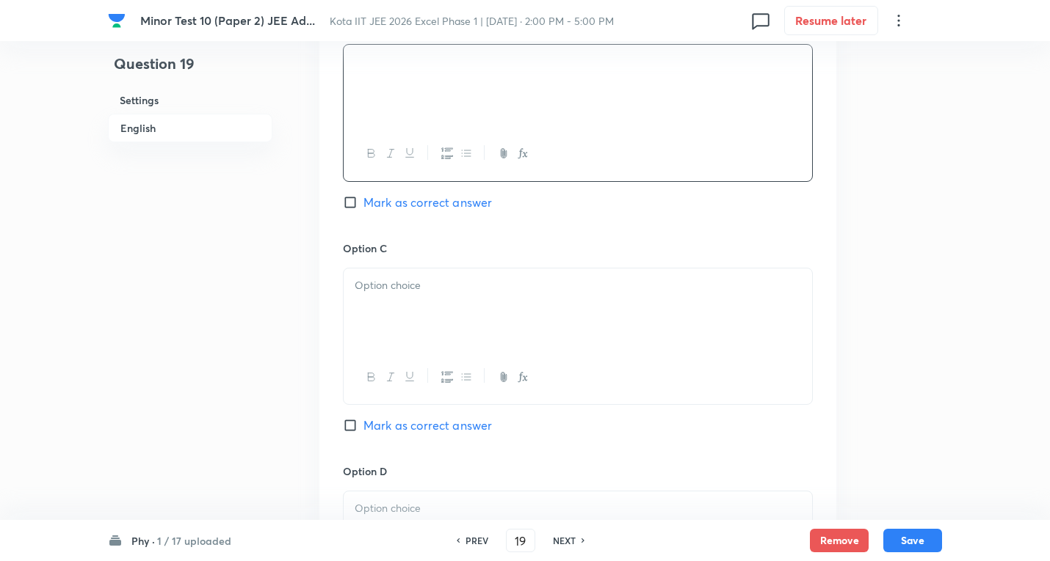
click at [438, 200] on span "Mark as correct answer" at bounding box center [427, 203] width 128 height 18
click at [363, 200] on input "Mark as correct answer" at bounding box center [353, 202] width 21 height 15
checkbox input "true"
drag, startPoint x: 432, startPoint y: 311, endPoint x: 442, endPoint y: 299, distance: 15.1
click at [432, 310] on div at bounding box center [577, 310] width 468 height 82
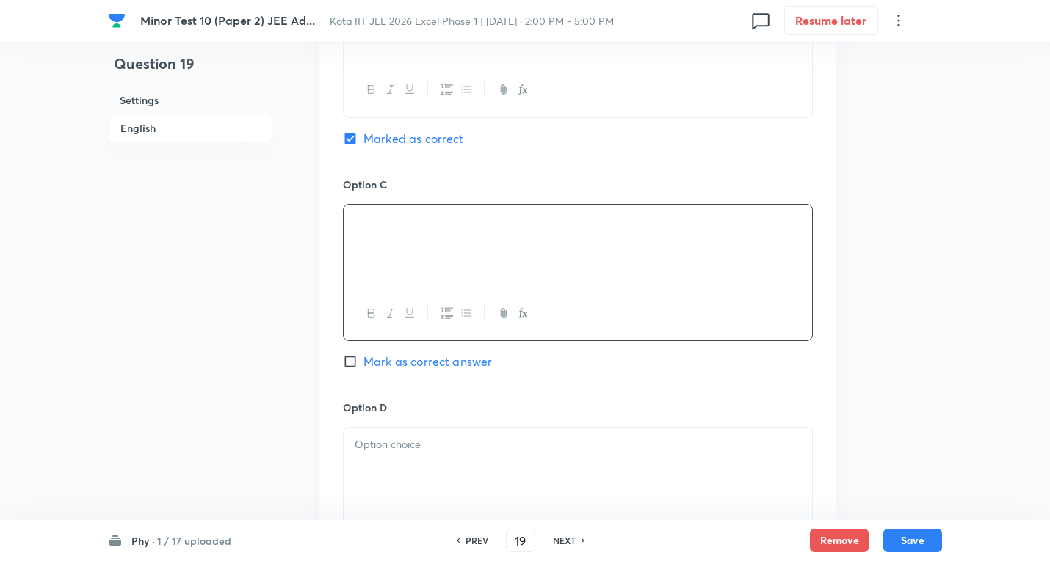
scroll to position [1321, 0]
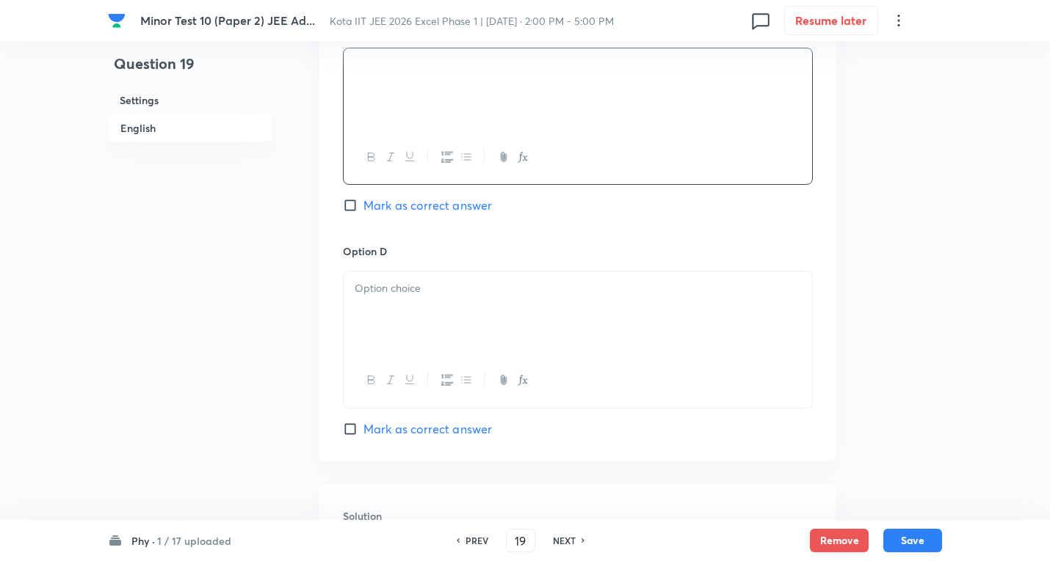
click at [418, 321] on div at bounding box center [577, 313] width 468 height 82
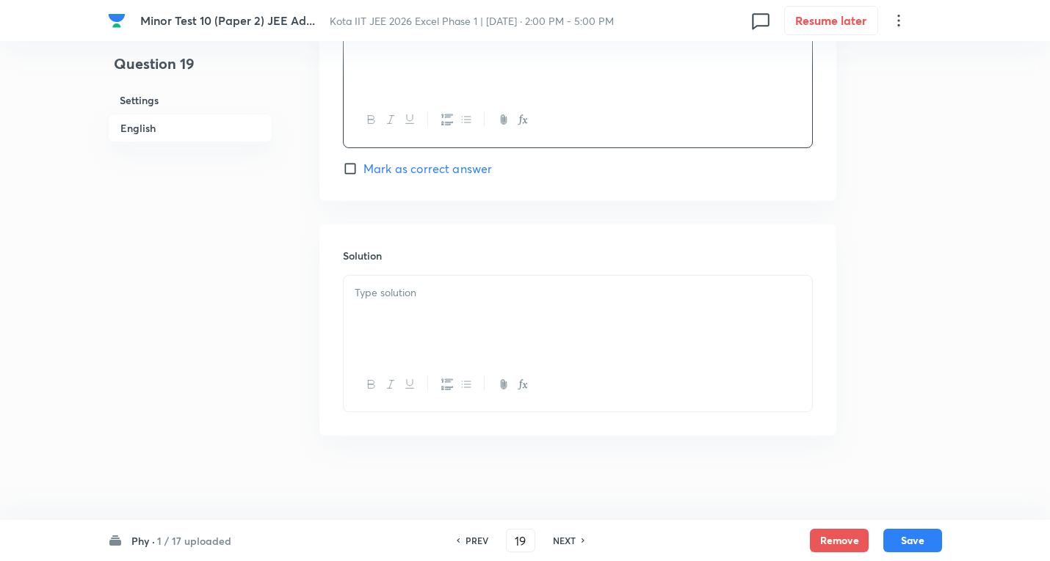
scroll to position [1585, 0]
drag, startPoint x: 448, startPoint y: 305, endPoint x: 477, endPoint y: 283, distance: 36.1
click at [468, 286] on div at bounding box center [577, 313] width 468 height 82
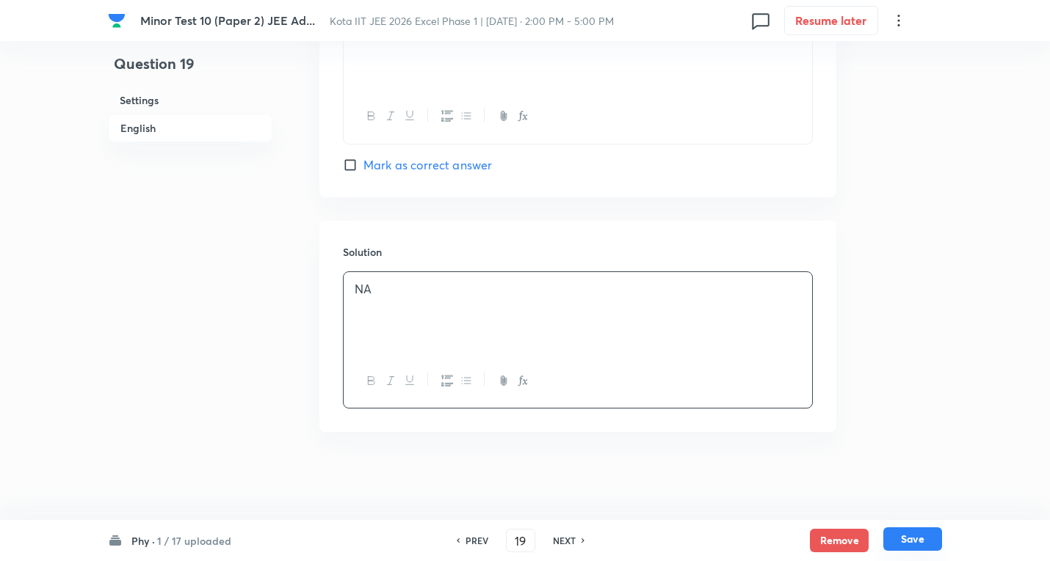
click at [909, 537] on button "Save" at bounding box center [912, 539] width 59 height 23
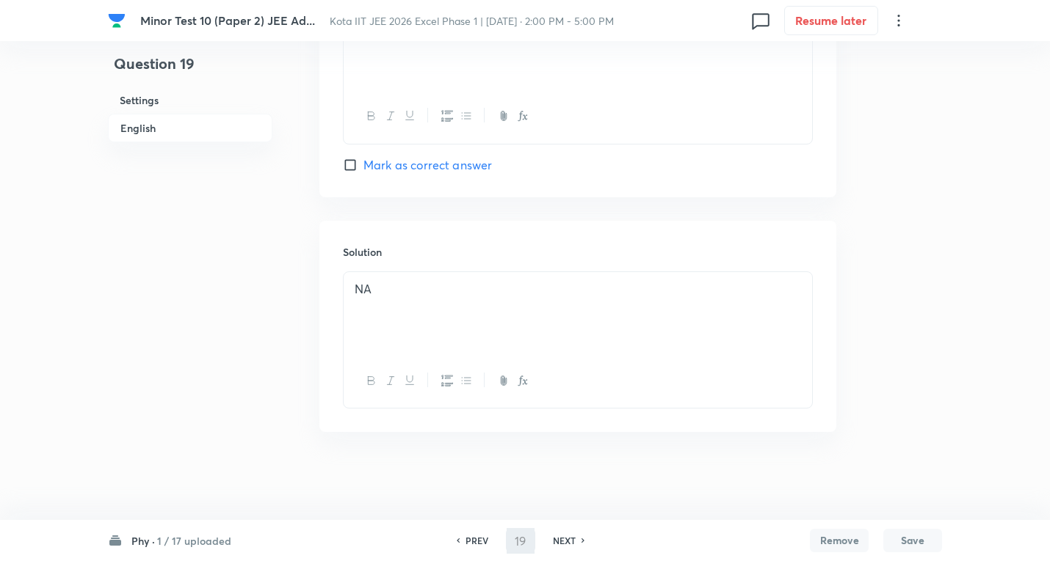
type input "20"
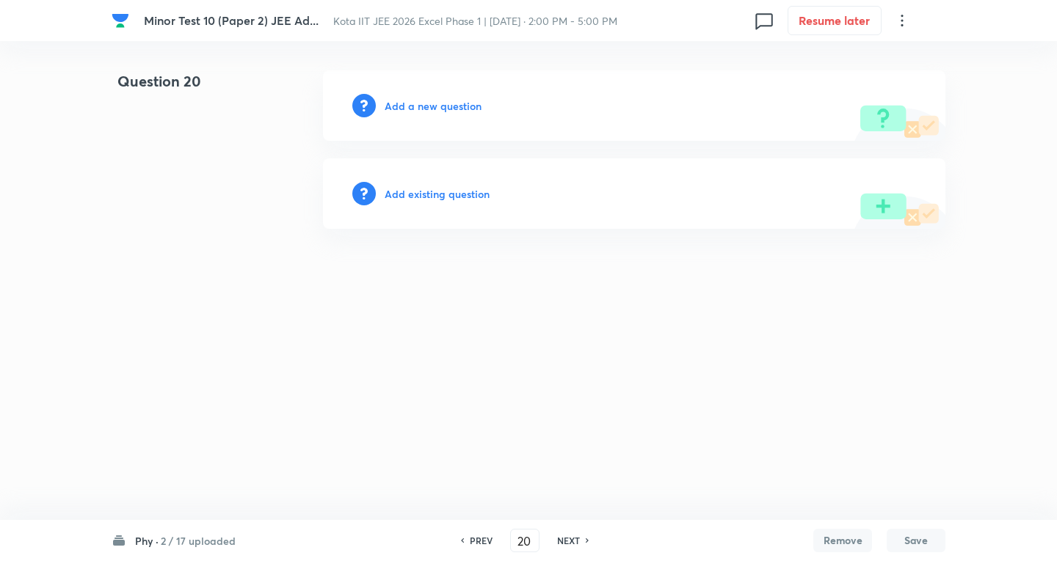
click at [466, 106] on h6 "Add a new question" at bounding box center [433, 105] width 97 height 15
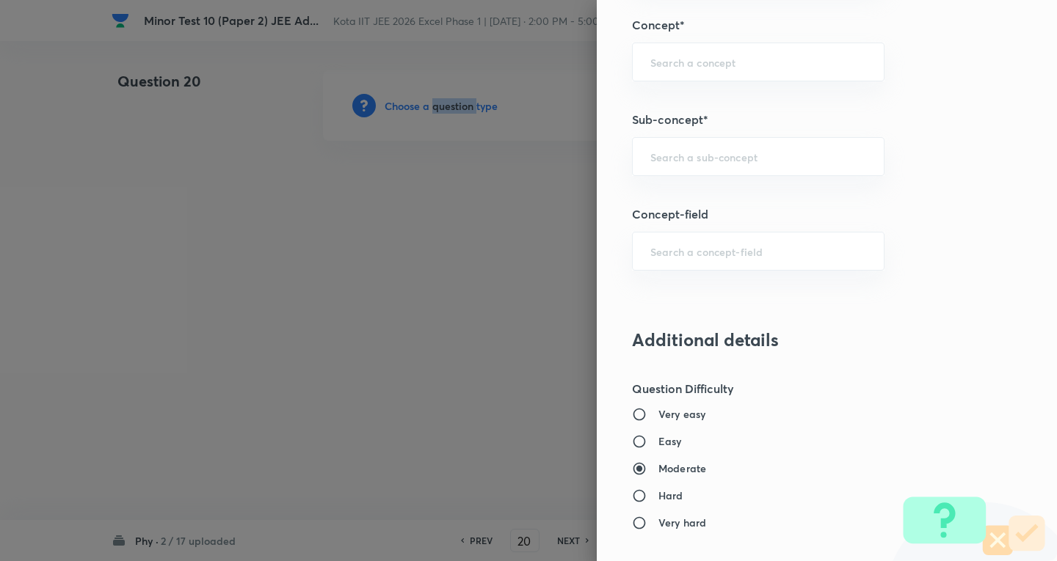
scroll to position [881, 0]
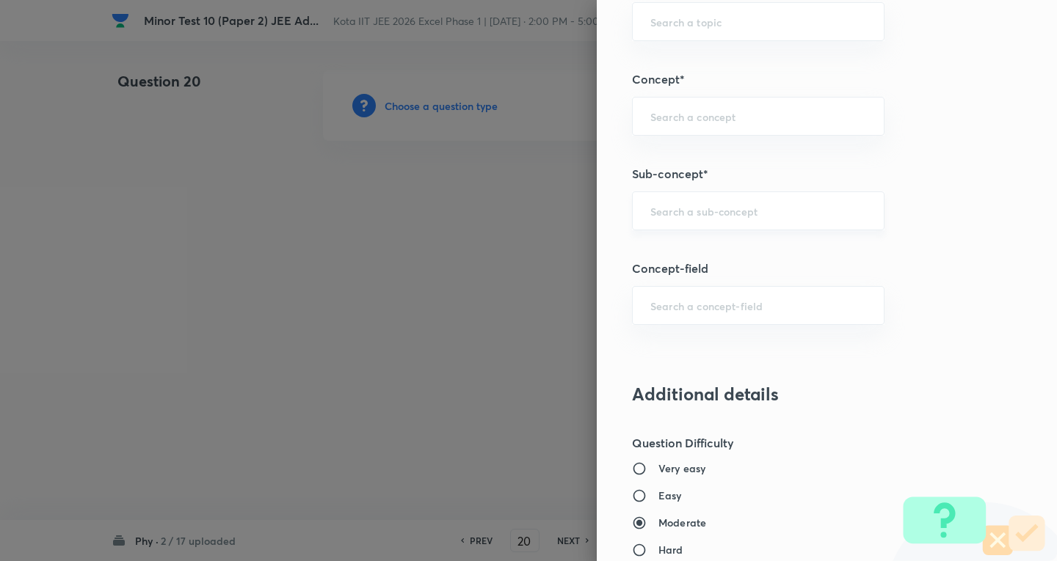
click at [718, 211] on input "text" at bounding box center [758, 211] width 216 height 14
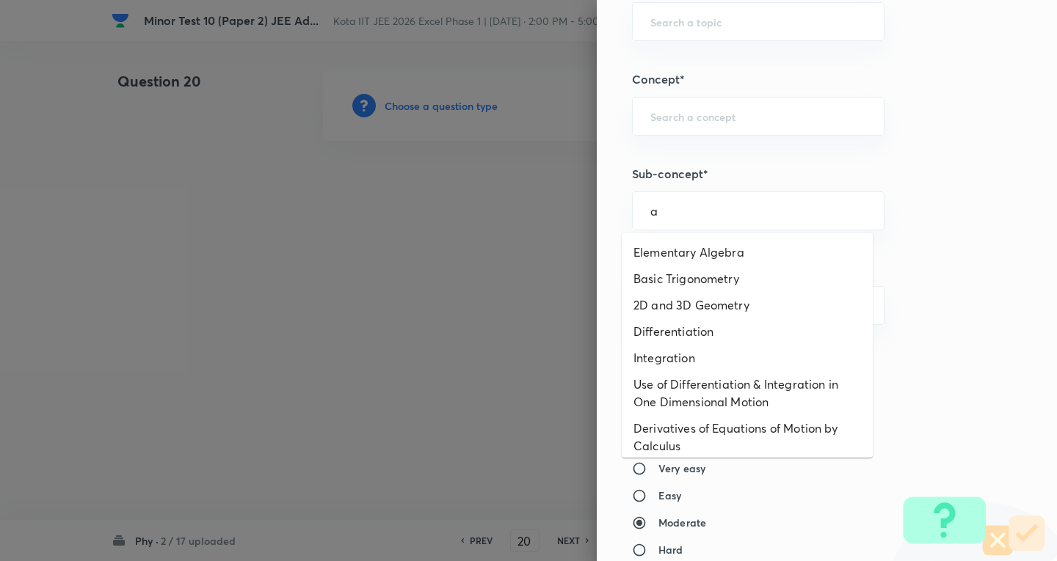
type input "a"
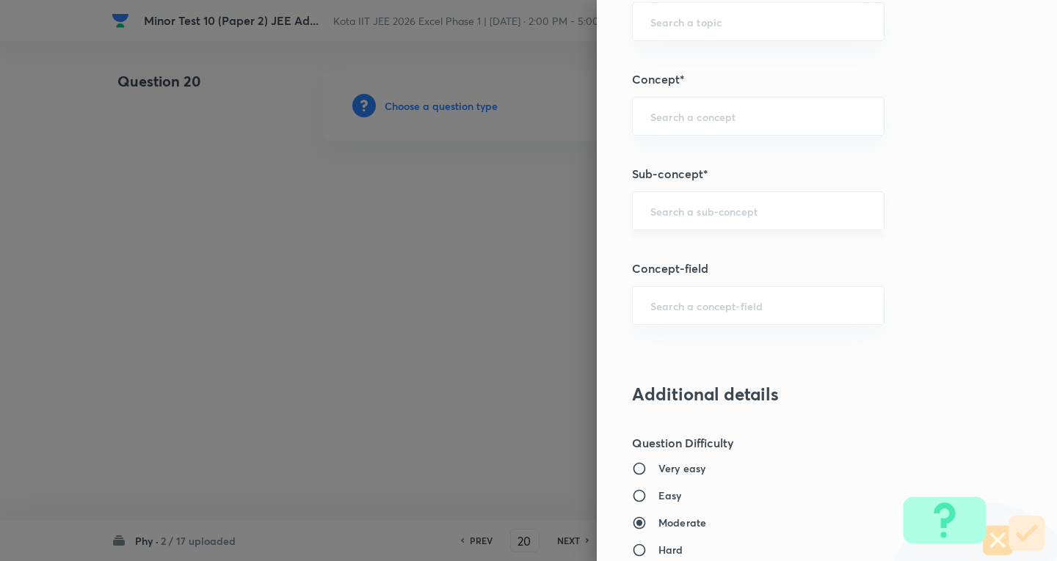
type input "a"
paste input "First Law of Thermodynamics"
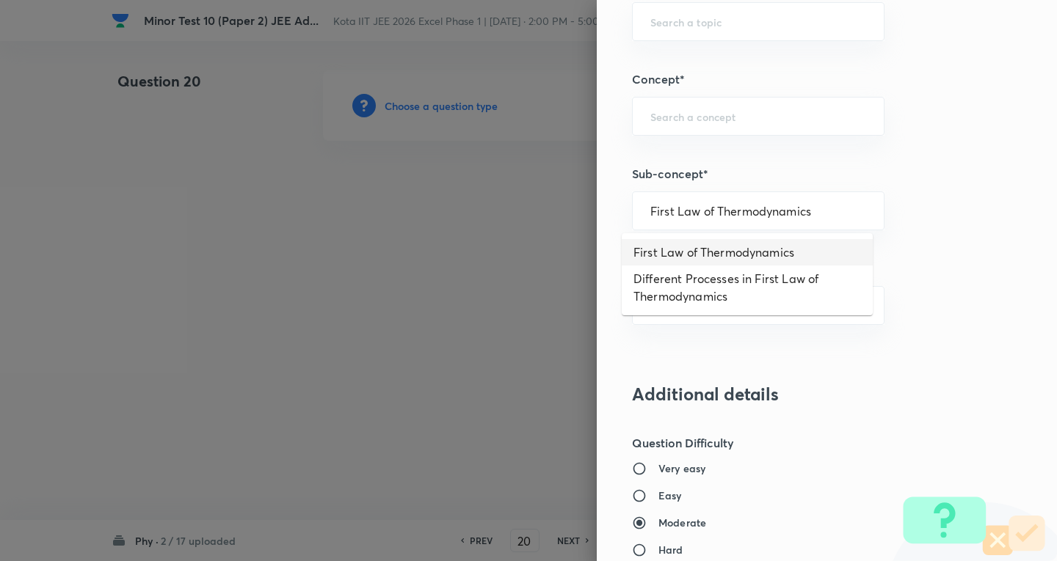
click at [708, 255] on li "First Law of Thermodynamics" at bounding box center [747, 252] width 251 height 26
type input "First Law of Thermodynamics"
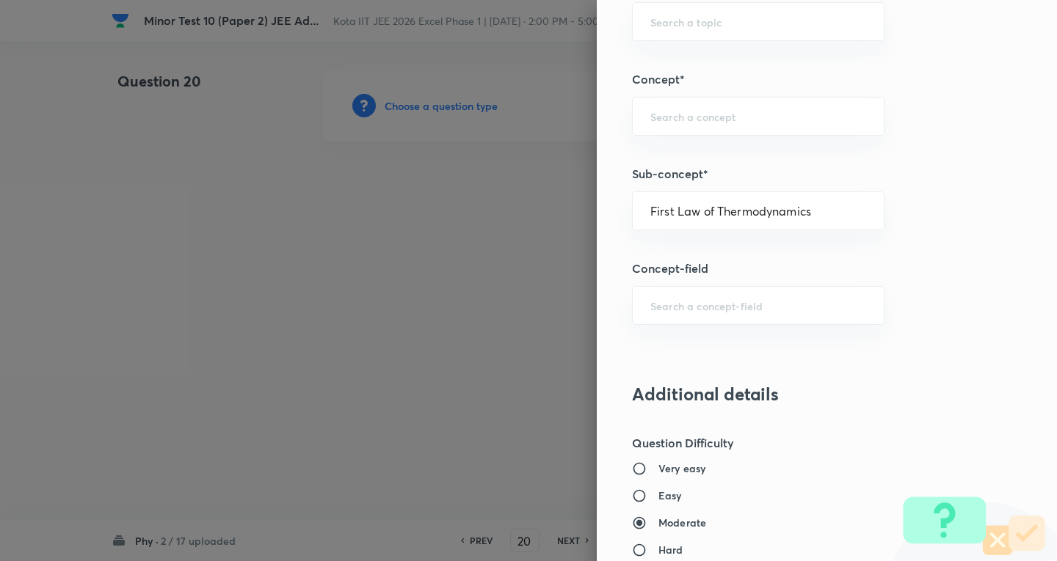
type input "Physics"
type input "Thermal Physics"
type input "Thermodynamics"
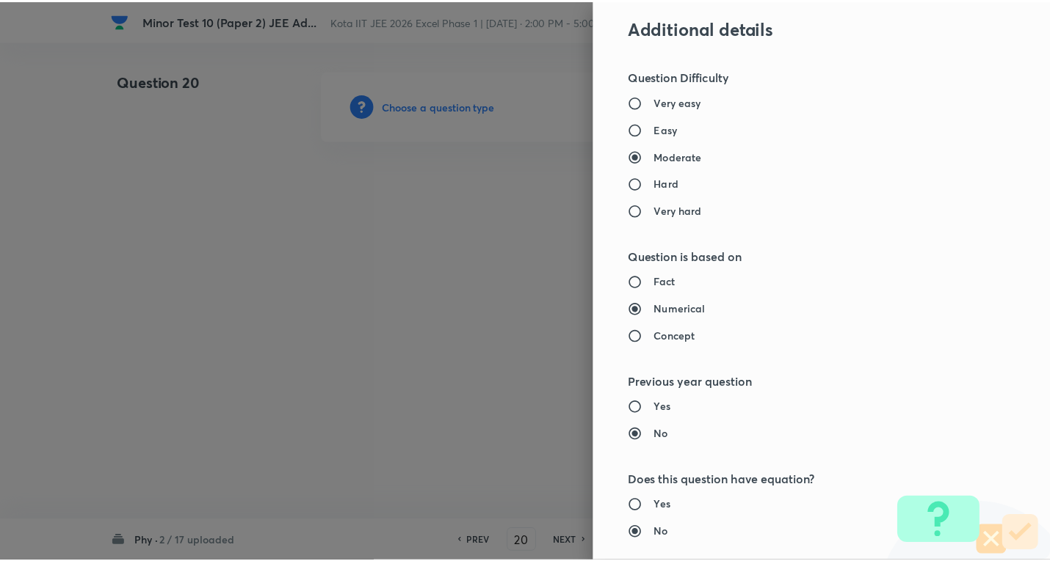
scroll to position [1538, 0]
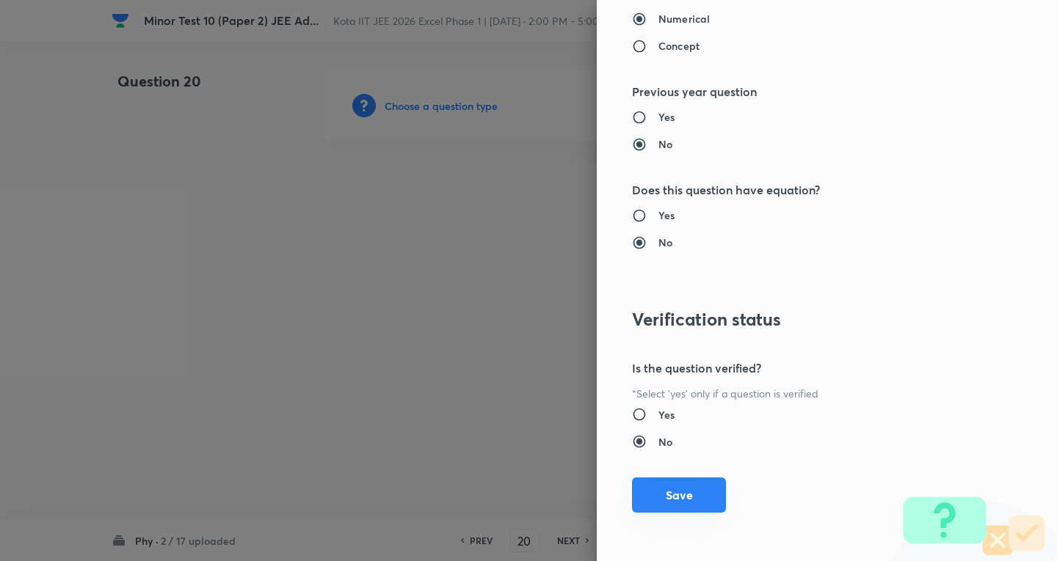
click at [688, 495] on button "Save" at bounding box center [679, 495] width 94 height 35
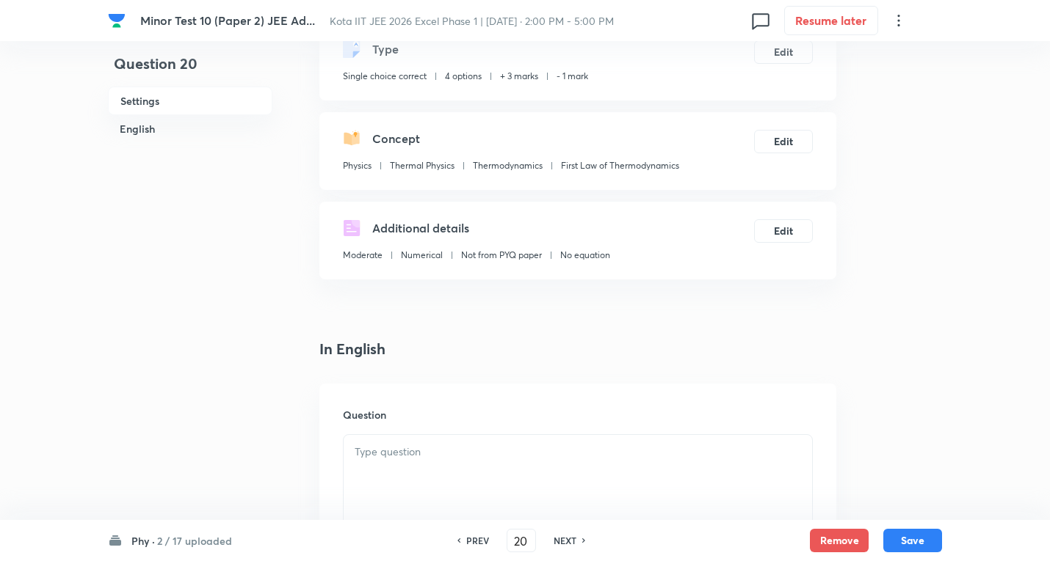
scroll to position [220, 0]
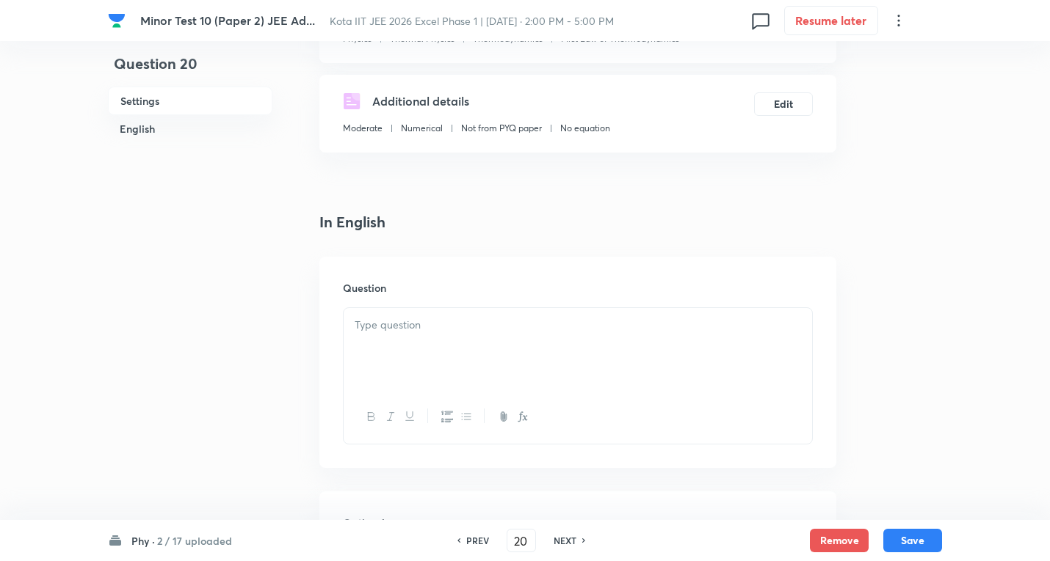
click at [397, 328] on p at bounding box center [578, 325] width 446 height 17
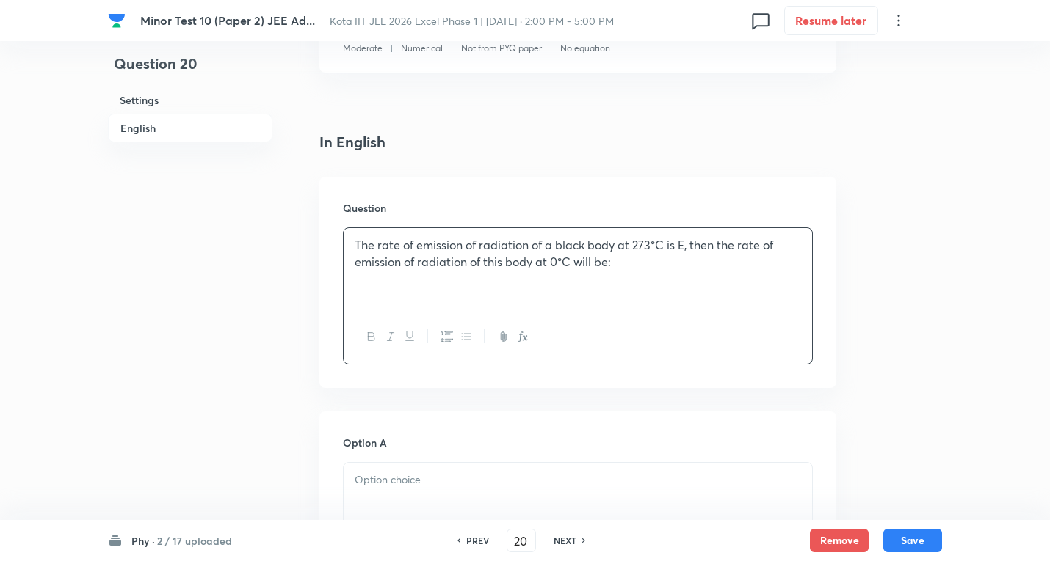
scroll to position [587, 0]
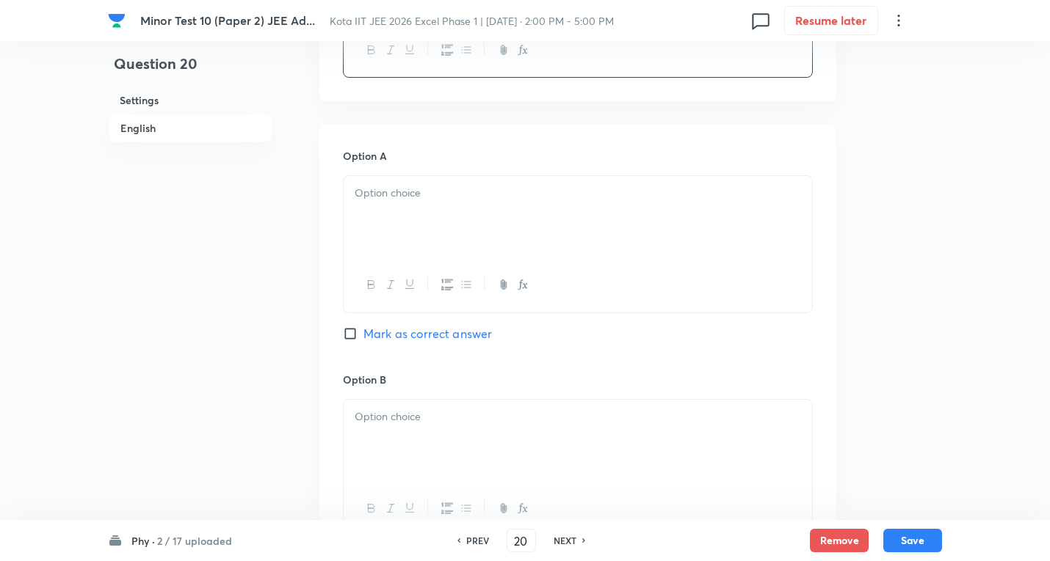
click at [421, 201] on p at bounding box center [578, 193] width 446 height 17
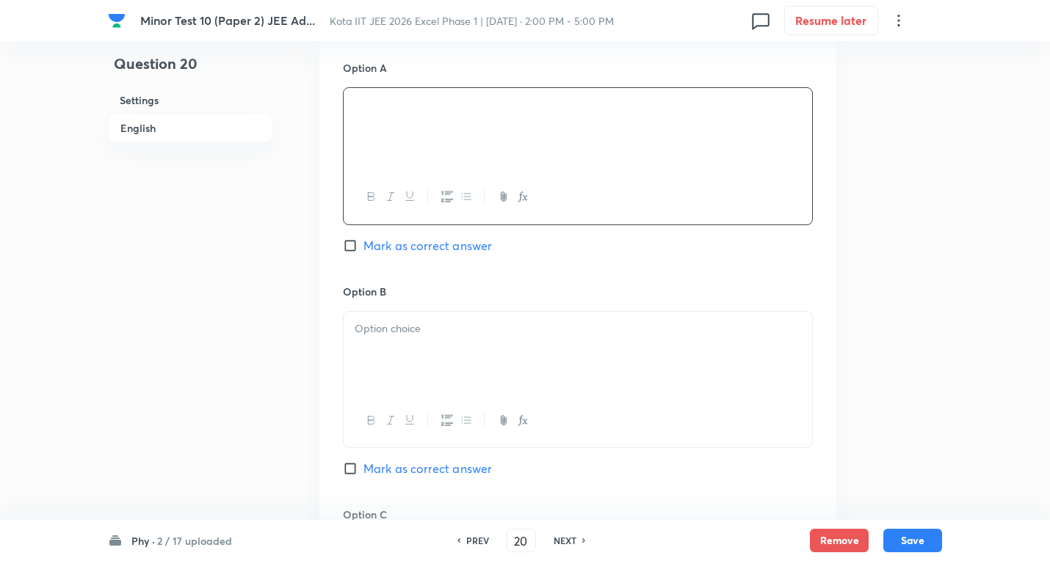
scroll to position [734, 0]
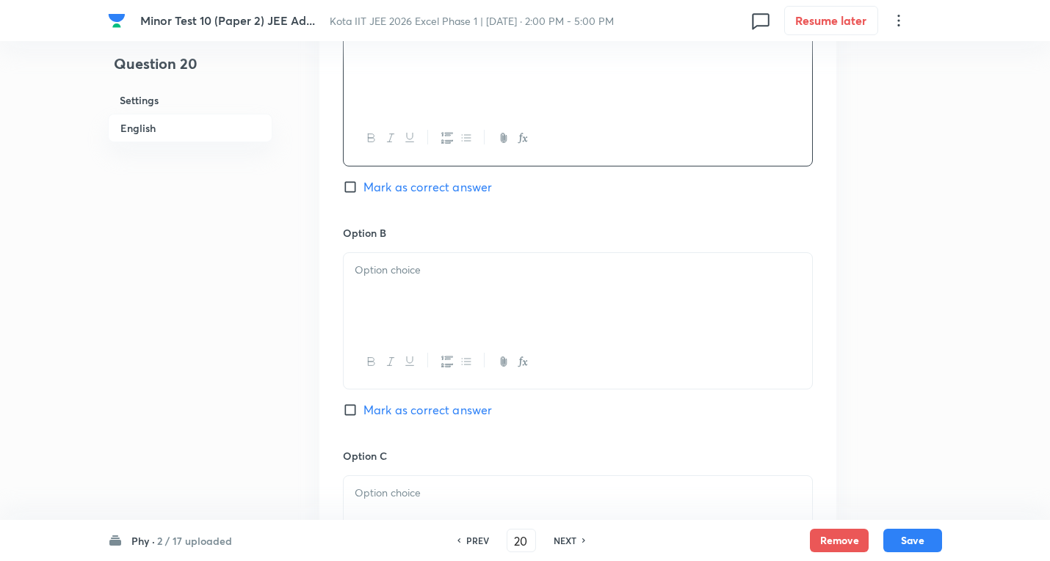
click at [437, 189] on span "Mark as correct answer" at bounding box center [427, 187] width 128 height 18
click at [363, 189] on input "Mark as correct answer" at bounding box center [353, 187] width 21 height 15
checkbox input "true"
click at [423, 283] on div at bounding box center [577, 294] width 468 height 82
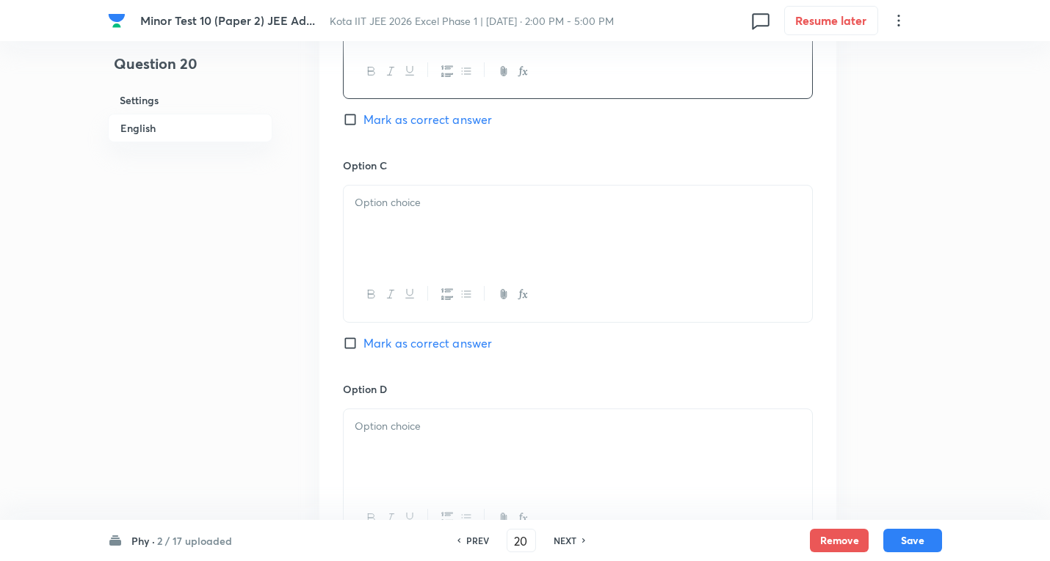
scroll to position [1101, 0]
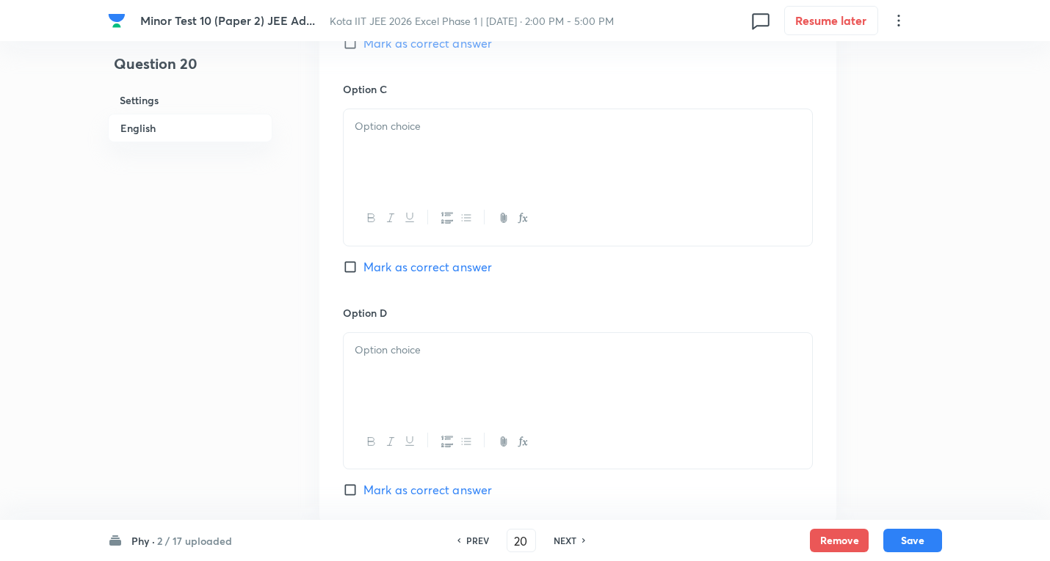
click at [419, 120] on p at bounding box center [578, 126] width 446 height 17
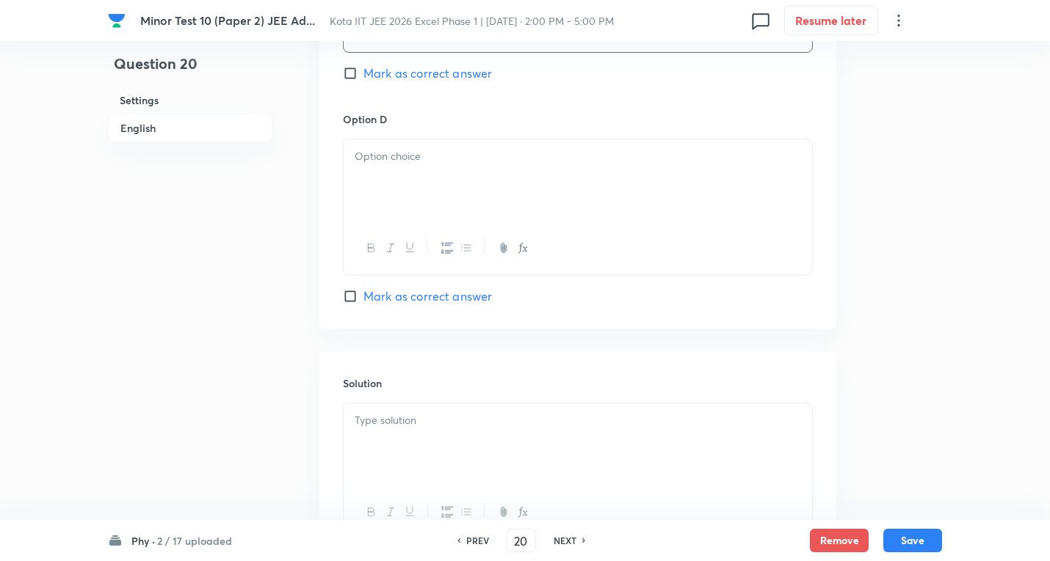
scroll to position [1321, 0]
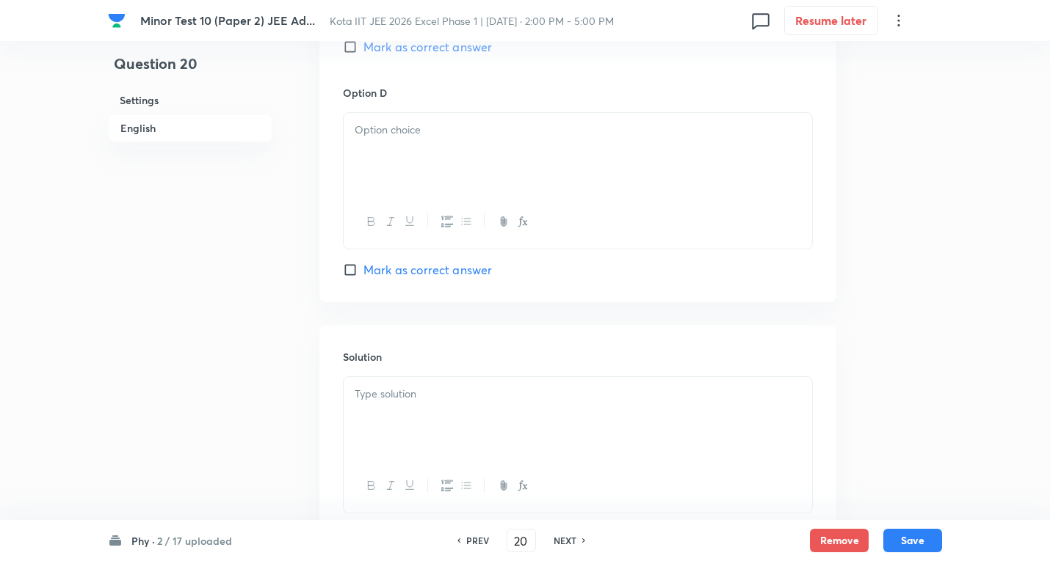
click at [426, 161] on div at bounding box center [577, 154] width 468 height 82
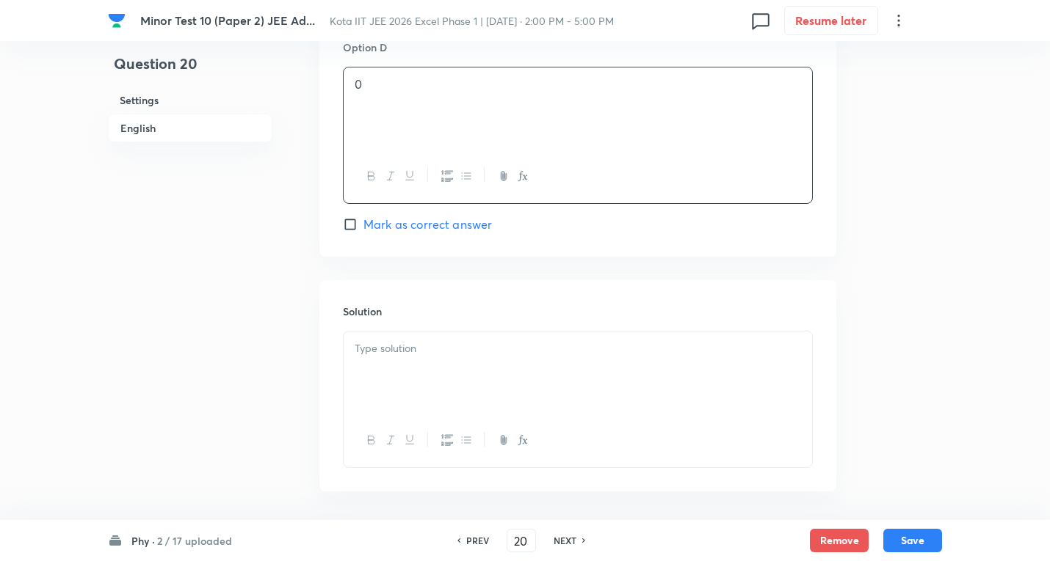
scroll to position [1426, 0]
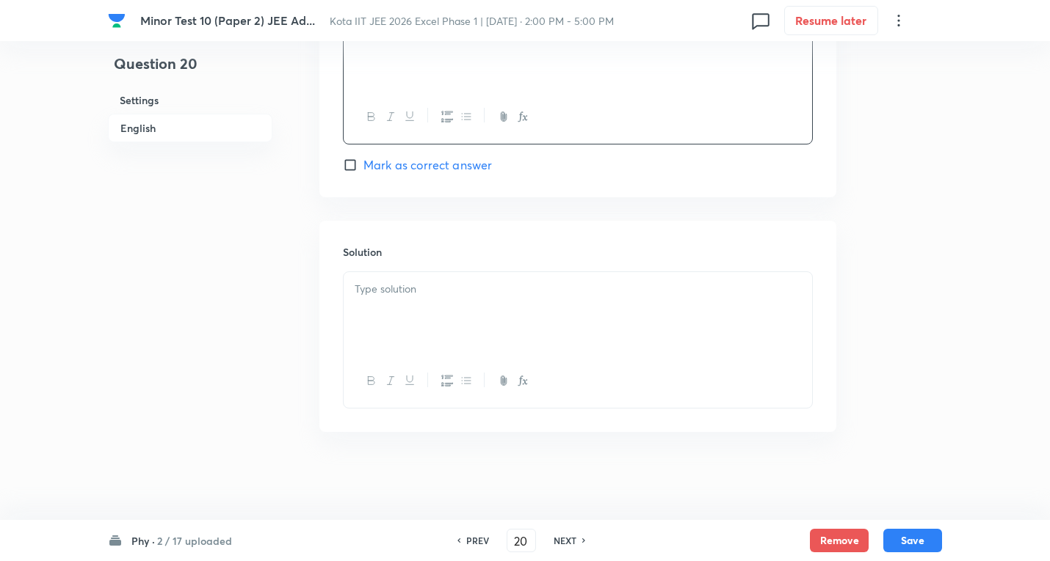
drag, startPoint x: 423, startPoint y: 295, endPoint x: 434, endPoint y: 296, distance: 10.3
click at [428, 296] on p at bounding box center [578, 289] width 446 height 17
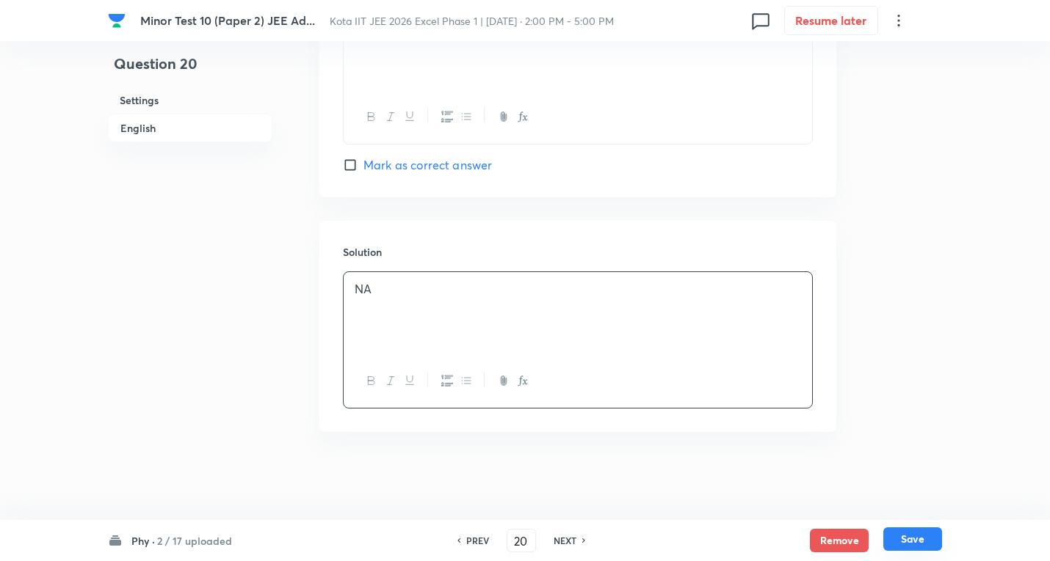
drag, startPoint x: 930, startPoint y: 539, endPoint x: 929, endPoint y: 529, distance: 10.3
click at [929, 539] on button "Save" at bounding box center [912, 539] width 59 height 23
type input "21"
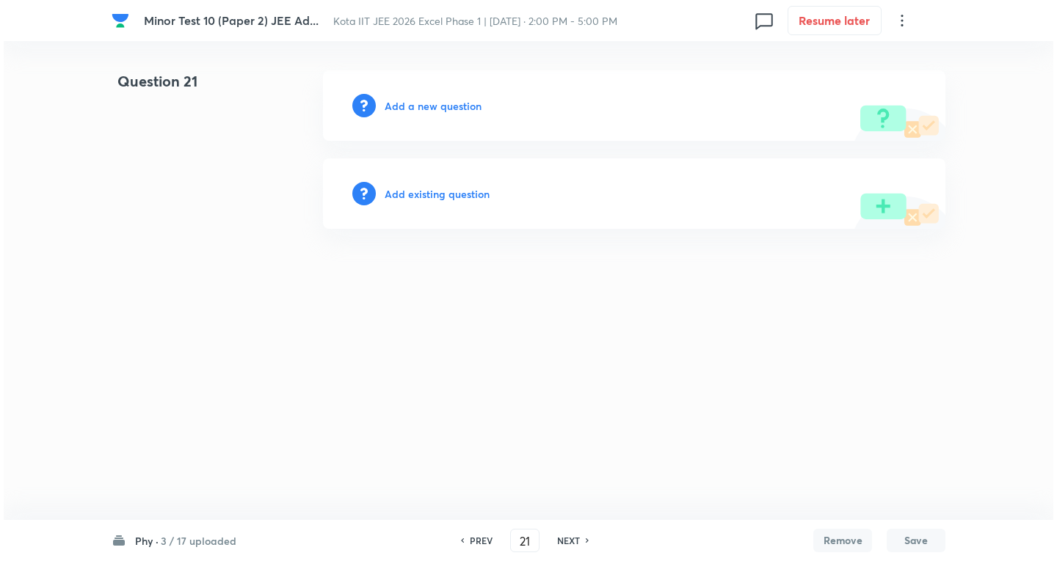
scroll to position [0, 0]
click at [437, 104] on h6 "Add a new question" at bounding box center [433, 105] width 97 height 15
click at [437, 104] on h6 "Choose a question type" at bounding box center [441, 105] width 113 height 15
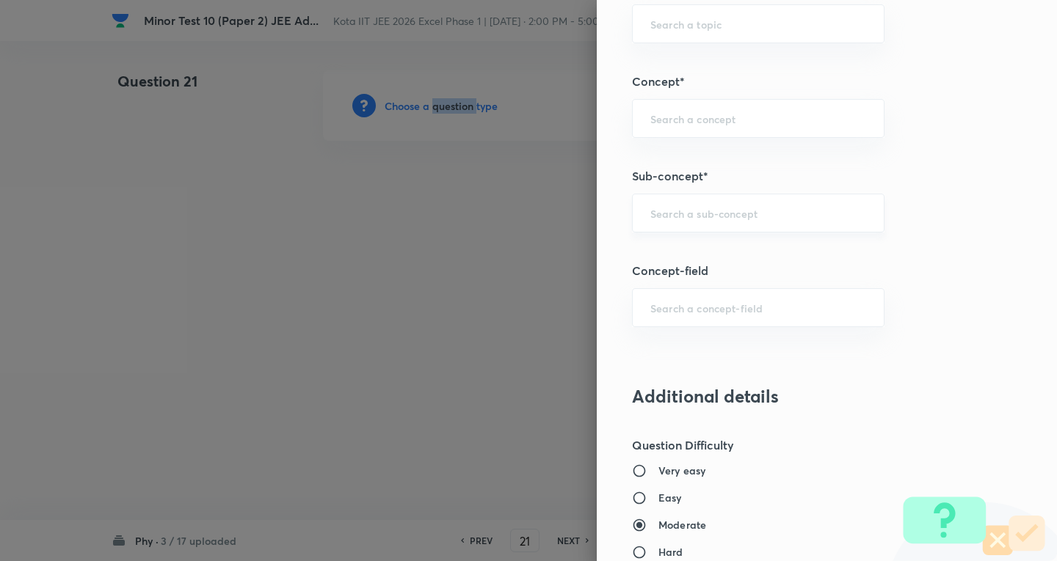
scroll to position [881, 0]
click at [707, 214] on input "text" at bounding box center [758, 211] width 216 height 14
paste input "Surface Tension"
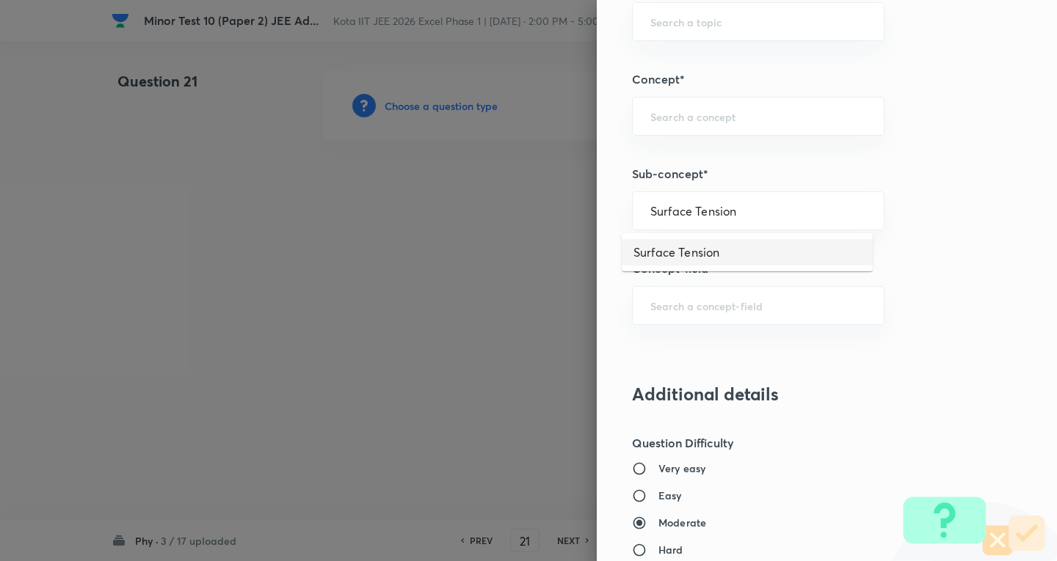
click at [683, 254] on li "Surface Tension" at bounding box center [747, 252] width 251 height 26
type input "Surface Tension"
type input "Physics"
type input "Solid & Fluid Mechanics"
type input "Surface Tension & Energy"
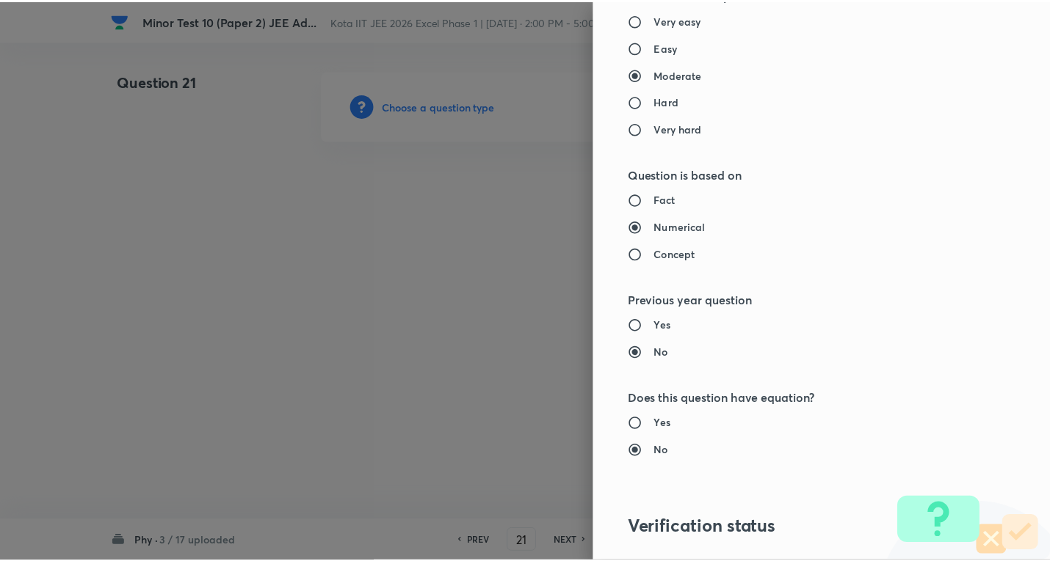
scroll to position [1538, 0]
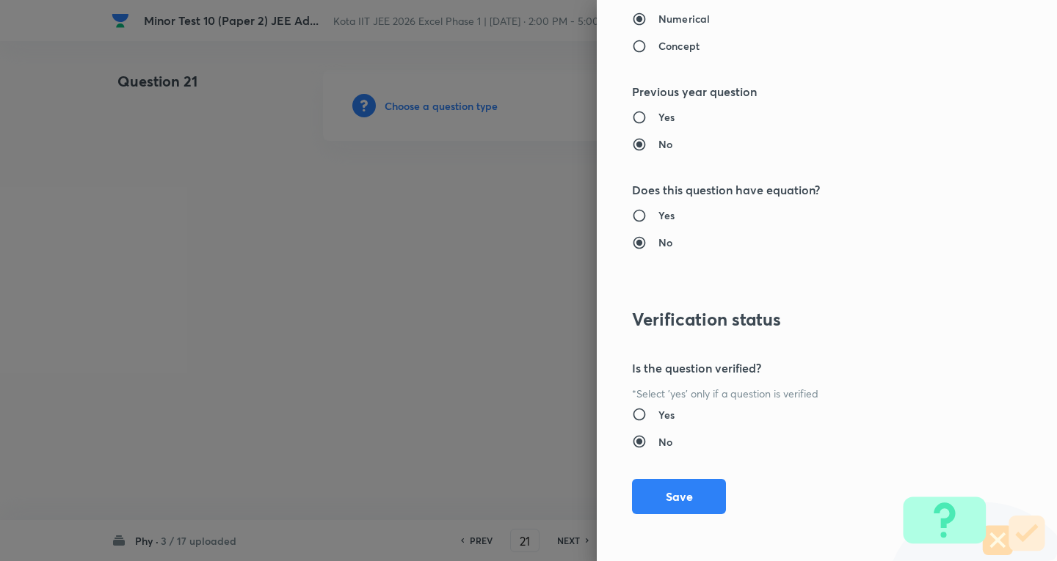
drag, startPoint x: 687, startPoint y: 497, endPoint x: 559, endPoint y: 372, distance: 179.1
click at [687, 495] on button "Save" at bounding box center [679, 496] width 94 height 35
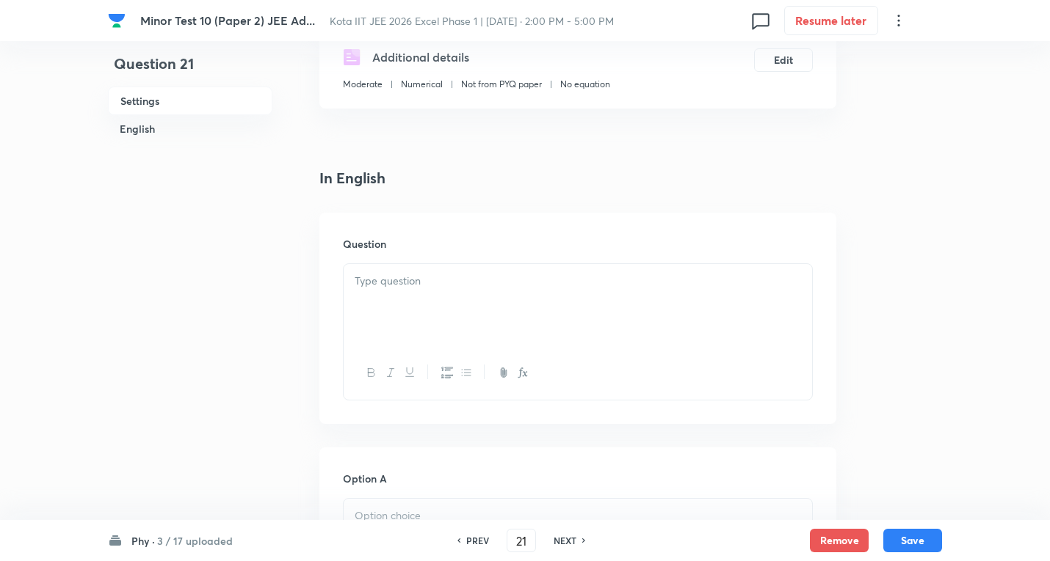
scroll to position [294, 0]
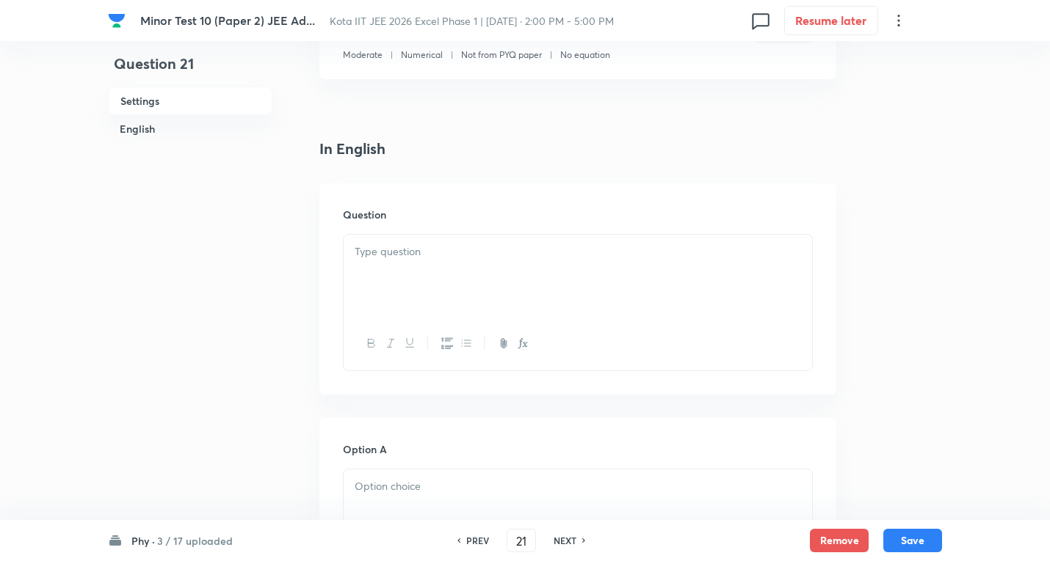
click at [410, 261] on div at bounding box center [577, 276] width 468 height 82
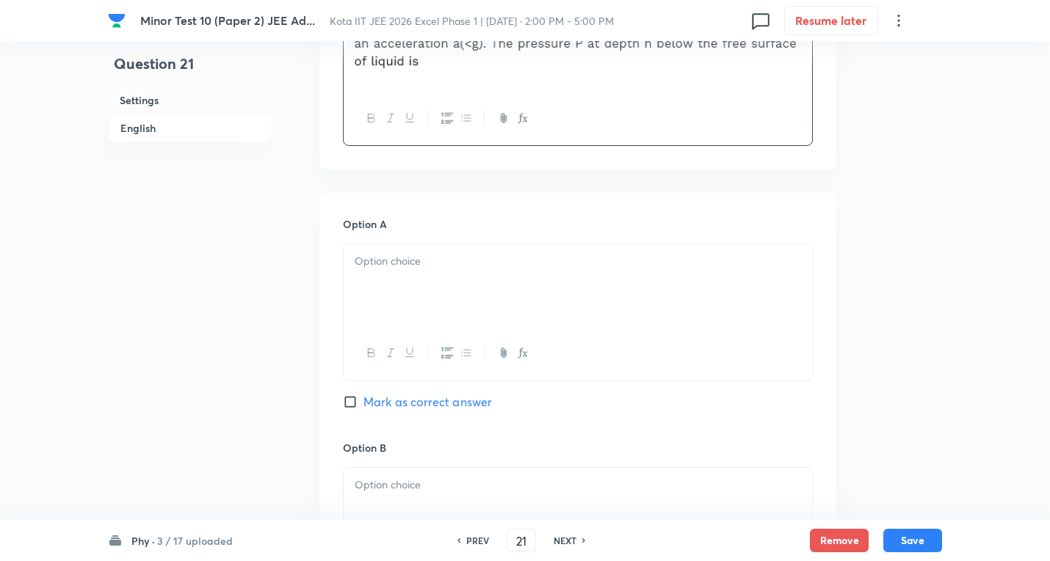
scroll to position [661, 0]
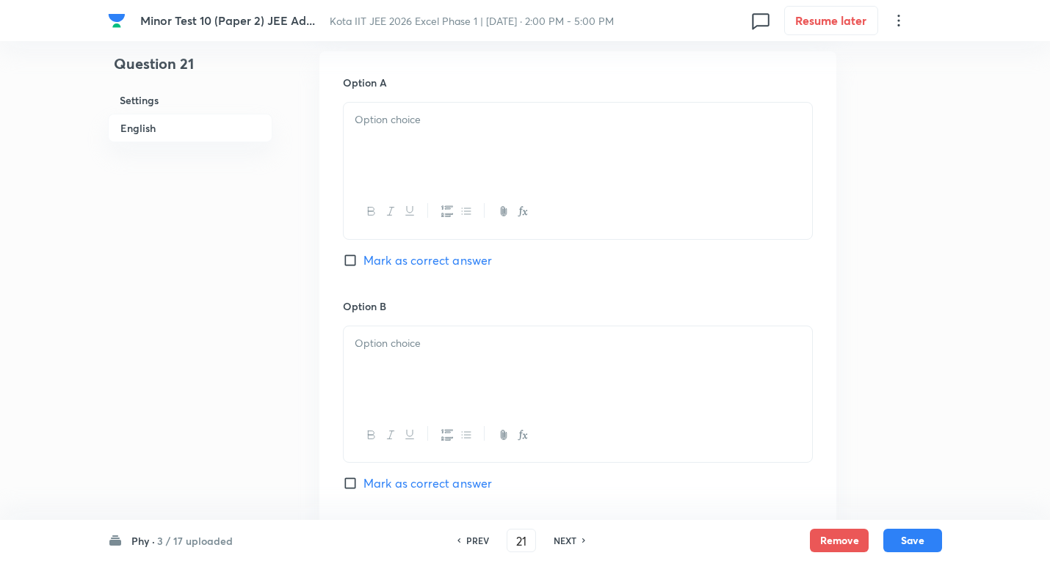
click at [432, 146] on div at bounding box center [577, 144] width 468 height 82
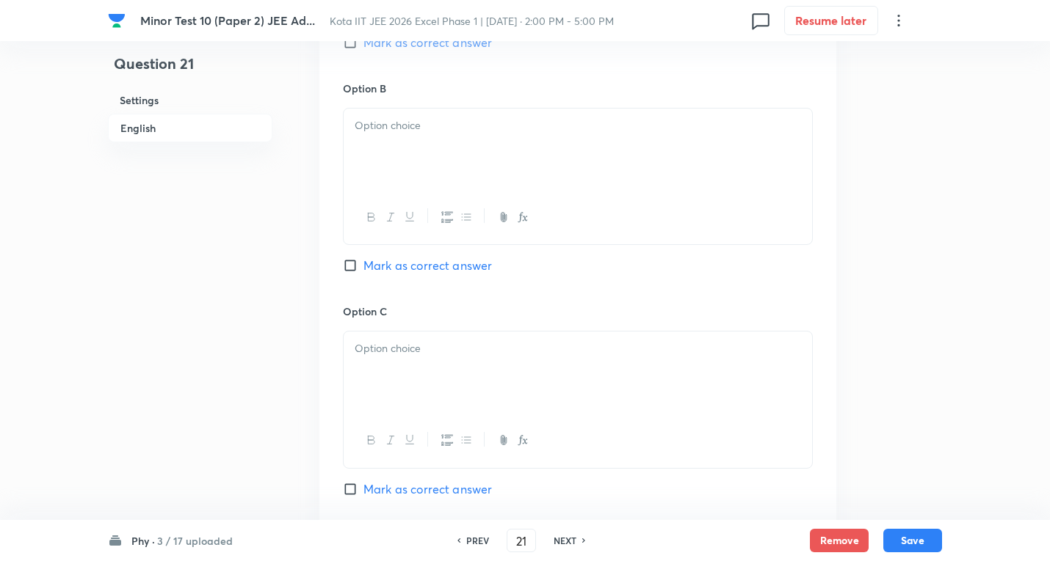
scroll to position [881, 0]
click at [412, 137] on div at bounding box center [577, 147] width 468 height 82
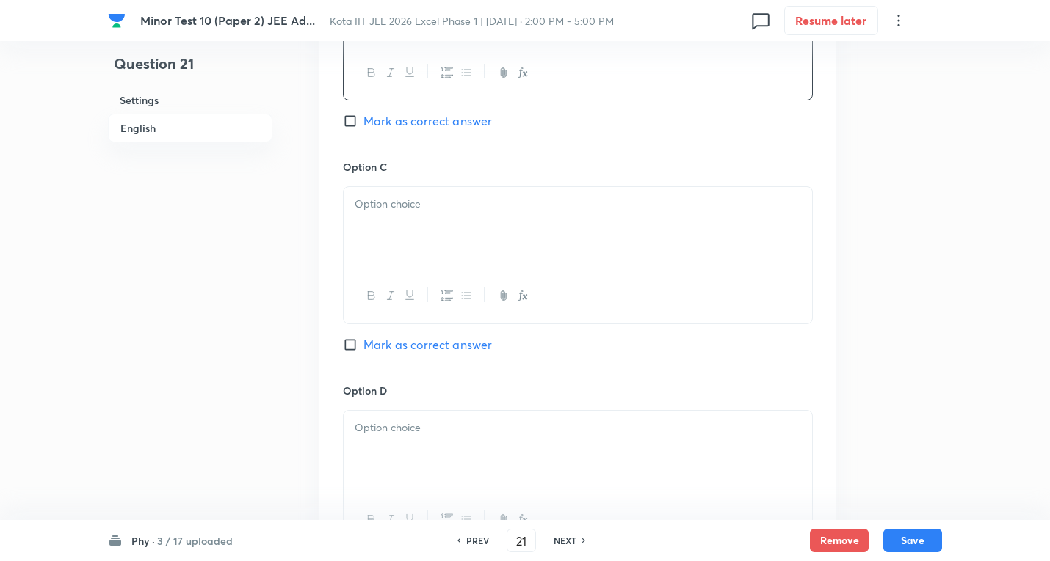
scroll to position [1028, 0]
click at [406, 223] on div at bounding box center [577, 224] width 468 height 82
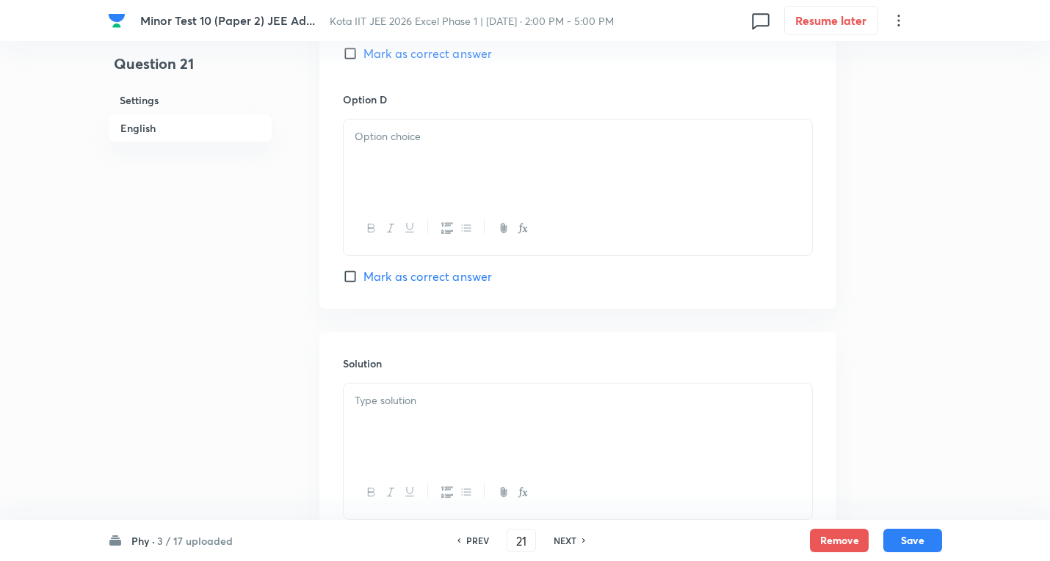
scroll to position [1321, 0]
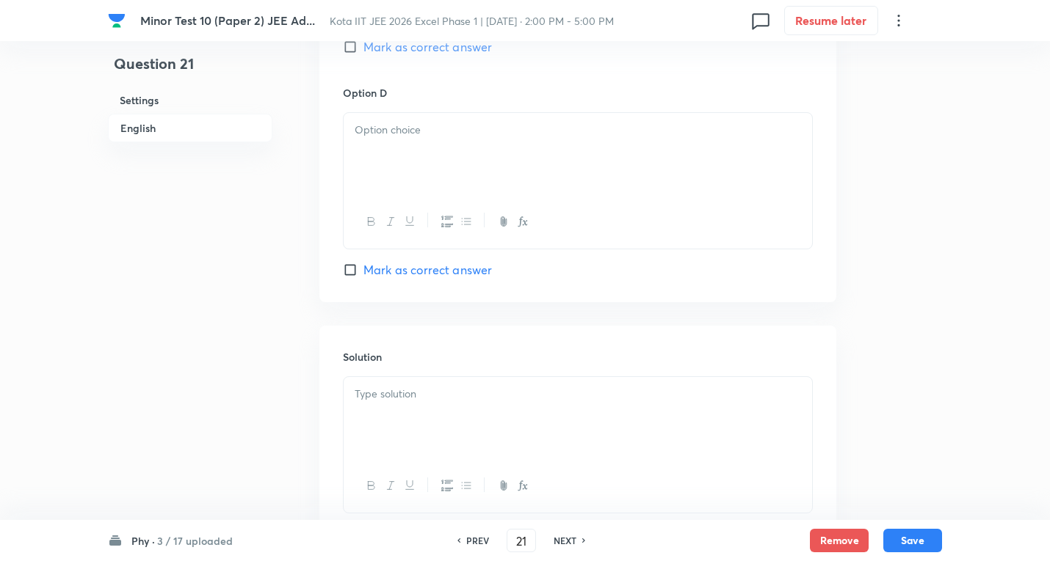
click at [410, 135] on p at bounding box center [578, 130] width 446 height 17
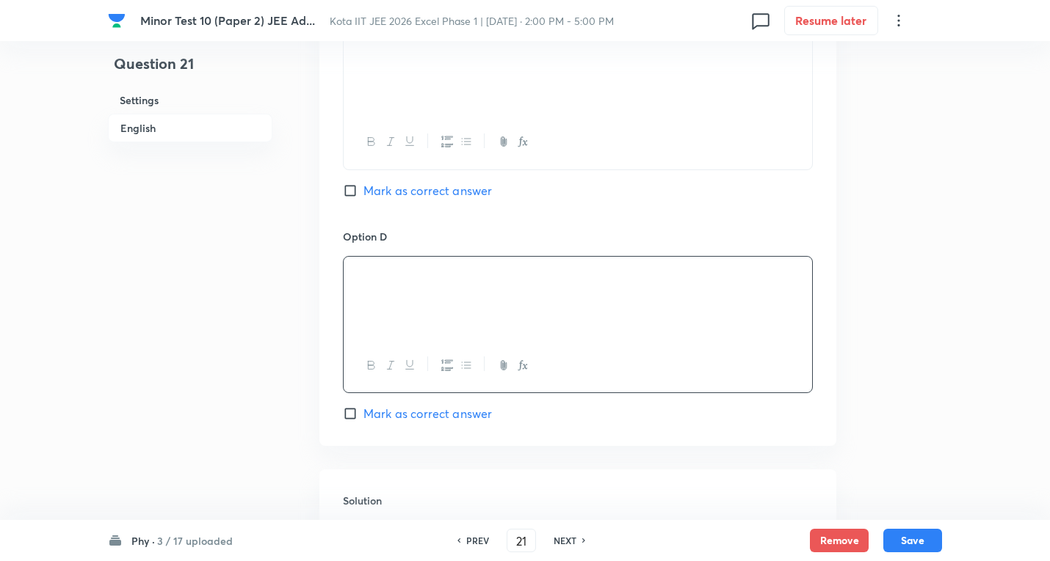
scroll to position [1174, 0]
click at [465, 189] on span "Mark as correct answer" at bounding box center [427, 194] width 128 height 18
click at [363, 189] on input "Mark as correct answer" at bounding box center [353, 193] width 21 height 15
checkbox input "true"
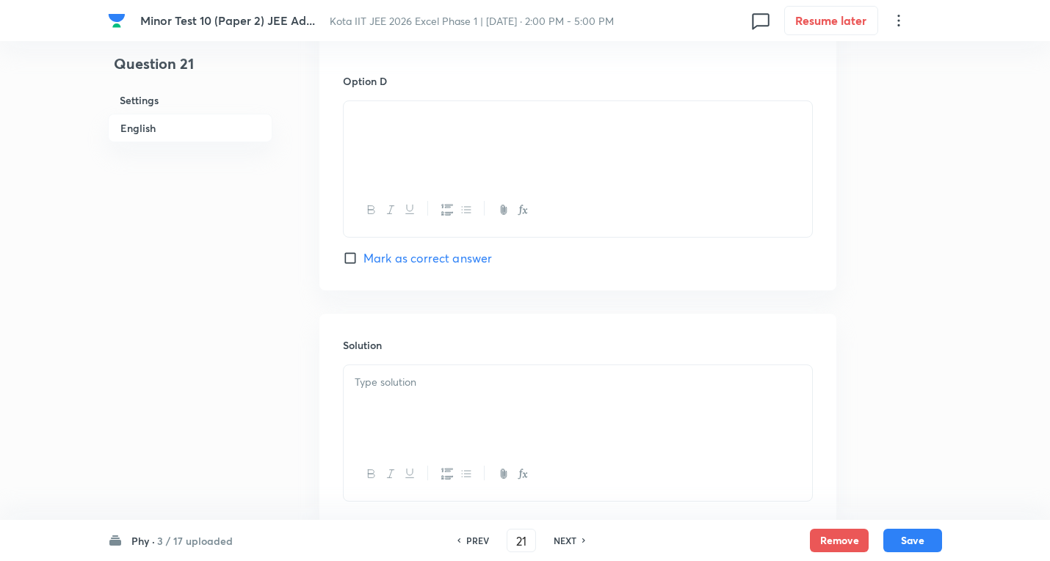
scroll to position [1426, 0]
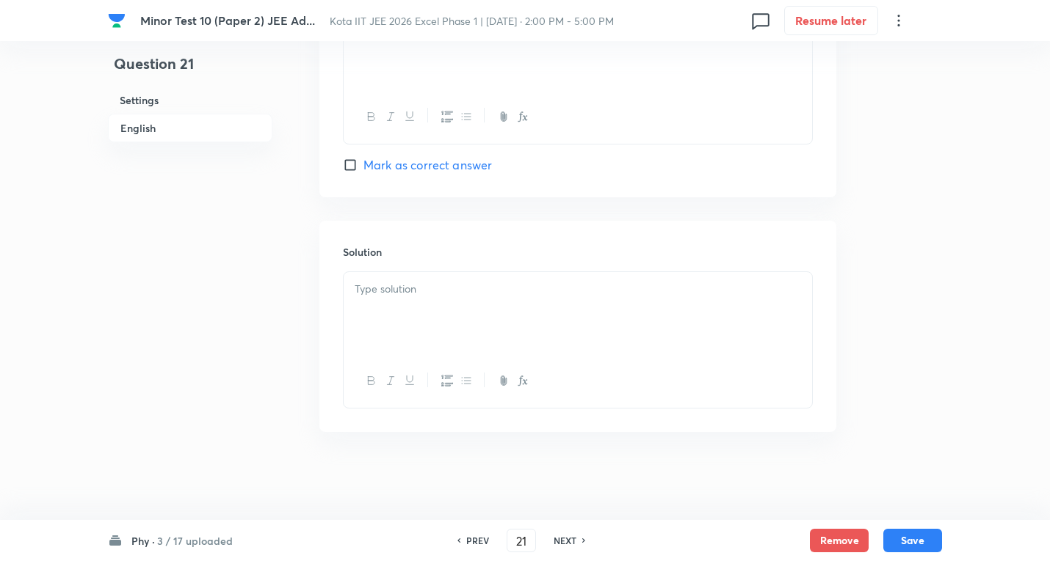
click at [418, 289] on p at bounding box center [578, 289] width 446 height 17
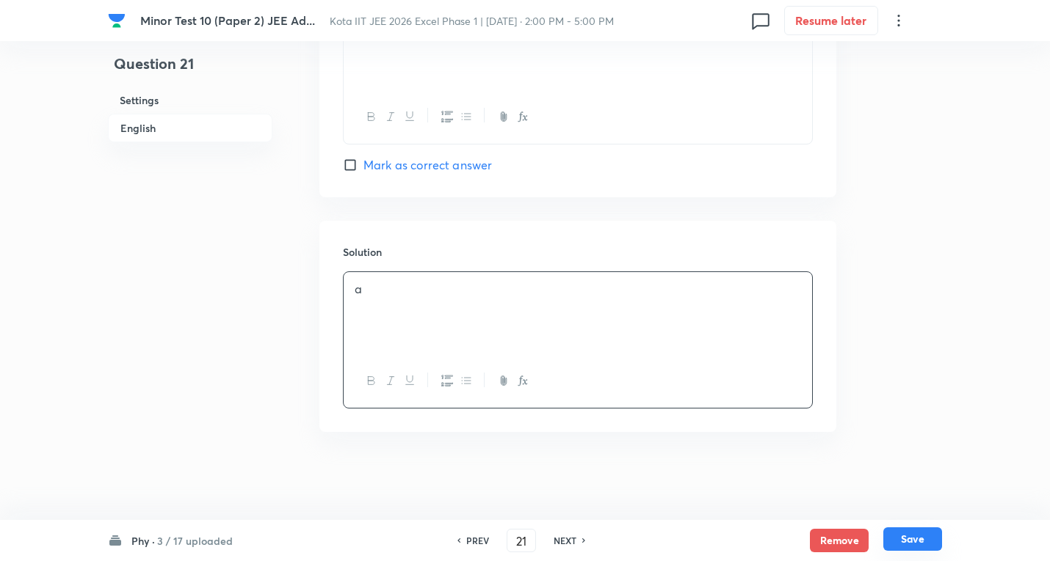
click at [919, 537] on button "Save" at bounding box center [912, 539] width 59 height 23
type input "22"
